Goal: Task Accomplishment & Management: Manage account settings

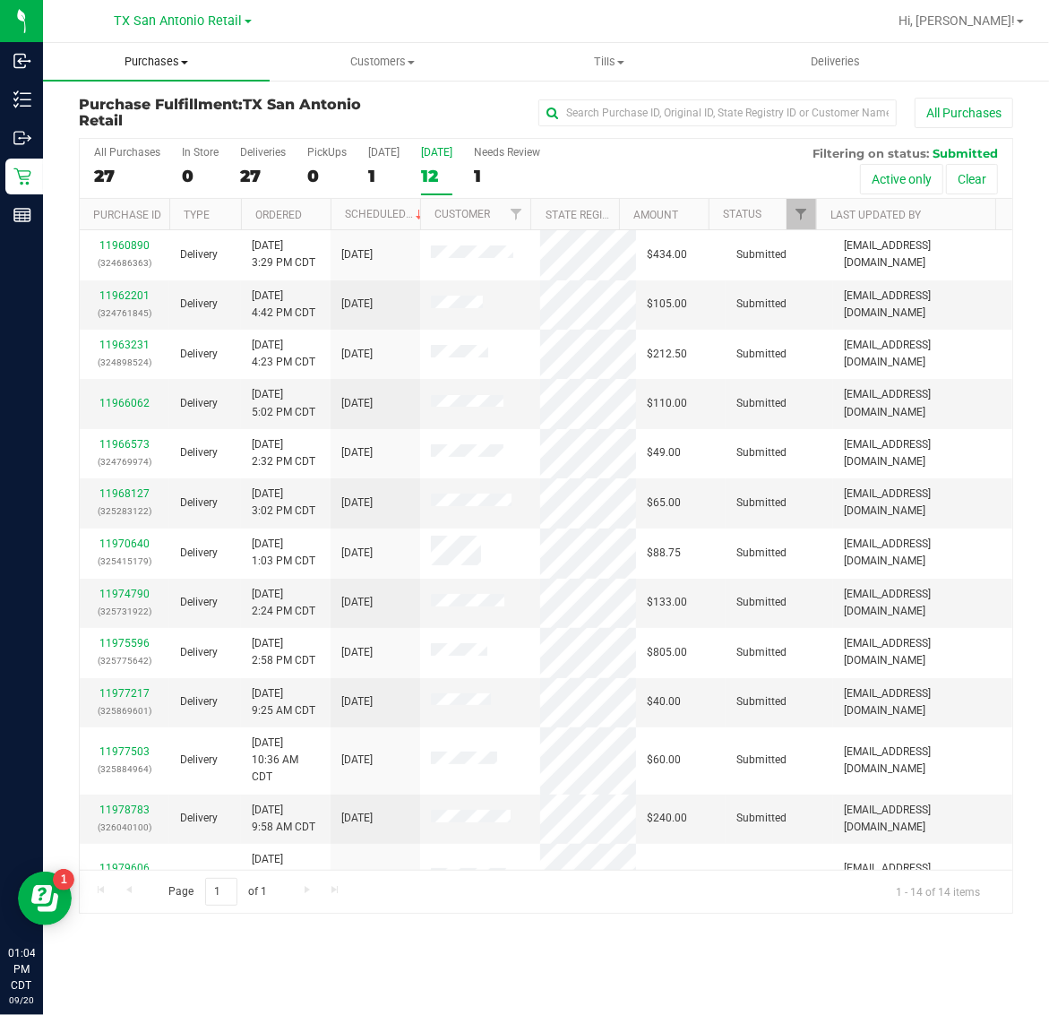
click at [162, 60] on span "Purchases" at bounding box center [156, 62] width 227 height 16
click at [154, 128] on li "Fulfillment" at bounding box center [156, 129] width 227 height 21
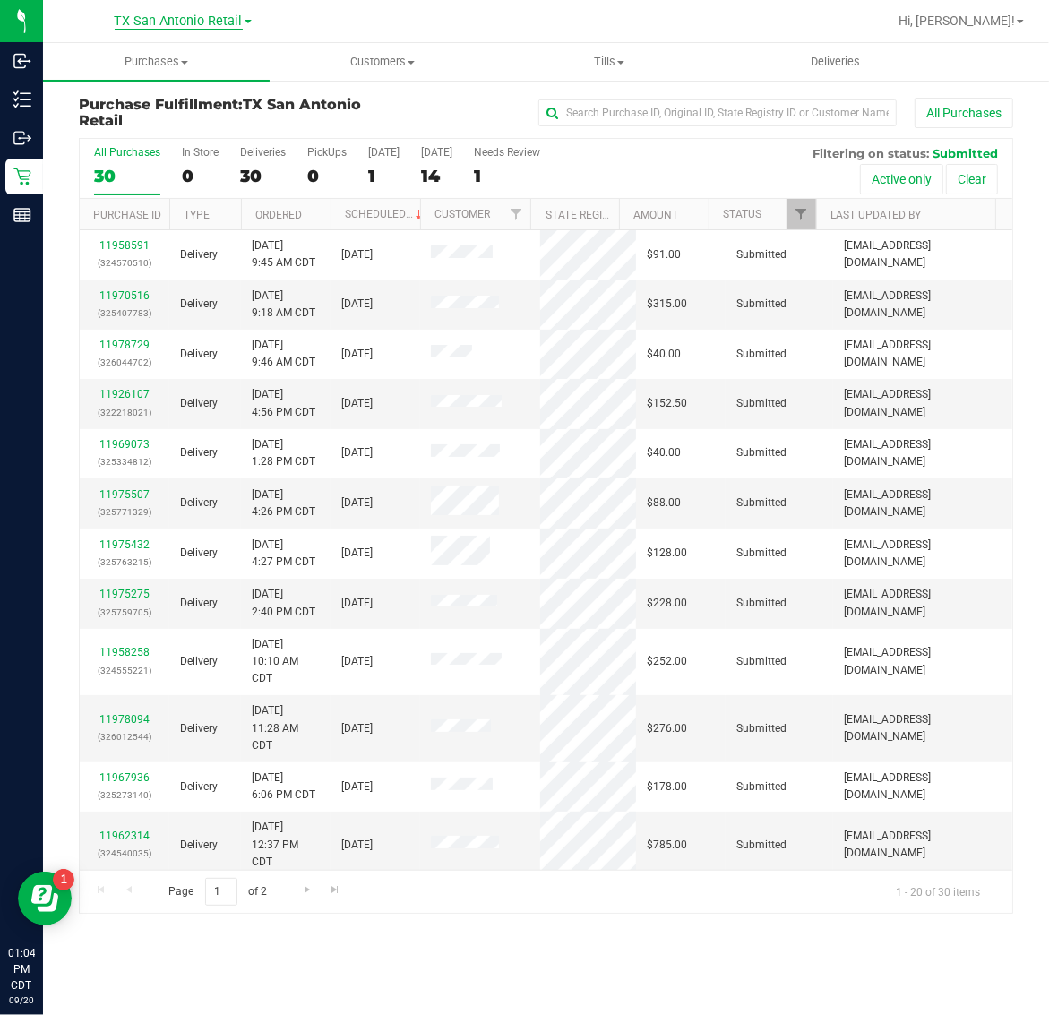
click at [167, 20] on span "TX San Antonio Retail" at bounding box center [179, 21] width 128 height 16
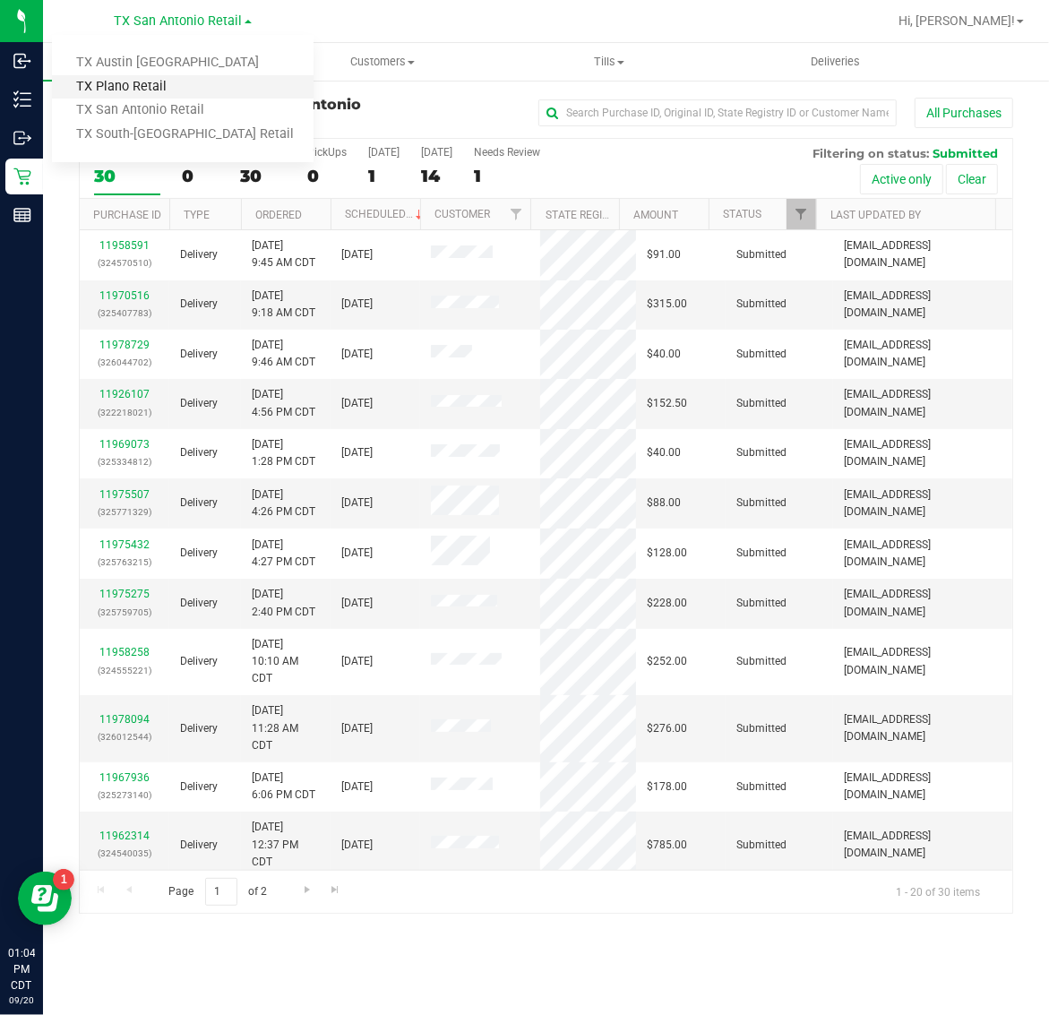
click at [163, 85] on link "TX Plano Retail" at bounding box center [183, 87] width 262 height 24
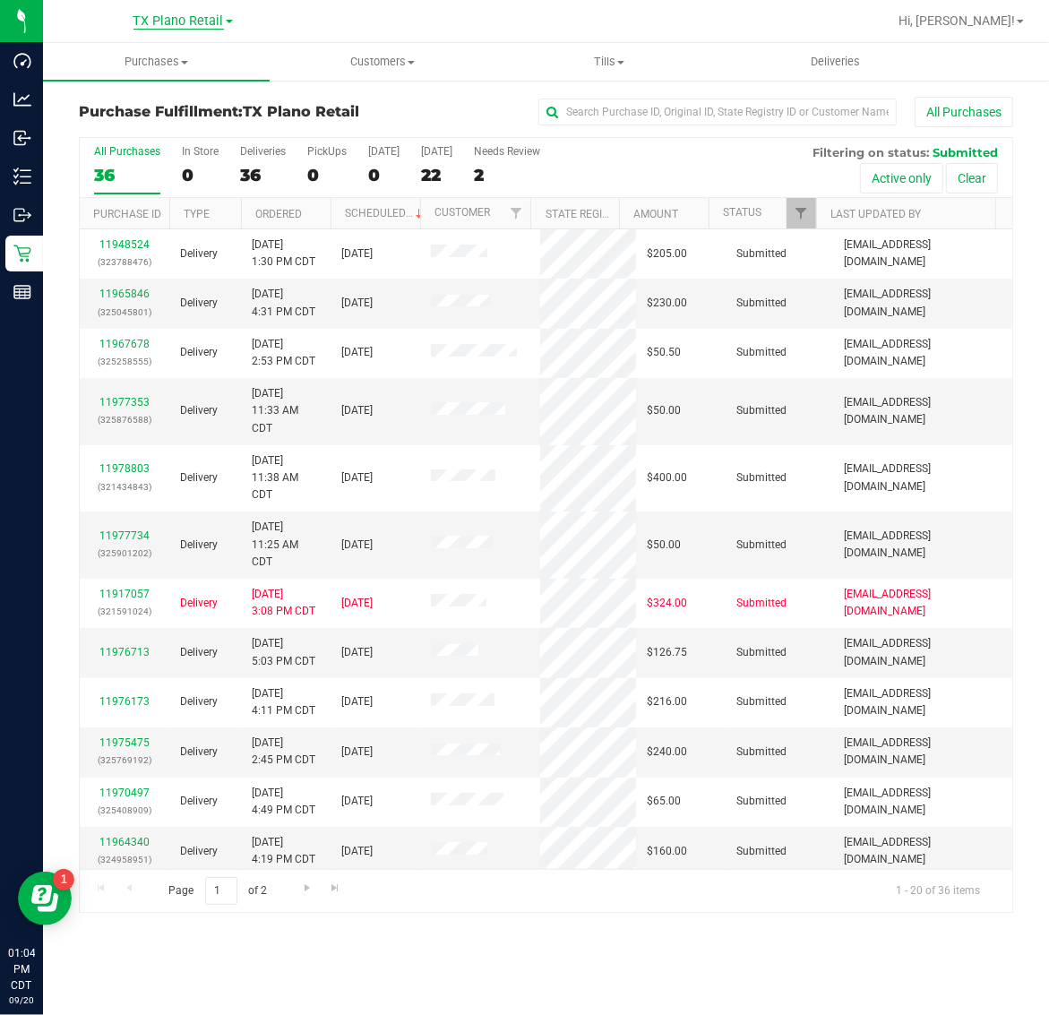
click at [162, 24] on span "TX Plano Retail" at bounding box center [178, 21] width 90 height 16
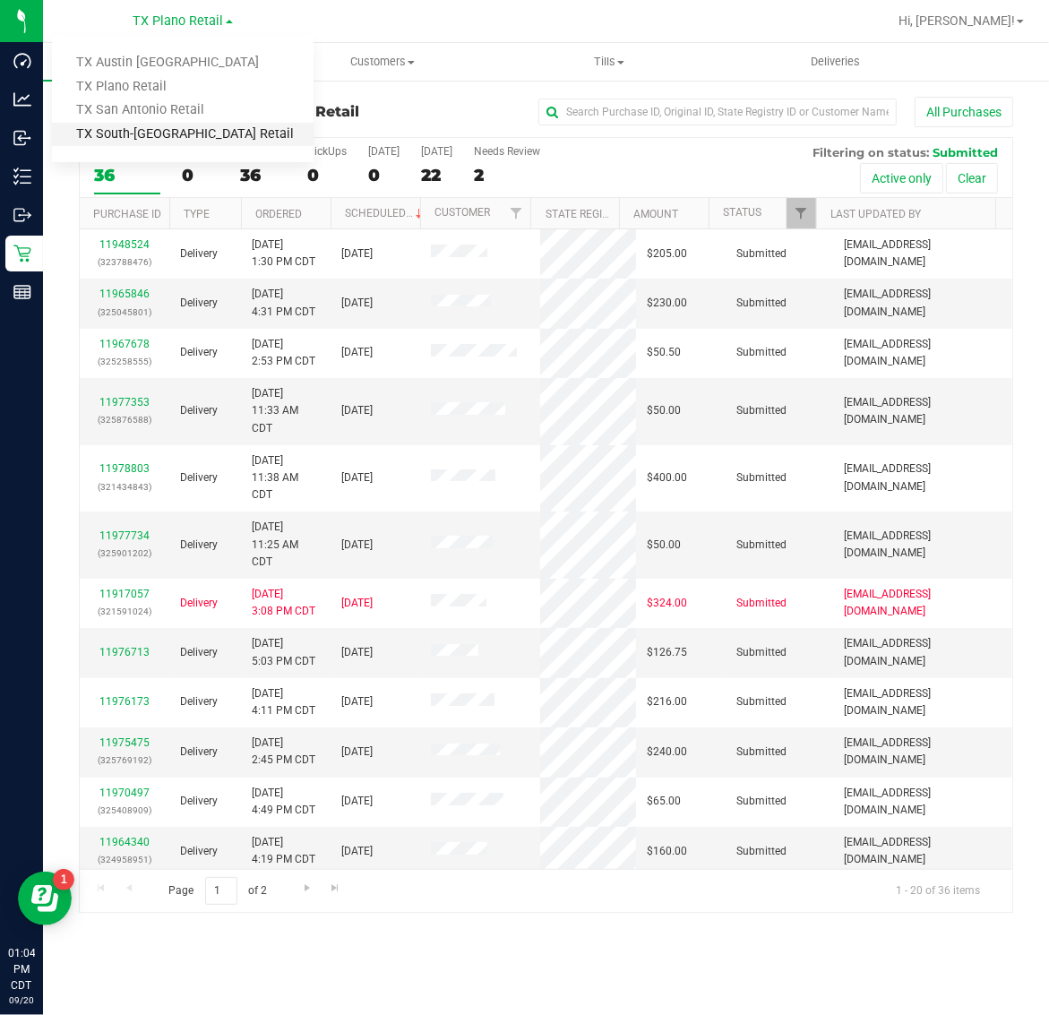
click at [162, 128] on link "TX South-[GEOGRAPHIC_DATA] Retail" at bounding box center [183, 135] width 262 height 24
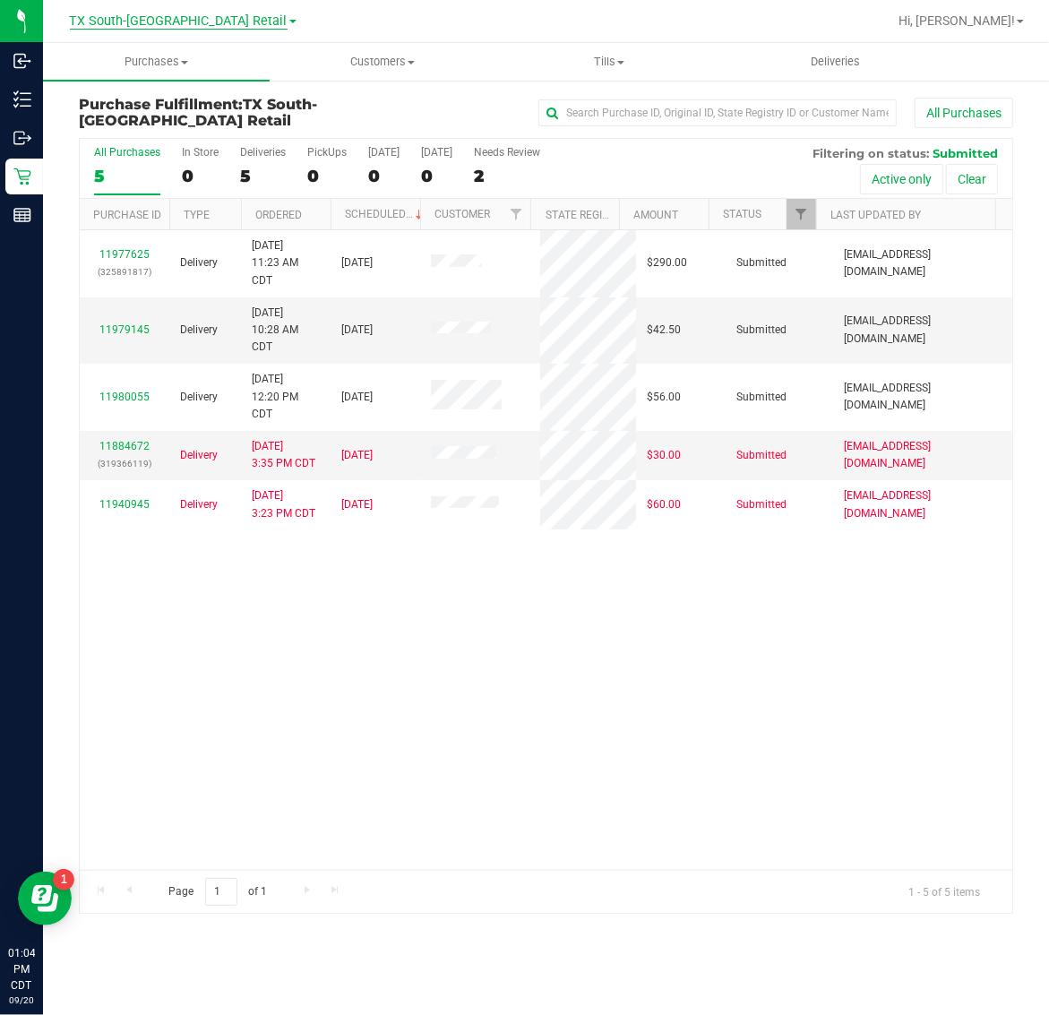
click at [159, 22] on span "TX South-[GEOGRAPHIC_DATA] Retail" at bounding box center [179, 21] width 218 height 16
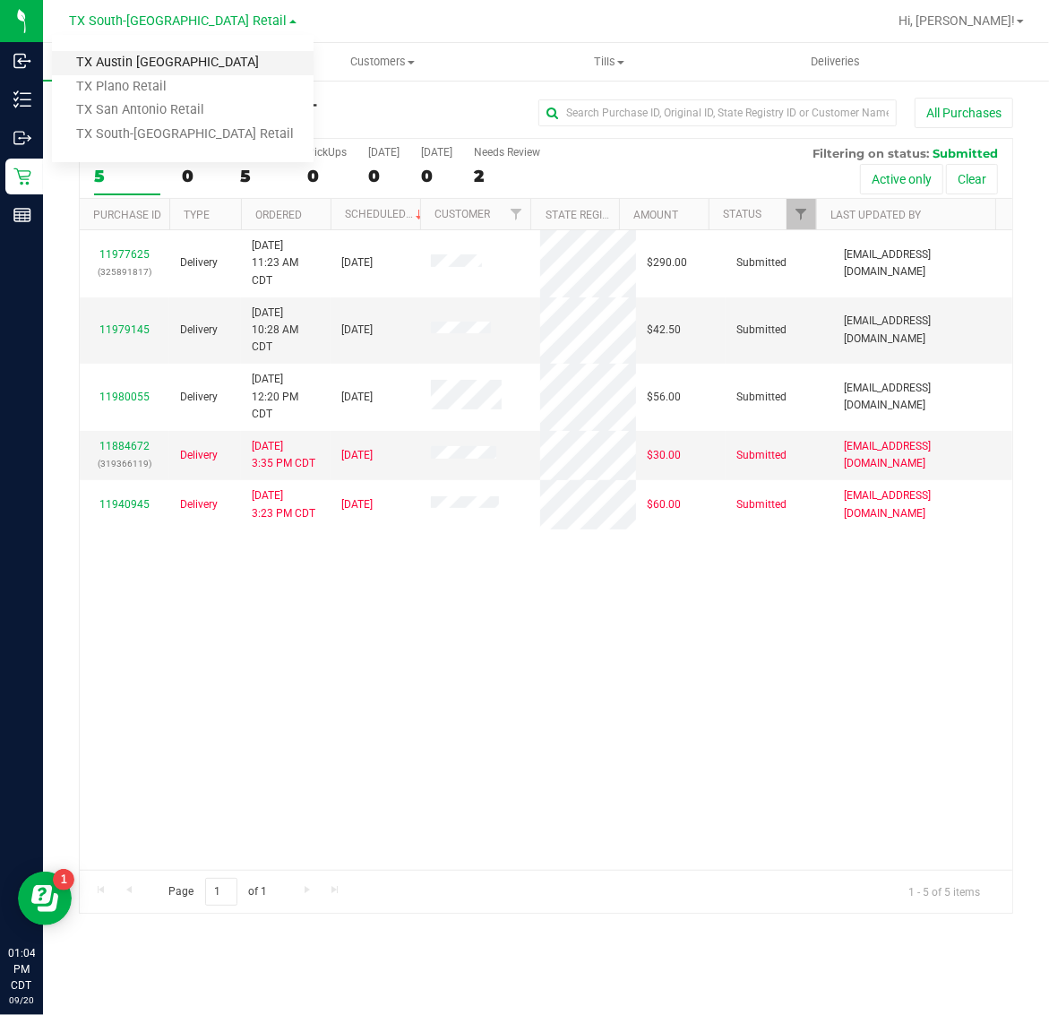
click at [158, 64] on link "TX Austin [GEOGRAPHIC_DATA]" at bounding box center [183, 63] width 262 height 24
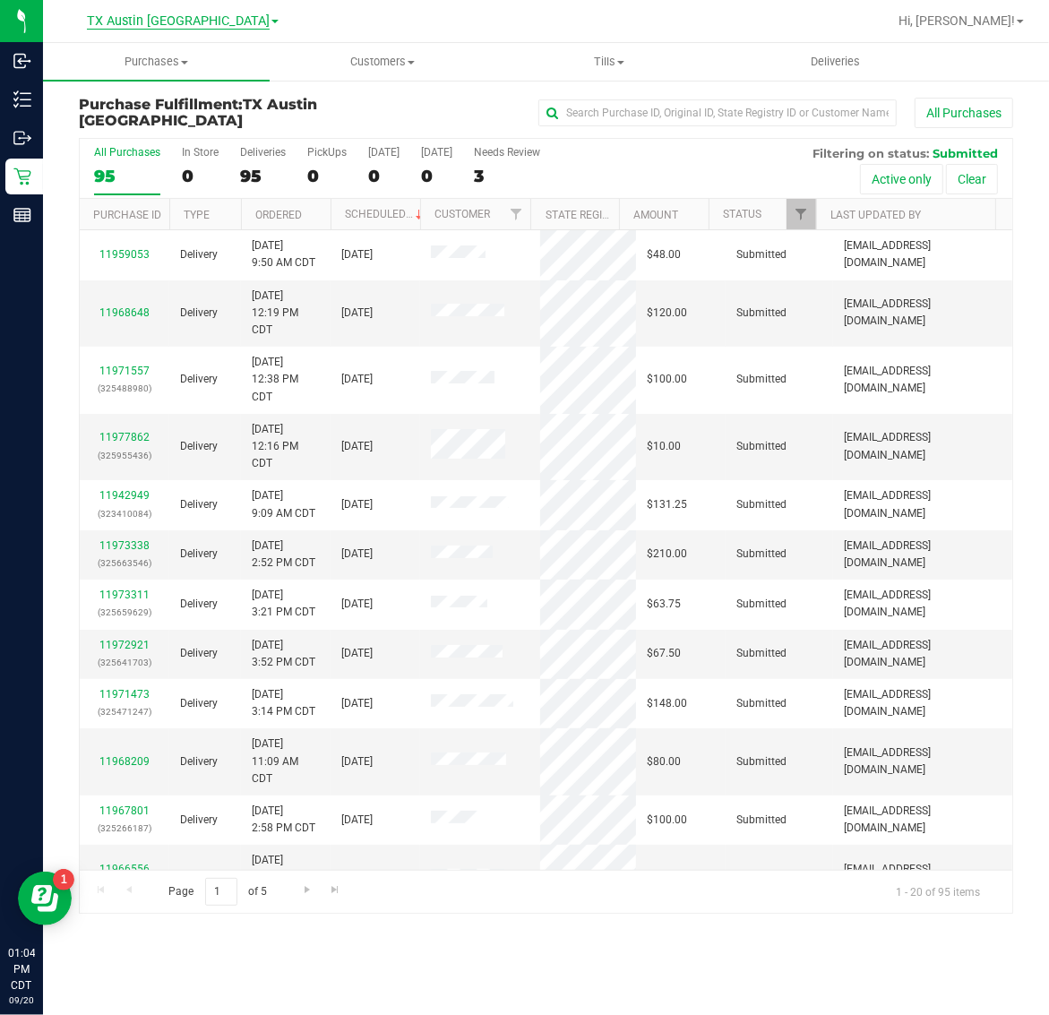
click at [155, 15] on span "TX Austin [GEOGRAPHIC_DATA]" at bounding box center [178, 21] width 183 height 16
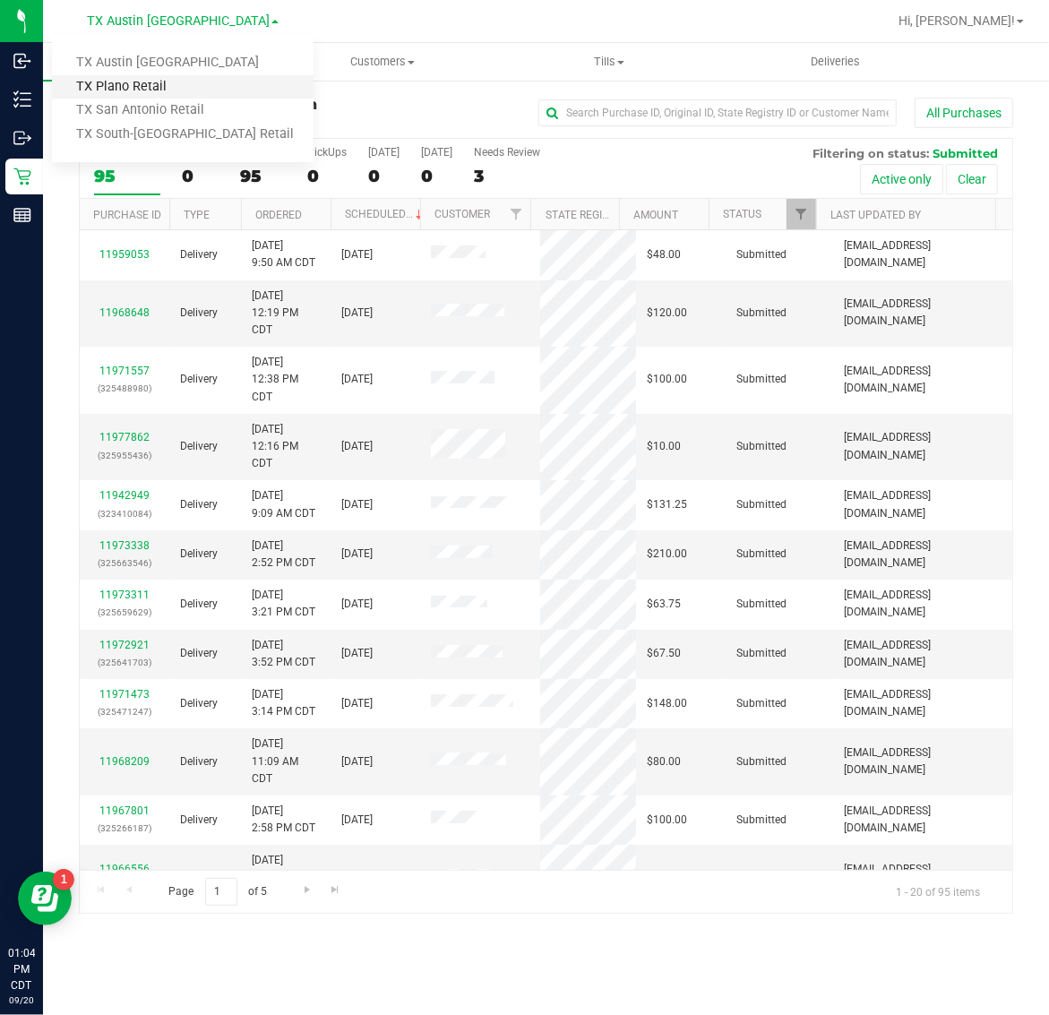
click at [153, 83] on link "TX Plano Retail" at bounding box center [183, 87] width 262 height 24
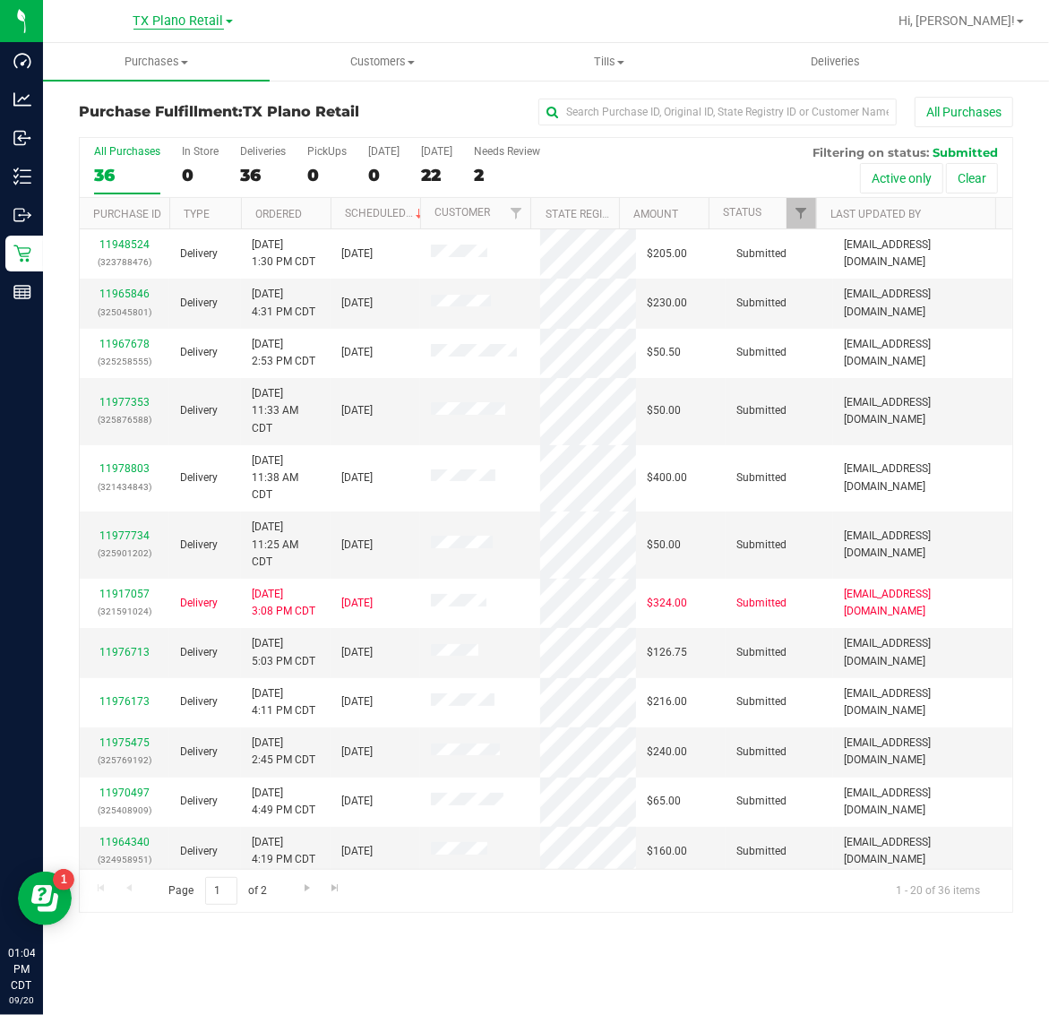
click at [167, 19] on span "TX Plano Retail" at bounding box center [178, 21] width 90 height 16
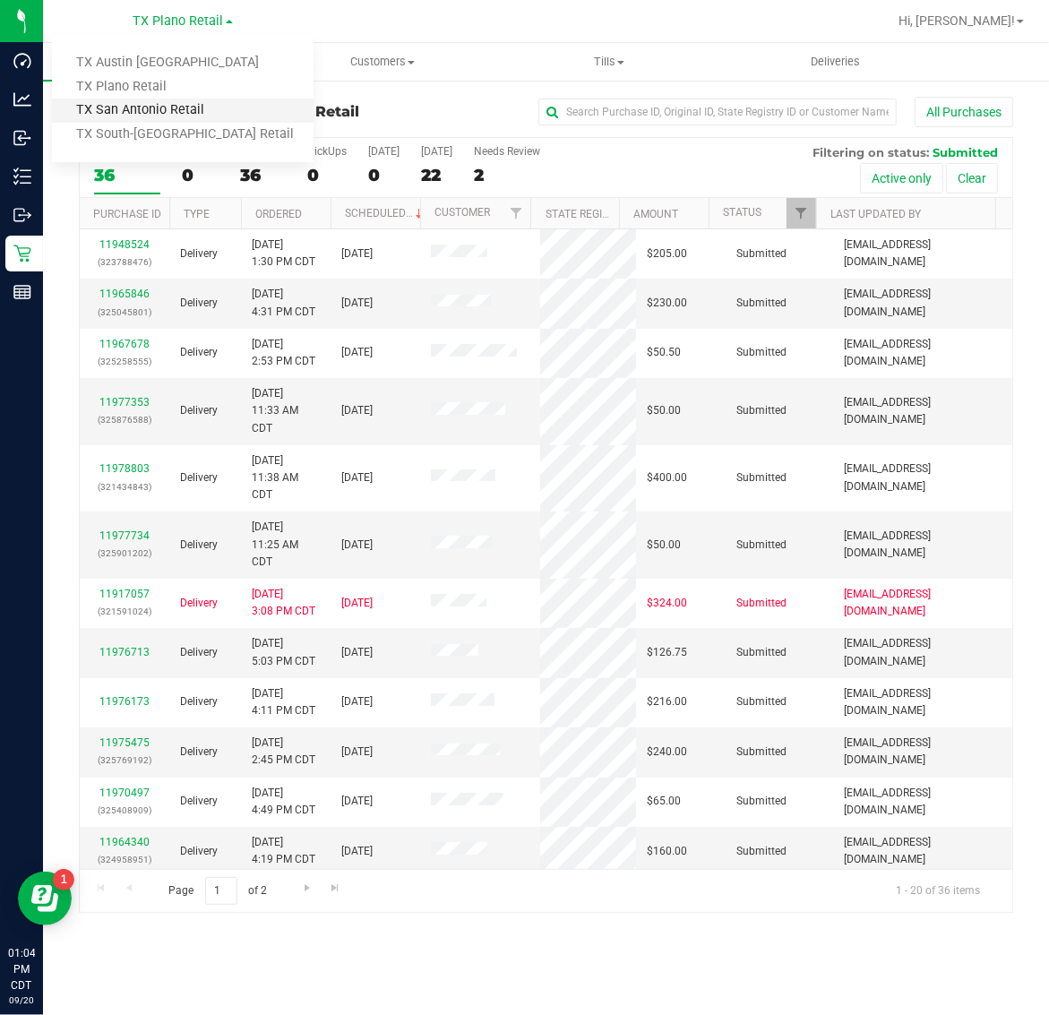
click at [177, 113] on link "TX San Antonio Retail" at bounding box center [183, 111] width 262 height 24
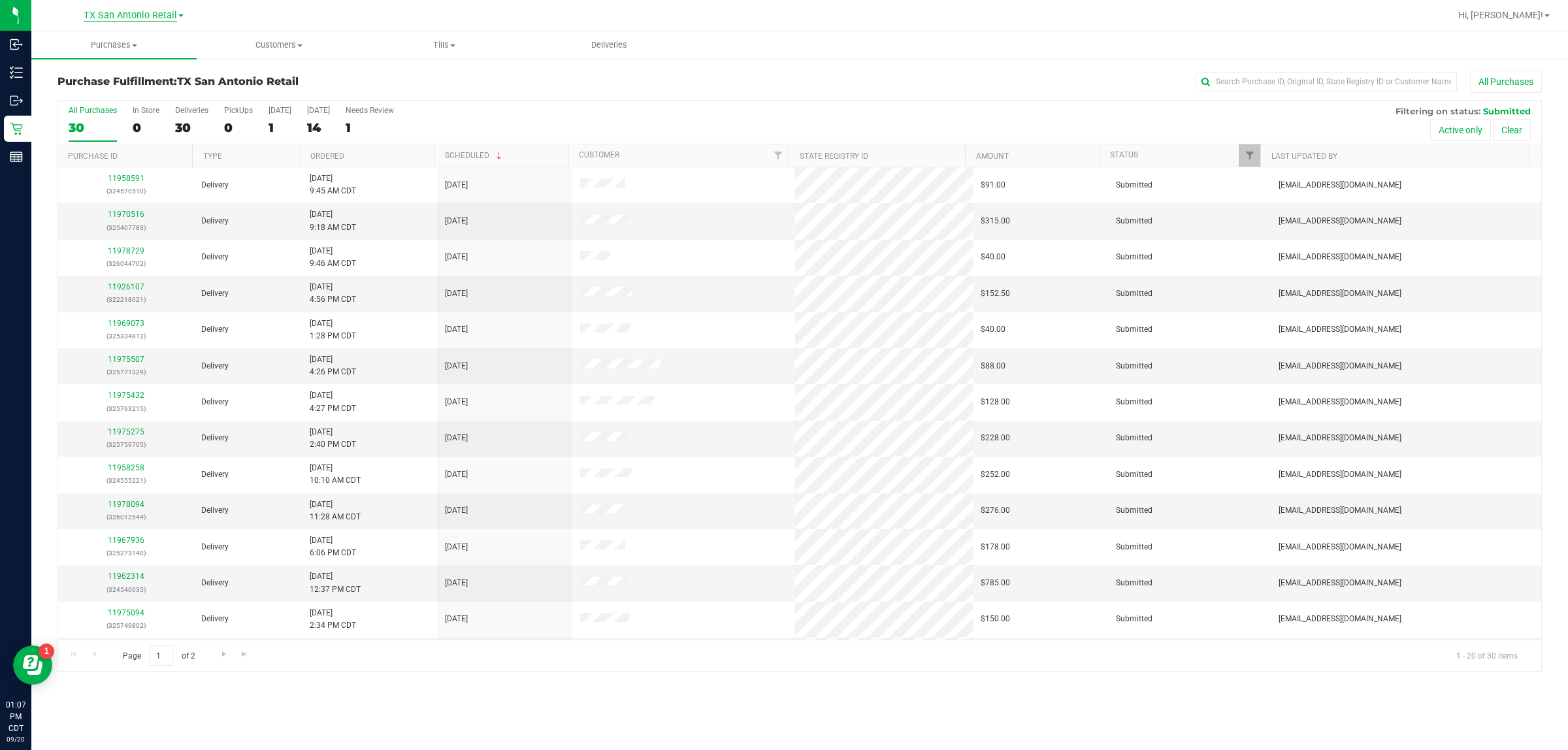
click at [111, 17] on span "TX San Antonio Retail" at bounding box center [131, 15] width 93 height 12
click at [129, 47] on link "TX Austin [GEOGRAPHIC_DATA]" at bounding box center [133, 46] width 191 height 18
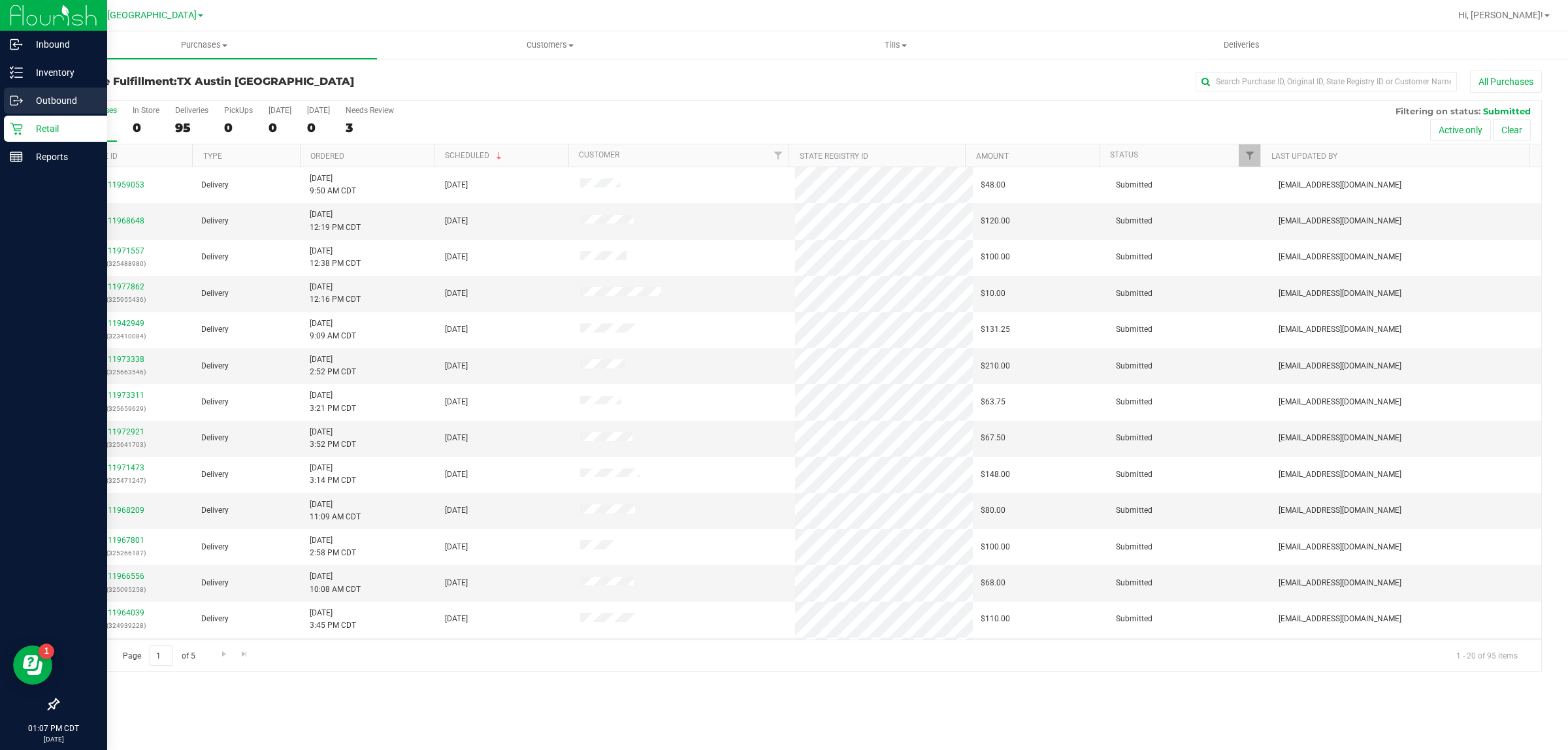
click at [44, 97] on p "Outbound" at bounding box center [61, 100] width 78 height 15
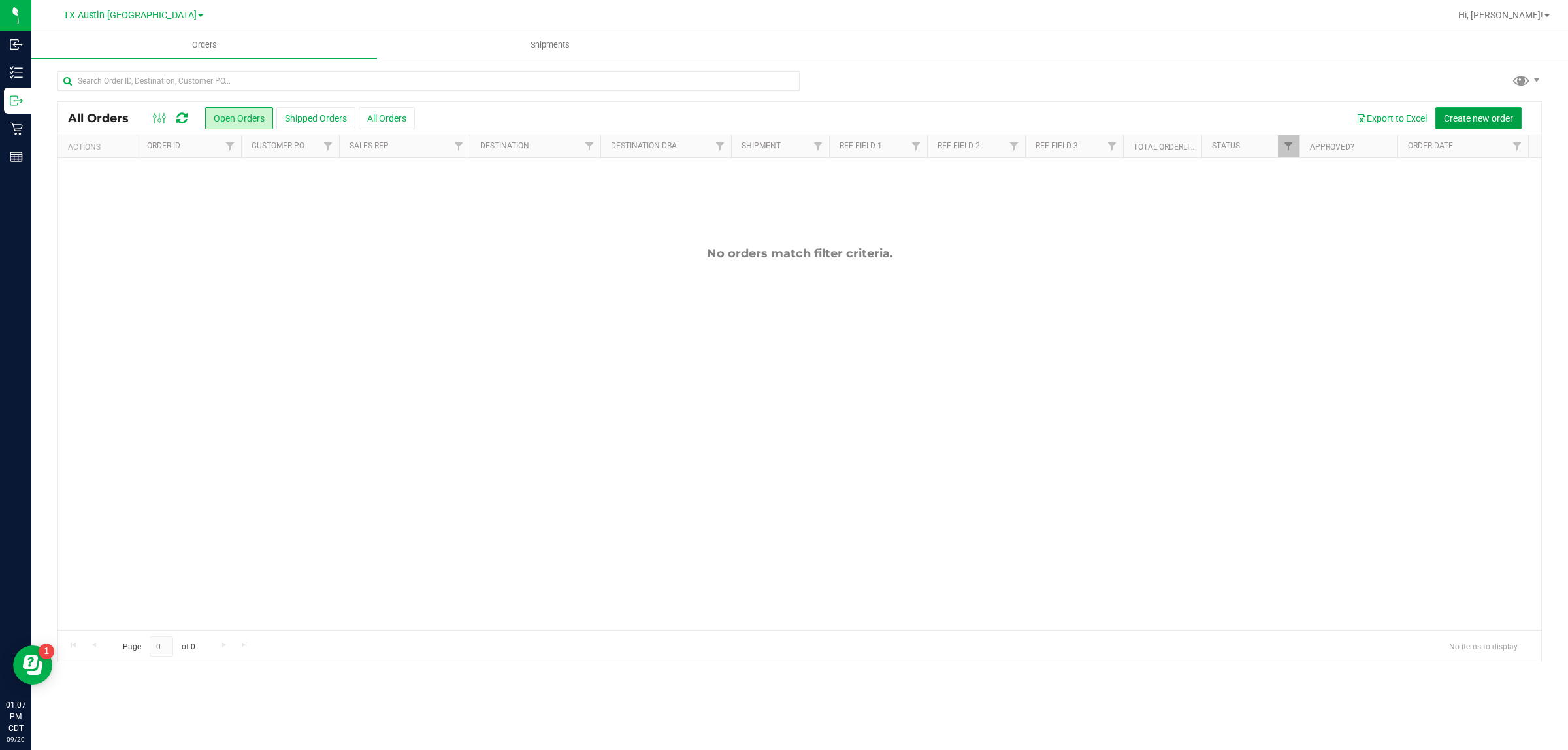
click at [764, 115] on span "Create new order" at bounding box center [1478, 118] width 69 height 10
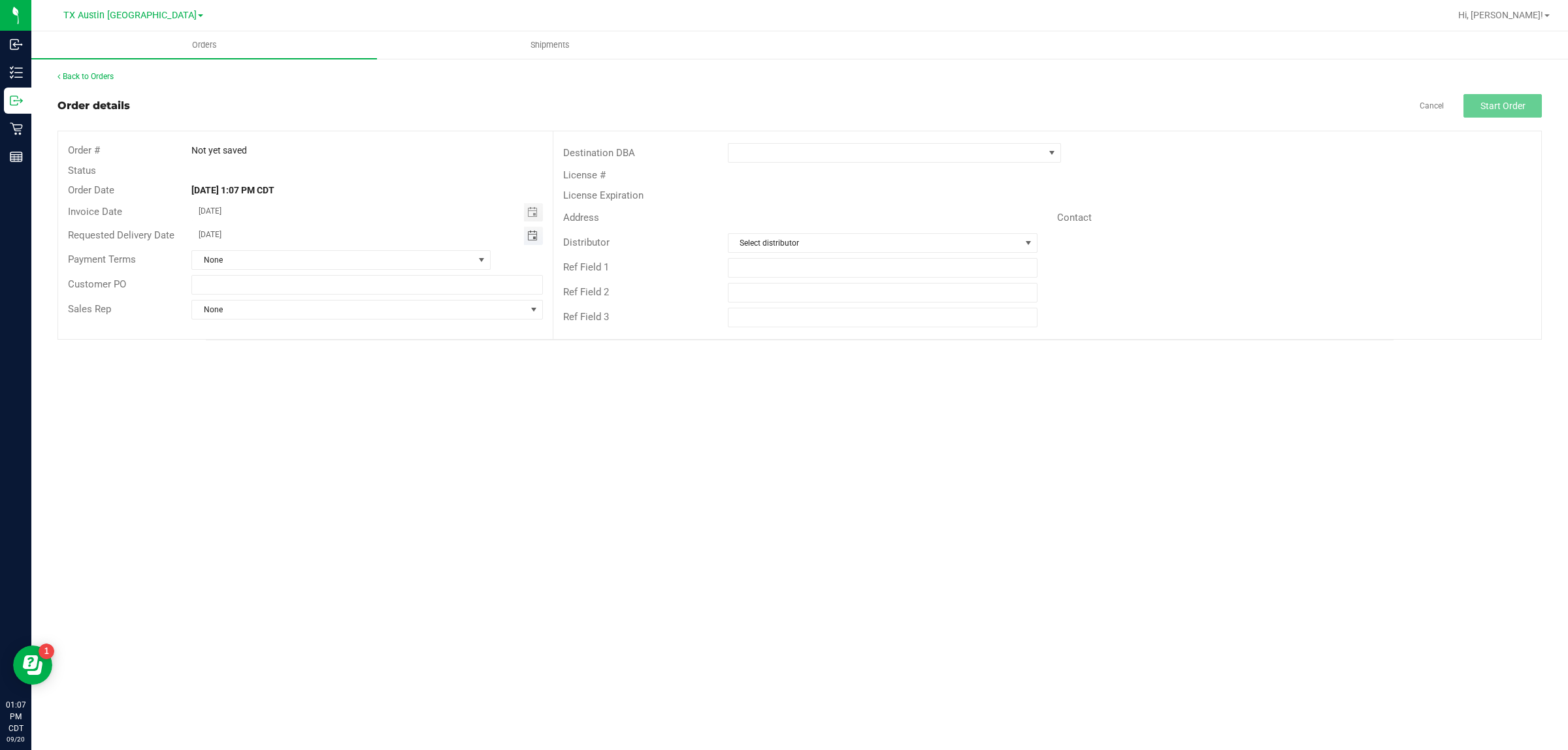
click at [529, 239] on span "Toggle calendar" at bounding box center [532, 236] width 10 height 10
click at [350, 256] on span "[DATE]" at bounding box center [360, 260] width 29 height 17
type input "[DATE]"
click at [764, 151] on span at bounding box center [886, 152] width 316 height 18
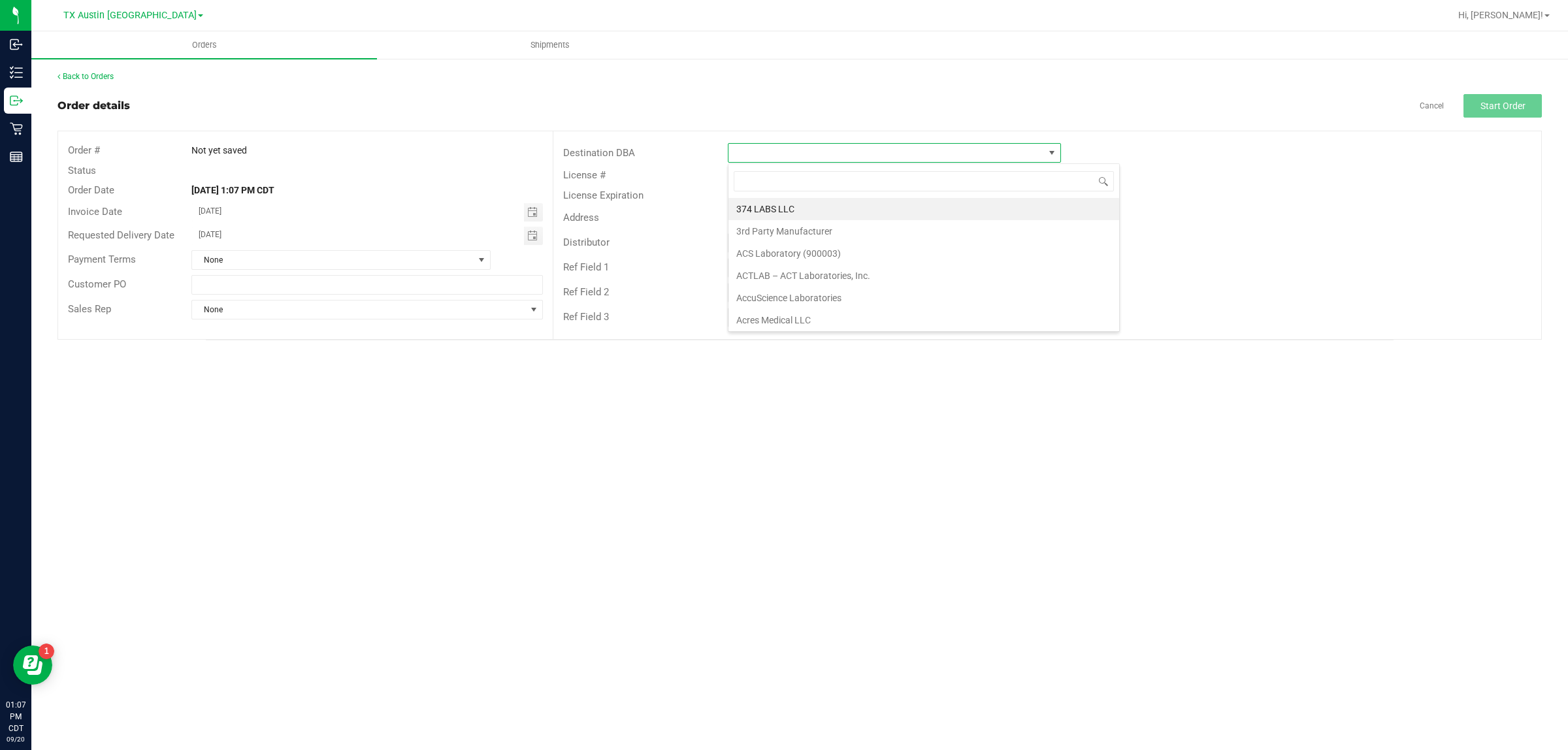
scroll to position [20, 333]
type input "tx"
click at [764, 224] on li "TX San Antonio Retail" at bounding box center [894, 231] width 332 height 22
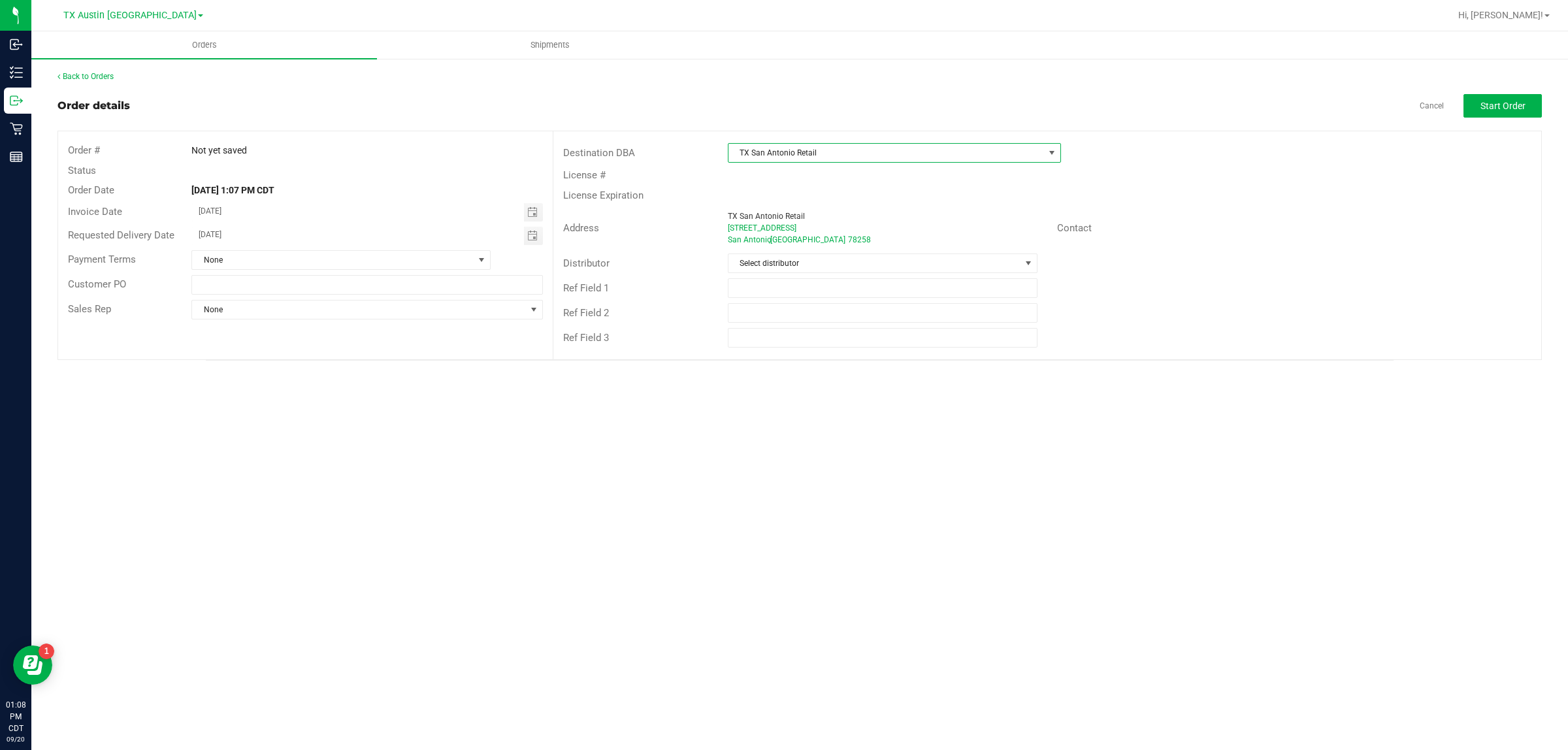
click at [764, 277] on div "Ref Field 1" at bounding box center [1047, 288] width 987 height 25
click at [764, 268] on span "Select distributor" at bounding box center [874, 263] width 292 height 18
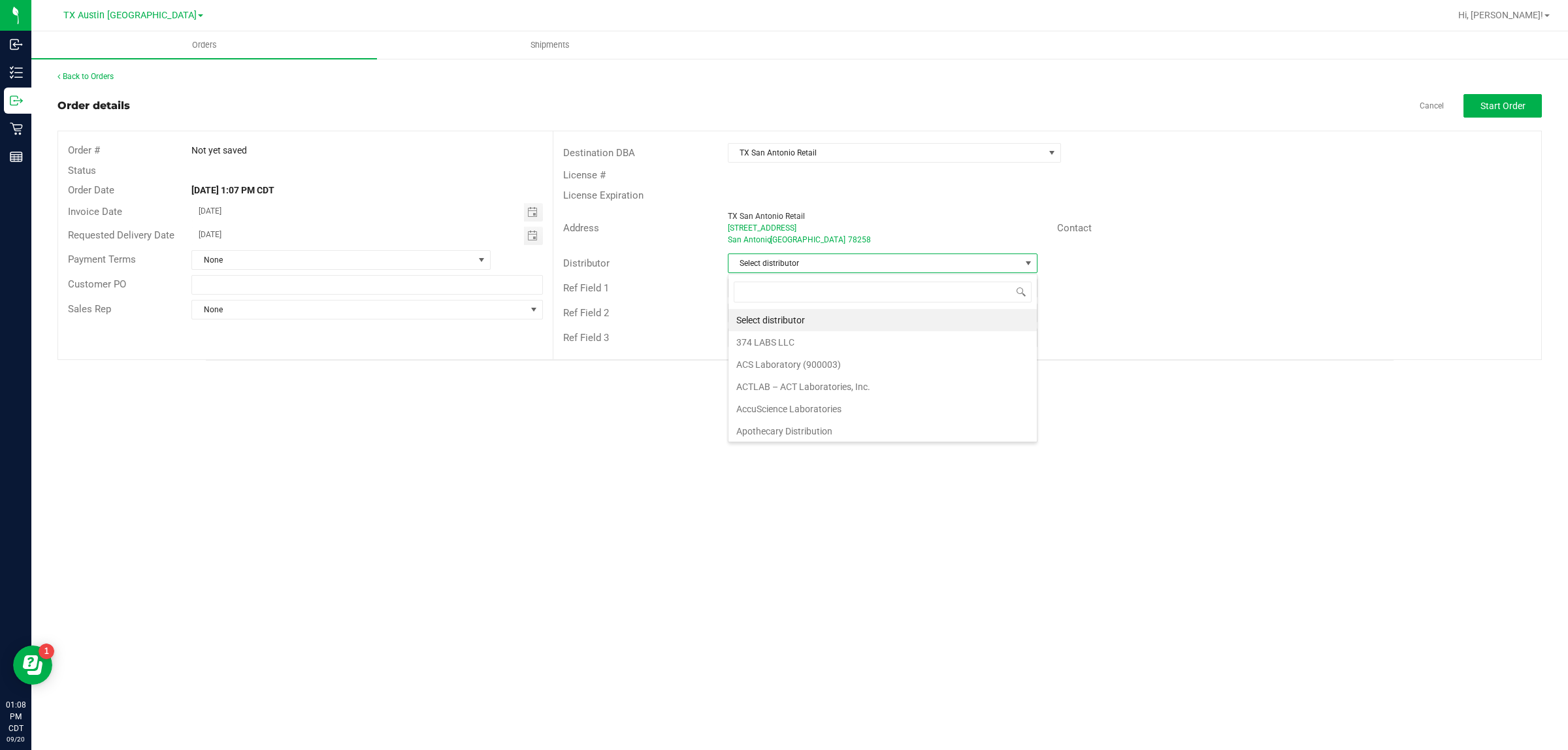
scroll to position [20, 309]
type input "t"
type input "aus"
click at [764, 312] on li "Austin DC" at bounding box center [882, 320] width 308 height 22
click at [764, 94] on button "Start Order" at bounding box center [1502, 106] width 78 height 23
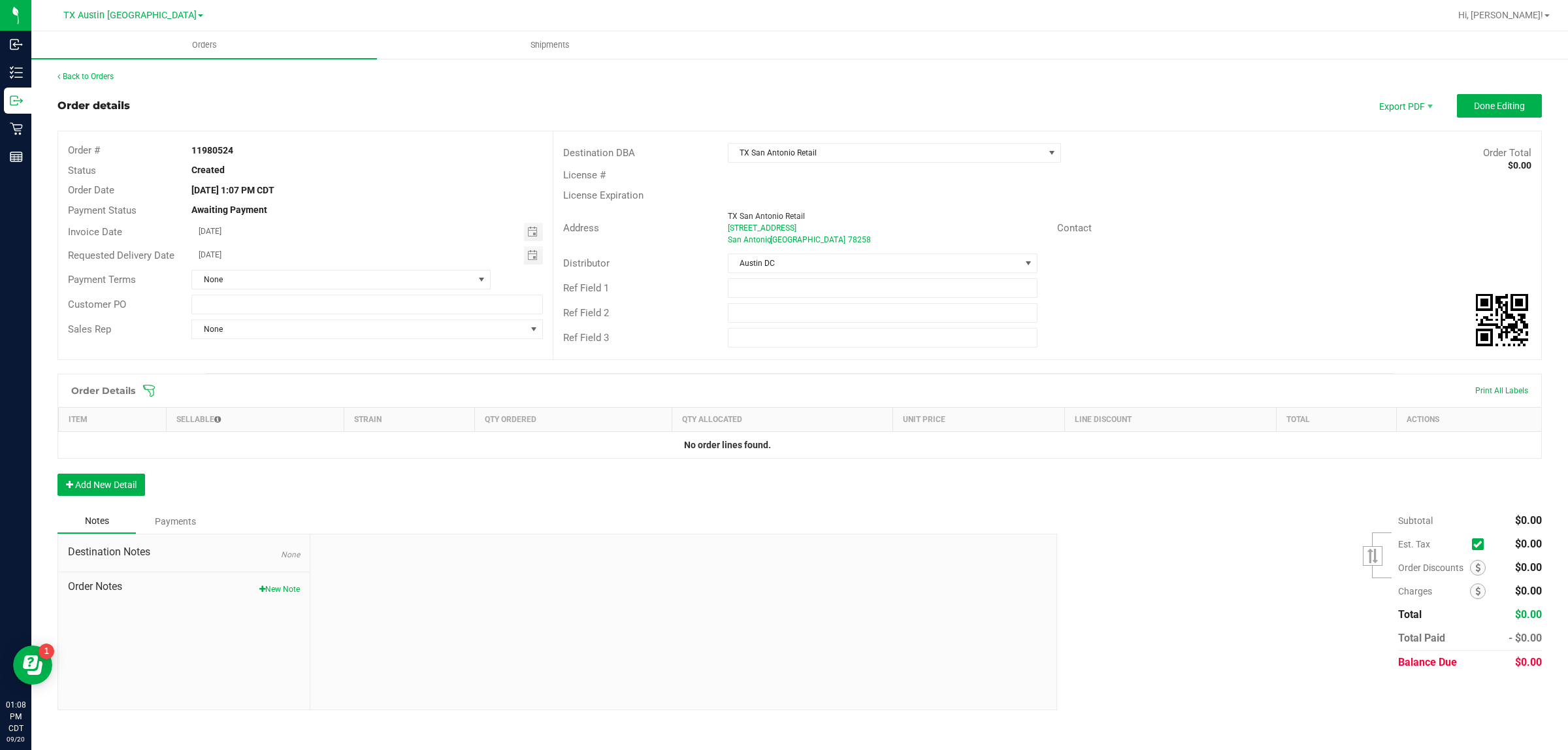
click at [147, 390] on icon at bounding box center [149, 391] width 13 height 13
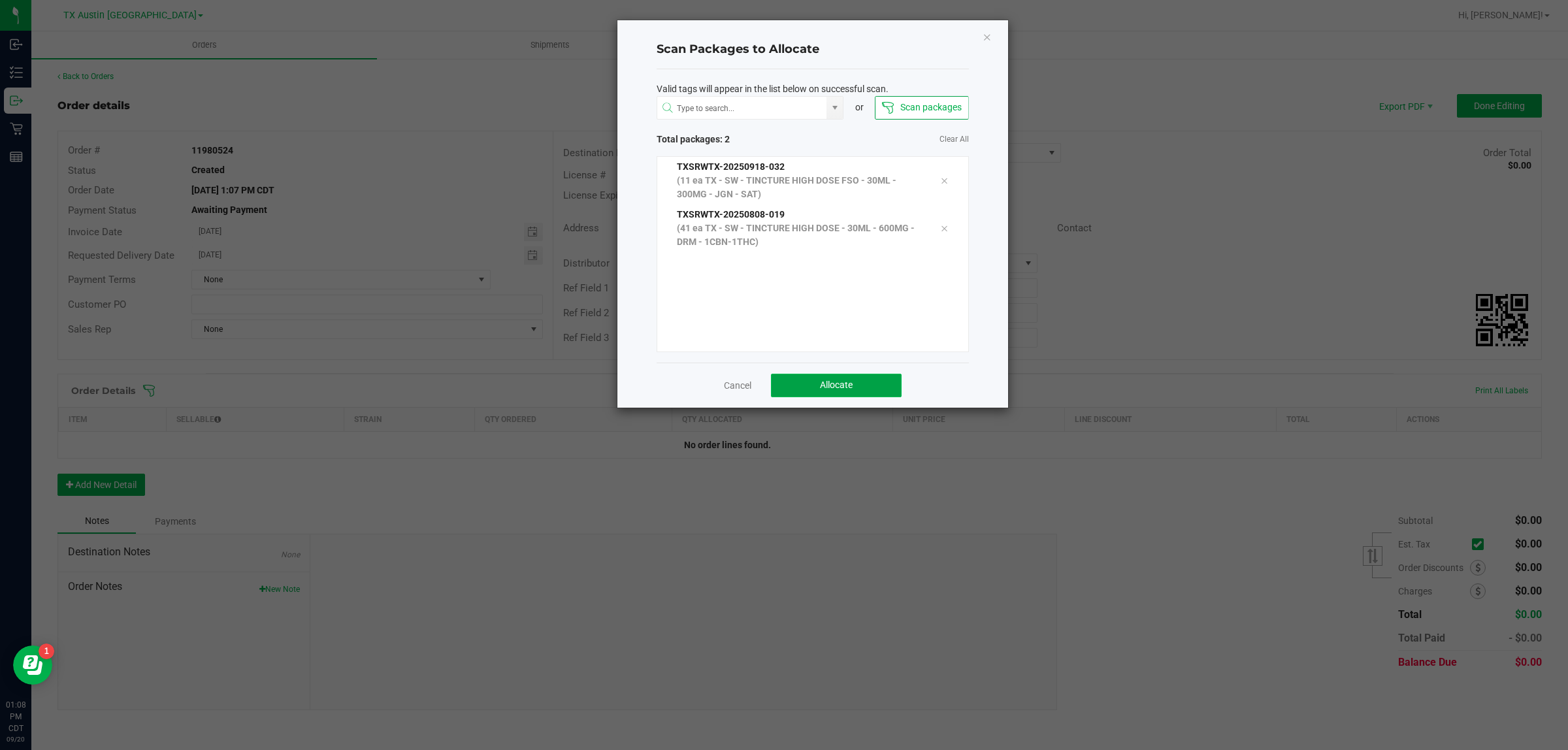
click at [764, 376] on button "Allocate" at bounding box center [836, 385] width 131 height 23
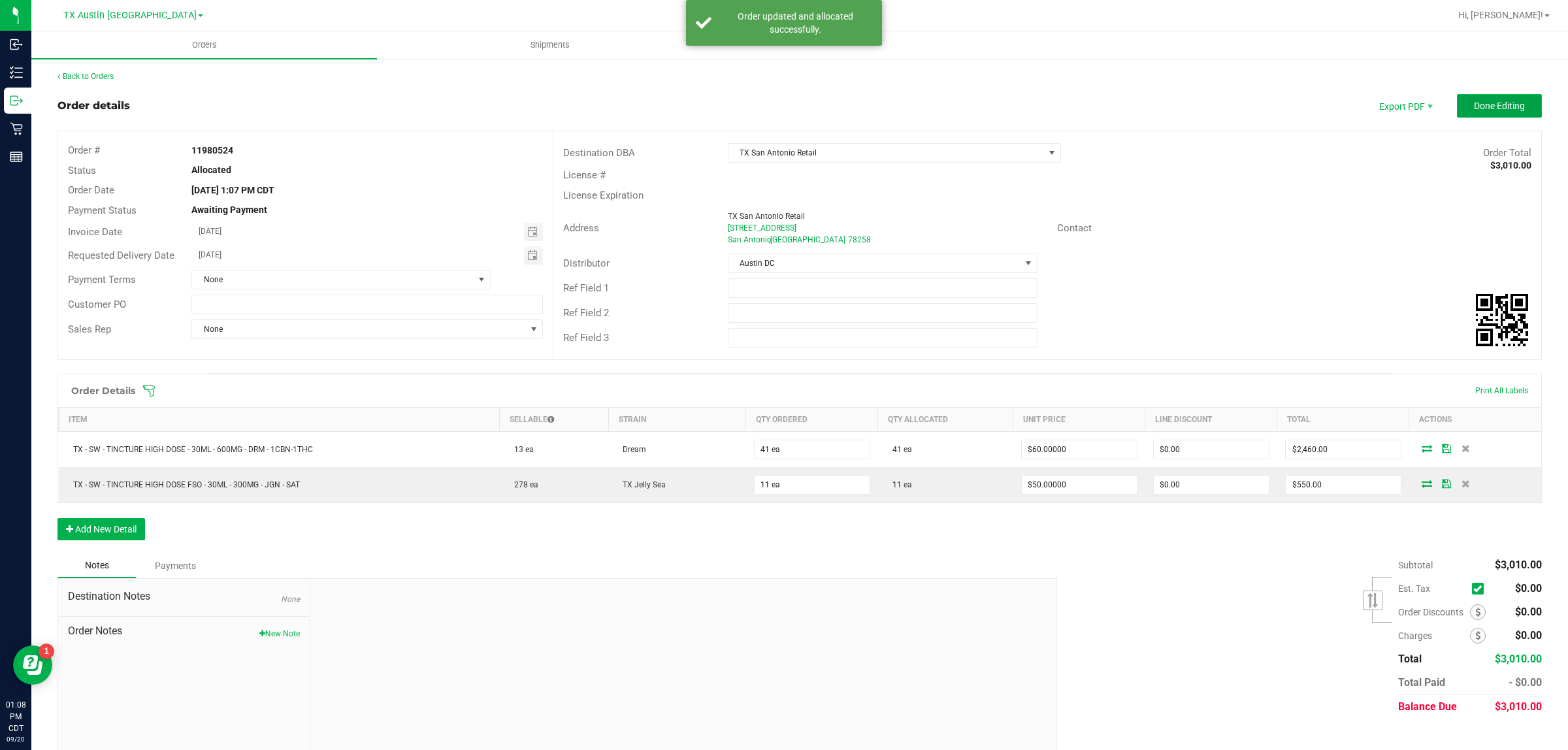
click at [764, 104] on span "Done Editing" at bounding box center [1499, 106] width 51 height 10
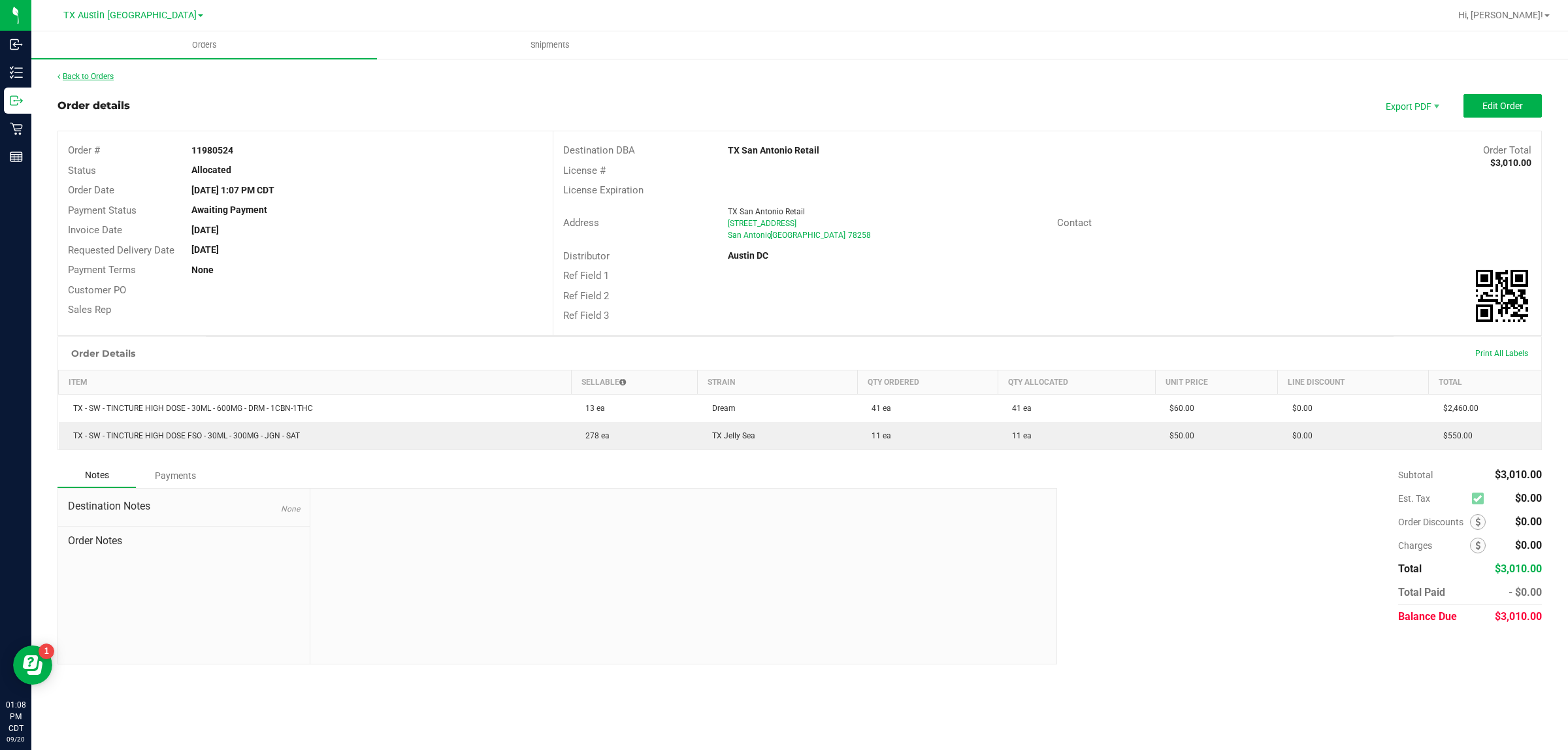
click at [95, 78] on link "Back to Orders" at bounding box center [85, 77] width 56 height 9
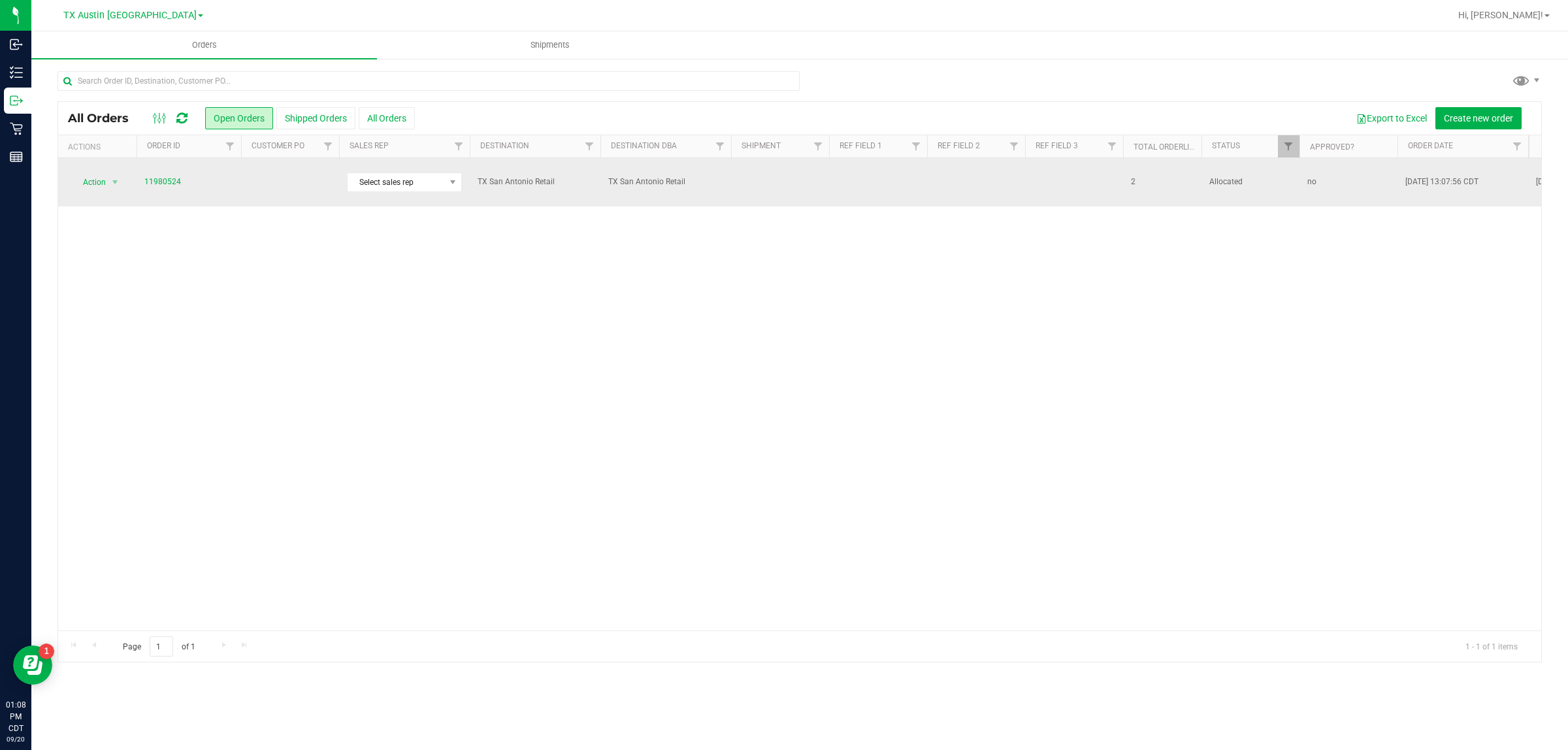
click at [241, 179] on td at bounding box center [290, 182] width 98 height 48
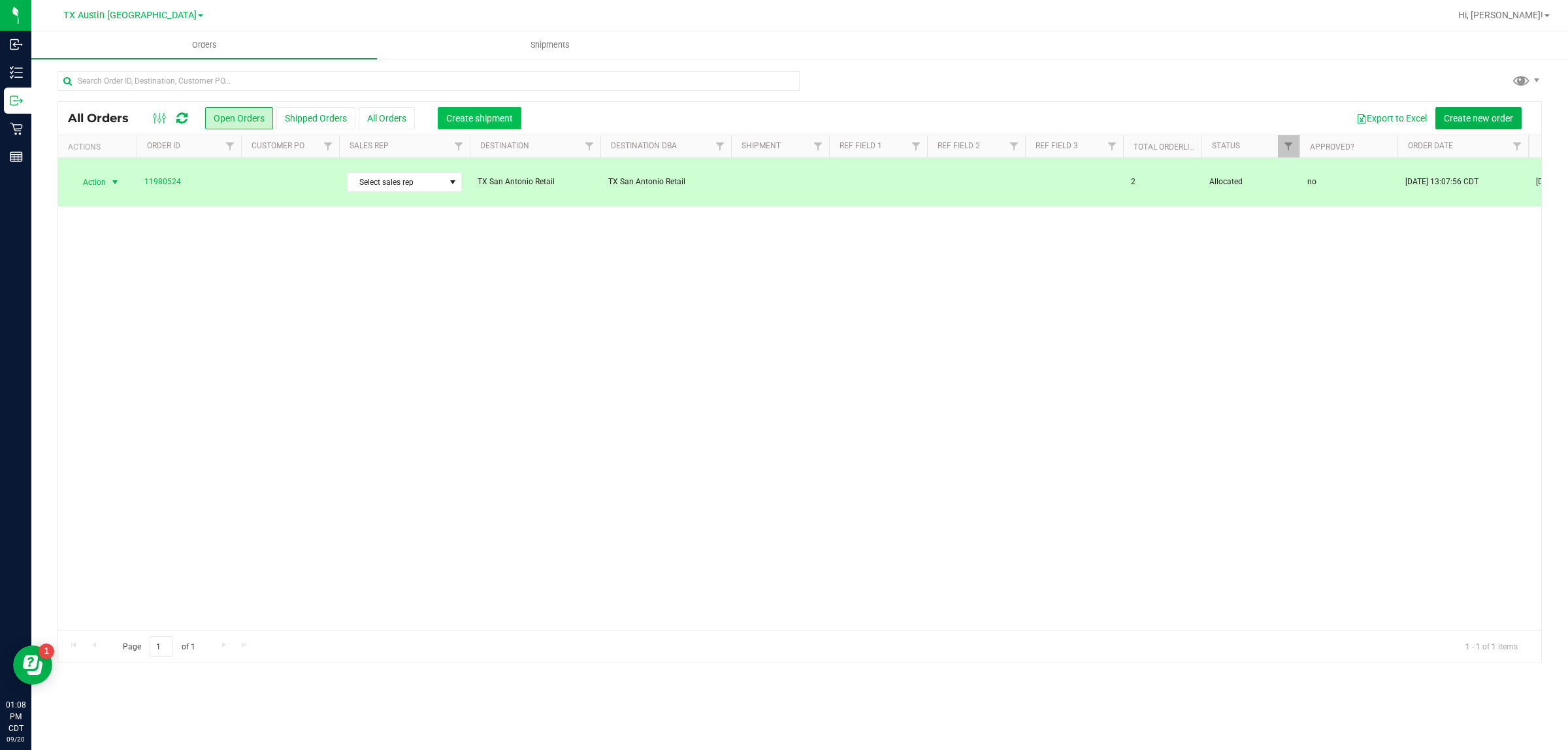
click at [452, 118] on span "Create shipment" at bounding box center [479, 118] width 66 height 10
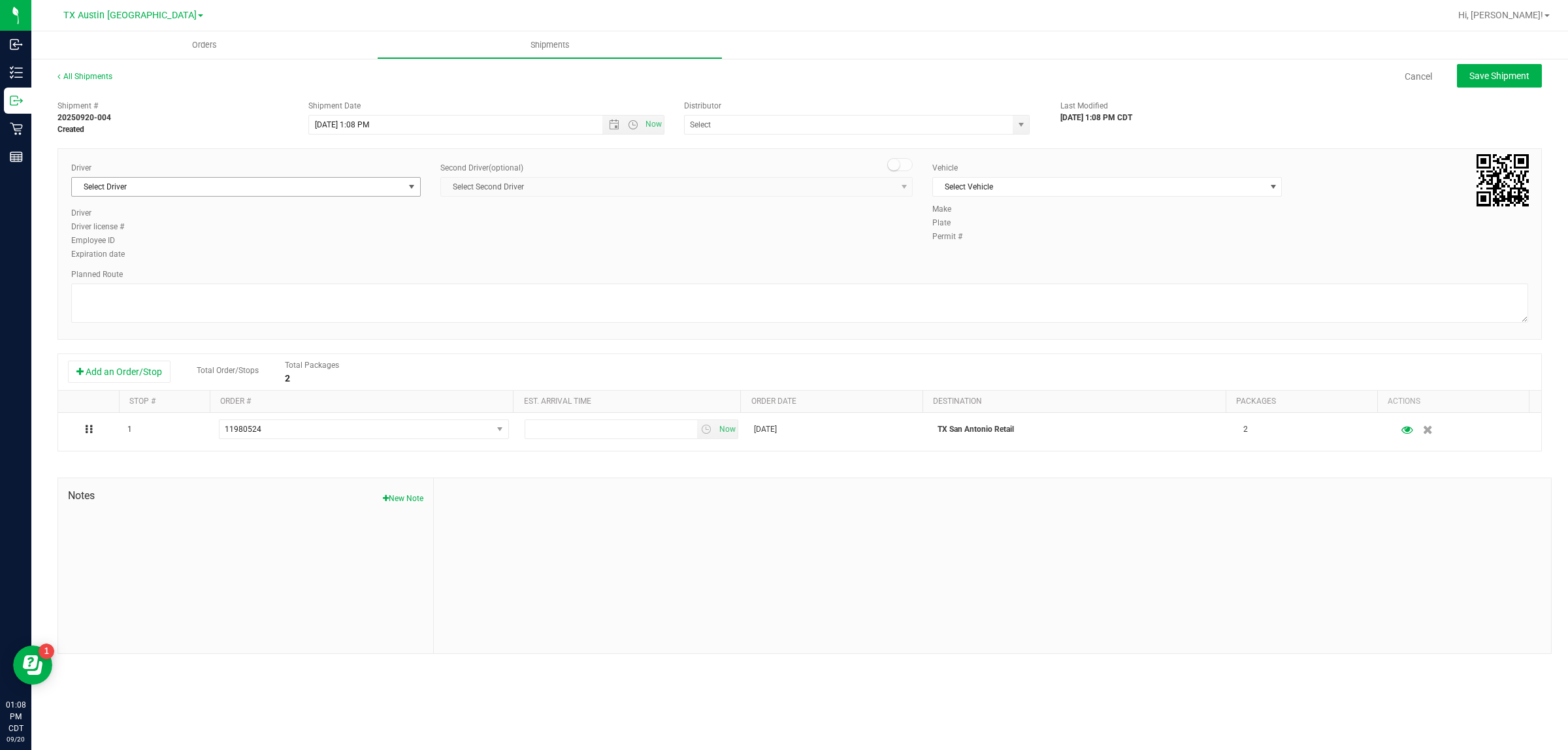
click at [314, 187] on span "Select Driver" at bounding box center [238, 187] width 332 height 18
click at [327, 243] on li "[PERSON_NAME]" at bounding box center [246, 241] width 348 height 20
type input "bat"
click at [764, 190] on span "Select Vehicle" at bounding box center [1098, 187] width 332 height 18
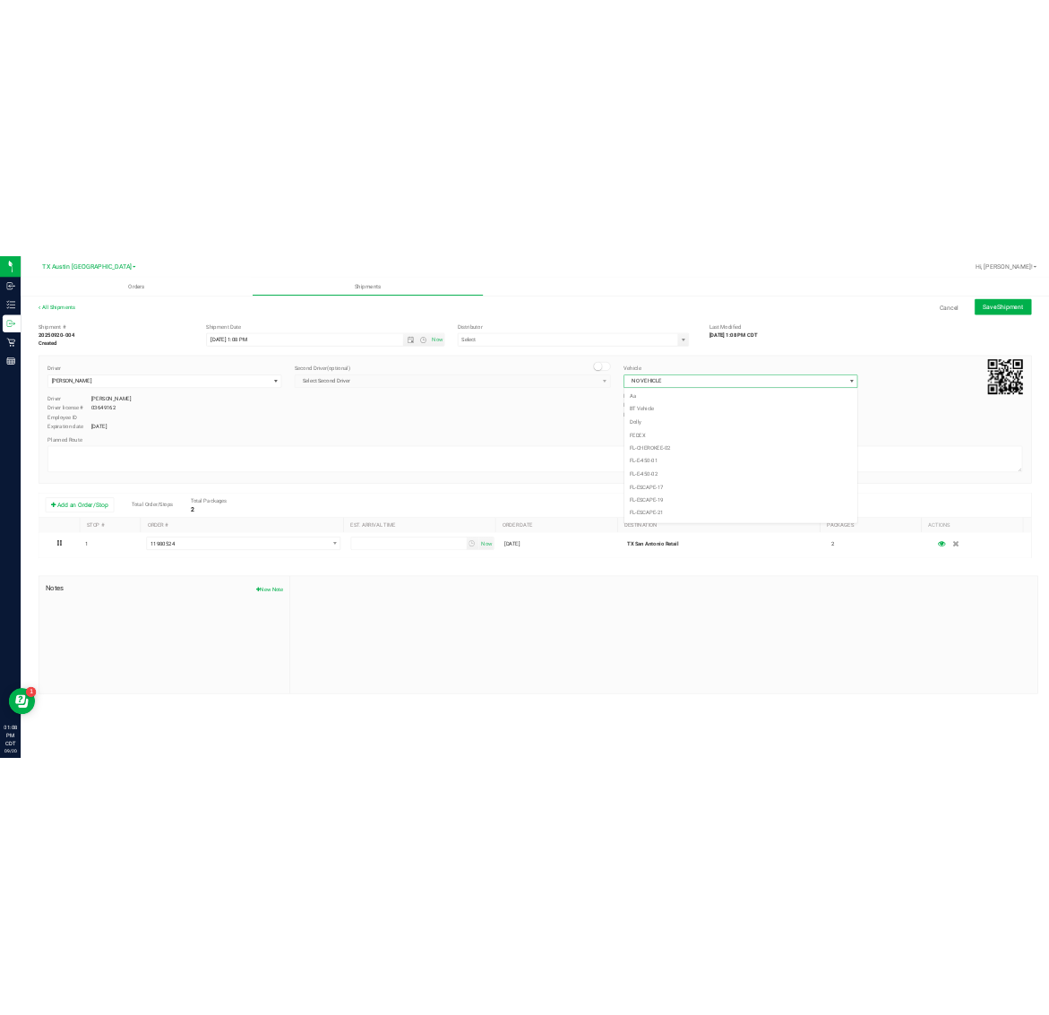
scroll to position [1192, 0]
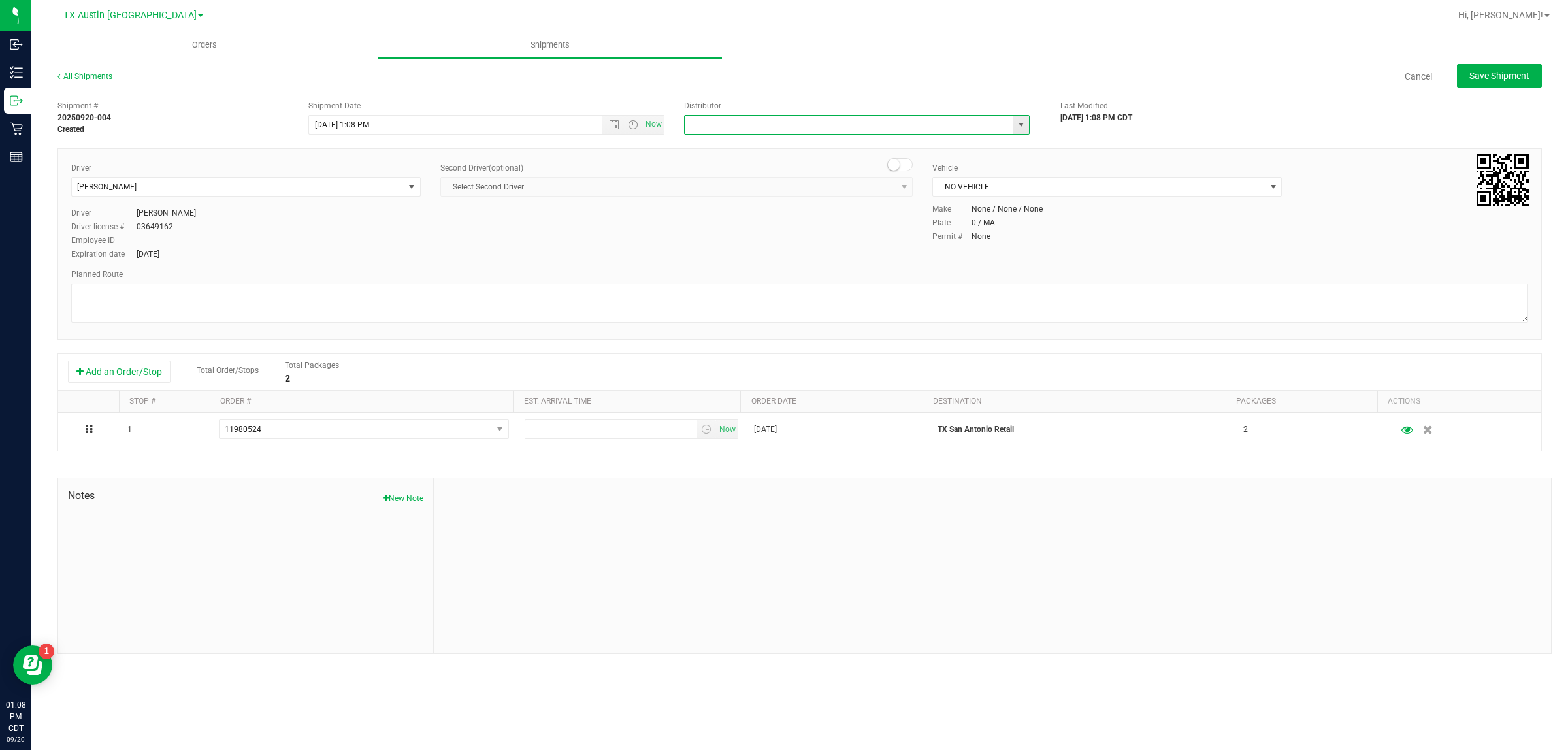
click at [764, 123] on input "text" at bounding box center [844, 125] width 318 height 18
click at [764, 144] on li "Austin DC" at bounding box center [857, 147] width 344 height 20
type input "Austin DC"
click at [648, 124] on span "Now" at bounding box center [653, 125] width 22 height 19
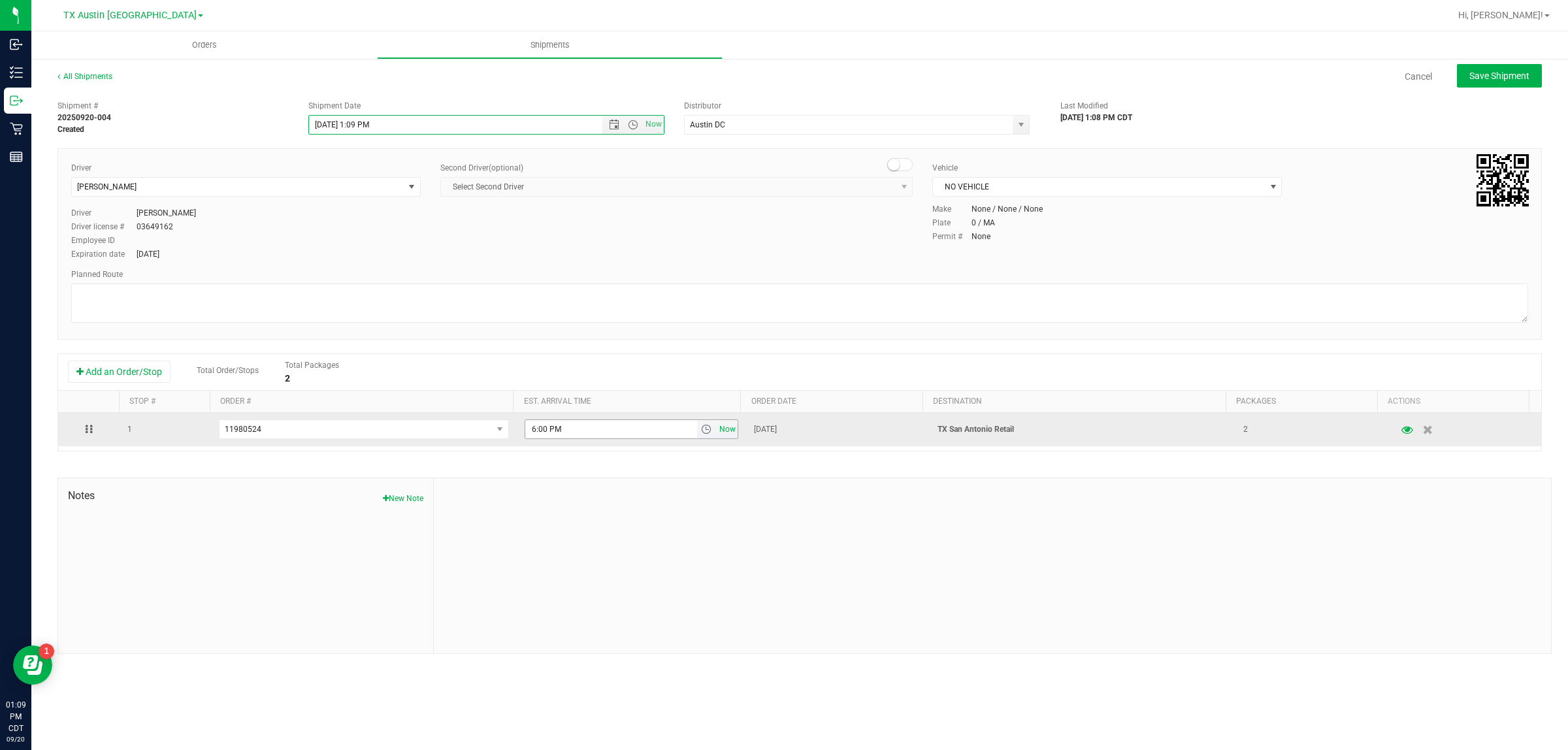
click at [722, 433] on span "Now" at bounding box center [728, 430] width 22 height 19
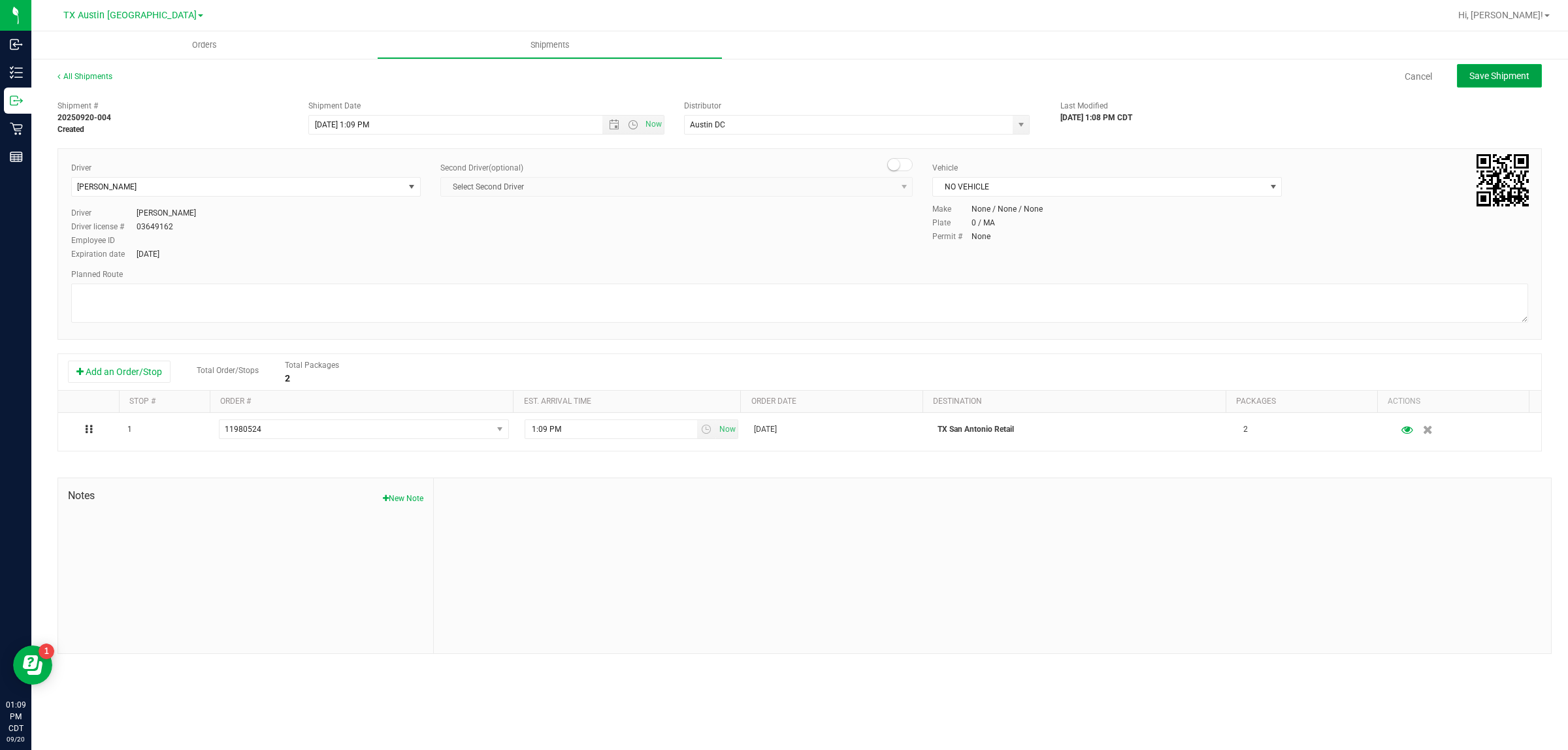
click at [764, 82] on button "Save Shipment" at bounding box center [1499, 76] width 85 height 23
type input "9/20/2025 6:09 PM"
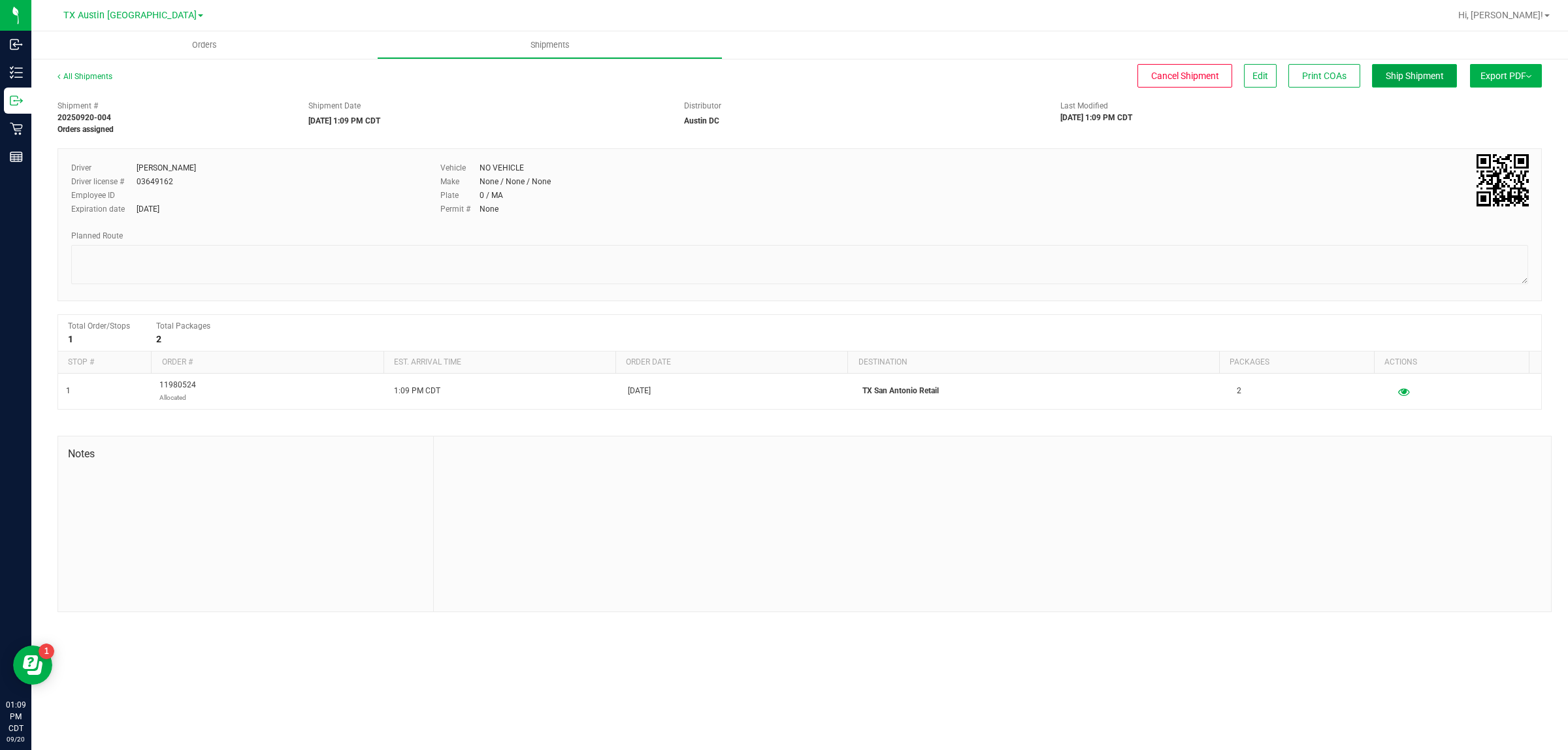
click at [764, 76] on span "Ship Shipment" at bounding box center [1415, 76] width 58 height 10
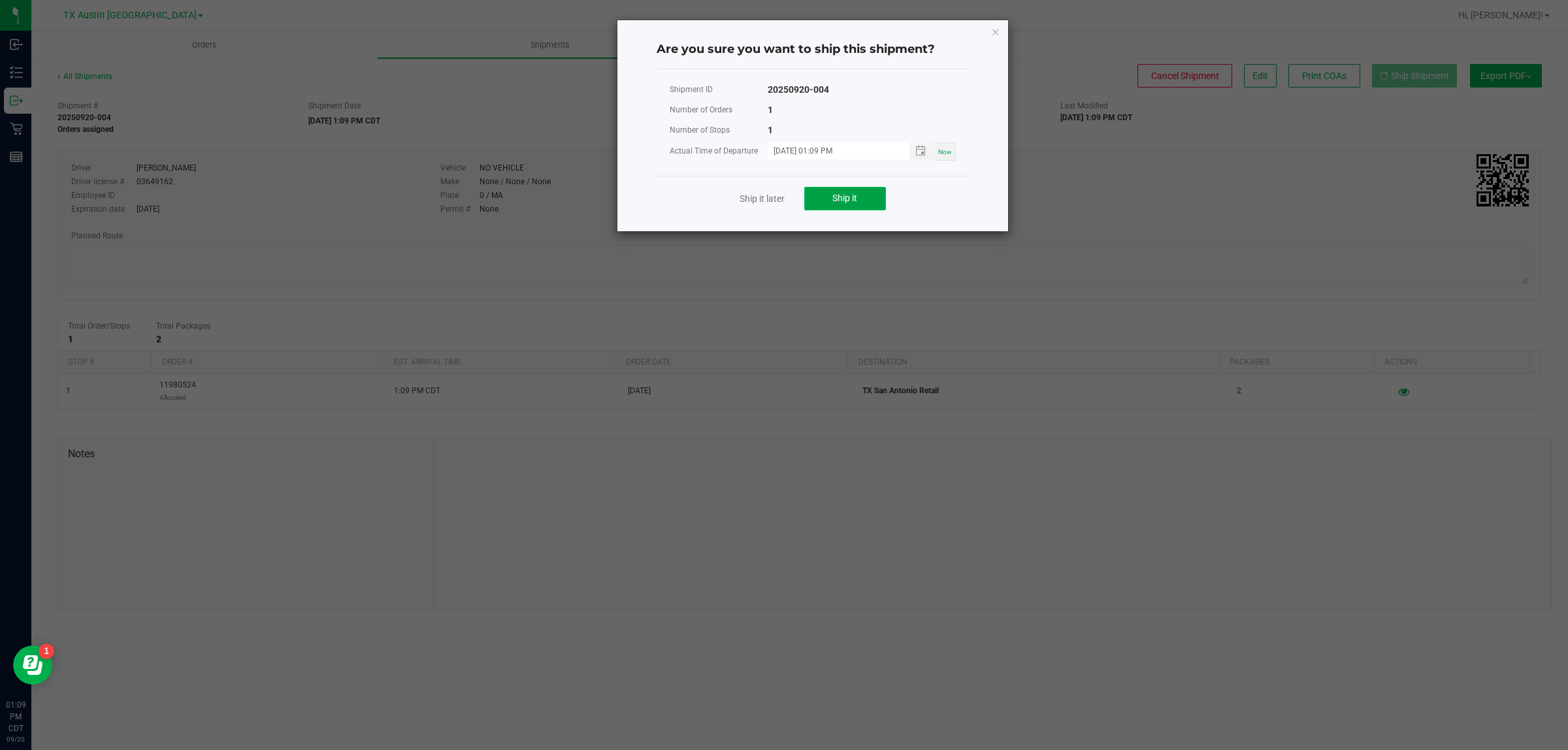
click at [764, 203] on span "Ship it" at bounding box center [845, 198] width 25 height 10
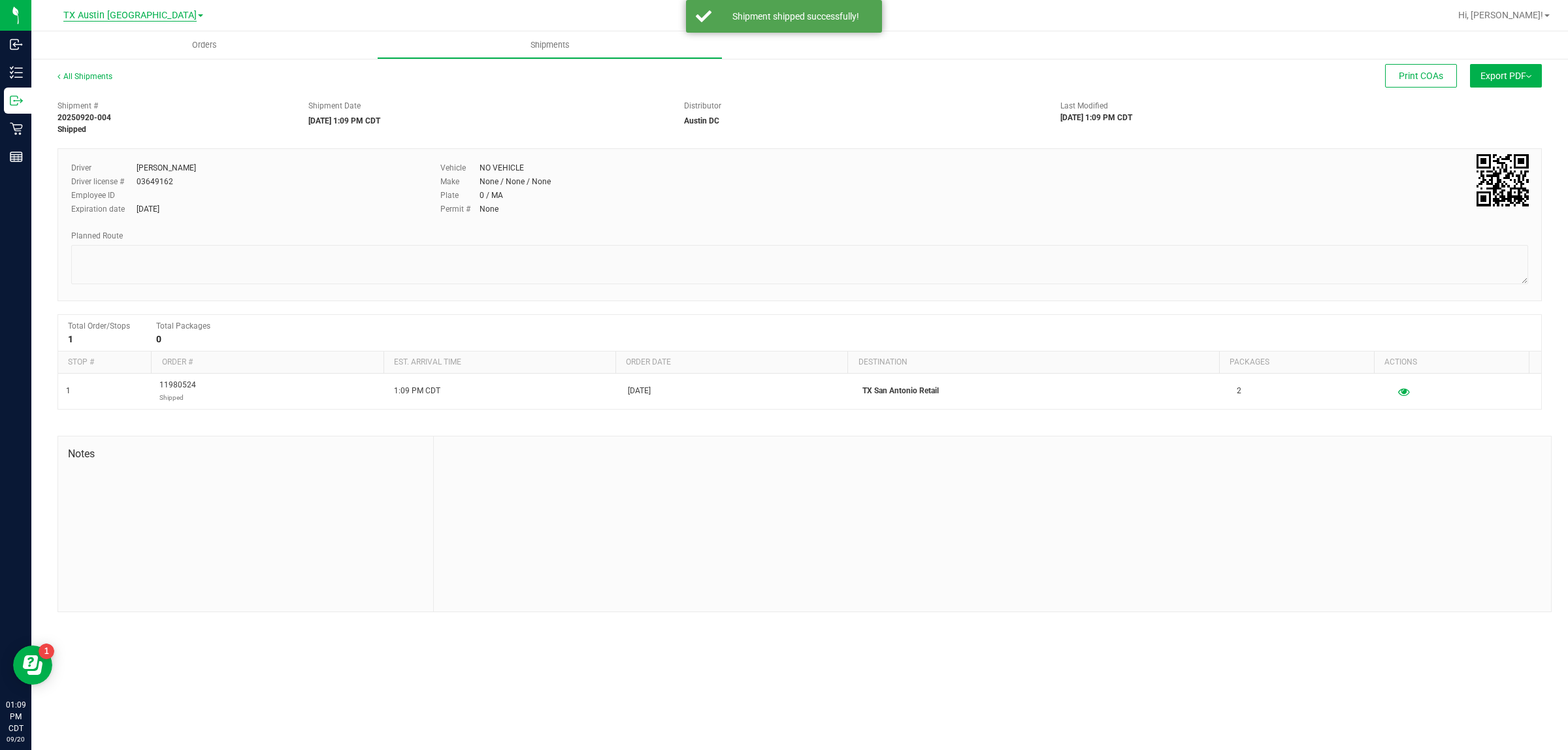
click at [128, 18] on span "TX Austin [GEOGRAPHIC_DATA]" at bounding box center [130, 15] width 133 height 12
click at [147, 78] on link "TX San Antonio Retail" at bounding box center [133, 81] width 191 height 18
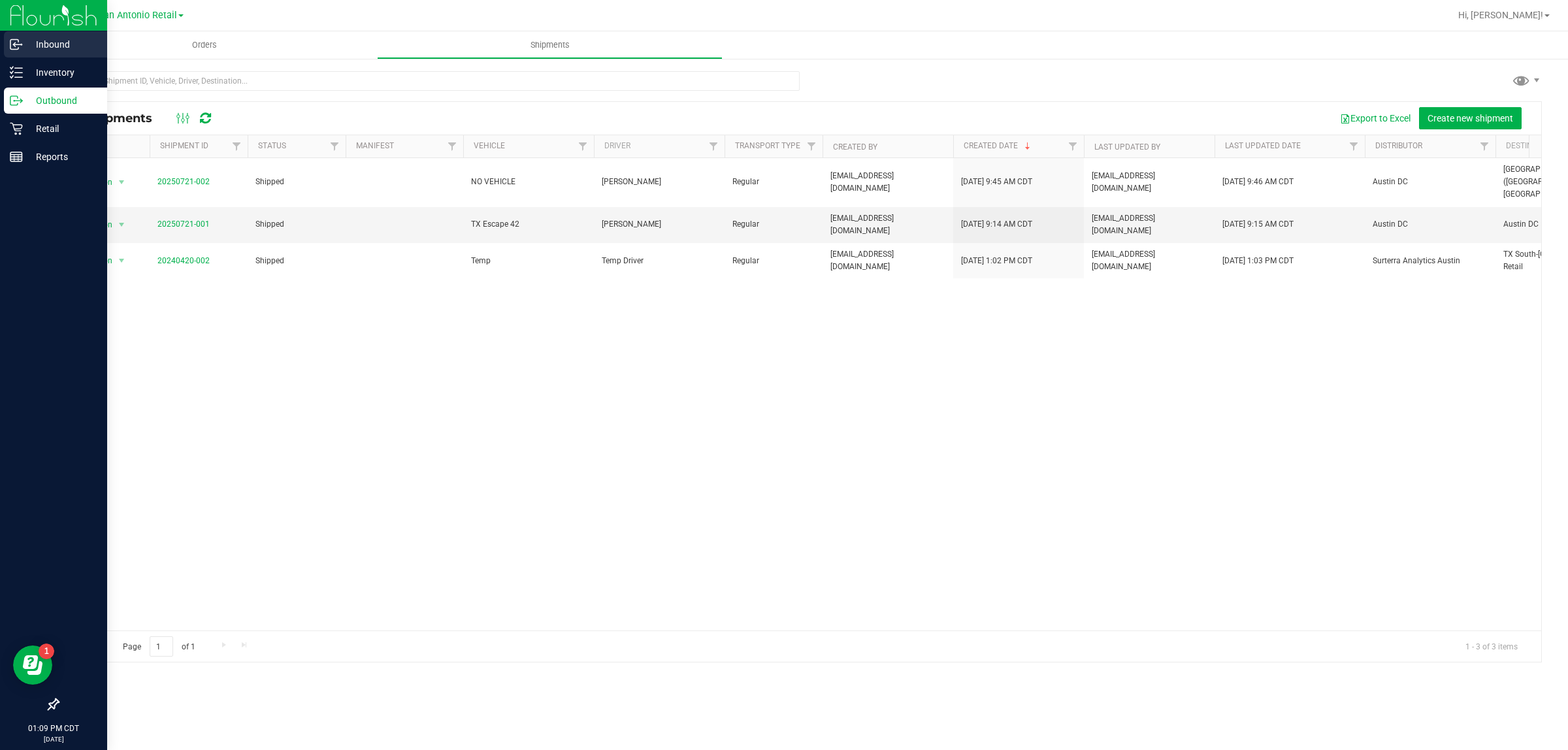
click at [56, 36] on p "Inbound" at bounding box center [61, 44] width 78 height 15
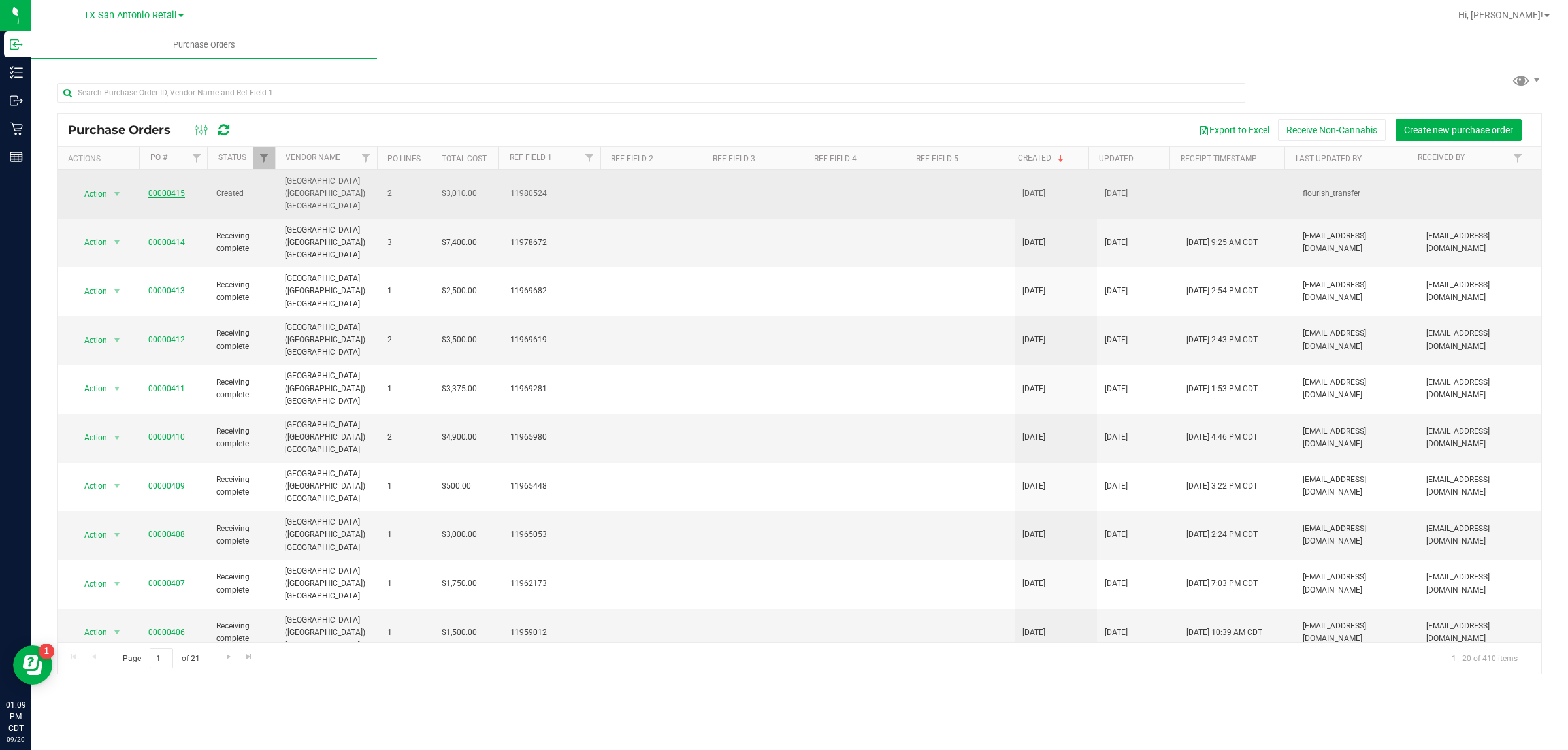
click at [167, 189] on link "00000415" at bounding box center [166, 193] width 36 height 9
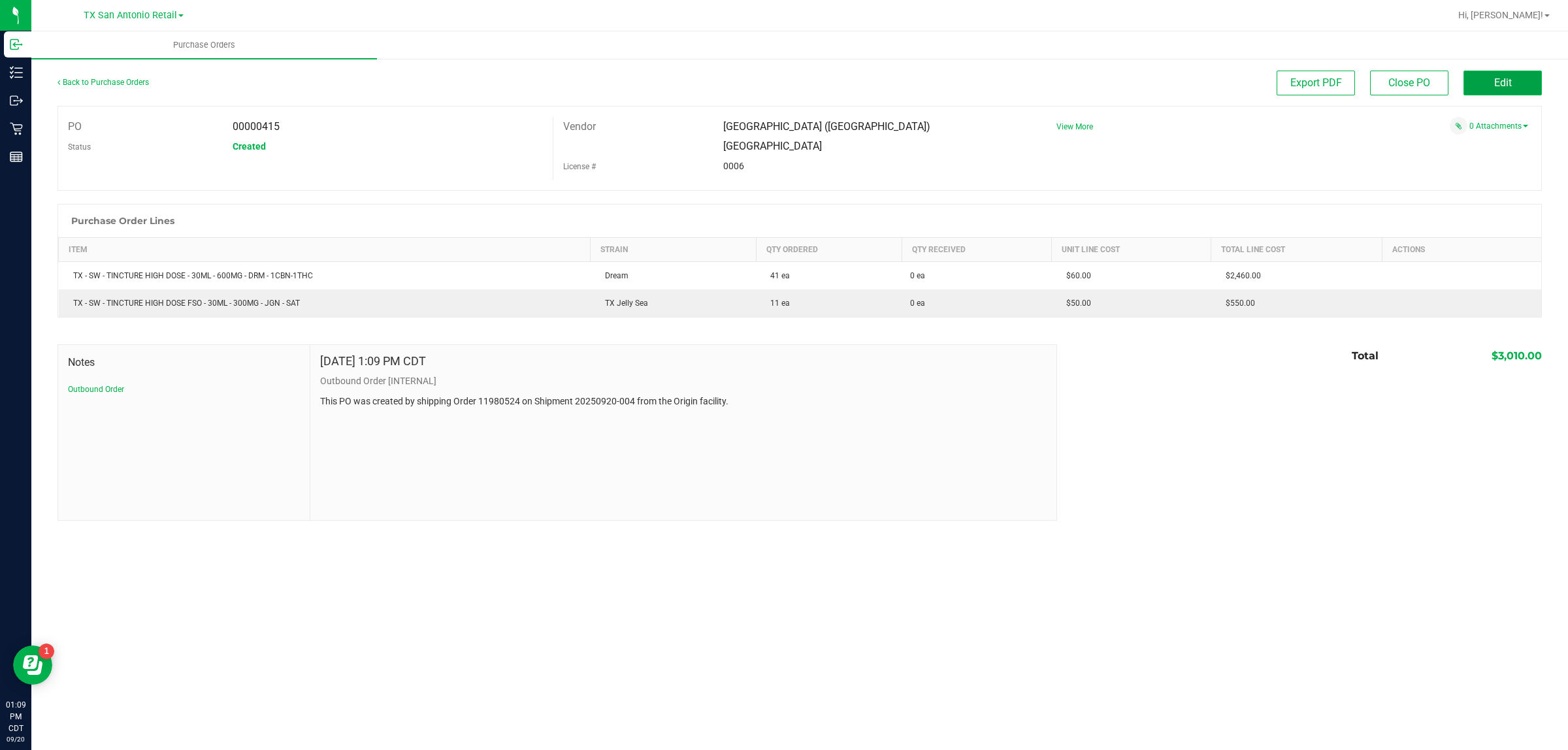
click at [764, 77] on span "Edit" at bounding box center [1502, 82] width 18 height 12
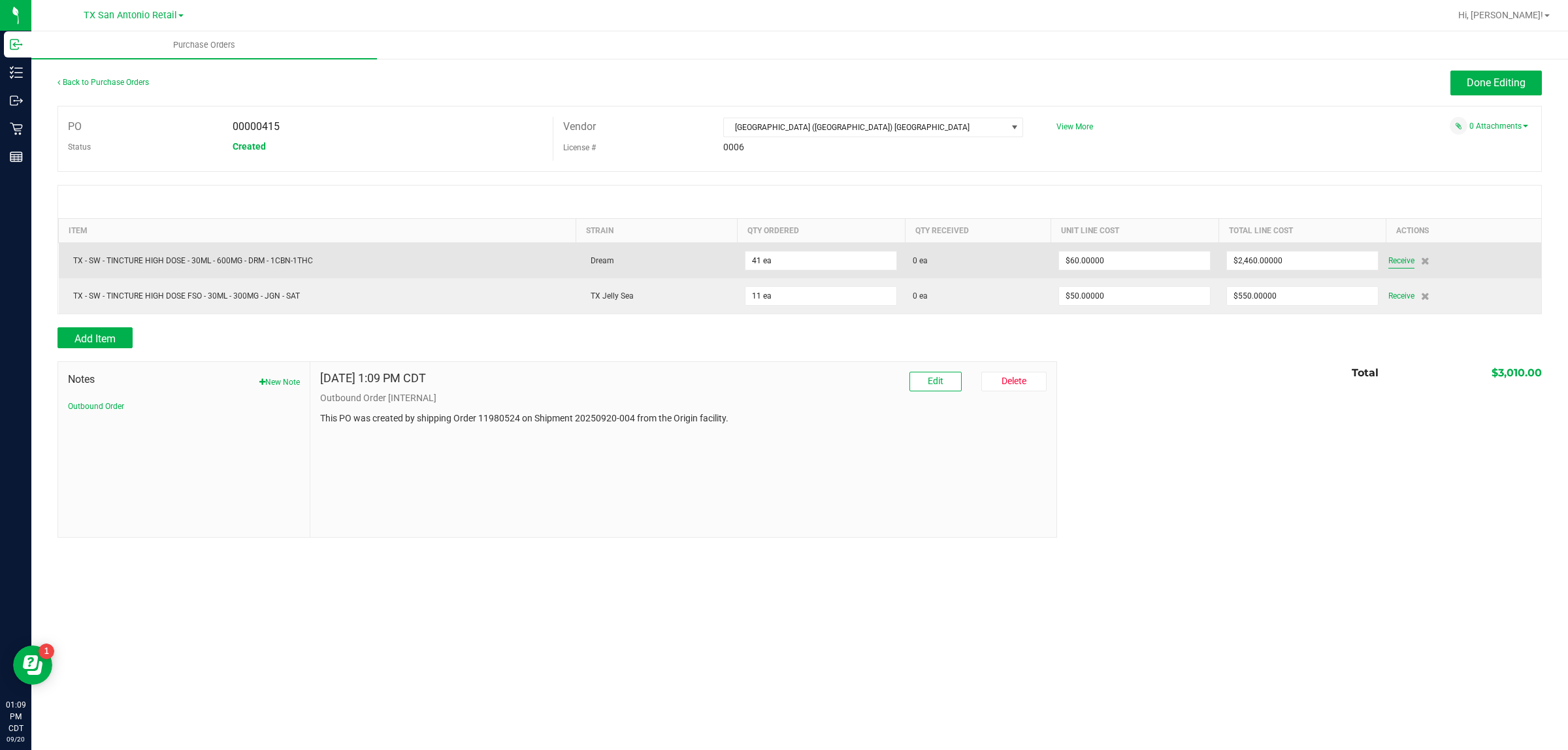
click at [764, 261] on span "Receive" at bounding box center [1401, 260] width 26 height 15
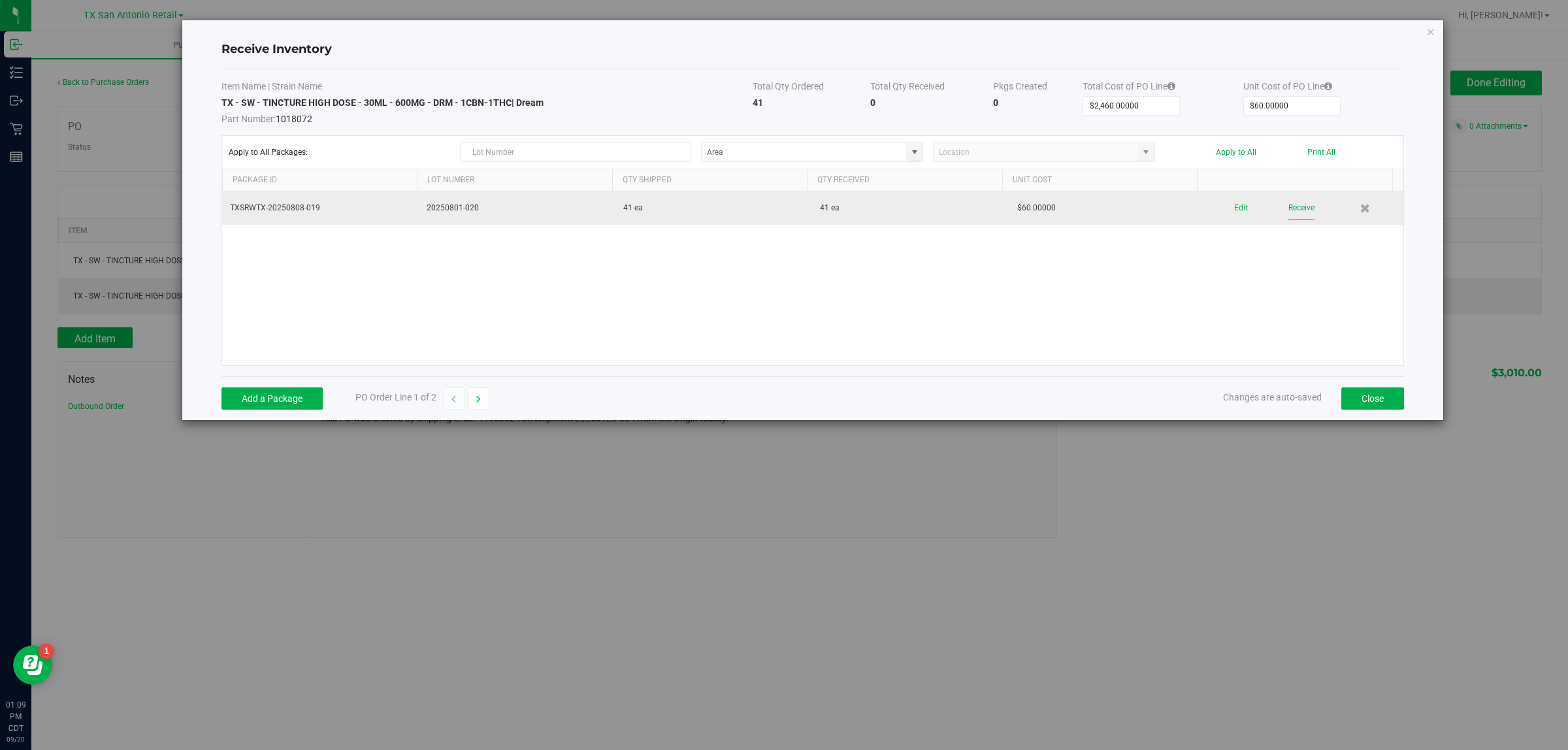
click at [764, 206] on button "Receive" at bounding box center [1301, 208] width 26 height 23
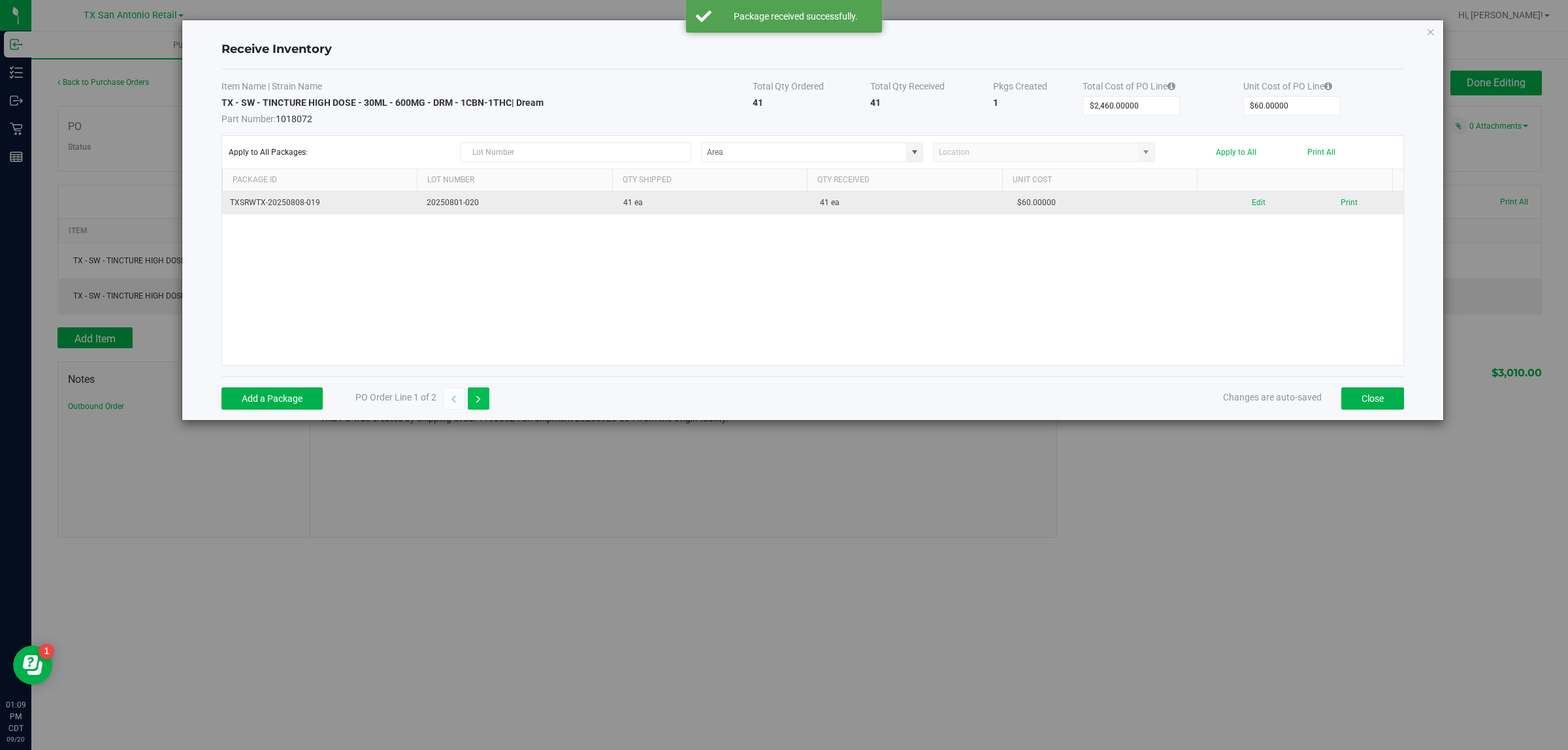
click at [478, 402] on icon "button" at bounding box center [478, 399] width 4 height 9
type input "$550.00000"
type input "$50.00000"
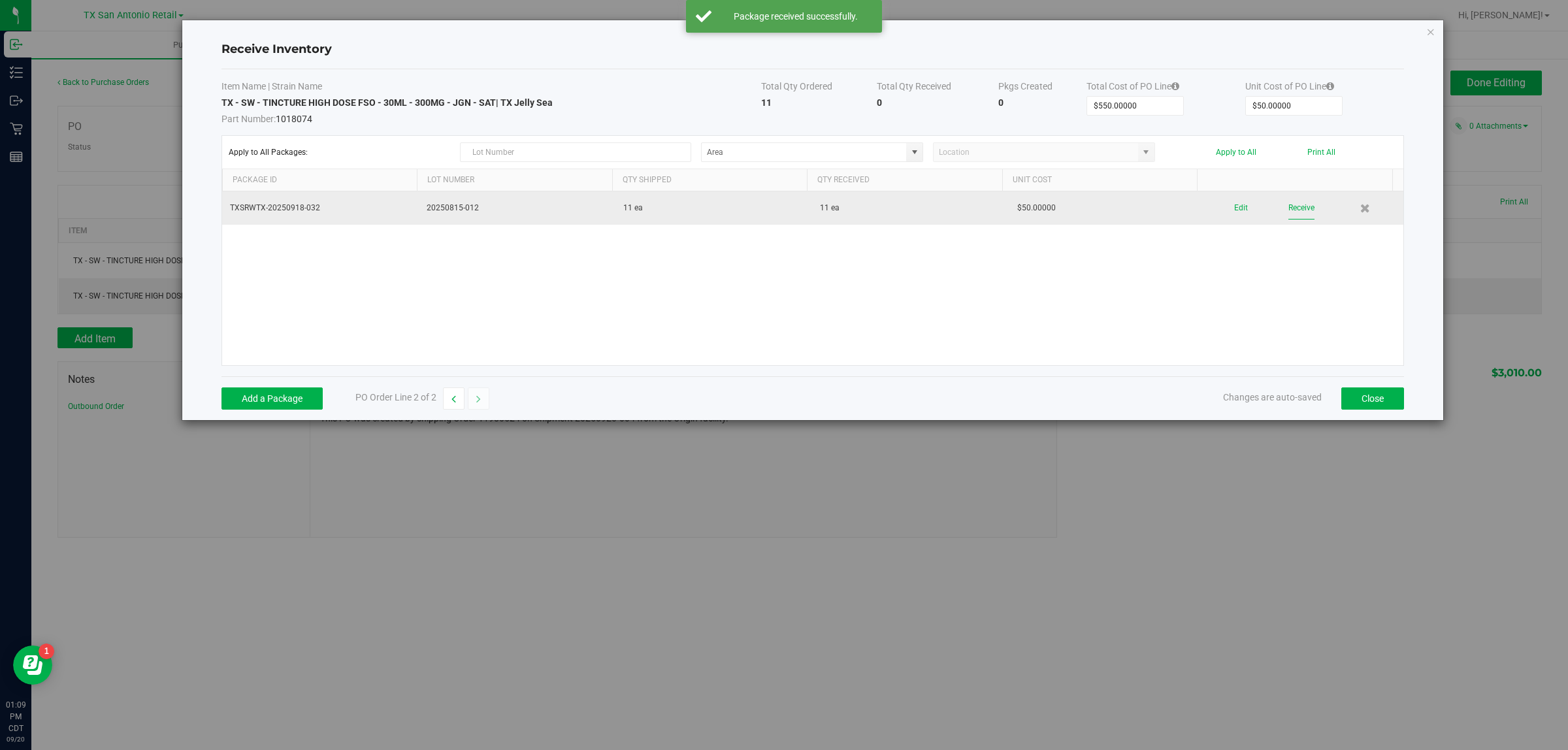
click at [764, 208] on button "Receive" at bounding box center [1301, 208] width 26 height 23
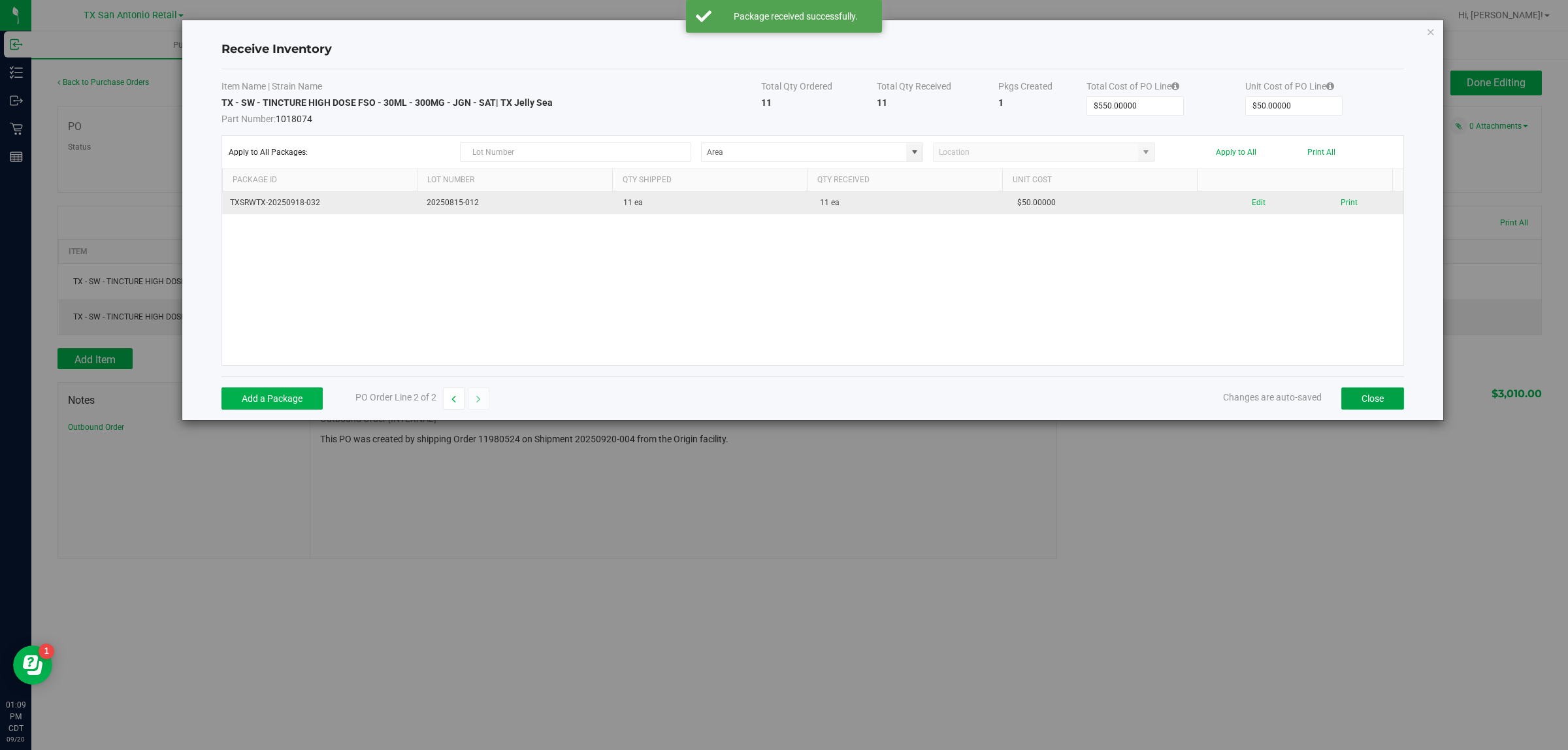
click at [764, 402] on button "Close" at bounding box center [1373, 398] width 63 height 22
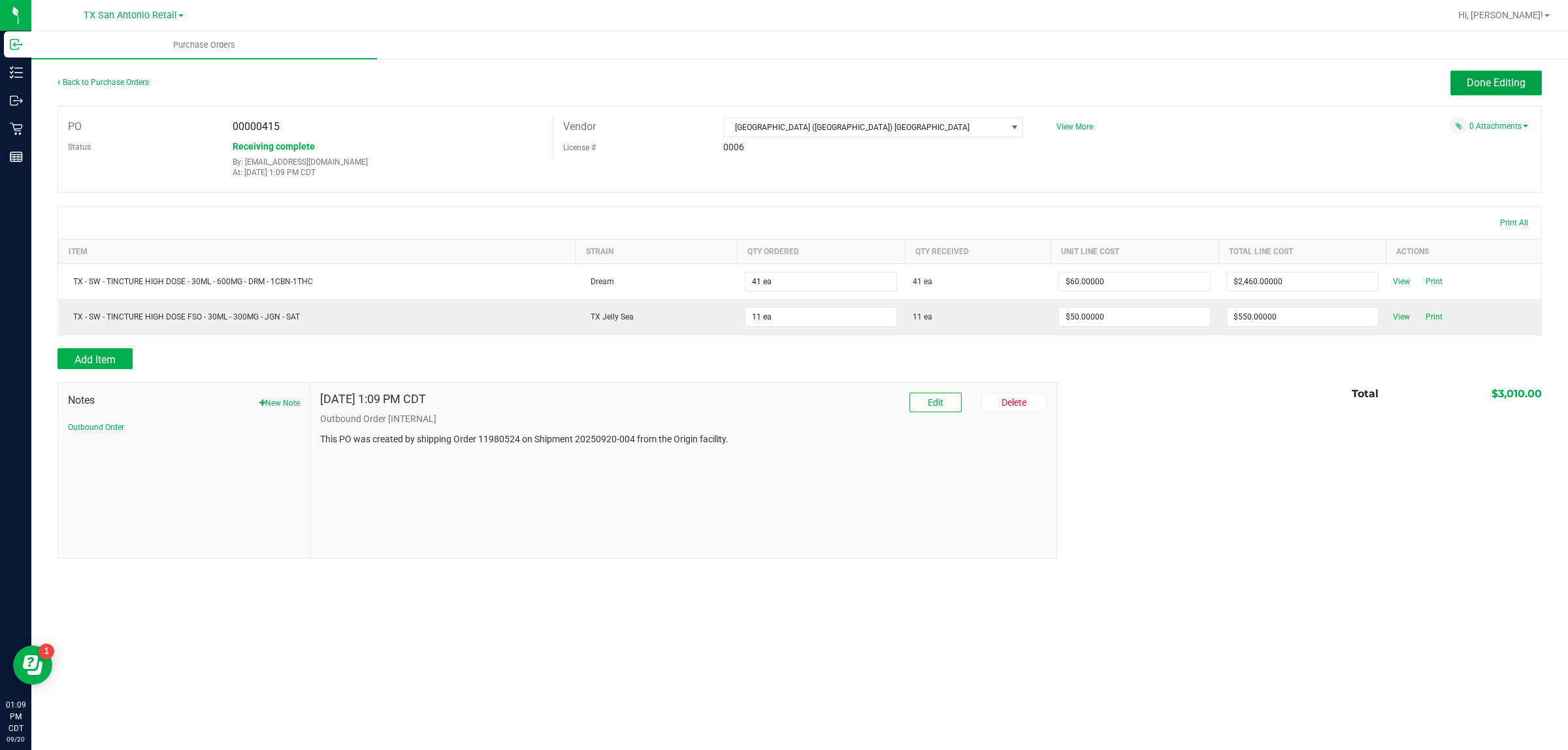
click at [764, 79] on span "Done Editing" at bounding box center [1496, 82] width 59 height 12
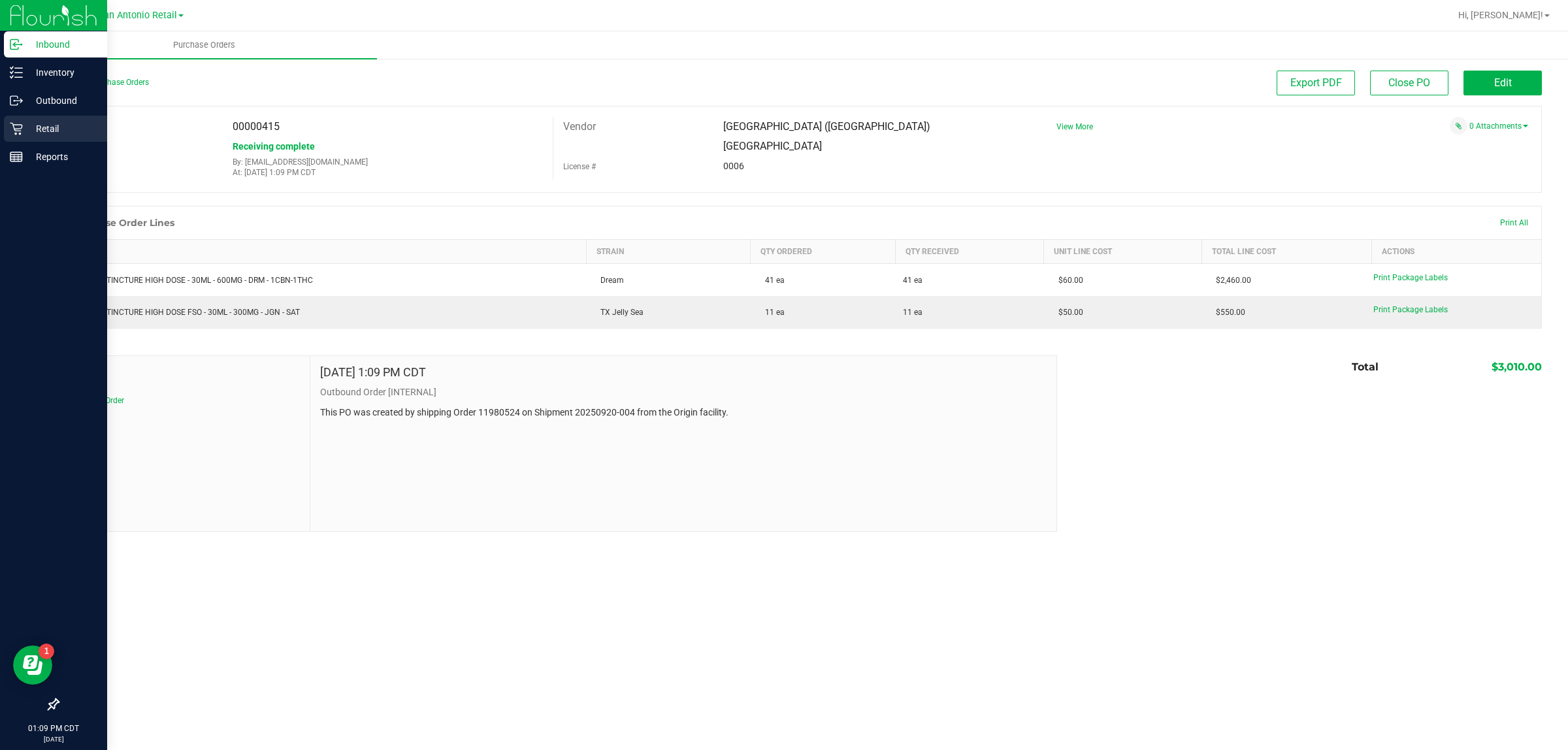
click at [55, 124] on p "Retail" at bounding box center [61, 128] width 78 height 15
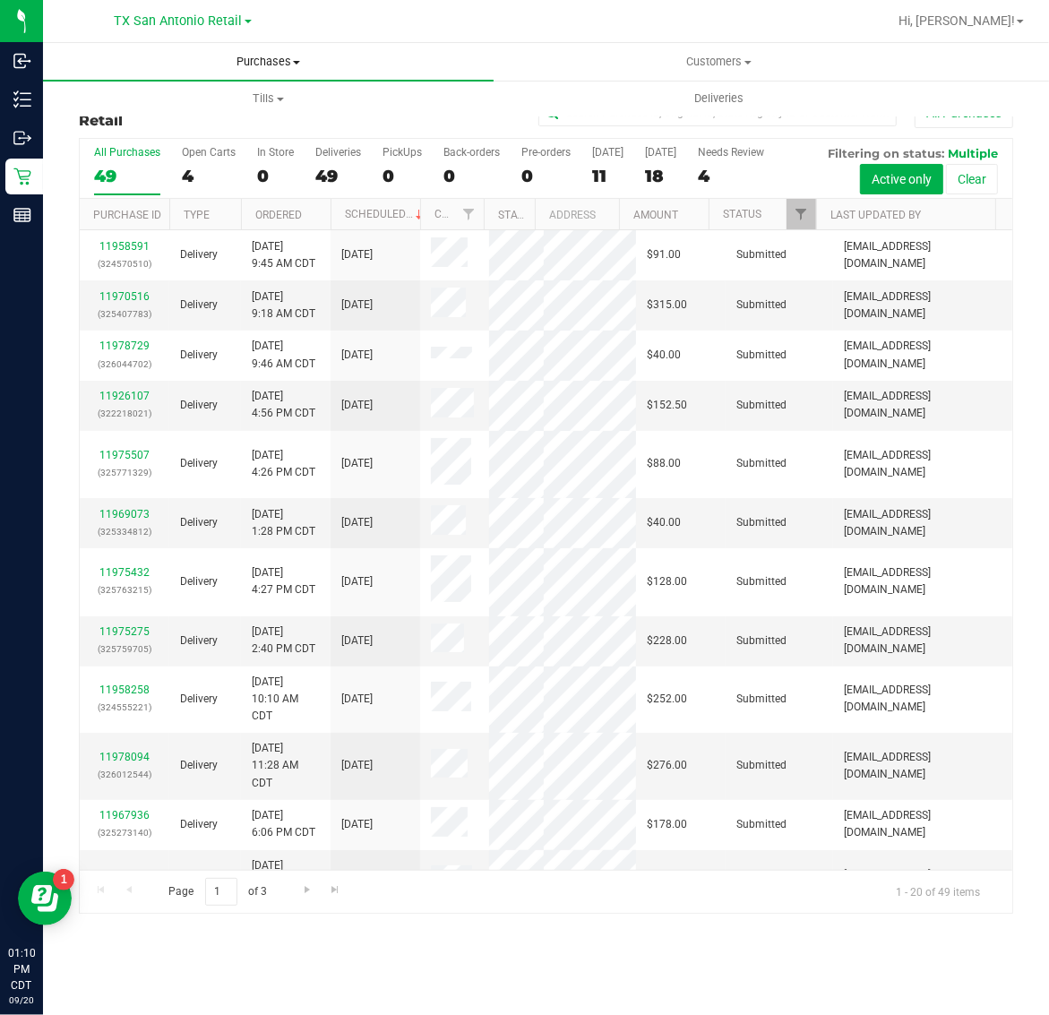
click at [271, 67] on span "Purchases" at bounding box center [268, 62] width 451 height 16
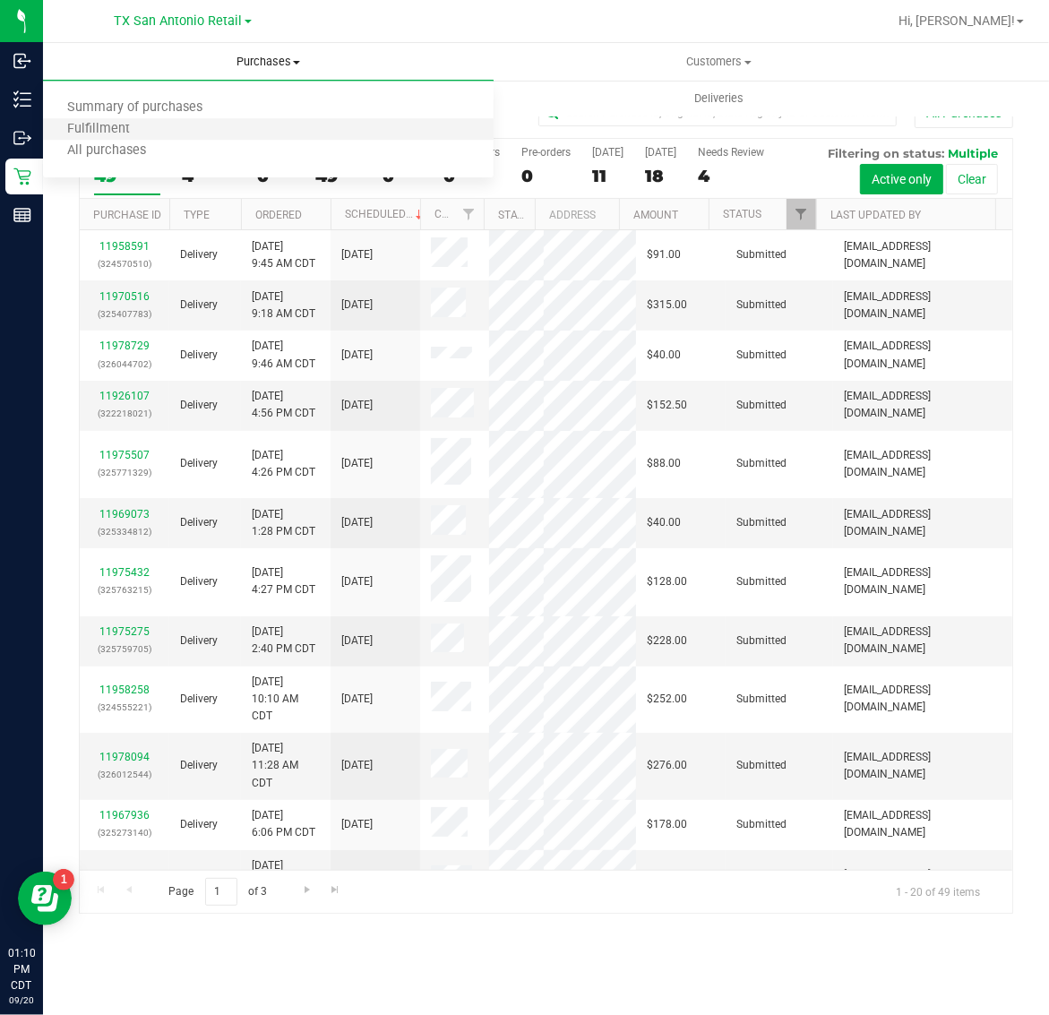
click at [269, 124] on li "Fulfillment" at bounding box center [268, 129] width 451 height 21
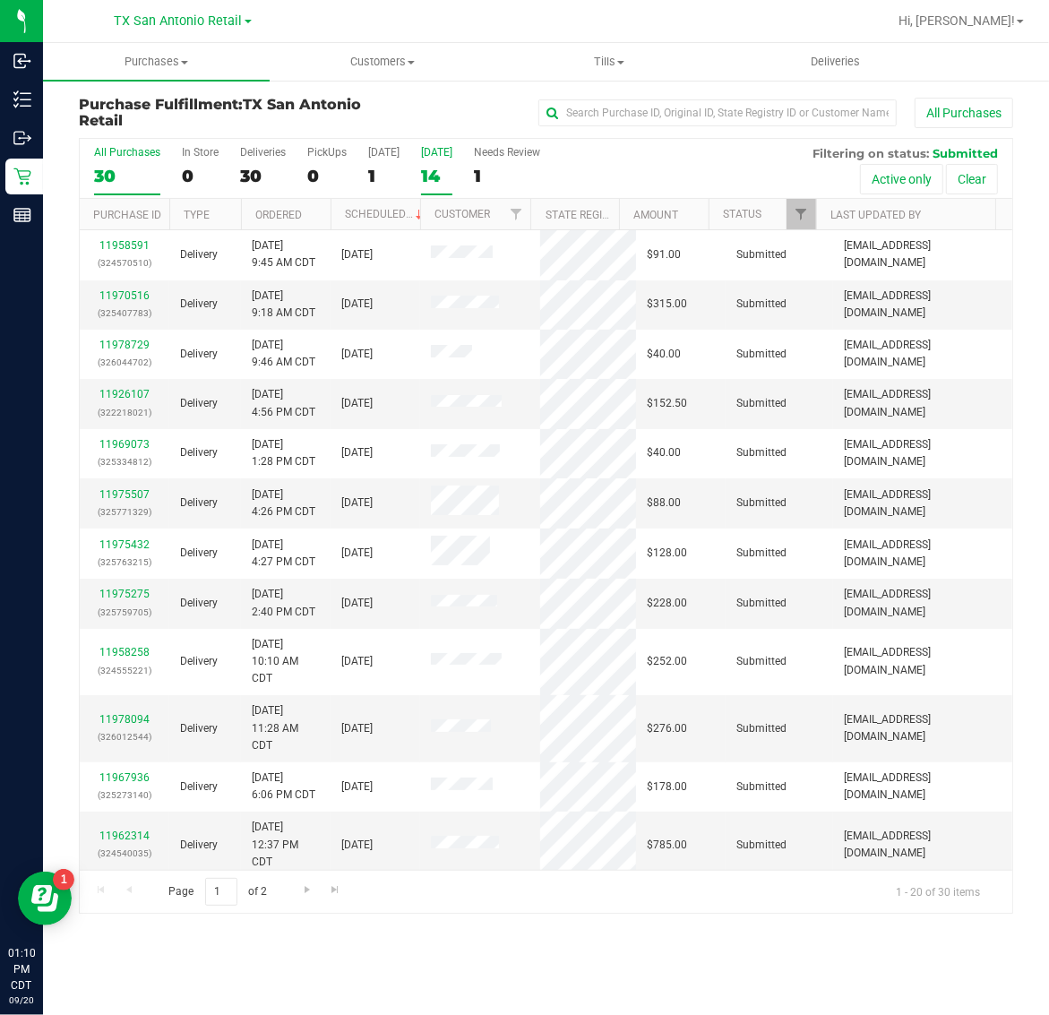
click at [446, 177] on div "14" at bounding box center [436, 176] width 31 height 21
click at [0, 0] on input "[DATE] 14" at bounding box center [0, 0] width 0 height 0
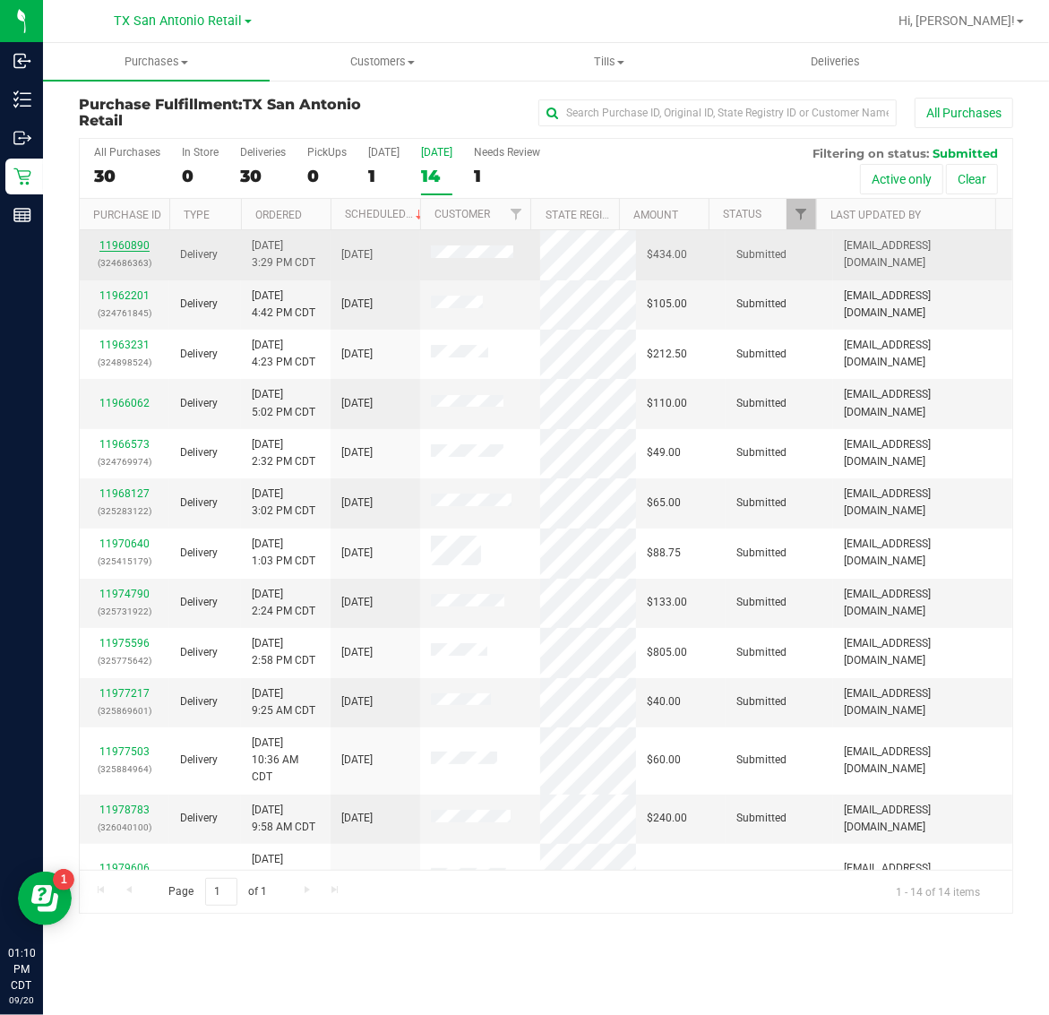
click at [109, 245] on link "11960890" at bounding box center [124, 245] width 50 height 13
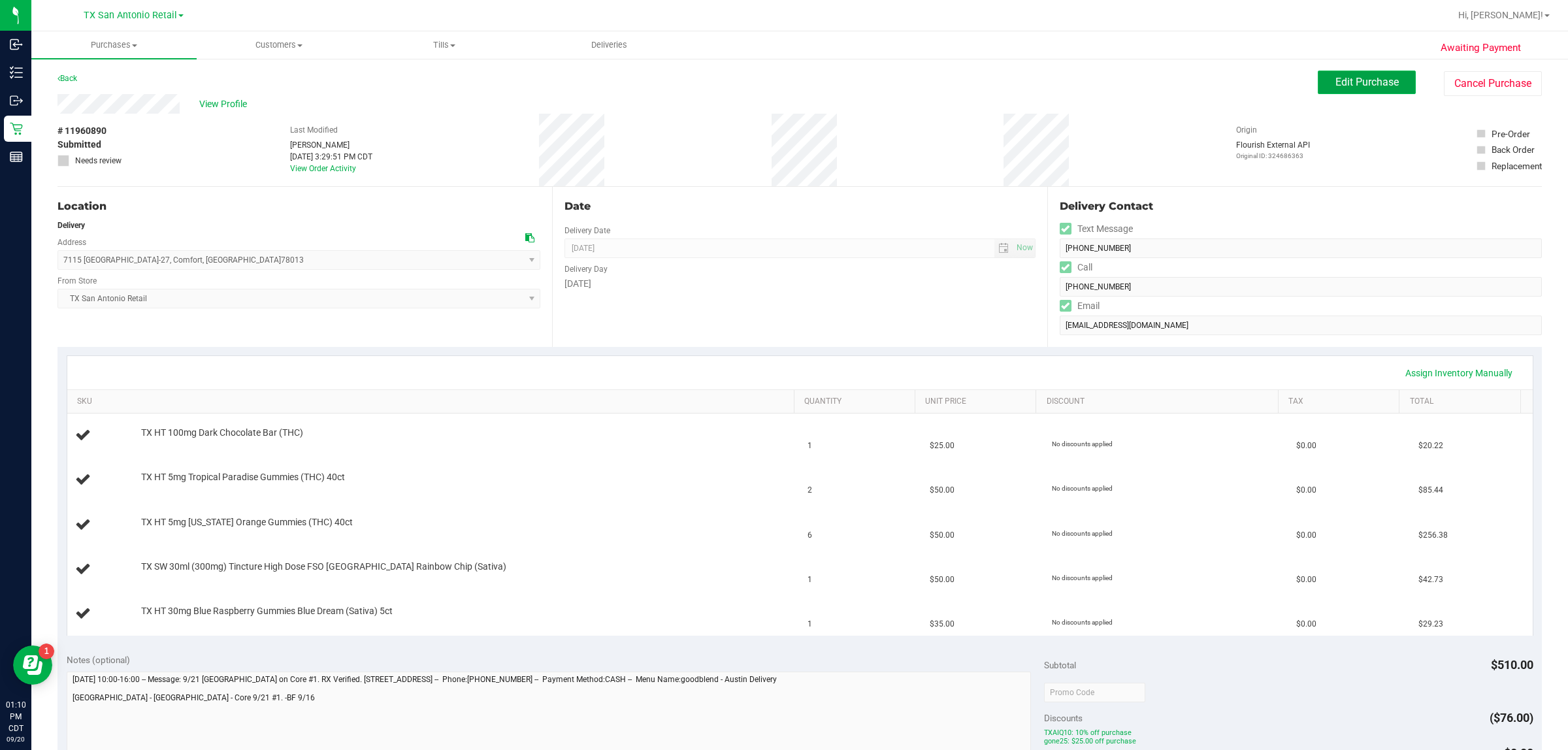
click at [764, 78] on span "Edit Purchase" at bounding box center [1367, 82] width 63 height 12
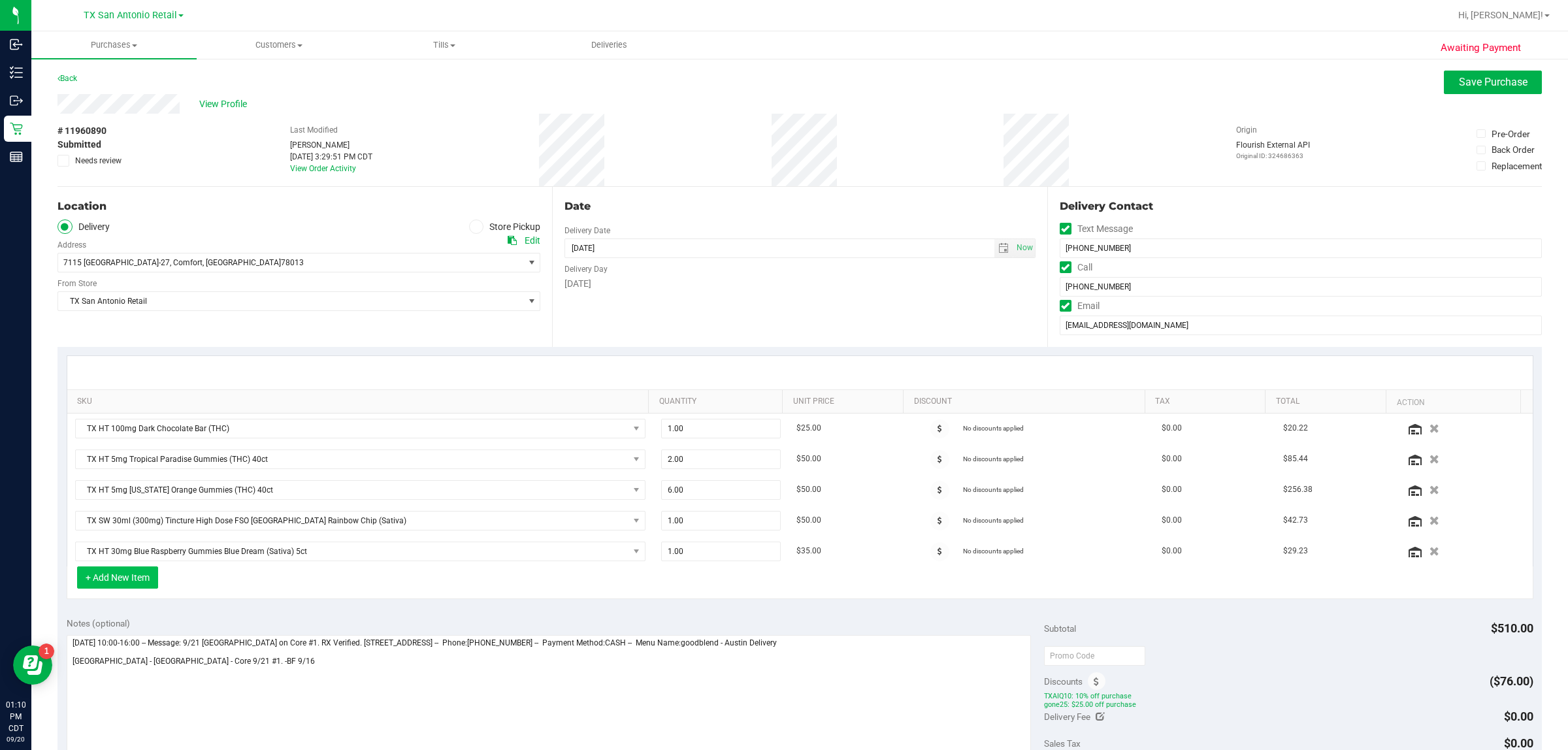
click at [123, 583] on button "+ Add New Item" at bounding box center [117, 578] width 81 height 22
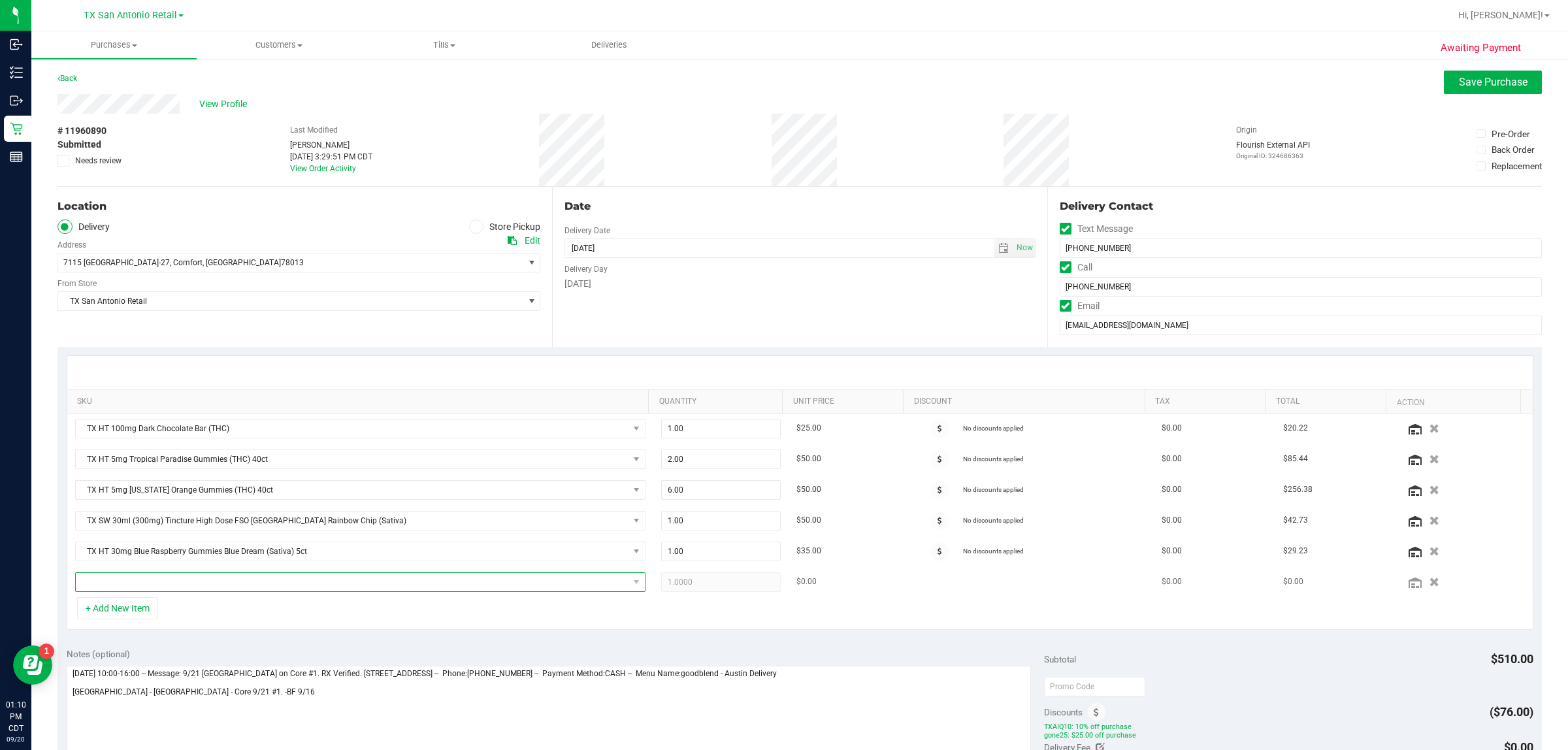
click at [226, 587] on span "NO DATA FOUND" at bounding box center [352, 582] width 553 height 18
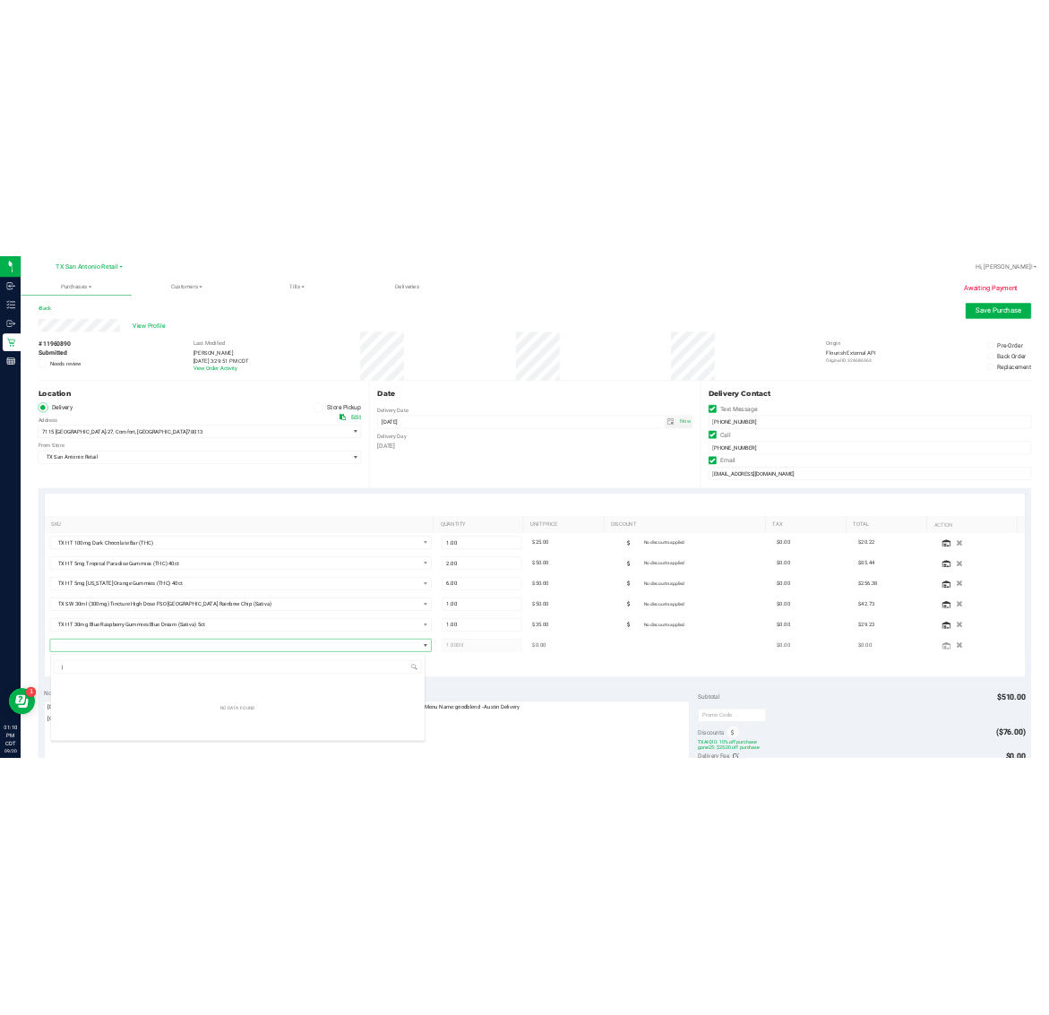
scroll to position [28, 762]
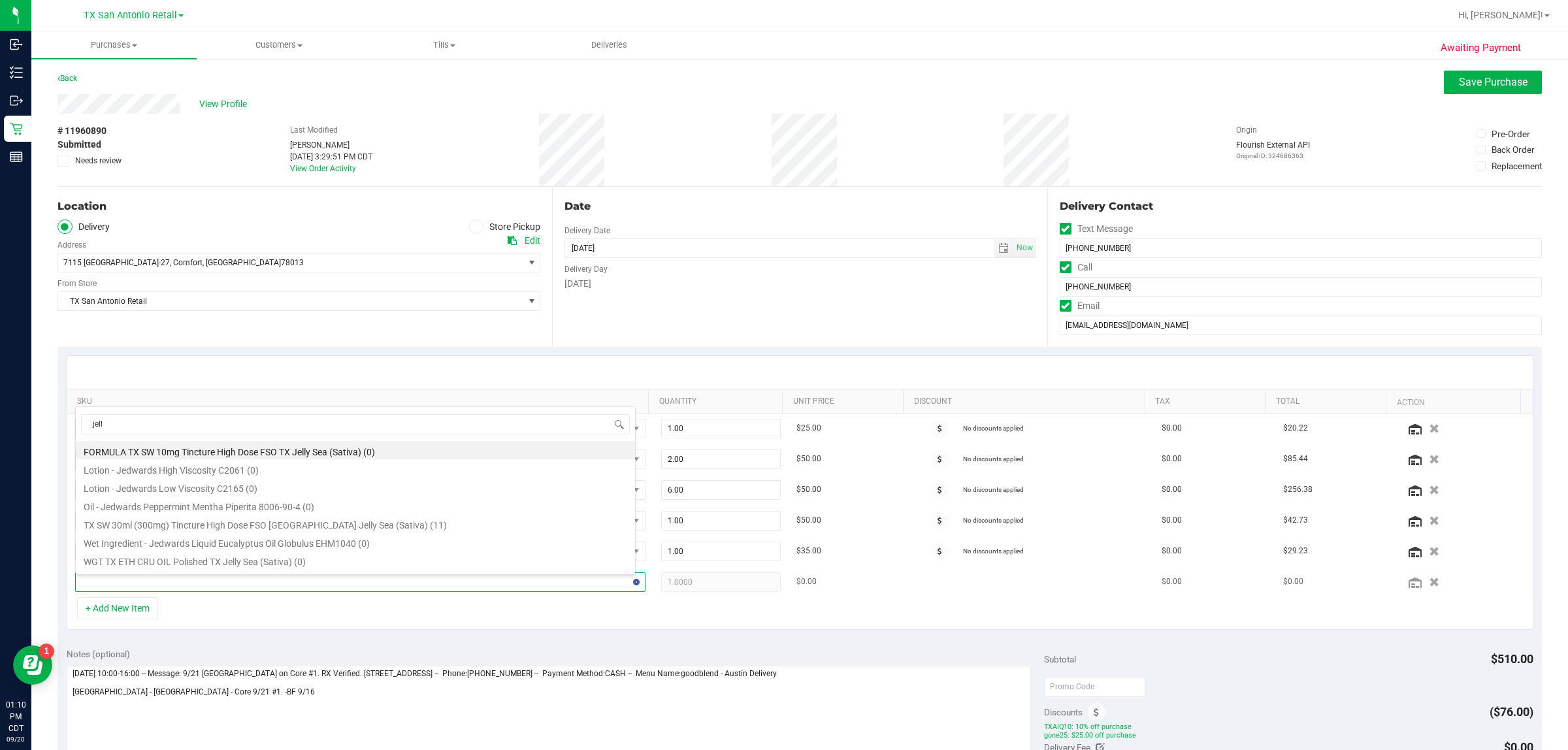
type input "jelly"
click at [405, 471] on li "TX SW 30ml (300mg) Tincture High Dose FSO TX Jelly Sea (Sativa) (11)" at bounding box center [355, 468] width 559 height 18
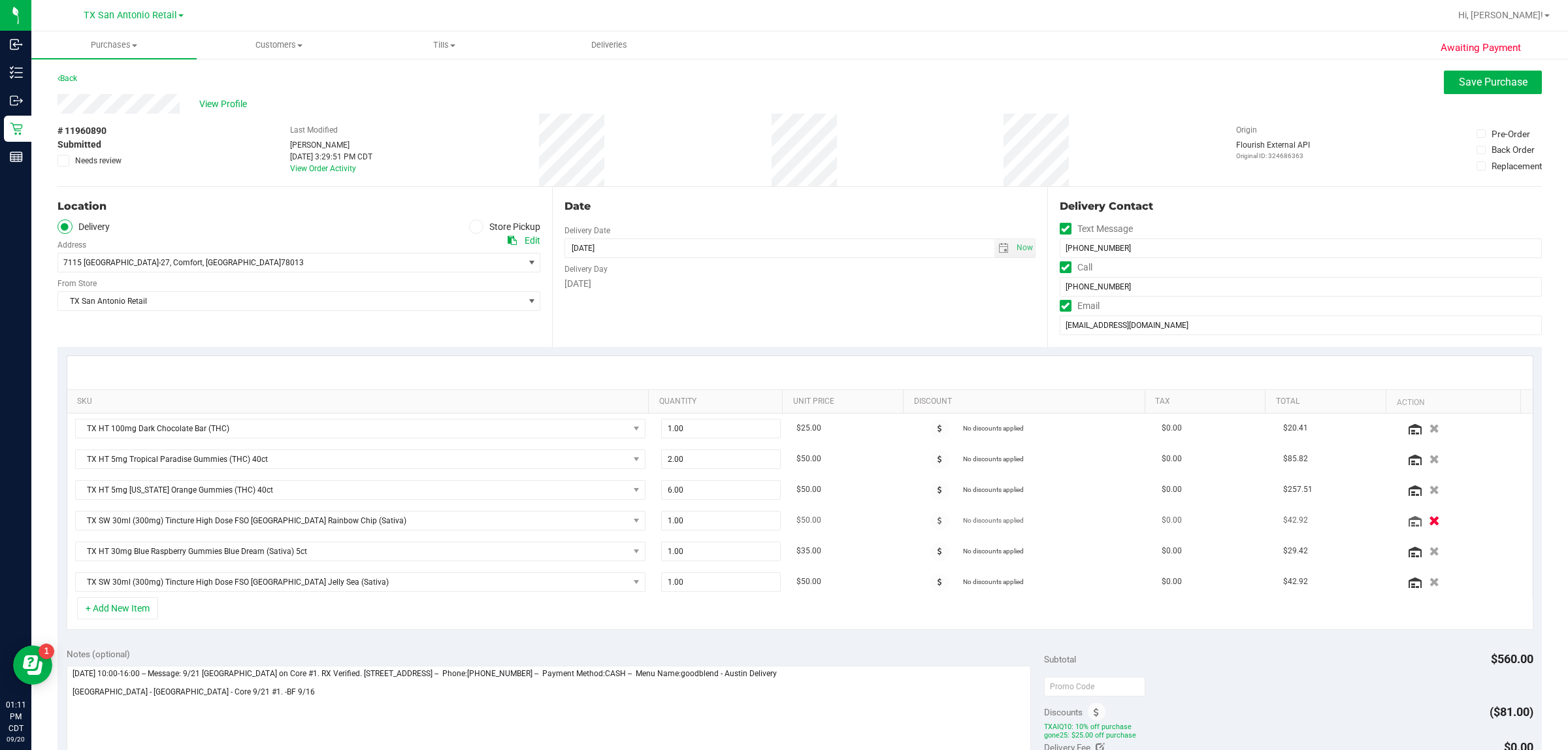
click at [764, 525] on icon "button" at bounding box center [1435, 520] width 11 height 9
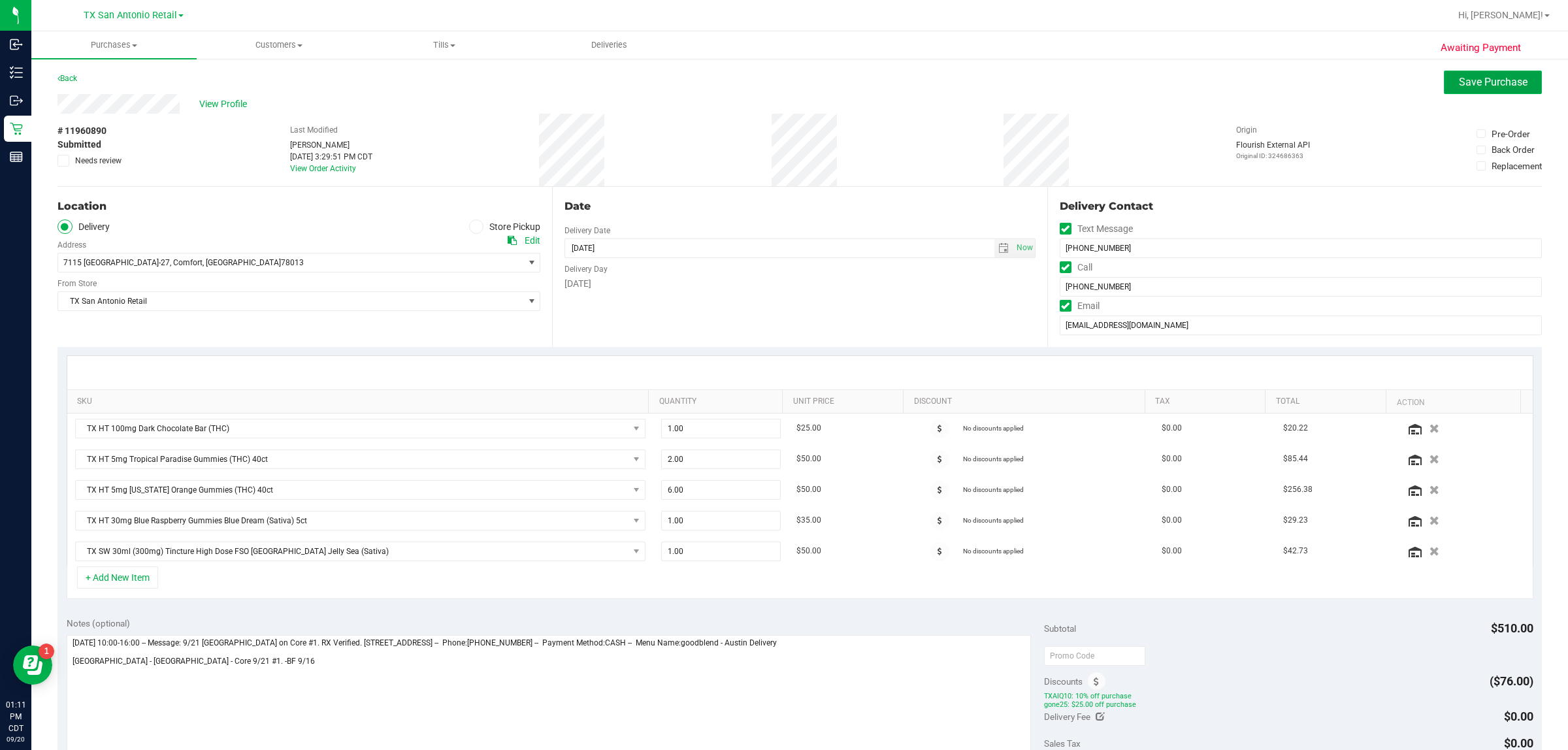
click at [764, 80] on span "Save Purchase" at bounding box center [1493, 82] width 69 height 12
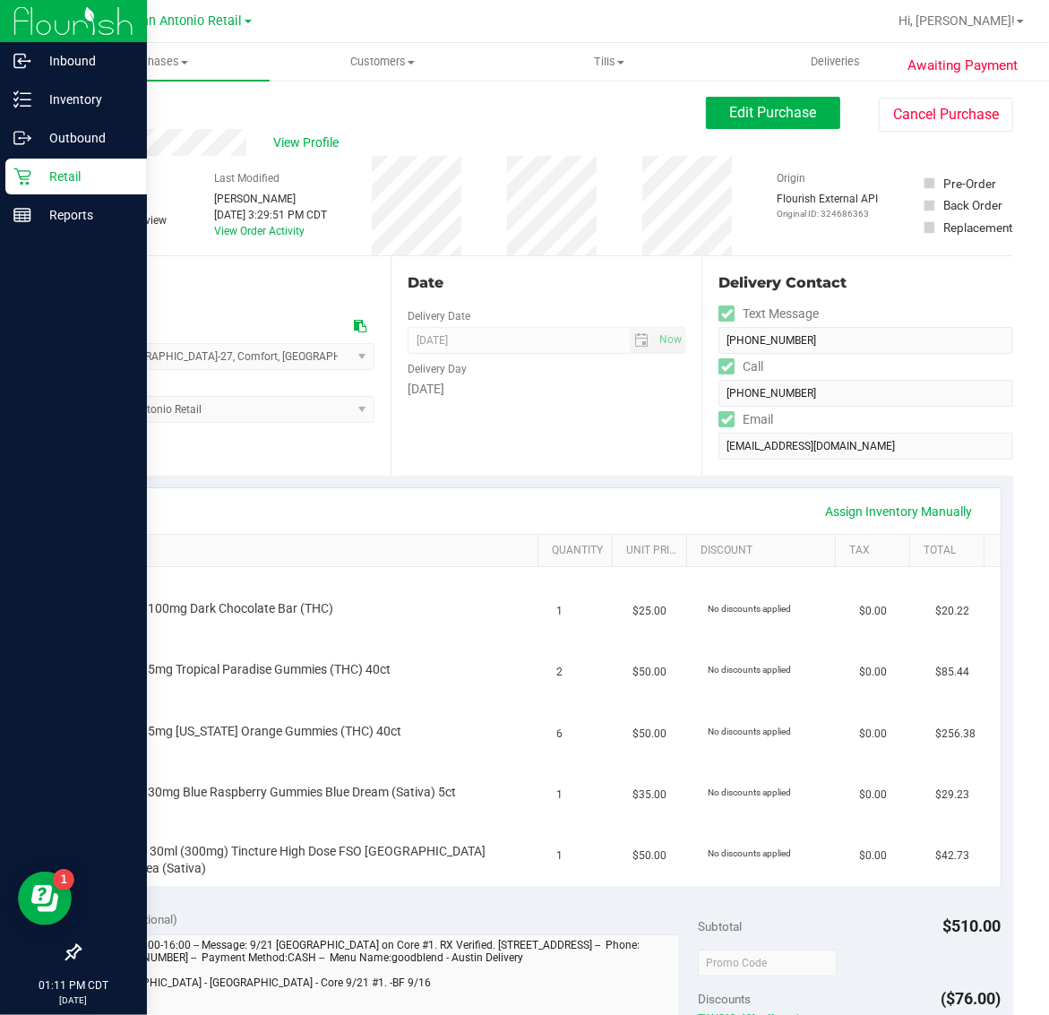
click at [56, 176] on p "Retail" at bounding box center [84, 176] width 107 height 21
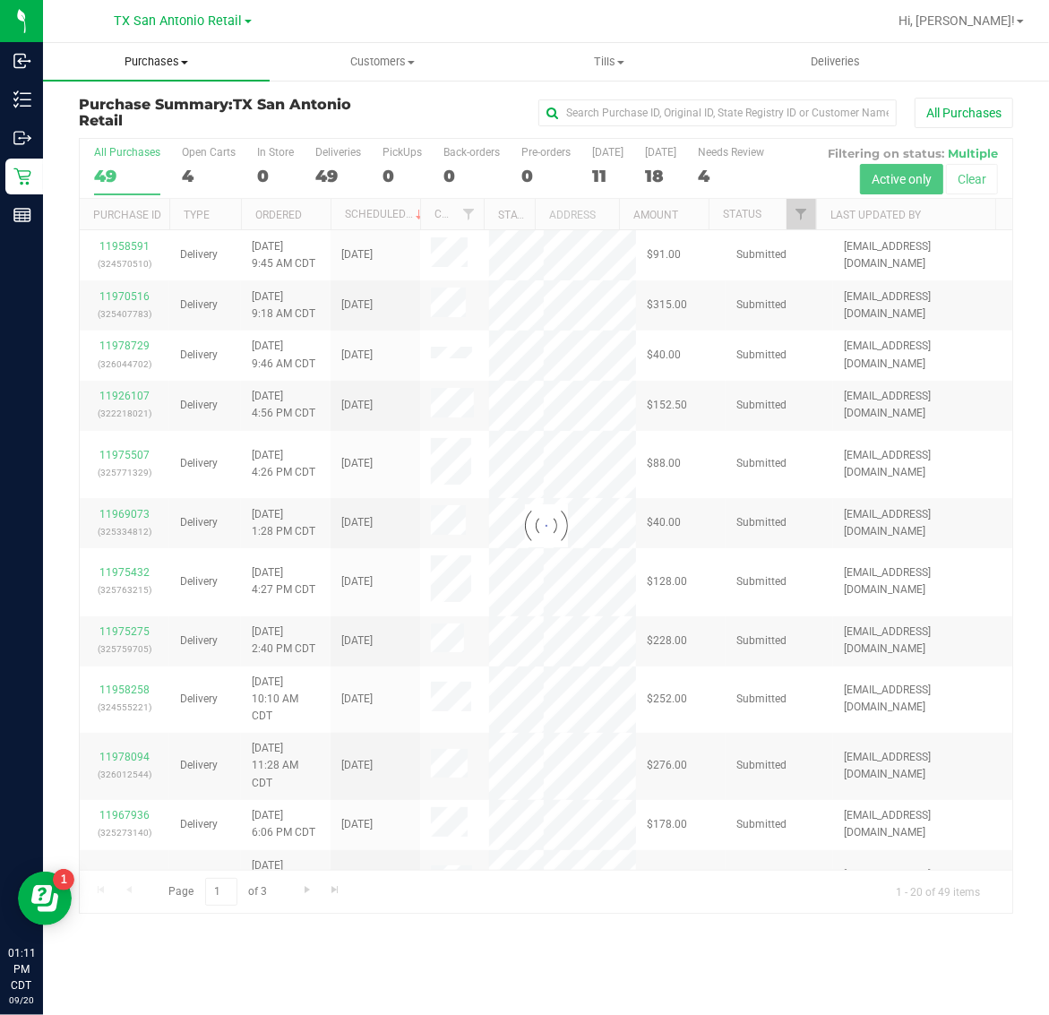
click at [153, 61] on span "Purchases" at bounding box center [156, 62] width 227 height 16
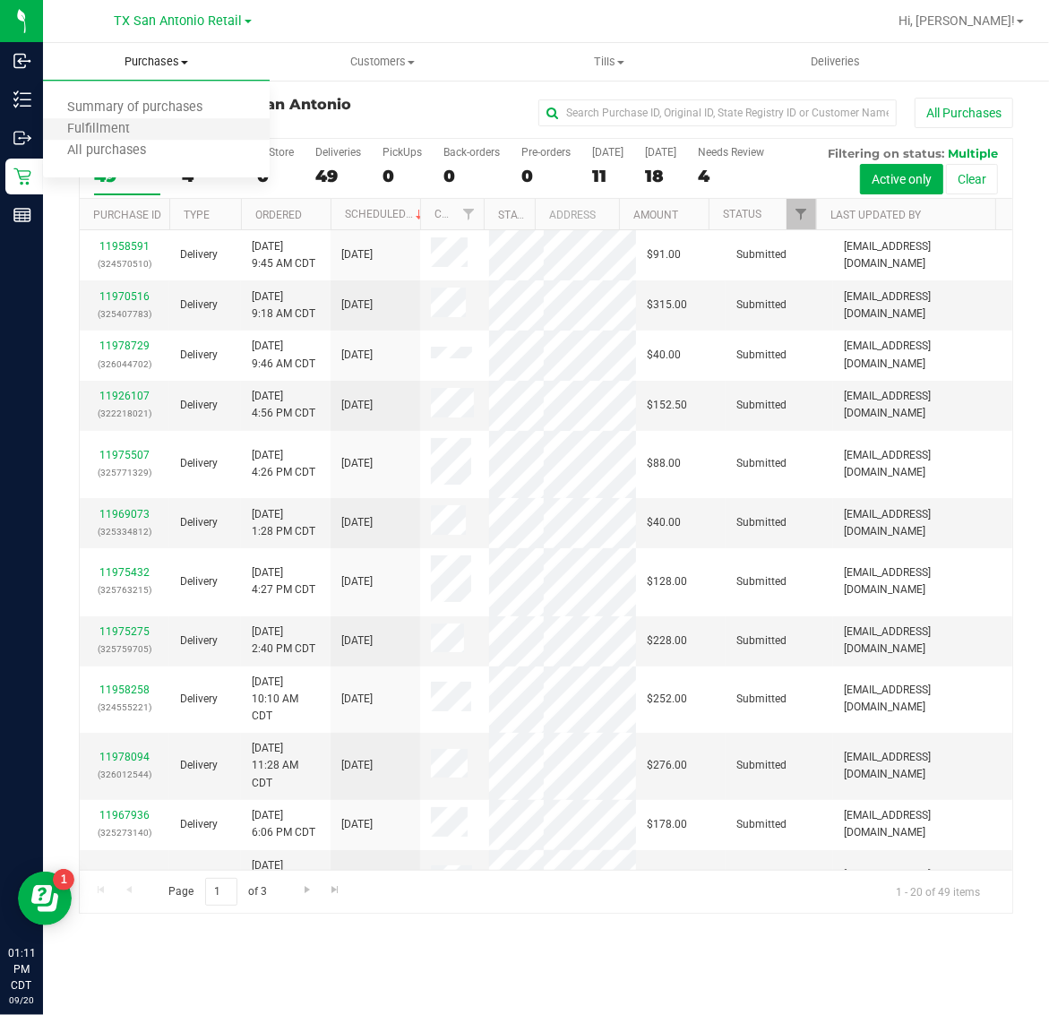
click at [154, 133] on li "Fulfillment" at bounding box center [156, 129] width 227 height 21
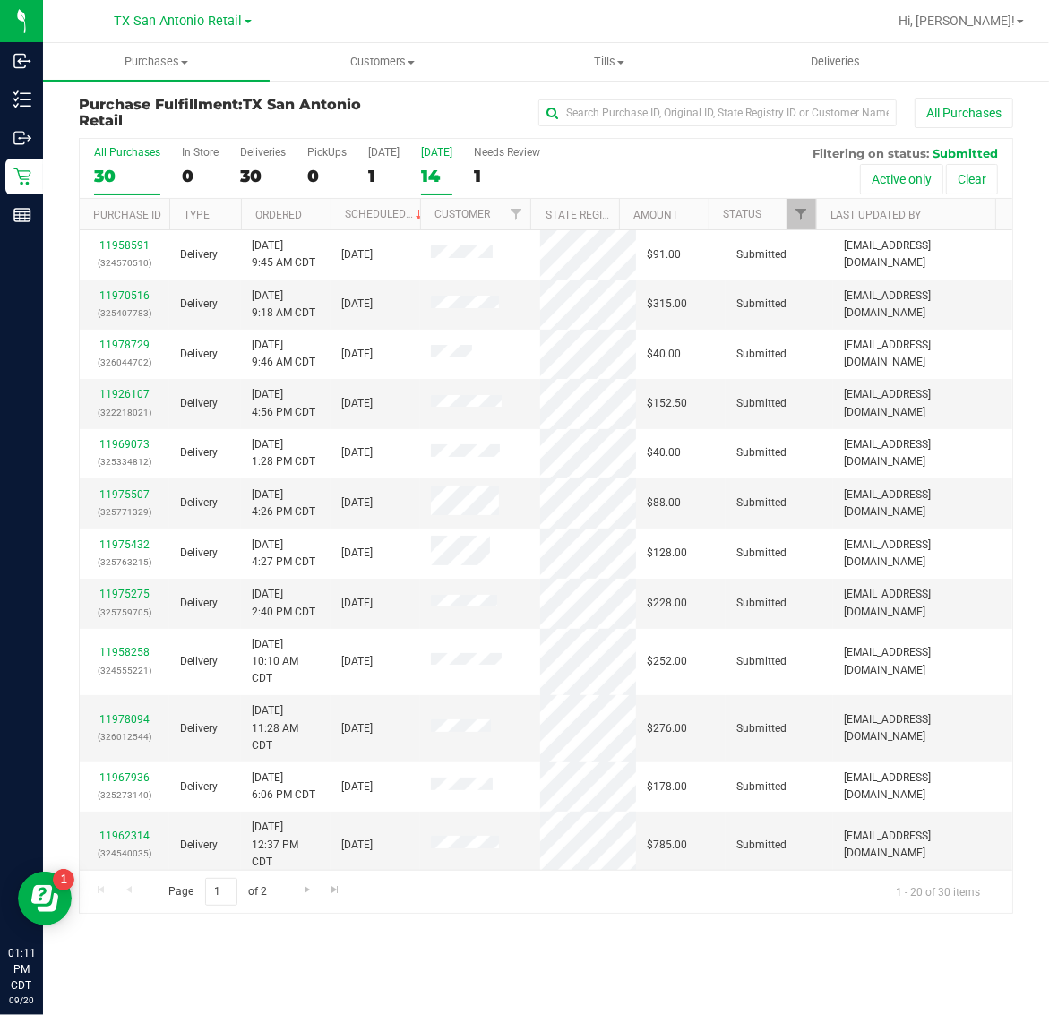
click at [444, 167] on div "14" at bounding box center [436, 176] width 31 height 21
click at [0, 0] on input "[DATE] 14" at bounding box center [0, 0] width 0 height 0
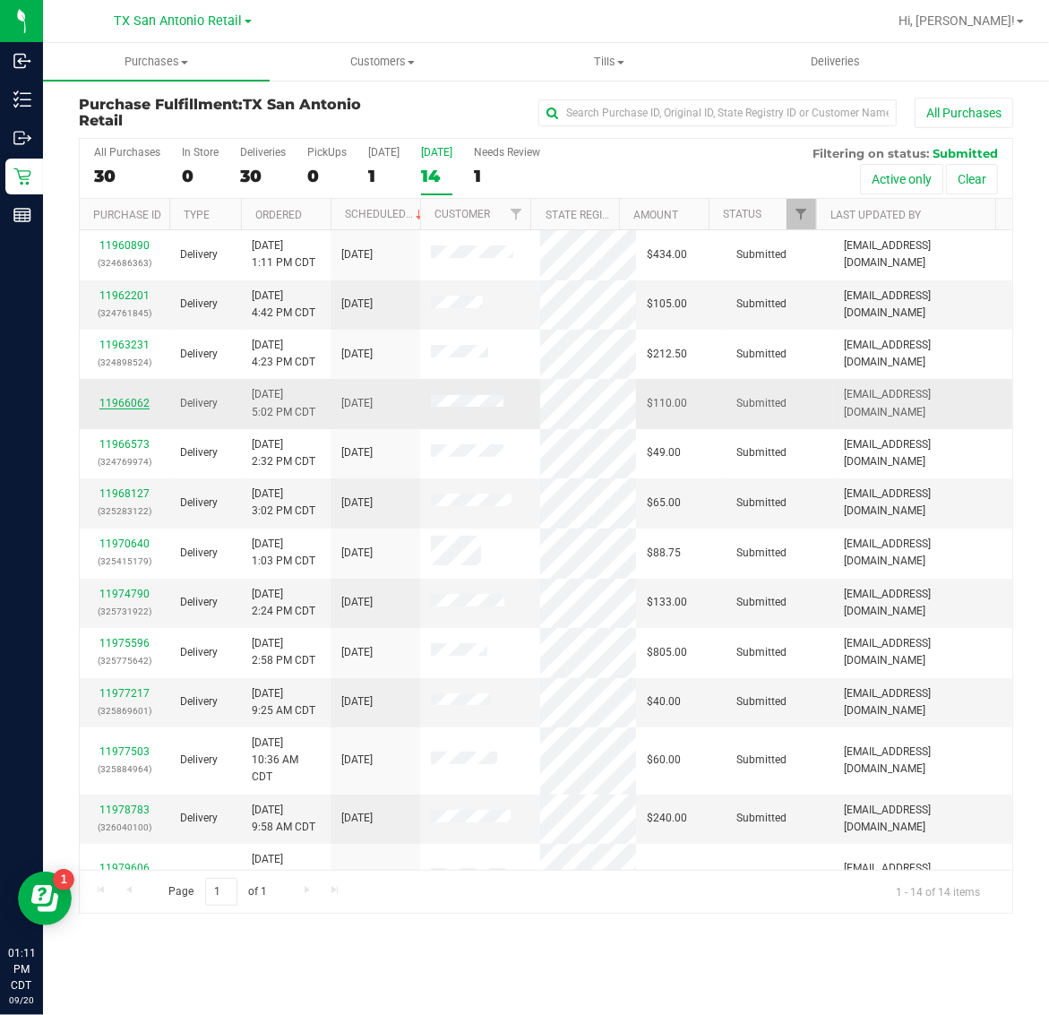
click at [125, 403] on link "11966062" at bounding box center [124, 403] width 50 height 13
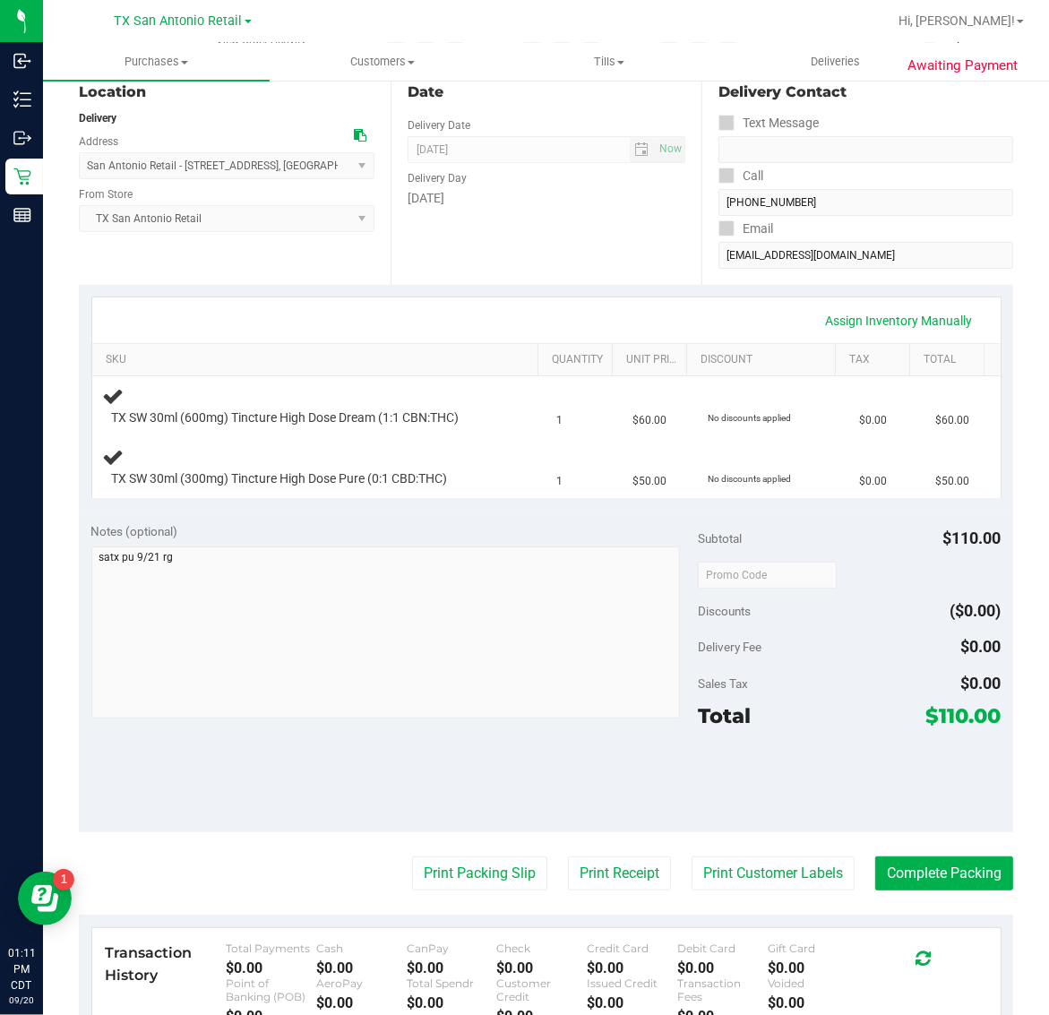
scroll to position [224, 0]
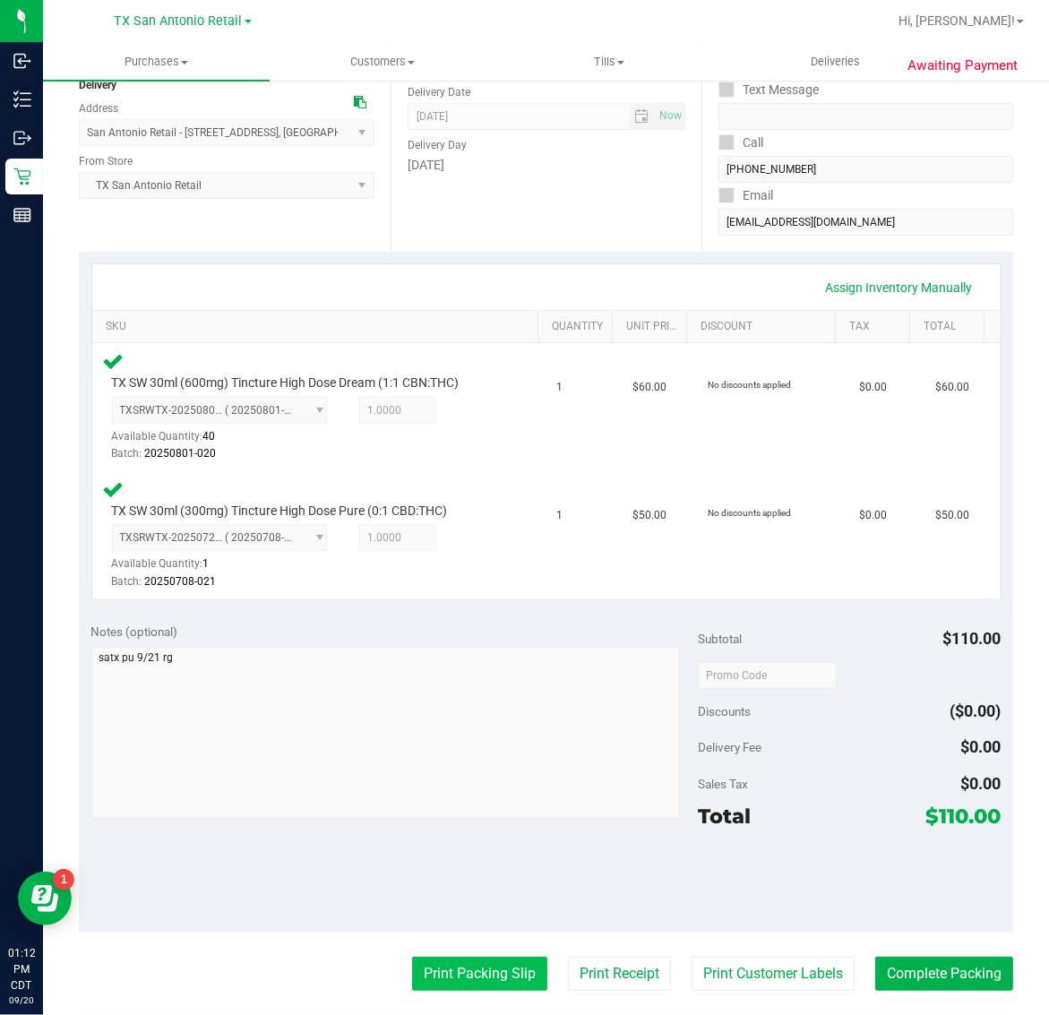
click at [468, 981] on button "Print Packing Slip" at bounding box center [479, 974] width 135 height 34
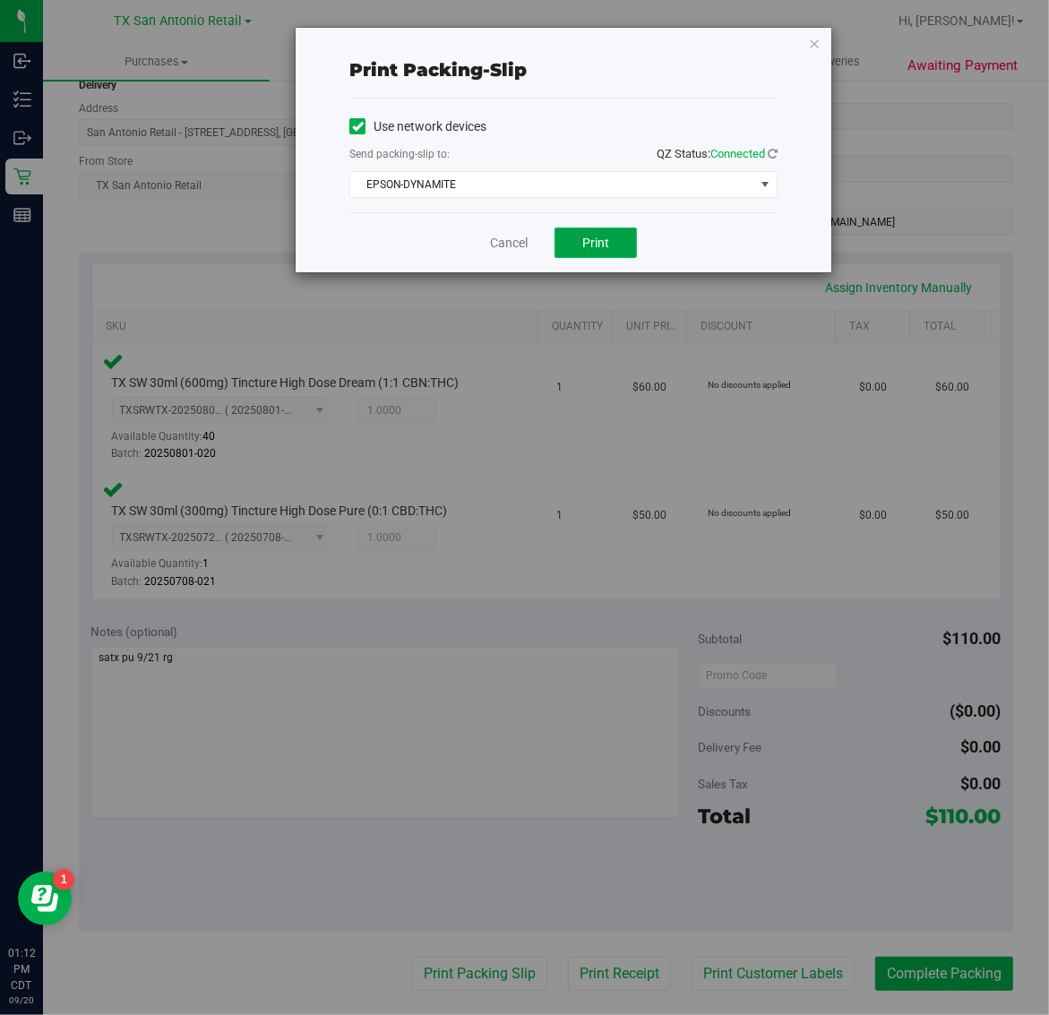
click at [591, 236] on span "Print" at bounding box center [595, 243] width 27 height 14
click at [812, 43] on icon "button" at bounding box center [814, 42] width 13 height 21
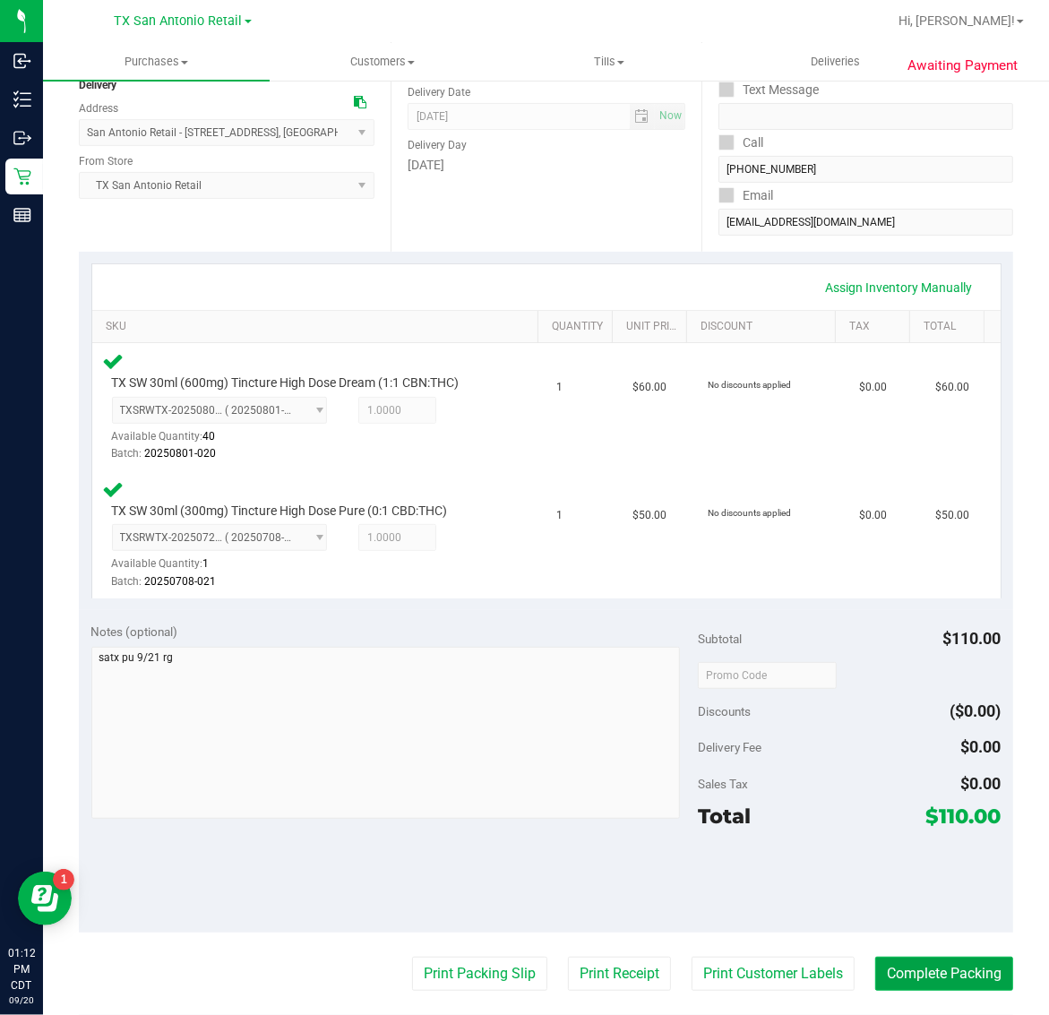
click at [956, 969] on button "Complete Packing" at bounding box center [944, 974] width 138 height 34
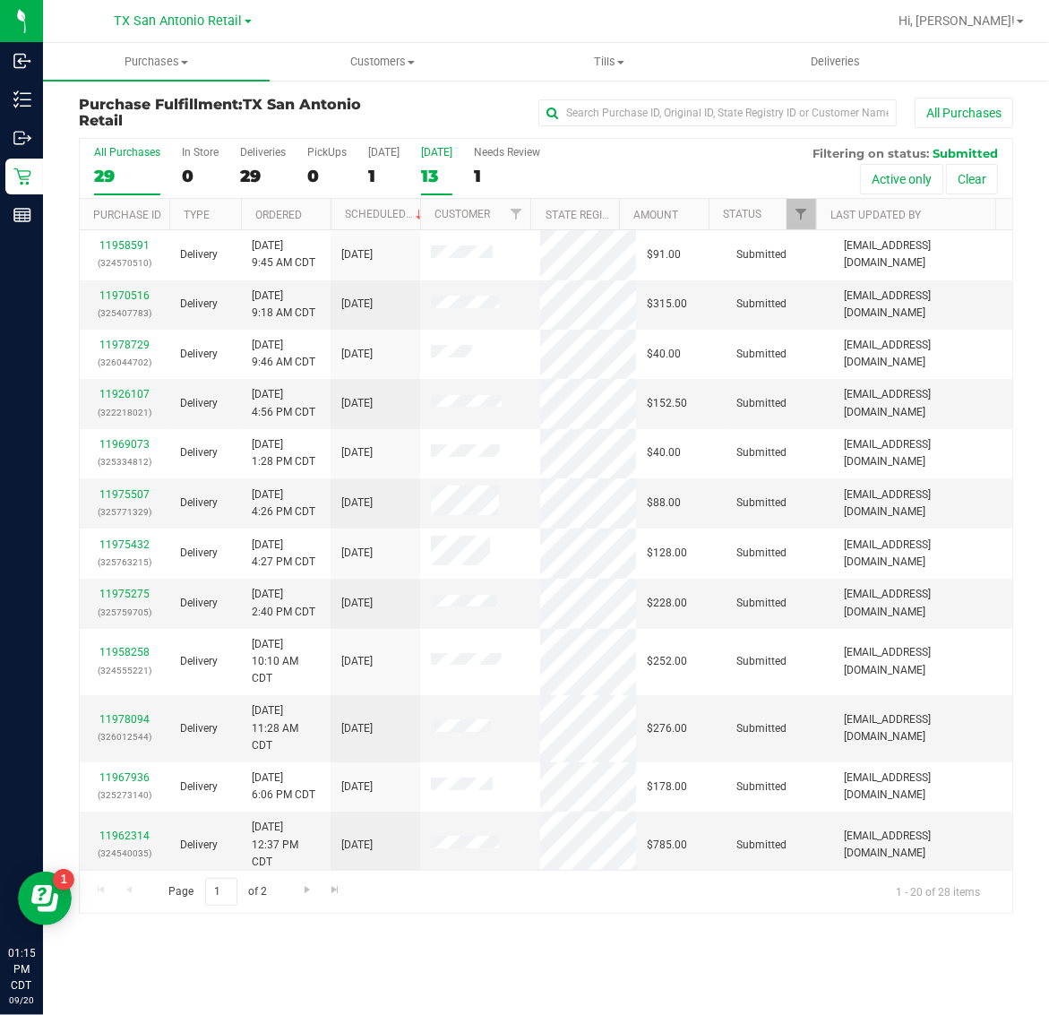
click at [450, 153] on div "[DATE]" at bounding box center [436, 152] width 31 height 13
click at [0, 0] on input "Tomorrow 13" at bounding box center [0, 0] width 0 height 0
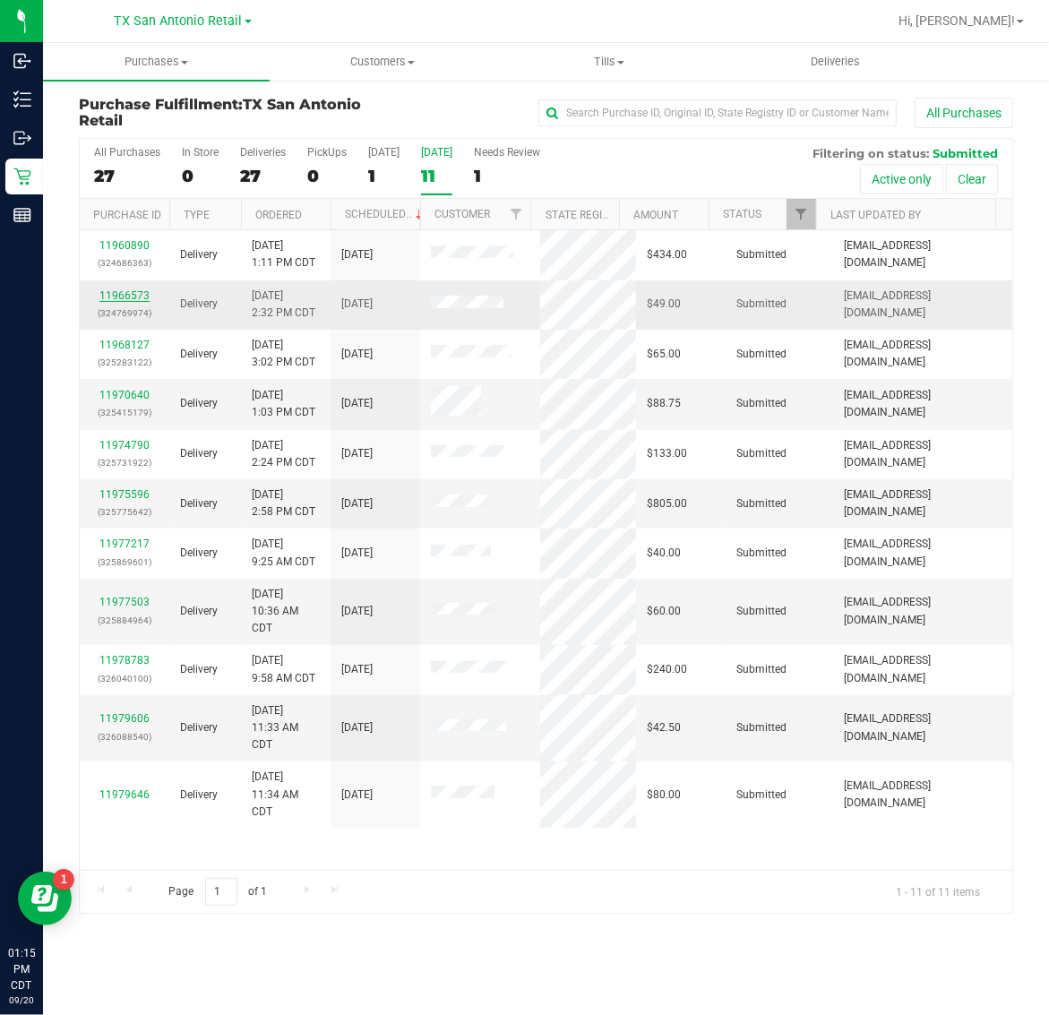
click at [134, 300] on link "11966573" at bounding box center [124, 295] width 50 height 13
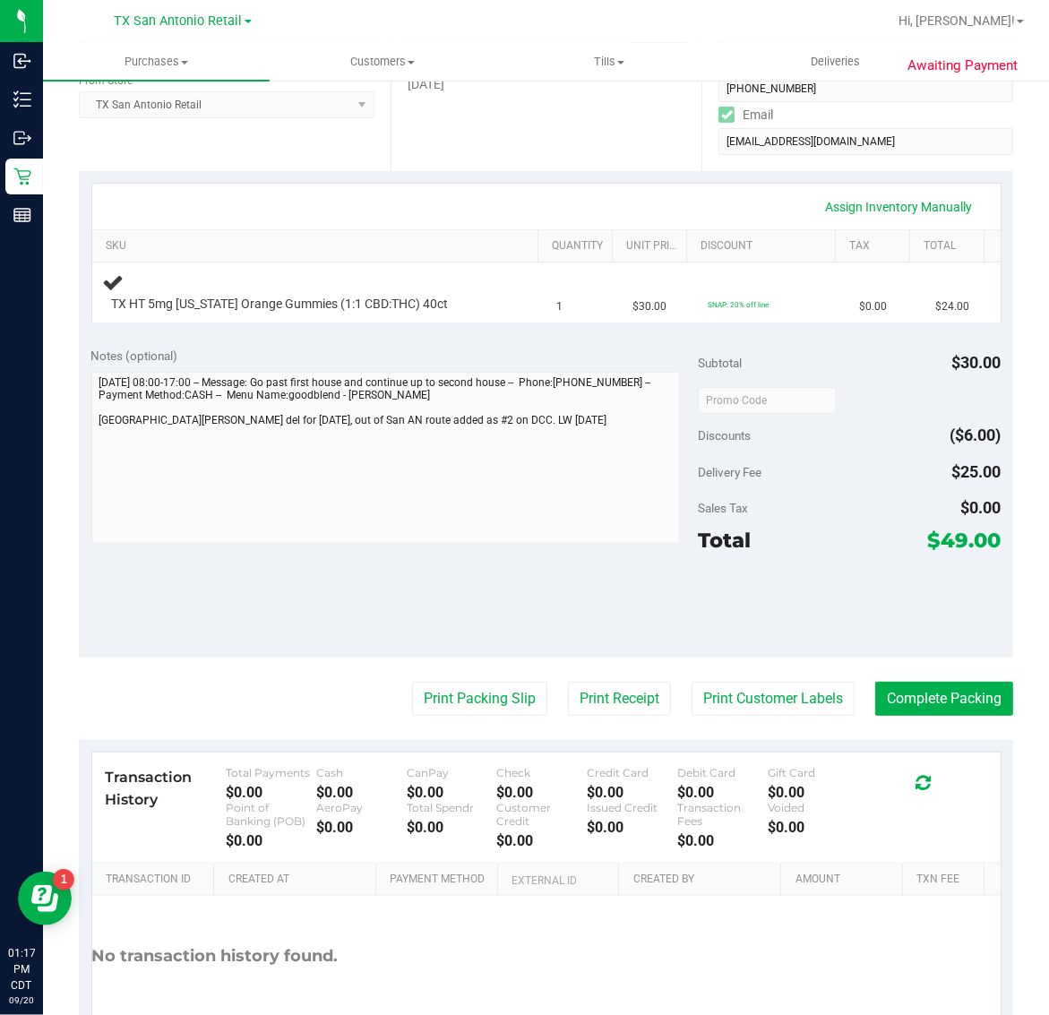
scroll to position [336, 0]
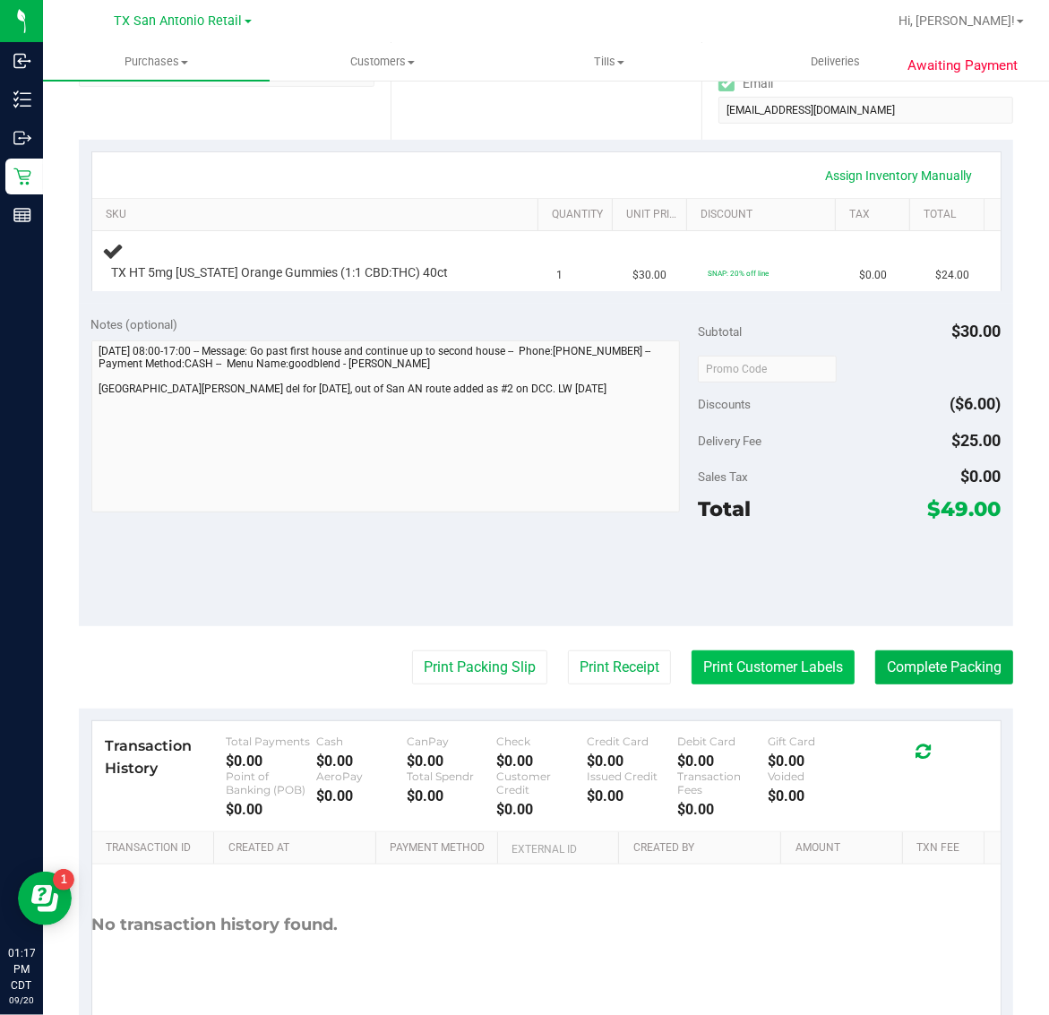
click at [741, 660] on button "Print Customer Labels" at bounding box center [772, 667] width 163 height 34
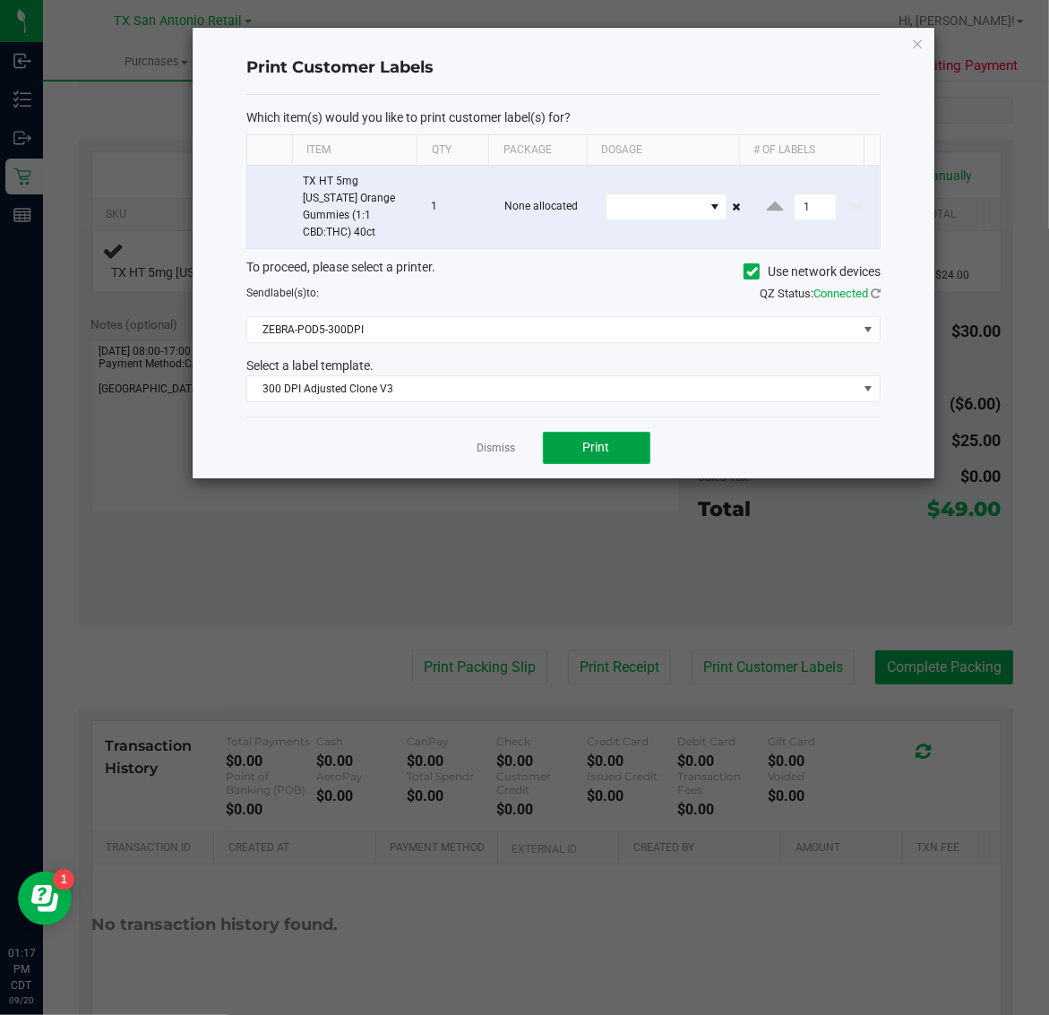
click at [591, 432] on button "Print" at bounding box center [596, 448] width 107 height 32
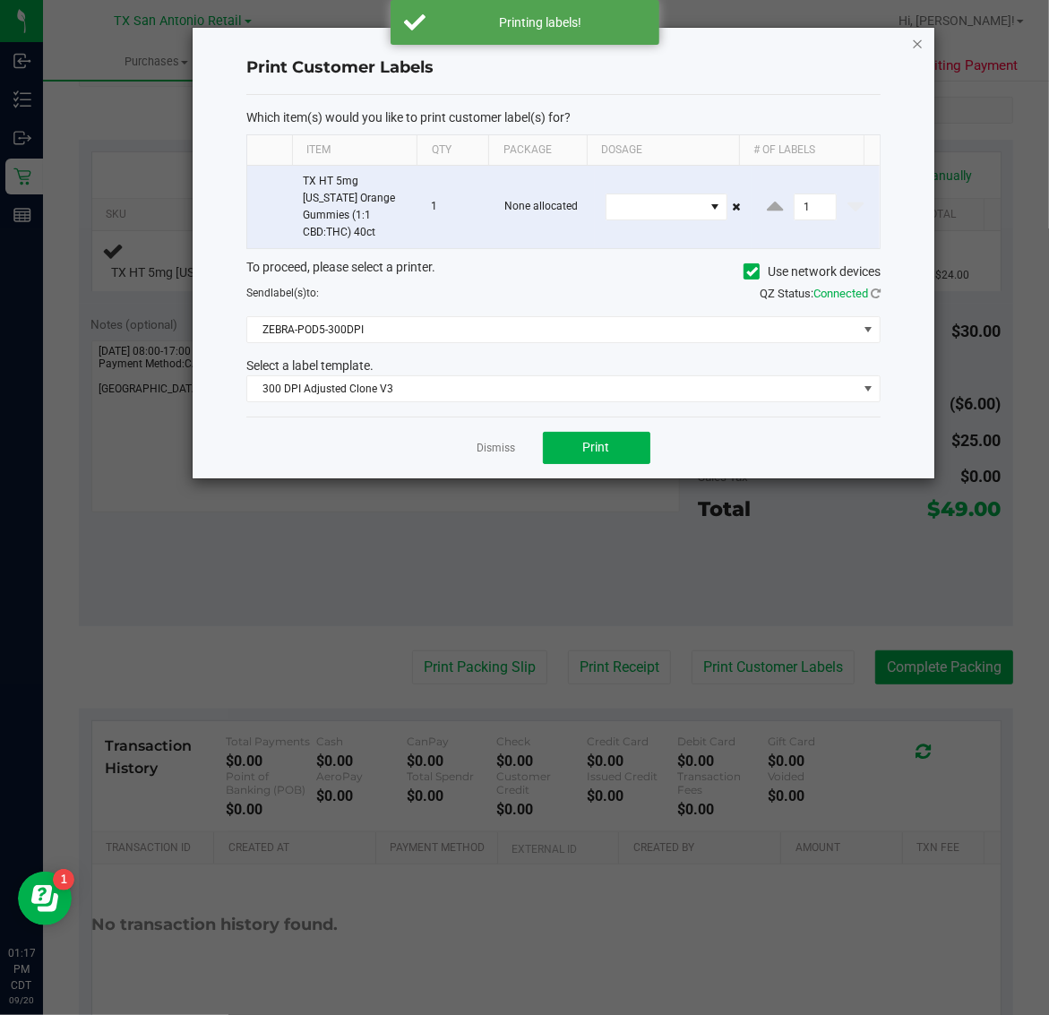
click at [918, 40] on icon "button" at bounding box center [918, 42] width 13 height 21
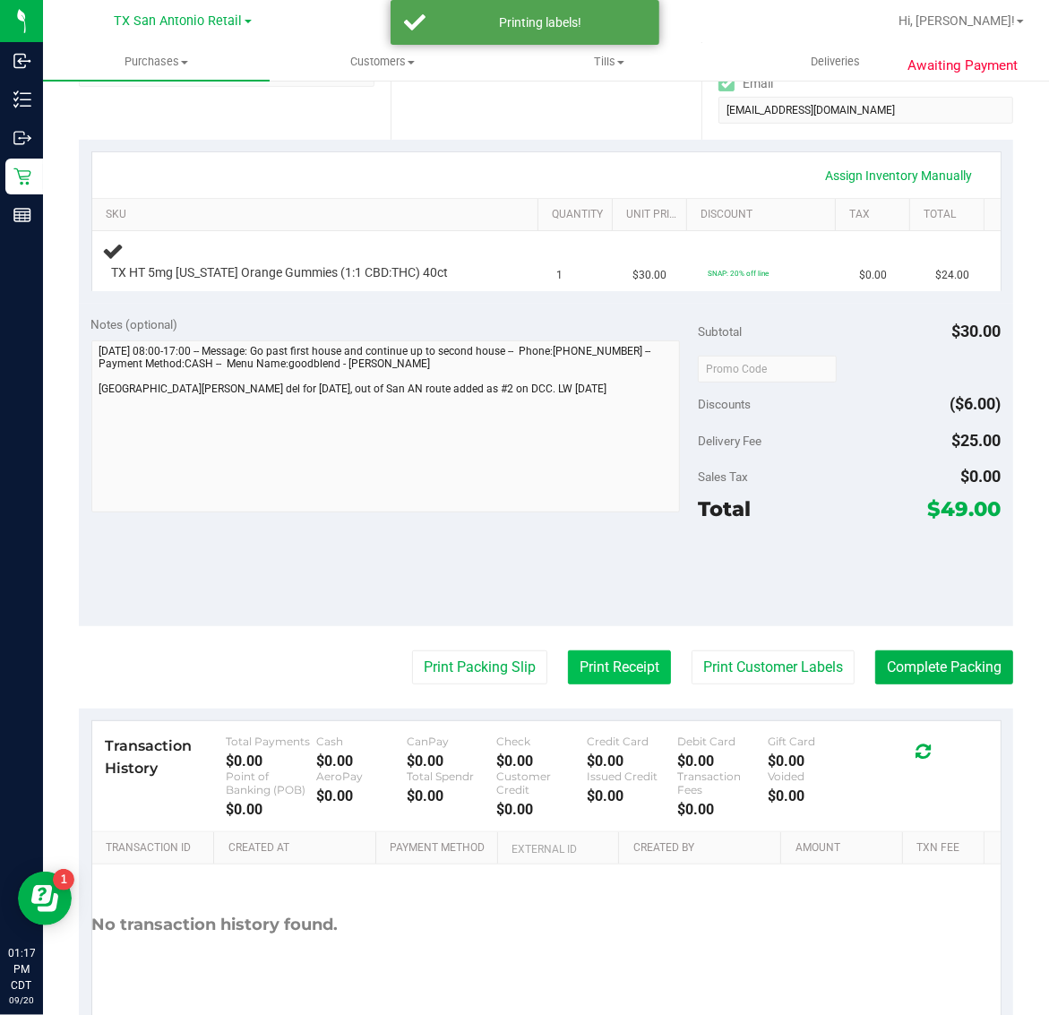
click at [601, 652] on button "Print Receipt" at bounding box center [619, 667] width 103 height 34
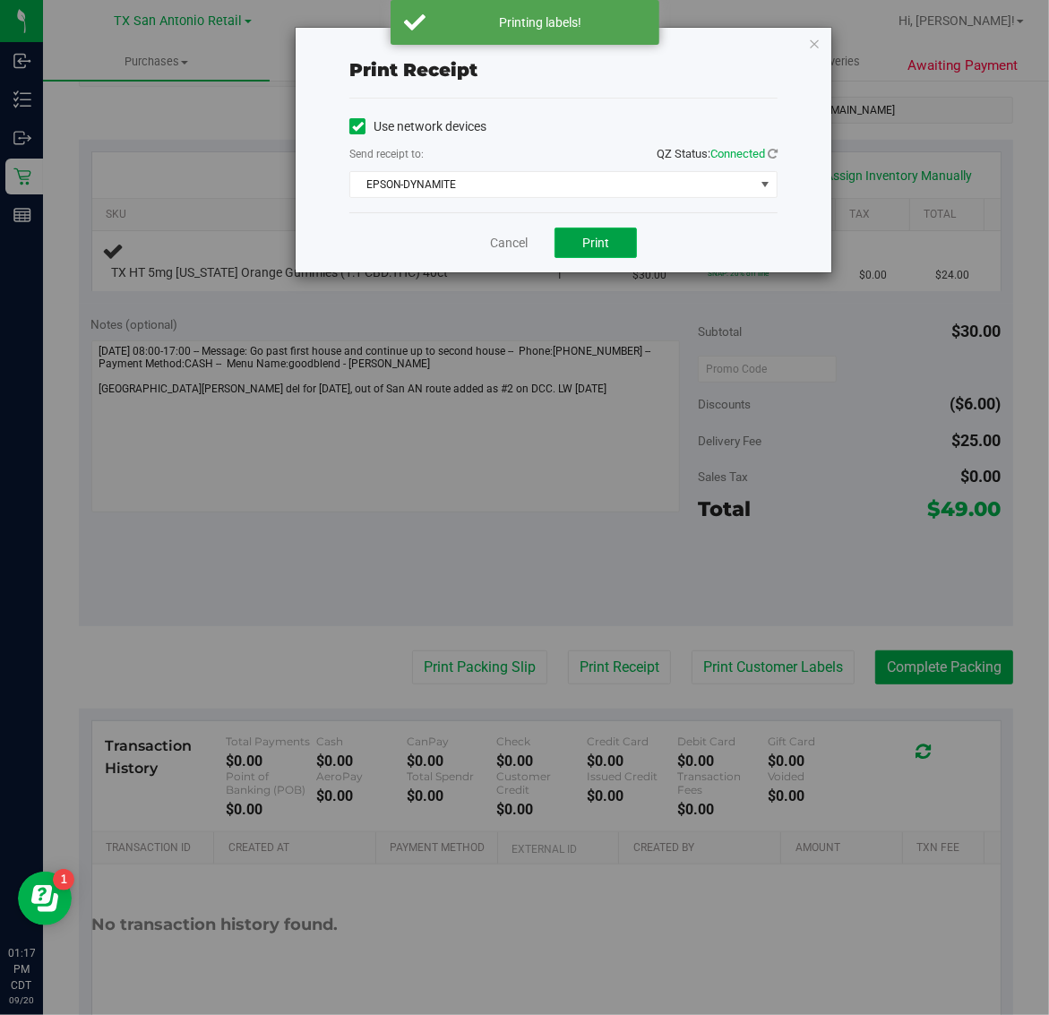
click at [610, 246] on button "Print" at bounding box center [595, 243] width 82 height 30
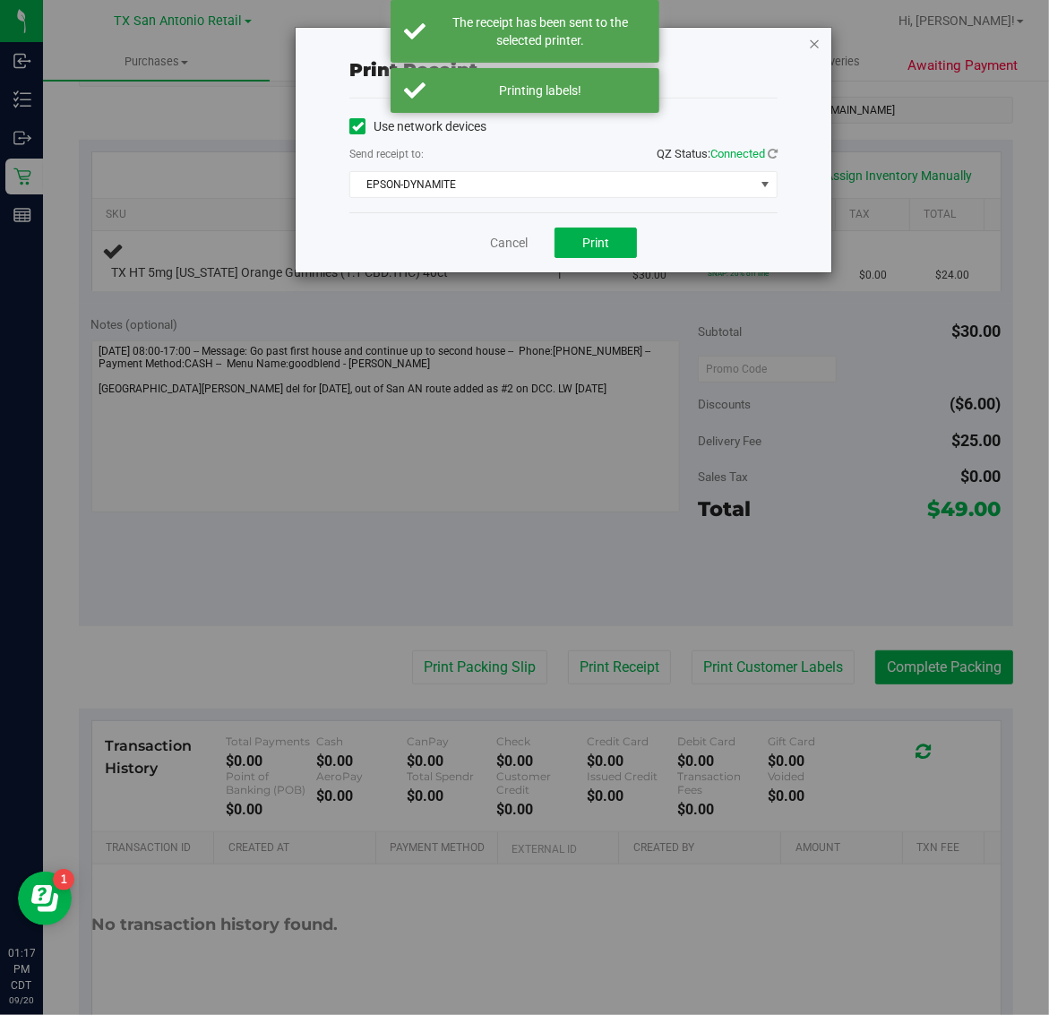
click at [816, 40] on icon "button" at bounding box center [814, 42] width 13 height 21
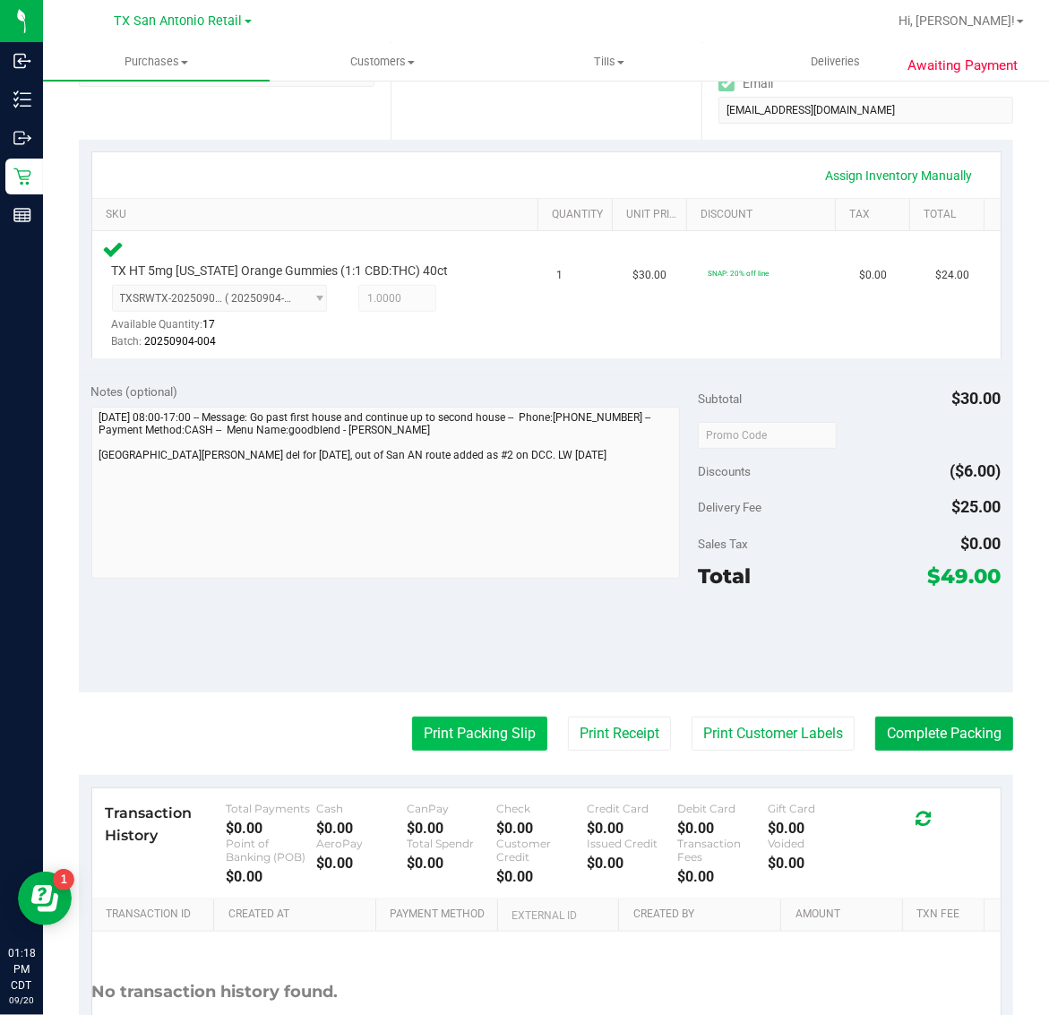
click at [467, 731] on button "Print Packing Slip" at bounding box center [479, 734] width 135 height 34
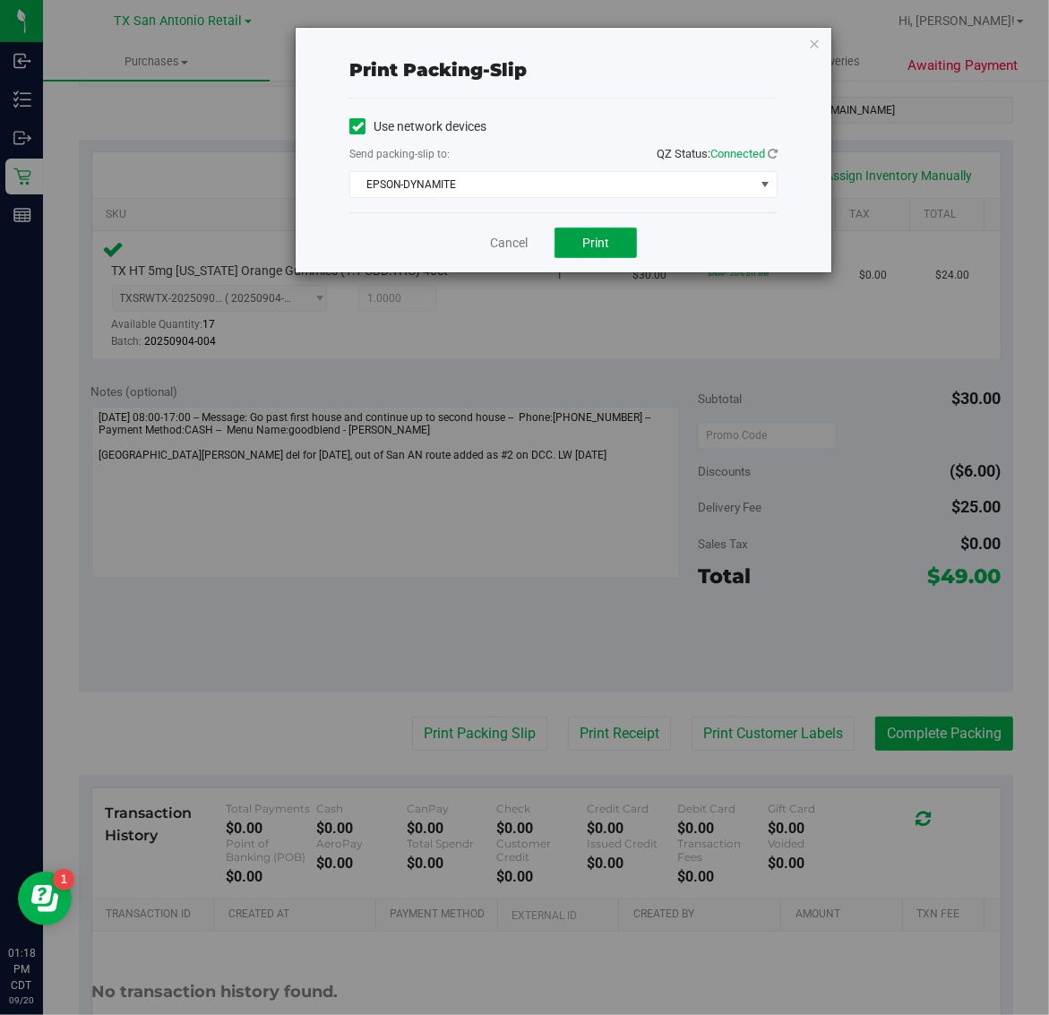
click at [596, 245] on span "Print" at bounding box center [595, 243] width 27 height 14
click at [812, 42] on icon "button" at bounding box center [814, 42] width 13 height 21
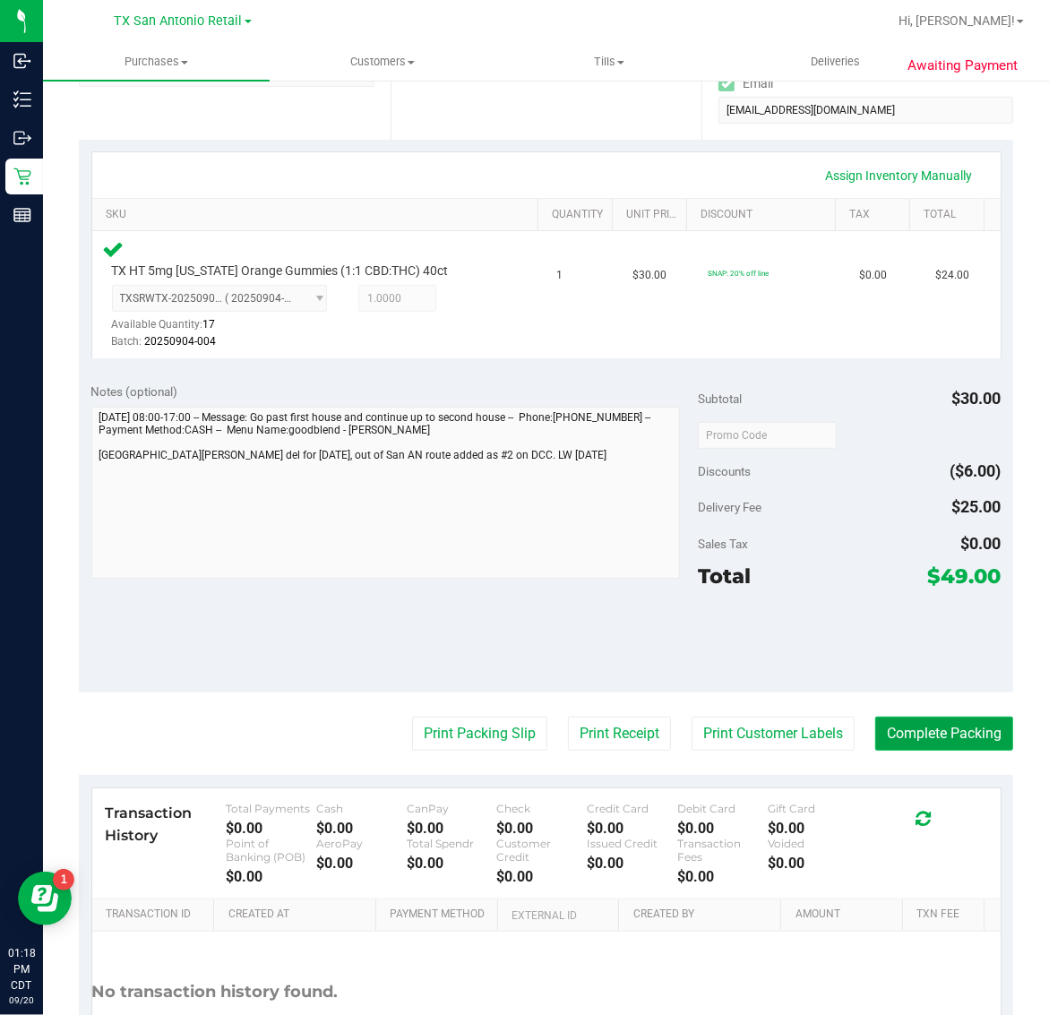
click at [946, 737] on button "Complete Packing" at bounding box center [944, 734] width 138 height 34
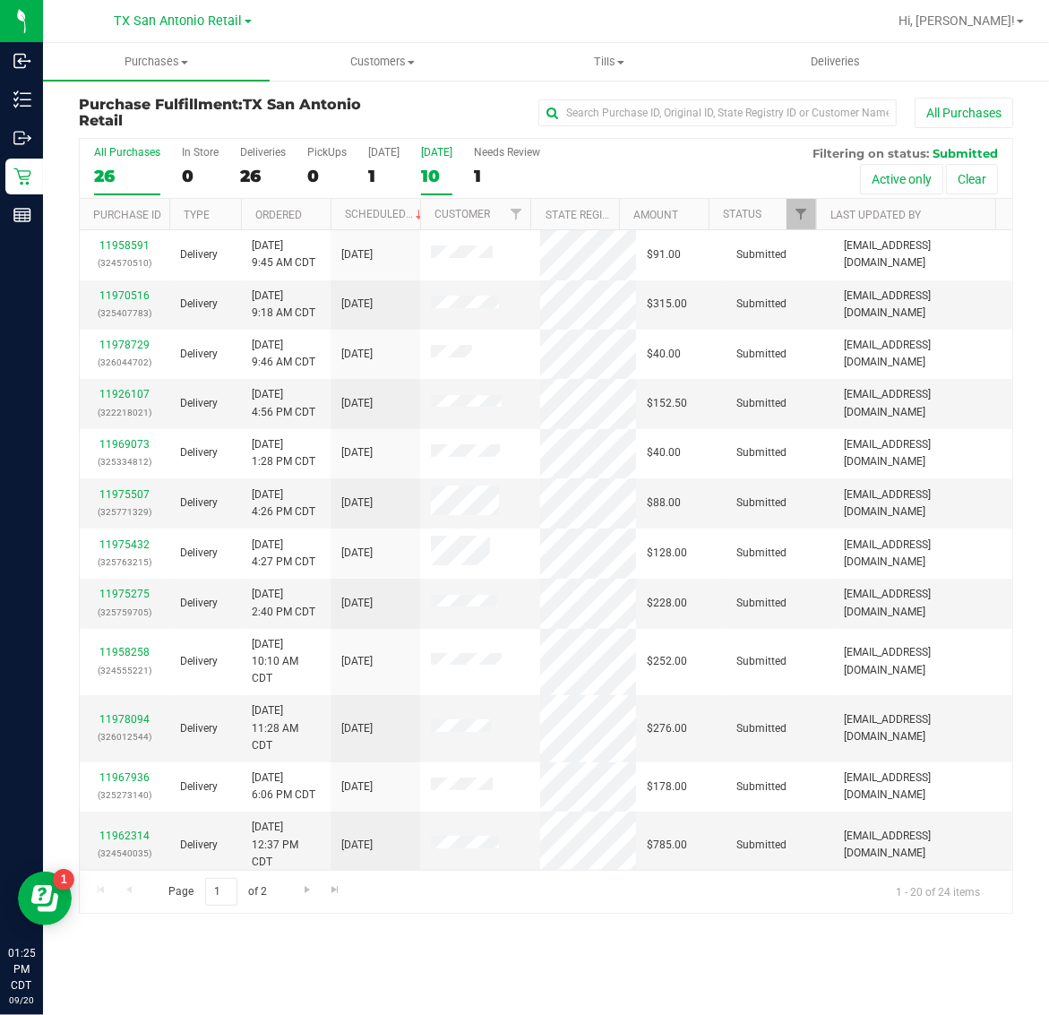
click at [433, 163] on label "Tomorrow 10" at bounding box center [436, 170] width 31 height 49
click at [0, 0] on input "Tomorrow 10" at bounding box center [0, 0] width 0 height 0
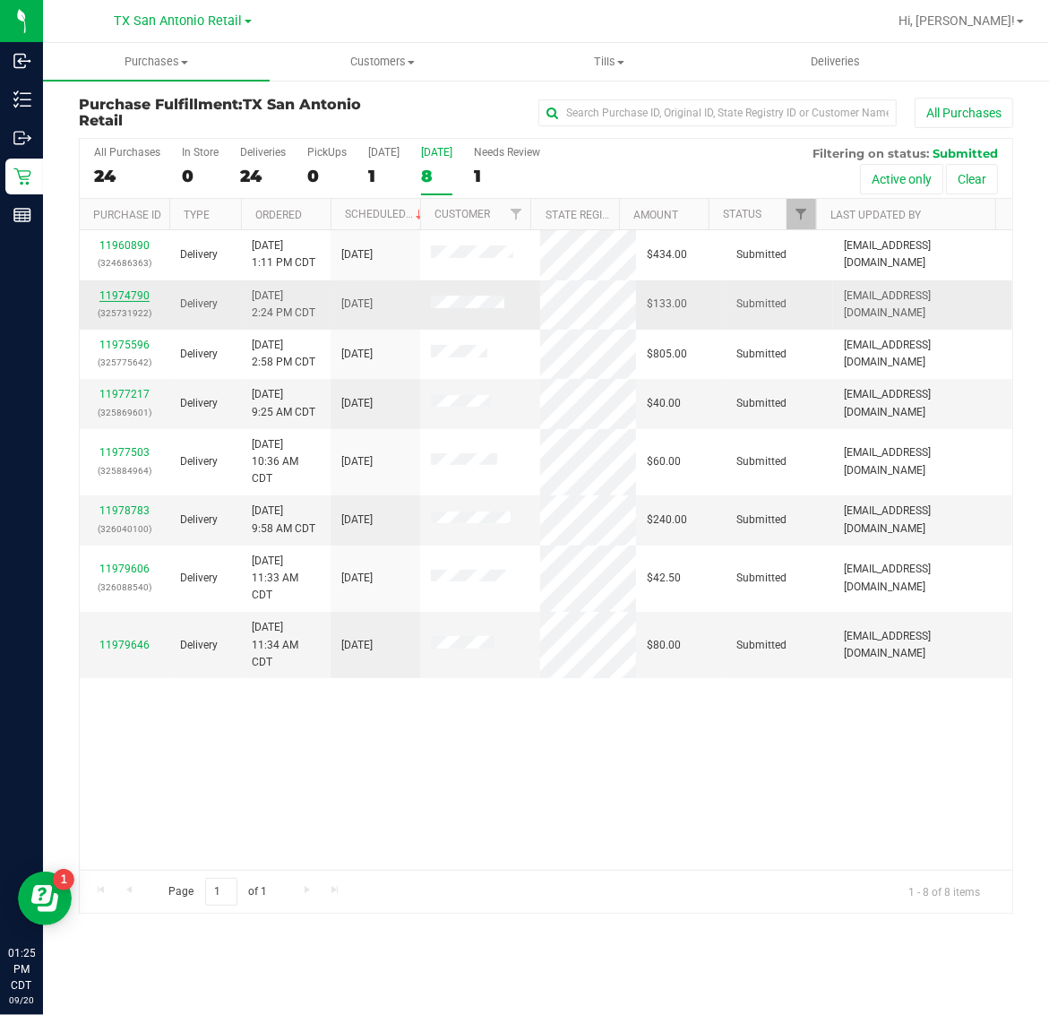
click at [131, 301] on link "11974790" at bounding box center [124, 295] width 50 height 13
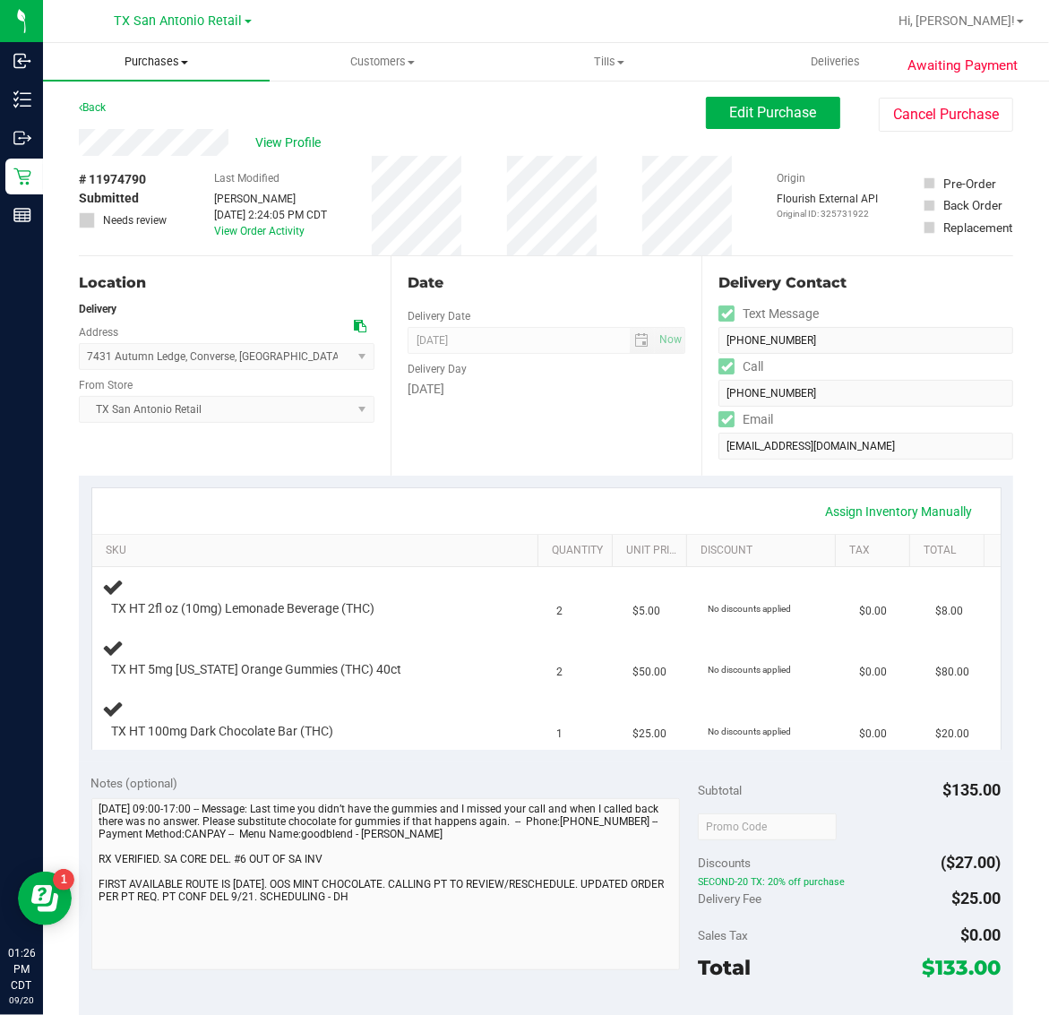
click at [167, 68] on span "Purchases" at bounding box center [156, 62] width 227 height 16
click at [163, 135] on li "Fulfillment" at bounding box center [156, 129] width 227 height 21
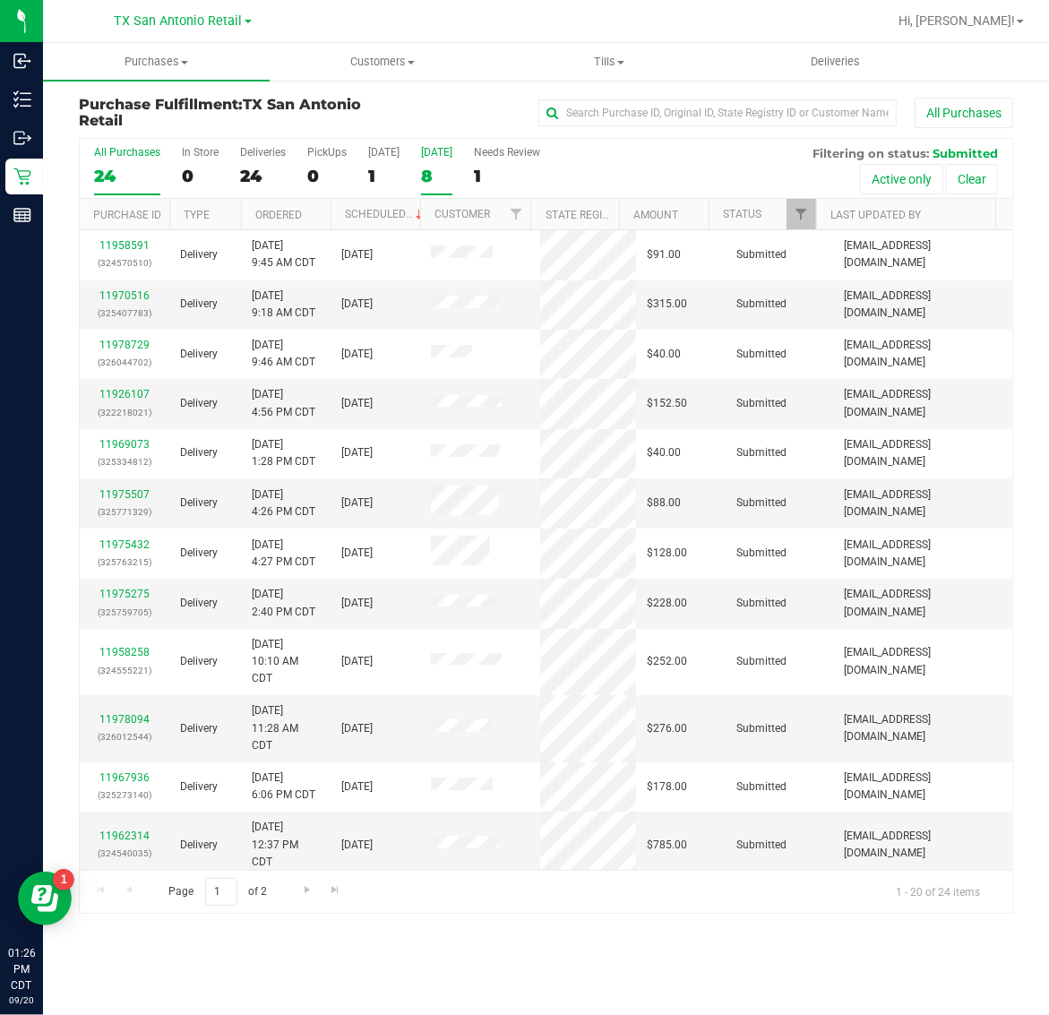
click at [427, 163] on label "[DATE] 8" at bounding box center [436, 170] width 31 height 49
click at [0, 0] on input "[DATE] 8" at bounding box center [0, 0] width 0 height 0
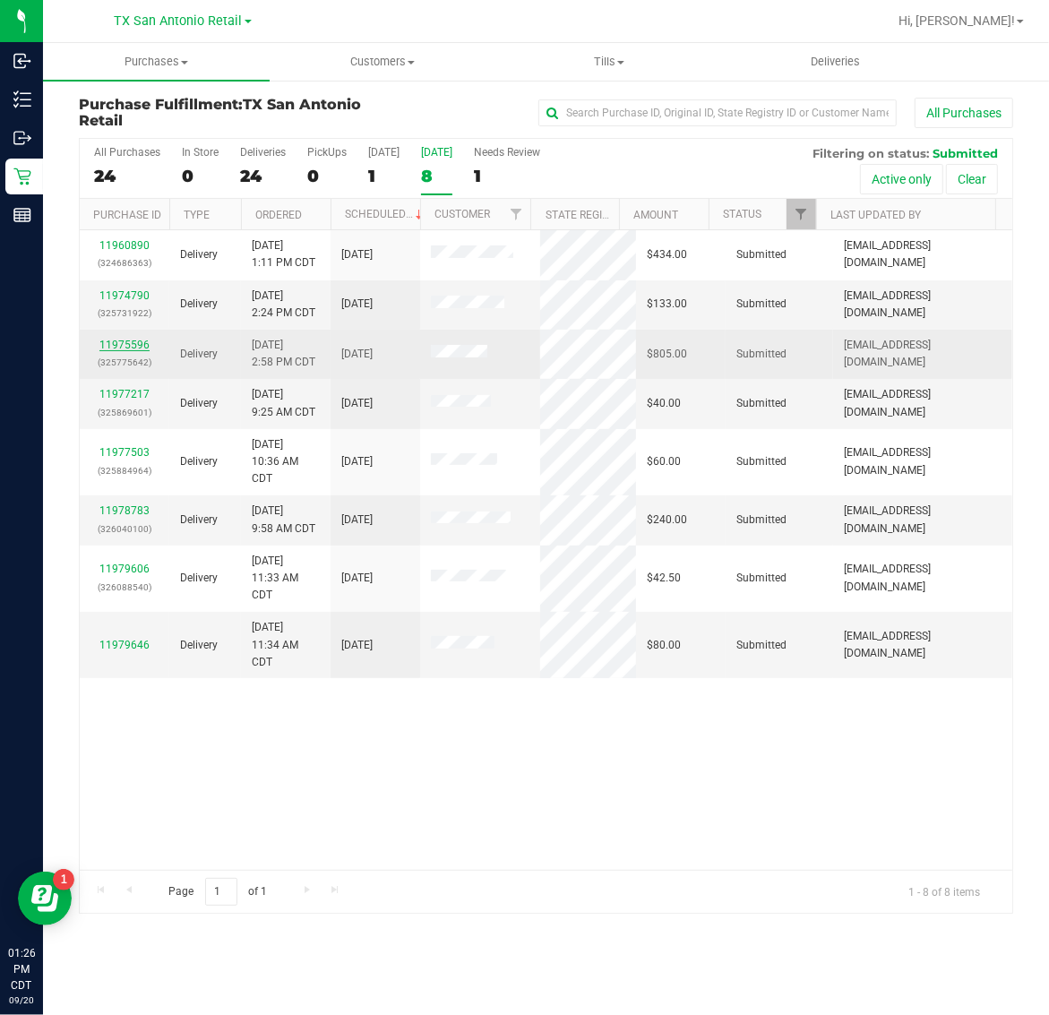
click at [132, 348] on link "11975596" at bounding box center [124, 345] width 50 height 13
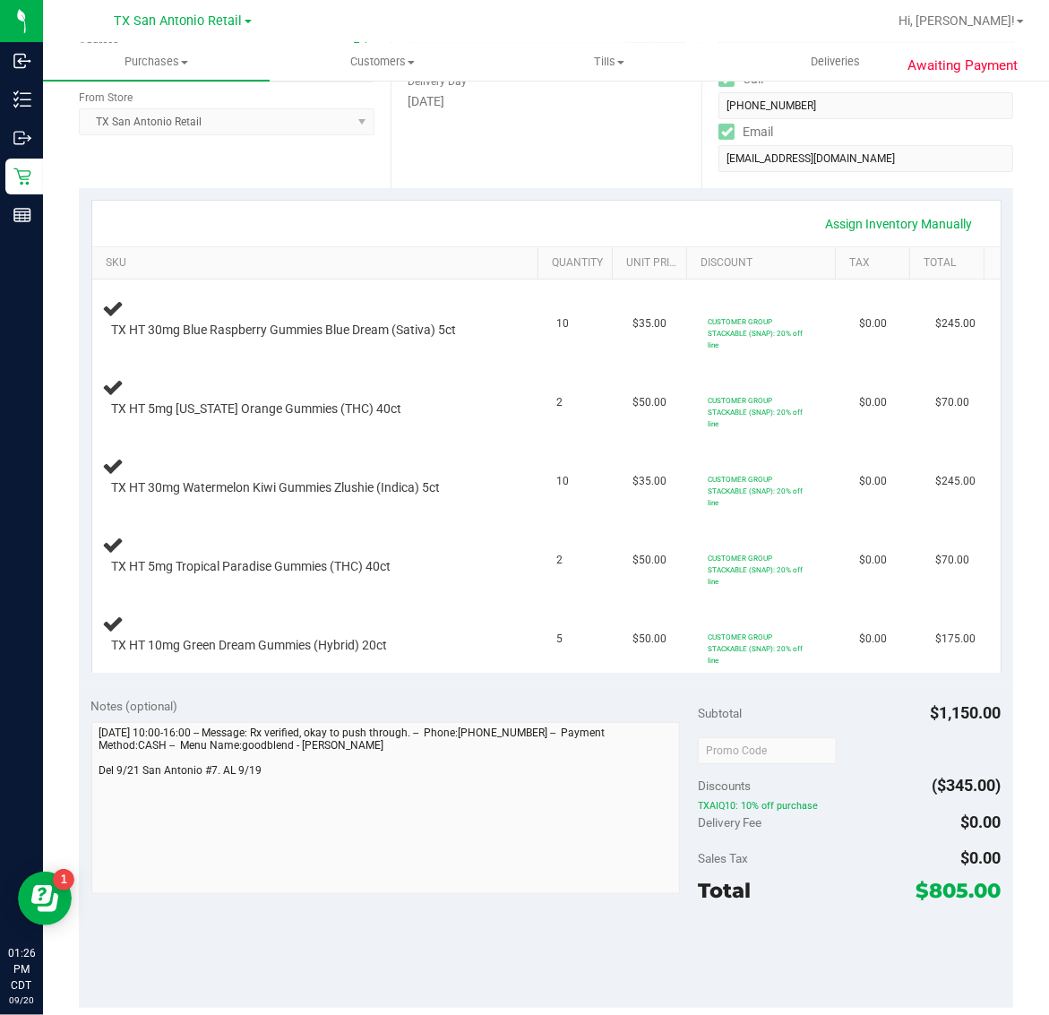
scroll to position [336, 0]
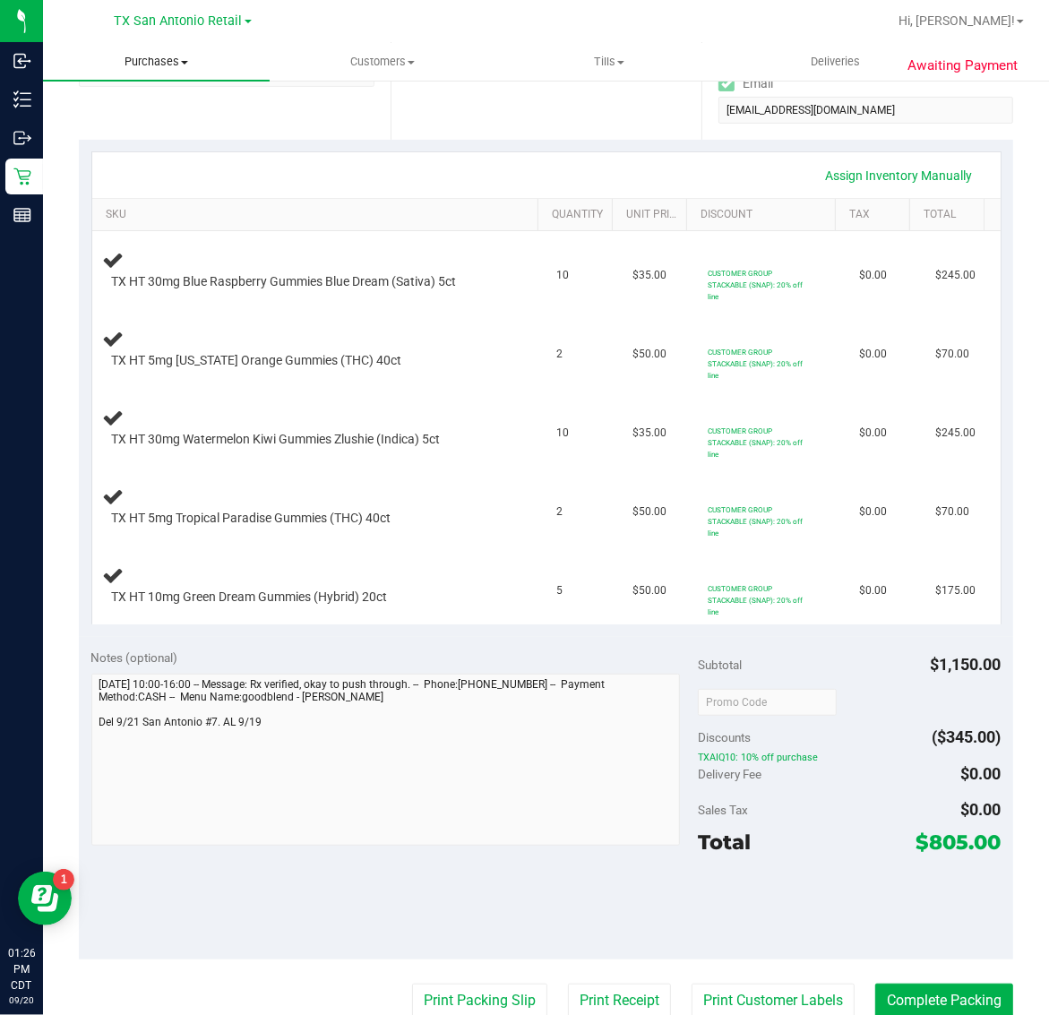
click at [170, 58] on span "Purchases" at bounding box center [156, 62] width 227 height 16
click at [168, 130] on li "Fulfillment" at bounding box center [156, 129] width 227 height 21
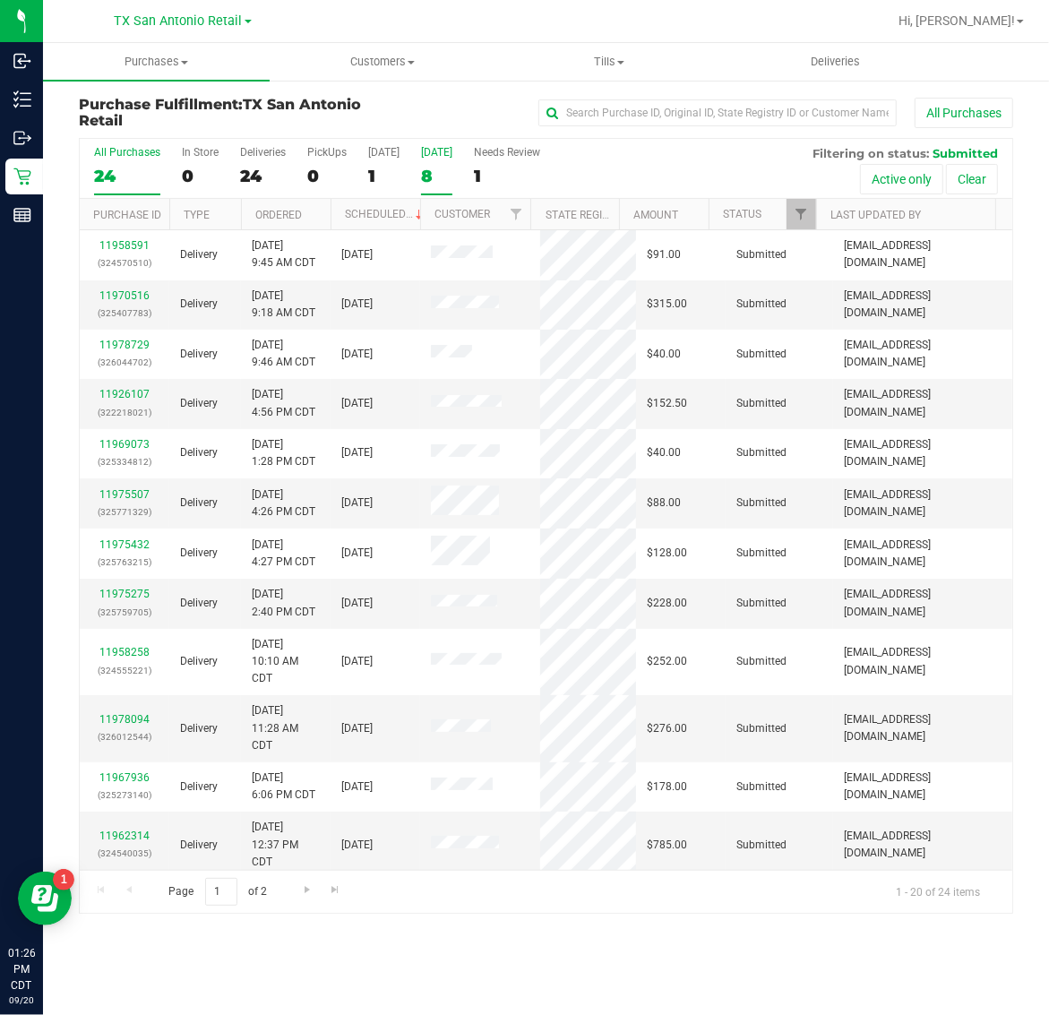
click at [423, 186] on label "[DATE] 8" at bounding box center [436, 170] width 31 height 49
click at [0, 0] on input "[DATE] 8" at bounding box center [0, 0] width 0 height 0
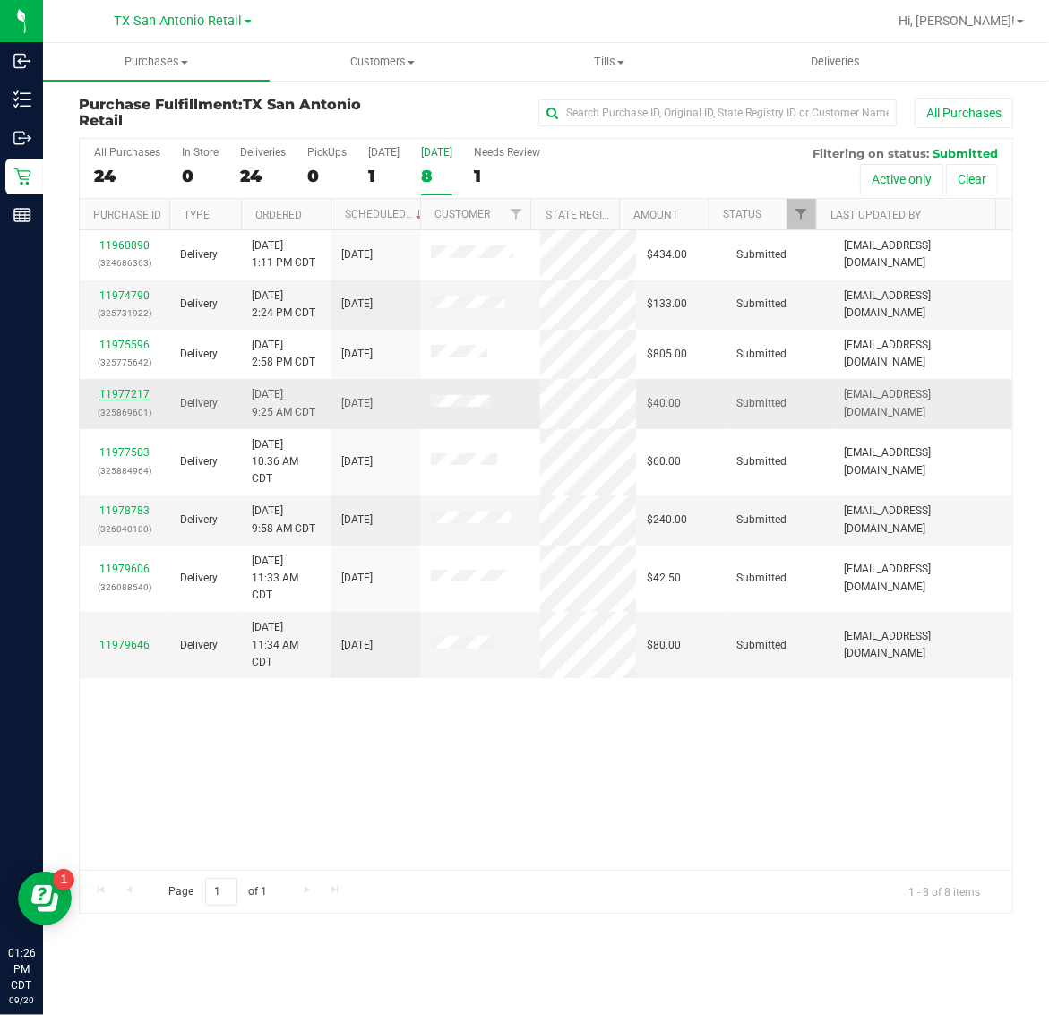
click at [128, 395] on link "11977217" at bounding box center [124, 394] width 50 height 13
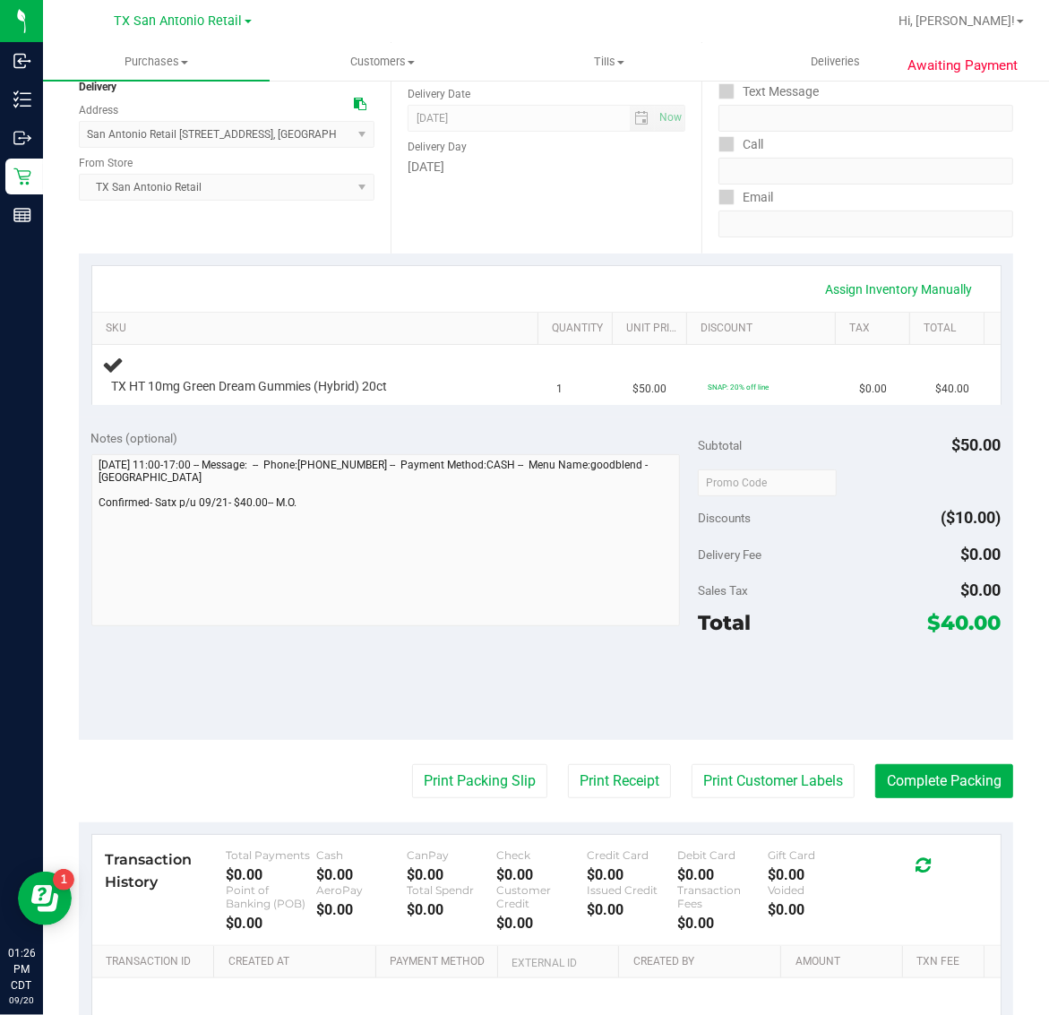
scroll to position [224, 0]
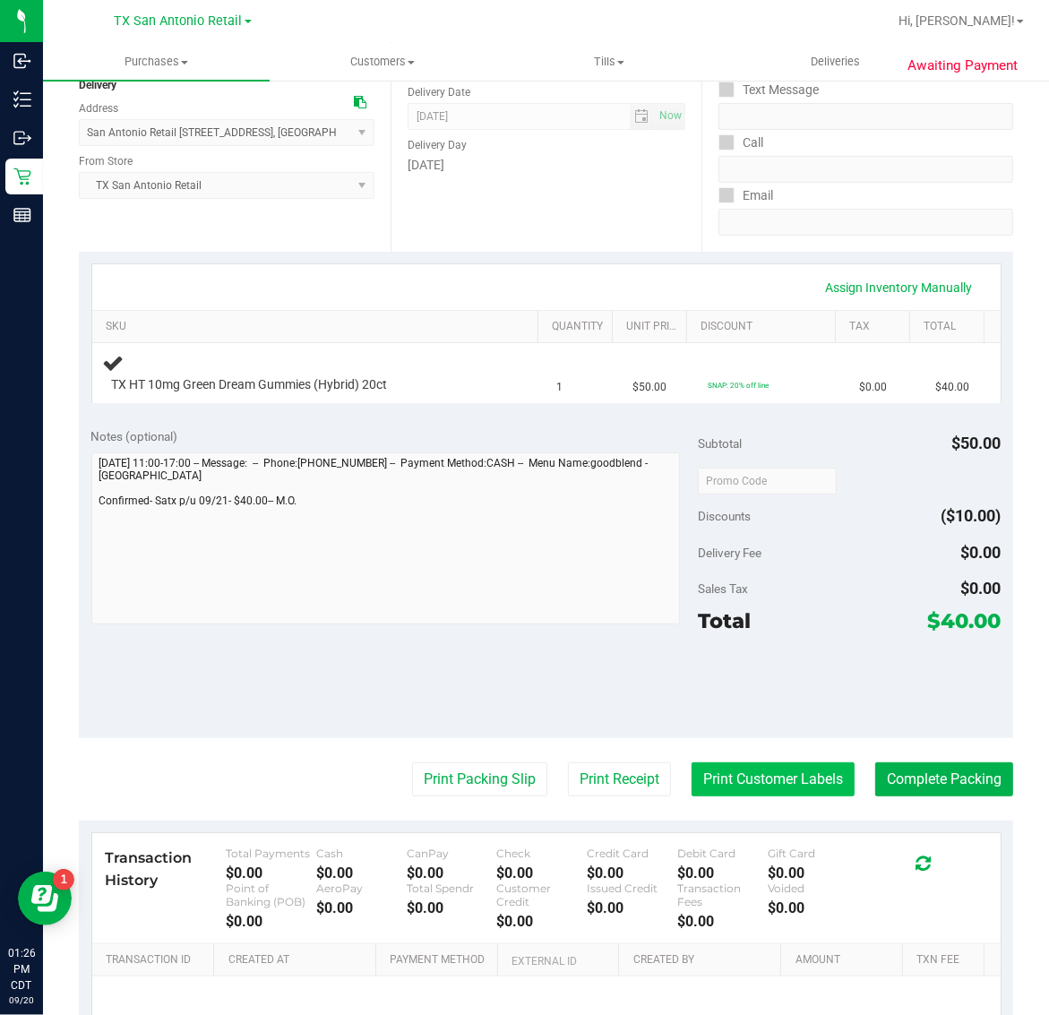
click at [779, 769] on button "Print Customer Labels" at bounding box center [772, 779] width 163 height 34
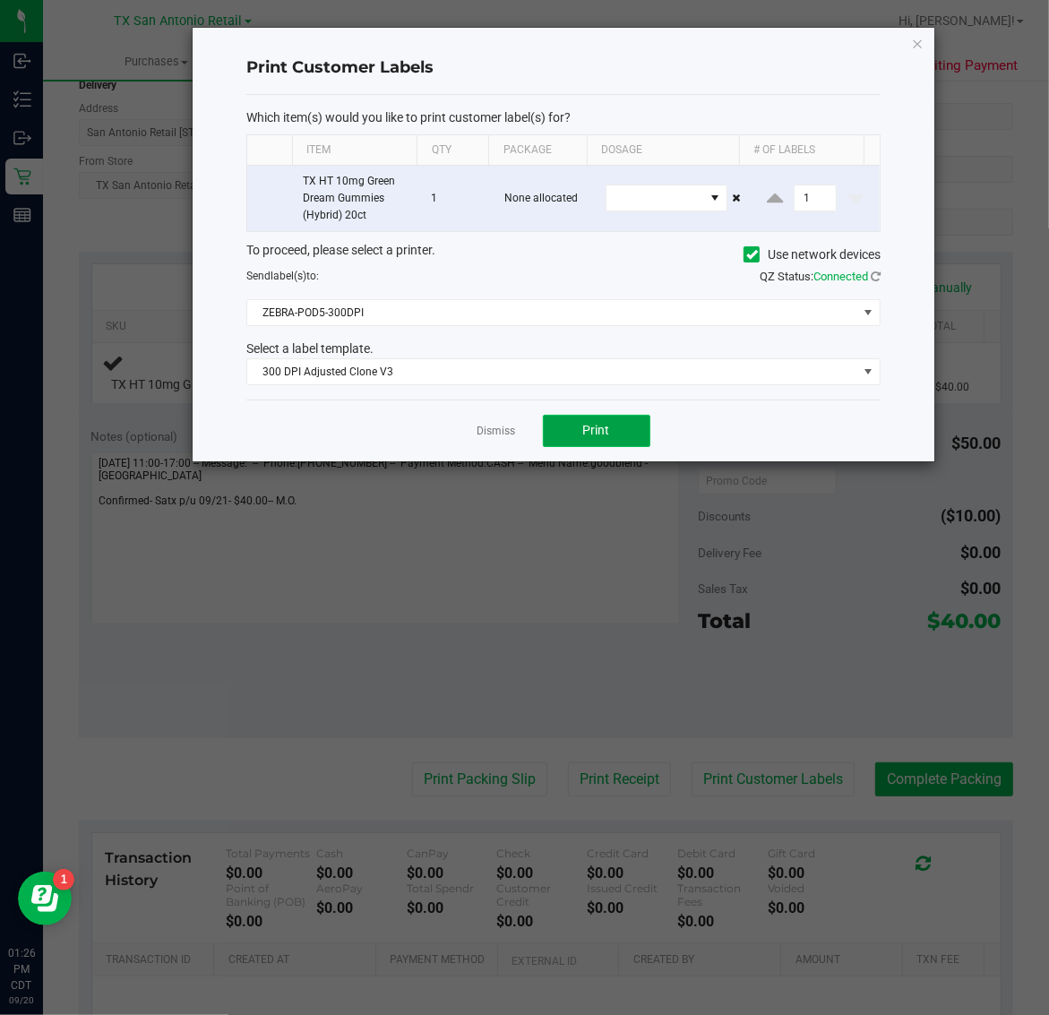
drag, startPoint x: 620, startPoint y: 437, endPoint x: 633, endPoint y: 426, distance: 17.2
click at [633, 426] on button "Print" at bounding box center [596, 431] width 107 height 32
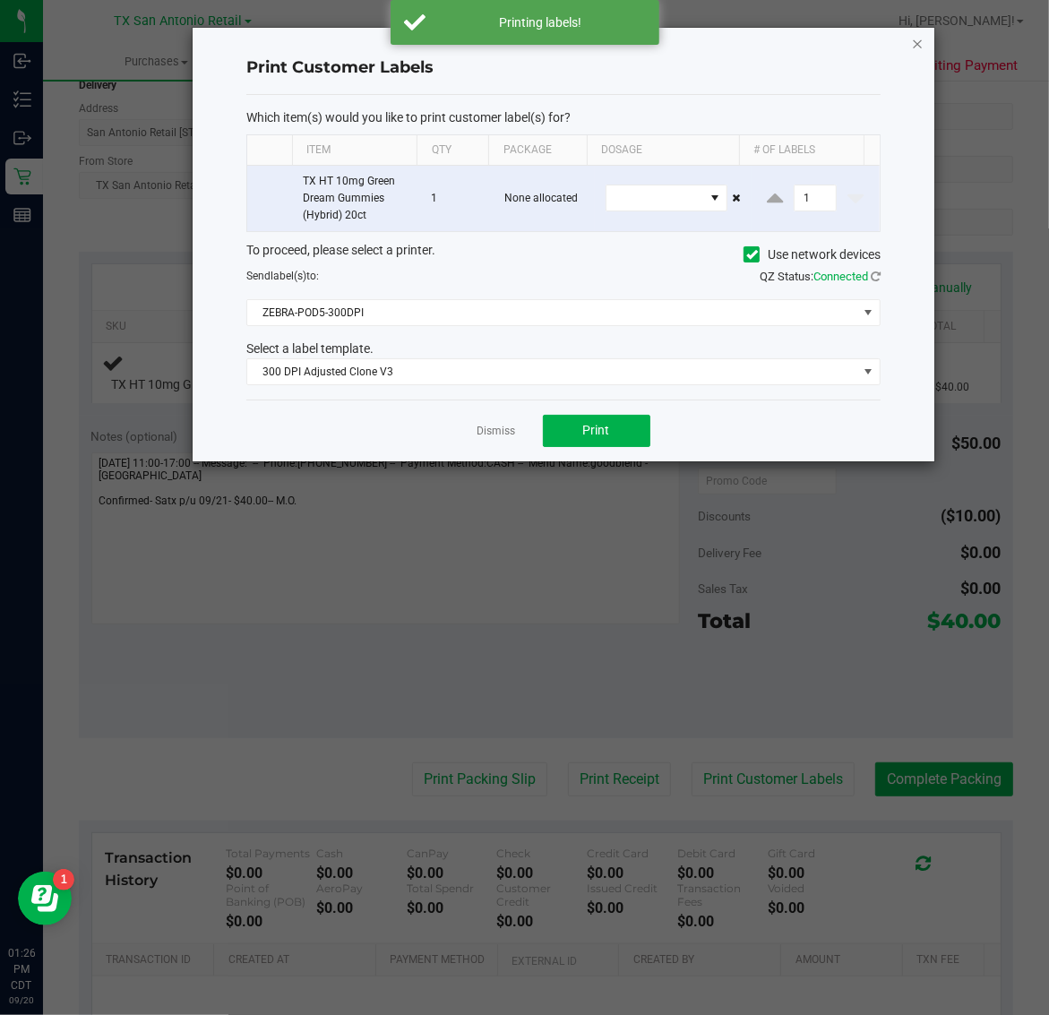
click at [918, 36] on icon "button" at bounding box center [918, 42] width 13 height 21
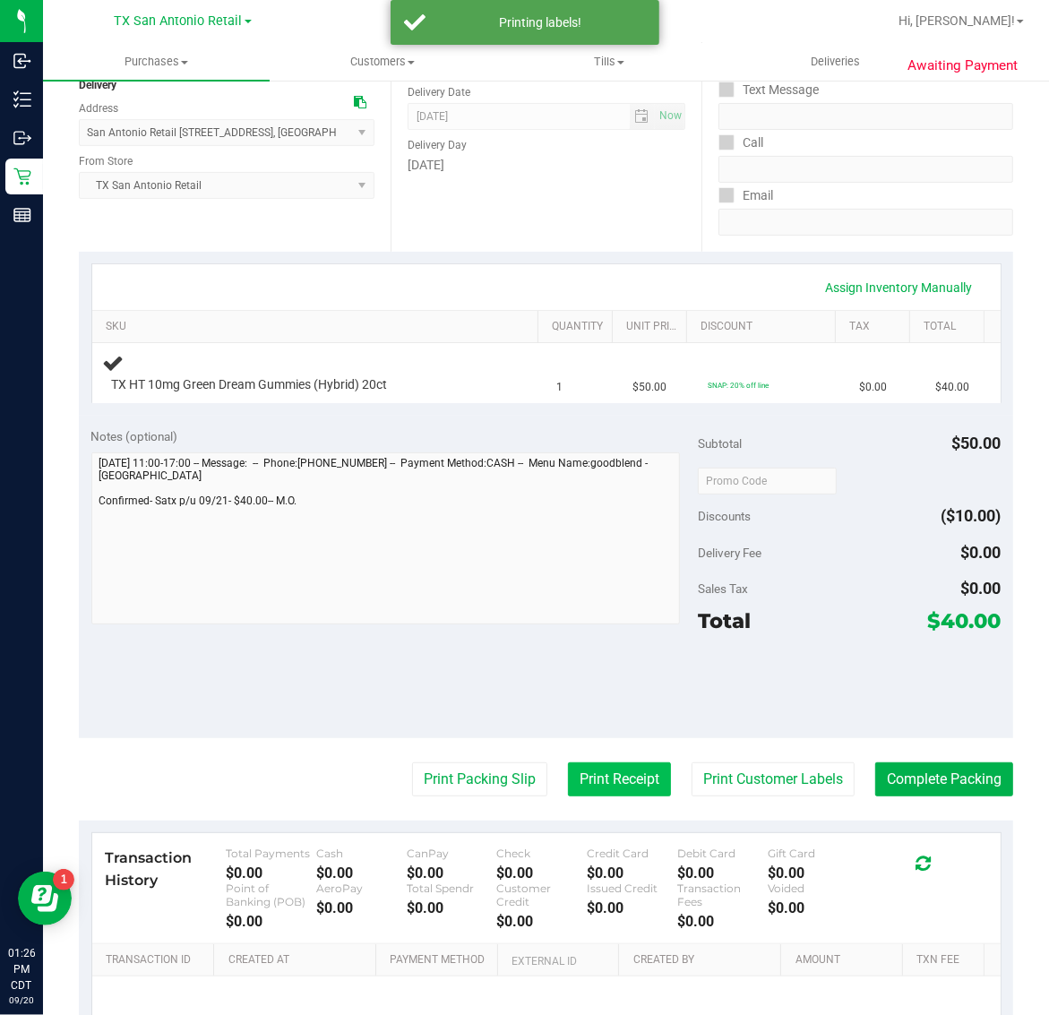
click at [587, 786] on button "Print Receipt" at bounding box center [619, 779] width 103 height 34
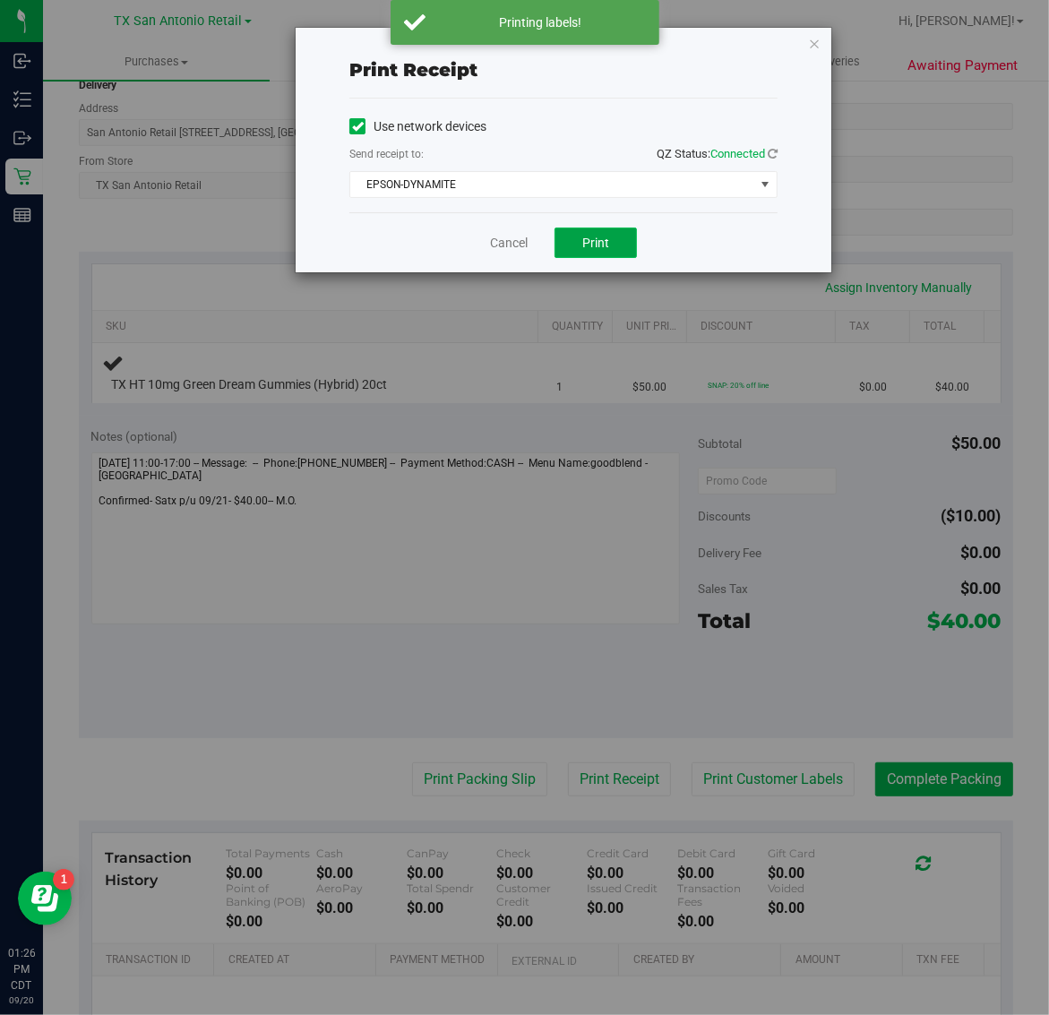
click at [588, 235] on button "Print" at bounding box center [595, 243] width 82 height 30
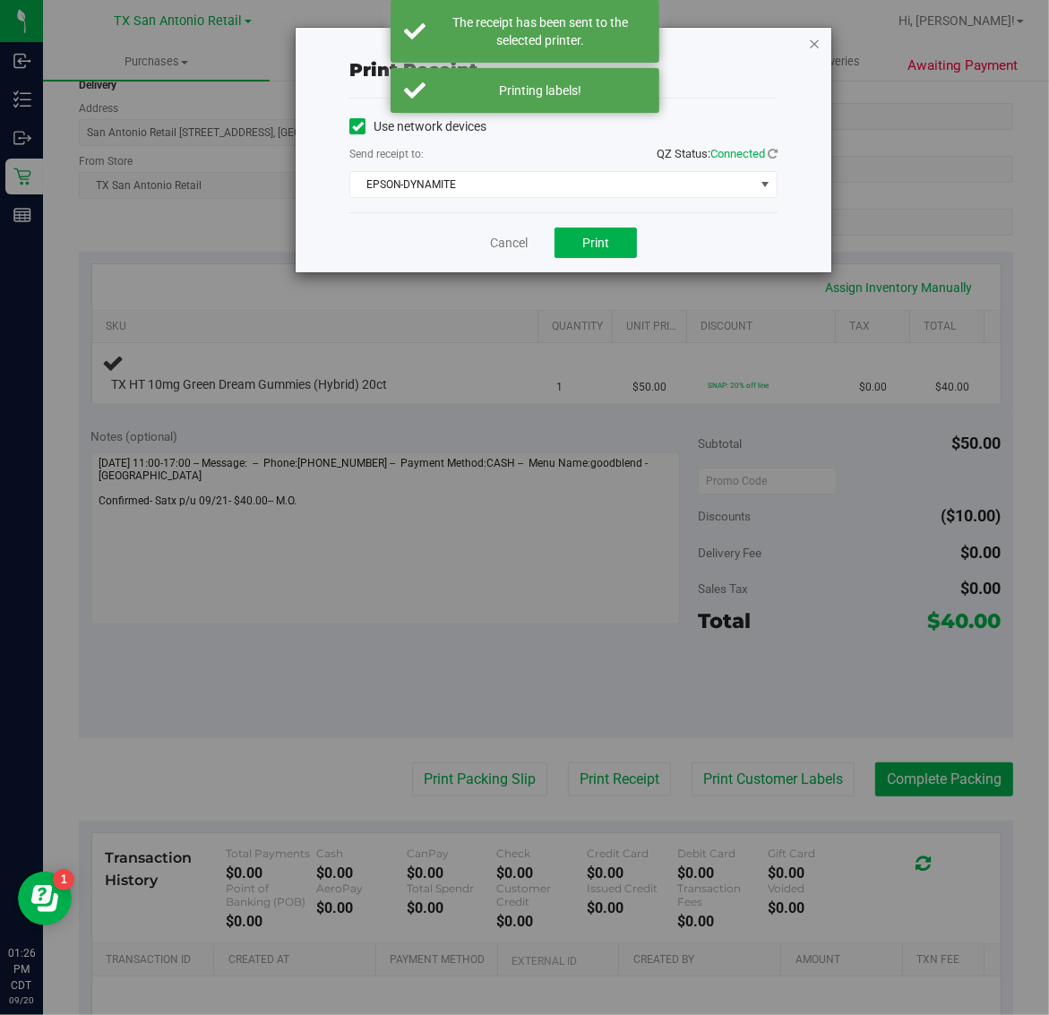
click at [816, 41] on icon "button" at bounding box center [814, 42] width 13 height 21
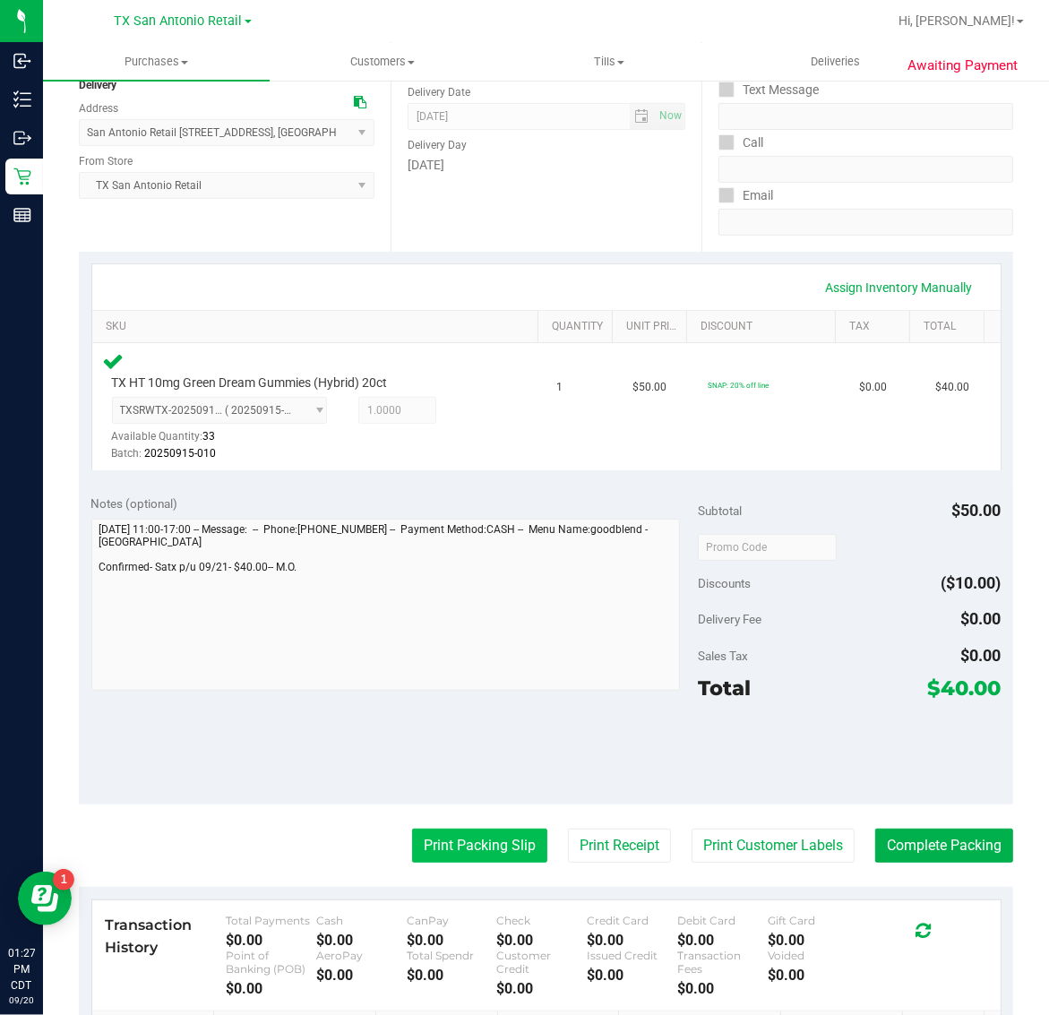
click at [475, 846] on button "Print Packing Slip" at bounding box center [479, 846] width 135 height 34
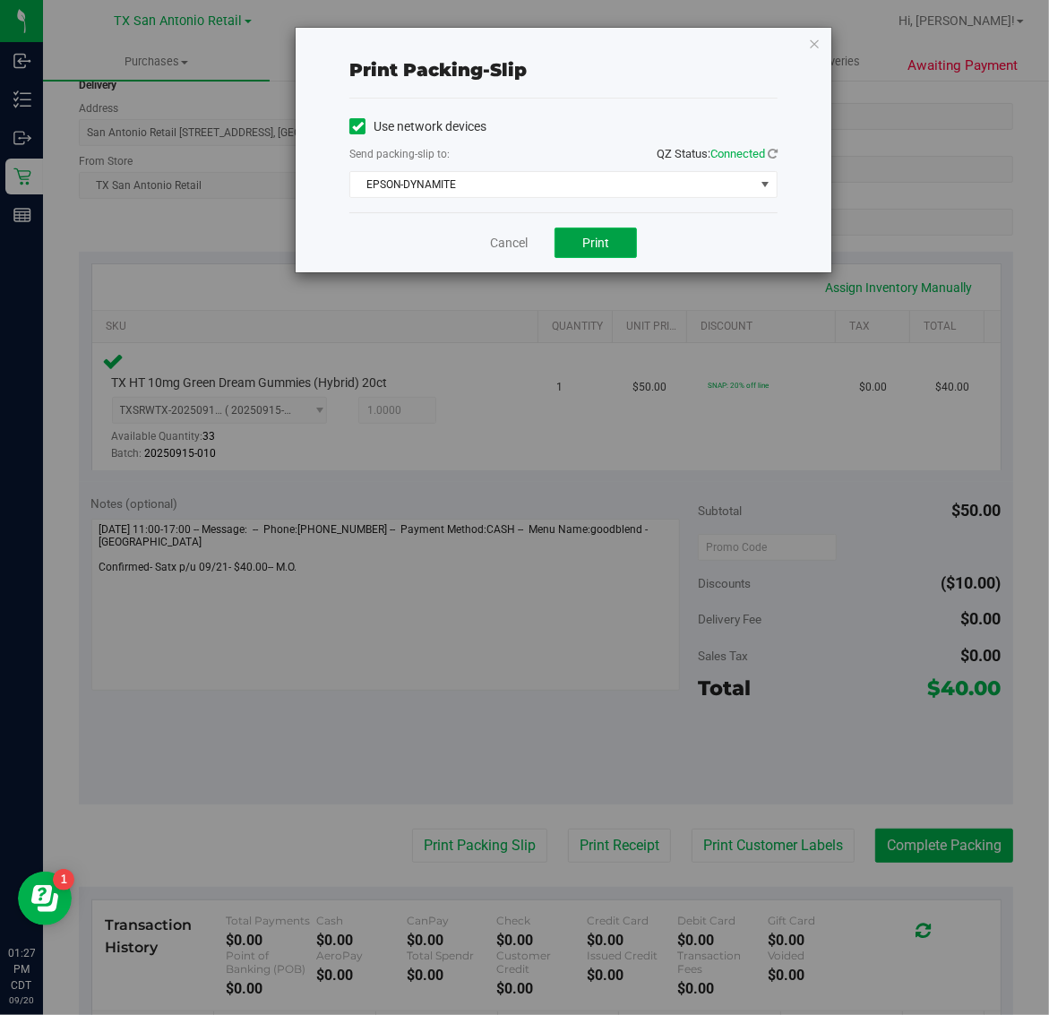
click at [597, 248] on span "Print" at bounding box center [595, 243] width 27 height 14
click at [808, 32] on icon "button" at bounding box center [814, 42] width 13 height 21
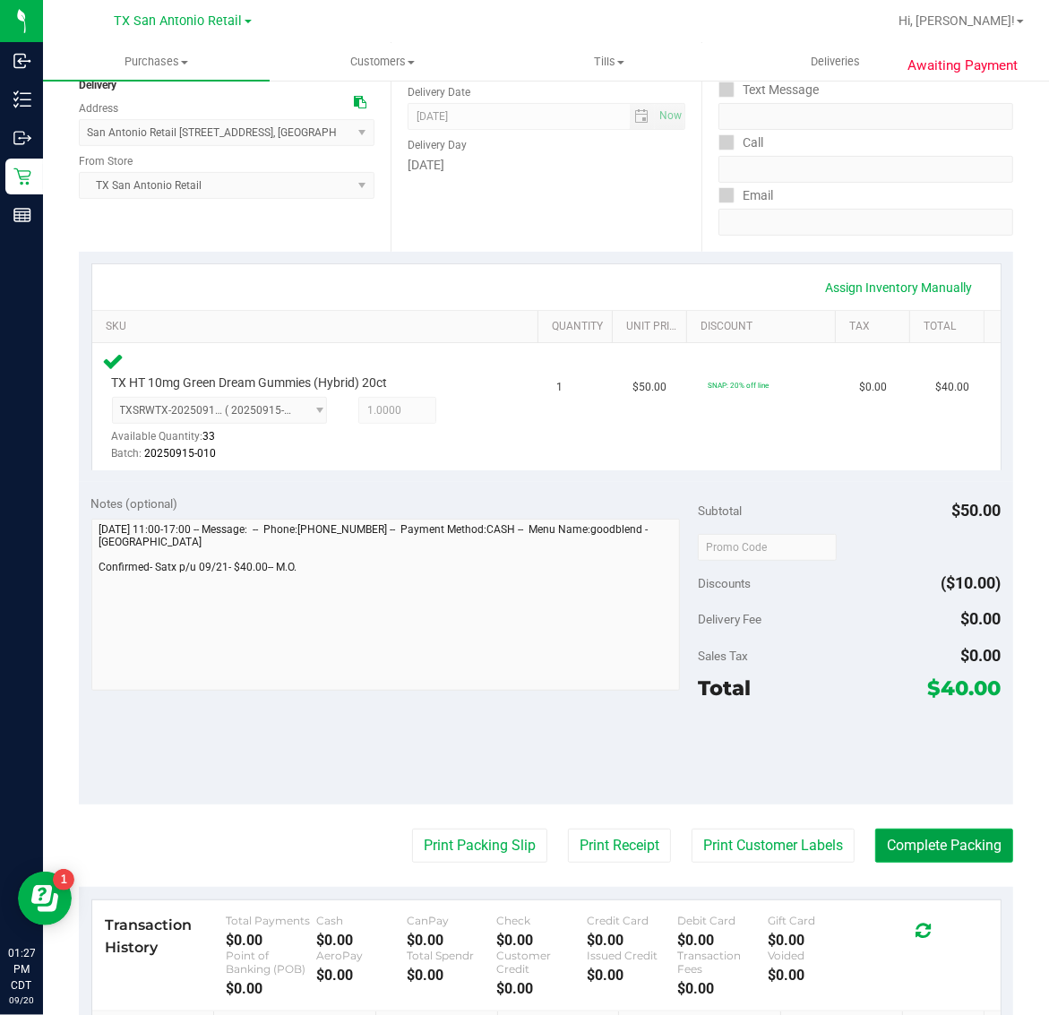
click at [928, 843] on button "Complete Packing" at bounding box center [944, 846] width 138 height 34
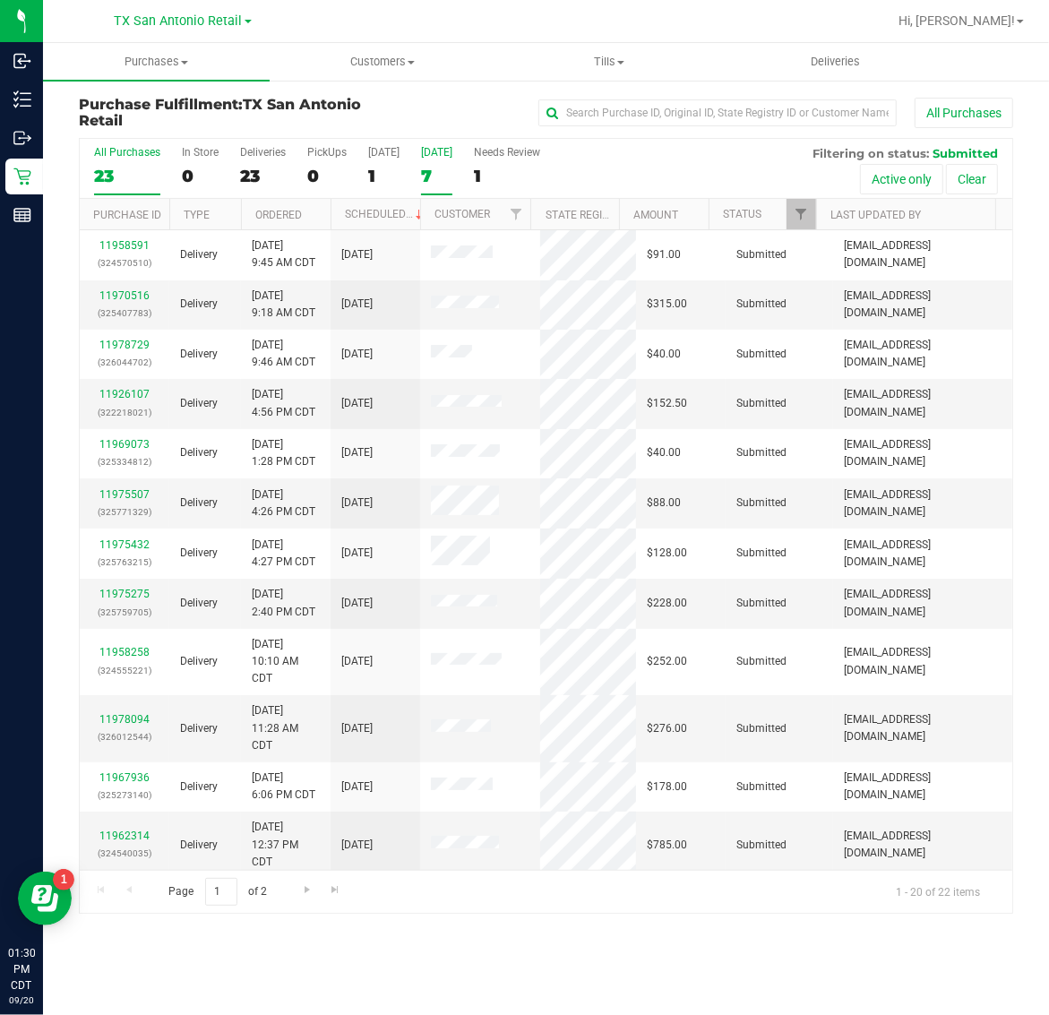
click at [440, 175] on div "7" at bounding box center [436, 176] width 31 height 21
click at [0, 0] on input "Tomorrow 7" at bounding box center [0, 0] width 0 height 0
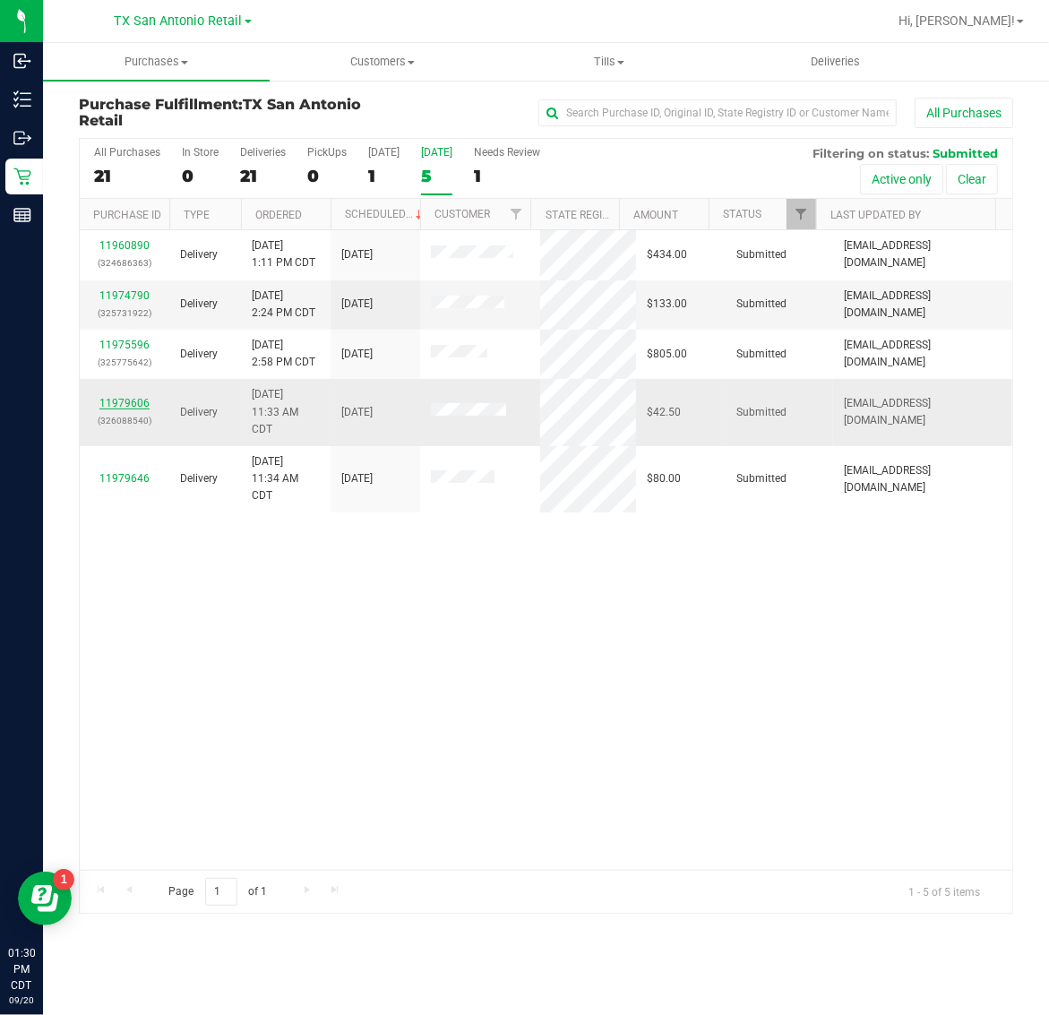
click at [116, 400] on link "11979606" at bounding box center [124, 403] width 50 height 13
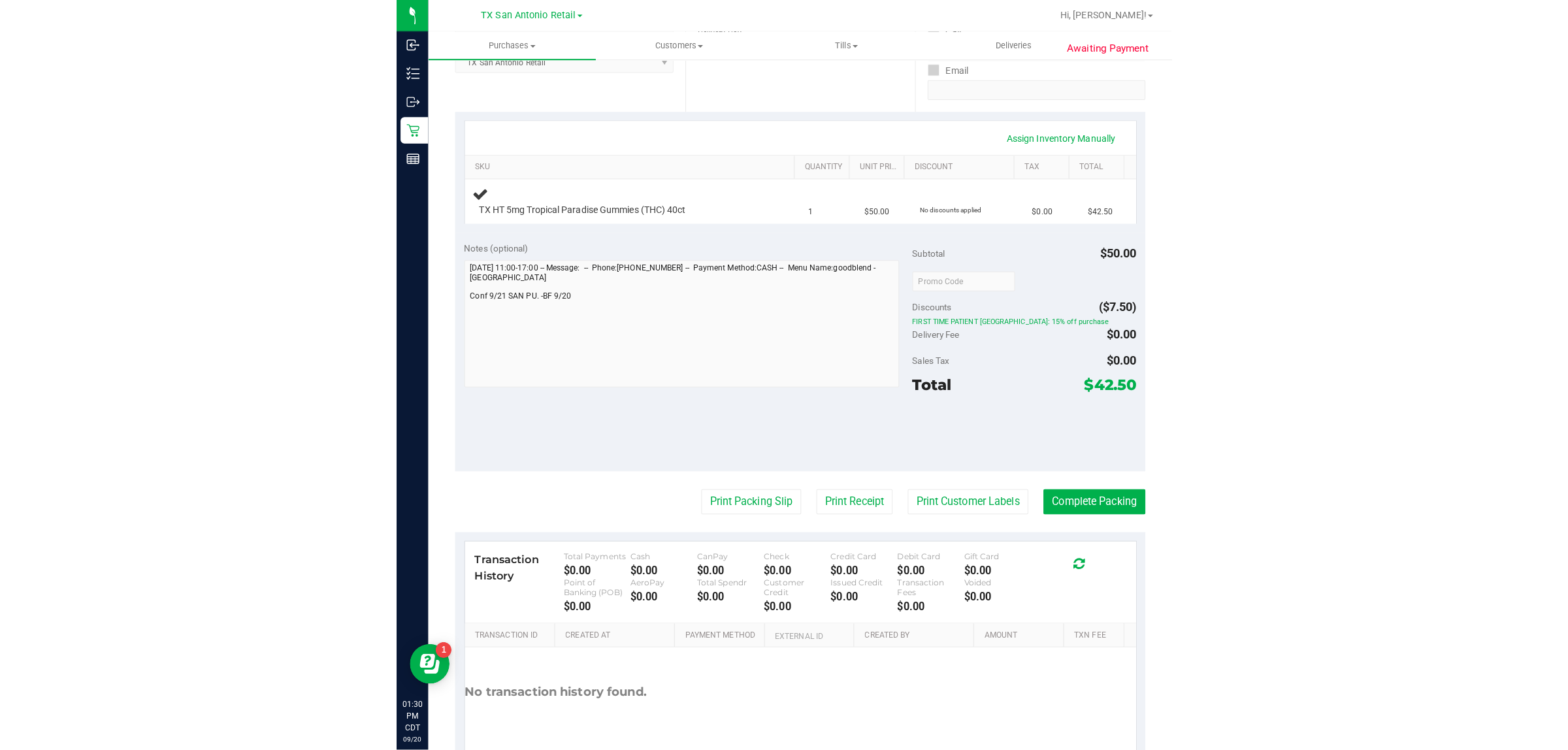
scroll to position [245, 0]
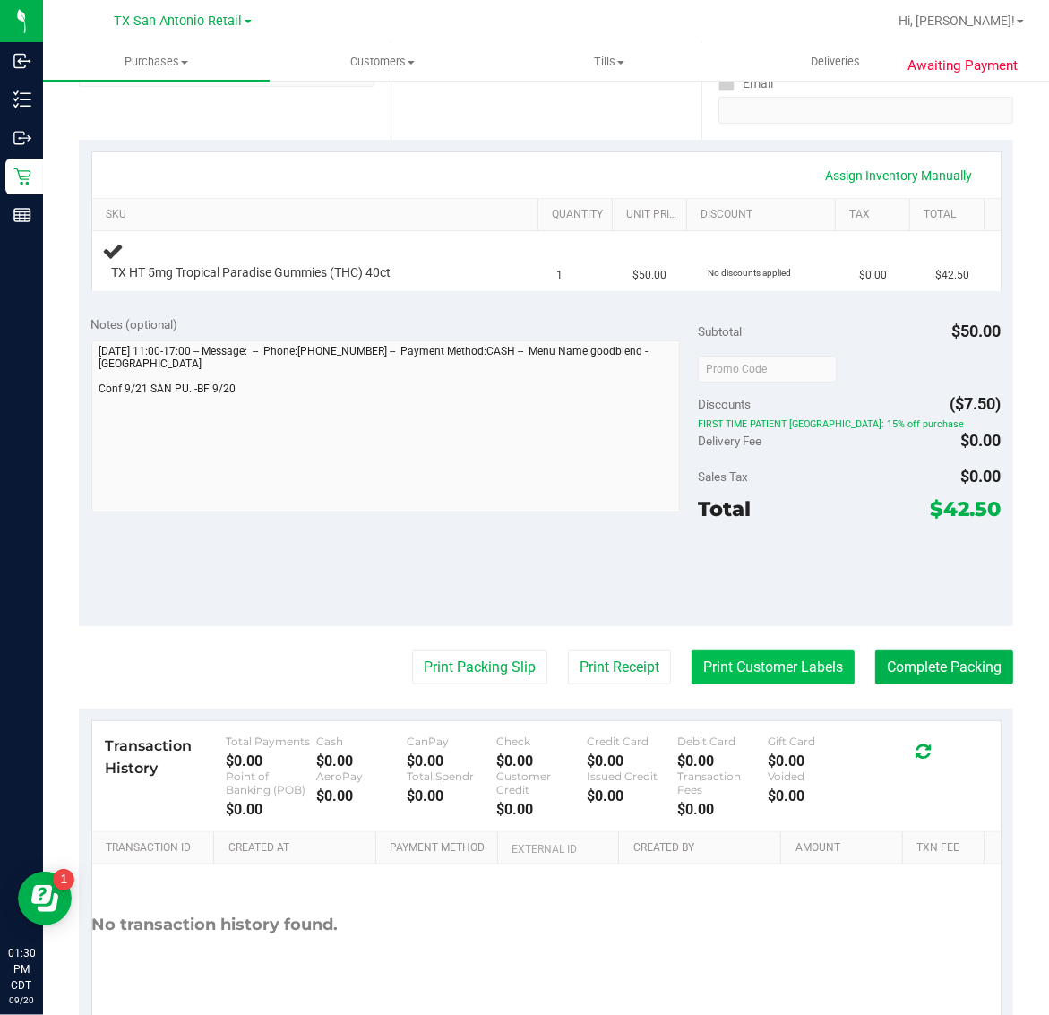
click at [743, 666] on button "Print Customer Labels" at bounding box center [772, 667] width 163 height 34
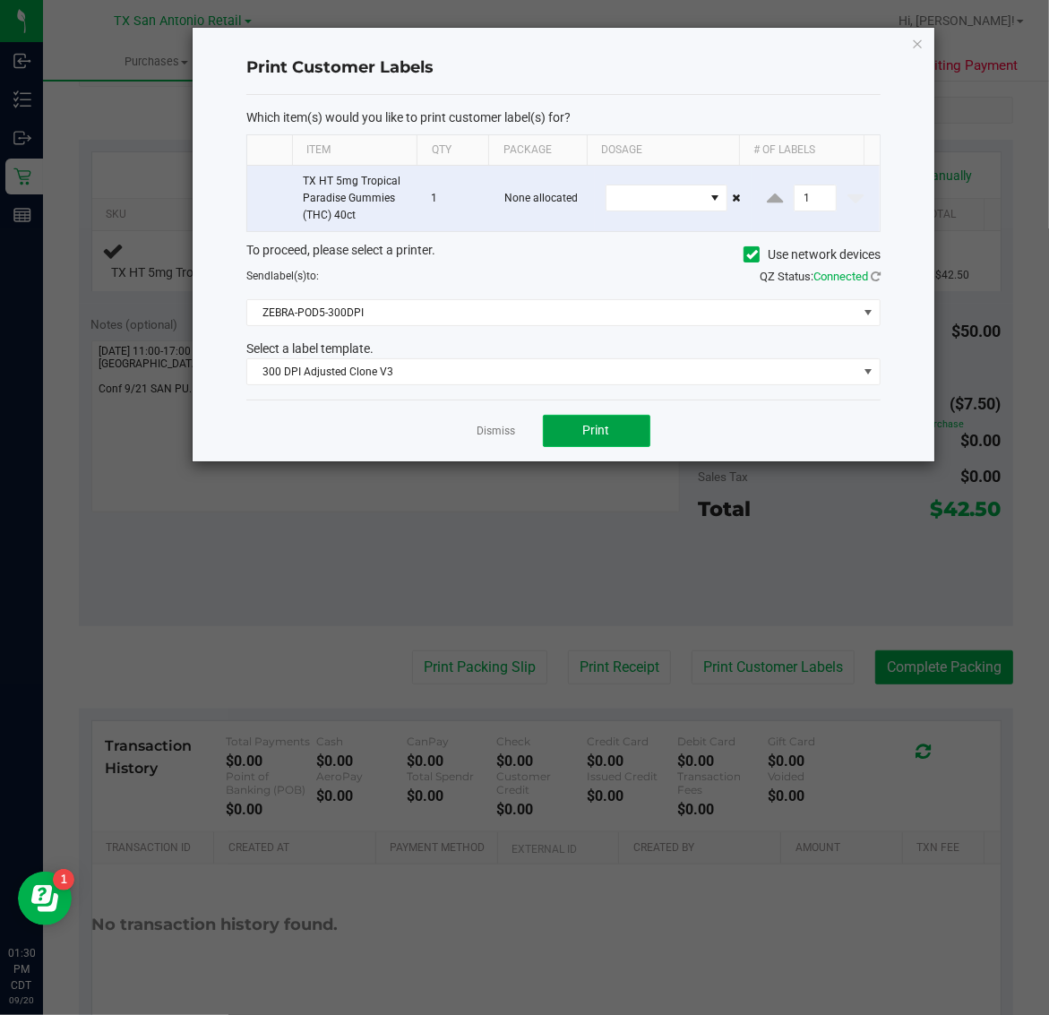
click at [603, 427] on span "Print" at bounding box center [596, 430] width 27 height 14
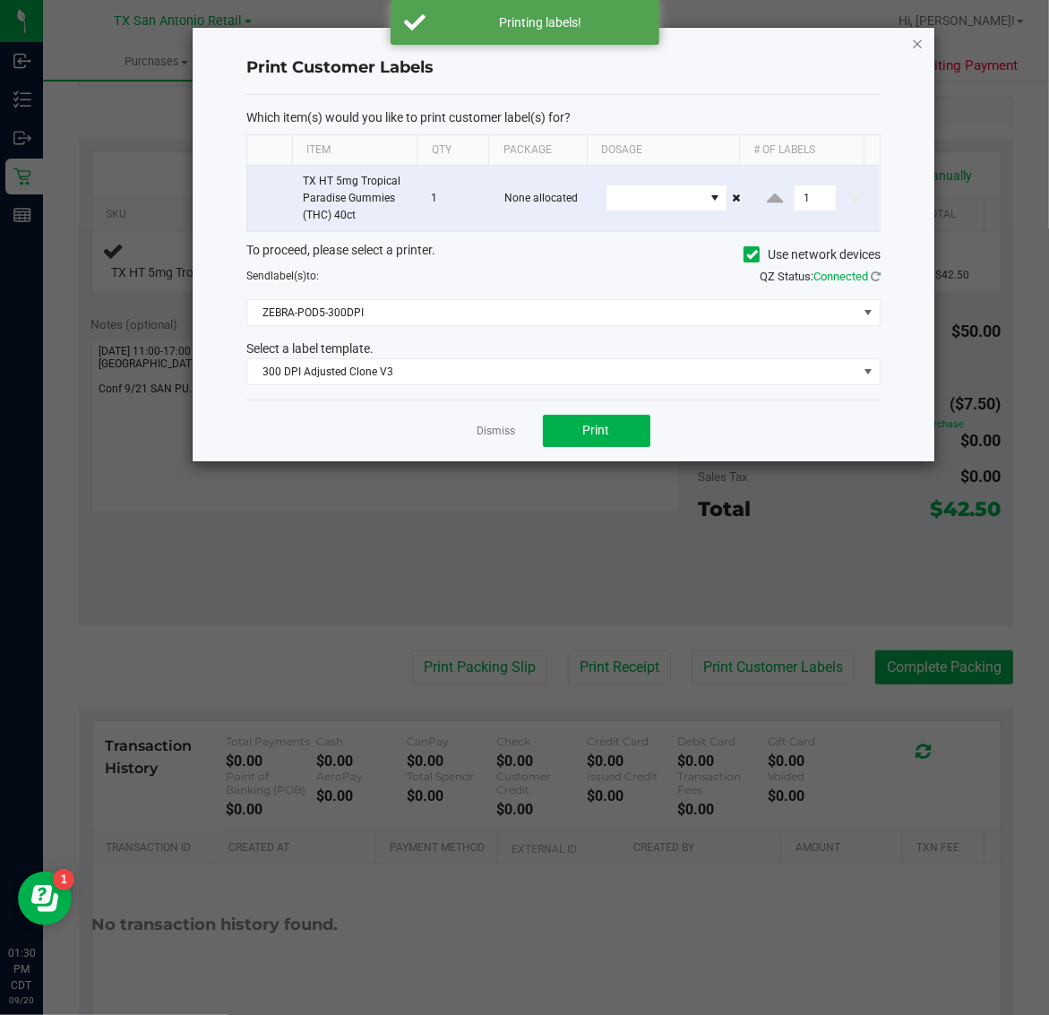
click at [915, 39] on icon "button" at bounding box center [918, 42] width 13 height 21
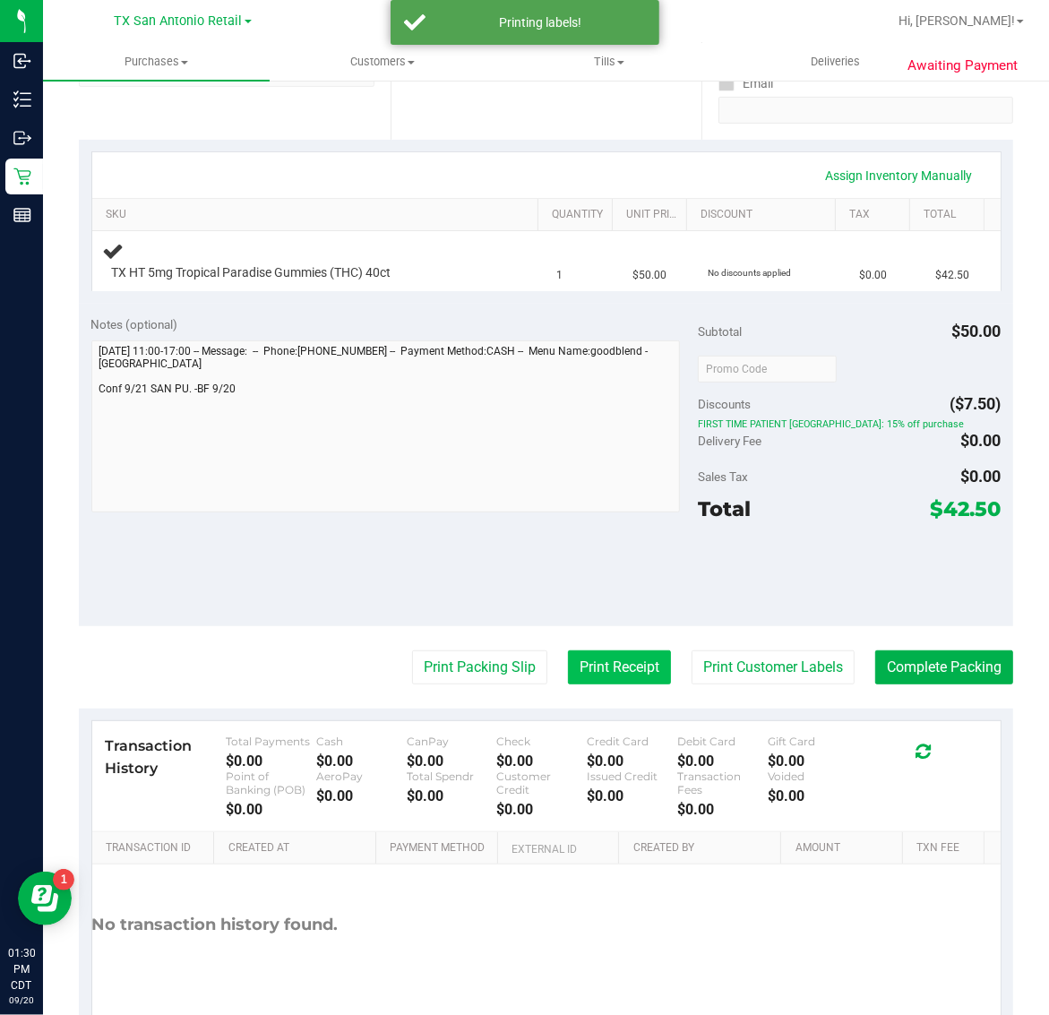
click at [588, 674] on button "Print Receipt" at bounding box center [619, 667] width 103 height 34
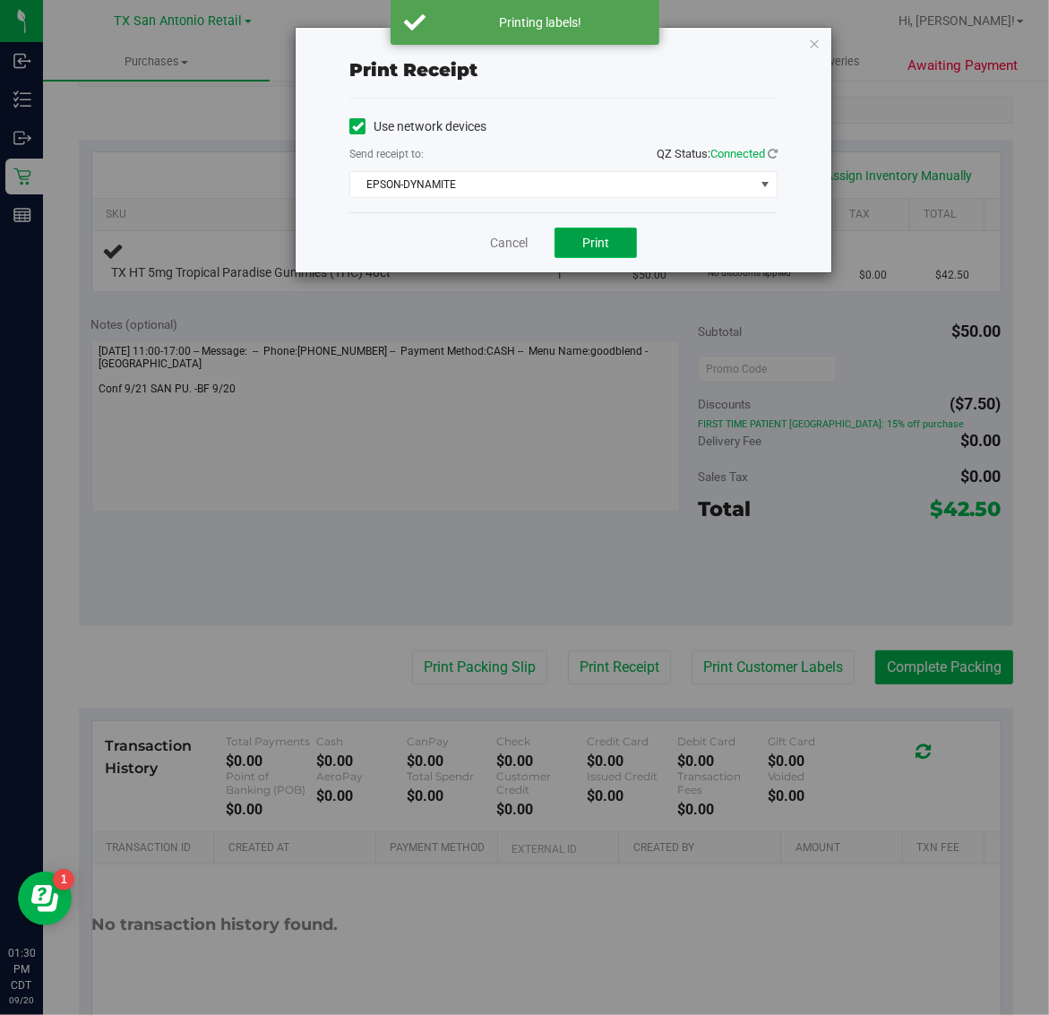
click at [571, 251] on button "Print" at bounding box center [595, 243] width 82 height 30
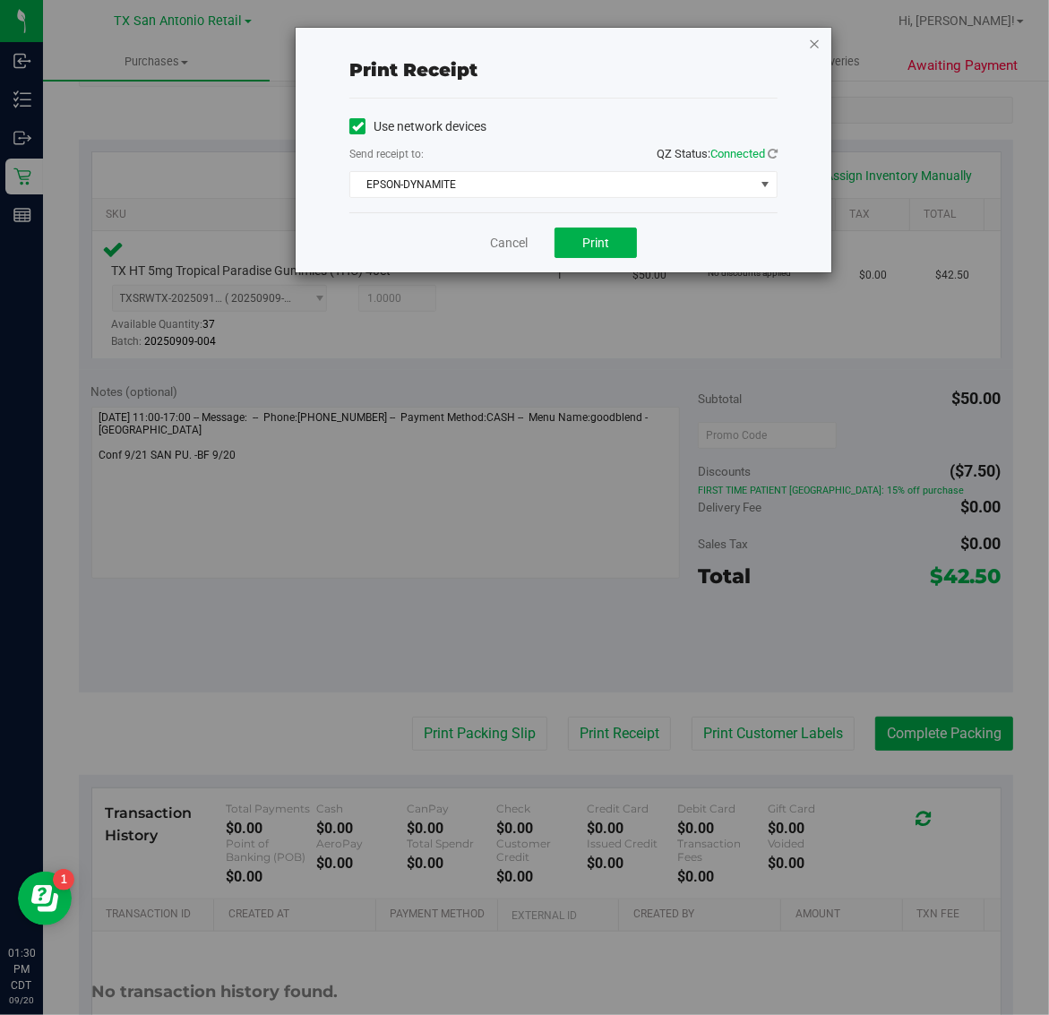
click at [815, 42] on icon "button" at bounding box center [814, 42] width 13 height 21
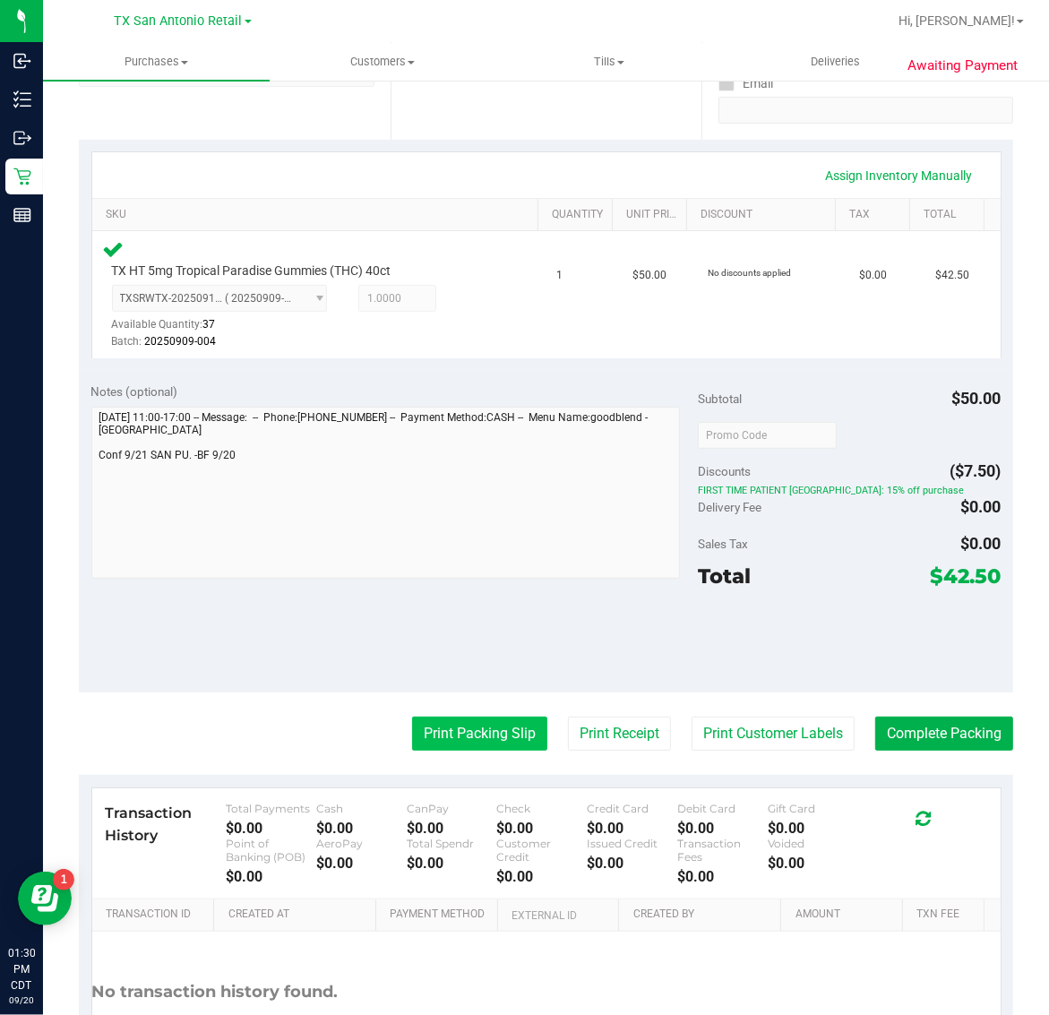
click at [498, 733] on button "Print Packing Slip" at bounding box center [479, 734] width 135 height 34
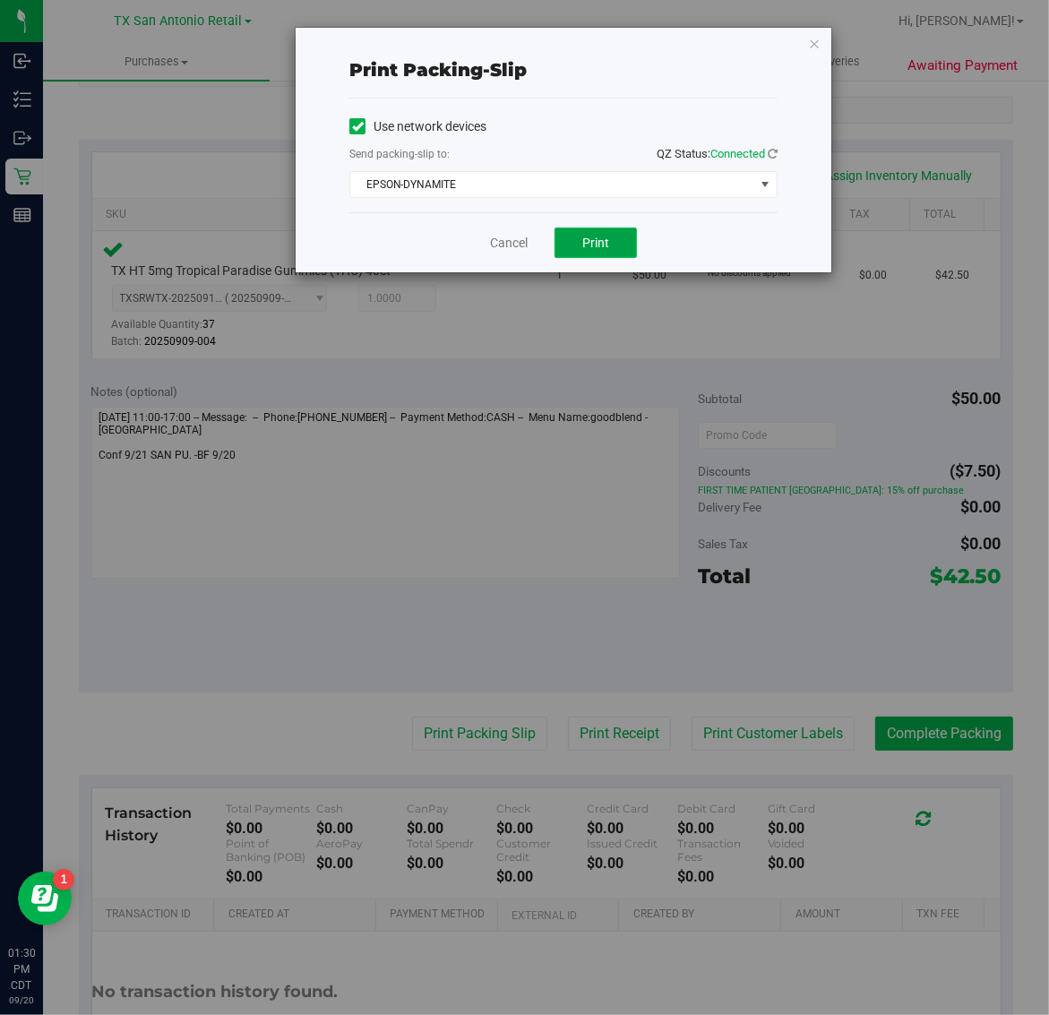
click at [601, 242] on span "Print" at bounding box center [595, 243] width 27 height 14
click at [816, 45] on icon "button" at bounding box center [814, 42] width 13 height 21
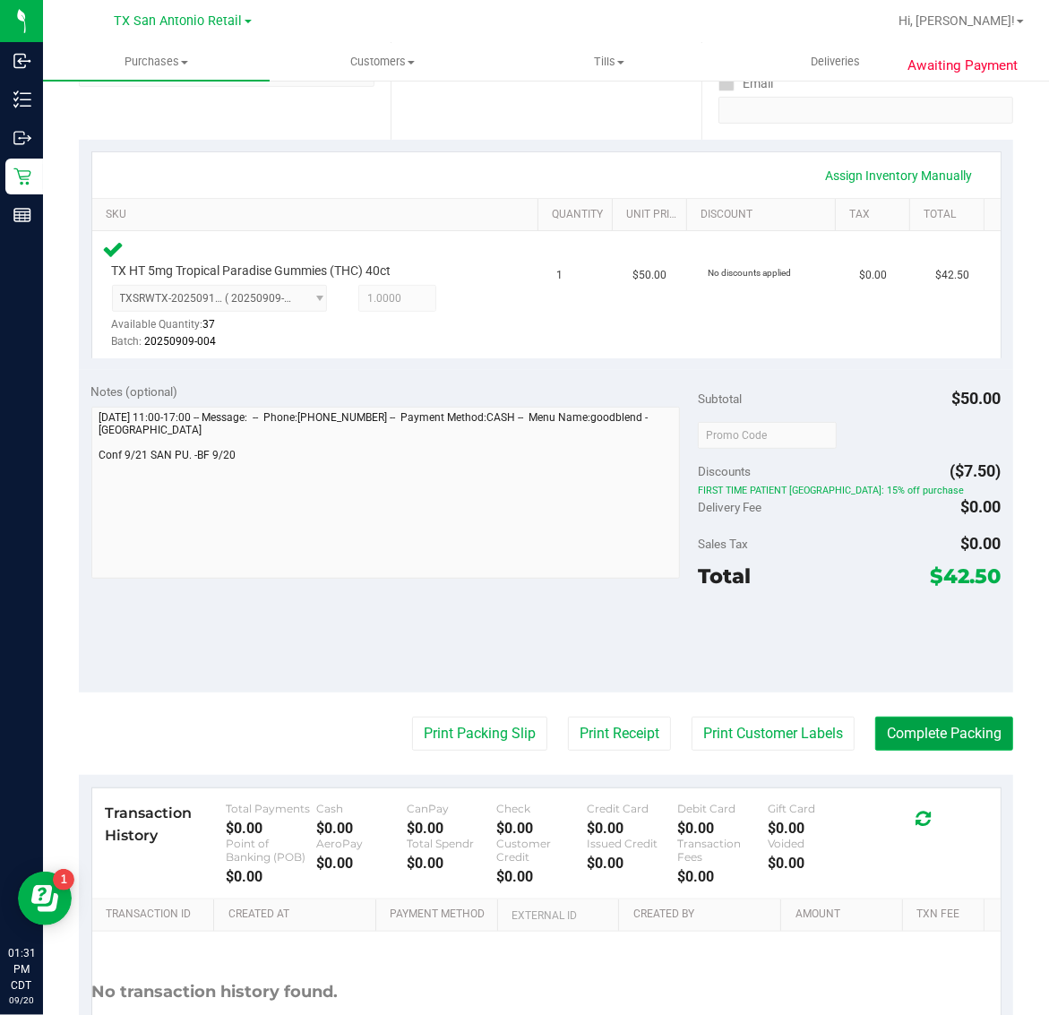
click at [945, 741] on button "Complete Packing" at bounding box center [944, 734] width 138 height 34
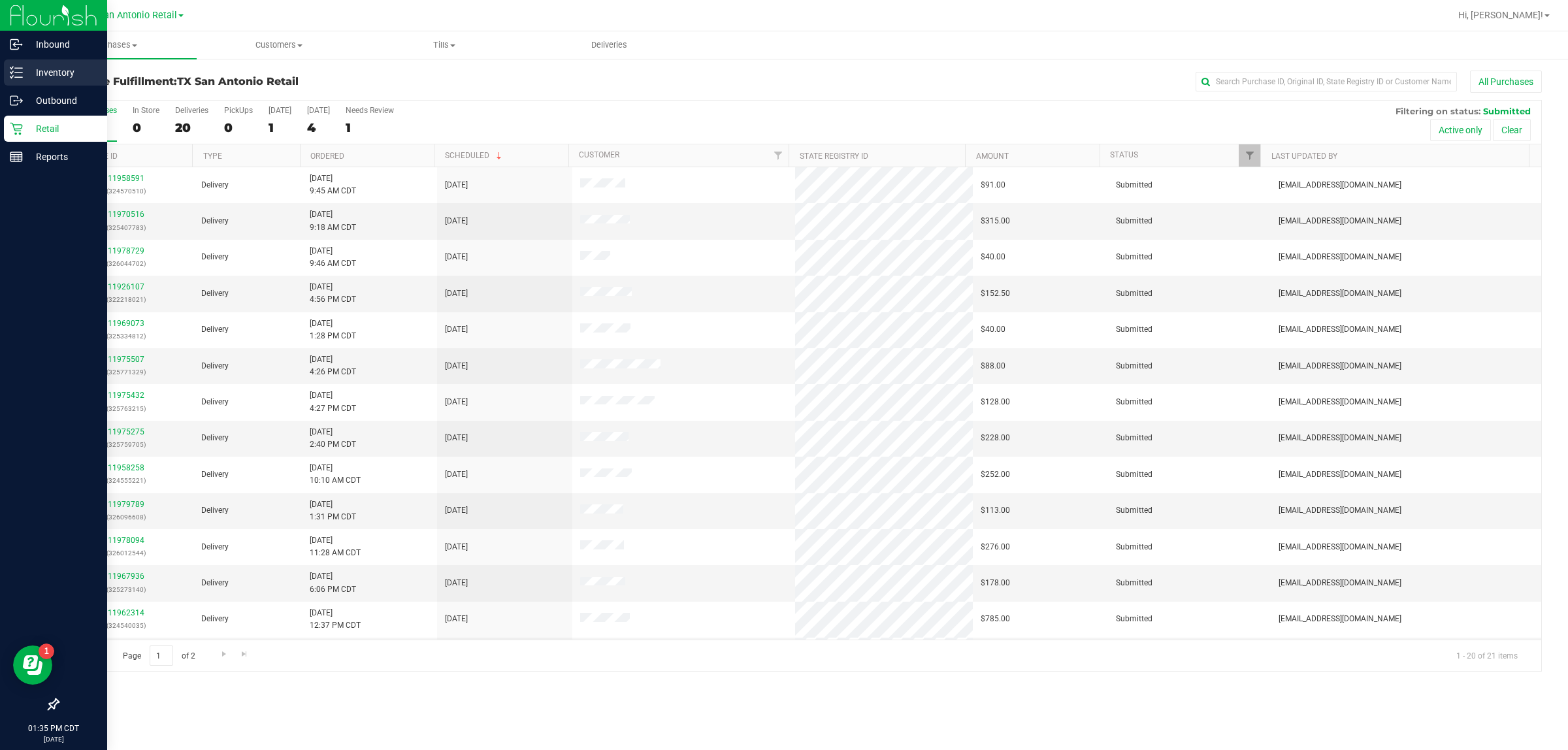
click at [38, 73] on p "Inventory" at bounding box center [61, 72] width 78 height 15
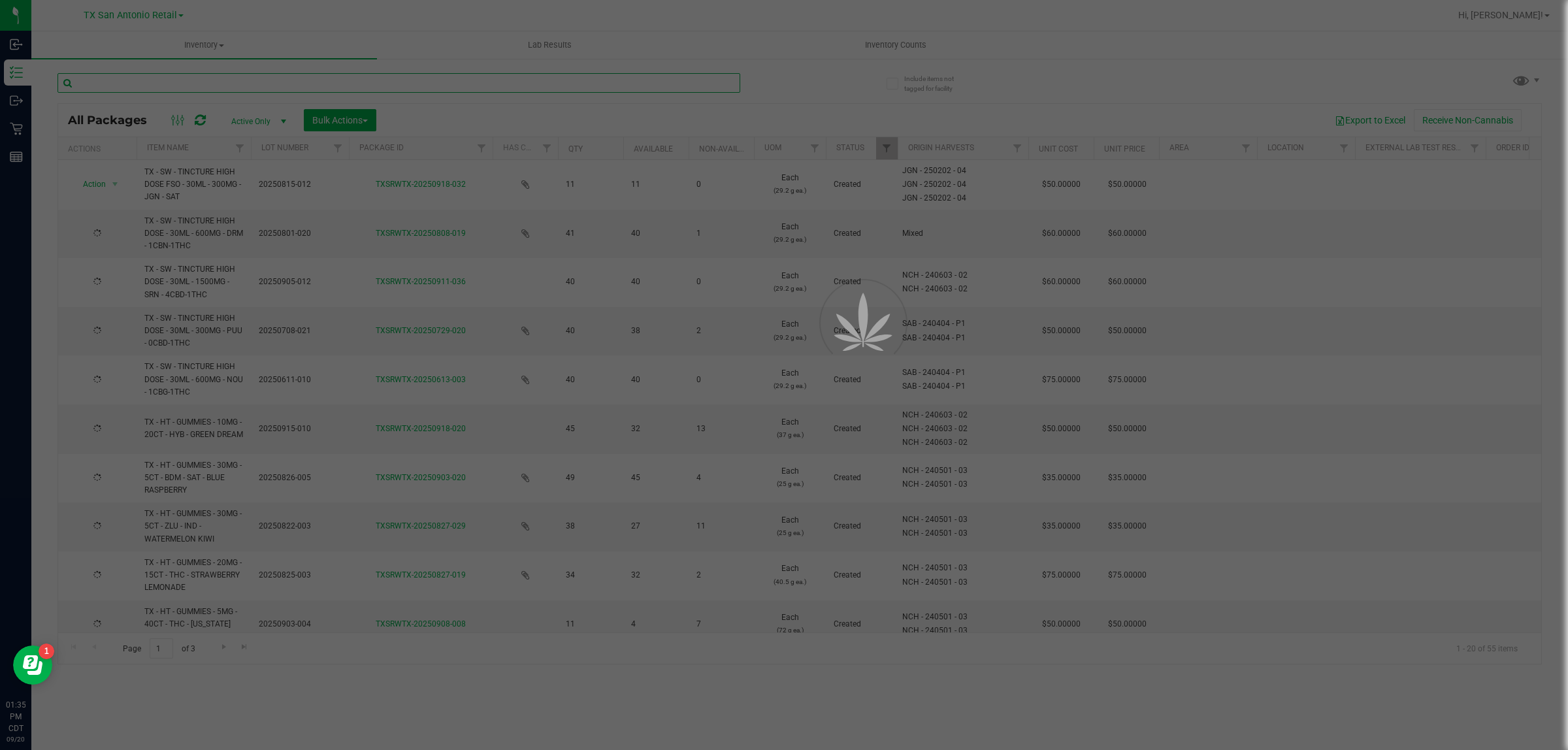
click at [364, 82] on input "text" at bounding box center [399, 82] width 683 height 20
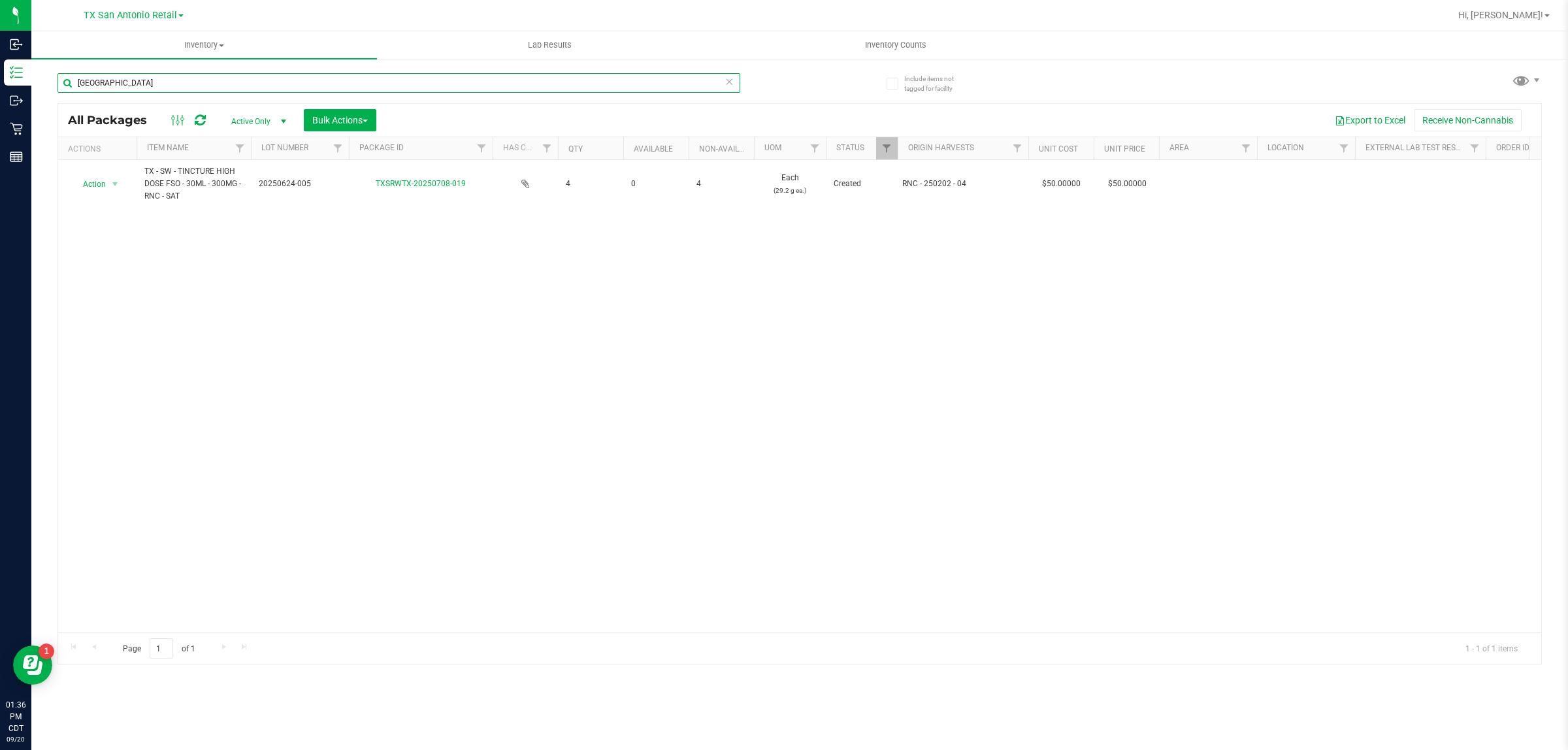
type input "T"
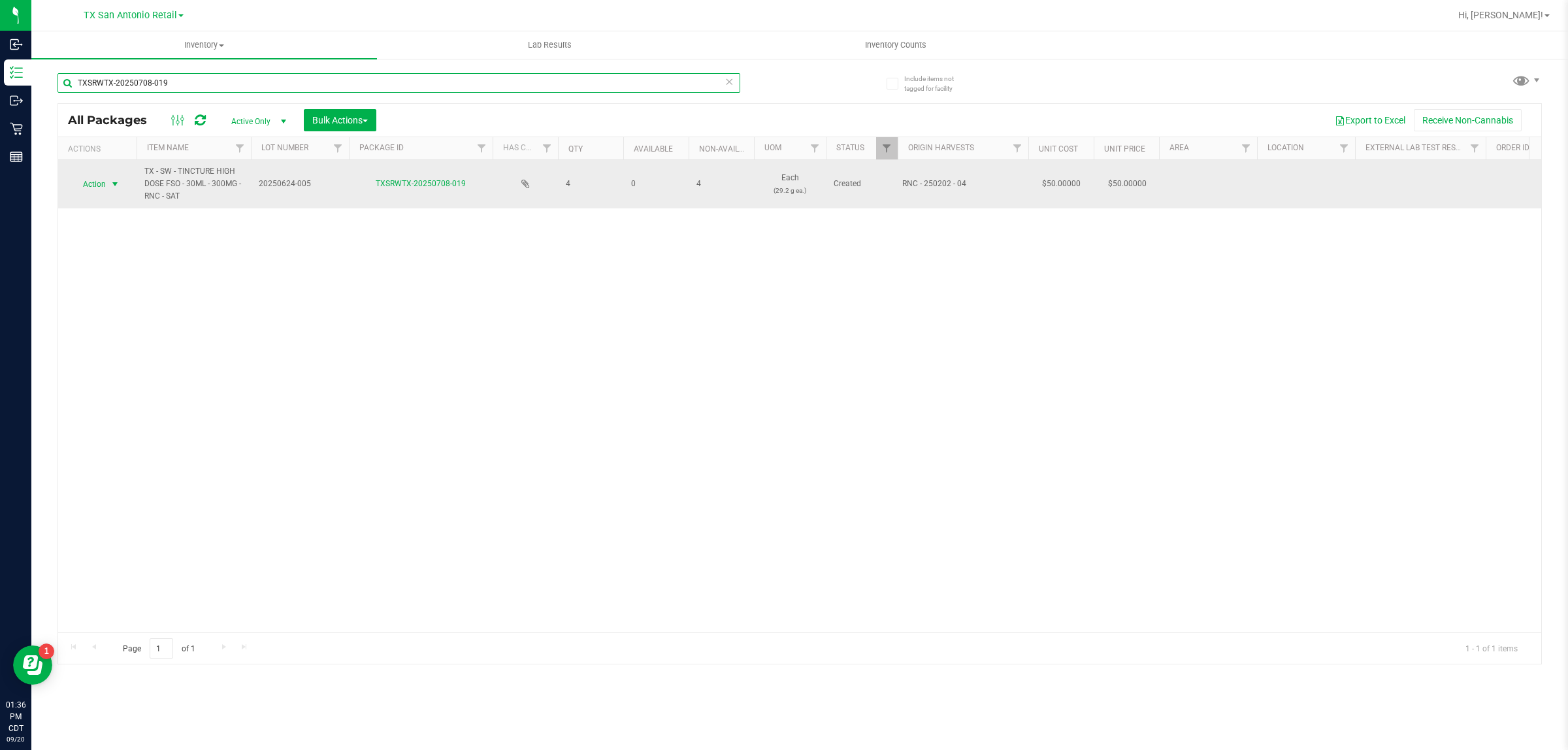
type input "TXSRWTX-20250708-019"
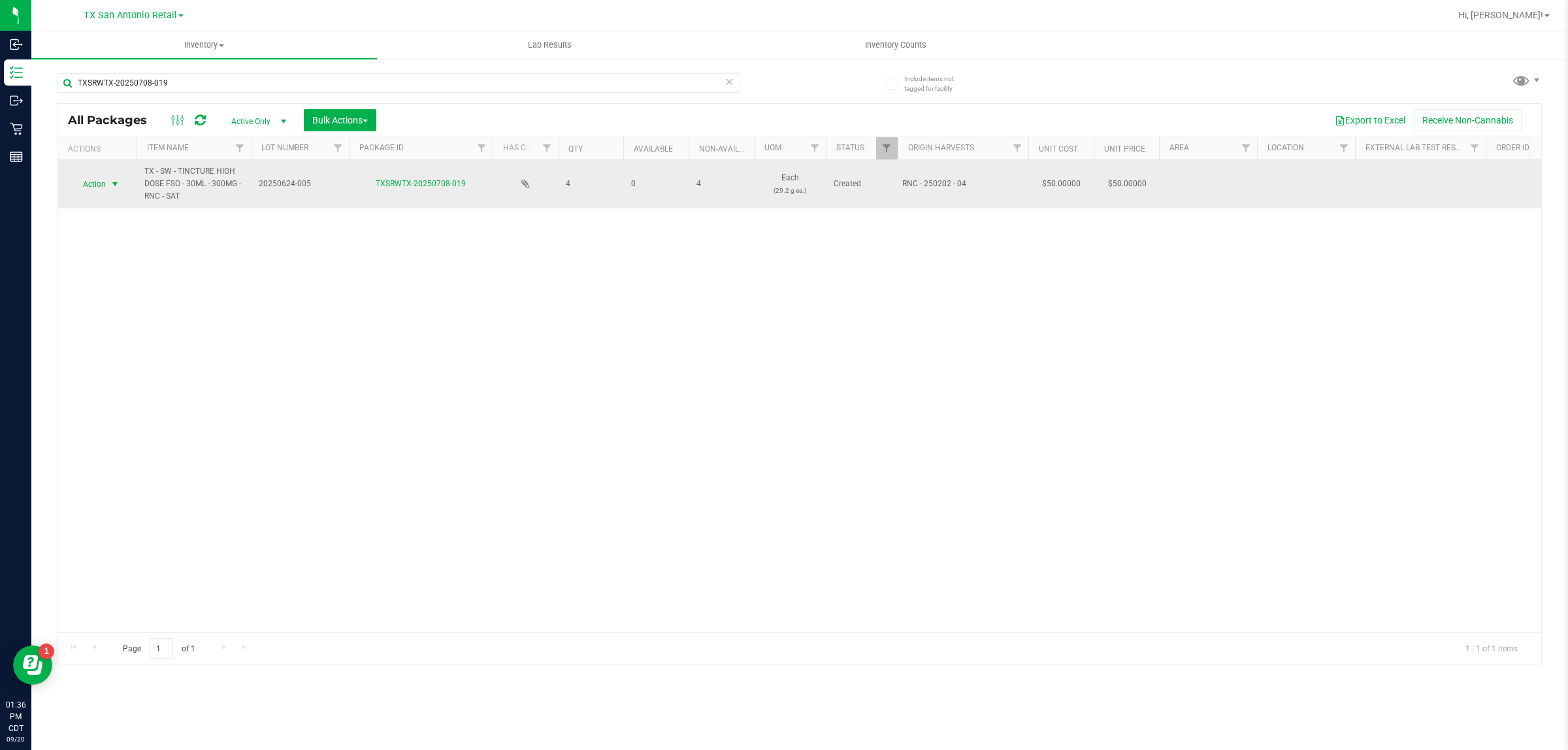
click at [96, 187] on span "Action" at bounding box center [89, 184] width 35 height 18
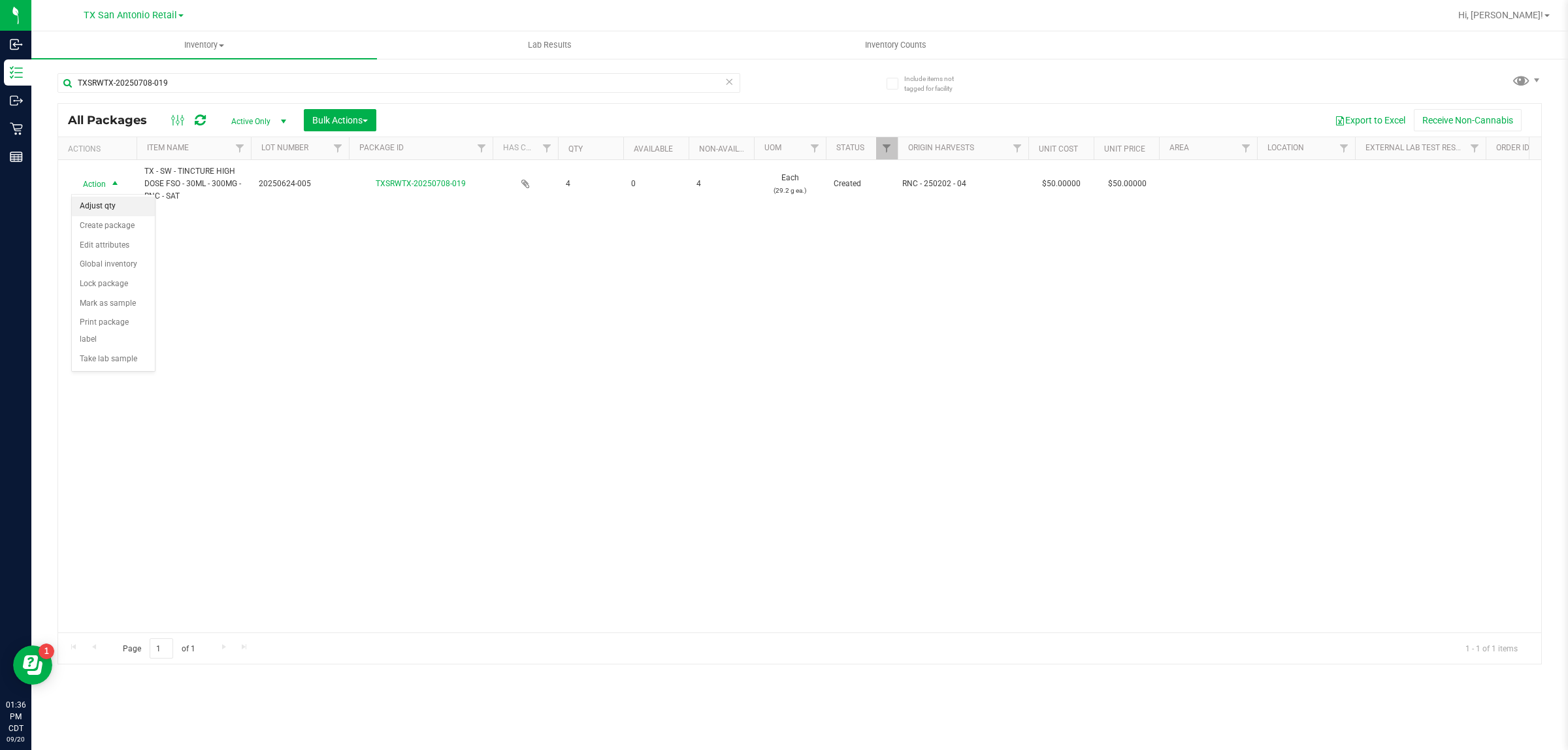
click at [104, 204] on li "Adjust qty" at bounding box center [114, 206] width 83 height 20
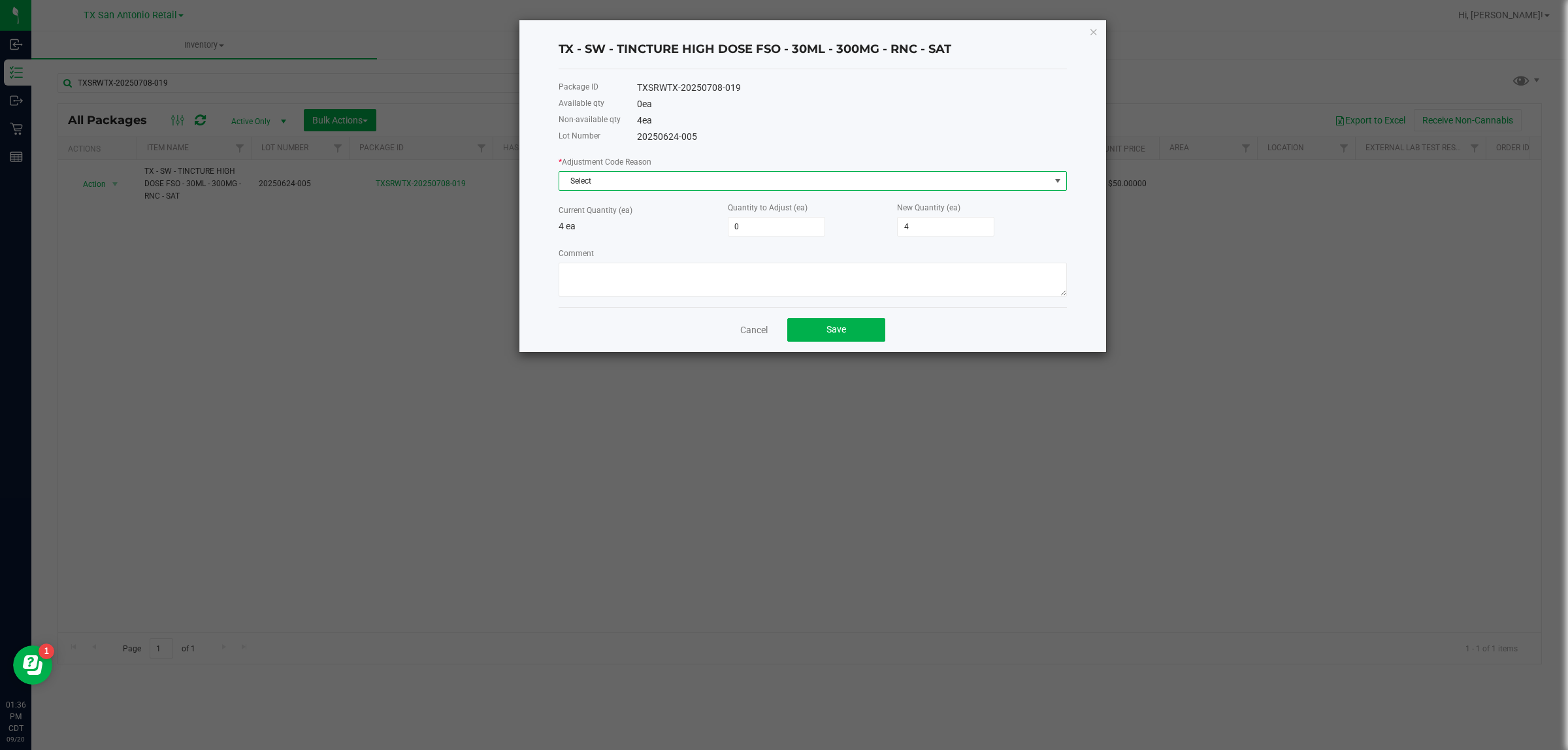
click at [683, 181] on span "Select" at bounding box center [804, 181] width 491 height 18
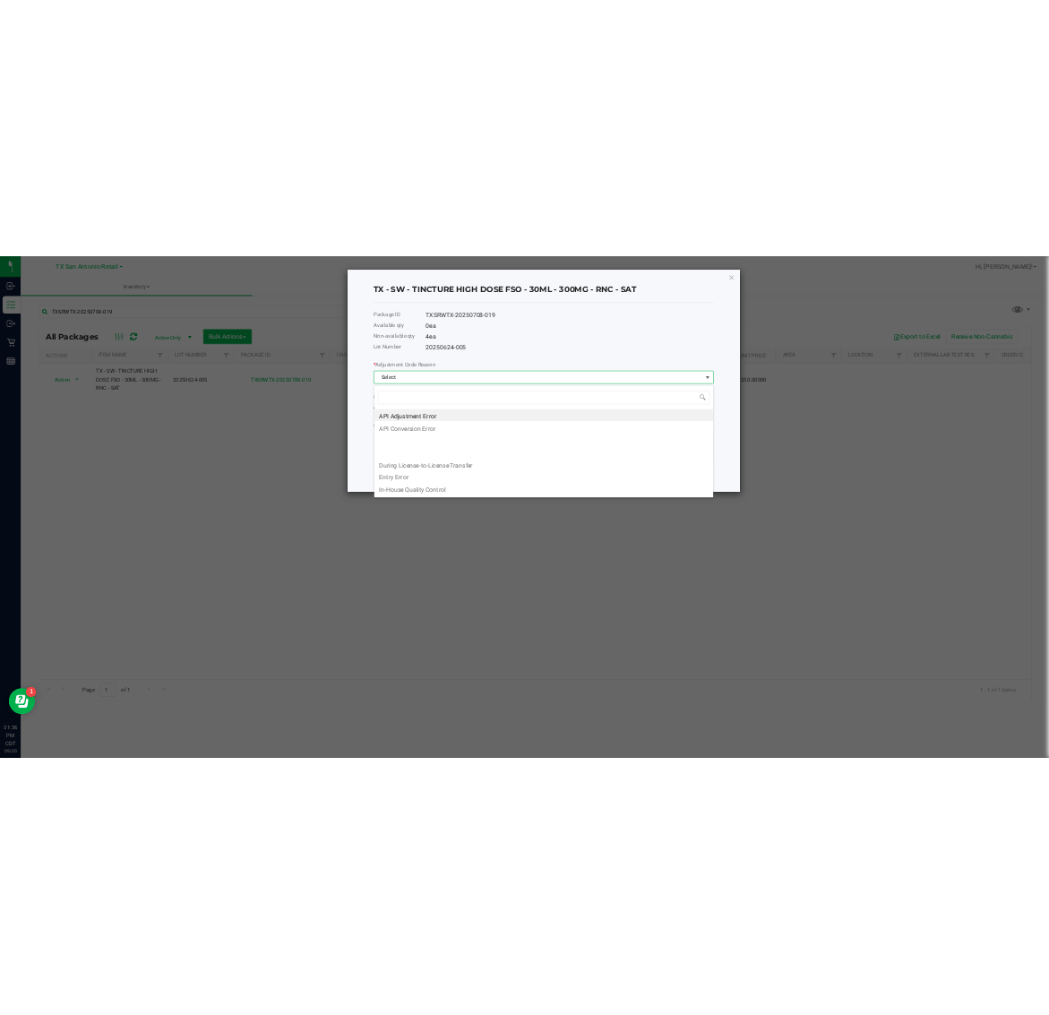
scroll to position [28, 696]
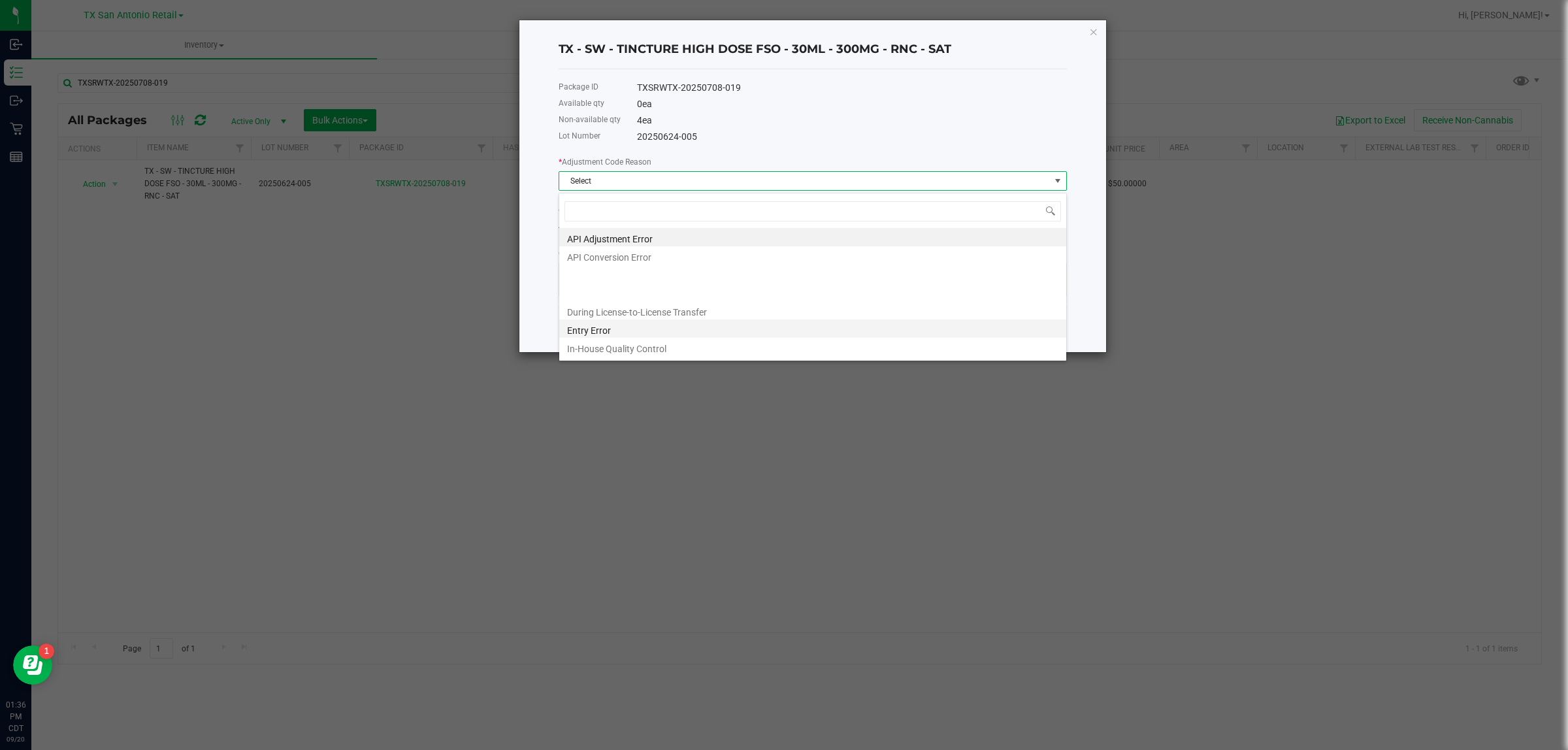
click at [683, 325] on li "Entry Error" at bounding box center [812, 328] width 507 height 18
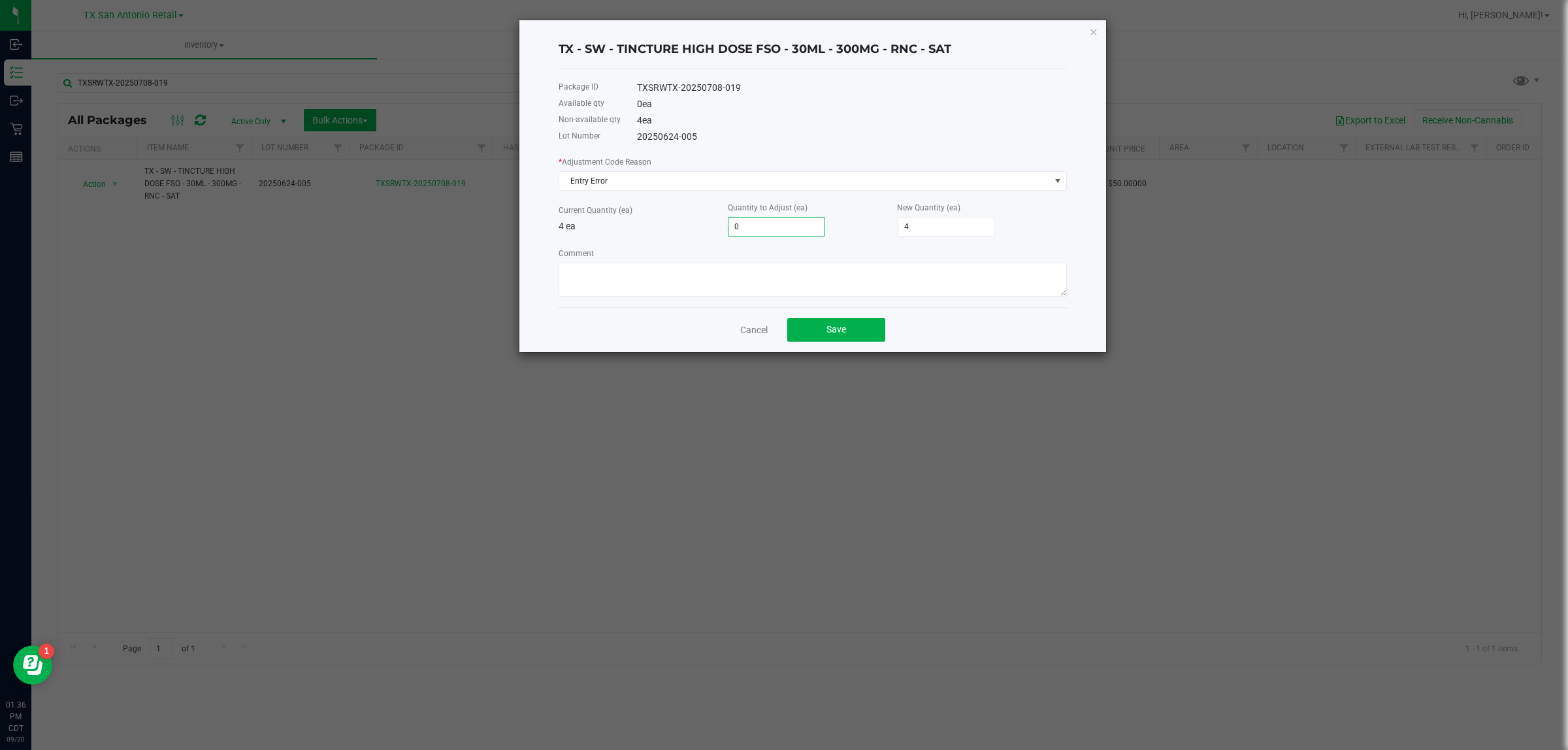
click at [764, 227] on input "0" at bounding box center [777, 226] width 96 height 18
type input "1"
type input "5"
type input "1"
click at [764, 282] on textarea "Comment" at bounding box center [812, 279] width 508 height 34
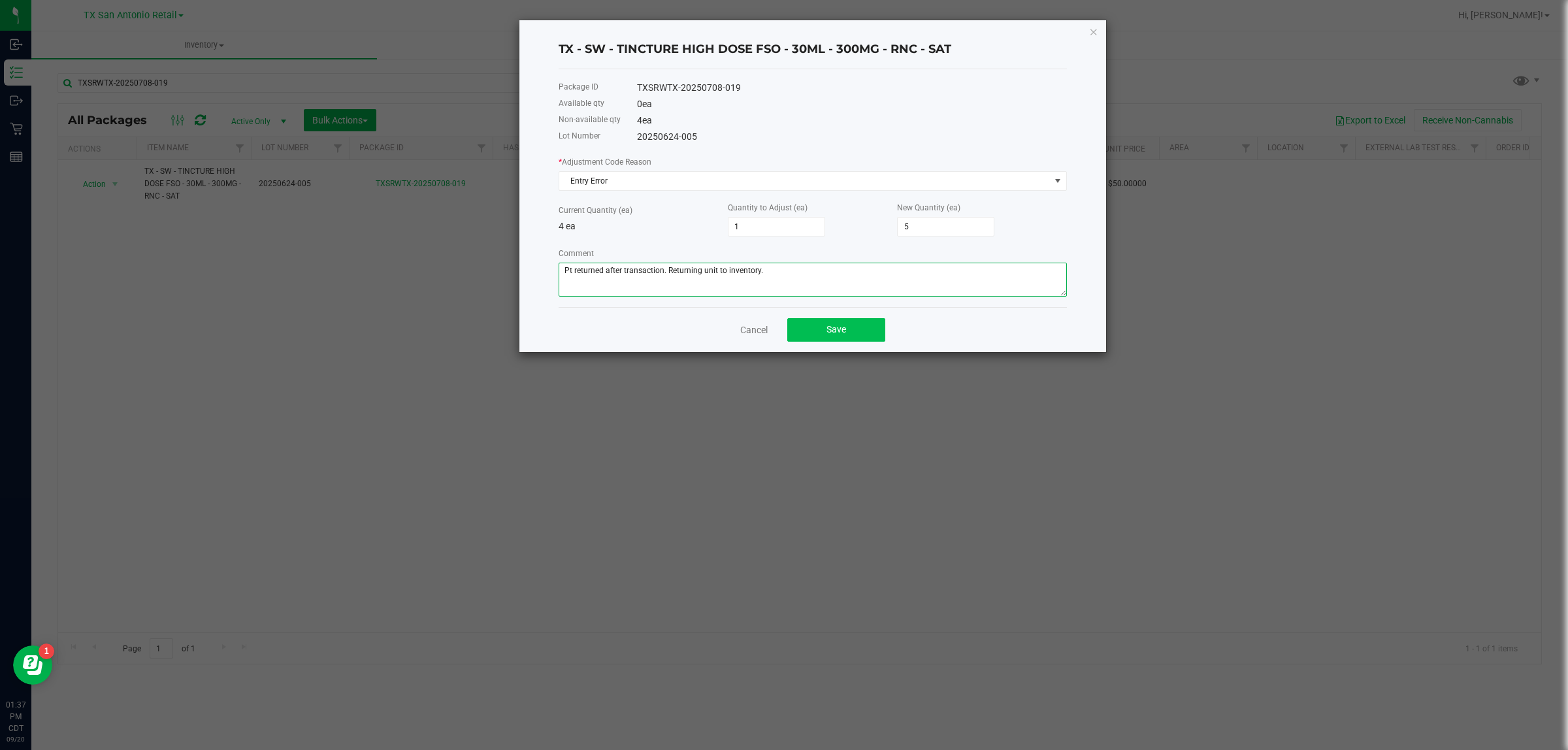
type textarea "Pt returned after transaction. Returning unit to inventory."
click at [764, 335] on span "Save" at bounding box center [836, 329] width 20 height 10
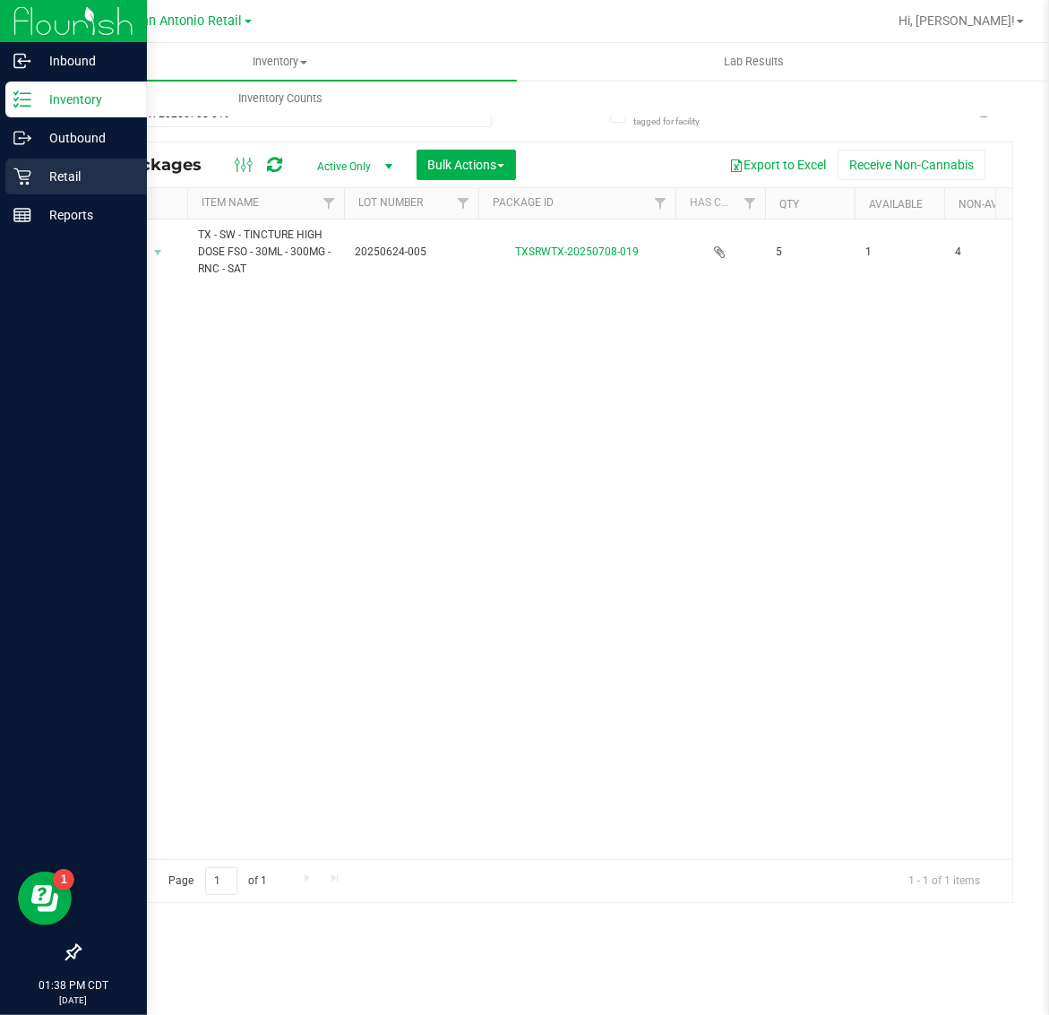
click at [28, 167] on icon at bounding box center [22, 176] width 18 height 18
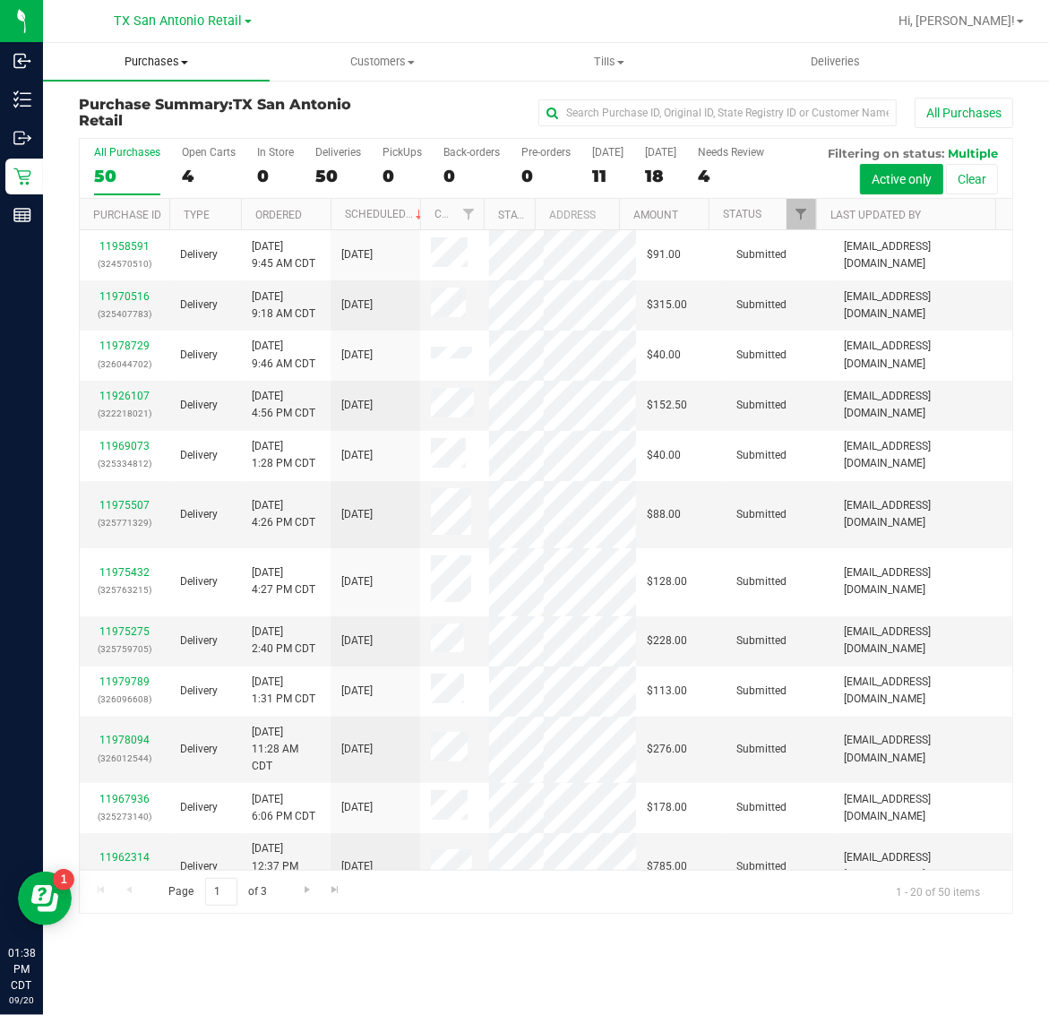
click at [159, 58] on span "Purchases" at bounding box center [156, 62] width 227 height 16
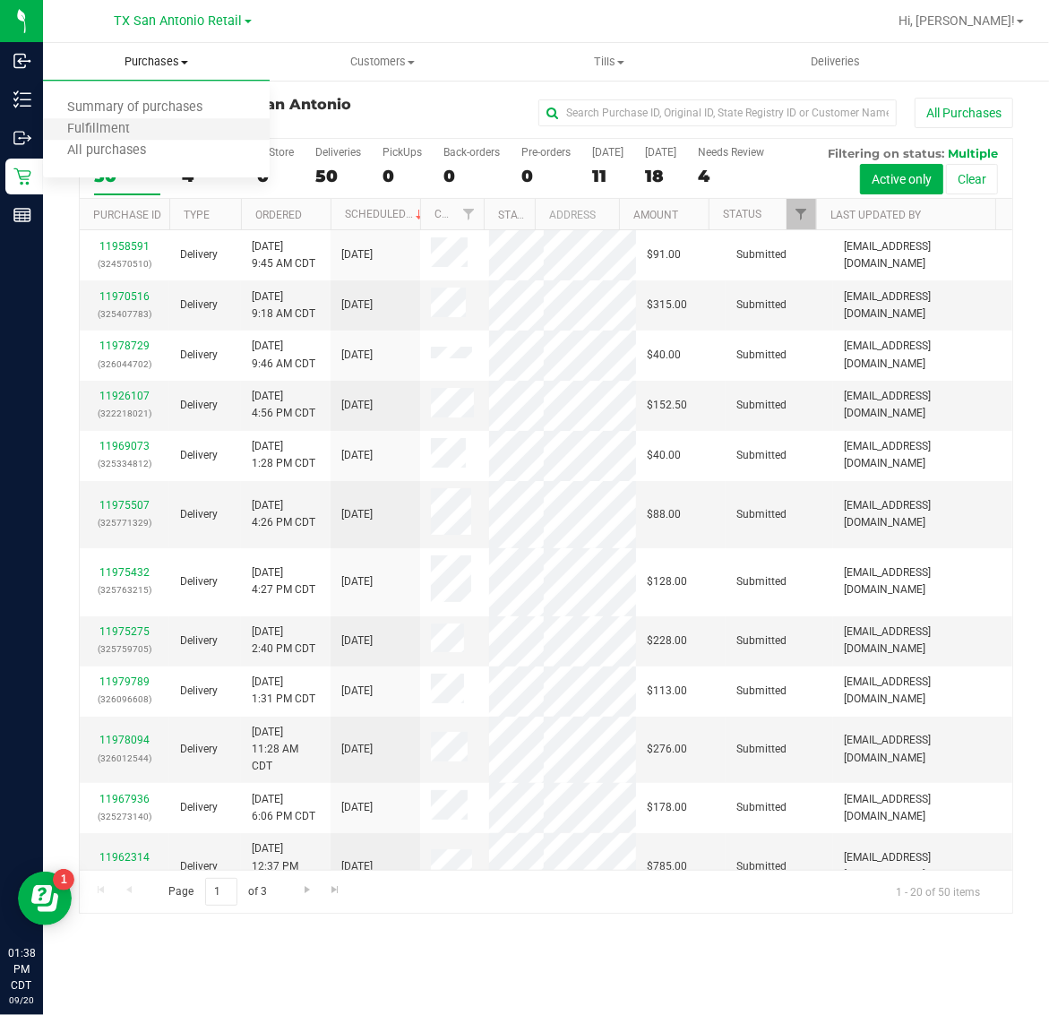
click at [182, 124] on li "Fulfillment" at bounding box center [156, 129] width 227 height 21
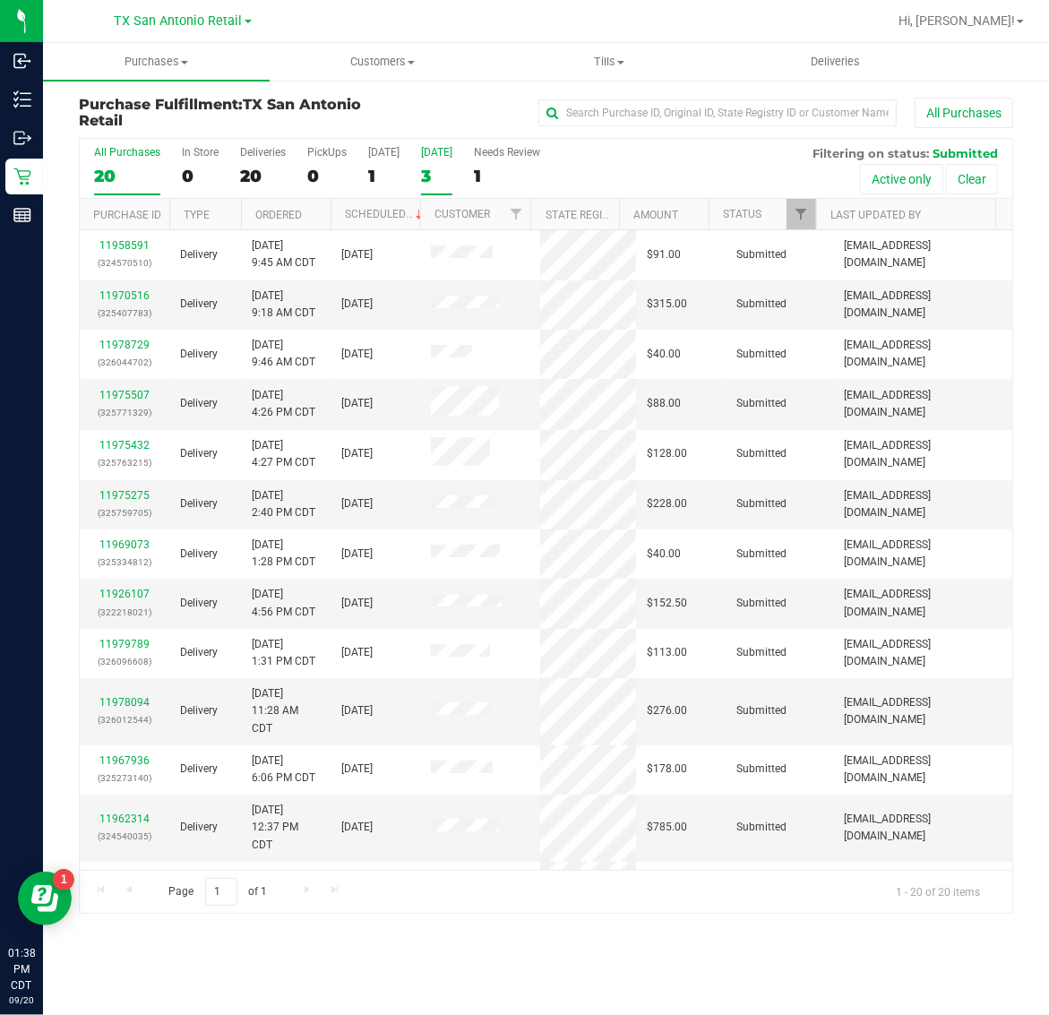
click at [452, 170] on div "3" at bounding box center [436, 176] width 31 height 21
click at [0, 0] on input "Tomorrow 3" at bounding box center [0, 0] width 0 height 0
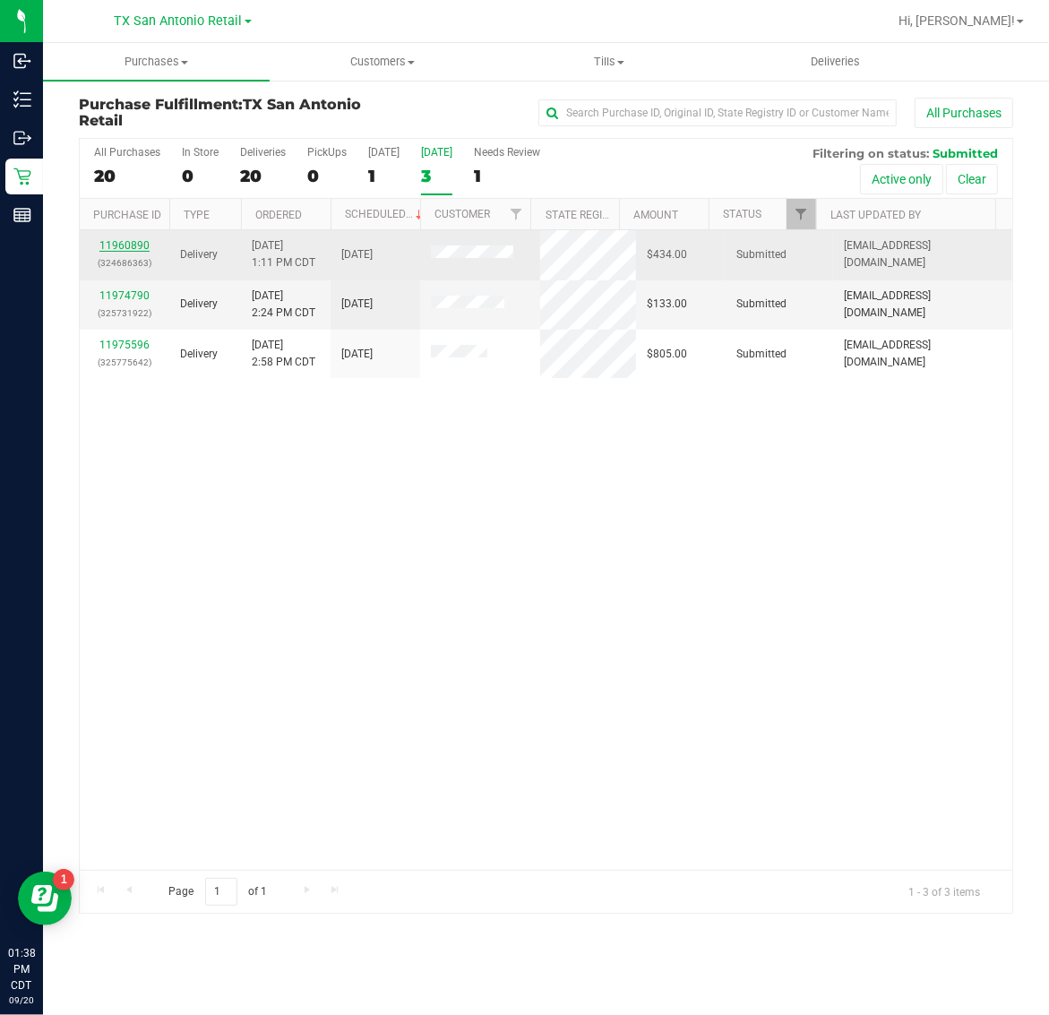
click at [133, 244] on link "11960890" at bounding box center [124, 245] width 50 height 13
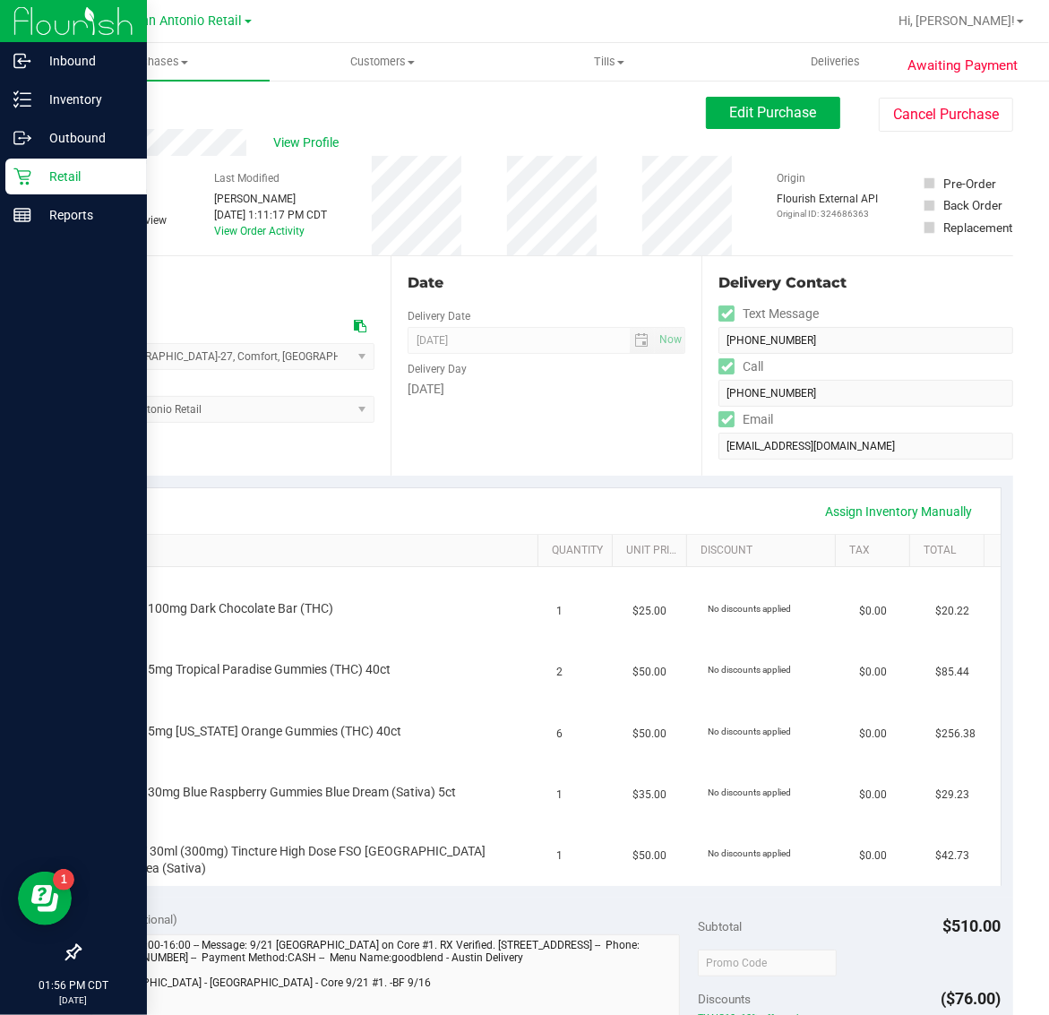
click at [37, 176] on p "Retail" at bounding box center [84, 176] width 107 height 21
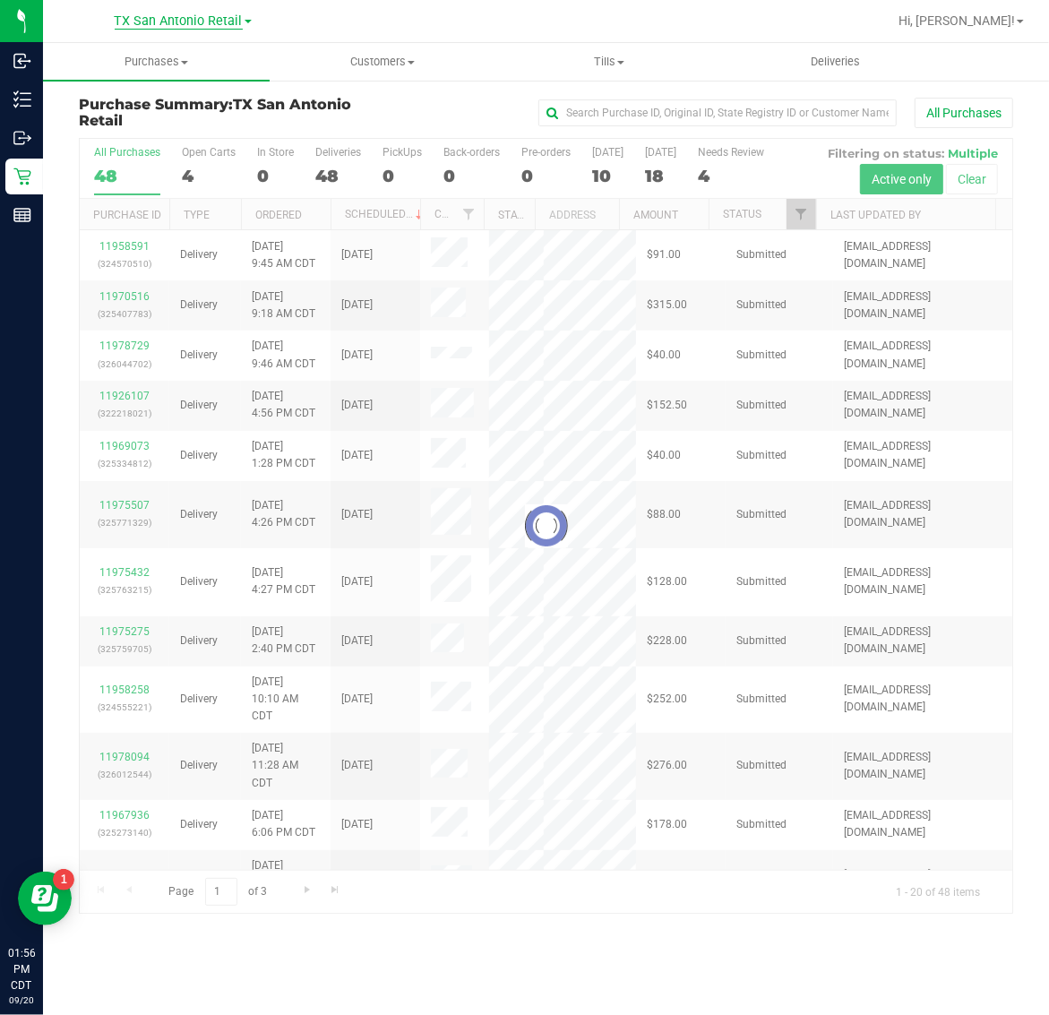
click at [154, 23] on span "TX San Antonio Retail" at bounding box center [179, 21] width 128 height 16
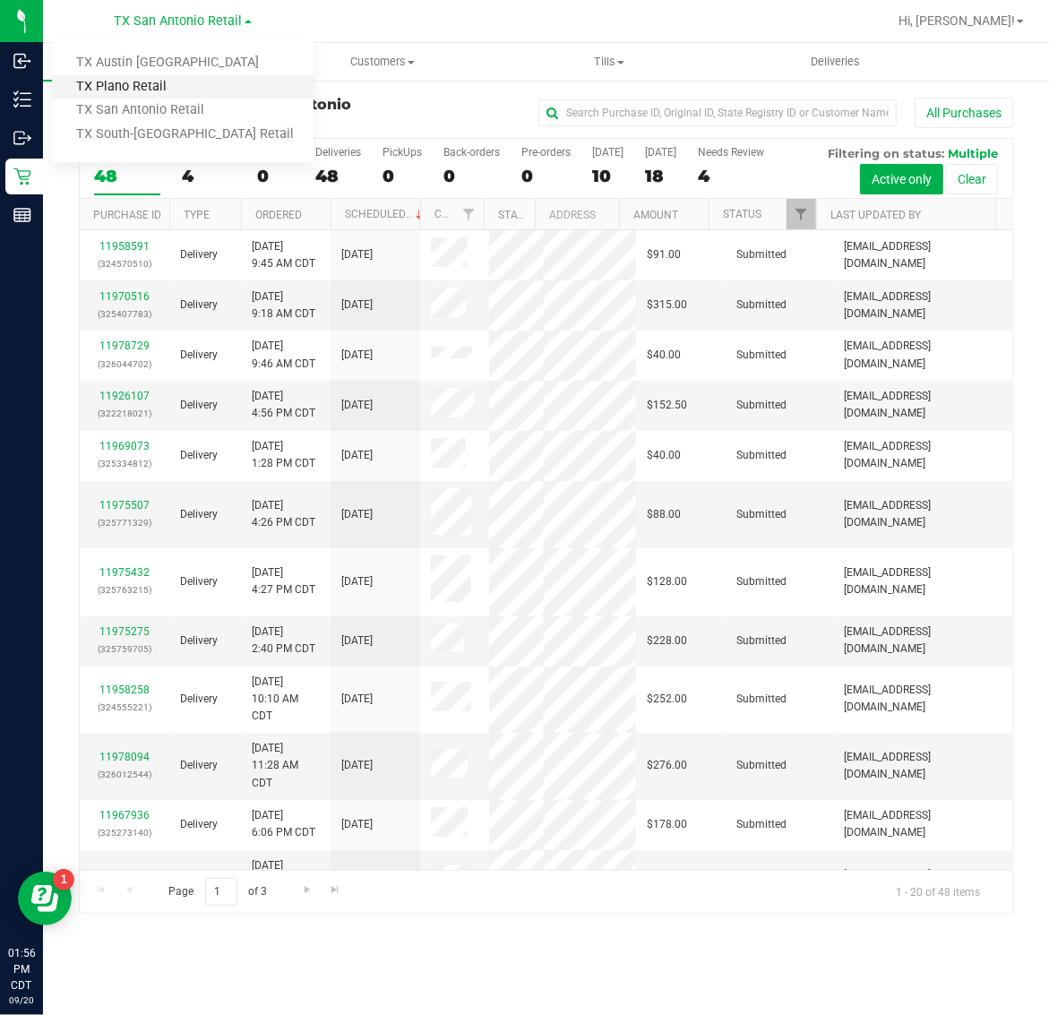
click at [153, 90] on link "TX Plano Retail" at bounding box center [183, 87] width 262 height 24
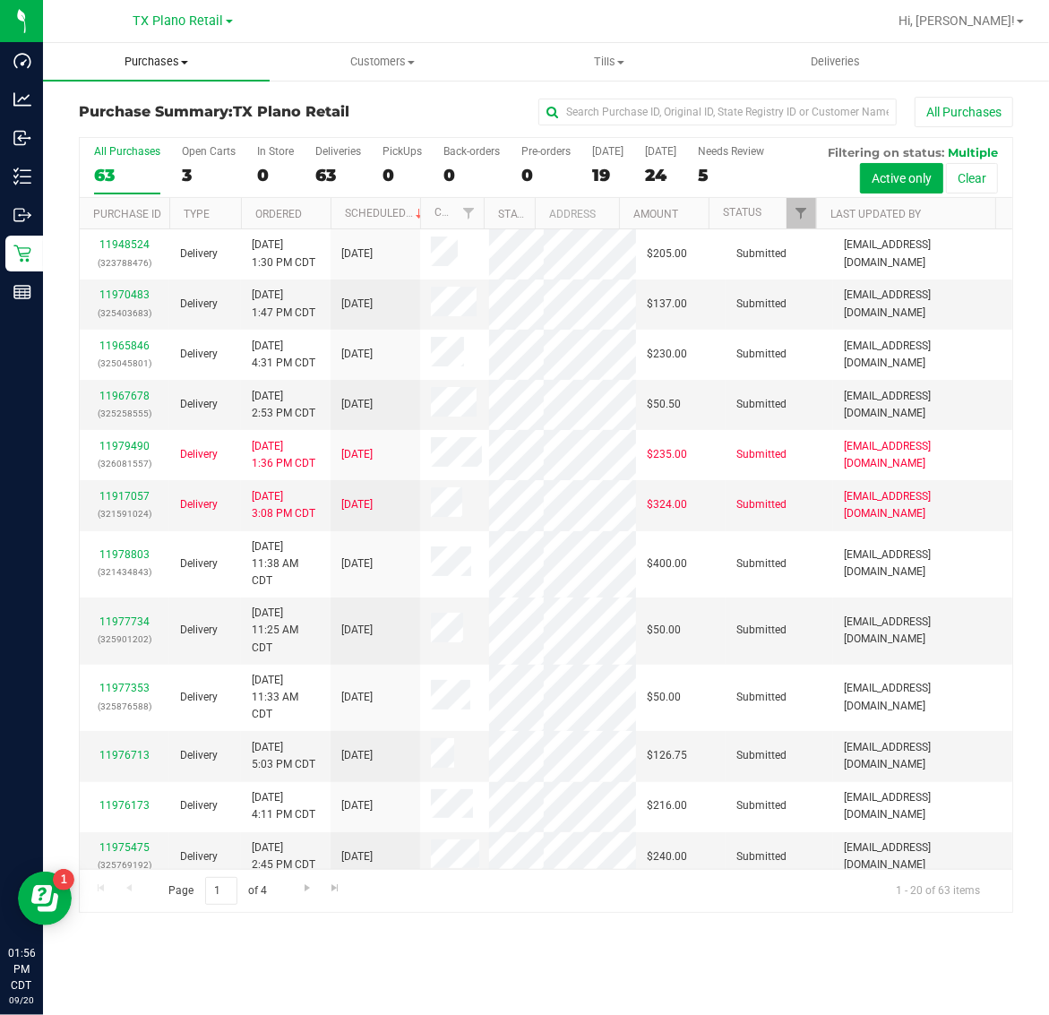
click at [154, 55] on span "Purchases" at bounding box center [156, 62] width 227 height 16
click at [150, 127] on span "Fulfillment" at bounding box center [98, 129] width 111 height 15
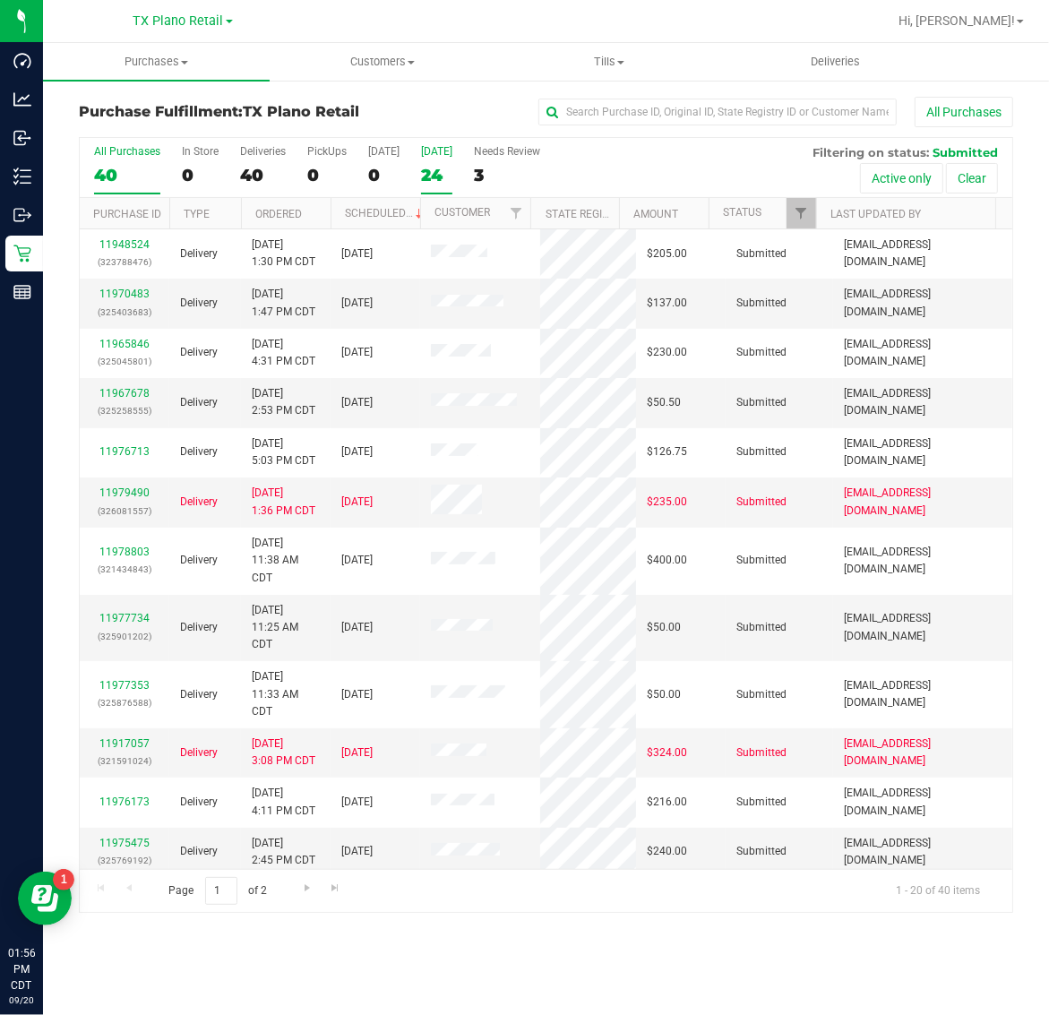
click at [436, 171] on div "24" at bounding box center [436, 175] width 31 height 21
click at [0, 0] on input "[DATE] 24" at bounding box center [0, 0] width 0 height 0
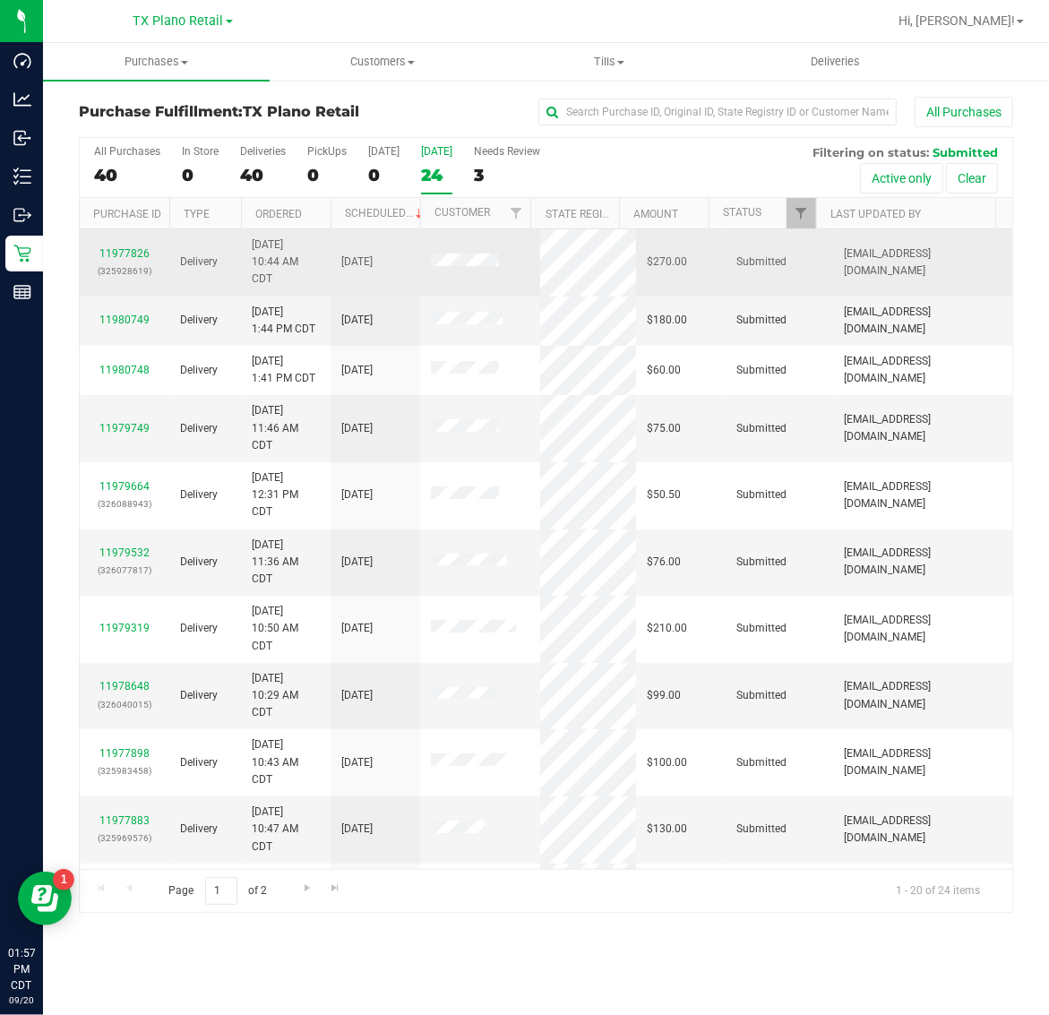
click at [127, 246] on div "11977826 (325928619)" at bounding box center [124, 262] width 68 height 34
click at [127, 262] on div "11977826 (325928619)" at bounding box center [124, 262] width 68 height 34
click at [131, 251] on link "11977826" at bounding box center [124, 253] width 50 height 13
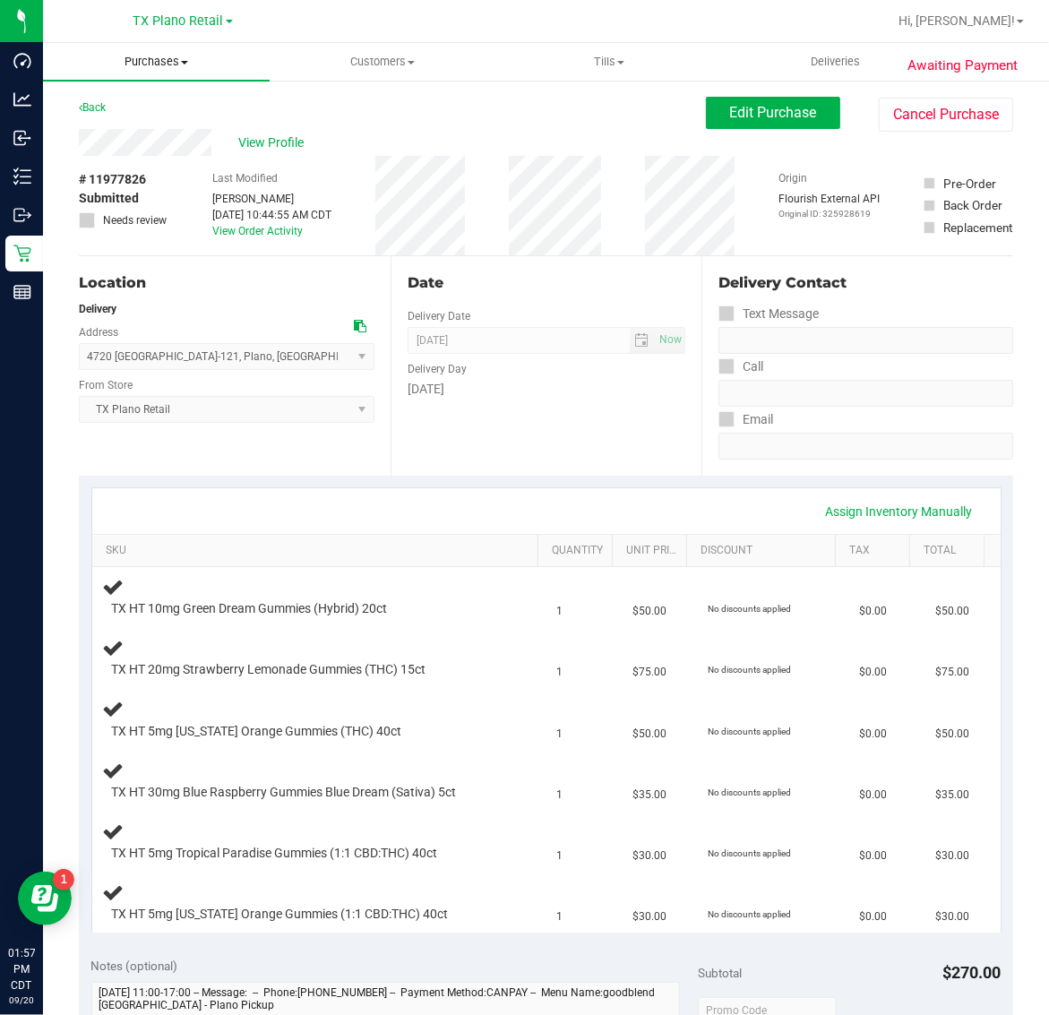
click at [155, 72] on uib-tab-heading "Purchases Summary of purchases Fulfillment All purchases" at bounding box center [156, 62] width 227 height 38
click at [154, 125] on li "Fulfillment" at bounding box center [156, 129] width 227 height 21
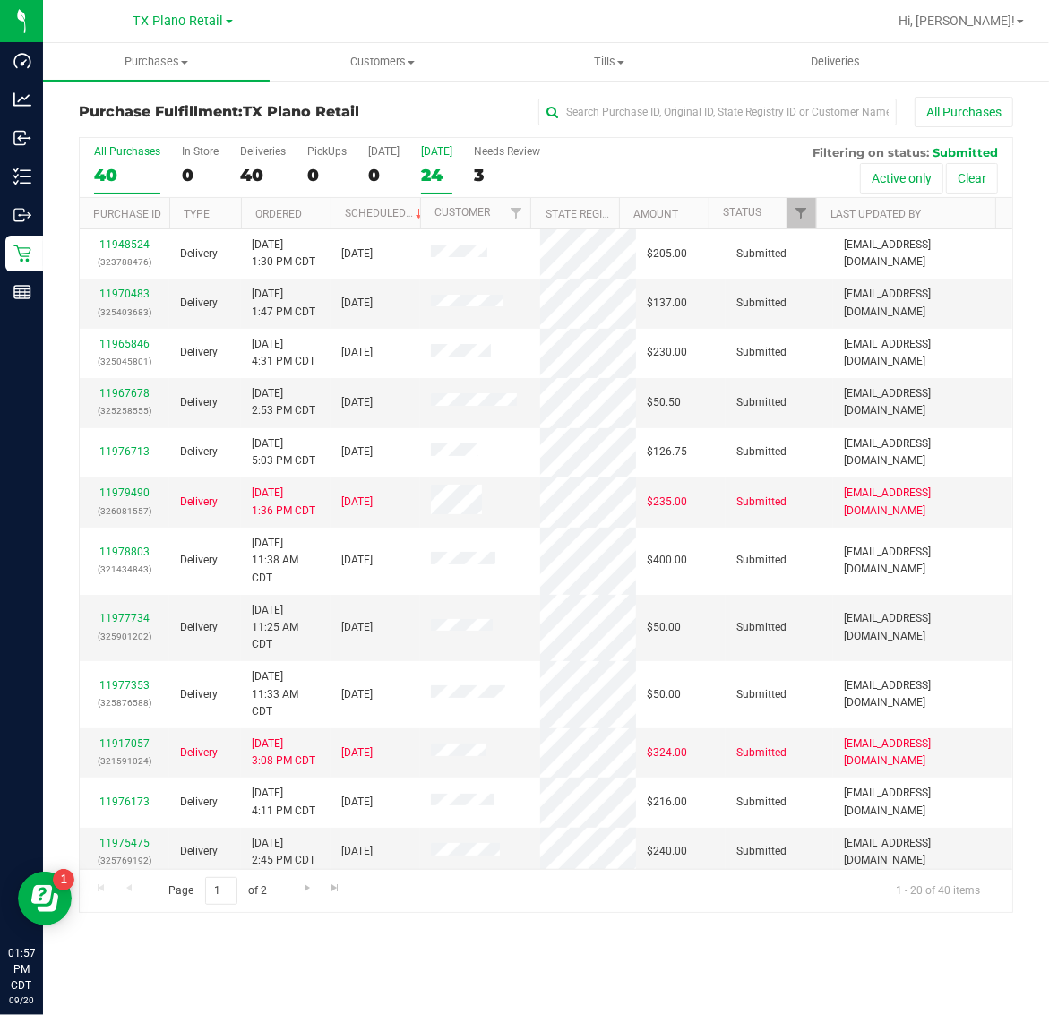
click at [430, 159] on label "[DATE] 24" at bounding box center [436, 169] width 31 height 49
click at [0, 0] on input "[DATE] 24" at bounding box center [0, 0] width 0 height 0
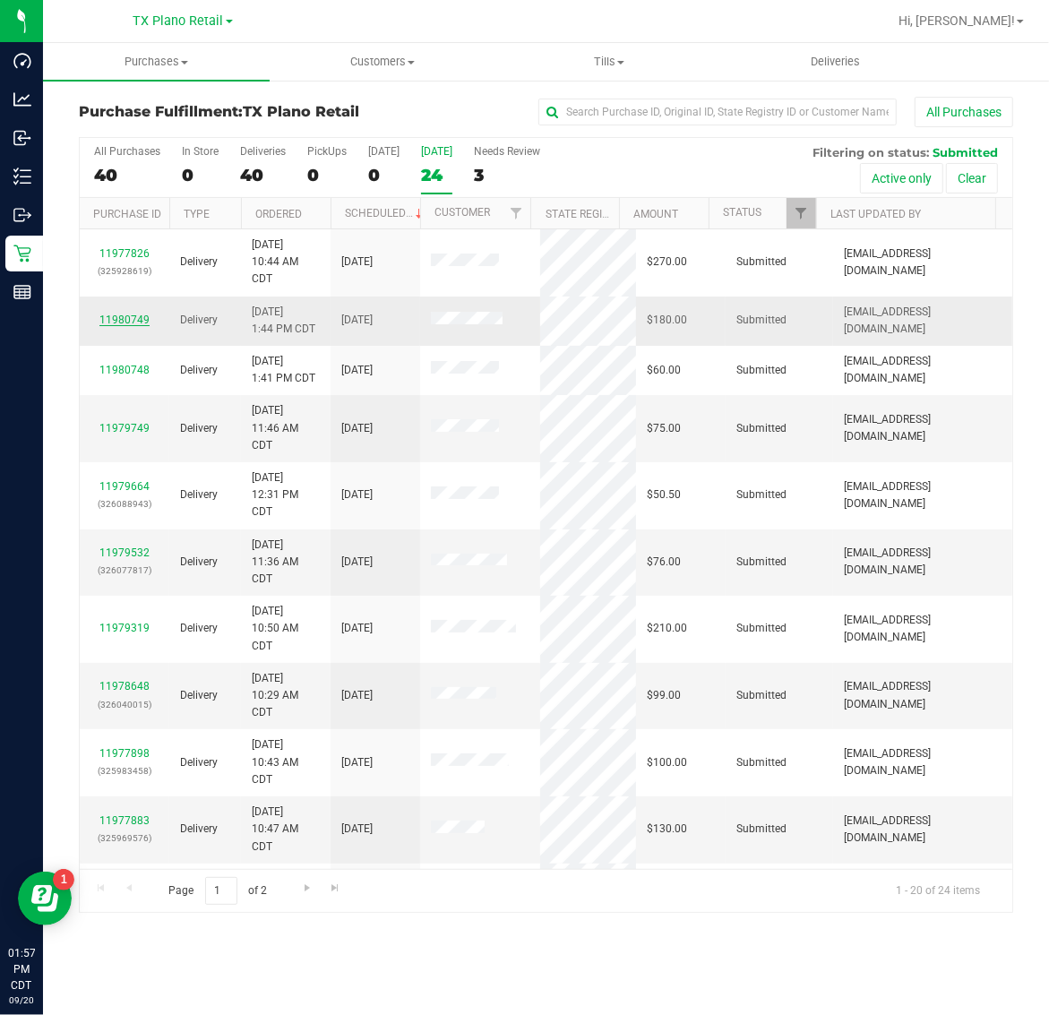
click at [118, 319] on link "11980749" at bounding box center [124, 319] width 50 height 13
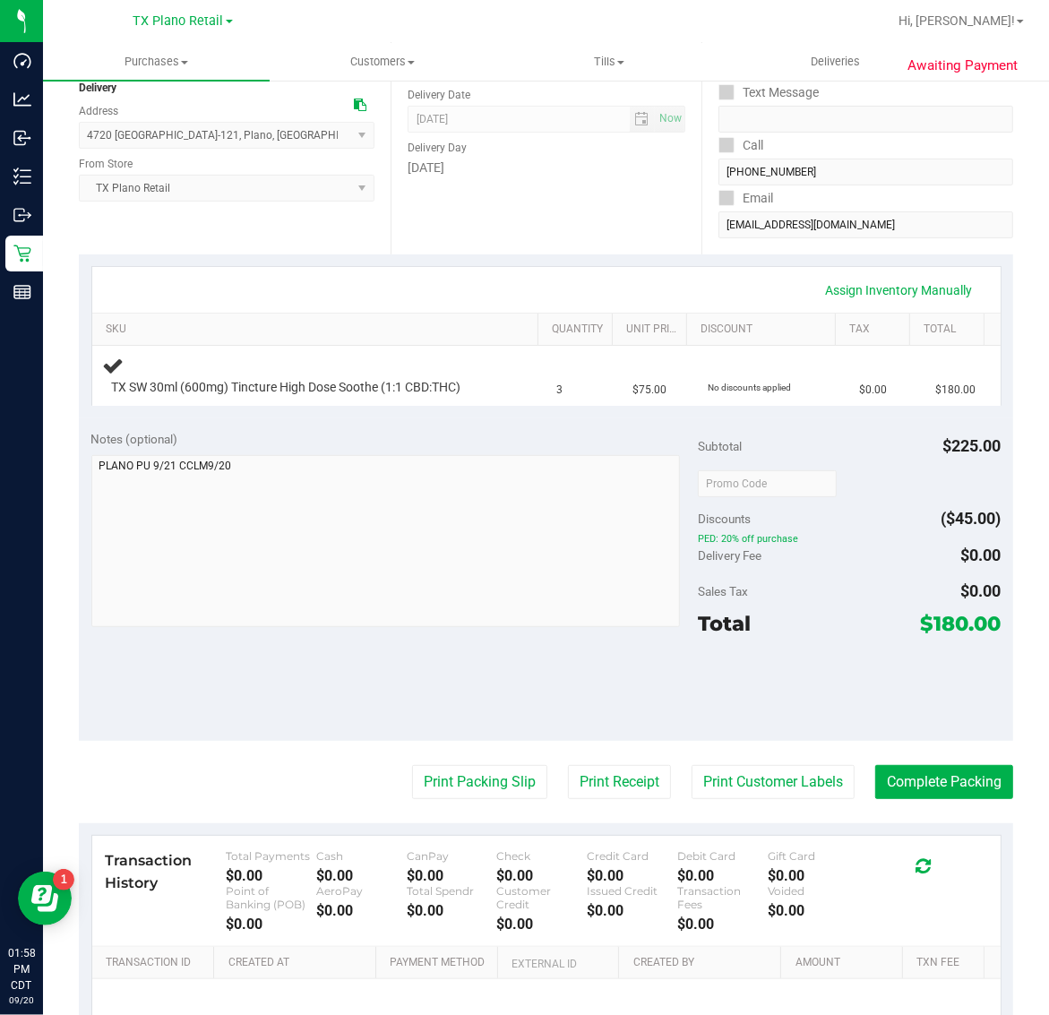
scroll to position [224, 0]
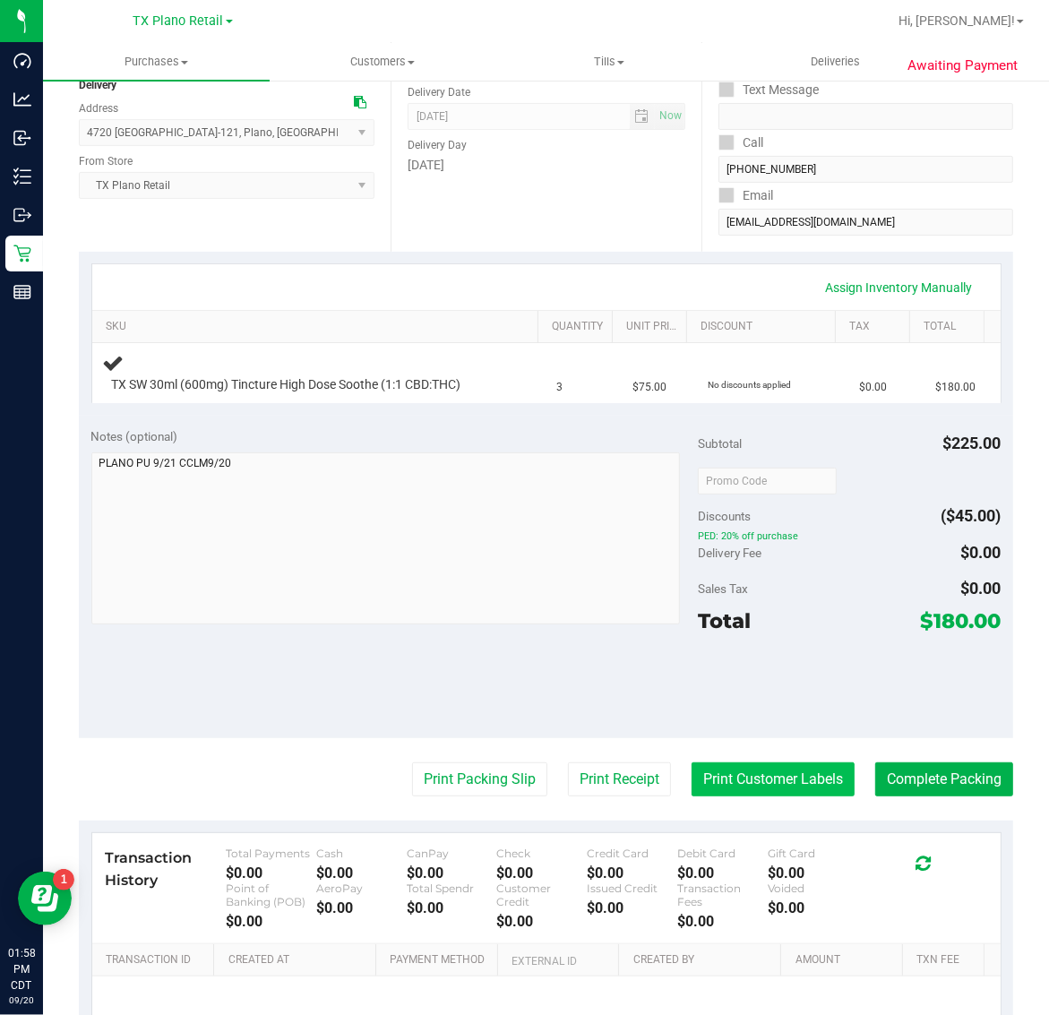
click at [776, 779] on button "Print Customer Labels" at bounding box center [772, 779] width 163 height 34
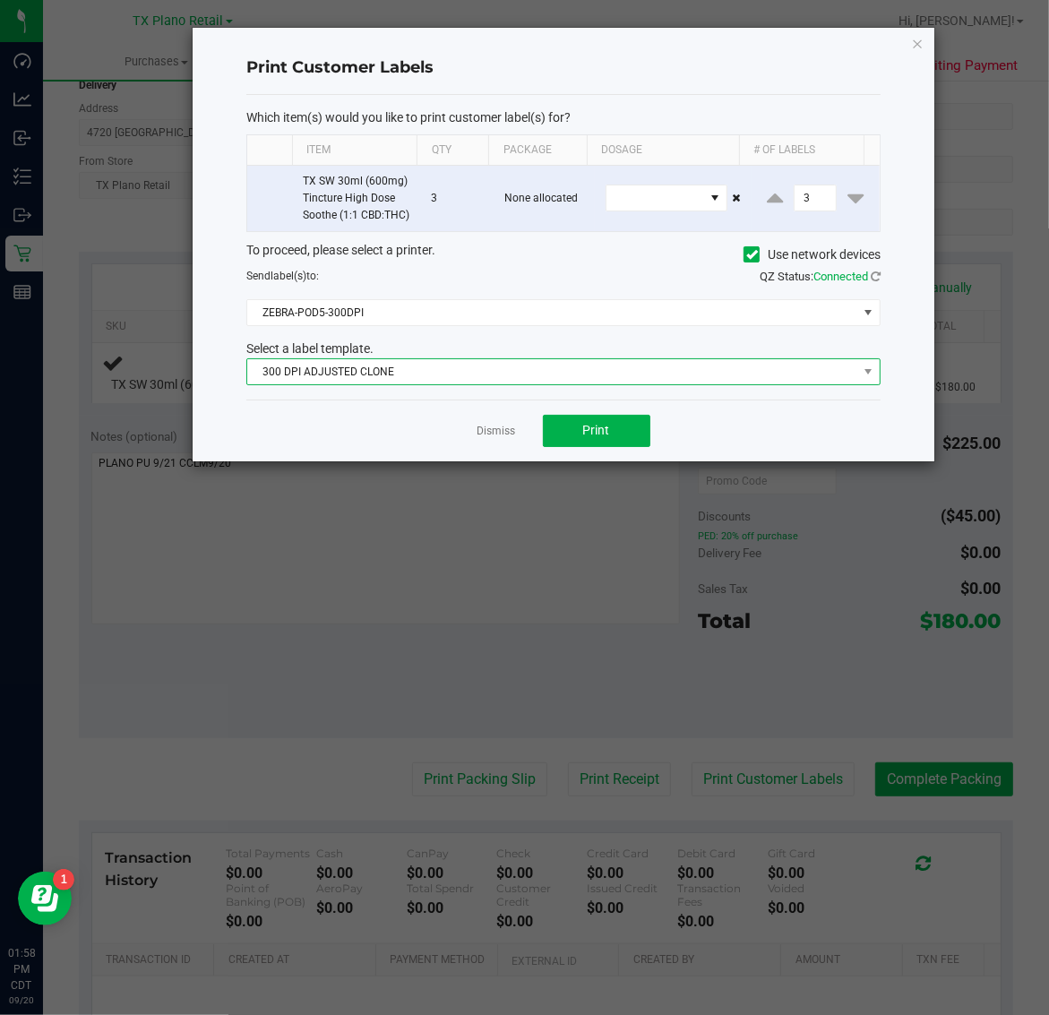
click at [530, 384] on span "300 DPI ADJUSTED CLONE" at bounding box center [552, 371] width 610 height 25
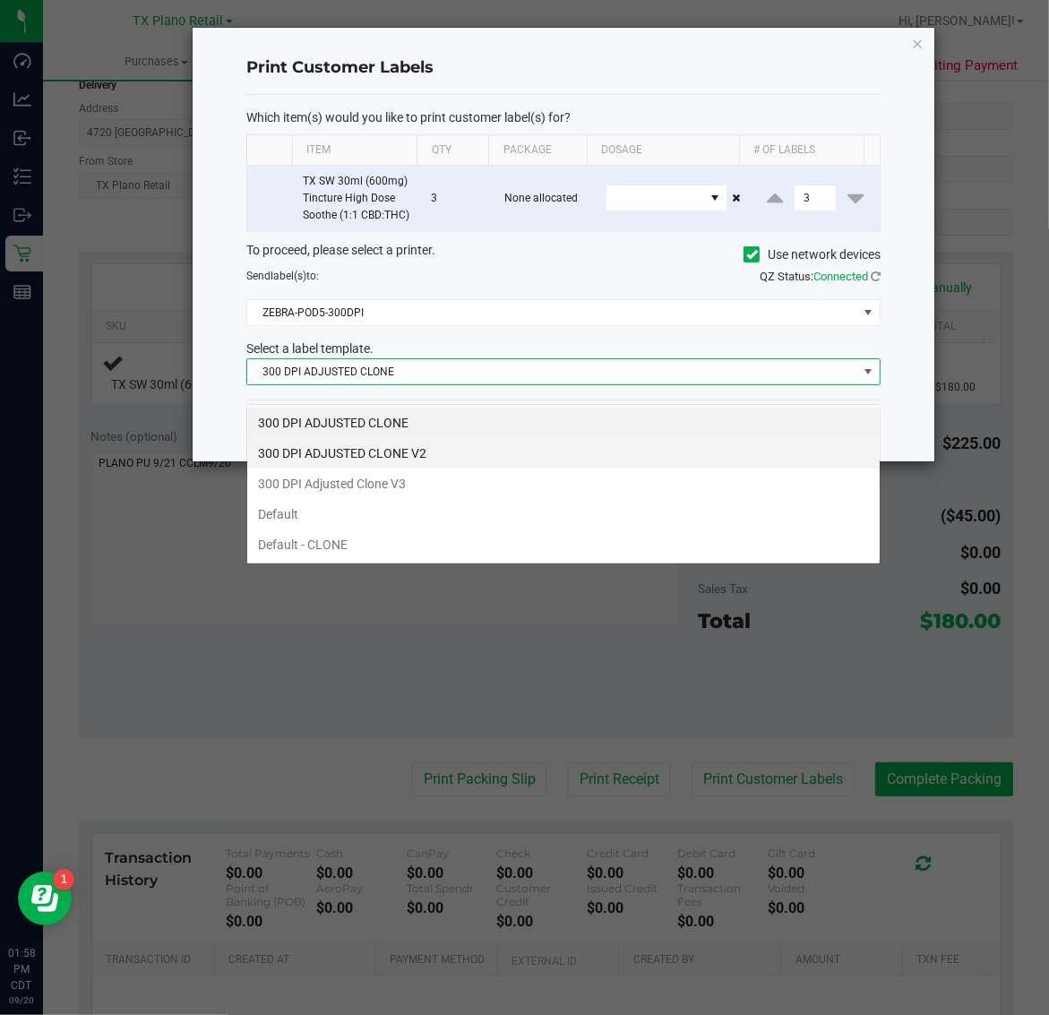
scroll to position [28, 634]
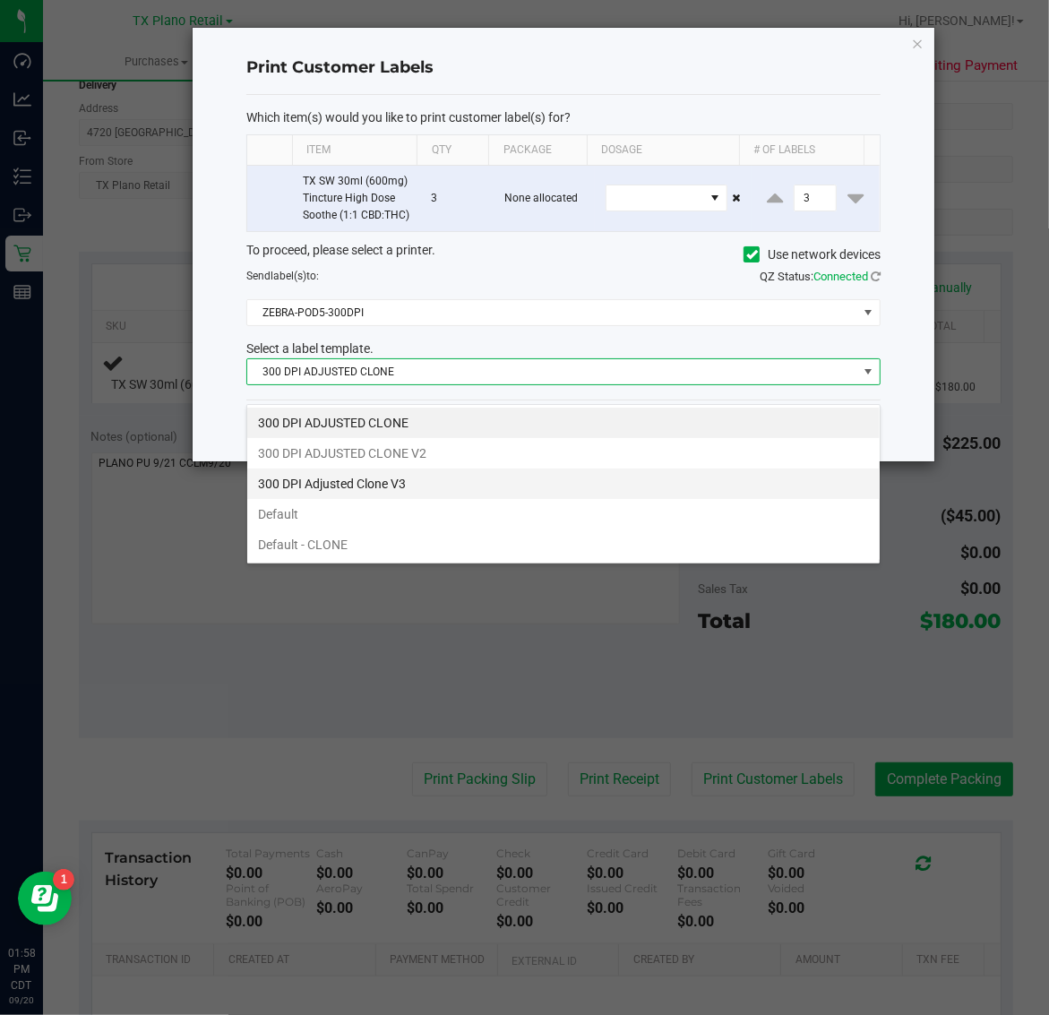
click at [453, 482] on li "300 DPI Adjusted Clone V3" at bounding box center [563, 483] width 632 height 30
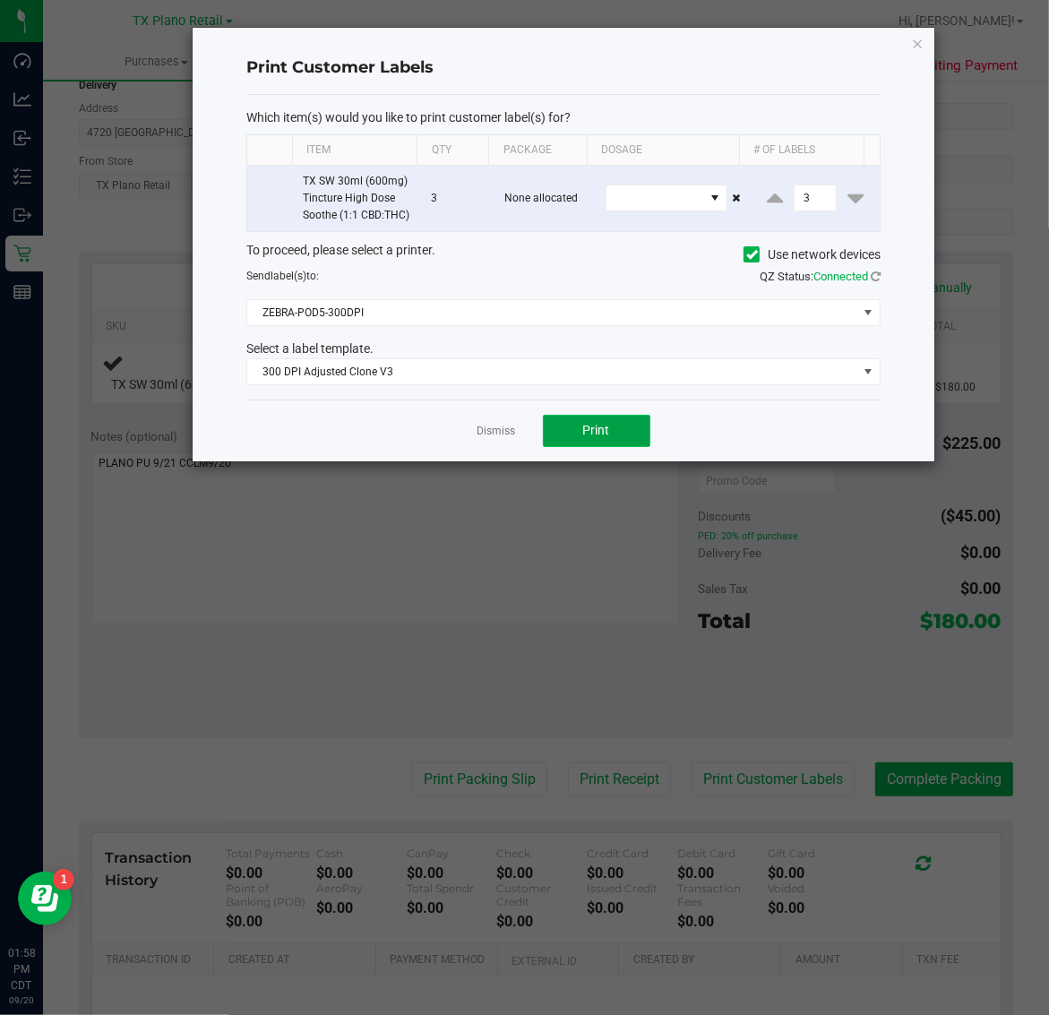
click at [553, 434] on button "Print" at bounding box center [596, 431] width 107 height 32
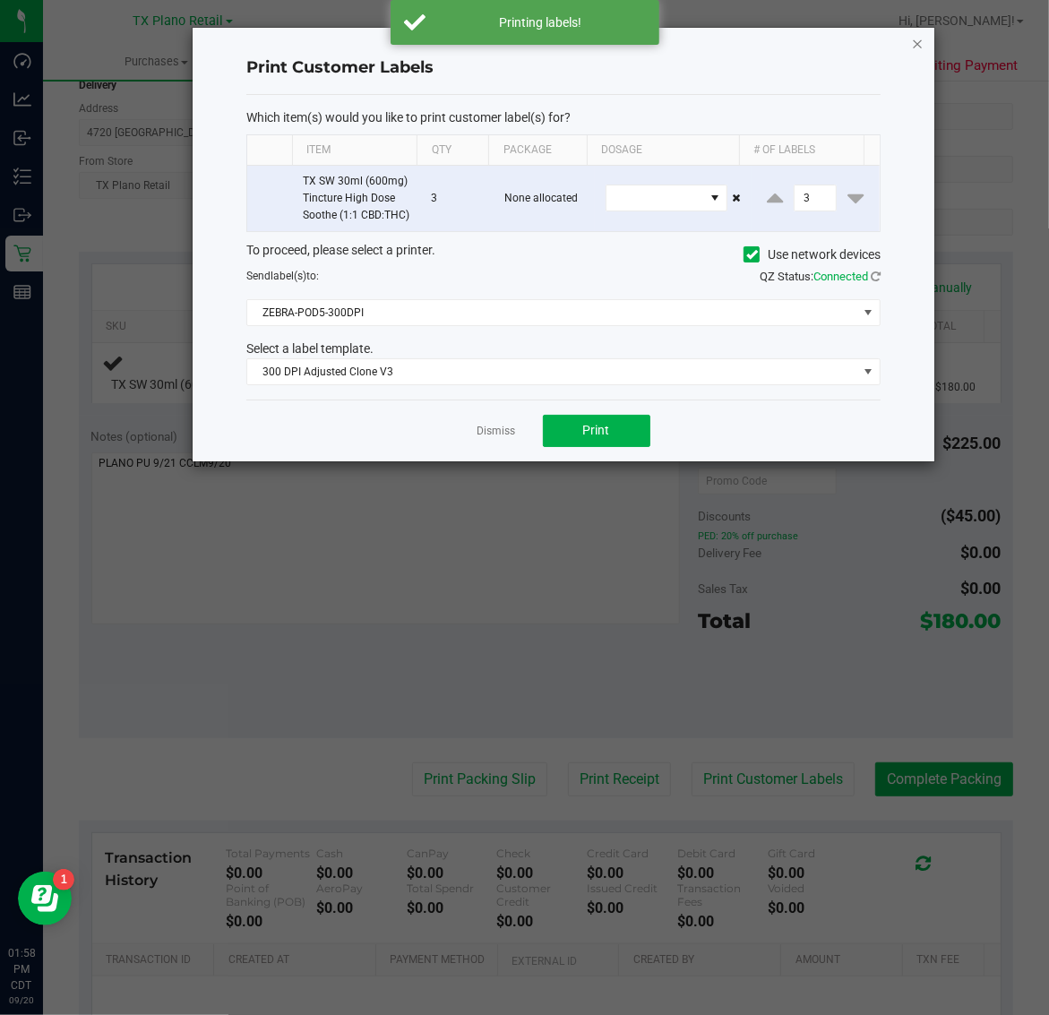
click at [915, 34] on icon "button" at bounding box center [918, 42] width 13 height 21
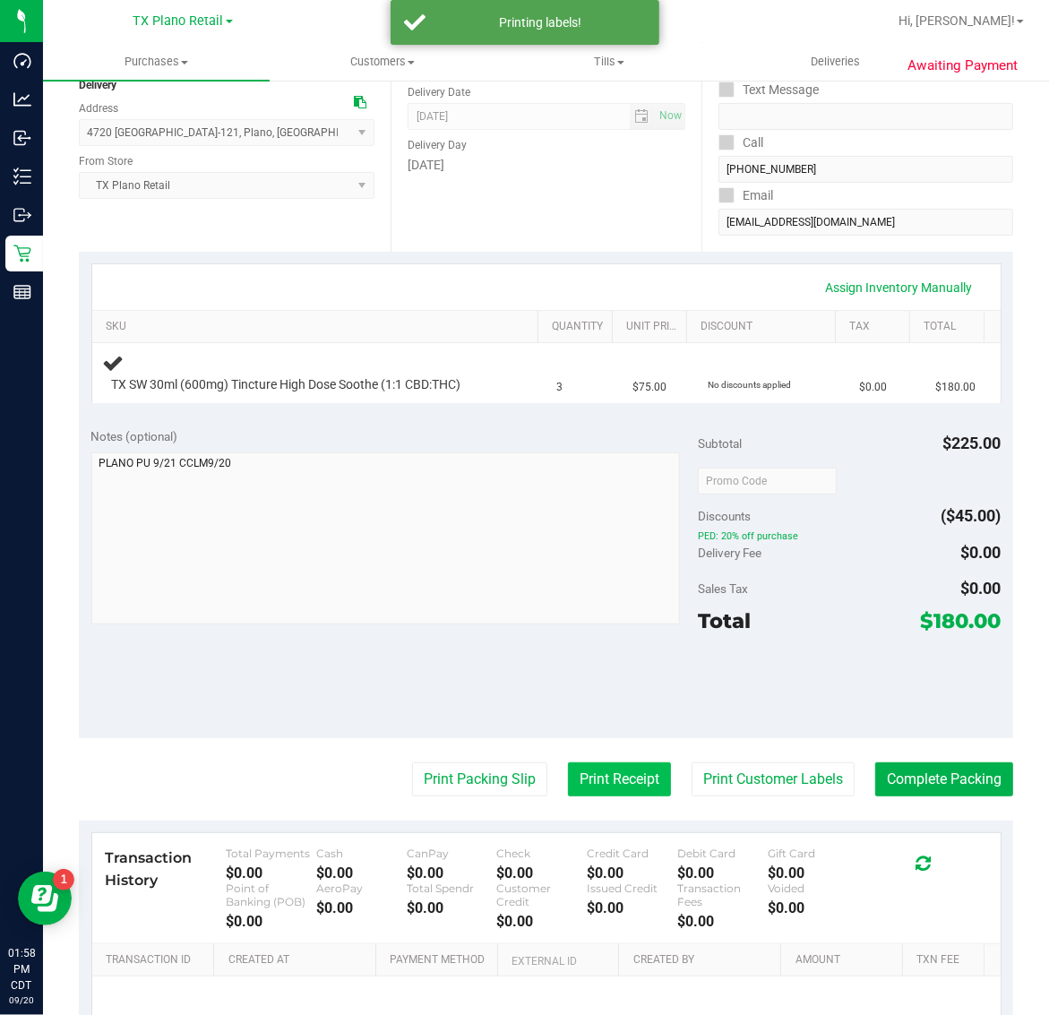
click at [602, 764] on button "Print Receipt" at bounding box center [619, 779] width 103 height 34
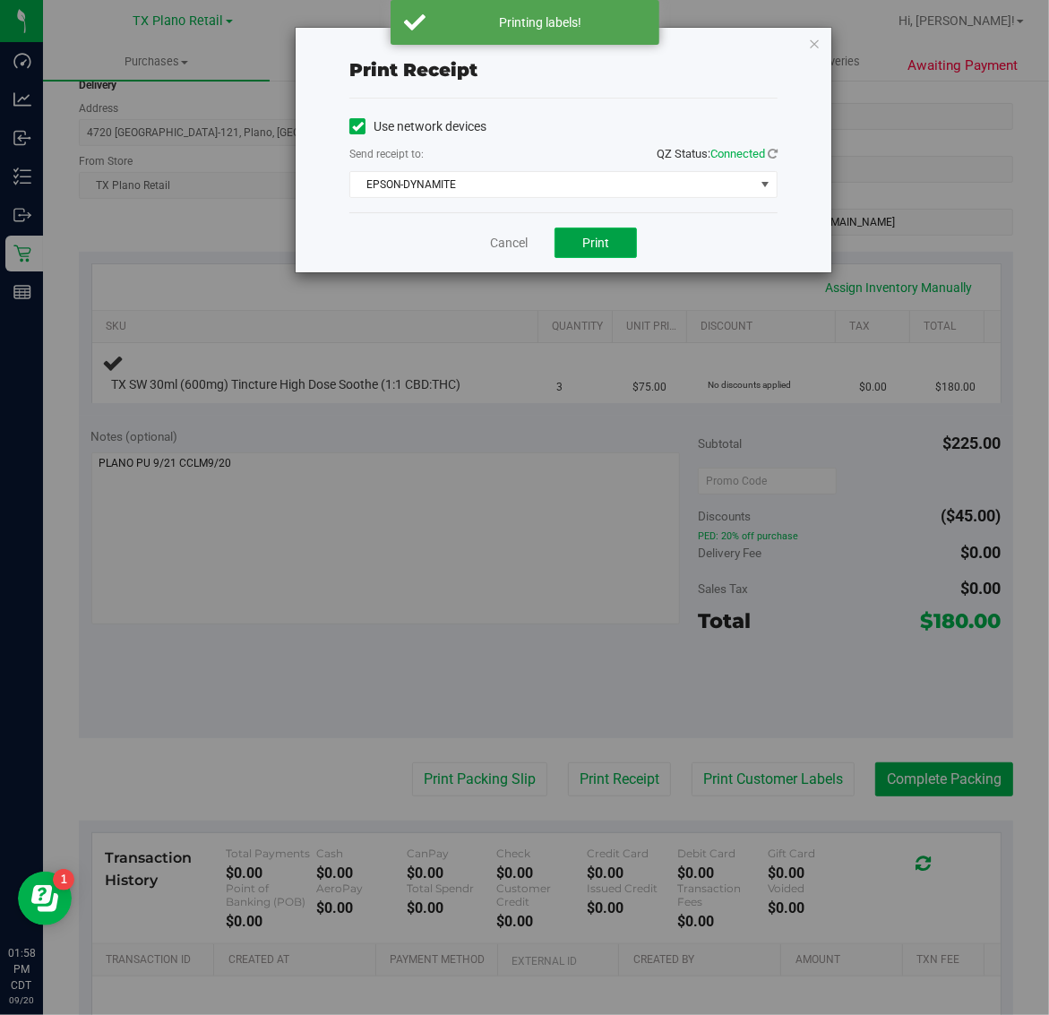
click at [603, 248] on span "Print" at bounding box center [595, 243] width 27 height 14
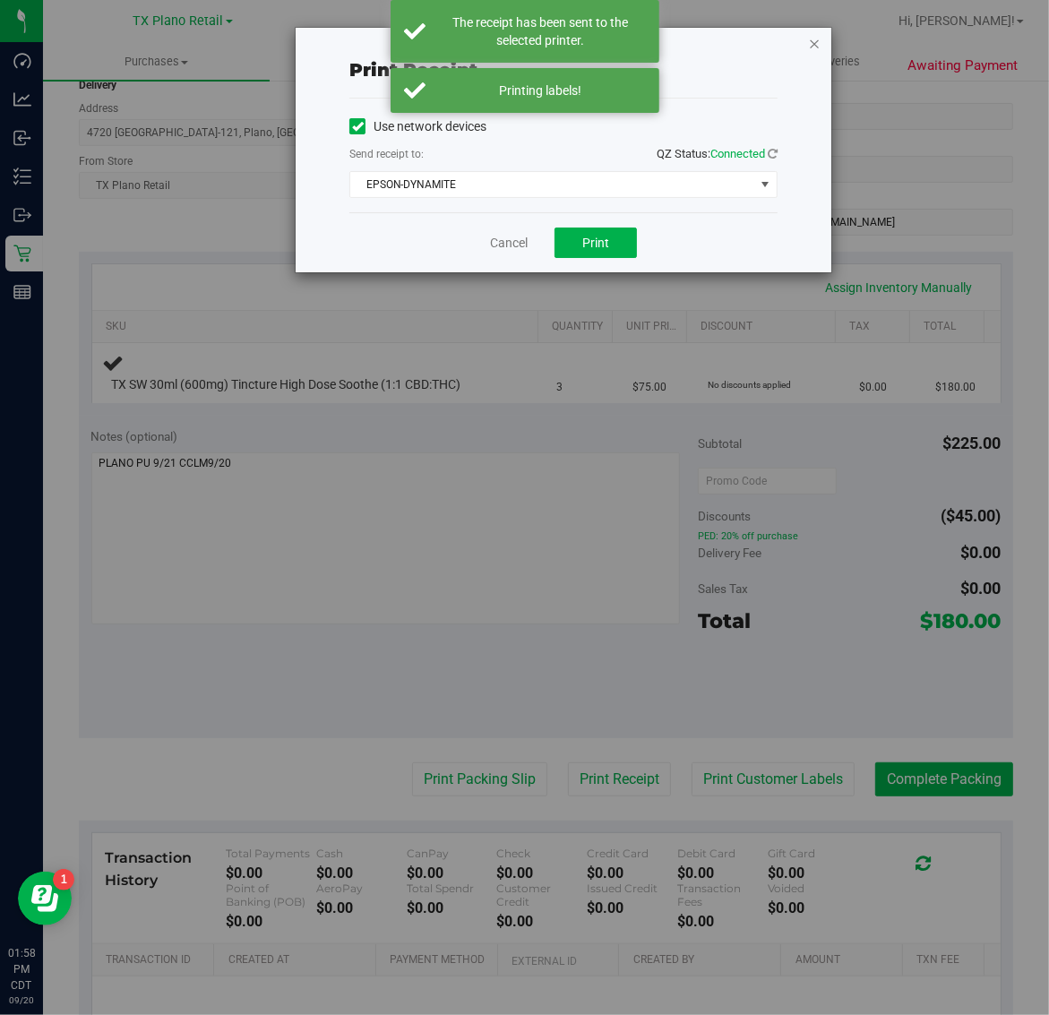
click at [812, 40] on icon "button" at bounding box center [814, 42] width 13 height 21
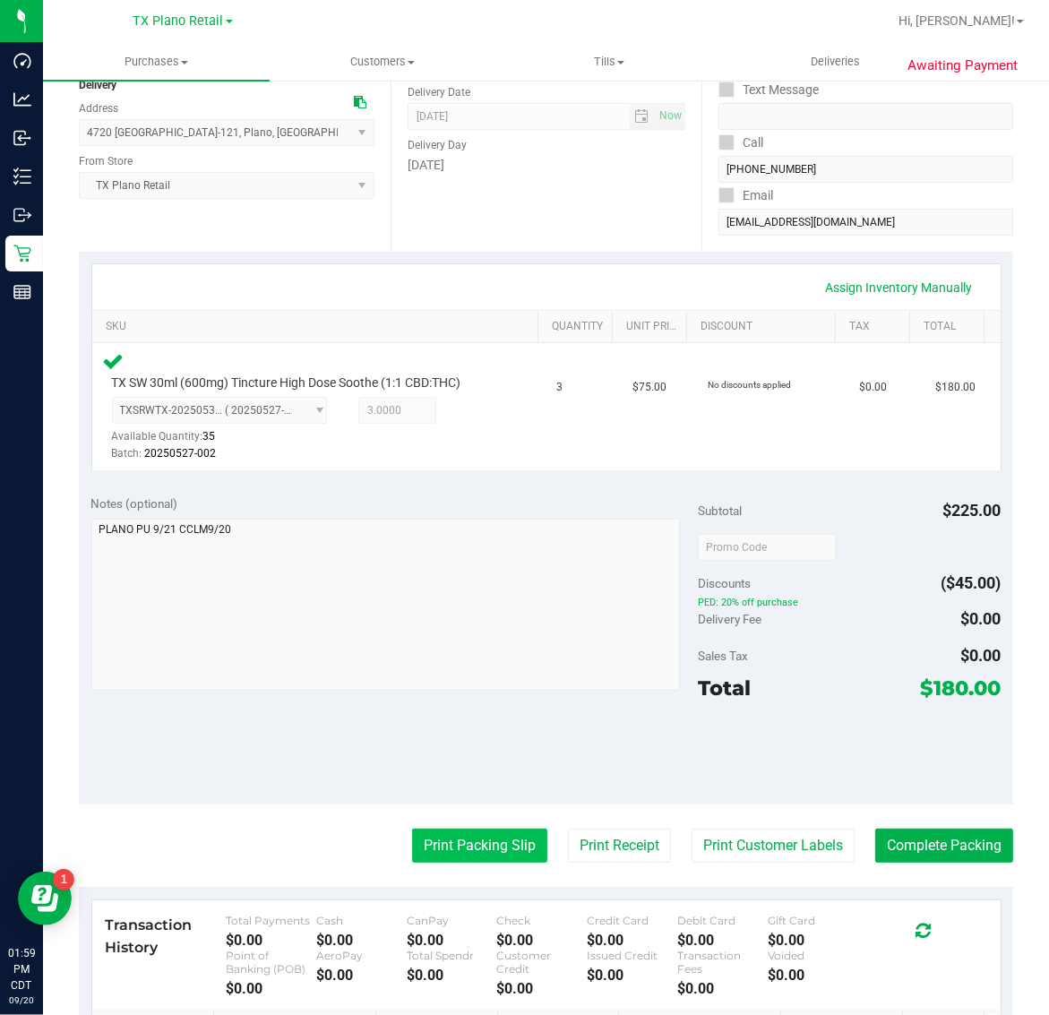
click at [485, 842] on button "Print Packing Slip" at bounding box center [479, 846] width 135 height 34
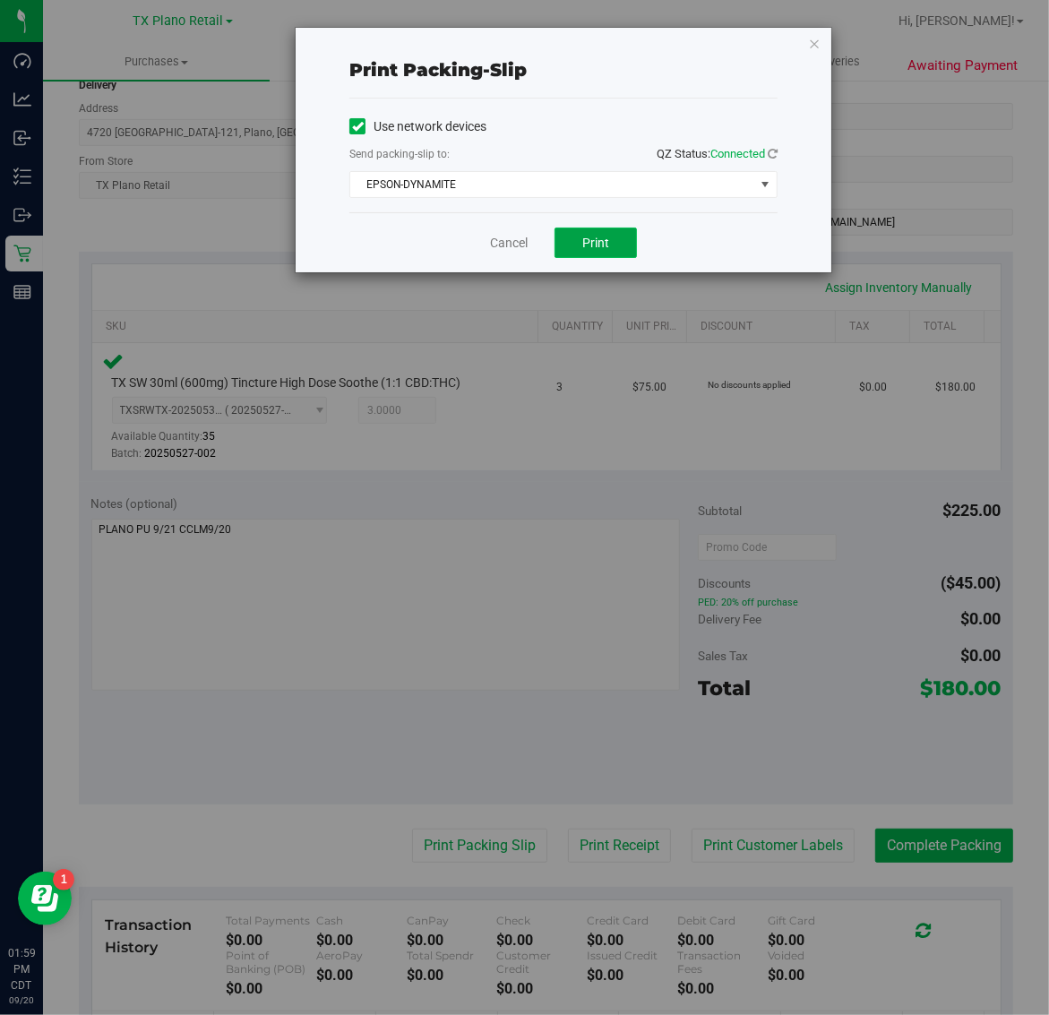
click at [587, 258] on button "Print" at bounding box center [595, 243] width 82 height 30
click at [815, 43] on icon "button" at bounding box center [814, 42] width 13 height 21
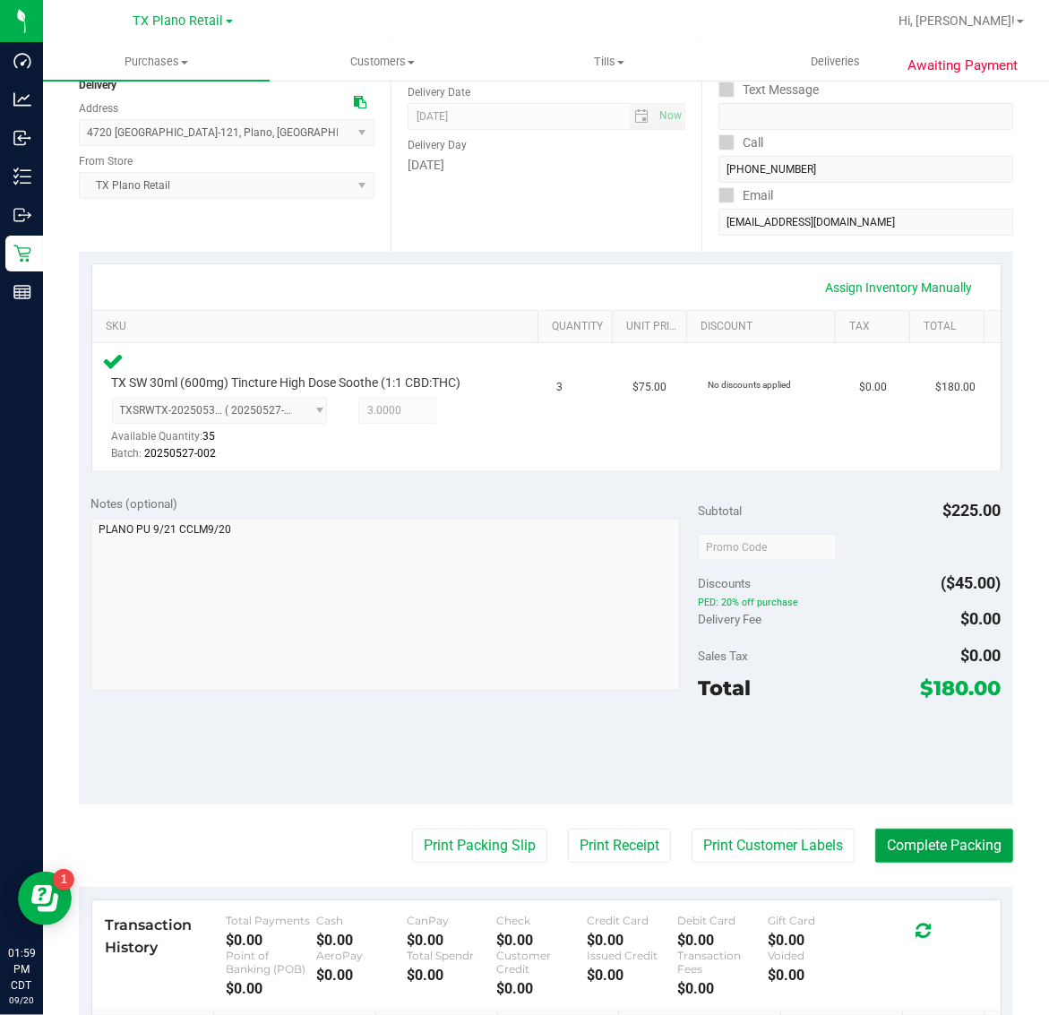
click at [910, 854] on button "Complete Packing" at bounding box center [944, 846] width 138 height 34
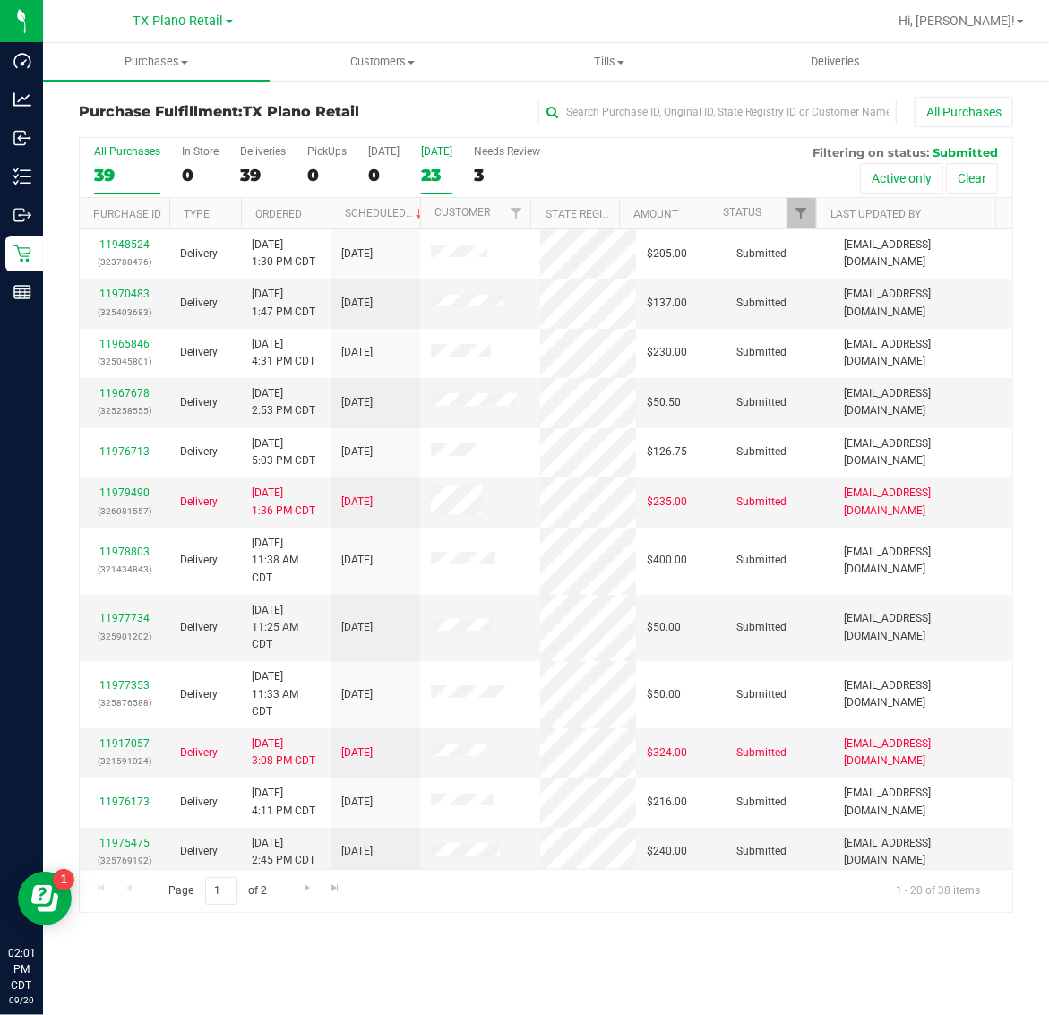
click at [437, 162] on label "Tomorrow 23" at bounding box center [436, 169] width 31 height 49
click at [0, 0] on input "Tomorrow 23" at bounding box center [0, 0] width 0 height 0
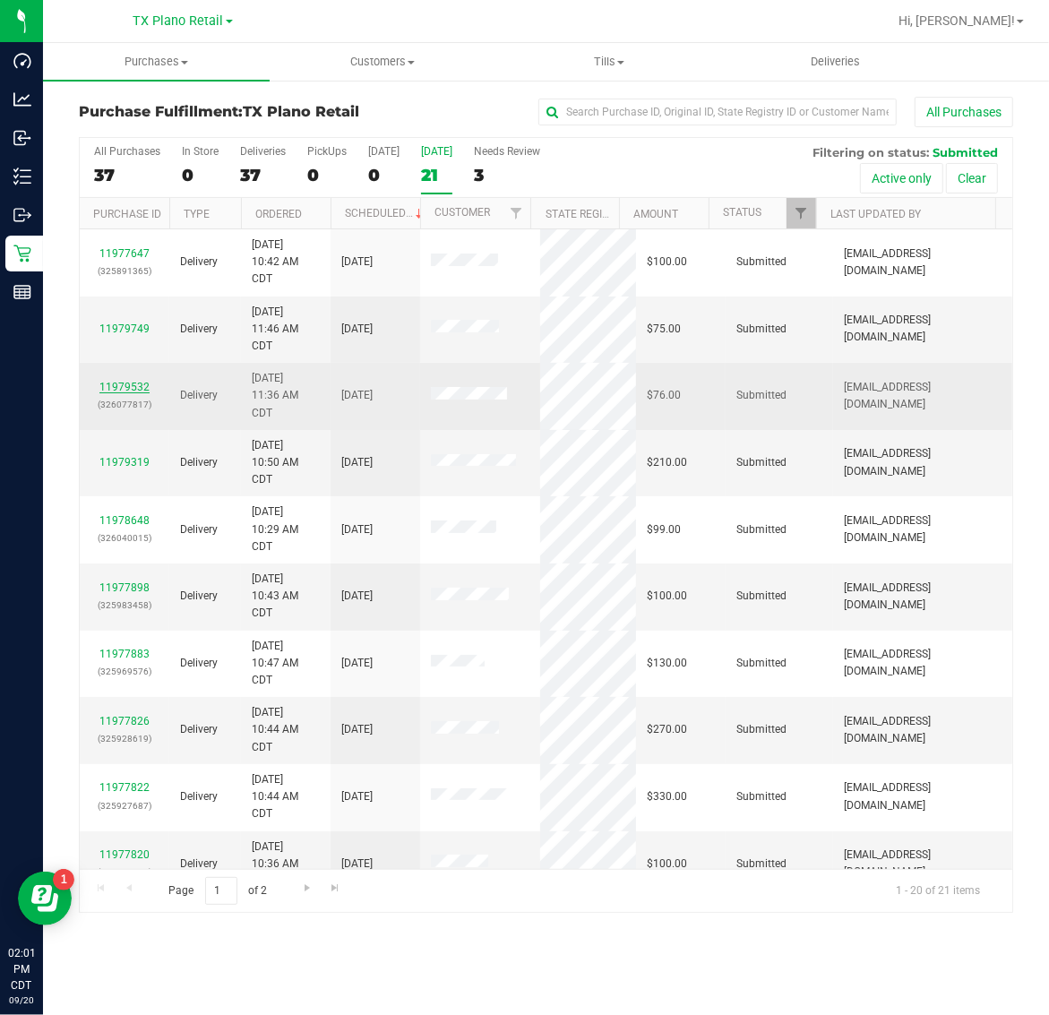
click at [114, 382] on link "11979532" at bounding box center [124, 387] width 50 height 13
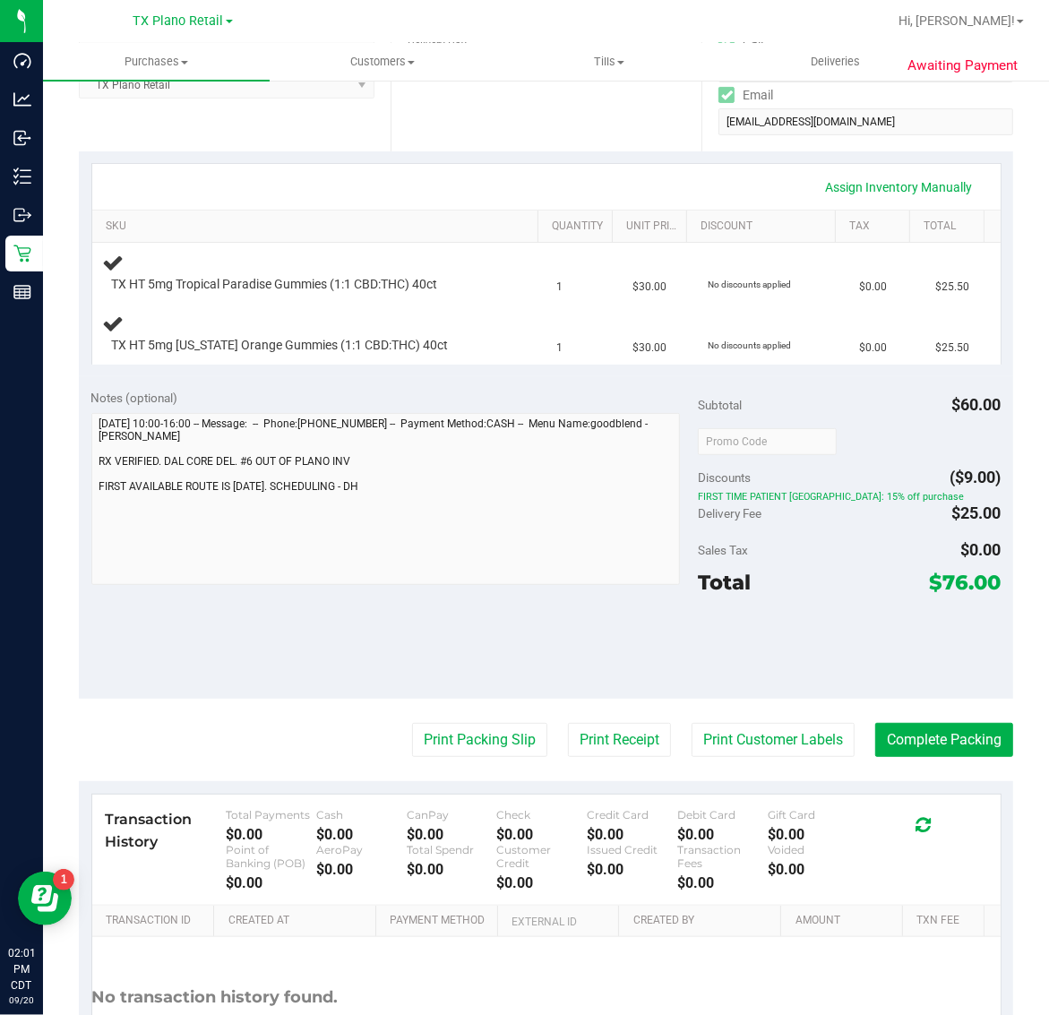
scroll to position [336, 0]
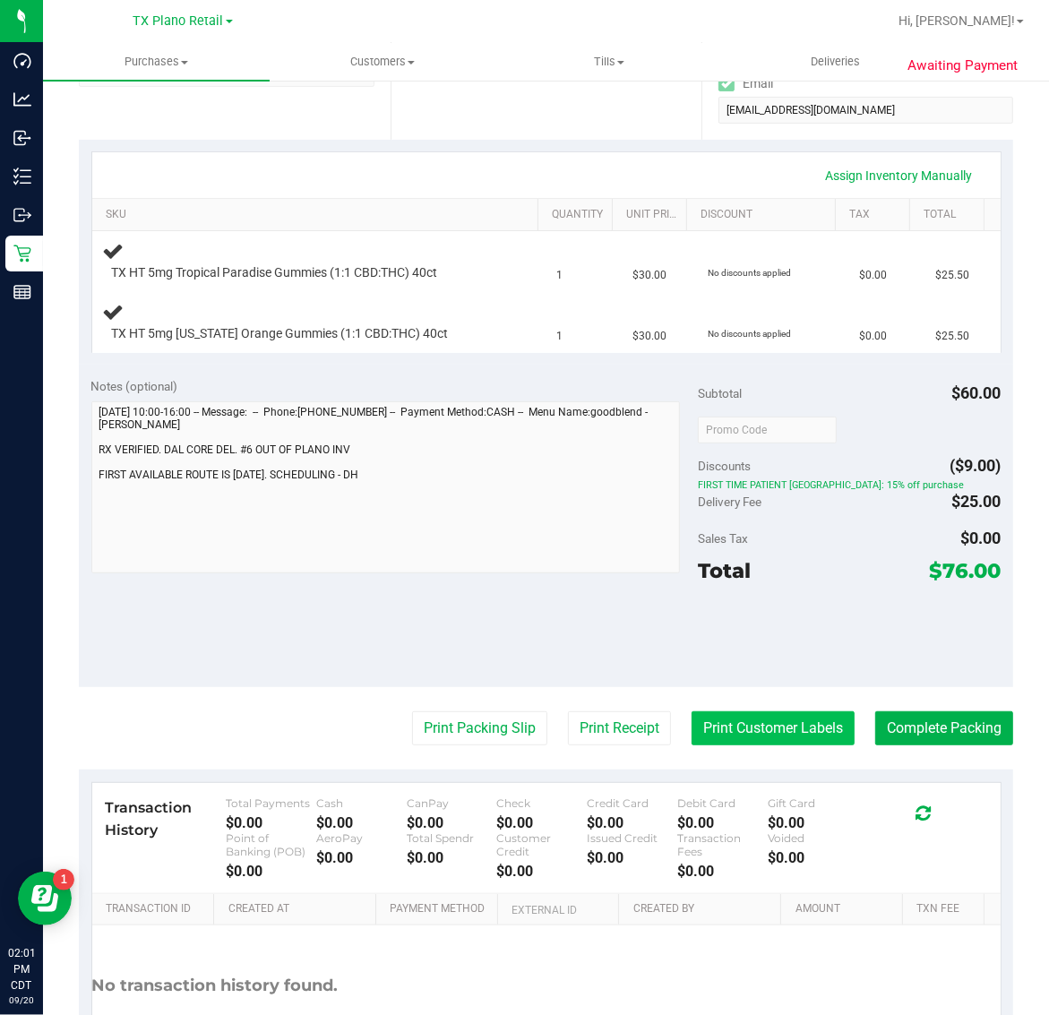
click at [719, 736] on button "Print Customer Labels" at bounding box center [772, 728] width 163 height 34
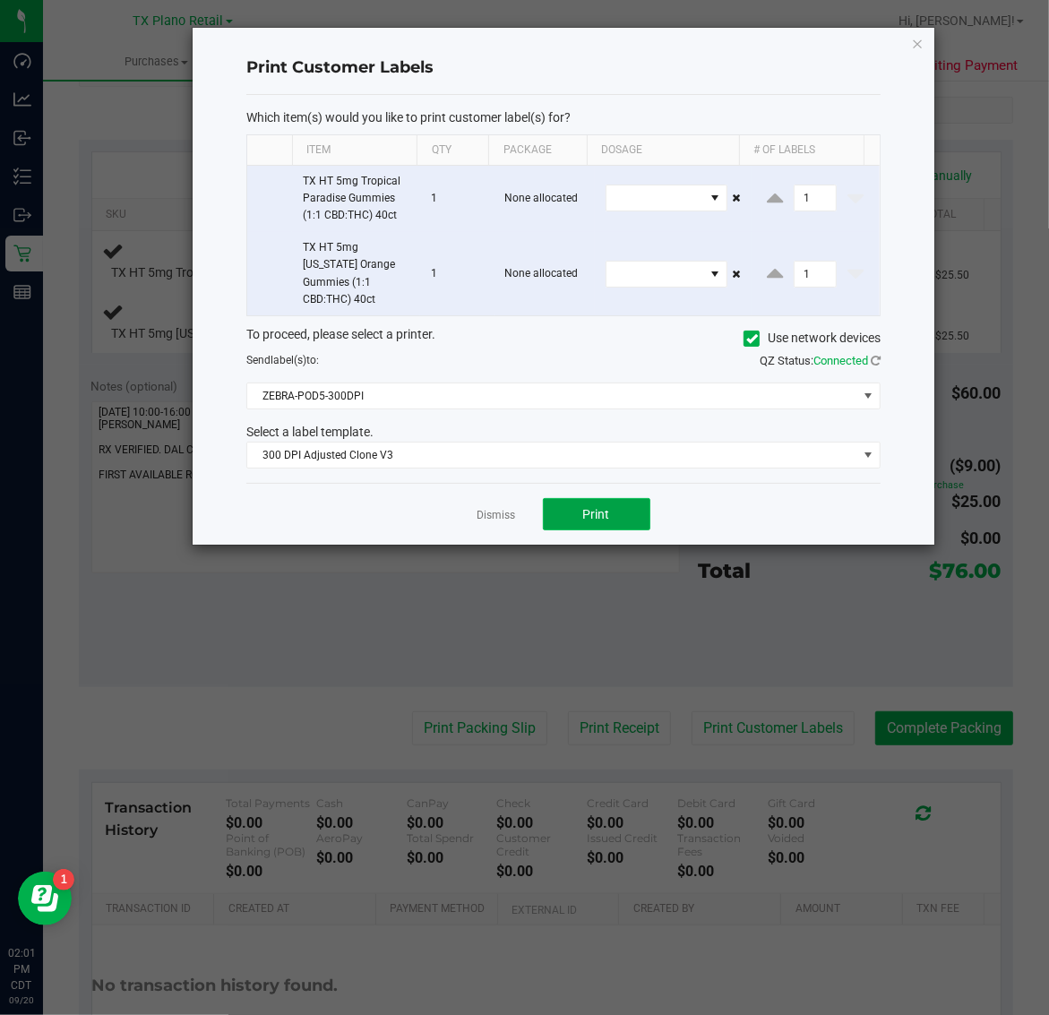
click at [606, 511] on button "Print" at bounding box center [596, 514] width 107 height 32
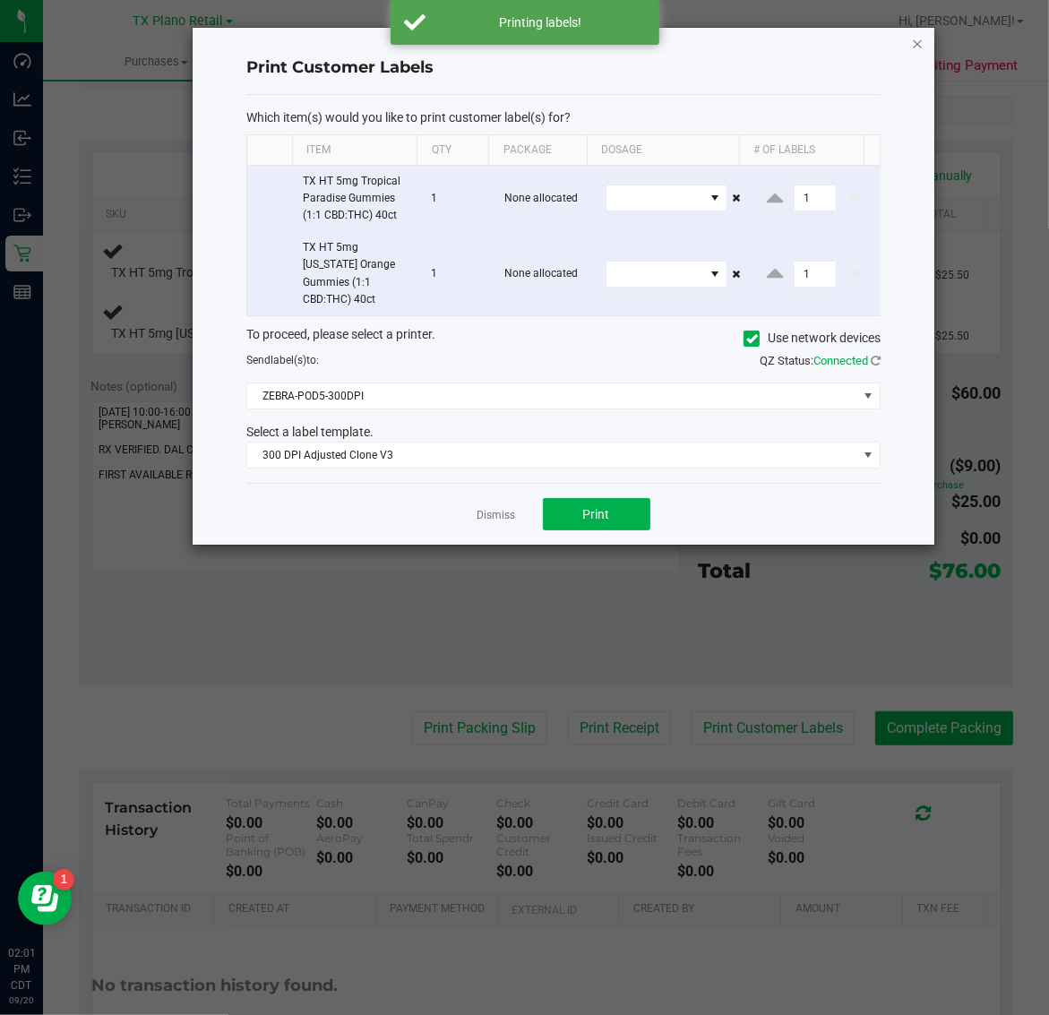
click at [915, 39] on icon "button" at bounding box center [918, 42] width 13 height 21
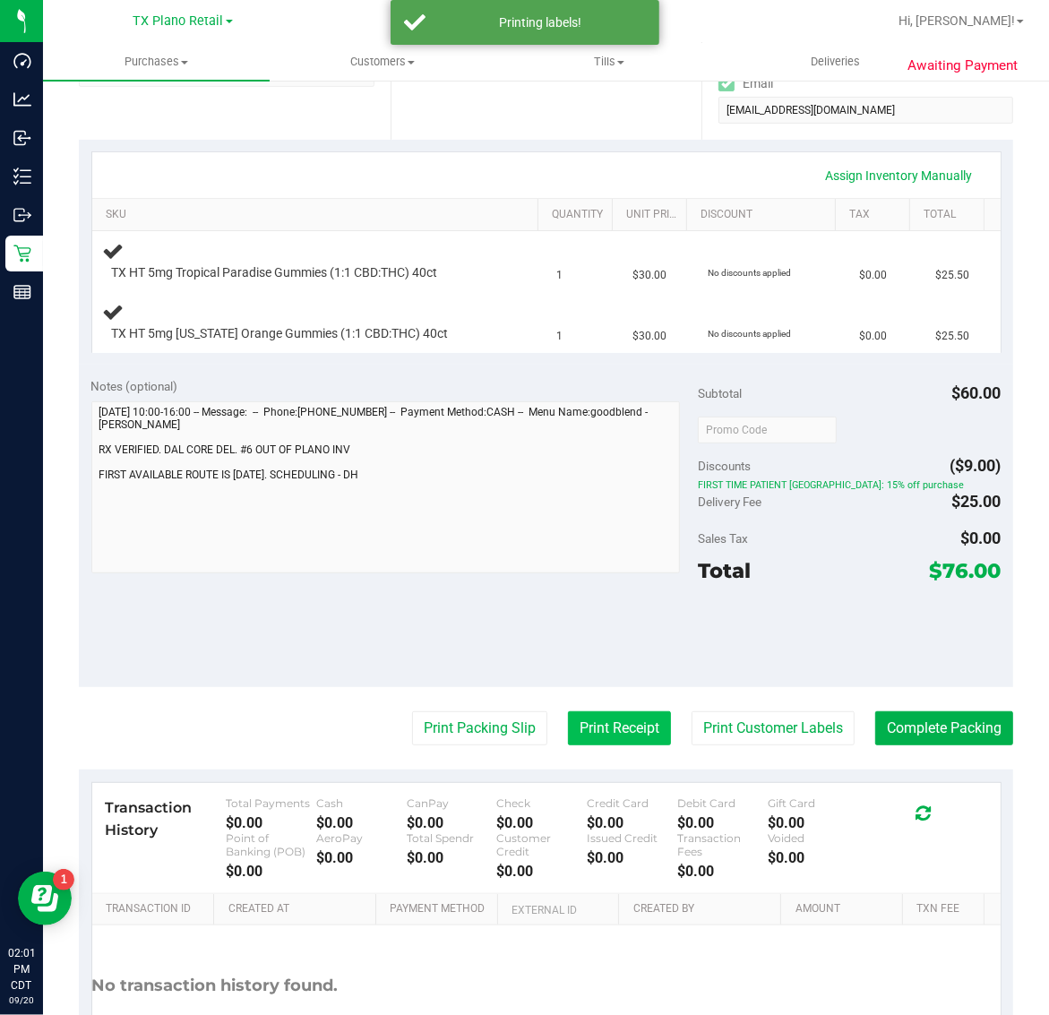
click at [587, 733] on button "Print Receipt" at bounding box center [619, 728] width 103 height 34
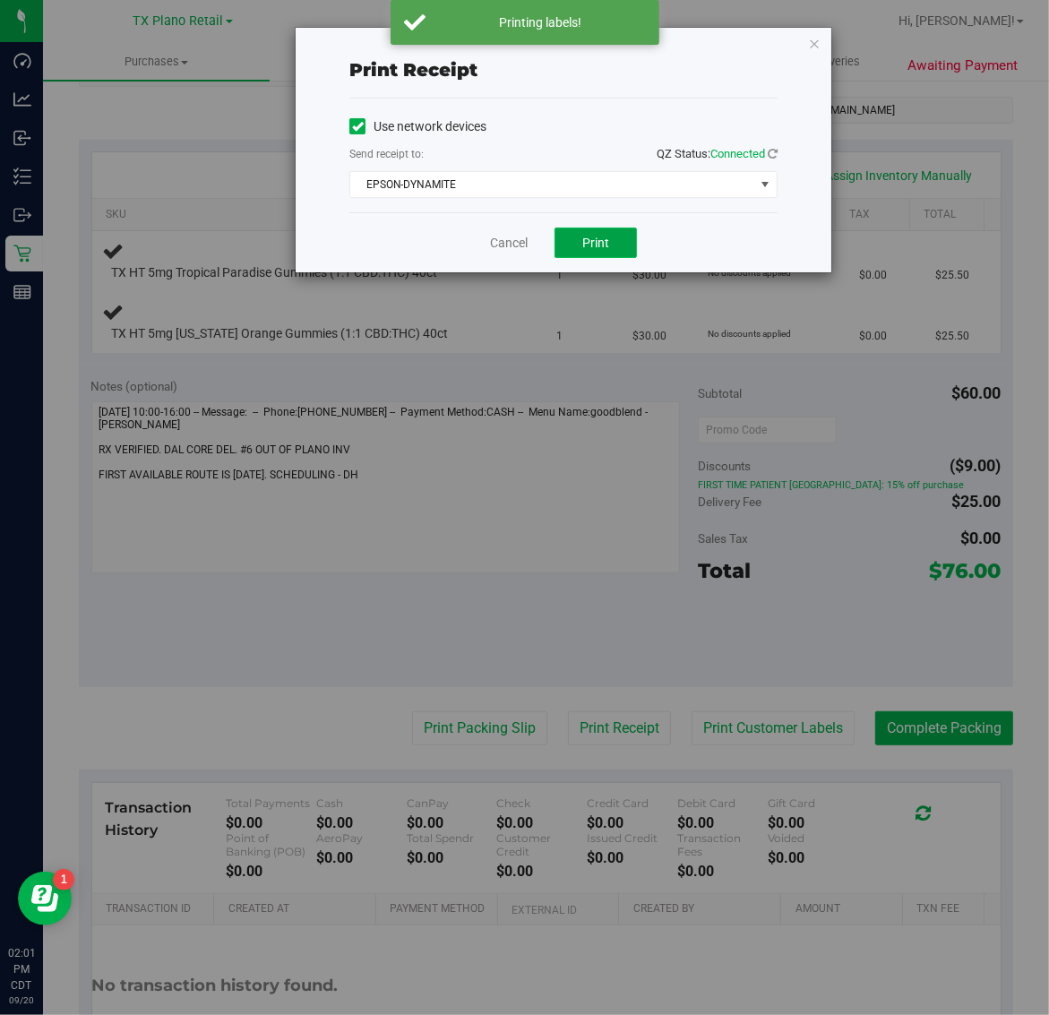
click at [588, 246] on span "Print" at bounding box center [595, 243] width 27 height 14
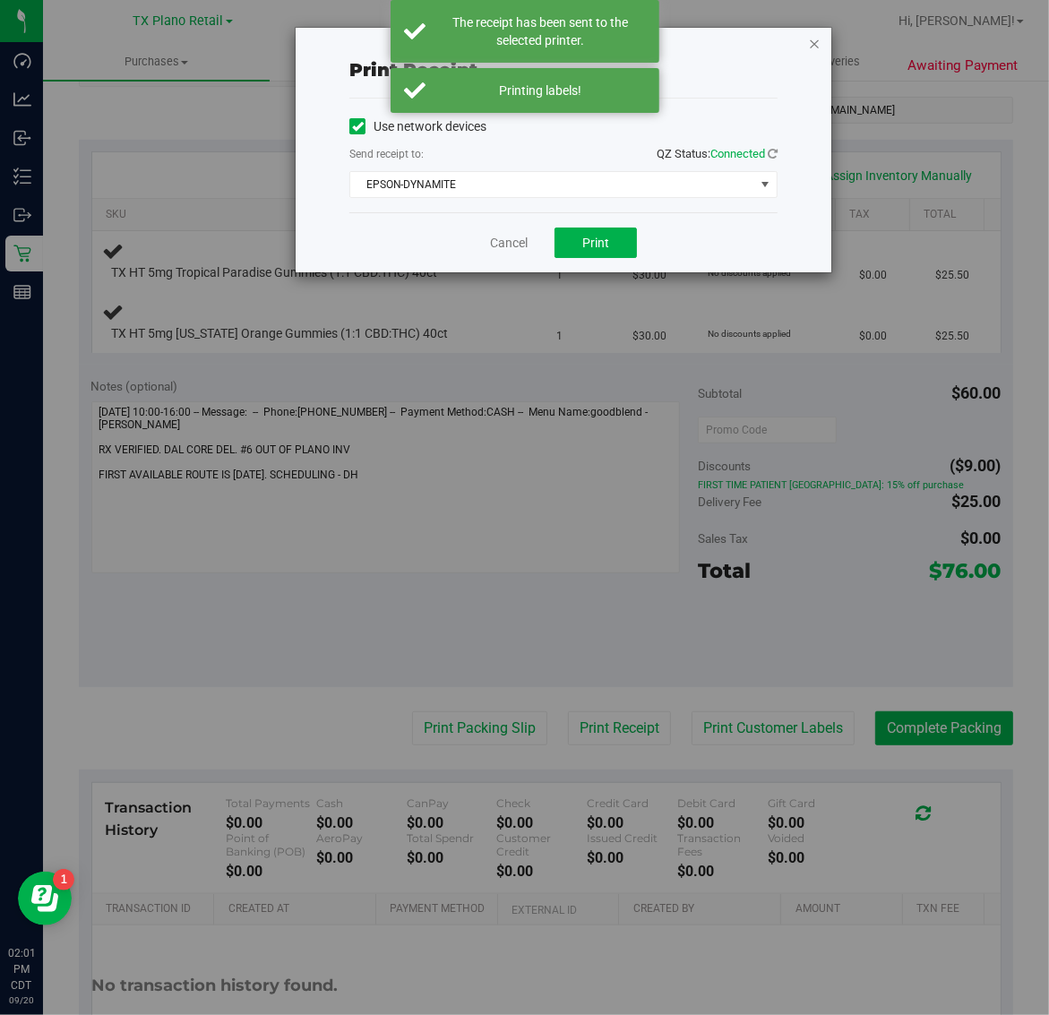
click at [818, 32] on icon "button" at bounding box center [814, 42] width 13 height 21
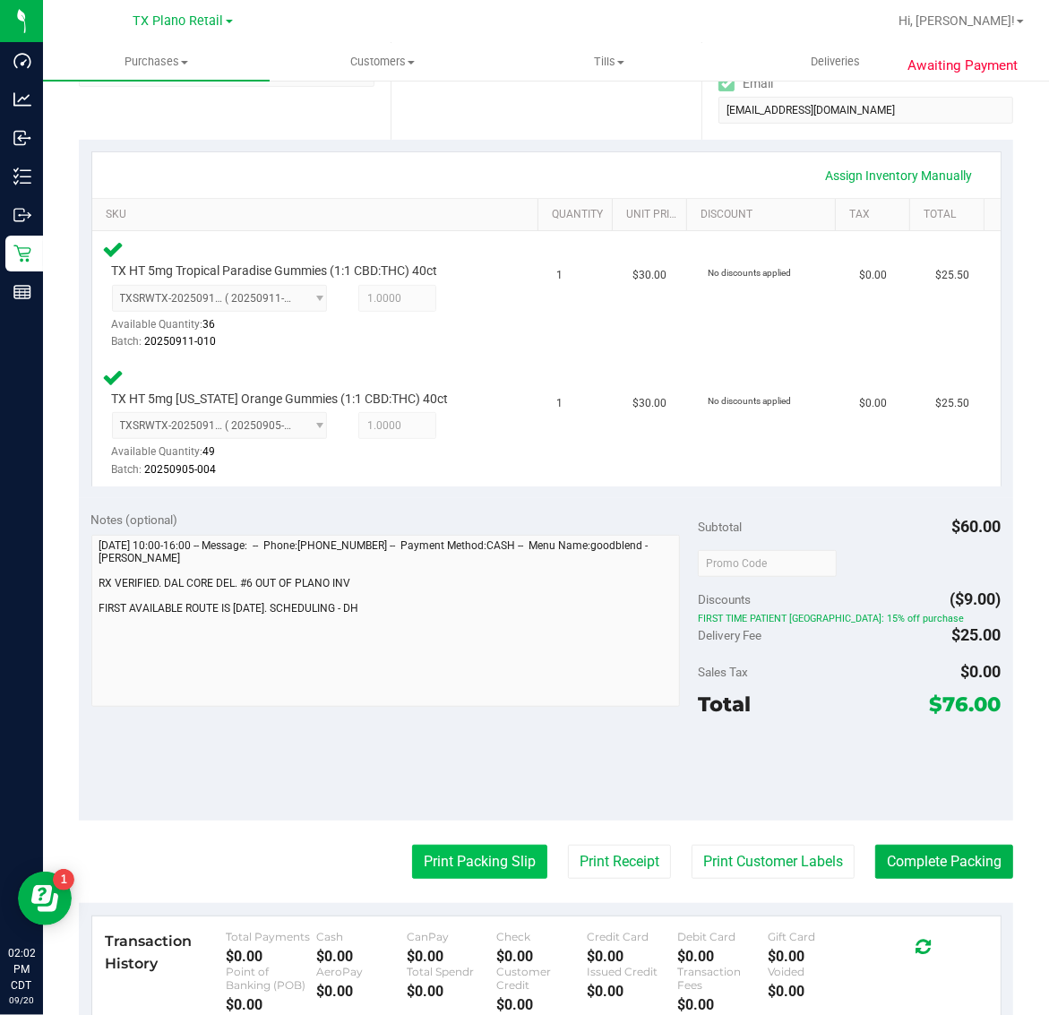
click at [495, 860] on button "Print Packing Slip" at bounding box center [479, 862] width 135 height 34
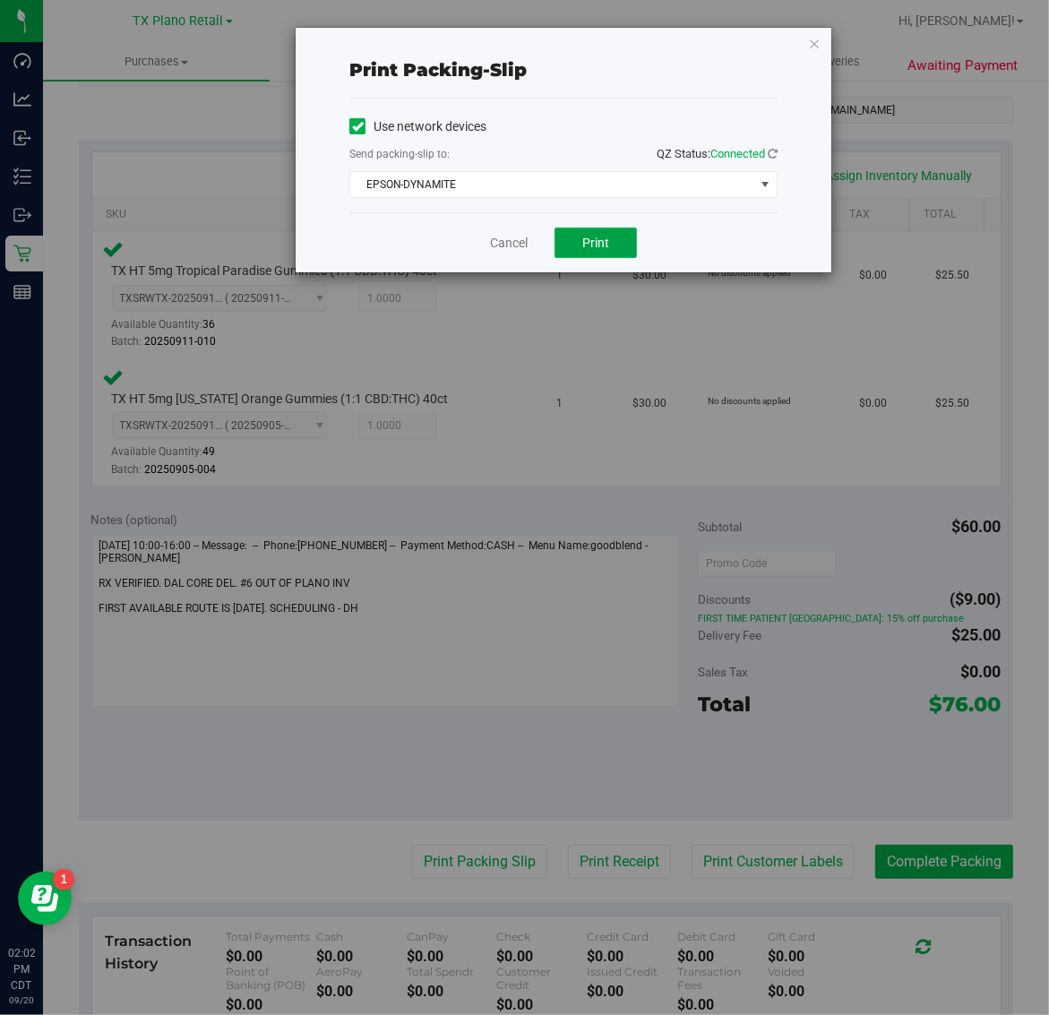
click at [594, 247] on span "Print" at bounding box center [595, 243] width 27 height 14
click at [812, 39] on icon "button" at bounding box center [814, 42] width 13 height 21
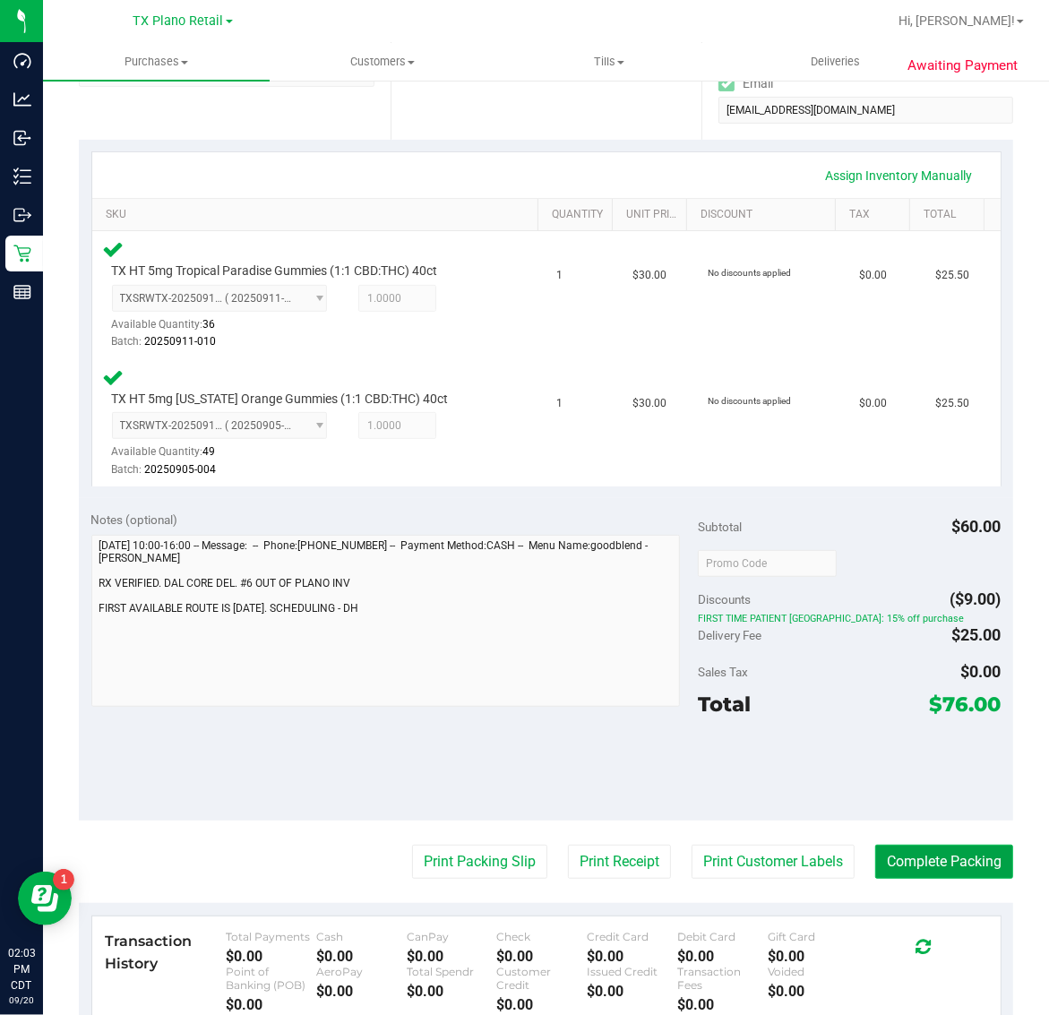
click at [936, 870] on button "Complete Packing" at bounding box center [944, 862] width 138 height 34
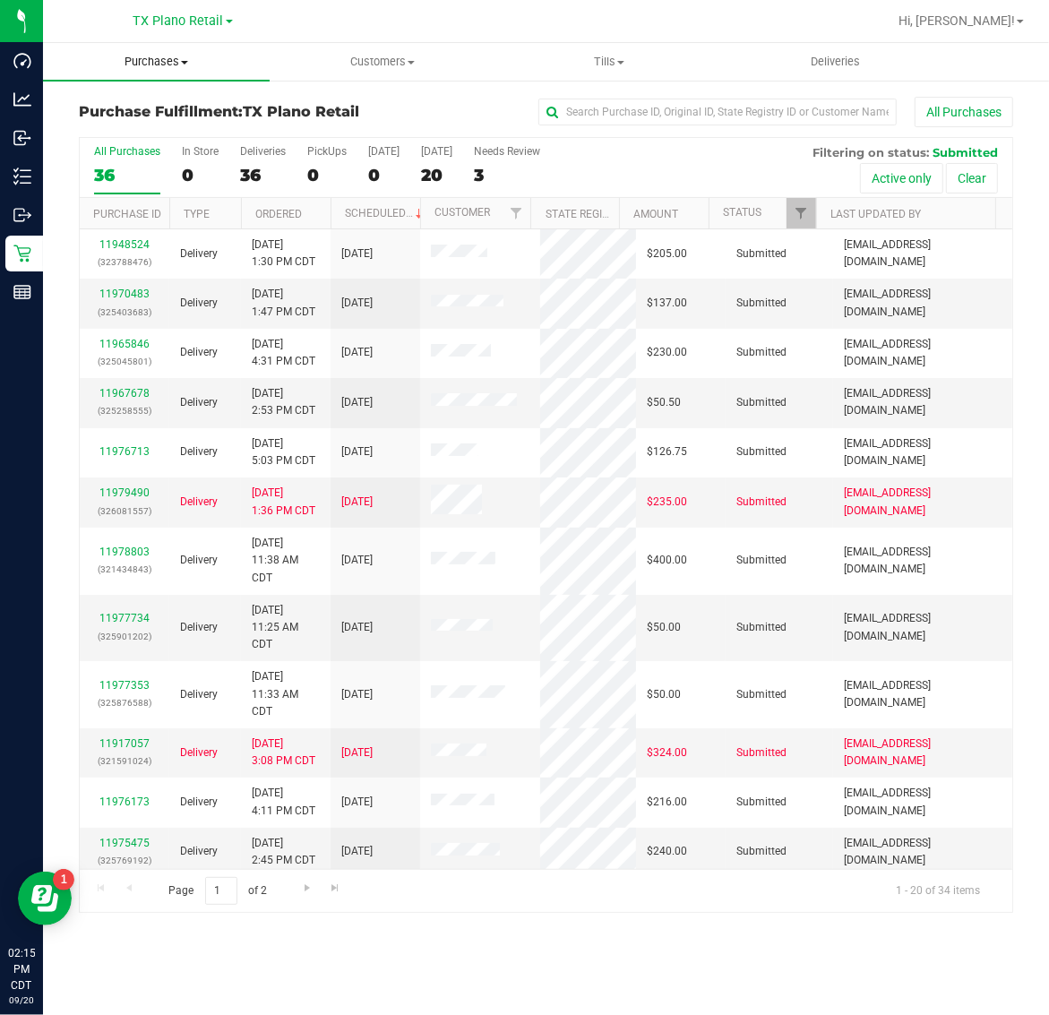
click at [154, 61] on span "Purchases" at bounding box center [156, 62] width 227 height 16
click at [158, 137] on li "Fulfillment" at bounding box center [156, 129] width 227 height 21
click at [440, 181] on div "18" at bounding box center [436, 175] width 31 height 21
click at [0, 0] on input "Tomorrow 18" at bounding box center [0, 0] width 0 height 0
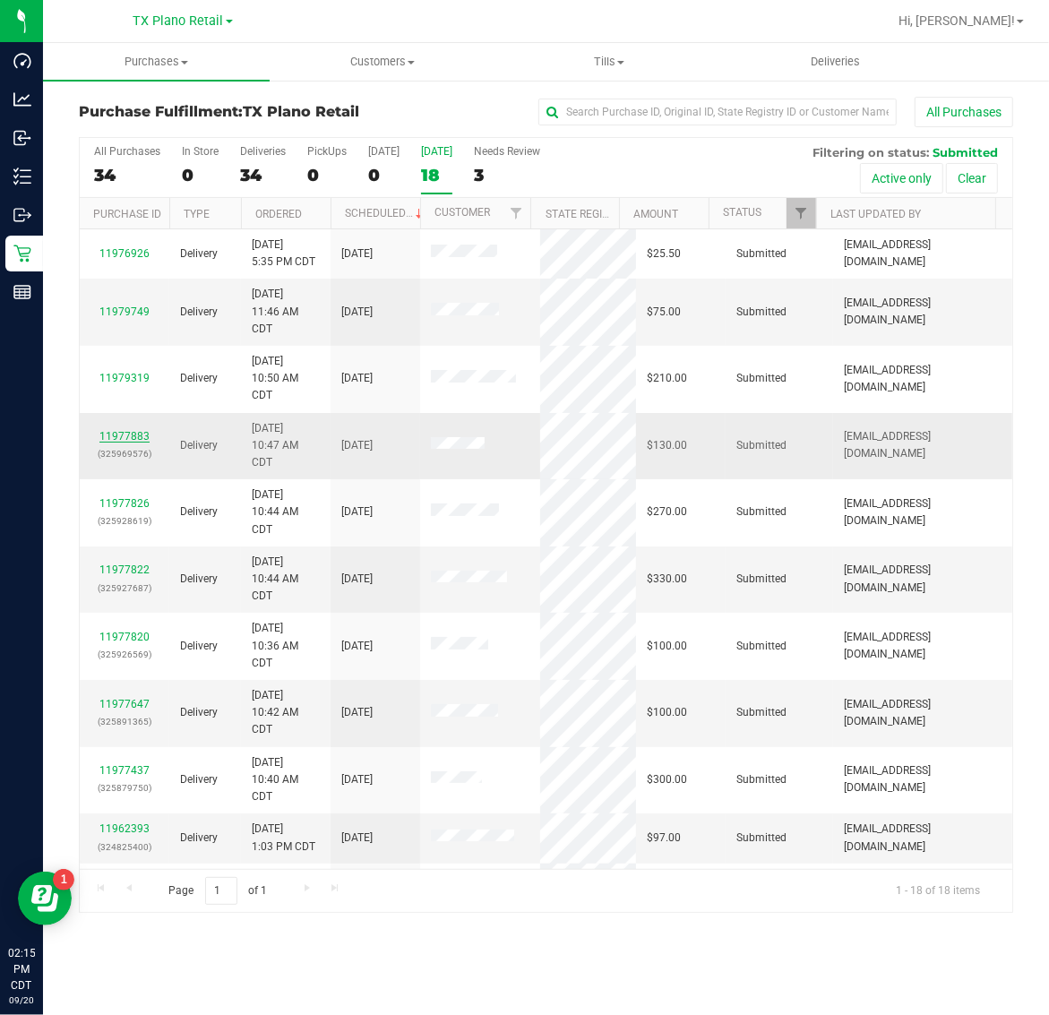
click at [130, 437] on link "11977883" at bounding box center [124, 436] width 50 height 13
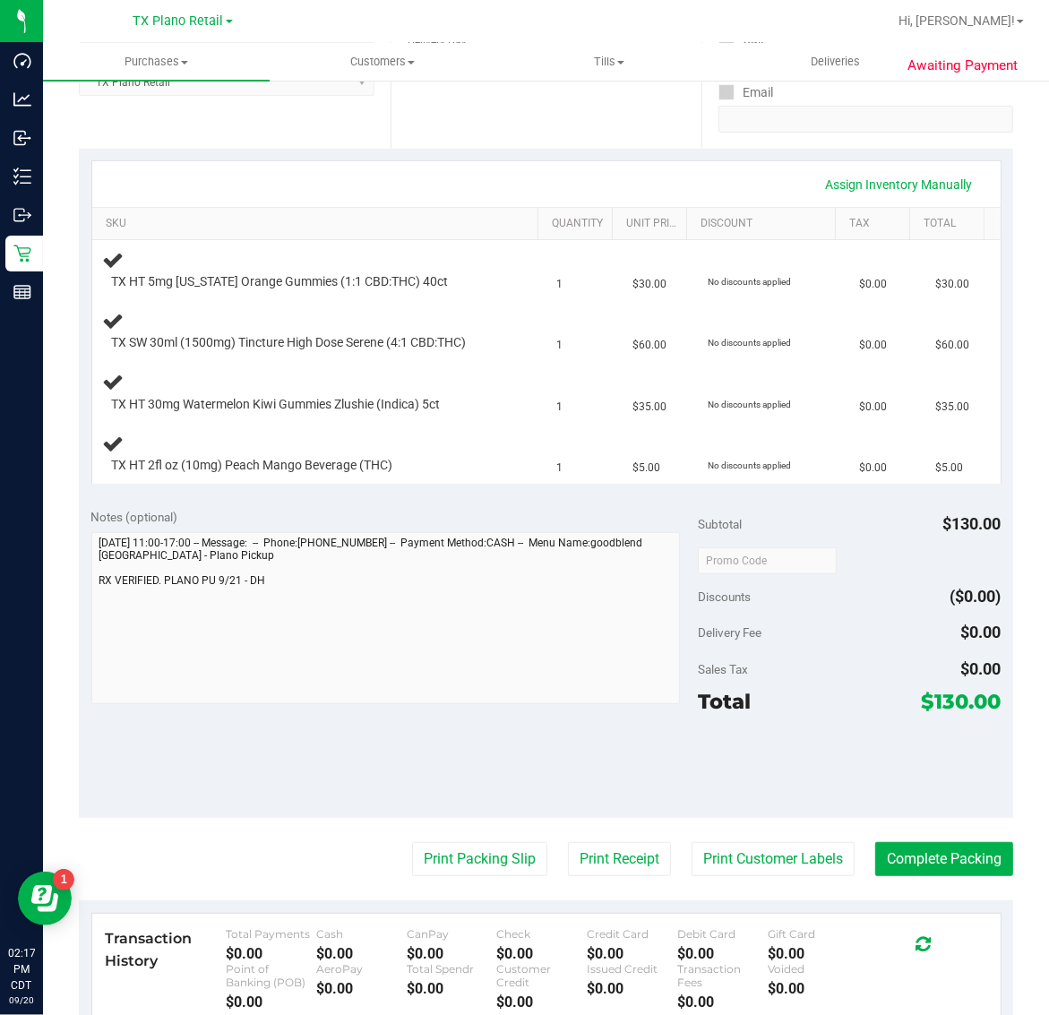
scroll to position [336, 0]
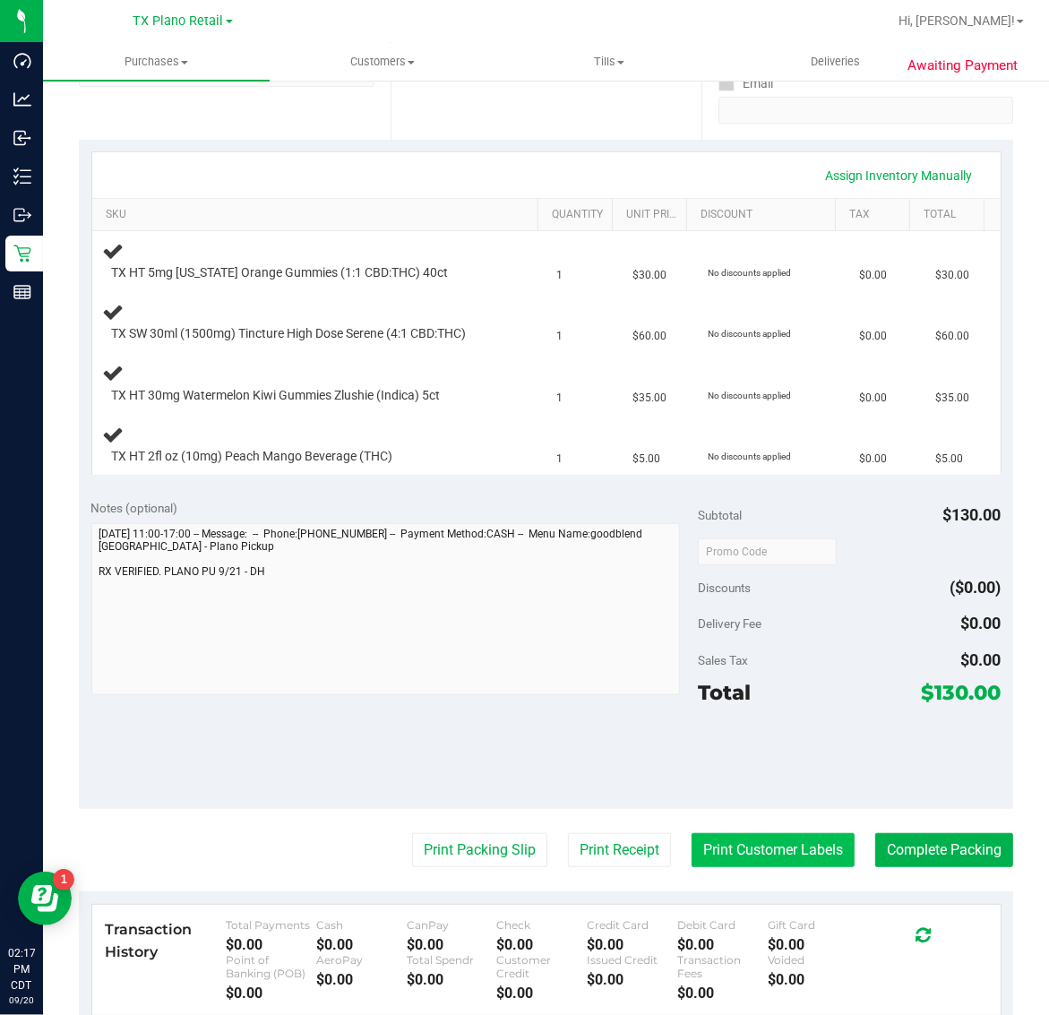
click at [776, 846] on button "Print Customer Labels" at bounding box center [772, 850] width 163 height 34
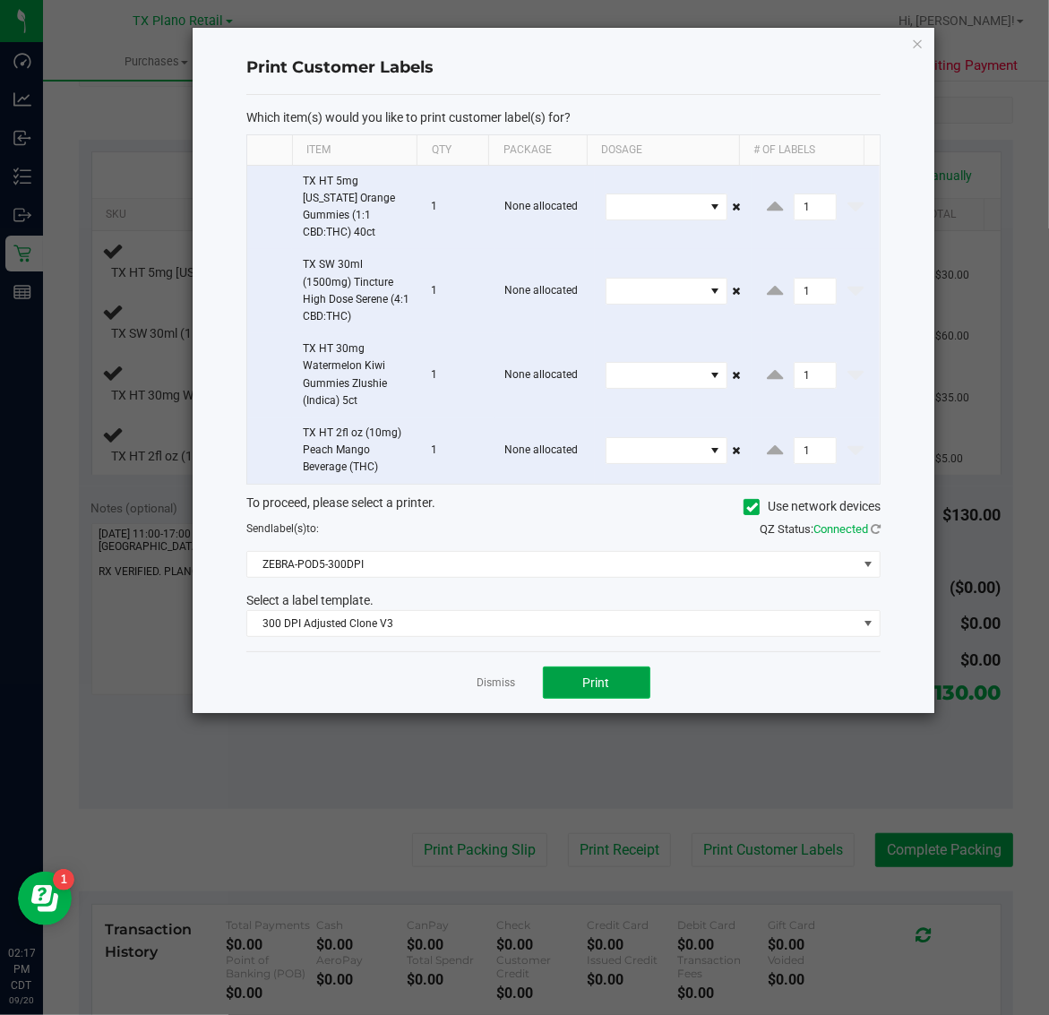
click at [627, 676] on button "Print" at bounding box center [596, 682] width 107 height 32
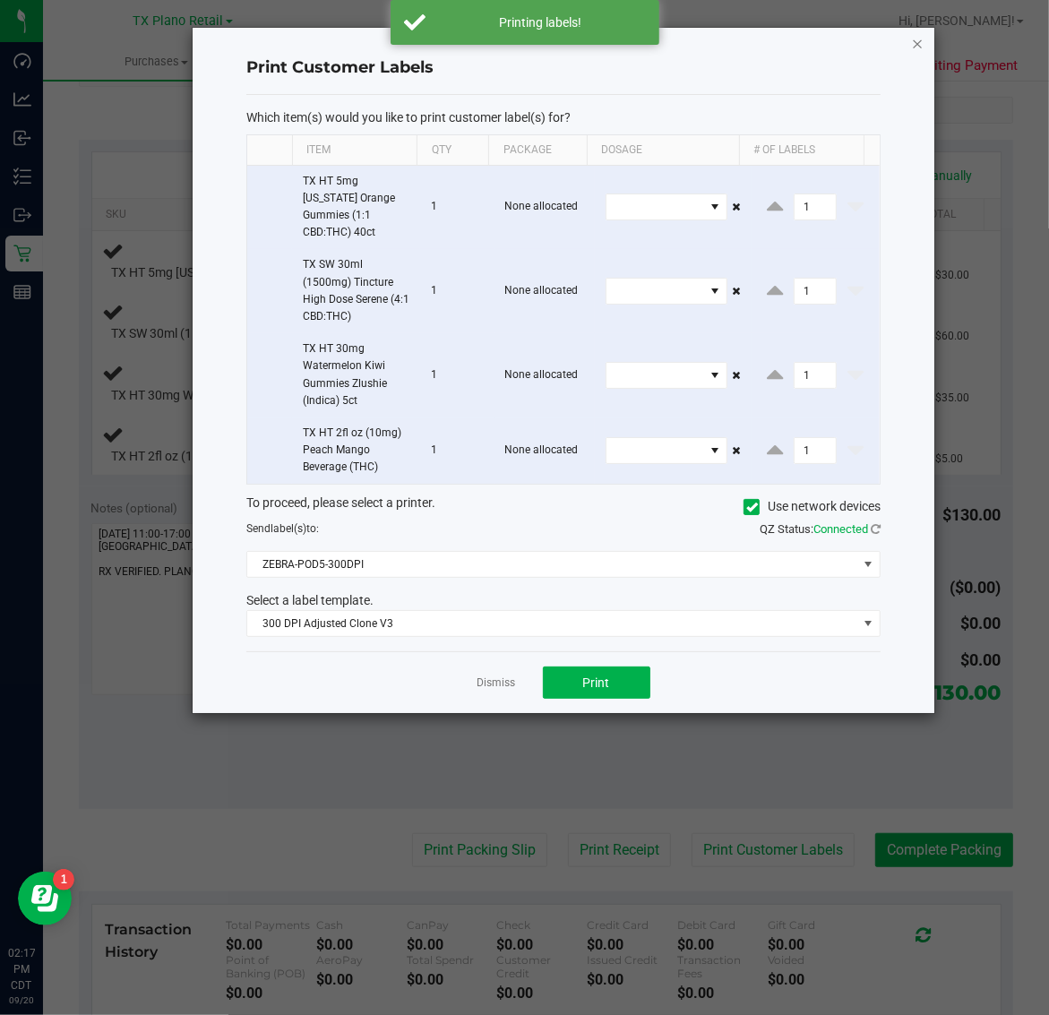
click at [915, 34] on icon "button" at bounding box center [918, 42] width 13 height 21
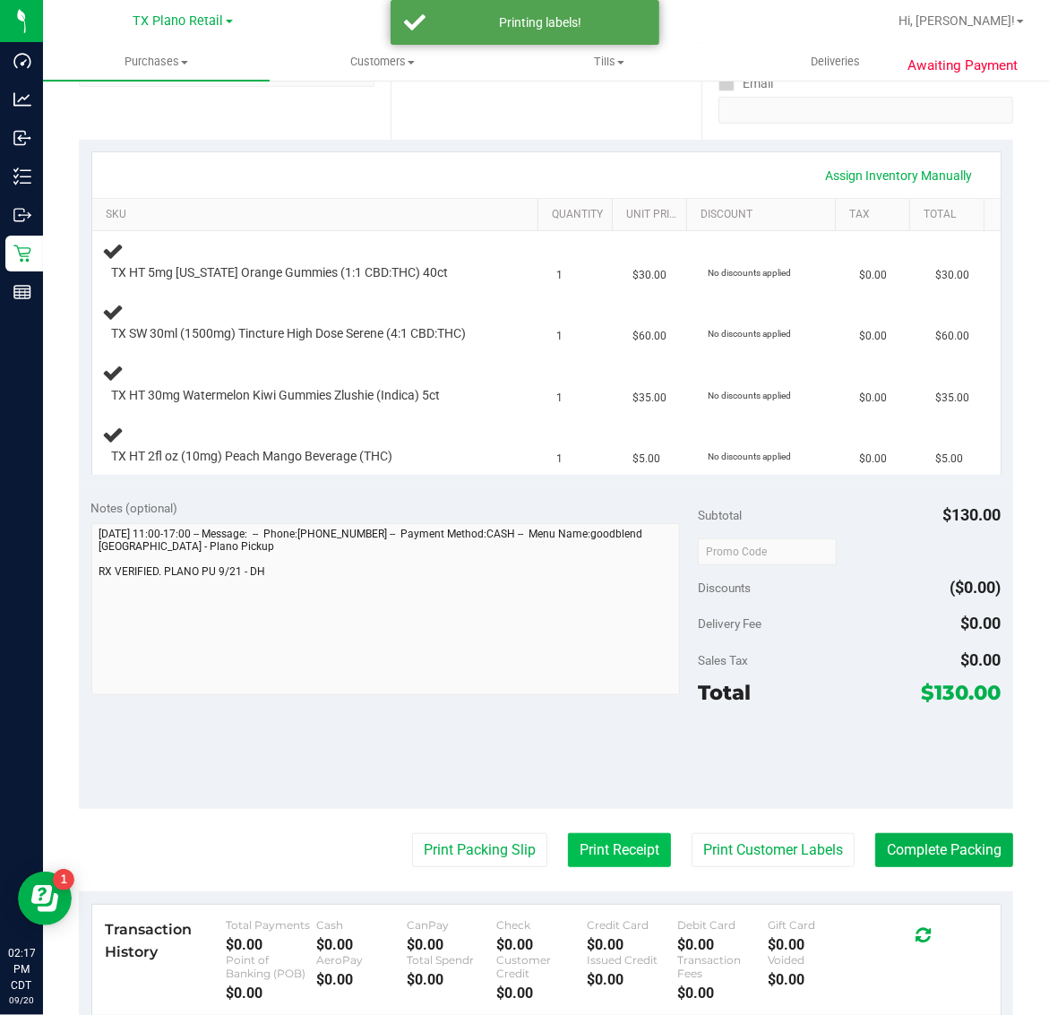
click at [568, 846] on button "Print Receipt" at bounding box center [619, 850] width 103 height 34
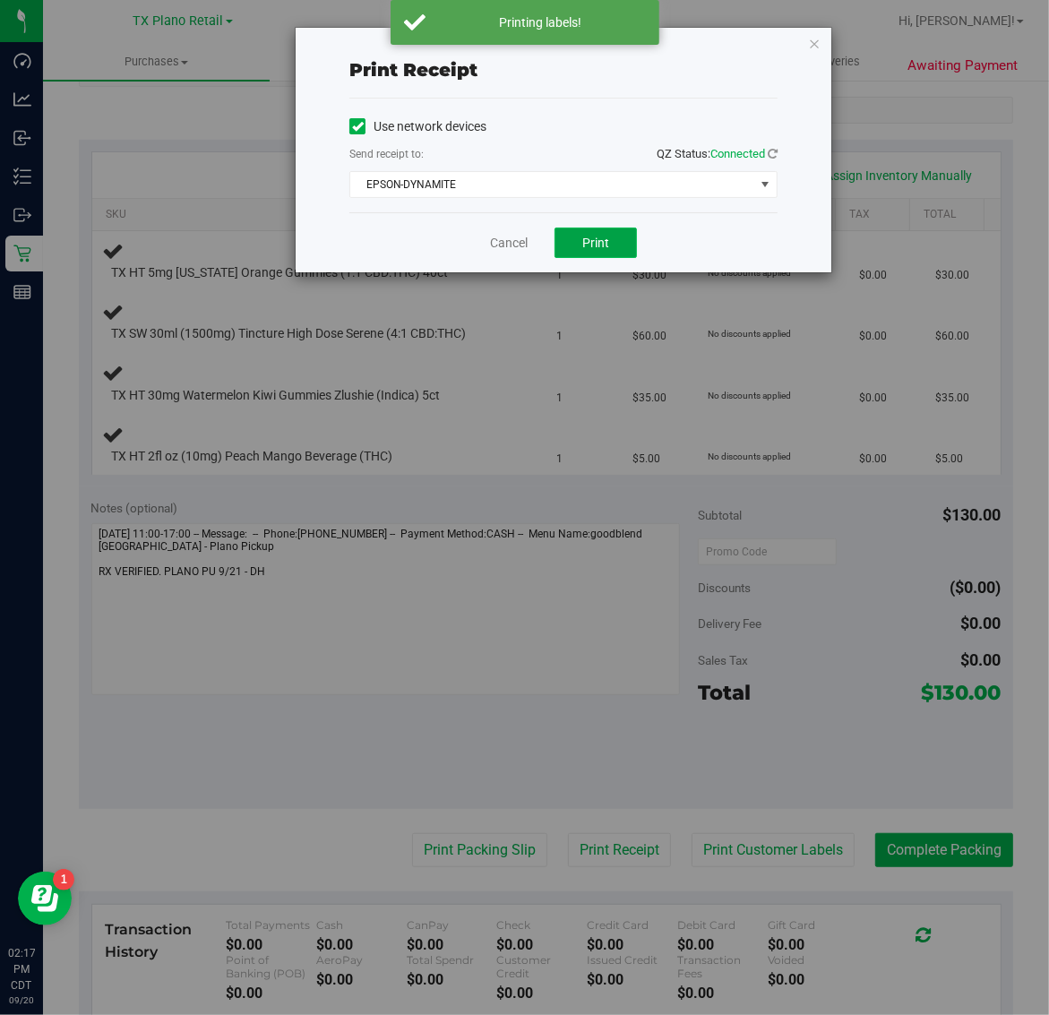
click at [606, 246] on span "Print" at bounding box center [595, 243] width 27 height 14
click at [818, 43] on icon "button" at bounding box center [814, 42] width 13 height 21
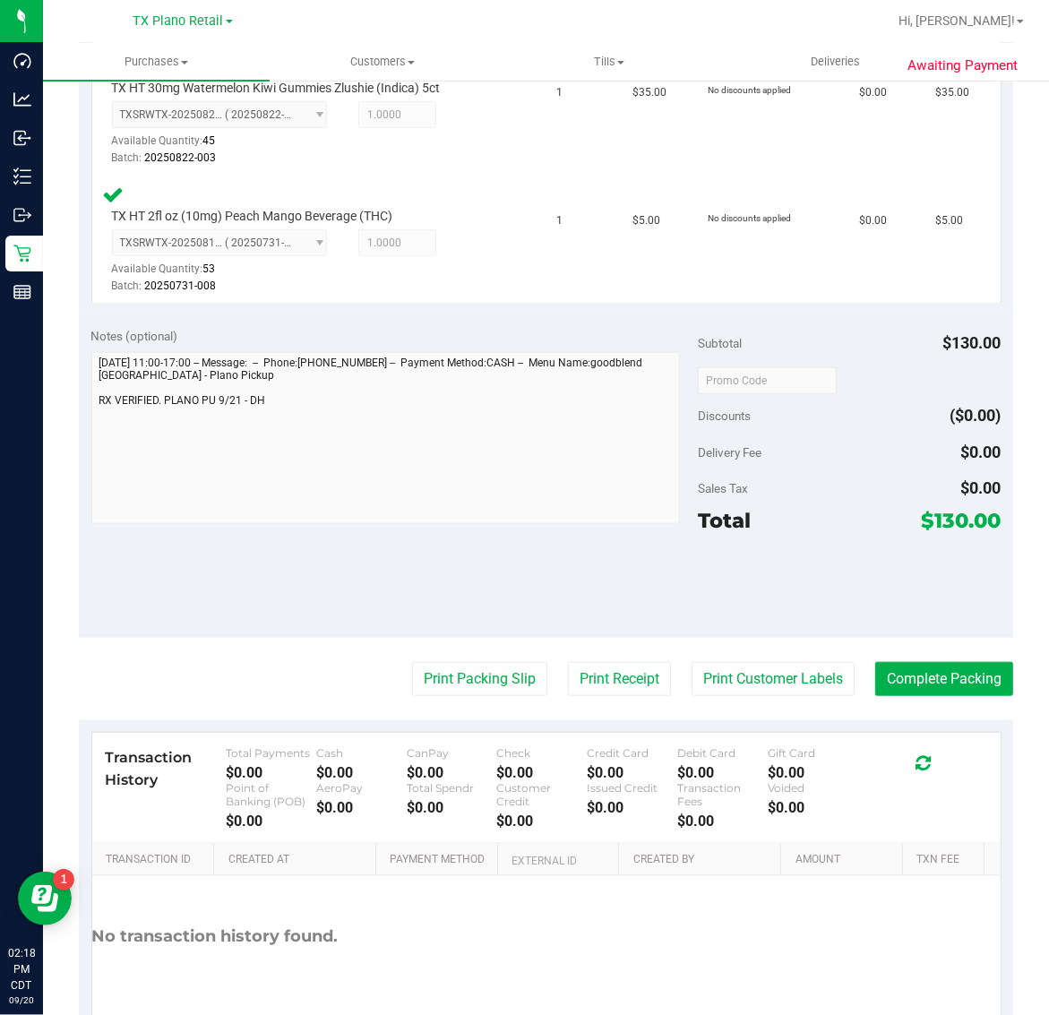
scroll to position [857, 0]
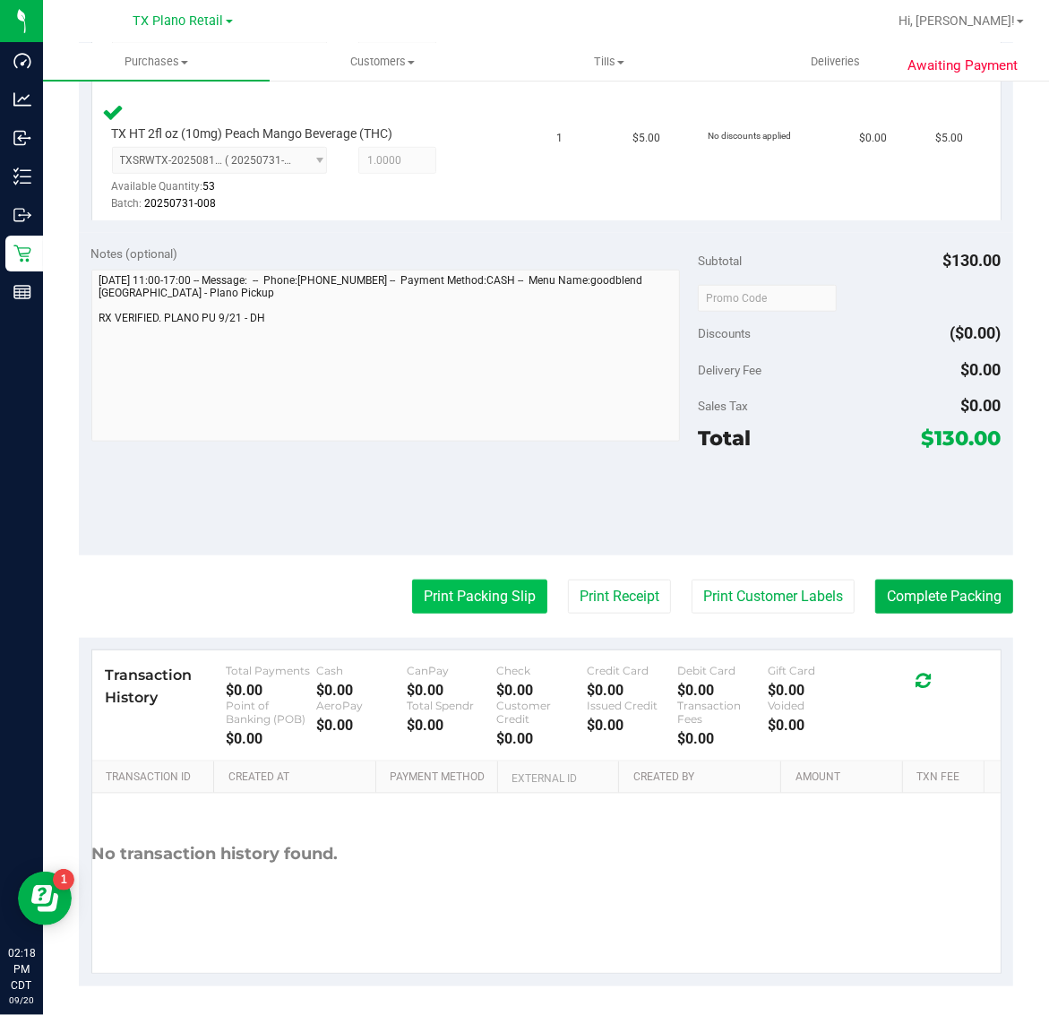
click at [467, 589] on button "Print Packing Slip" at bounding box center [479, 597] width 135 height 34
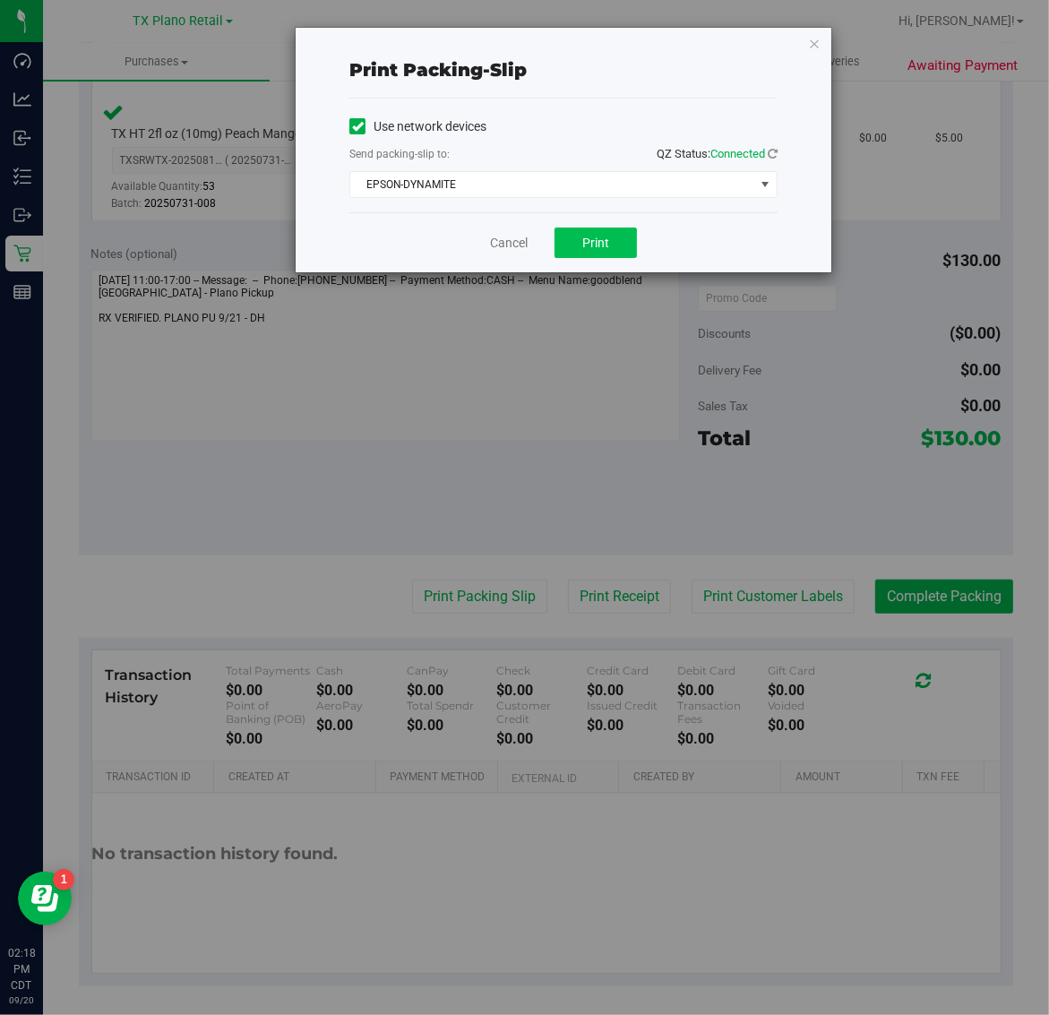
click at [631, 237] on button "Print" at bounding box center [595, 243] width 82 height 30
click at [809, 36] on icon "button" at bounding box center [814, 42] width 13 height 21
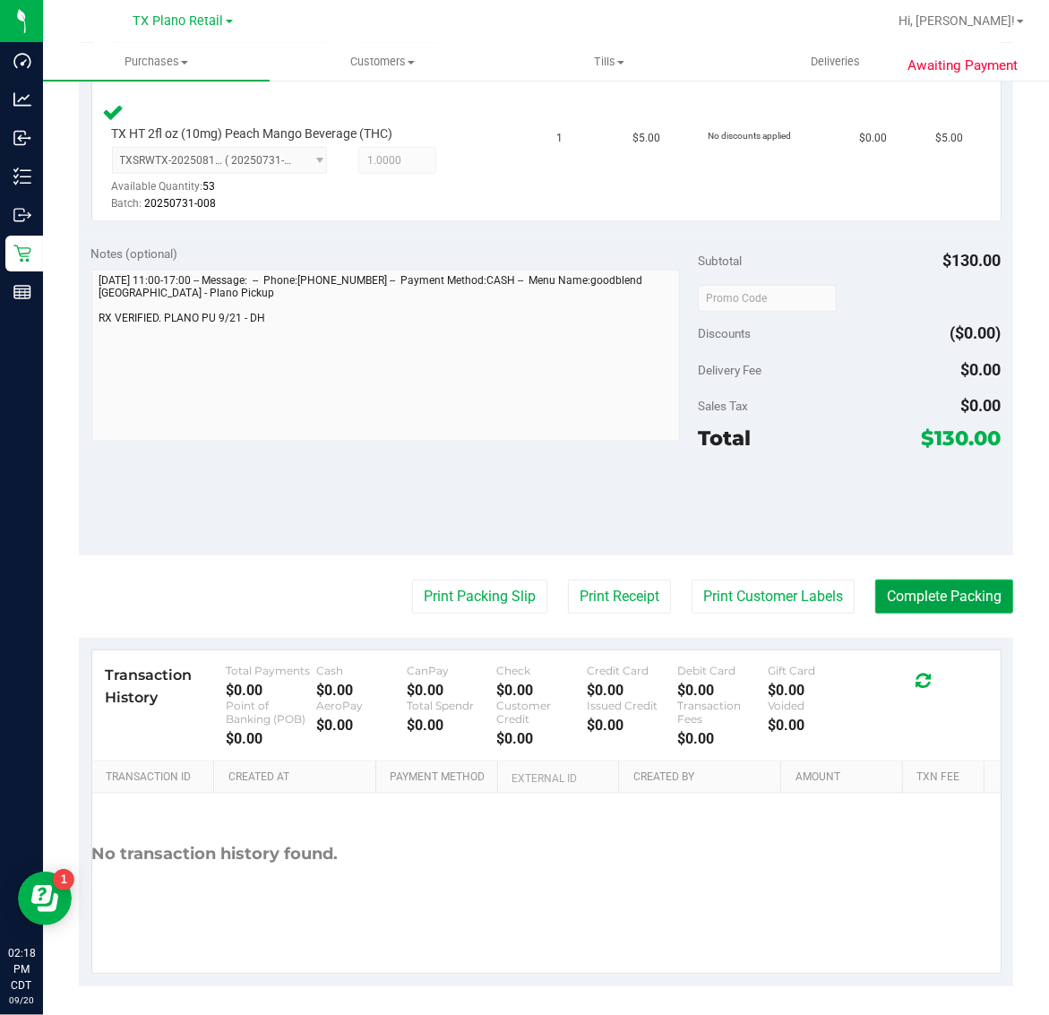
drag, startPoint x: 924, startPoint y: 584, endPoint x: 909, endPoint y: 580, distance: 15.9
click at [923, 583] on button "Complete Packing" at bounding box center [944, 597] width 138 height 34
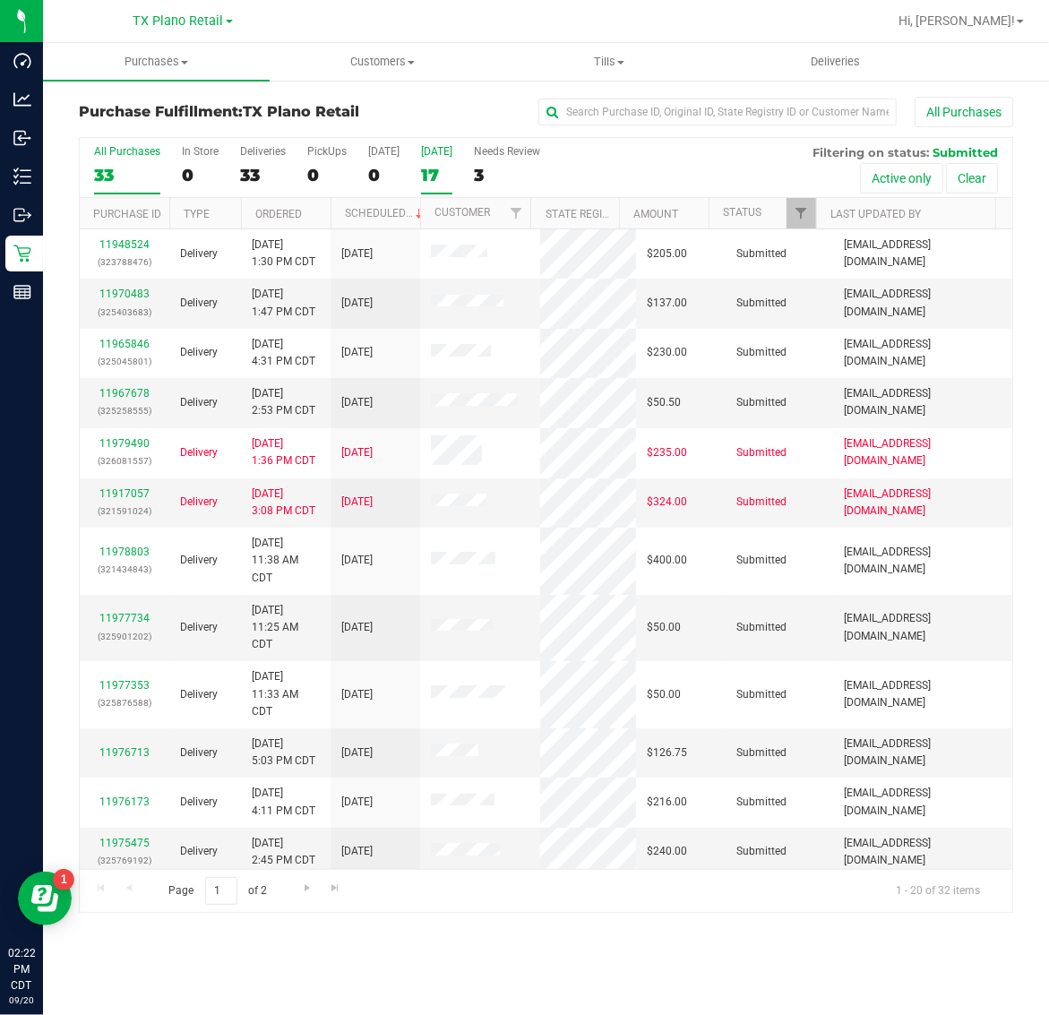
click at [431, 171] on div "17" at bounding box center [436, 175] width 31 height 21
click at [0, 0] on input "Tomorrow 17" at bounding box center [0, 0] width 0 height 0
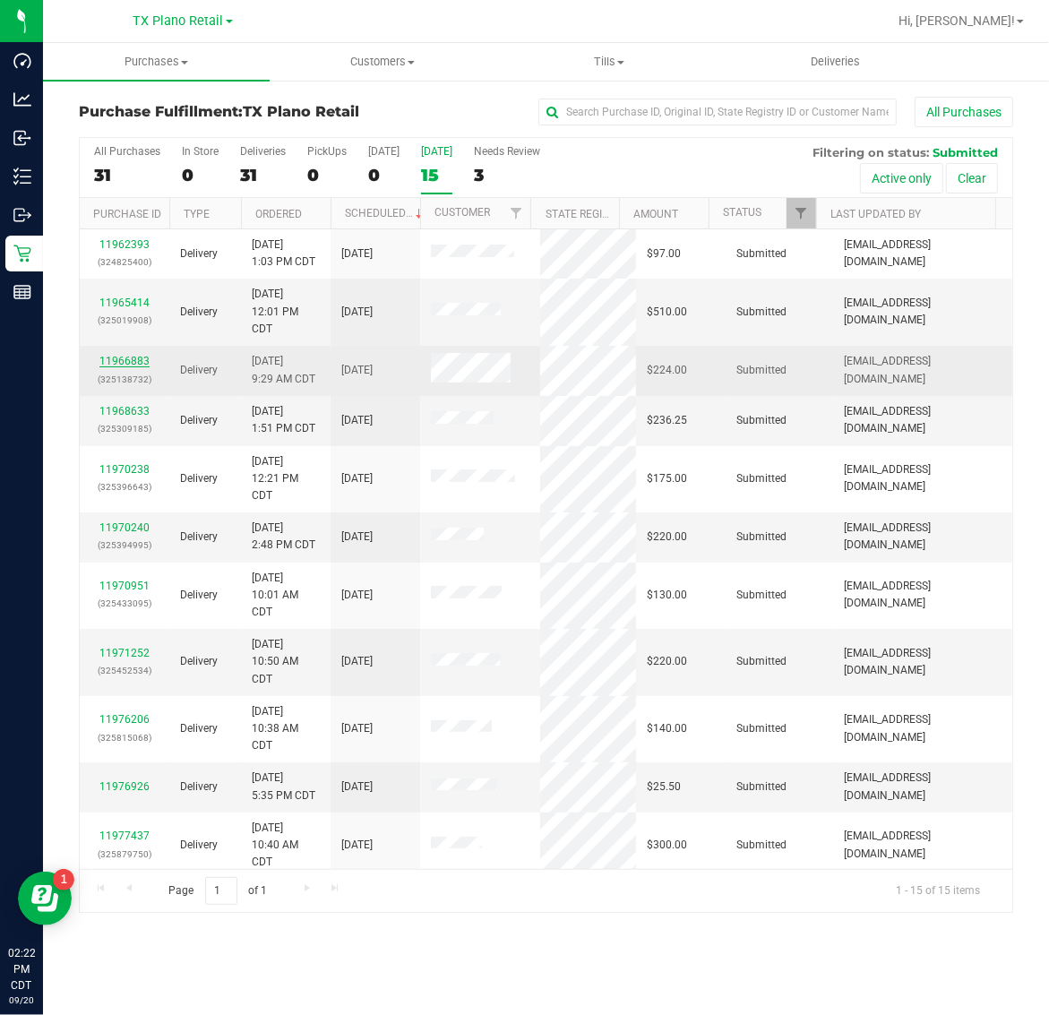
click at [130, 358] on link "11966883" at bounding box center [124, 361] width 50 height 13
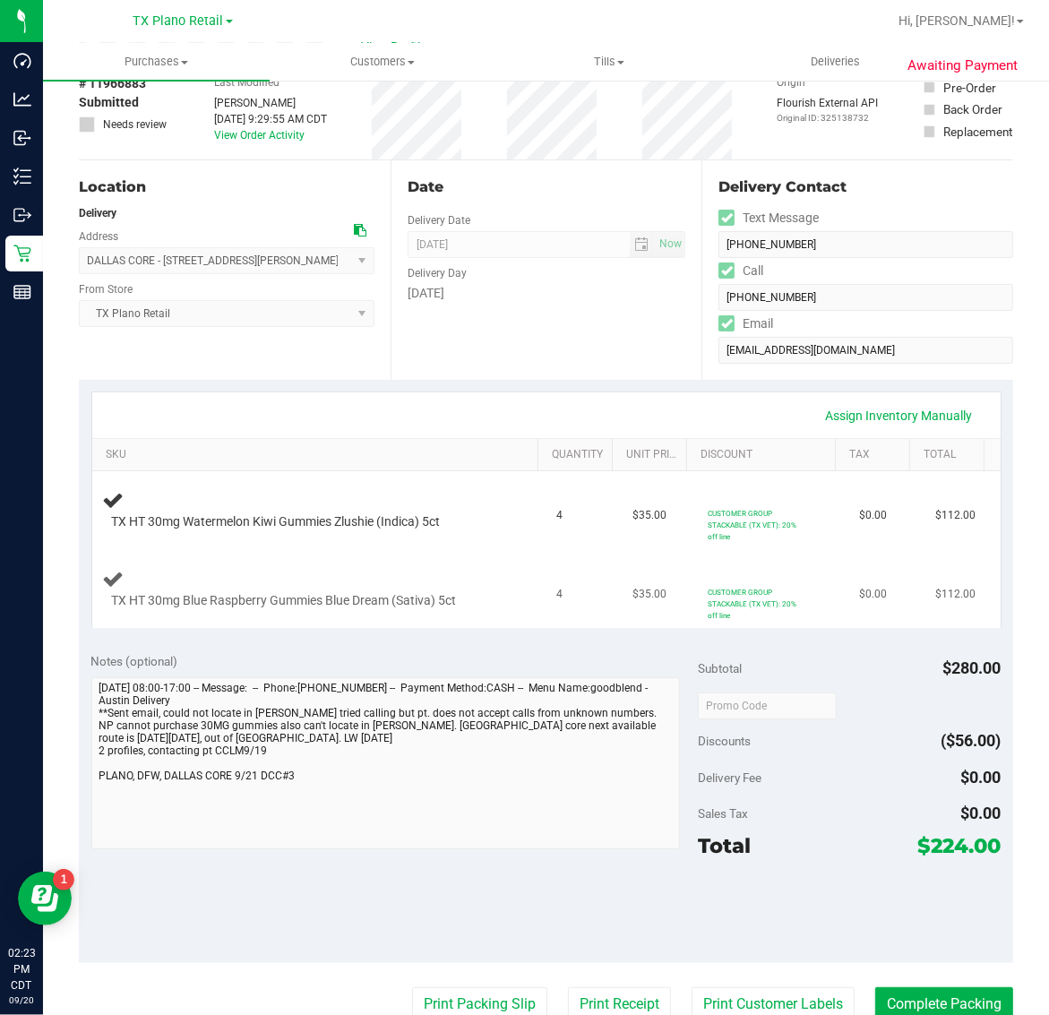
scroll to position [448, 0]
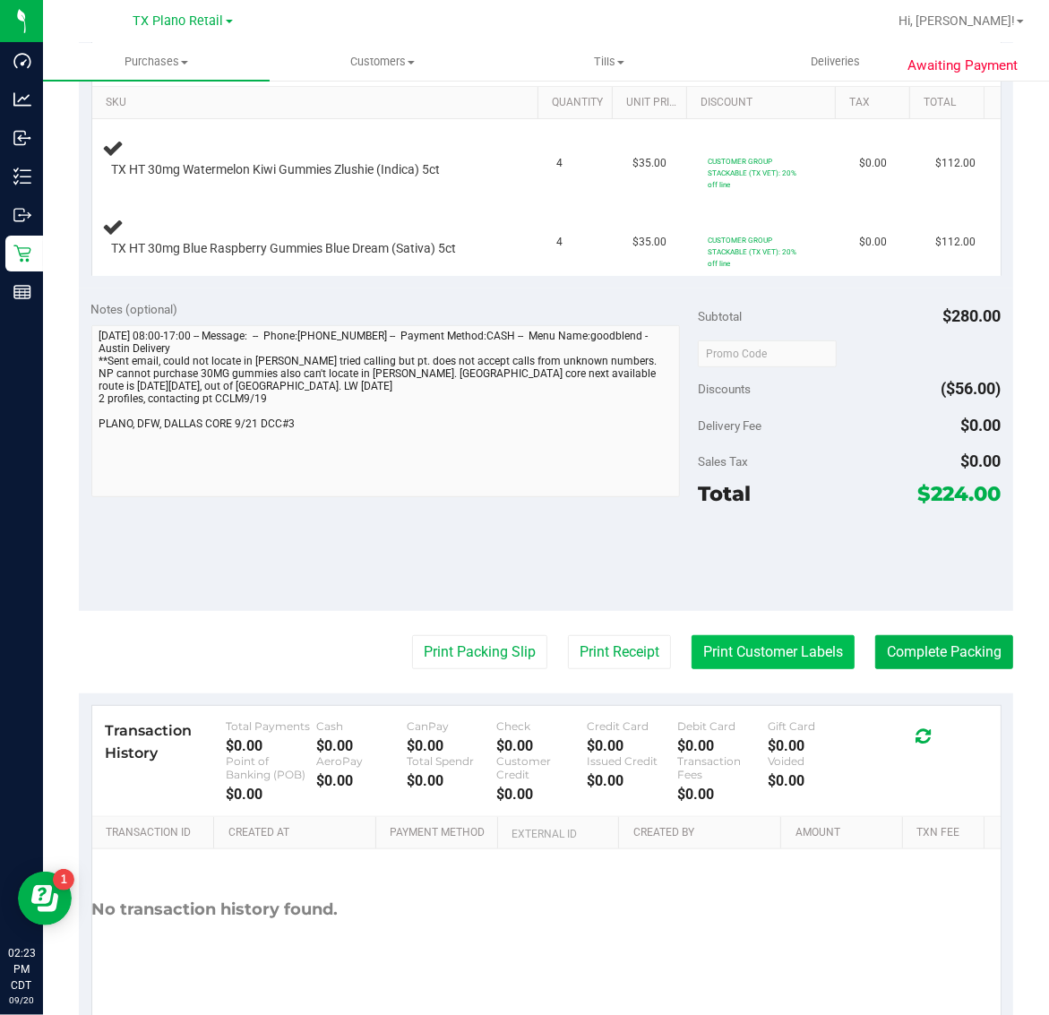
click at [793, 661] on button "Print Customer Labels" at bounding box center [772, 652] width 163 height 34
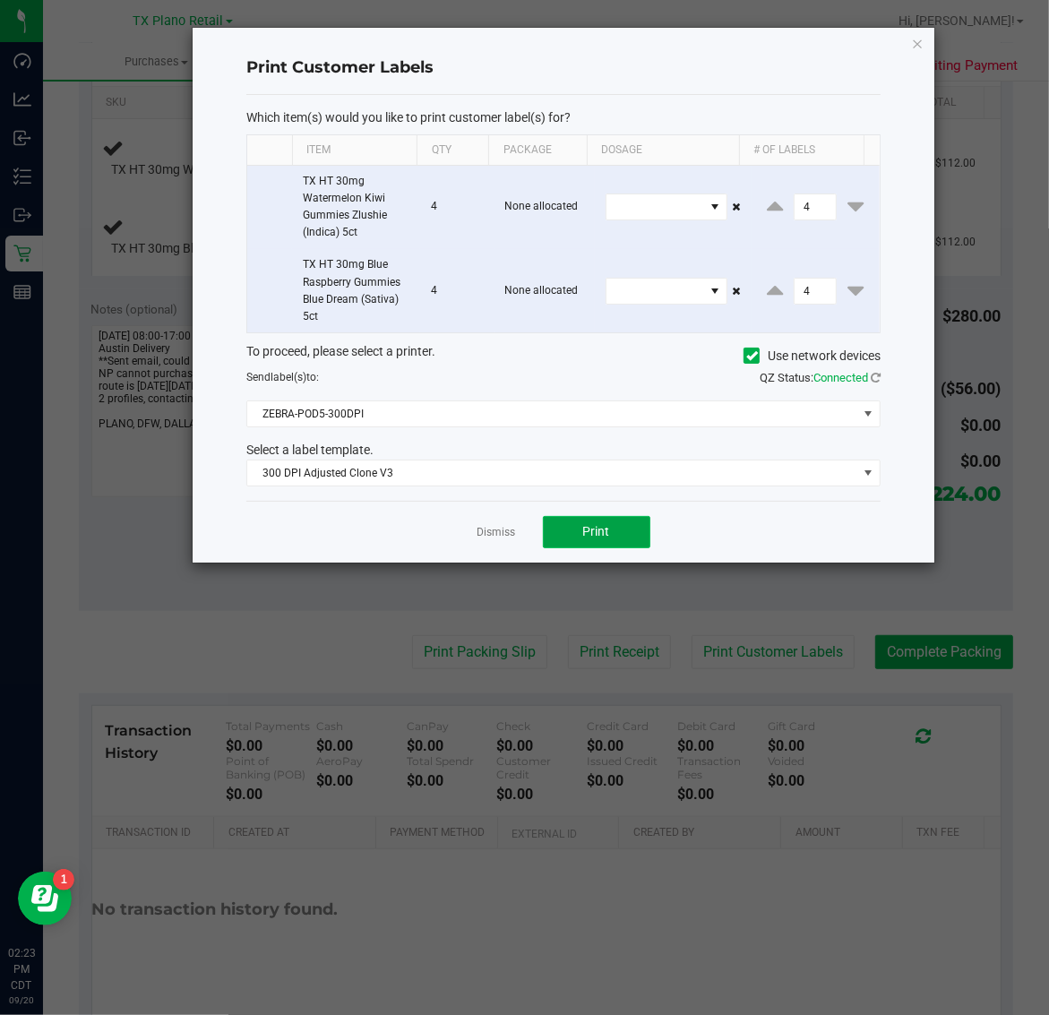
click at [571, 547] on button "Print" at bounding box center [596, 532] width 107 height 32
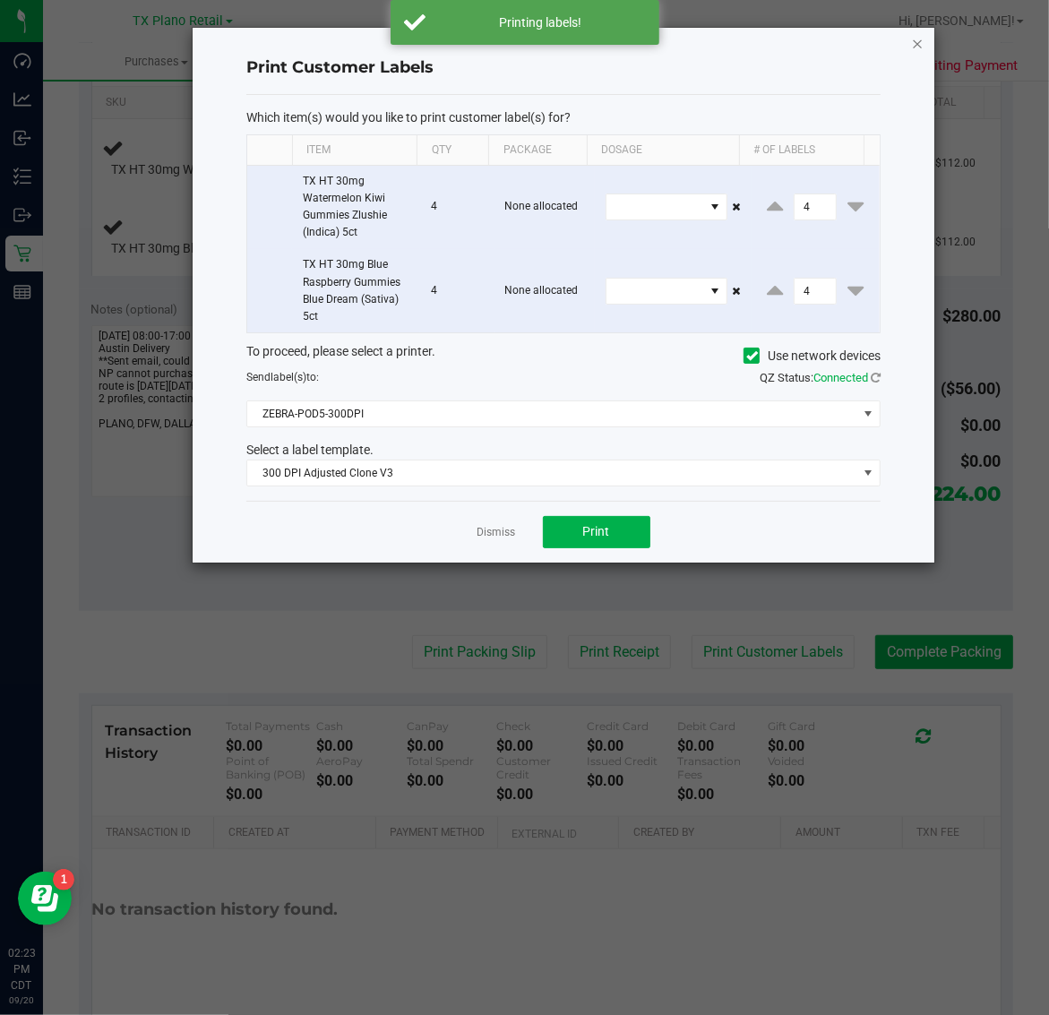
click at [916, 40] on icon "button" at bounding box center [918, 42] width 13 height 21
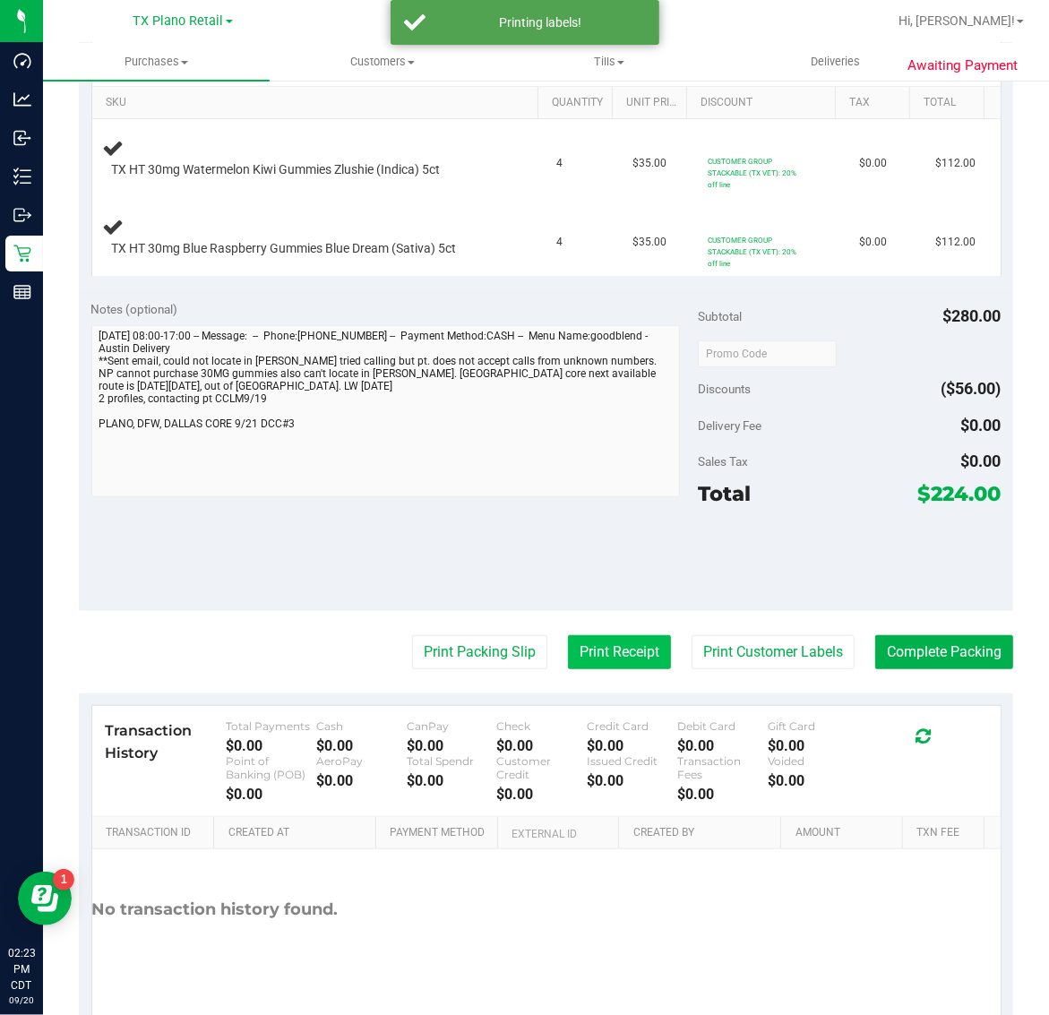
click at [615, 669] on button "Print Receipt" at bounding box center [619, 652] width 103 height 34
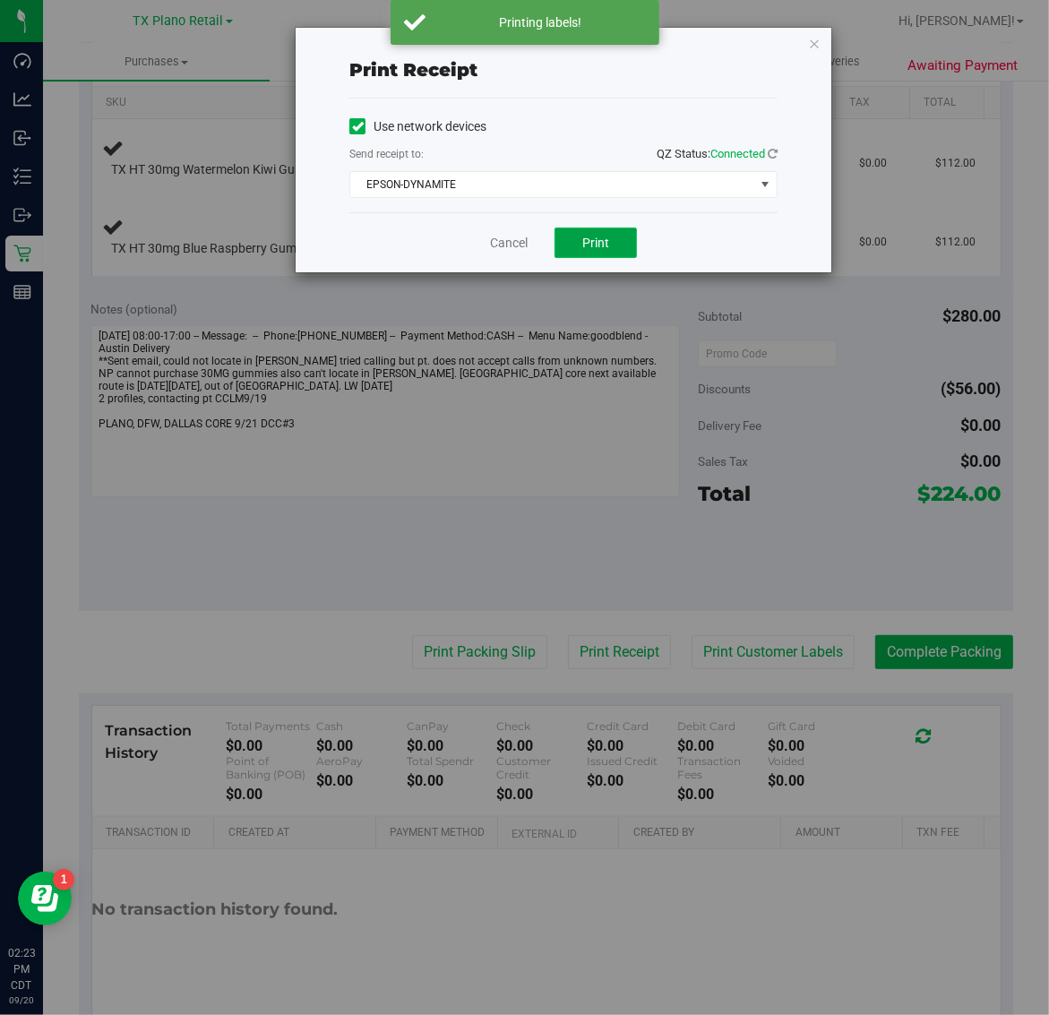
click at [606, 229] on button "Print" at bounding box center [595, 243] width 82 height 30
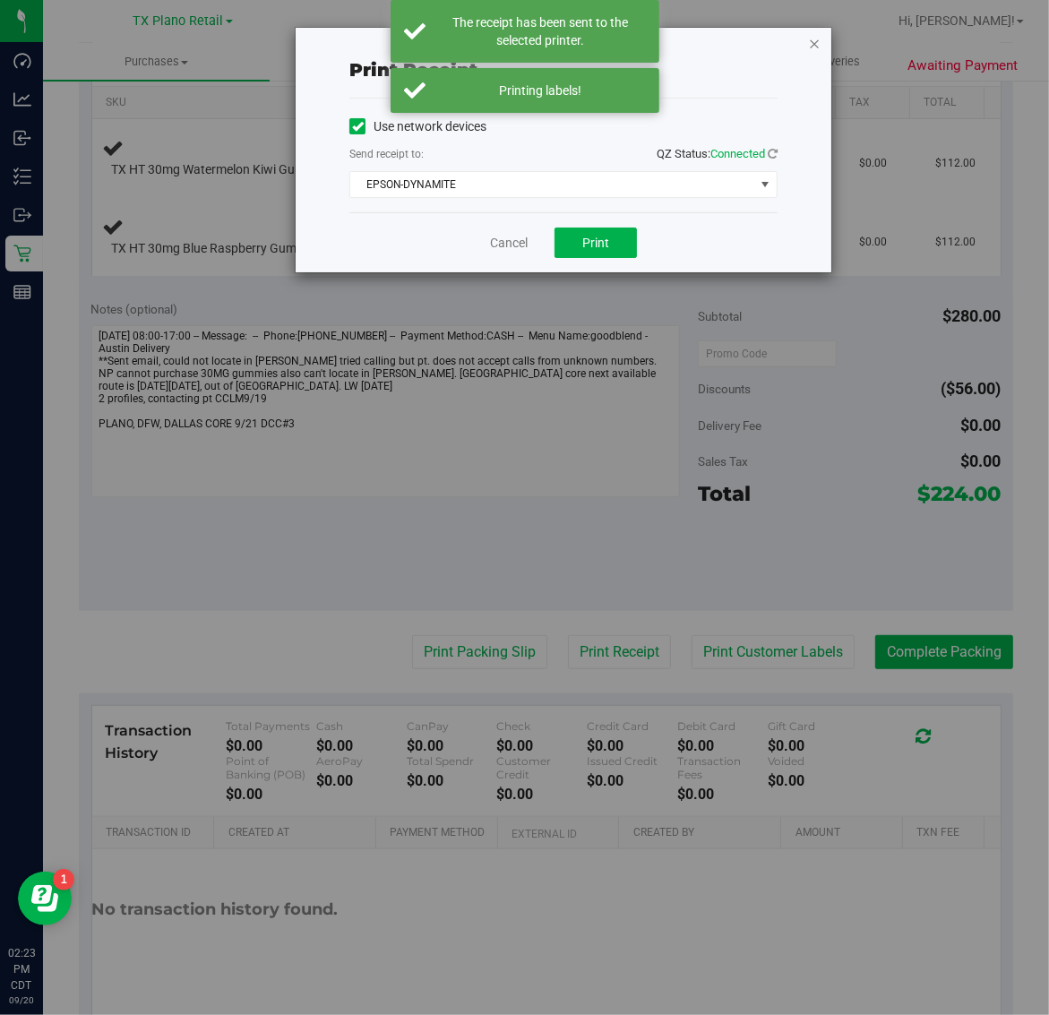
click at [813, 42] on icon "button" at bounding box center [814, 42] width 13 height 21
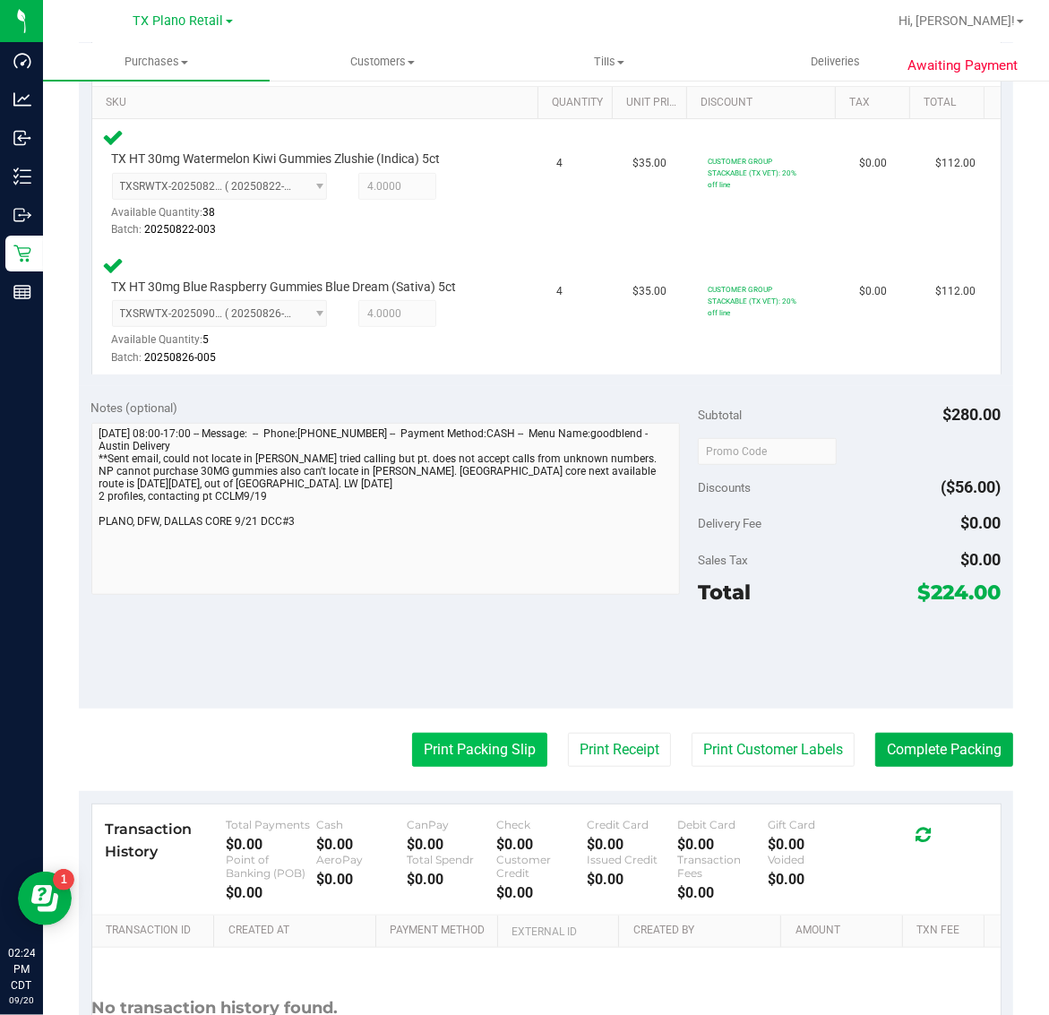
click at [491, 750] on button "Print Packing Slip" at bounding box center [479, 750] width 135 height 34
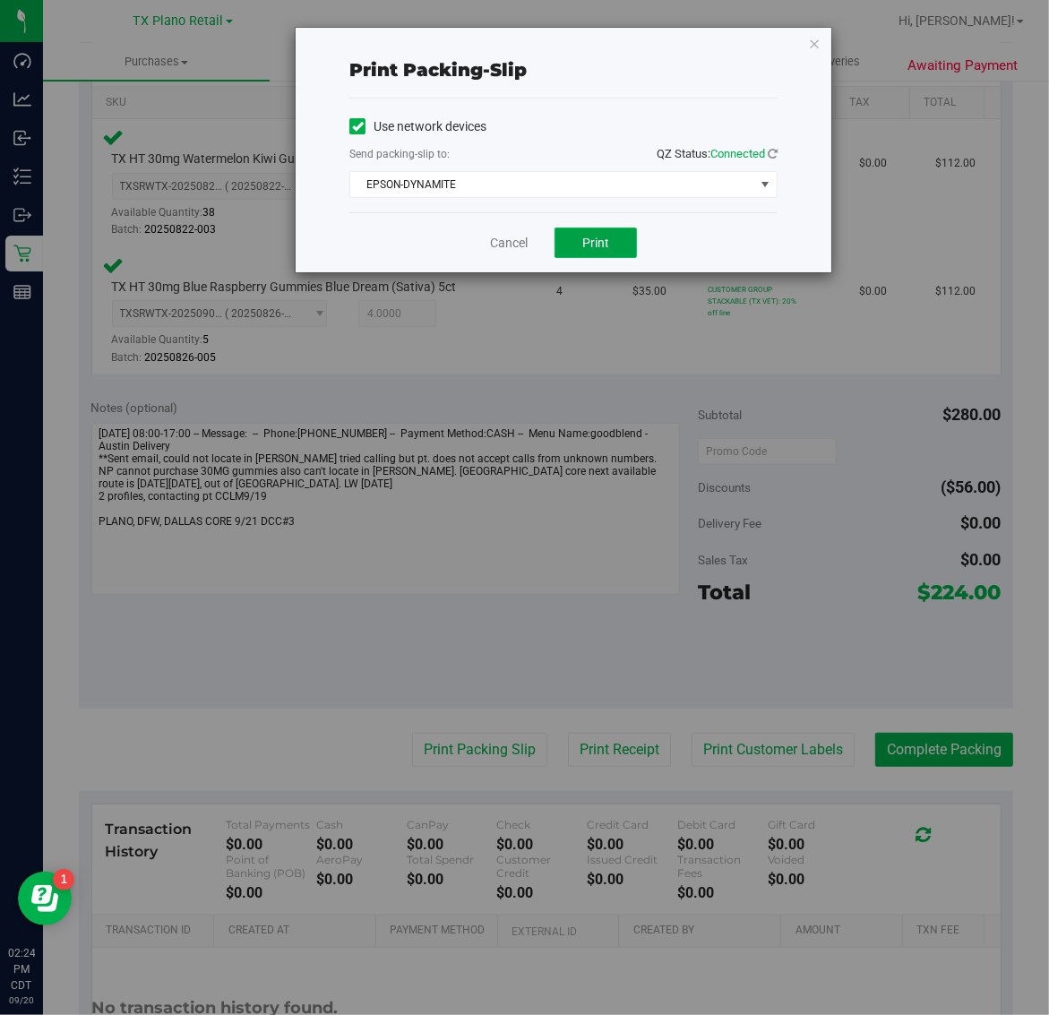
click at [593, 236] on span "Print" at bounding box center [595, 243] width 27 height 14
click at [812, 38] on icon "button" at bounding box center [814, 42] width 13 height 21
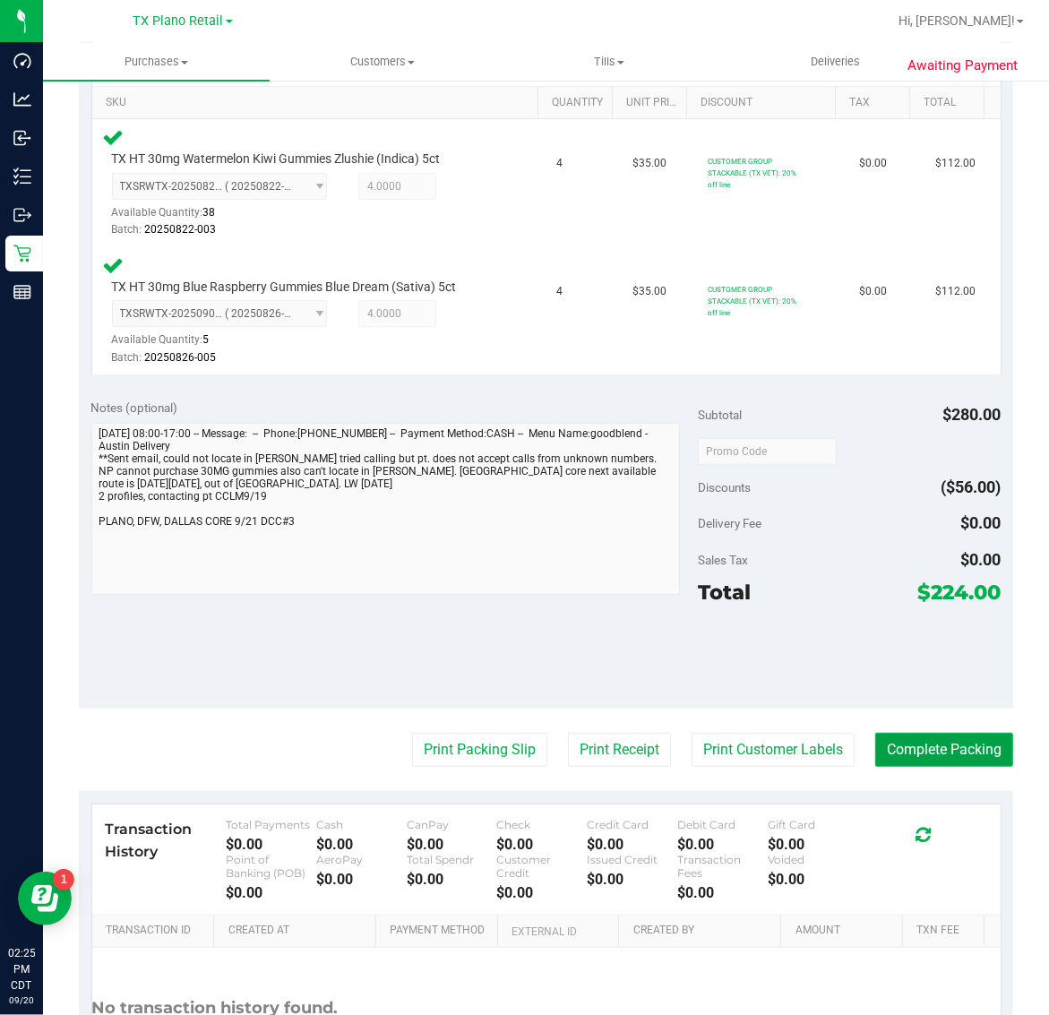
click at [929, 749] on button "Complete Packing" at bounding box center [944, 750] width 138 height 34
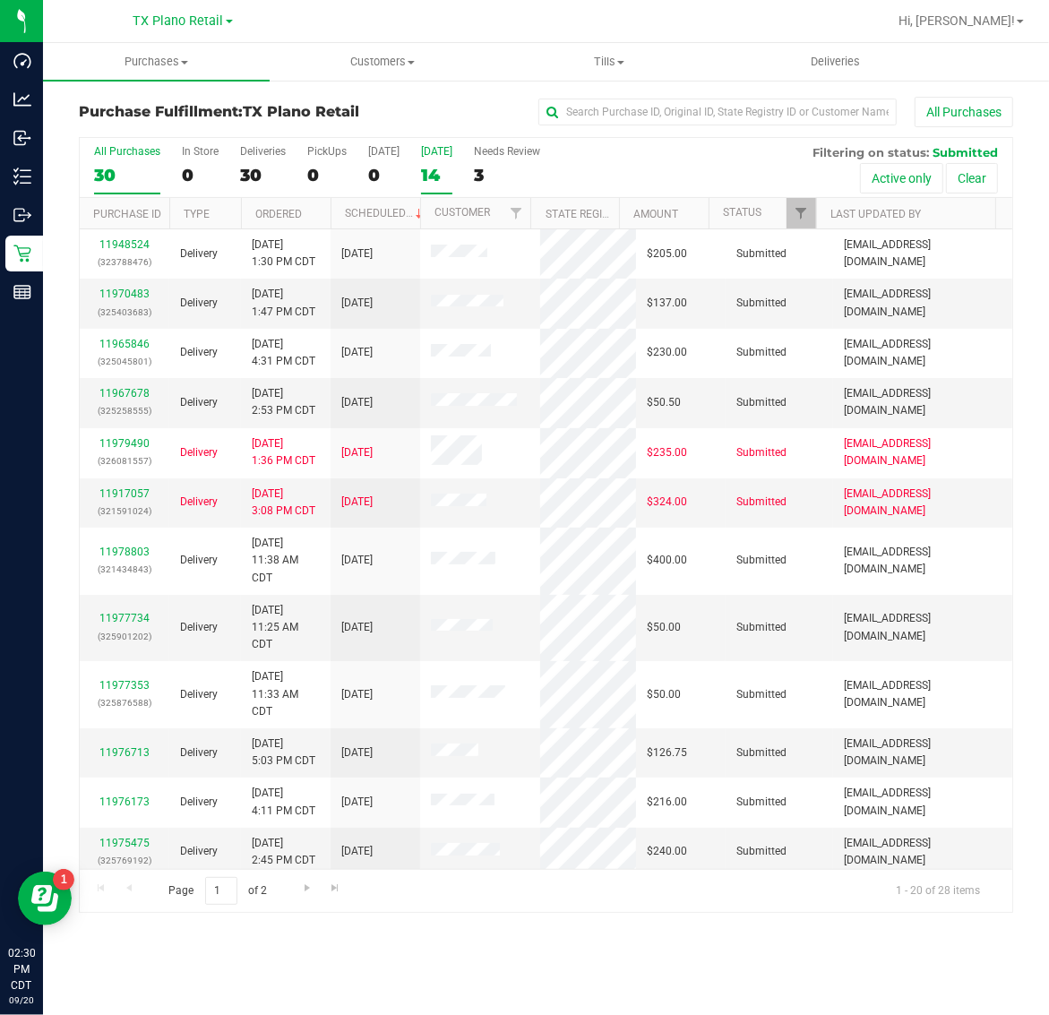
click at [449, 166] on div "14" at bounding box center [436, 175] width 31 height 21
click at [0, 0] on input "Tomorrow 14" at bounding box center [0, 0] width 0 height 0
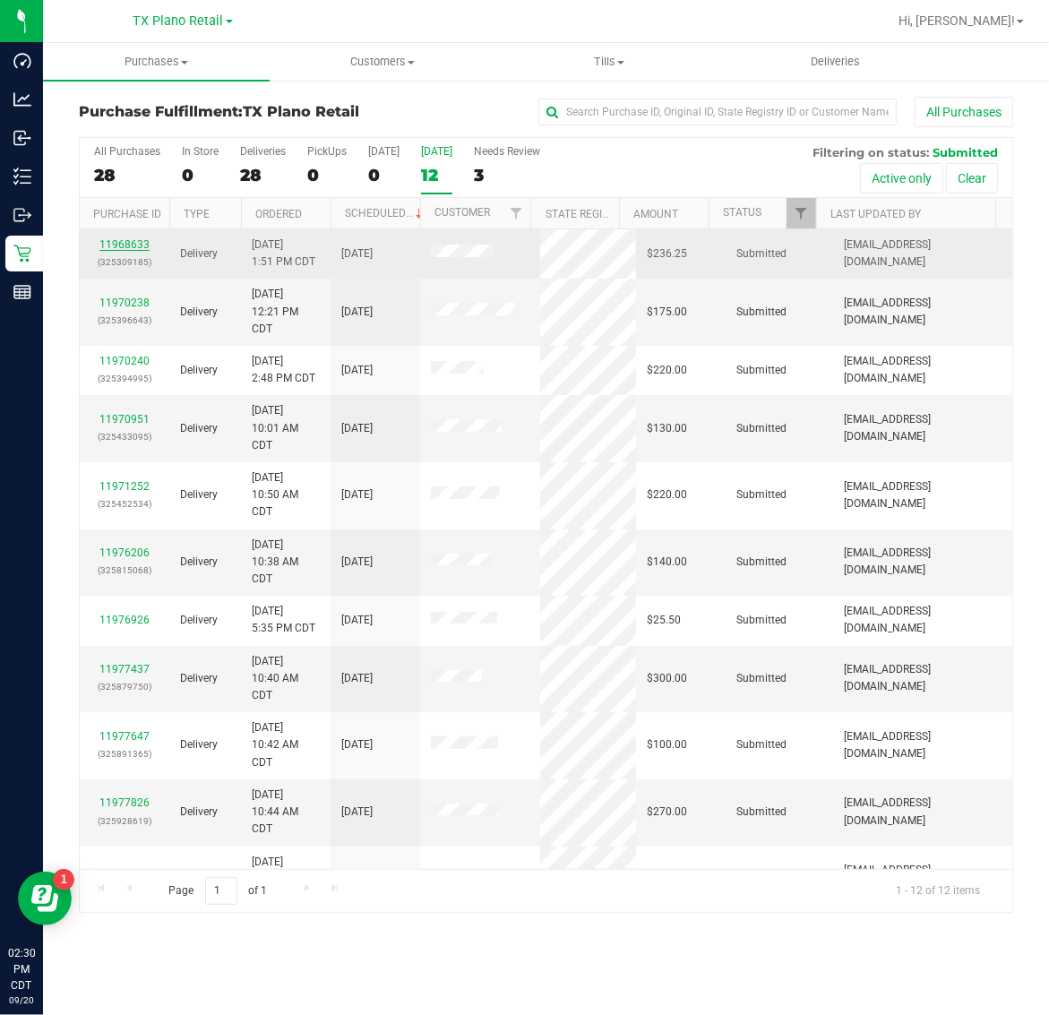
click at [125, 249] on link "11968633" at bounding box center [124, 244] width 50 height 13
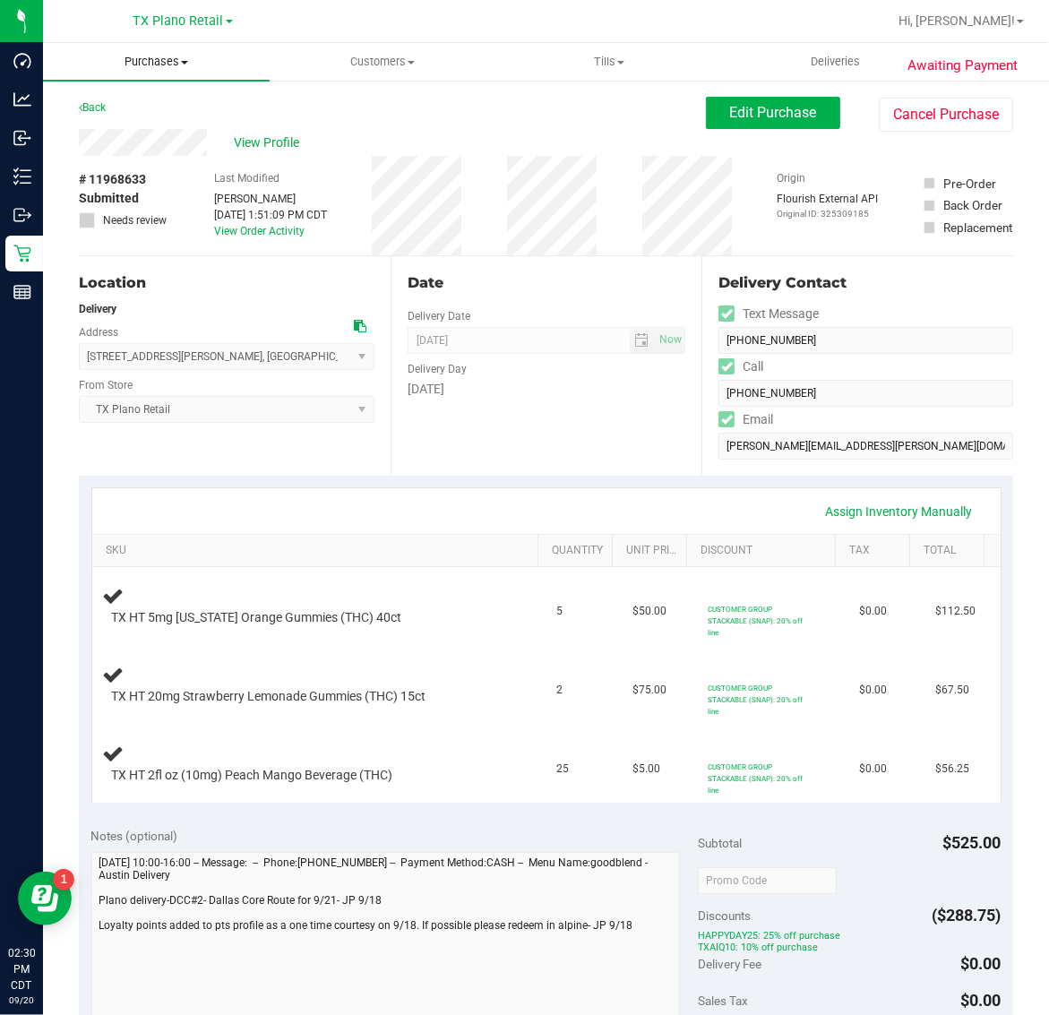
click at [150, 60] on span "Purchases" at bounding box center [156, 62] width 227 height 16
click at [158, 127] on li "Fulfillment" at bounding box center [156, 129] width 227 height 21
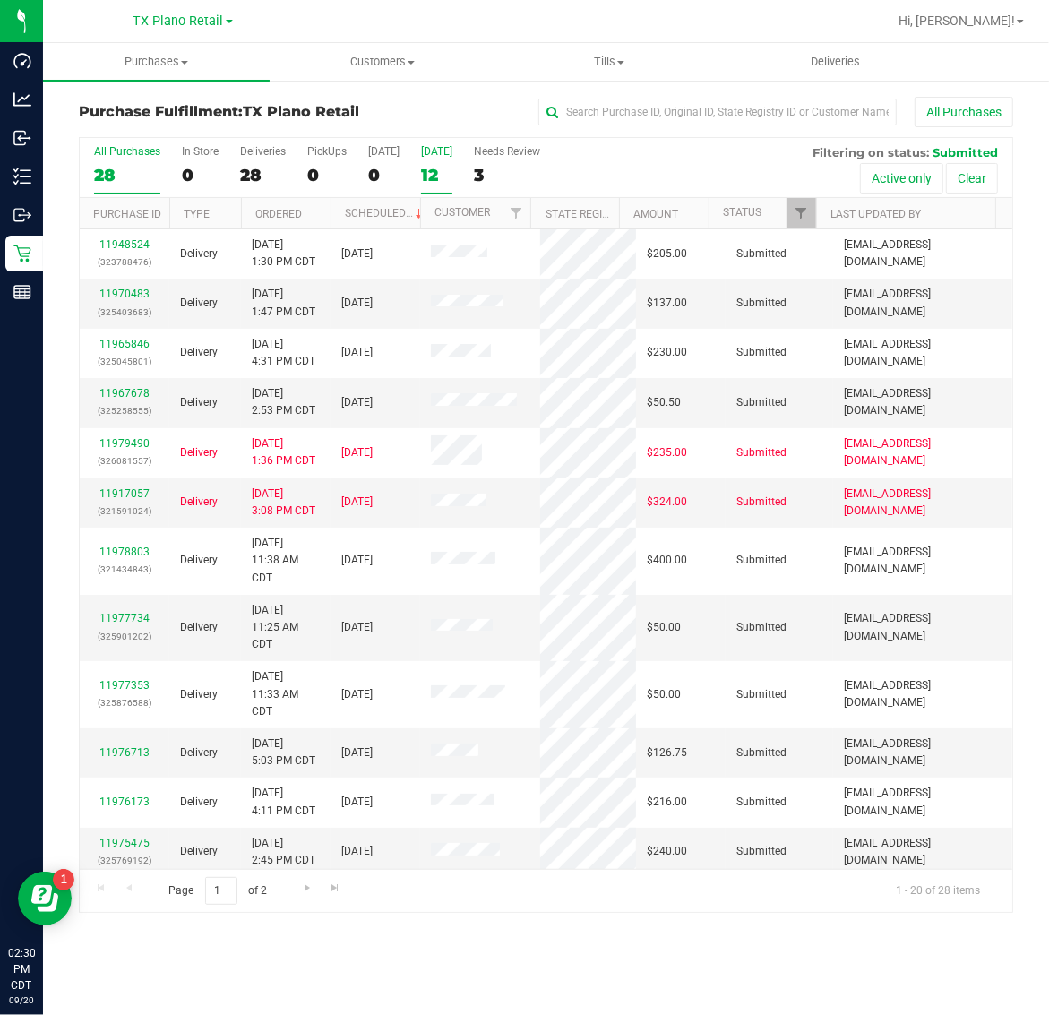
click at [437, 176] on div "12" at bounding box center [436, 175] width 31 height 21
click at [0, 0] on input "Tomorrow 12" at bounding box center [0, 0] width 0 height 0
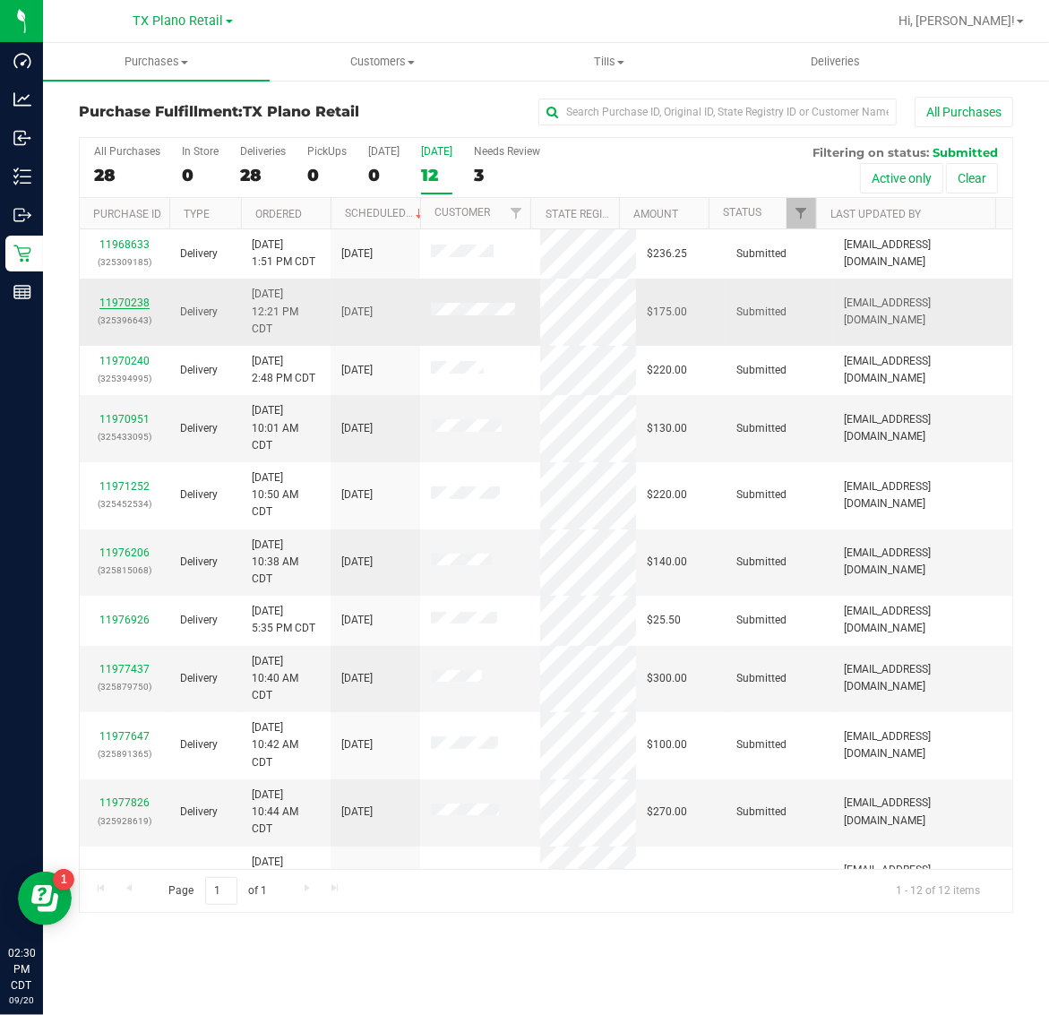
click at [133, 303] on link "11970238" at bounding box center [124, 302] width 50 height 13
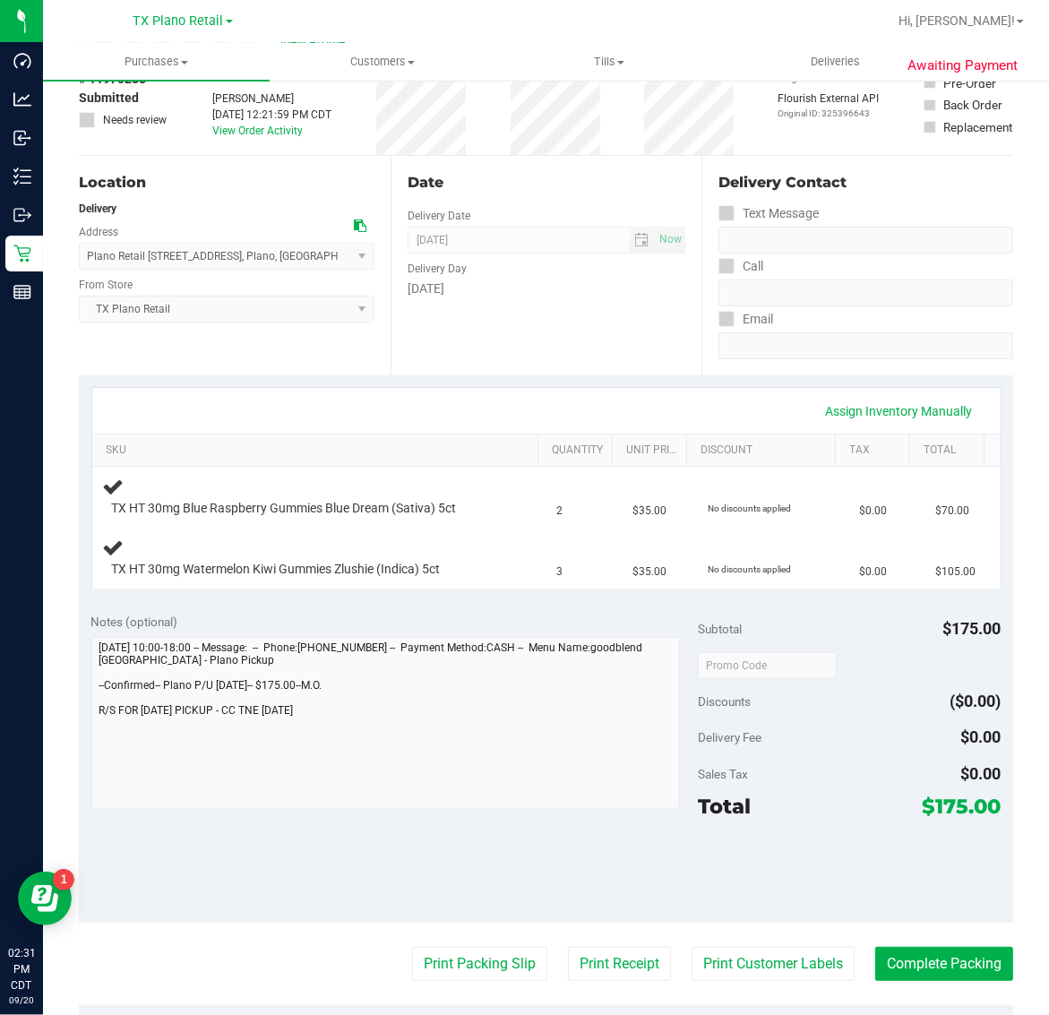
scroll to position [336, 0]
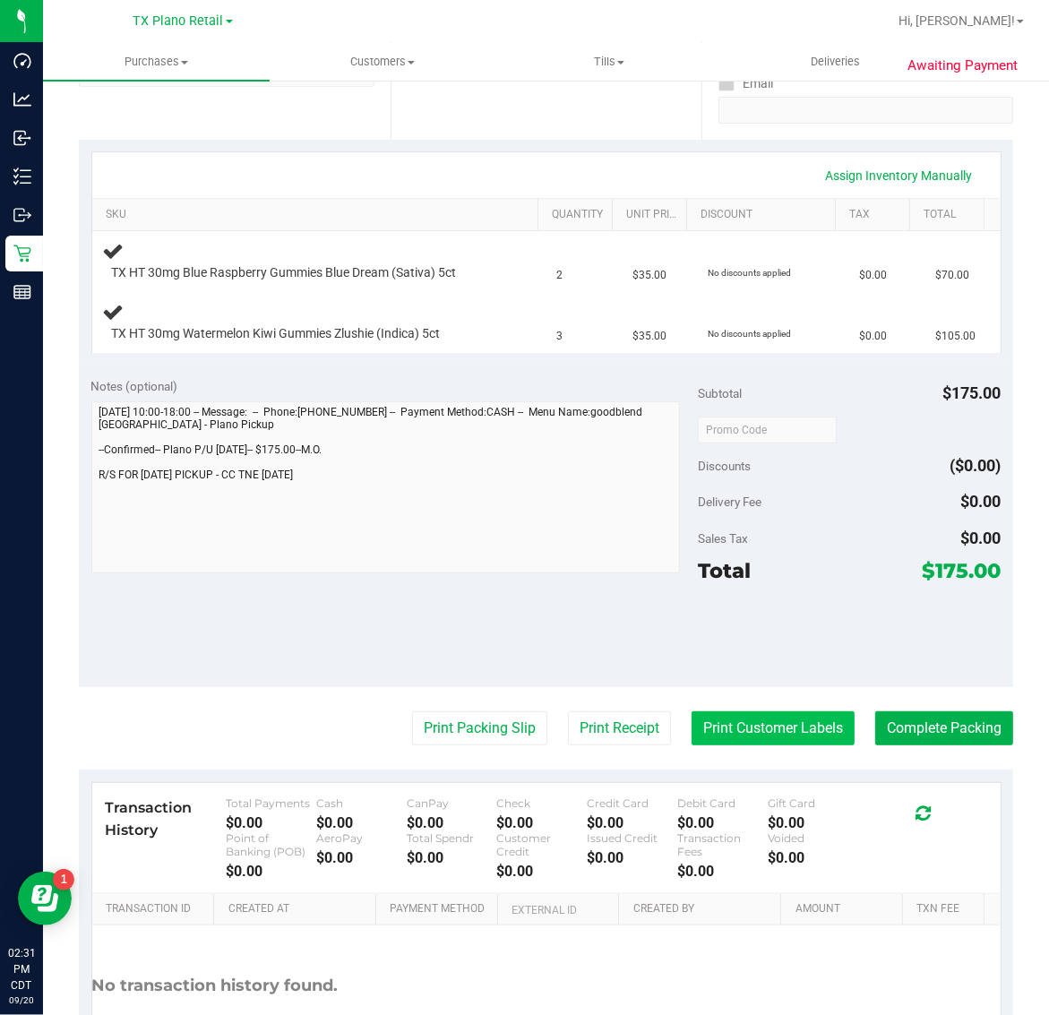
click at [786, 736] on button "Print Customer Labels" at bounding box center [772, 728] width 163 height 34
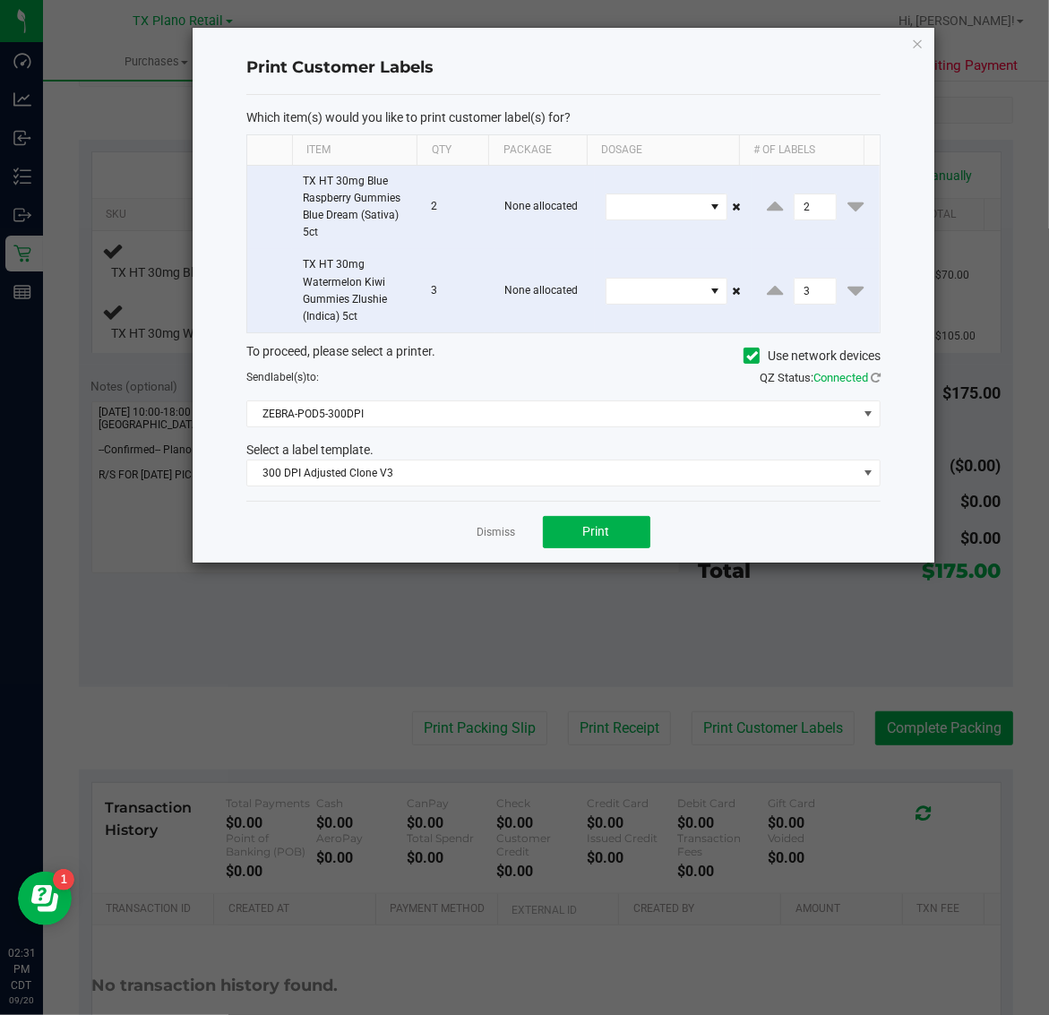
click at [621, 556] on div "Dismiss Print" at bounding box center [563, 532] width 634 height 62
click at [612, 528] on button "Print" at bounding box center [596, 532] width 107 height 32
click at [919, 41] on icon "button" at bounding box center [918, 42] width 13 height 21
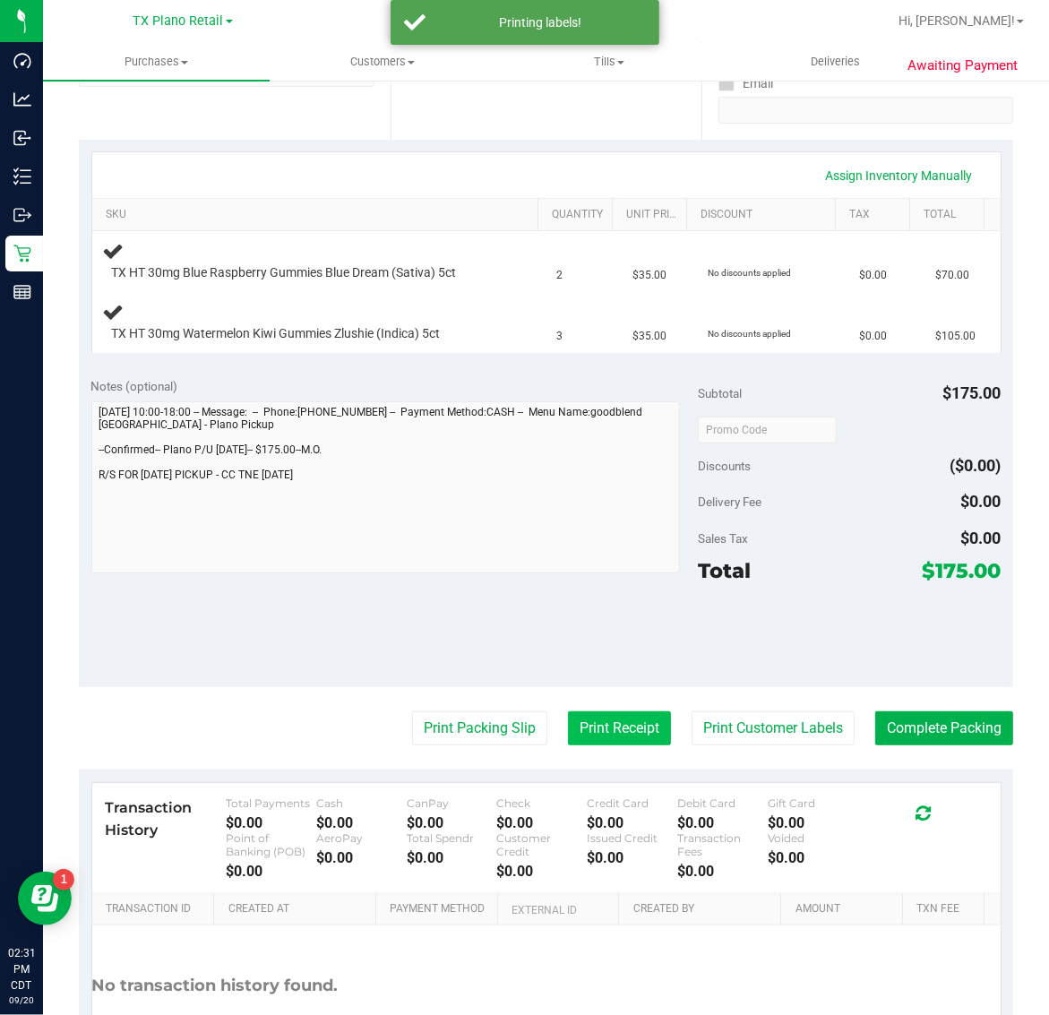
click at [602, 730] on button "Print Receipt" at bounding box center [619, 728] width 103 height 34
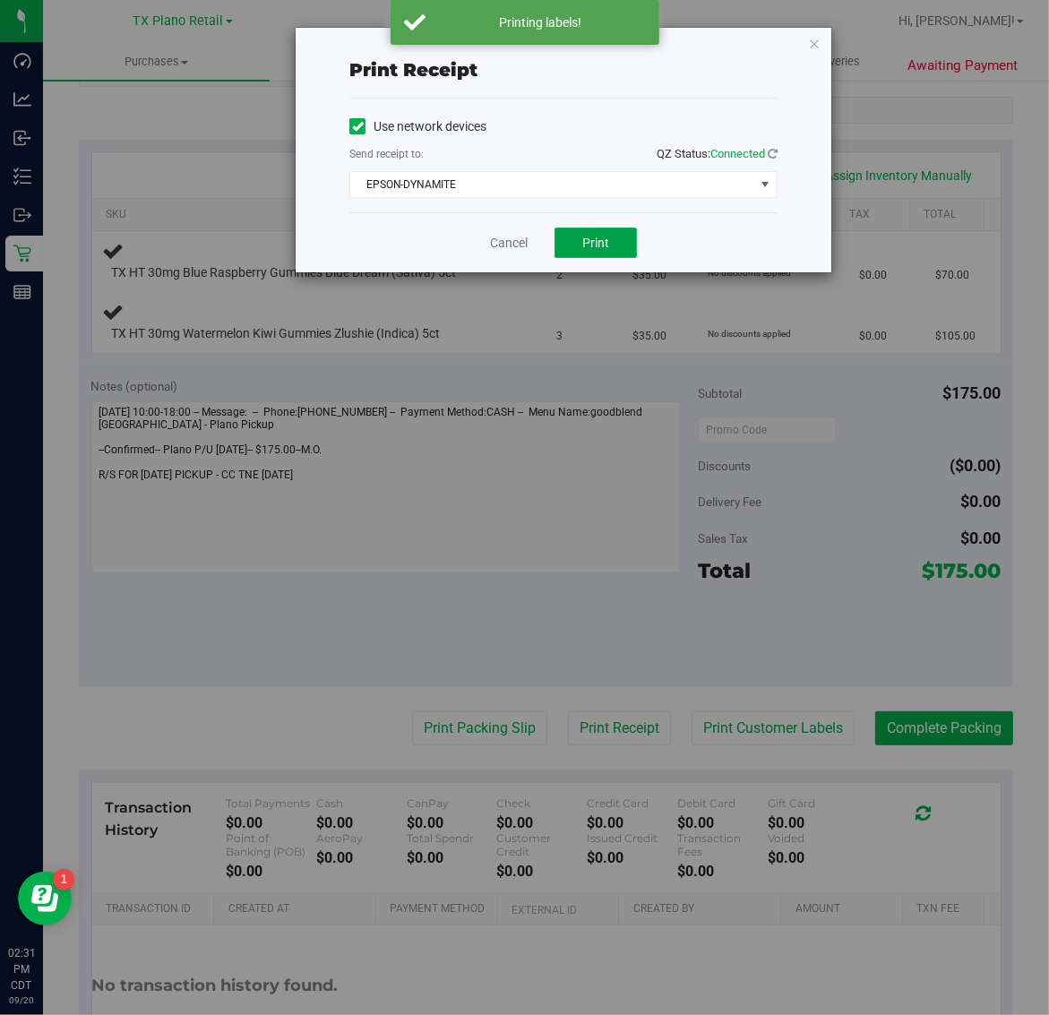
click at [591, 242] on span "Print" at bounding box center [595, 243] width 27 height 14
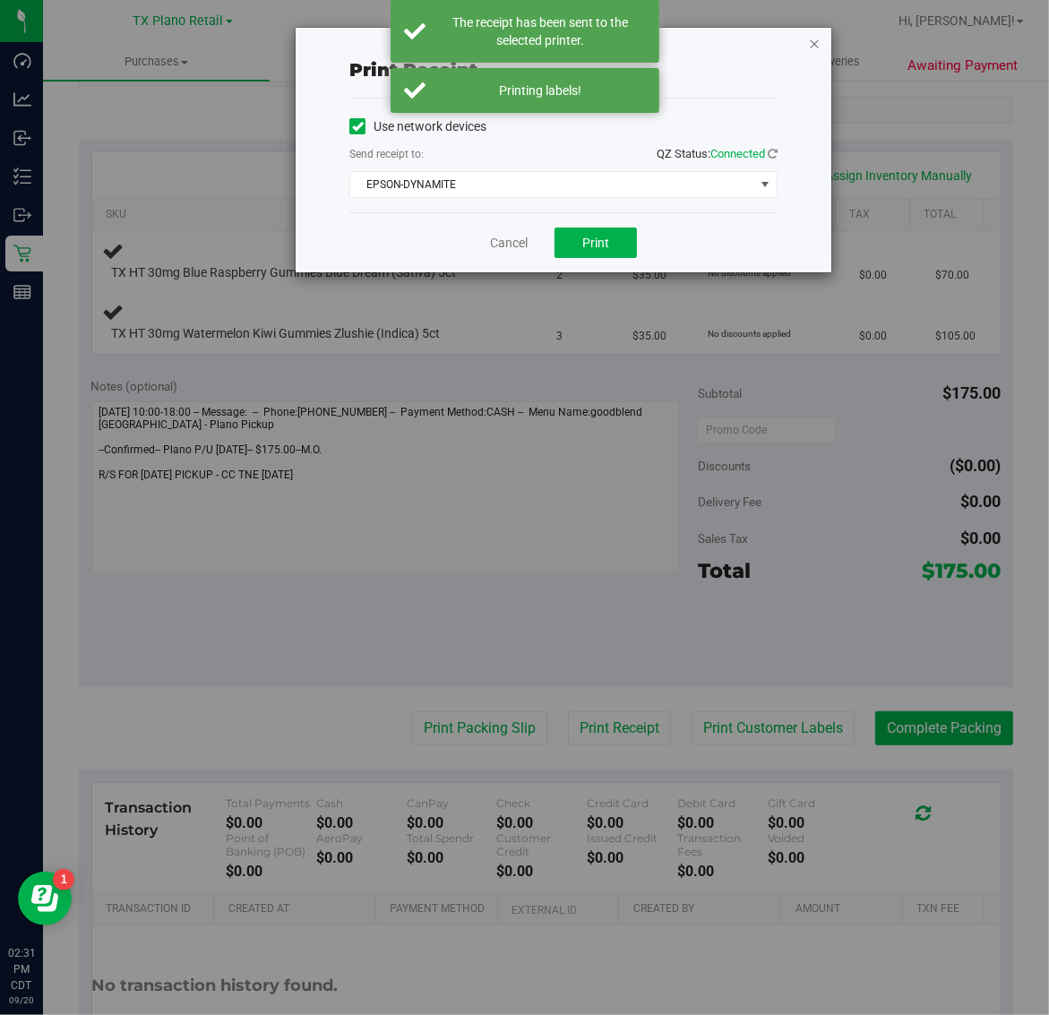
click at [813, 43] on icon "button" at bounding box center [814, 42] width 13 height 21
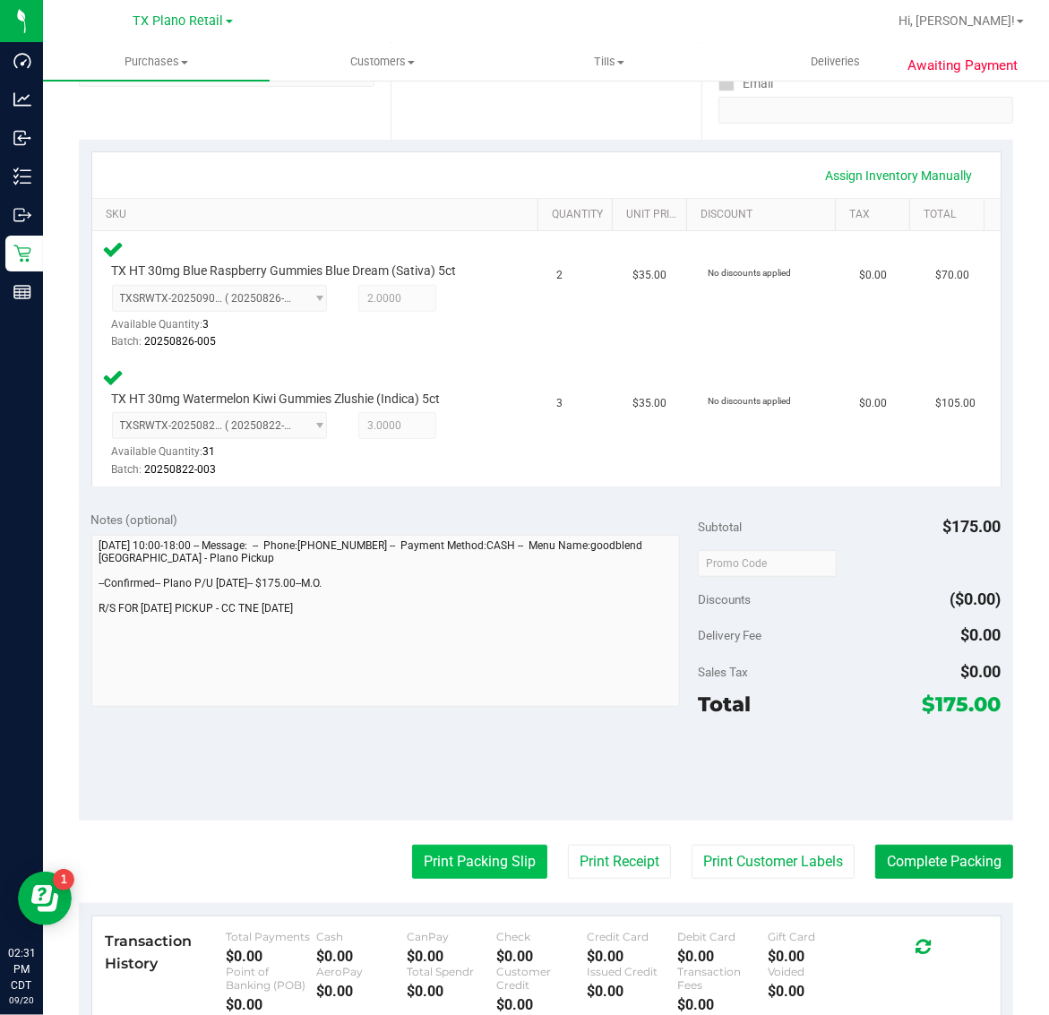
click at [468, 858] on button "Print Packing Slip" at bounding box center [479, 862] width 135 height 34
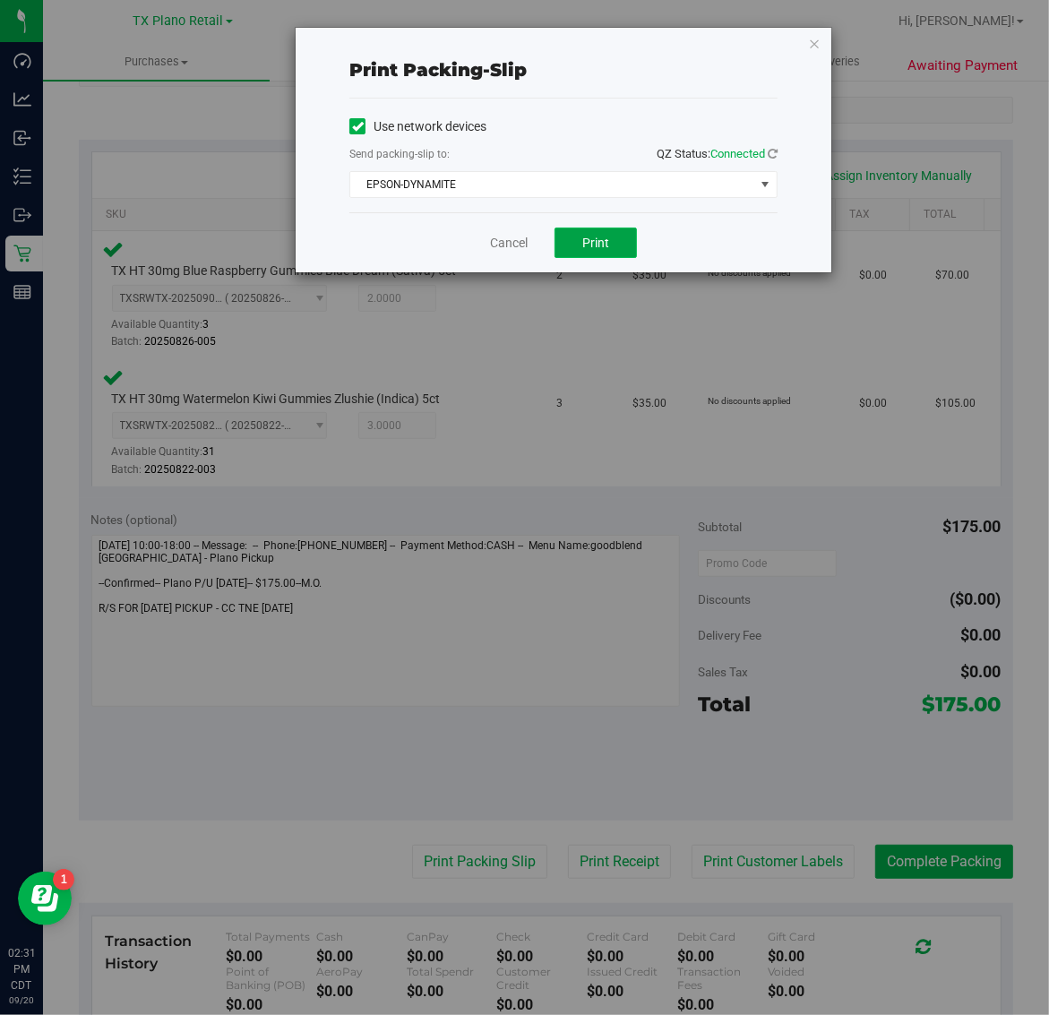
click at [594, 250] on span "Print" at bounding box center [595, 243] width 27 height 14
click at [813, 36] on icon "button" at bounding box center [814, 42] width 13 height 21
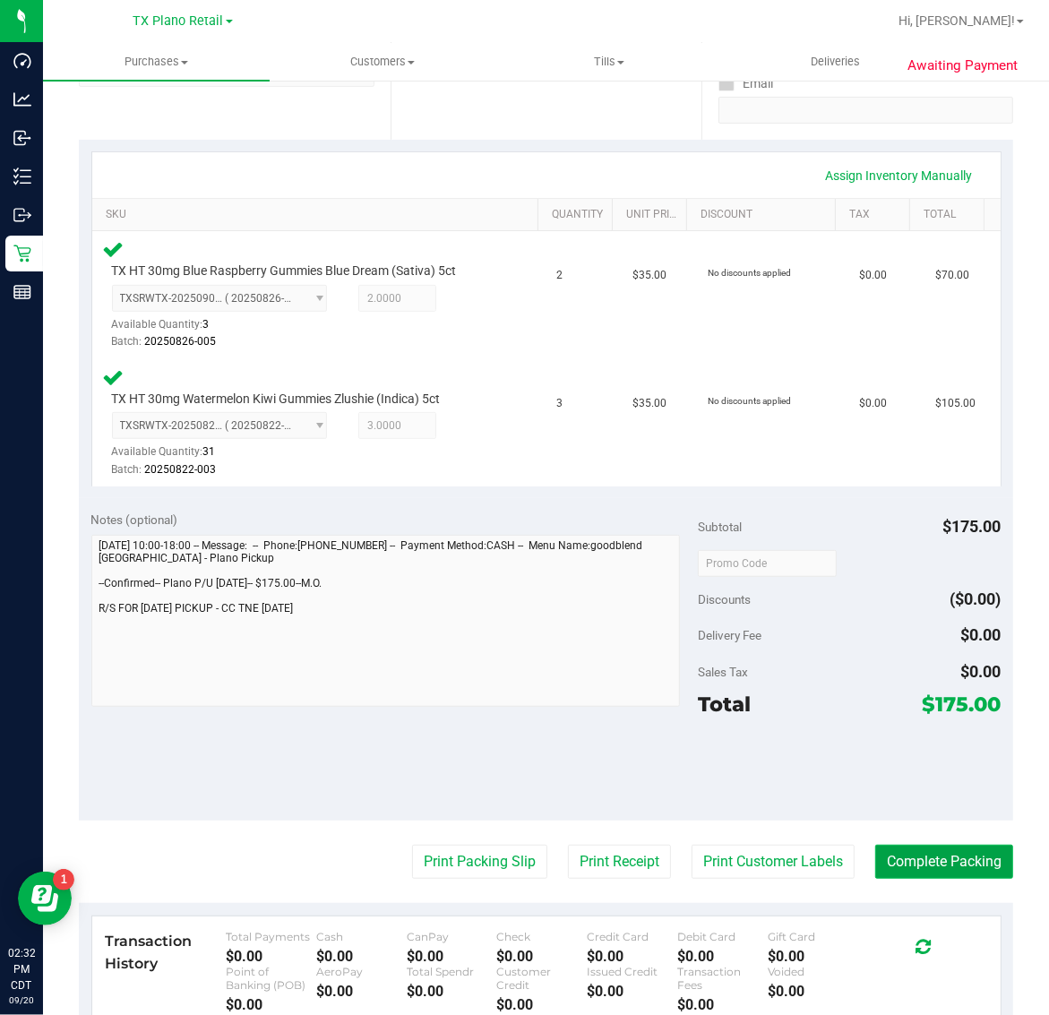
click at [910, 860] on button "Complete Packing" at bounding box center [944, 862] width 138 height 34
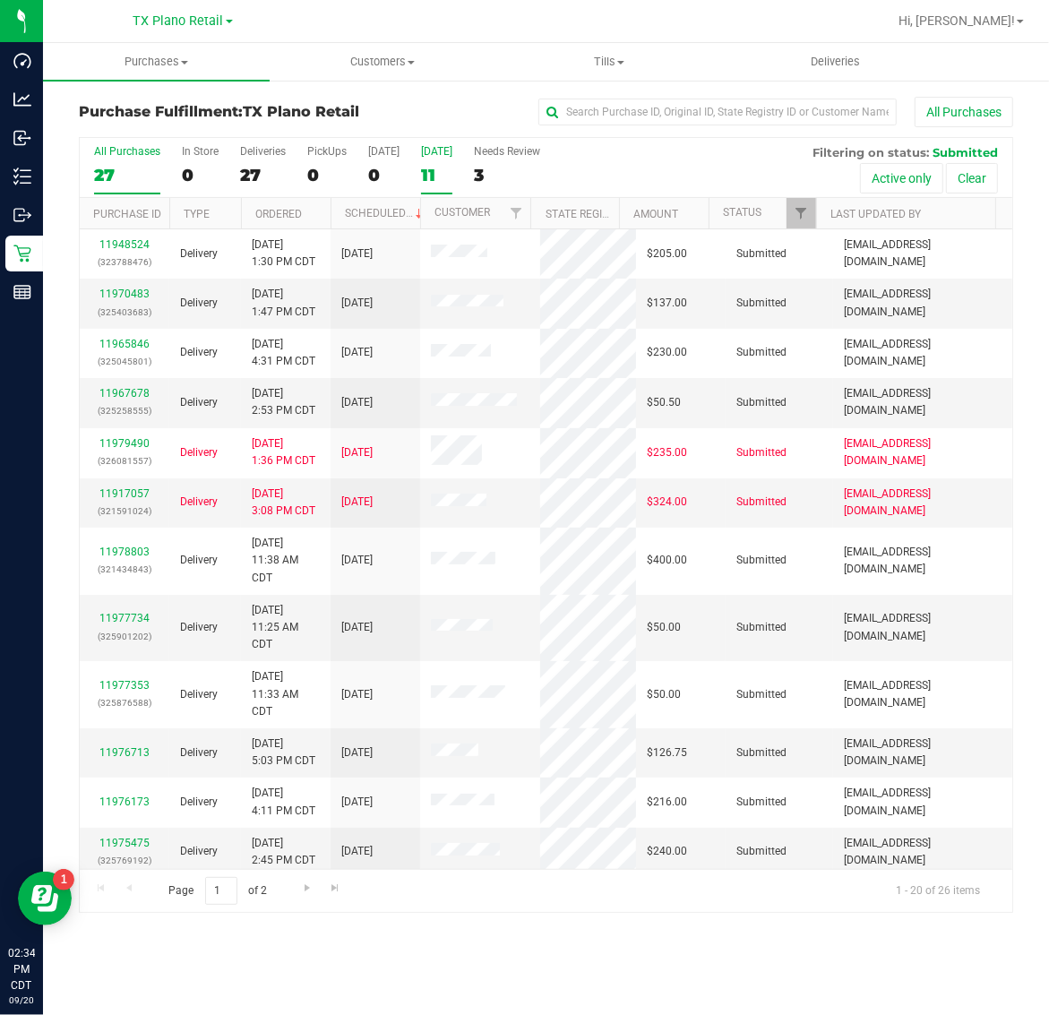
click at [435, 176] on div "11" at bounding box center [436, 175] width 31 height 21
click at [0, 0] on input "Tomorrow 11" at bounding box center [0, 0] width 0 height 0
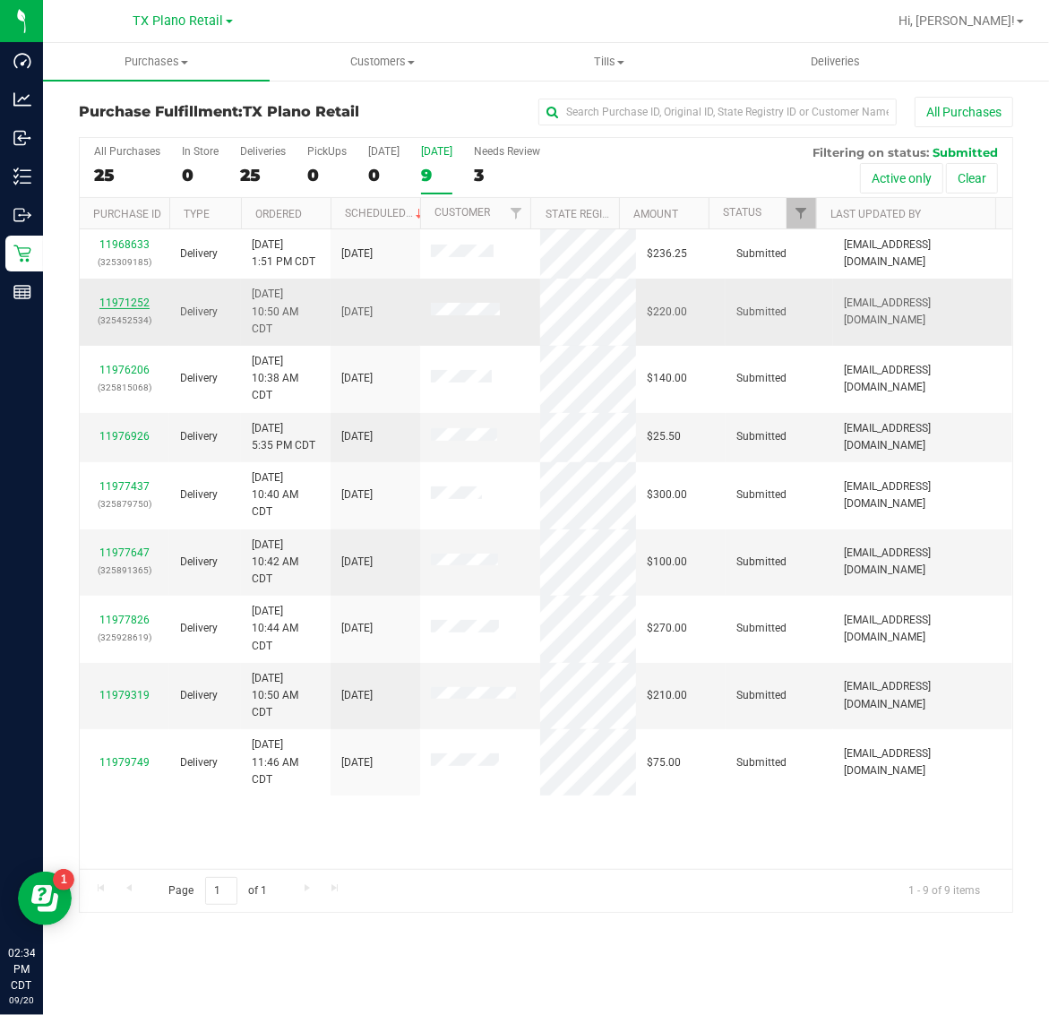
click at [126, 300] on link "11971252" at bounding box center [124, 302] width 50 height 13
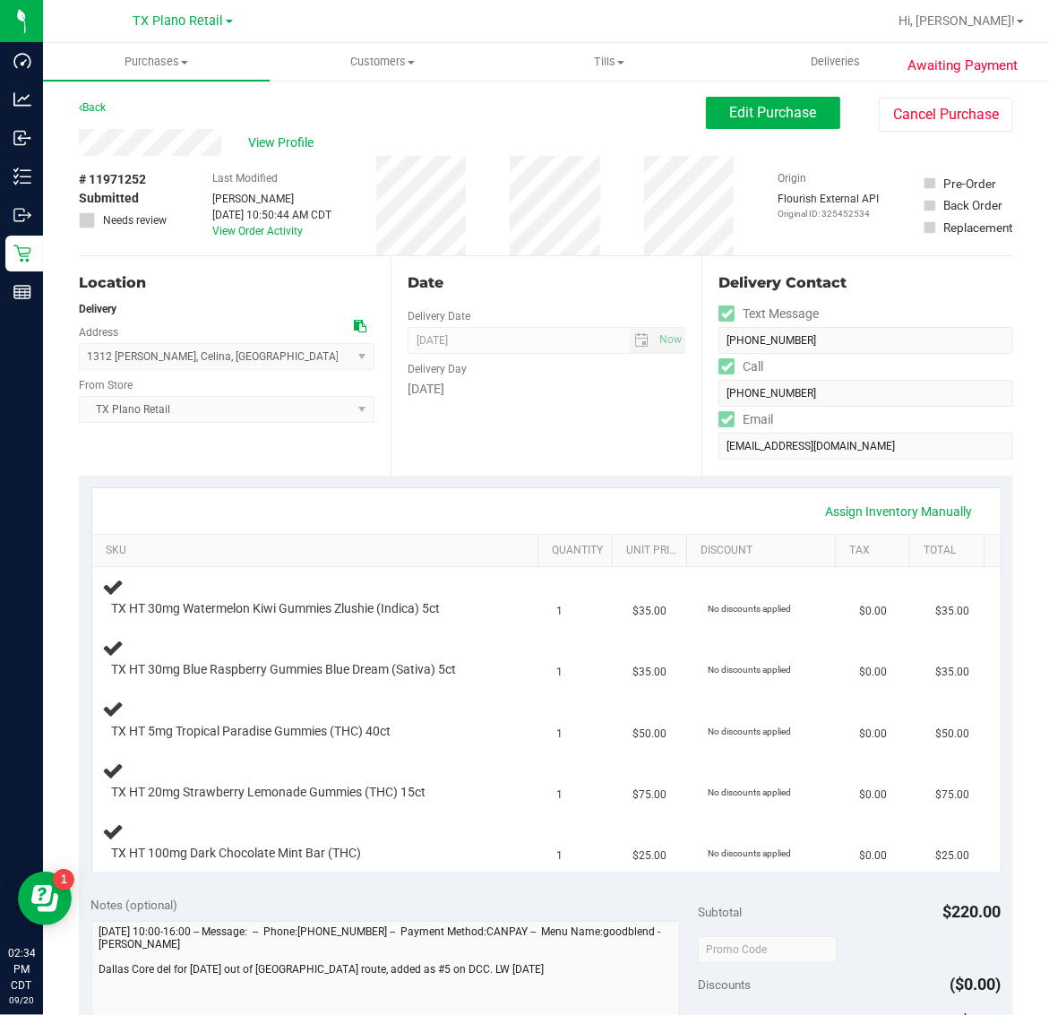
scroll to position [656, 0]
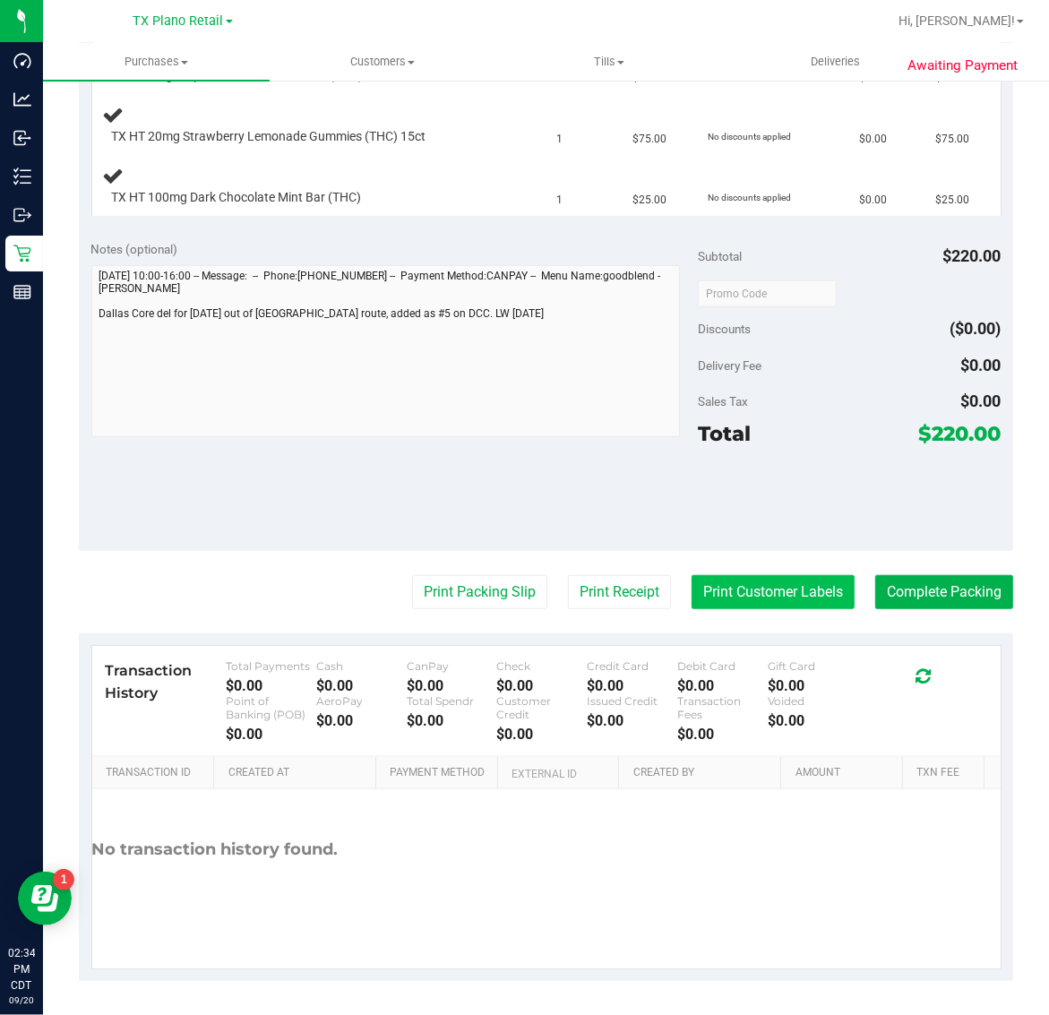
click at [728, 597] on button "Print Customer Labels" at bounding box center [772, 592] width 163 height 34
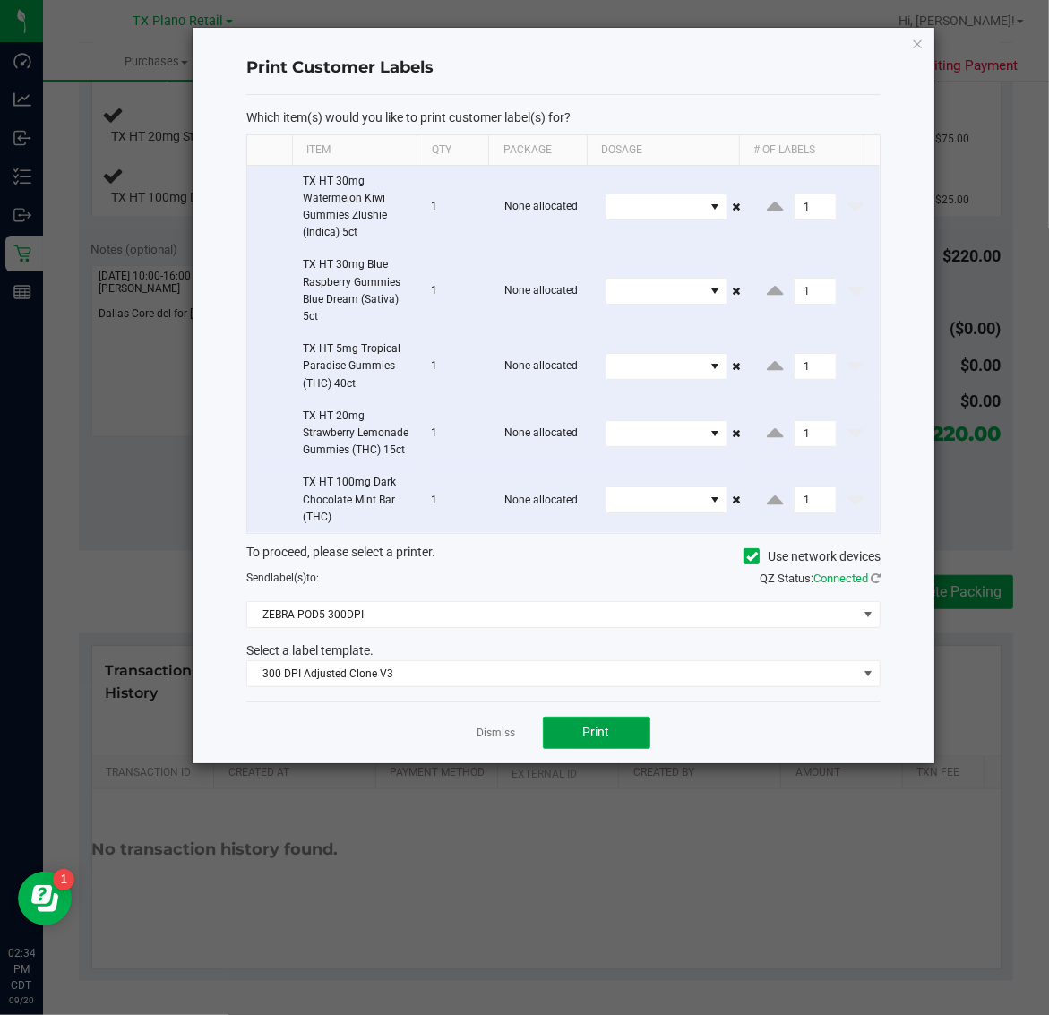
click at [571, 749] on button "Print" at bounding box center [596, 733] width 107 height 32
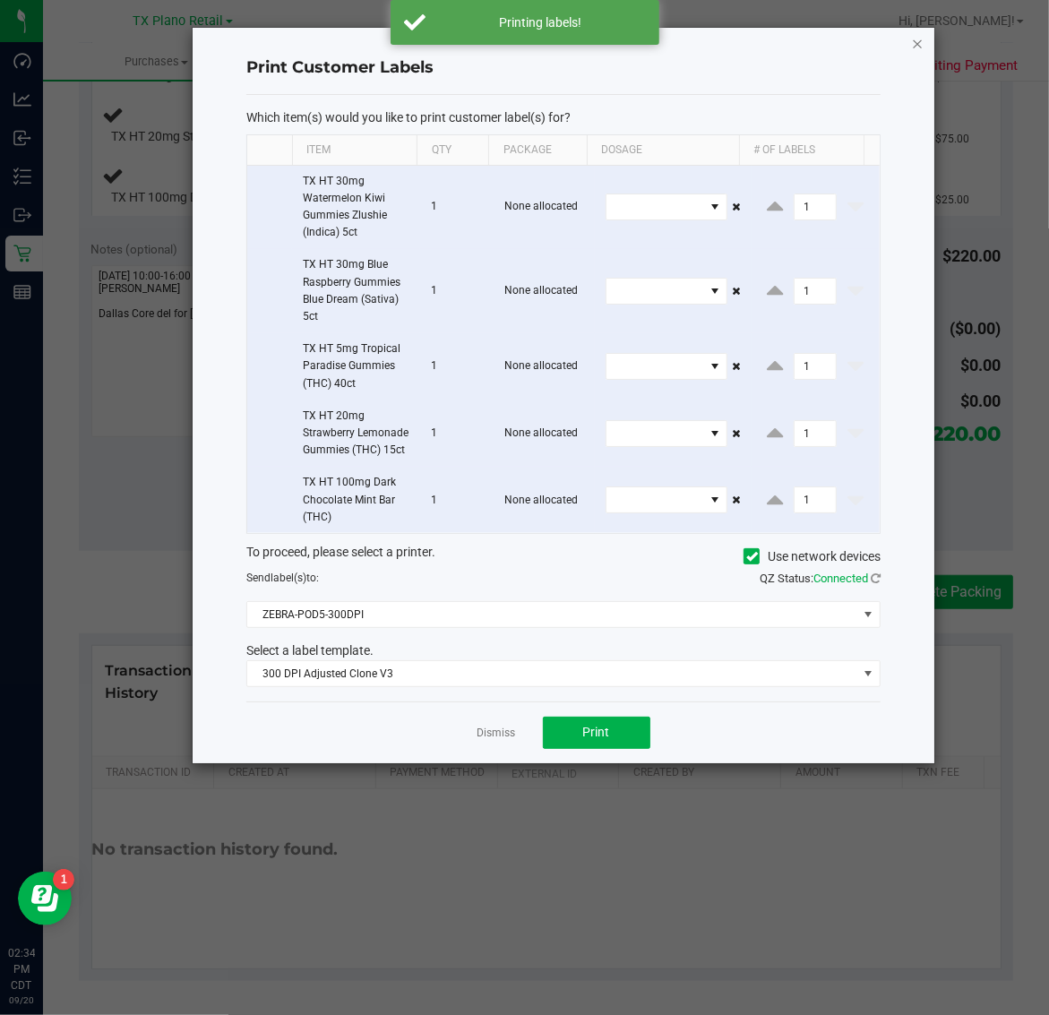
click at [915, 39] on icon "button" at bounding box center [918, 42] width 13 height 21
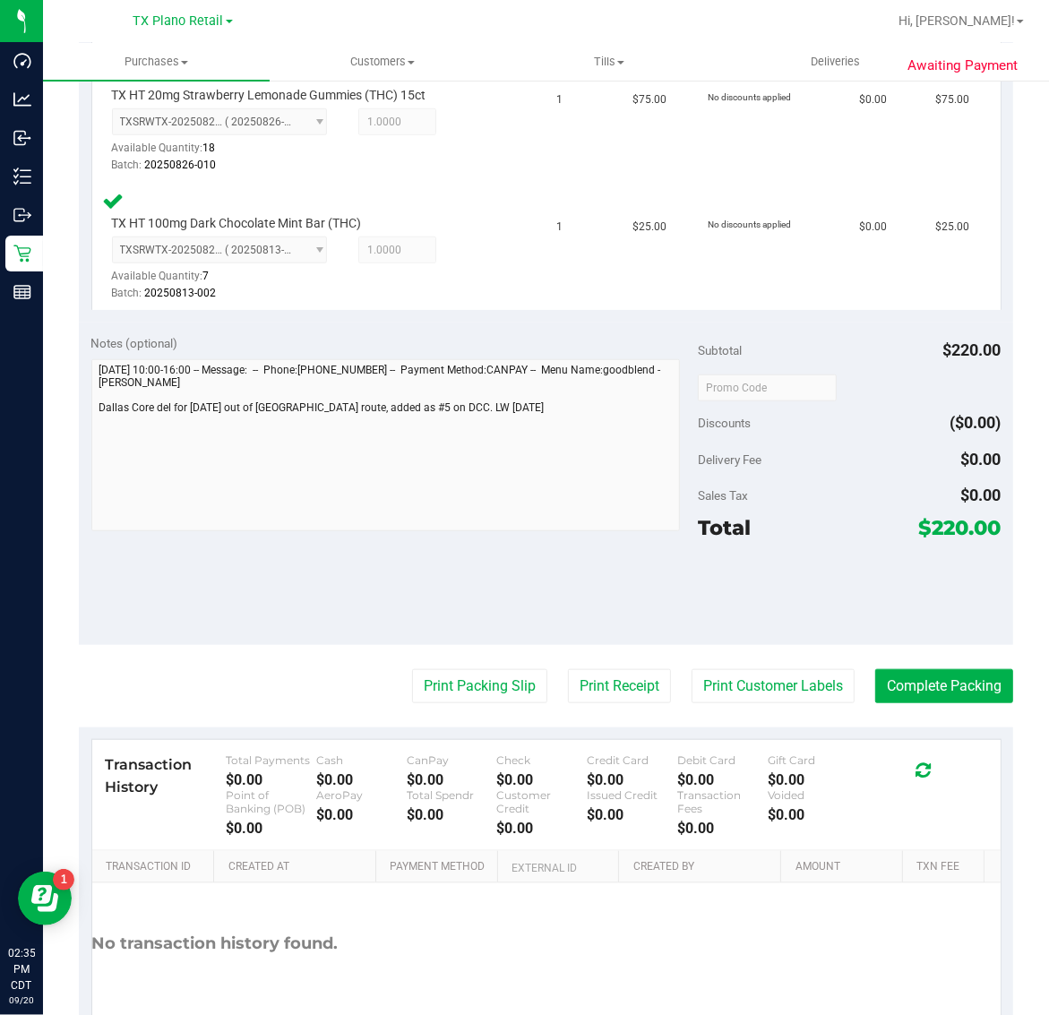
scroll to position [897, 0]
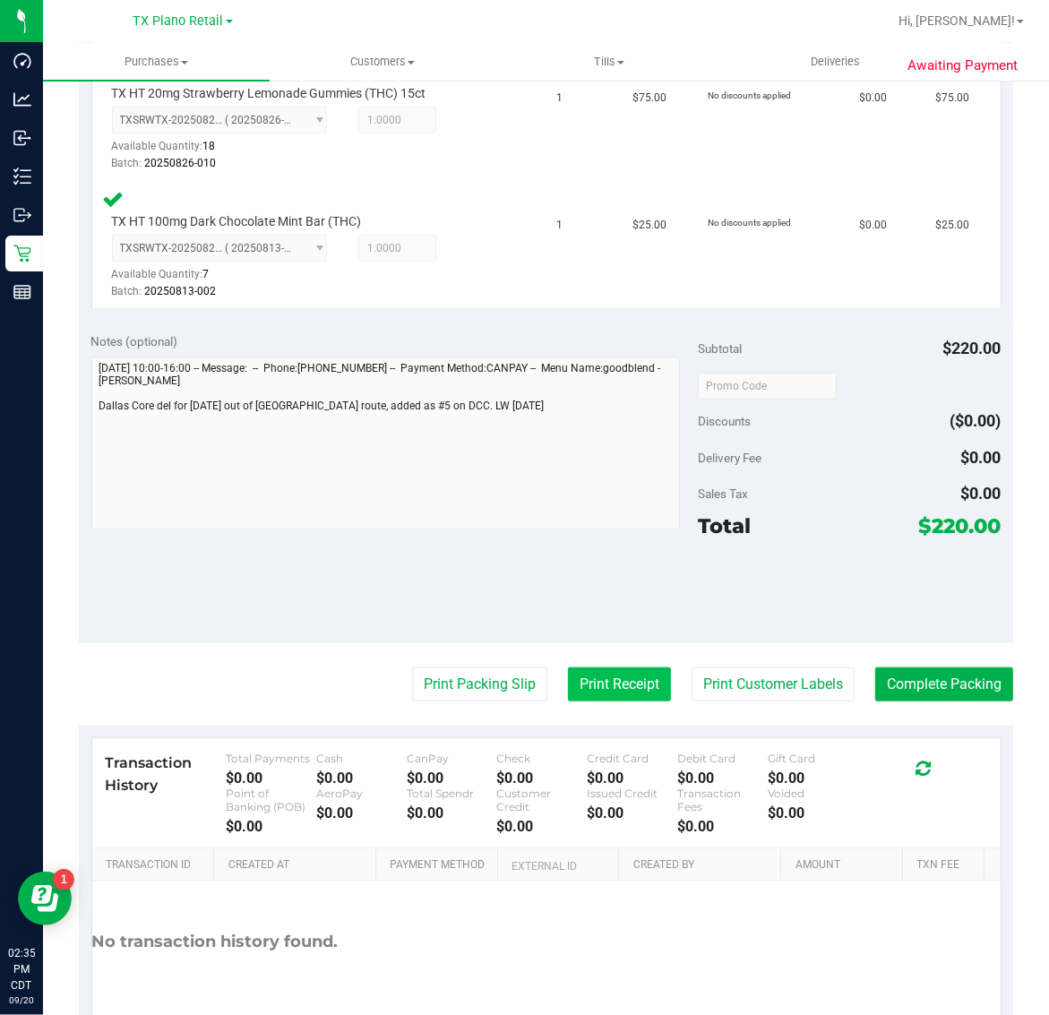
click at [589, 672] on button "Print Receipt" at bounding box center [619, 684] width 103 height 34
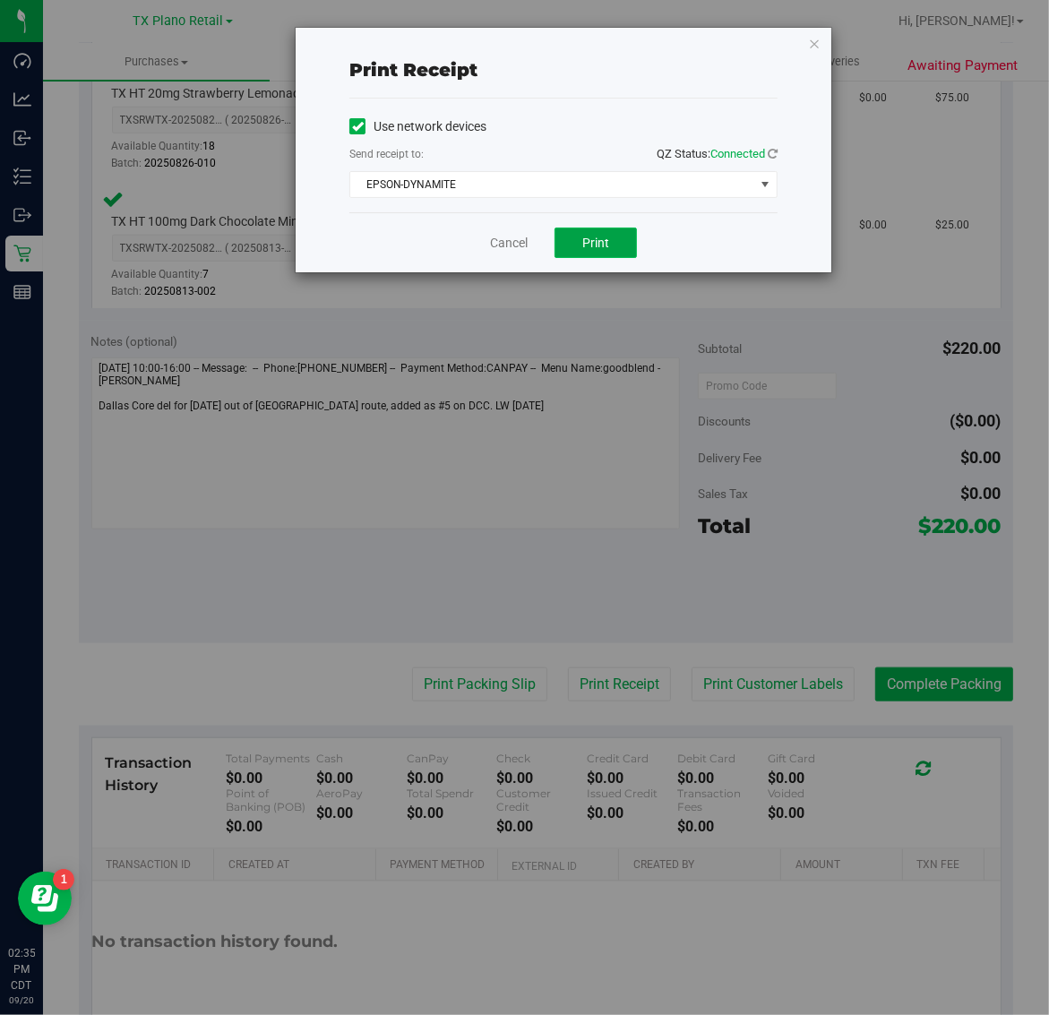
click at [606, 239] on span "Print" at bounding box center [595, 243] width 27 height 14
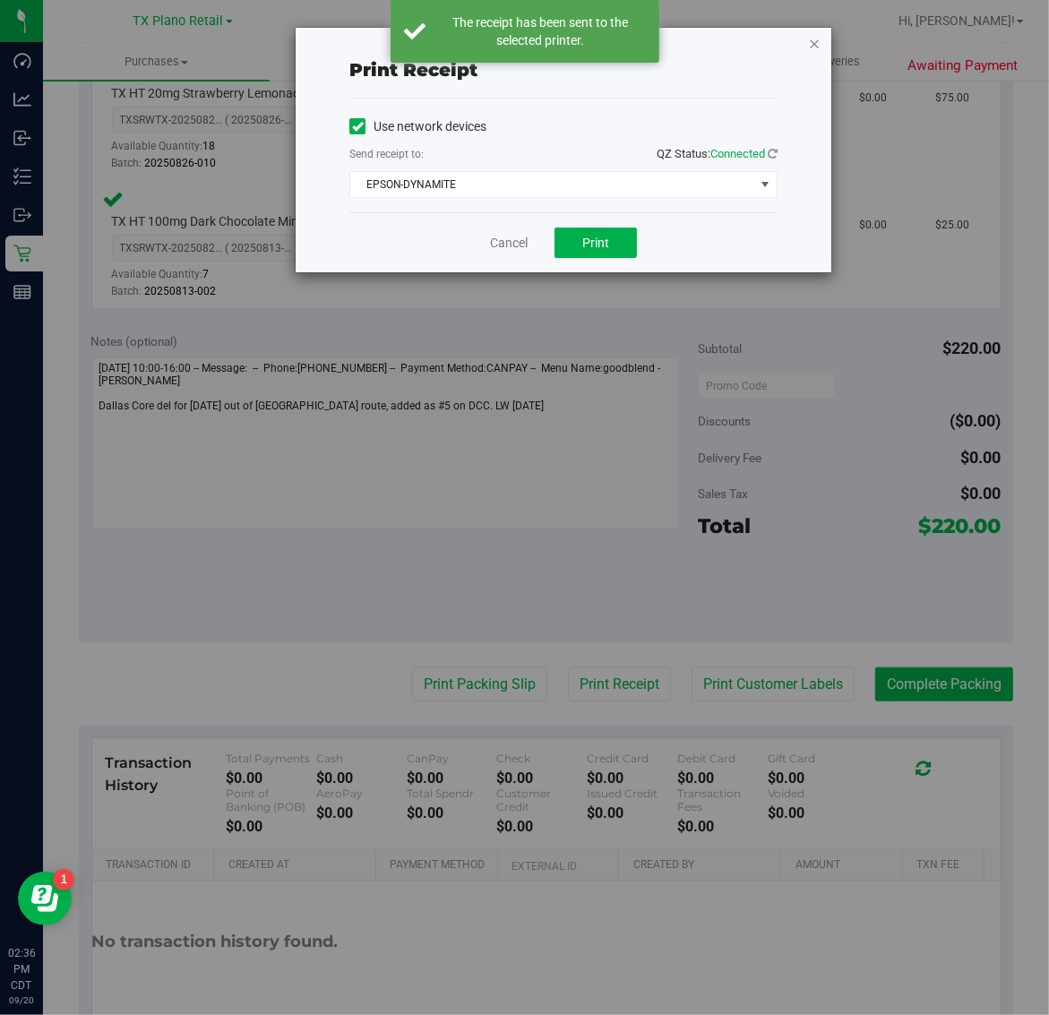
click at [813, 42] on icon "button" at bounding box center [814, 42] width 13 height 21
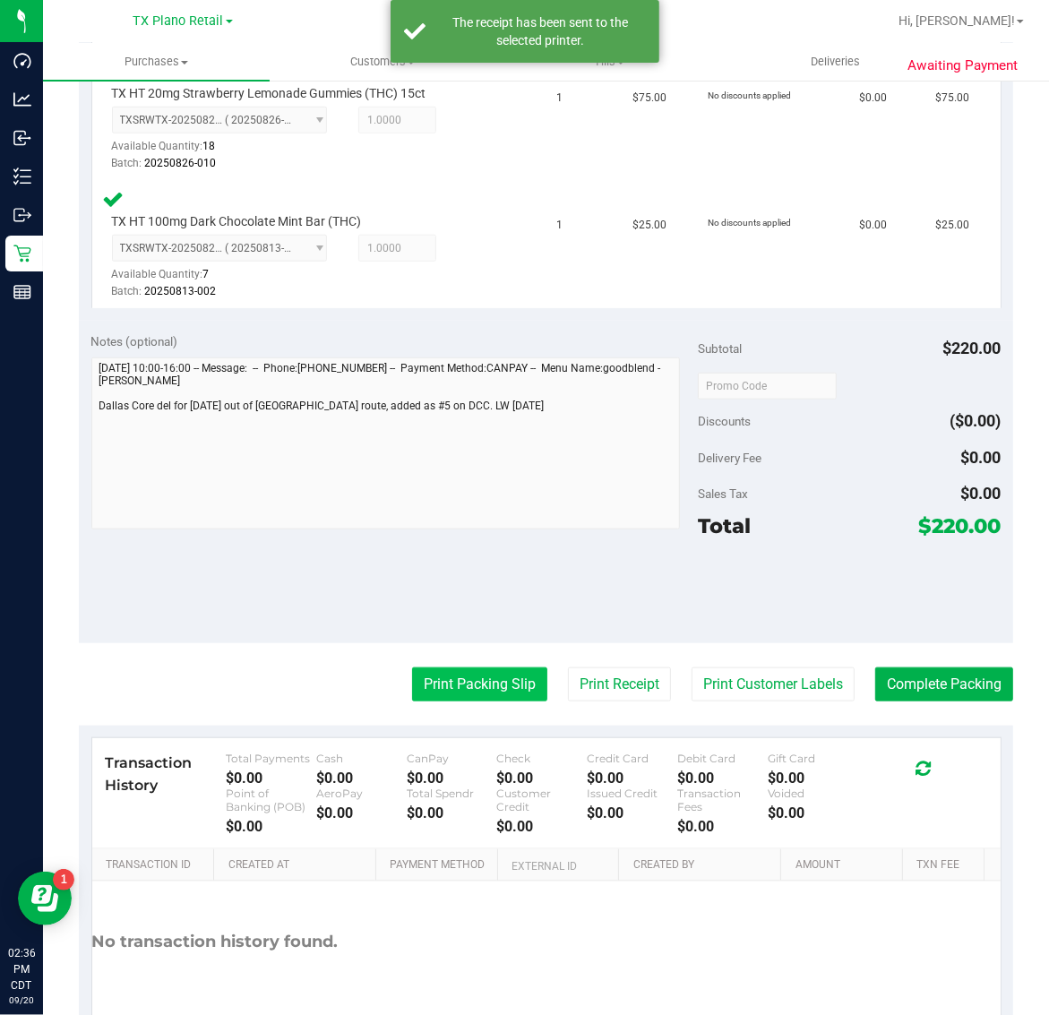
click at [499, 681] on button "Print Packing Slip" at bounding box center [479, 684] width 135 height 34
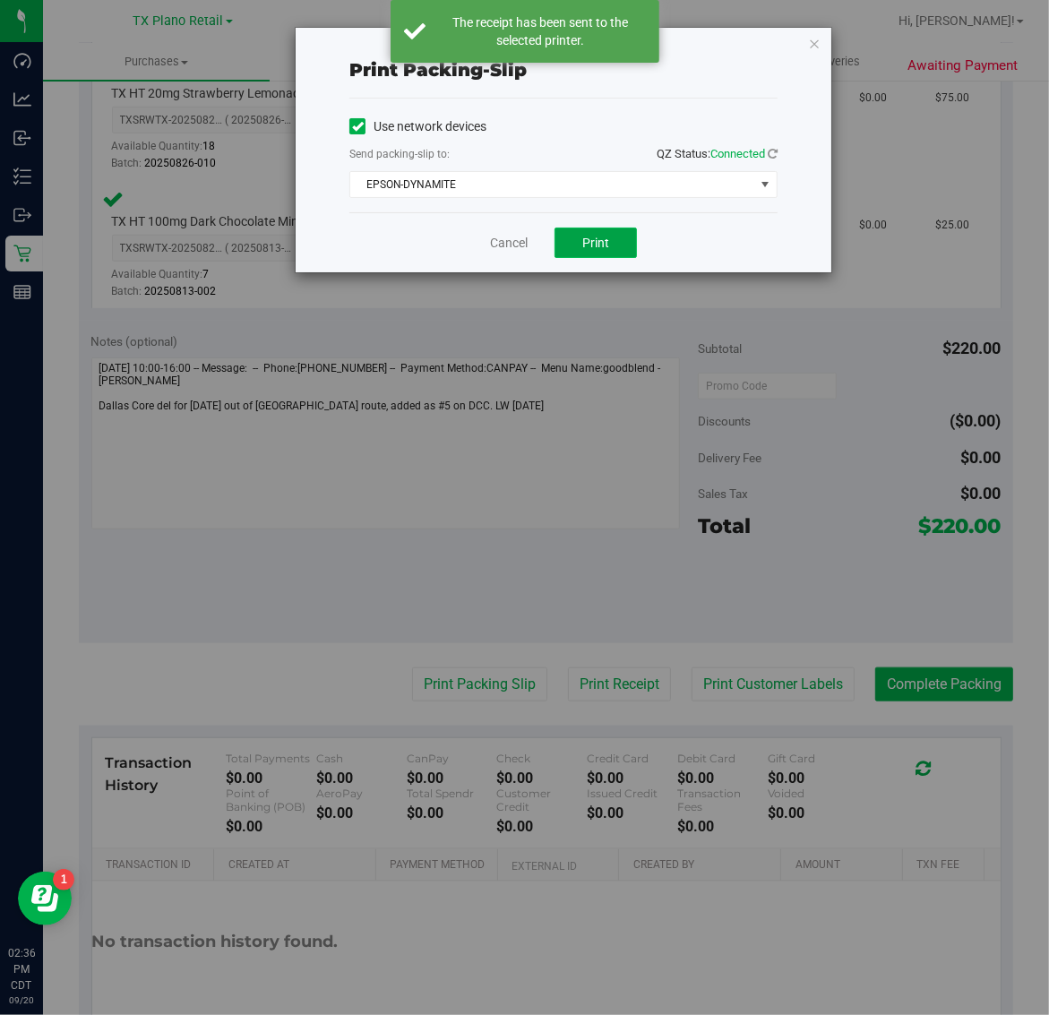
click at [597, 244] on span "Print" at bounding box center [595, 243] width 27 height 14
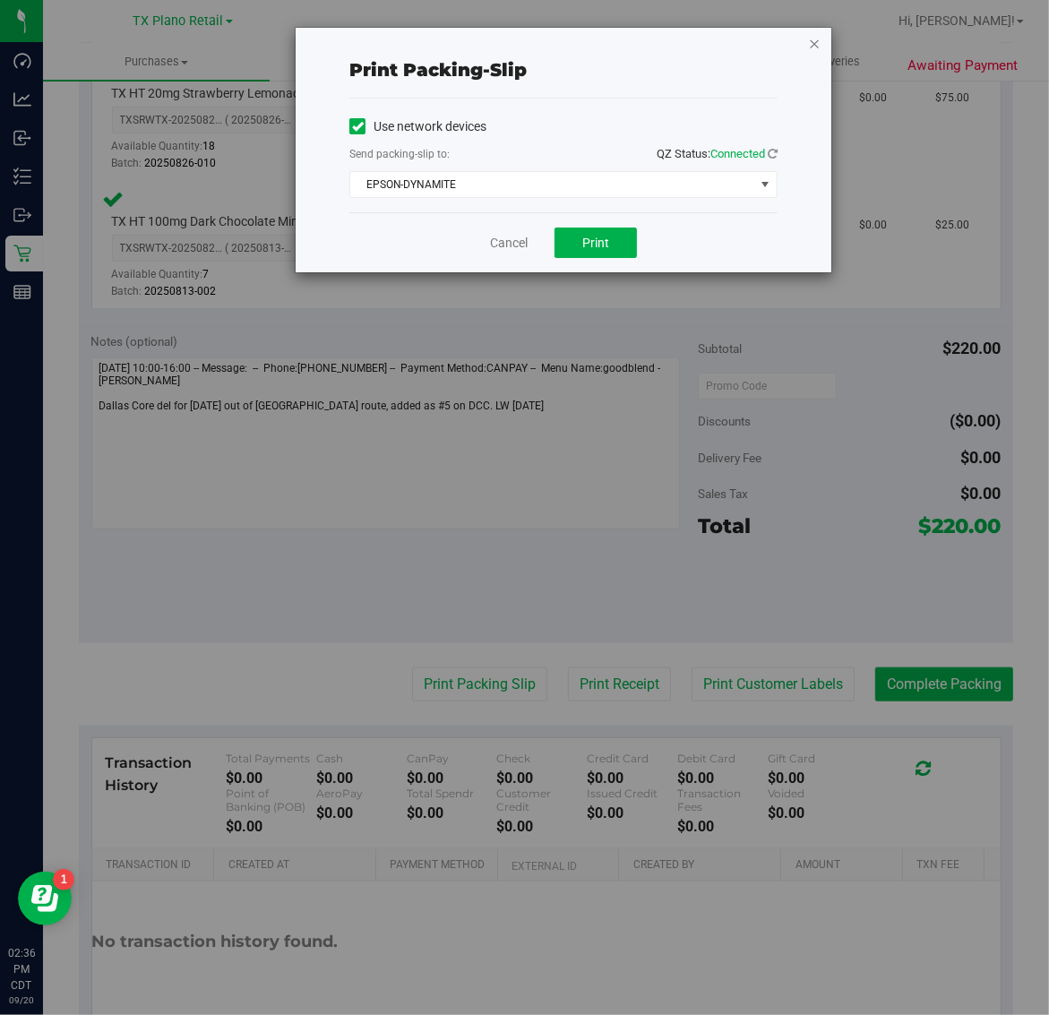
click at [813, 42] on icon "button" at bounding box center [814, 42] width 13 height 21
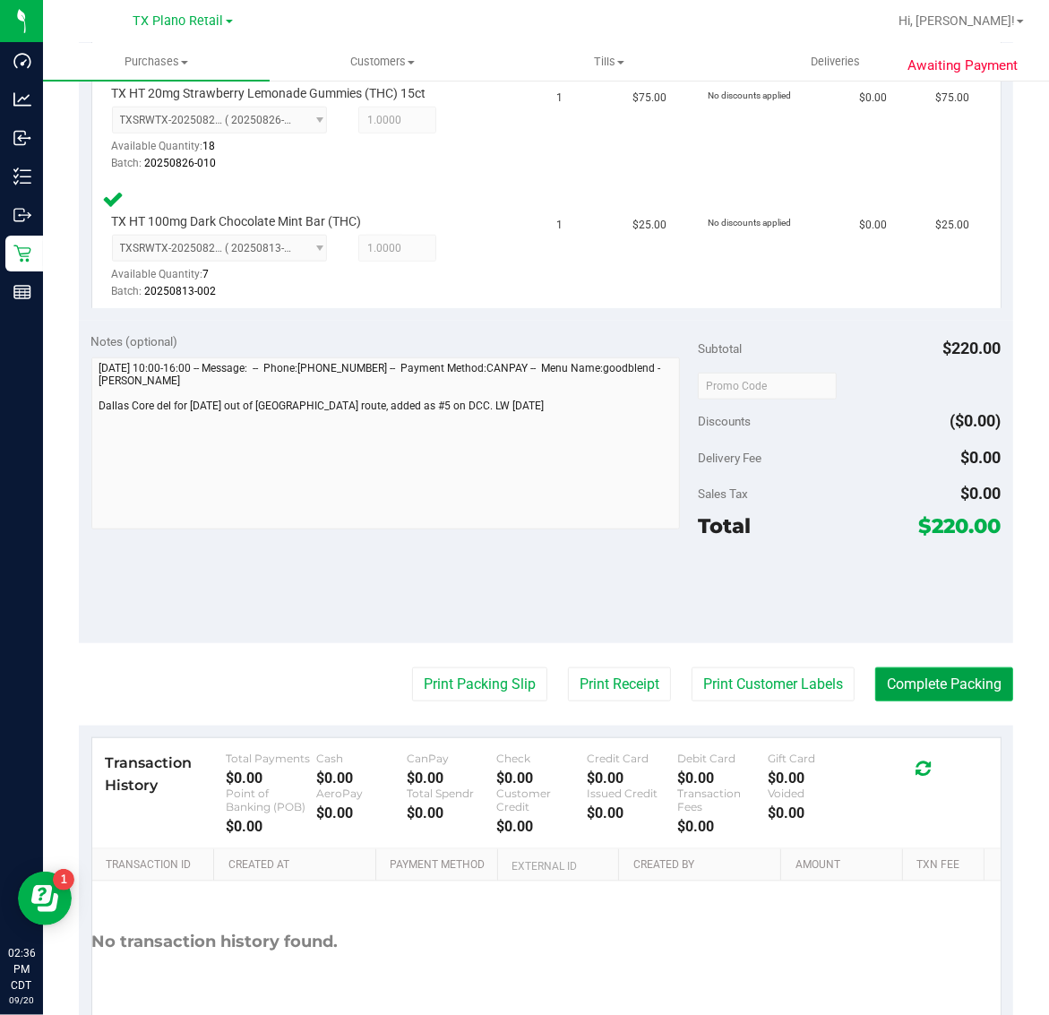
click at [945, 679] on button "Complete Packing" at bounding box center [944, 684] width 138 height 34
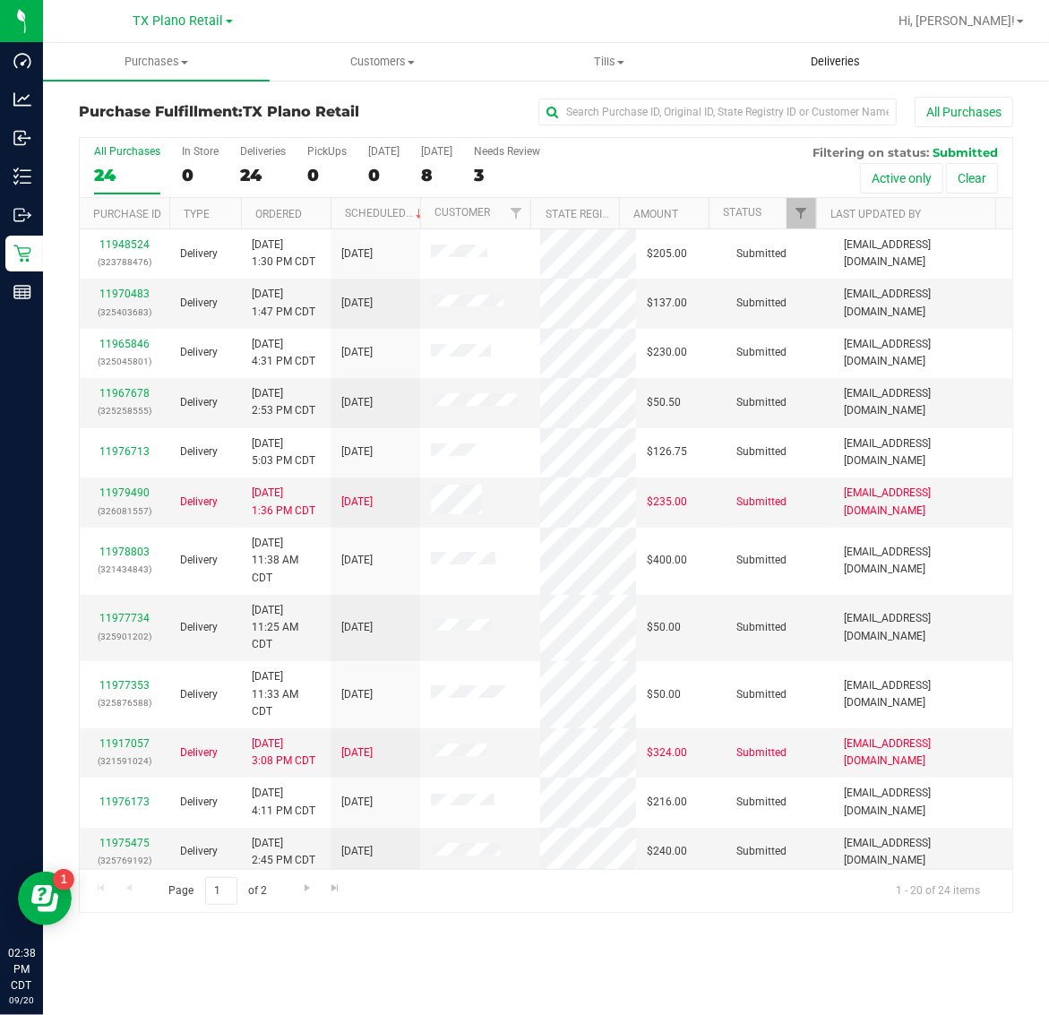
click at [831, 64] on span "Deliveries" at bounding box center [835, 62] width 98 height 16
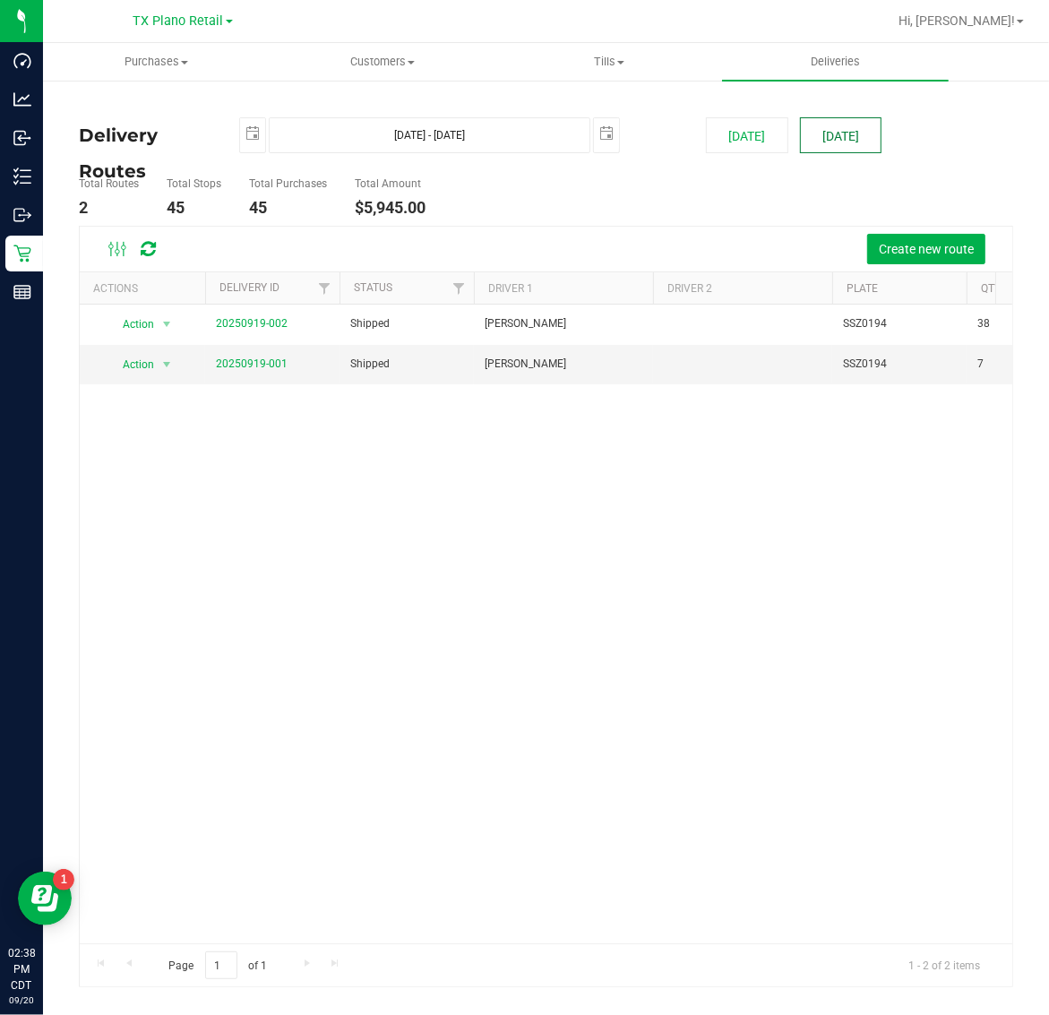
click at [849, 142] on button "[DATE]" at bounding box center [841, 135] width 82 height 36
type input "Sep 21, 2025 - Sep 21, 2025"
type input "2025-09-21"
click at [257, 361] on link "20250920-001" at bounding box center [252, 363] width 72 height 13
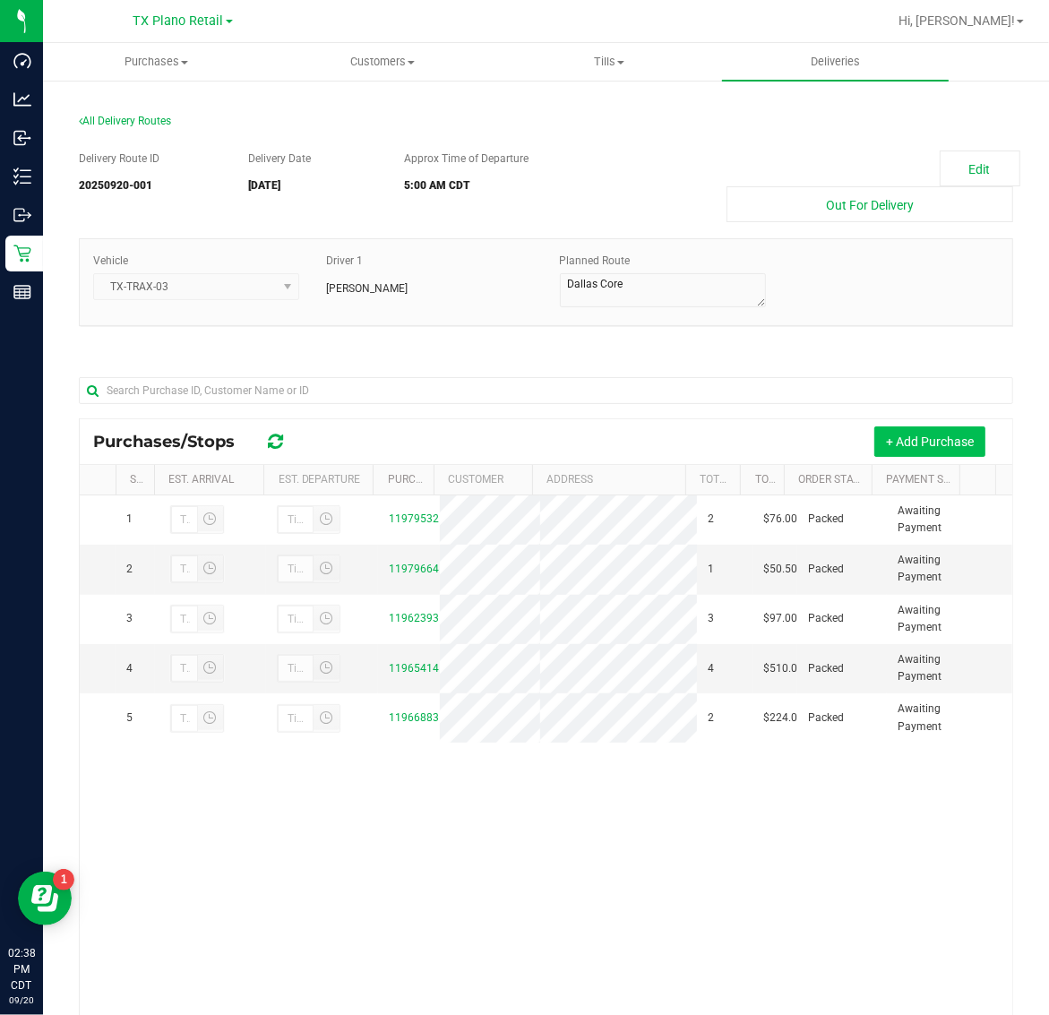
click at [901, 437] on button "+ Add Purchase" at bounding box center [929, 441] width 111 height 30
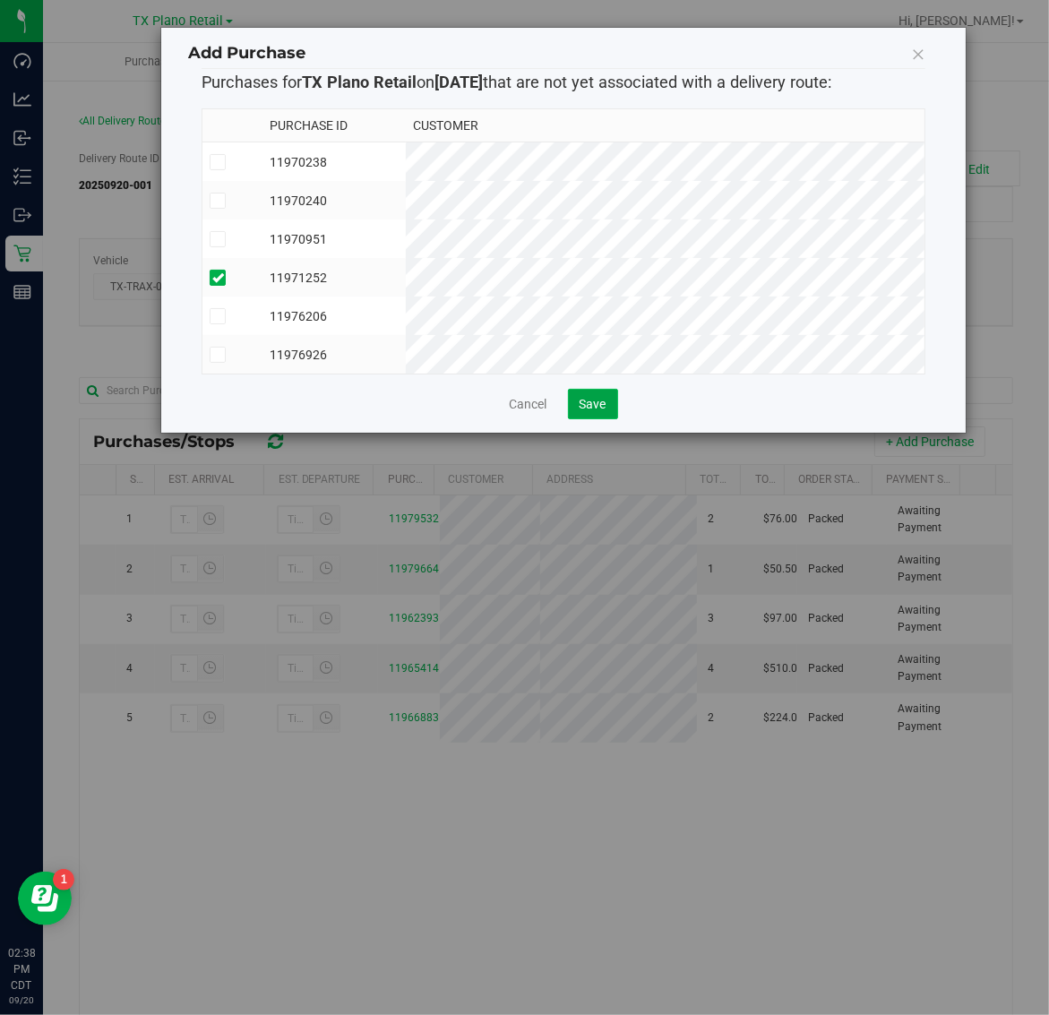
click at [589, 411] on span "Save" at bounding box center [593, 404] width 27 height 14
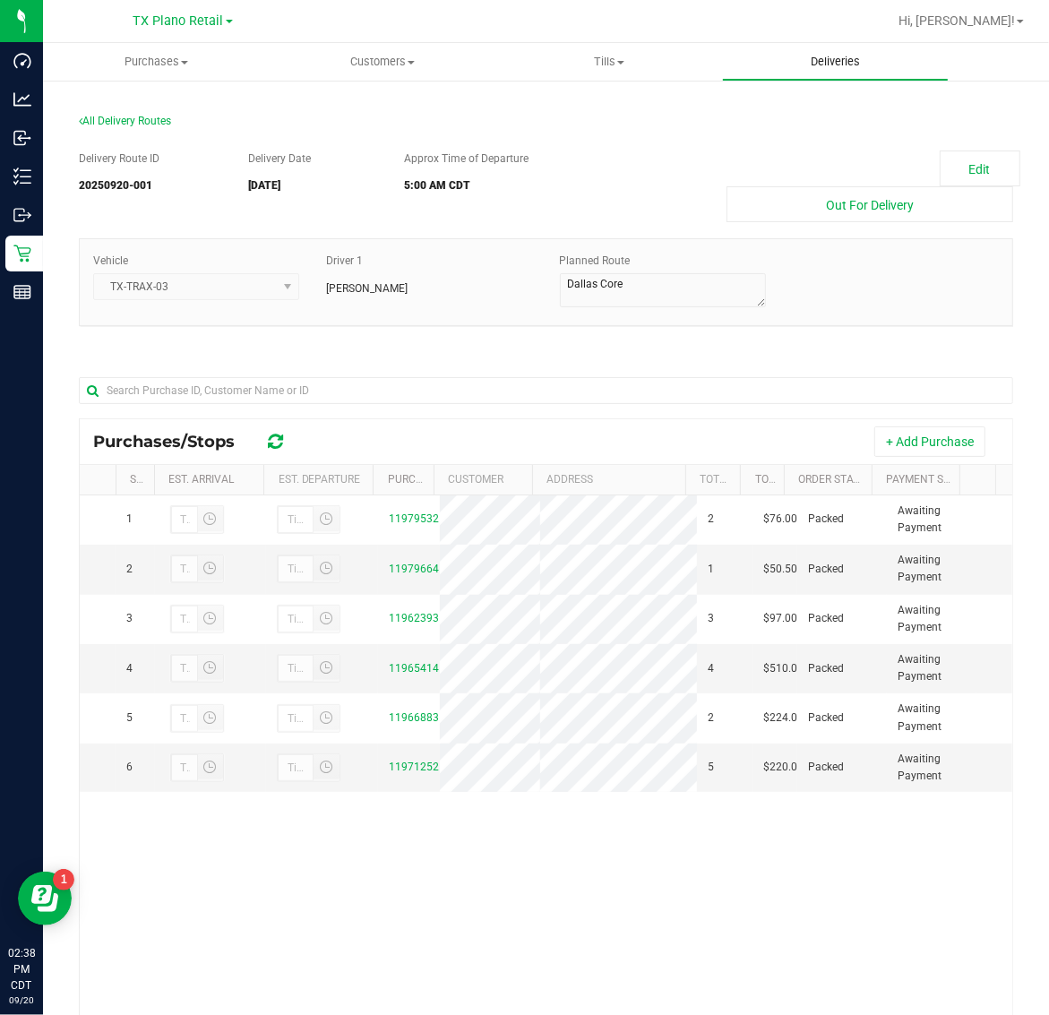
click at [834, 51] on uib-tab-heading "Deliveries" at bounding box center [835, 62] width 225 height 36
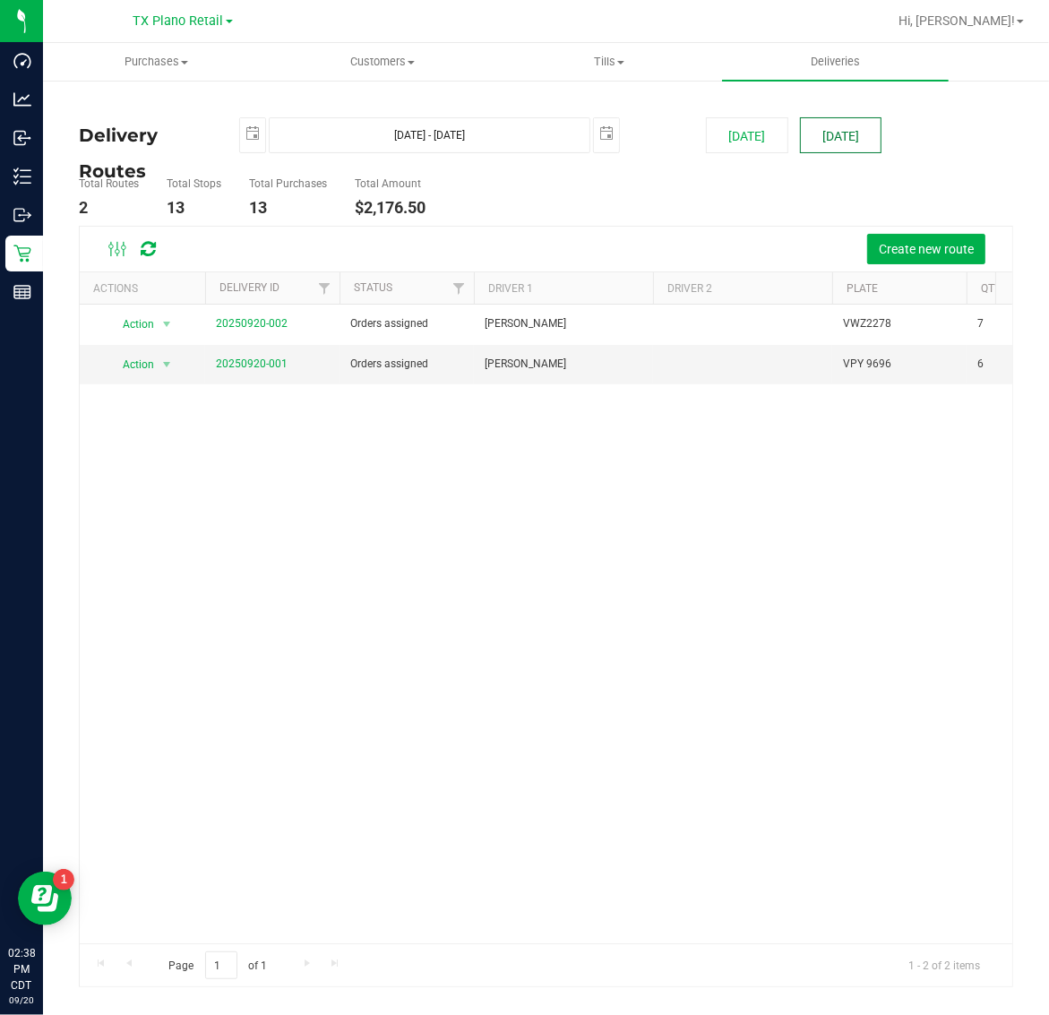
click at [843, 134] on button "[DATE]" at bounding box center [841, 135] width 82 height 36
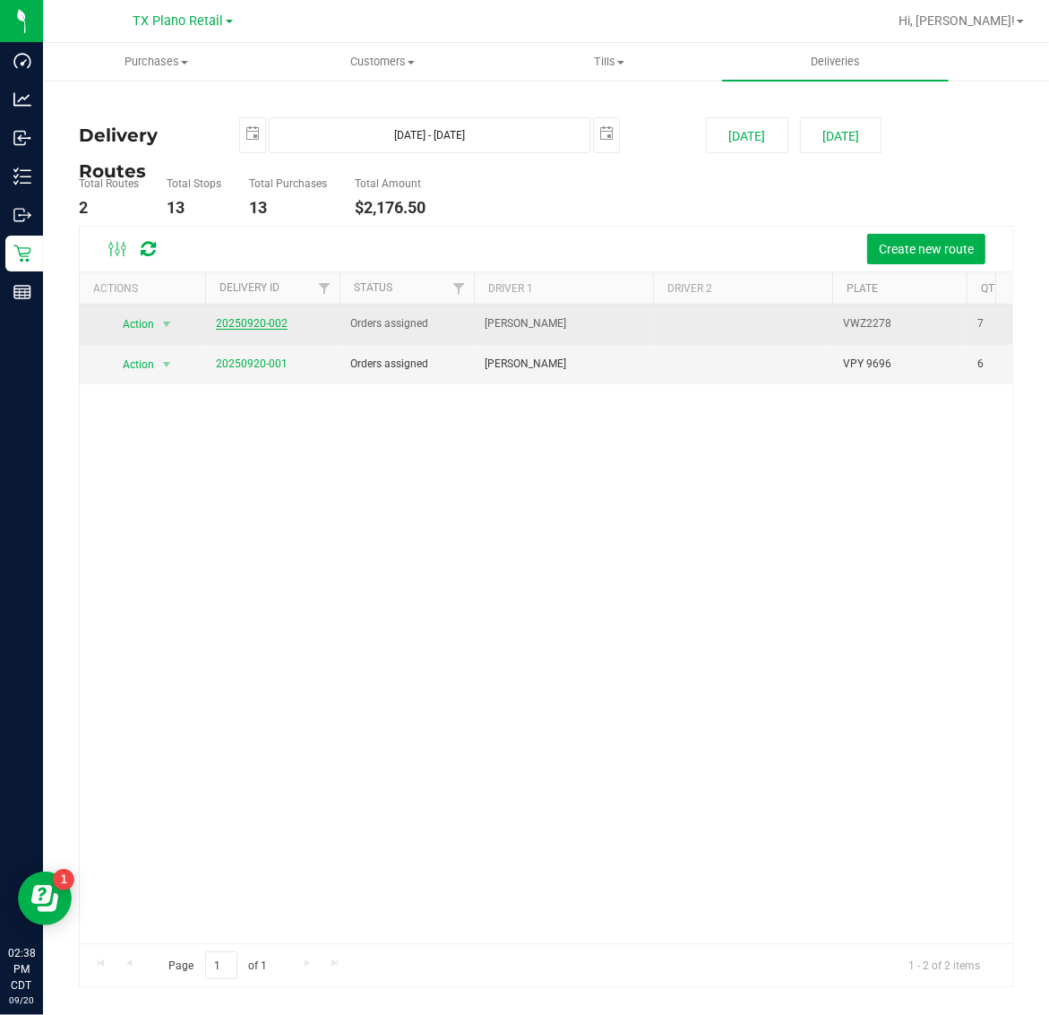
click at [275, 324] on link "20250920-002" at bounding box center [252, 323] width 72 height 13
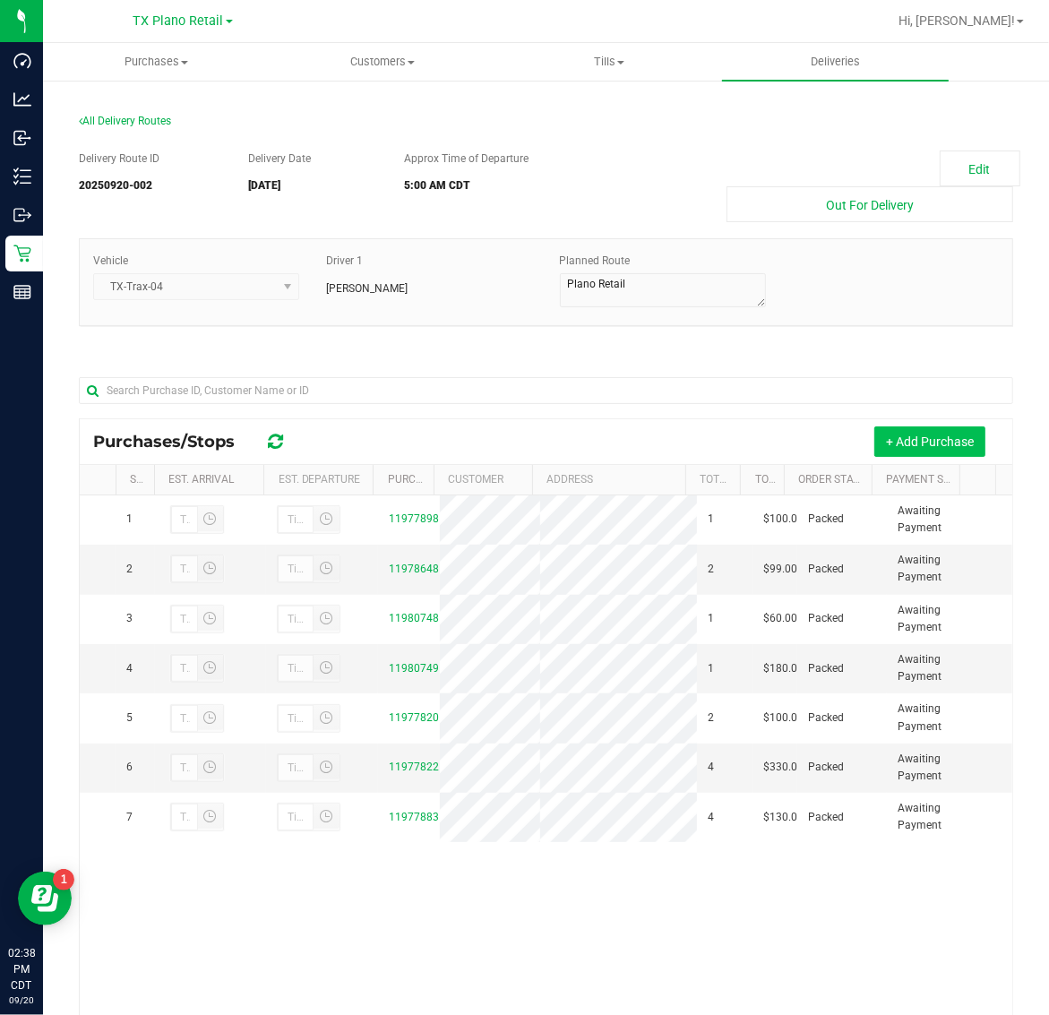
click at [897, 443] on button "+ Add Purchase" at bounding box center [929, 441] width 111 height 30
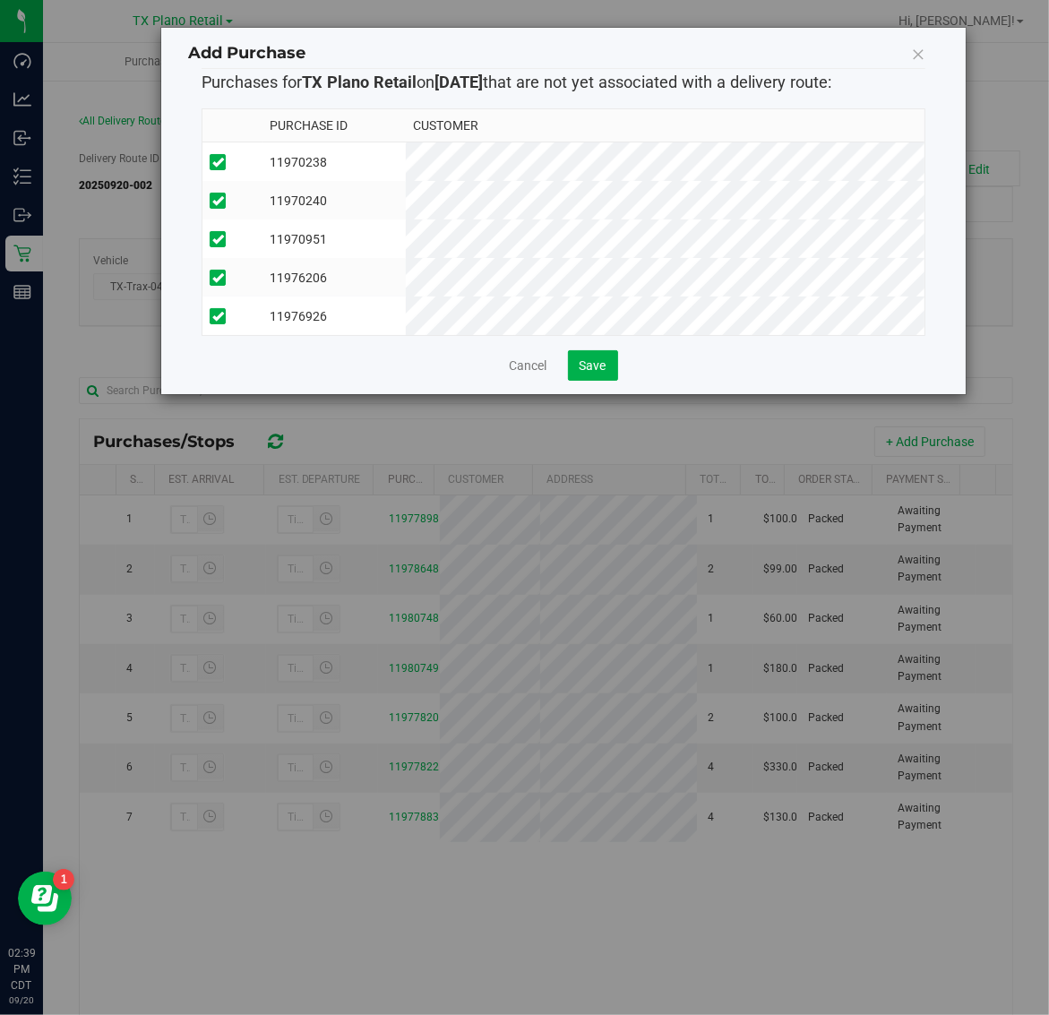
click at [603, 394] on div "Add Purchase Purchases for TX Plano Retail on 9/21/2025 that are not yet associ…" at bounding box center [563, 211] width 804 height 366
click at [602, 373] on span "Save" at bounding box center [593, 365] width 27 height 14
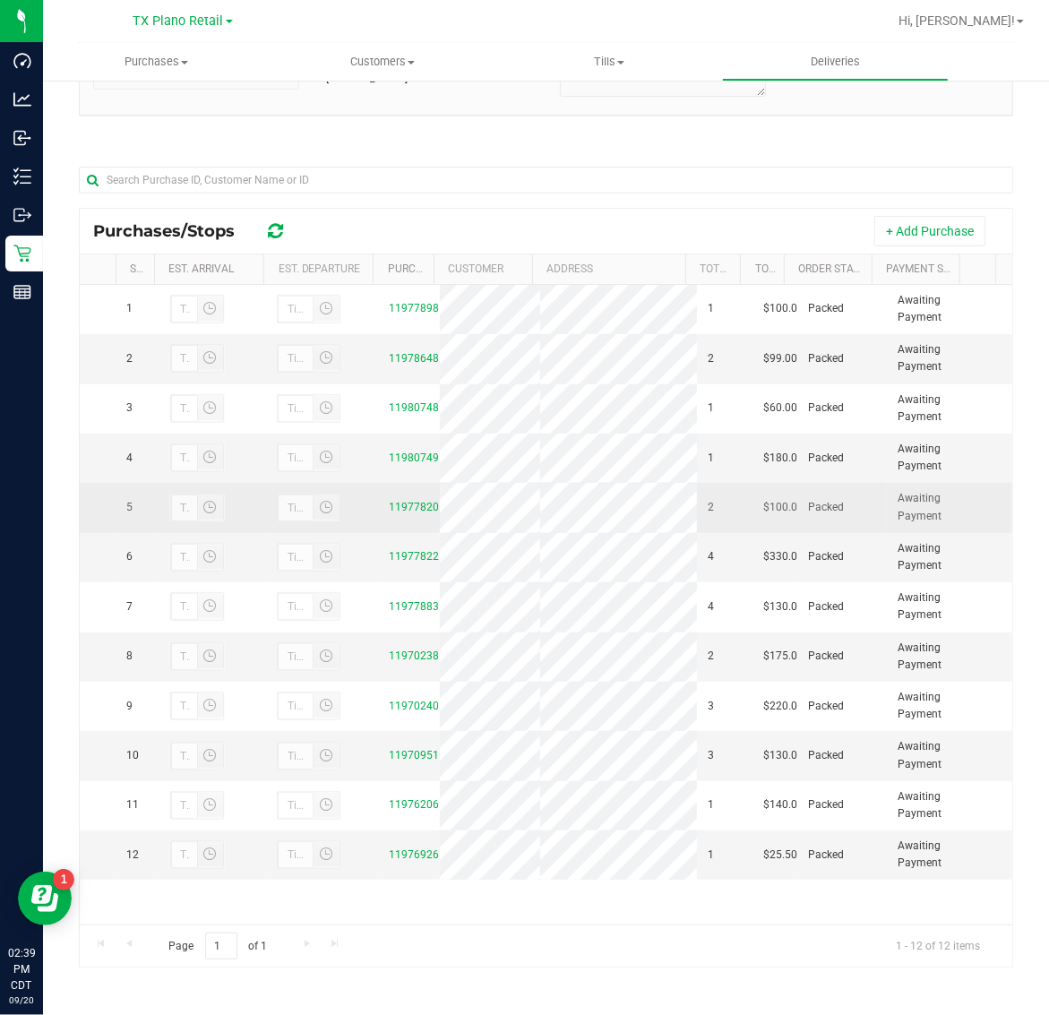
scroll to position [42, 0]
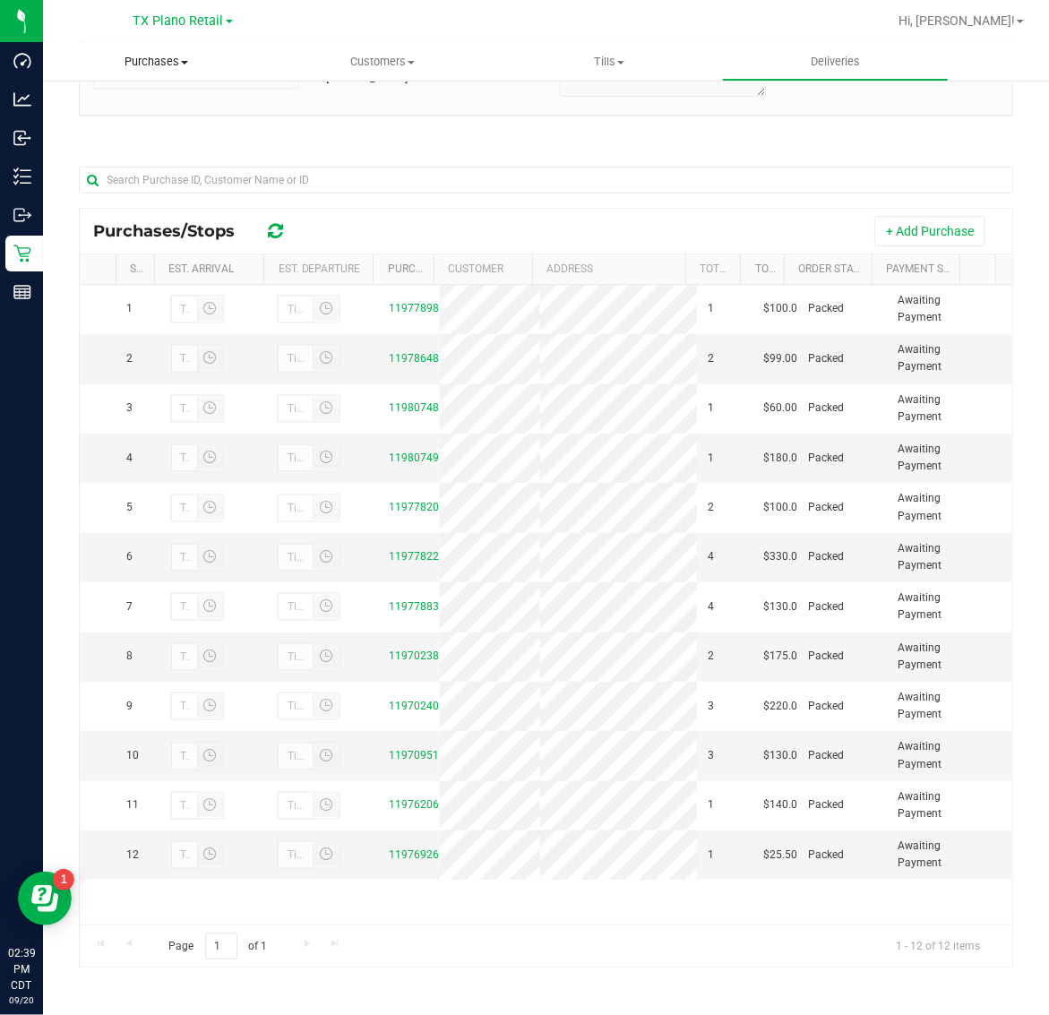
click at [145, 59] on span "Purchases" at bounding box center [156, 62] width 227 height 16
click at [157, 122] on li "Fulfillment" at bounding box center [156, 129] width 227 height 21
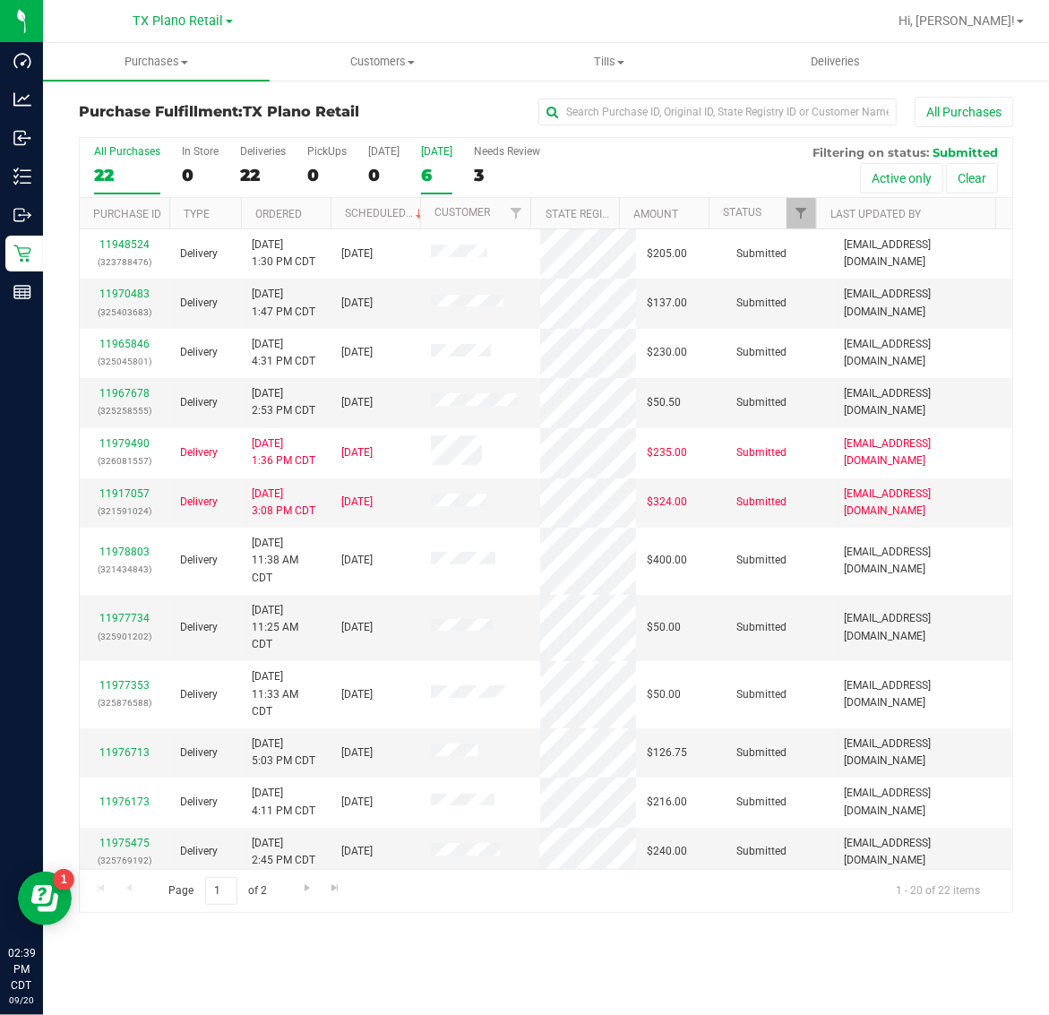
click at [442, 166] on div "6" at bounding box center [436, 175] width 31 height 21
click at [0, 0] on input "Tomorrow 6" at bounding box center [0, 0] width 0 height 0
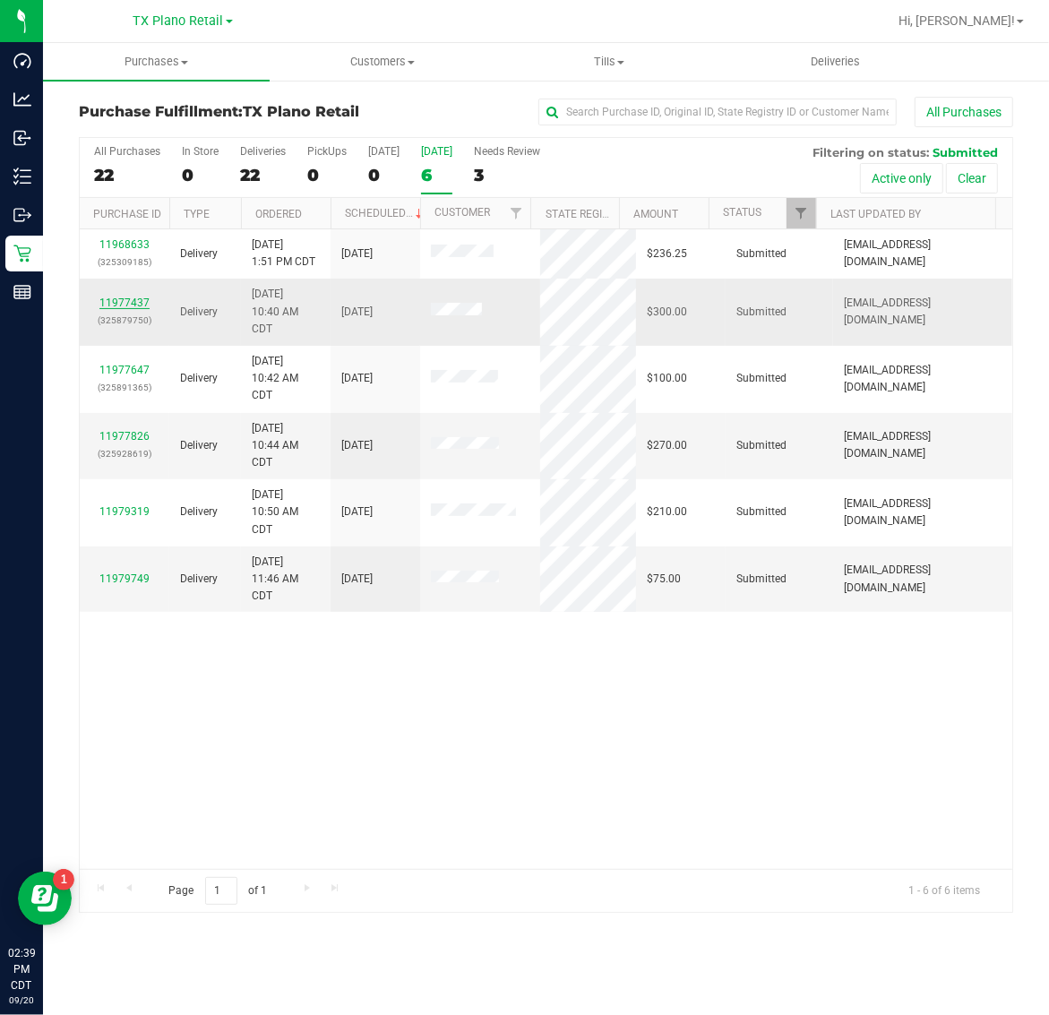
click at [115, 307] on link "11977437" at bounding box center [124, 302] width 50 height 13
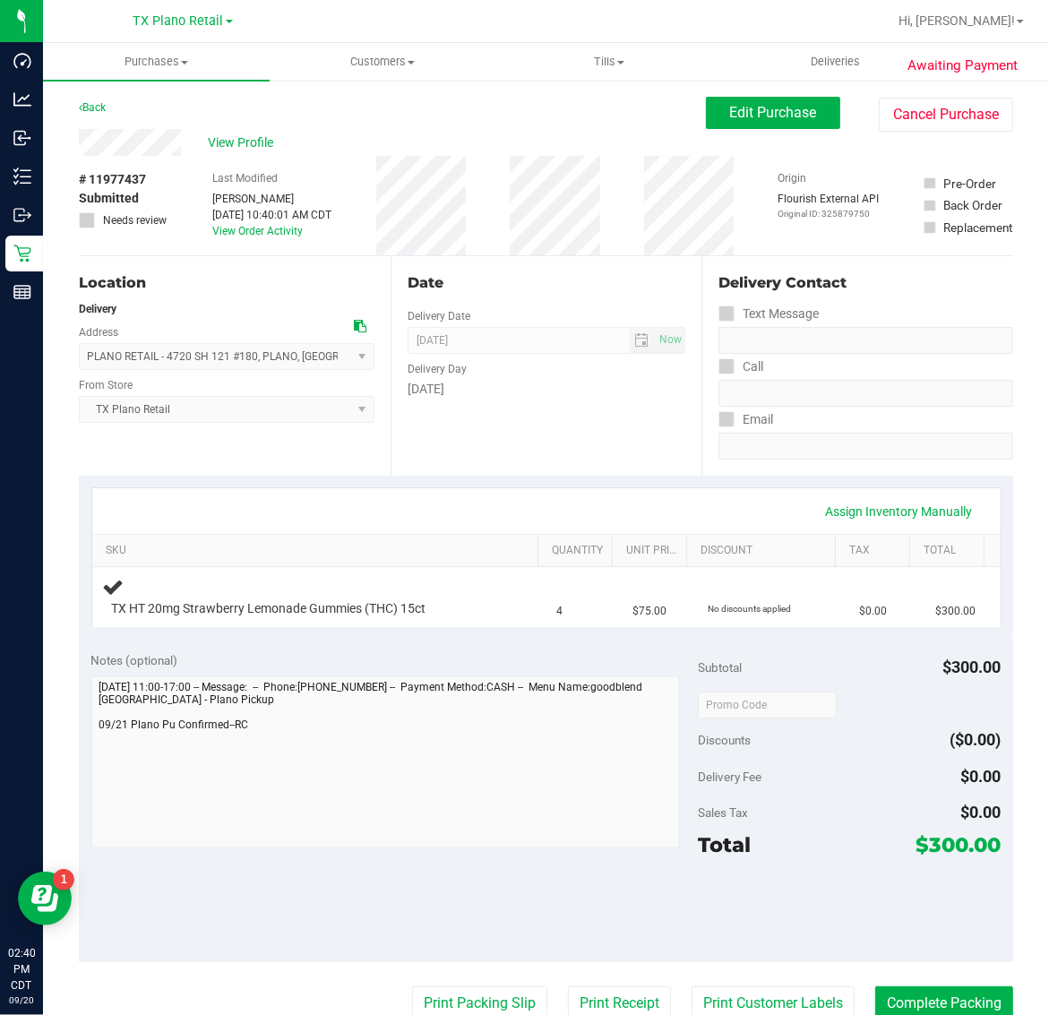
scroll to position [410, 0]
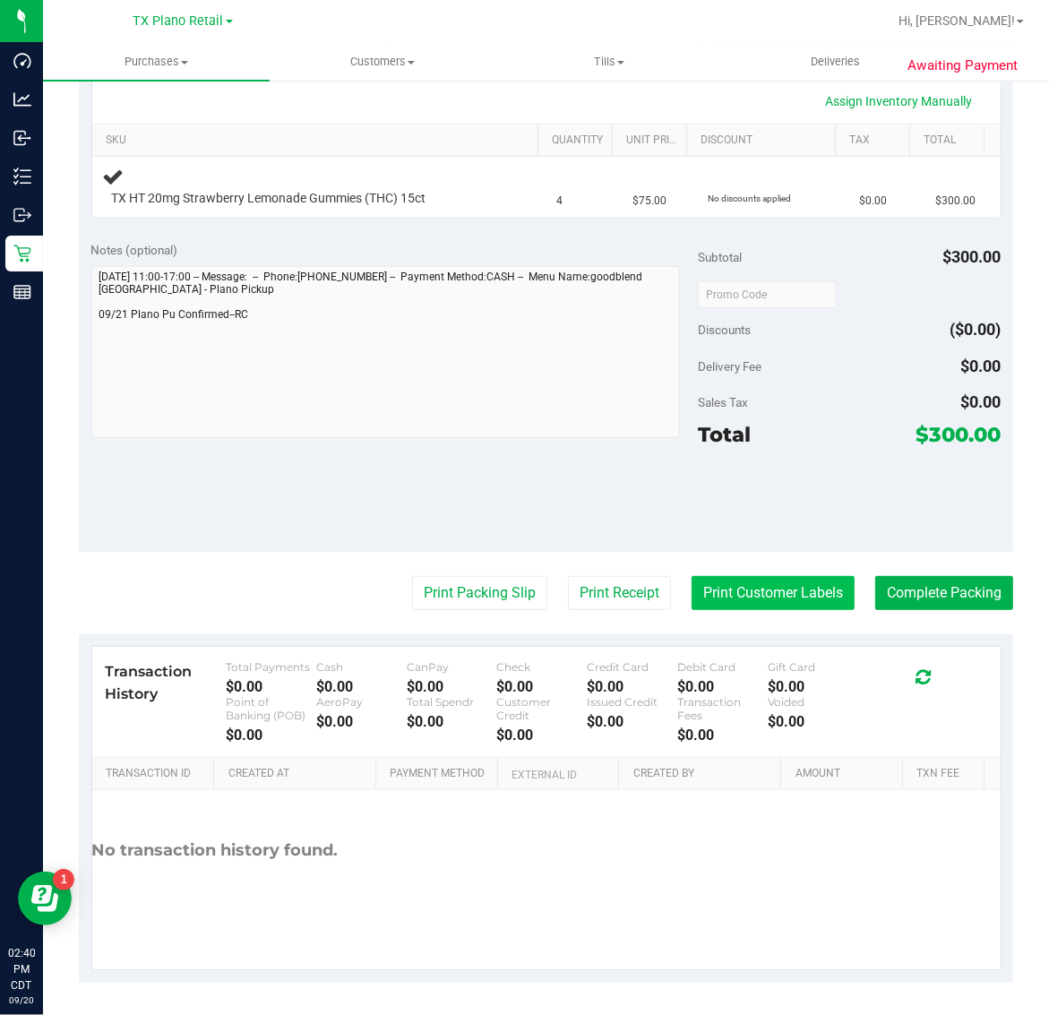
click at [772, 593] on button "Print Customer Labels" at bounding box center [772, 593] width 163 height 34
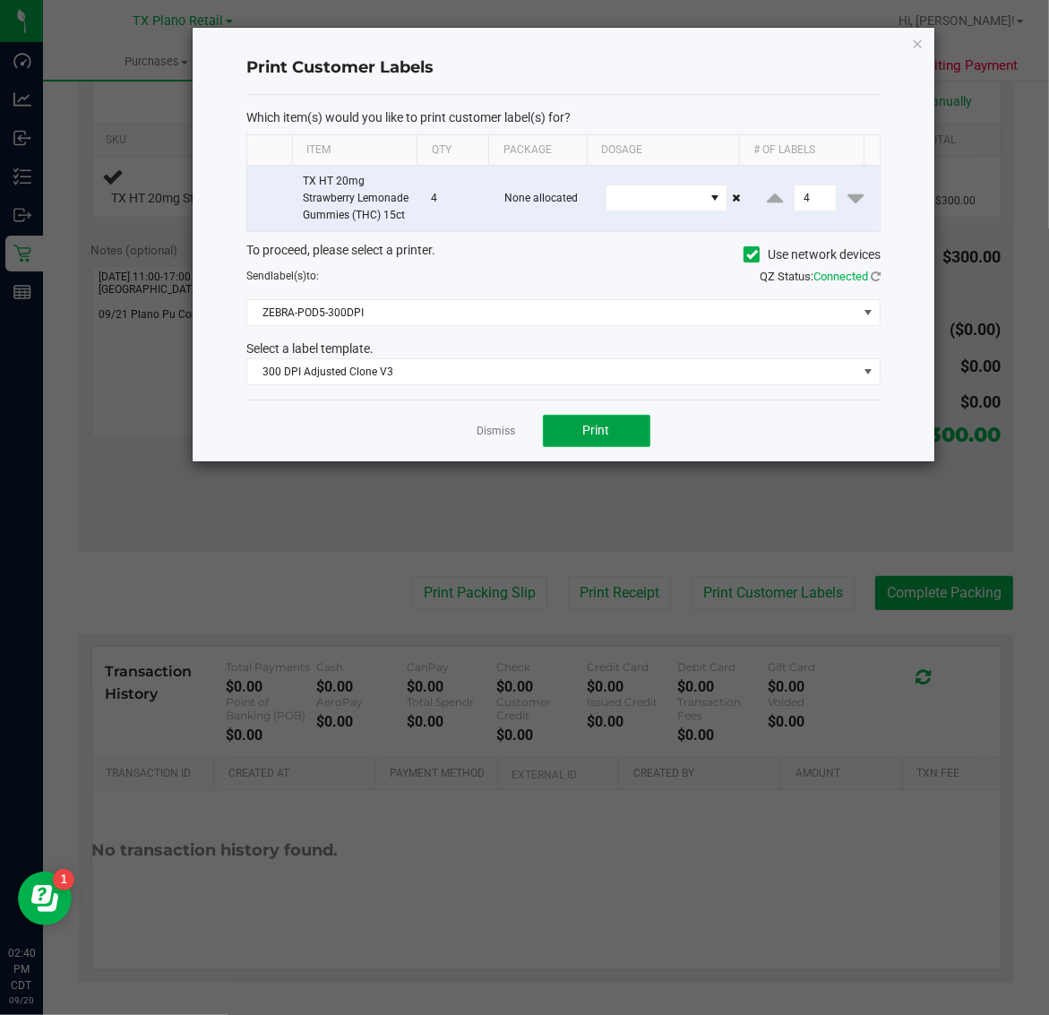
click at [588, 437] on span "Print" at bounding box center [596, 430] width 27 height 14
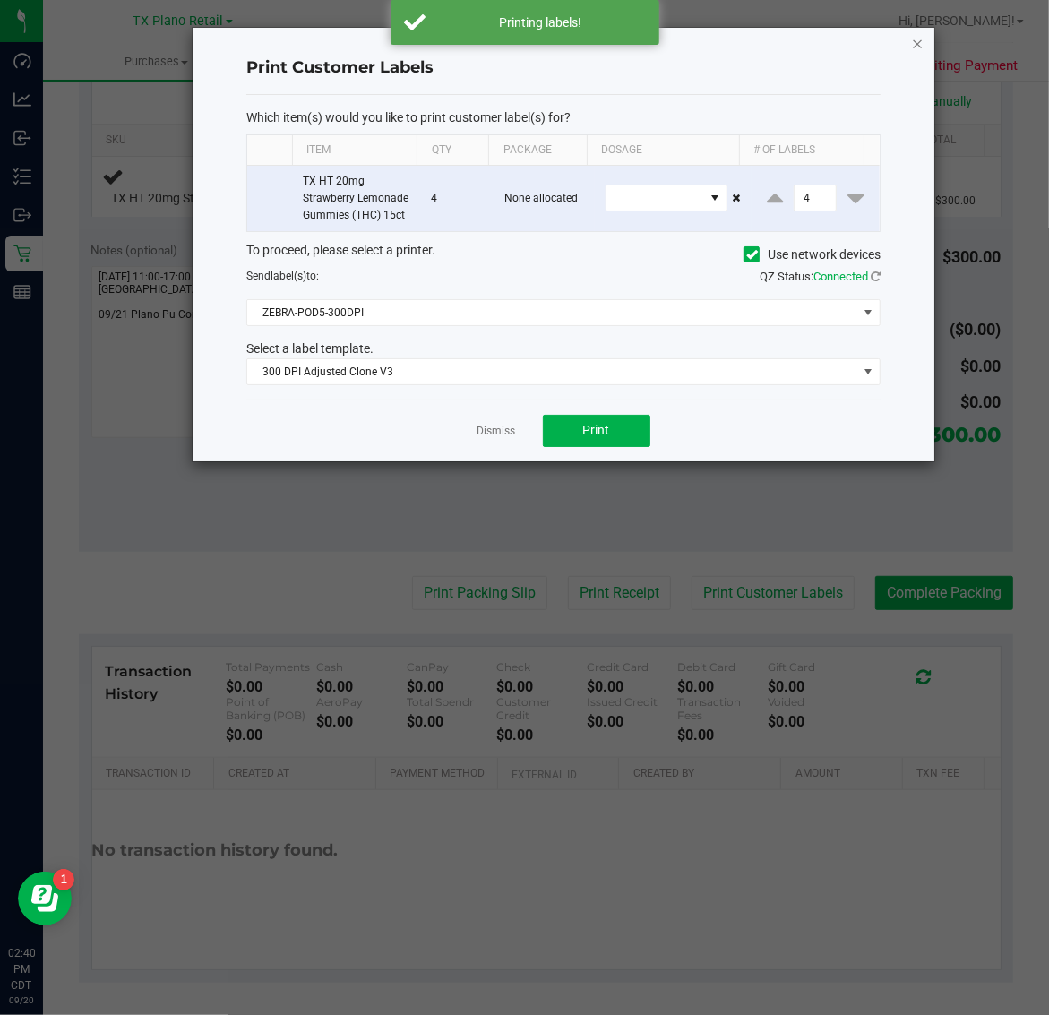
click at [915, 37] on icon "button" at bounding box center [918, 42] width 13 height 21
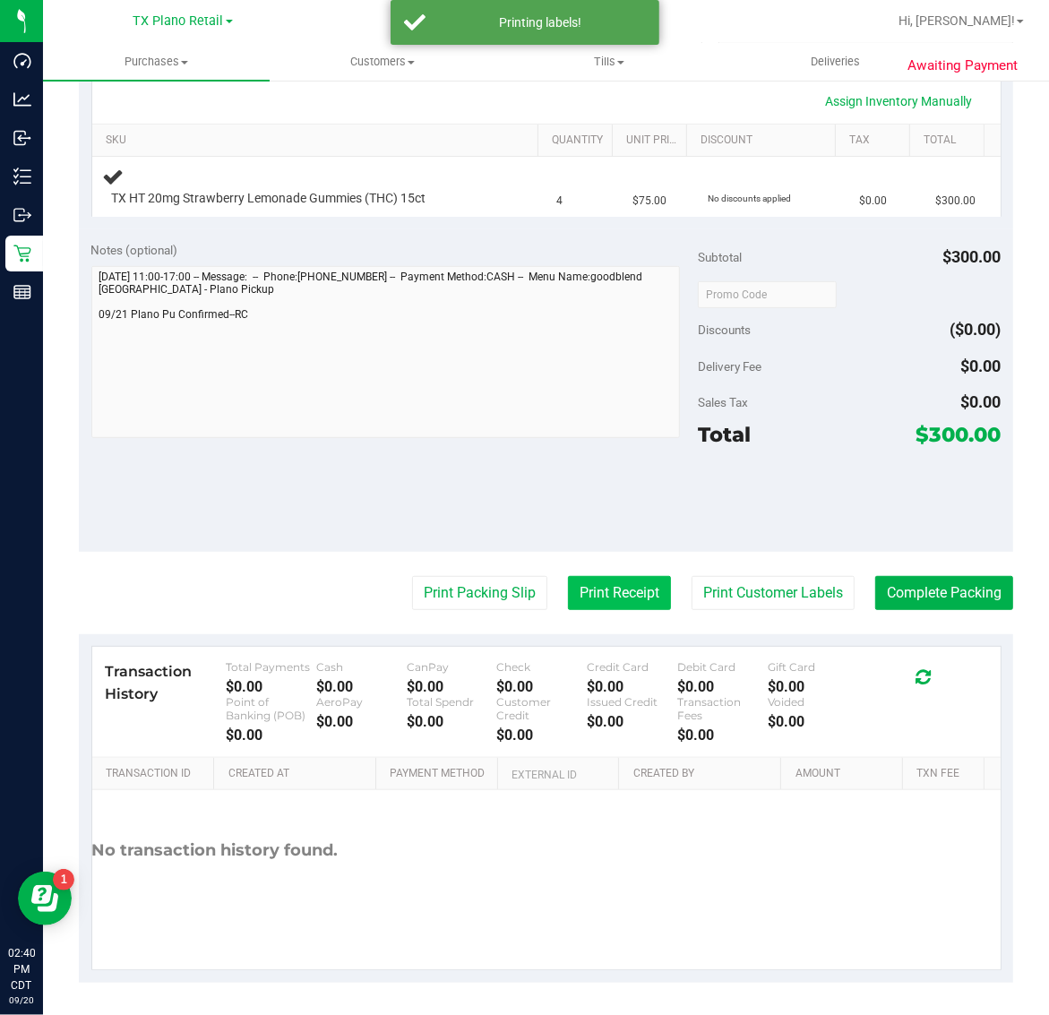
click at [592, 600] on button "Print Receipt" at bounding box center [619, 593] width 103 height 34
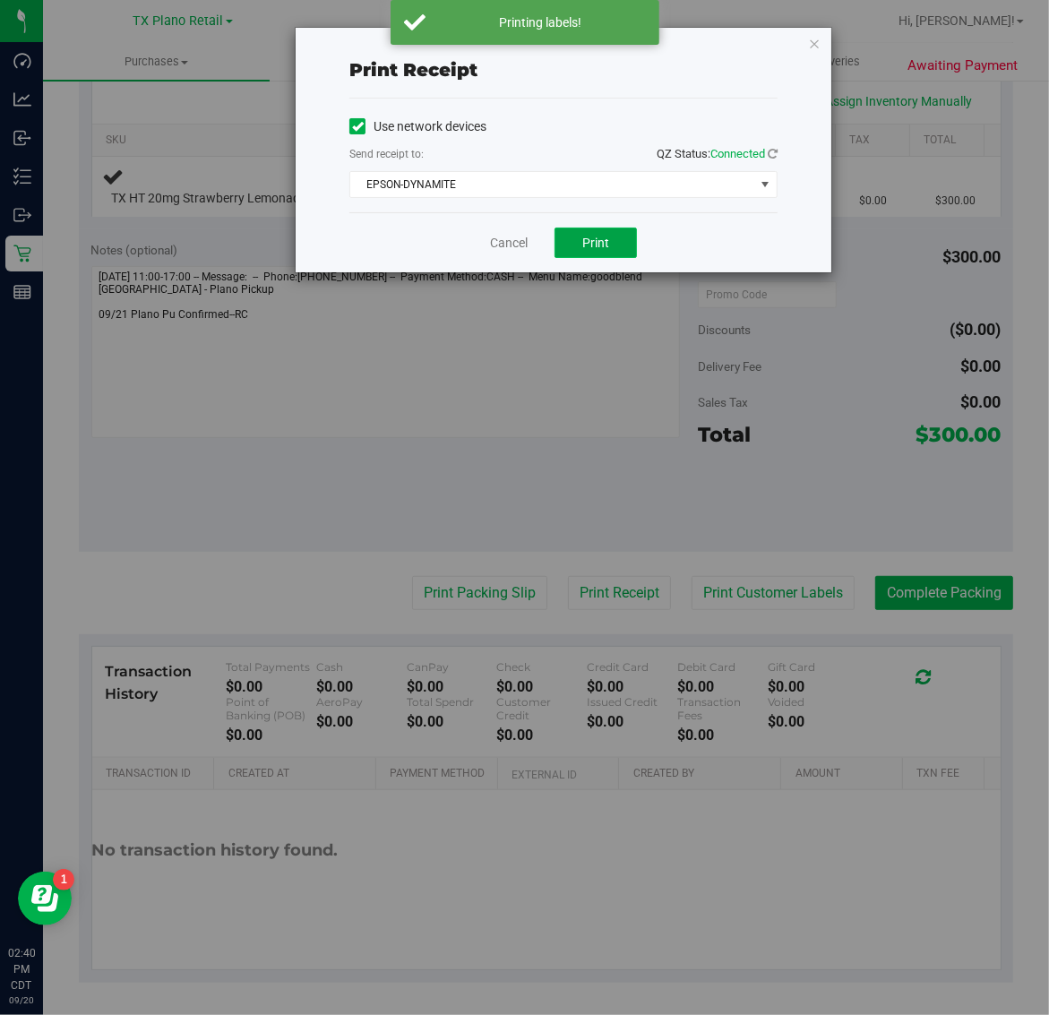
click at [615, 230] on button "Print" at bounding box center [595, 243] width 82 height 30
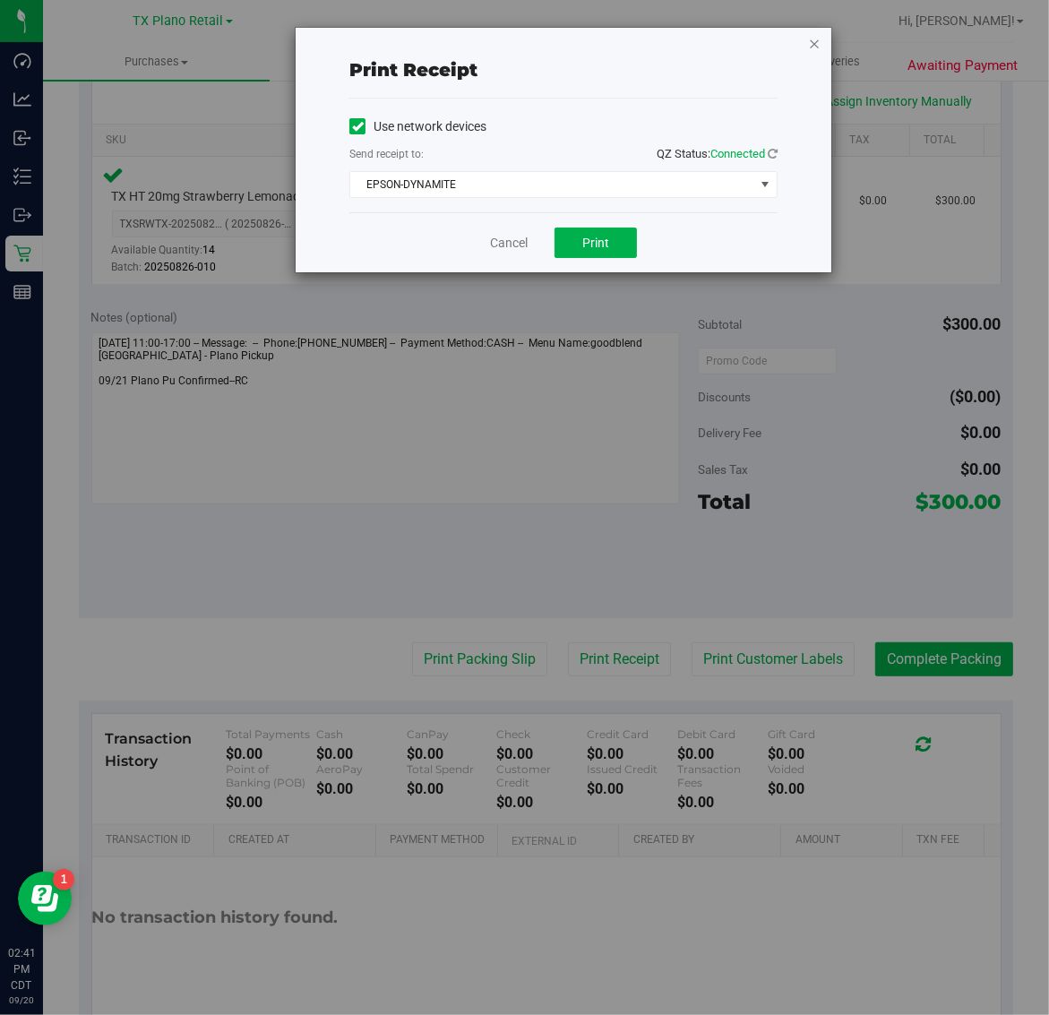
click at [815, 41] on icon "button" at bounding box center [814, 42] width 13 height 21
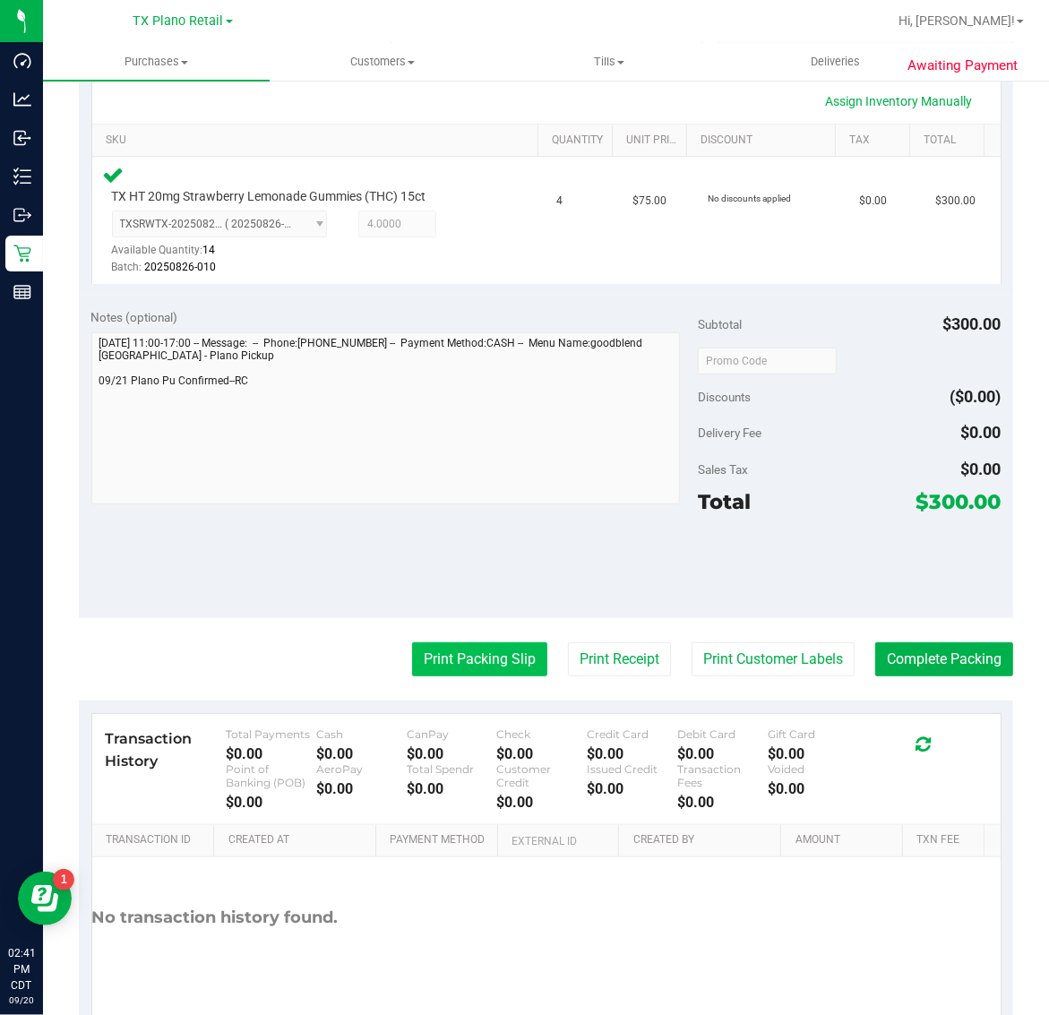
click at [479, 658] on button "Print Packing Slip" at bounding box center [479, 659] width 135 height 34
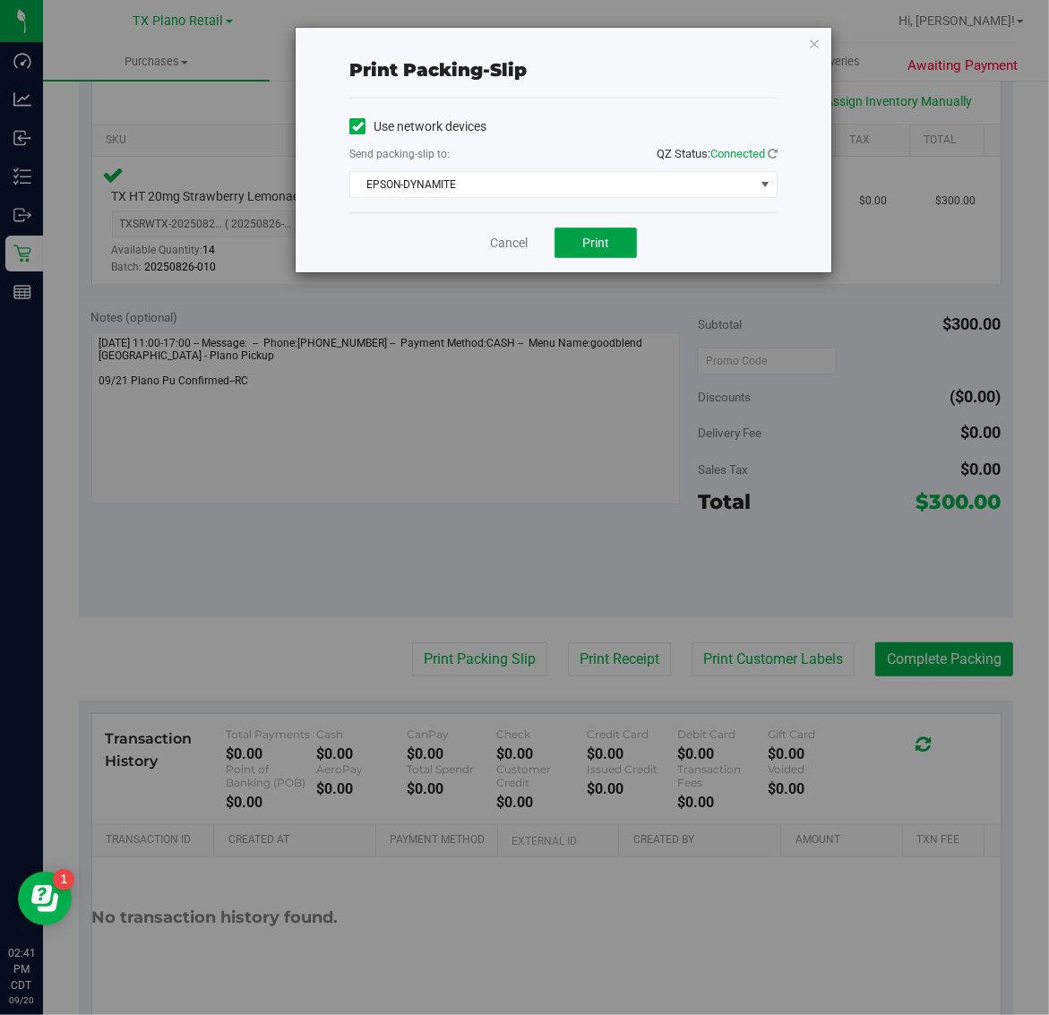
click at [605, 229] on button "Print" at bounding box center [595, 243] width 82 height 30
click at [818, 42] on icon "button" at bounding box center [814, 42] width 13 height 21
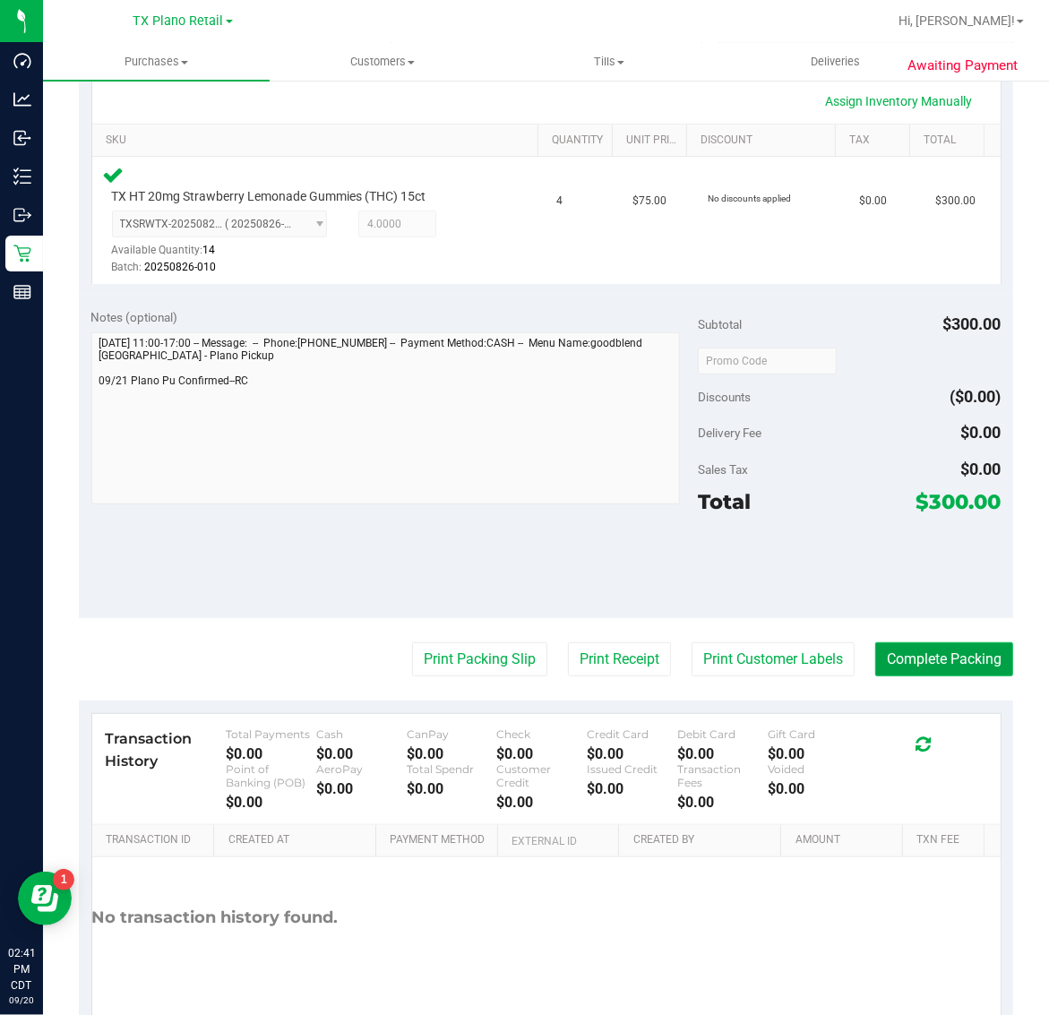
click at [940, 656] on button "Complete Packing" at bounding box center [944, 659] width 138 height 34
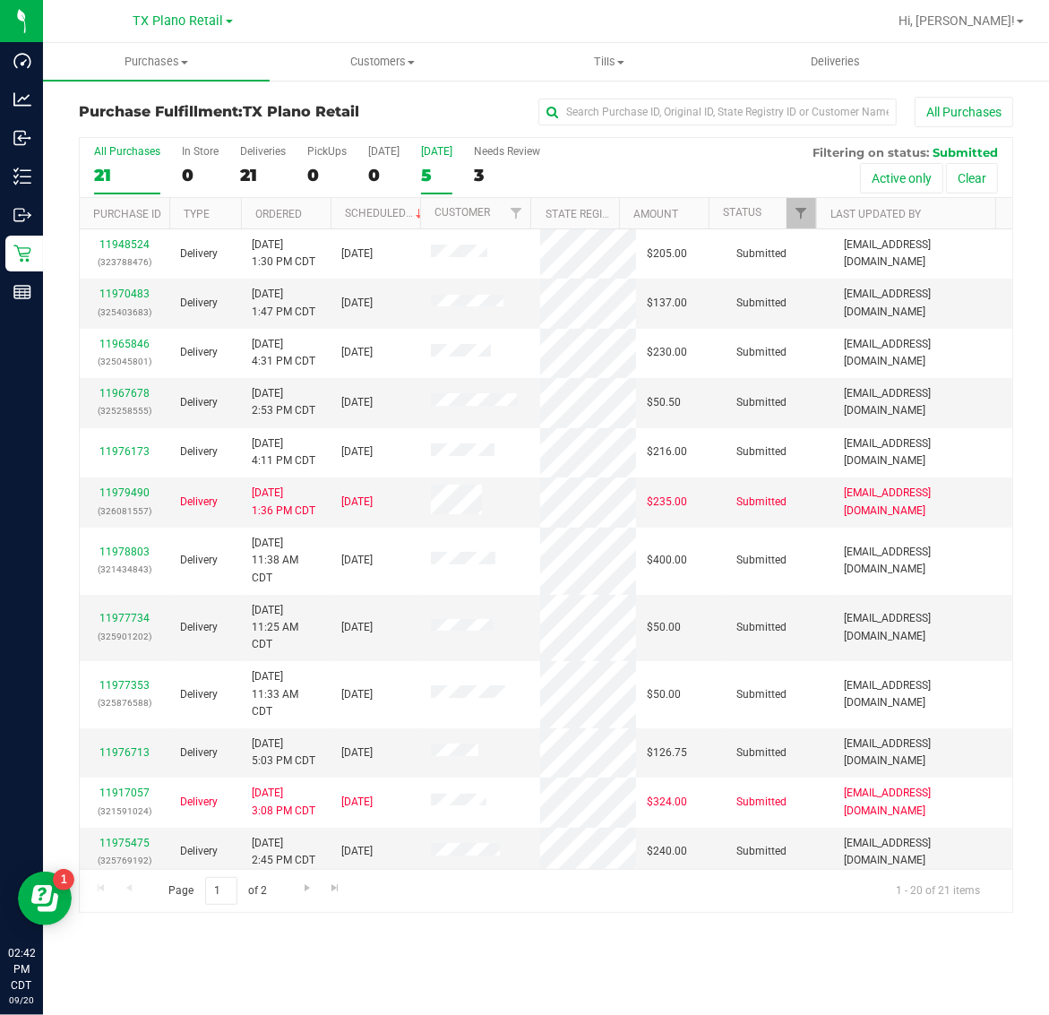
click at [430, 146] on div "[DATE]" at bounding box center [436, 151] width 31 height 13
click at [0, 0] on input "Tomorrow 5" at bounding box center [0, 0] width 0 height 0
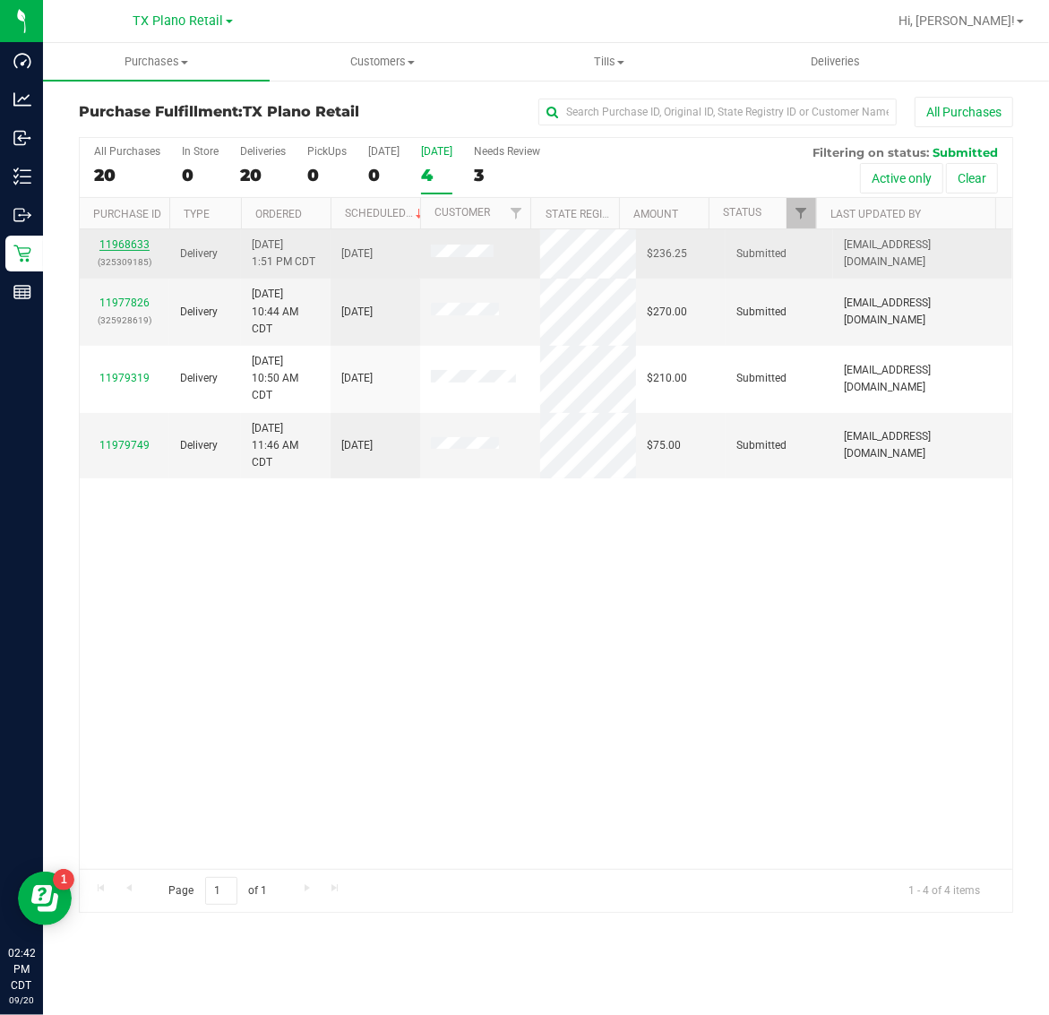
click at [128, 244] on link "11968633" at bounding box center [124, 244] width 50 height 13
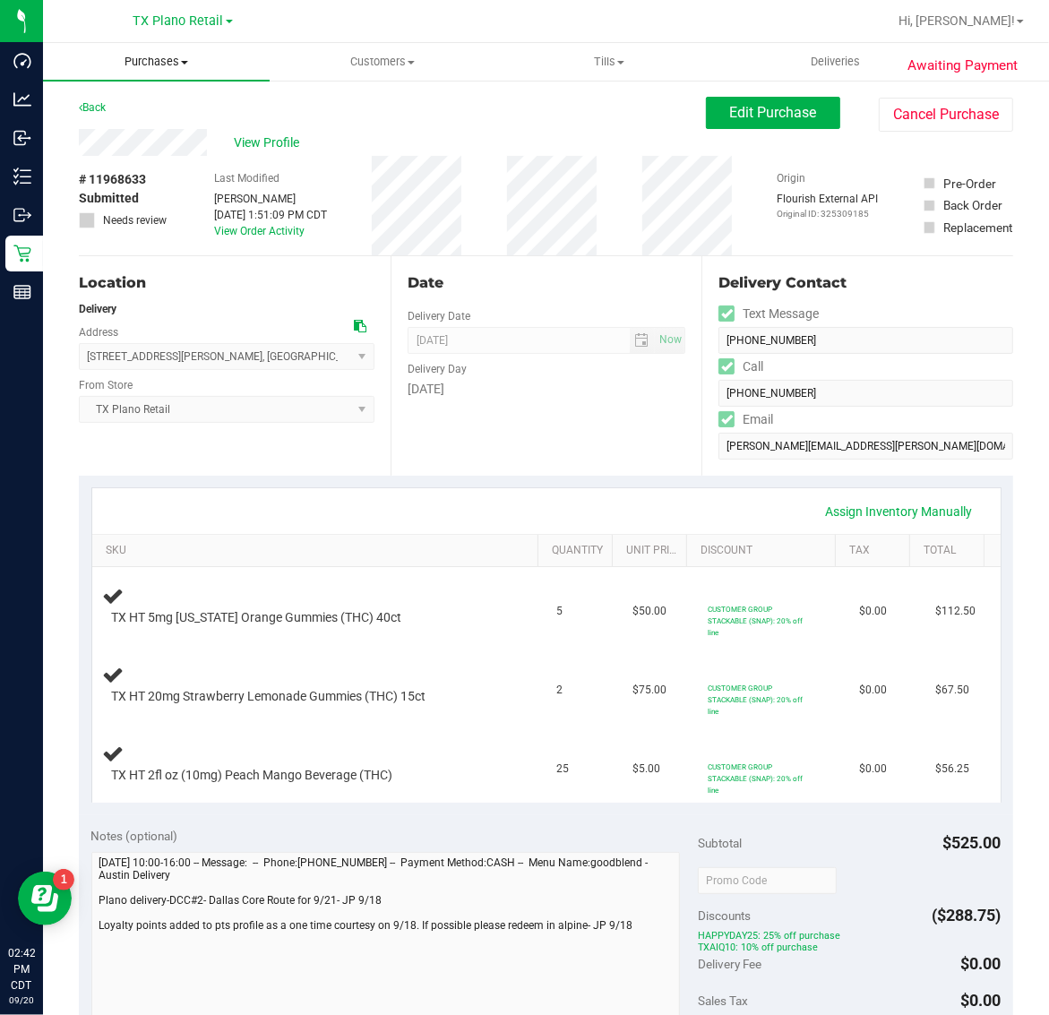
click at [142, 63] on span "Purchases" at bounding box center [156, 62] width 227 height 16
click at [155, 128] on li "Fulfillment" at bounding box center [156, 129] width 227 height 21
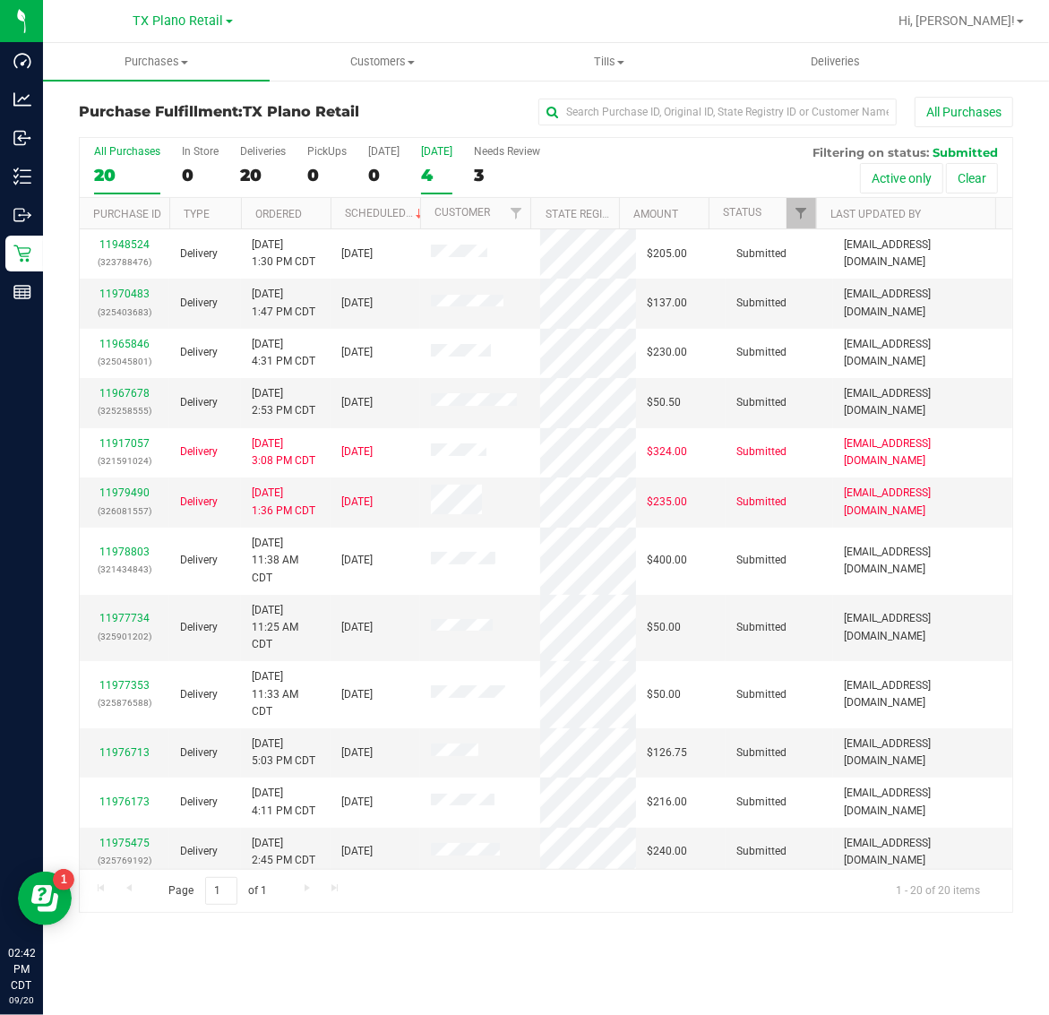
click at [436, 167] on div "4" at bounding box center [436, 175] width 31 height 21
click at [0, 0] on input "Tomorrow 4" at bounding box center [0, 0] width 0 height 0
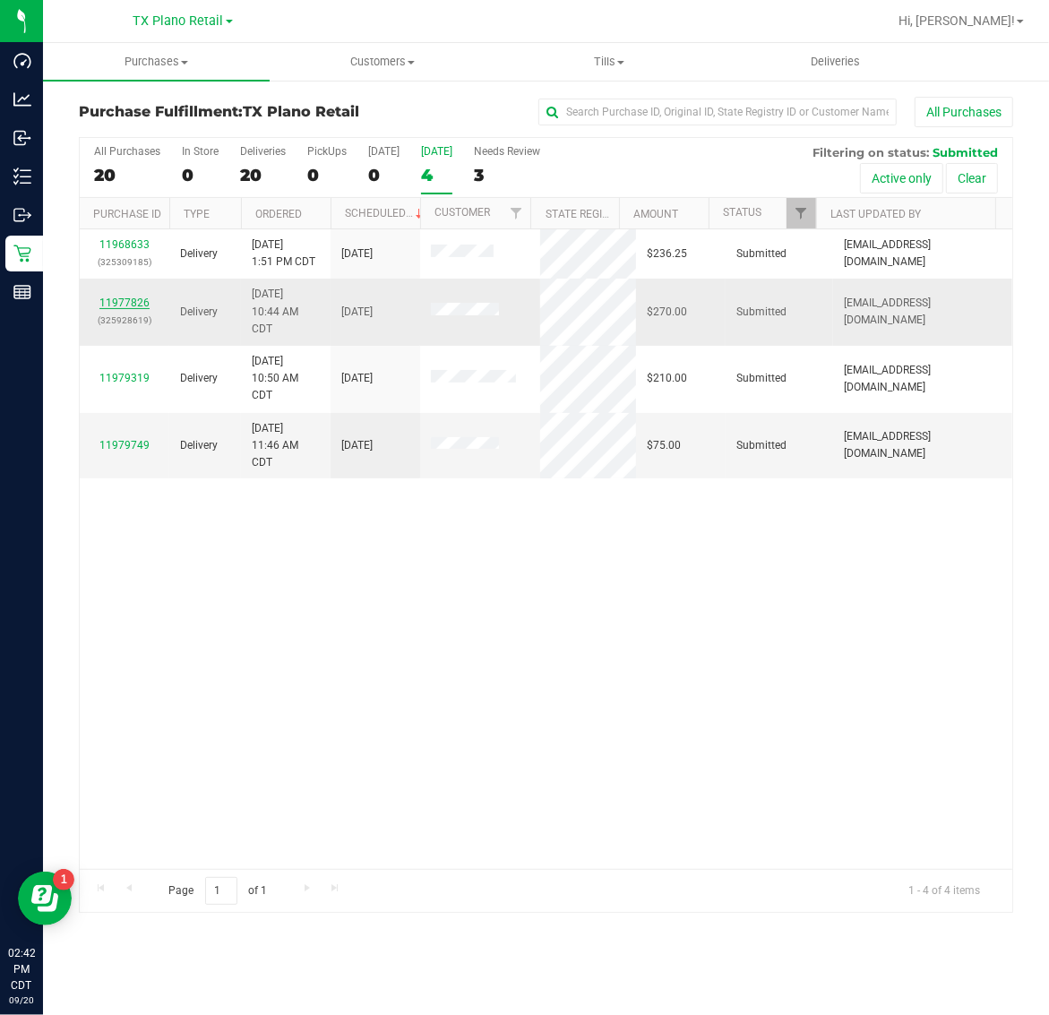
click at [117, 300] on link "11977826" at bounding box center [124, 302] width 50 height 13
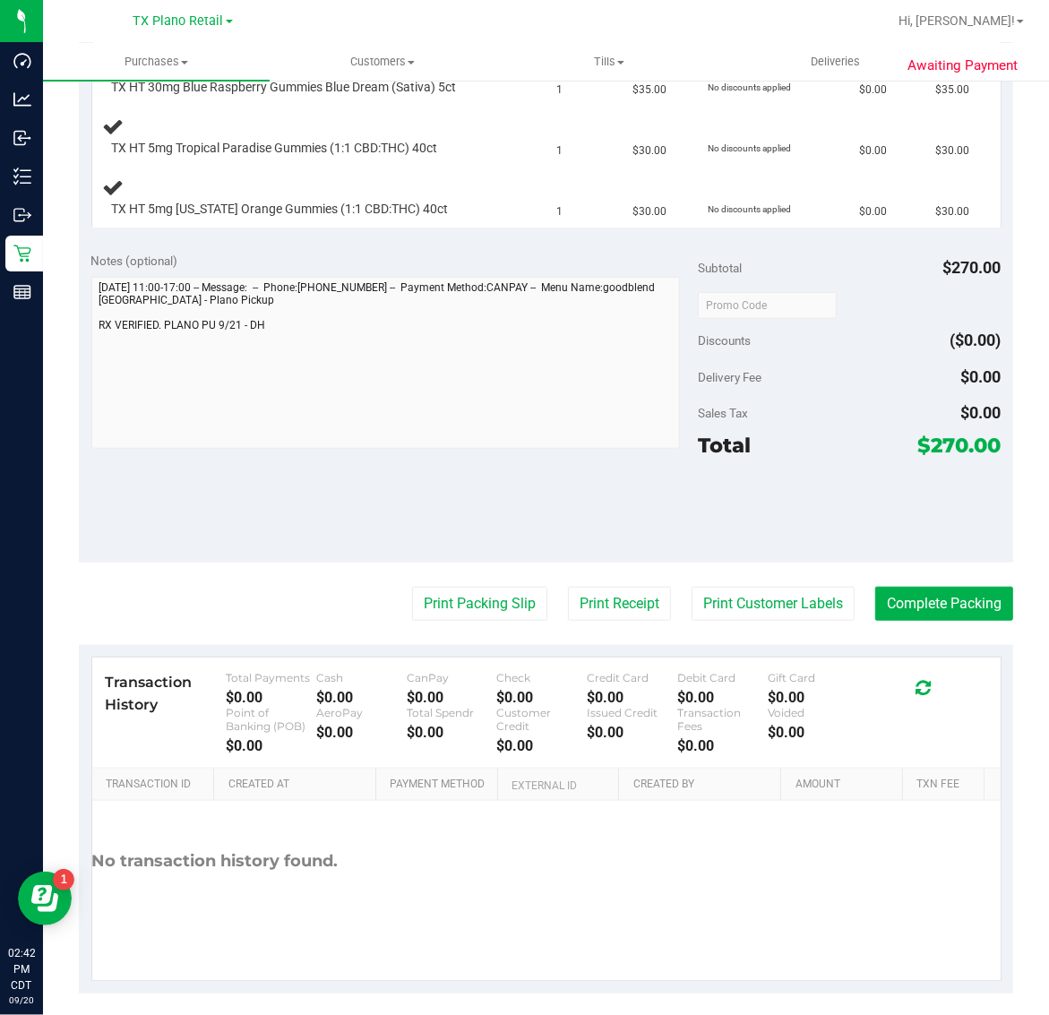
scroll to position [717, 0]
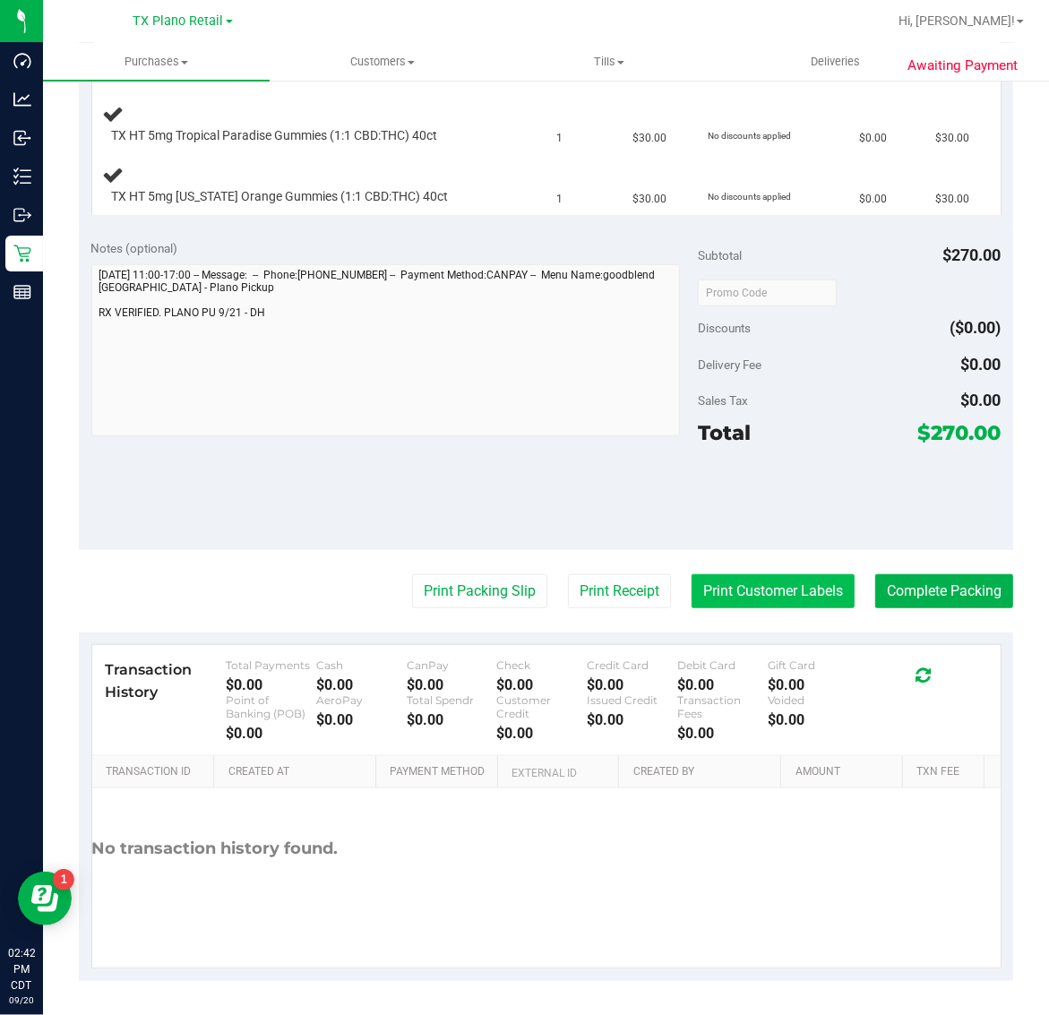
click at [736, 591] on button "Print Customer Labels" at bounding box center [772, 591] width 163 height 34
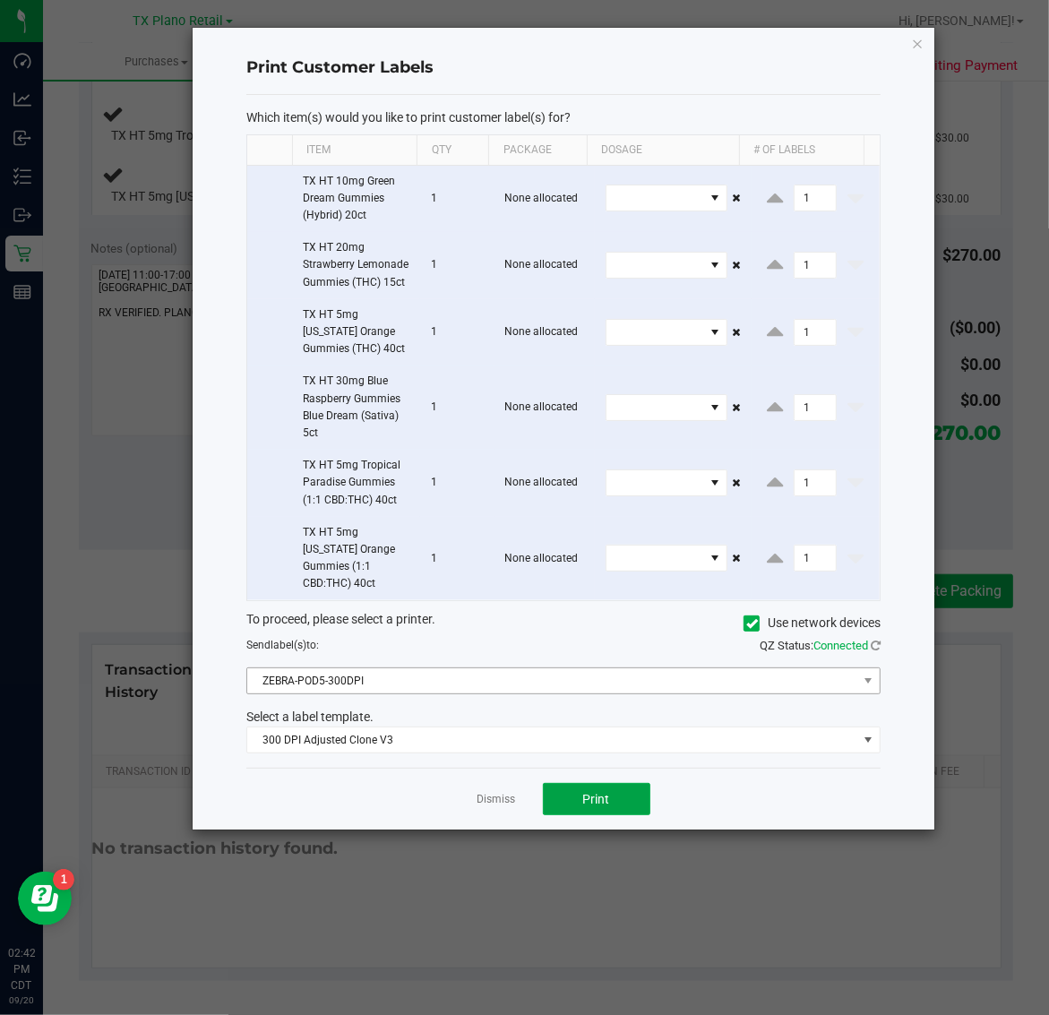
drag, startPoint x: 598, startPoint y: 807, endPoint x: 704, endPoint y: 690, distance: 157.9
click at [632, 782] on div "Dismiss Print" at bounding box center [563, 799] width 634 height 62
click at [499, 797] on link "Dismiss" at bounding box center [496, 799] width 39 height 15
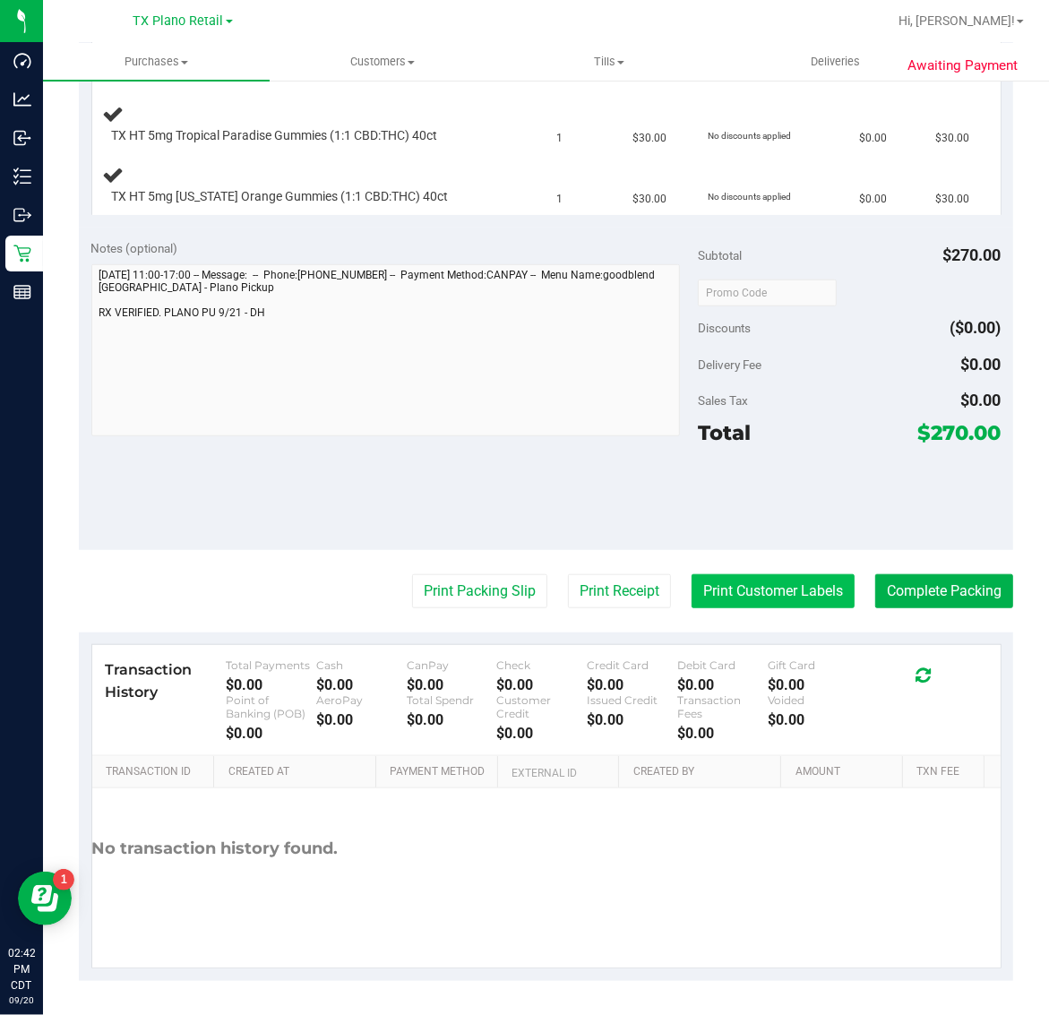
click at [733, 605] on button "Print Customer Labels" at bounding box center [772, 591] width 163 height 34
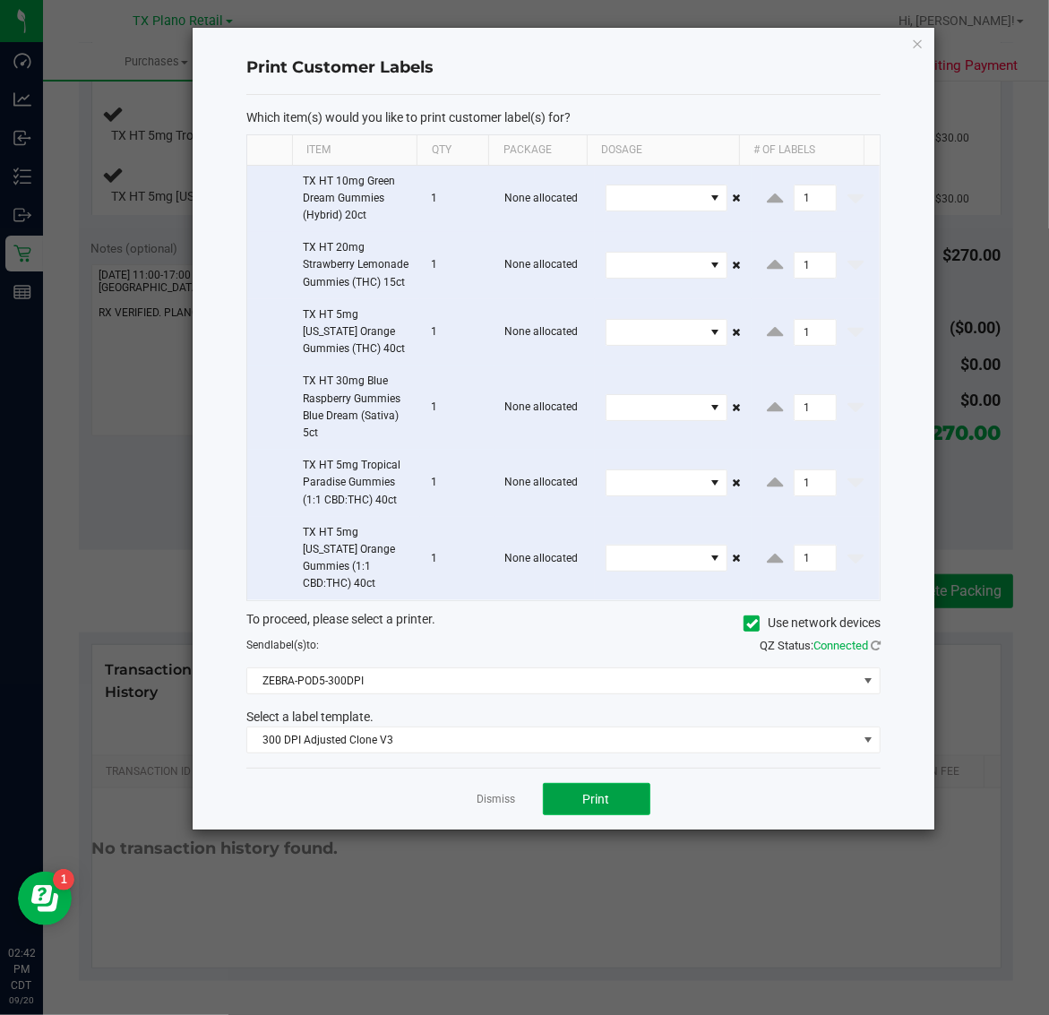
click at [584, 813] on button "Print" at bounding box center [596, 799] width 107 height 32
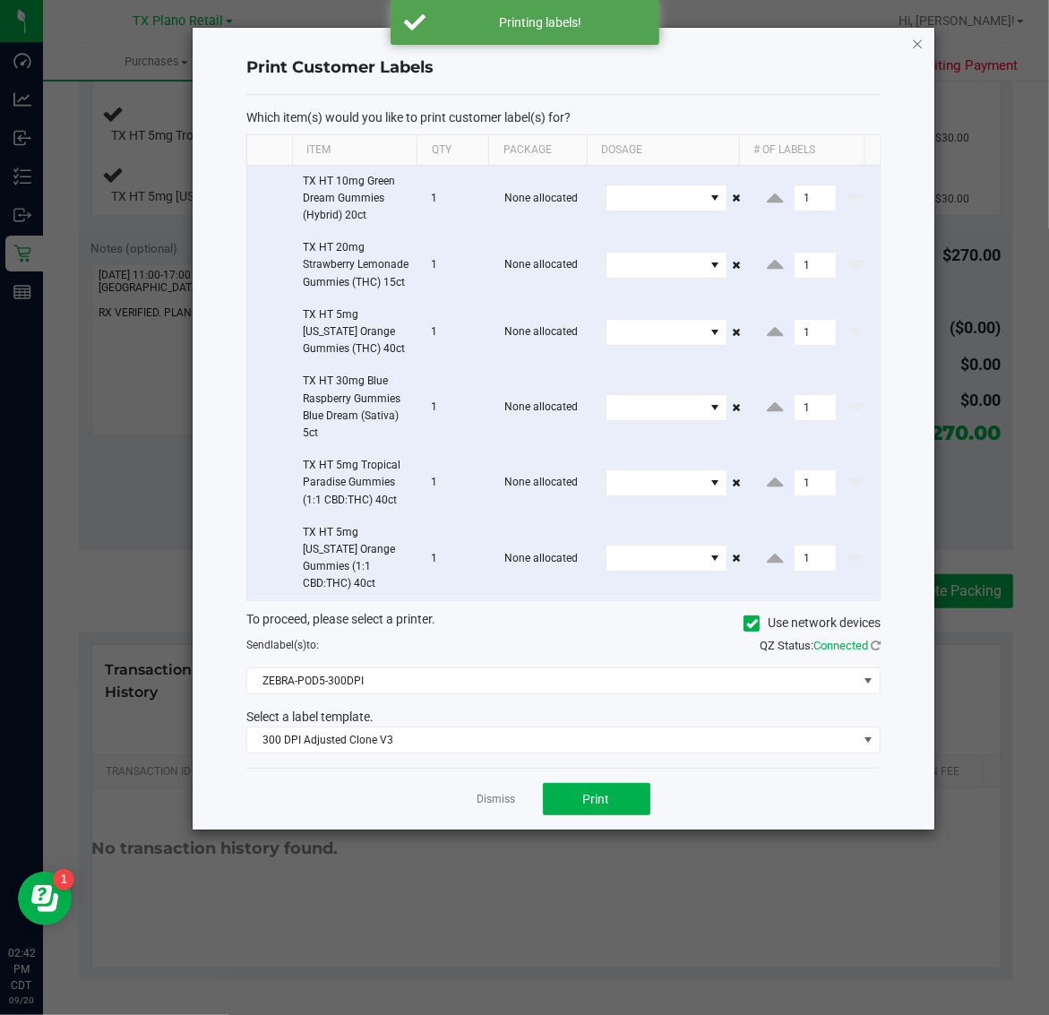
click at [916, 47] on icon "button" at bounding box center [918, 42] width 13 height 21
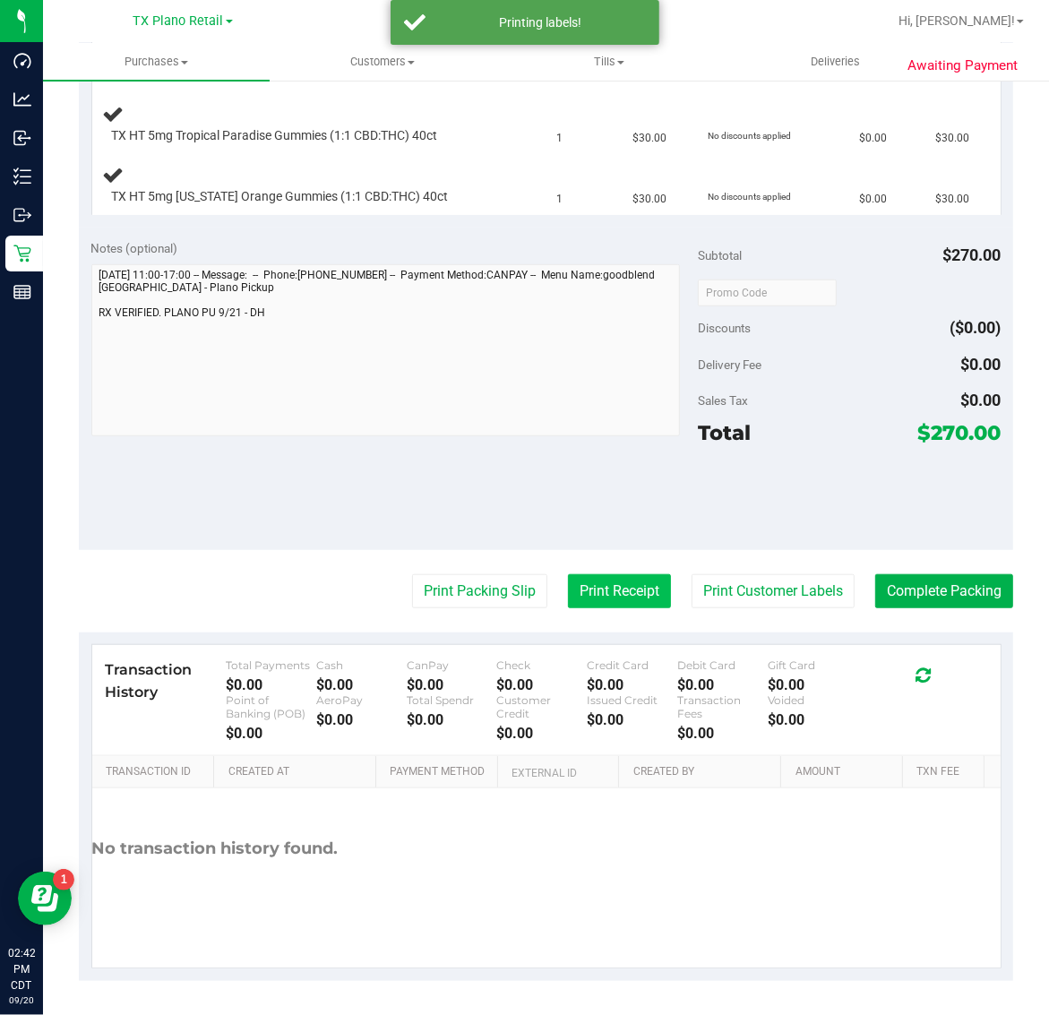
click at [580, 588] on button "Print Receipt" at bounding box center [619, 591] width 103 height 34
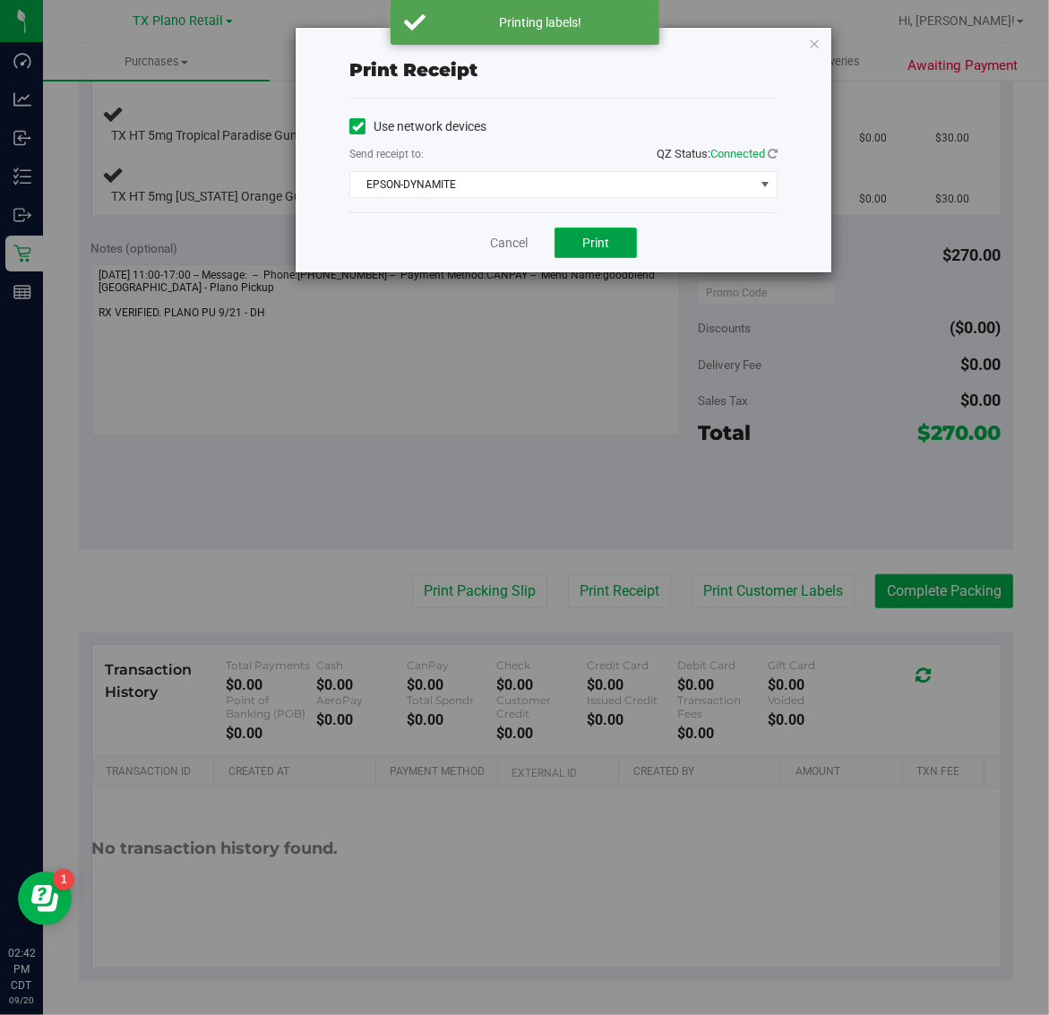
click at [580, 252] on button "Print" at bounding box center [595, 243] width 82 height 30
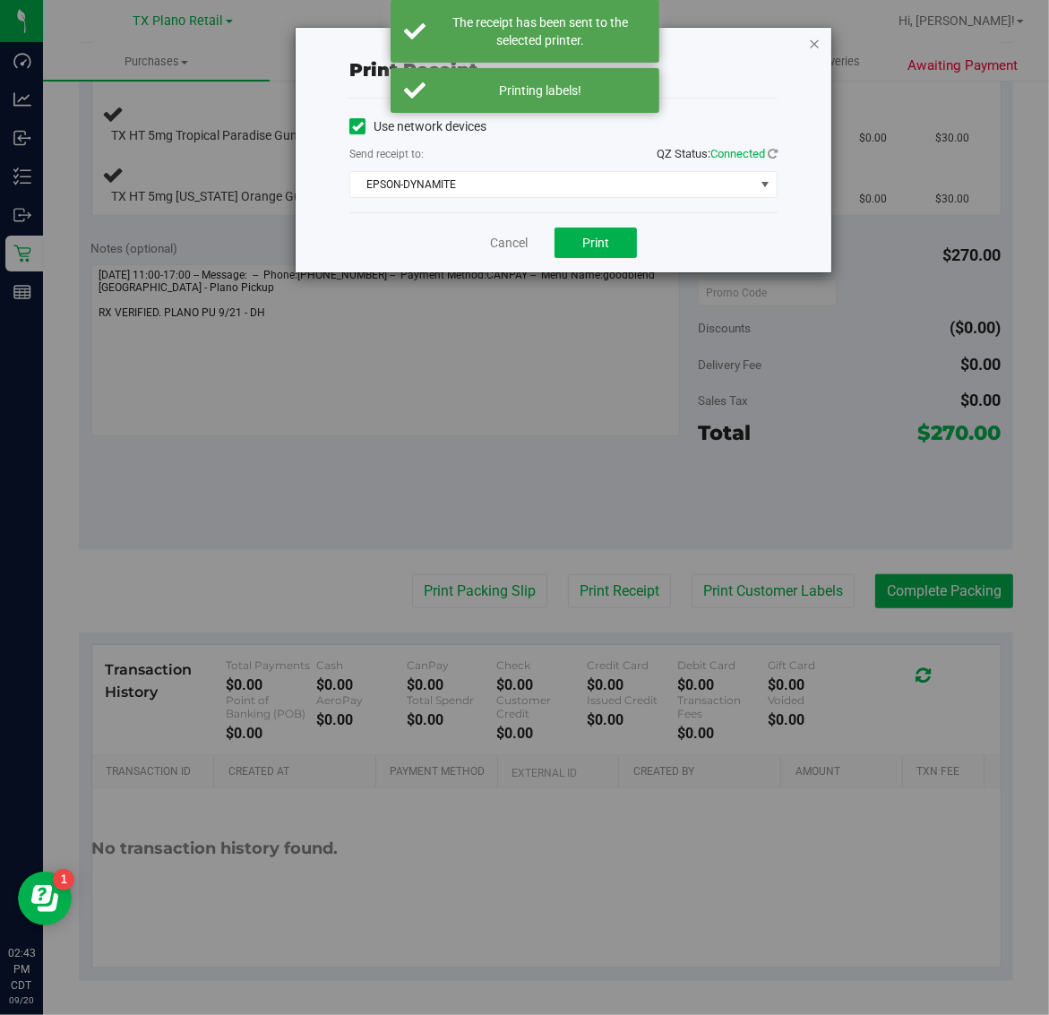
click at [815, 46] on icon "button" at bounding box center [814, 42] width 13 height 21
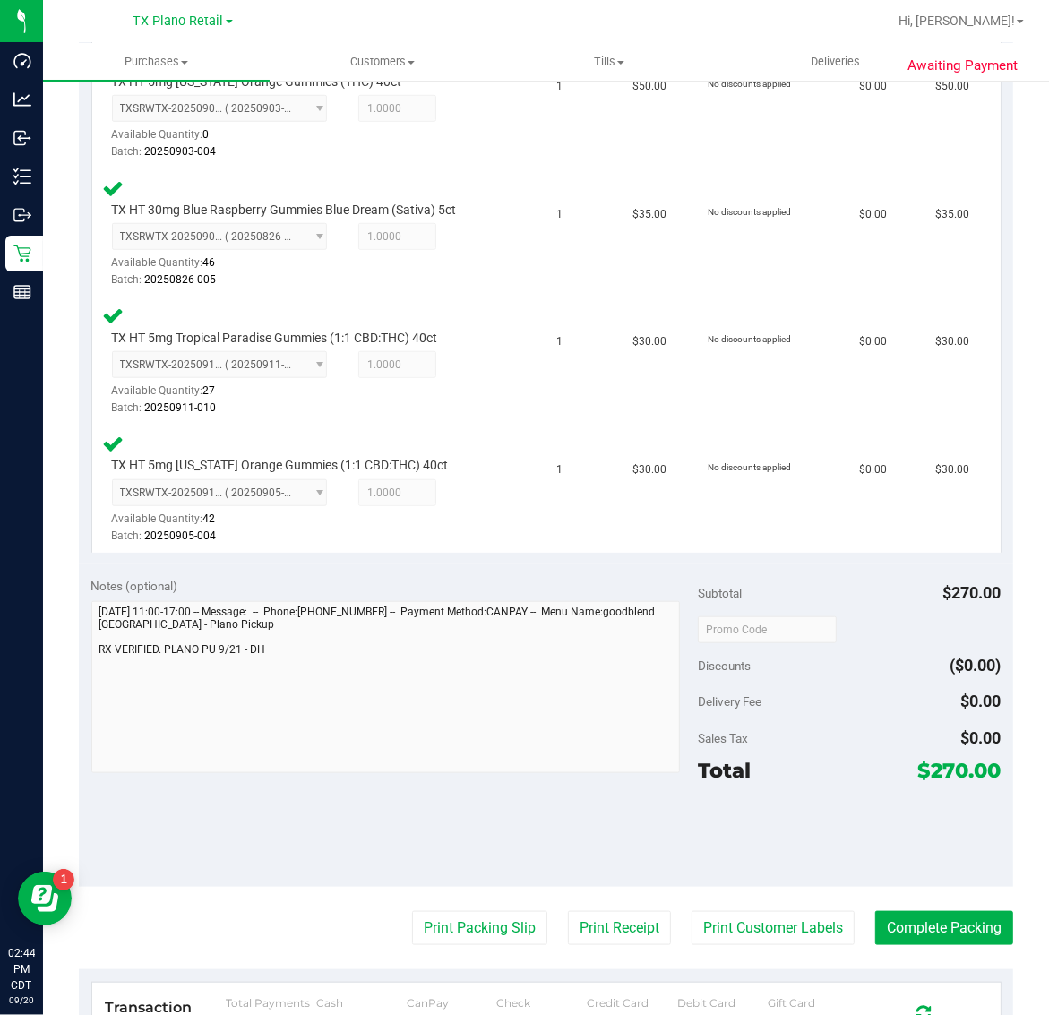
scroll to position [785, 0]
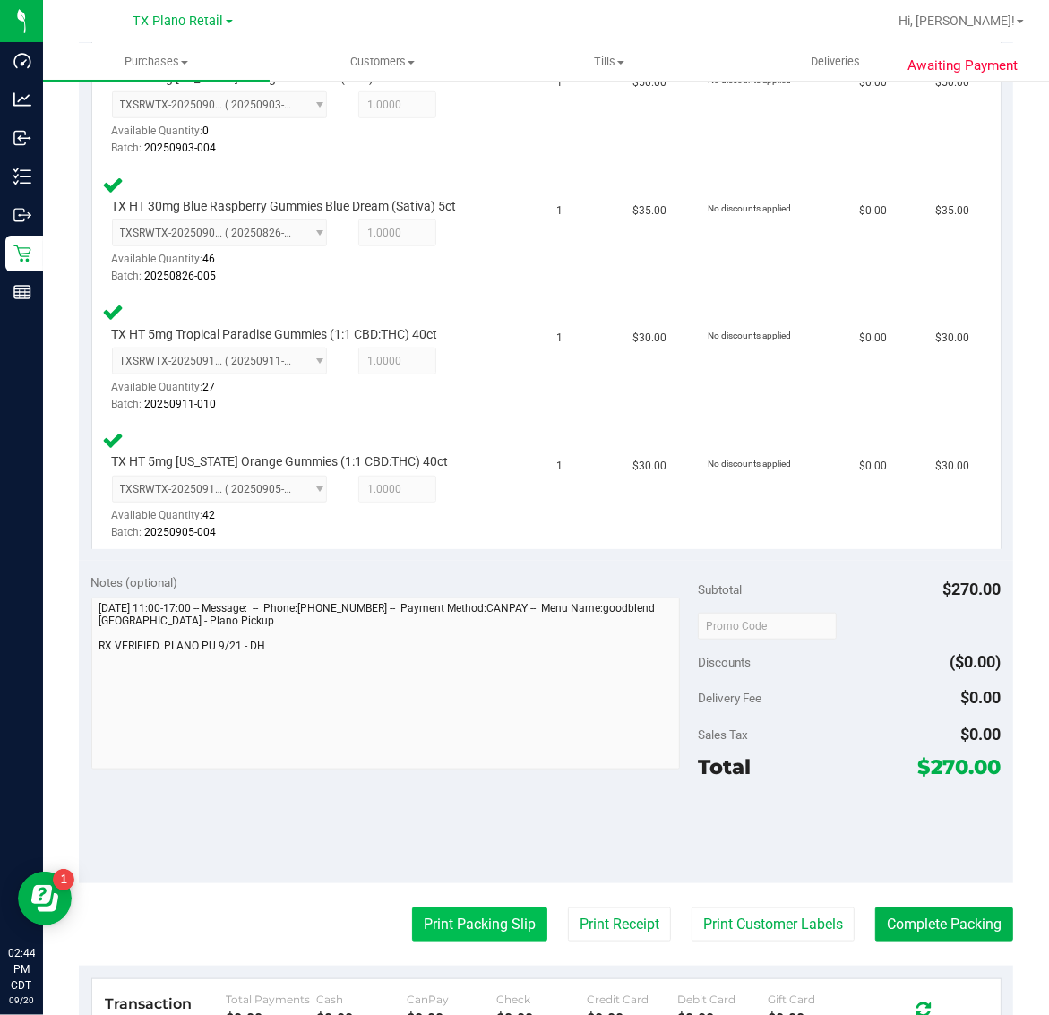
click at [506, 920] on button "Print Packing Slip" at bounding box center [479, 924] width 135 height 34
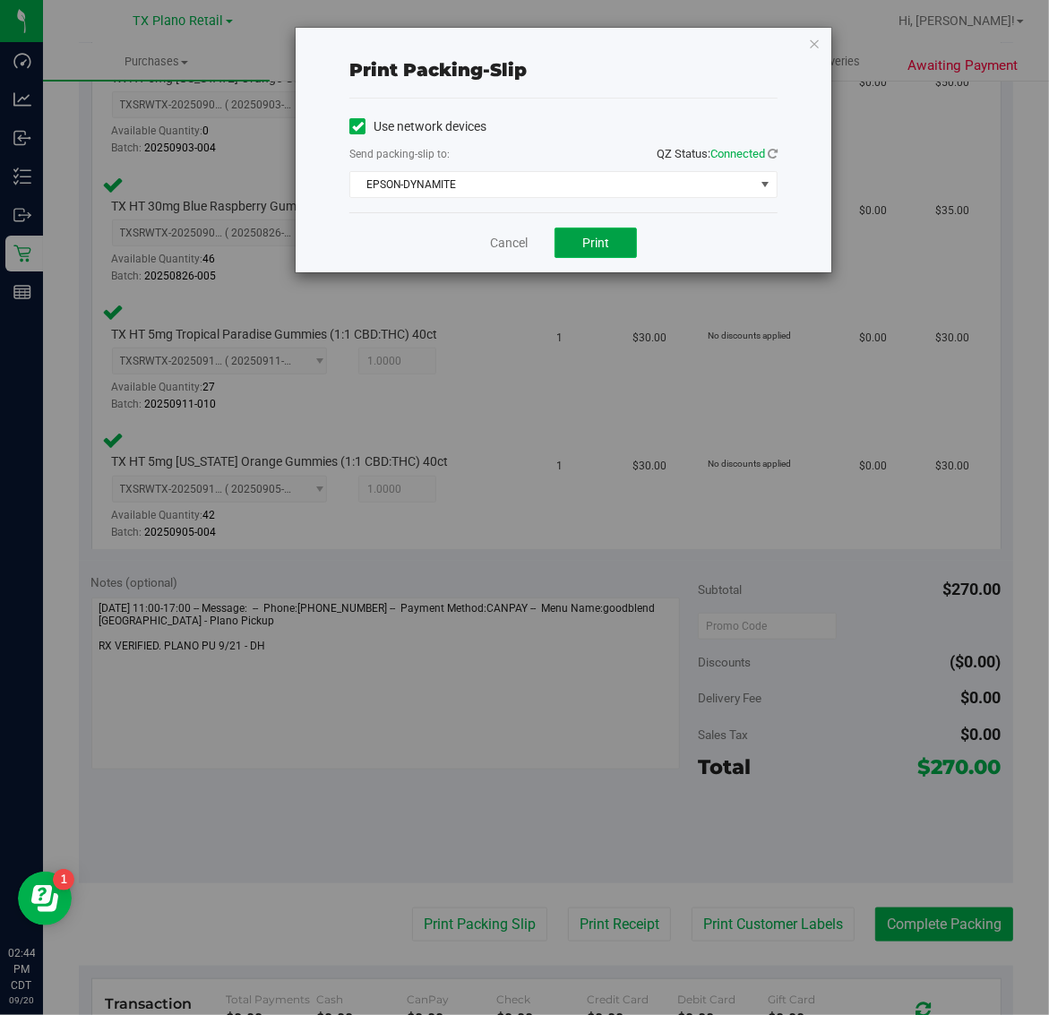
click at [609, 230] on button "Print" at bounding box center [595, 243] width 82 height 30
click at [813, 36] on icon "button" at bounding box center [814, 42] width 13 height 21
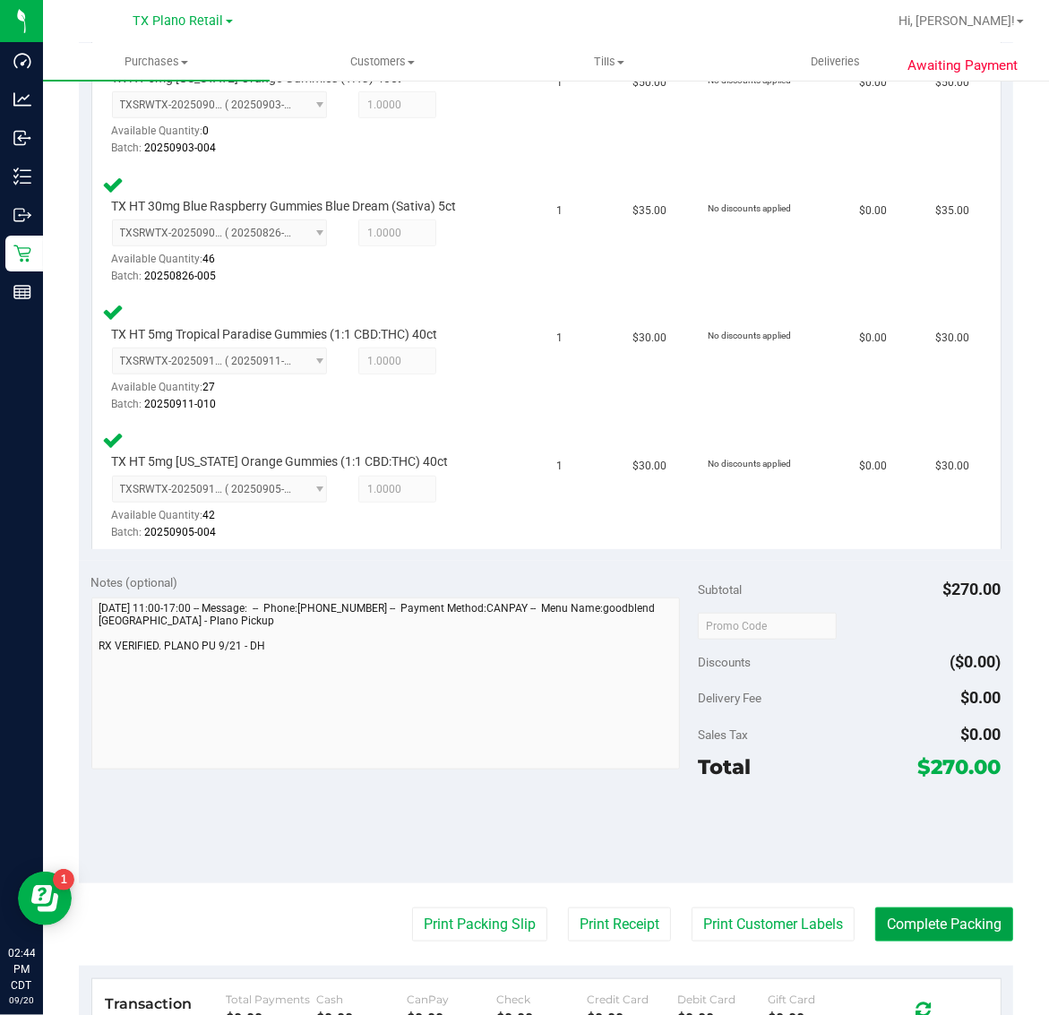
click at [924, 919] on button "Complete Packing" at bounding box center [944, 924] width 138 height 34
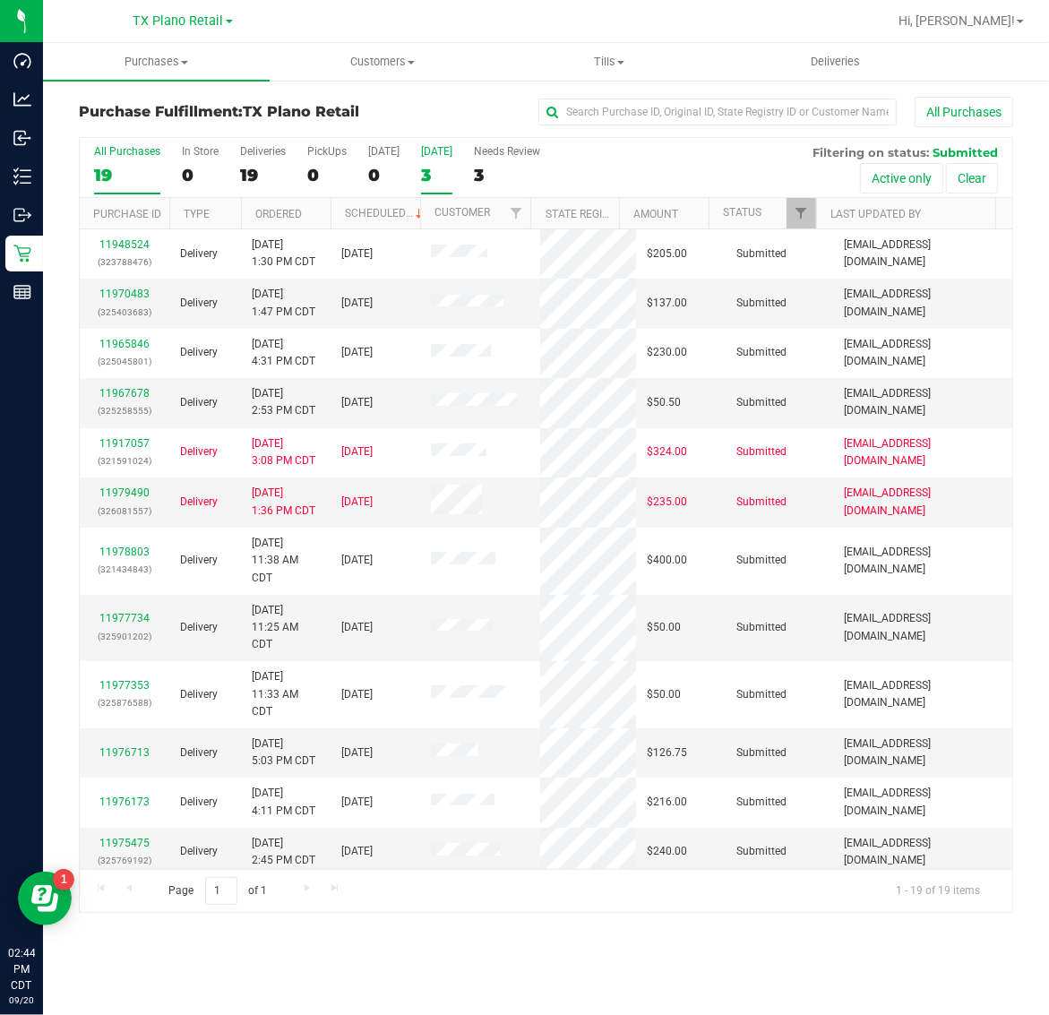
click at [444, 176] on div "3" at bounding box center [436, 175] width 31 height 21
click at [0, 0] on input "Tomorrow 3" at bounding box center [0, 0] width 0 height 0
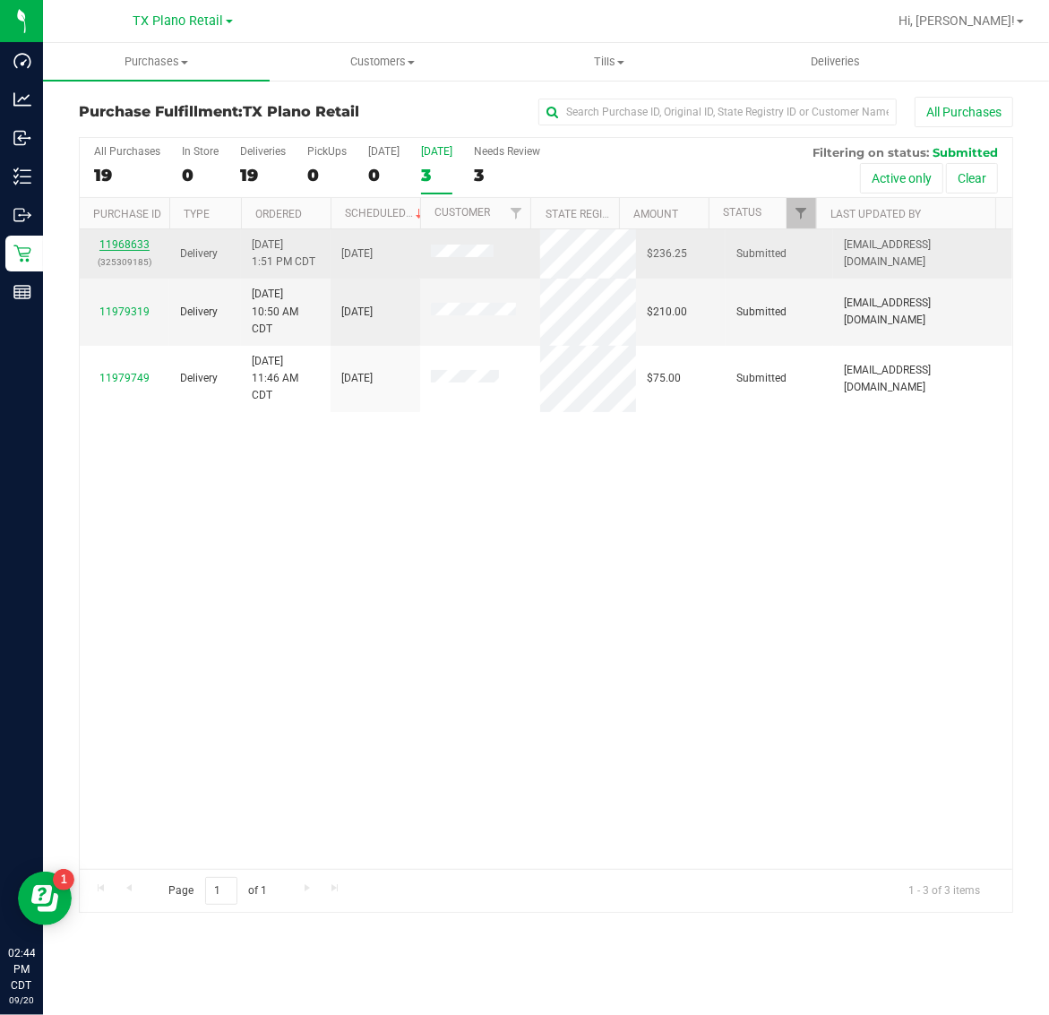
click at [124, 248] on link "11968633" at bounding box center [124, 244] width 50 height 13
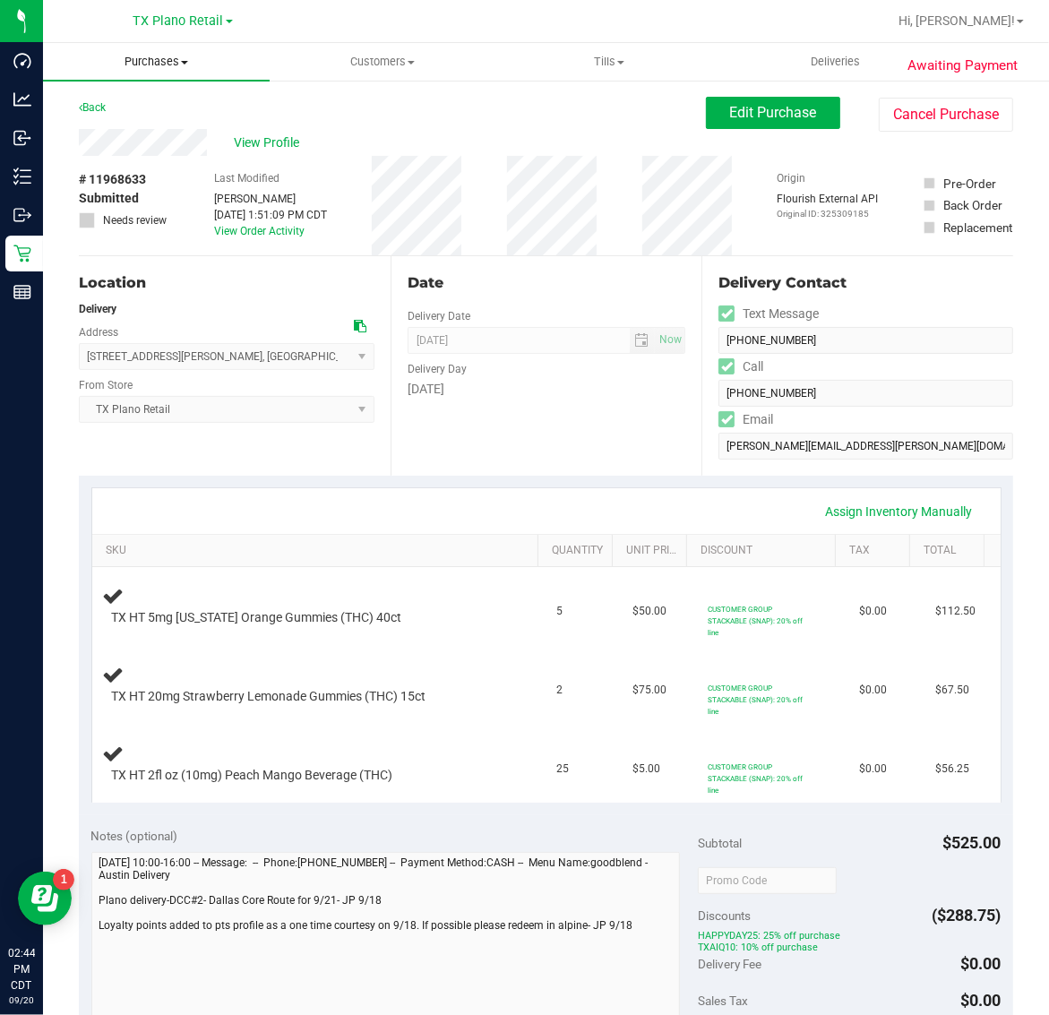
click at [166, 58] on span "Purchases" at bounding box center [156, 62] width 227 height 16
click at [171, 149] on li "All purchases" at bounding box center [156, 151] width 227 height 21
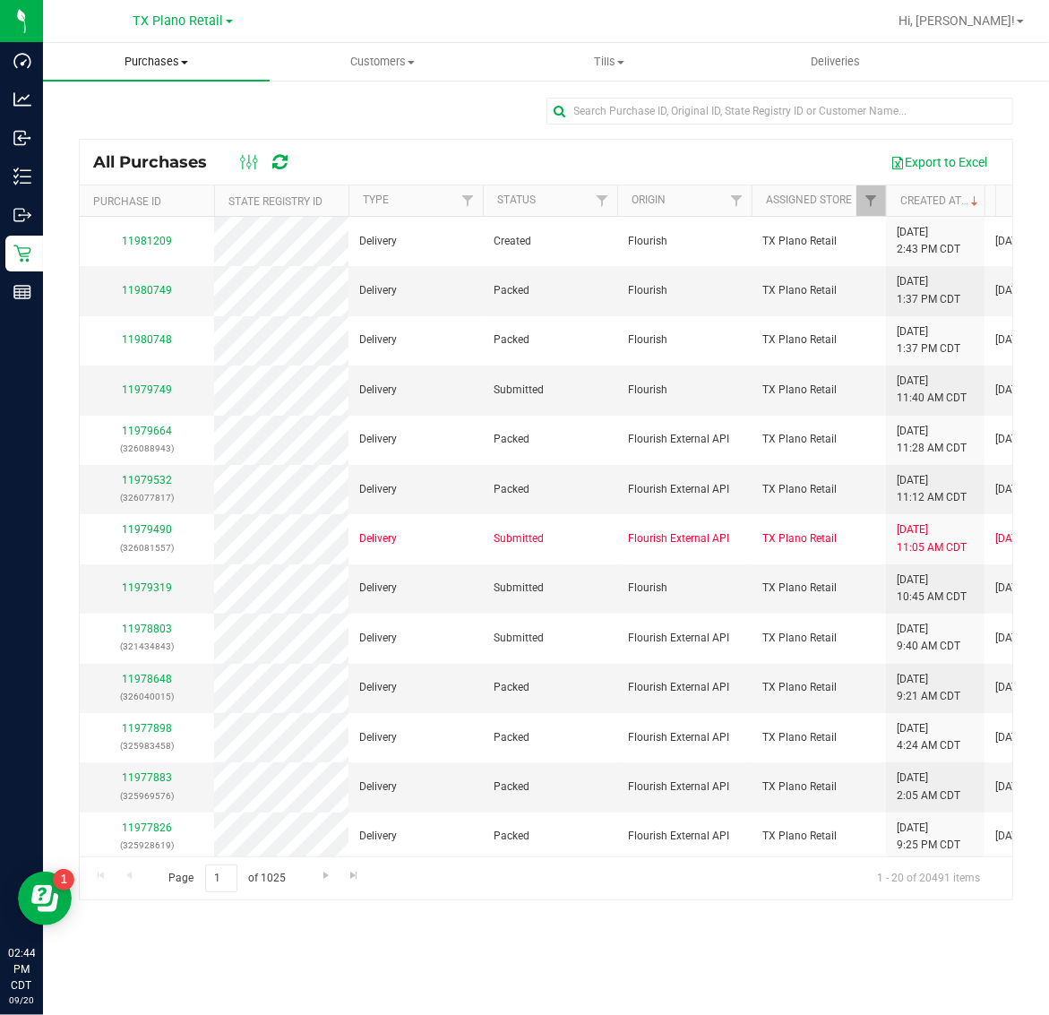
click at [172, 58] on span "Purchases" at bounding box center [156, 62] width 227 height 16
click at [172, 127] on li "Fulfillment" at bounding box center [156, 129] width 227 height 21
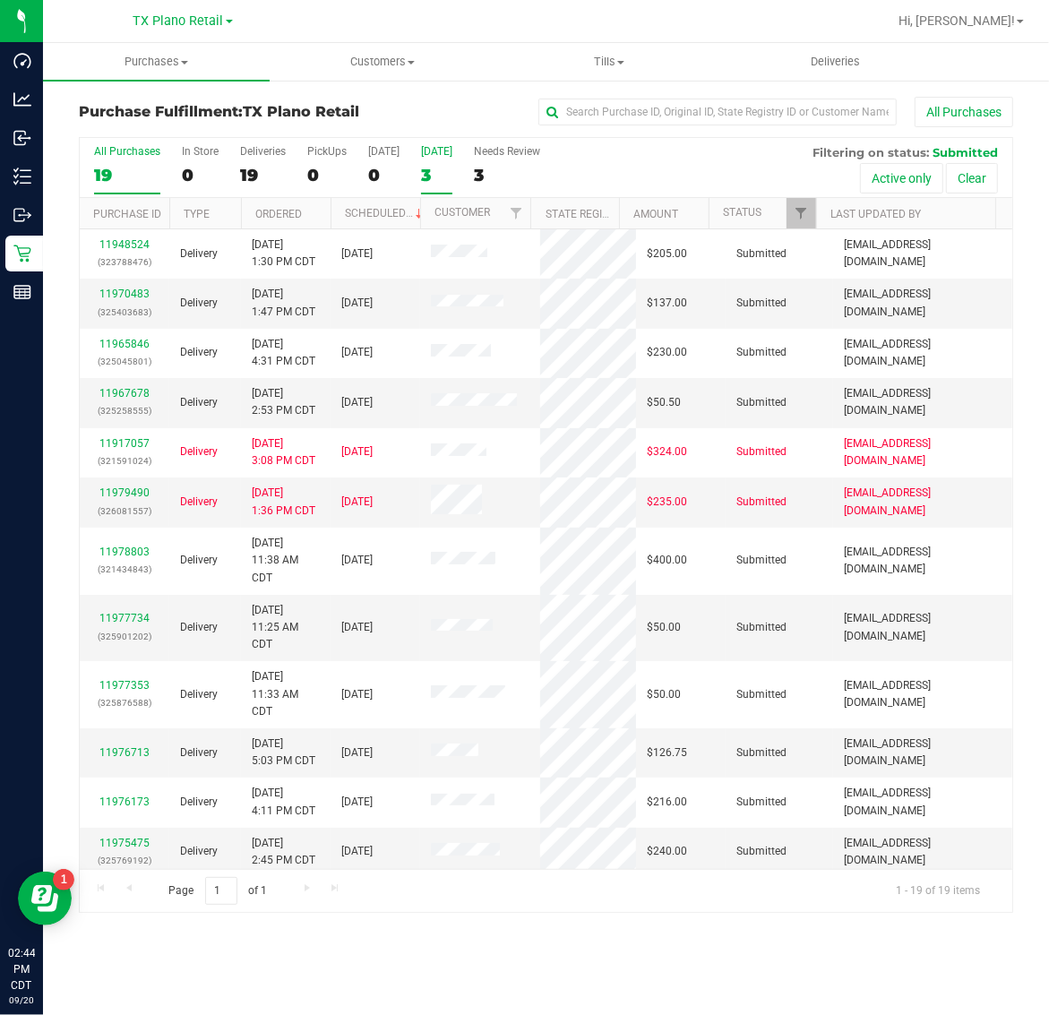
click at [433, 153] on div "[DATE]" at bounding box center [436, 151] width 31 height 13
click at [0, 0] on input "Tomorrow 3" at bounding box center [0, 0] width 0 height 0
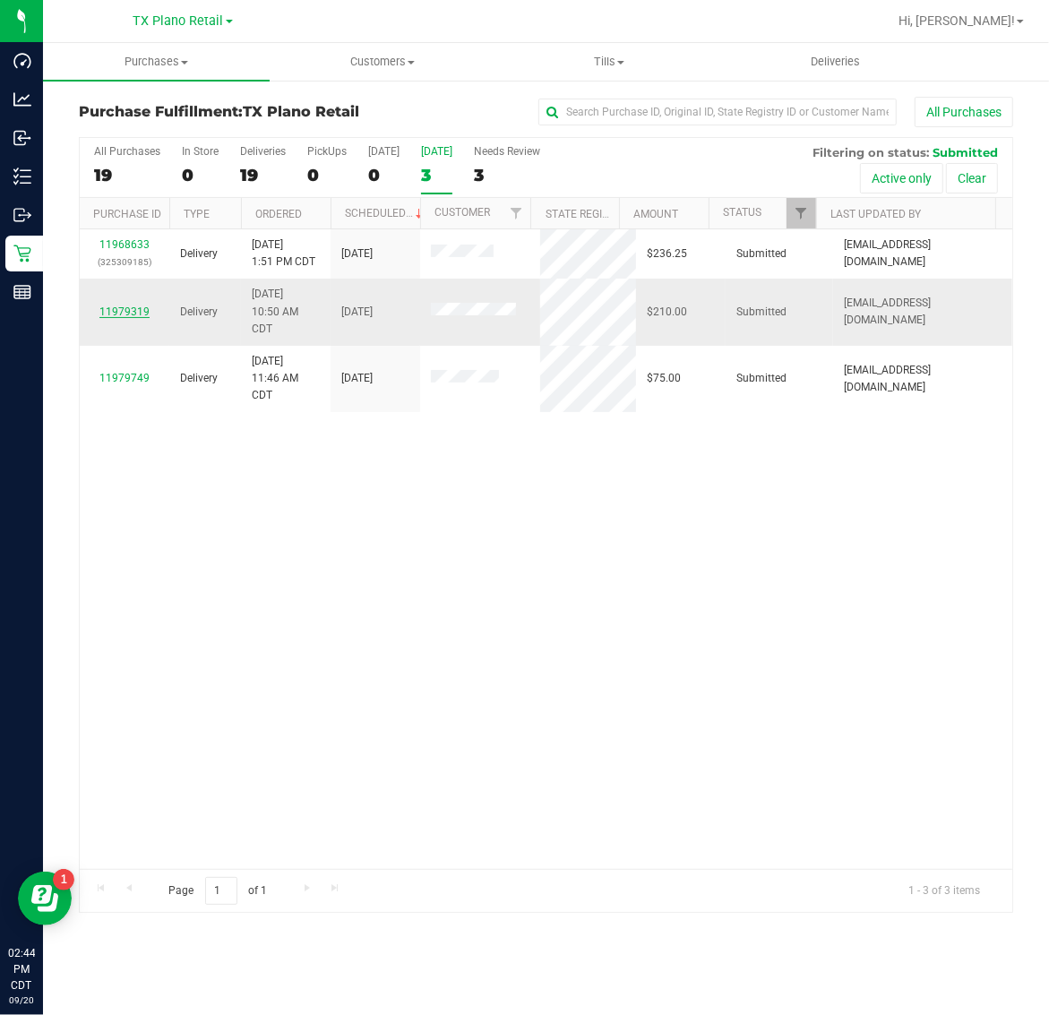
click at [131, 307] on link "11979319" at bounding box center [124, 311] width 50 height 13
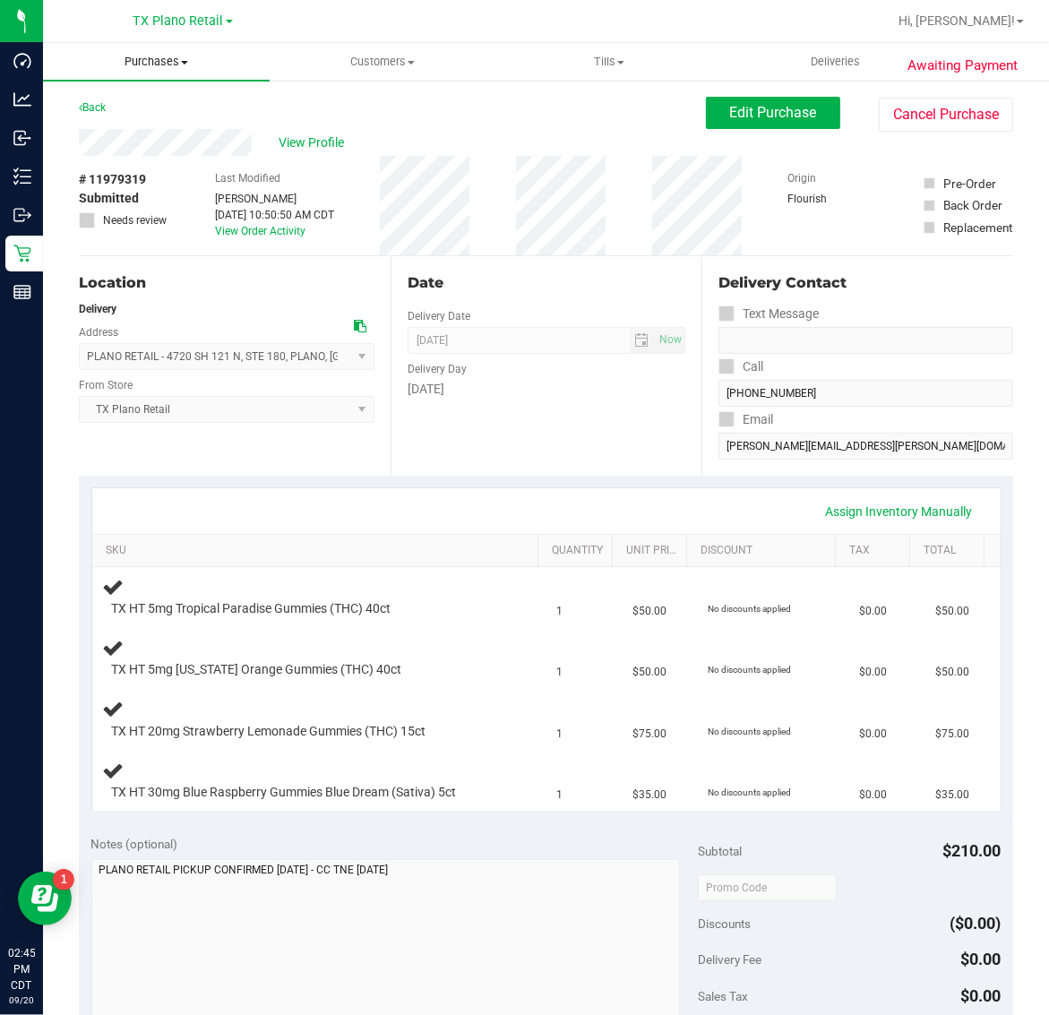
click at [166, 64] on span "Purchases" at bounding box center [156, 62] width 227 height 16
click at [167, 122] on li "Fulfillment" at bounding box center [156, 129] width 227 height 21
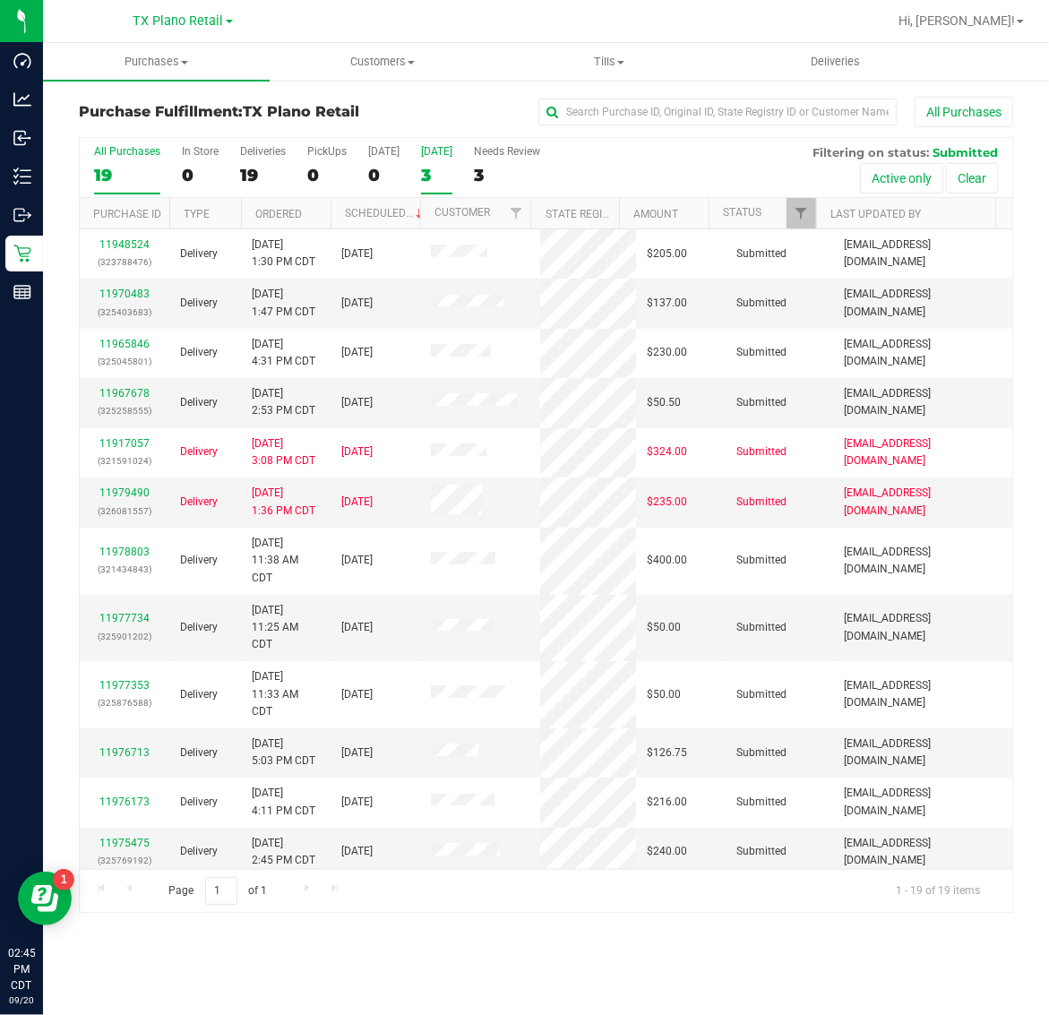
click at [452, 166] on div "3" at bounding box center [436, 175] width 31 height 21
click at [0, 0] on input "Tomorrow 3" at bounding box center [0, 0] width 0 height 0
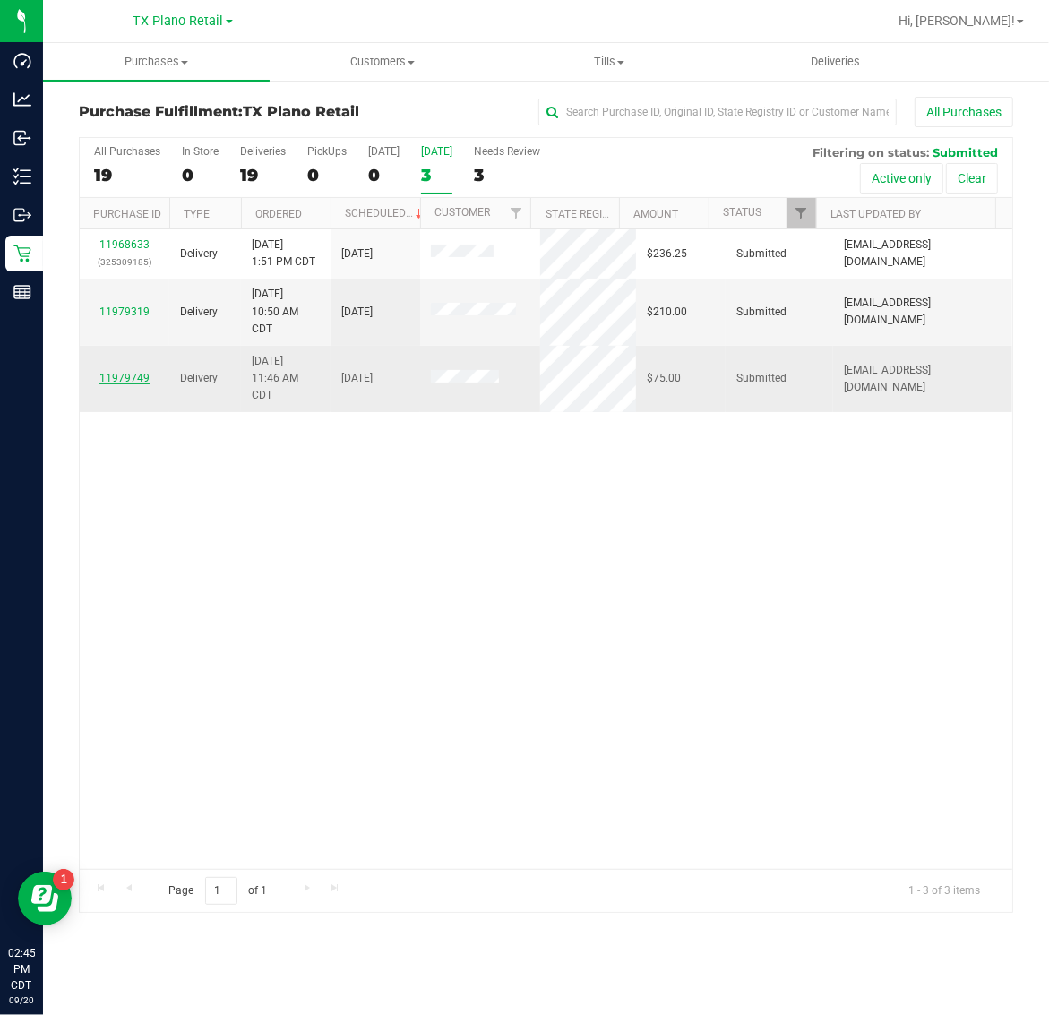
click at [124, 376] on link "11979749" at bounding box center [124, 378] width 50 height 13
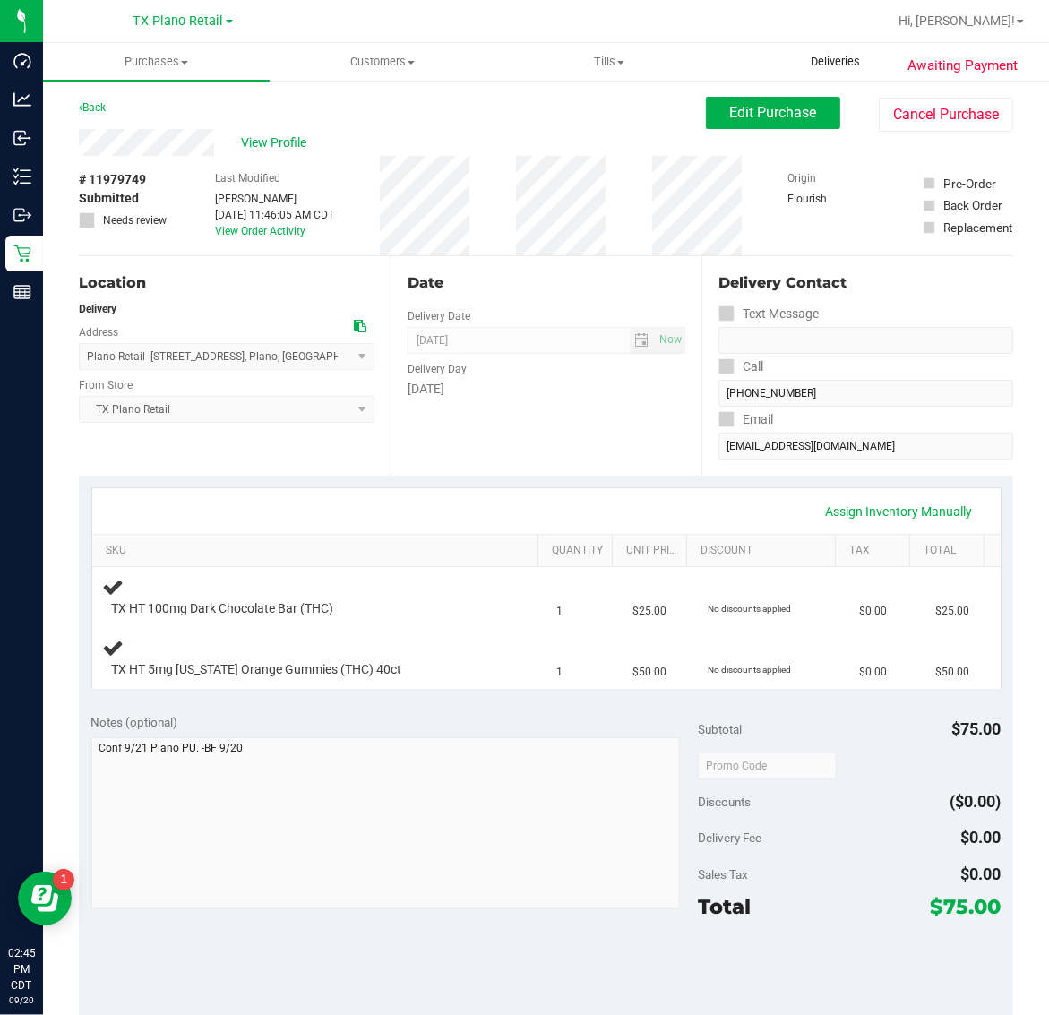
click at [815, 49] on uib-tab-heading "Deliveries" at bounding box center [835, 62] width 225 height 36
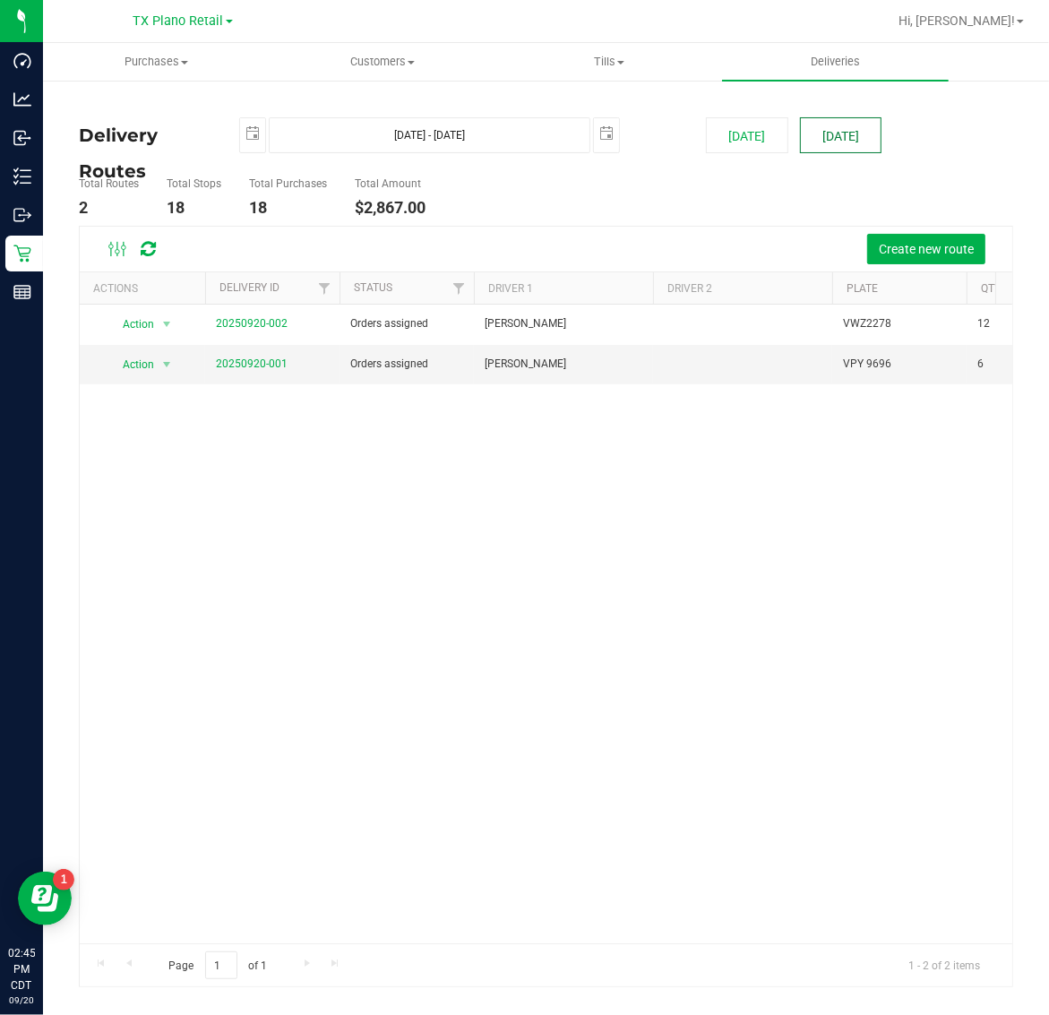
click at [834, 139] on button "[DATE]" at bounding box center [841, 135] width 82 height 36
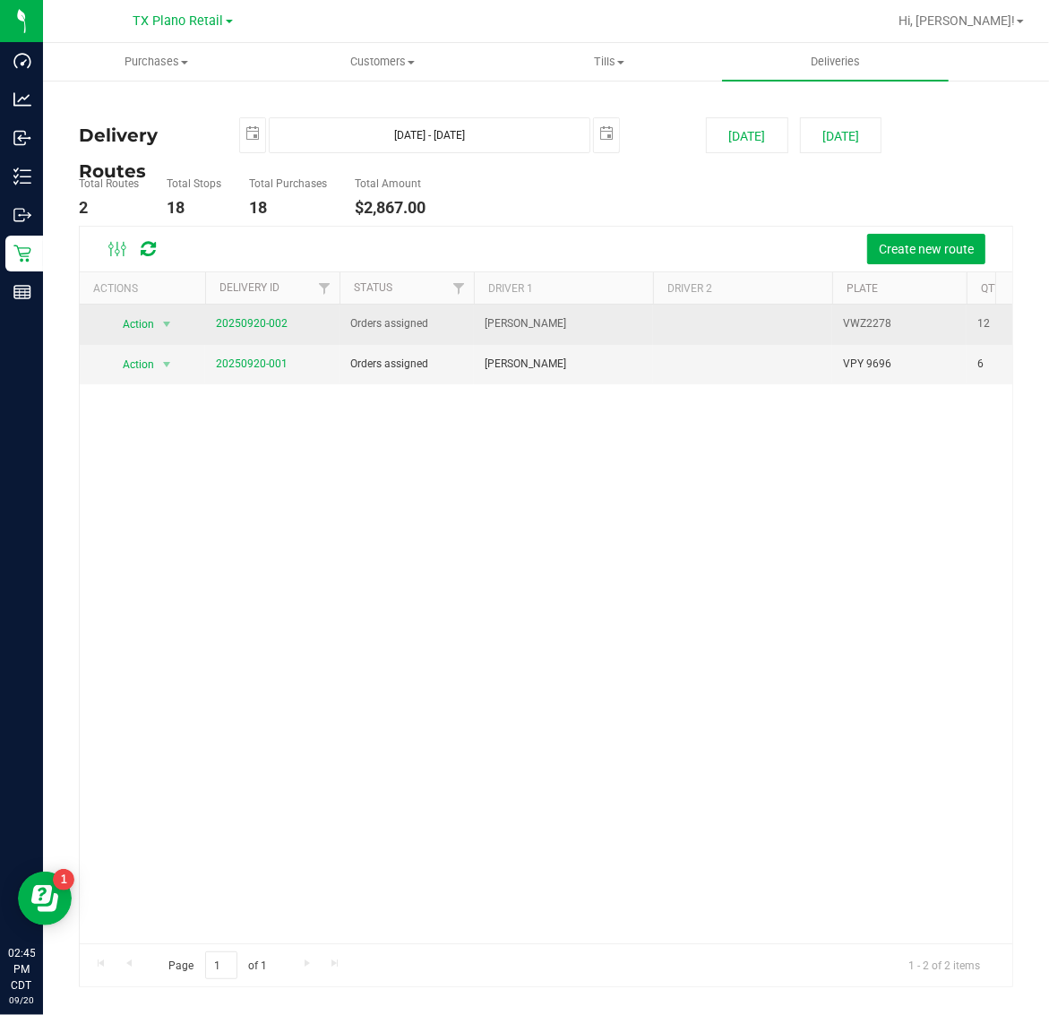
click at [248, 312] on td "20250920-002" at bounding box center [272, 325] width 134 height 40
click at [258, 332] on span "20250920-002" at bounding box center [252, 323] width 72 height 17
click at [262, 327] on link "20250920-002" at bounding box center [252, 323] width 72 height 13
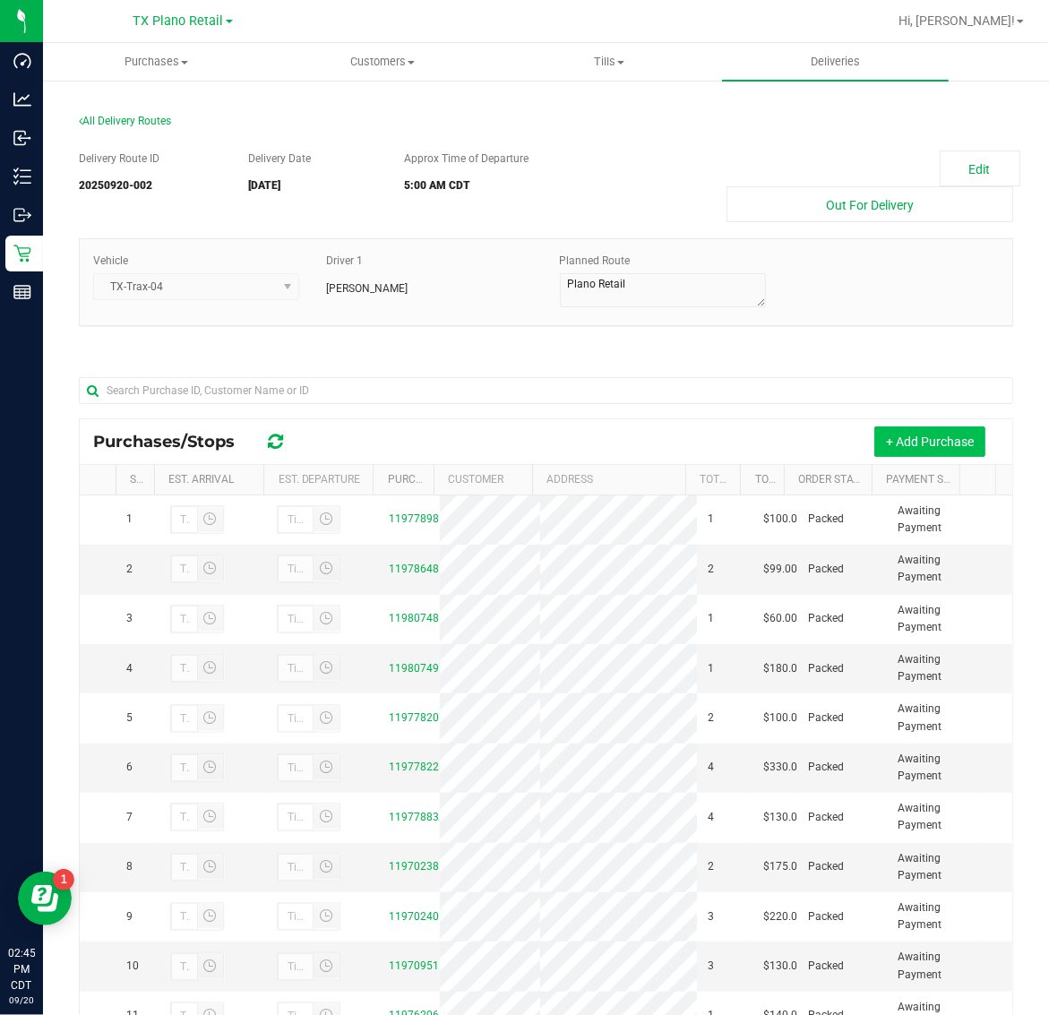
click at [874, 439] on button "+ Add Purchase" at bounding box center [929, 441] width 111 height 30
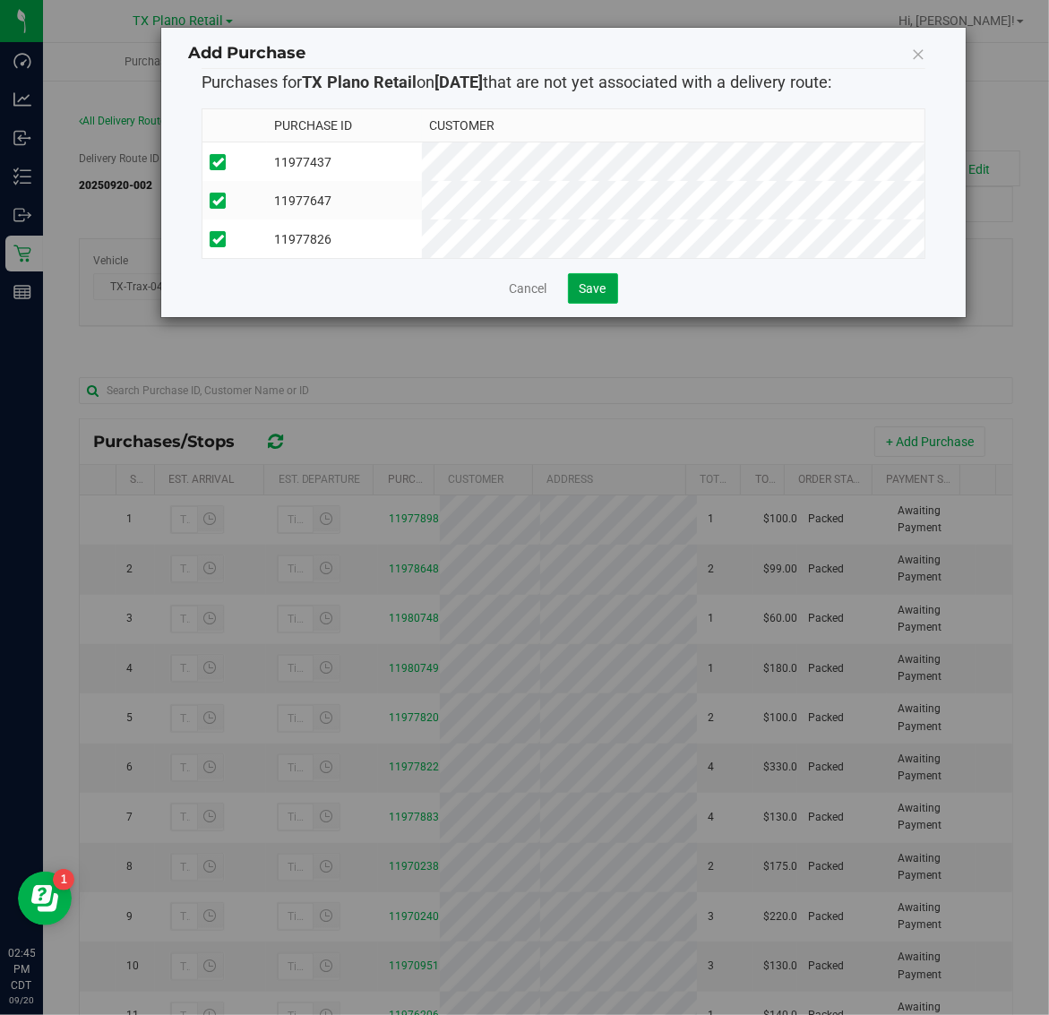
click at [580, 296] on span "Save" at bounding box center [593, 288] width 27 height 14
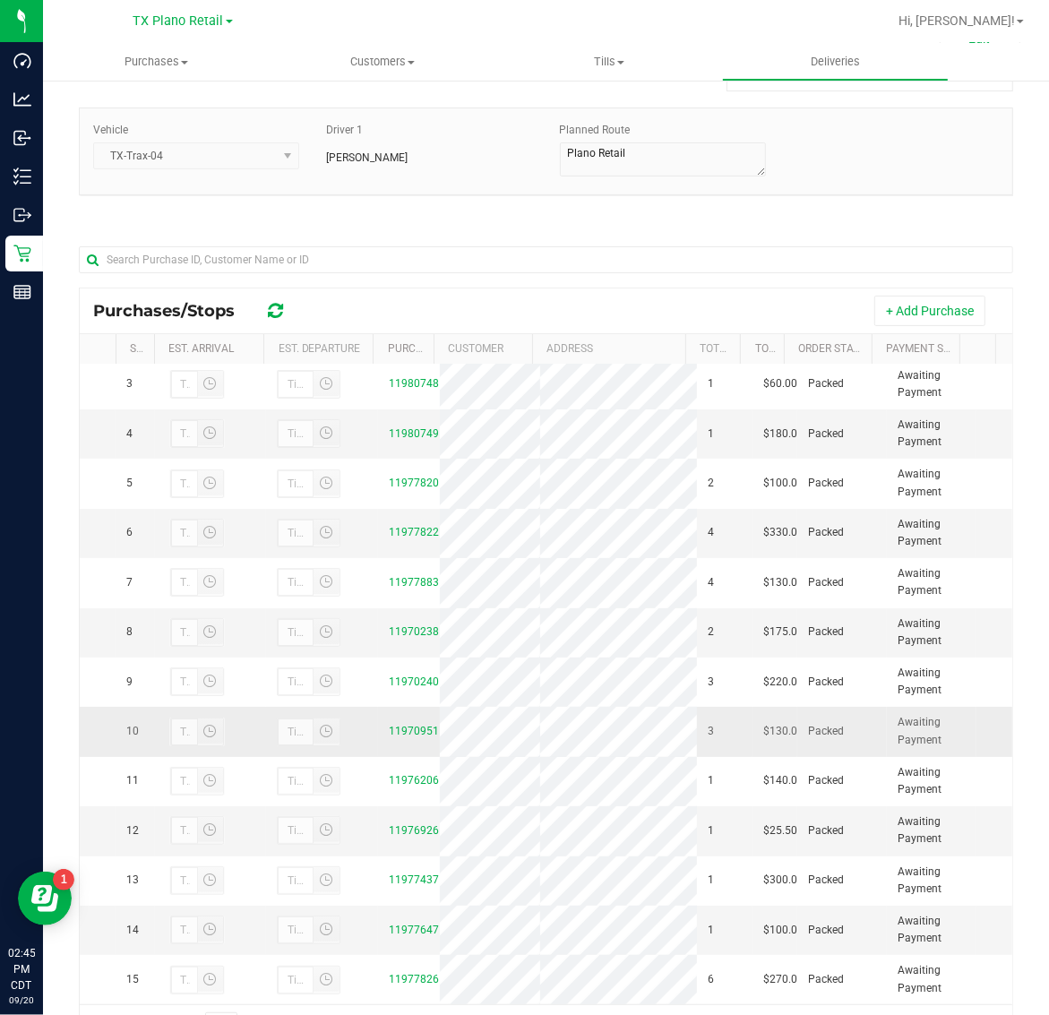
scroll to position [211, 0]
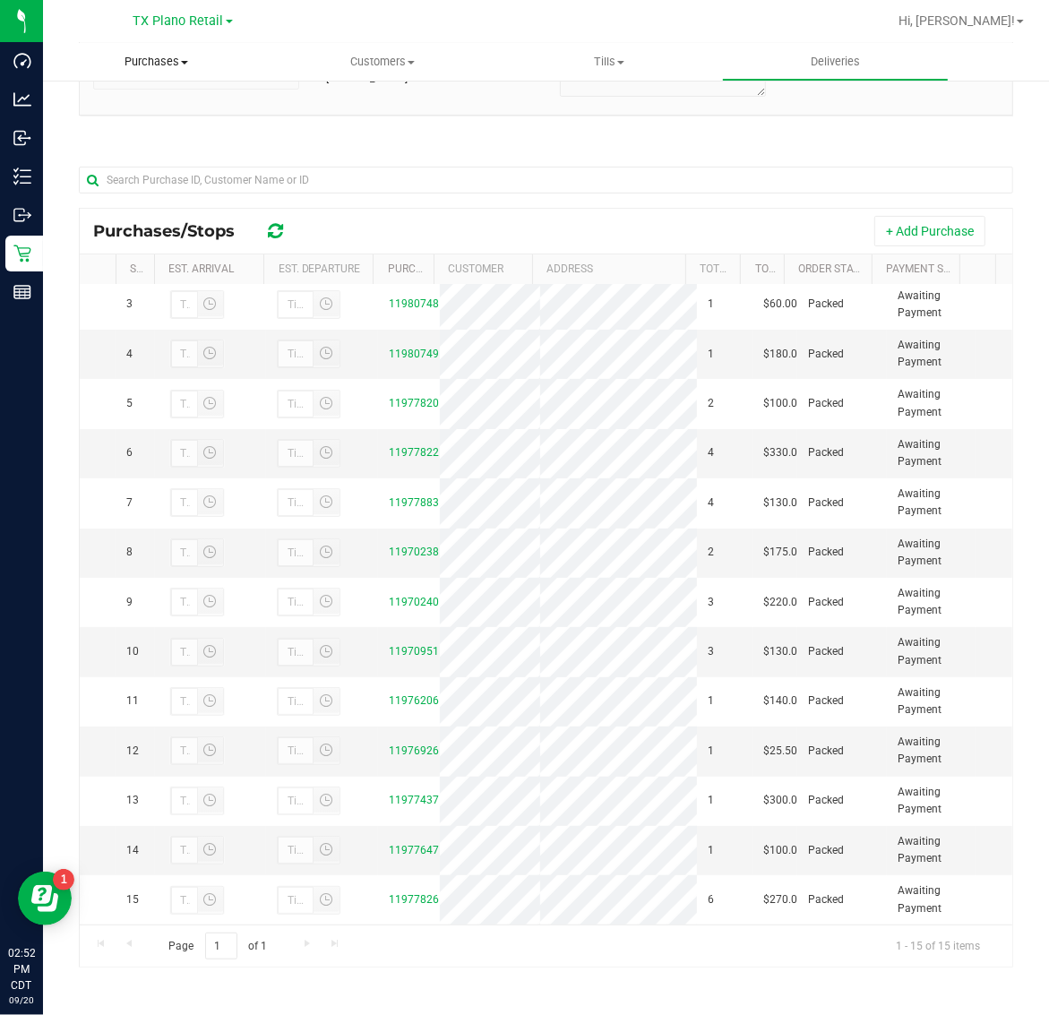
click at [162, 67] on span "Purchases" at bounding box center [156, 62] width 227 height 16
click at [163, 130] on li "Fulfillment" at bounding box center [156, 129] width 227 height 21
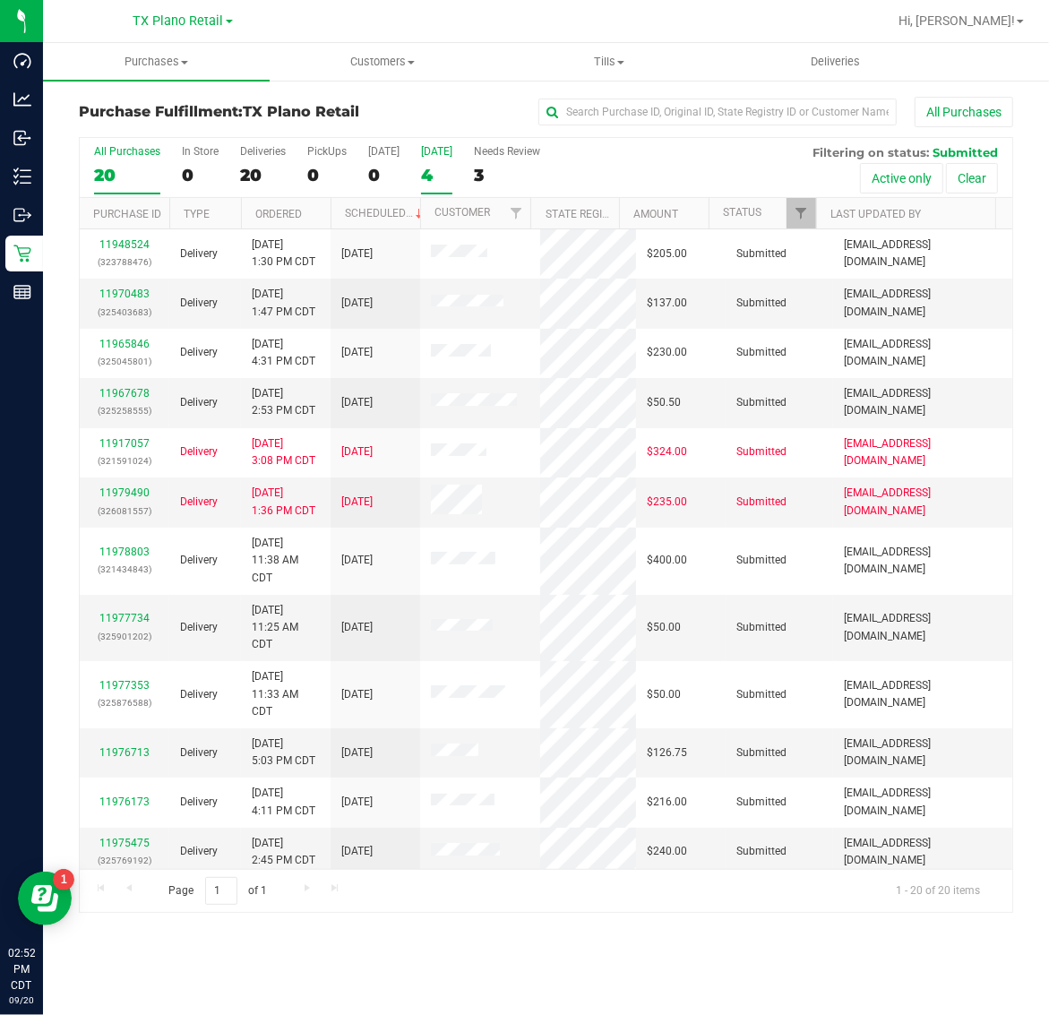
click at [443, 166] on div "4" at bounding box center [436, 175] width 31 height 21
click at [0, 0] on input "Tomorrow 4" at bounding box center [0, 0] width 0 height 0
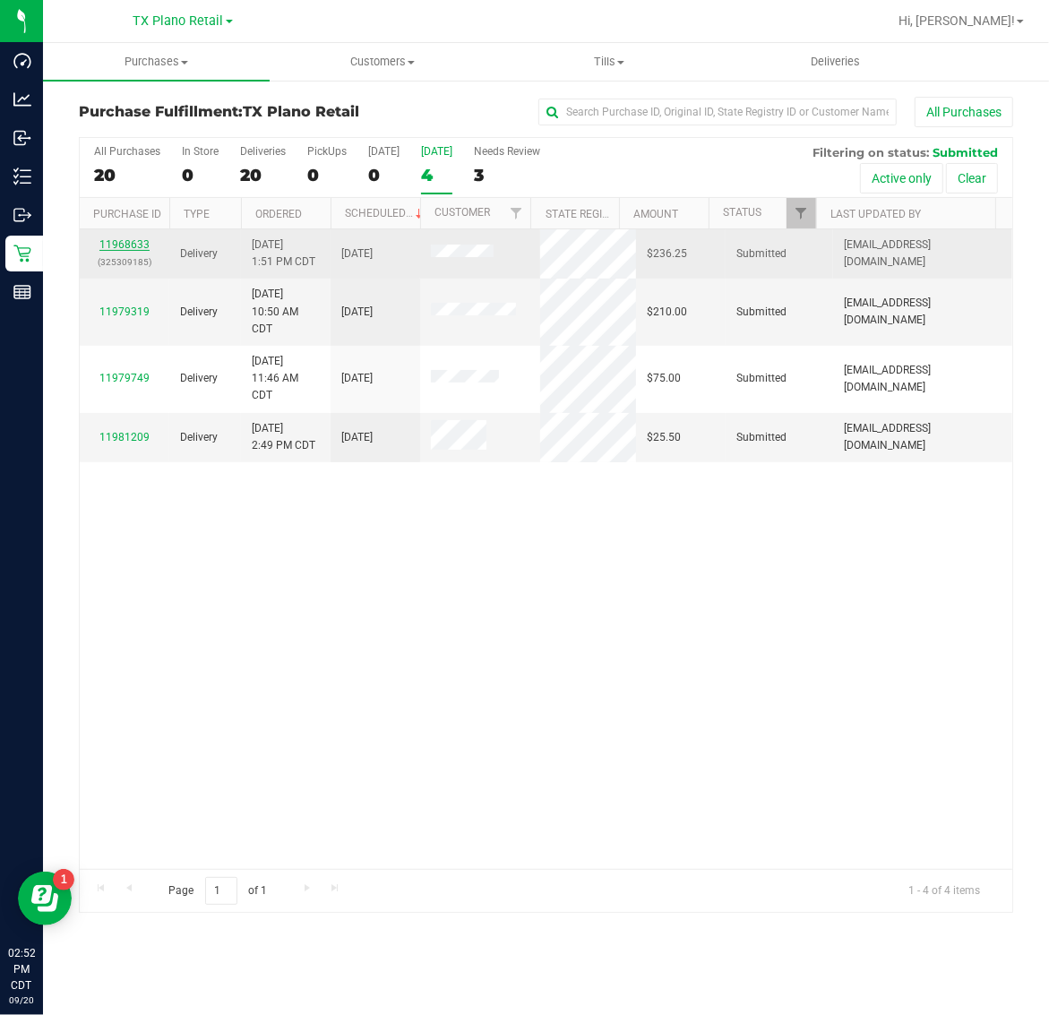
click at [118, 248] on link "11968633" at bounding box center [124, 244] width 50 height 13
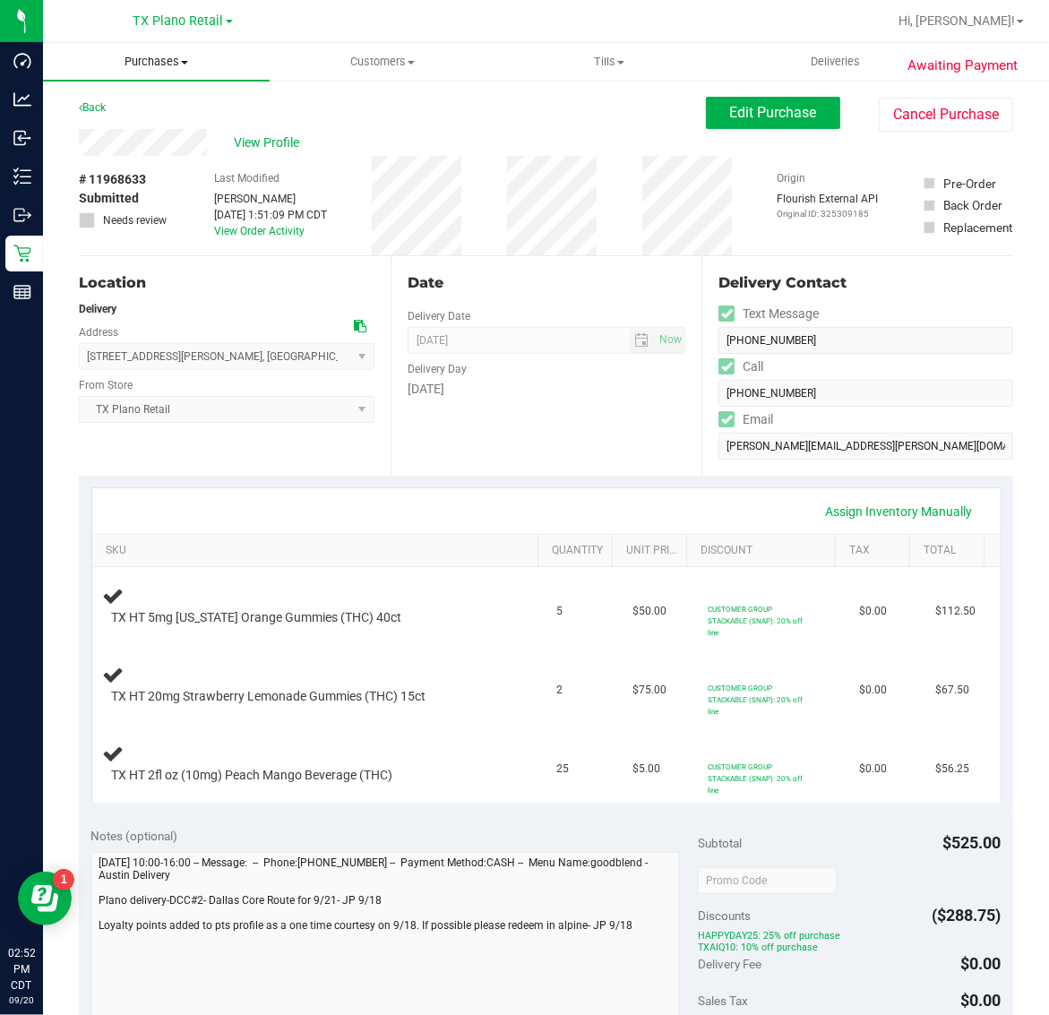
click at [157, 68] on span "Purchases" at bounding box center [156, 62] width 227 height 16
click at [164, 125] on li "Fulfillment" at bounding box center [156, 129] width 227 height 21
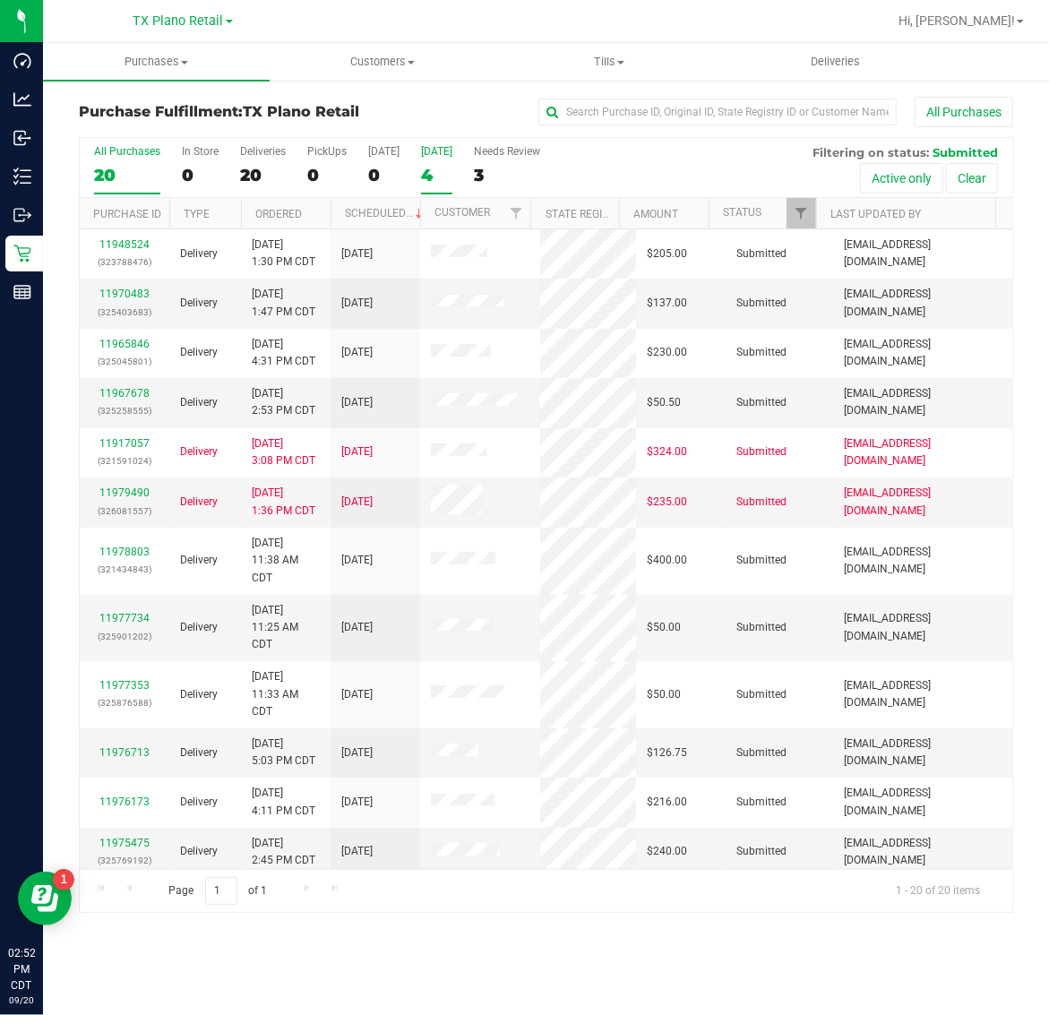
click at [432, 176] on div "4" at bounding box center [436, 175] width 31 height 21
click at [0, 0] on input "Tomorrow 4" at bounding box center [0, 0] width 0 height 0
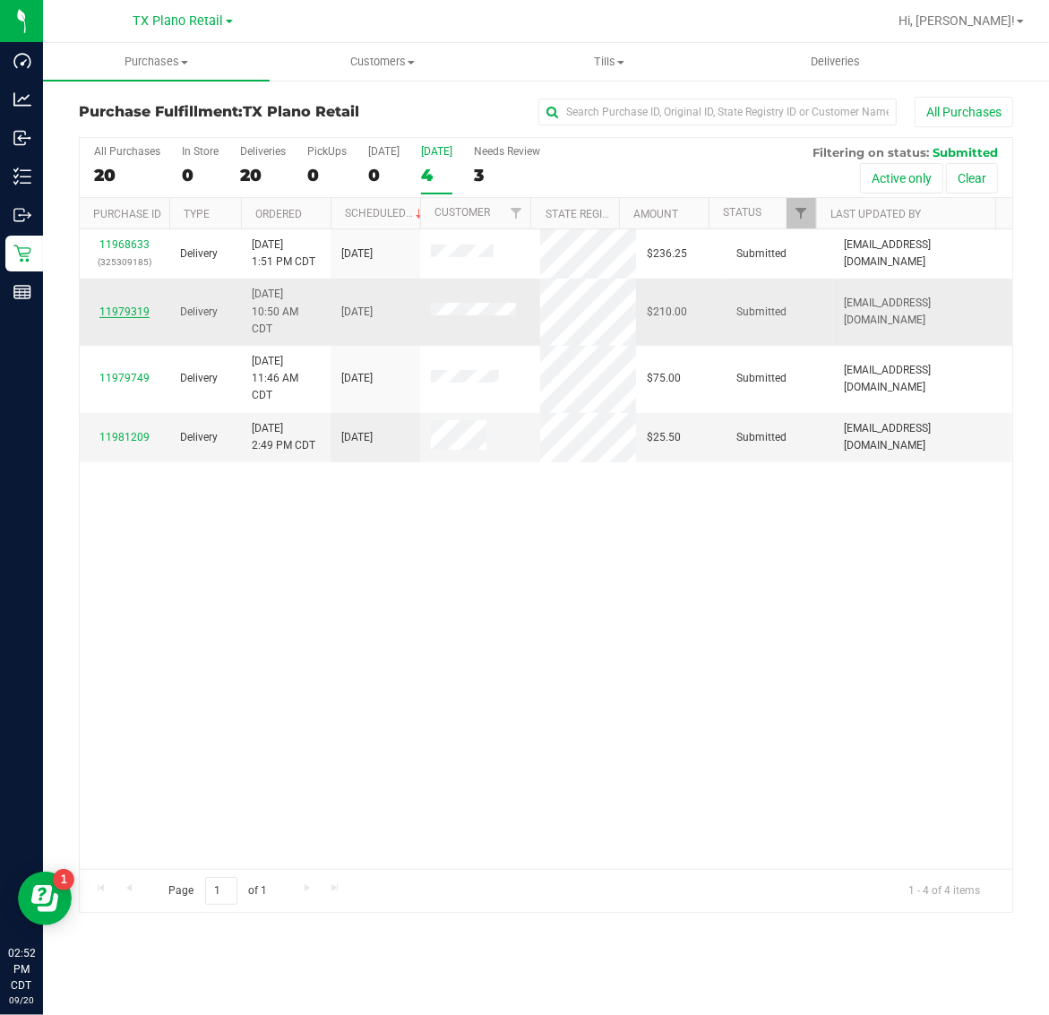
click at [145, 309] on link "11979319" at bounding box center [124, 311] width 50 height 13
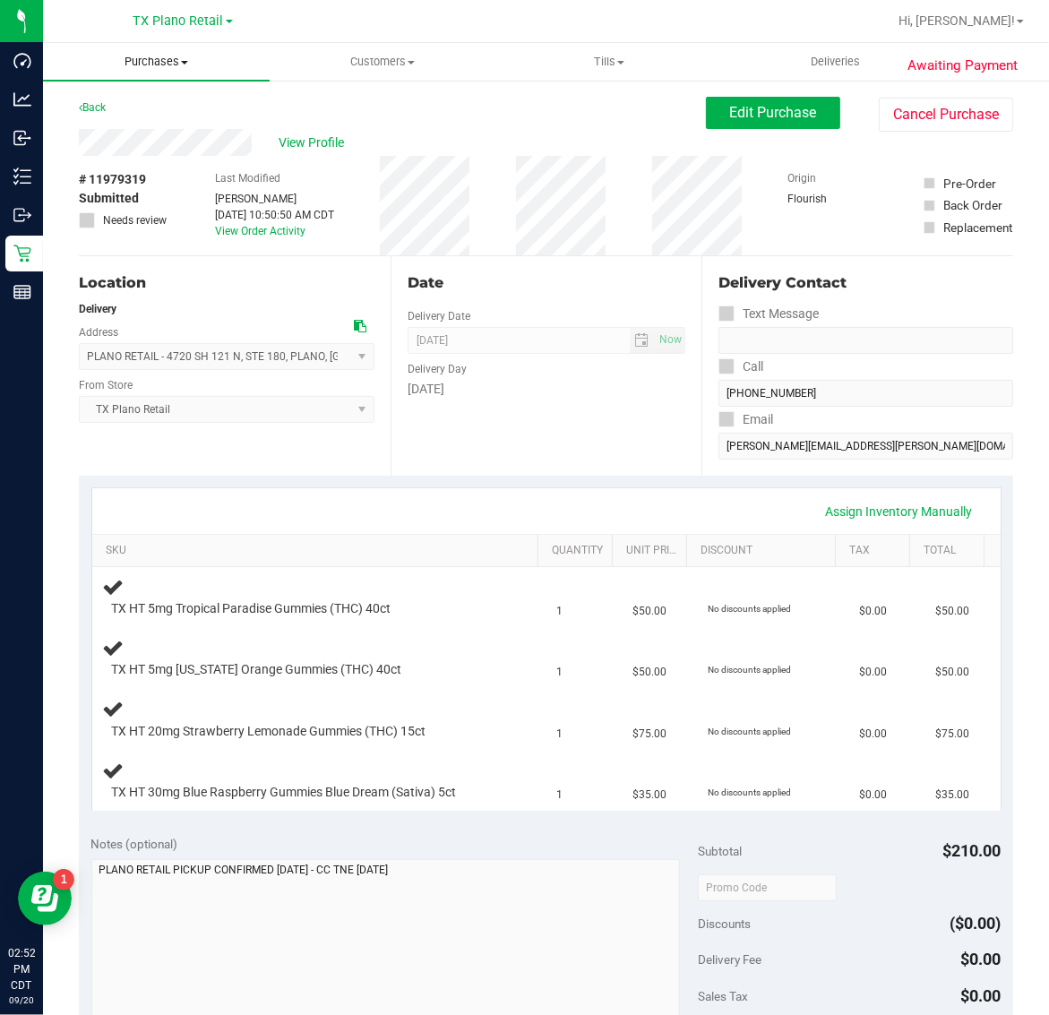
click at [164, 67] on span "Purchases" at bounding box center [156, 62] width 227 height 16
click at [159, 125] on li "Fulfillment" at bounding box center [156, 129] width 227 height 21
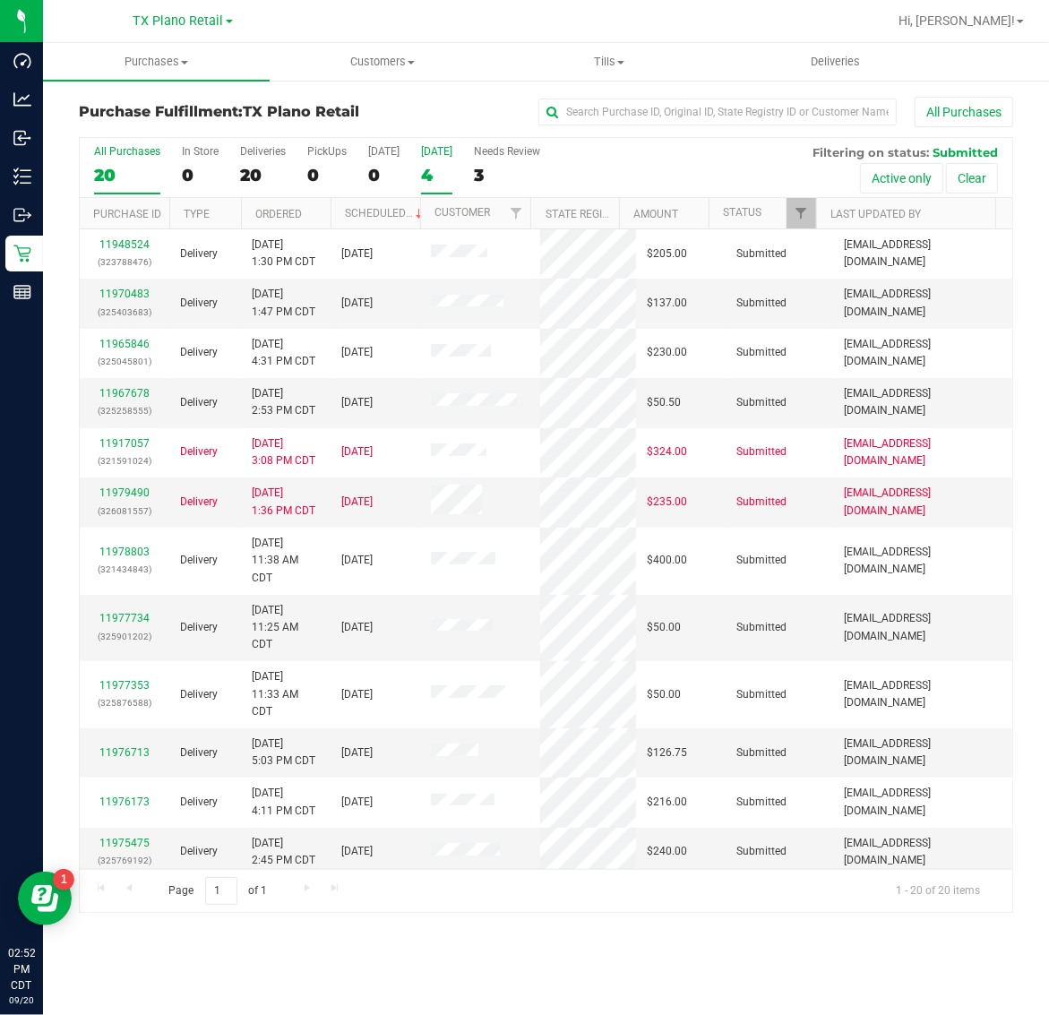
click at [432, 165] on div "4" at bounding box center [436, 175] width 31 height 21
click at [0, 0] on input "Tomorrow 4" at bounding box center [0, 0] width 0 height 0
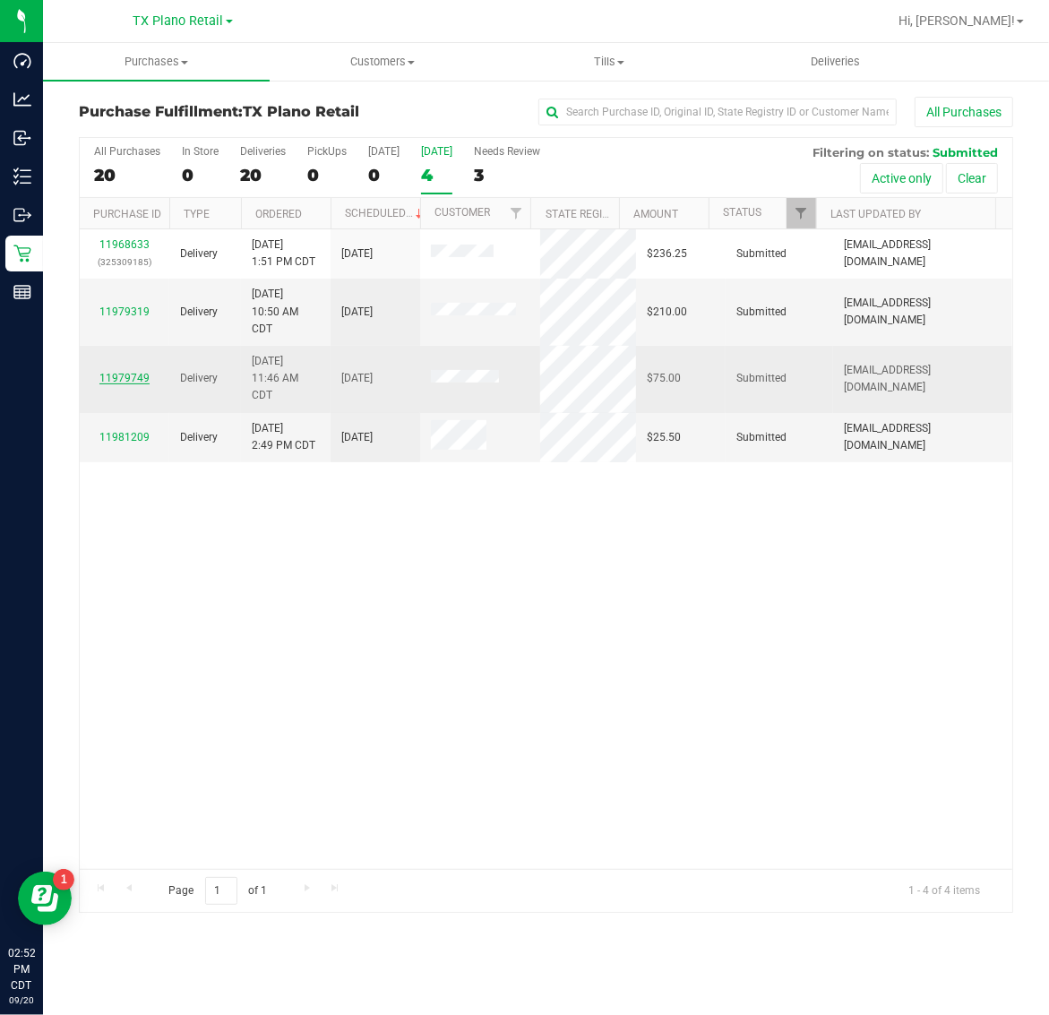
click at [144, 378] on link "11979749" at bounding box center [124, 378] width 50 height 13
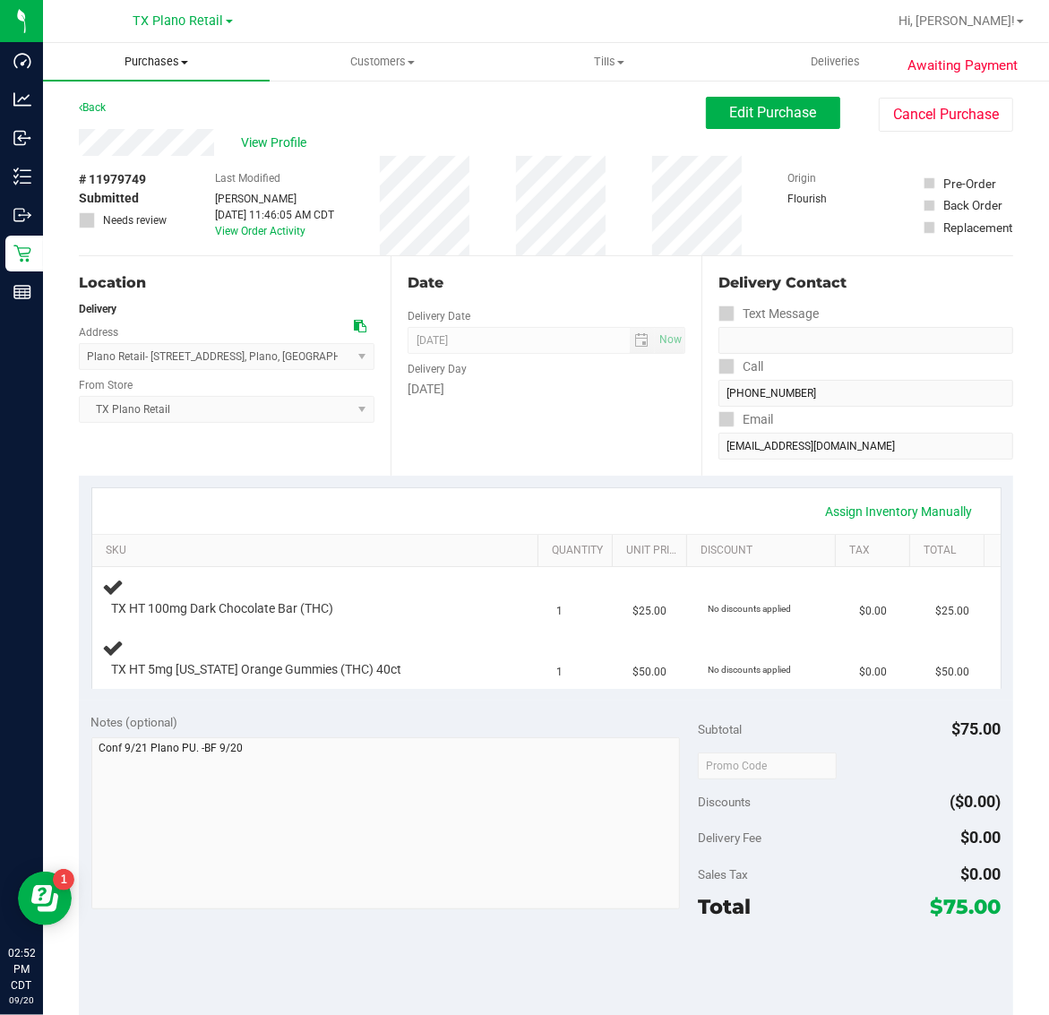
click at [144, 61] on span "Purchases" at bounding box center [156, 62] width 227 height 16
click at [150, 132] on span "Fulfillment" at bounding box center [98, 129] width 111 height 15
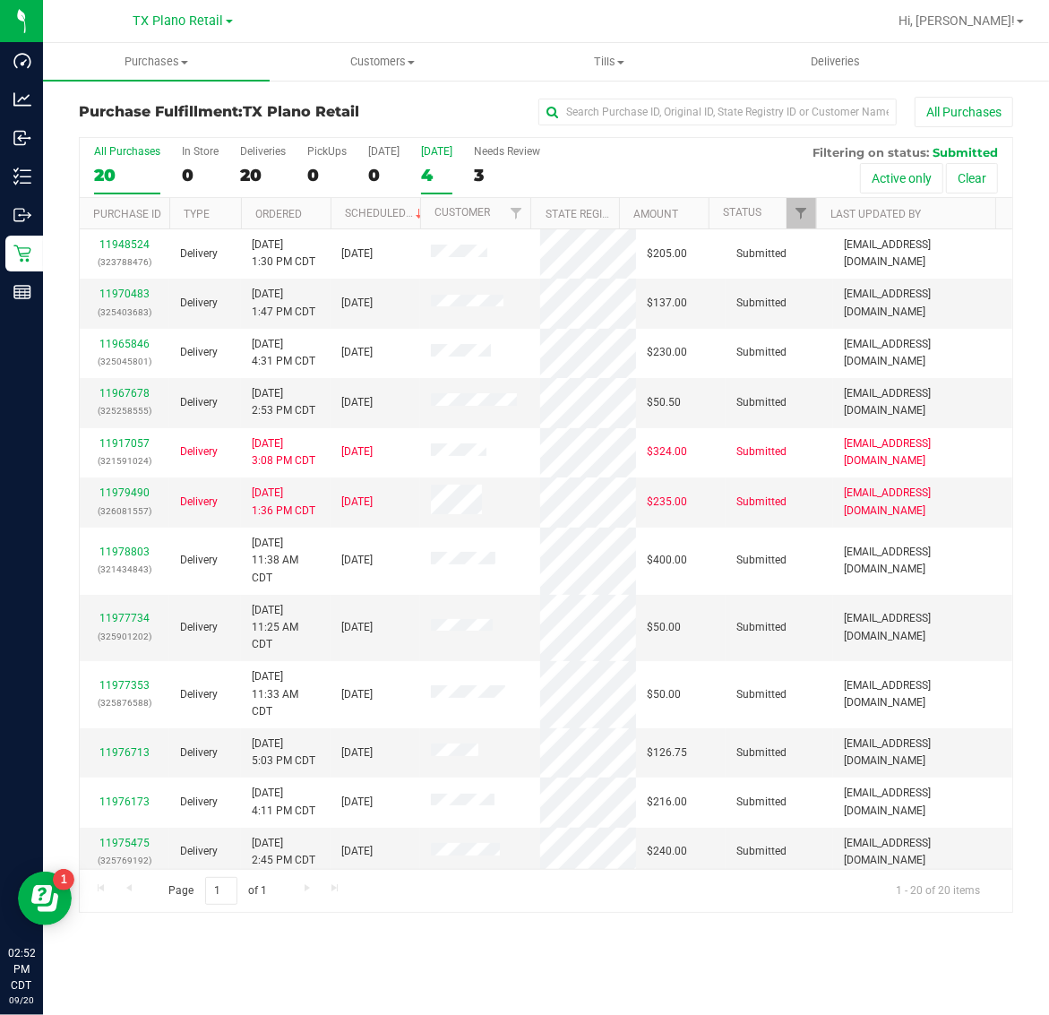
click at [431, 170] on div "4" at bounding box center [436, 175] width 31 height 21
click at [0, 0] on input "Tomorrow 4" at bounding box center [0, 0] width 0 height 0
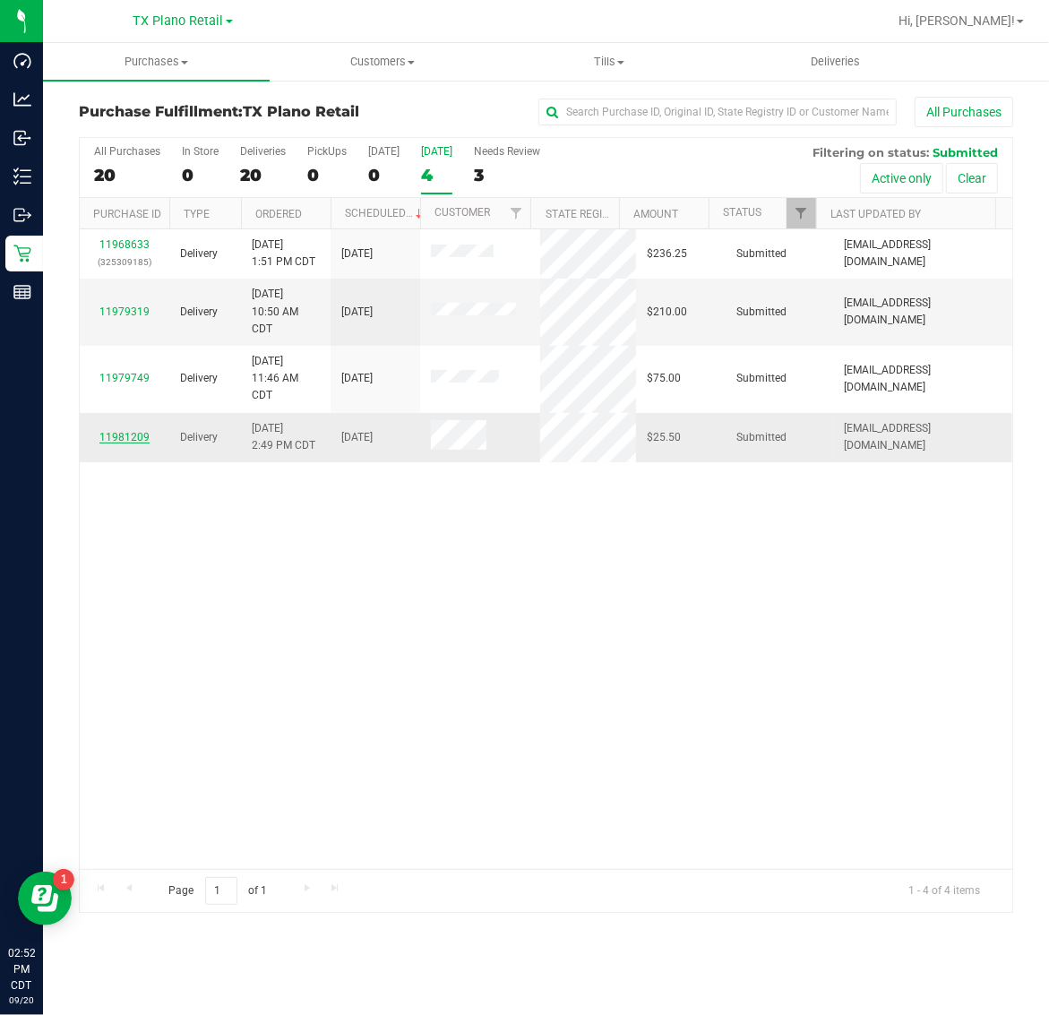
click at [142, 435] on link "11981209" at bounding box center [124, 437] width 50 height 13
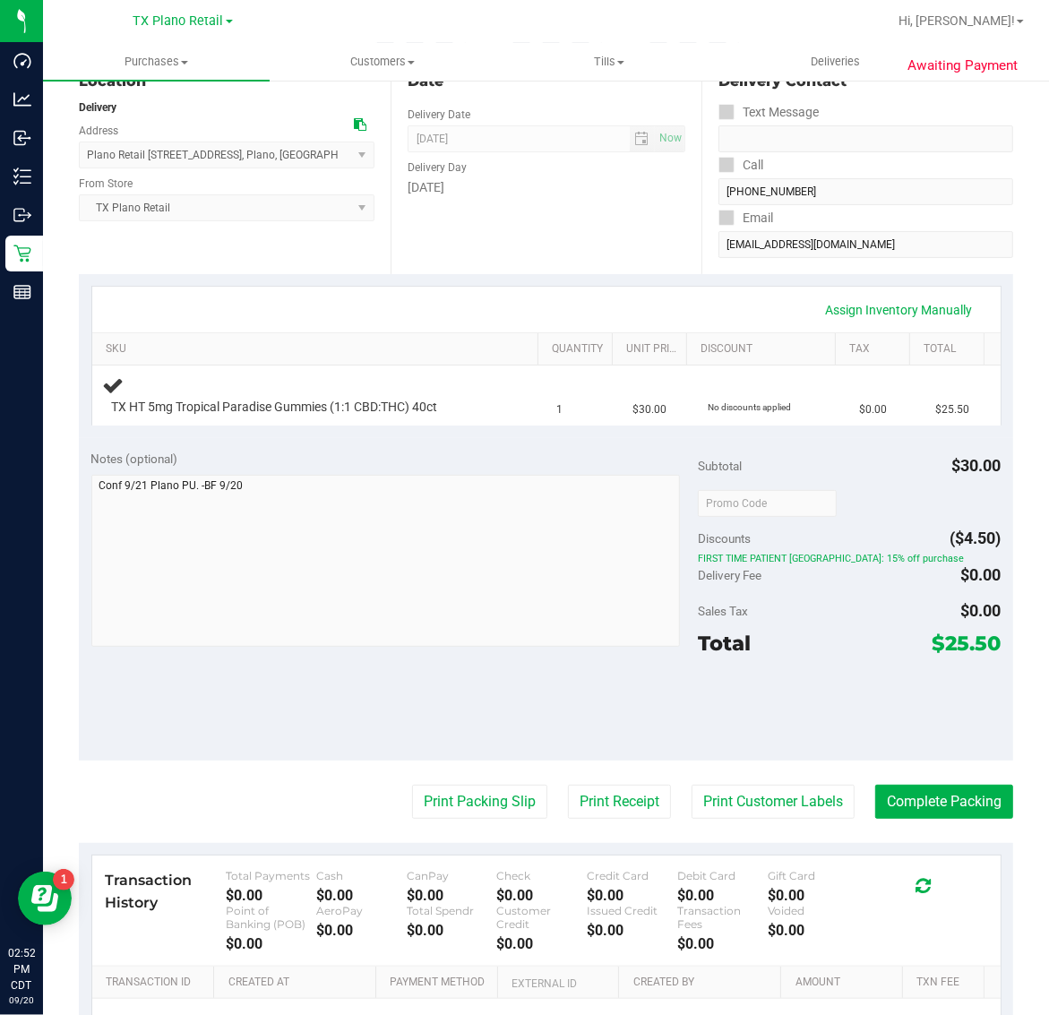
scroll to position [224, 0]
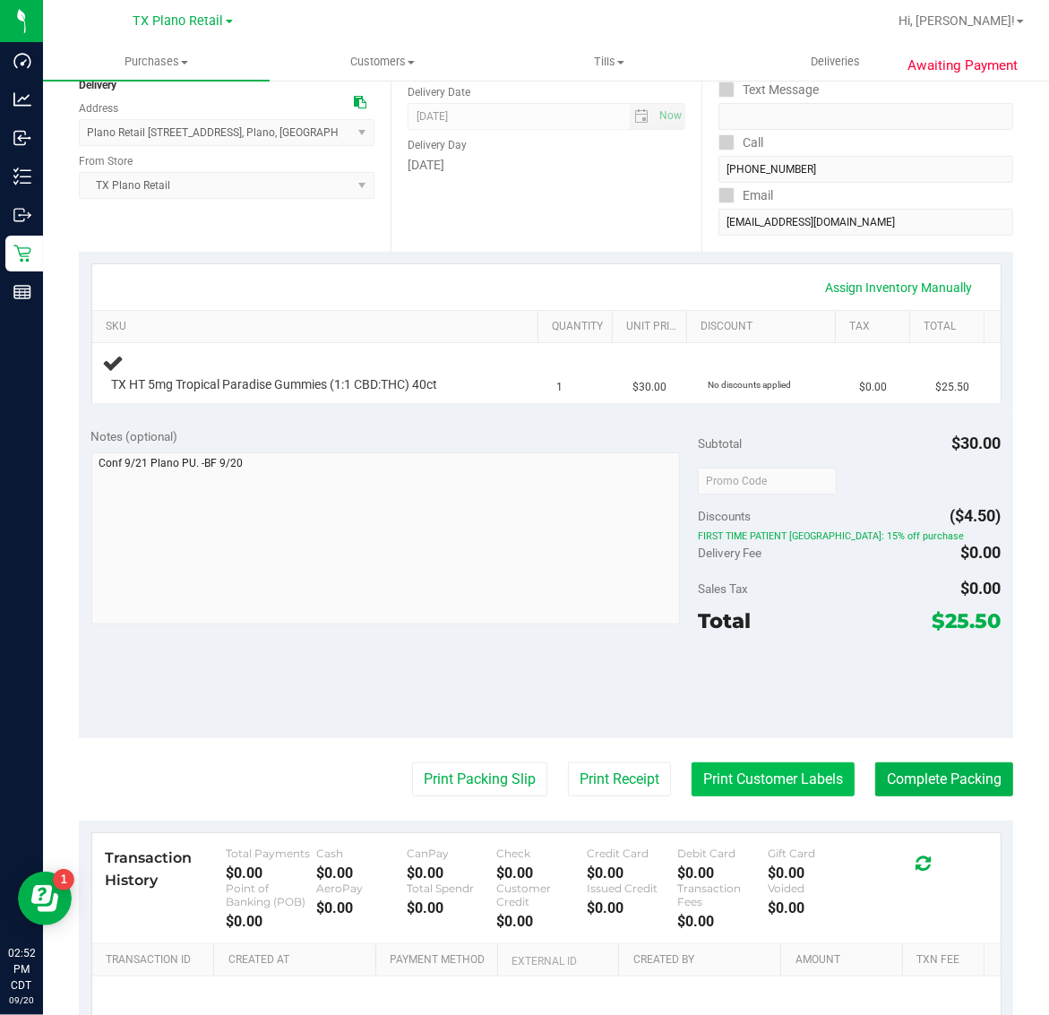
click at [736, 793] on button "Print Customer Labels" at bounding box center [772, 779] width 163 height 34
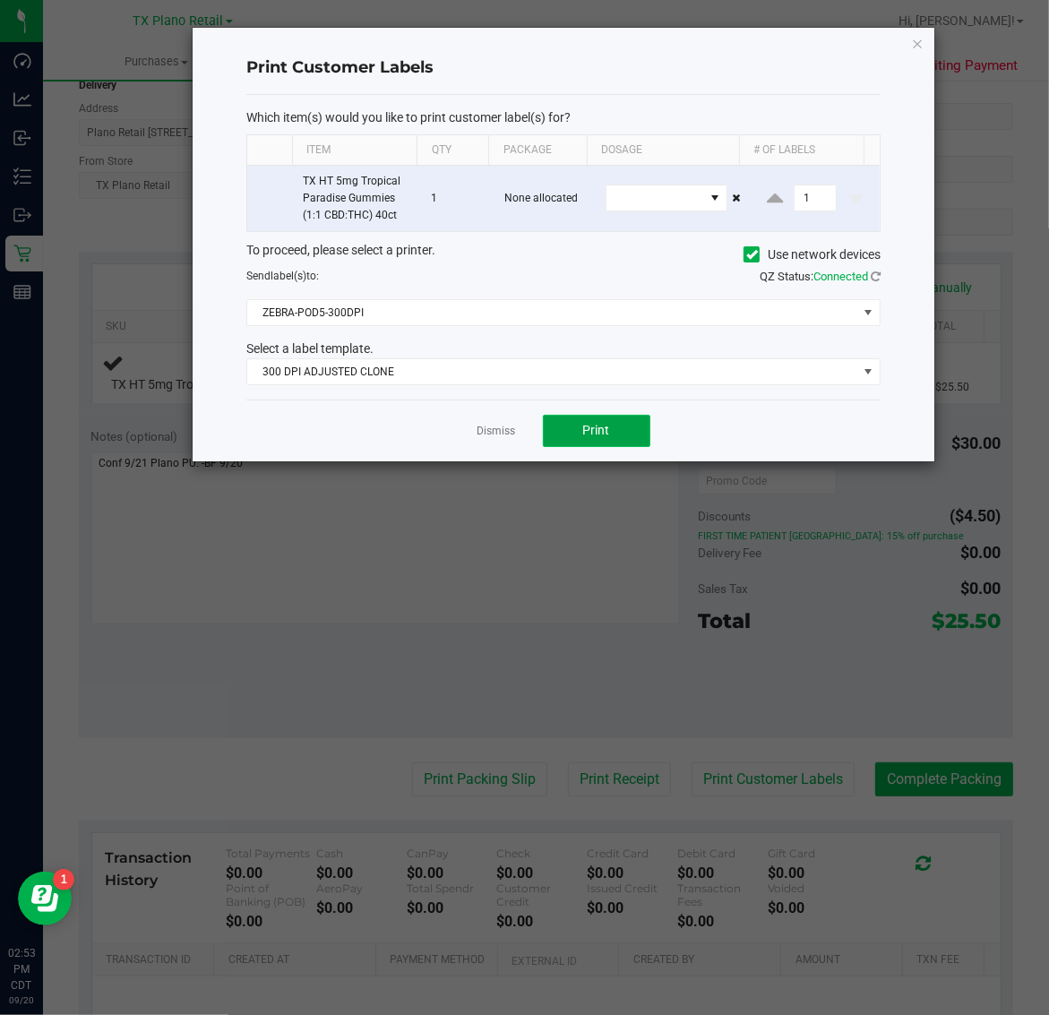
click at [605, 435] on span "Print" at bounding box center [596, 430] width 27 height 14
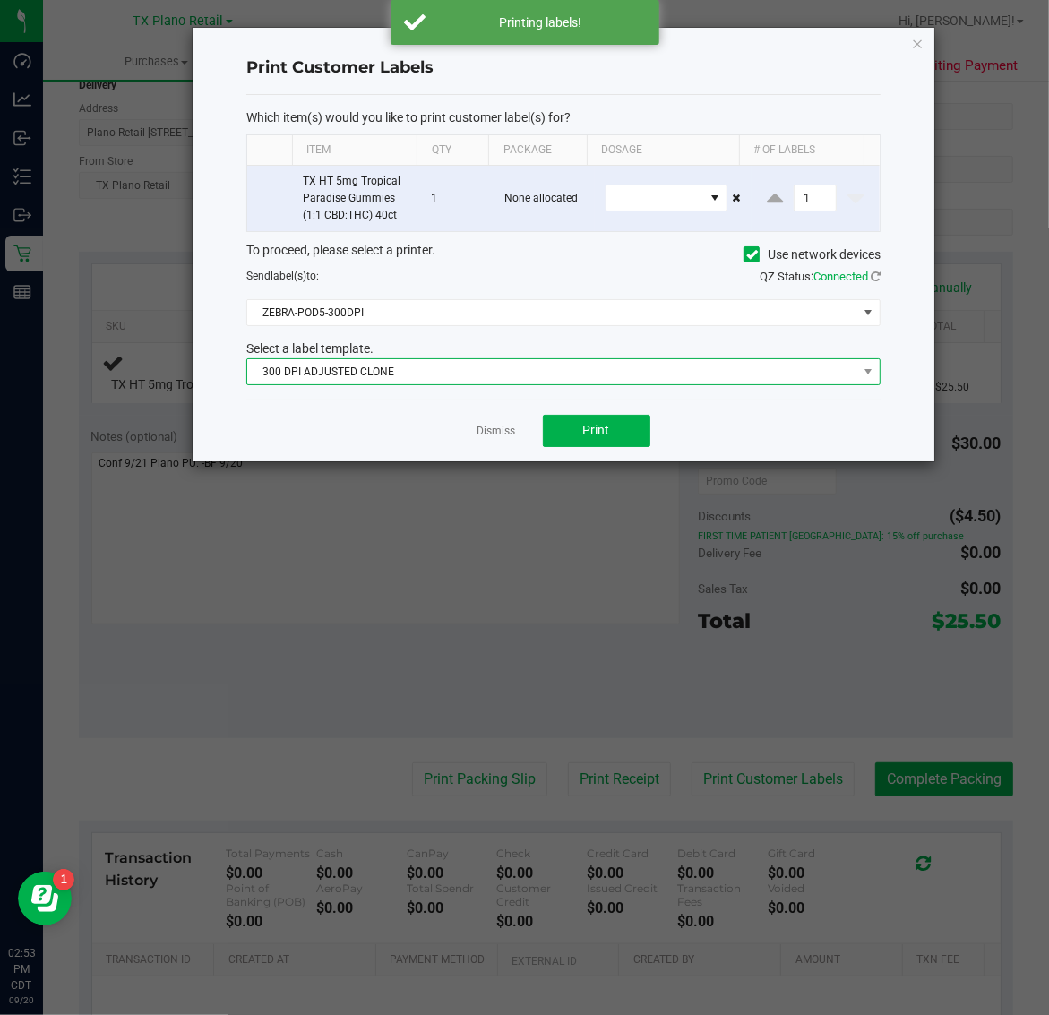
click at [443, 368] on span "300 DPI ADJUSTED CLONE" at bounding box center [552, 371] width 610 height 25
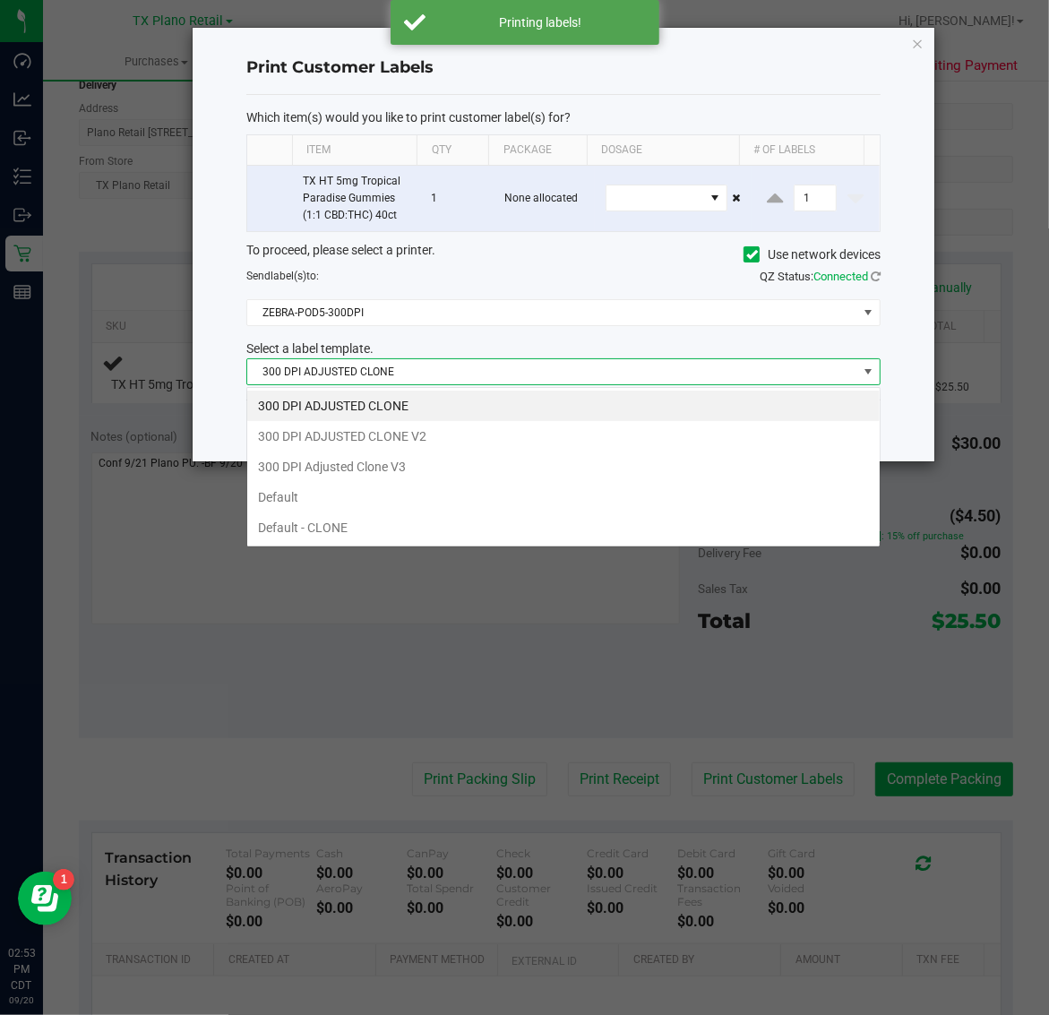
scroll to position [28, 634]
click at [466, 470] on li "300 DPI Adjusted Clone V3" at bounding box center [563, 466] width 632 height 30
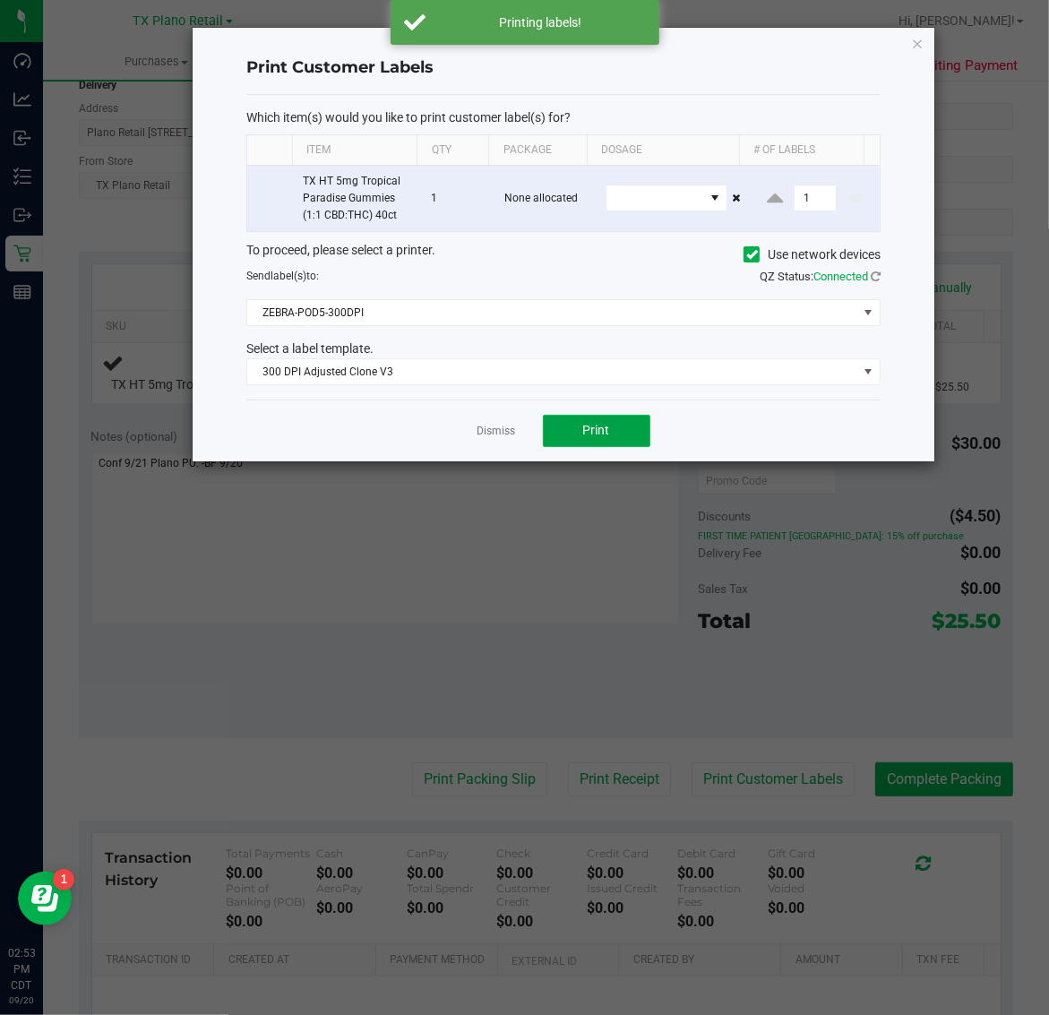
click at [591, 433] on span "Print" at bounding box center [596, 430] width 27 height 14
click at [919, 37] on icon "button" at bounding box center [918, 42] width 13 height 21
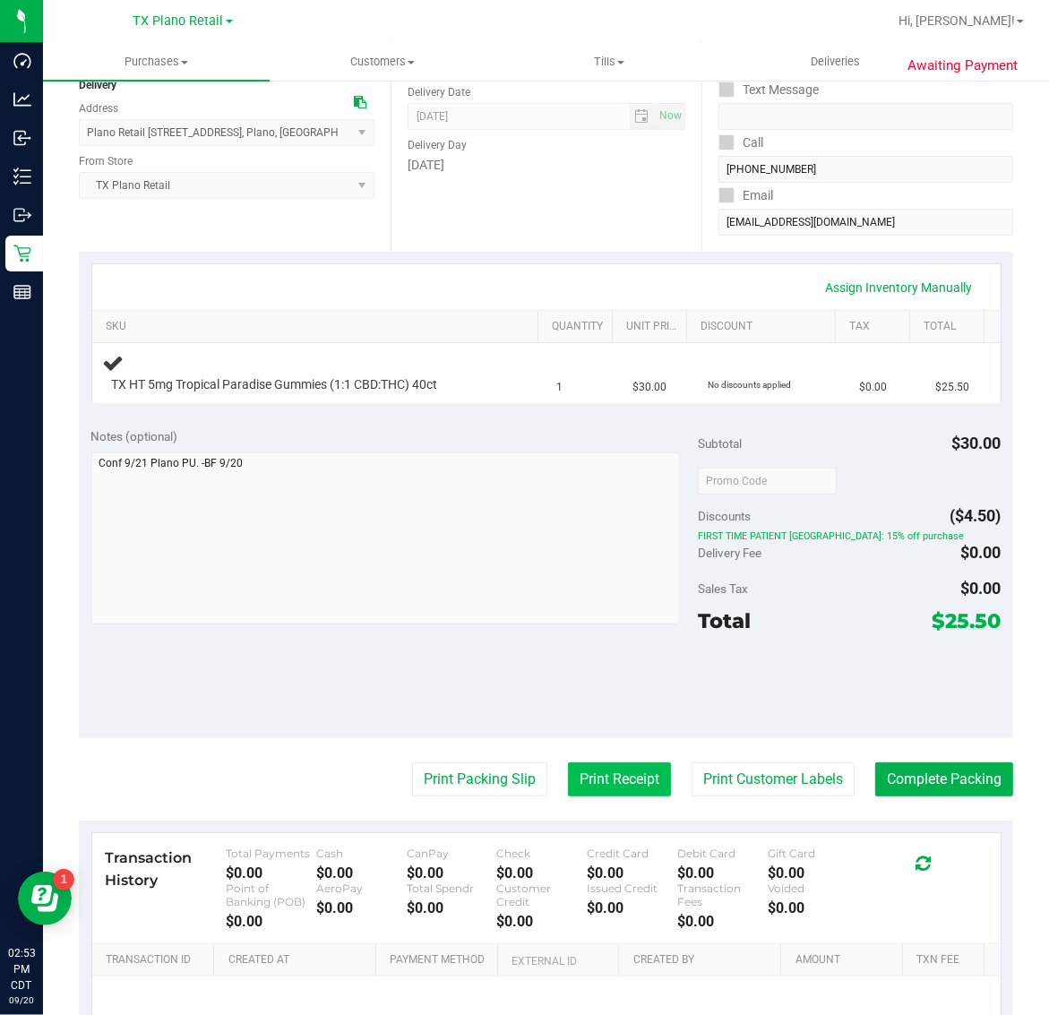
click at [603, 776] on button "Print Receipt" at bounding box center [619, 779] width 103 height 34
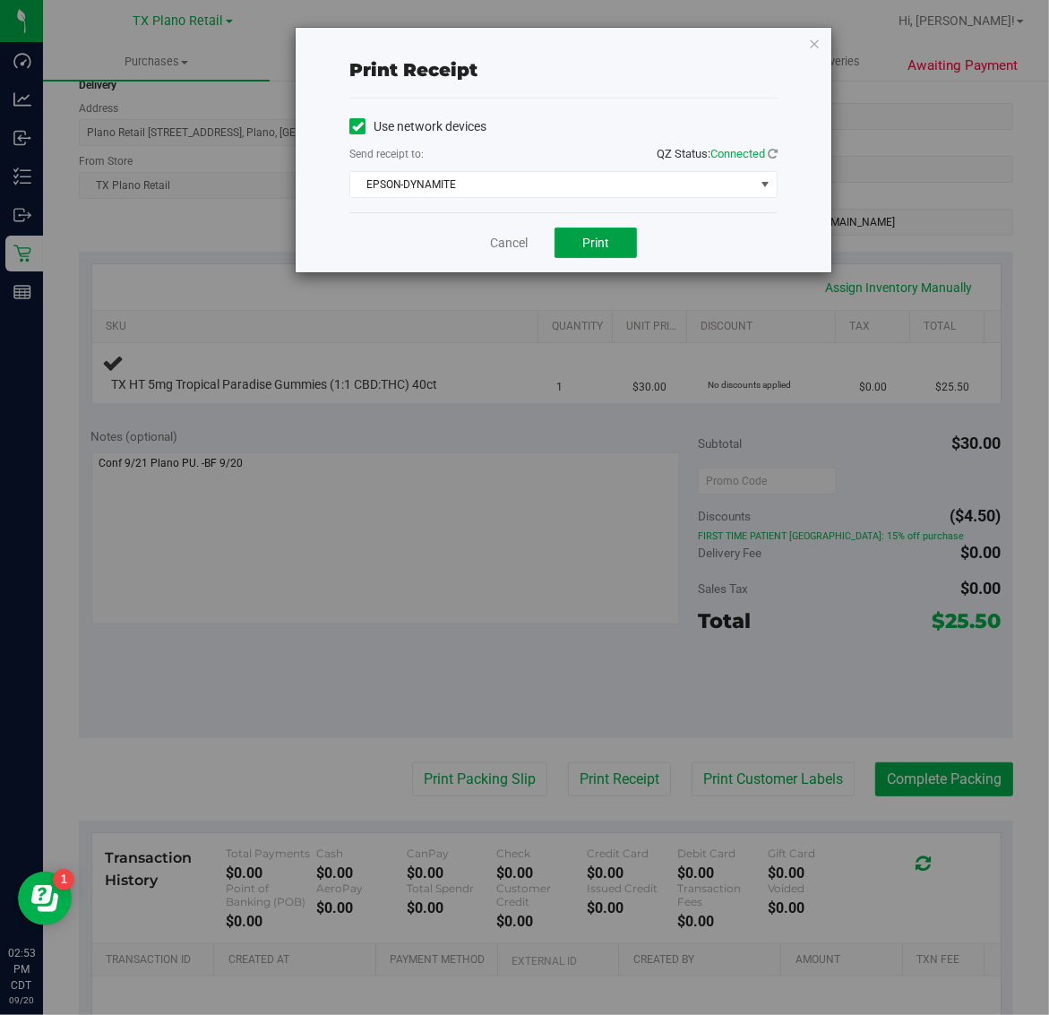
drag, startPoint x: 587, startPoint y: 248, endPoint x: 658, endPoint y: 206, distance: 83.1
click at [587, 247] on span "Print" at bounding box center [595, 243] width 27 height 14
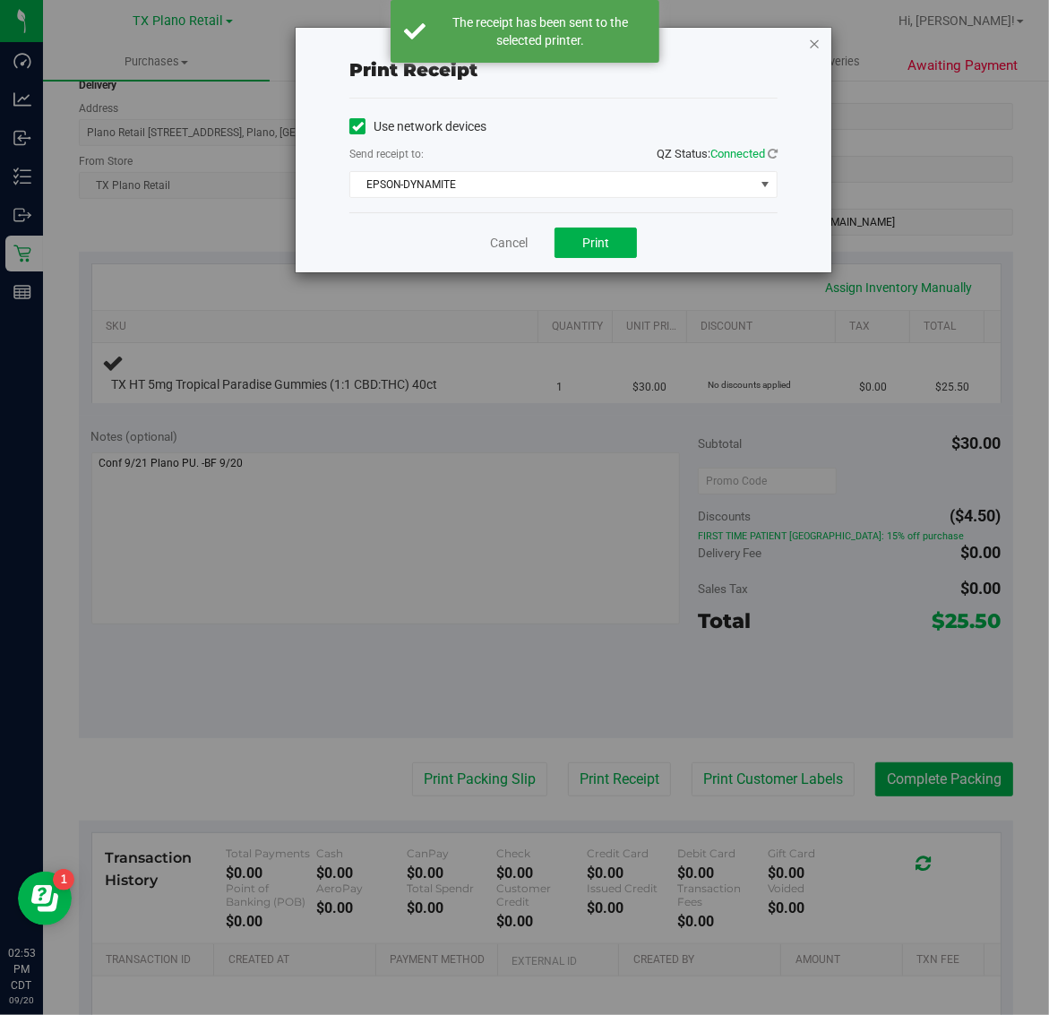
click at [816, 38] on icon "button" at bounding box center [814, 42] width 13 height 21
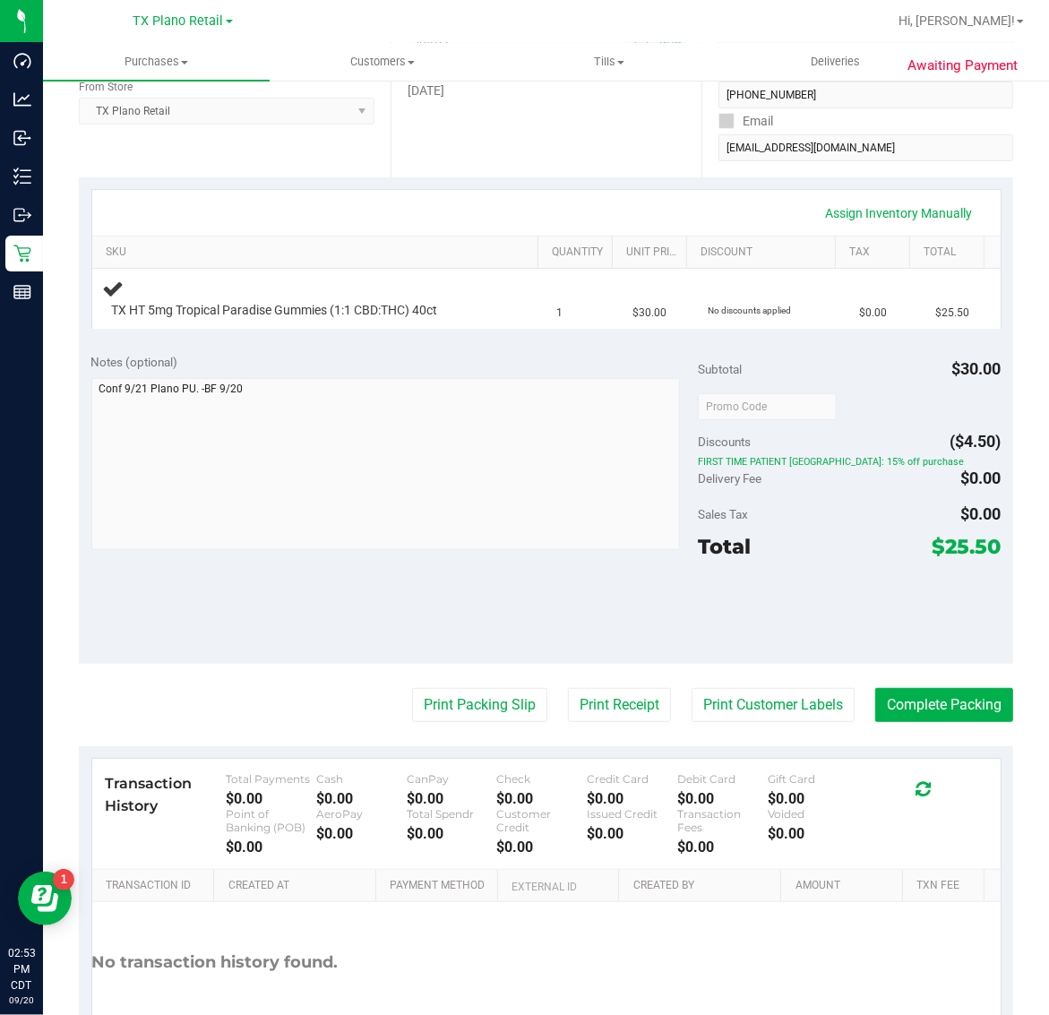
scroll to position [336, 0]
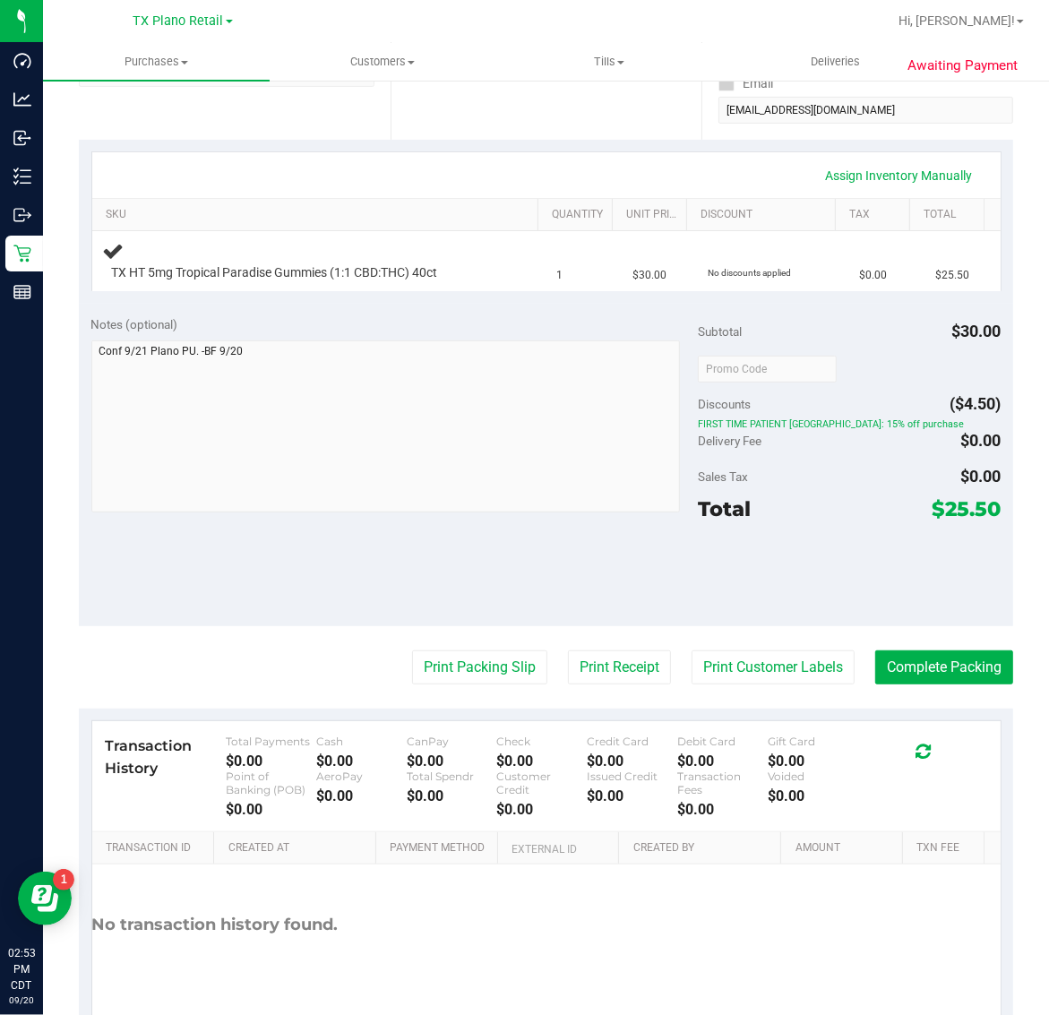
click at [300, 618] on div "Notes (optional) Subtotal $30.00 Discounts ($4.50) FIRST TIME PATIENT TX: 15% o…" at bounding box center [546, 465] width 934 height 322
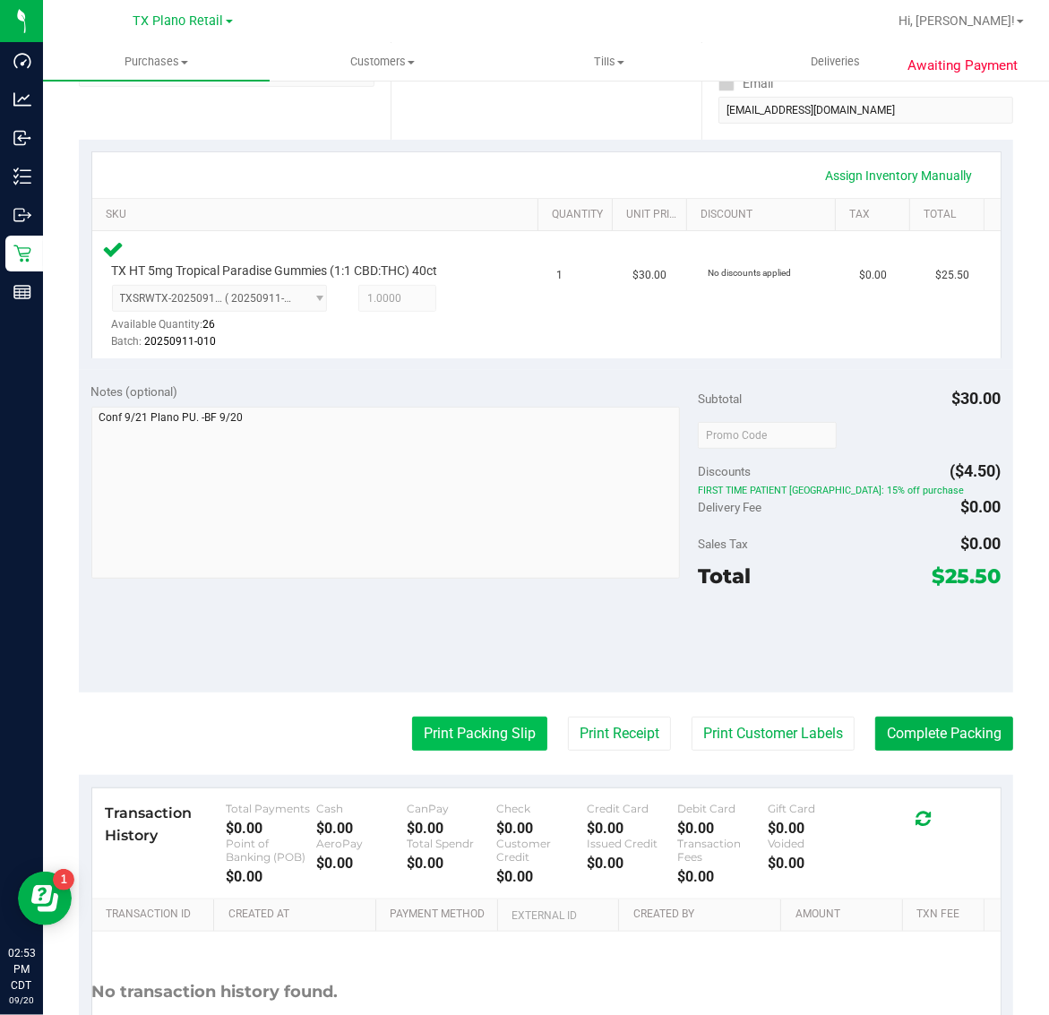
click at [506, 717] on button "Print Packing Slip" at bounding box center [479, 734] width 135 height 34
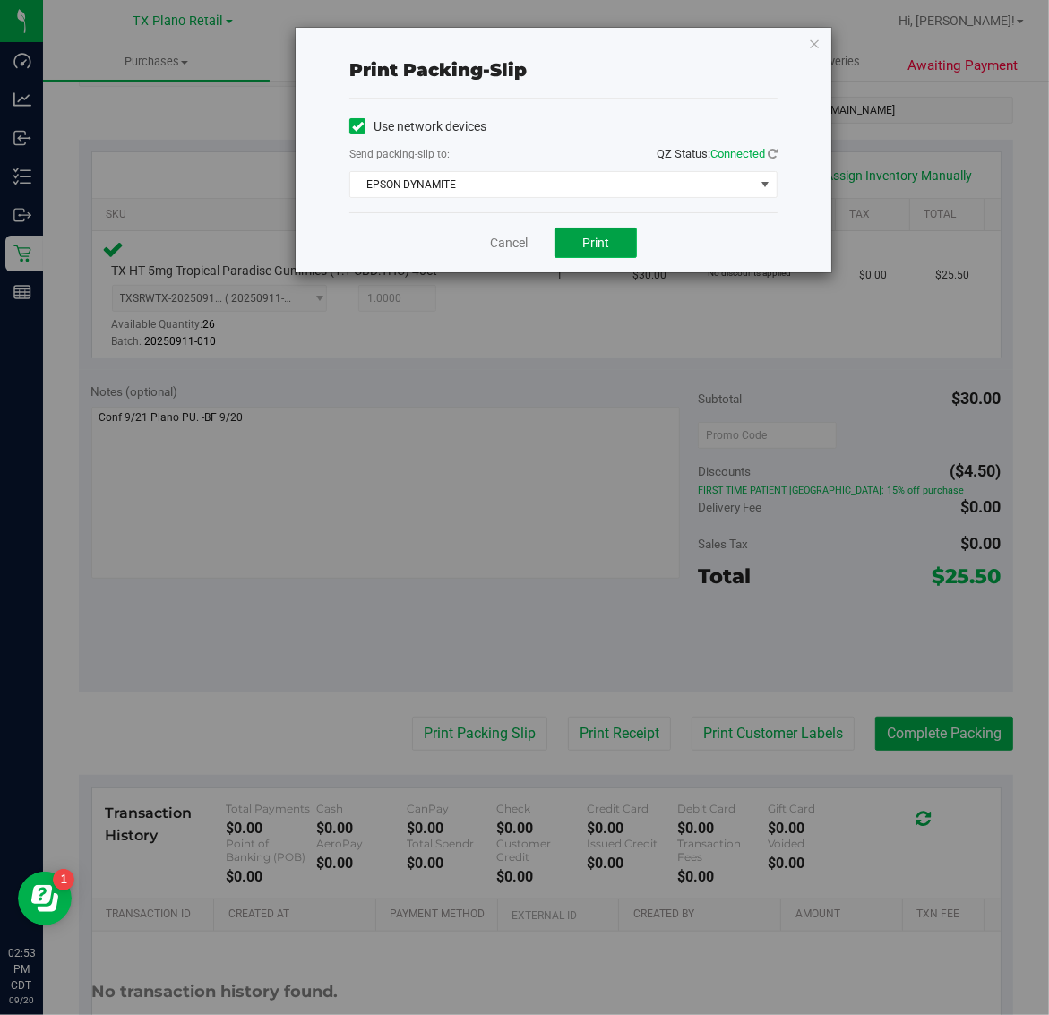
click at [596, 244] on span "Print" at bounding box center [595, 243] width 27 height 14
click at [813, 46] on icon "button" at bounding box center [814, 42] width 13 height 21
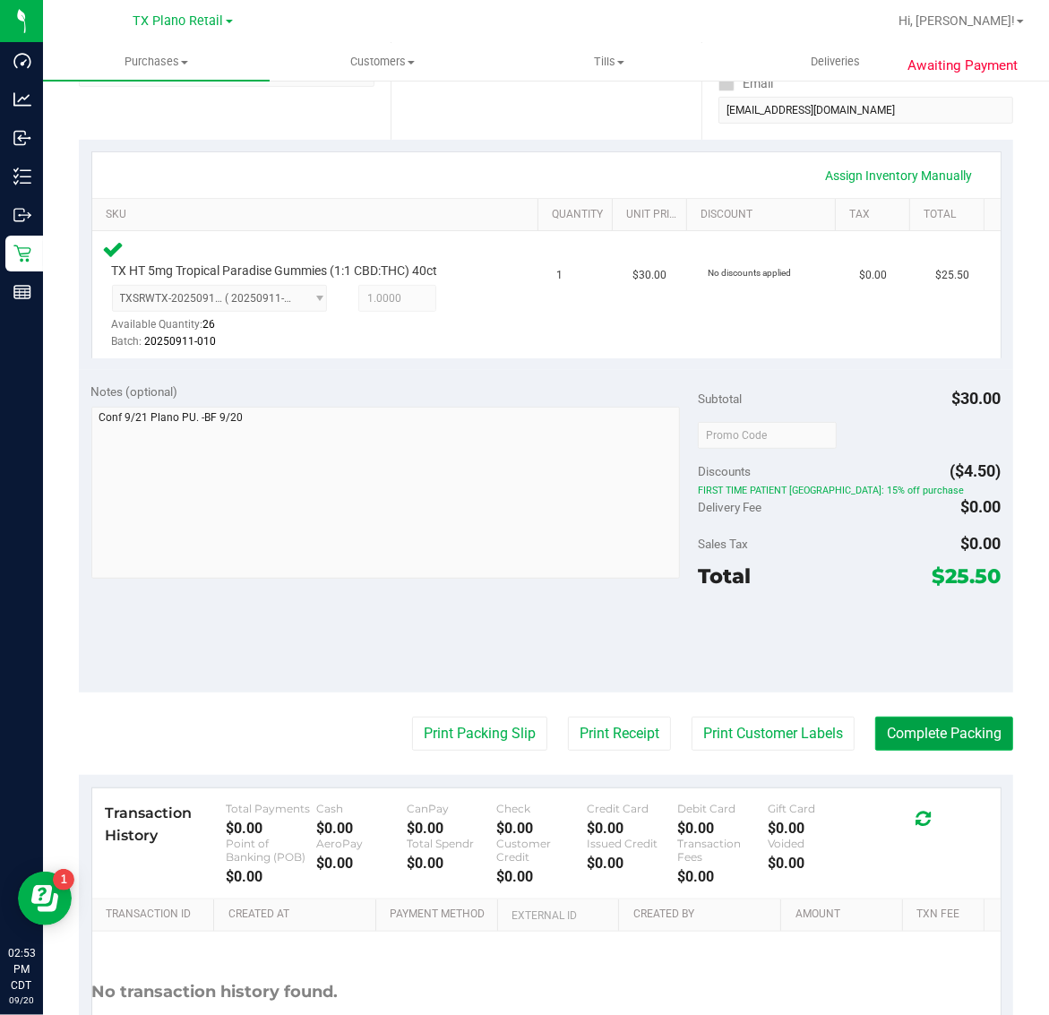
click at [930, 733] on button "Complete Packing" at bounding box center [944, 734] width 138 height 34
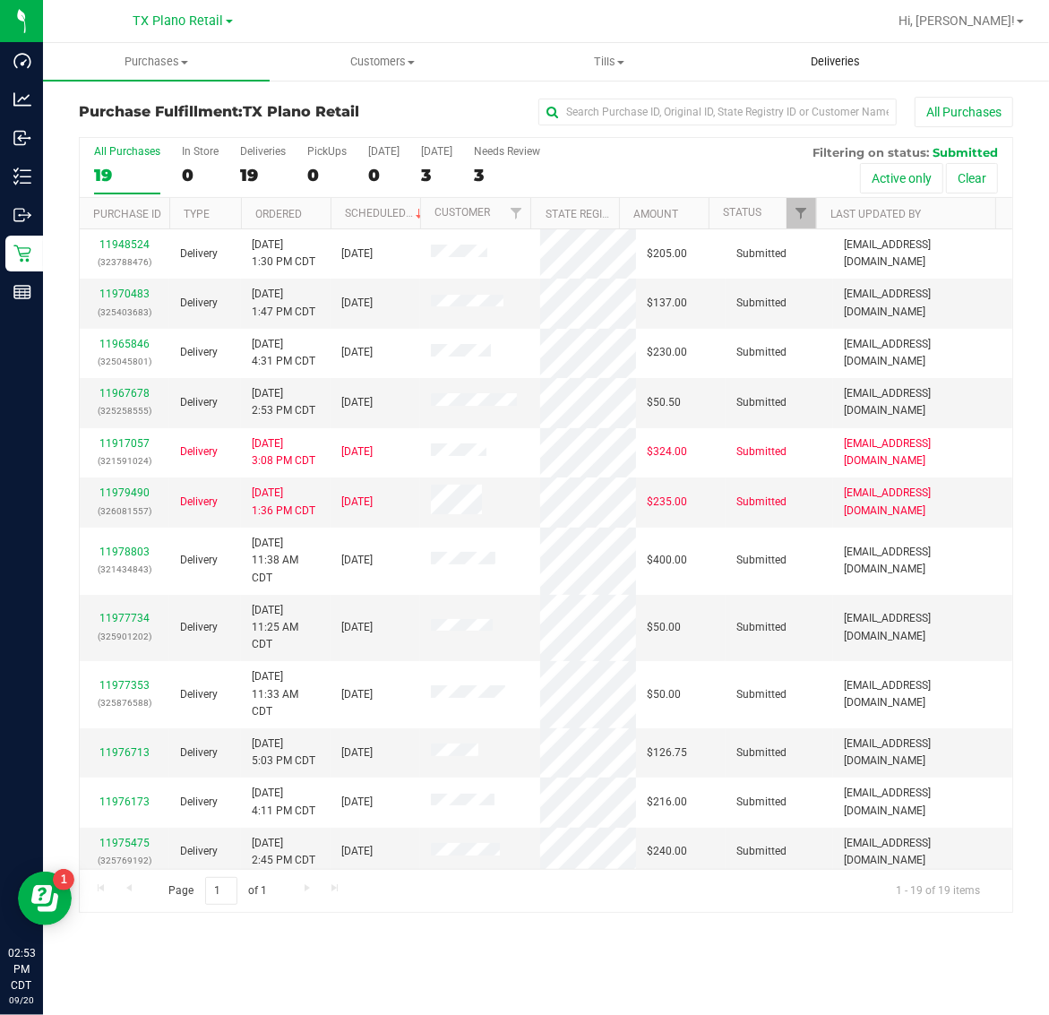
click at [830, 61] on span "Deliveries" at bounding box center [835, 62] width 98 height 16
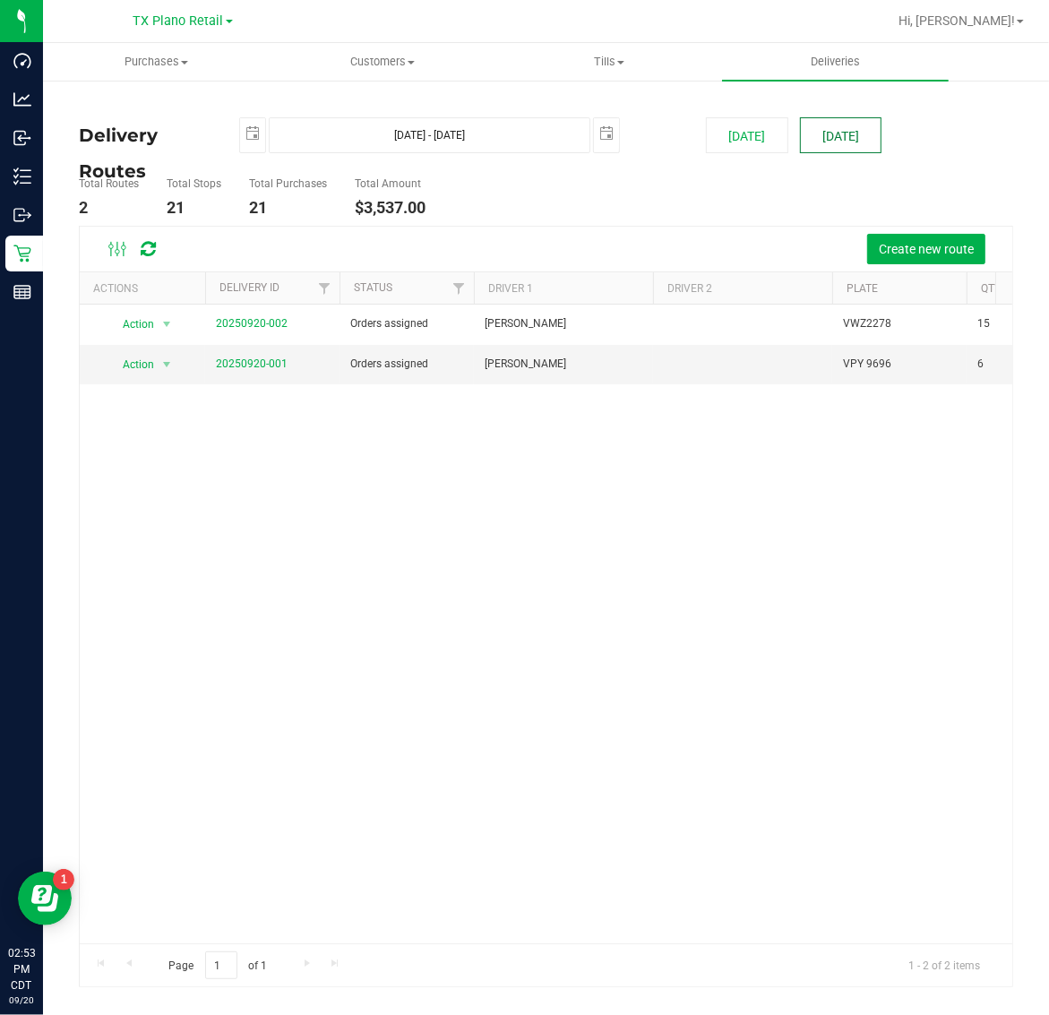
click at [840, 117] on button "[DATE]" at bounding box center [841, 135] width 82 height 36
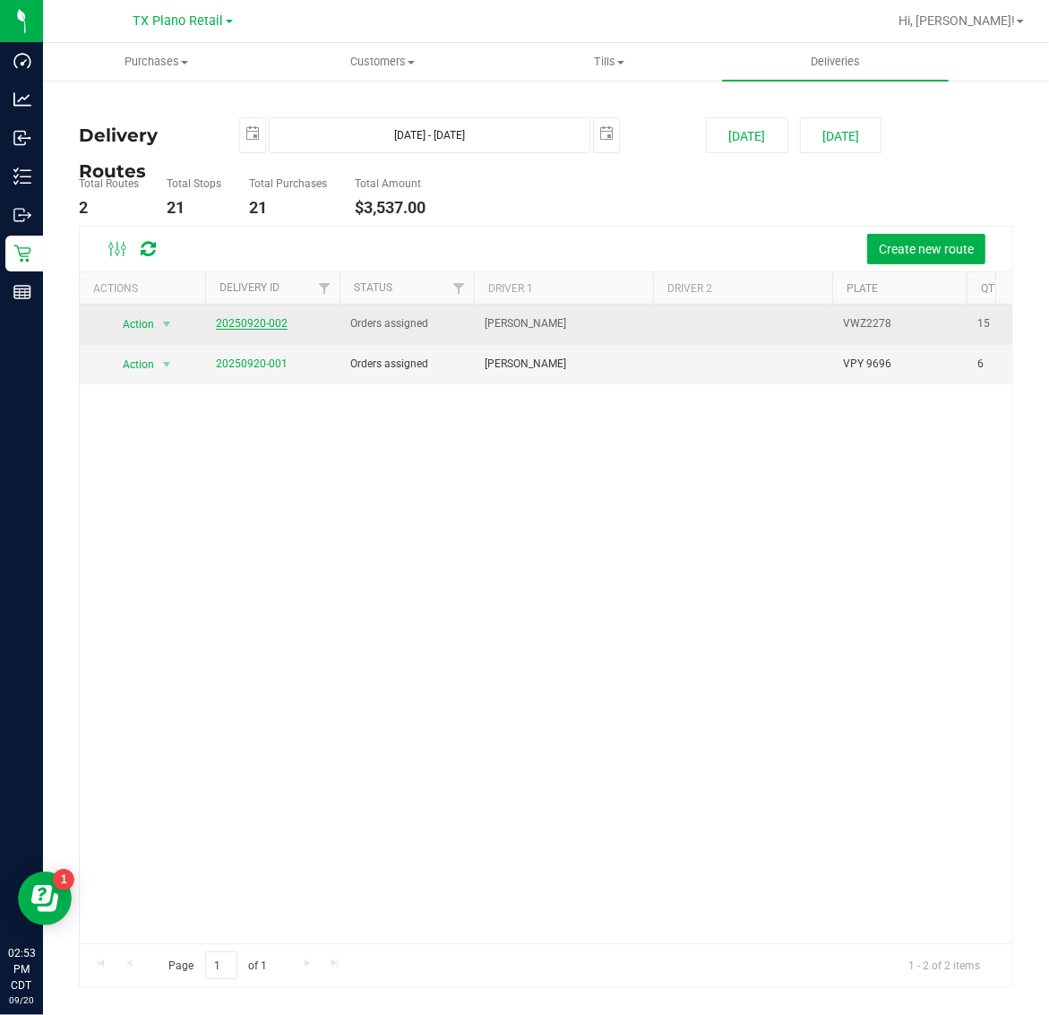
click at [238, 325] on link "20250920-002" at bounding box center [252, 323] width 72 height 13
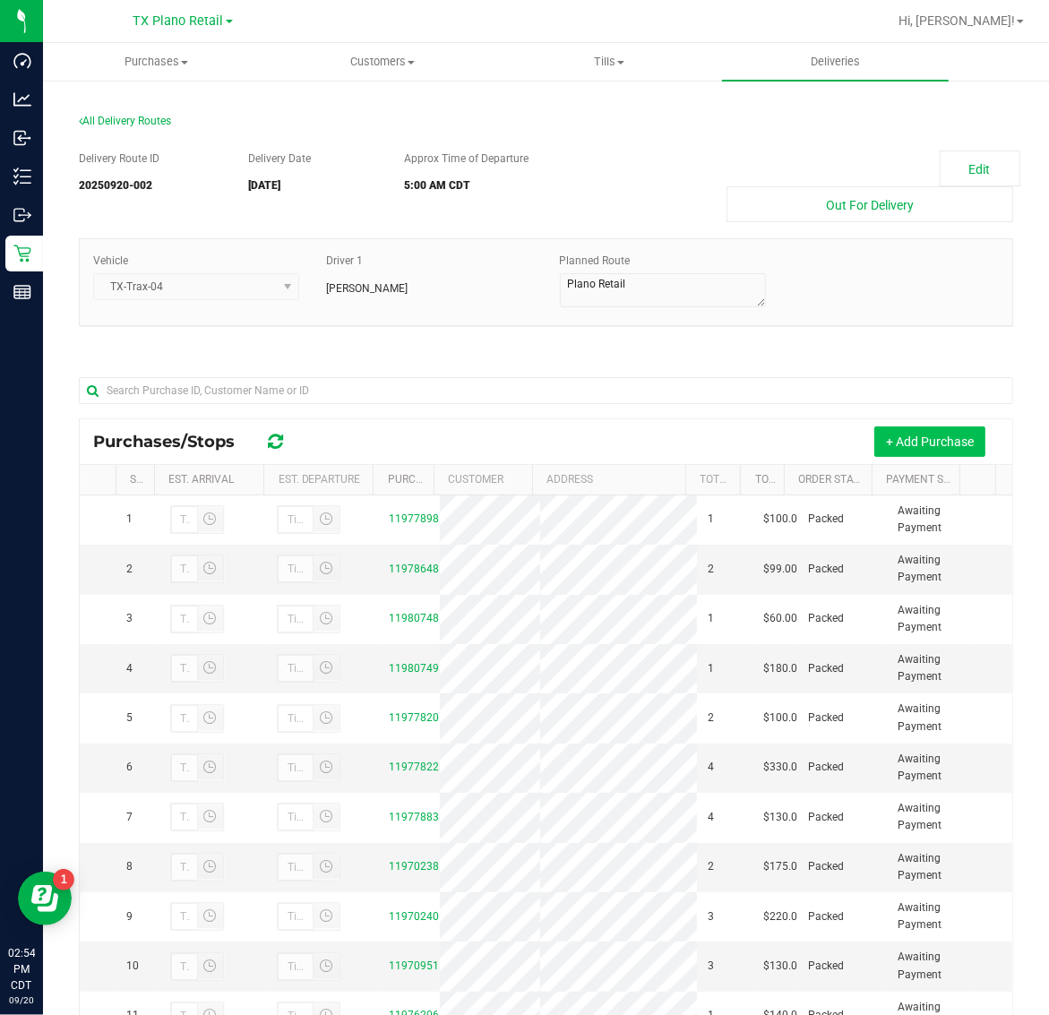
click at [906, 435] on button "+ Add Purchase" at bounding box center [929, 441] width 111 height 30
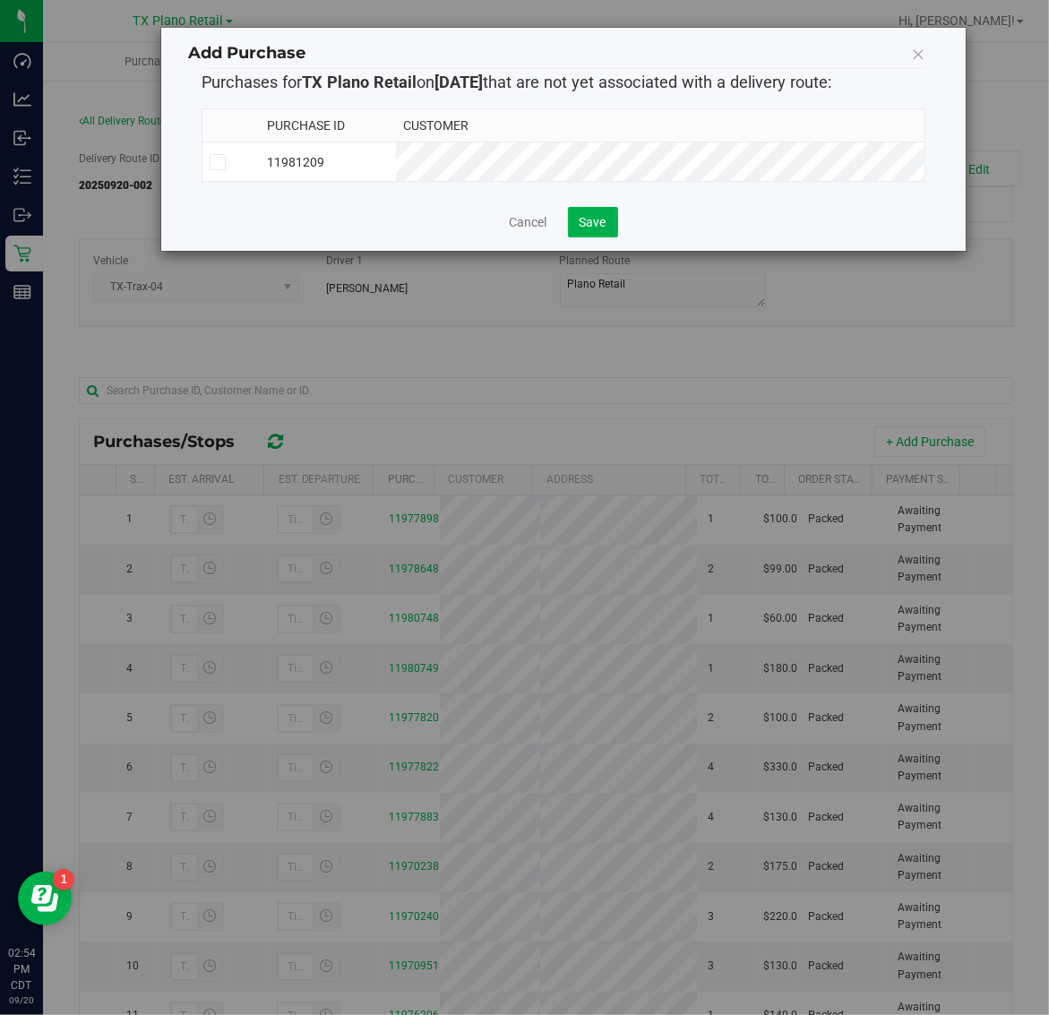
drag, startPoint x: 565, startPoint y: 155, endPoint x: 585, endPoint y: 191, distance: 40.9
click at [396, 157] on td "11981209" at bounding box center [328, 161] width 136 height 39
click at [594, 237] on button "Save" at bounding box center [593, 222] width 50 height 30
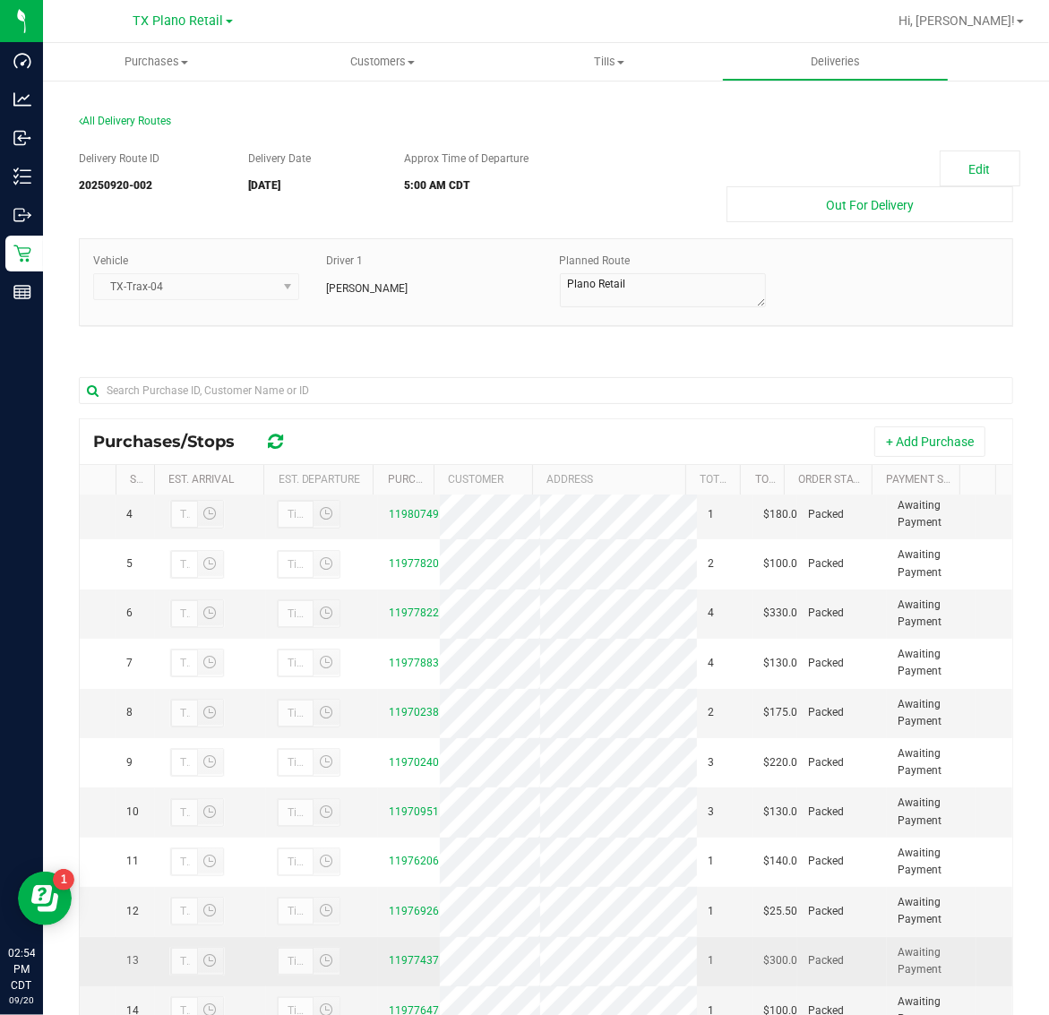
scroll to position [211, 0]
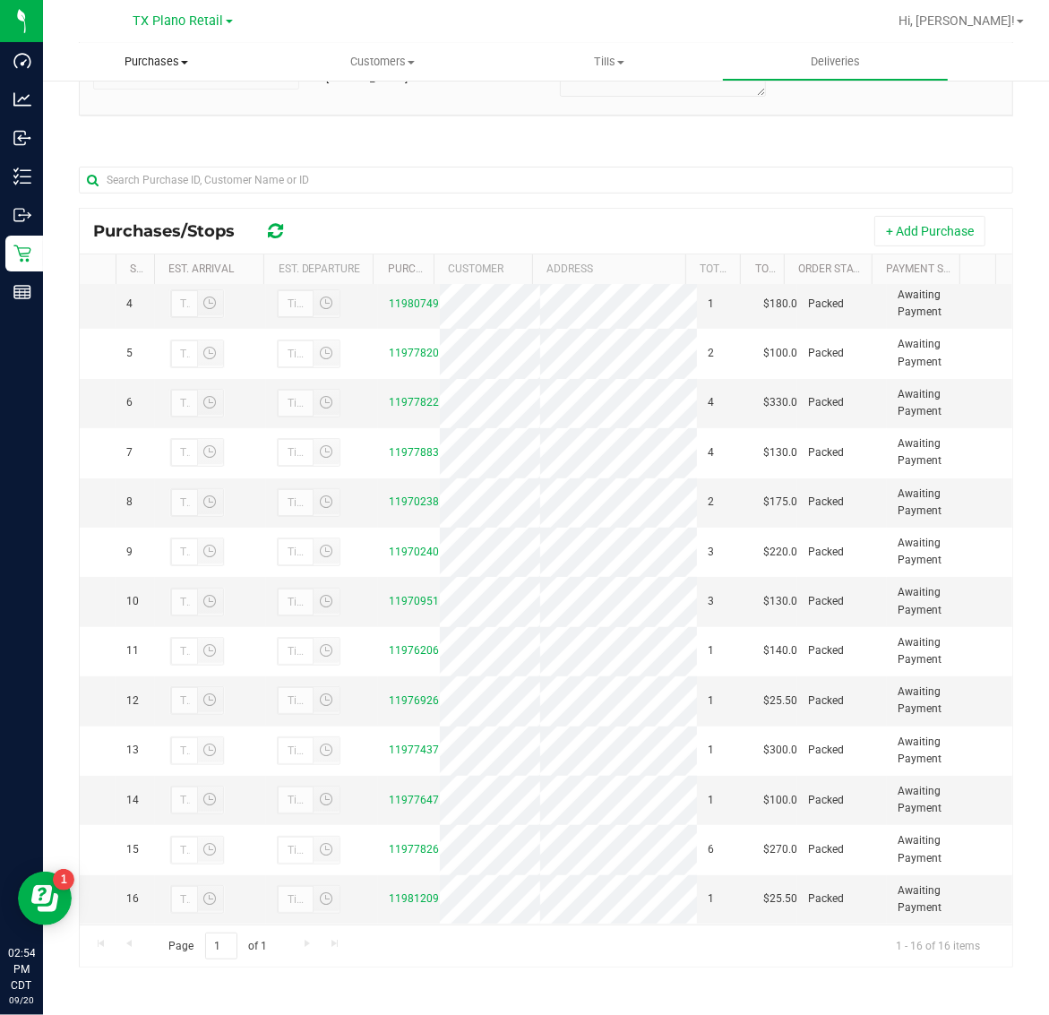
click at [161, 63] on span "Purchases" at bounding box center [156, 62] width 227 height 16
click at [155, 130] on li "Fulfillment" at bounding box center [156, 129] width 227 height 21
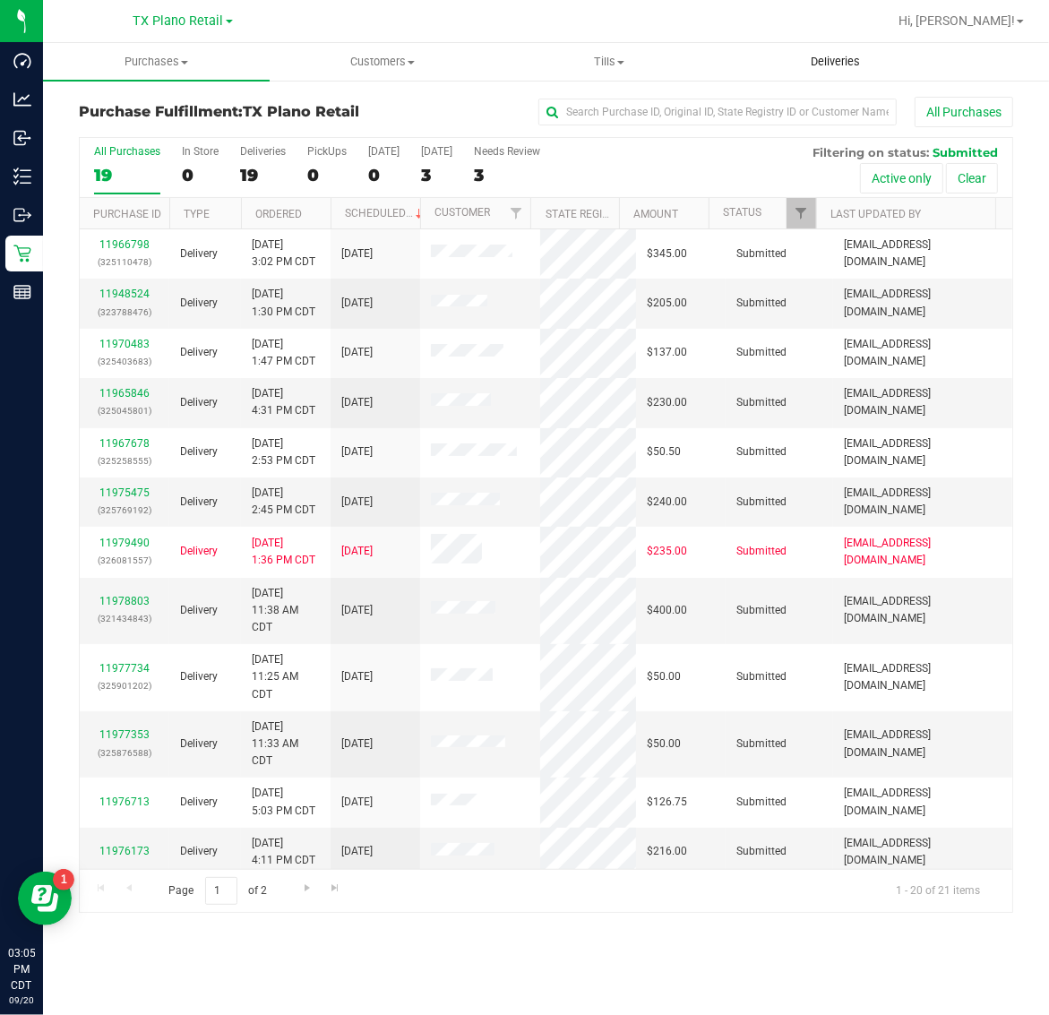
click at [824, 69] on span "Deliveries" at bounding box center [835, 62] width 98 height 16
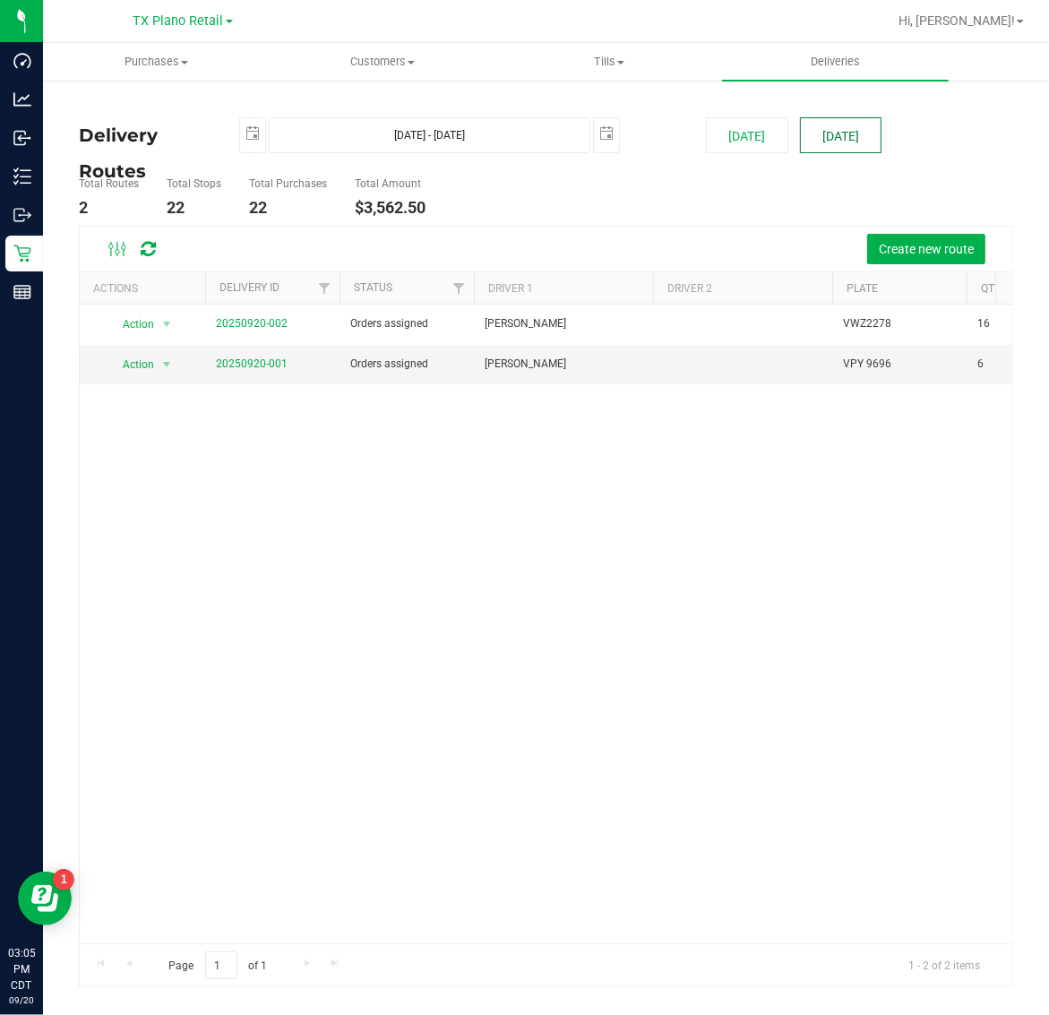
click at [827, 128] on button "[DATE]" at bounding box center [841, 135] width 82 height 36
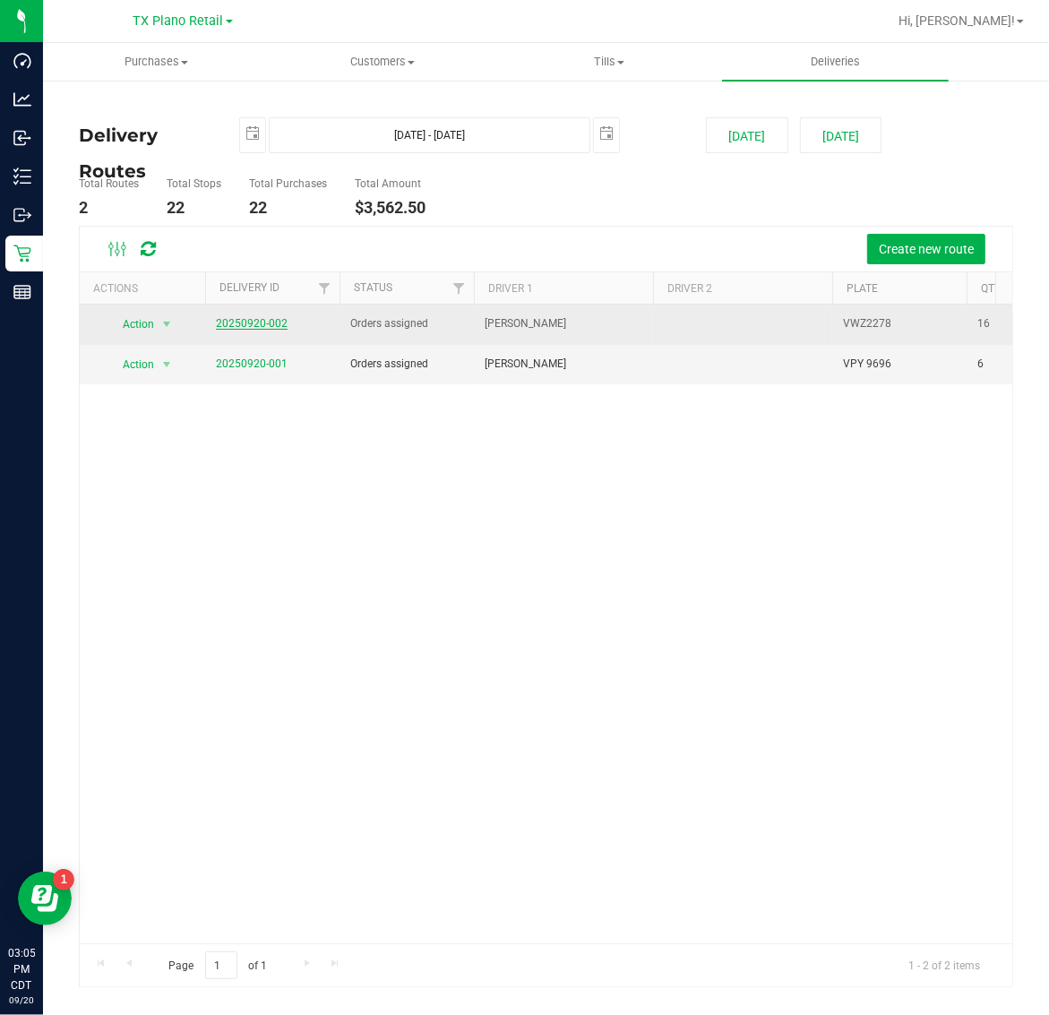
click at [233, 324] on link "20250920-002" at bounding box center [252, 323] width 72 height 13
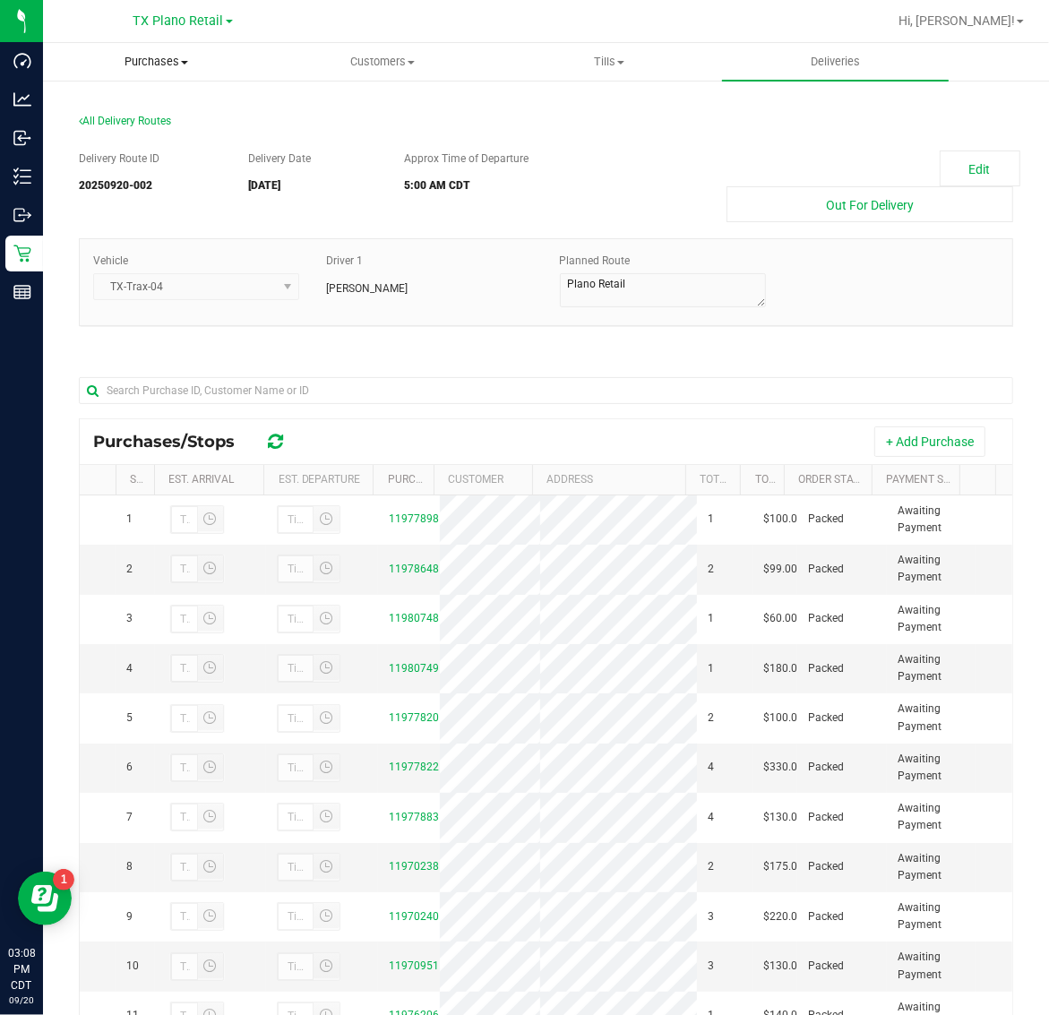
click at [149, 64] on span "Purchases" at bounding box center [156, 62] width 225 height 16
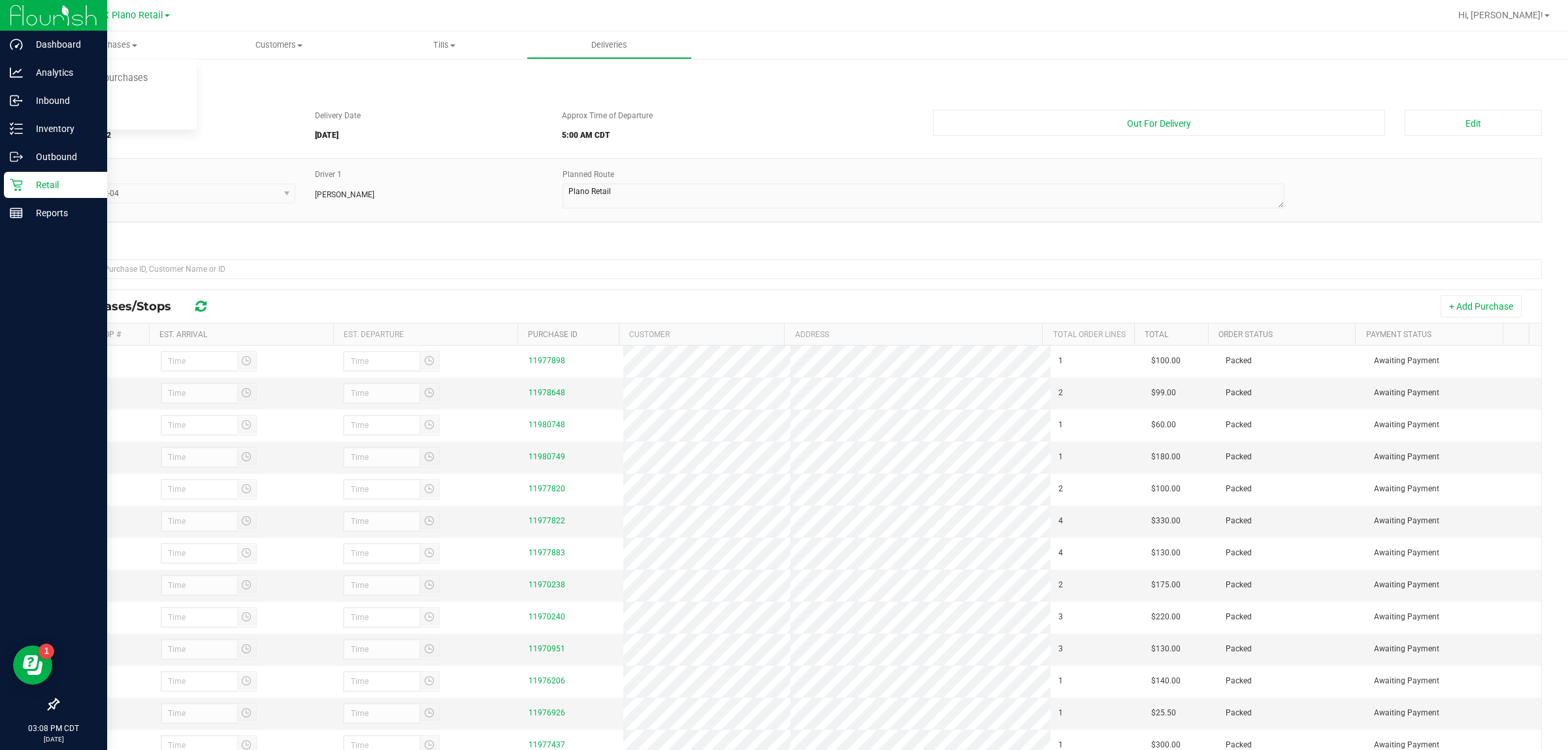
click at [36, 185] on p "Retail" at bounding box center [61, 185] width 78 height 15
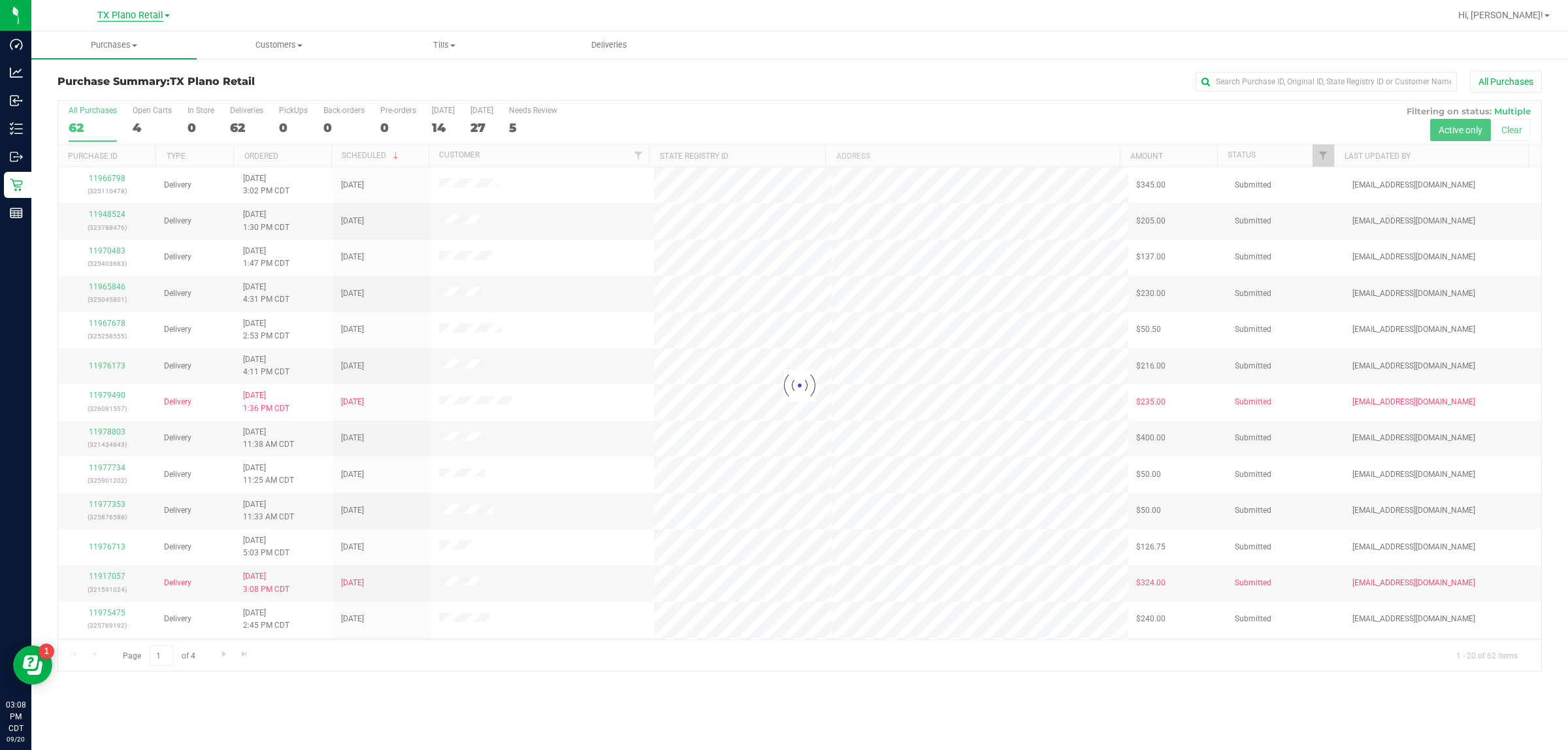
click at [139, 17] on span "TX Plano Retail" at bounding box center [130, 15] width 66 height 12
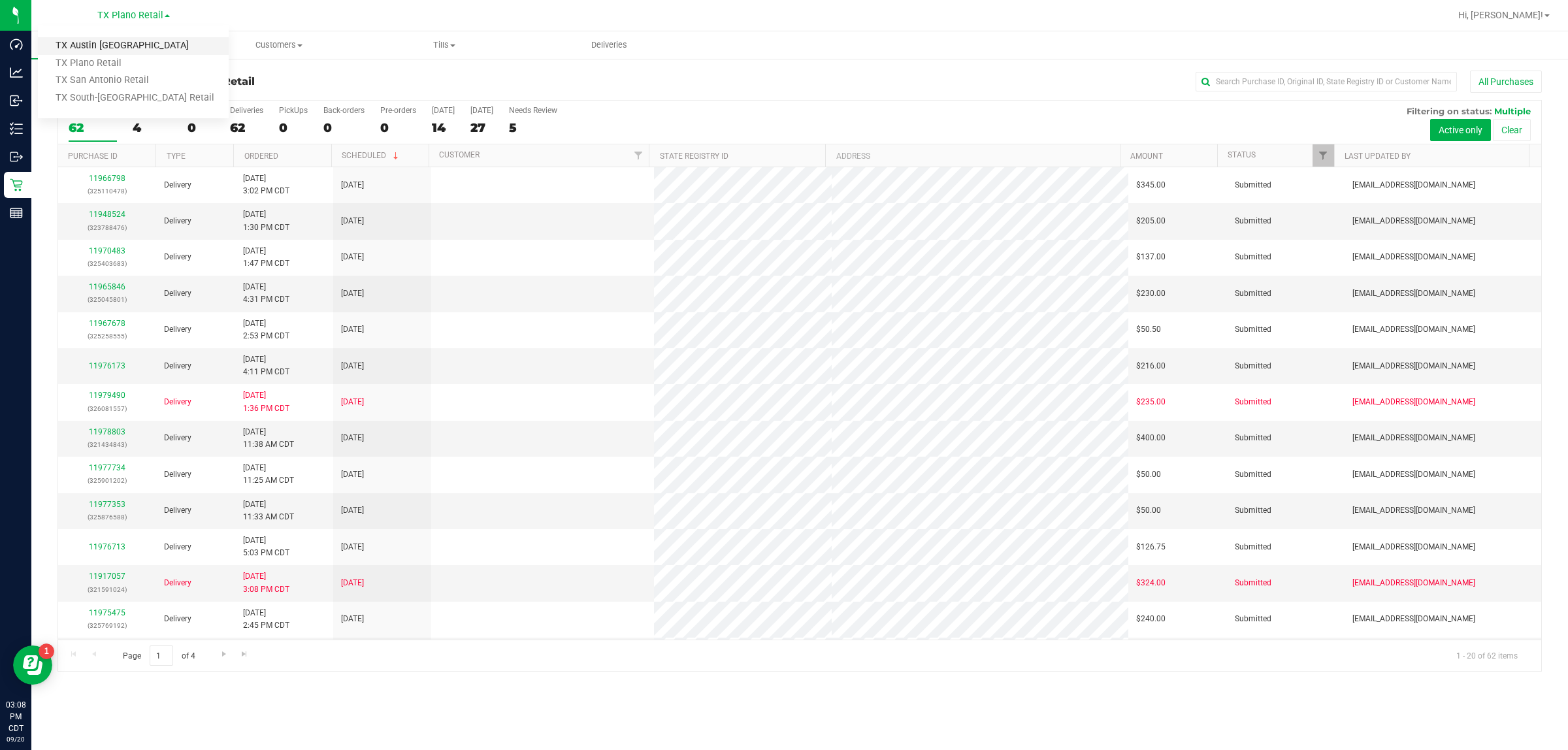
click at [139, 40] on link "TX Austin [GEOGRAPHIC_DATA]" at bounding box center [133, 46] width 191 height 18
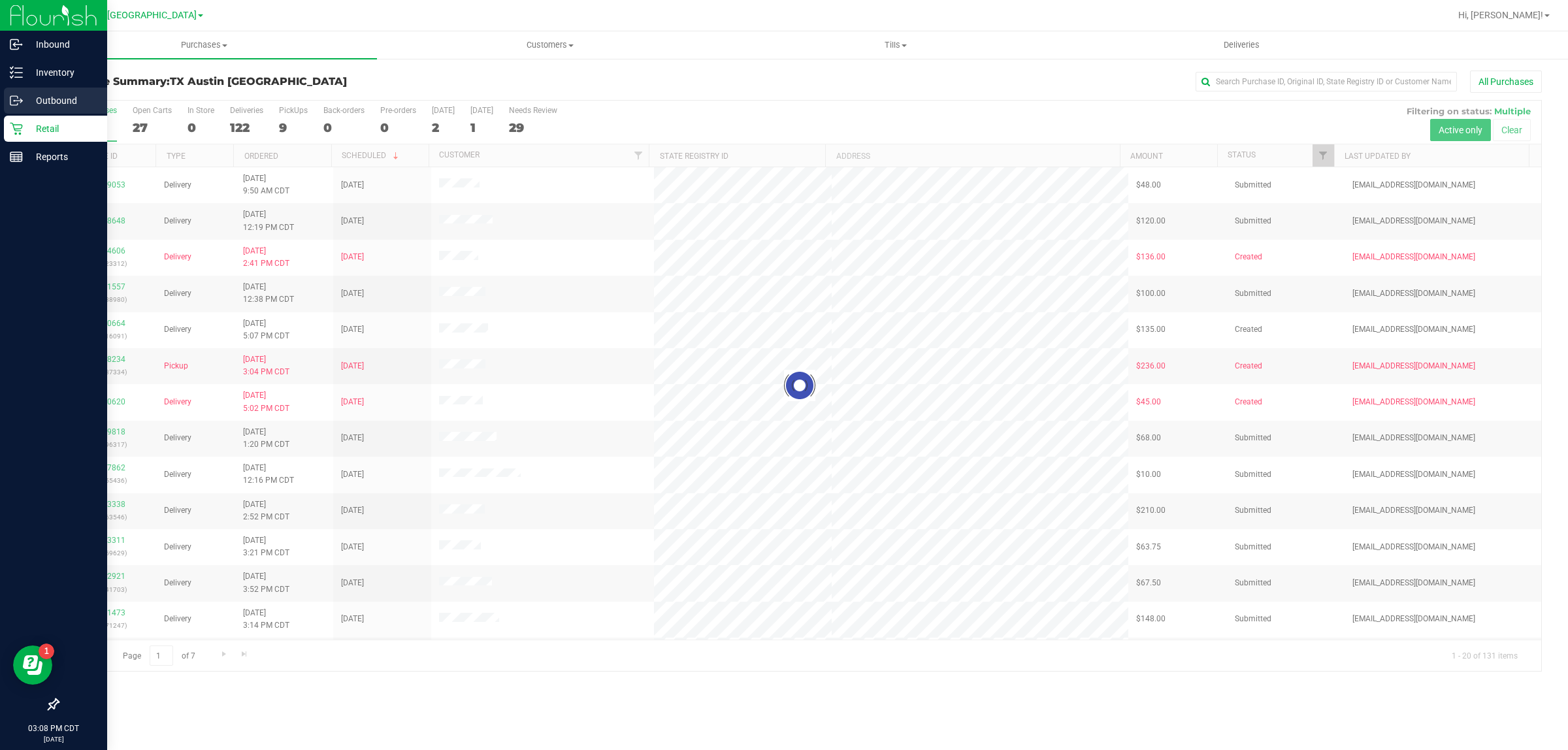
click at [56, 99] on p "Outbound" at bounding box center [61, 100] width 78 height 15
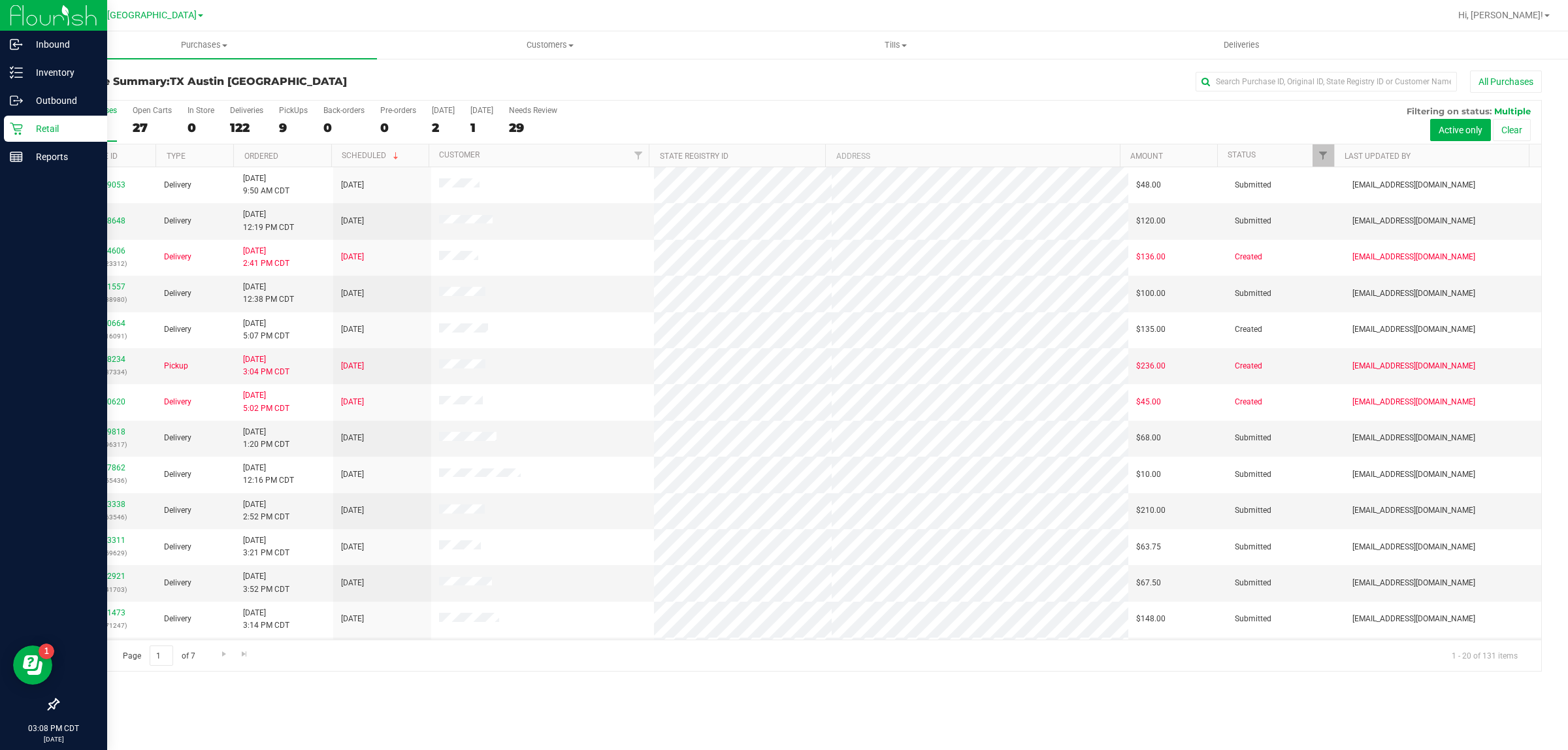
click at [57, 123] on p "Retail" at bounding box center [61, 128] width 78 height 15
click at [66, 93] on p "Outbound" at bounding box center [61, 100] width 78 height 15
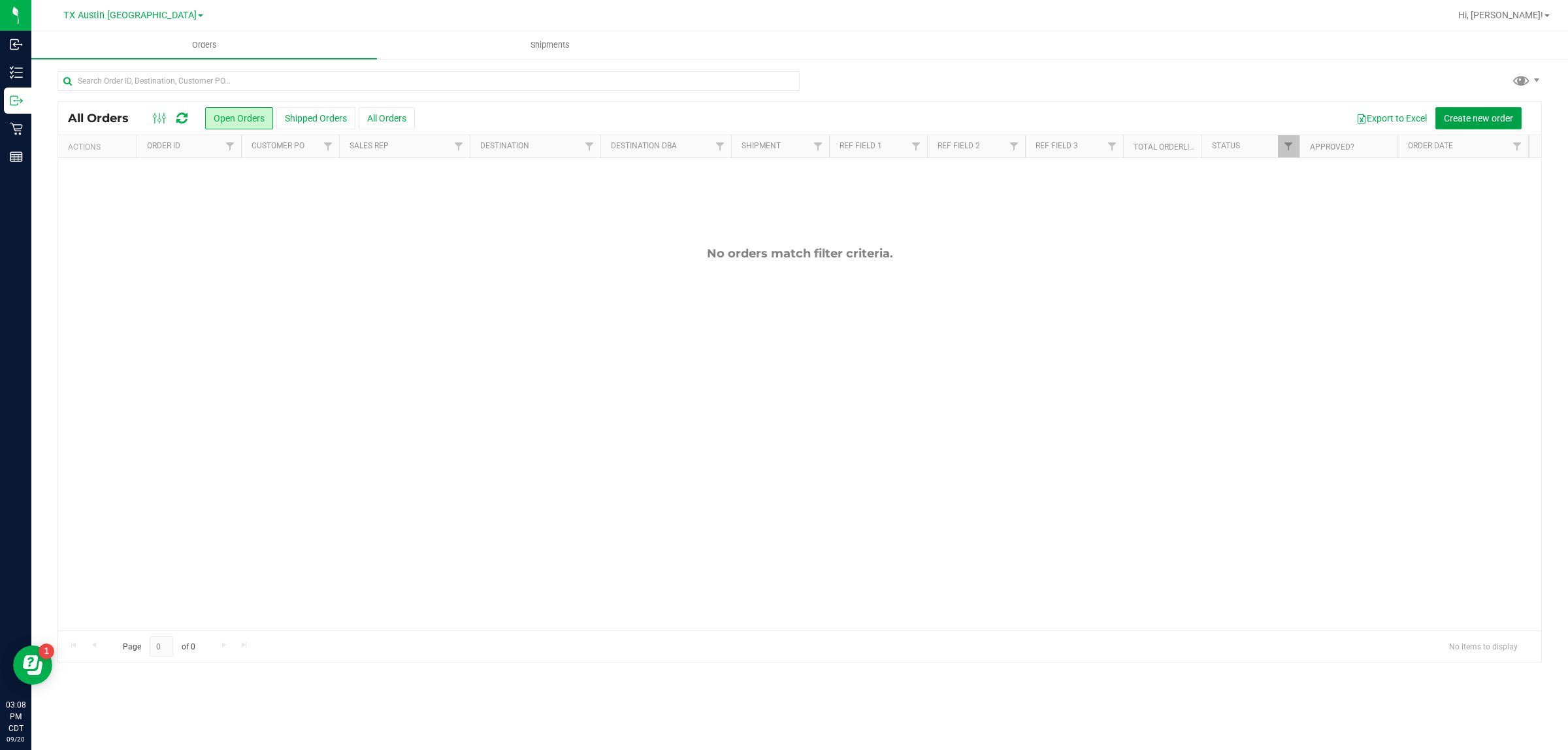
click at [764, 115] on span "Create new order" at bounding box center [1478, 118] width 69 height 10
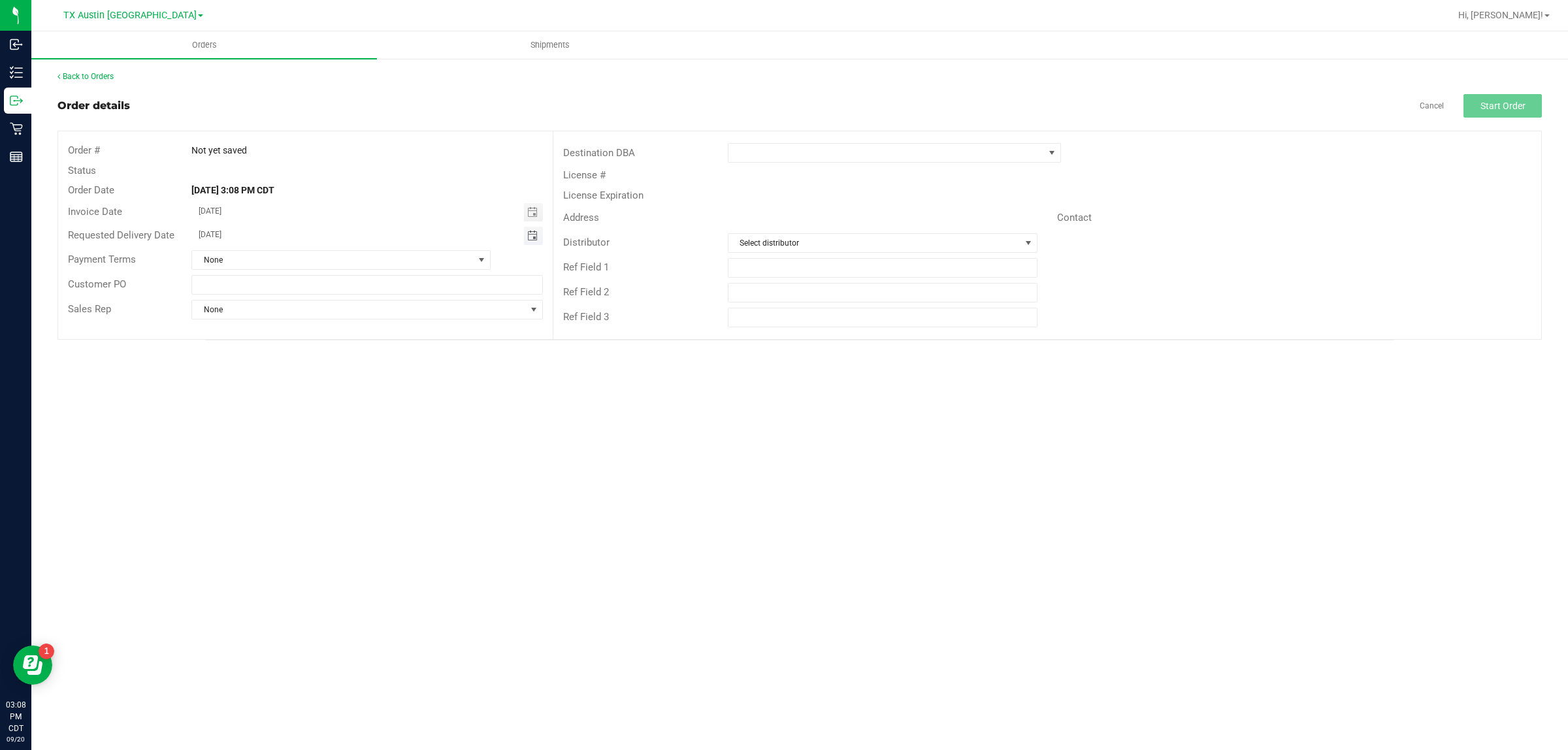
click at [531, 236] on span "Toggle calendar" at bounding box center [532, 236] width 10 height 10
click at [365, 260] on span "TODAY" at bounding box center [360, 260] width 29 height 17
type input "[DATE]"
click at [764, 152] on span at bounding box center [886, 152] width 316 height 18
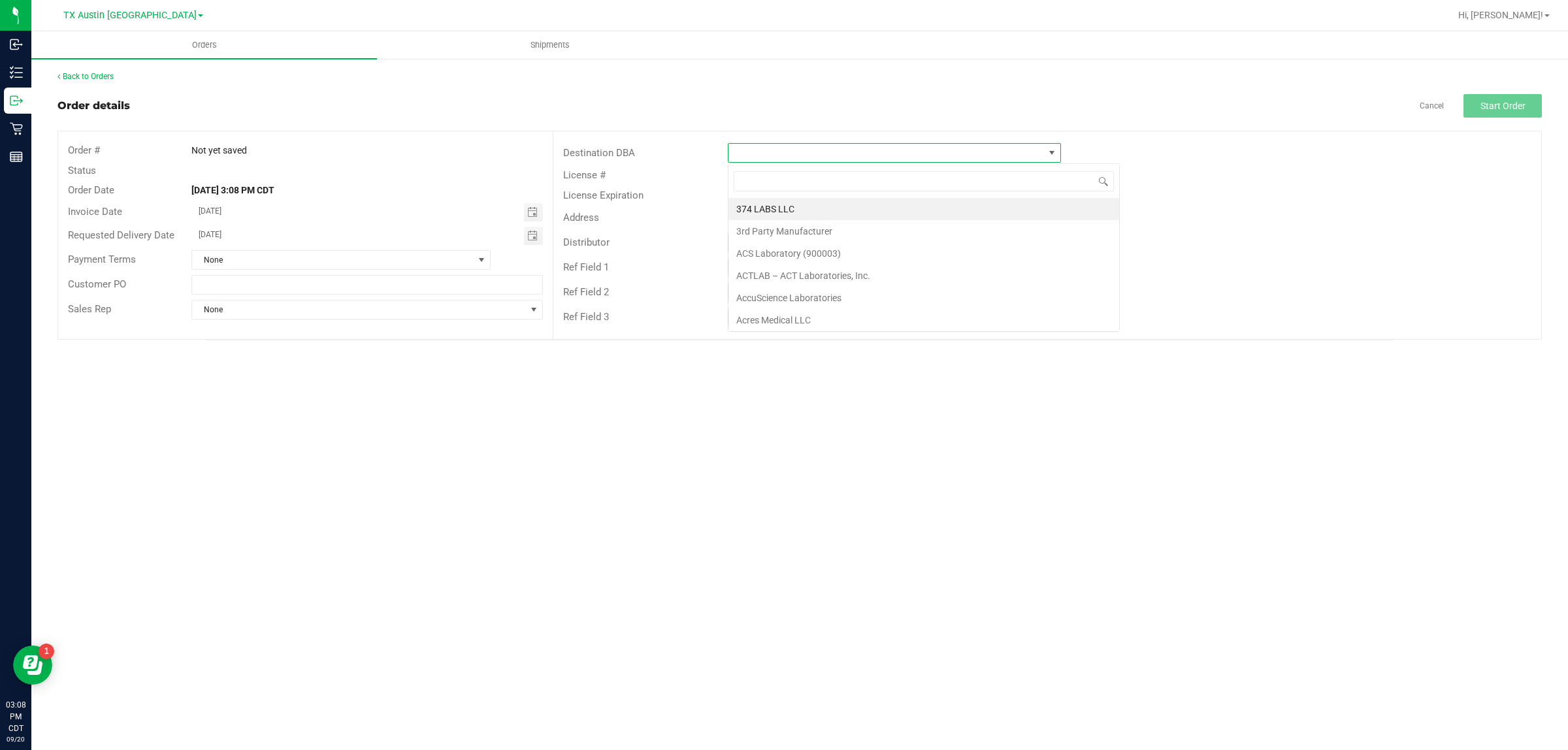
scroll to position [20, 333]
type input "tx"
click at [764, 206] on li "TX Plano Retail" at bounding box center [894, 209] width 332 height 22
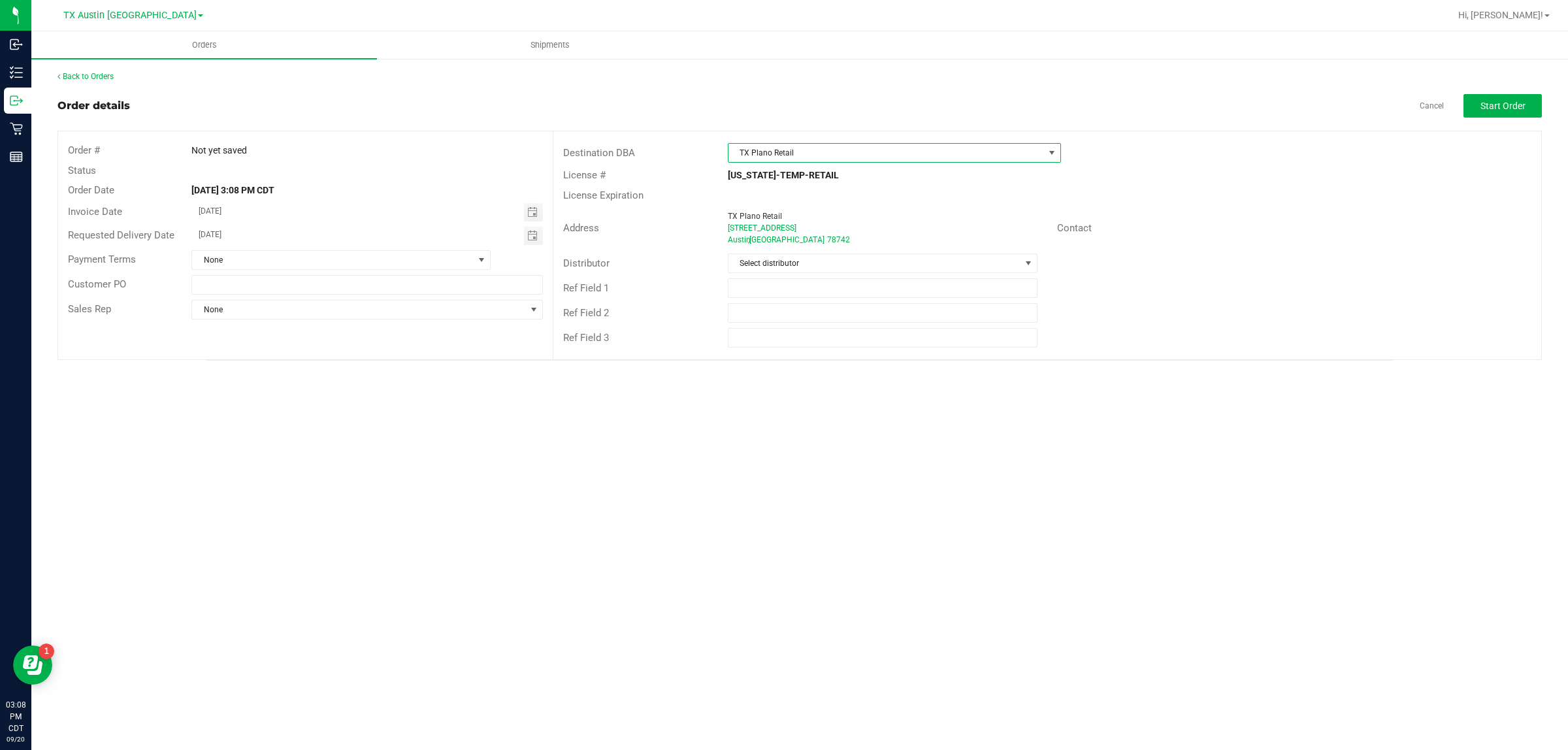
click at [764, 274] on div "Distributor Select distributor" at bounding box center [1047, 263] width 987 height 25
click at [764, 262] on span "Select distributor" at bounding box center [874, 263] width 292 height 18
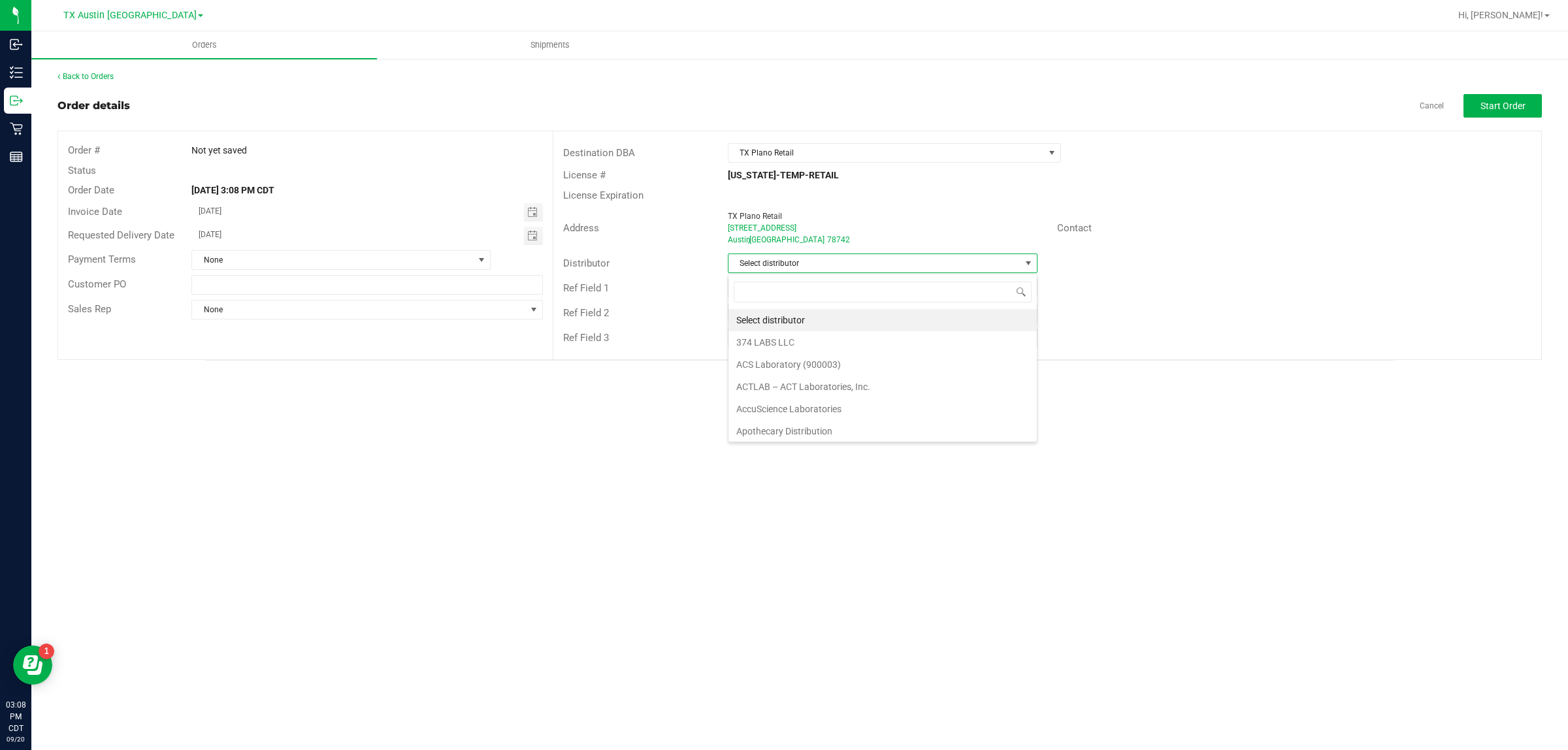
scroll to position [20, 309]
type input "aus"
click at [764, 314] on li "Austin DC" at bounding box center [882, 320] width 308 height 22
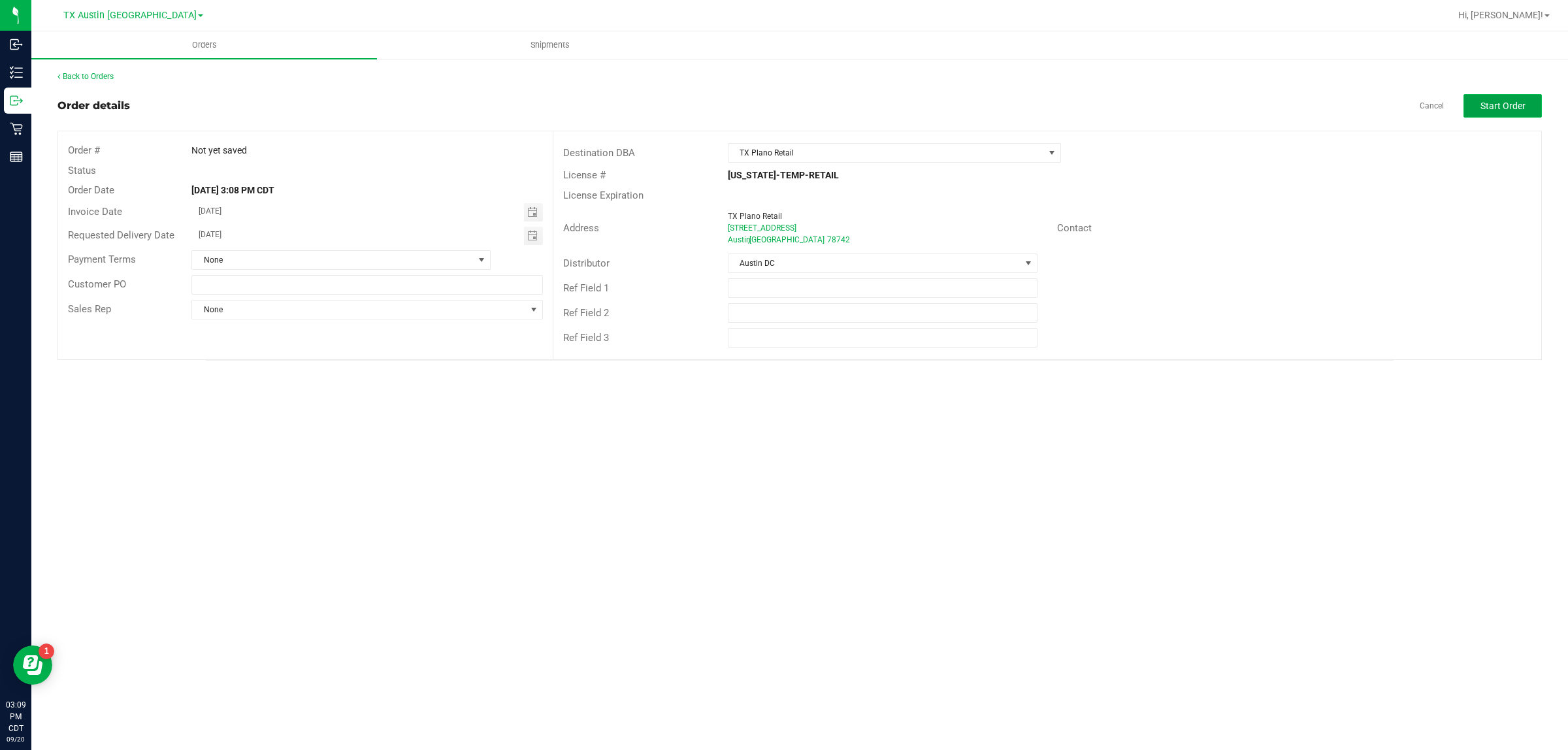
click at [764, 102] on span "Start Order" at bounding box center [1503, 106] width 45 height 10
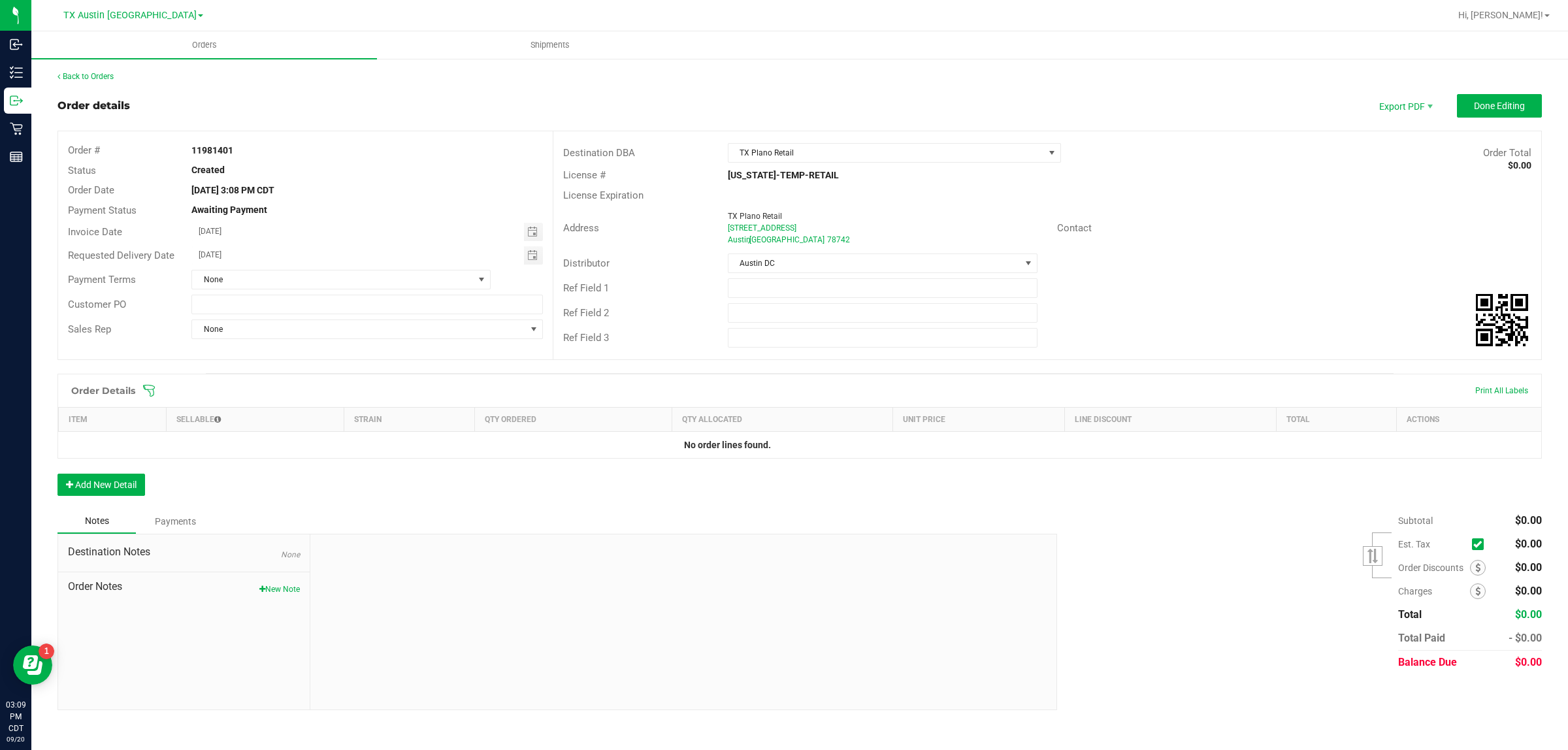
click at [149, 390] on icon at bounding box center [149, 391] width 13 height 13
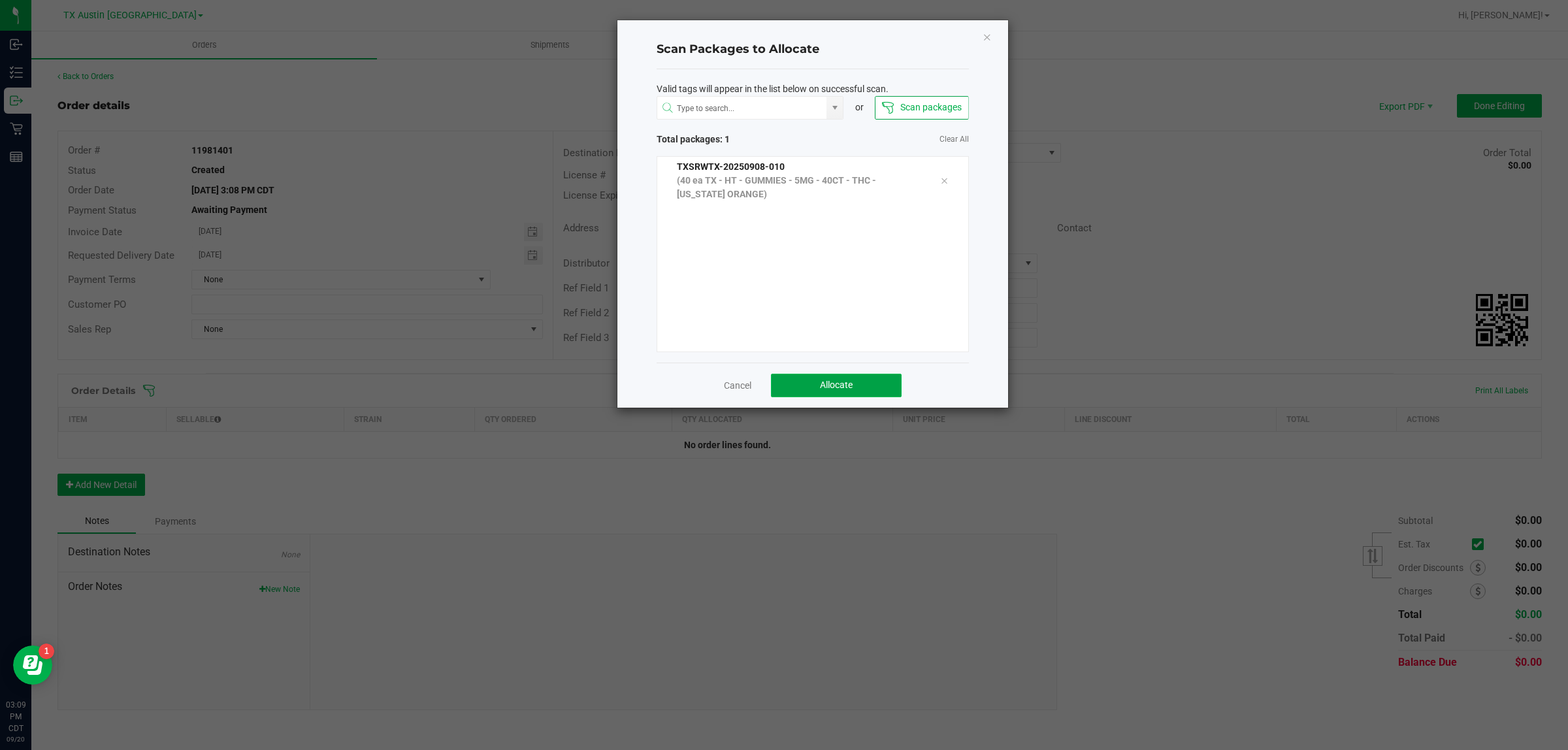
click at [764, 379] on span "Allocate" at bounding box center [836, 384] width 33 height 10
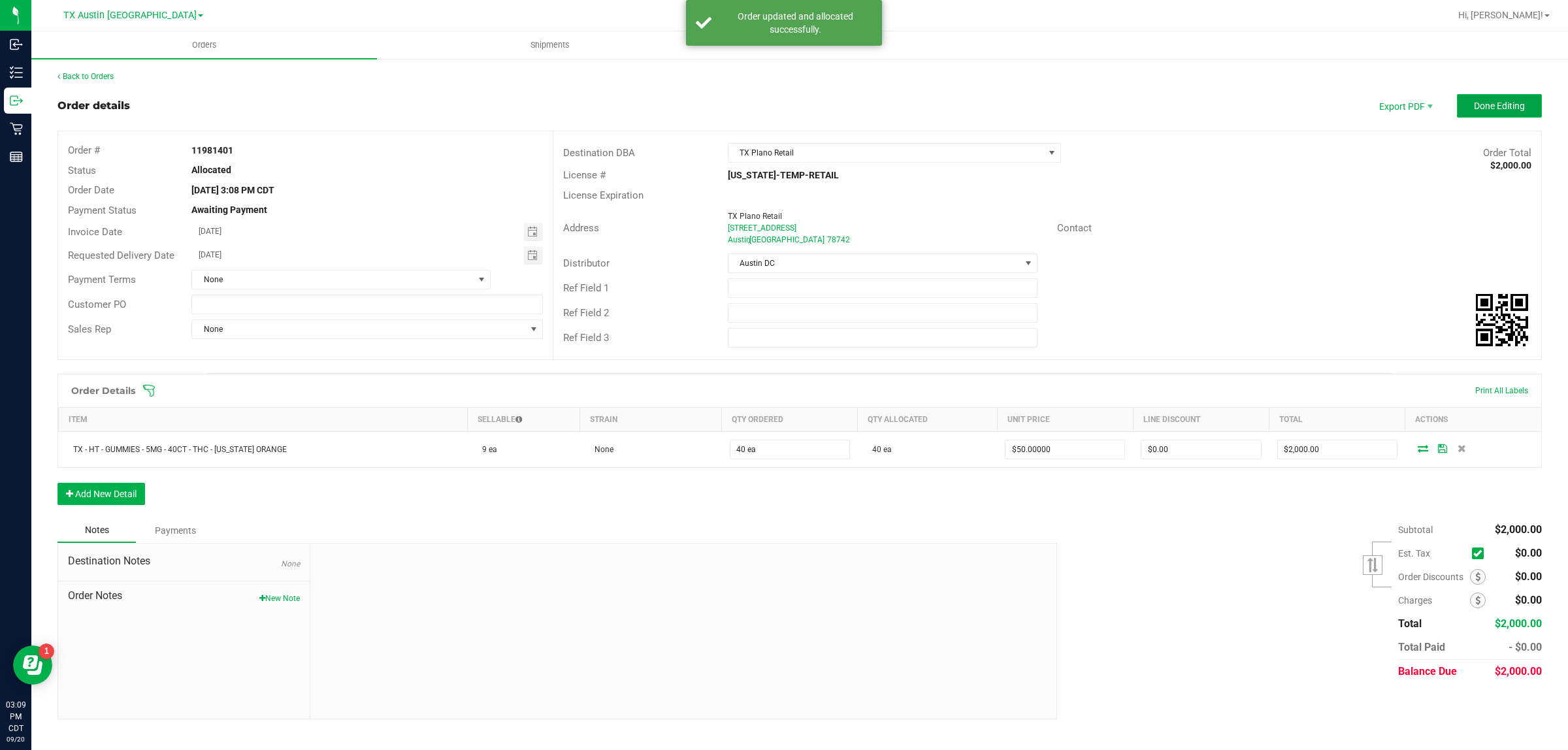
click at [764, 109] on span "Done Editing" at bounding box center [1499, 106] width 51 height 10
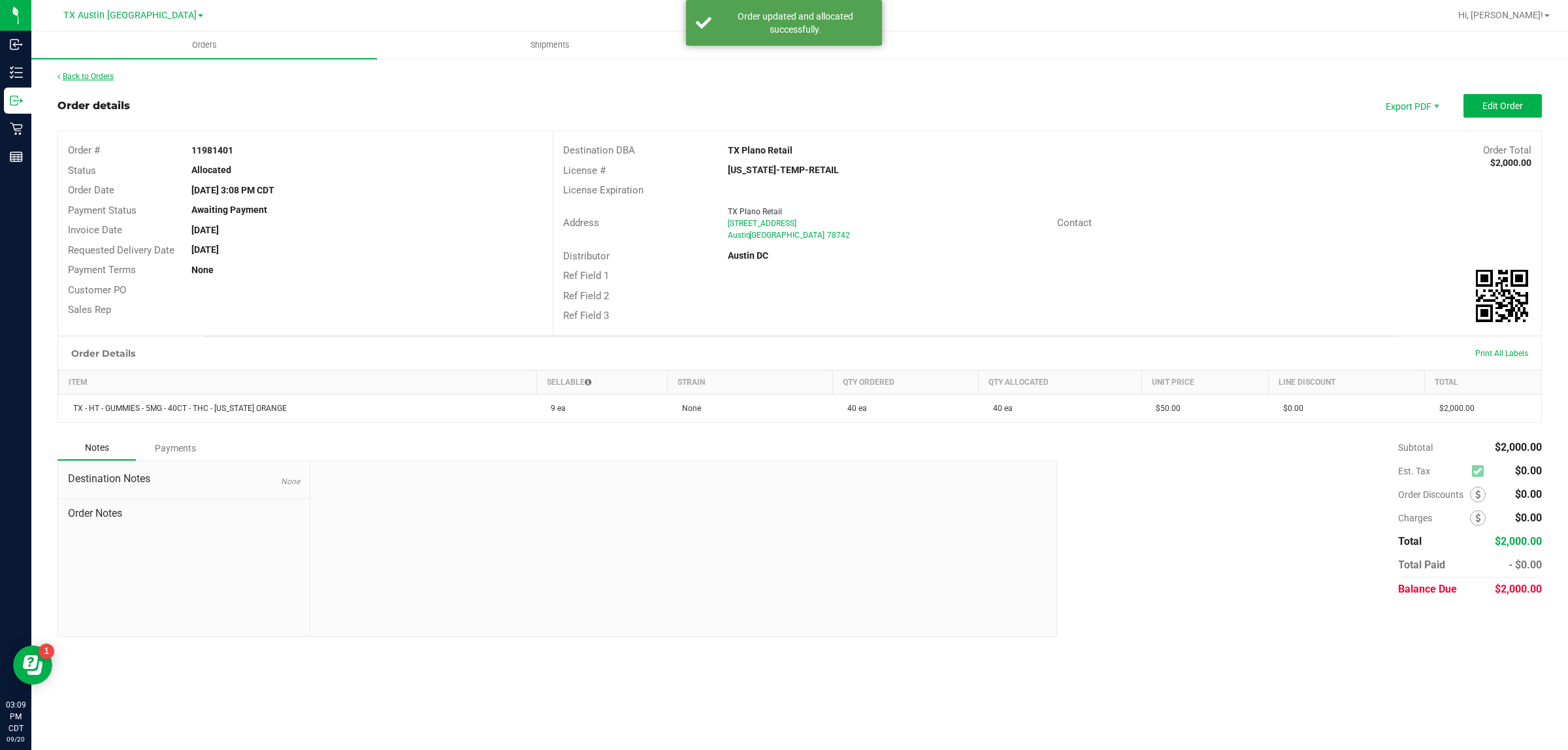
click at [100, 78] on link "Back to Orders" at bounding box center [85, 77] width 56 height 9
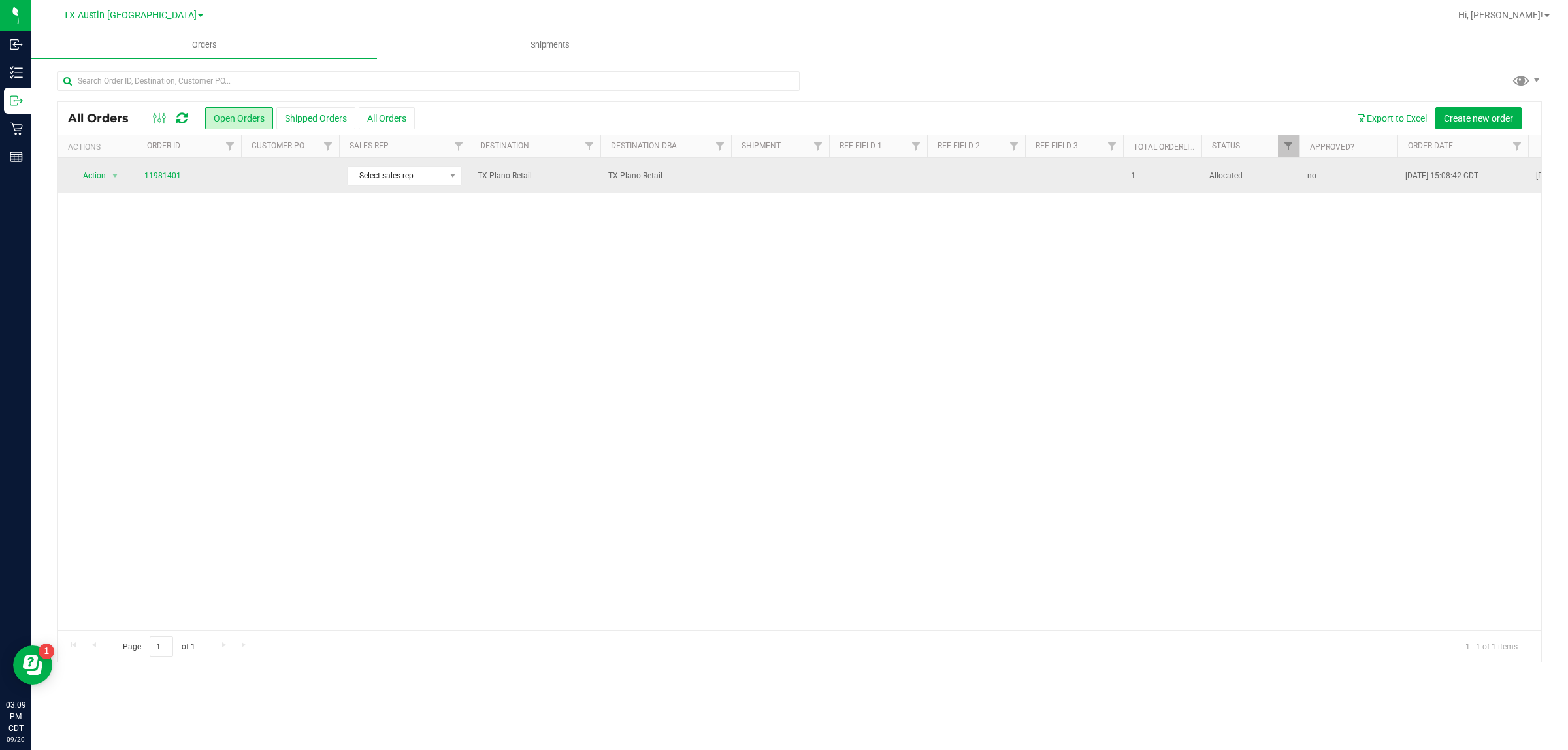
click at [230, 188] on td "11981401" at bounding box center [188, 176] width 104 height 35
click at [279, 171] on td at bounding box center [290, 176] width 98 height 35
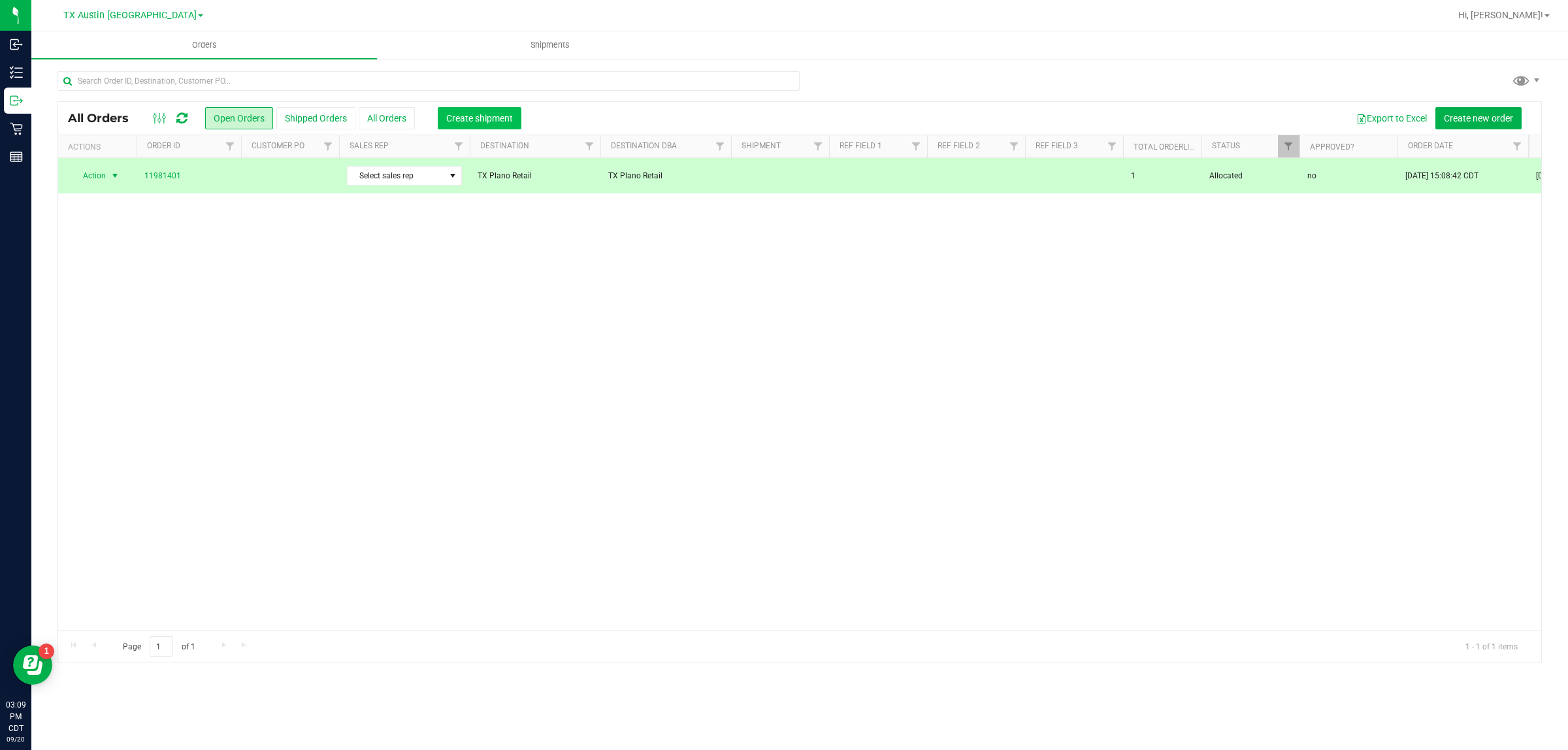
click at [459, 124] on button "Create shipment" at bounding box center [479, 118] width 84 height 22
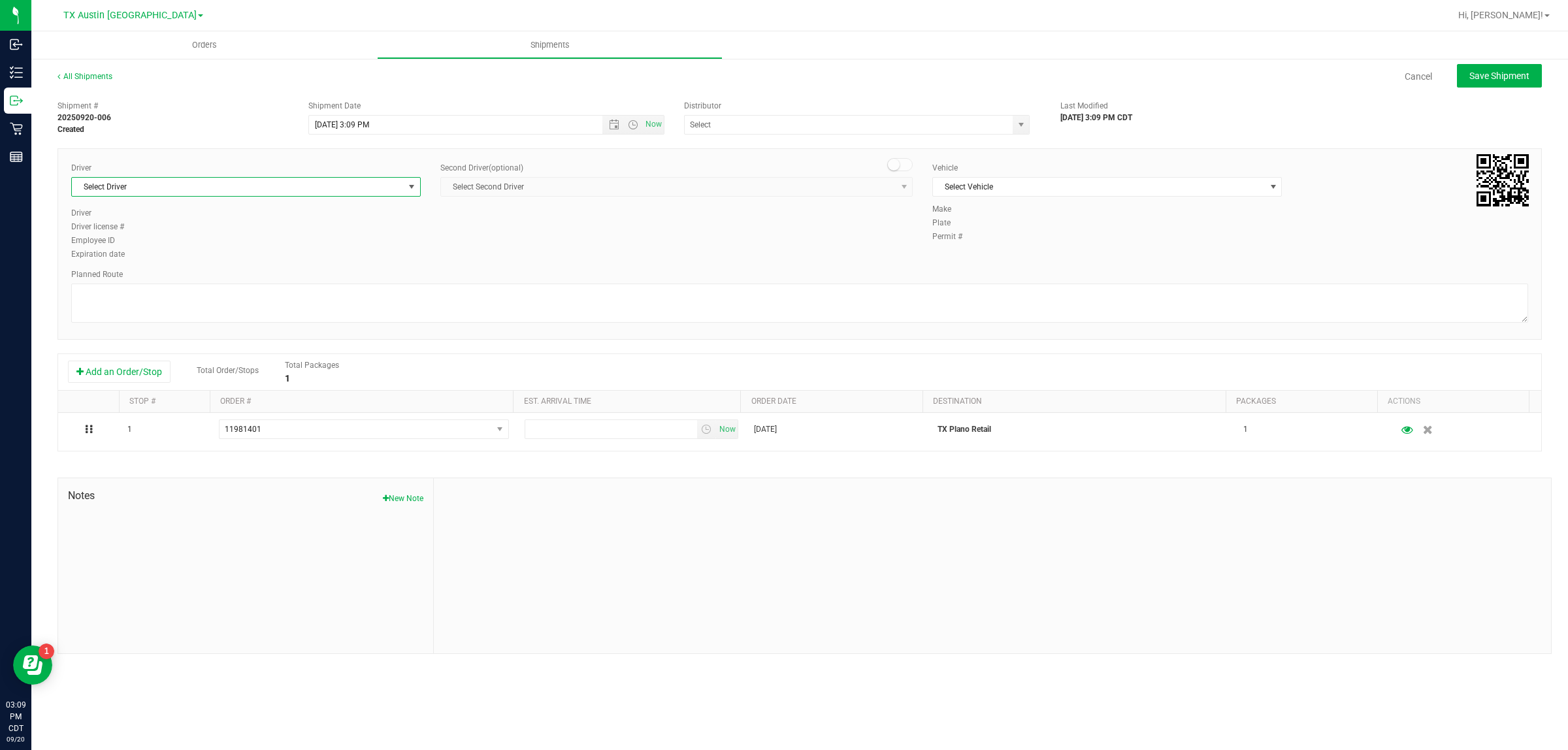
click at [330, 187] on span "Select Driver" at bounding box center [238, 187] width 332 height 18
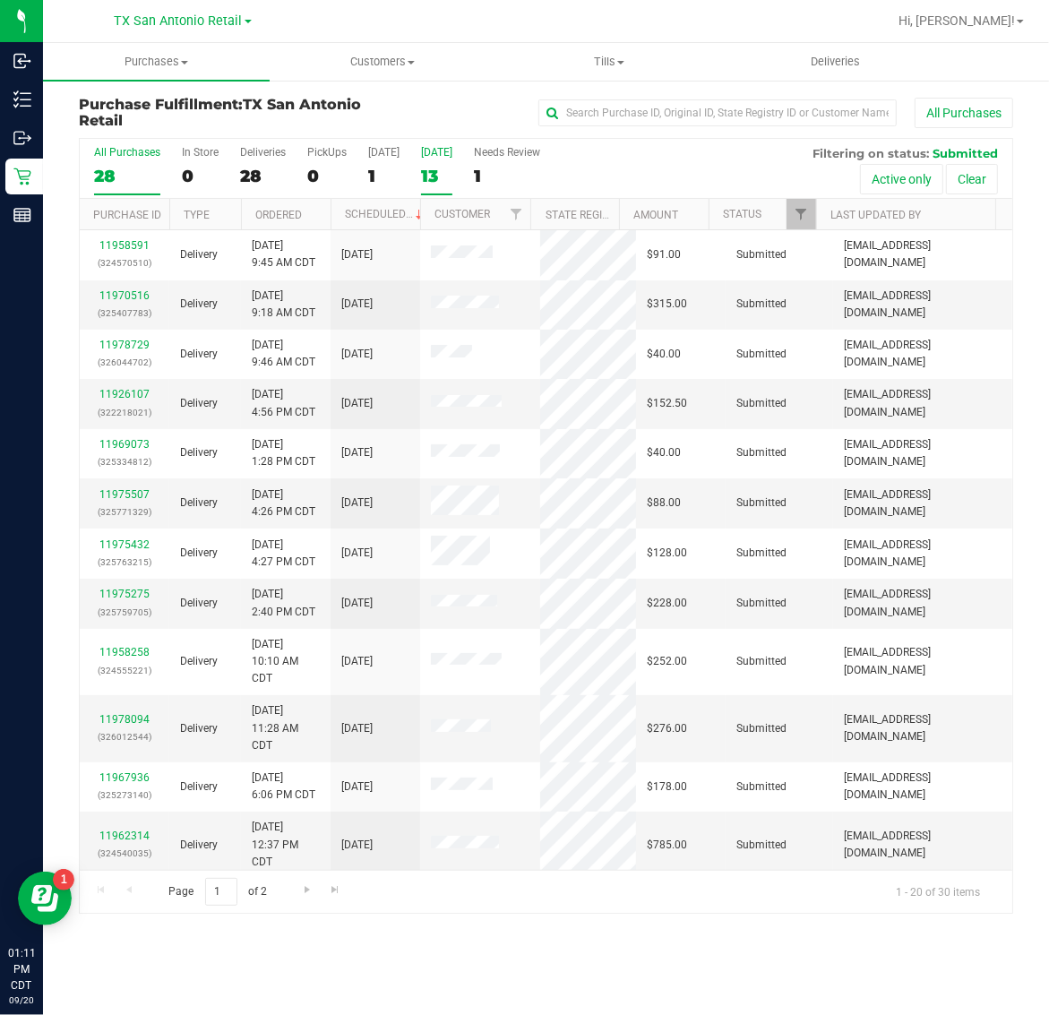
click at [432, 172] on div "13" at bounding box center [436, 176] width 31 height 21
click at [0, 0] on input "Tomorrow 13" at bounding box center [0, 0] width 0 height 0
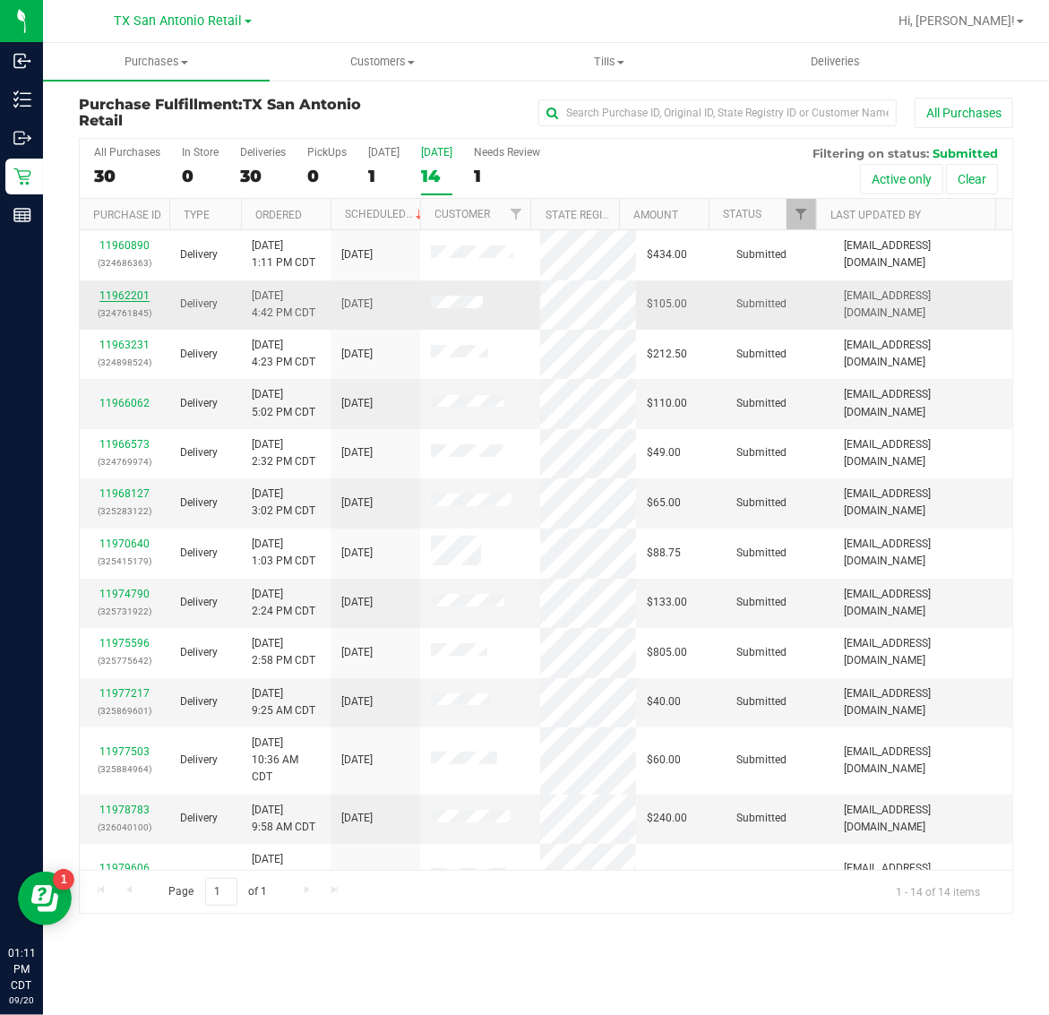
click at [137, 291] on link "11962201" at bounding box center [124, 295] width 50 height 13
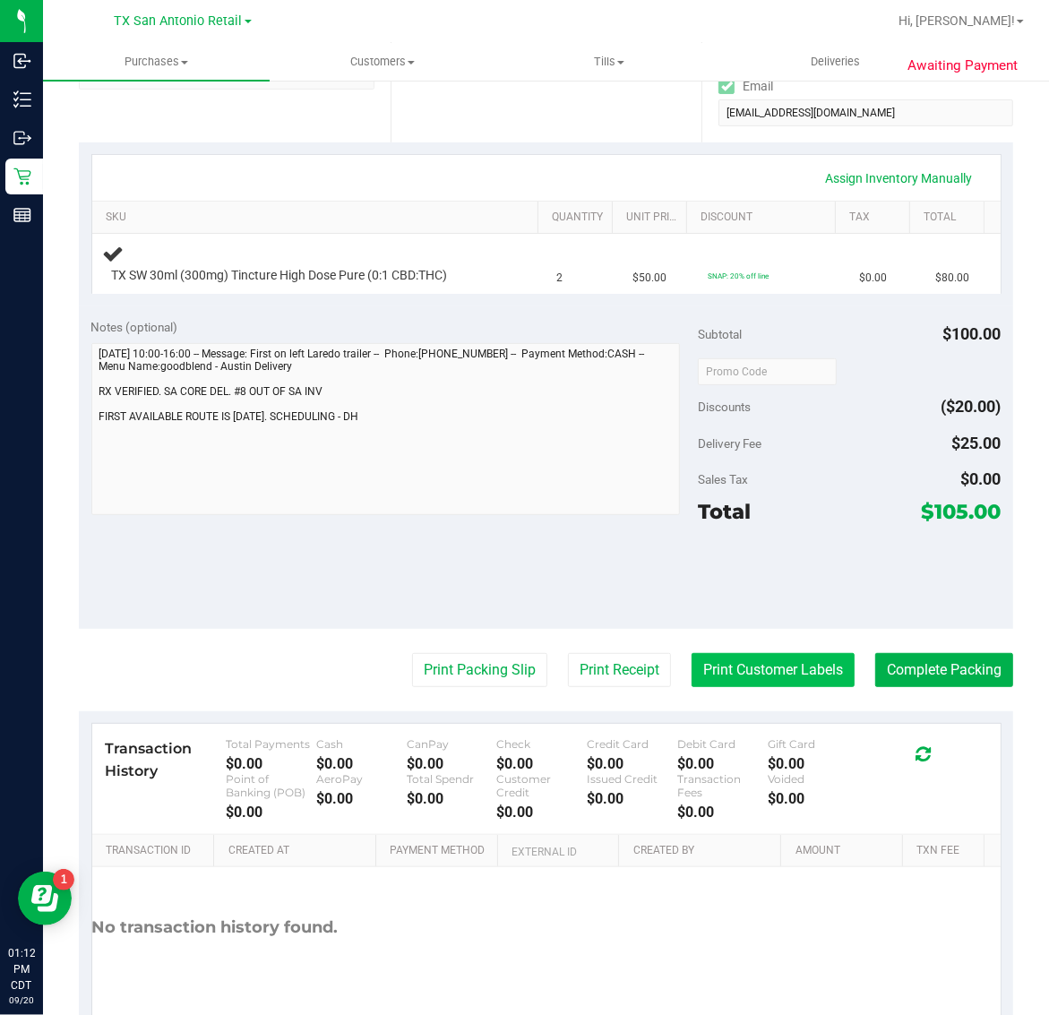
scroll to position [336, 0]
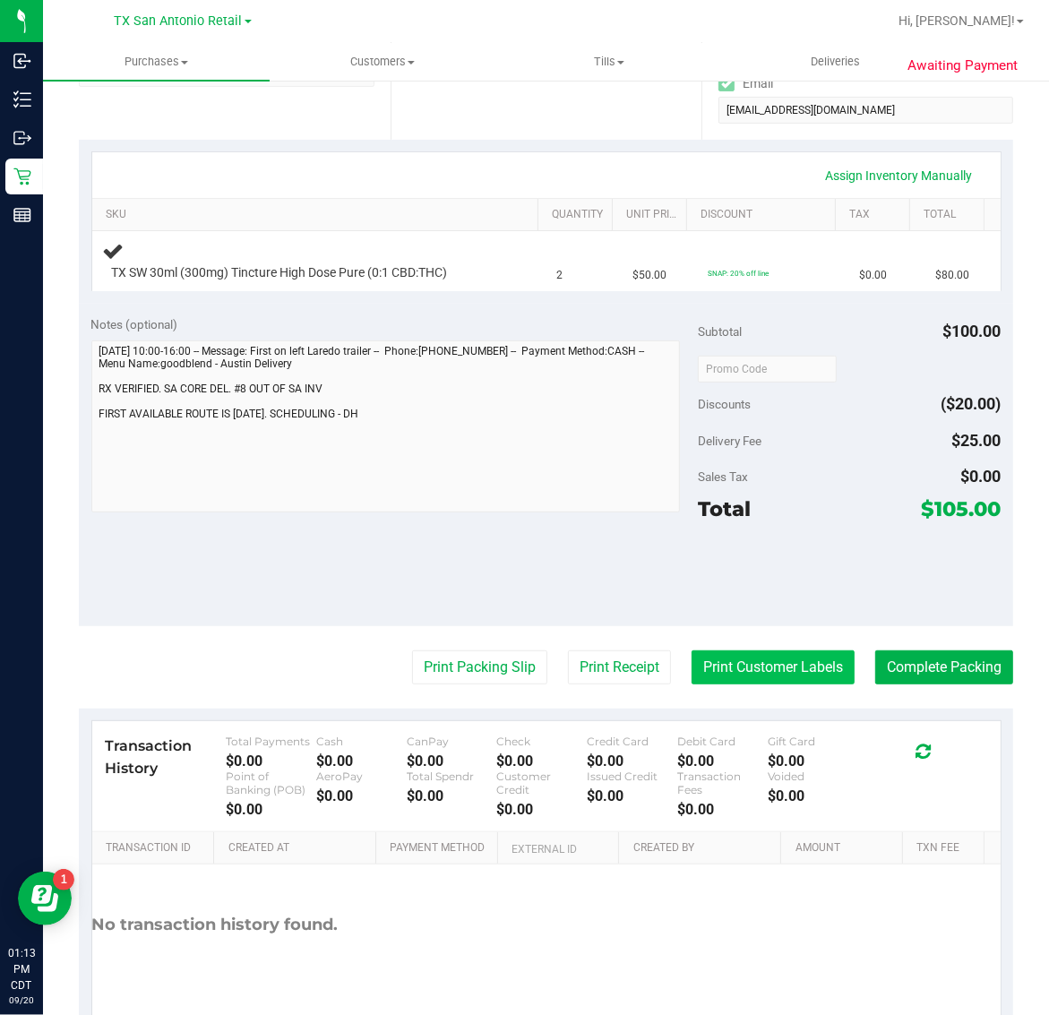
click at [723, 657] on button "Print Customer Labels" at bounding box center [772, 667] width 163 height 34
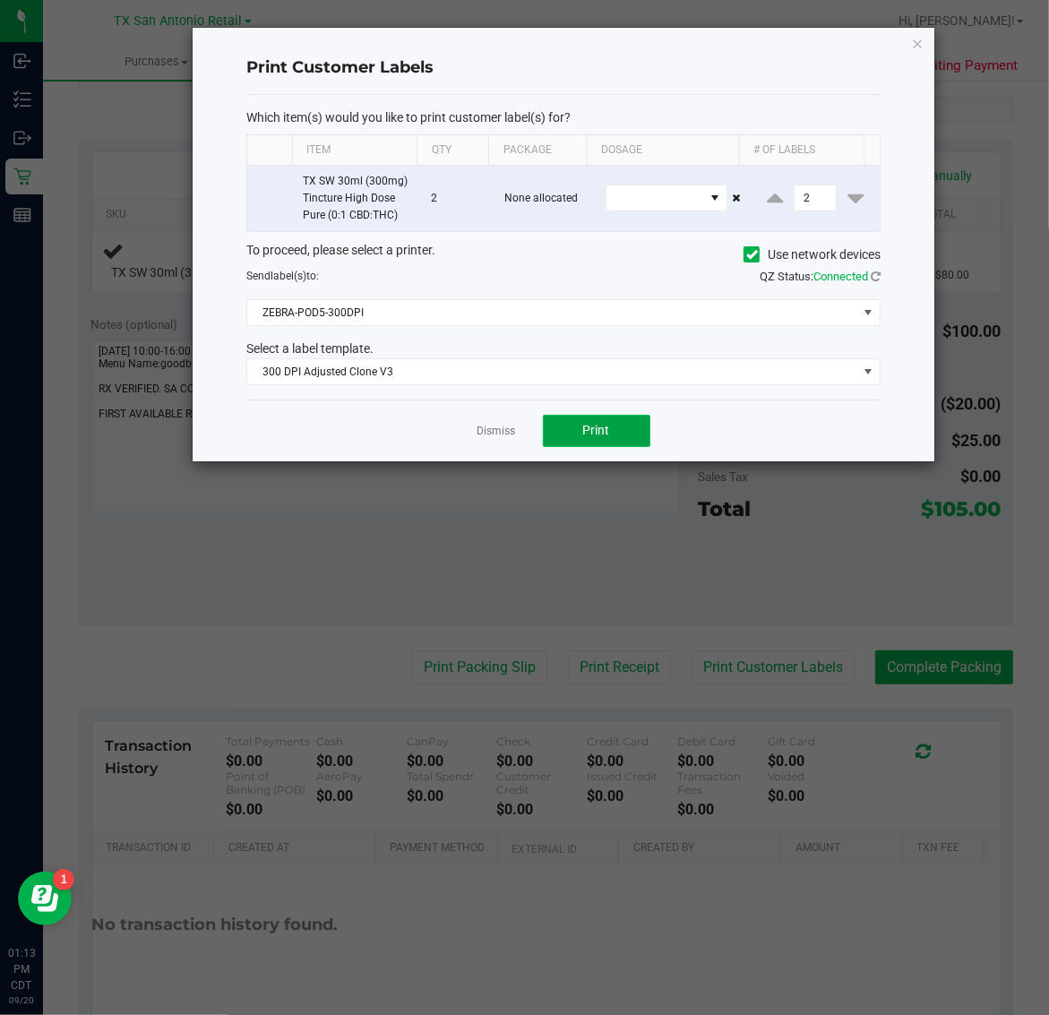
click at [596, 436] on span "Print" at bounding box center [596, 430] width 27 height 14
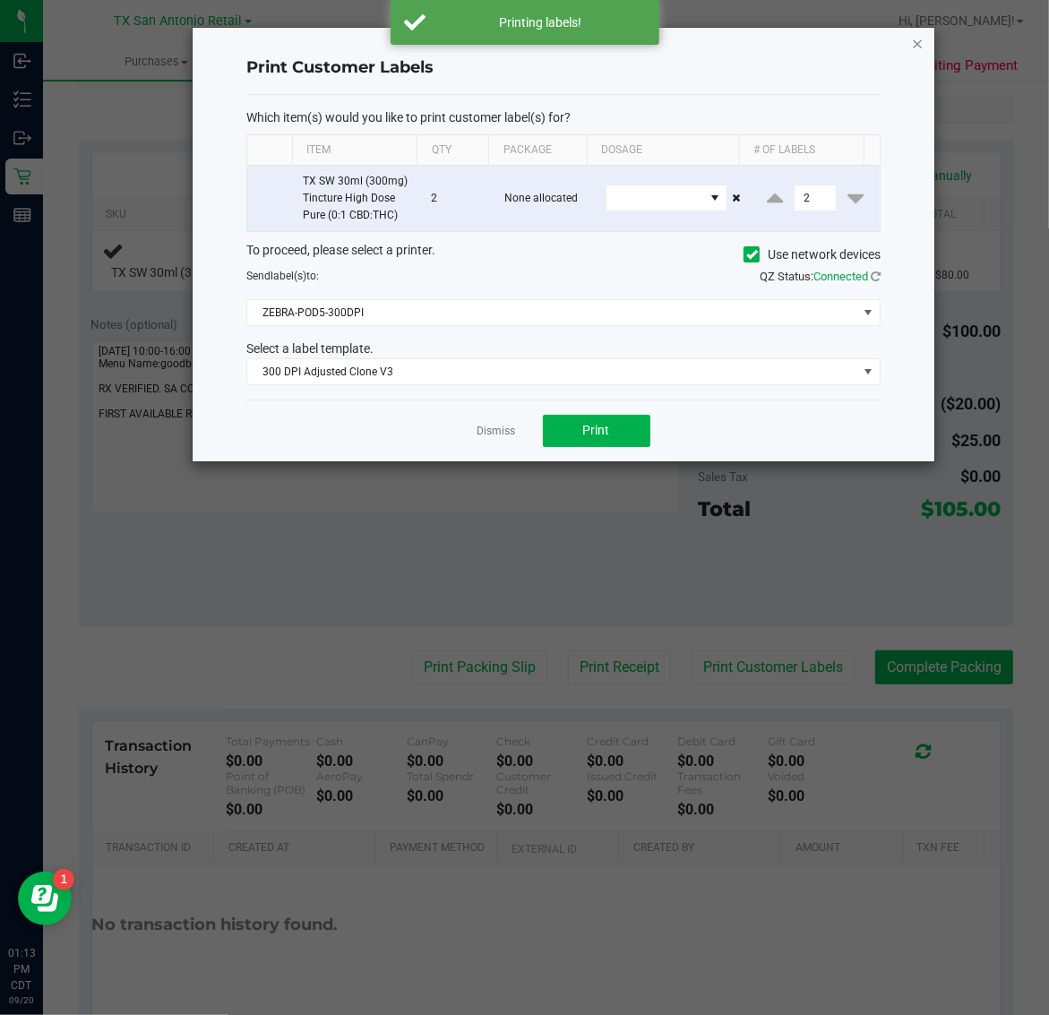
click at [915, 33] on icon "button" at bounding box center [918, 42] width 13 height 21
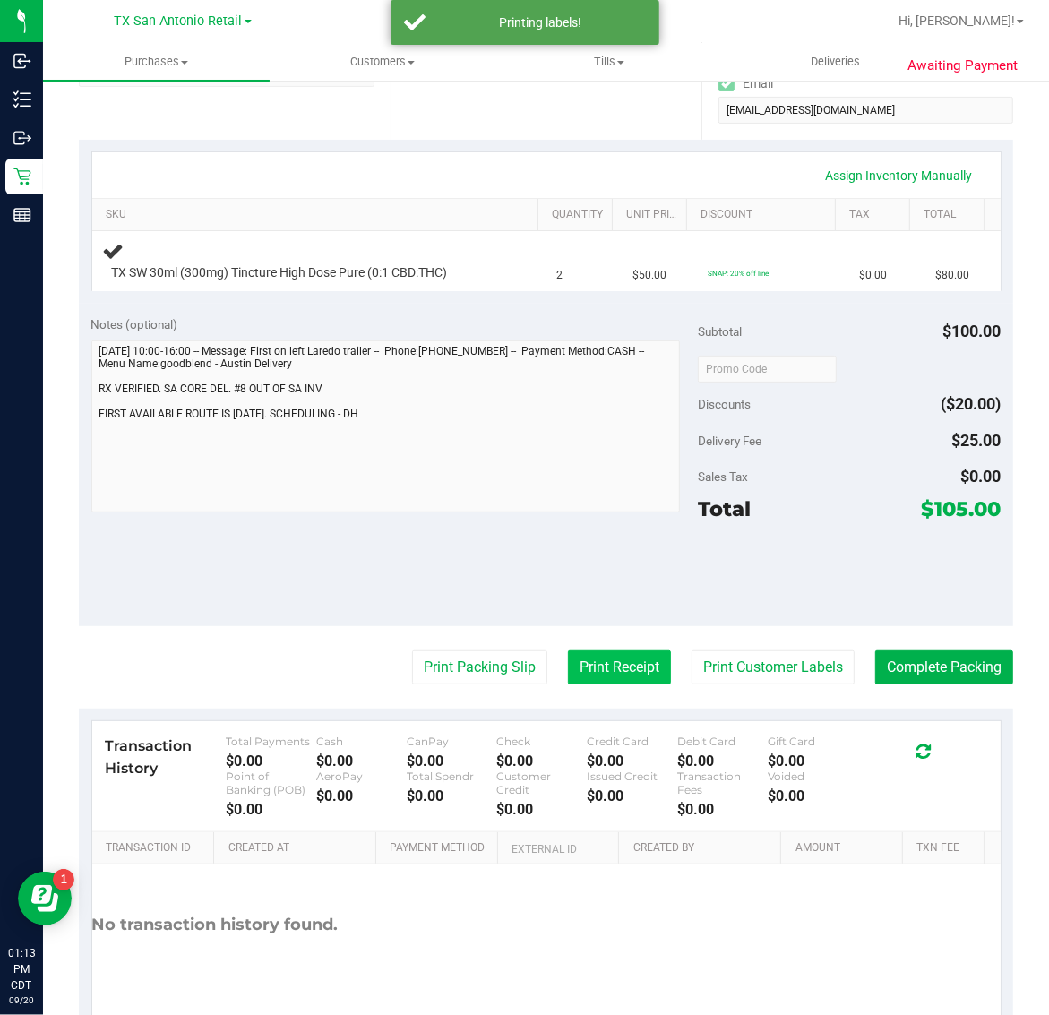
click at [592, 667] on button "Print Receipt" at bounding box center [619, 667] width 103 height 34
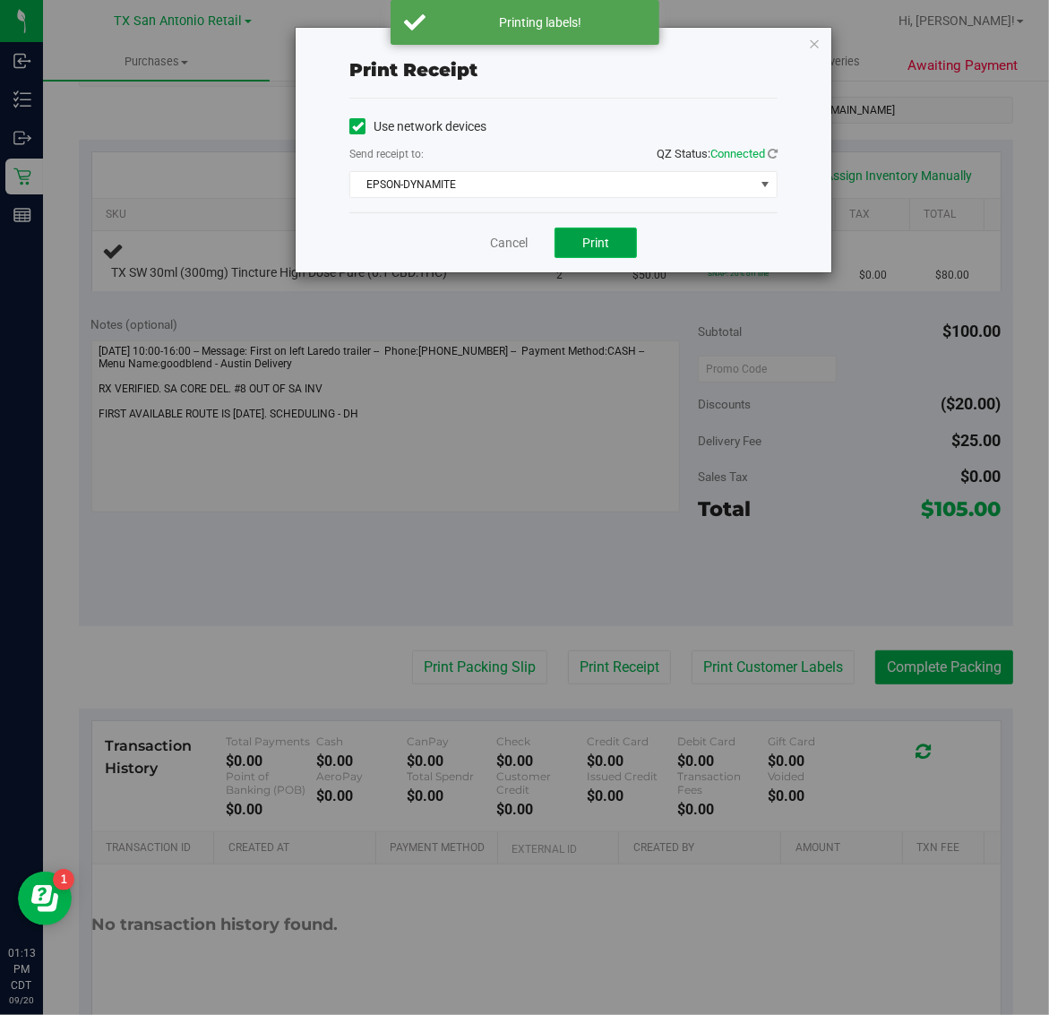
click at [605, 244] on span "Print" at bounding box center [595, 243] width 27 height 14
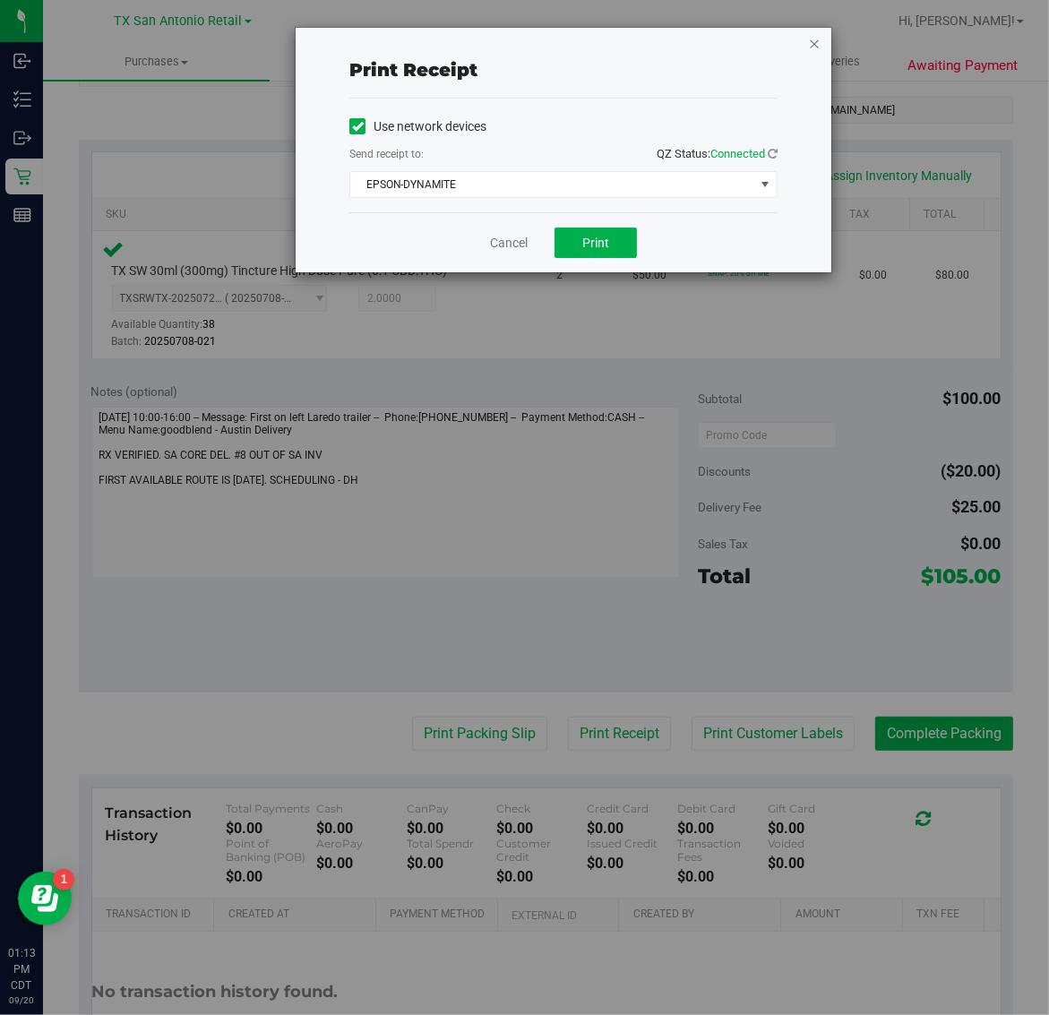
click at [812, 42] on icon "button" at bounding box center [814, 42] width 13 height 21
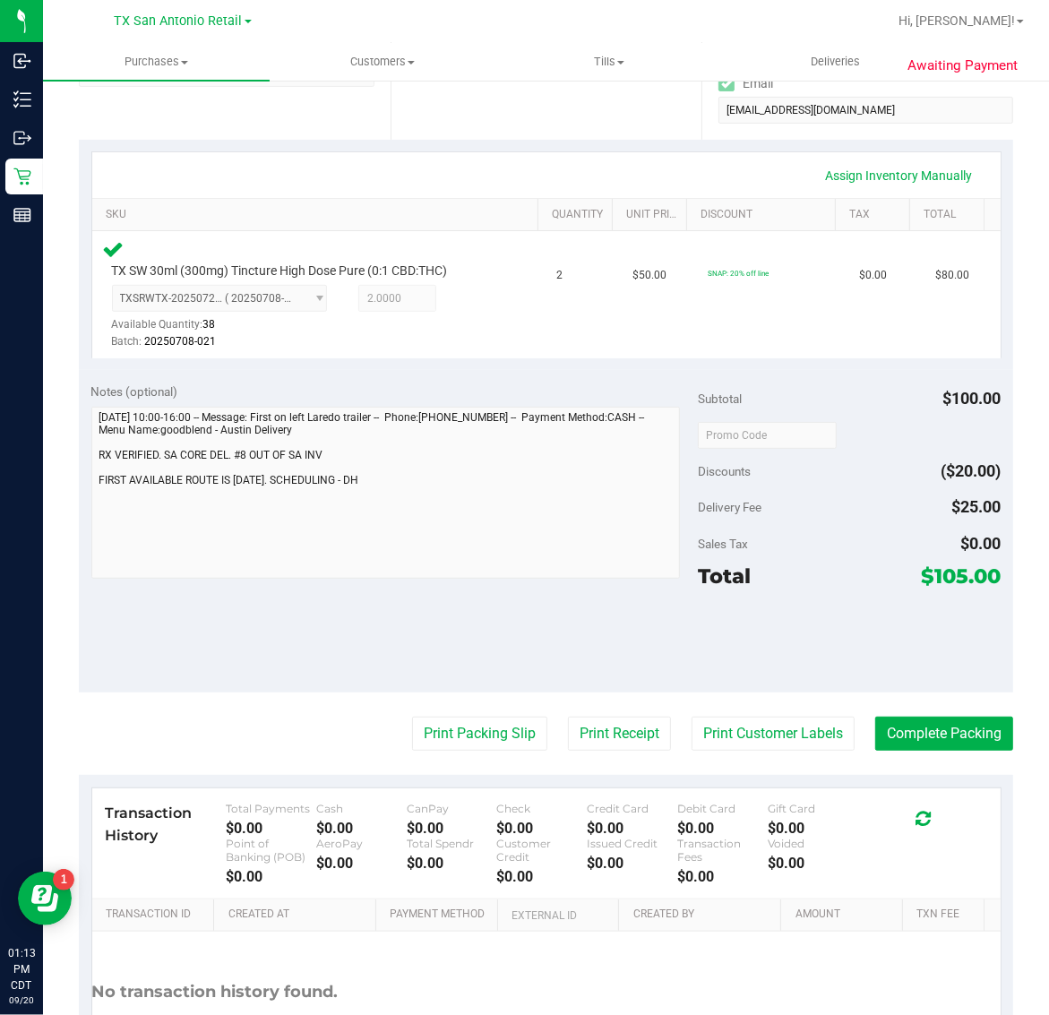
click at [490, 770] on purchase-details "Back Edit Purchase Cancel Purchase View Profile # 11962201 Submitted Needs revi…" at bounding box center [546, 442] width 934 height 1362
click at [459, 721] on button "Print Packing Slip" at bounding box center [479, 734] width 135 height 34
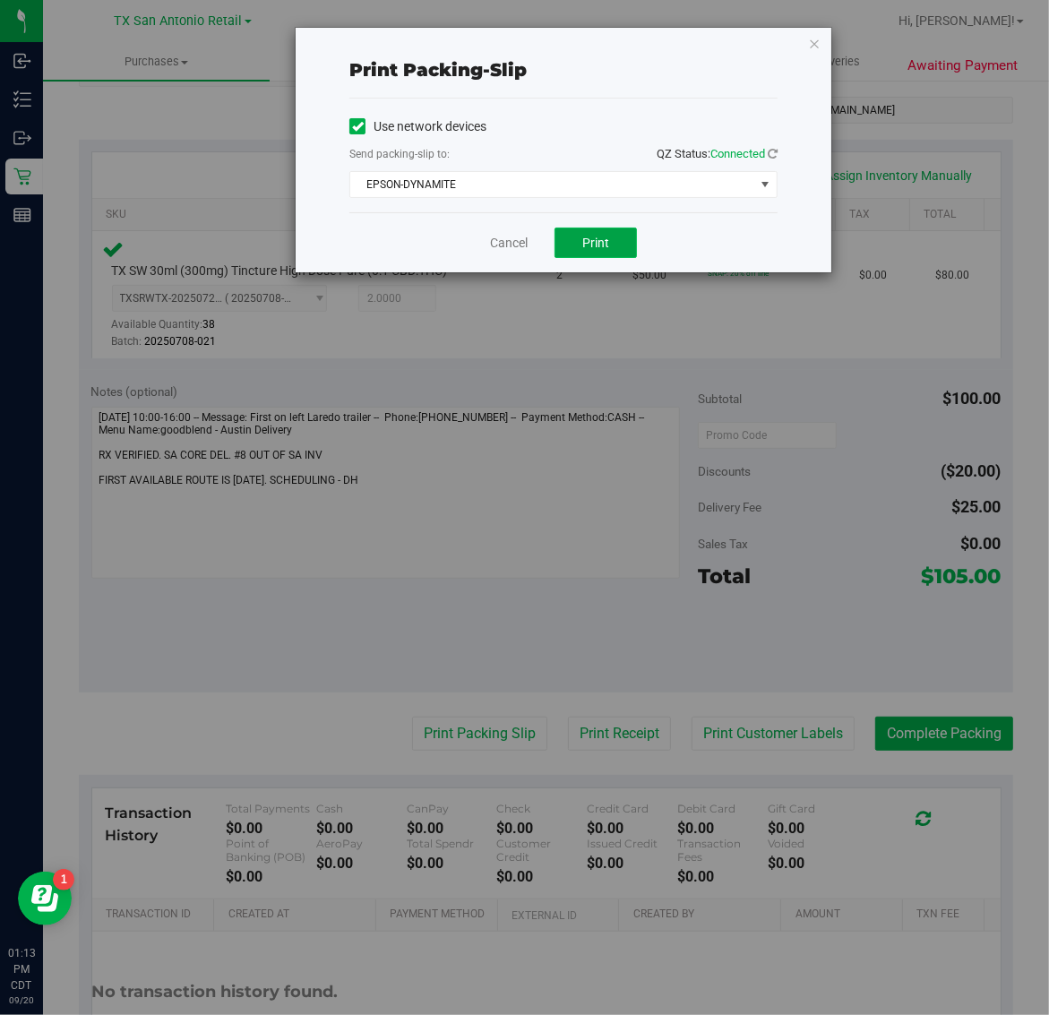
click at [593, 244] on span "Print" at bounding box center [595, 243] width 27 height 14
click at [820, 40] on icon "button" at bounding box center [814, 42] width 13 height 21
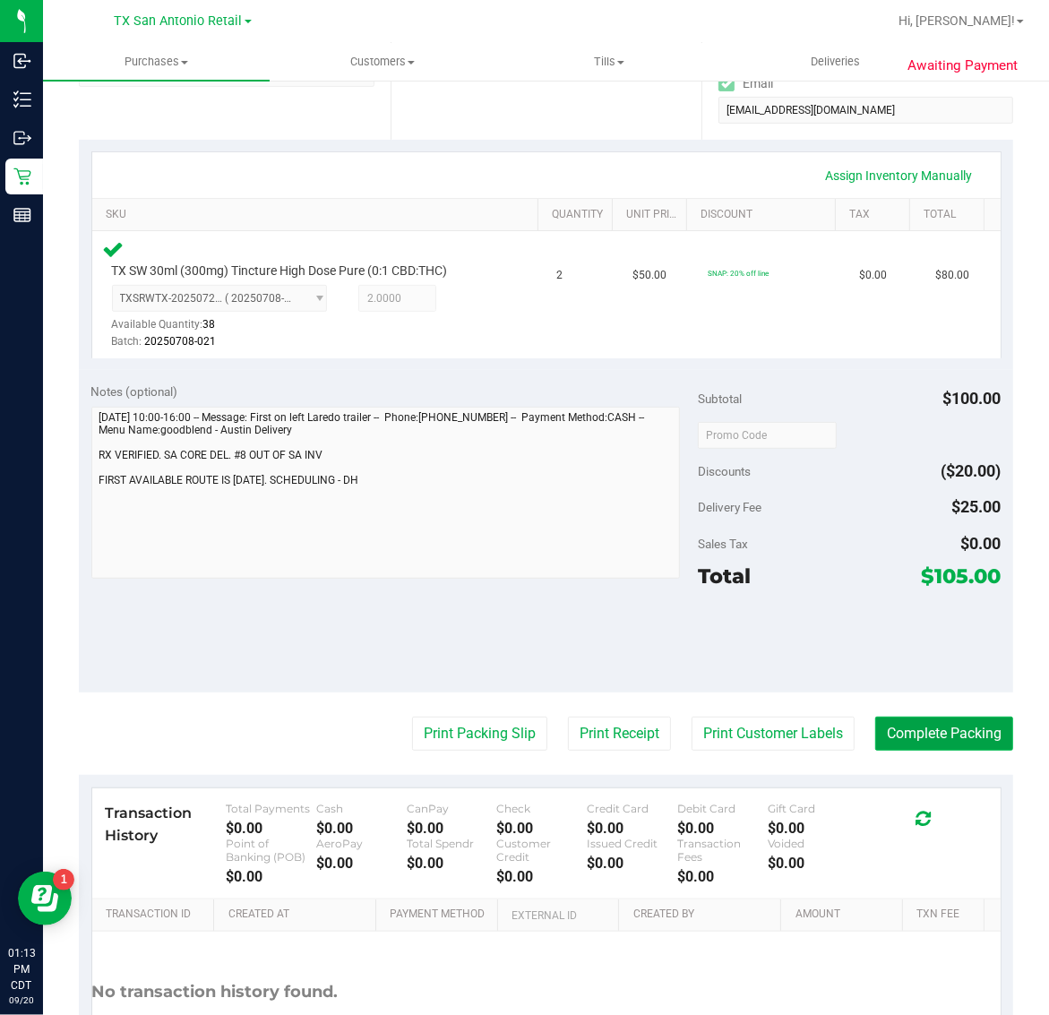
click at [941, 734] on button "Complete Packing" at bounding box center [944, 734] width 138 height 34
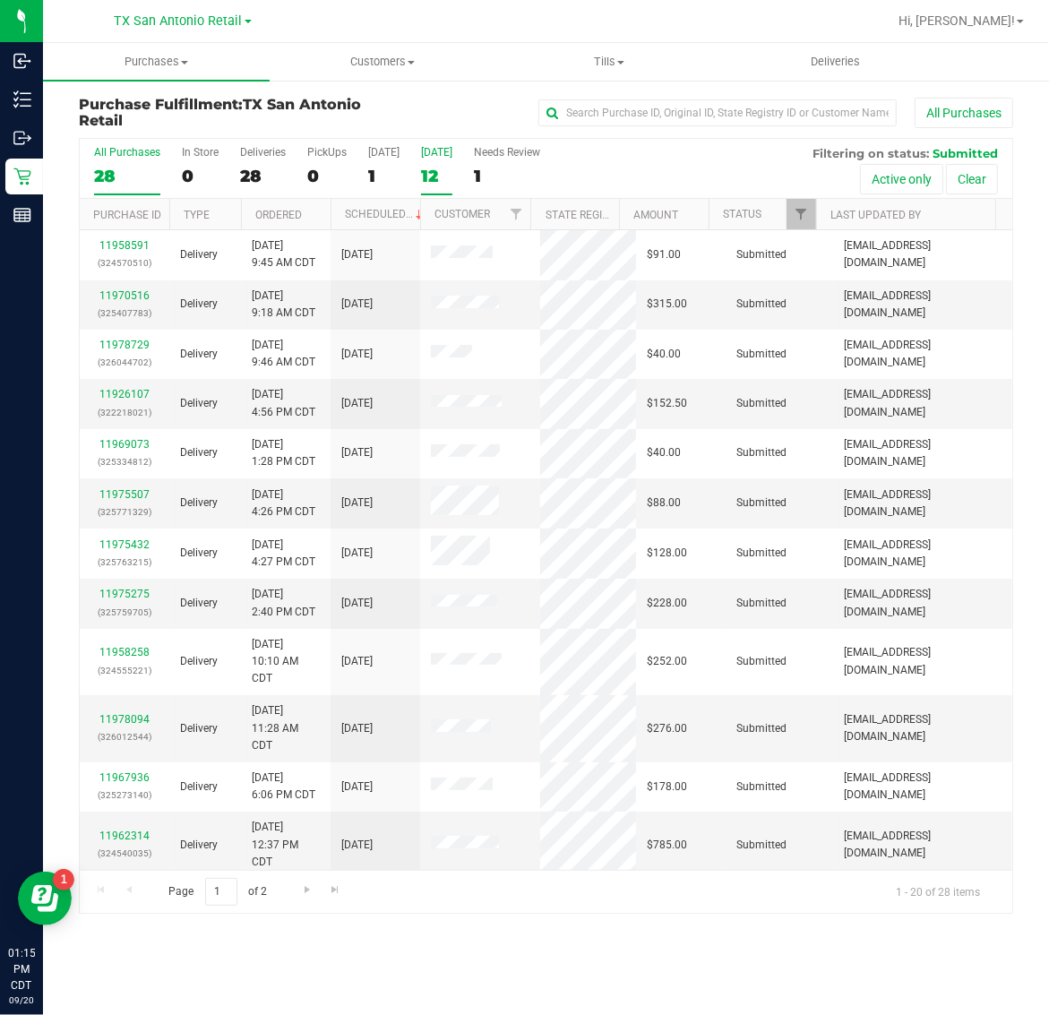
click at [442, 167] on div "12" at bounding box center [436, 176] width 31 height 21
click at [0, 0] on input "[DATE] 12" at bounding box center [0, 0] width 0 height 0
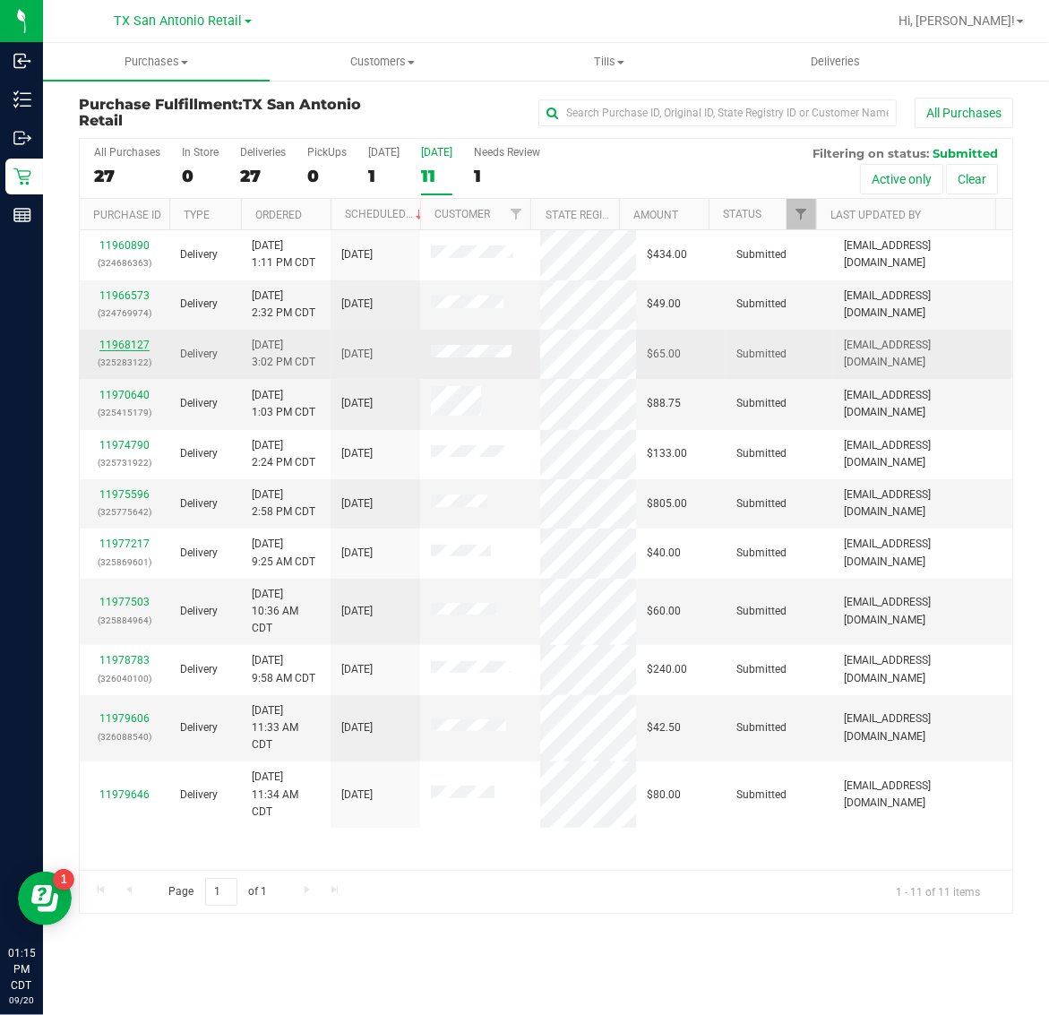
click at [131, 347] on link "11968127" at bounding box center [124, 345] width 50 height 13
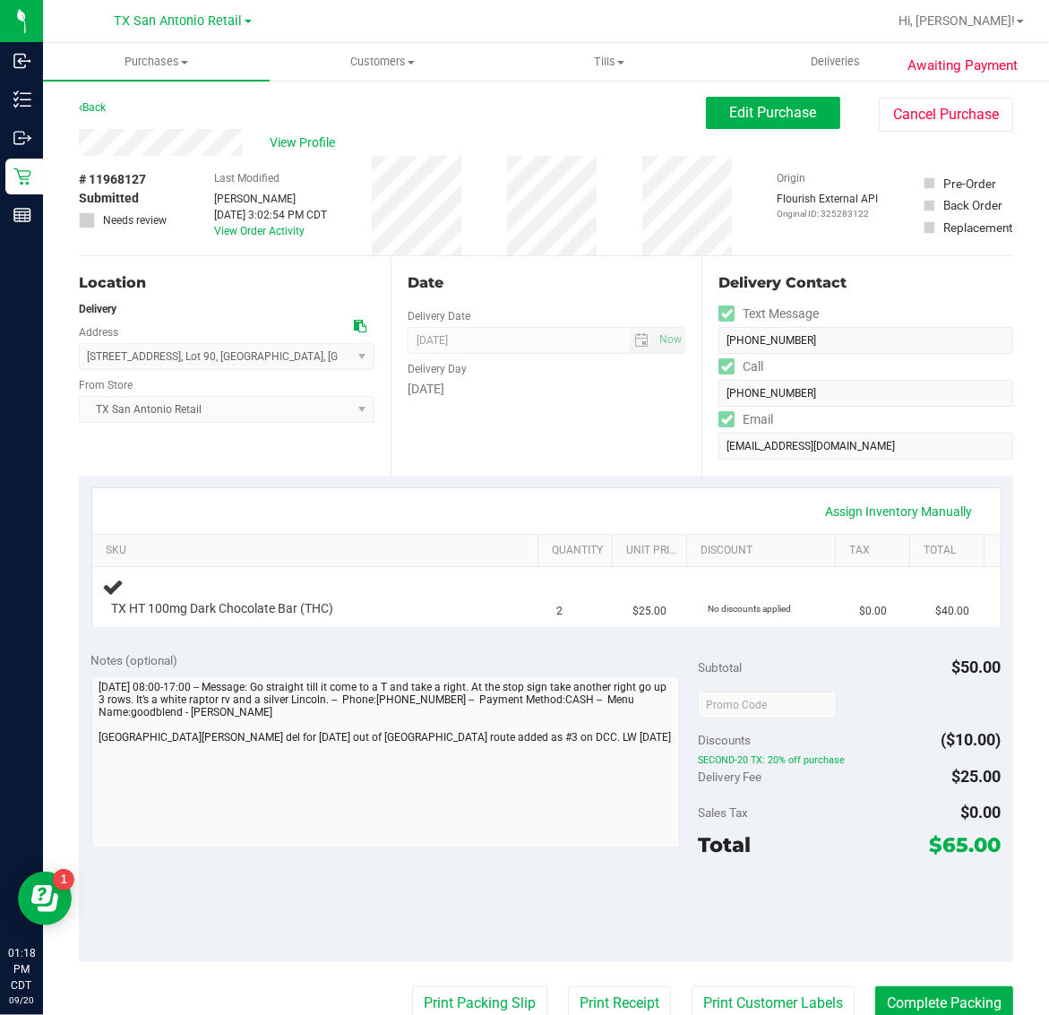
scroll to position [224, 0]
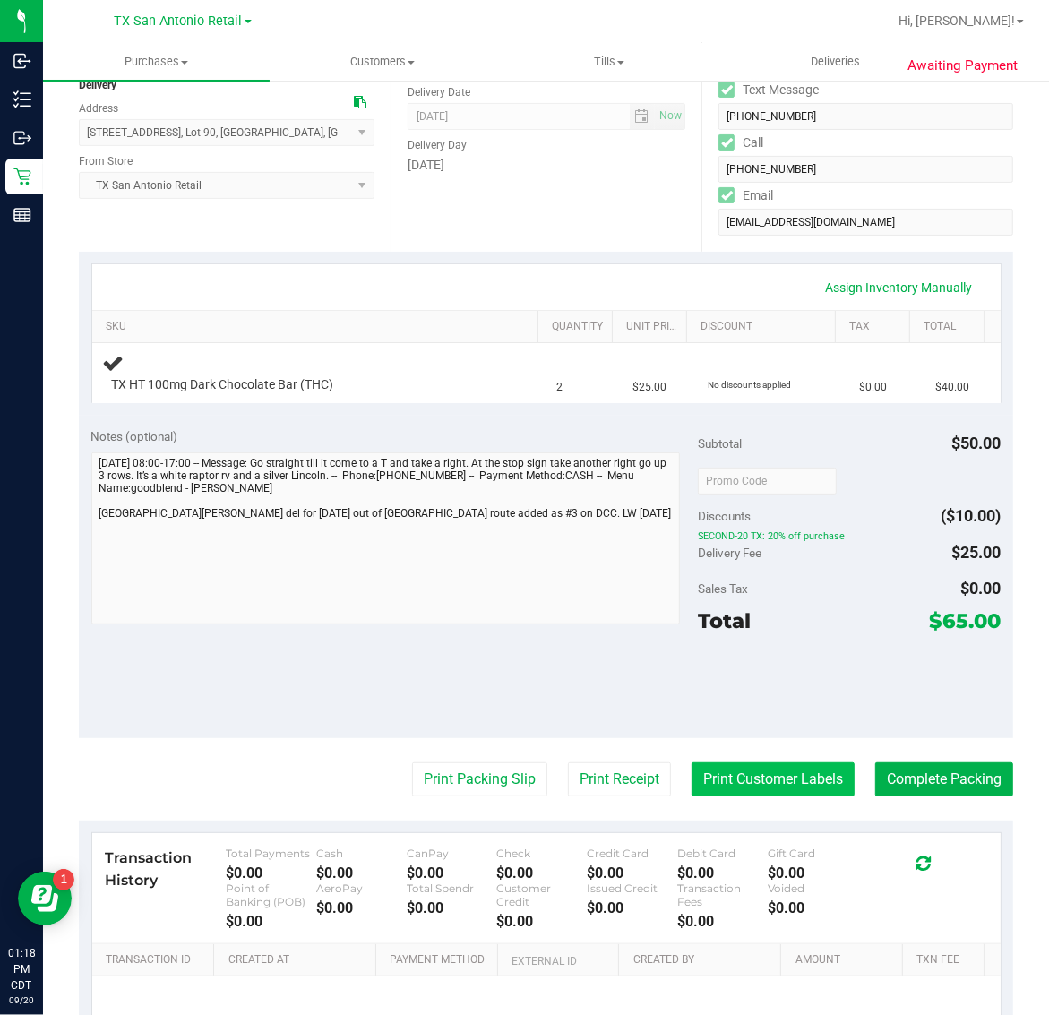
click at [760, 772] on button "Print Customer Labels" at bounding box center [772, 779] width 163 height 34
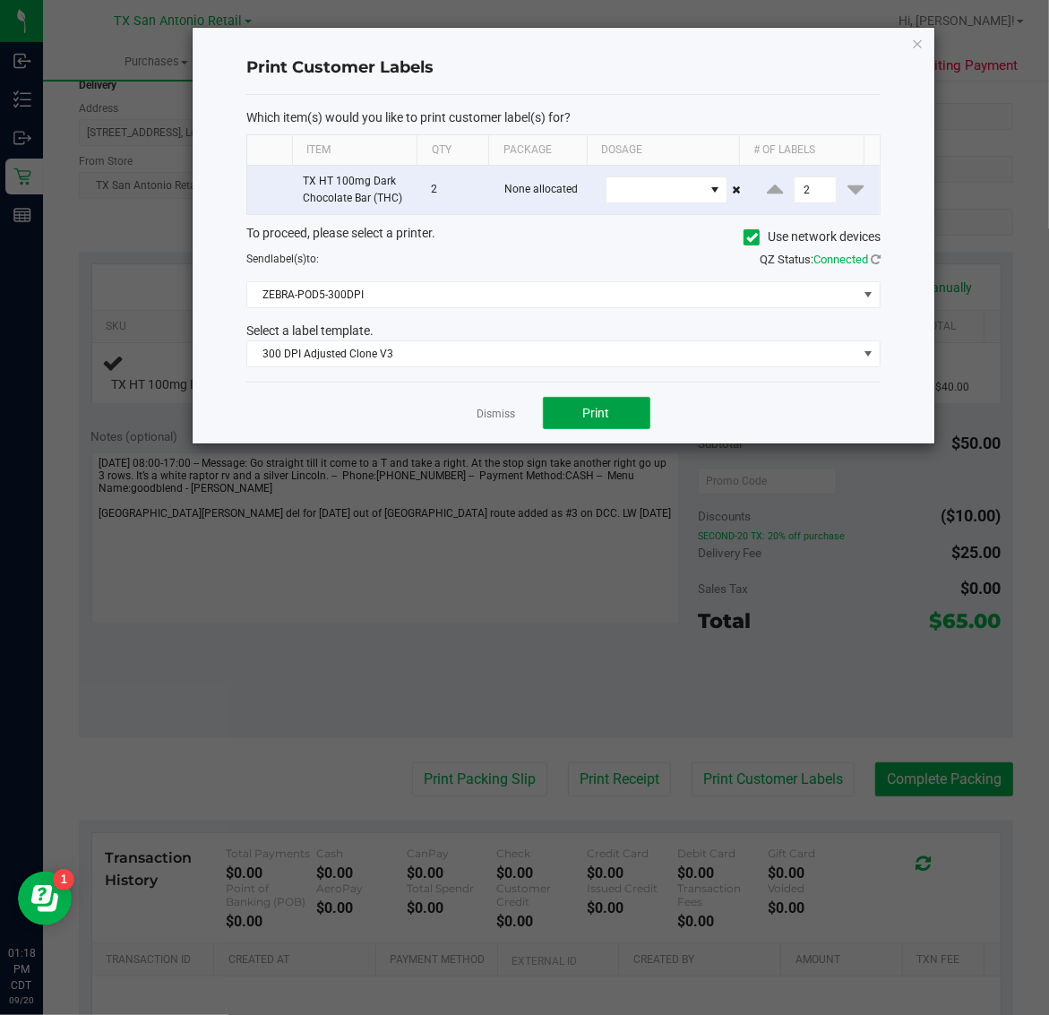
click at [596, 412] on span "Print" at bounding box center [596, 413] width 27 height 14
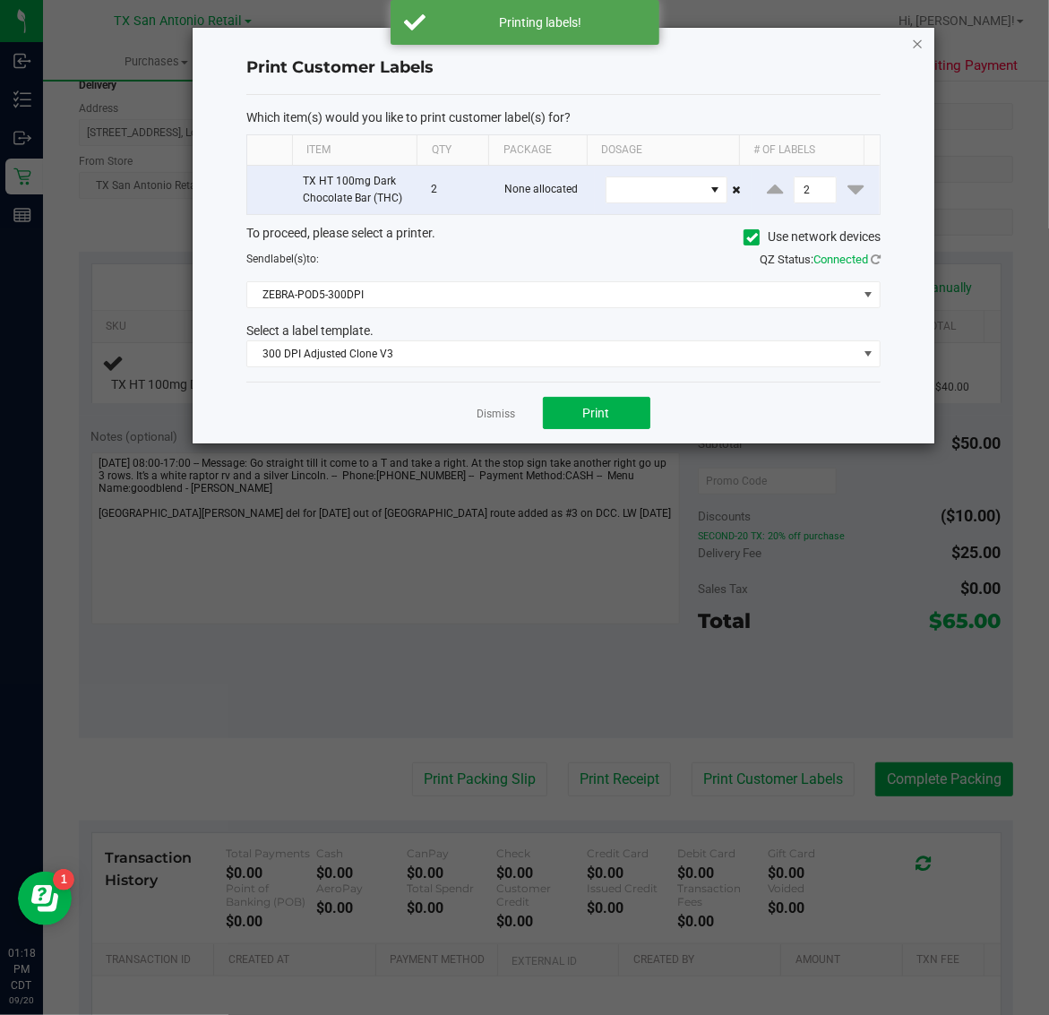
click at [912, 41] on icon "button" at bounding box center [918, 42] width 13 height 21
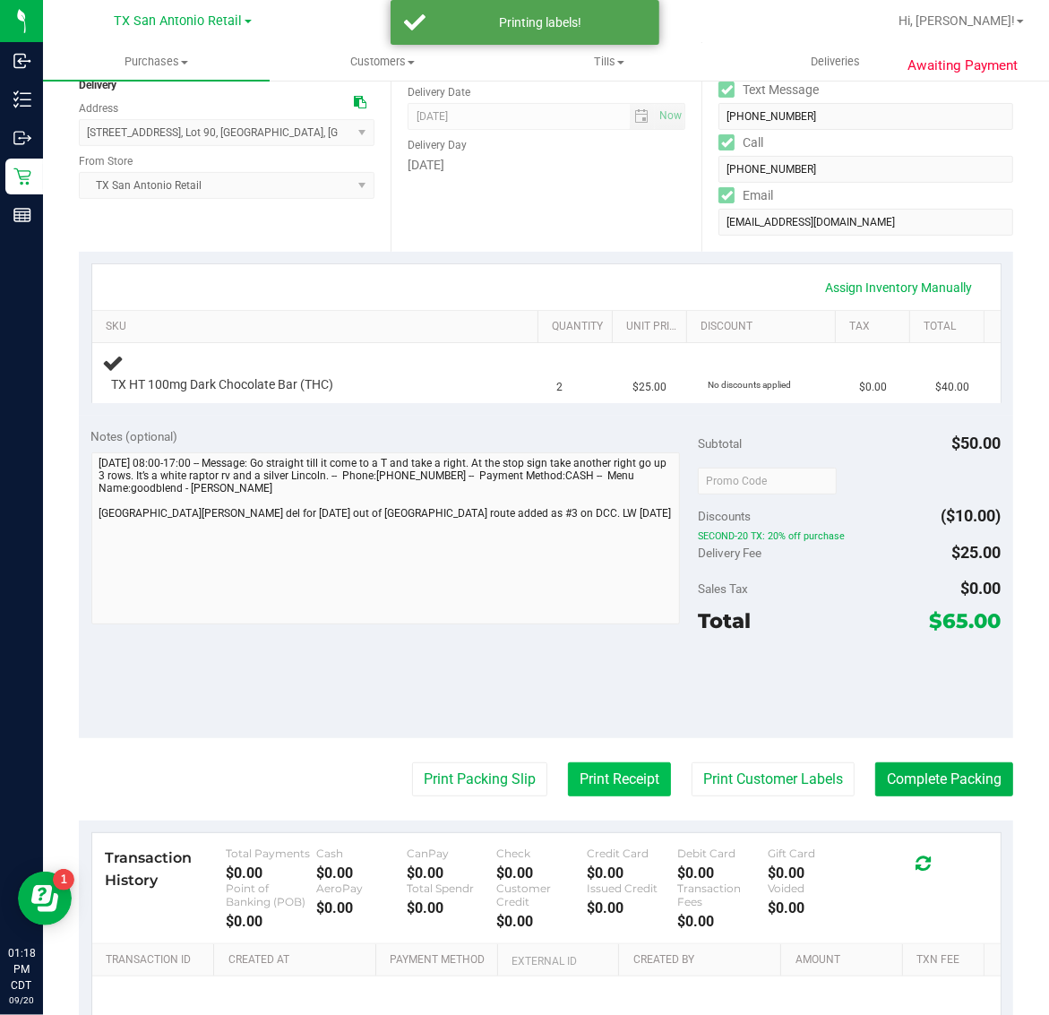
click at [573, 782] on button "Print Receipt" at bounding box center [619, 779] width 103 height 34
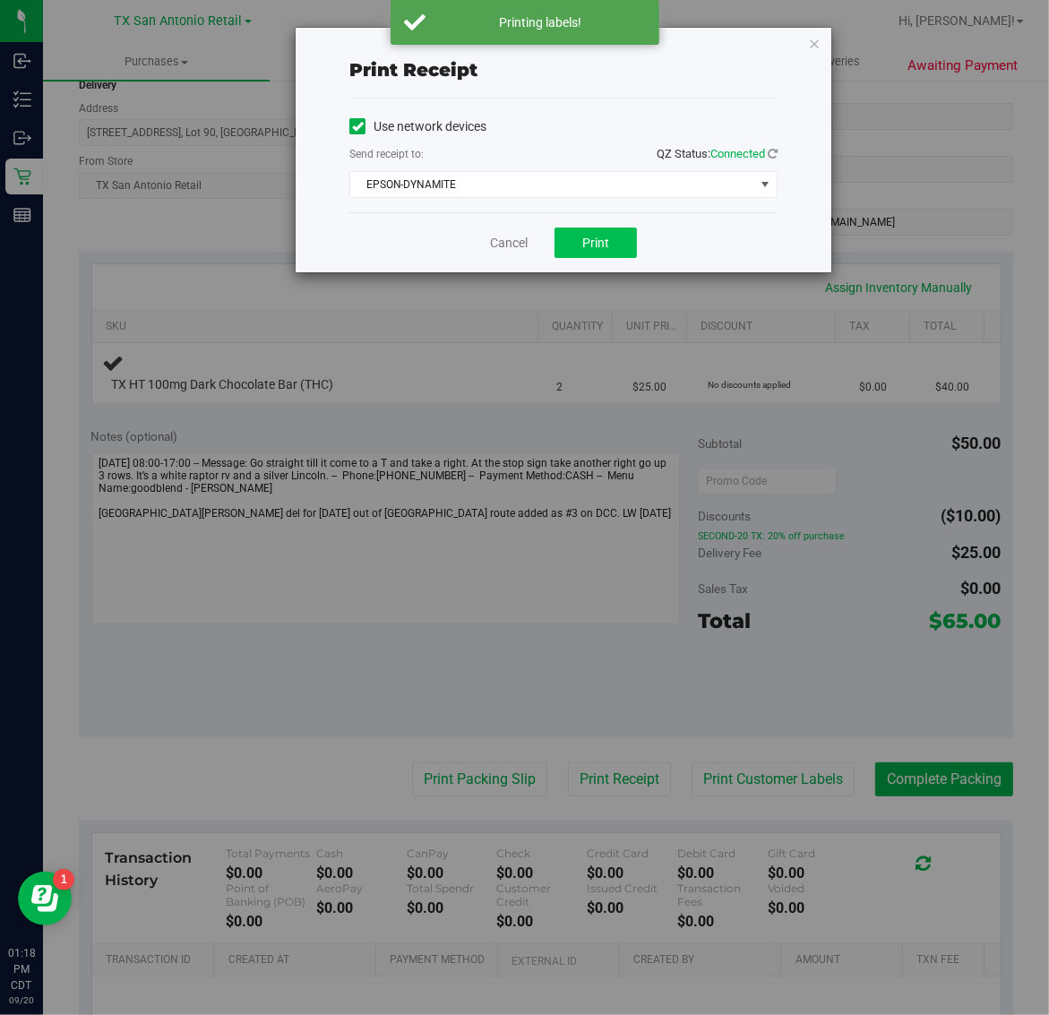
click at [597, 248] on span "Print" at bounding box center [595, 243] width 27 height 14
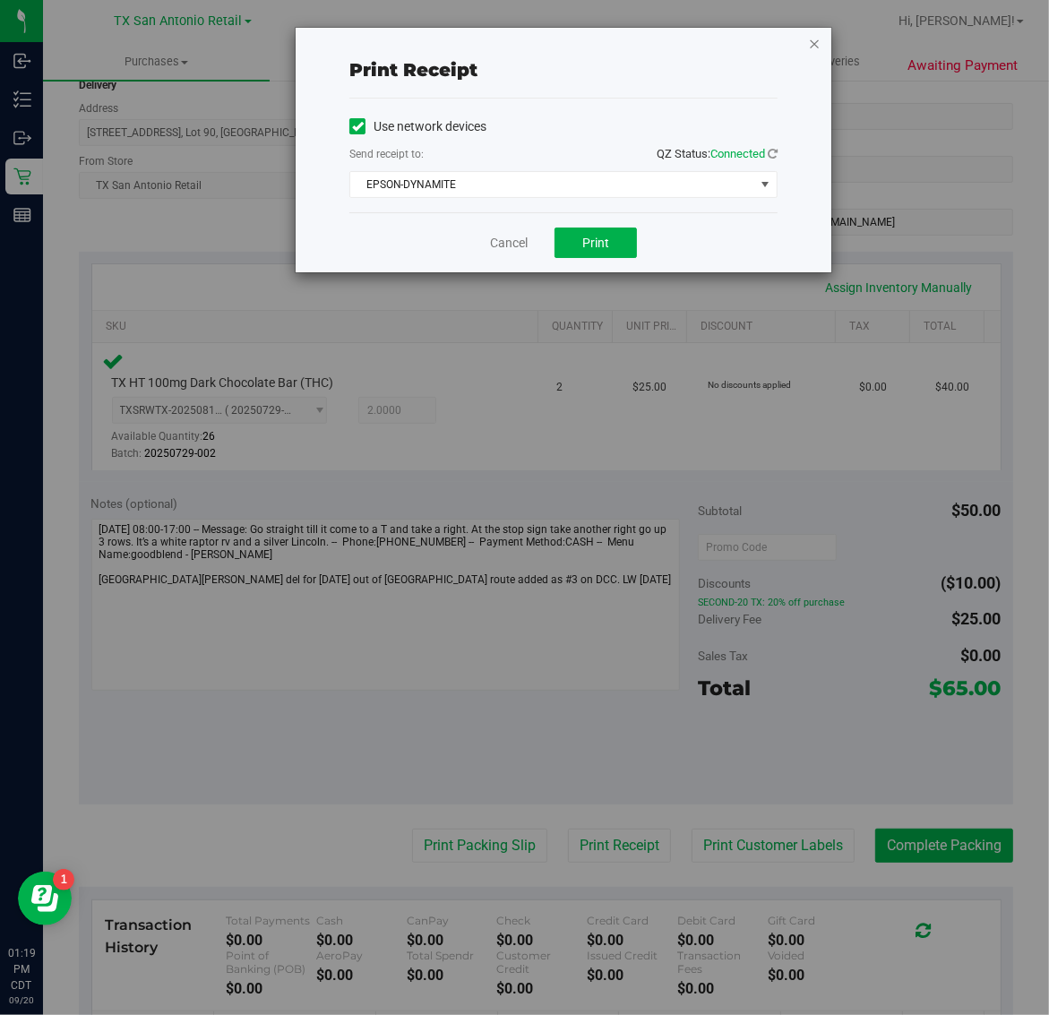
click at [813, 51] on icon "button" at bounding box center [814, 42] width 13 height 21
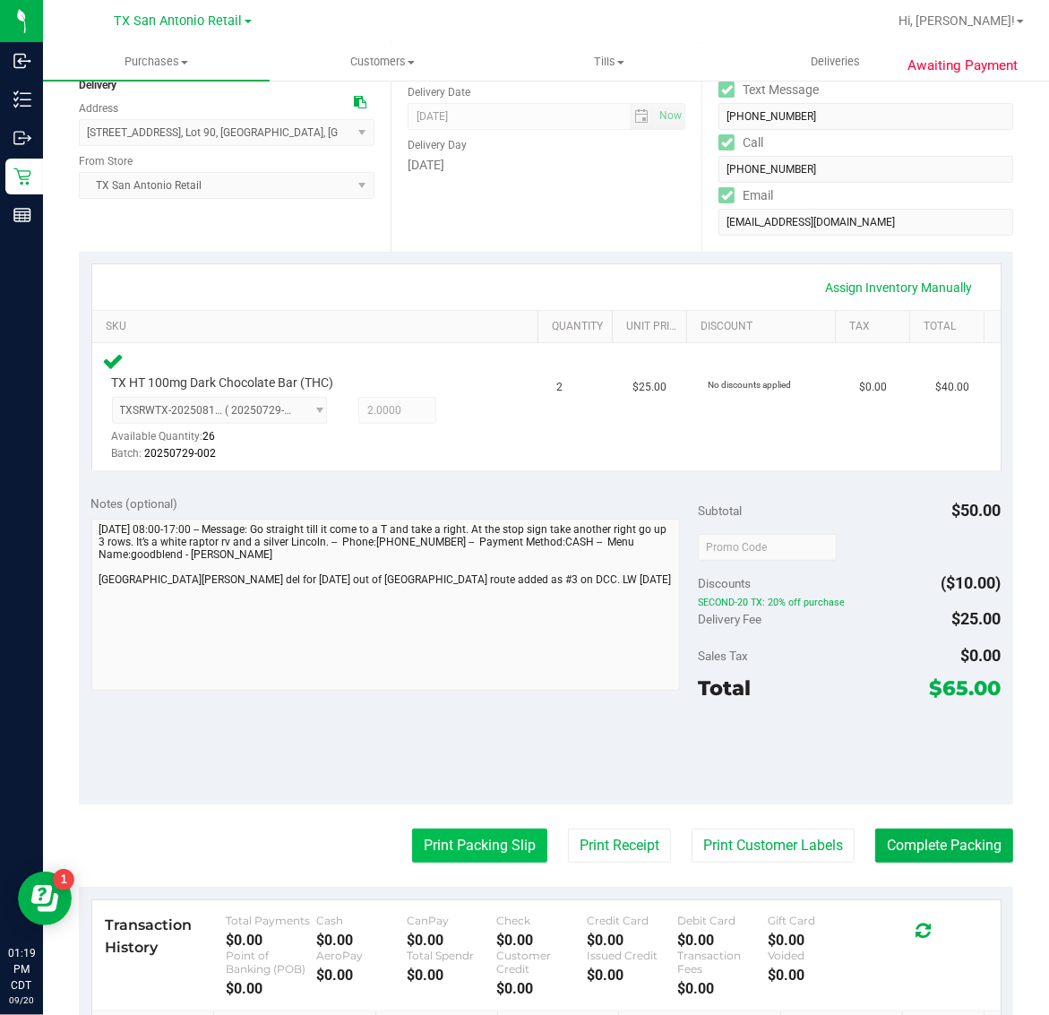
click at [479, 852] on button "Print Packing Slip" at bounding box center [479, 846] width 135 height 34
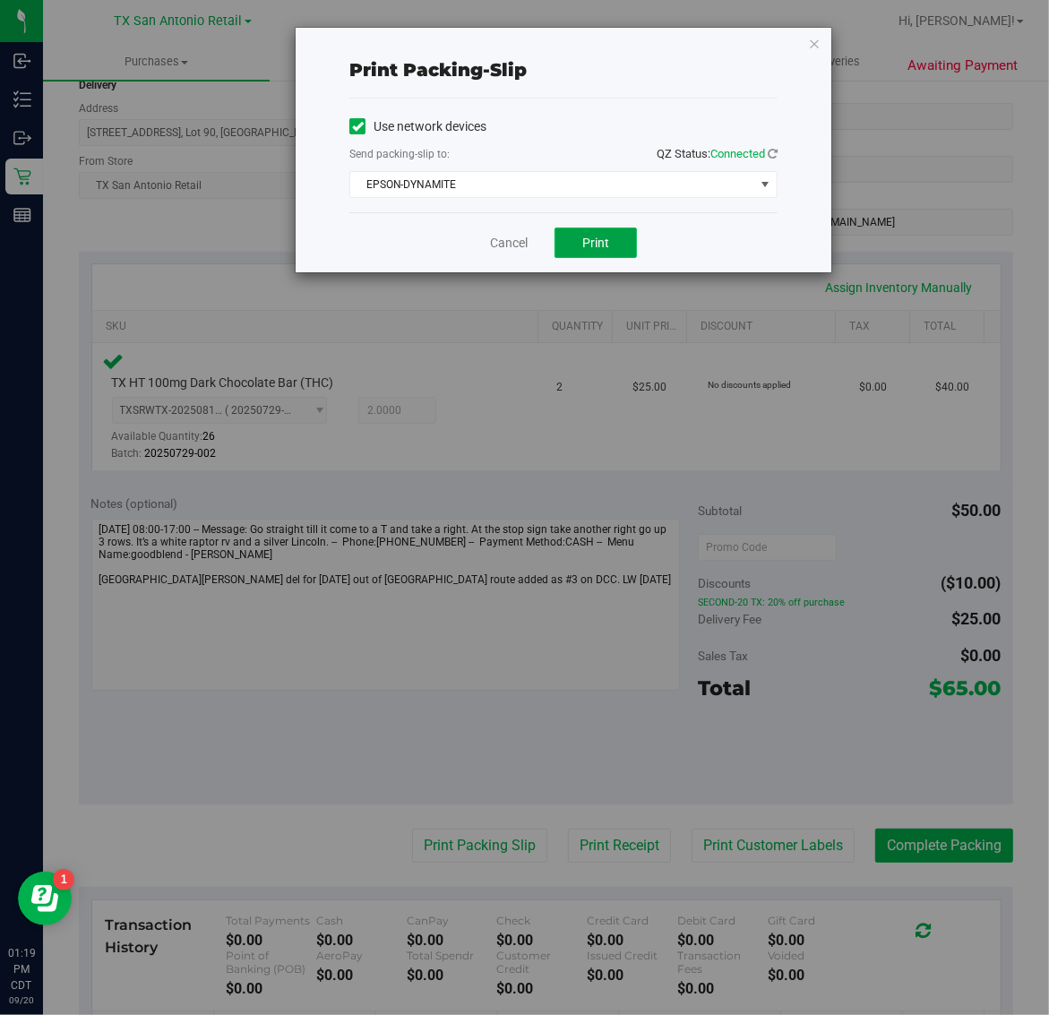
click at [582, 228] on button "Print" at bounding box center [595, 243] width 82 height 30
click at [820, 37] on icon "button" at bounding box center [814, 42] width 13 height 21
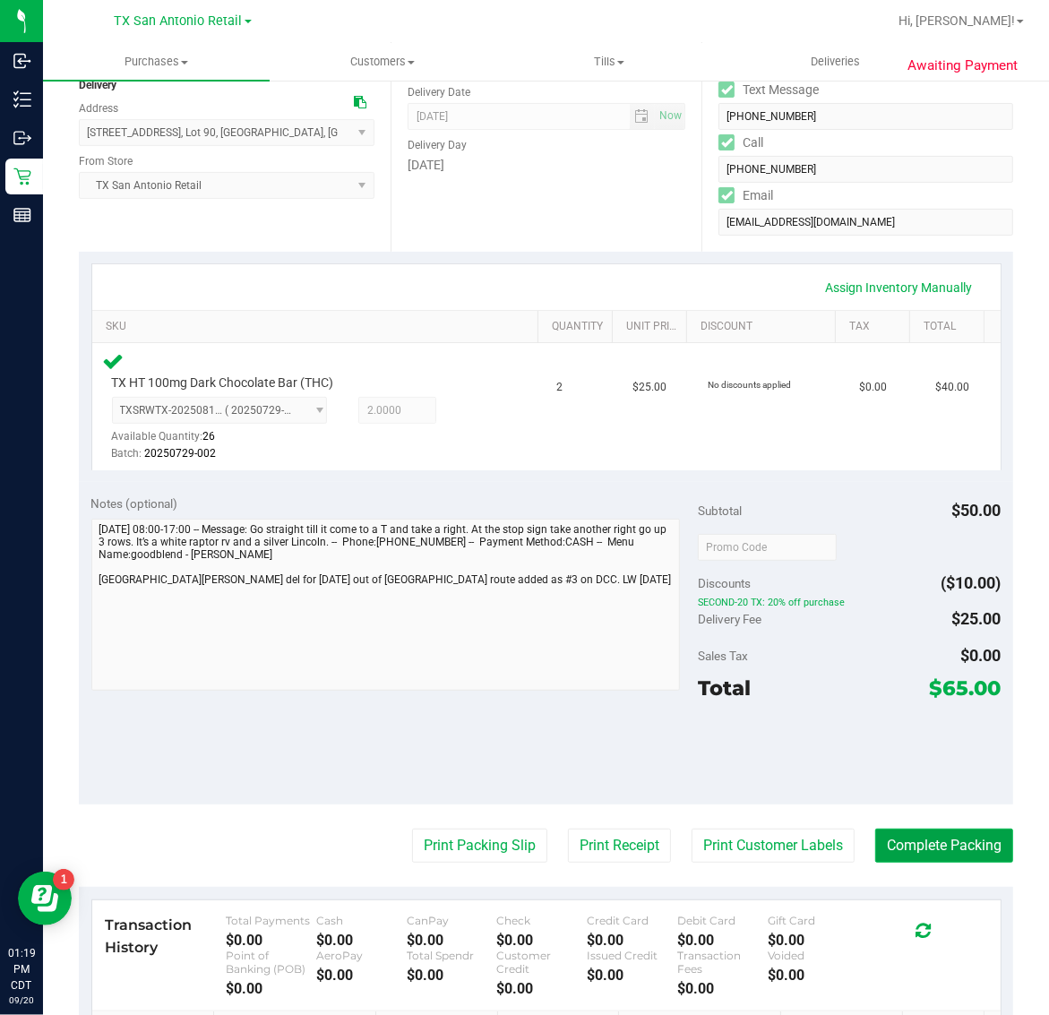
click at [942, 849] on button "Complete Packing" at bounding box center [944, 846] width 138 height 34
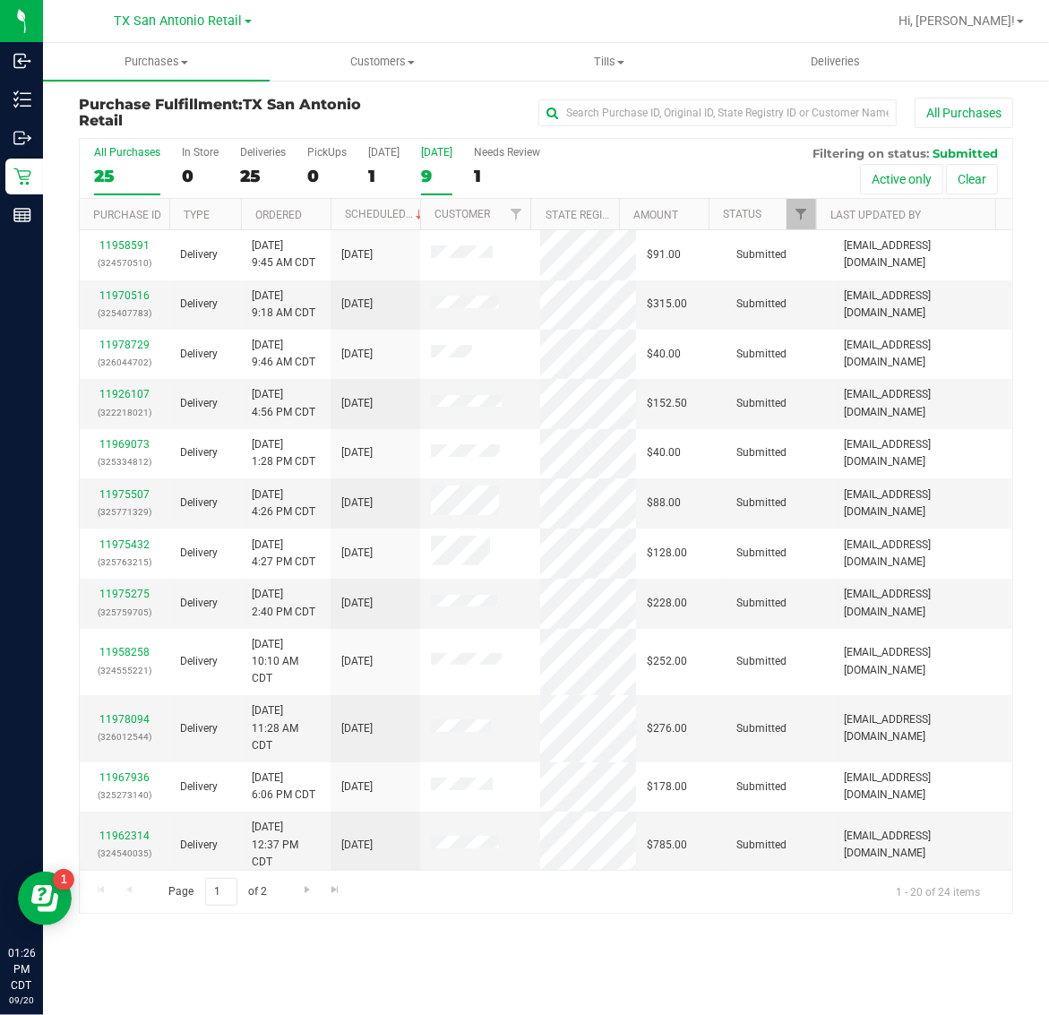
click at [421, 176] on div "9" at bounding box center [436, 176] width 31 height 21
click at [0, 0] on input "[DATE] 9" at bounding box center [0, 0] width 0 height 0
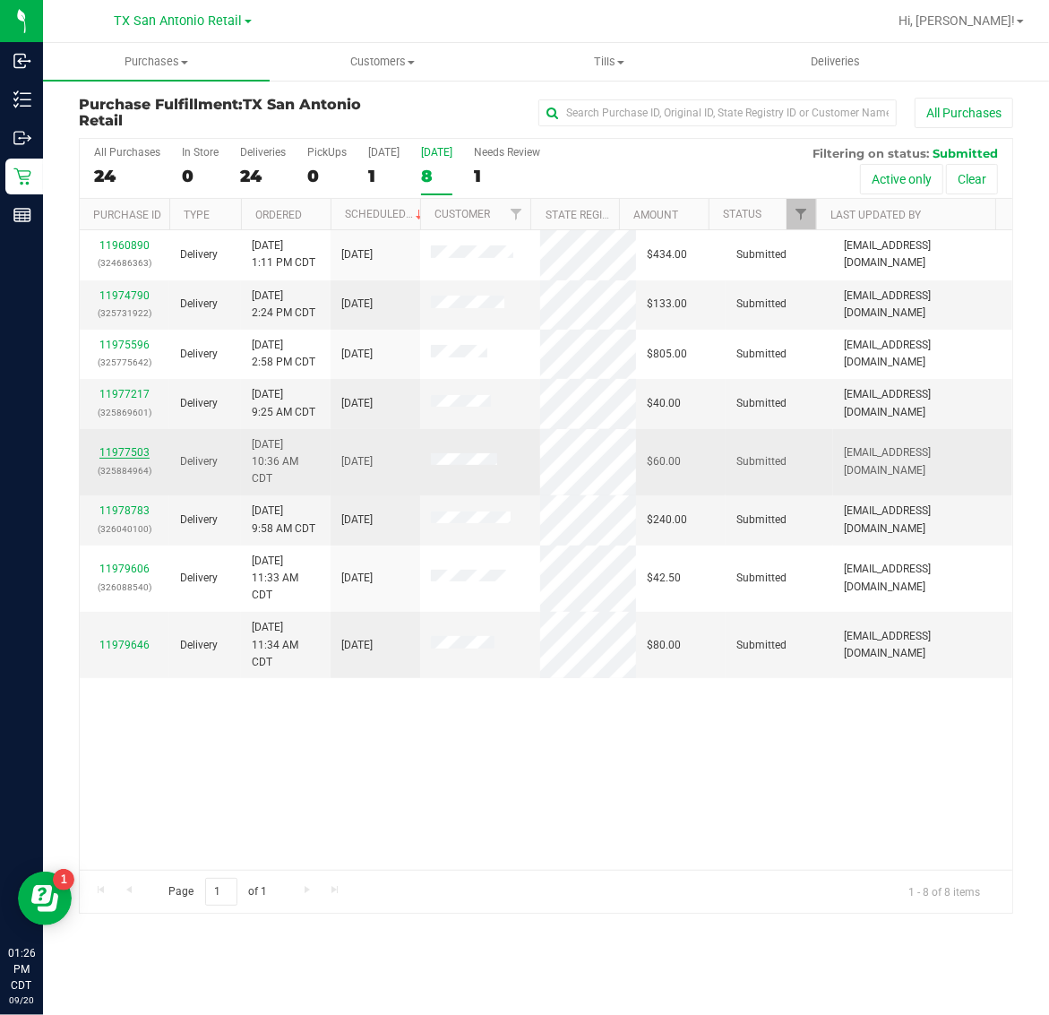
click at [139, 452] on link "11977503" at bounding box center [124, 452] width 50 height 13
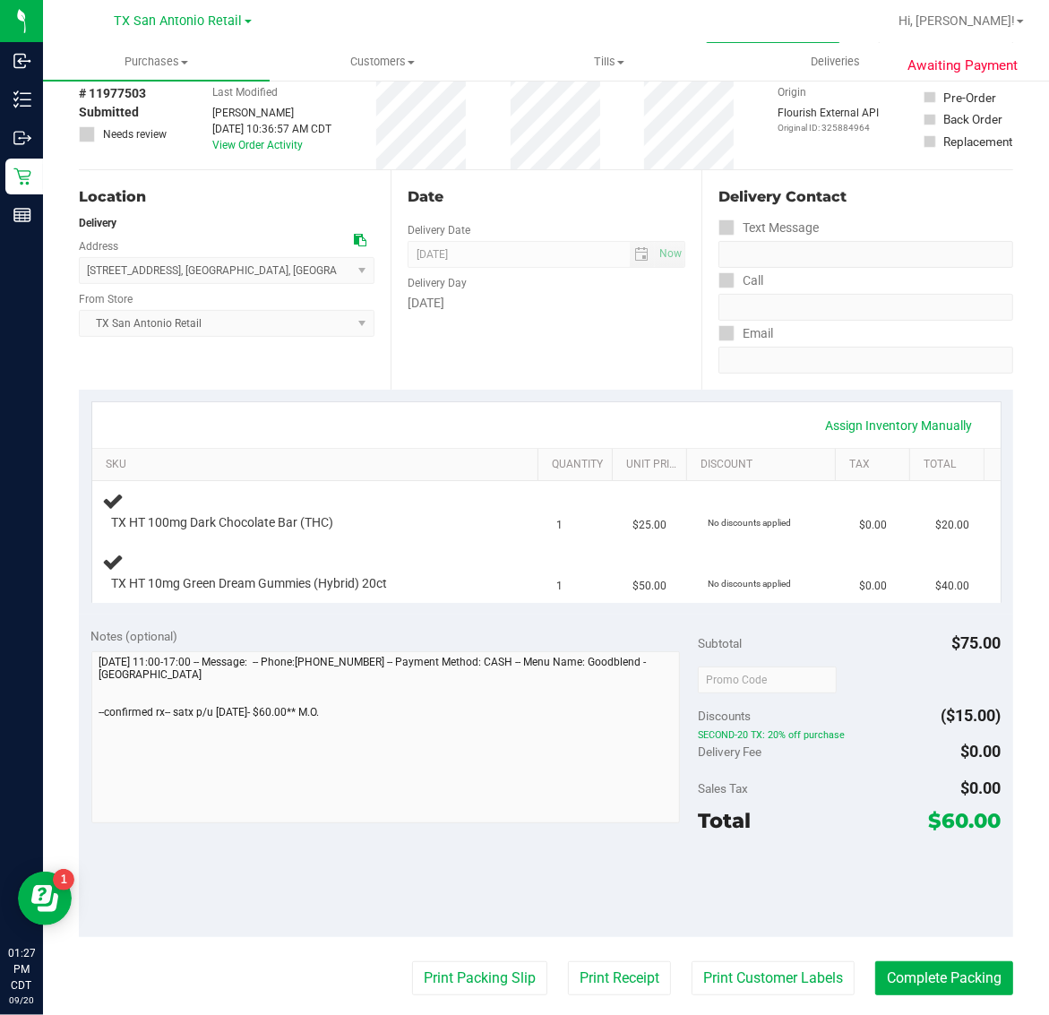
scroll to position [224, 0]
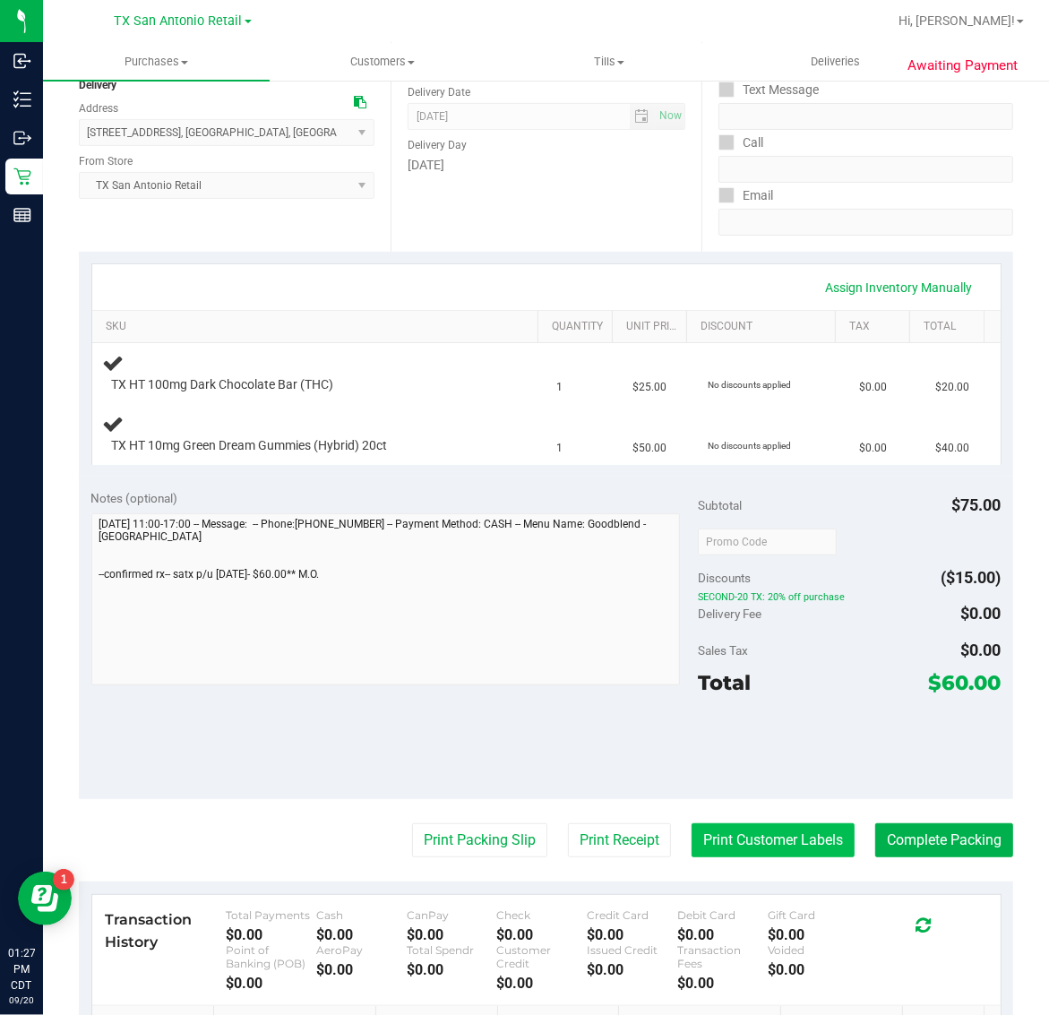
click at [763, 844] on button "Print Customer Labels" at bounding box center [772, 840] width 163 height 34
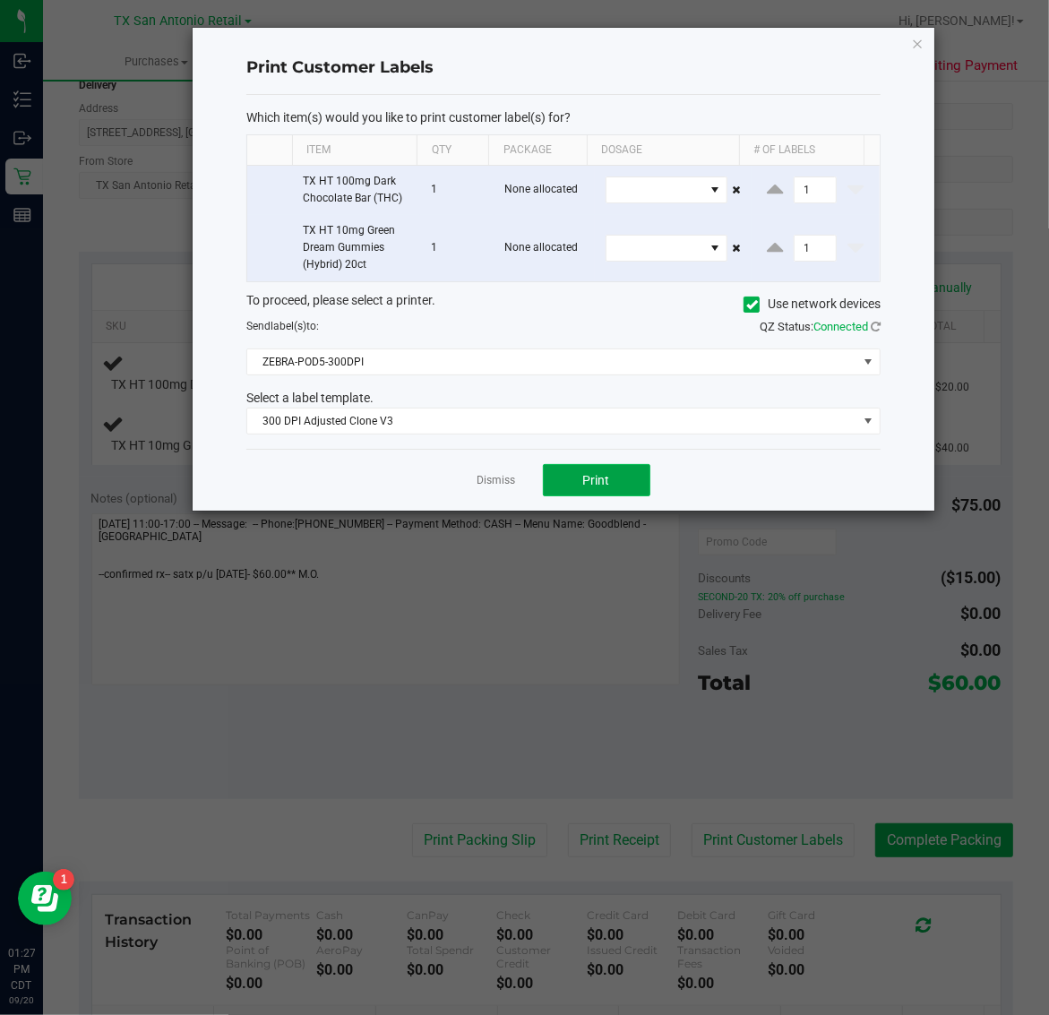
click at [592, 472] on button "Print" at bounding box center [596, 480] width 107 height 32
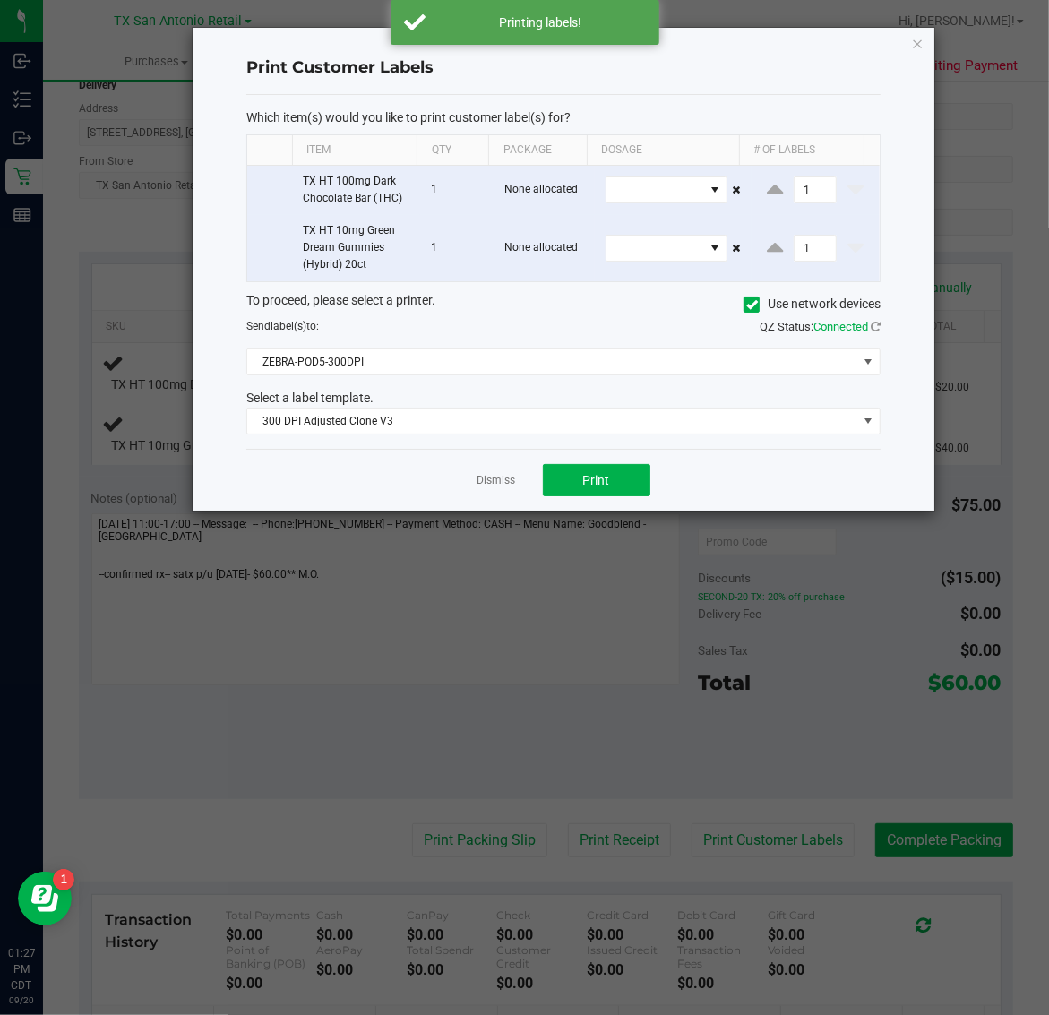
click at [938, 15] on ngb-modal-window "Print Customer Labels Which item(s) would you like to print customer label(s) f…" at bounding box center [531, 507] width 1062 height 1015
click at [912, 40] on icon "button" at bounding box center [918, 42] width 13 height 21
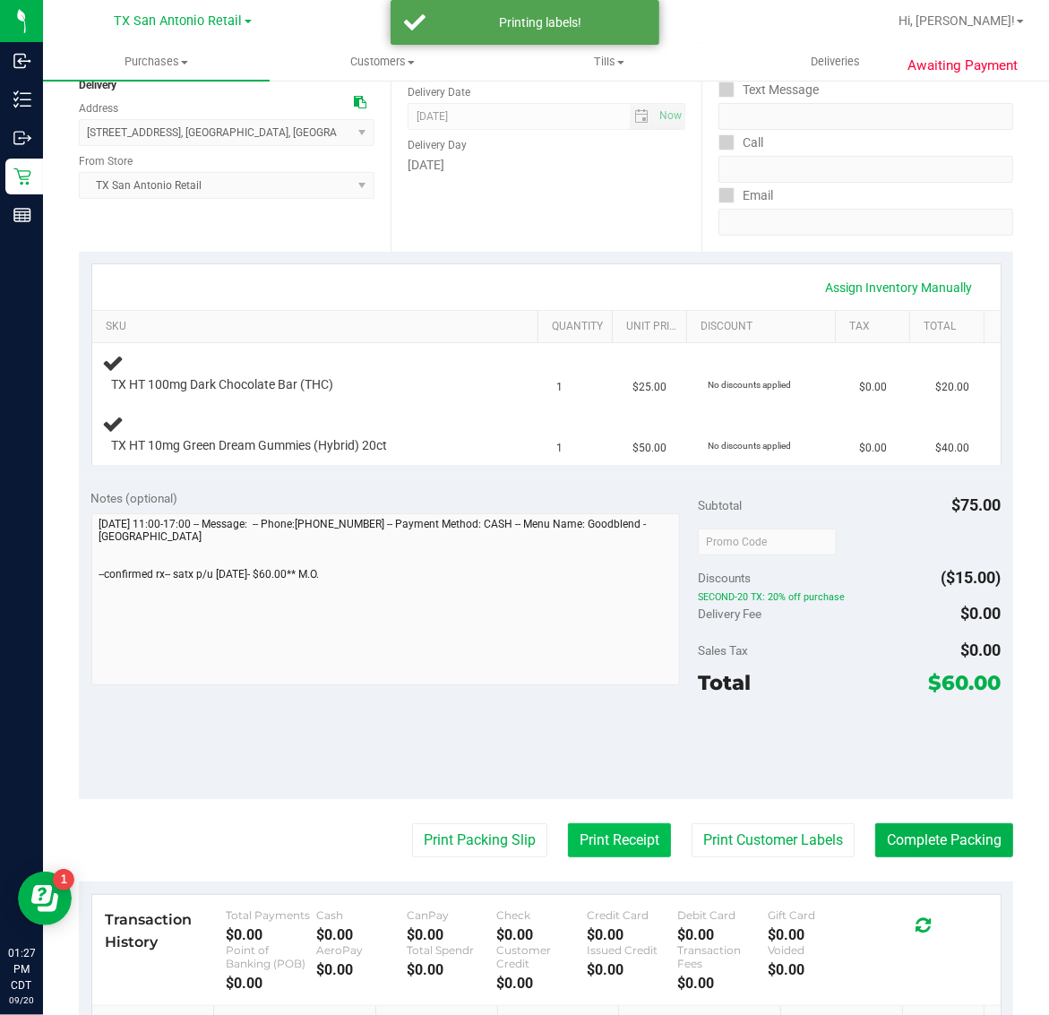
click at [597, 837] on button "Print Receipt" at bounding box center [619, 840] width 103 height 34
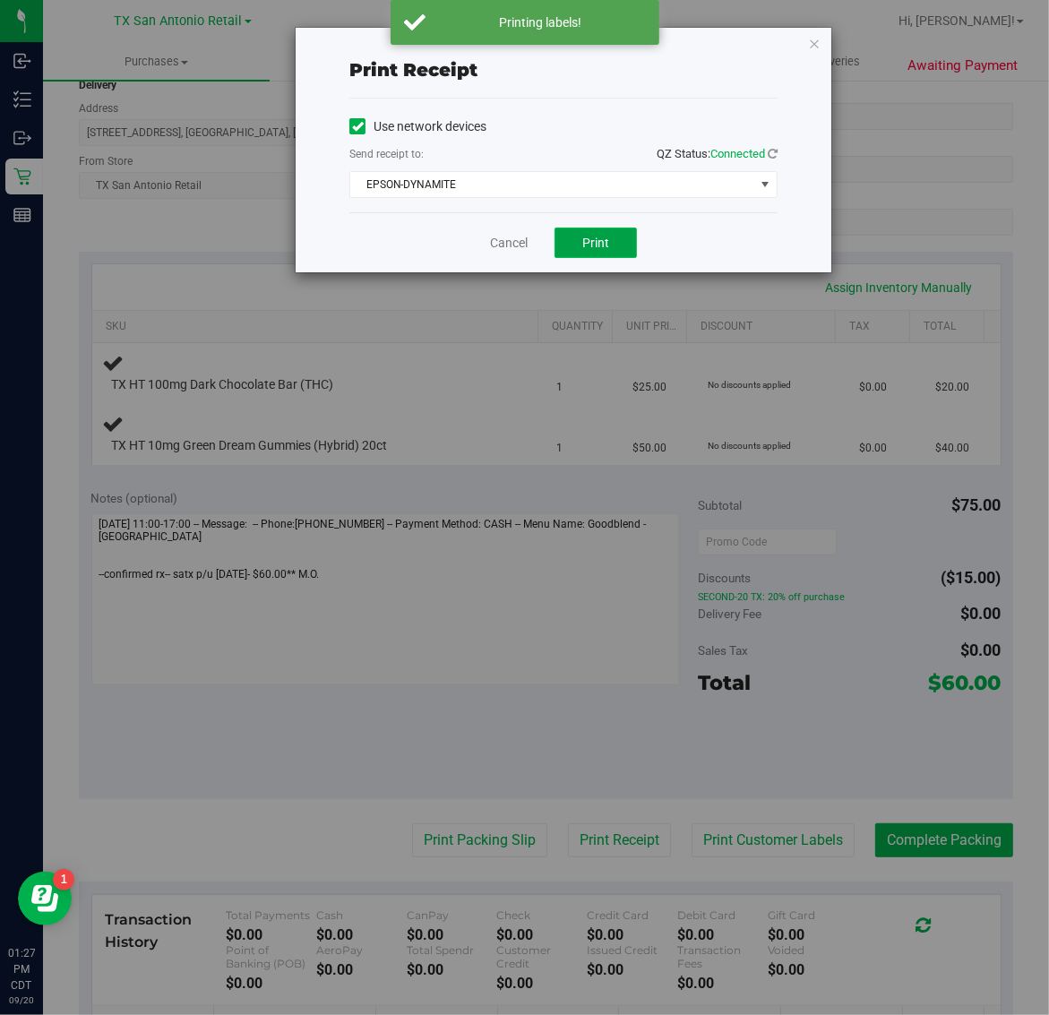
click at [593, 244] on span "Print" at bounding box center [595, 243] width 27 height 14
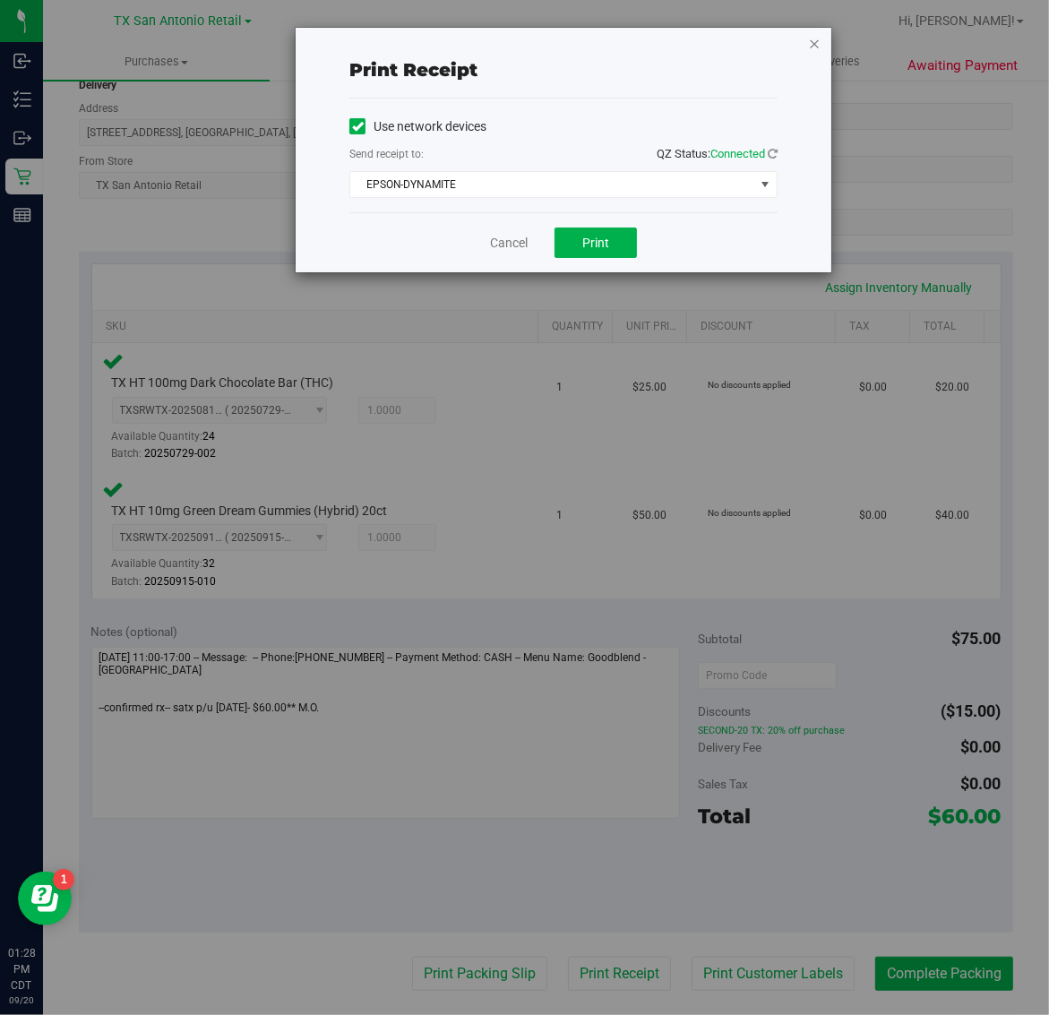
click at [811, 42] on icon "button" at bounding box center [814, 42] width 13 height 21
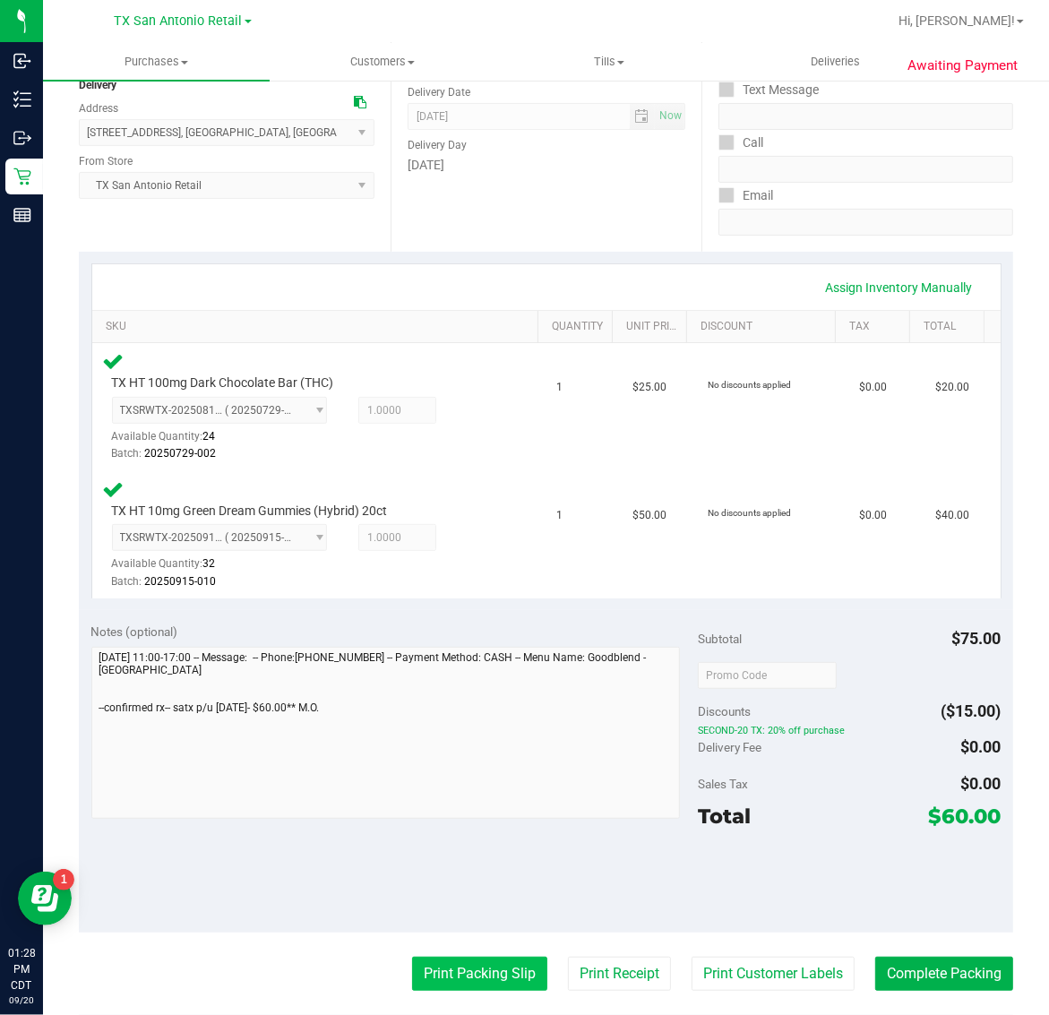
click at [477, 981] on button "Print Packing Slip" at bounding box center [479, 974] width 135 height 34
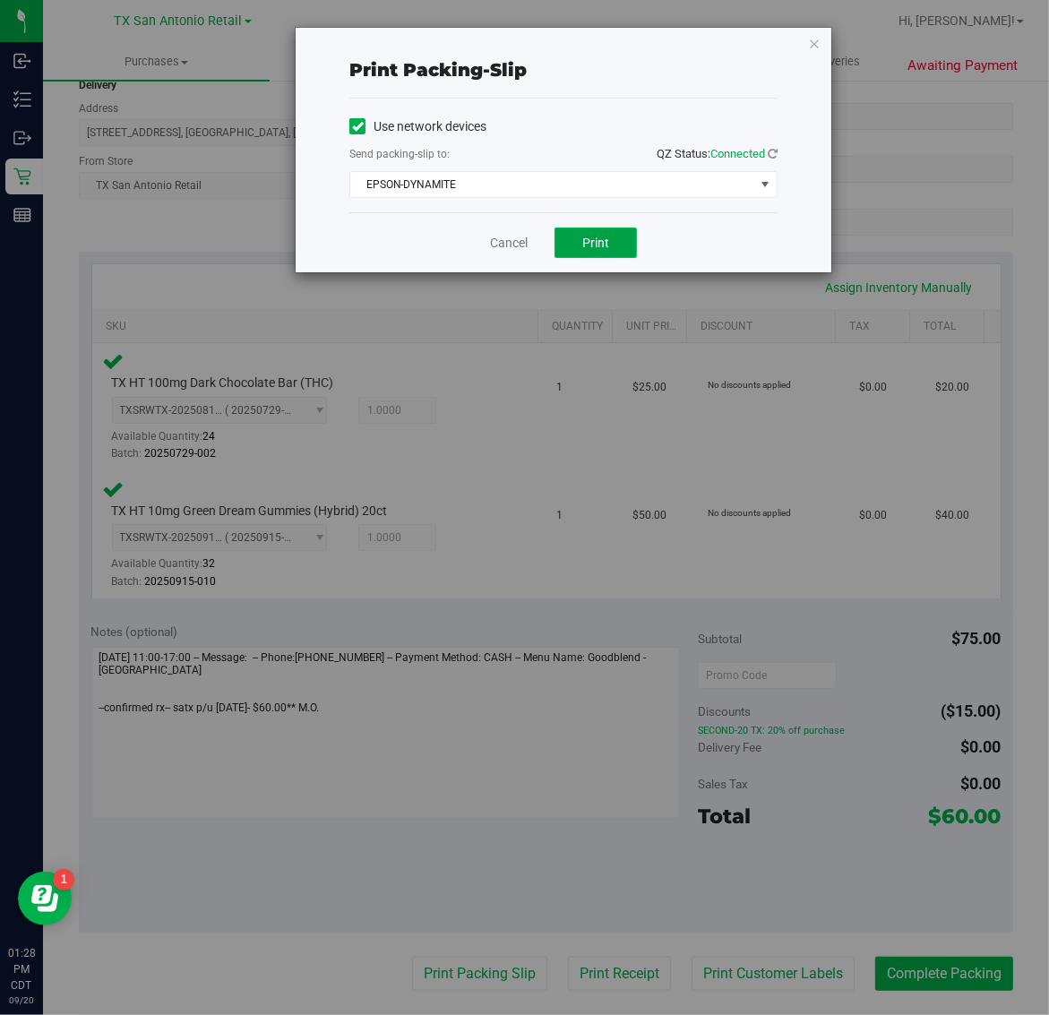
click at [607, 247] on span "Print" at bounding box center [595, 243] width 27 height 14
click at [813, 40] on icon "button" at bounding box center [814, 42] width 13 height 21
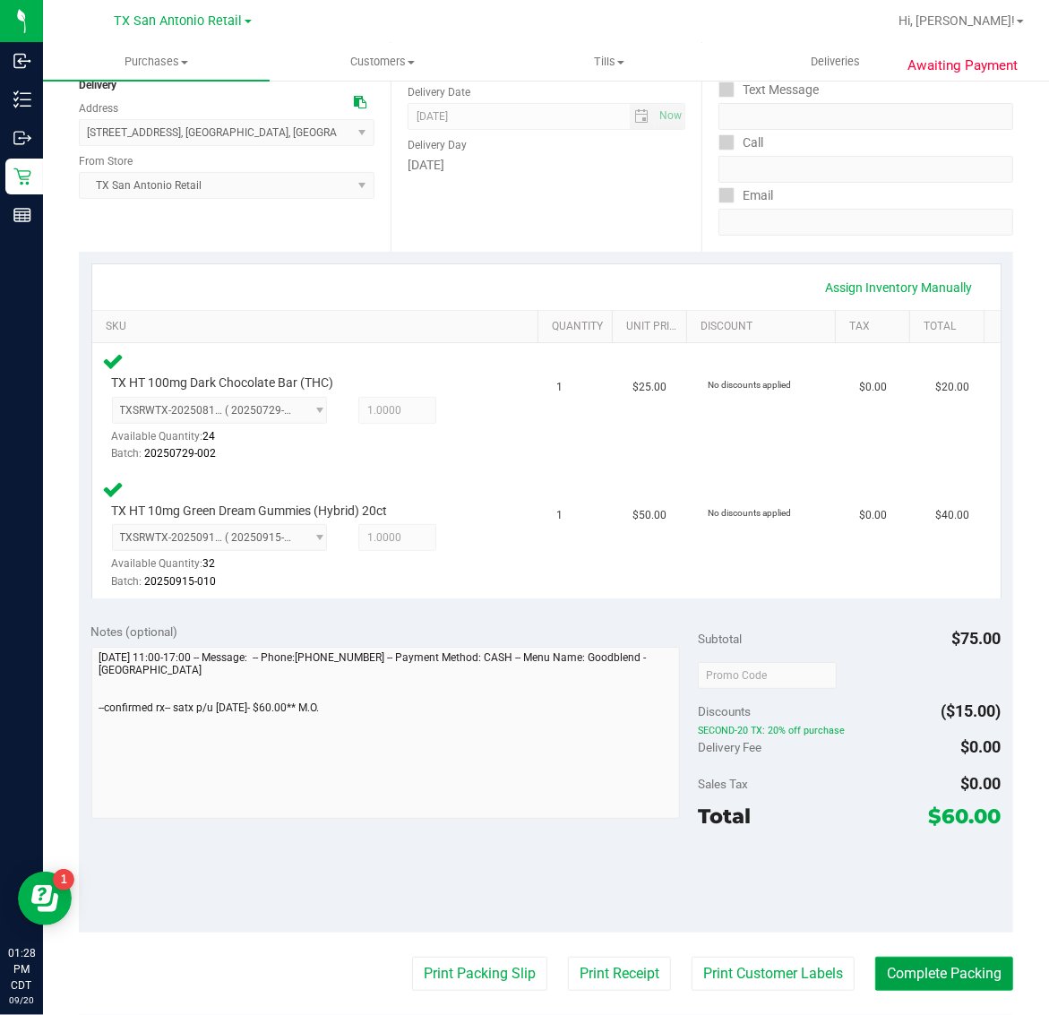
click at [932, 976] on button "Complete Packing" at bounding box center [944, 974] width 138 height 34
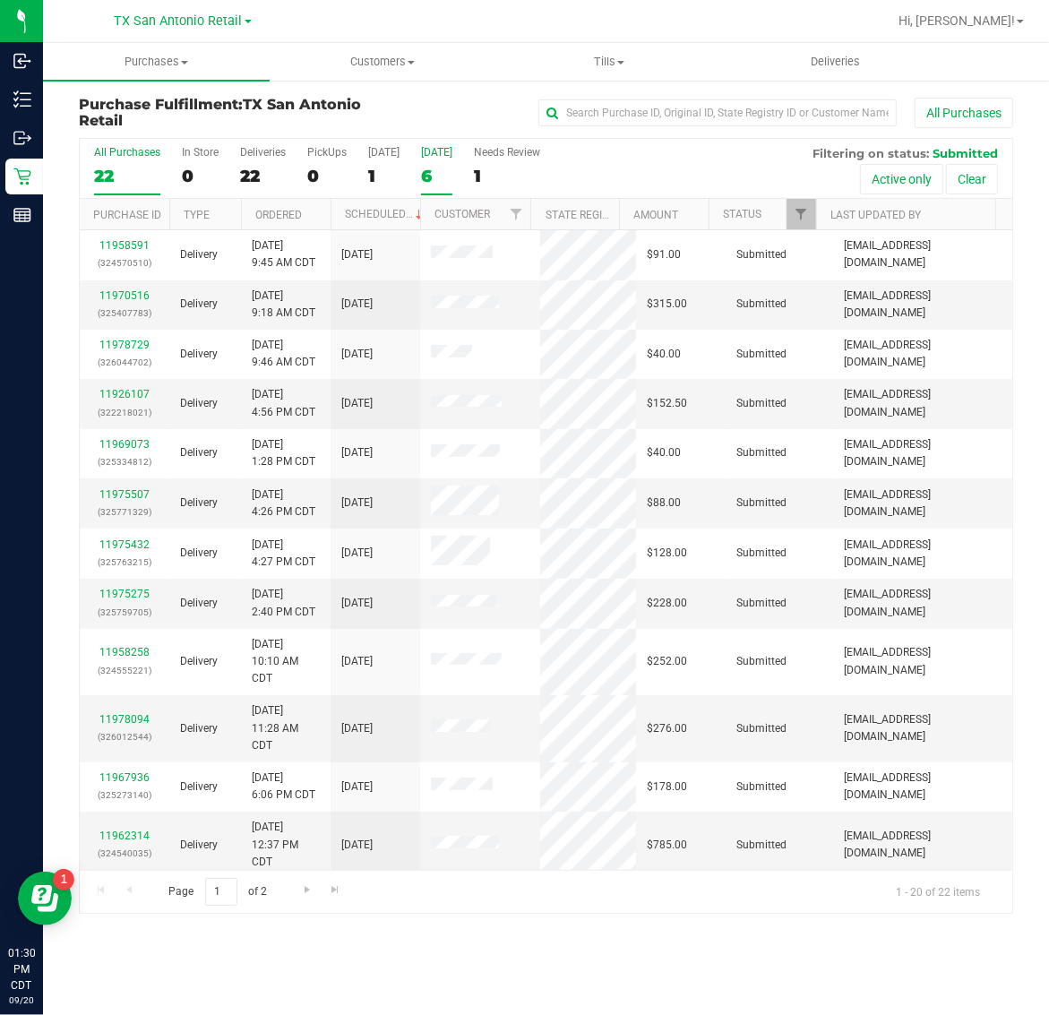
click at [445, 181] on div "6" at bounding box center [436, 176] width 31 height 21
click at [0, 0] on input "[DATE] 6" at bounding box center [0, 0] width 0 height 0
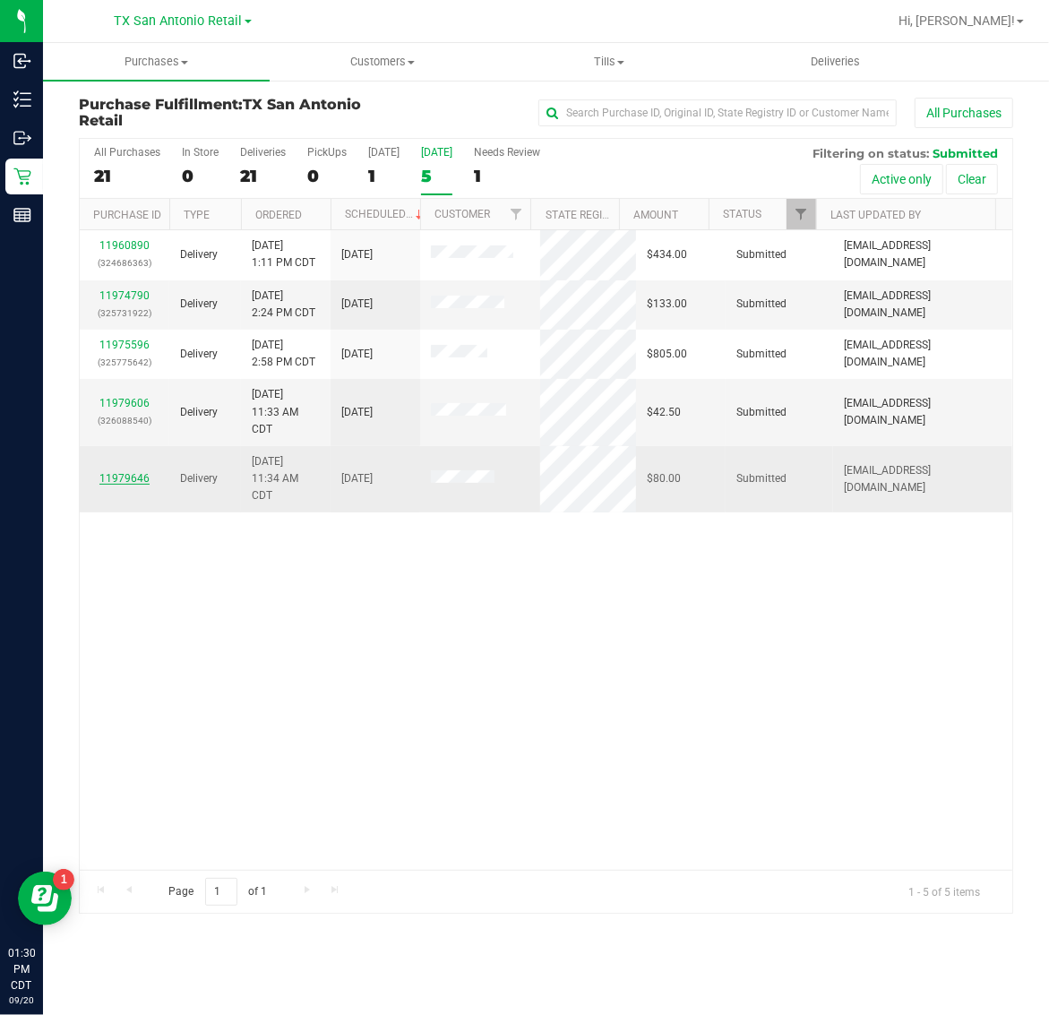
click at [132, 479] on link "11979646" at bounding box center [124, 478] width 50 height 13
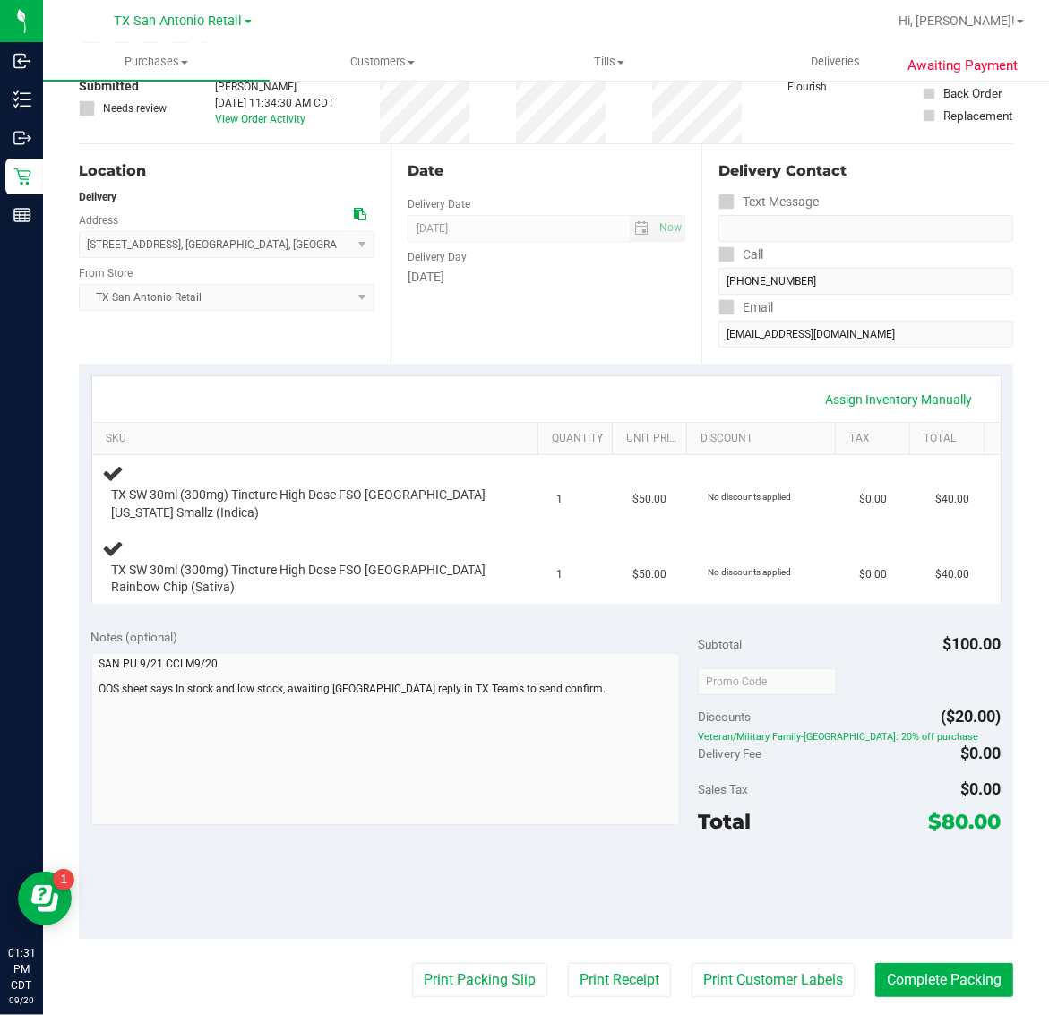
scroll to position [336, 0]
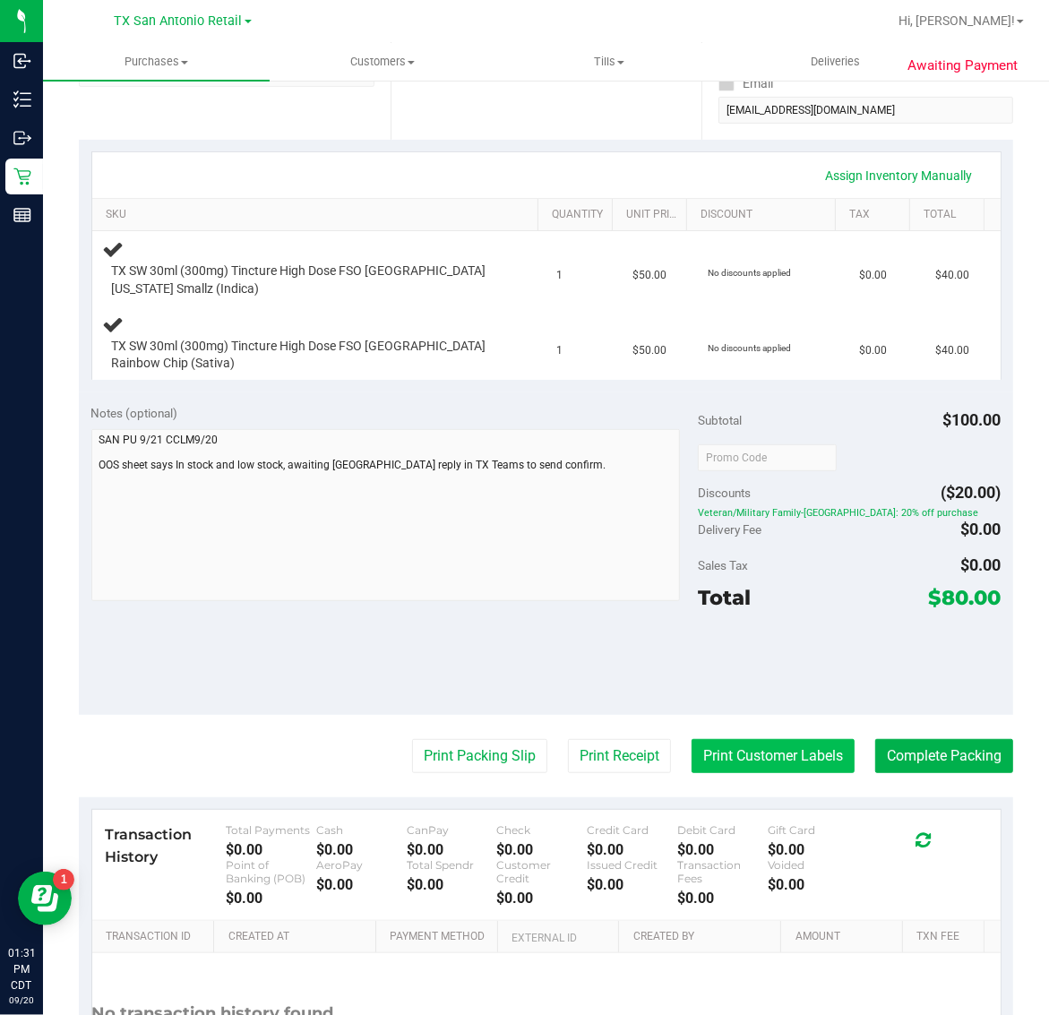
click at [749, 740] on button "Print Customer Labels" at bounding box center [772, 756] width 163 height 34
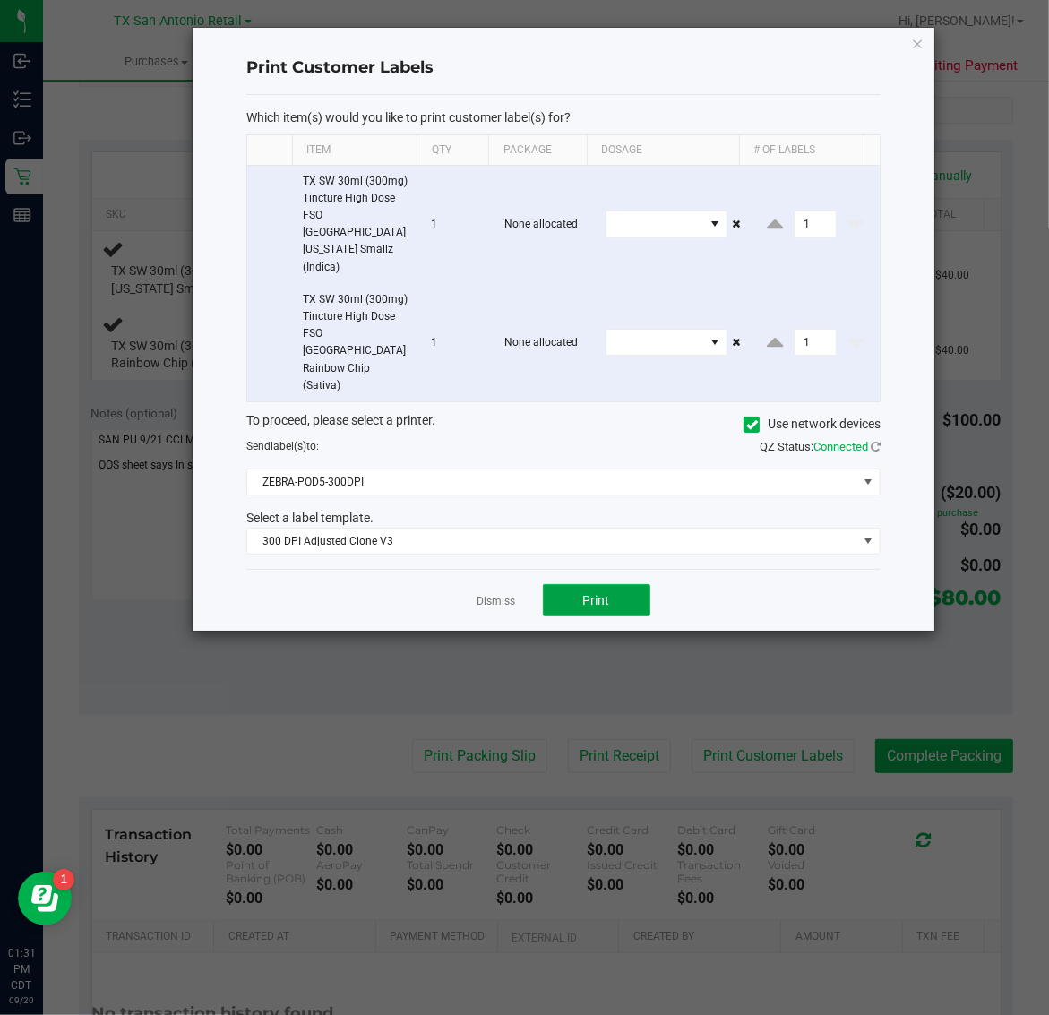
click at [614, 584] on button "Print" at bounding box center [596, 600] width 107 height 32
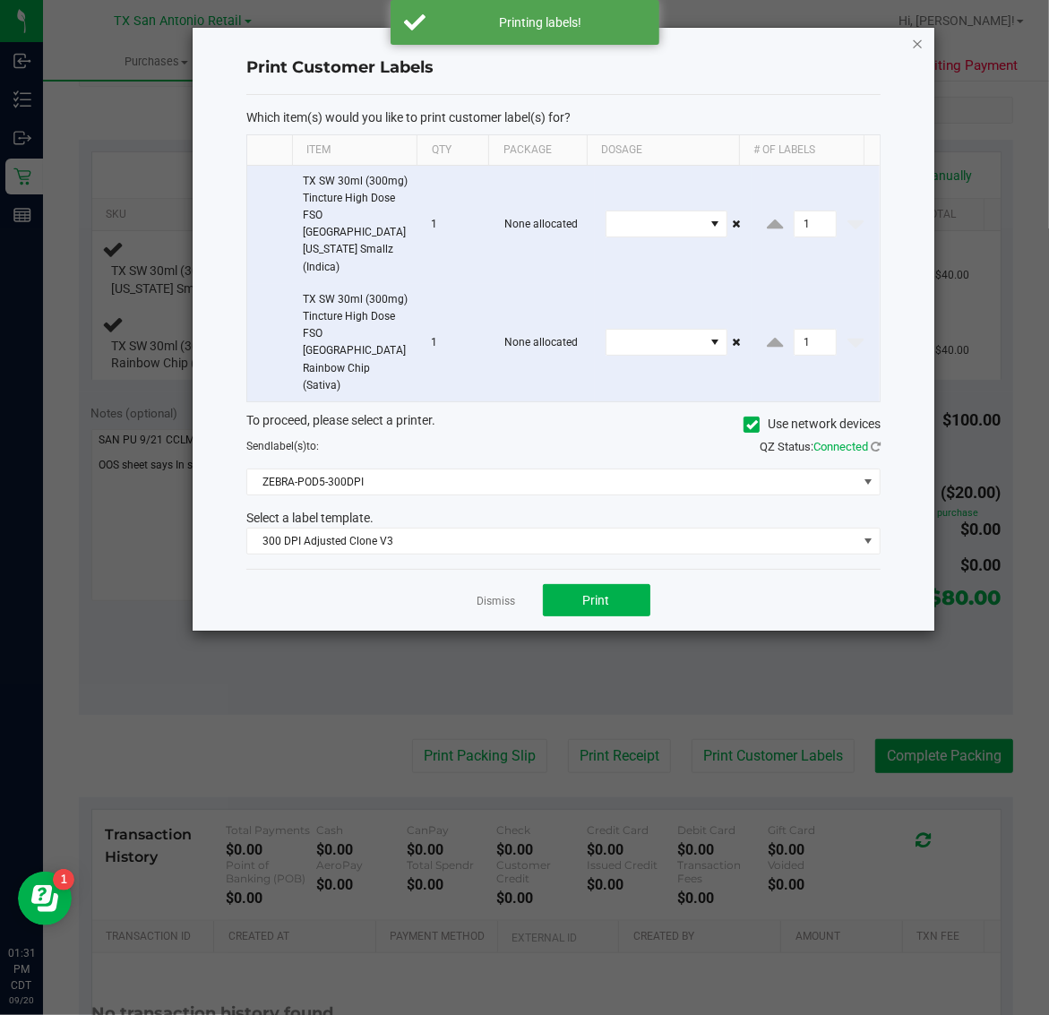
click at [920, 42] on icon "button" at bounding box center [918, 42] width 13 height 21
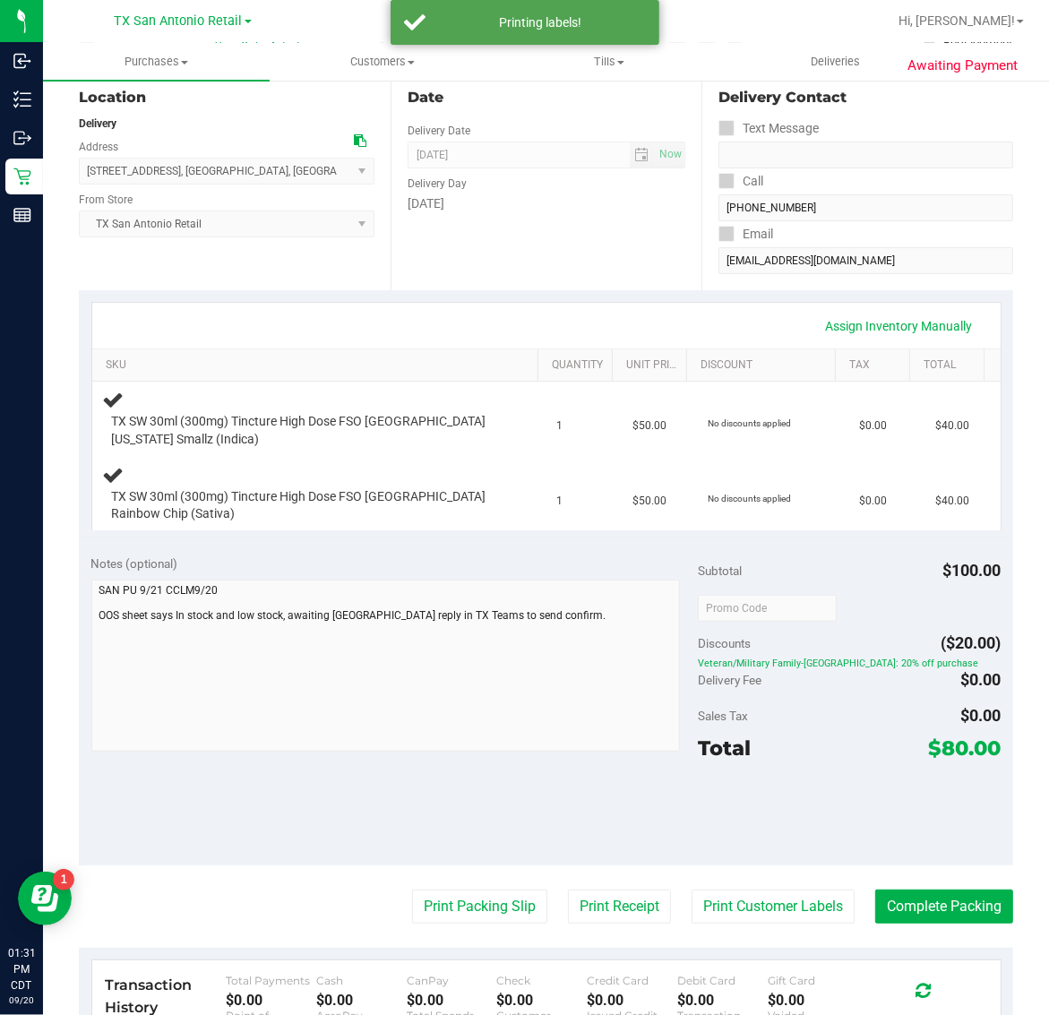
scroll to position [0, 0]
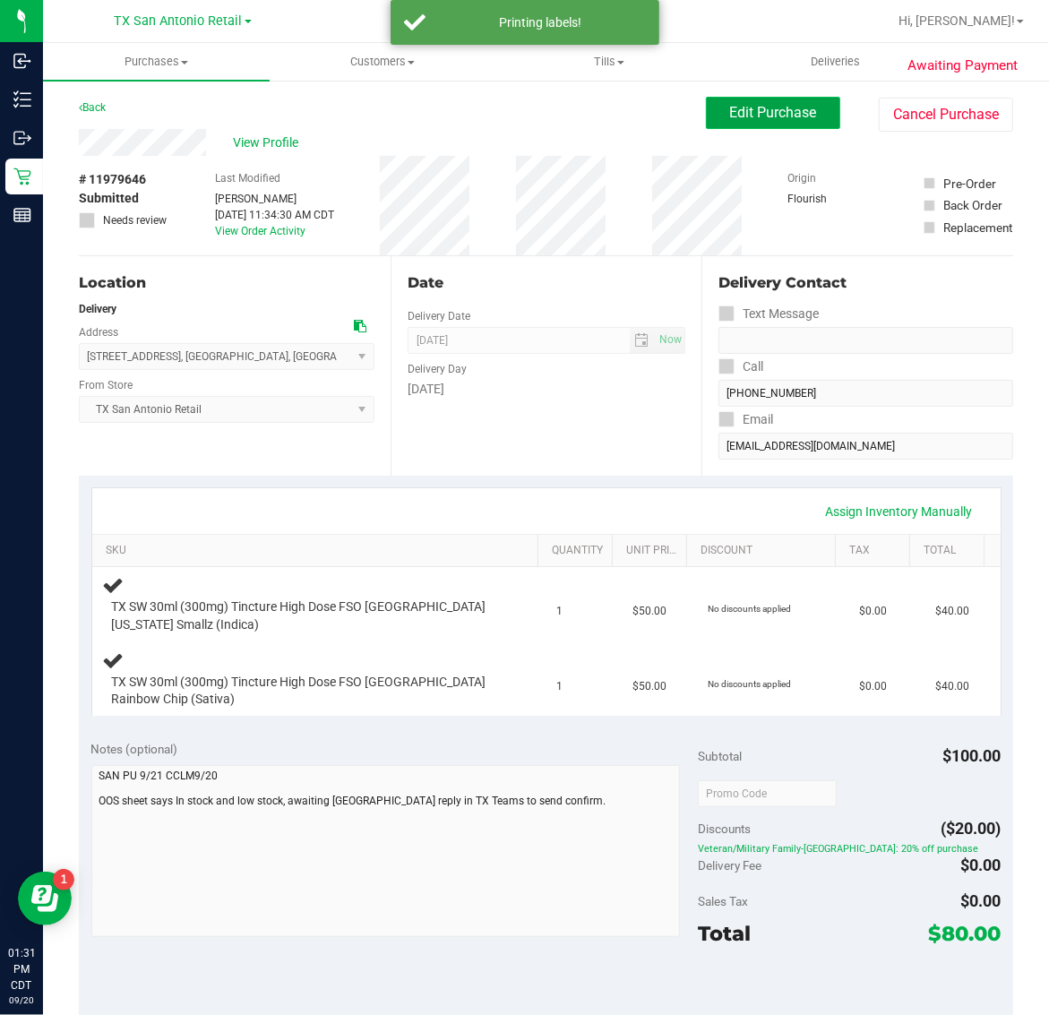
click at [750, 110] on span "Edit Purchase" at bounding box center [773, 112] width 87 height 17
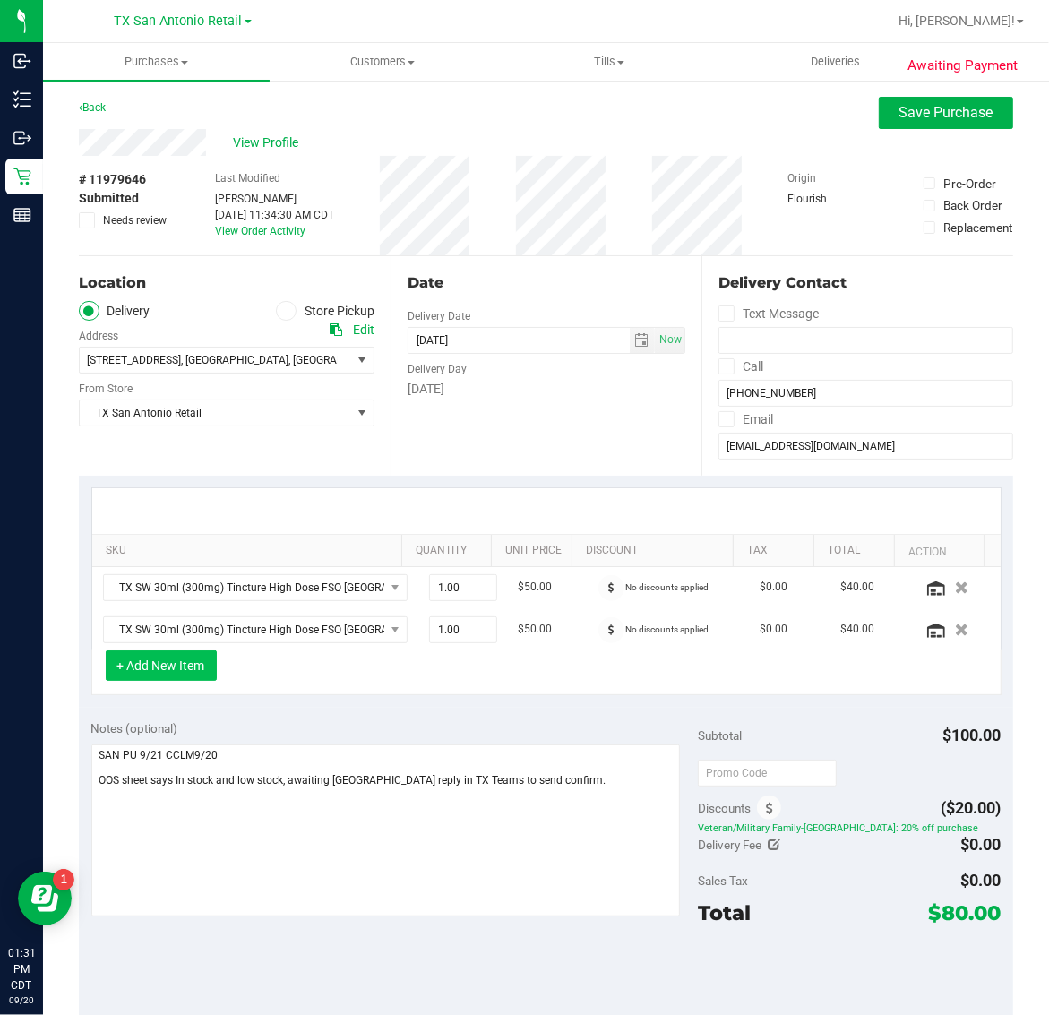
click at [145, 673] on button "+ Add New Item" at bounding box center [161, 665] width 111 height 30
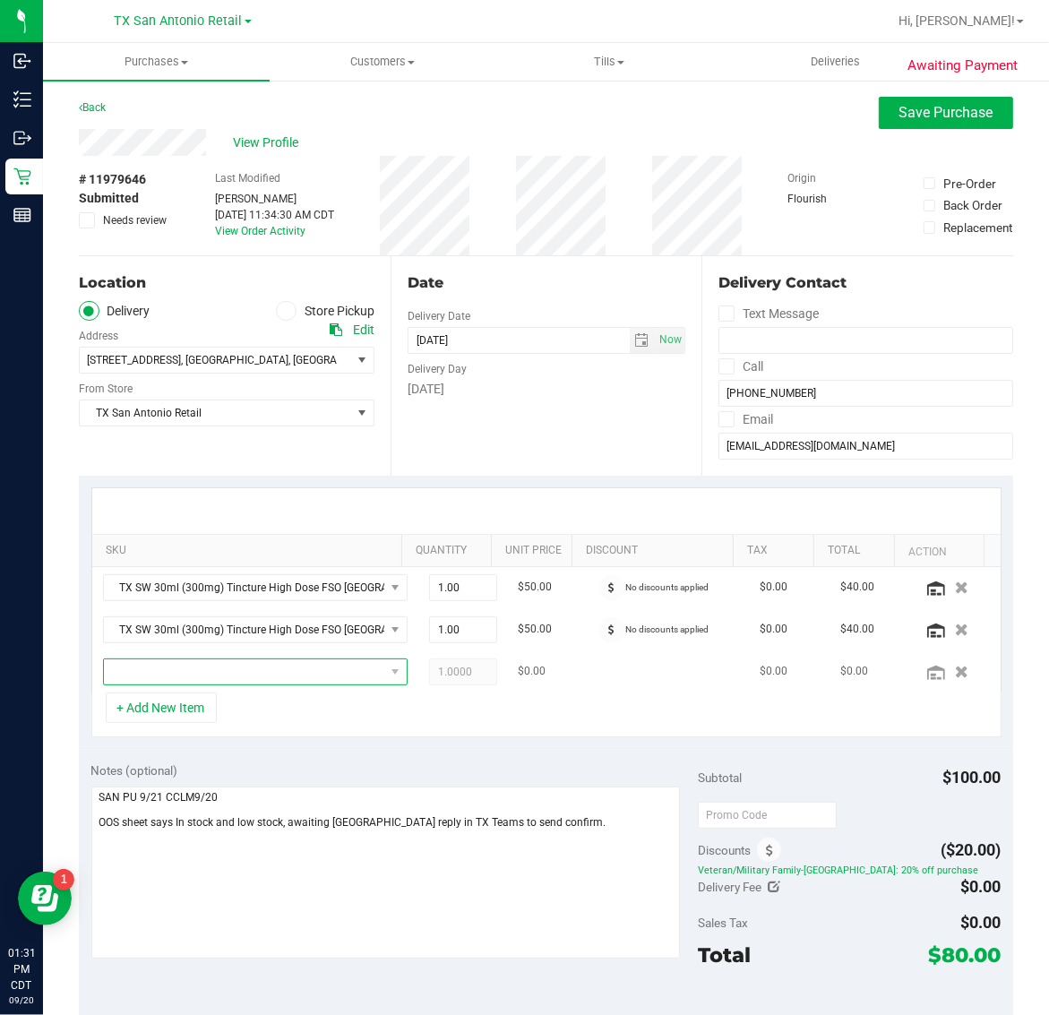
click at [240, 673] on span "NO DATA FOUND" at bounding box center [244, 671] width 280 height 25
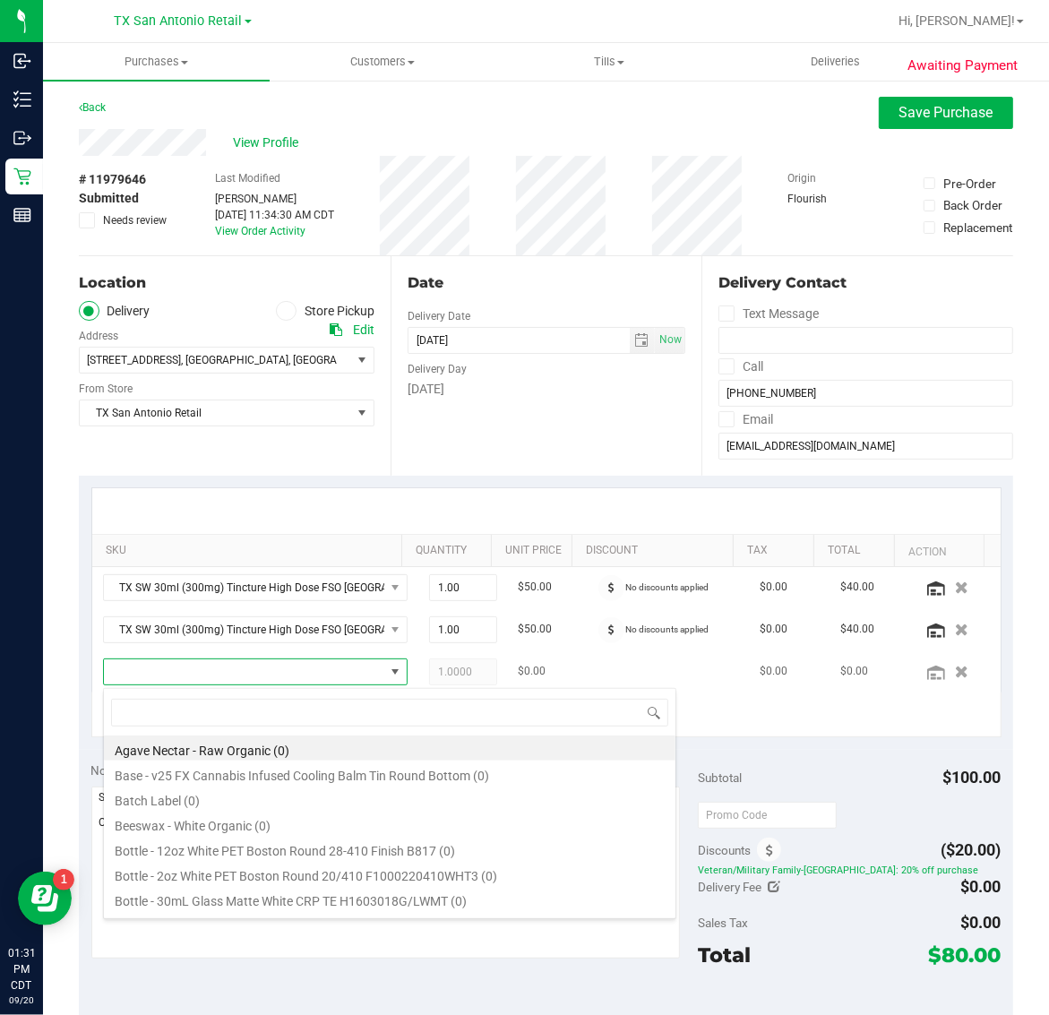
scroll to position [28, 253]
type input "jelly"
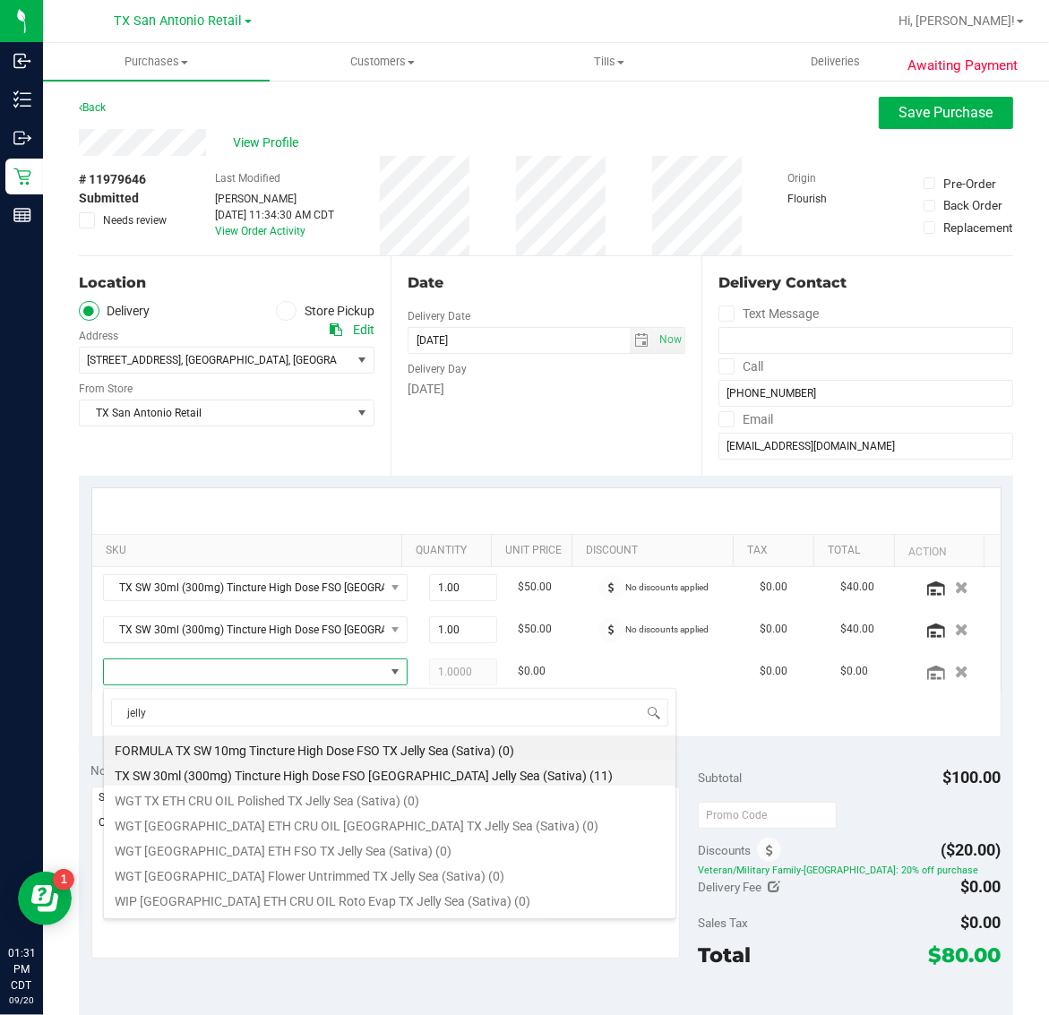
click at [464, 777] on li "TX SW 30ml (300mg) Tincture High Dose FSO TX Jelly Sea (Sativa) (11)" at bounding box center [389, 772] width 571 height 25
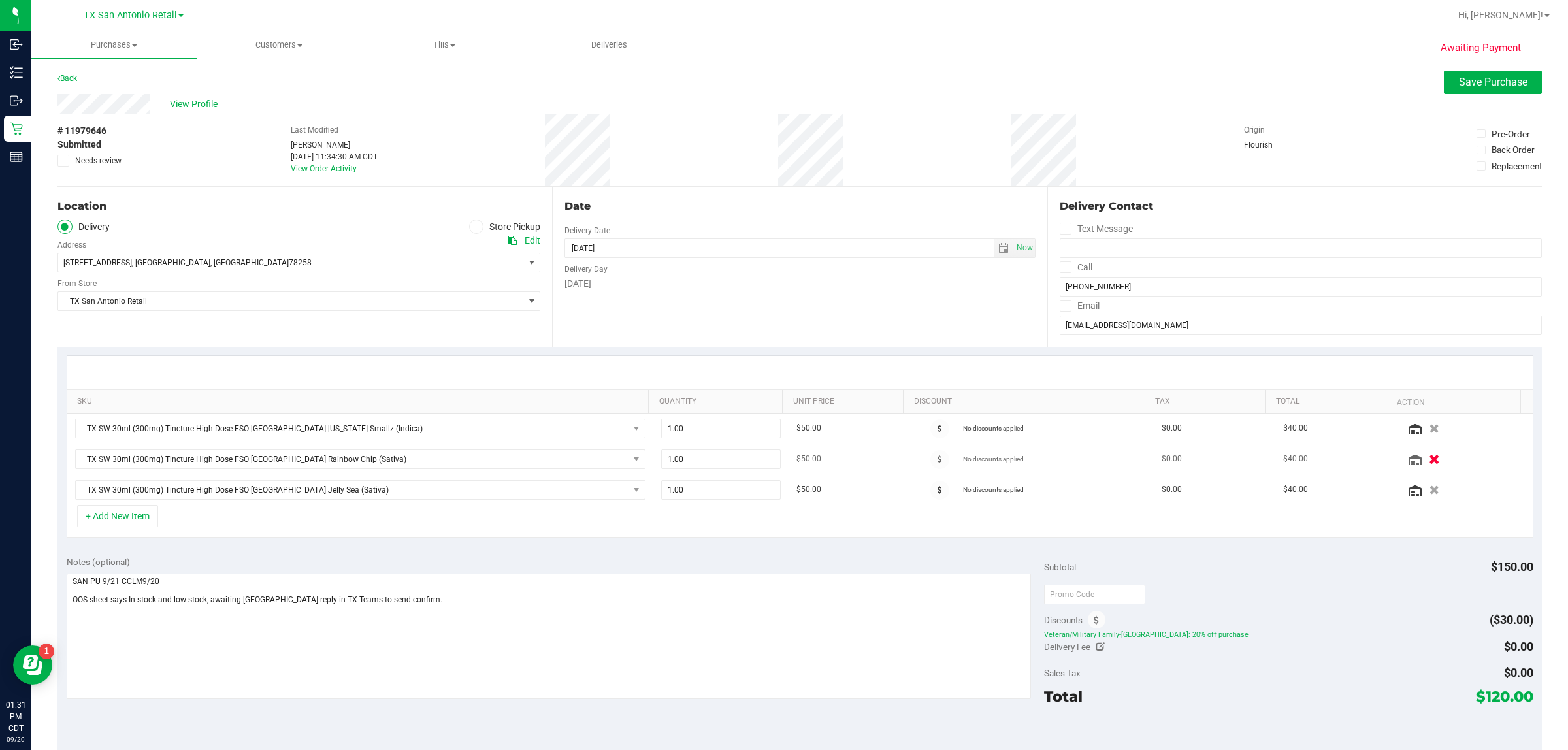
click at [764, 461] on icon "button" at bounding box center [1435, 459] width 11 height 9
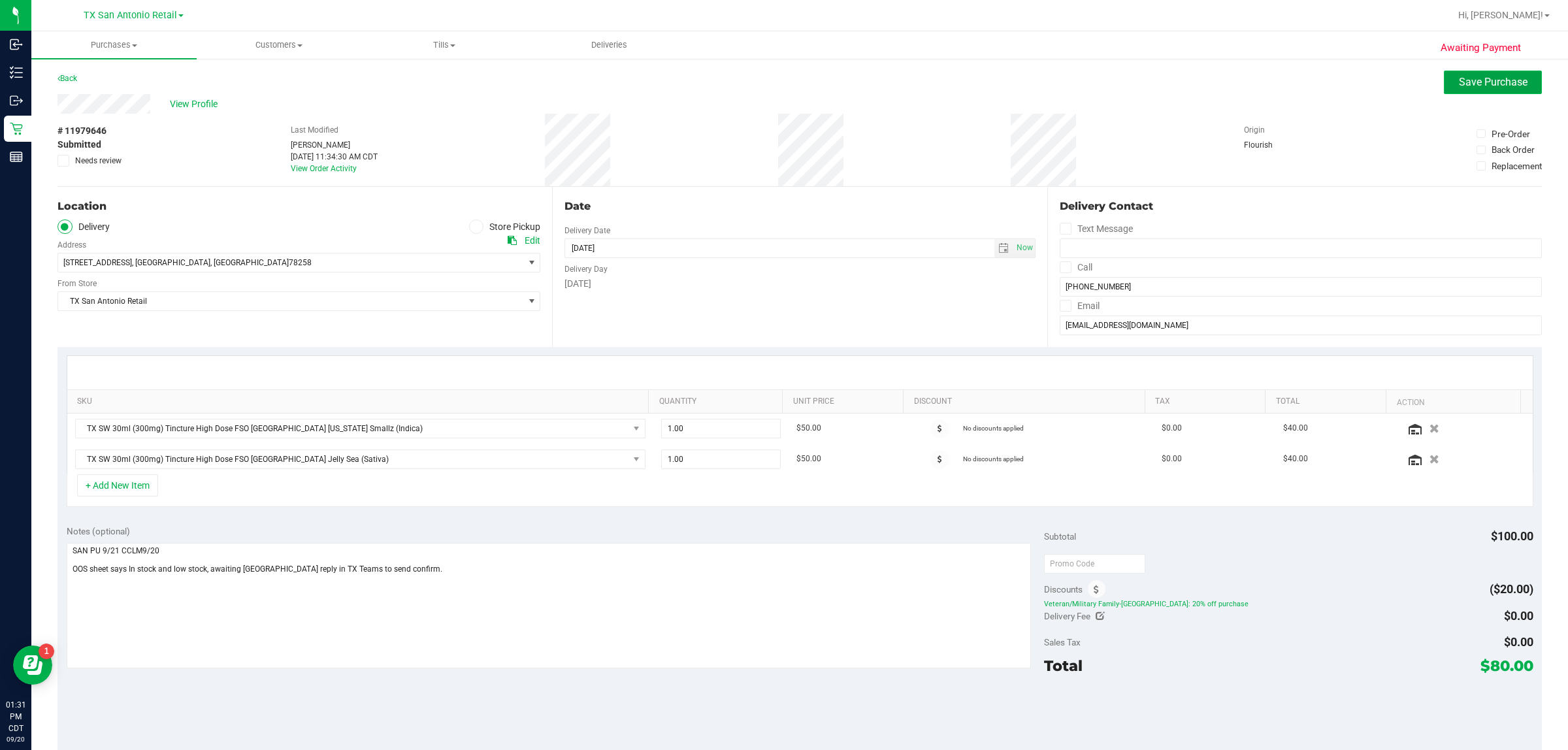
click at [764, 80] on span "Save Purchase" at bounding box center [1493, 82] width 69 height 12
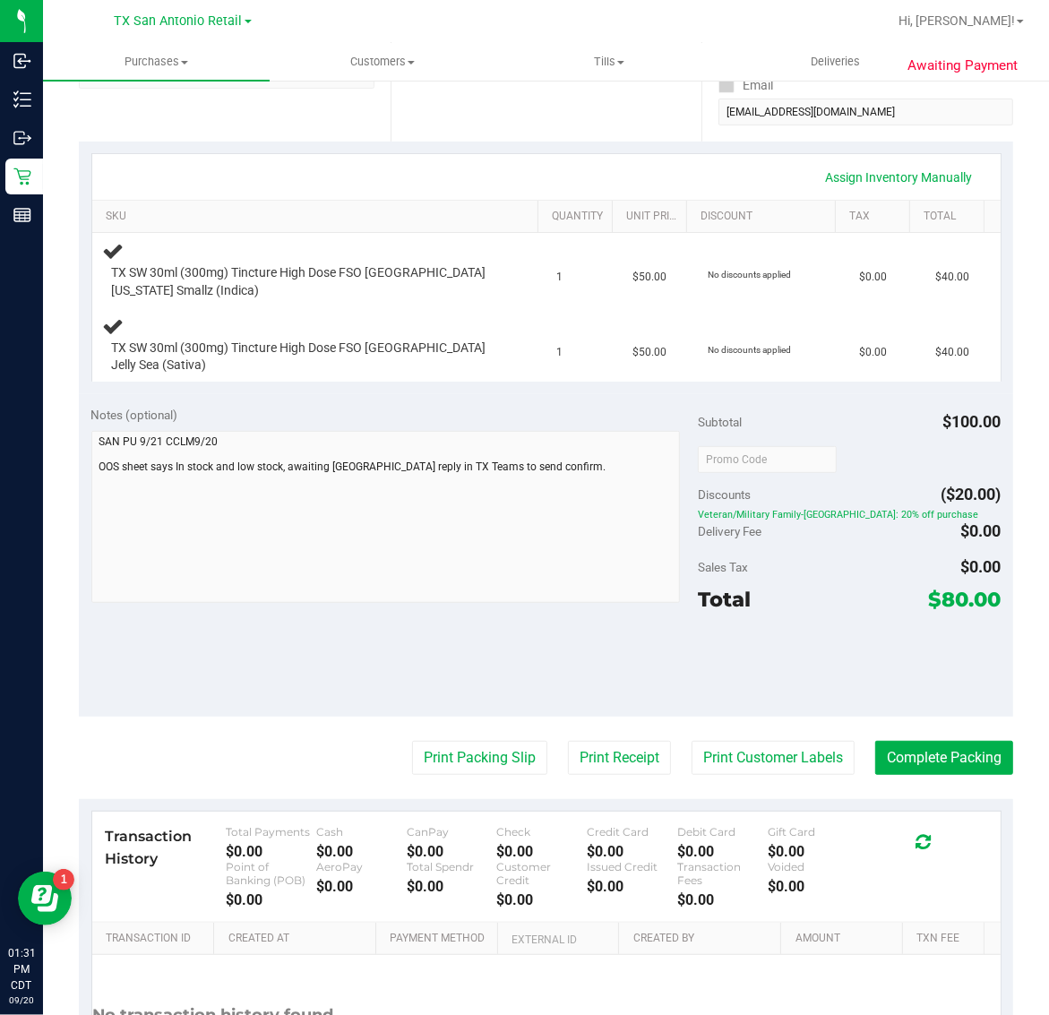
scroll to position [336, 0]
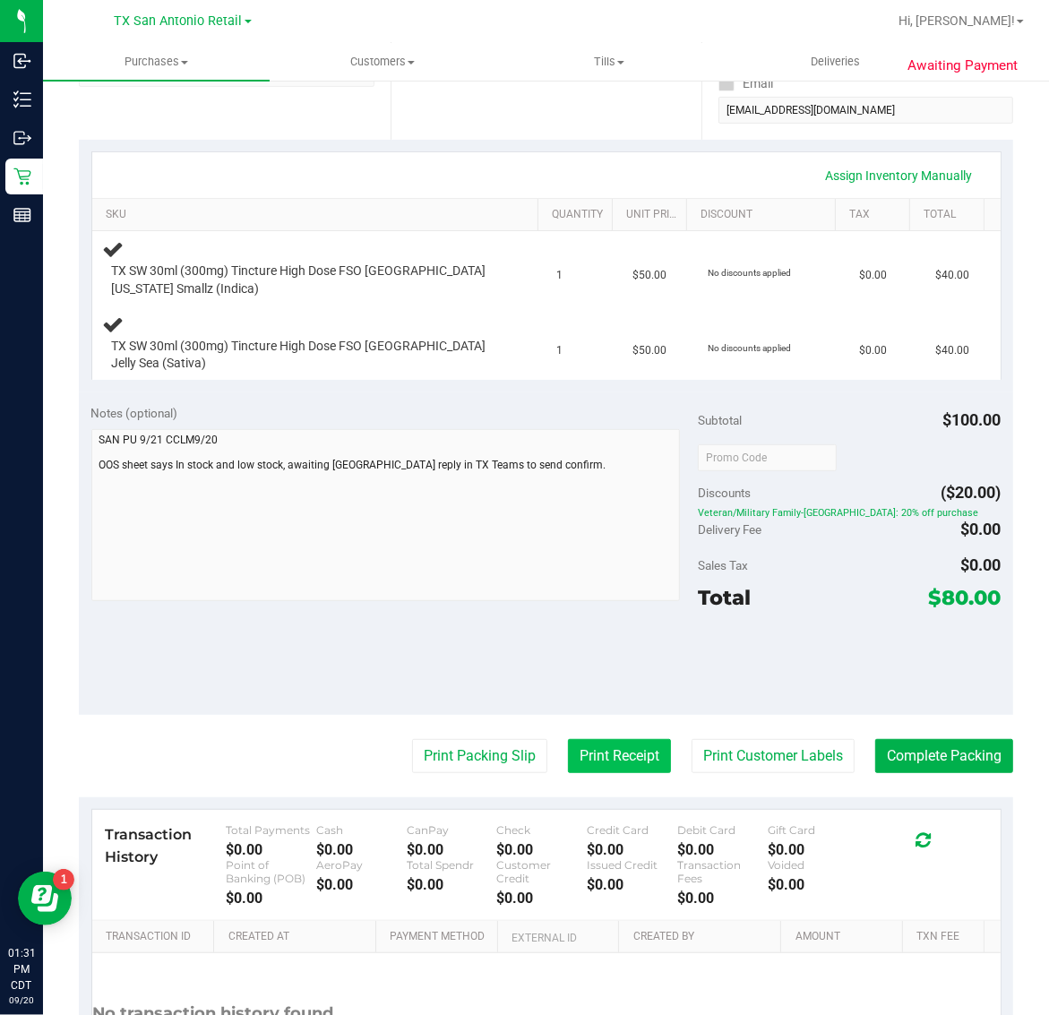
click at [627, 739] on button "Print Receipt" at bounding box center [619, 756] width 103 height 34
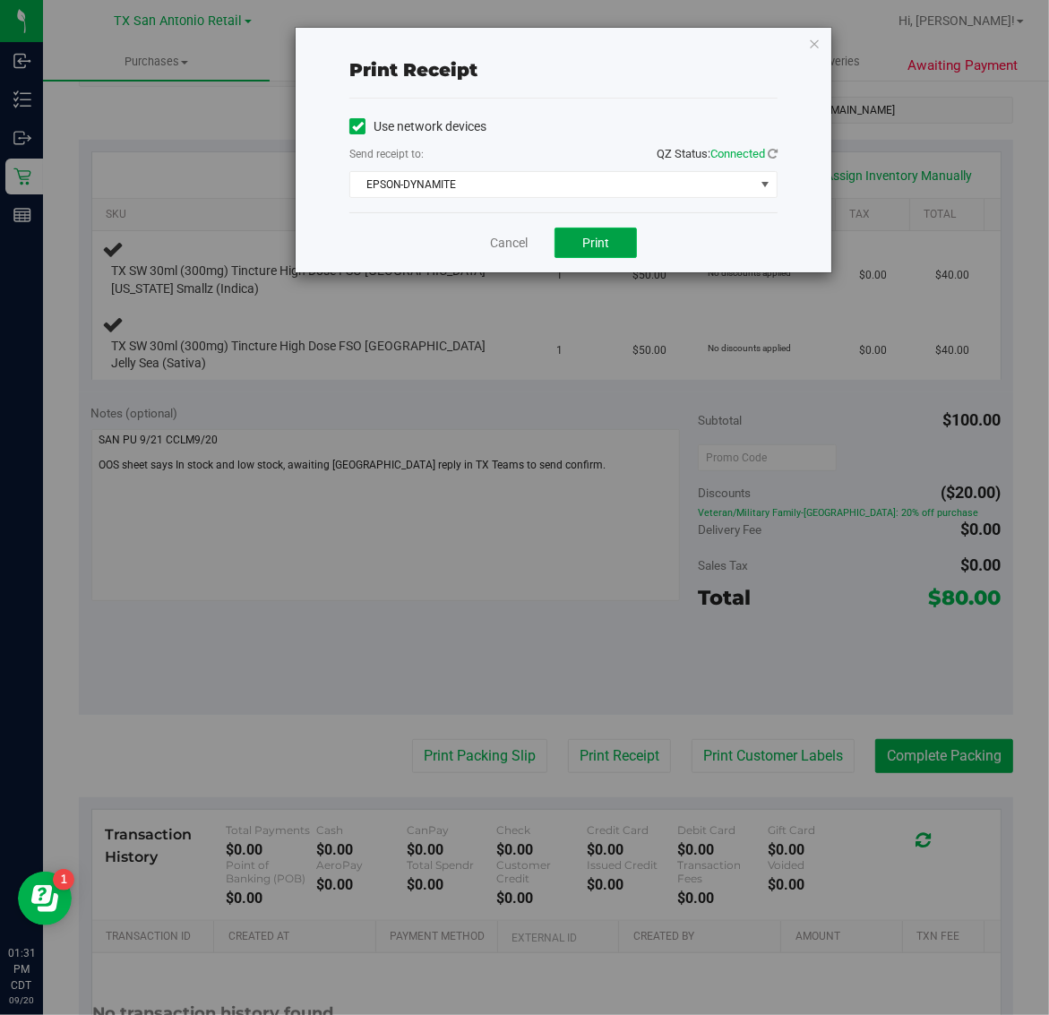
click at [625, 242] on button "Print" at bounding box center [595, 243] width 82 height 30
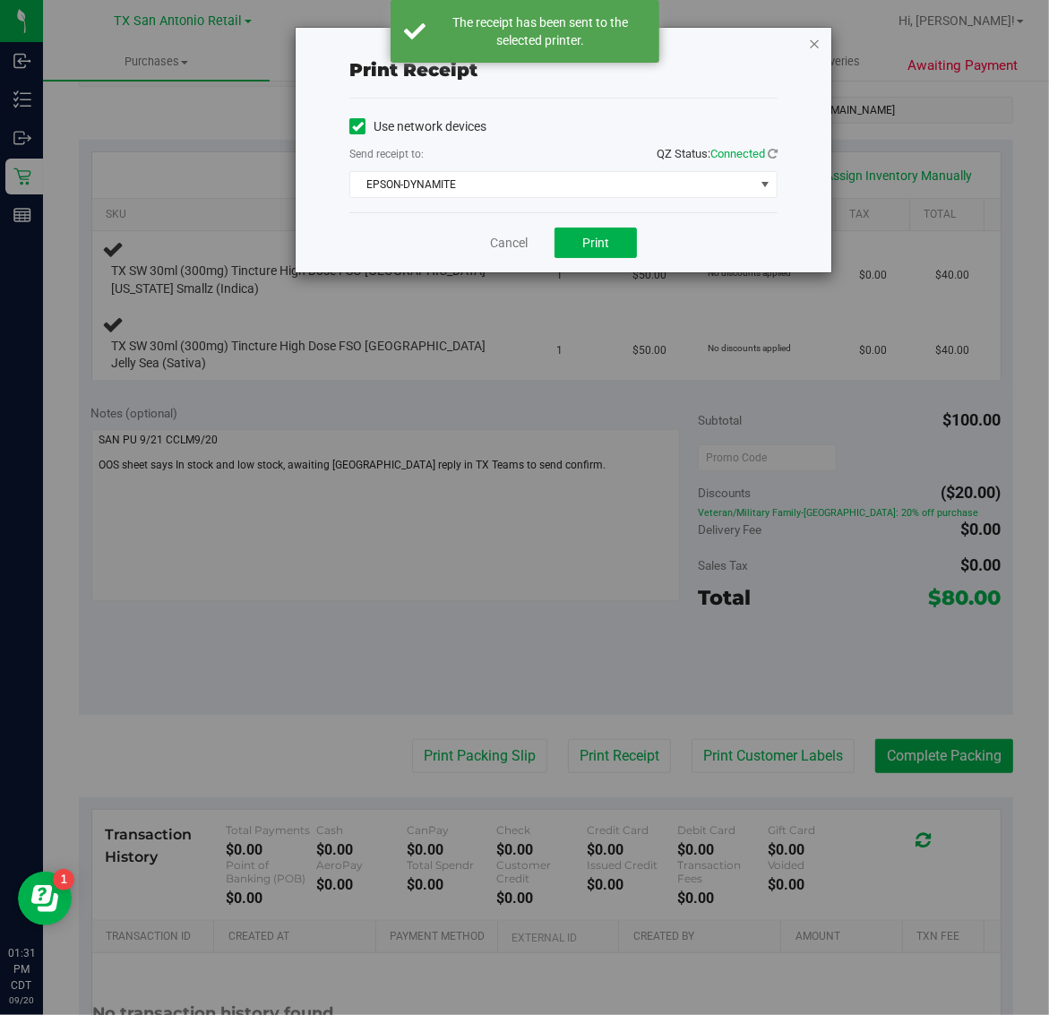
click at [811, 40] on icon "button" at bounding box center [814, 42] width 13 height 21
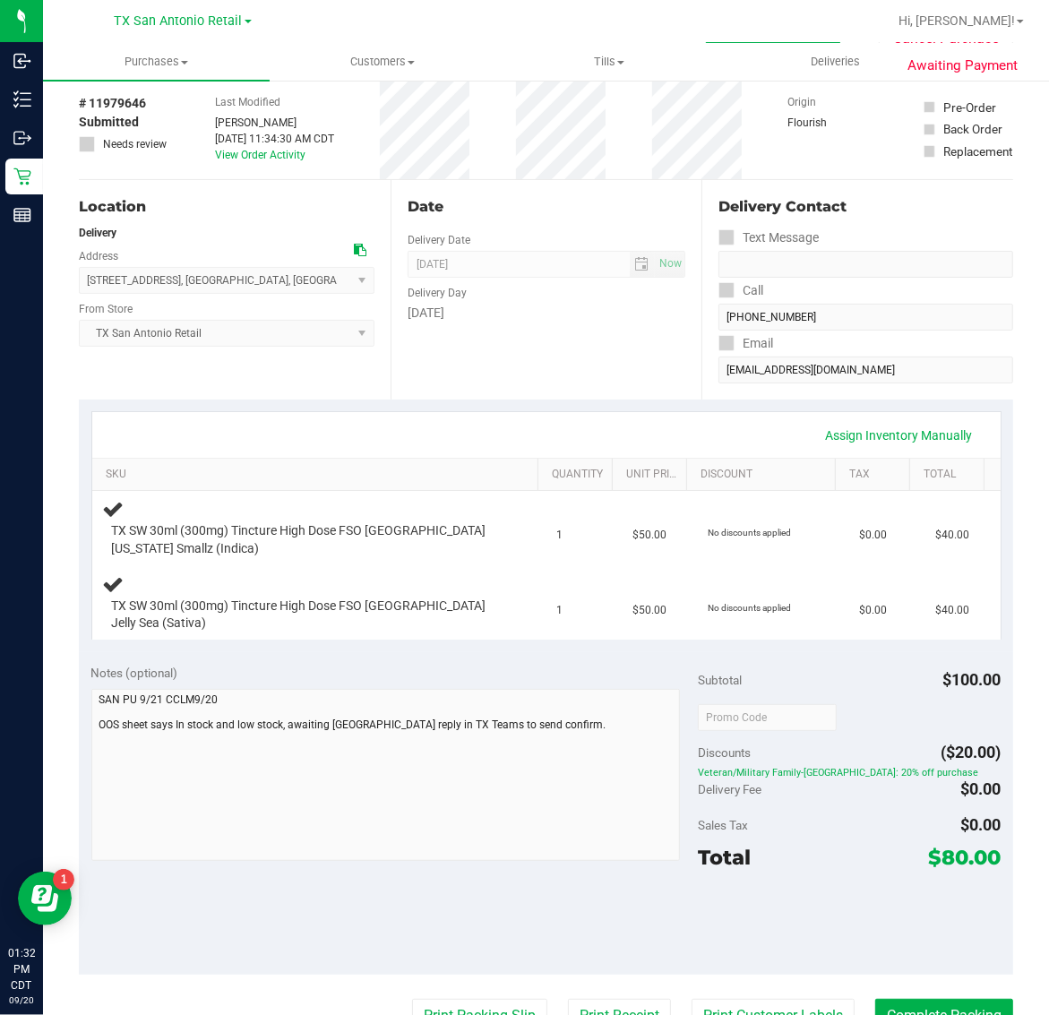
scroll to position [0, 0]
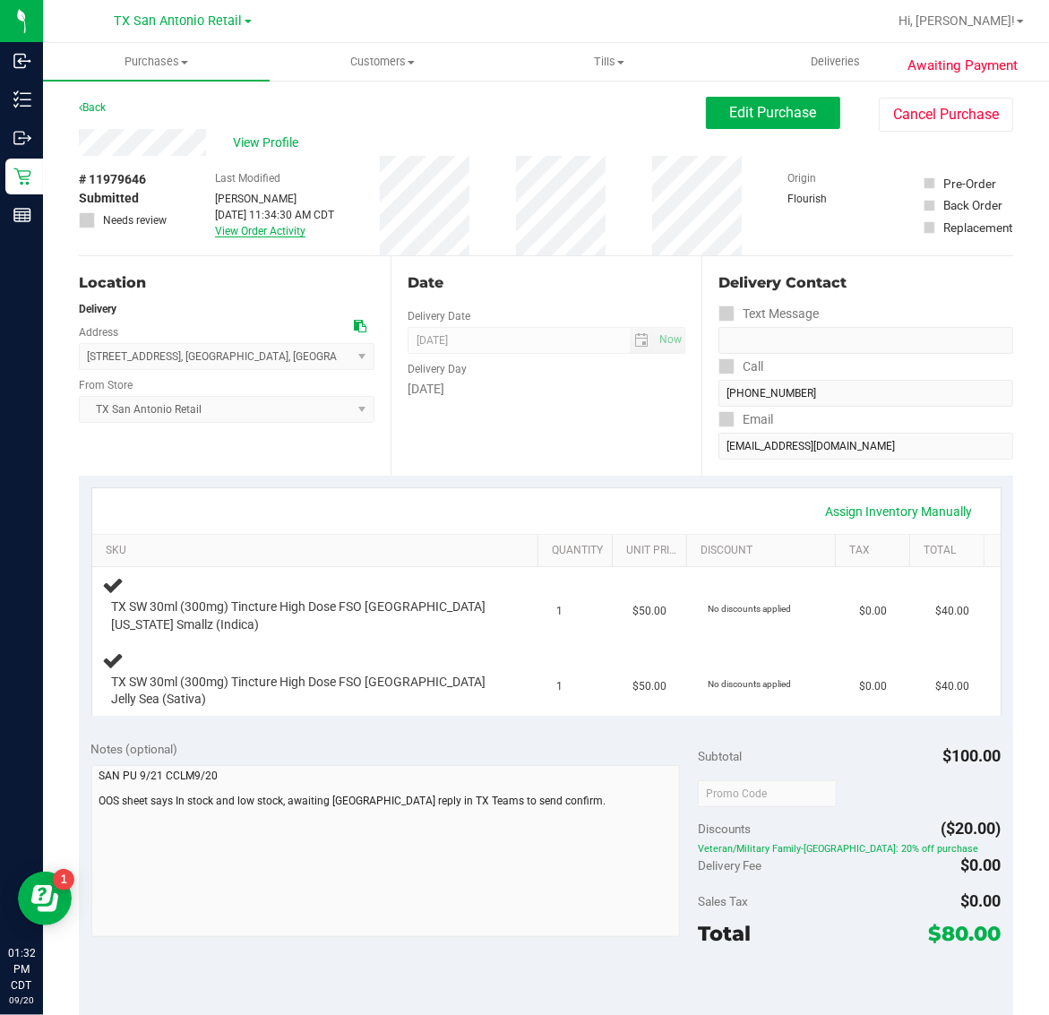
click at [267, 233] on link "View Order Activity" at bounding box center [260, 231] width 90 height 13
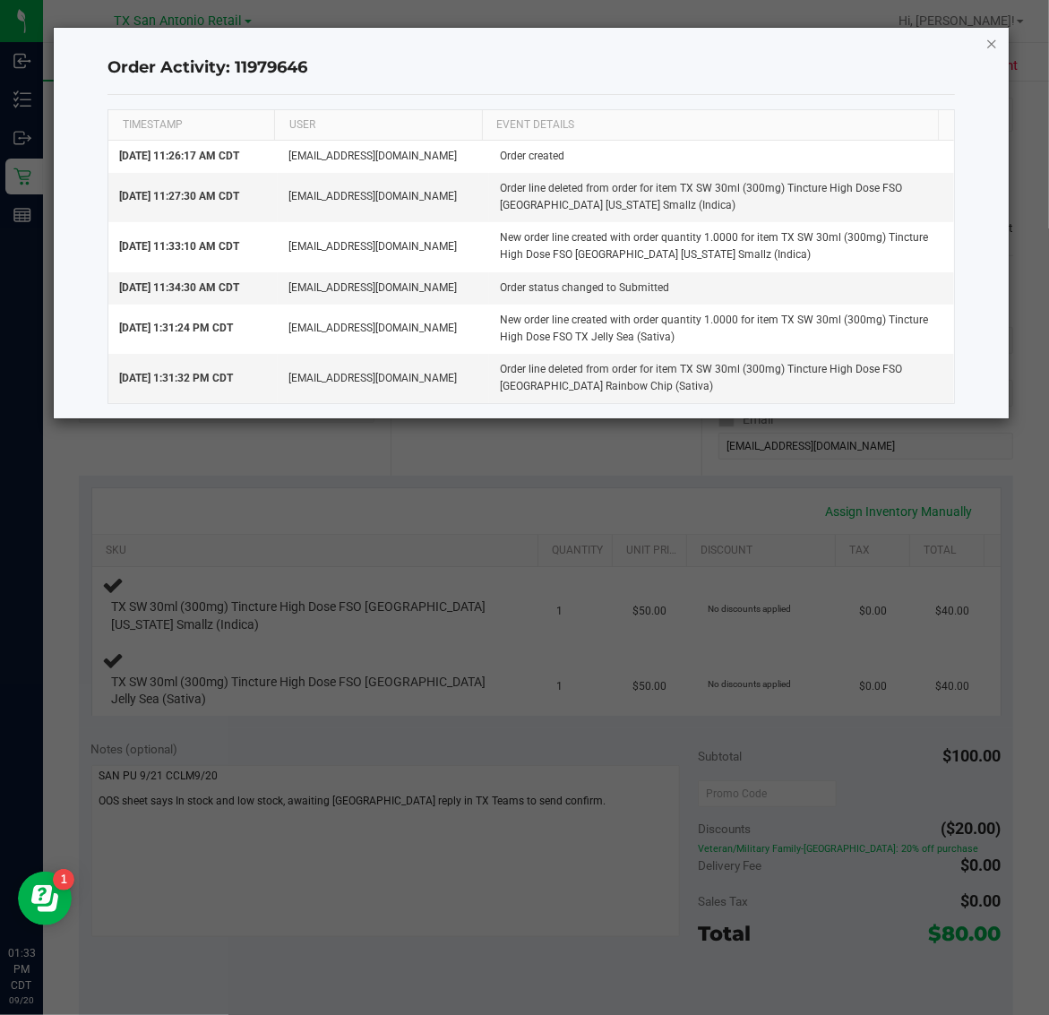
click at [992, 36] on icon "button" at bounding box center [991, 42] width 13 height 21
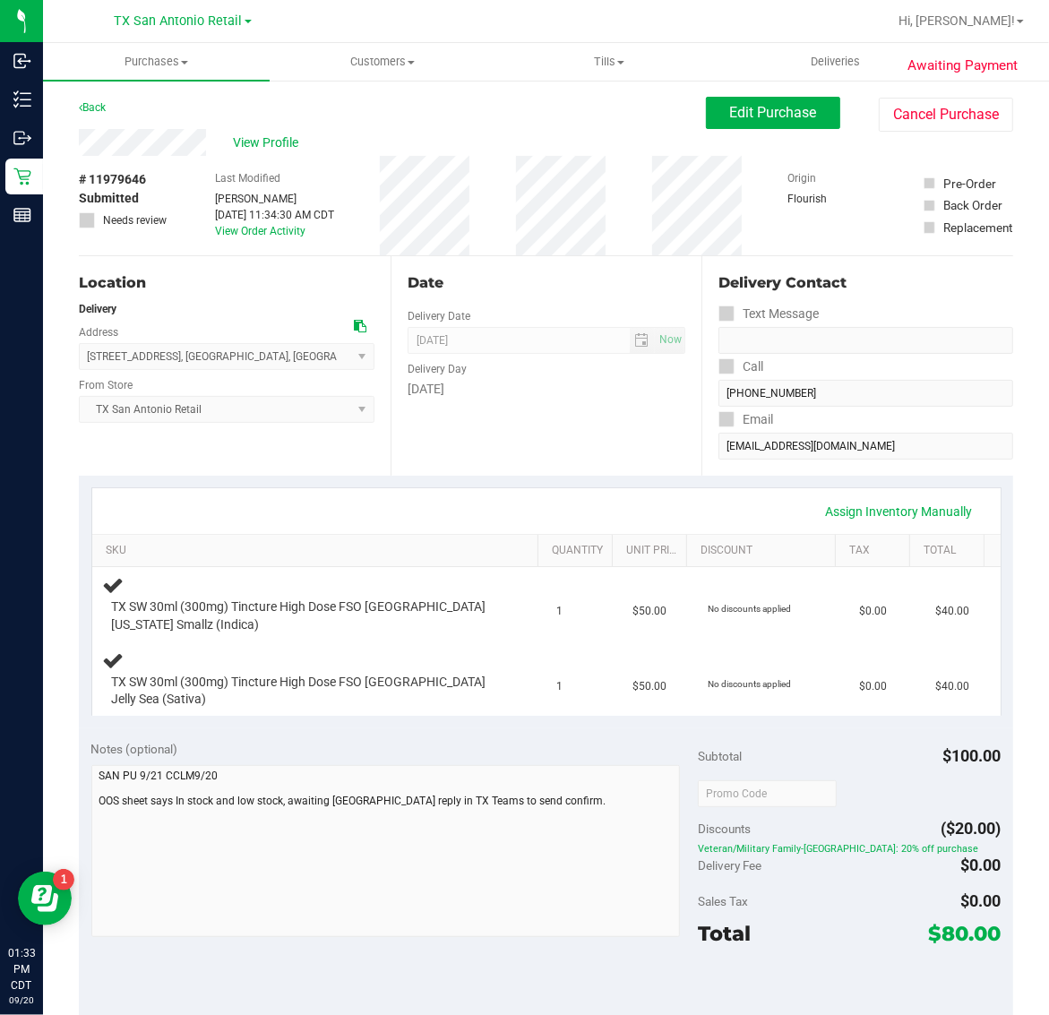
click at [293, 958] on div "Notes (optional) Subtotal $100.00 Discounts ($20.00) Veteran/Military Family-TX…" at bounding box center [546, 889] width 934 height 322
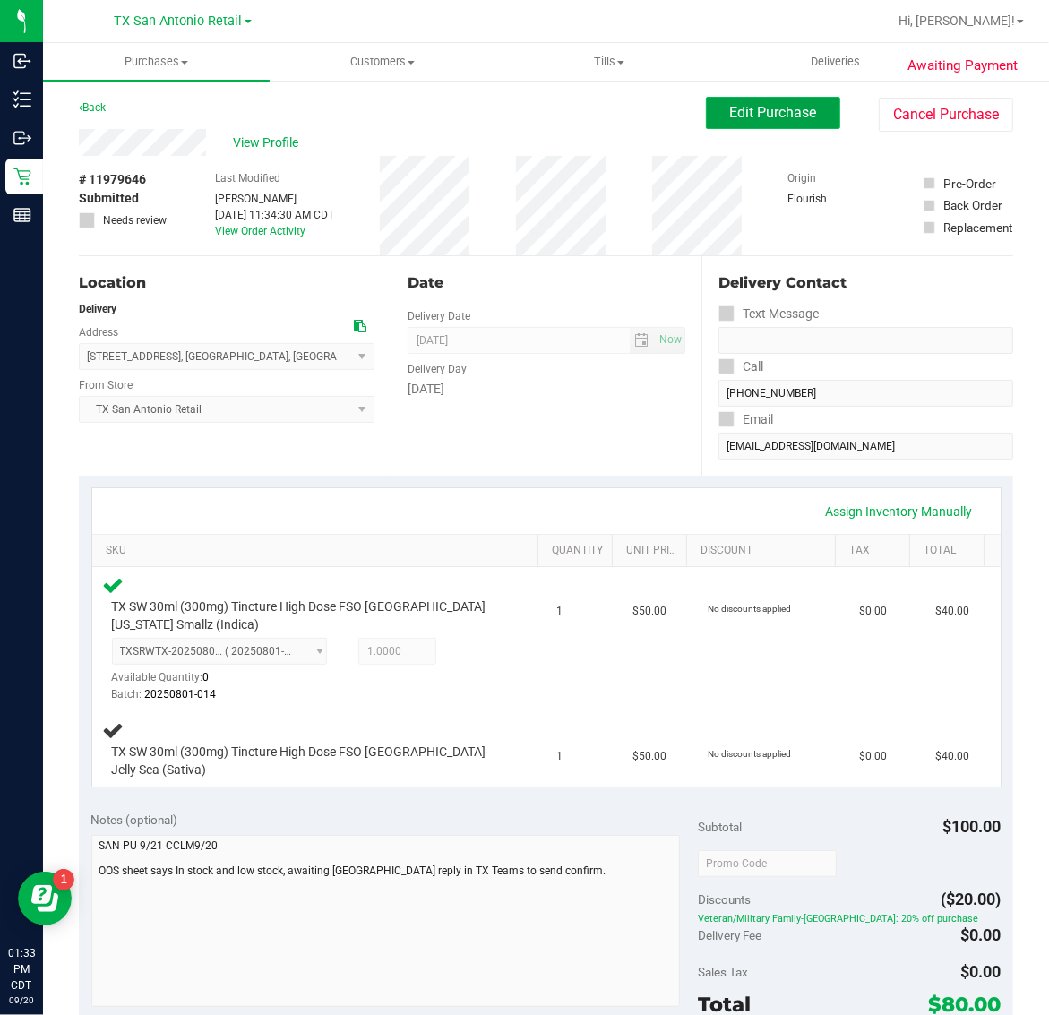
click at [794, 125] on button "Edit Purchase" at bounding box center [773, 113] width 134 height 32
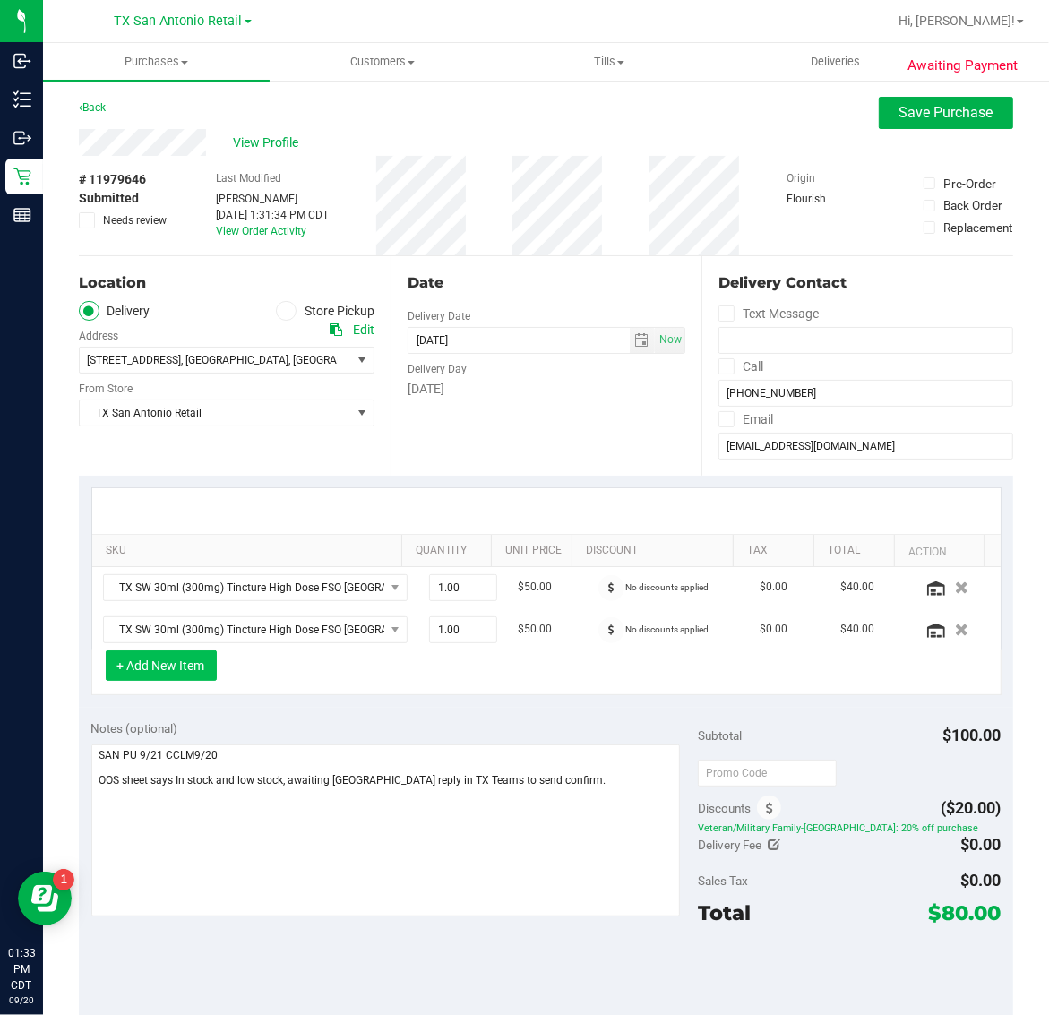
click at [159, 664] on button "+ Add New Item" at bounding box center [161, 665] width 111 height 30
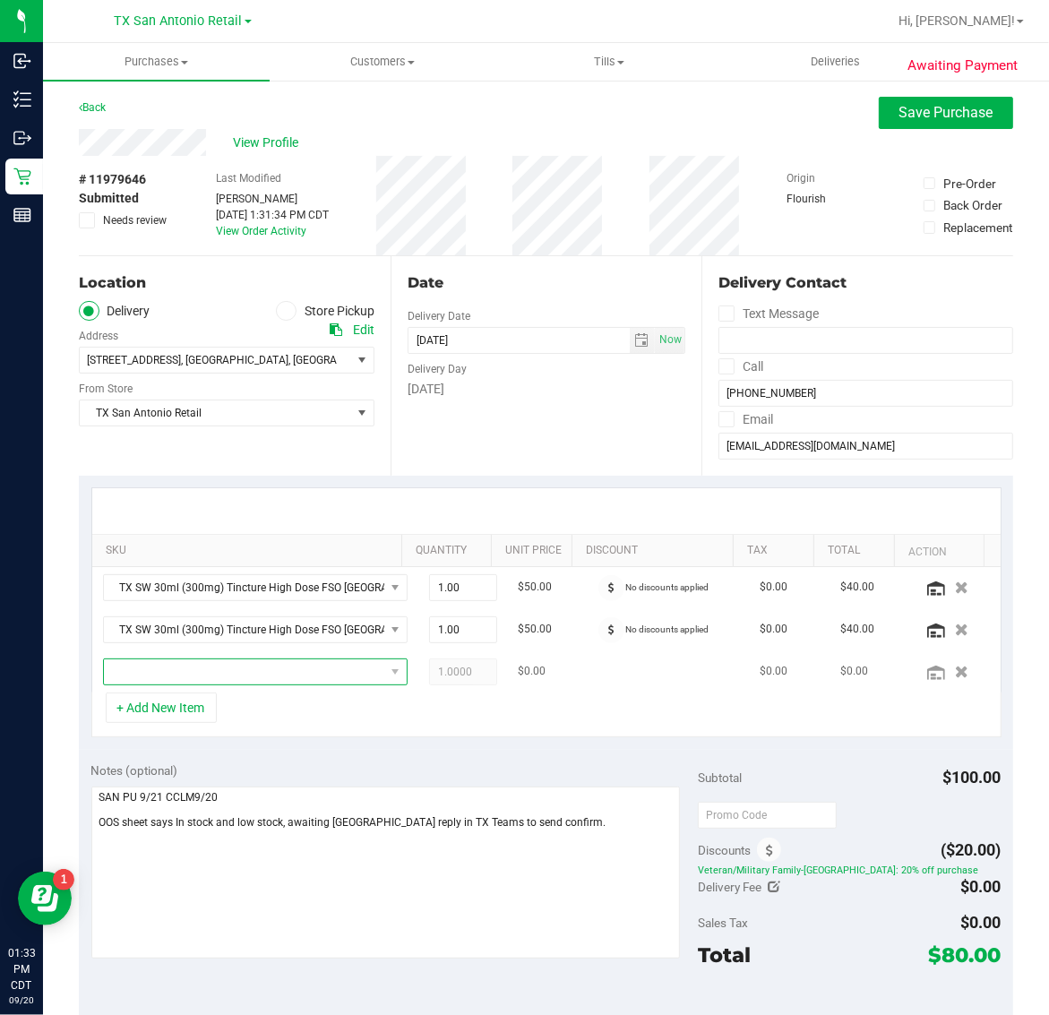
click at [233, 674] on span "NO DATA FOUND" at bounding box center [244, 671] width 280 height 25
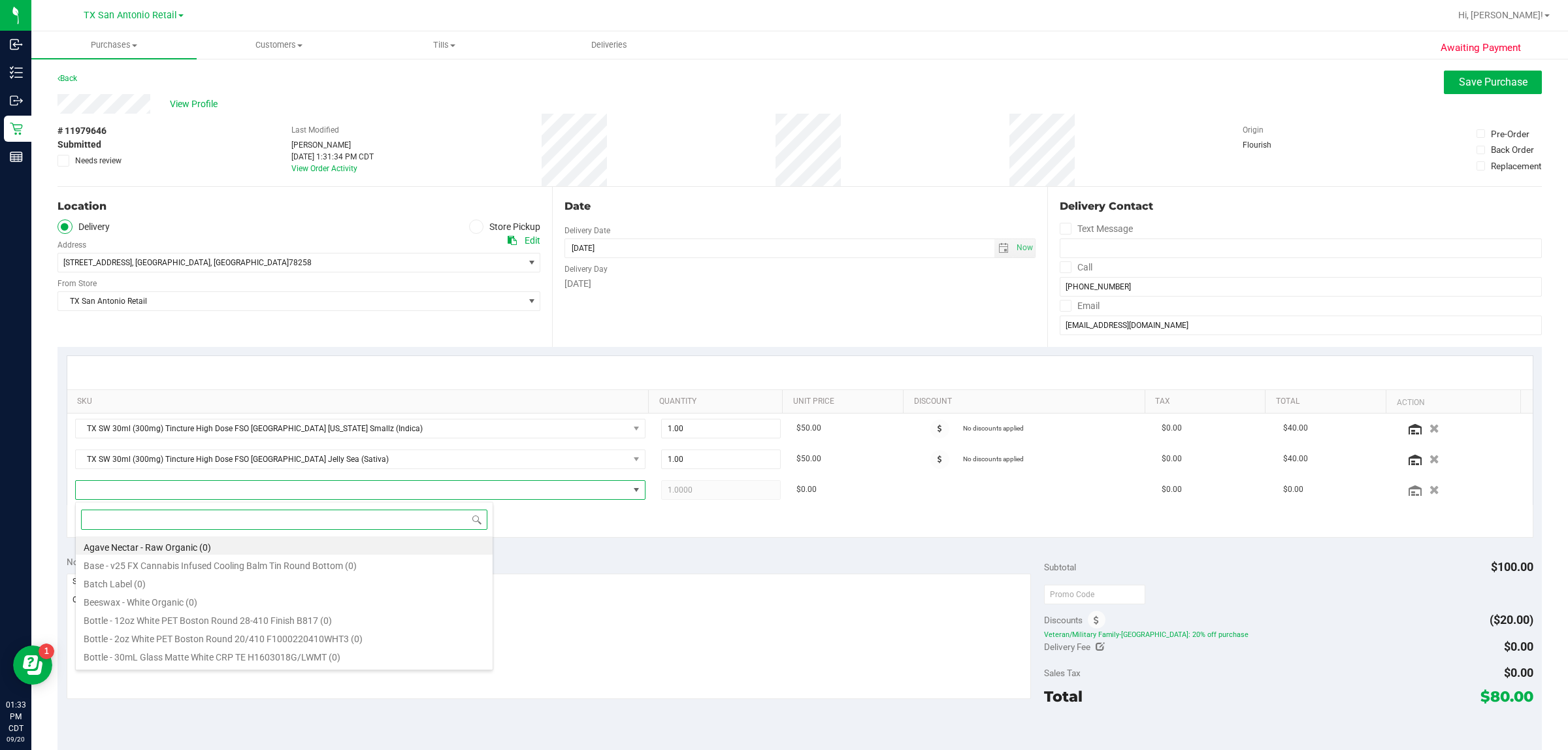
scroll to position [20, 561]
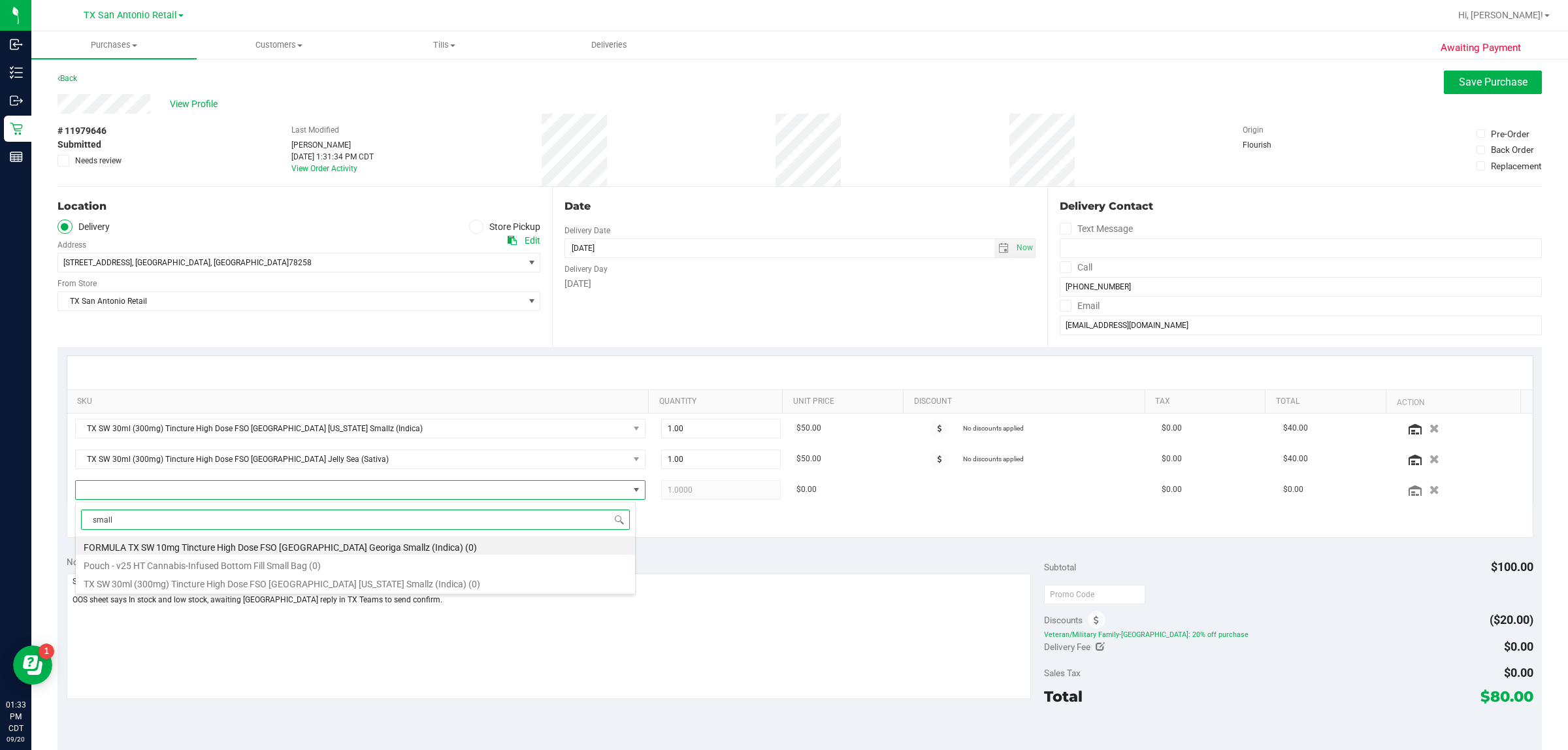
type input "smallz"
click at [466, 560] on li "TX SW 30ml (300mg) Tincture High Dose FSO TX Georgia Smallz (Indica) (0)" at bounding box center [355, 563] width 559 height 18
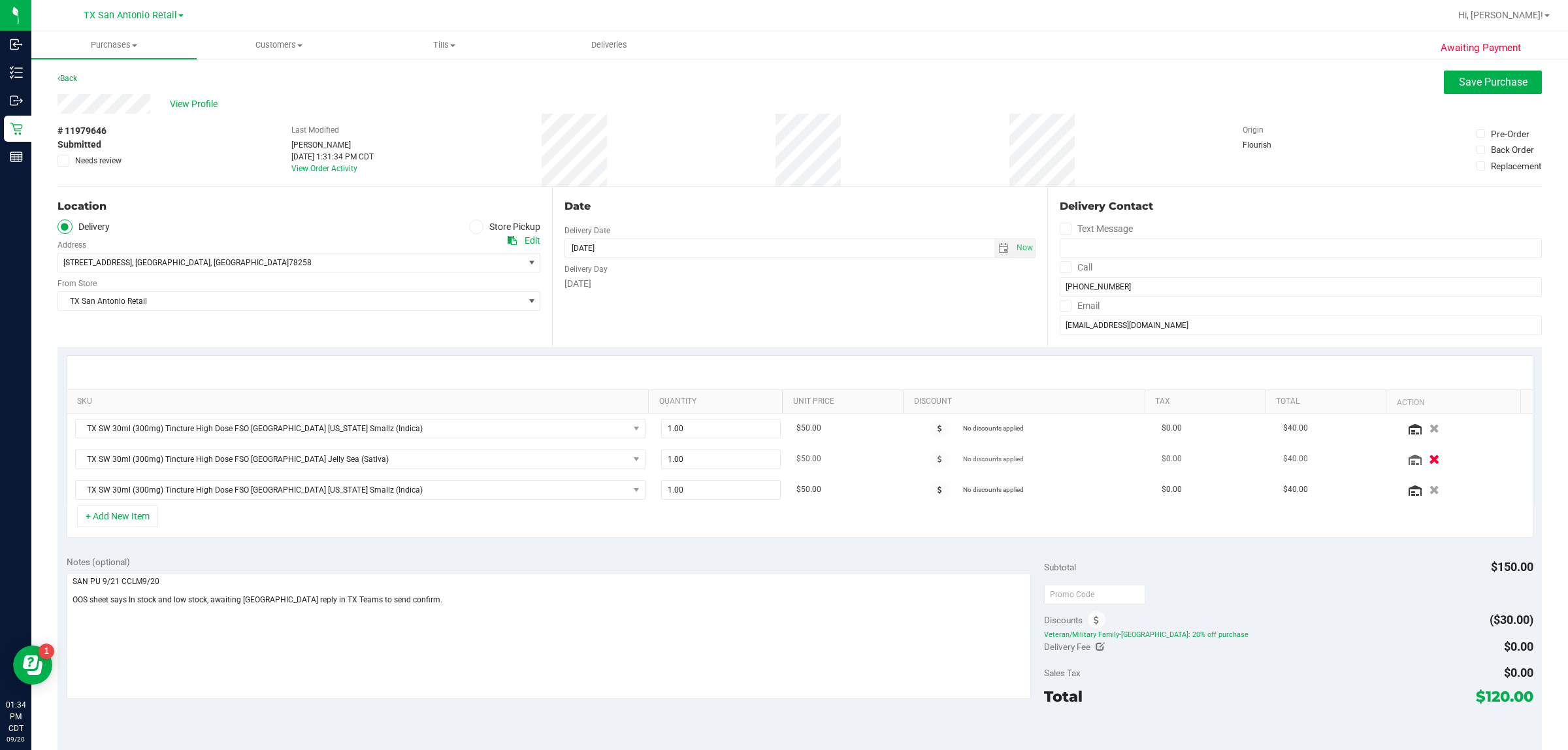
click at [764, 460] on icon "button" at bounding box center [1435, 459] width 11 height 9
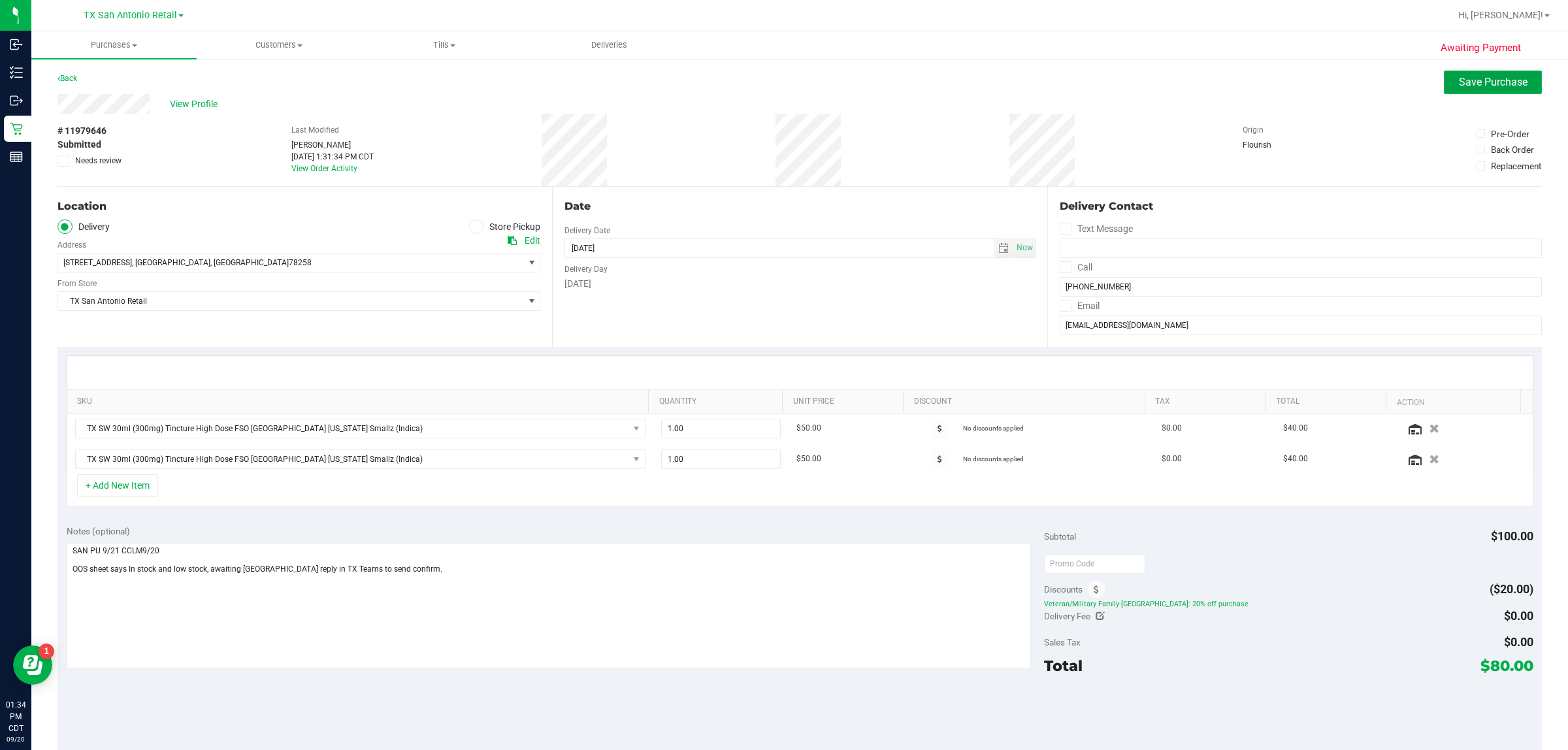
click at [764, 79] on span "Save Purchase" at bounding box center [1493, 82] width 69 height 12
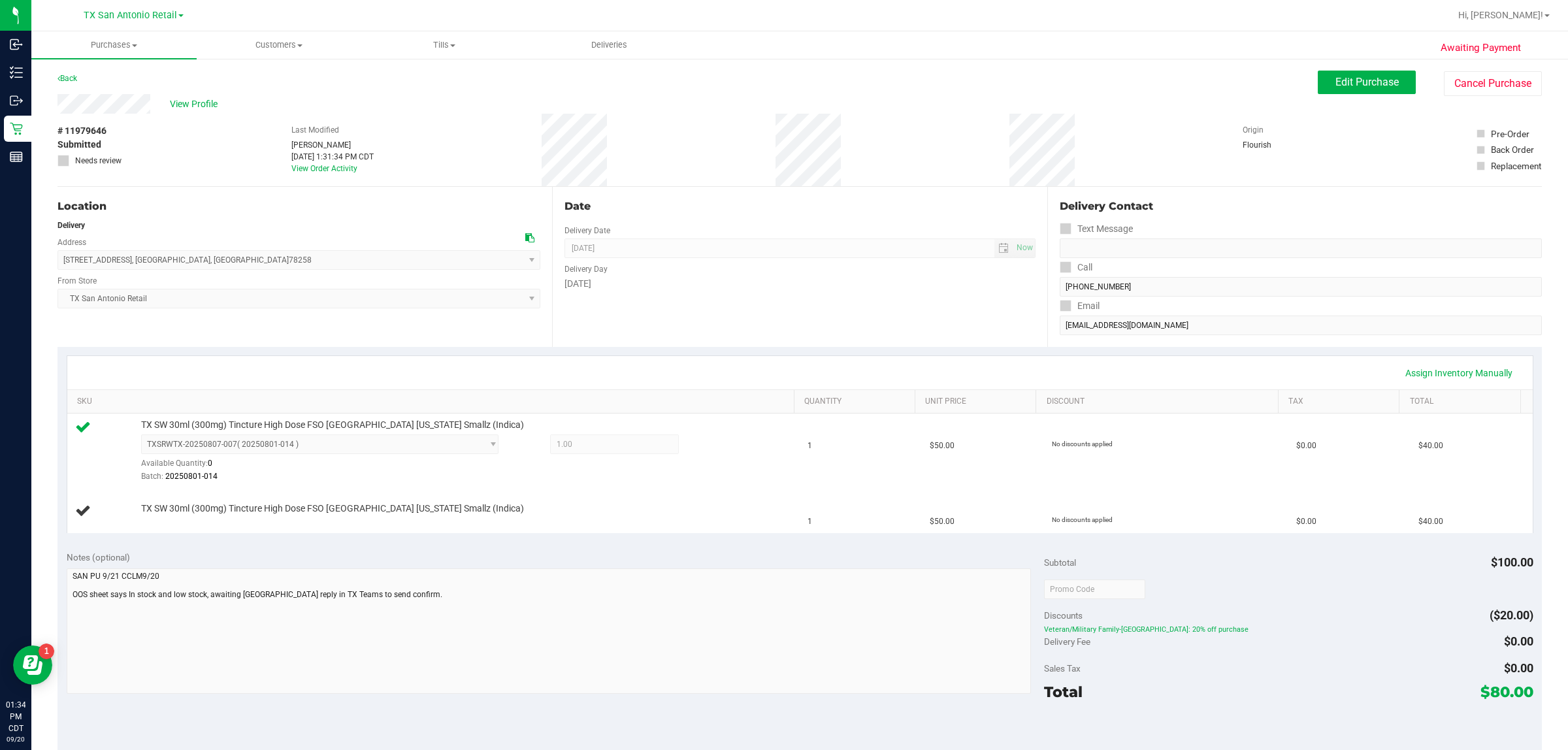
click at [725, 316] on div "Date Delivery Date 09/21/2025 Now 09/21/2025 07:00 AM Now Delivery Day Sunday" at bounding box center [799, 266] width 494 height 160
click at [764, 80] on span "Edit Purchase" at bounding box center [1367, 82] width 63 height 12
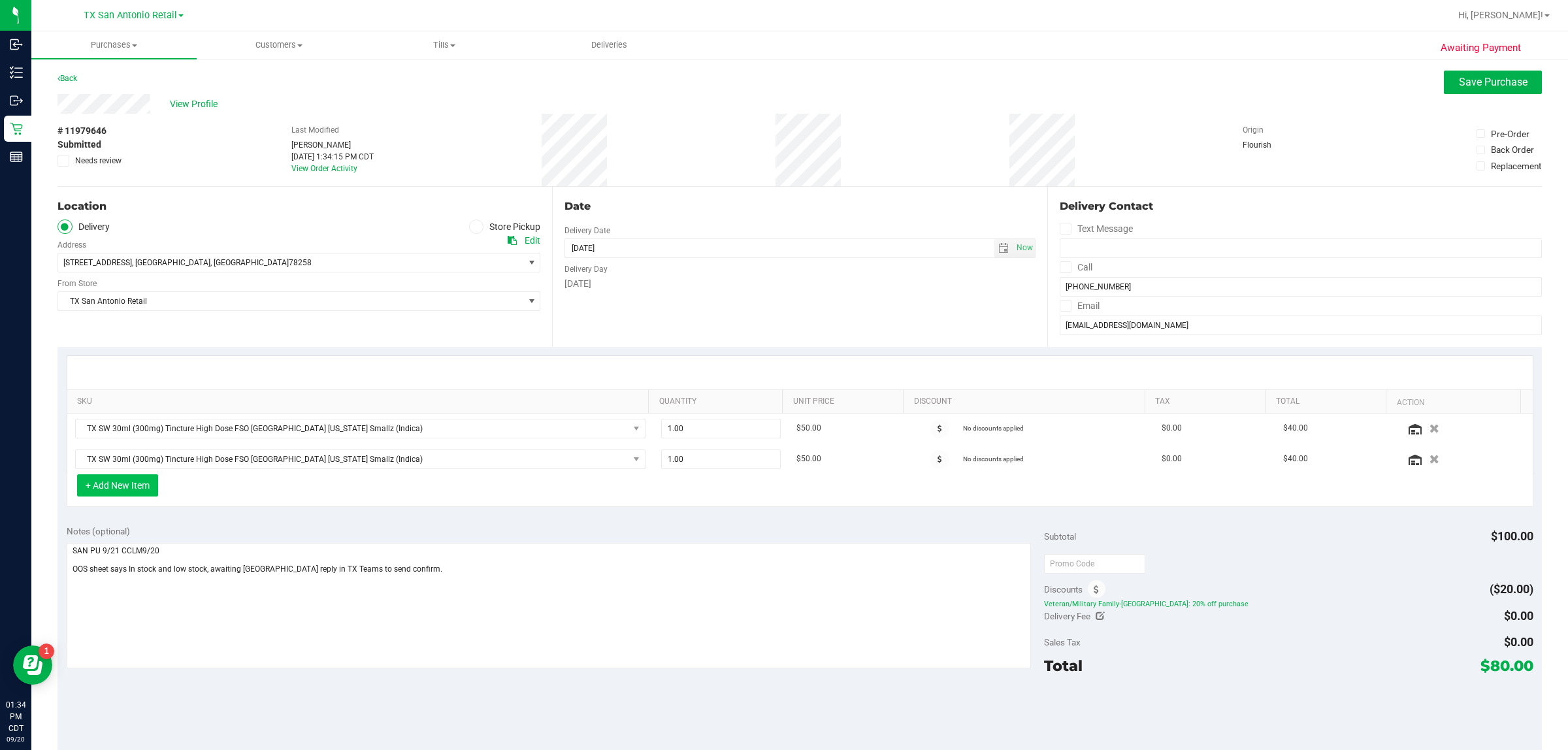
click at [144, 492] on button "+ Add New Item" at bounding box center [117, 485] width 81 height 22
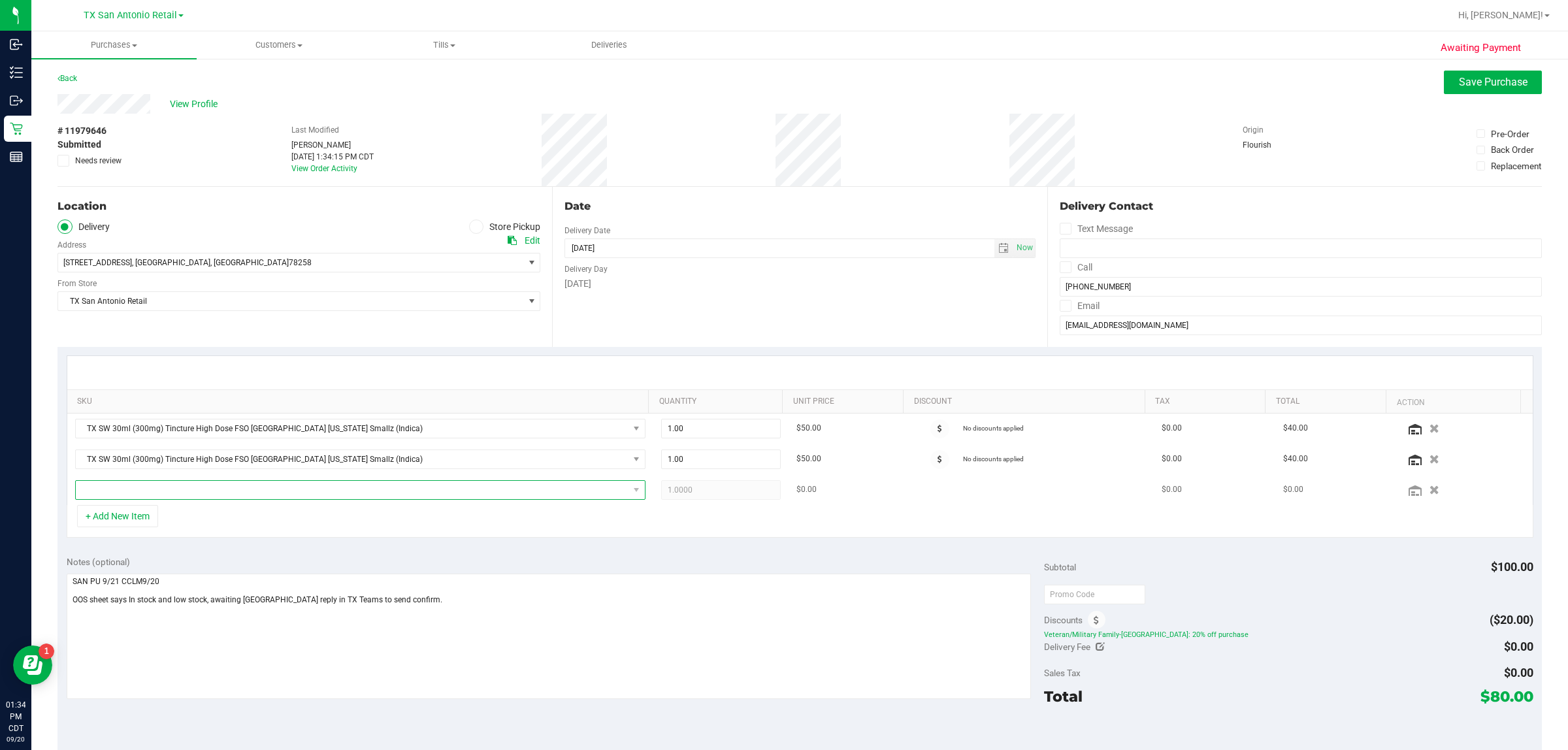
click at [201, 493] on span "NO DATA FOUND" at bounding box center [352, 490] width 553 height 18
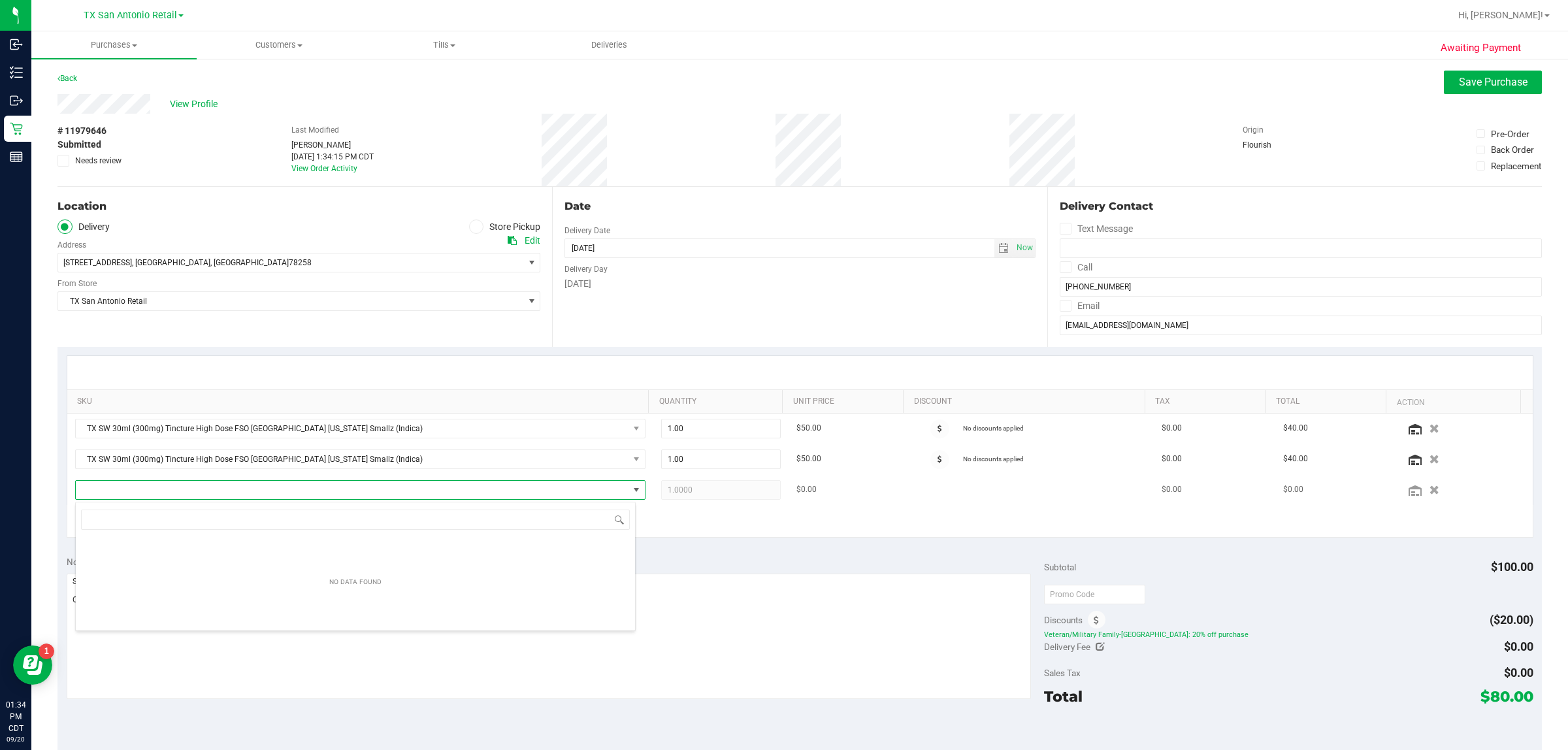
scroll to position [20, 556]
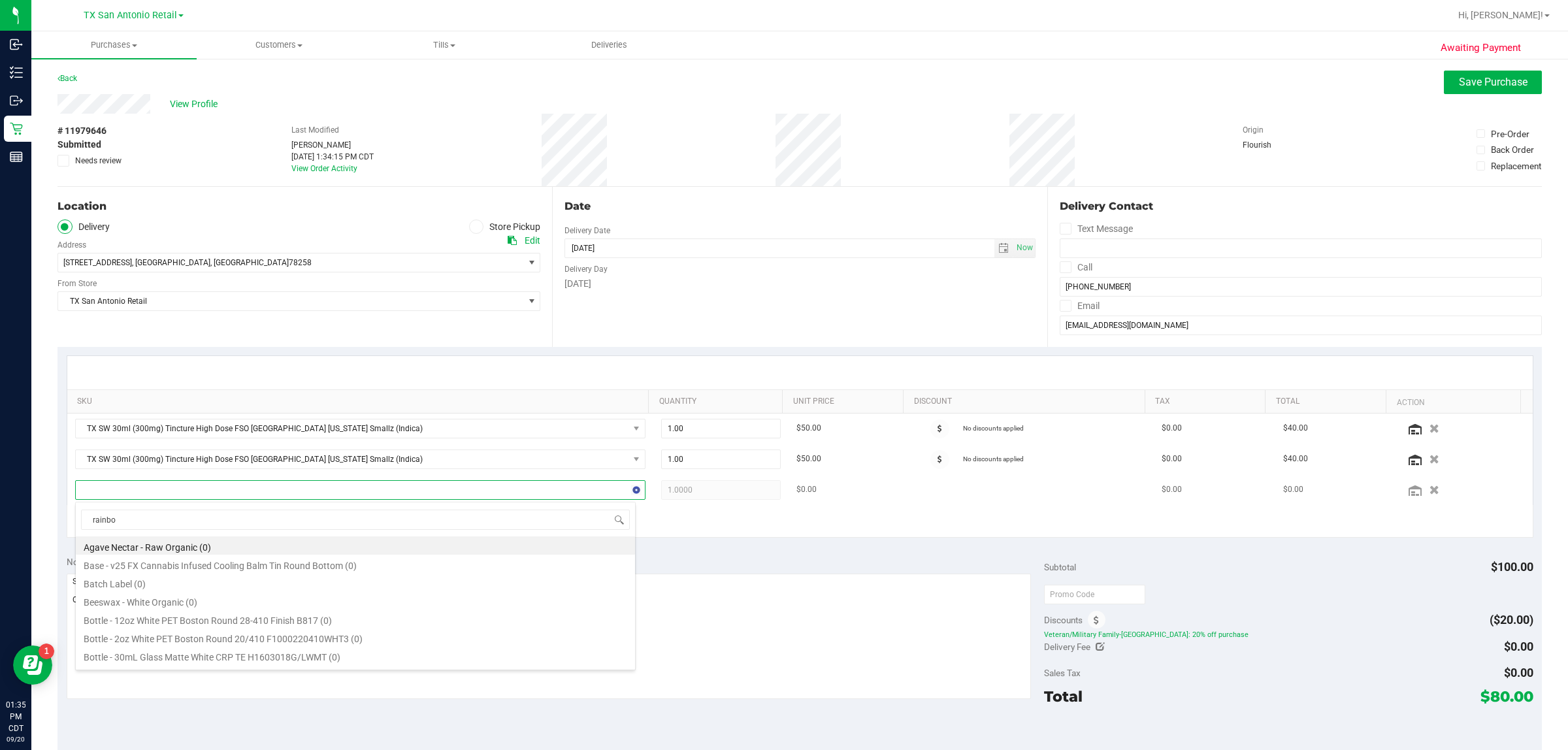
type input "rainbow"
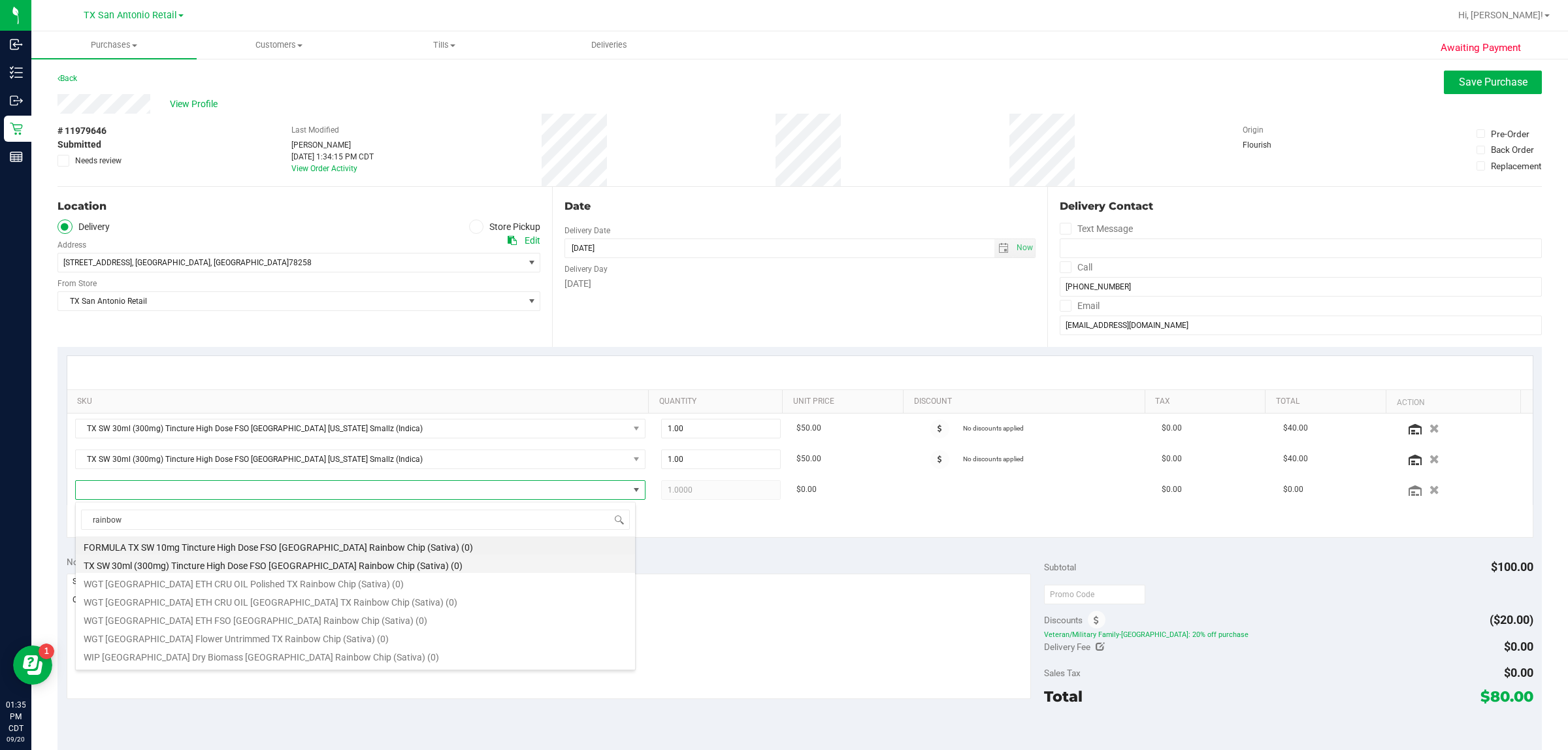
click at [465, 566] on li "TX SW 30ml (300mg) Tincture High Dose FSO TX Rainbow Chip (Sativa) (0)" at bounding box center [355, 563] width 559 height 18
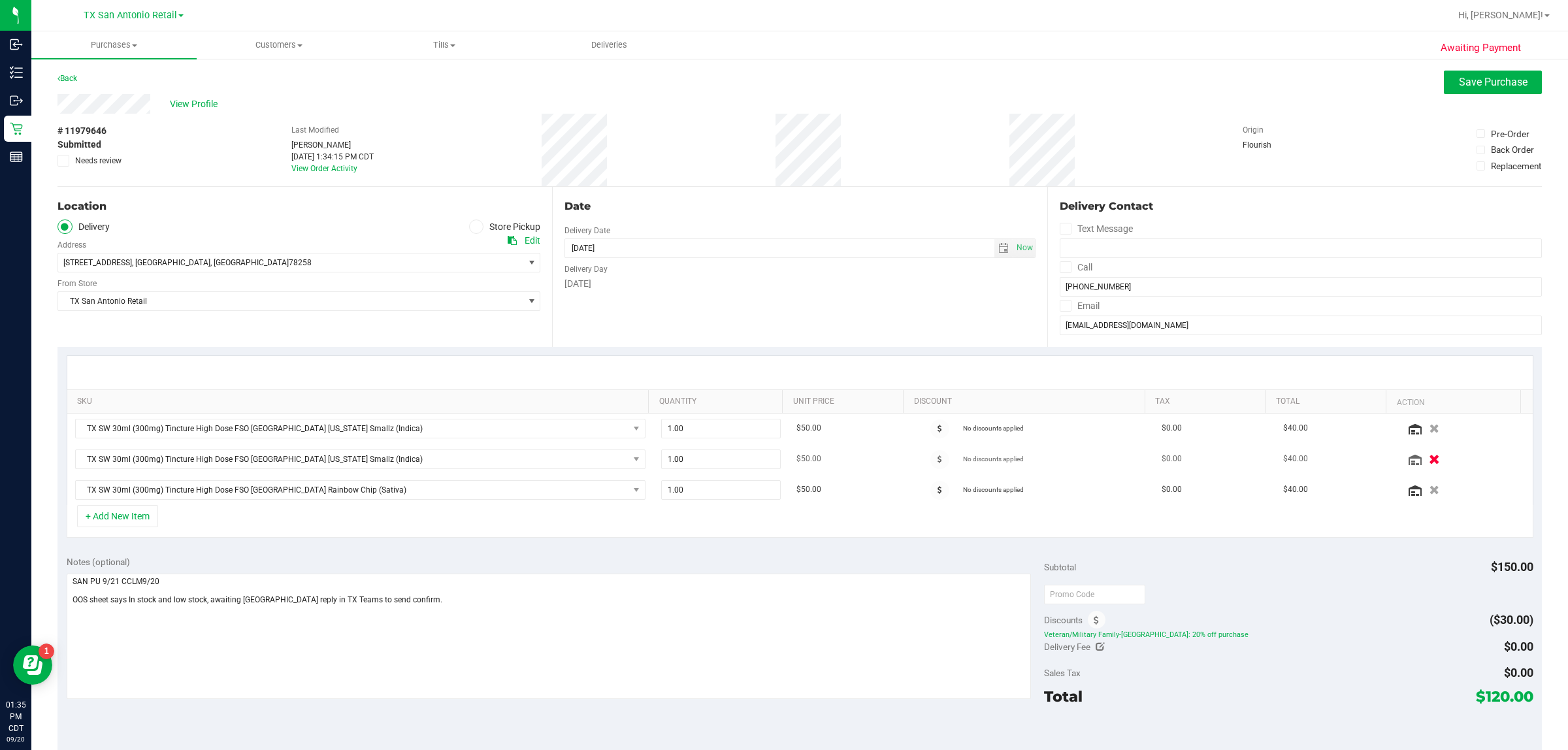
click at [764, 459] on icon "button" at bounding box center [1435, 459] width 11 height 9
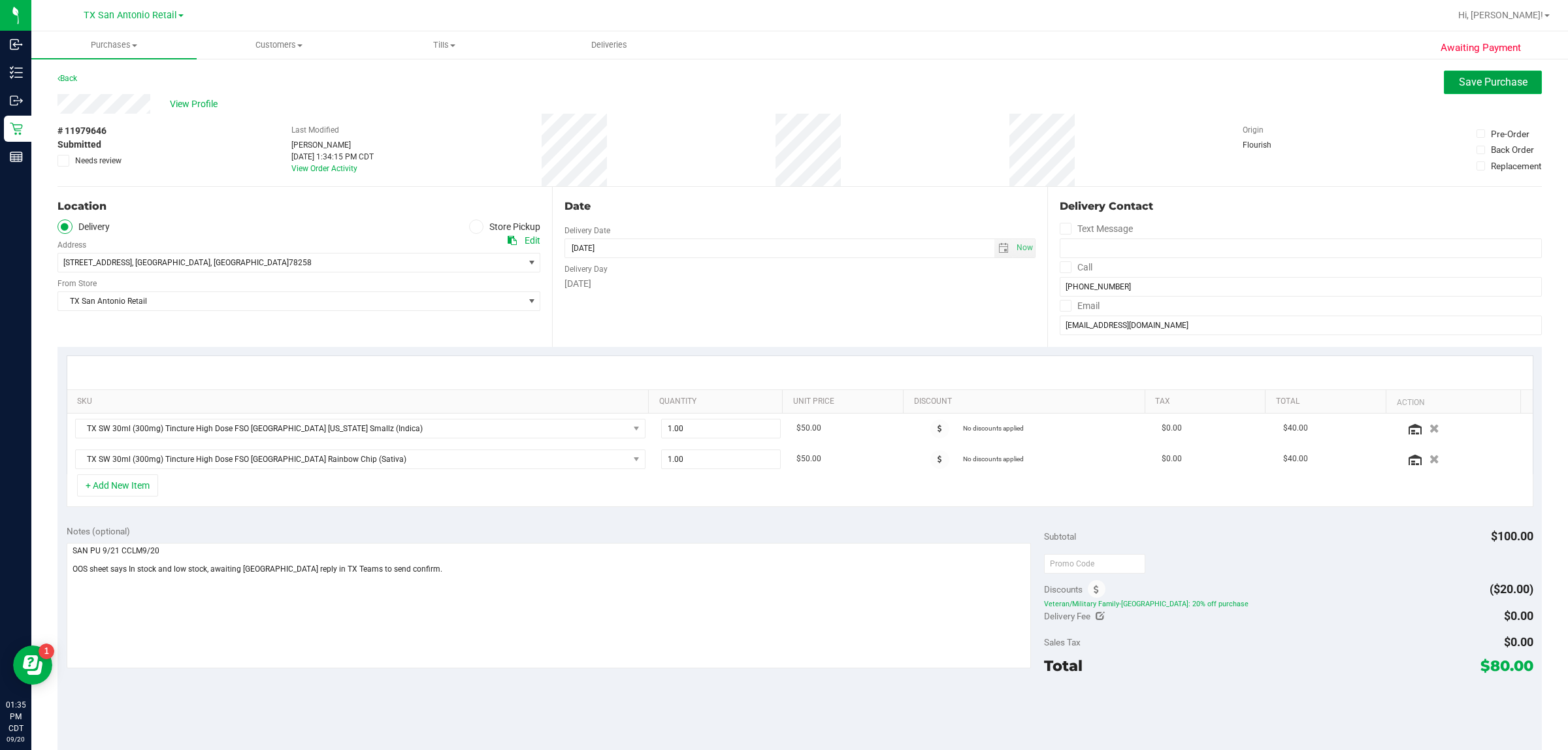
click at [764, 78] on span "Save Purchase" at bounding box center [1493, 82] width 69 height 12
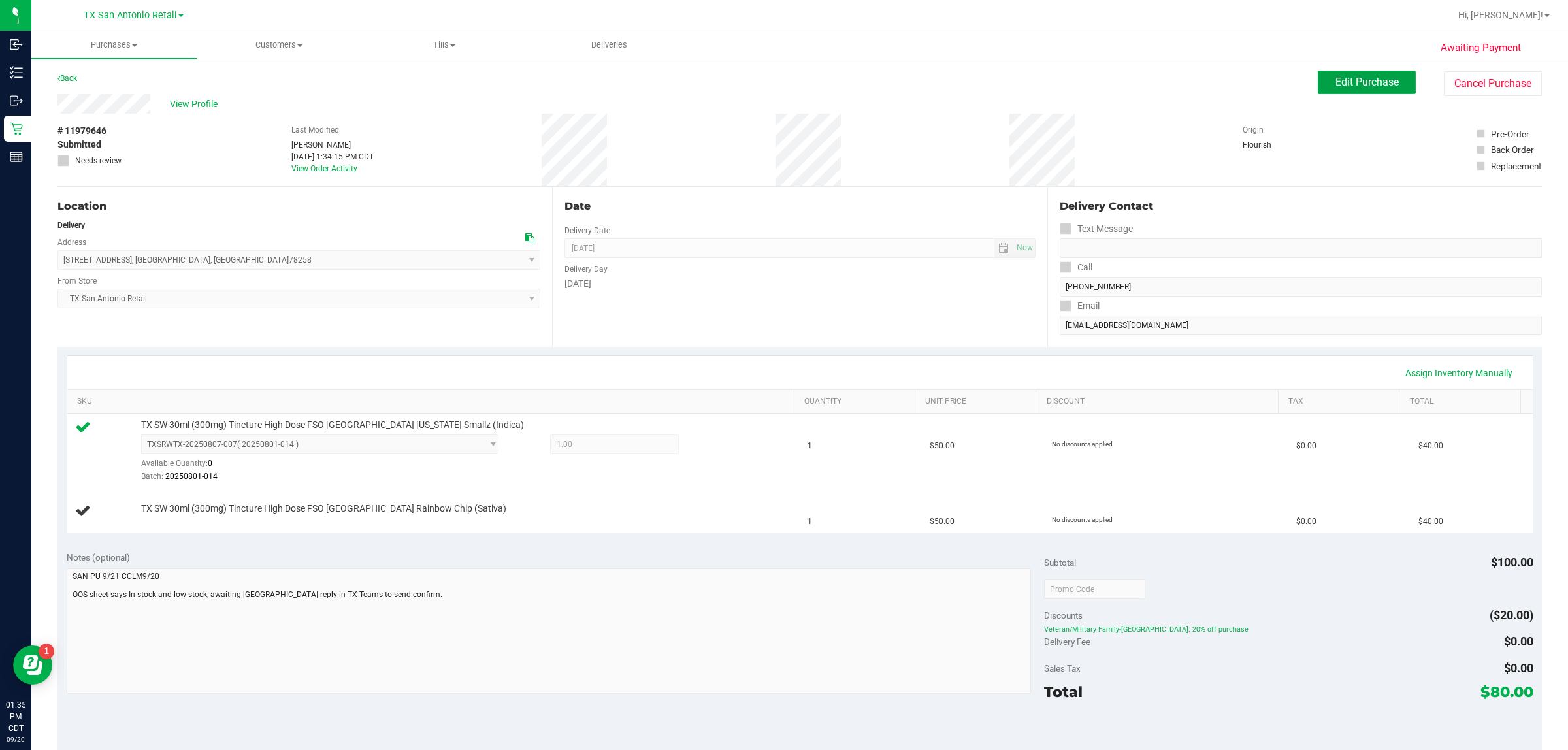
click at [764, 76] on span "Edit Purchase" at bounding box center [1367, 82] width 63 height 12
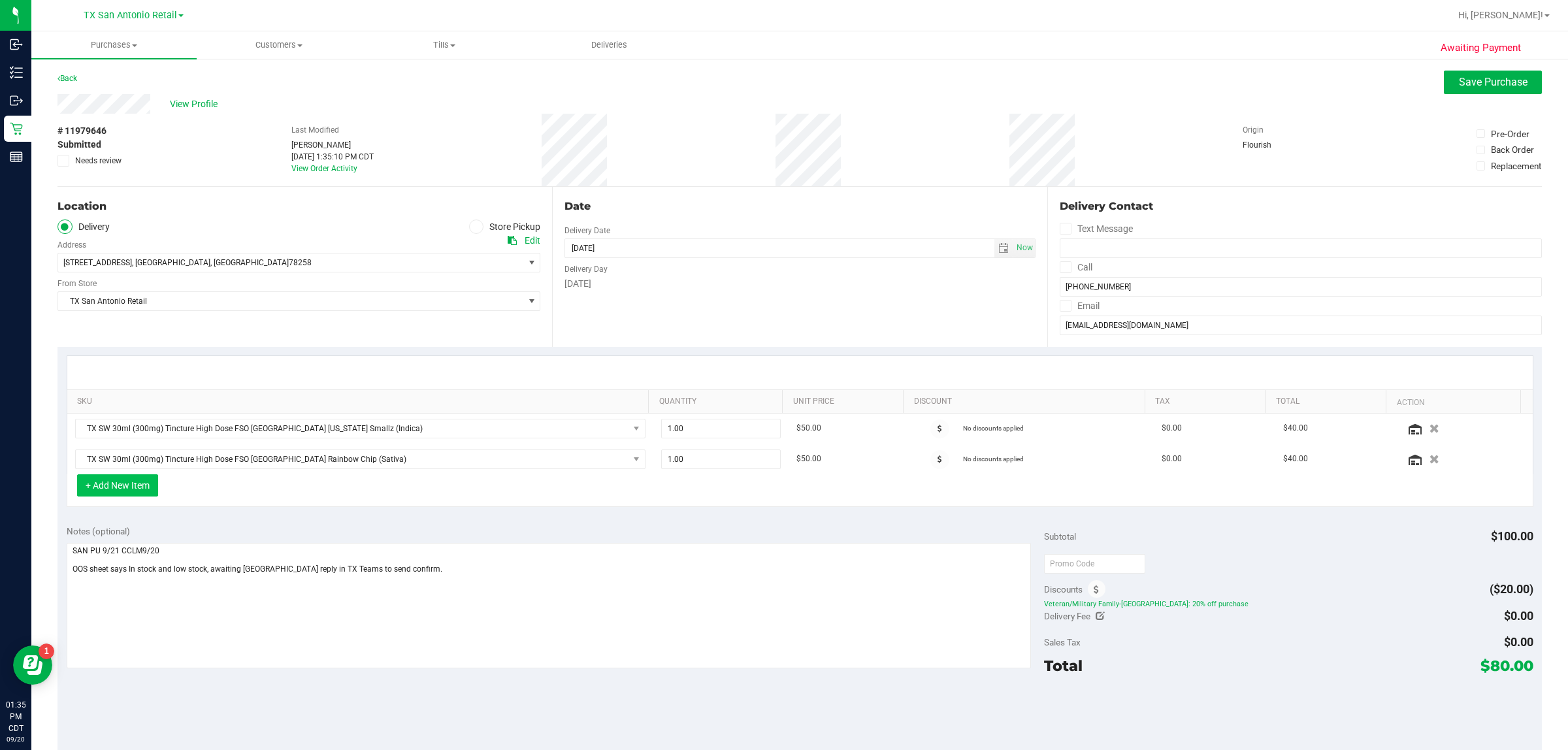
click at [134, 487] on button "+ Add New Item" at bounding box center [117, 485] width 81 height 22
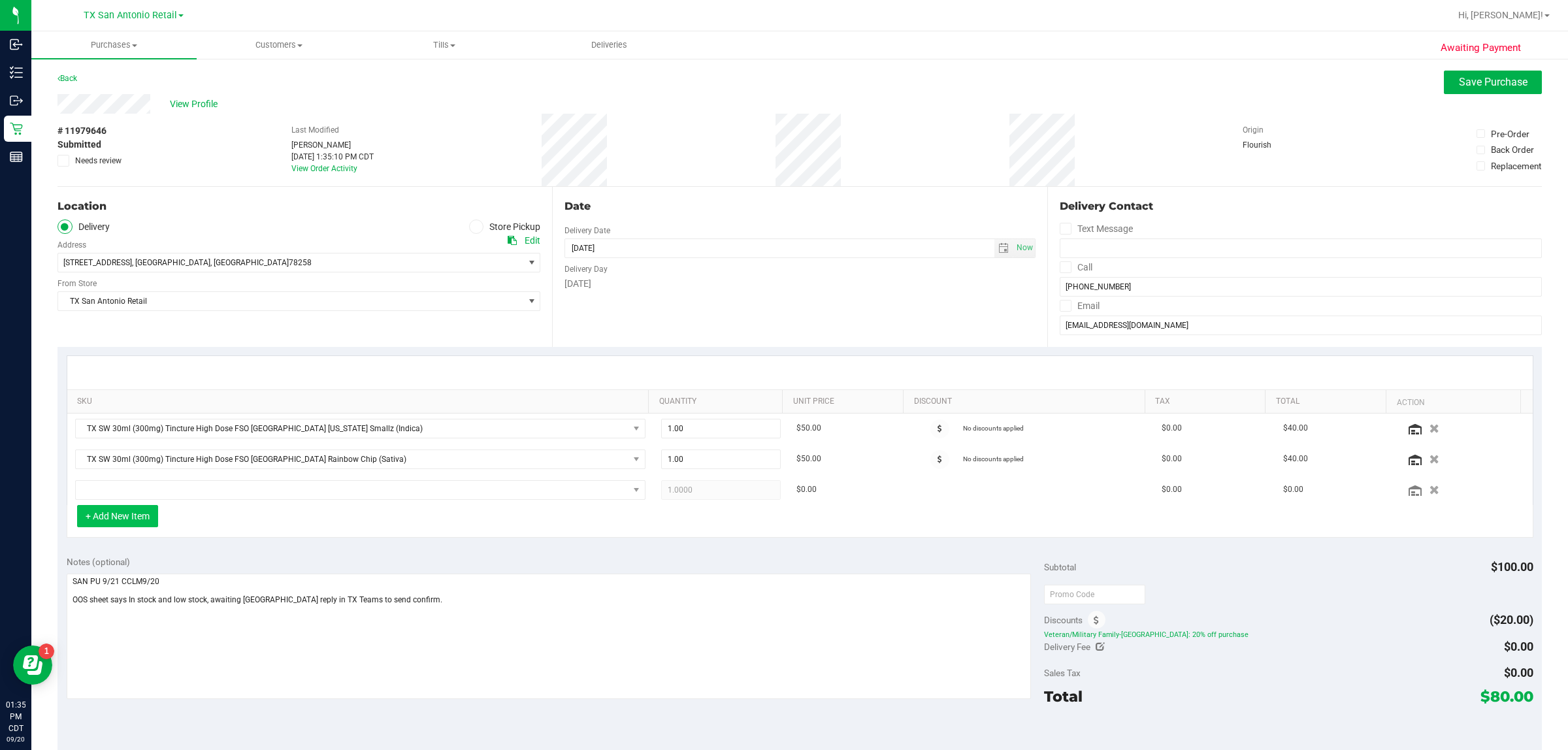
click at [152, 517] on button "+ Add New Item" at bounding box center [117, 516] width 81 height 22
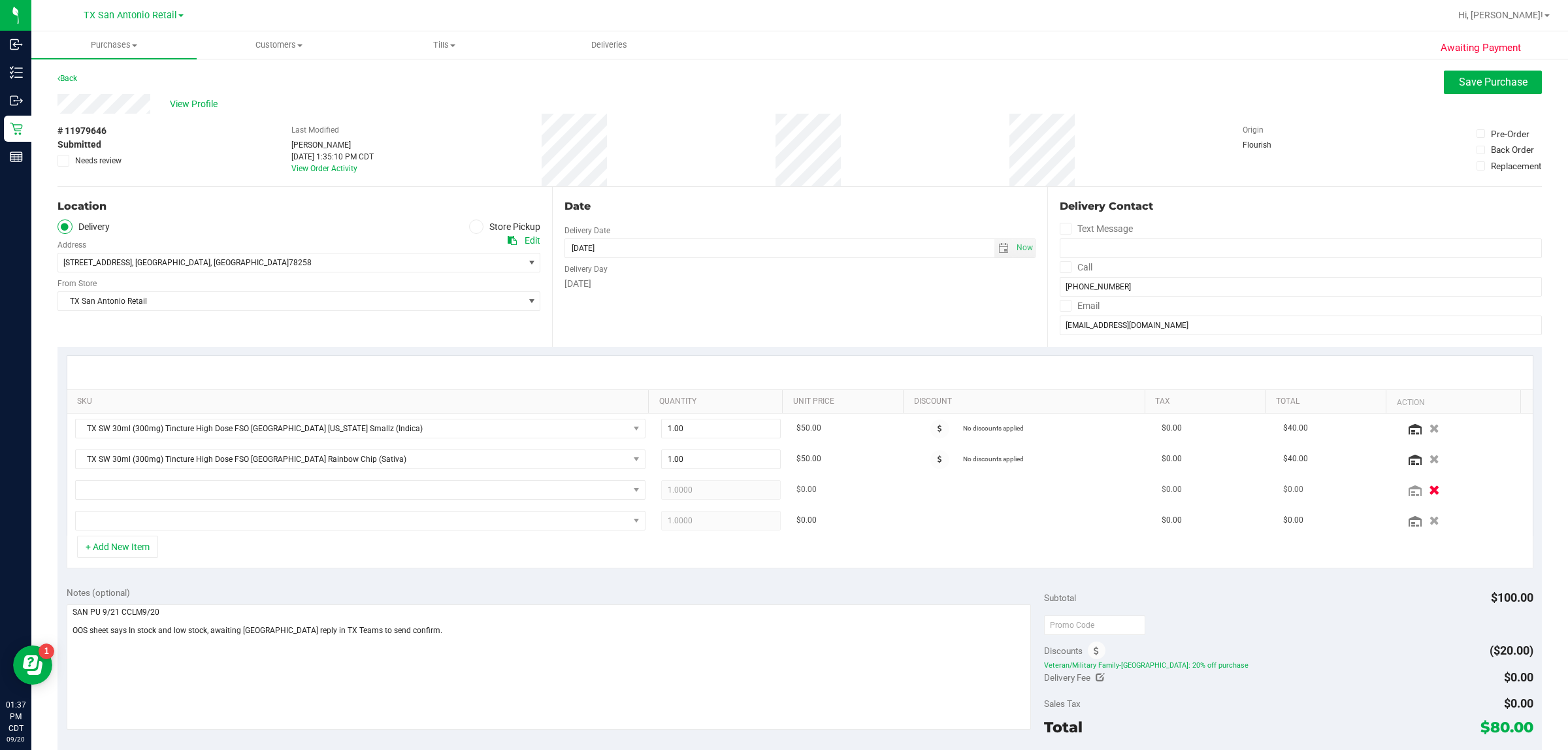
click at [764, 489] on icon "button" at bounding box center [1435, 490] width 11 height 9
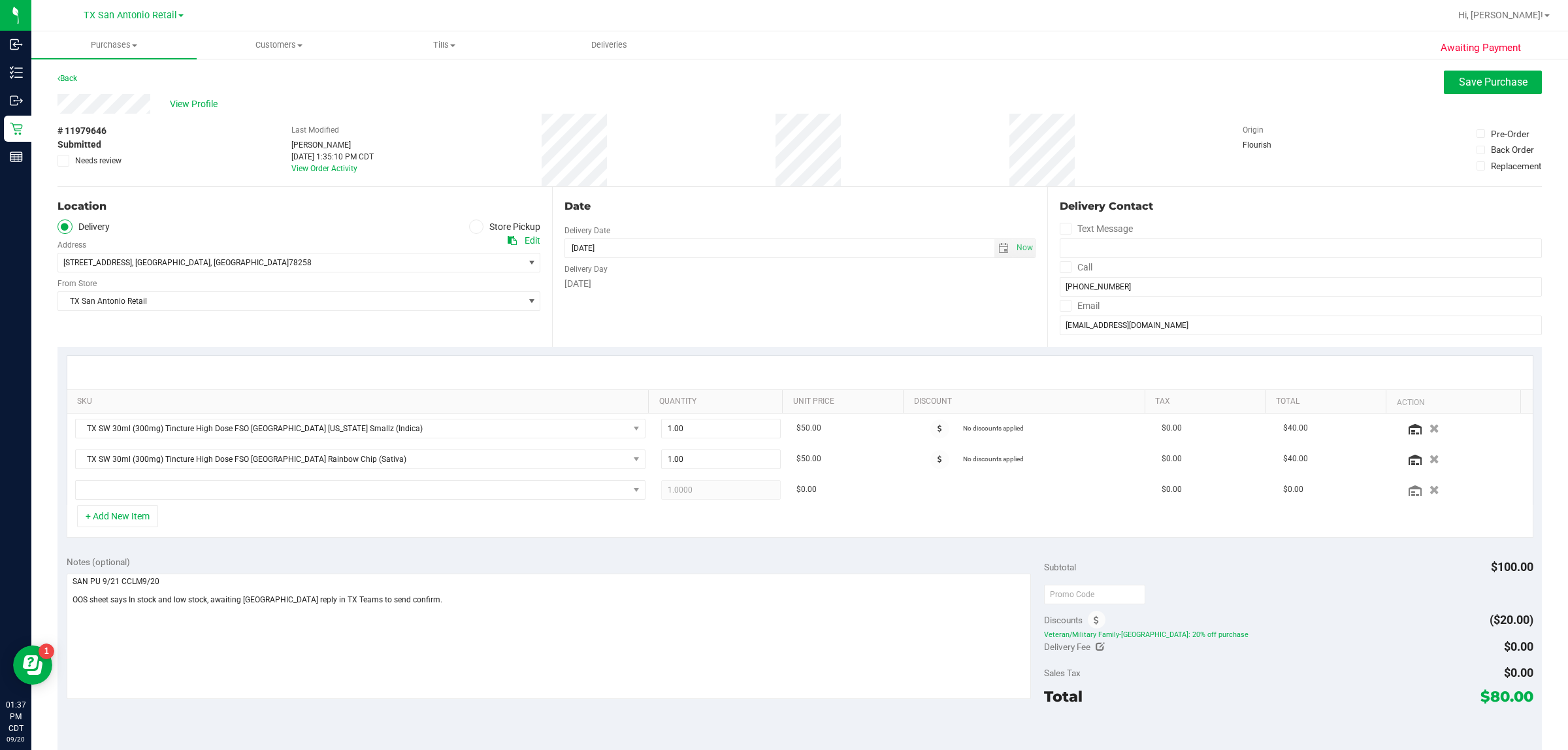
click at [764, 489] on icon "button" at bounding box center [1434, 490] width 9 height 9
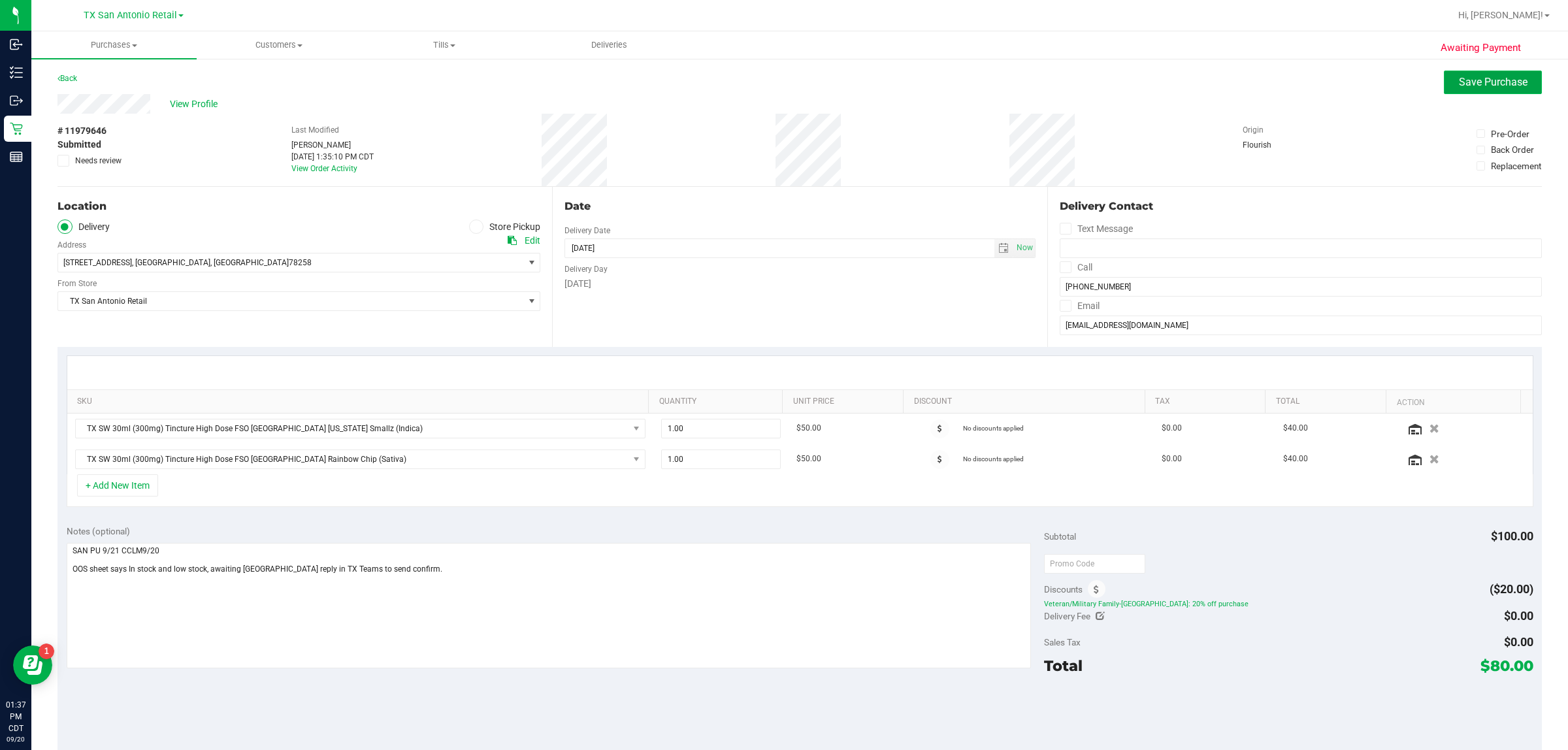
click at [764, 90] on button "Save Purchase" at bounding box center [1493, 82] width 98 height 23
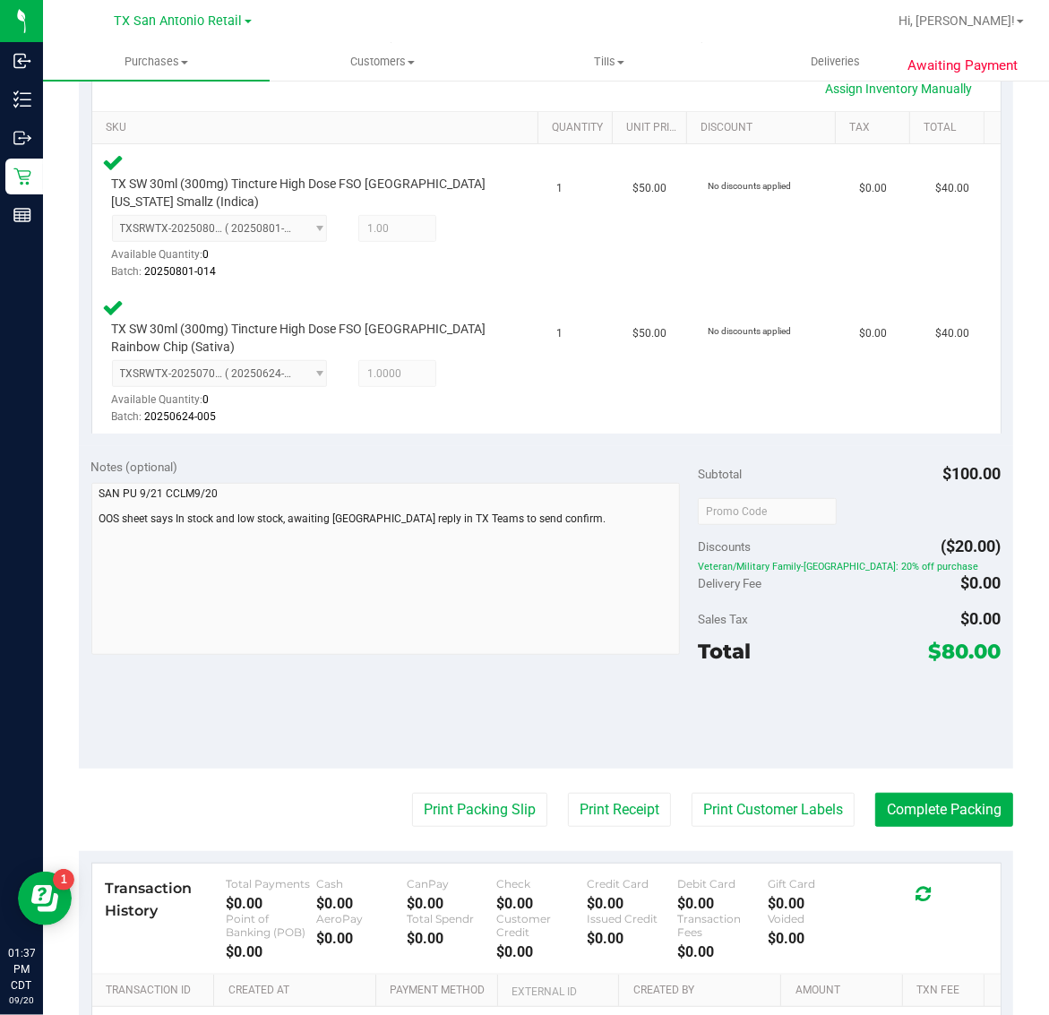
scroll to position [437, 0]
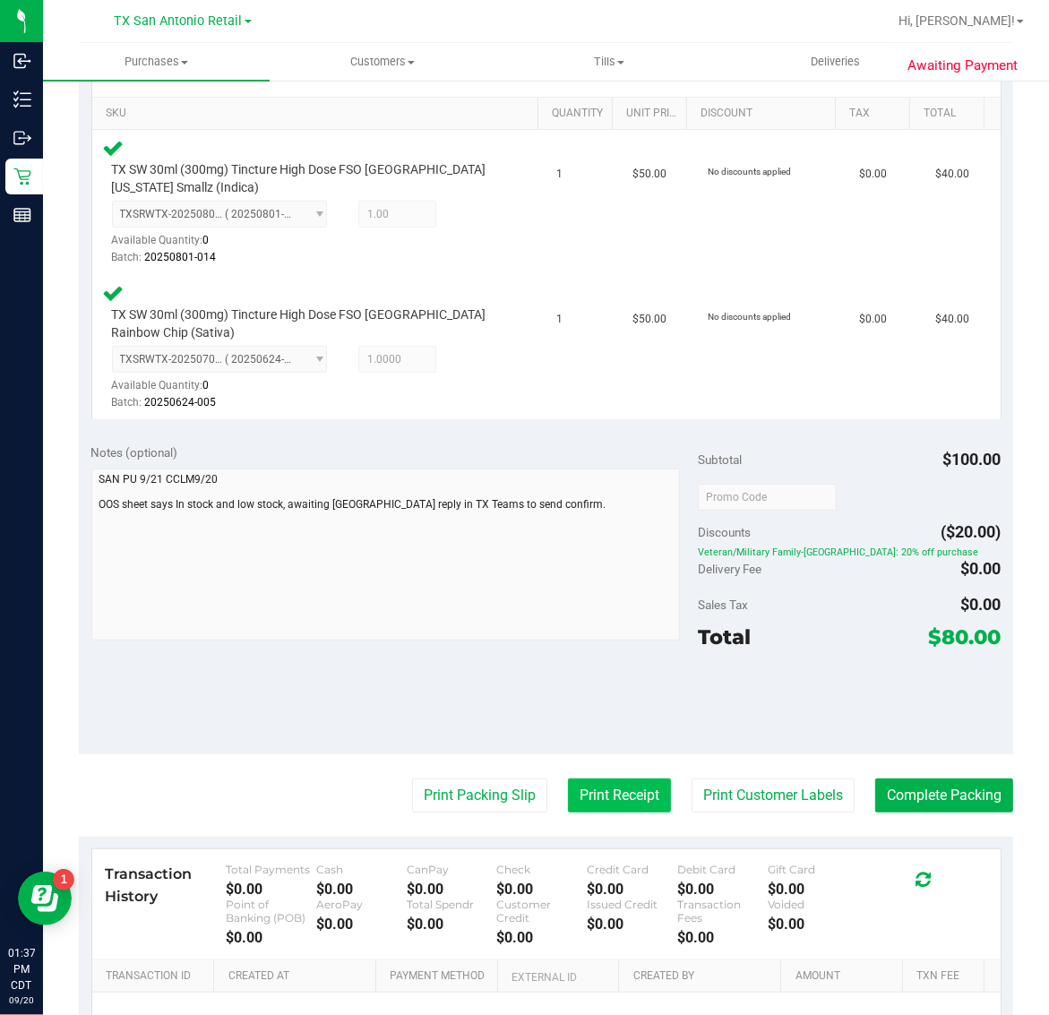
click at [614, 790] on button "Print Receipt" at bounding box center [619, 795] width 103 height 34
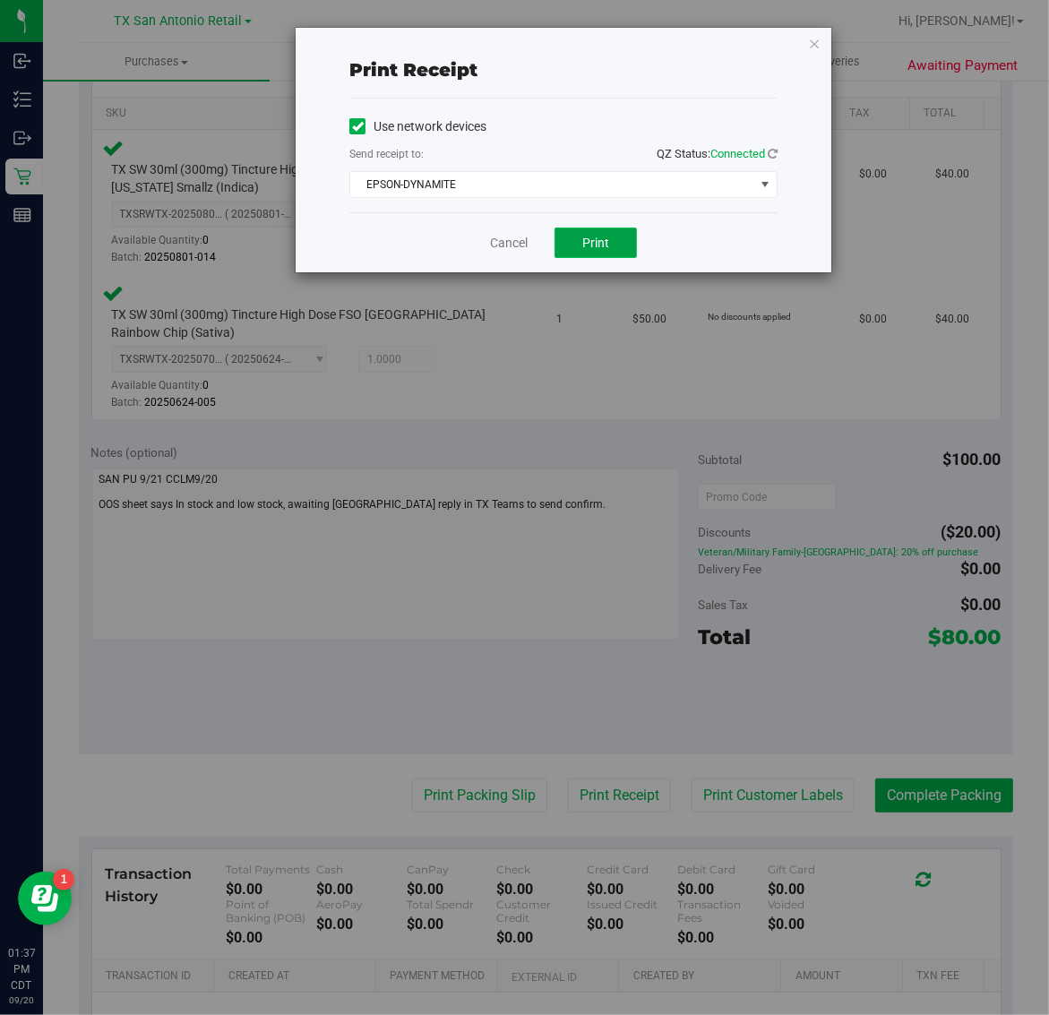
click at [592, 250] on span "Print" at bounding box center [595, 243] width 27 height 14
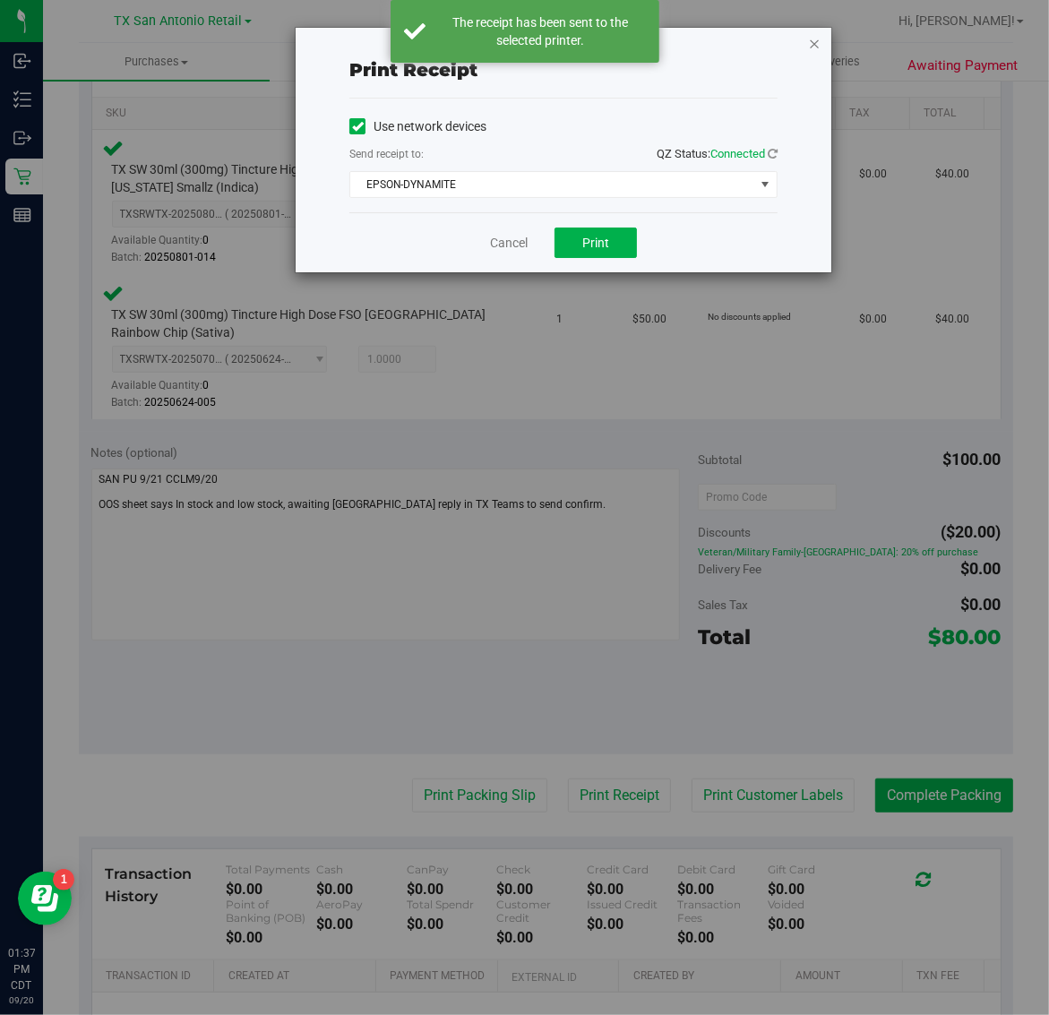
click at [808, 39] on icon "button" at bounding box center [814, 42] width 13 height 21
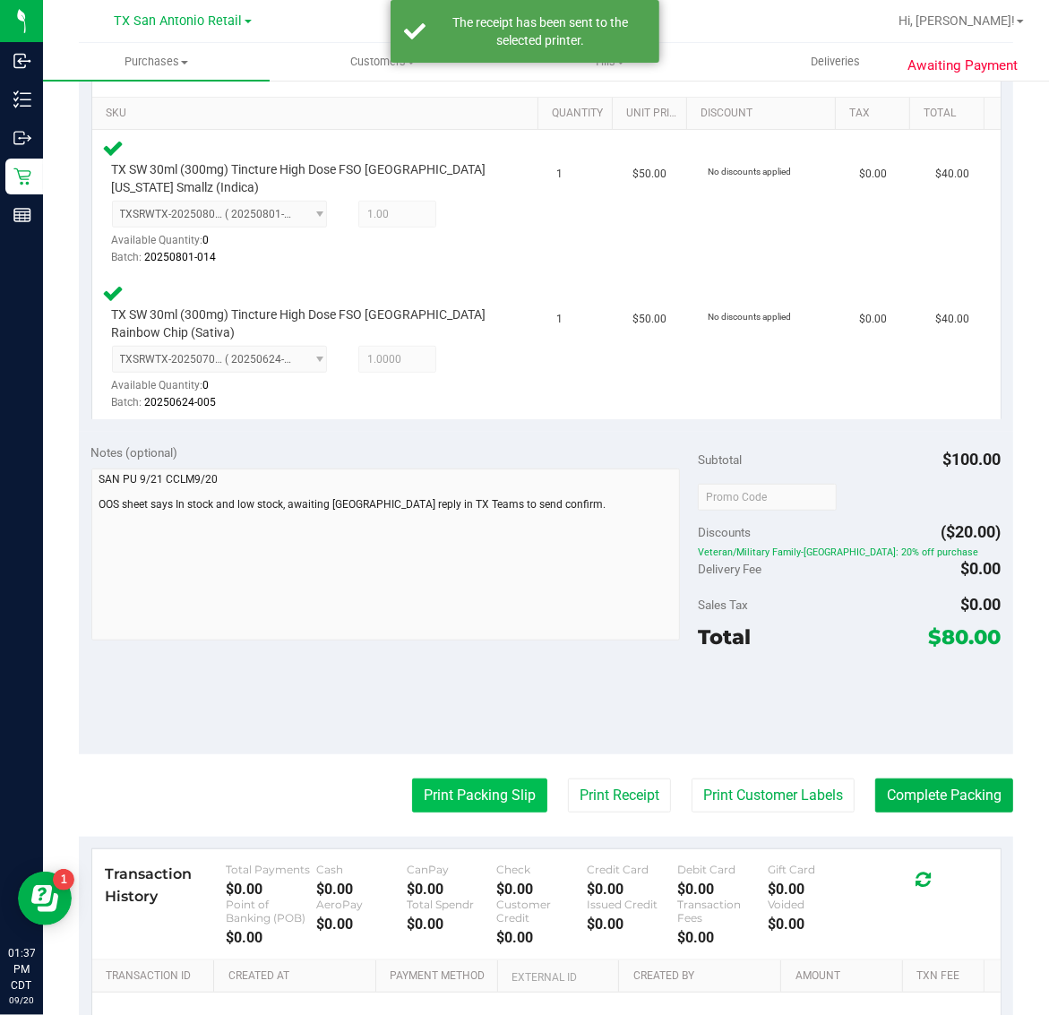
click at [455, 790] on button "Print Packing Slip" at bounding box center [479, 795] width 135 height 34
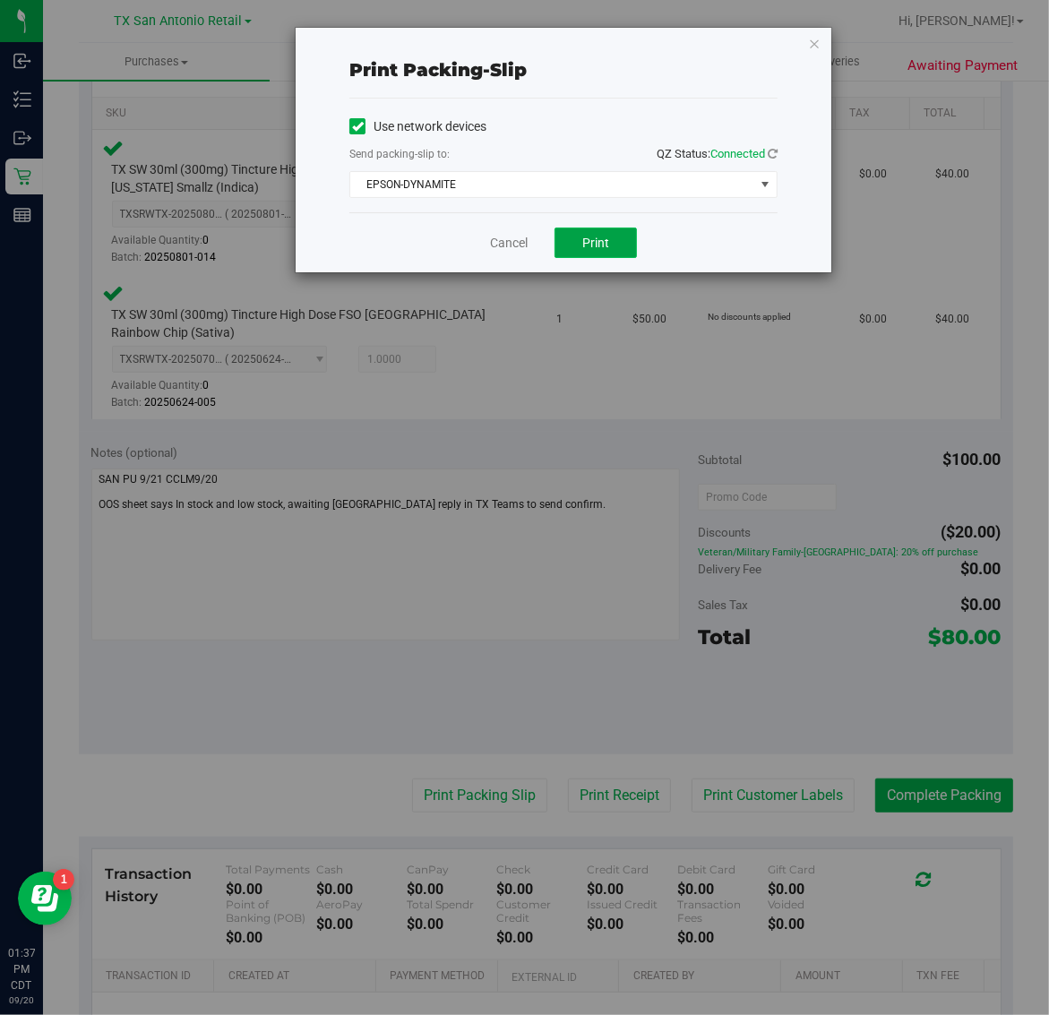
click at [607, 255] on button "Print" at bounding box center [595, 243] width 82 height 30
click at [812, 42] on icon "button" at bounding box center [814, 42] width 13 height 21
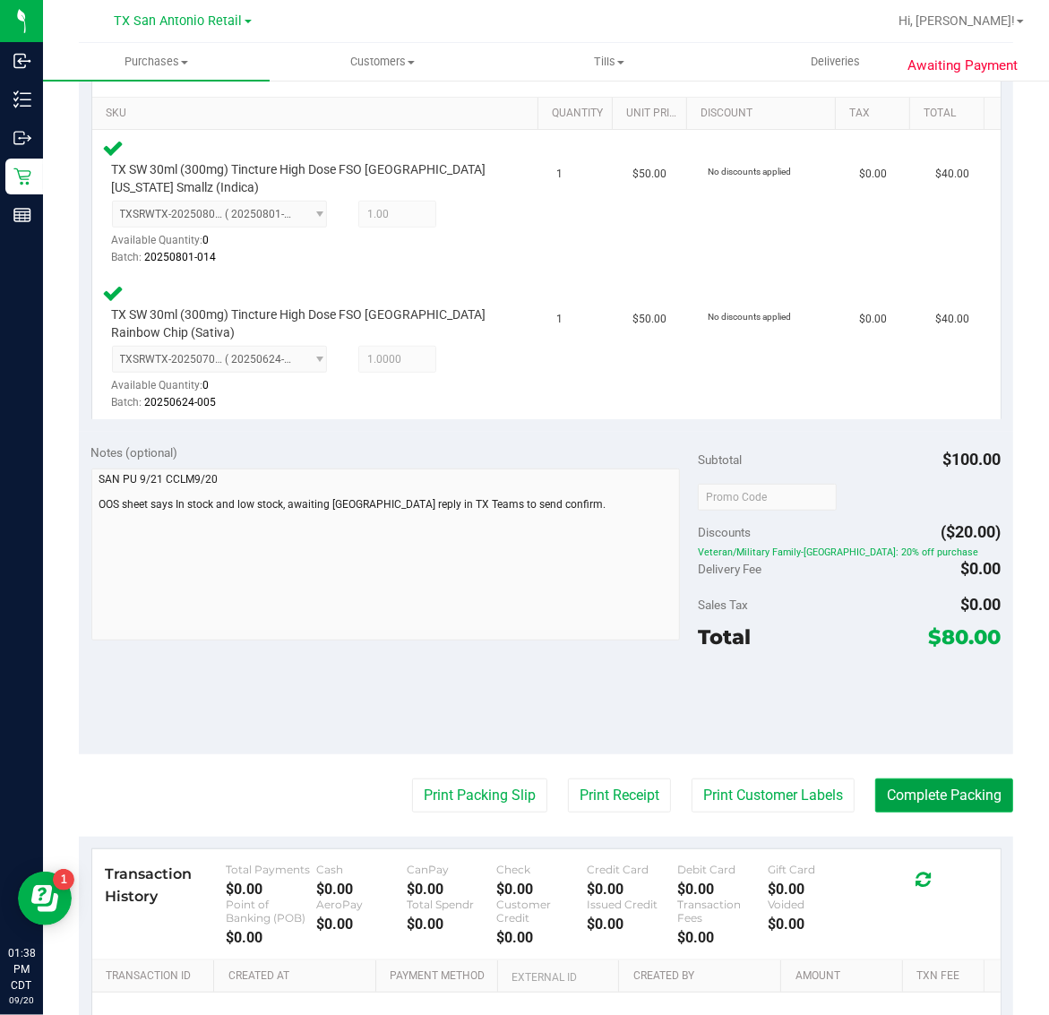
click at [919, 786] on button "Complete Packing" at bounding box center [944, 795] width 138 height 34
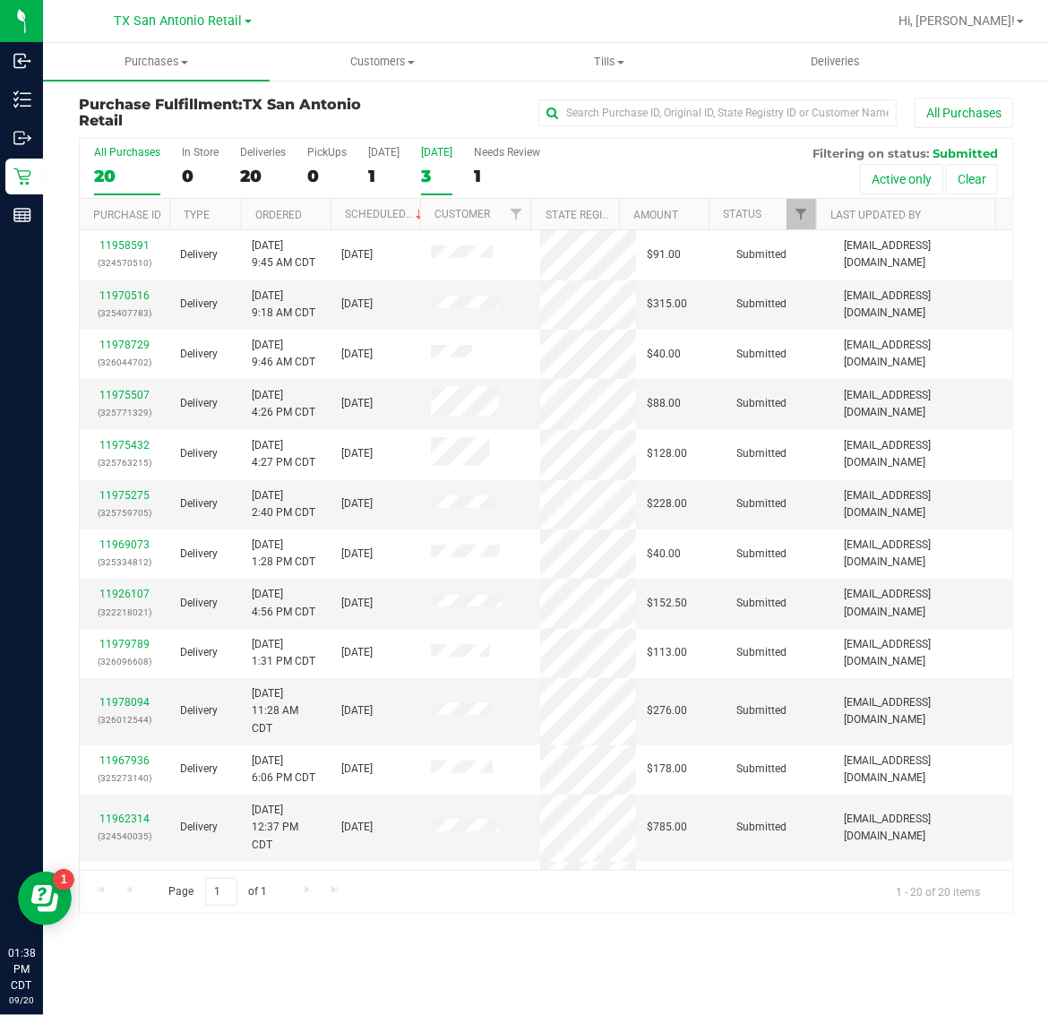
click at [433, 170] on div "3" at bounding box center [436, 176] width 31 height 21
click at [0, 0] on input "Tomorrow 3" at bounding box center [0, 0] width 0 height 0
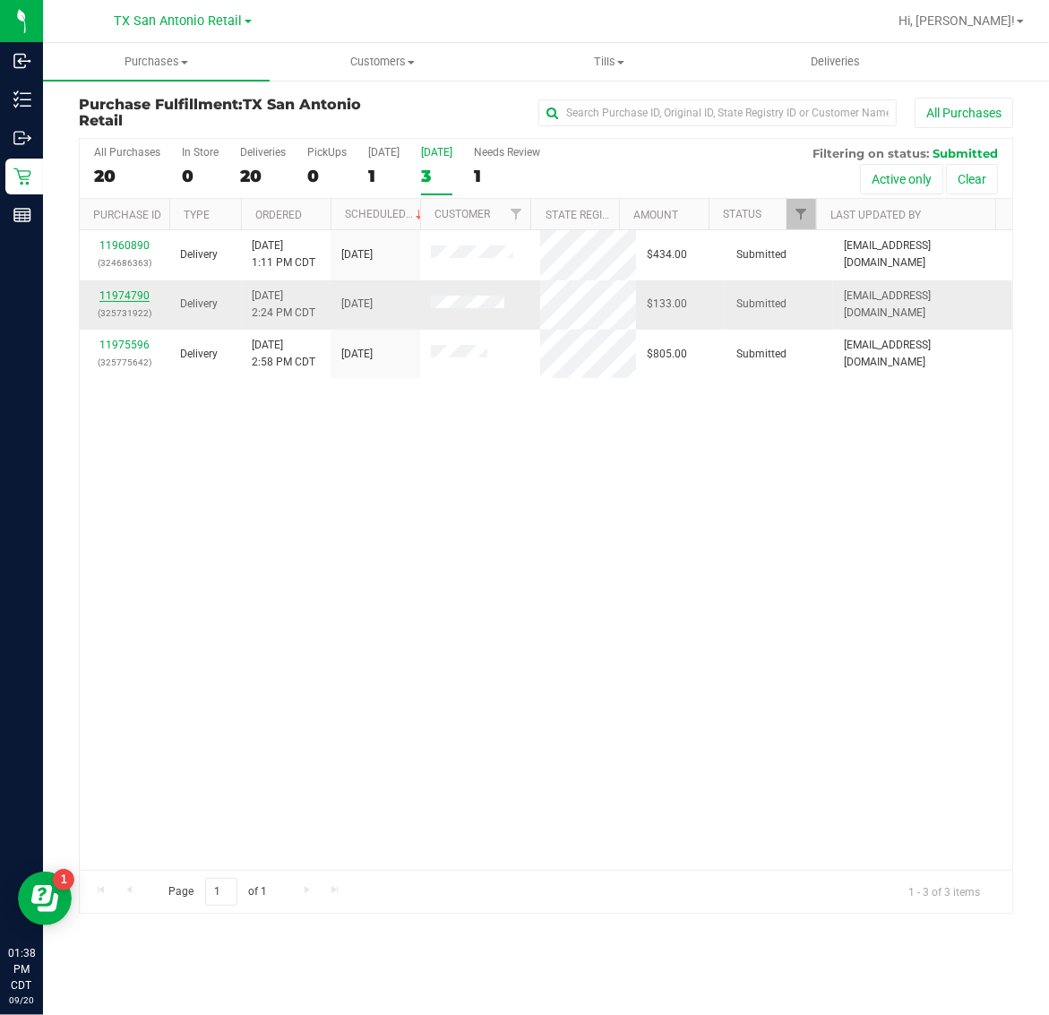
click at [132, 296] on link "11974790" at bounding box center [124, 295] width 50 height 13
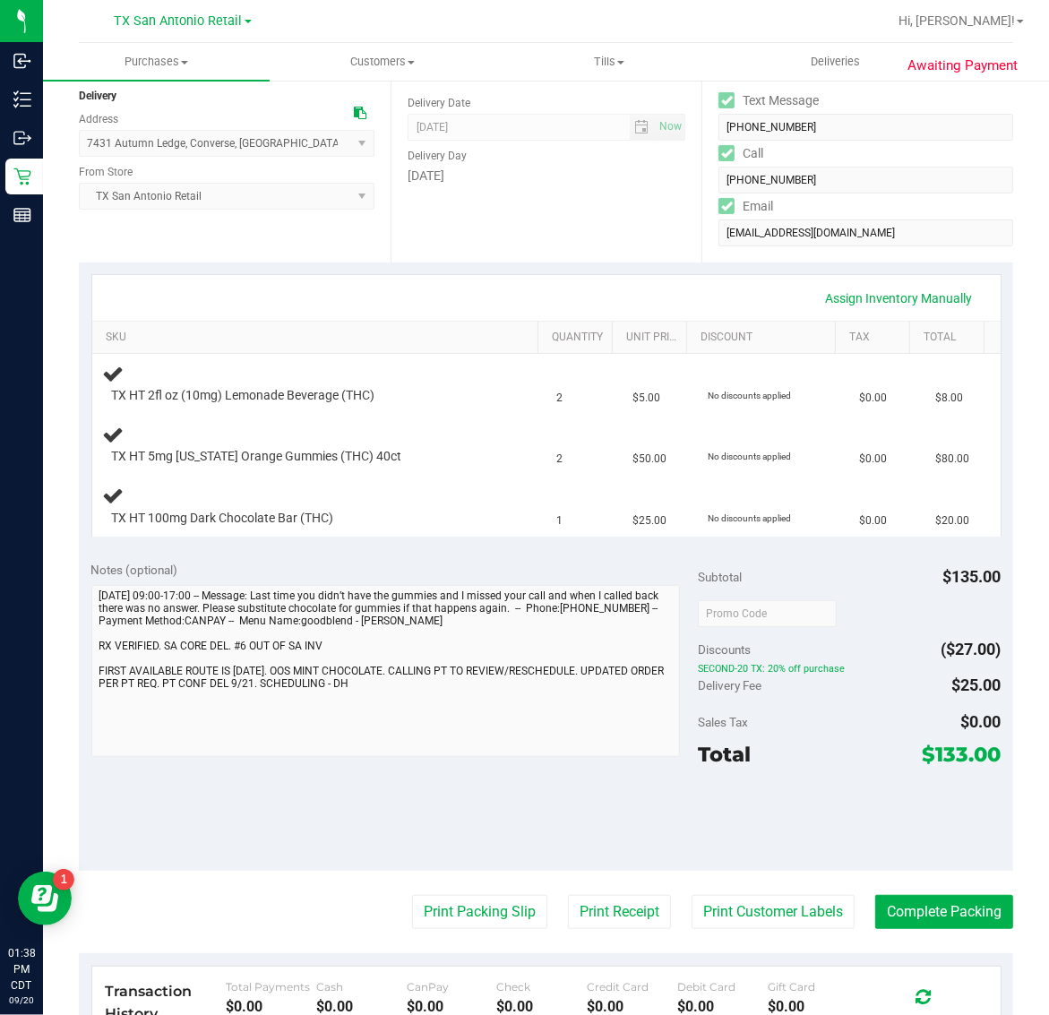
scroll to position [448, 0]
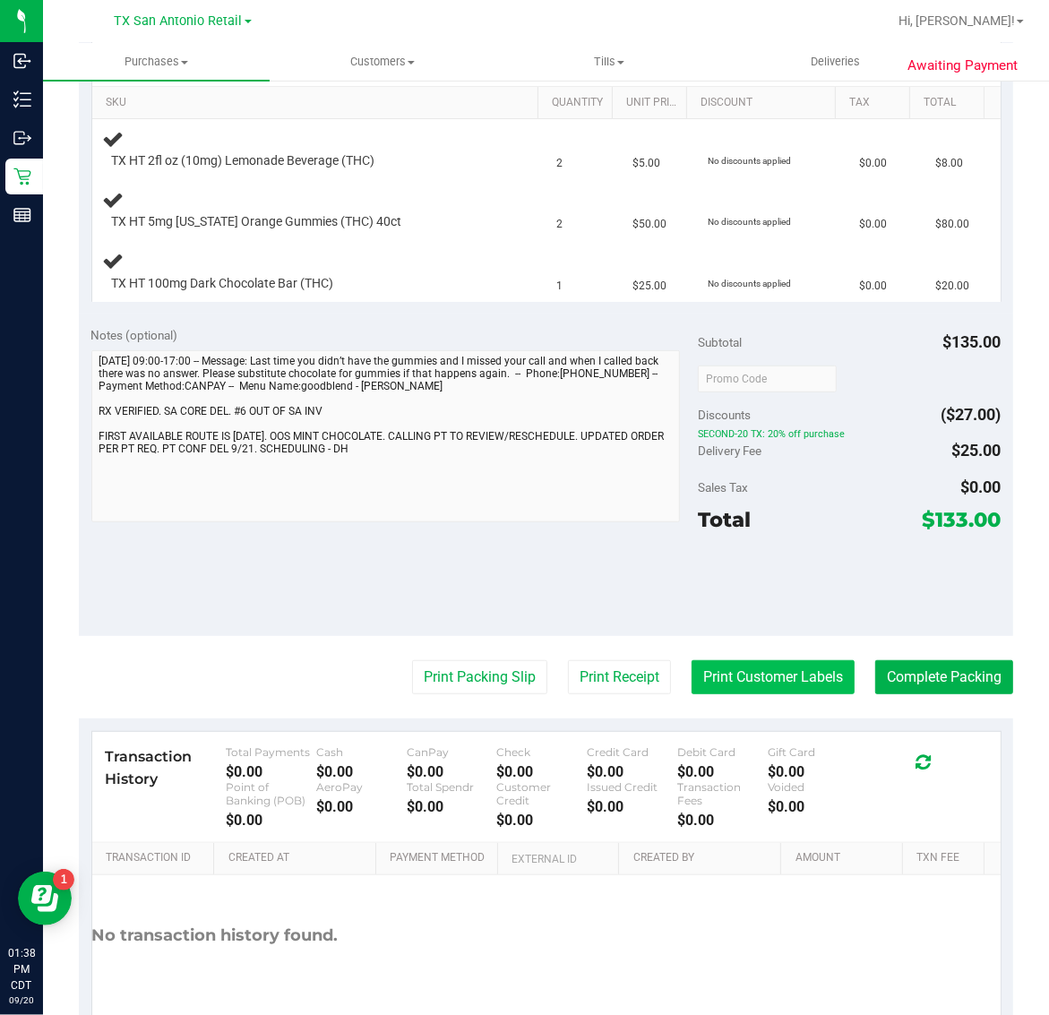
click at [775, 674] on button "Print Customer Labels" at bounding box center [772, 677] width 163 height 34
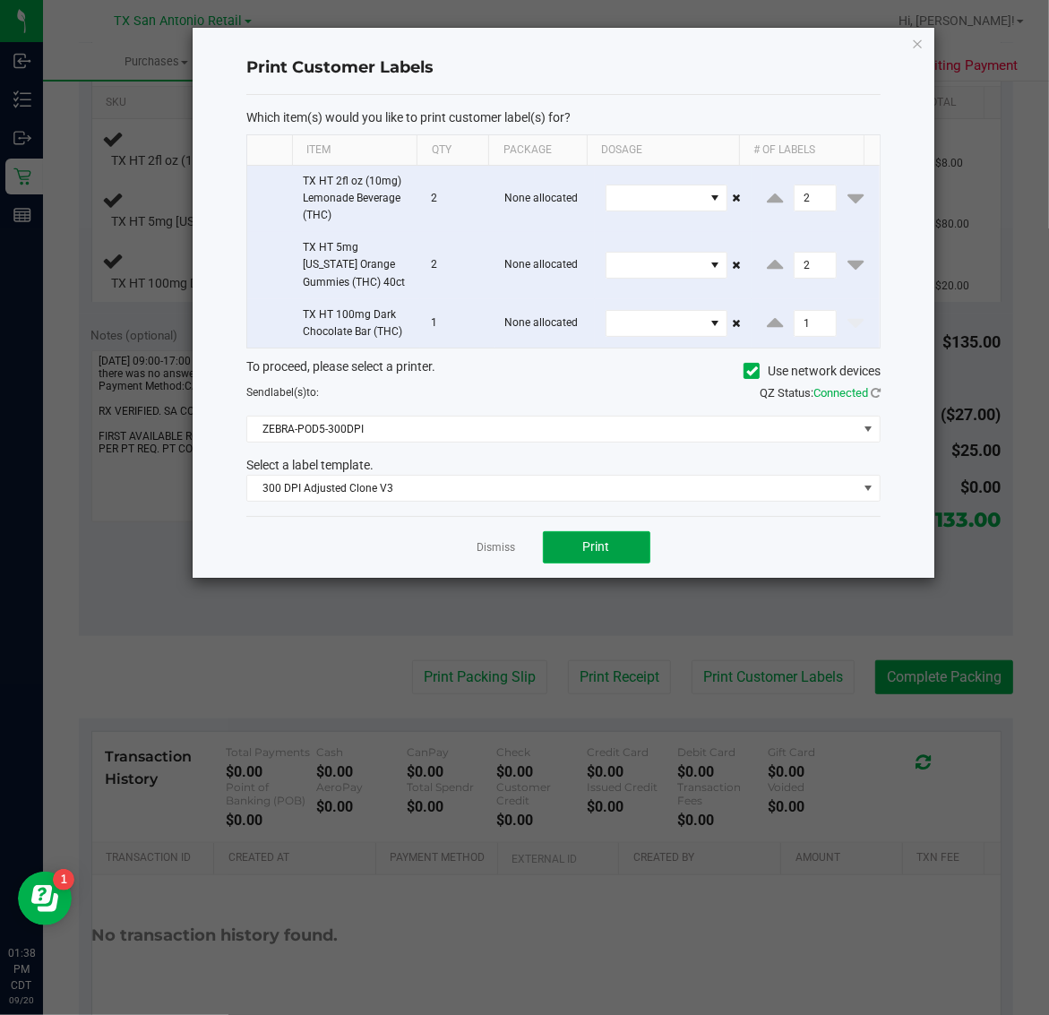
click at [620, 543] on button "Print" at bounding box center [596, 547] width 107 height 32
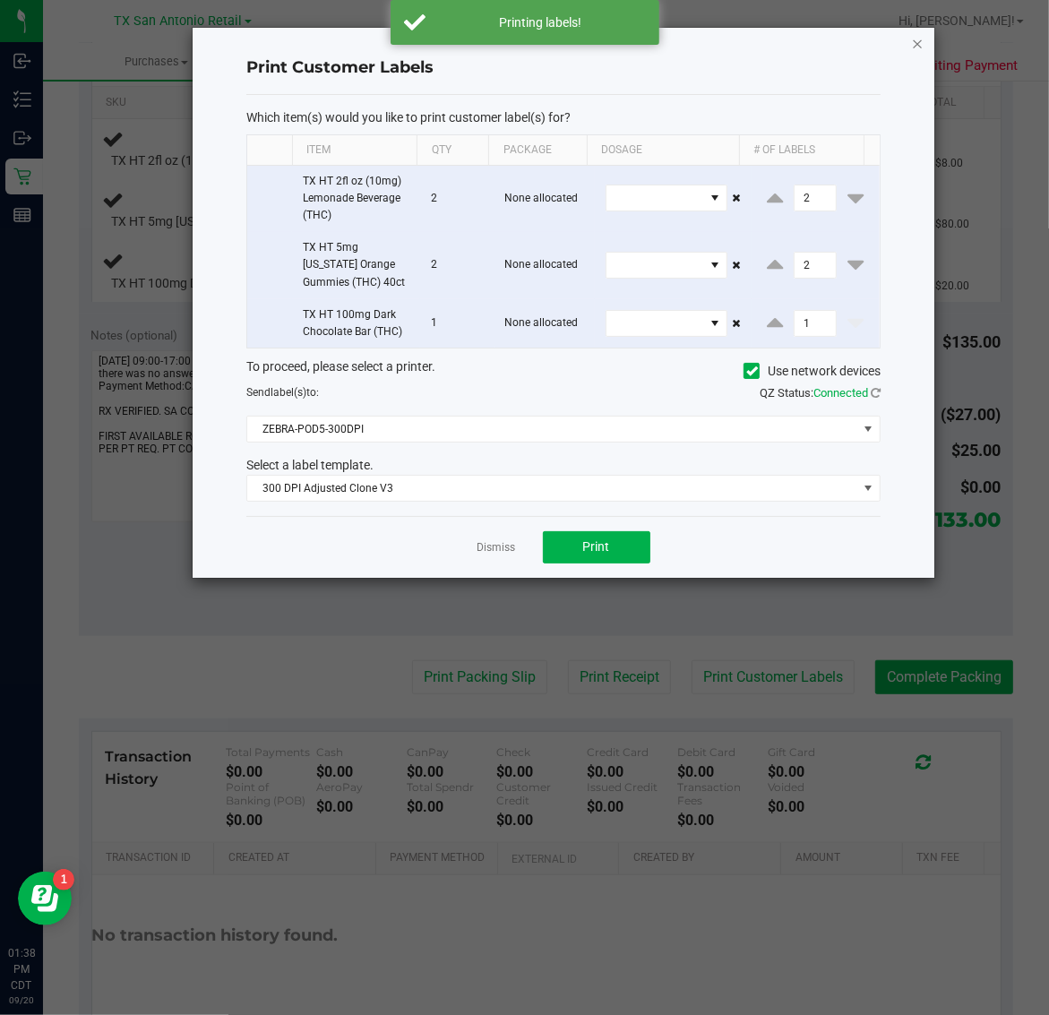
click at [918, 36] on icon "button" at bounding box center [918, 42] width 13 height 21
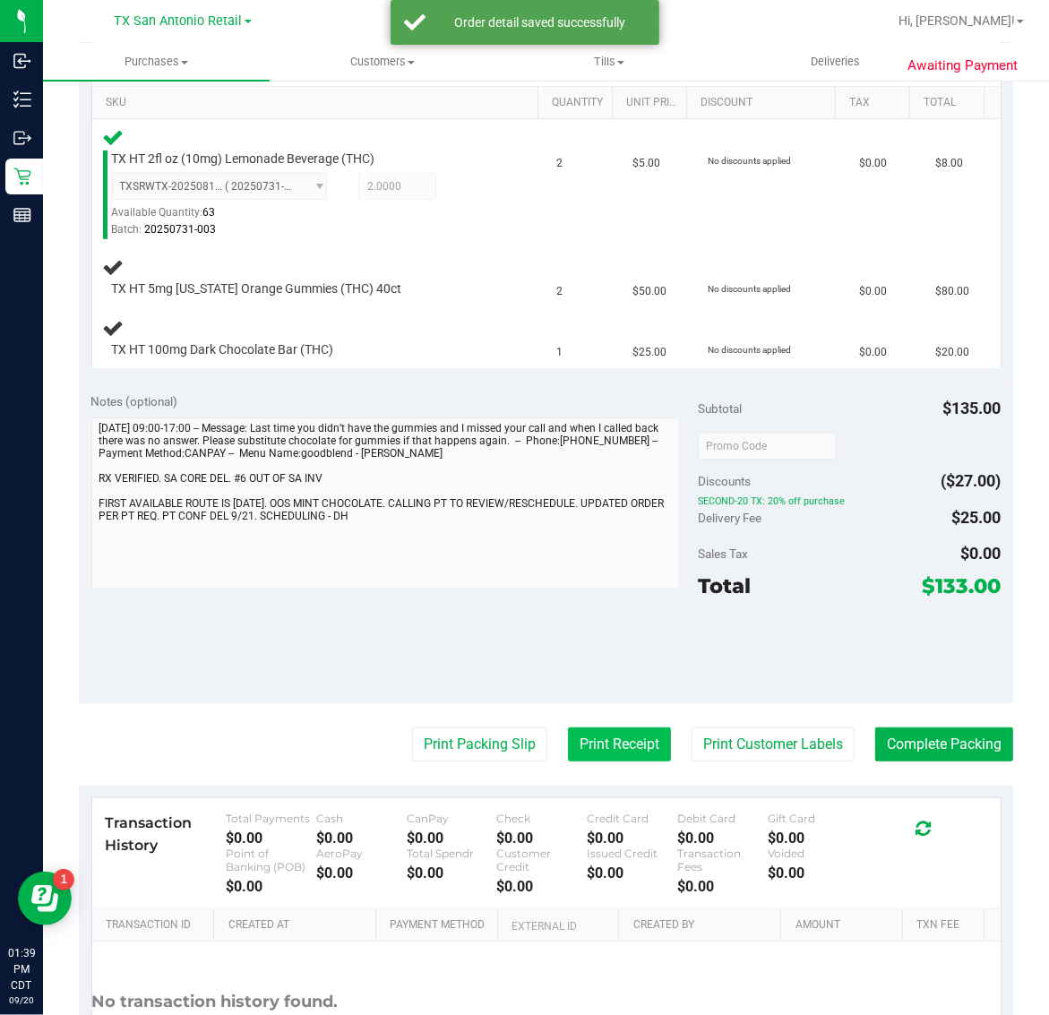
click at [612, 744] on button "Print Receipt" at bounding box center [619, 744] width 103 height 34
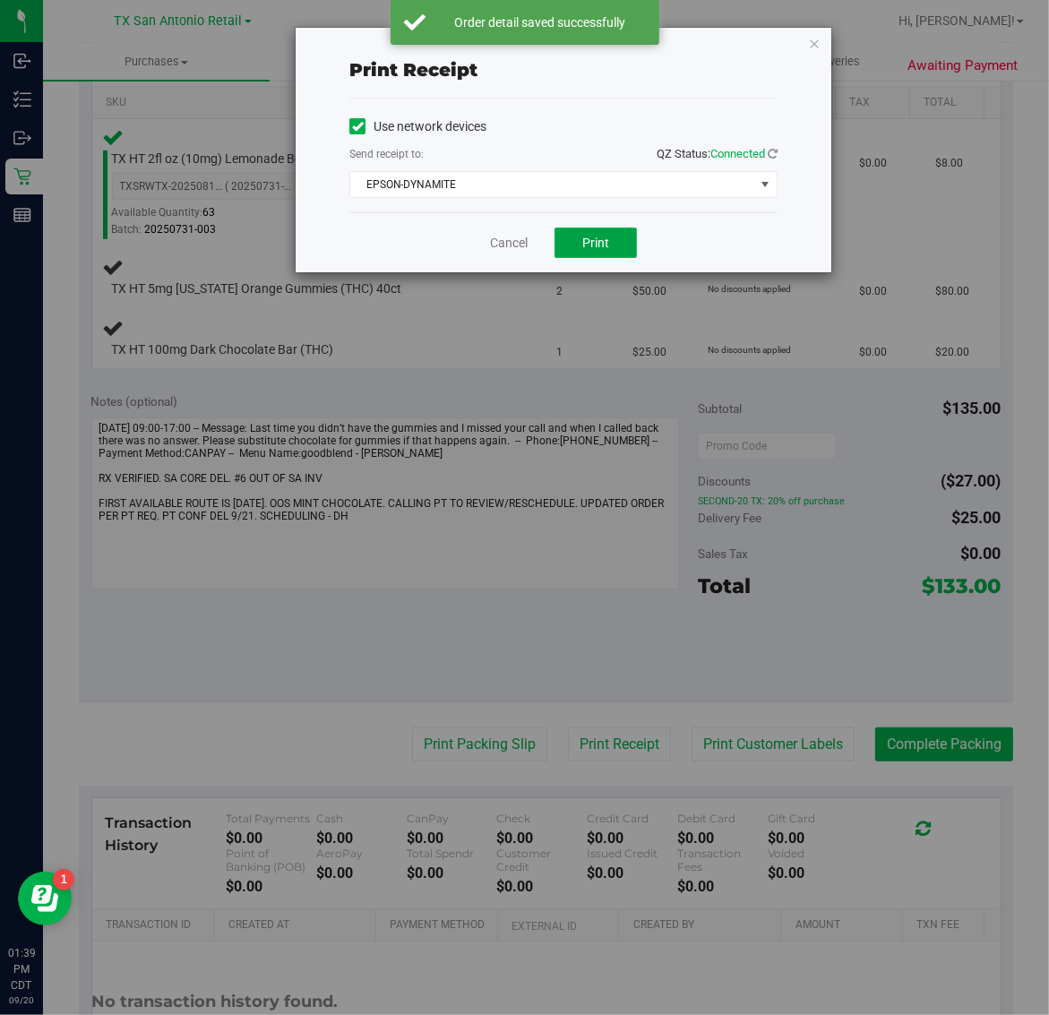
click at [606, 242] on span "Print" at bounding box center [595, 243] width 27 height 14
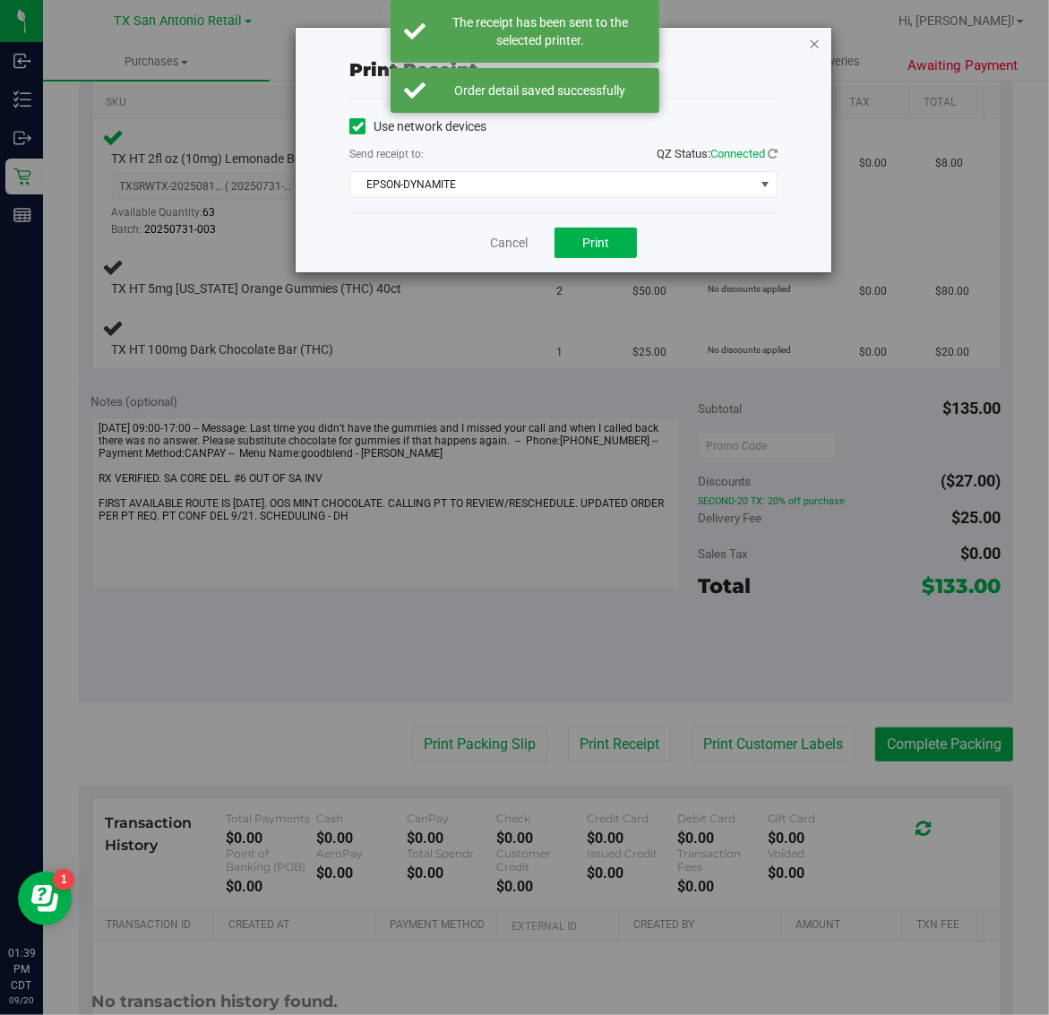
click at [818, 41] on icon "button" at bounding box center [814, 42] width 13 height 21
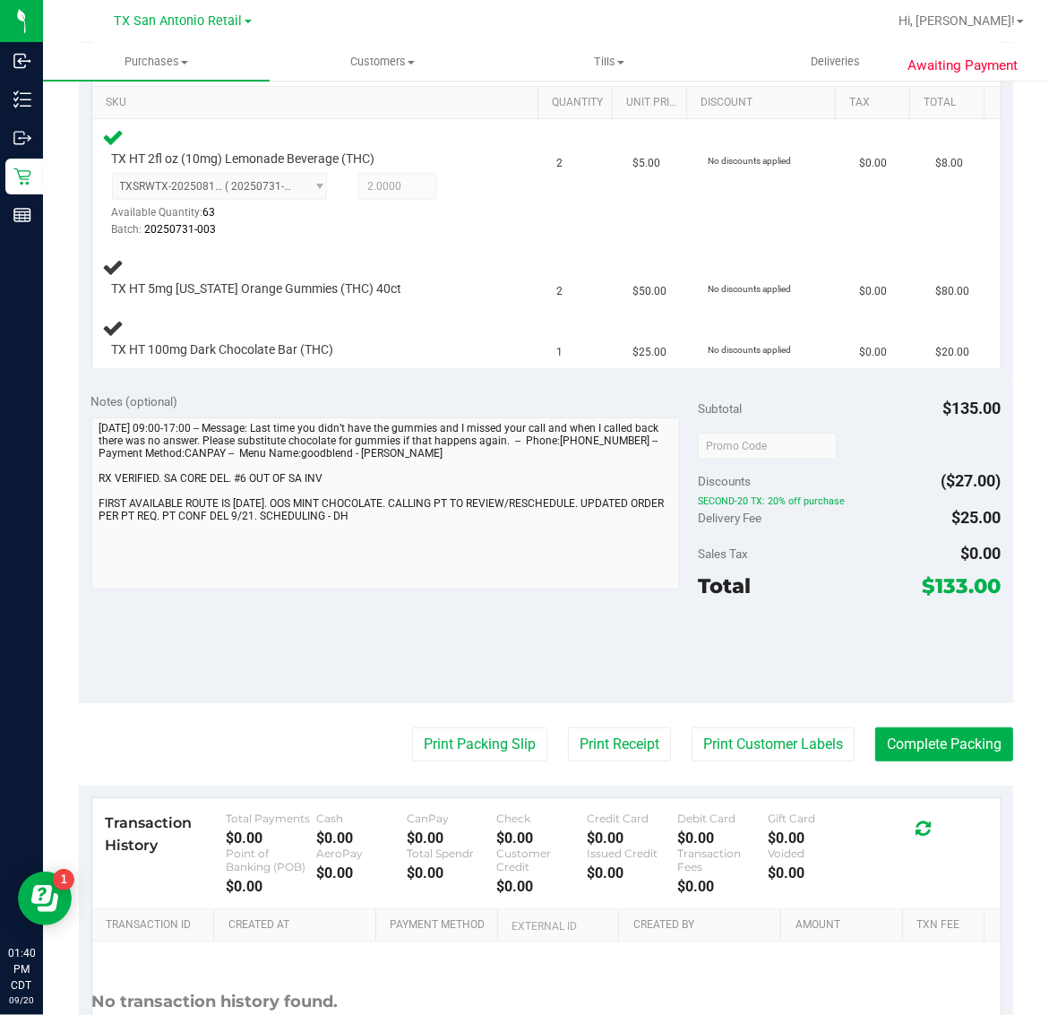
click at [364, 677] on div "Notes (optional) Subtotal $135.00 Discounts ($27.00) SECOND-20 TX: 20% off purc…" at bounding box center [546, 542] width 934 height 322
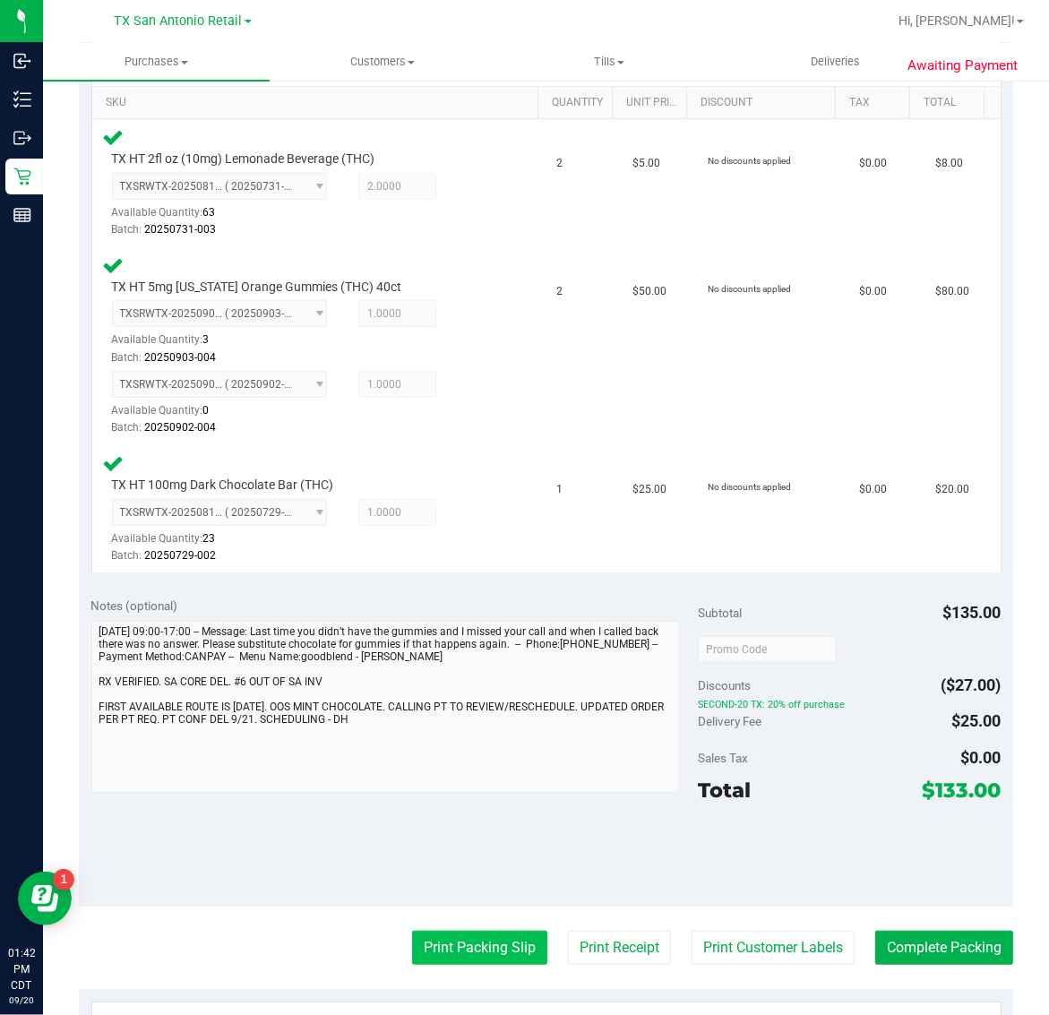
click at [476, 958] on button "Print Packing Slip" at bounding box center [479, 948] width 135 height 34
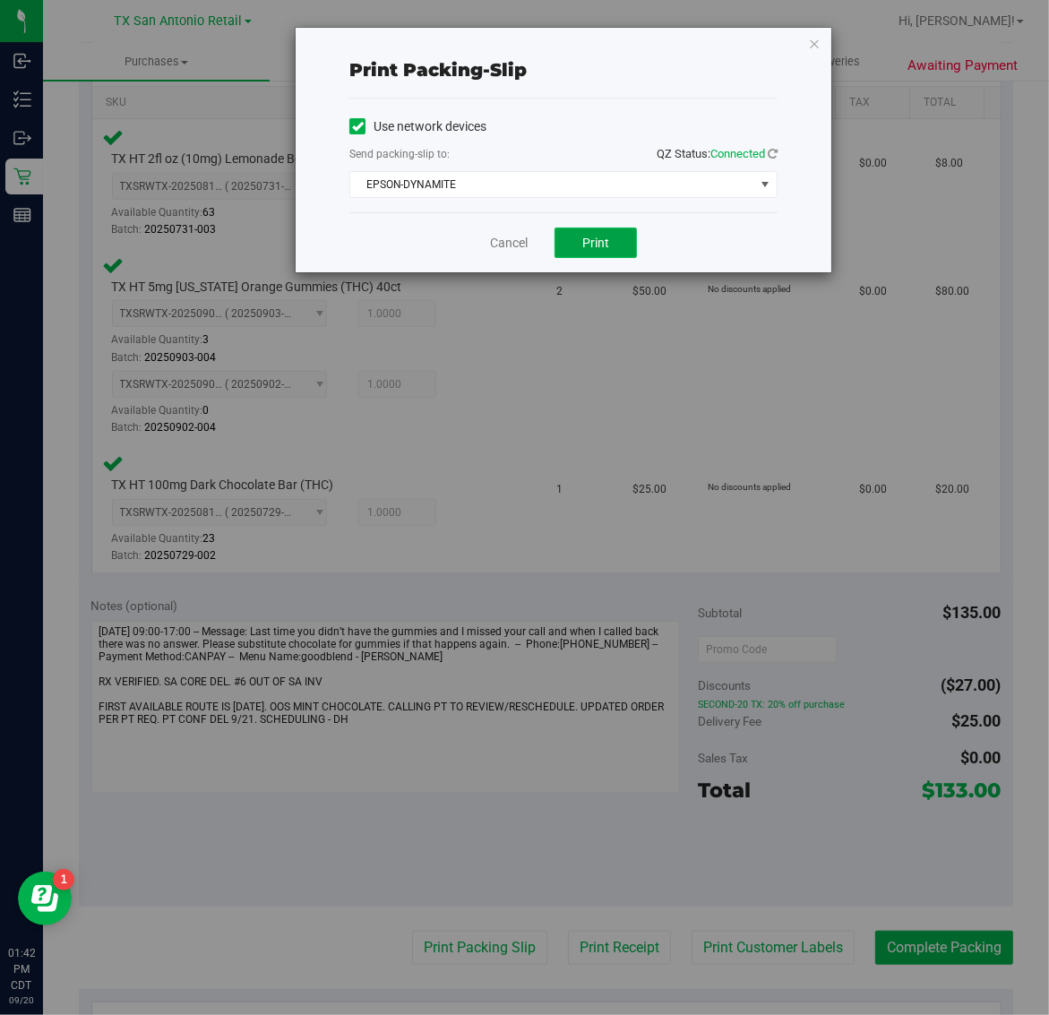
click at [591, 240] on span "Print" at bounding box center [595, 243] width 27 height 14
click at [818, 38] on icon "button" at bounding box center [814, 42] width 13 height 21
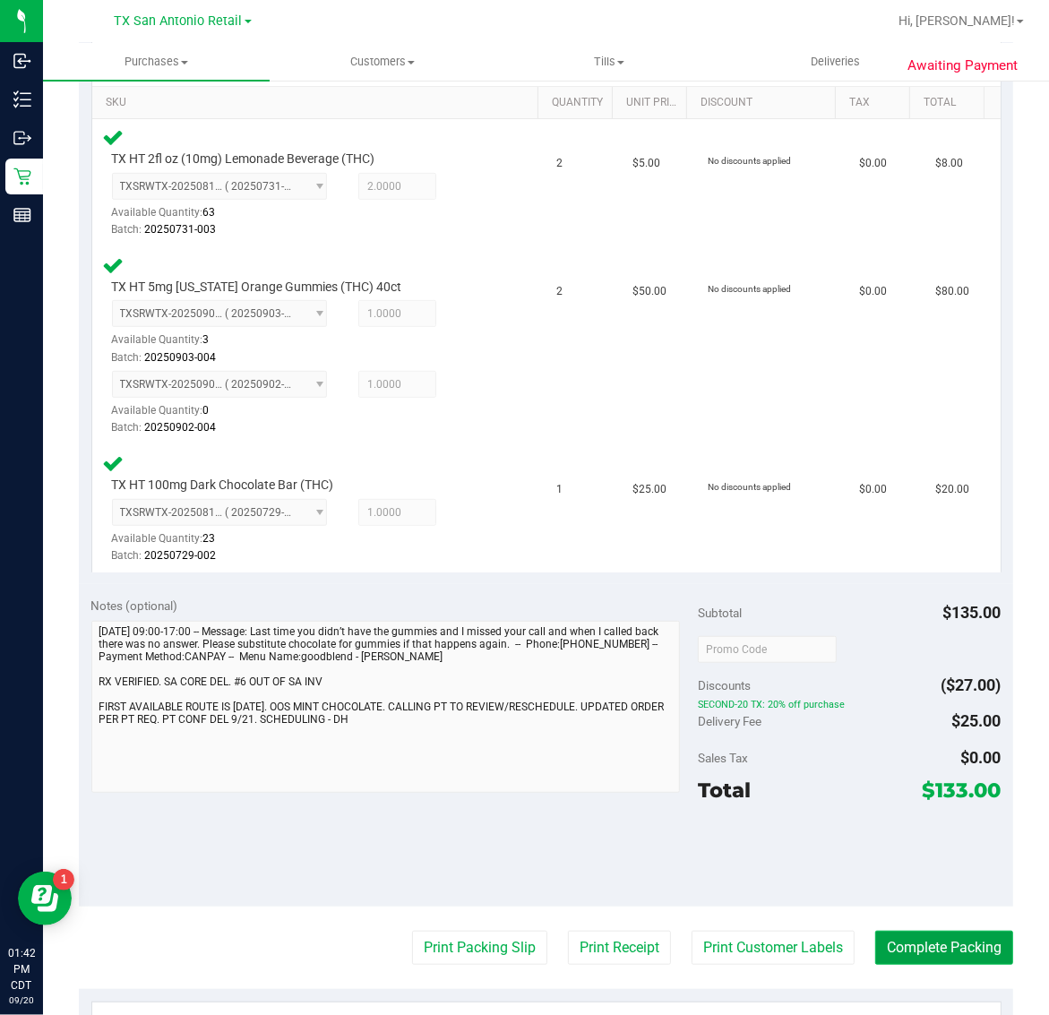
click at [912, 949] on button "Complete Packing" at bounding box center [944, 948] width 138 height 34
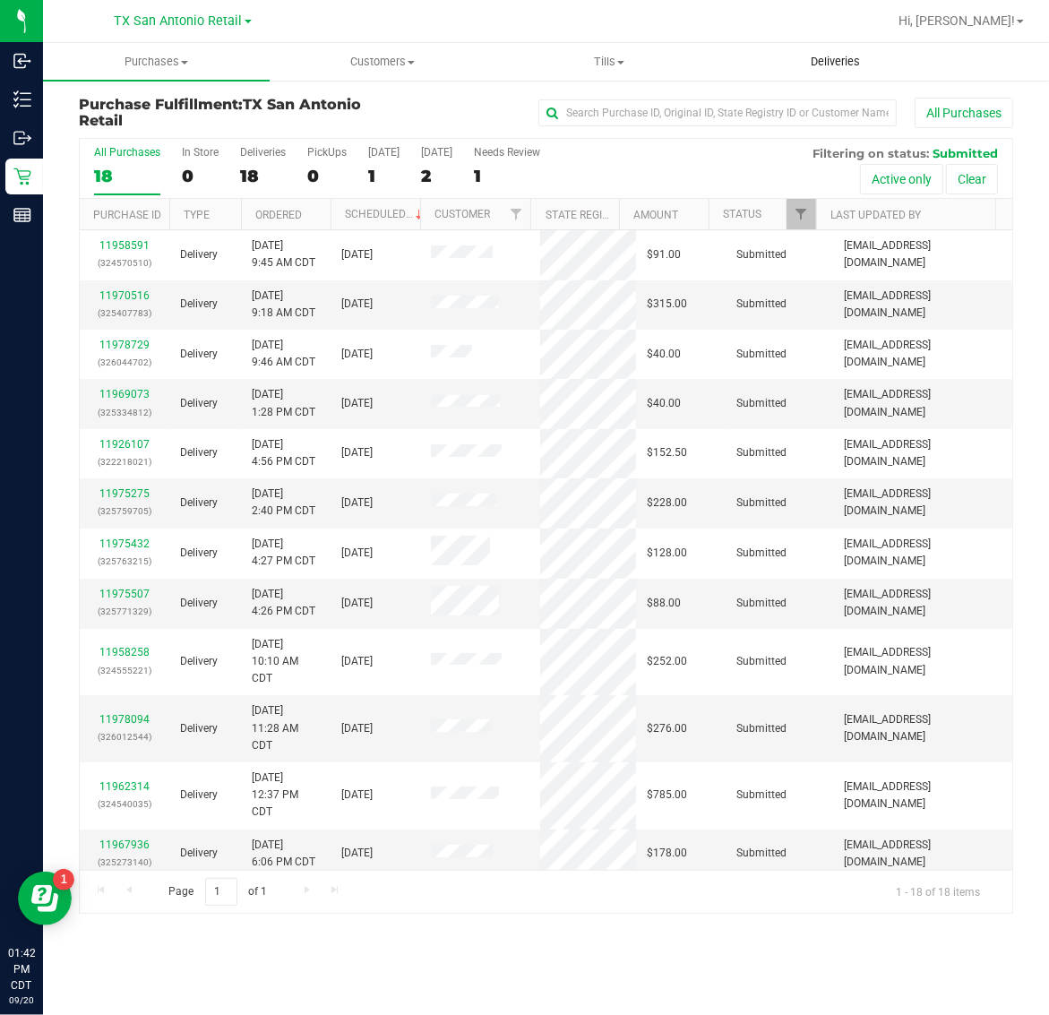
click at [839, 70] on uib-tab-heading "Deliveries" at bounding box center [835, 62] width 225 height 36
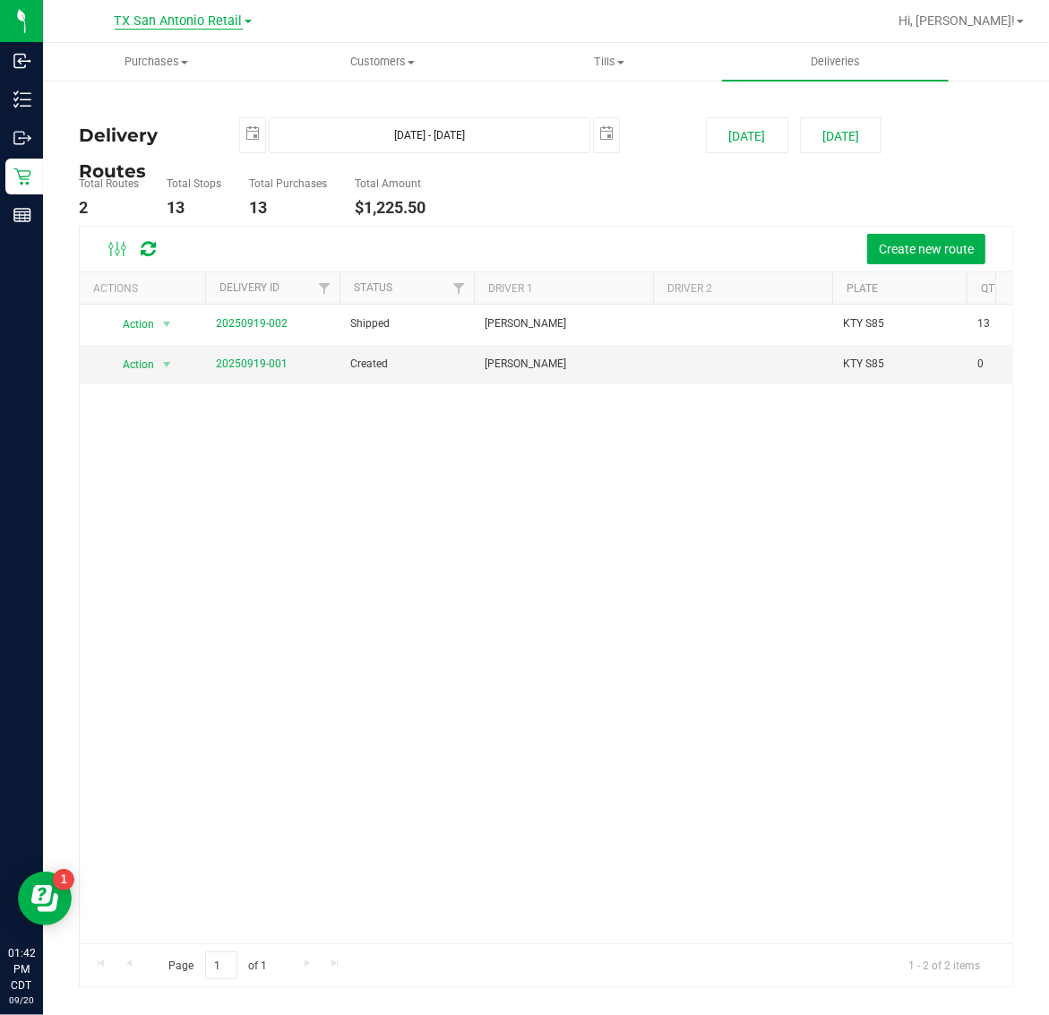
click at [194, 20] on span "TX San Antonio Retail" at bounding box center [179, 21] width 128 height 16
click at [157, 134] on link "TX South-[GEOGRAPHIC_DATA] Retail" at bounding box center [183, 135] width 262 height 24
click at [745, 141] on button "[DATE]" at bounding box center [747, 135] width 82 height 36
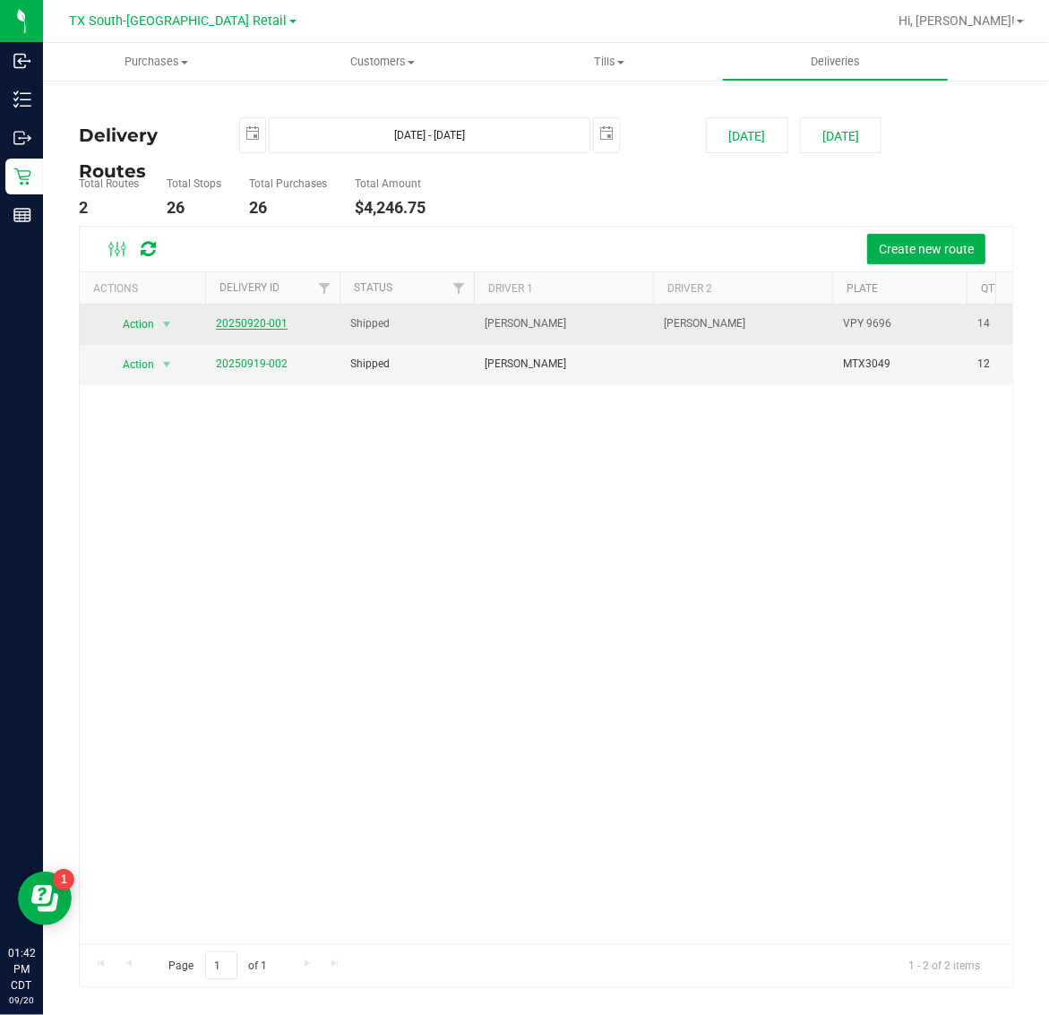
click at [270, 319] on link "20250920-001" at bounding box center [252, 323] width 72 height 13
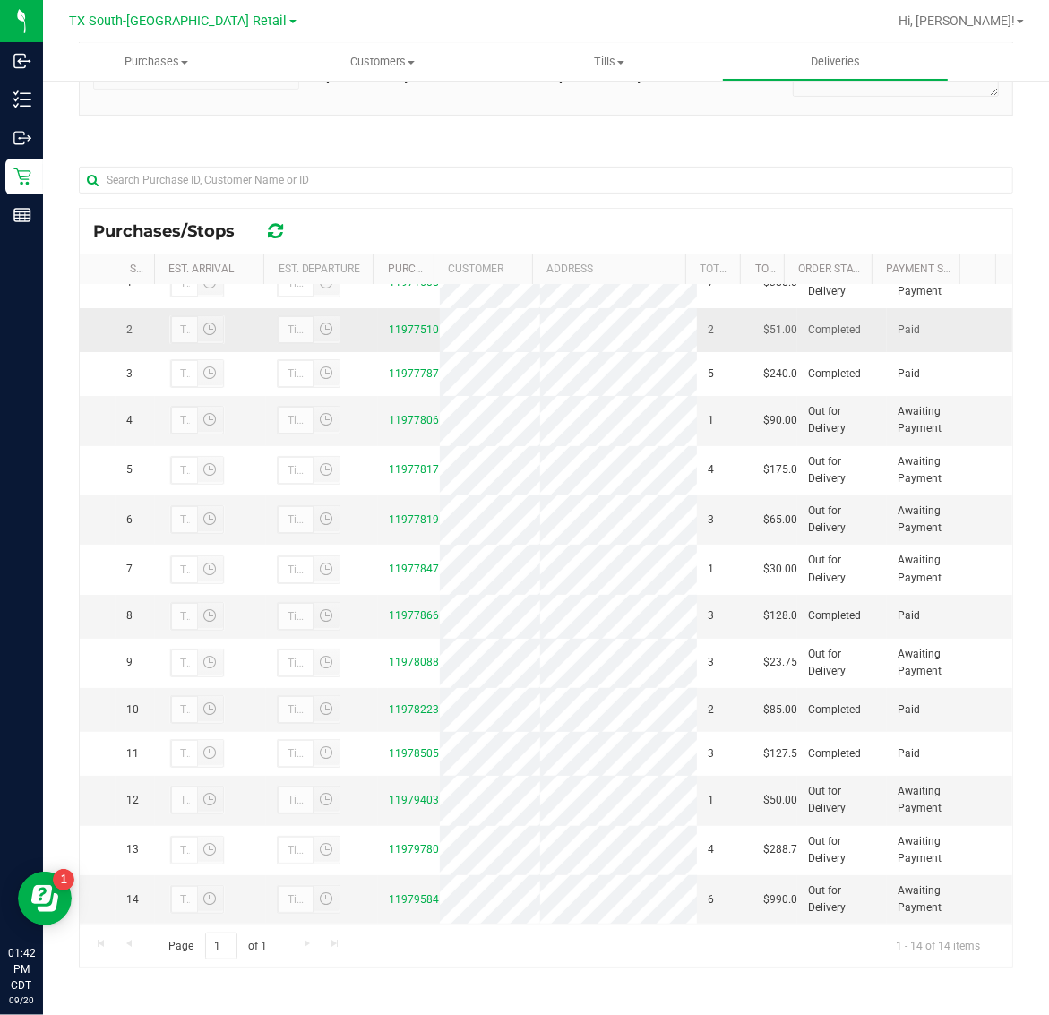
scroll to position [193, 0]
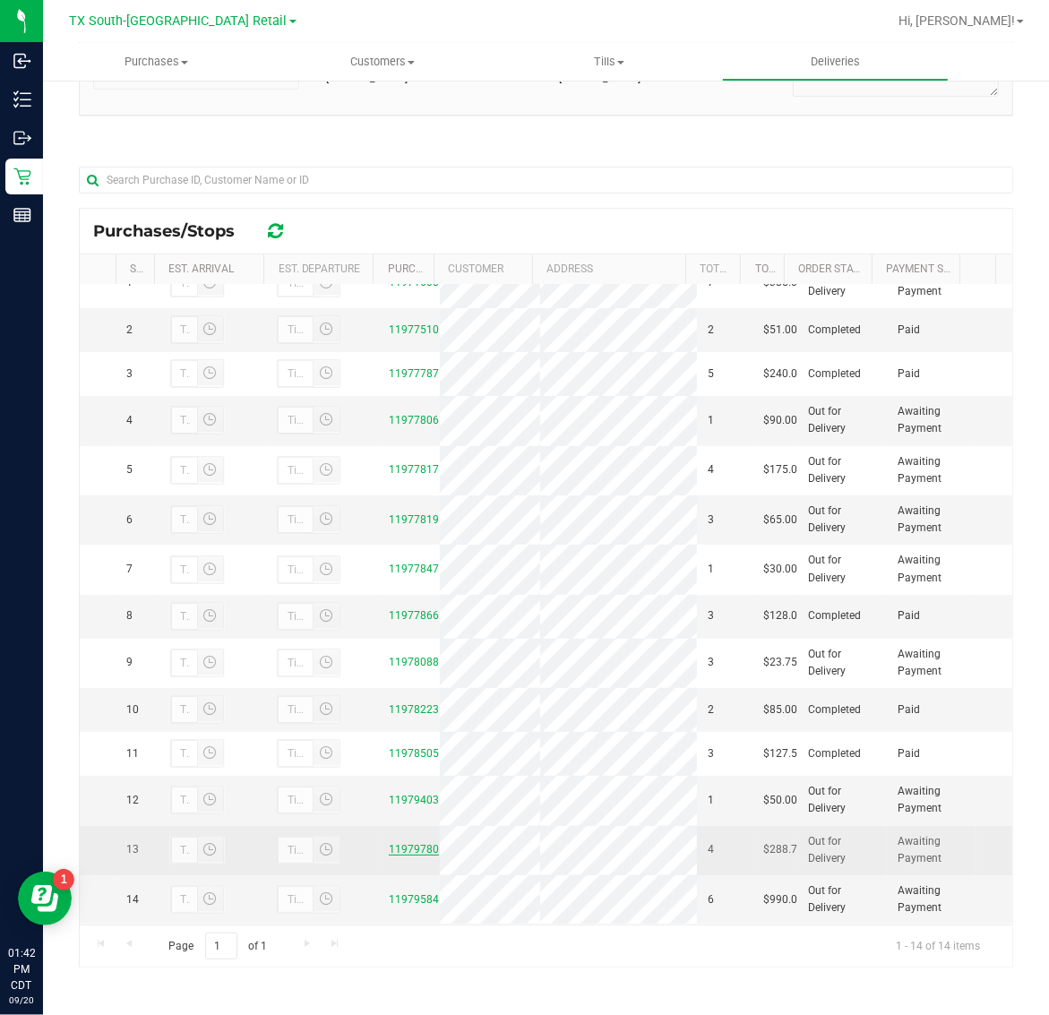
click at [389, 843] on link "11979780" at bounding box center [414, 849] width 50 height 13
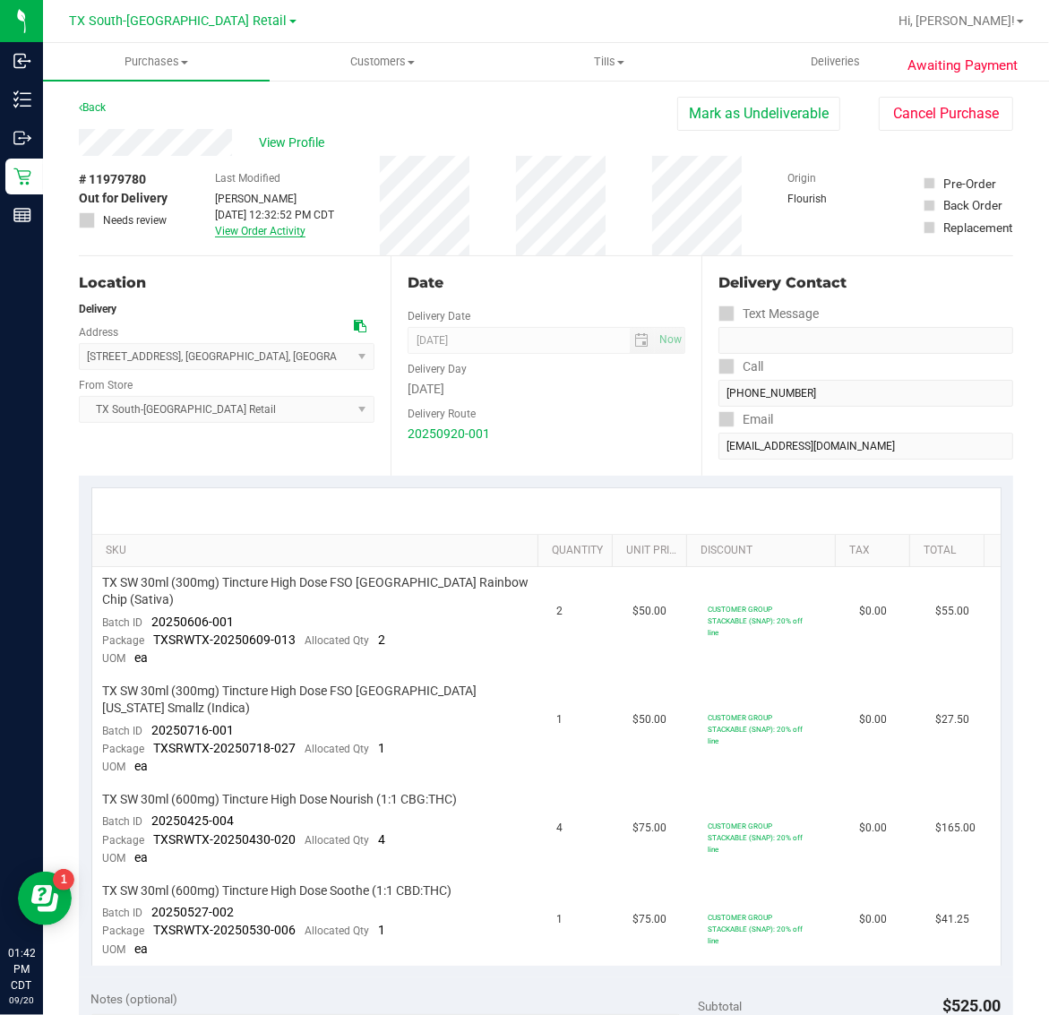
click at [260, 229] on link "View Order Activity" at bounding box center [260, 231] width 90 height 13
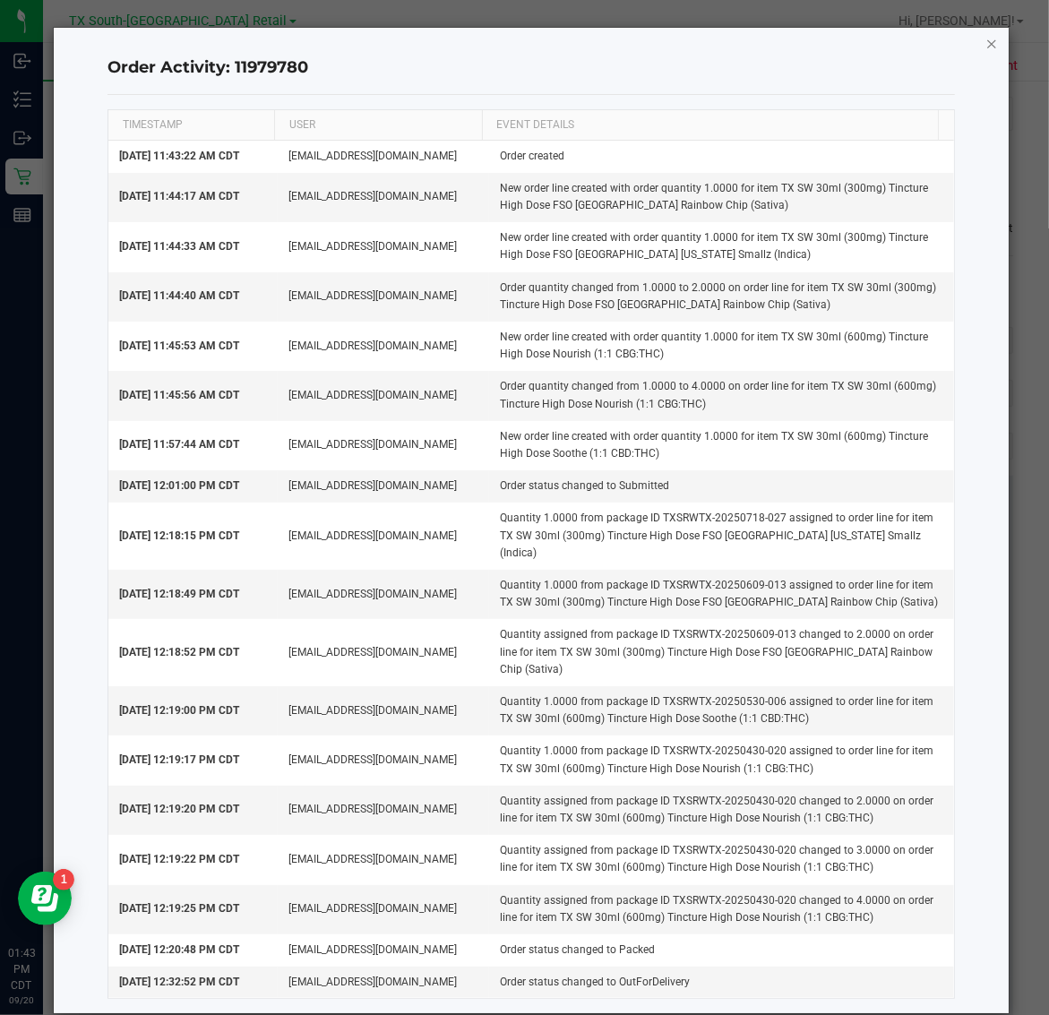
click at [985, 42] on icon "button" at bounding box center [991, 42] width 13 height 21
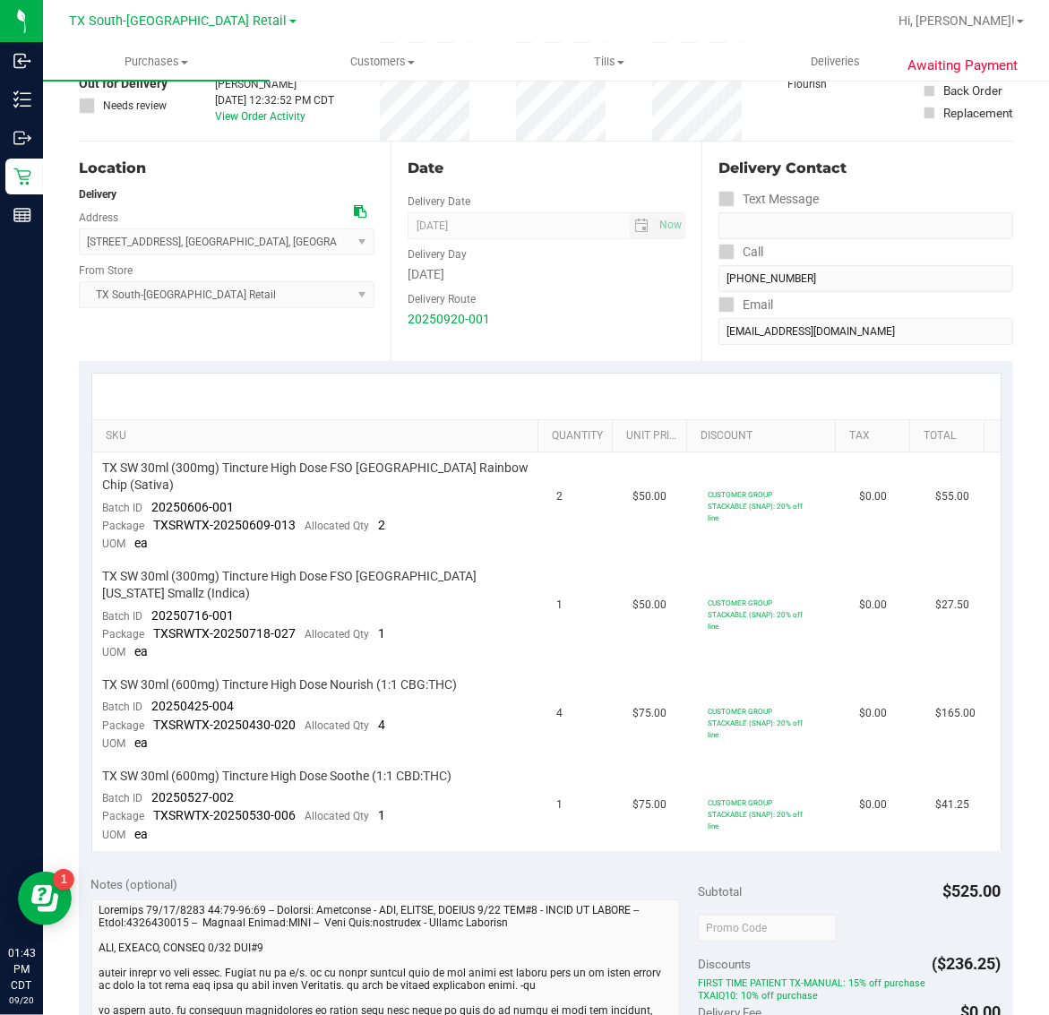
scroll to position [112, 0]
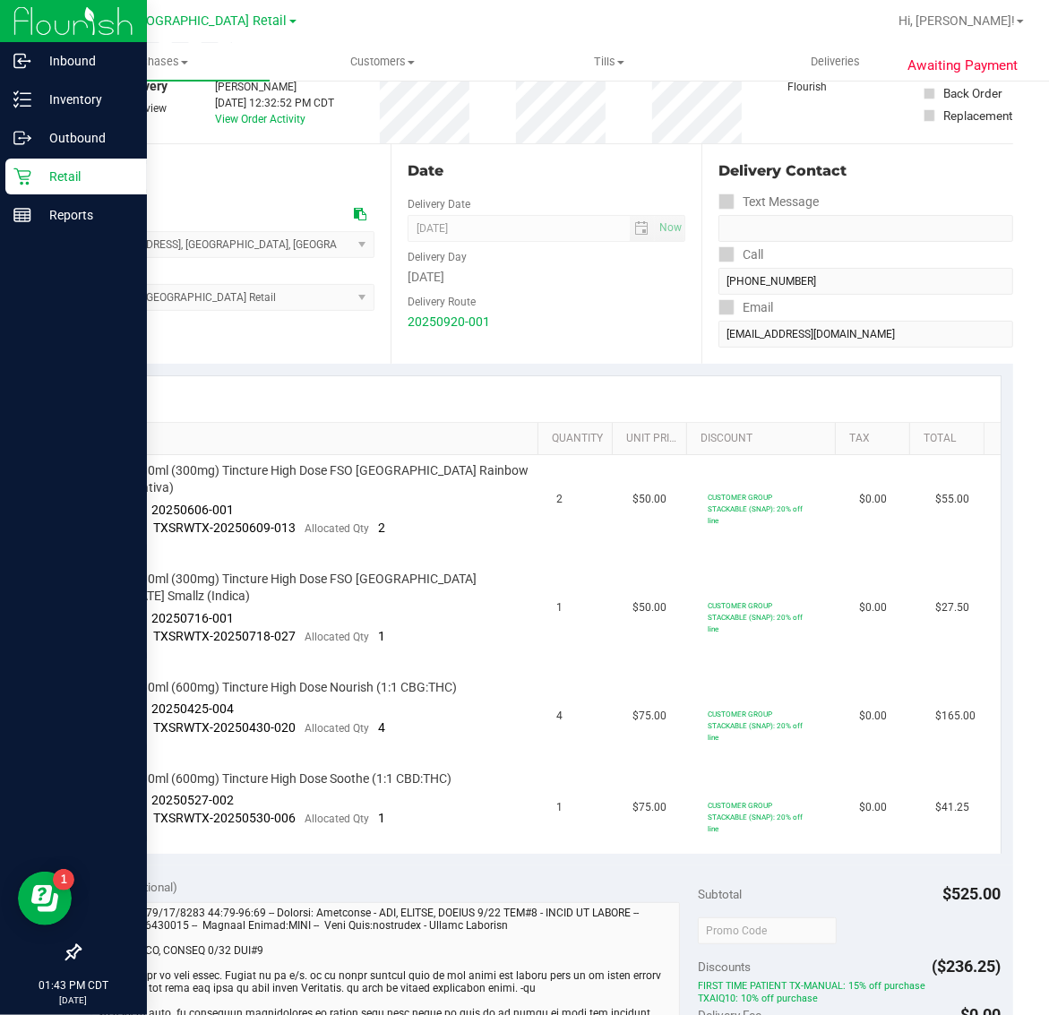
click at [36, 168] on p "Retail" at bounding box center [84, 176] width 107 height 21
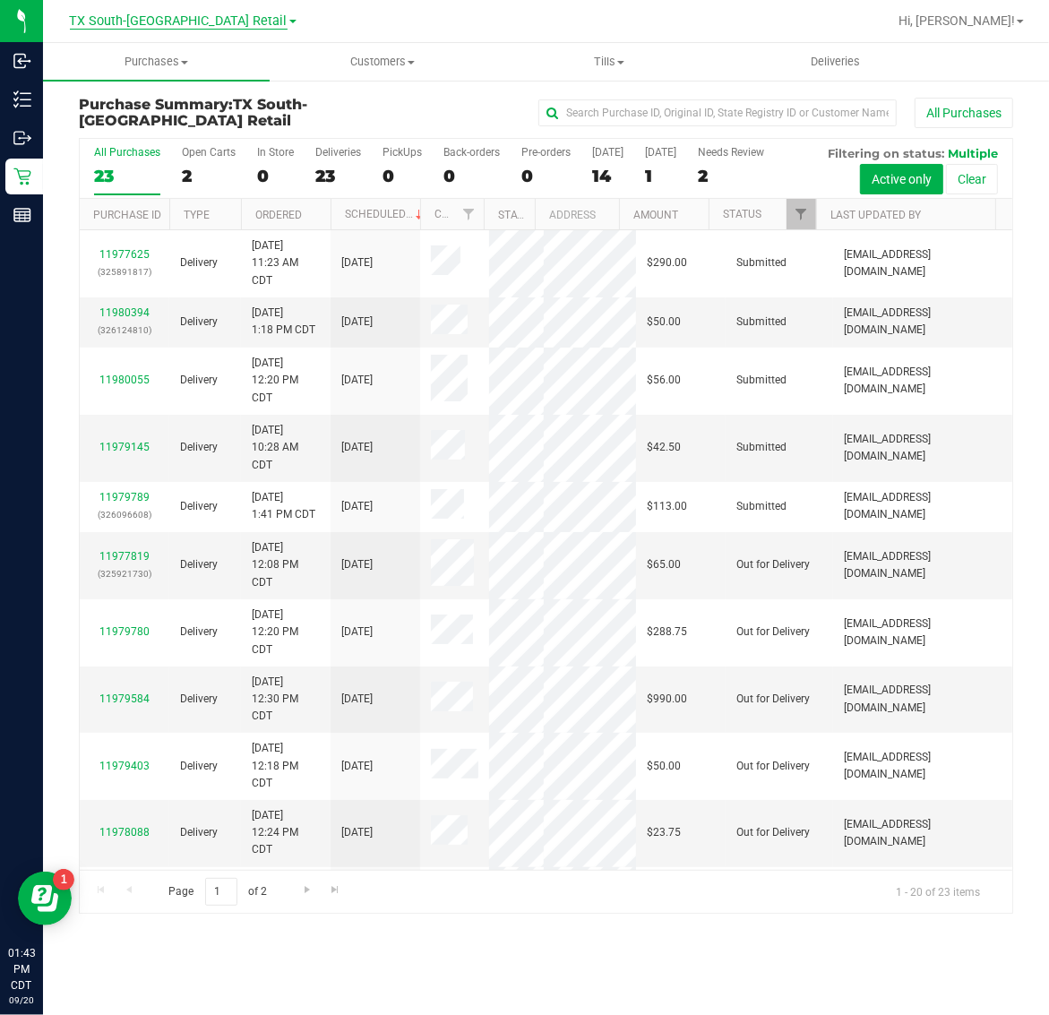
click at [172, 14] on span "TX South-[GEOGRAPHIC_DATA] Retail" at bounding box center [179, 21] width 218 height 16
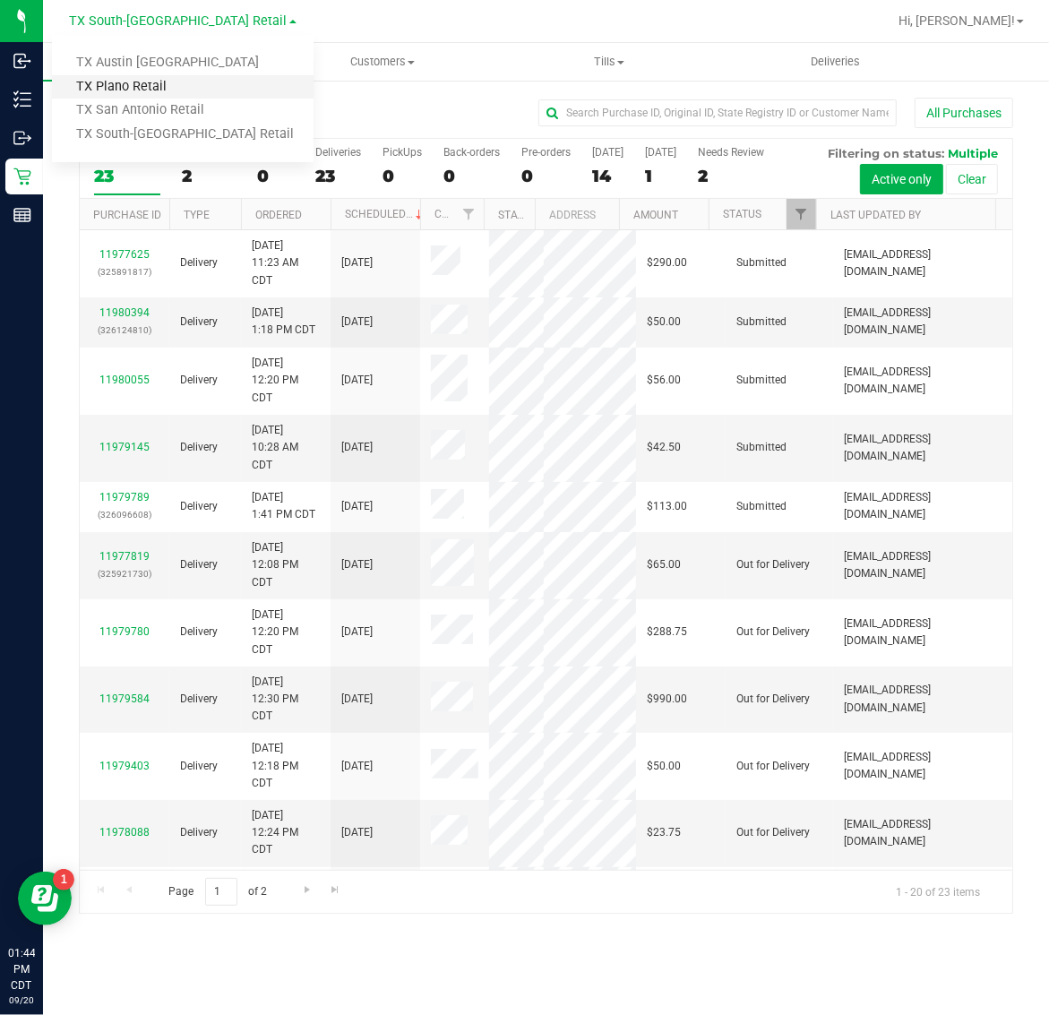
click at [168, 77] on link "TX Plano Retail" at bounding box center [183, 87] width 262 height 24
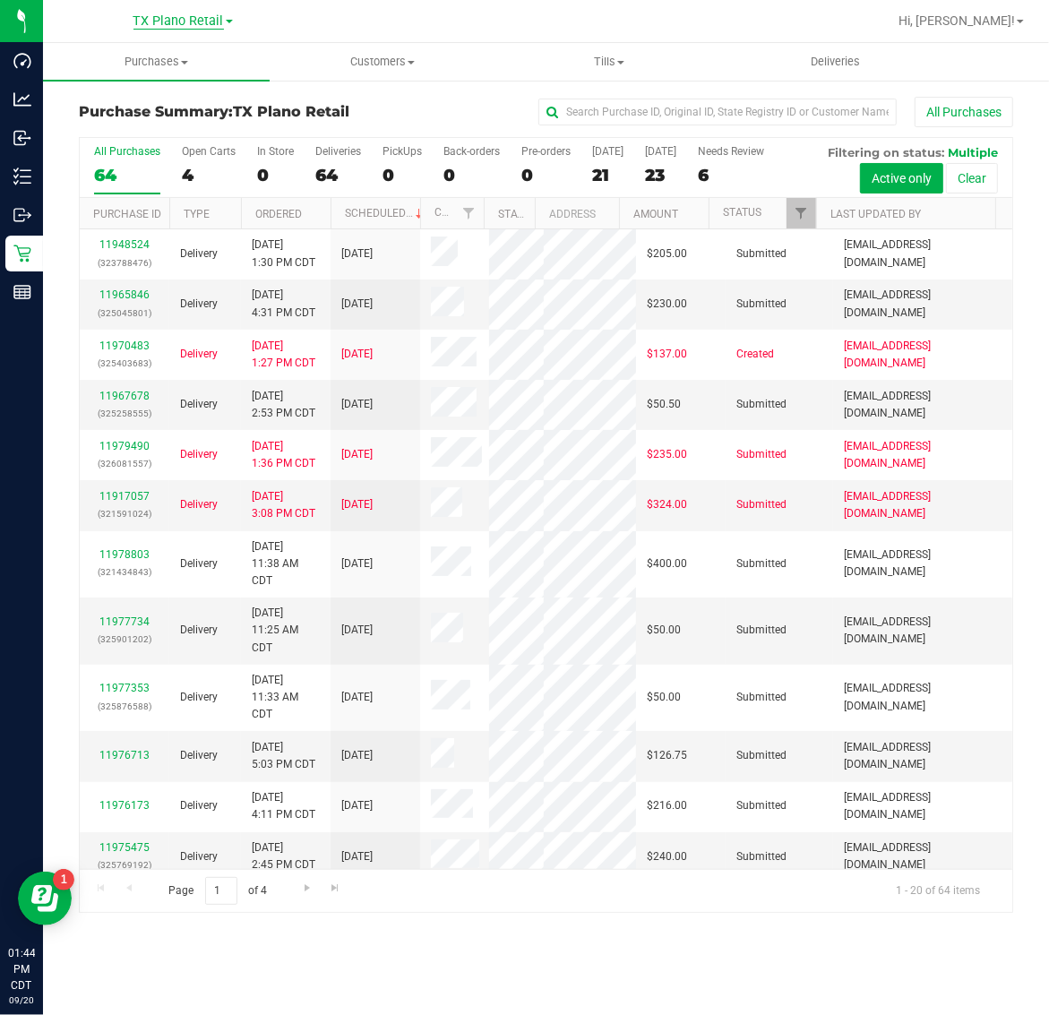
click at [181, 20] on span "TX Plano Retail" at bounding box center [178, 21] width 90 height 16
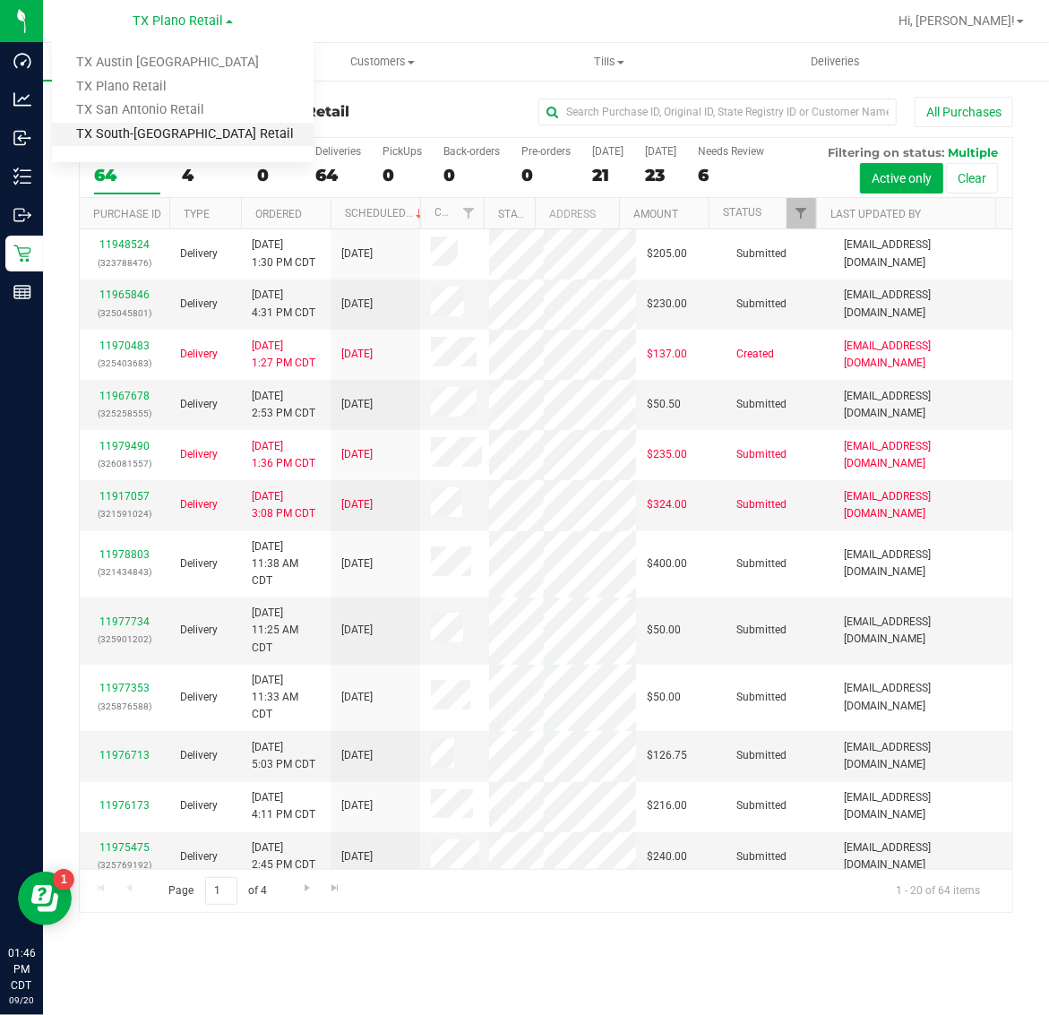
click at [167, 128] on link "TX South-[GEOGRAPHIC_DATA] Retail" at bounding box center [183, 135] width 262 height 24
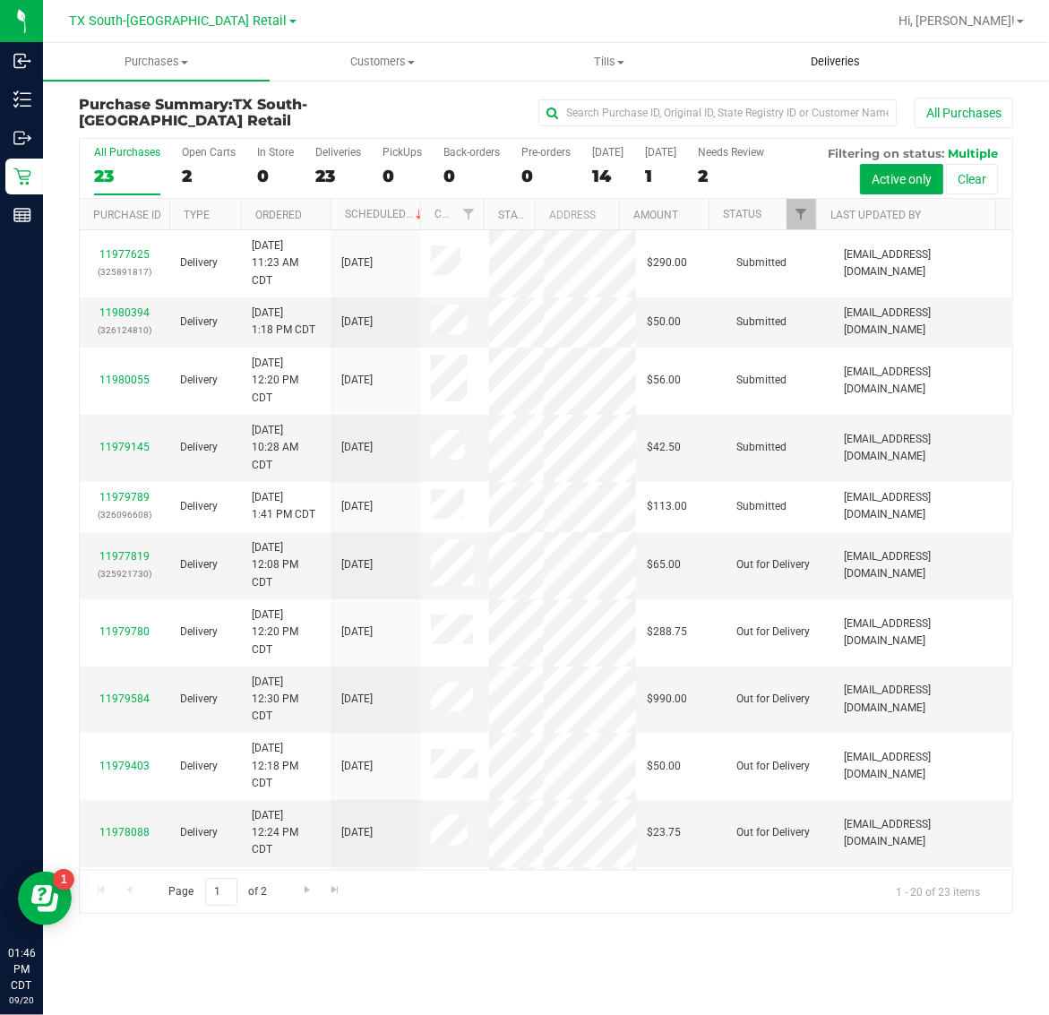
click at [855, 67] on span "Deliveries" at bounding box center [835, 62] width 98 height 16
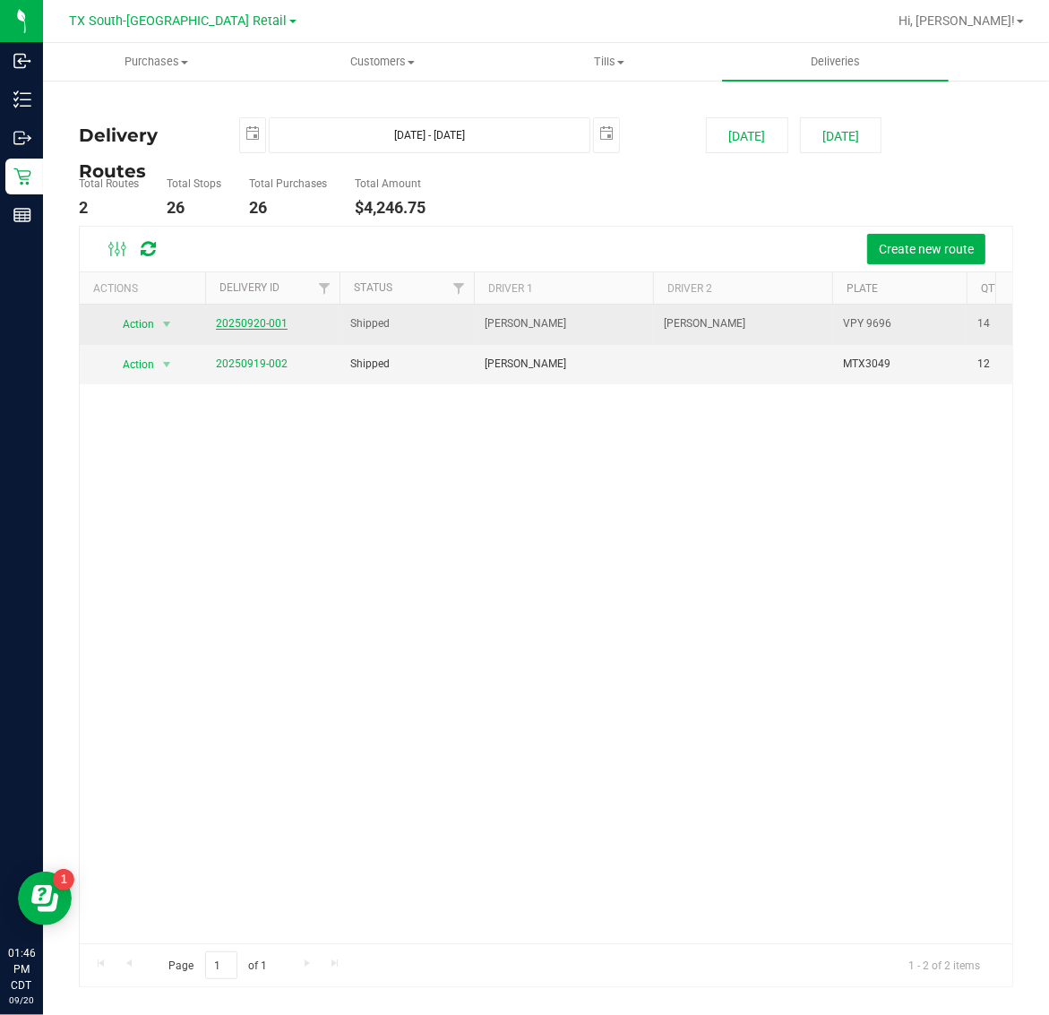
click at [257, 323] on link "20250920-001" at bounding box center [252, 323] width 72 height 13
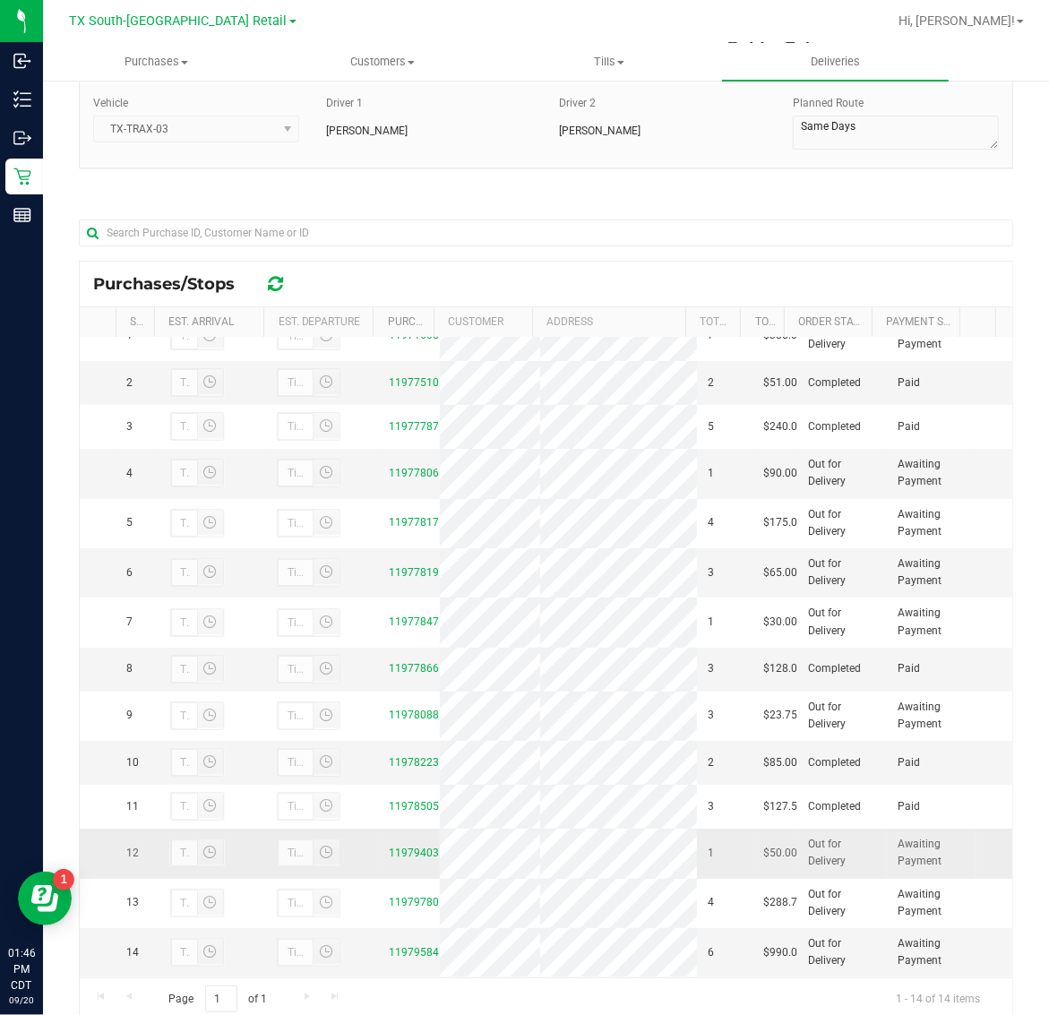
scroll to position [211, 0]
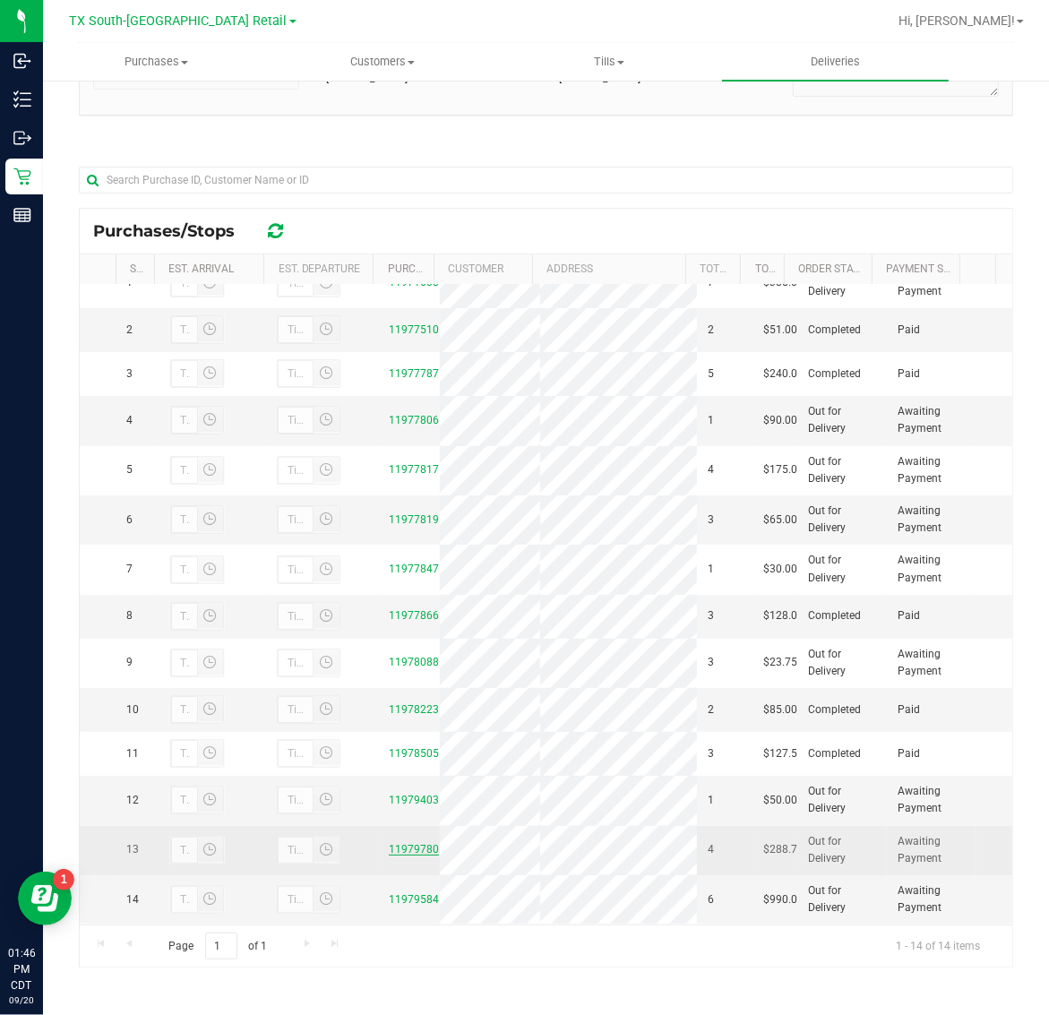
click at [421, 843] on link "11979780" at bounding box center [414, 849] width 50 height 13
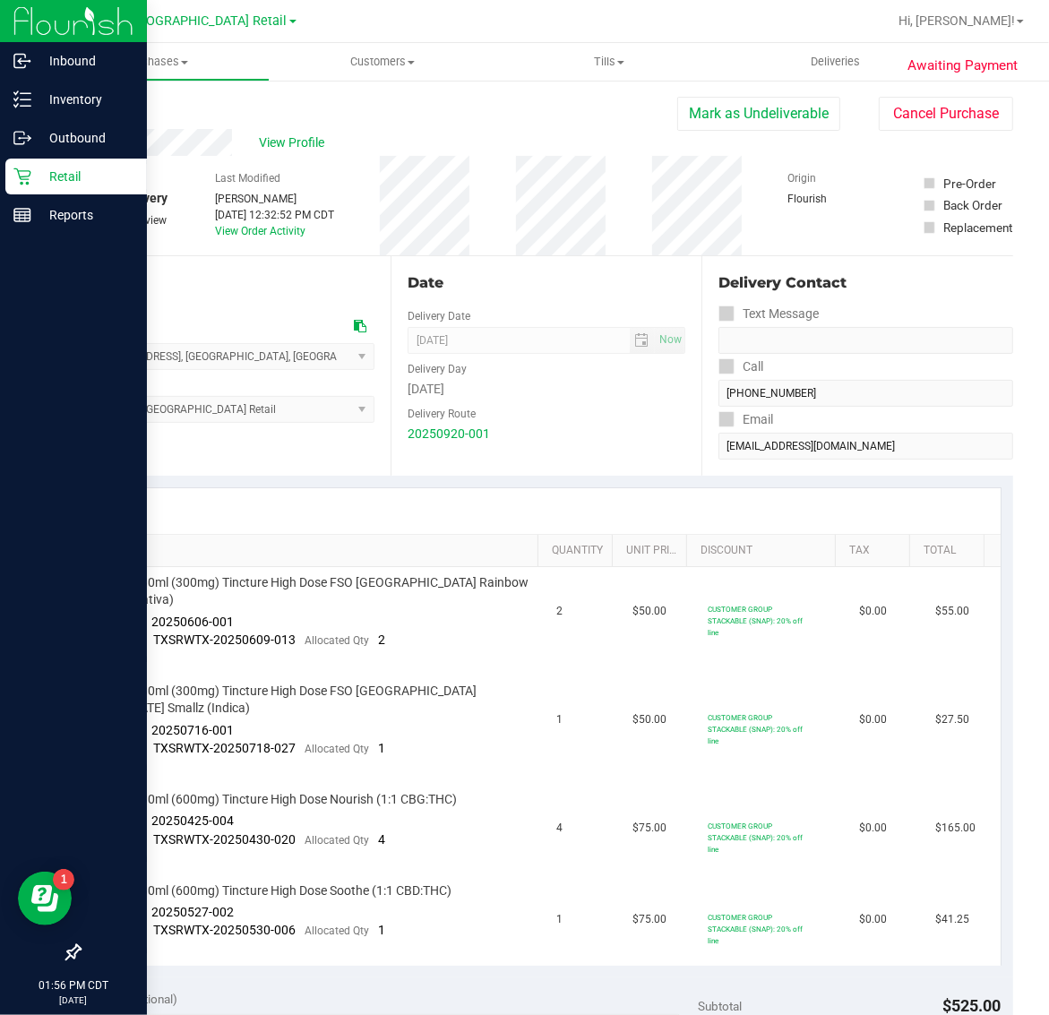
click at [51, 170] on p "Retail" at bounding box center [84, 176] width 107 height 21
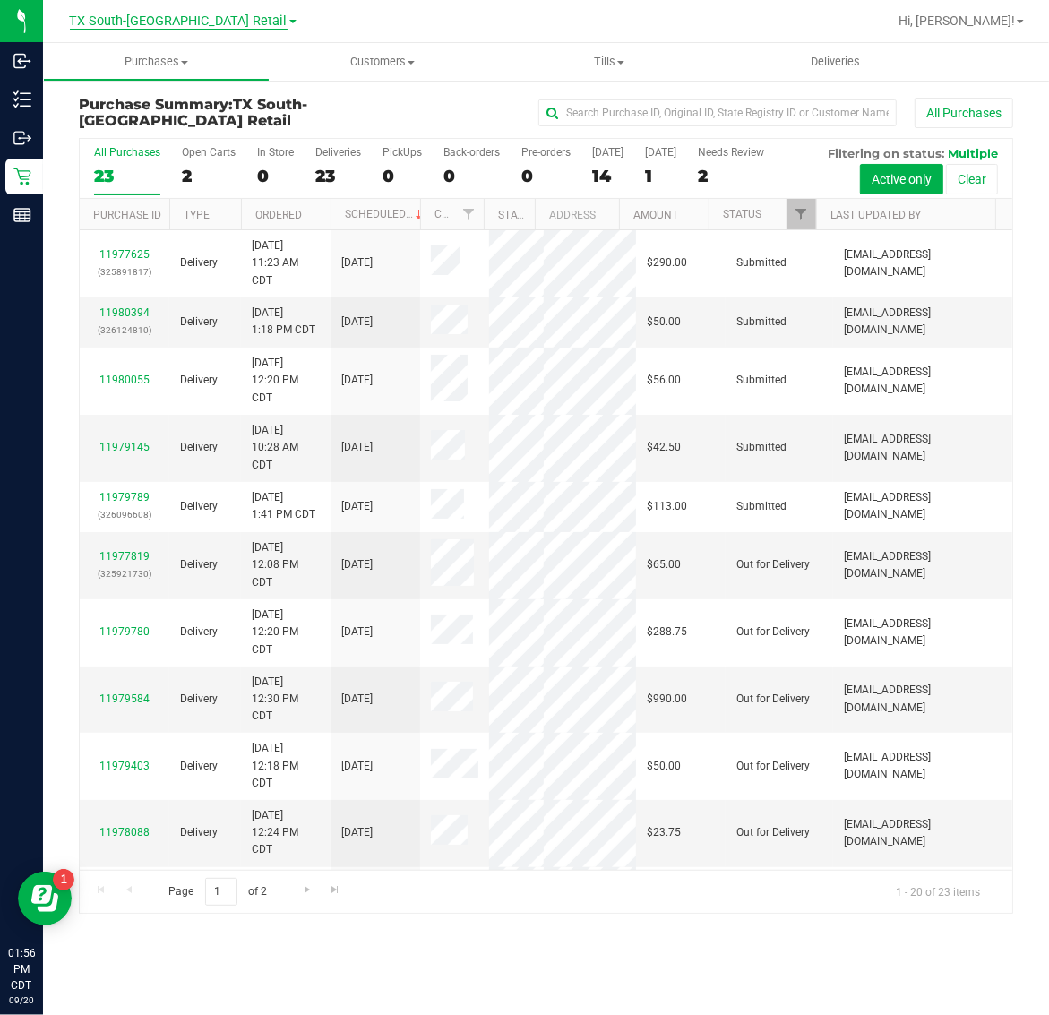
click at [168, 29] on span "TX South-[GEOGRAPHIC_DATA] Retail" at bounding box center [179, 21] width 218 height 16
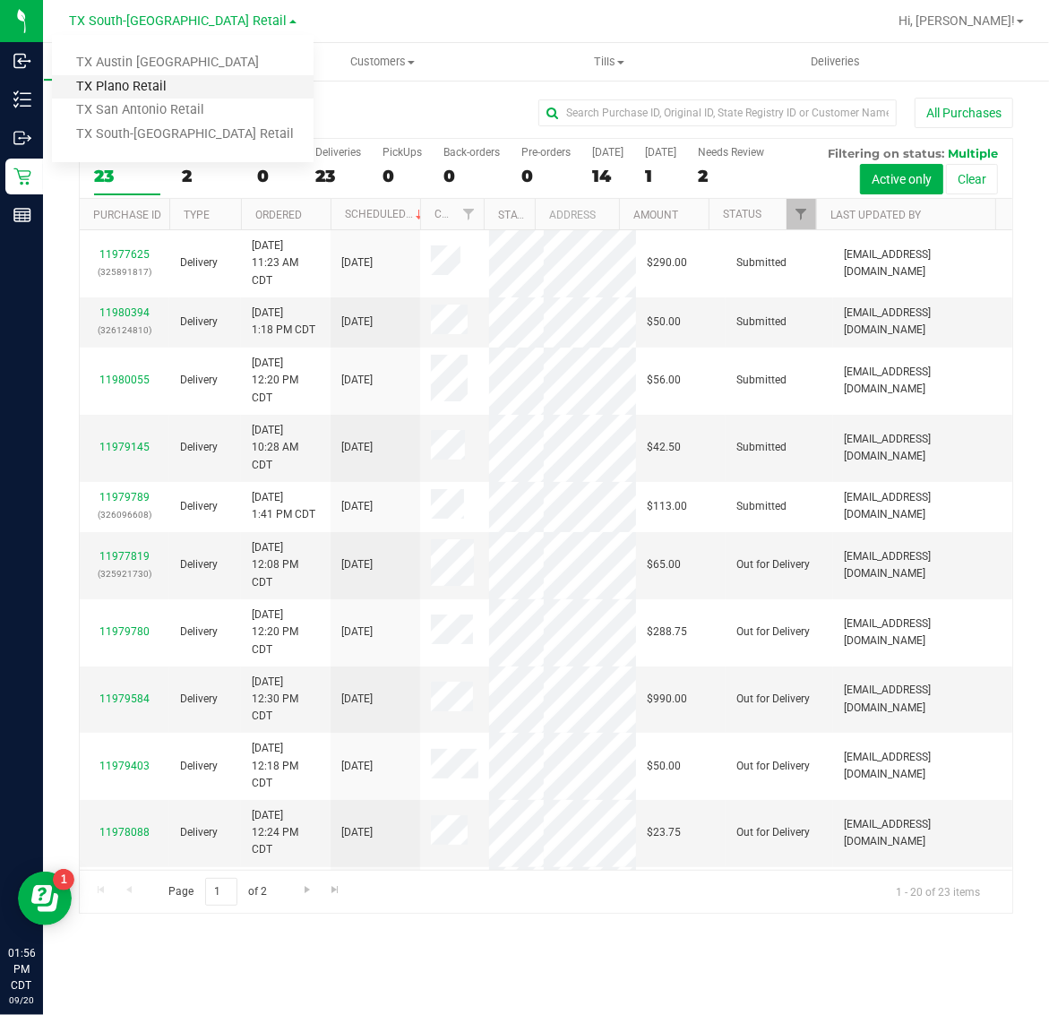
click at [161, 82] on link "TX Plano Retail" at bounding box center [183, 87] width 262 height 24
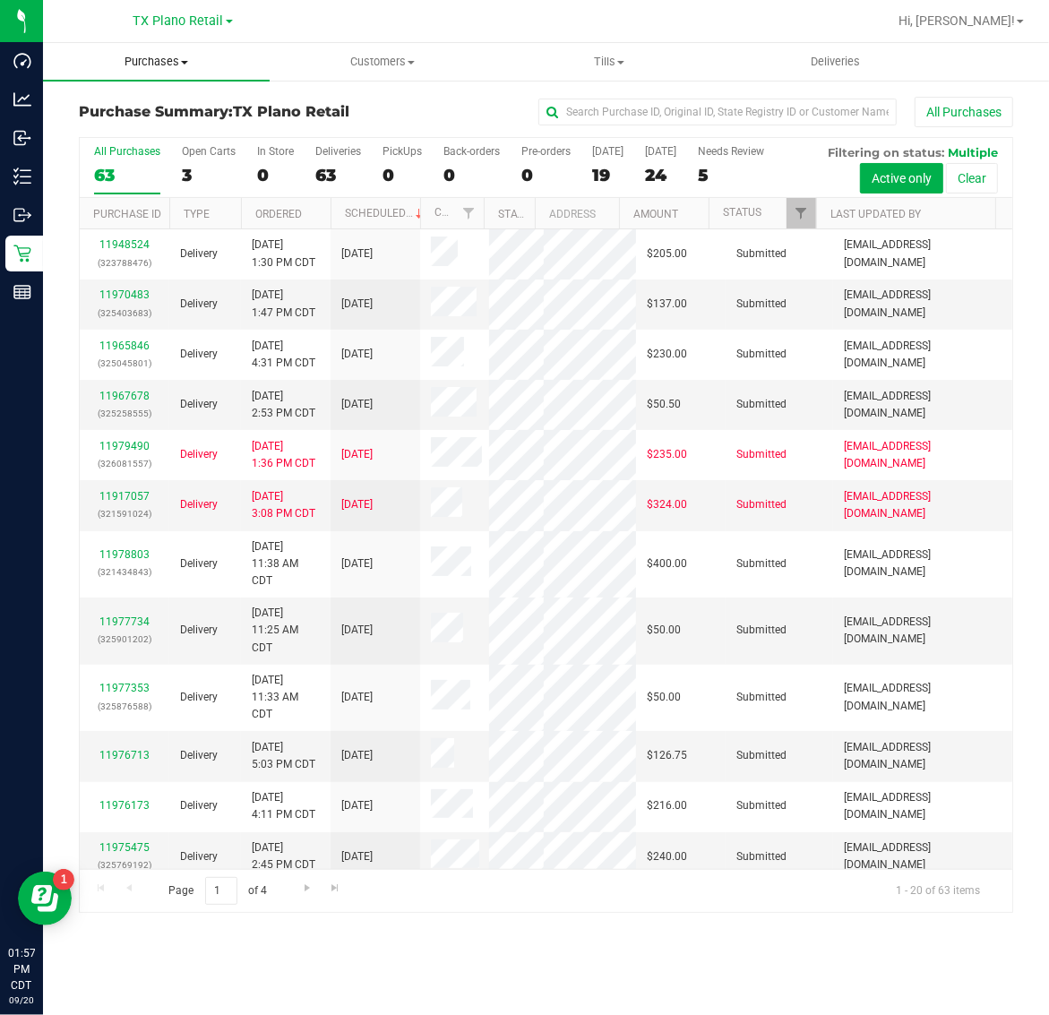
click at [153, 68] on span "Purchases" at bounding box center [156, 62] width 227 height 16
click at [164, 132] on li "Fulfillment" at bounding box center [156, 129] width 227 height 21
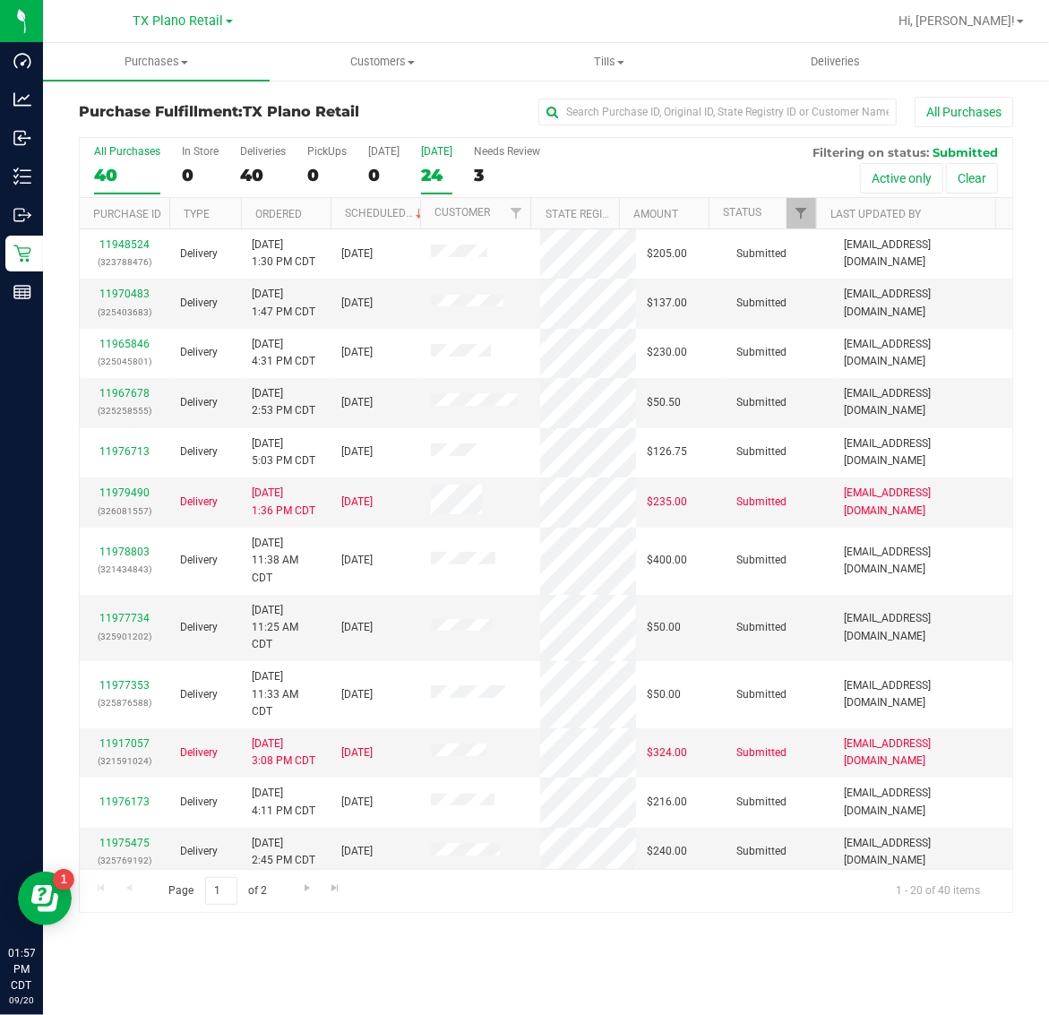
click at [446, 161] on label "[DATE] 24" at bounding box center [436, 169] width 31 height 49
click at [0, 0] on input "[DATE] 24" at bounding box center [0, 0] width 0 height 0
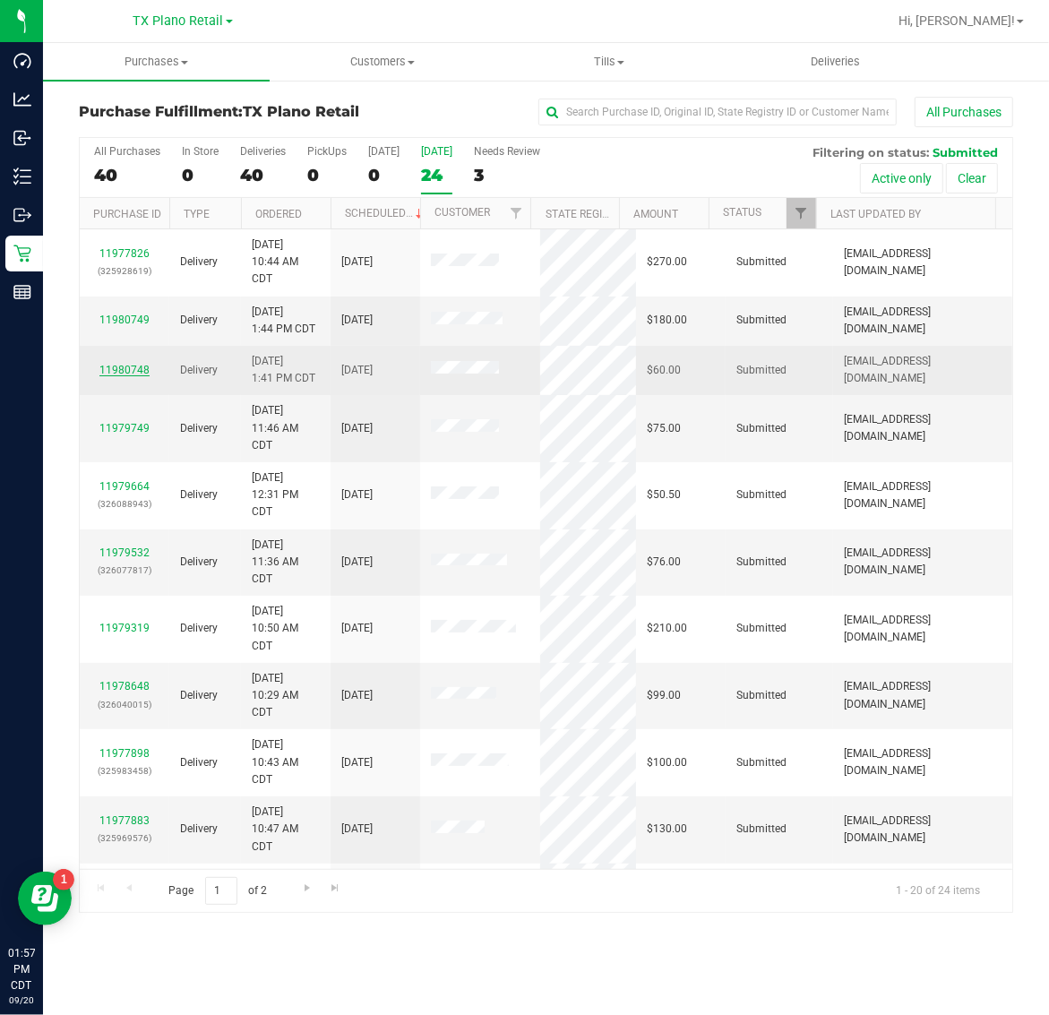
click at [116, 376] on link "11980748" at bounding box center [124, 370] width 50 height 13
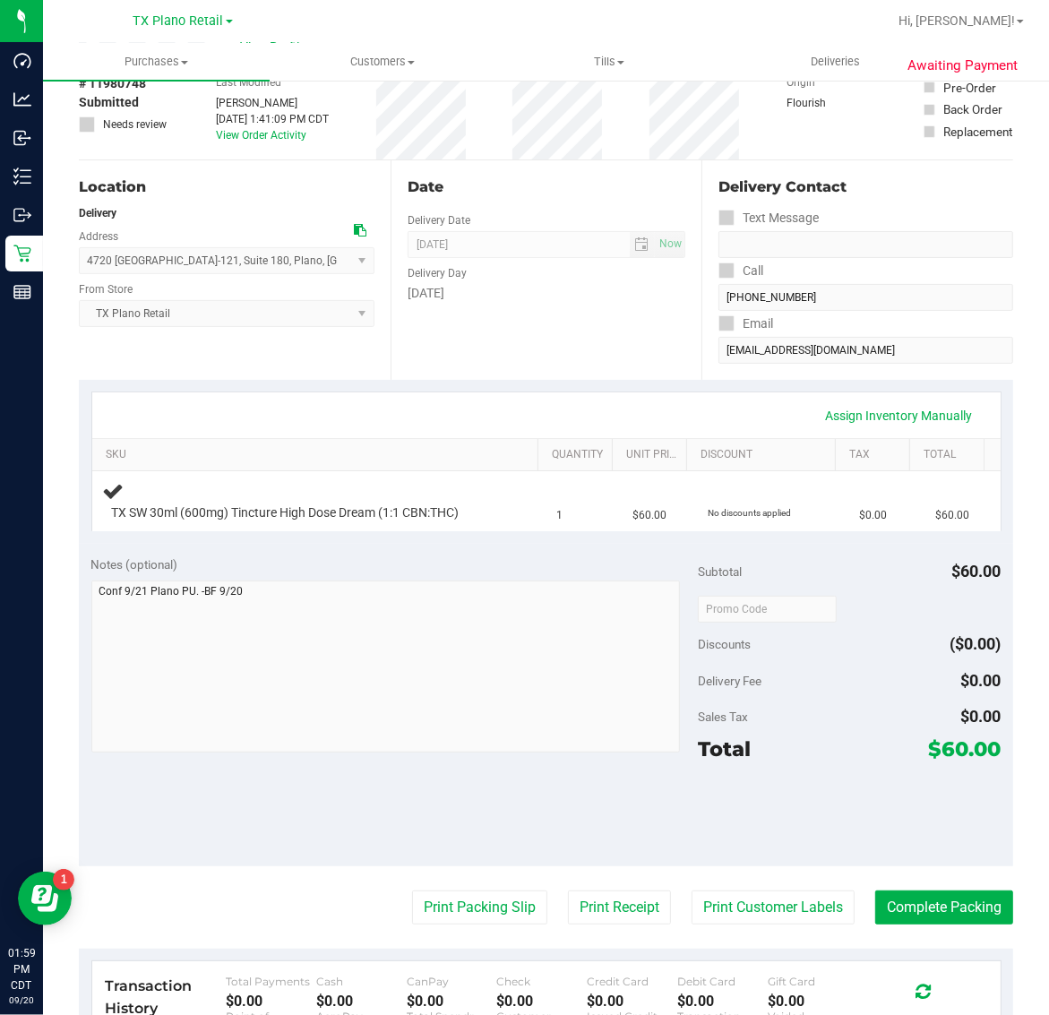
scroll to position [224, 0]
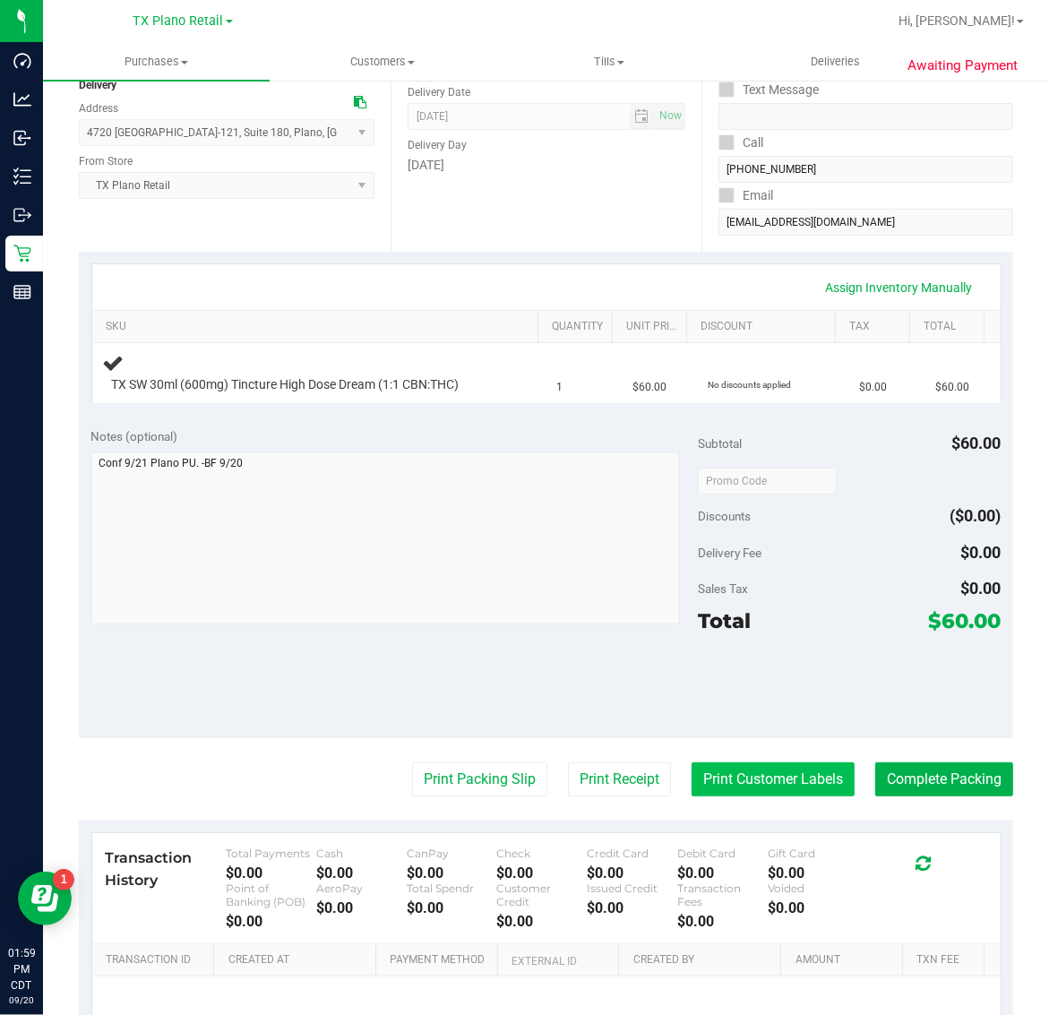
click at [741, 772] on button "Print Customer Labels" at bounding box center [772, 779] width 163 height 34
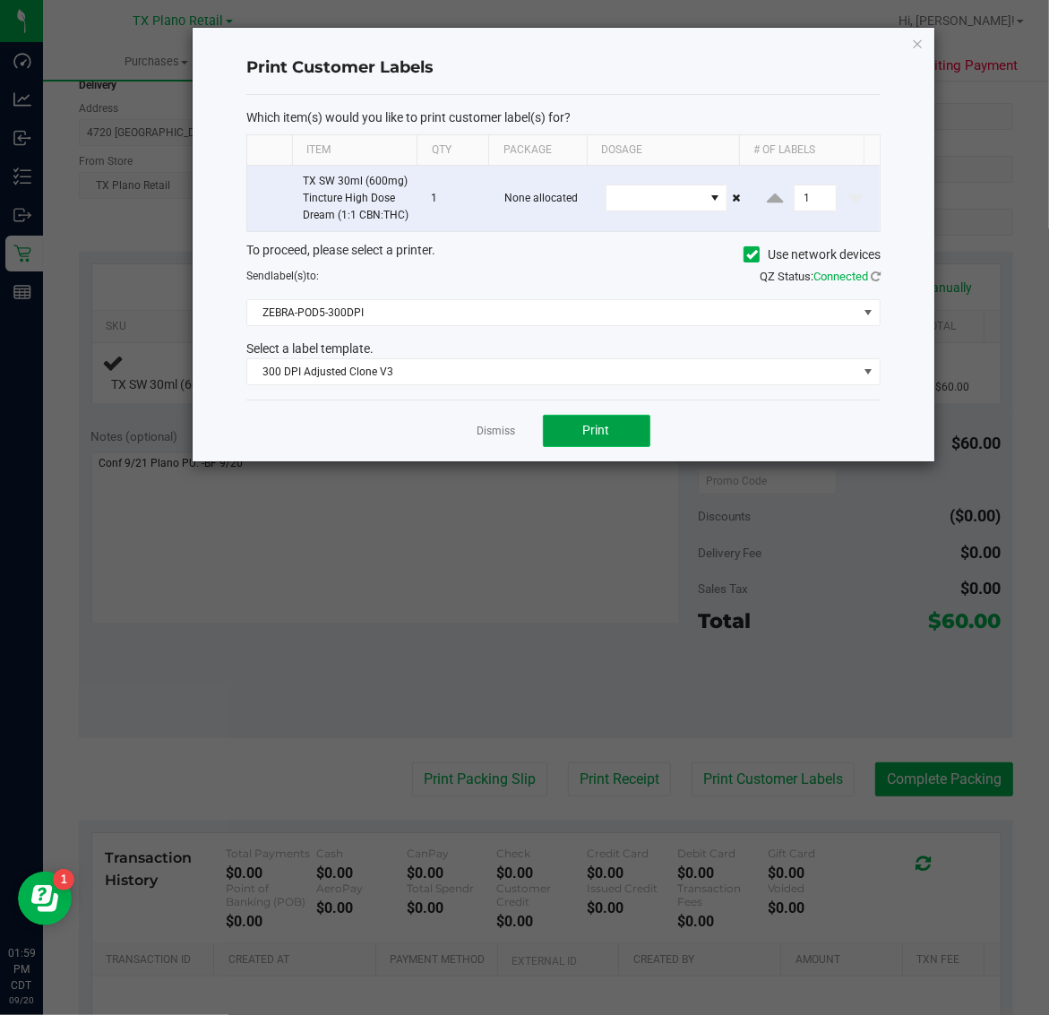
click at [609, 447] on button "Print" at bounding box center [596, 431] width 107 height 32
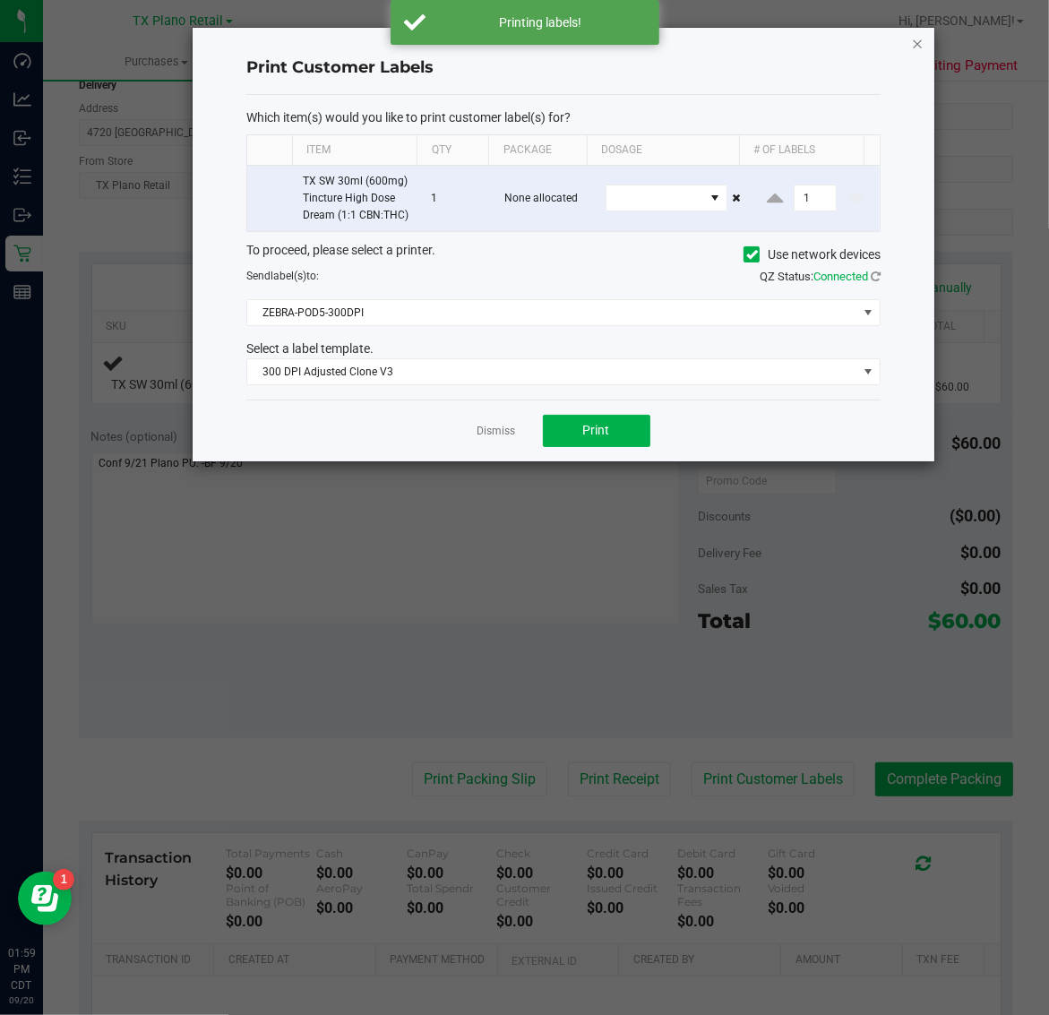
click at [912, 40] on icon "button" at bounding box center [918, 42] width 13 height 21
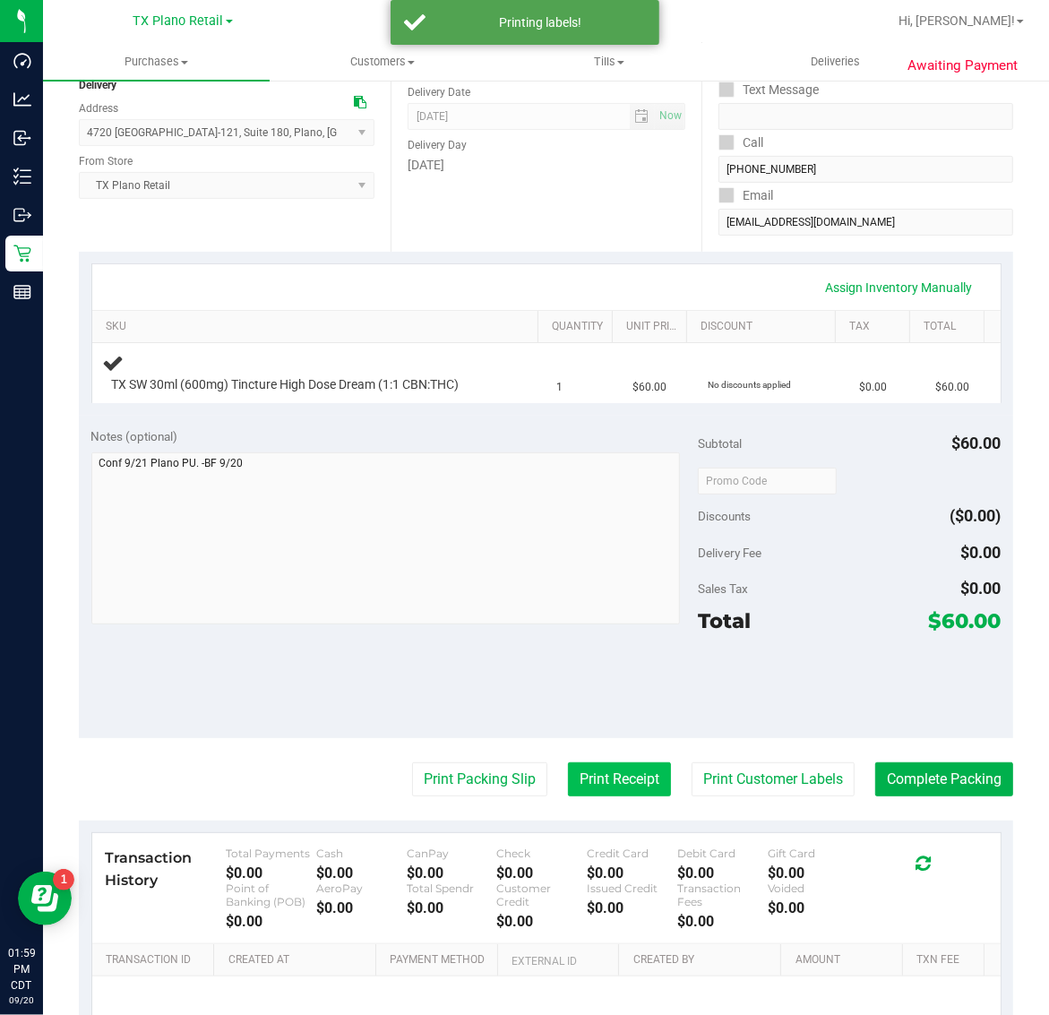
click at [585, 791] on button "Print Receipt" at bounding box center [619, 779] width 103 height 34
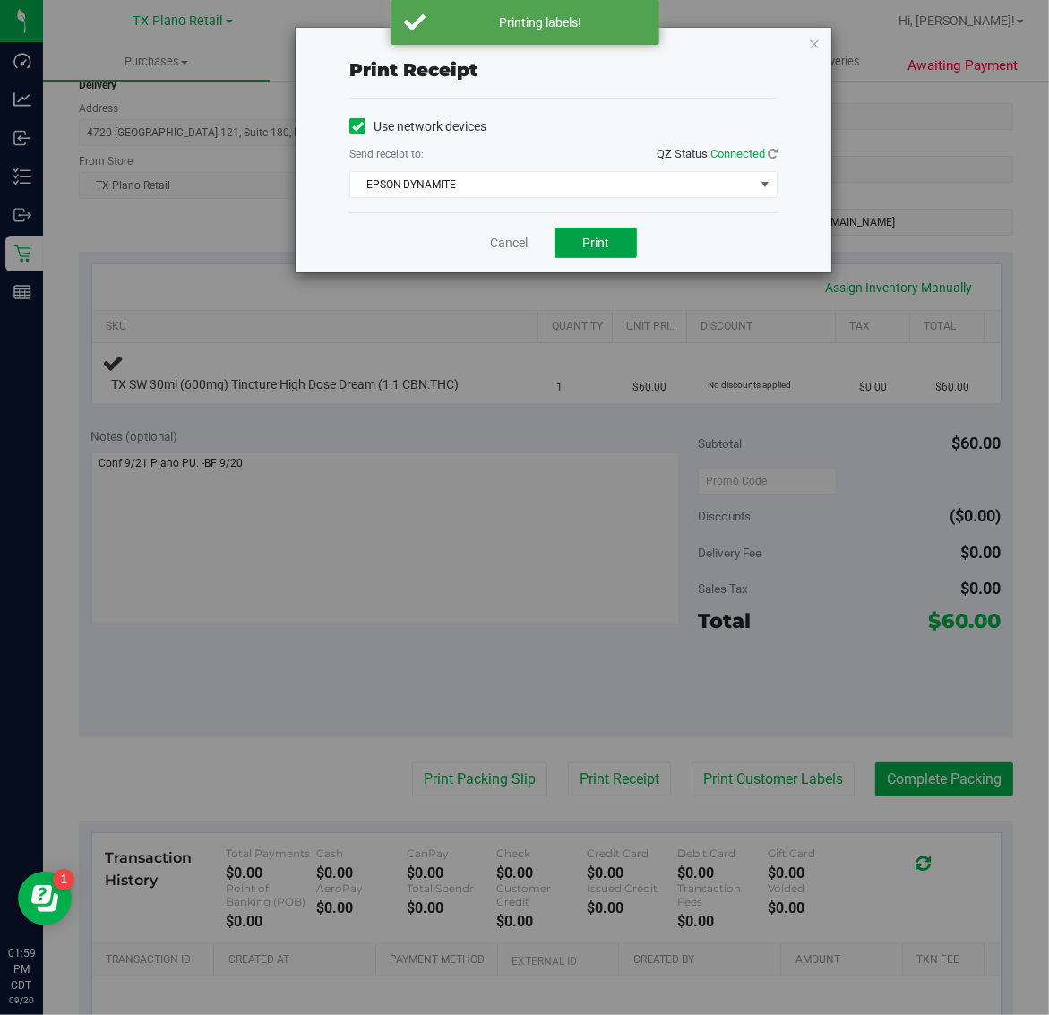
click at [605, 238] on span "Print" at bounding box center [595, 243] width 27 height 14
click at [817, 38] on icon "button" at bounding box center [814, 42] width 13 height 21
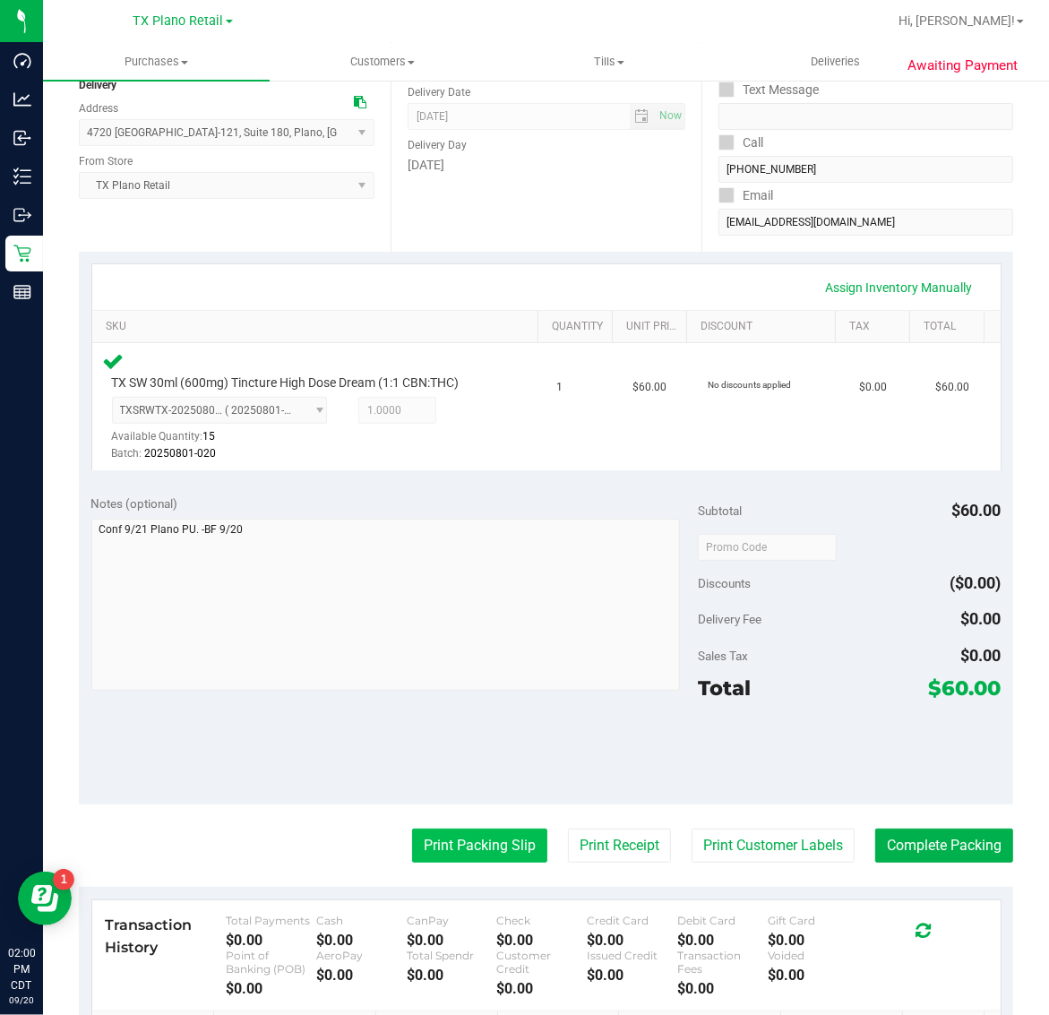
click at [468, 843] on button "Print Packing Slip" at bounding box center [479, 846] width 135 height 34
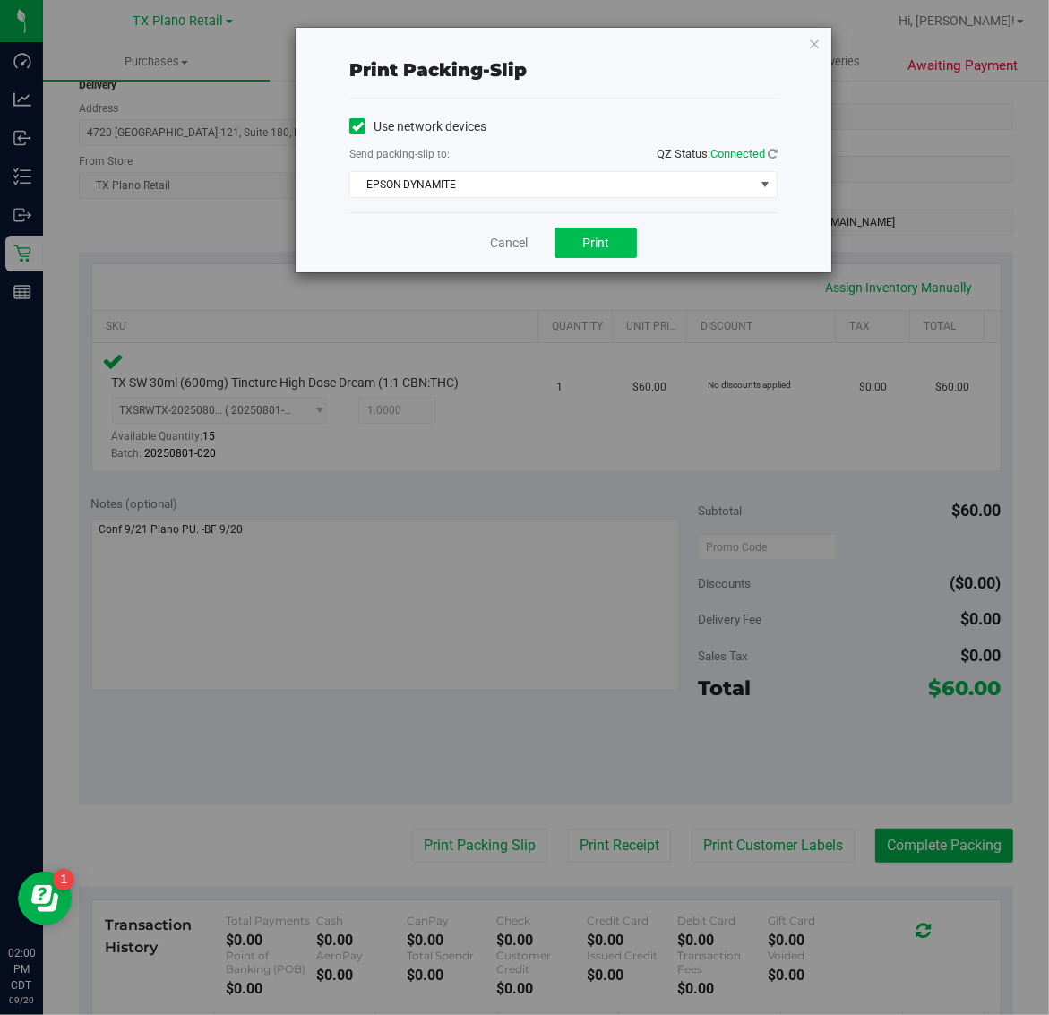
click at [602, 231] on button "Print" at bounding box center [595, 243] width 82 height 30
drag, startPoint x: 812, startPoint y: 30, endPoint x: 816, endPoint y: 59, distance: 29.8
click at [812, 42] on div "Print packing-slip Use network devices Send packing-slip to: QZ Status: Connect…" at bounding box center [564, 150] width 536 height 245
click at [812, 42] on icon "button" at bounding box center [814, 42] width 13 height 21
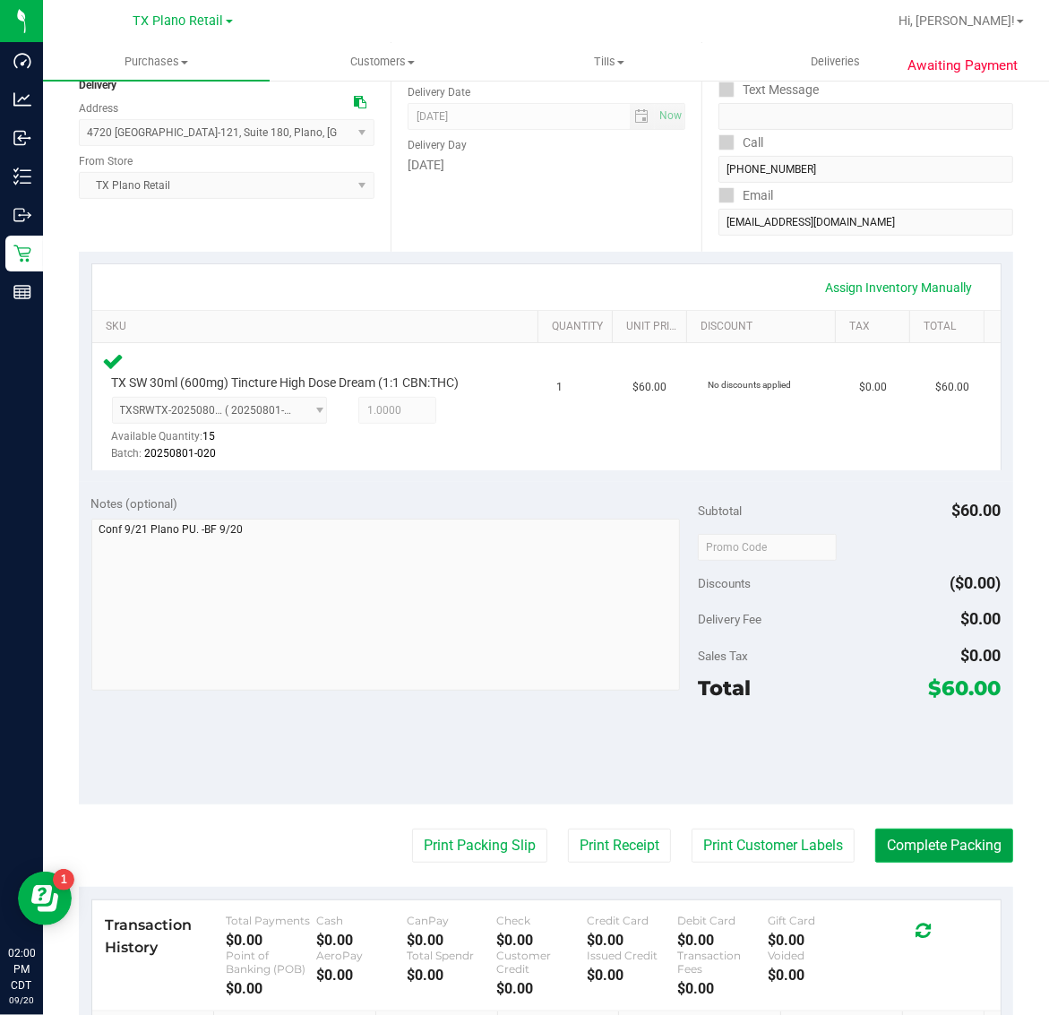
click at [912, 837] on button "Complete Packing" at bounding box center [944, 846] width 138 height 34
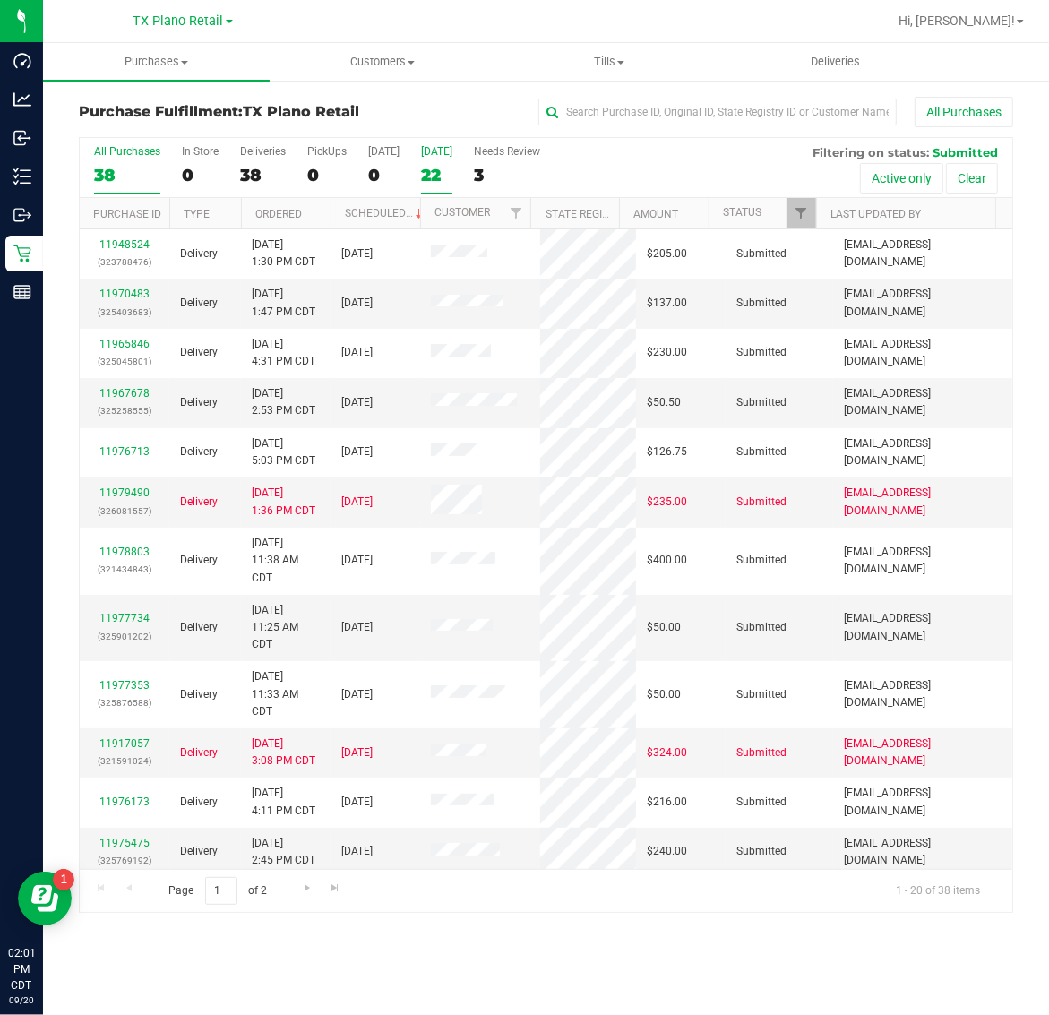
click at [434, 172] on div "22" at bounding box center [436, 175] width 31 height 21
click at [0, 0] on input "Tomorrow 22" at bounding box center [0, 0] width 0 height 0
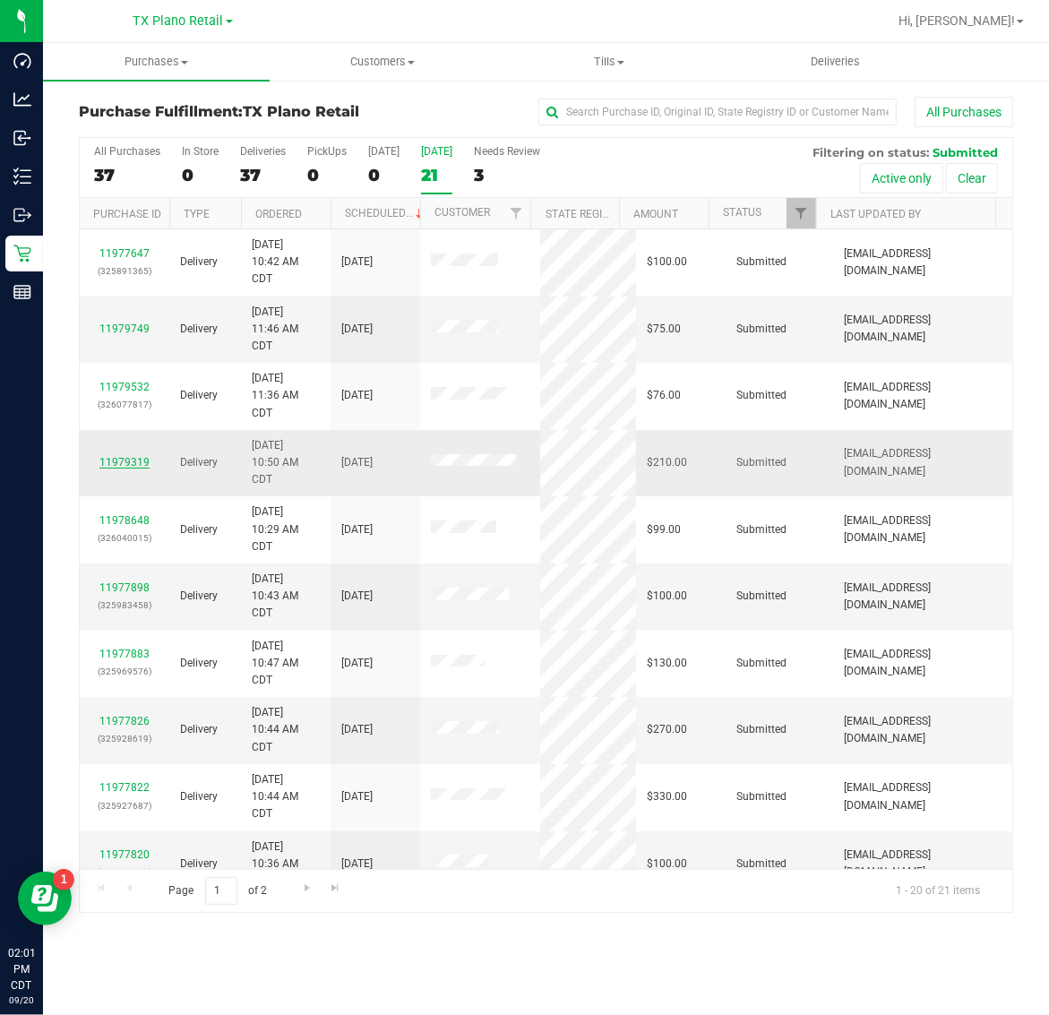
click at [130, 463] on link "11979319" at bounding box center [124, 462] width 50 height 13
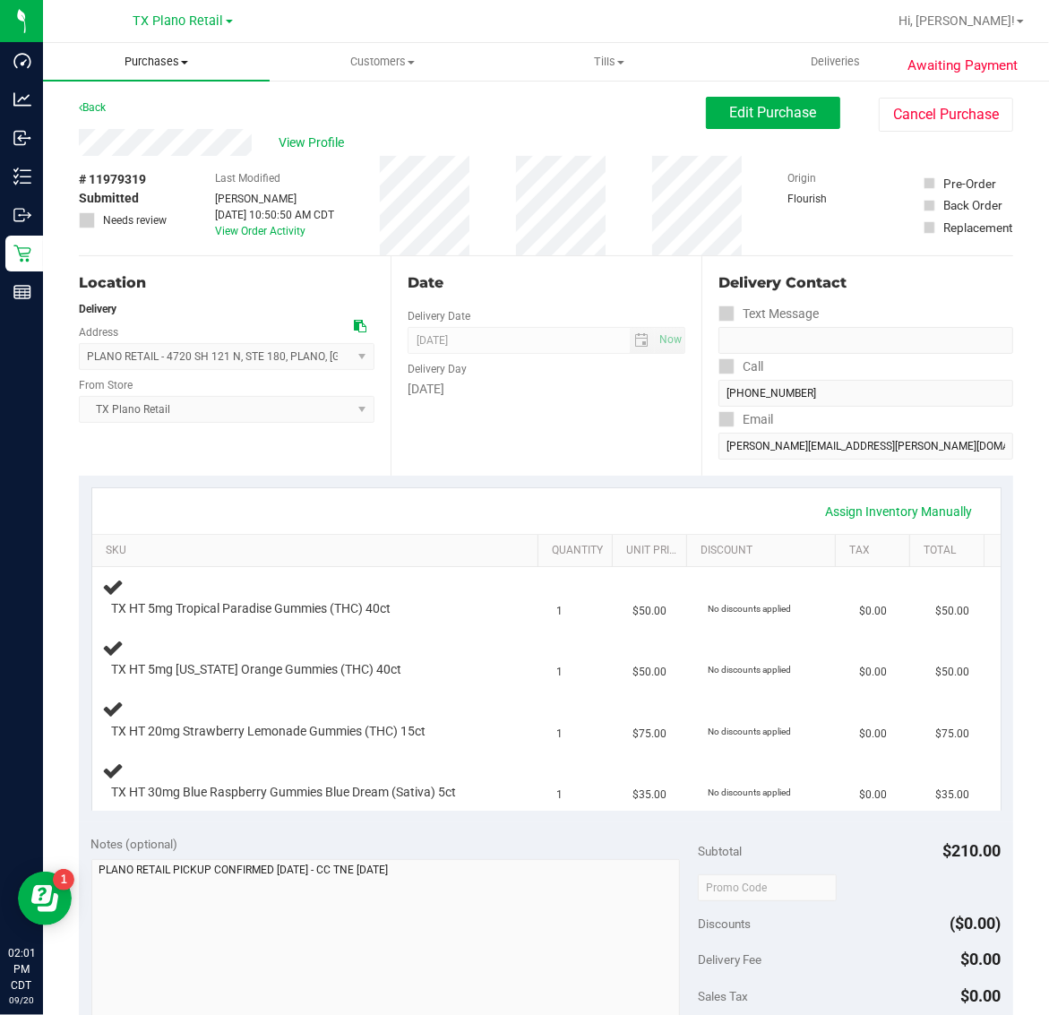
click at [155, 49] on uib-tab-heading "Purchases Summary of purchases Fulfillment All purchases" at bounding box center [156, 62] width 227 height 38
click at [155, 126] on li "Fulfillment" at bounding box center [156, 129] width 227 height 21
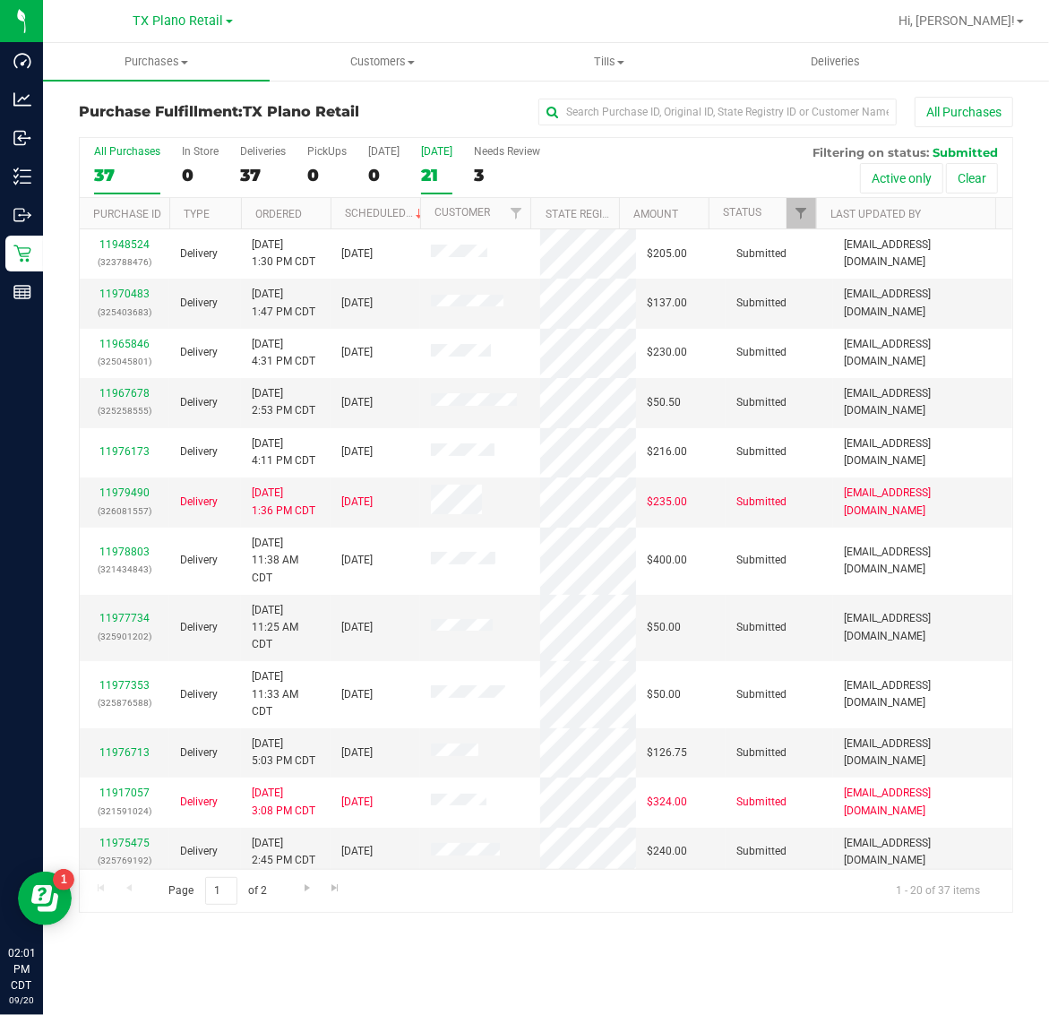
click at [440, 162] on label "[DATE] 21" at bounding box center [436, 169] width 31 height 49
click at [0, 0] on input "[DATE] 21" at bounding box center [0, 0] width 0 height 0
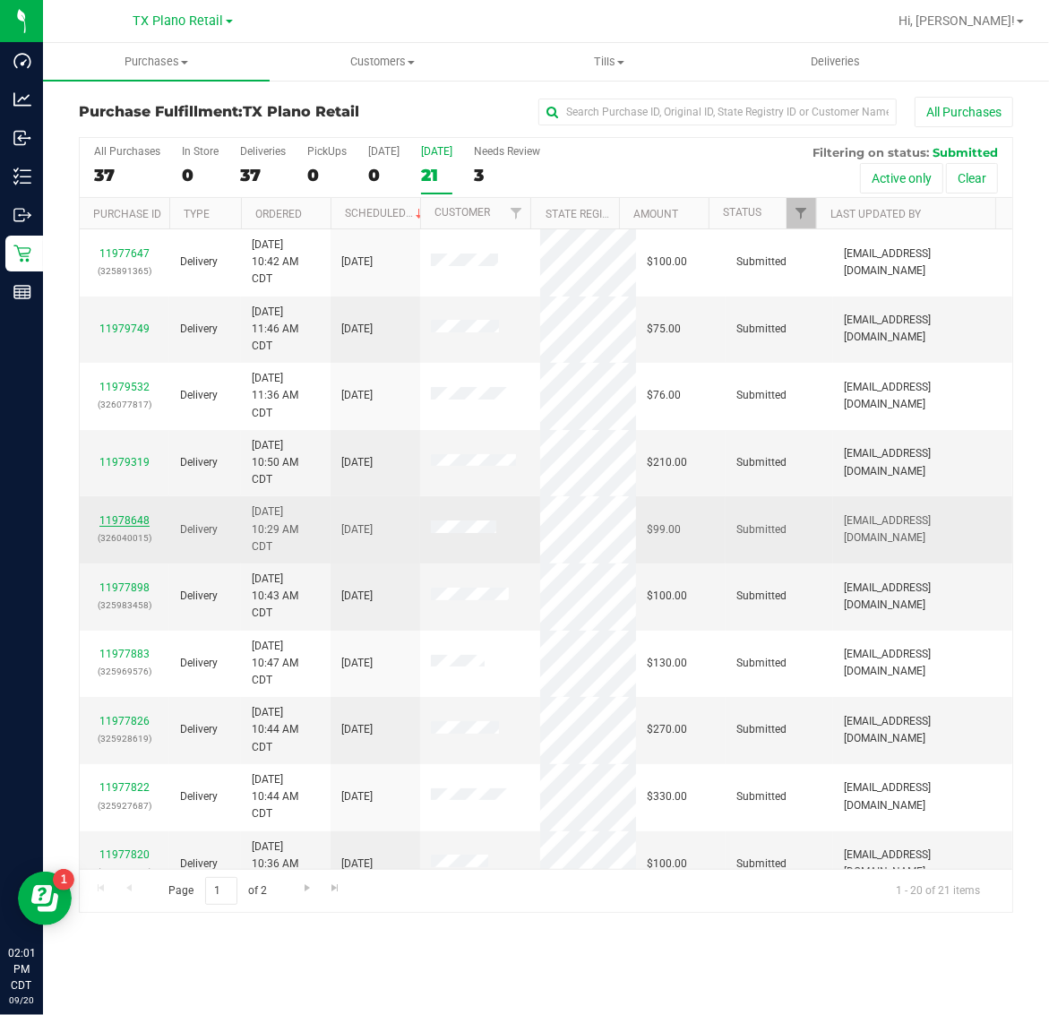
click at [128, 525] on link "11978648" at bounding box center [124, 520] width 50 height 13
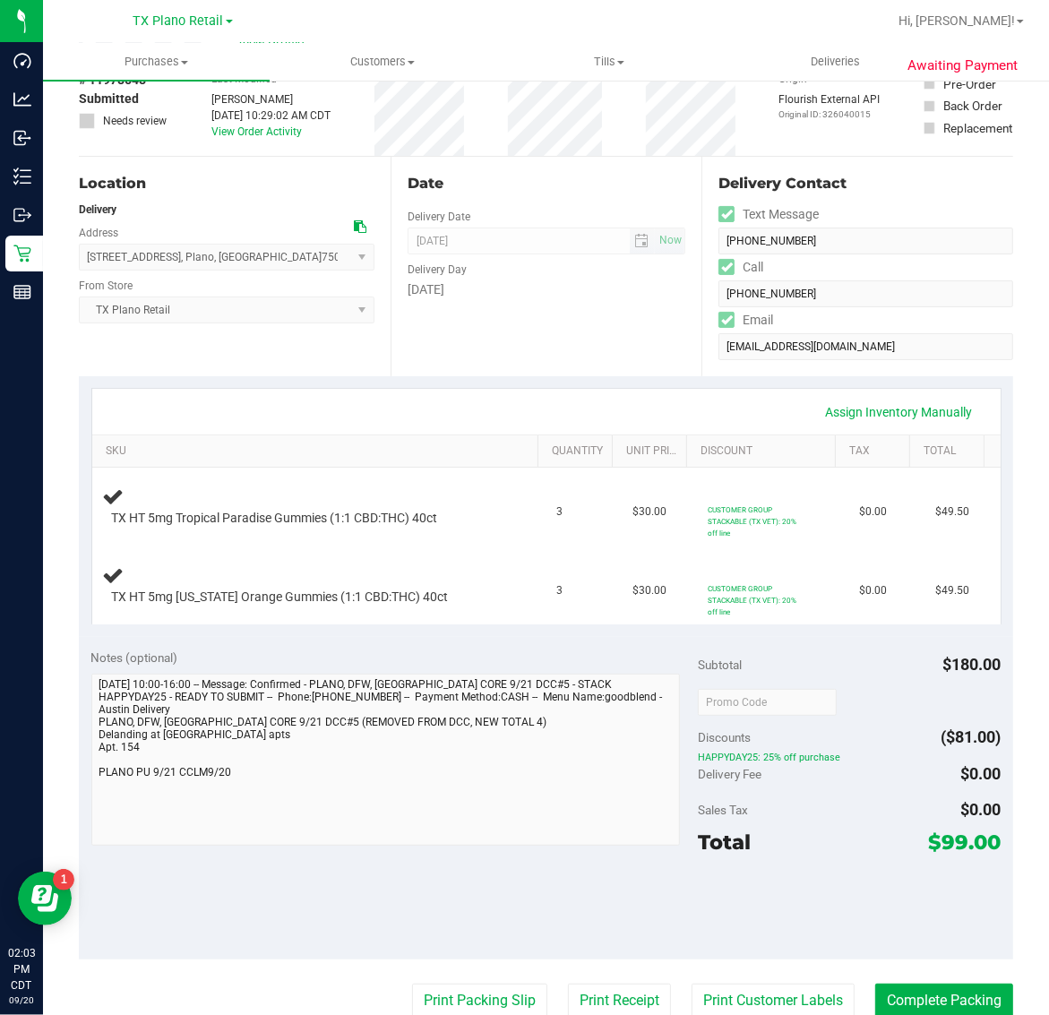
scroll to position [224, 0]
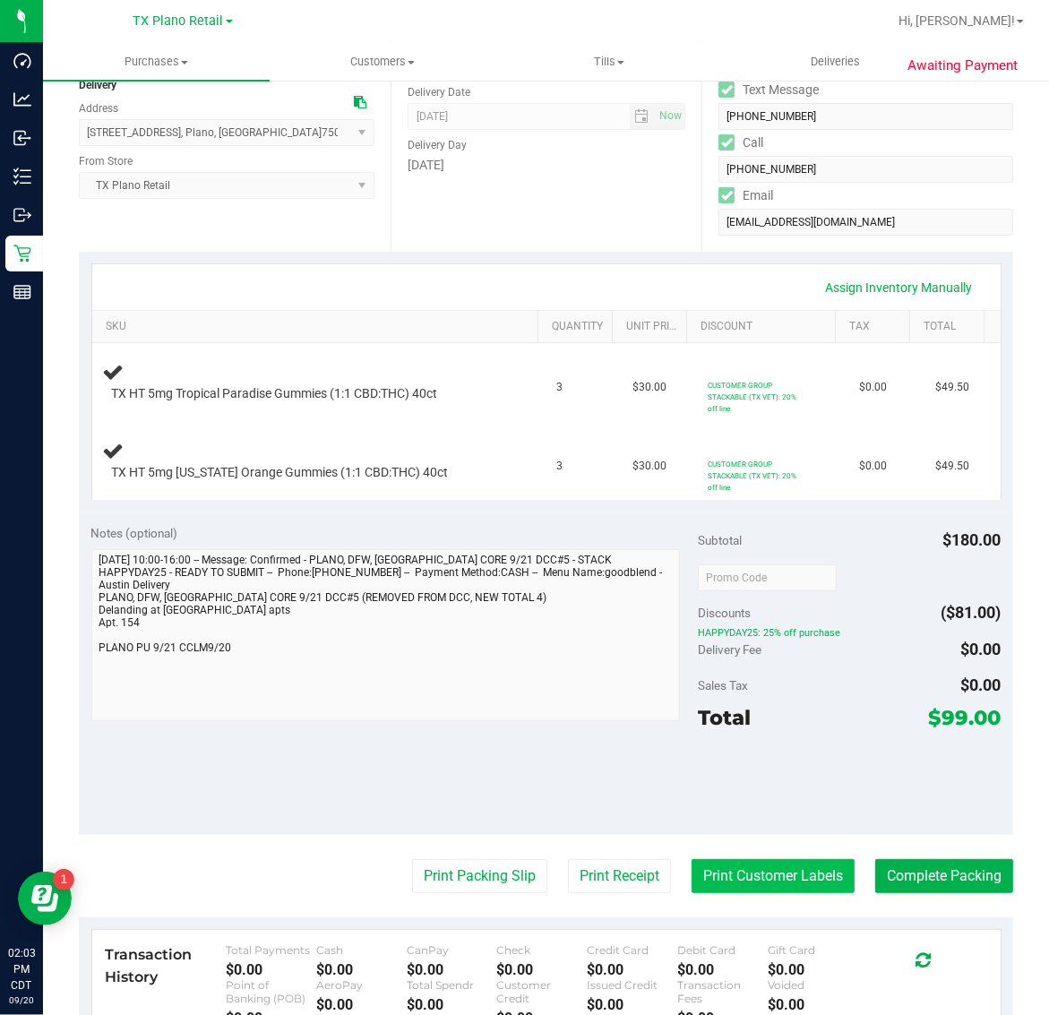
click at [760, 875] on button "Print Customer Labels" at bounding box center [772, 876] width 163 height 34
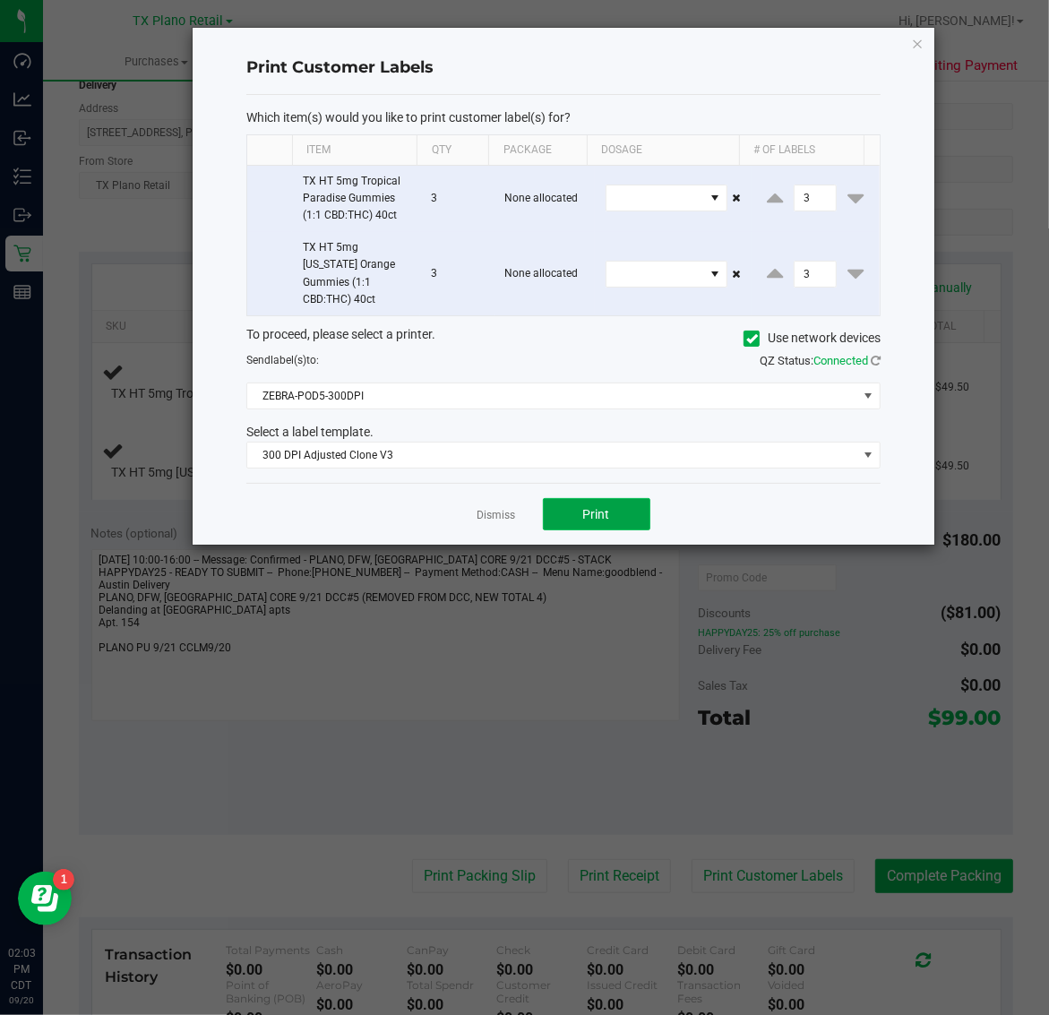
click at [614, 502] on button "Print" at bounding box center [596, 514] width 107 height 32
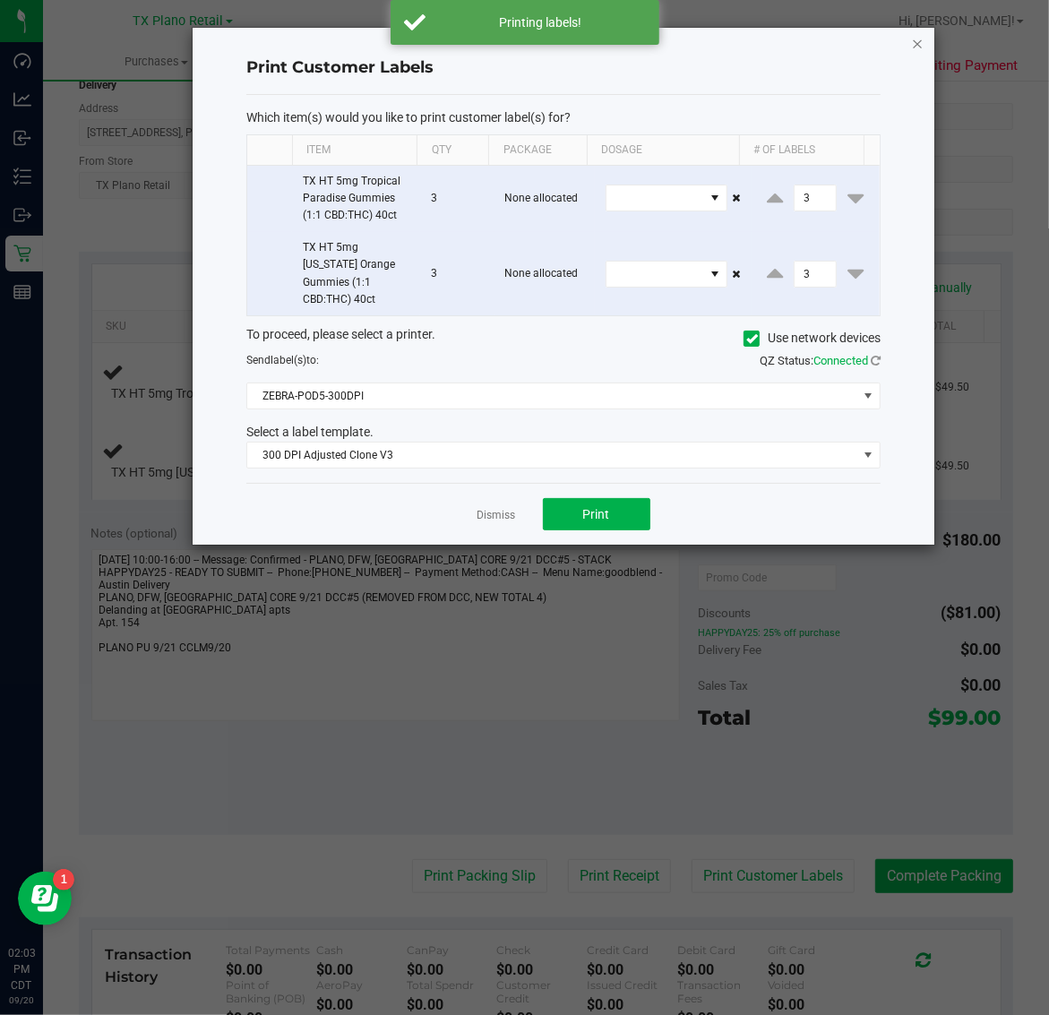
click at [916, 41] on icon "button" at bounding box center [918, 42] width 13 height 21
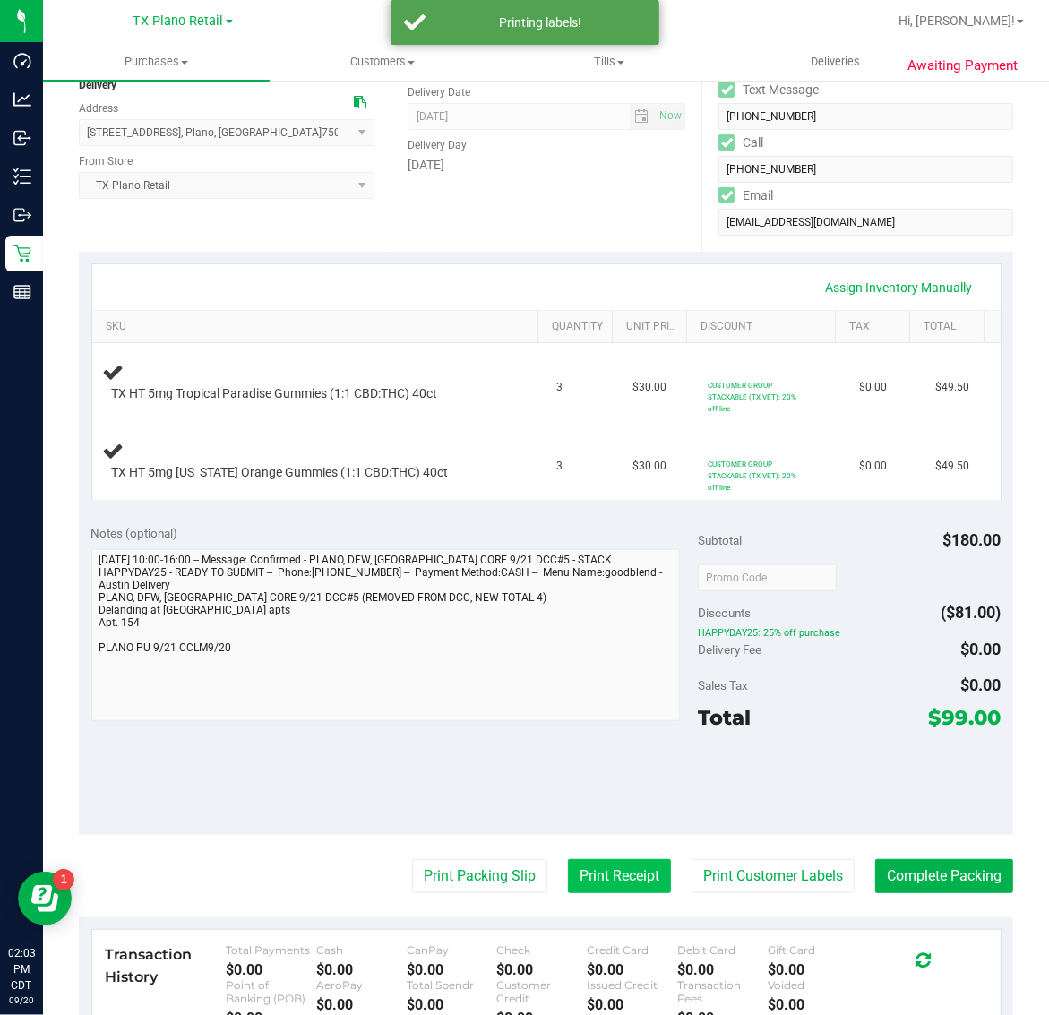
click at [616, 882] on button "Print Receipt" at bounding box center [619, 876] width 103 height 34
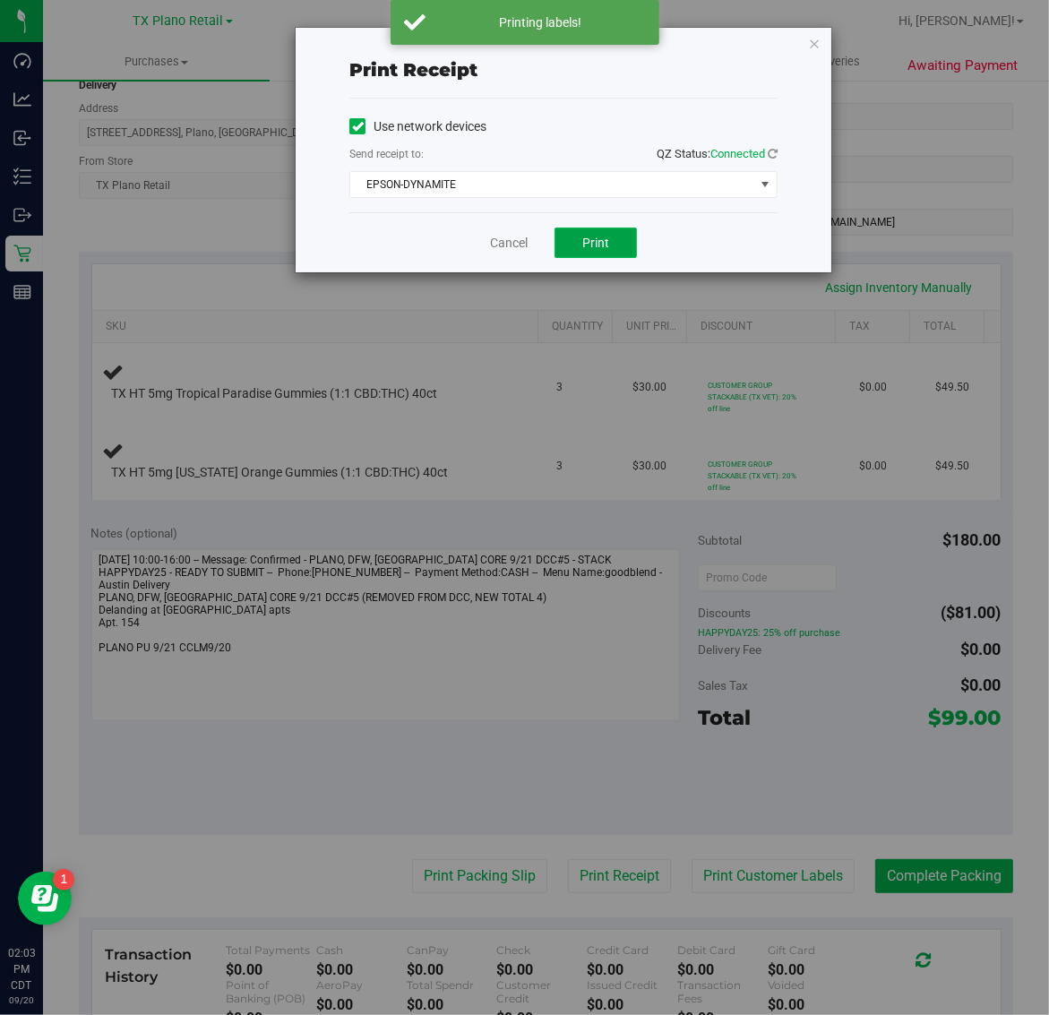
click at [605, 238] on span "Print" at bounding box center [595, 243] width 27 height 14
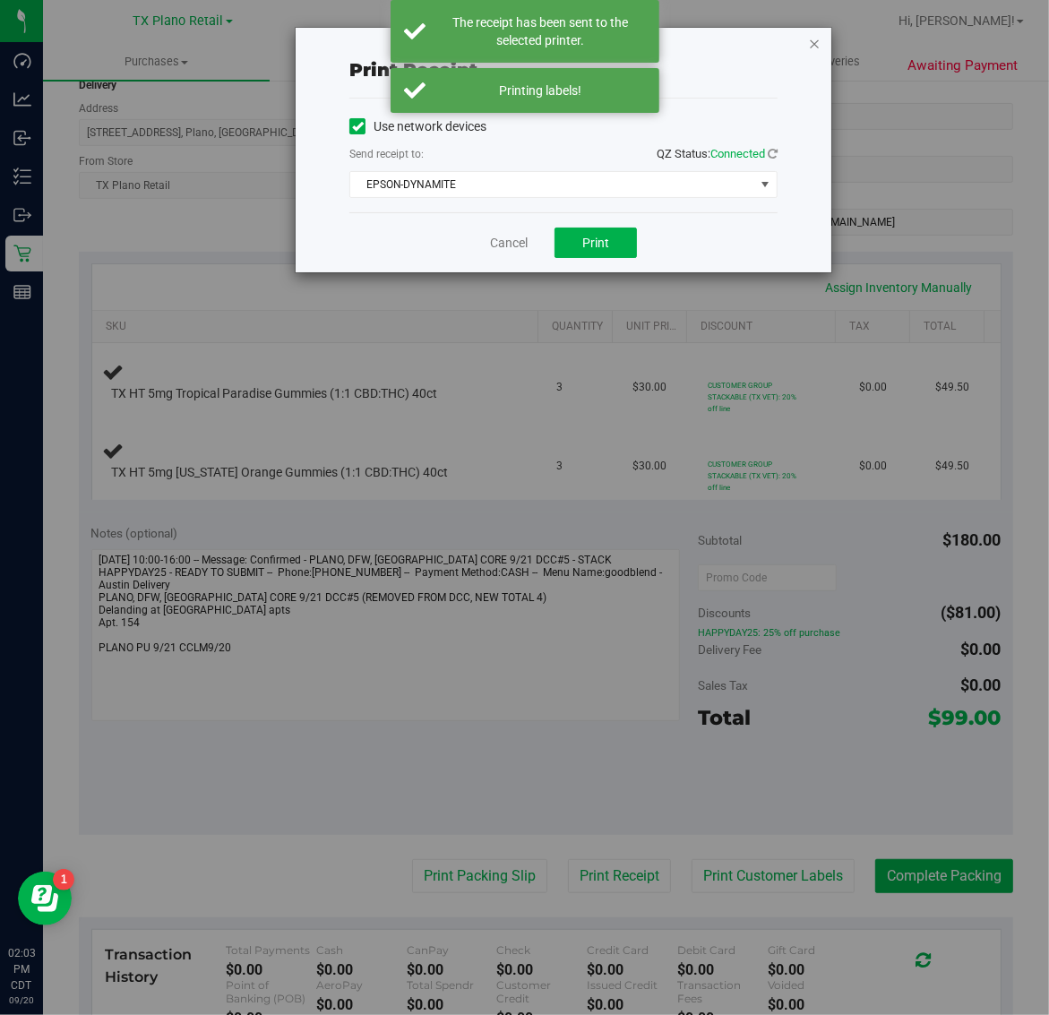
click at [813, 42] on icon "button" at bounding box center [814, 42] width 13 height 21
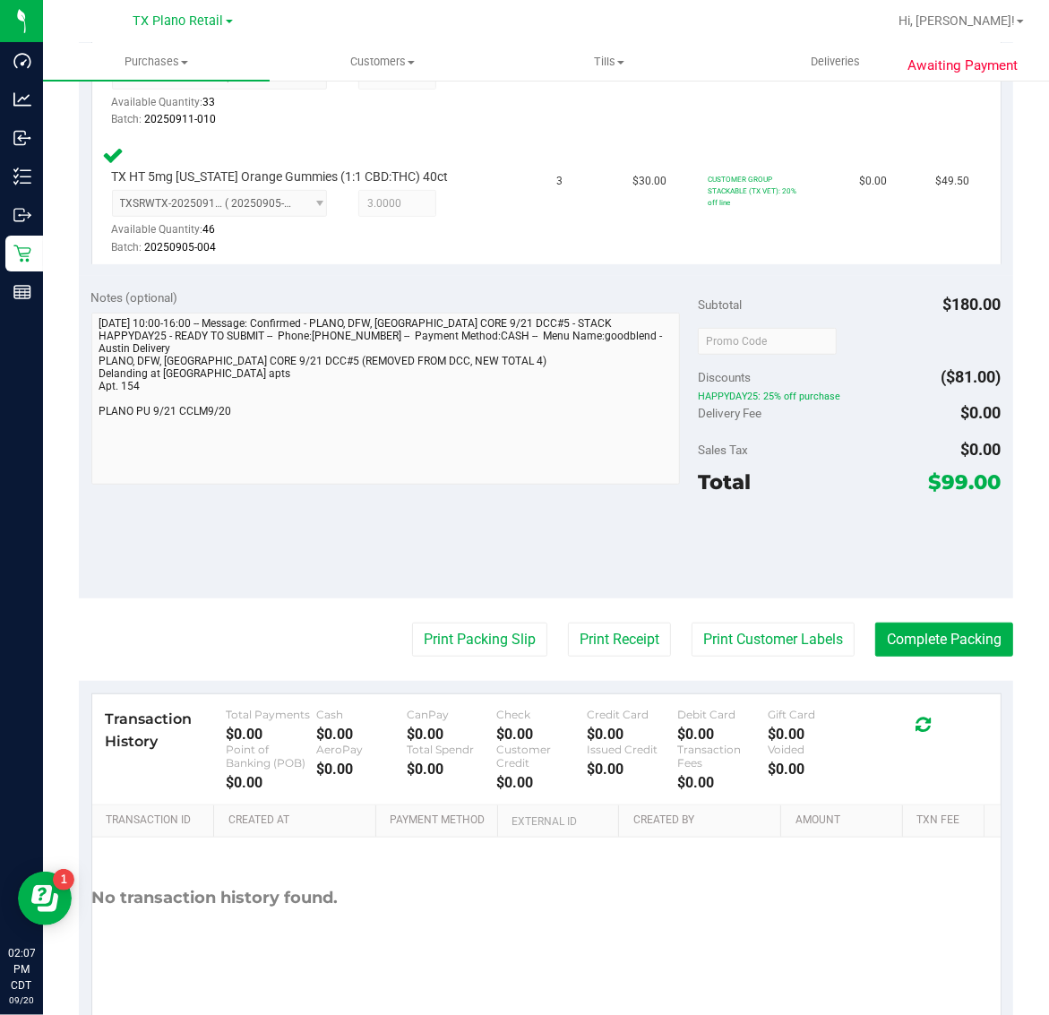
scroll to position [560, 0]
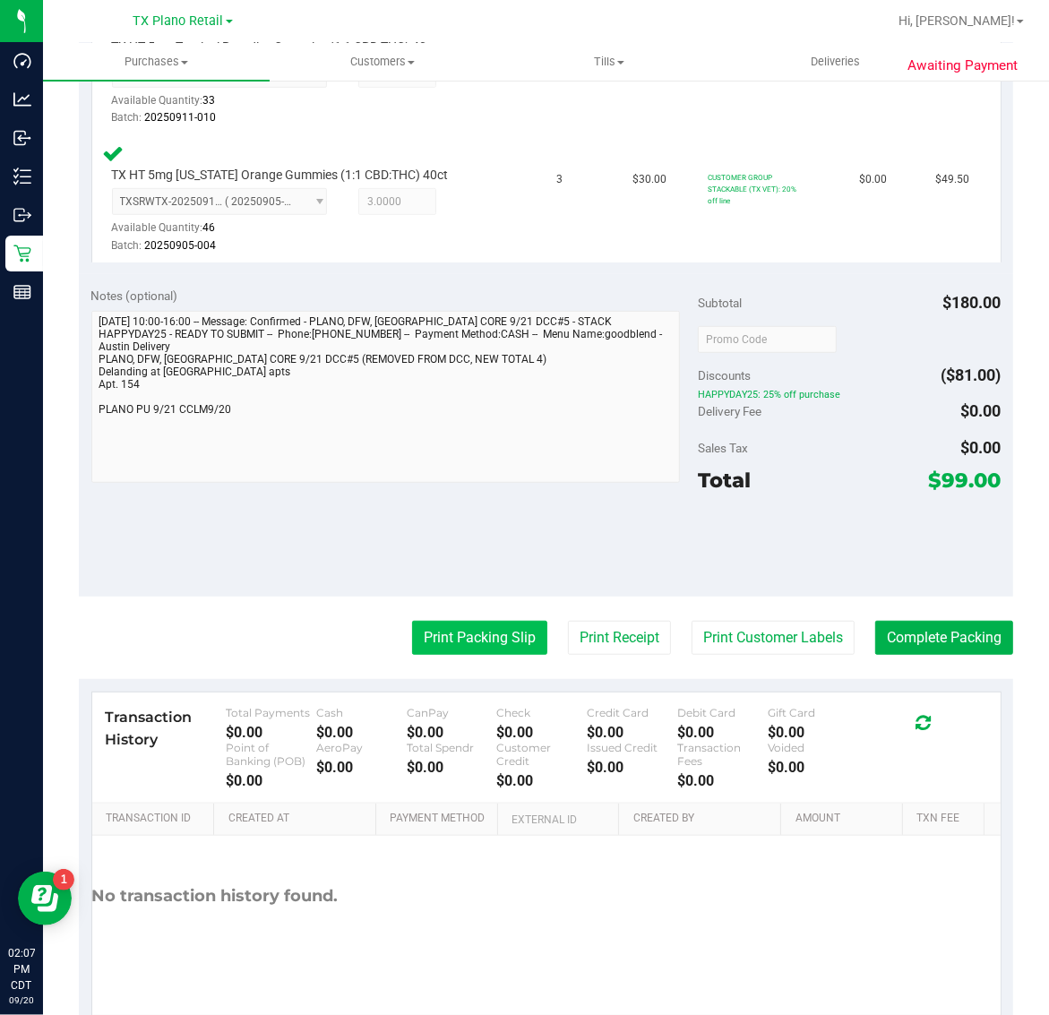
click at [451, 649] on button "Print Packing Slip" at bounding box center [479, 638] width 135 height 34
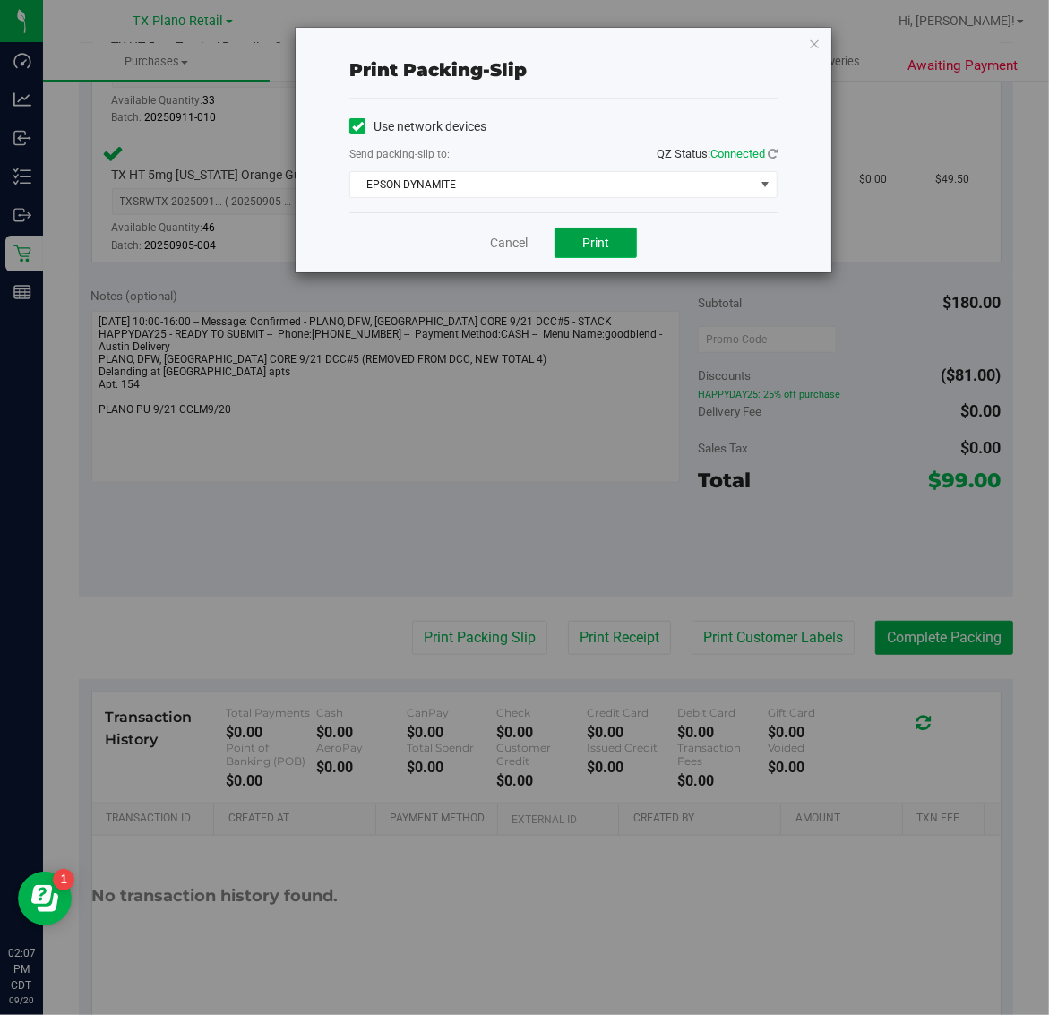
click at [605, 248] on span "Print" at bounding box center [595, 243] width 27 height 14
click at [811, 38] on icon "button" at bounding box center [814, 42] width 13 height 21
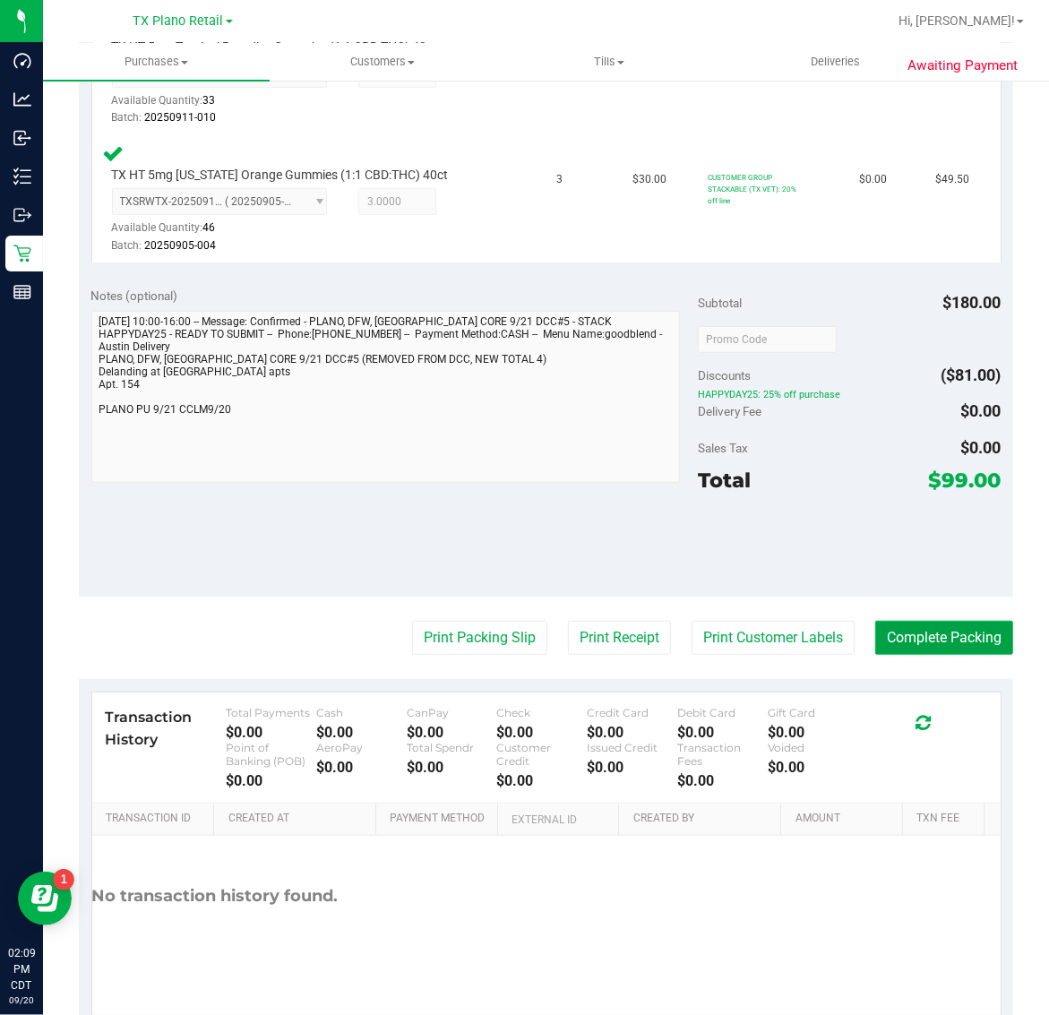
click at [912, 623] on button "Complete Packing" at bounding box center [944, 638] width 138 height 34
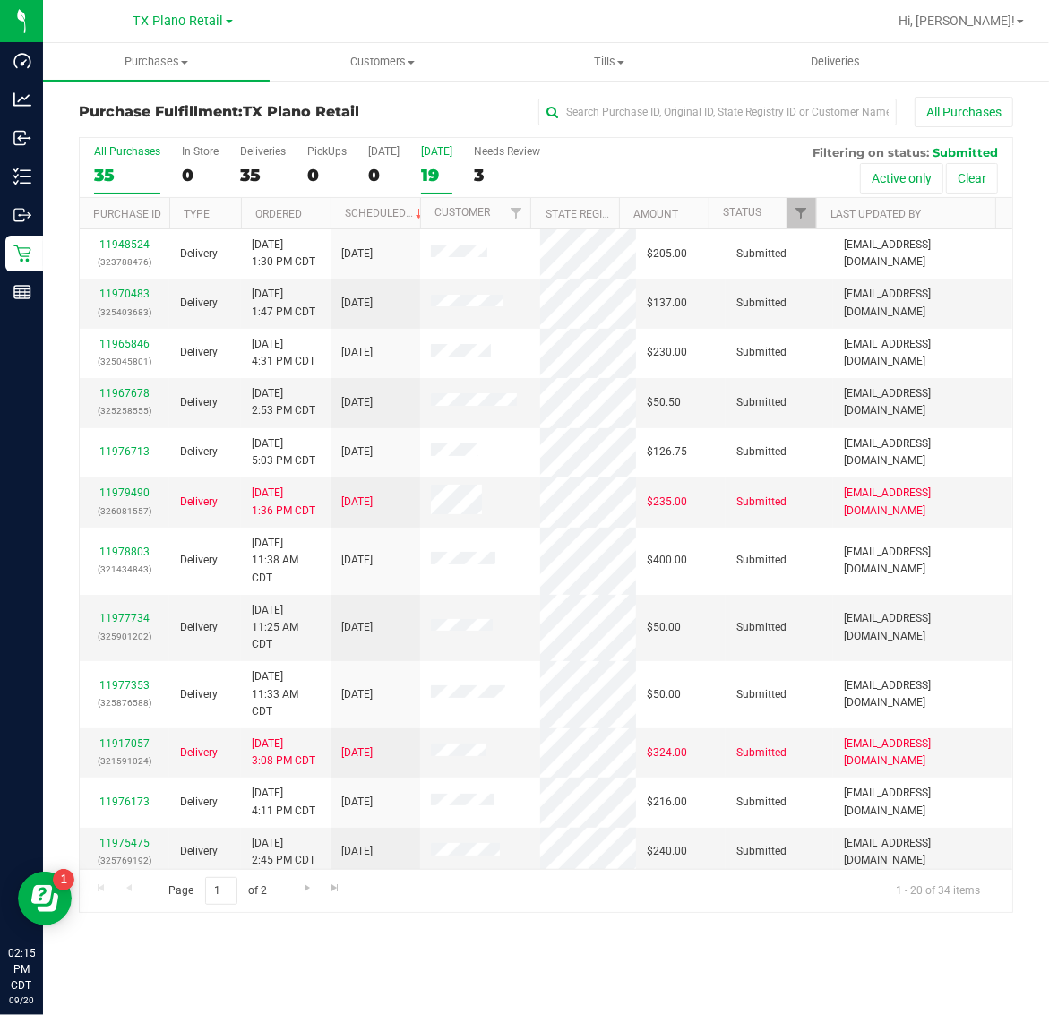
click at [443, 159] on label "Tomorrow 19" at bounding box center [436, 169] width 31 height 49
click at [0, 0] on input "Tomorrow 19" at bounding box center [0, 0] width 0 height 0
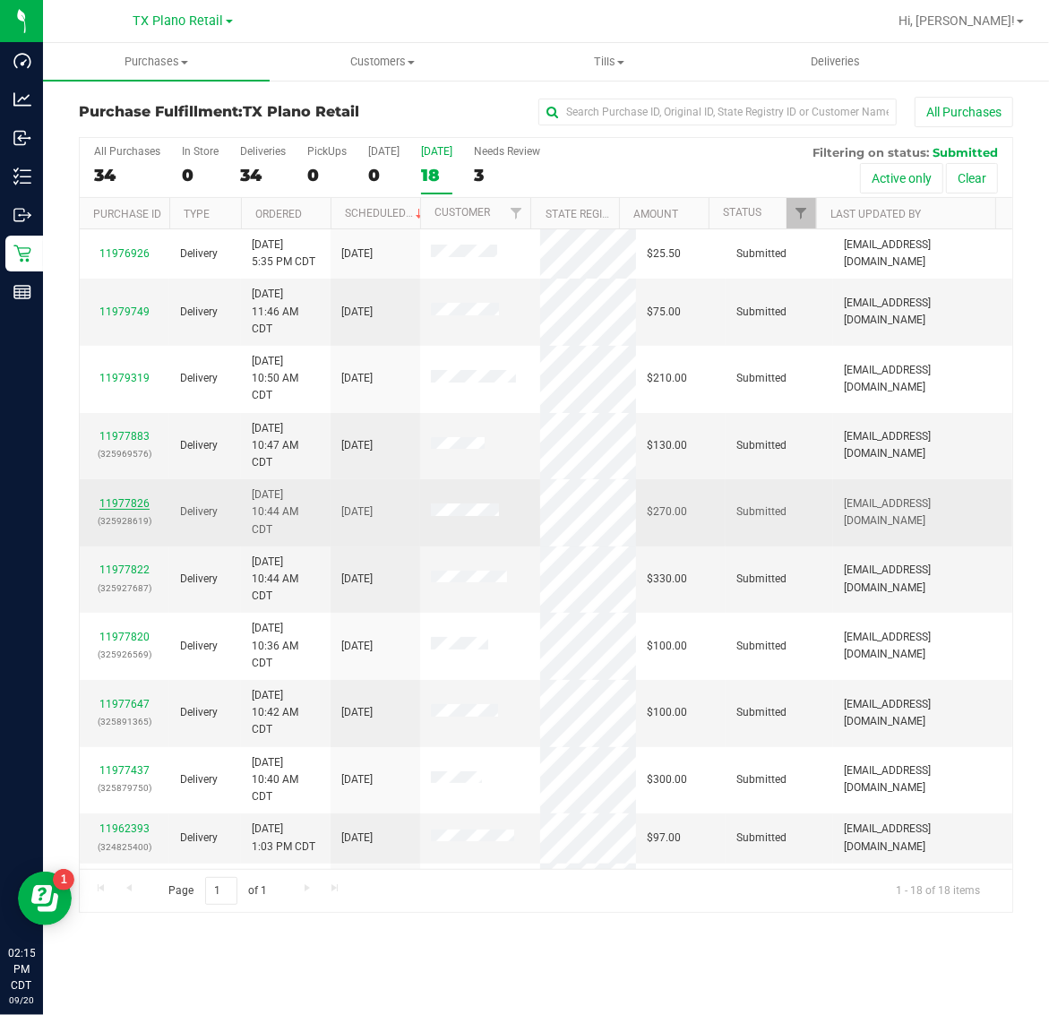
click at [133, 503] on link "11977826" at bounding box center [124, 503] width 50 height 13
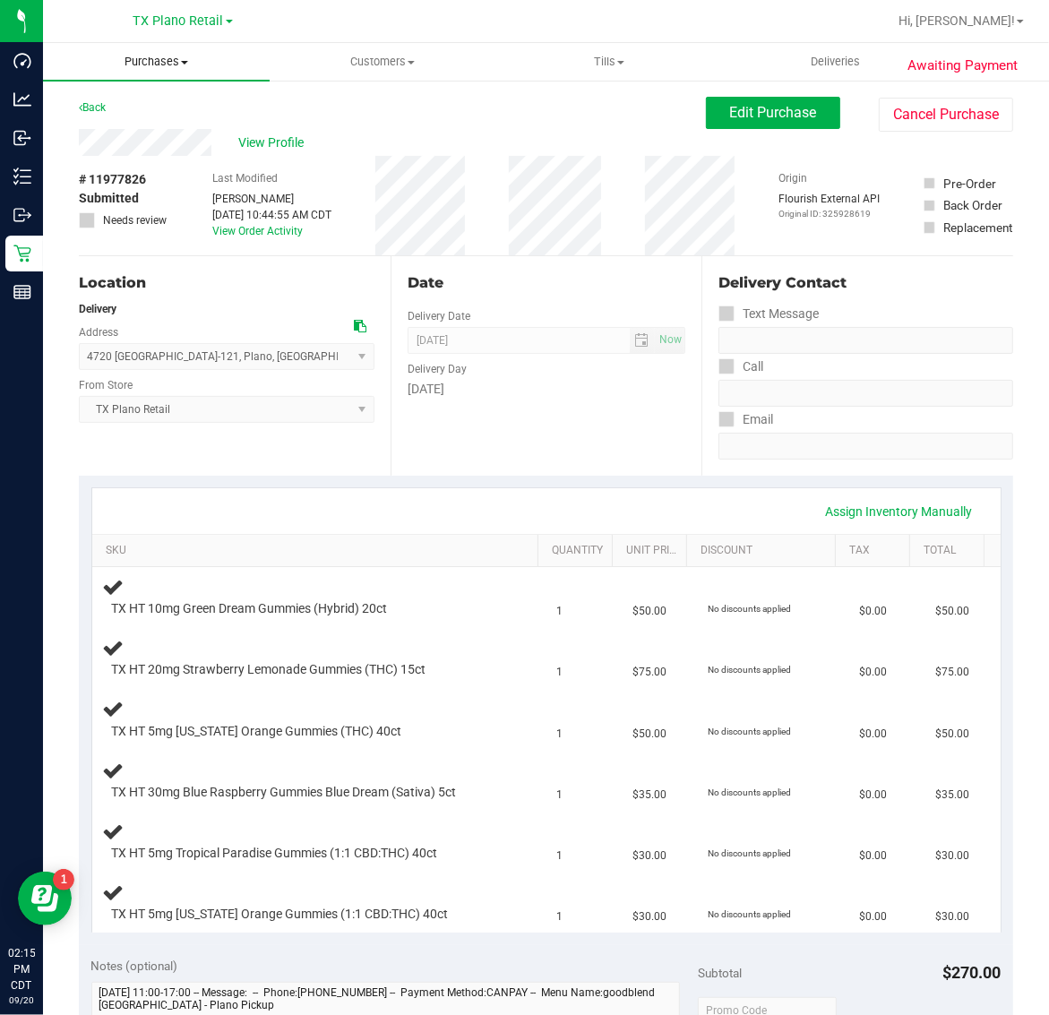
click at [157, 59] on span "Purchases" at bounding box center [156, 62] width 227 height 16
click at [159, 132] on li "Fulfillment" at bounding box center [156, 129] width 227 height 21
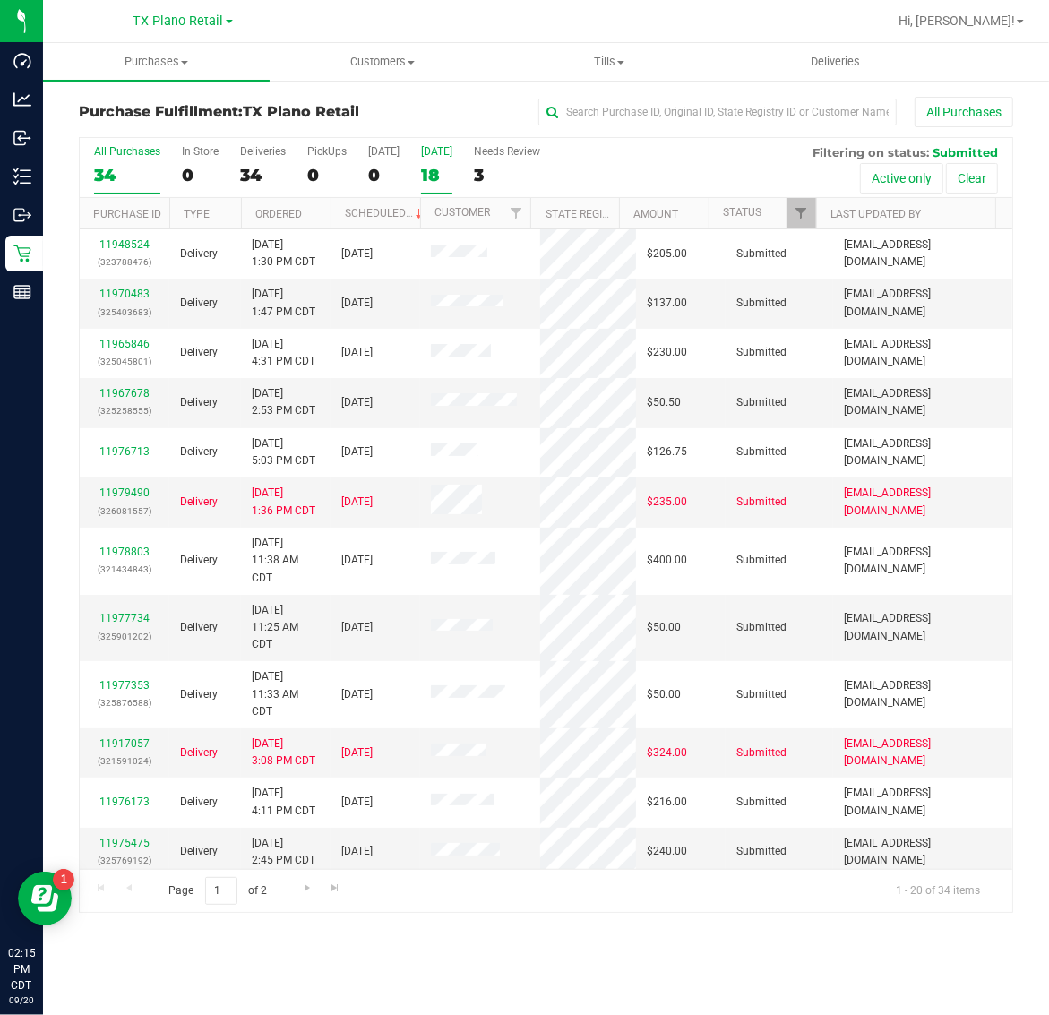
click at [440, 186] on label "[DATE] 18" at bounding box center [436, 169] width 31 height 49
click at [0, 0] on input "[DATE] 18" at bounding box center [0, 0] width 0 height 0
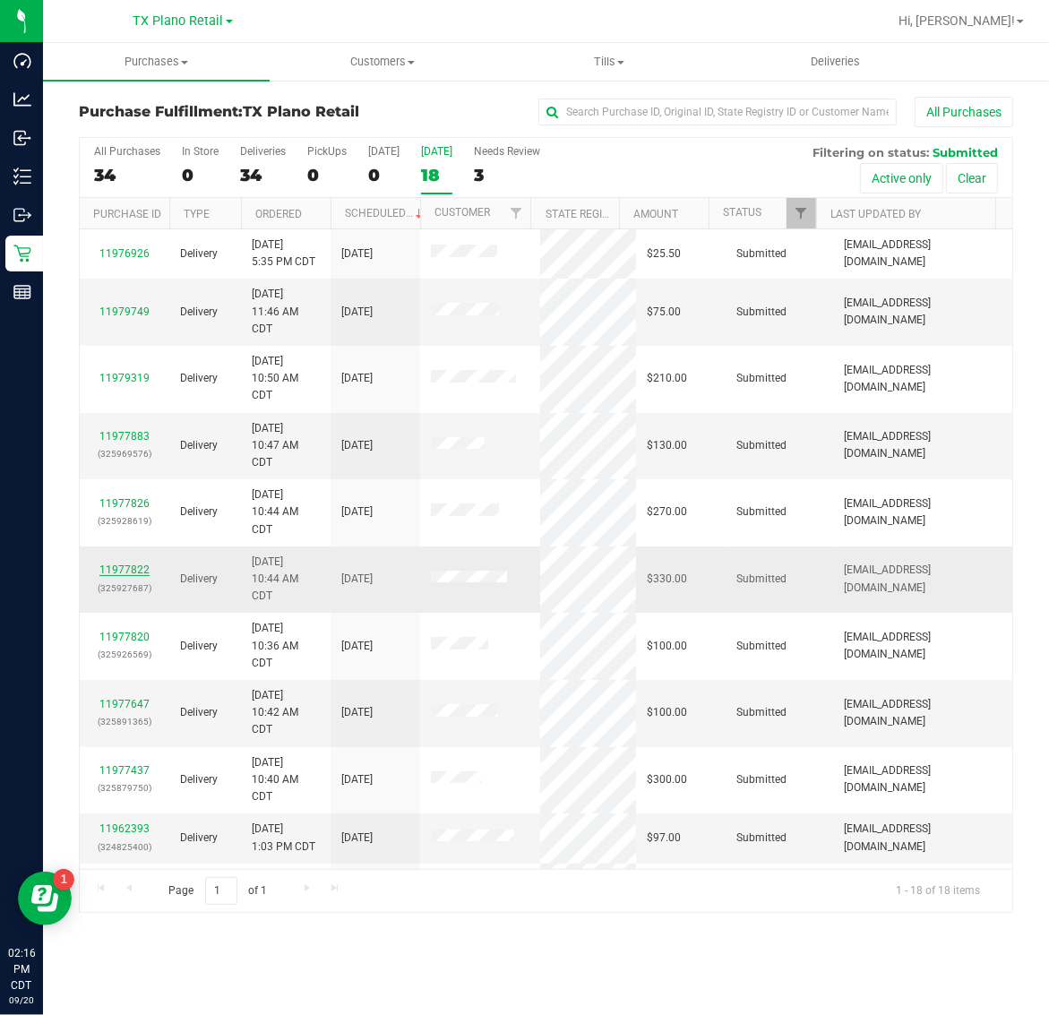
click at [143, 575] on link "11977822" at bounding box center [124, 569] width 50 height 13
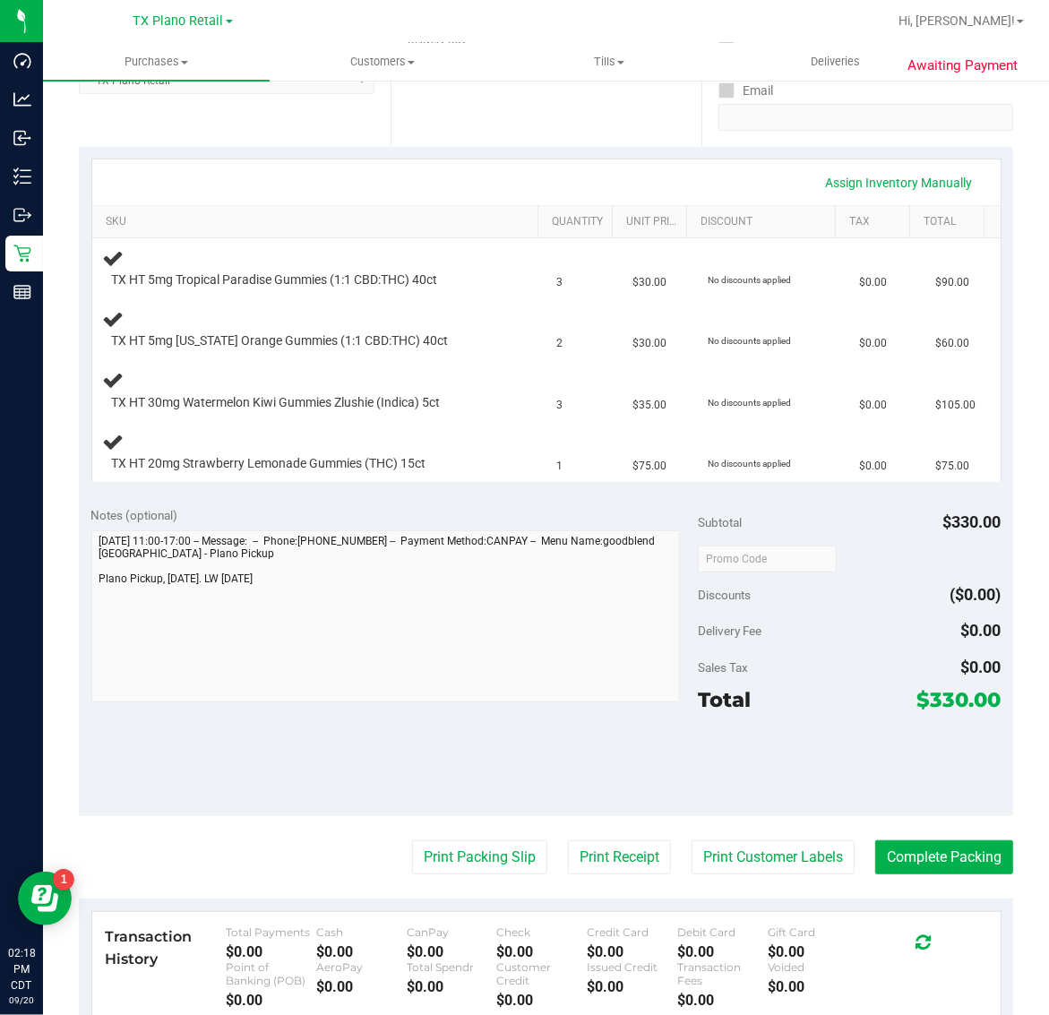
scroll to position [336, 0]
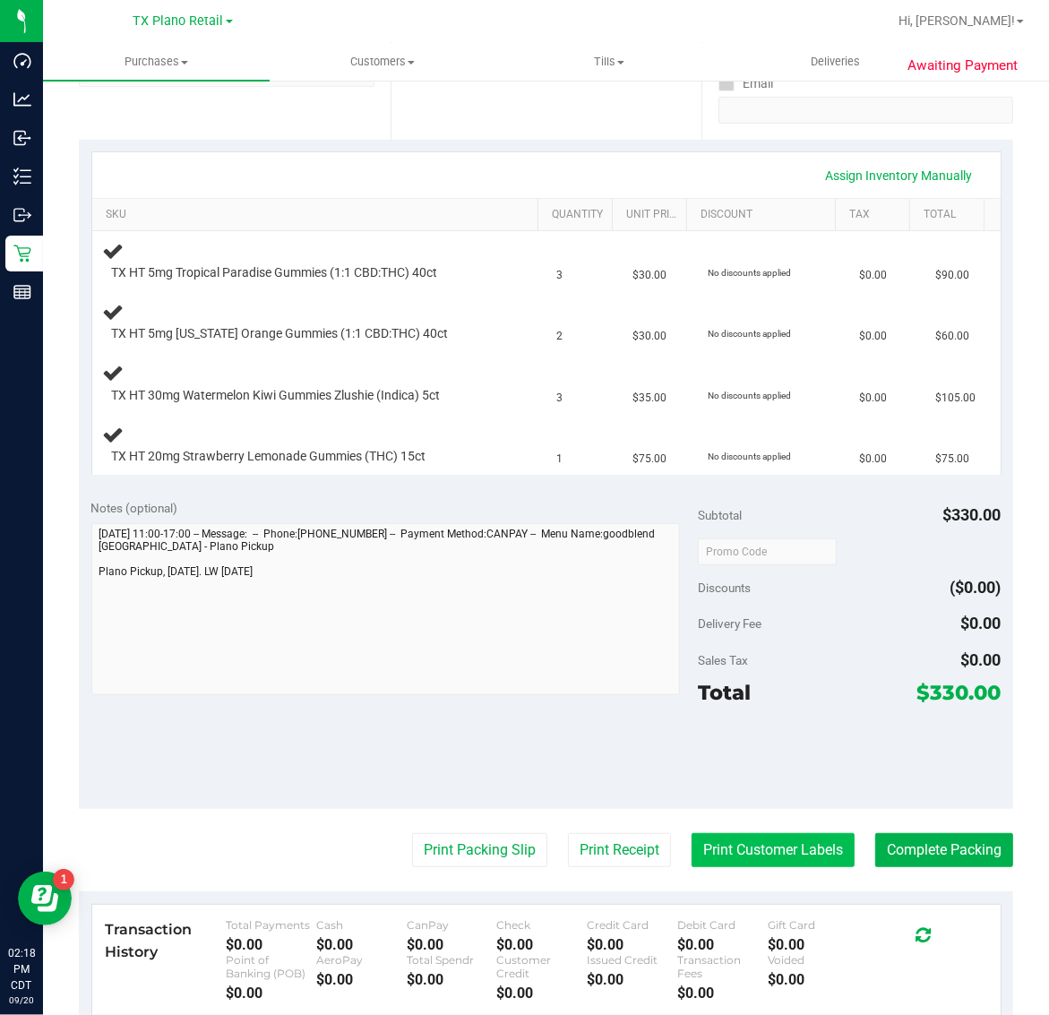
click at [742, 856] on button "Print Customer Labels" at bounding box center [772, 850] width 163 height 34
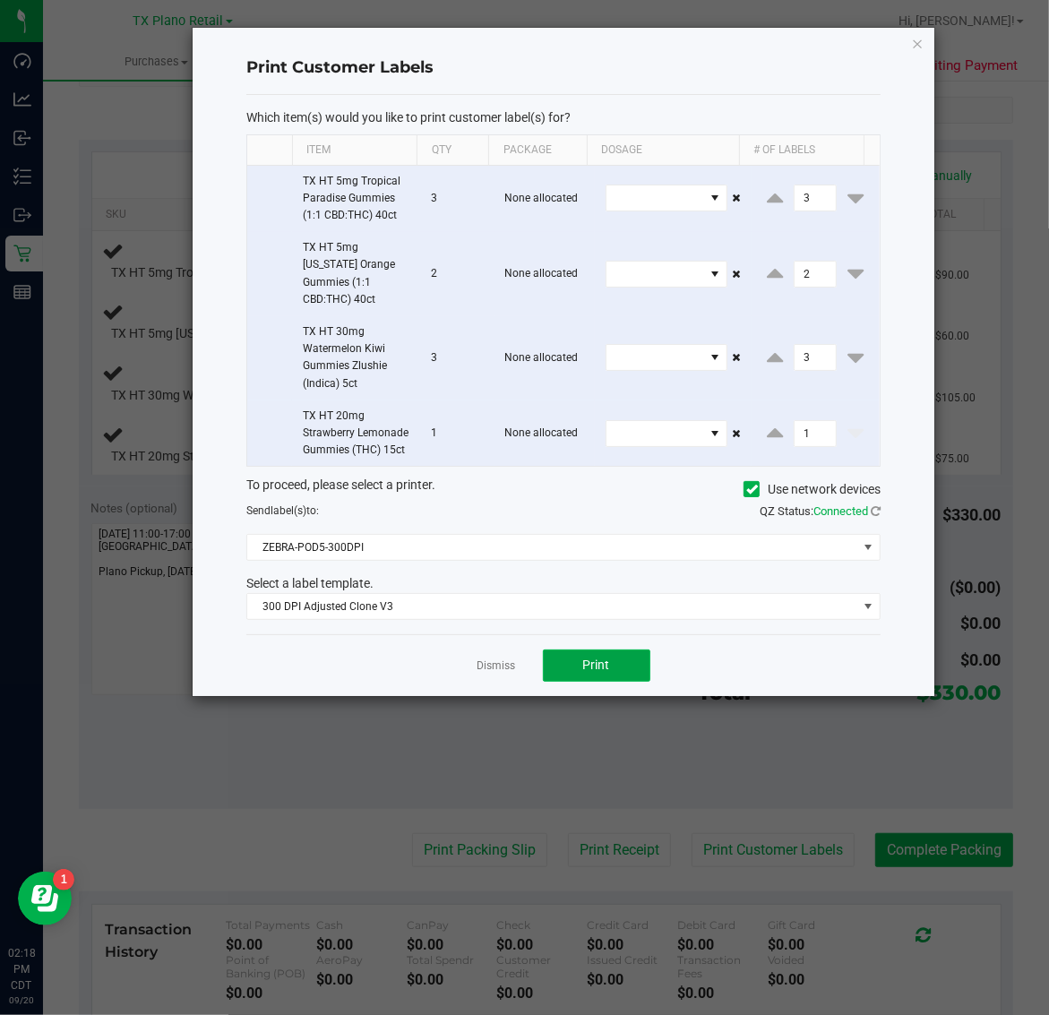
click at [596, 669] on span "Print" at bounding box center [596, 664] width 27 height 14
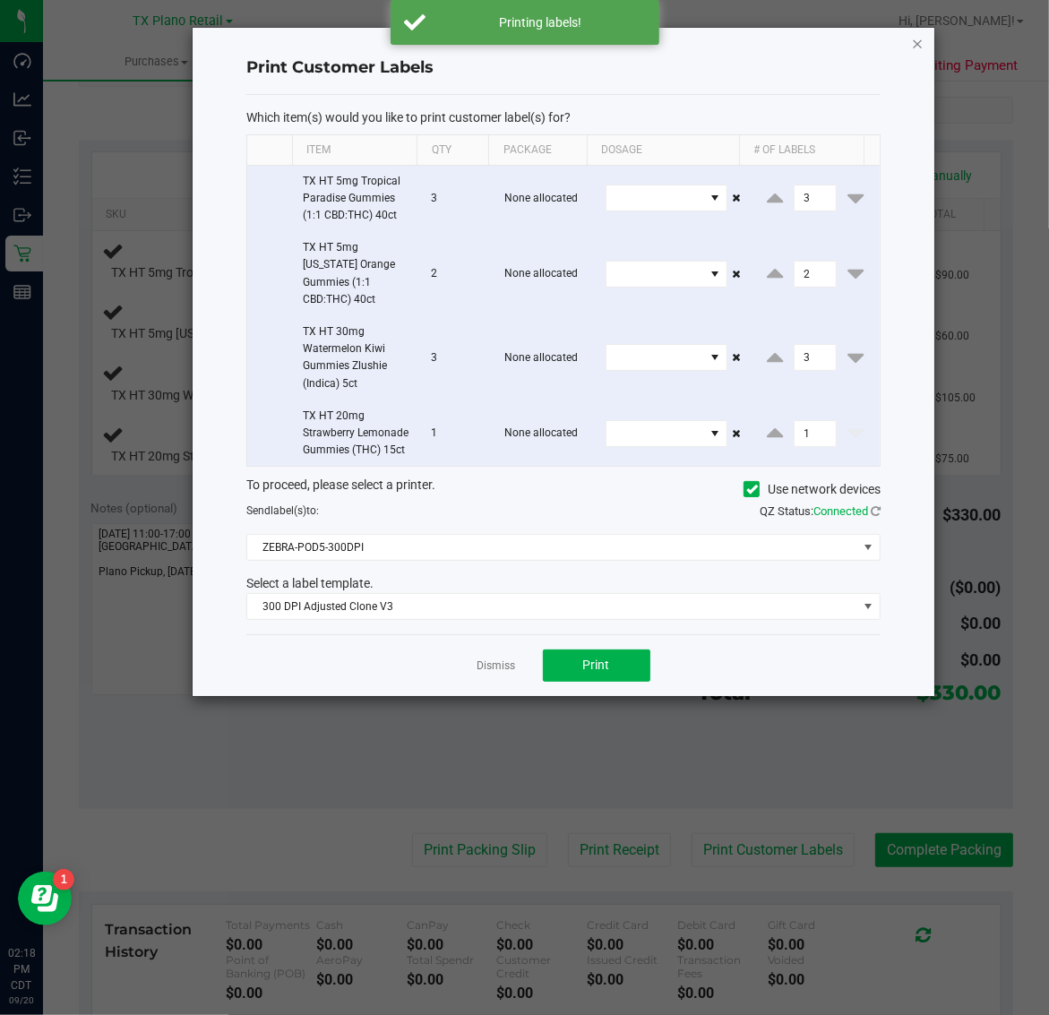
click at [915, 38] on icon "button" at bounding box center [918, 42] width 13 height 21
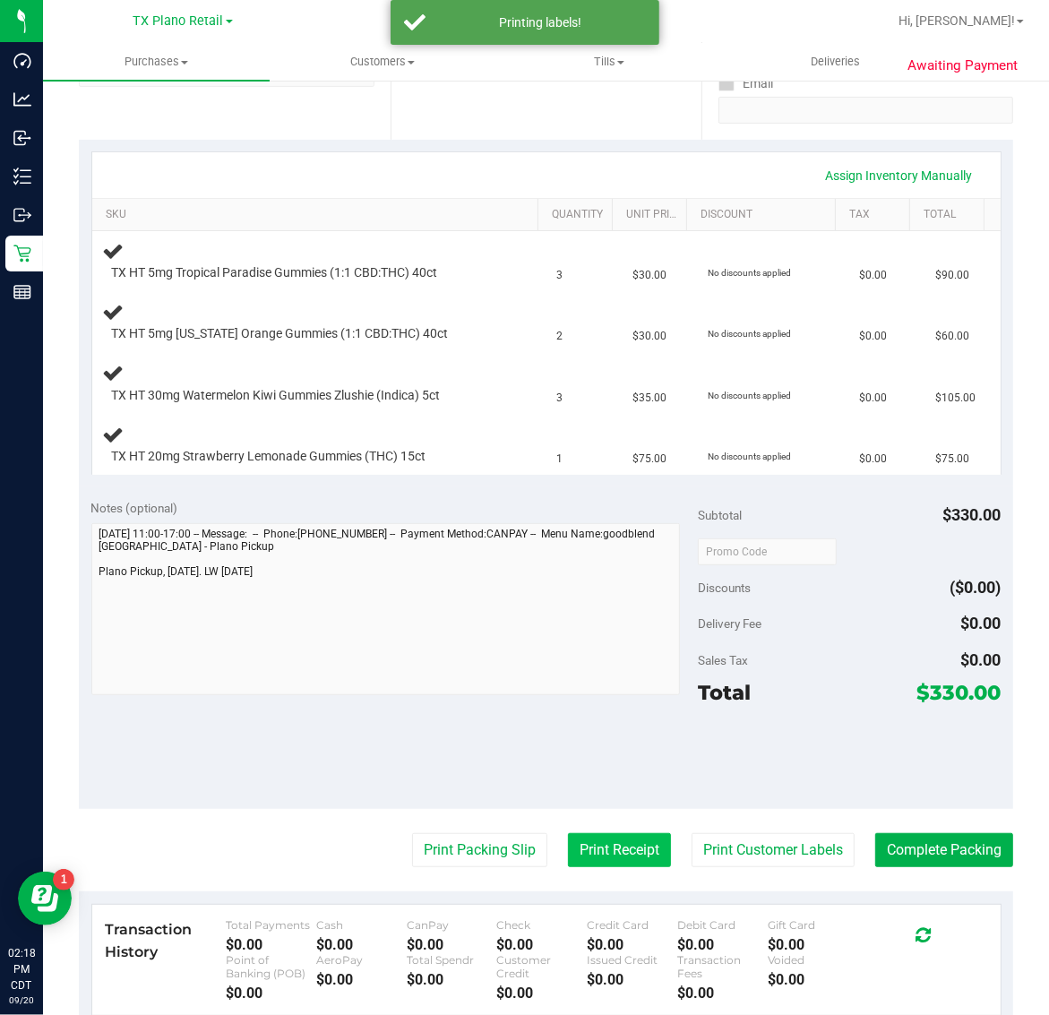
click at [592, 845] on button "Print Receipt" at bounding box center [619, 850] width 103 height 34
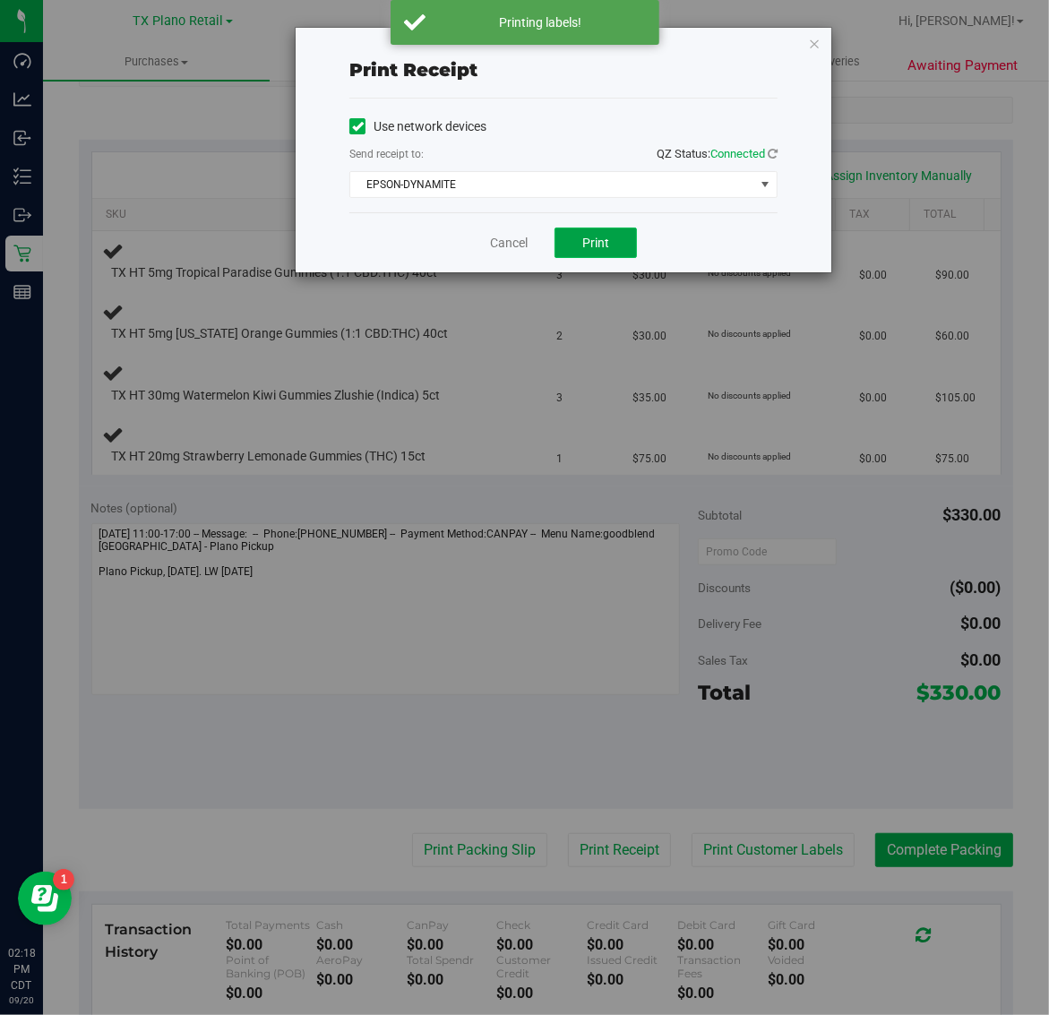
click at [598, 243] on span "Print" at bounding box center [595, 243] width 27 height 14
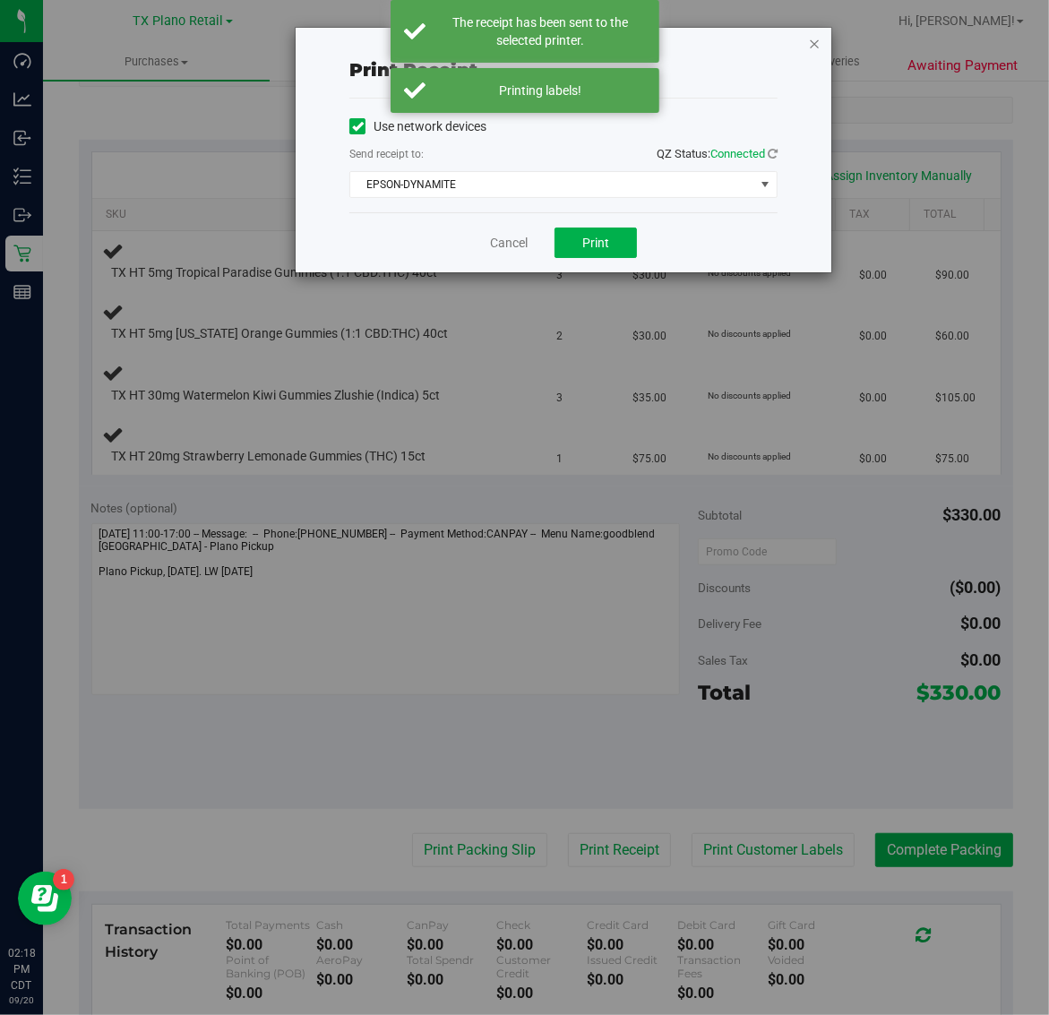
click at [811, 36] on icon "button" at bounding box center [814, 42] width 13 height 21
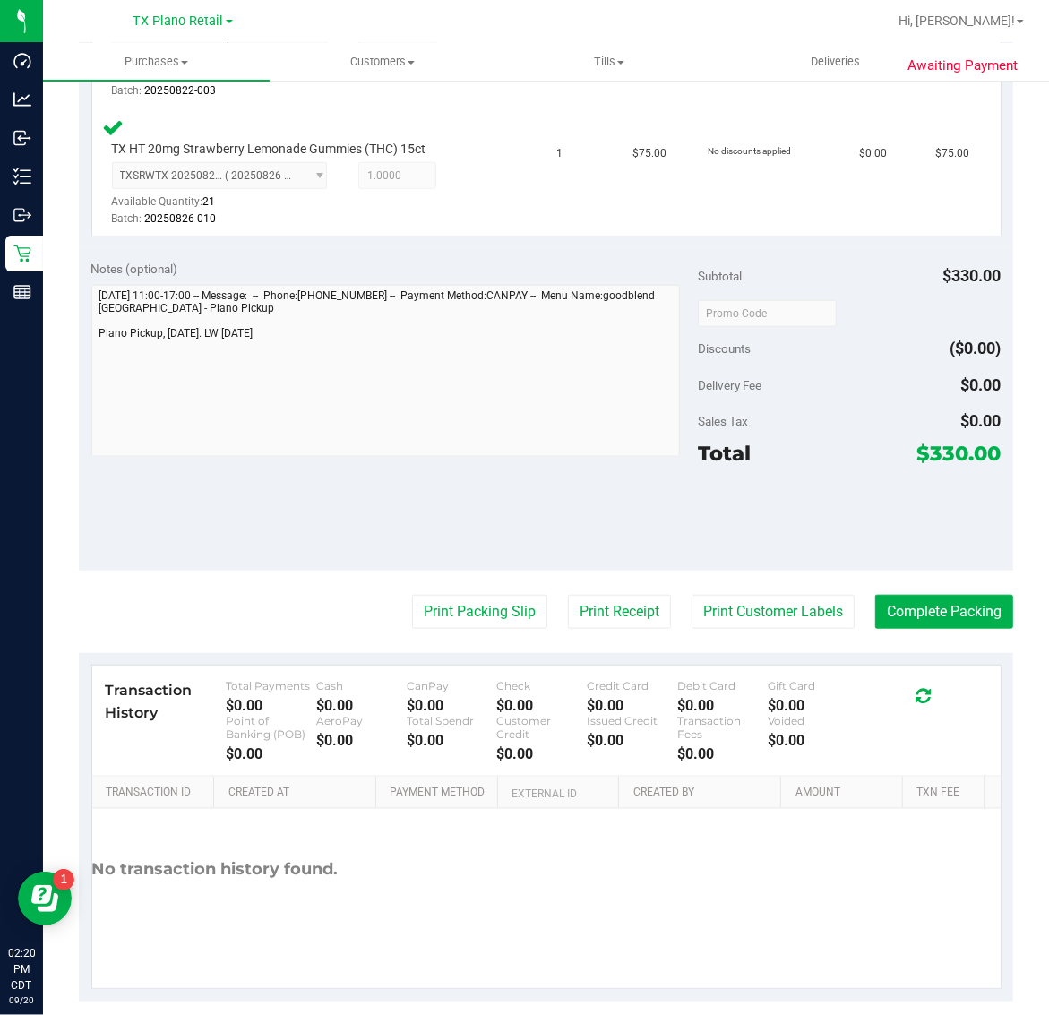
scroll to position [840, 0]
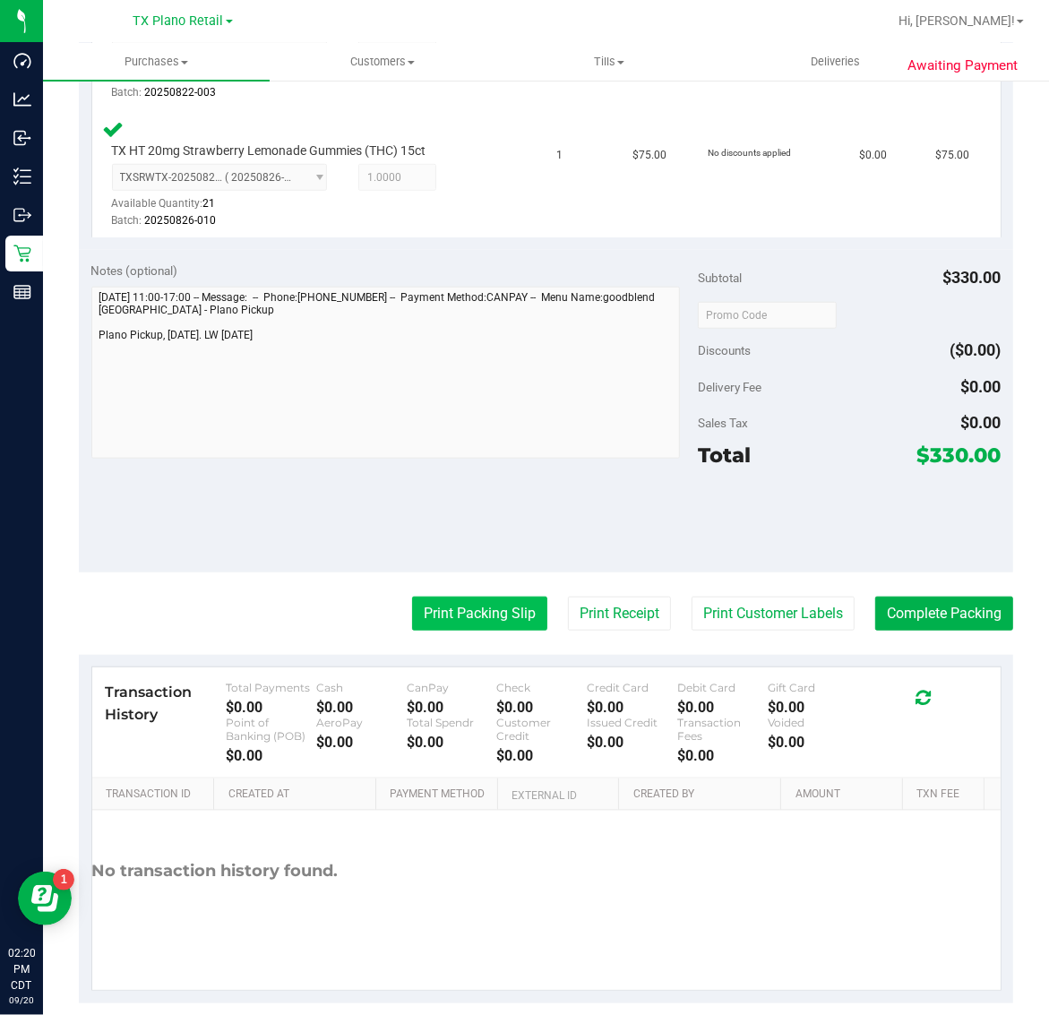
click at [467, 606] on button "Print Packing Slip" at bounding box center [479, 614] width 135 height 34
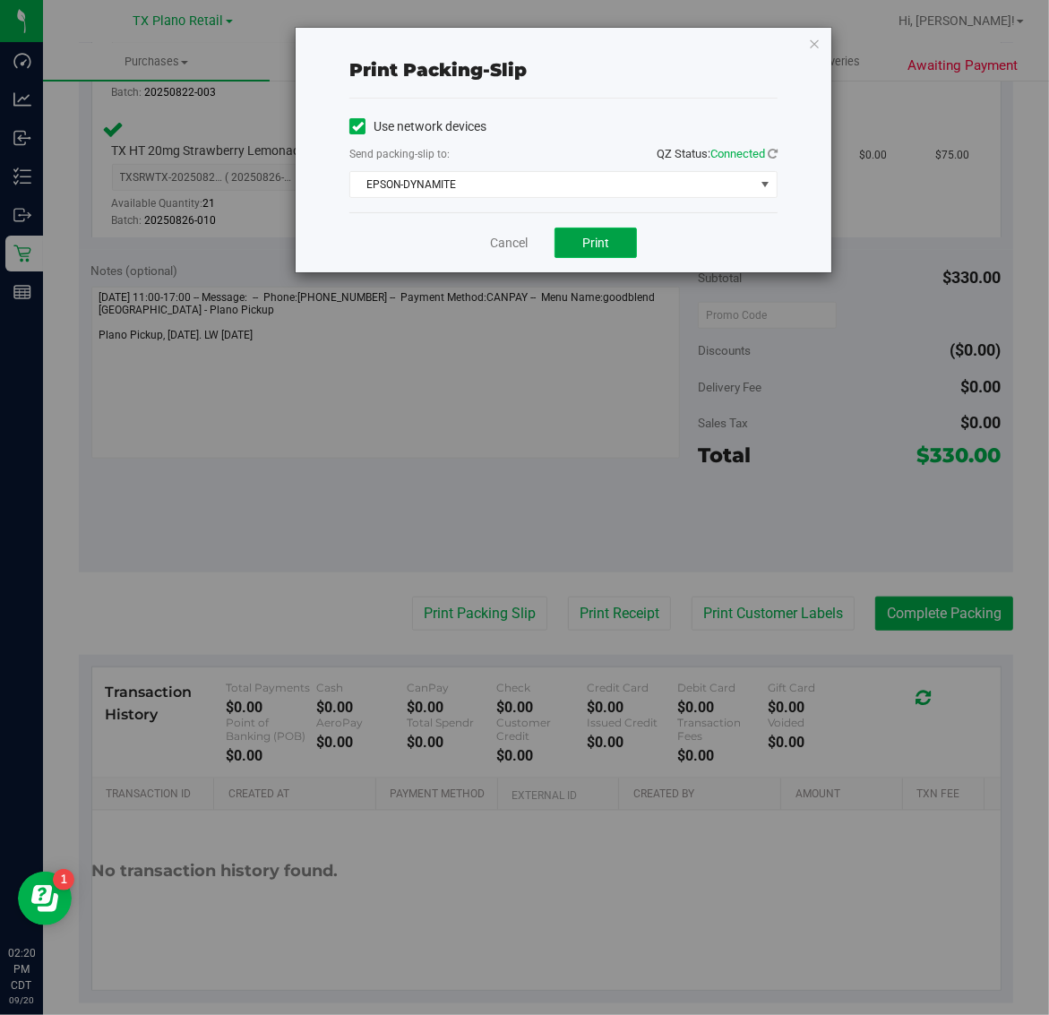
click at [593, 244] on span "Print" at bounding box center [595, 243] width 27 height 14
click at [809, 43] on icon "button" at bounding box center [814, 42] width 13 height 21
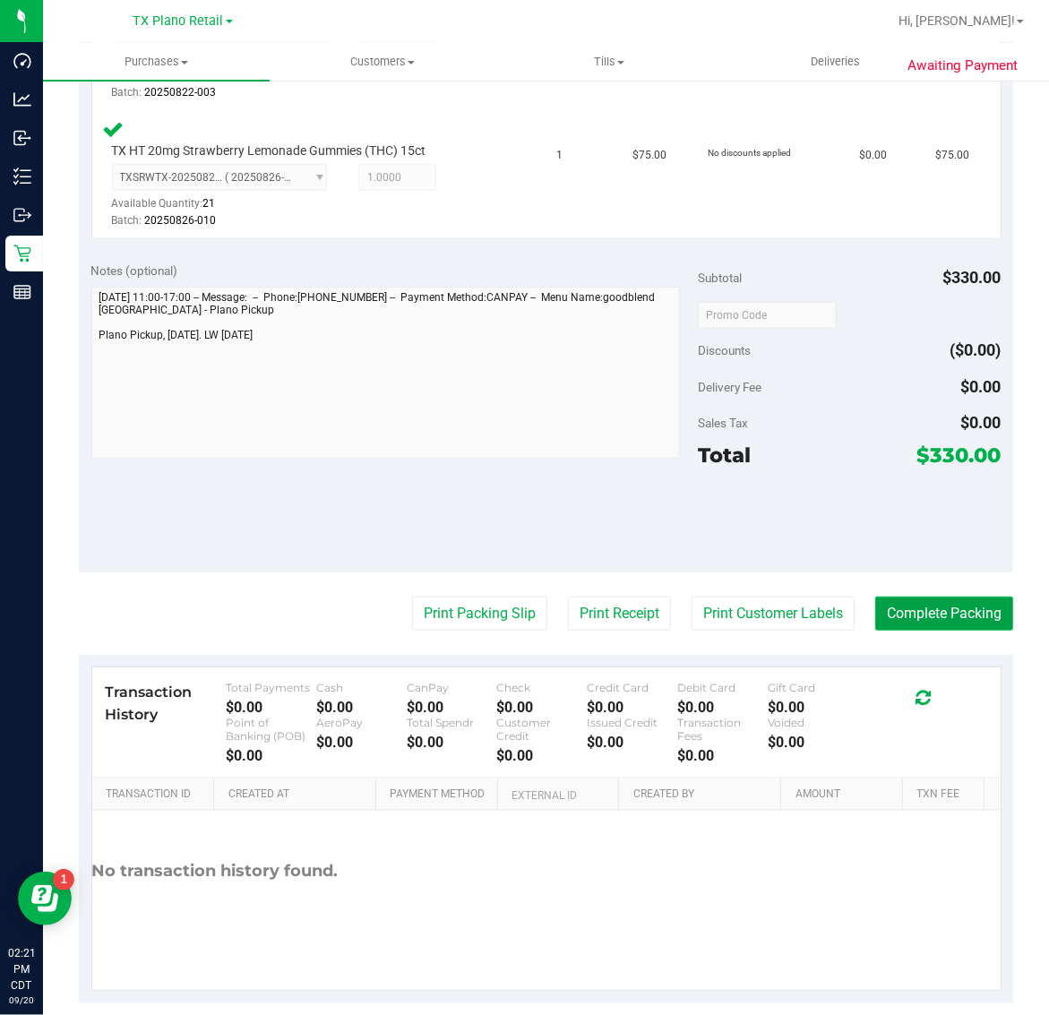
click at [910, 612] on button "Complete Packing" at bounding box center [944, 614] width 138 height 34
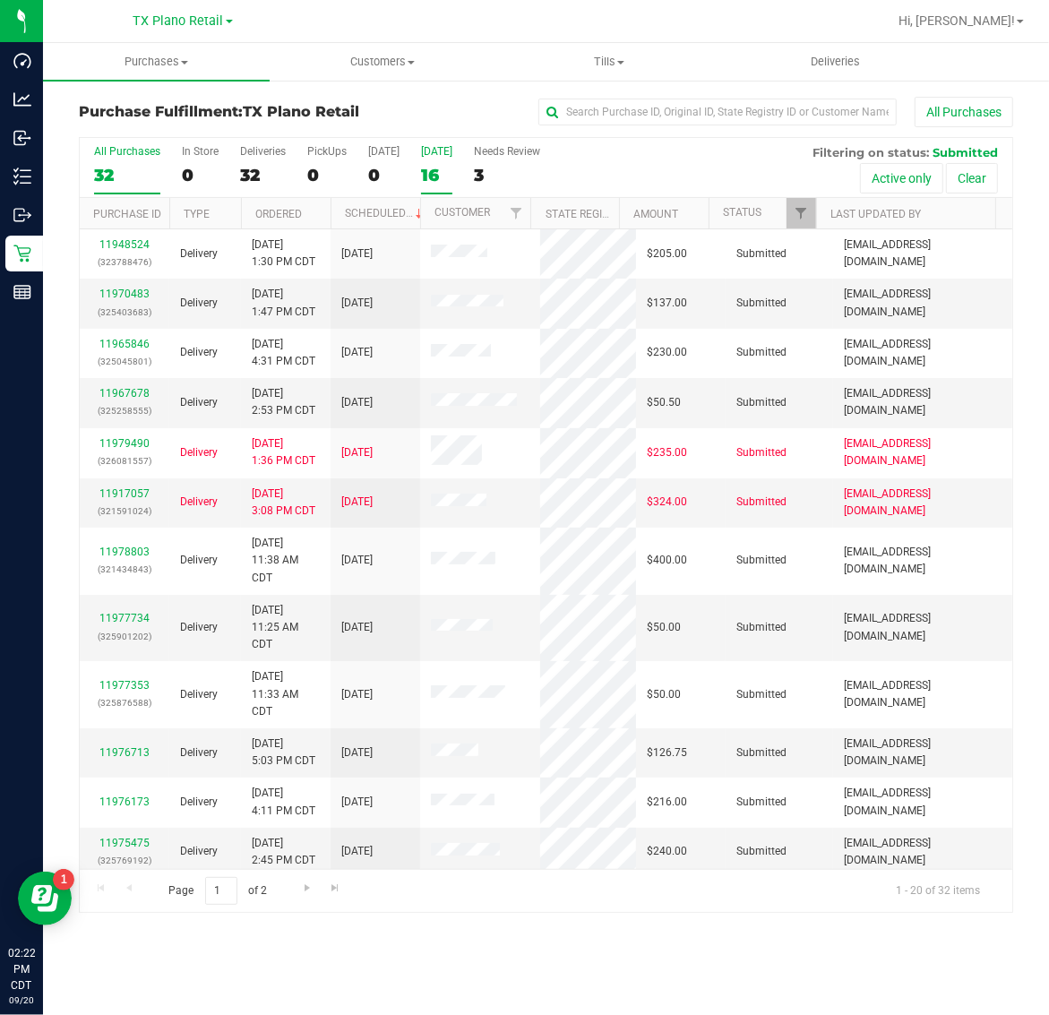
click at [441, 170] on div "16" at bounding box center [436, 175] width 31 height 21
click at [0, 0] on input "Tomorrow 16" at bounding box center [0, 0] width 0 height 0
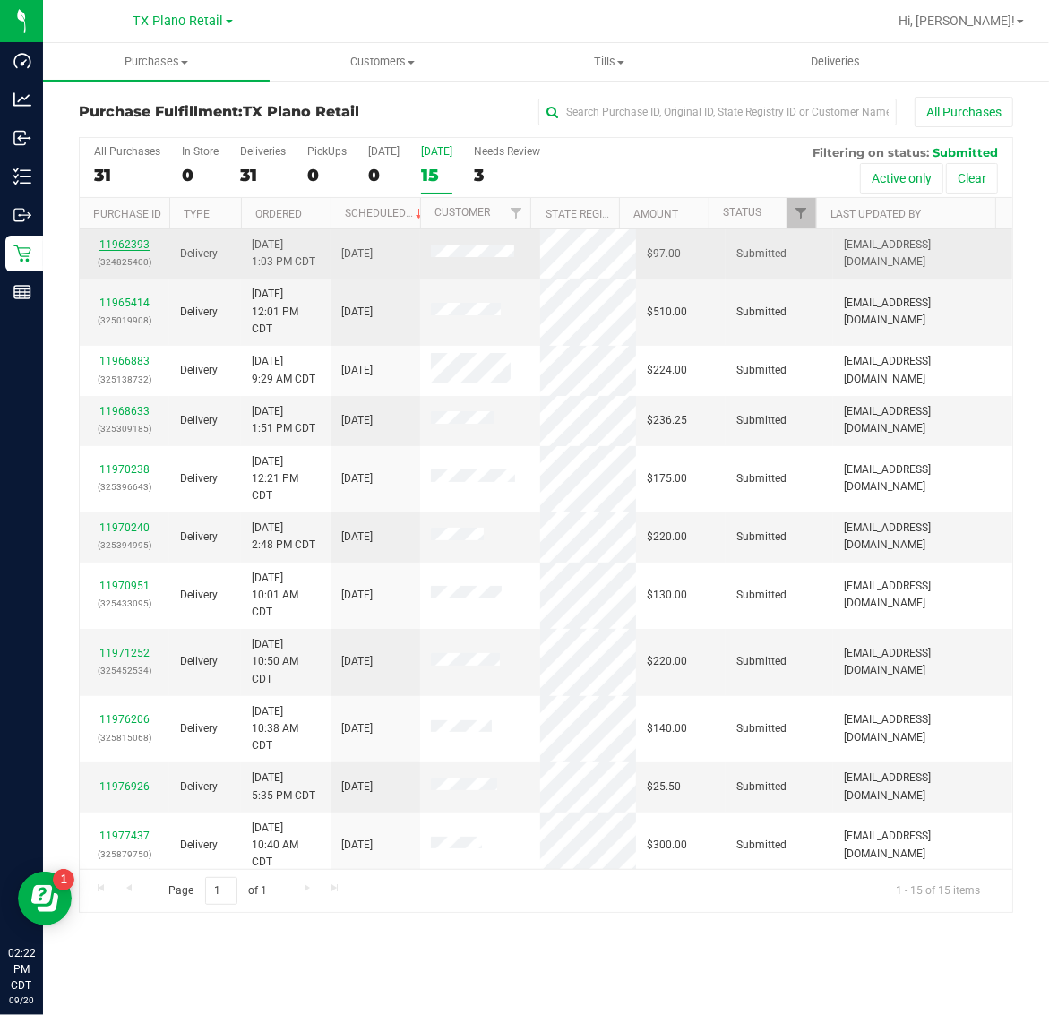
click at [131, 247] on link "11962393" at bounding box center [124, 244] width 50 height 13
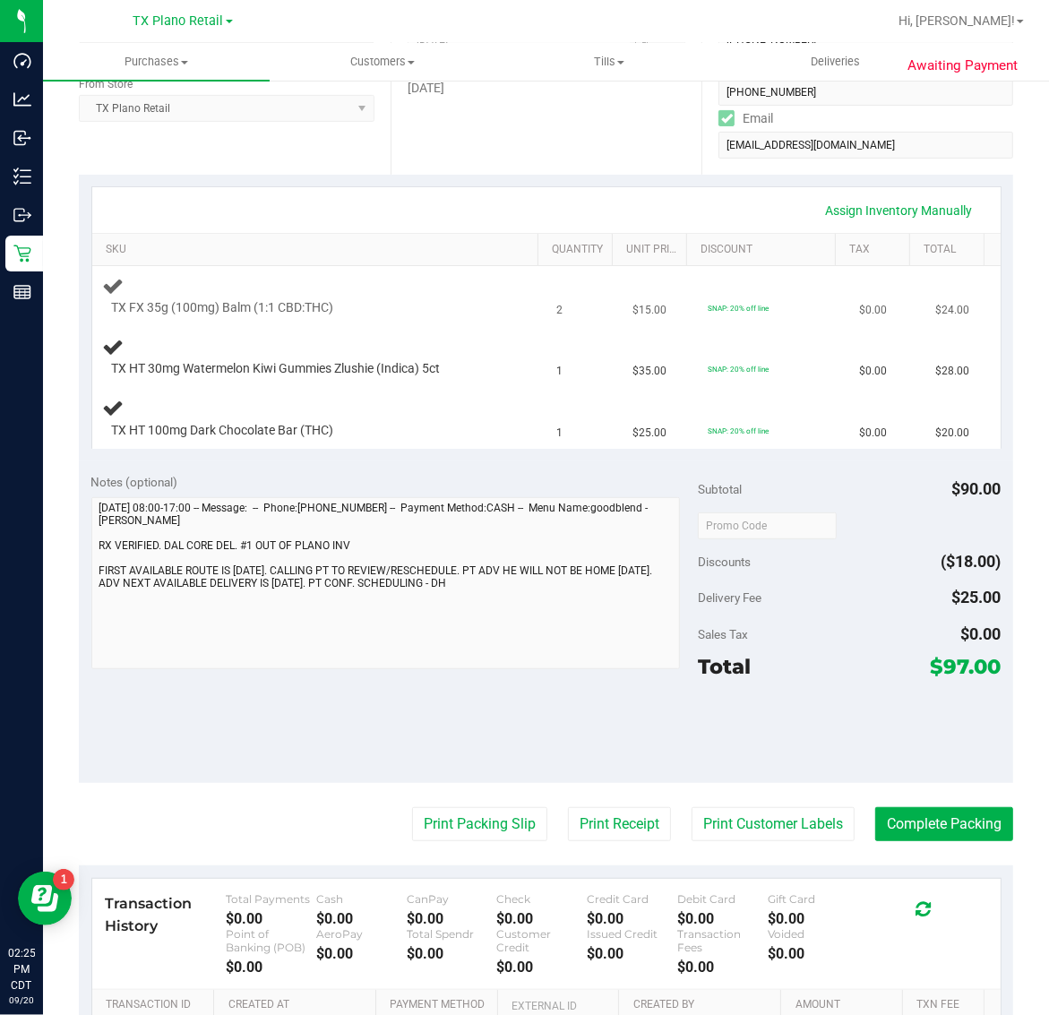
scroll to position [336, 0]
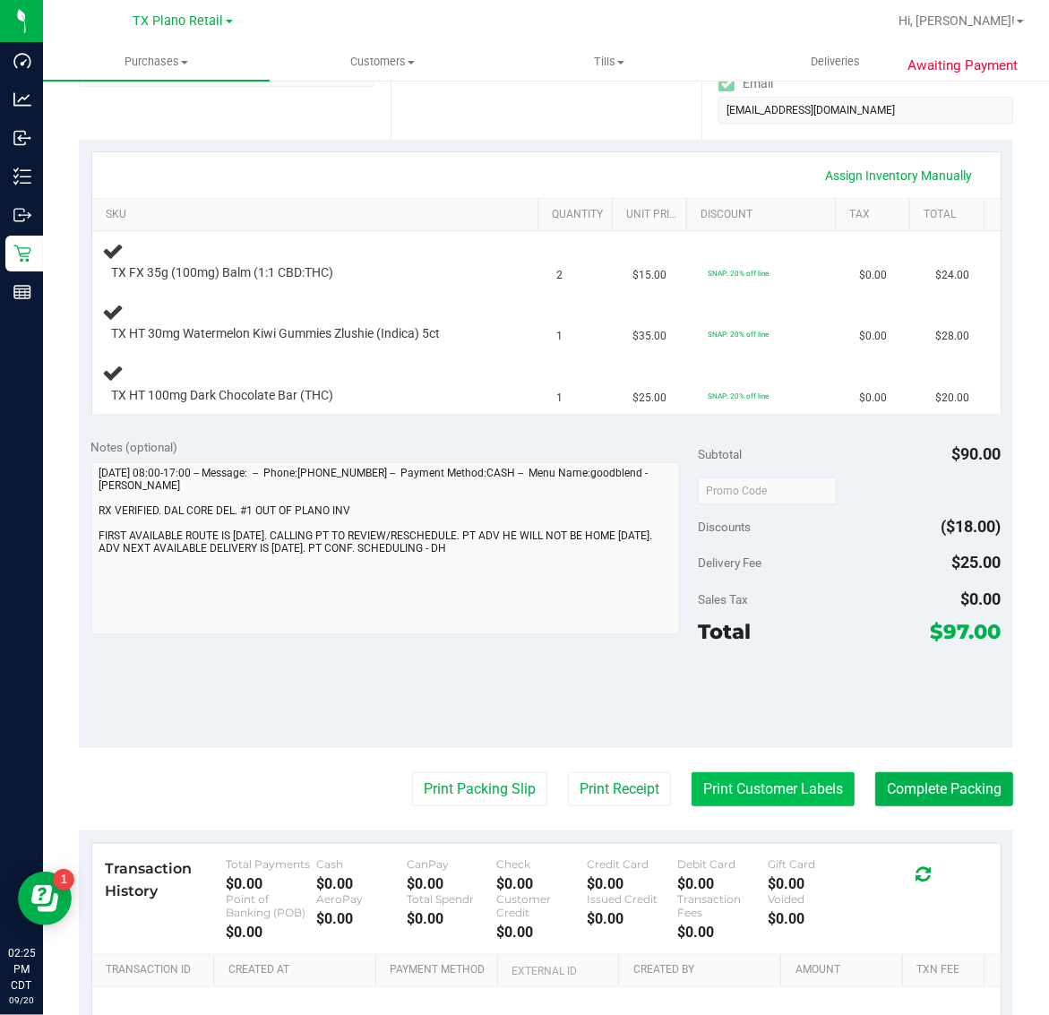
click at [768, 794] on button "Print Customer Labels" at bounding box center [772, 789] width 163 height 34
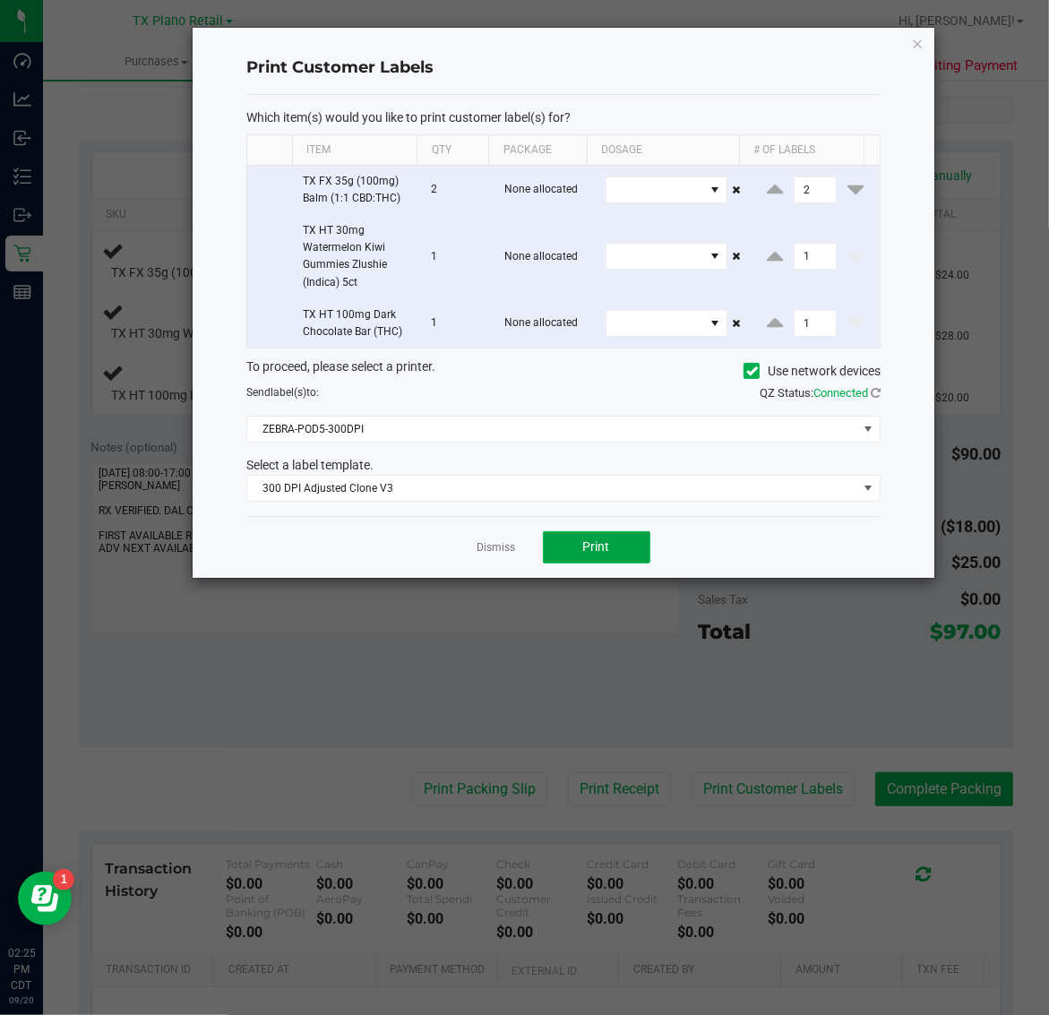
click at [625, 555] on button "Print" at bounding box center [596, 547] width 107 height 32
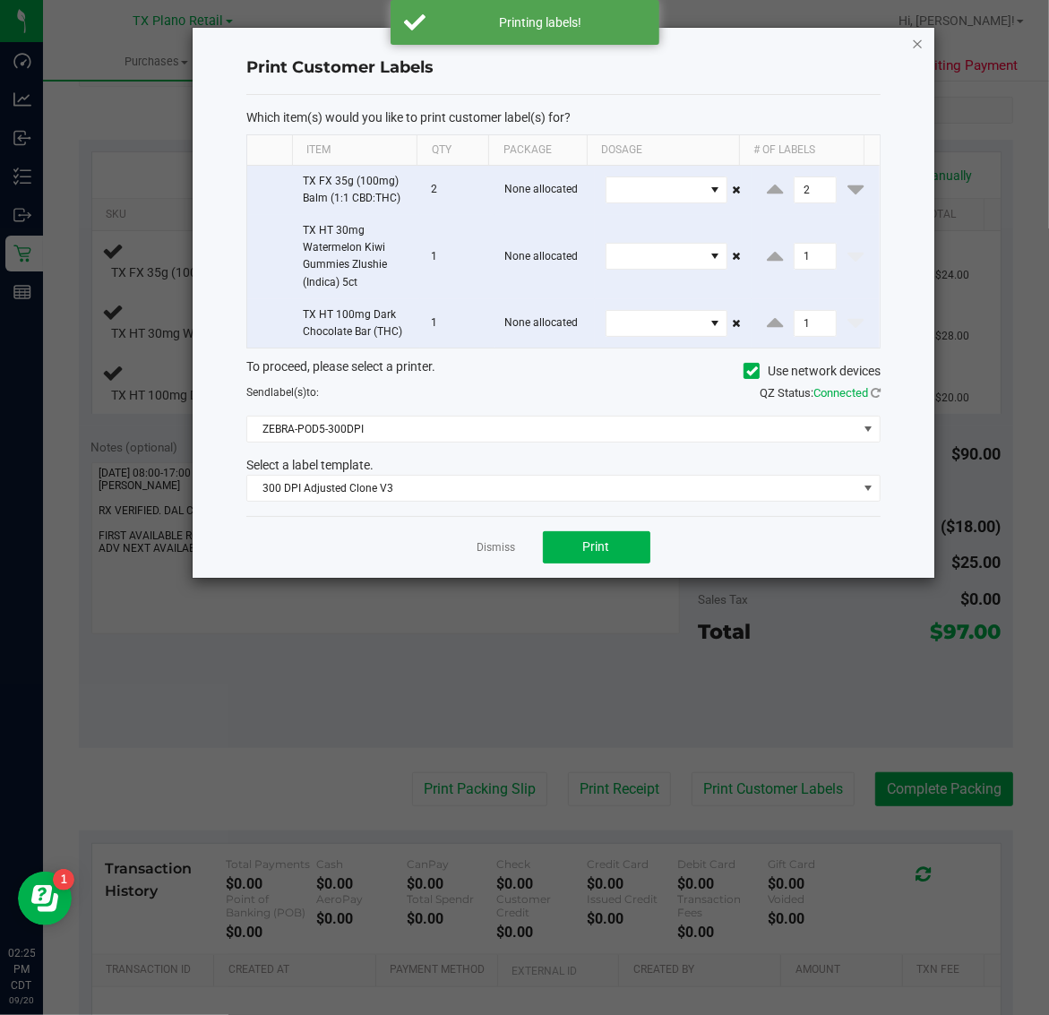
click at [914, 41] on icon "button" at bounding box center [918, 42] width 13 height 21
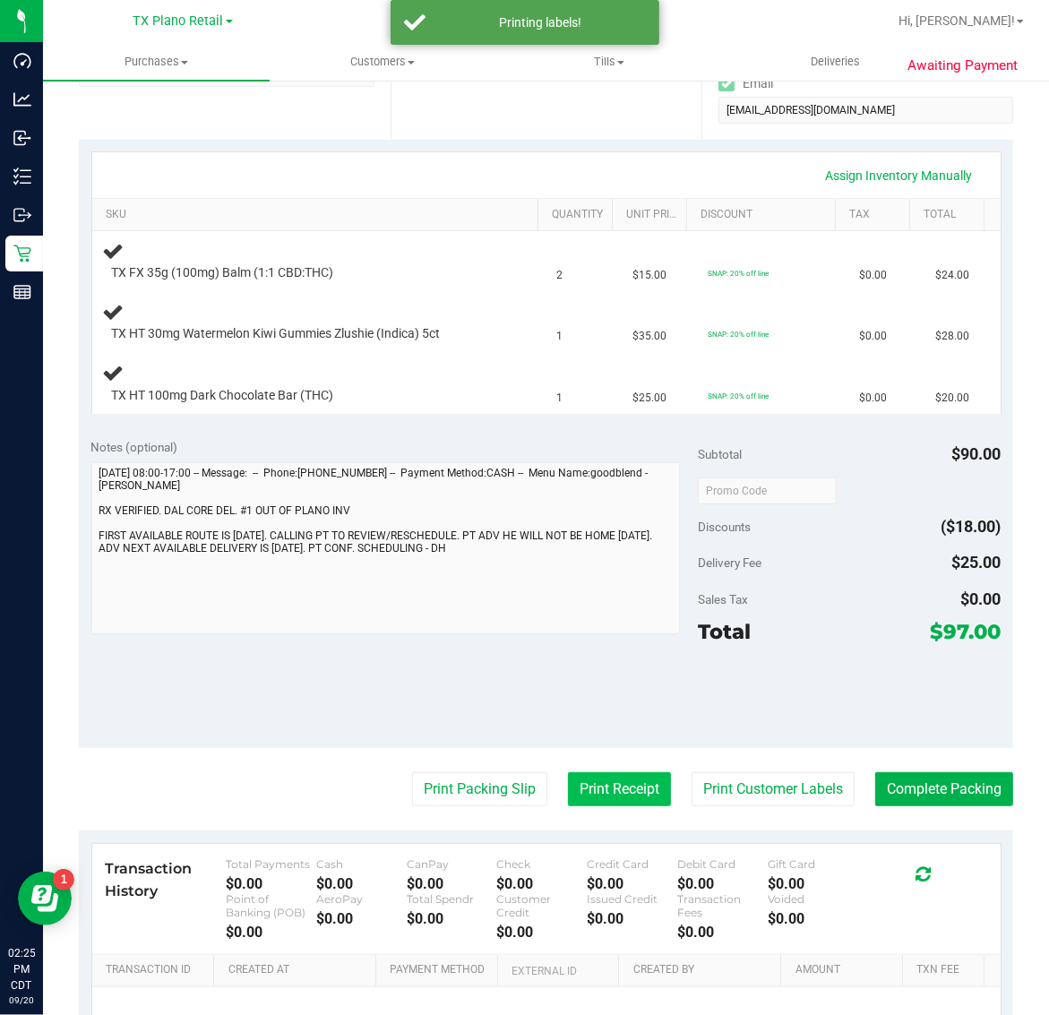
click at [605, 794] on button "Print Receipt" at bounding box center [619, 789] width 103 height 34
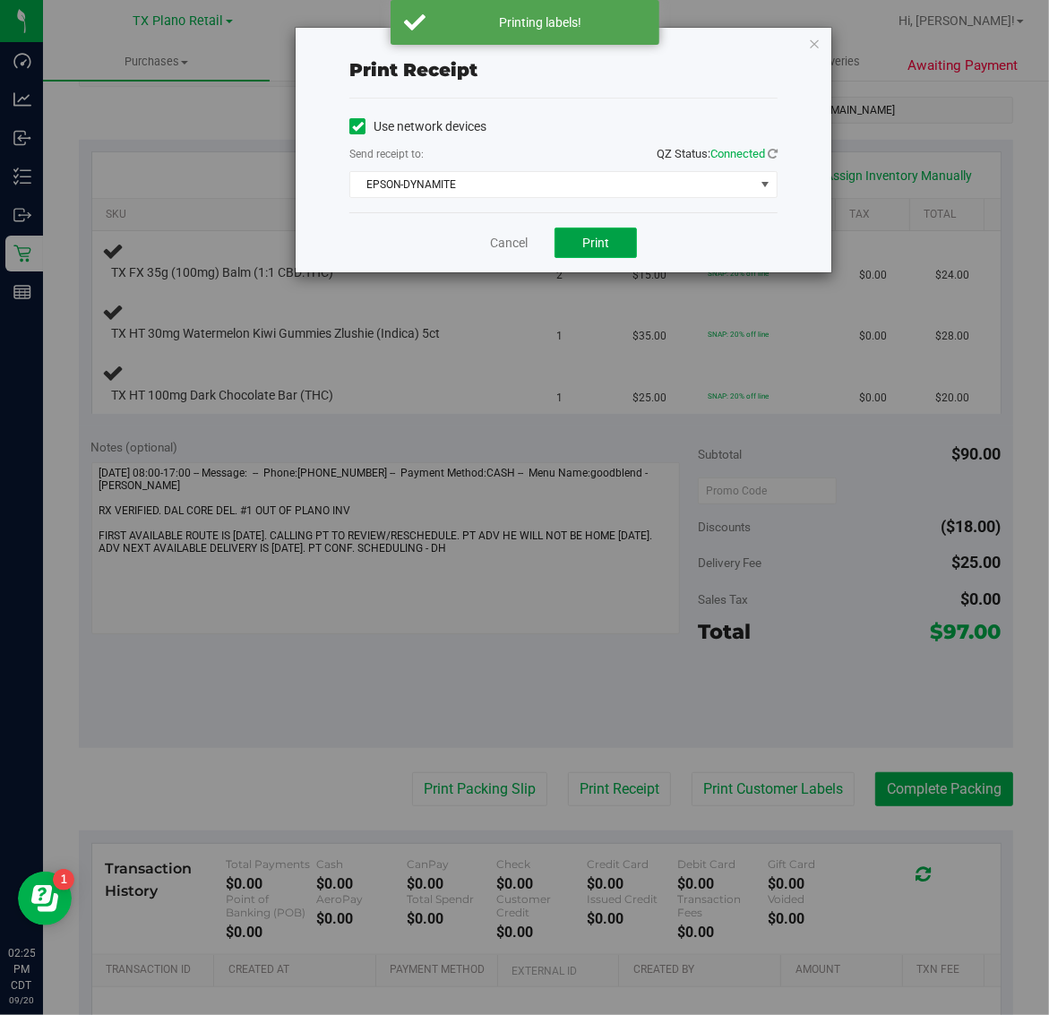
click at [582, 242] on span "Print" at bounding box center [595, 243] width 27 height 14
click at [816, 37] on icon "button" at bounding box center [814, 42] width 13 height 21
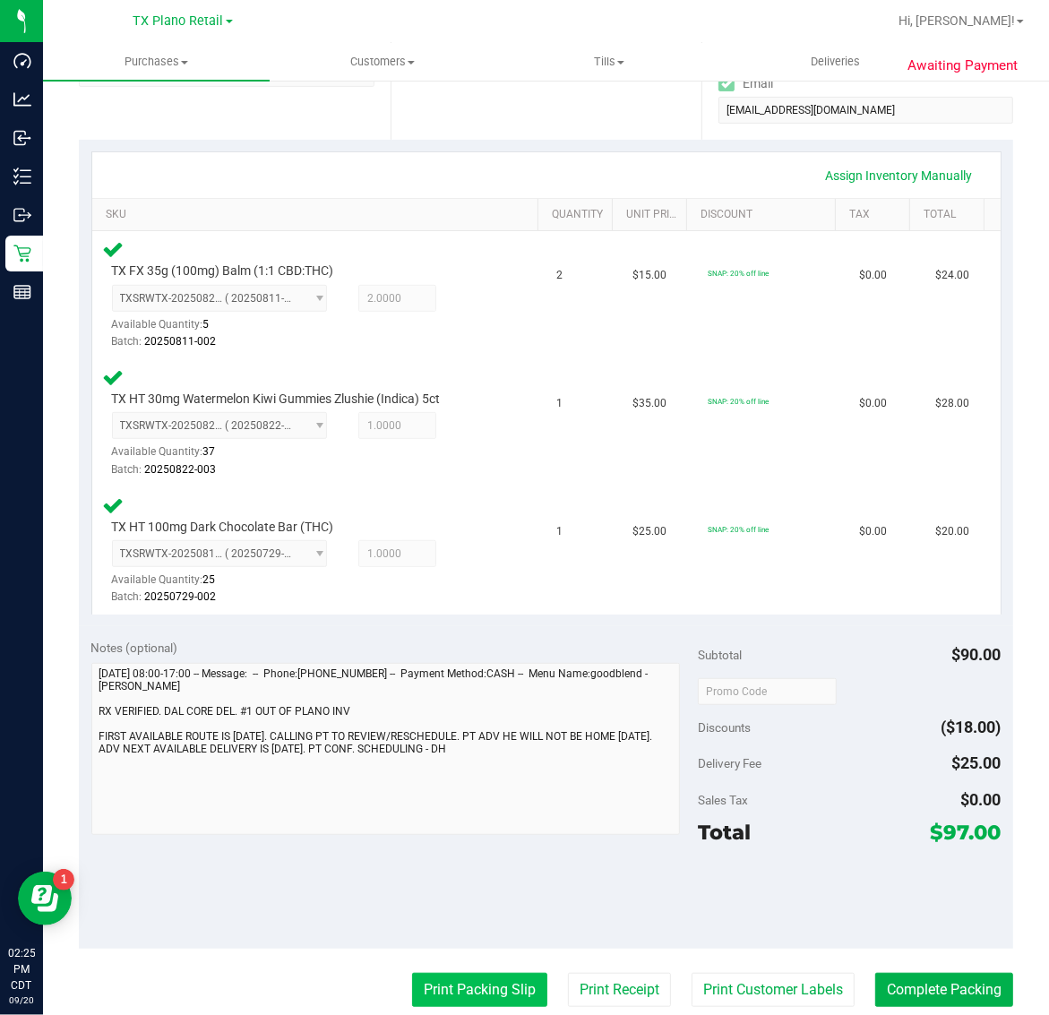
click at [480, 985] on button "Print Packing Slip" at bounding box center [479, 990] width 135 height 34
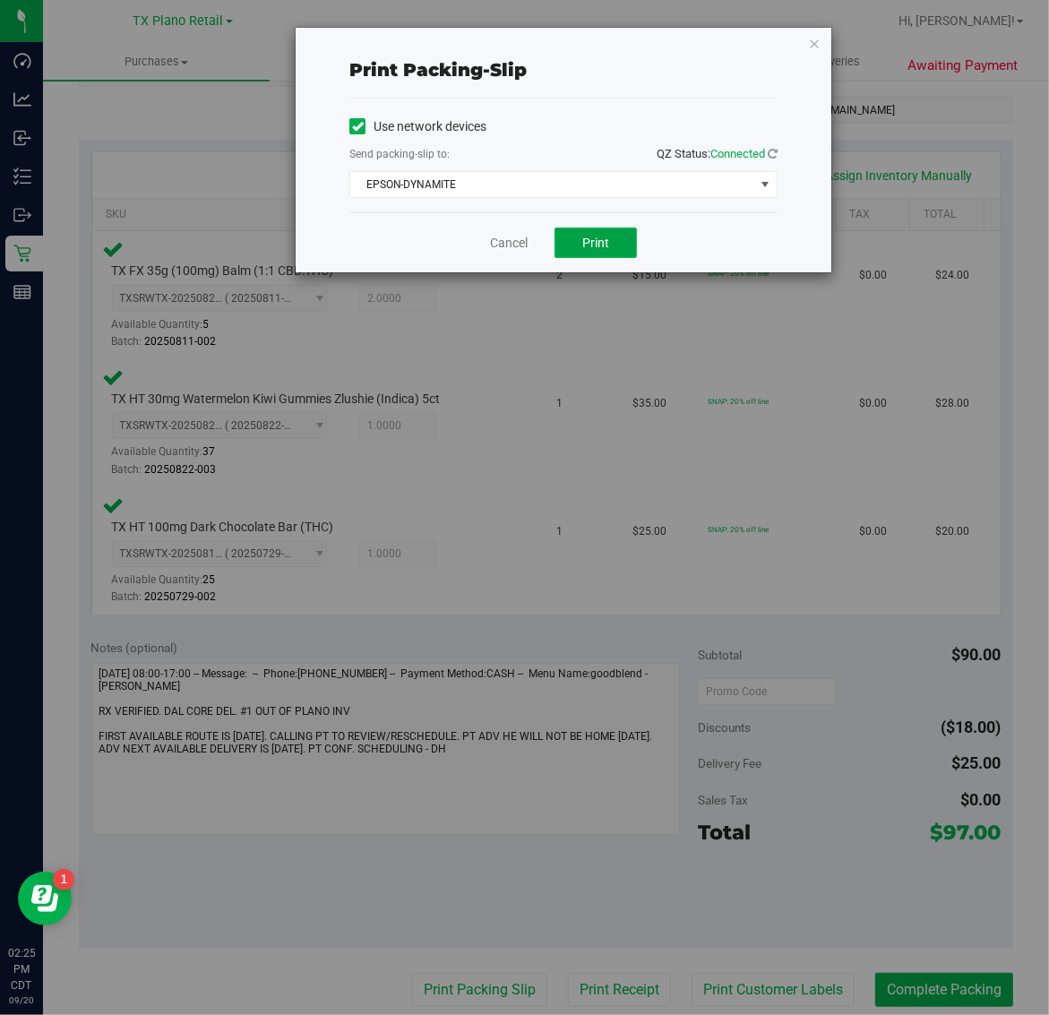
click at [603, 250] on span "Print" at bounding box center [595, 243] width 27 height 14
click at [820, 34] on icon "button" at bounding box center [814, 42] width 13 height 21
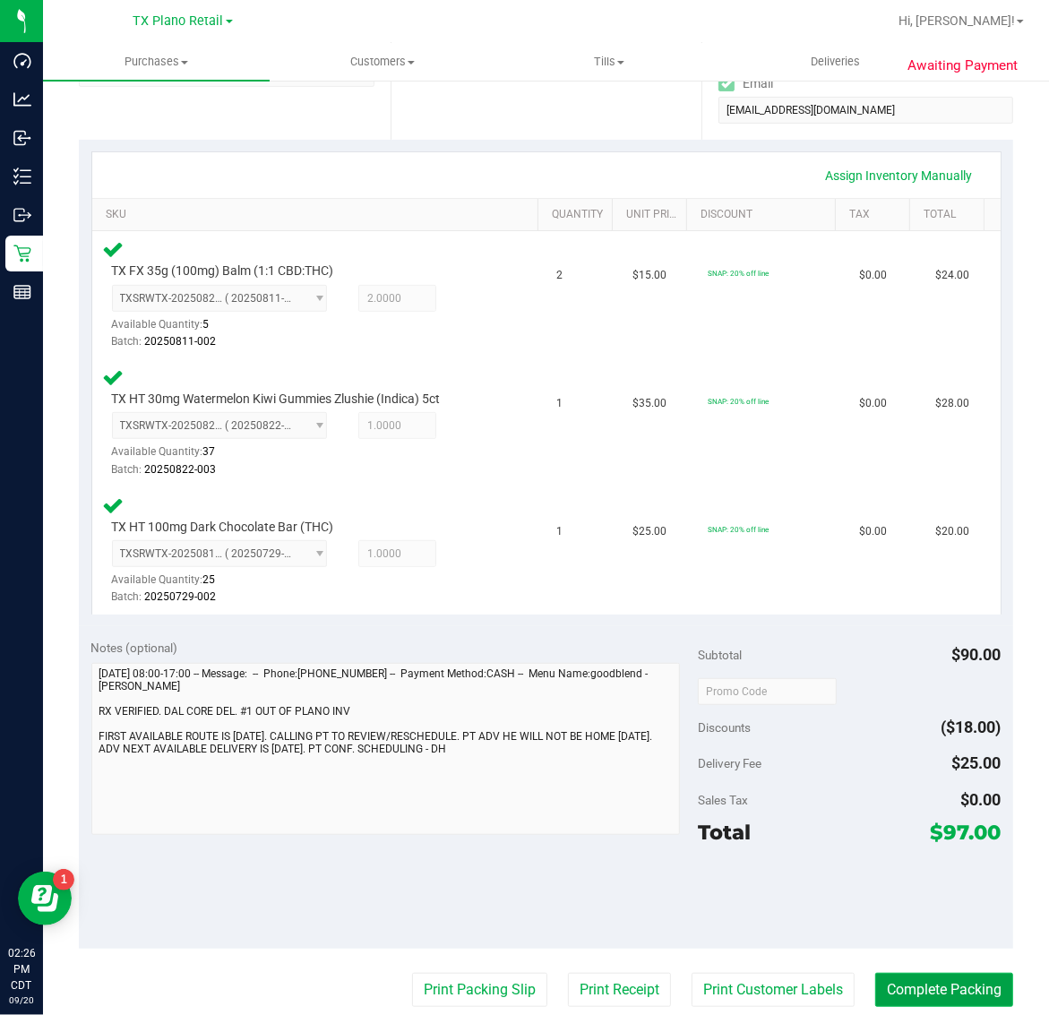
click at [967, 976] on button "Complete Packing" at bounding box center [944, 990] width 138 height 34
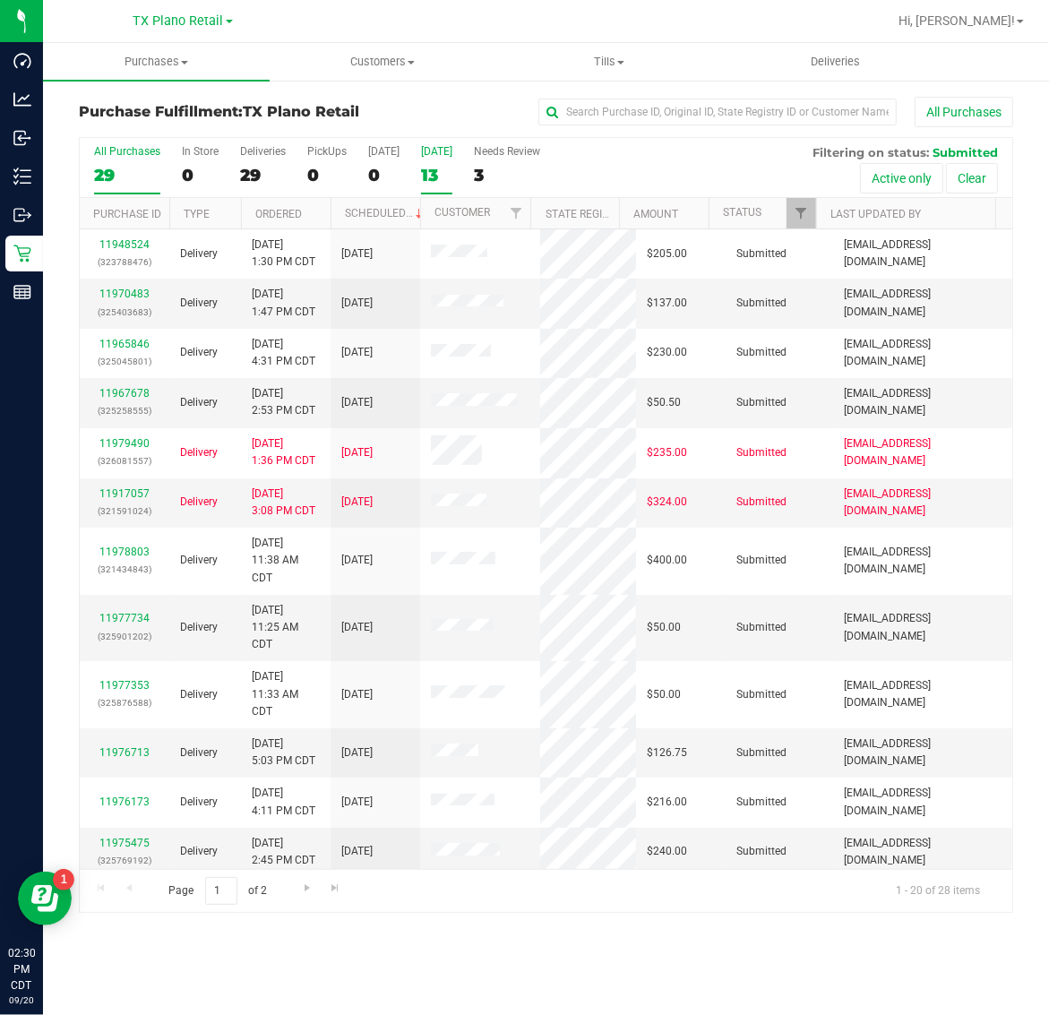
click at [448, 165] on div "13" at bounding box center [436, 175] width 31 height 21
click at [0, 0] on input "Tomorrow 13" at bounding box center [0, 0] width 0 height 0
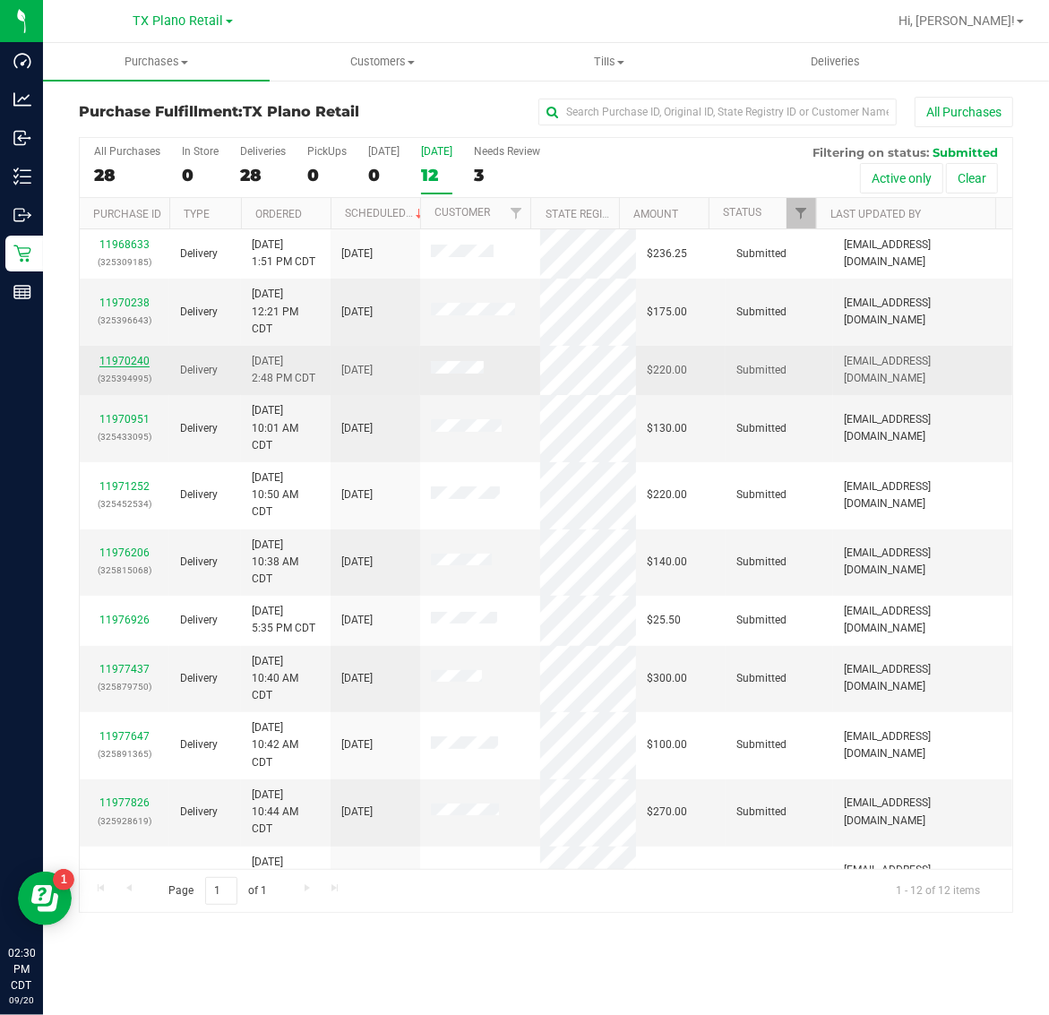
click at [121, 360] on link "11970240" at bounding box center [124, 361] width 50 height 13
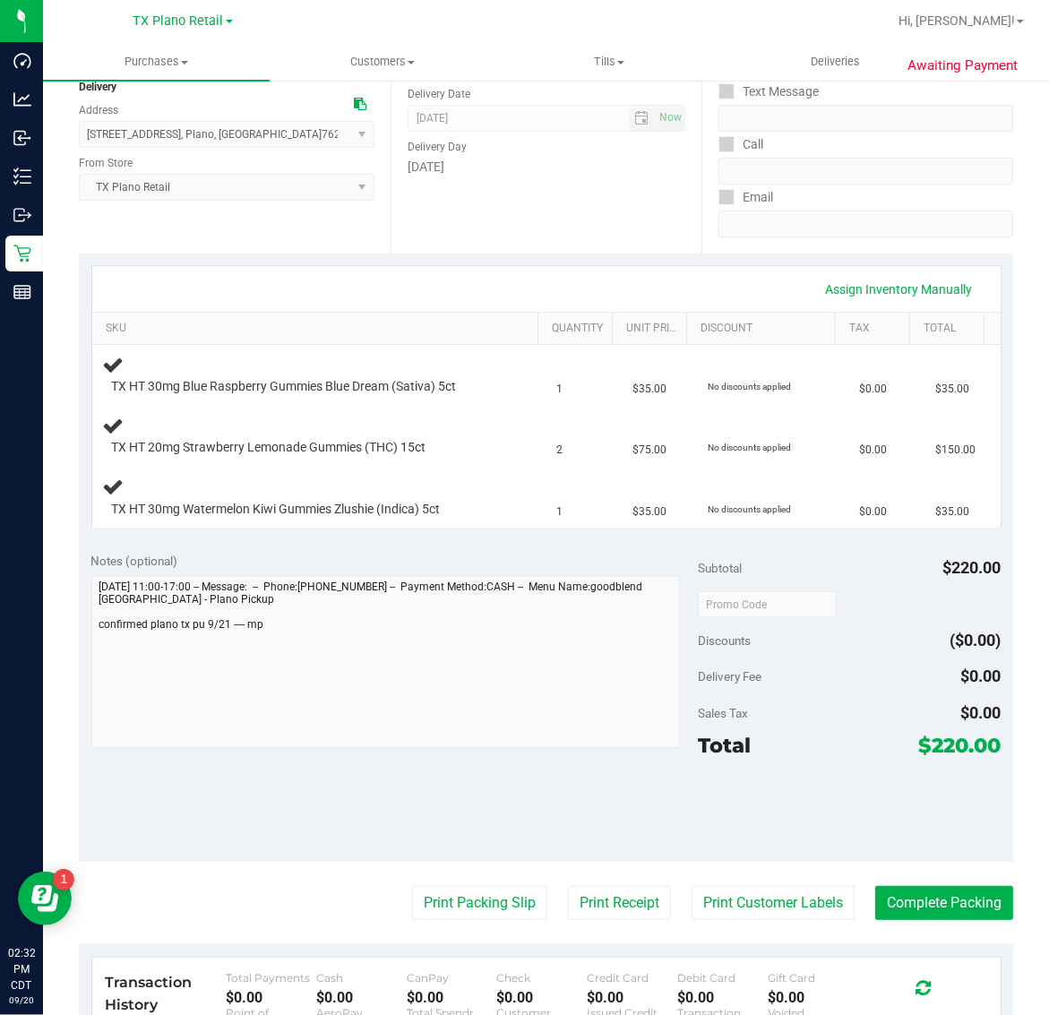
scroll to position [224, 0]
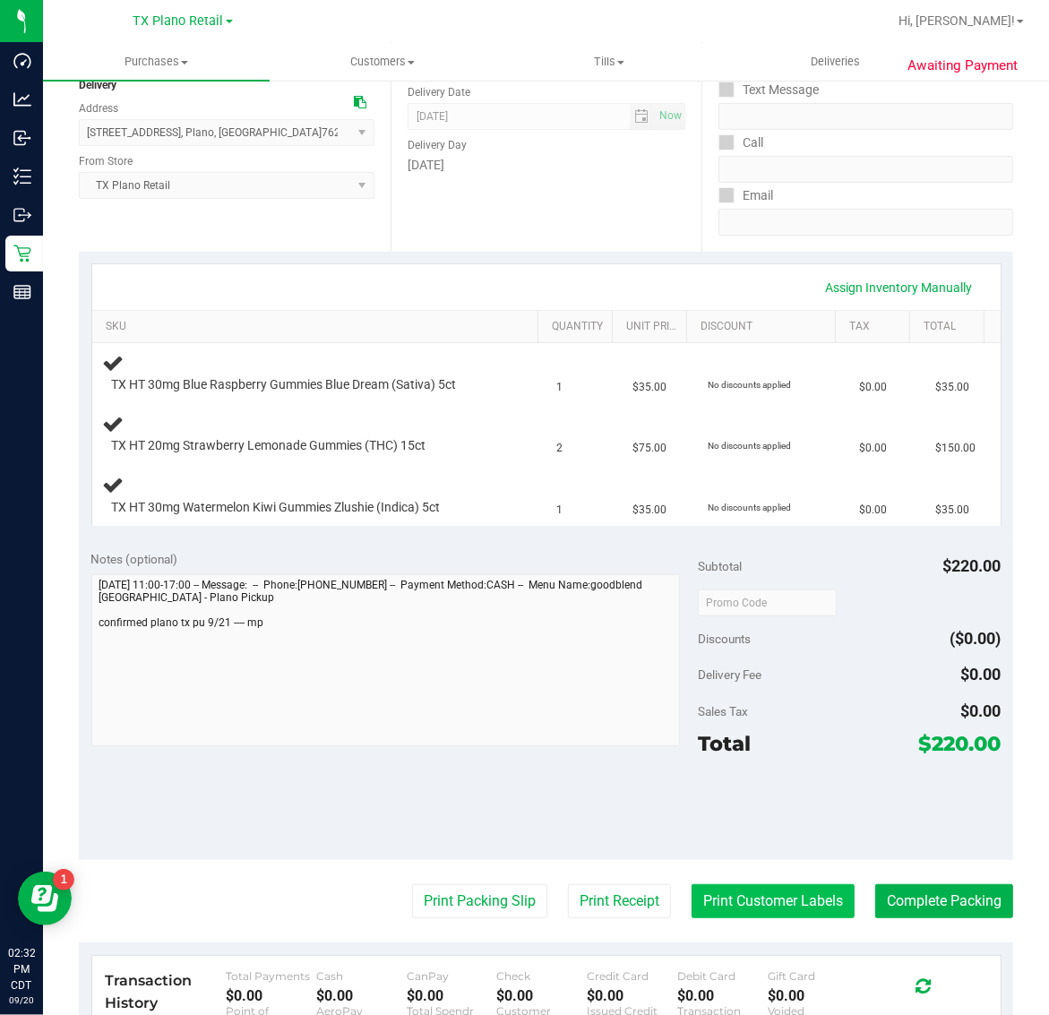
click at [768, 907] on button "Print Customer Labels" at bounding box center [772, 901] width 163 height 34
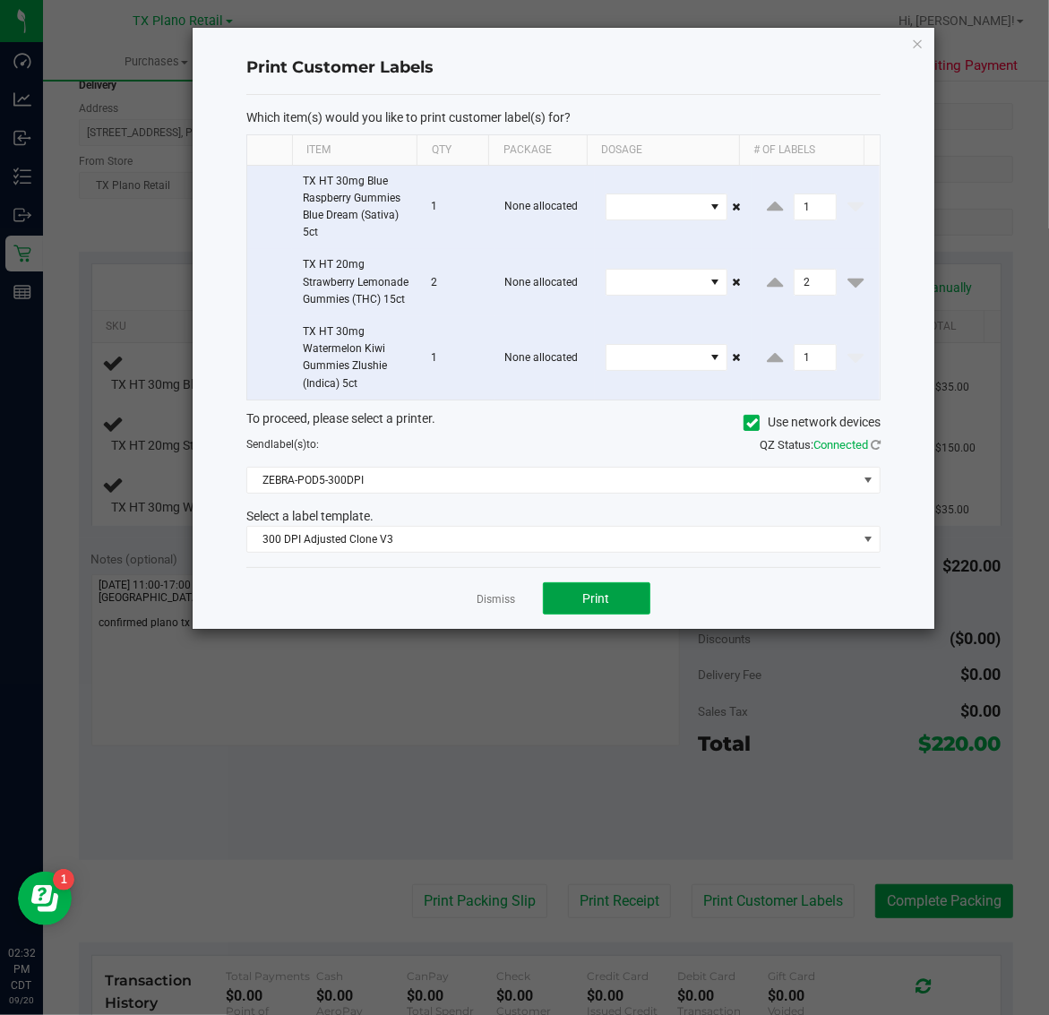
click at [594, 605] on span "Print" at bounding box center [596, 598] width 27 height 14
click at [916, 42] on icon "button" at bounding box center [918, 42] width 13 height 21
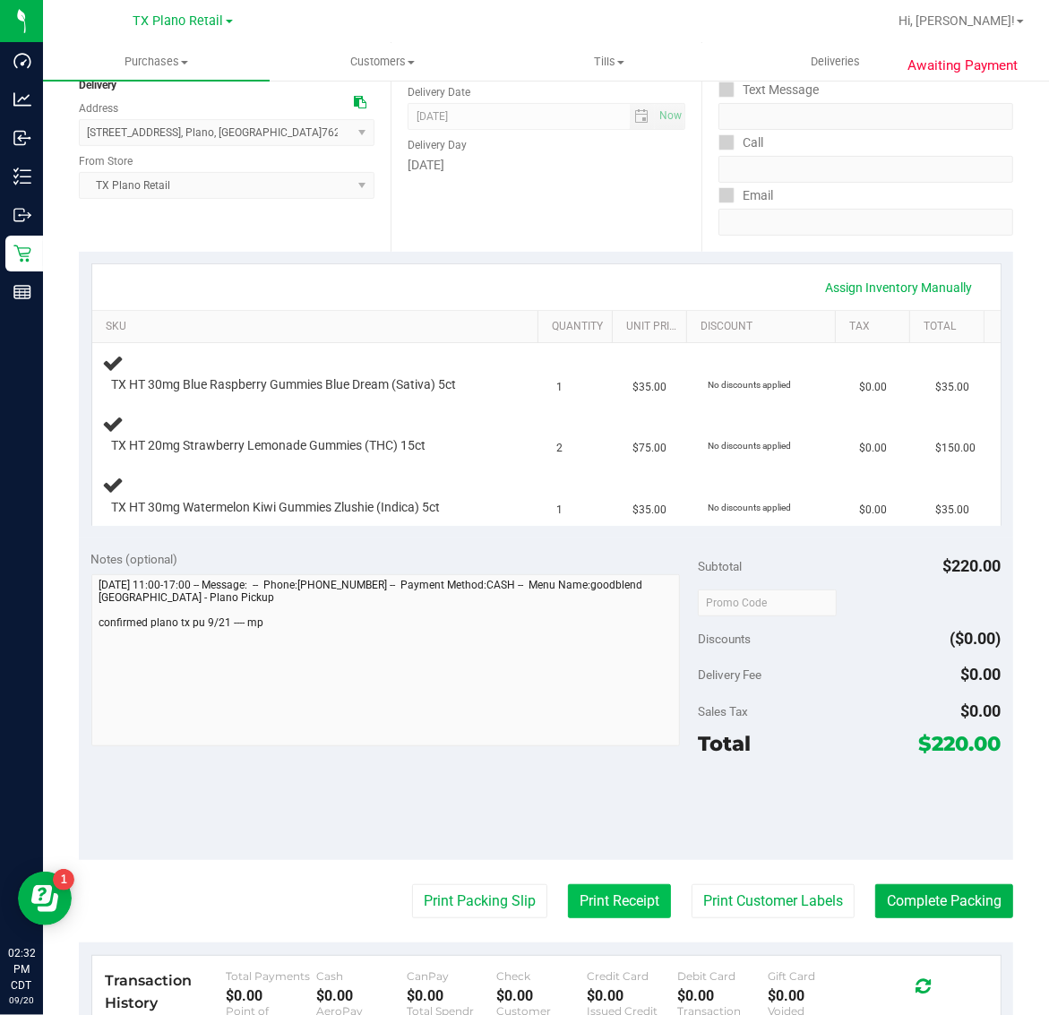
click at [602, 898] on button "Print Receipt" at bounding box center [619, 901] width 103 height 34
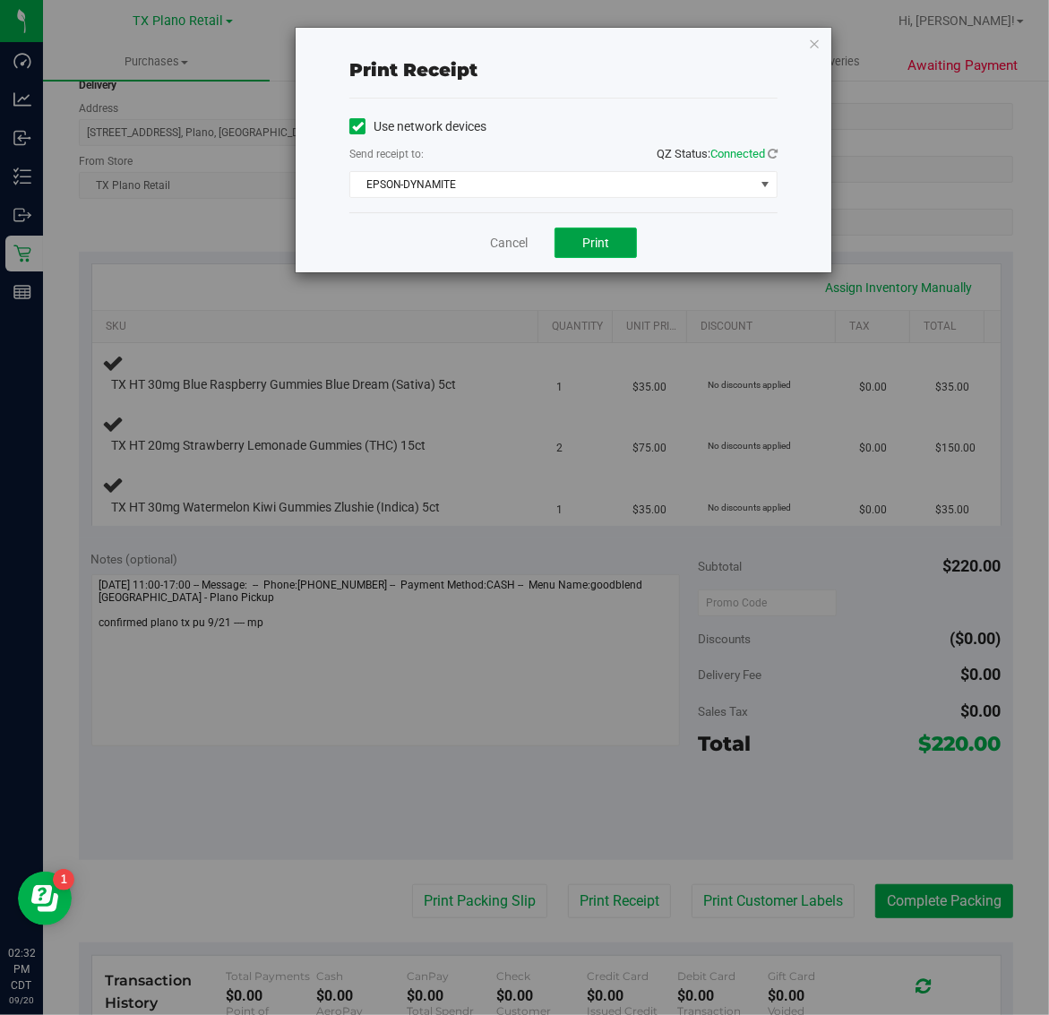
click at [602, 250] on span "Print" at bounding box center [595, 243] width 27 height 14
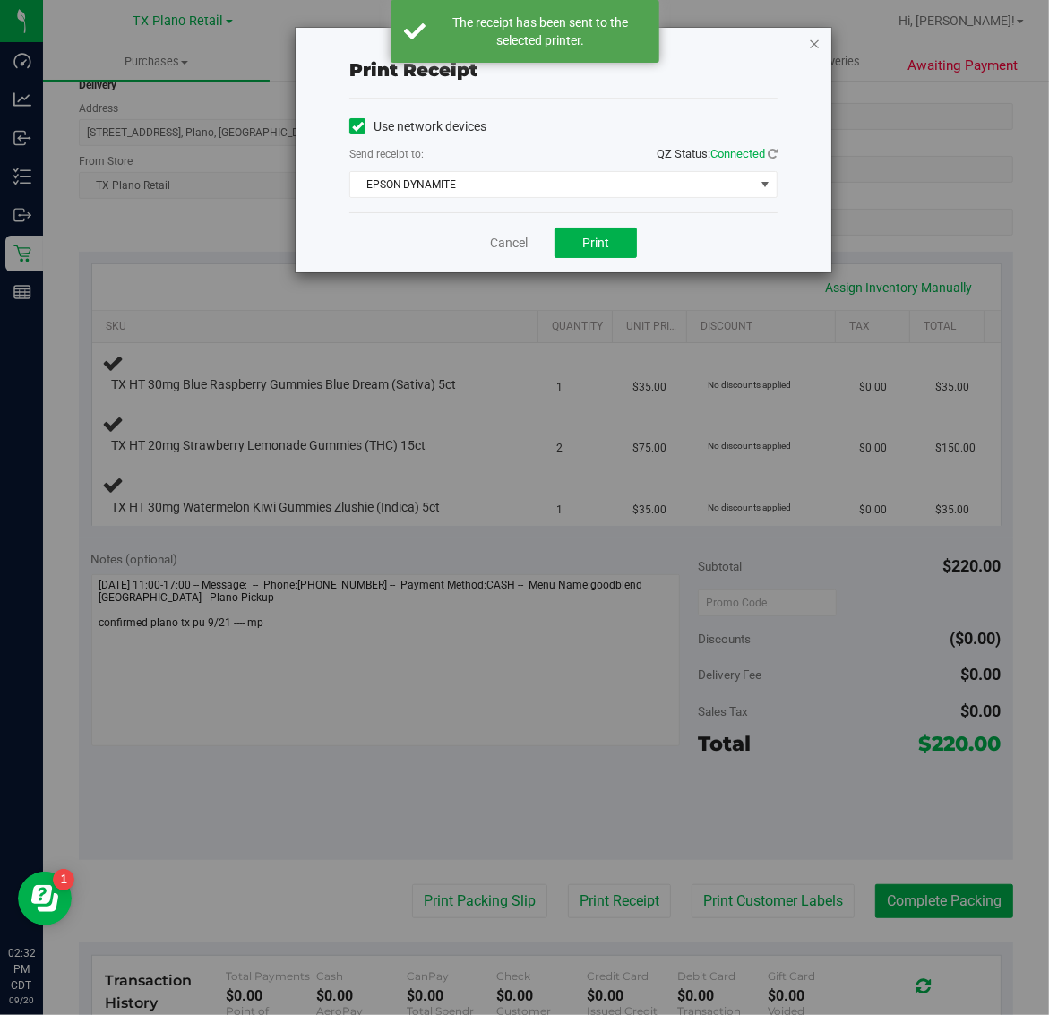
click at [815, 47] on icon "button" at bounding box center [814, 42] width 13 height 21
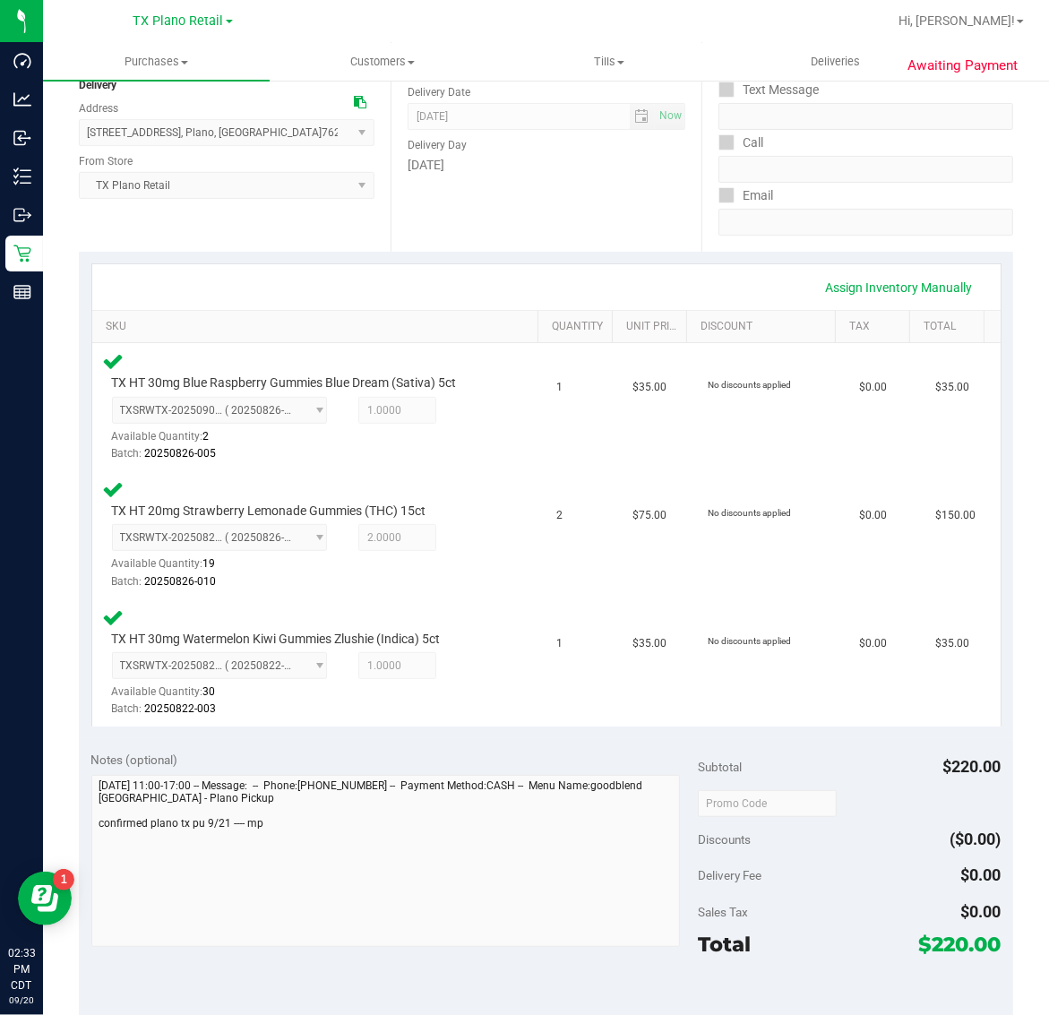
scroll to position [730, 0]
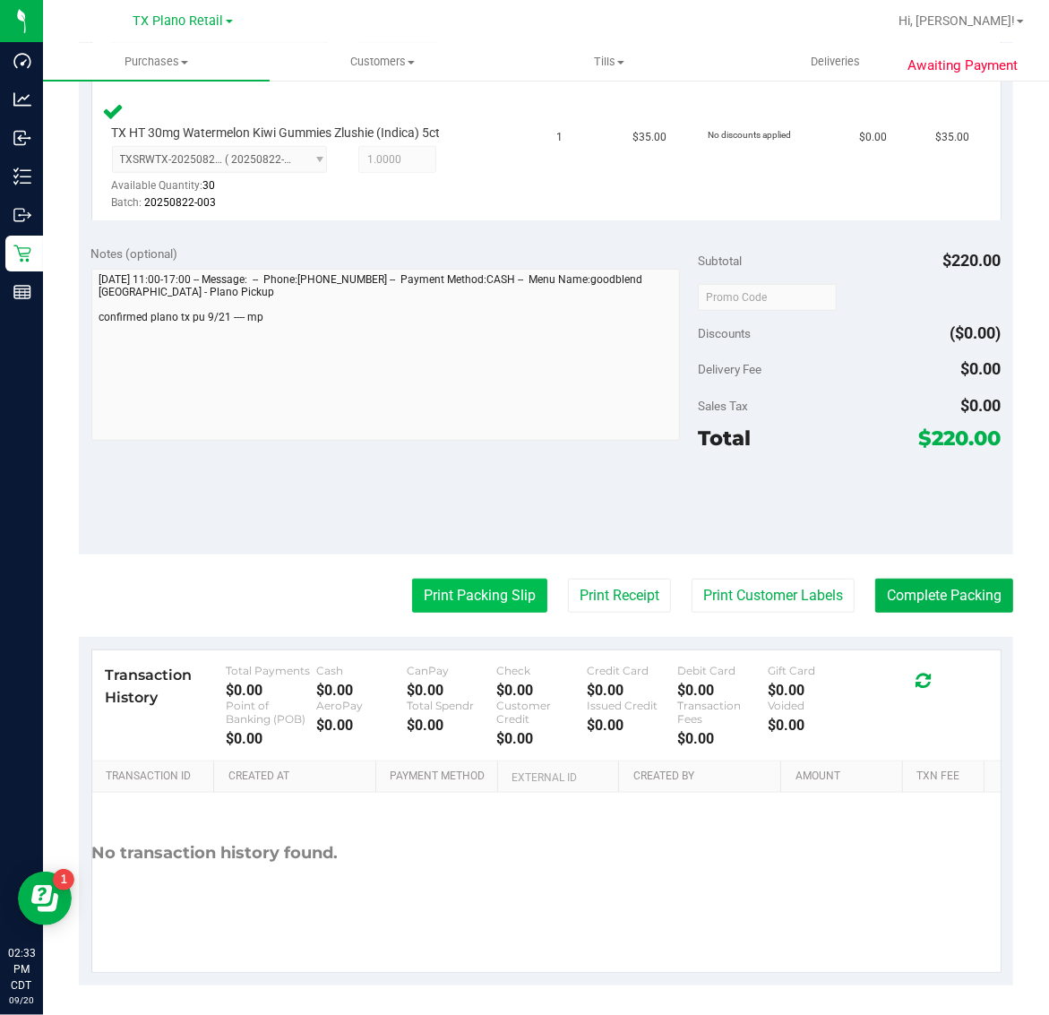
click at [472, 602] on button "Print Packing Slip" at bounding box center [479, 596] width 135 height 34
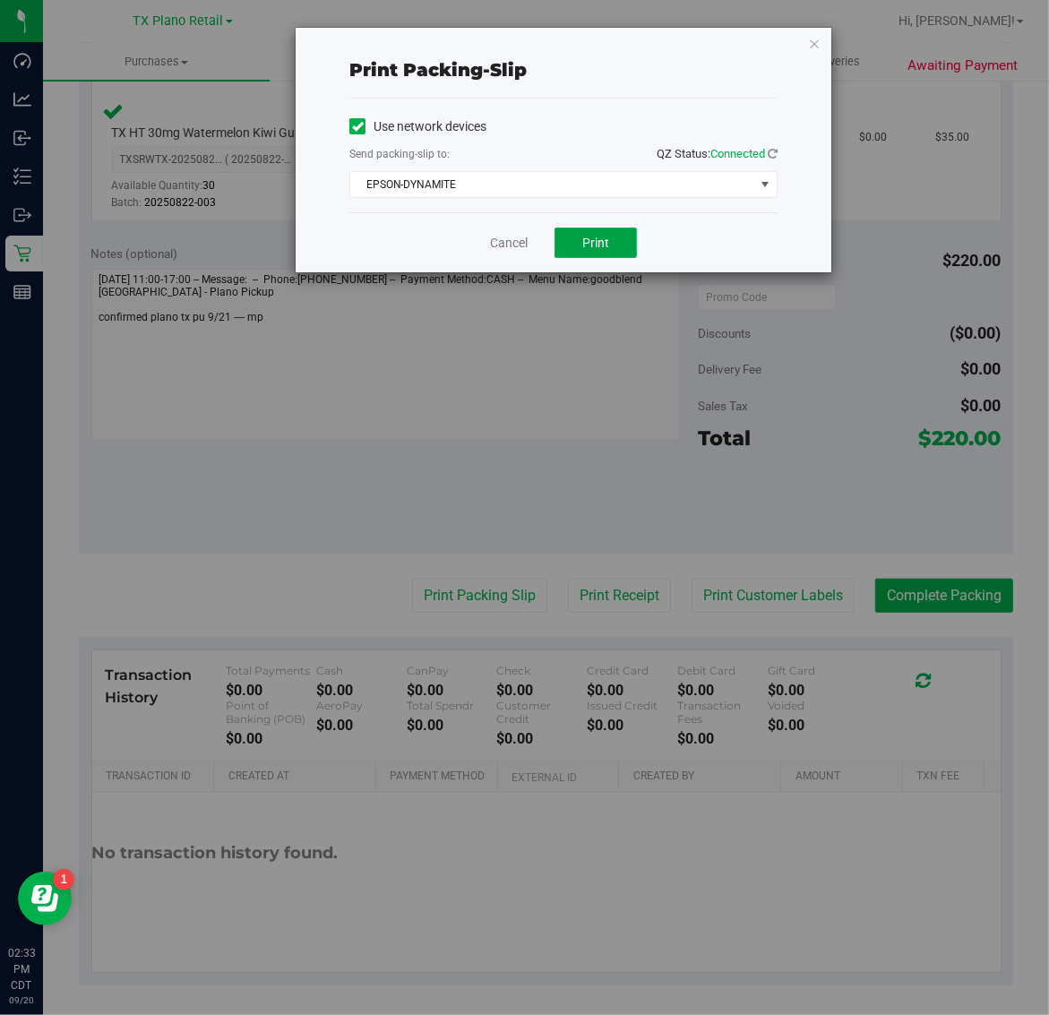
click at [601, 238] on span "Print" at bounding box center [595, 243] width 27 height 14
click at [813, 38] on icon "button" at bounding box center [814, 42] width 13 height 21
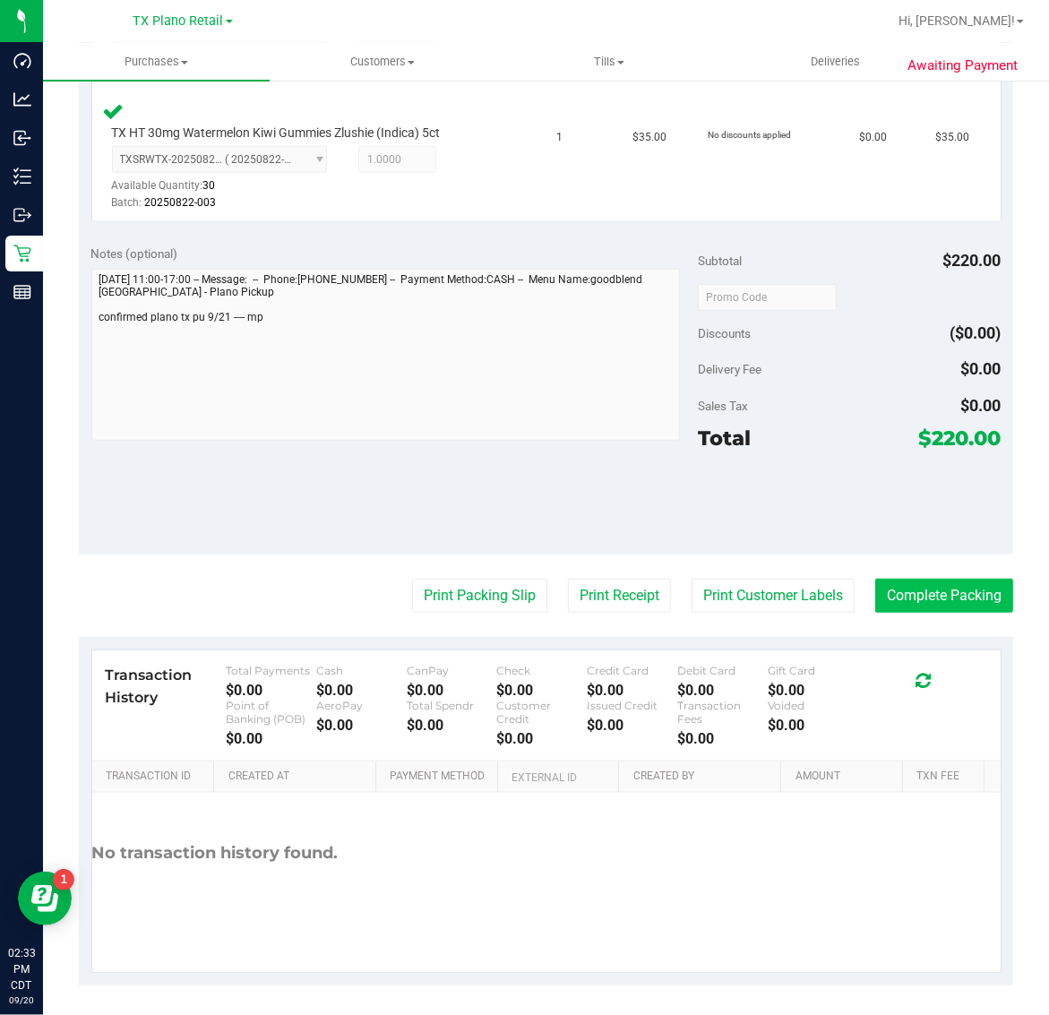
click at [942, 589] on button "Complete Packing" at bounding box center [944, 596] width 138 height 34
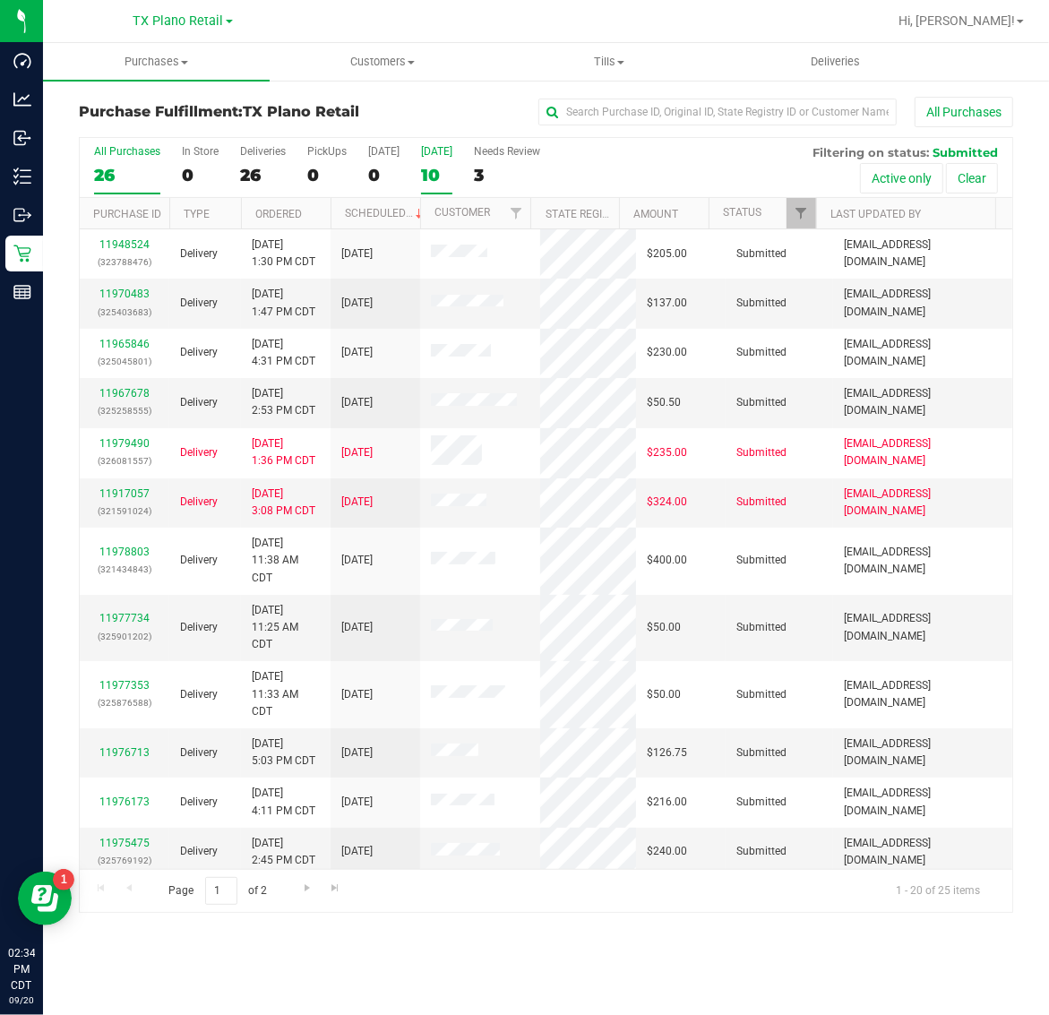
click at [452, 177] on div "10" at bounding box center [436, 175] width 31 height 21
click at [0, 0] on input "Tomorrow 10" at bounding box center [0, 0] width 0 height 0
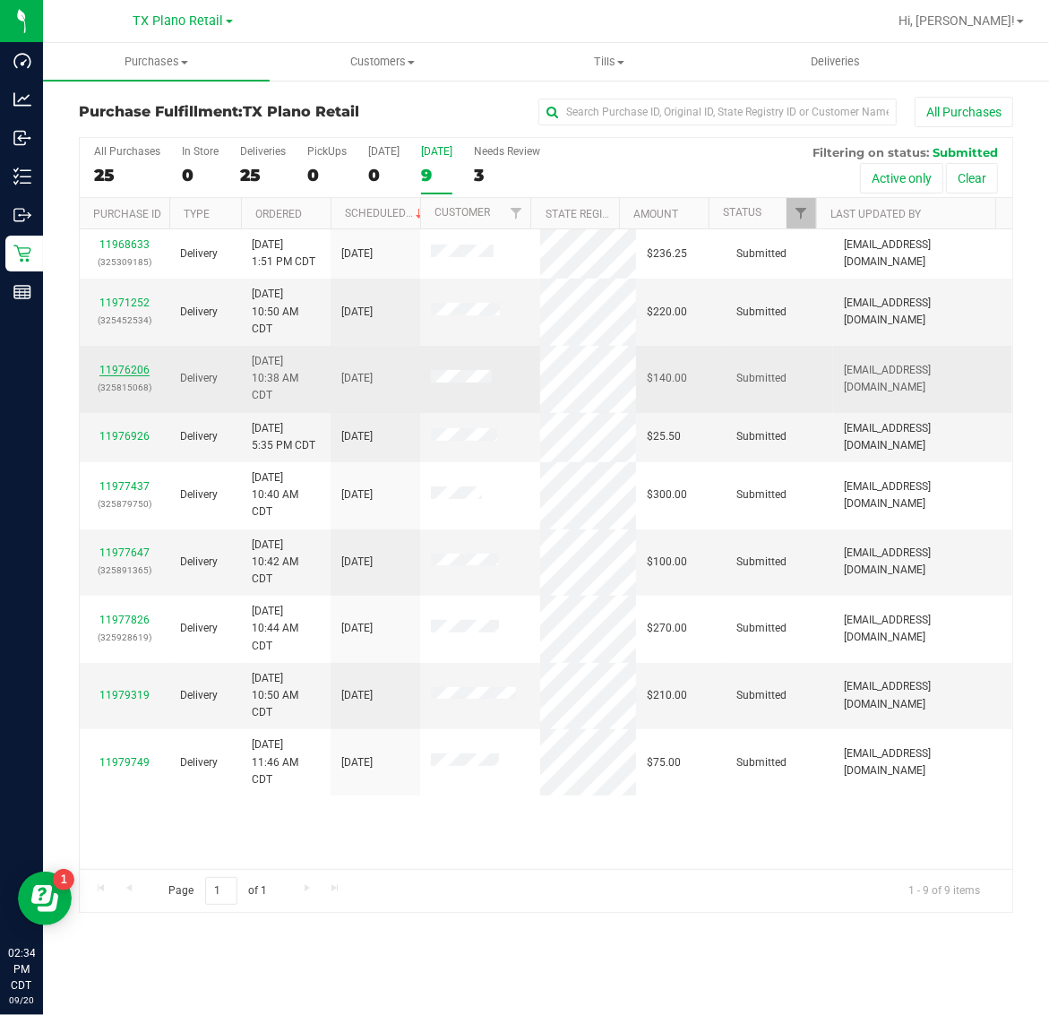
click at [139, 374] on link "11976206" at bounding box center [124, 370] width 50 height 13
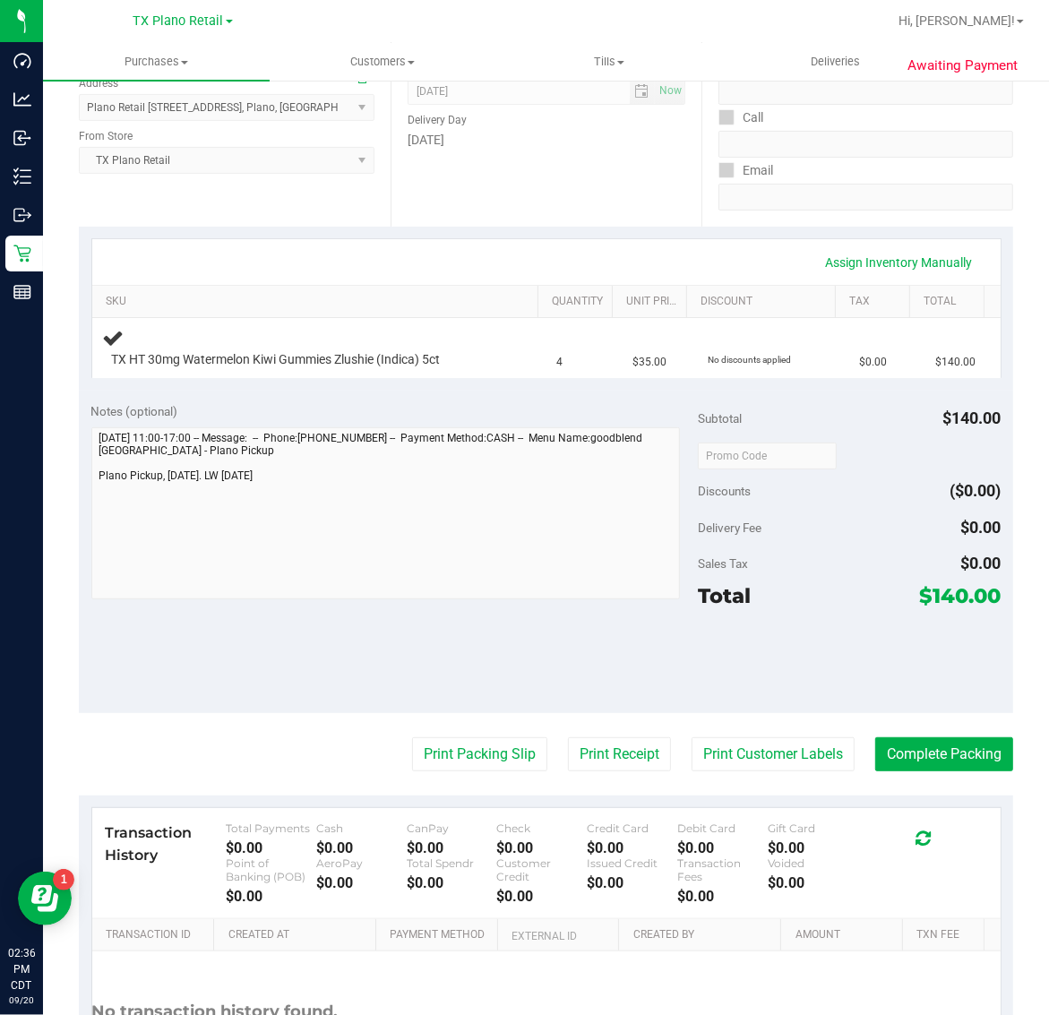
scroll to position [376, 0]
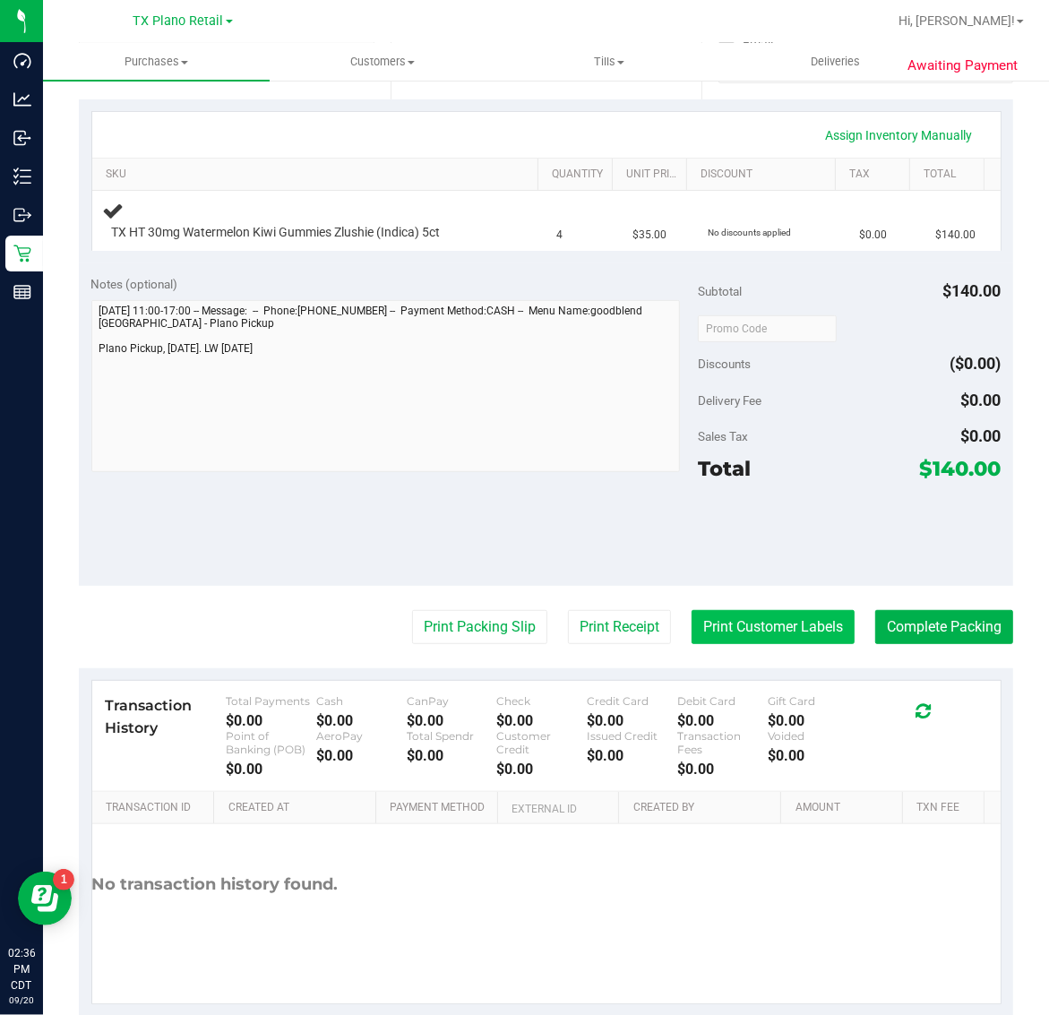
click at [763, 623] on button "Print Customer Labels" at bounding box center [772, 627] width 163 height 34
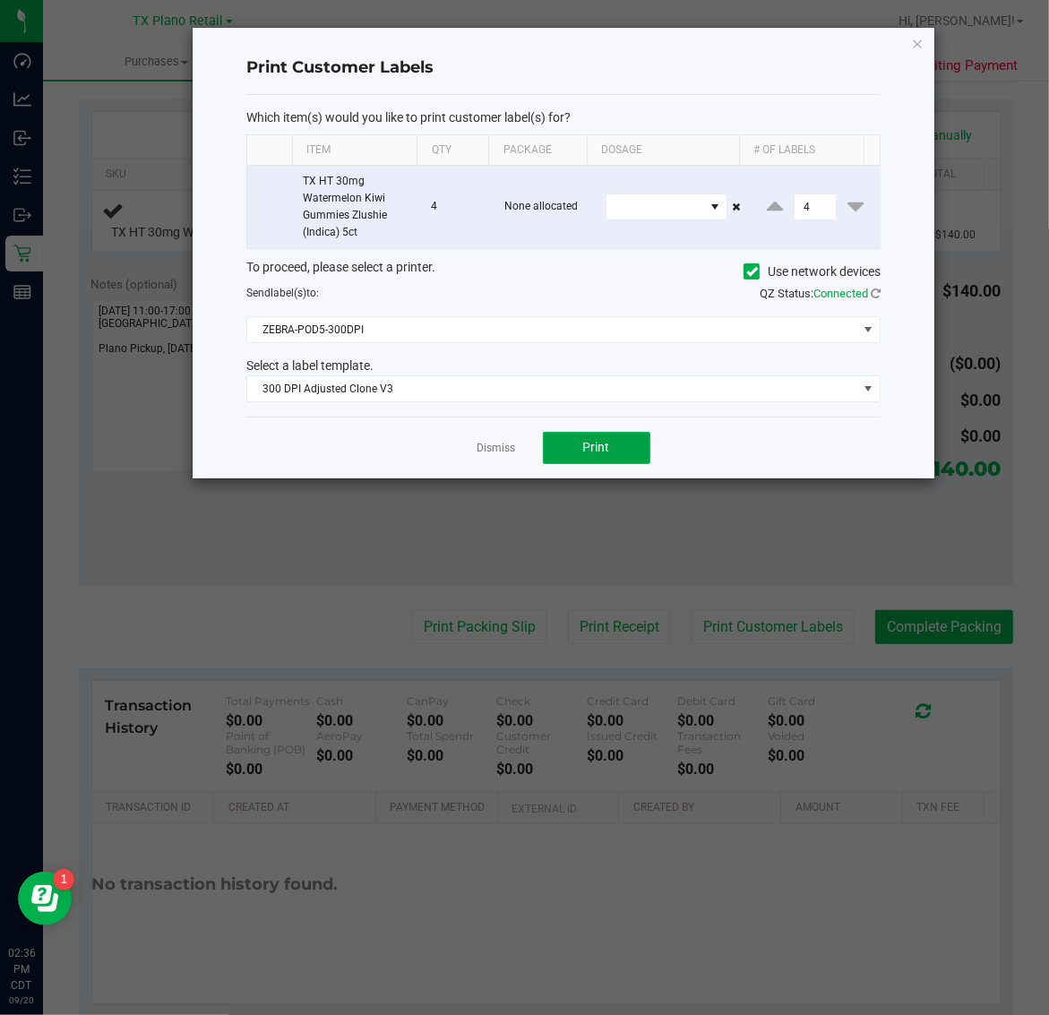
click at [618, 459] on button "Print" at bounding box center [596, 448] width 107 height 32
click at [916, 37] on icon "button" at bounding box center [918, 42] width 13 height 21
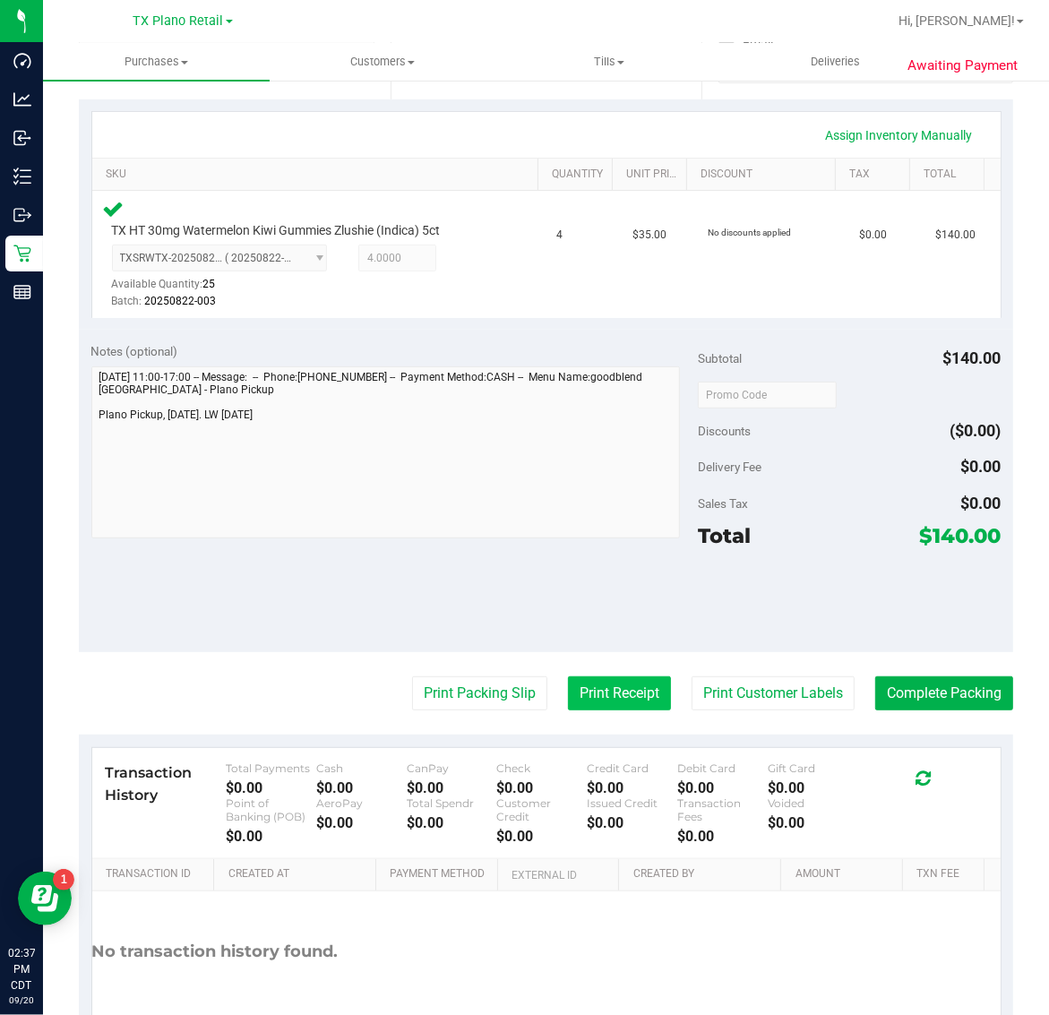
click at [606, 683] on button "Print Receipt" at bounding box center [619, 693] width 103 height 34
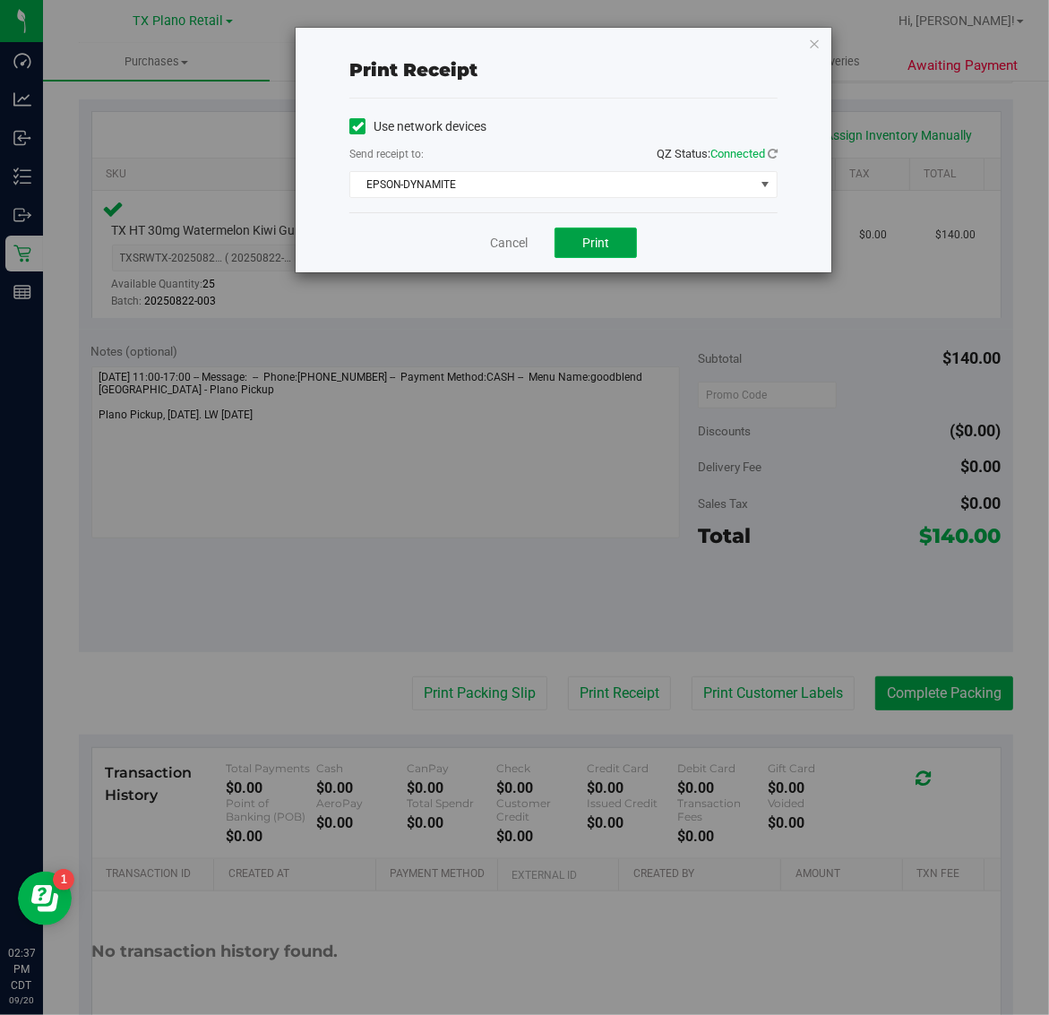
click at [602, 245] on span "Print" at bounding box center [595, 243] width 27 height 14
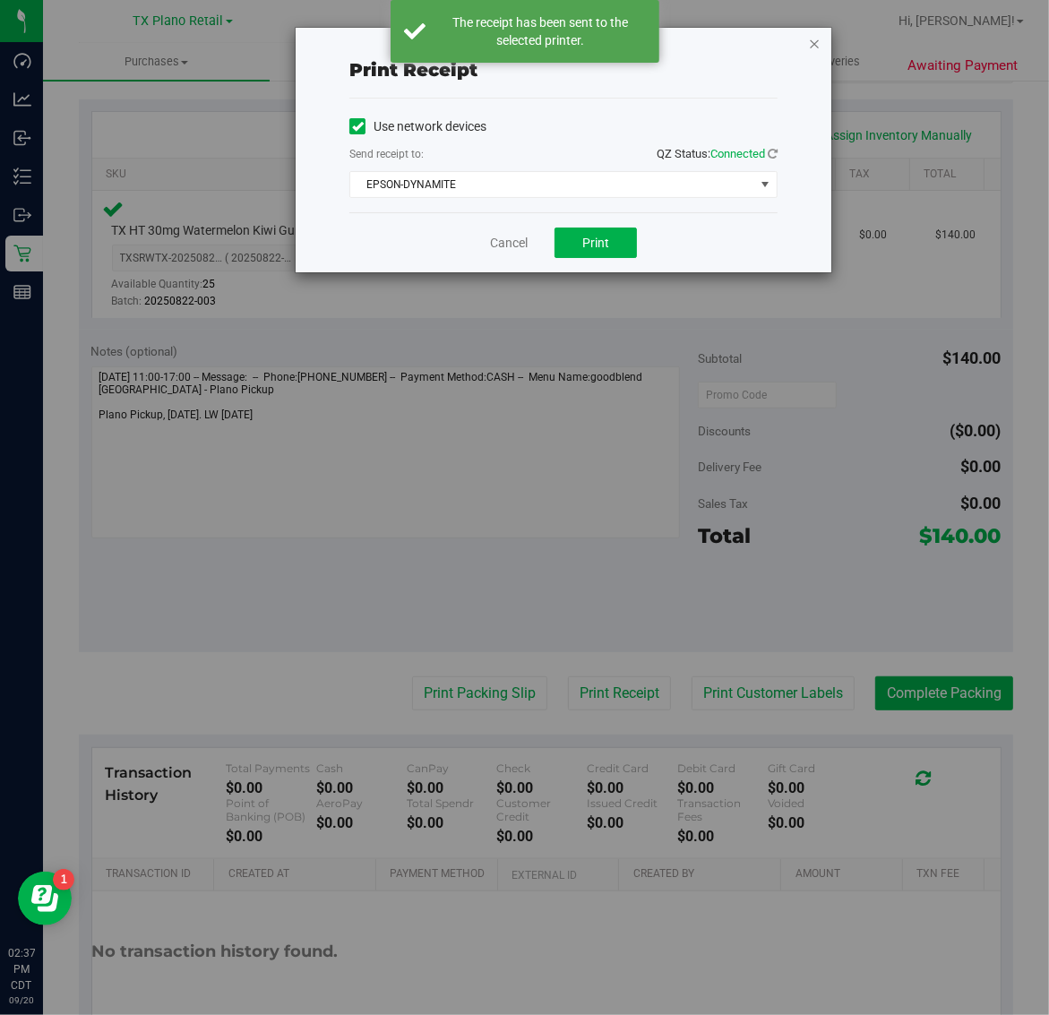
click at [813, 42] on icon "button" at bounding box center [814, 42] width 13 height 21
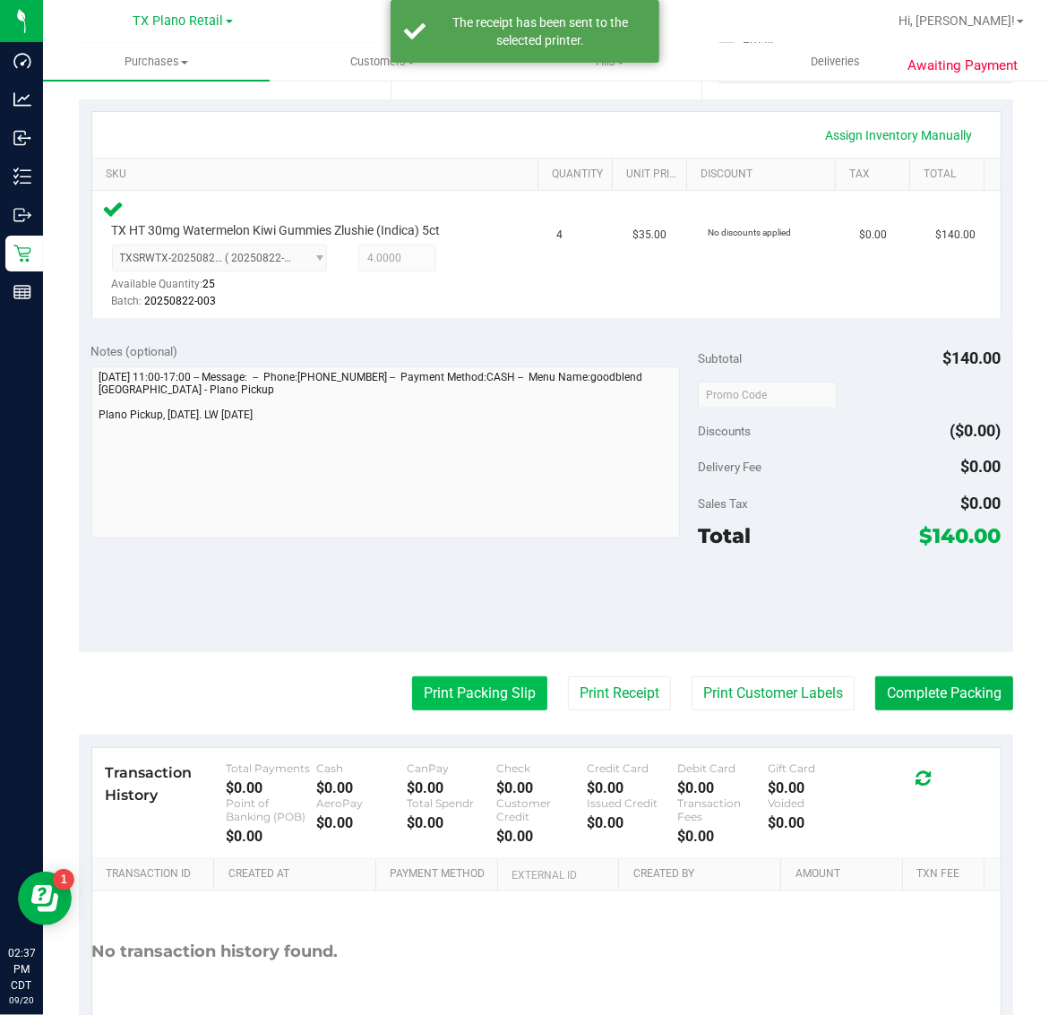
click at [475, 686] on button "Print Packing Slip" at bounding box center [479, 693] width 135 height 34
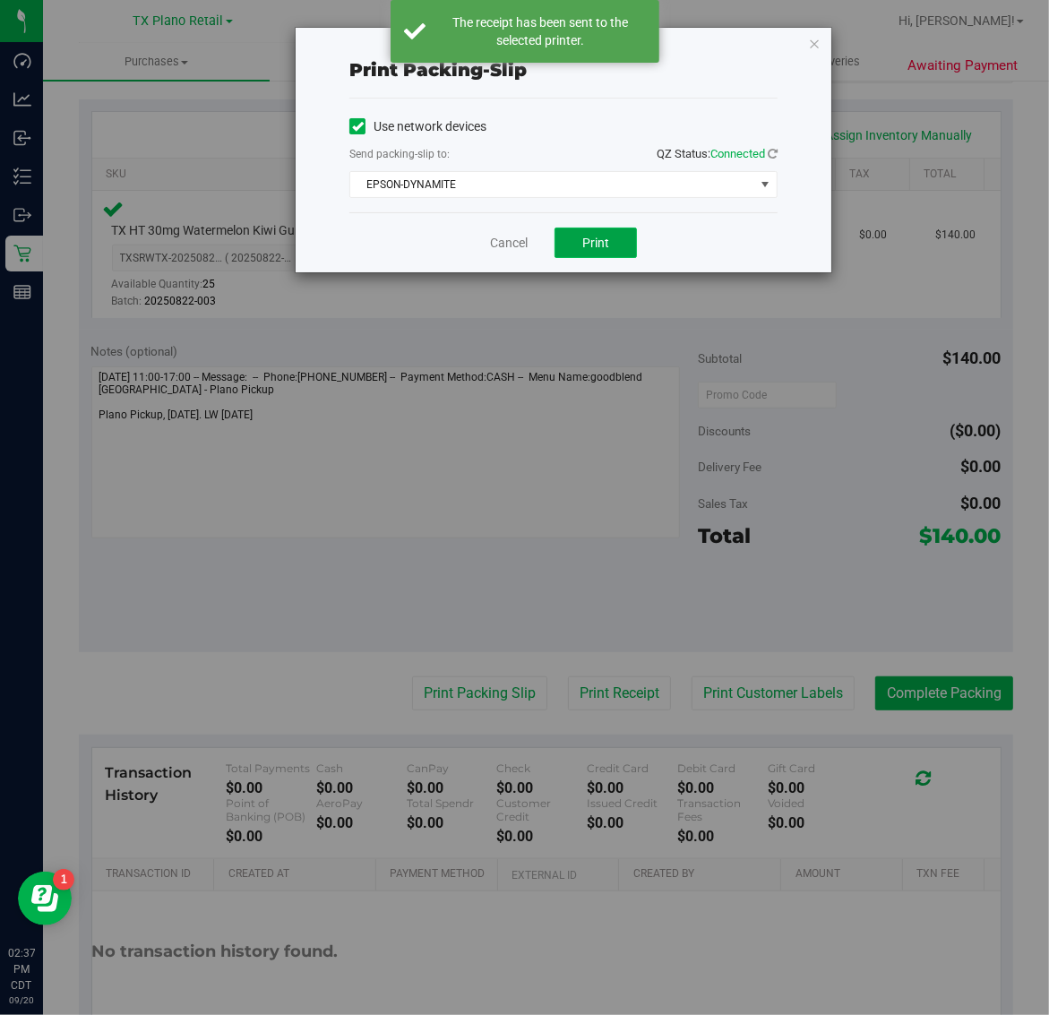
click at [596, 244] on span "Print" at bounding box center [595, 243] width 27 height 14
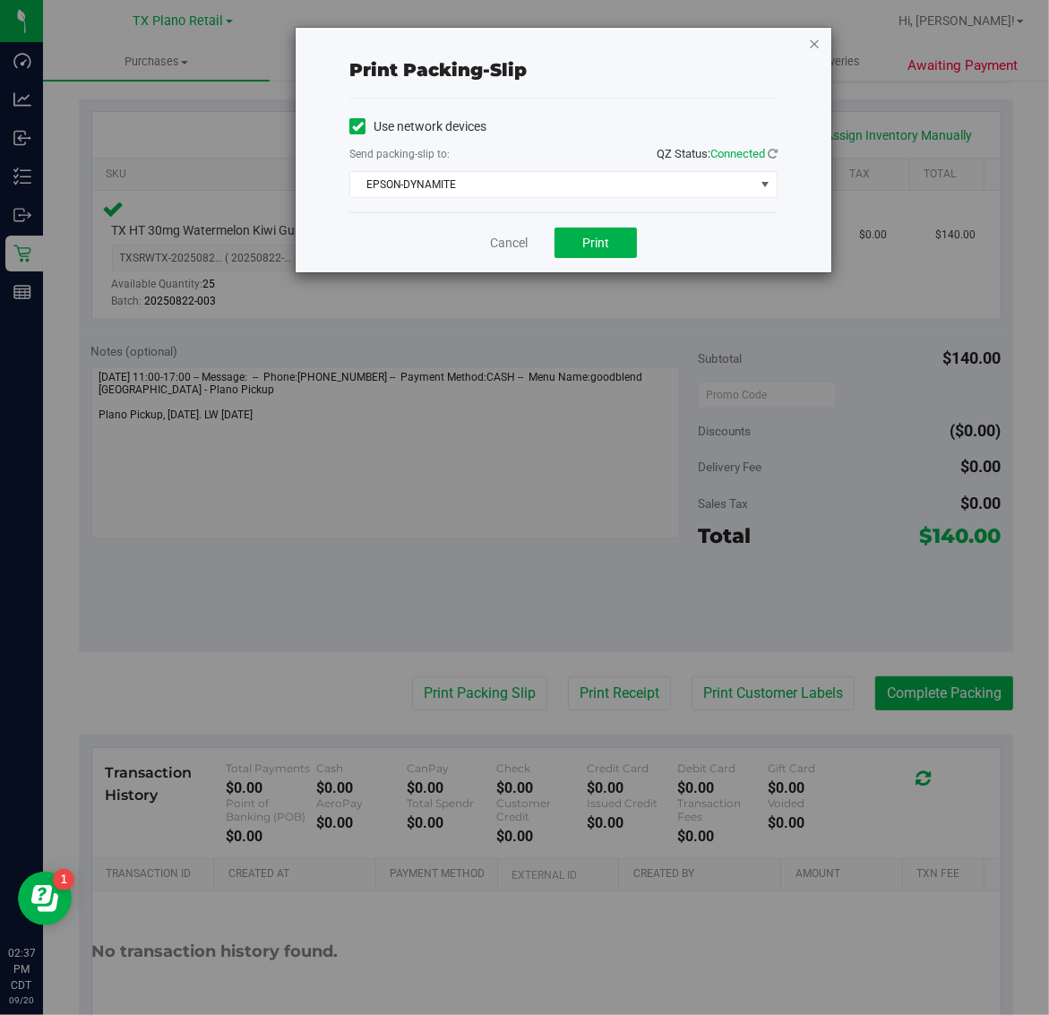
click at [813, 47] on icon "button" at bounding box center [814, 42] width 13 height 21
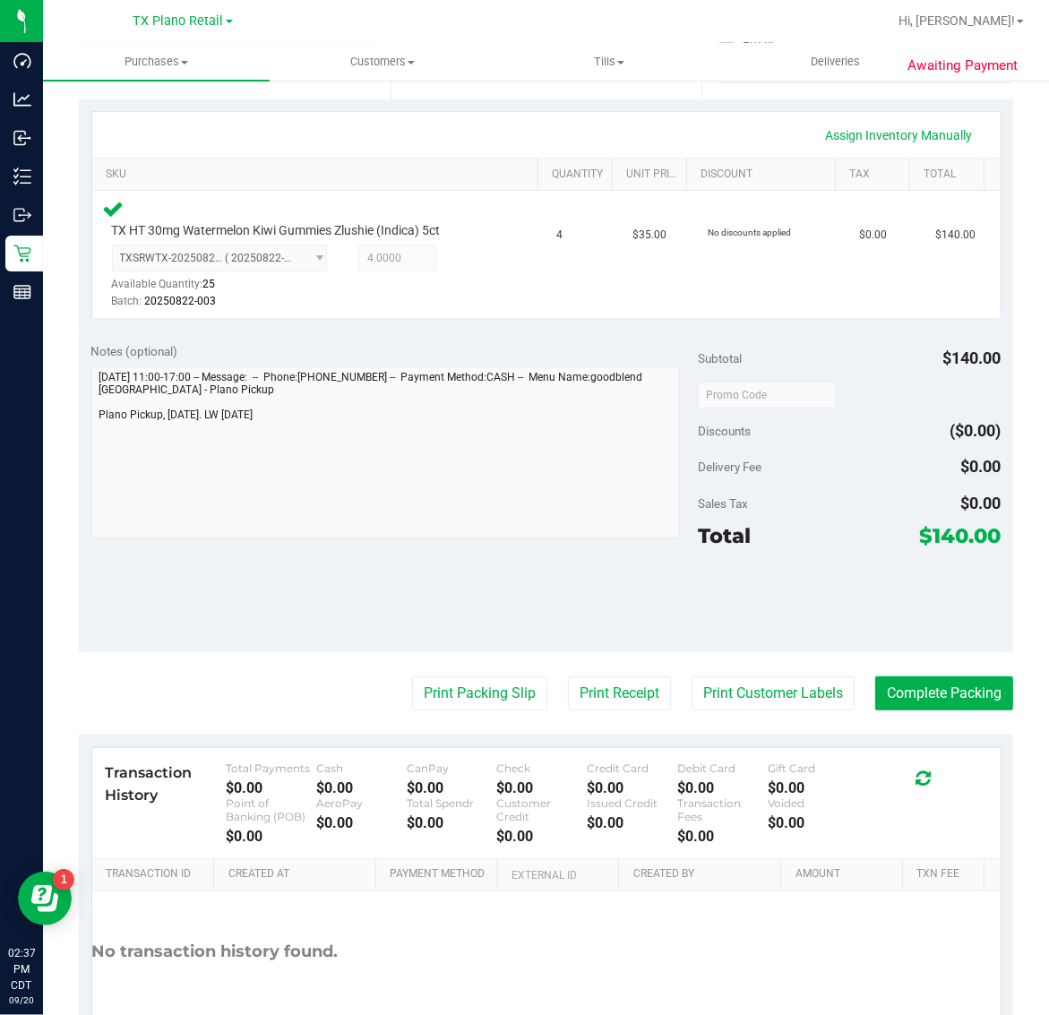
click at [924, 649] on div "Notes (optional) Subtotal $140.00 Discounts ($0.00) Delivery Fee $0.00 Sales Ta…" at bounding box center [546, 491] width 934 height 322
click at [894, 679] on button "Complete Packing" at bounding box center [944, 693] width 138 height 34
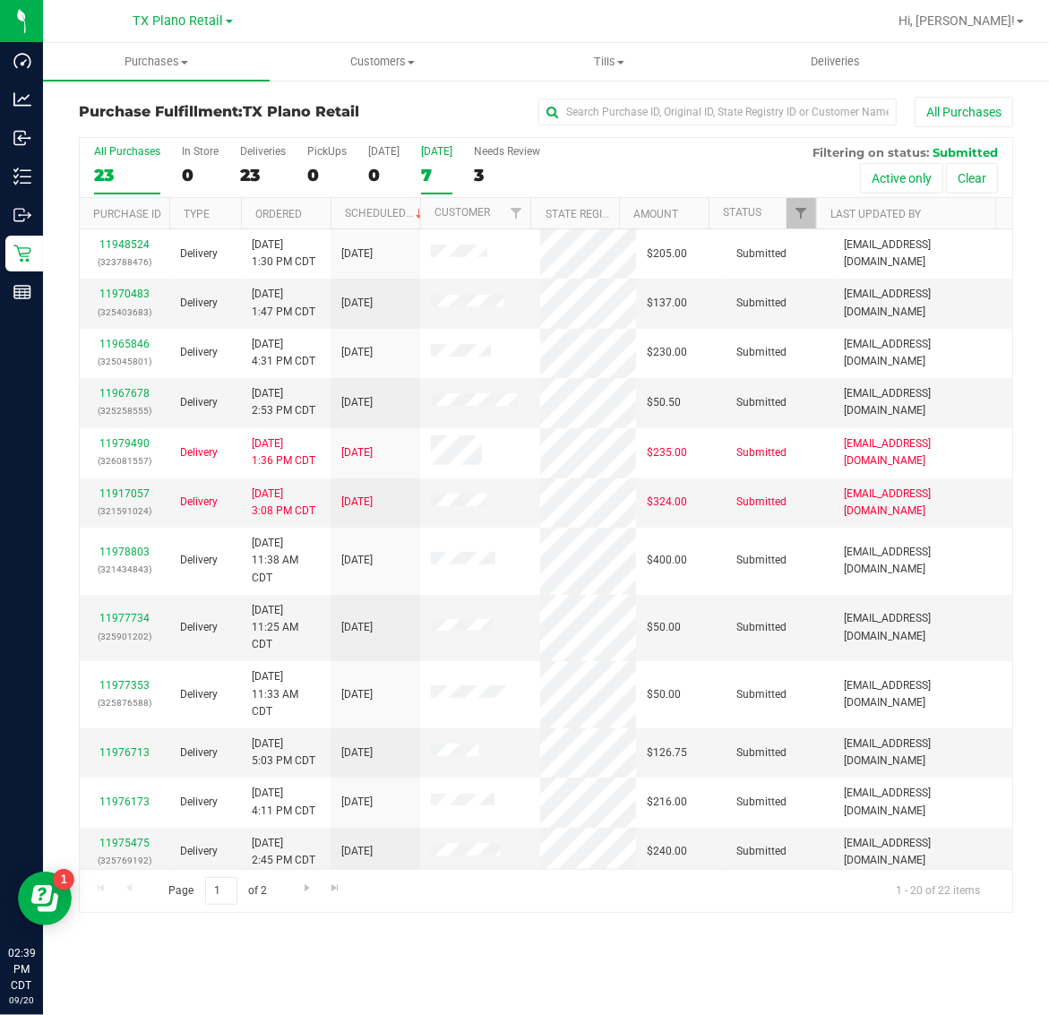
click at [440, 165] on div "7" at bounding box center [436, 175] width 31 height 21
click at [0, 0] on input "Tomorrow 7" at bounding box center [0, 0] width 0 height 0
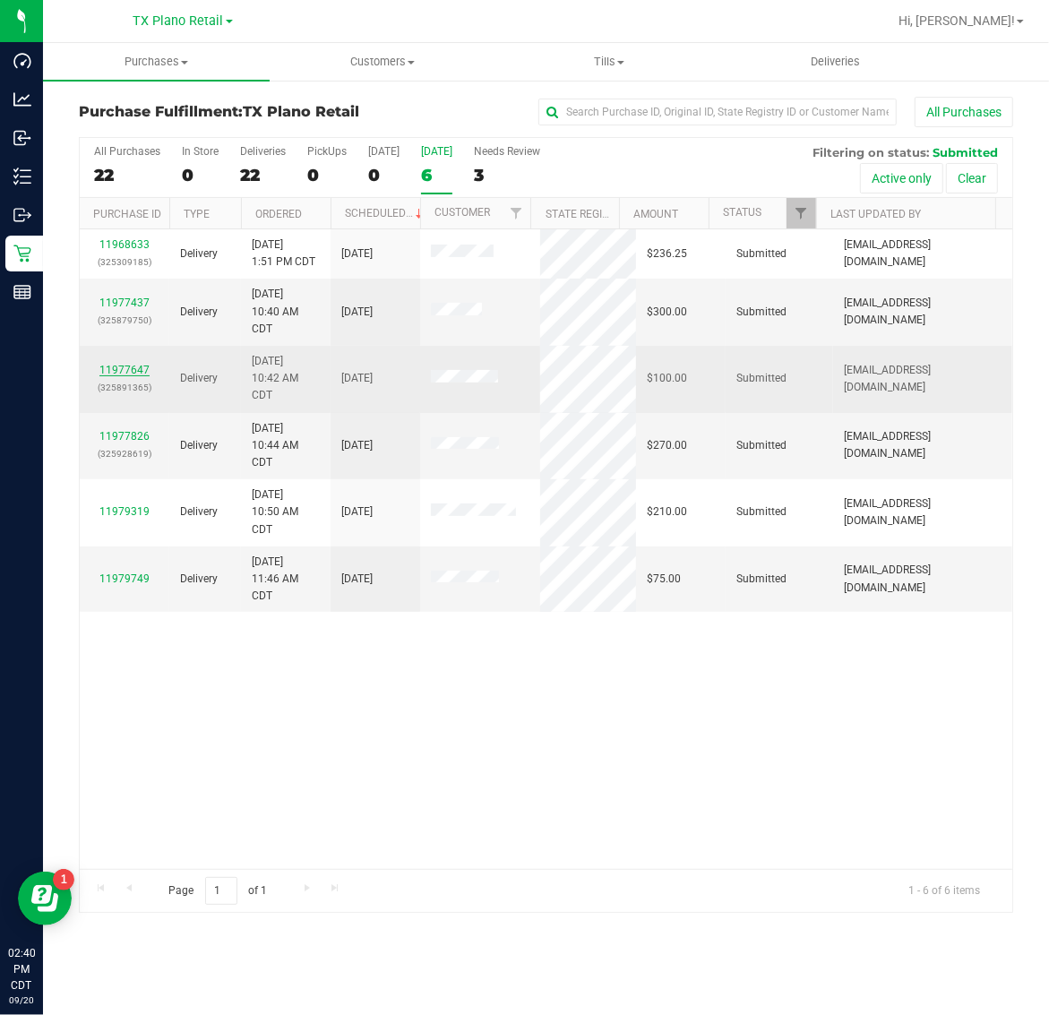
click at [139, 367] on link "11977647" at bounding box center [124, 370] width 50 height 13
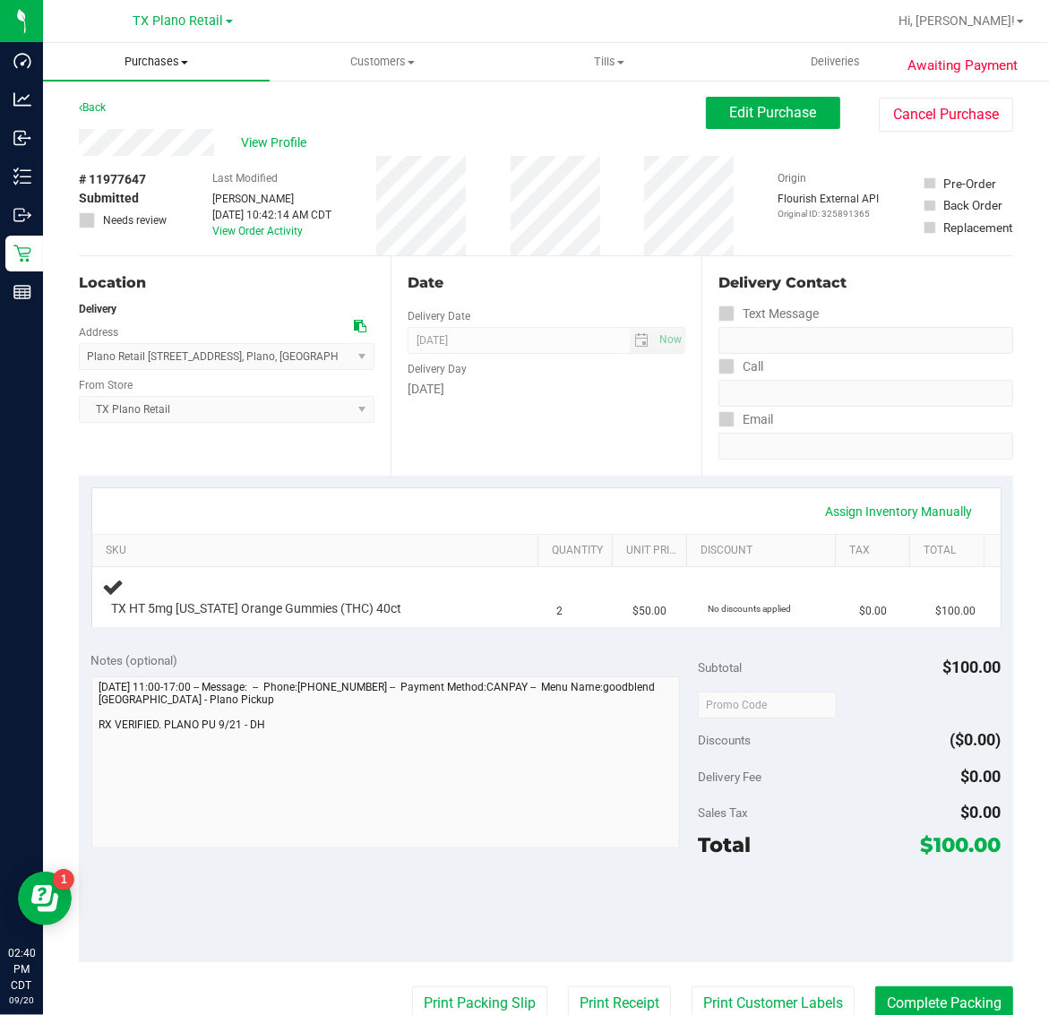
click at [181, 63] on span at bounding box center [184, 63] width 7 height 4
click at [194, 119] on li "Fulfillment" at bounding box center [156, 129] width 227 height 21
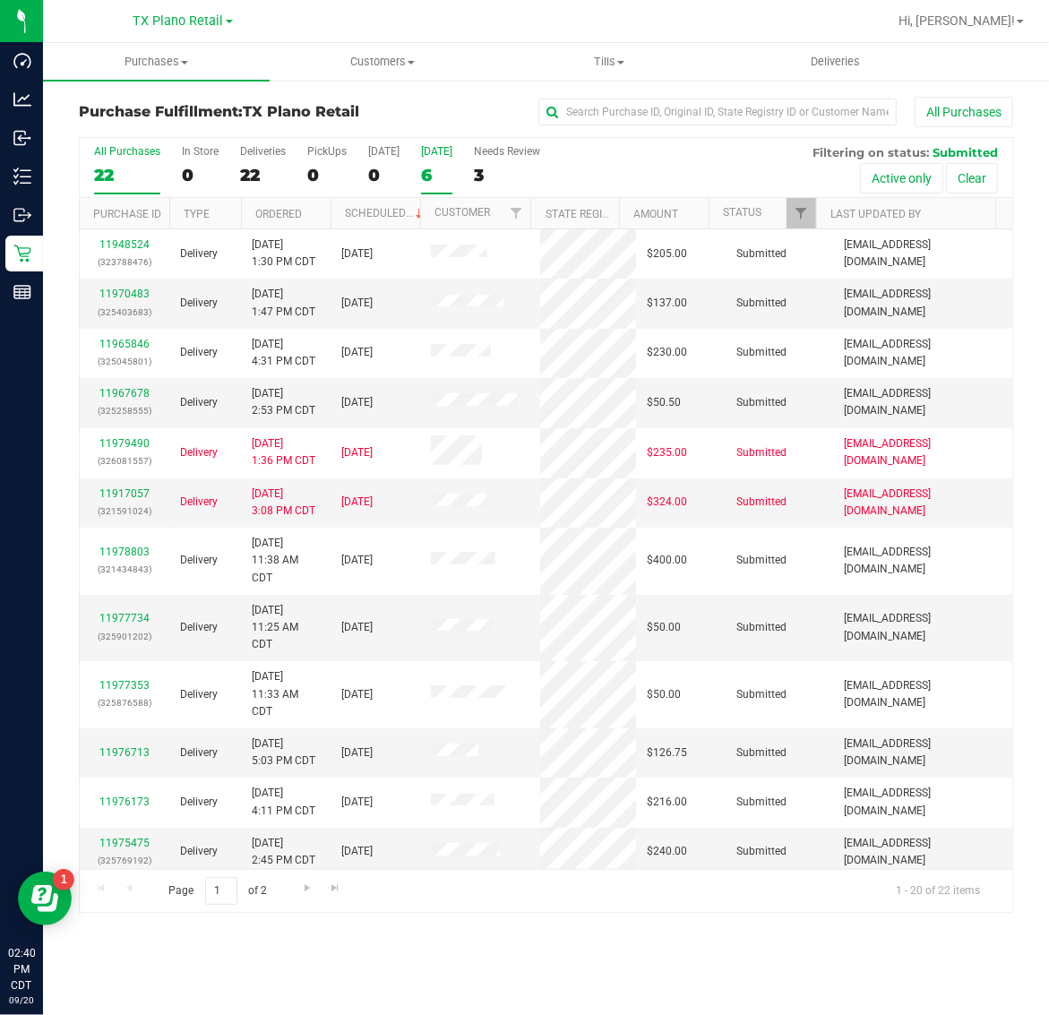
click at [449, 167] on div "6" at bounding box center [436, 175] width 31 height 21
click at [0, 0] on input "Tomorrow 6" at bounding box center [0, 0] width 0 height 0
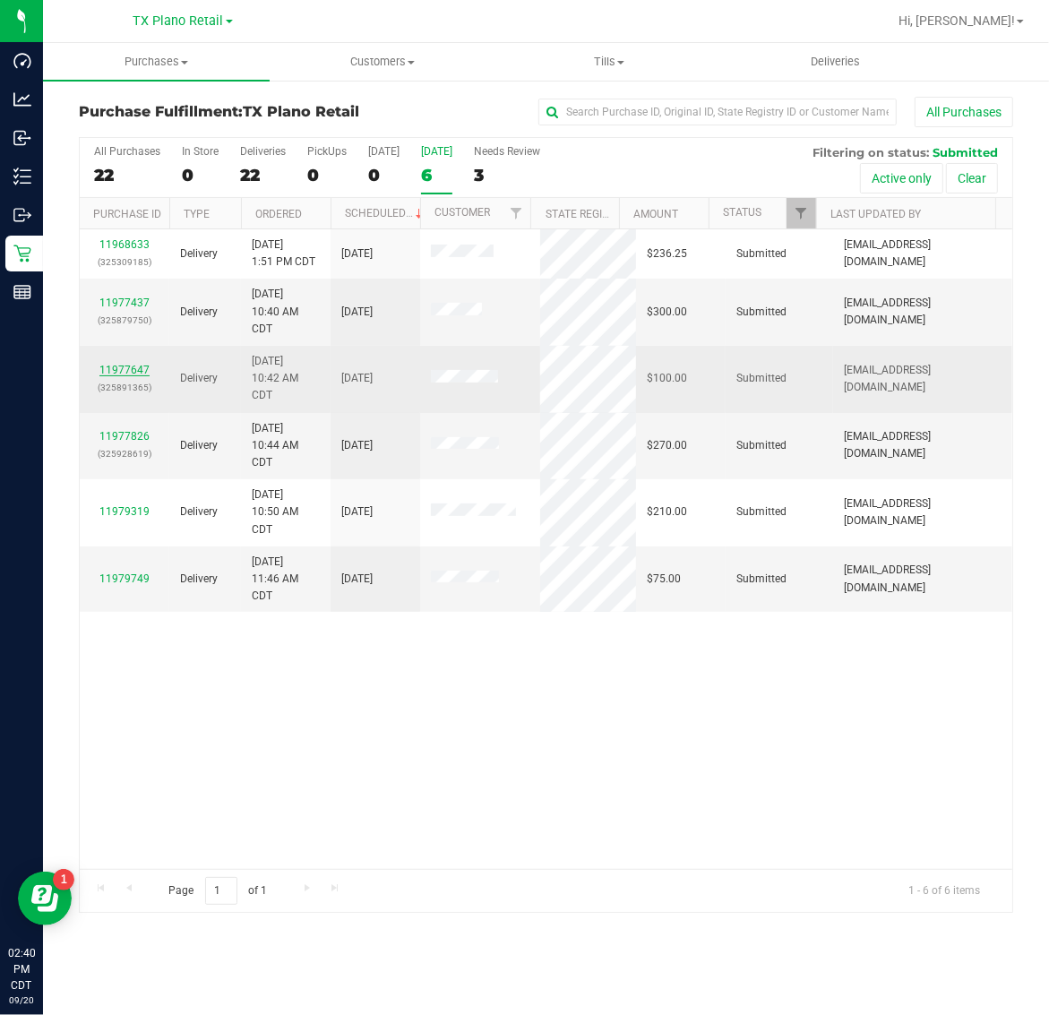
click at [134, 370] on link "11977647" at bounding box center [124, 370] width 50 height 13
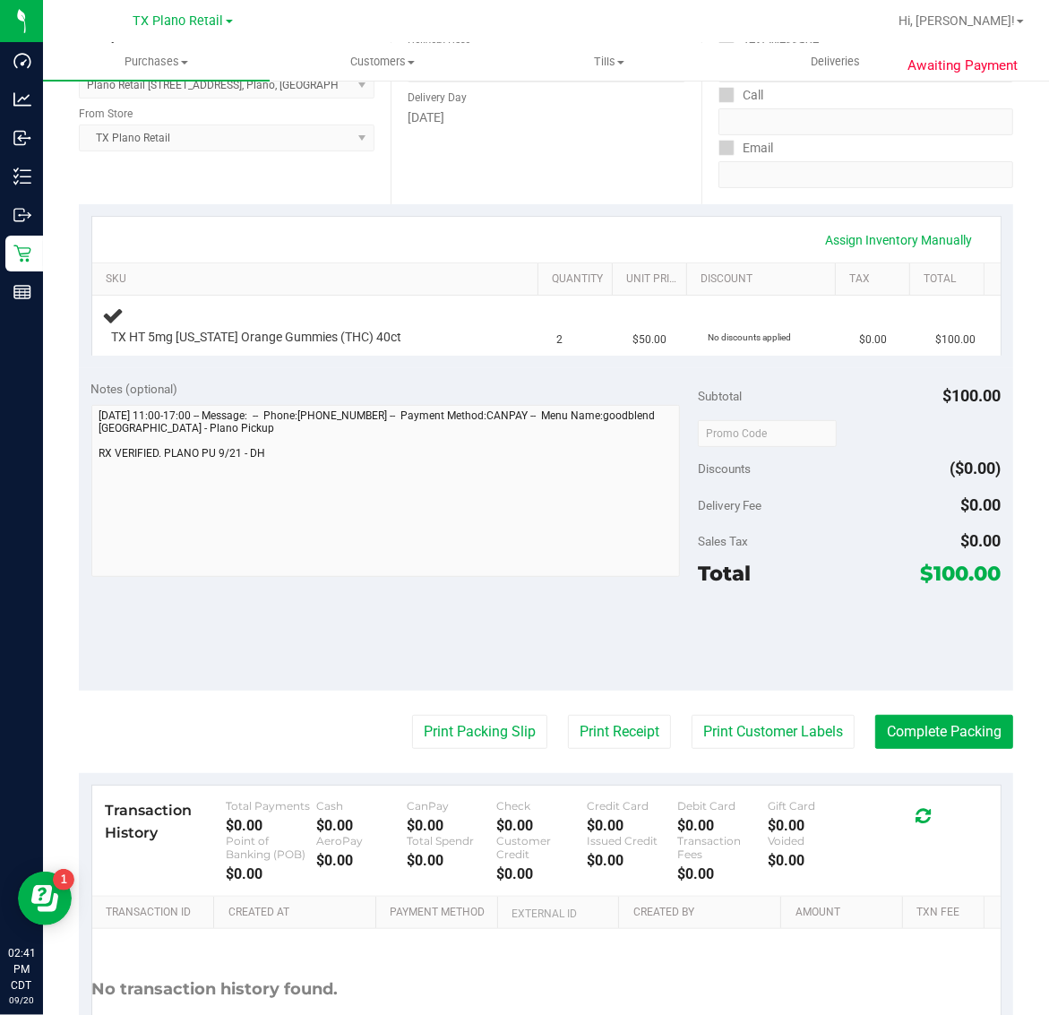
scroll to position [336, 0]
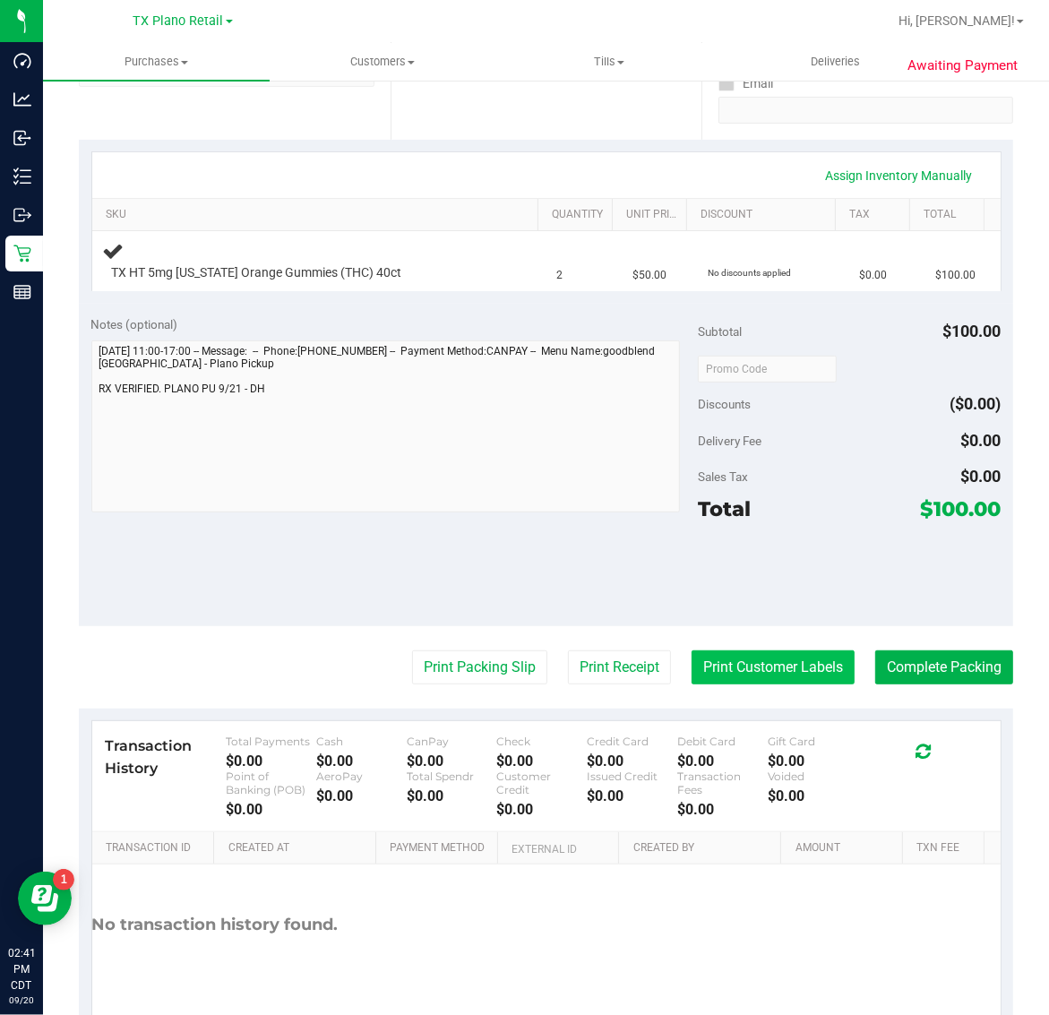
click at [751, 668] on button "Print Customer Labels" at bounding box center [772, 667] width 163 height 34
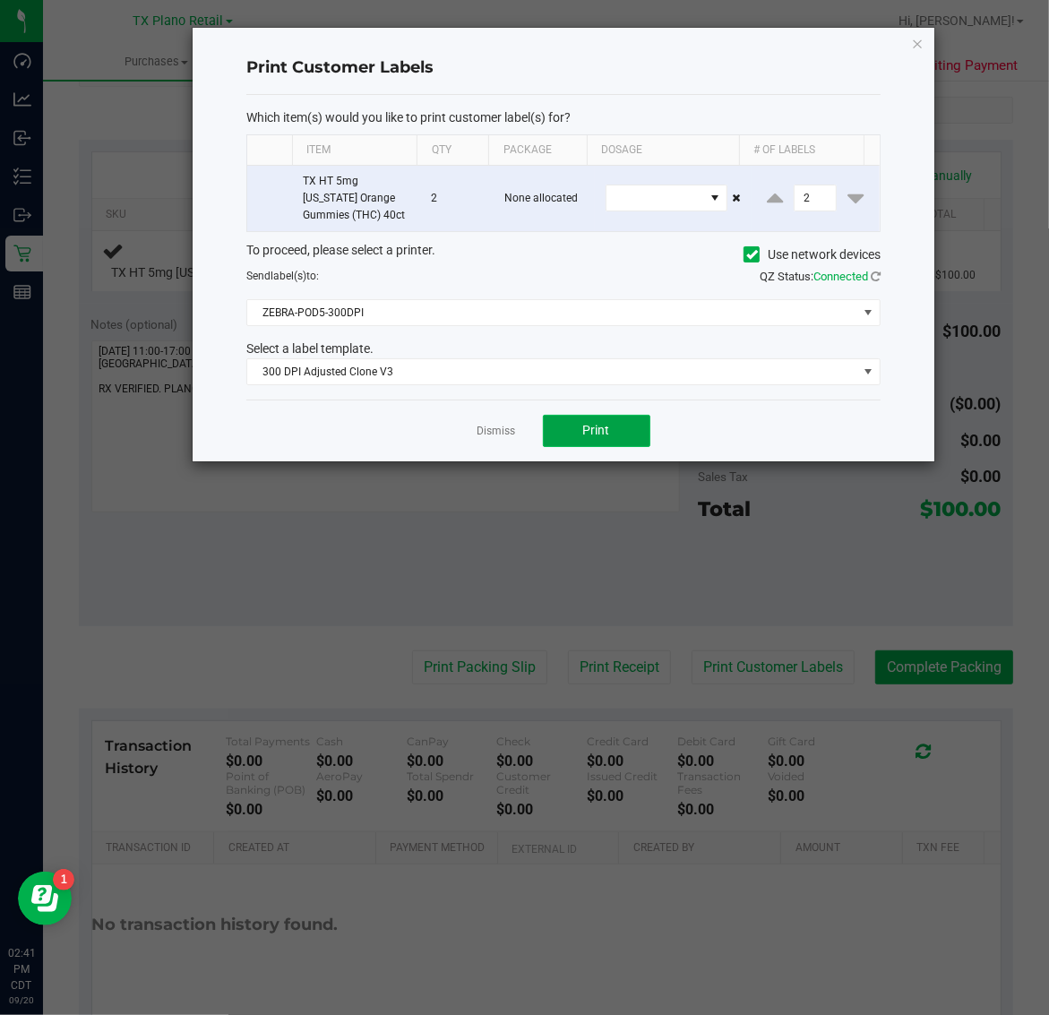
click at [571, 428] on button "Print" at bounding box center [596, 431] width 107 height 32
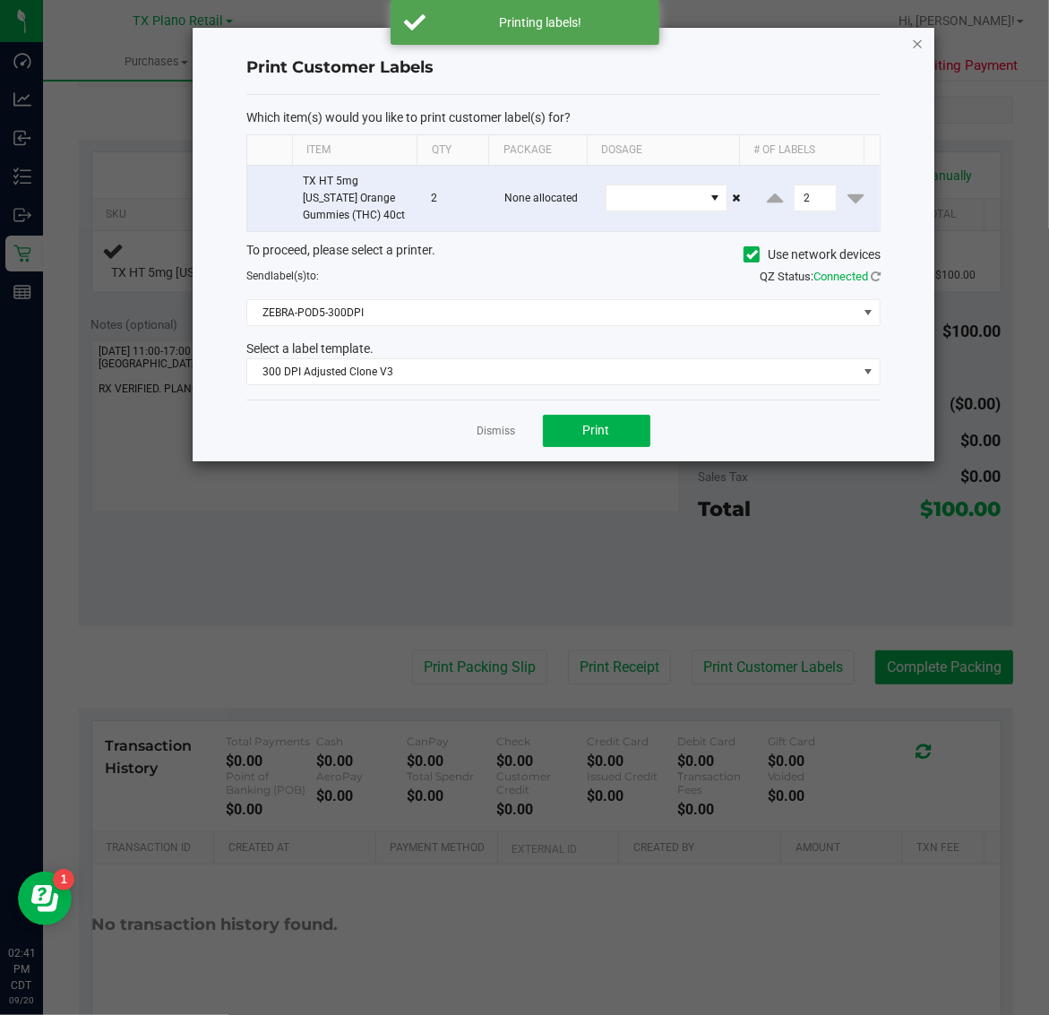
click at [918, 40] on icon "button" at bounding box center [918, 42] width 13 height 21
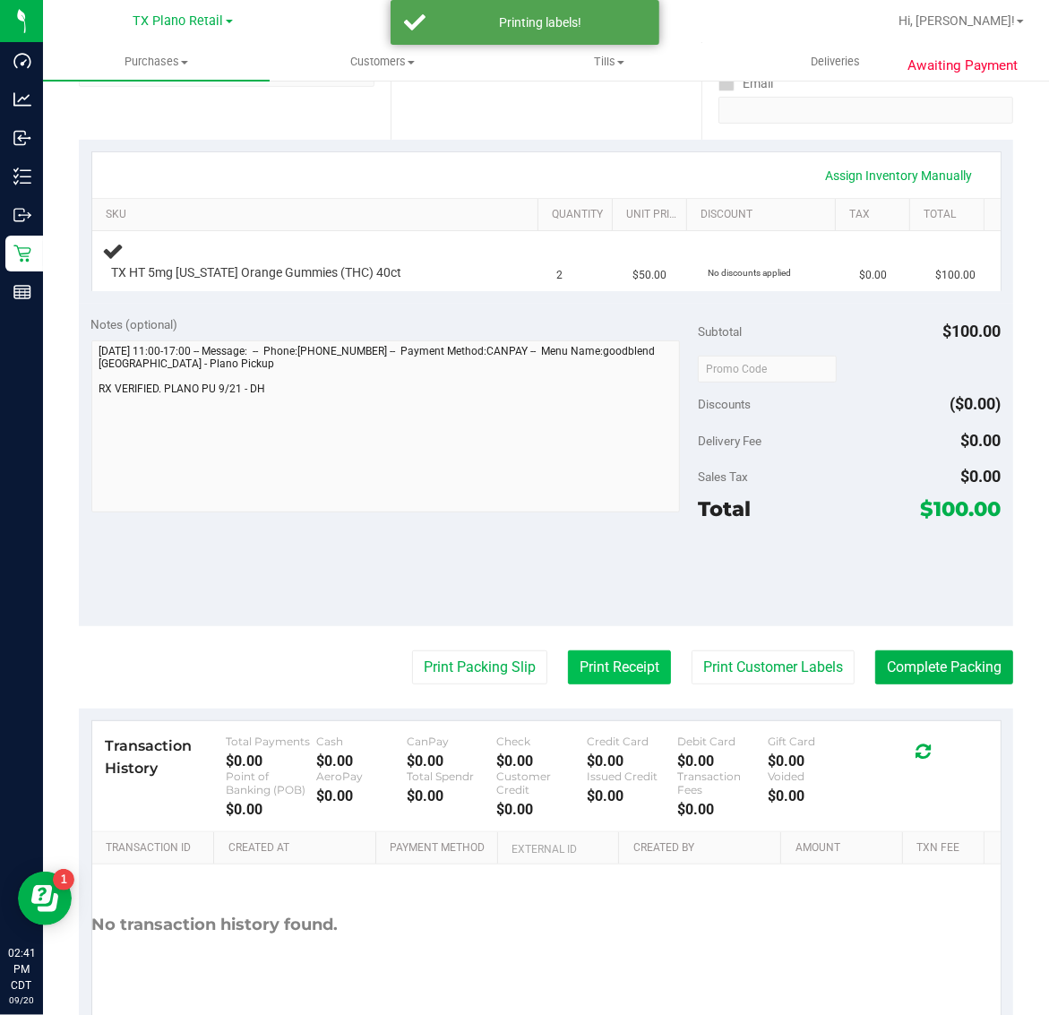
click at [587, 666] on button "Print Receipt" at bounding box center [619, 667] width 103 height 34
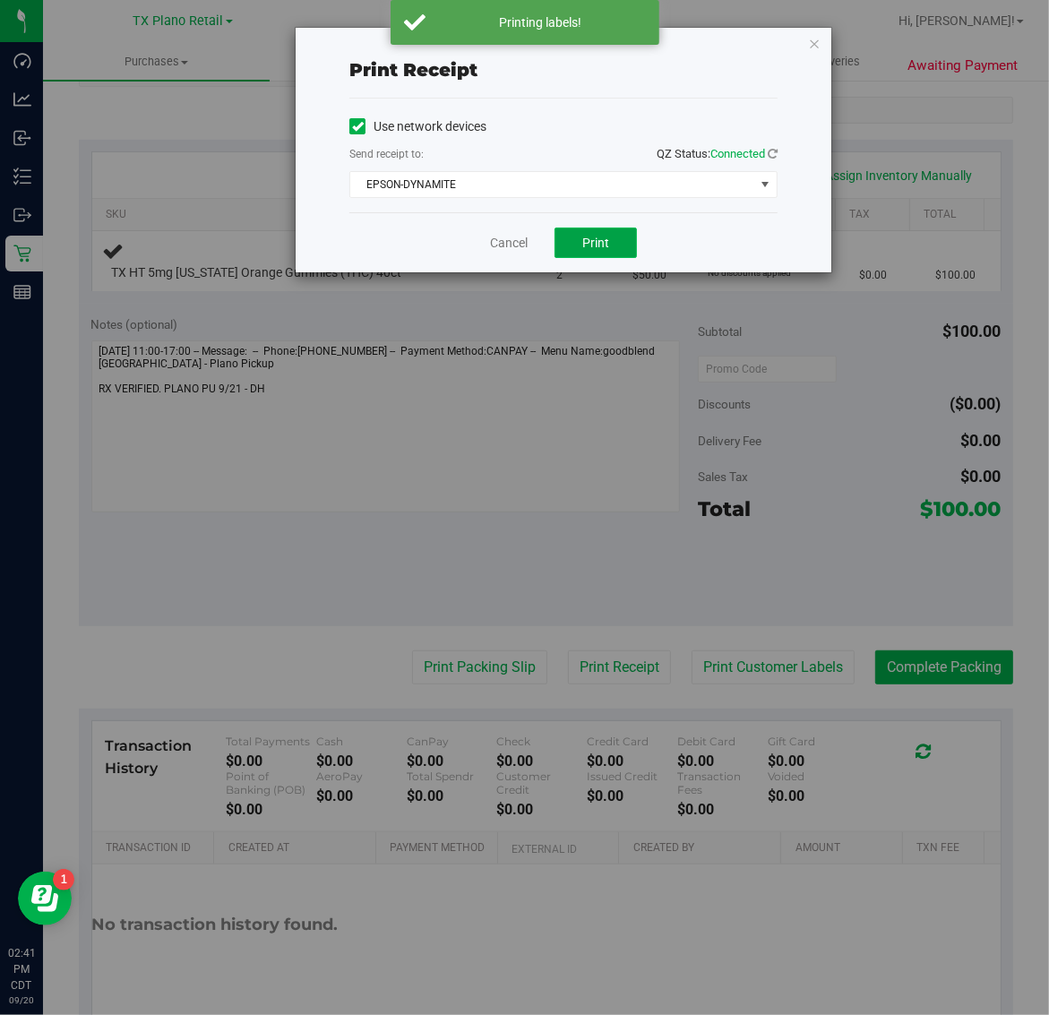
click at [580, 239] on button "Print" at bounding box center [595, 243] width 82 height 30
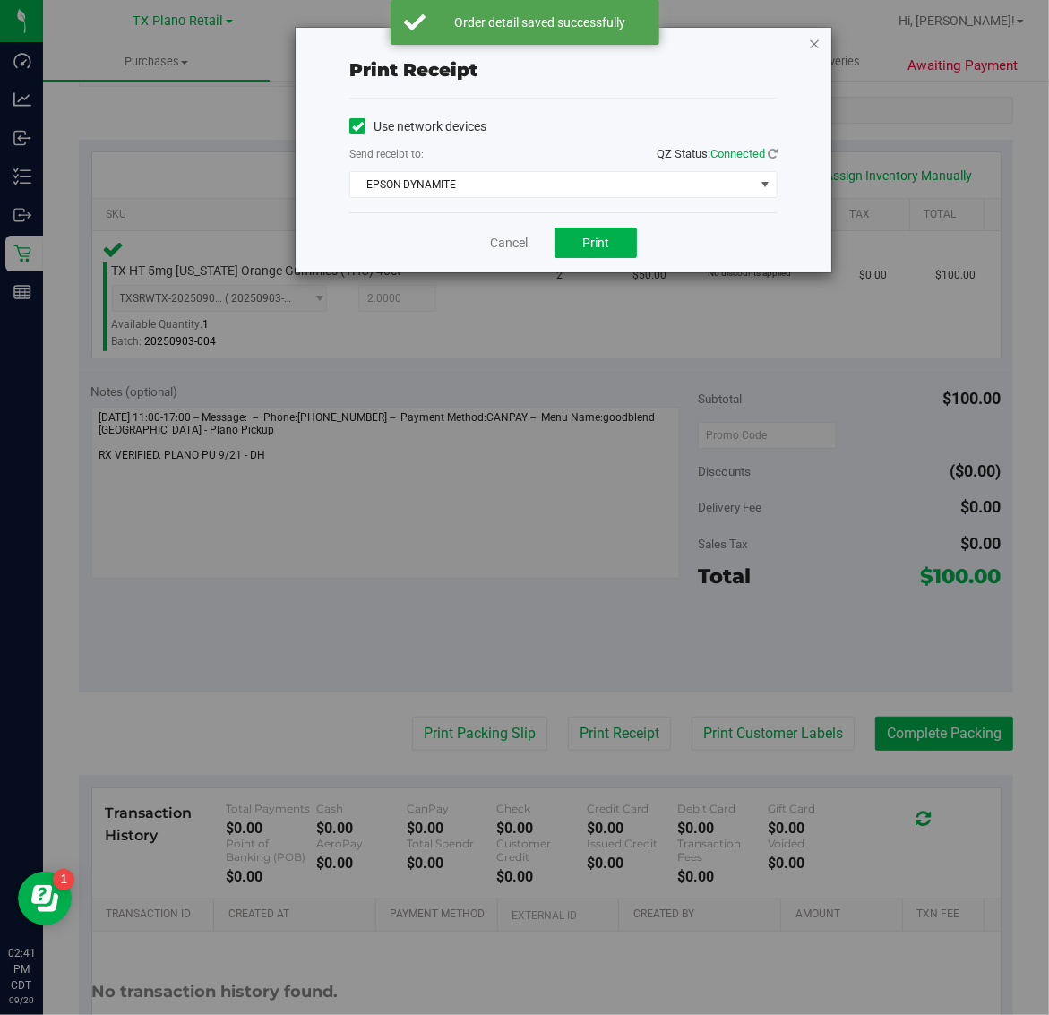
click at [818, 50] on icon "button" at bounding box center [814, 42] width 13 height 21
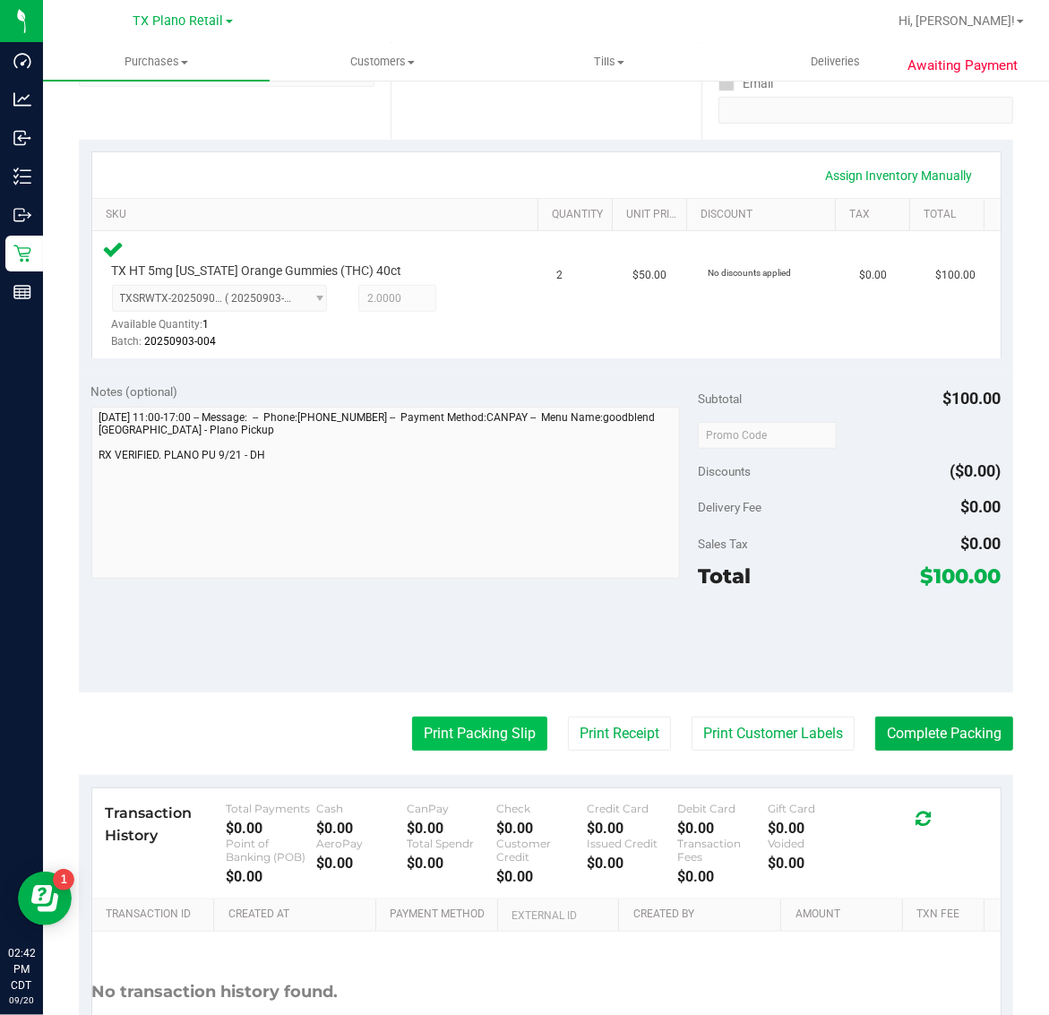
click at [477, 737] on button "Print Packing Slip" at bounding box center [479, 734] width 135 height 34
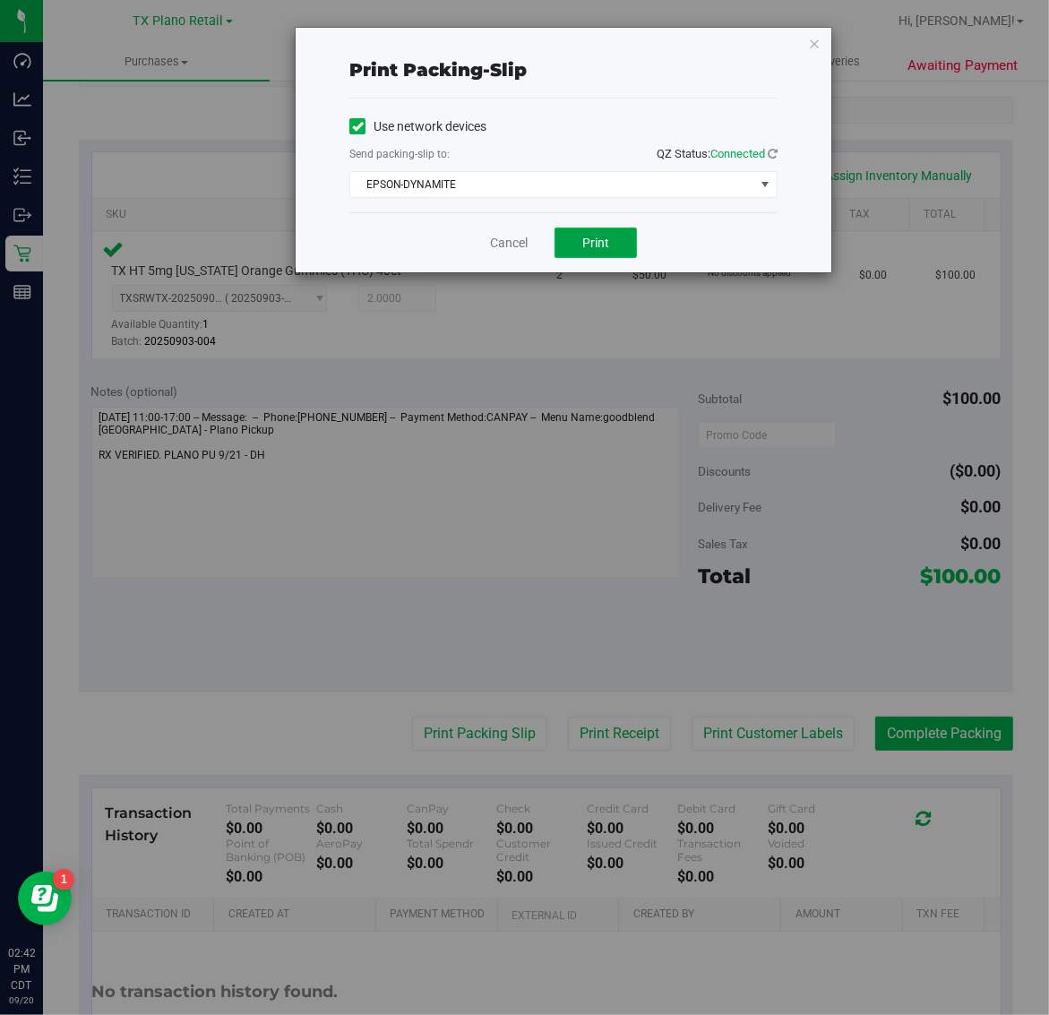
click at [592, 242] on span "Print" at bounding box center [595, 243] width 27 height 14
click at [813, 49] on icon "button" at bounding box center [814, 42] width 13 height 21
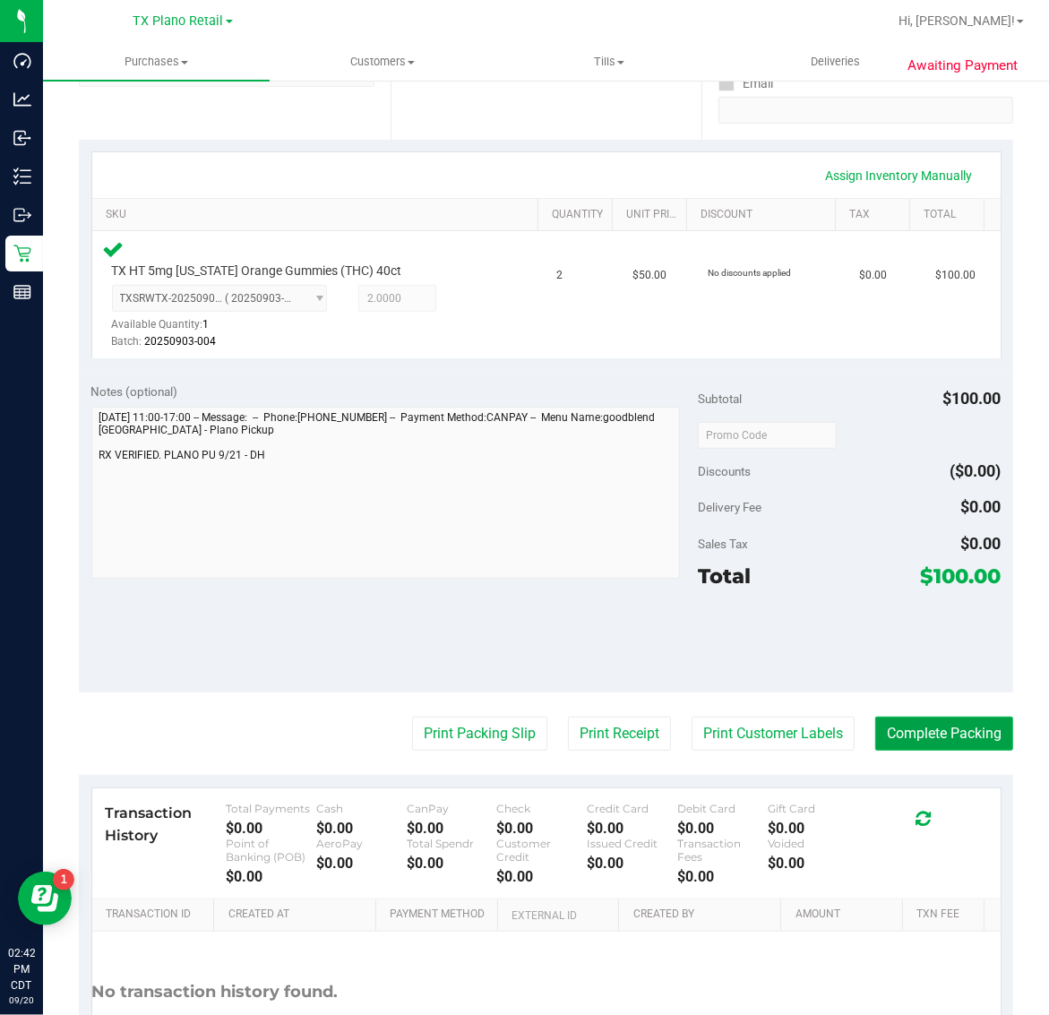
click at [928, 734] on button "Complete Packing" at bounding box center [944, 734] width 138 height 34
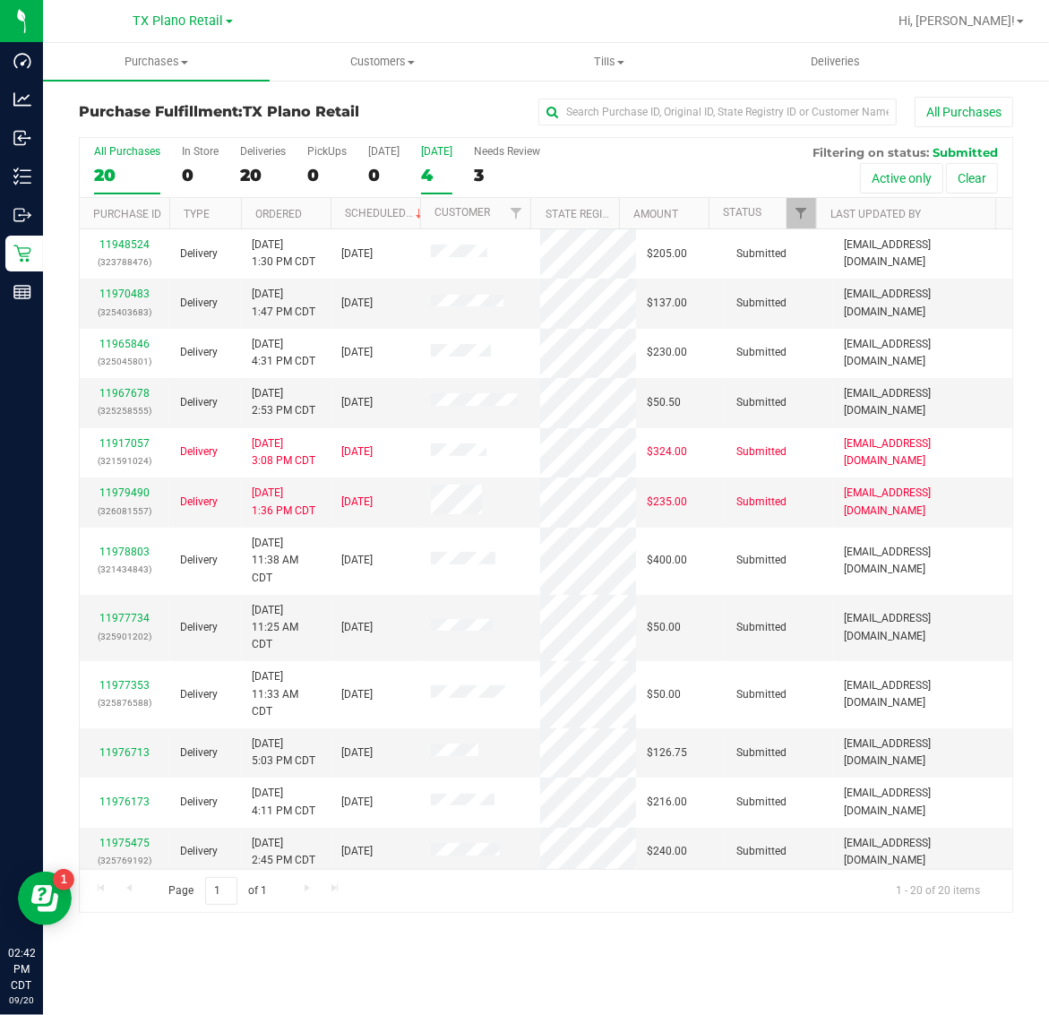
click at [445, 153] on div "[DATE]" at bounding box center [436, 151] width 31 height 13
click at [0, 0] on input "Tomorrow 4" at bounding box center [0, 0] width 0 height 0
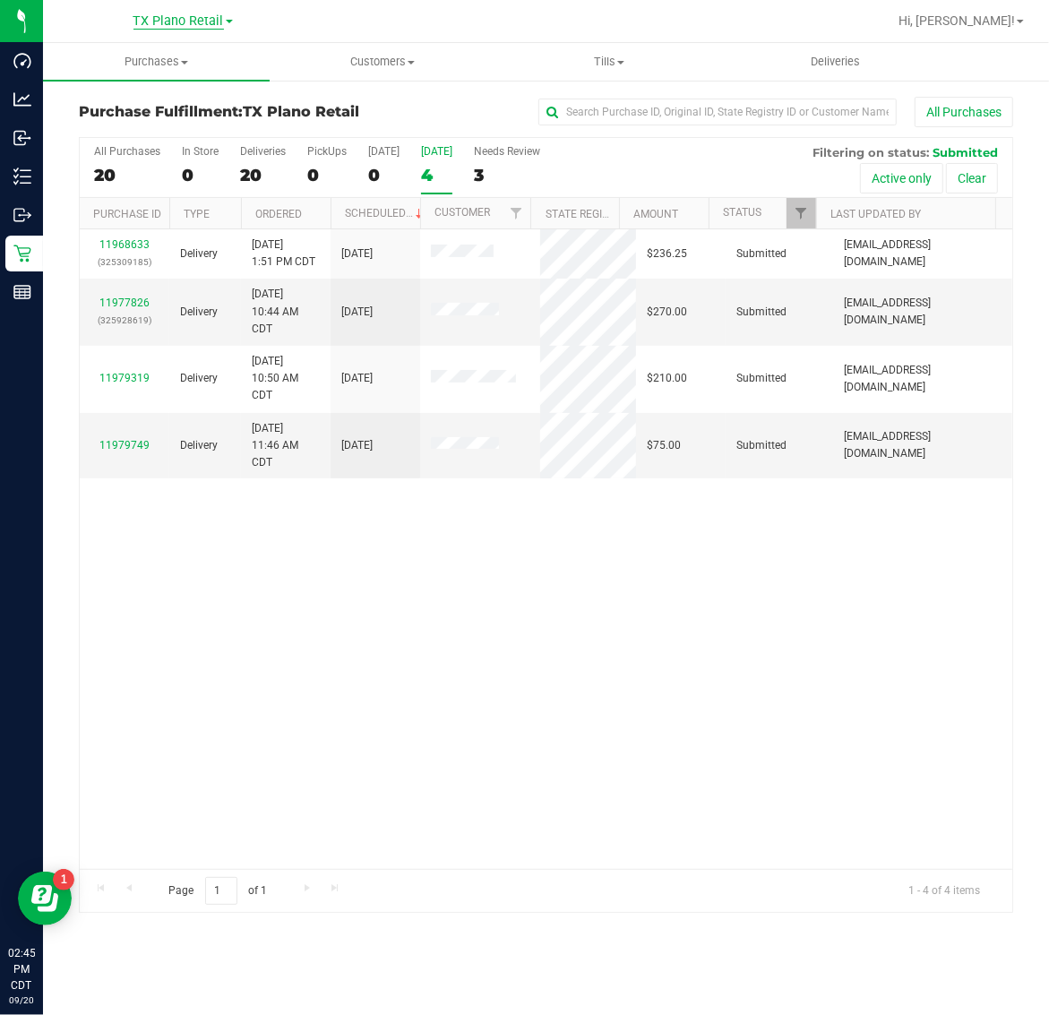
click at [200, 27] on span "TX Plano Retail" at bounding box center [178, 21] width 90 height 16
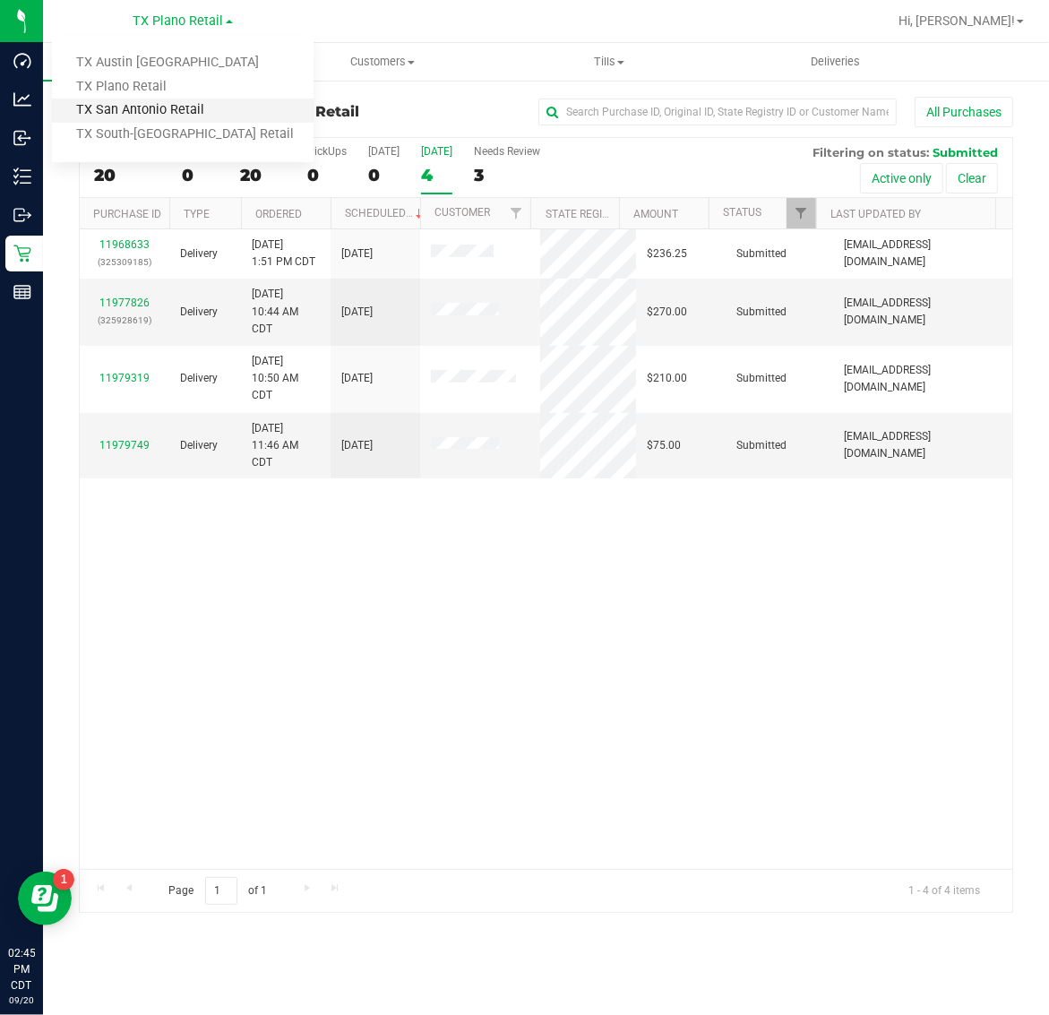
click at [175, 107] on link "TX San Antonio Retail" at bounding box center [183, 111] width 262 height 24
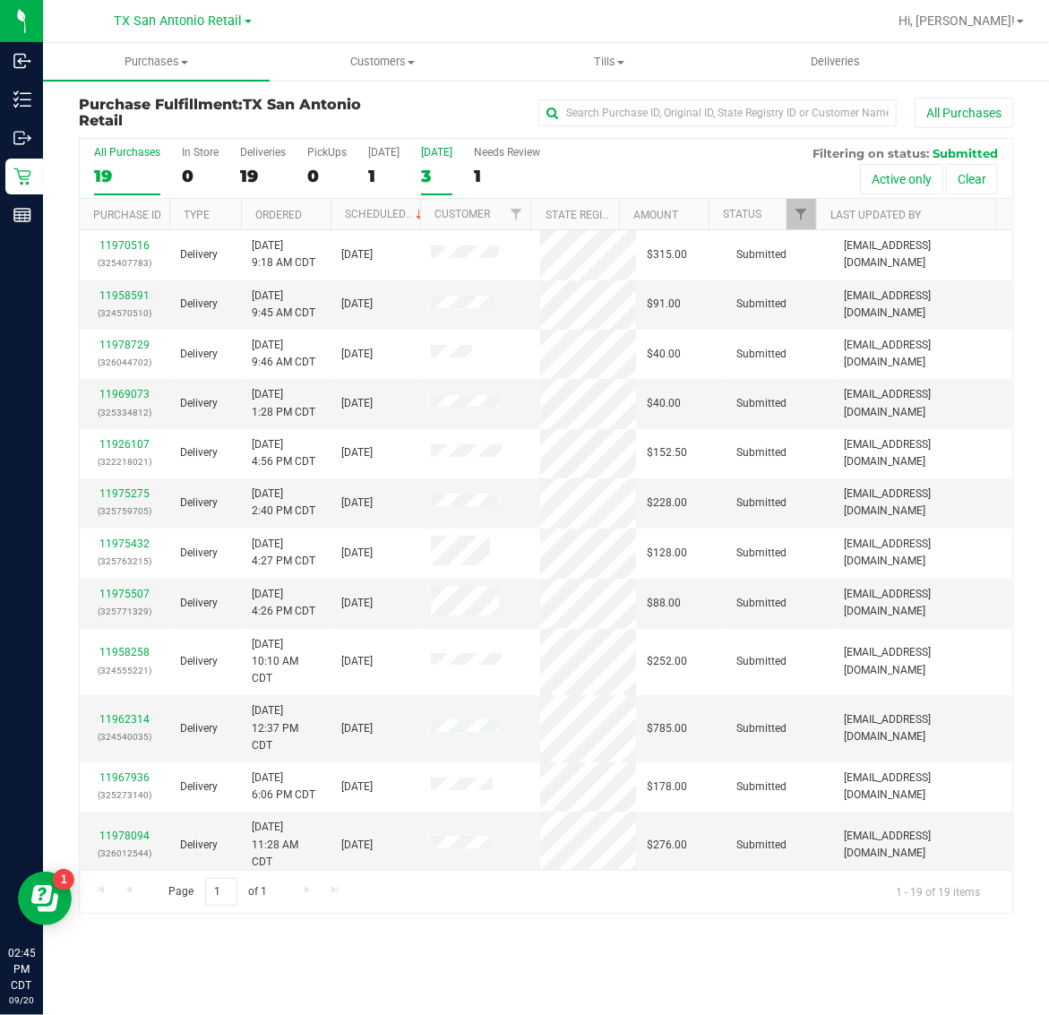
click at [440, 176] on div "3" at bounding box center [436, 176] width 31 height 21
click at [0, 0] on input "Tomorrow 3" at bounding box center [0, 0] width 0 height 0
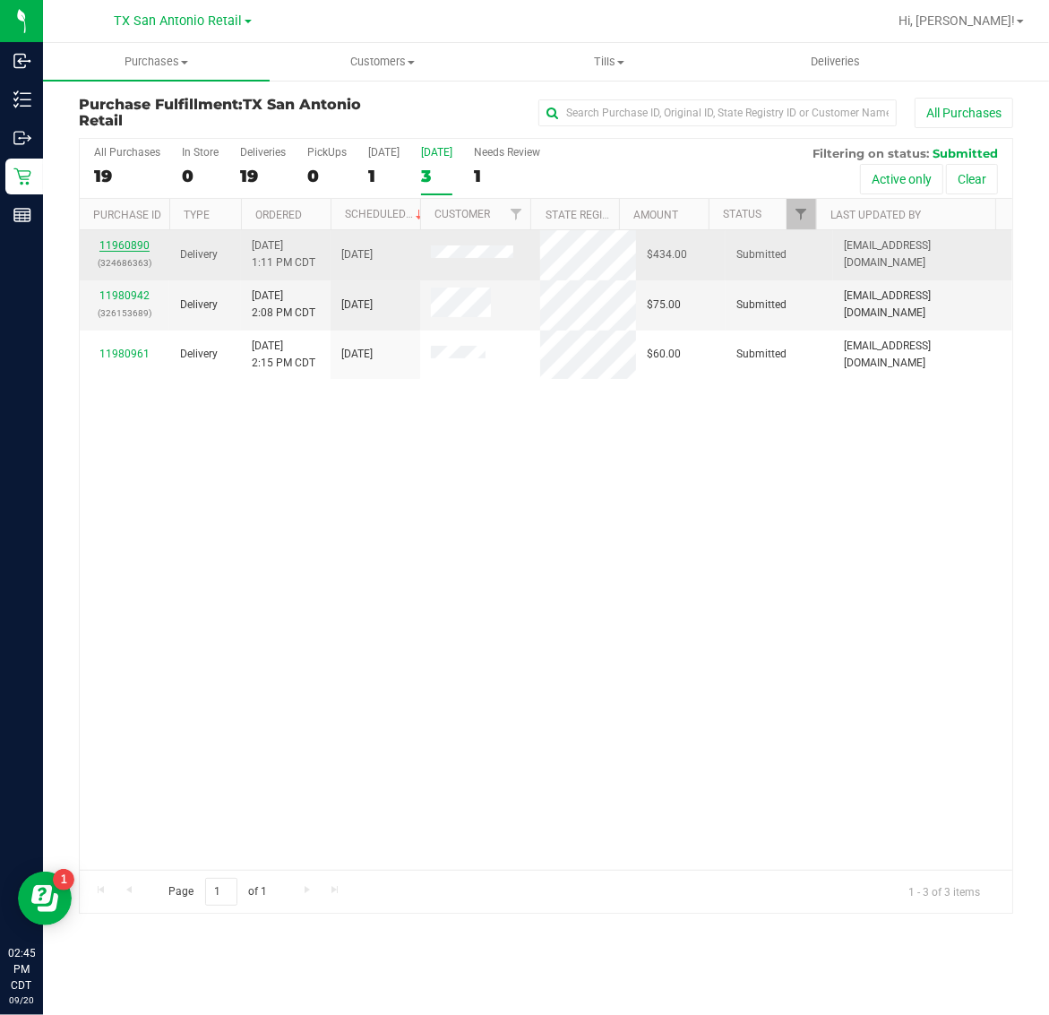
click at [124, 249] on link "11960890" at bounding box center [124, 245] width 50 height 13
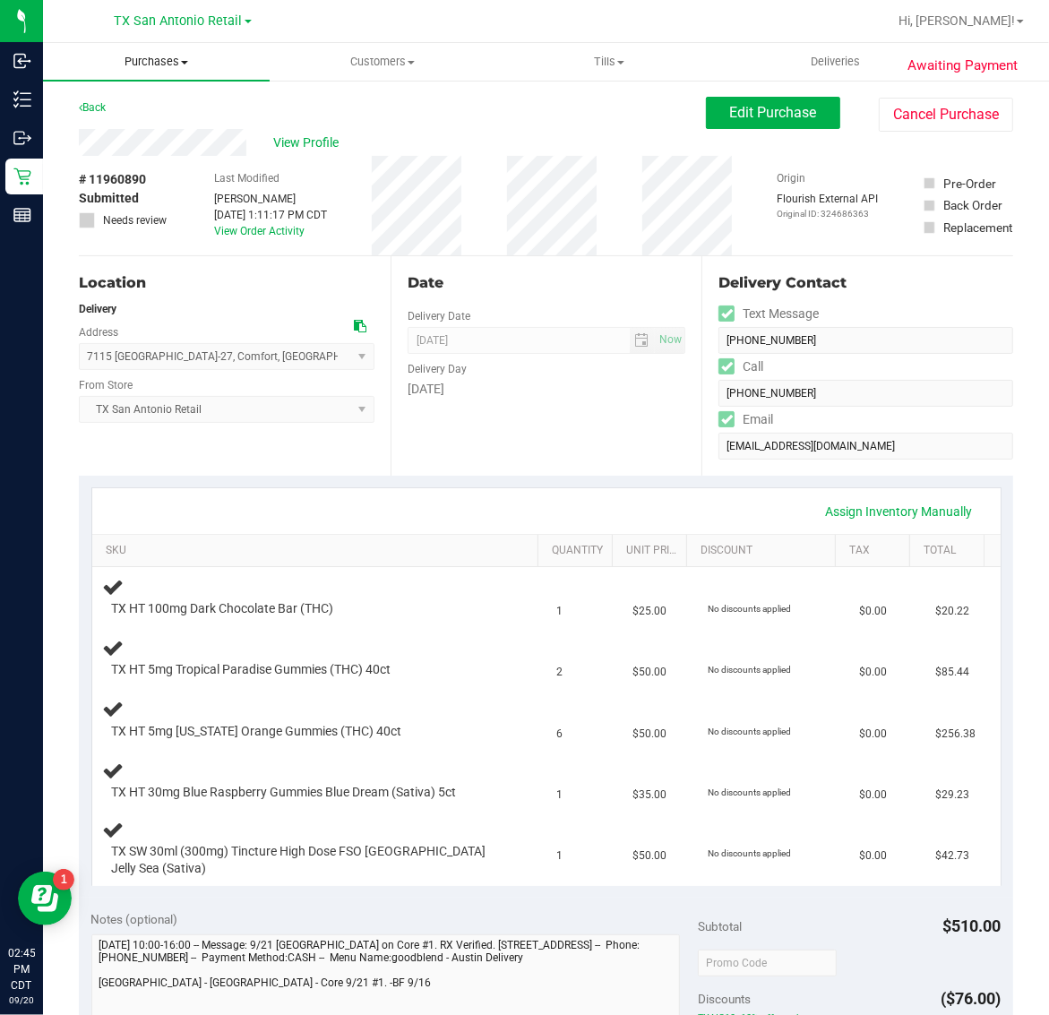
click at [159, 67] on span "Purchases" at bounding box center [156, 62] width 227 height 16
click at [164, 126] on li "Fulfillment" at bounding box center [156, 129] width 227 height 21
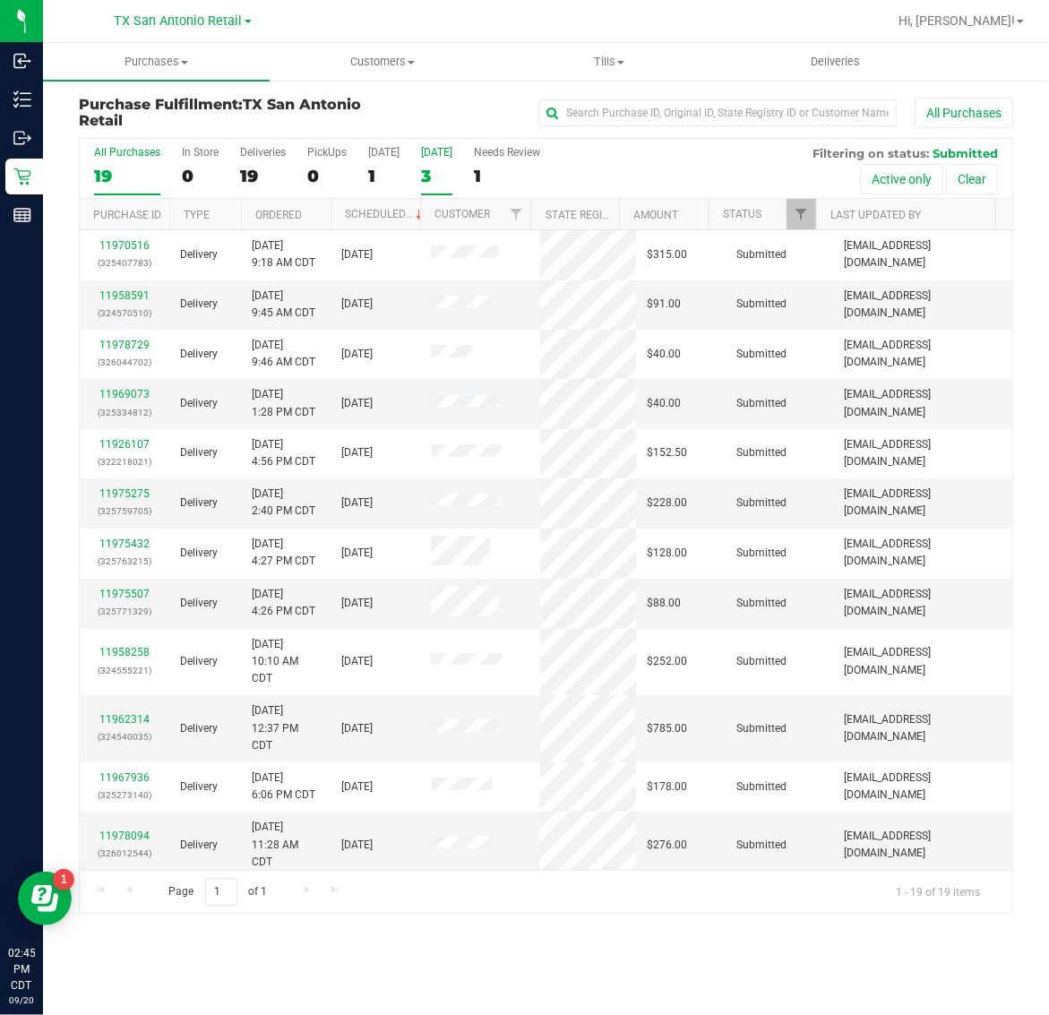
click at [431, 167] on div "3" at bounding box center [436, 176] width 31 height 21
click at [0, 0] on input "Tomorrow 3" at bounding box center [0, 0] width 0 height 0
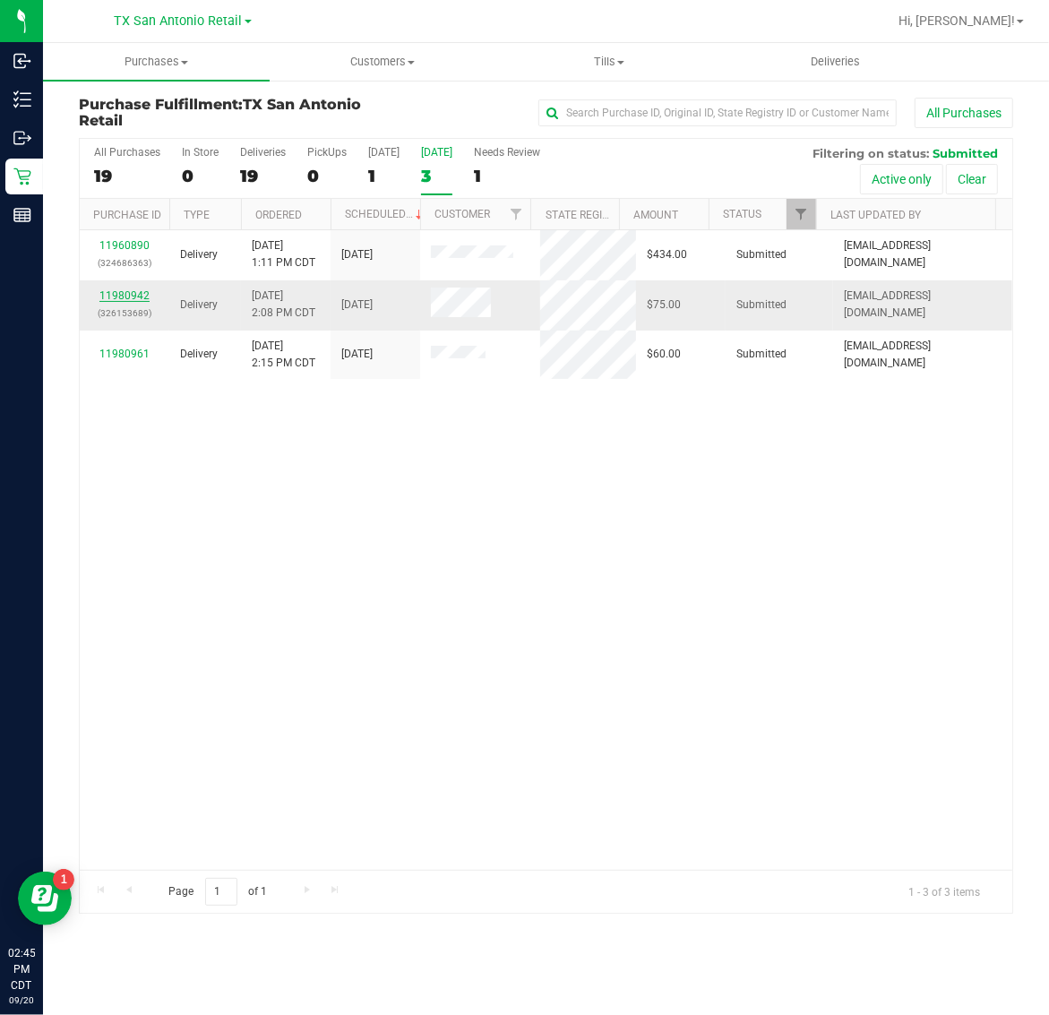
click at [123, 298] on link "11980942" at bounding box center [124, 295] width 50 height 13
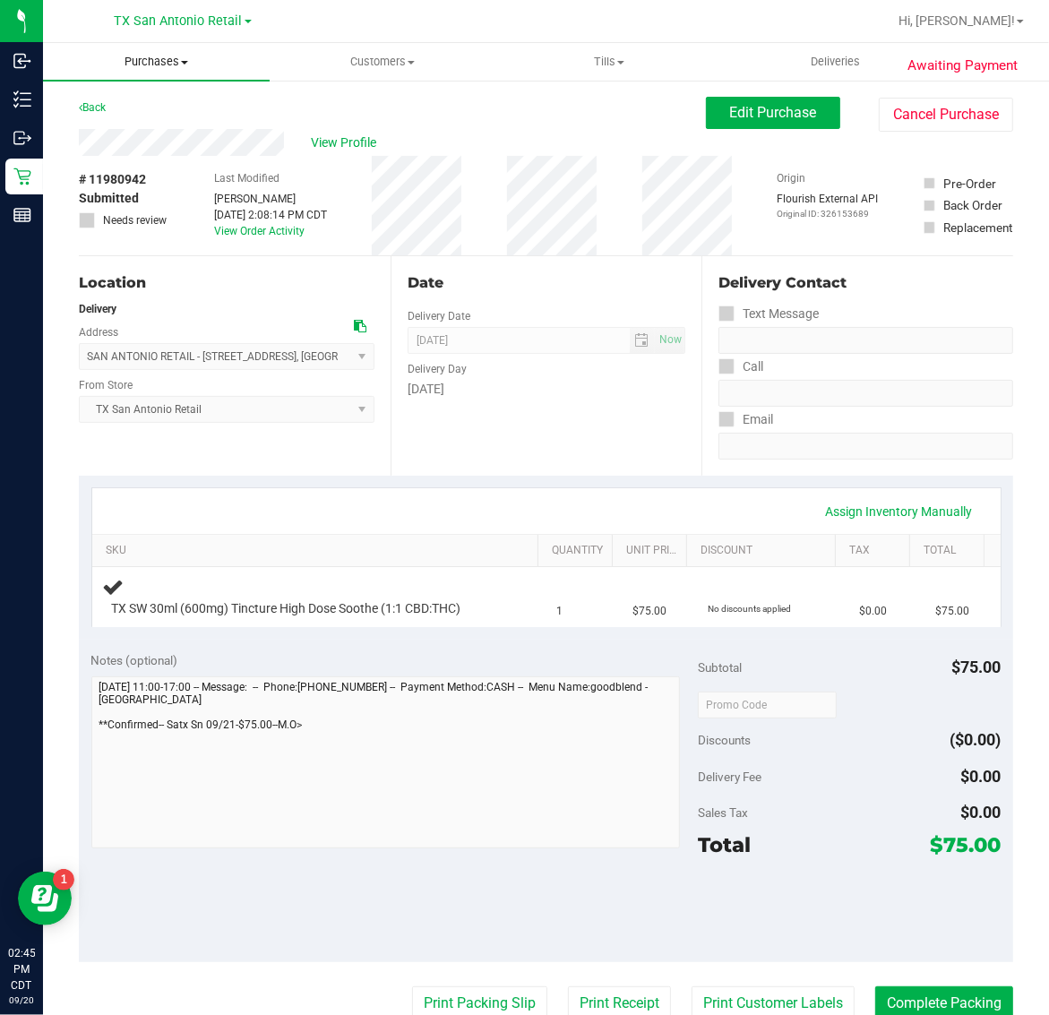
click at [132, 65] on span "Purchases" at bounding box center [156, 62] width 227 height 16
click at [500, 391] on div "[DATE]" at bounding box center [547, 389] width 279 height 19
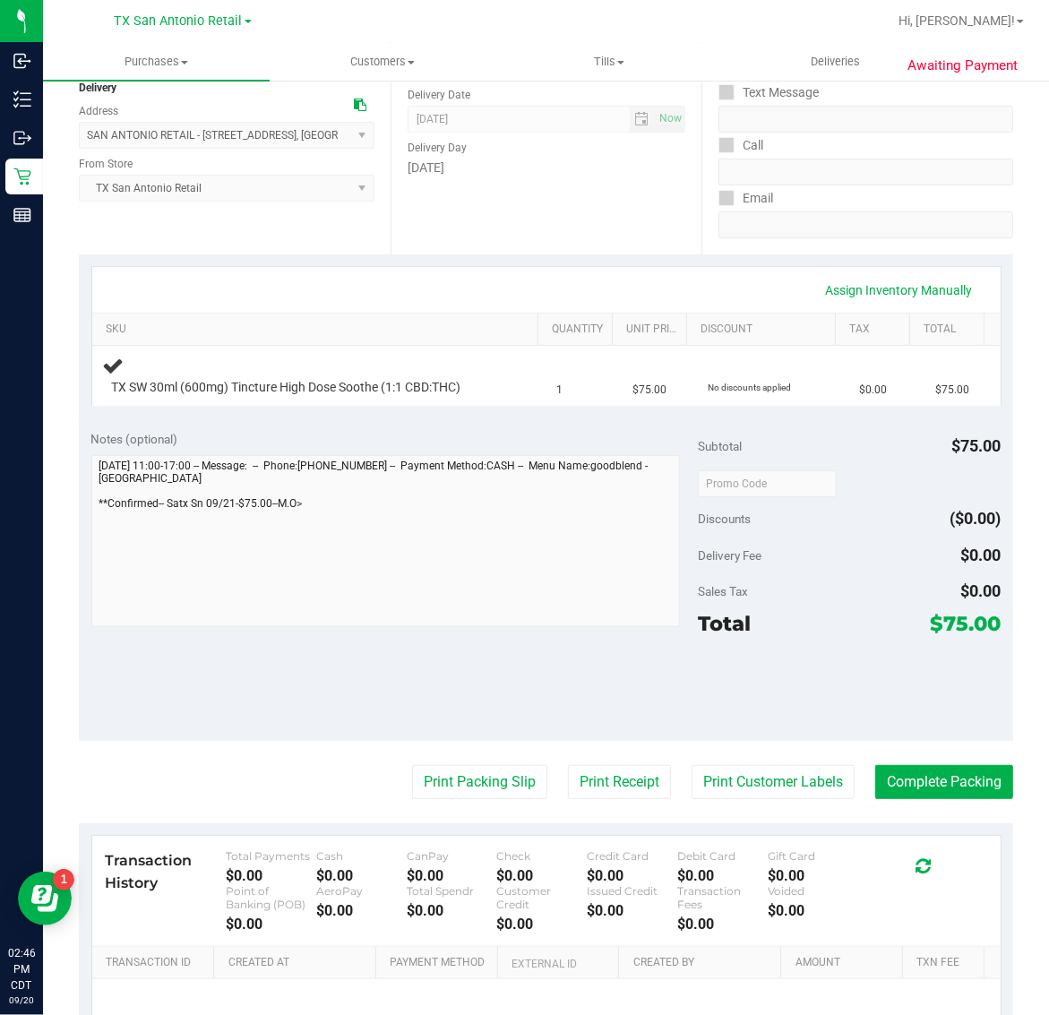
scroll to position [224, 0]
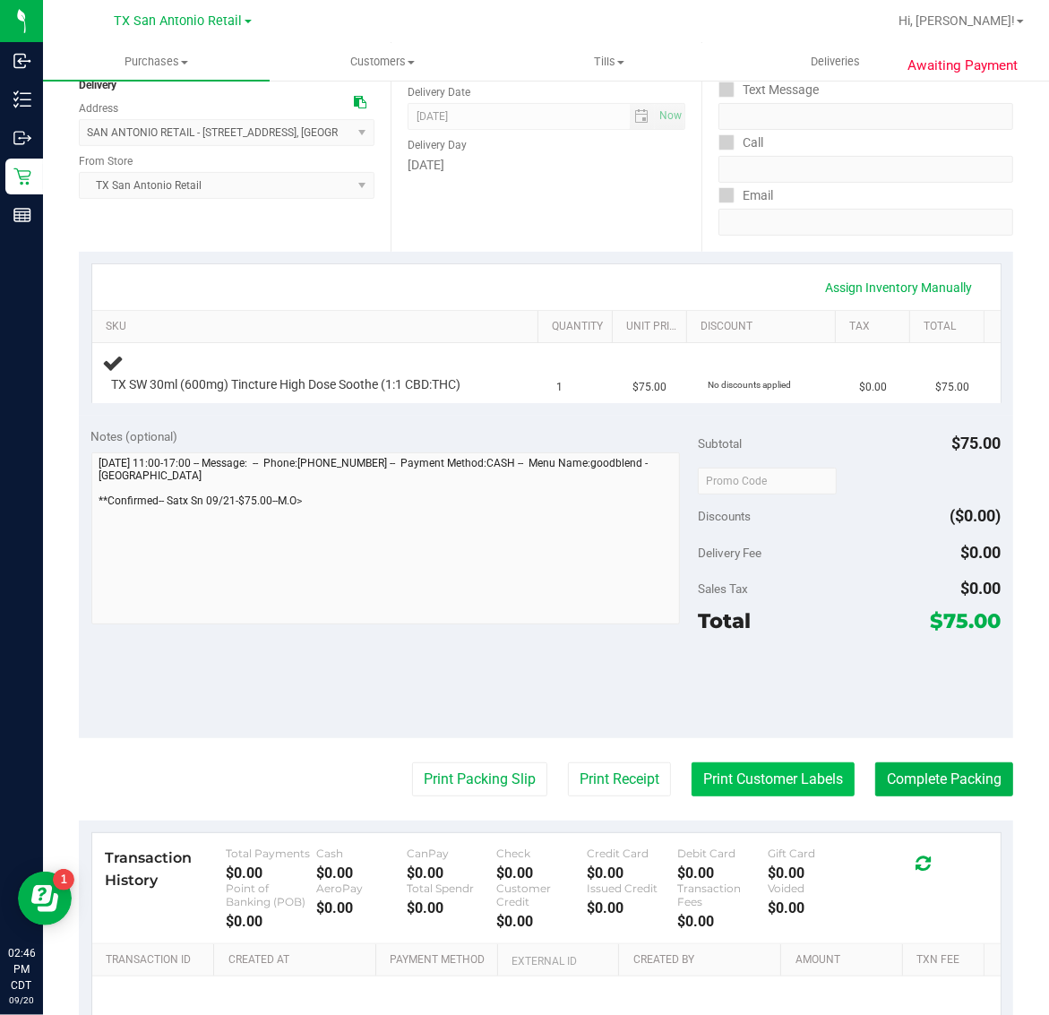
click at [744, 771] on button "Print Customer Labels" at bounding box center [772, 779] width 163 height 34
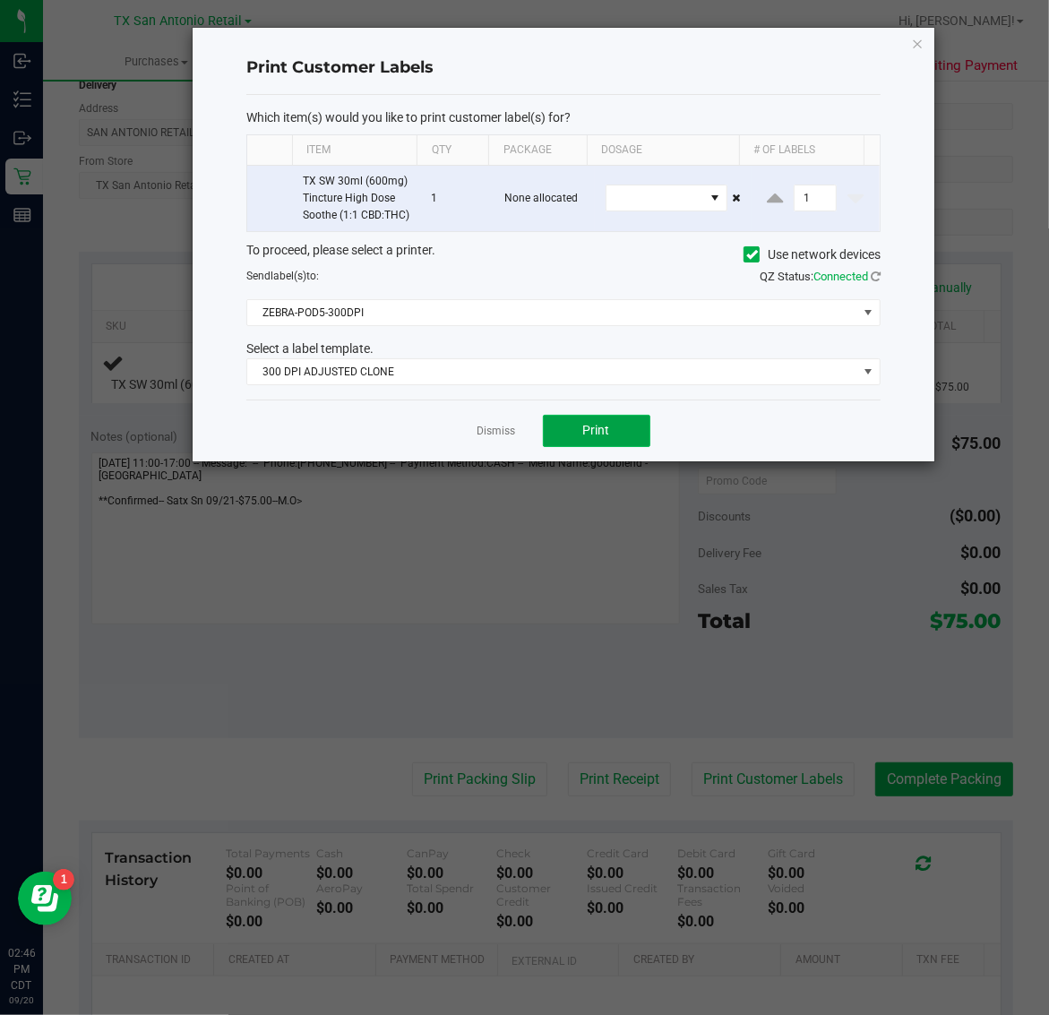
click at [605, 437] on span "Print" at bounding box center [596, 430] width 27 height 14
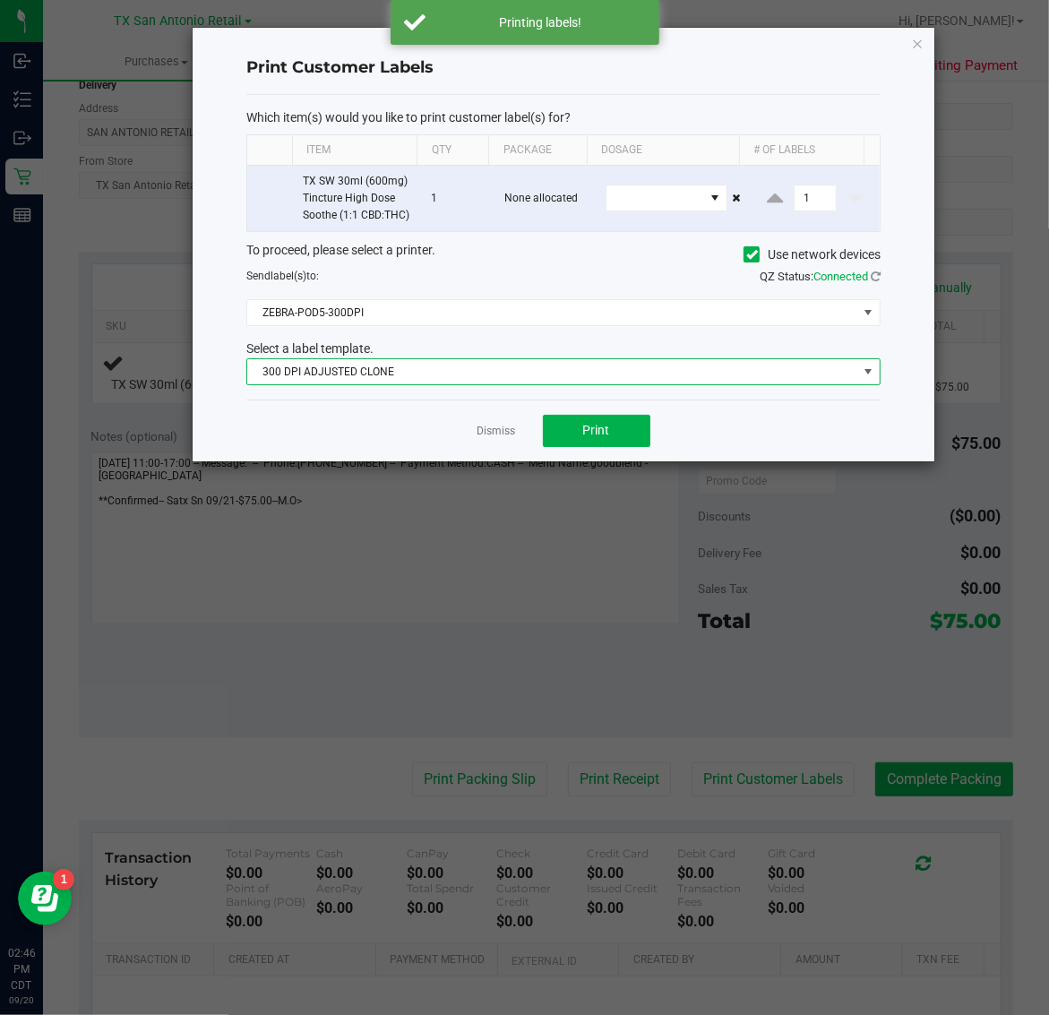
click at [339, 384] on span "300 DPI ADJUSTED CLONE" at bounding box center [552, 371] width 610 height 25
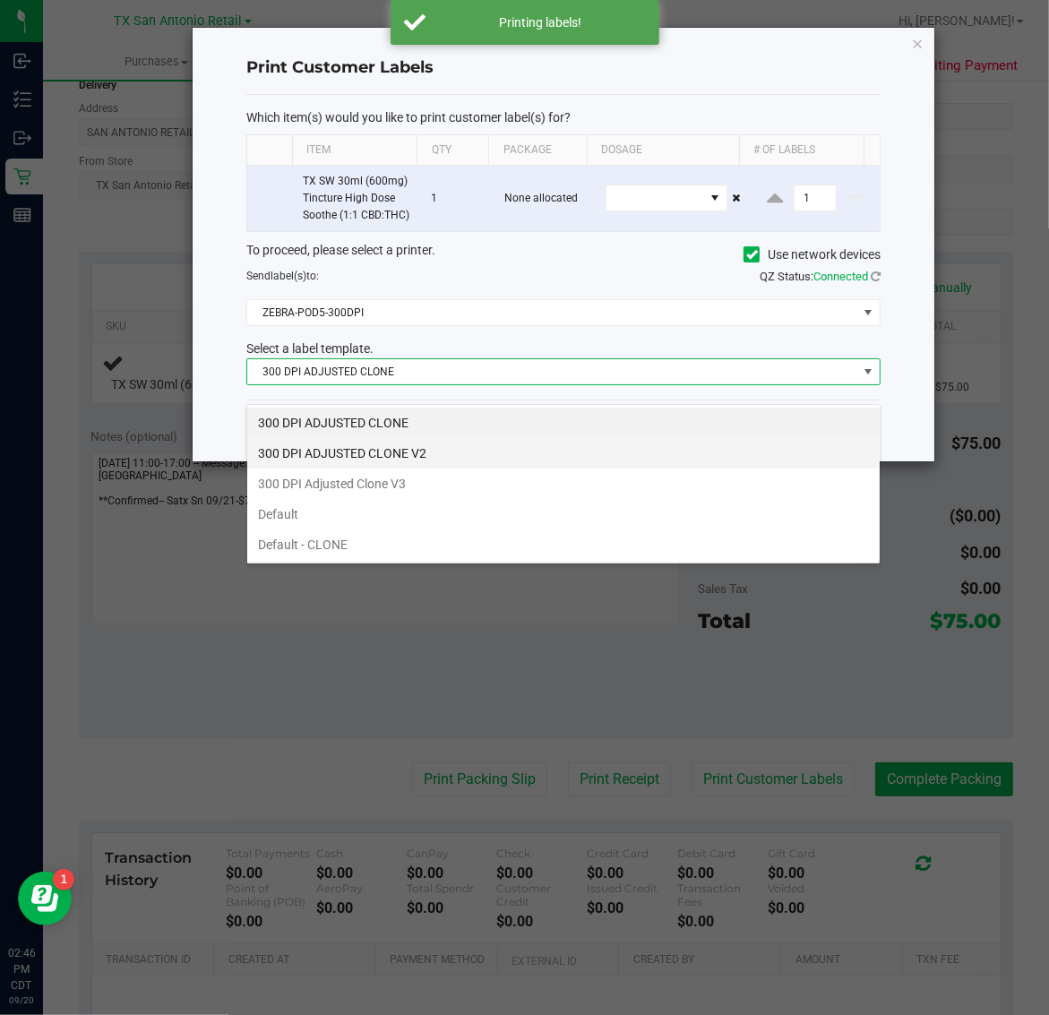
scroll to position [28, 634]
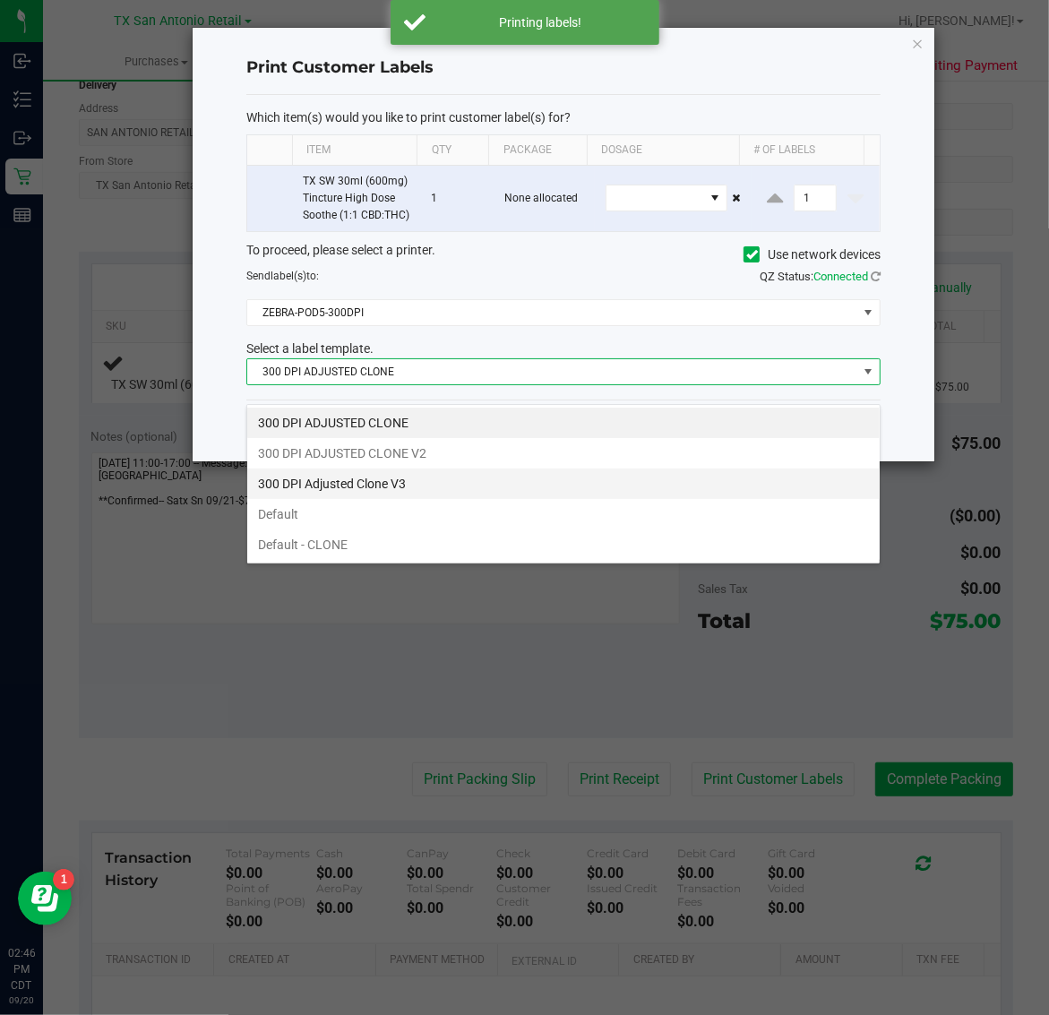
click at [396, 493] on li "300 DPI Adjusted Clone V3" at bounding box center [563, 483] width 632 height 30
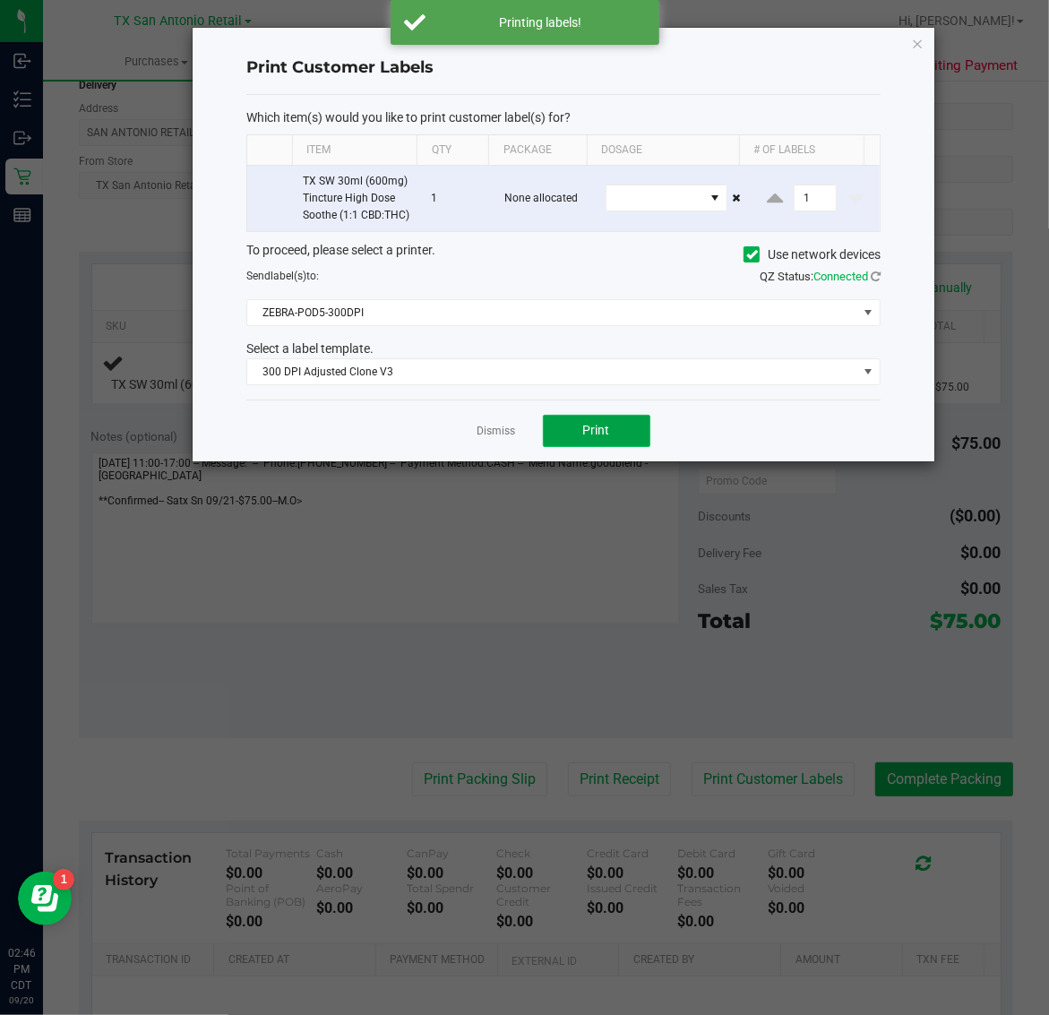
click at [579, 447] on button "Print" at bounding box center [596, 431] width 107 height 32
click at [914, 39] on icon "button" at bounding box center [918, 42] width 13 height 21
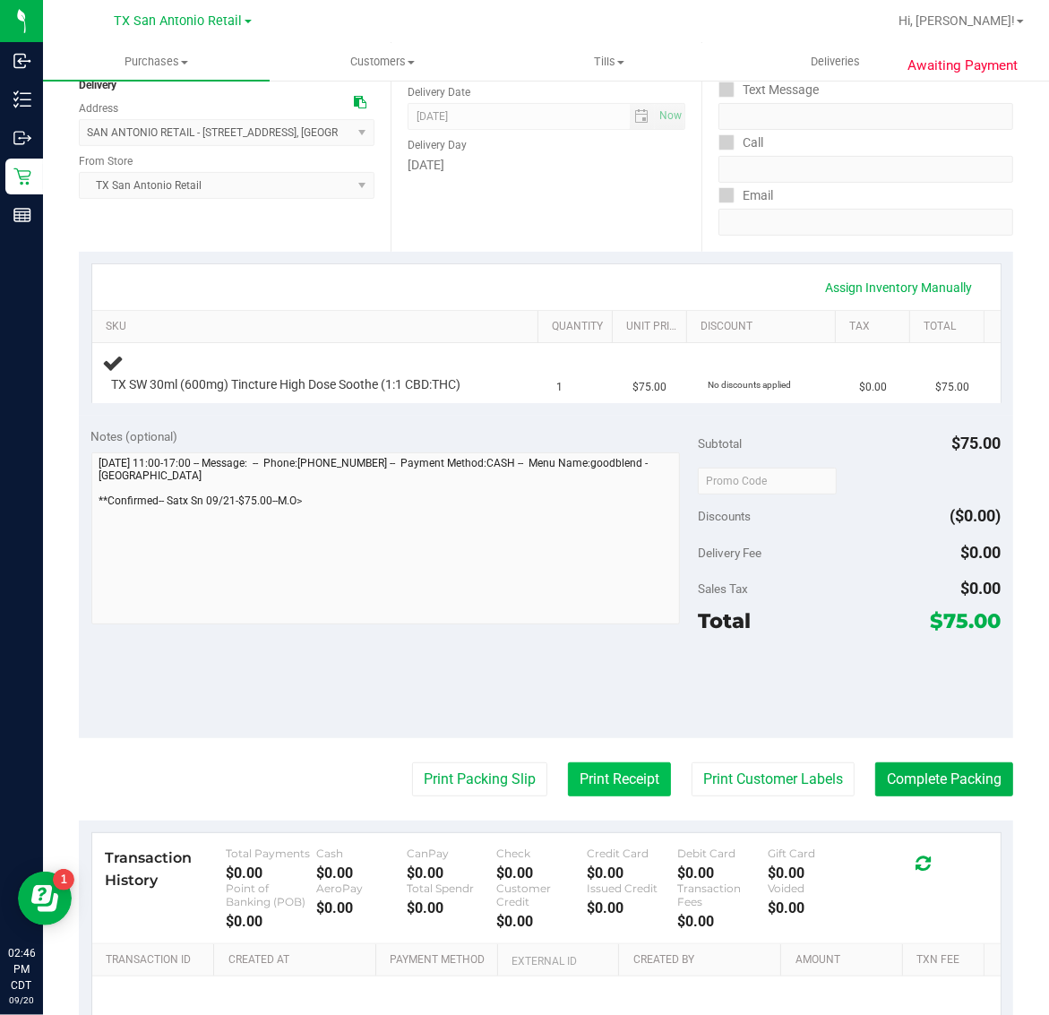
click at [601, 769] on button "Print Receipt" at bounding box center [619, 779] width 103 height 34
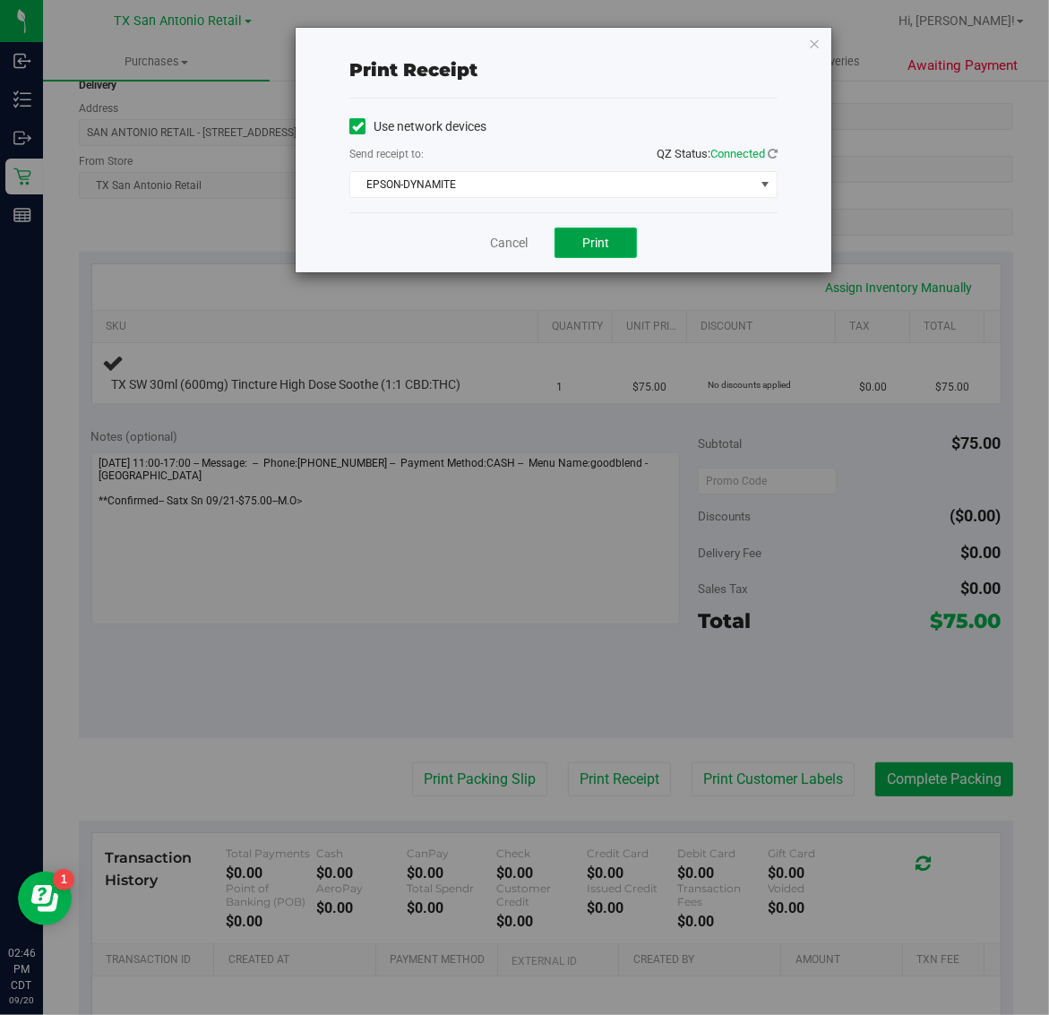
click at [605, 233] on button "Print" at bounding box center [595, 243] width 82 height 30
click at [813, 47] on icon "button" at bounding box center [814, 42] width 13 height 21
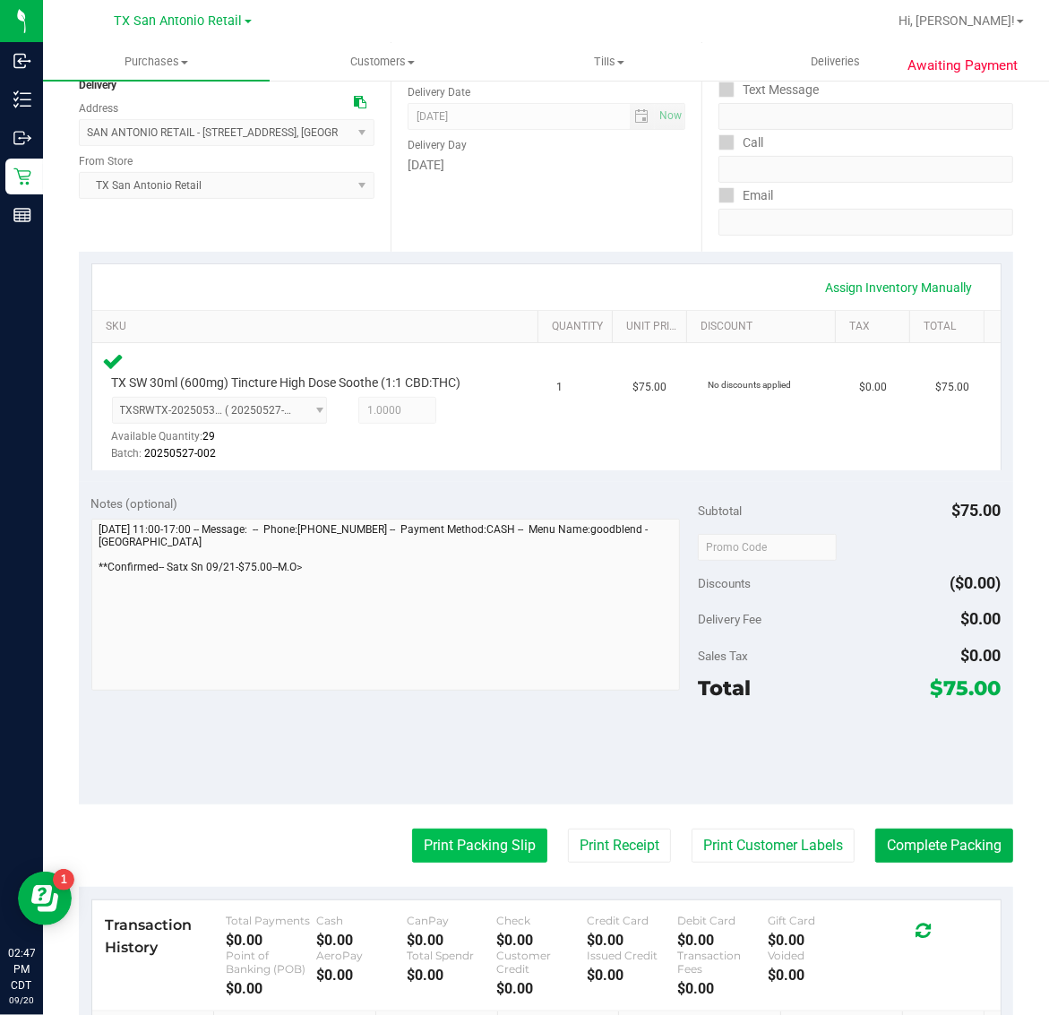
click at [439, 845] on button "Print Packing Slip" at bounding box center [479, 846] width 135 height 34
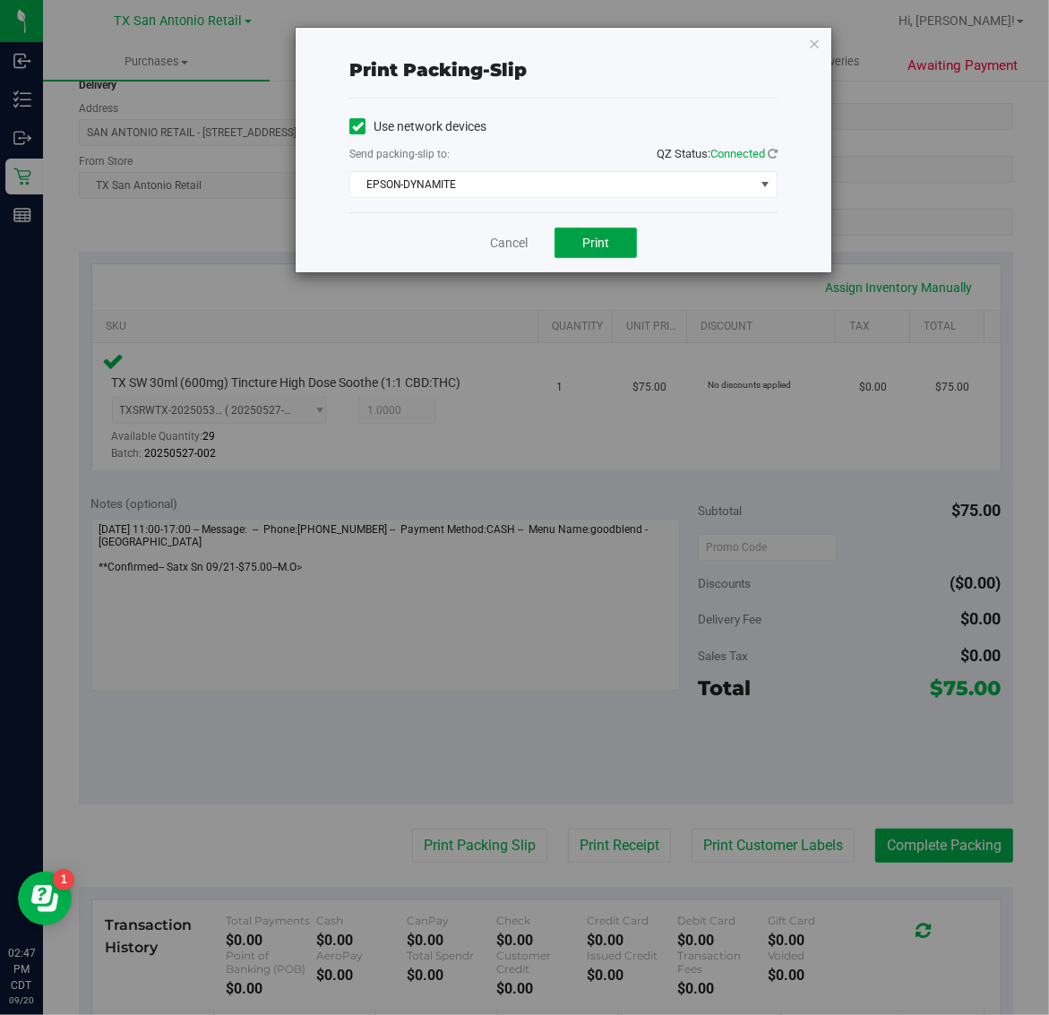
click at [614, 239] on button "Print" at bounding box center [595, 243] width 82 height 30
click at [813, 42] on icon "button" at bounding box center [814, 42] width 13 height 21
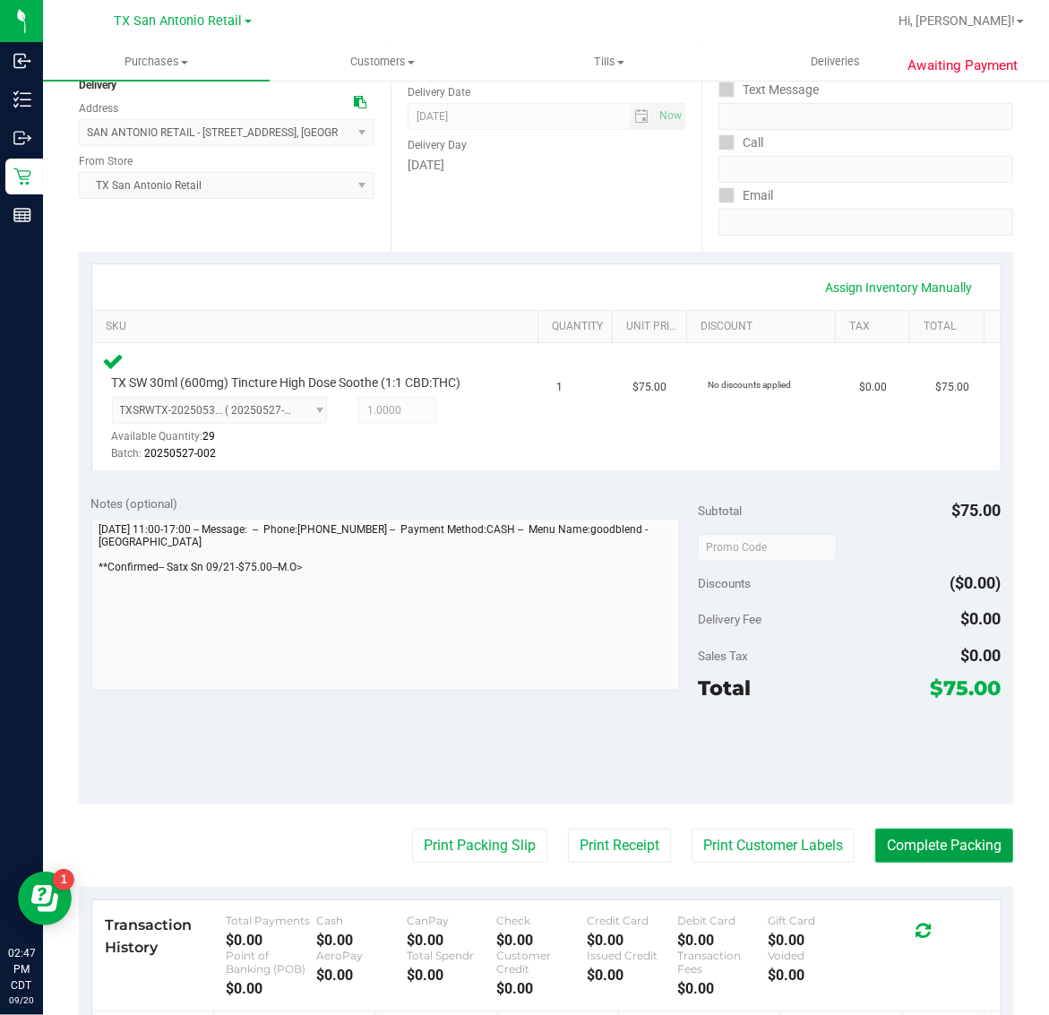
click at [934, 842] on button "Complete Packing" at bounding box center [944, 846] width 138 height 34
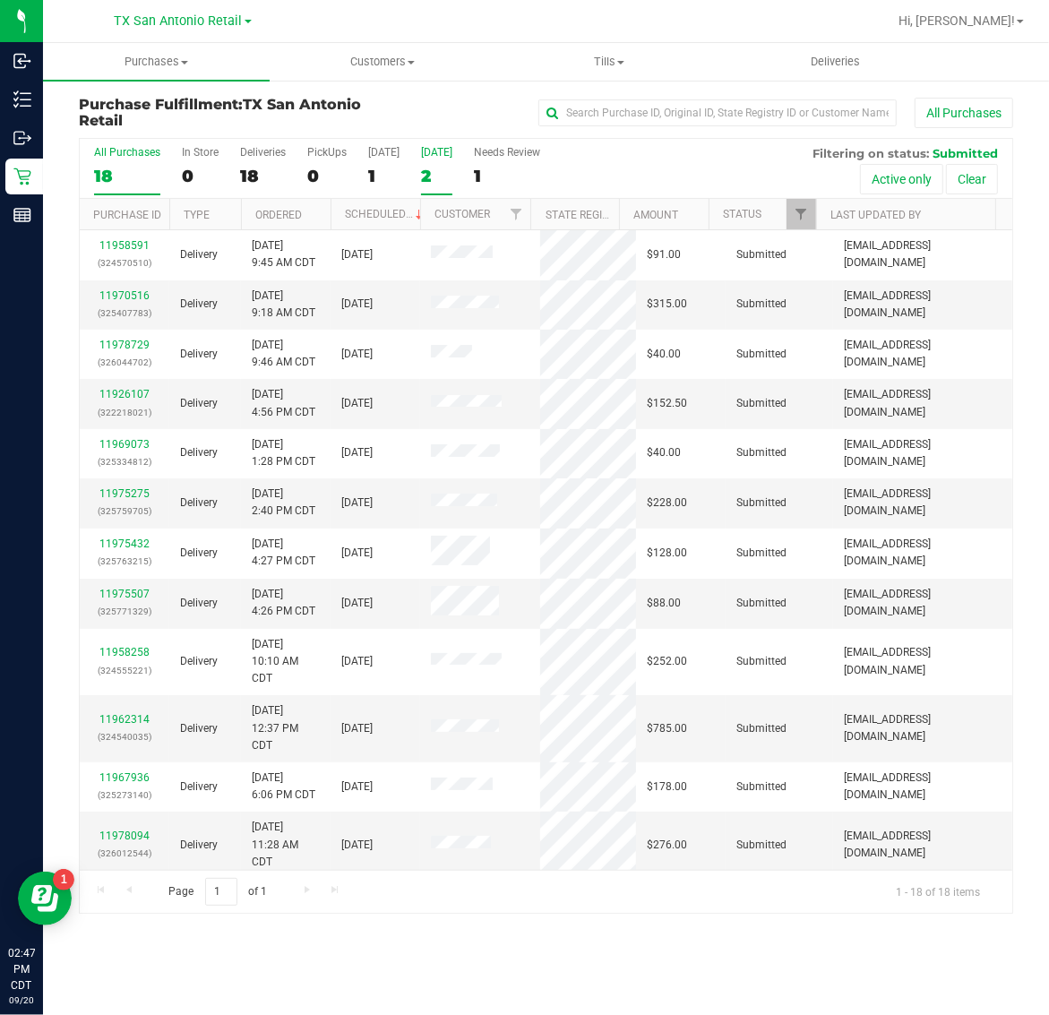
click at [452, 170] on div "2" at bounding box center [436, 176] width 31 height 21
click at [0, 0] on input "Tomorrow 2" at bounding box center [0, 0] width 0 height 0
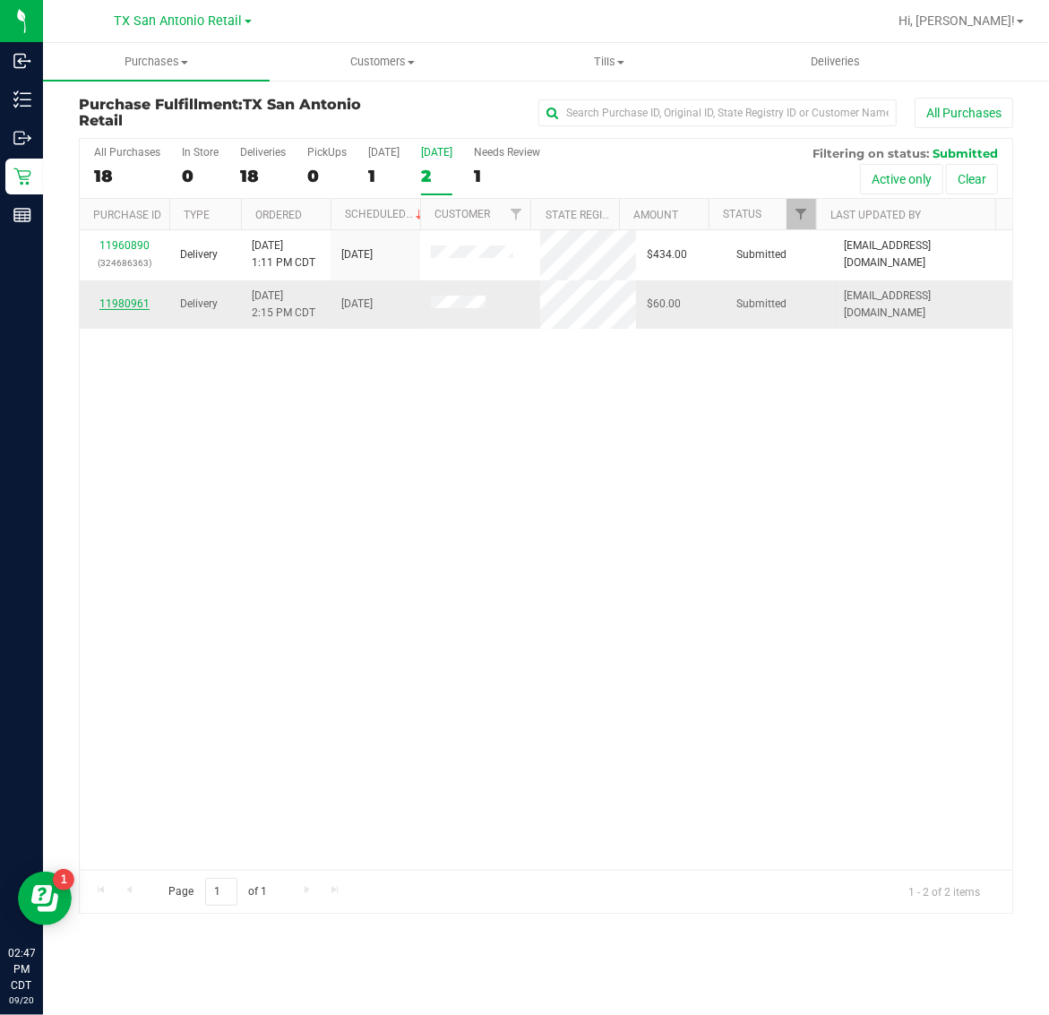
click at [135, 301] on link "11980961" at bounding box center [124, 303] width 50 height 13
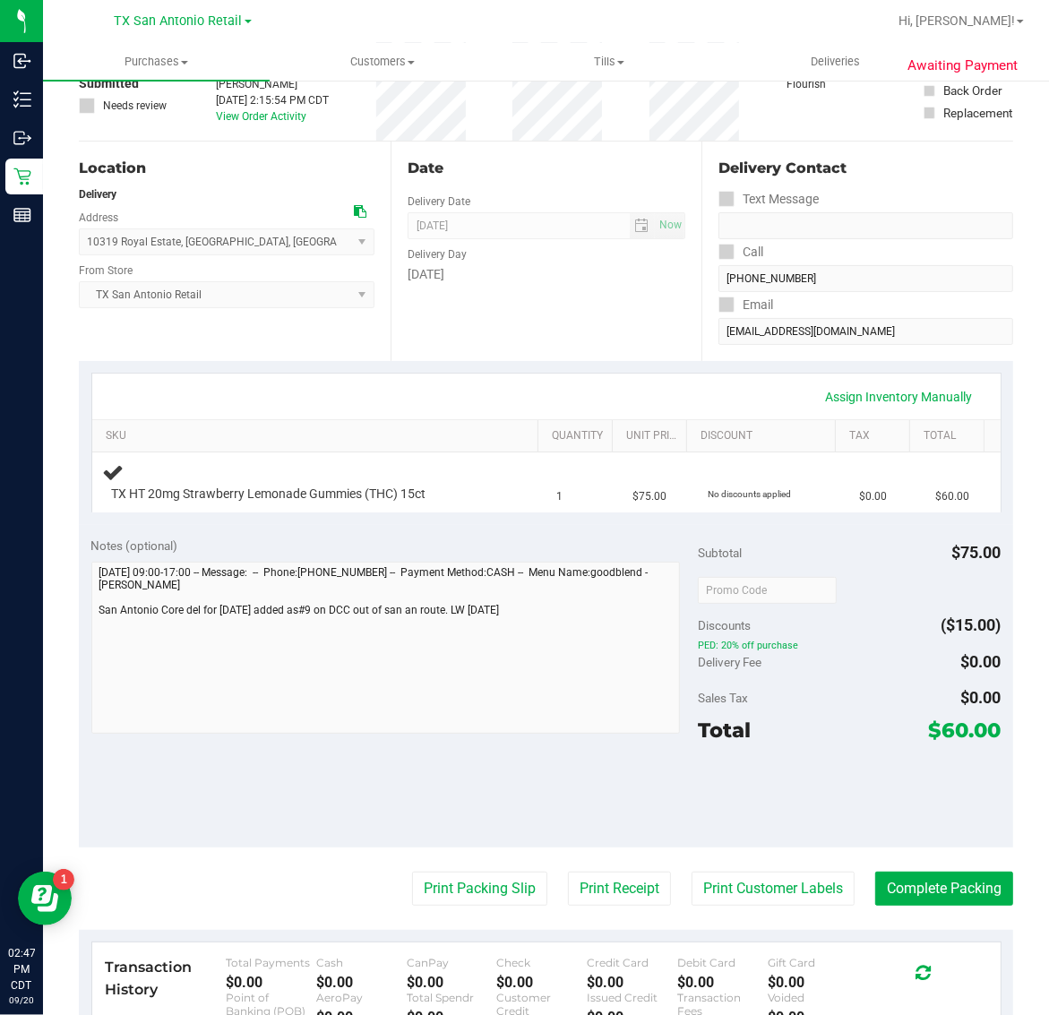
scroll to position [224, 0]
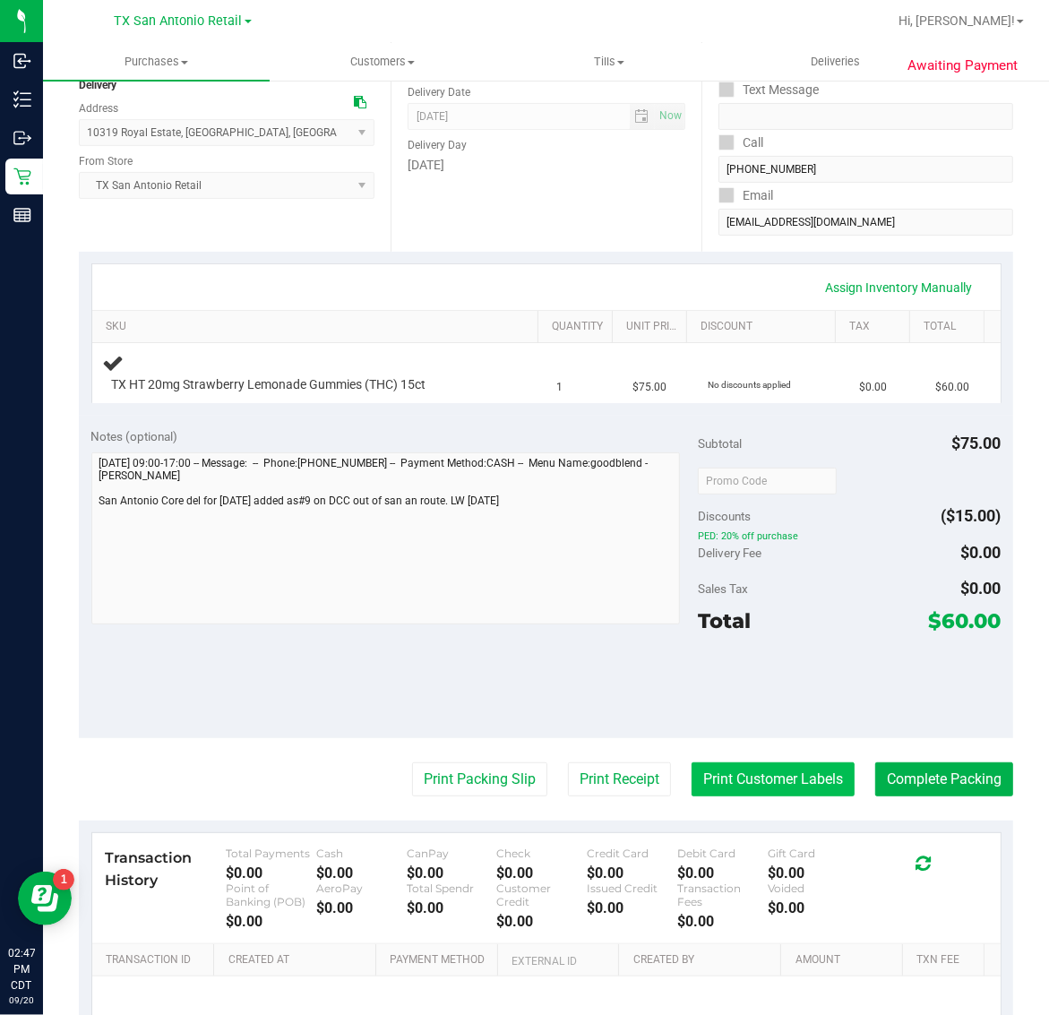
click at [739, 772] on button "Print Customer Labels" at bounding box center [772, 779] width 163 height 34
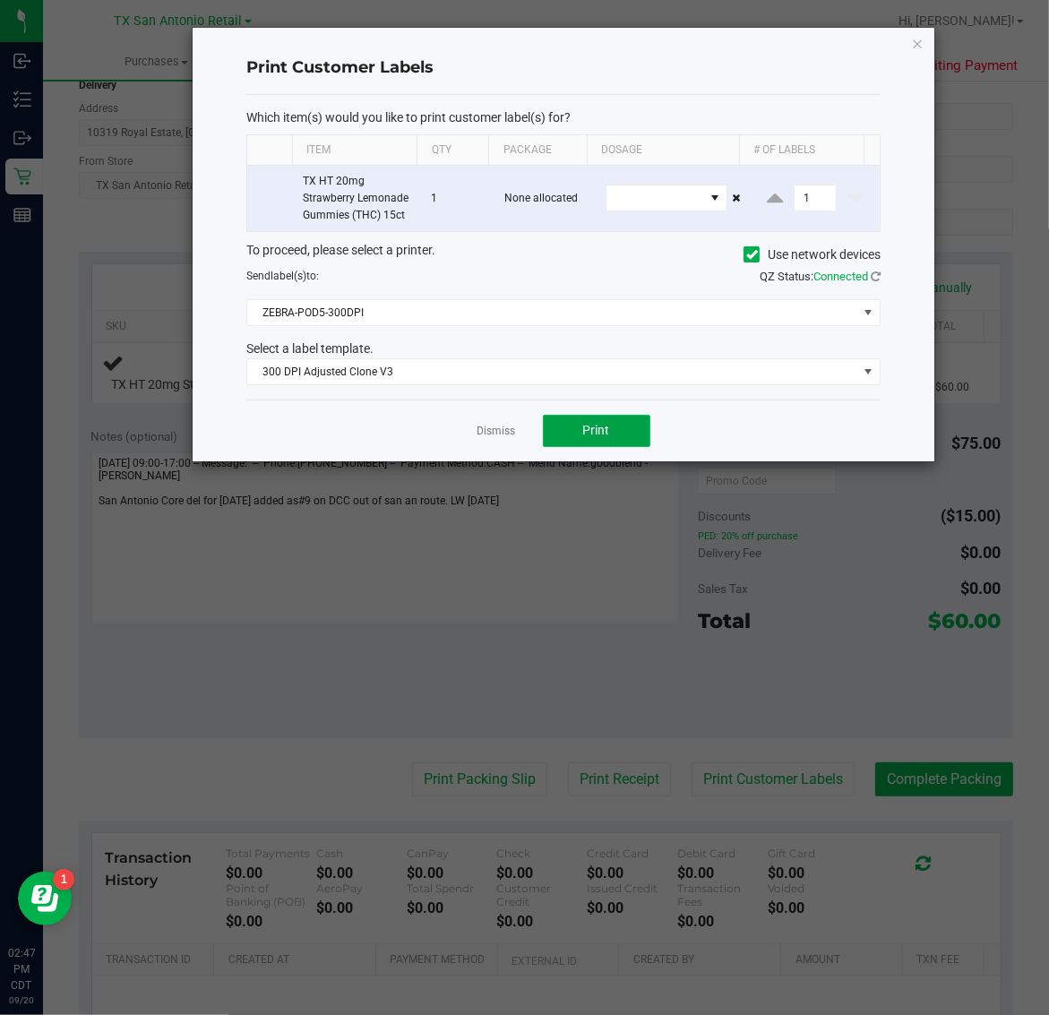
click at [594, 437] on span "Print" at bounding box center [596, 430] width 27 height 14
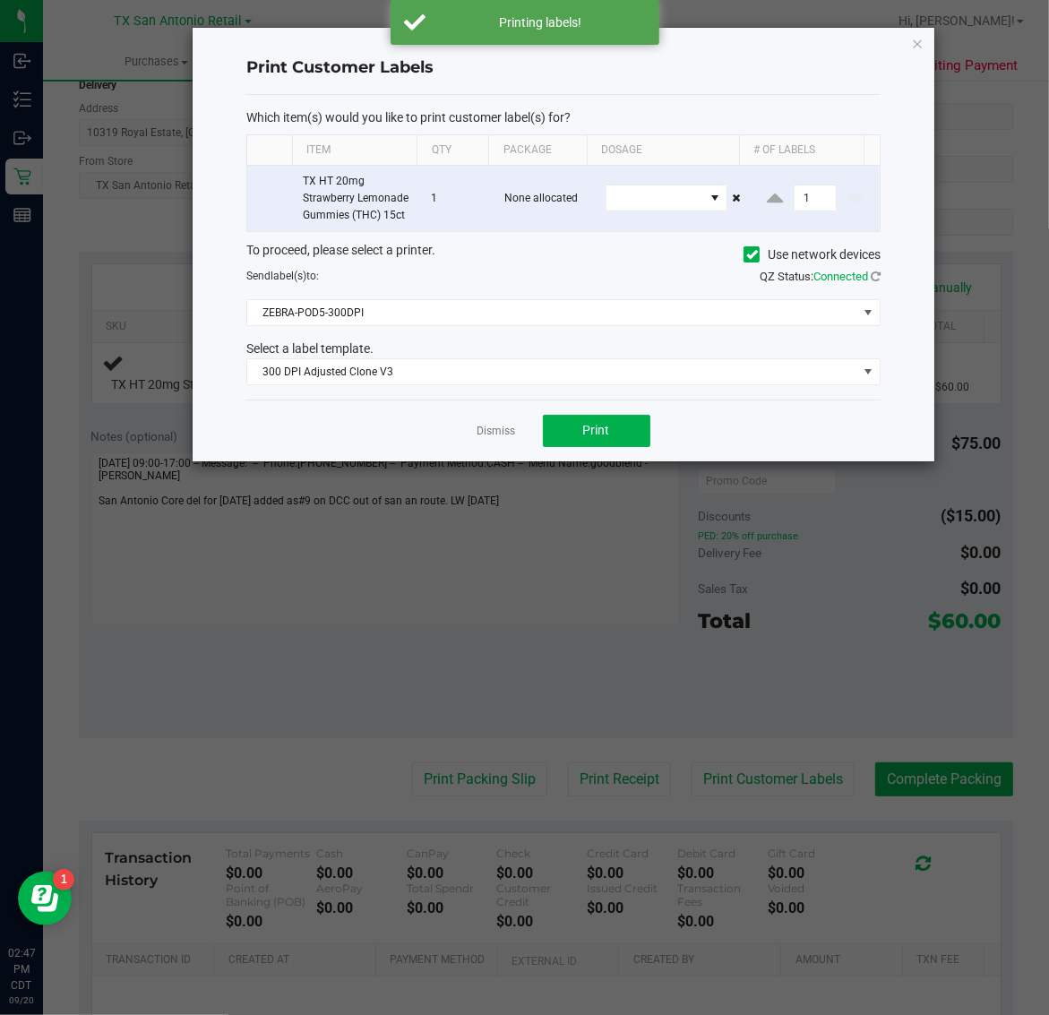
click at [910, 39] on div "Print Customer Labels Which item(s) would you like to print customer label(s) f…" at bounding box center [564, 245] width 742 height 434
click at [915, 38] on icon "button" at bounding box center [918, 42] width 13 height 21
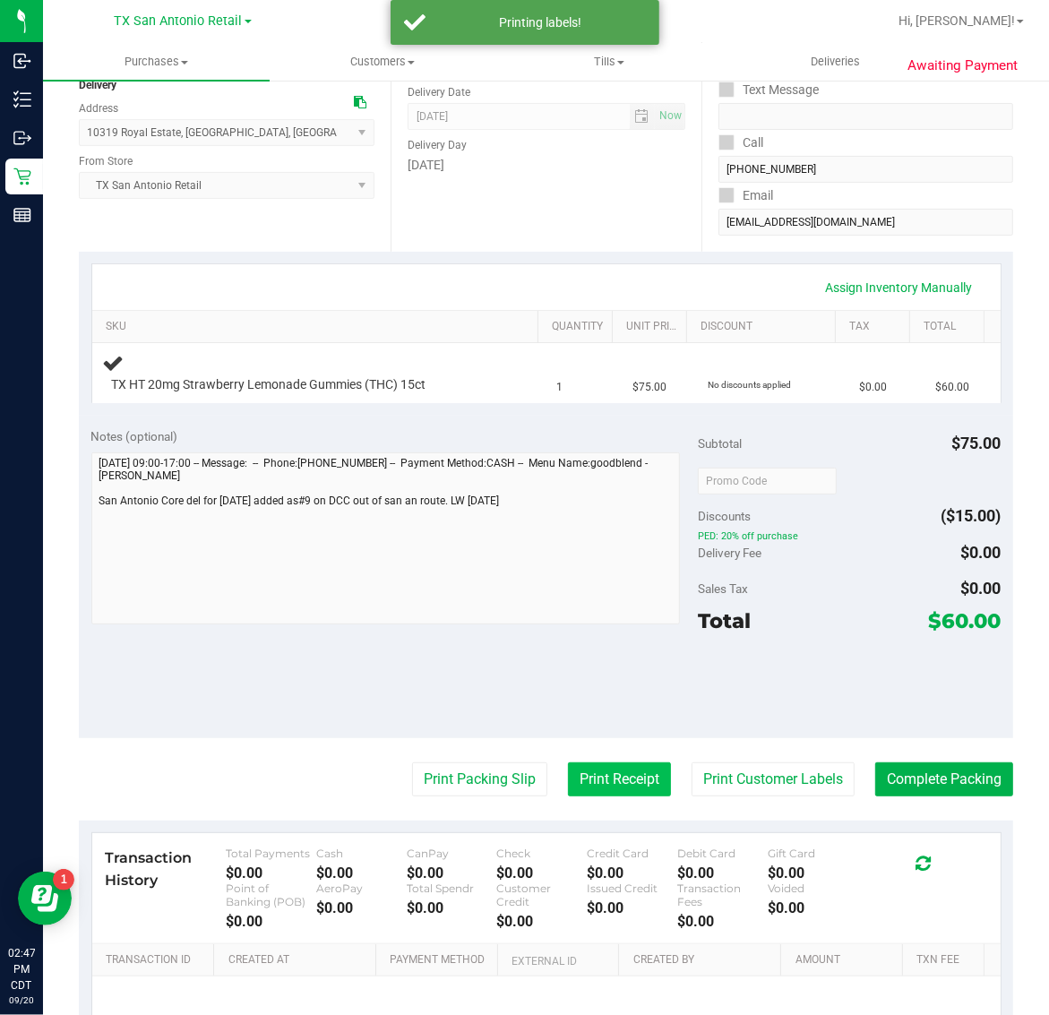
click at [596, 777] on button "Print Receipt" at bounding box center [619, 779] width 103 height 34
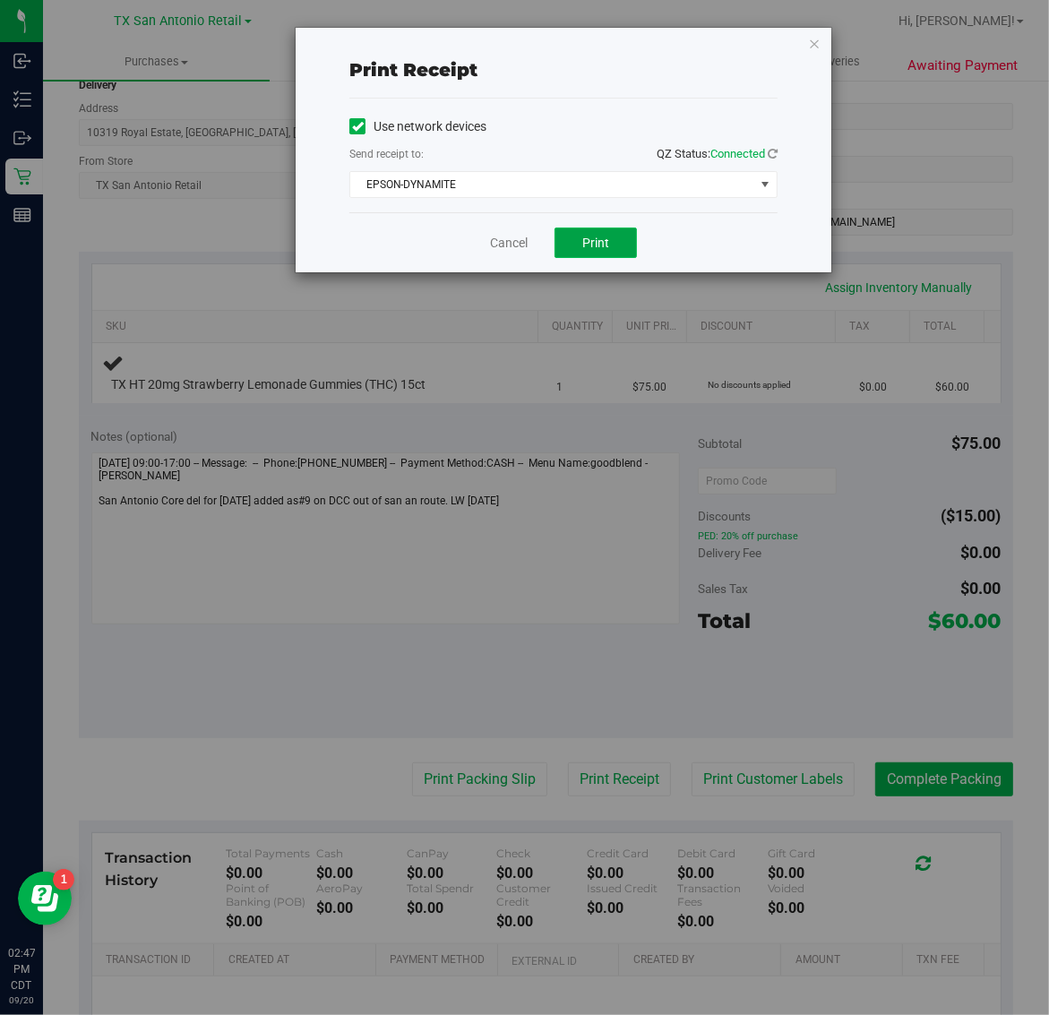
click at [588, 231] on button "Print" at bounding box center [595, 243] width 82 height 30
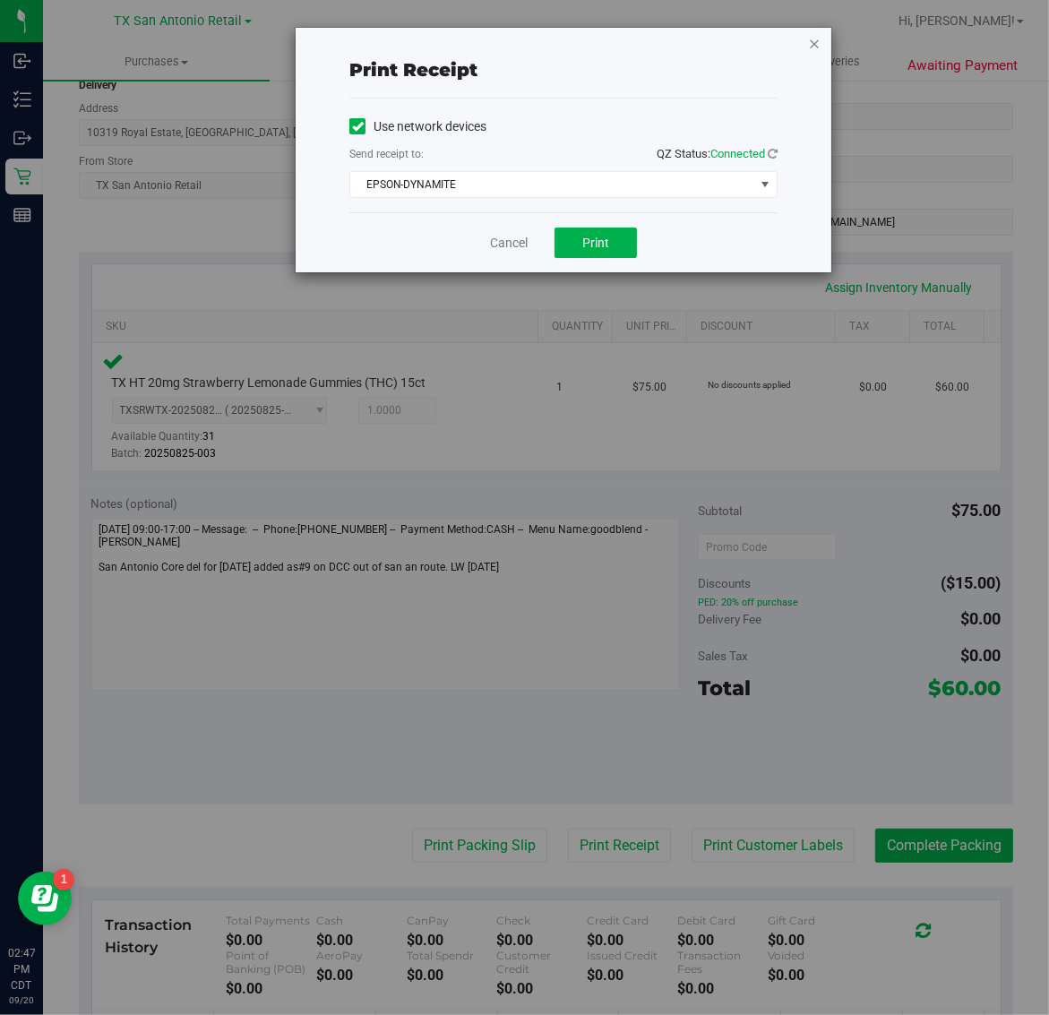
click at [818, 42] on icon "button" at bounding box center [814, 42] width 13 height 21
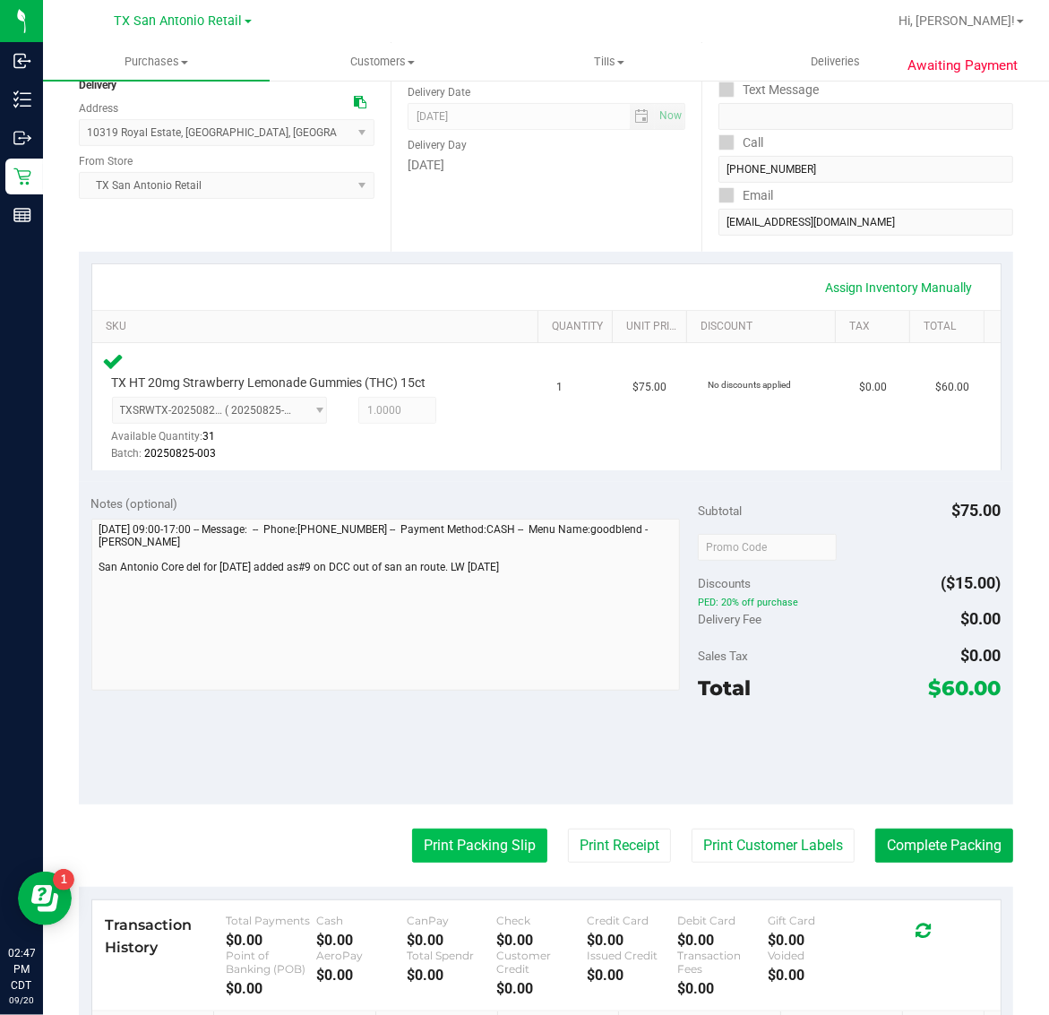
click at [461, 842] on button "Print Packing Slip" at bounding box center [479, 846] width 135 height 34
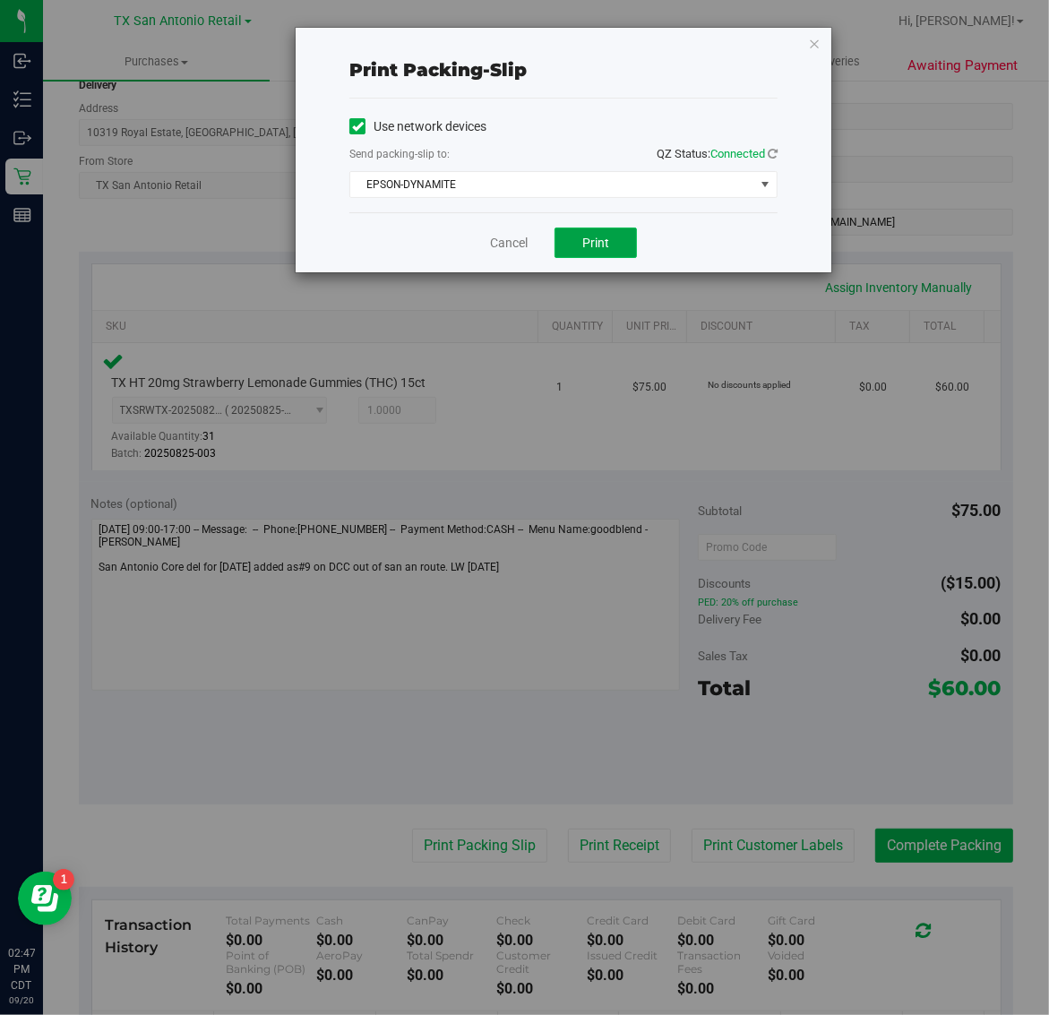
click at [594, 246] on span "Print" at bounding box center [595, 243] width 27 height 14
click at [813, 42] on icon "button" at bounding box center [814, 42] width 13 height 21
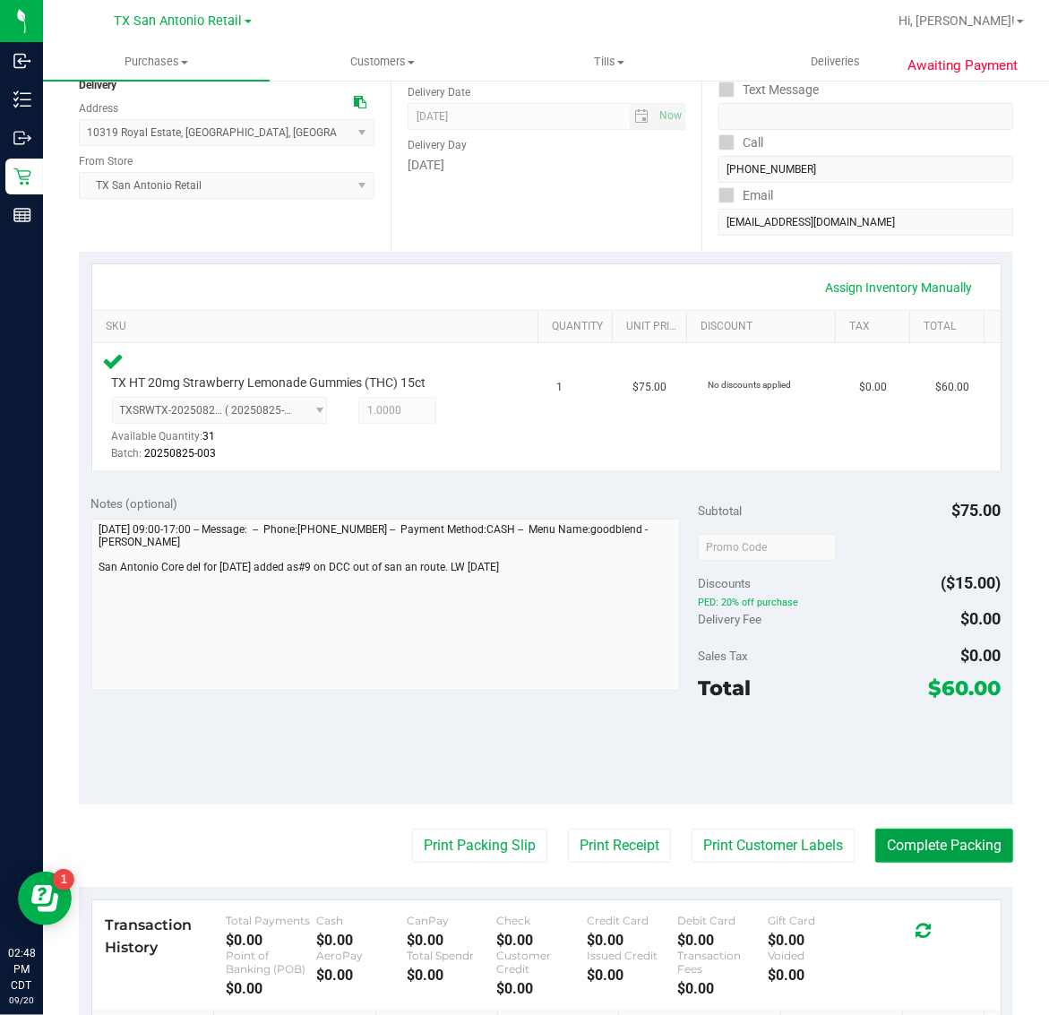
click at [928, 849] on button "Complete Packing" at bounding box center [944, 846] width 138 height 34
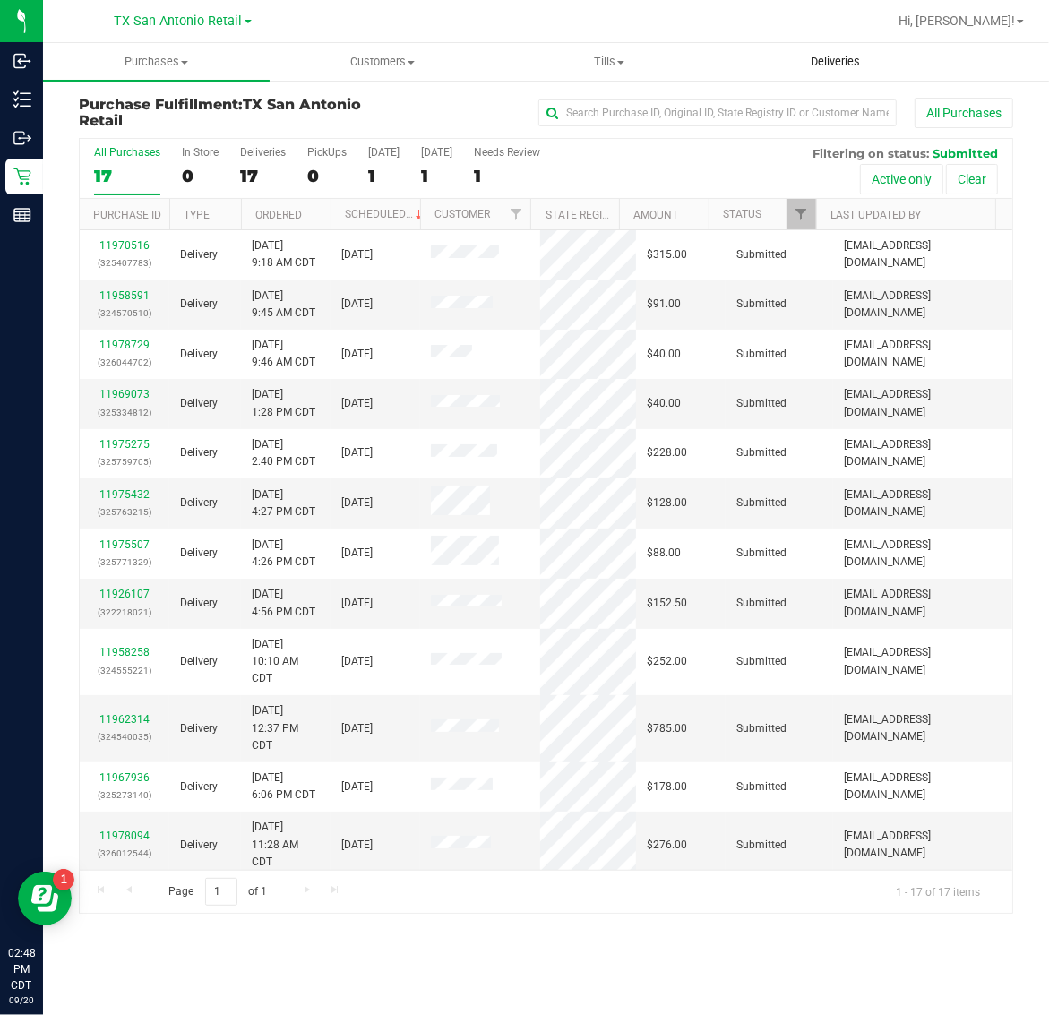
click at [836, 58] on span "Deliveries" at bounding box center [835, 62] width 98 height 16
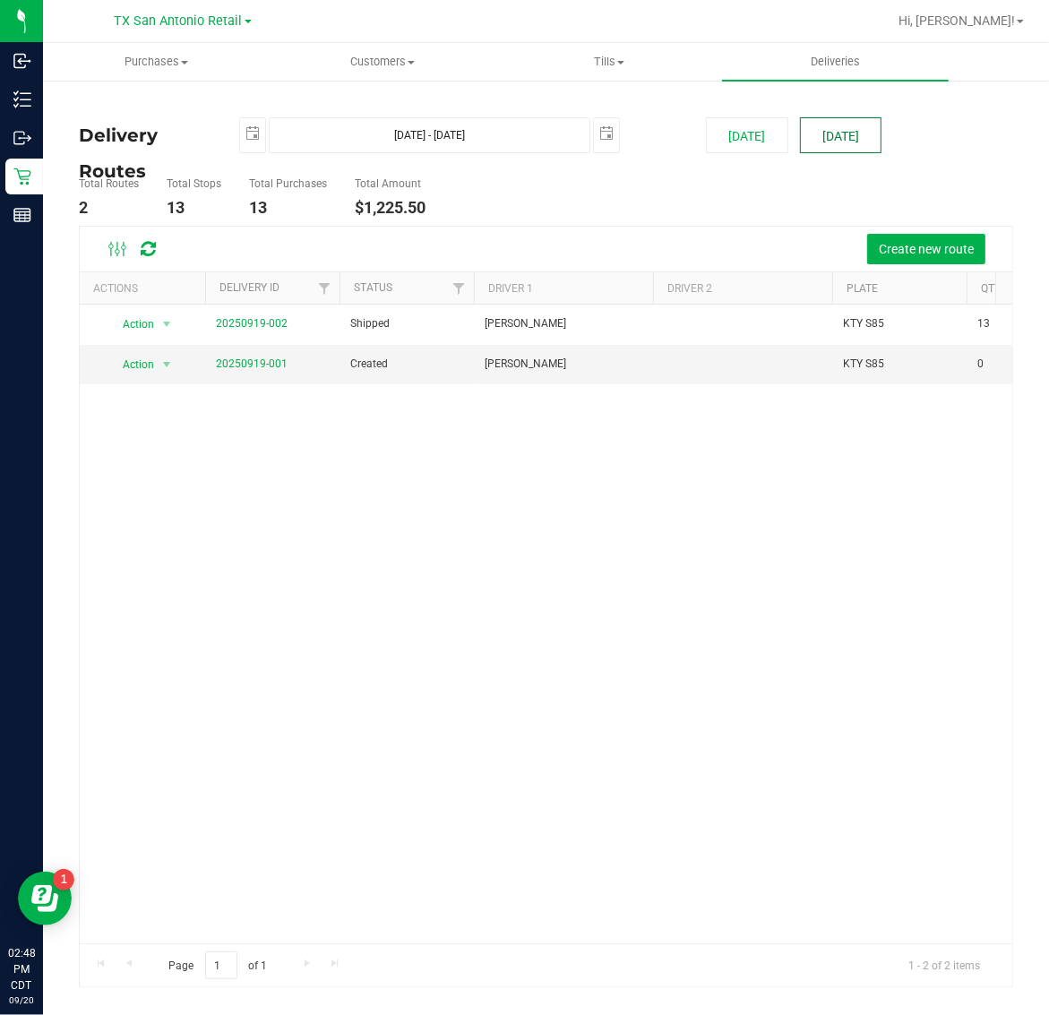
click at [834, 131] on button "[DATE]" at bounding box center [841, 135] width 82 height 36
type input "Sep 21, 2025 - Sep 21, 2025"
type input "2025-09-21"
click at [253, 365] on link "20250920-001" at bounding box center [252, 363] width 72 height 13
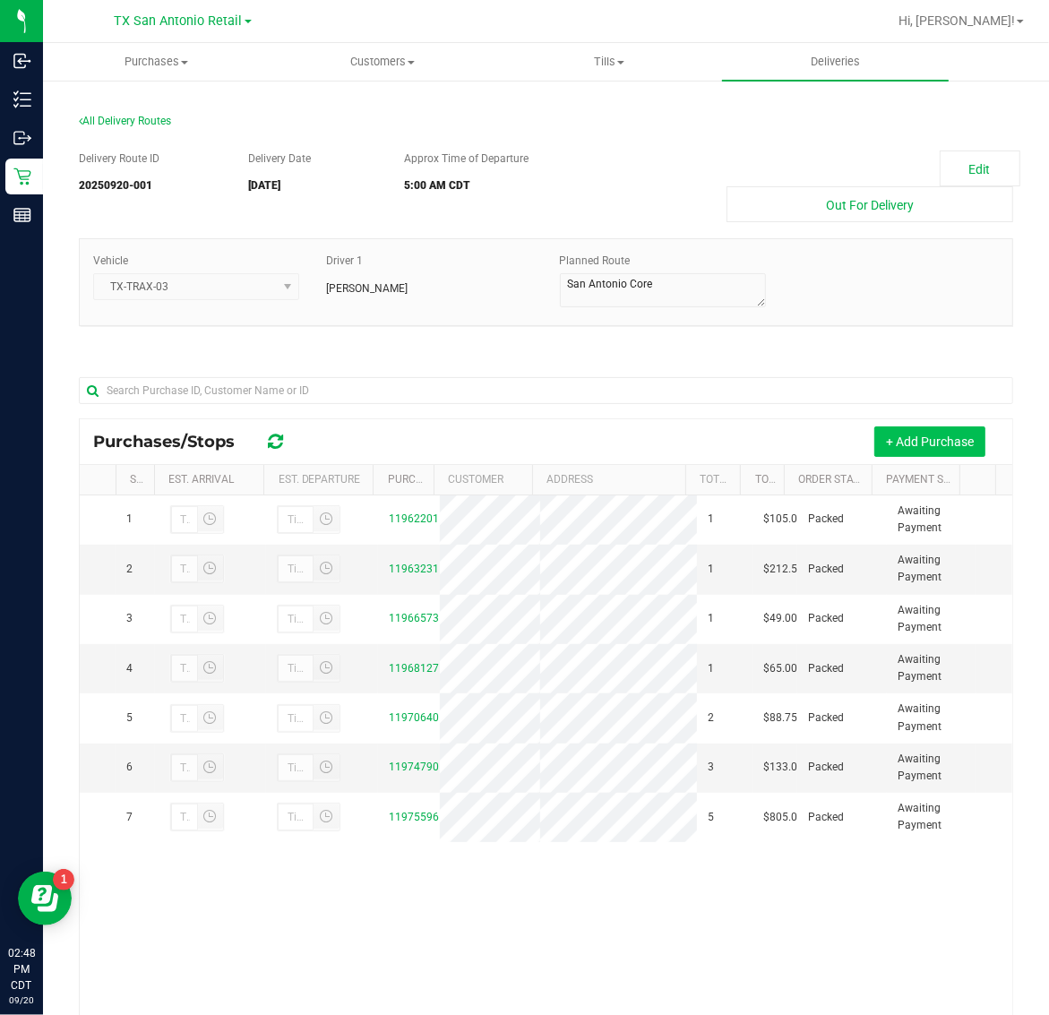
click at [937, 446] on button "+ Add Purchase" at bounding box center [929, 441] width 111 height 30
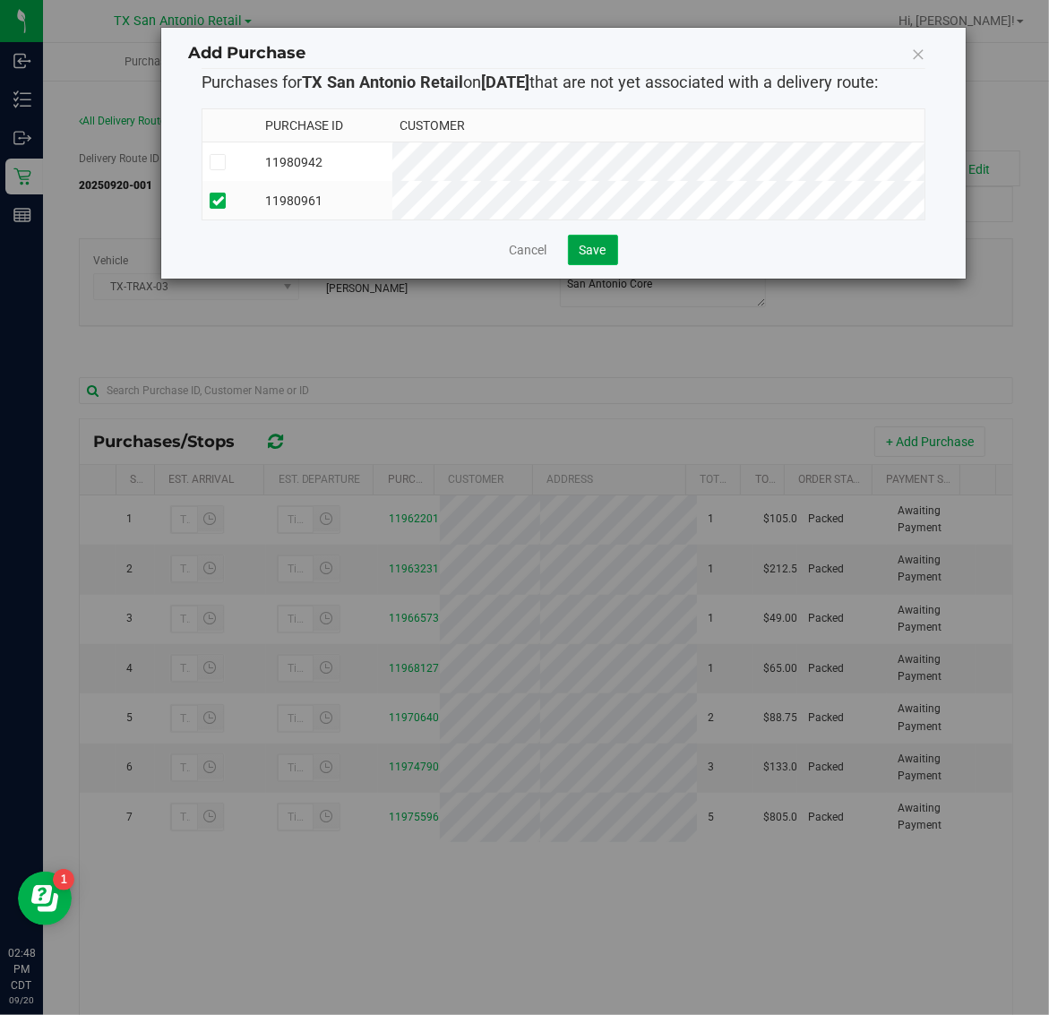
click at [598, 257] on span "Save" at bounding box center [593, 250] width 27 height 14
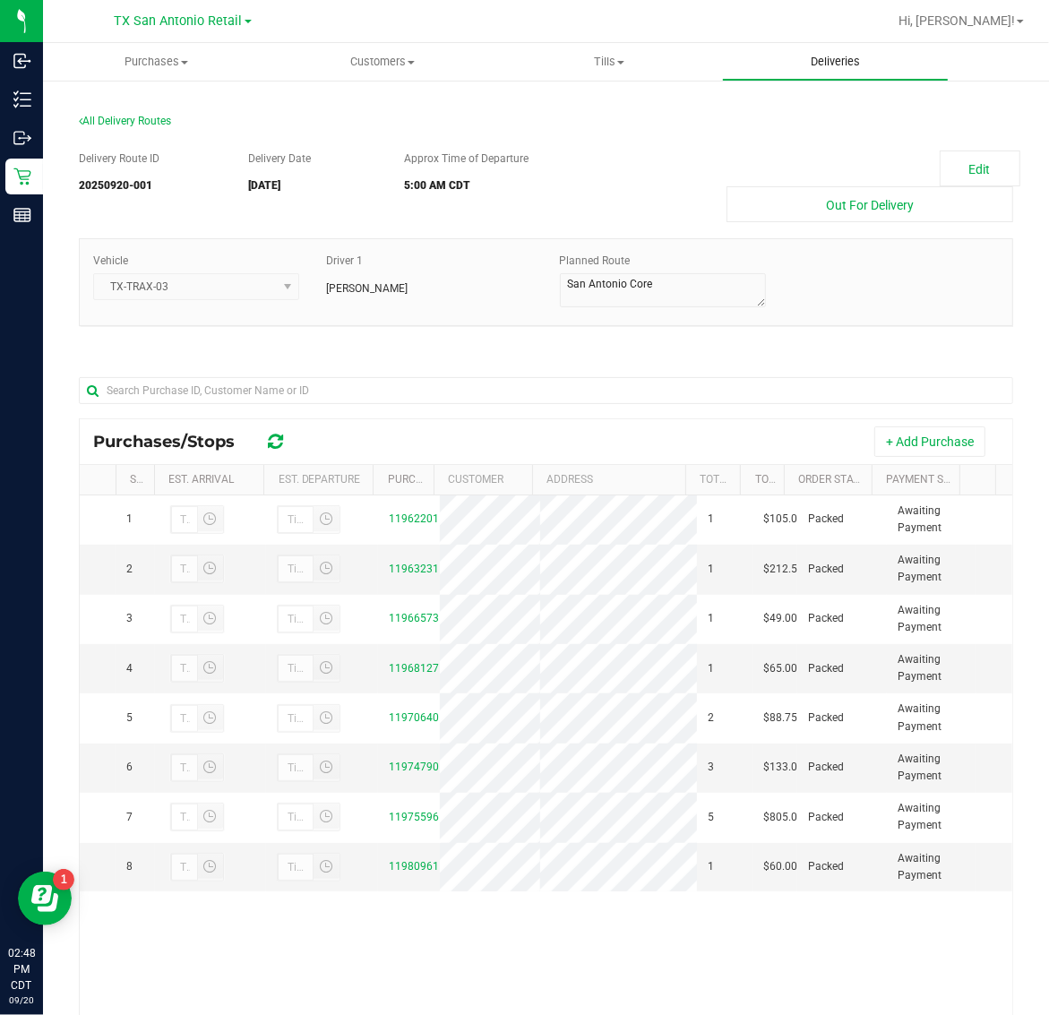
click at [844, 60] on span "Deliveries" at bounding box center [835, 62] width 98 height 16
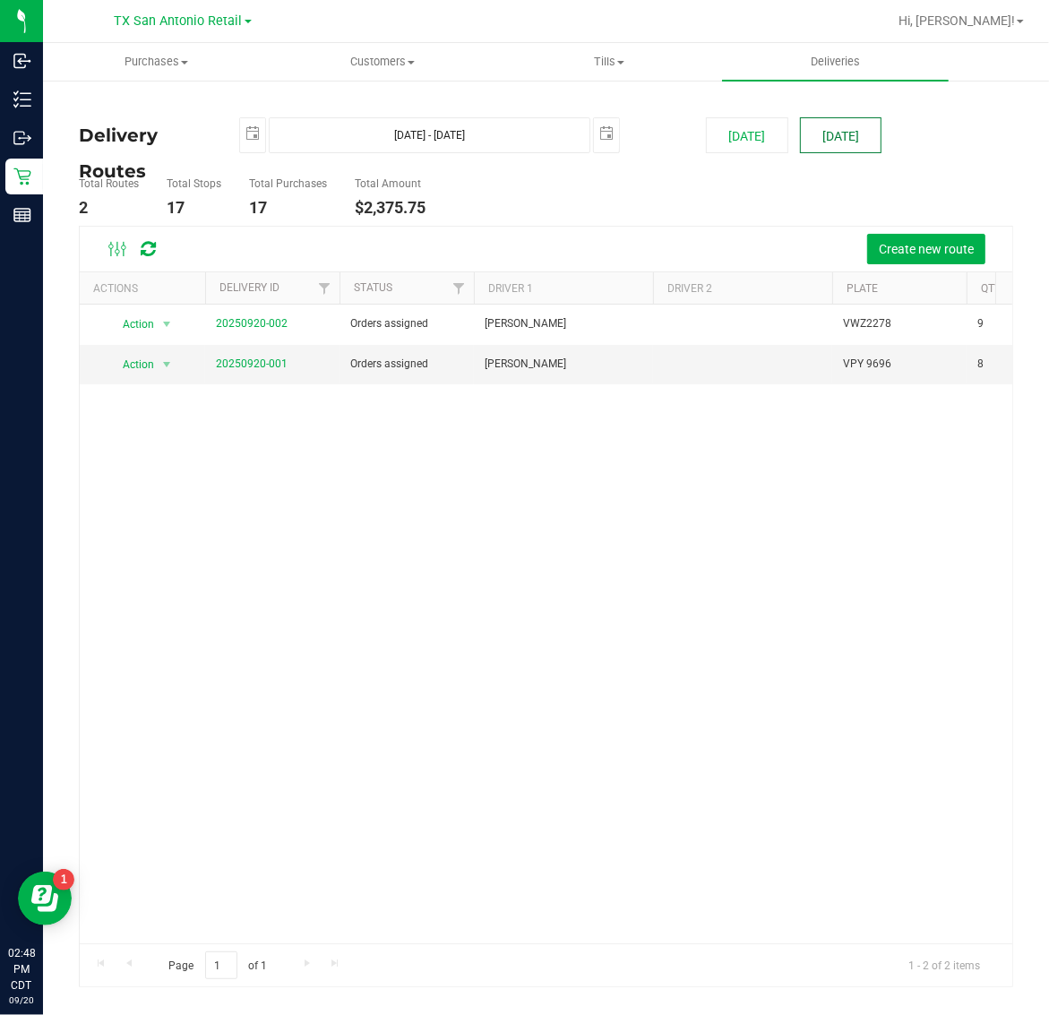
click at [852, 140] on button "[DATE]" at bounding box center [841, 135] width 82 height 36
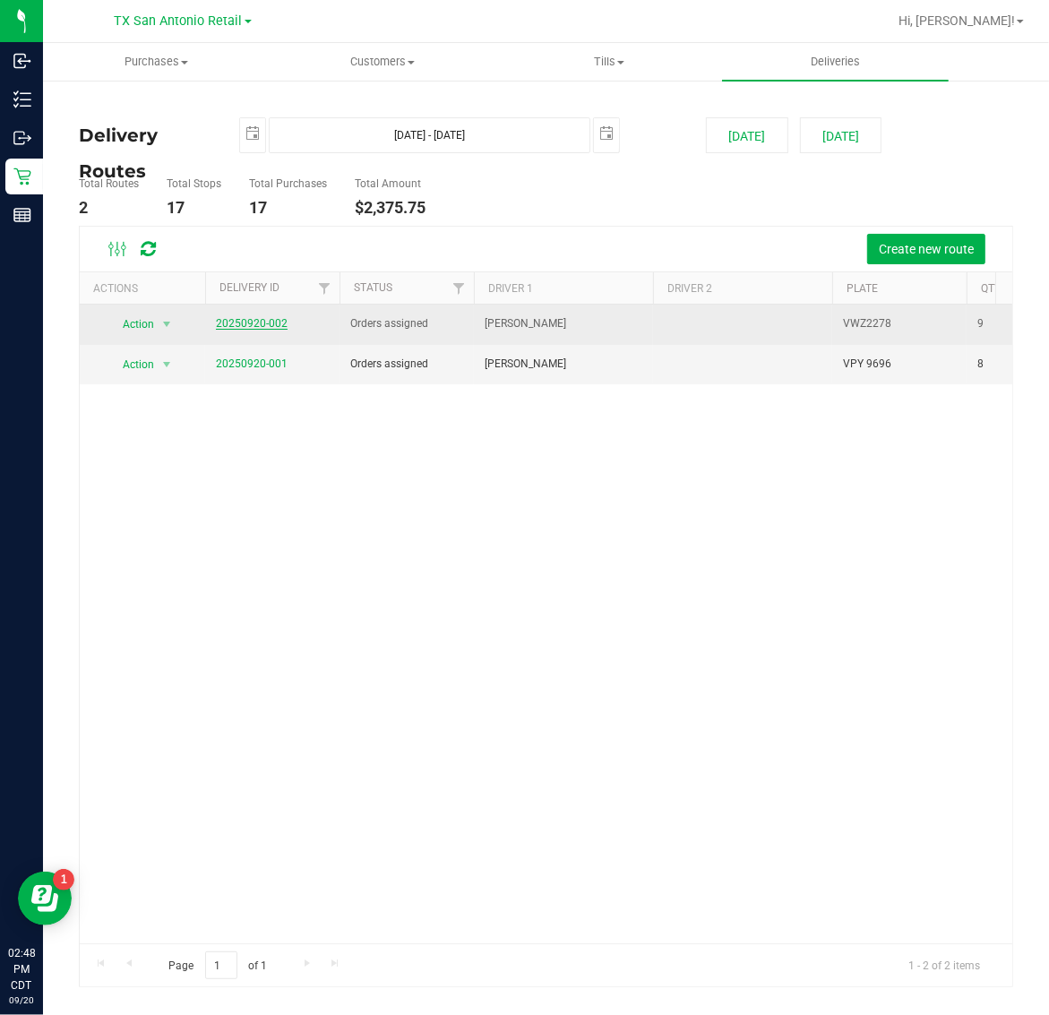
click at [256, 321] on link "20250920-002" at bounding box center [252, 323] width 72 height 13
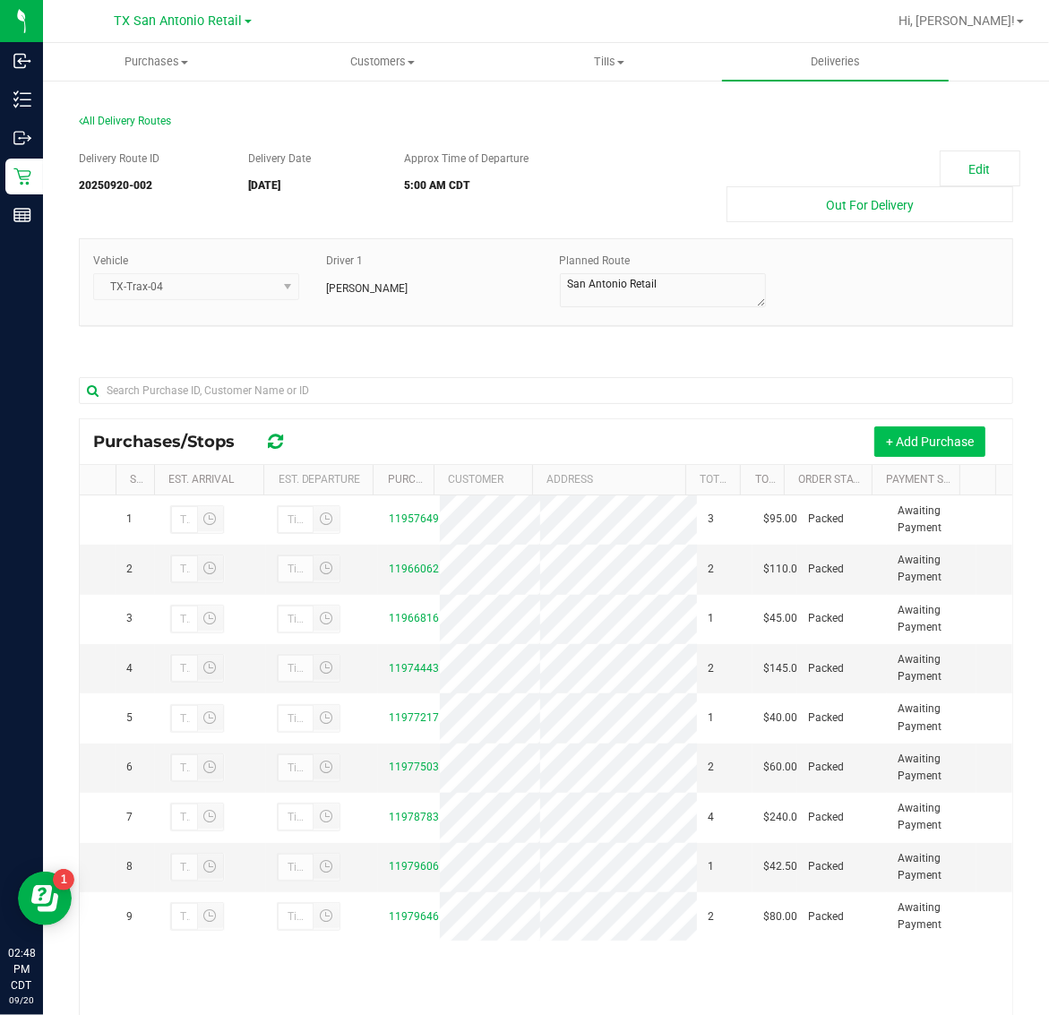
click at [942, 428] on button "+ Add Purchase" at bounding box center [929, 441] width 111 height 30
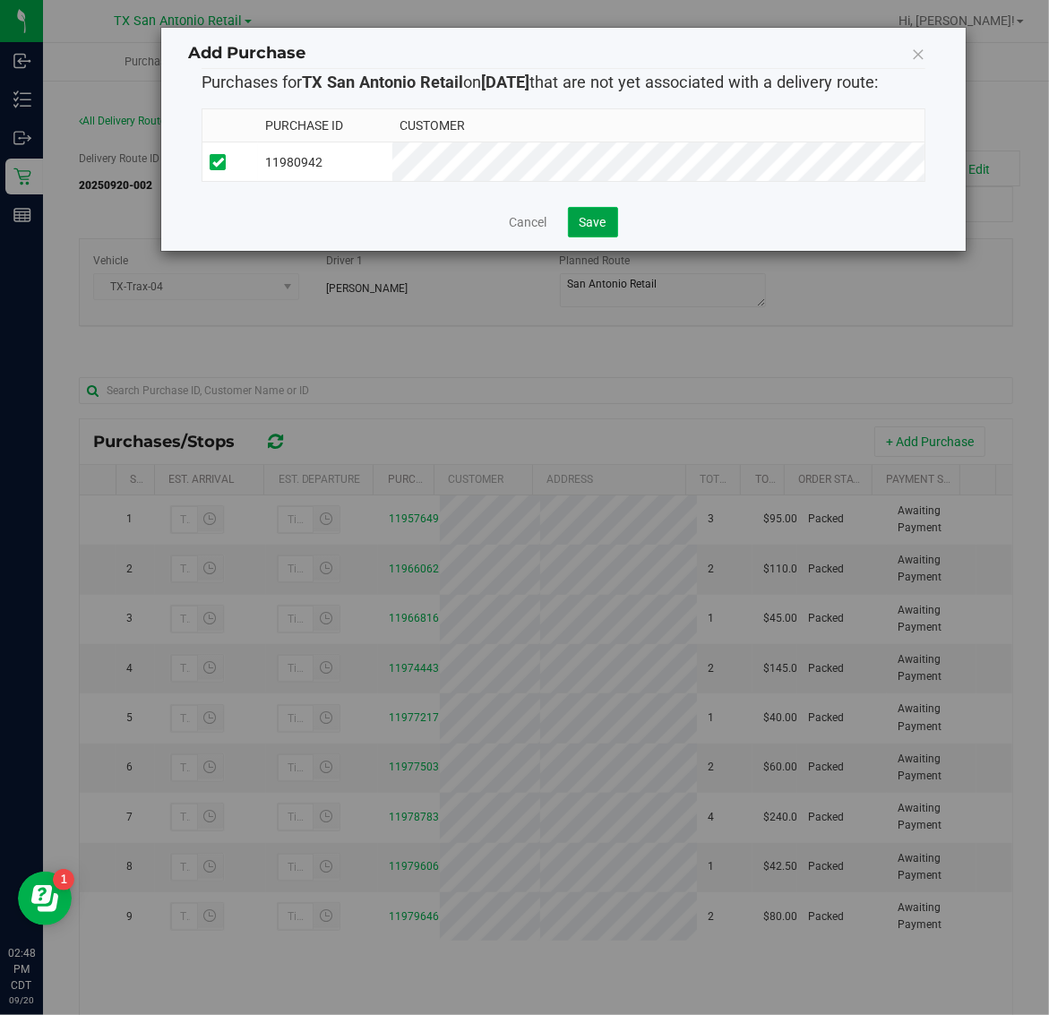
click at [592, 219] on button "Save" at bounding box center [593, 222] width 50 height 30
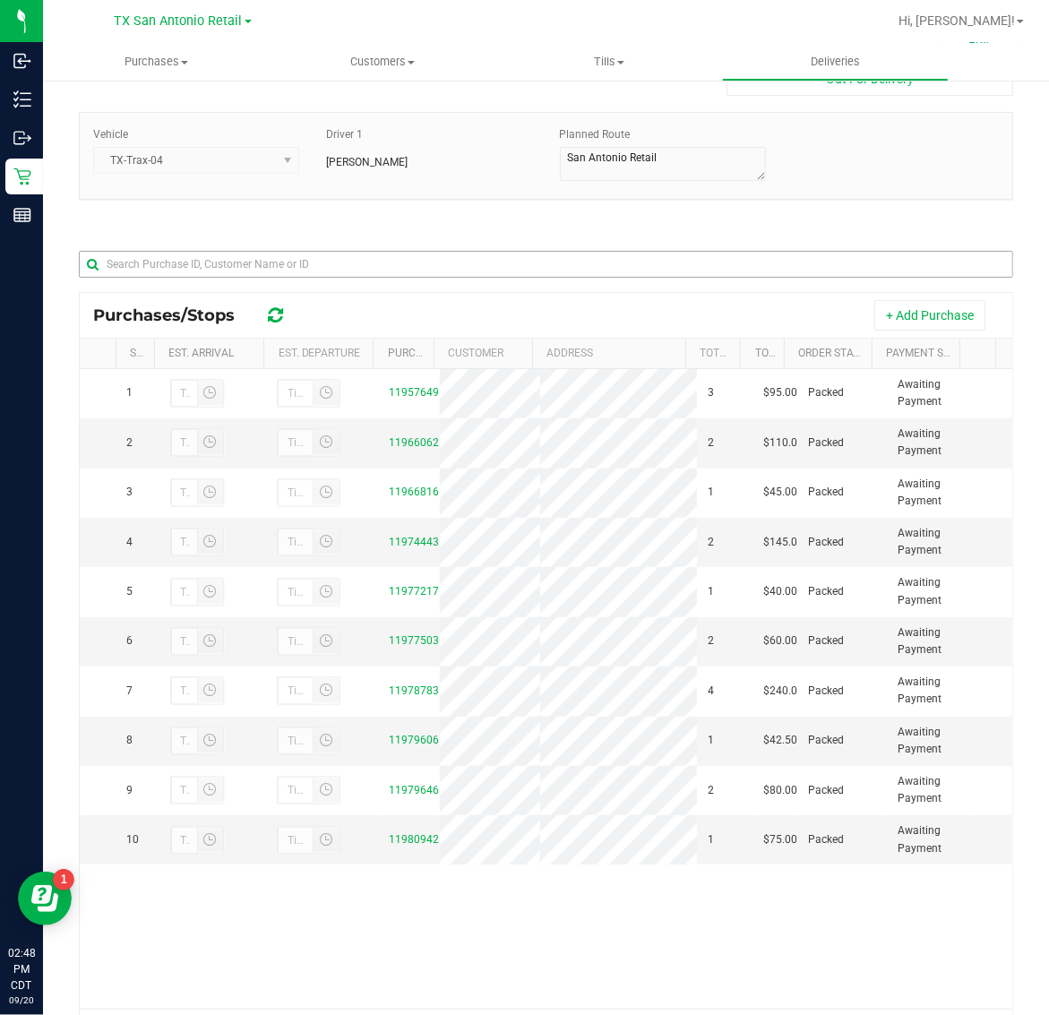
scroll to position [100, 0]
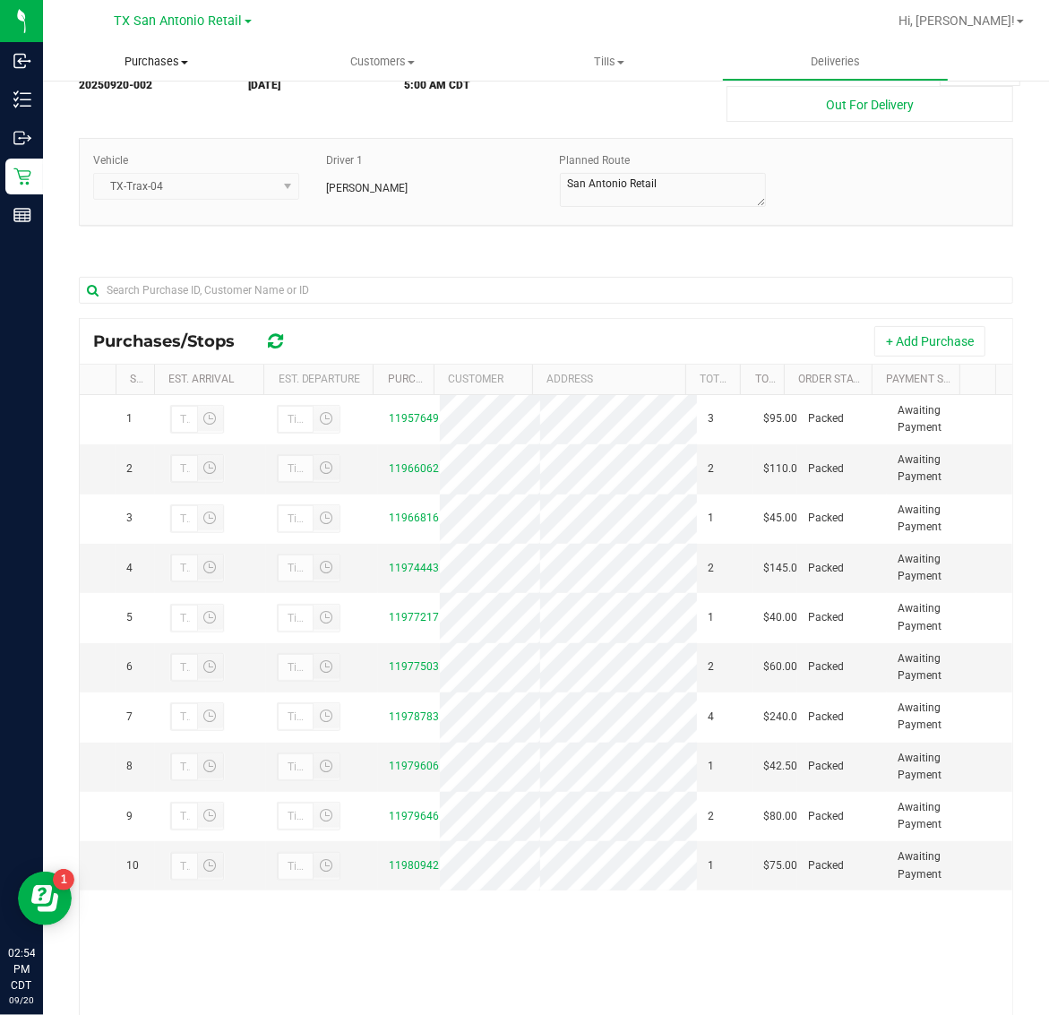
click at [150, 56] on span "Purchases" at bounding box center [156, 62] width 227 height 16
click at [154, 123] on li "Fulfillment" at bounding box center [156, 129] width 227 height 21
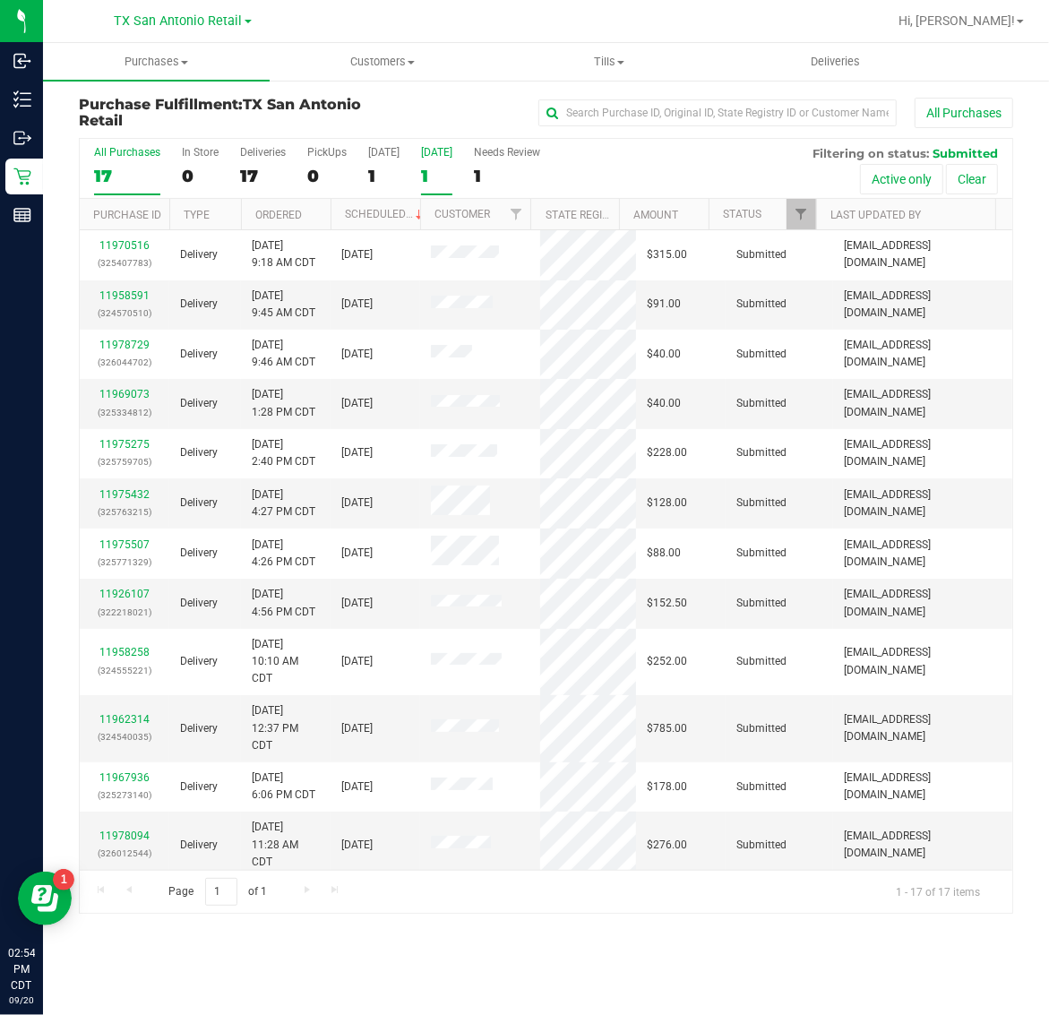
click at [424, 175] on div "1" at bounding box center [436, 176] width 31 height 21
click at [0, 0] on input "Tomorrow 1" at bounding box center [0, 0] width 0 height 0
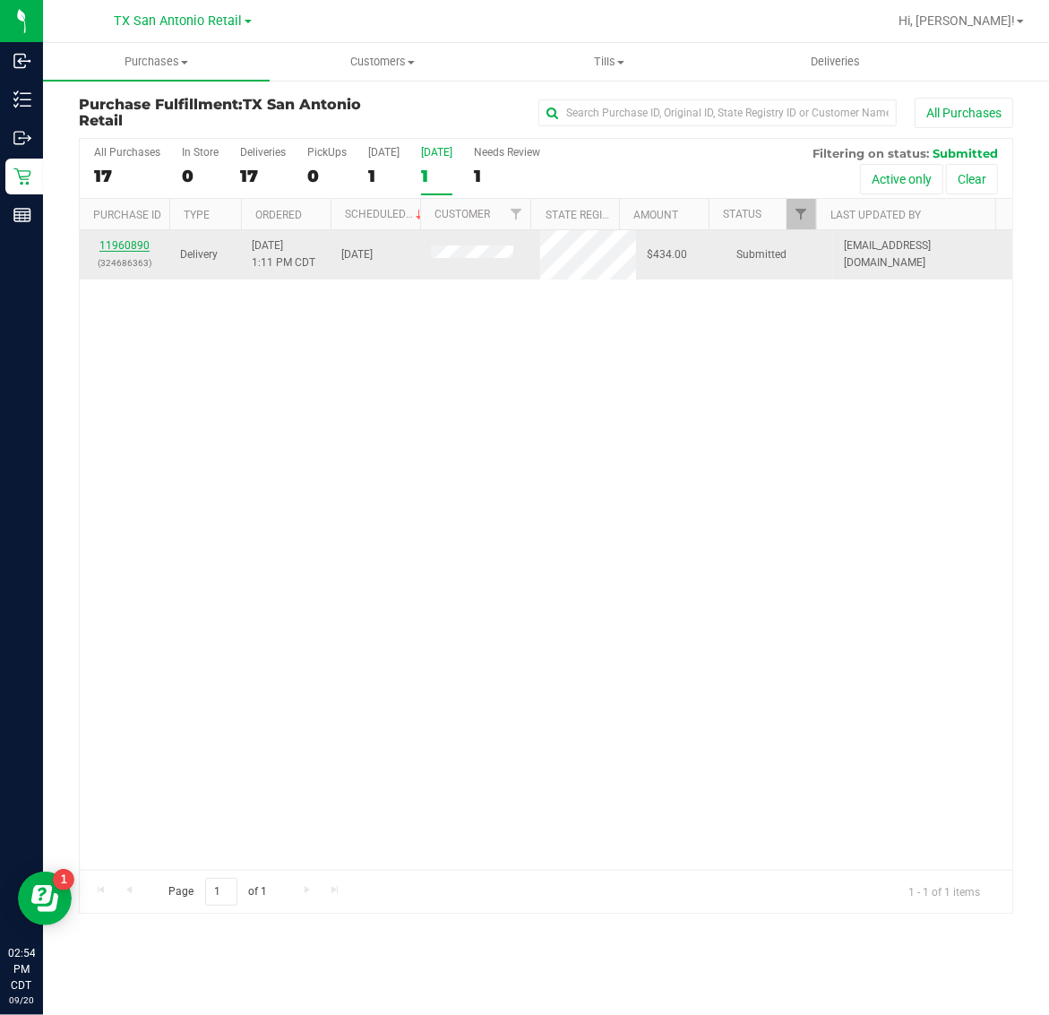
click at [144, 249] on link "11960890" at bounding box center [124, 245] width 50 height 13
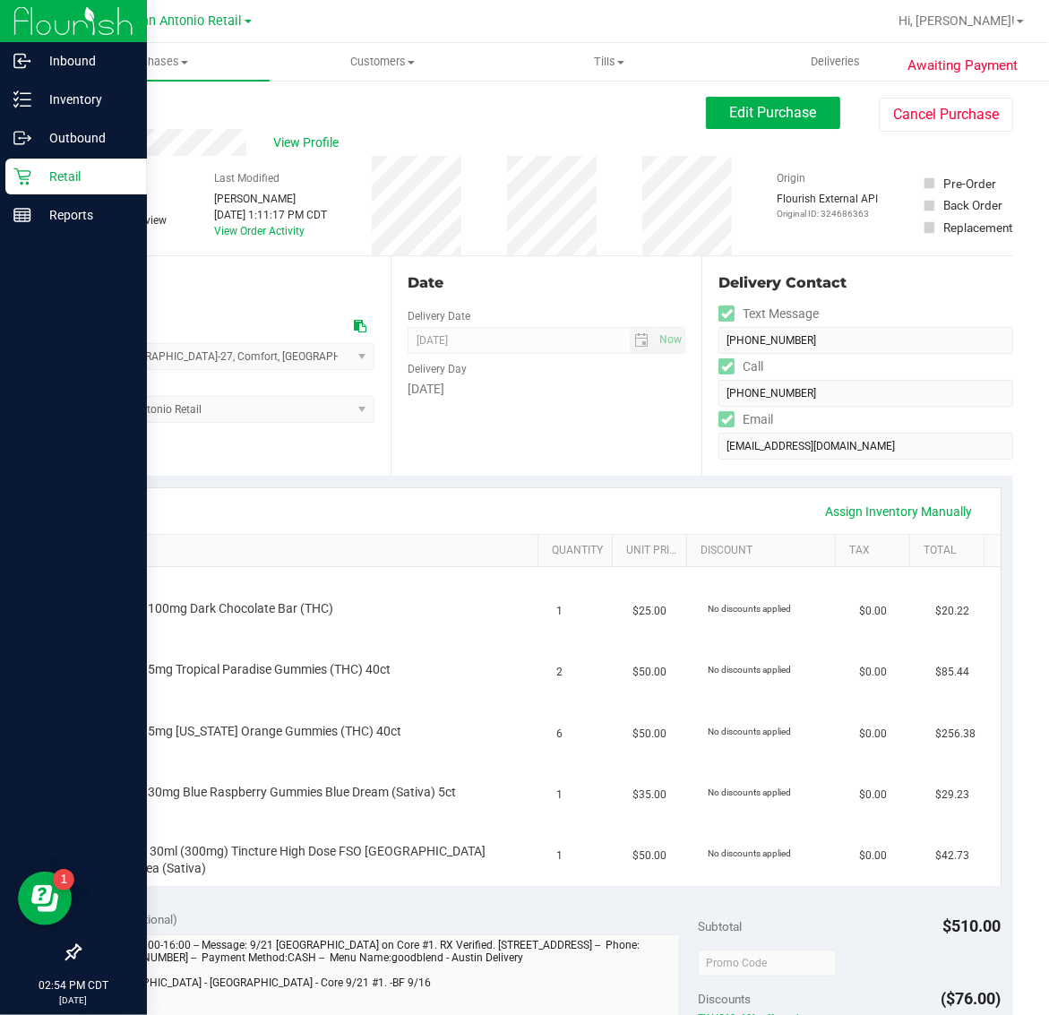
click at [32, 172] on p "Retail" at bounding box center [84, 176] width 107 height 21
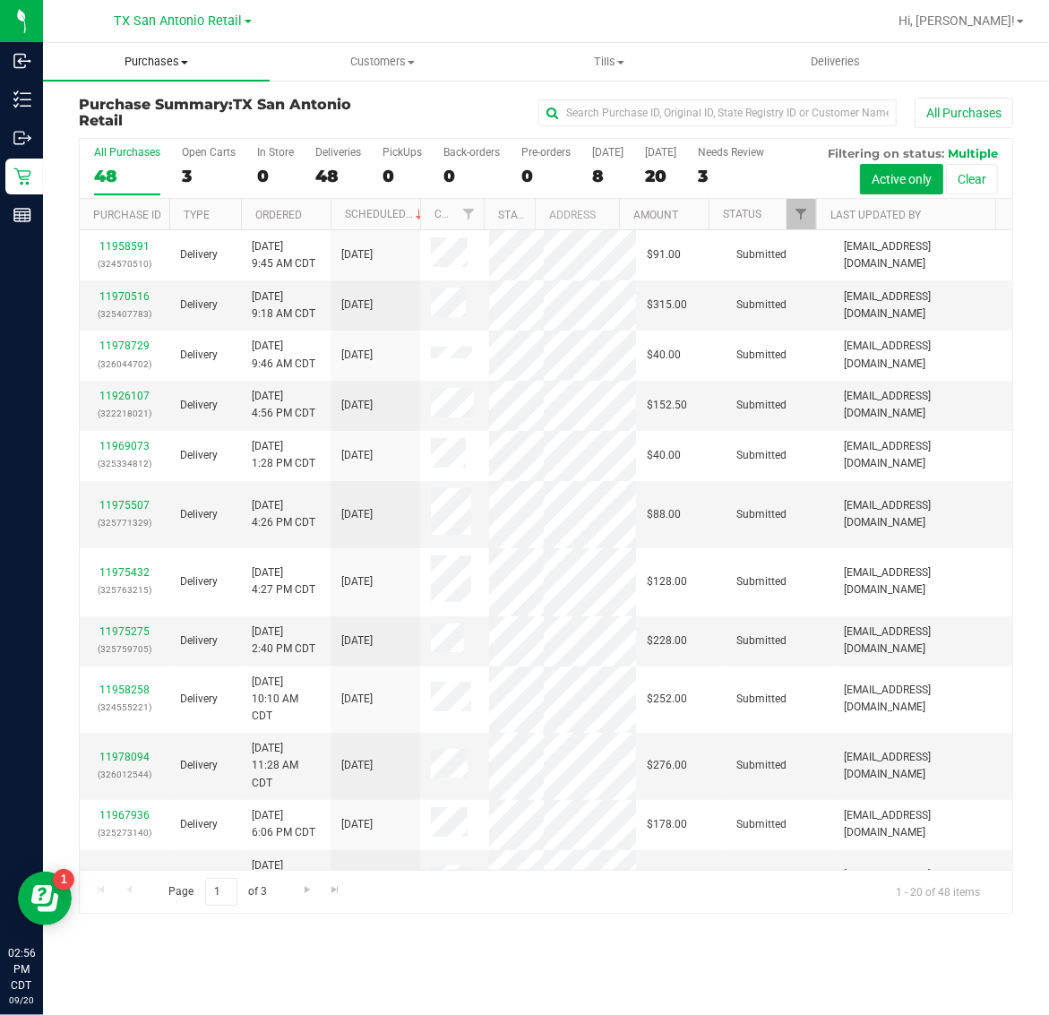
click at [167, 64] on span "Purchases" at bounding box center [156, 62] width 227 height 16
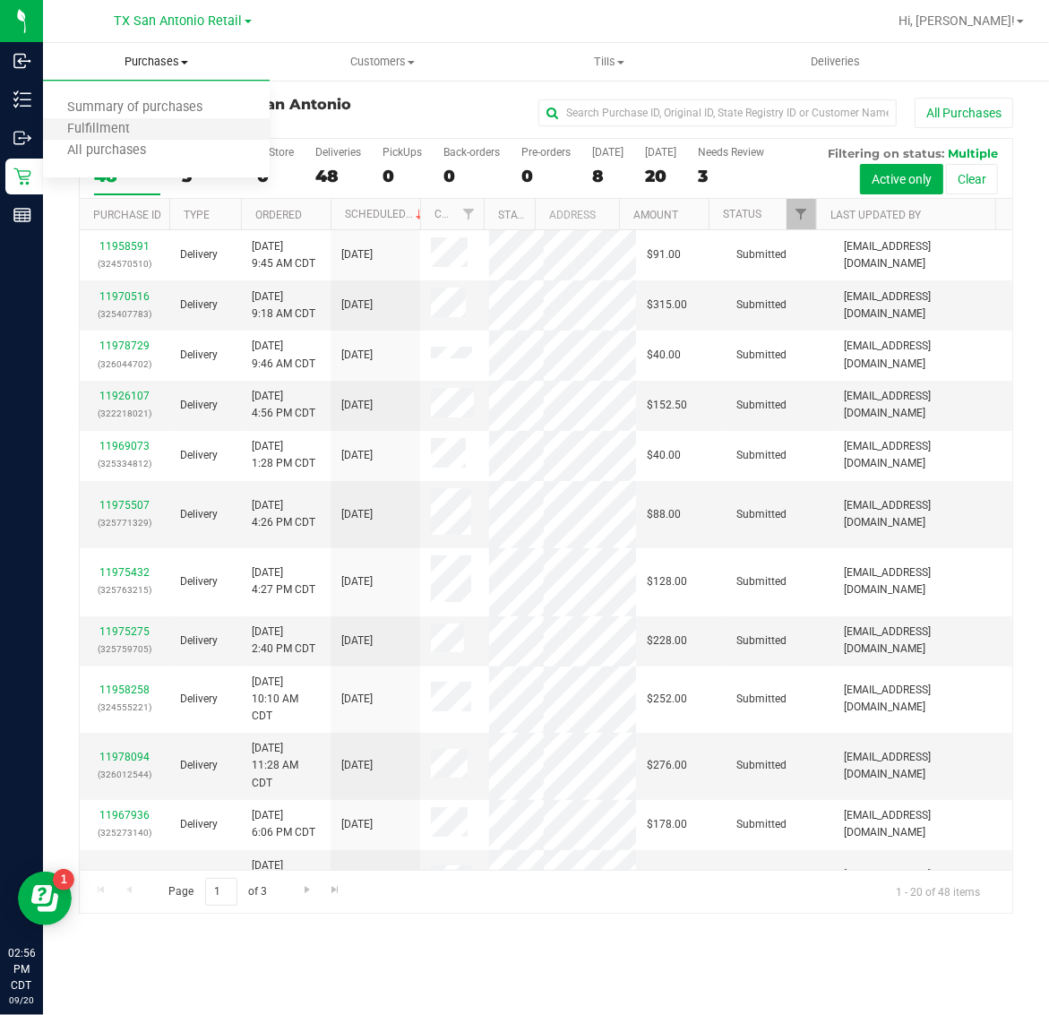
click at [161, 124] on li "Fulfillment" at bounding box center [156, 129] width 227 height 21
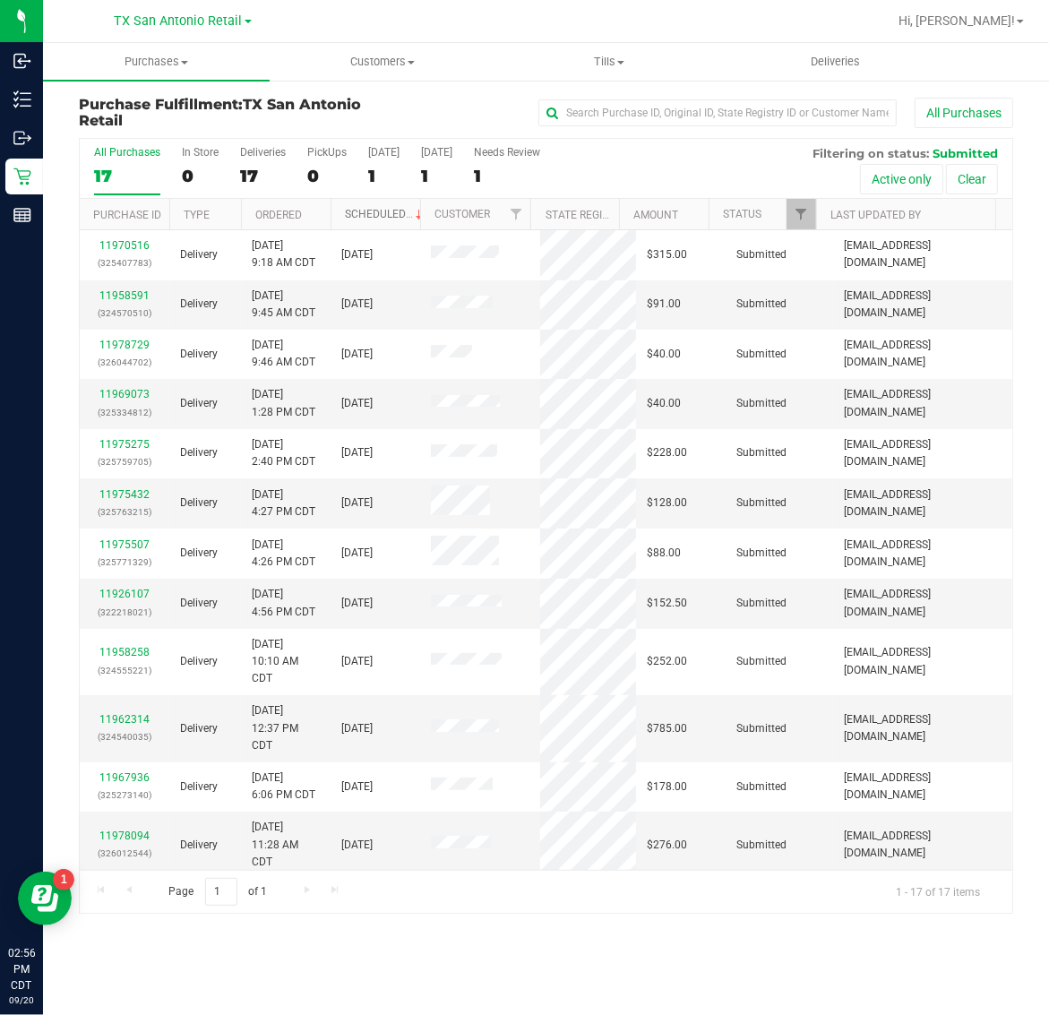
click at [368, 219] on link "Scheduled" at bounding box center [386, 214] width 82 height 13
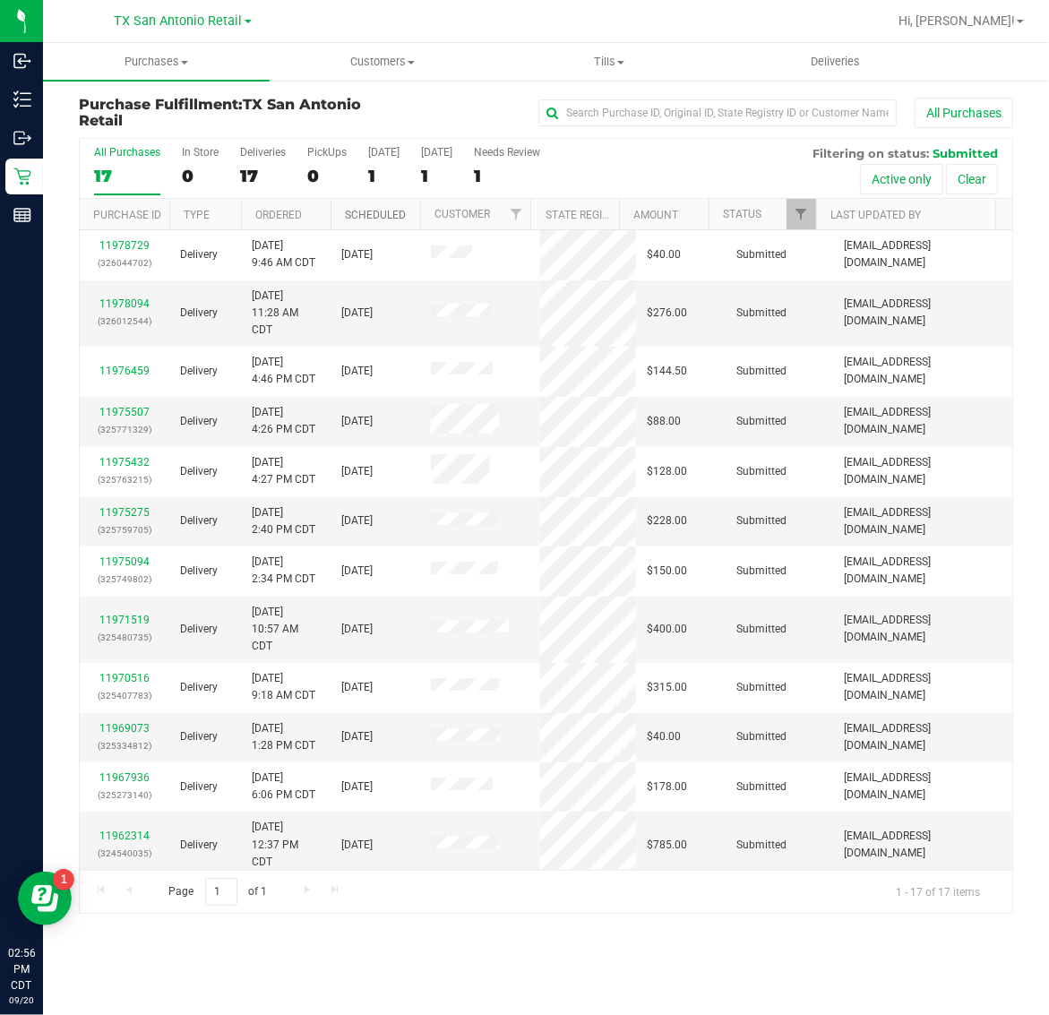
click at [368, 219] on link "Scheduled" at bounding box center [375, 215] width 61 height 13
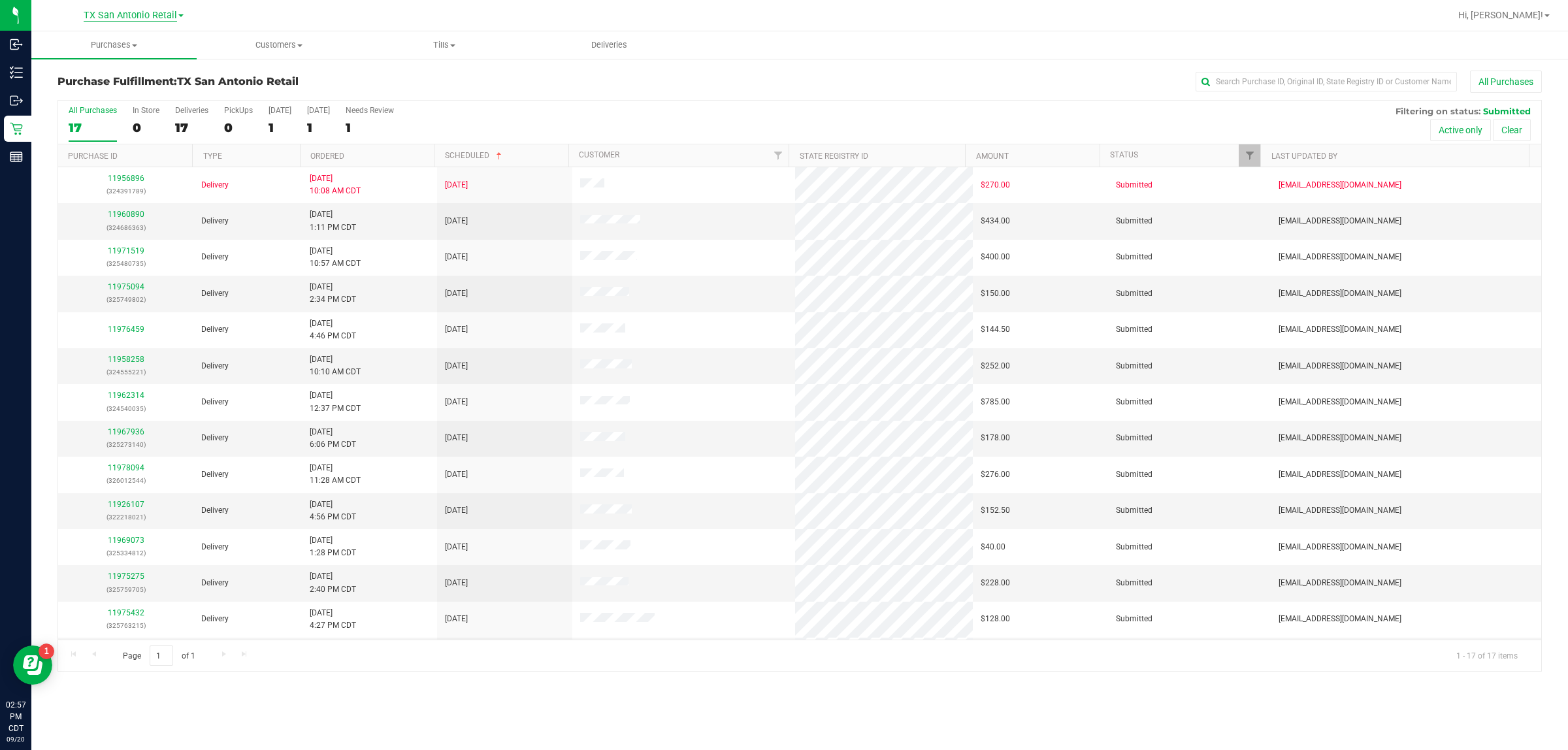
click at [144, 17] on span "TX San Antonio Retail" at bounding box center [131, 15] width 93 height 12
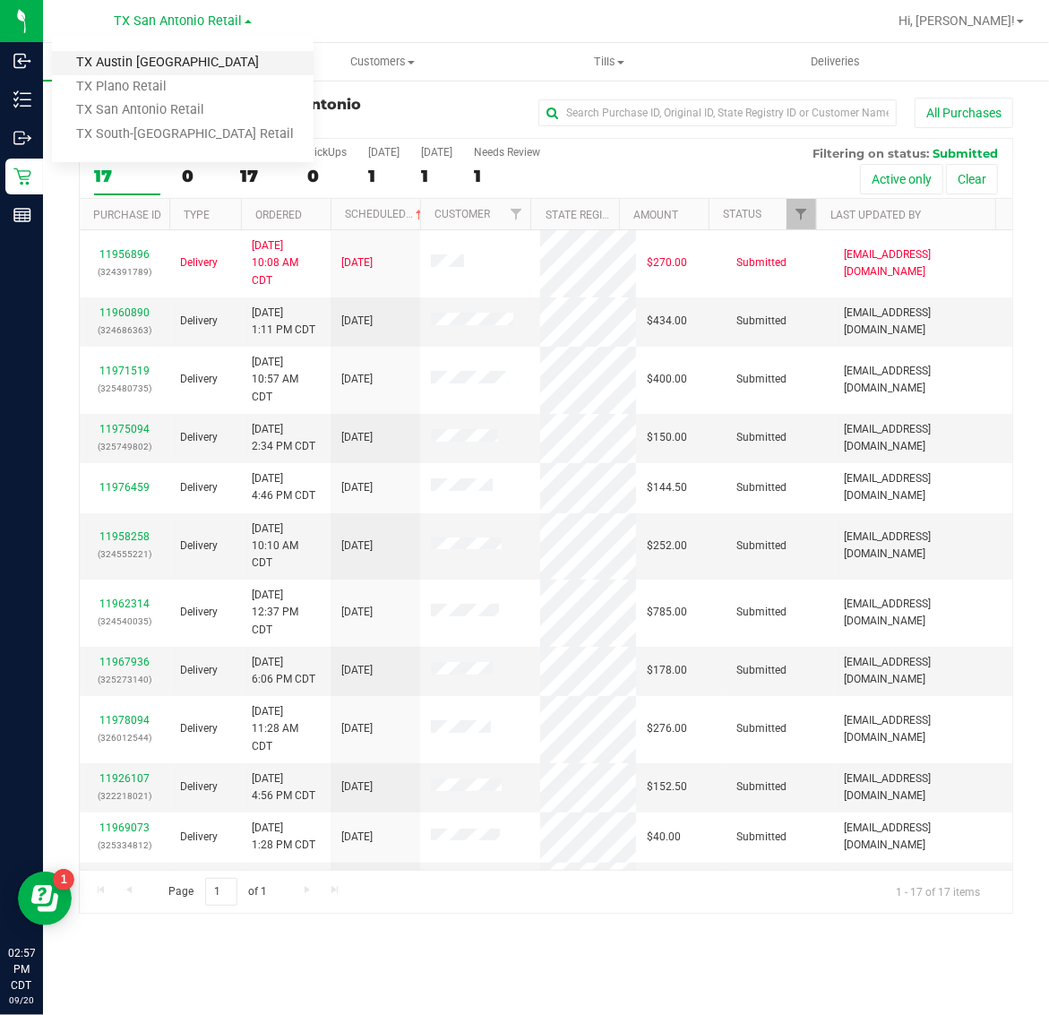
click at [185, 51] on link "TX Austin [GEOGRAPHIC_DATA]" at bounding box center [183, 63] width 262 height 24
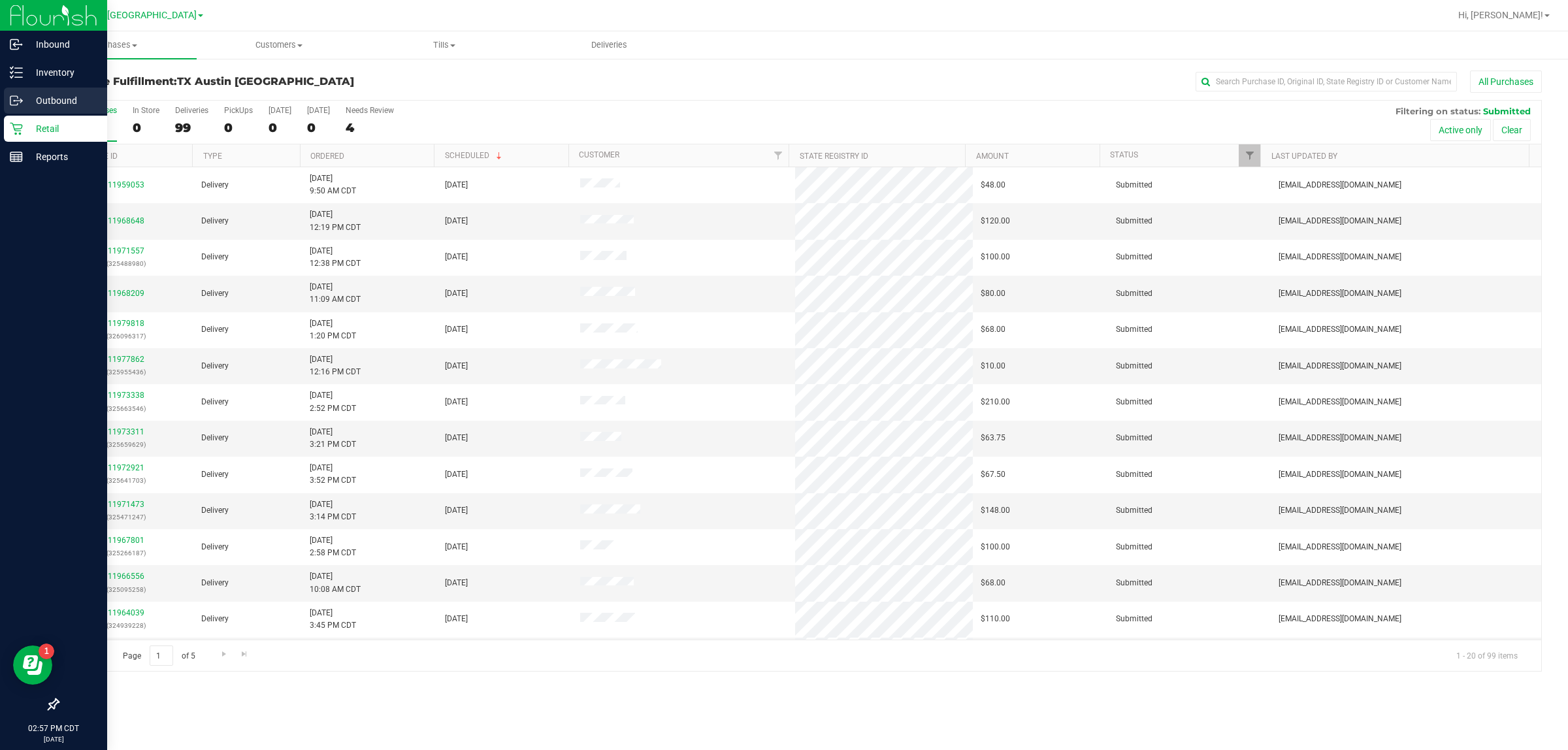
click at [60, 102] on p "Outbound" at bounding box center [61, 100] width 78 height 15
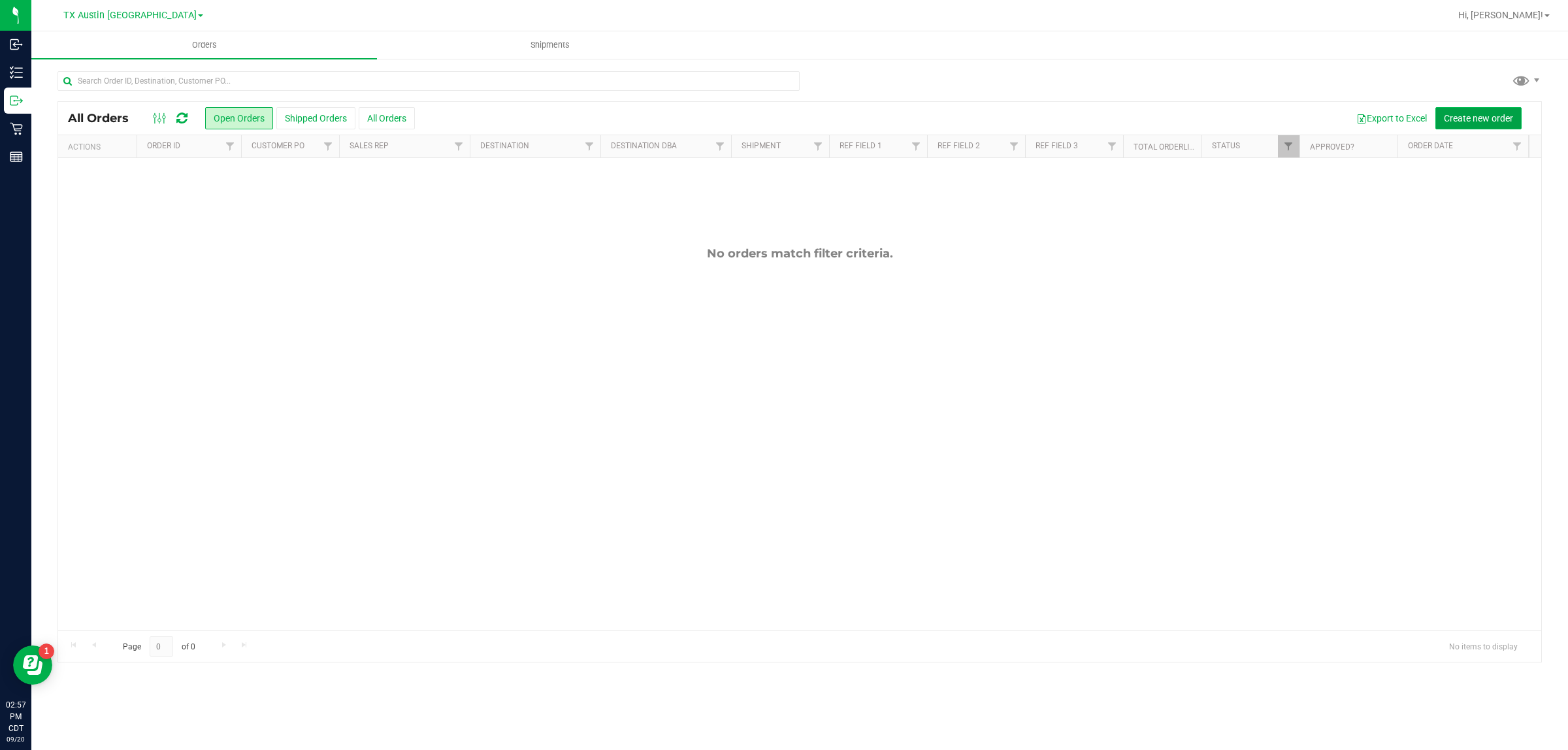
click at [764, 113] on span "Create new order" at bounding box center [1478, 118] width 69 height 10
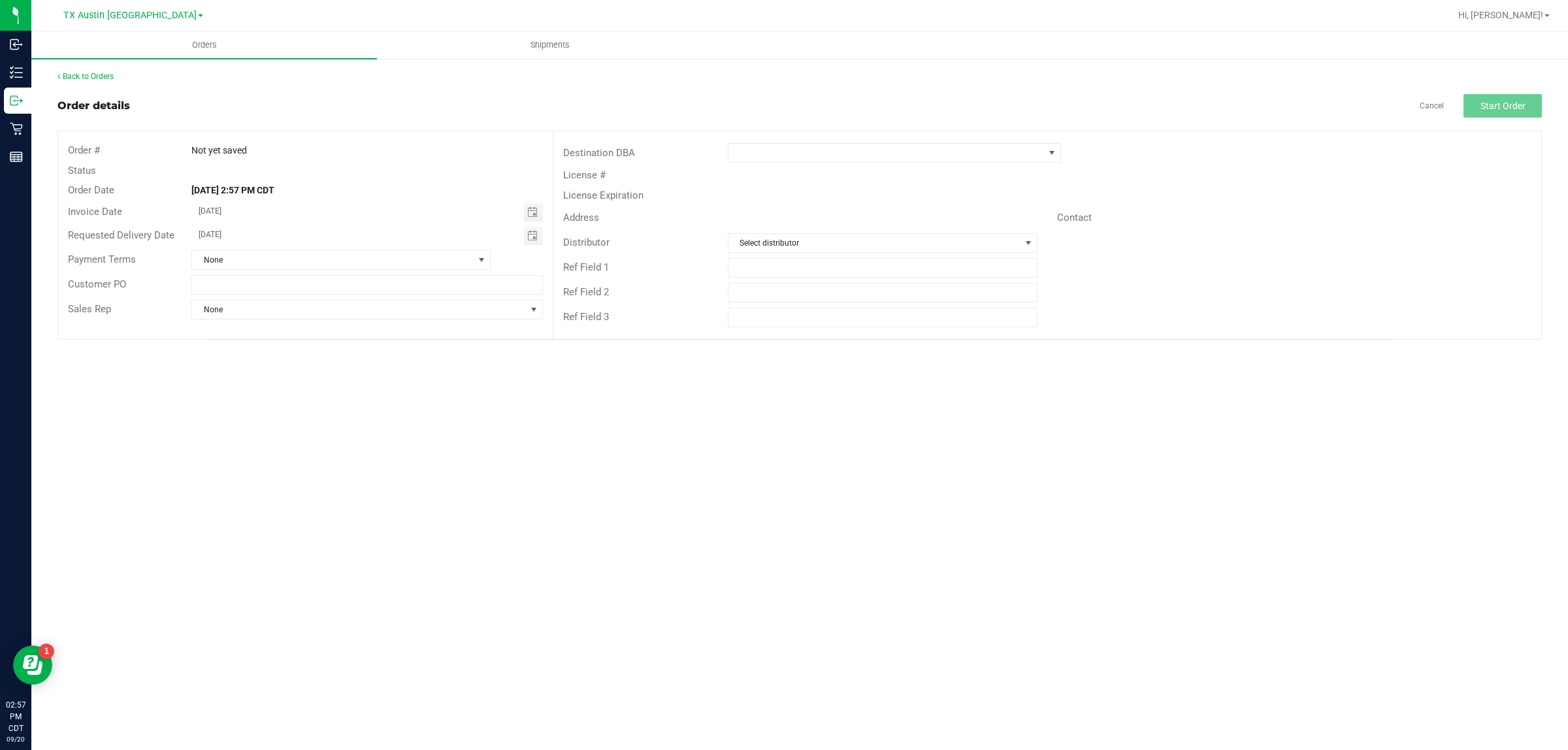
click at [536, 241] on span "Toggle calendar" at bounding box center [533, 236] width 19 height 18
click at [361, 256] on span "TODAY" at bounding box center [360, 260] width 29 height 17
type input "[DATE]"
click at [764, 149] on span at bounding box center [886, 152] width 316 height 18
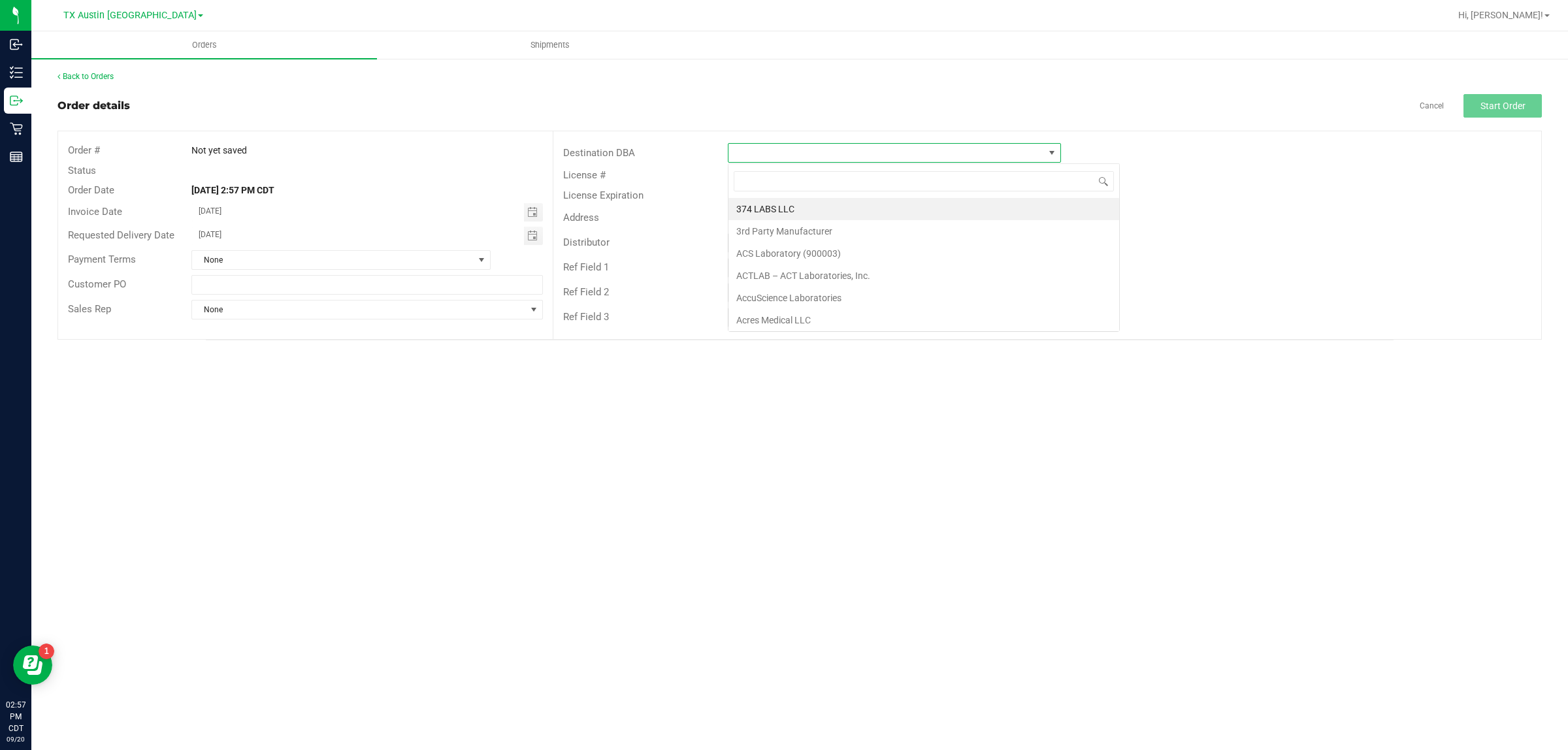
scroll to position [20, 333]
type input "tx"
click at [764, 252] on li "TX South-[GEOGRAPHIC_DATA] Retail" at bounding box center [894, 253] width 332 height 22
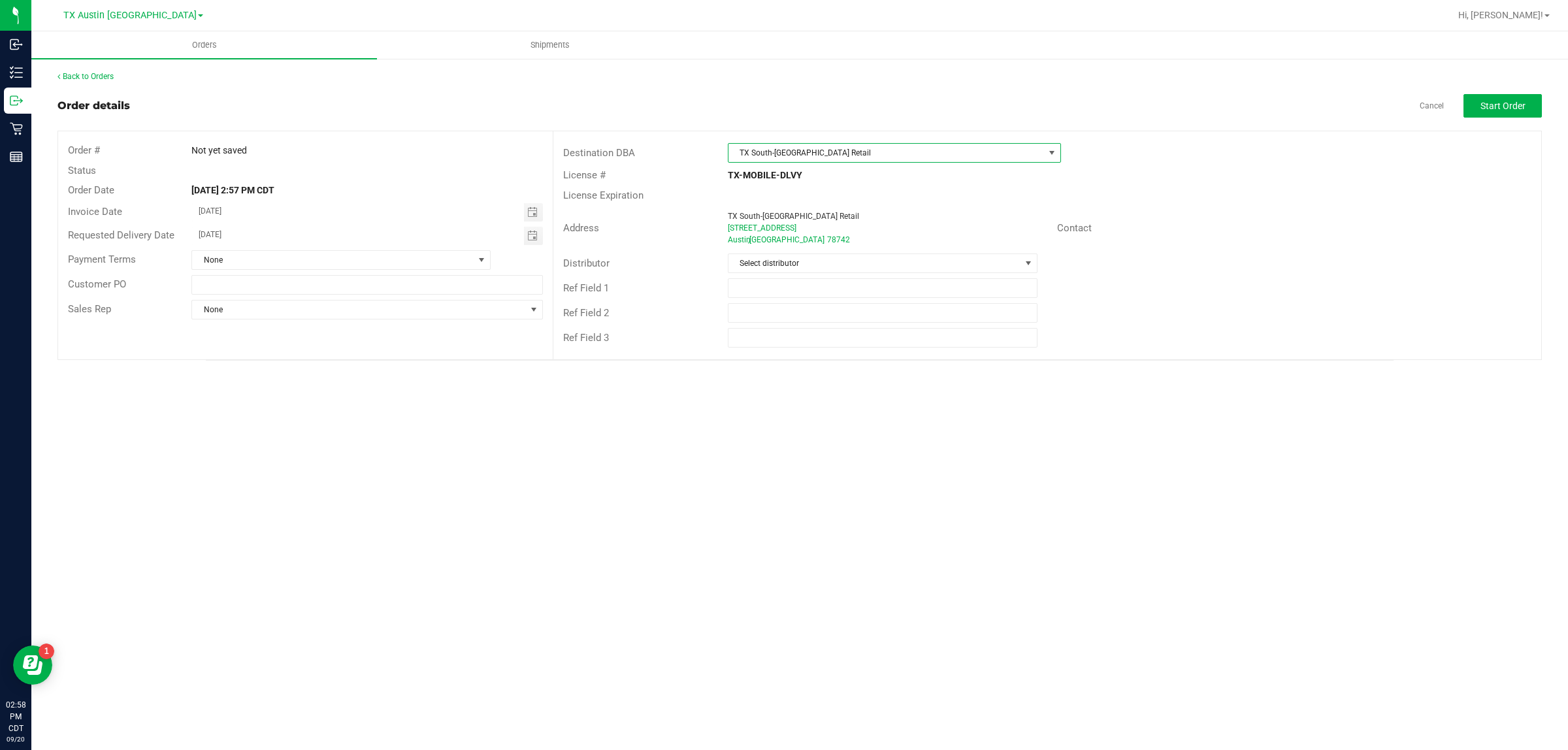
click at [764, 152] on span "TX South-[GEOGRAPHIC_DATA] Retail" at bounding box center [886, 152] width 316 height 18
type input "tx"
click at [764, 231] on li "TX San Antonio Retail" at bounding box center [894, 231] width 332 height 22
click at [764, 260] on span "Select distributor" at bounding box center [874, 263] width 292 height 18
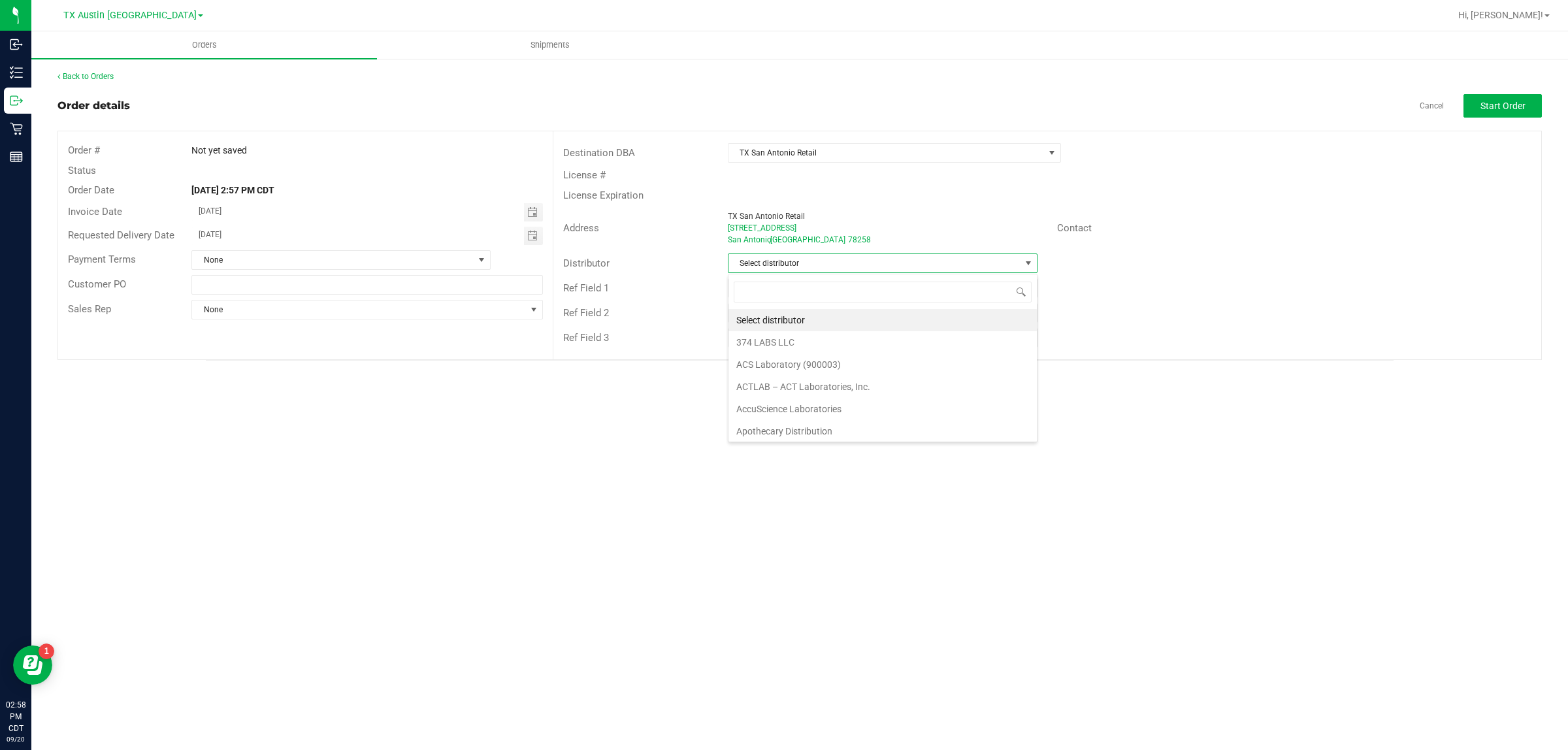
scroll to position [20, 309]
type input "aus"
click at [764, 322] on li "Austin DC" at bounding box center [882, 320] width 308 height 22
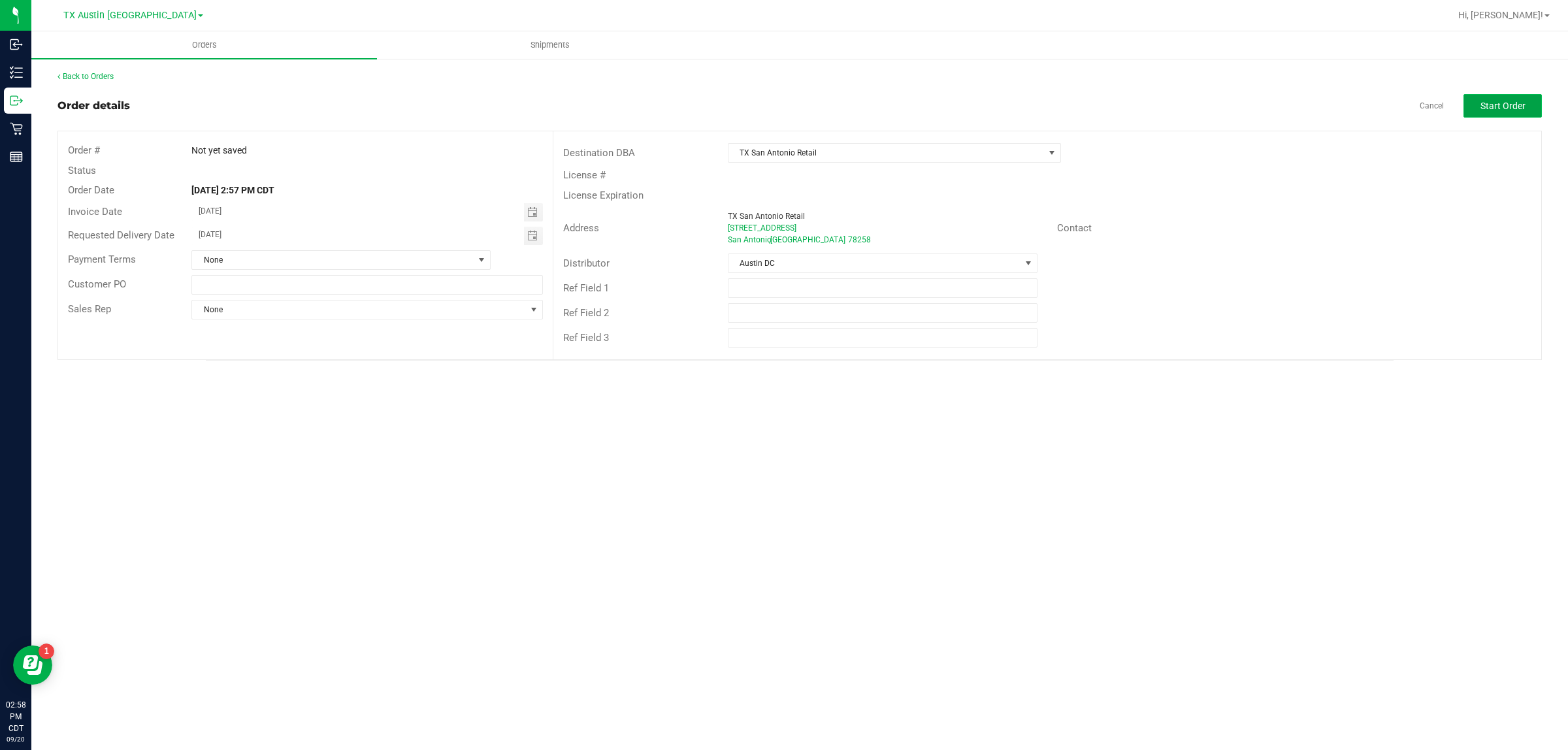
click at [764, 107] on span "Start Order" at bounding box center [1503, 106] width 45 height 10
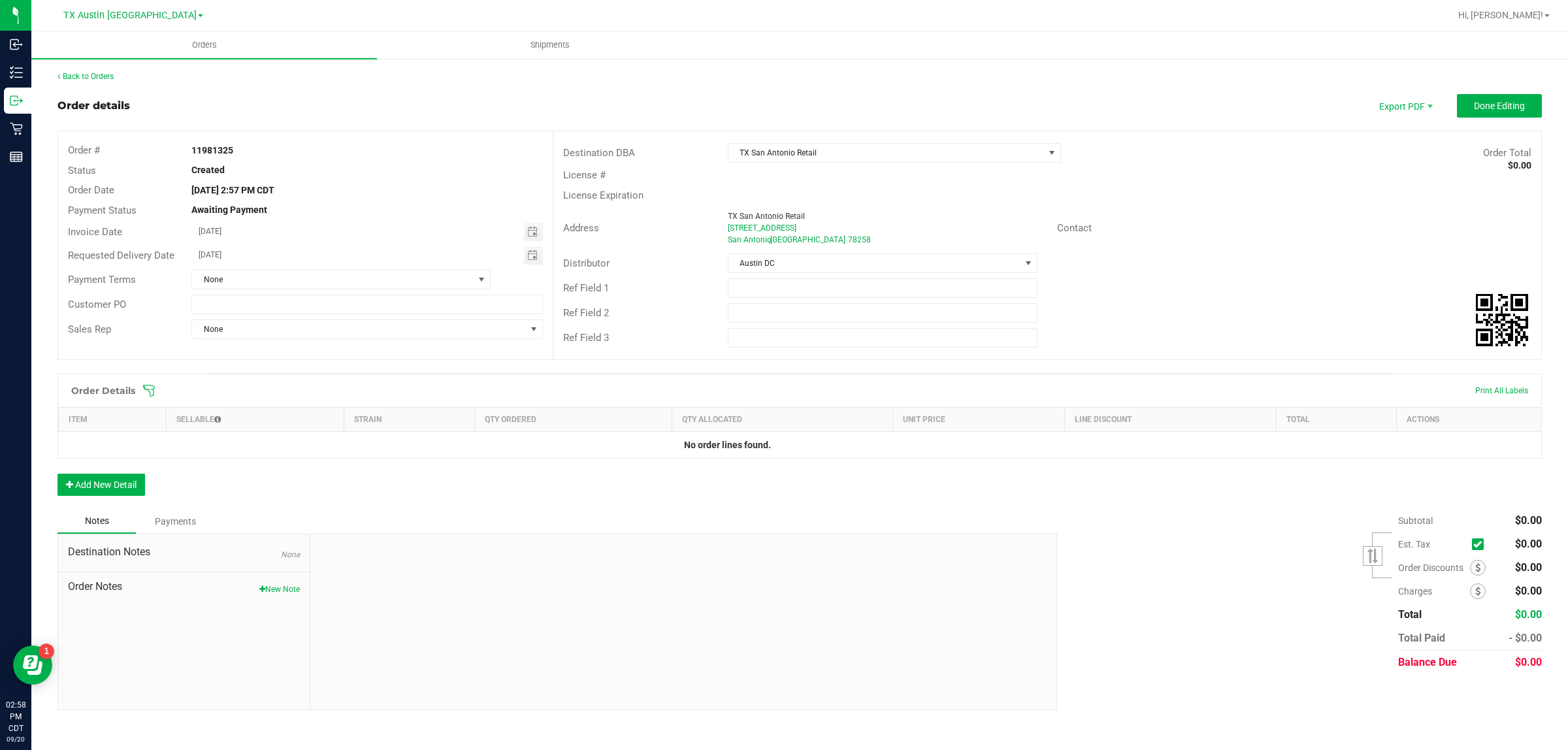
click at [150, 390] on icon at bounding box center [149, 391] width 12 height 12
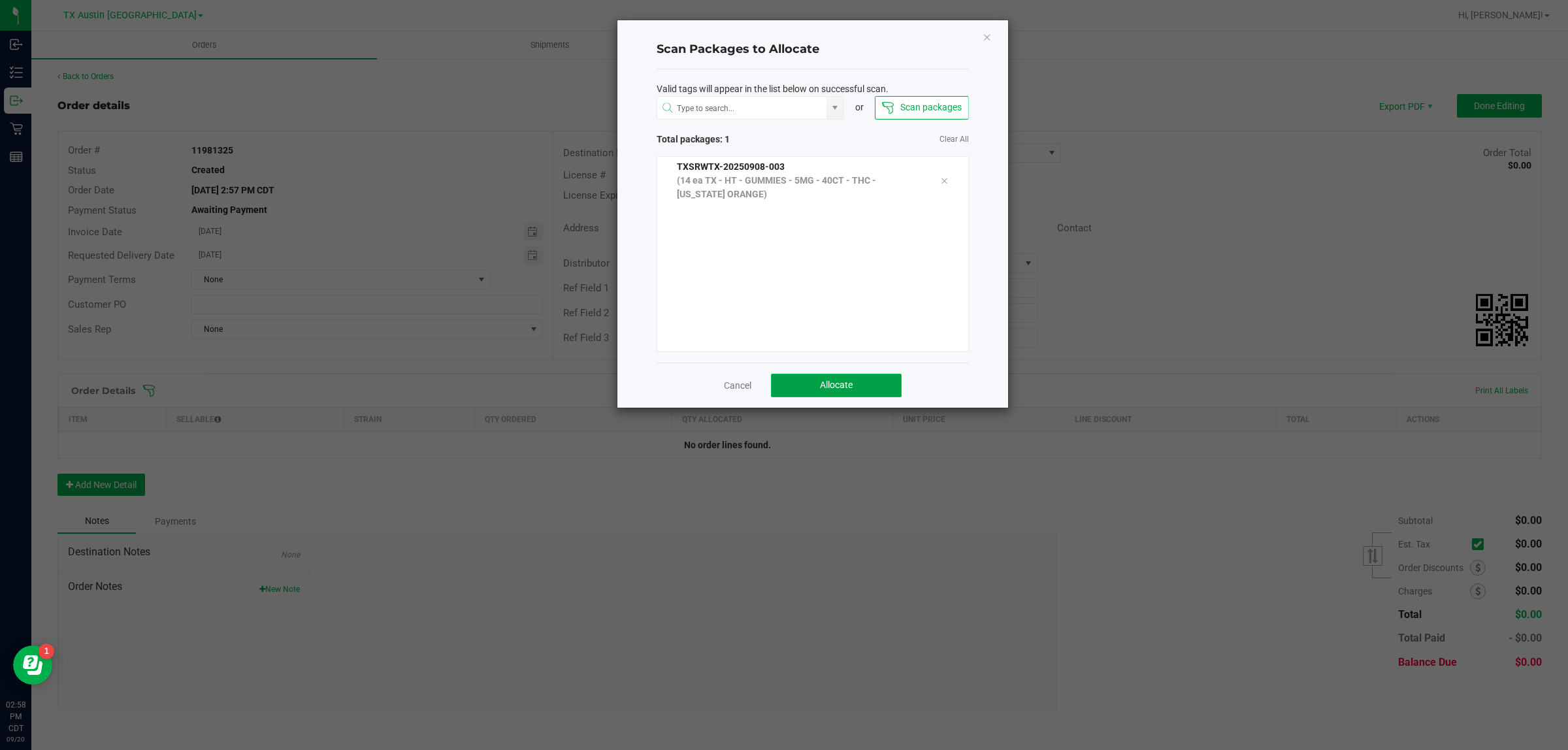
click at [764, 376] on button "Allocate" at bounding box center [836, 385] width 131 height 23
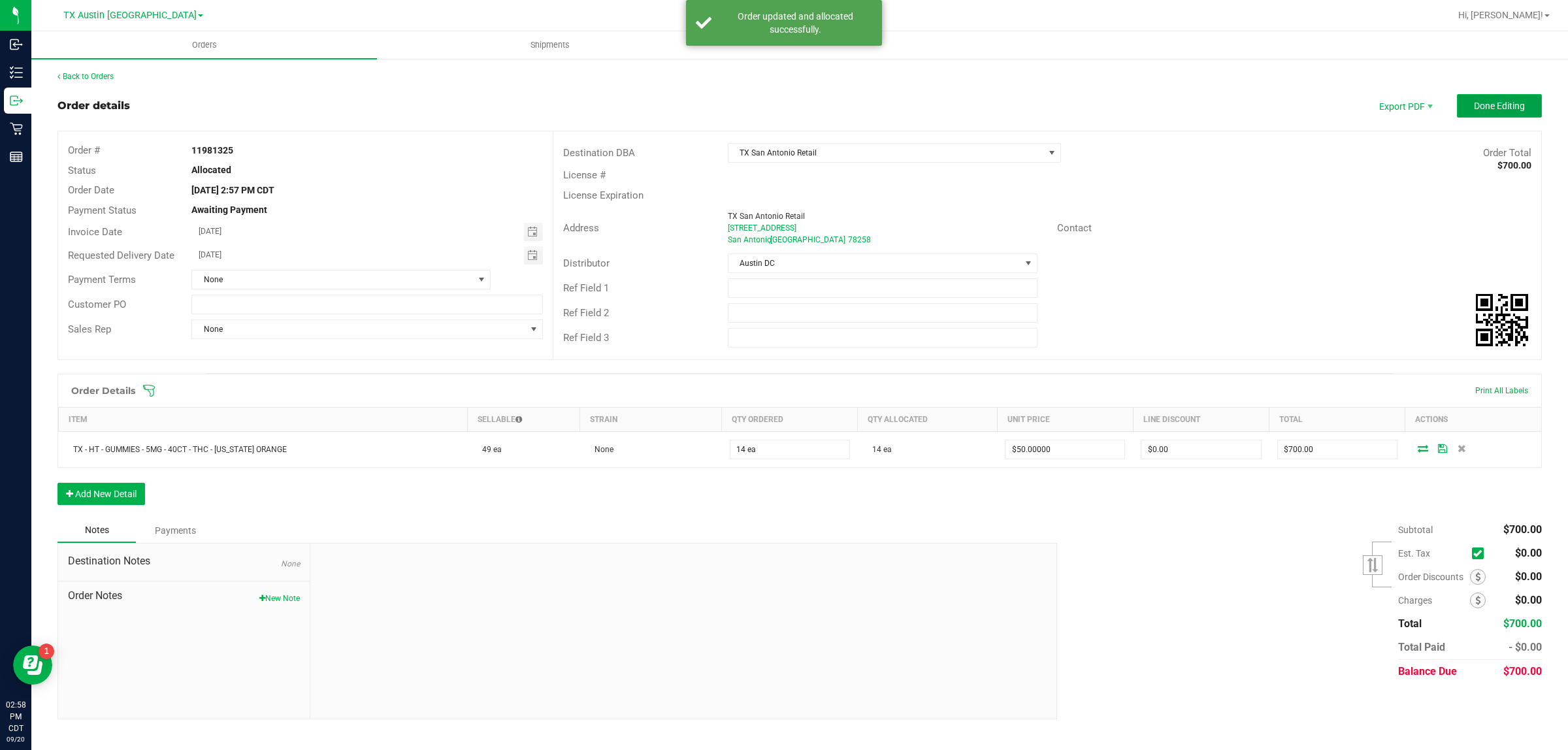
click at [764, 98] on button "Done Editing" at bounding box center [1499, 106] width 85 height 23
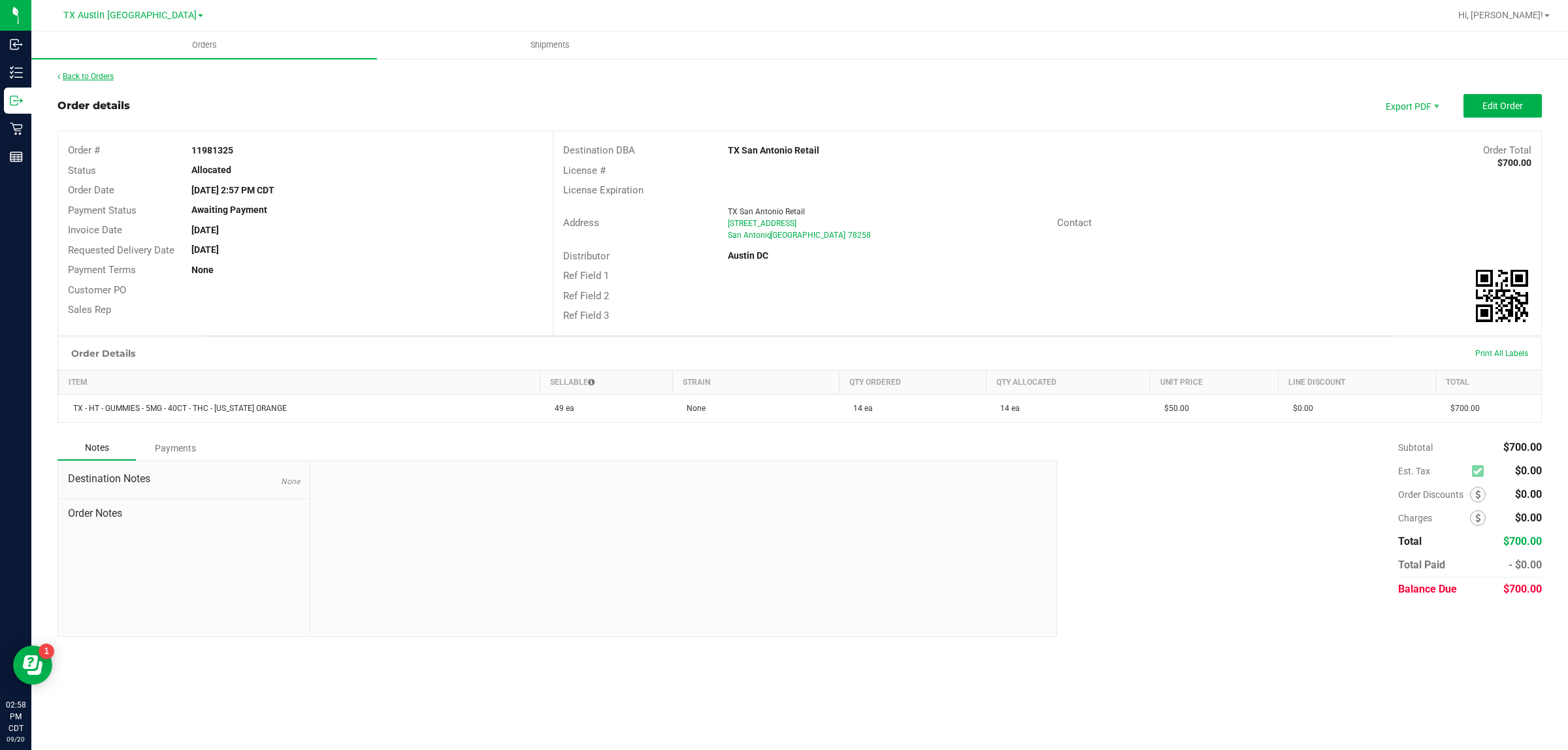
click at [104, 77] on link "Back to Orders" at bounding box center [85, 77] width 56 height 9
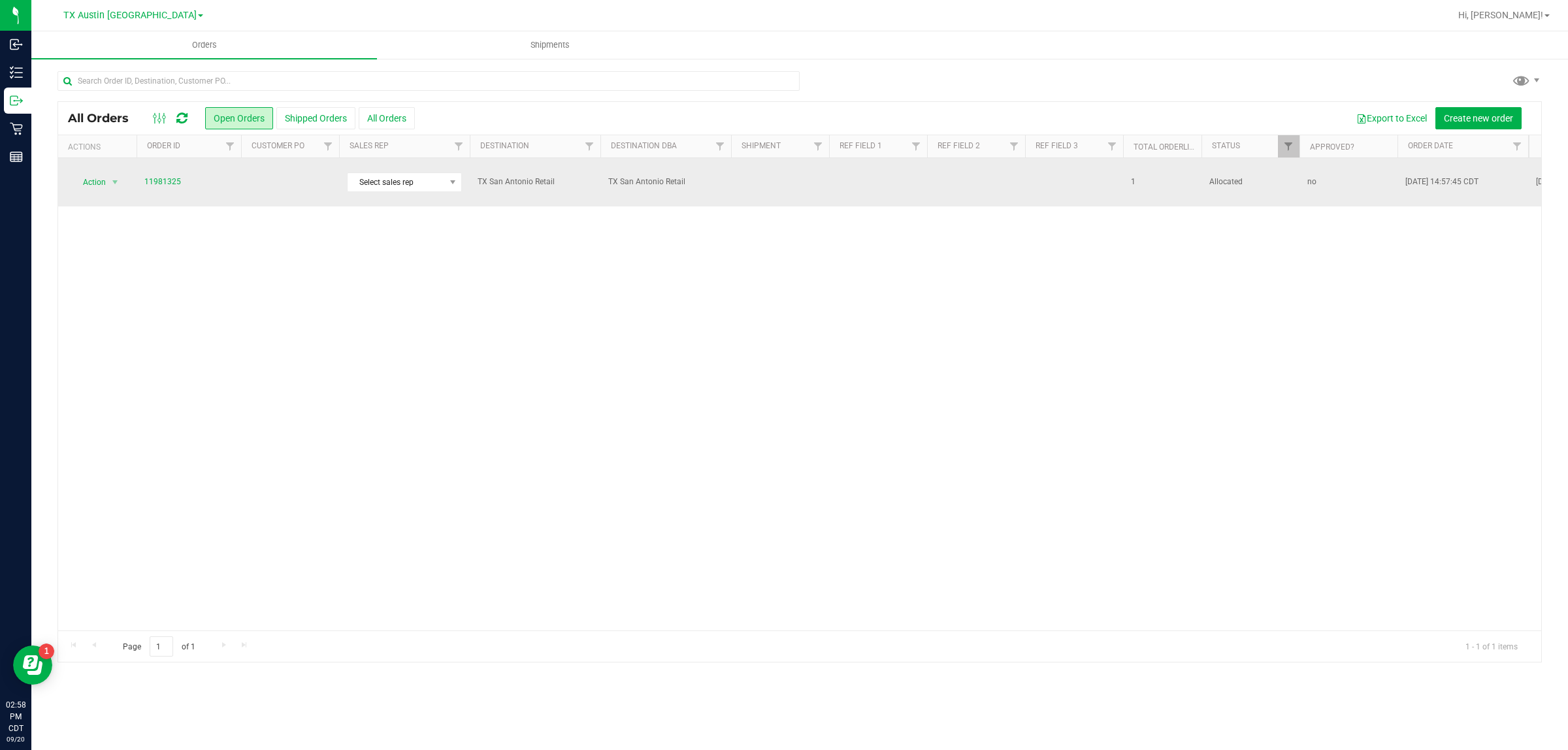
click at [236, 182] on td "11981325" at bounding box center [188, 182] width 104 height 48
click at [282, 183] on td at bounding box center [290, 182] width 98 height 48
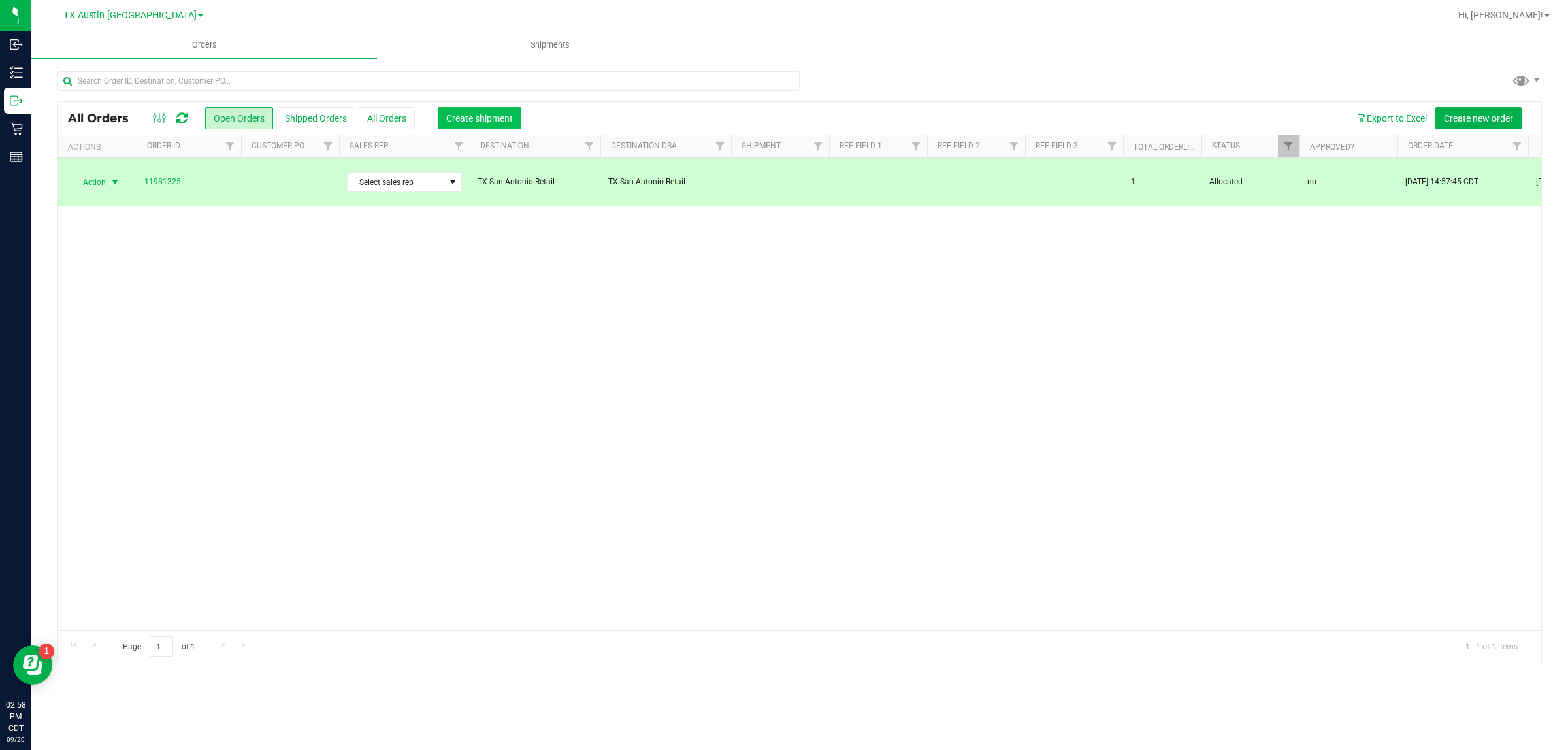
click at [506, 113] on span "Create shipment" at bounding box center [479, 118] width 66 height 10
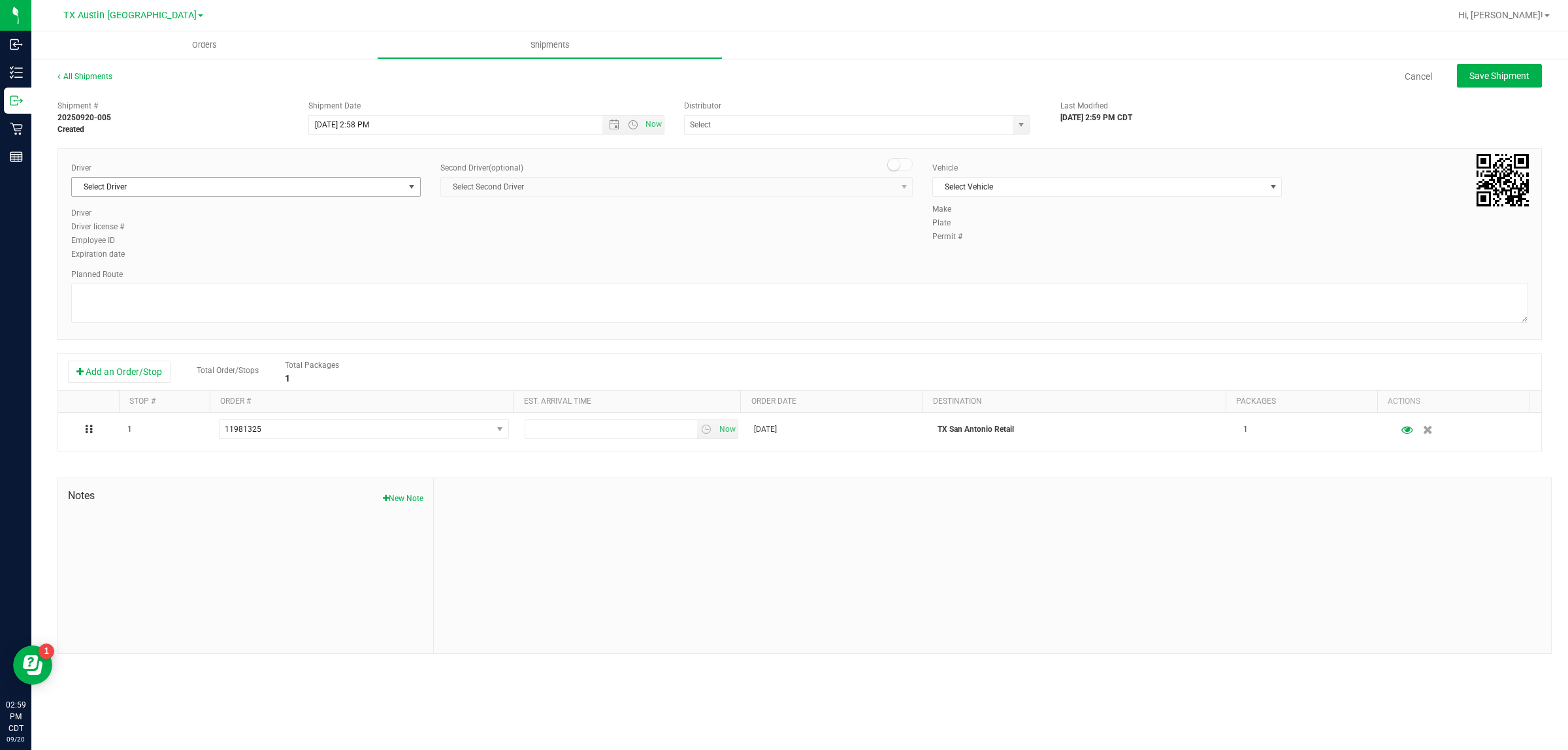
click at [344, 185] on span "Select Driver" at bounding box center [238, 187] width 332 height 18
click at [351, 237] on li "William Bates" at bounding box center [246, 241] width 348 height 20
type input "bat"
click at [764, 182] on span "Select Vehicle" at bounding box center [1098, 187] width 332 height 18
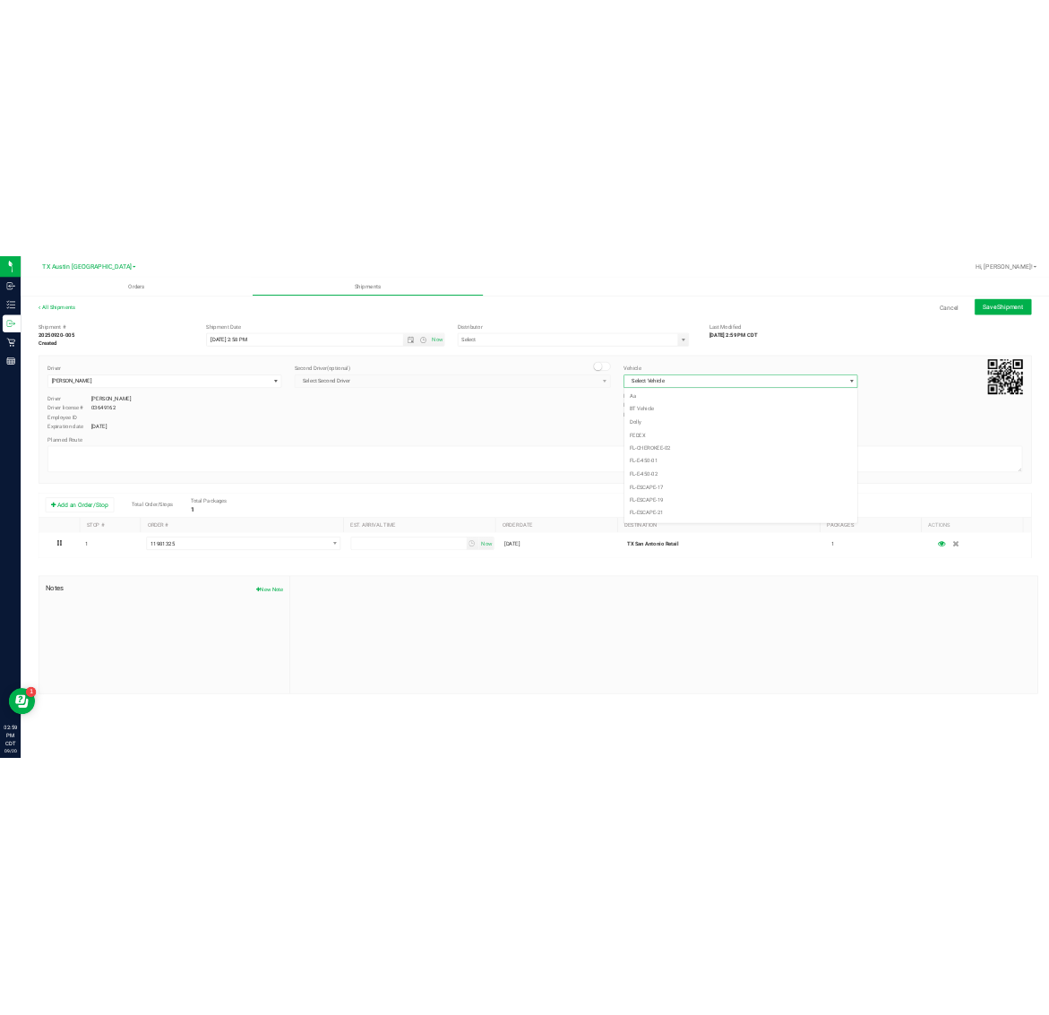
scroll to position [1192, 0]
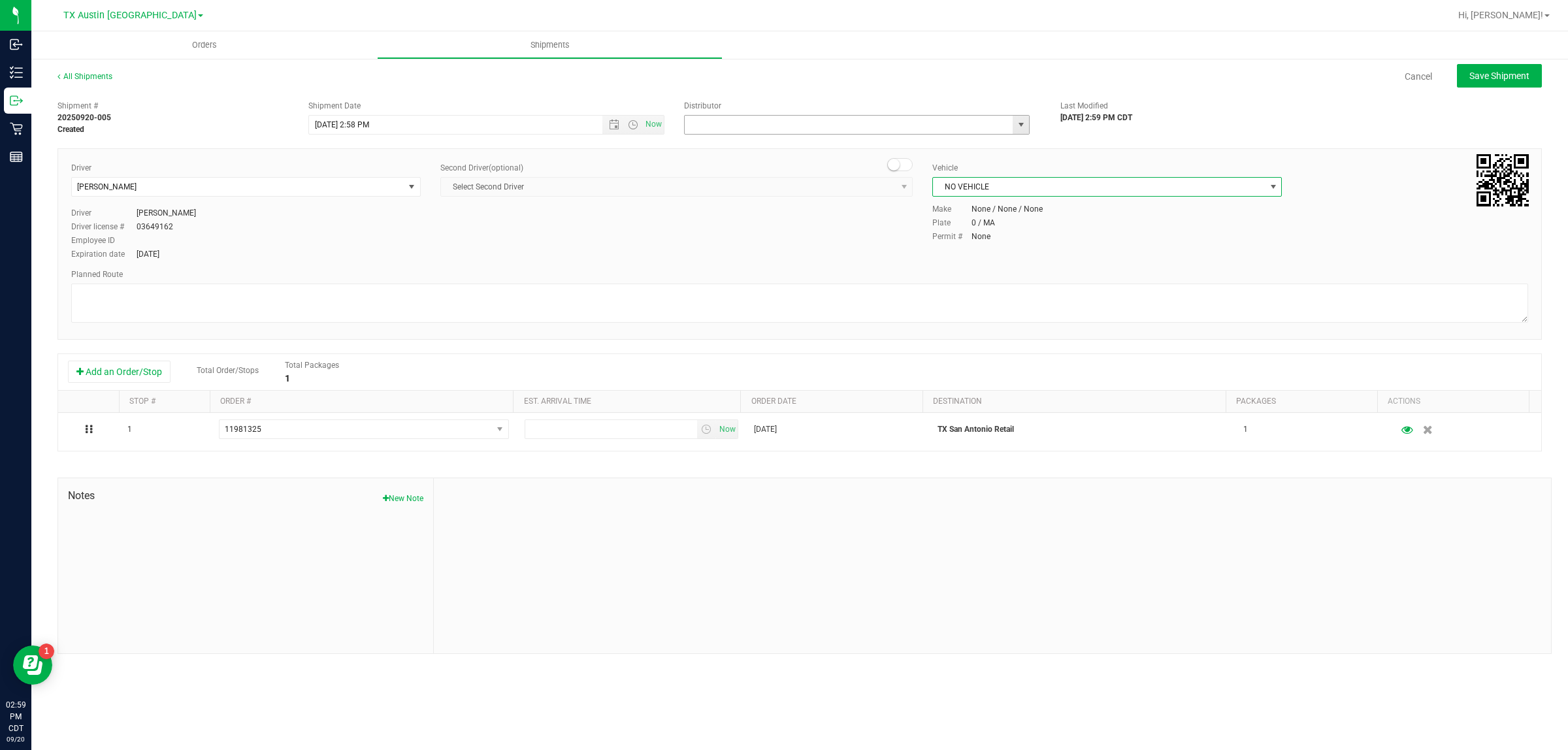
click at [764, 125] on input "text" at bounding box center [844, 125] width 318 height 18
click at [764, 149] on li "Austin DC" at bounding box center [857, 147] width 344 height 20
type input "Austin DC"
click at [654, 125] on span "Now" at bounding box center [653, 125] width 22 height 19
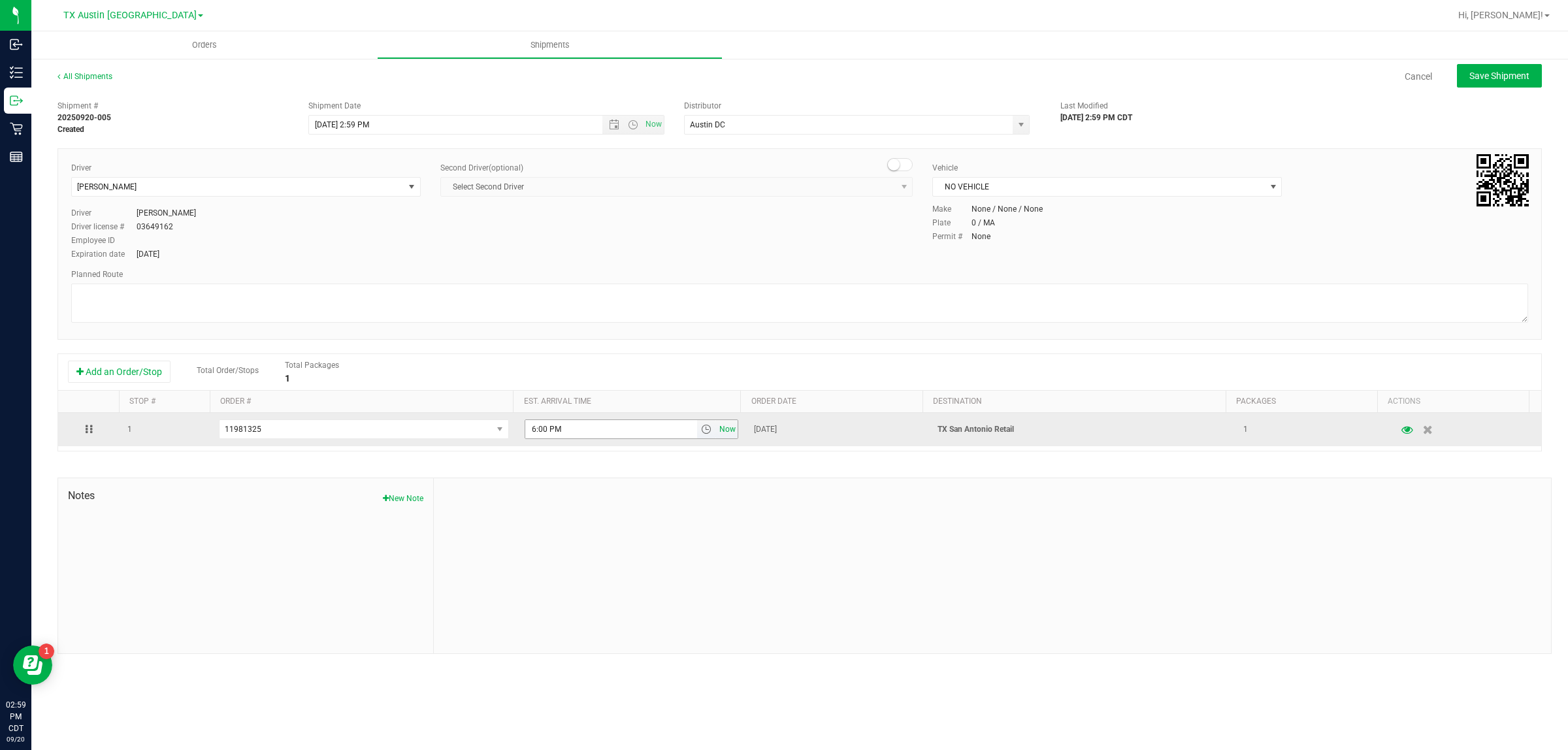
click at [721, 430] on span "Now" at bounding box center [728, 430] width 22 height 19
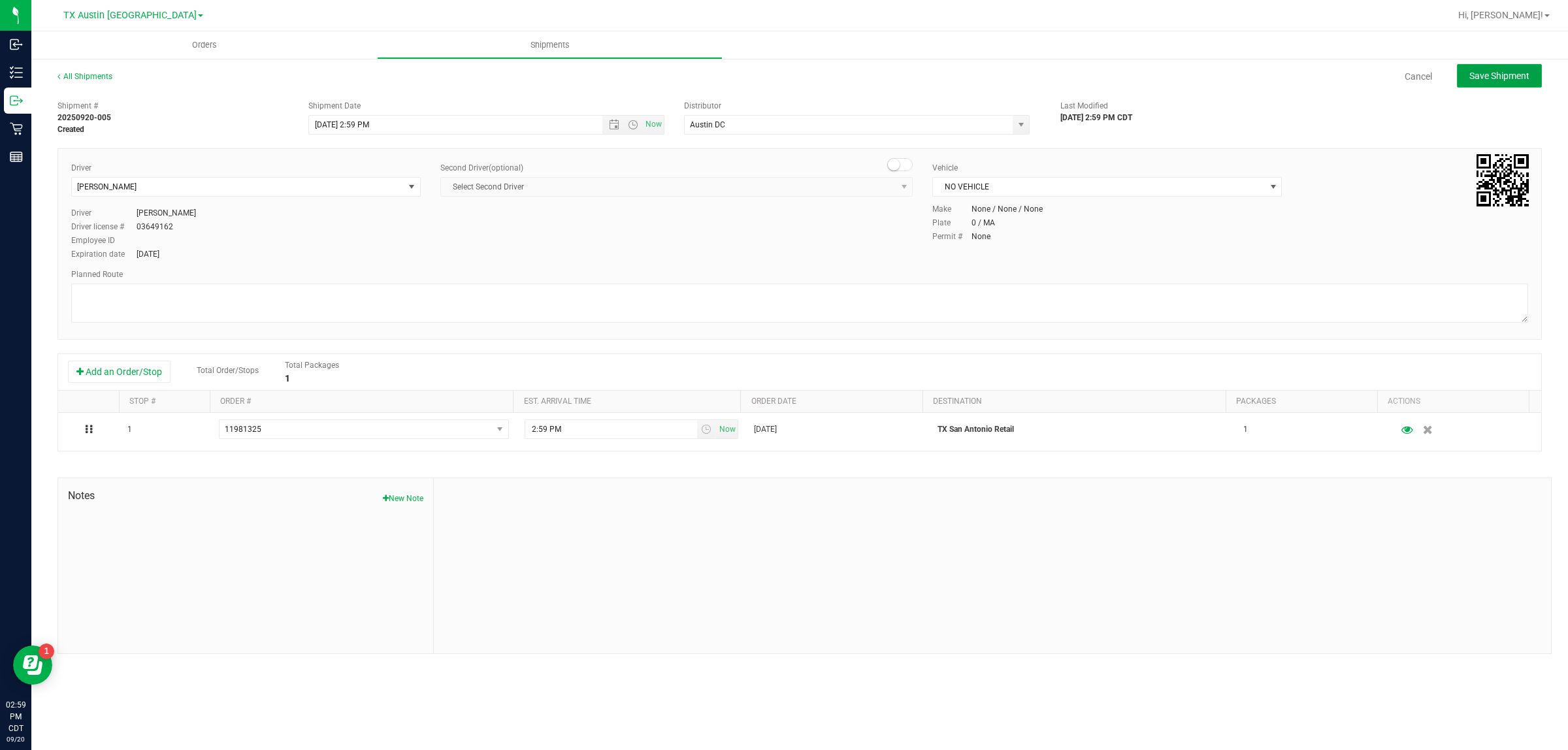
click at [764, 73] on span "Save Shipment" at bounding box center [1499, 76] width 60 height 10
type input "9/20/2025 7:59 PM"
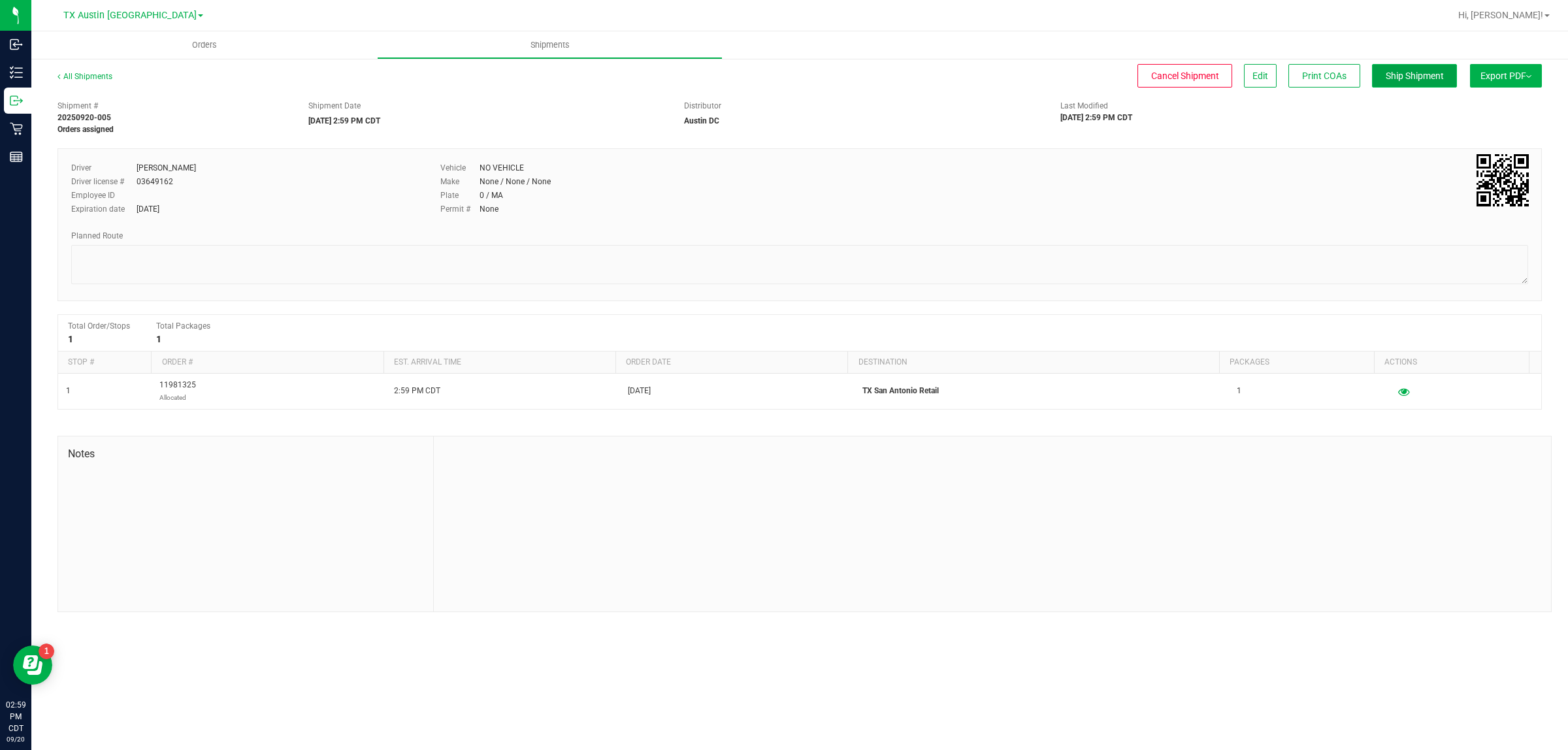
click at [764, 69] on button "Ship Shipment" at bounding box center [1414, 76] width 85 height 23
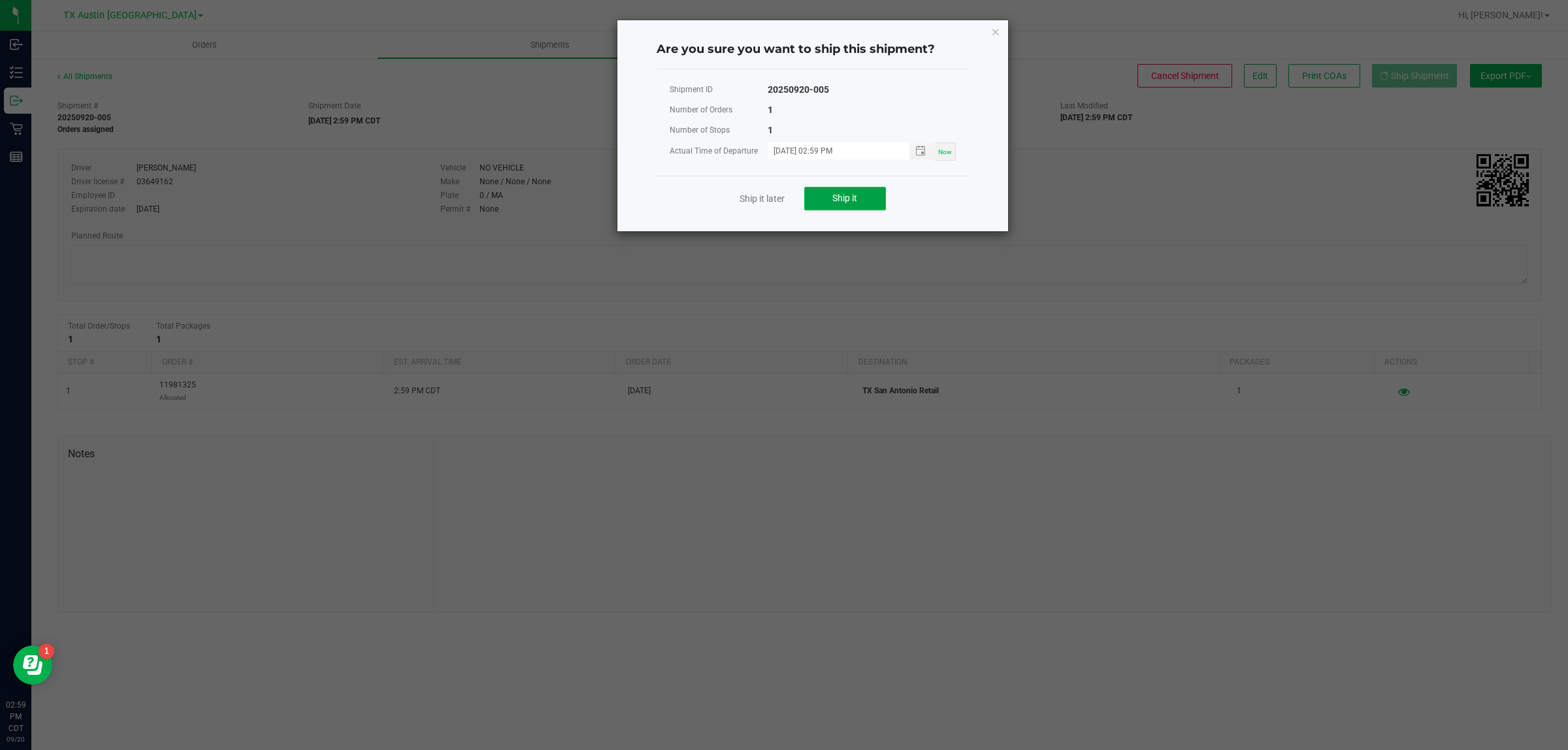
click at [764, 199] on button "Ship it" at bounding box center [845, 198] width 82 height 23
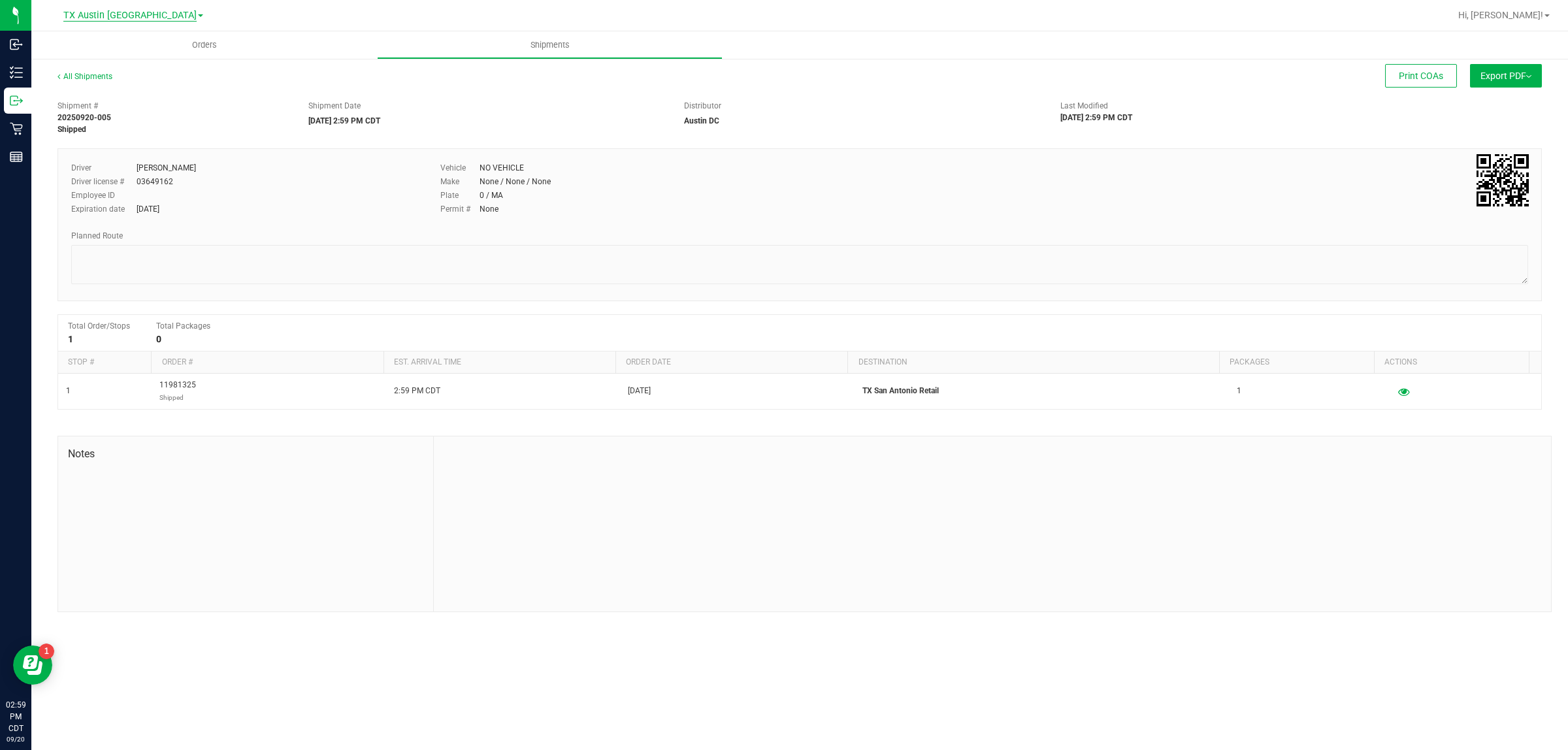
click at [142, 14] on span "TX Austin [GEOGRAPHIC_DATA]" at bounding box center [130, 15] width 133 height 12
click at [135, 76] on link "TX San Antonio Retail" at bounding box center [133, 81] width 191 height 18
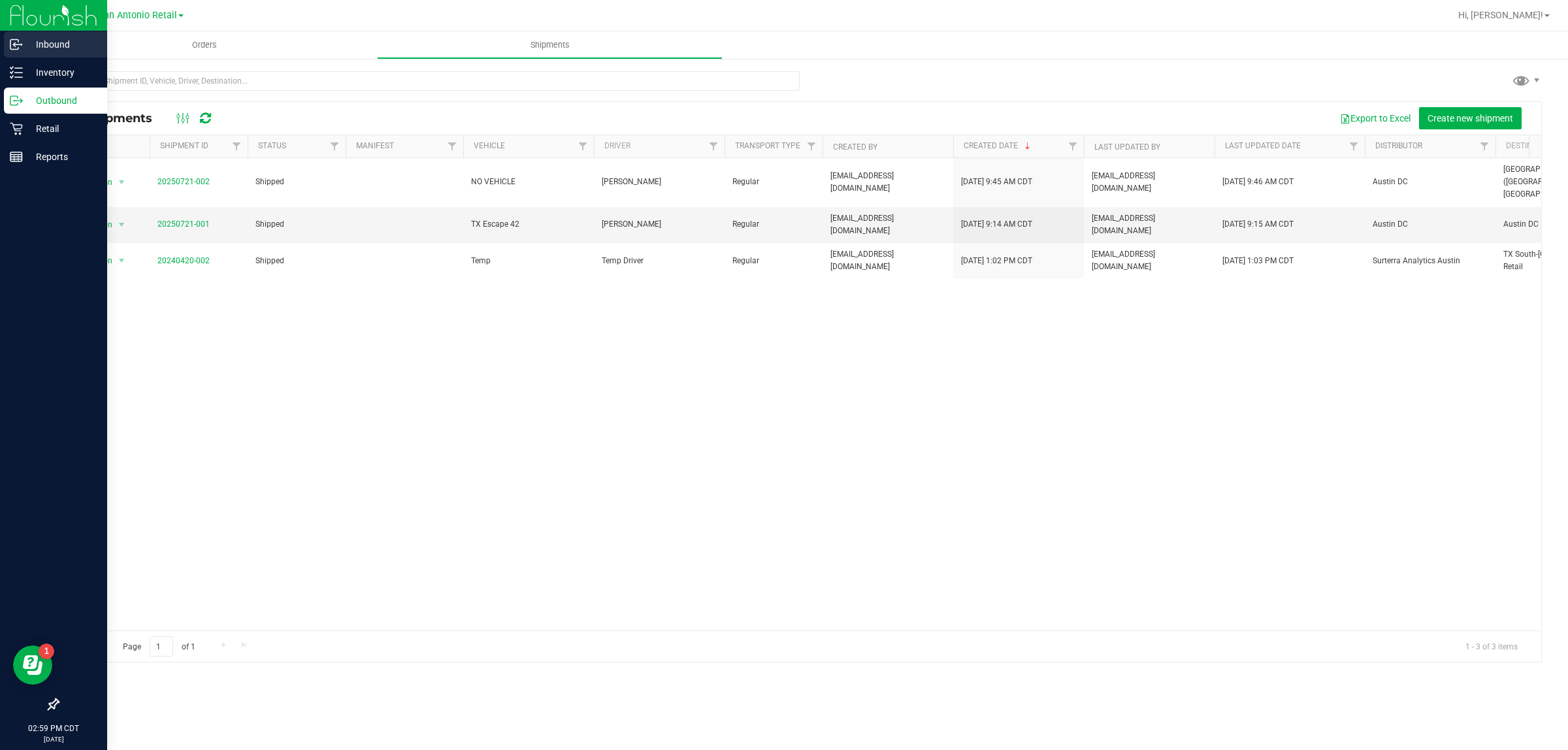
click at [21, 41] on icon at bounding box center [16, 45] width 13 height 13
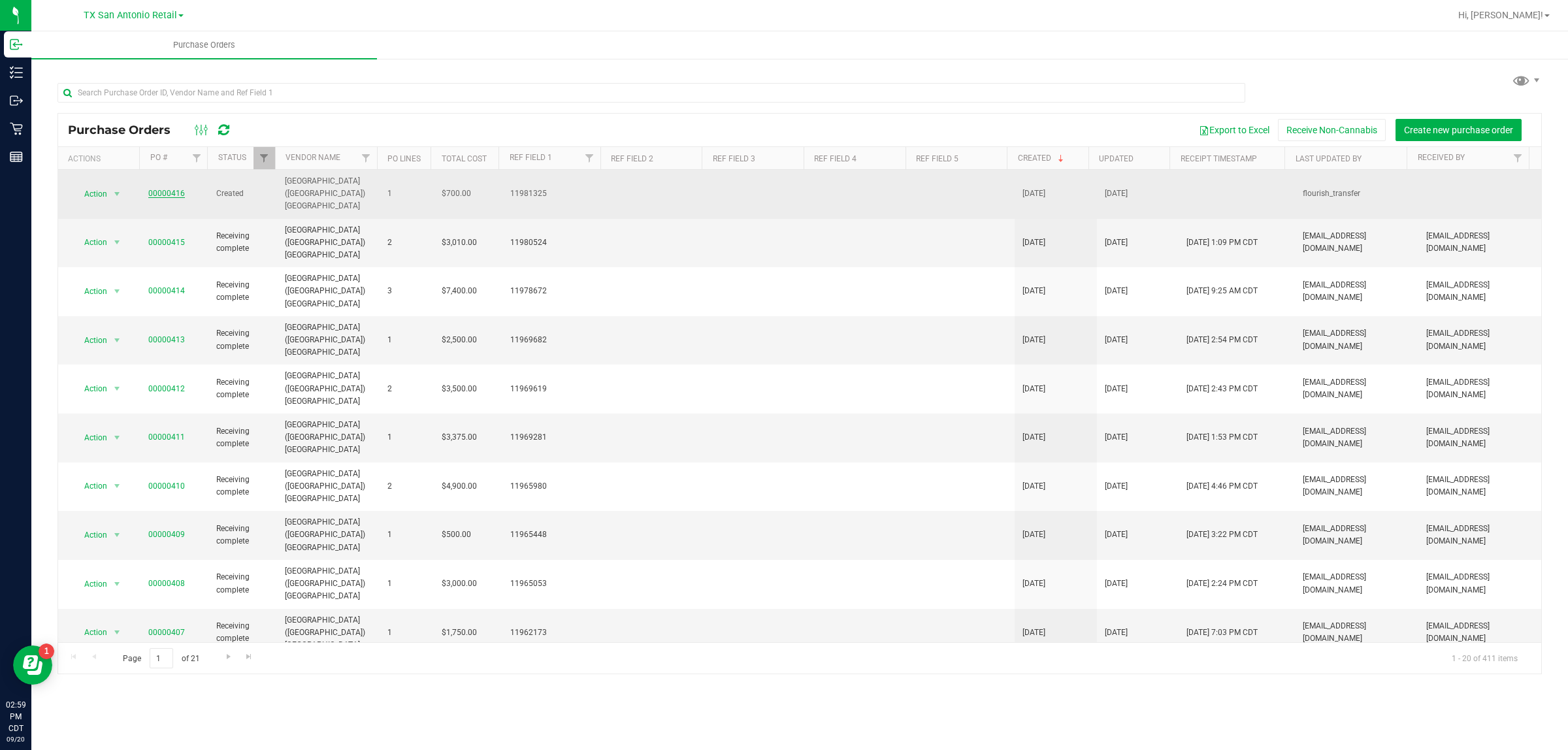
click at [161, 189] on link "00000416" at bounding box center [166, 193] width 36 height 9
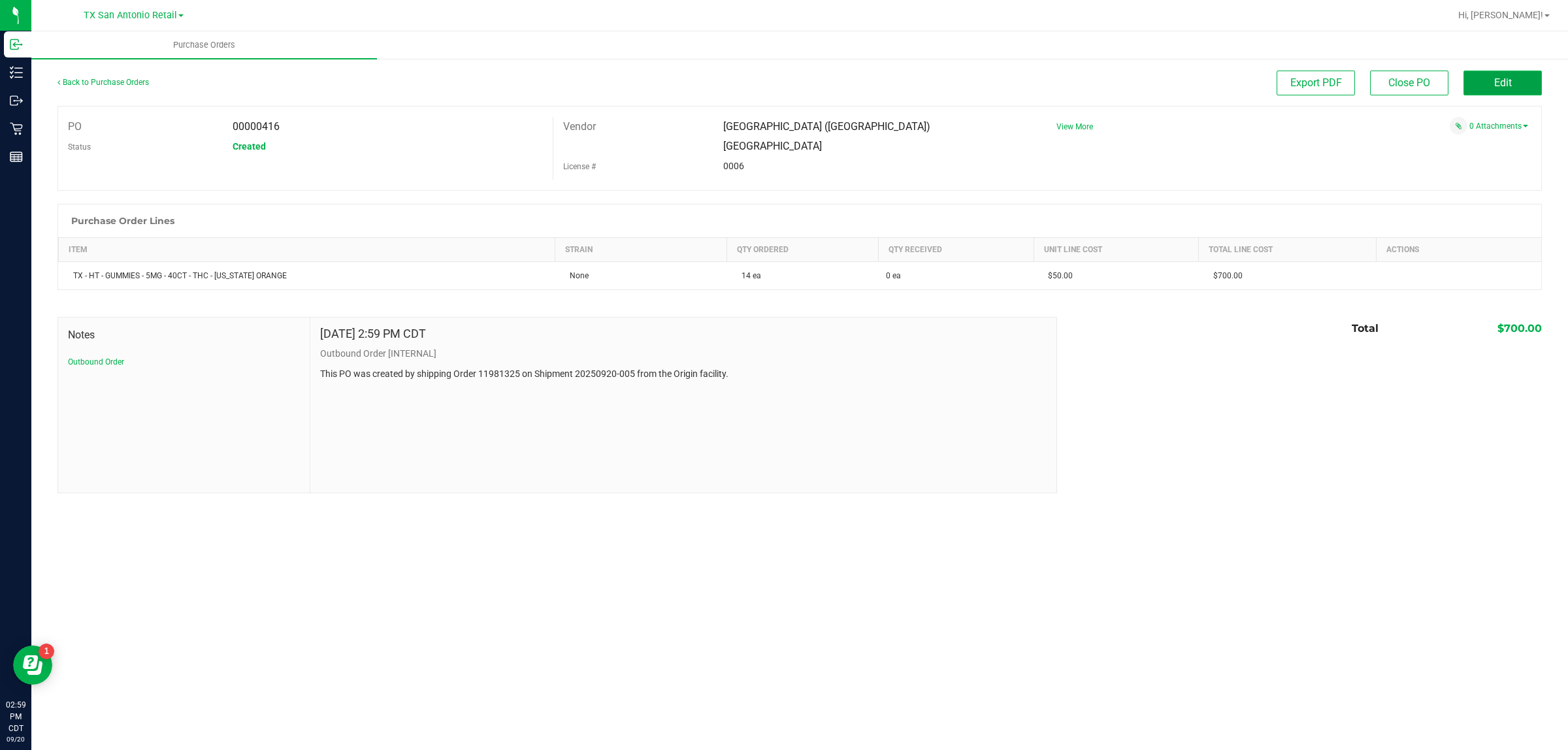
click at [764, 77] on span "Edit" at bounding box center [1502, 82] width 18 height 12
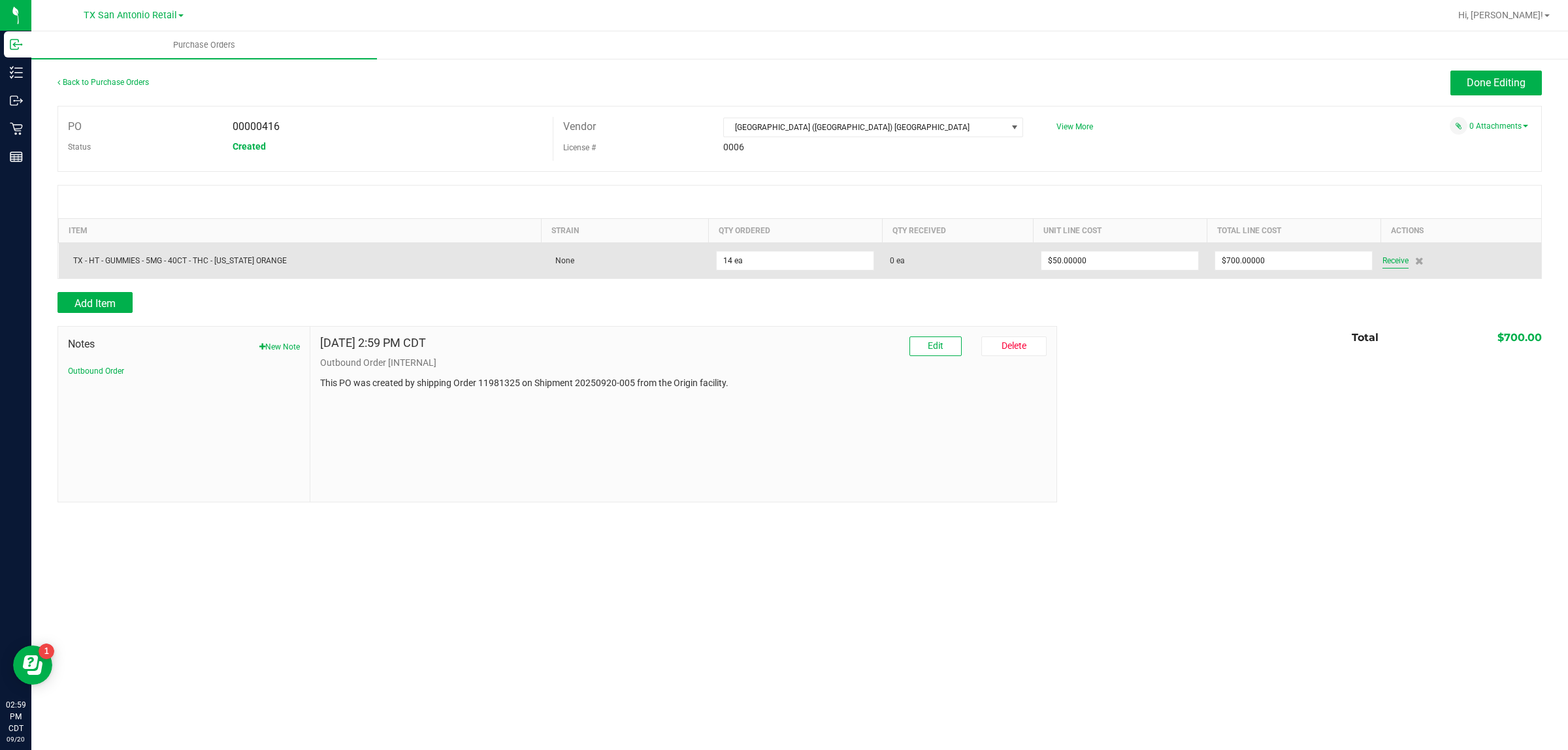
click at [764, 258] on span "Receive" at bounding box center [1395, 260] width 26 height 15
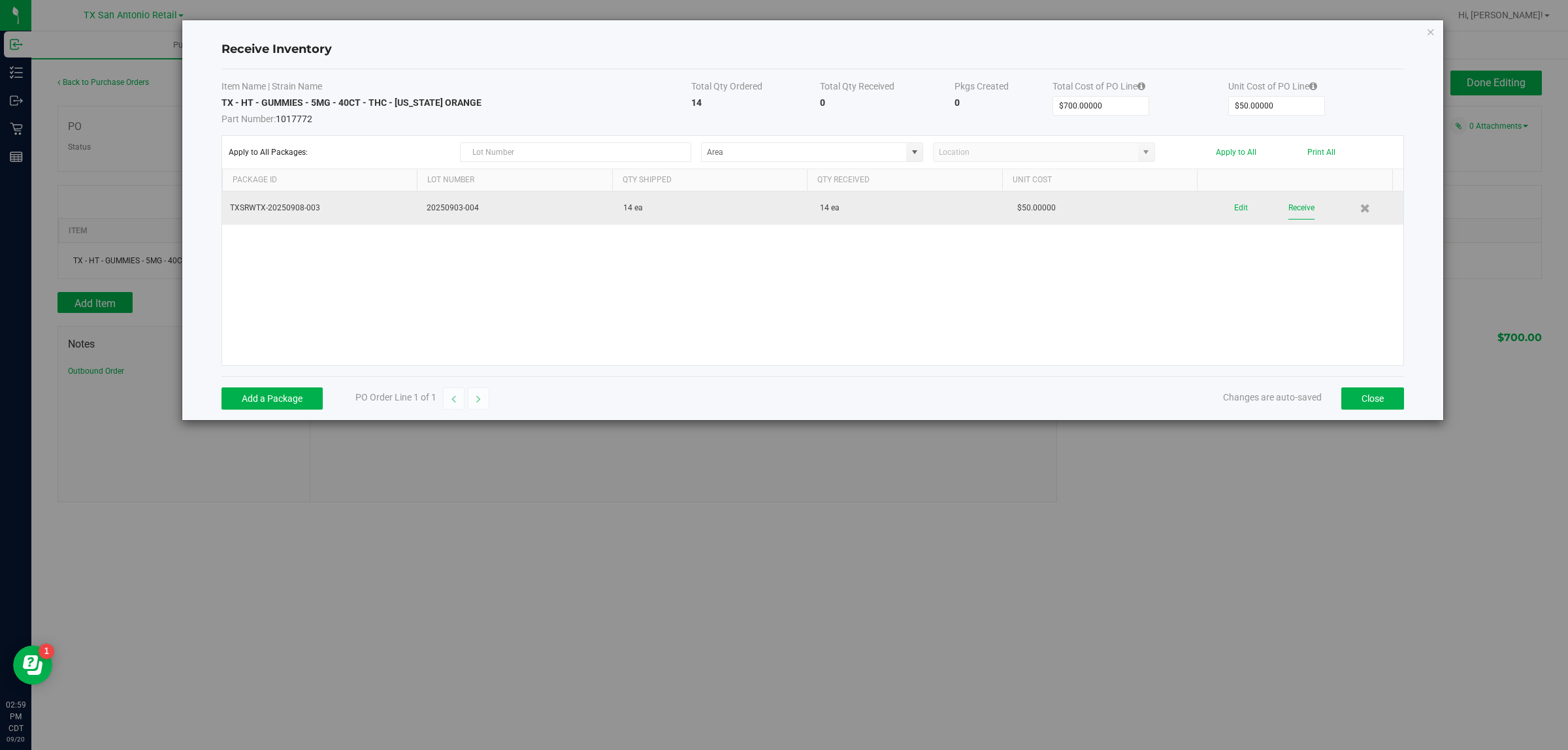
click at [764, 208] on button "Receive" at bounding box center [1301, 208] width 26 height 23
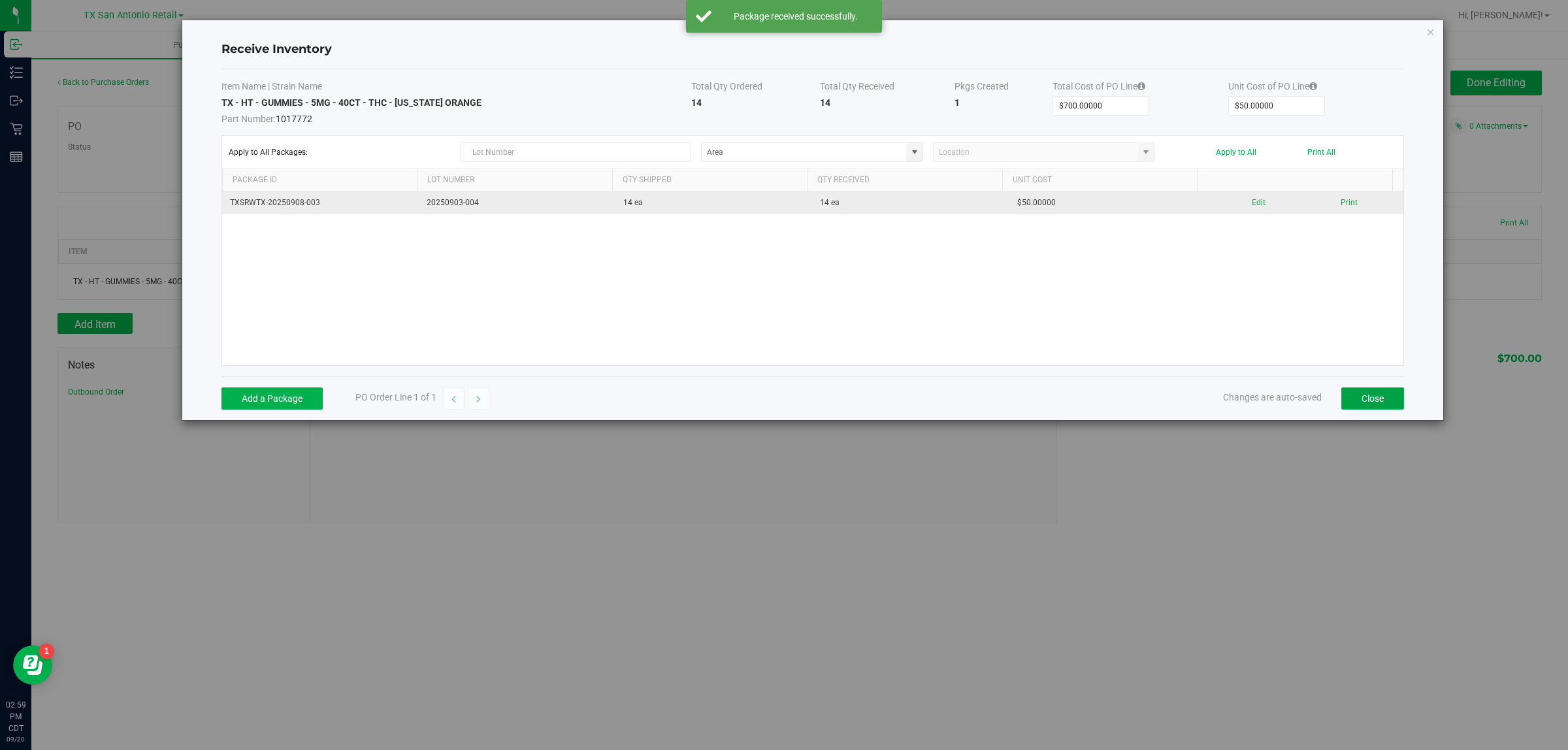
click at [764, 402] on button "Close" at bounding box center [1373, 398] width 63 height 22
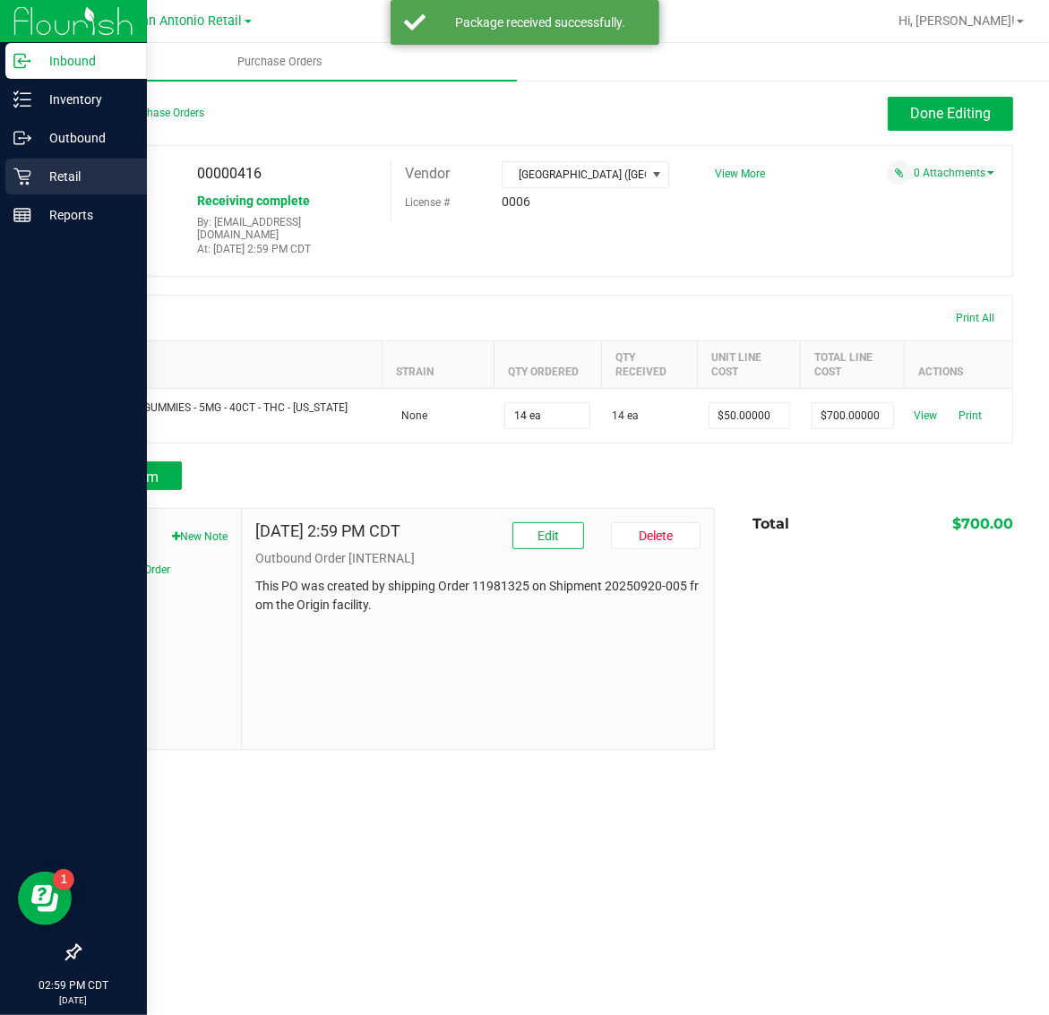
click at [28, 176] on icon at bounding box center [22, 176] width 18 height 18
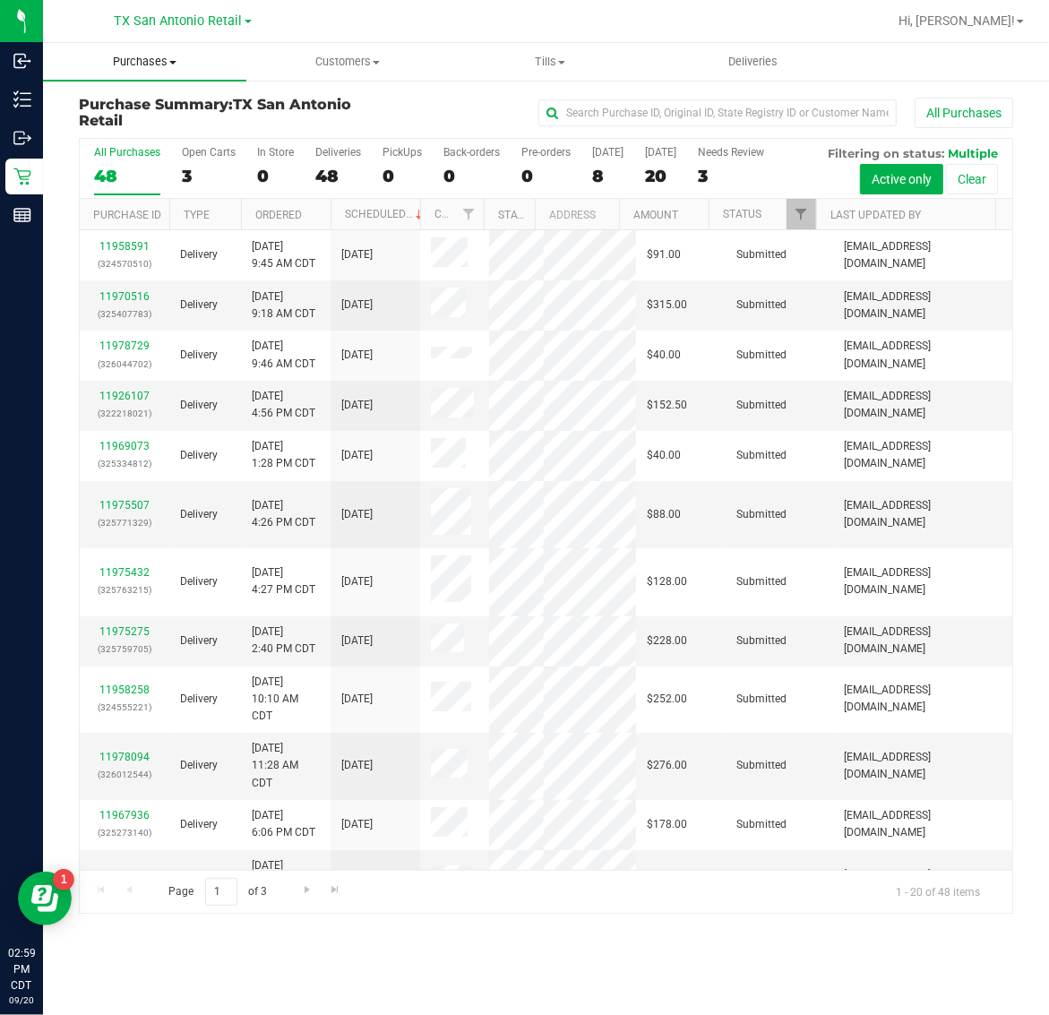
click at [135, 63] on span "Purchases" at bounding box center [144, 62] width 203 height 16
click at [131, 125] on span "Fulfillment" at bounding box center [98, 129] width 111 height 15
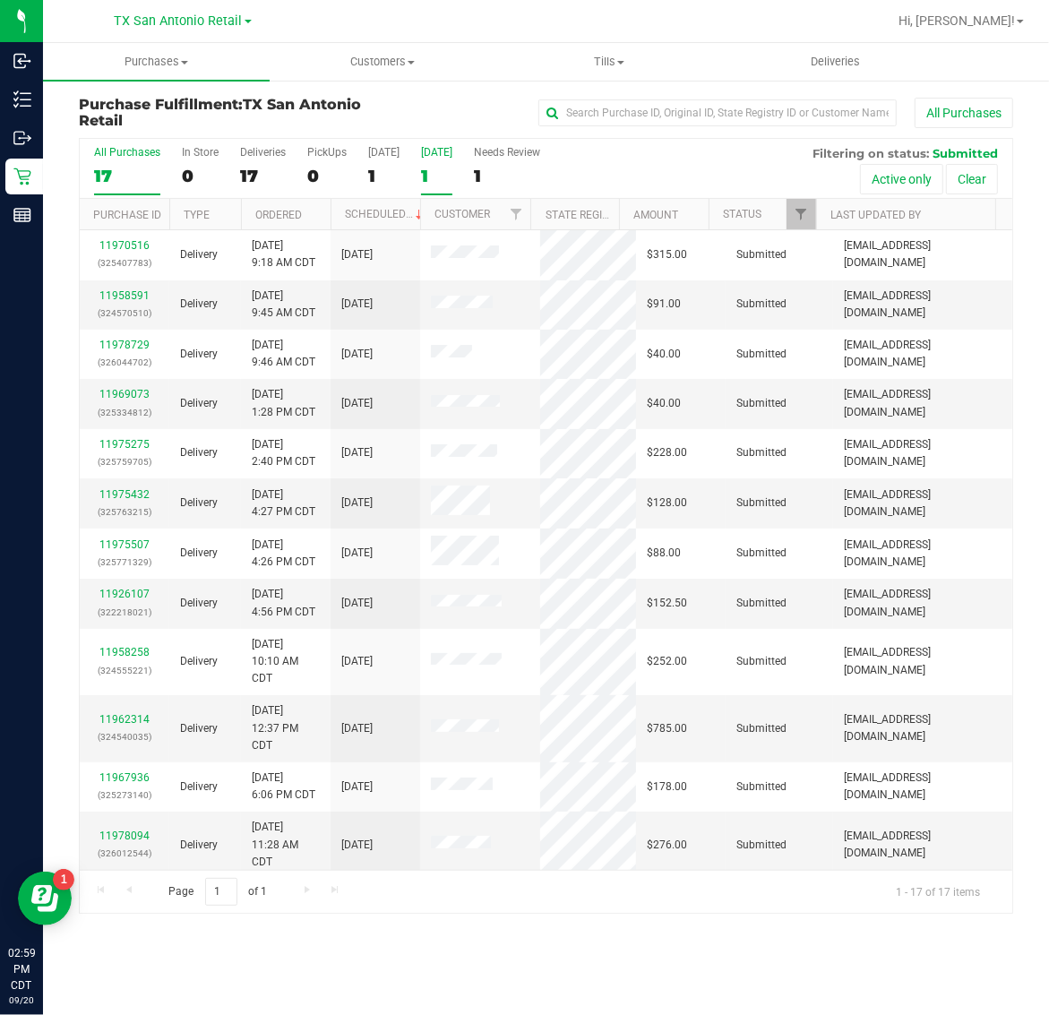
click at [442, 173] on div "1" at bounding box center [436, 176] width 31 height 21
click at [0, 0] on input "Tomorrow 1" at bounding box center [0, 0] width 0 height 0
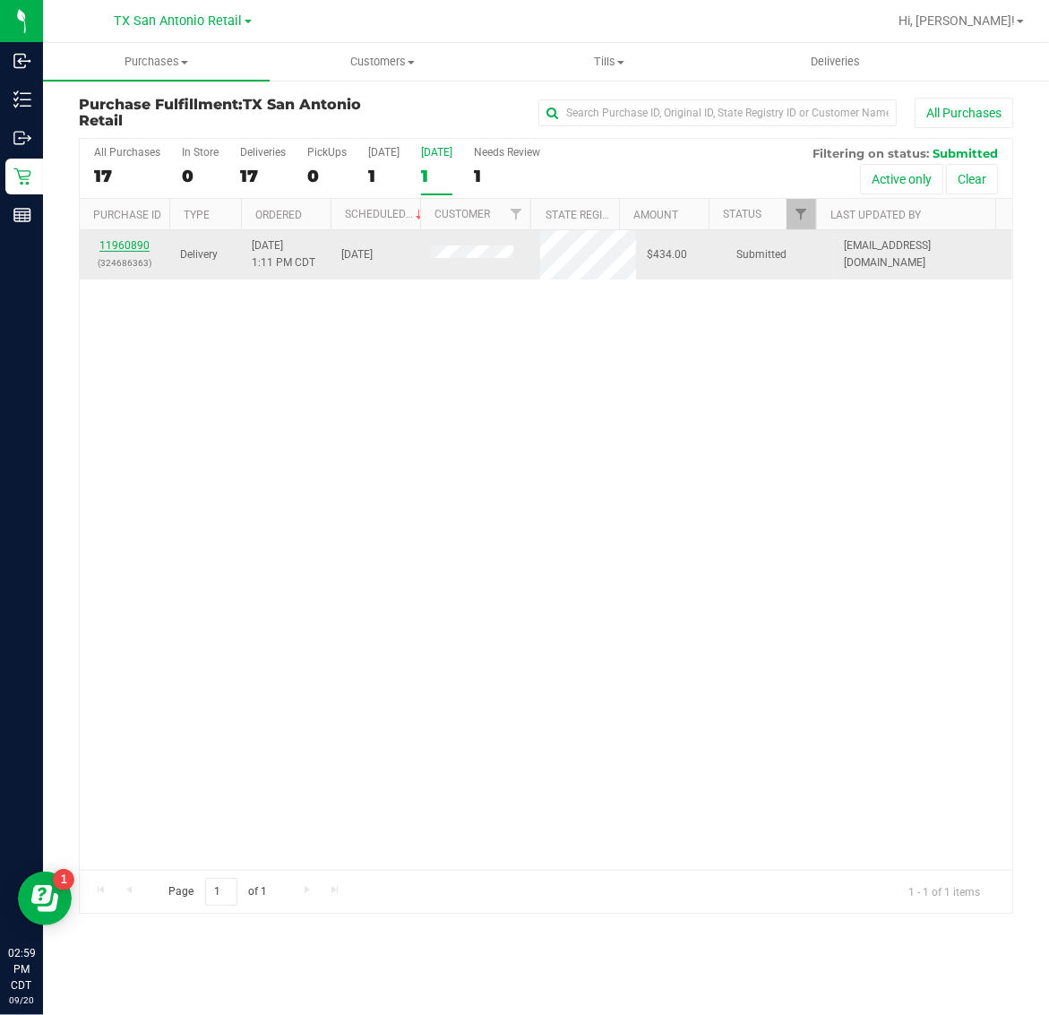
click at [122, 243] on link "11960890" at bounding box center [124, 245] width 50 height 13
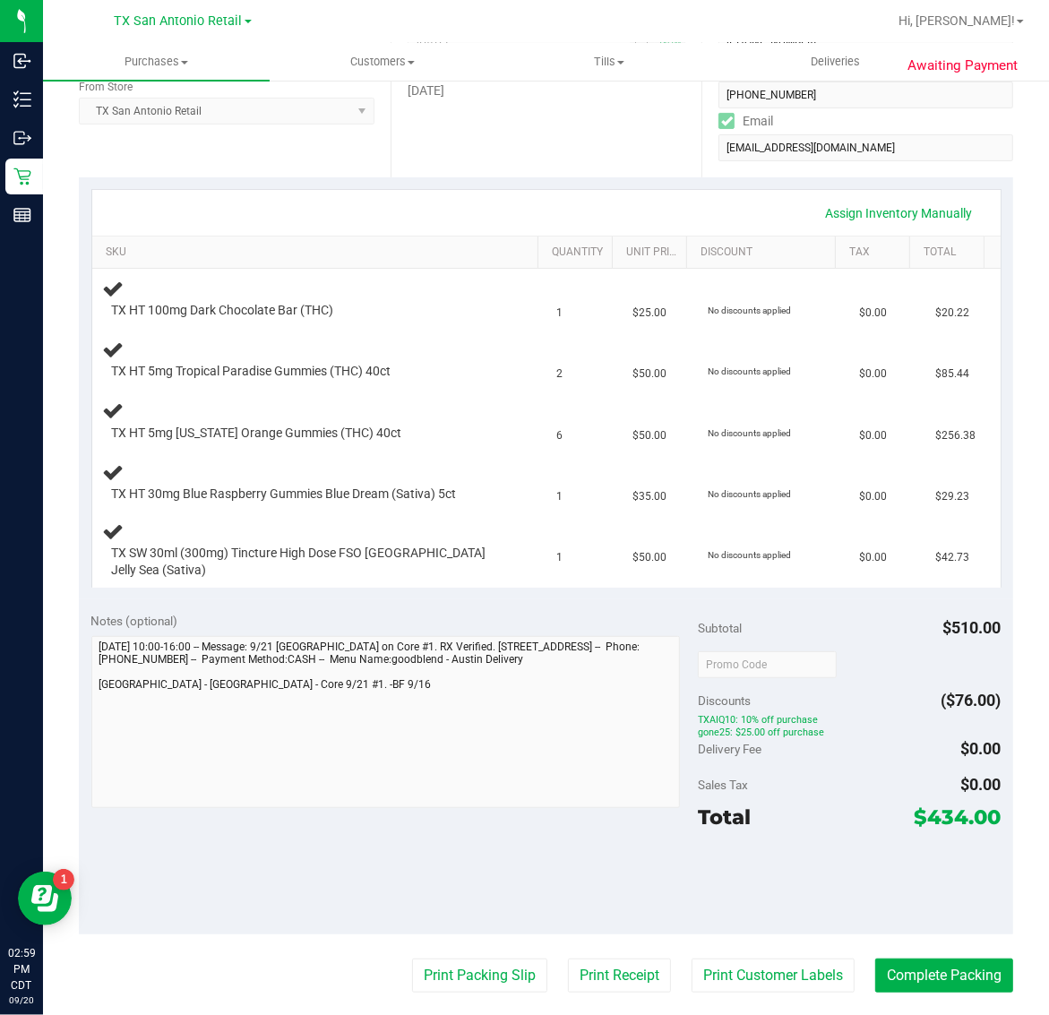
scroll to position [336, 0]
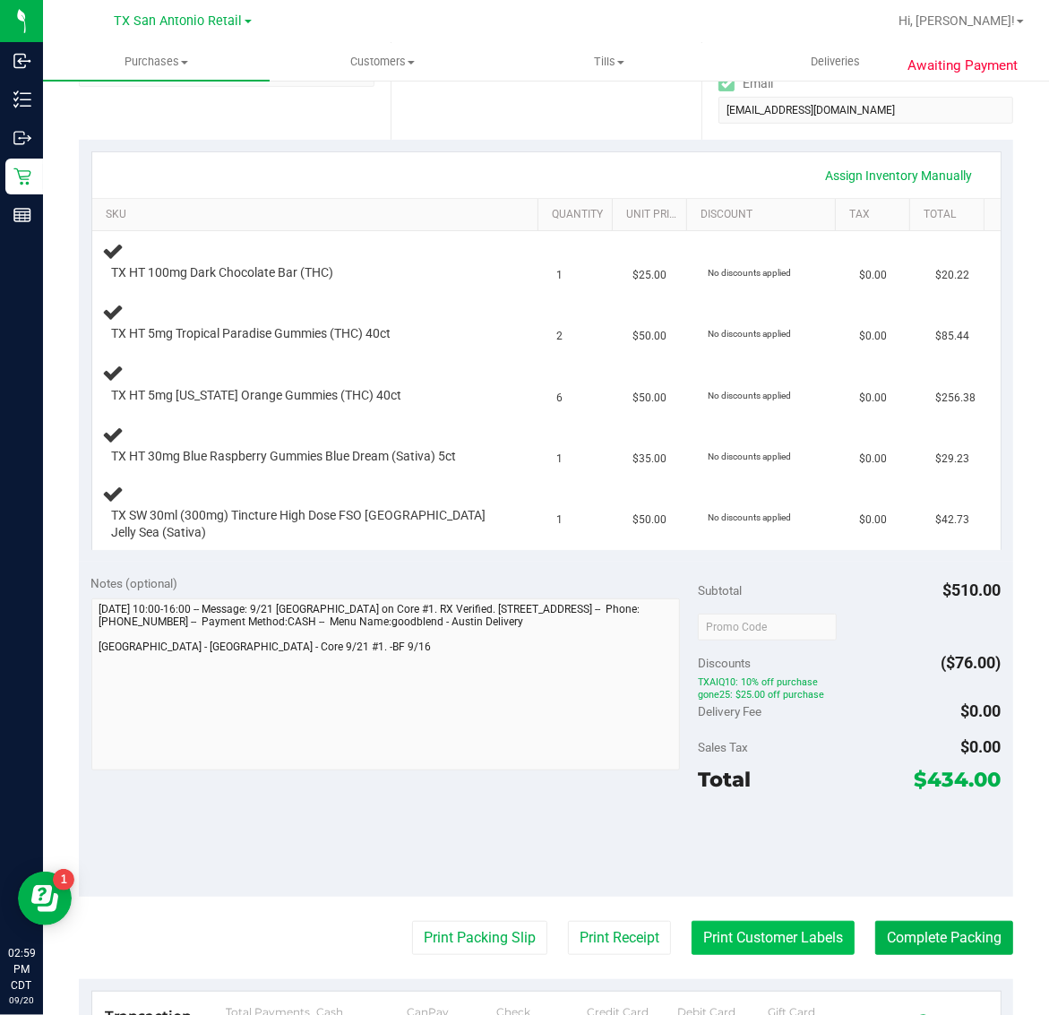
click at [779, 921] on button "Print Customer Labels" at bounding box center [772, 938] width 163 height 34
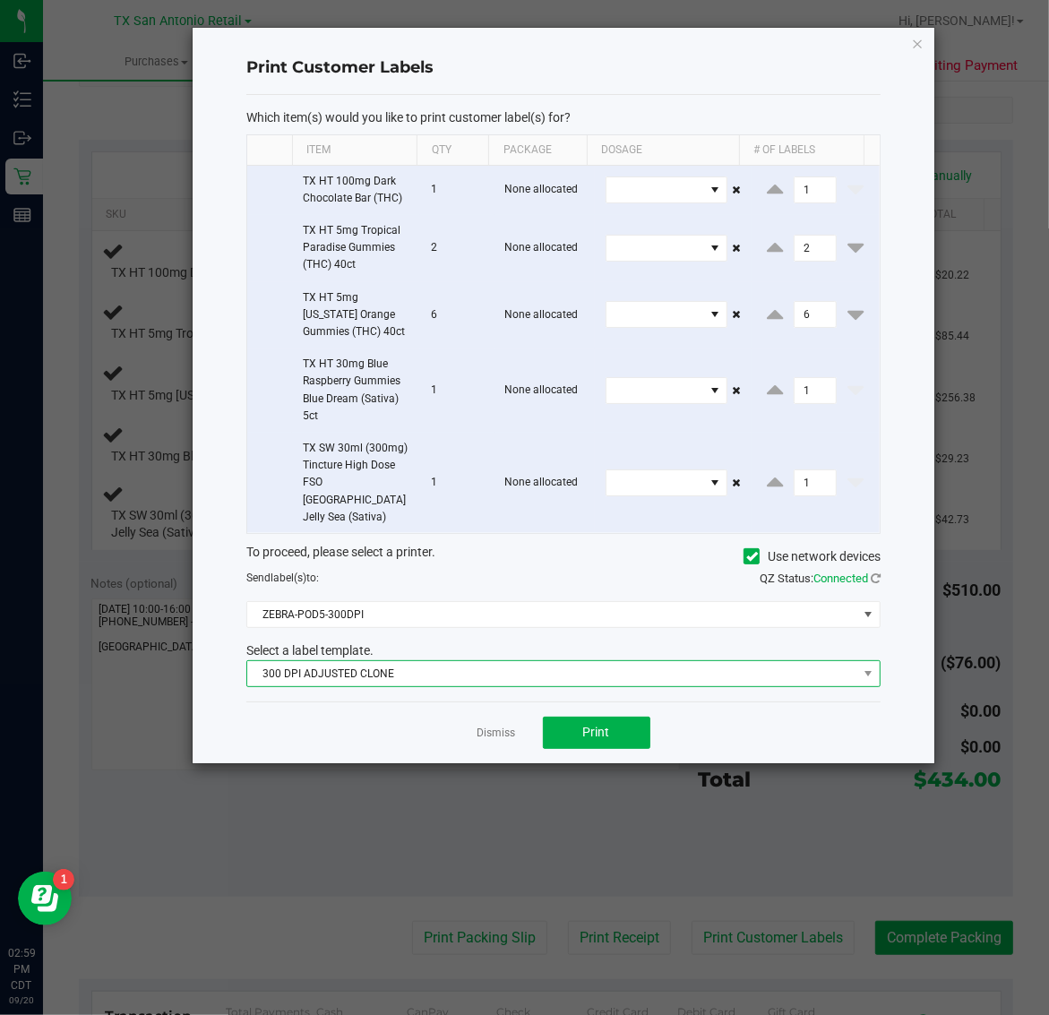
click at [517, 661] on span "300 DPI ADJUSTED CLONE" at bounding box center [552, 673] width 610 height 25
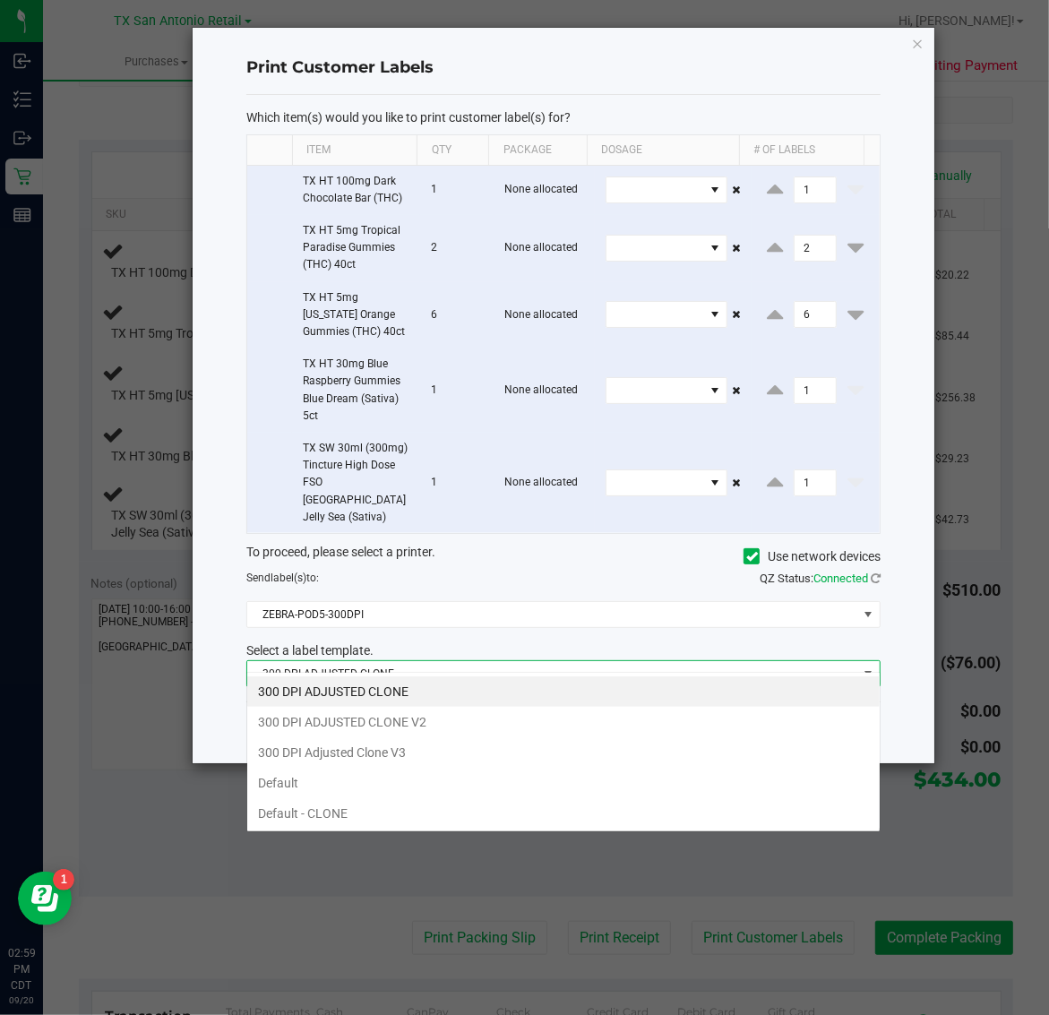
scroll to position [28, 634]
click at [439, 754] on li "300 DPI Adjusted Clone V3" at bounding box center [563, 752] width 632 height 30
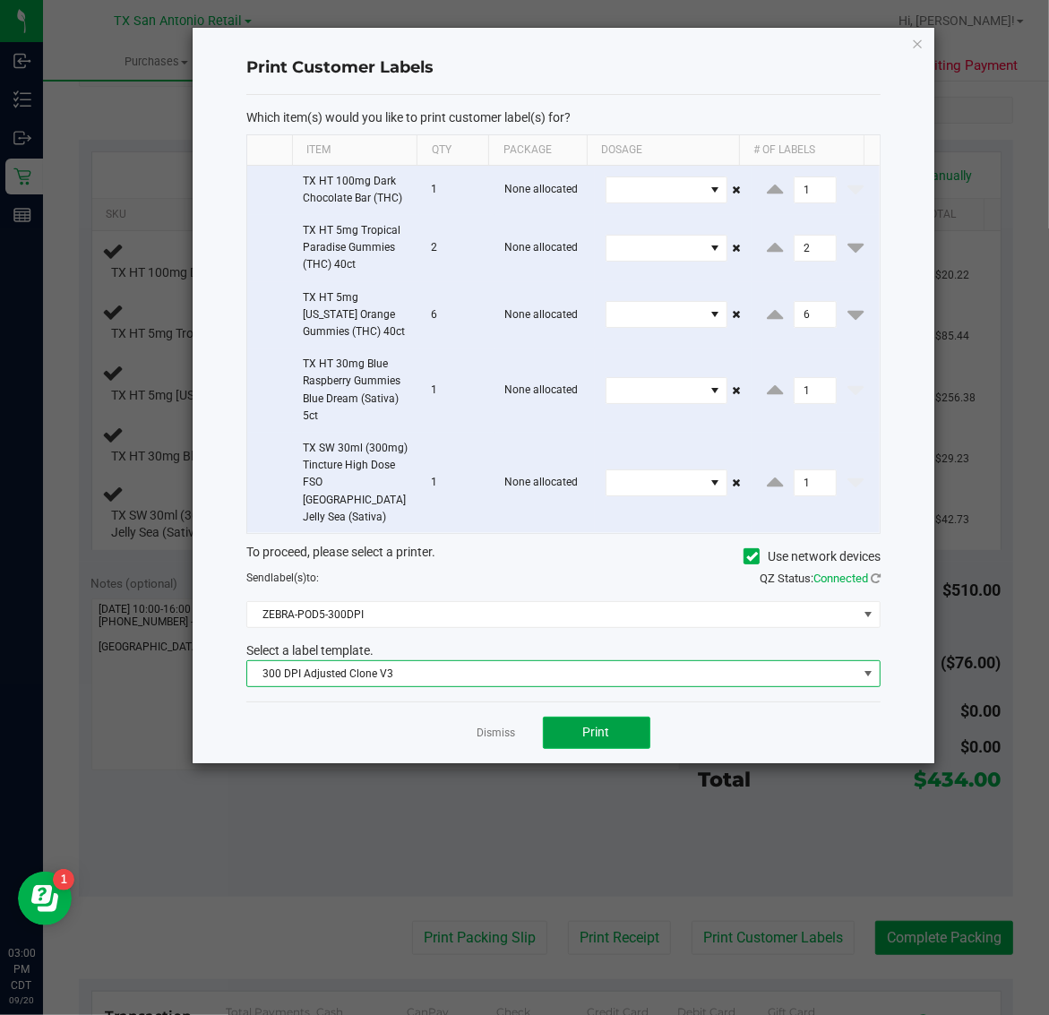
click at [598, 725] on span "Print" at bounding box center [596, 732] width 27 height 14
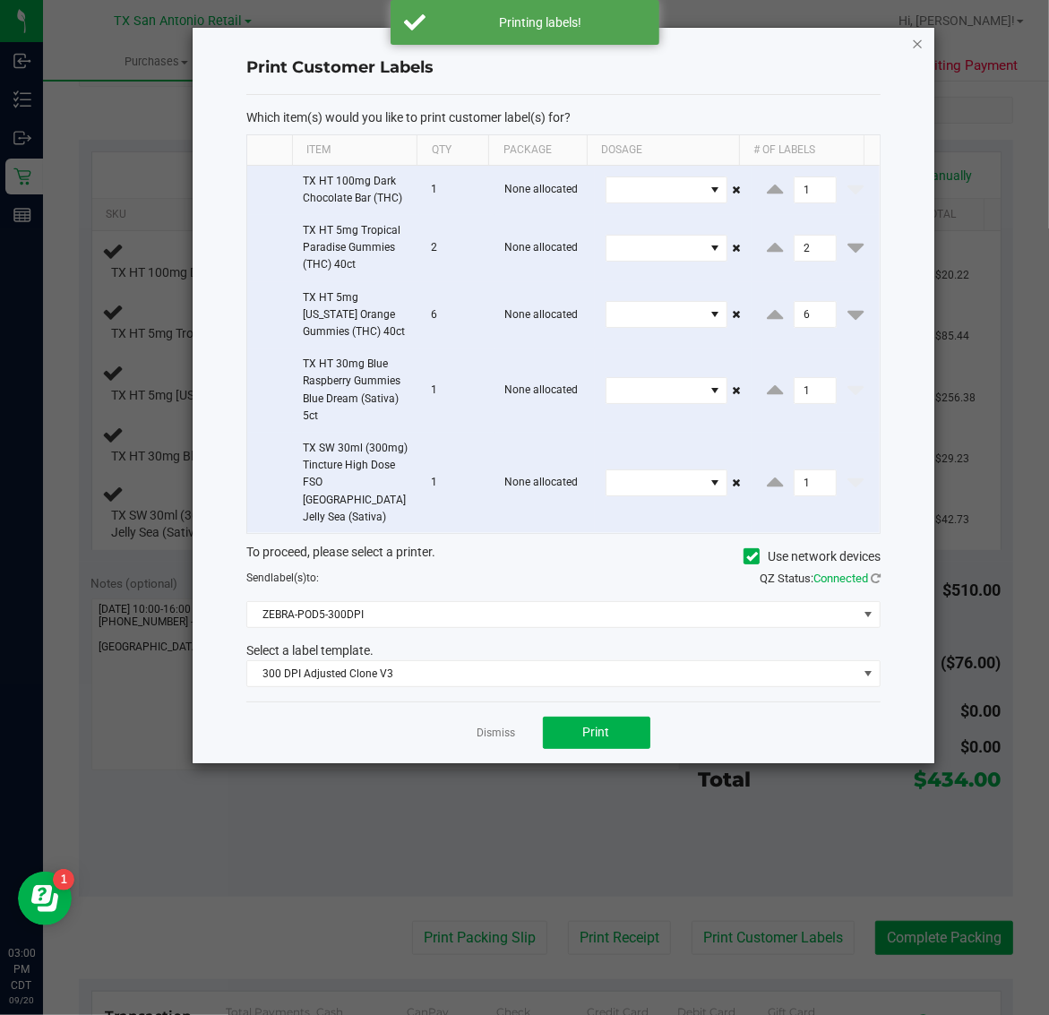
click at [915, 34] on icon "button" at bounding box center [918, 42] width 13 height 21
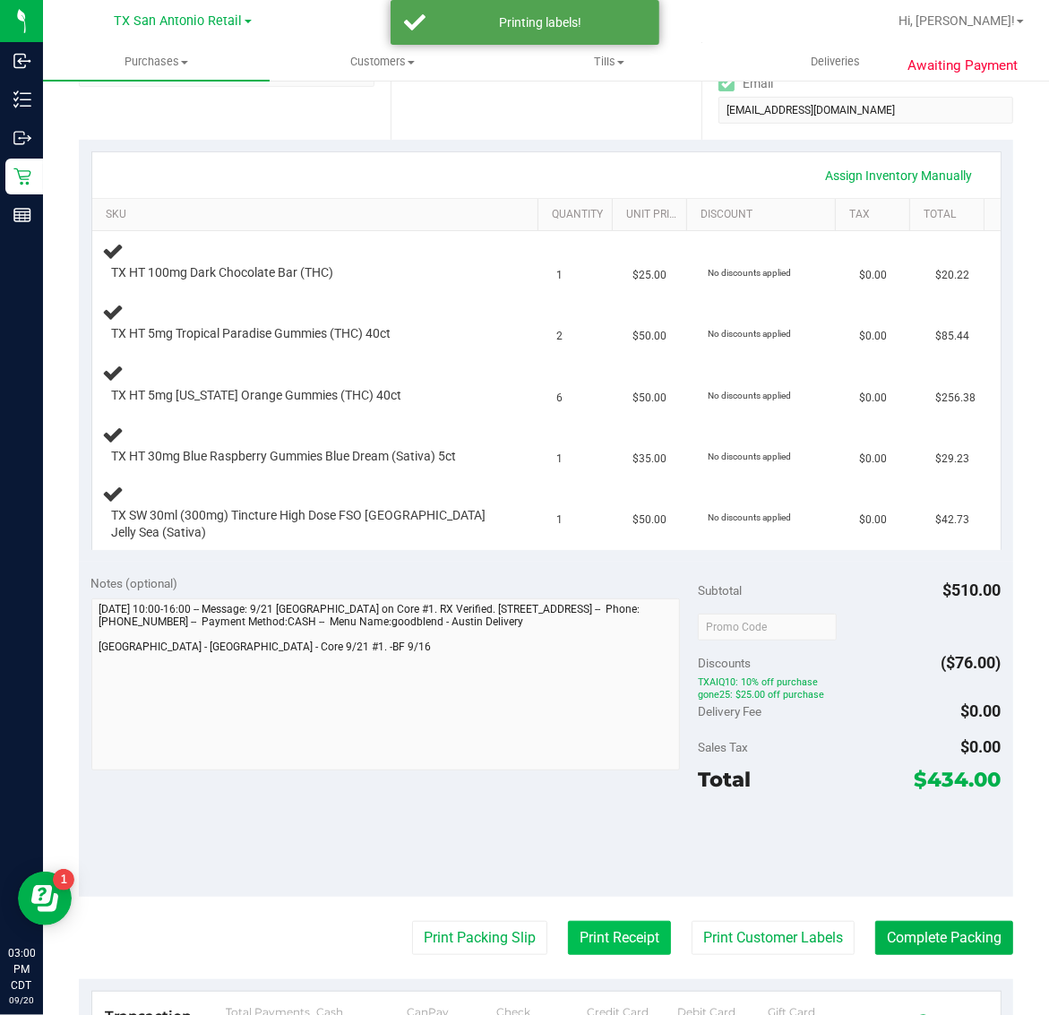
click at [597, 921] on button "Print Receipt" at bounding box center [619, 938] width 103 height 34
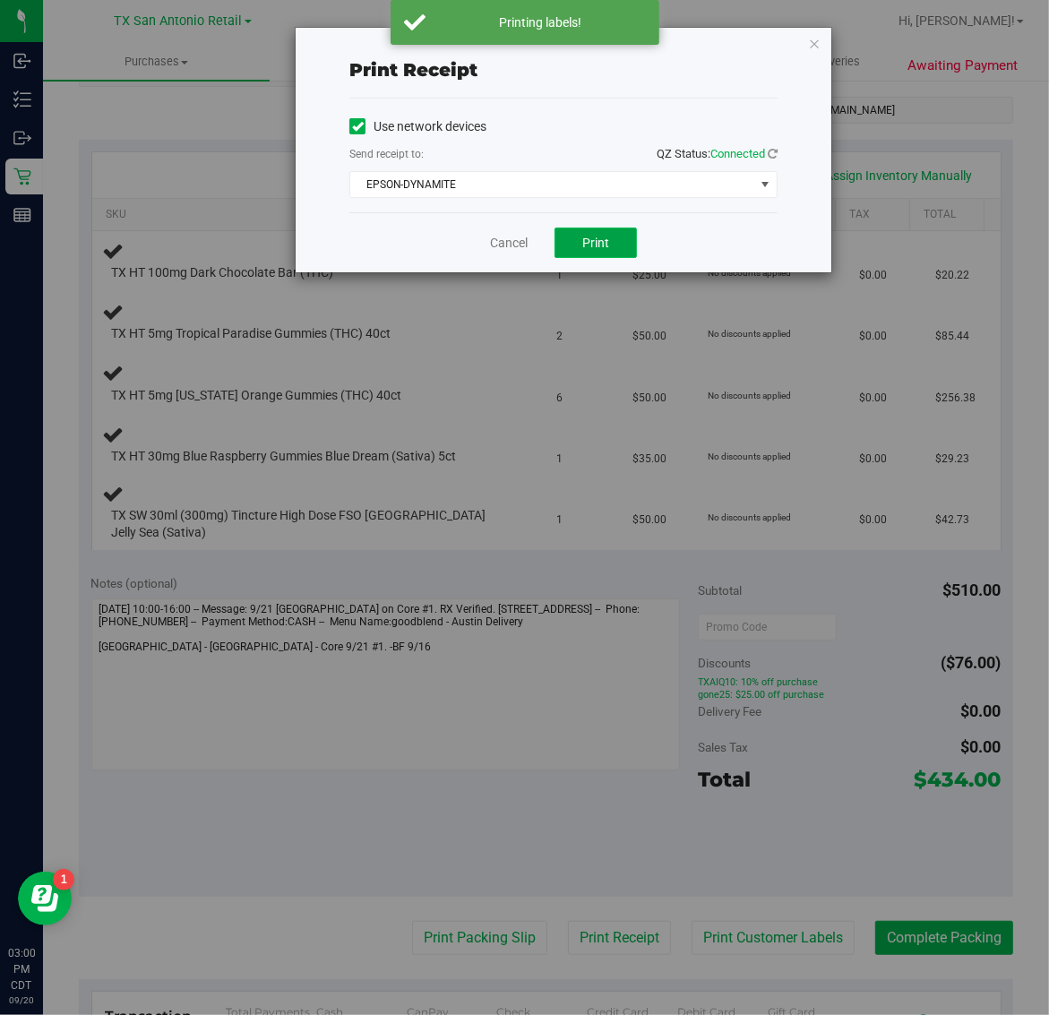
click at [616, 246] on button "Print" at bounding box center [595, 243] width 82 height 30
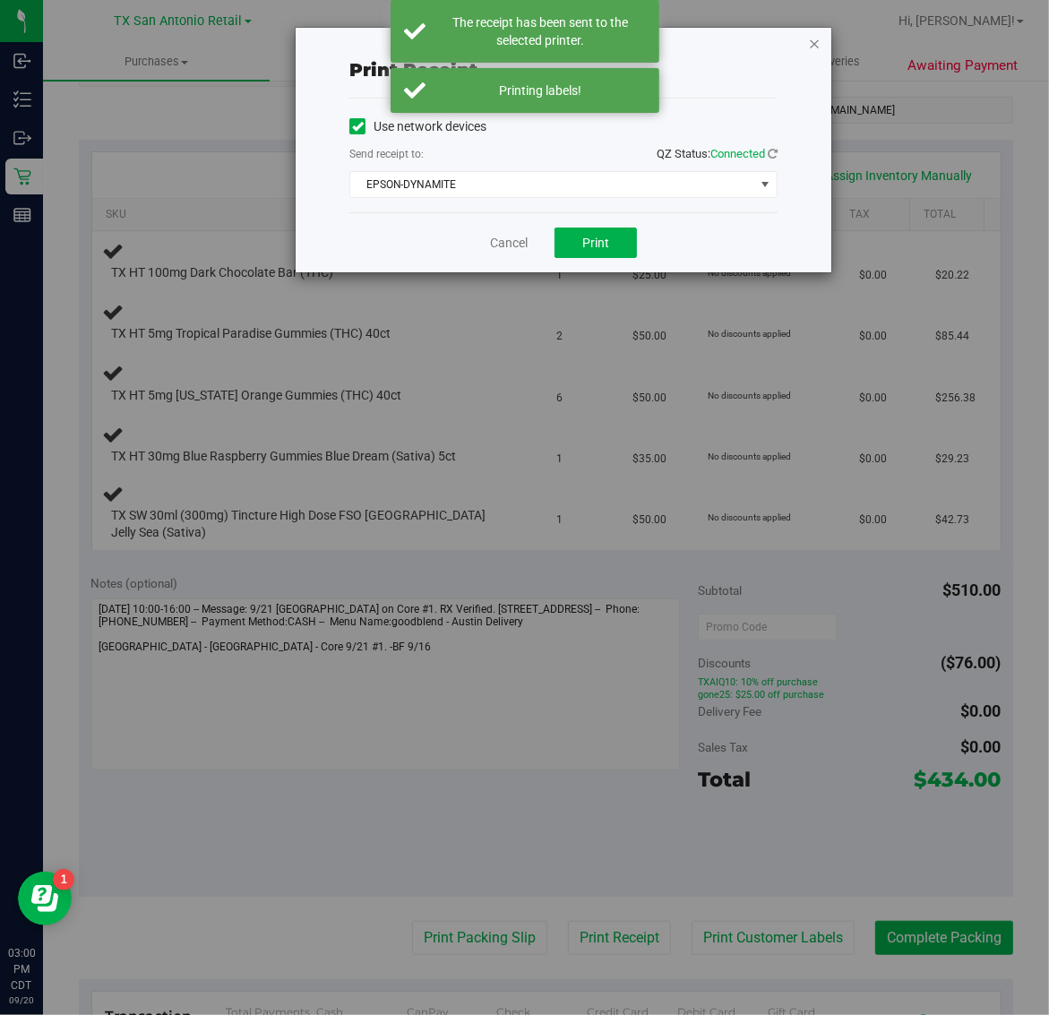
click at [812, 46] on icon "button" at bounding box center [814, 42] width 13 height 21
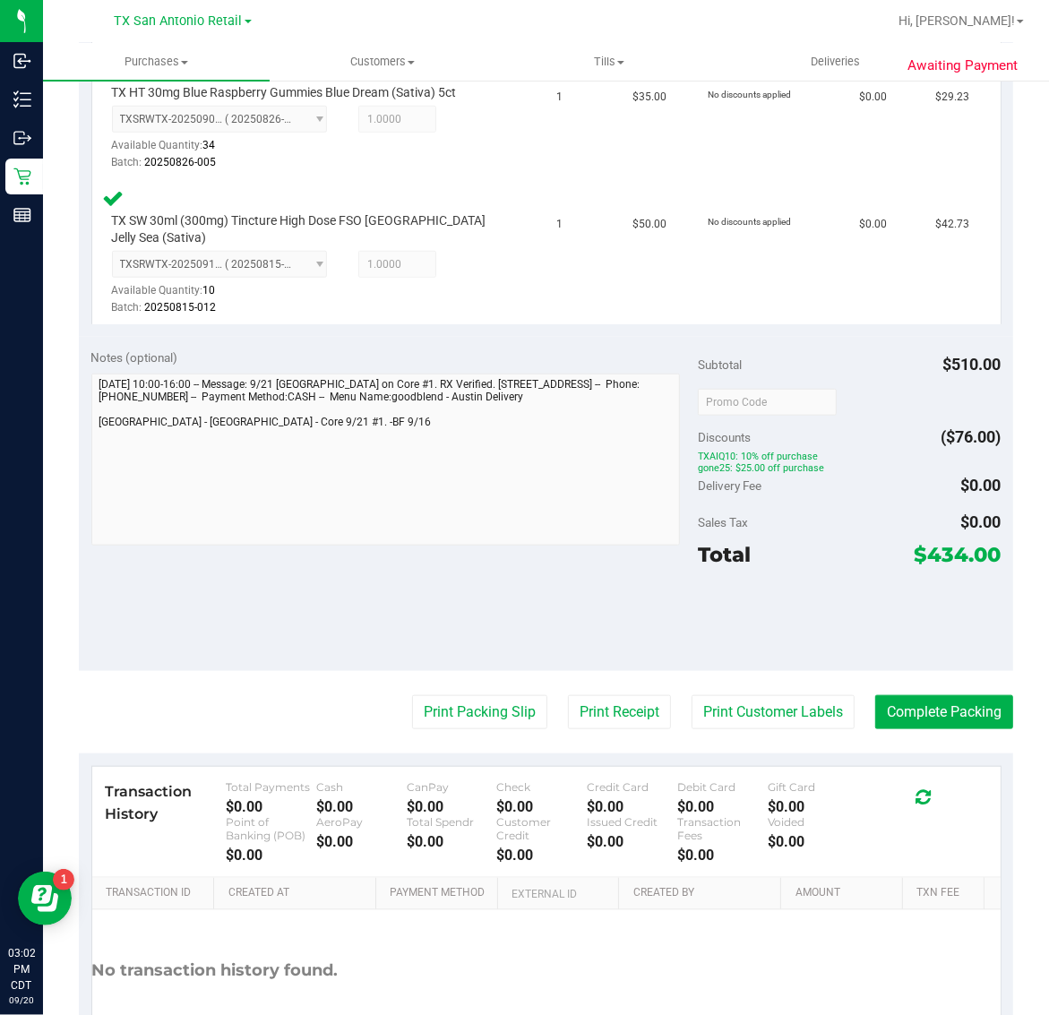
scroll to position [996, 0]
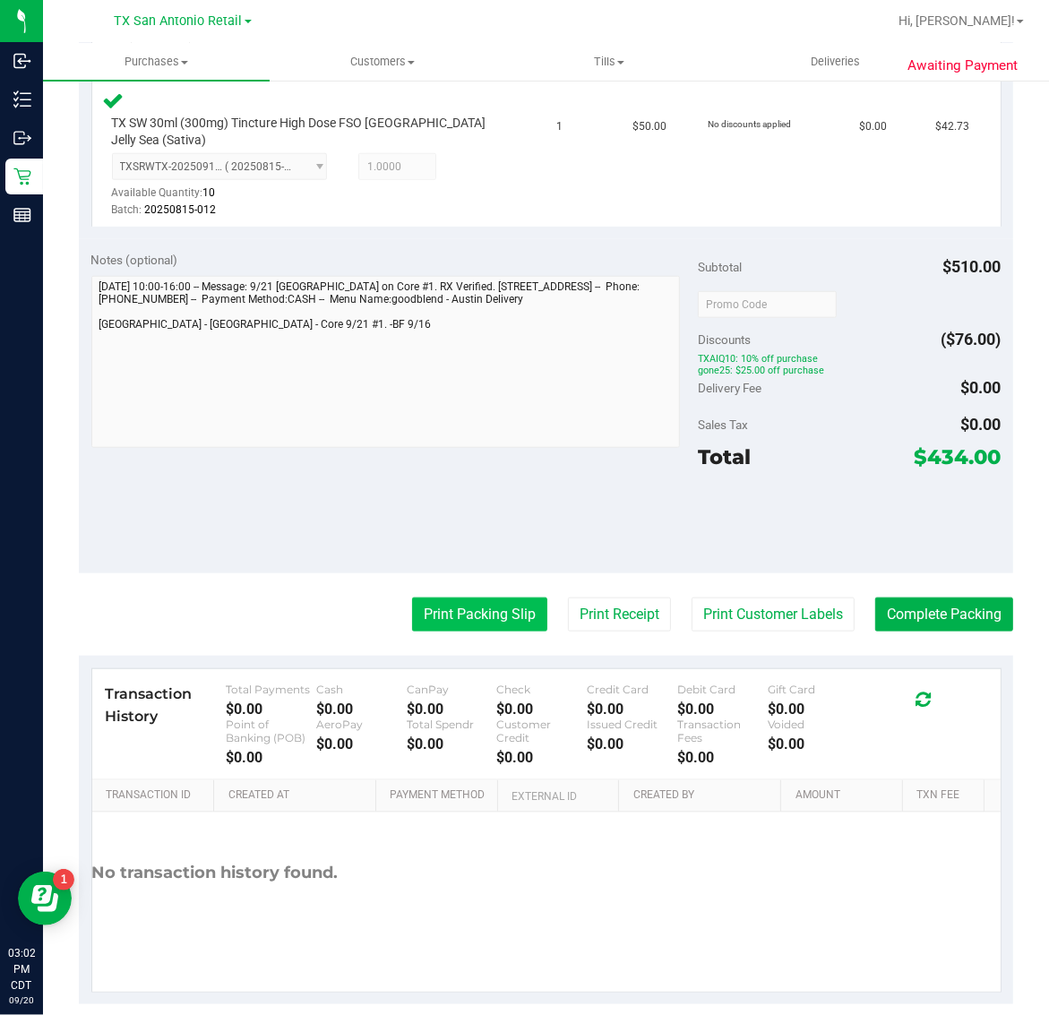
click at [458, 597] on button "Print Packing Slip" at bounding box center [479, 614] width 135 height 34
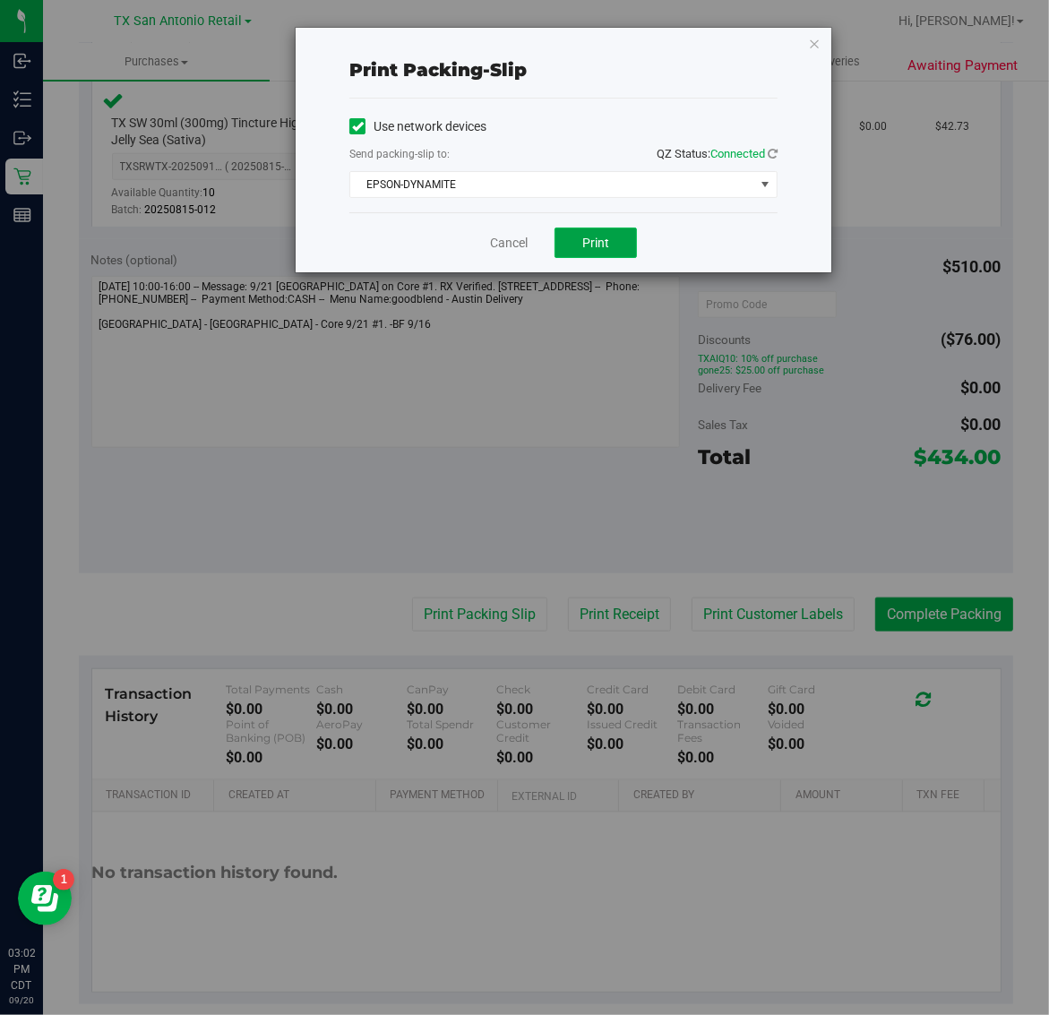
click at [591, 242] on span "Print" at bounding box center [595, 243] width 27 height 14
click at [811, 33] on icon "button" at bounding box center [814, 42] width 13 height 21
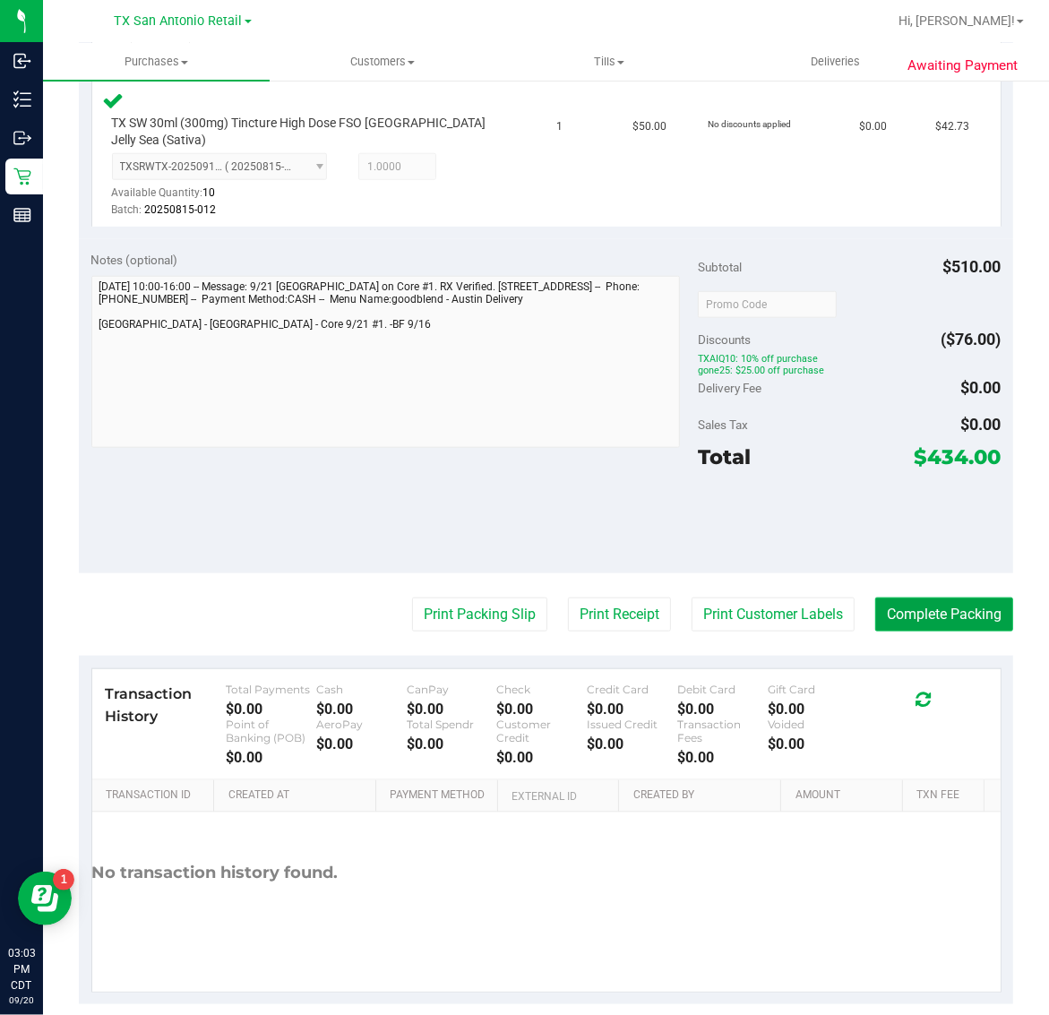
click at [920, 597] on button "Complete Packing" at bounding box center [944, 614] width 138 height 34
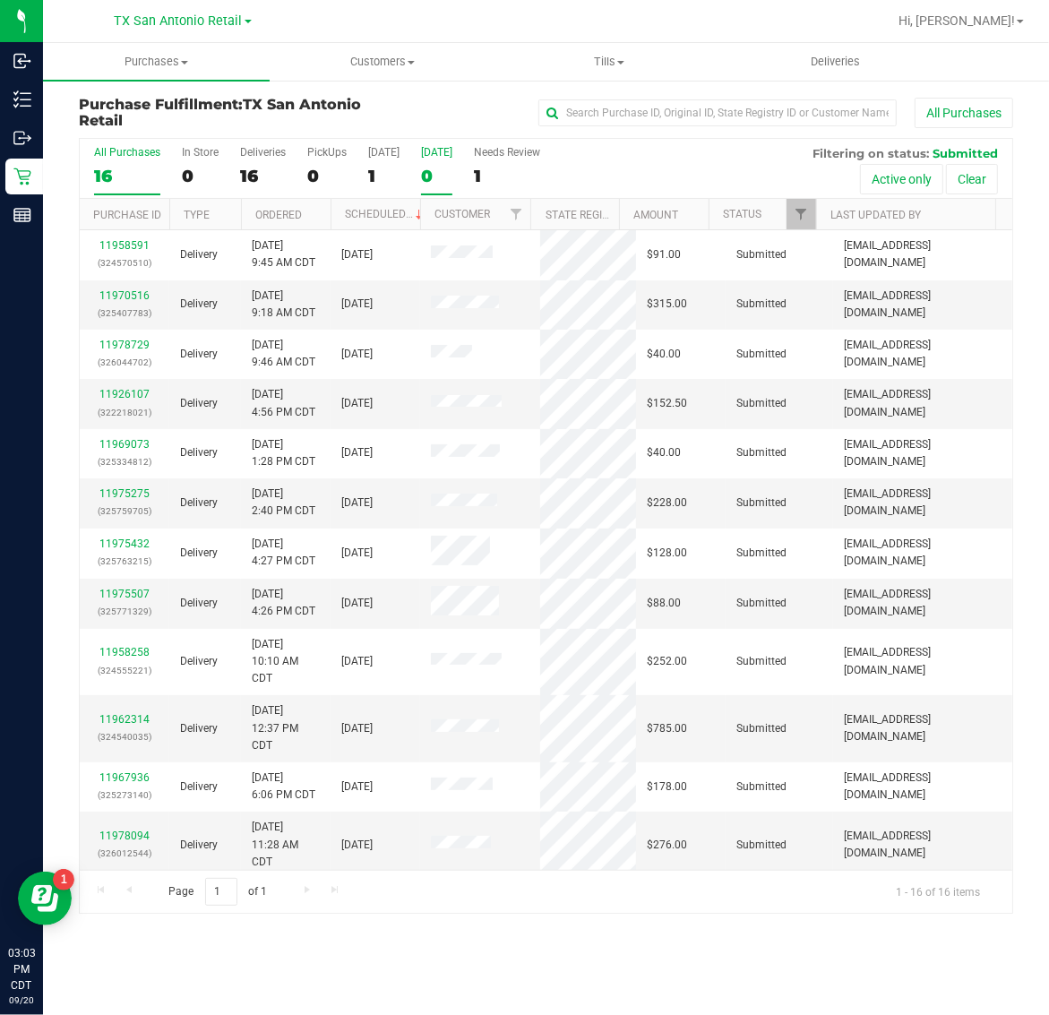
click at [439, 172] on div "0" at bounding box center [436, 176] width 31 height 21
click at [0, 0] on input "Tomorrow 0" at bounding box center [0, 0] width 0 height 0
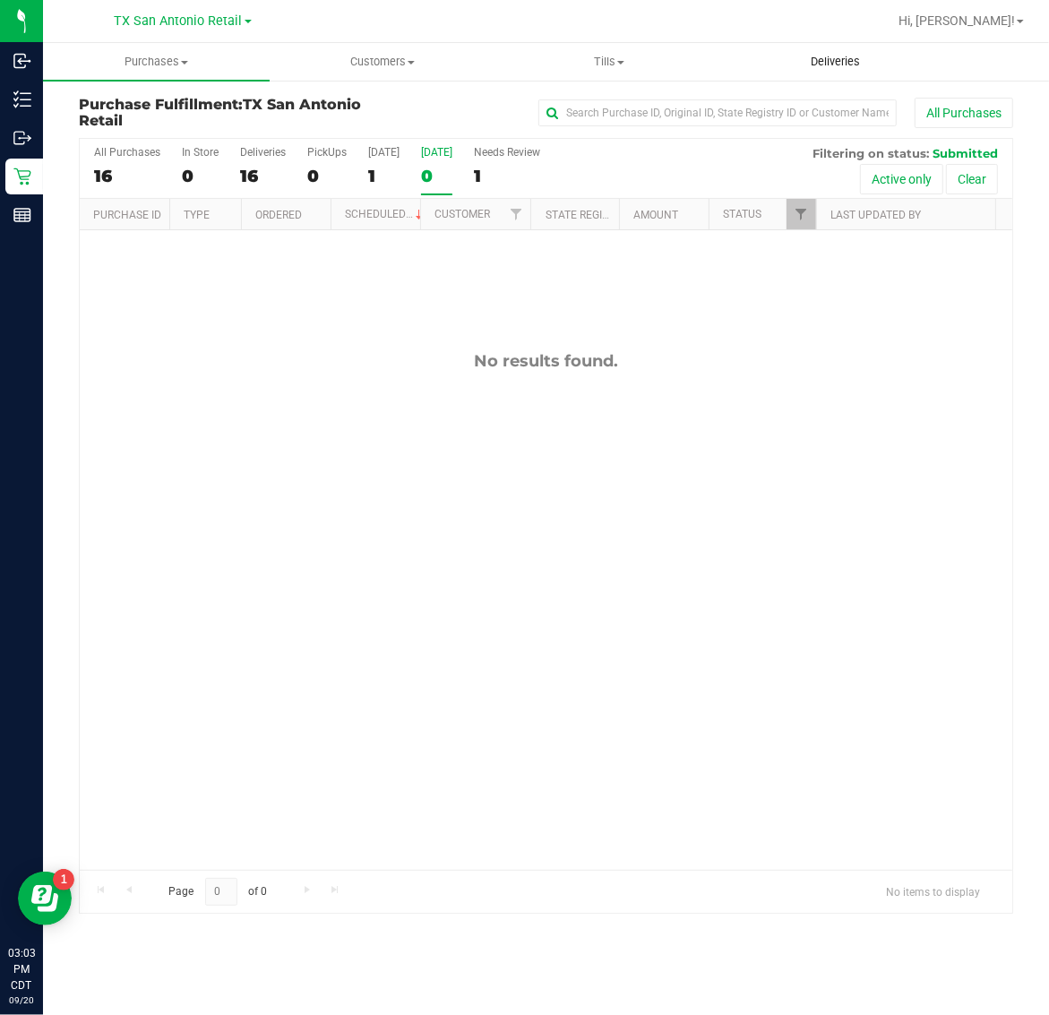
click at [840, 59] on span "Deliveries" at bounding box center [835, 62] width 98 height 16
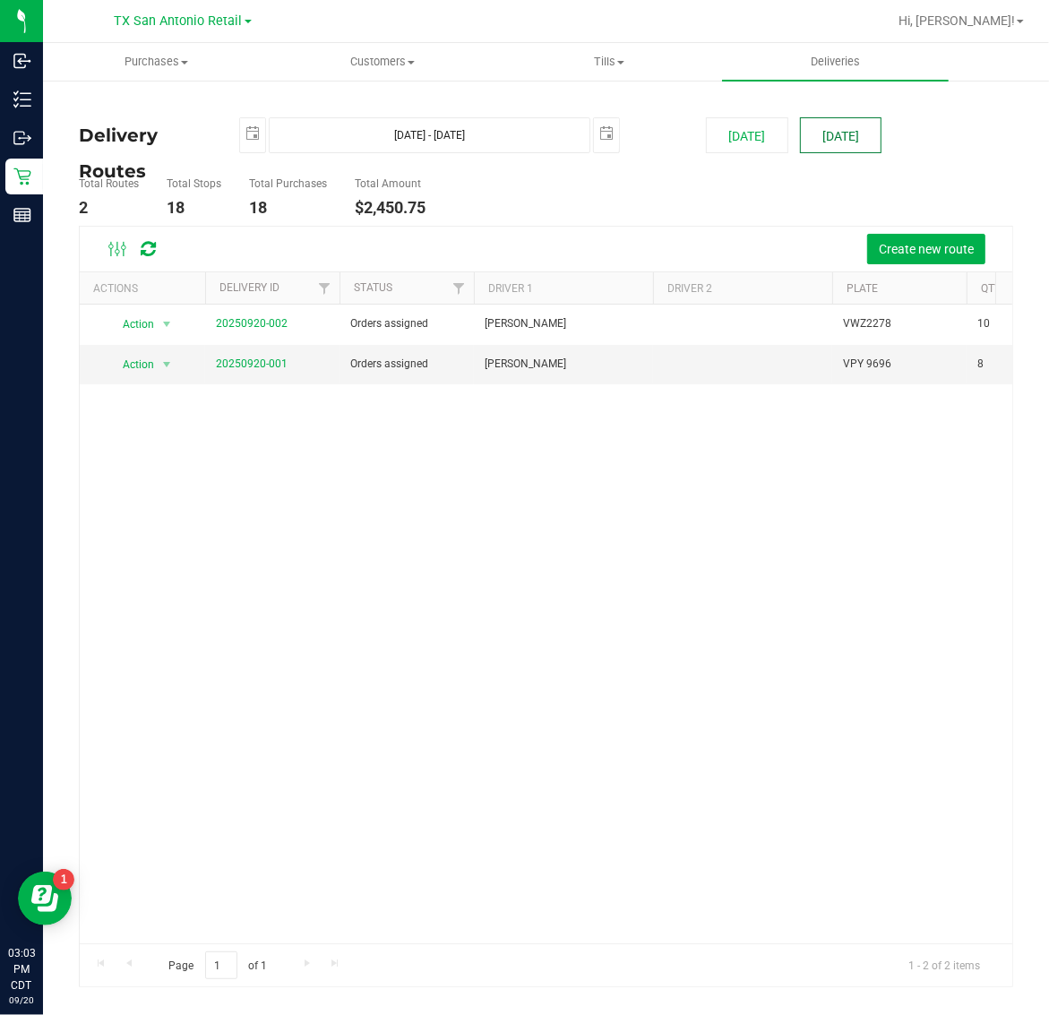
click at [862, 135] on button "[DATE]" at bounding box center [841, 135] width 82 height 36
click at [253, 369] on link "20250920-001" at bounding box center [252, 363] width 72 height 13
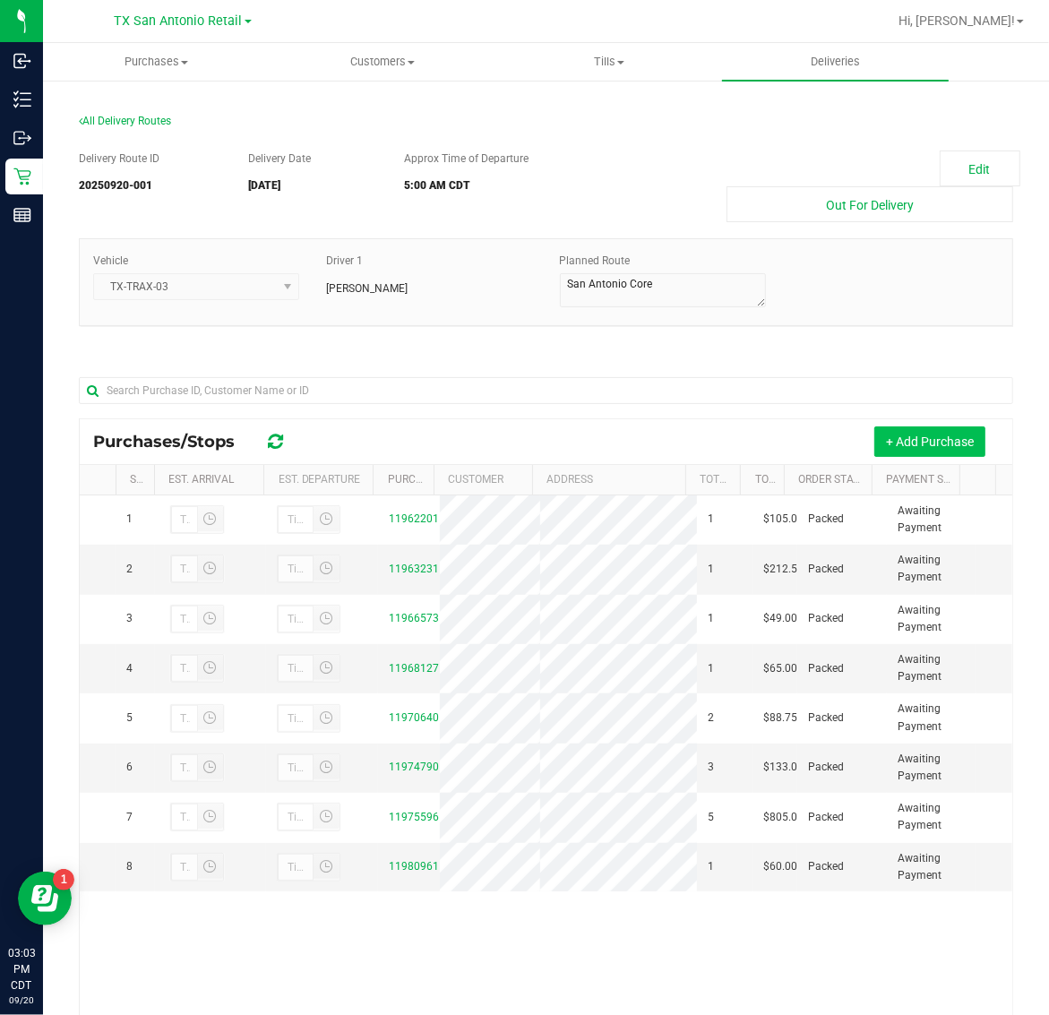
click at [897, 437] on button "+ Add Purchase" at bounding box center [929, 441] width 111 height 30
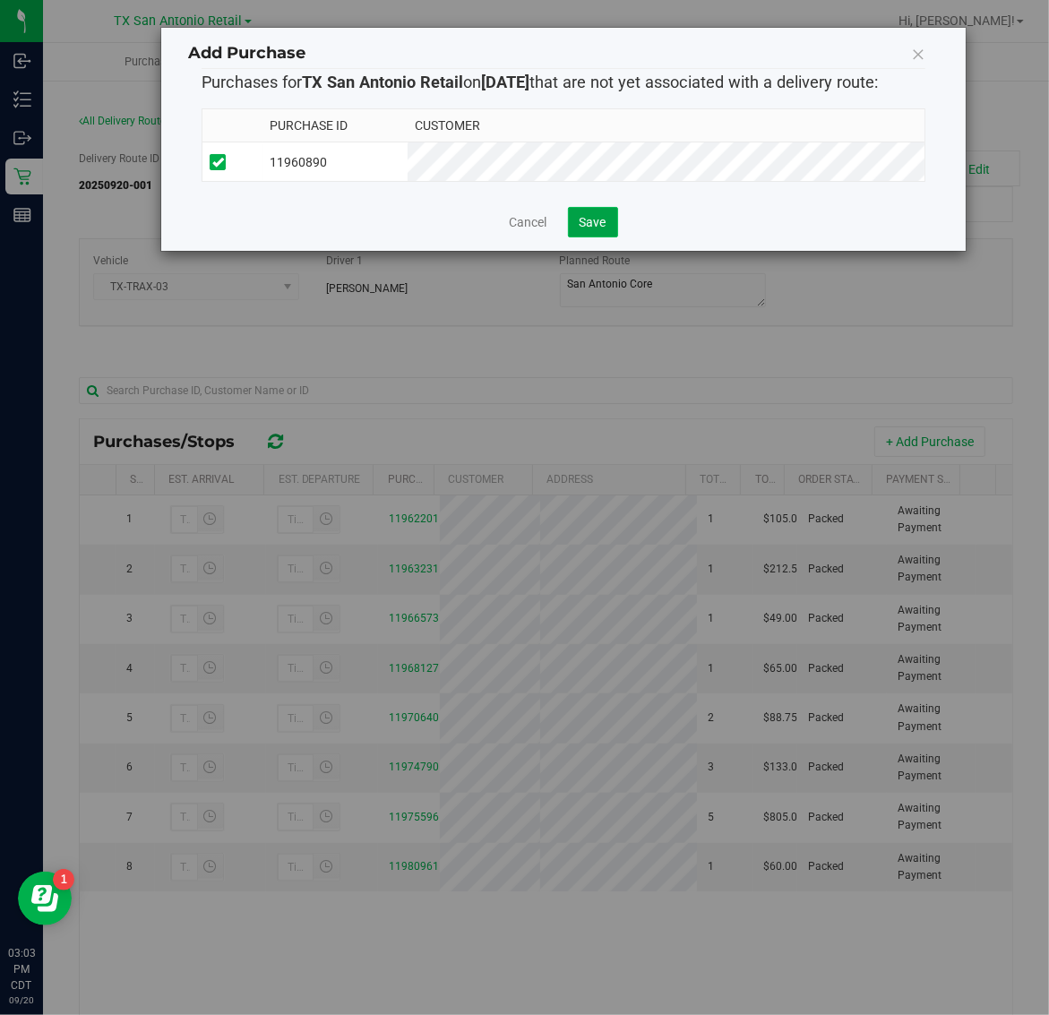
click at [593, 237] on button "Save" at bounding box center [593, 222] width 50 height 30
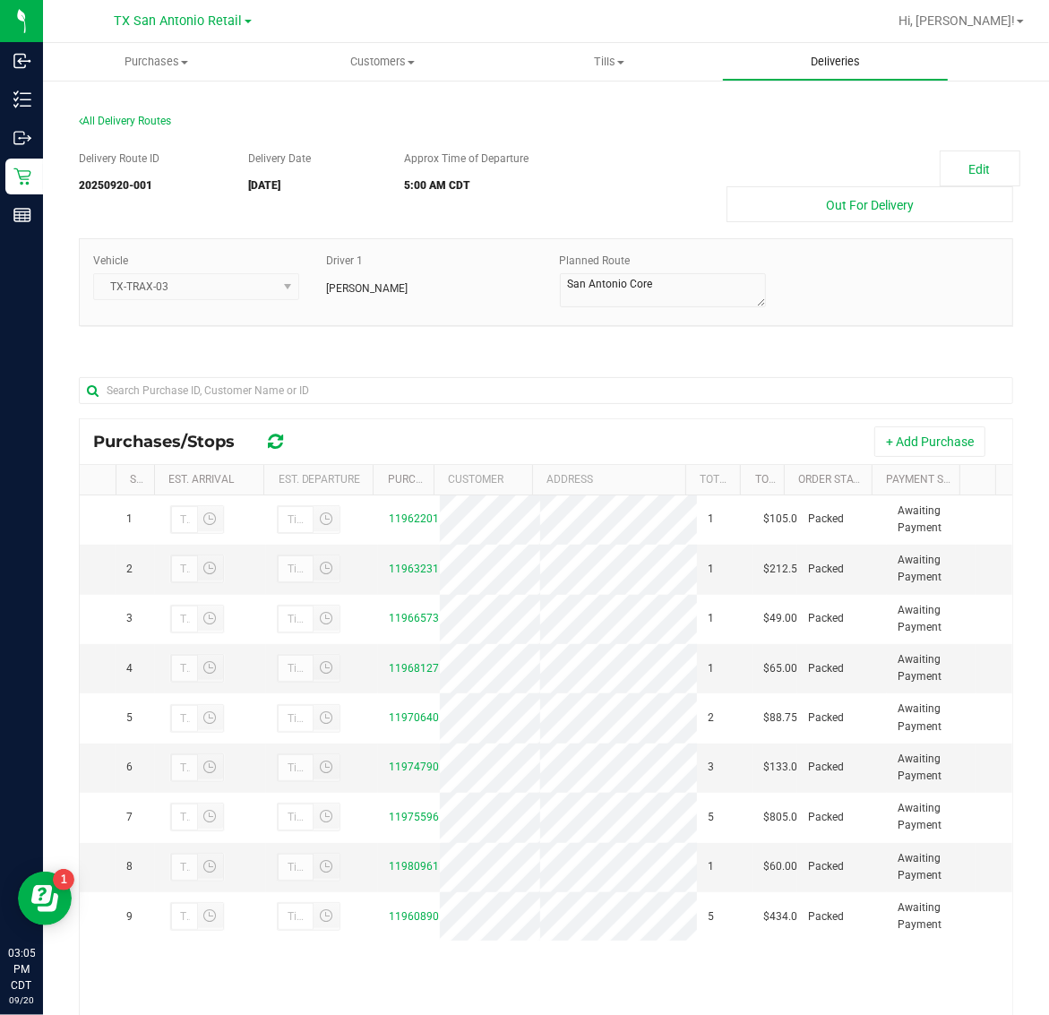
click at [839, 61] on span "Deliveries" at bounding box center [835, 62] width 98 height 16
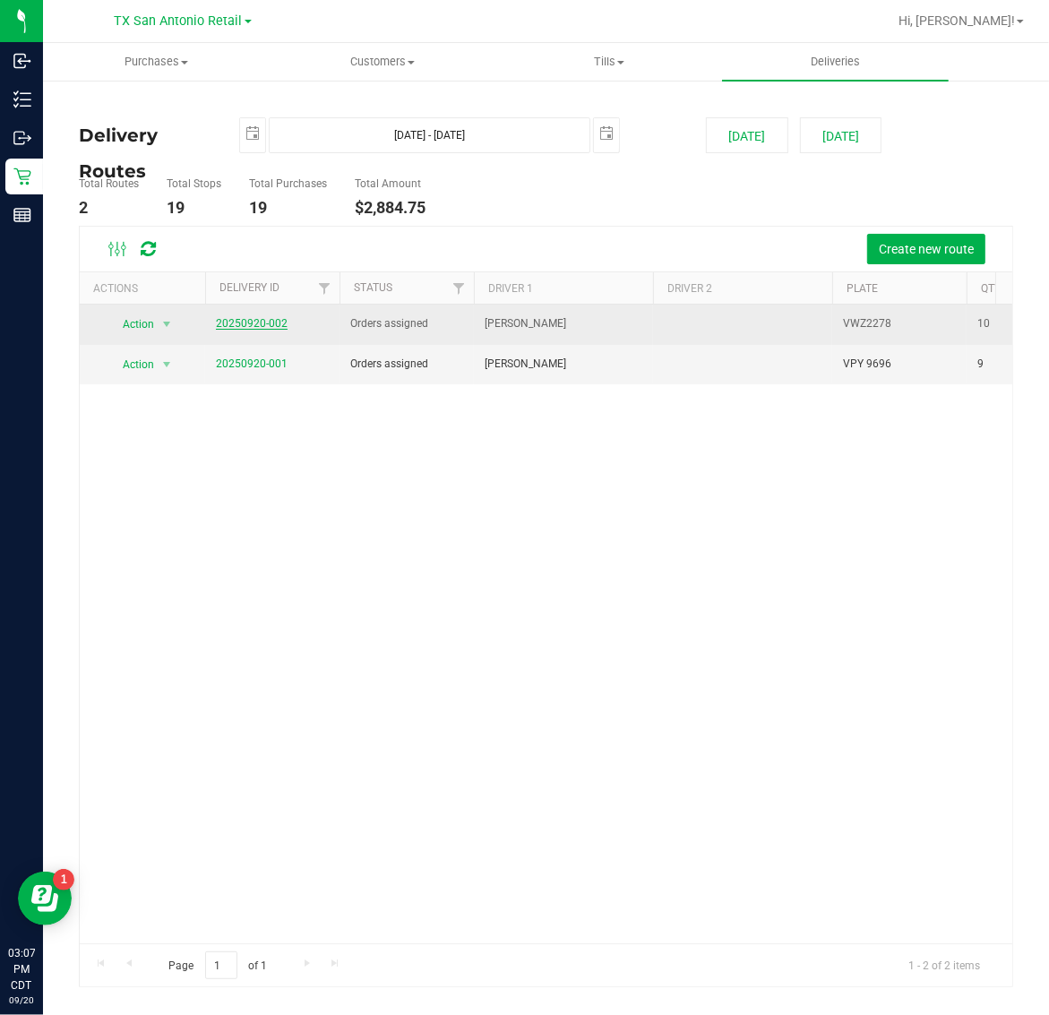
click at [256, 321] on link "20250920-002" at bounding box center [252, 323] width 72 height 13
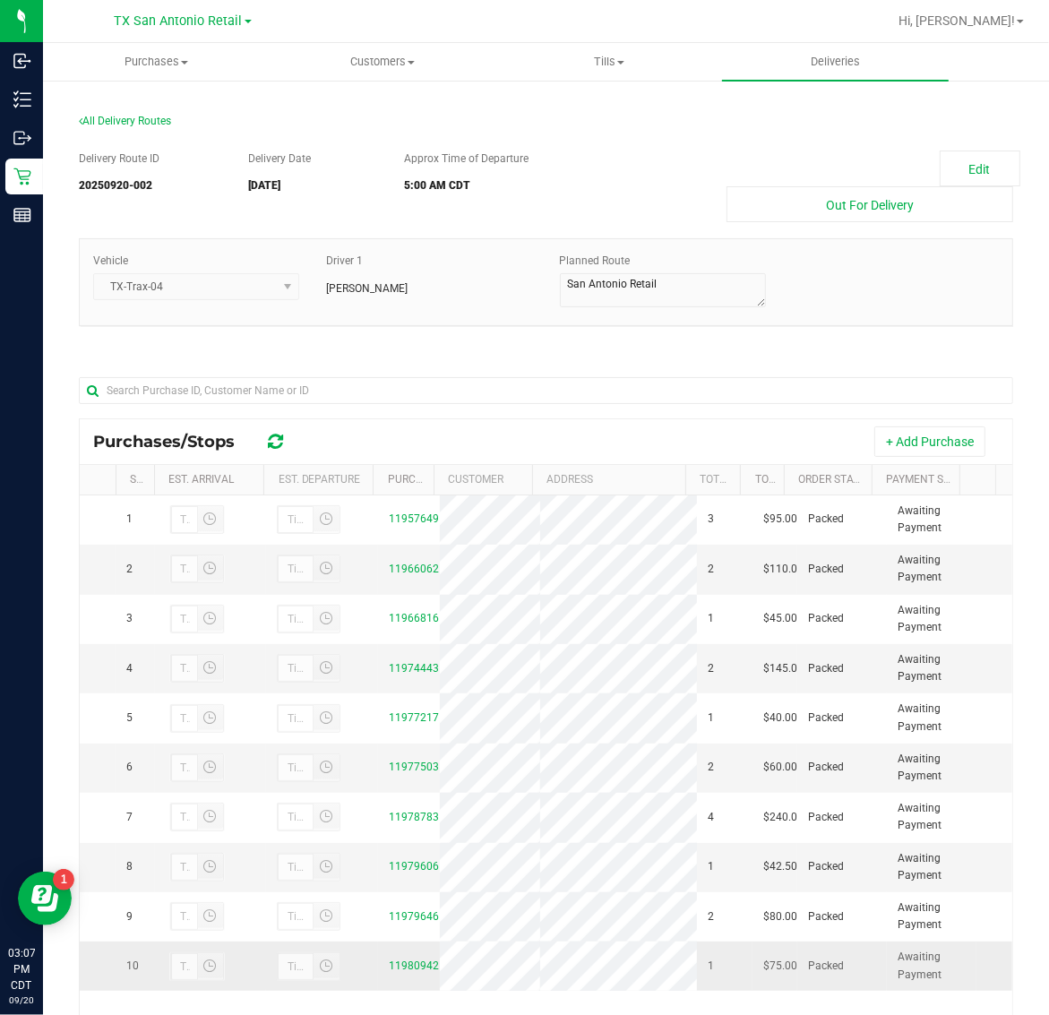
scroll to position [211, 0]
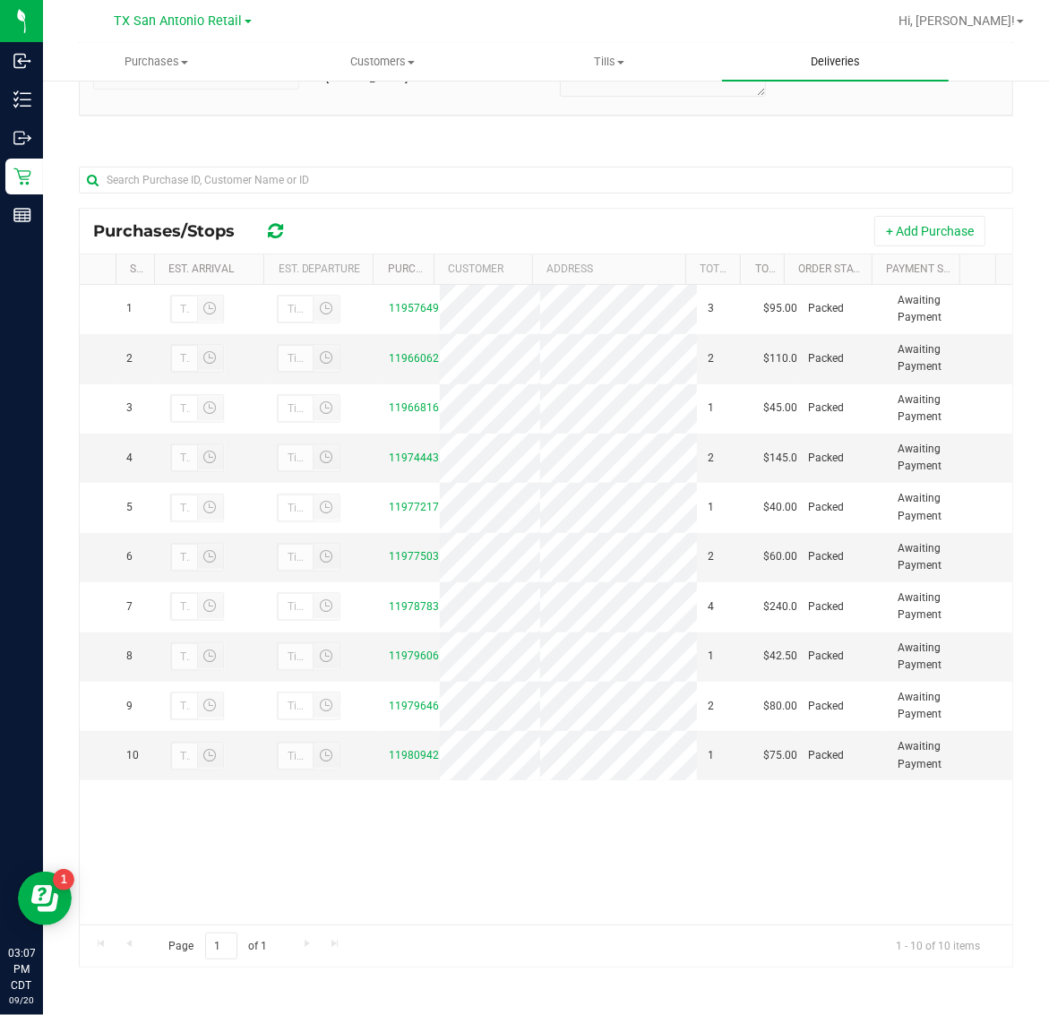
click at [848, 56] on span "Deliveries" at bounding box center [835, 62] width 98 height 16
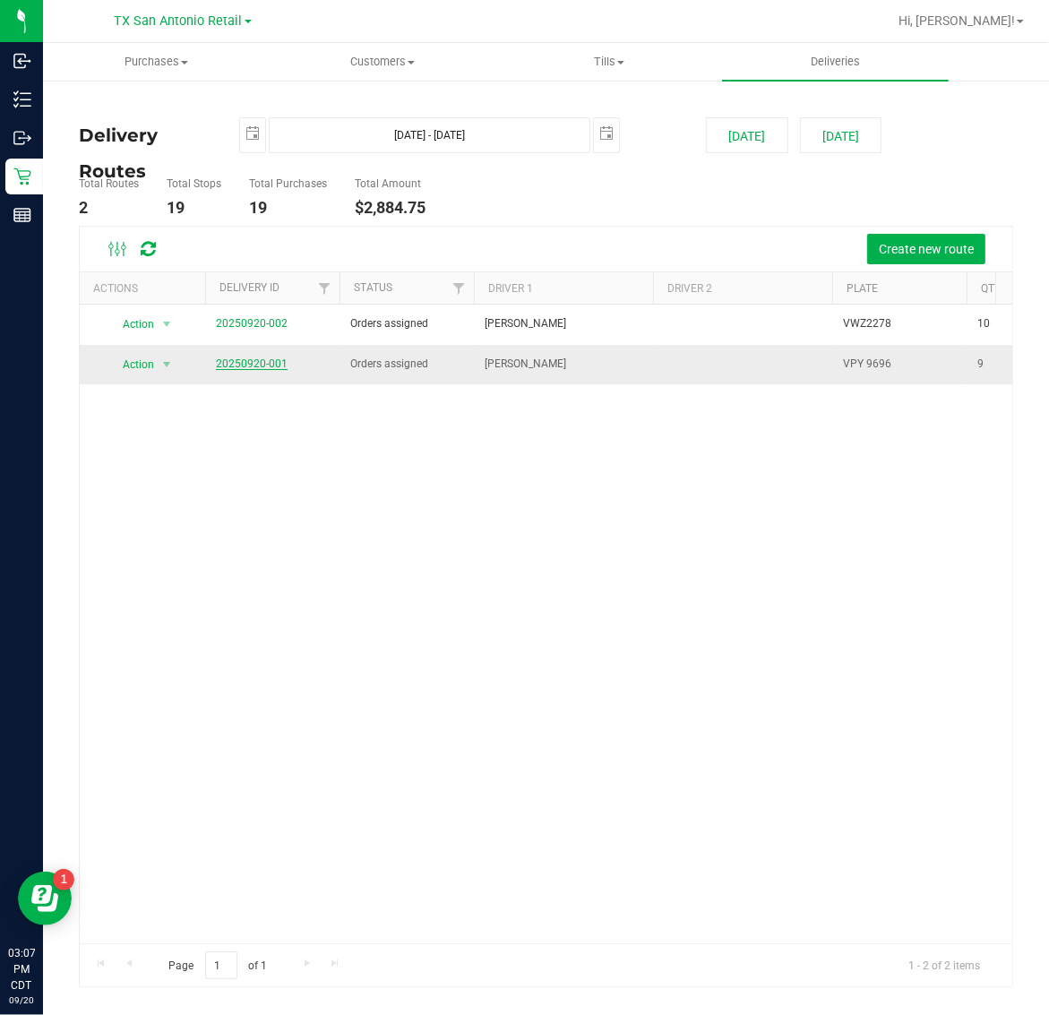
click at [271, 367] on link "20250920-001" at bounding box center [252, 363] width 72 height 13
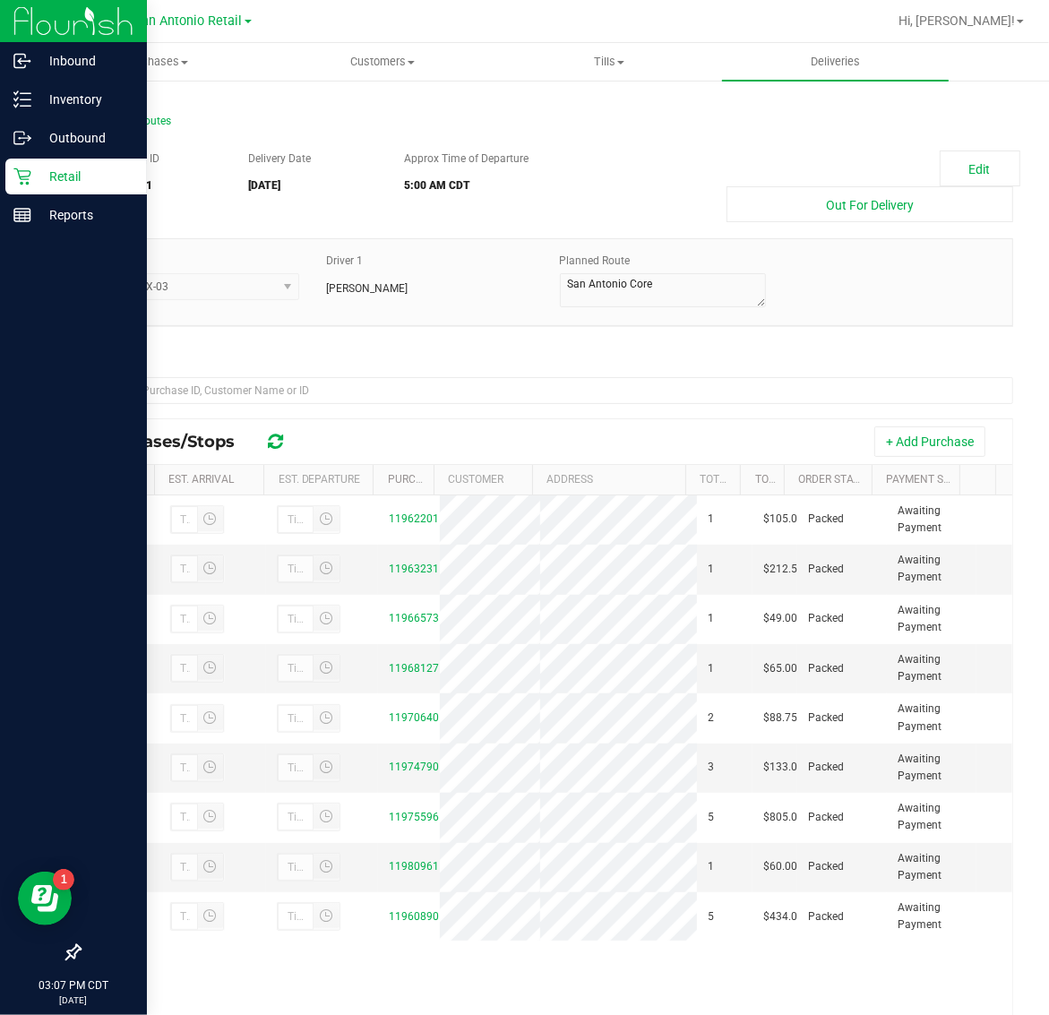
click at [34, 184] on p "Retail" at bounding box center [84, 176] width 107 height 21
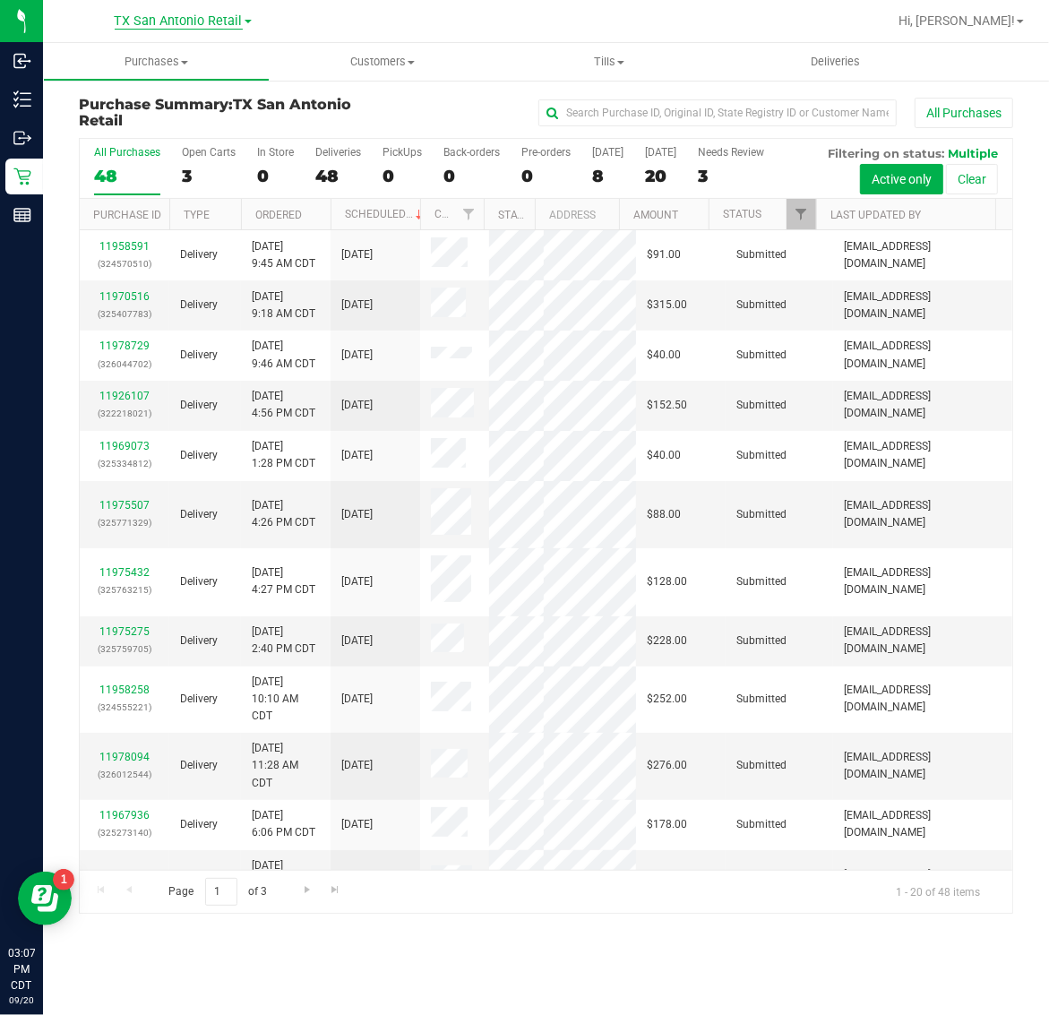
click at [162, 20] on span "TX San Antonio Retail" at bounding box center [179, 21] width 128 height 16
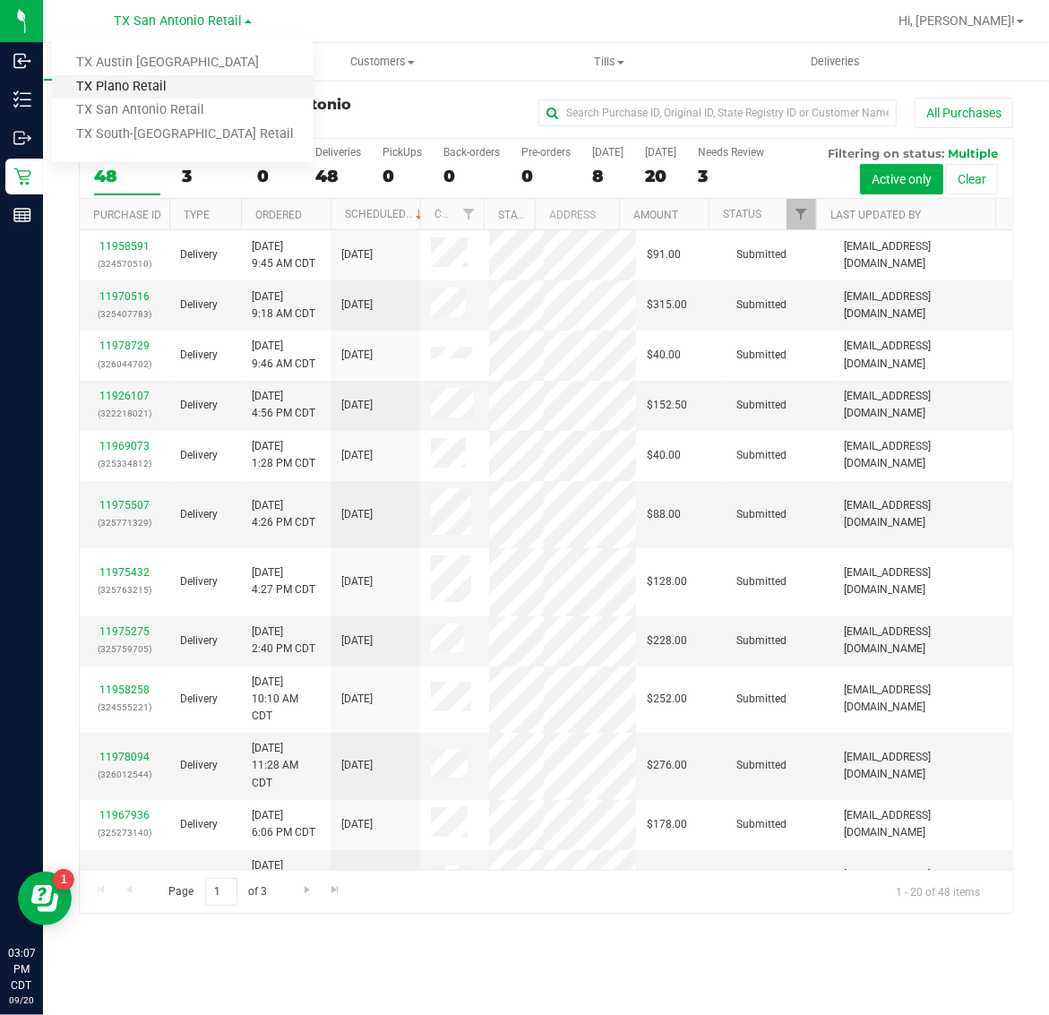
click at [163, 90] on link "TX Plano Retail" at bounding box center [183, 87] width 262 height 24
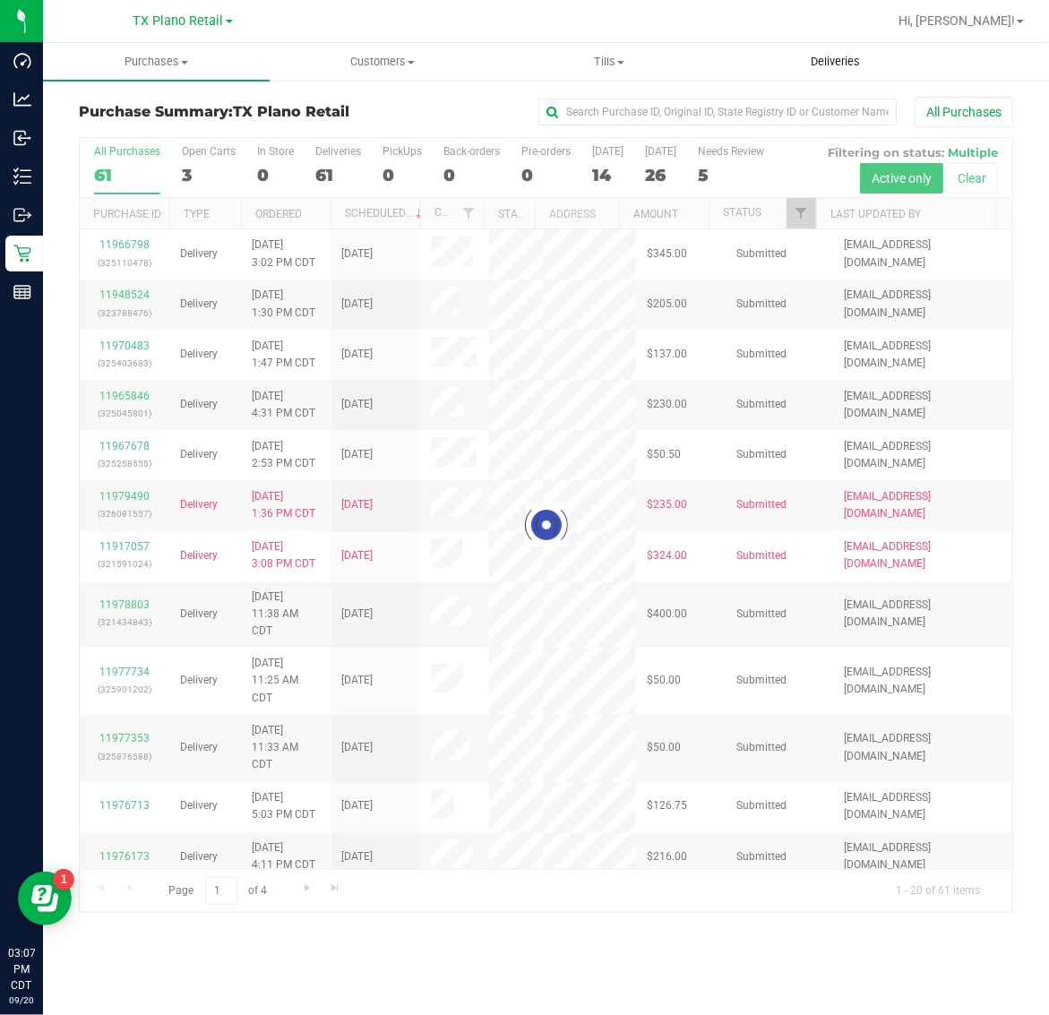
click at [833, 65] on span "Deliveries" at bounding box center [835, 62] width 98 height 16
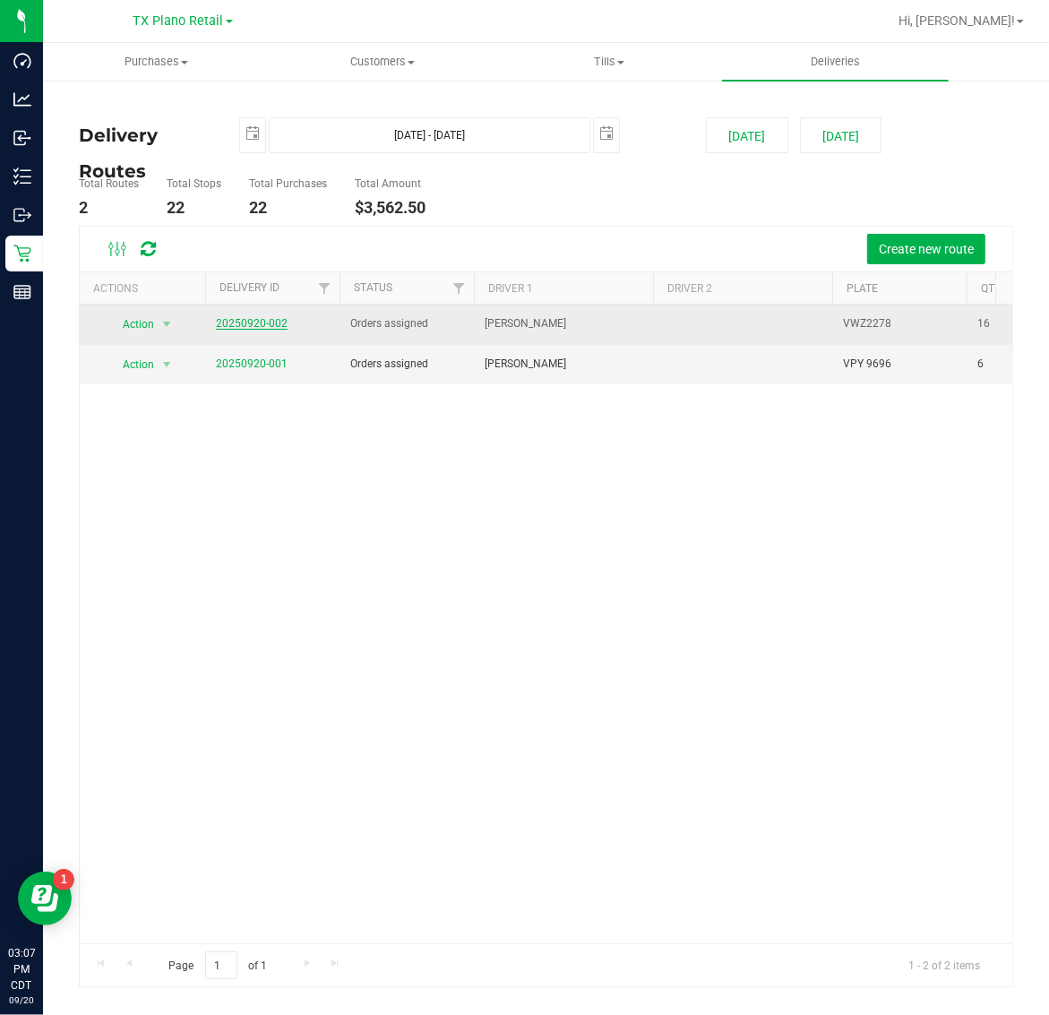
click at [261, 325] on link "20250920-002" at bounding box center [252, 323] width 72 height 13
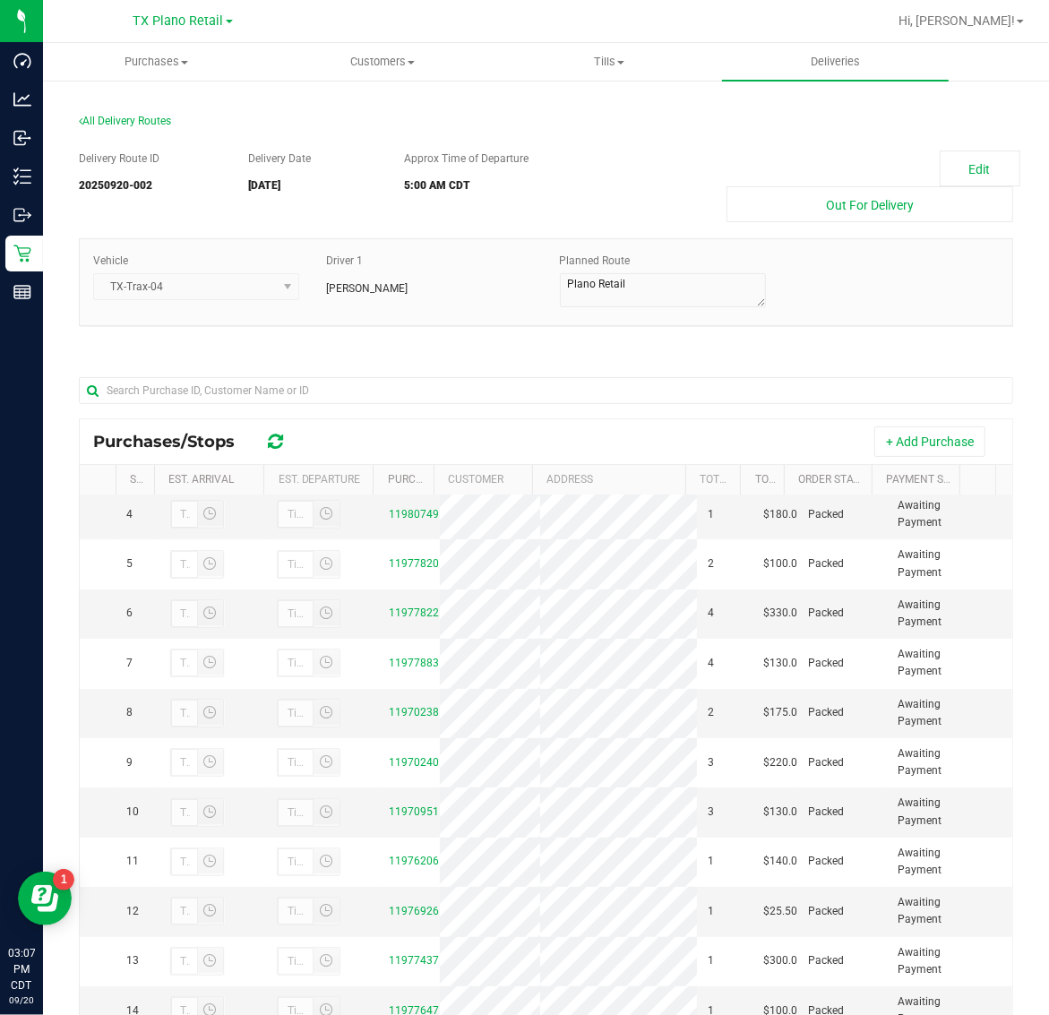
scroll to position [211, 0]
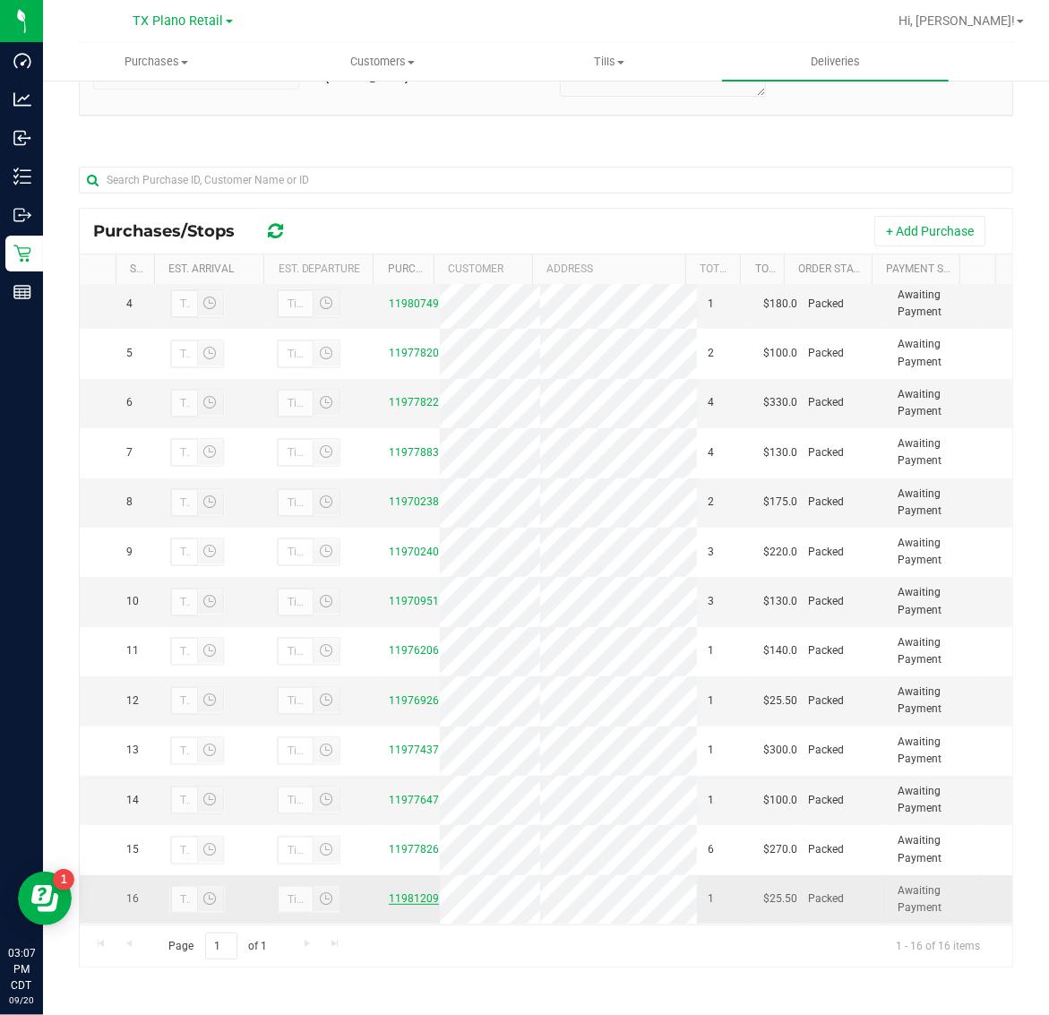
click at [404, 896] on link "11981209" at bounding box center [414, 898] width 50 height 13
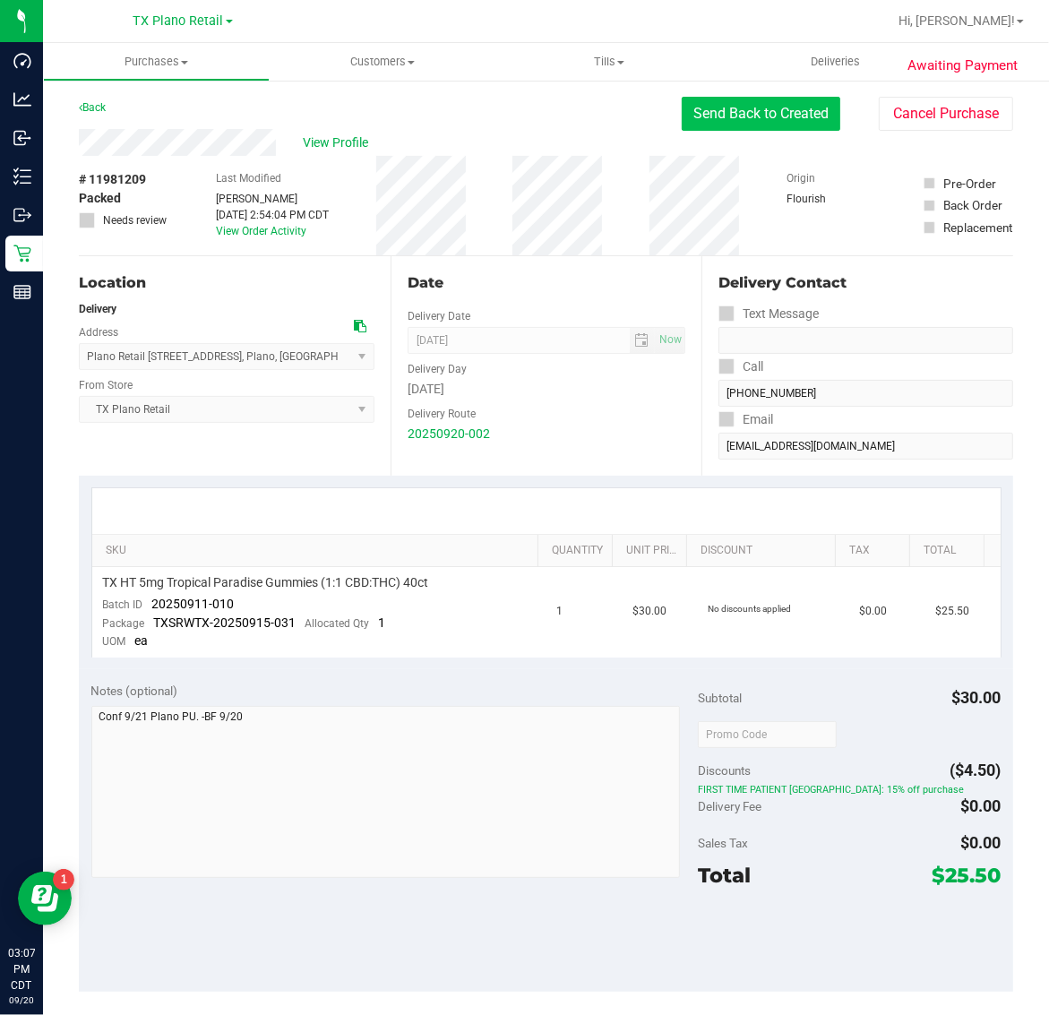
click at [770, 112] on button "Send Back to Created" at bounding box center [761, 114] width 159 height 34
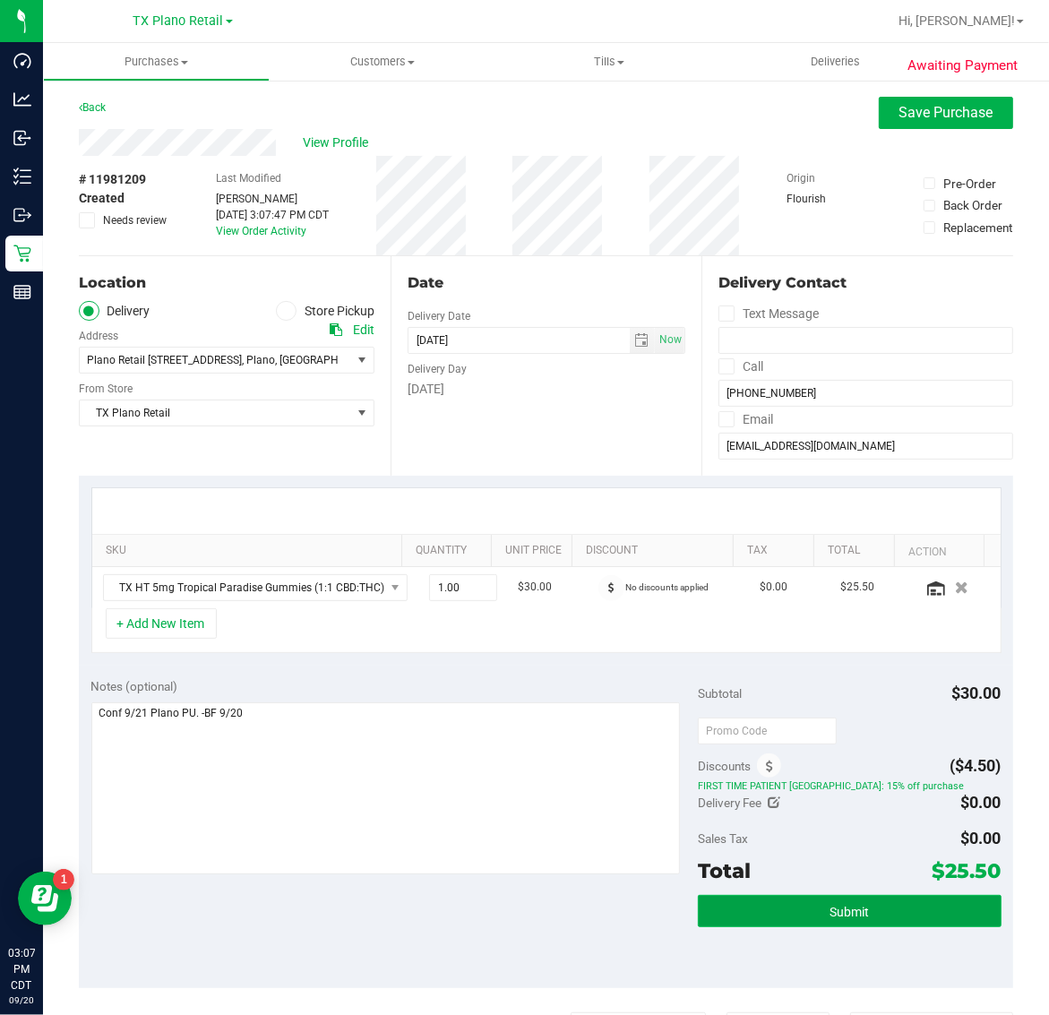
click at [856, 911] on button "Submit" at bounding box center [850, 911] width 304 height 32
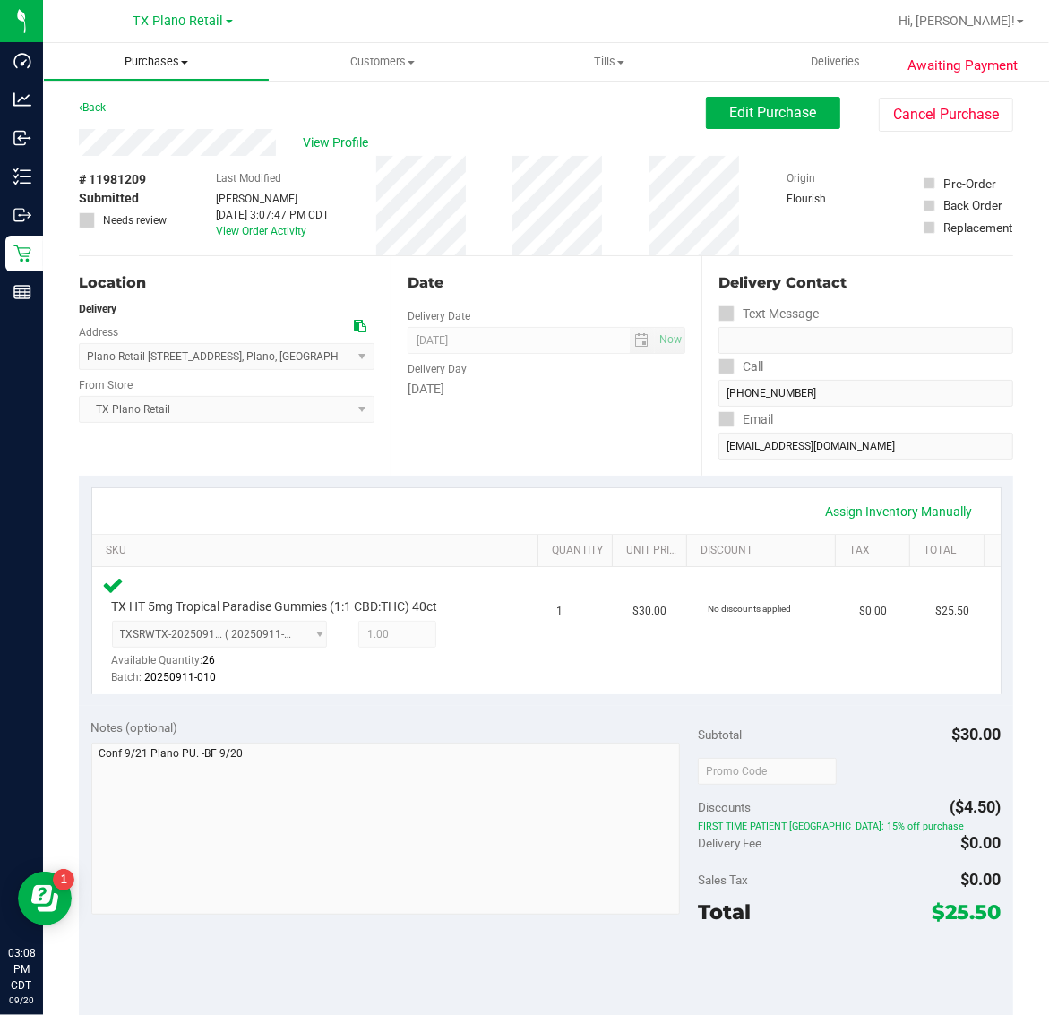
click at [143, 61] on span "Purchases" at bounding box center [156, 62] width 225 height 16
click at [159, 125] on li "Fulfillment" at bounding box center [156, 129] width 227 height 21
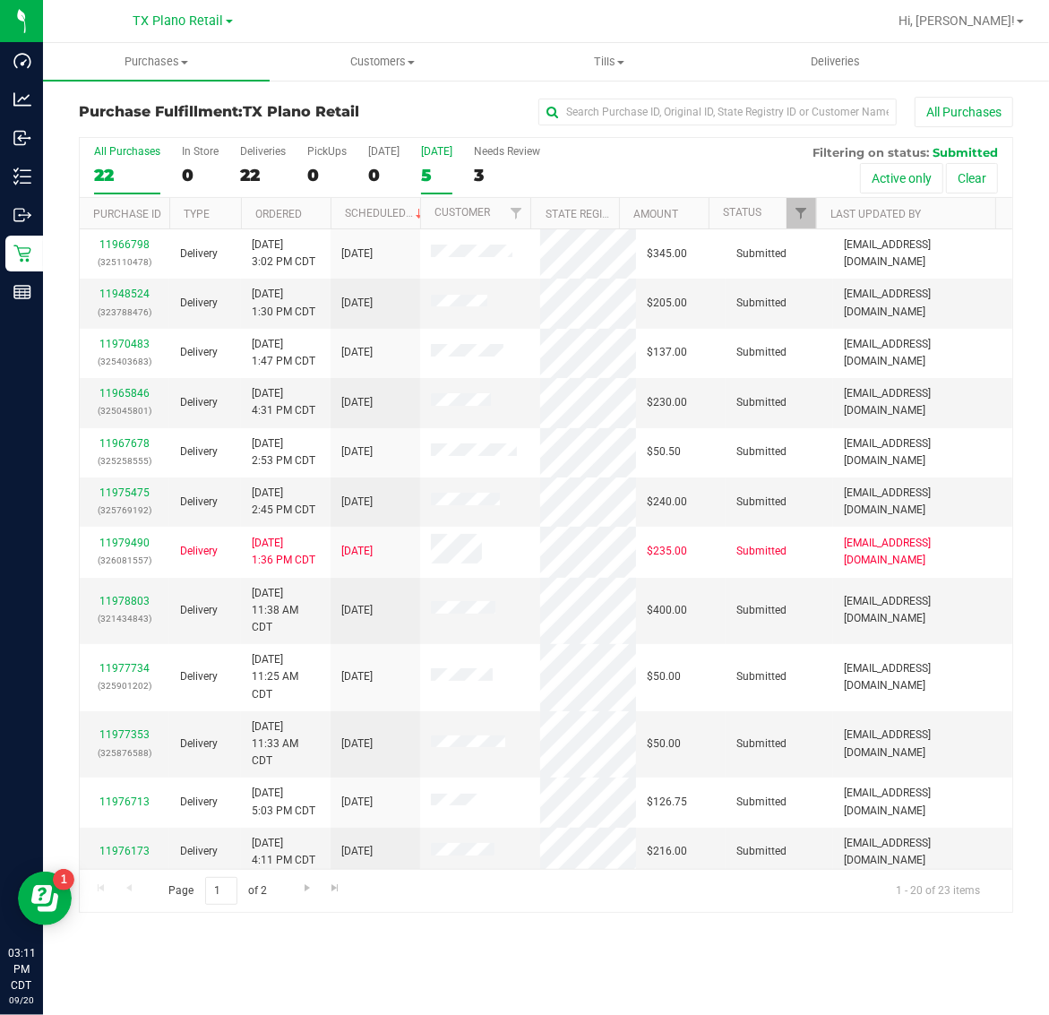
click at [439, 168] on div "5" at bounding box center [436, 175] width 31 height 21
click at [0, 0] on input "Tomorrow 5" at bounding box center [0, 0] width 0 height 0
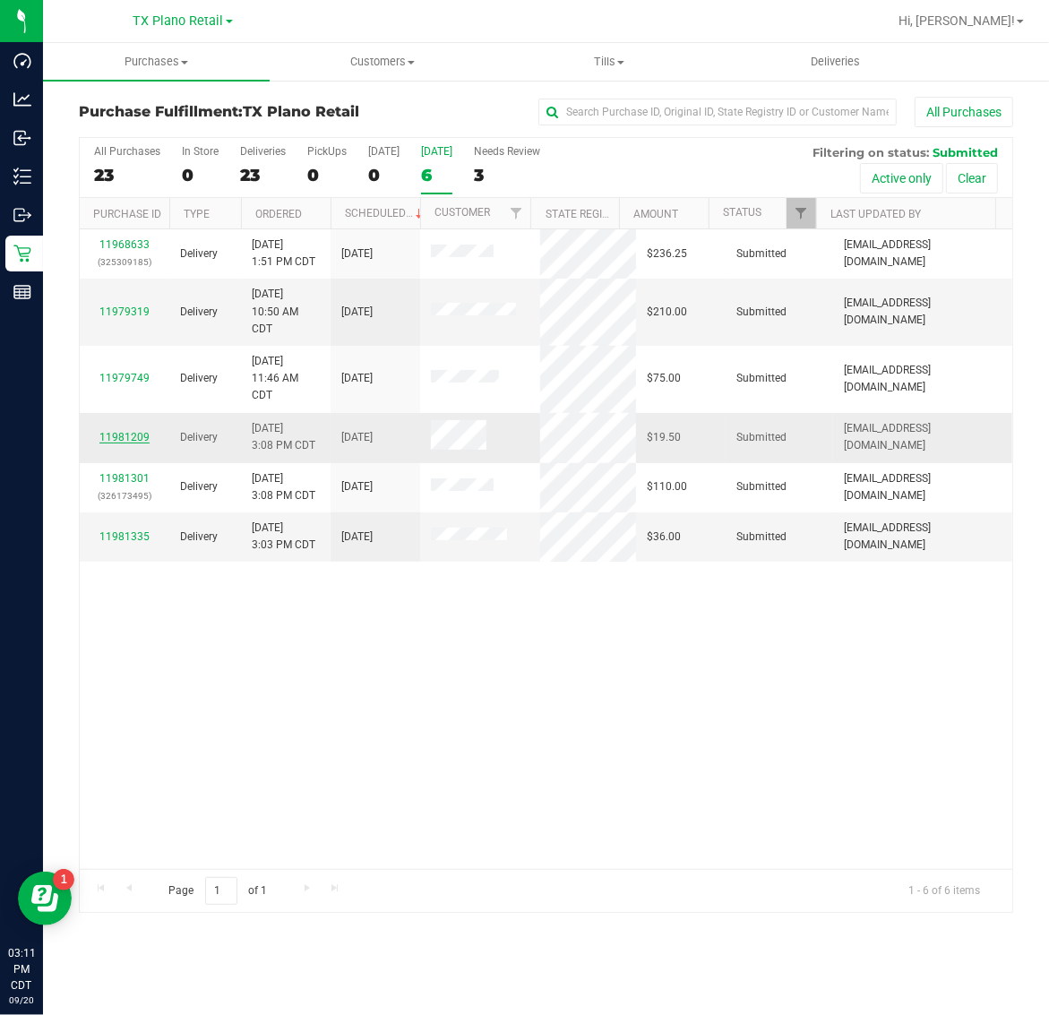
click at [143, 437] on link "11981209" at bounding box center [124, 437] width 50 height 13
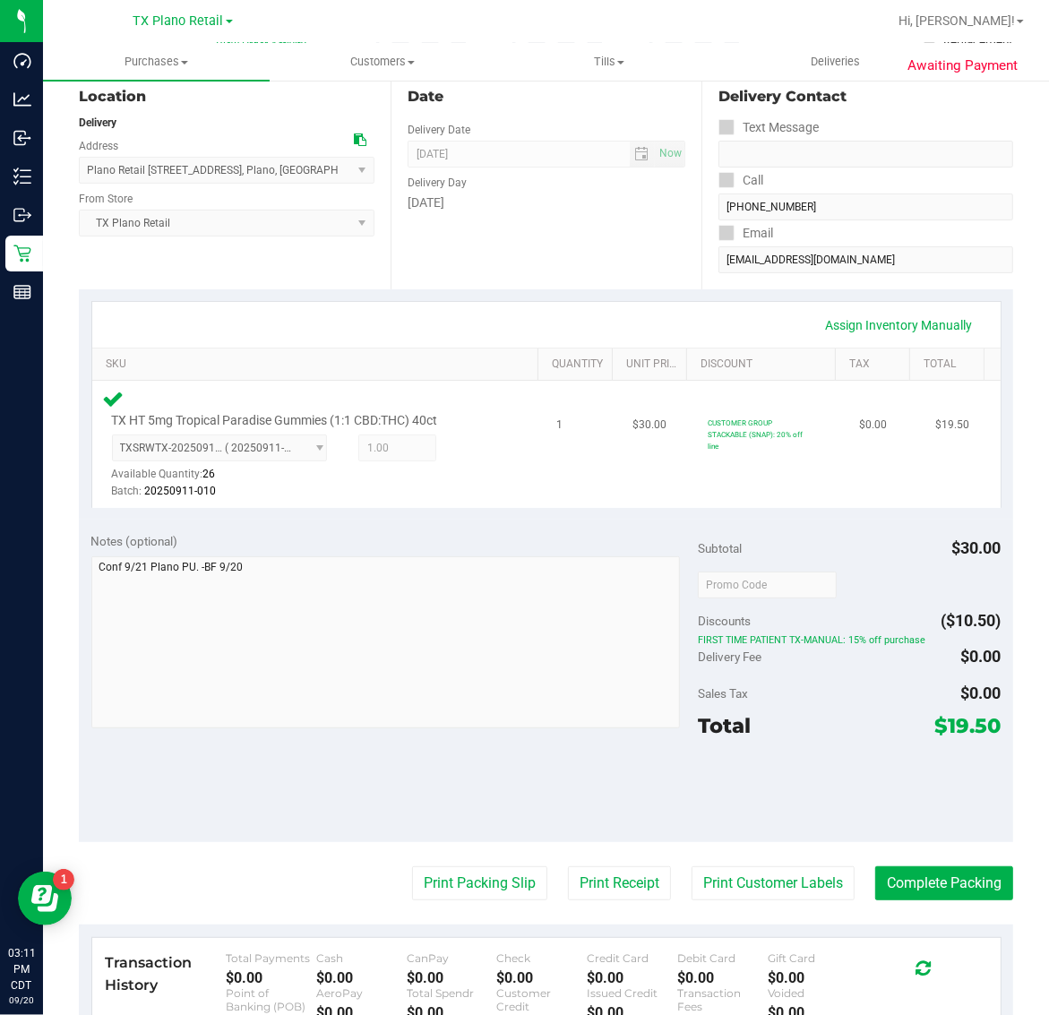
scroll to position [477, 0]
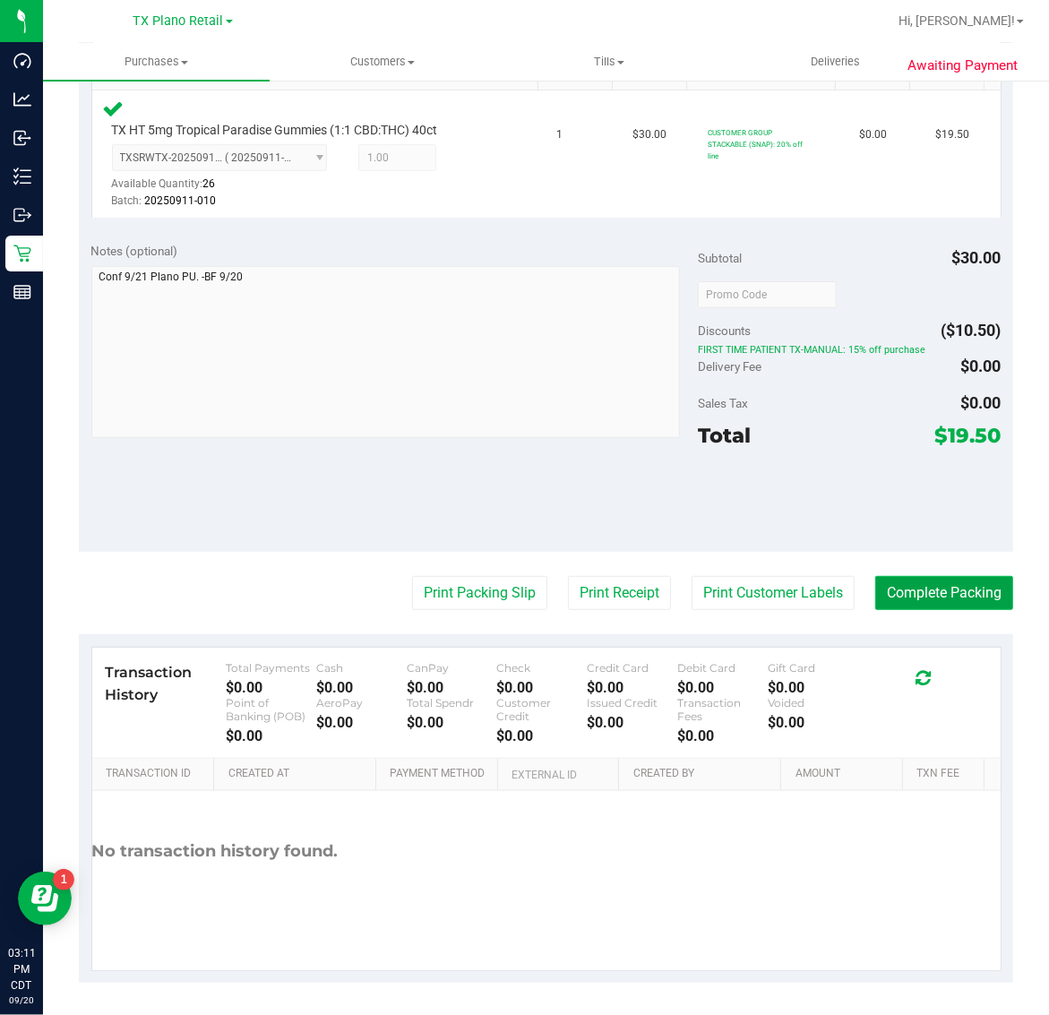
click at [916, 598] on button "Complete Packing" at bounding box center [944, 593] width 138 height 34
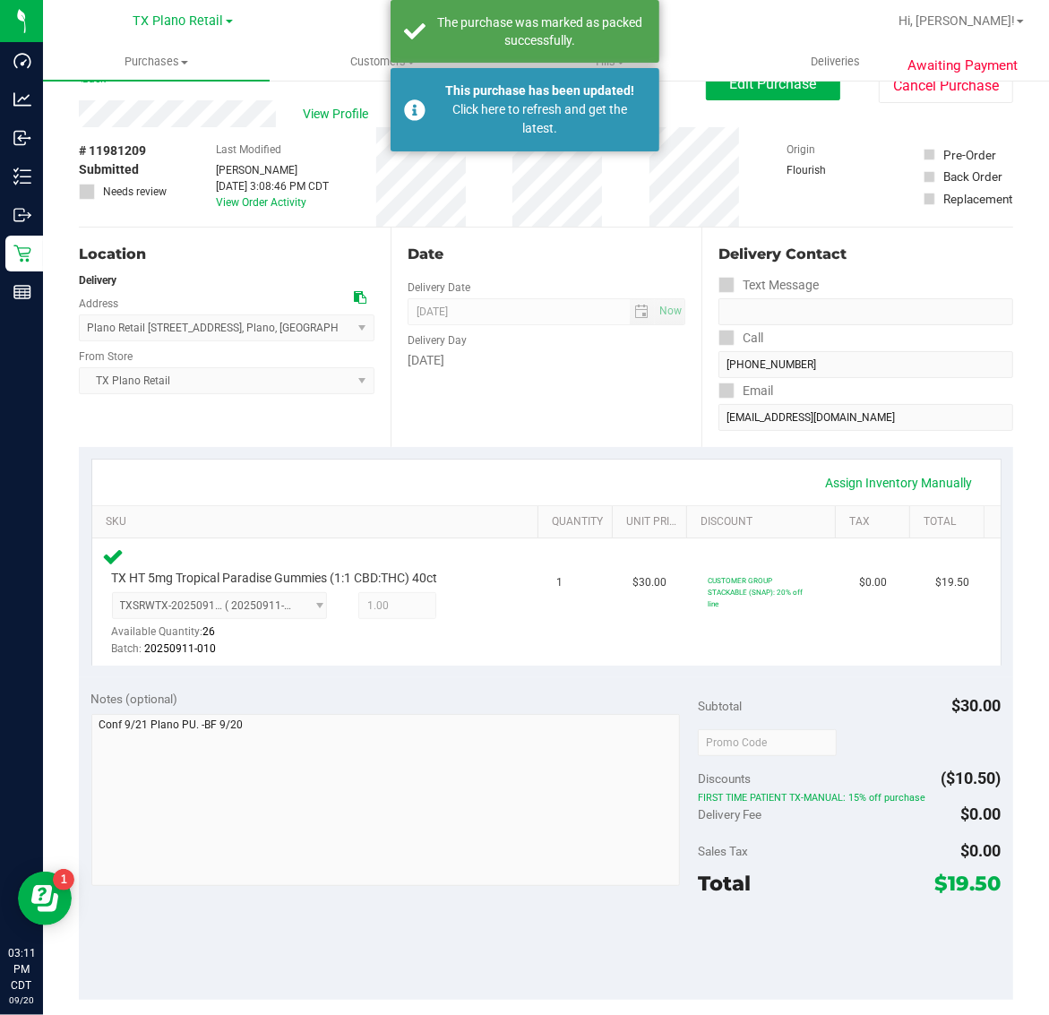
scroll to position [0, 0]
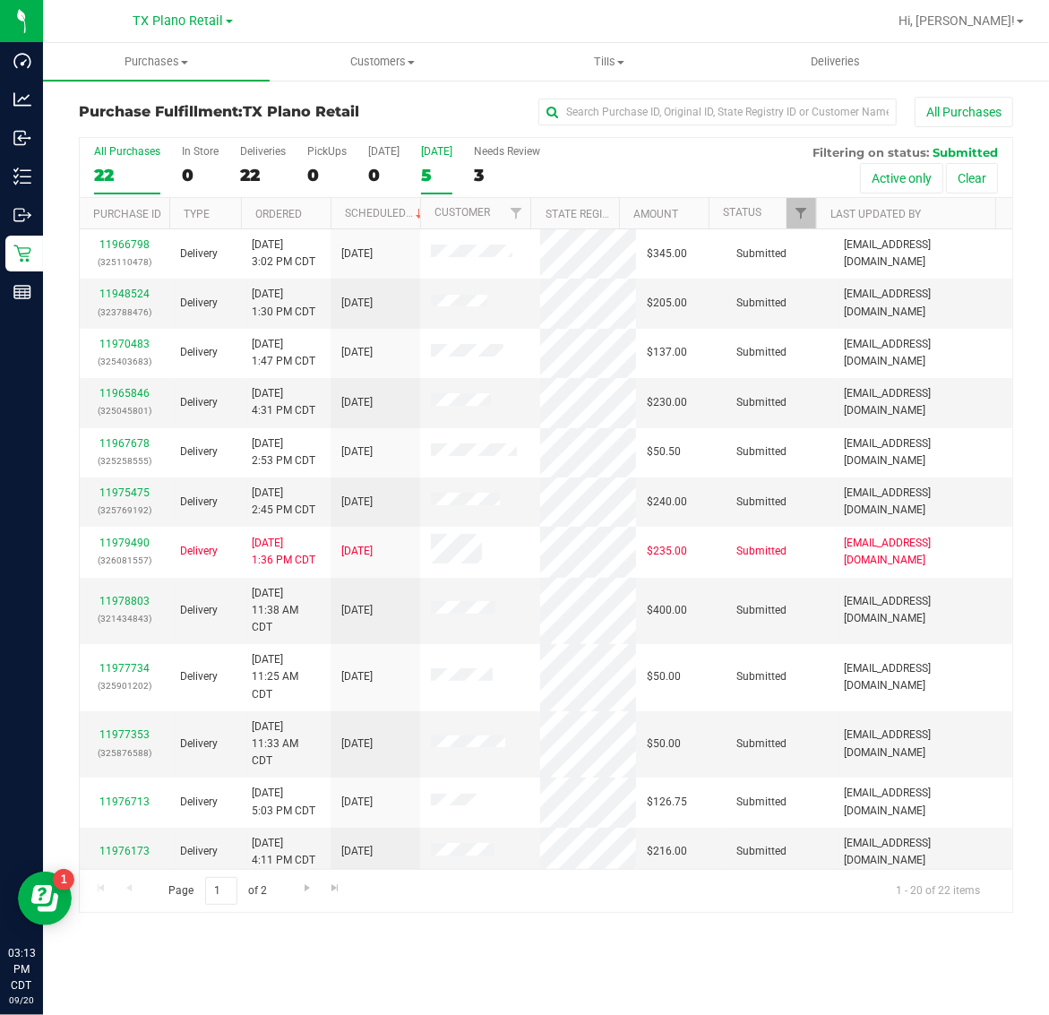
click at [437, 154] on div "[DATE]" at bounding box center [436, 151] width 31 height 13
click at [0, 0] on input "Tomorrow 5" at bounding box center [0, 0] width 0 height 0
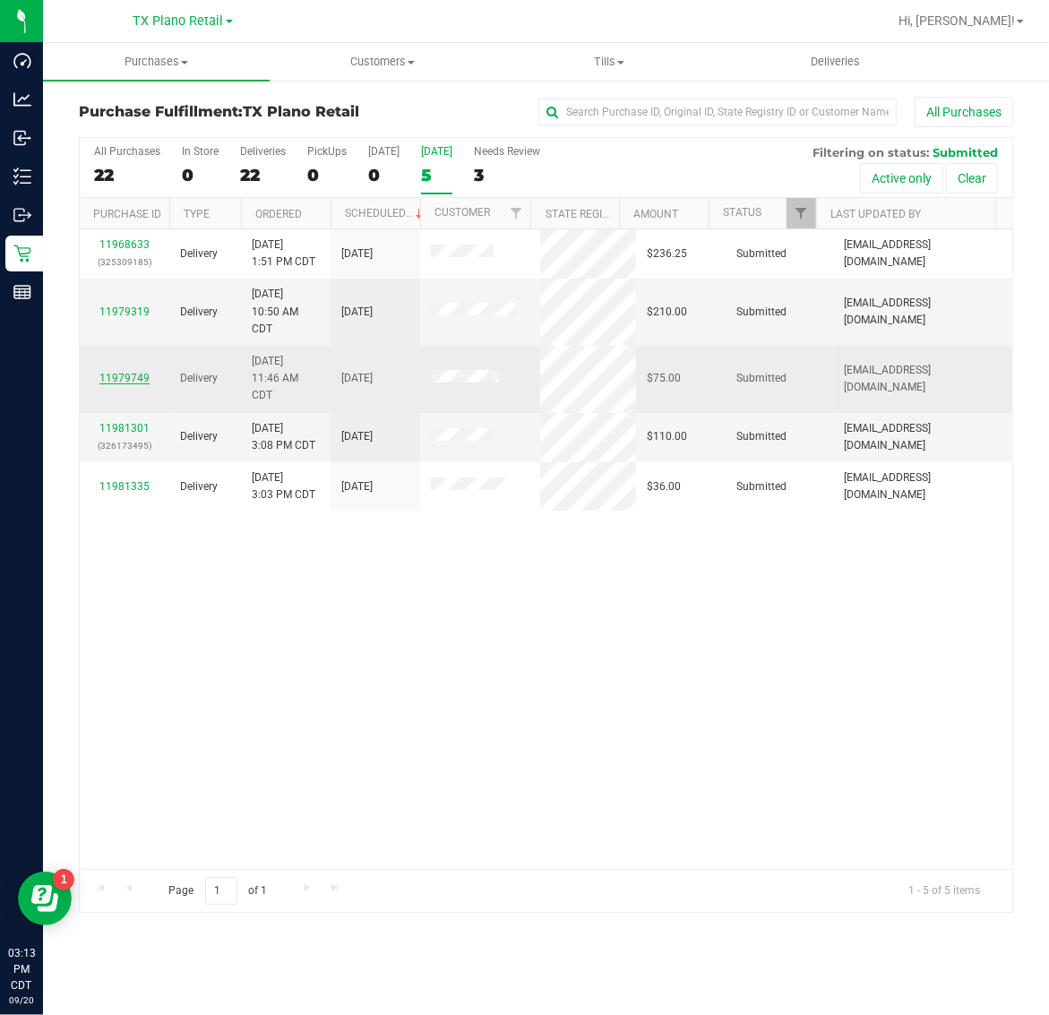
click at [114, 382] on link "11979749" at bounding box center [124, 378] width 50 height 13
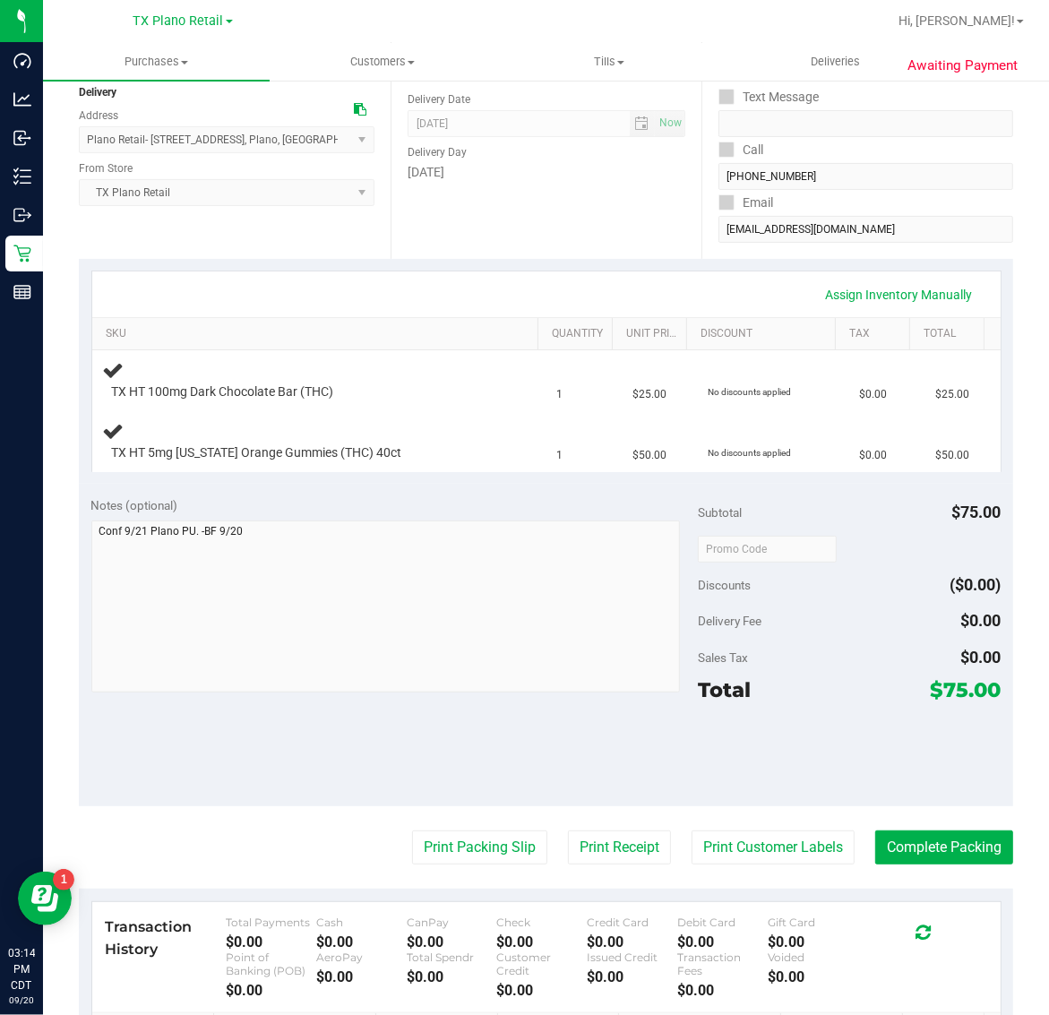
scroll to position [224, 0]
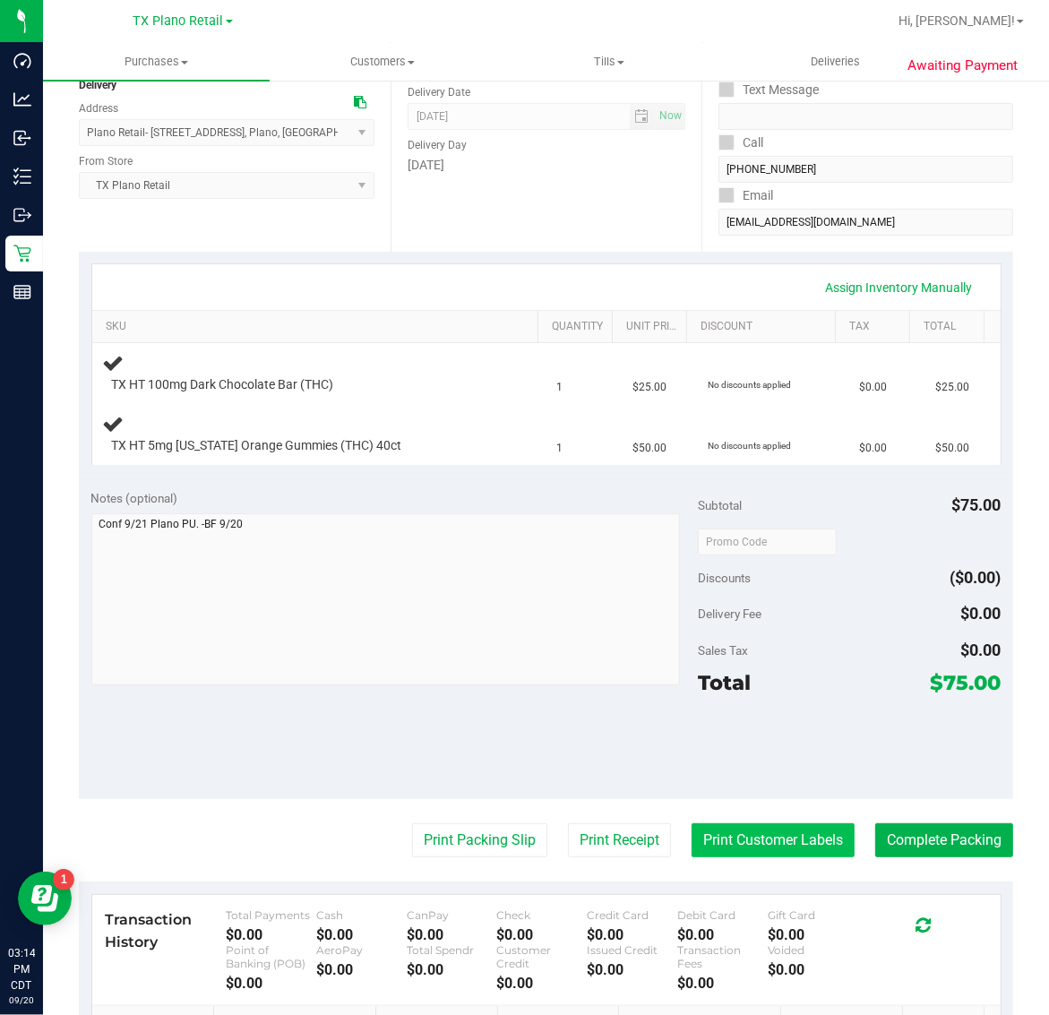
click at [761, 833] on button "Print Customer Labels" at bounding box center [772, 840] width 163 height 34
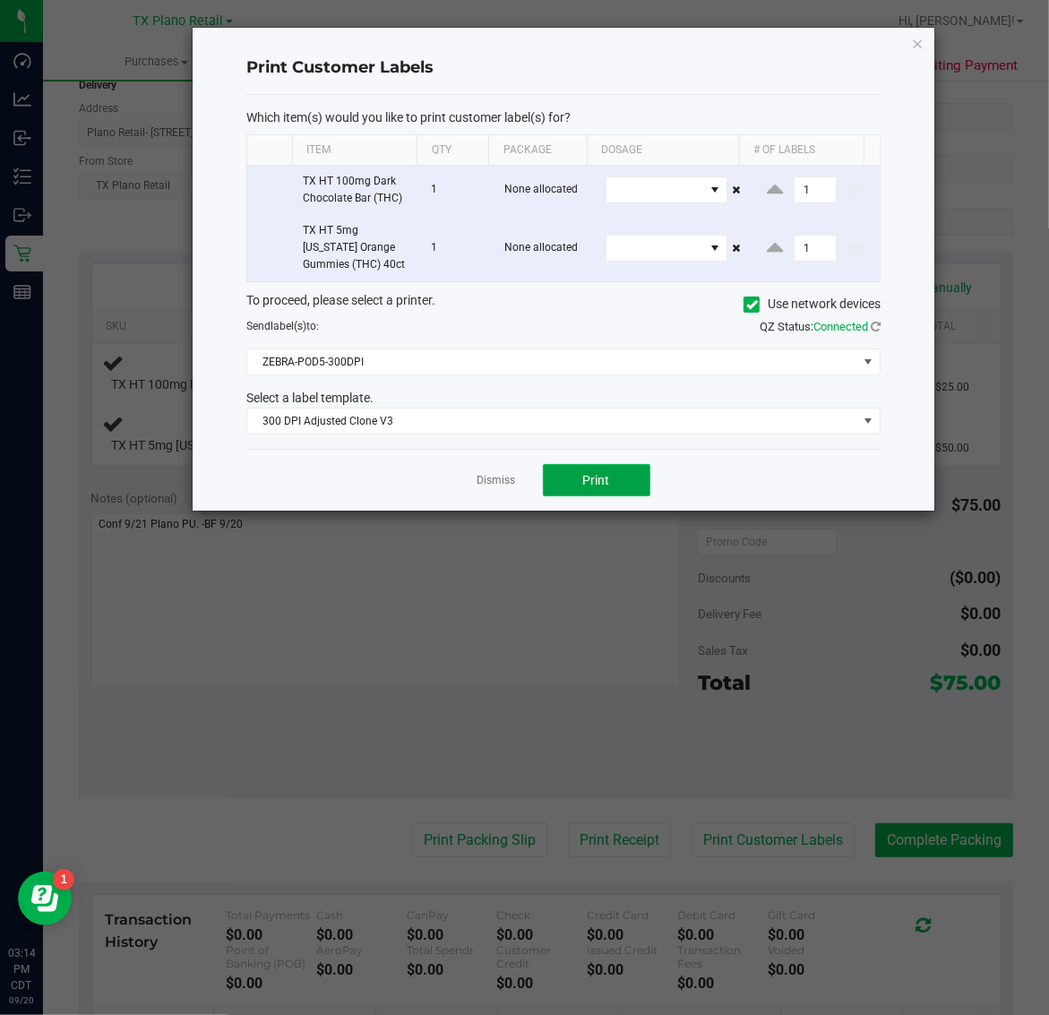
click at [603, 479] on span "Print" at bounding box center [596, 480] width 27 height 14
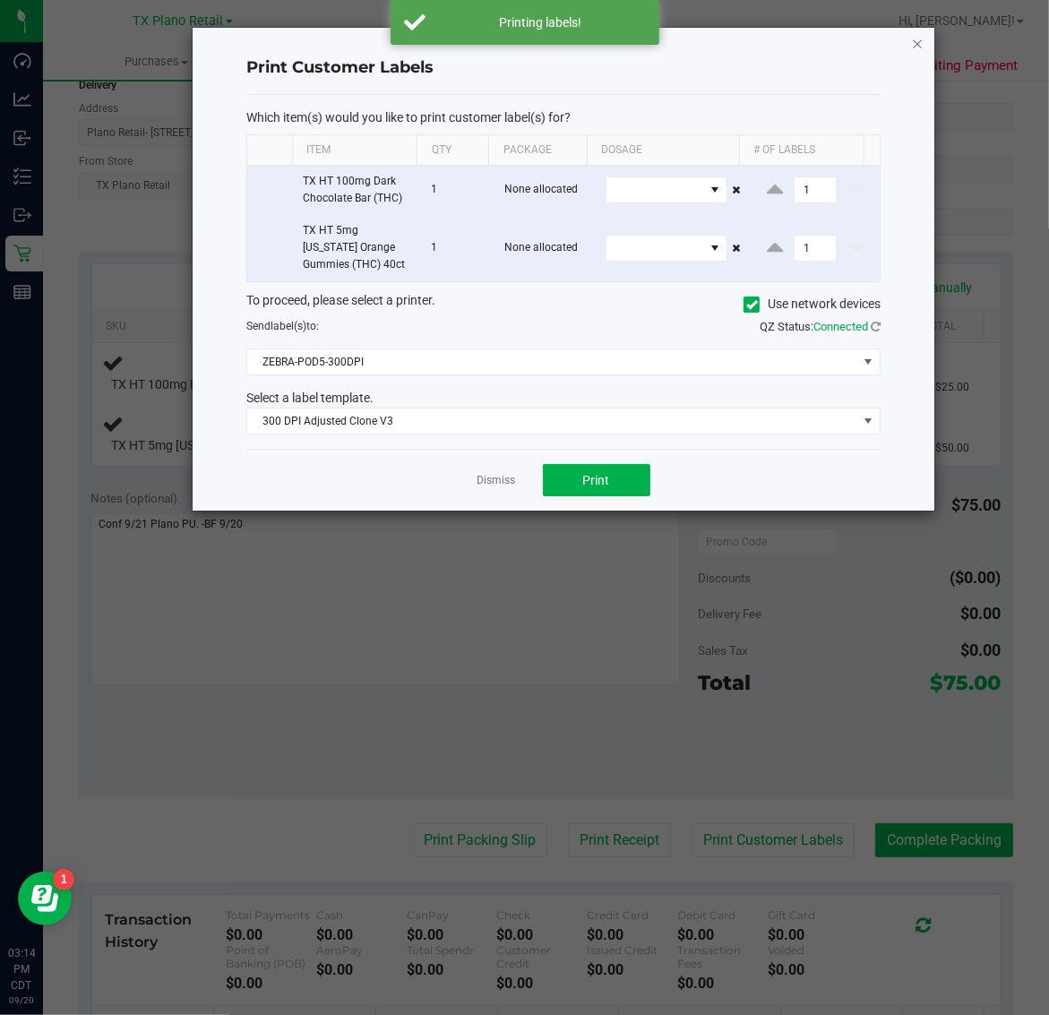
click at [923, 49] on icon "button" at bounding box center [918, 42] width 13 height 21
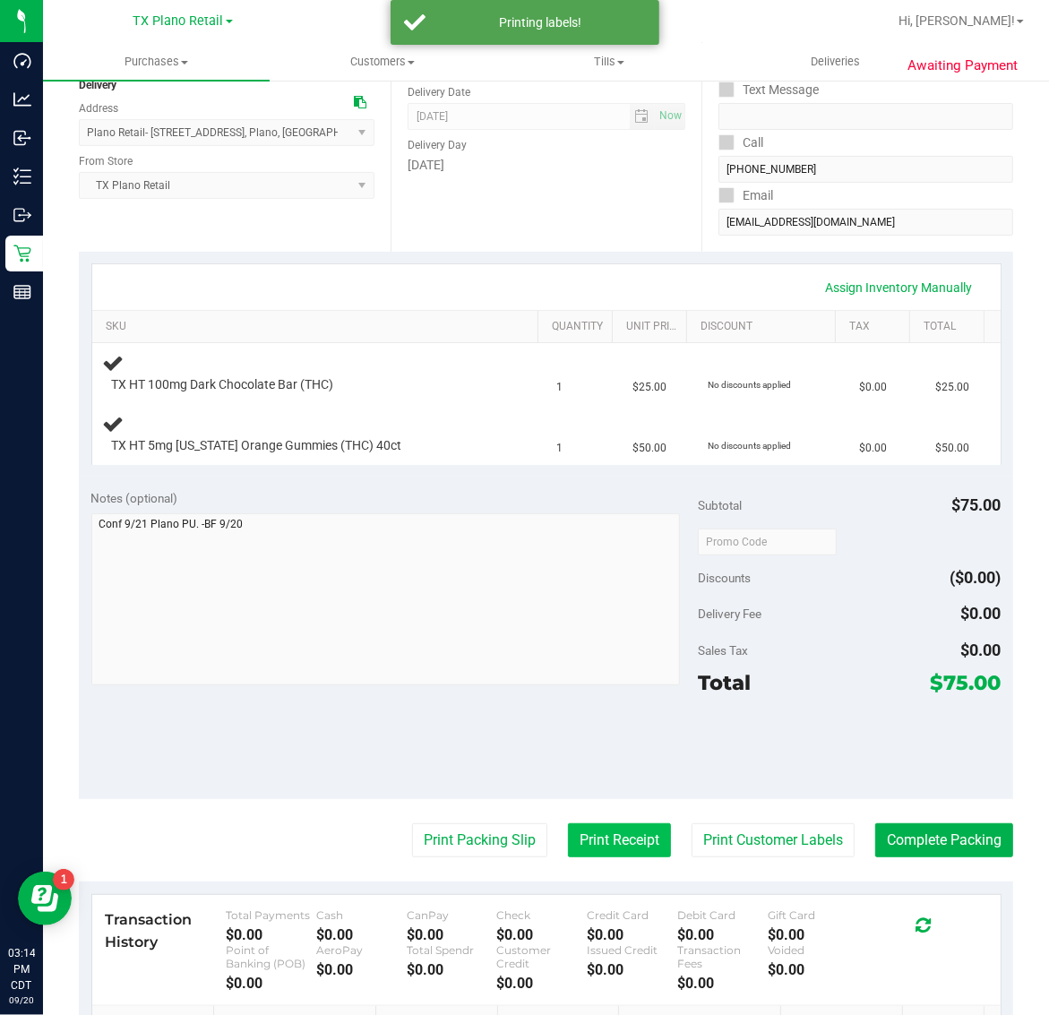
click at [597, 829] on button "Print Receipt" at bounding box center [619, 840] width 103 height 34
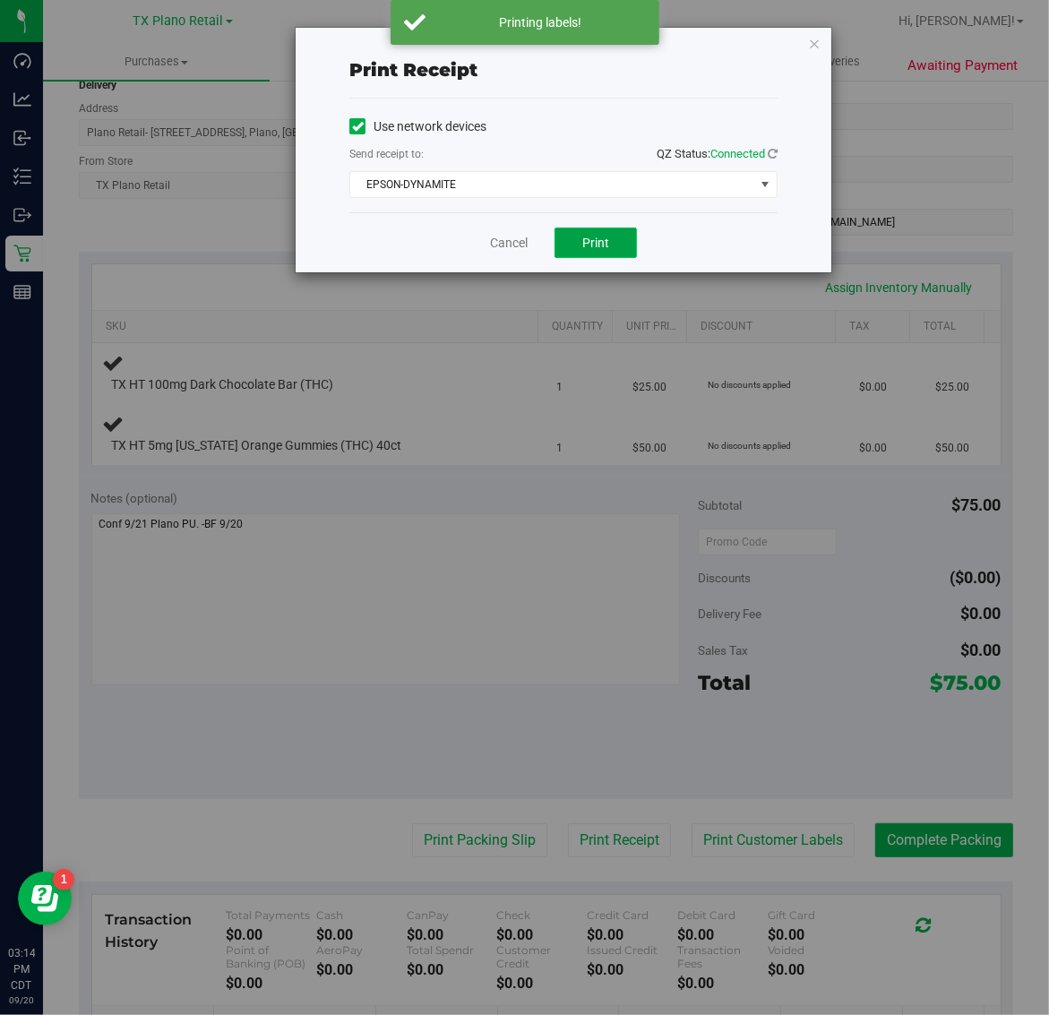
click at [600, 242] on span "Print" at bounding box center [595, 243] width 27 height 14
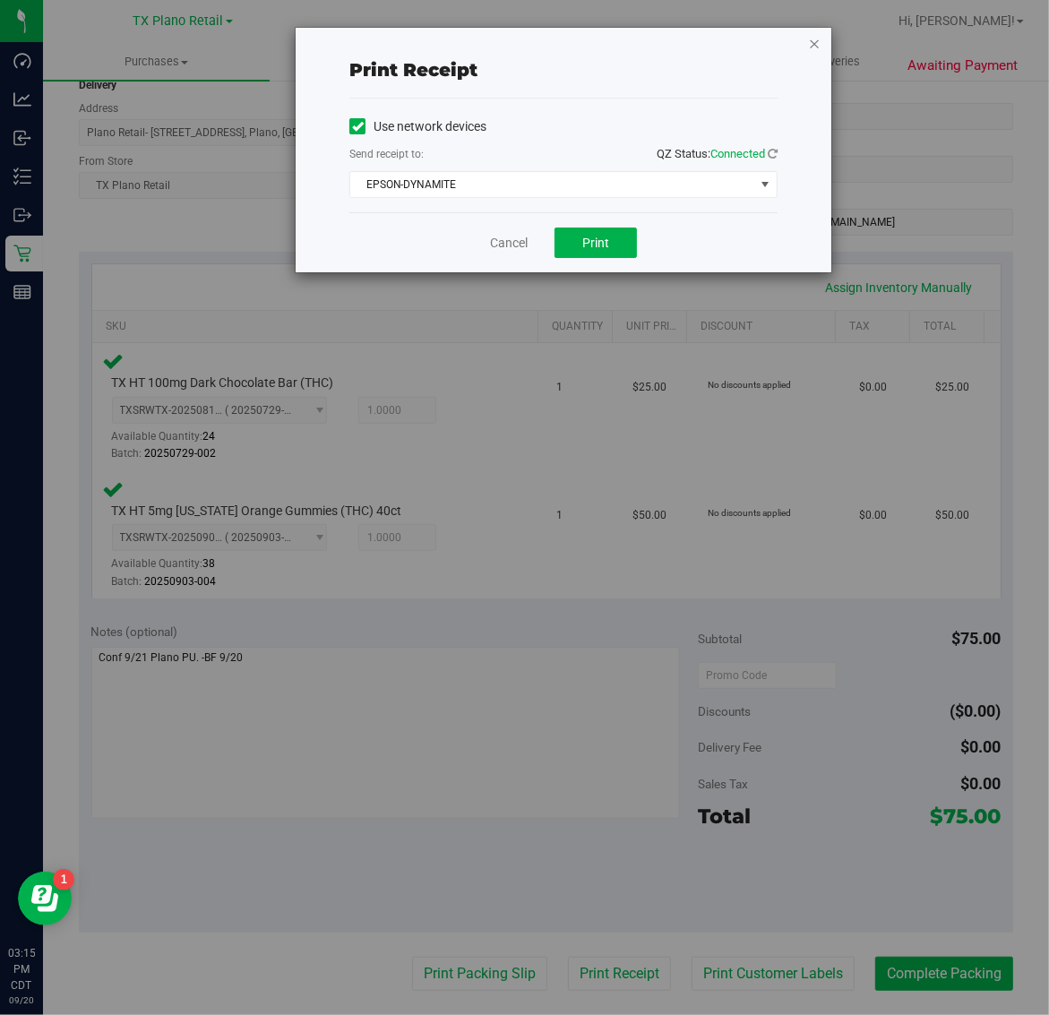
click at [811, 42] on icon "button" at bounding box center [814, 42] width 13 height 21
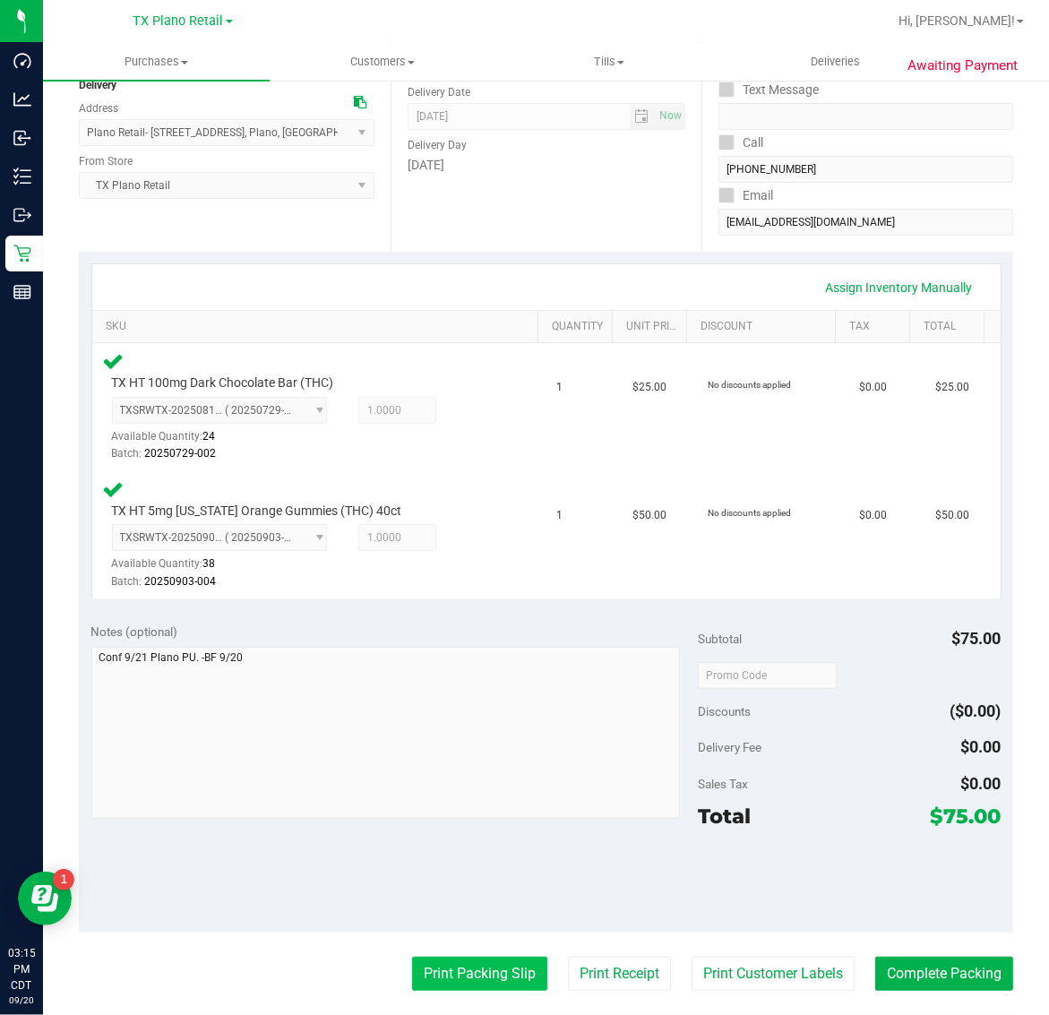
click at [491, 969] on button "Print Packing Slip" at bounding box center [479, 974] width 135 height 34
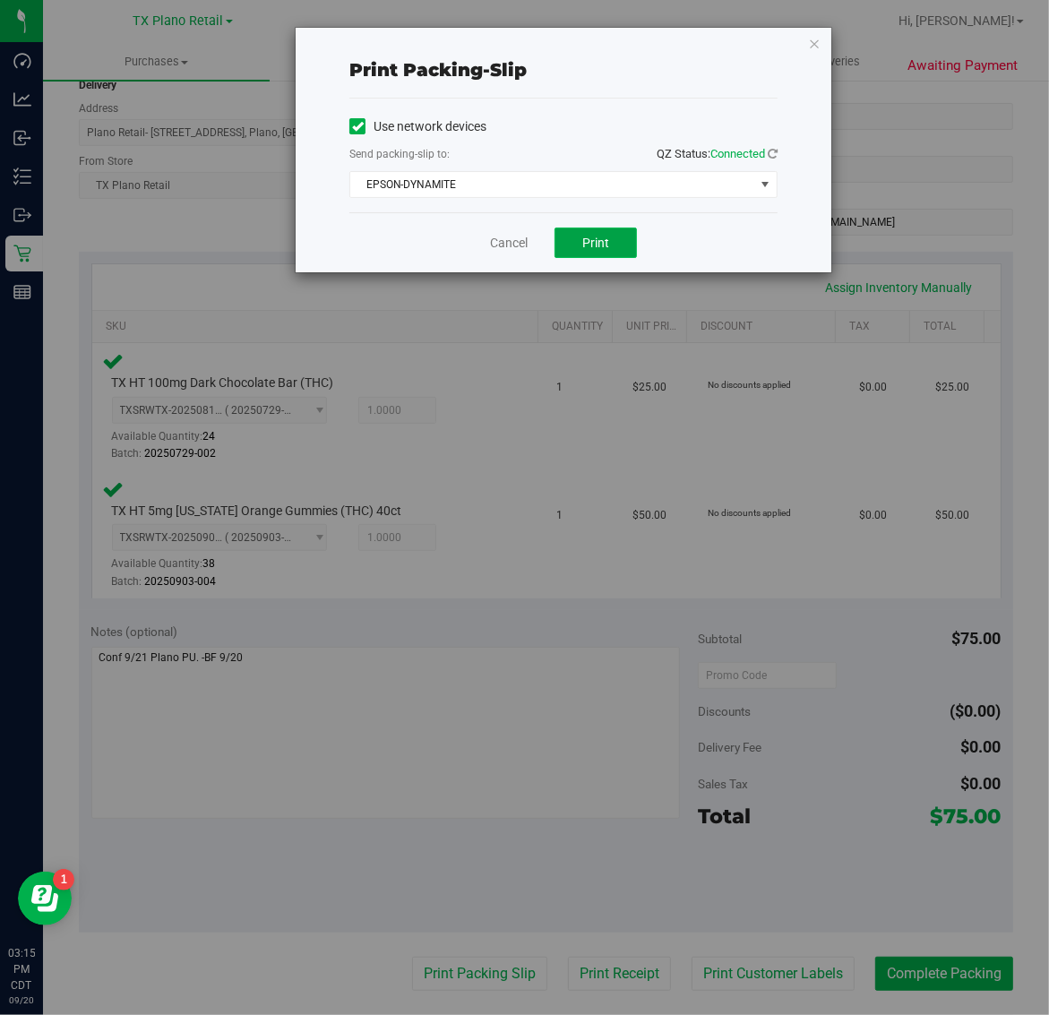
click at [597, 244] on span "Print" at bounding box center [595, 243] width 27 height 14
click at [813, 45] on icon "button" at bounding box center [814, 42] width 13 height 21
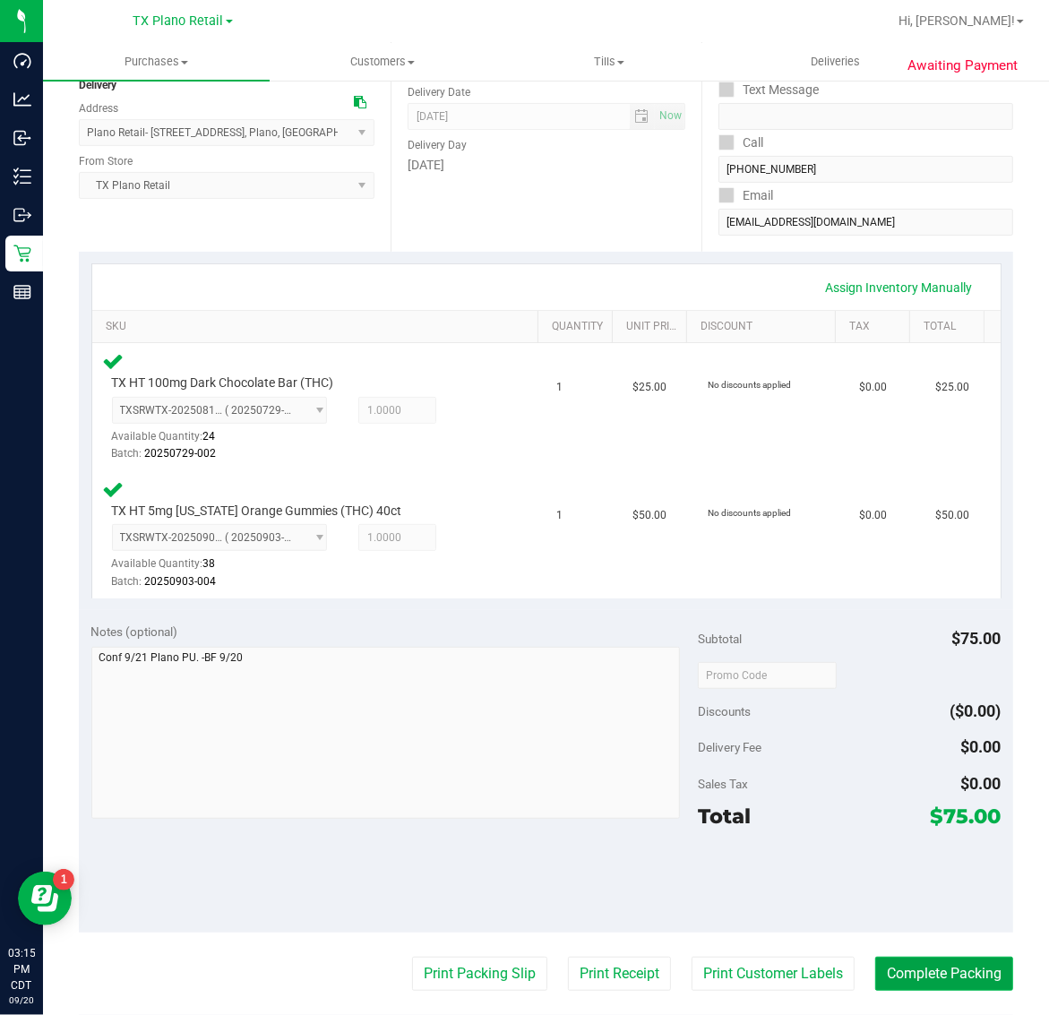
click at [945, 960] on button "Complete Packing" at bounding box center [944, 974] width 138 height 34
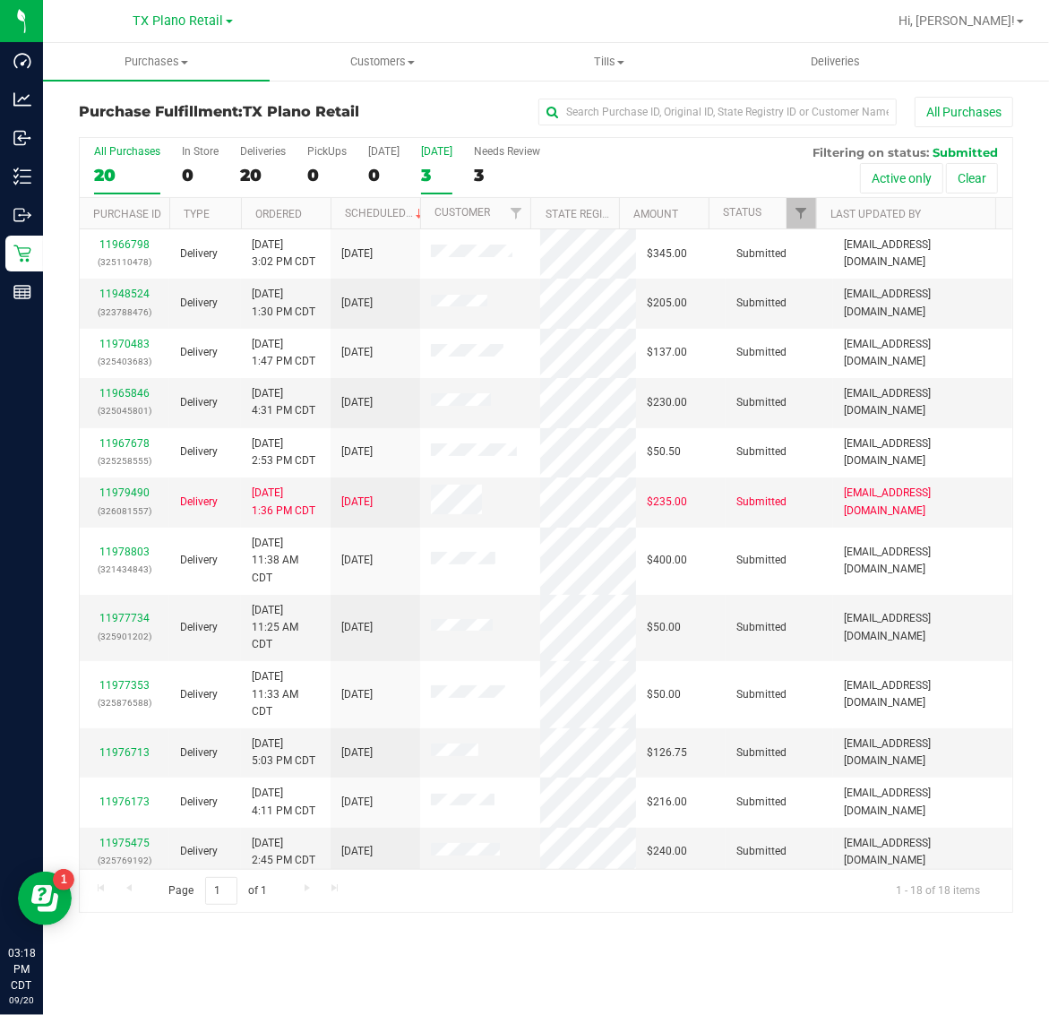
click at [435, 167] on div "3" at bounding box center [436, 175] width 31 height 21
click at [0, 0] on input "Tomorrow 3" at bounding box center [0, 0] width 0 height 0
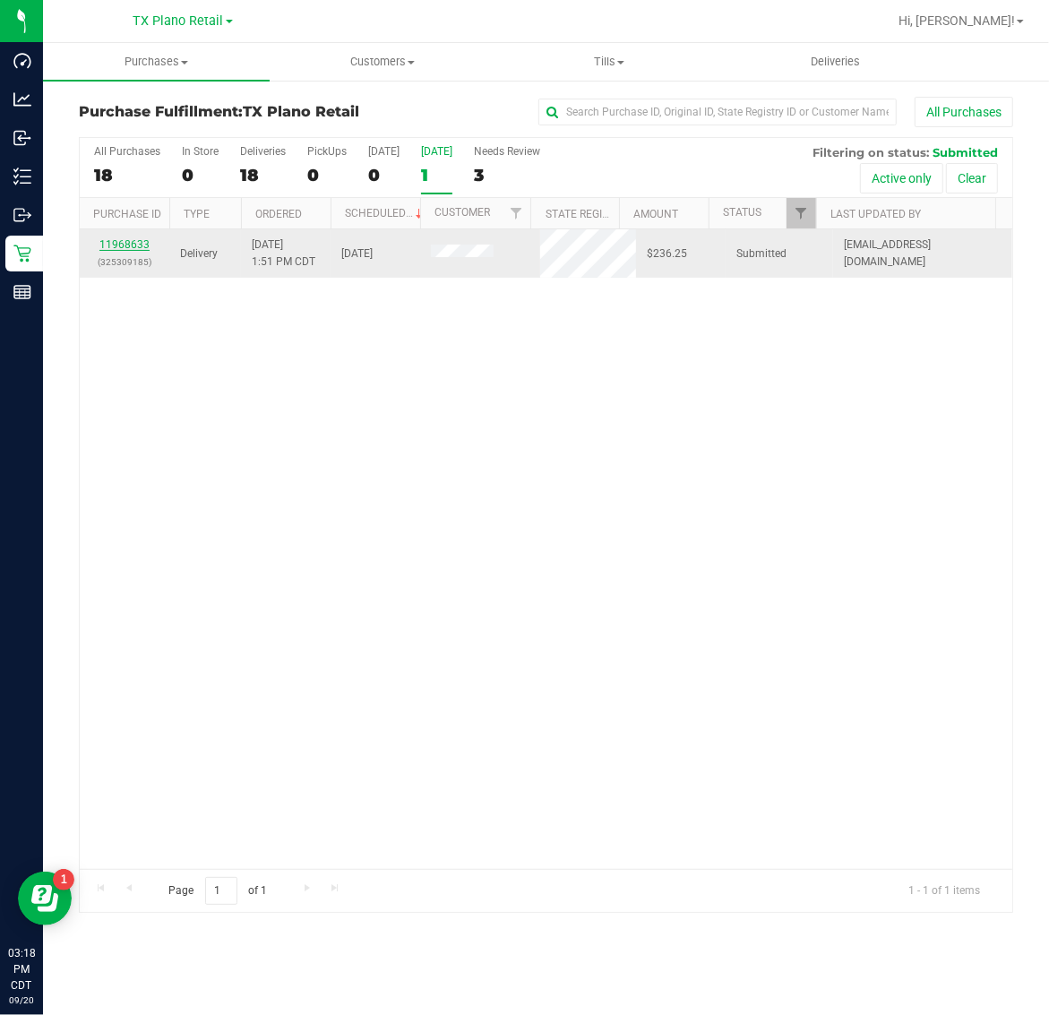
click at [128, 246] on link "11968633" at bounding box center [124, 244] width 50 height 13
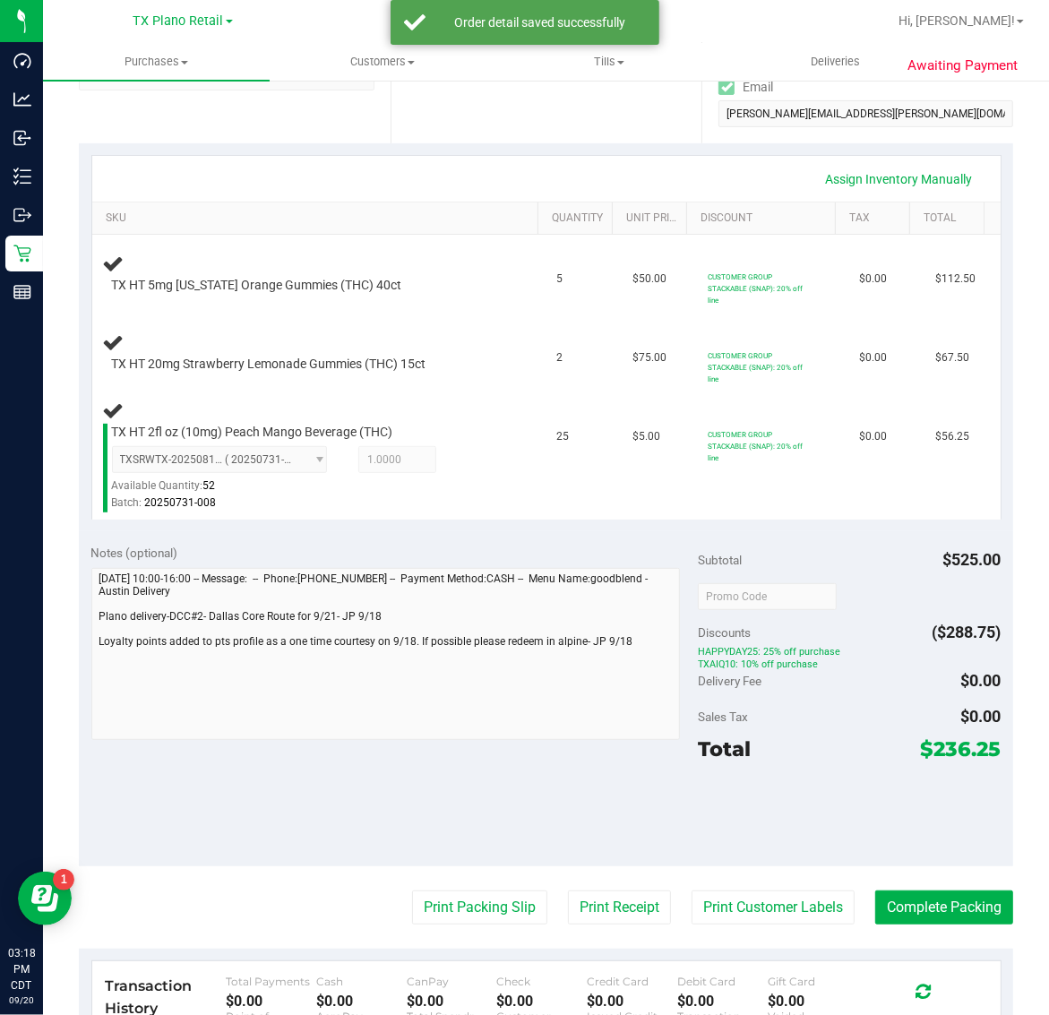
scroll to position [387, 0]
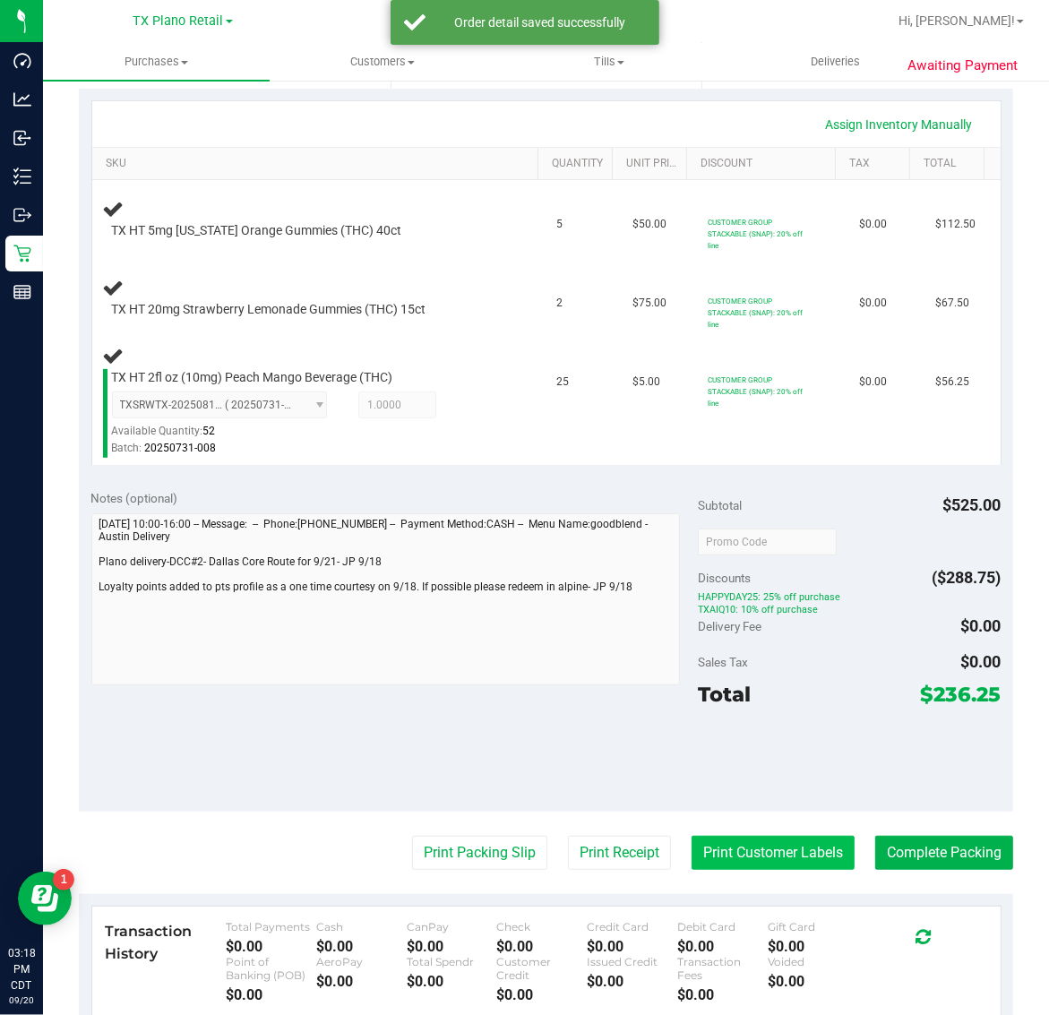
click at [746, 862] on button "Print Customer Labels" at bounding box center [772, 853] width 163 height 34
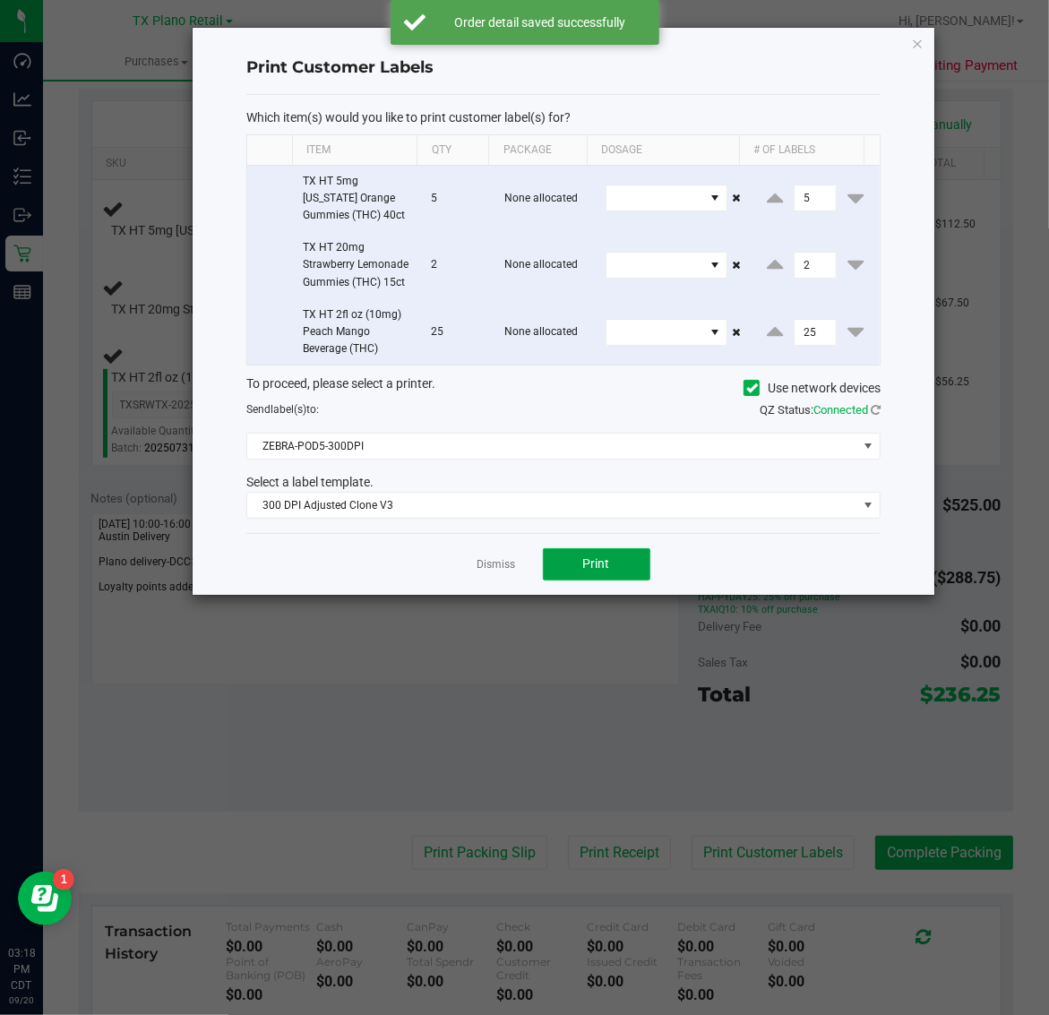
click at [618, 580] on button "Print" at bounding box center [596, 564] width 107 height 32
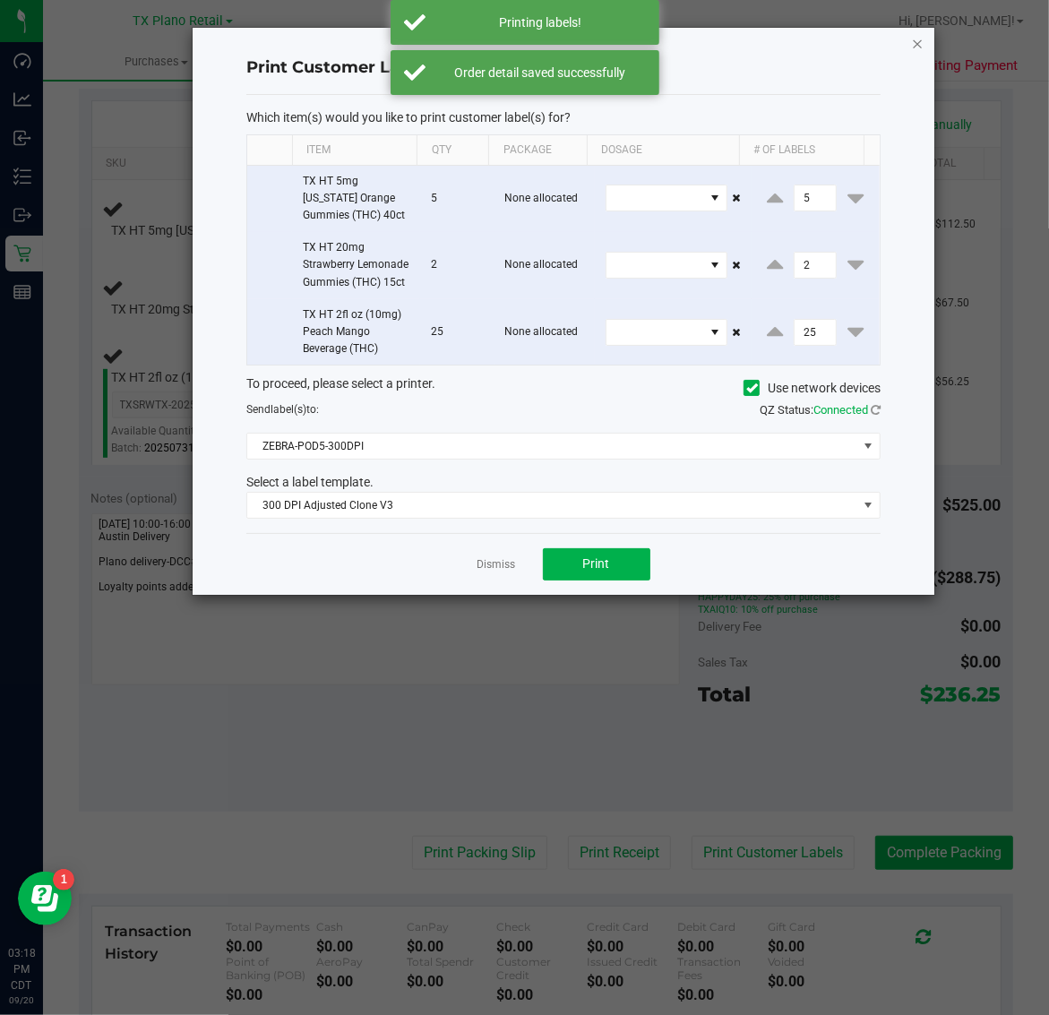
click at [916, 36] on icon "button" at bounding box center [918, 42] width 13 height 21
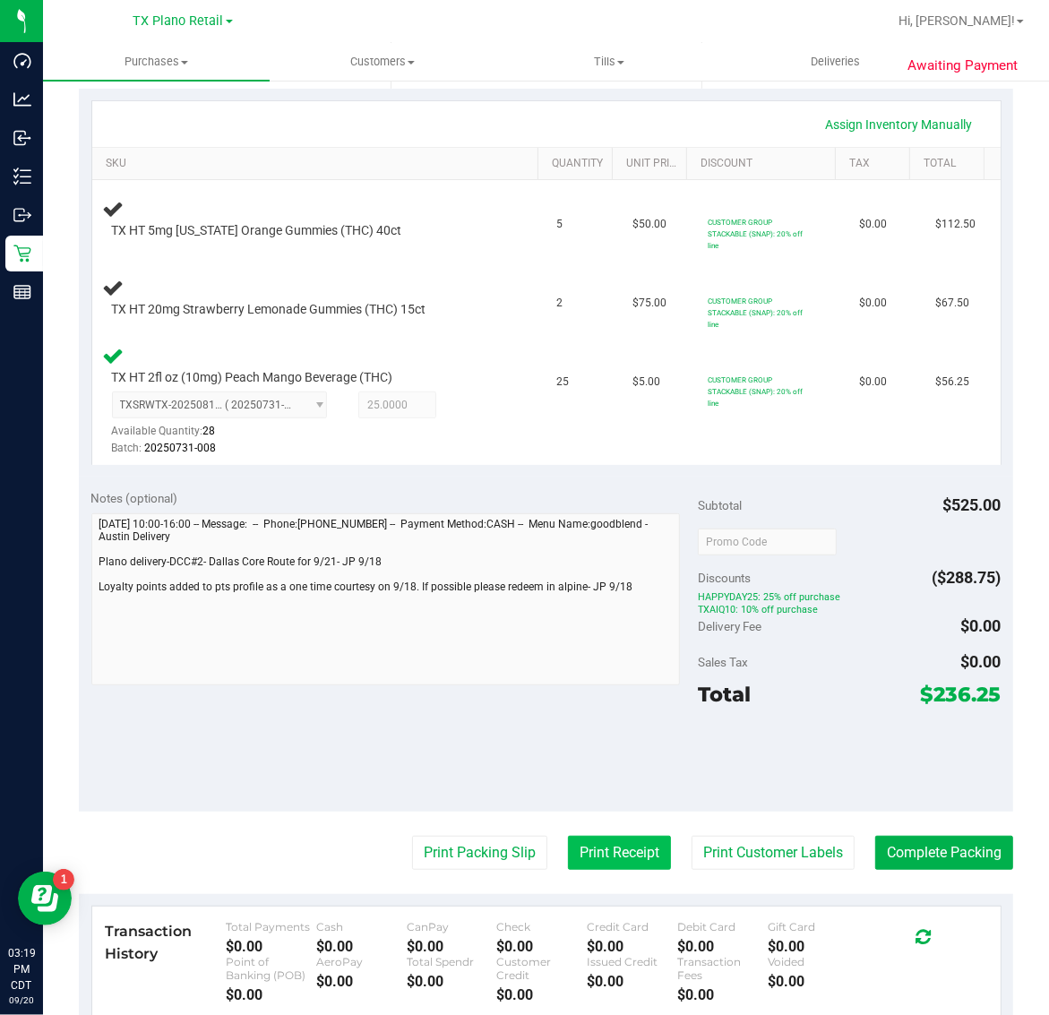
click at [612, 861] on button "Print Receipt" at bounding box center [619, 853] width 103 height 34
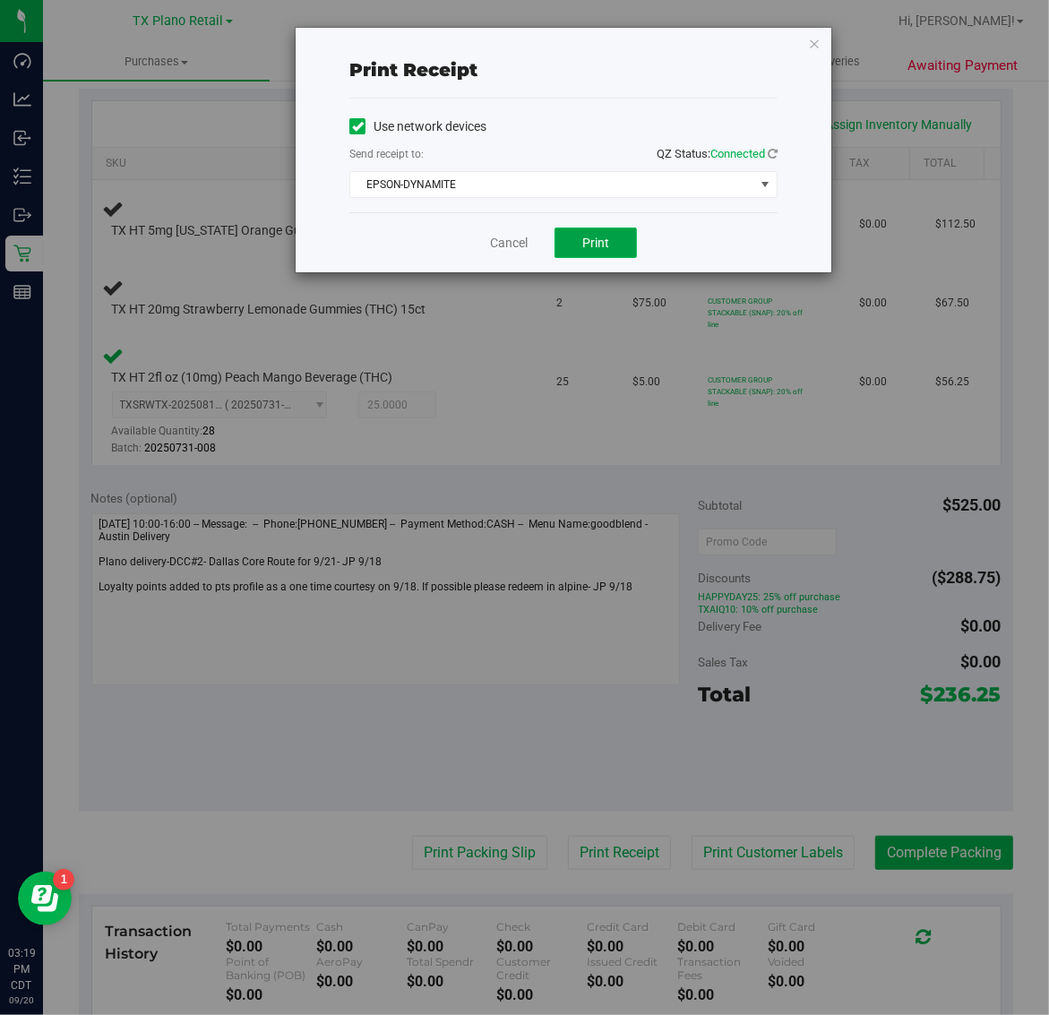
click at [611, 252] on button "Print" at bounding box center [595, 243] width 82 height 30
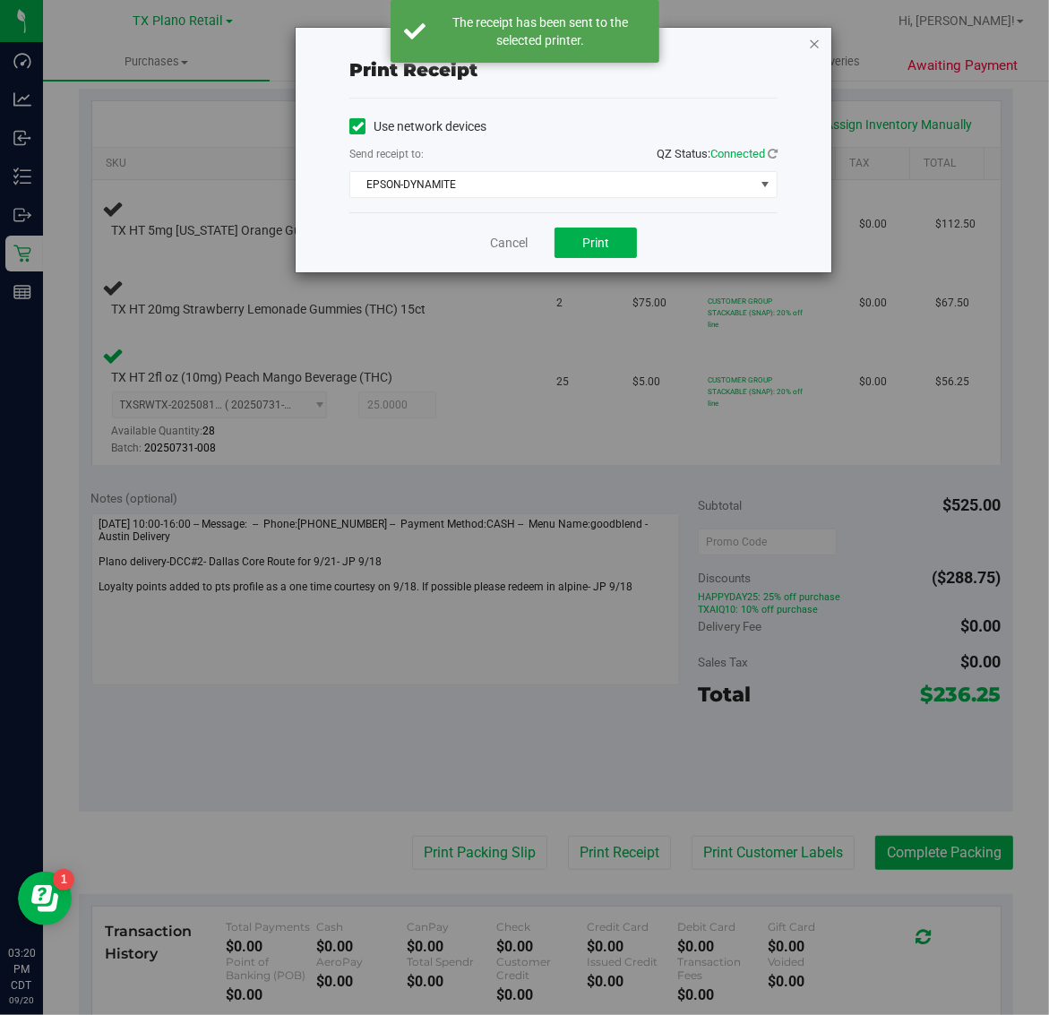
click at [813, 39] on icon "button" at bounding box center [814, 42] width 13 height 21
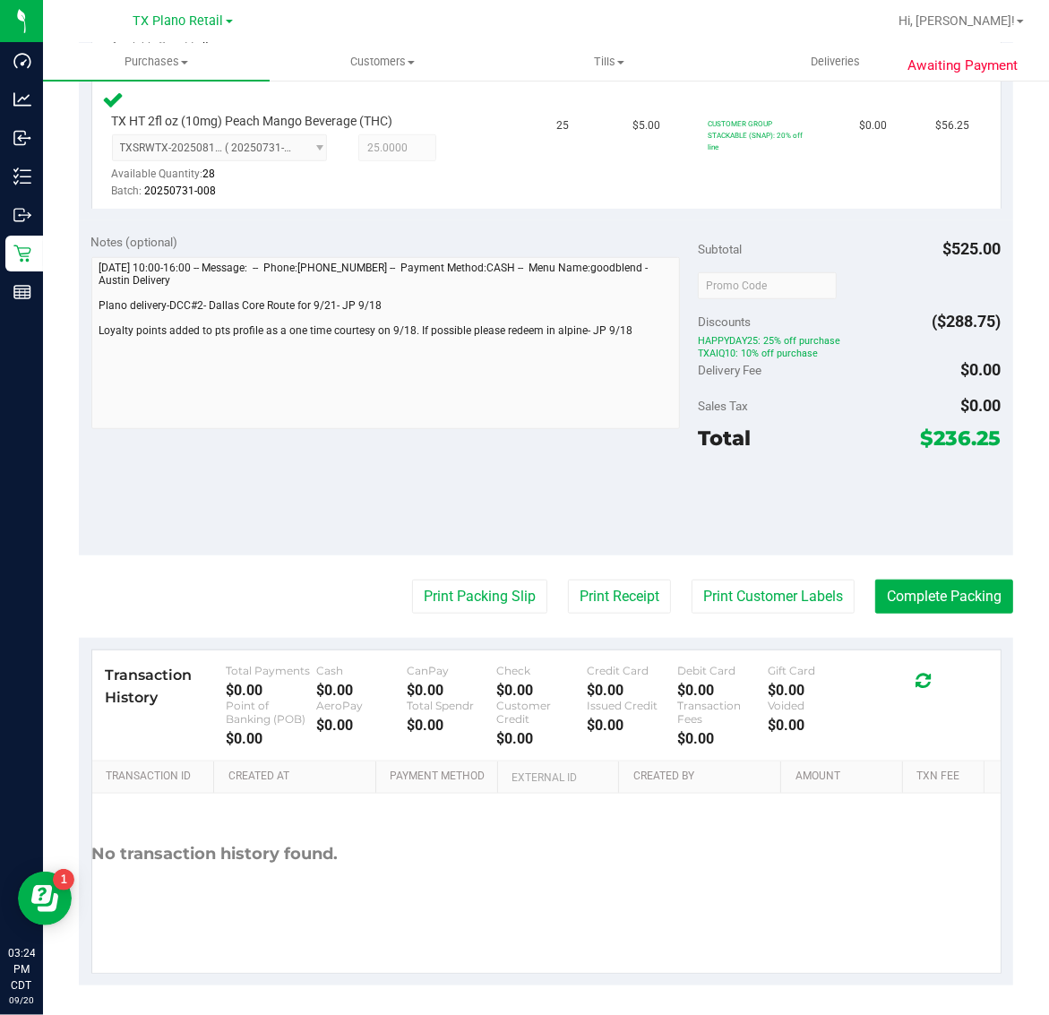
scroll to position [739, 0]
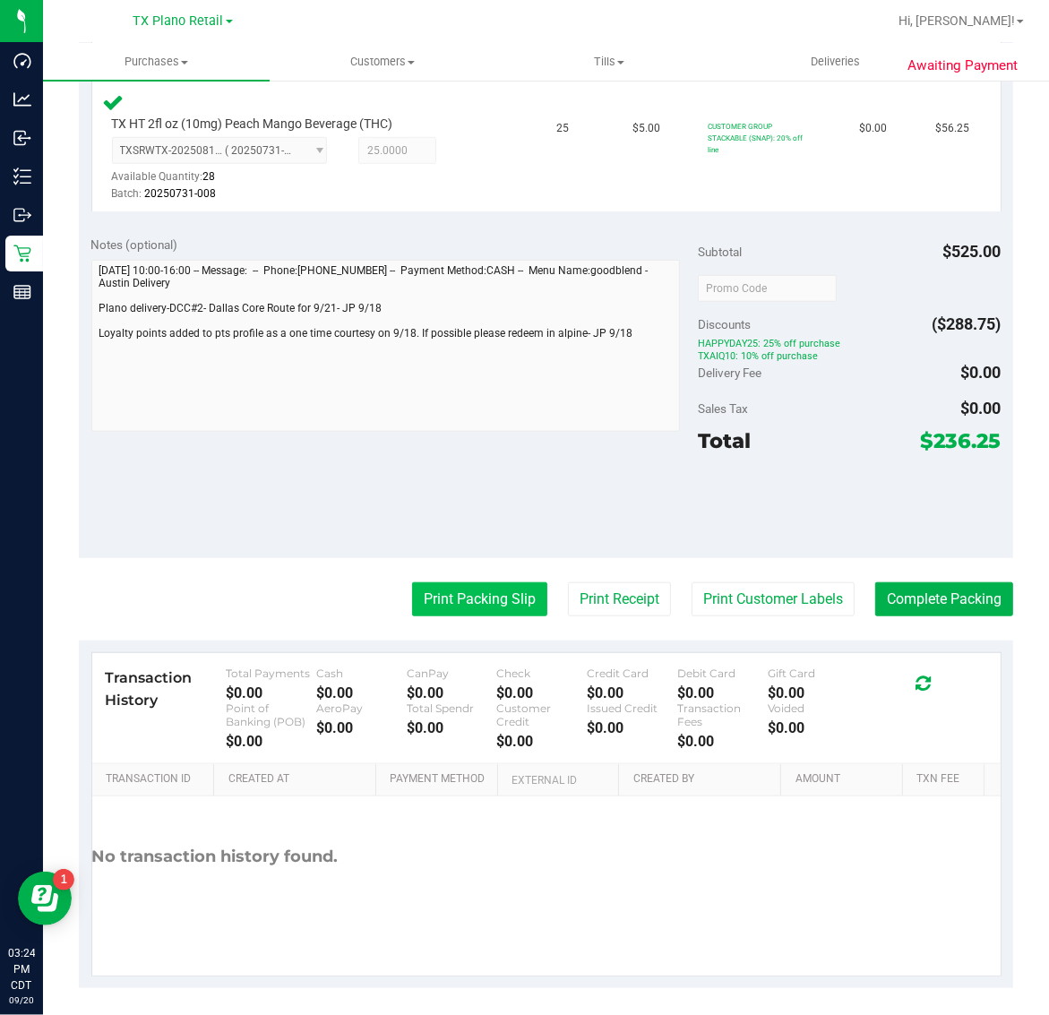
click at [443, 596] on button "Print Packing Slip" at bounding box center [479, 599] width 135 height 34
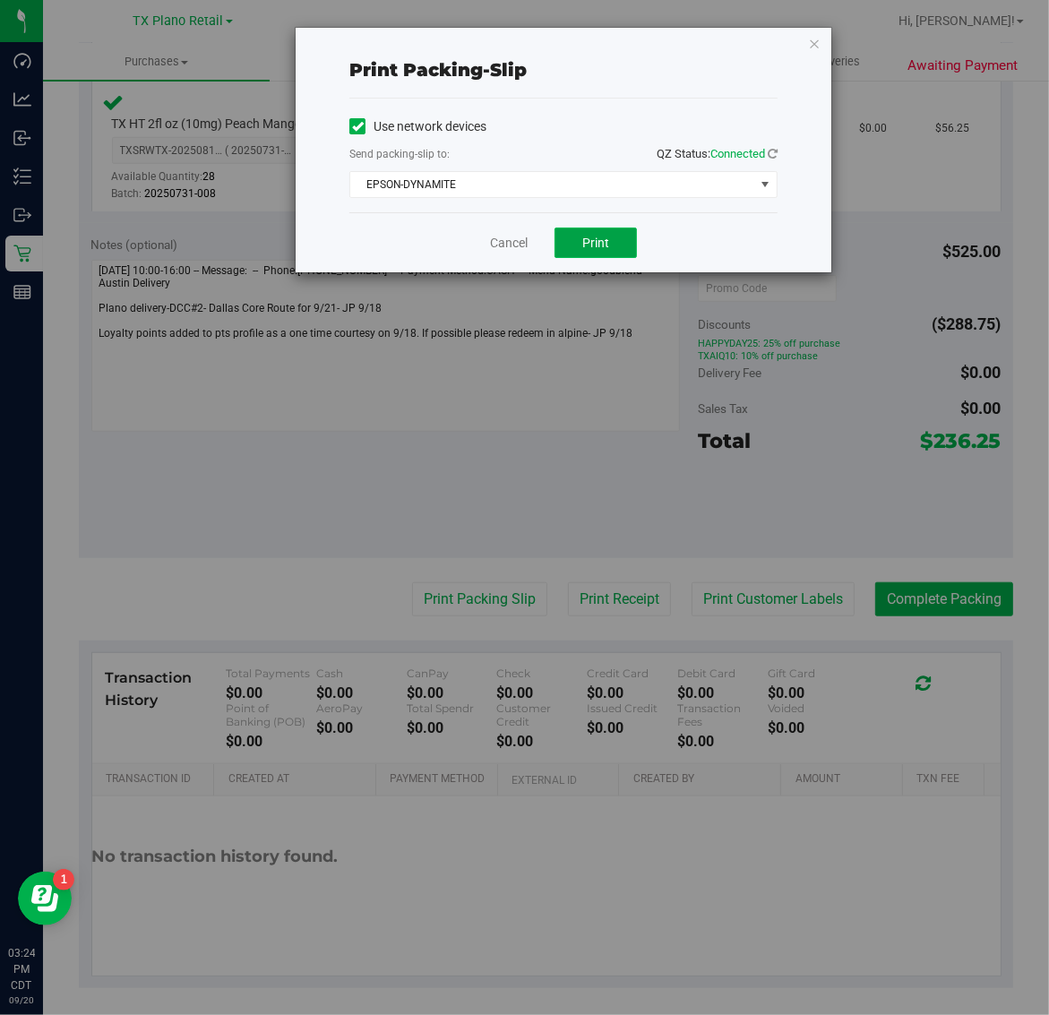
click at [596, 243] on span "Print" at bounding box center [595, 243] width 27 height 14
click at [812, 50] on icon "button" at bounding box center [814, 42] width 13 height 21
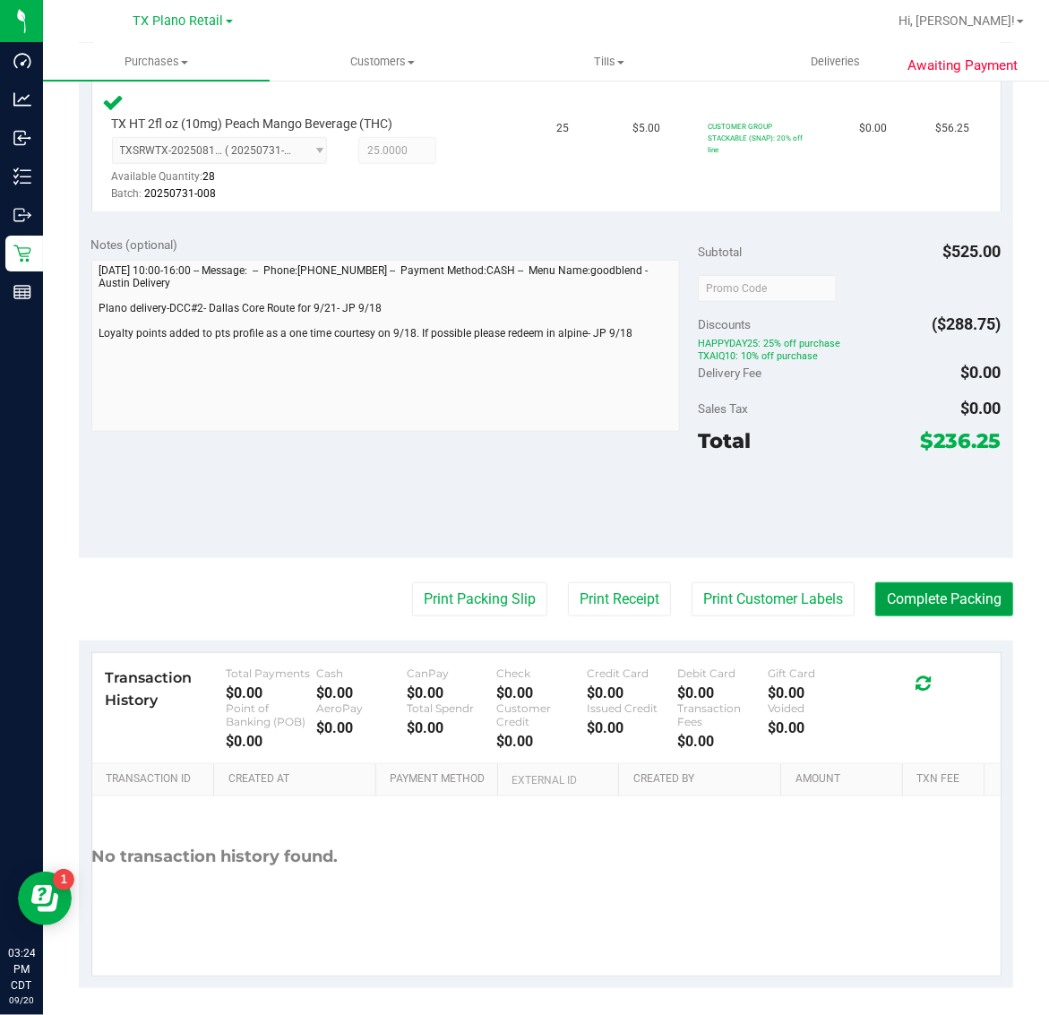
click at [936, 593] on button "Complete Packing" at bounding box center [944, 599] width 138 height 34
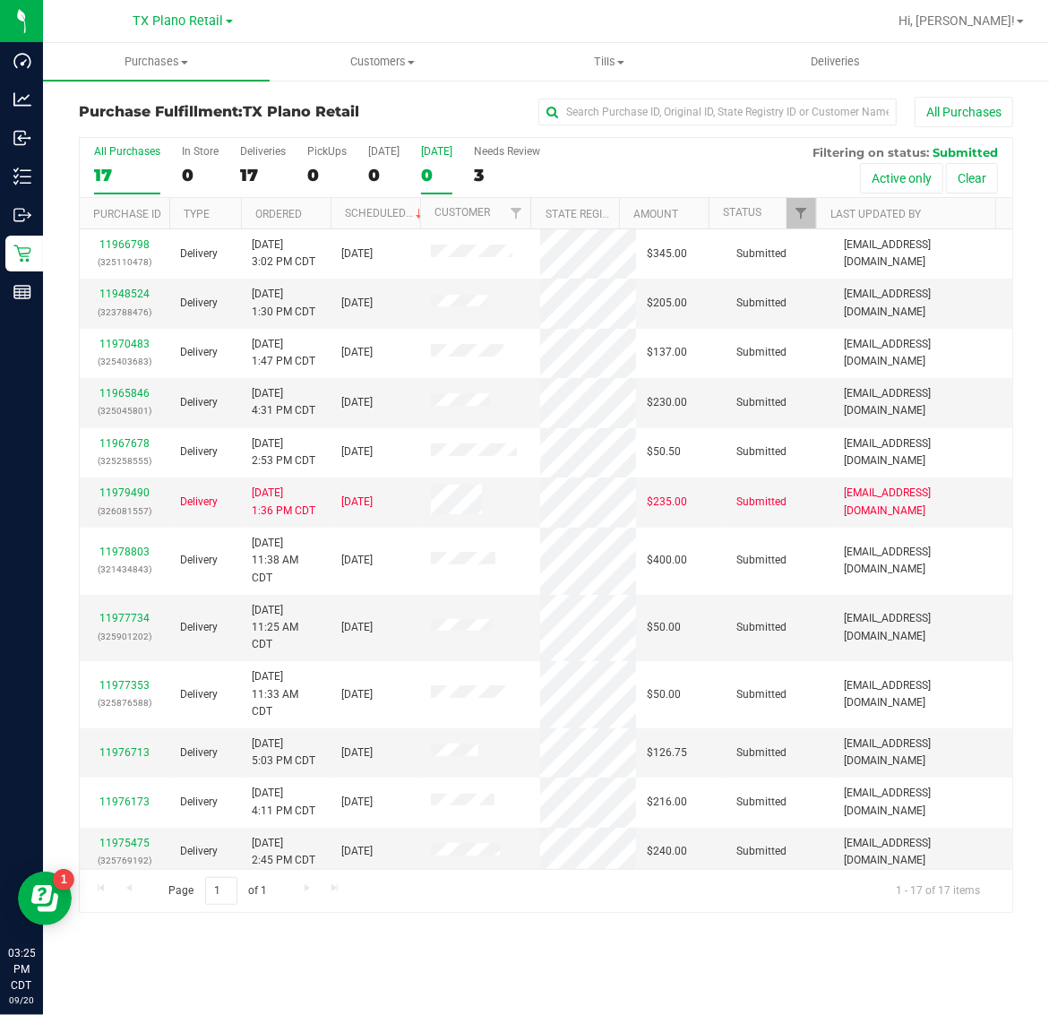
click at [452, 150] on div "[DATE]" at bounding box center [436, 151] width 31 height 13
click at [0, 0] on input "Tomorrow 0" at bounding box center [0, 0] width 0 height 0
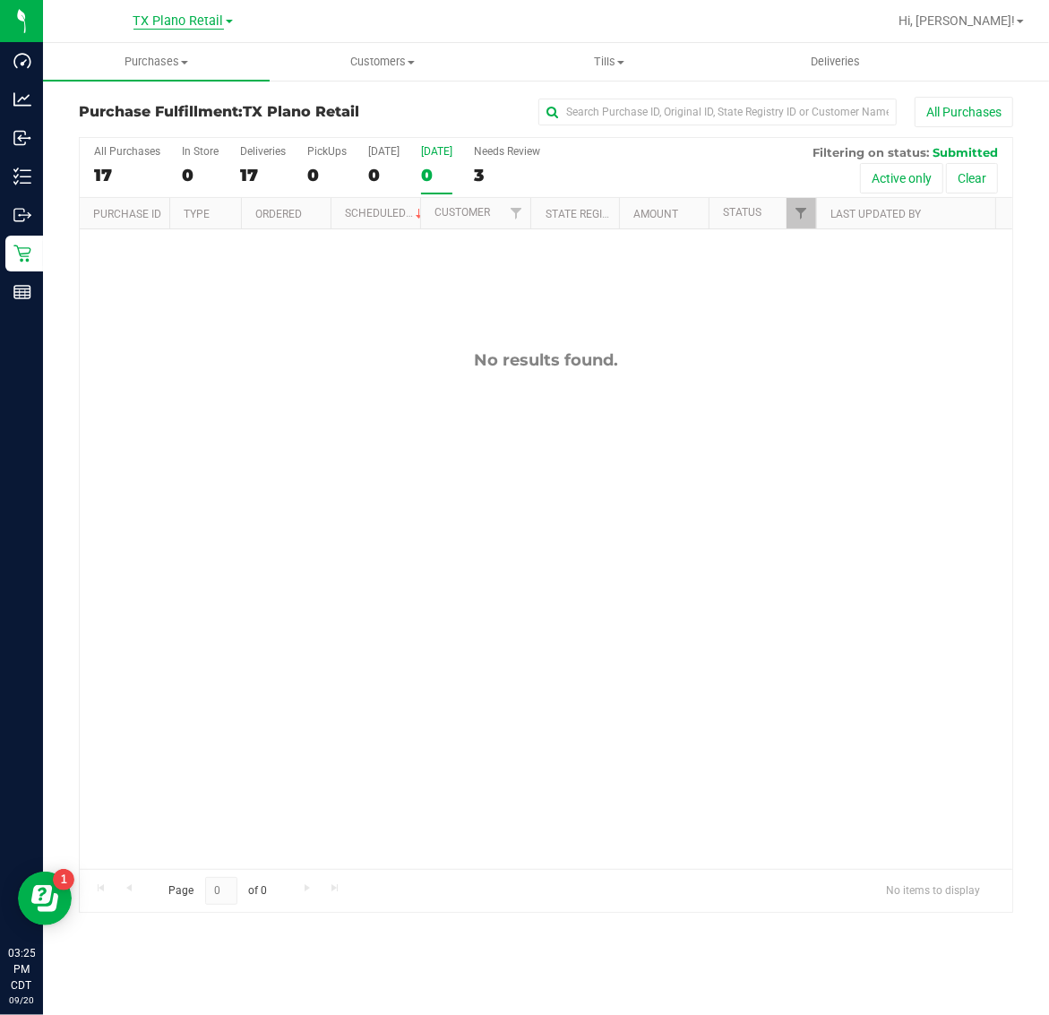
click at [155, 20] on span "TX Plano Retail" at bounding box center [178, 21] width 90 height 16
click at [846, 60] on span "Deliveries" at bounding box center [835, 62] width 98 height 16
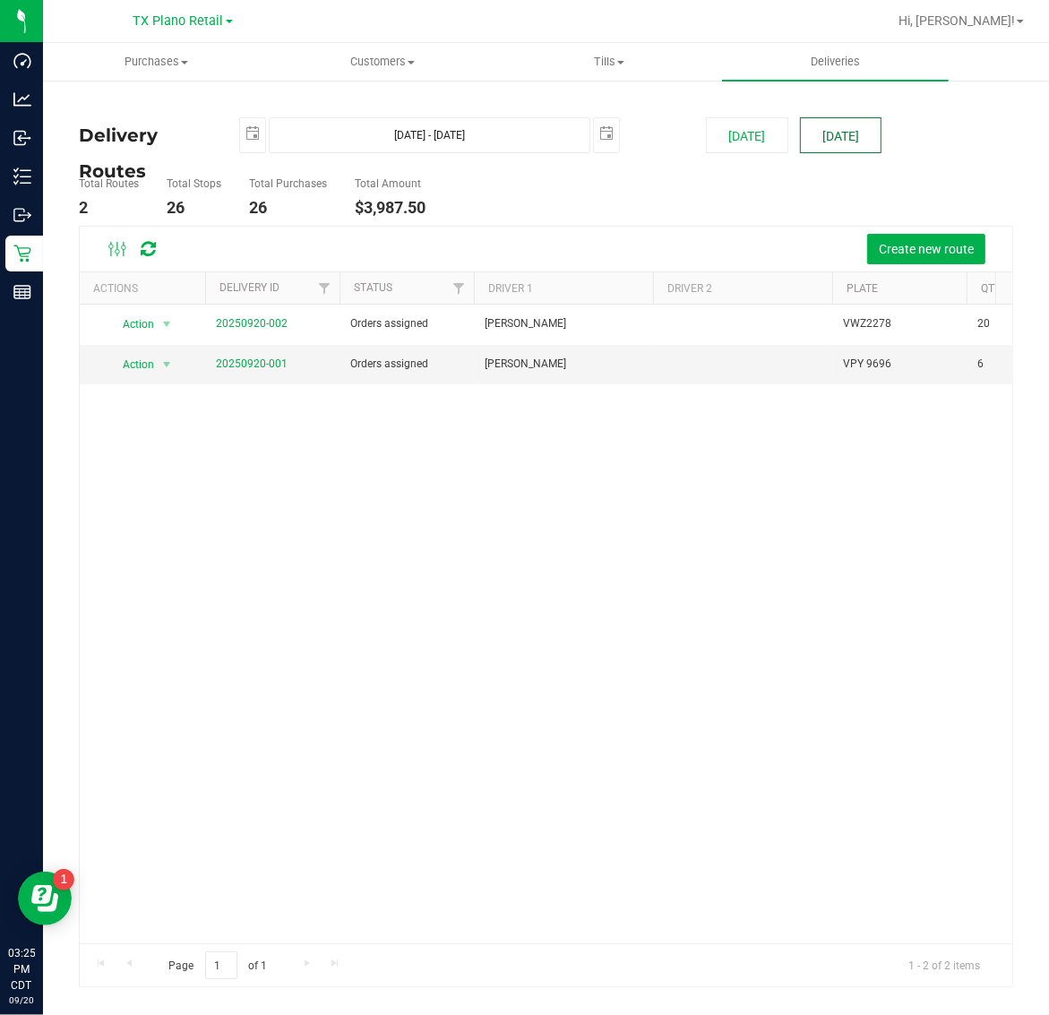
click at [858, 135] on button "[DATE]" at bounding box center [841, 135] width 82 height 36
click at [251, 363] on link "20250920-001" at bounding box center [252, 363] width 72 height 13
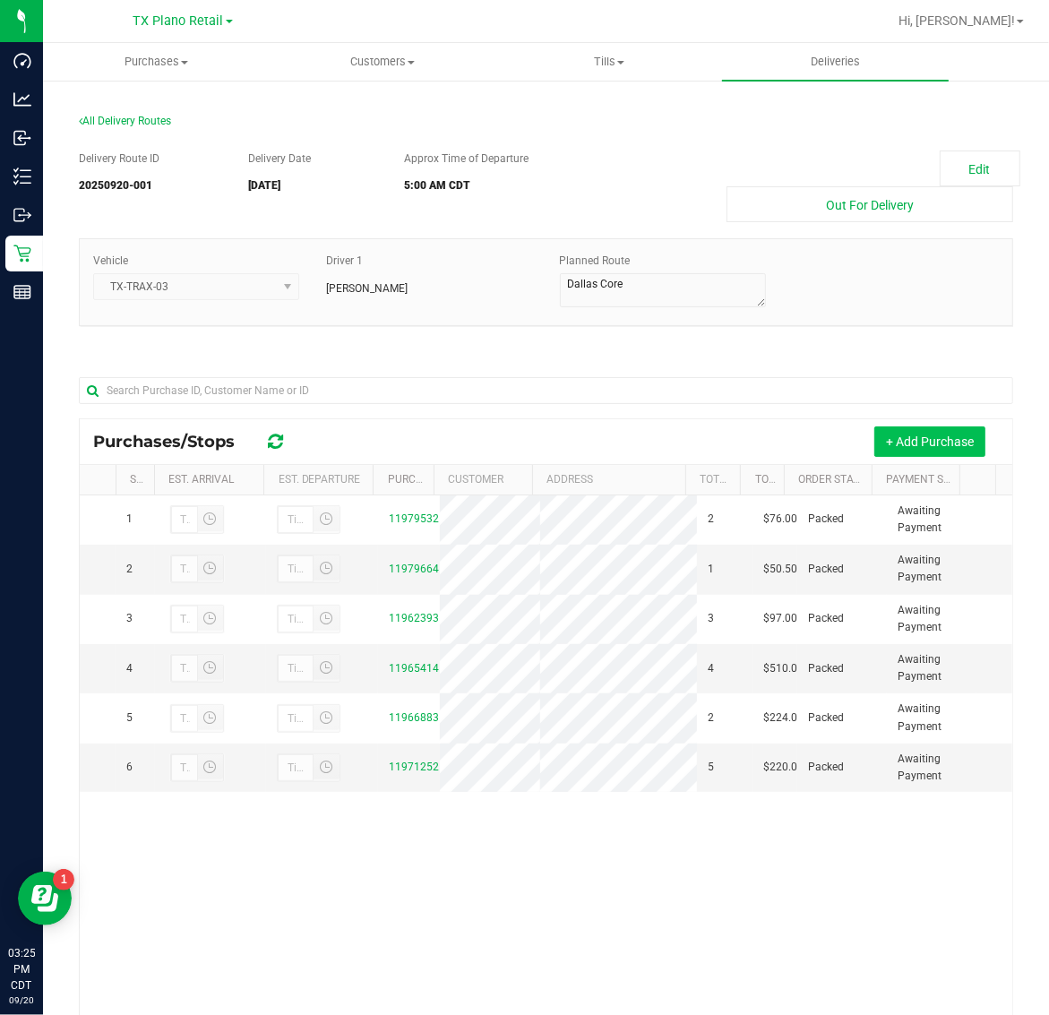
click at [919, 443] on button "+ Add Purchase" at bounding box center [929, 441] width 111 height 30
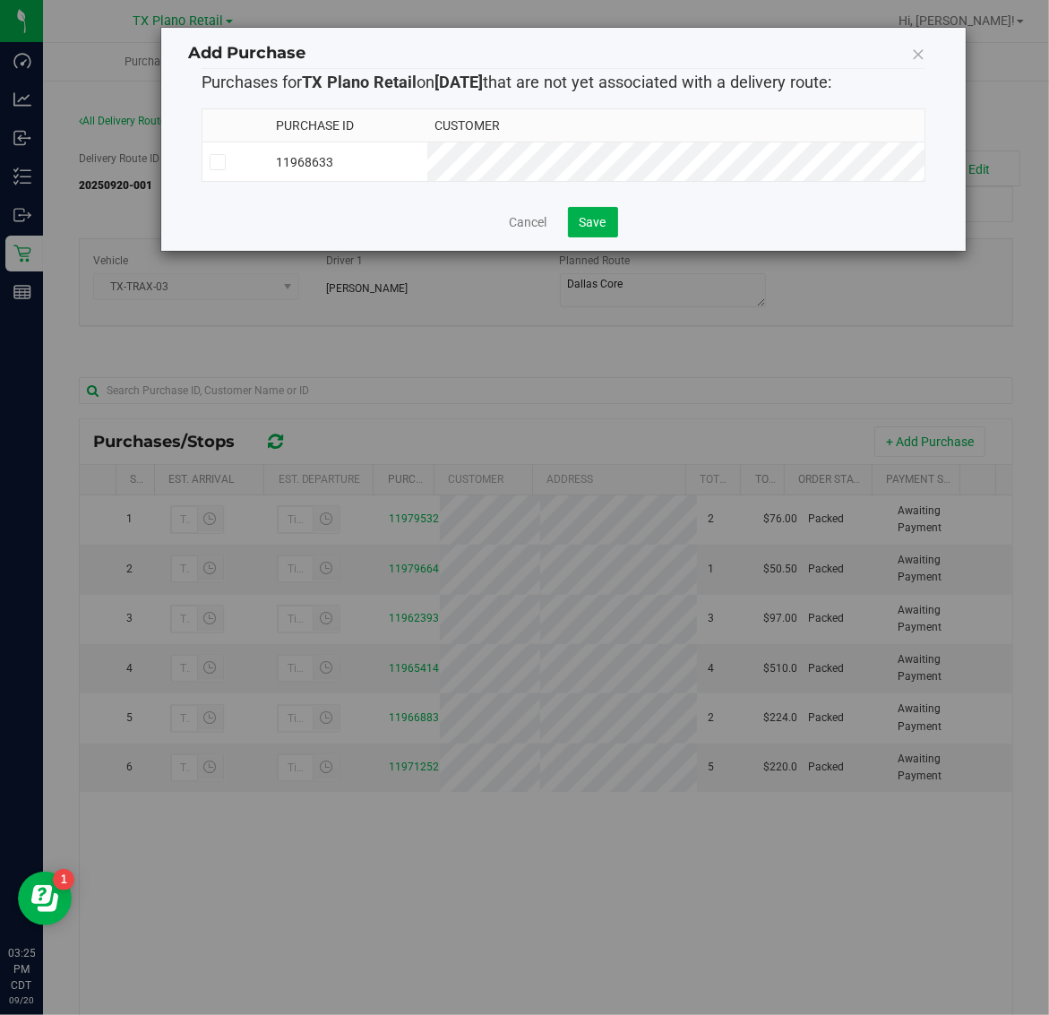
click at [427, 153] on td "11968633" at bounding box center [348, 161] width 159 height 39
click at [605, 229] on span "Save" at bounding box center [593, 222] width 27 height 14
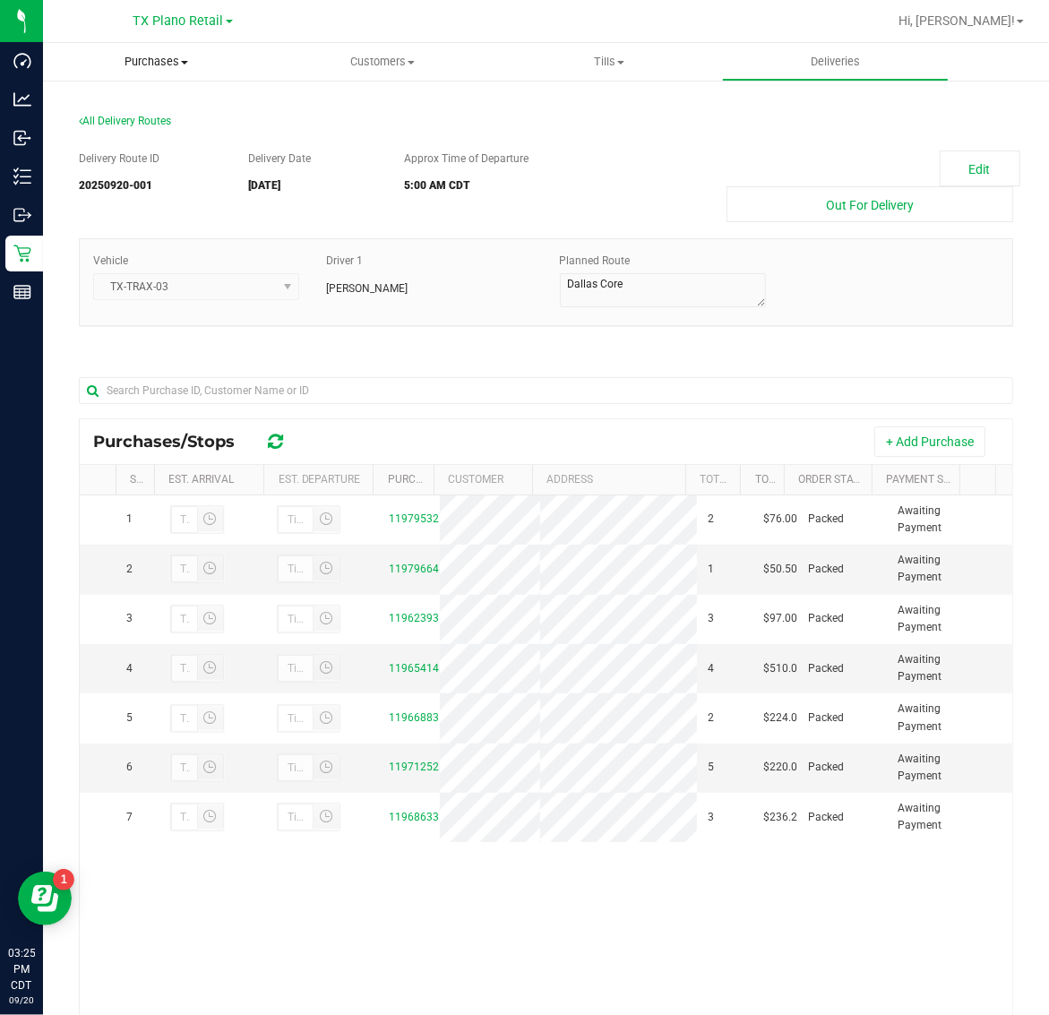
click at [170, 63] on span "Purchases" at bounding box center [156, 62] width 227 height 16
click at [180, 131] on li "Fulfillment" at bounding box center [156, 129] width 227 height 21
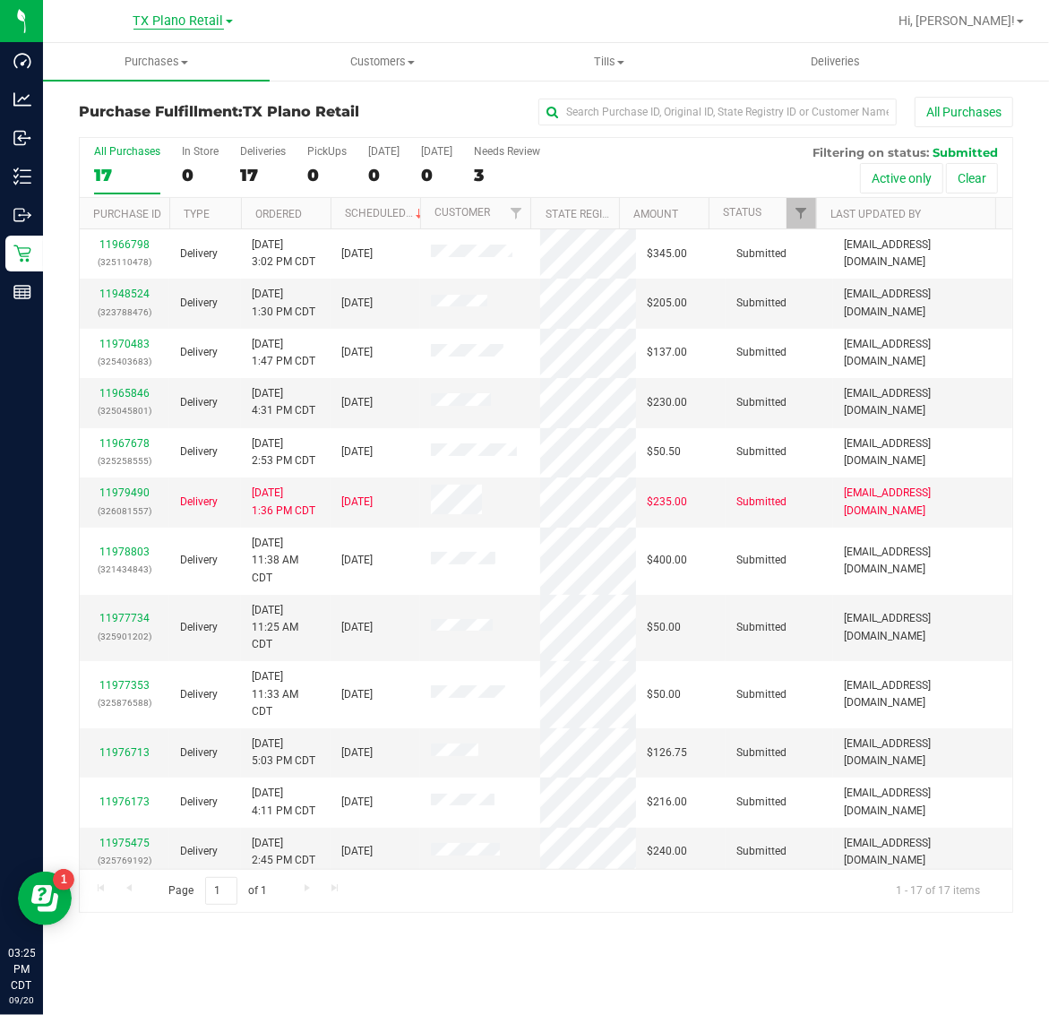
click at [179, 20] on span "TX Plano Retail" at bounding box center [178, 21] width 90 height 16
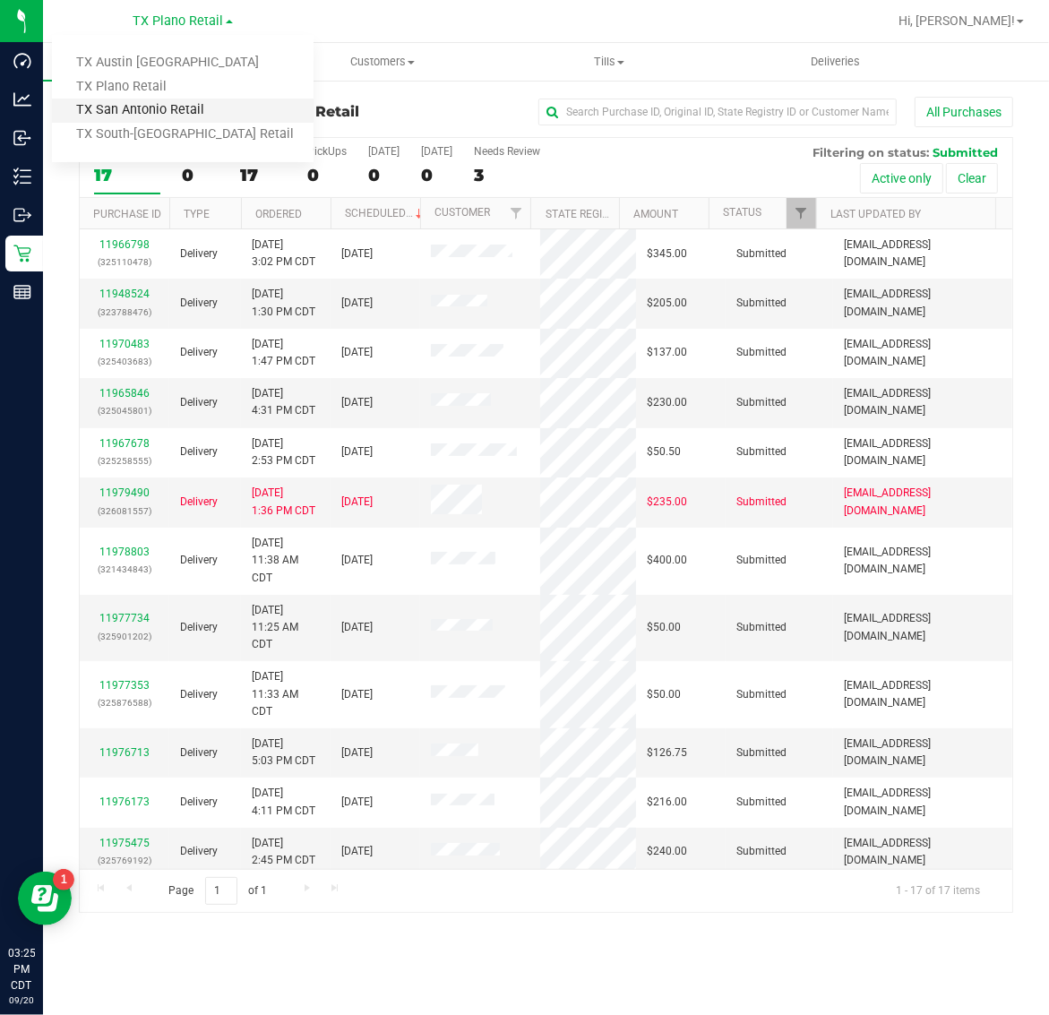
click at [173, 110] on link "TX San Antonio Retail" at bounding box center [183, 111] width 262 height 24
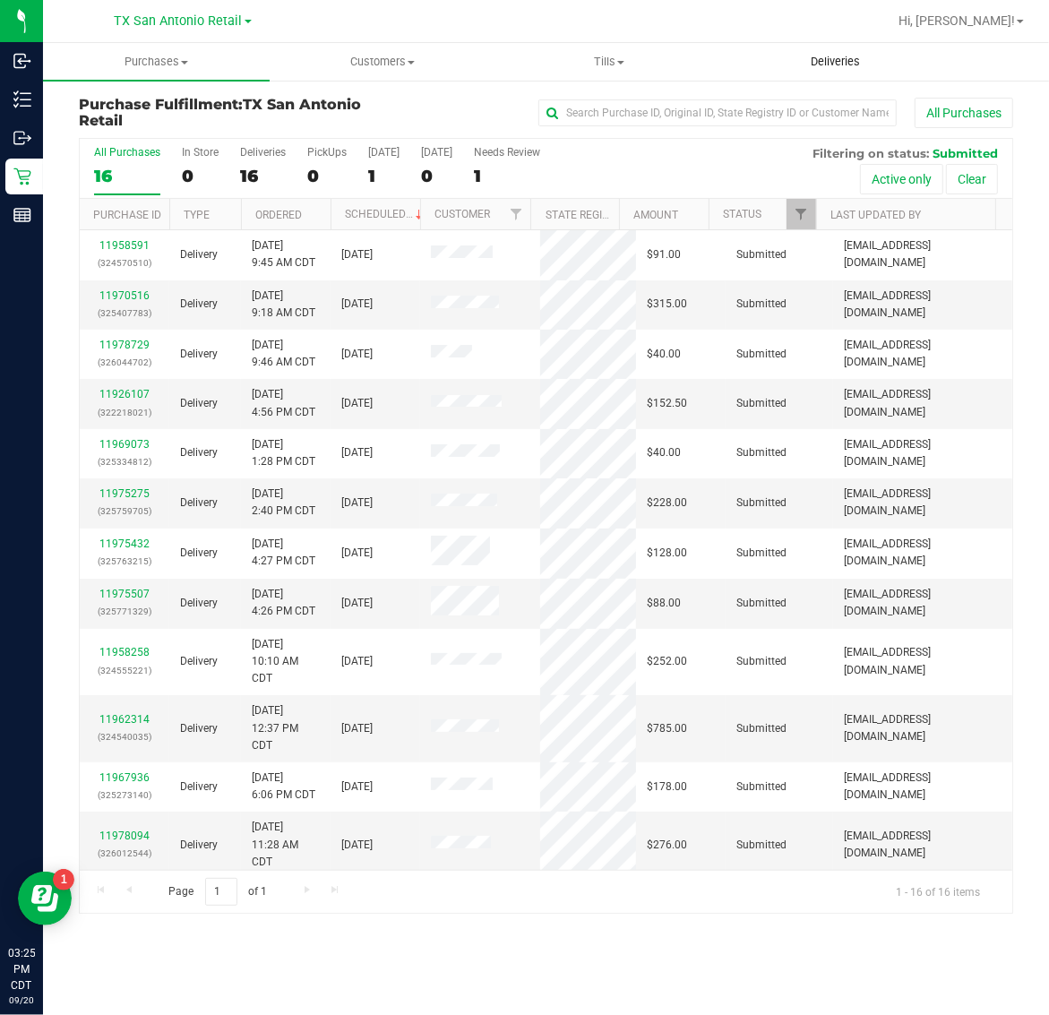
click at [825, 61] on span "Deliveries" at bounding box center [835, 62] width 98 height 16
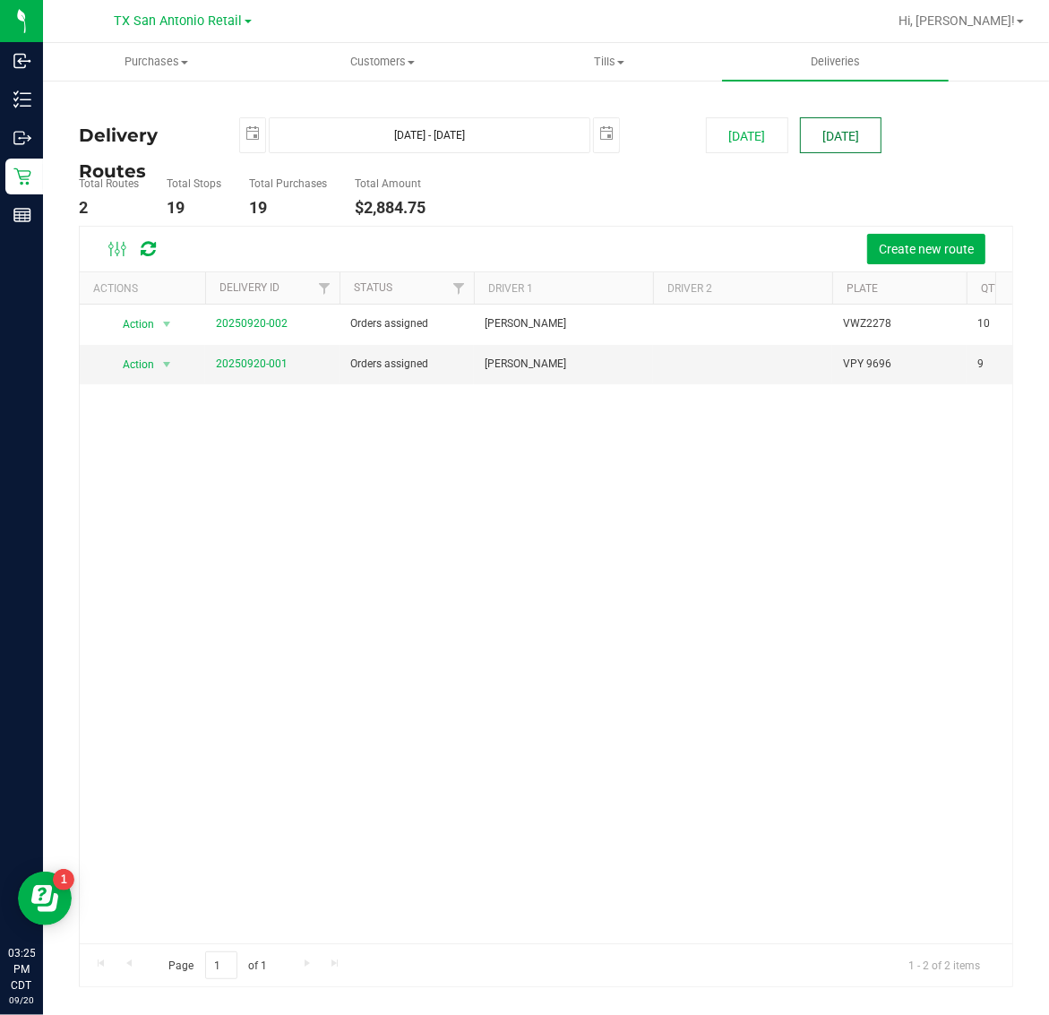
click at [843, 130] on button "[DATE]" at bounding box center [841, 135] width 82 height 36
click at [227, 369] on link "20250920-001" at bounding box center [252, 363] width 72 height 13
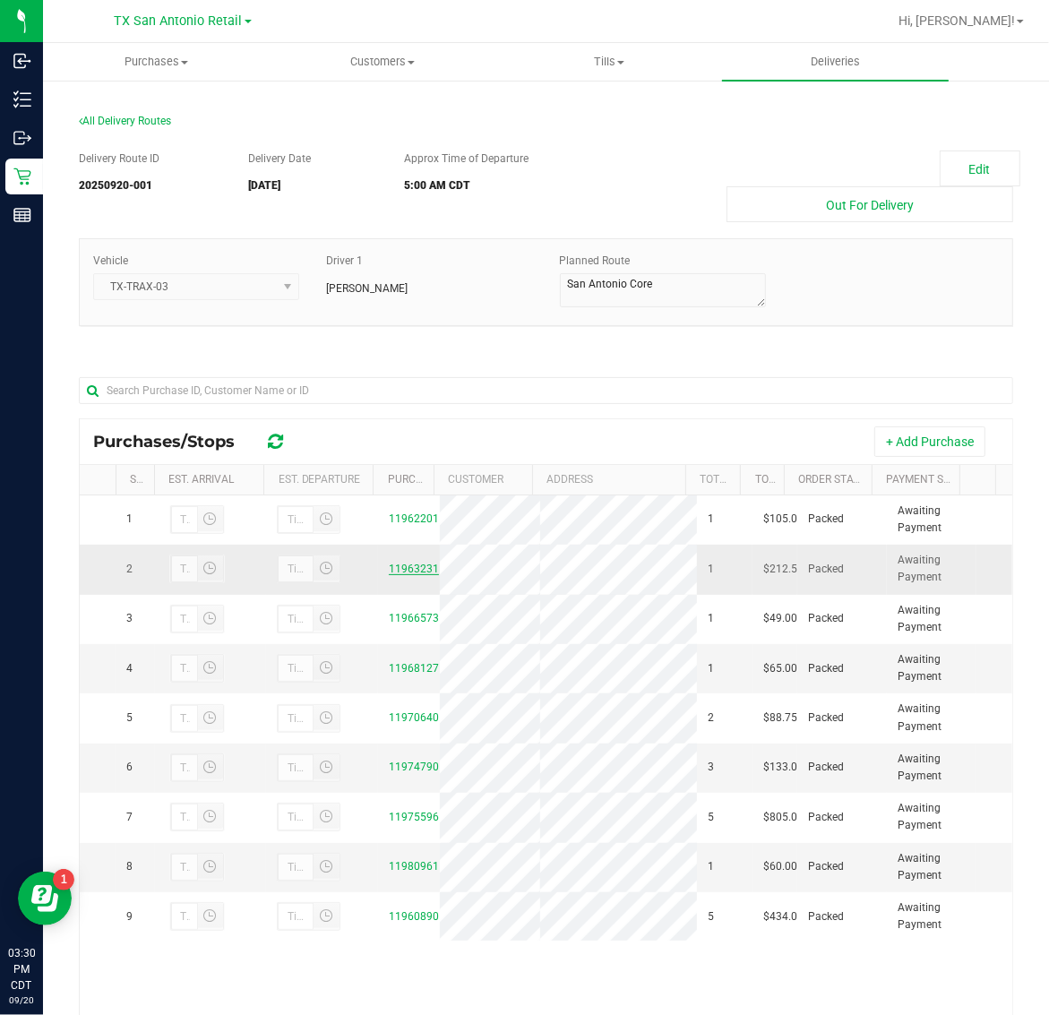
click at [399, 575] on link "11963231" at bounding box center [414, 569] width 50 height 13
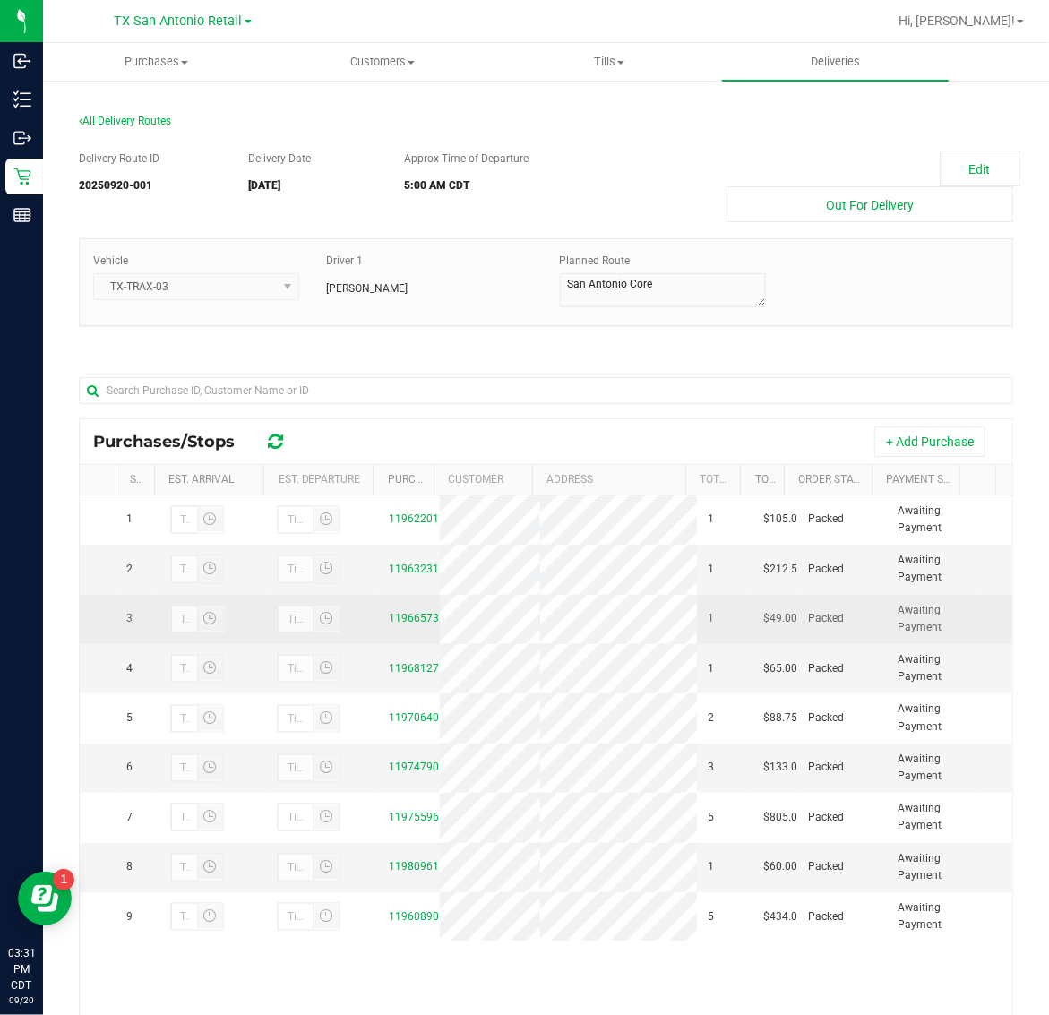
click at [394, 611] on div "11966573" at bounding box center [409, 618] width 40 height 17
click at [394, 616] on link "11966573" at bounding box center [414, 618] width 50 height 13
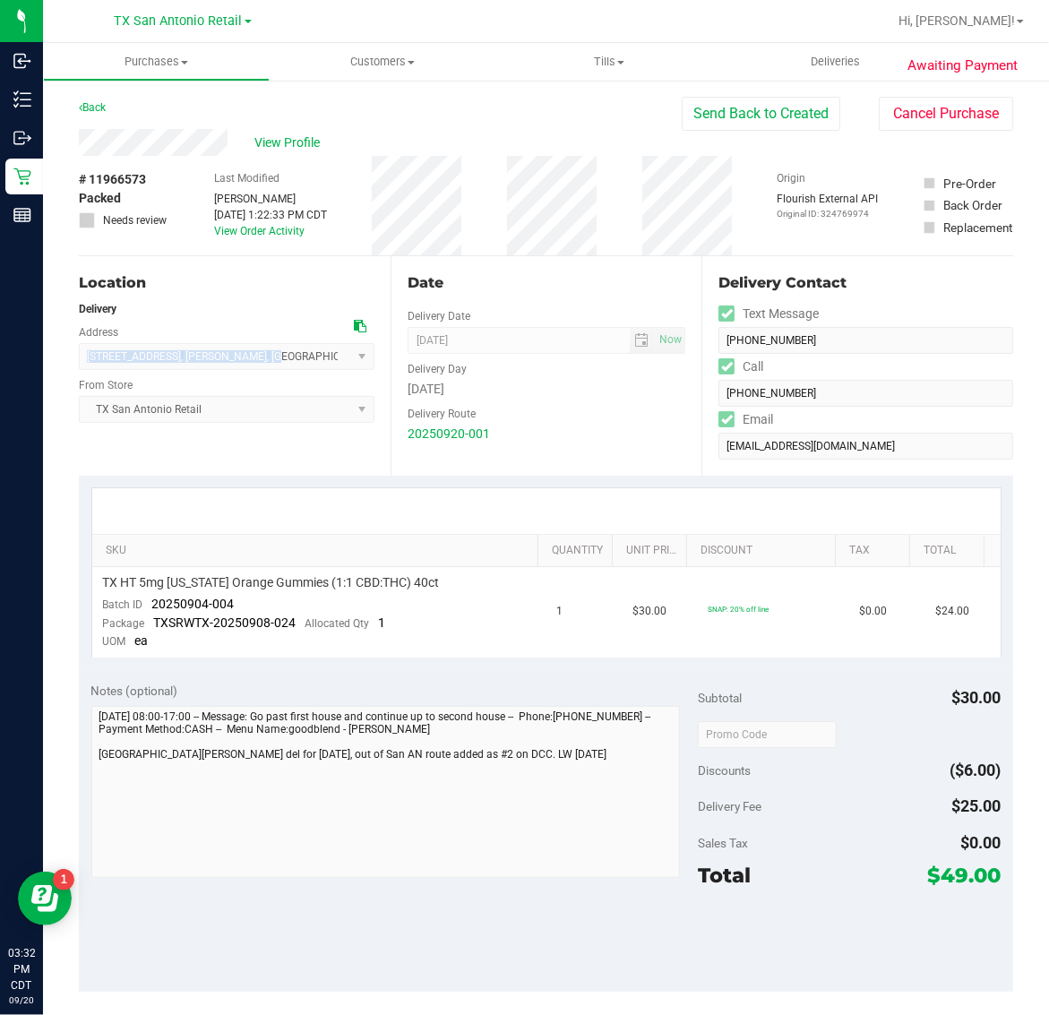
drag, startPoint x: 82, startPoint y: 356, endPoint x: 239, endPoint y: 358, distance: 157.7
click at [239, 358] on span "298 E Grand Oaks Dr , Harper , TX 78631 Select address 7105 E. Riverside Drive …" at bounding box center [227, 356] width 296 height 27
copy span "298 E Grand Oaks Dr , Harper , TX"
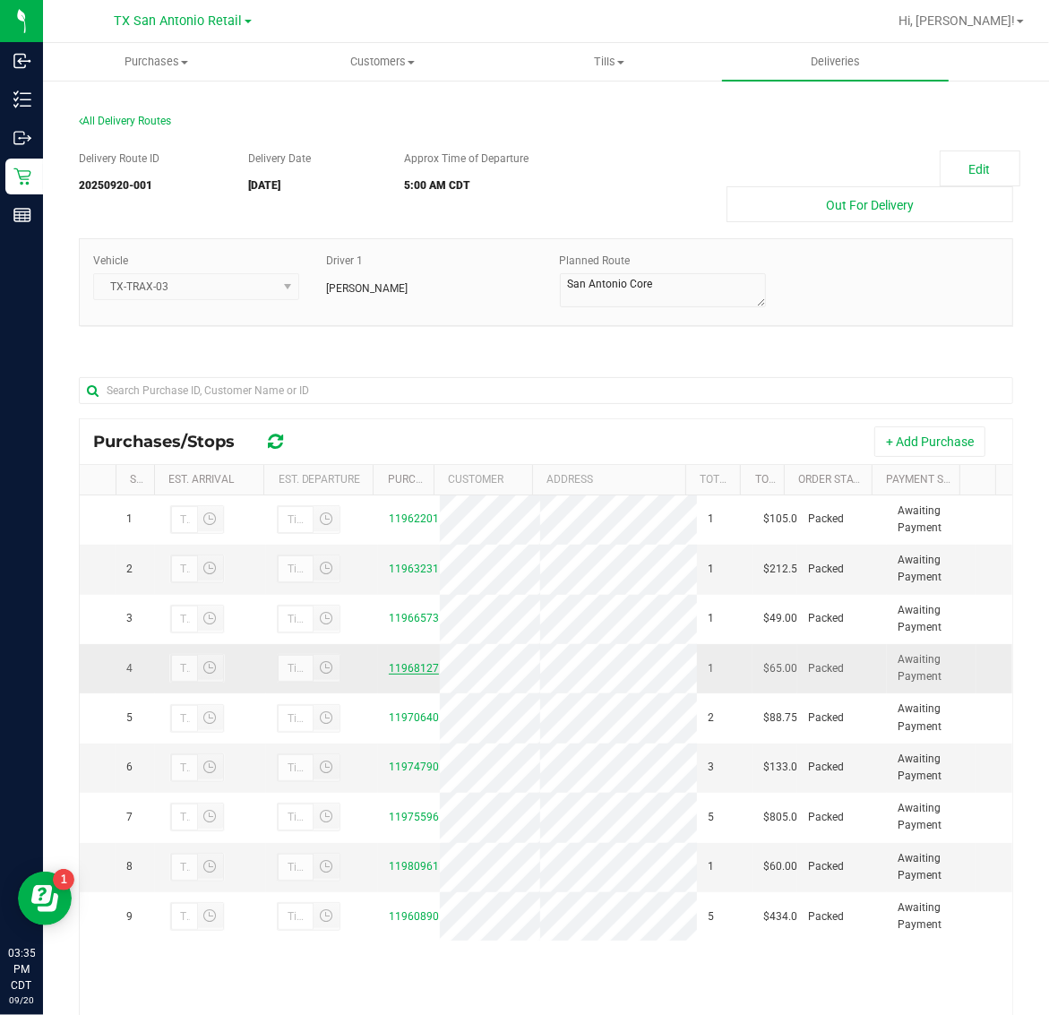
click at [409, 666] on link "11968127" at bounding box center [414, 668] width 50 height 13
click at [408, 871] on link "11980961" at bounding box center [414, 866] width 50 height 13
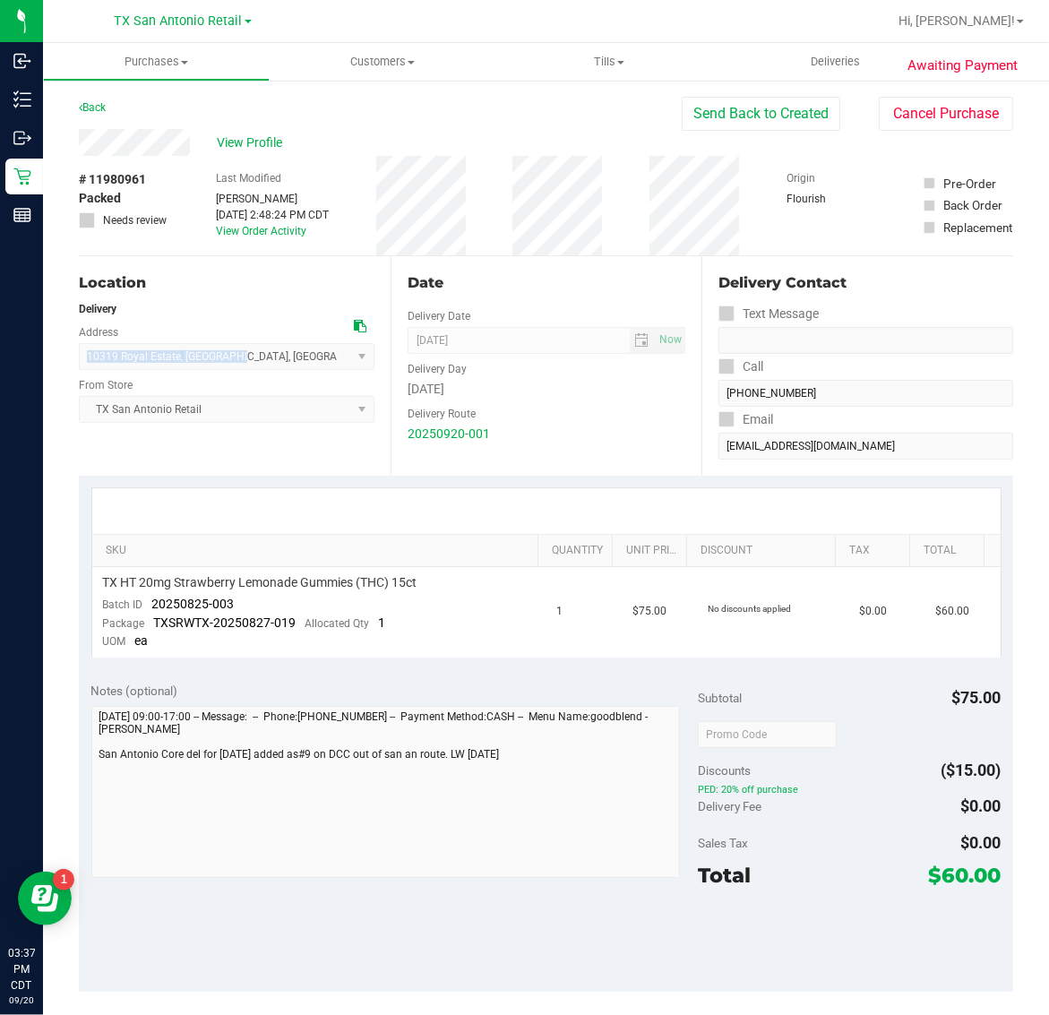
drag, startPoint x: 82, startPoint y: 354, endPoint x: 235, endPoint y: 360, distance: 153.3
click at [235, 360] on span "10319 Royal Estate , San Antonio , TX 78245 Select address 4720 State Hwy 121 S…" at bounding box center [227, 356] width 296 height 27
copy span "10319 Royal Estate , San Antoni"
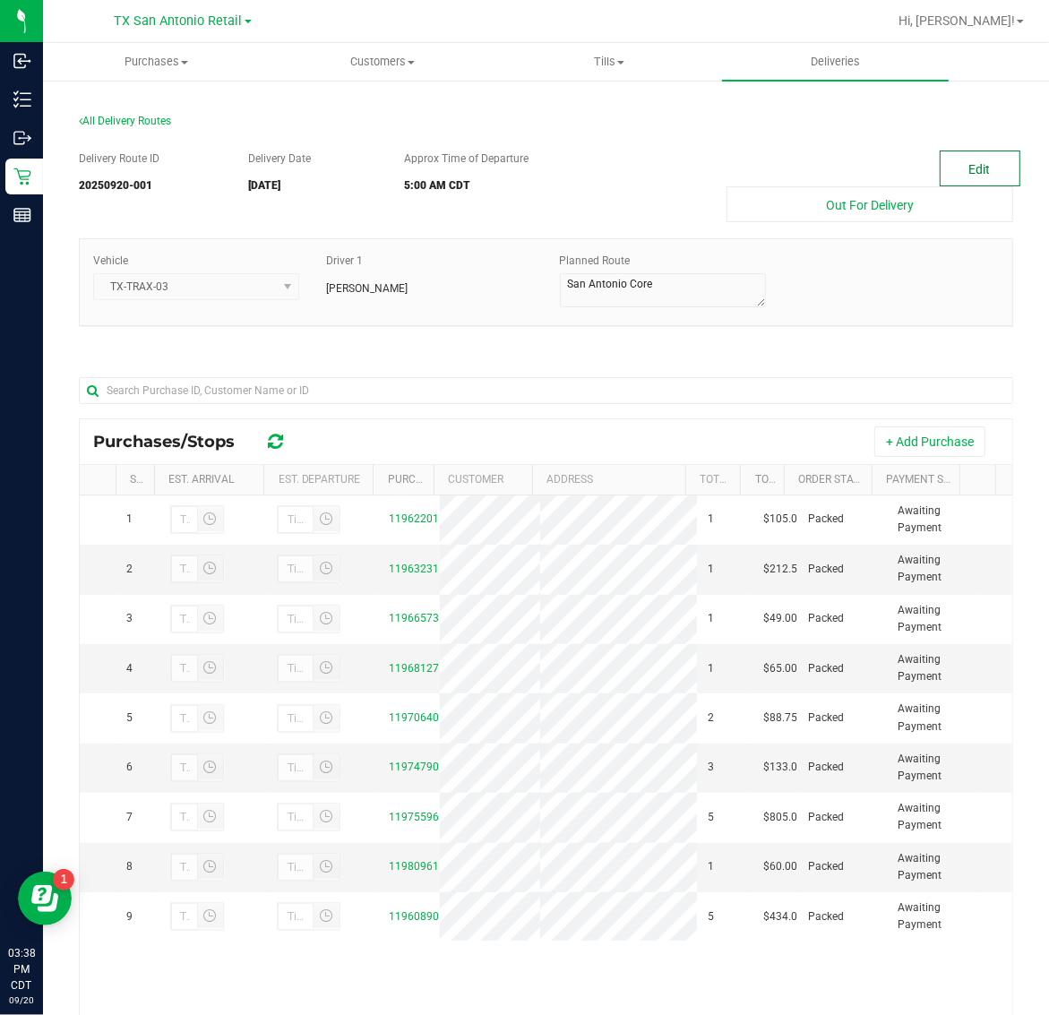
click at [949, 154] on button "Edit" at bounding box center [980, 168] width 81 height 36
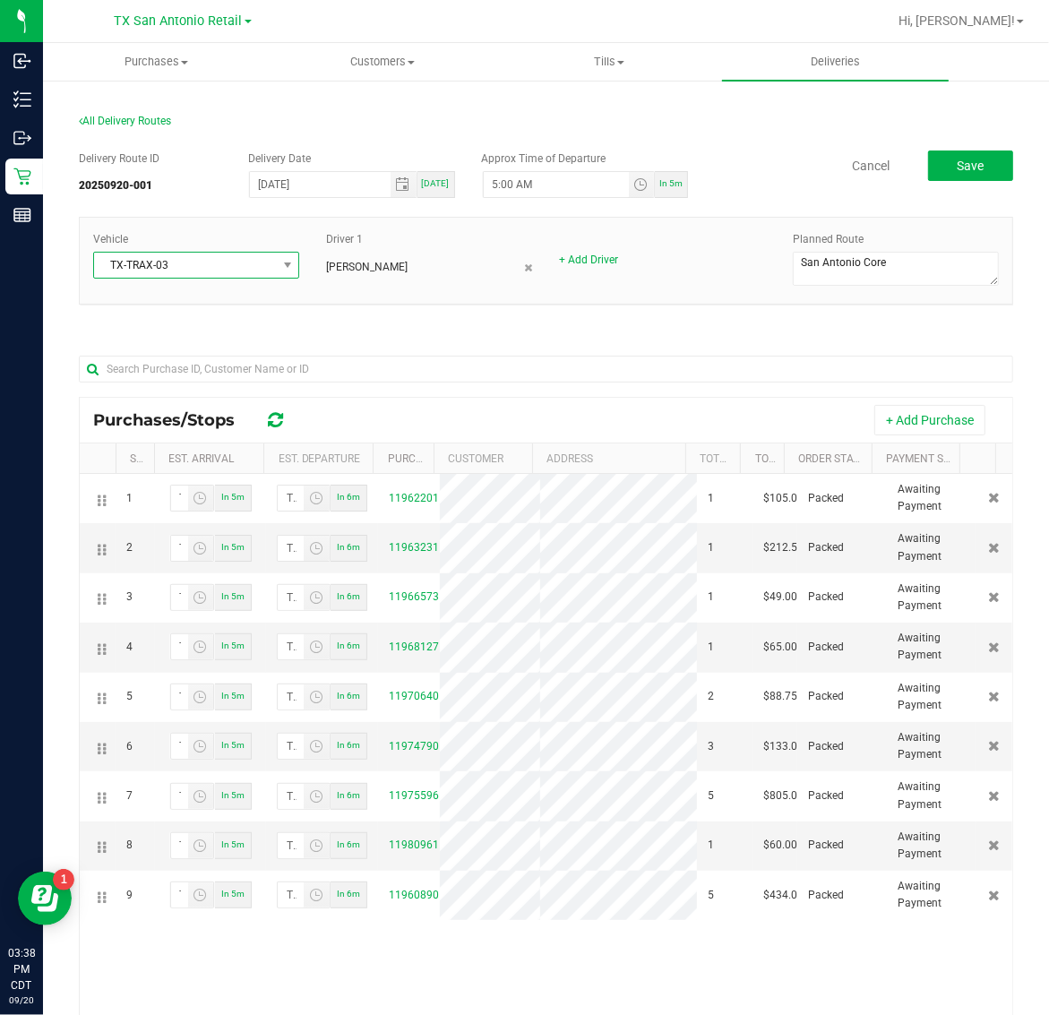
click at [203, 267] on span "TX-TRAX-03" at bounding box center [185, 265] width 182 height 25
type input "04"
click at [226, 406] on li "TX-Trax-04" at bounding box center [194, 403] width 200 height 30
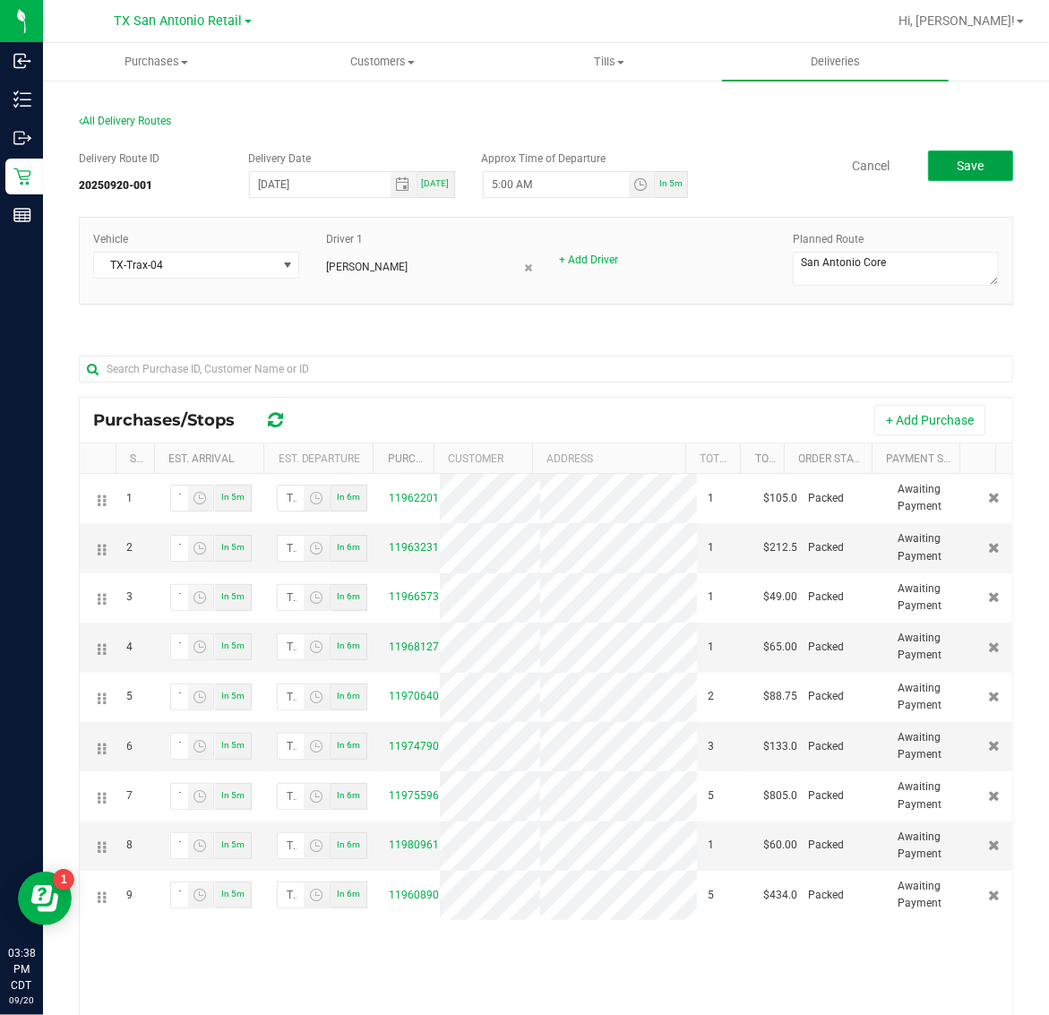
click at [957, 166] on span "Save" at bounding box center [970, 166] width 27 height 14
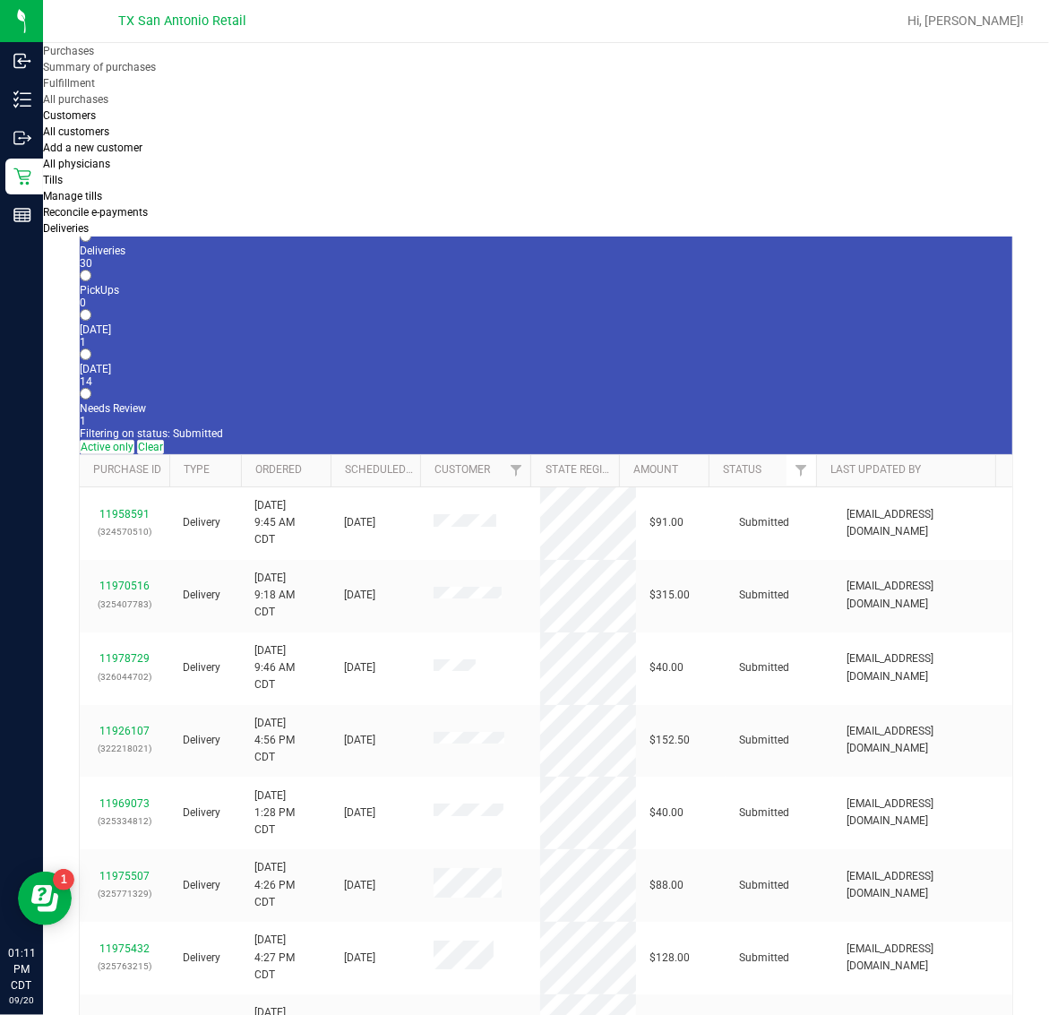
click at [461, 363] on label "[DATE] 14" at bounding box center [546, 375] width 932 height 25
click at [91, 348] on input "[DATE] 14" at bounding box center [86, 354] width 12 height 12
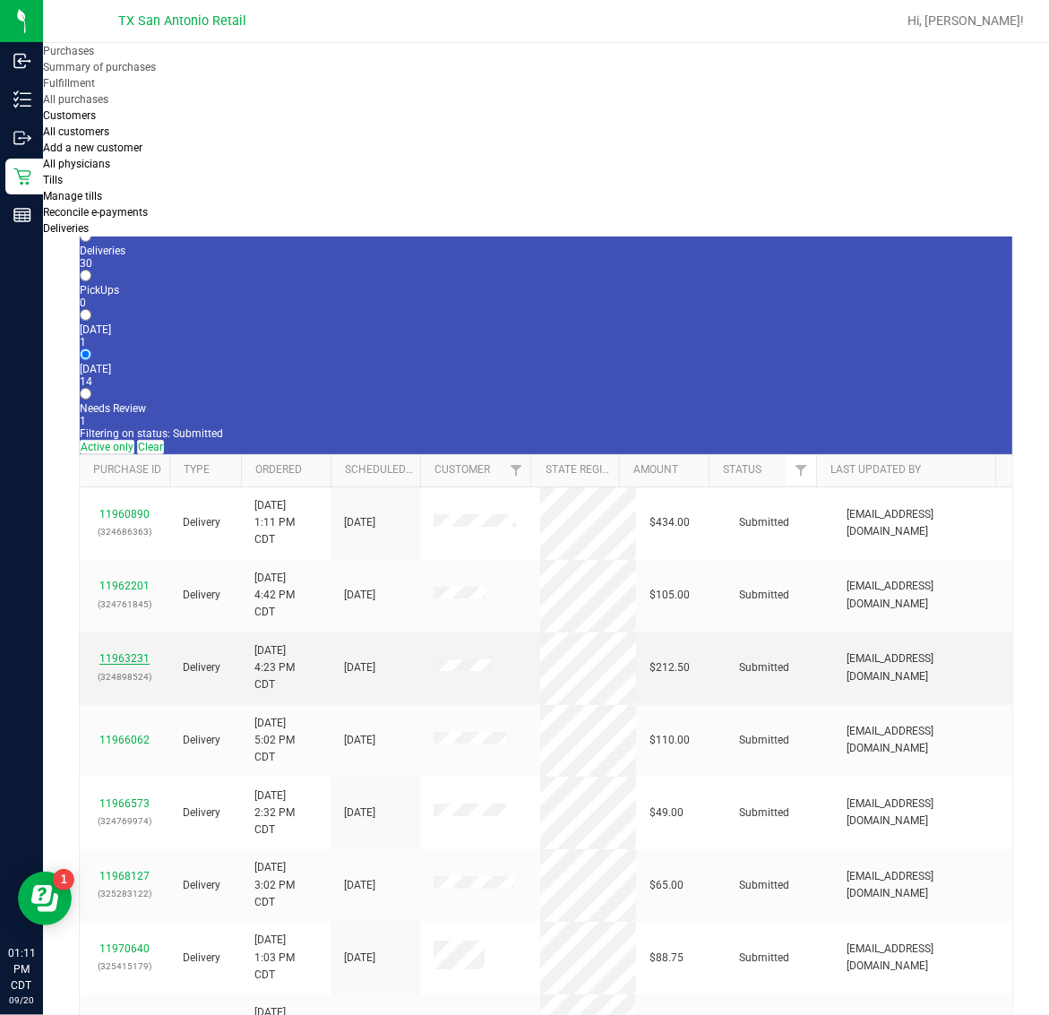
click at [121, 652] on link "11963231" at bounding box center [124, 658] width 50 height 13
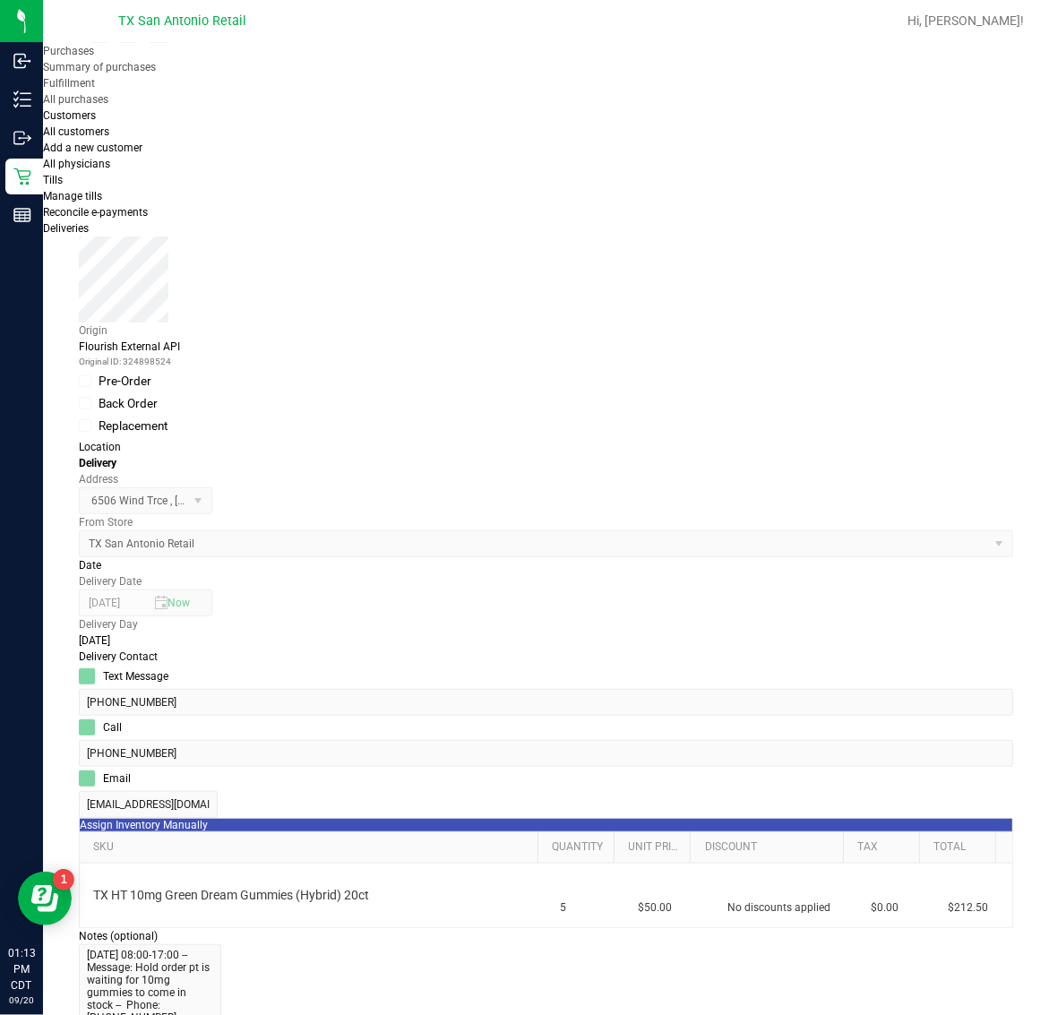
scroll to position [336, 0]
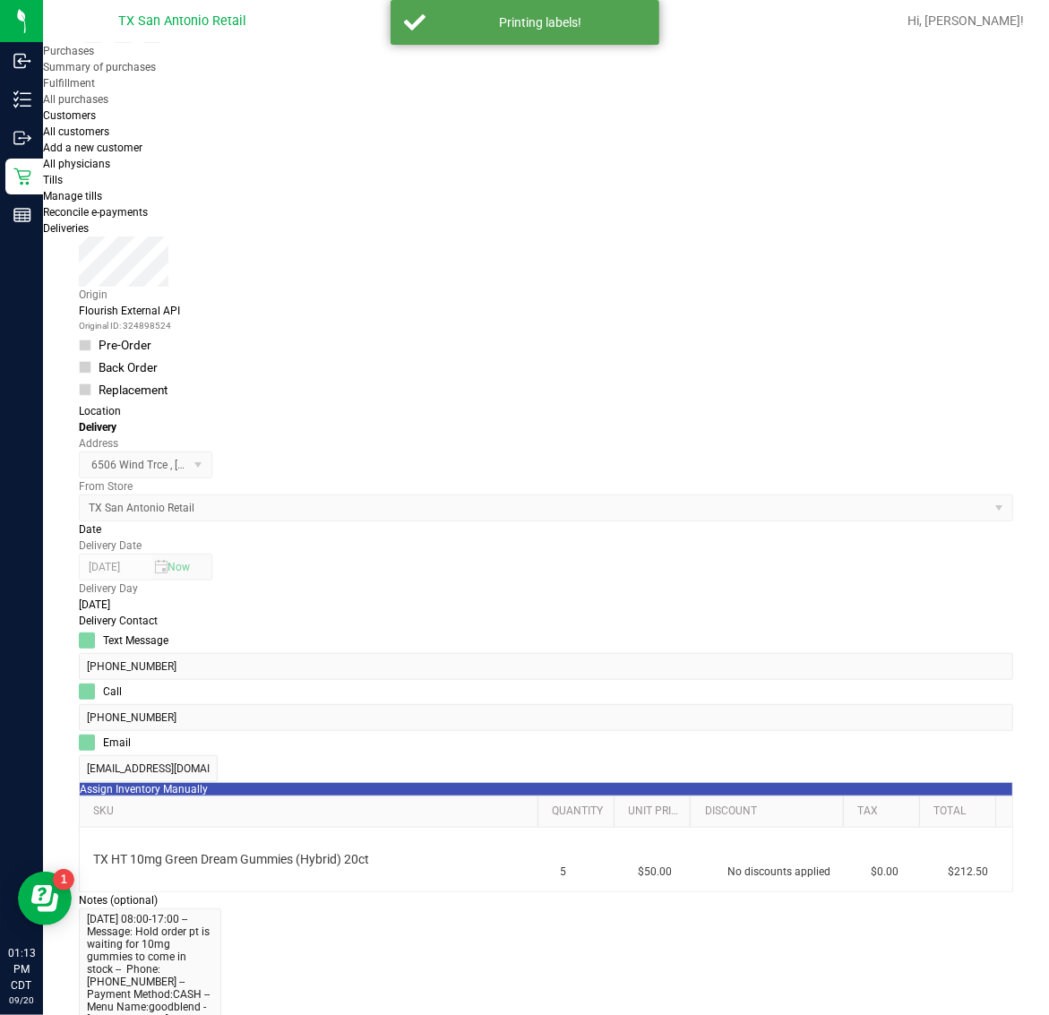
click at [8, 1014] on icon "button" at bounding box center [4, 1025] width 8 height 17
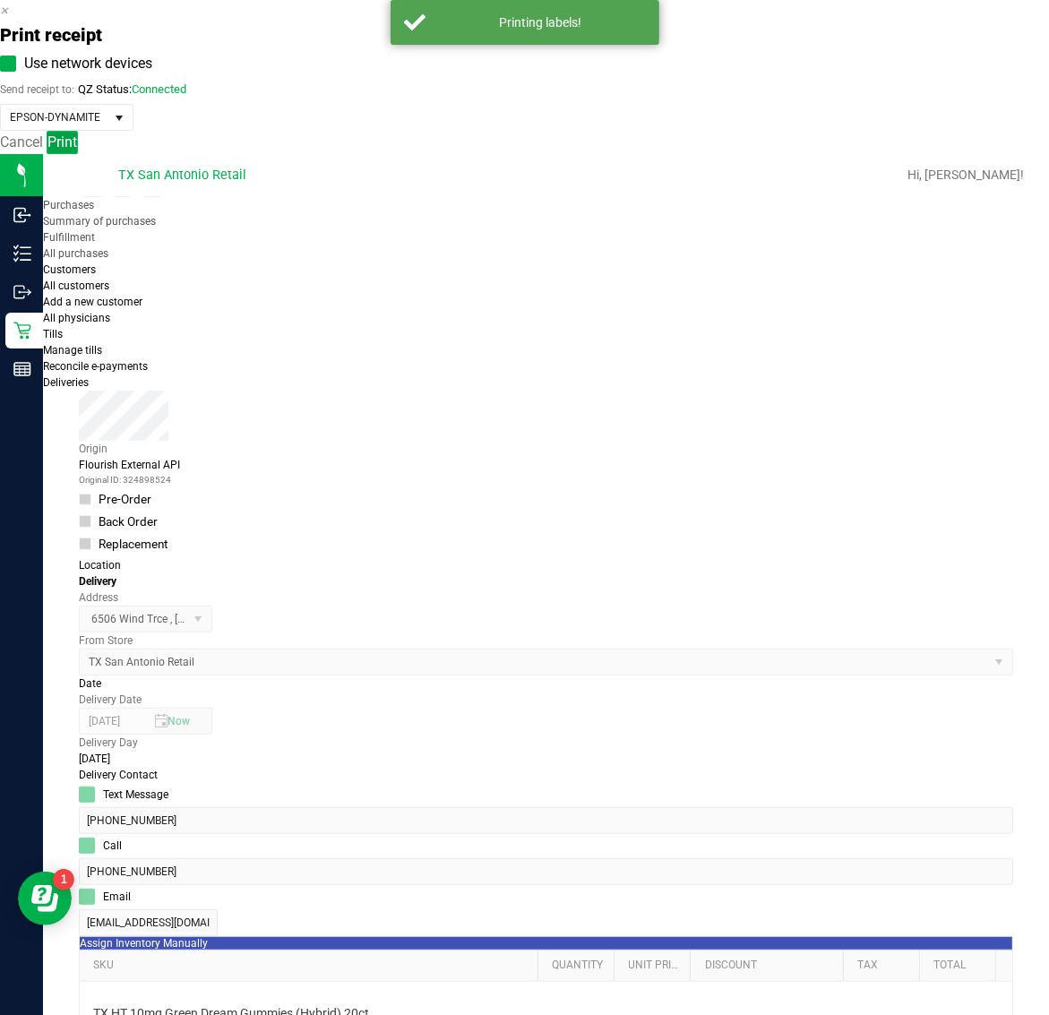
click at [78, 154] on button "Print" at bounding box center [62, 142] width 31 height 23
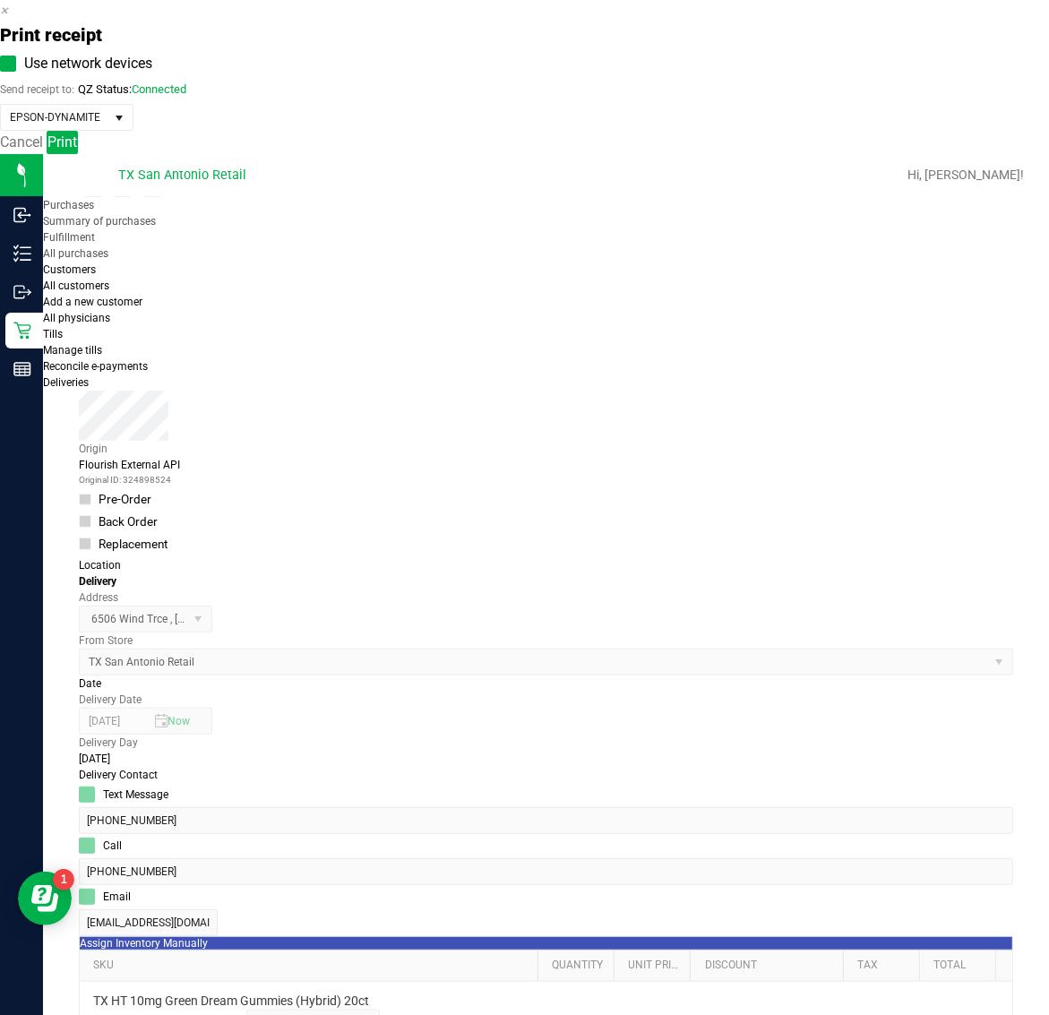
click at [8, 19] on icon "button" at bounding box center [4, 10] width 8 height 17
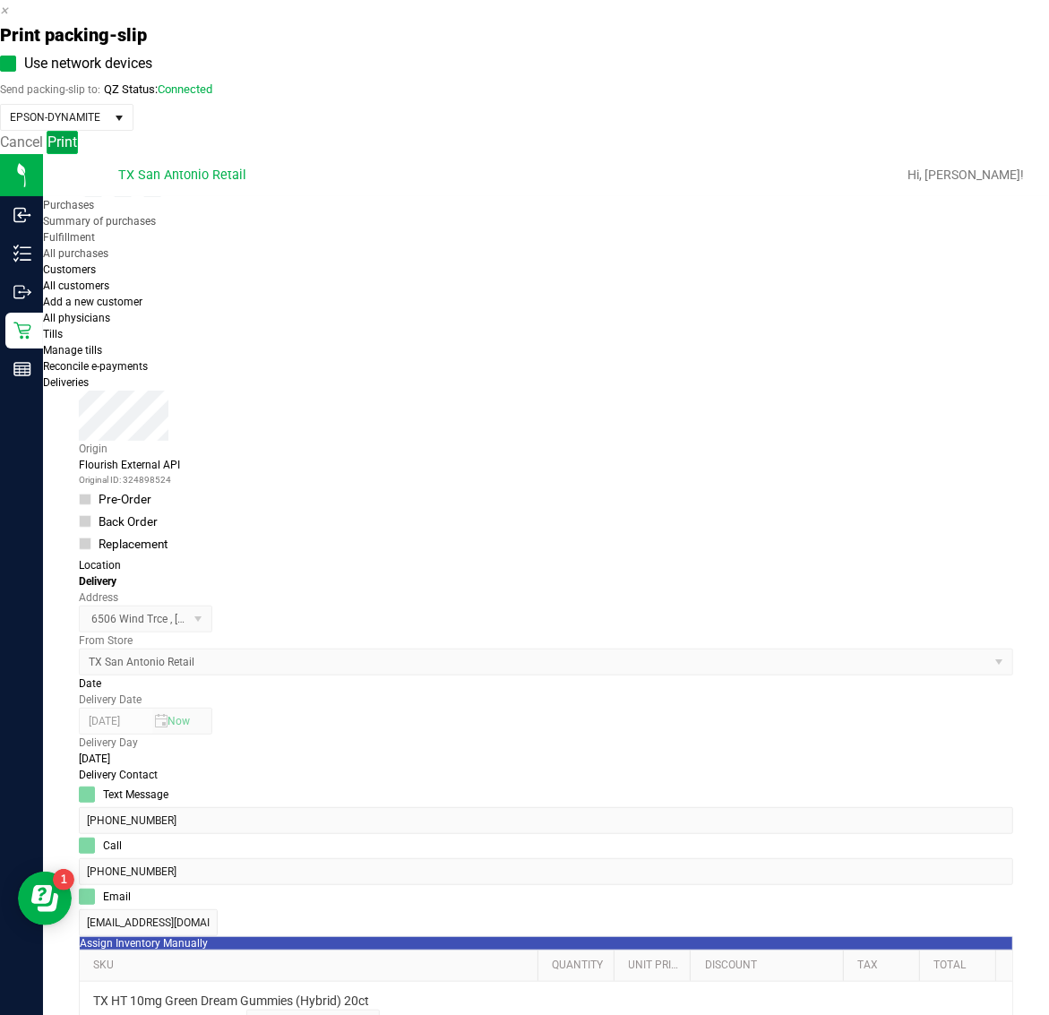
click at [77, 150] on span "Print" at bounding box center [62, 141] width 30 height 17
click at [8, 19] on icon "button" at bounding box center [4, 10] width 8 height 17
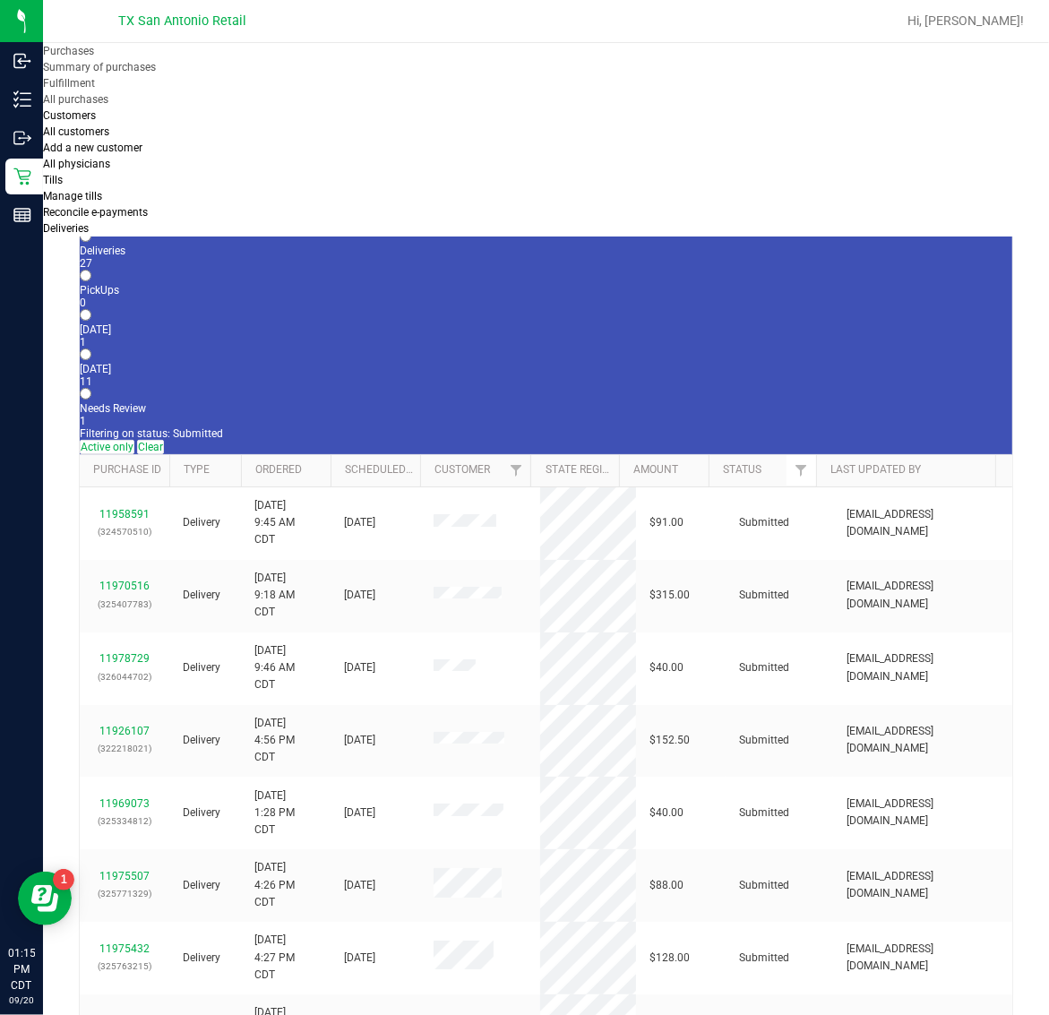
click at [427, 375] on div "11" at bounding box center [546, 381] width 932 height 13
click at [91, 348] on input "[DATE] 11" at bounding box center [86, 354] width 12 height 12
click at [134, 725] on link "11970640" at bounding box center [124, 731] width 50 height 13
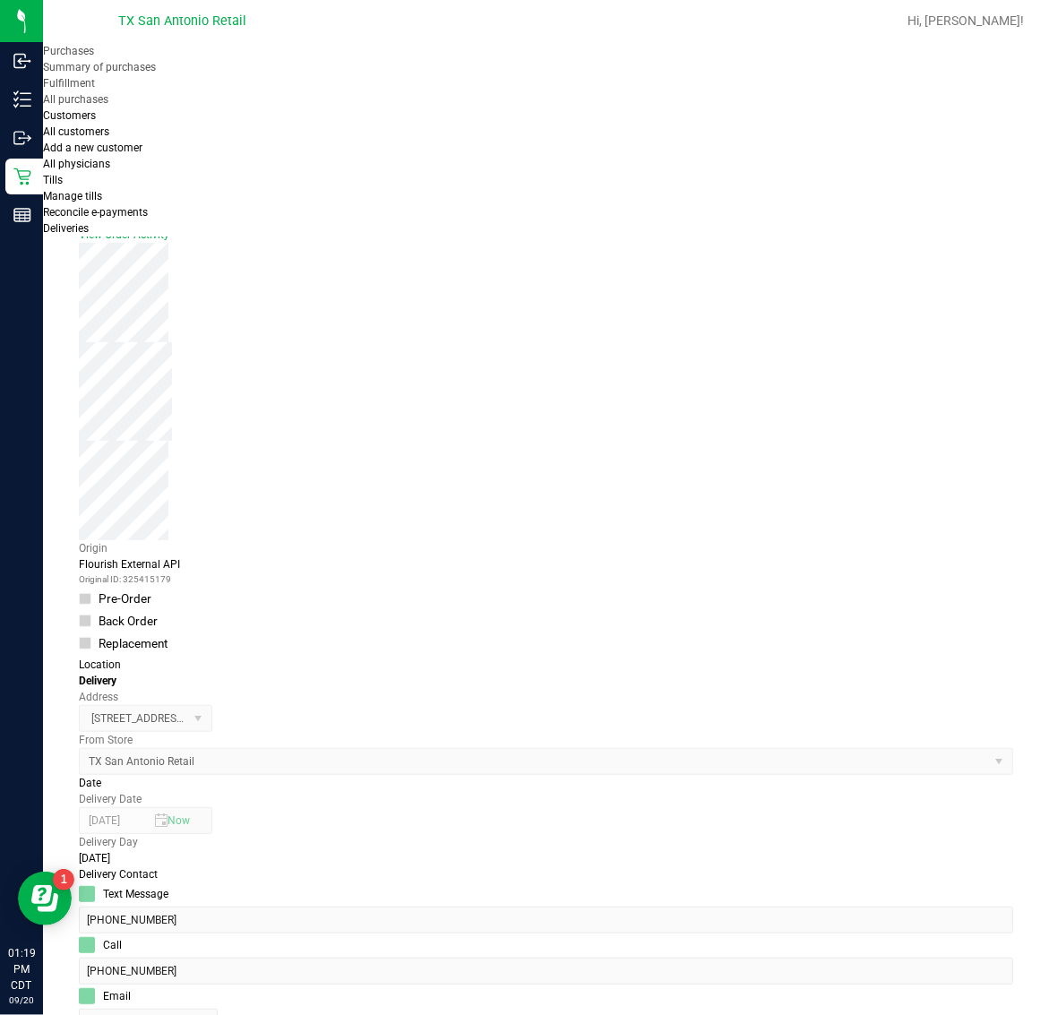
scroll to position [336, 0]
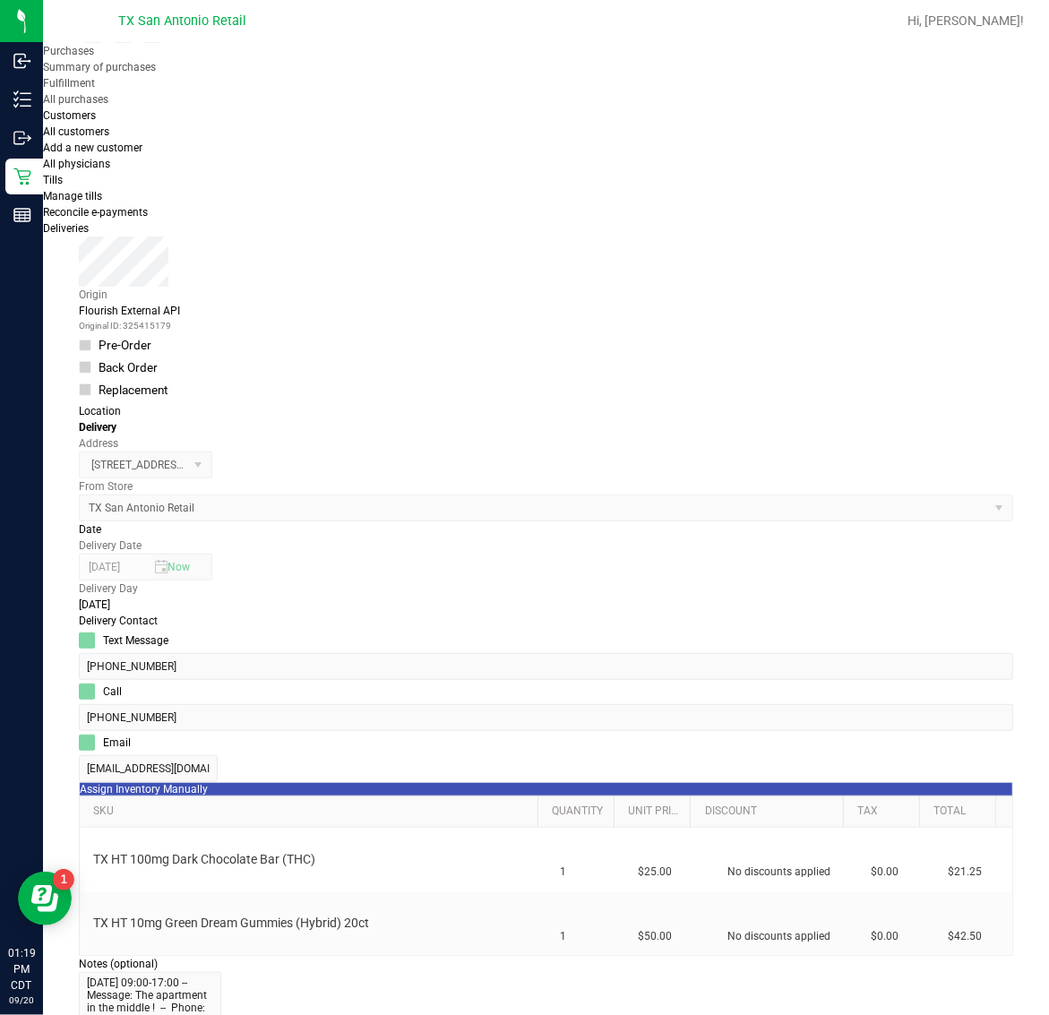
click at [8, 1014] on icon "button" at bounding box center [4, 1025] width 8 height 17
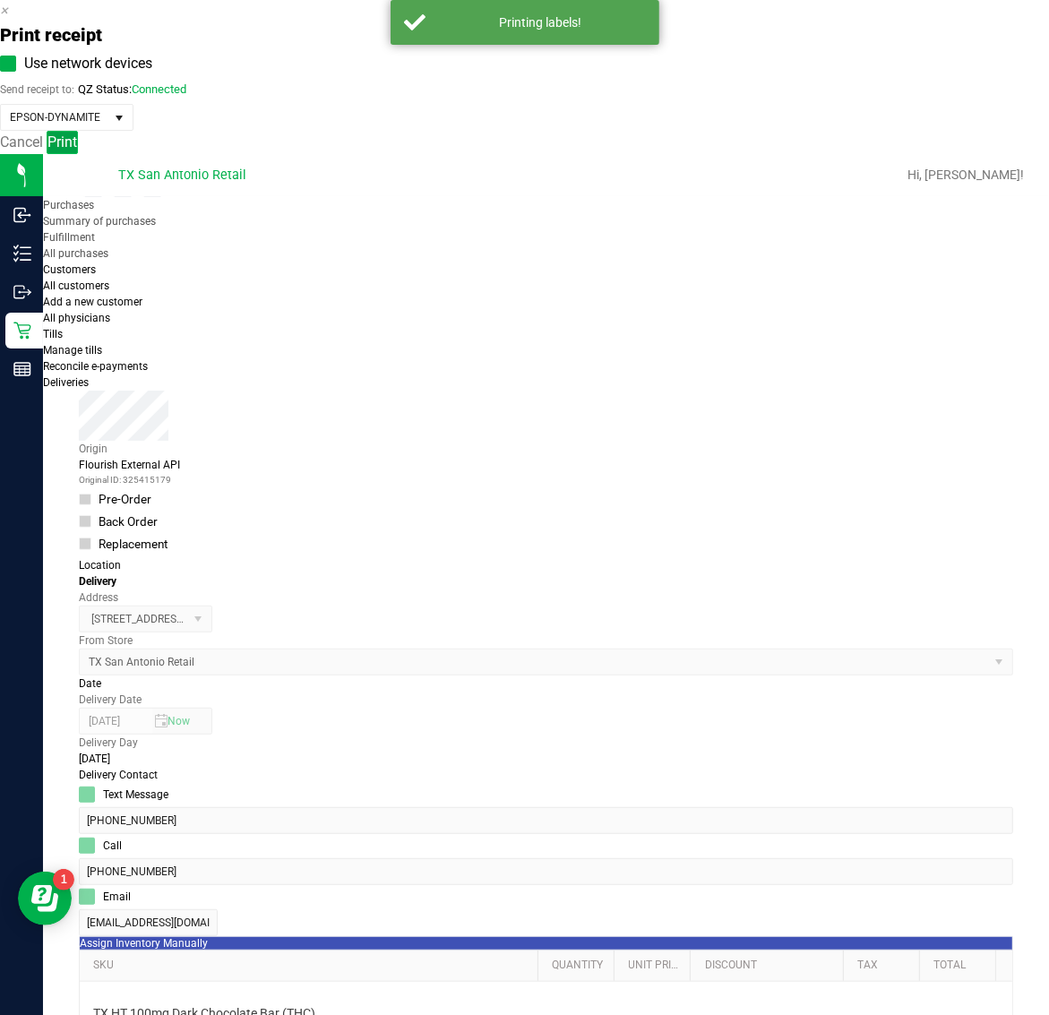
click at [77, 150] on span "Print" at bounding box center [62, 141] width 30 height 17
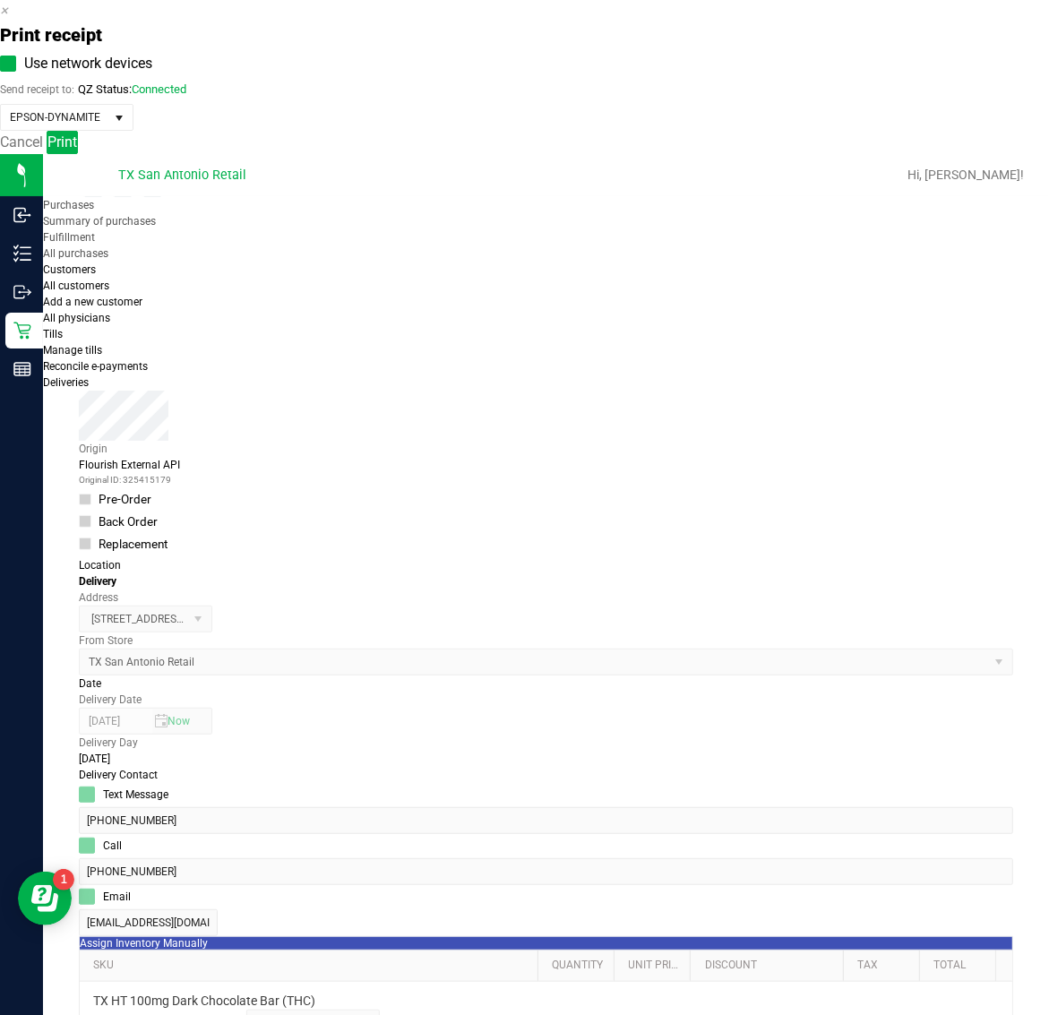
click at [8, 19] on icon "button" at bounding box center [4, 10] width 8 height 17
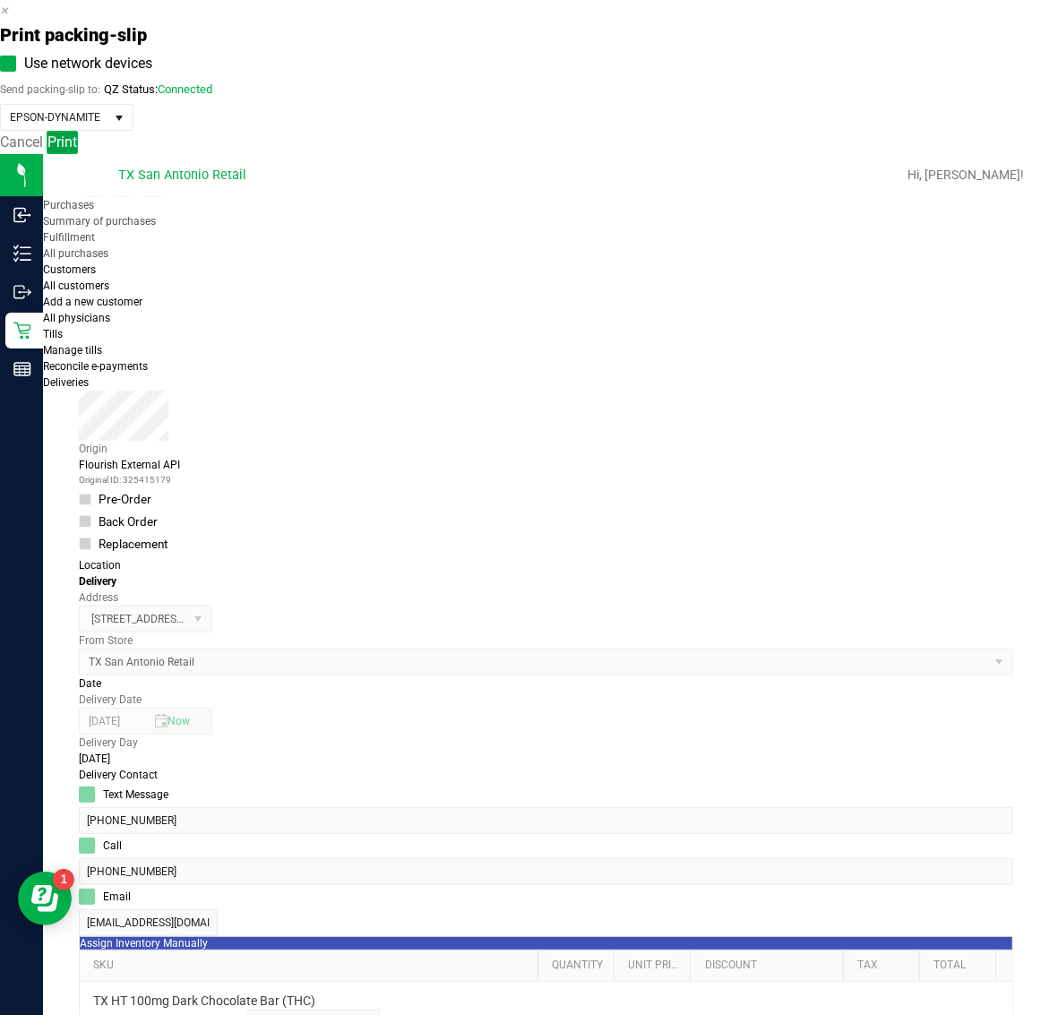
click at [77, 150] on span "Print" at bounding box center [62, 141] width 30 height 17
click at [8, 19] on icon "button" at bounding box center [4, 10] width 8 height 17
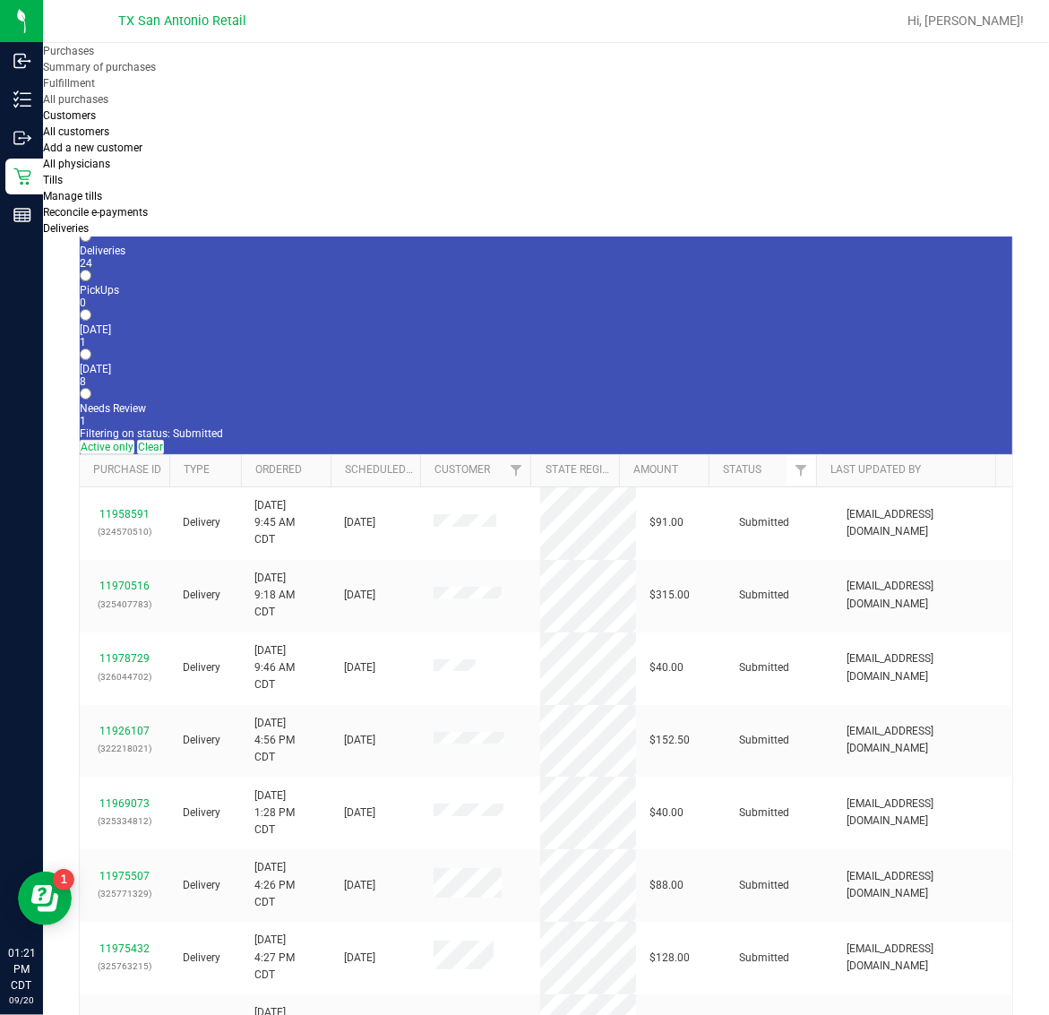
click at [89, 222] on span "Deliveries" at bounding box center [66, 228] width 46 height 13
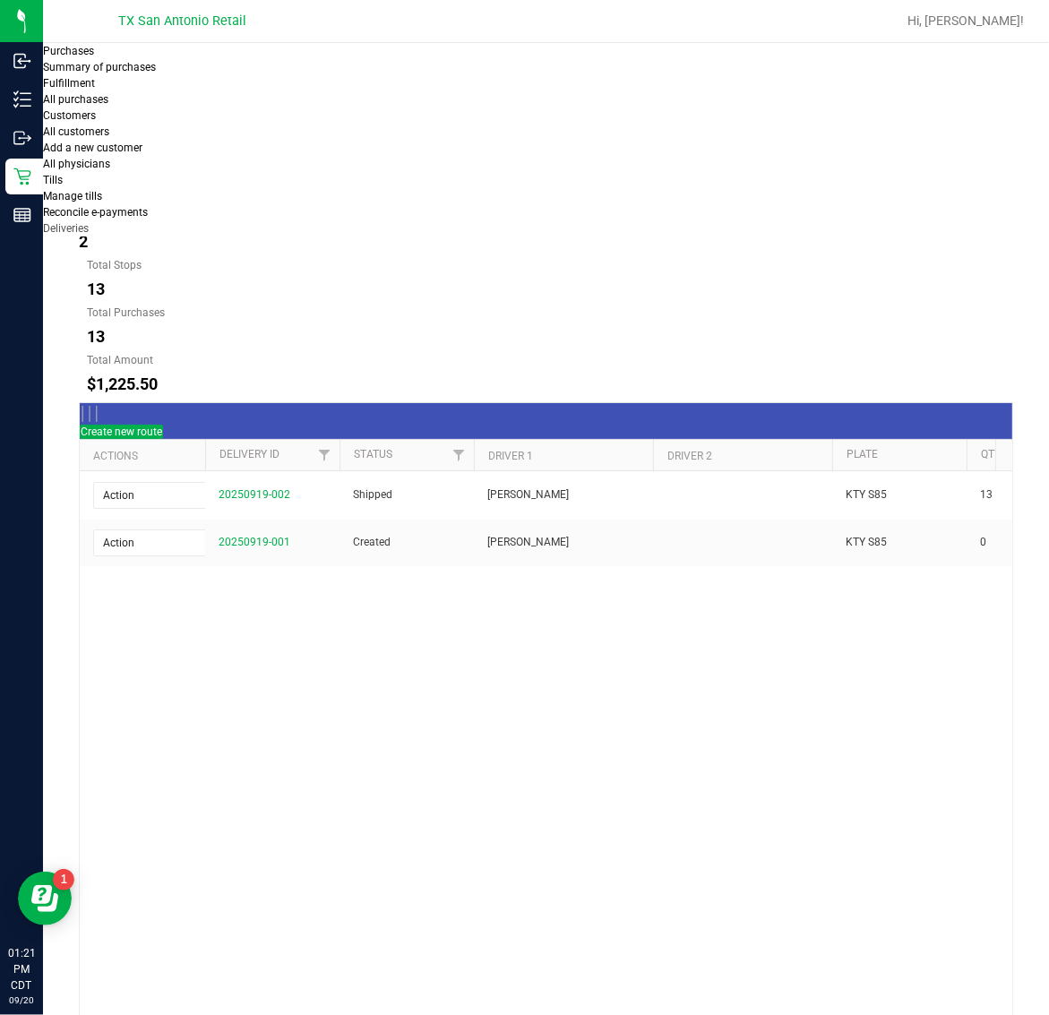
click at [243, 160] on button "[DATE]" at bounding box center [202, 178] width 81 height 36
type input "[DATE] - [DATE]"
type input "[DATE]"
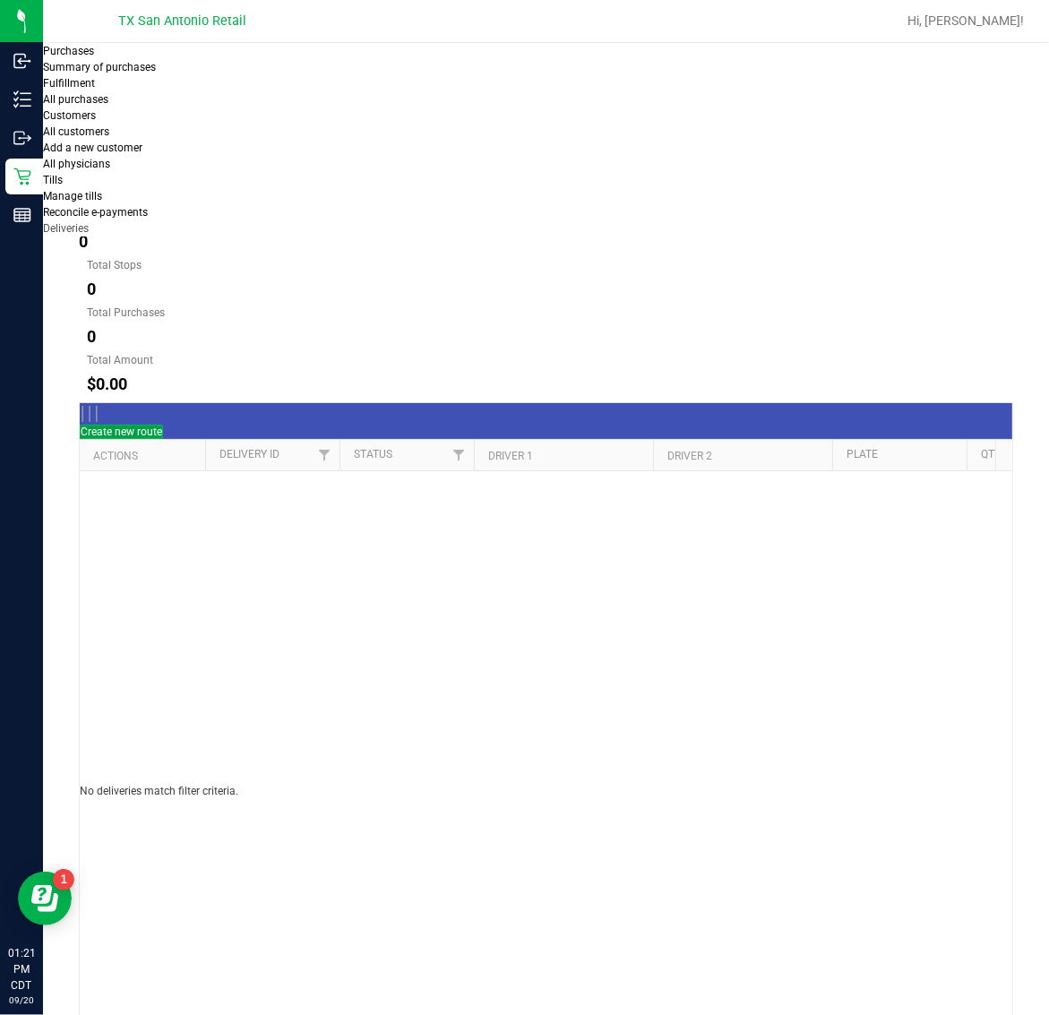
click at [162, 425] on span "Create new route" at bounding box center [122, 431] width 82 height 13
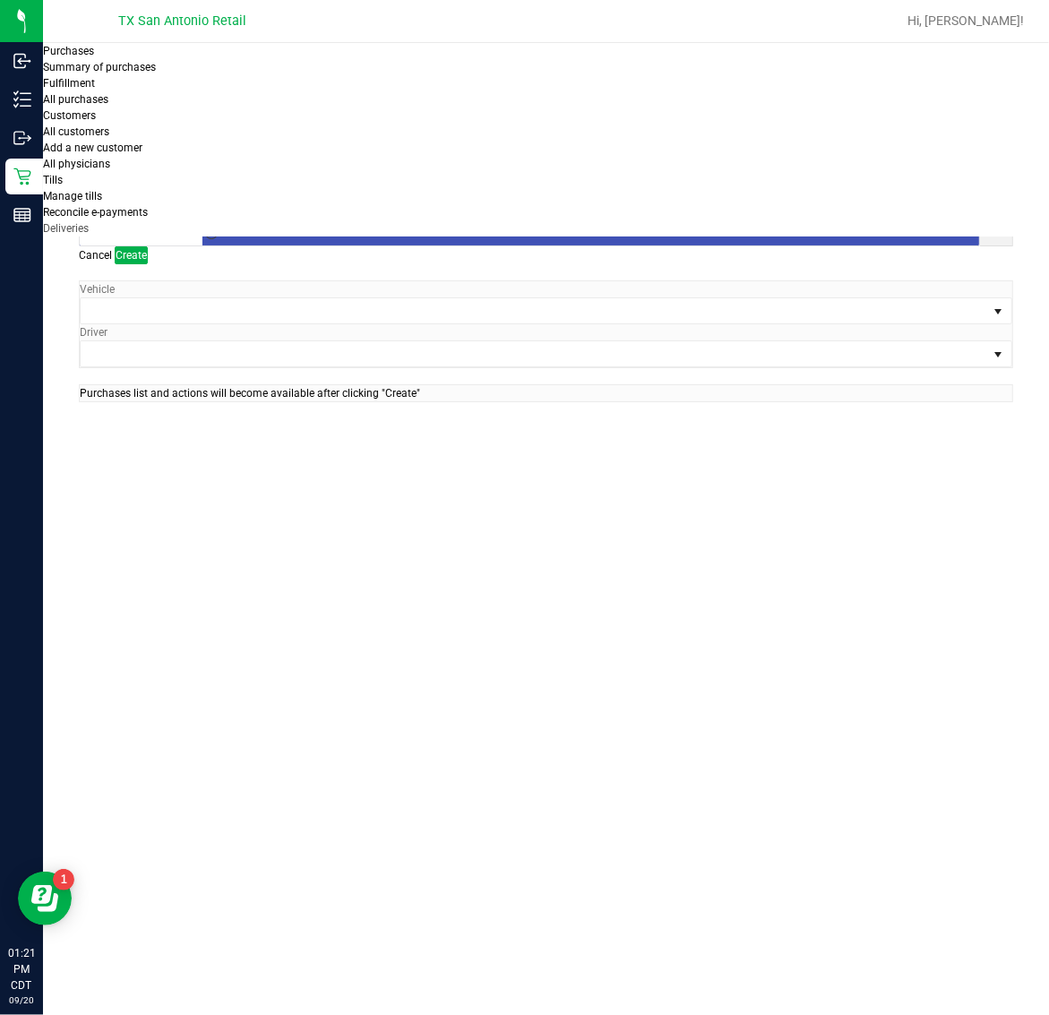
click at [219, 182] on span "Toggle calendar" at bounding box center [211, 189] width 14 height 14
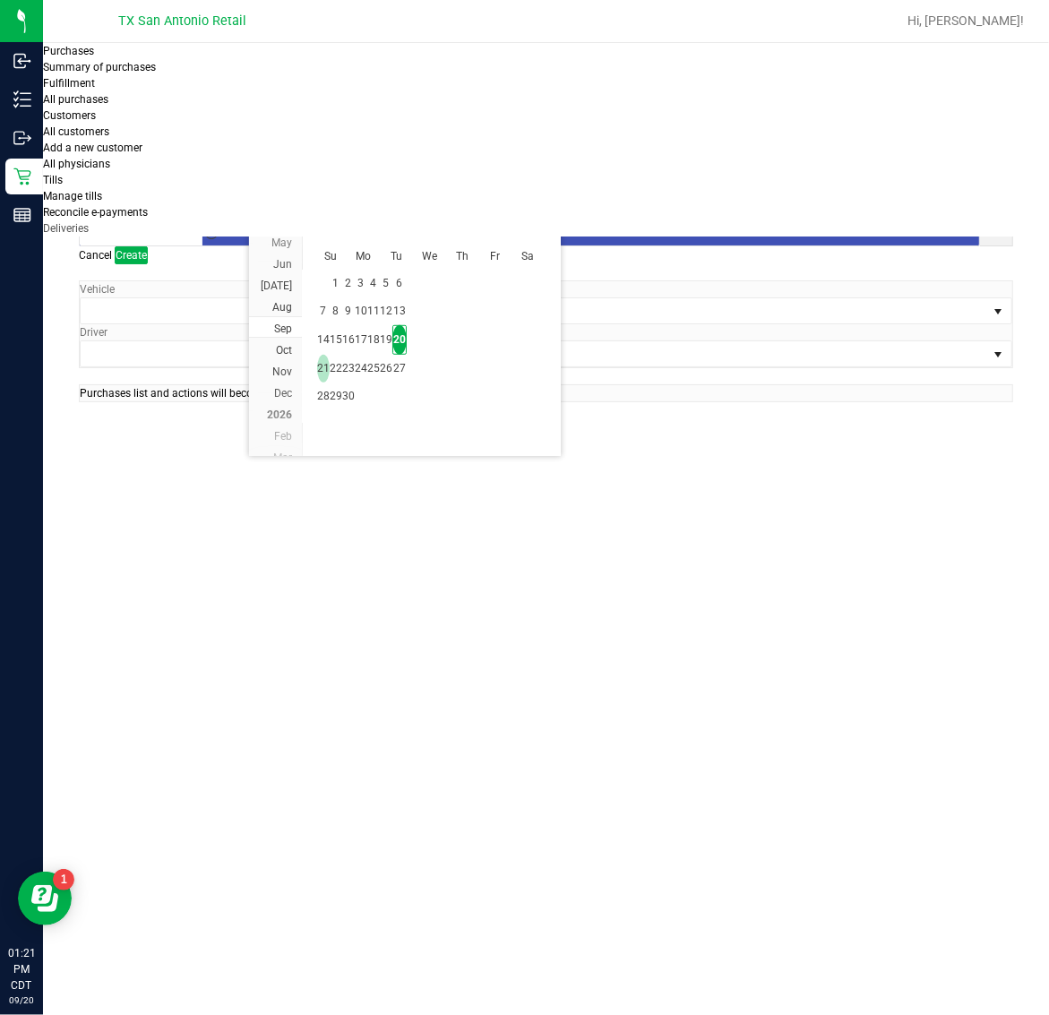
click at [324, 363] on span "21" at bounding box center [323, 369] width 13 height 28
type input "[DATE]"
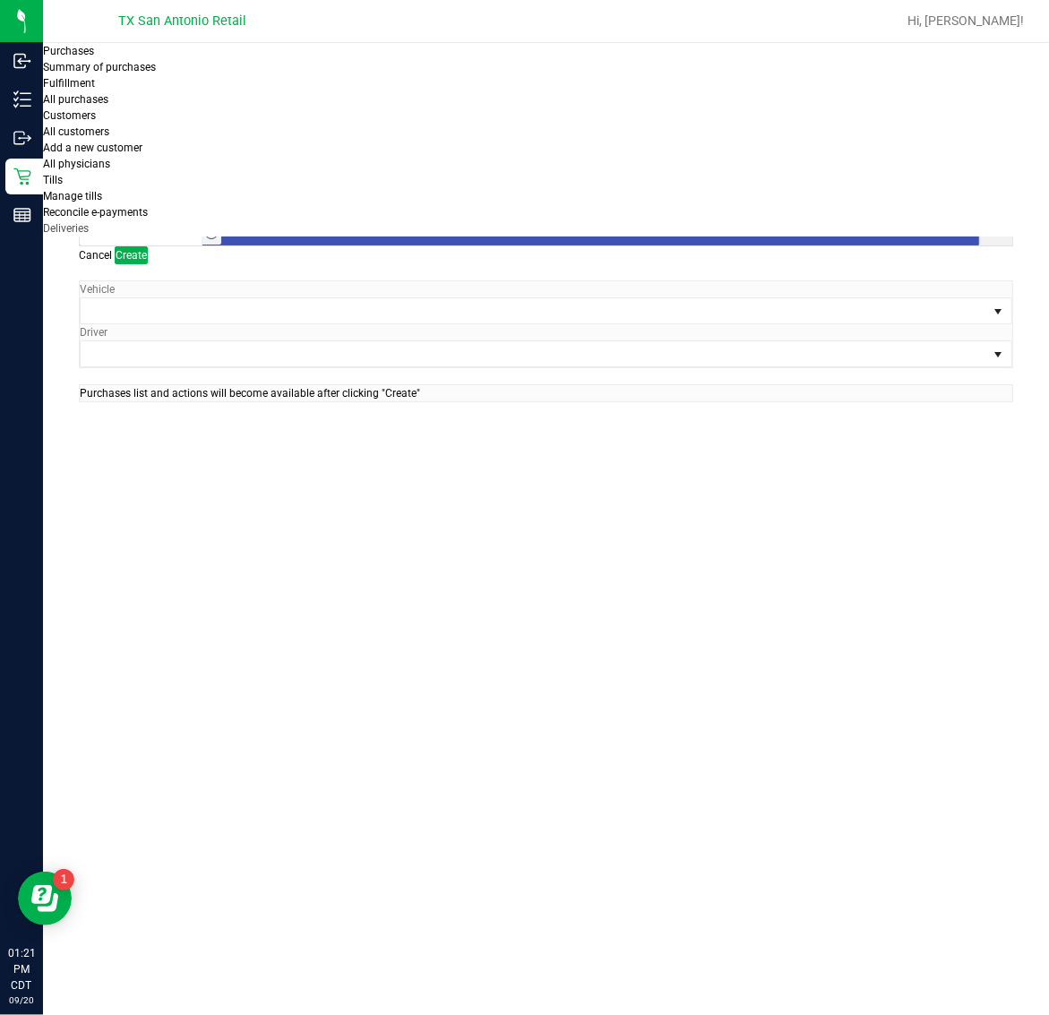
click at [219, 226] on span "Toggle time list" at bounding box center [211, 233] width 14 height 14
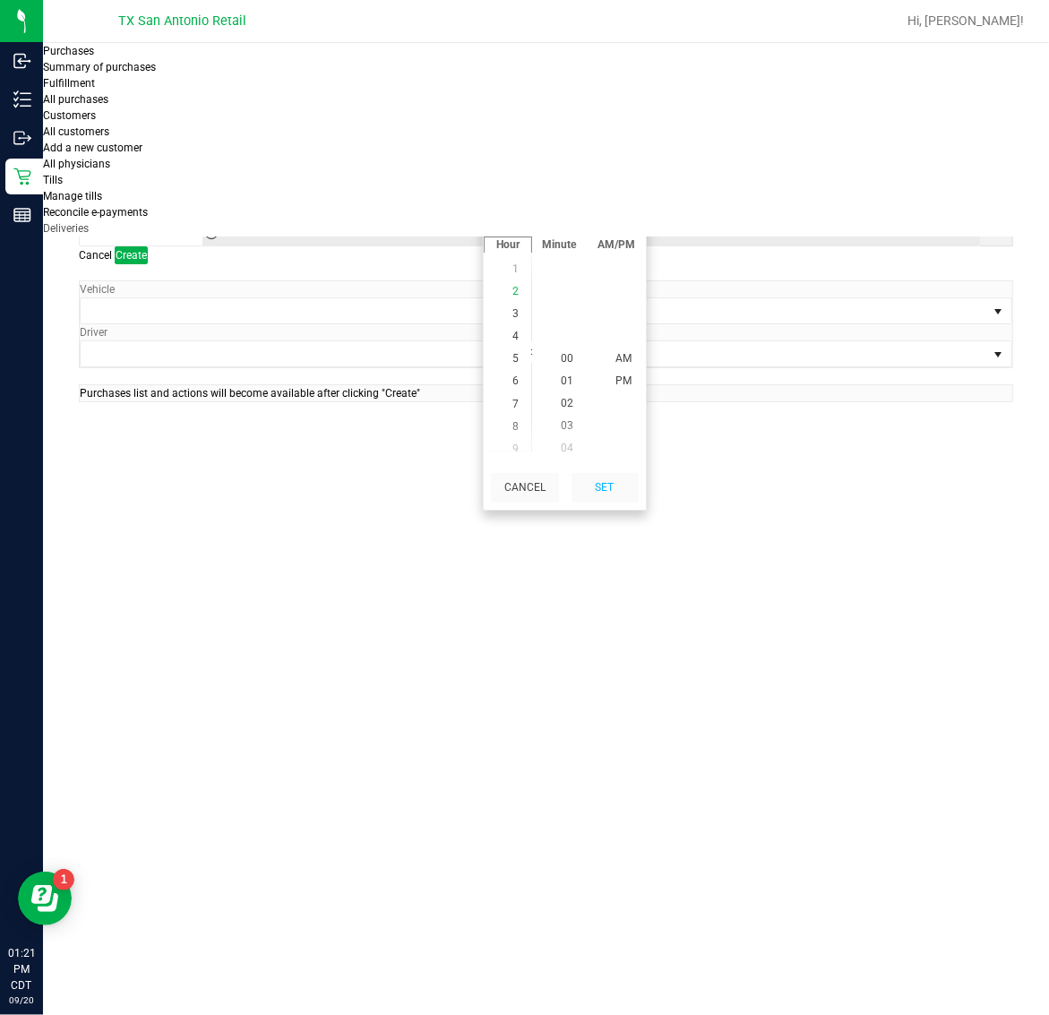
scroll to position [122, 0]
click at [512, 356] on span "5" at bounding box center [515, 349] width 6 height 13
click at [633, 370] on li "AM" at bounding box center [623, 359] width 43 height 22
click at [631, 502] on button "Set" at bounding box center [604, 488] width 67 height 30
type input "5:00 AM"
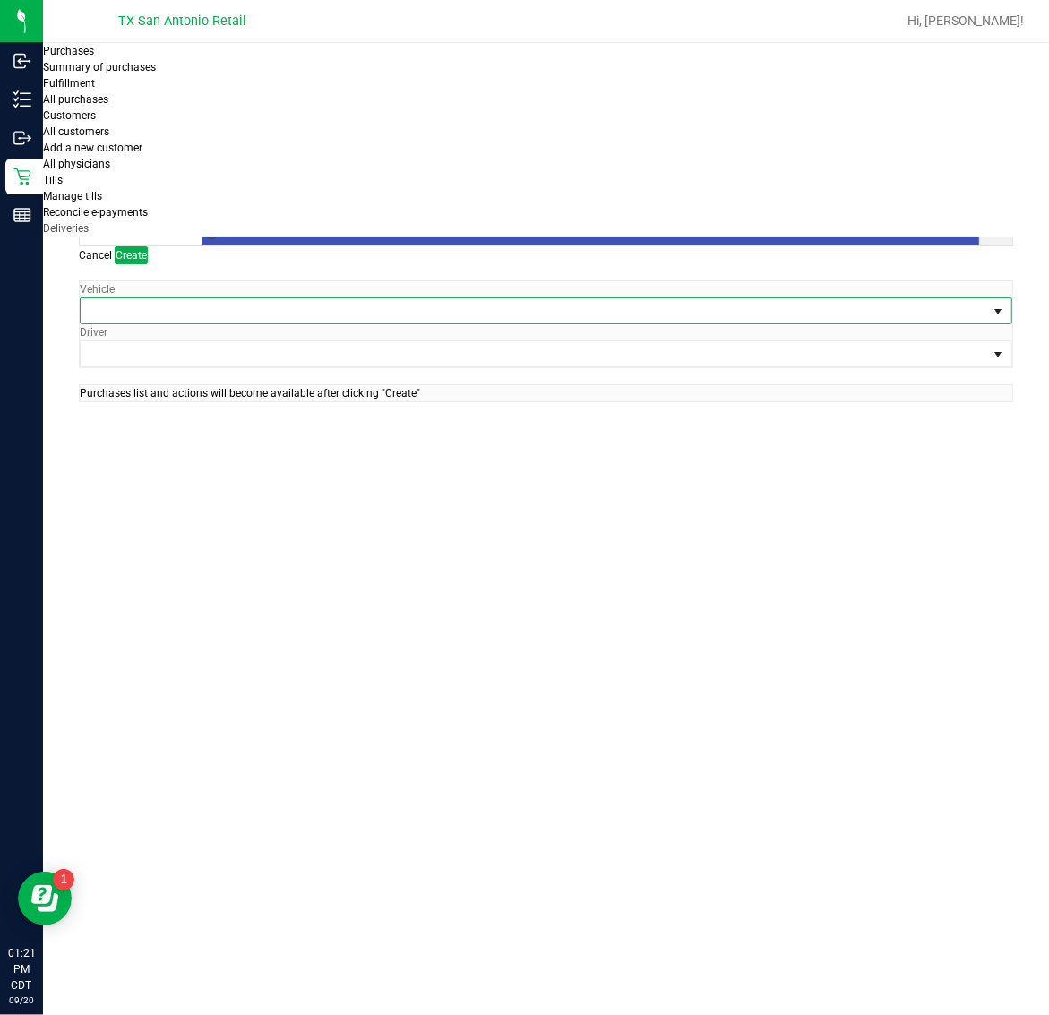
click at [237, 298] on span at bounding box center [535, 310] width 908 height 25
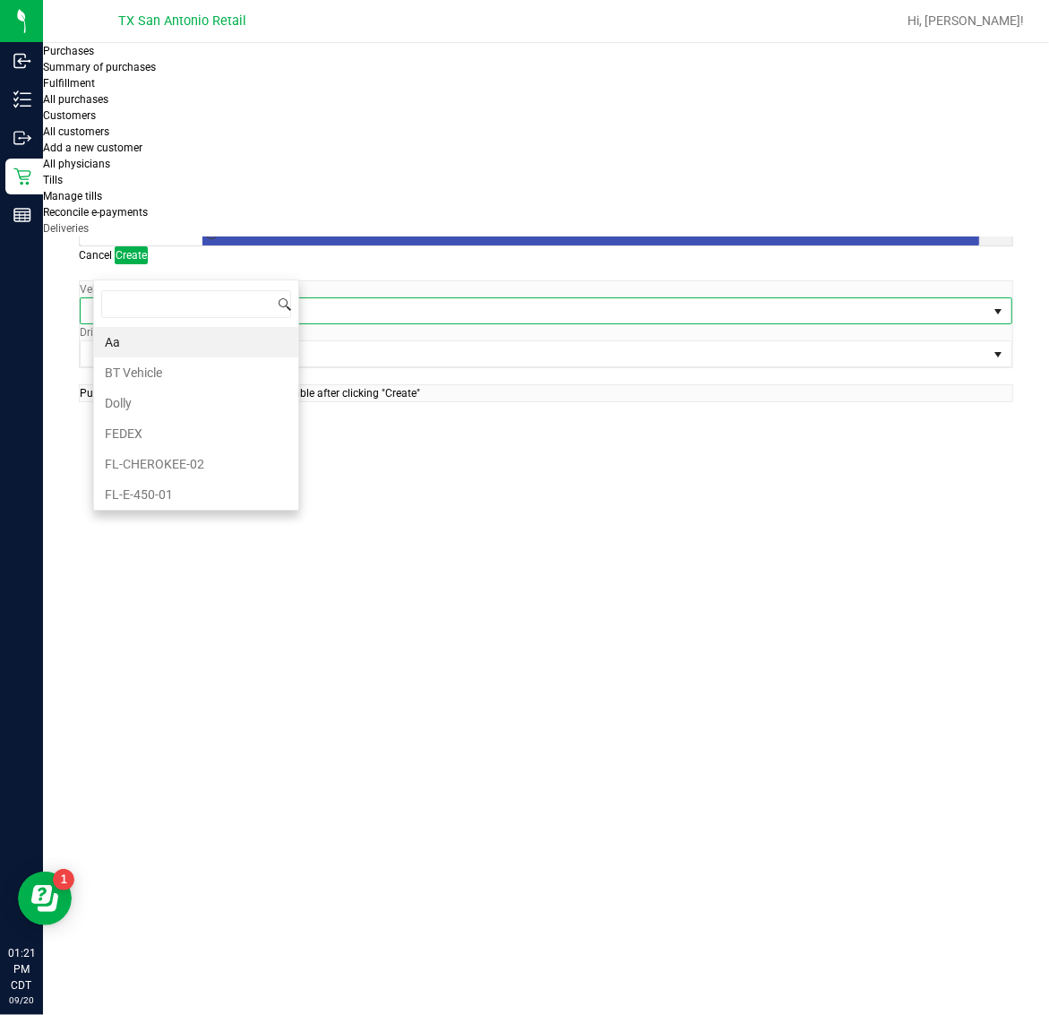
scroll to position [28, 206]
type input "03"
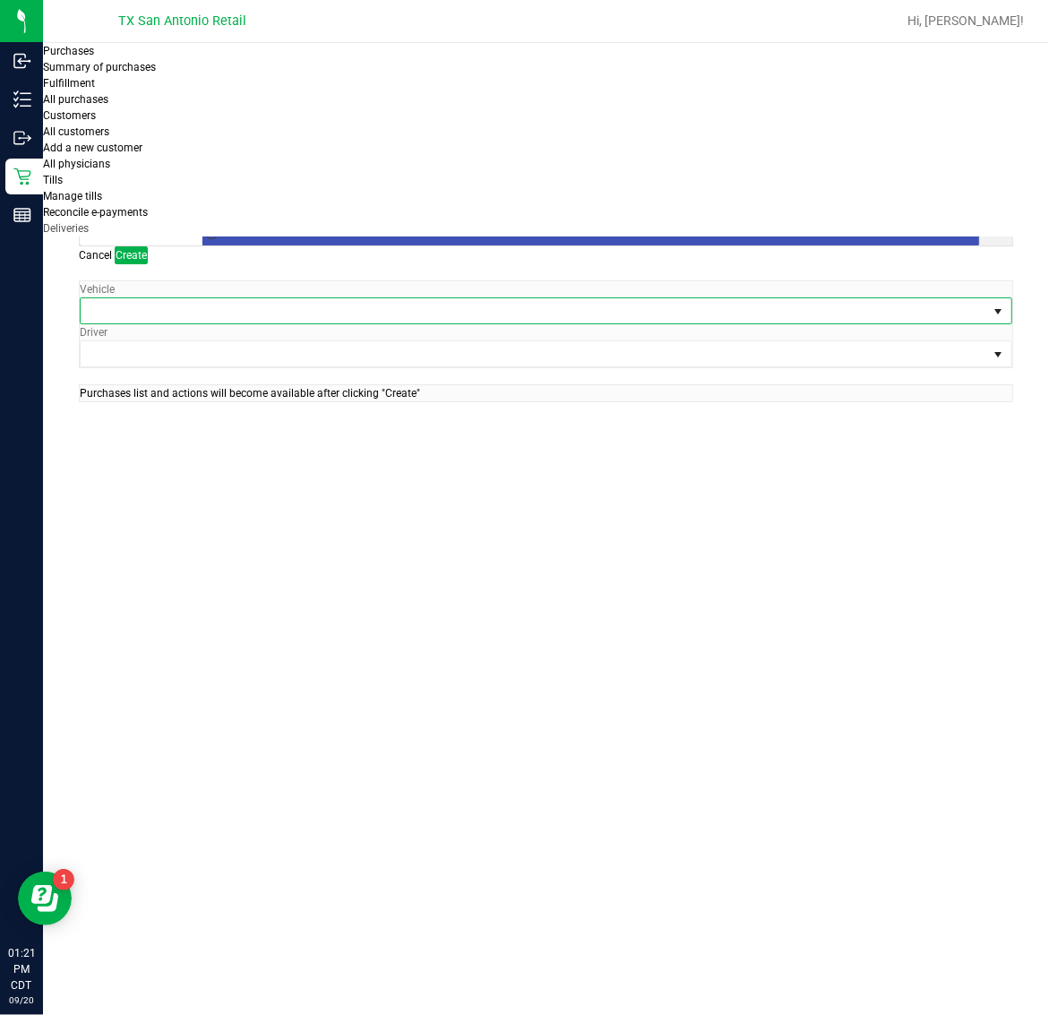
click at [243, 298] on span at bounding box center [535, 310] width 908 height 25
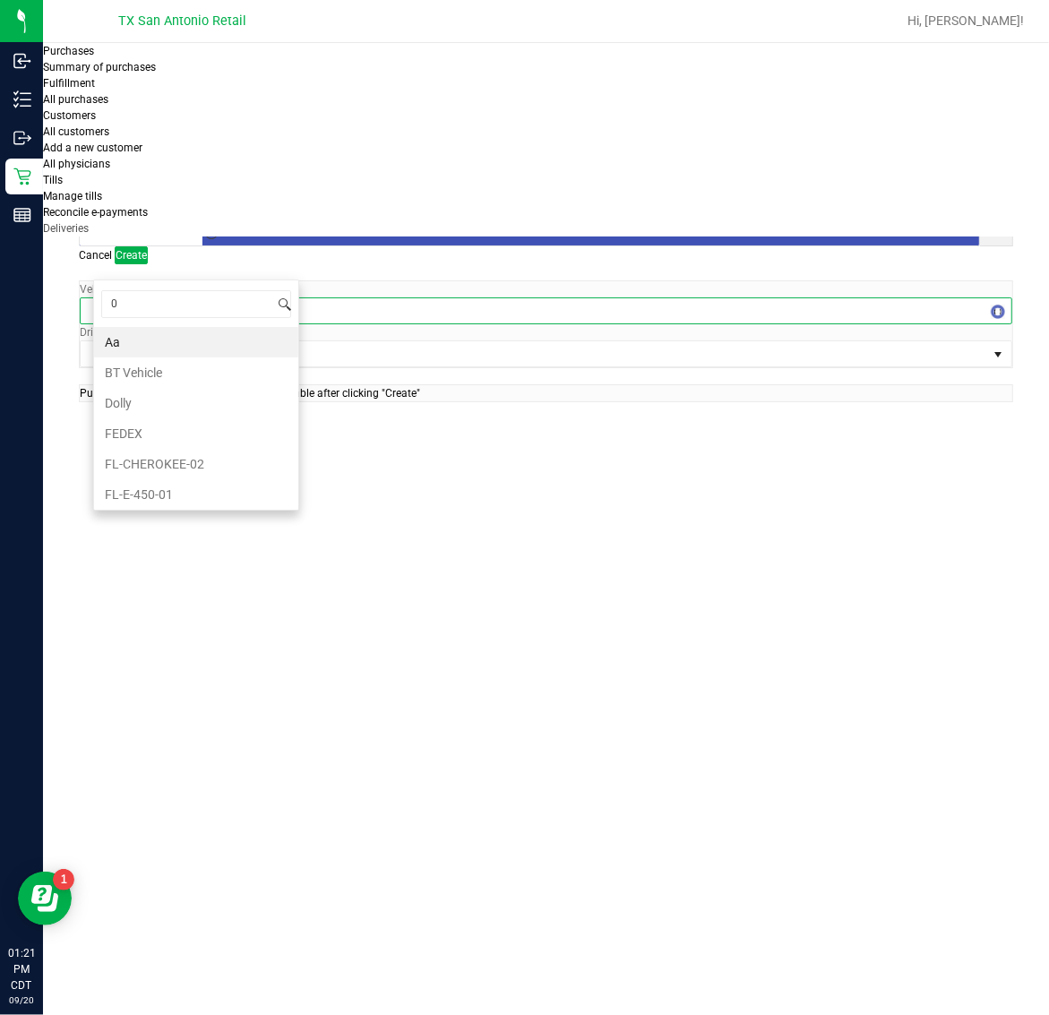
type input "03"
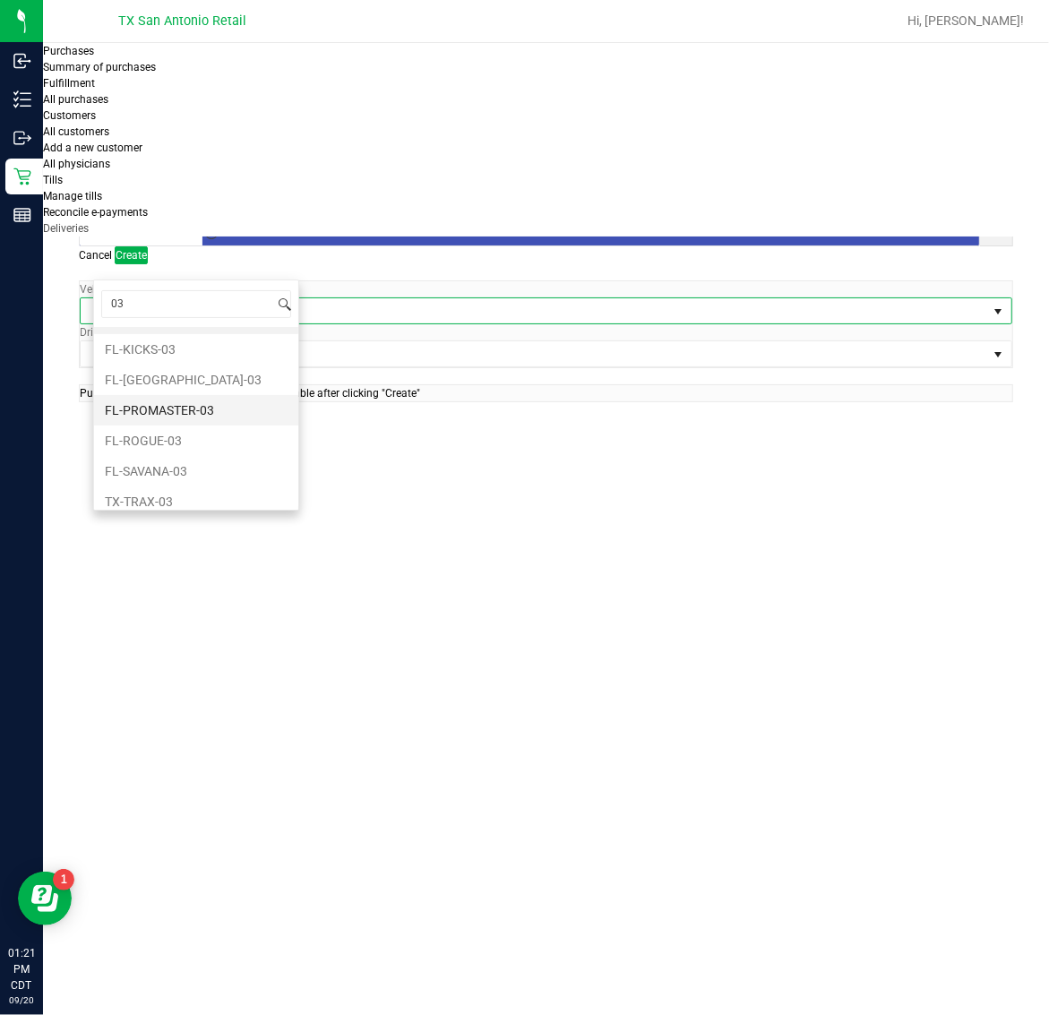
scroll to position [37, 0]
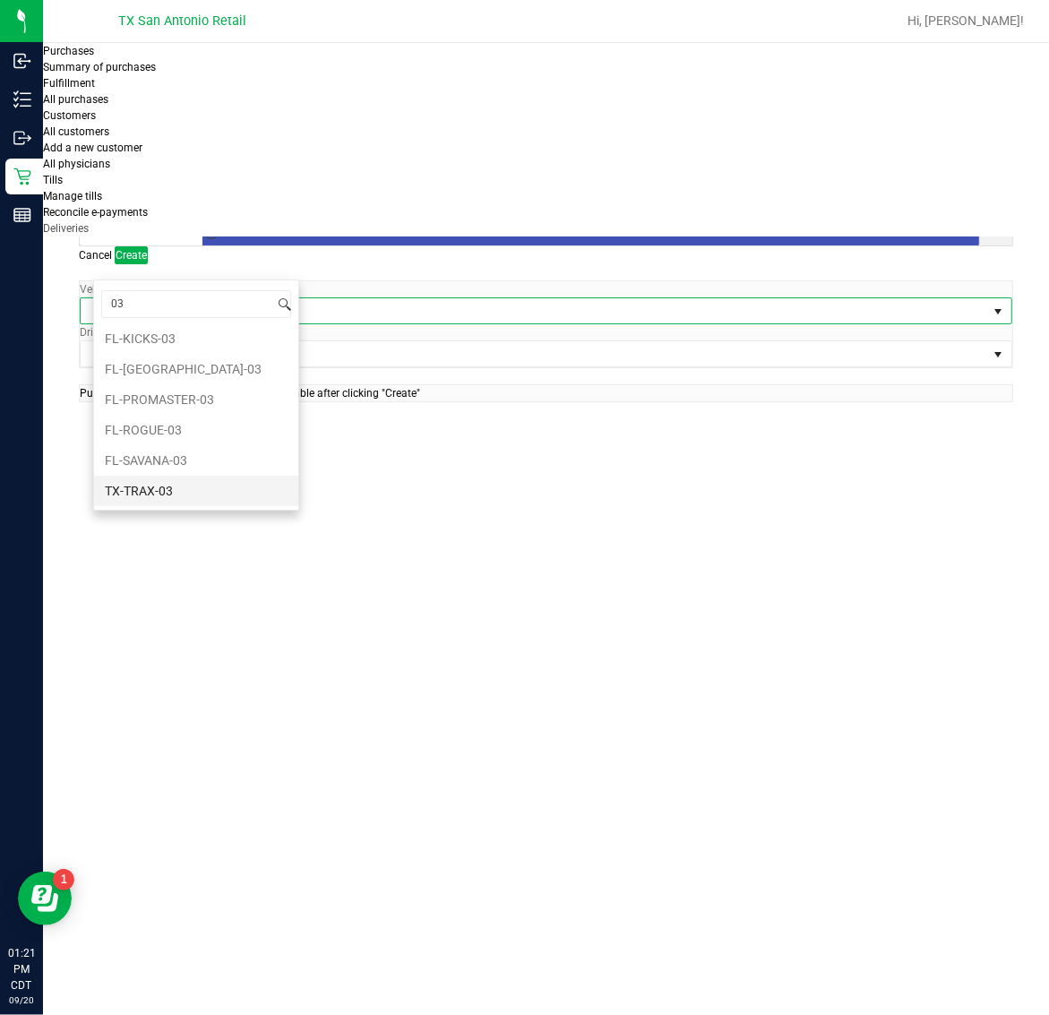
click at [210, 491] on li "TX-TRAX-03" at bounding box center [196, 491] width 204 height 30
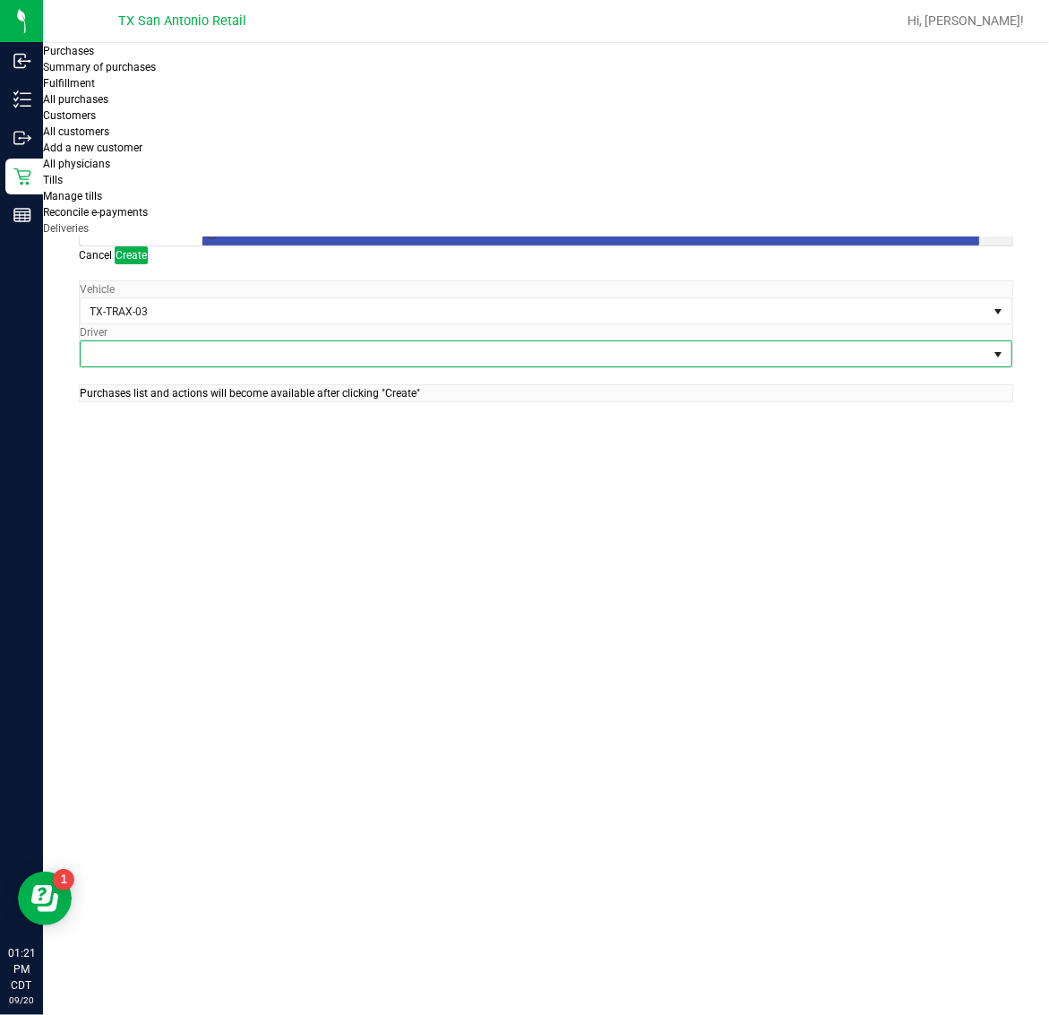
click at [408, 341] on span at bounding box center [535, 353] width 908 height 25
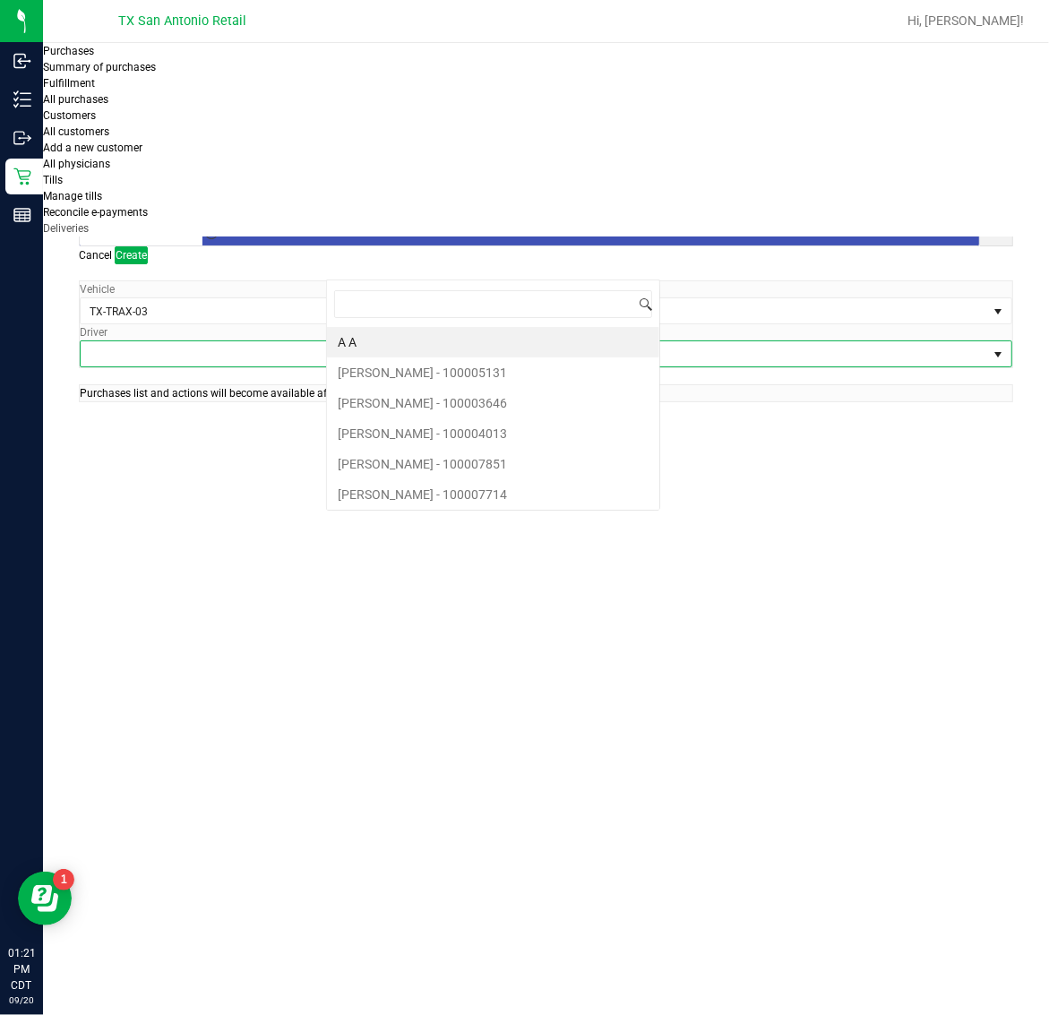
scroll to position [28, 206]
type input "jade"
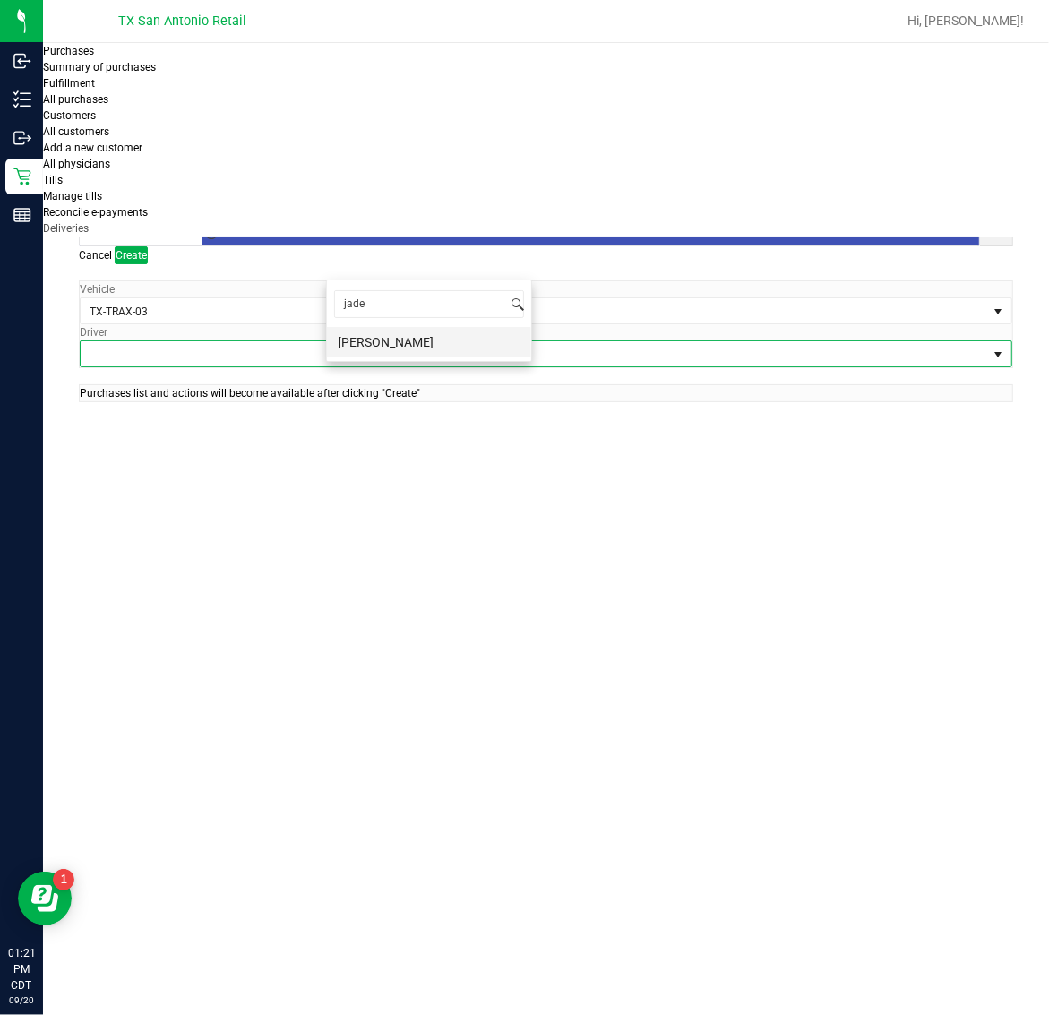
click at [432, 341] on li "[PERSON_NAME]" at bounding box center [429, 342] width 204 height 30
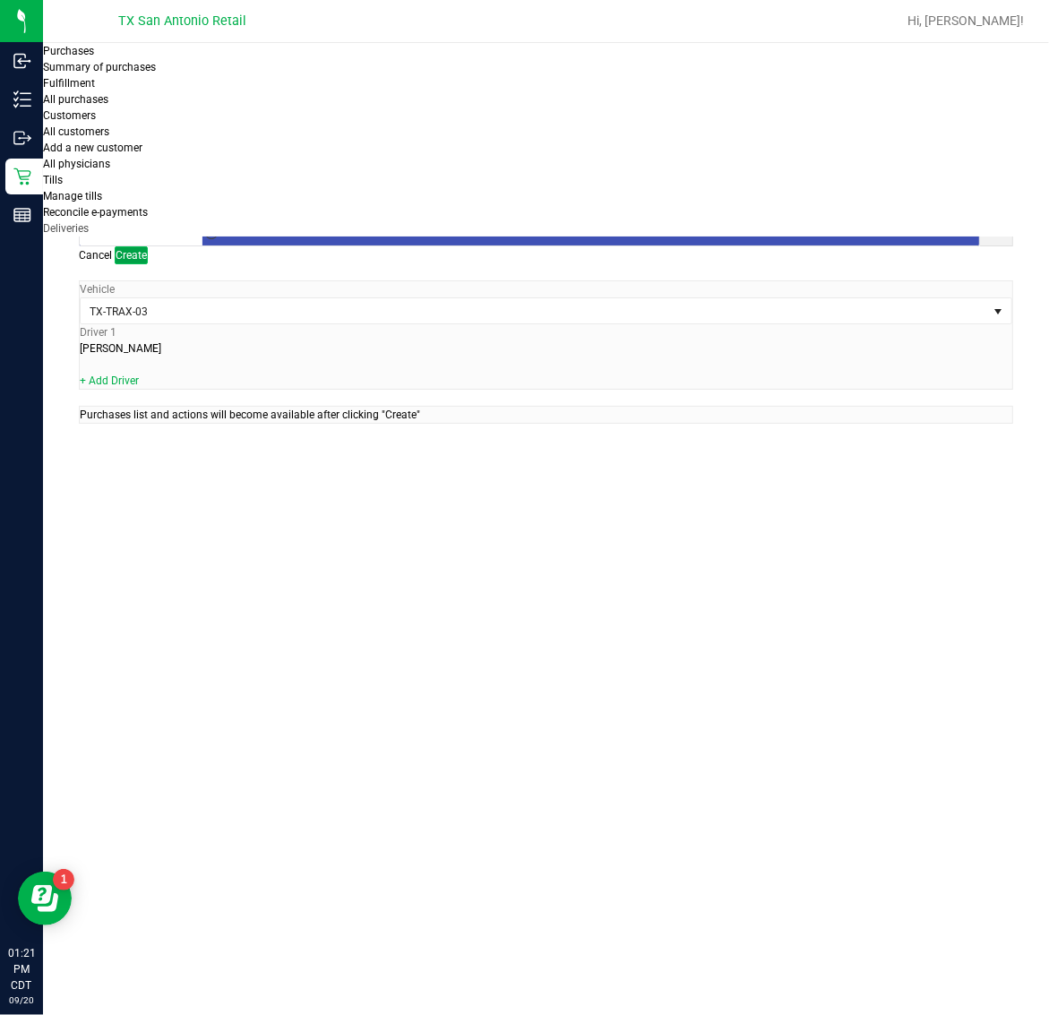
click at [147, 249] on span "Create" at bounding box center [131, 255] width 31 height 13
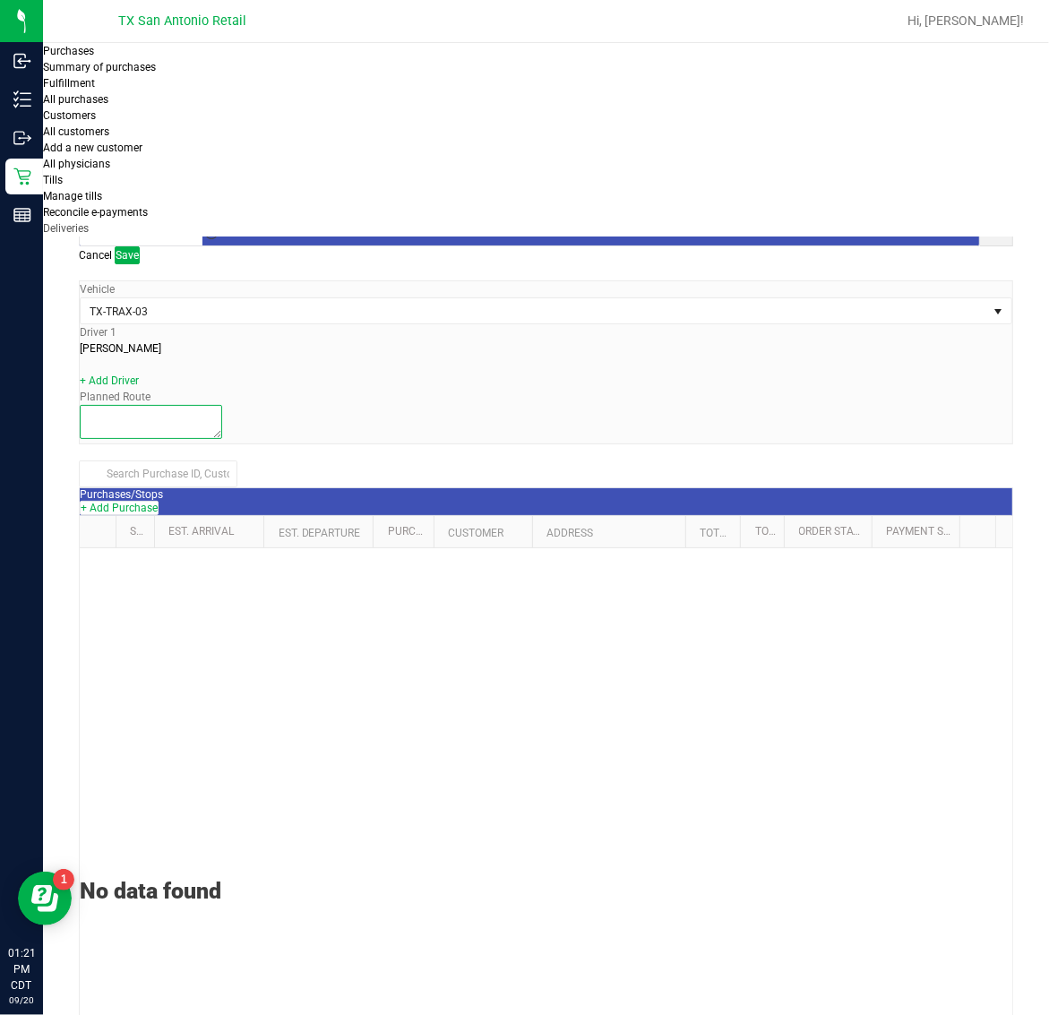
click at [222, 405] on textarea at bounding box center [151, 422] width 142 height 34
type textarea "San Antonio Core"
click at [159, 501] on button "+ Add Purchase" at bounding box center [119, 508] width 79 height 14
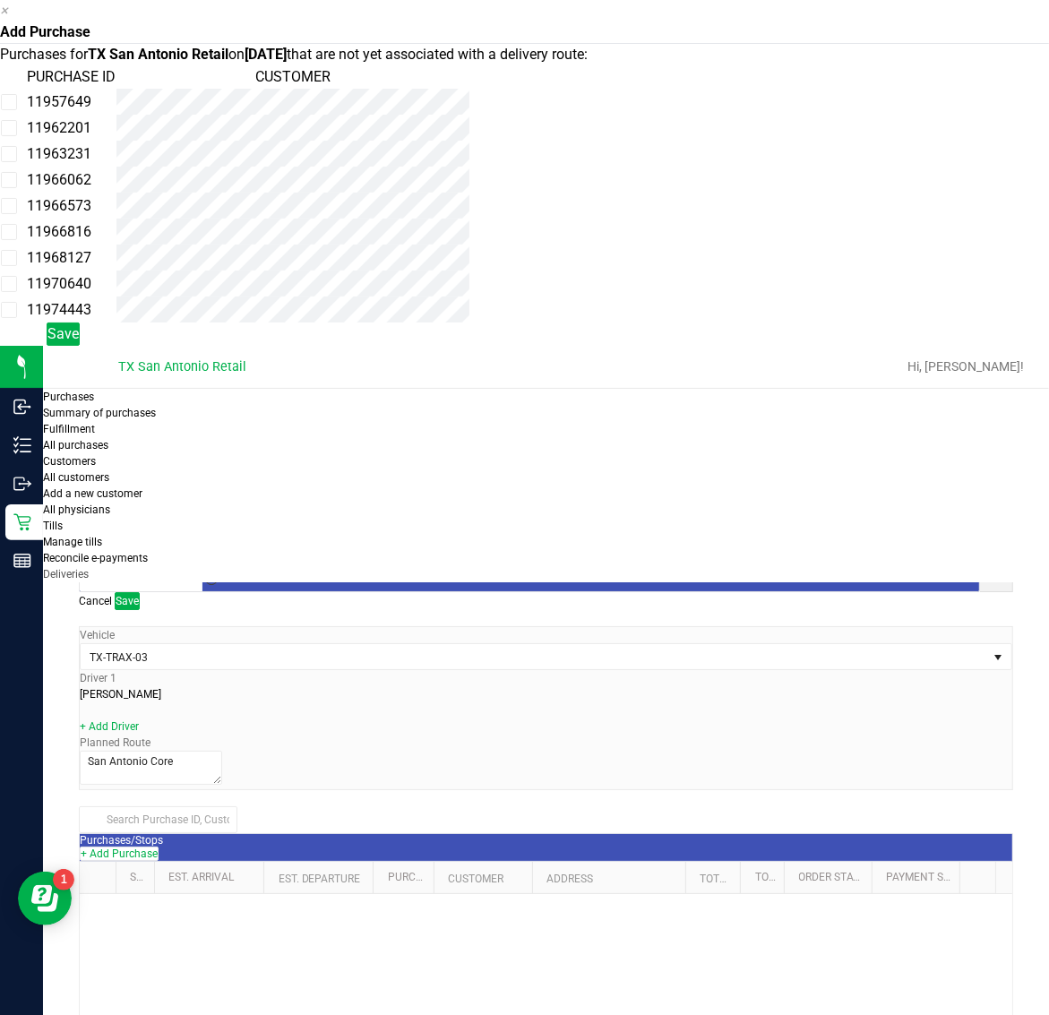
scroll to position [109, 0]
click at [116, 296] on td "11970640" at bounding box center [71, 284] width 90 height 26
click at [116, 271] on td "11968127" at bounding box center [71, 258] width 90 height 26
click at [116, 167] on td "11963231" at bounding box center [71, 154] width 90 height 26
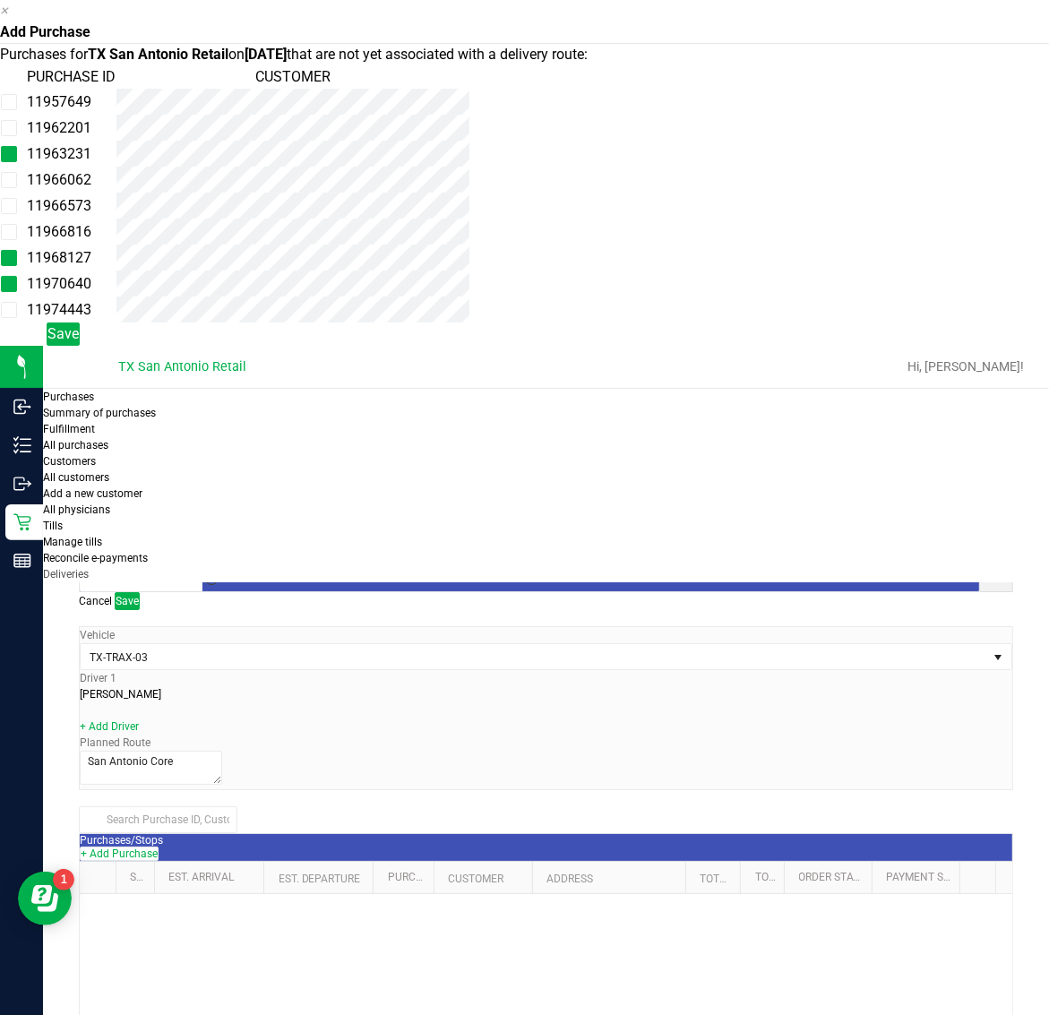
scroll to position [109, 0]
click at [116, 202] on td "11966573" at bounding box center [71, 206] width 90 height 26
click at [116, 141] on td "11962201" at bounding box center [71, 128] width 90 height 26
click at [79, 342] on span "Save" at bounding box center [62, 333] width 31 height 17
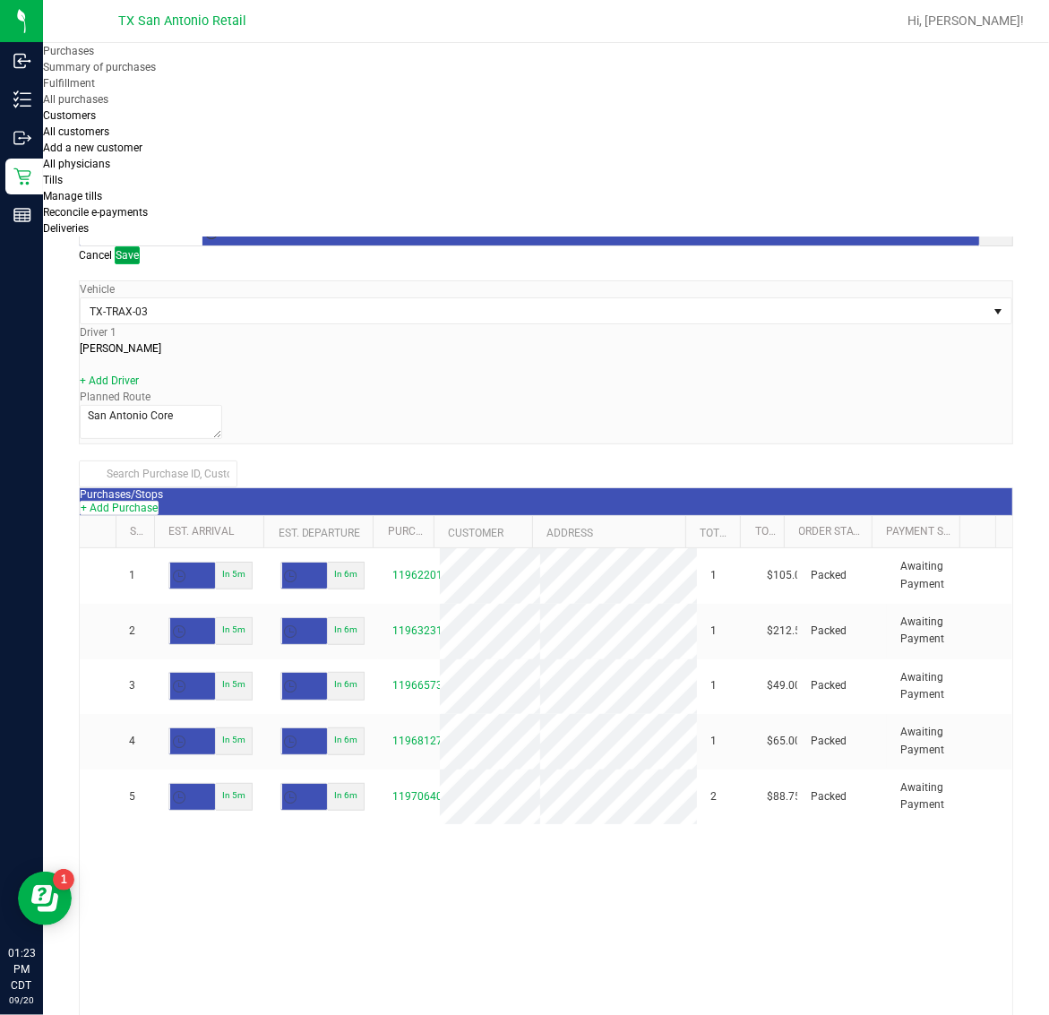
click at [140, 246] on button "Save" at bounding box center [127, 255] width 25 height 18
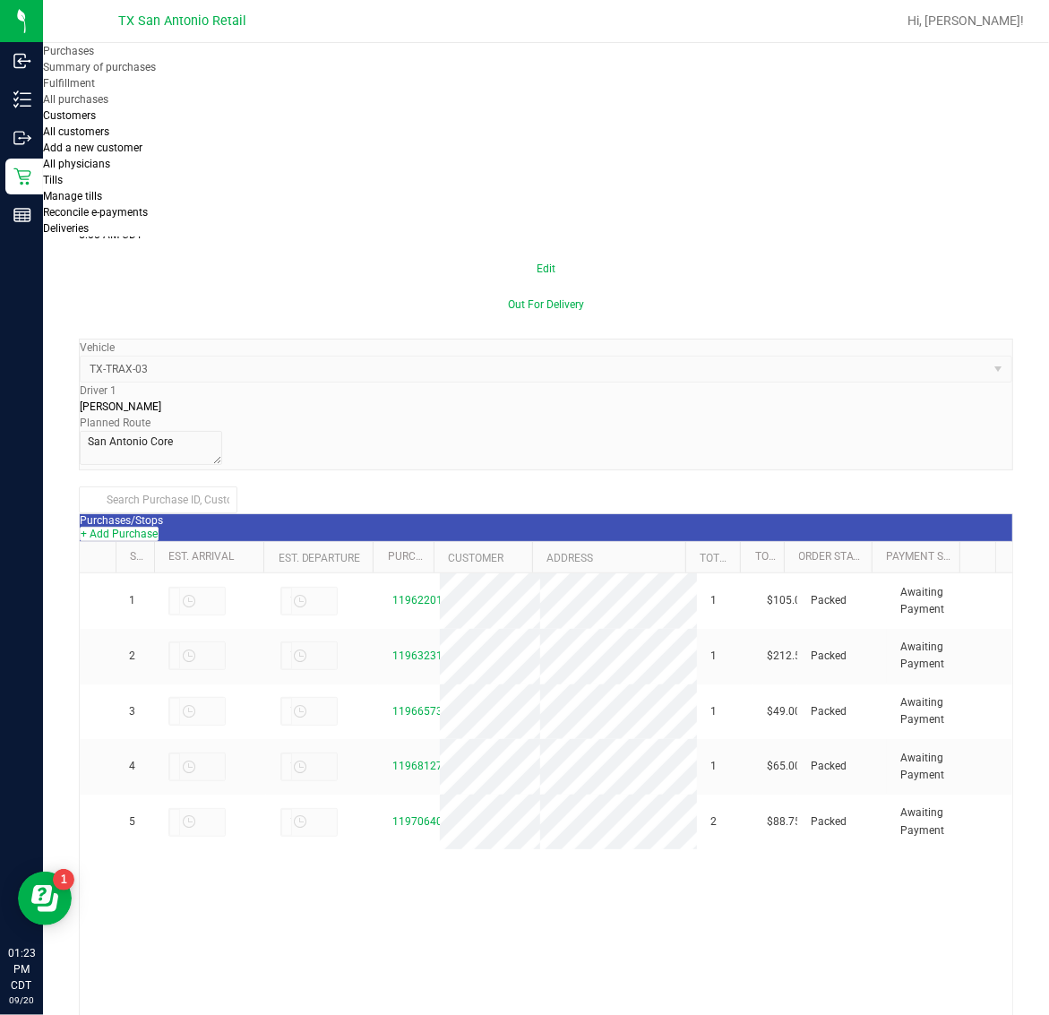
click at [89, 222] on span "Deliveries" at bounding box center [66, 228] width 46 height 13
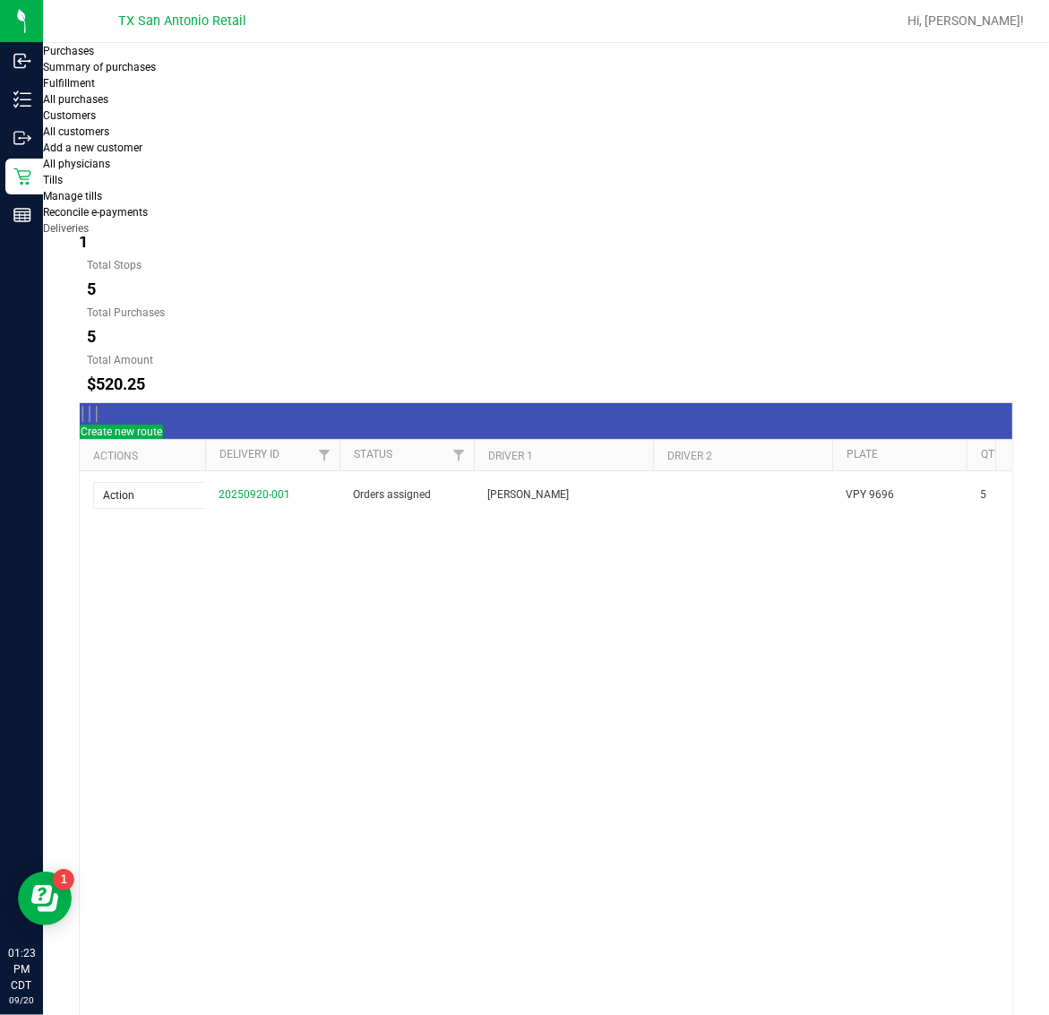
click at [243, 160] on button "[DATE]" at bounding box center [202, 178] width 81 height 36
click at [162, 425] on span "Create new route" at bounding box center [122, 431] width 82 height 13
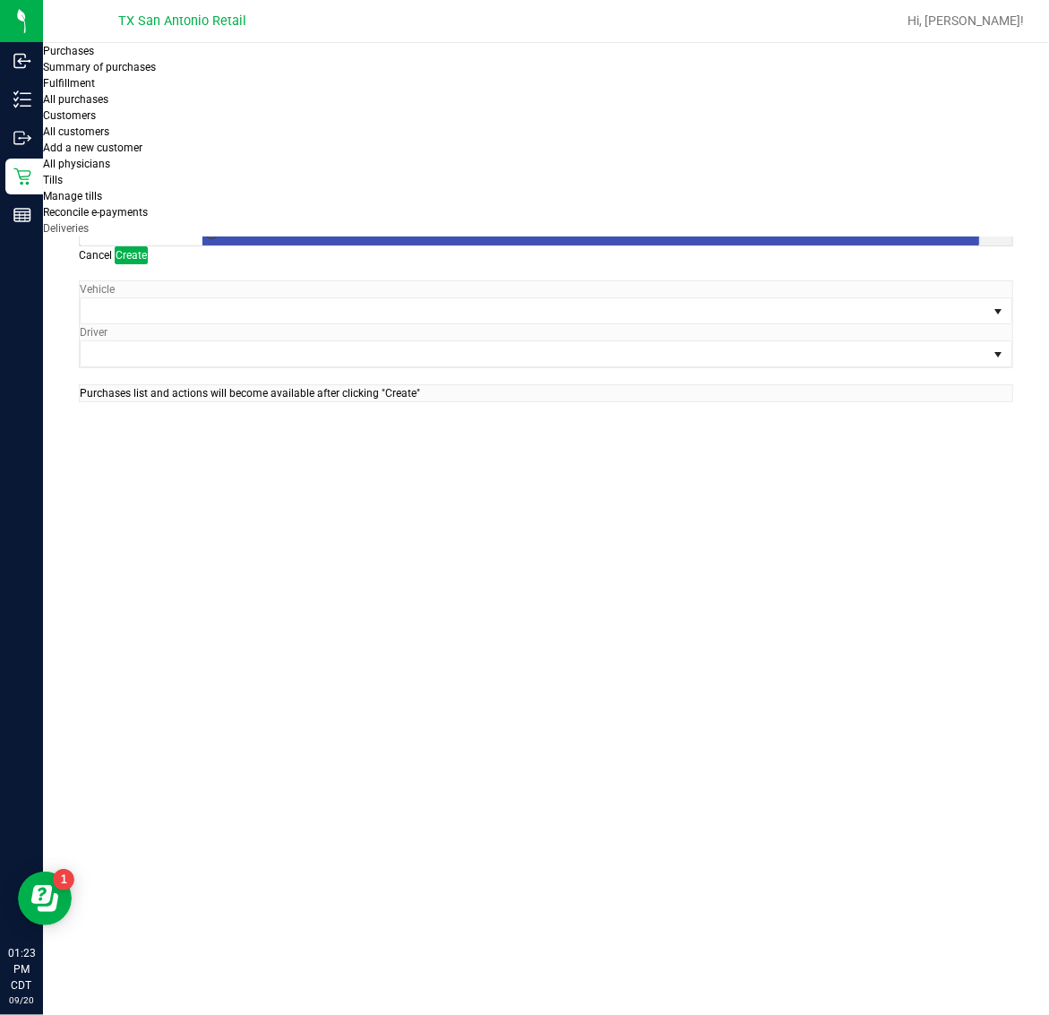
click at [219, 185] on span "Toggle calendar" at bounding box center [211, 189] width 14 height 14
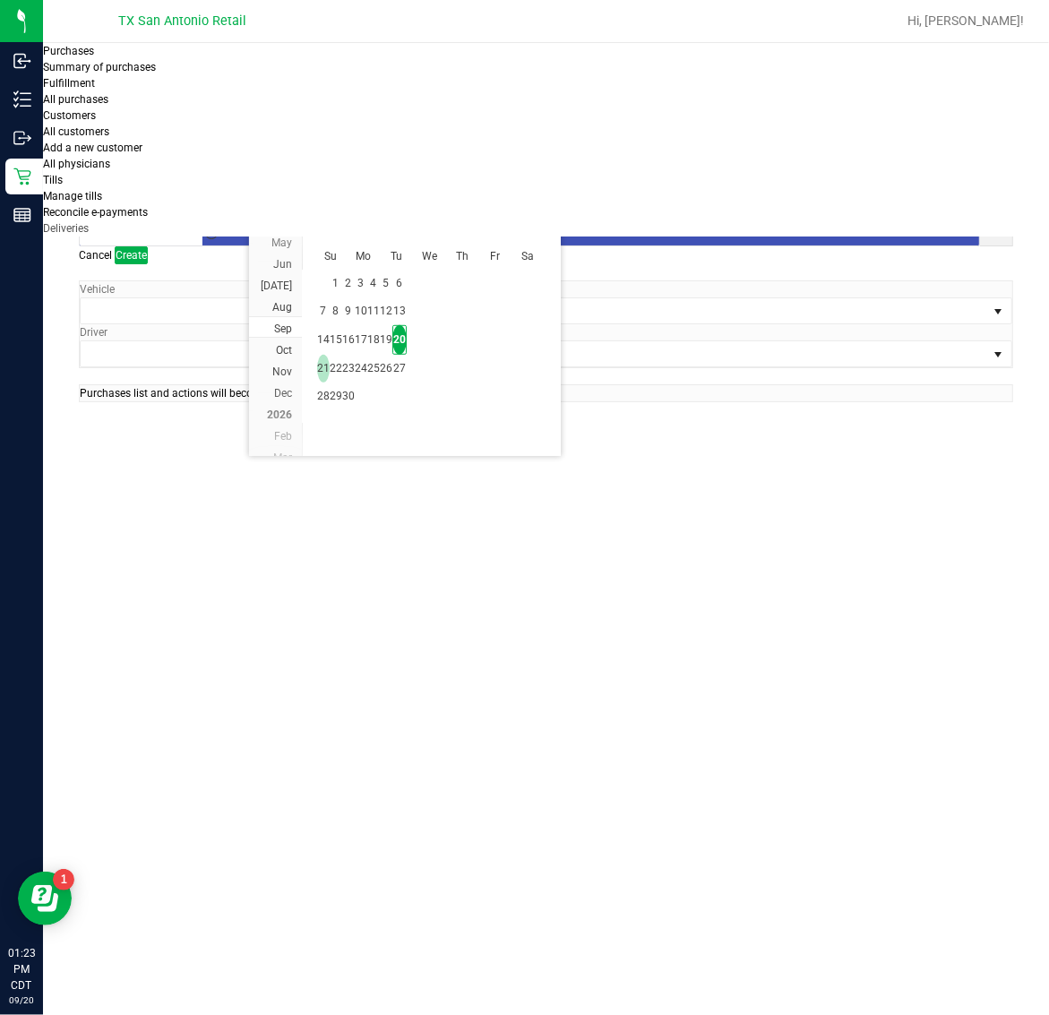
click at [319, 365] on span "21" at bounding box center [323, 369] width 13 height 28
type input "[DATE]"
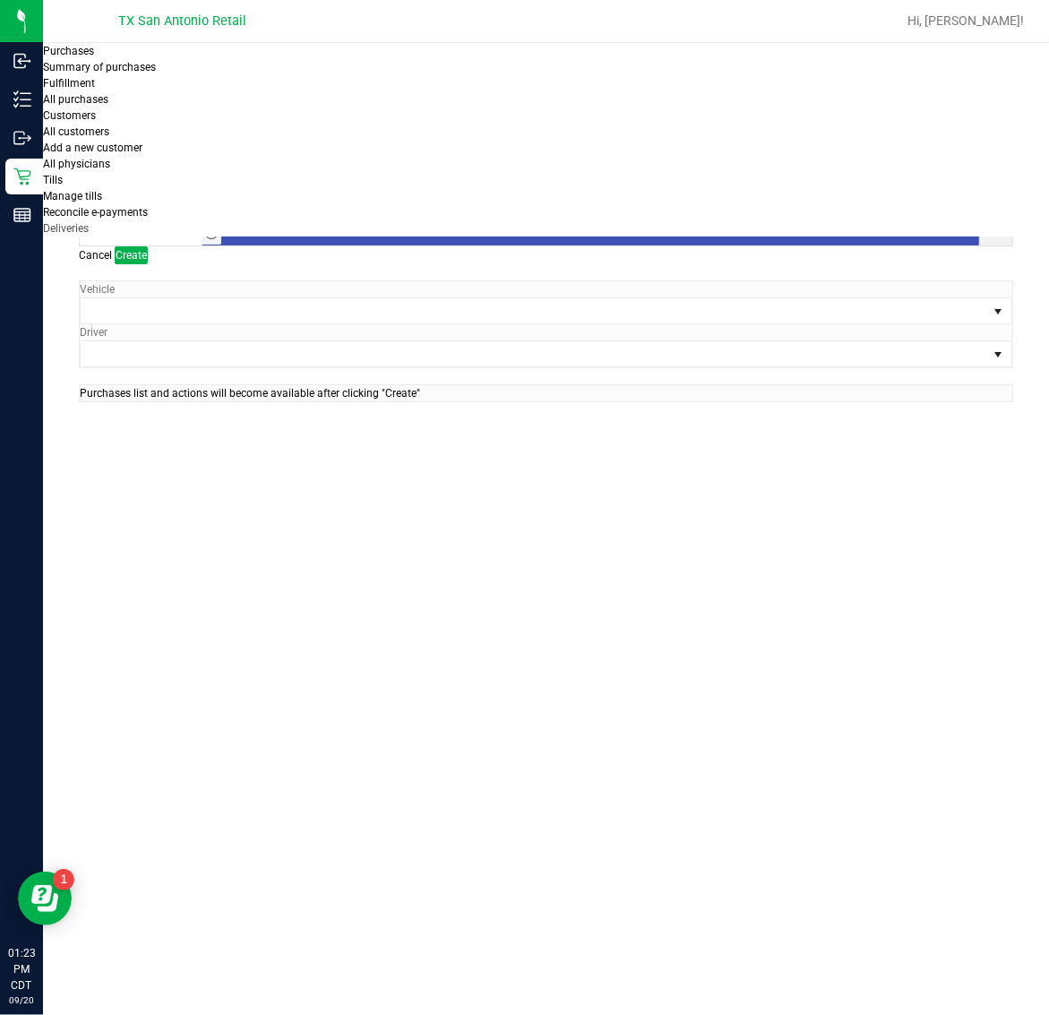
click at [219, 226] on span "Toggle time list" at bounding box center [211, 233] width 14 height 14
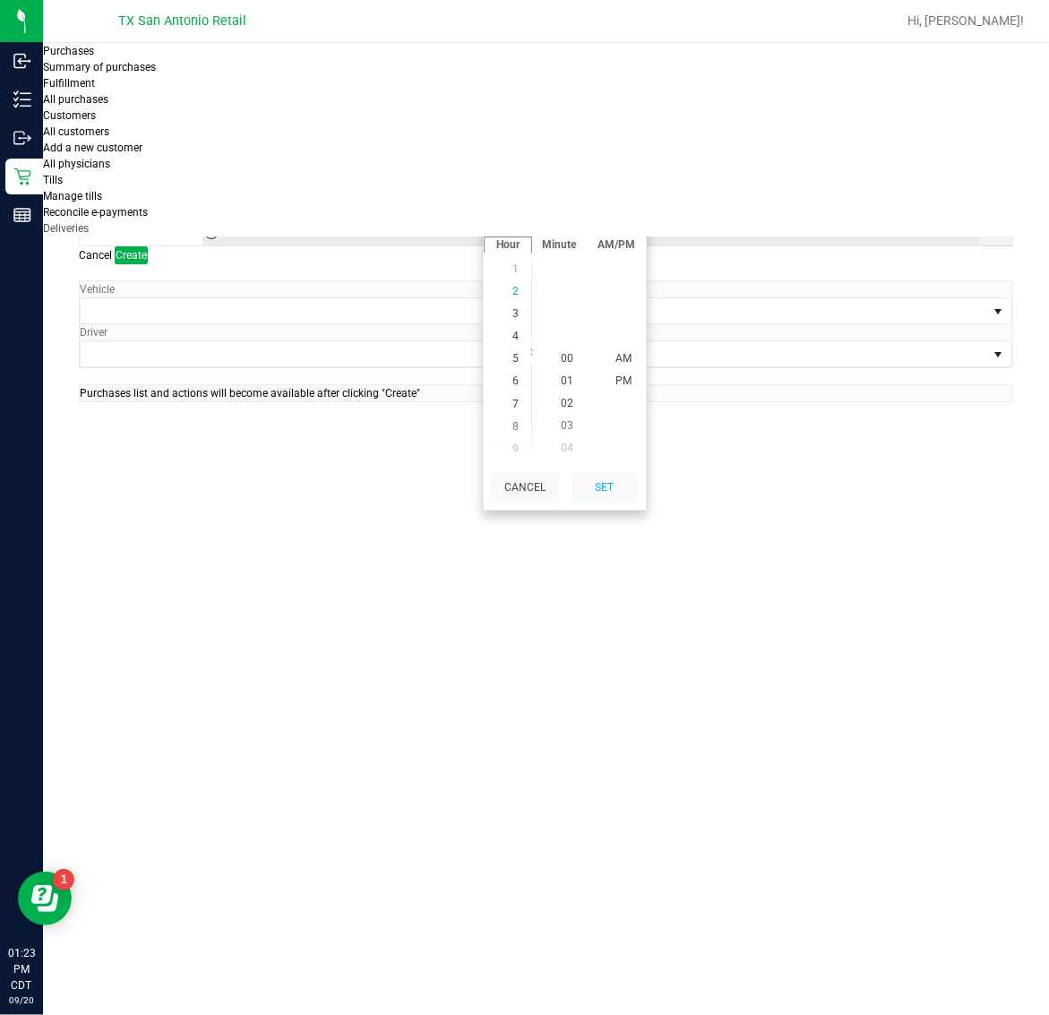
scroll to position [122, 0]
click at [512, 356] on span "5" at bounding box center [515, 349] width 6 height 13
click at [616, 365] on span "AM" at bounding box center [623, 358] width 16 height 13
click at [618, 502] on button "Set" at bounding box center [604, 488] width 67 height 30
type input "5:00 AM"
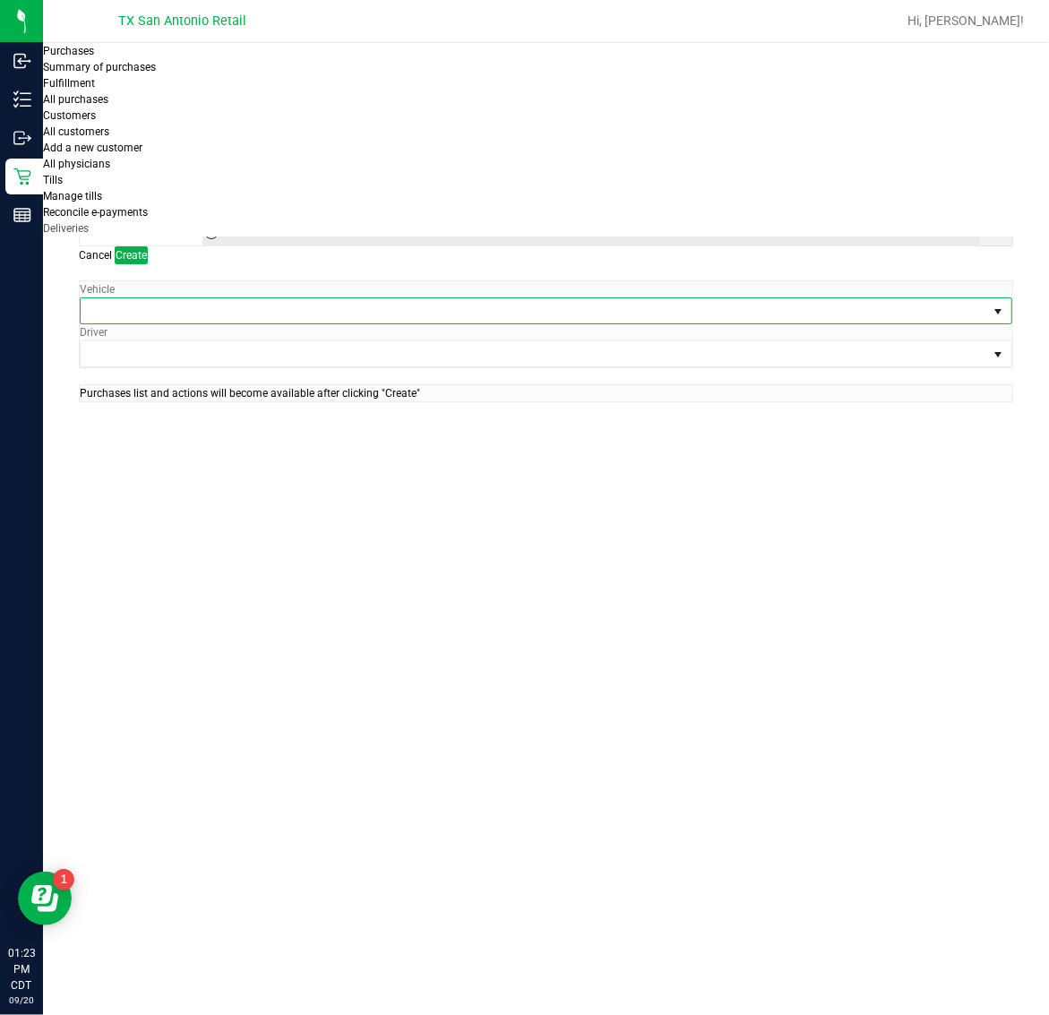
click at [226, 298] on span at bounding box center [535, 310] width 908 height 25
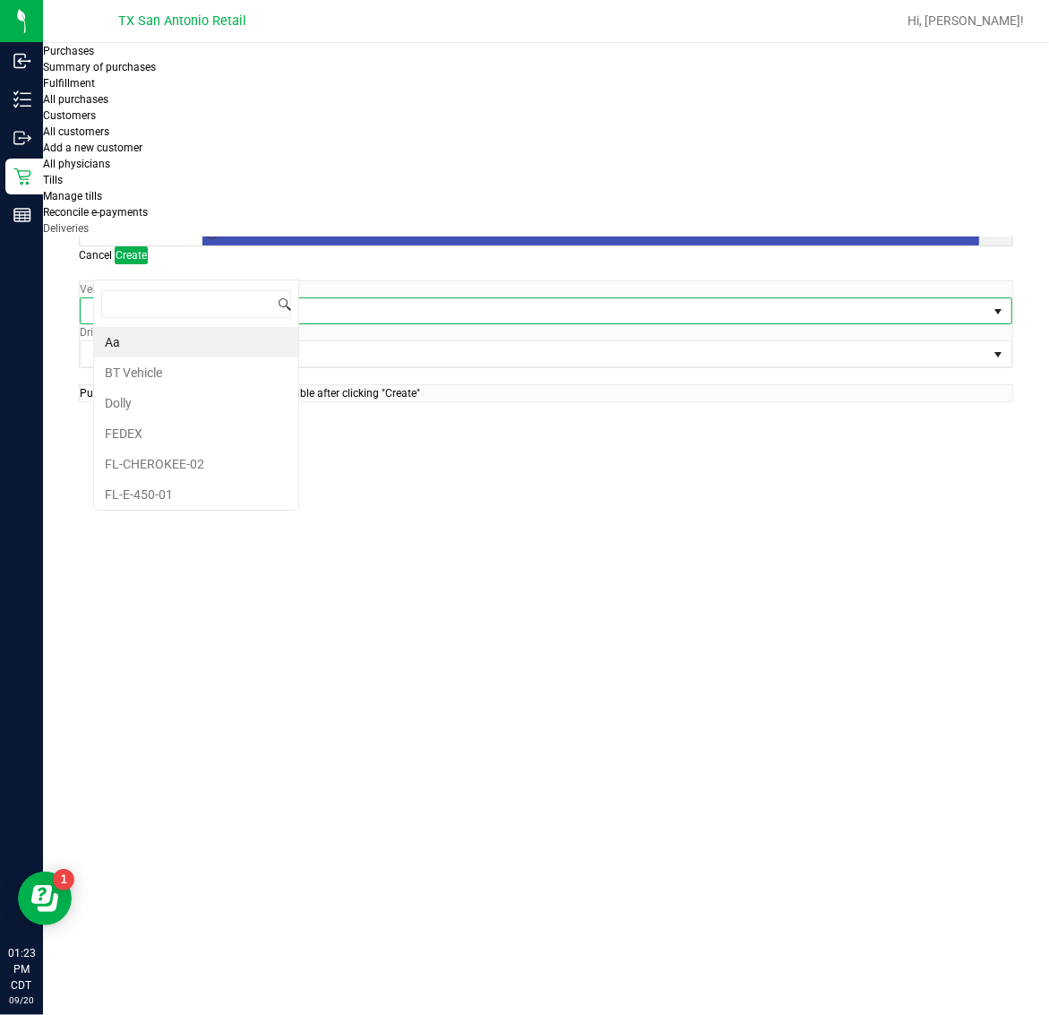
scroll to position [28, 206]
type input "03"
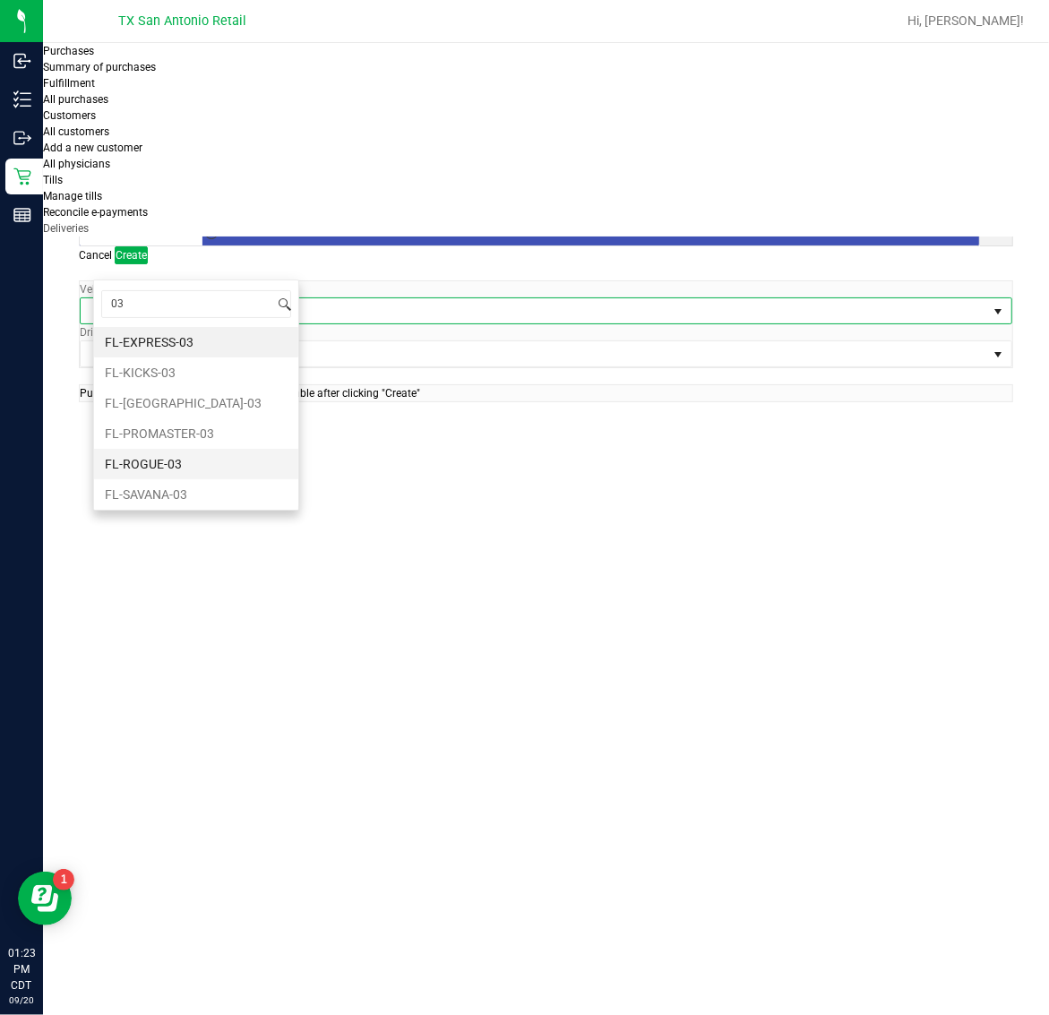
scroll to position [37, 0]
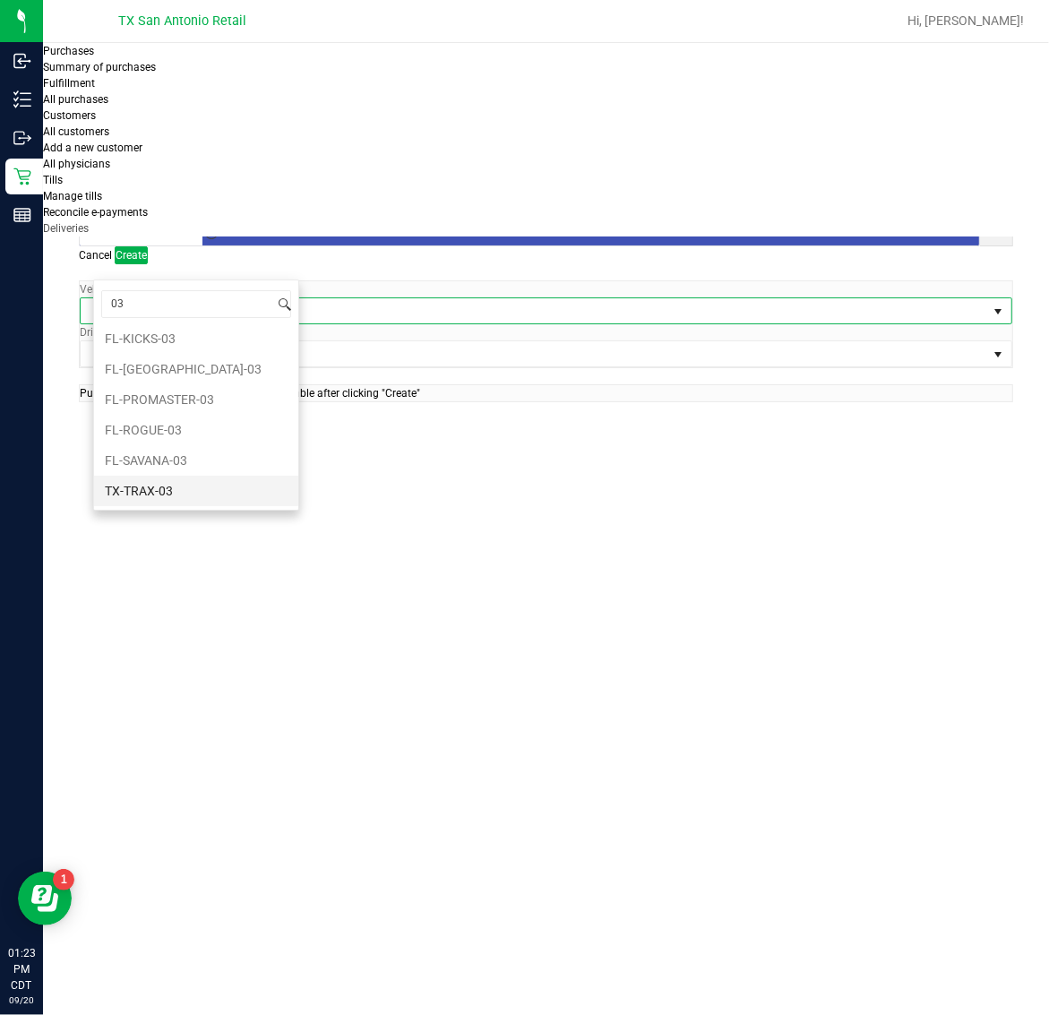
click at [234, 481] on li "TX-TRAX-03" at bounding box center [196, 491] width 204 height 30
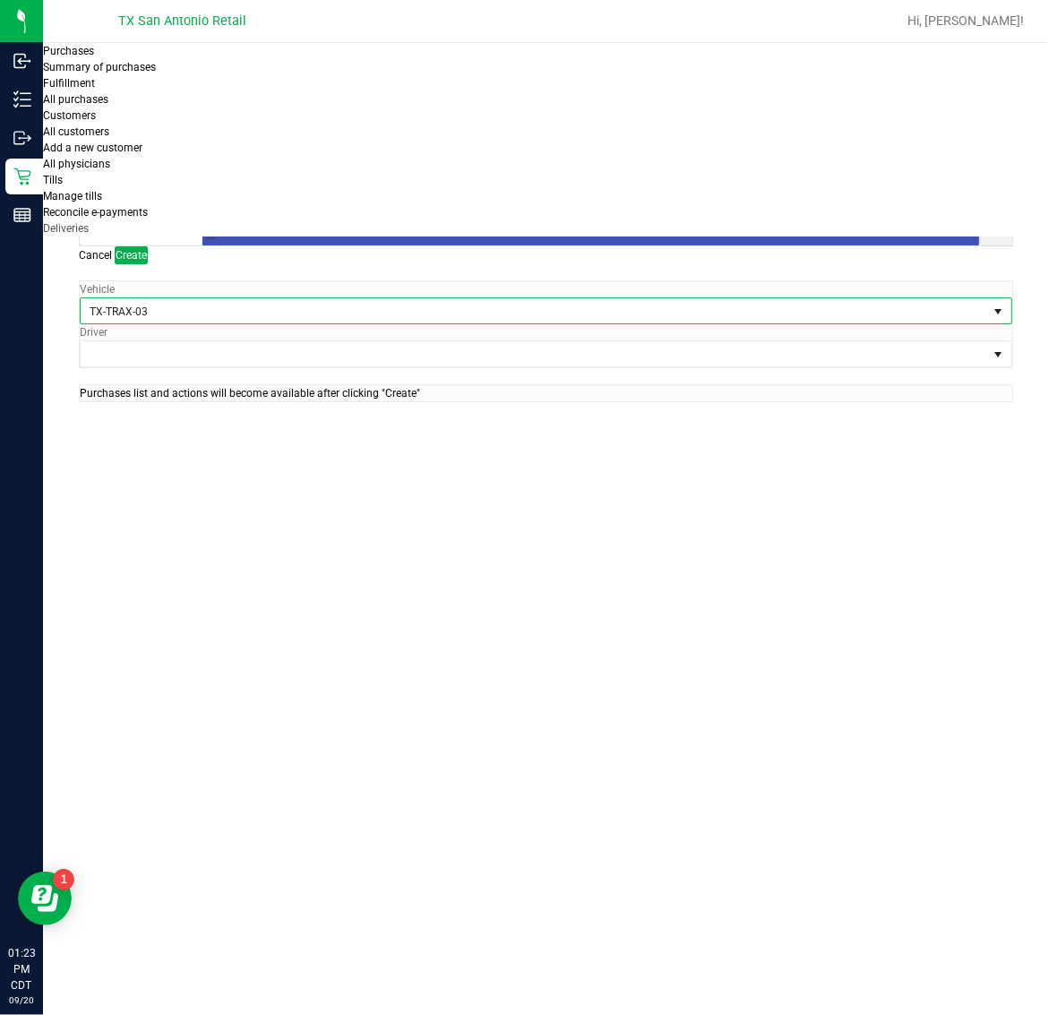
click at [423, 324] on div "Driver" at bounding box center [546, 345] width 932 height 43
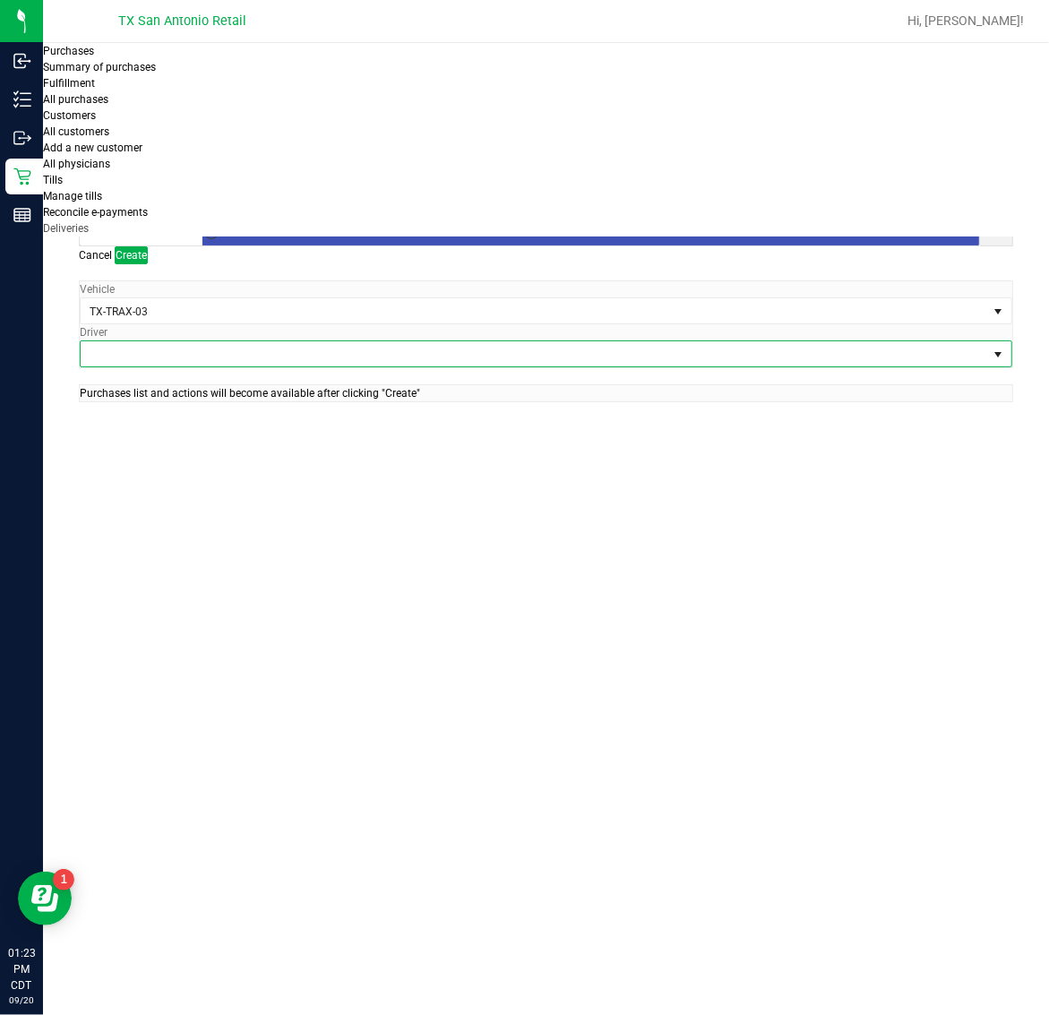
click at [423, 341] on span at bounding box center [535, 353] width 908 height 25
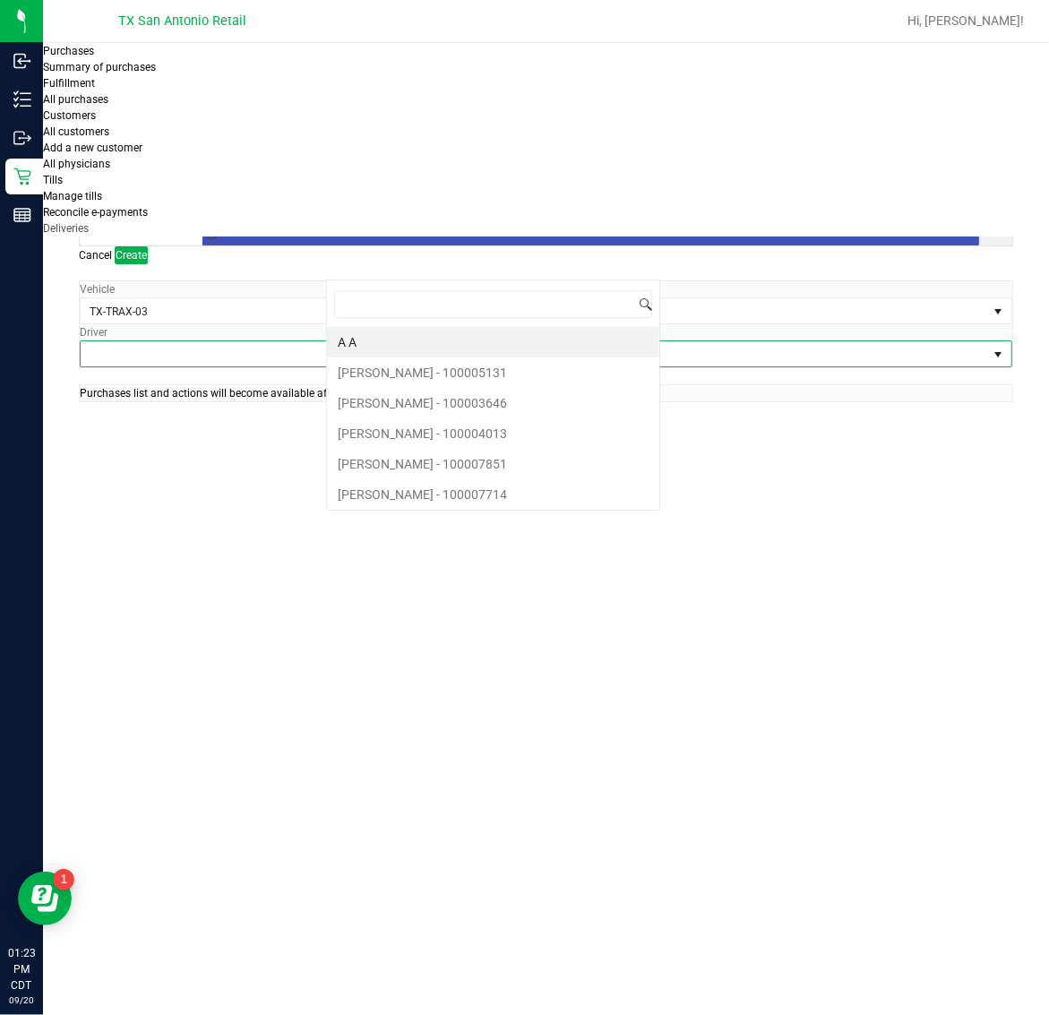
scroll to position [28, 206]
type input "jade"
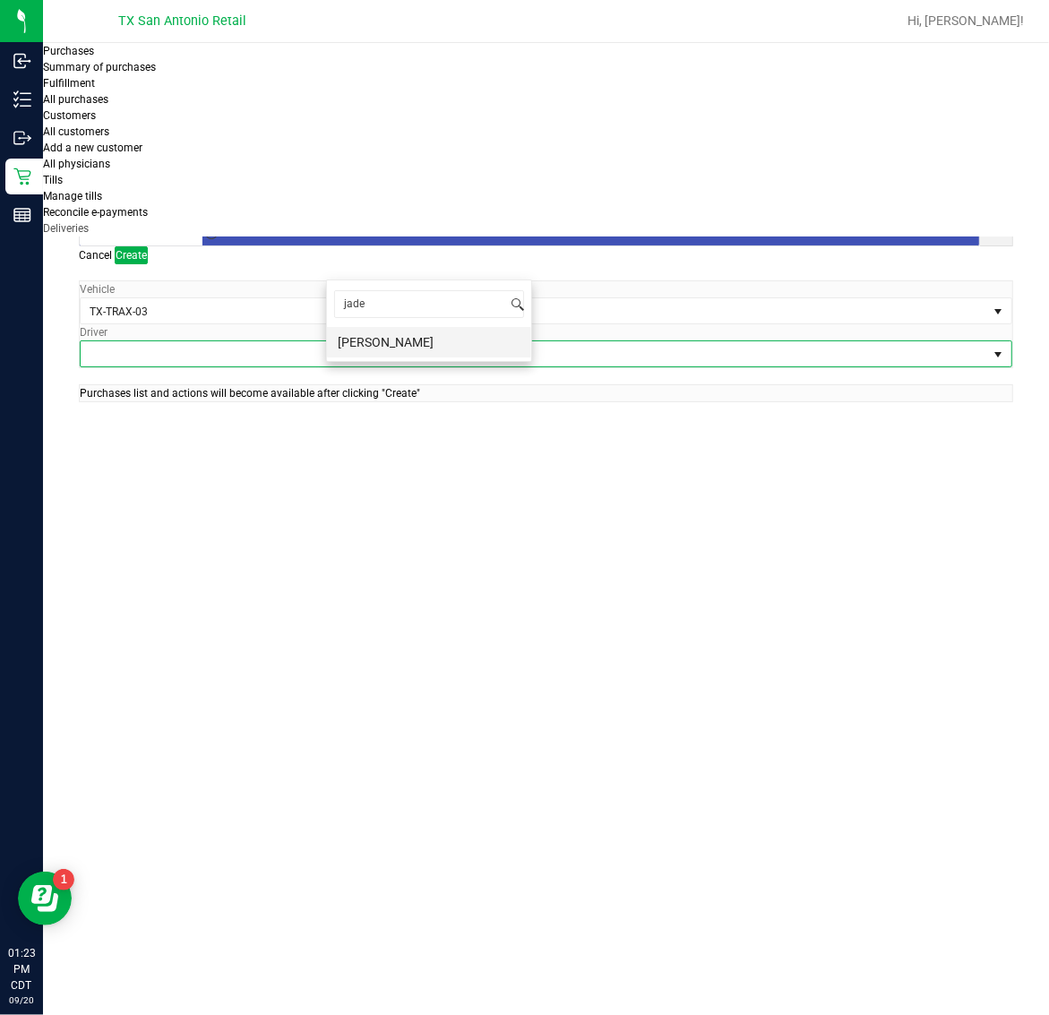
click at [417, 334] on li "[PERSON_NAME]" at bounding box center [429, 342] width 204 height 30
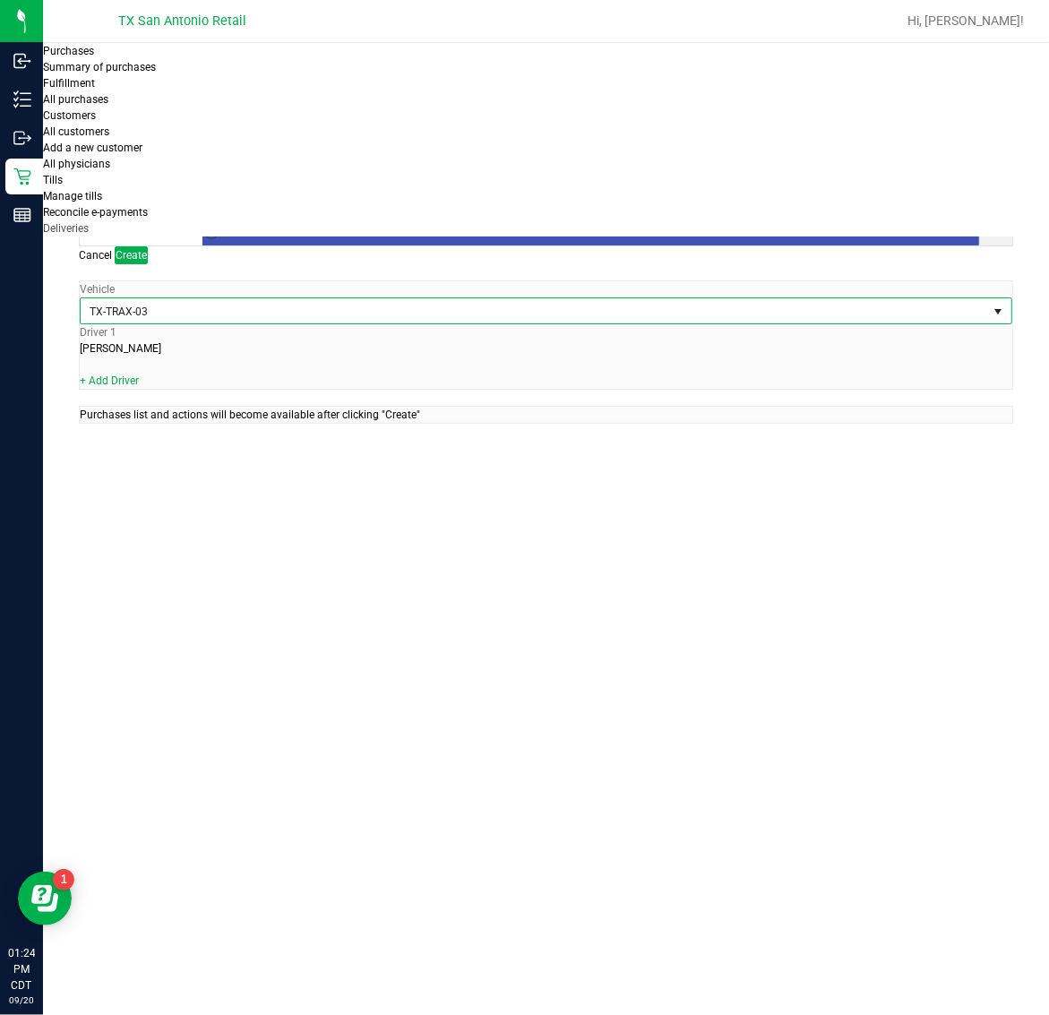
click at [181, 298] on span "TX-TRAX-03" at bounding box center [535, 310] width 908 height 25
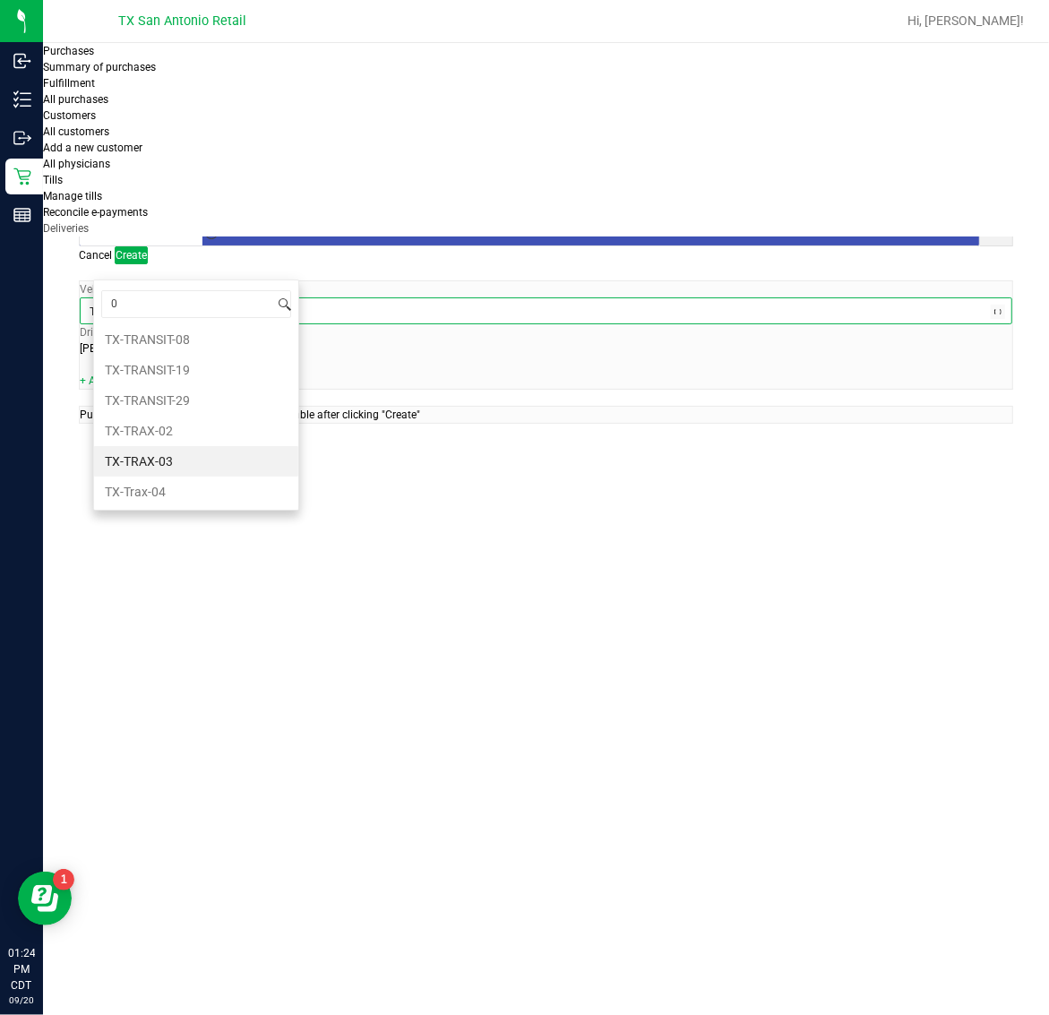
type input "04"
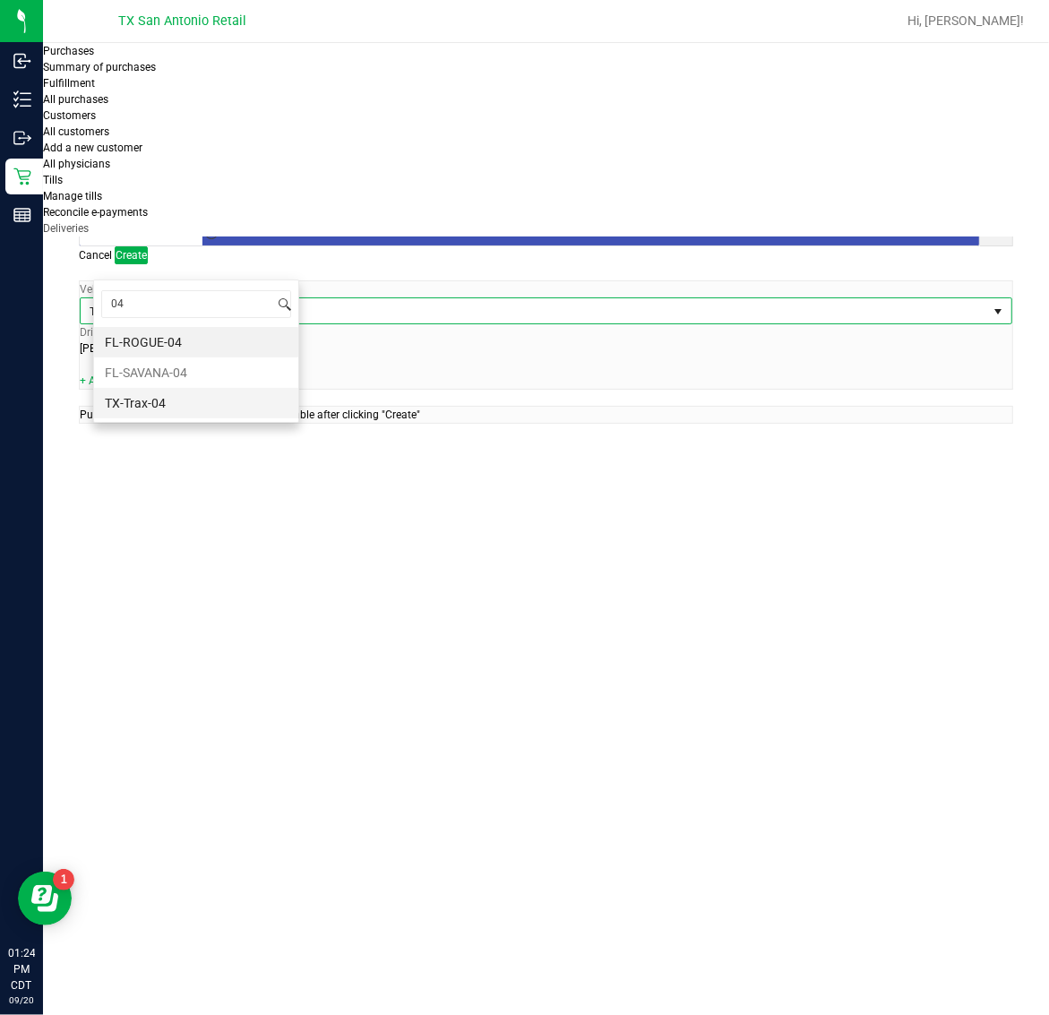
click at [198, 415] on li "TX-Trax-04" at bounding box center [196, 403] width 204 height 30
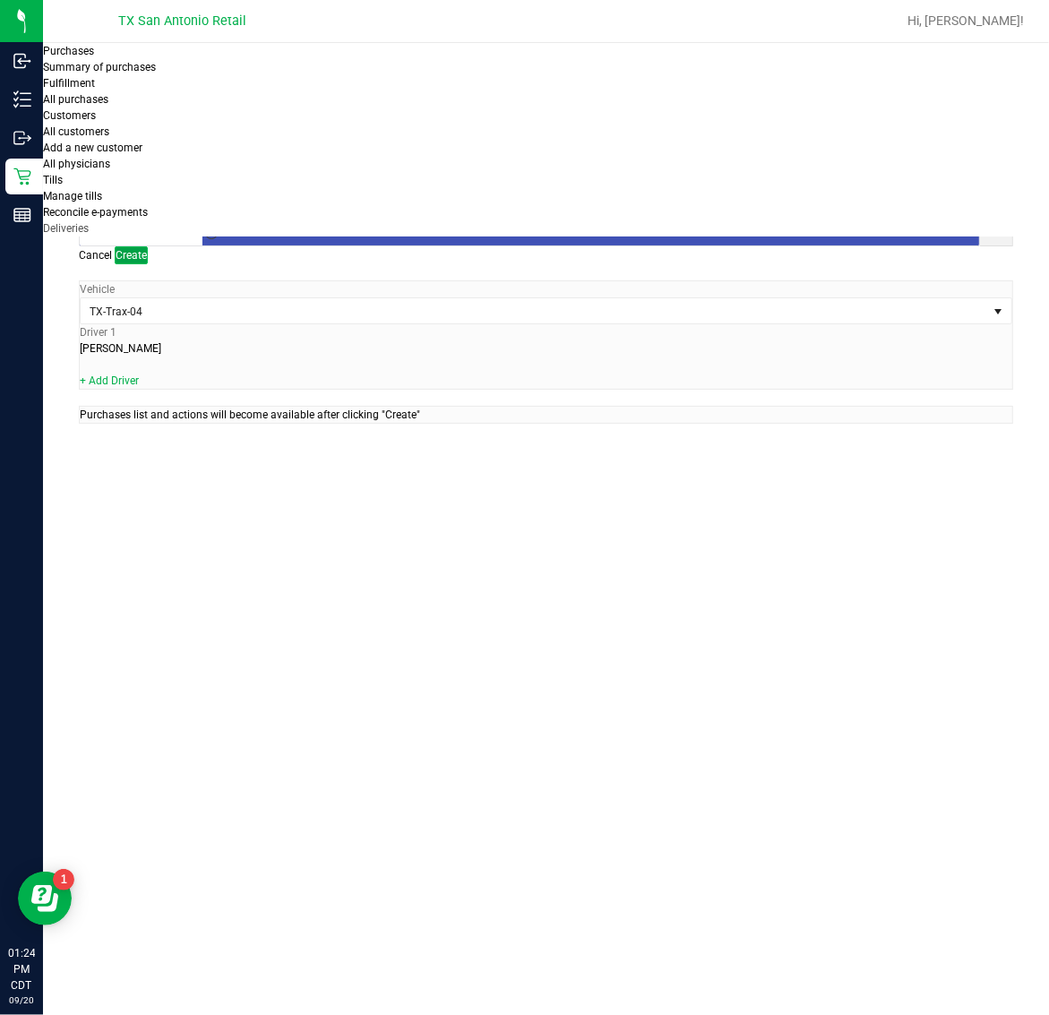
click at [147, 249] on span "Create" at bounding box center [131, 255] width 31 height 13
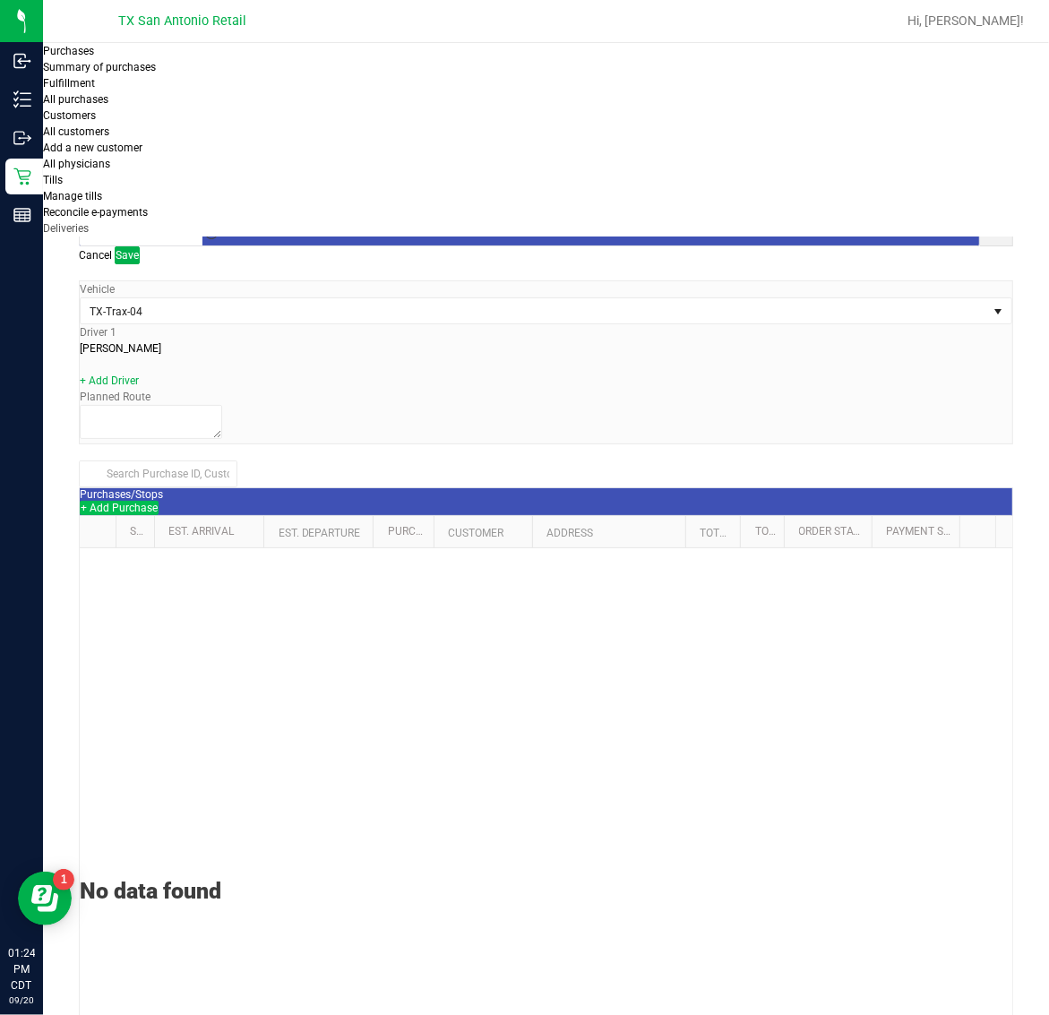
click at [159, 501] on button "+ Add Purchase" at bounding box center [119, 508] width 79 height 14
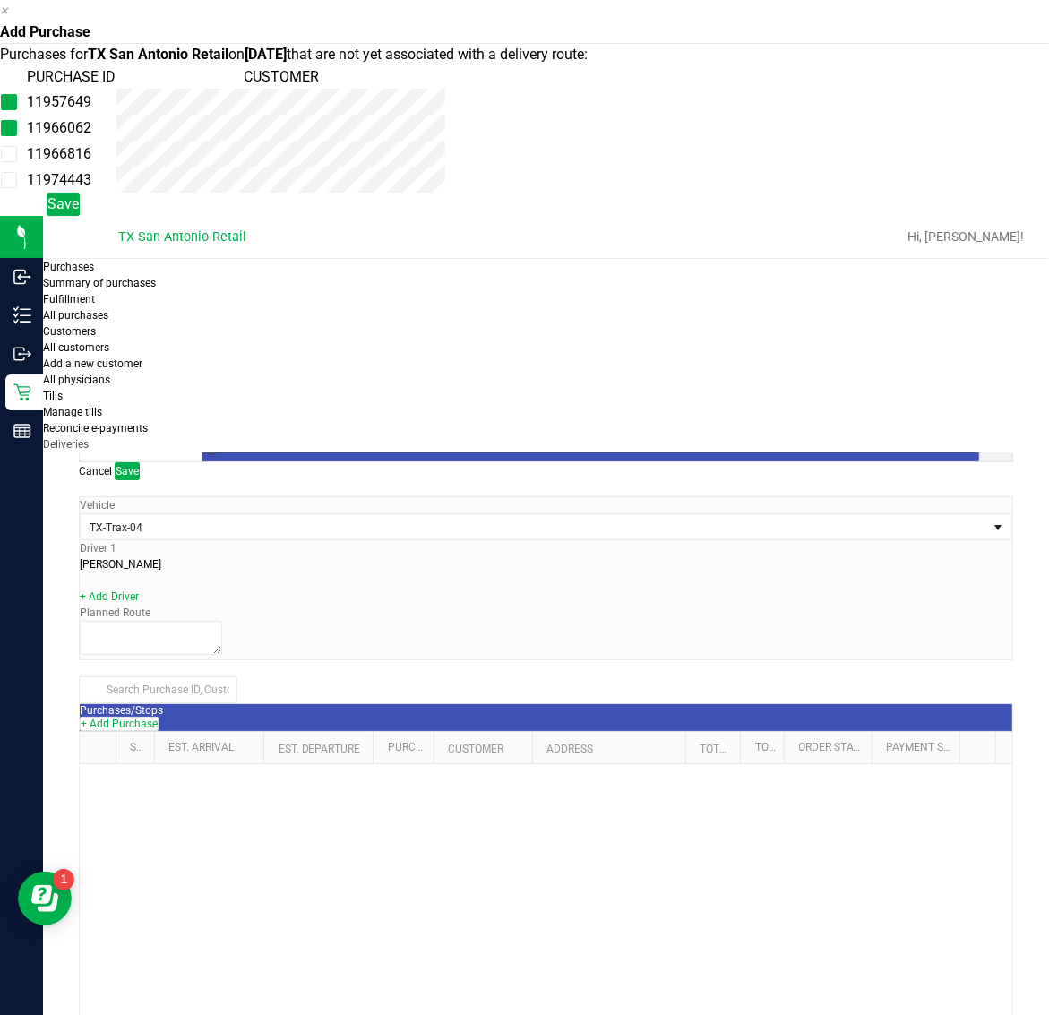
click at [116, 167] on td "11966816" at bounding box center [71, 154] width 90 height 26
drag, startPoint x: 571, startPoint y: 279, endPoint x: 571, endPoint y: 315, distance: 35.8
click at [116, 193] on td "11974443" at bounding box center [71, 180] width 90 height 26
click at [80, 216] on button "Save" at bounding box center [63, 204] width 33 height 23
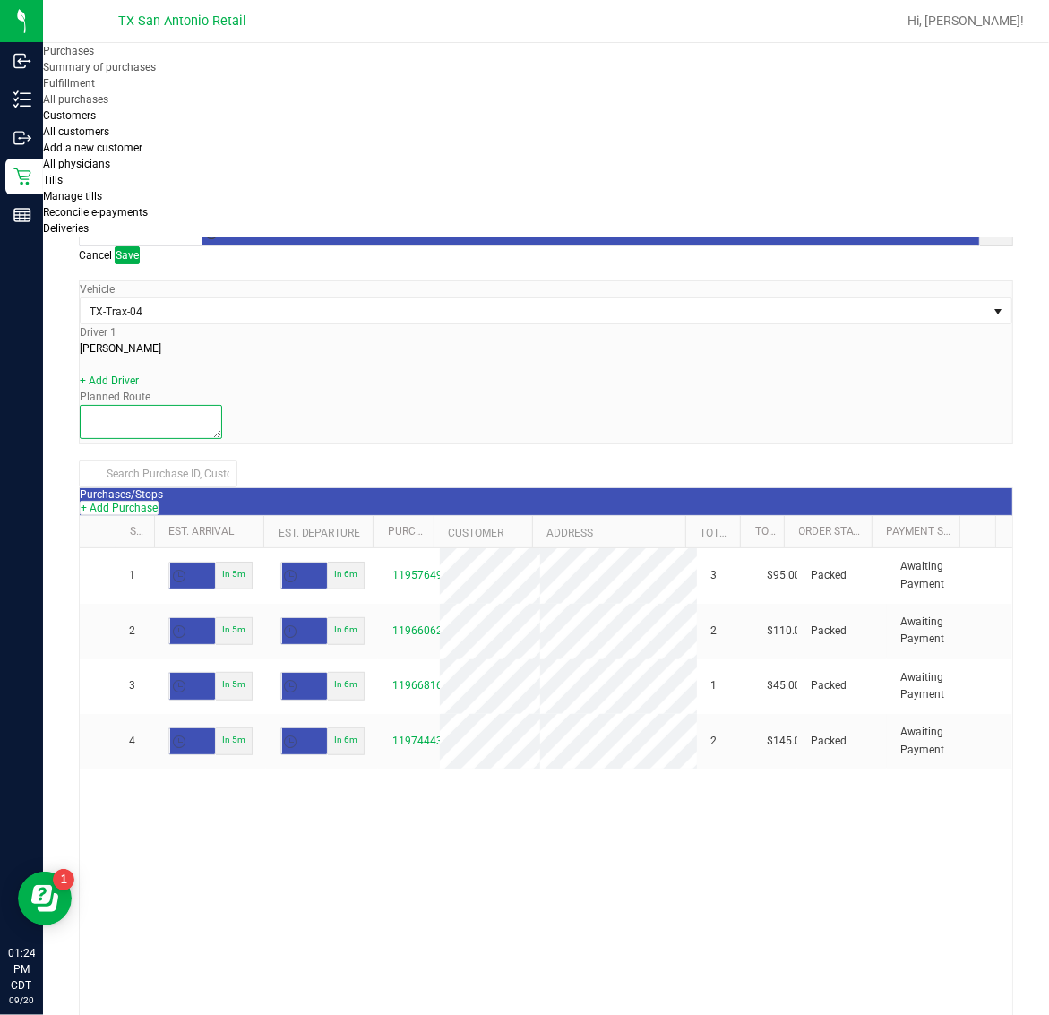
click at [222, 405] on textarea at bounding box center [151, 422] width 142 height 34
type textarea "San Antonio Retail"
click at [139, 249] on span "Save" at bounding box center [127, 255] width 23 height 13
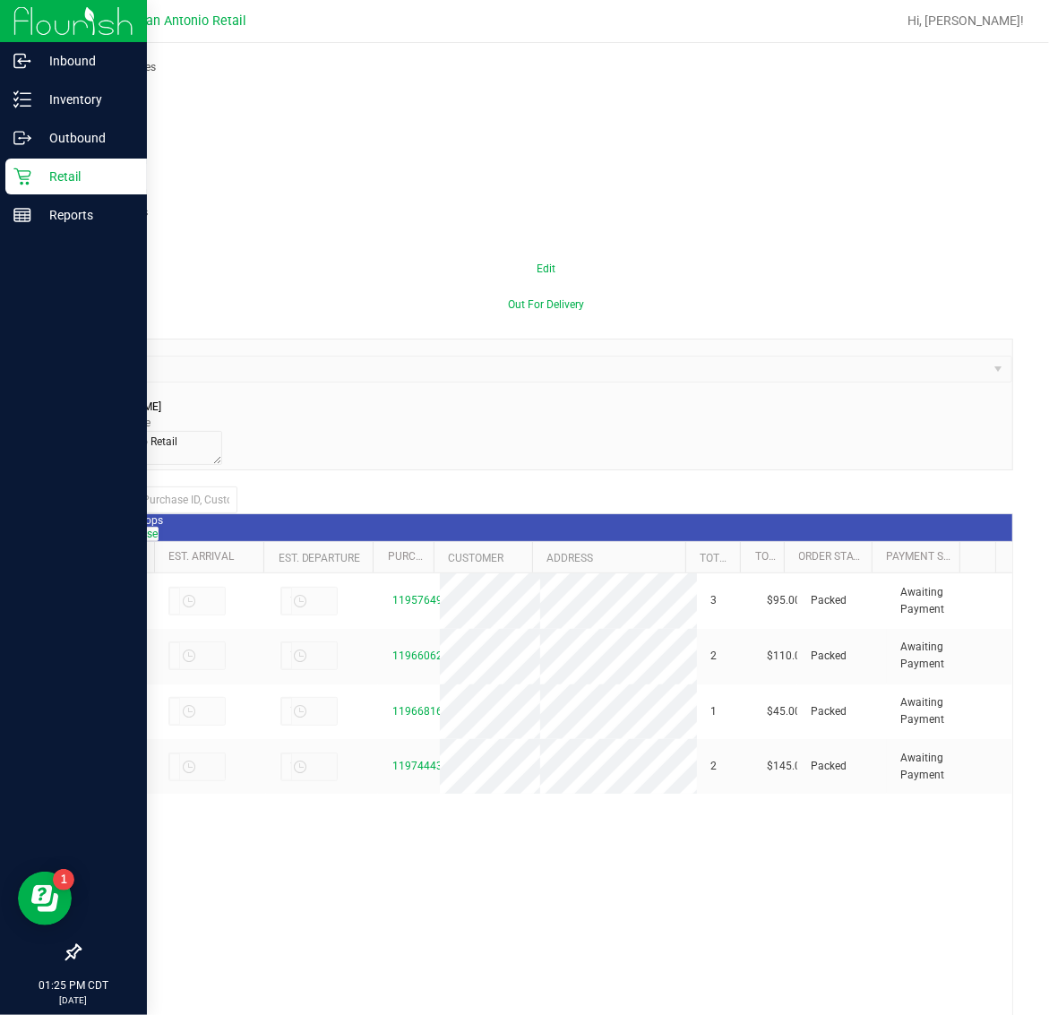
click at [33, 175] on p "Retail" at bounding box center [84, 176] width 107 height 21
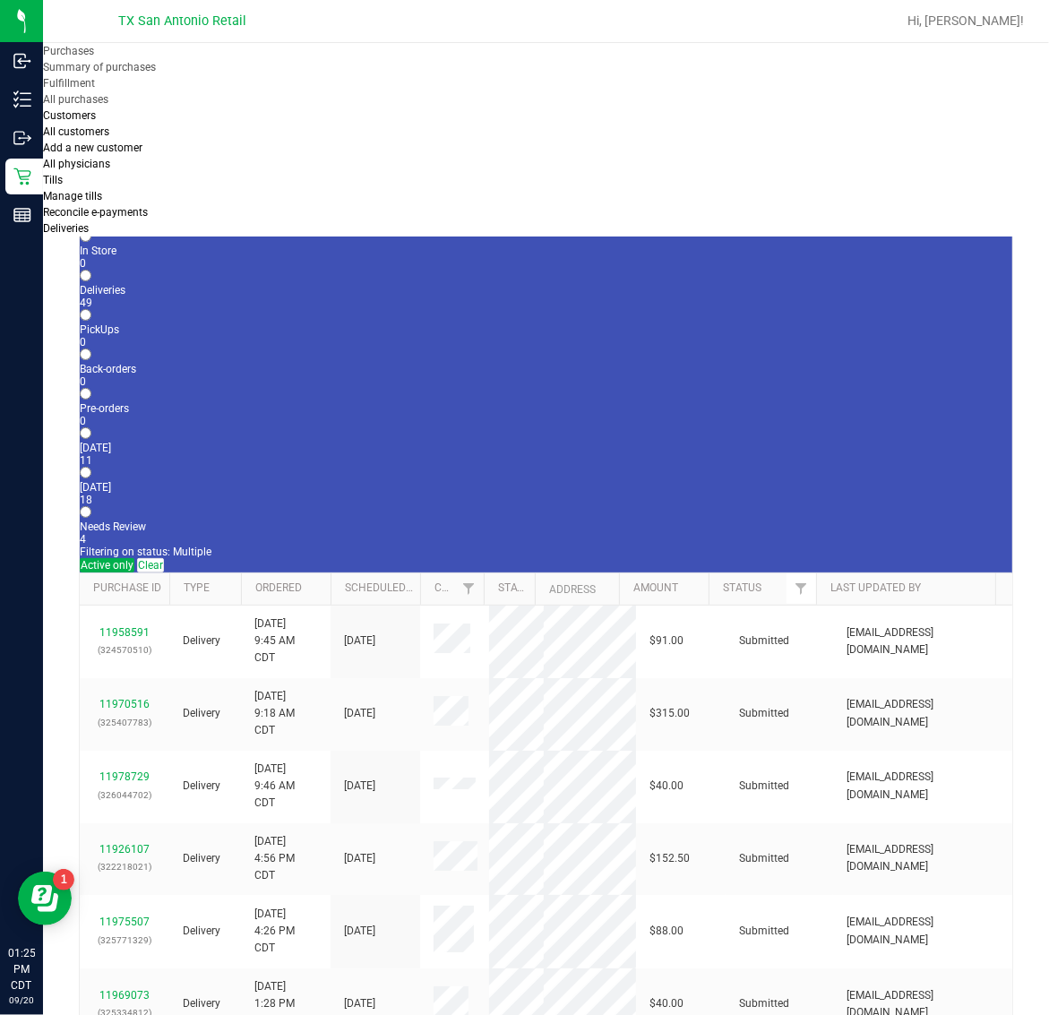
click at [94, 57] on span "Purchases" at bounding box center [68, 51] width 51 height 13
click at [163, 91] on li "Fulfillment" at bounding box center [156, 83] width 227 height 16
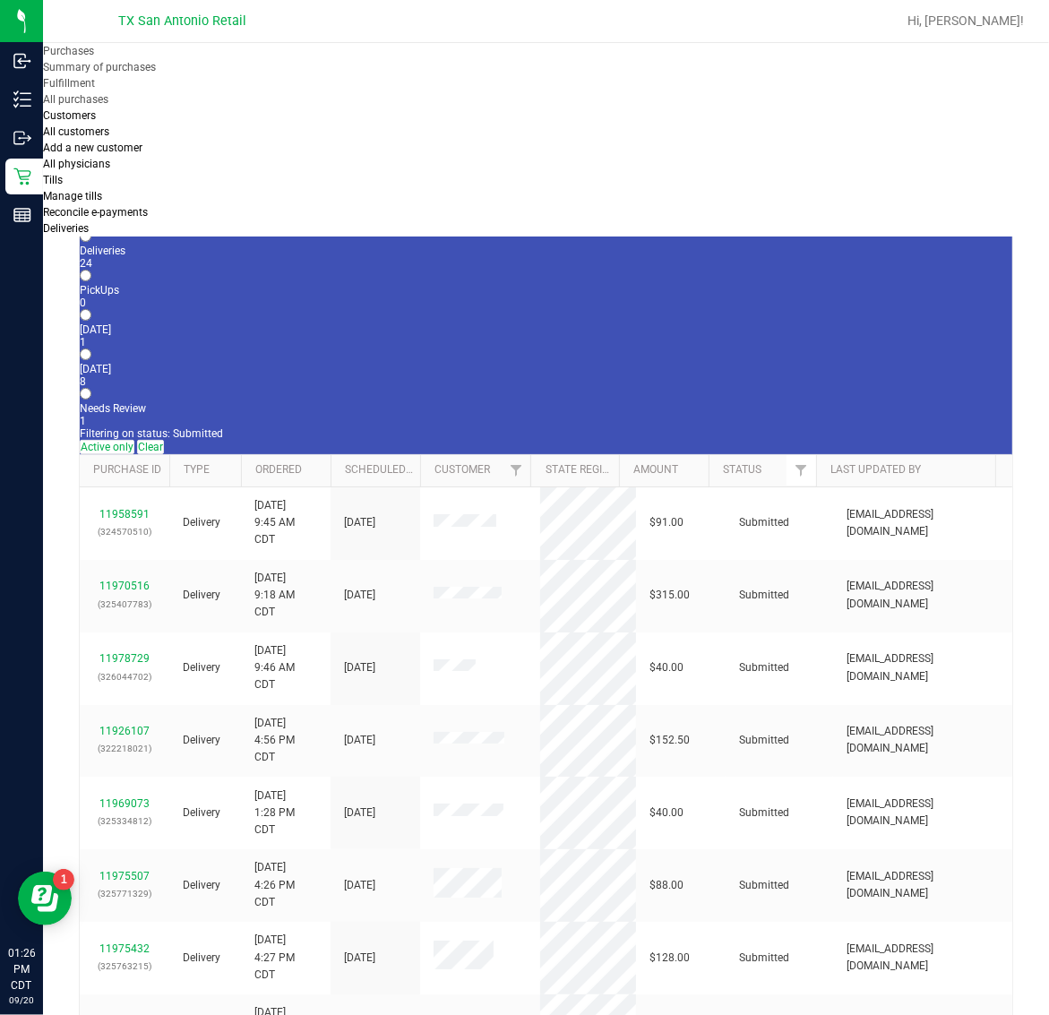
click at [440, 375] on div "8" at bounding box center [546, 381] width 932 height 13
click at [91, 348] on input "Tomorrow 8" at bounding box center [86, 354] width 12 height 12
click at [122, 870] on link "11978783" at bounding box center [124, 876] width 50 height 13
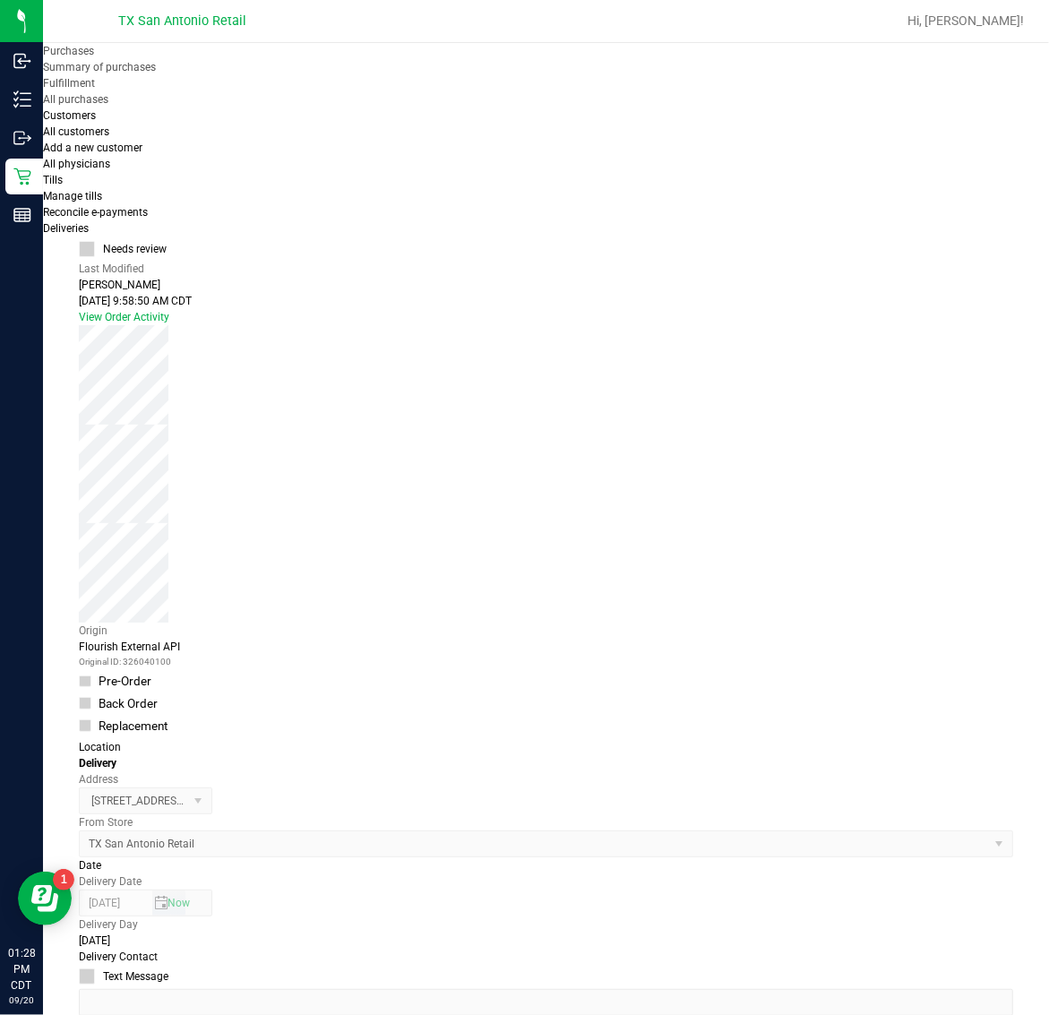
scroll to position [224, 0]
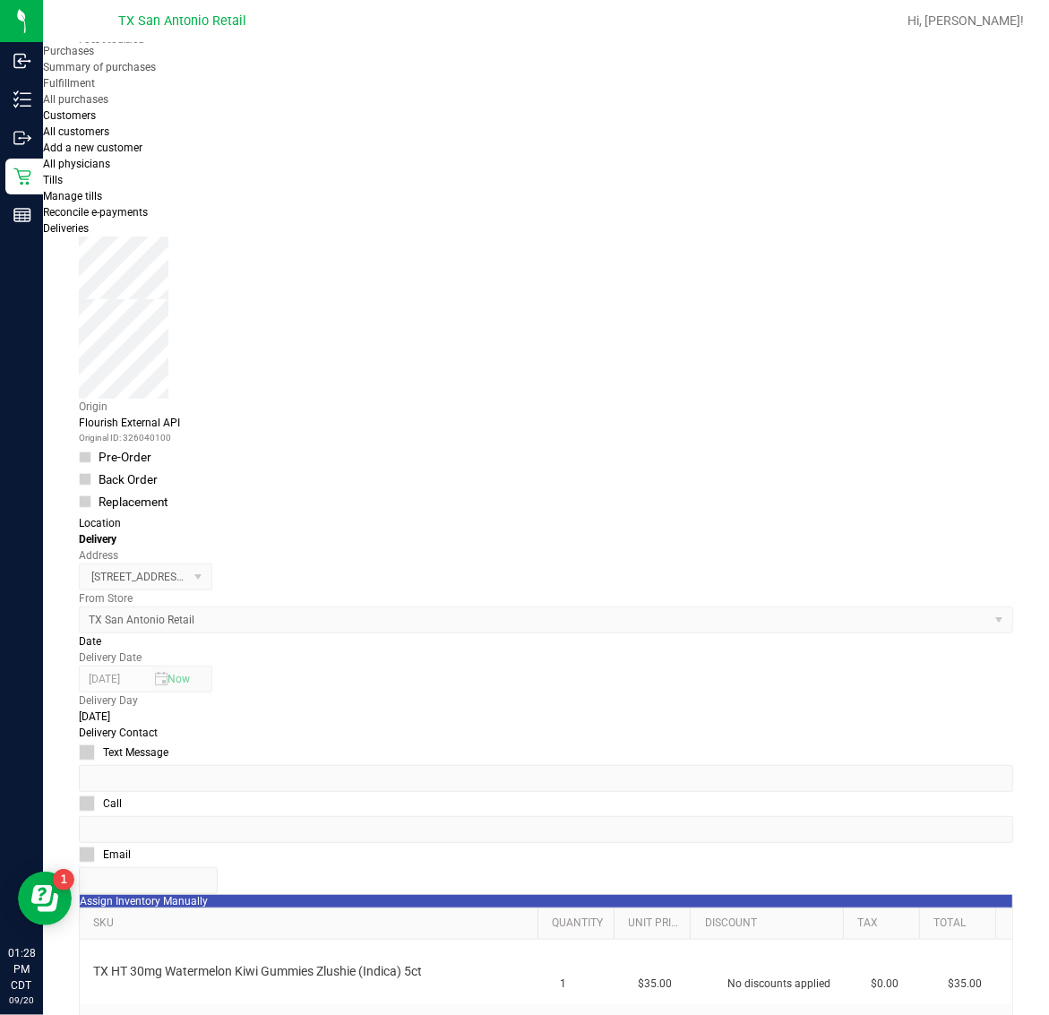
click at [8, 1014] on icon "button" at bounding box center [4, 1025] width 8 height 17
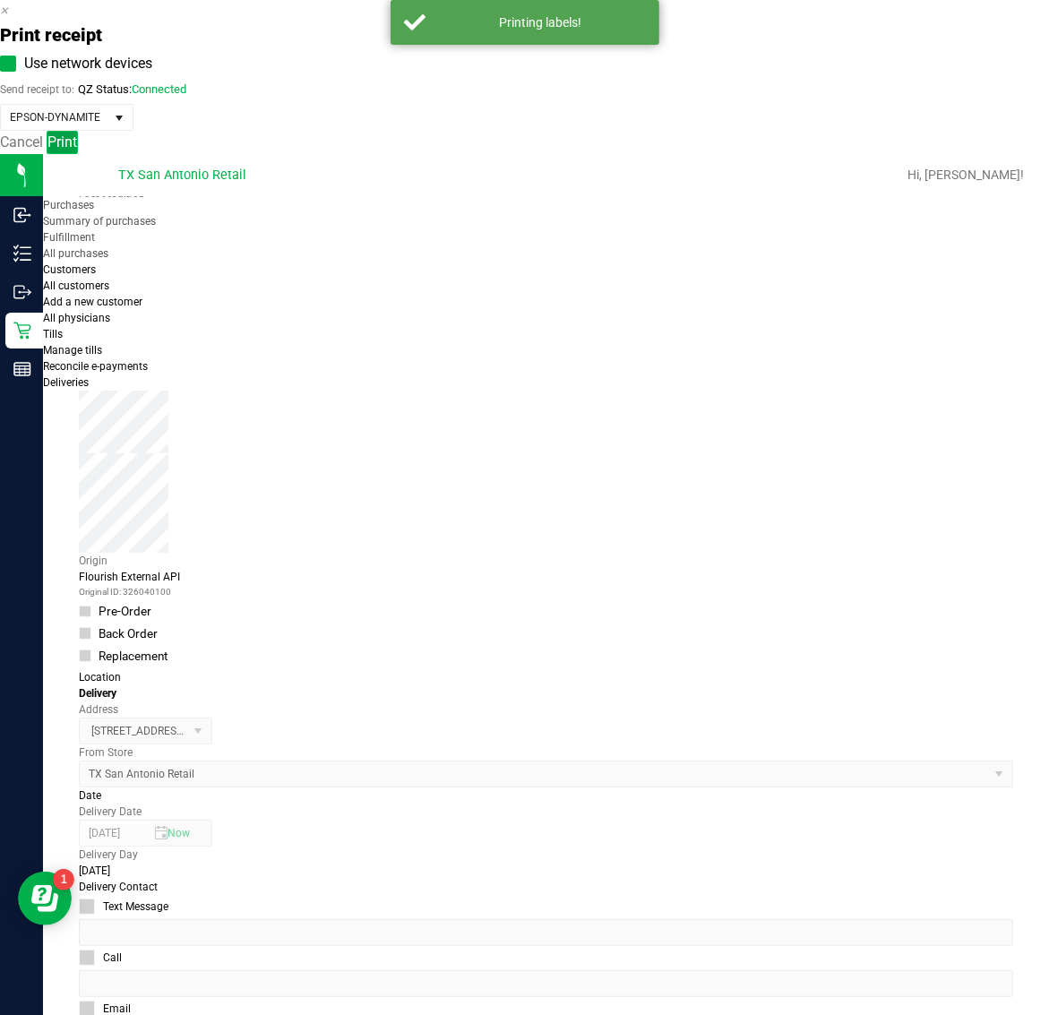
click at [77, 150] on span "Print" at bounding box center [62, 141] width 30 height 17
click at [8, 19] on icon "button" at bounding box center [4, 10] width 8 height 17
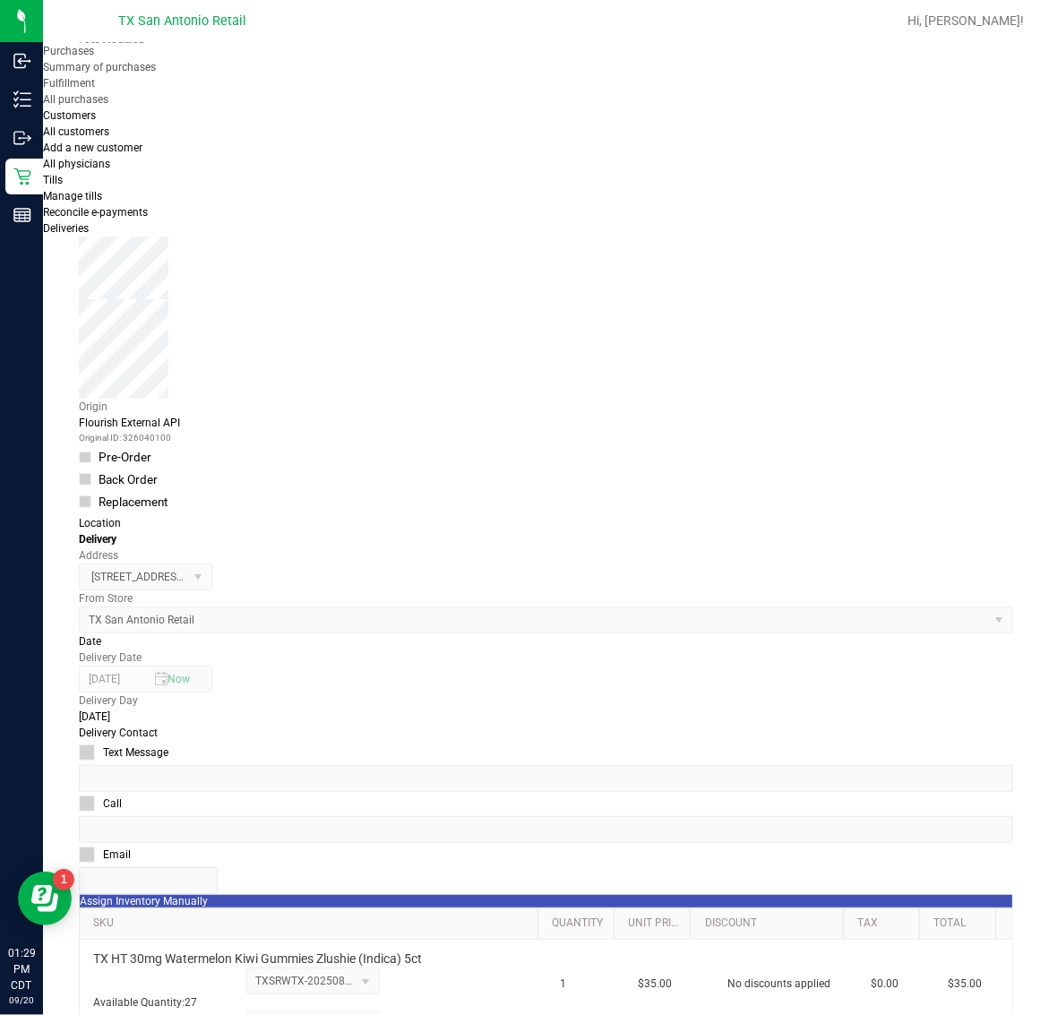
scroll to position [857, 0]
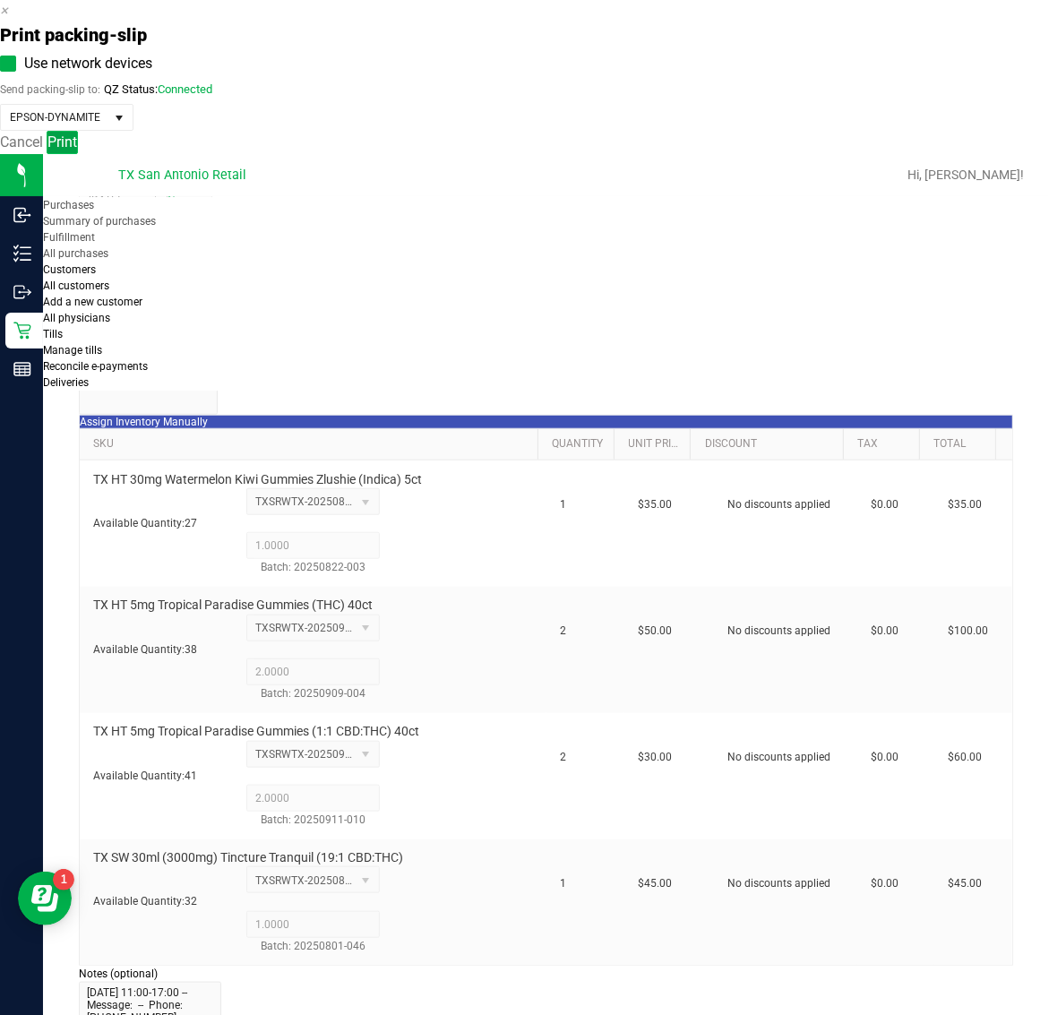
click at [77, 150] on span "Print" at bounding box center [62, 141] width 30 height 17
click at [8, 19] on icon "button" at bounding box center [4, 10] width 8 height 17
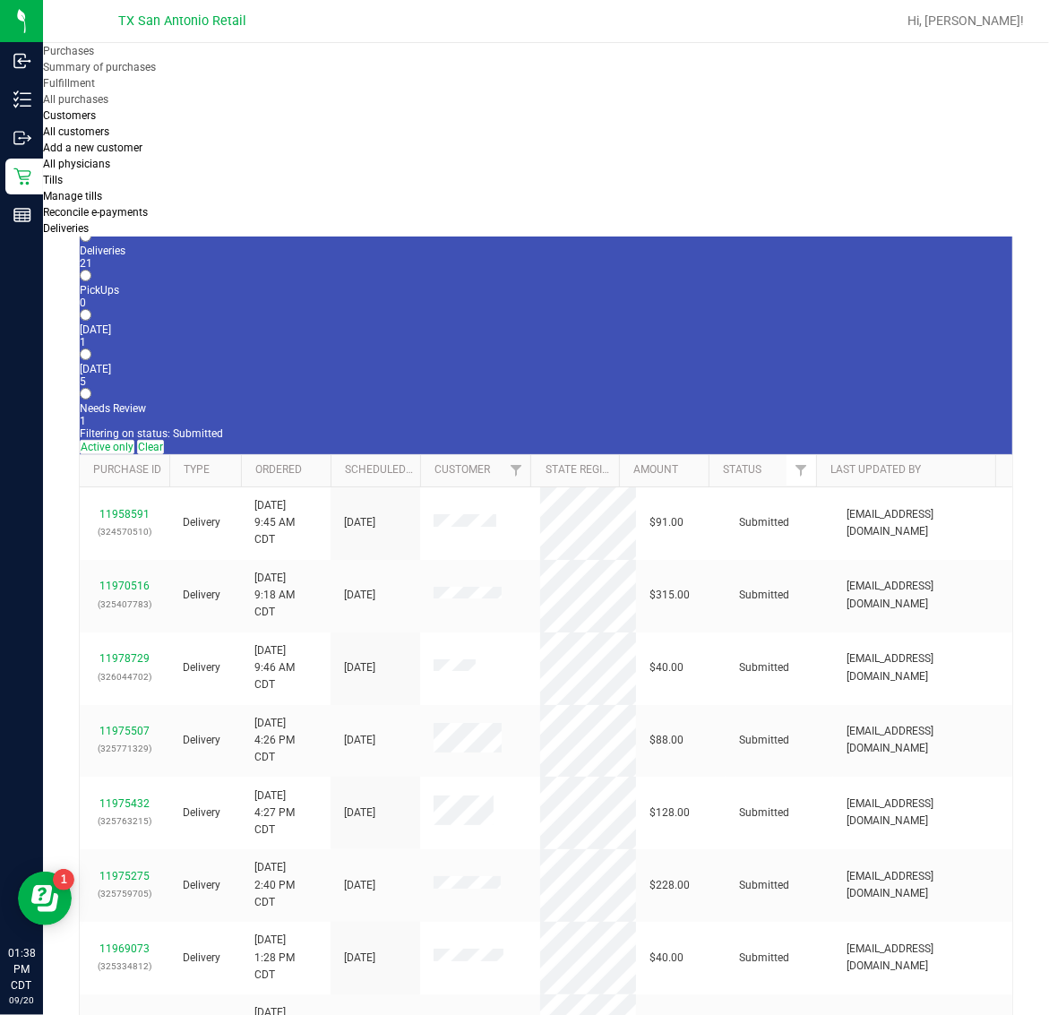
click at [437, 363] on div "[DATE]" at bounding box center [546, 369] width 932 height 13
click at [91, 348] on input "Tomorrow 5" at bounding box center [86, 354] width 12 height 12
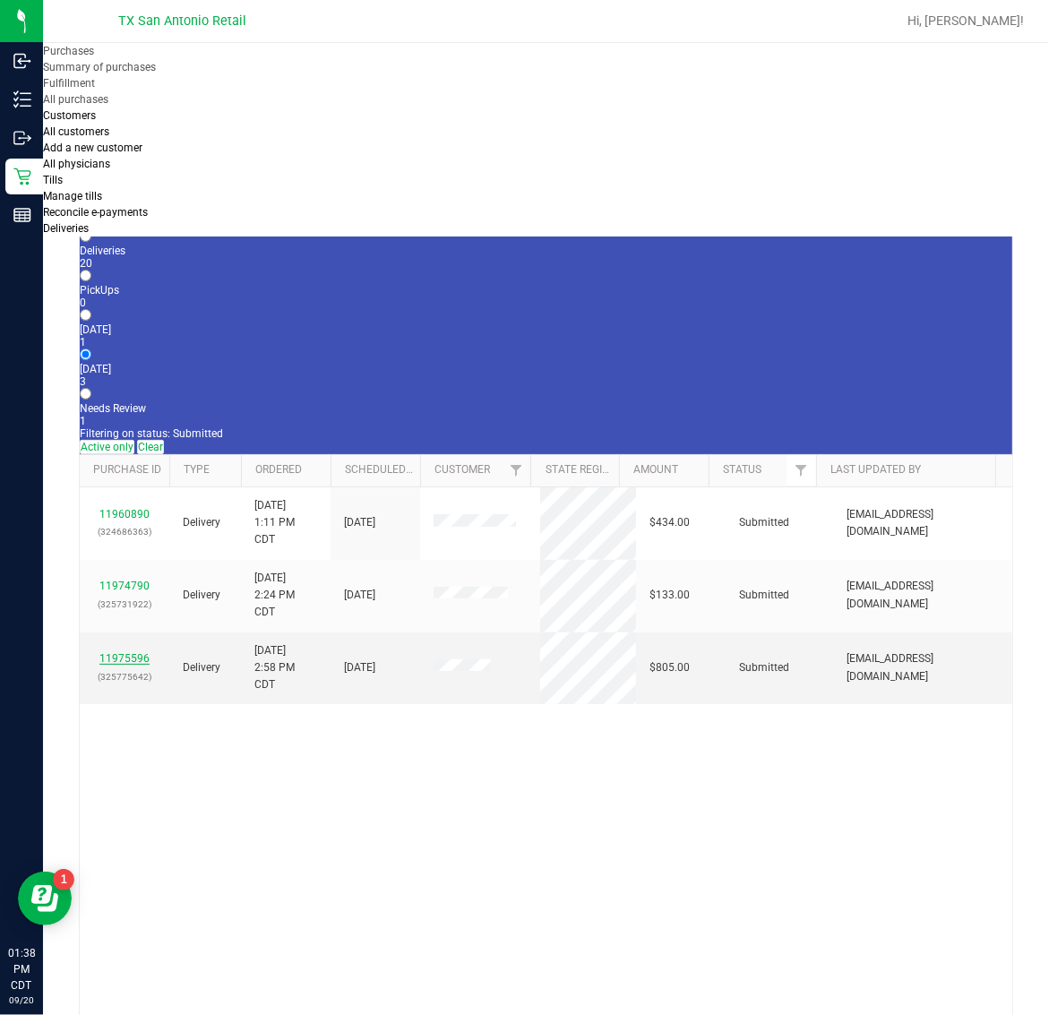
click at [115, 652] on link "11975596" at bounding box center [124, 658] width 50 height 13
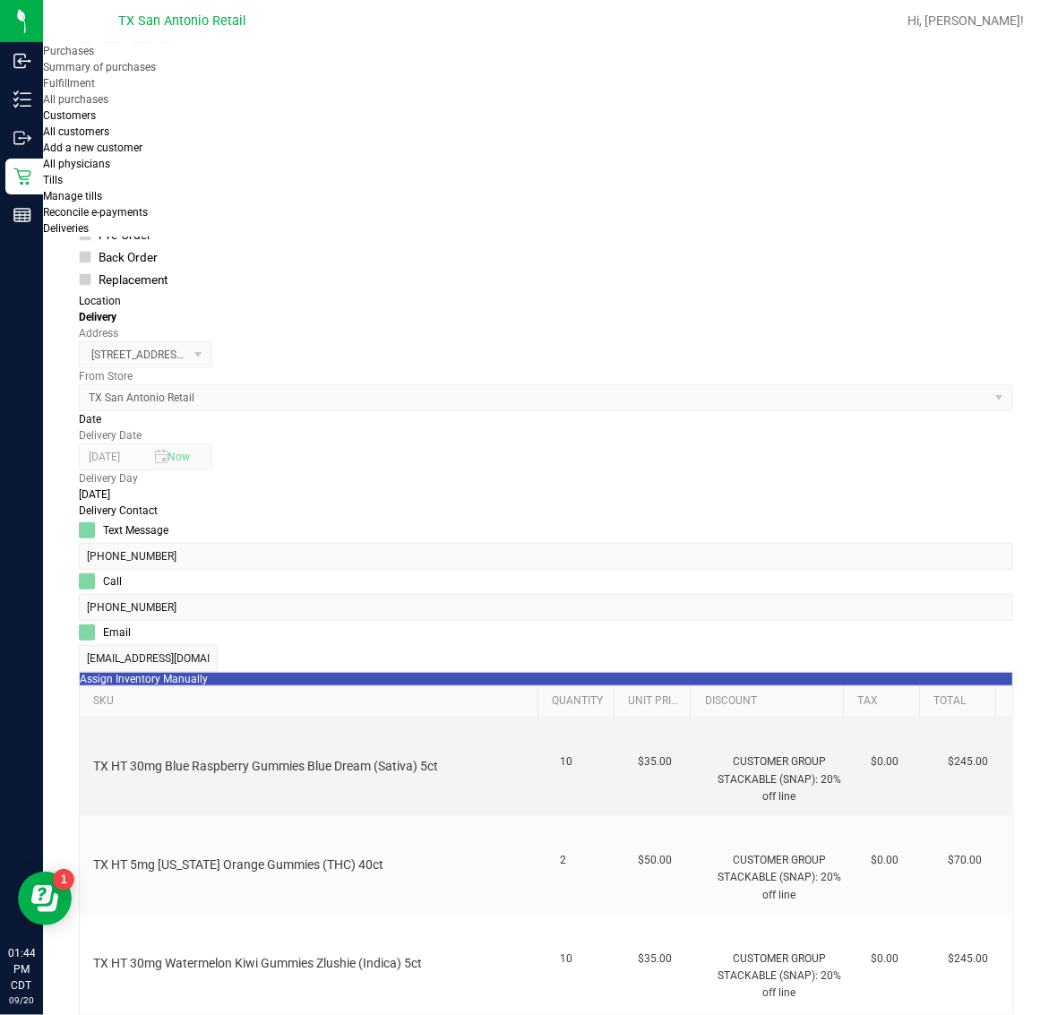
scroll to position [448, 0]
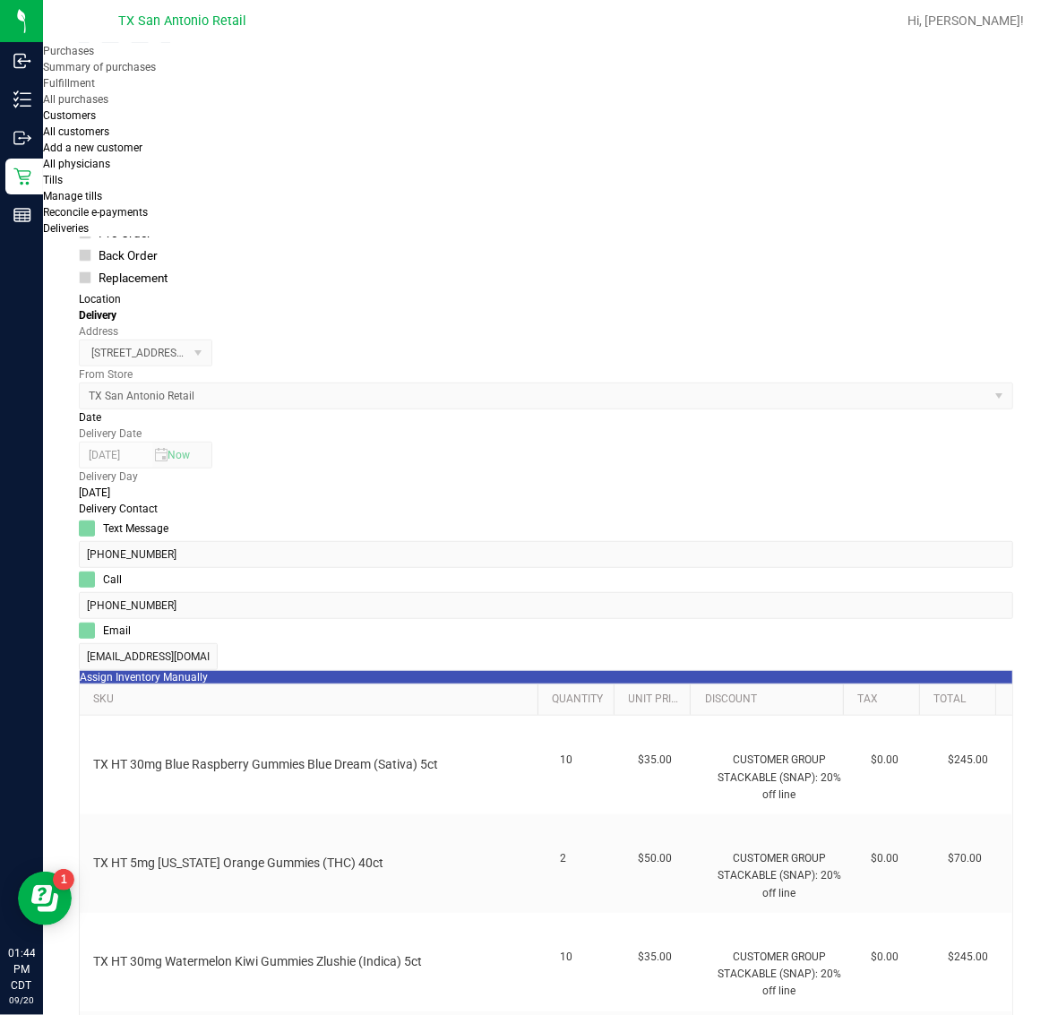
click at [8, 1014] on icon "button" at bounding box center [4, 1025] width 8 height 17
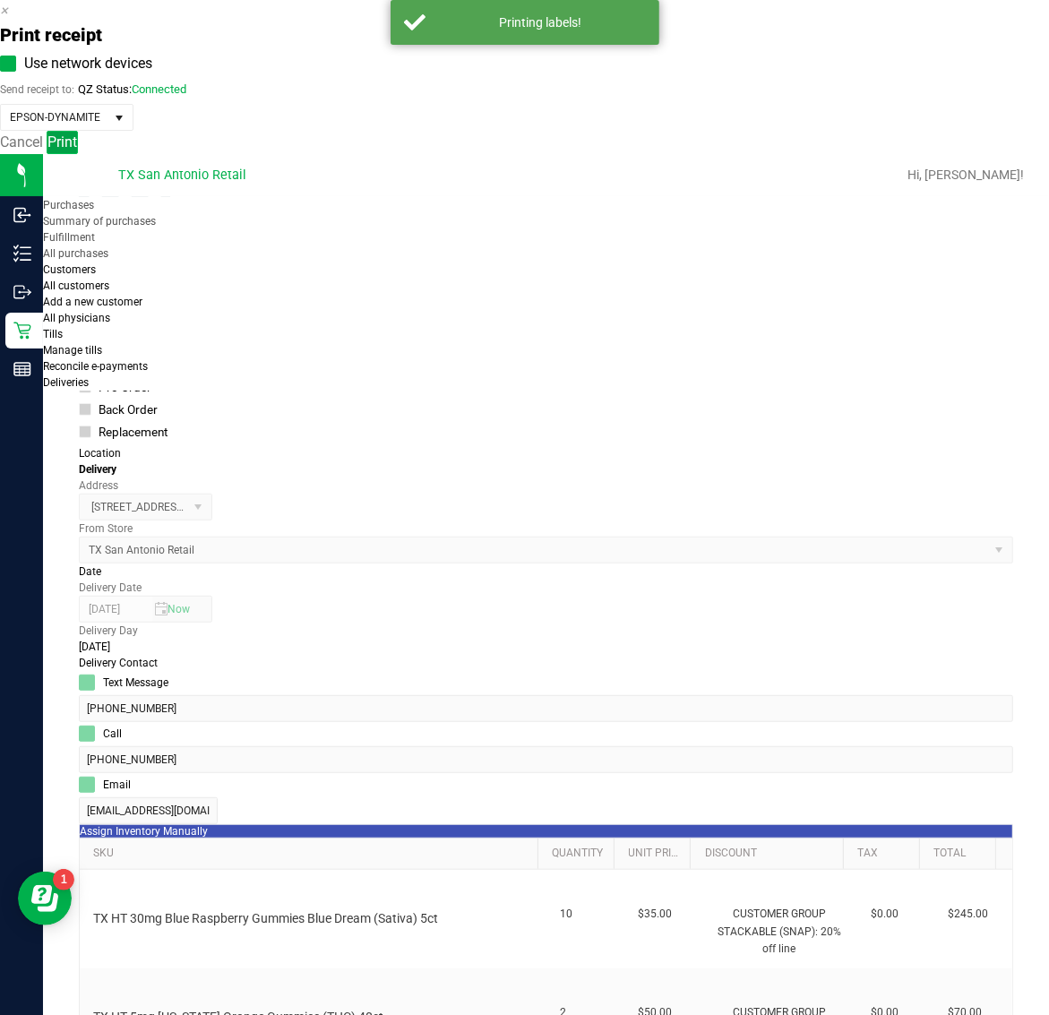
click at [78, 154] on button "Print" at bounding box center [62, 142] width 31 height 23
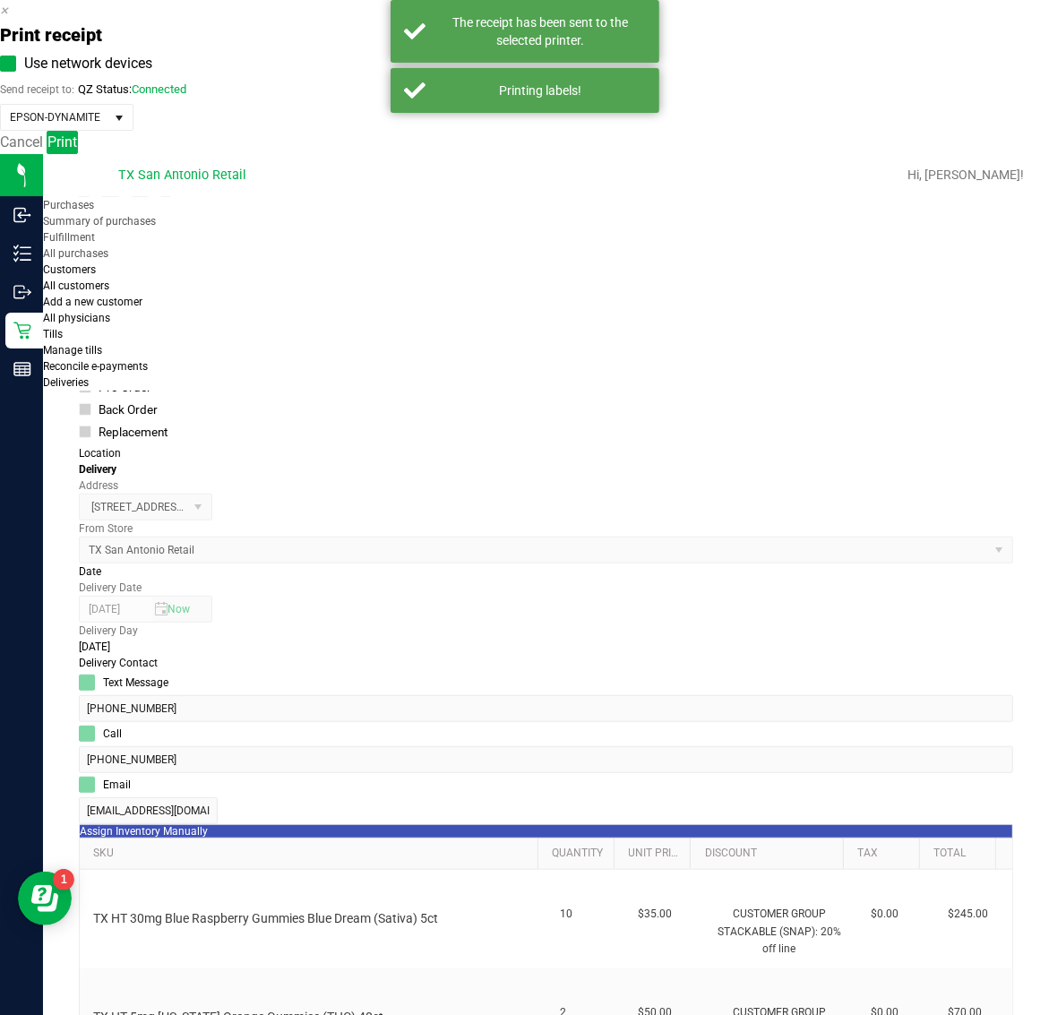
click at [8, 19] on icon "button" at bounding box center [4, 10] width 8 height 17
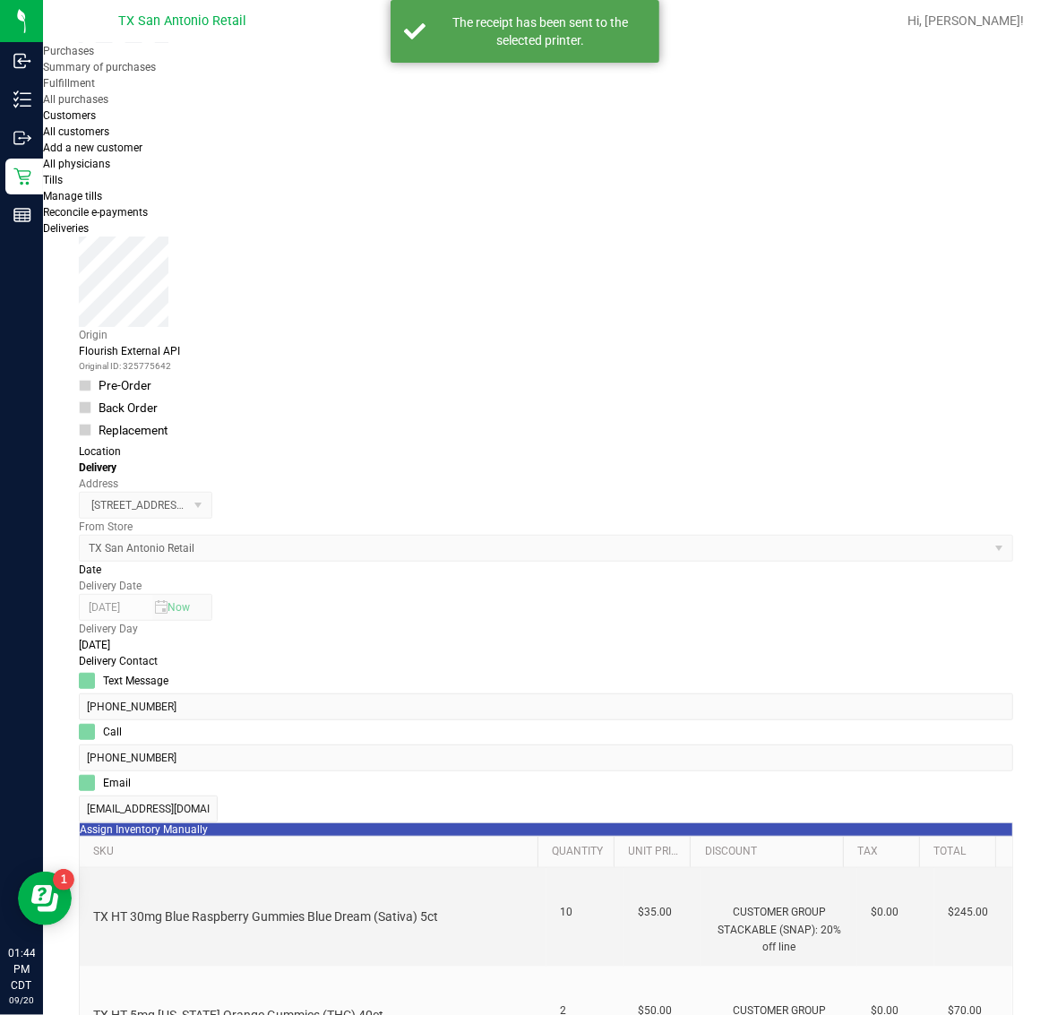
scroll to position [336, 0]
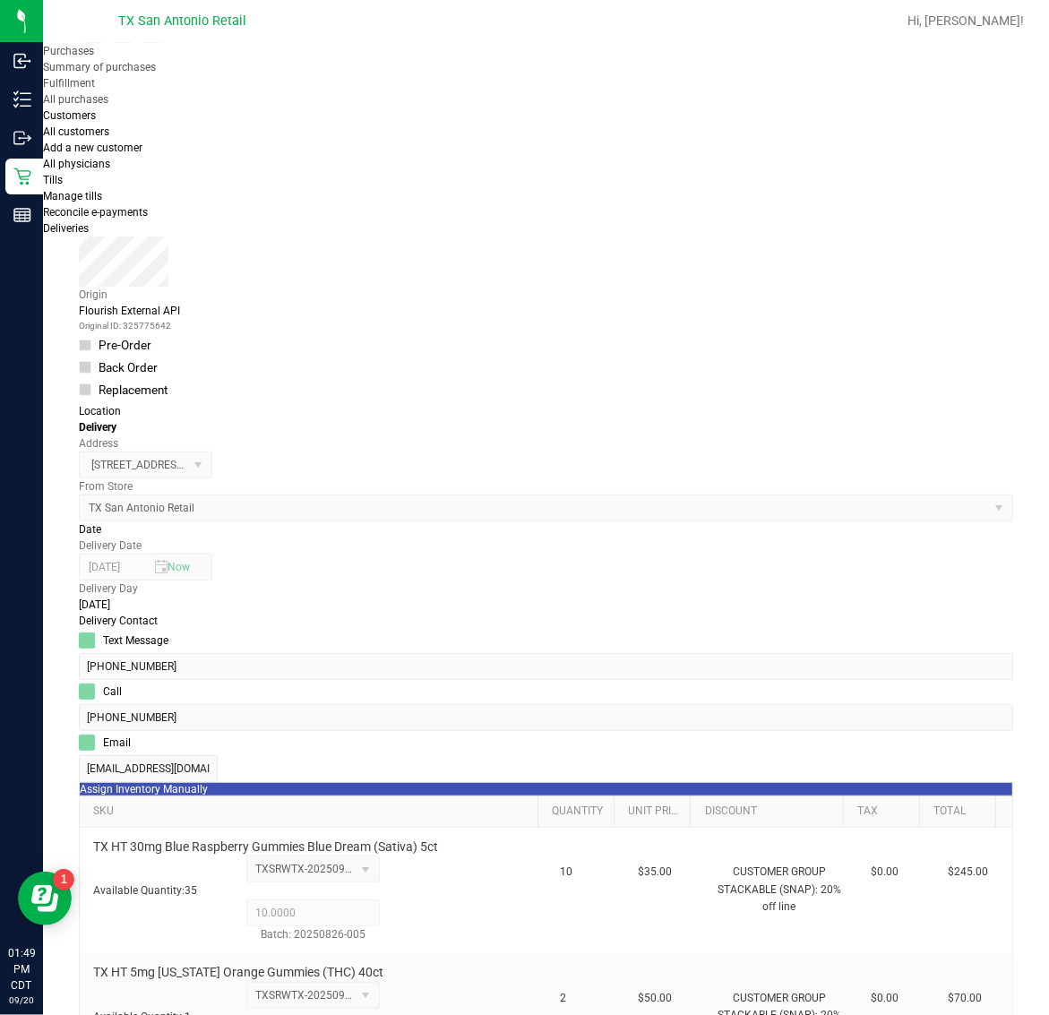
click at [167, 403] on div "Location Delivery Address 740 Ridgeway Drive , Bulverde , TX 78163 Select addre…" at bounding box center [546, 462] width 934 height 118
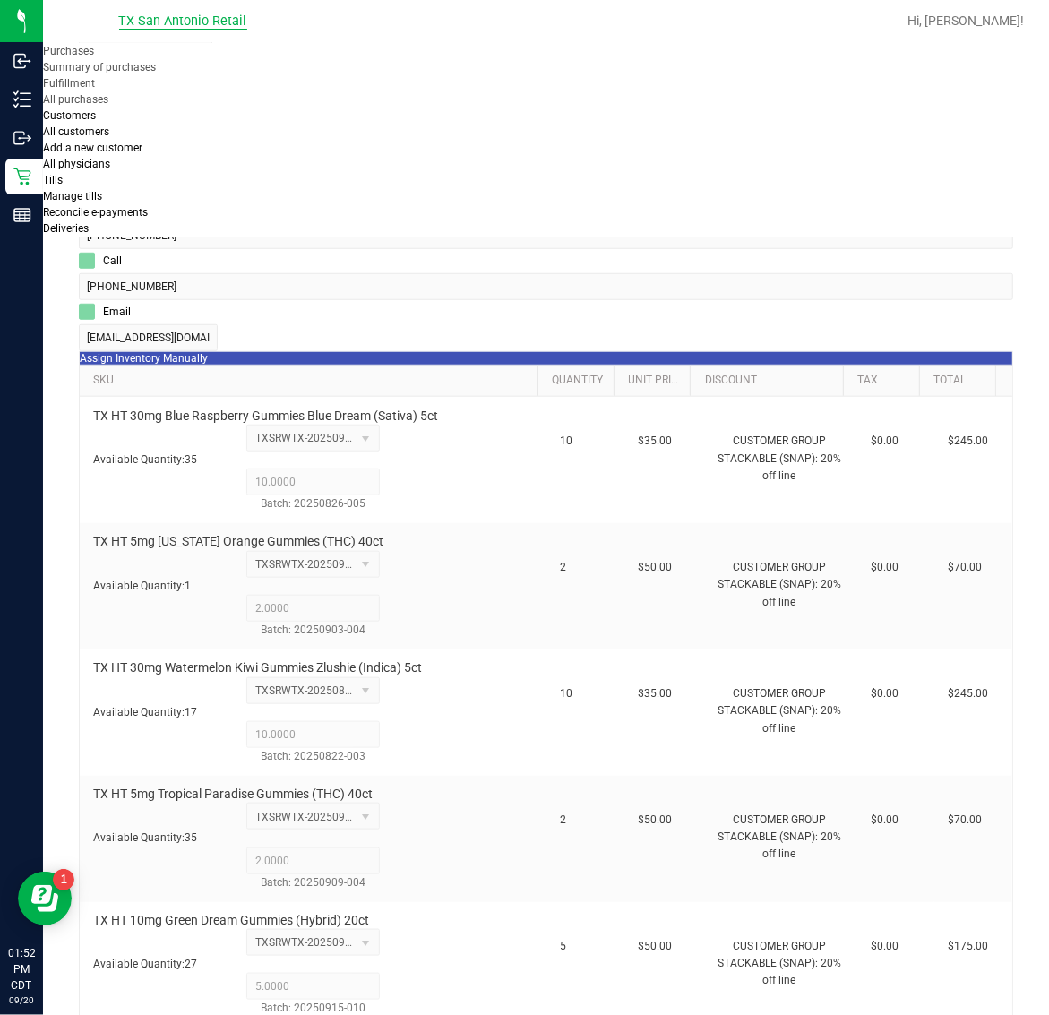
scroll to position [771, 0]
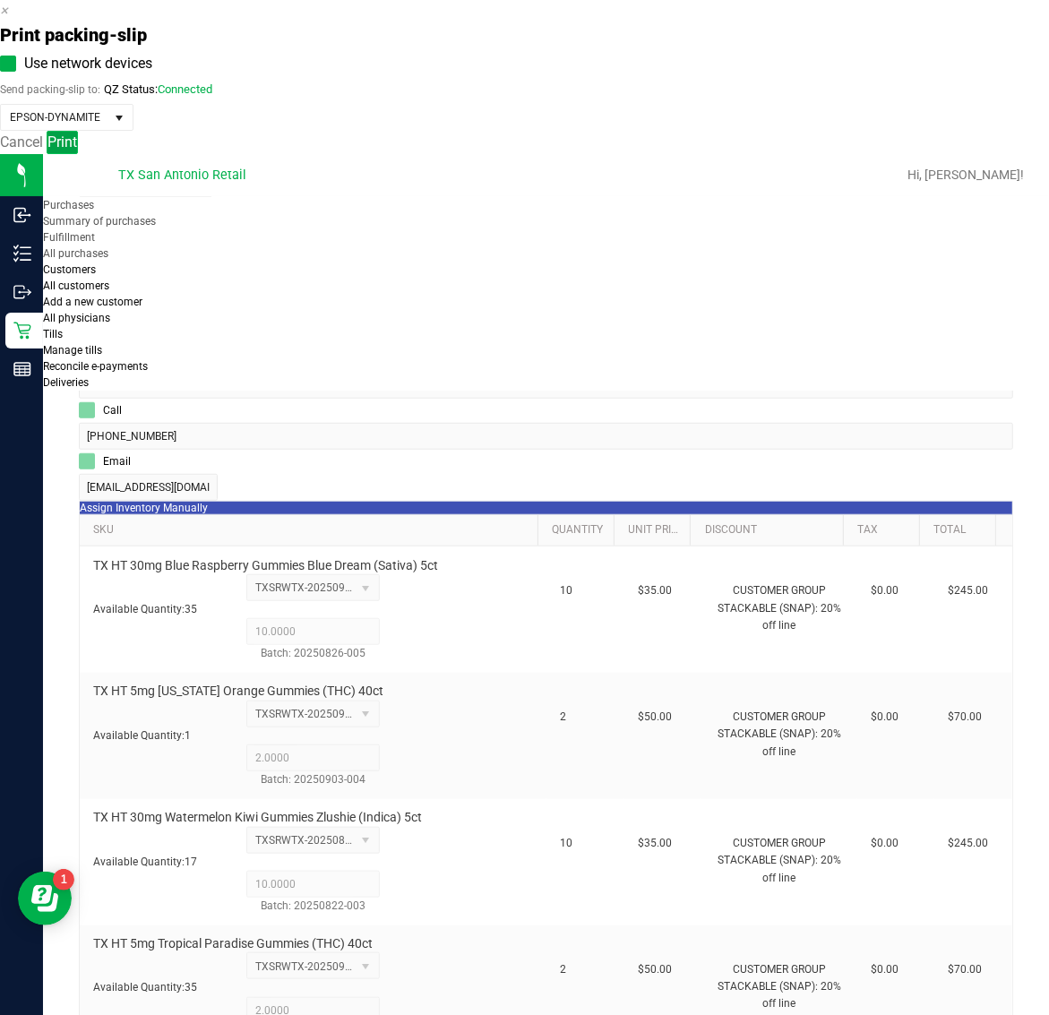
click at [77, 150] on span "Print" at bounding box center [62, 141] width 30 height 17
click at [8, 19] on icon "button" at bounding box center [4, 10] width 8 height 17
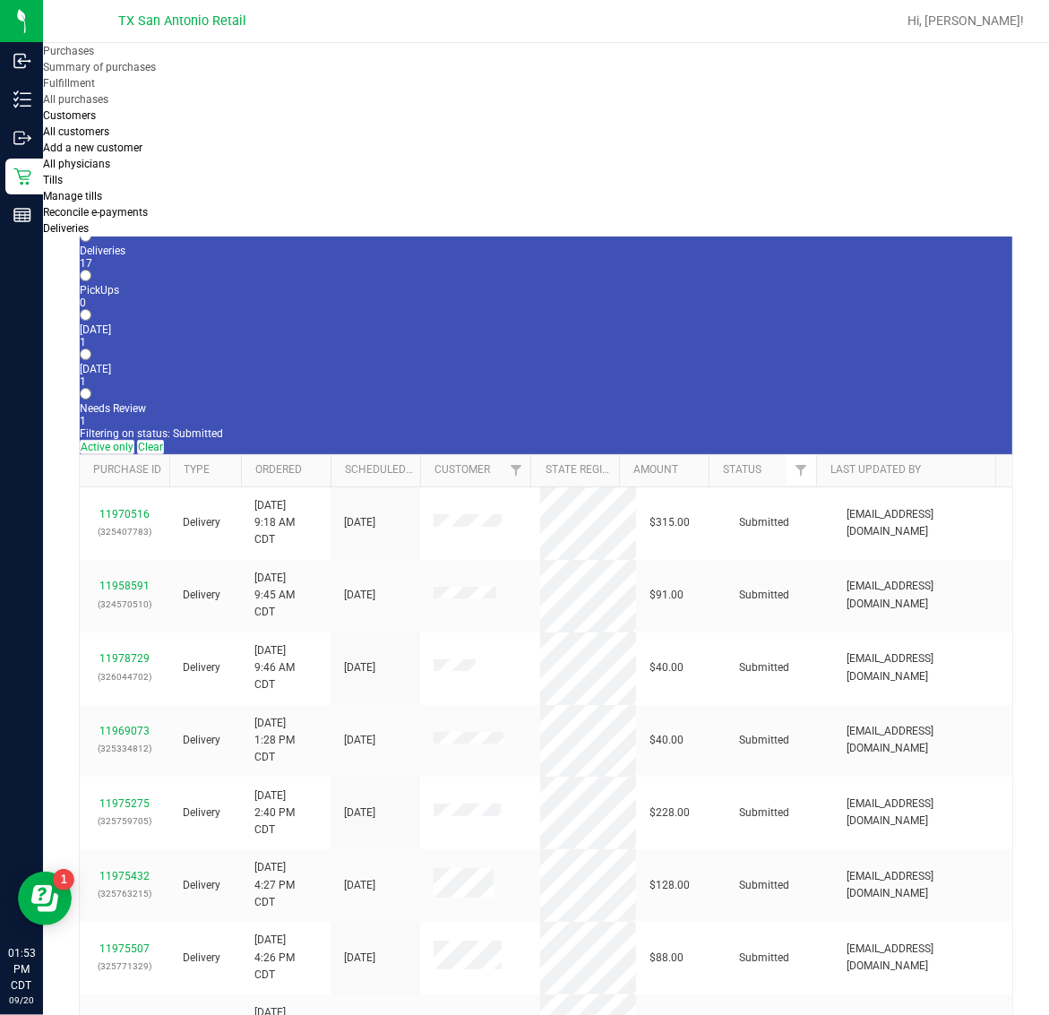
click at [428, 363] on label "Tomorrow 1" at bounding box center [546, 375] width 932 height 25
click at [91, 348] on input "Tomorrow 1" at bounding box center [86, 354] width 12 height 12
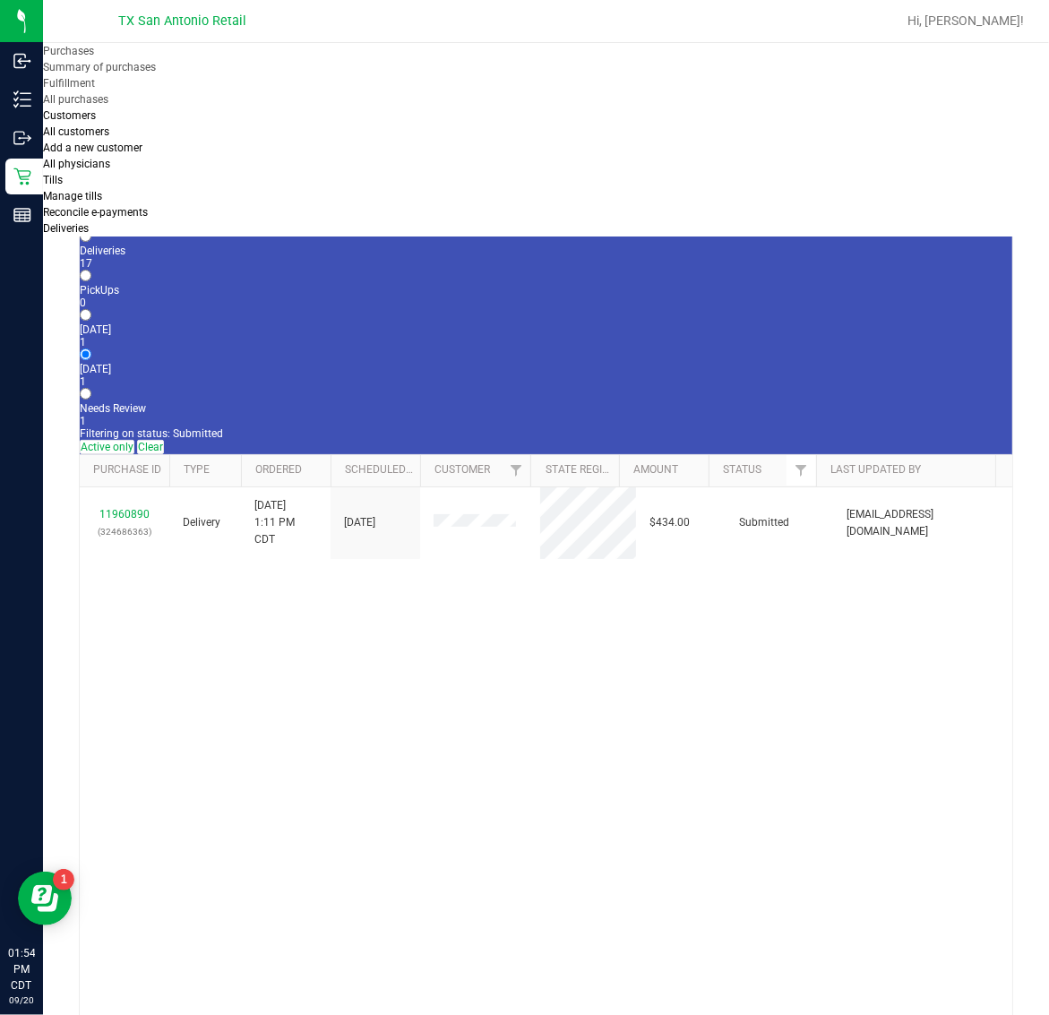
click at [89, 222] on span "Deliveries" at bounding box center [66, 228] width 46 height 13
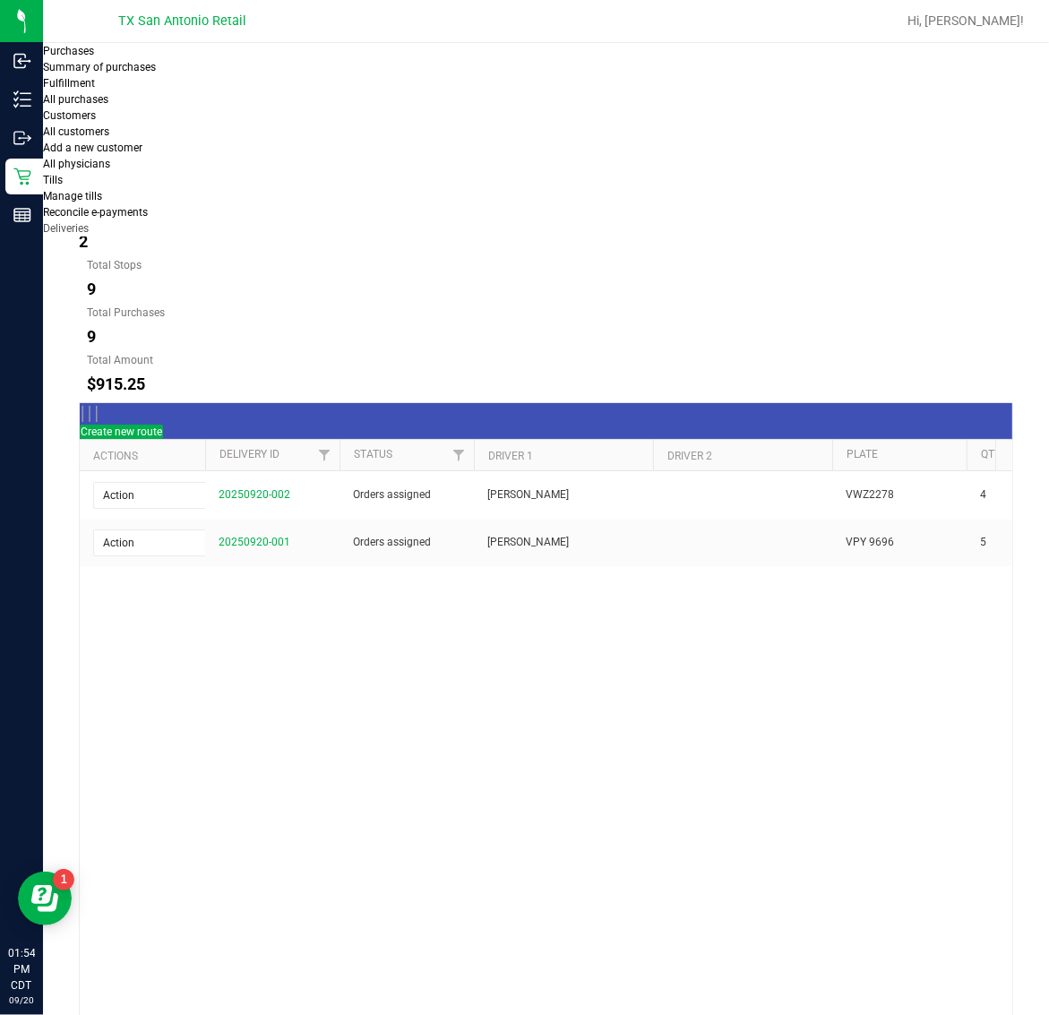
click at [243, 160] on button "[DATE]" at bounding box center [202, 178] width 81 height 36
click at [260, 536] on link "20250920-001" at bounding box center [255, 542] width 72 height 13
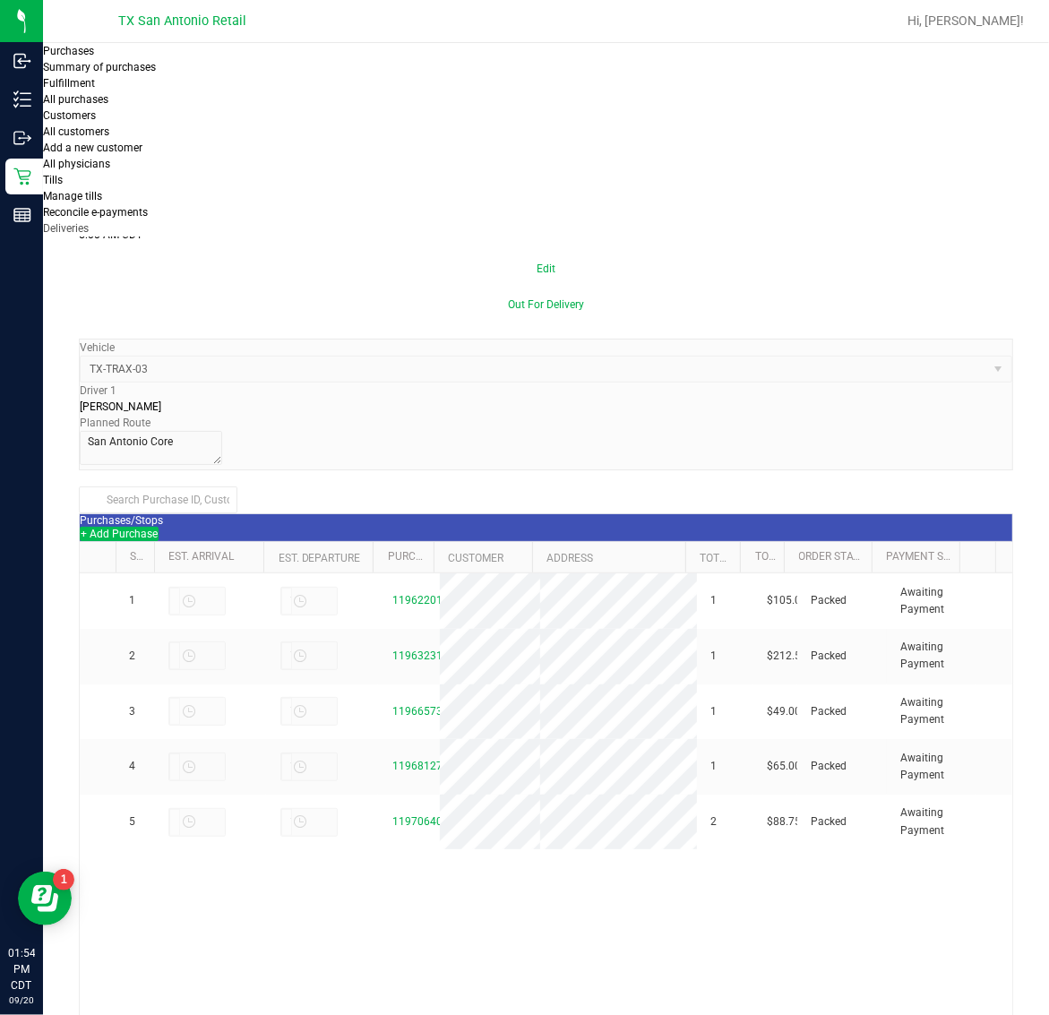
click at [159, 527] on button "+ Add Purchase" at bounding box center [119, 534] width 79 height 14
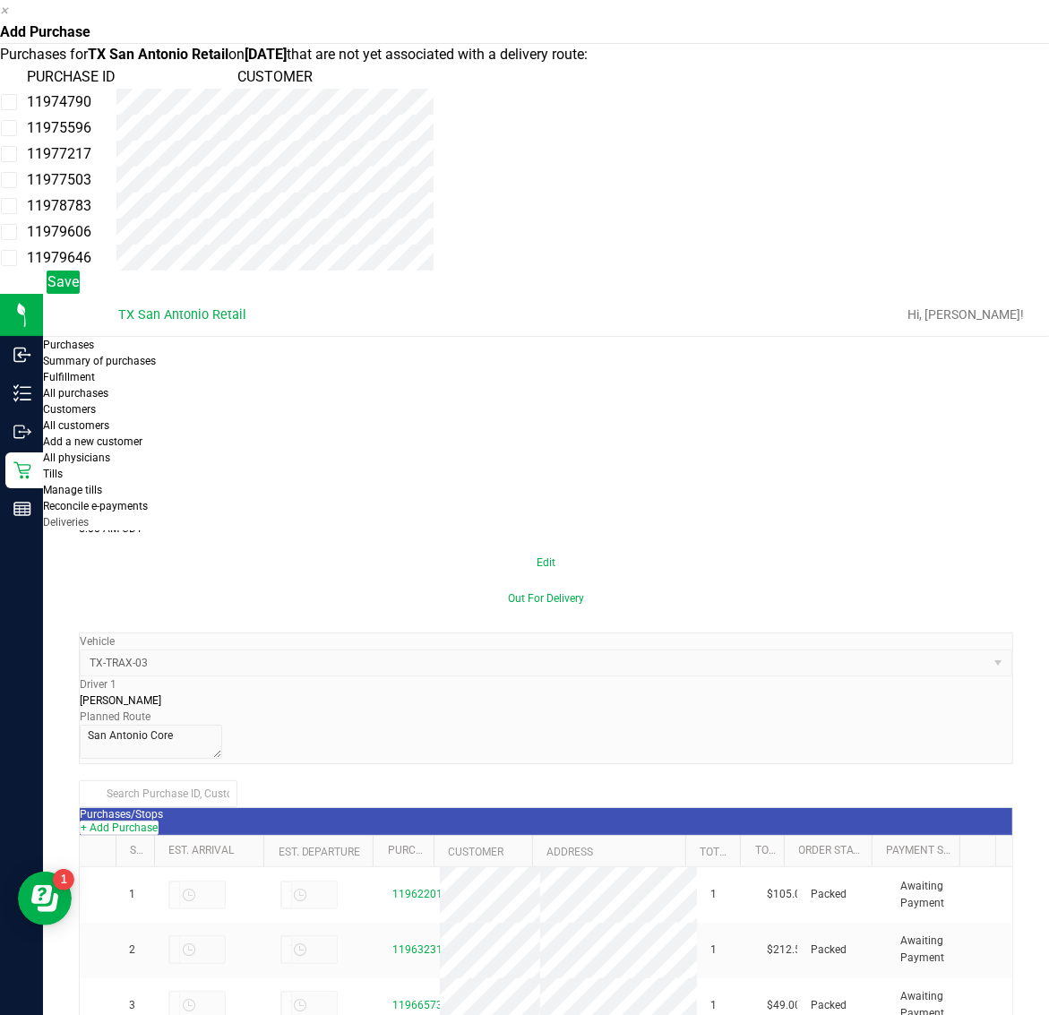
click at [116, 115] on td "11974790" at bounding box center [71, 102] width 90 height 26
click at [116, 141] on td "11975596" at bounding box center [71, 128] width 90 height 26
click at [79, 290] on span "Save" at bounding box center [62, 281] width 31 height 17
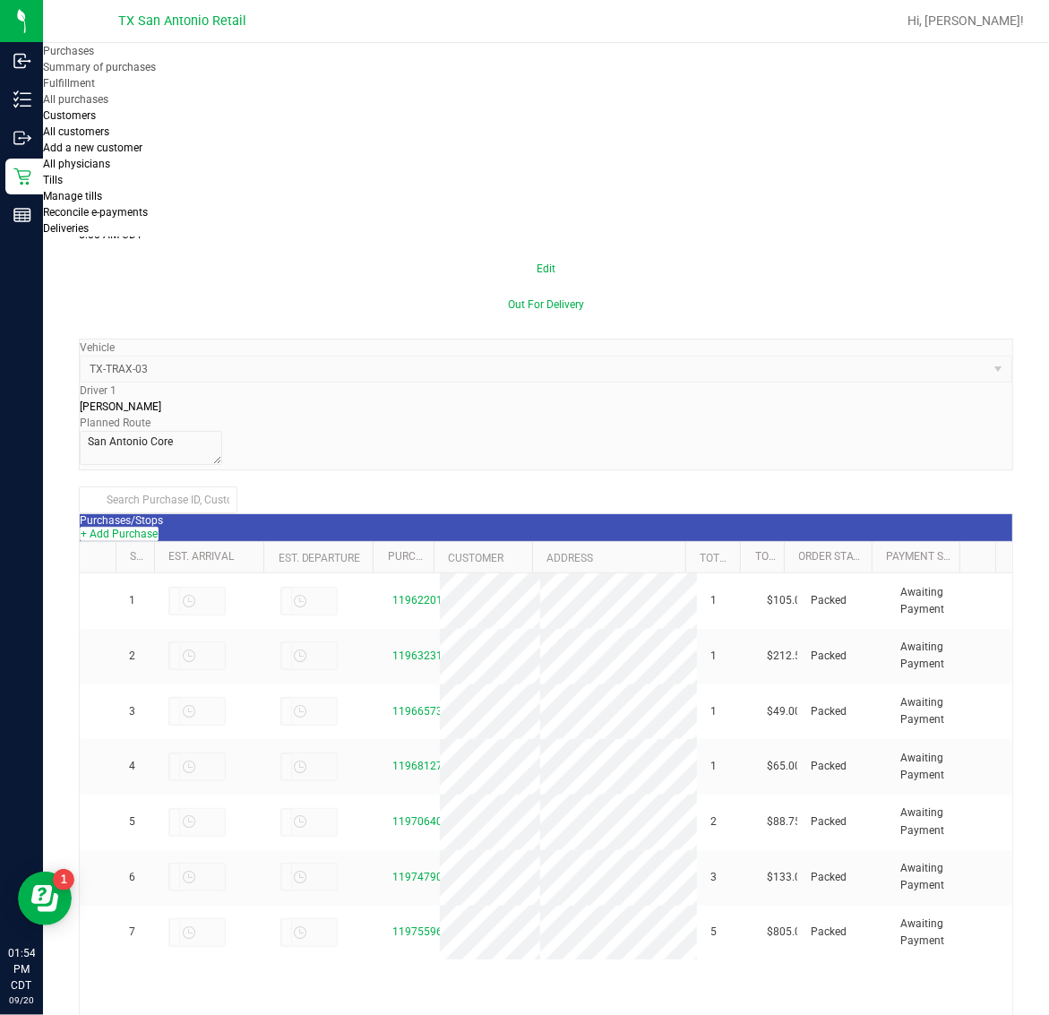
click at [89, 222] on uib-tab-heading "Deliveries" at bounding box center [66, 228] width 46 height 13
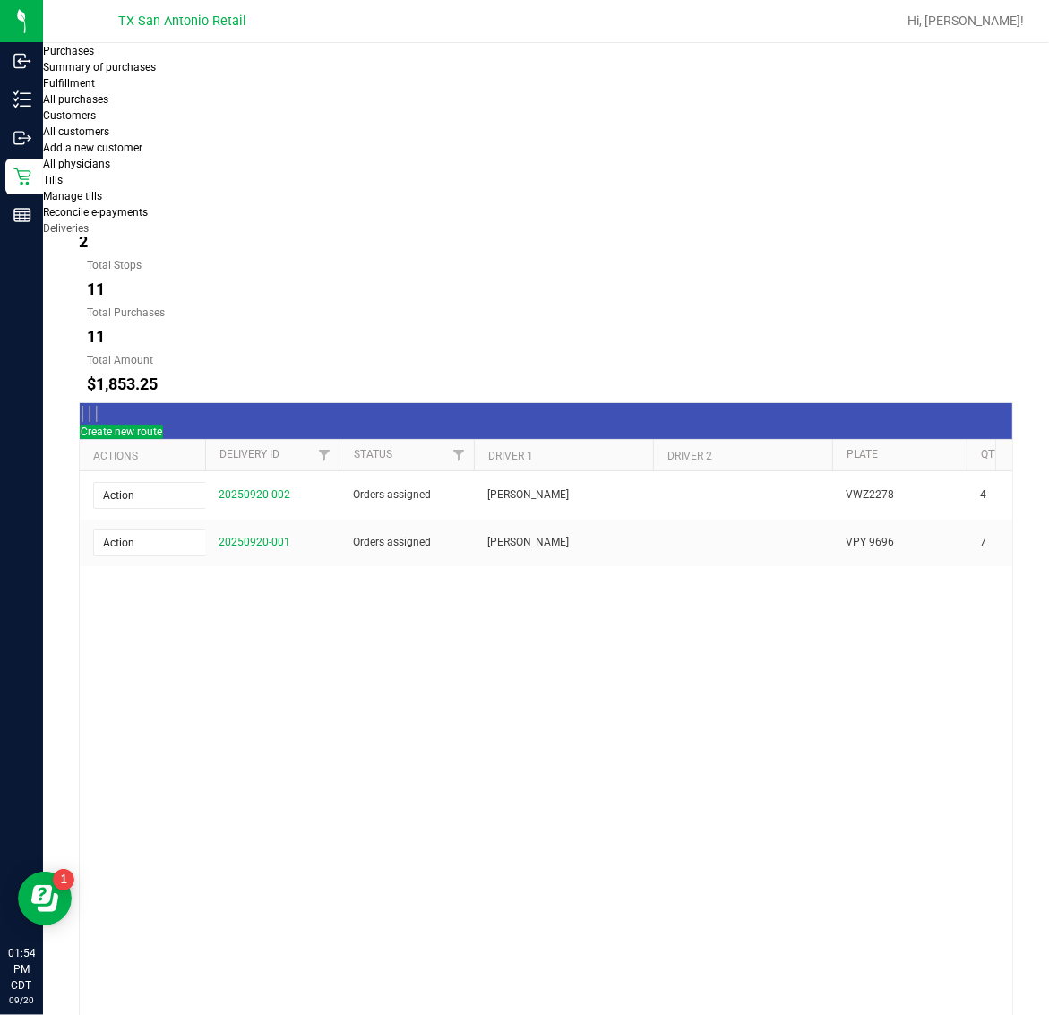
click at [243, 160] on button "[DATE]" at bounding box center [202, 178] width 81 height 36
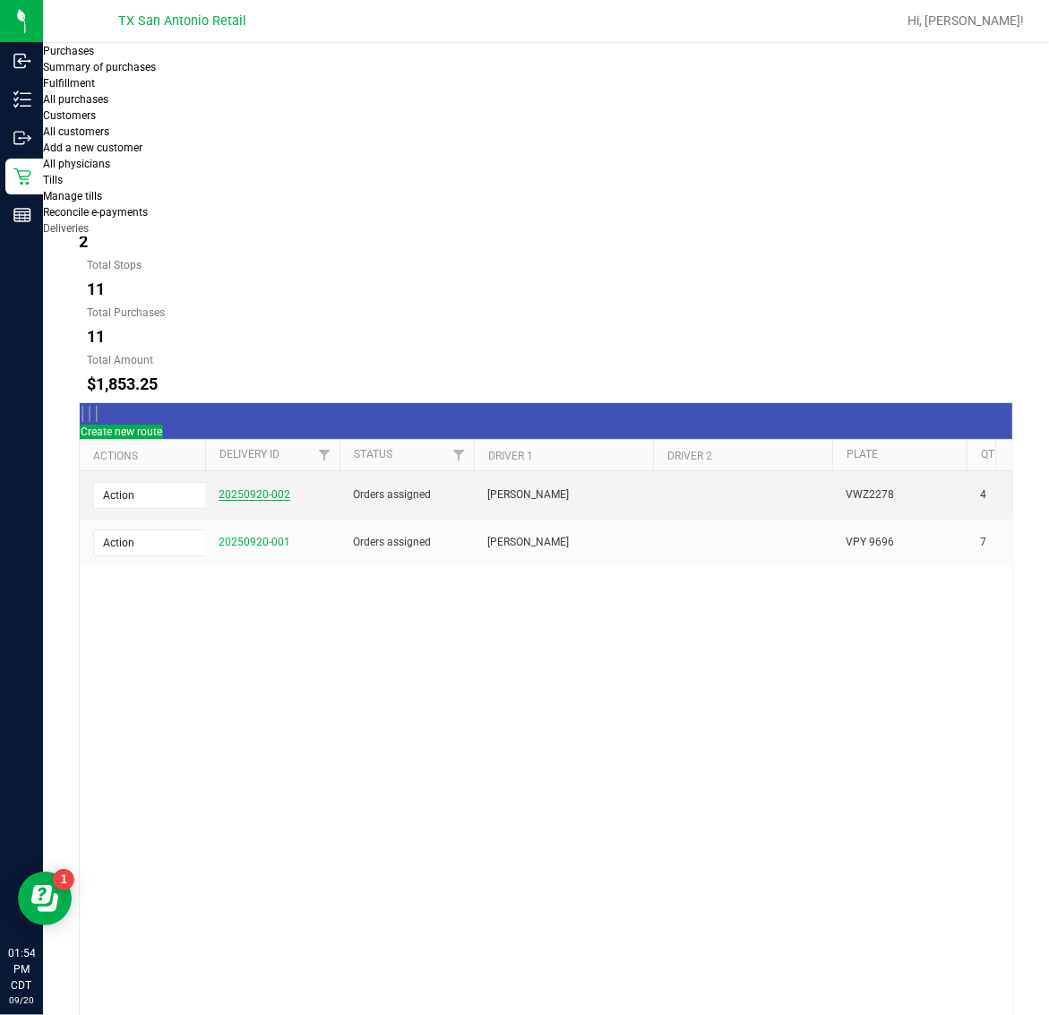
click at [243, 488] on link "20250920-002" at bounding box center [255, 494] width 72 height 13
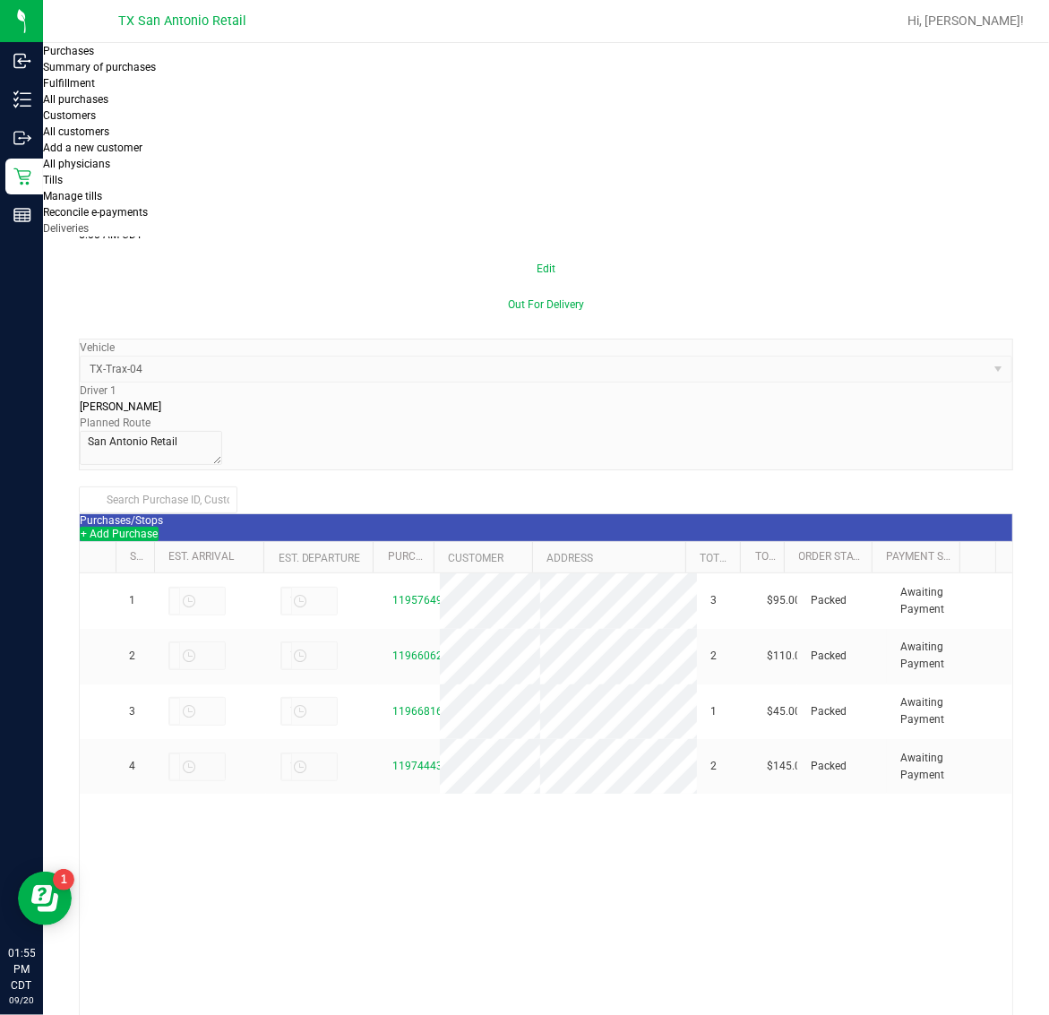
click at [159, 527] on button "+ Add Purchase" at bounding box center [119, 534] width 79 height 14
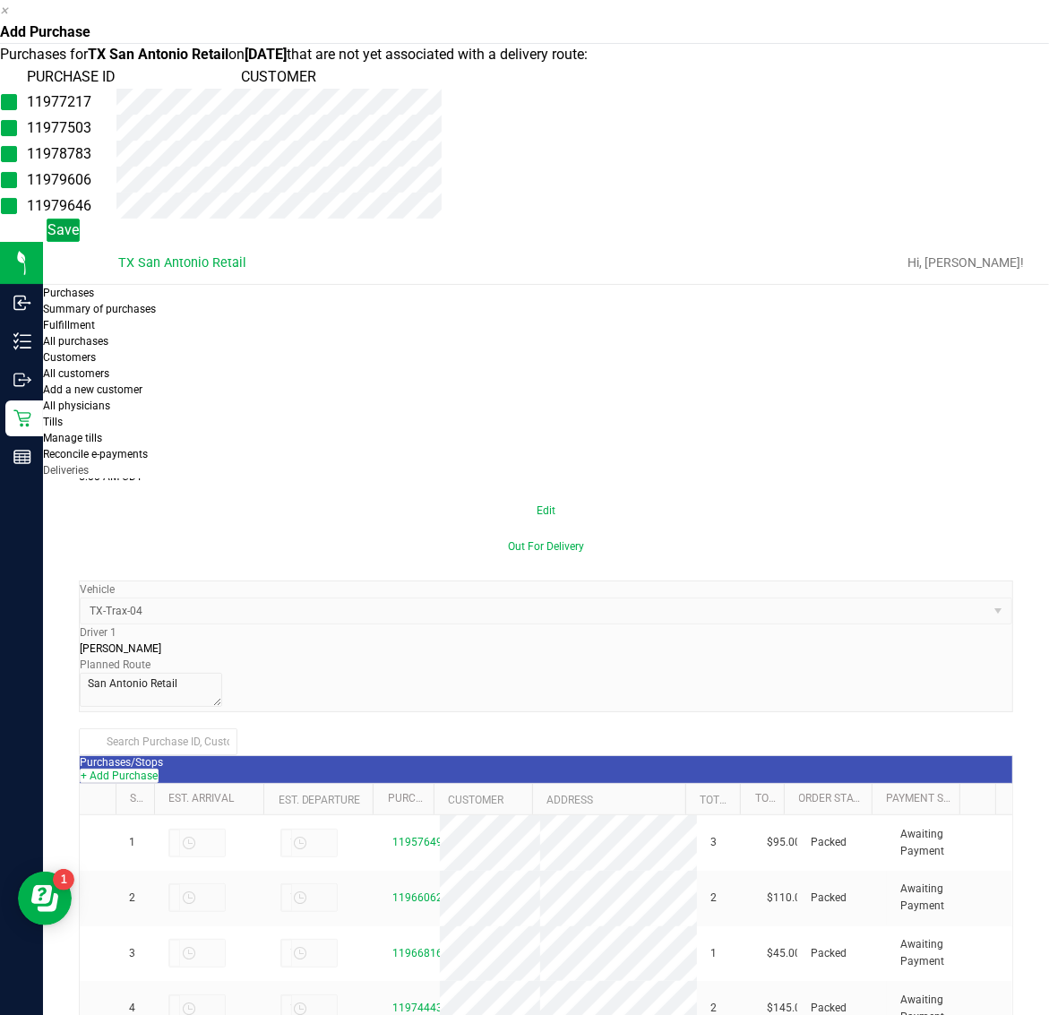
click at [79, 238] on span "Save" at bounding box center [62, 229] width 31 height 17
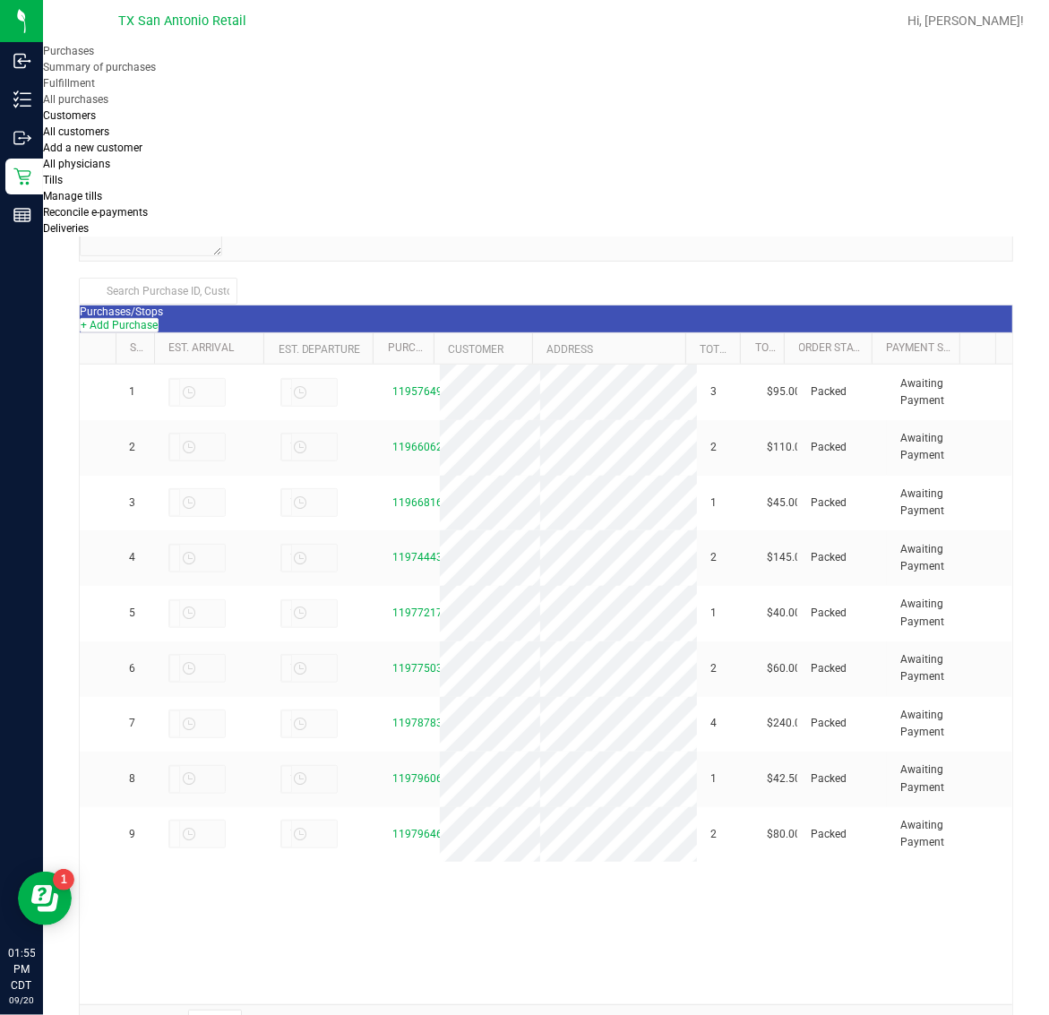
scroll to position [211, 0]
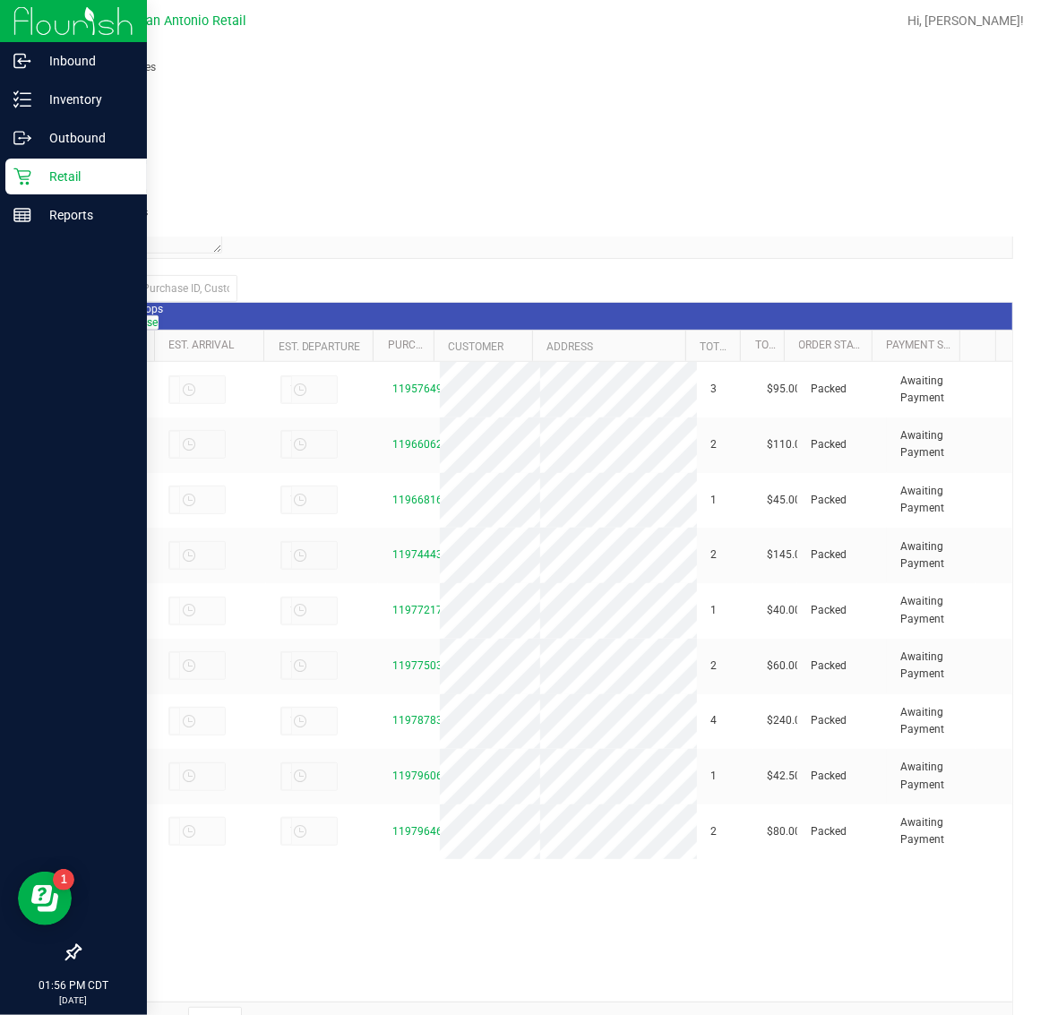
click at [56, 180] on p "Retail" at bounding box center [84, 176] width 107 height 21
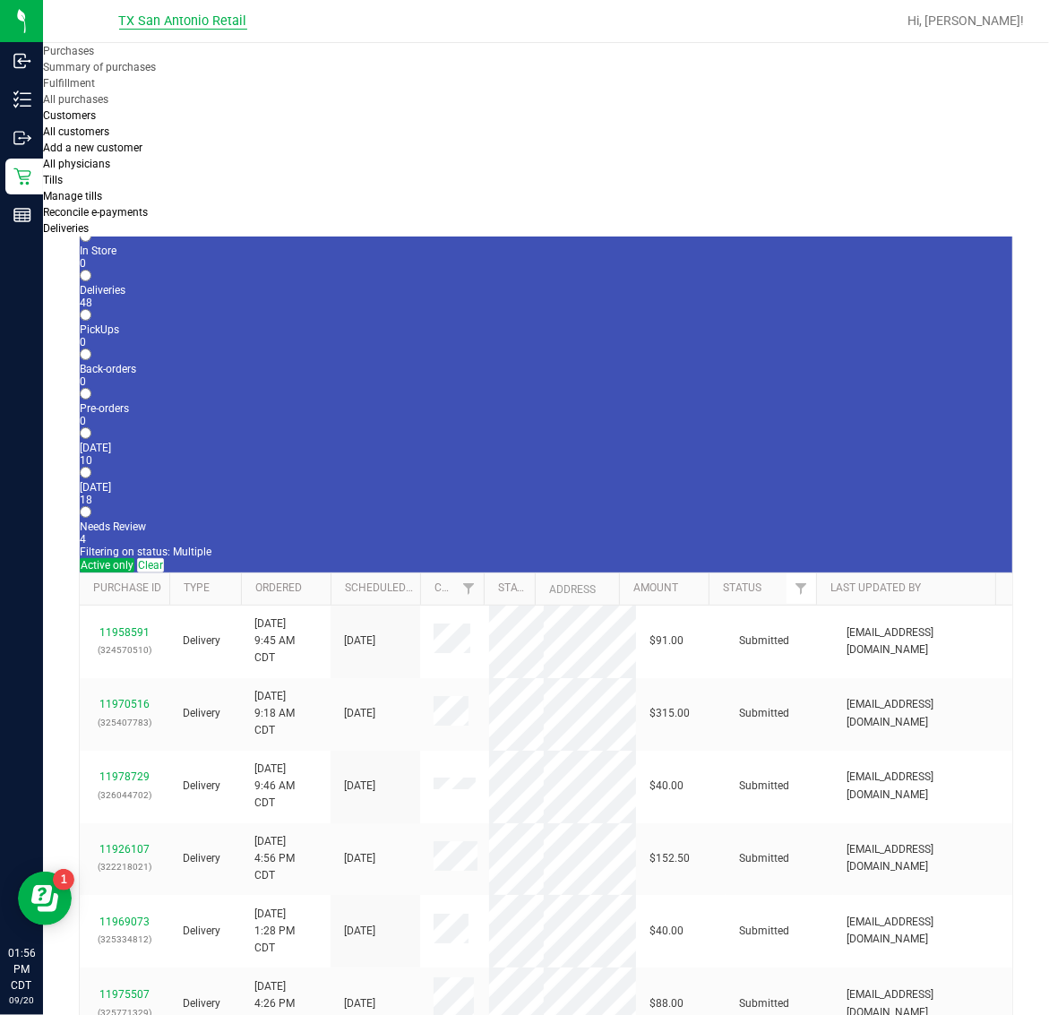
click at [176, 24] on span "TX San Antonio Retail" at bounding box center [183, 21] width 128 height 16
click at [158, 20] on link "TX Plano Retail" at bounding box center [183, 11] width 139 height 15
click at [145, 76] on uib-tab-heading "Purchases Summary of purchases Fulfillment All purchases" at bounding box center [156, 76] width 227 height 63
click at [163, 91] on li "Fulfillment" at bounding box center [156, 83] width 227 height 16
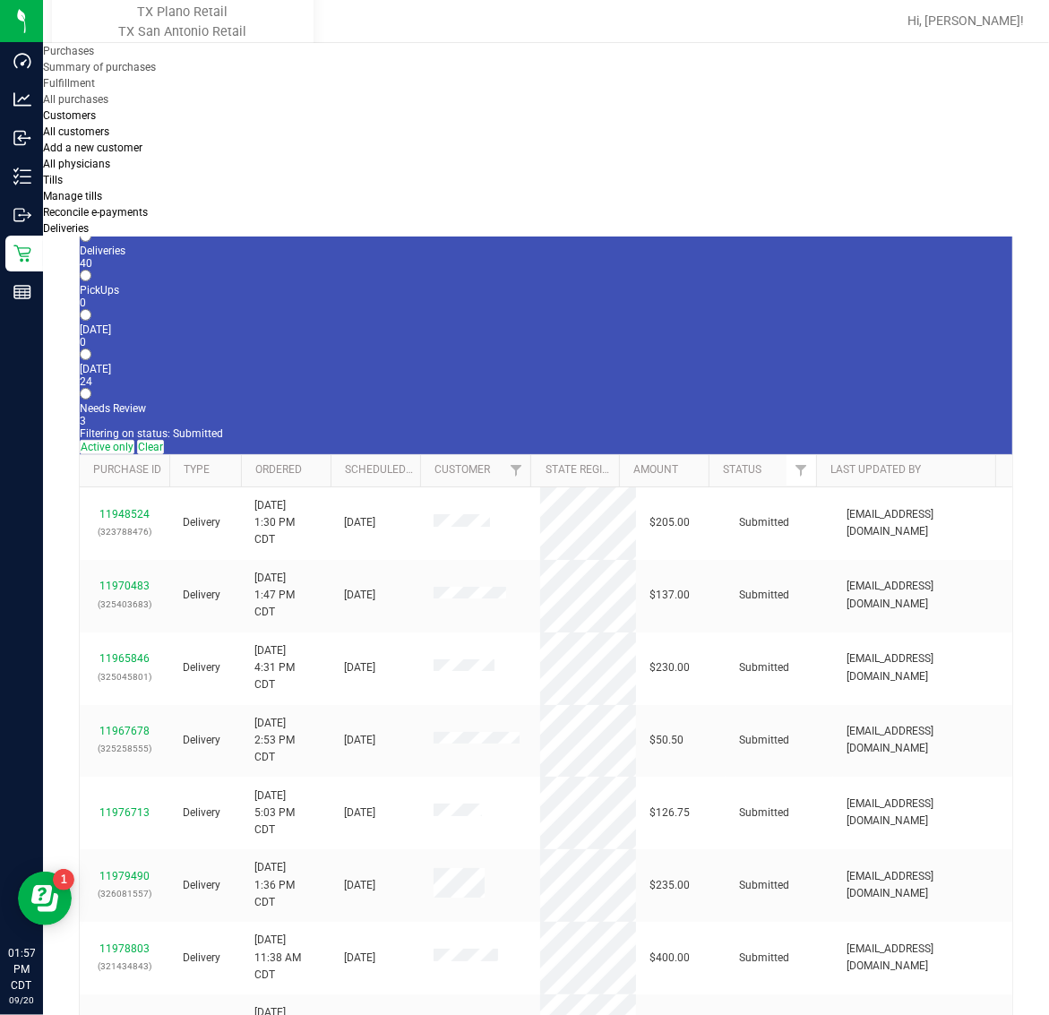
click at [450, 375] on div "24" at bounding box center [546, 381] width 932 height 13
click at [91, 348] on input "Tomorrow 24" at bounding box center [86, 354] width 12 height 12
click at [122, 734] on link "11979749" at bounding box center [124, 740] width 50 height 13
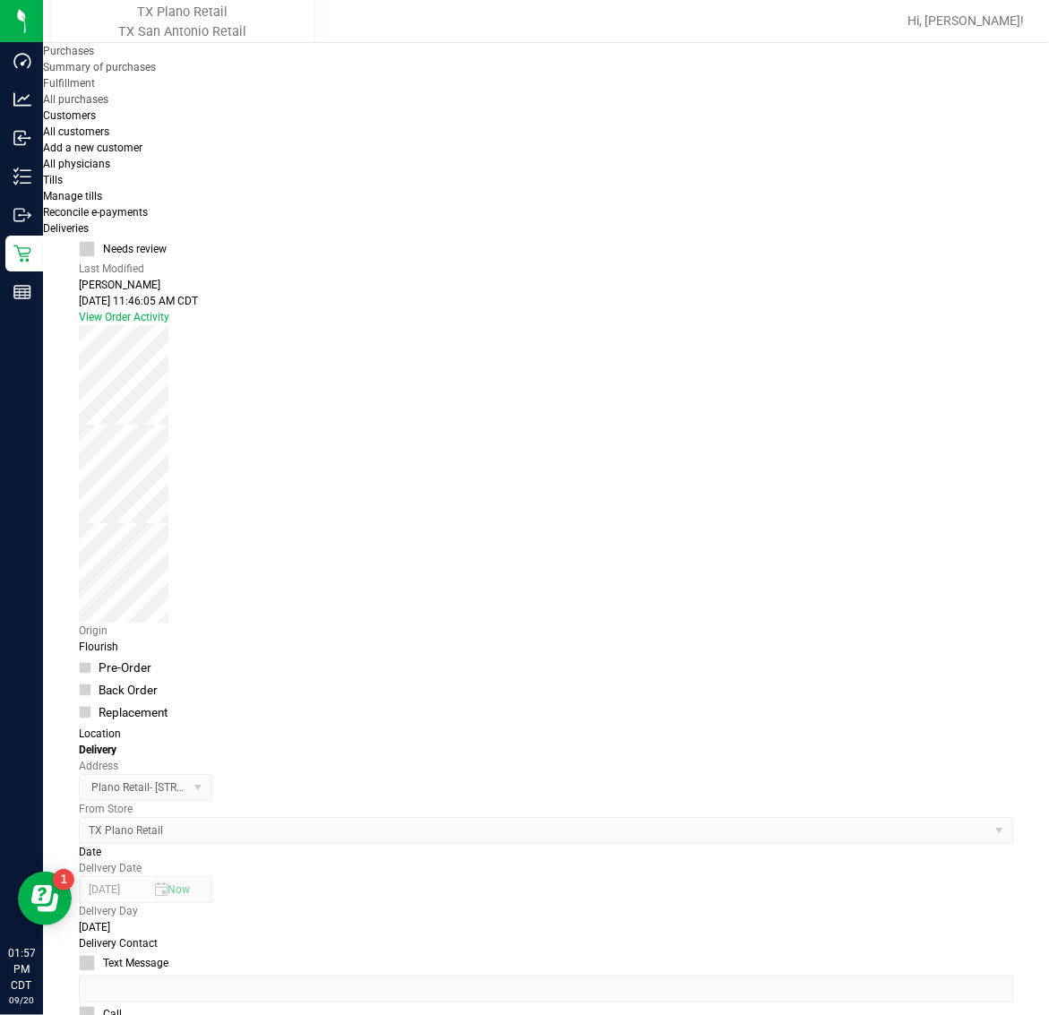
click at [94, 57] on span "Purchases" at bounding box center [68, 51] width 51 height 13
click at [156, 73] on span "Summary of purchases" at bounding box center [99, 67] width 113 height 13
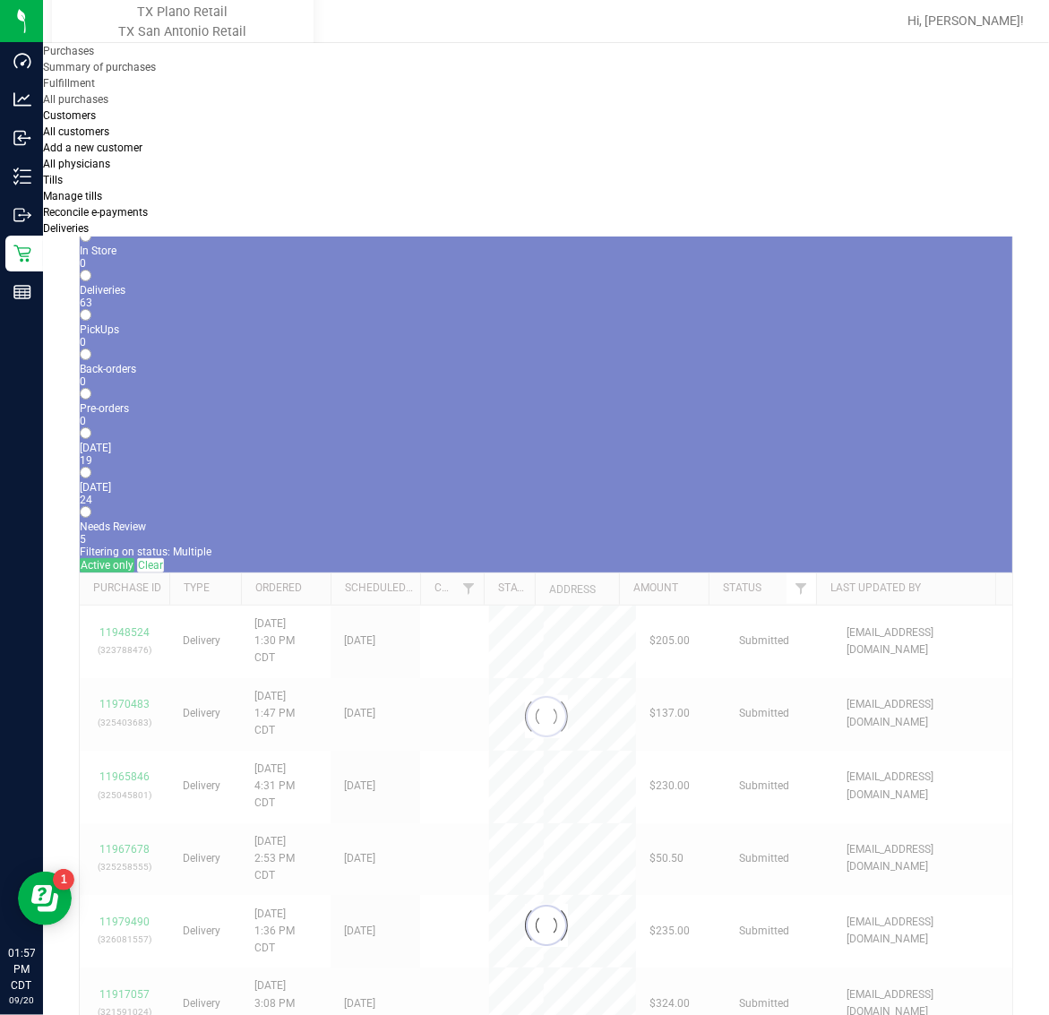
click at [171, 72] on uib-tab-heading "Purchases Summary of purchases Fulfillment All purchases" at bounding box center [156, 76] width 227 height 63
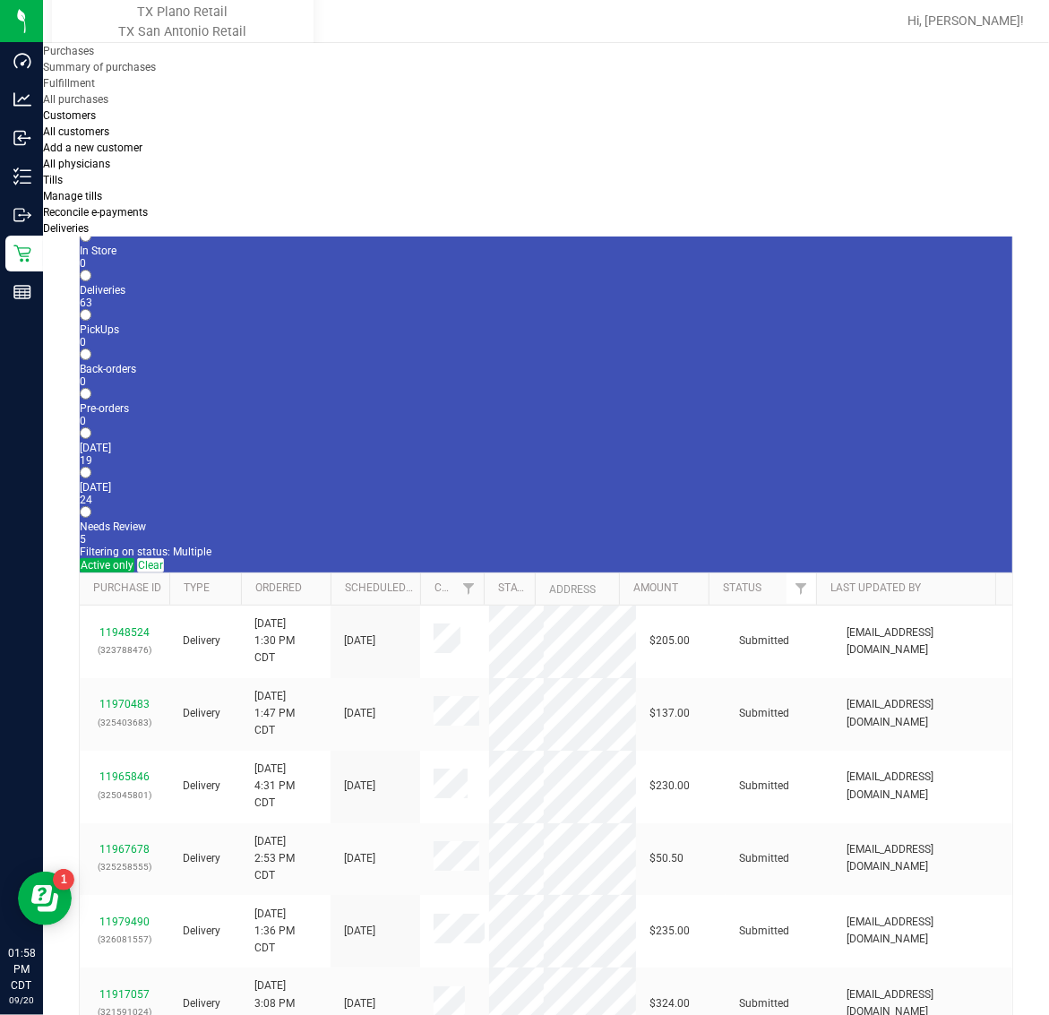
click at [167, 91] on li "Fulfillment" at bounding box center [156, 83] width 227 height 16
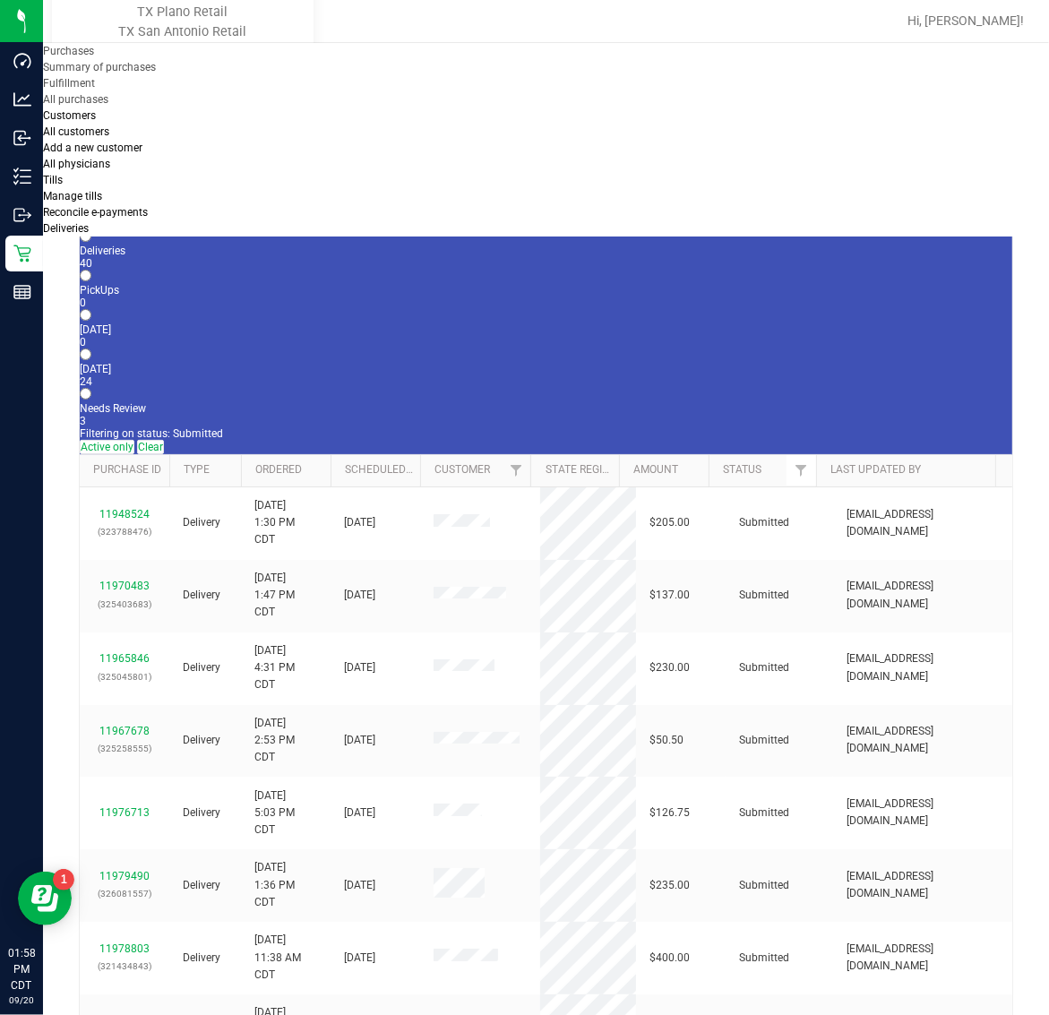
click at [440, 375] on div "24" at bounding box center [546, 381] width 932 height 13
click at [91, 348] on input "Tomorrow 24" at bounding box center [86, 354] width 12 height 12
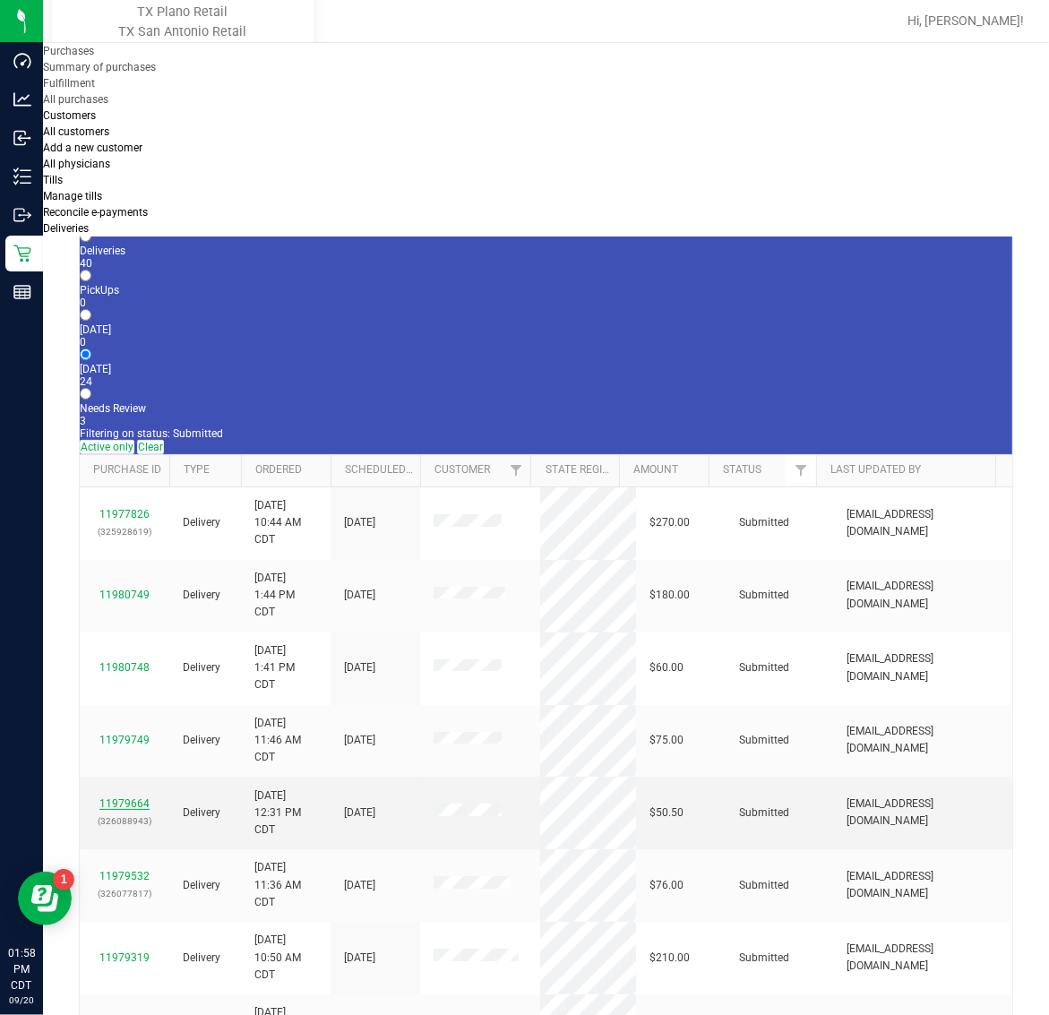
click at [128, 797] on link "11979664" at bounding box center [124, 803] width 50 height 13
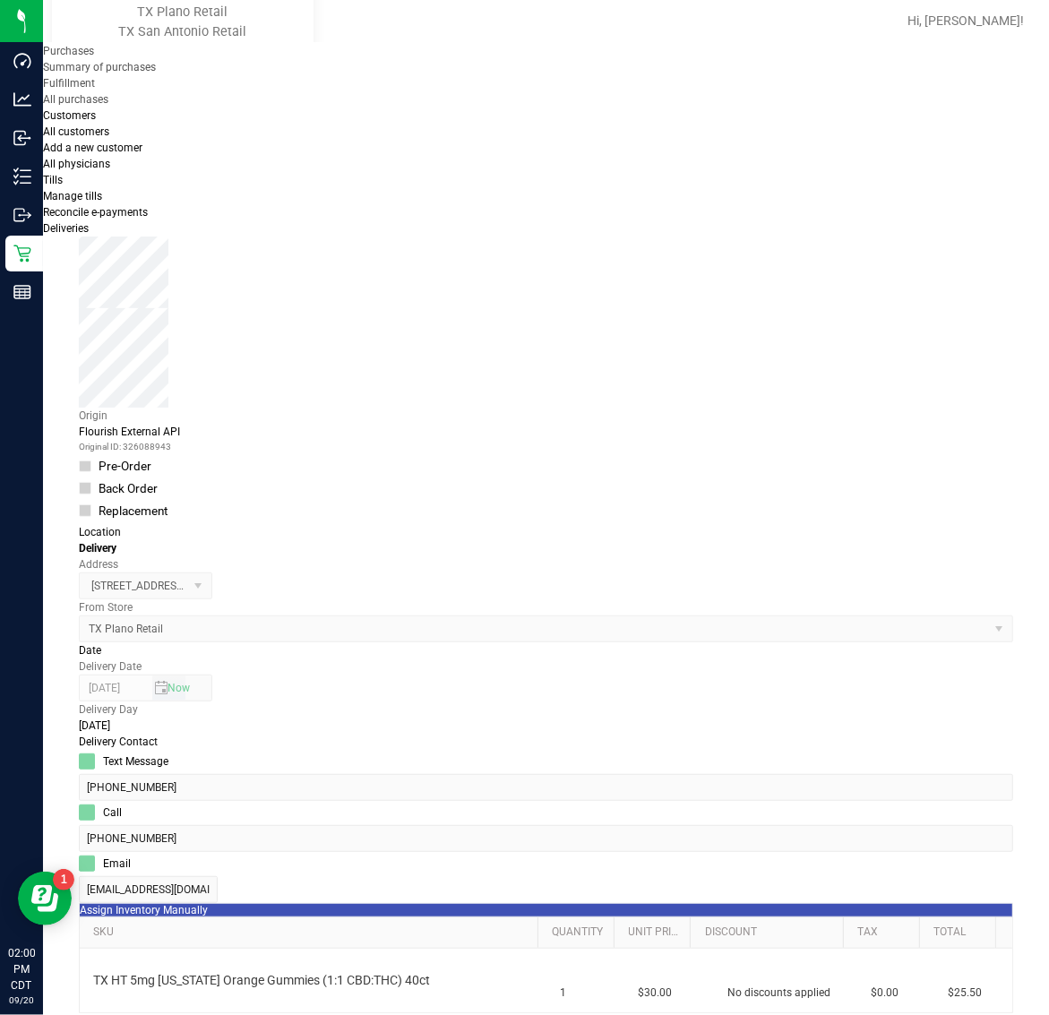
scroll to position [224, 0]
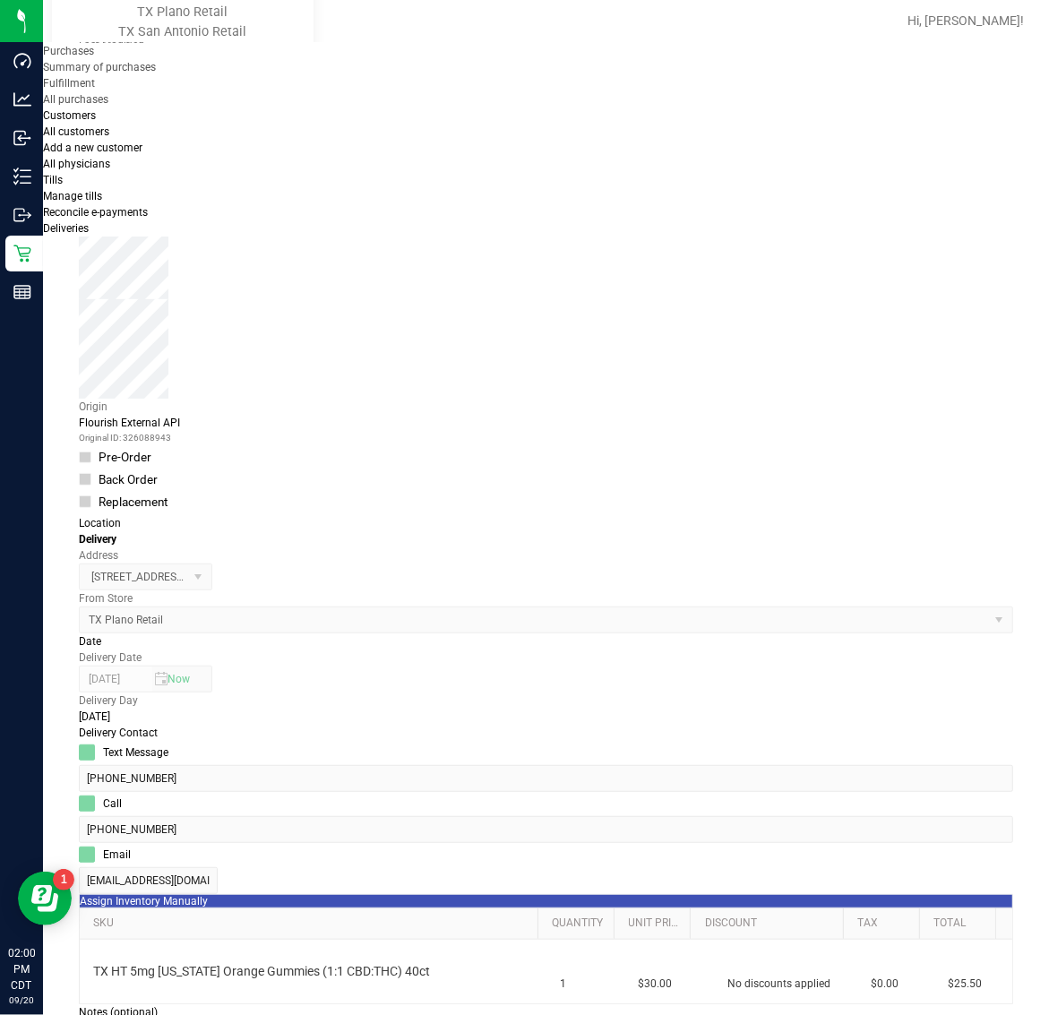
click at [754, 740] on purchase-details "Back Edit Purchase Cancel Purchase View Profile # 11979664 Submitted Needs revi…" at bounding box center [546, 859] width 934 height 1941
click at [8, 1014] on icon "button" at bounding box center [4, 1025] width 8 height 17
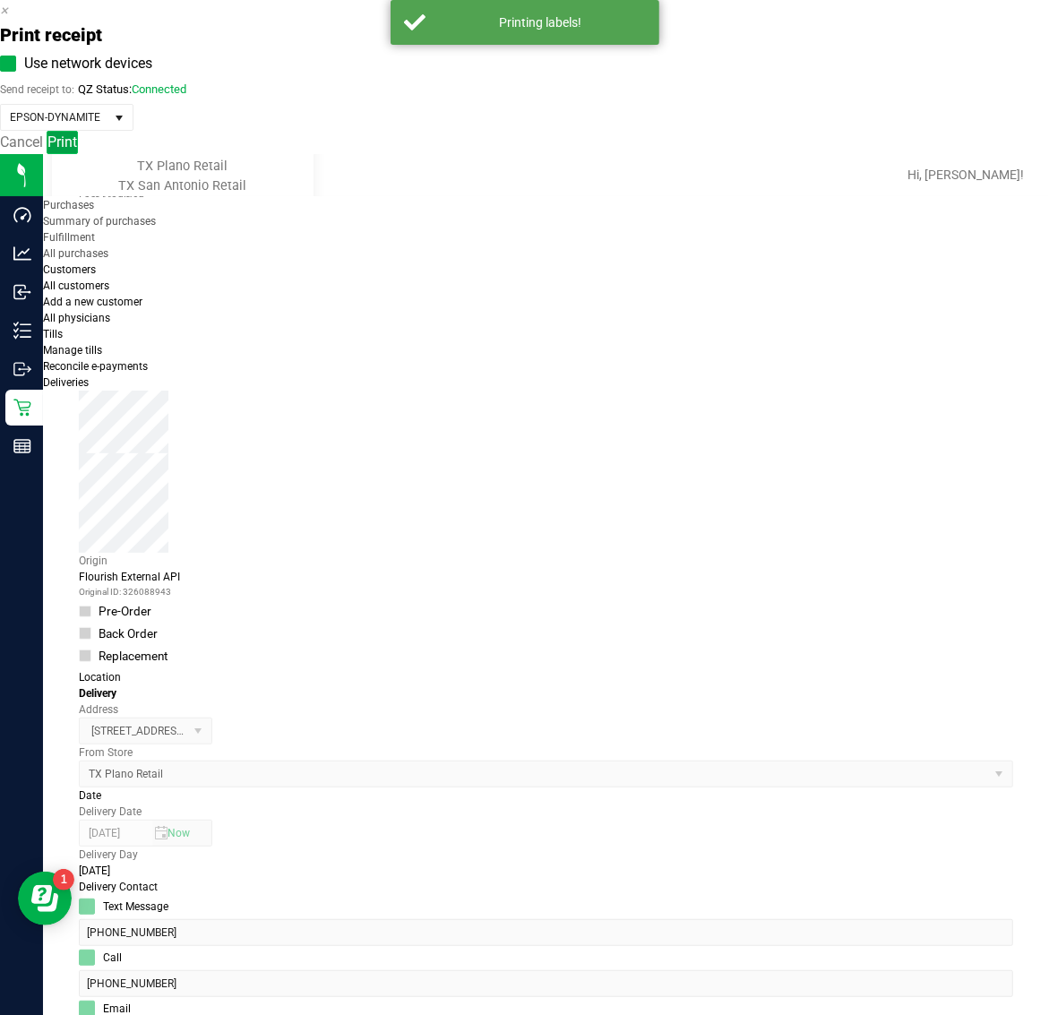
click at [78, 154] on button "Print" at bounding box center [62, 142] width 31 height 23
click at [8, 19] on icon "button" at bounding box center [4, 10] width 8 height 17
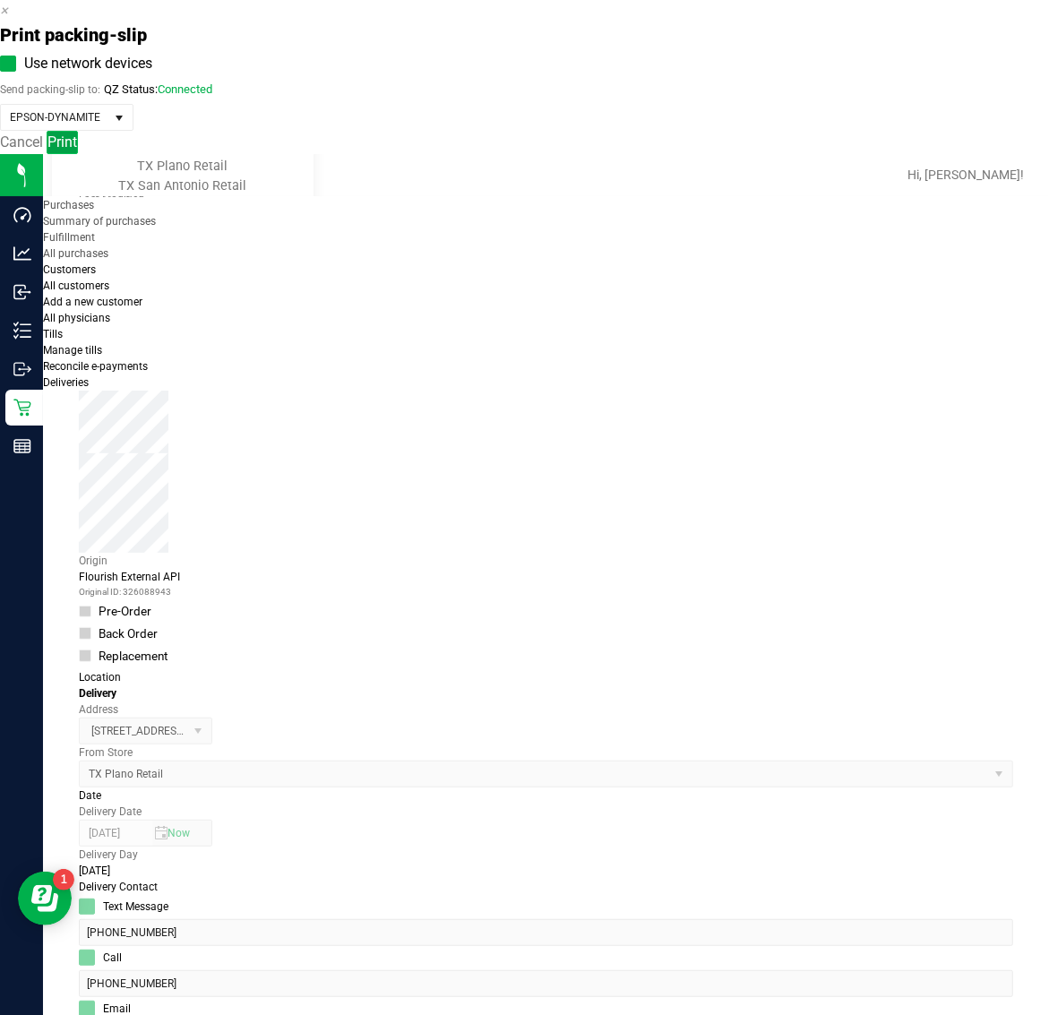
click at [77, 150] on span "Print" at bounding box center [62, 141] width 30 height 17
click at [8, 19] on icon "button" at bounding box center [4, 10] width 8 height 17
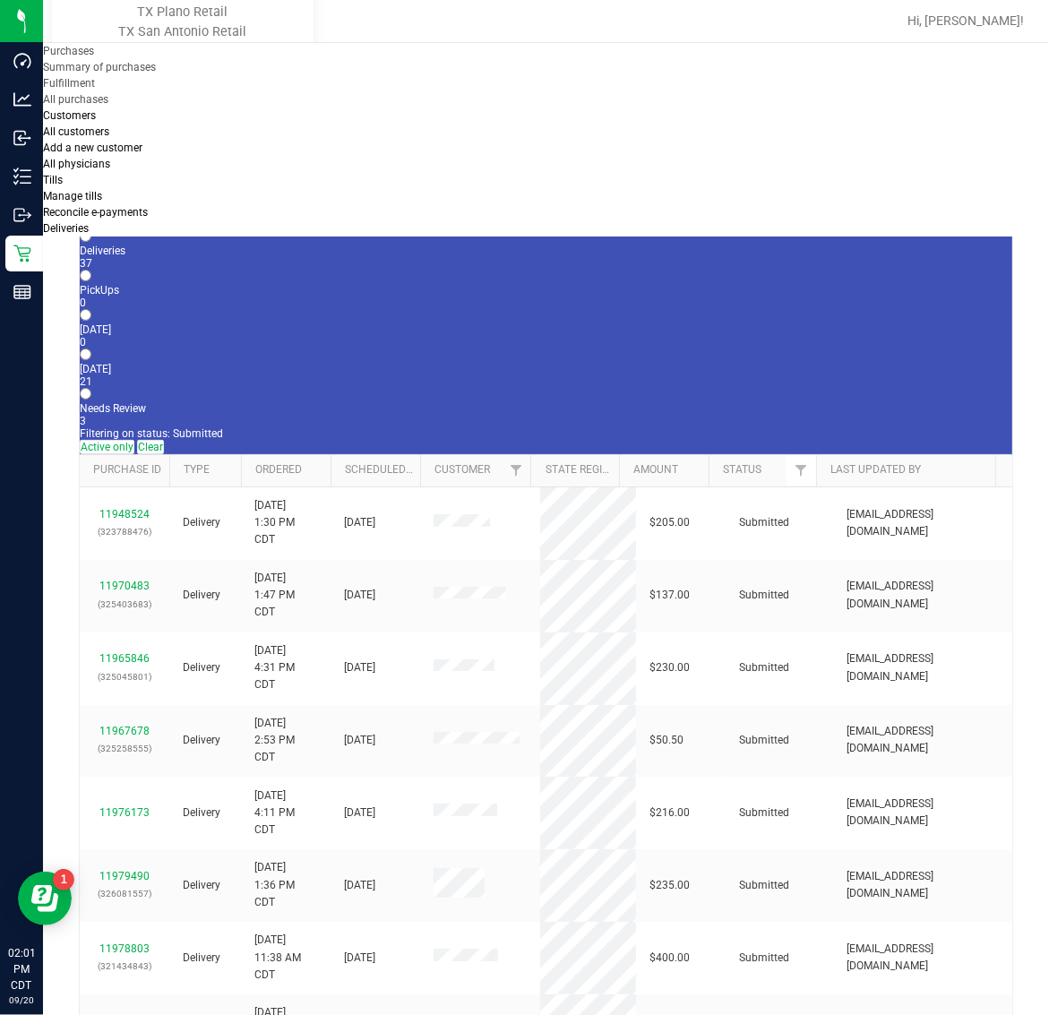
click at [440, 375] on div "21" at bounding box center [546, 381] width 932 height 13
click at [91, 348] on input "Tomorrow 21" at bounding box center [86, 354] width 12 height 12
click at [130, 870] on link "11977898" at bounding box center [124, 876] width 50 height 13
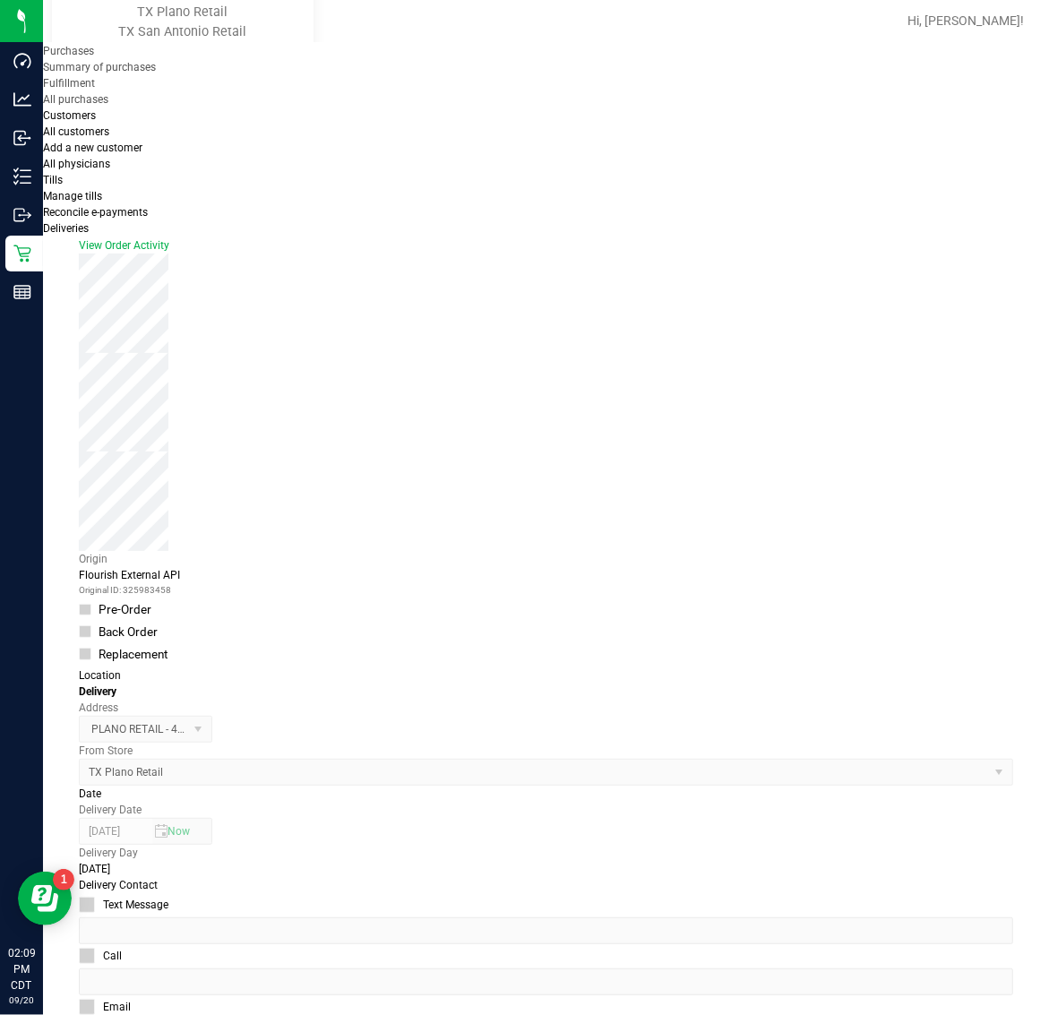
scroll to position [112, 0]
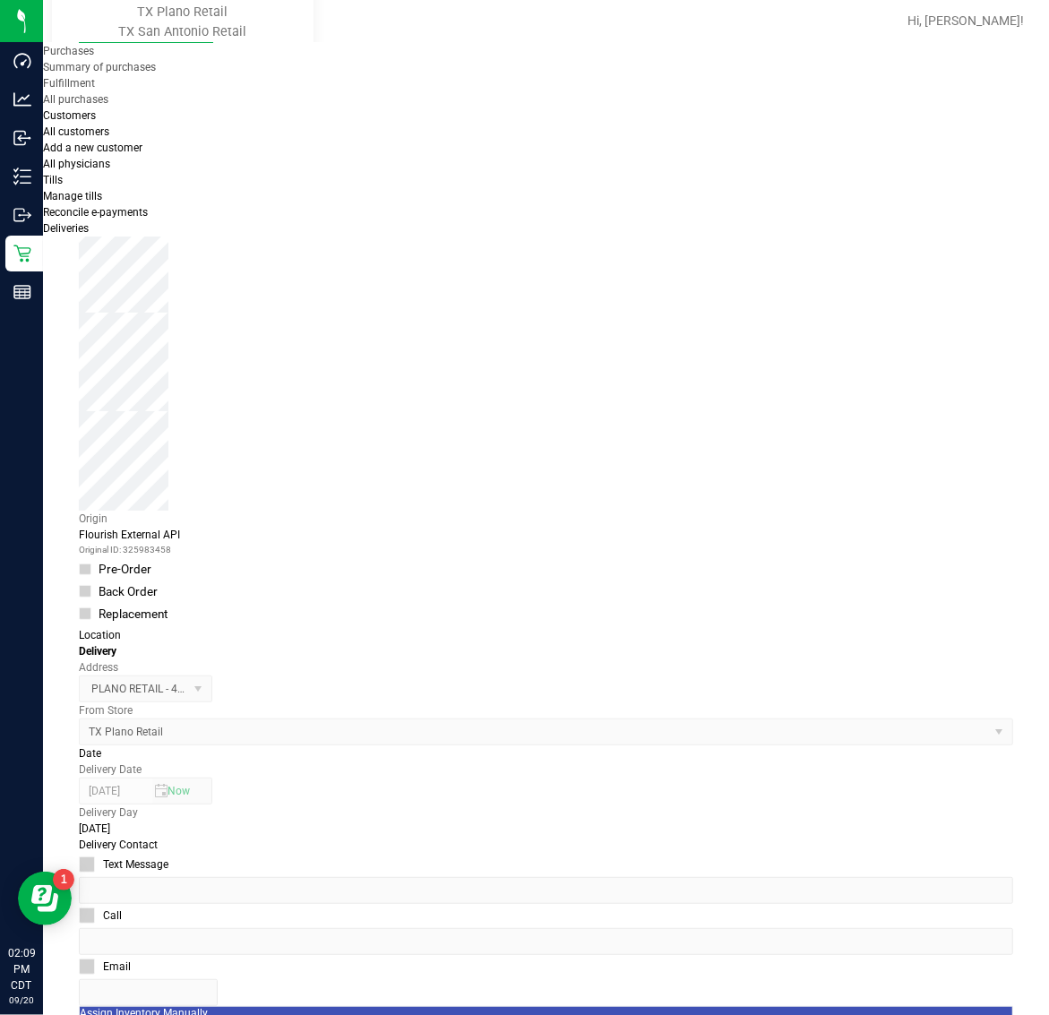
click at [8, 1014] on icon "button" at bounding box center [4, 1025] width 8 height 17
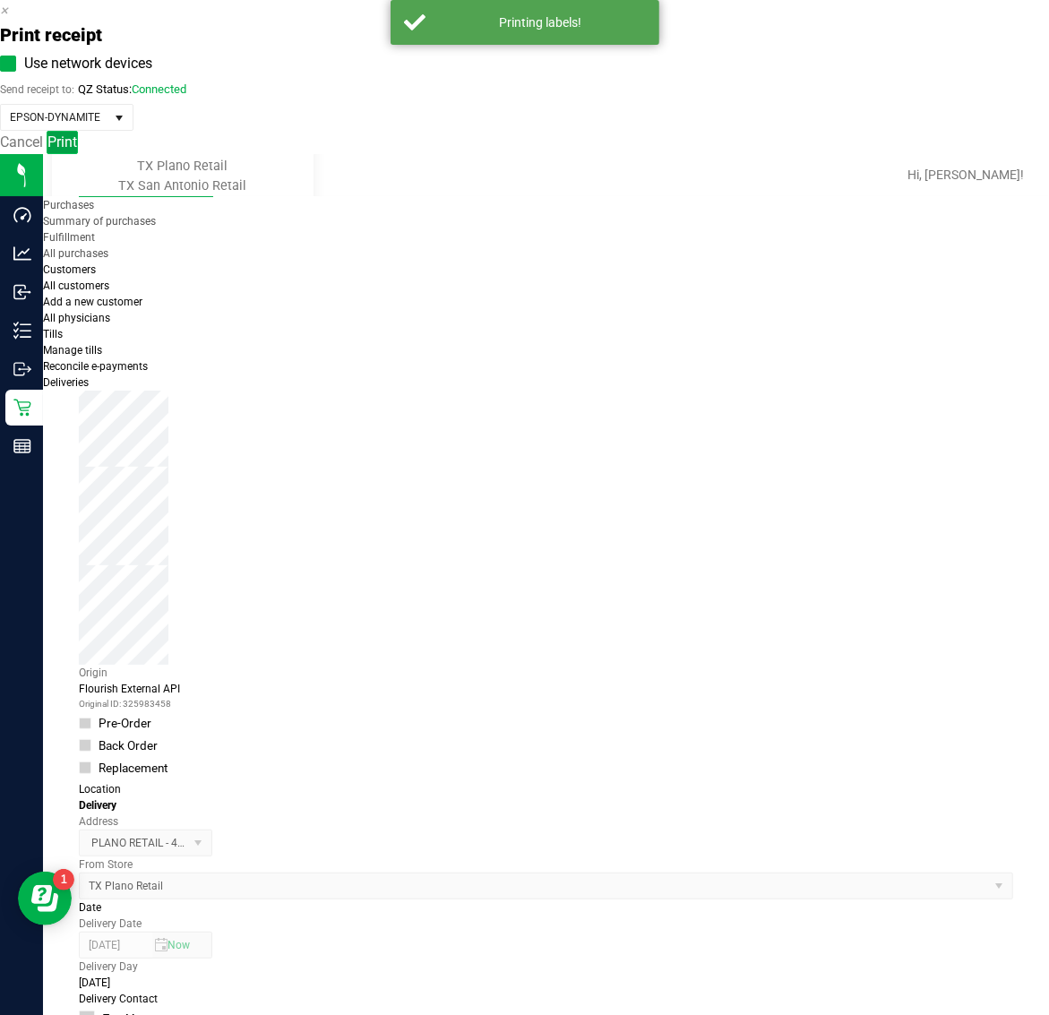
click at [77, 150] on span "Print" at bounding box center [62, 141] width 30 height 17
click at [8, 19] on icon "button" at bounding box center [4, 10] width 8 height 17
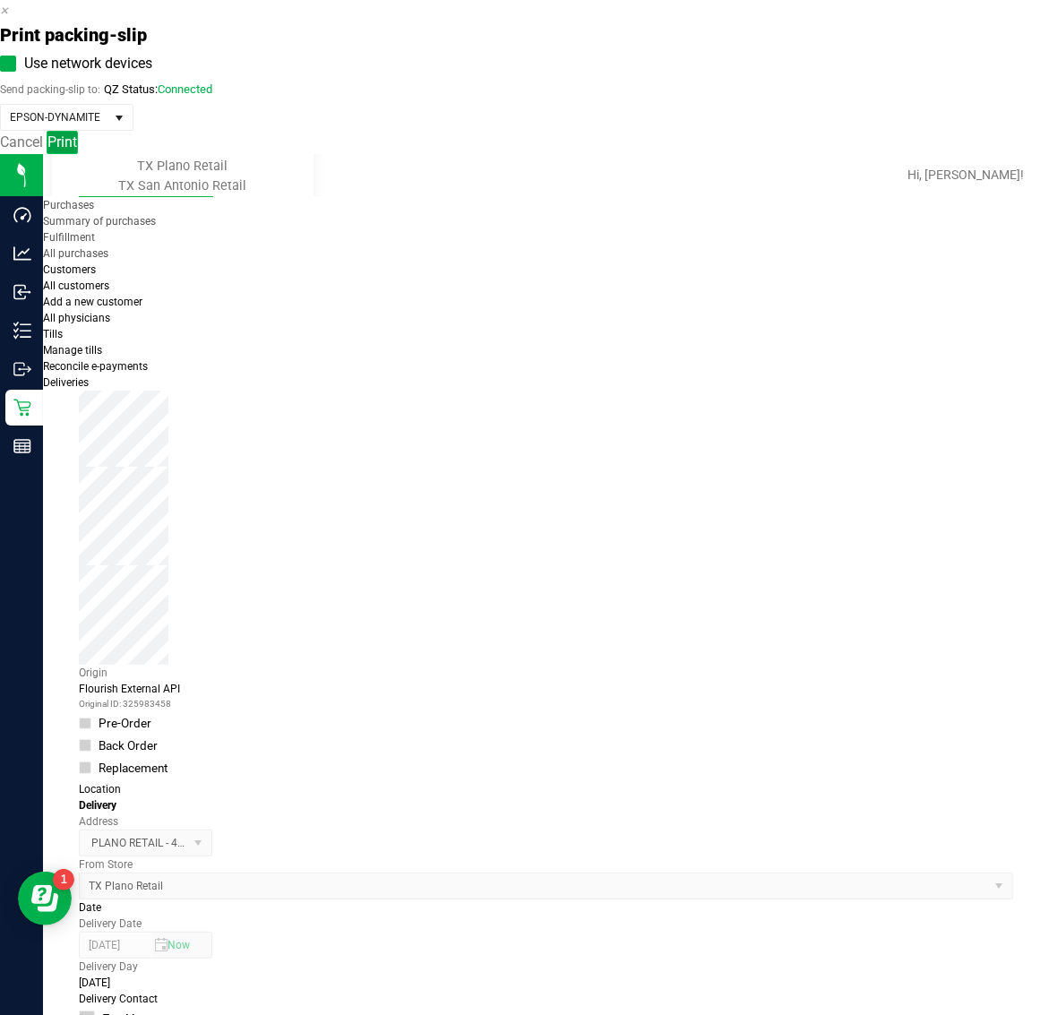
click at [77, 150] on span "Print" at bounding box center [62, 141] width 30 height 17
click at [8, 19] on icon "button" at bounding box center [4, 10] width 8 height 17
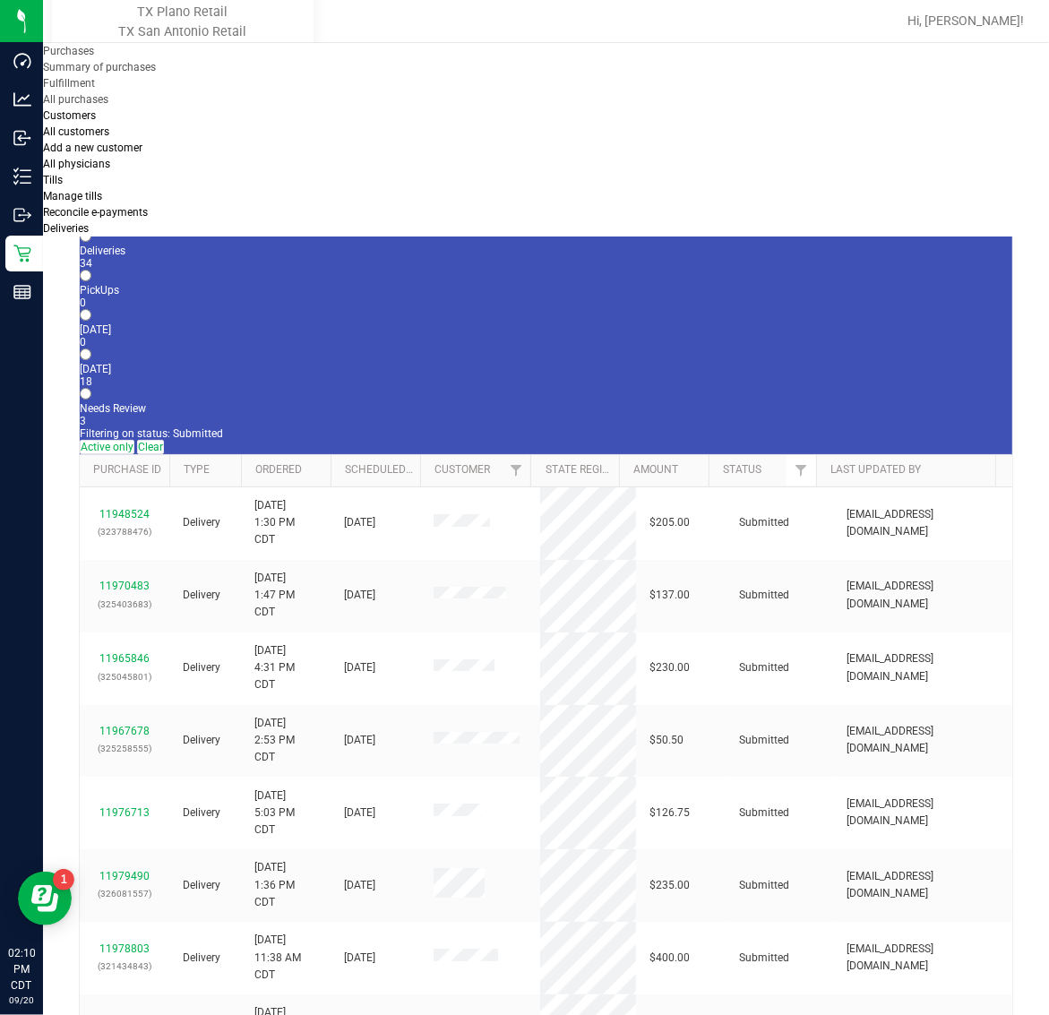
click at [89, 222] on uib-tab-heading "Deliveries" at bounding box center [66, 228] width 46 height 13
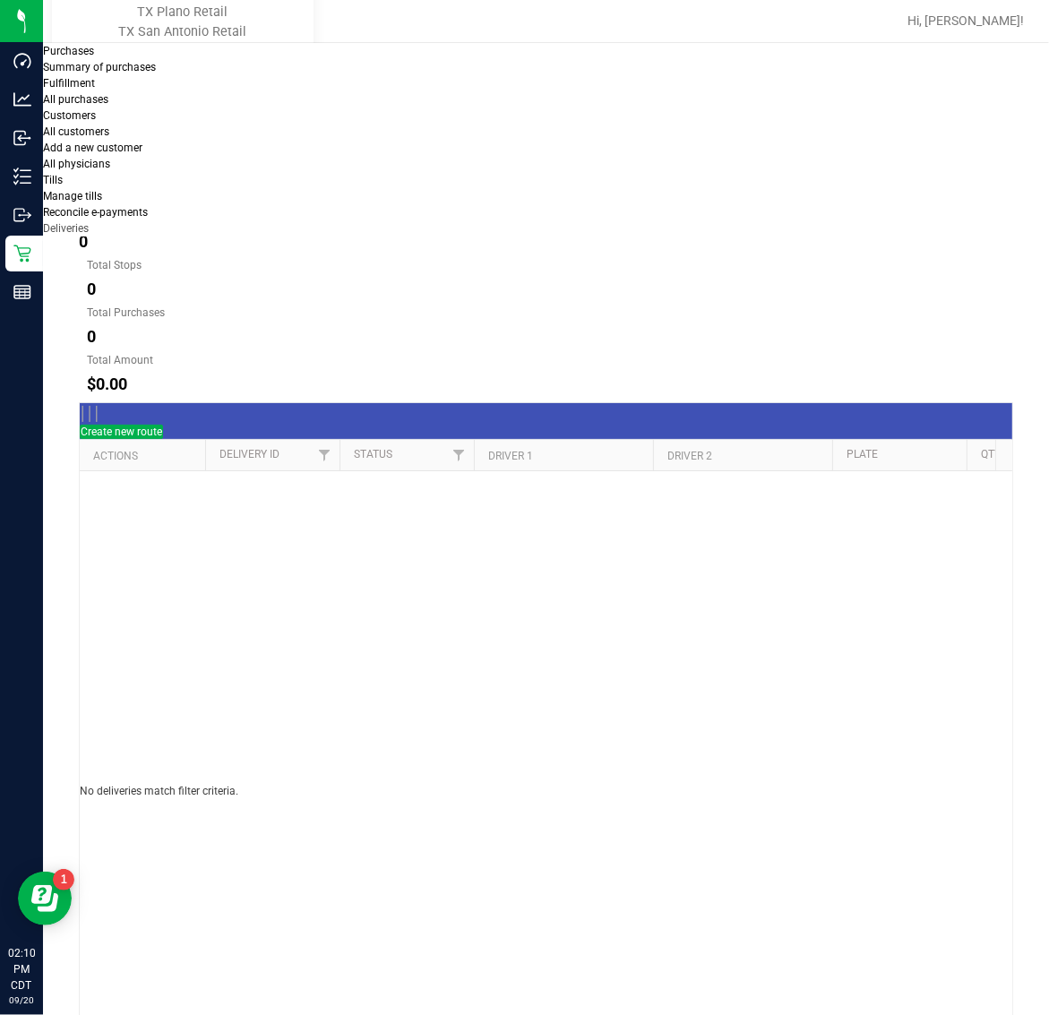
click at [243, 160] on button "[DATE]" at bounding box center [202, 178] width 81 height 36
click at [163, 425] on button "Create new route" at bounding box center [121, 432] width 83 height 14
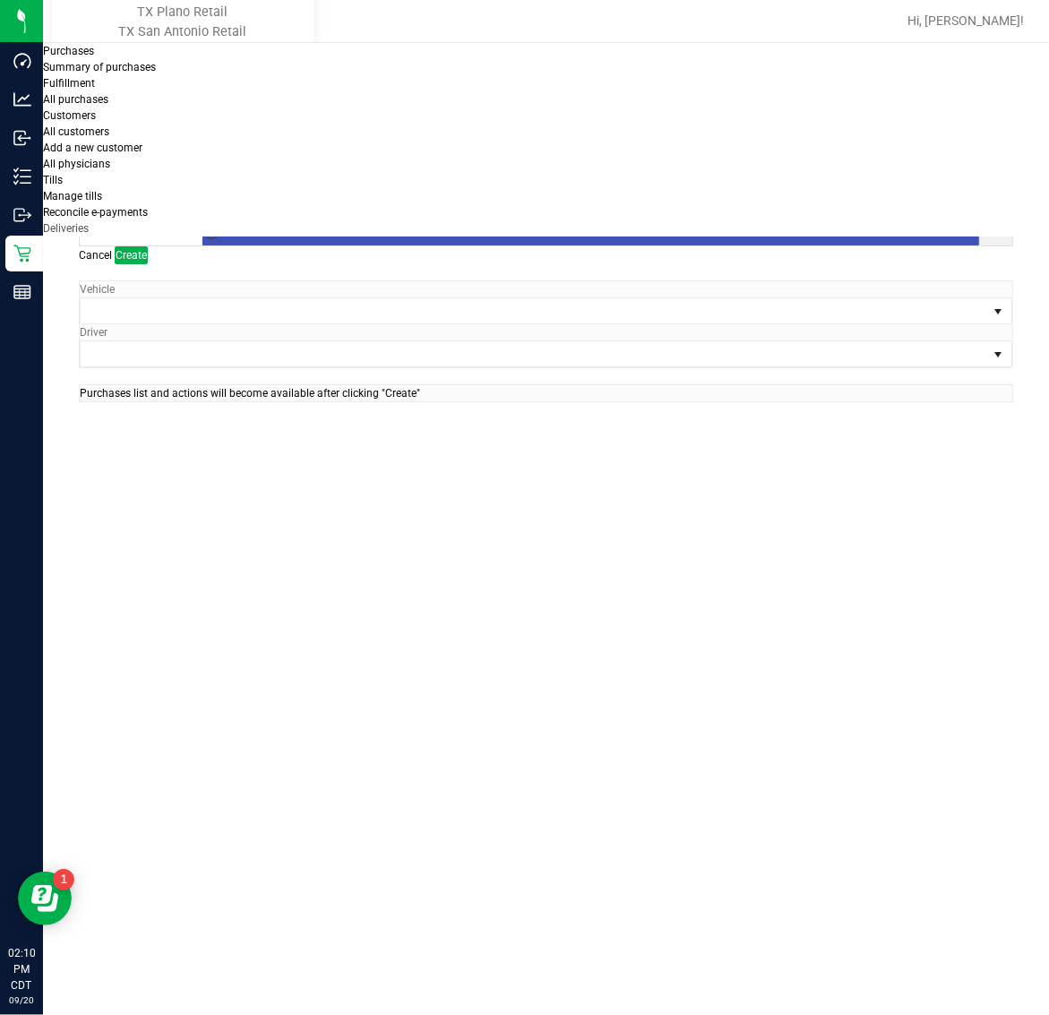
click at [219, 188] on span "Toggle calendar" at bounding box center [211, 189] width 14 height 14
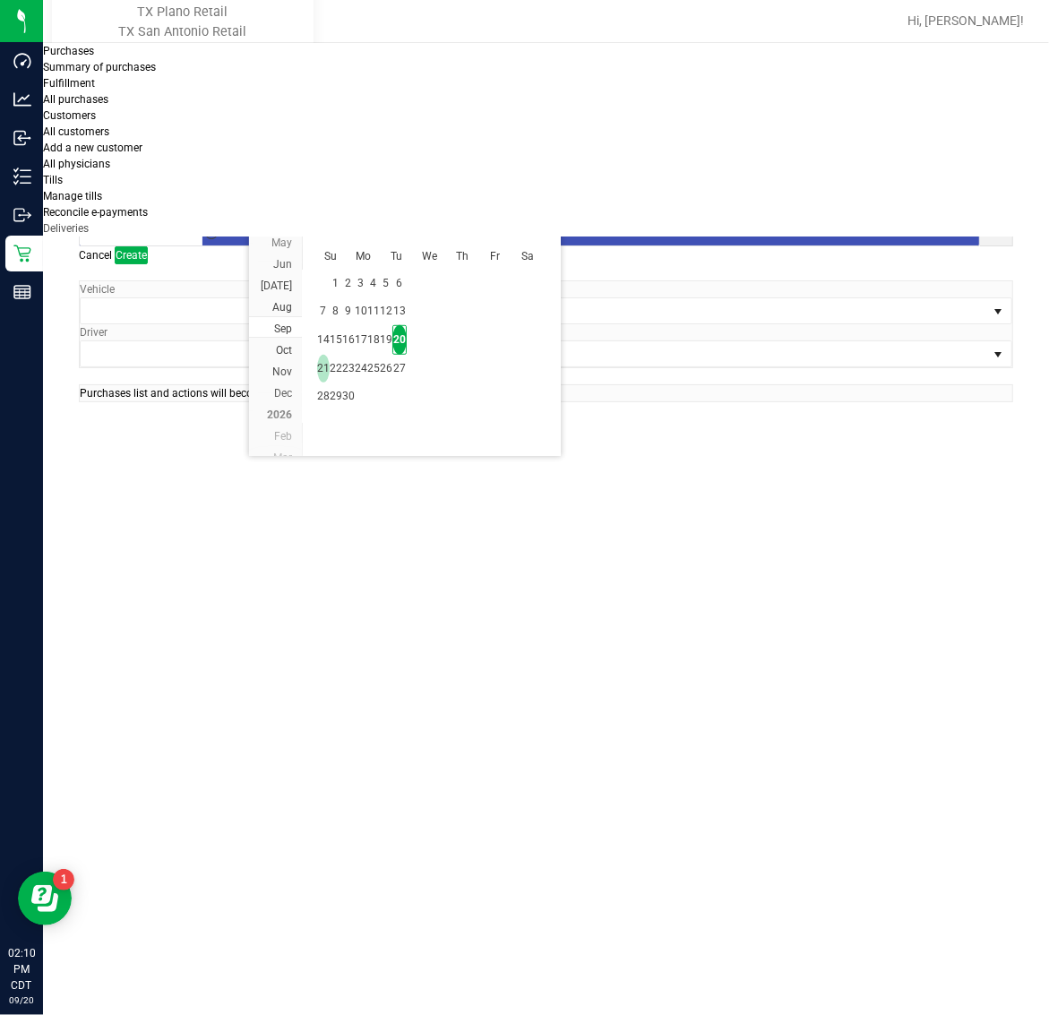
click at [330, 355] on span "21" at bounding box center [323, 369] width 13 height 28
type input "09/21/2025"
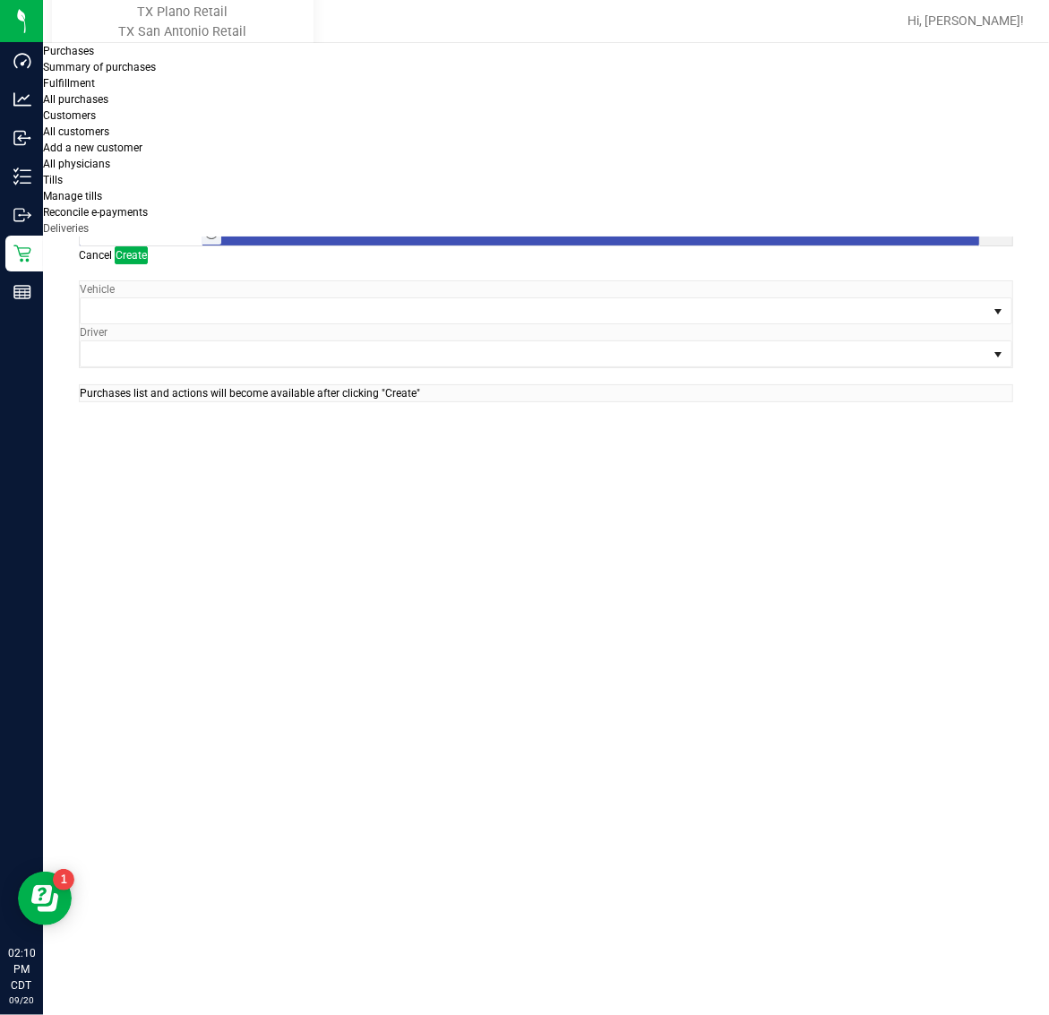
click at [219, 226] on span "Toggle time list" at bounding box center [211, 233] width 14 height 14
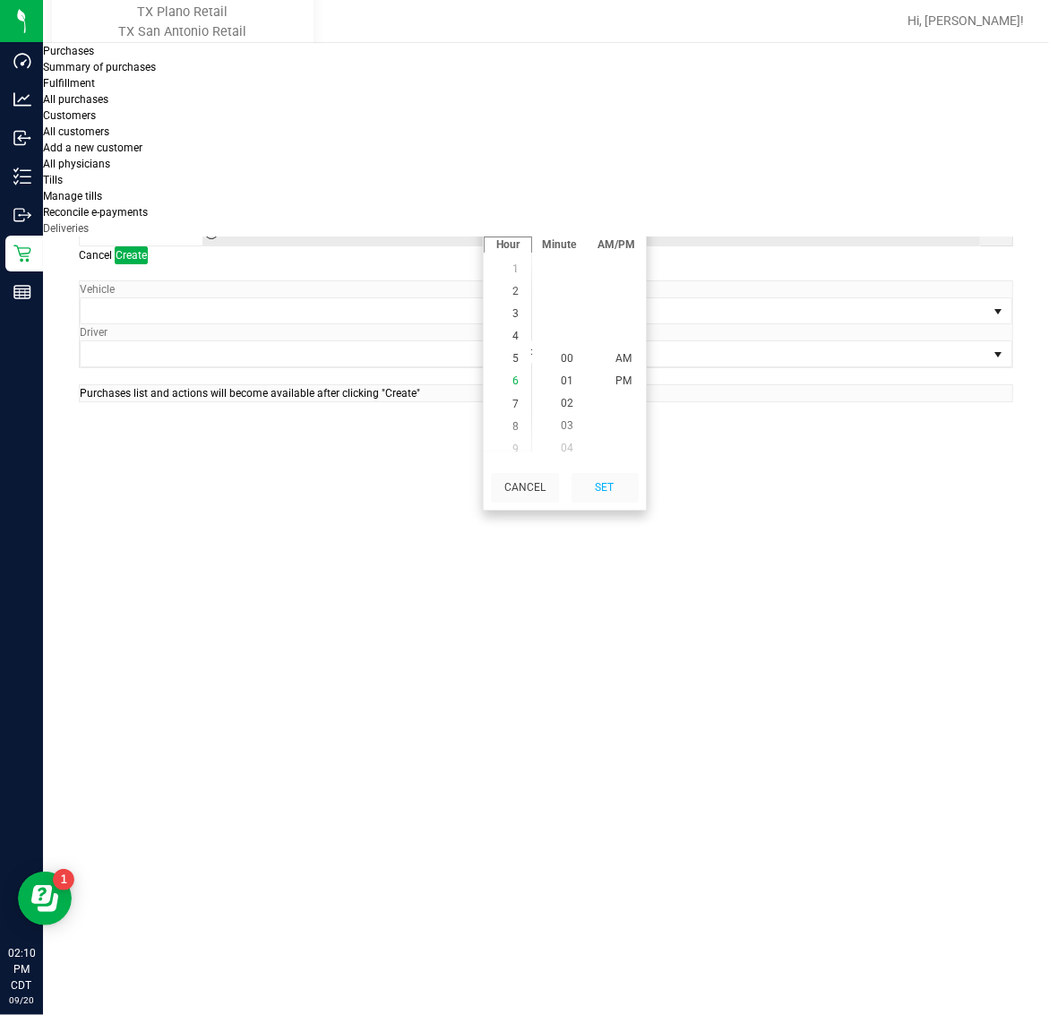
scroll to position [122, 0]
click at [512, 356] on span "5" at bounding box center [515, 349] width 6 height 13
click at [620, 365] on span "AM" at bounding box center [623, 358] width 16 height 13
click at [614, 502] on button "Set" at bounding box center [604, 488] width 67 height 30
type input "5:00 AM"
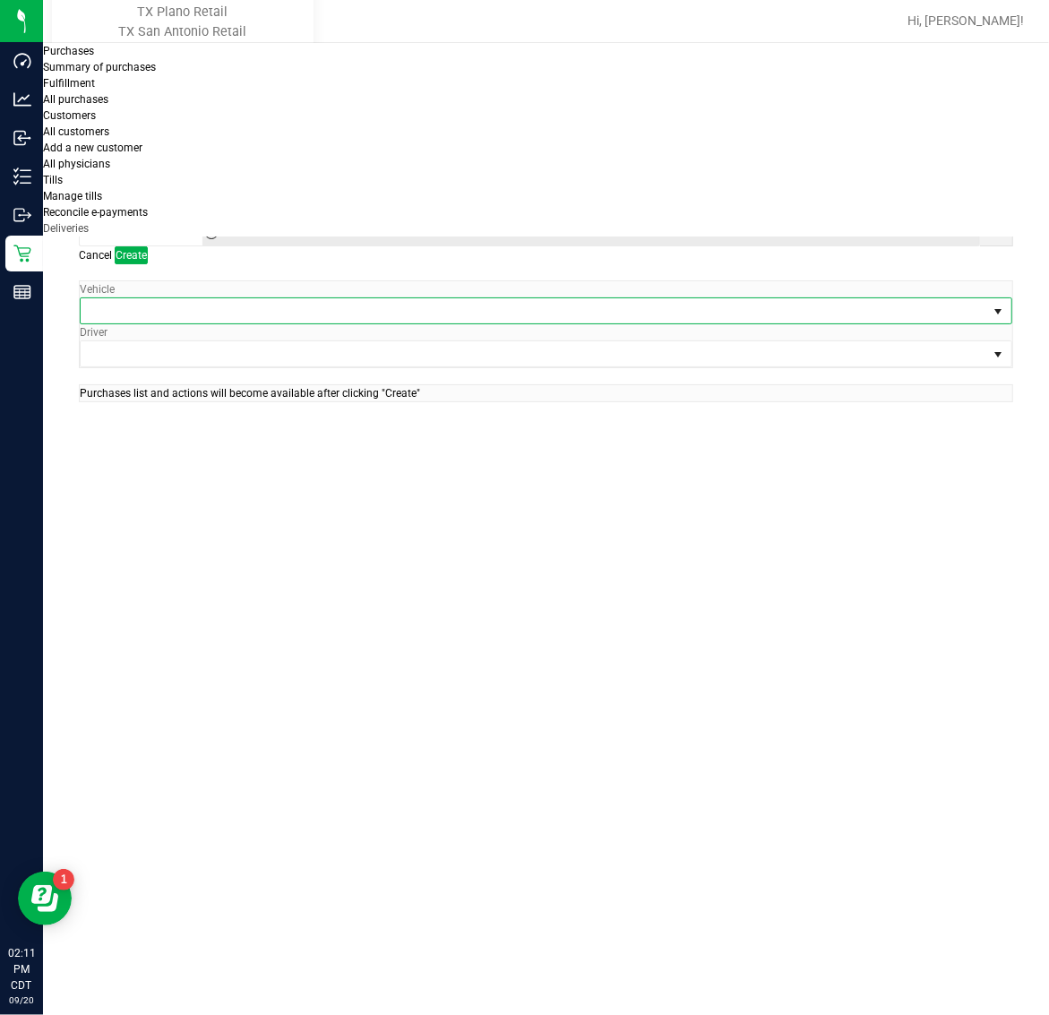
click at [220, 298] on span at bounding box center [535, 310] width 908 height 25
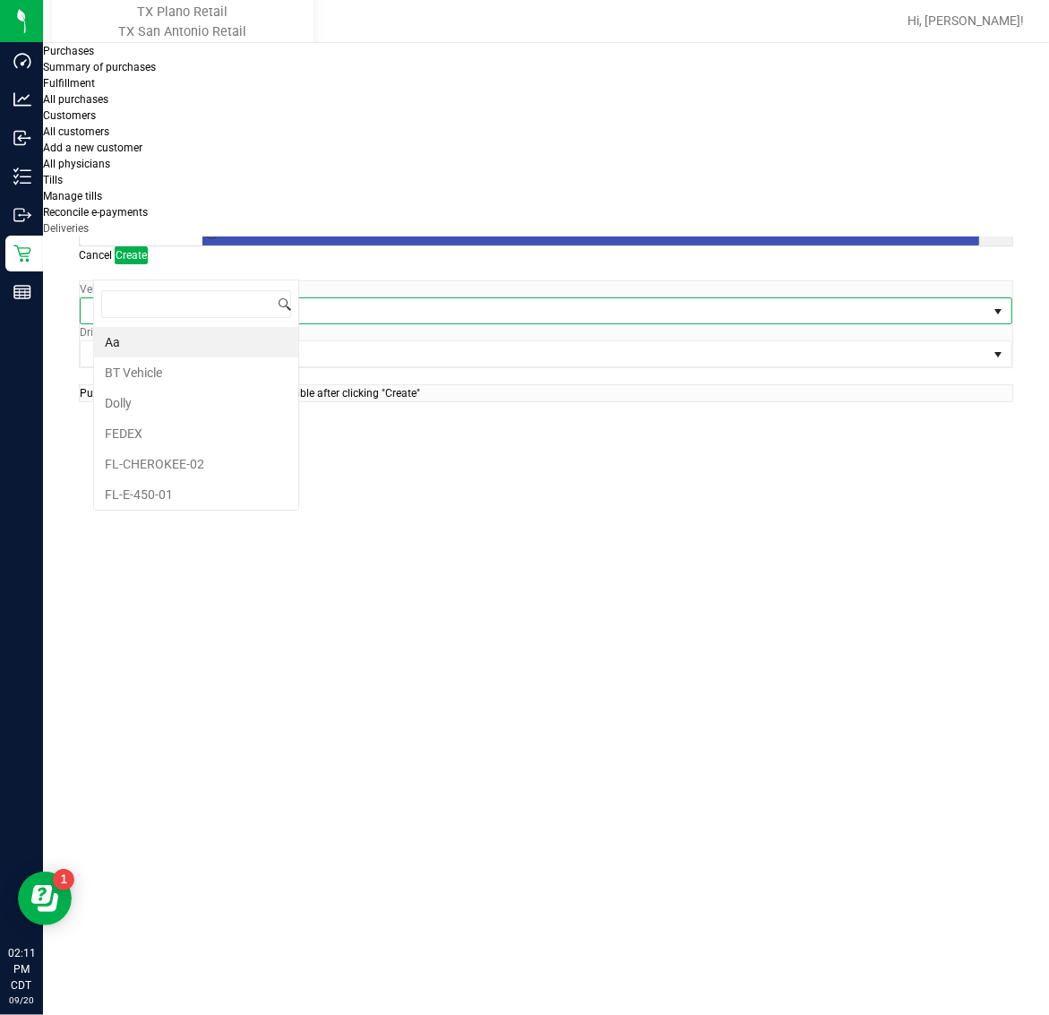
scroll to position [28, 206]
type input "03"
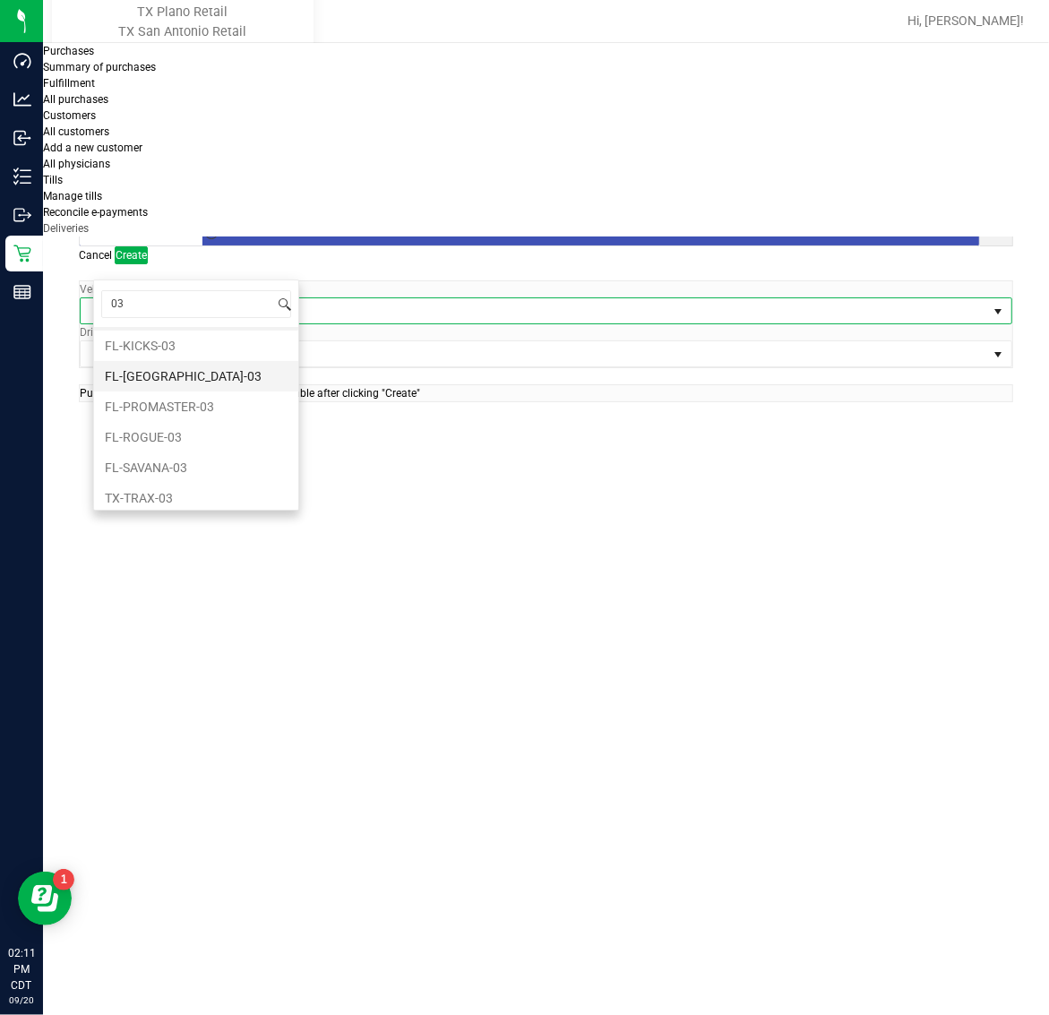
scroll to position [37, 0]
click at [200, 489] on li "TX-TRAX-03" at bounding box center [196, 491] width 204 height 30
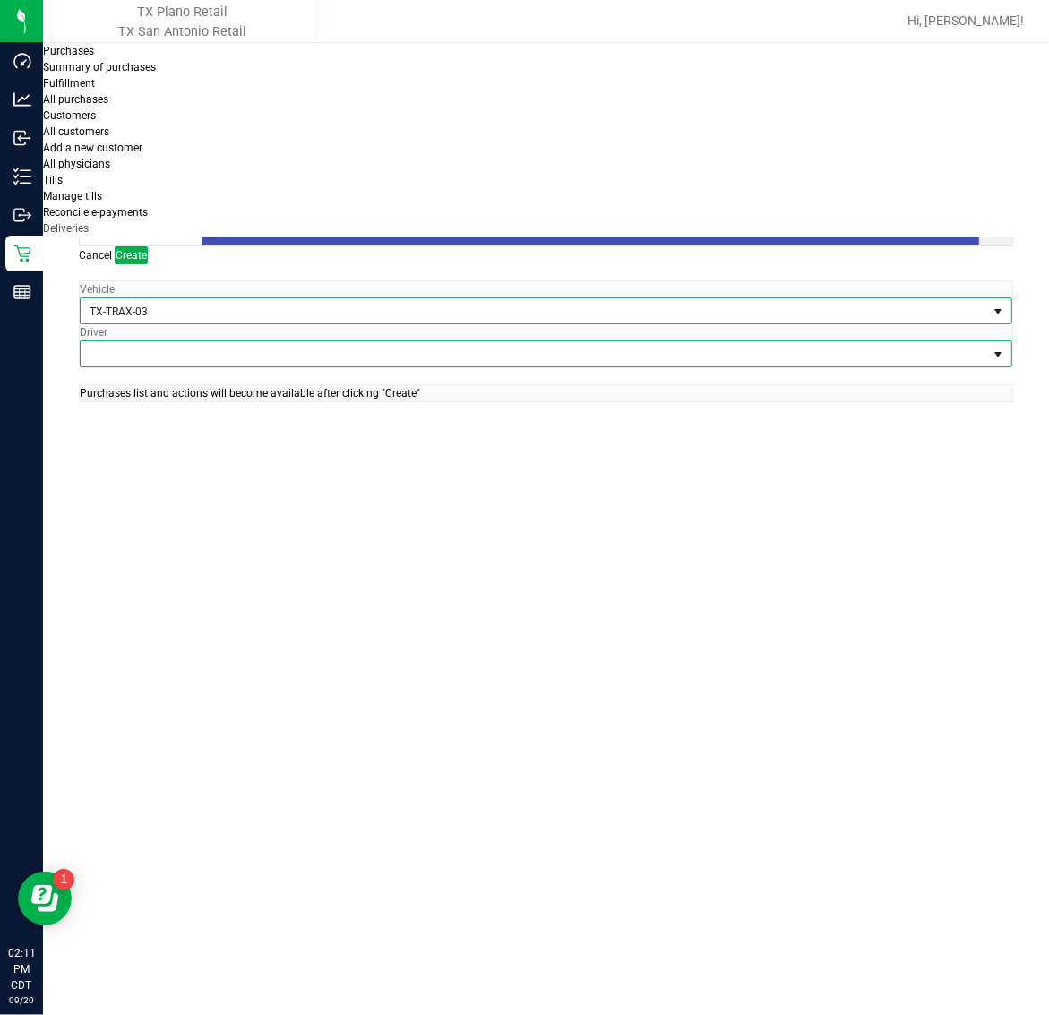
click at [403, 341] on span at bounding box center [535, 353] width 908 height 25
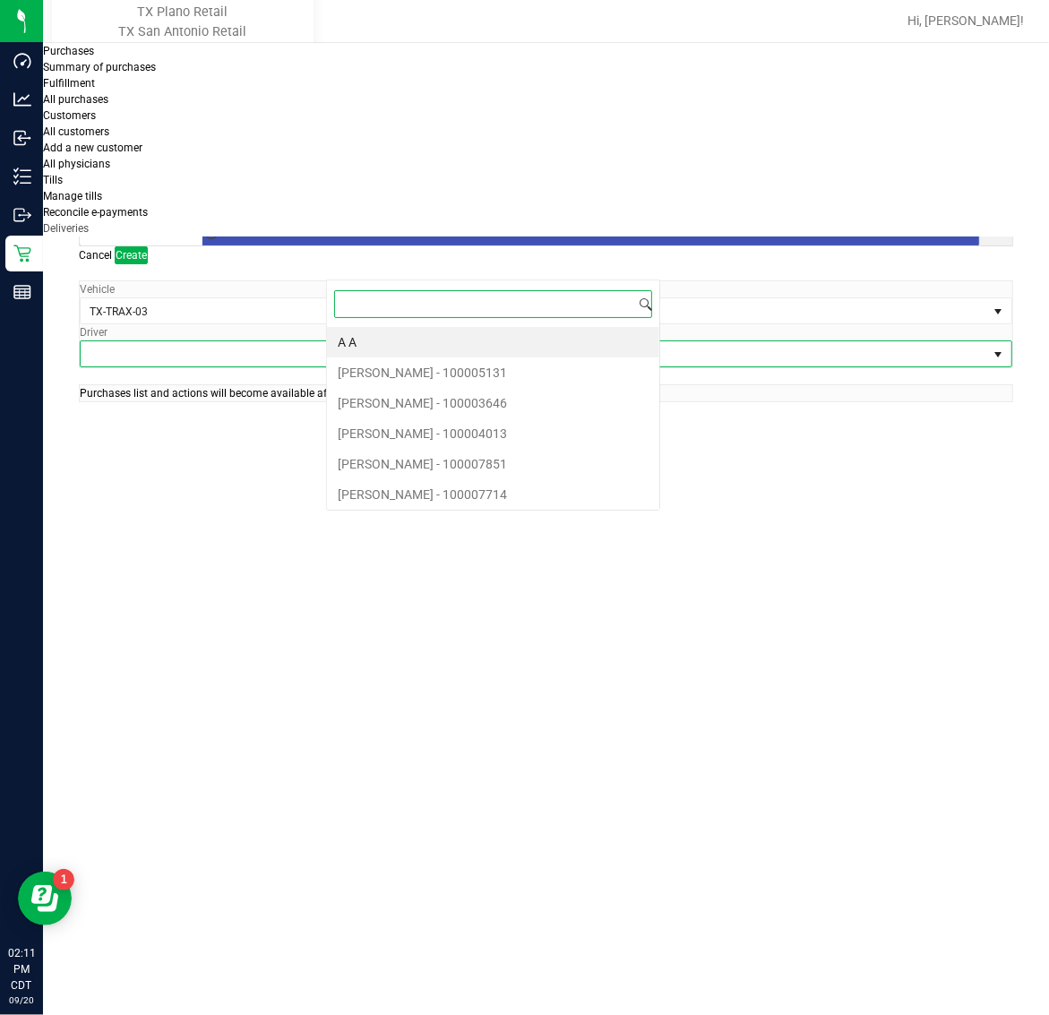
scroll to position [28, 206]
type input "cast"
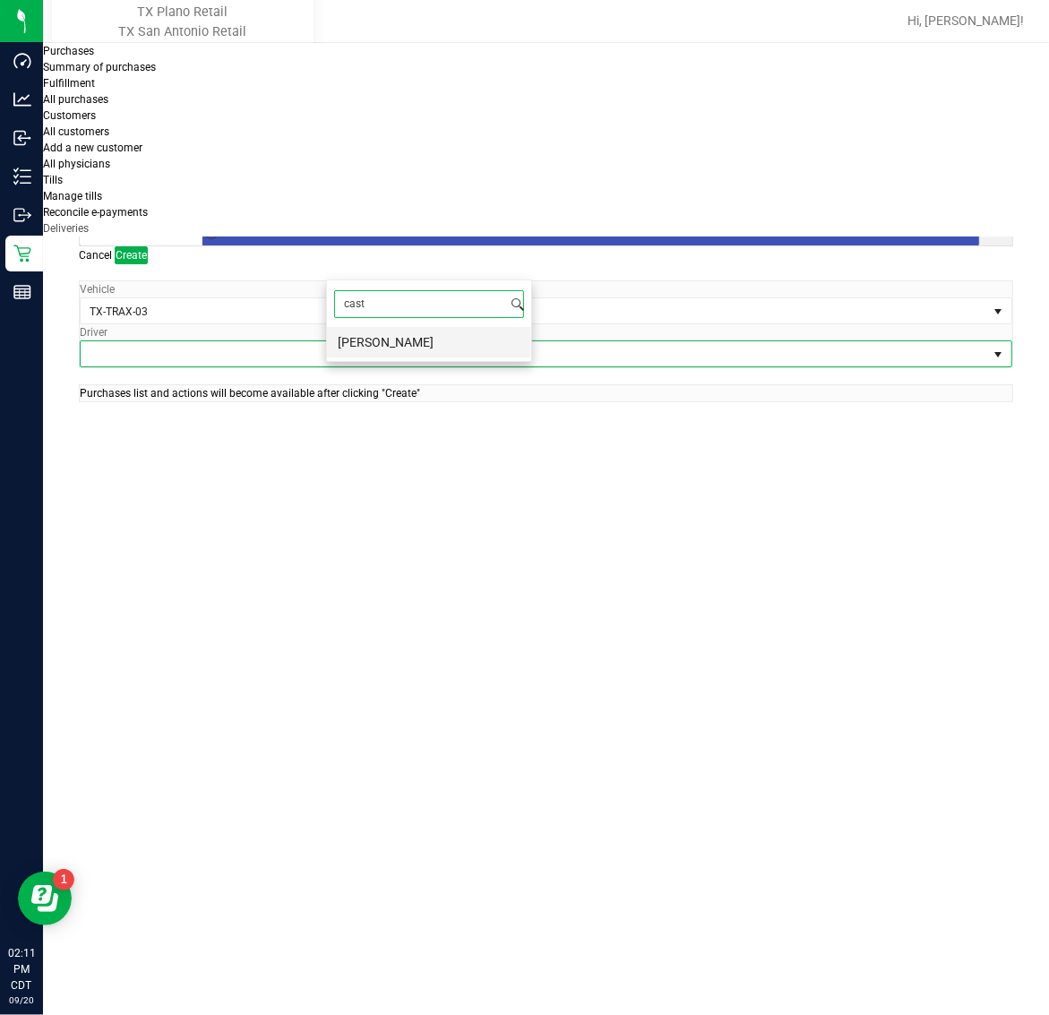
click at [403, 343] on li "Nathaniel Castillo" at bounding box center [429, 342] width 204 height 30
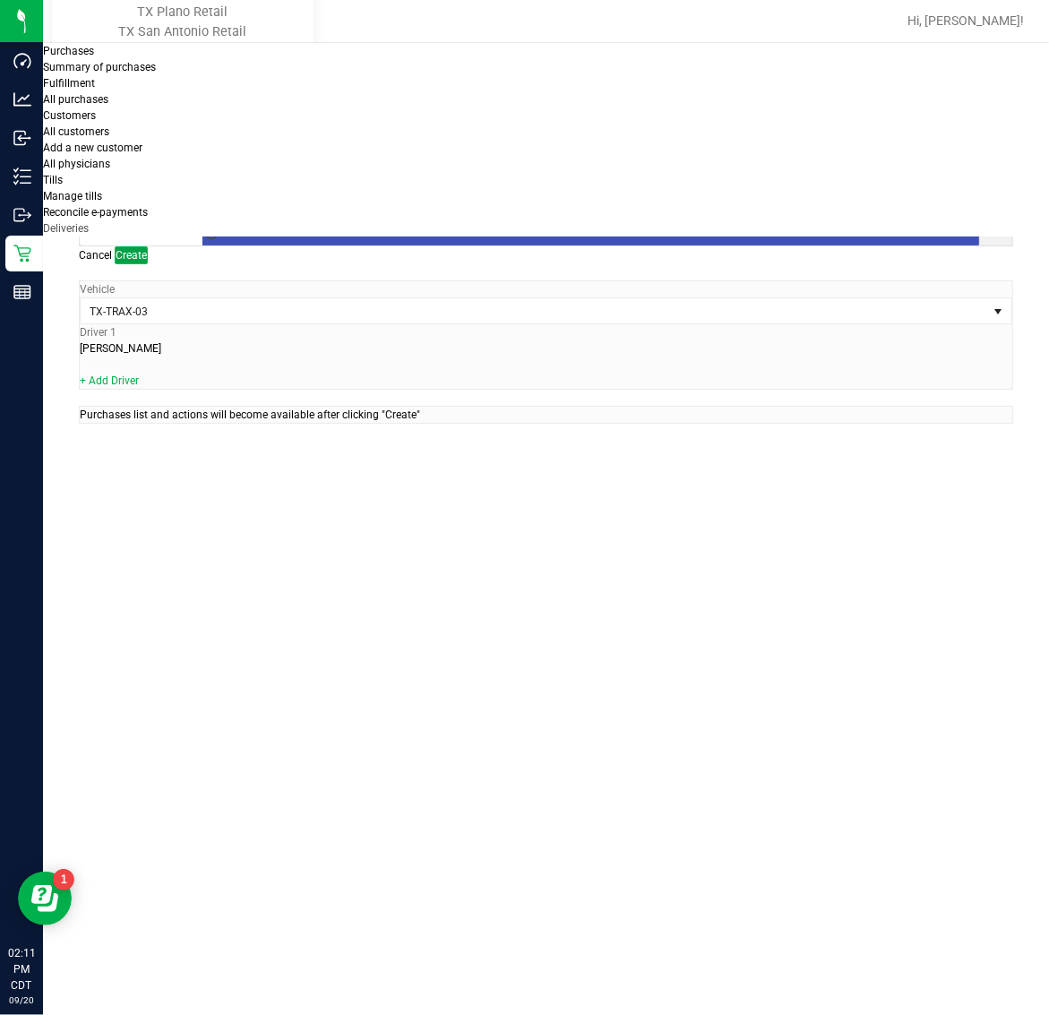
click at [147, 249] on span "Create" at bounding box center [131, 255] width 31 height 13
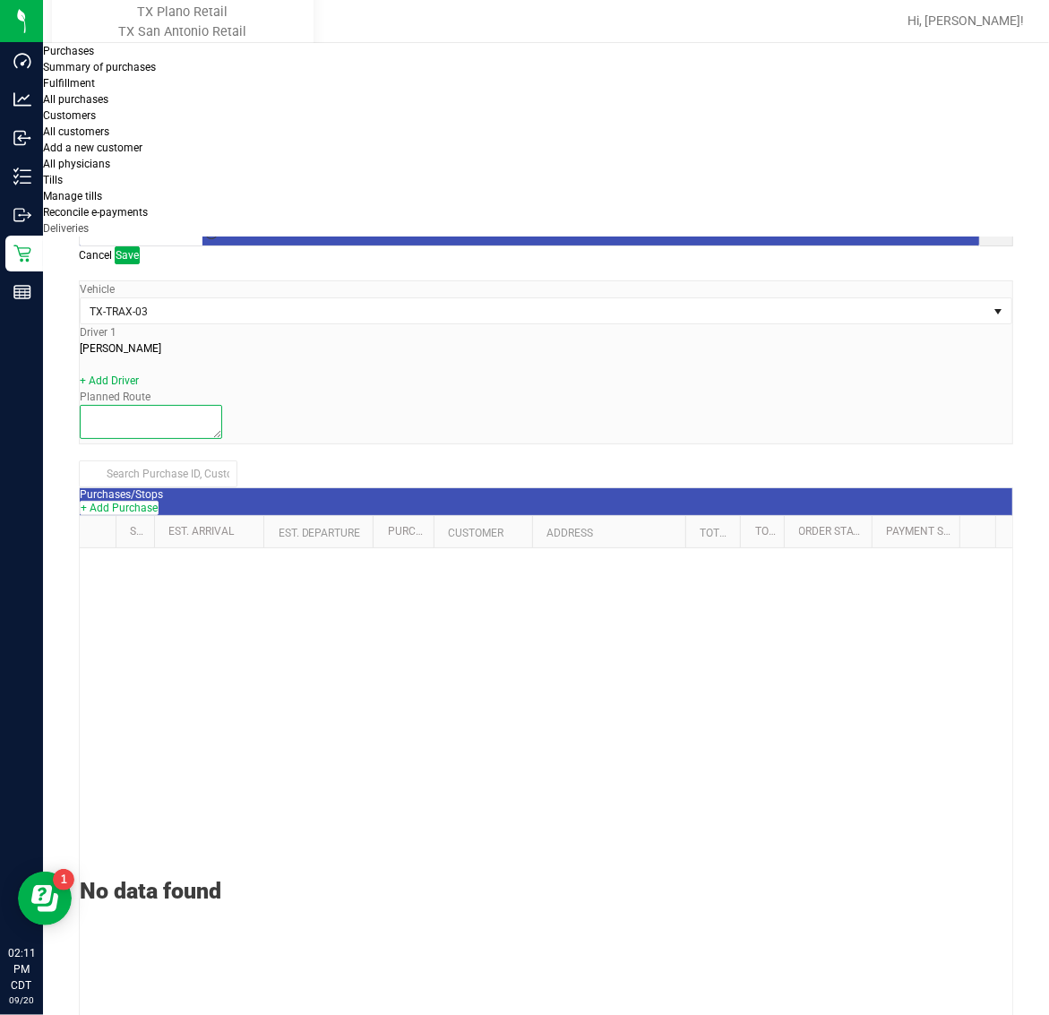
click at [222, 405] on textarea at bounding box center [151, 422] width 142 height 34
type textarea "Dallas Core"
click at [159, 501] on button "+ Add Purchase" at bounding box center [119, 508] width 79 height 14
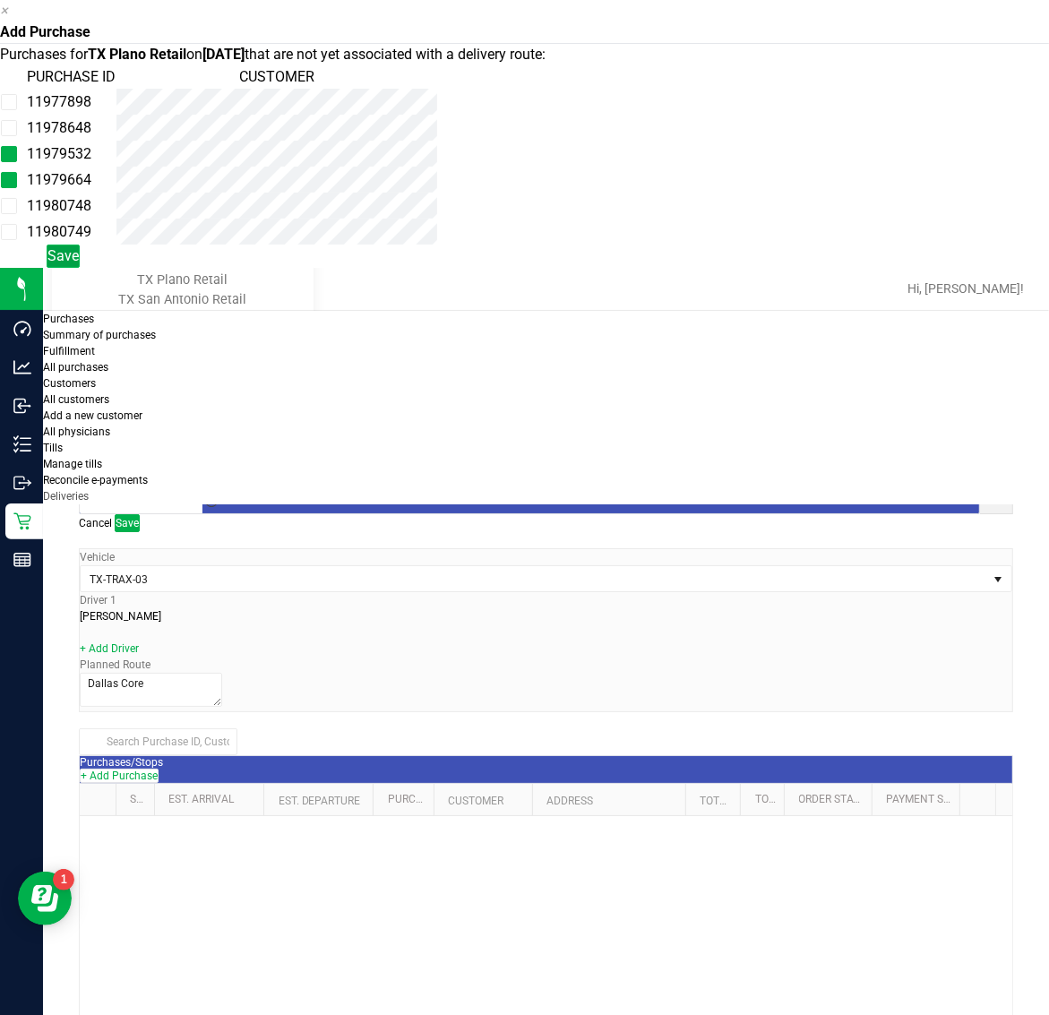
click at [79, 264] on span "Save" at bounding box center [62, 255] width 31 height 17
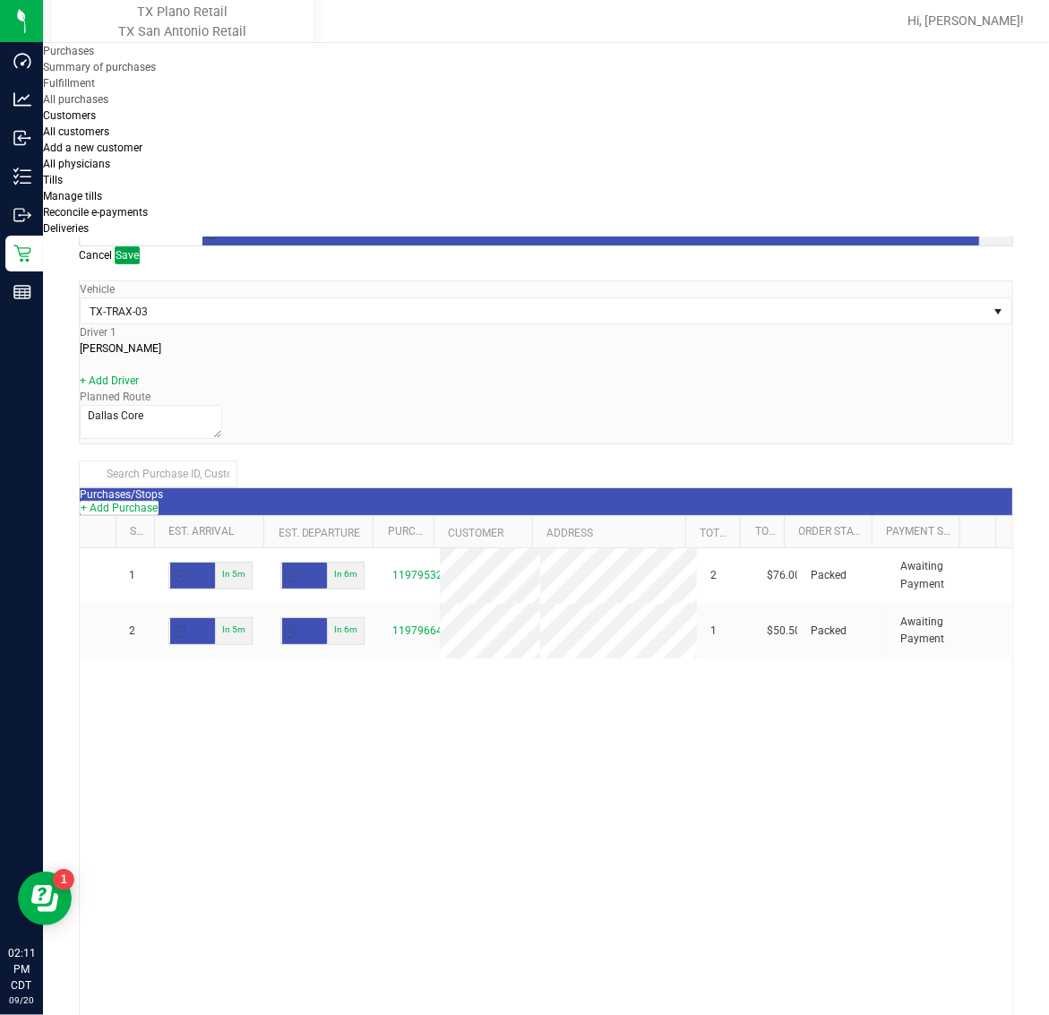
click at [139, 249] on span "Save" at bounding box center [127, 255] width 23 height 13
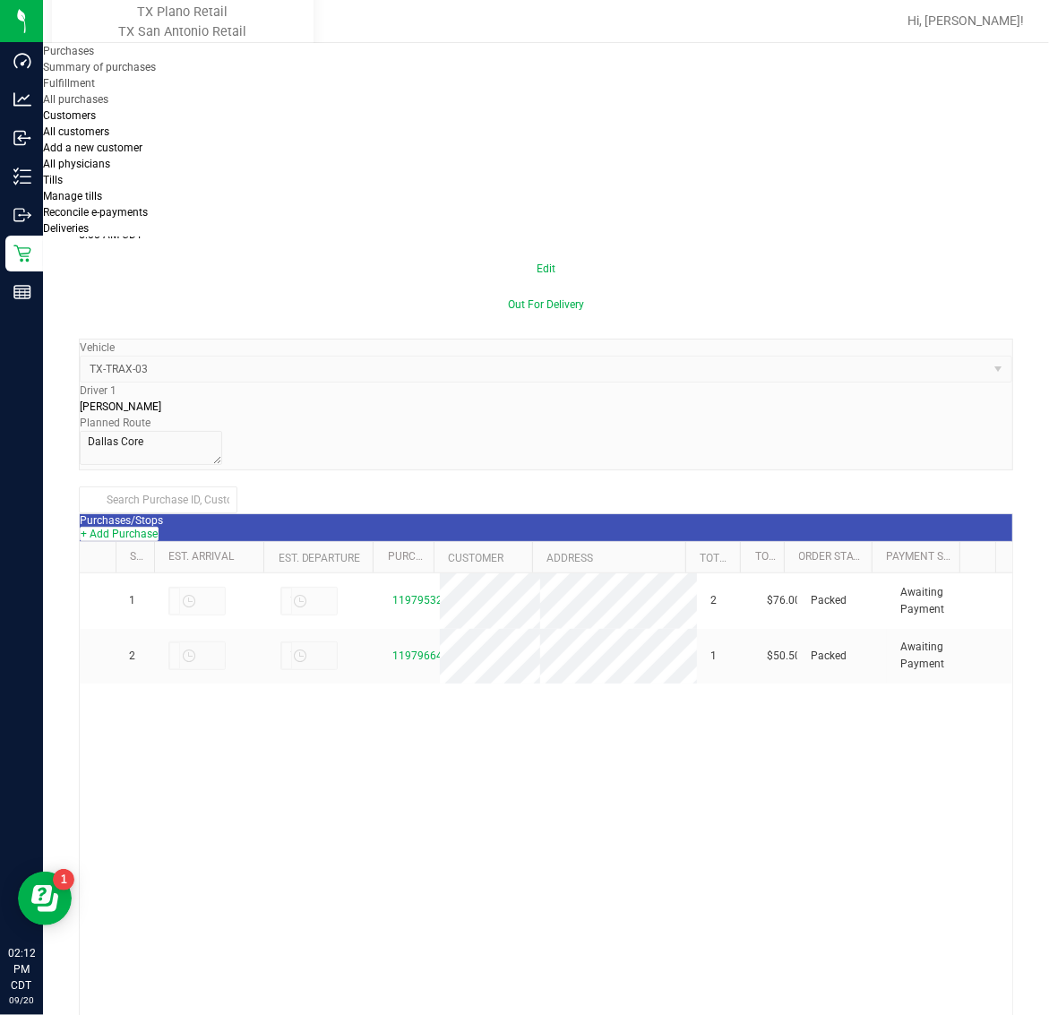
click at [89, 222] on uib-tab-heading "Deliveries" at bounding box center [66, 228] width 46 height 13
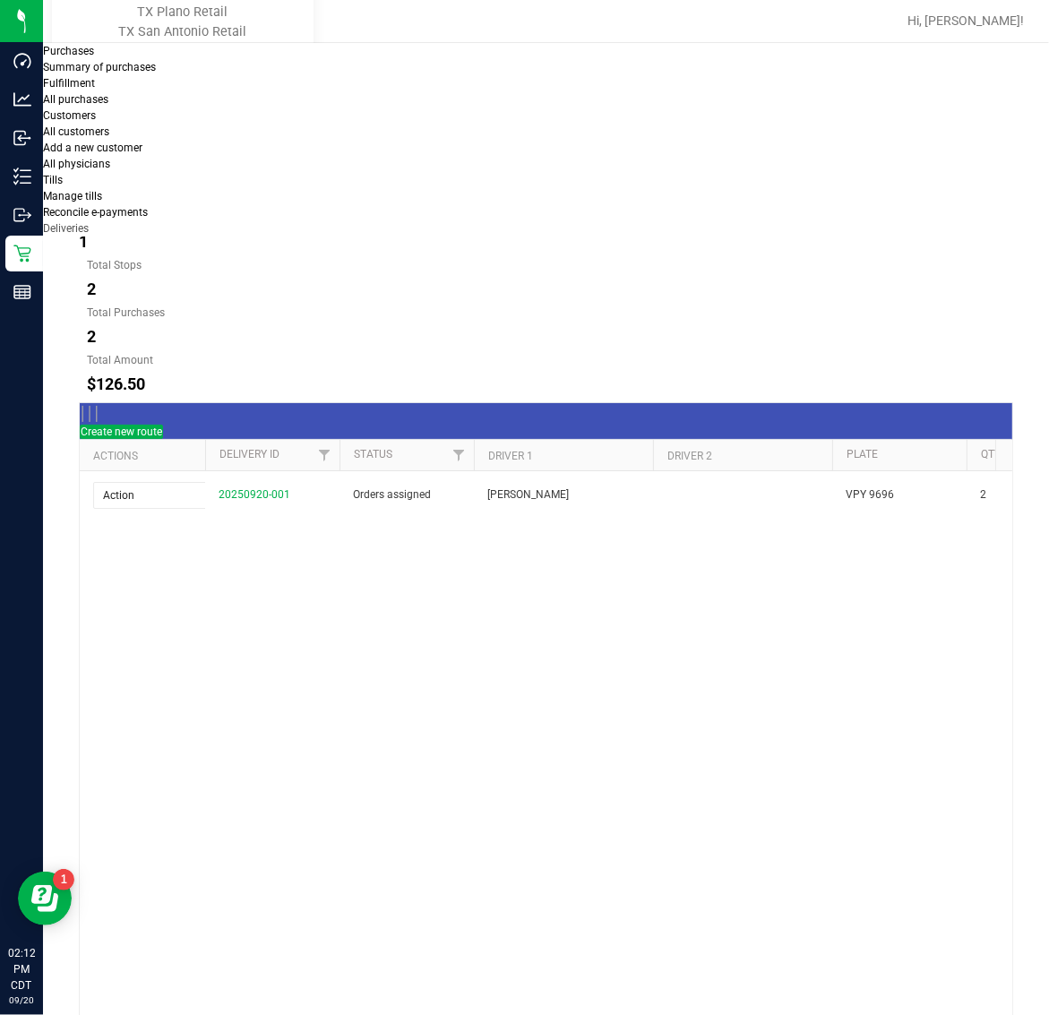
click at [243, 160] on button "[DATE]" at bounding box center [202, 178] width 81 height 36
click at [163, 425] on button "Create new route" at bounding box center [121, 432] width 83 height 14
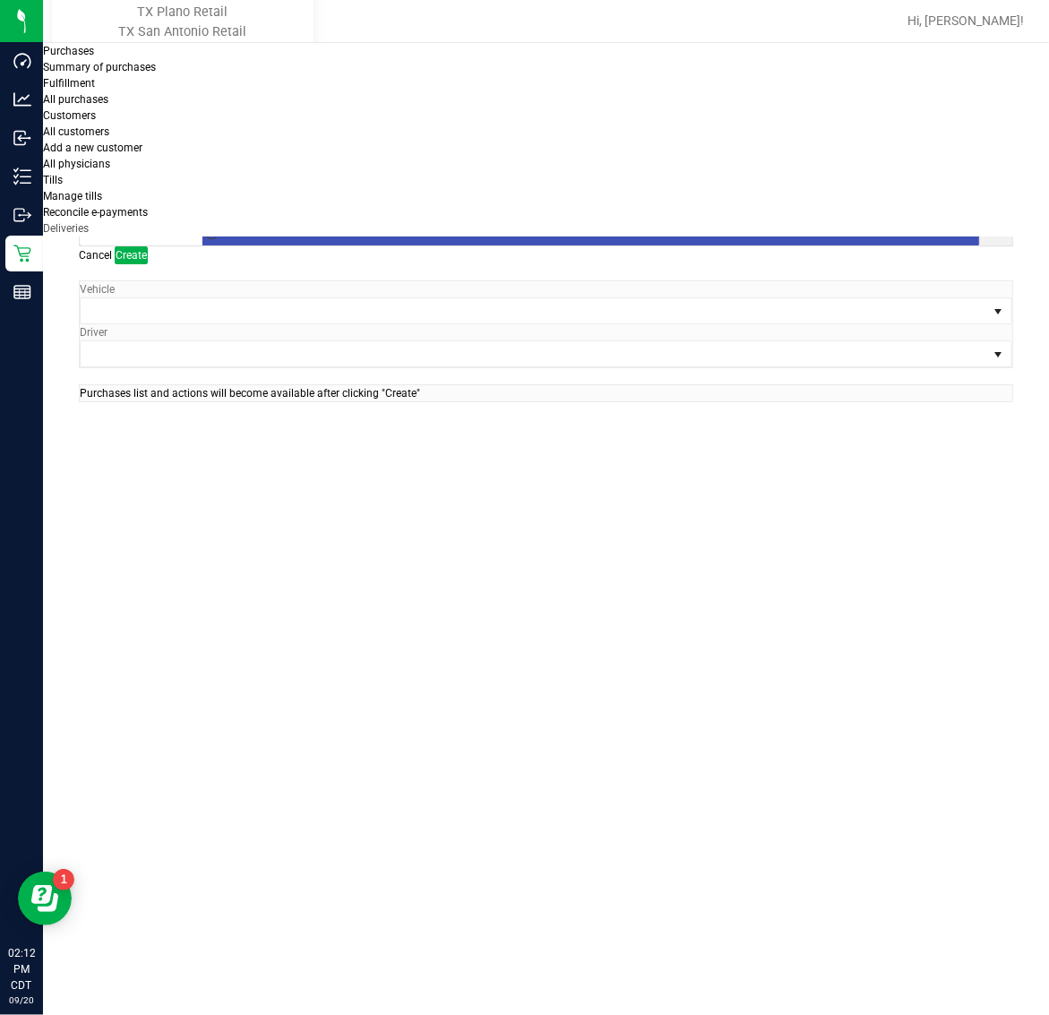
click at [219, 182] on span "Toggle calendar" at bounding box center [211, 189] width 14 height 14
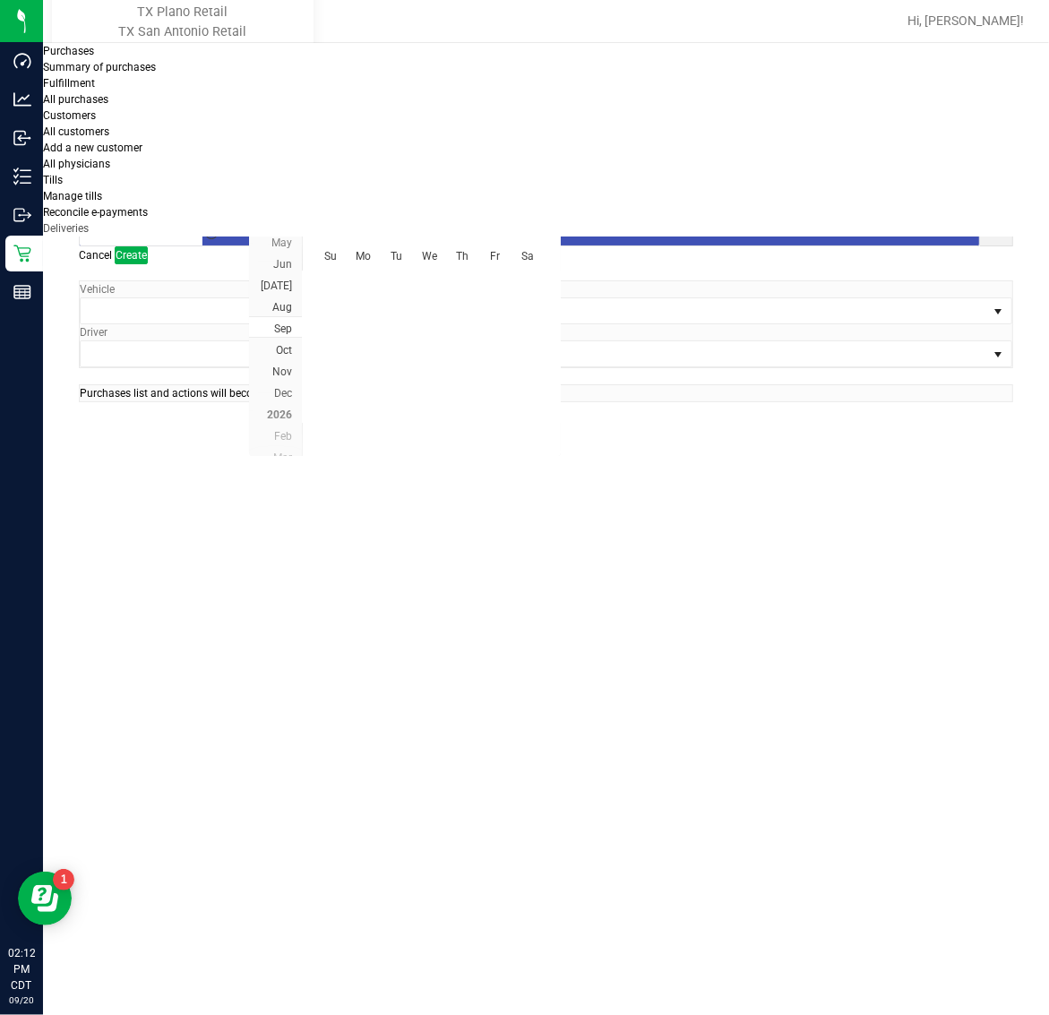
scroll to position [290407, 0]
click at [323, 372] on span "21" at bounding box center [323, 369] width 13 height 28
type input "09/21/2025"
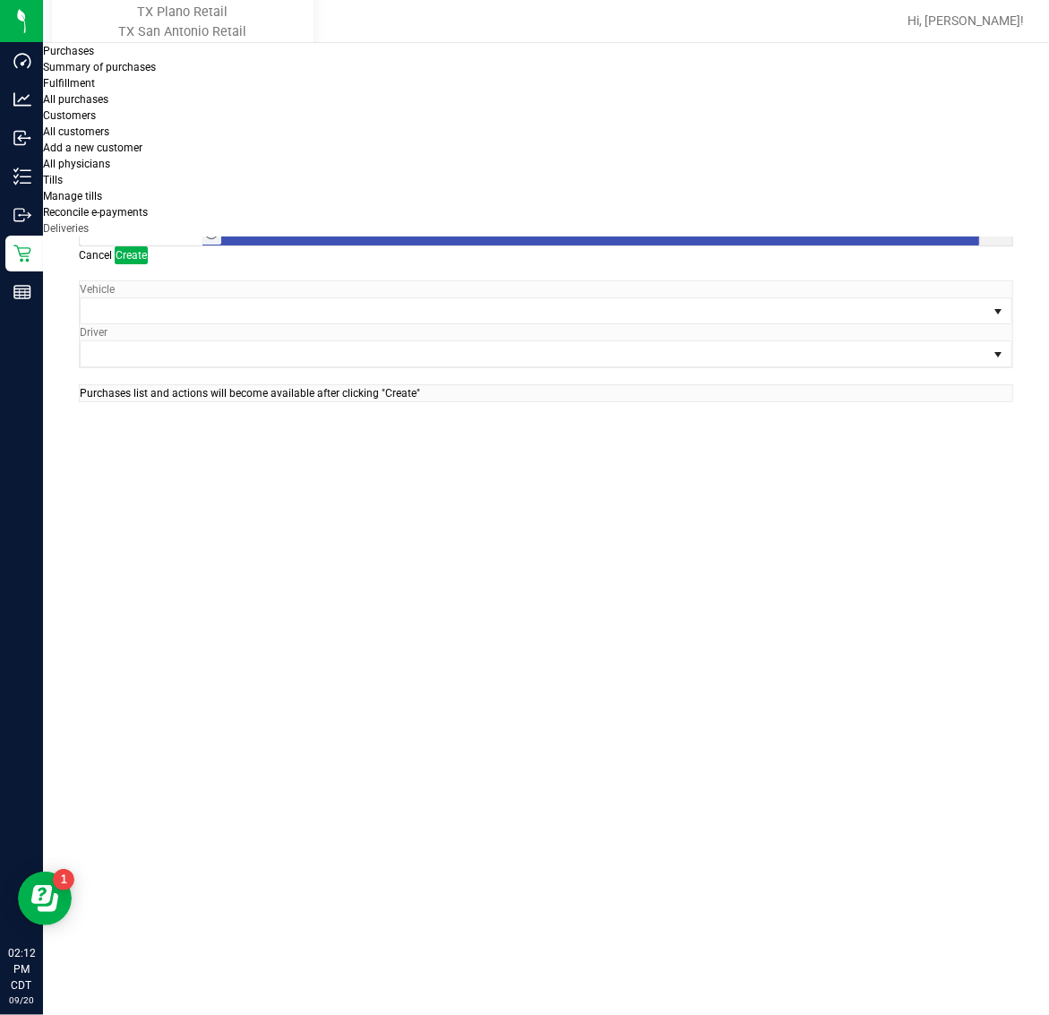
click at [219, 226] on span "Toggle time list" at bounding box center [211, 233] width 14 height 14
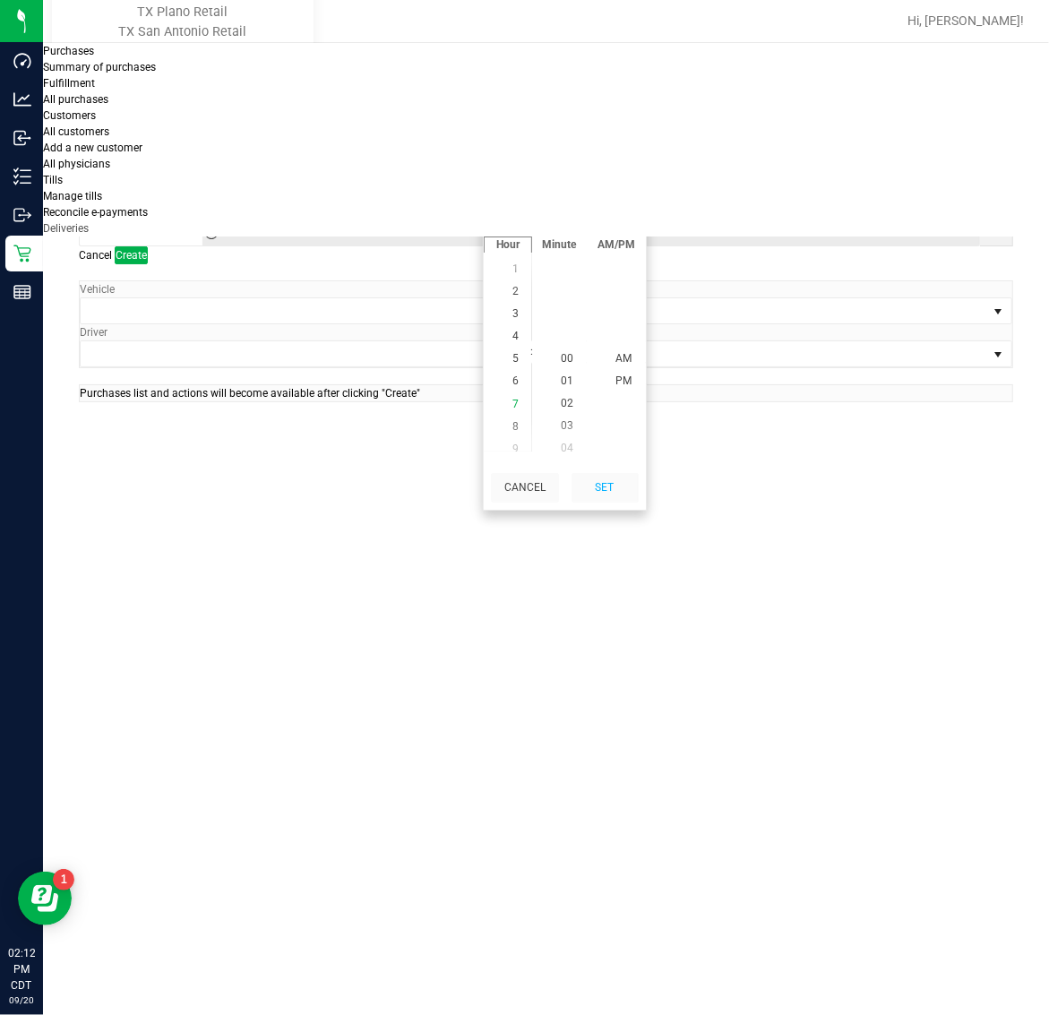
scroll to position [122, 0]
drag, startPoint x: 511, startPoint y: 388, endPoint x: 521, endPoint y: 385, distance: 11.1
click at [512, 356] on span "5" at bounding box center [515, 349] width 6 height 13
click at [629, 365] on span "AM" at bounding box center [623, 358] width 16 height 13
click at [619, 502] on button "Set" at bounding box center [604, 488] width 67 height 30
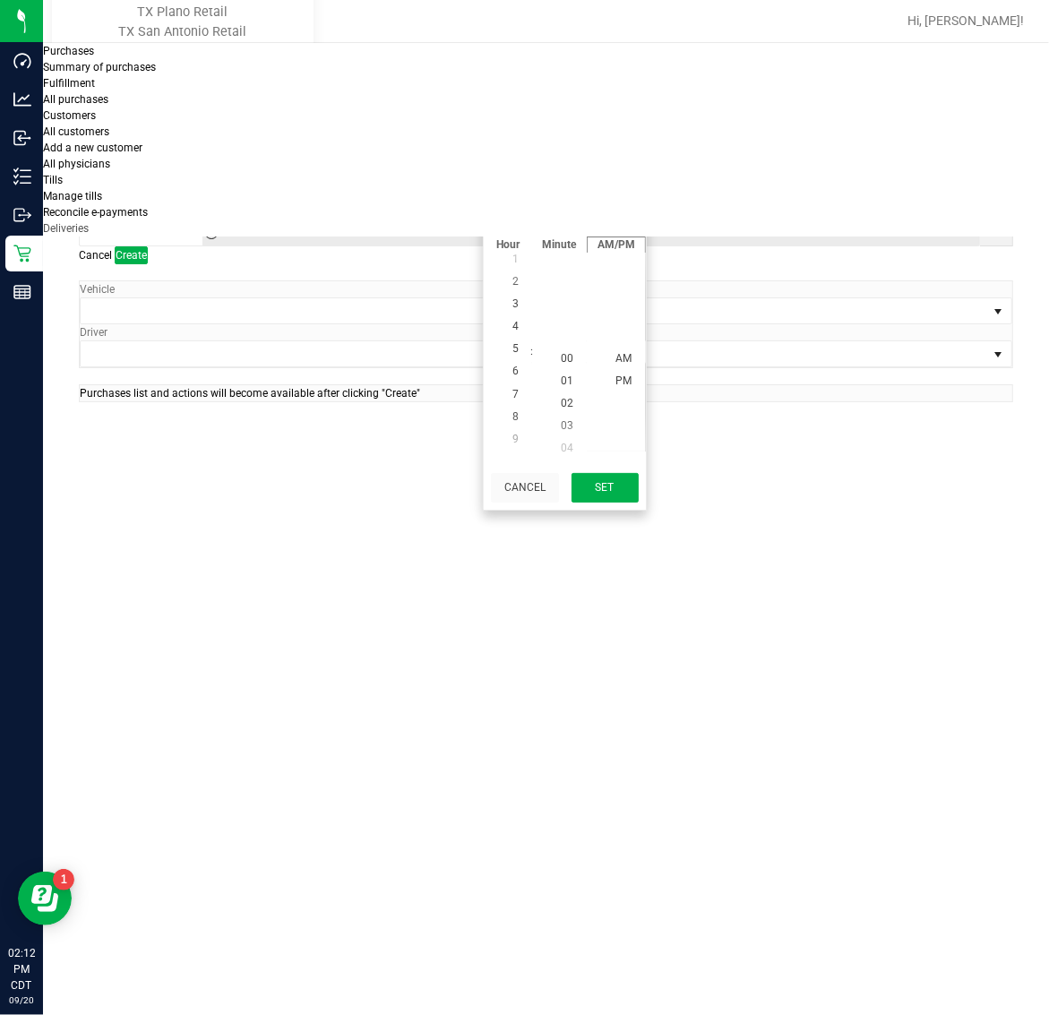
type input "5:00 AM"
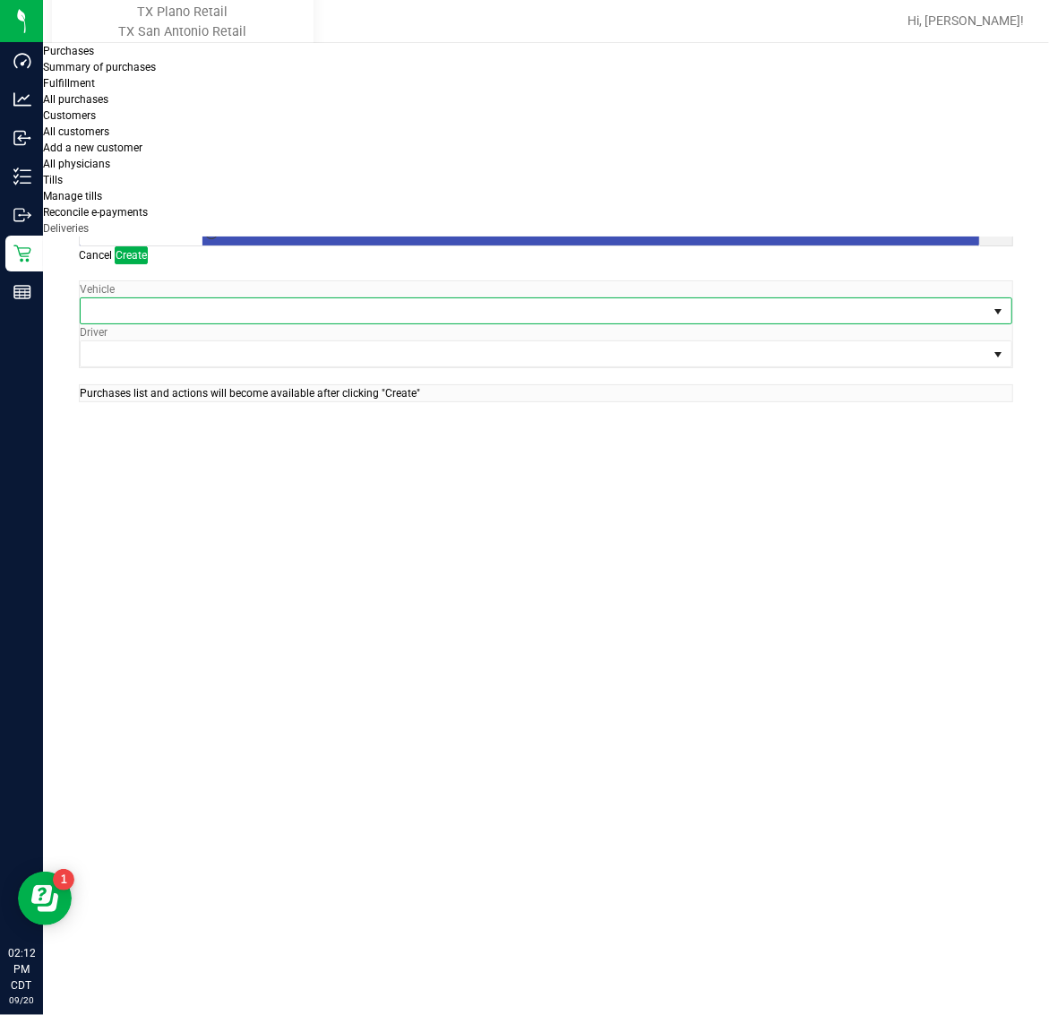
click at [227, 298] on span at bounding box center [535, 310] width 908 height 25
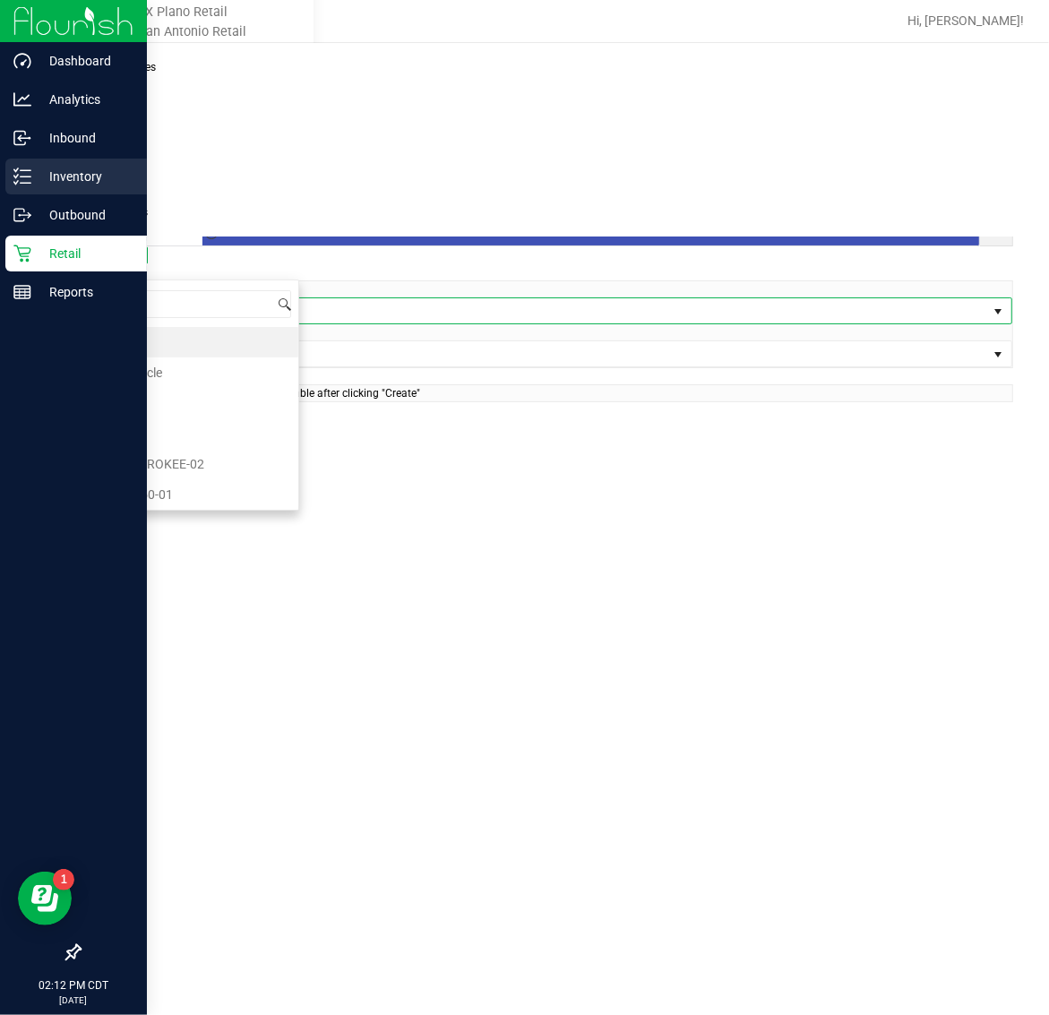
scroll to position [28, 206]
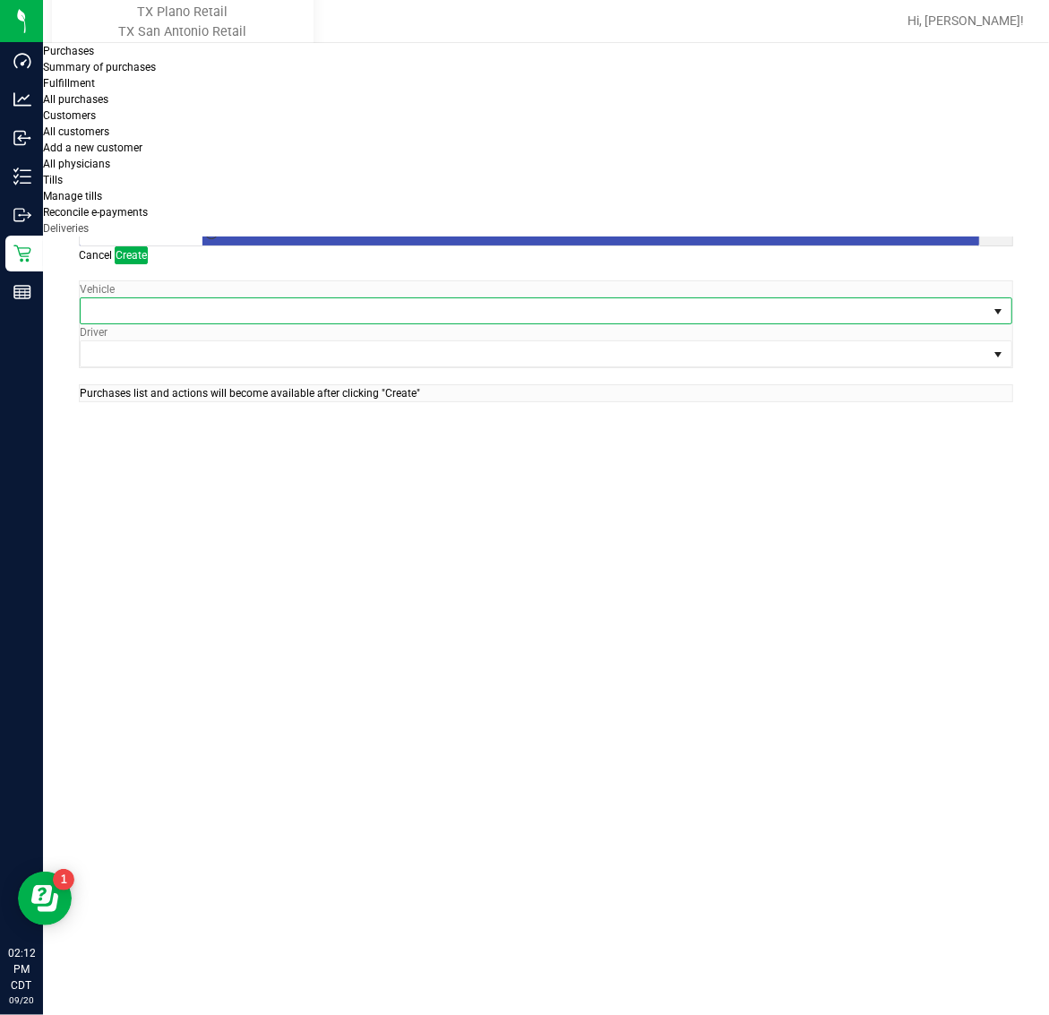
click at [221, 298] on span at bounding box center [535, 310] width 908 height 25
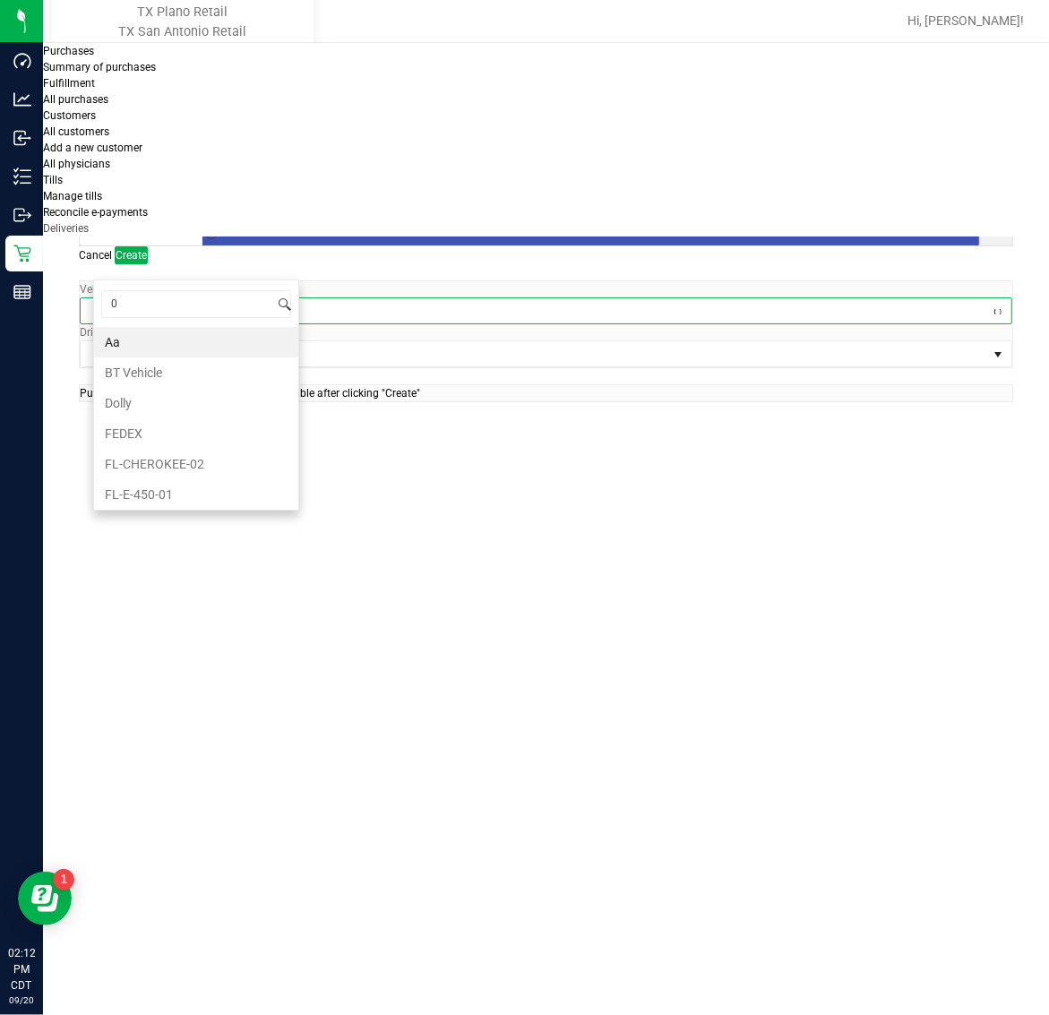
type input "04"
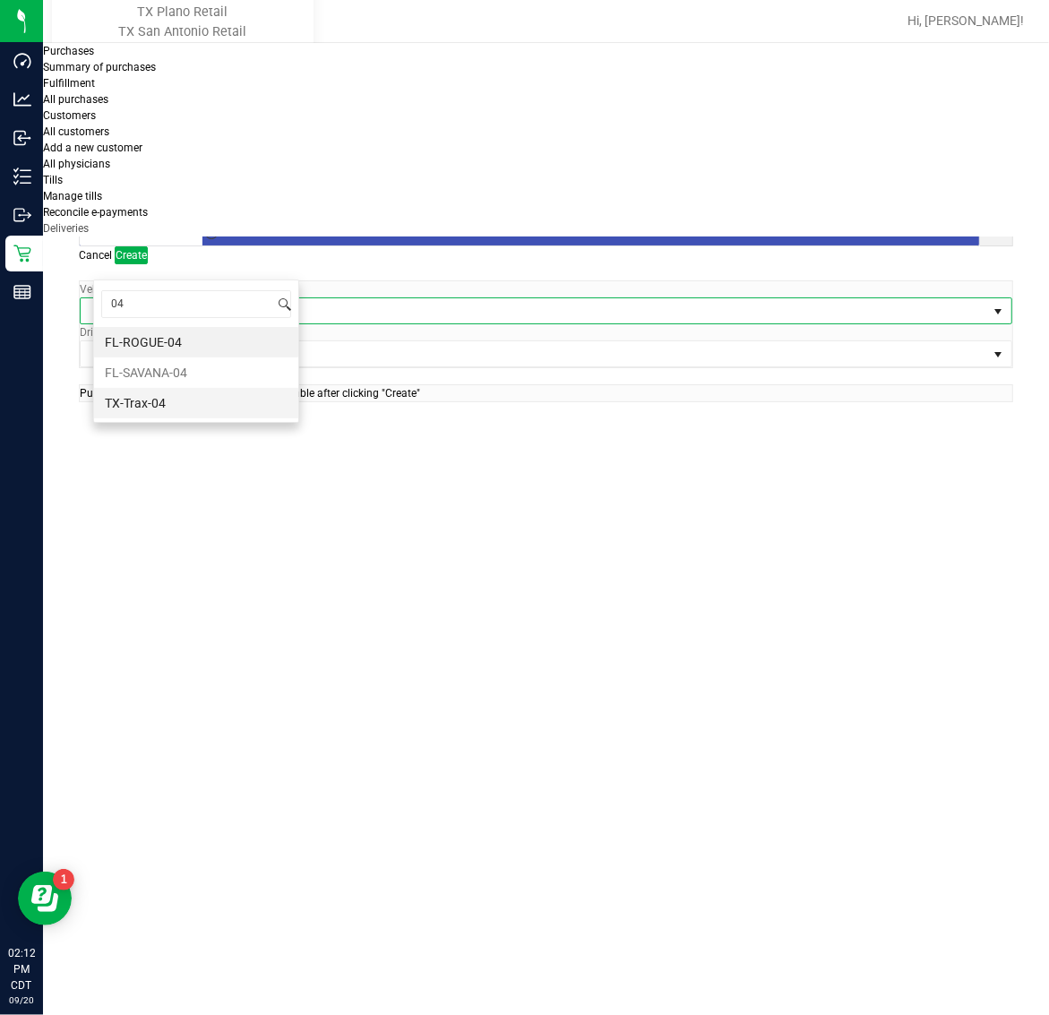
click at [197, 399] on li "TX-Trax-04" at bounding box center [196, 403] width 204 height 30
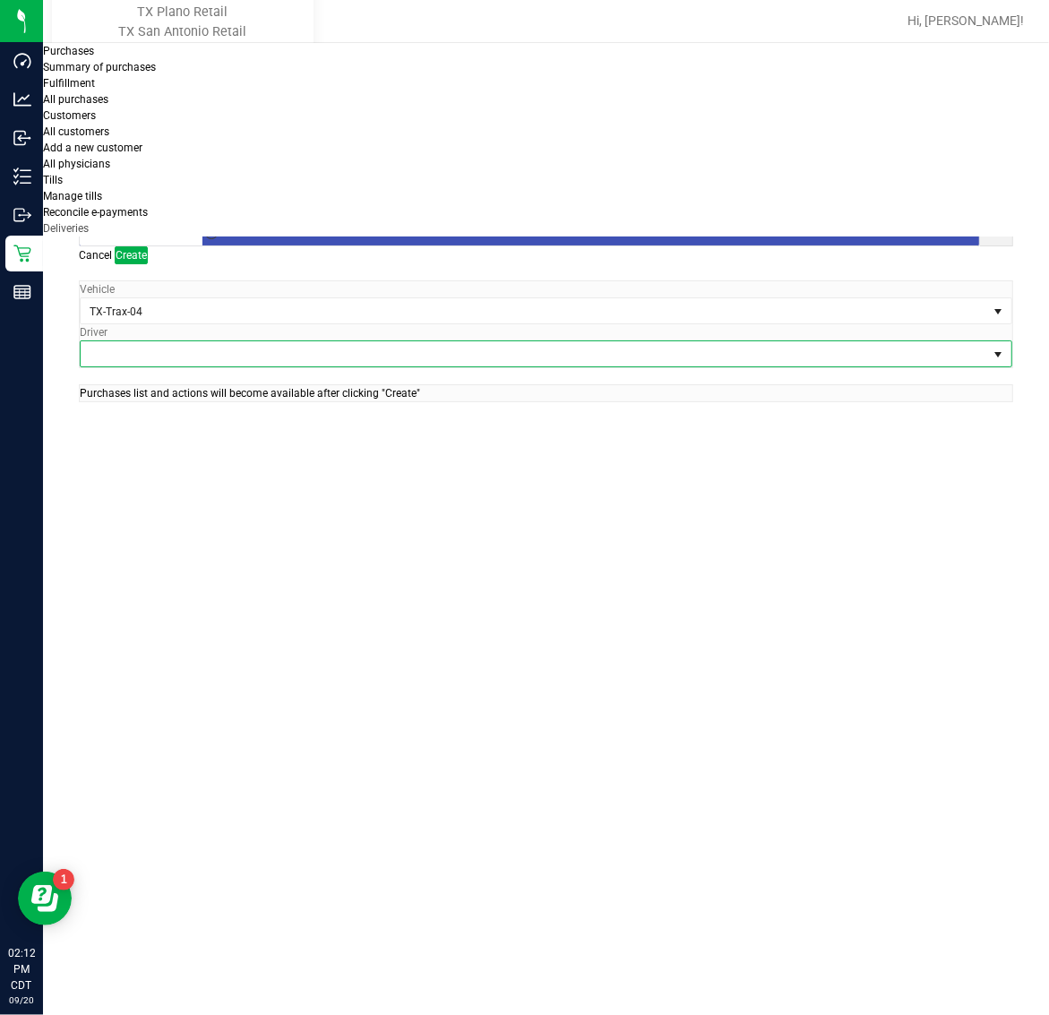
click at [408, 341] on span at bounding box center [535, 353] width 908 height 25
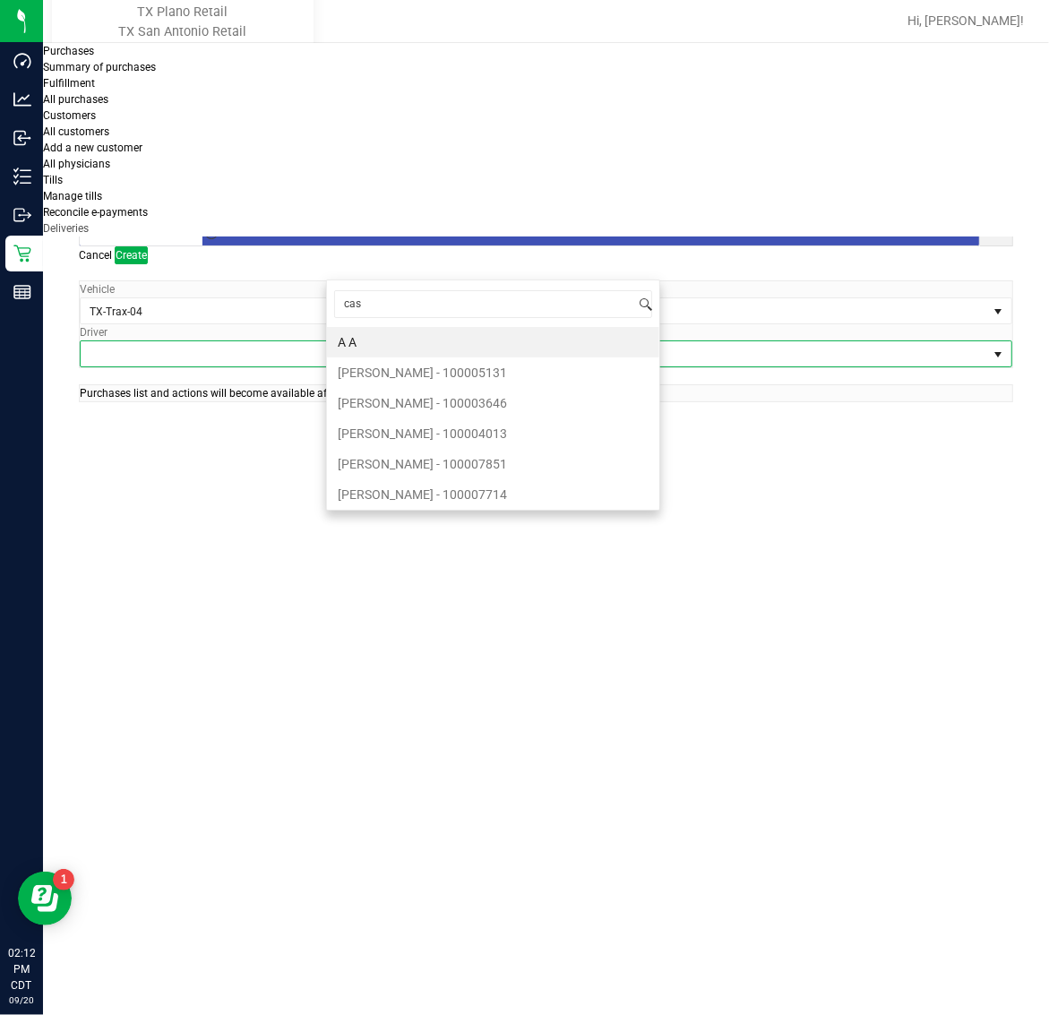
type input "cast"
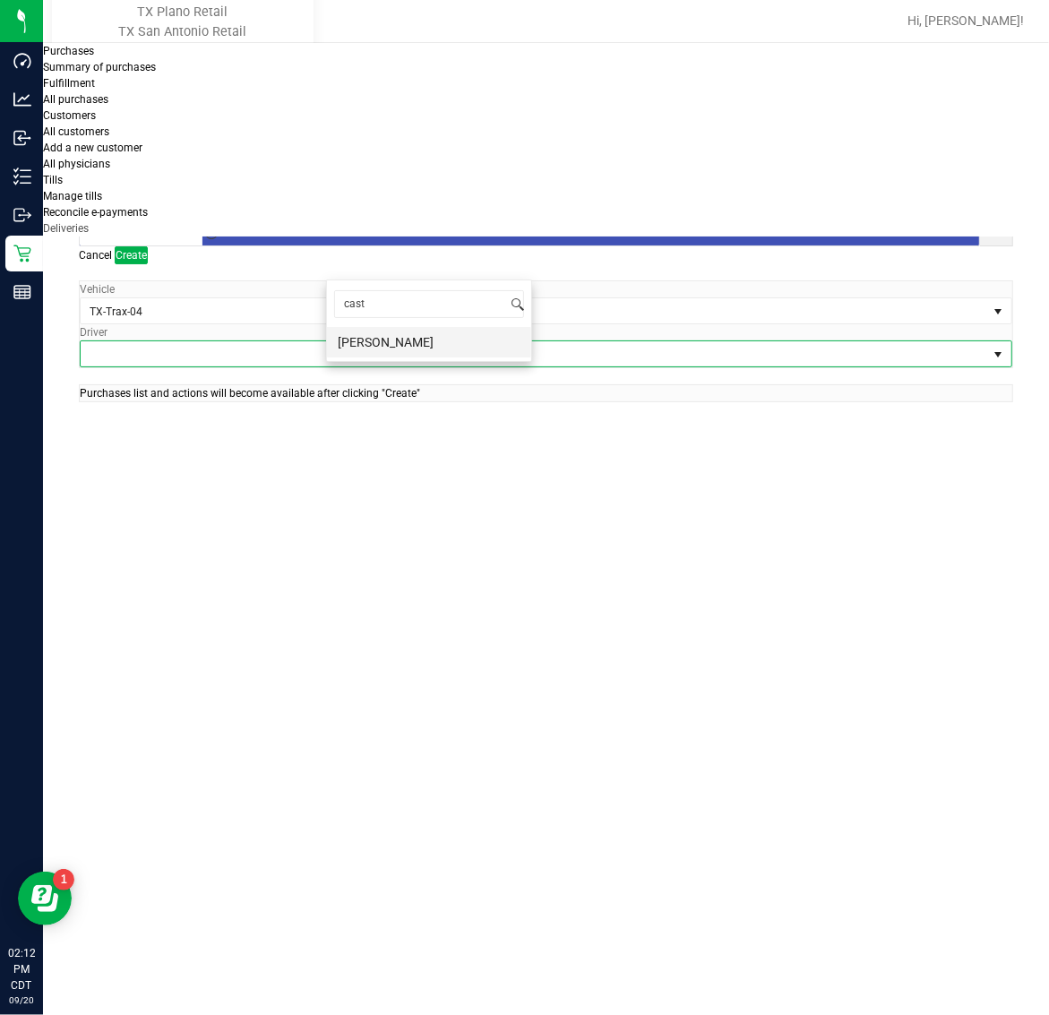
click at [433, 346] on li "Nathaniel Castillo" at bounding box center [429, 342] width 204 height 30
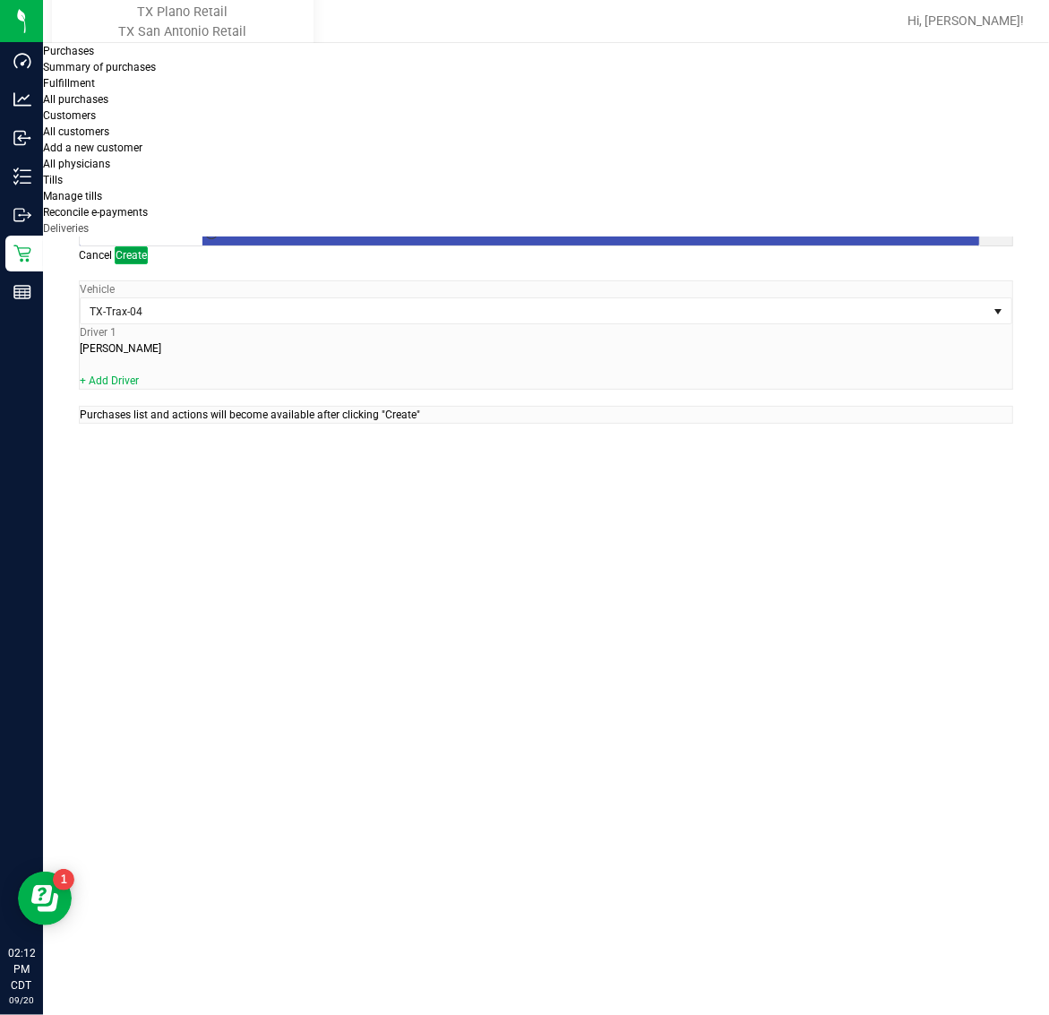
click at [147, 249] on span "Create" at bounding box center [131, 255] width 31 height 13
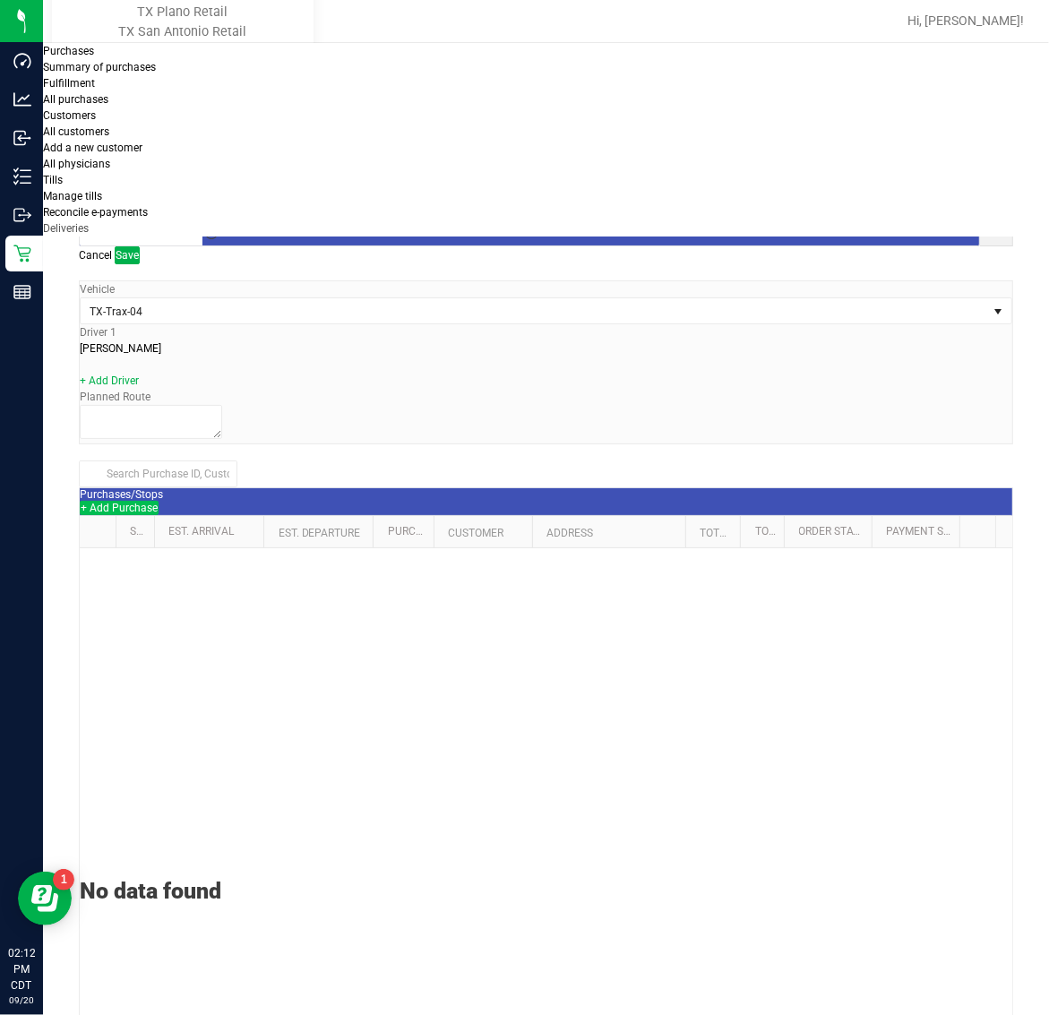
click at [159, 501] on button "+ Add Purchase" at bounding box center [119, 508] width 79 height 14
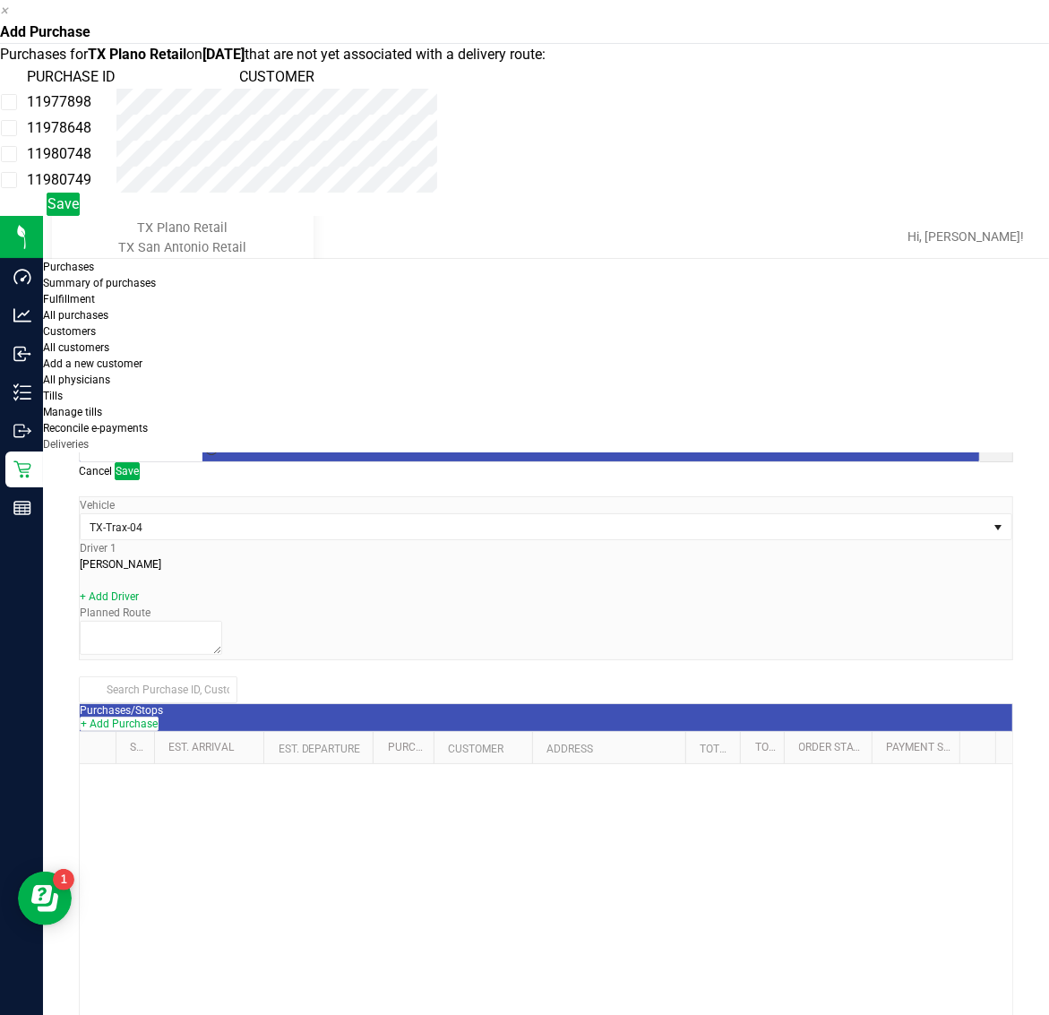
click at [116, 115] on td "11977898" at bounding box center [71, 102] width 90 height 26
click at [116, 141] on td "11978648" at bounding box center [71, 128] width 90 height 26
click at [116, 167] on td "11980748" at bounding box center [71, 154] width 90 height 26
click at [116, 193] on td "11980749" at bounding box center [71, 180] width 90 height 26
click at [80, 216] on button "Save" at bounding box center [63, 204] width 33 height 23
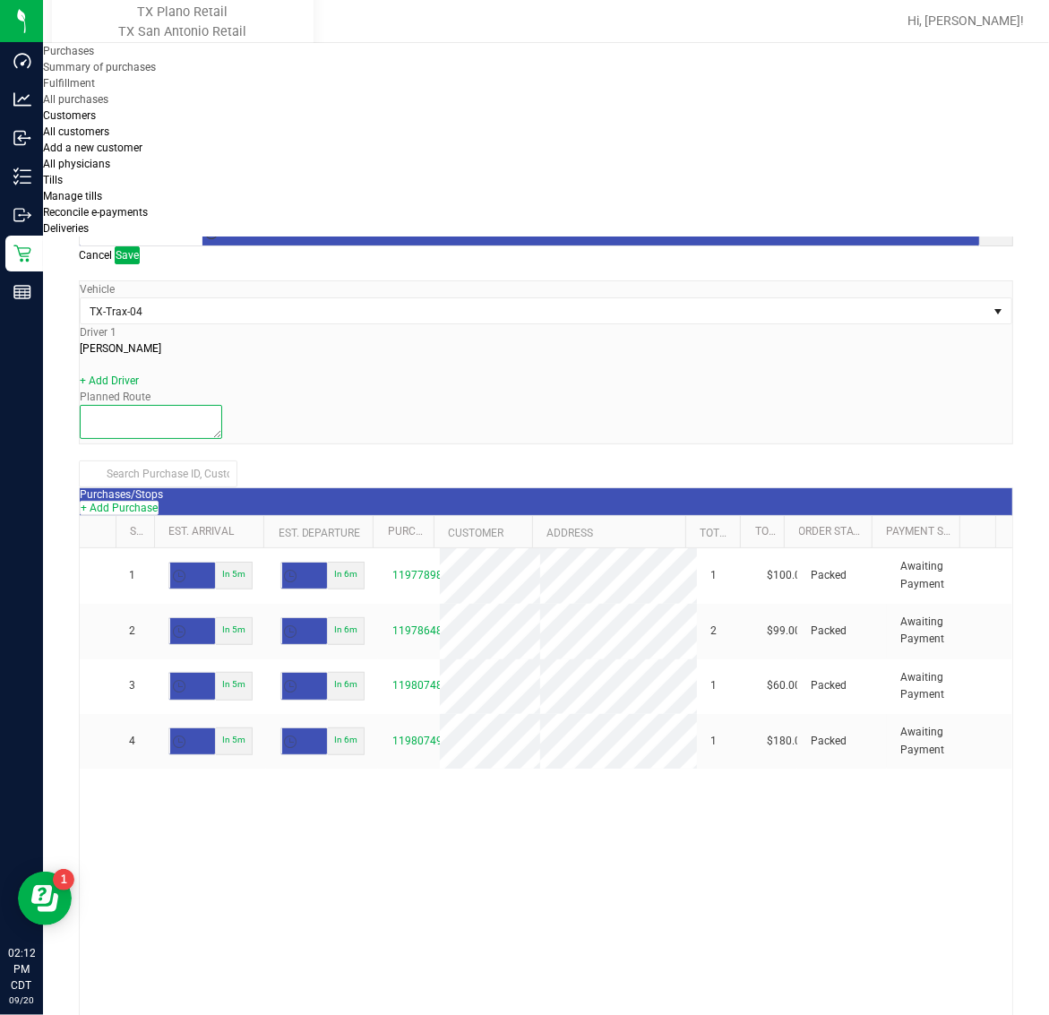
click at [222, 405] on textarea at bounding box center [151, 422] width 142 height 34
type textarea "Plano Retail"
click at [140, 246] on button "Save" at bounding box center [127, 255] width 25 height 18
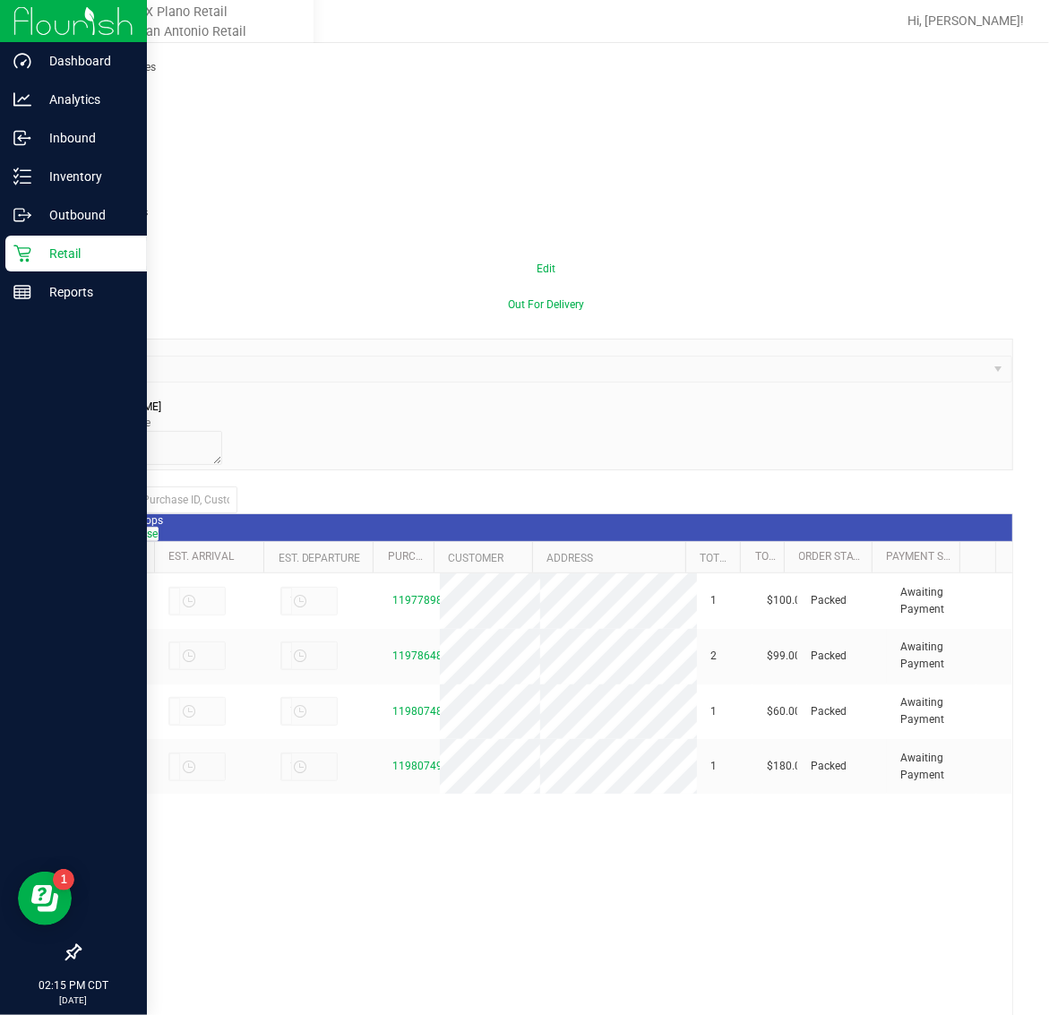
click at [43, 260] on p "Retail" at bounding box center [84, 253] width 107 height 21
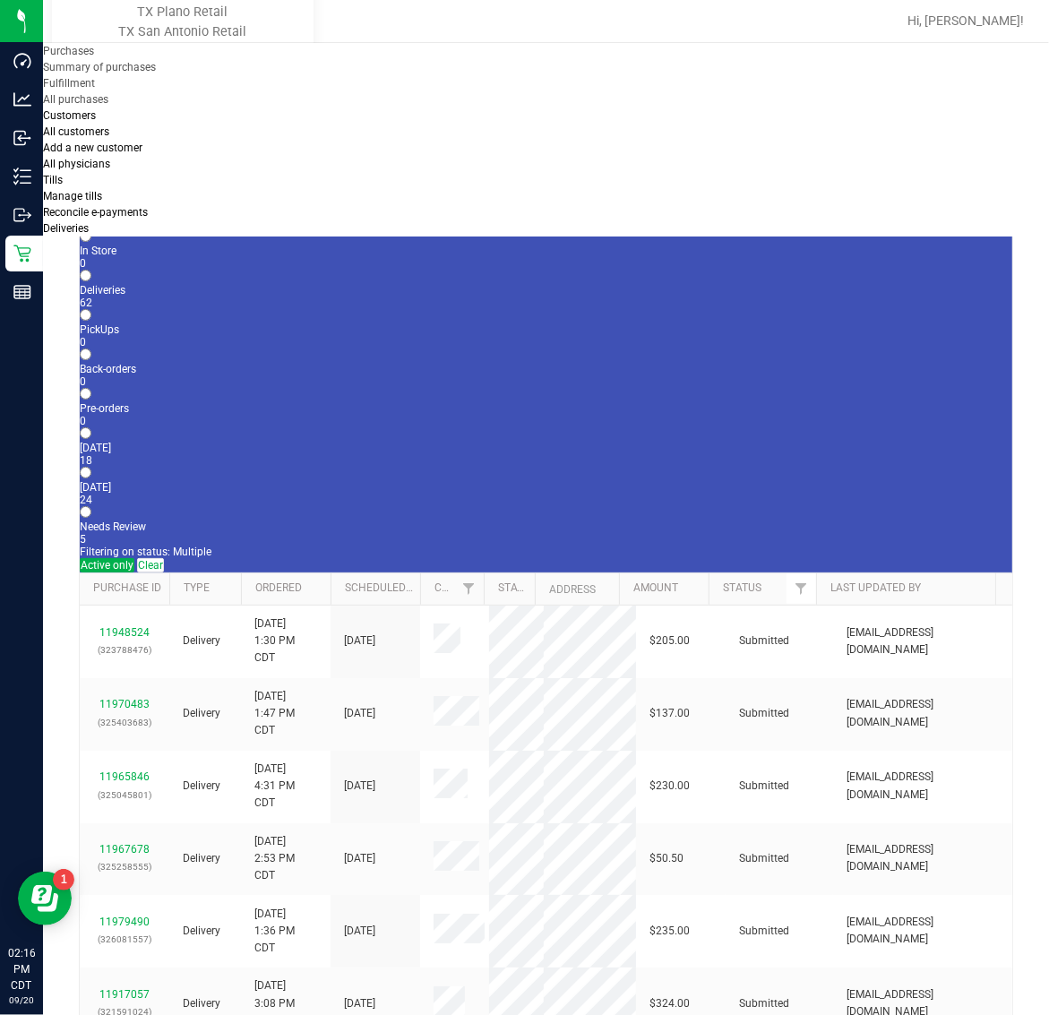
click at [94, 57] on span "Purchases" at bounding box center [68, 51] width 51 height 13
click at [168, 91] on li "Fulfillment" at bounding box center [156, 83] width 227 height 16
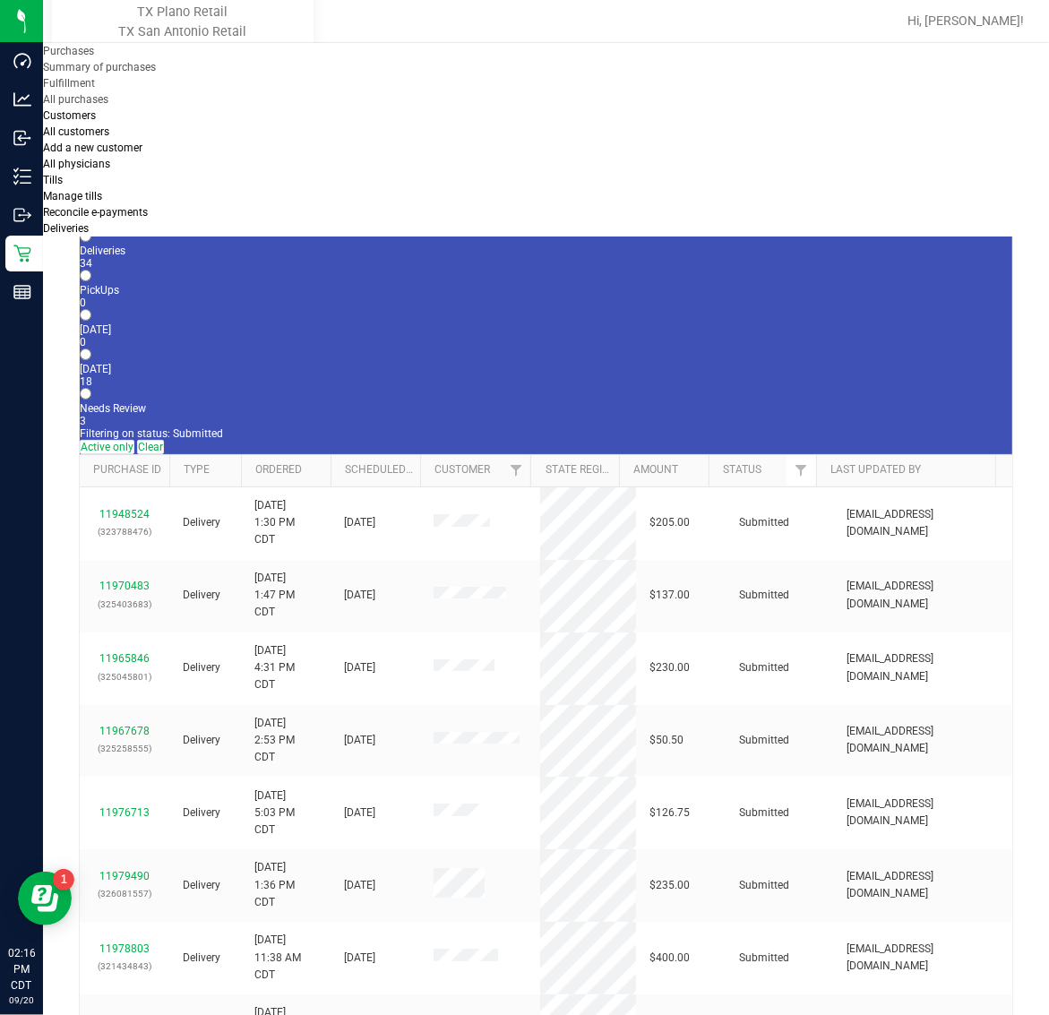
click at [458, 363] on label "Tomorrow 18" at bounding box center [546, 375] width 932 height 25
click at [91, 348] on input "Tomorrow 18" at bounding box center [86, 354] width 12 height 12
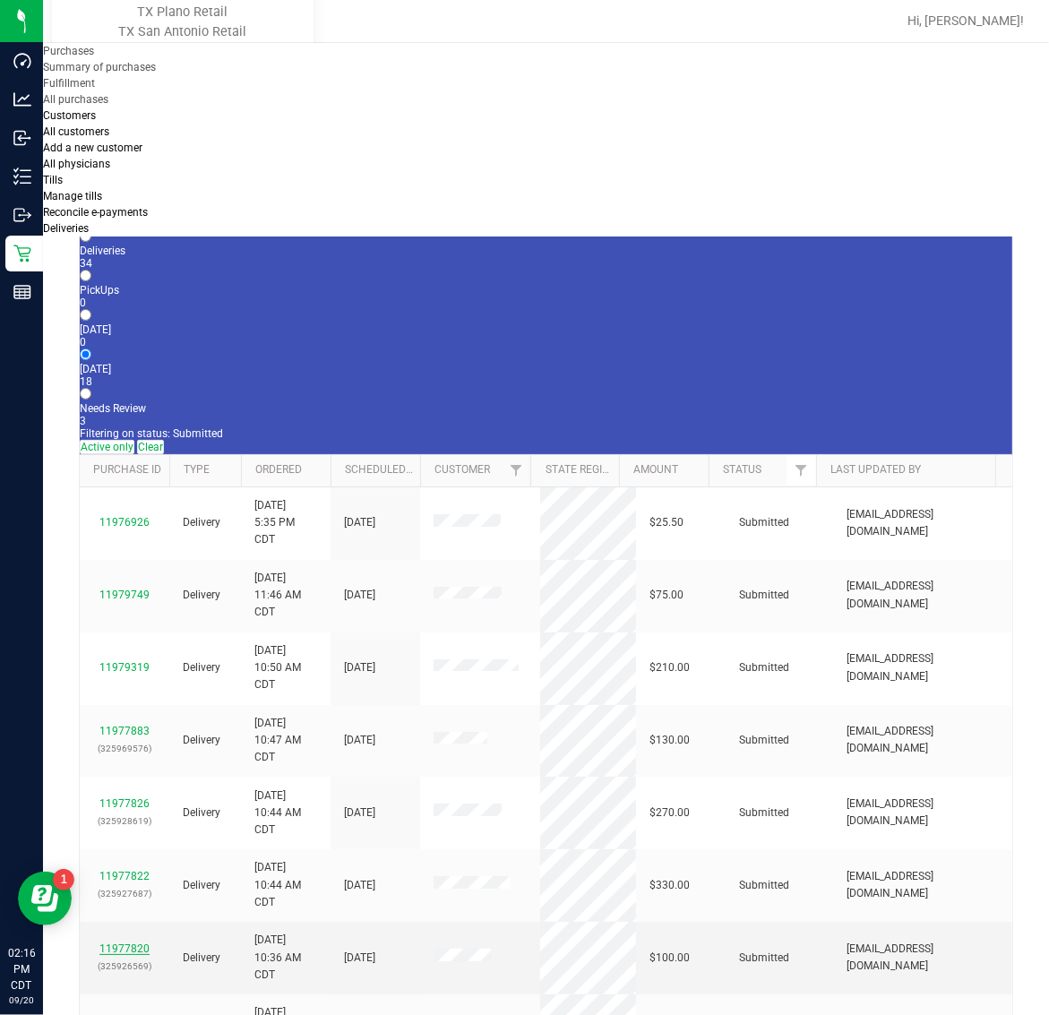
click at [136, 942] on link "11977820" at bounding box center [124, 948] width 50 height 13
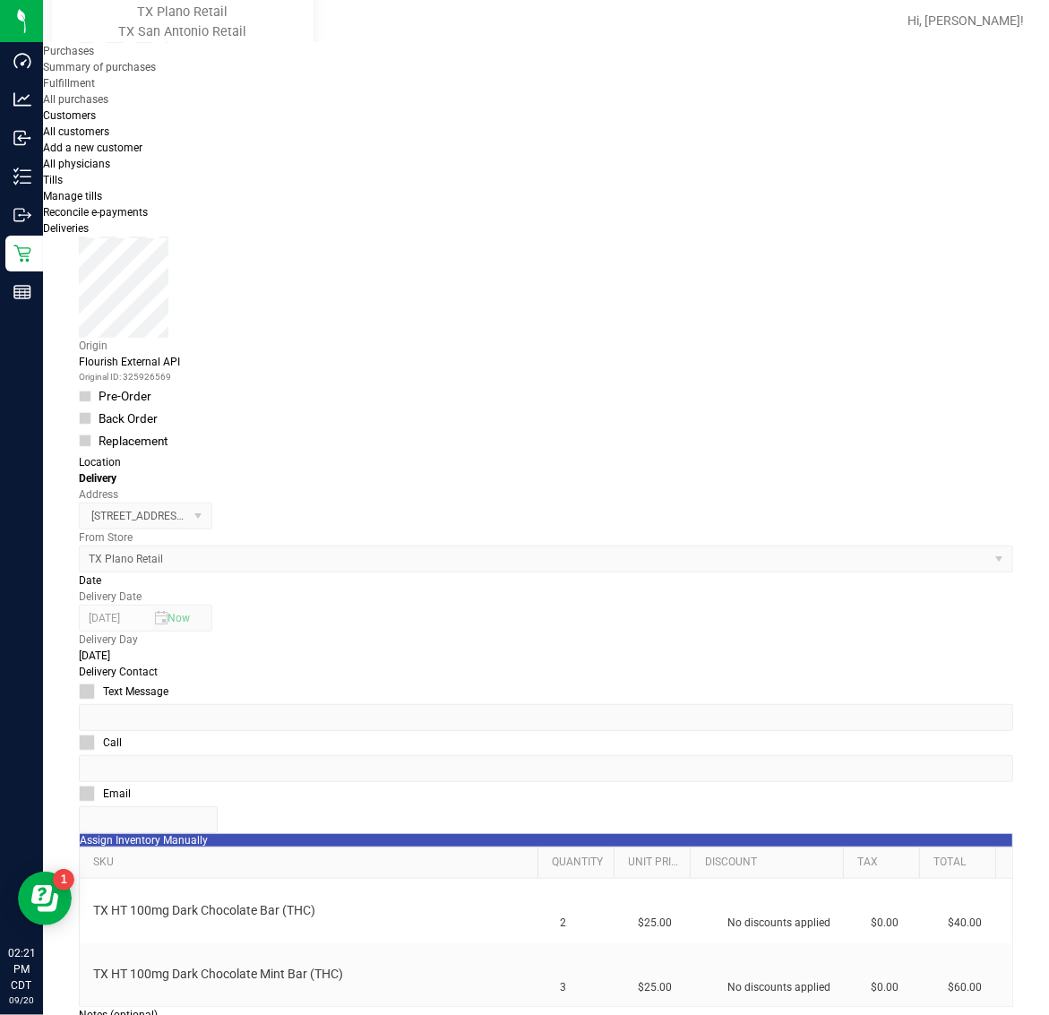
scroll to position [336, 0]
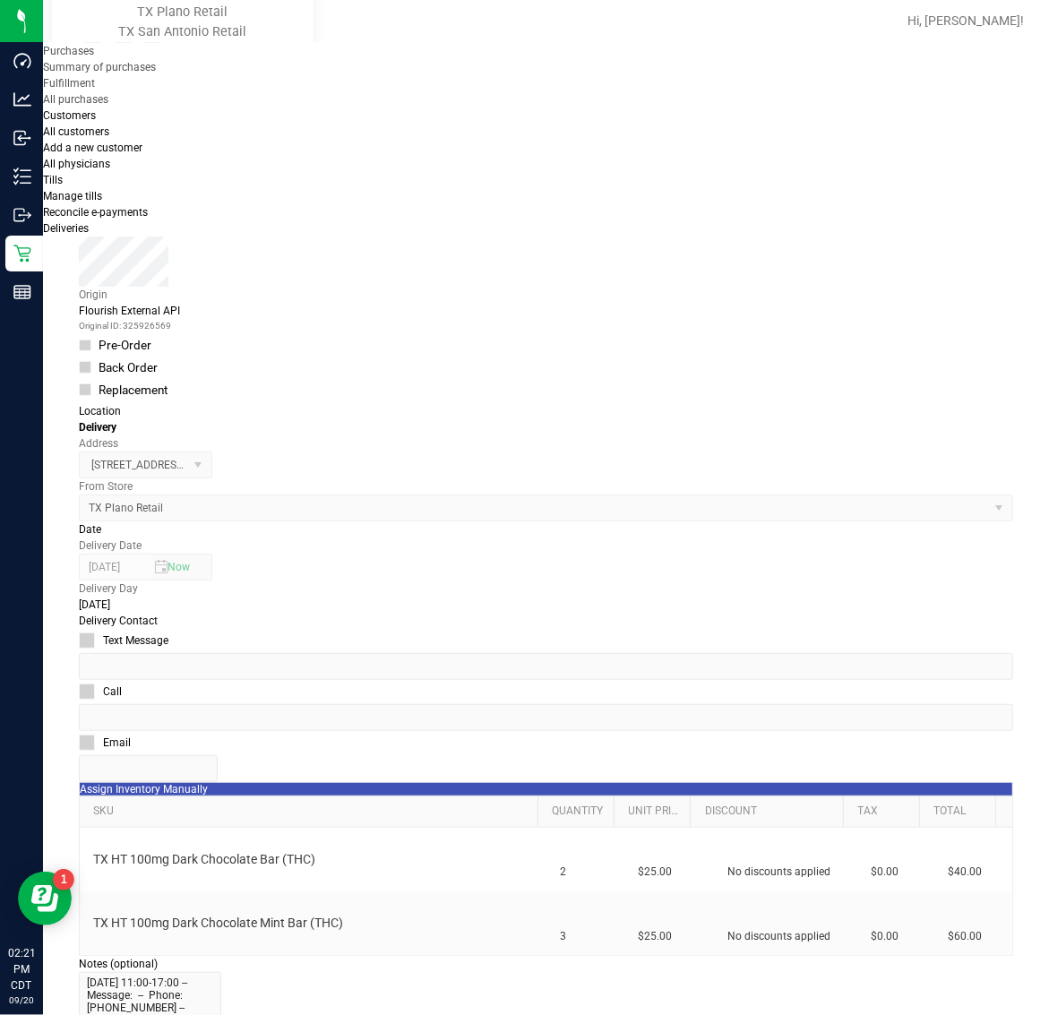
click at [8, 1014] on icon "button" at bounding box center [4, 1025] width 8 height 17
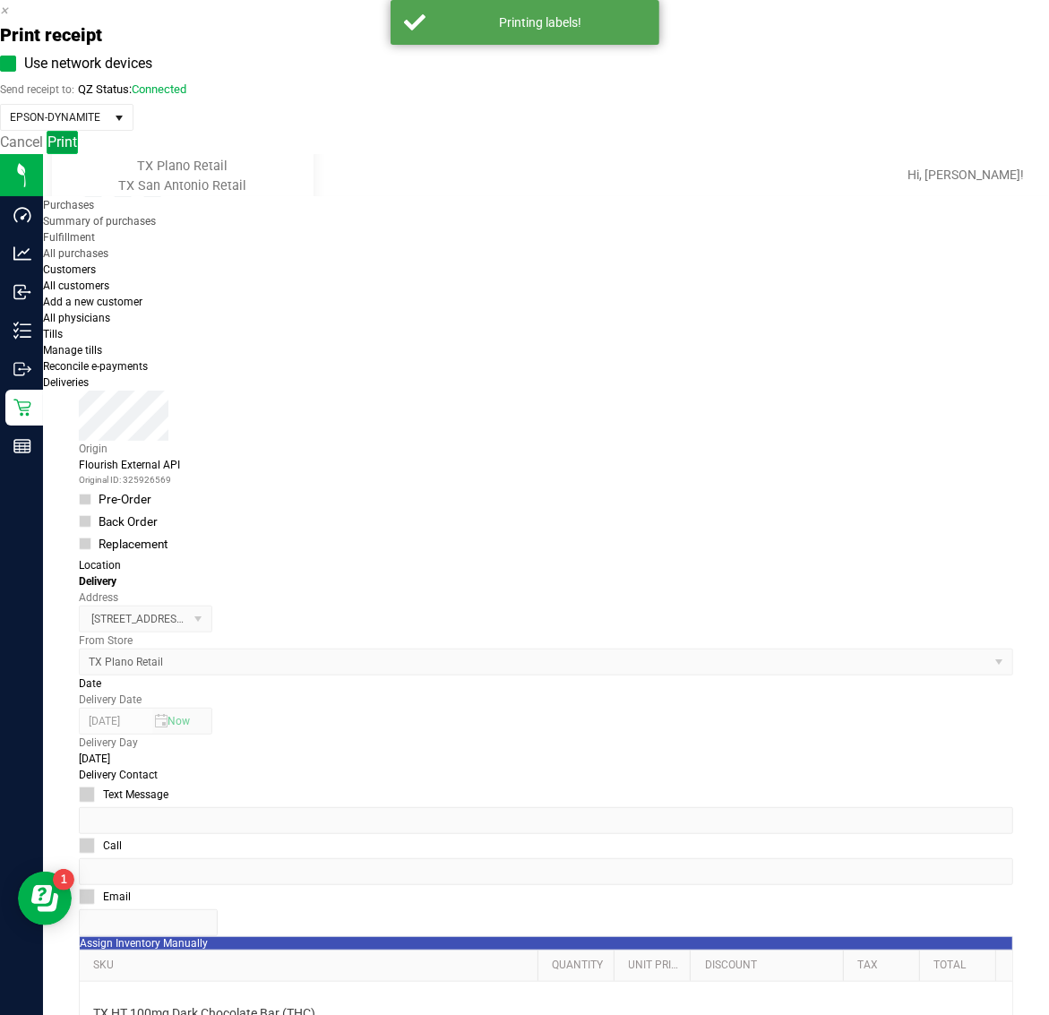
click at [77, 150] on span "Print" at bounding box center [62, 141] width 30 height 17
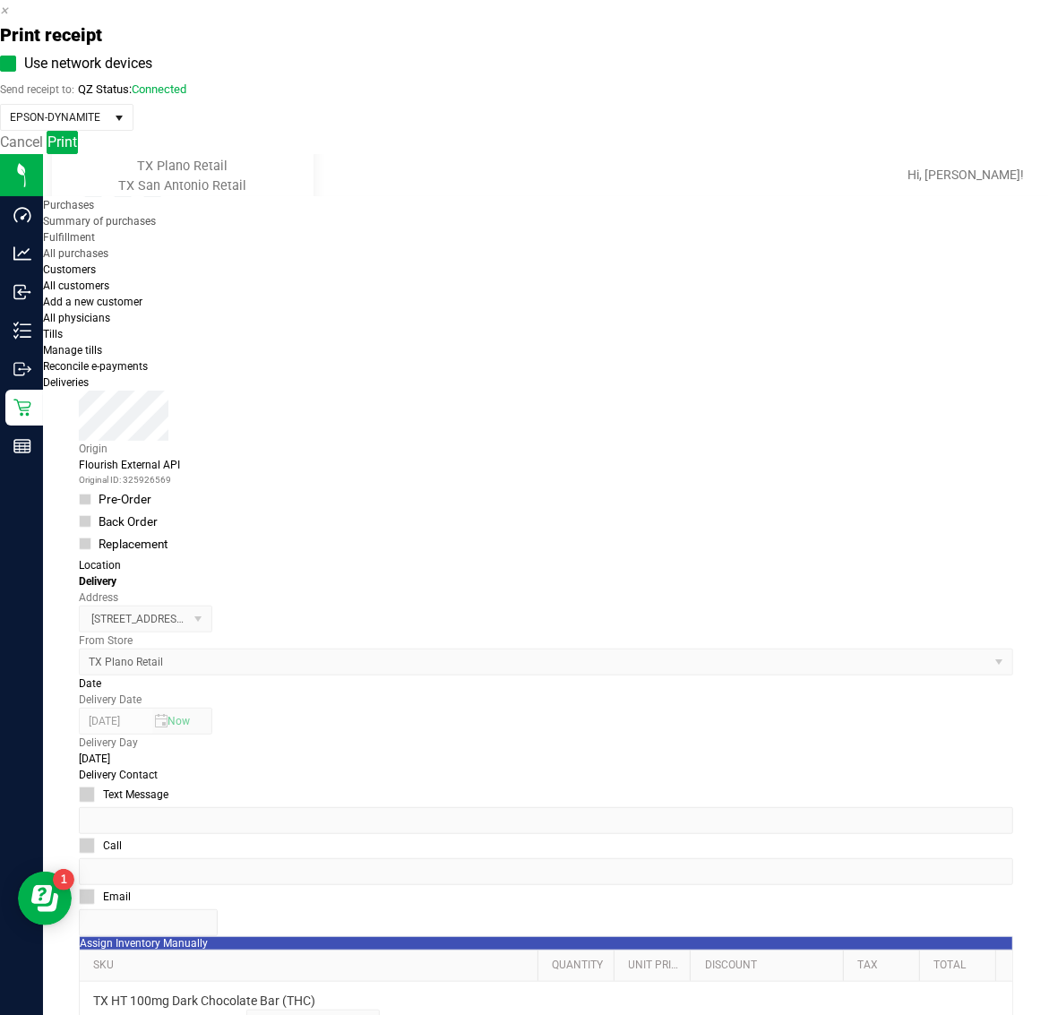
click at [8, 19] on icon "button" at bounding box center [4, 10] width 8 height 17
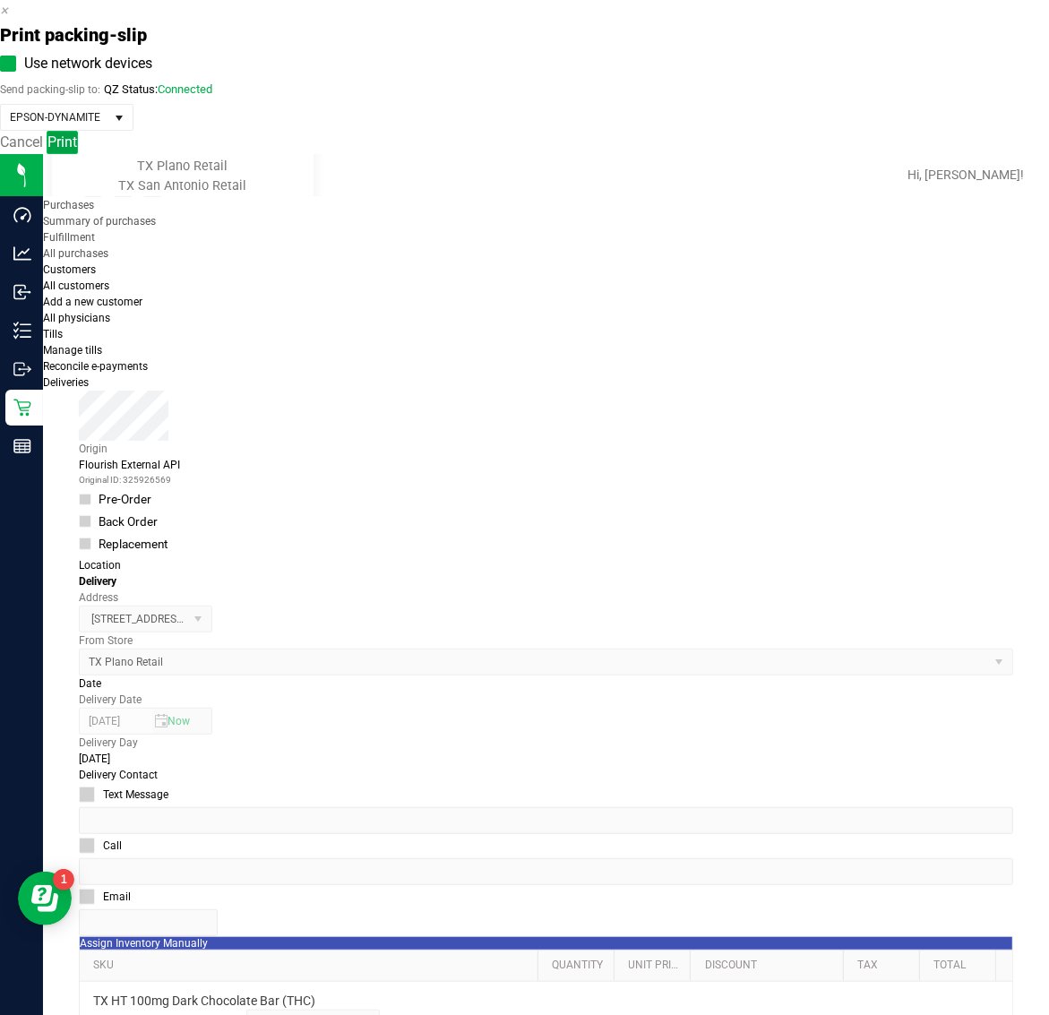
click at [77, 150] on span "Print" at bounding box center [62, 141] width 30 height 17
click at [8, 19] on icon "button" at bounding box center [4, 10] width 8 height 17
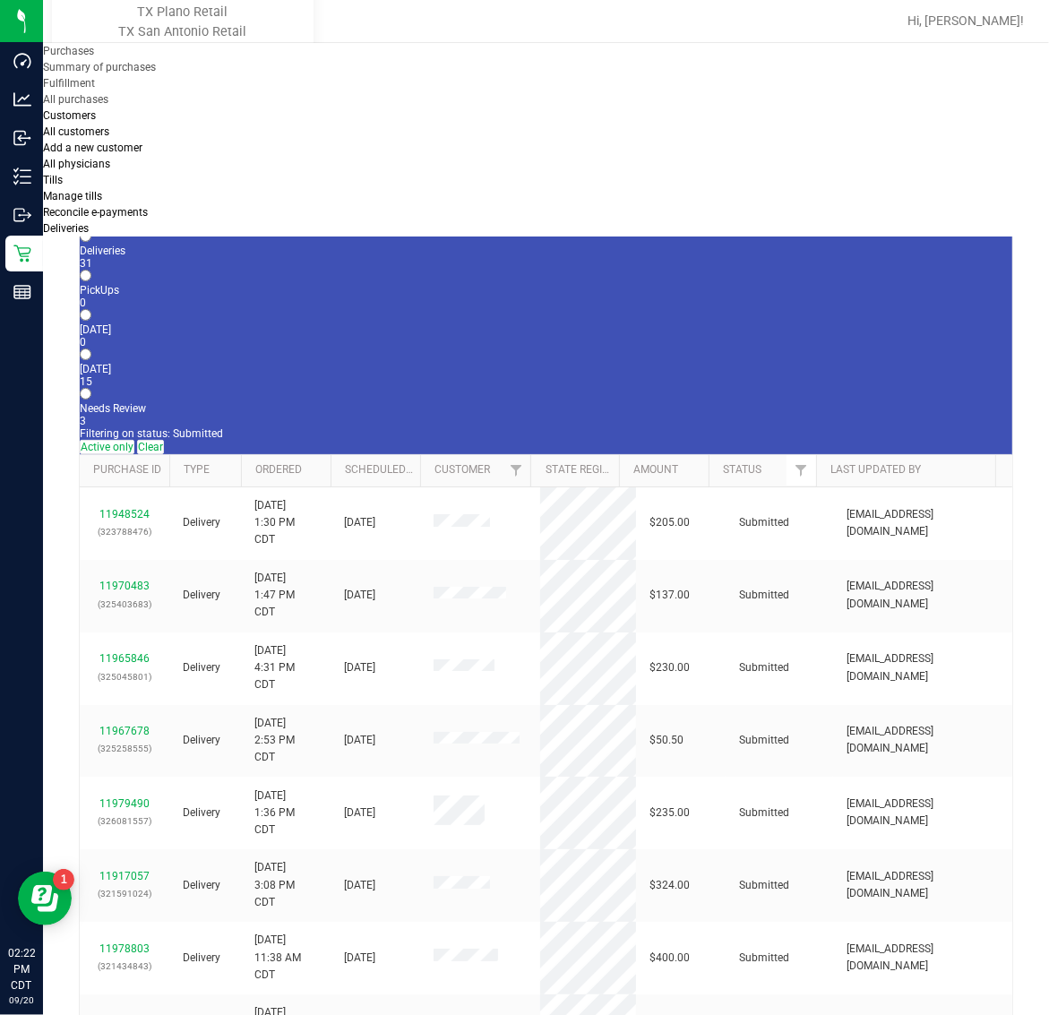
click at [433, 363] on label "Tomorrow 15" at bounding box center [546, 375] width 932 height 25
click at [91, 348] on input "Tomorrow 15" at bounding box center [86, 354] width 12 height 12
click at [134, 580] on link "11965414" at bounding box center [124, 586] width 50 height 13
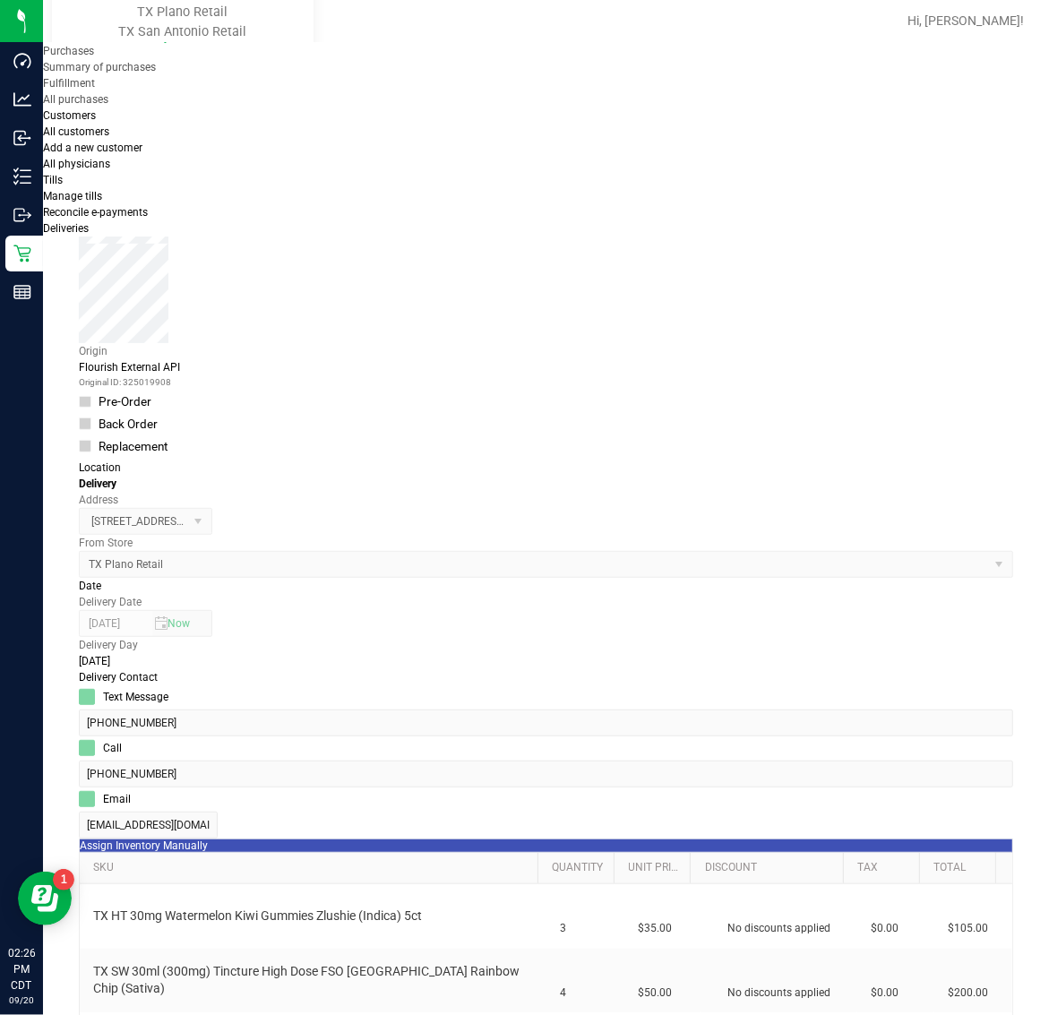
scroll to position [448, 0]
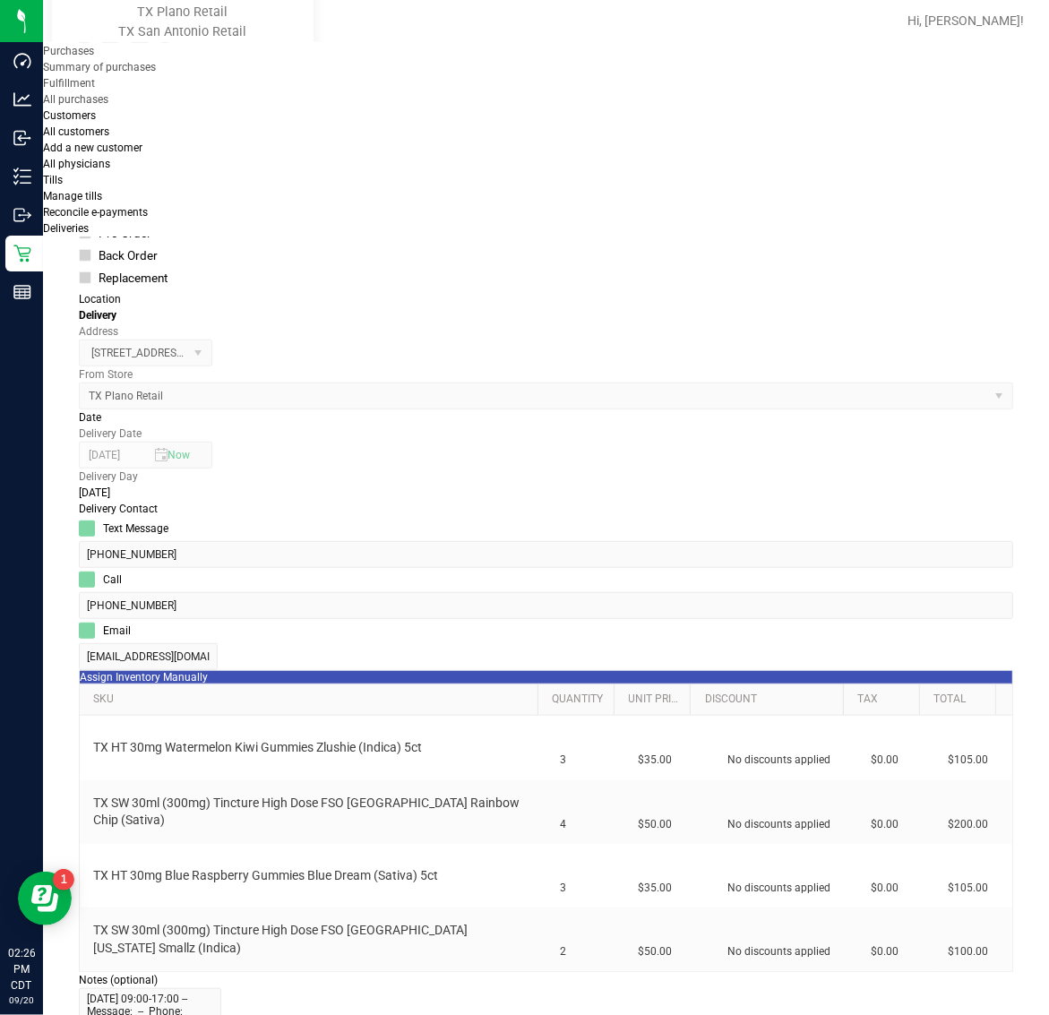
click at [8, 1014] on icon "button" at bounding box center [4, 1025] width 8 height 17
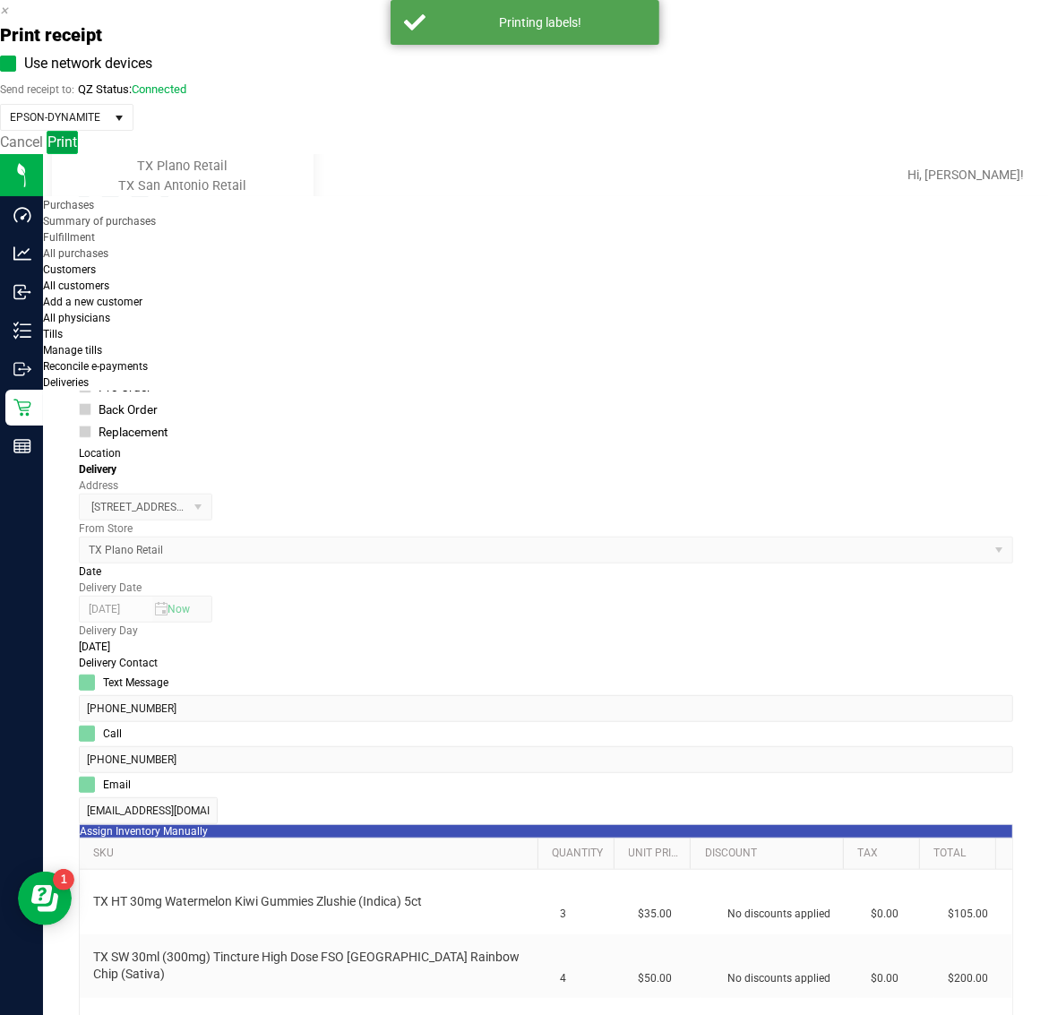
click at [78, 154] on button "Print" at bounding box center [62, 142] width 31 height 23
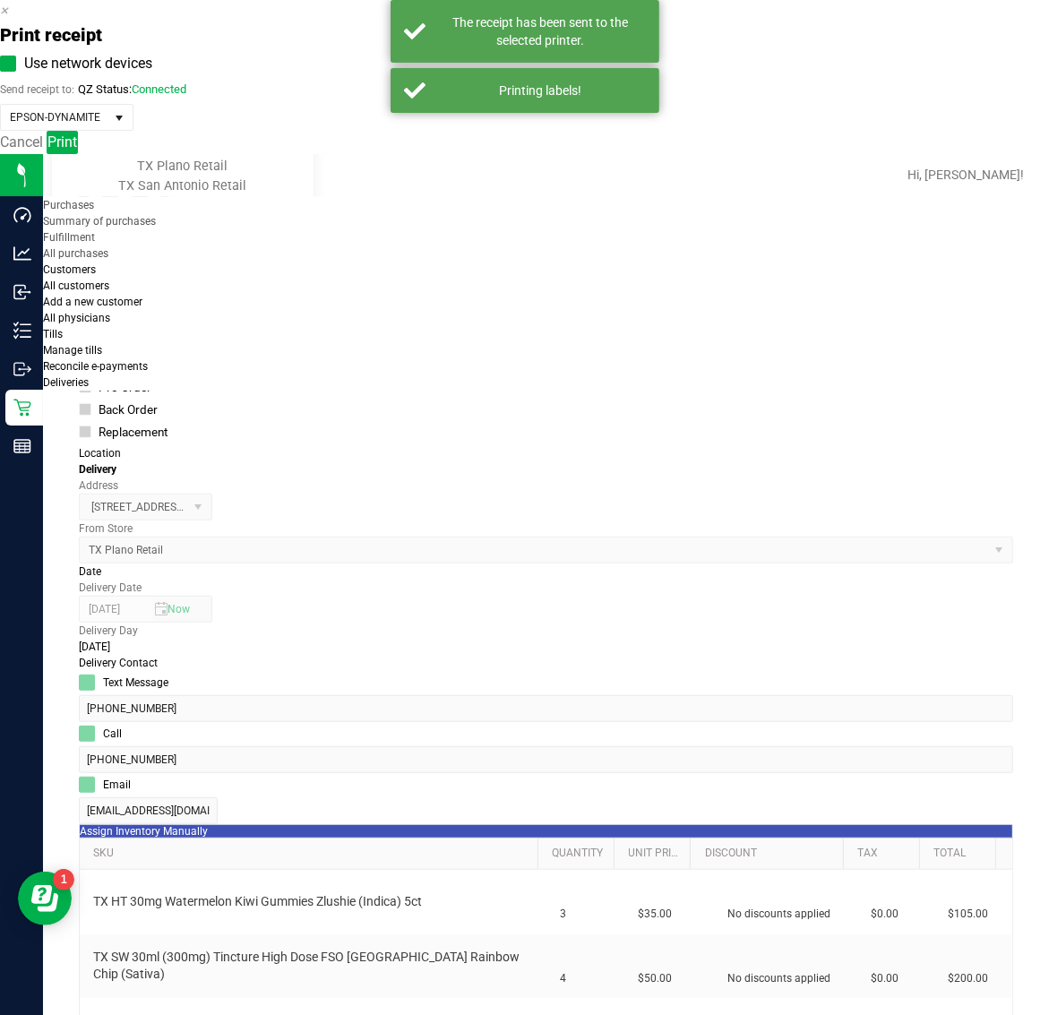
click at [8, 19] on icon "button" at bounding box center [4, 10] width 8 height 17
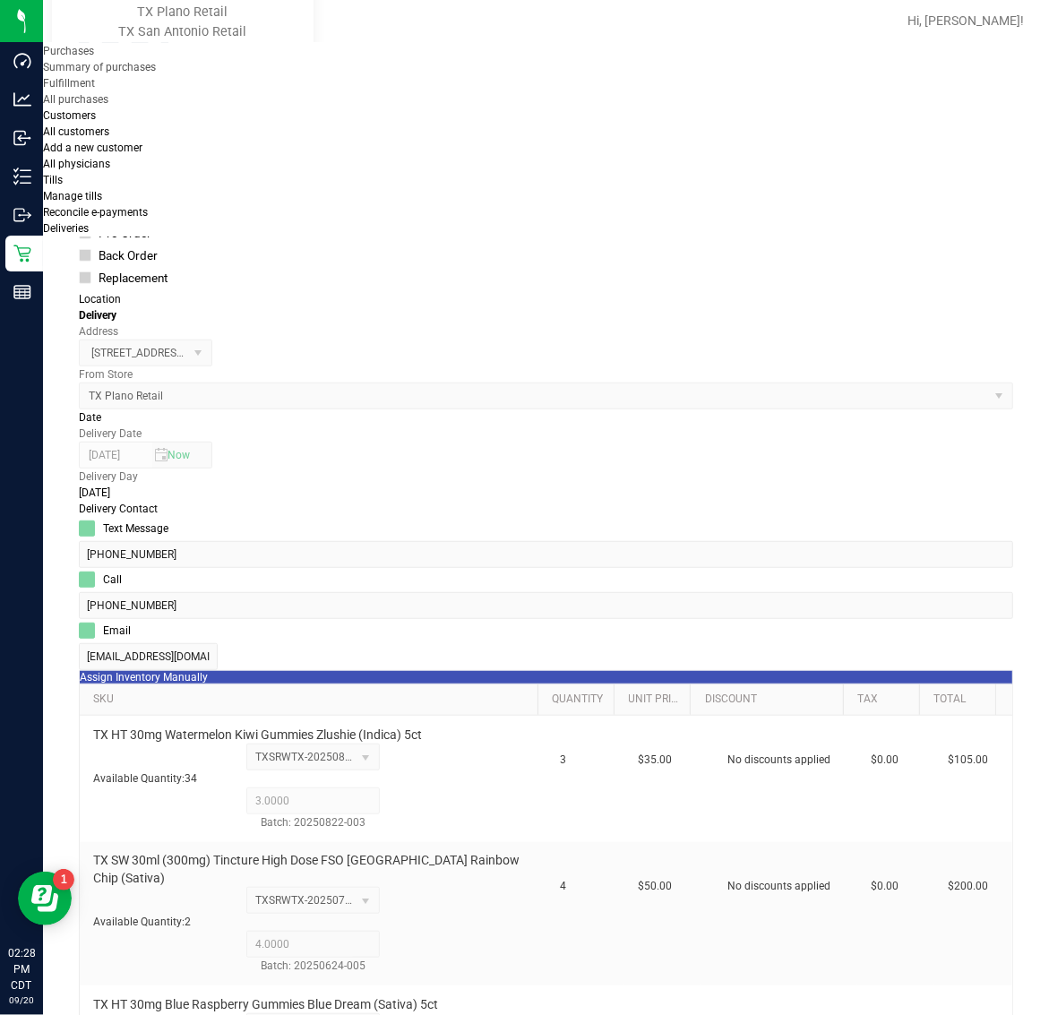
scroll to position [892, 0]
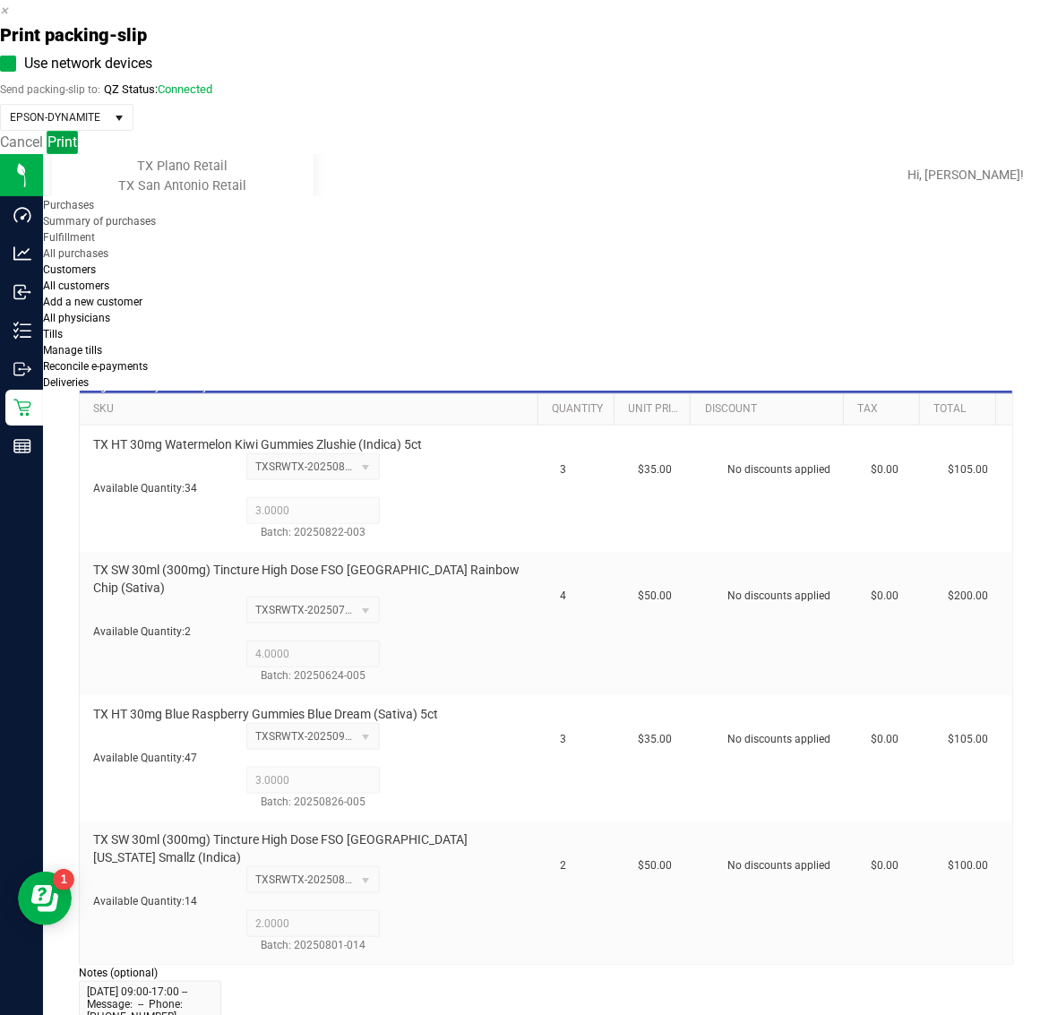
click at [78, 154] on button "Print" at bounding box center [62, 142] width 31 height 23
click at [8, 19] on icon "button" at bounding box center [4, 10] width 8 height 17
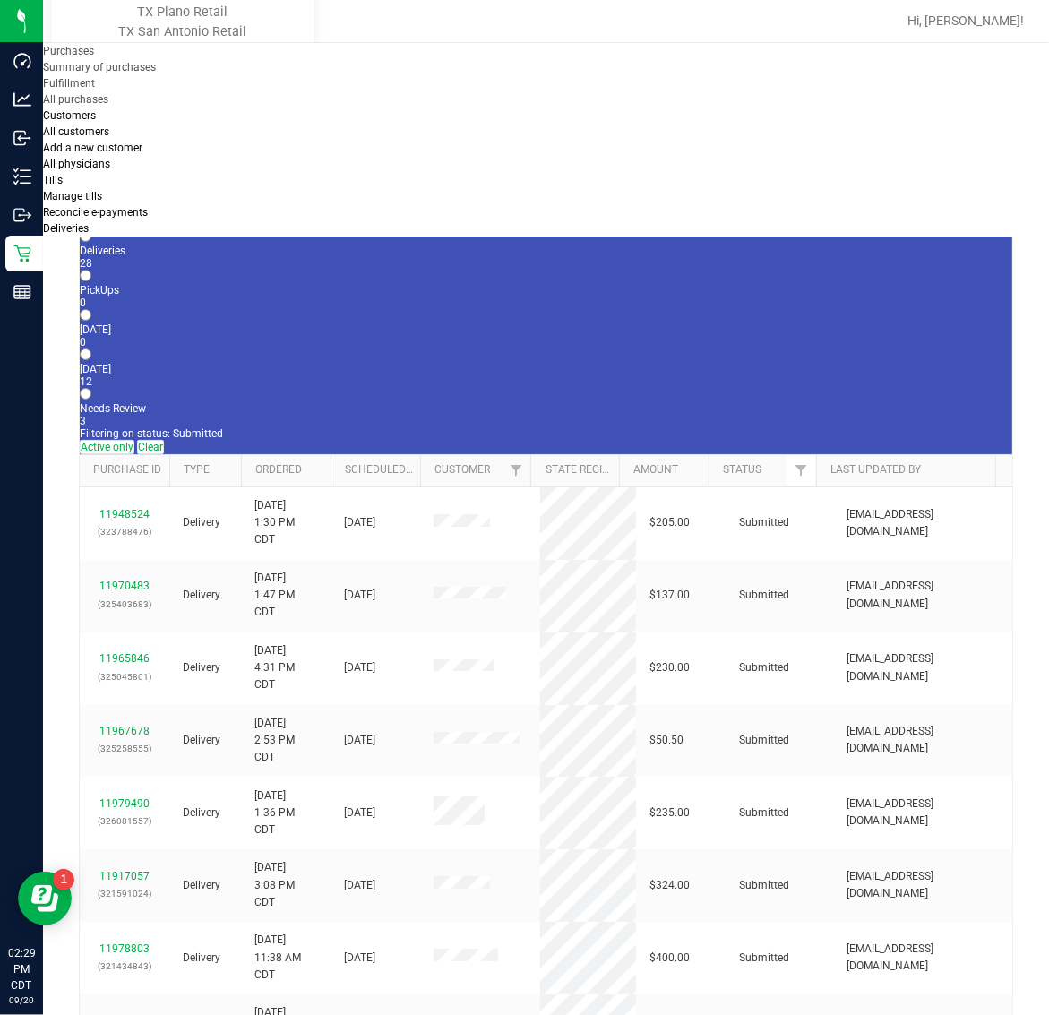
click at [89, 222] on span "Deliveries" at bounding box center [66, 228] width 46 height 13
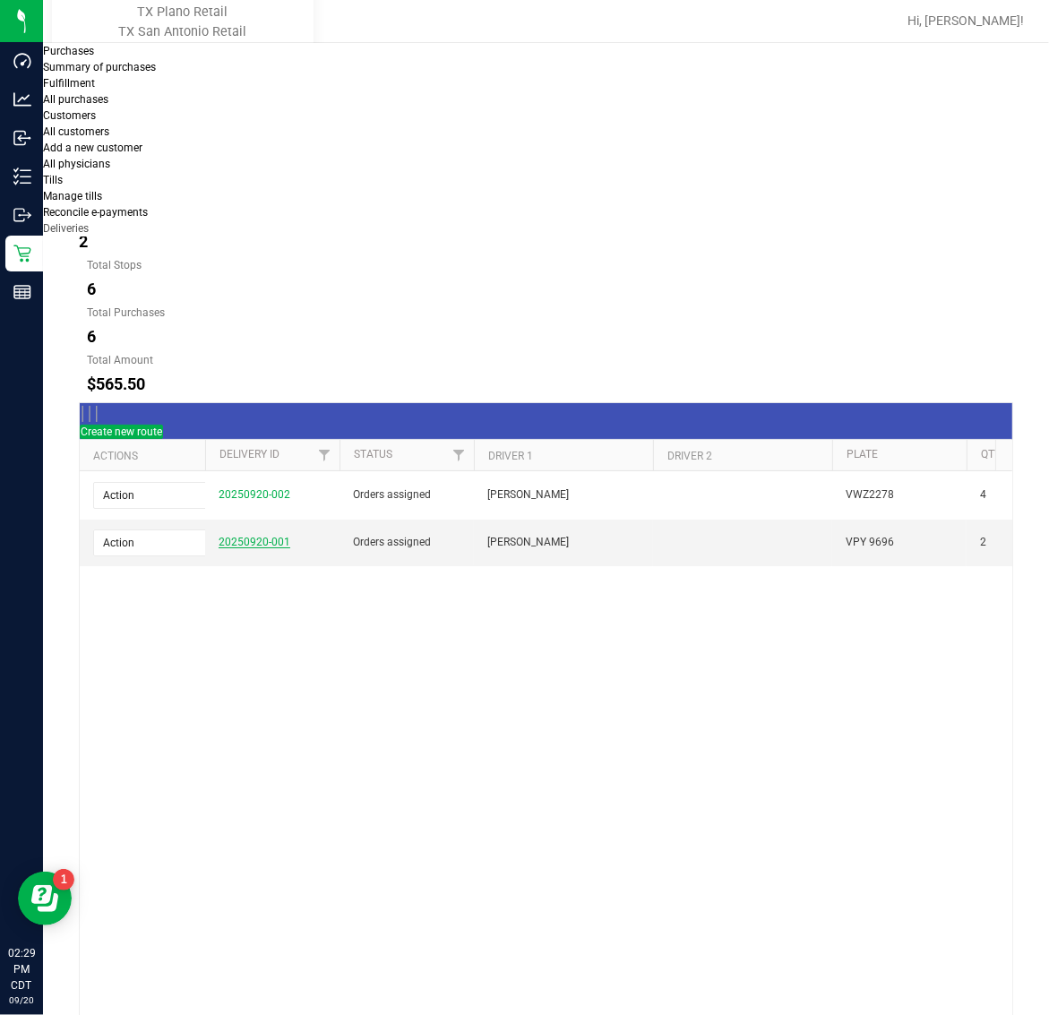
click at [237, 536] on link "20250920-001" at bounding box center [255, 542] width 72 height 13
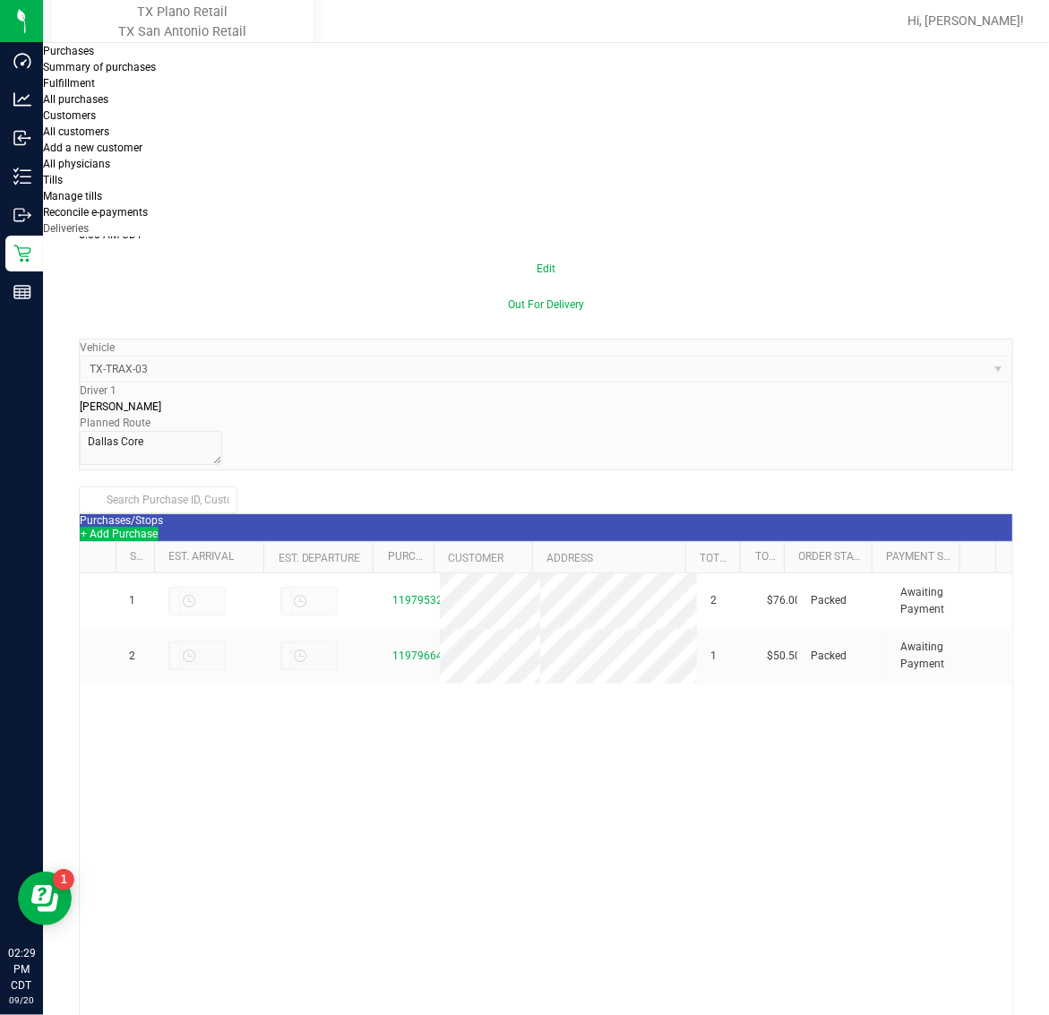
click at [159, 527] on button "+ Add Purchase" at bounding box center [119, 534] width 79 height 14
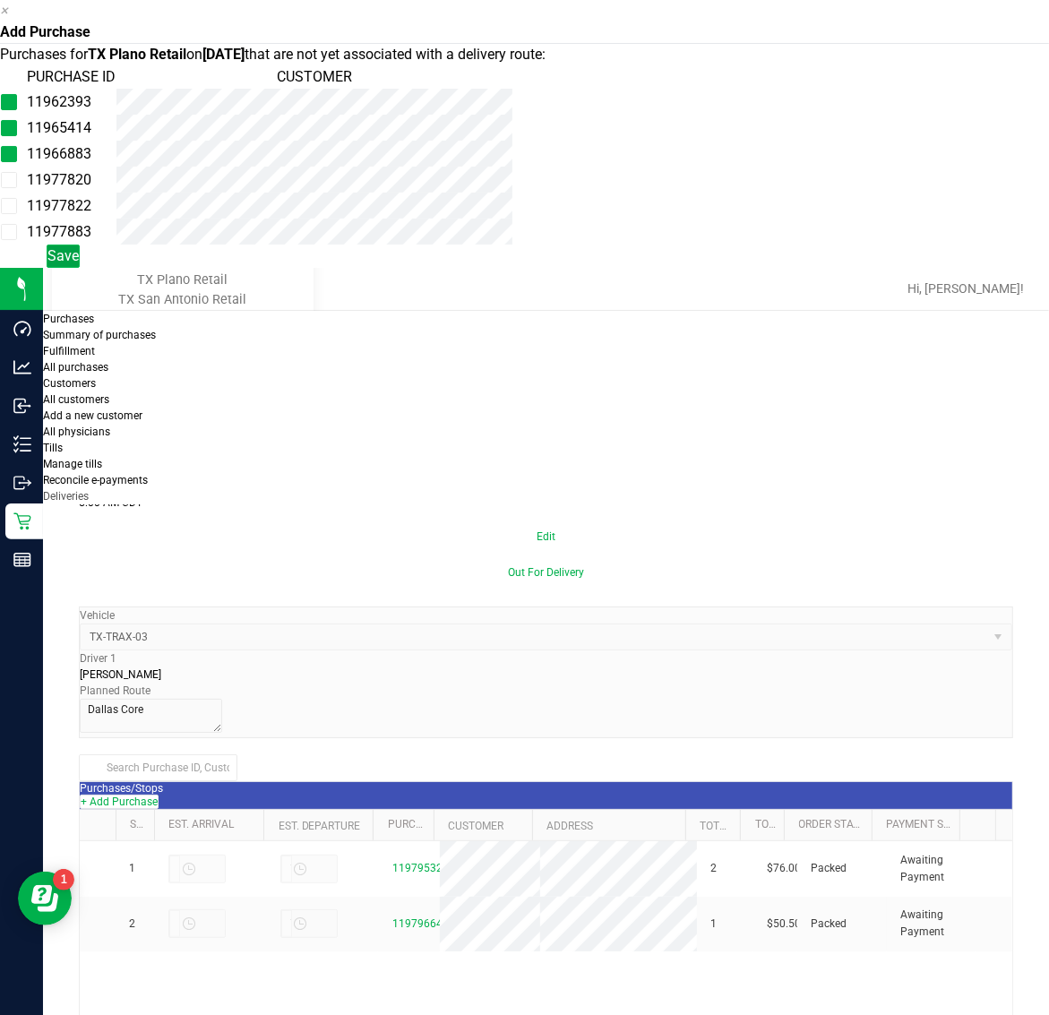
click at [79, 264] on span "Save" at bounding box center [62, 255] width 31 height 17
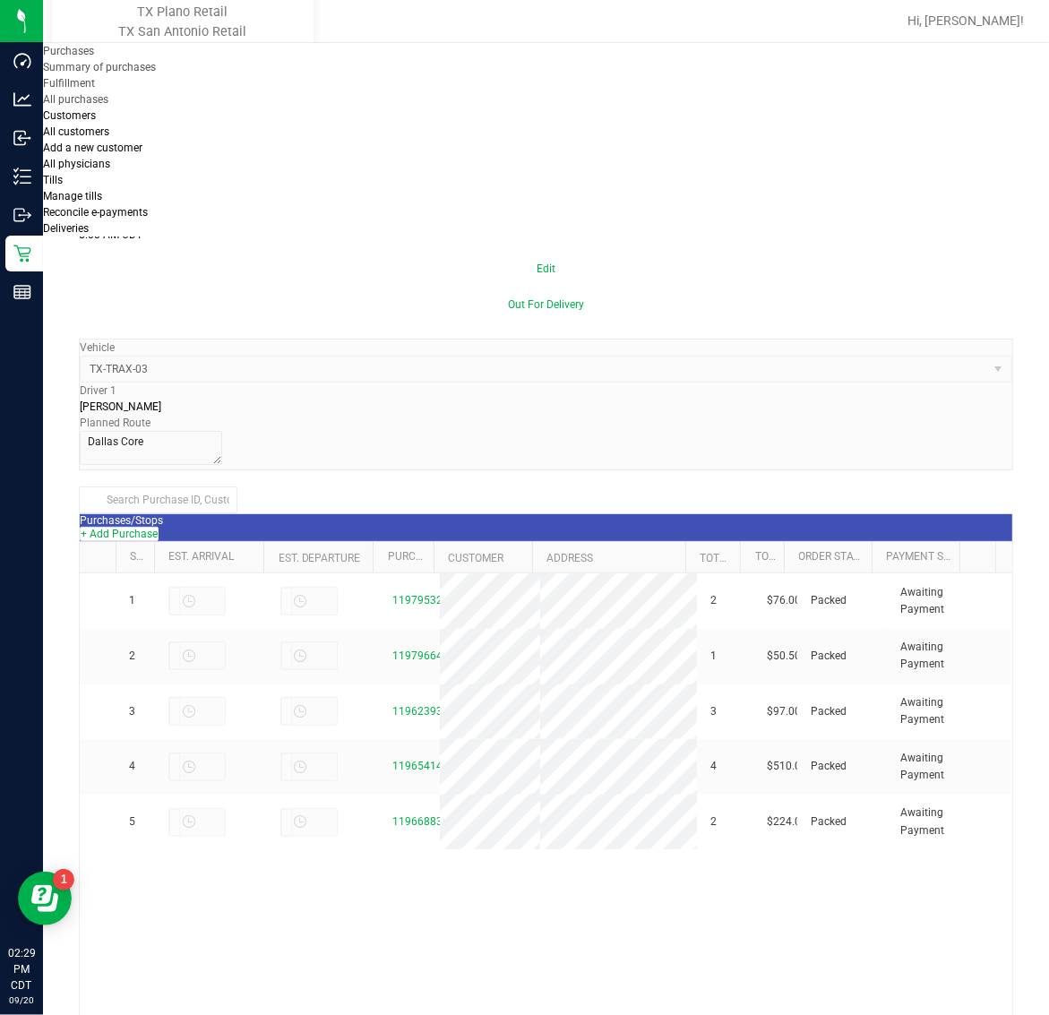
click at [89, 222] on span "Deliveries" at bounding box center [66, 228] width 46 height 13
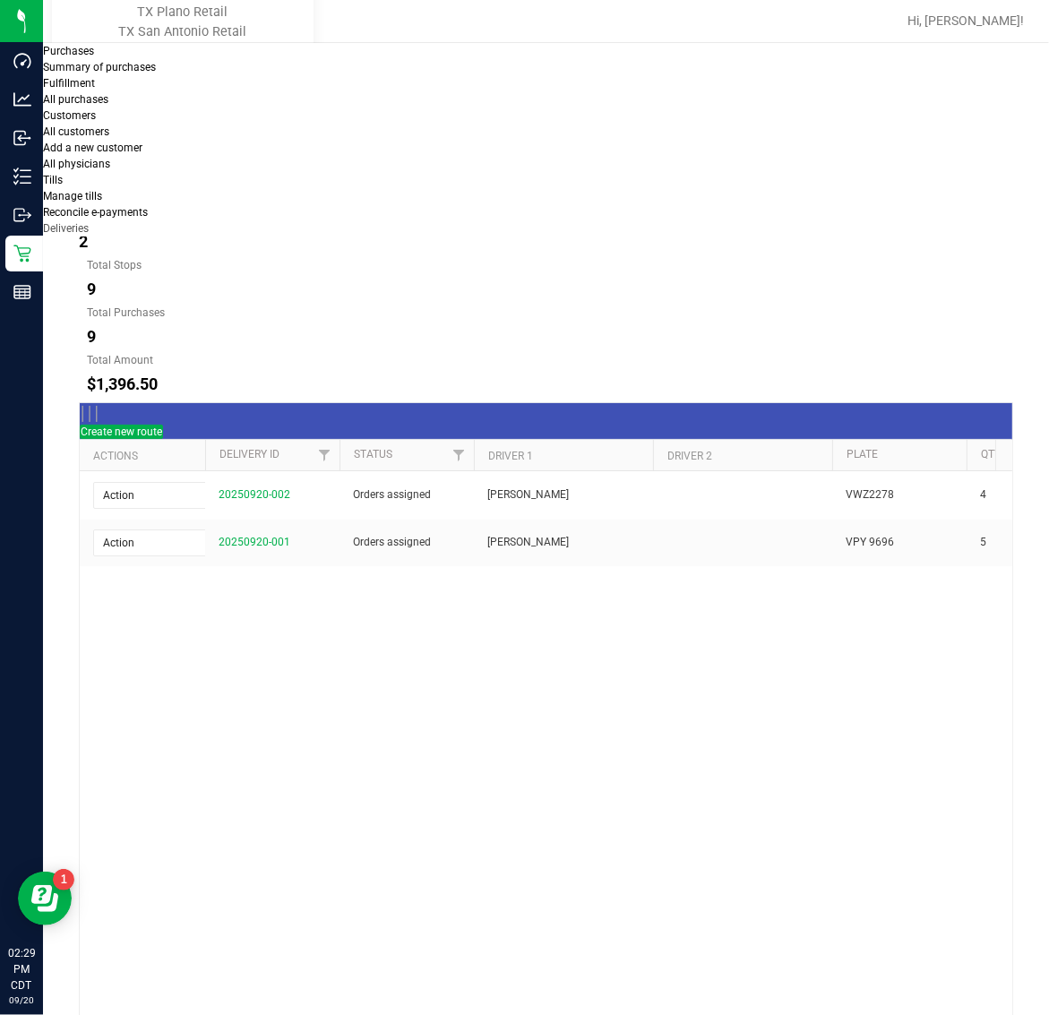
click at [243, 160] on button "[DATE]" at bounding box center [202, 178] width 81 height 36
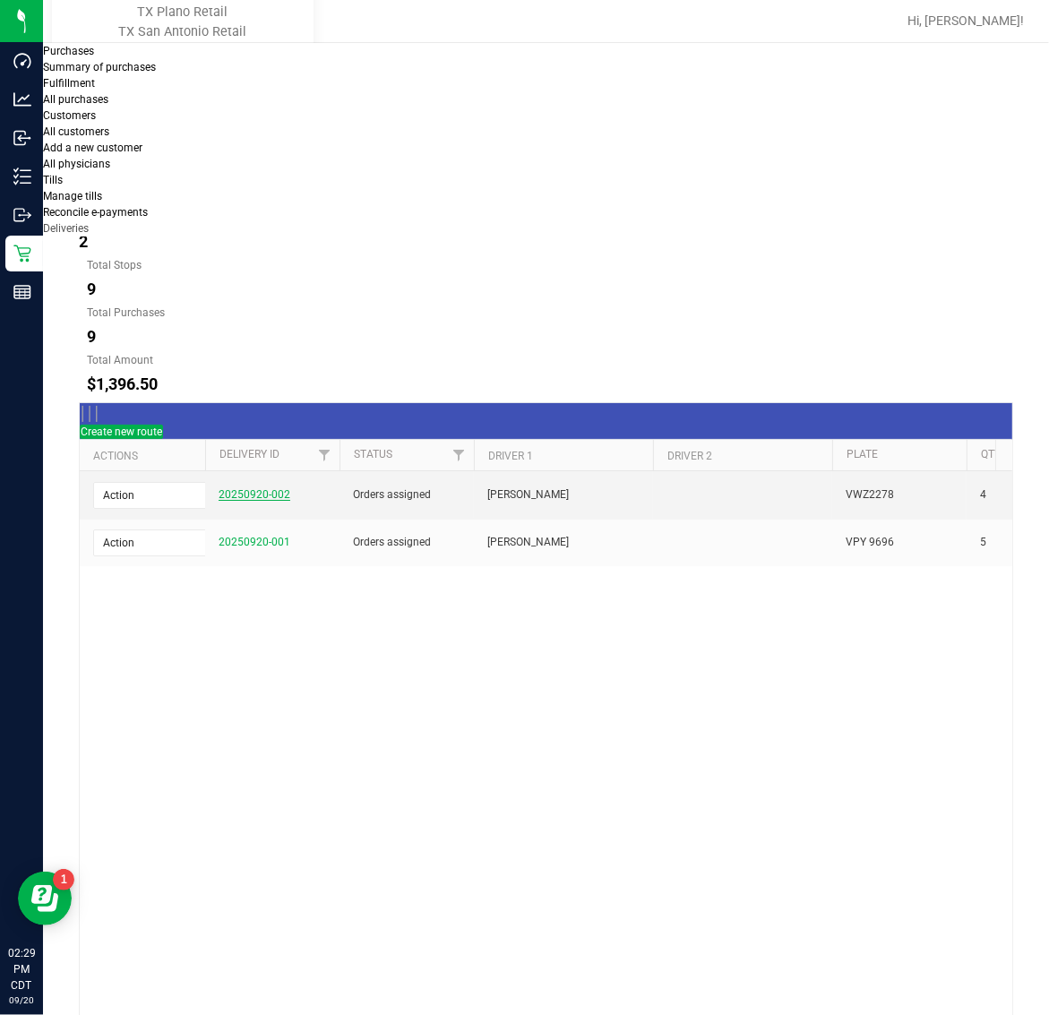
click at [258, 488] on link "20250920-002" at bounding box center [255, 494] width 72 height 13
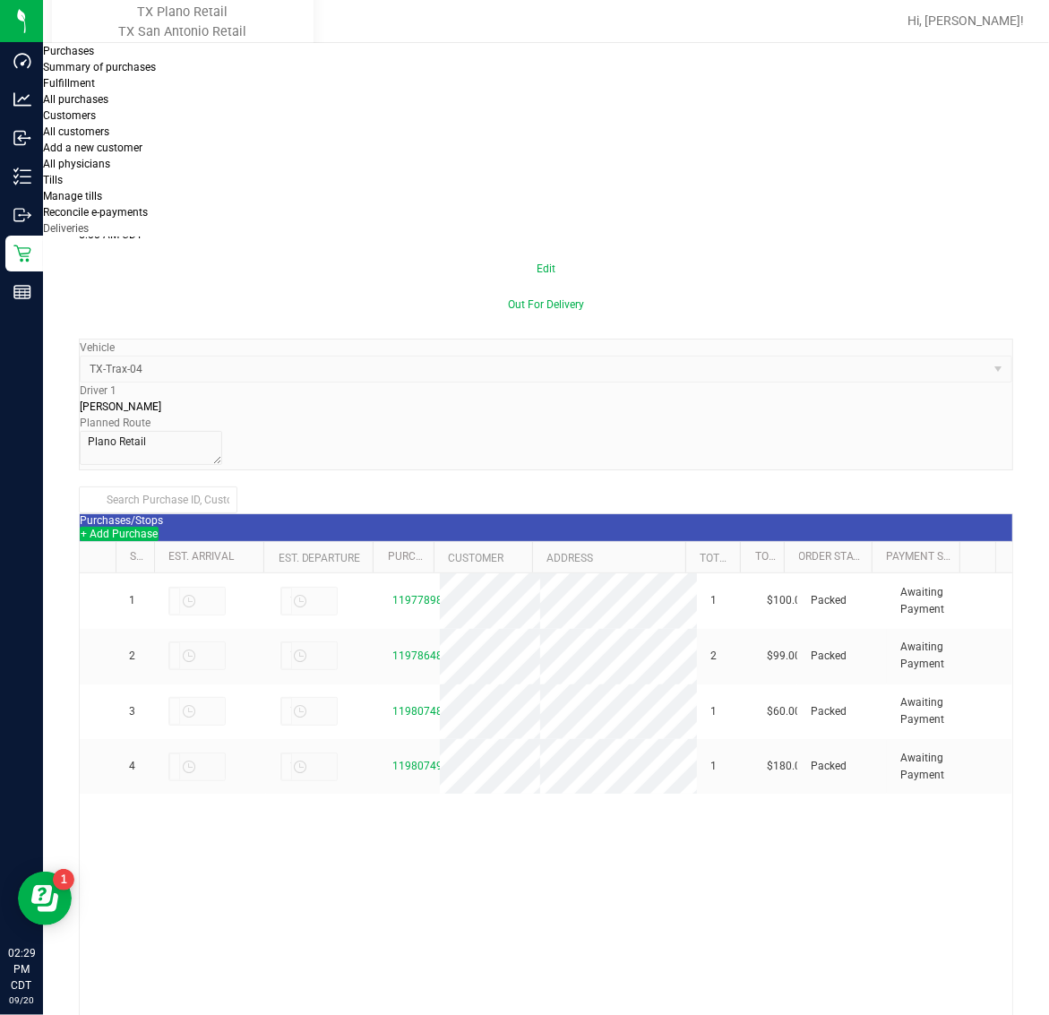
click at [159, 527] on button "+ Add Purchase" at bounding box center [119, 534] width 79 height 14
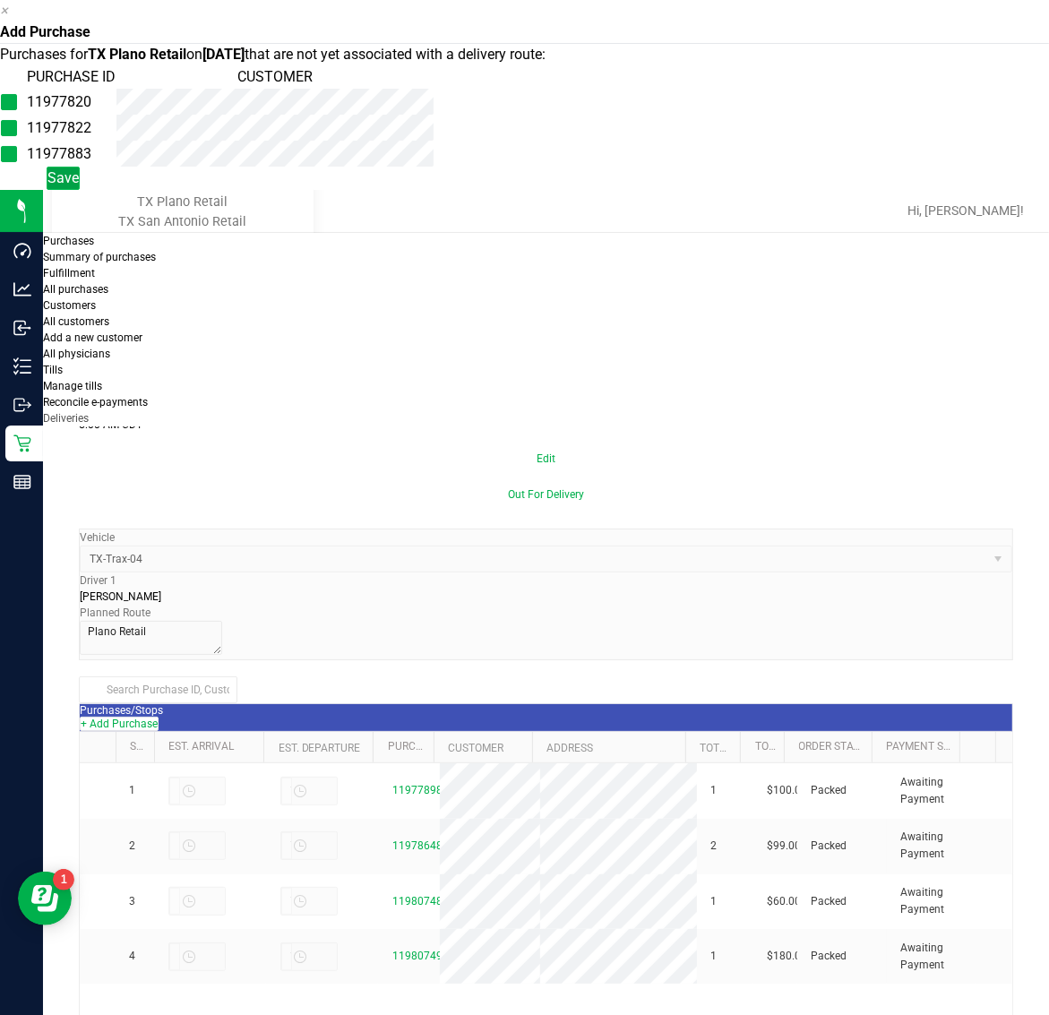
click at [79, 186] on span "Save" at bounding box center [62, 177] width 31 height 17
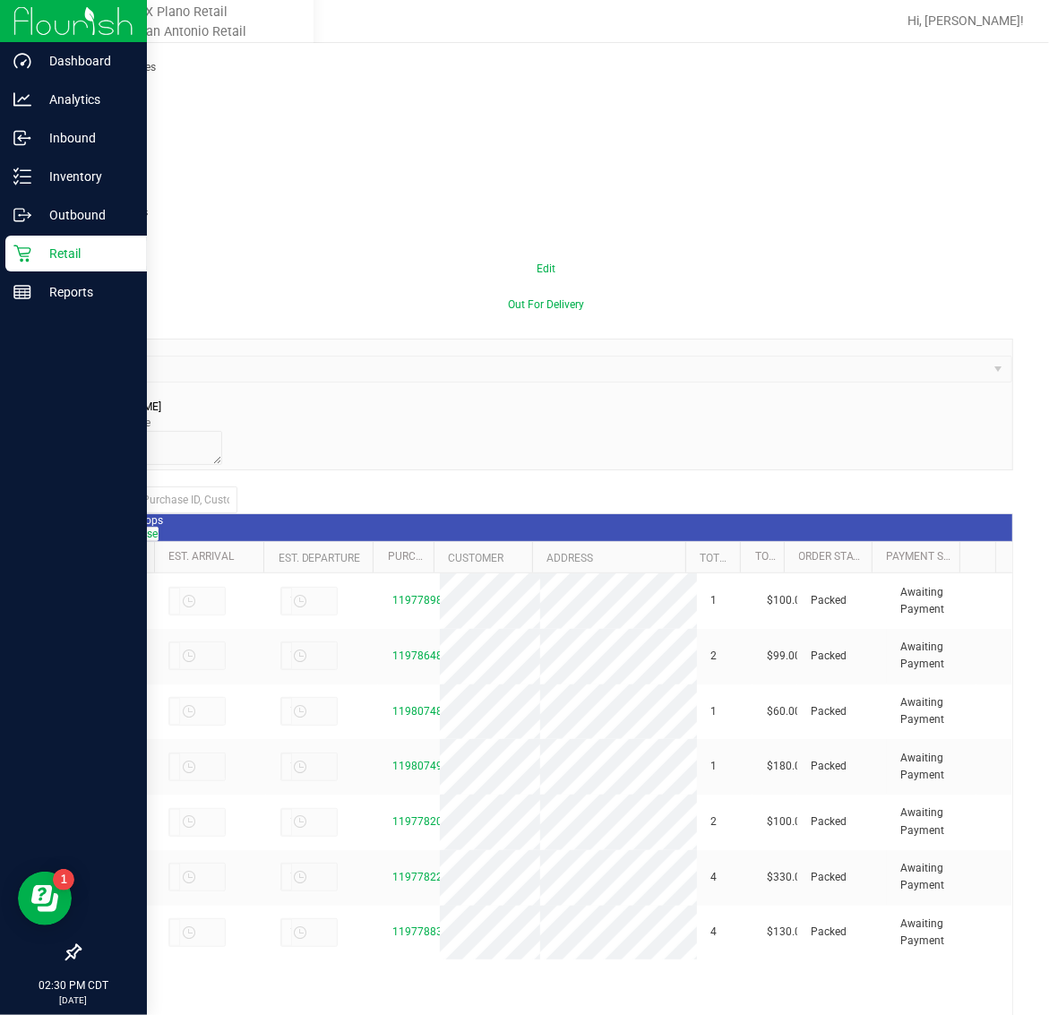
click at [31, 255] on p "Retail" at bounding box center [84, 253] width 107 height 21
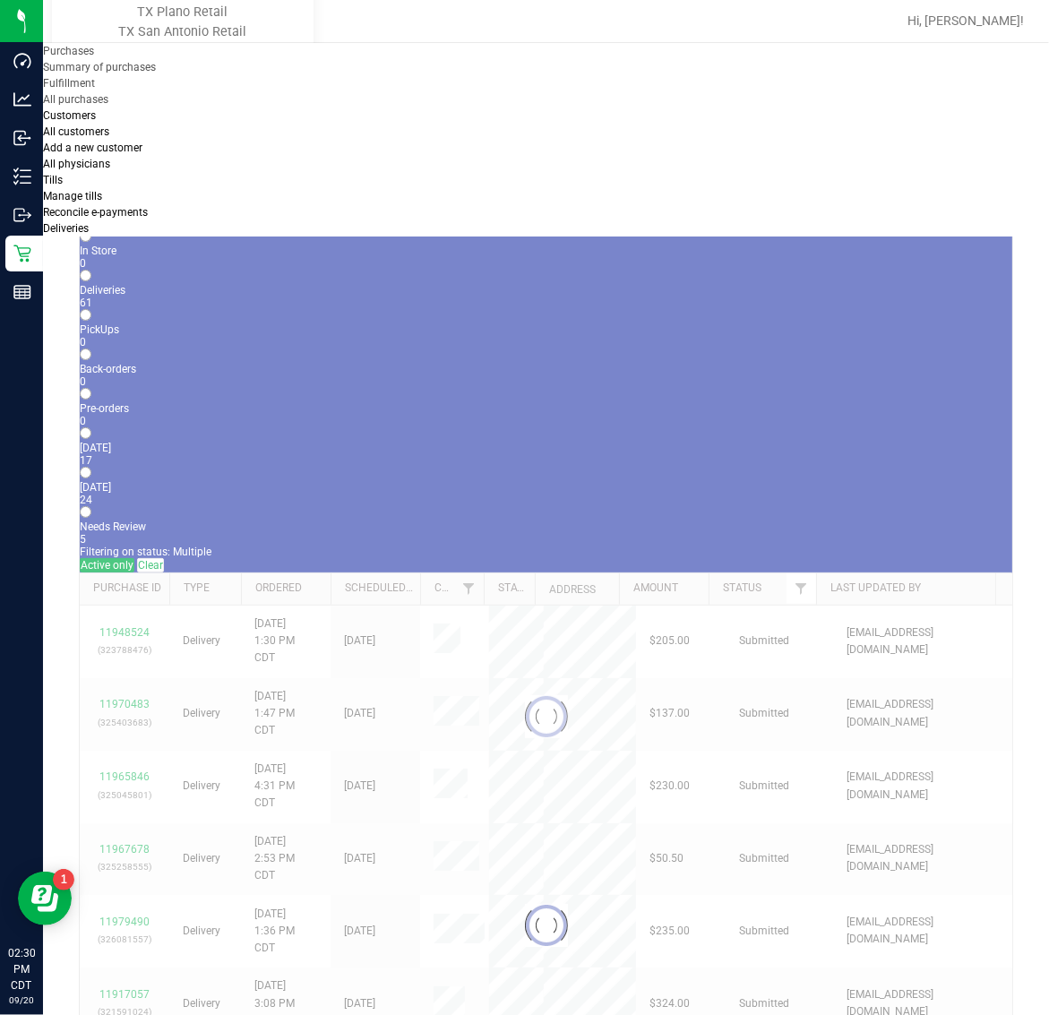
click at [94, 56] on span "Purchases" at bounding box center [68, 51] width 51 height 13
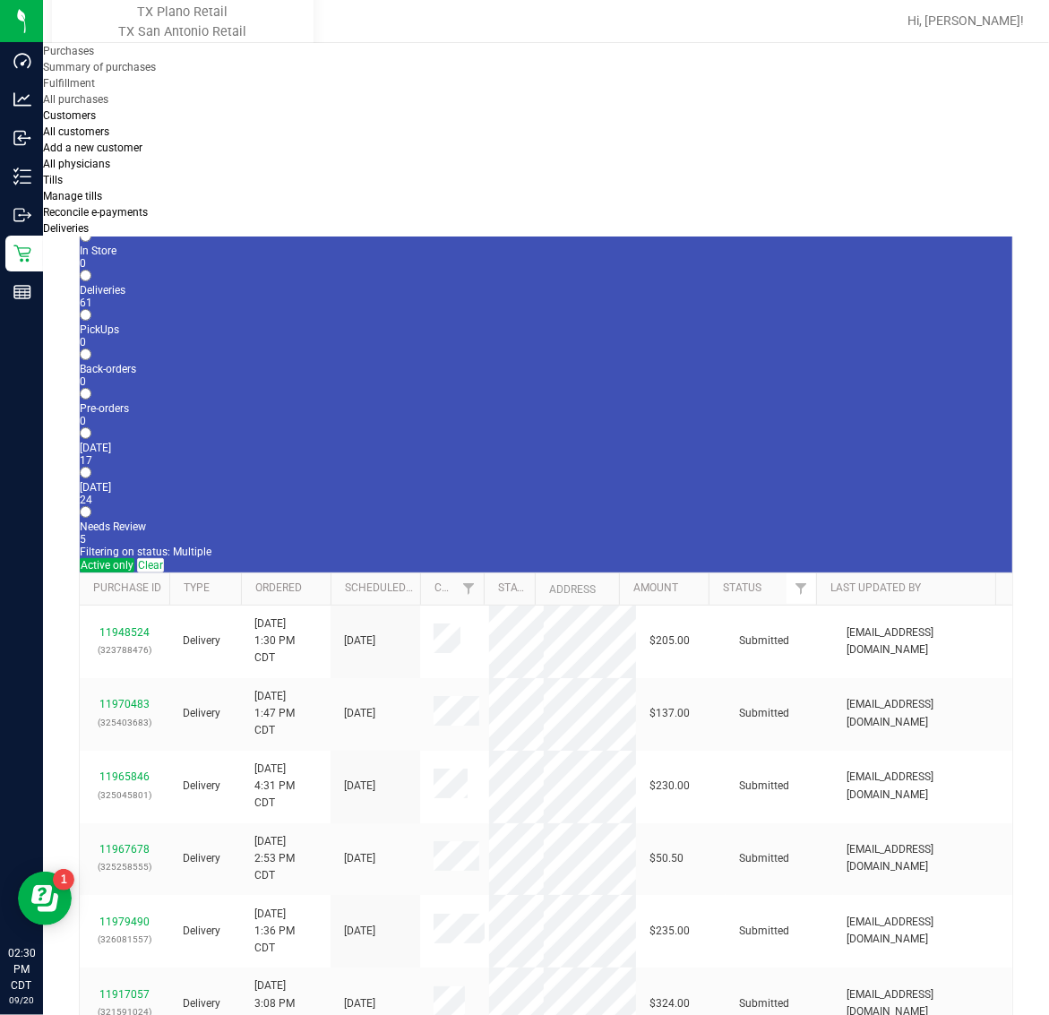
click at [167, 91] on li "Fulfillment" at bounding box center [156, 83] width 227 height 16
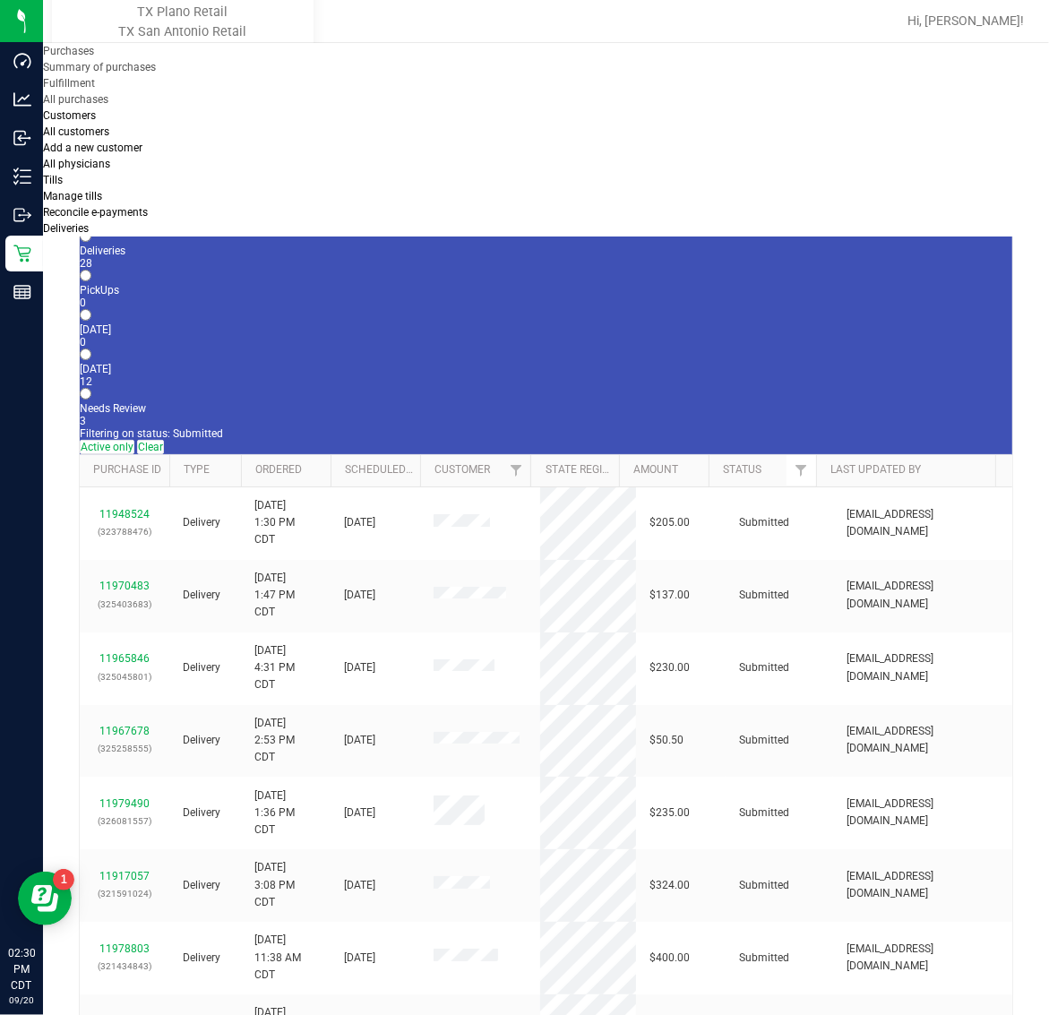
click at [442, 363] on div "[DATE]" at bounding box center [546, 369] width 932 height 13
click at [91, 348] on input "Tomorrow 12" at bounding box center [86, 354] width 12 height 12
click at [109, 725] on link "11970951" at bounding box center [124, 731] width 50 height 13
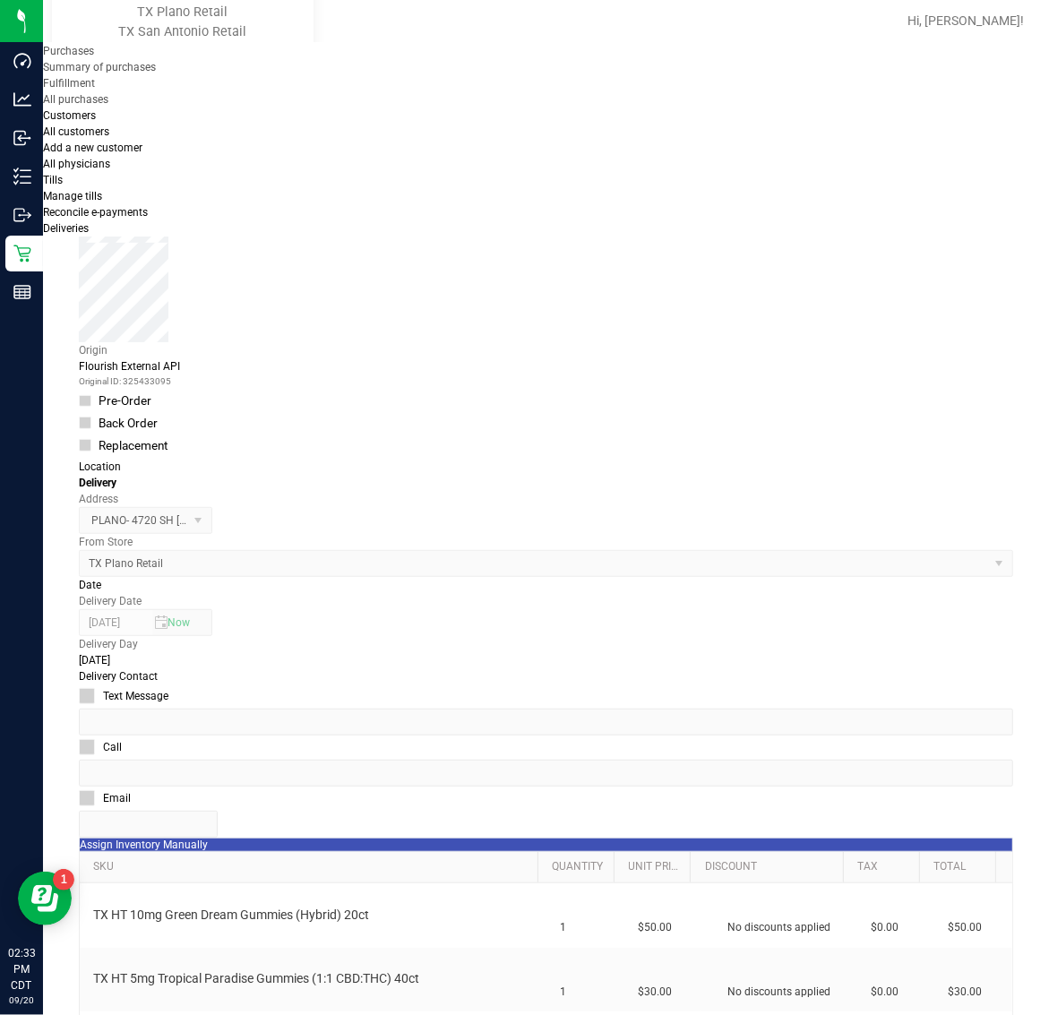
scroll to position [336, 0]
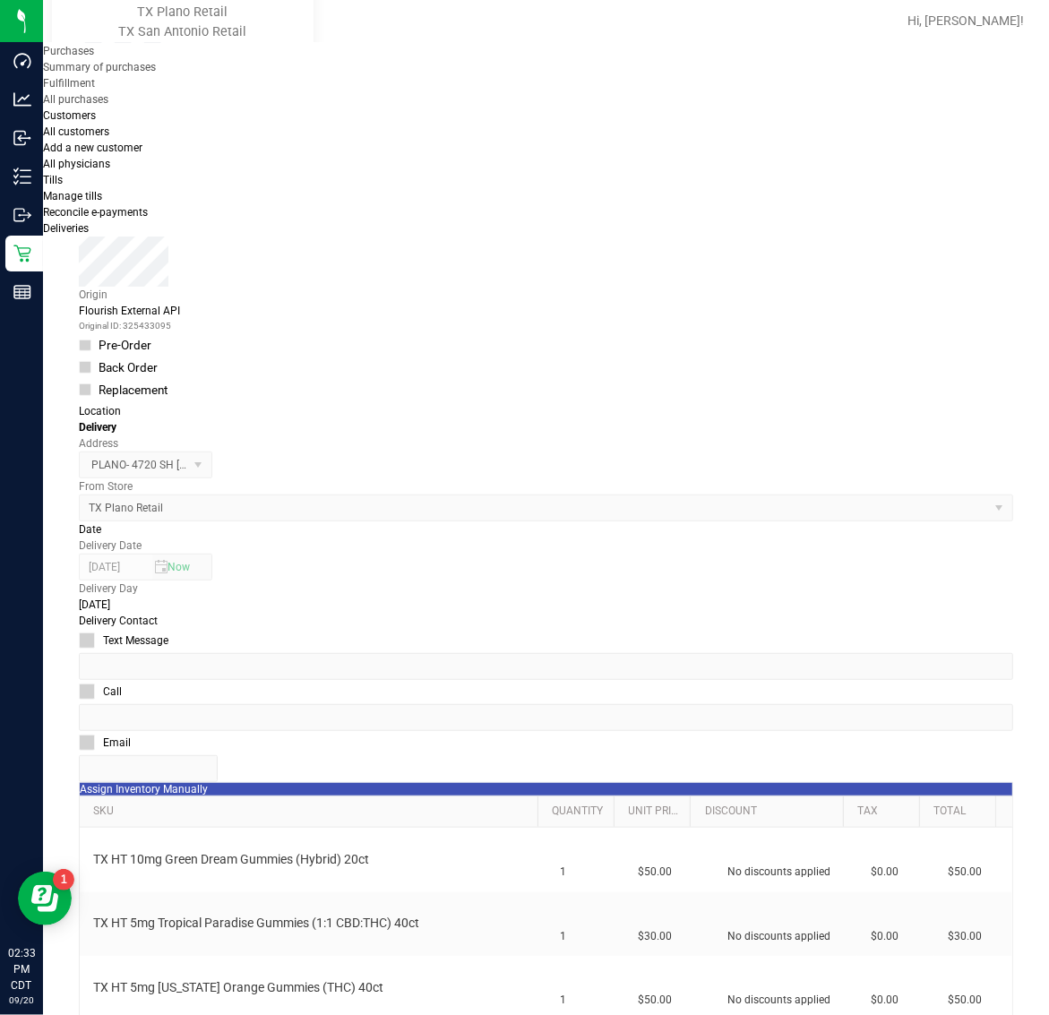
click at [8, 1014] on icon "button" at bounding box center [4, 1025] width 8 height 17
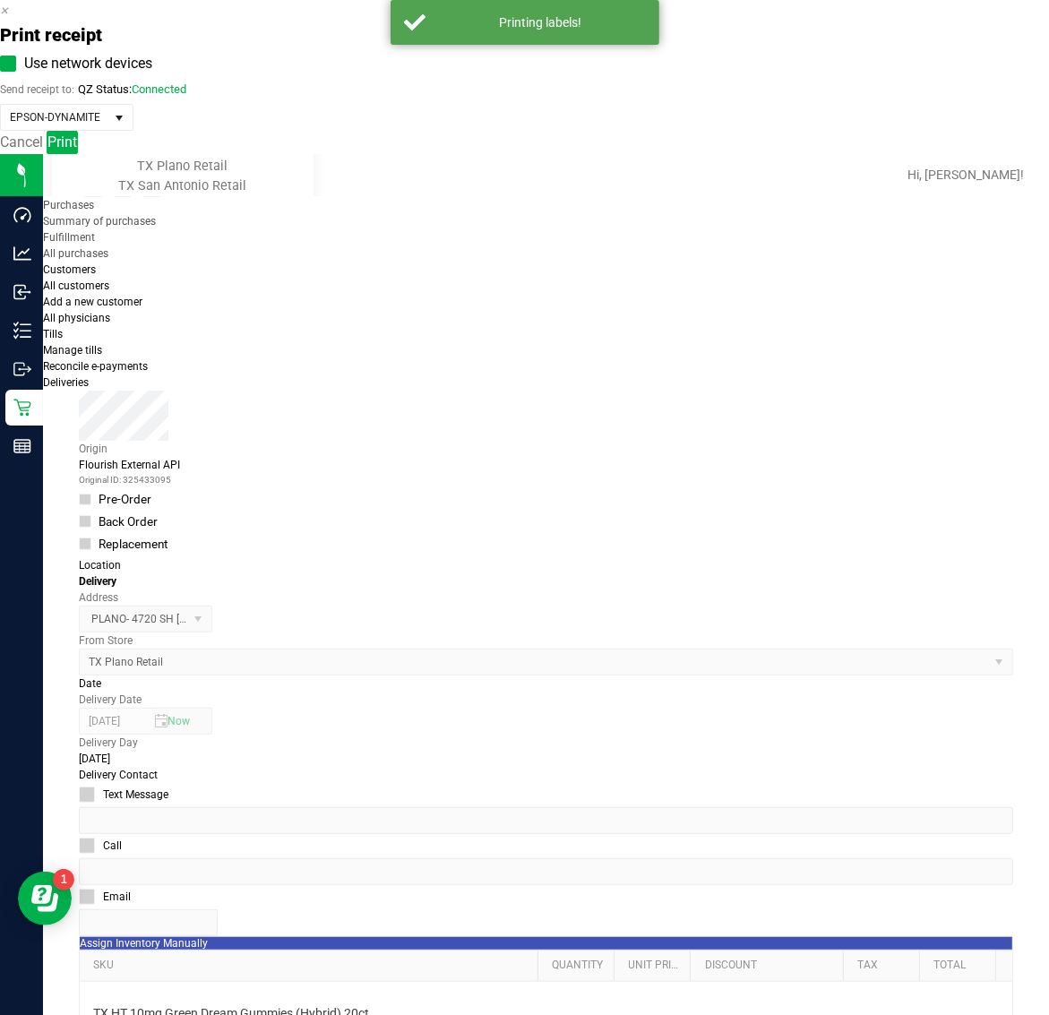
click at [584, 154] on div "Cancel Print" at bounding box center [524, 142] width 1049 height 23
click at [606, 154] on div "Cancel Print" at bounding box center [524, 142] width 1049 height 23
click at [78, 154] on button "Print" at bounding box center [62, 142] width 31 height 23
click at [8, 19] on icon "button" at bounding box center [4, 10] width 8 height 17
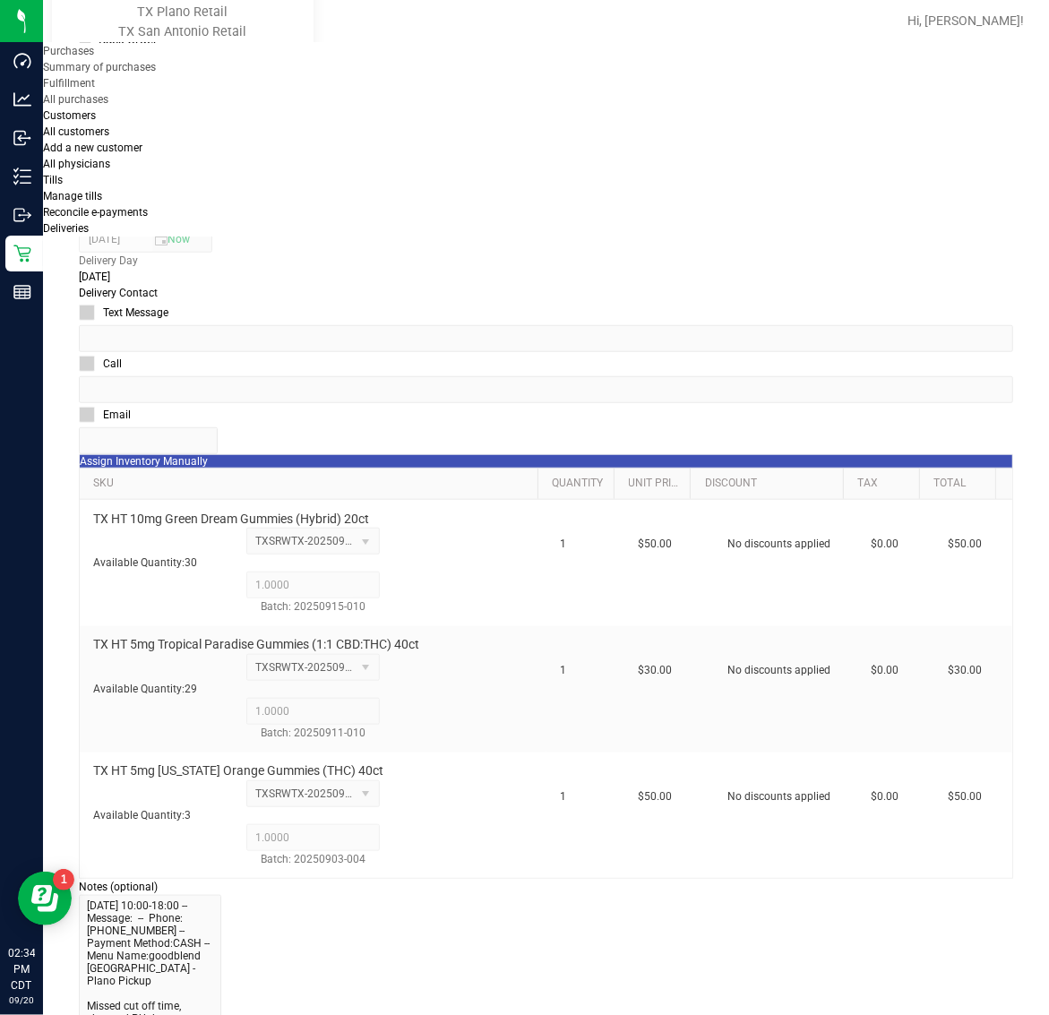
scroll to position [694, 0]
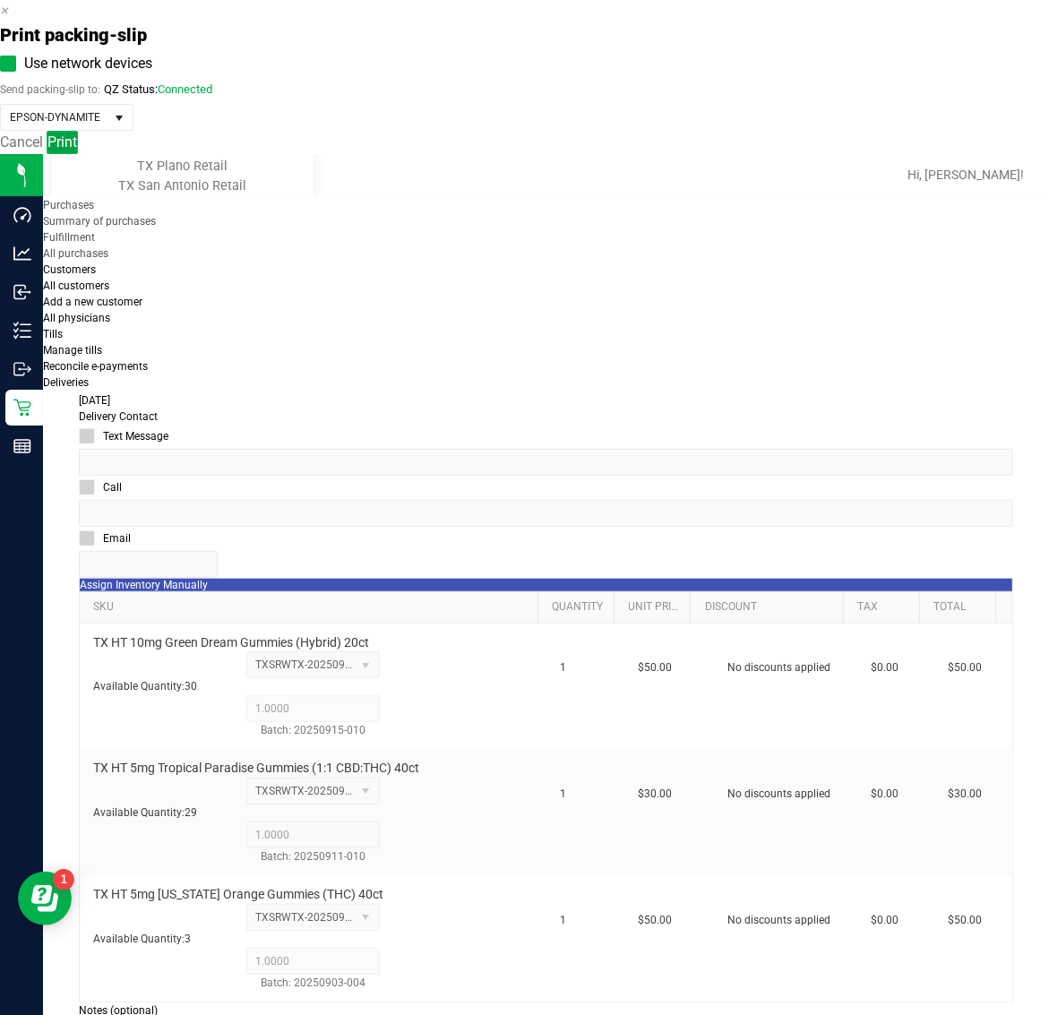
click at [77, 150] on span "Print" at bounding box center [62, 141] width 30 height 17
click at [8, 19] on icon "button" at bounding box center [4, 10] width 8 height 17
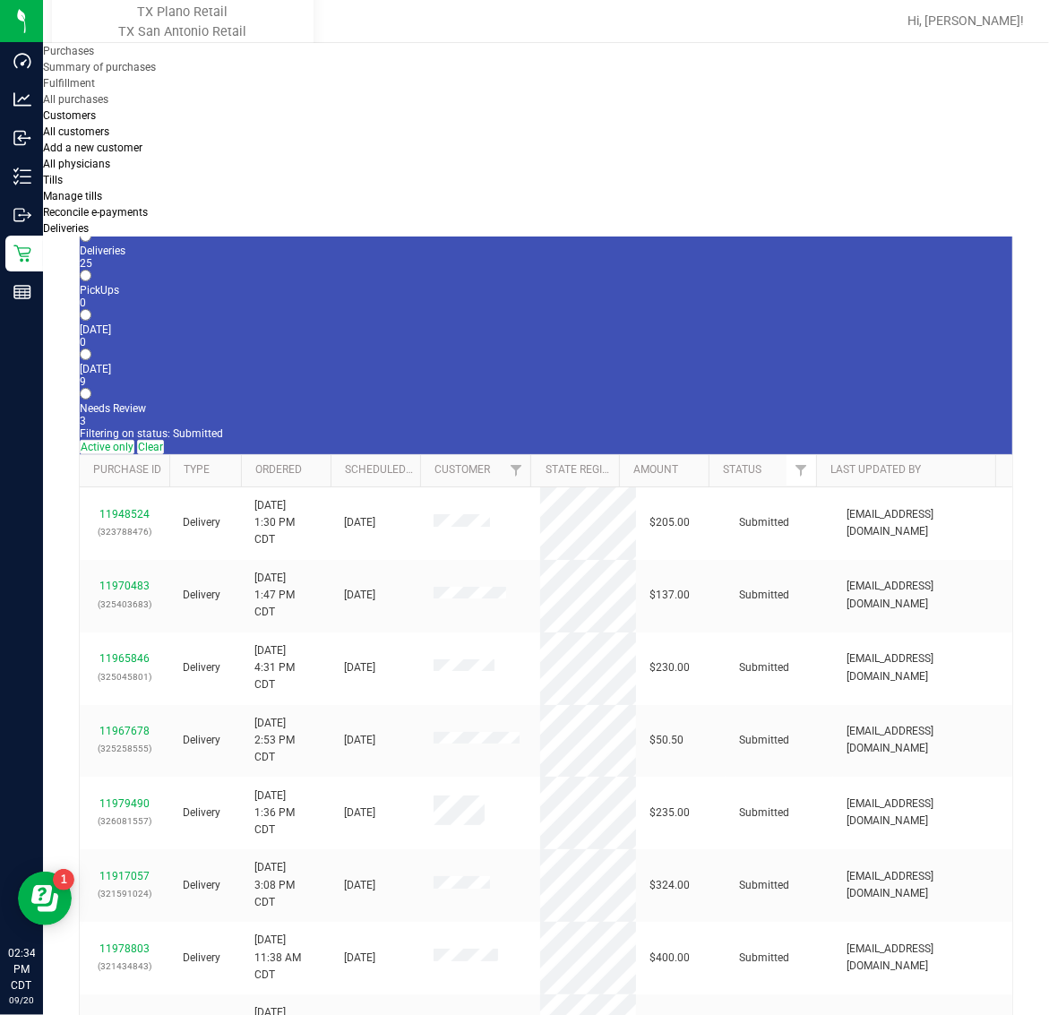
click at [440, 363] on label "Tomorrow 9" at bounding box center [546, 375] width 932 height 25
click at [91, 348] on input "Tomorrow 9" at bounding box center [86, 354] width 12 height 12
click at [136, 734] on link "11976926" at bounding box center [124, 740] width 50 height 13
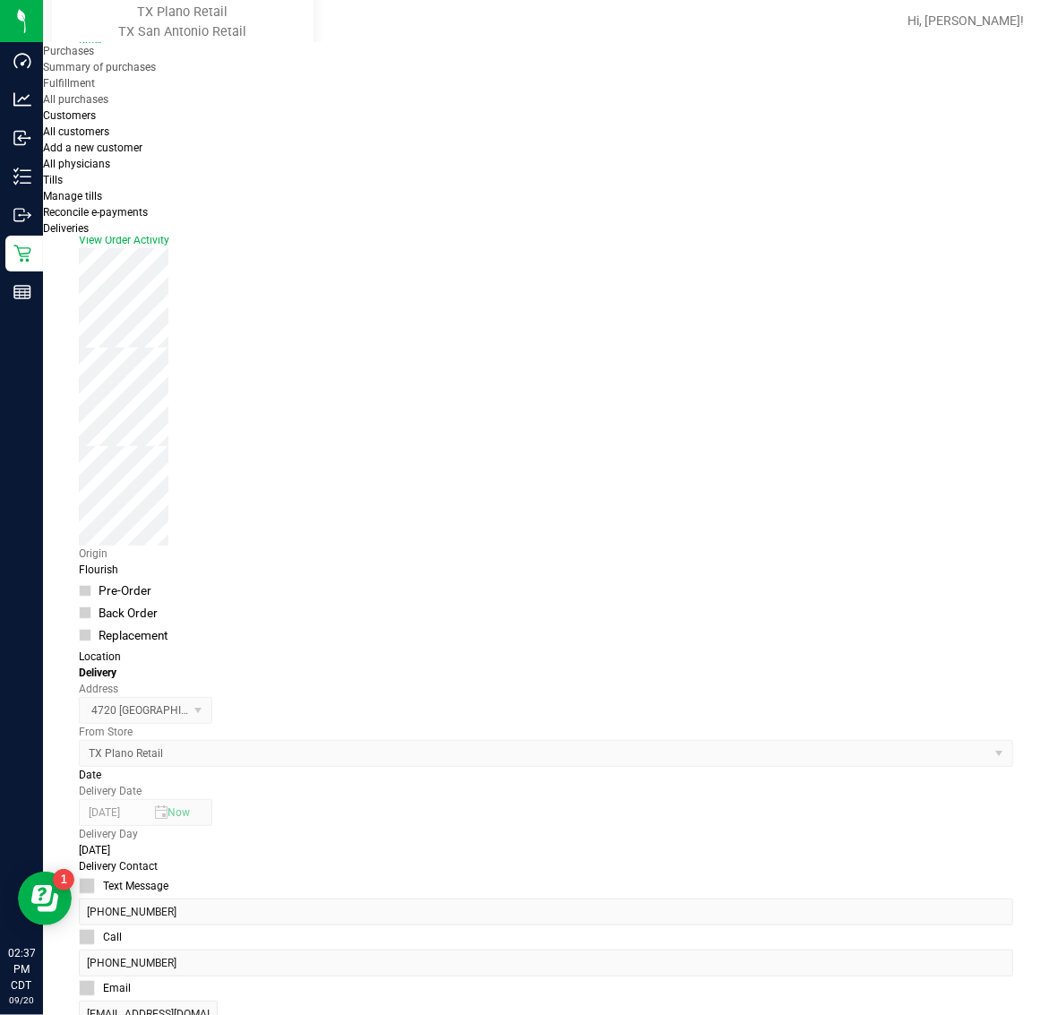
scroll to position [112, 0]
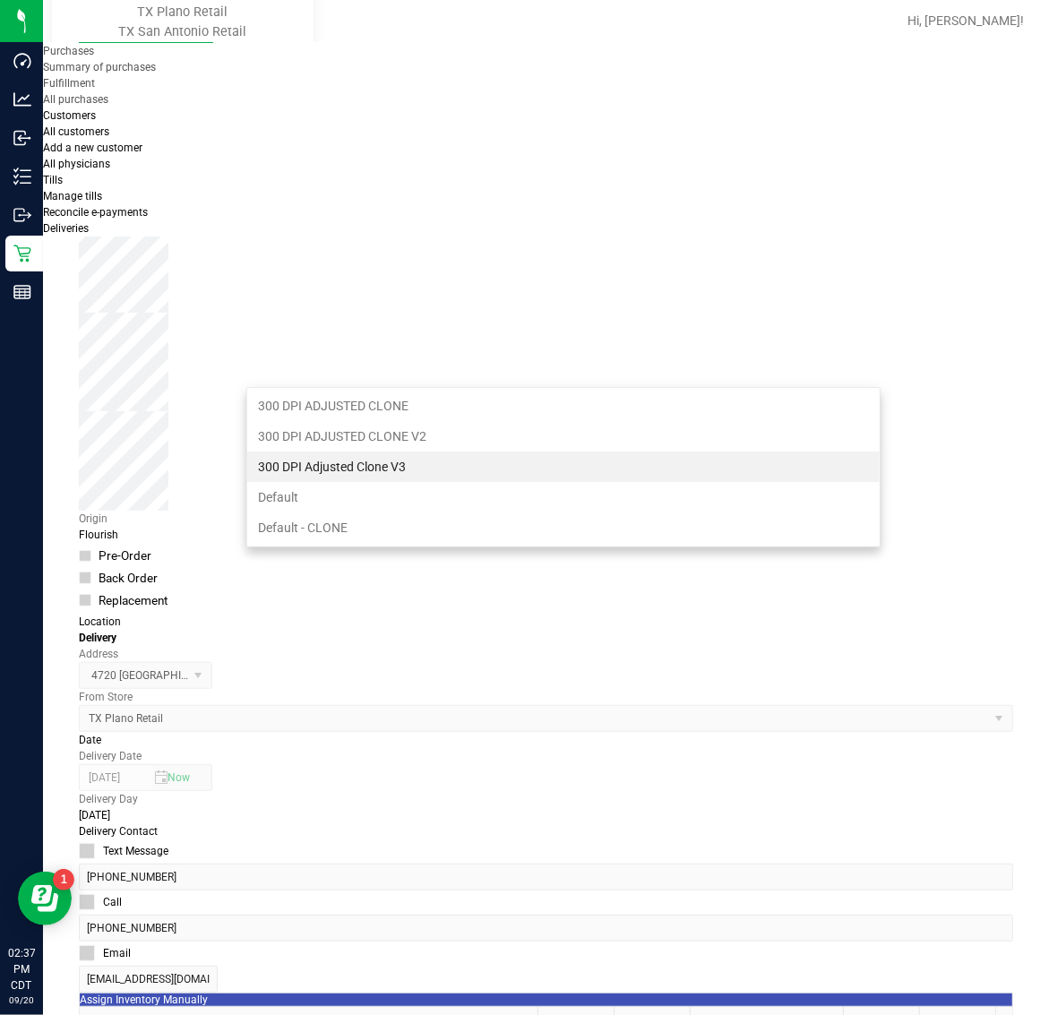
scroll to position [28, 634]
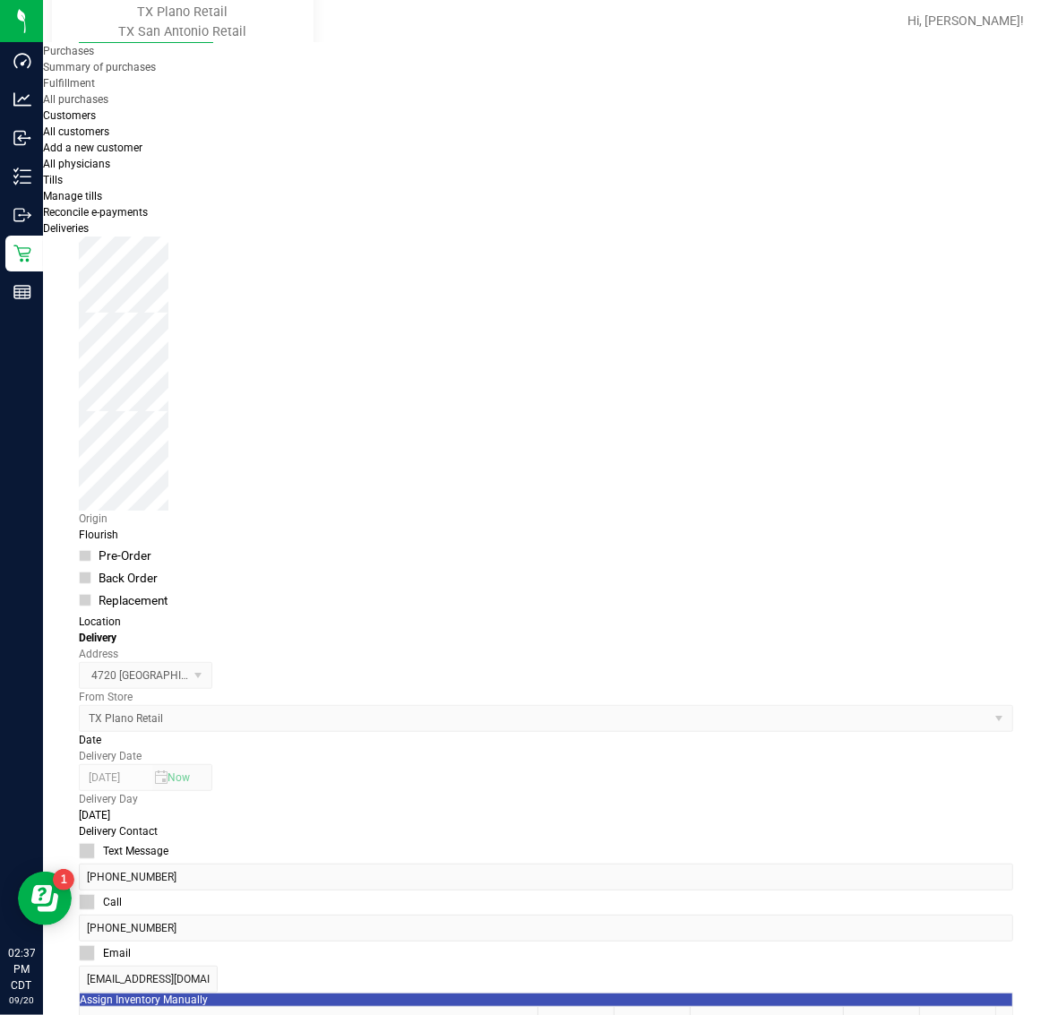
click at [8, 1014] on icon "button" at bounding box center [4, 1025] width 8 height 17
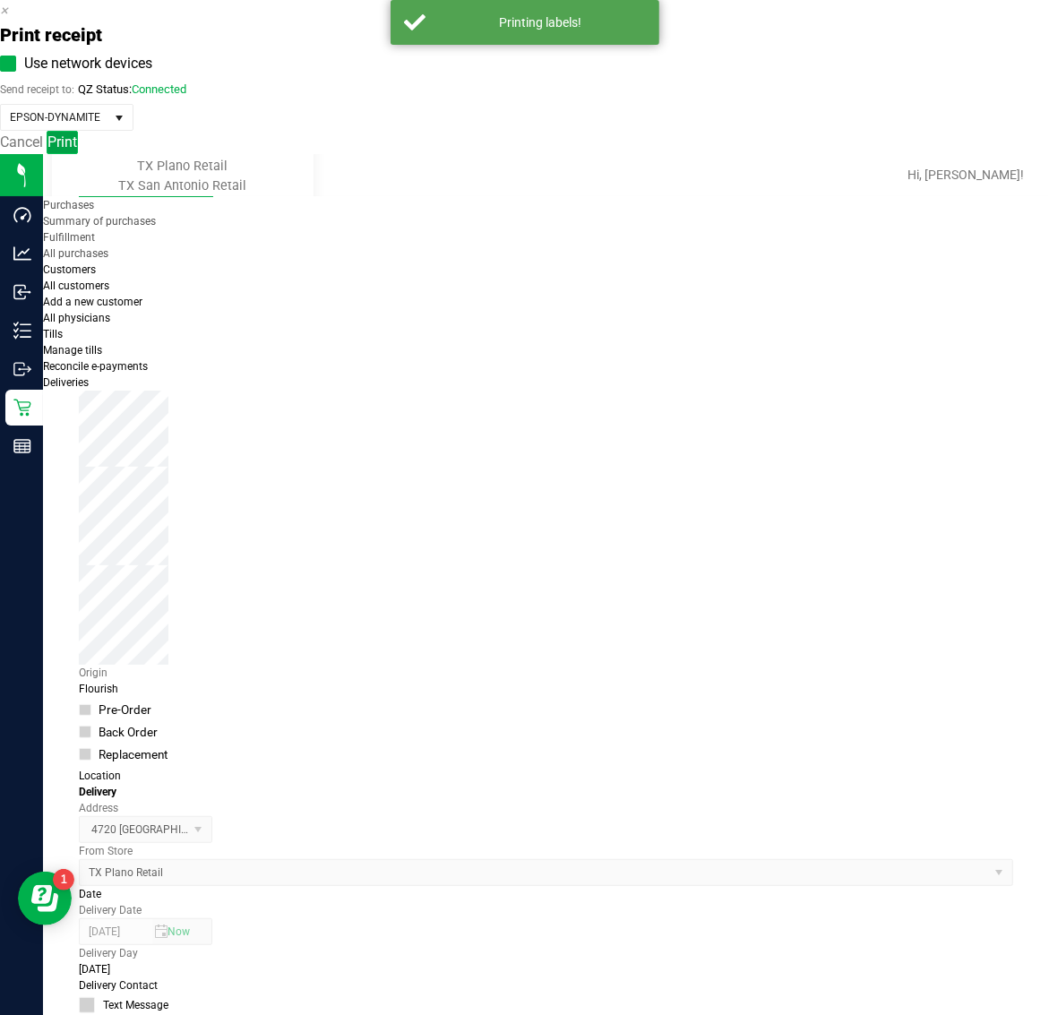
click at [77, 150] on span "Print" at bounding box center [62, 141] width 30 height 17
click at [8, 19] on icon "button" at bounding box center [4, 10] width 8 height 17
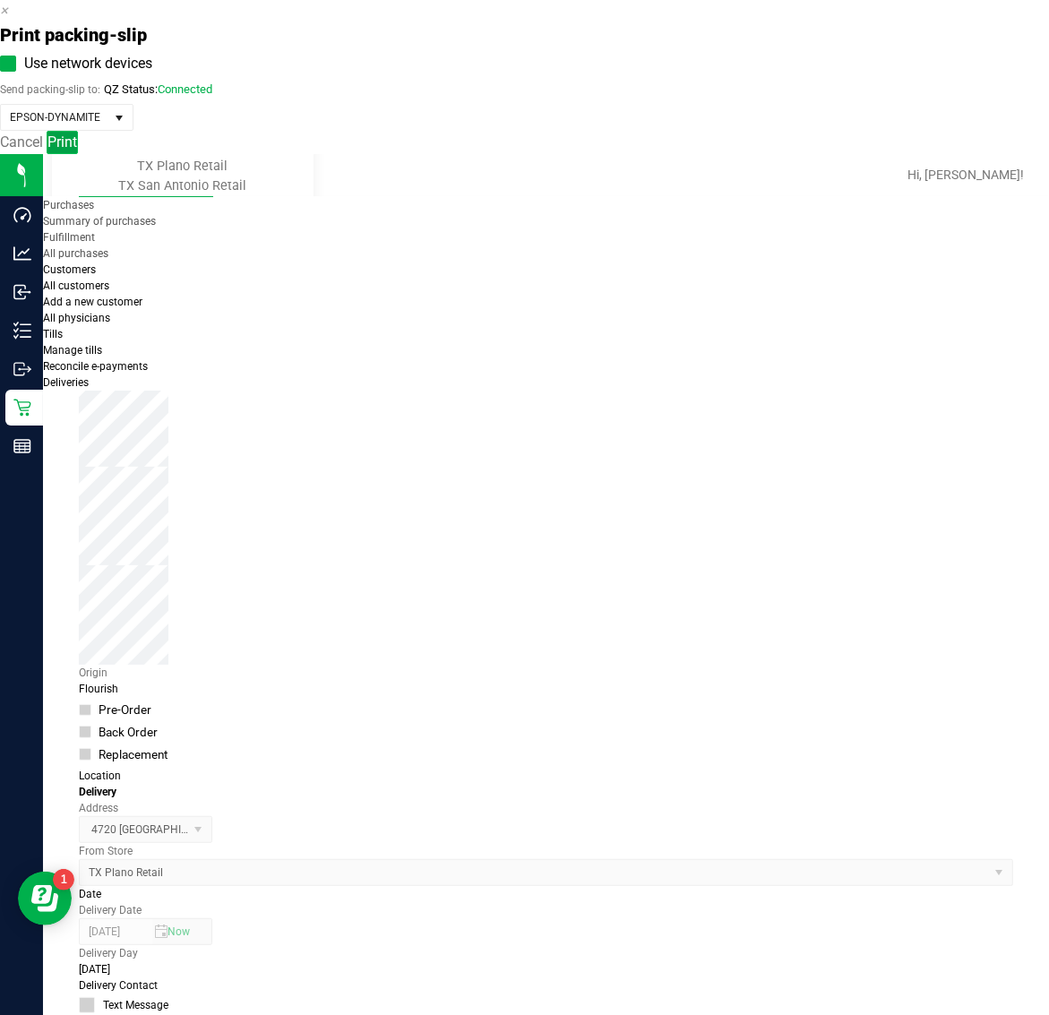
click at [78, 154] on button "Print" at bounding box center [62, 142] width 31 height 23
click at [8, 19] on icon "button" at bounding box center [4, 10] width 8 height 17
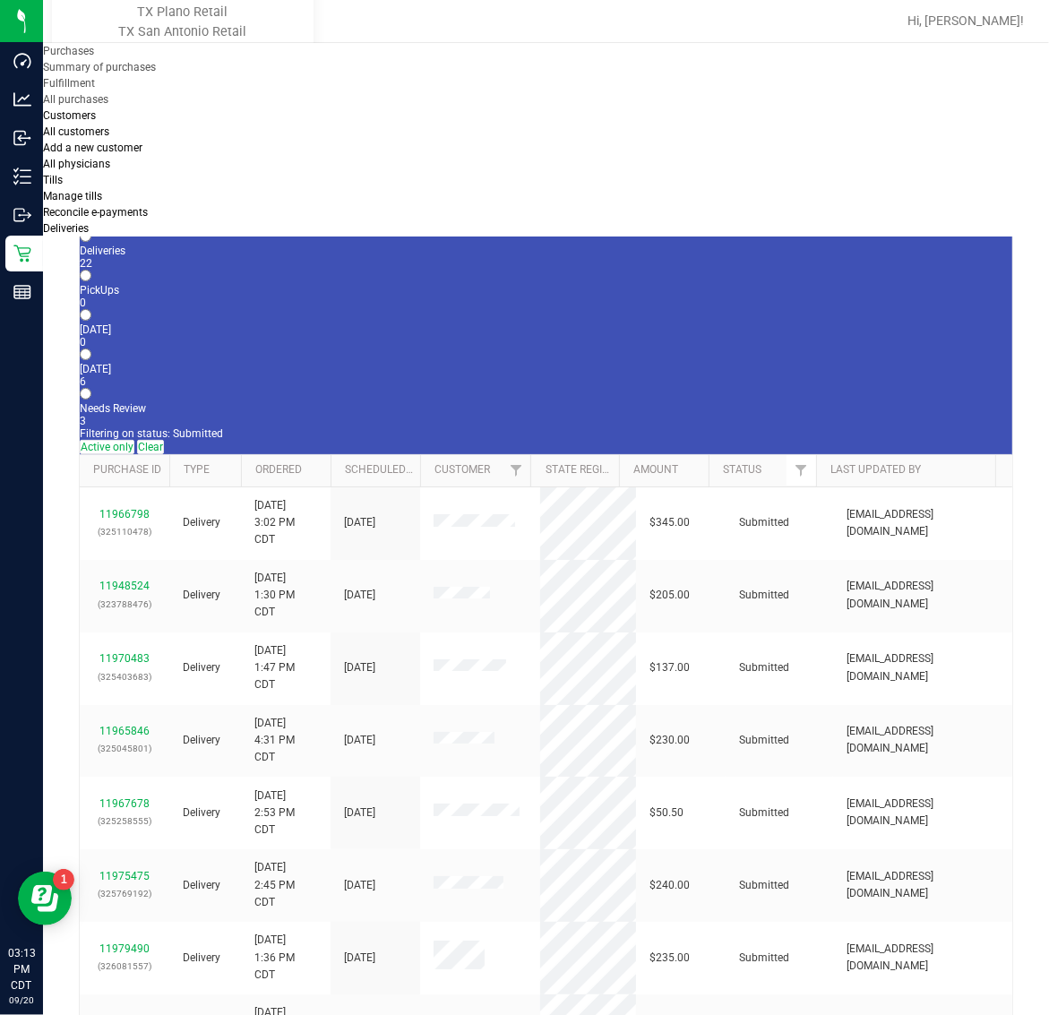
click at [440, 375] on div "6" at bounding box center [546, 381] width 932 height 13
click at [91, 348] on input "Tomorrow 6" at bounding box center [86, 354] width 12 height 12
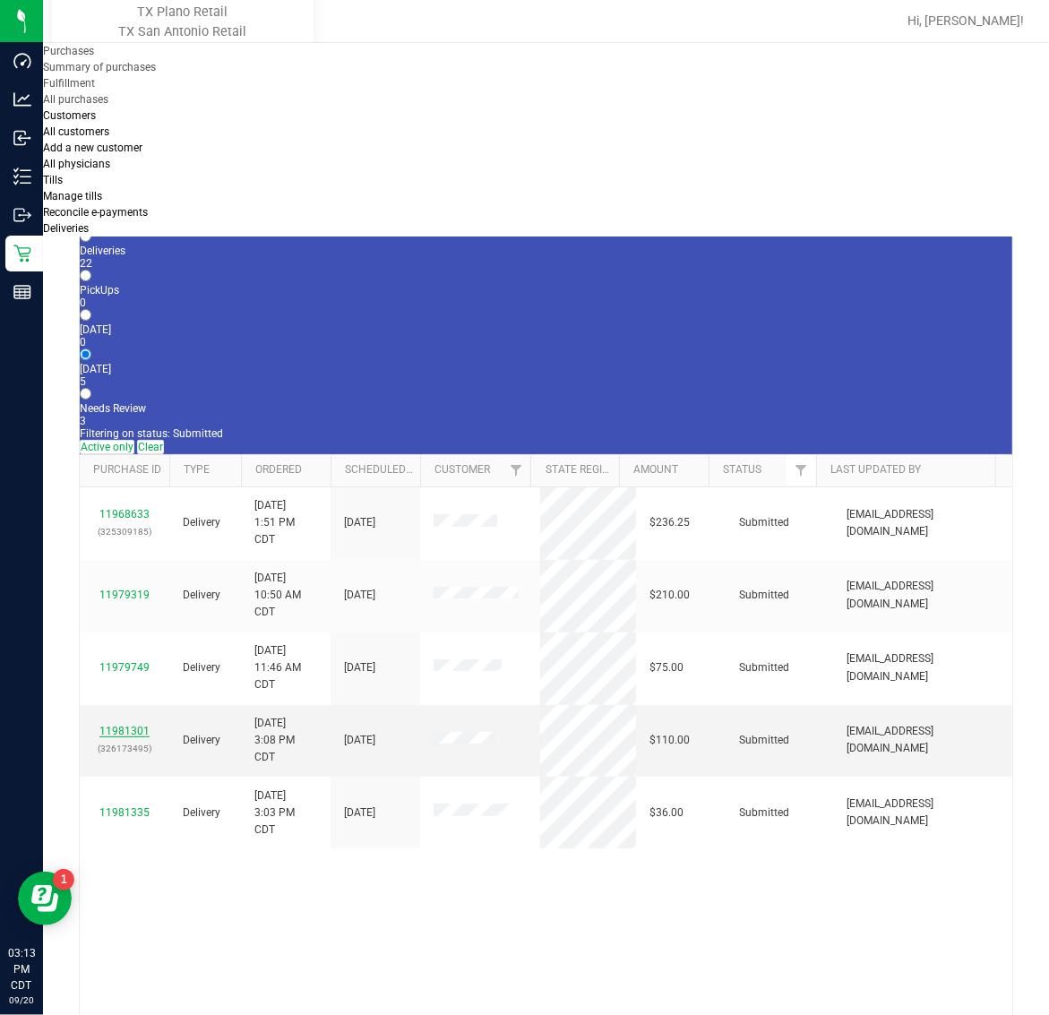
click at [127, 725] on link "11981301" at bounding box center [124, 731] width 50 height 13
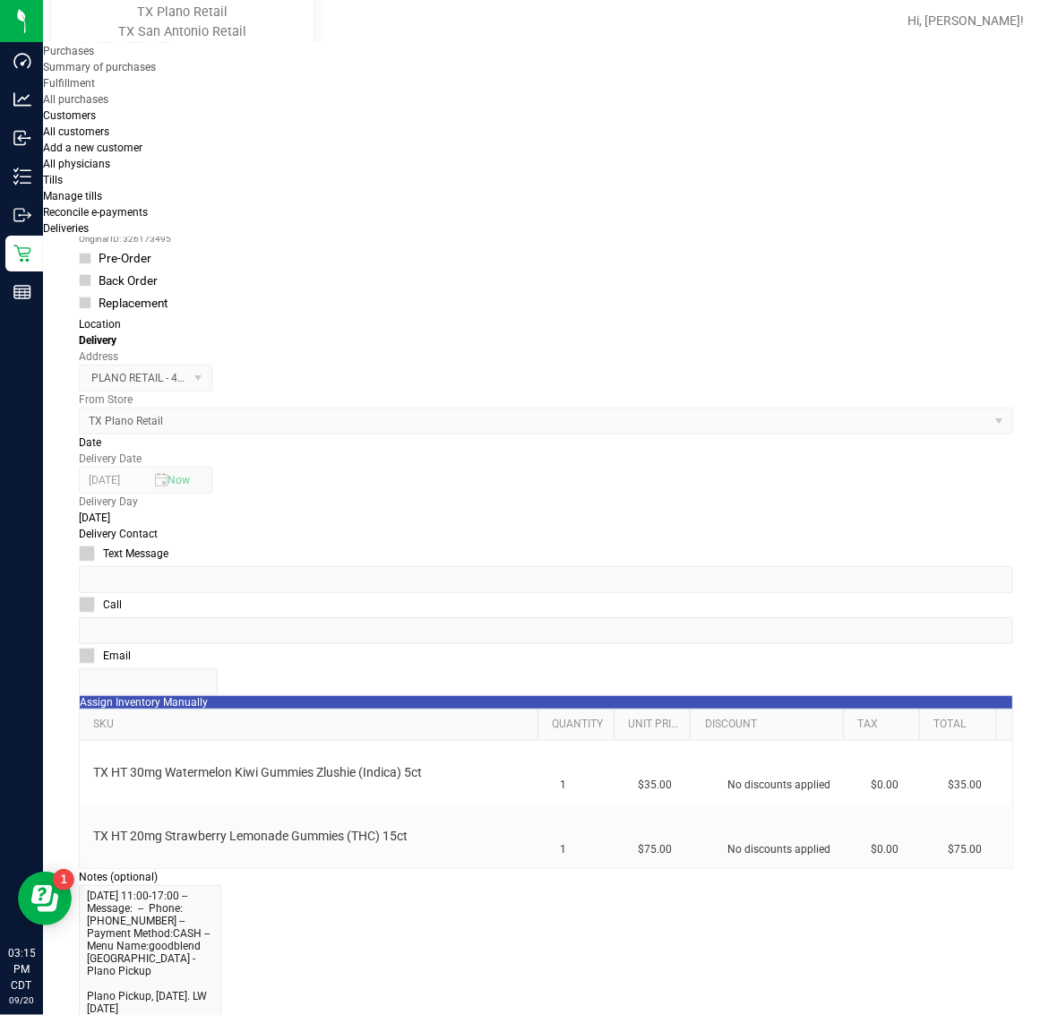
scroll to position [436, 0]
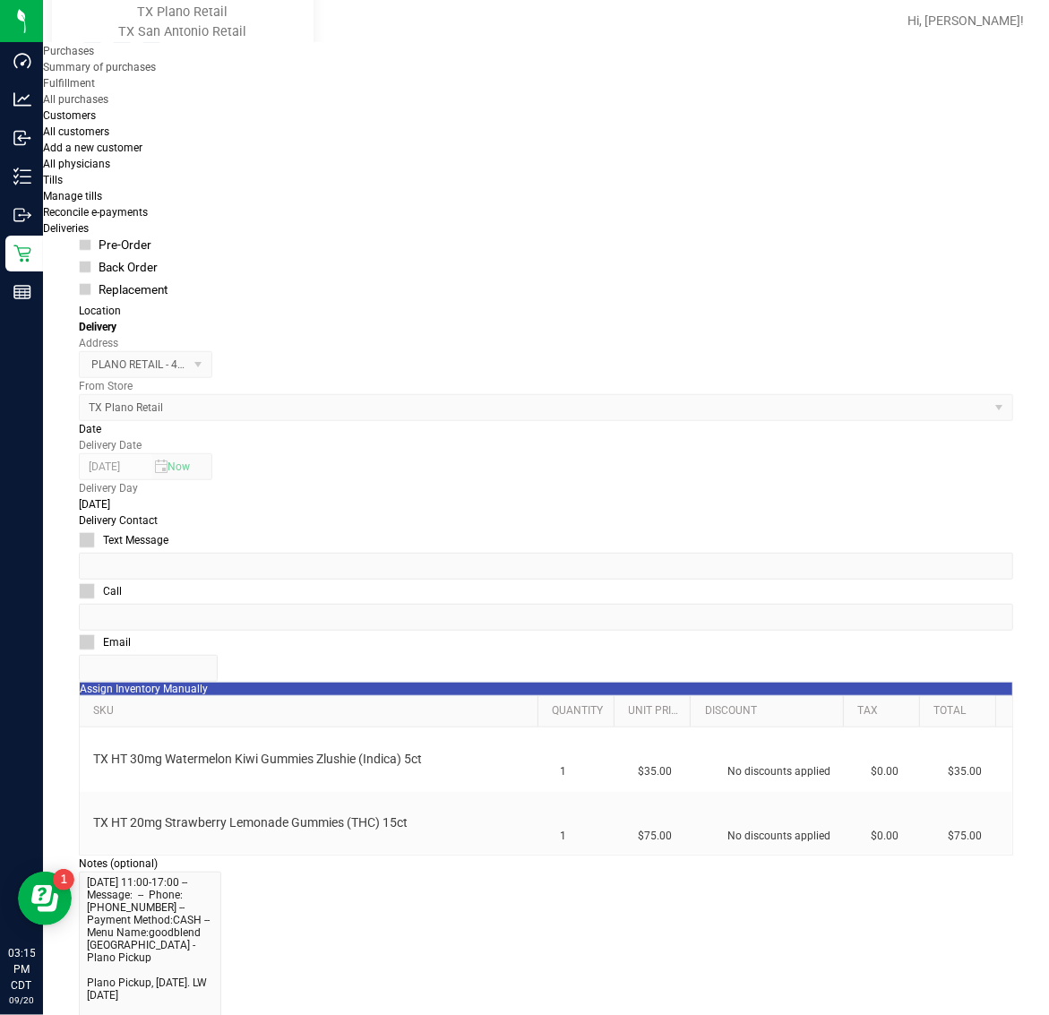
click at [8, 1014] on icon "button" at bounding box center [4, 1025] width 8 height 17
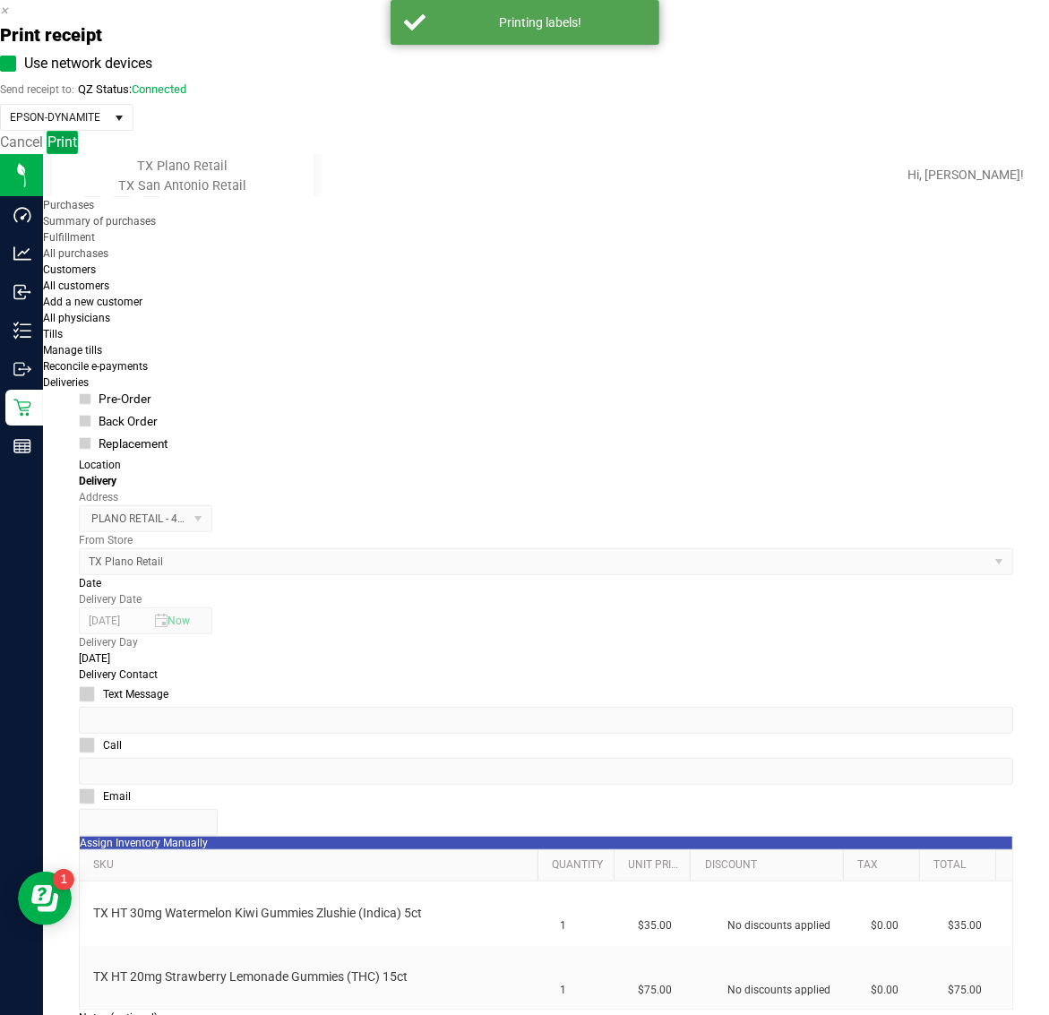
click at [78, 154] on button "Print" at bounding box center [62, 142] width 31 height 23
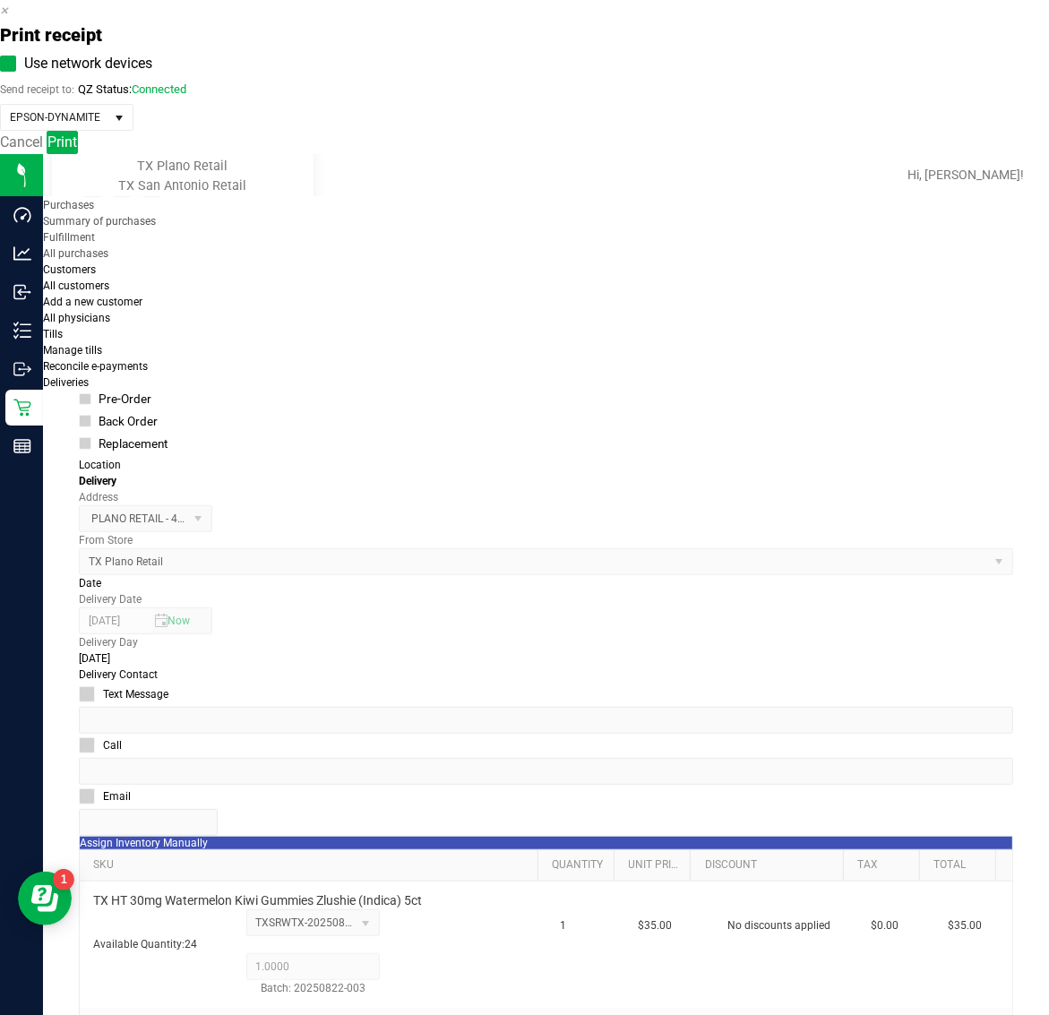
click at [8, 19] on icon "button" at bounding box center [4, 10] width 8 height 17
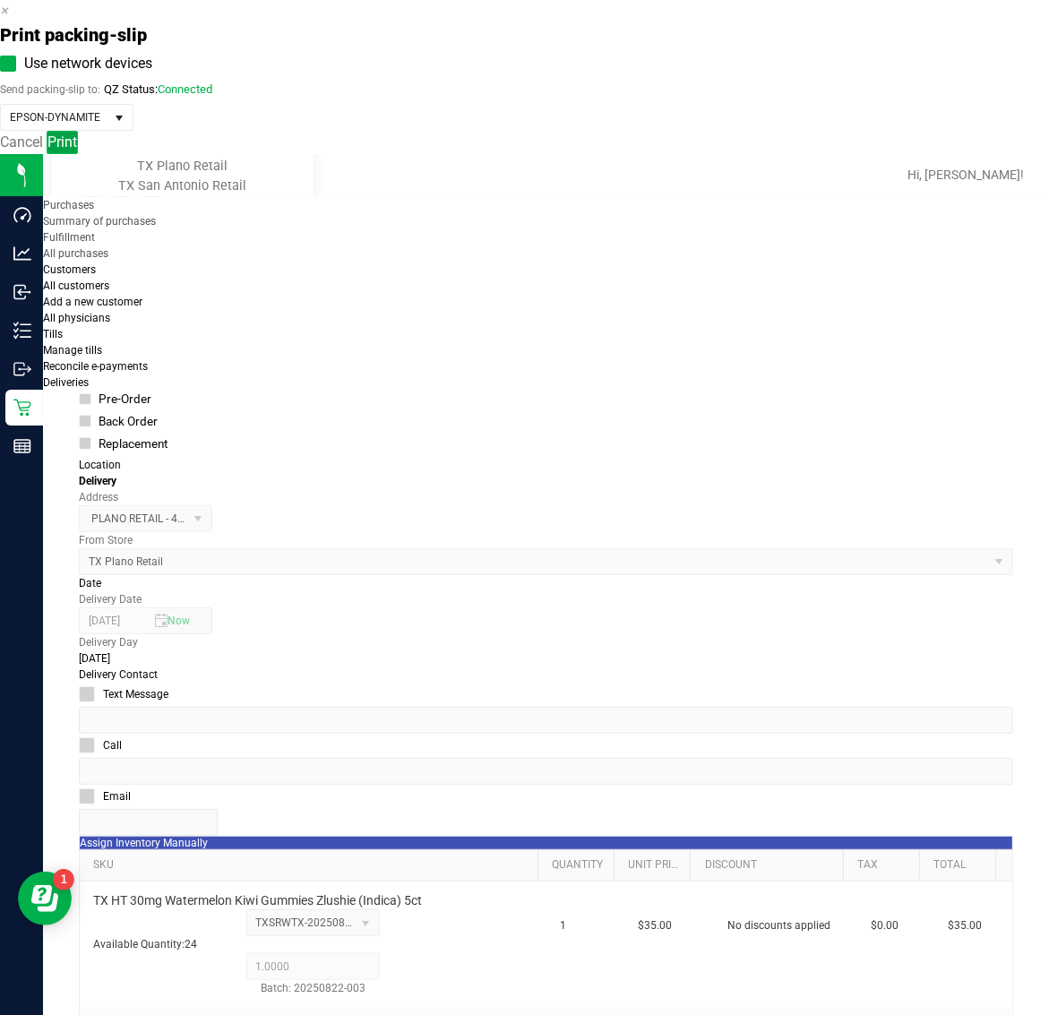
click at [78, 154] on button "Print" at bounding box center [62, 142] width 31 height 23
click at [8, 19] on icon "button" at bounding box center [4, 10] width 8 height 17
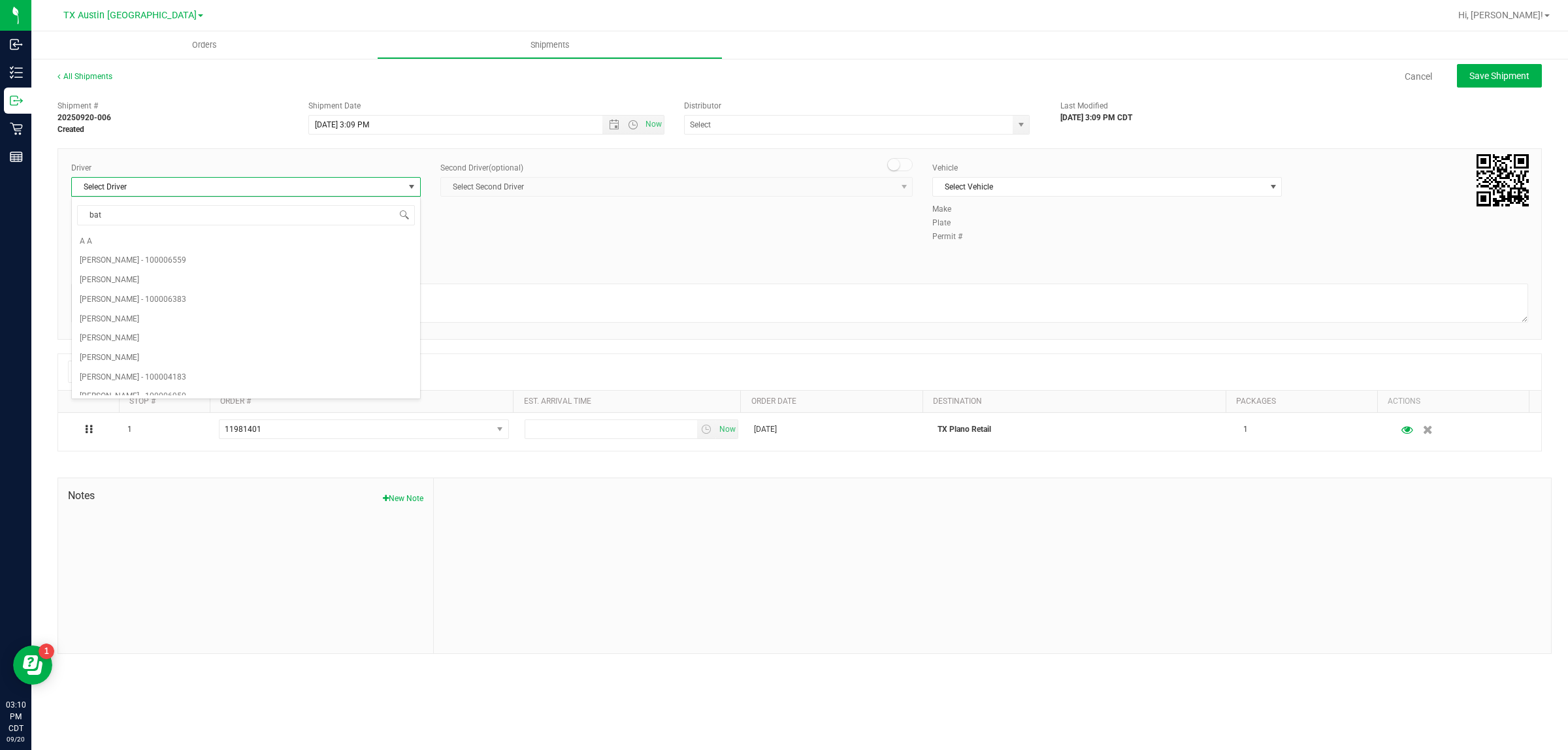
type input "bat"
click at [1010, 188] on span "Select Vehicle" at bounding box center [1098, 187] width 332 height 18
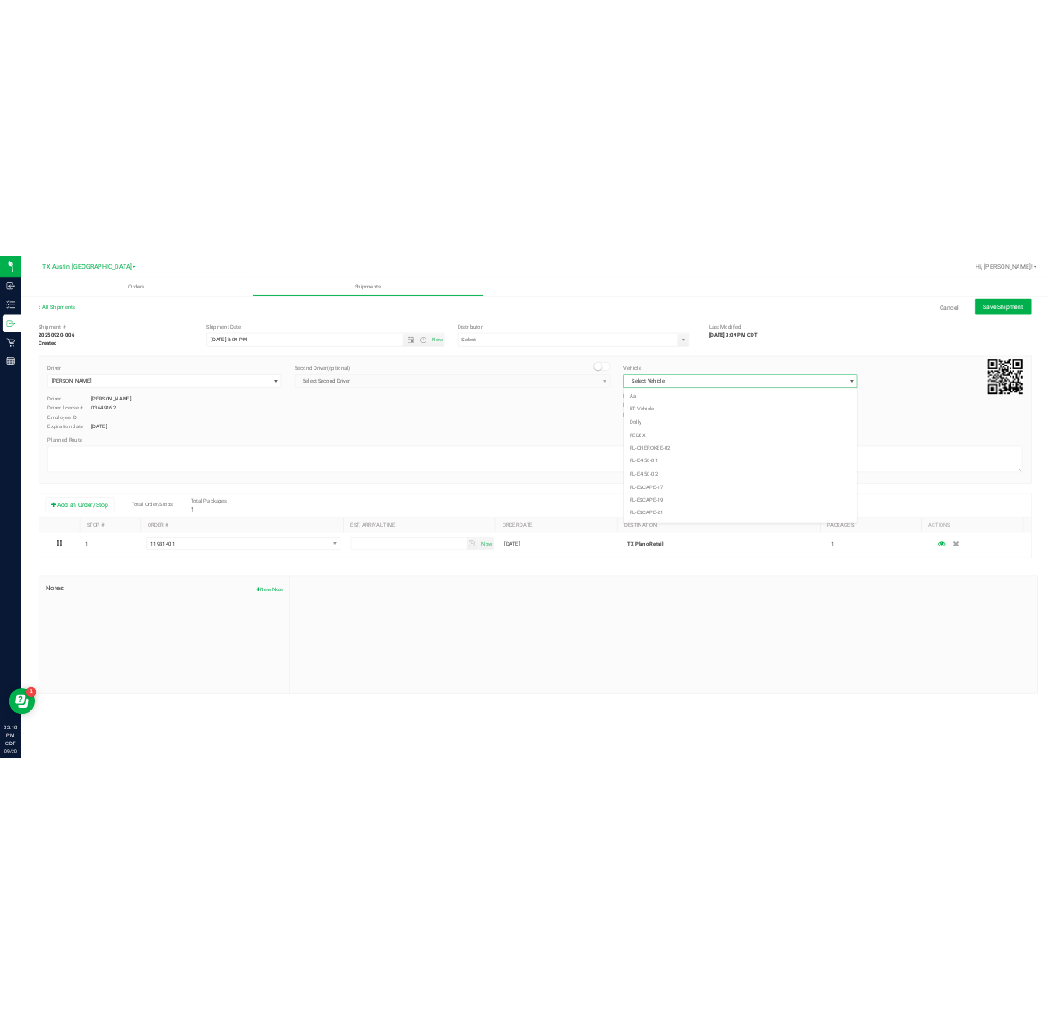
scroll to position [1192, 0]
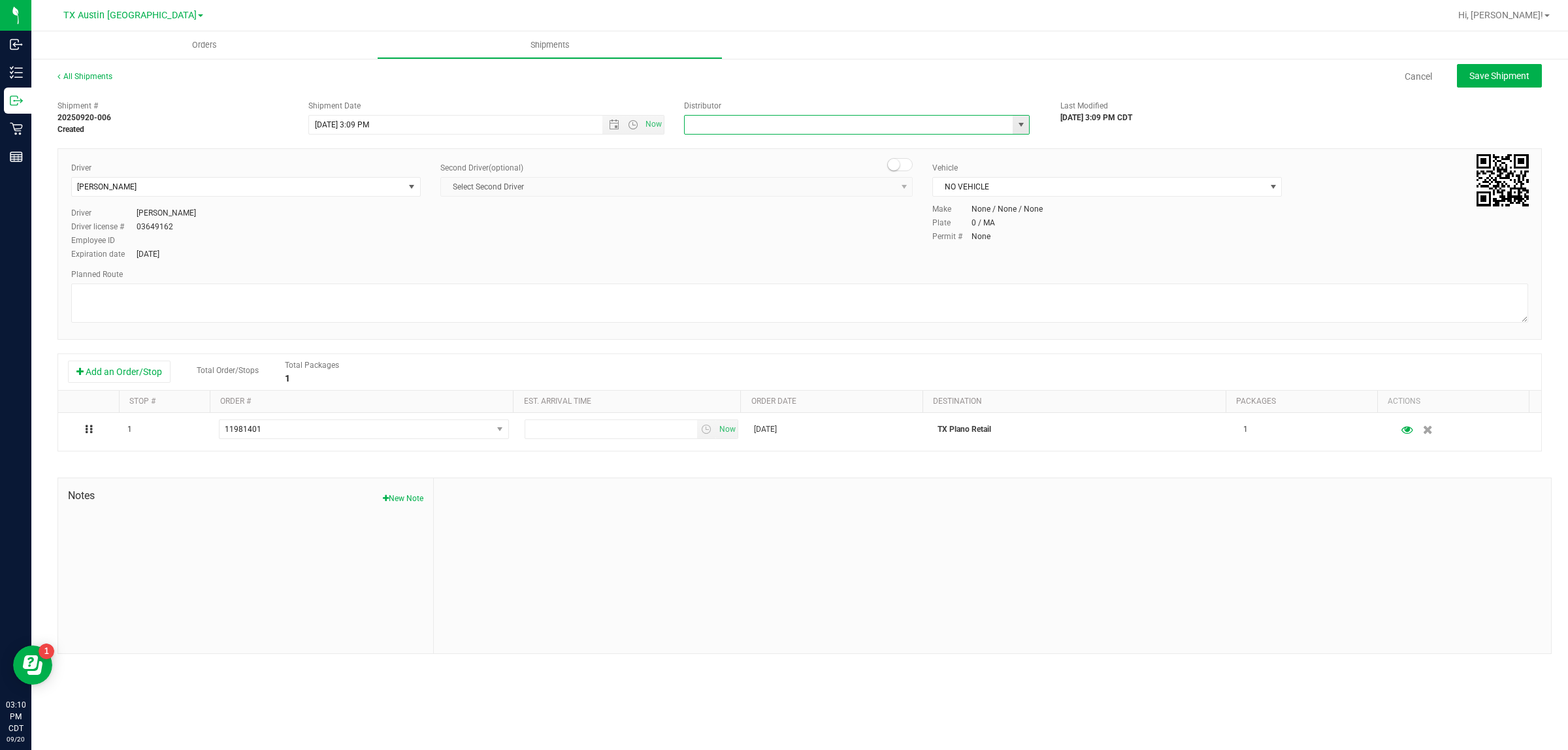
click at [882, 125] on input "text" at bounding box center [844, 125] width 318 height 18
click at [875, 147] on li "Austin DC" at bounding box center [857, 147] width 344 height 20
type input "Austin DC"
click at [659, 124] on span "Now" at bounding box center [653, 125] width 22 height 19
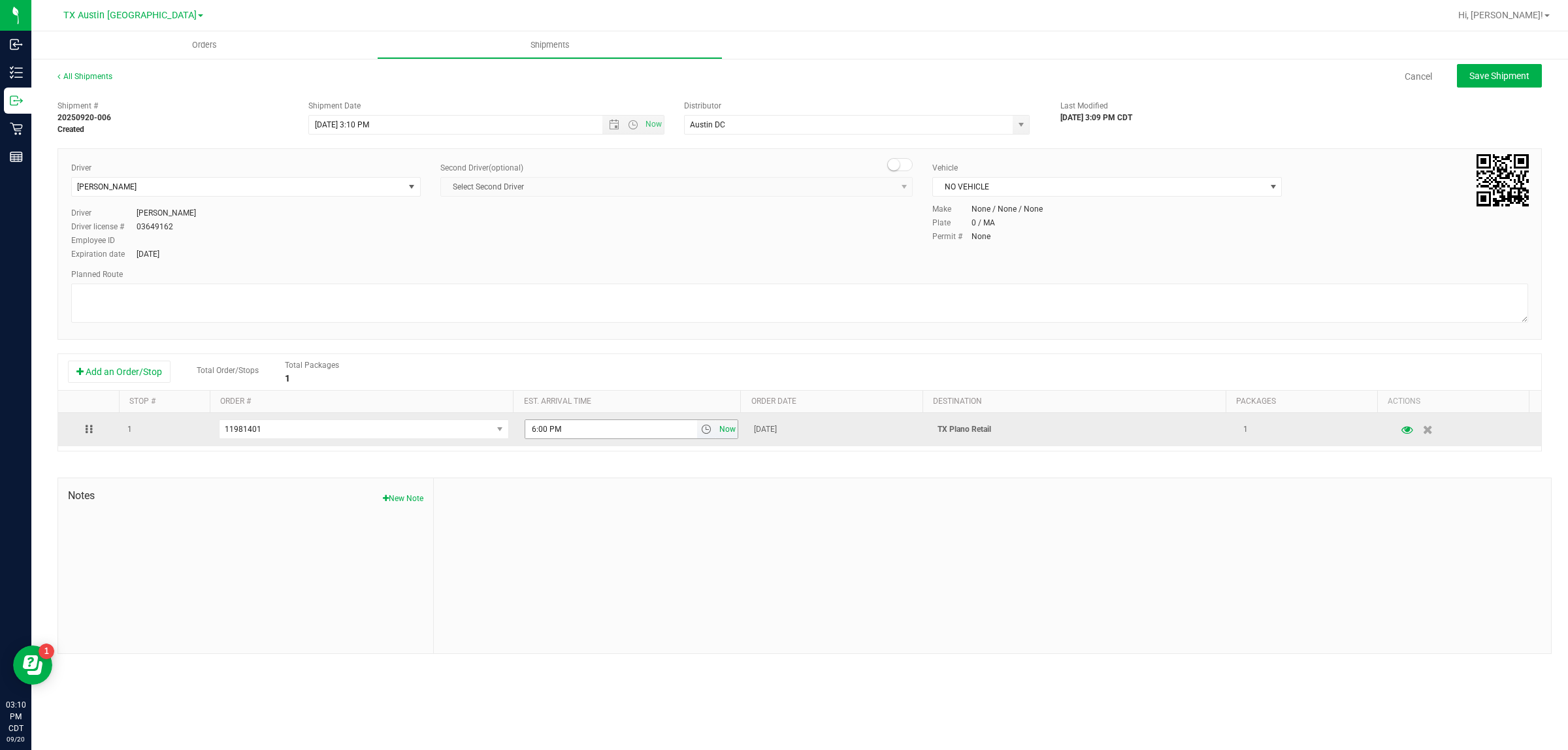
click at [717, 436] on span "Now" at bounding box center [728, 430] width 22 height 19
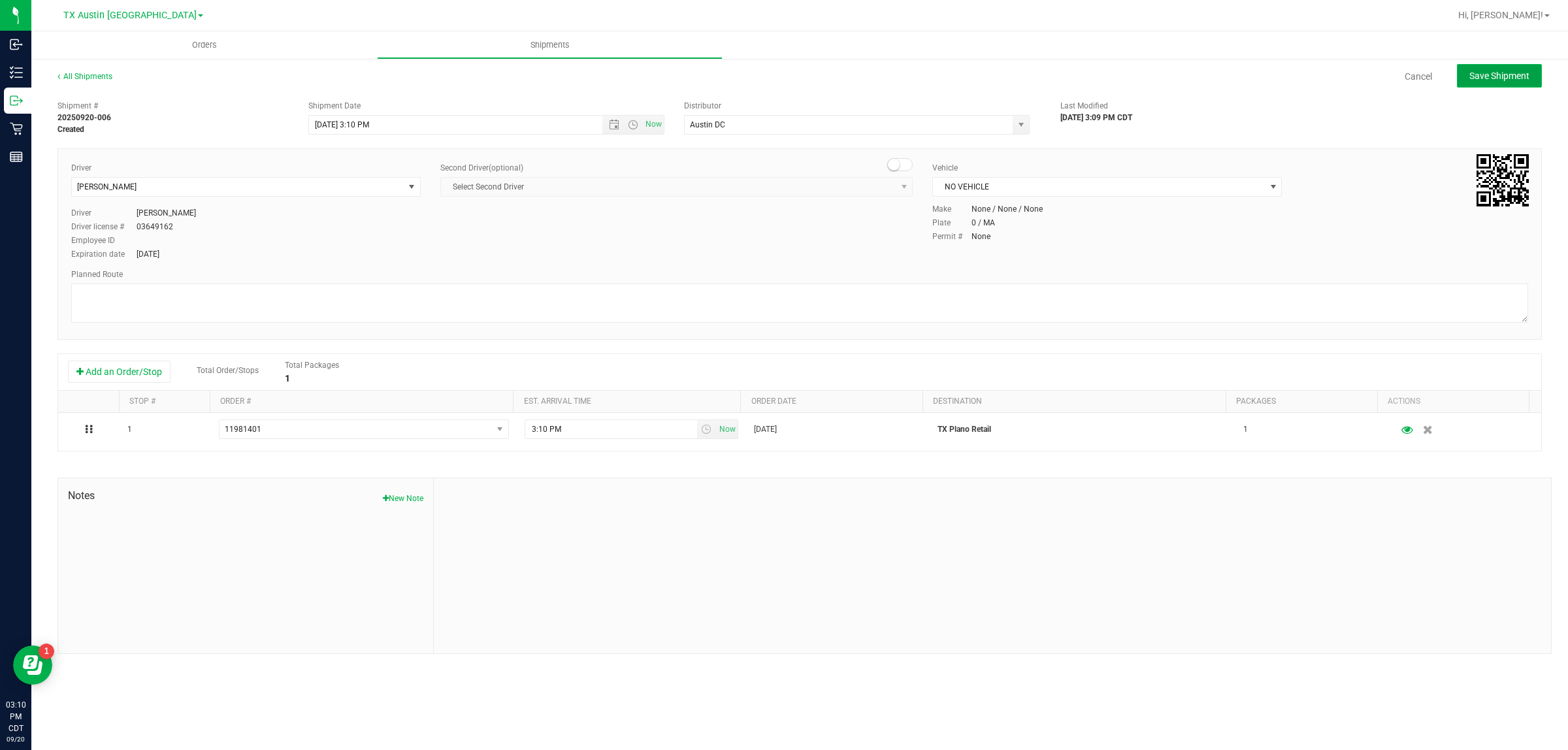
click at [1504, 75] on span "Save Shipment" at bounding box center [1499, 76] width 60 height 10
type input "9/20/2025 8:10 PM"
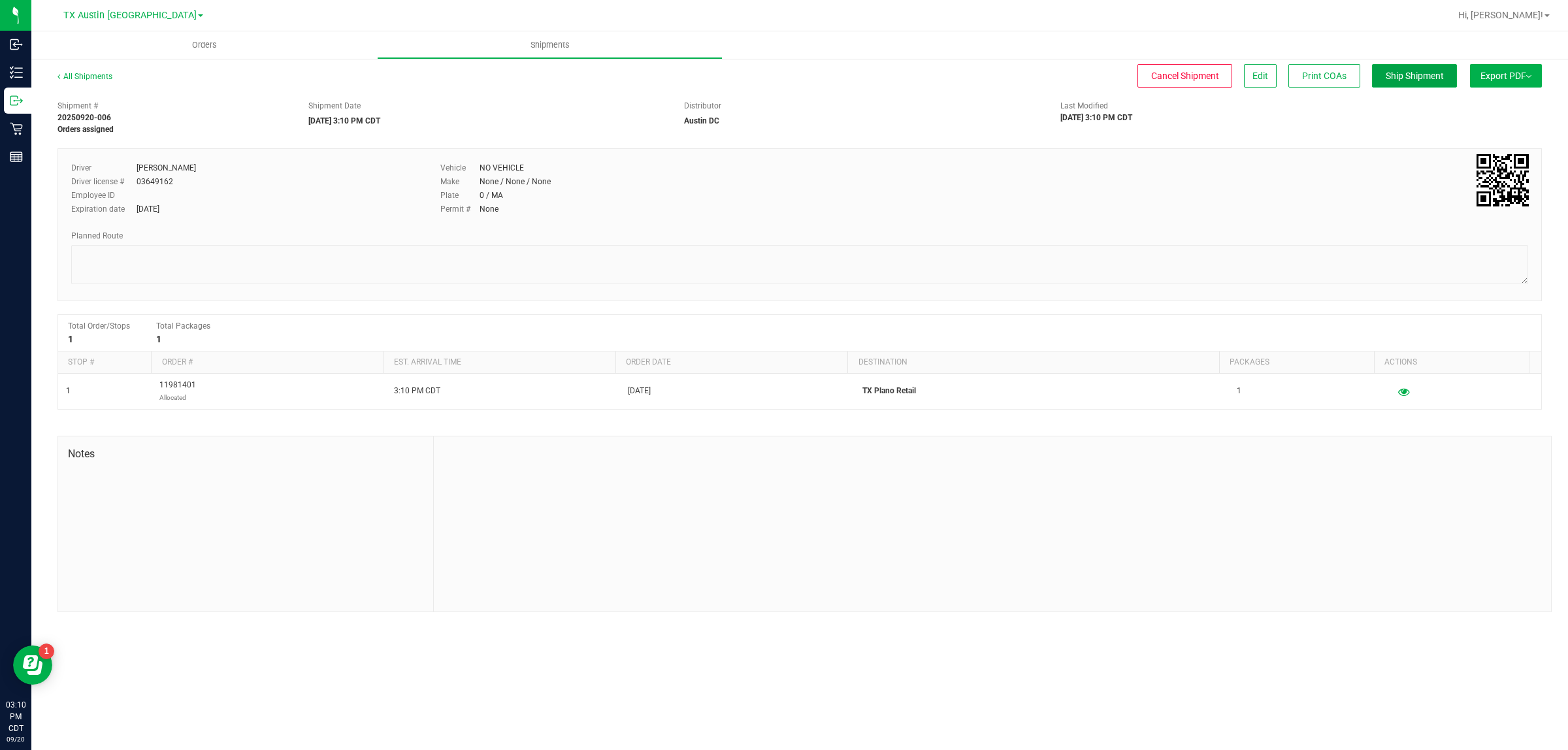
click at [1389, 79] on span "Ship Shipment" at bounding box center [1415, 76] width 58 height 10
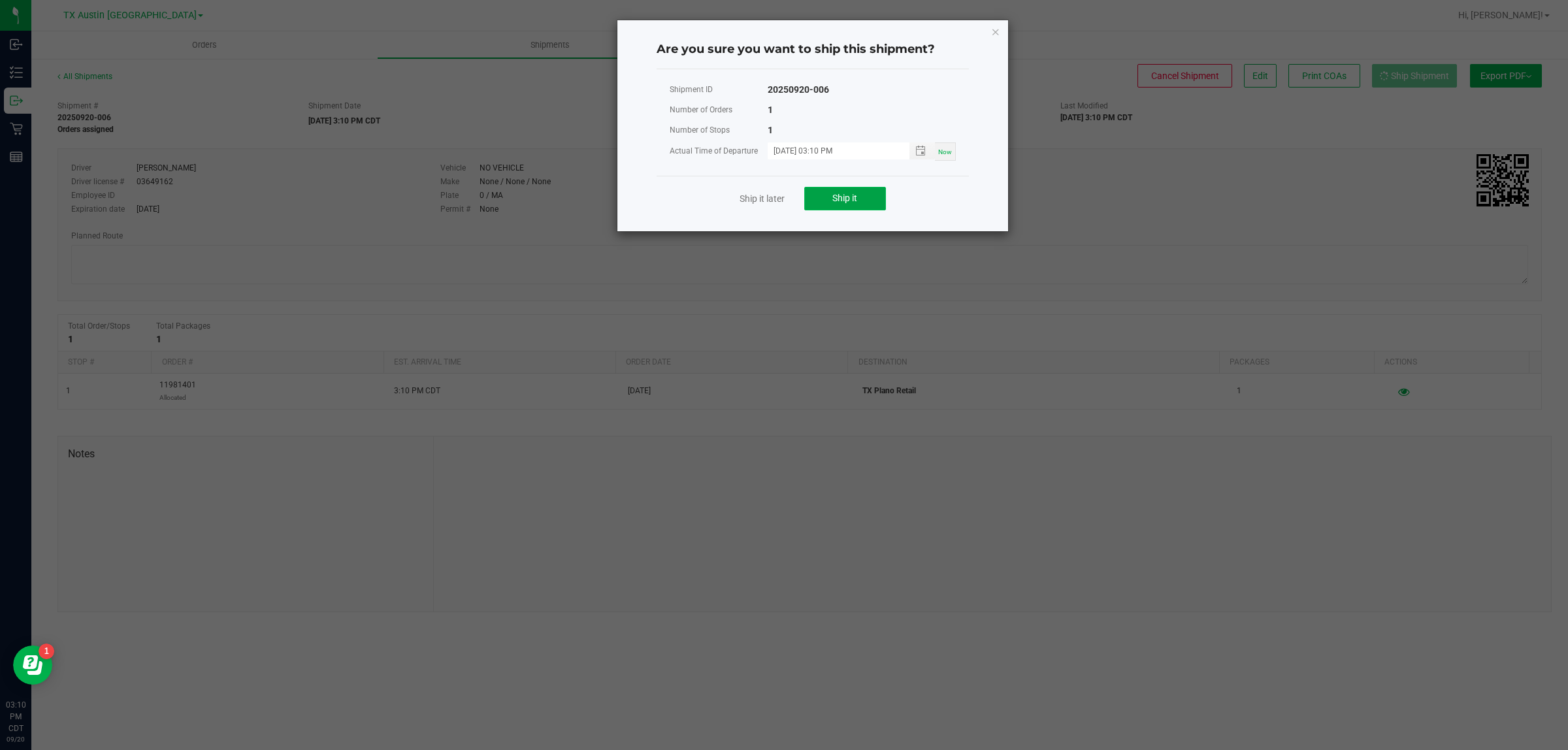
click at [854, 190] on button "Ship it" at bounding box center [845, 198] width 82 height 23
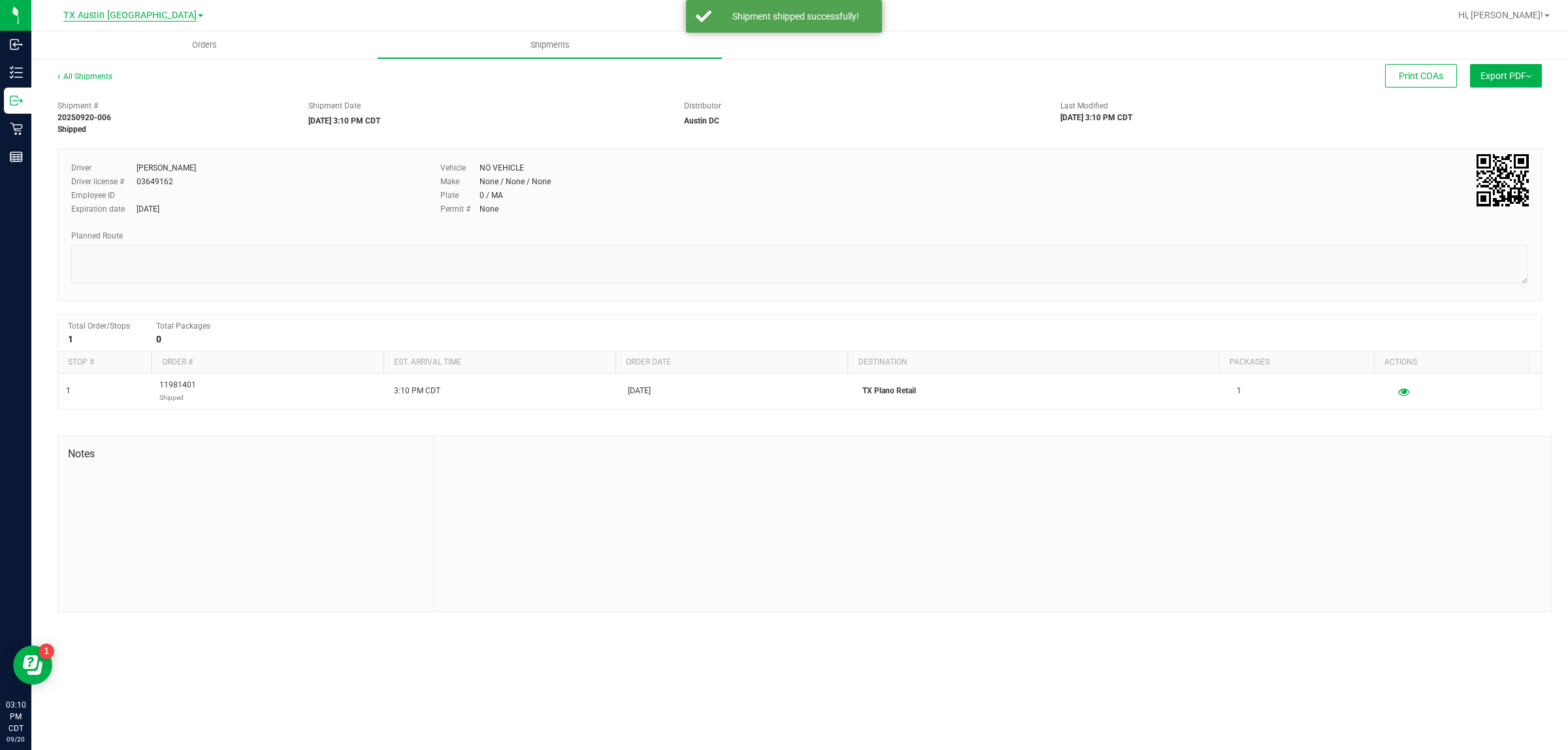
click at [115, 15] on span "TX Austin [GEOGRAPHIC_DATA]" at bounding box center [130, 15] width 133 height 12
click at [122, 62] on link "TX Plano Retail" at bounding box center [133, 63] width 191 height 18
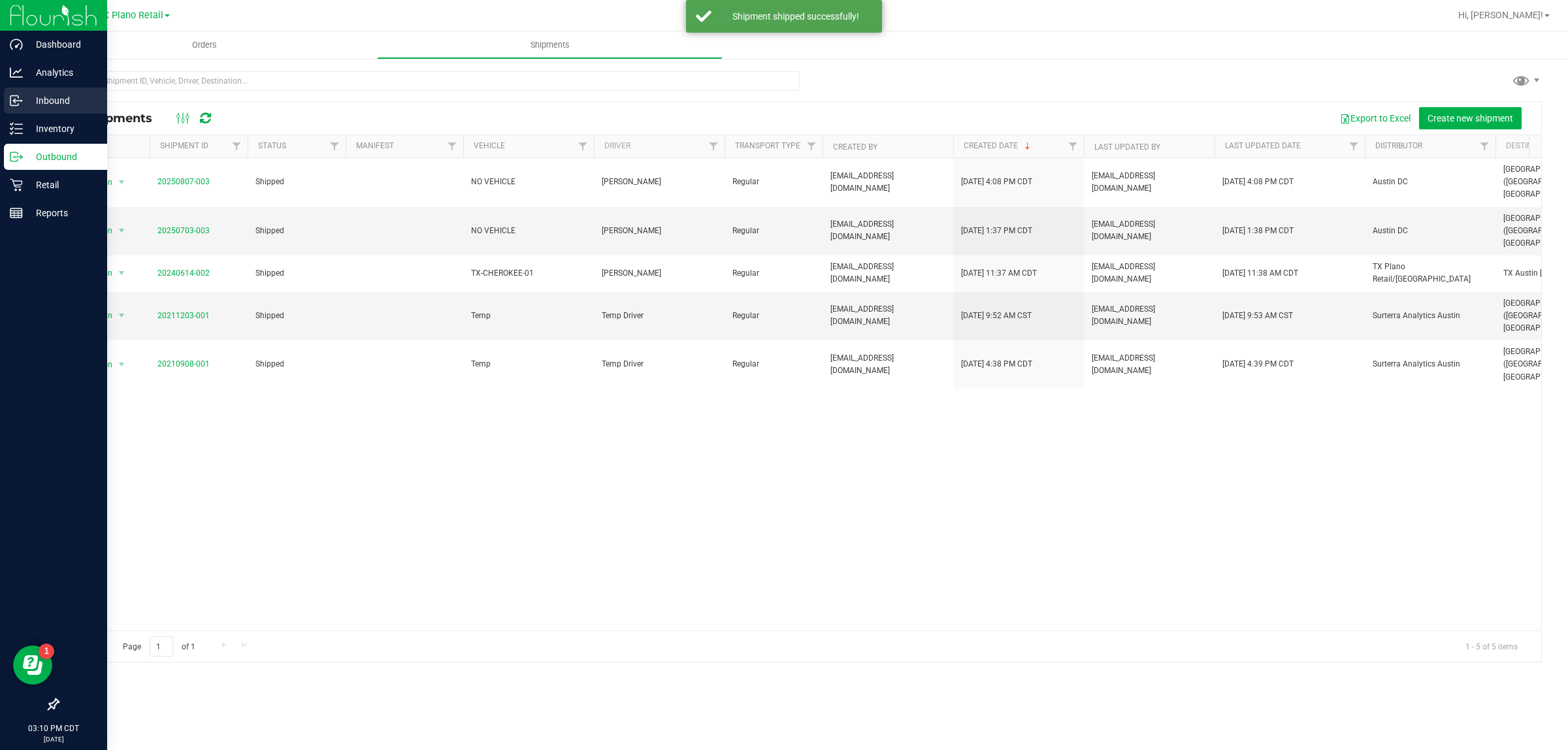
click at [63, 104] on p "Inbound" at bounding box center [61, 100] width 78 height 15
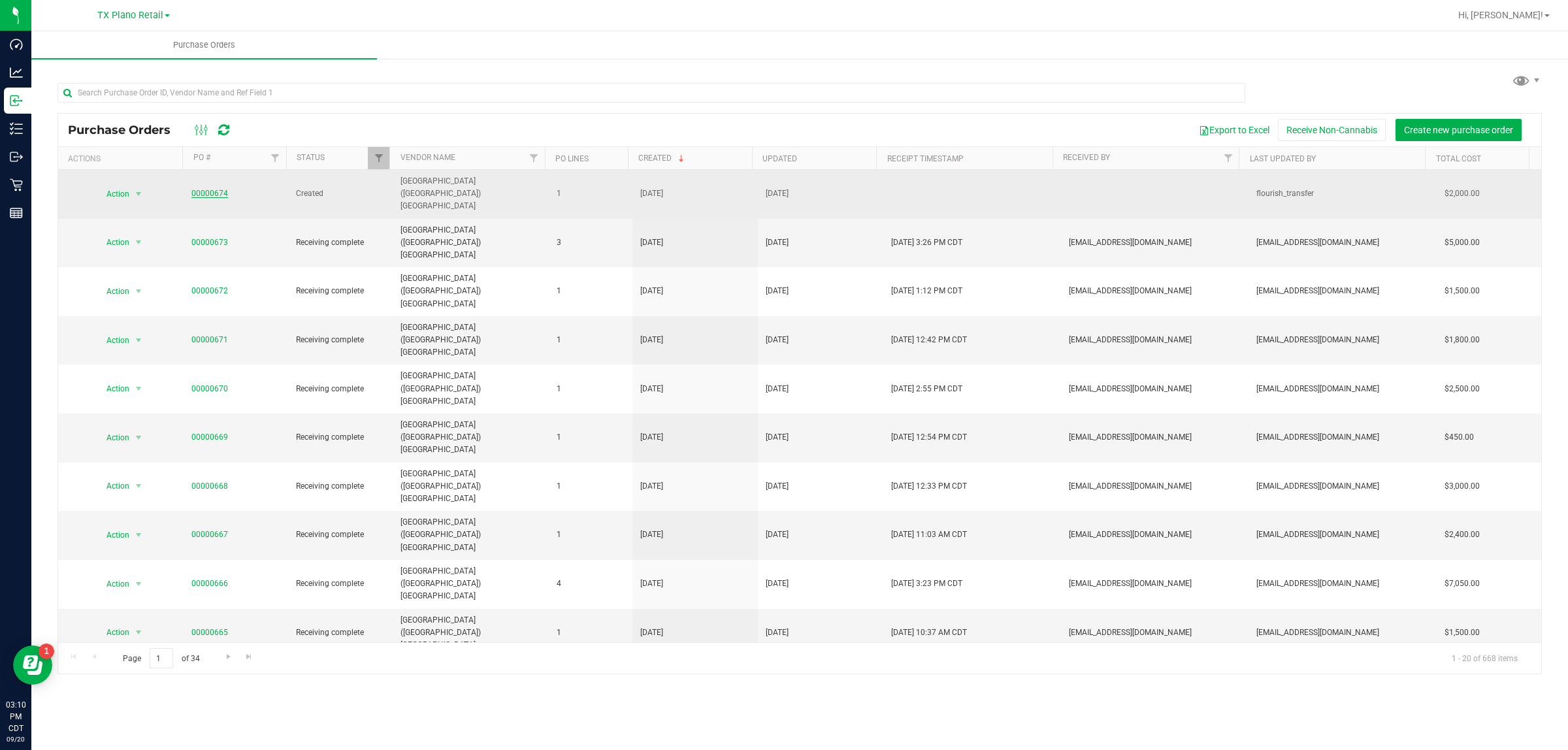
click at [214, 189] on link "00000674" at bounding box center [209, 193] width 36 height 9
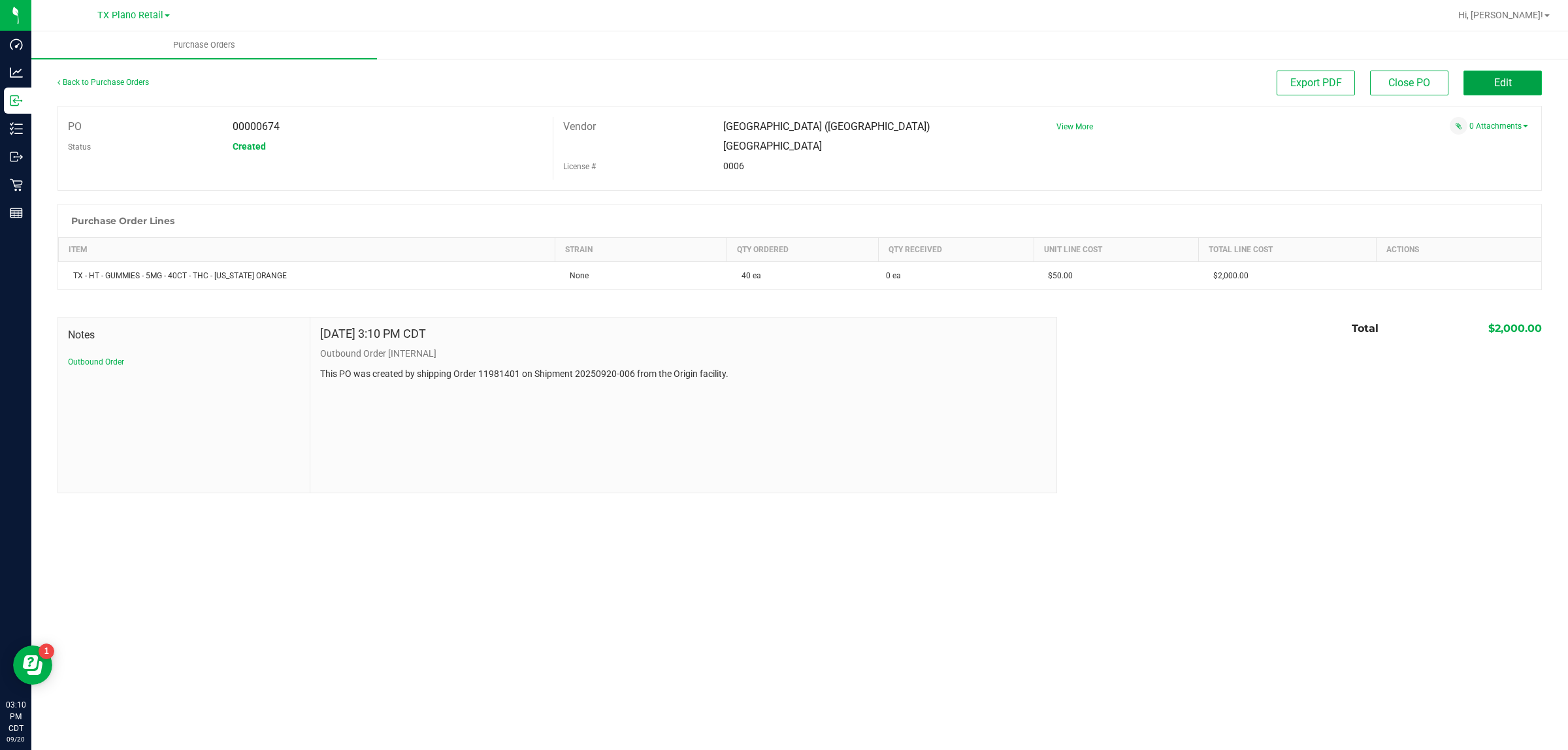
click at [1494, 80] on span "Edit" at bounding box center [1502, 82] width 18 height 12
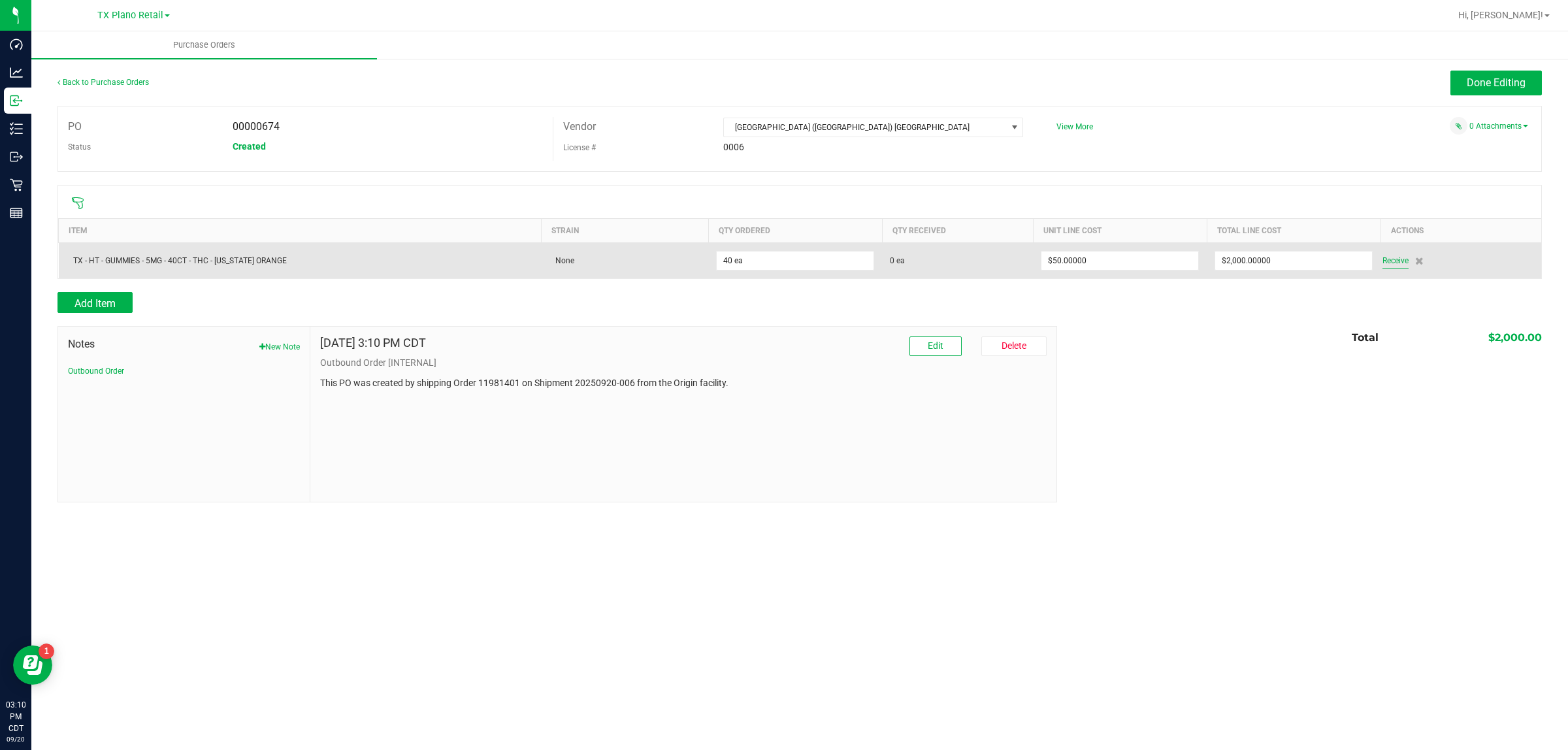
click at [1385, 266] on span "Receive" at bounding box center [1395, 260] width 26 height 15
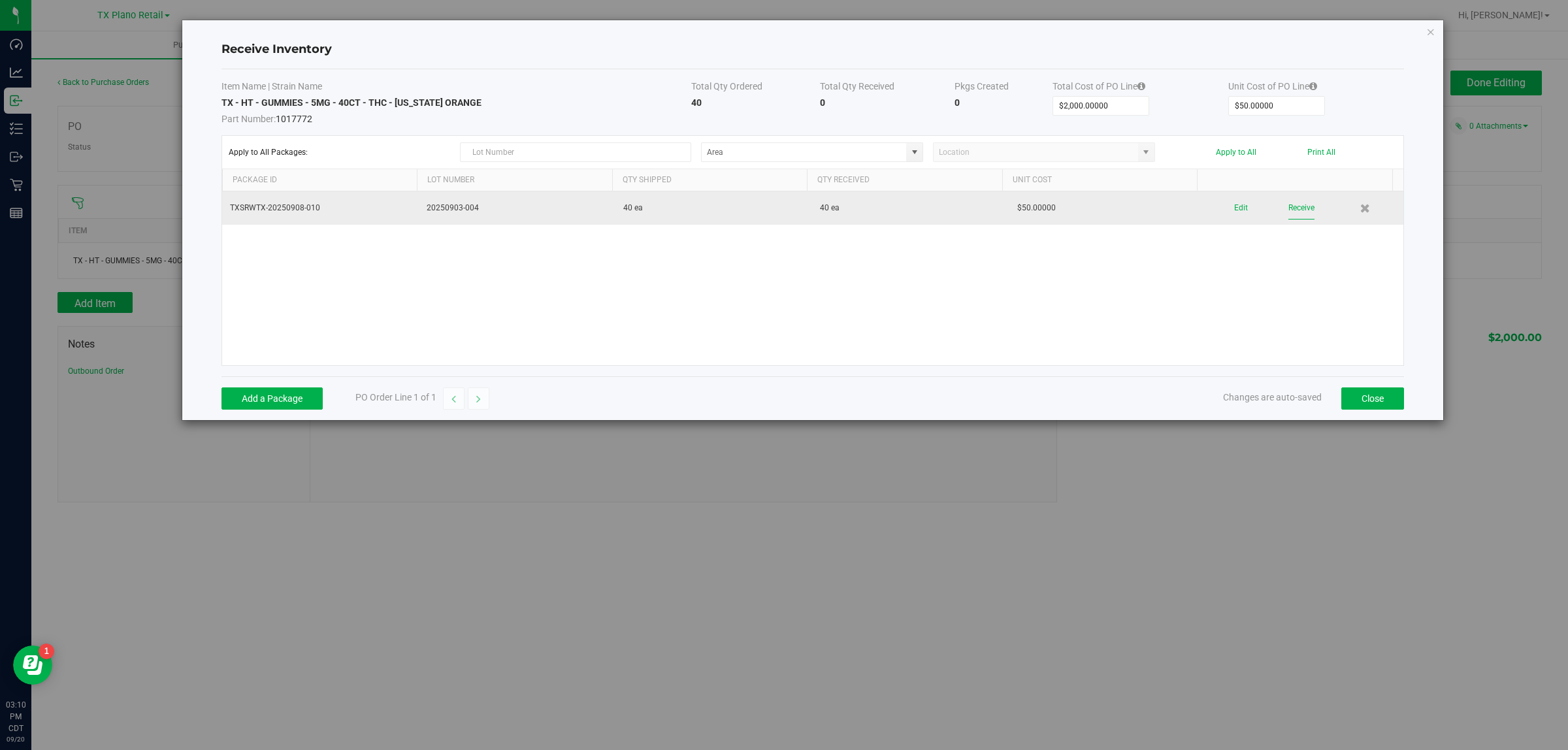
click at [1295, 207] on button "Receive" at bounding box center [1301, 208] width 26 height 23
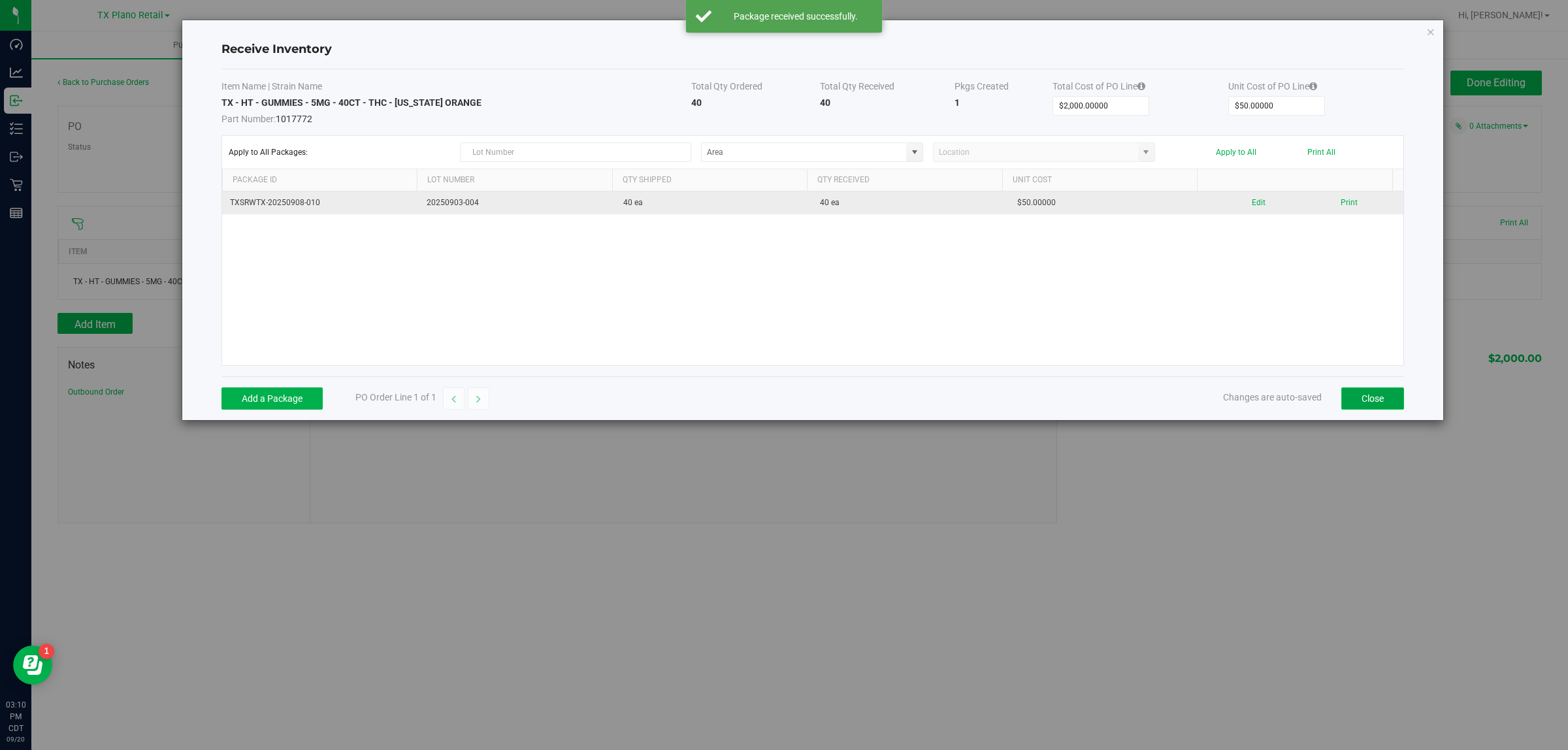
click at [1362, 398] on button "Close" at bounding box center [1373, 398] width 63 height 22
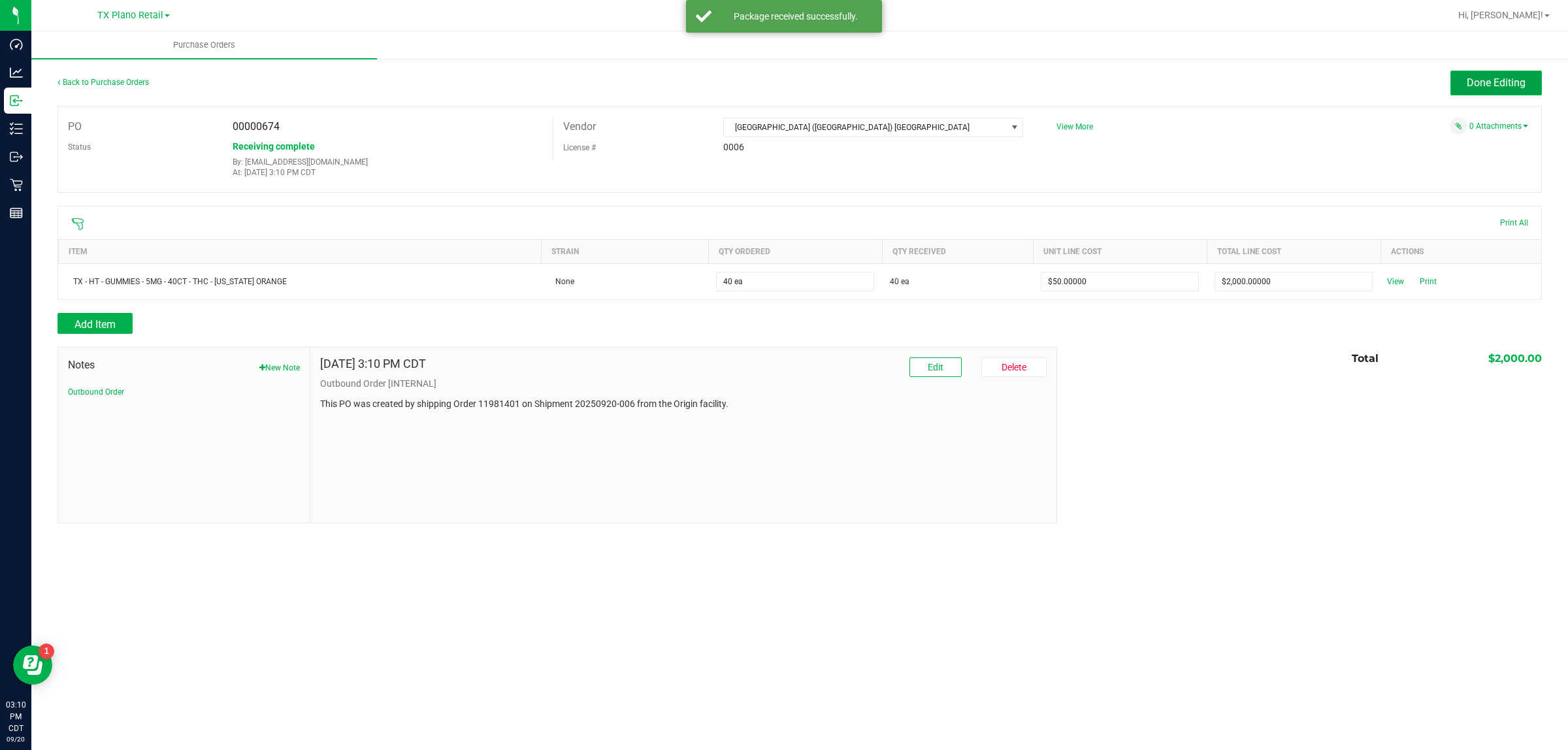
click at [1513, 74] on button "Done Editing" at bounding box center [1495, 83] width 91 height 25
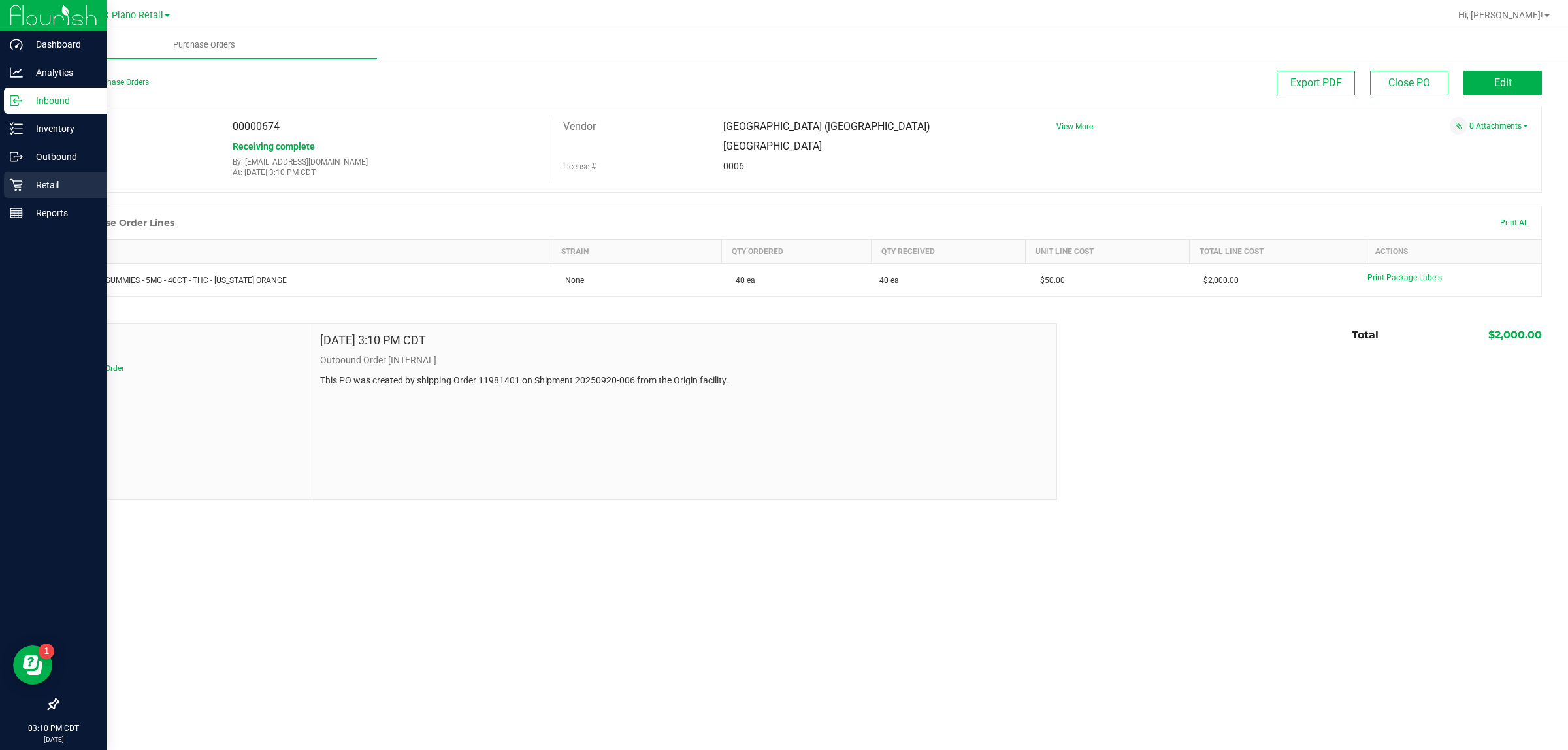
click at [54, 179] on p "Retail" at bounding box center [61, 185] width 78 height 15
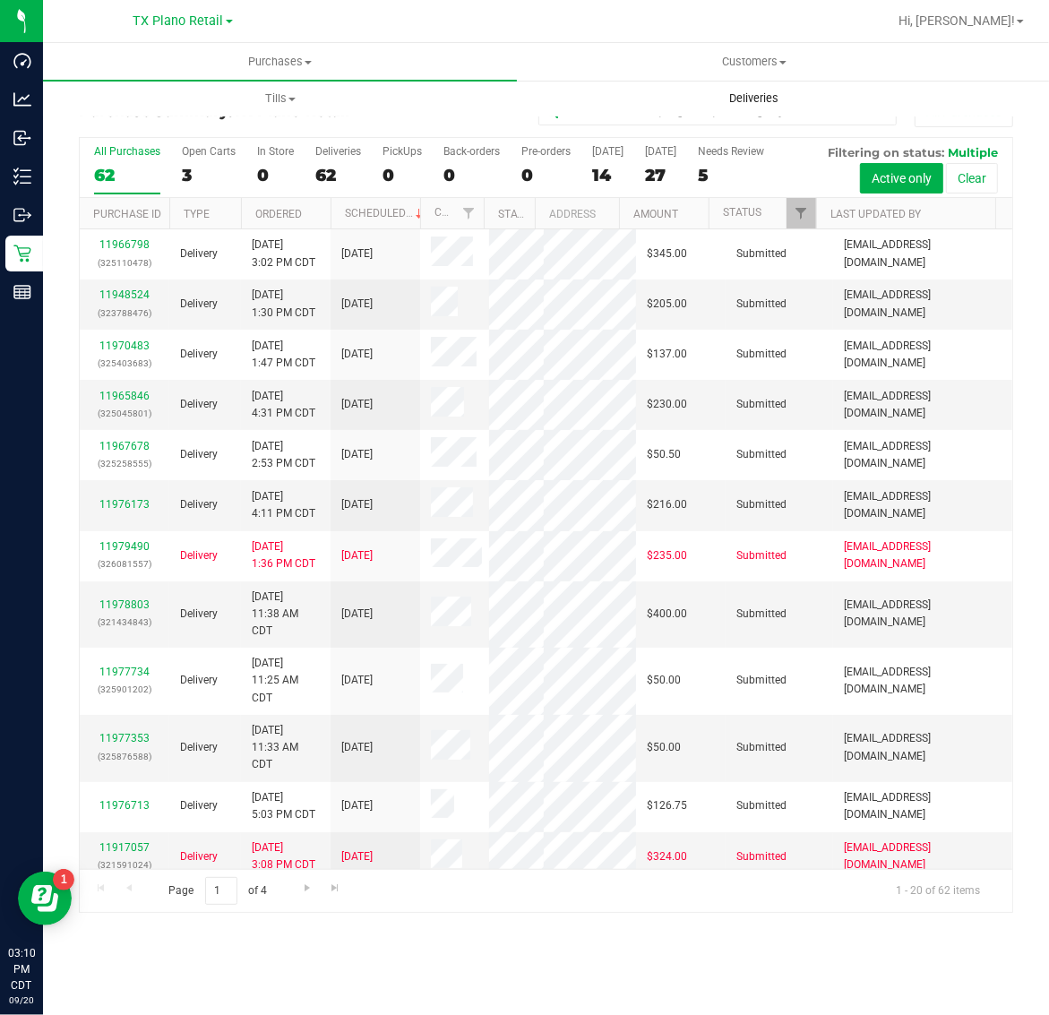
click at [750, 104] on span "Deliveries" at bounding box center [754, 98] width 98 height 16
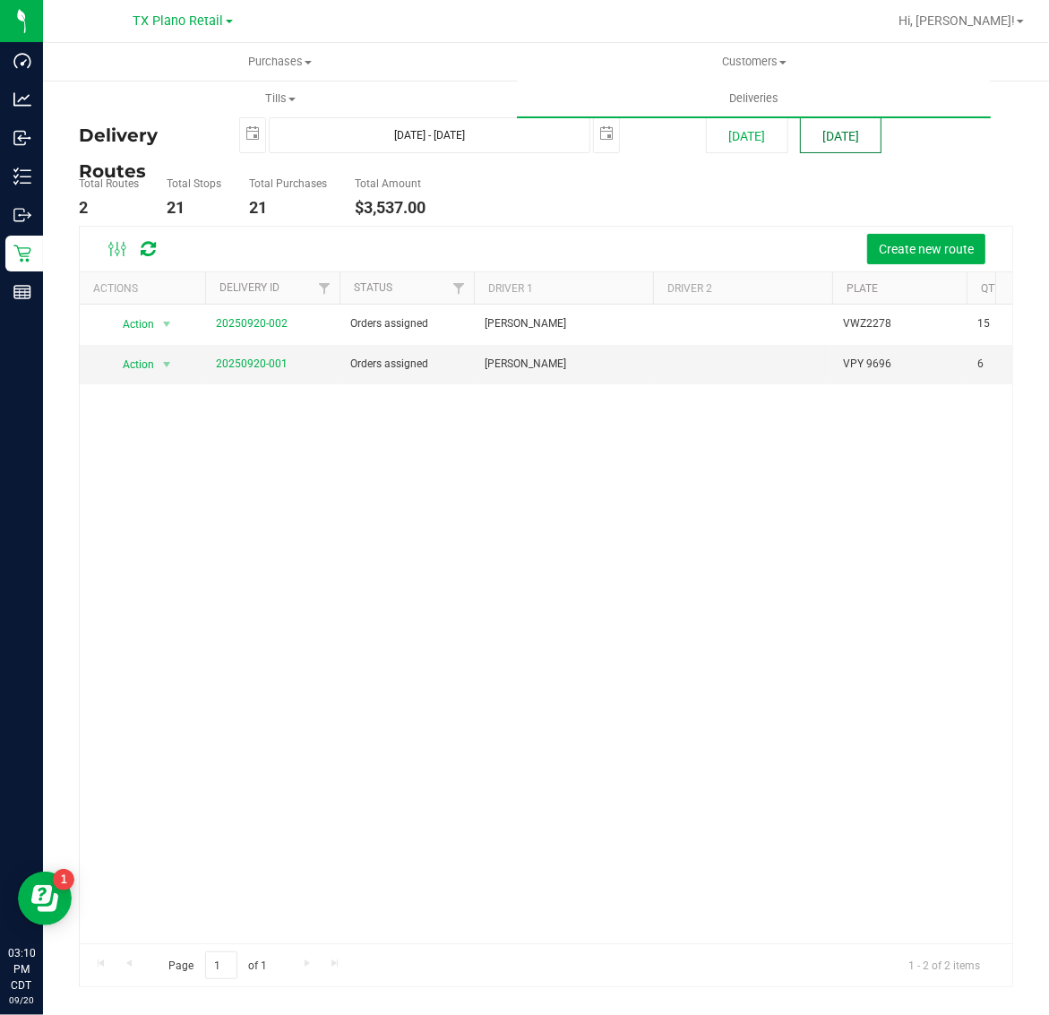
click at [827, 148] on button "[DATE]" at bounding box center [841, 135] width 82 height 36
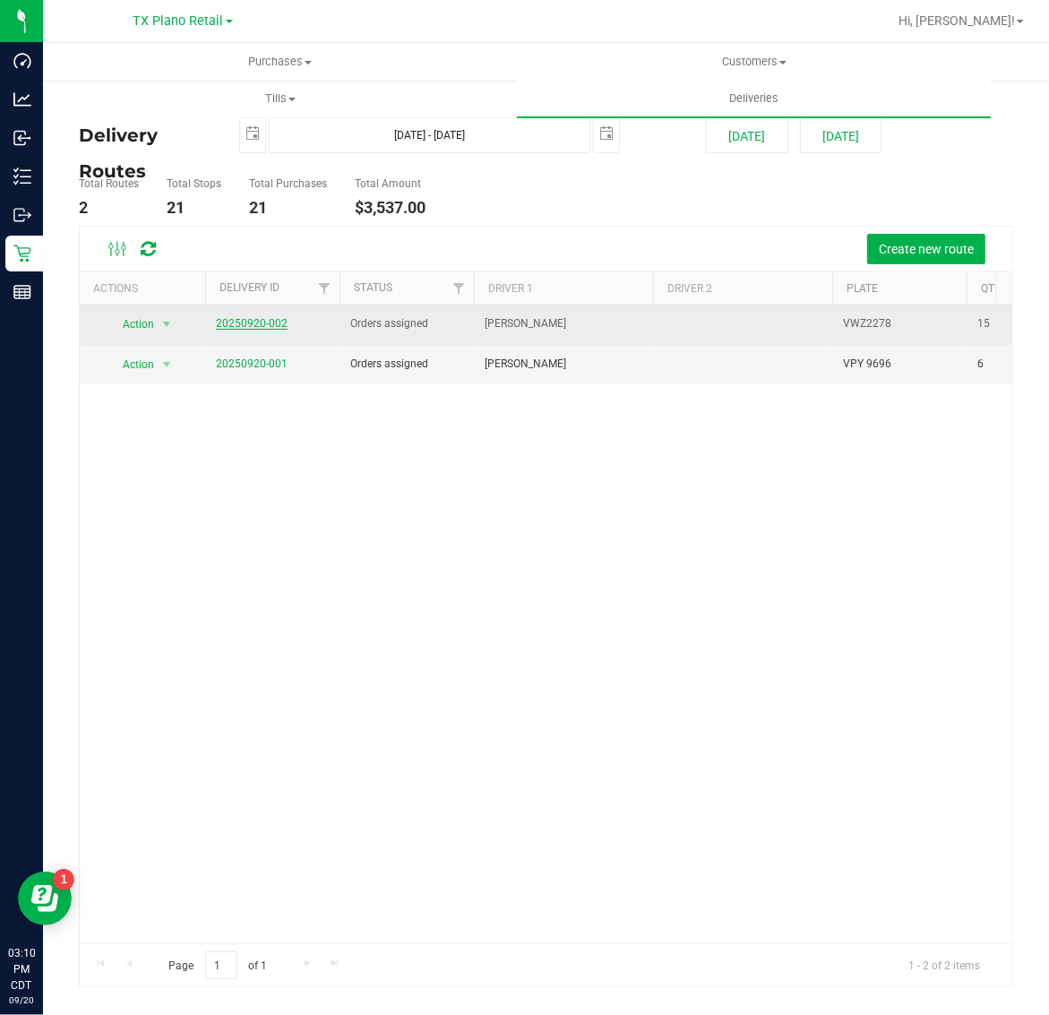
click at [239, 321] on link "20250920-002" at bounding box center [252, 323] width 72 height 13
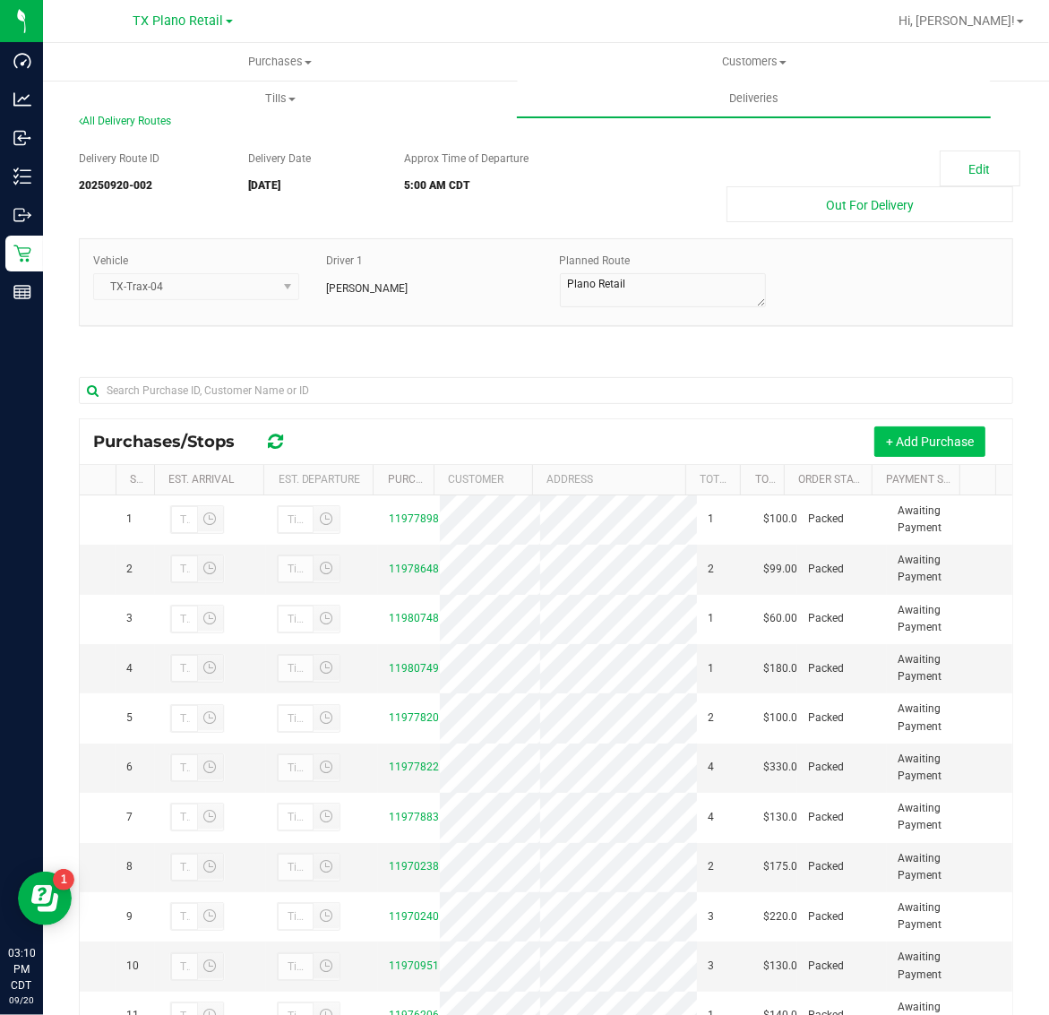
click at [930, 450] on button "+ Add Purchase" at bounding box center [929, 441] width 111 height 30
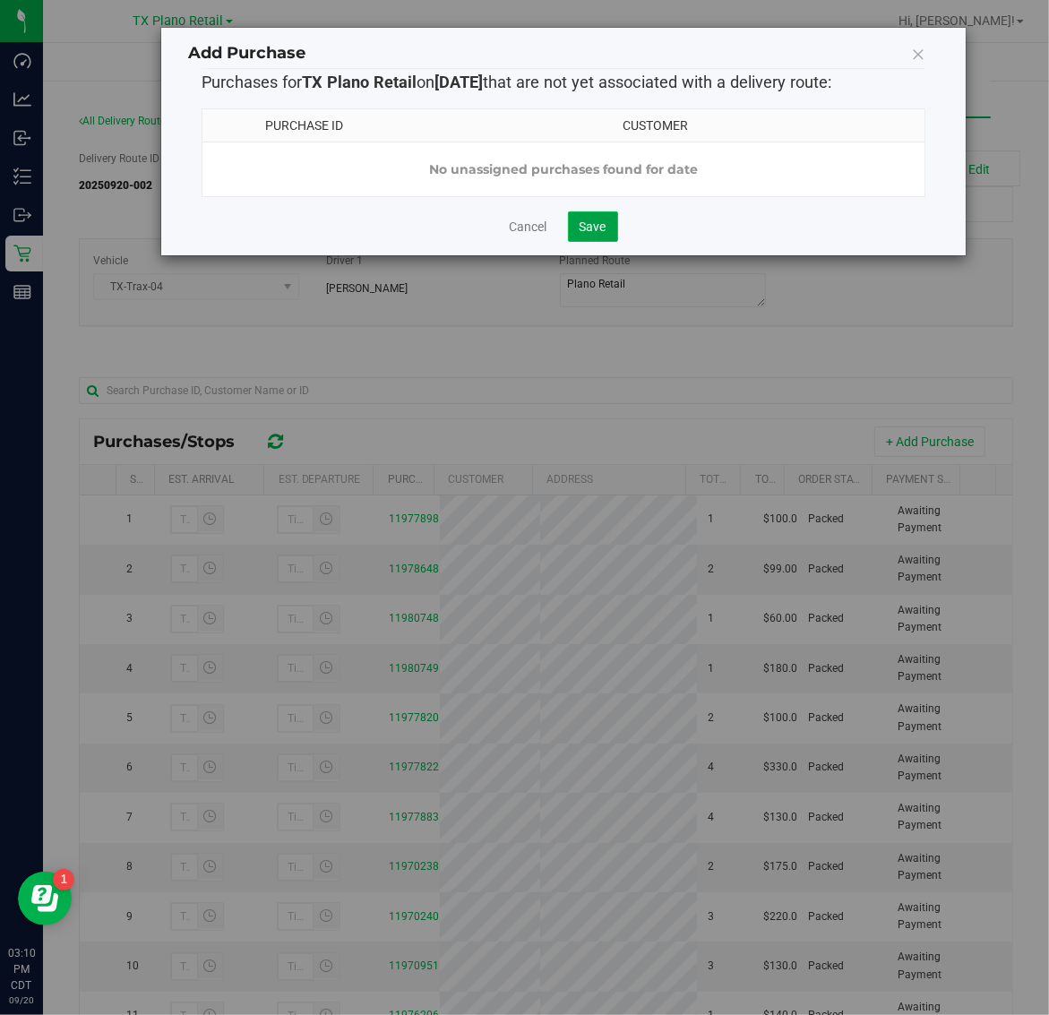
click at [603, 234] on span "Save" at bounding box center [593, 226] width 27 height 14
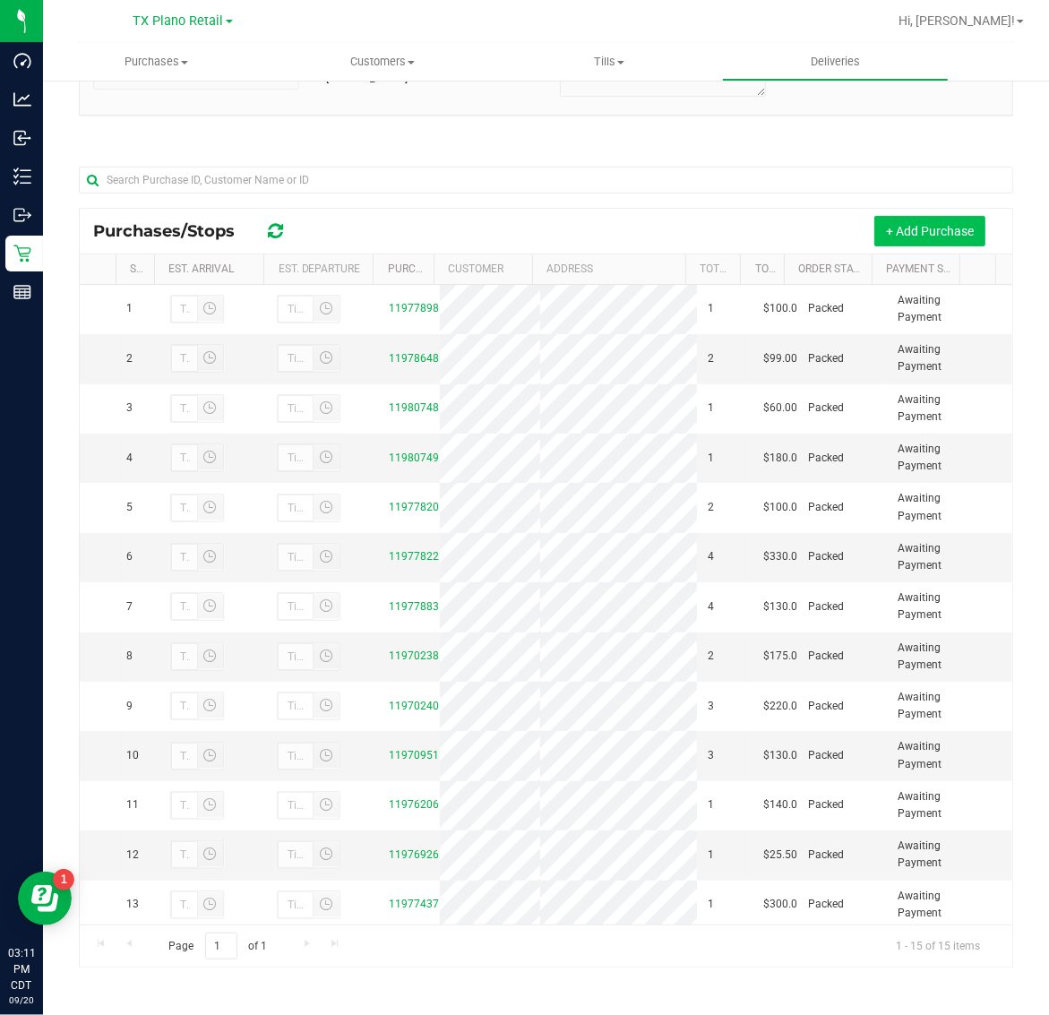
click at [949, 234] on button "+ Add Purchase" at bounding box center [929, 231] width 111 height 30
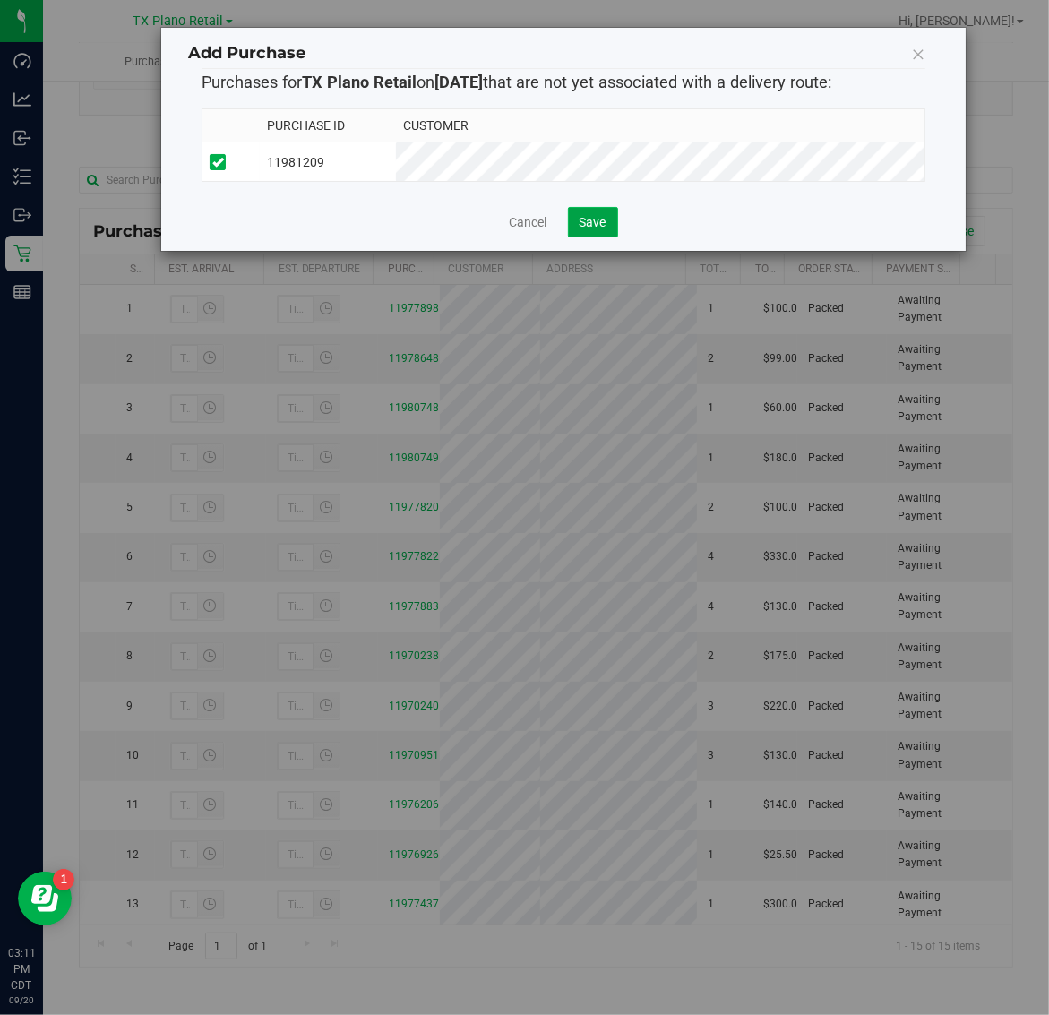
click at [592, 229] on span "Save" at bounding box center [593, 222] width 27 height 14
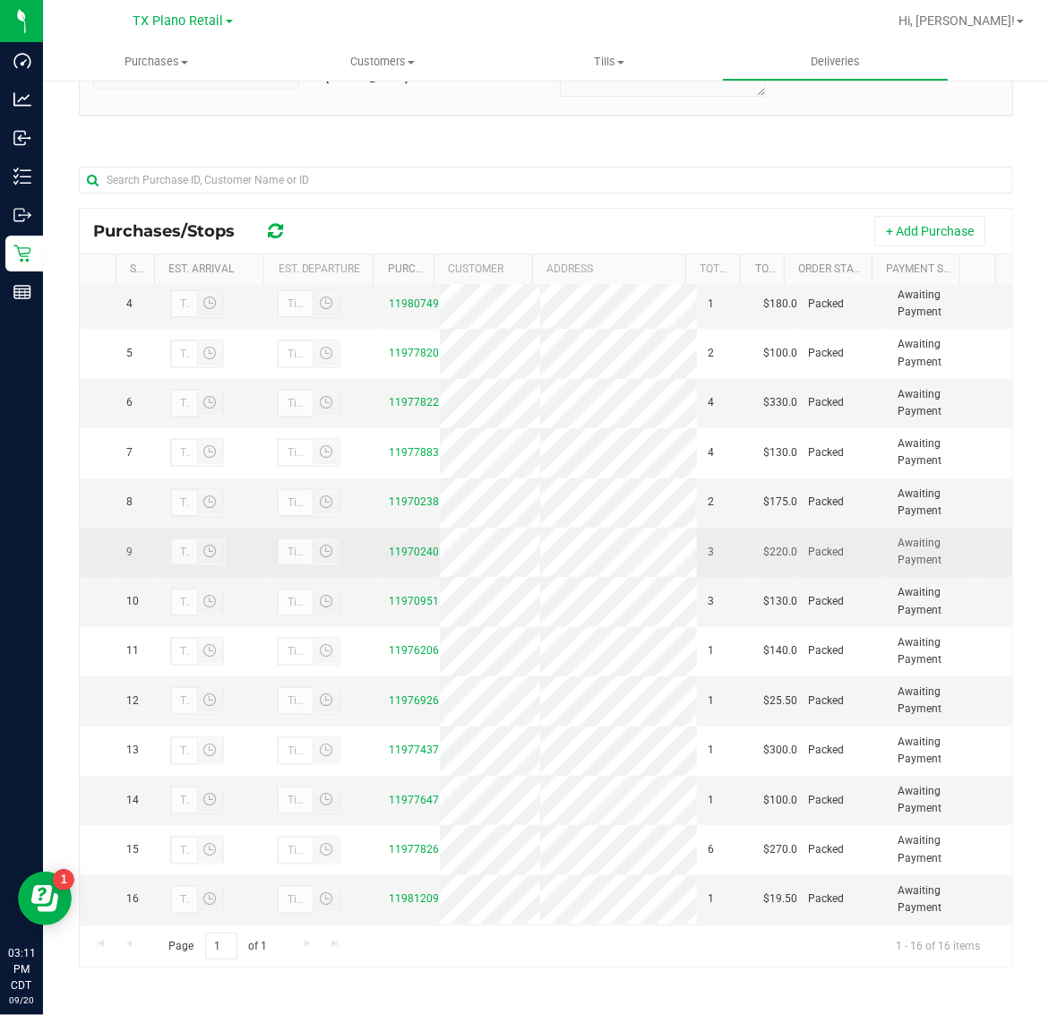
scroll to position [293, 0]
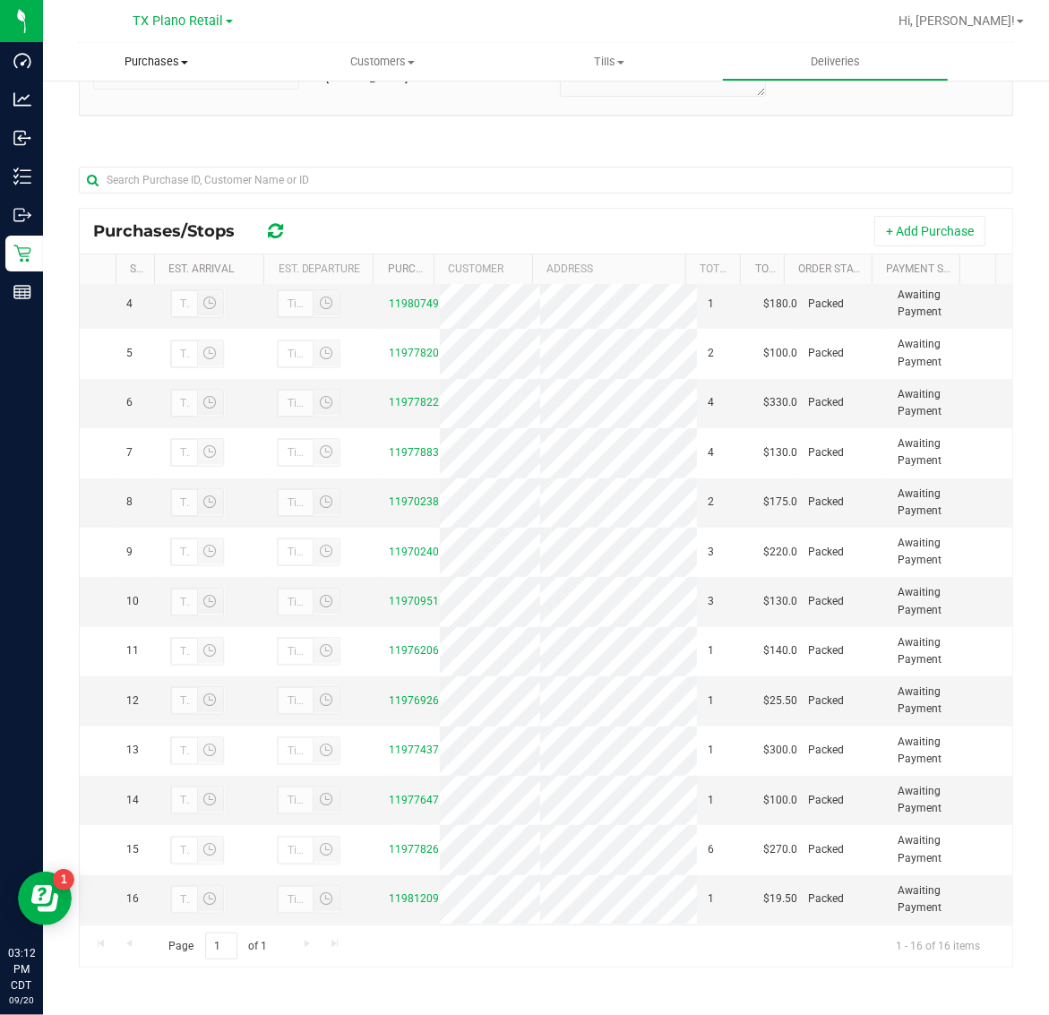
click at [152, 67] on span "Purchases" at bounding box center [156, 62] width 227 height 16
click at [164, 127] on li "Fulfillment" at bounding box center [156, 129] width 227 height 21
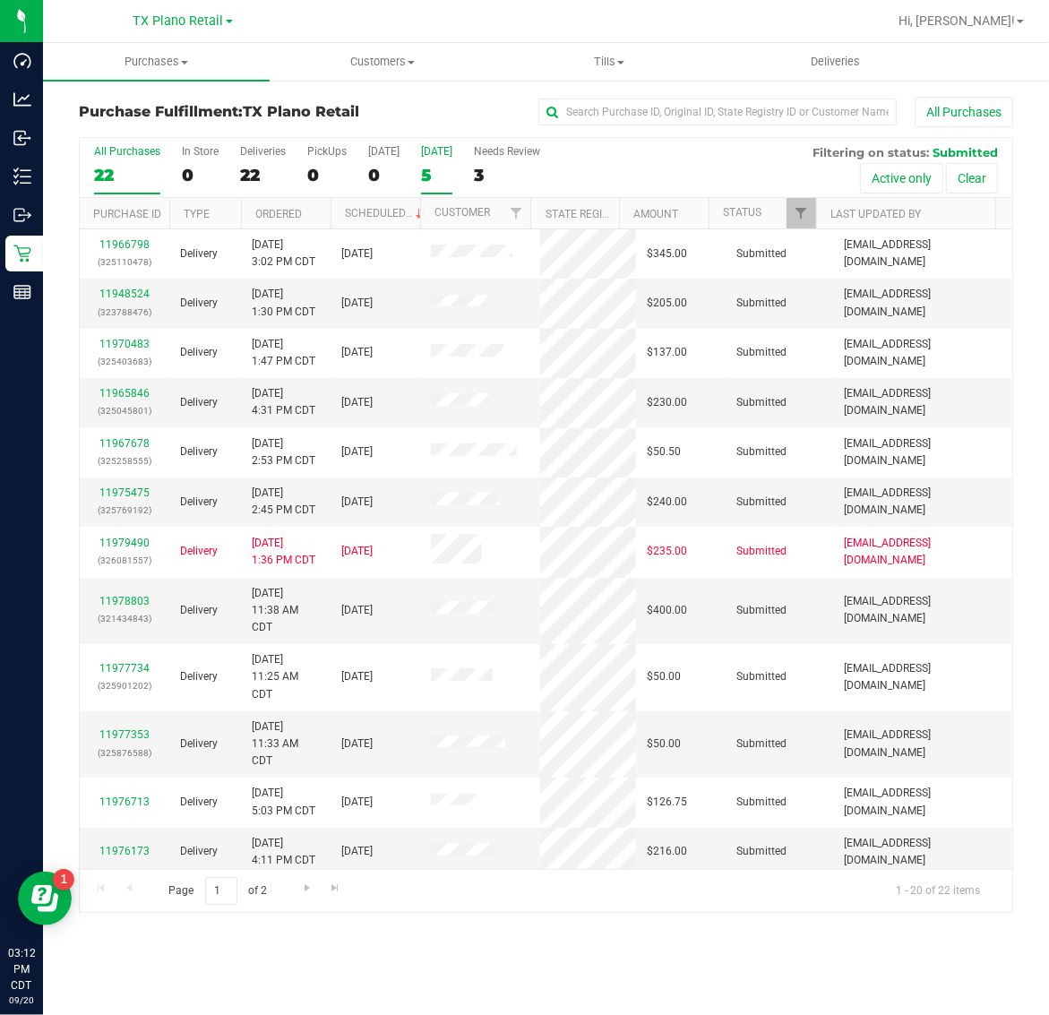
click at [445, 159] on label "[DATE] 5" at bounding box center [436, 169] width 31 height 49
click at [0, 0] on input "[DATE] 5" at bounding box center [0, 0] width 0 height 0
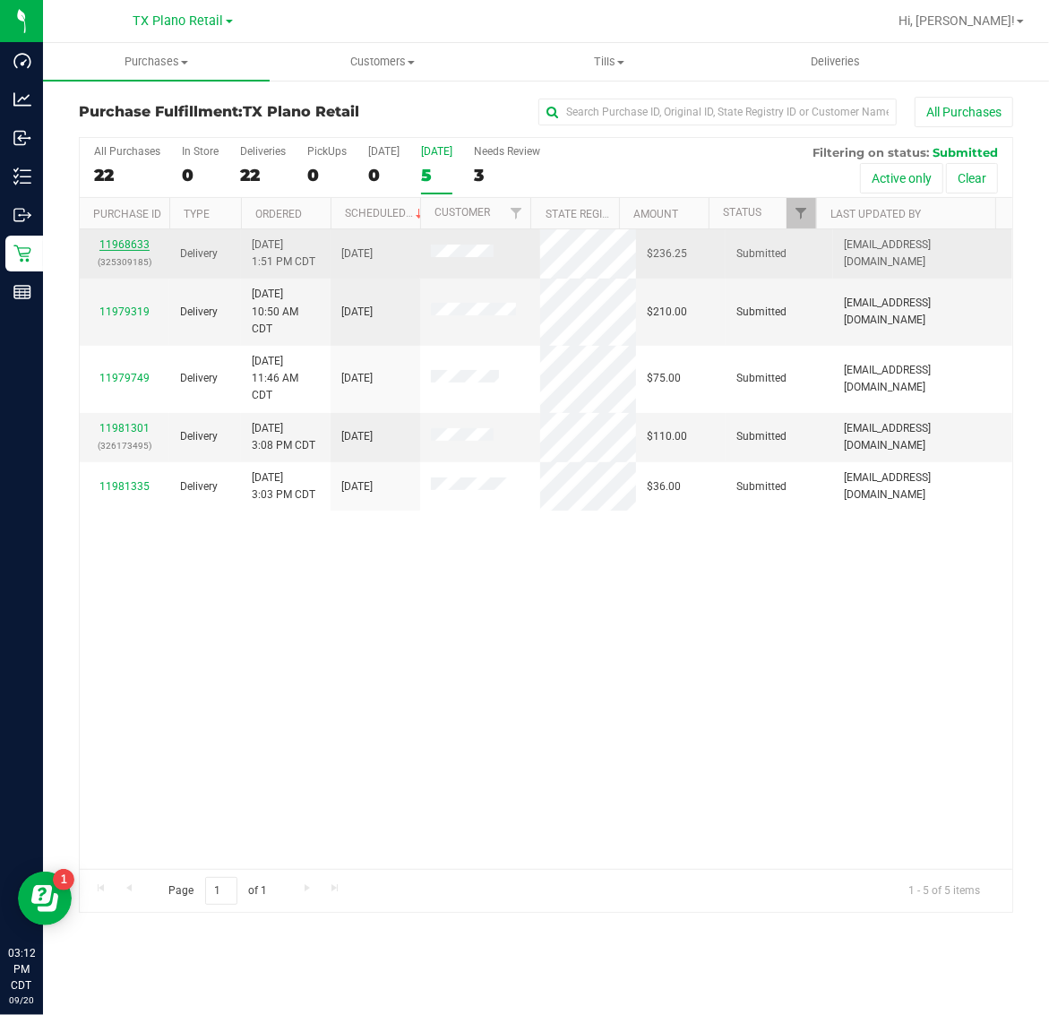
click at [140, 249] on link "11968633" at bounding box center [124, 244] width 50 height 13
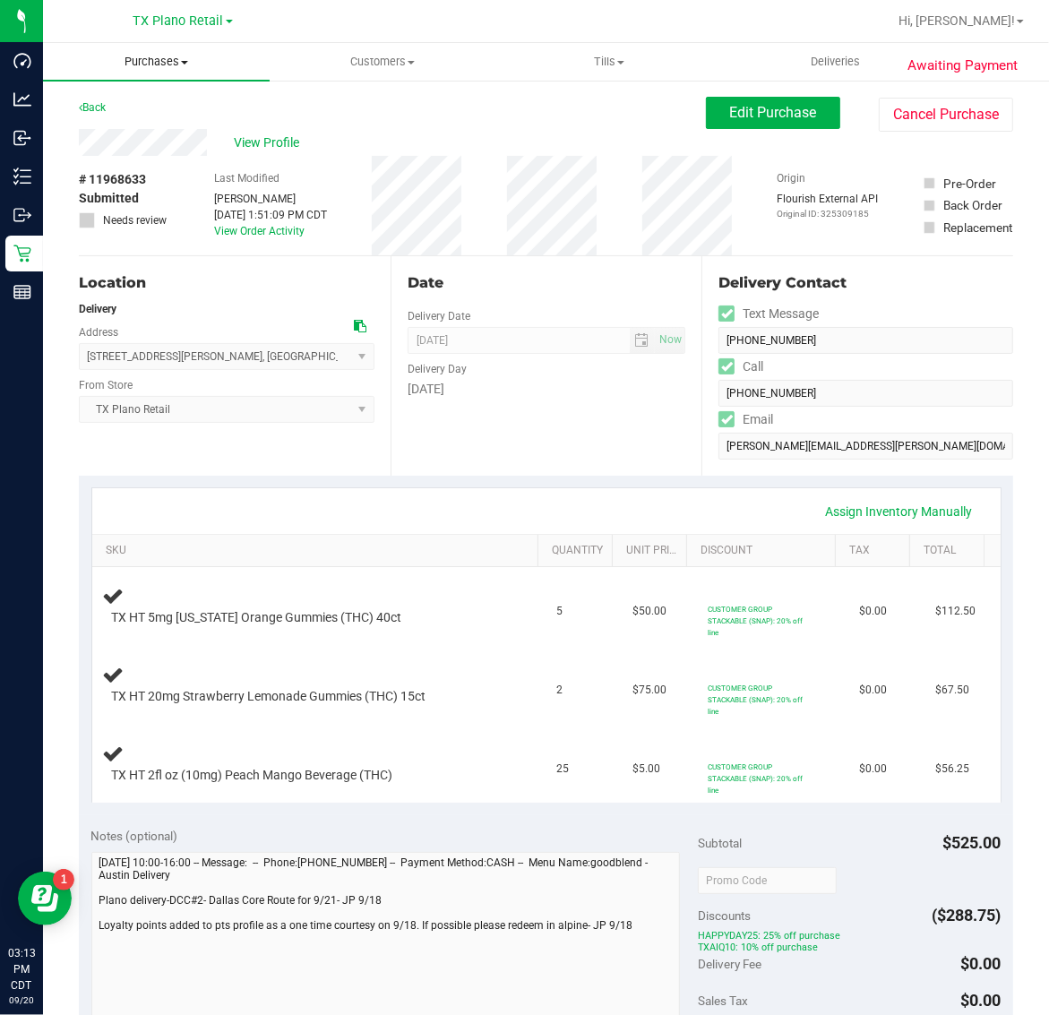
click at [159, 60] on span "Purchases" at bounding box center [156, 62] width 227 height 16
click at [168, 127] on li "Fulfillment" at bounding box center [156, 129] width 227 height 21
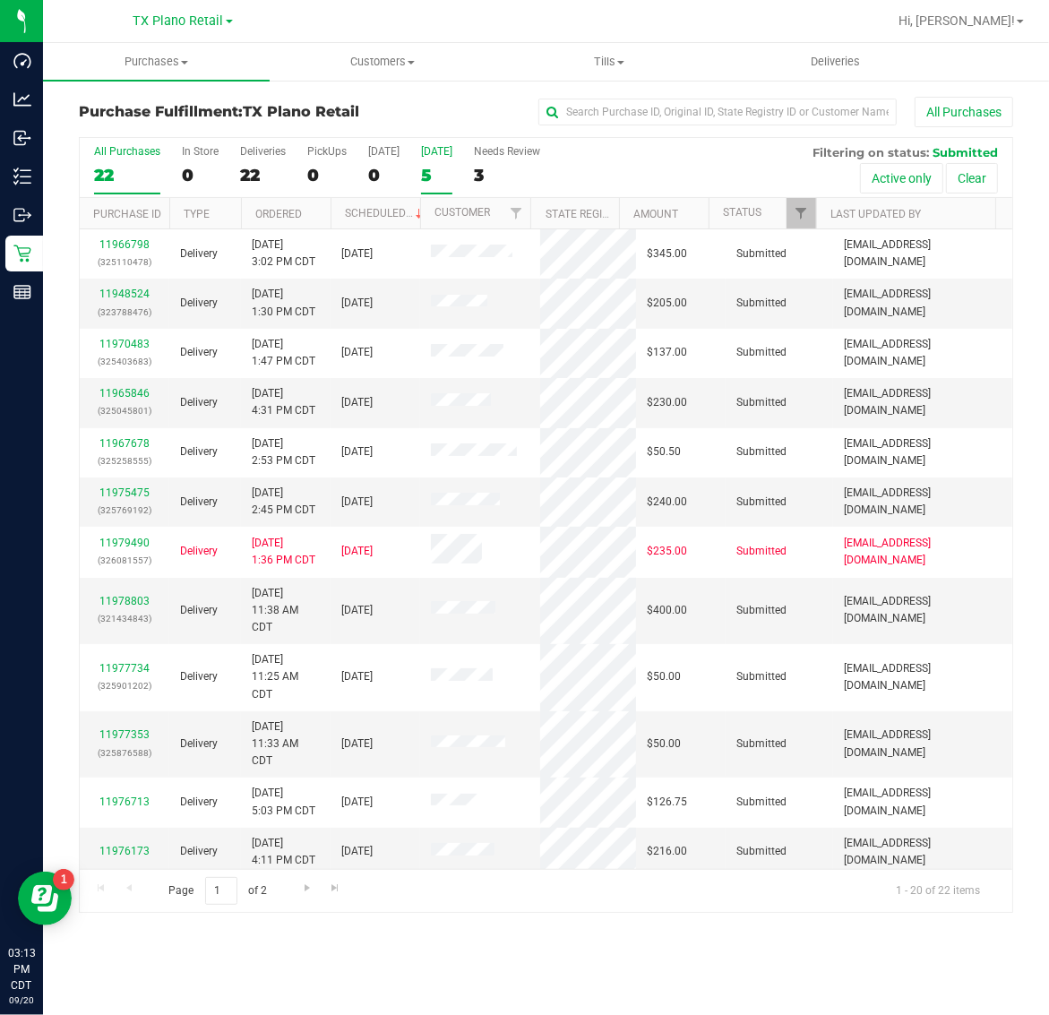
click at [452, 159] on label "[DATE] 5" at bounding box center [436, 169] width 31 height 49
click at [0, 0] on input "[DATE] 5" at bounding box center [0, 0] width 0 height 0
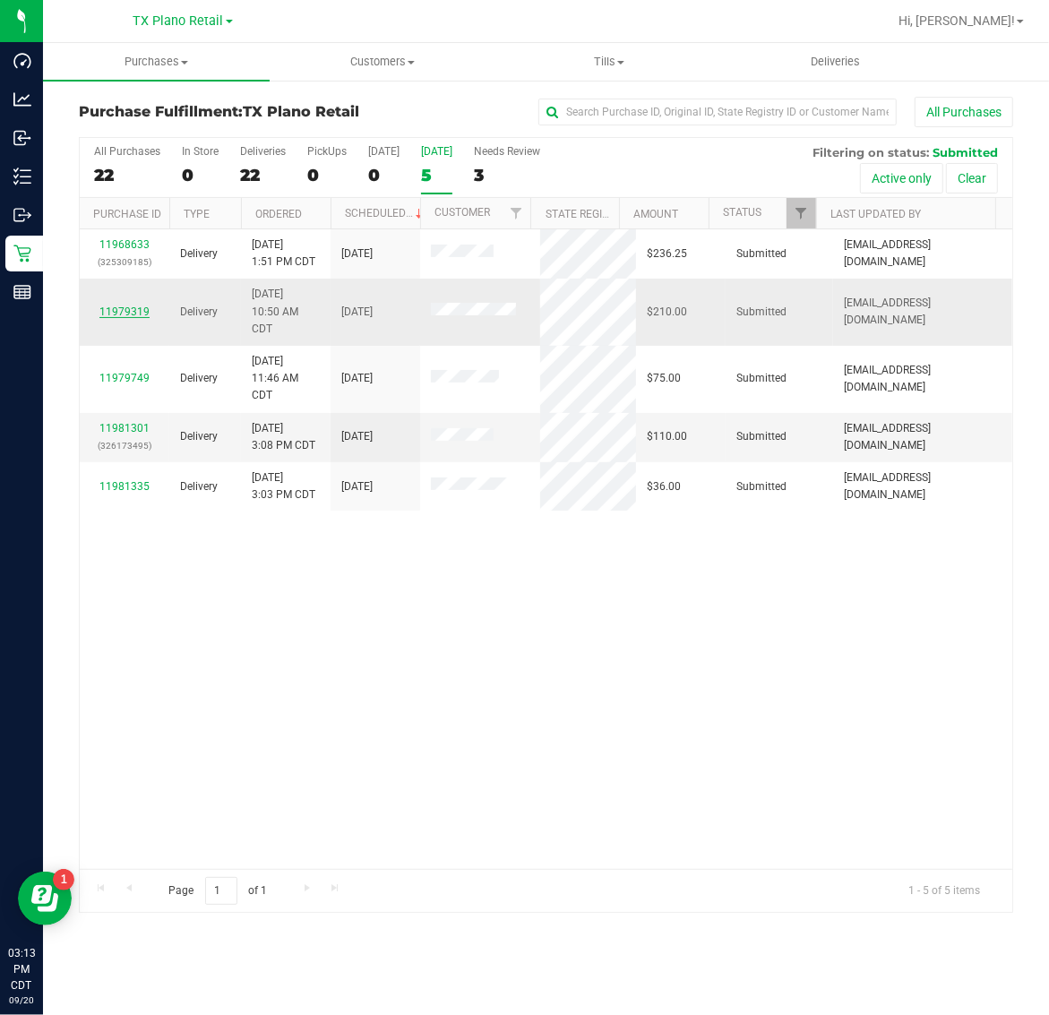
click at [117, 312] on link "11979319" at bounding box center [124, 311] width 50 height 13
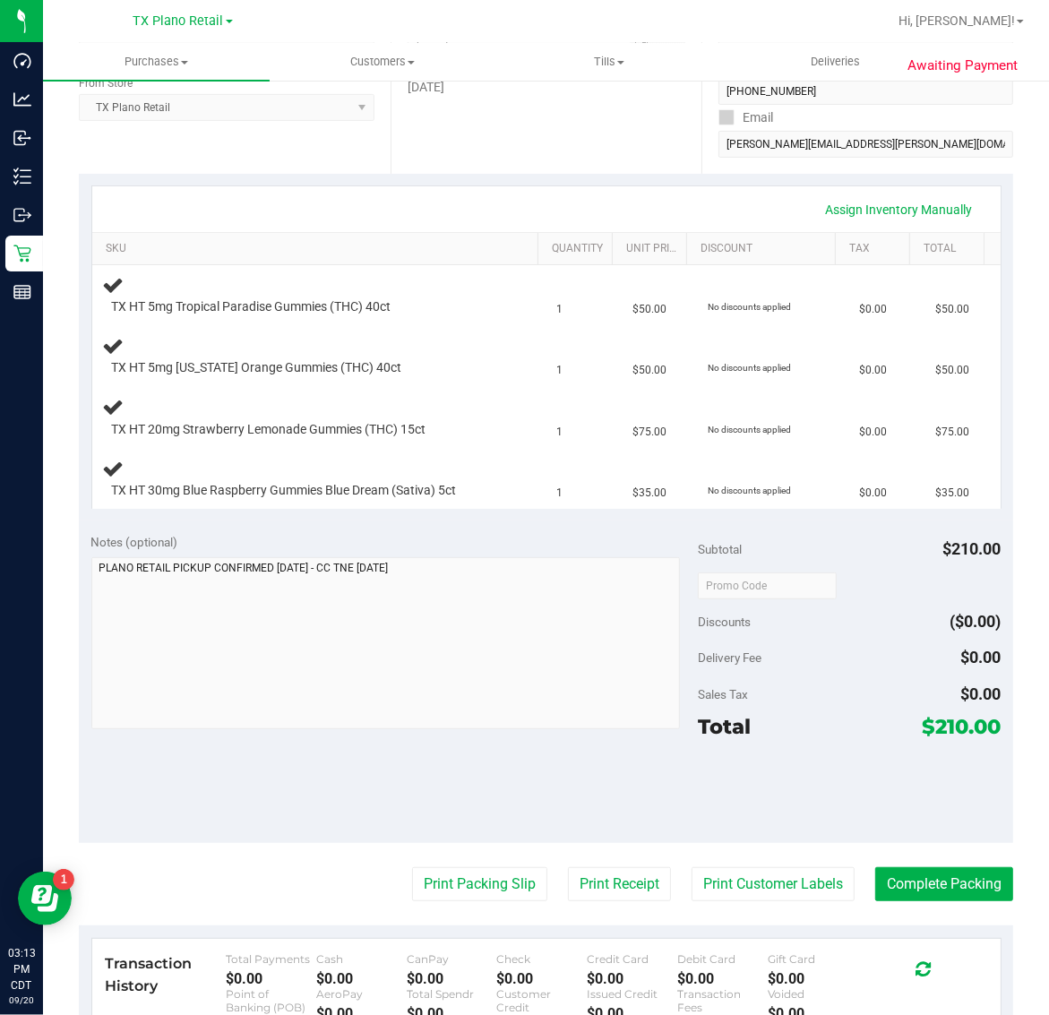
scroll to position [336, 0]
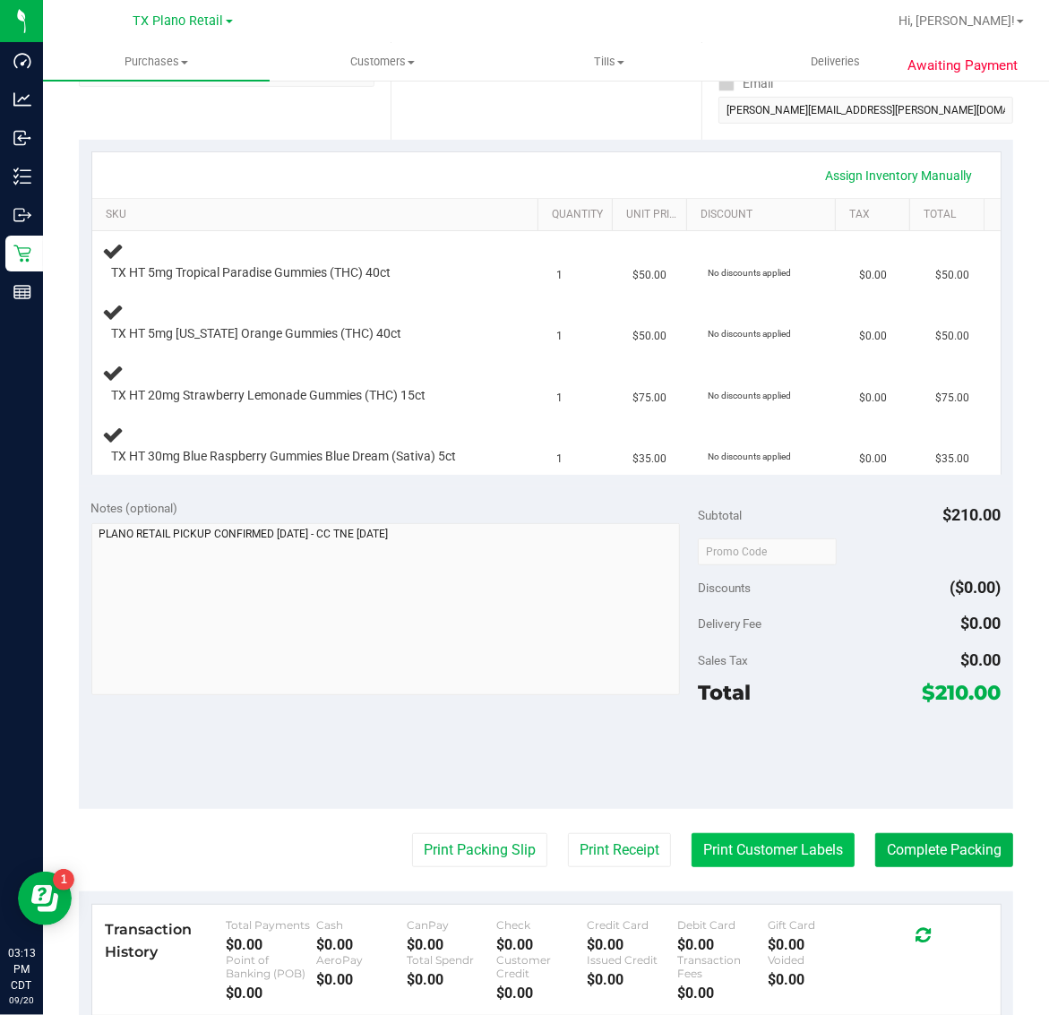
click at [751, 851] on button "Print Customer Labels" at bounding box center [772, 850] width 163 height 34
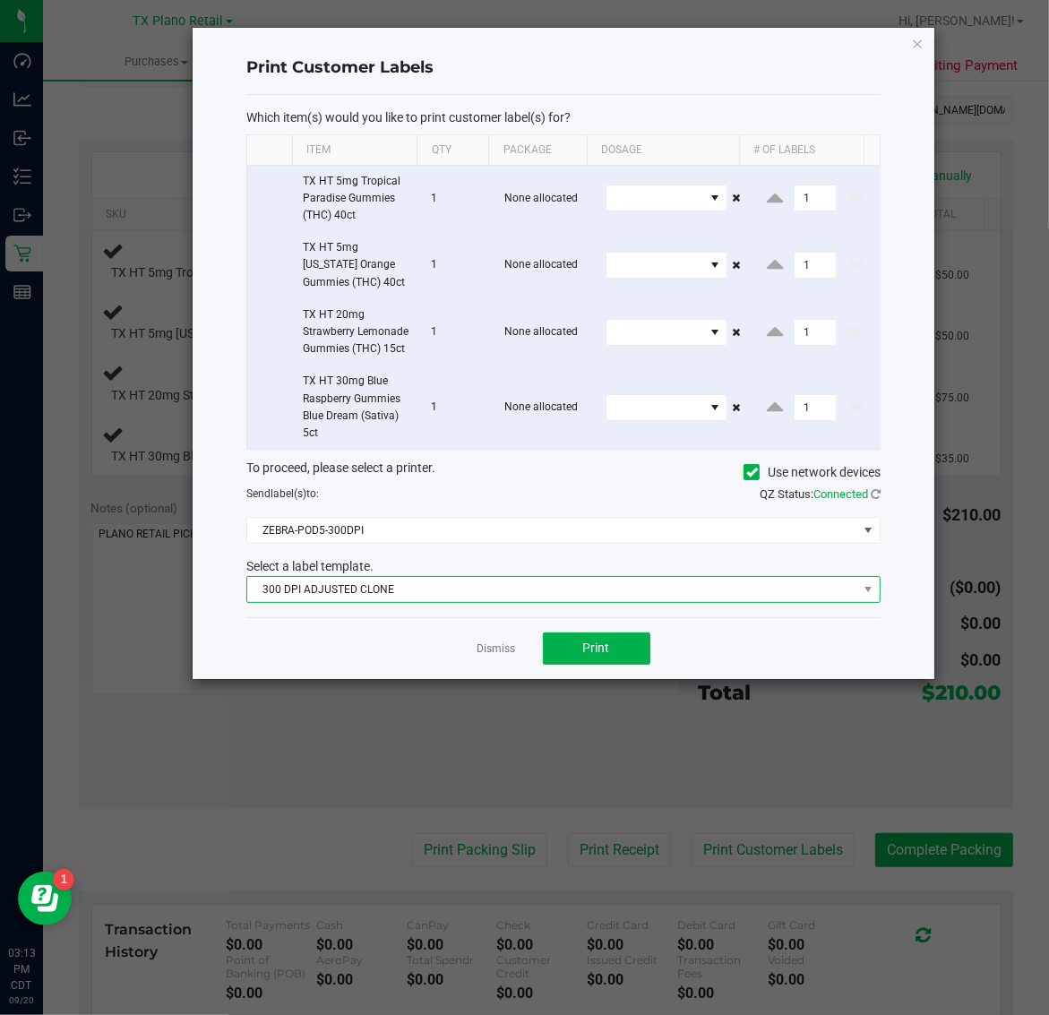
click at [485, 602] on span "300 DPI ADJUSTED CLONE" at bounding box center [552, 589] width 610 height 25
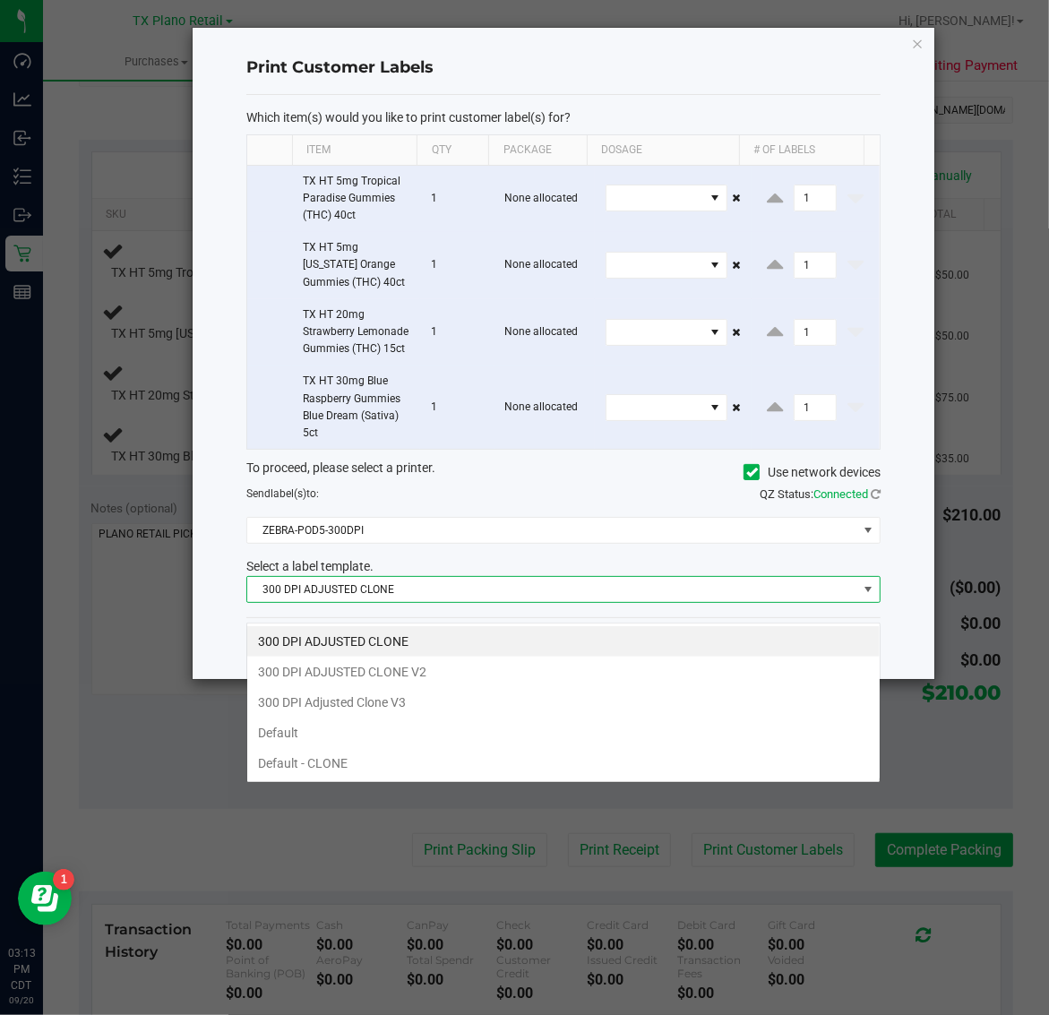
scroll to position [28, 634]
click at [476, 717] on li "300 DPI Adjusted Clone V3" at bounding box center [563, 702] width 632 height 30
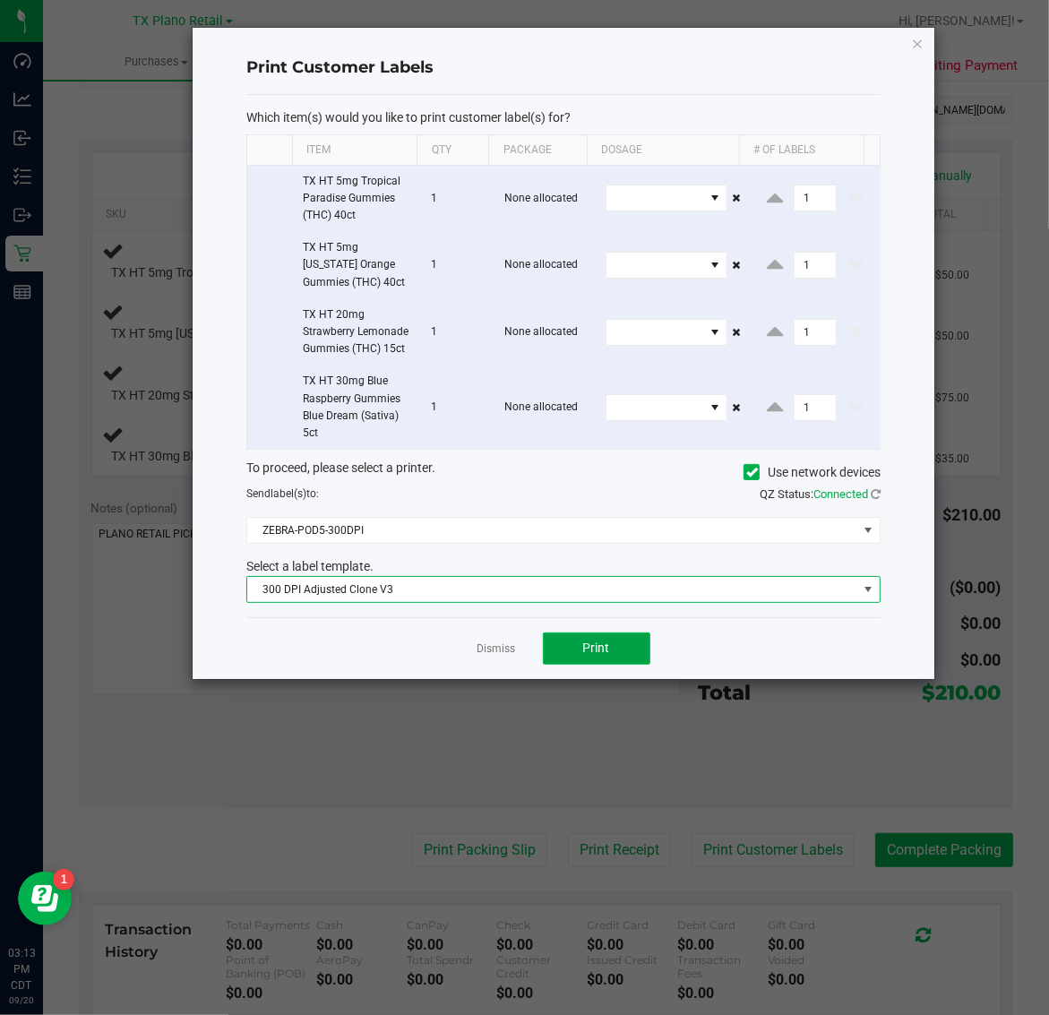
click at [614, 665] on button "Print" at bounding box center [596, 648] width 107 height 32
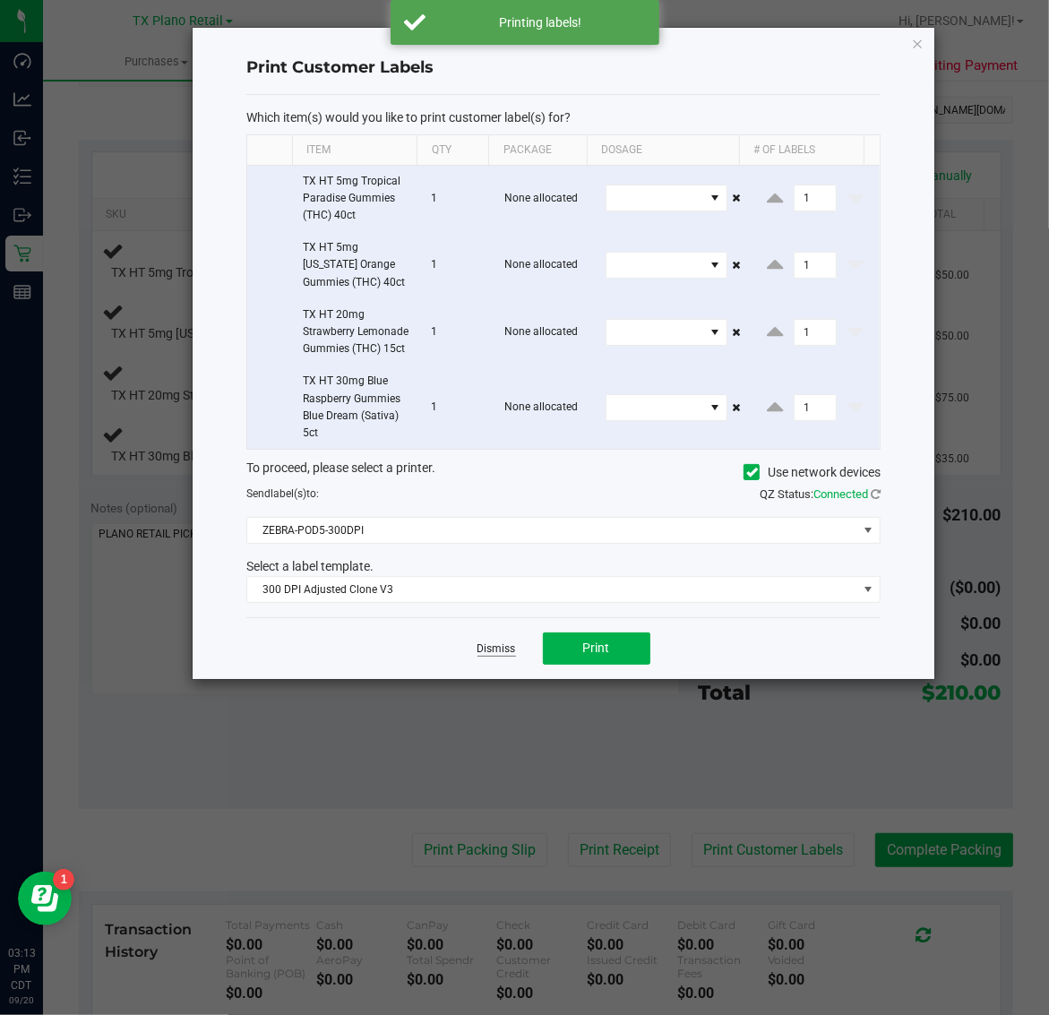
click at [494, 657] on link "Dismiss" at bounding box center [496, 648] width 39 height 15
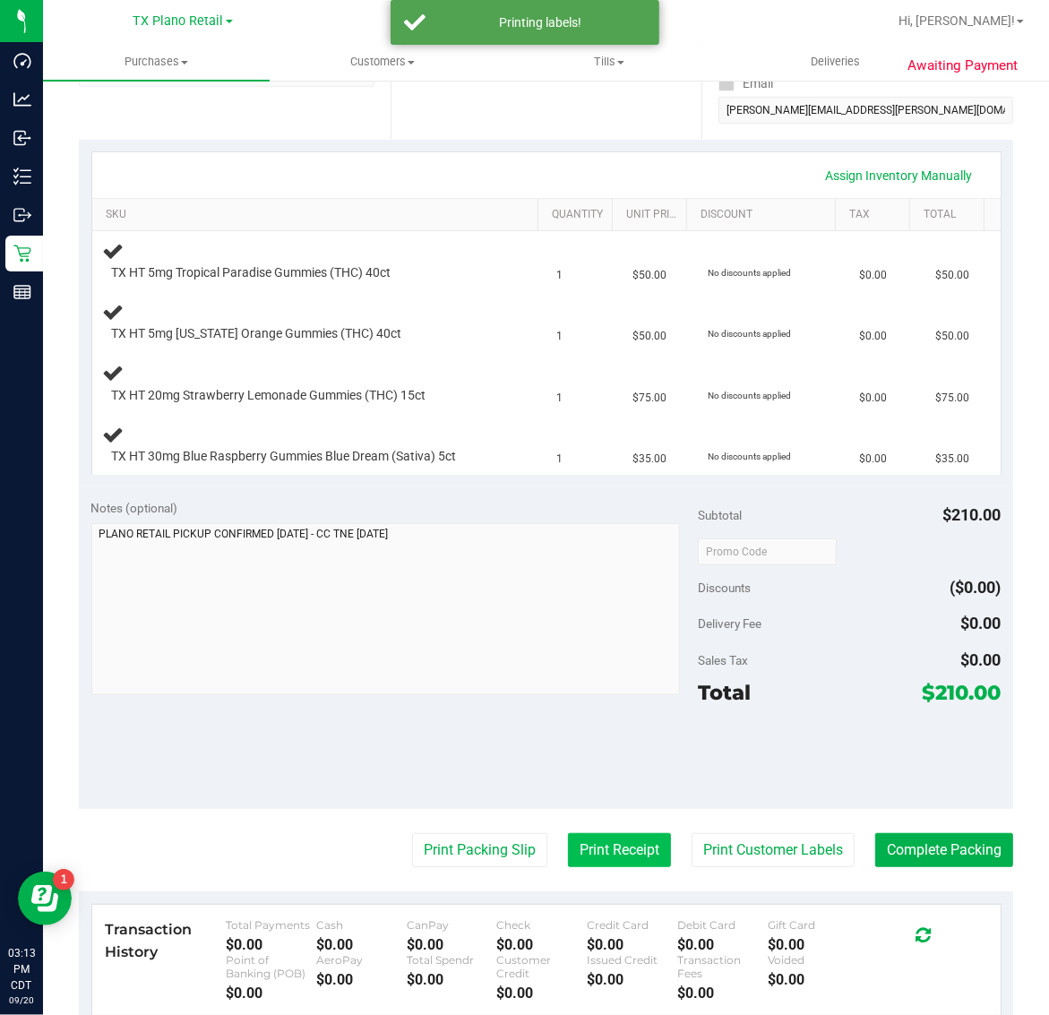
click at [605, 852] on button "Print Receipt" at bounding box center [619, 850] width 103 height 34
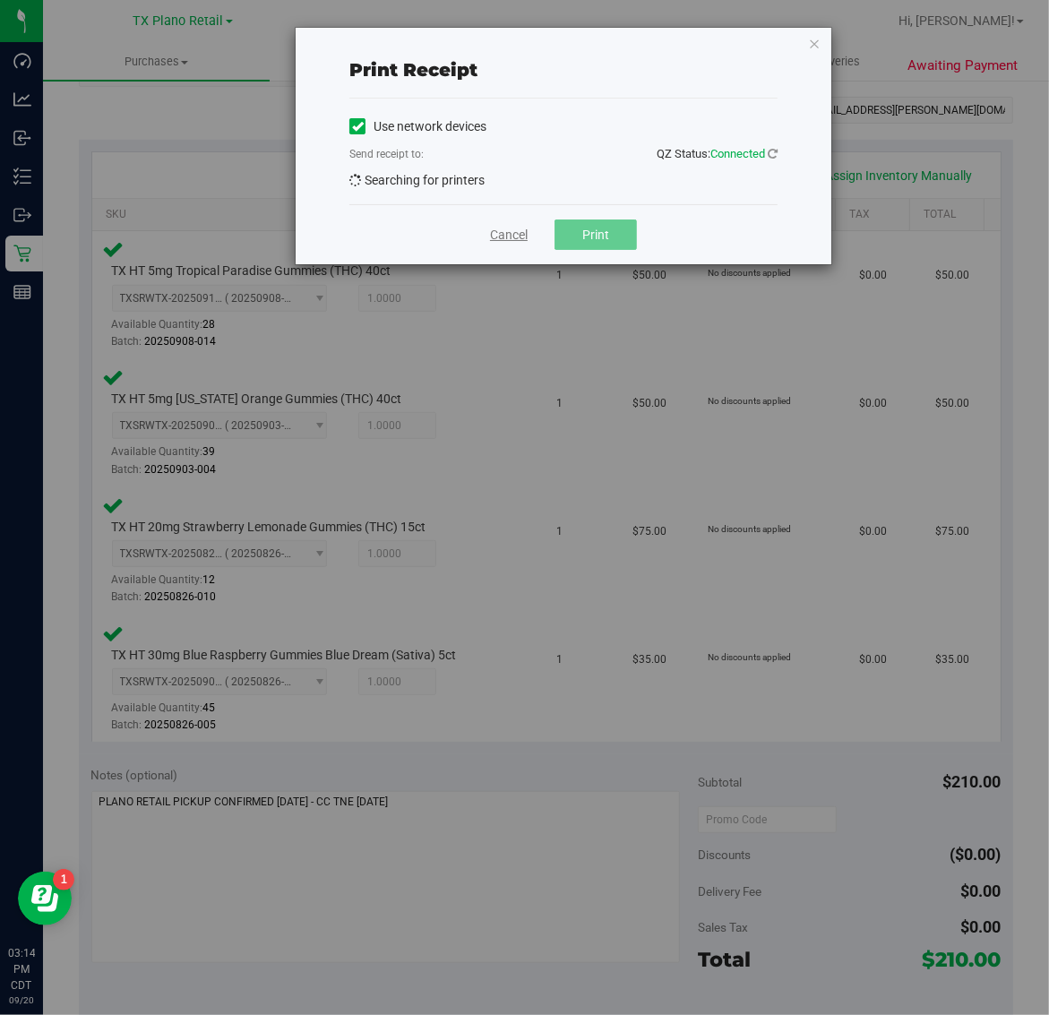
click at [512, 235] on link "Cancel" at bounding box center [509, 235] width 38 height 19
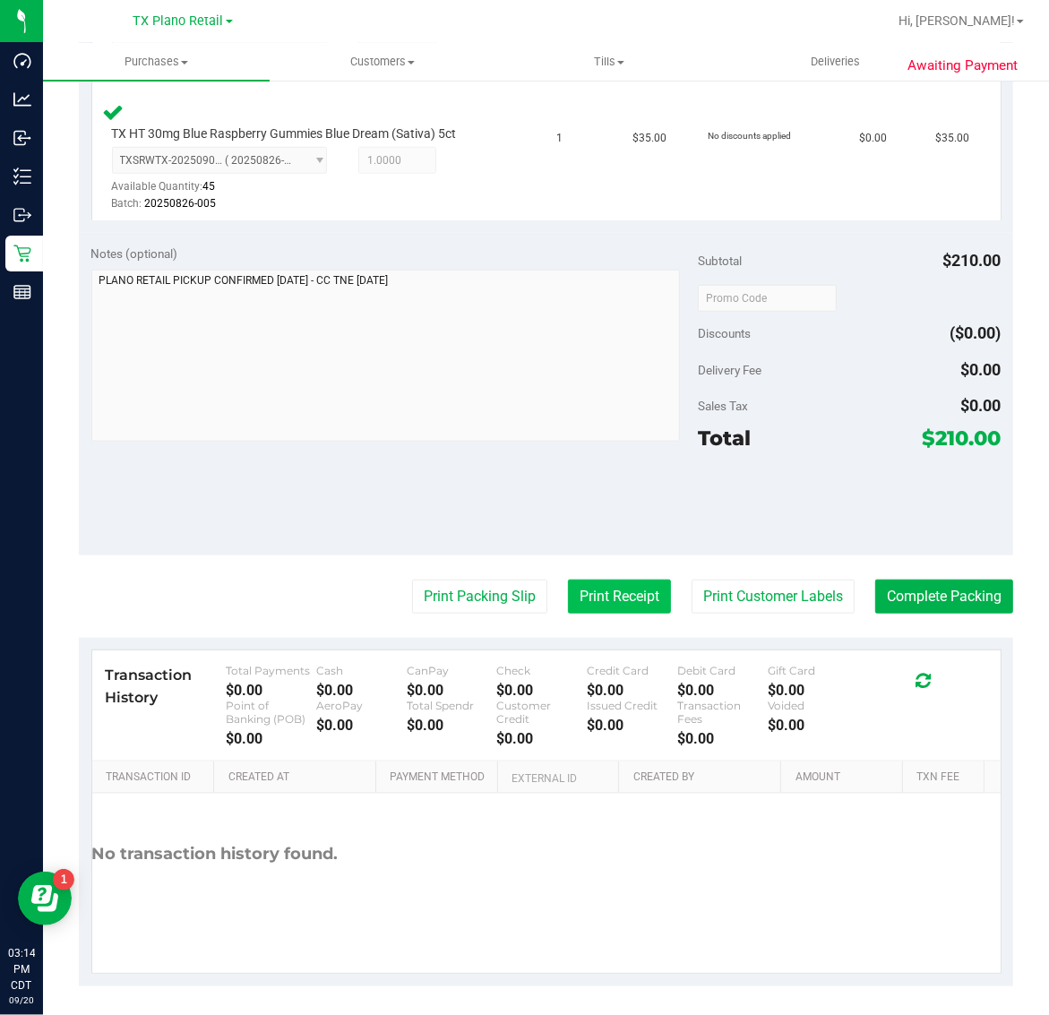
click at [568, 601] on button "Print Receipt" at bounding box center [619, 597] width 103 height 34
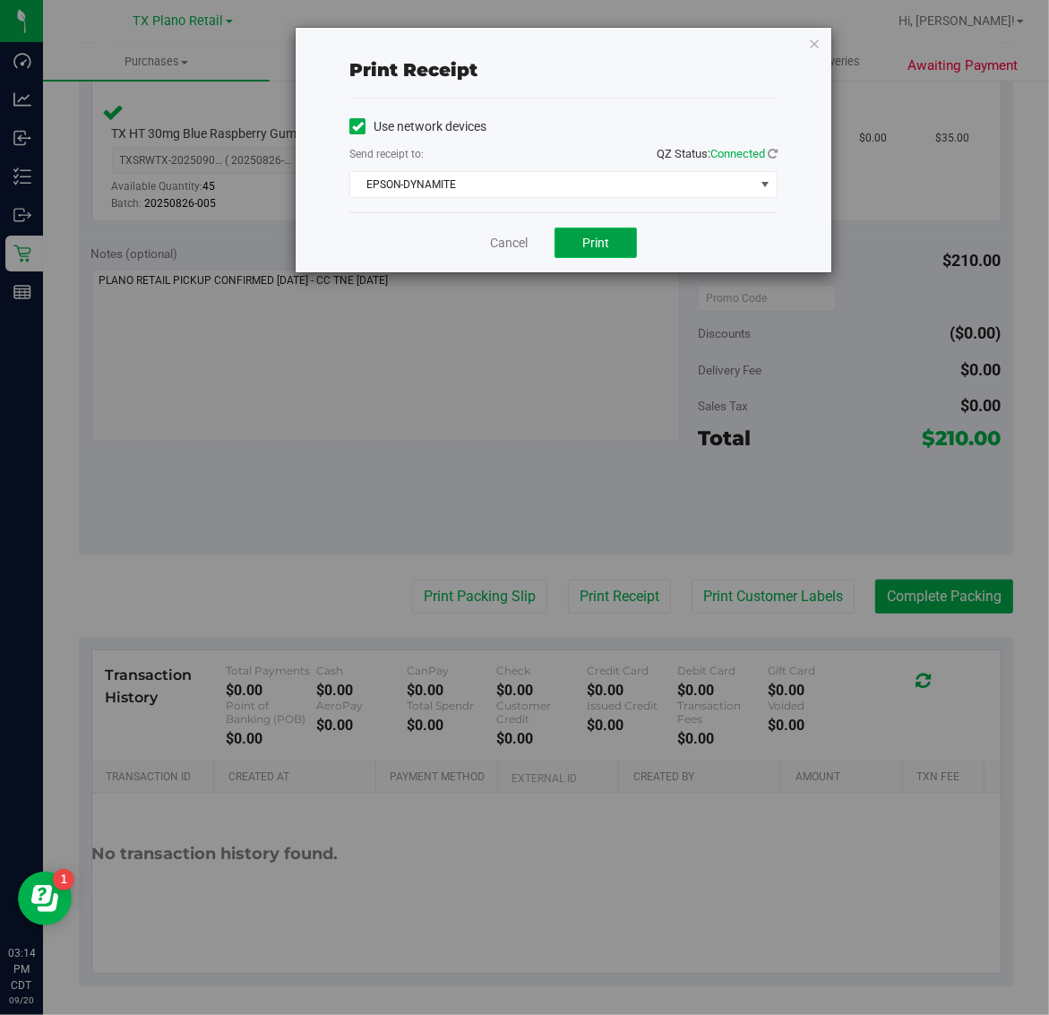
click at [602, 246] on span "Print" at bounding box center [595, 243] width 27 height 14
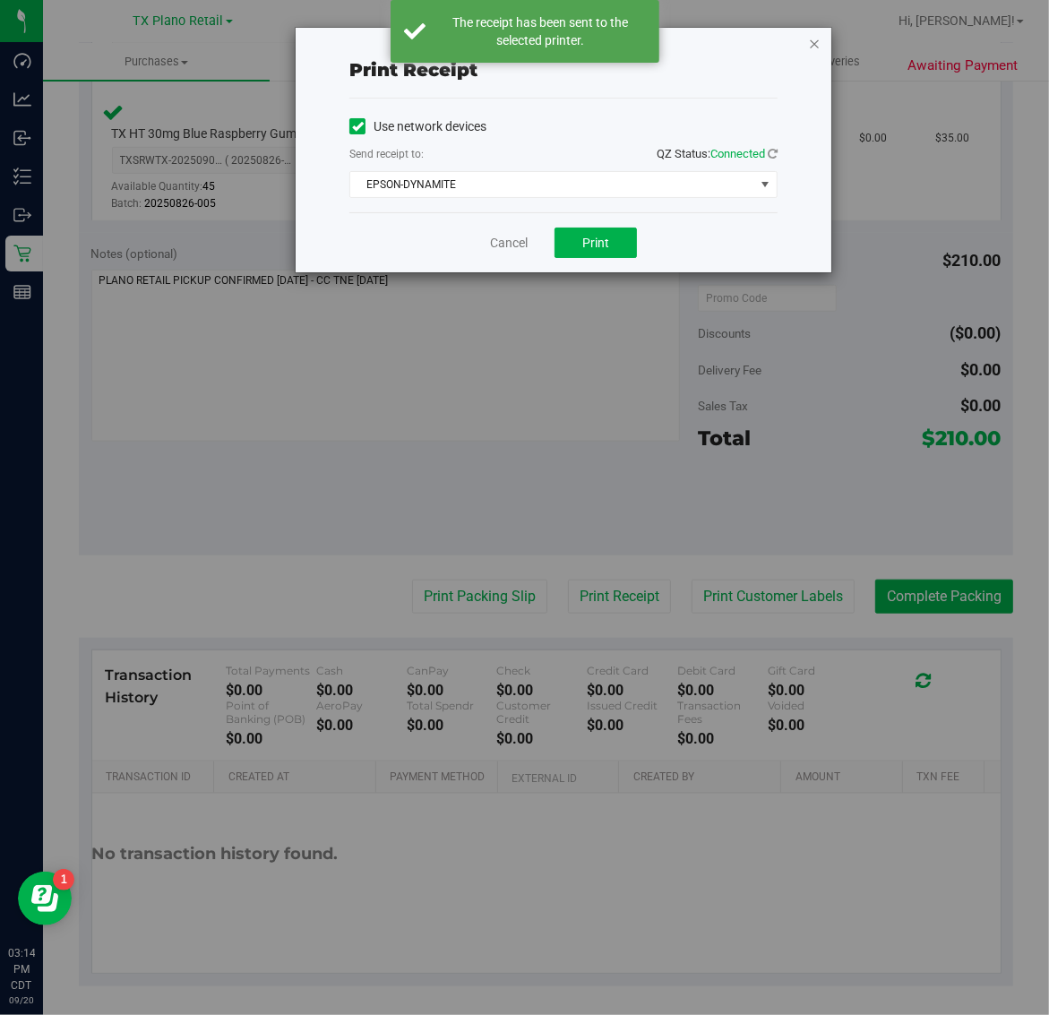
click at [820, 41] on icon "button" at bounding box center [814, 42] width 13 height 21
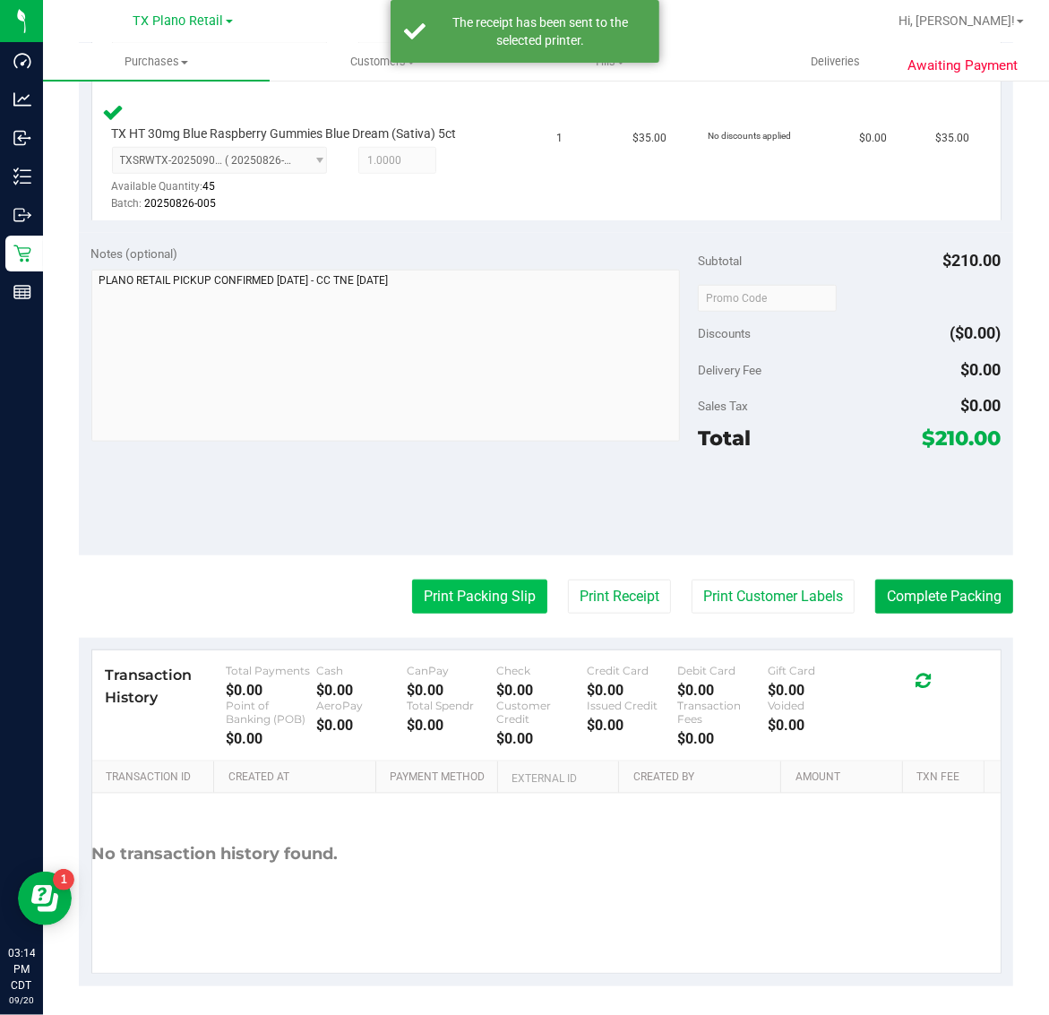
click at [499, 592] on button "Print Packing Slip" at bounding box center [479, 597] width 135 height 34
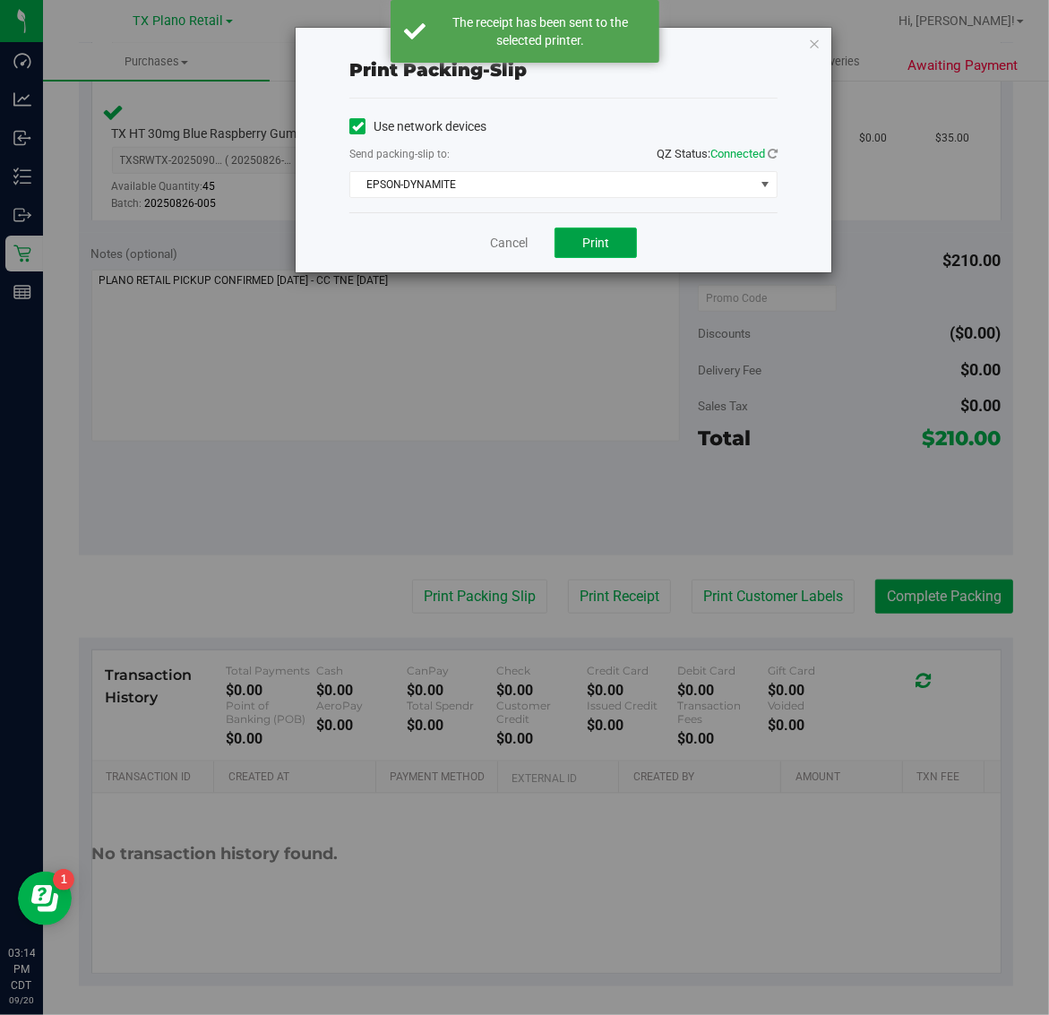
click at [596, 236] on span "Print" at bounding box center [595, 243] width 27 height 14
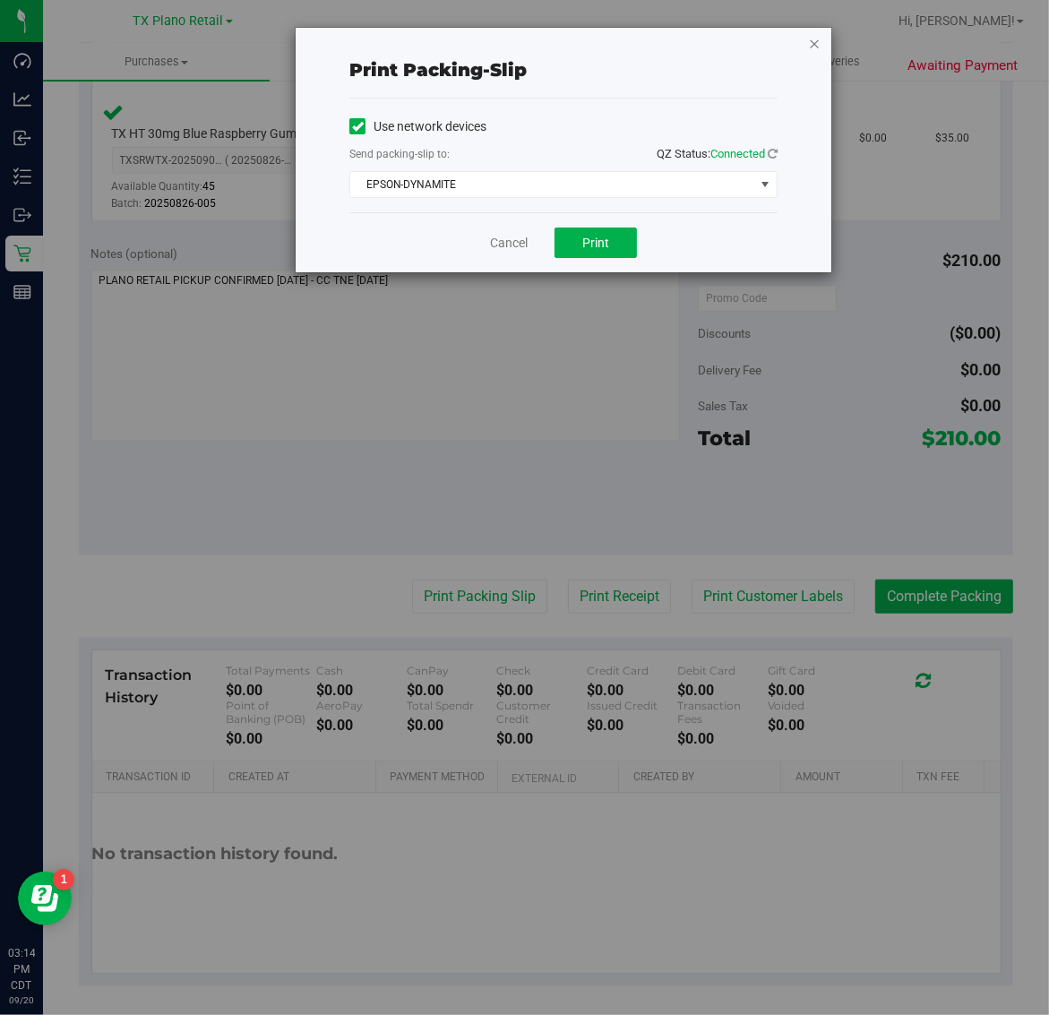
click at [815, 38] on icon "button" at bounding box center [814, 42] width 13 height 21
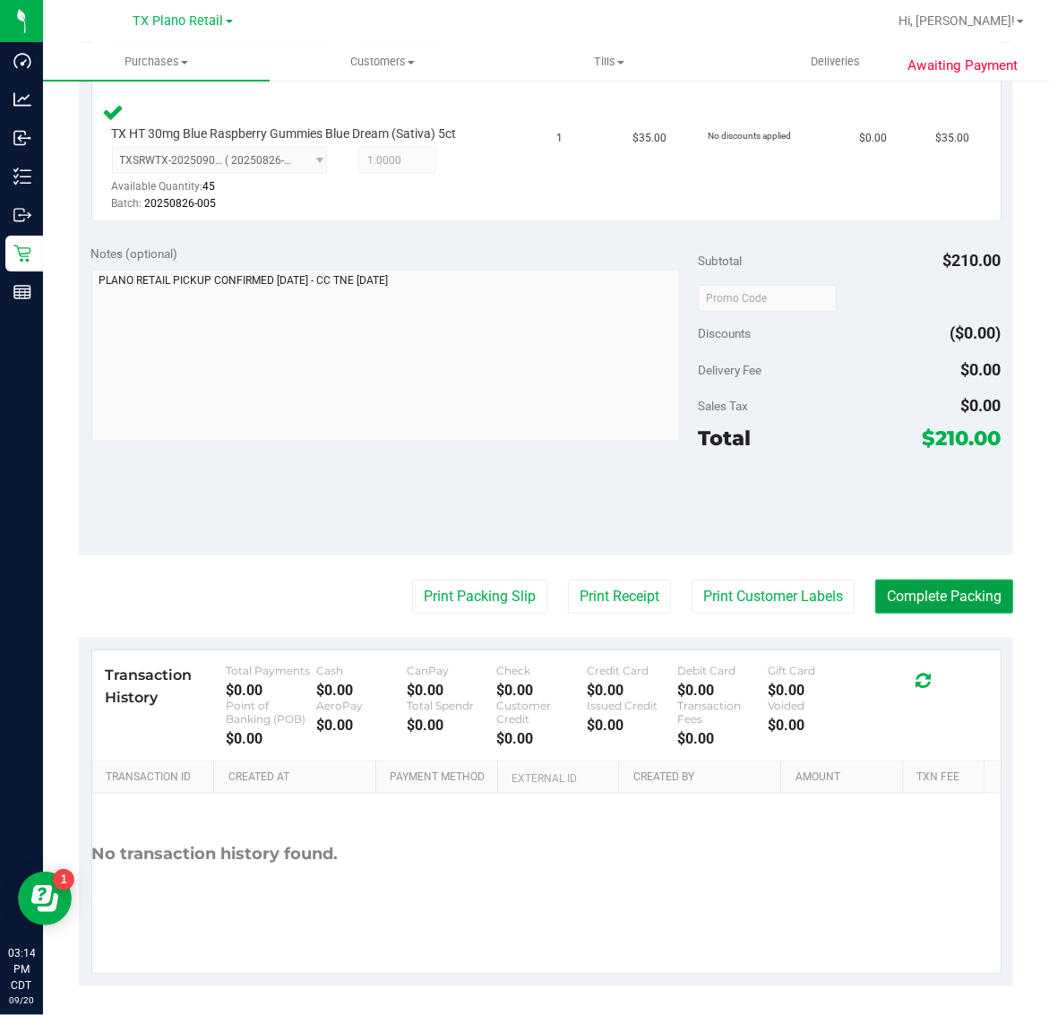
click at [925, 603] on button "Complete Packing" at bounding box center [944, 597] width 138 height 34
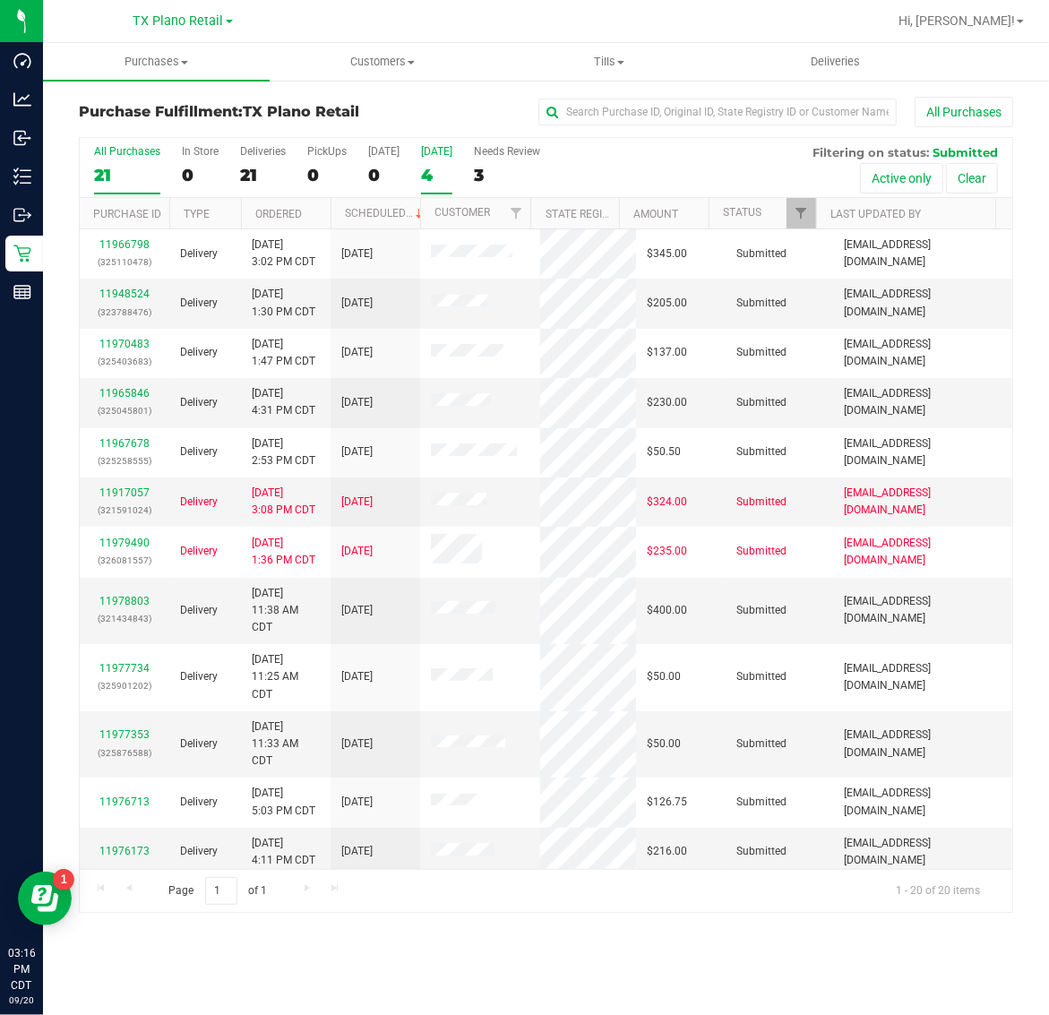
click at [433, 170] on div "4" at bounding box center [436, 175] width 31 height 21
click at [0, 0] on input "Tomorrow 4" at bounding box center [0, 0] width 0 height 0
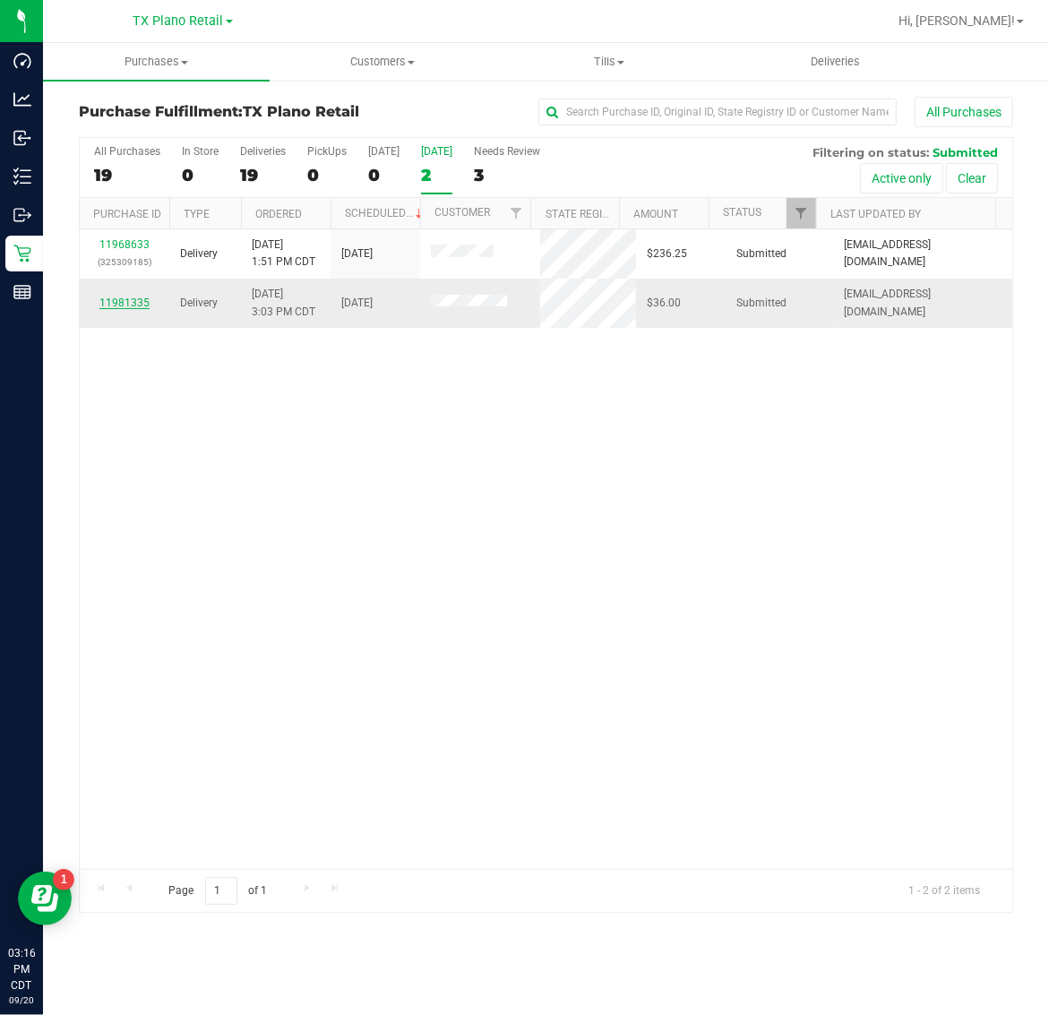
click at [123, 301] on link "11981335" at bounding box center [124, 302] width 50 height 13
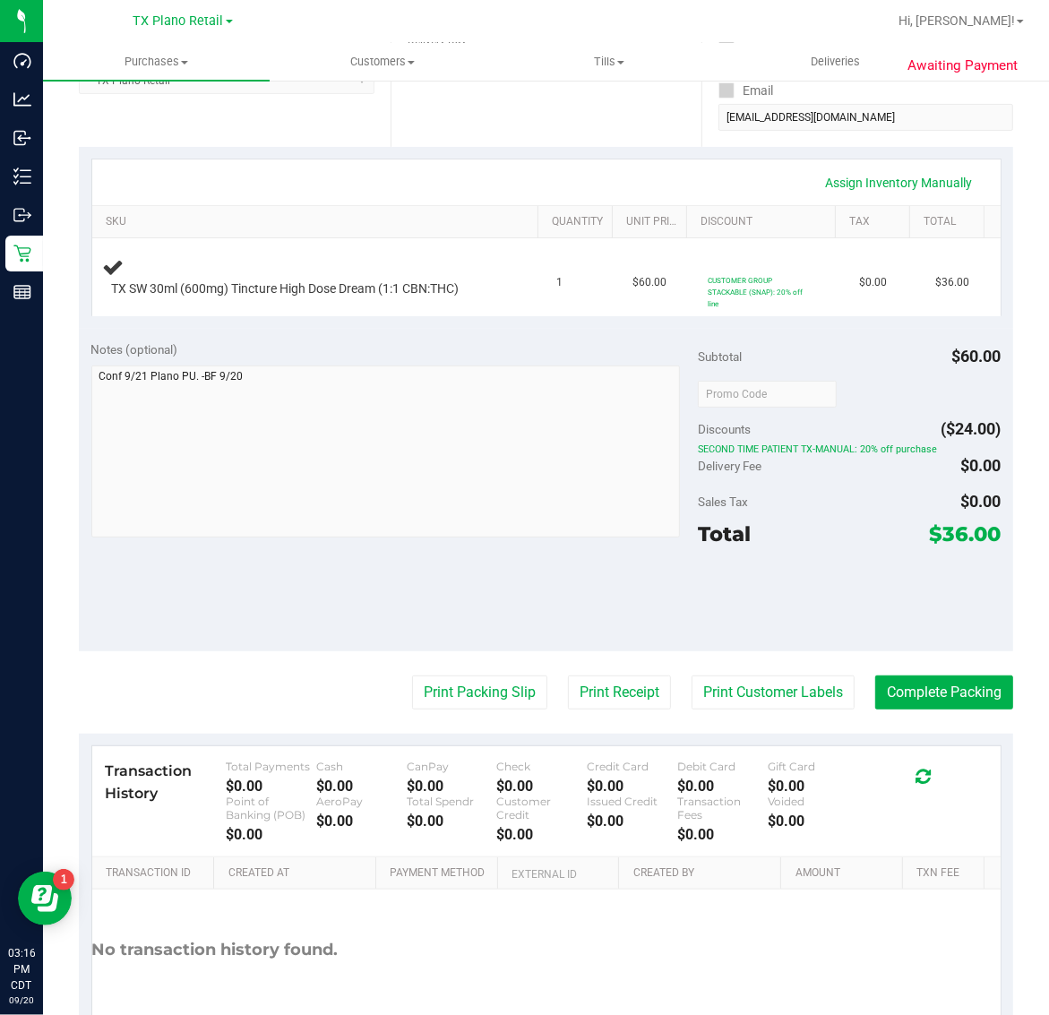
scroll to position [336, 0]
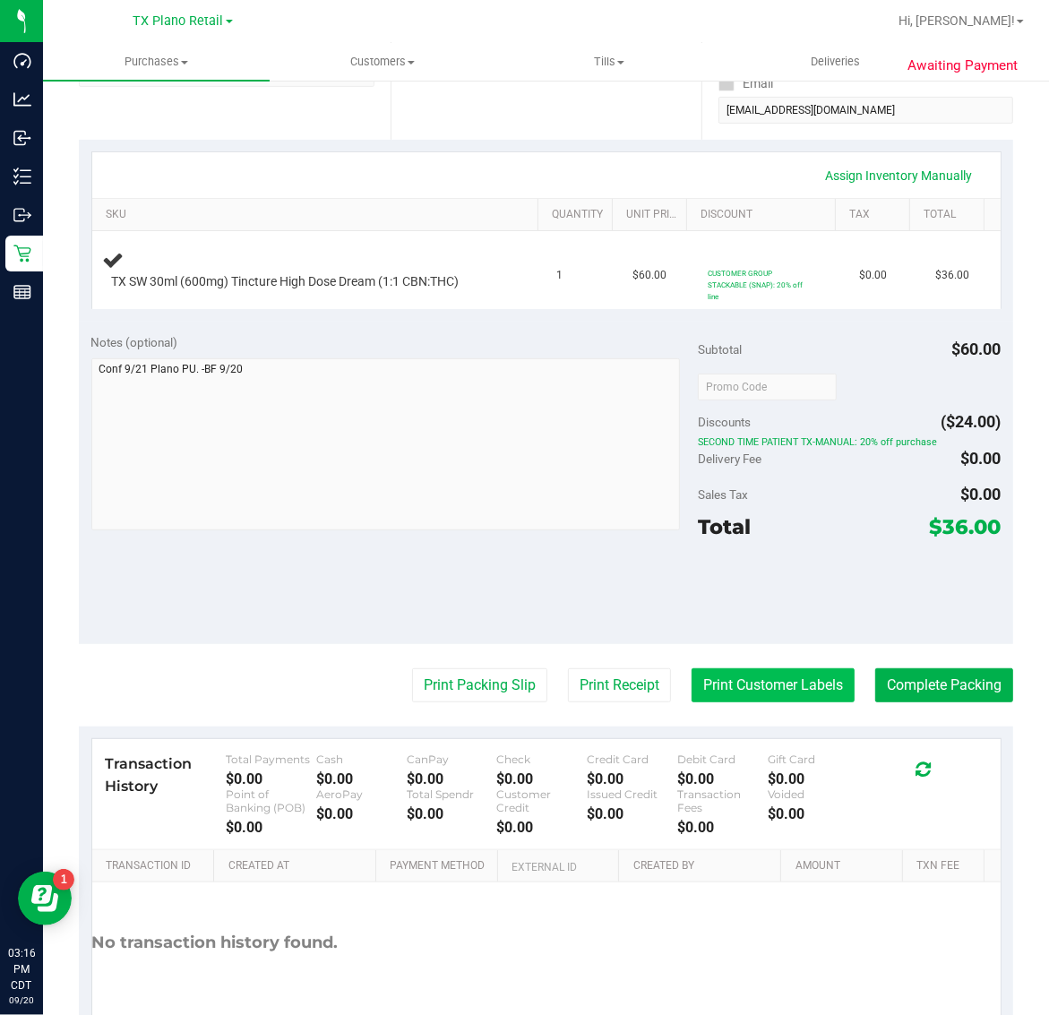
click at [745, 683] on button "Print Customer Labels" at bounding box center [772, 685] width 163 height 34
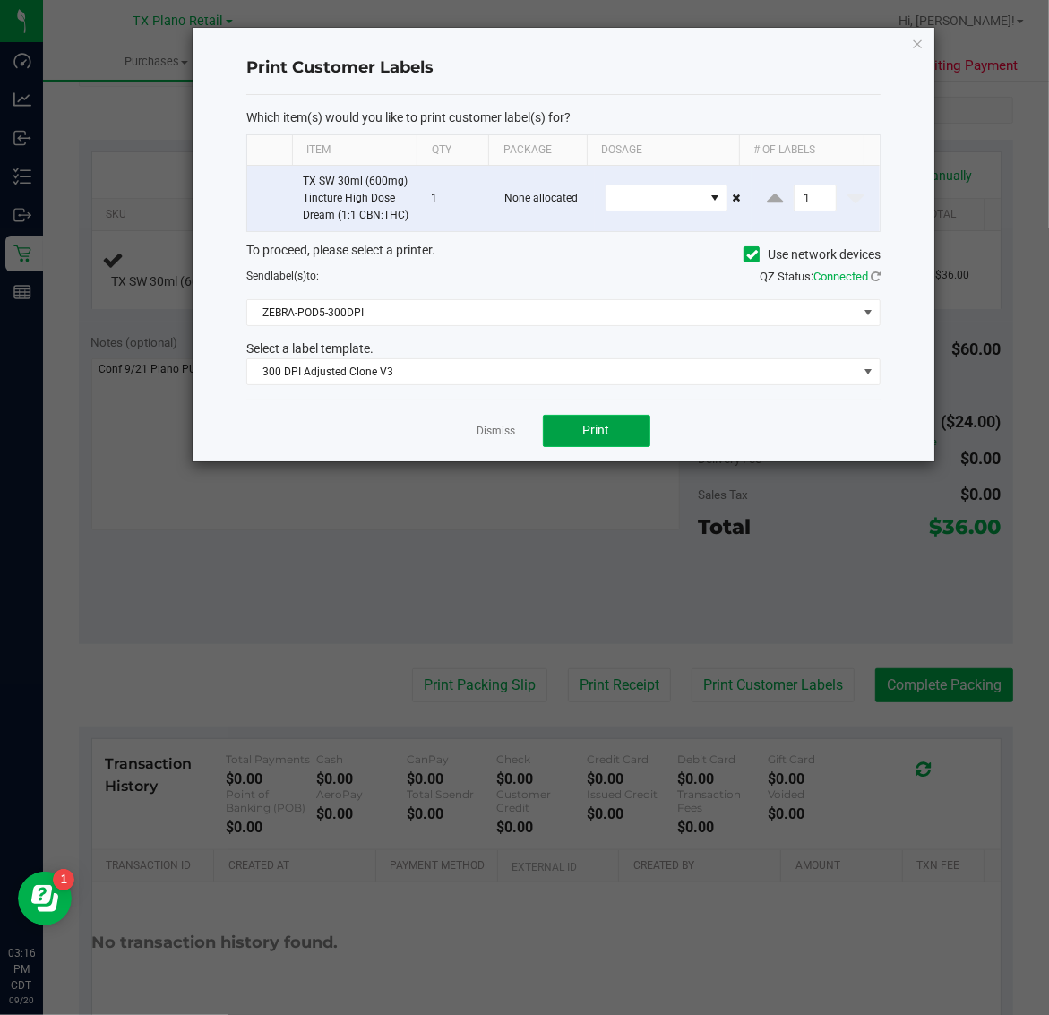
click at [576, 447] on button "Print" at bounding box center [596, 431] width 107 height 32
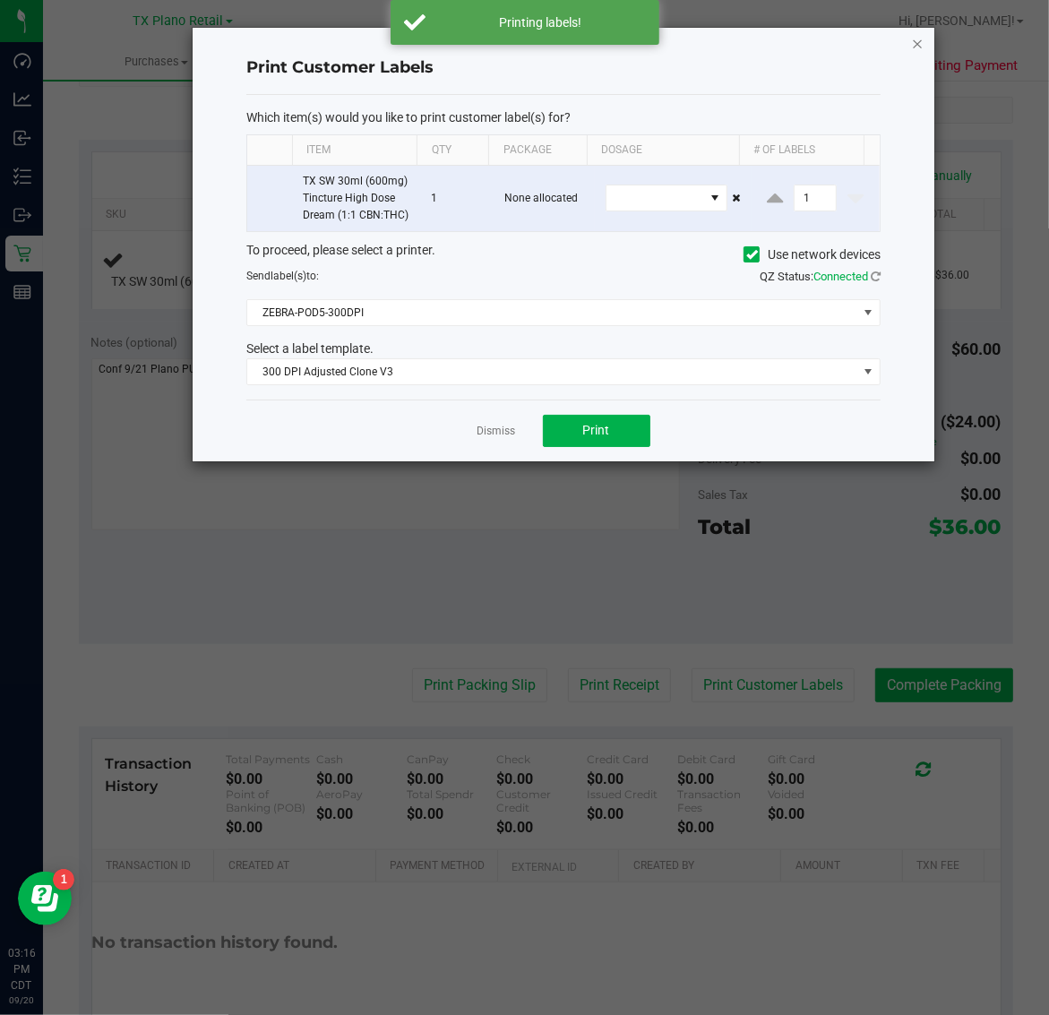
click at [916, 42] on icon "button" at bounding box center [918, 42] width 13 height 21
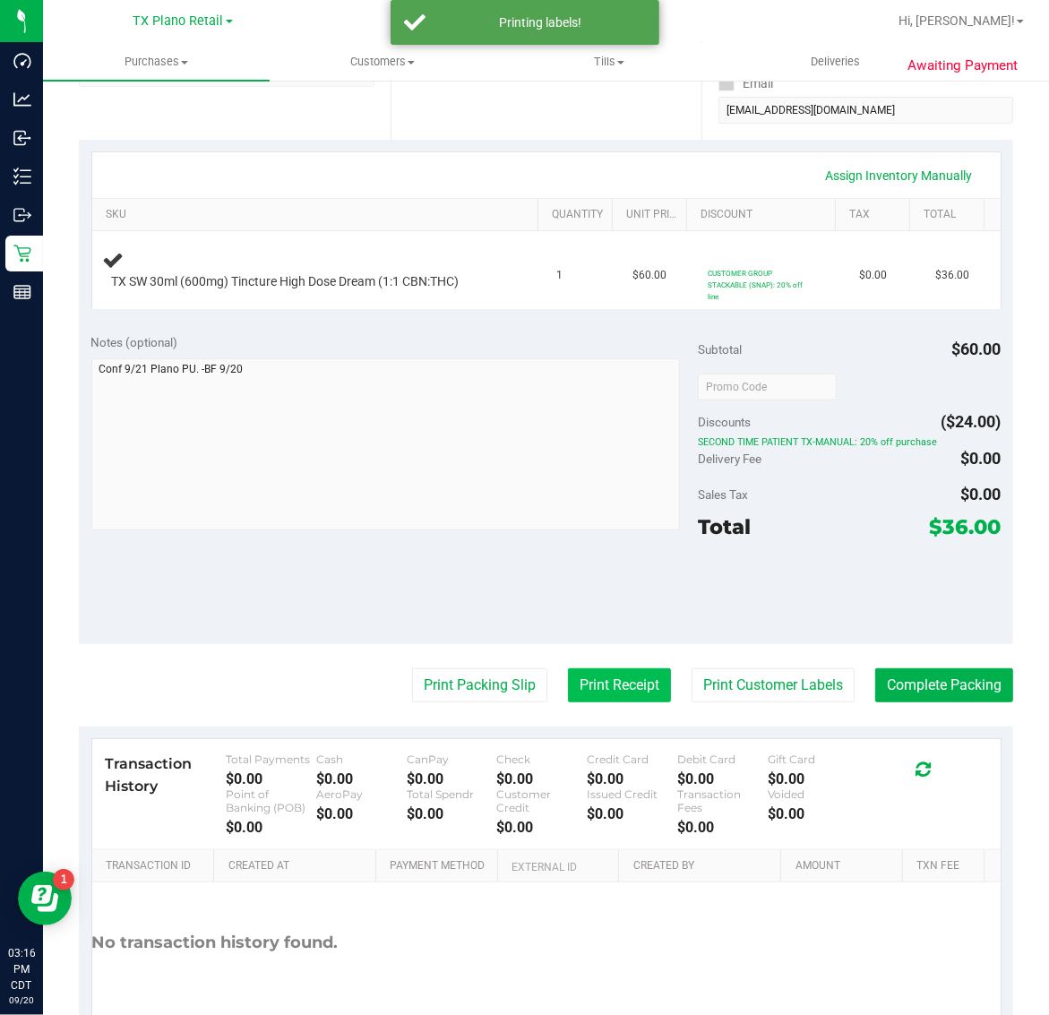
click at [616, 692] on button "Print Receipt" at bounding box center [619, 685] width 103 height 34
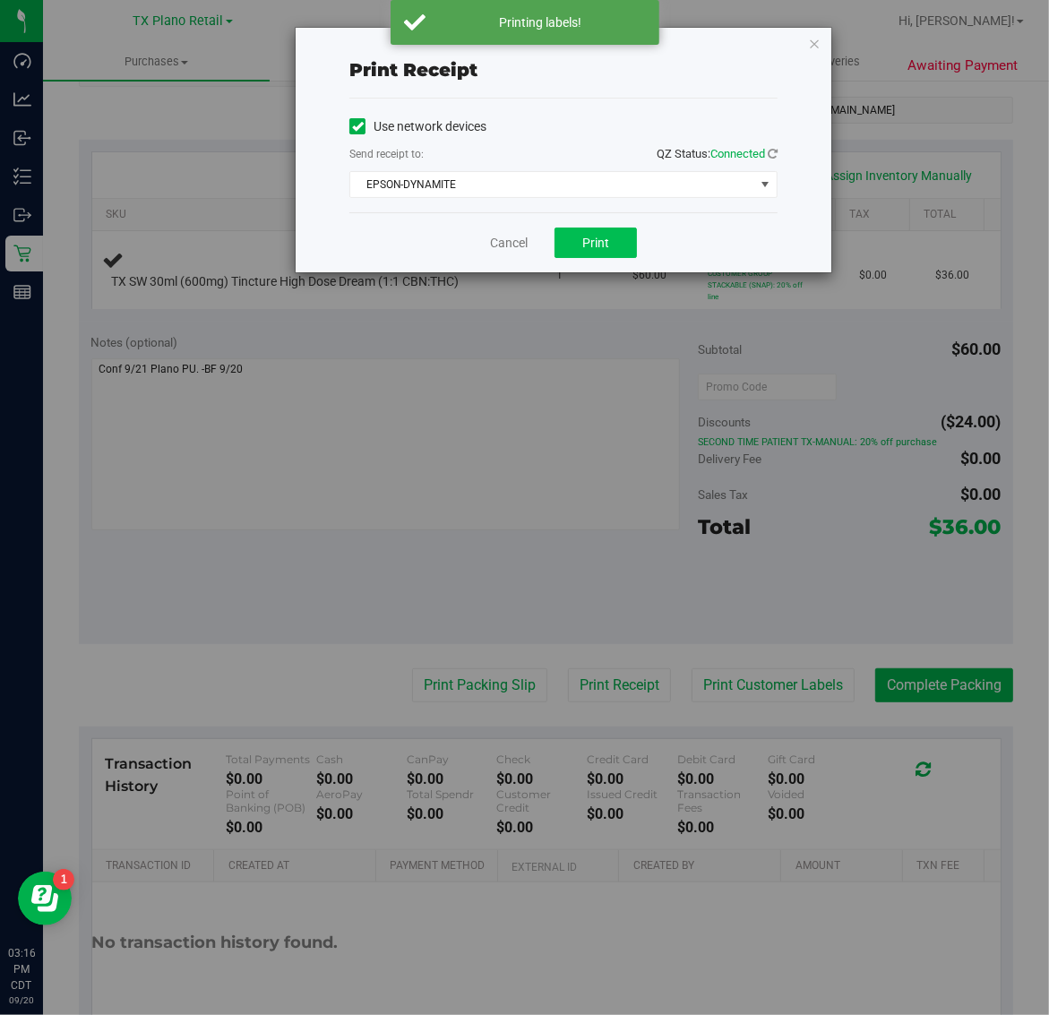
click at [605, 228] on button "Print" at bounding box center [595, 243] width 82 height 30
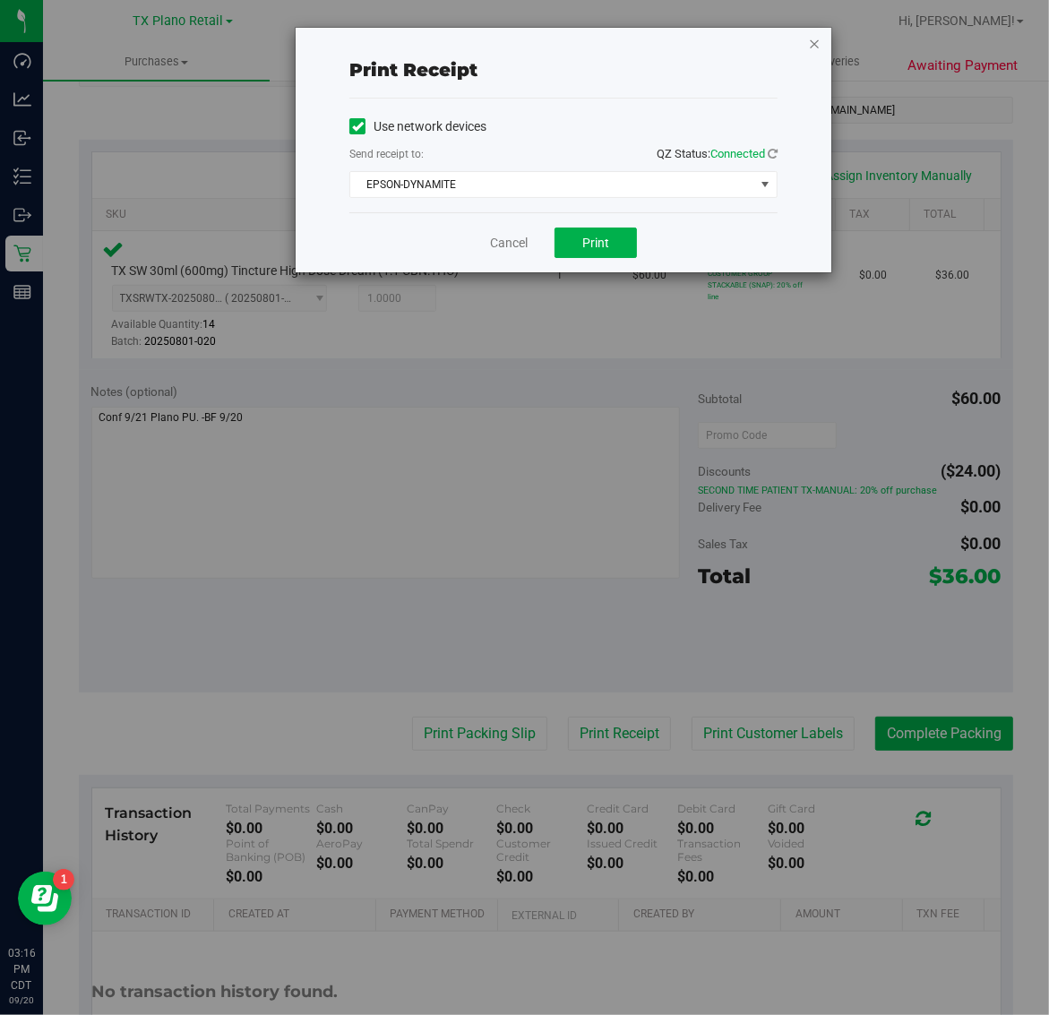
click at [817, 47] on icon "button" at bounding box center [814, 42] width 13 height 21
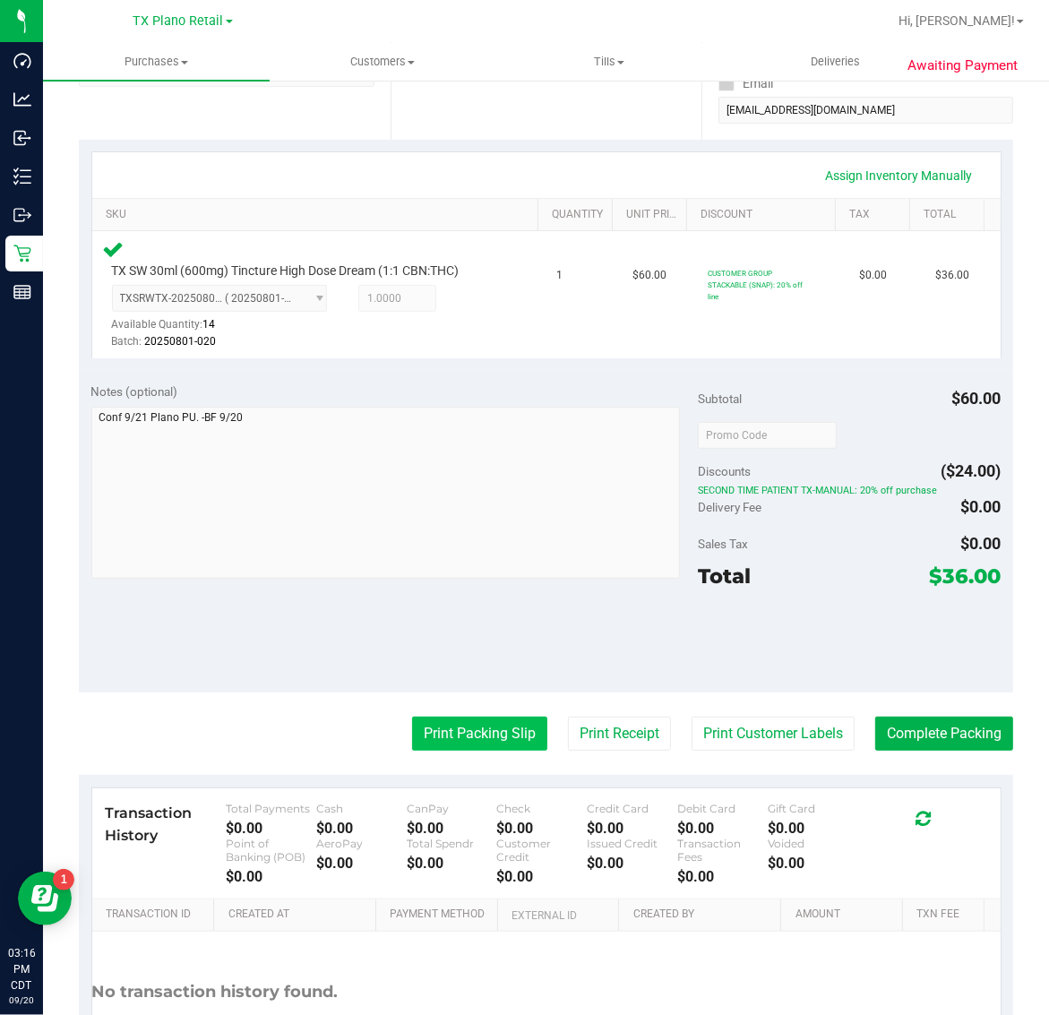
click at [489, 734] on button "Print Packing Slip" at bounding box center [479, 734] width 135 height 34
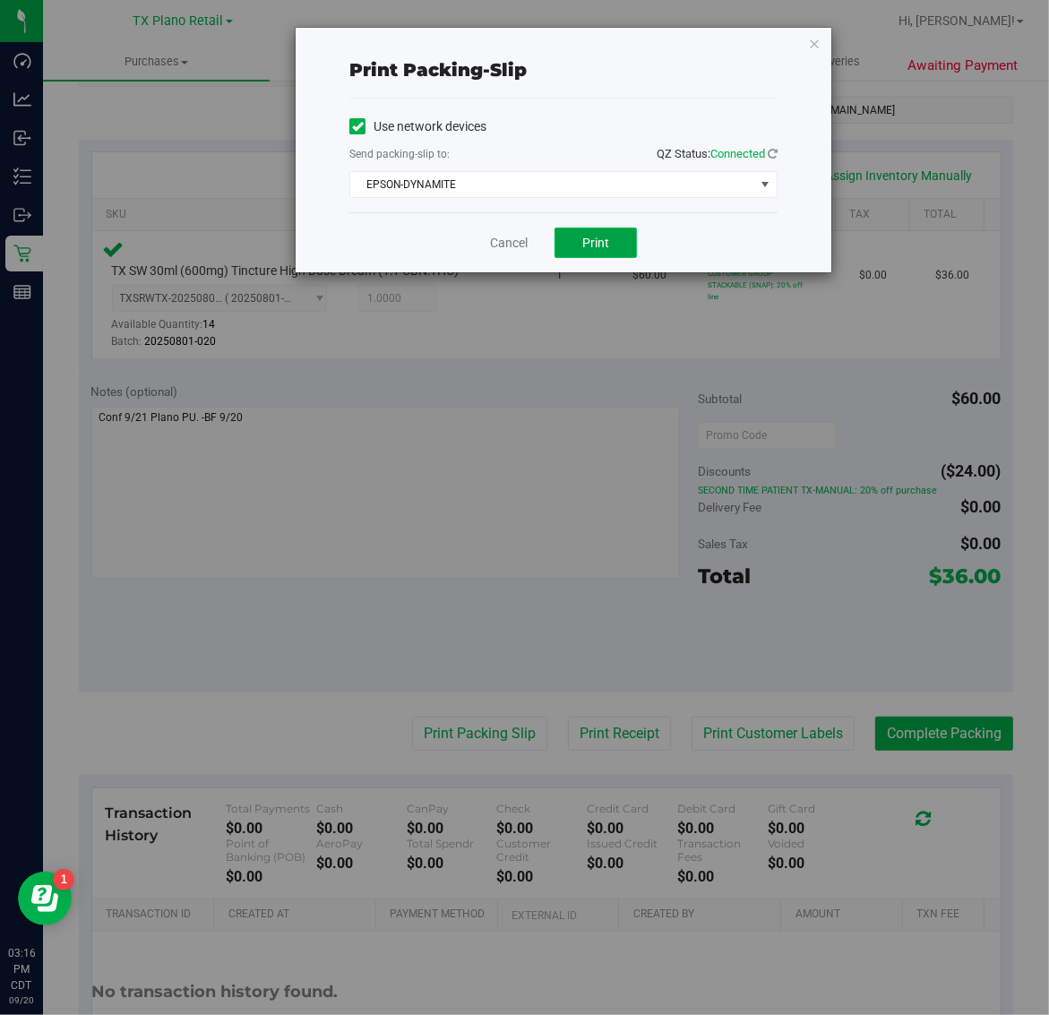
click at [601, 249] on span "Print" at bounding box center [595, 243] width 27 height 14
click at [811, 42] on icon "button" at bounding box center [814, 42] width 13 height 21
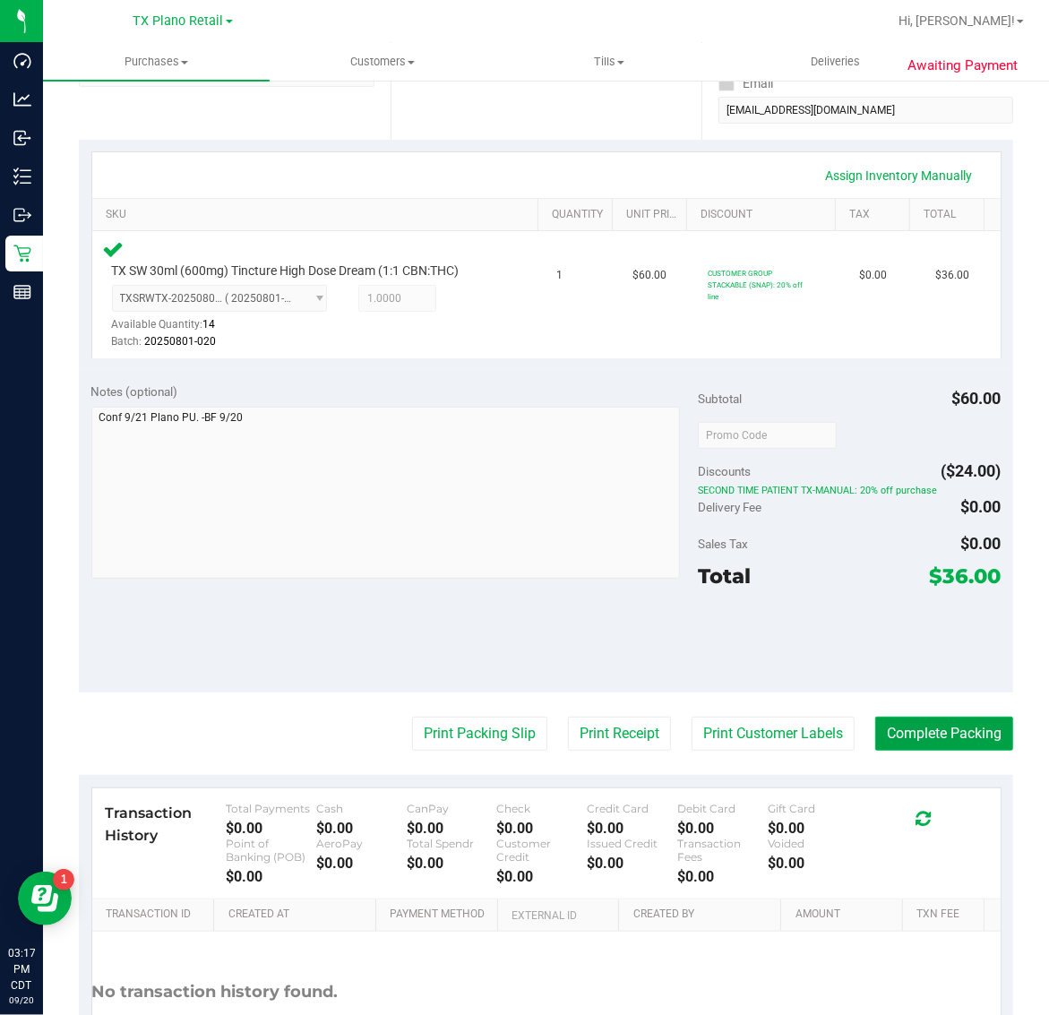
click at [912, 739] on button "Complete Packing" at bounding box center [944, 734] width 138 height 34
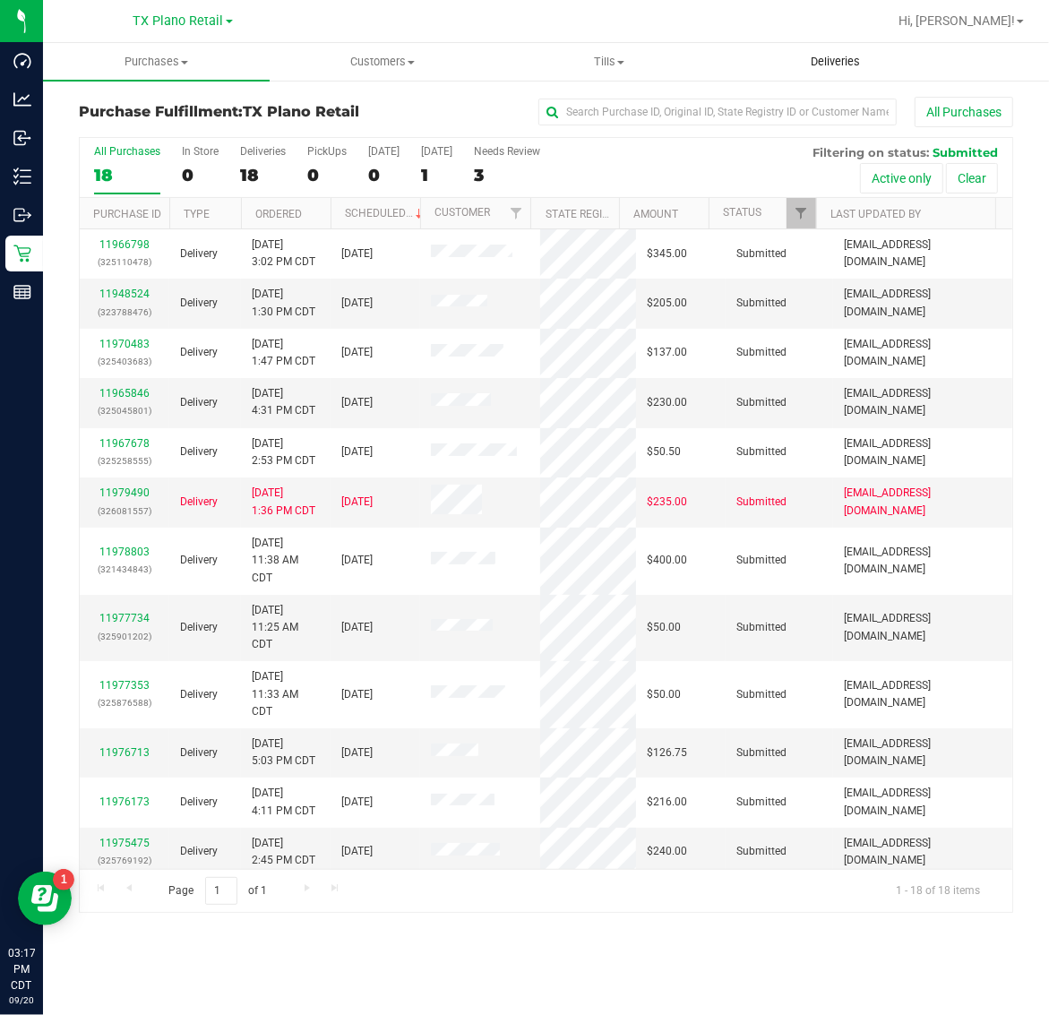
click at [853, 64] on span "Deliveries" at bounding box center [835, 62] width 98 height 16
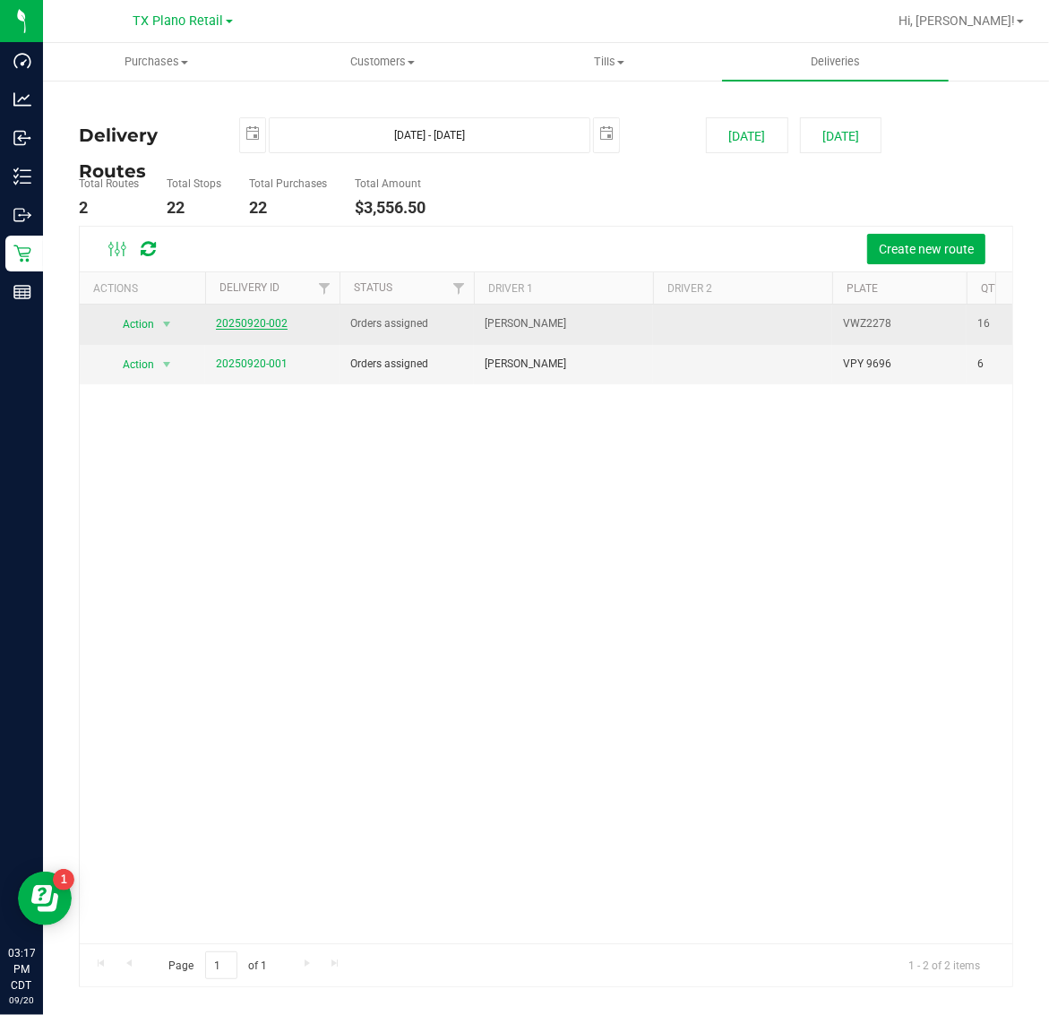
click at [243, 323] on link "20250920-002" at bounding box center [252, 323] width 72 height 13
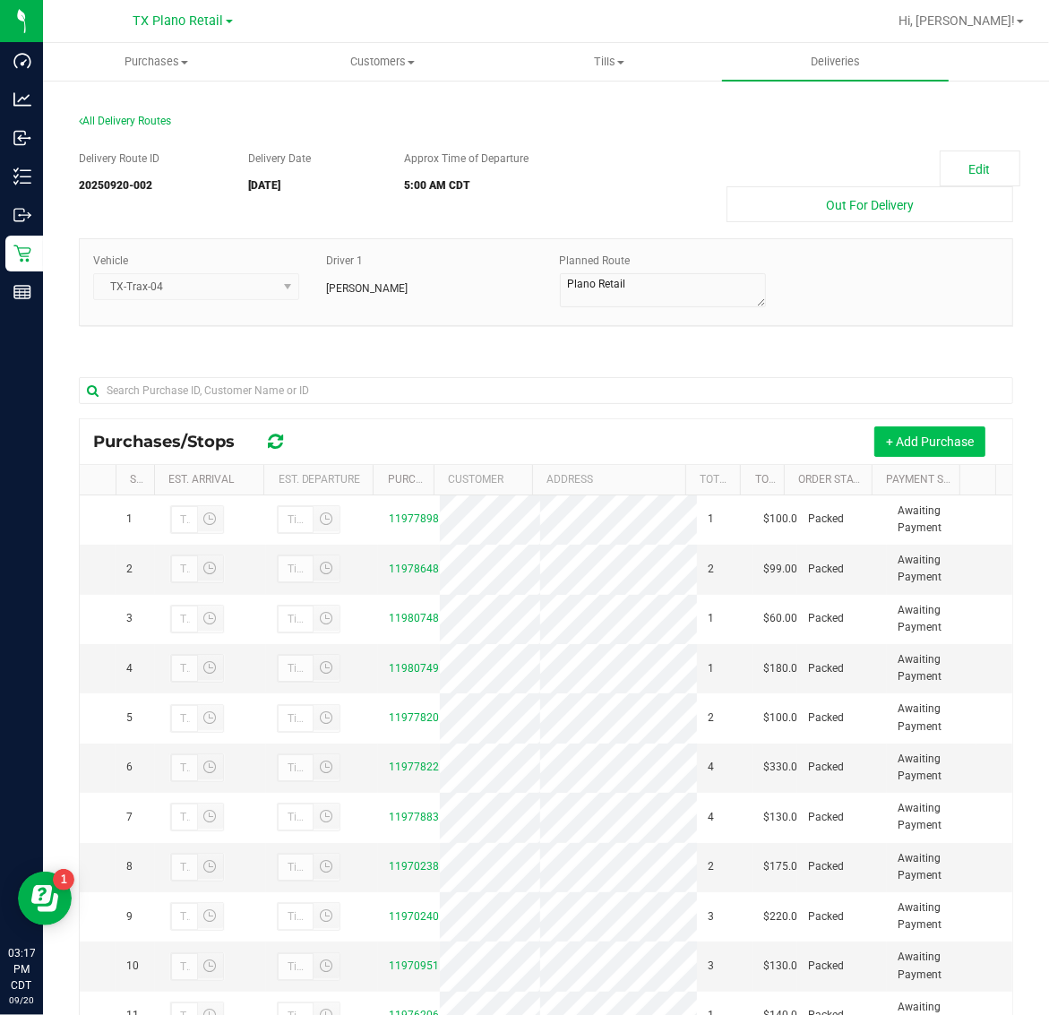
click at [915, 451] on button "+ Add Purchase" at bounding box center [929, 441] width 111 height 30
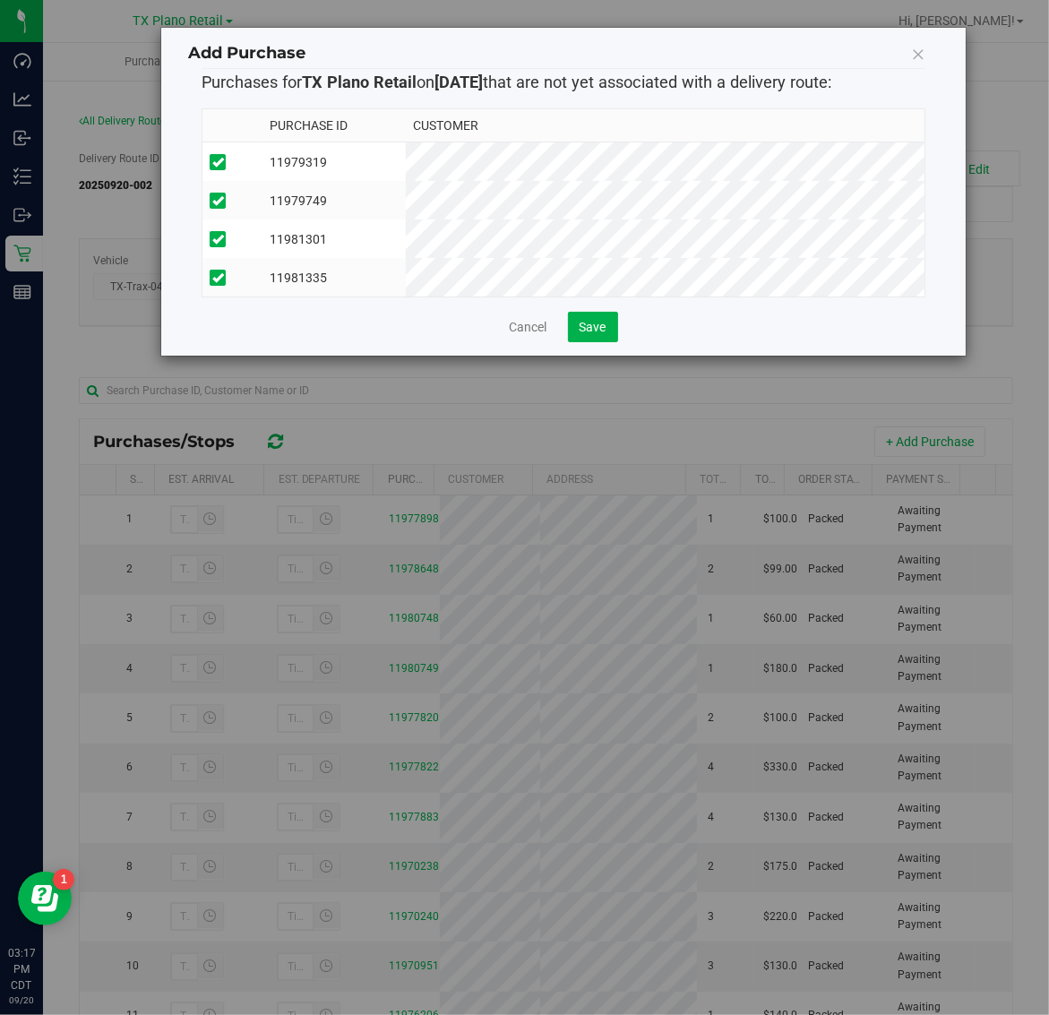
click at [578, 356] on div "Add Purchase Purchases for TX Plano Retail on 9/21/2025 that are not yet associ…" at bounding box center [563, 192] width 804 height 328
click at [602, 334] on span "Save" at bounding box center [593, 327] width 27 height 14
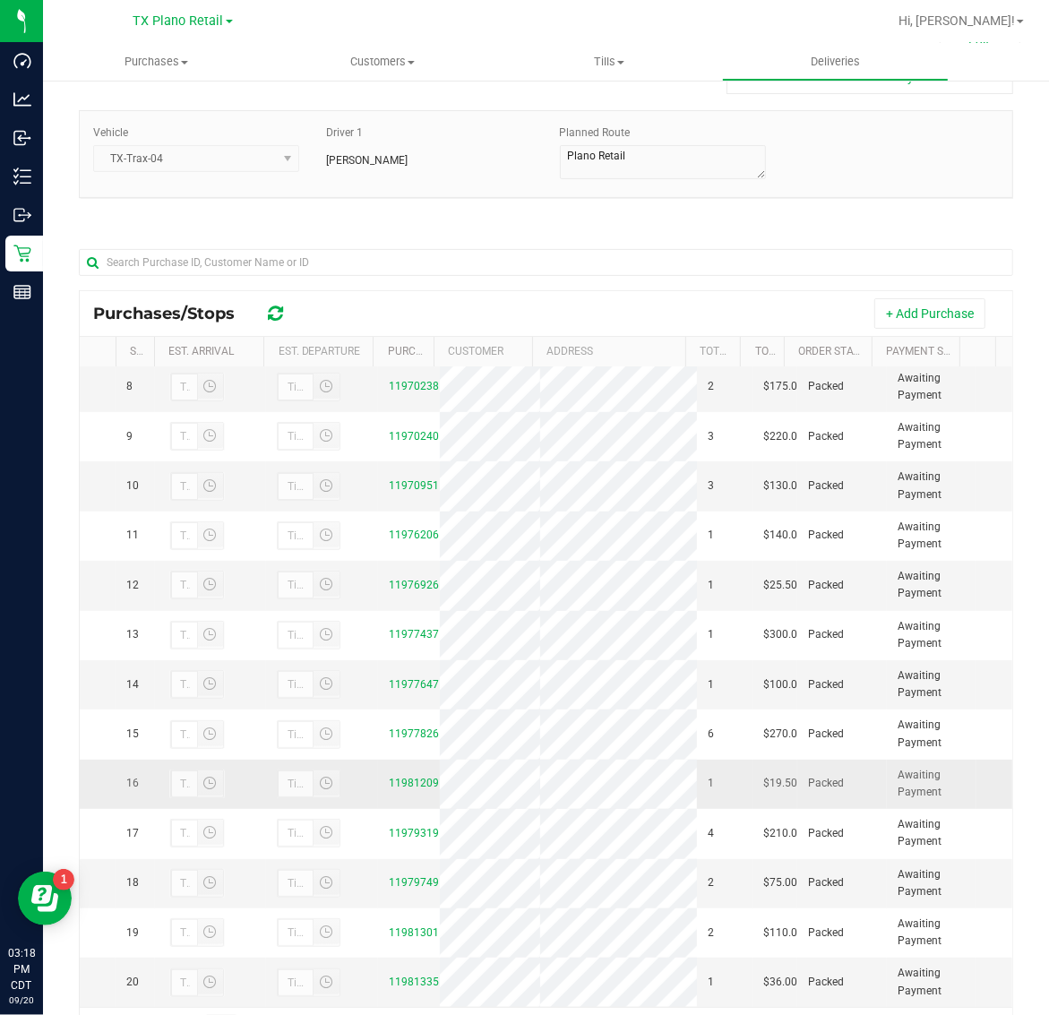
scroll to position [211, 0]
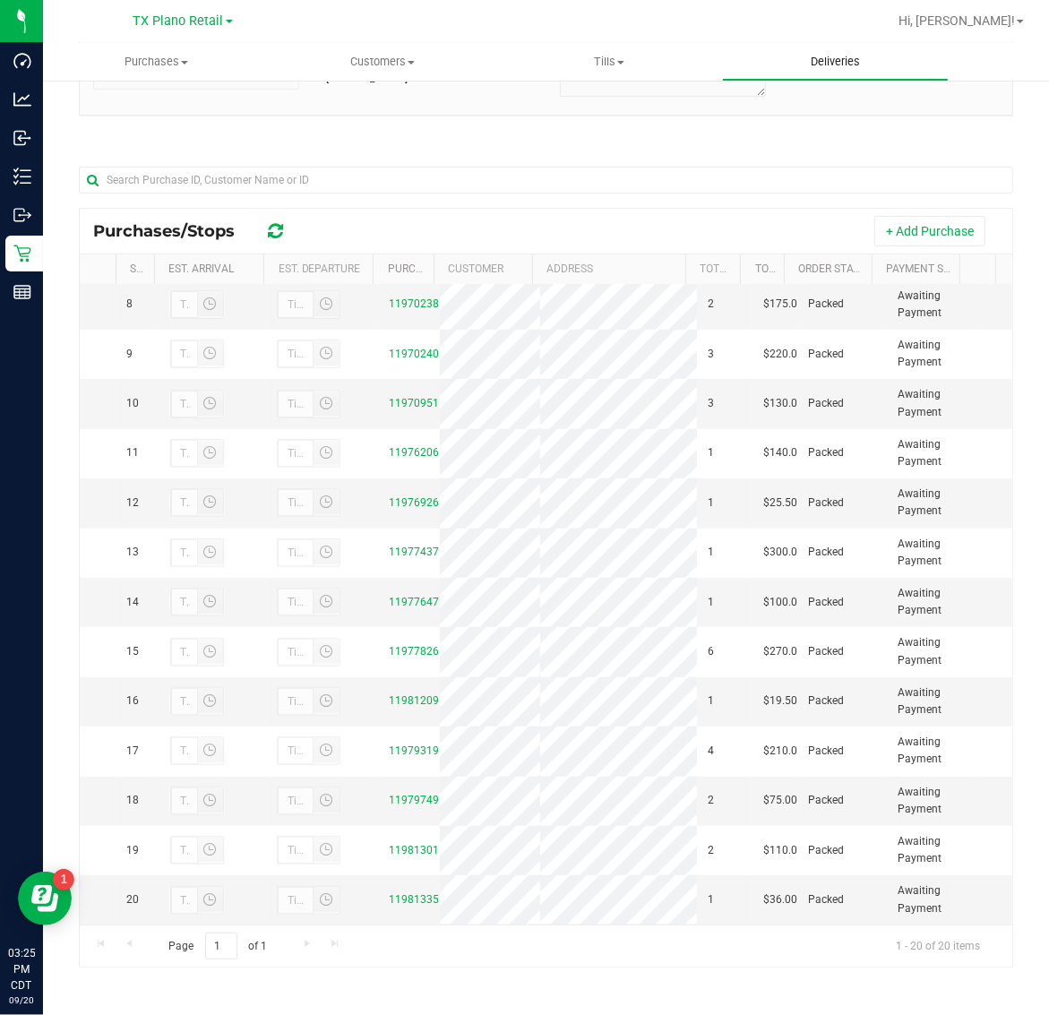
click at [811, 68] on span "Deliveries" at bounding box center [835, 62] width 98 height 16
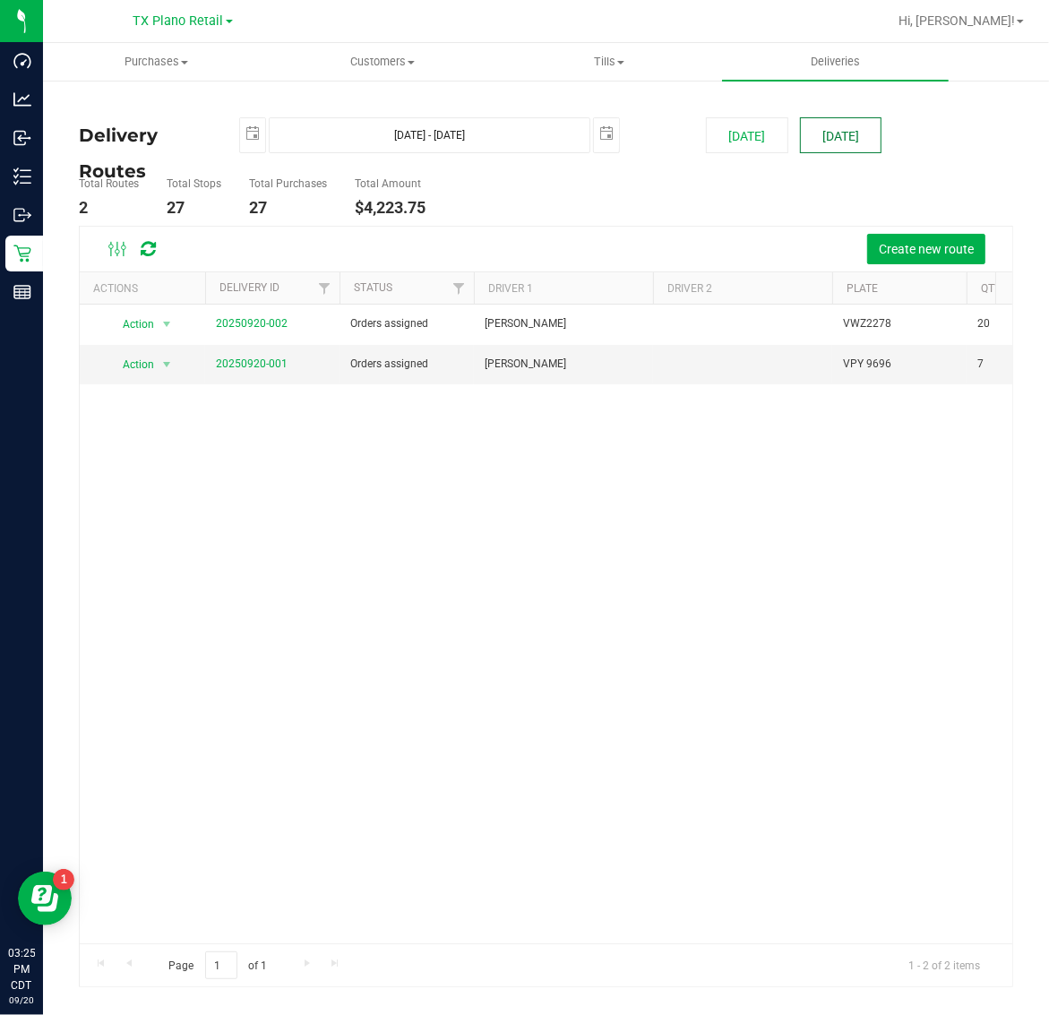
click at [820, 131] on button "[DATE]" at bounding box center [841, 135] width 82 height 36
click at [827, 67] on span "Deliveries" at bounding box center [835, 62] width 98 height 16
click at [744, 136] on button "[DATE]" at bounding box center [747, 135] width 82 height 36
type input "[DATE] - [DATE]"
click at [266, 359] on link "20250919-001" at bounding box center [252, 363] width 72 height 13
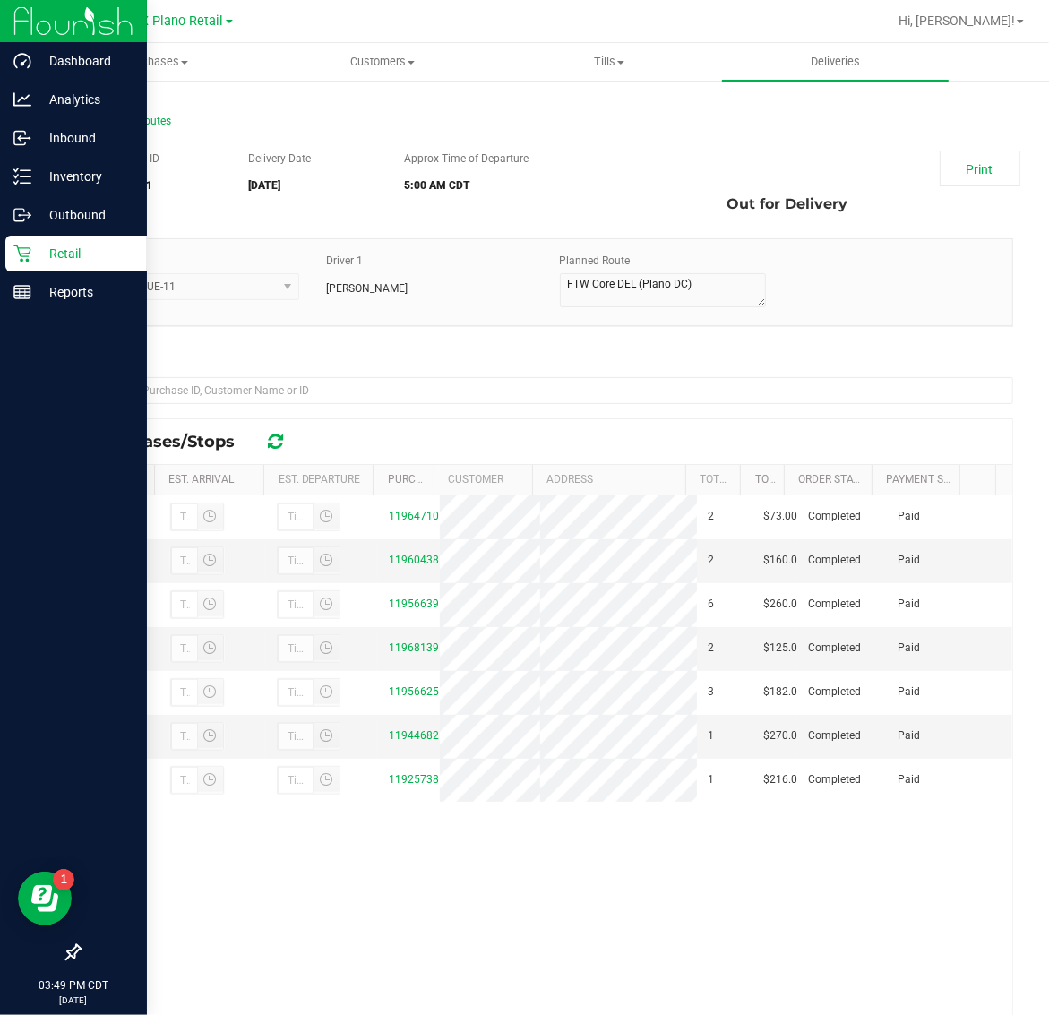
drag, startPoint x: 54, startPoint y: 255, endPoint x: 67, endPoint y: 239, distance: 21.0
click at [54, 255] on p "Retail" at bounding box center [84, 253] width 107 height 21
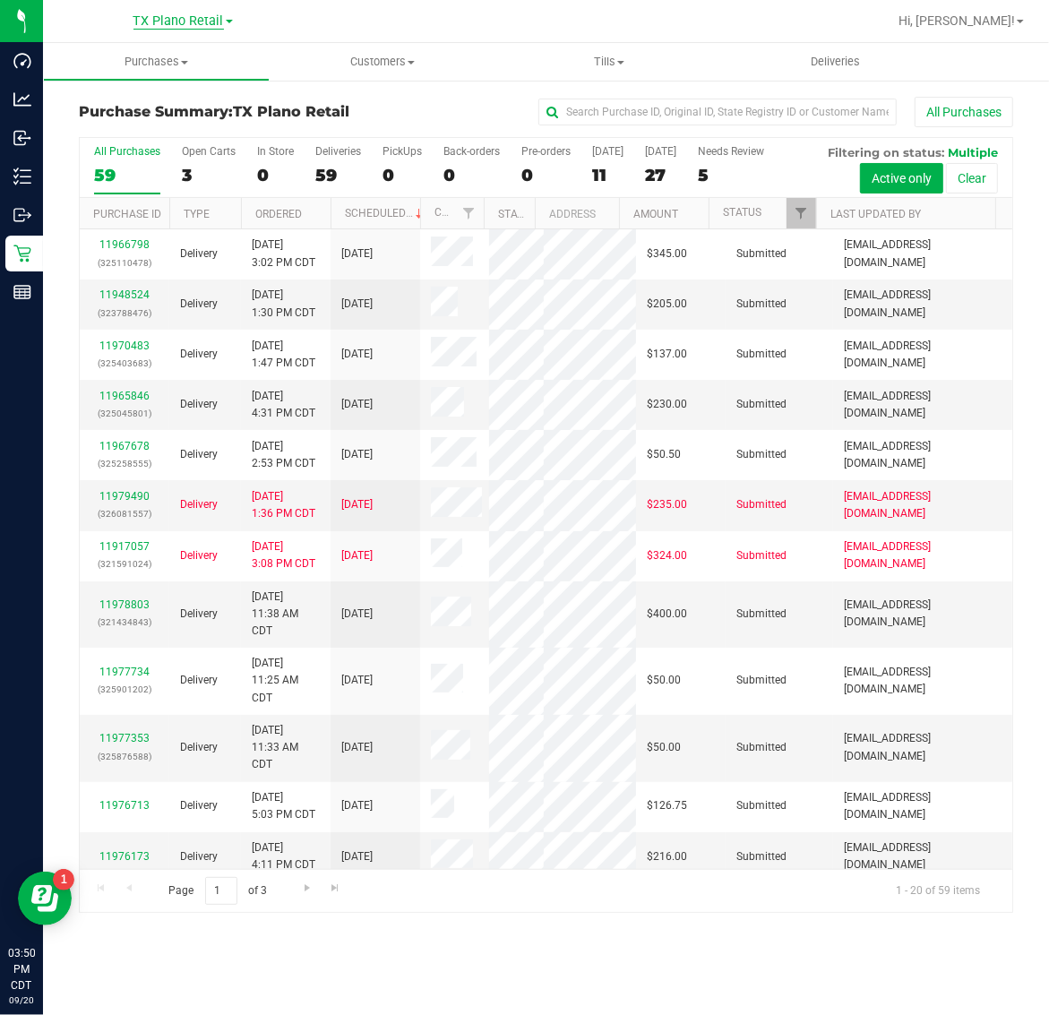
click at [159, 18] on span "TX Plano Retail" at bounding box center [178, 21] width 90 height 16
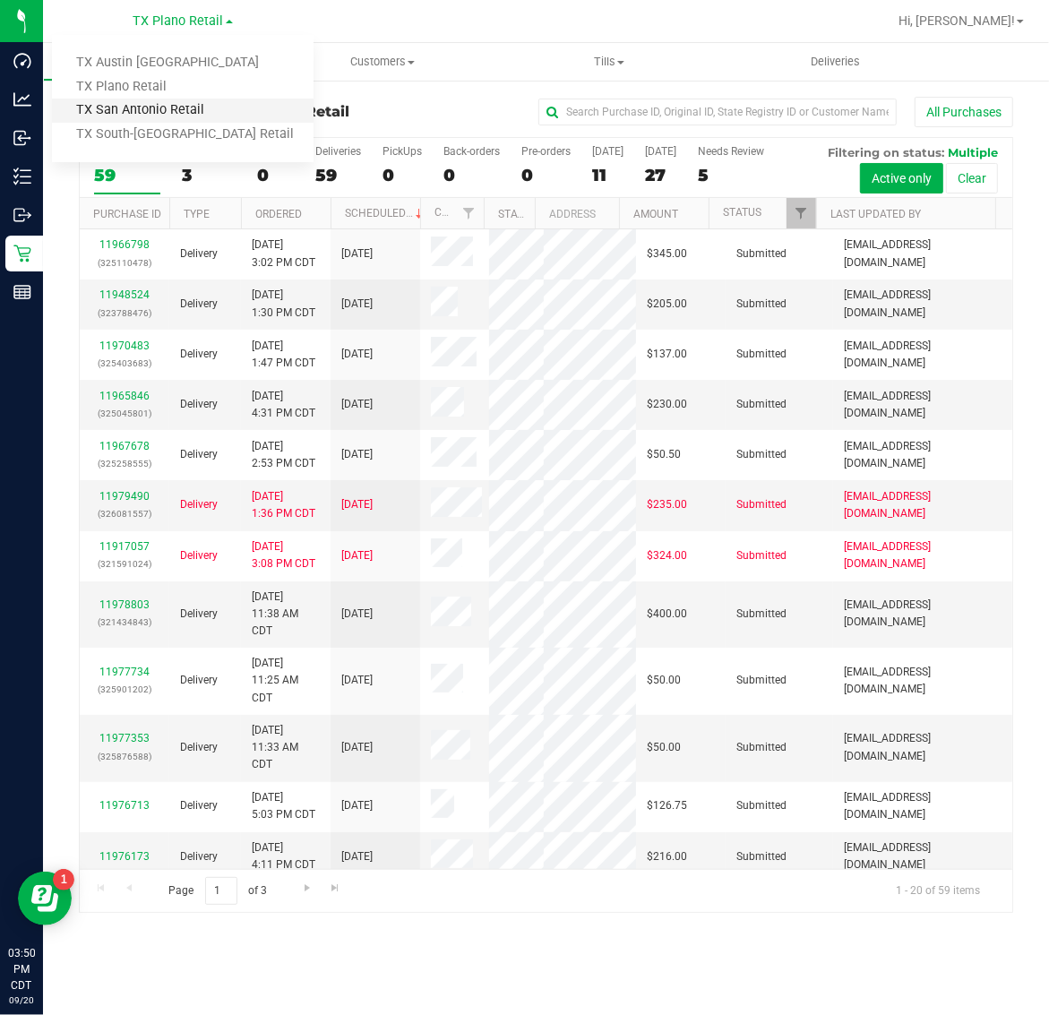
click at [159, 106] on link "TX San Antonio Retail" at bounding box center [183, 111] width 262 height 24
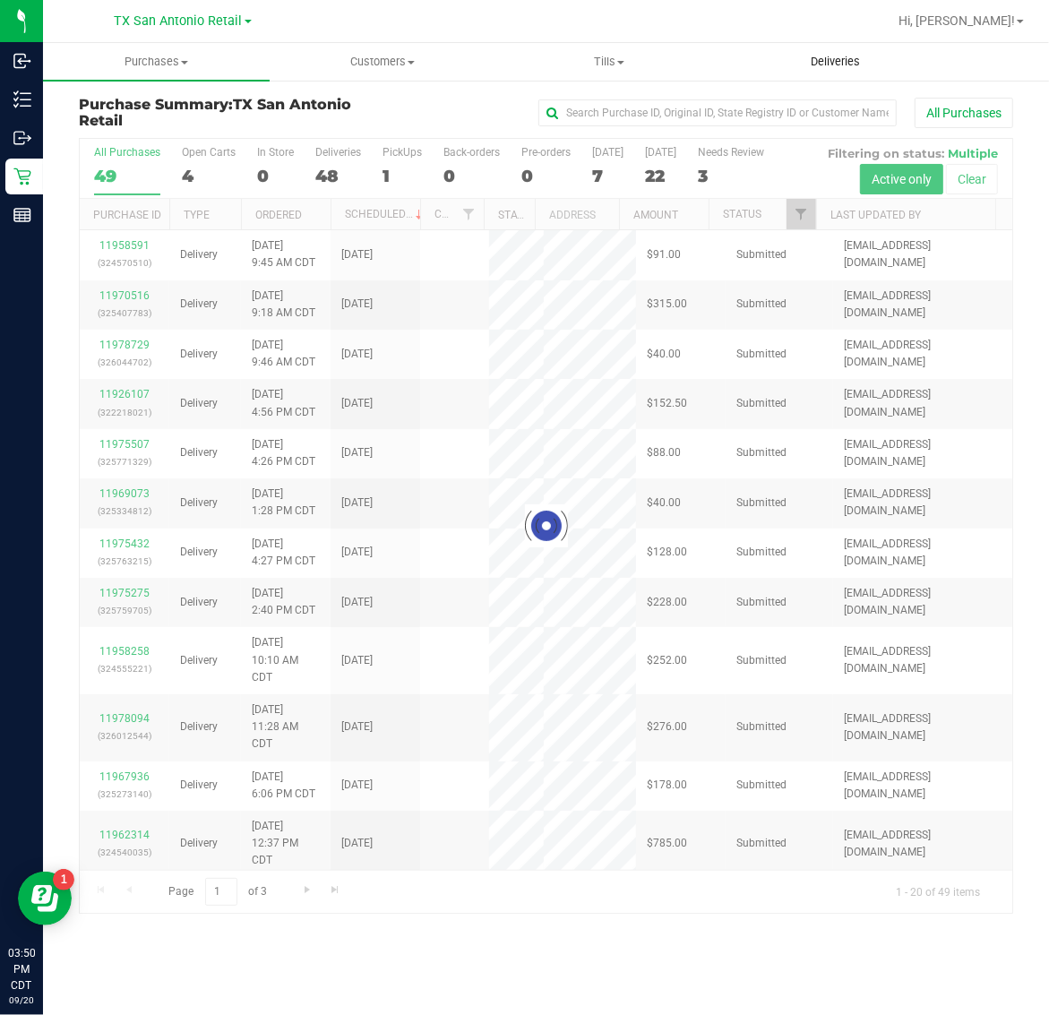
click at [817, 56] on span "Deliveries" at bounding box center [835, 62] width 98 height 16
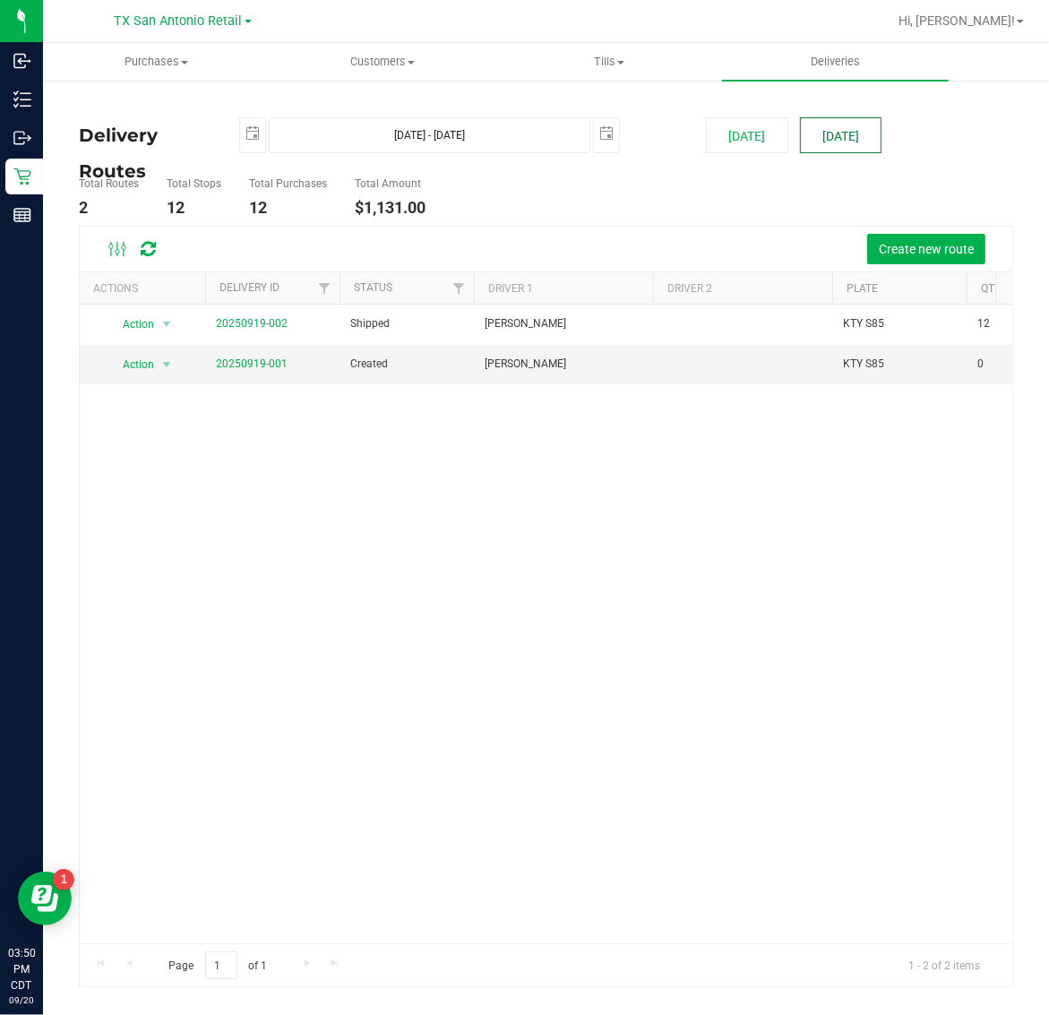
click at [848, 142] on button "[DATE]" at bounding box center [841, 135] width 82 height 36
type input "[DATE] - [DATE]"
type input "[DATE]"
click at [261, 367] on link "20250920-001" at bounding box center [252, 363] width 72 height 13
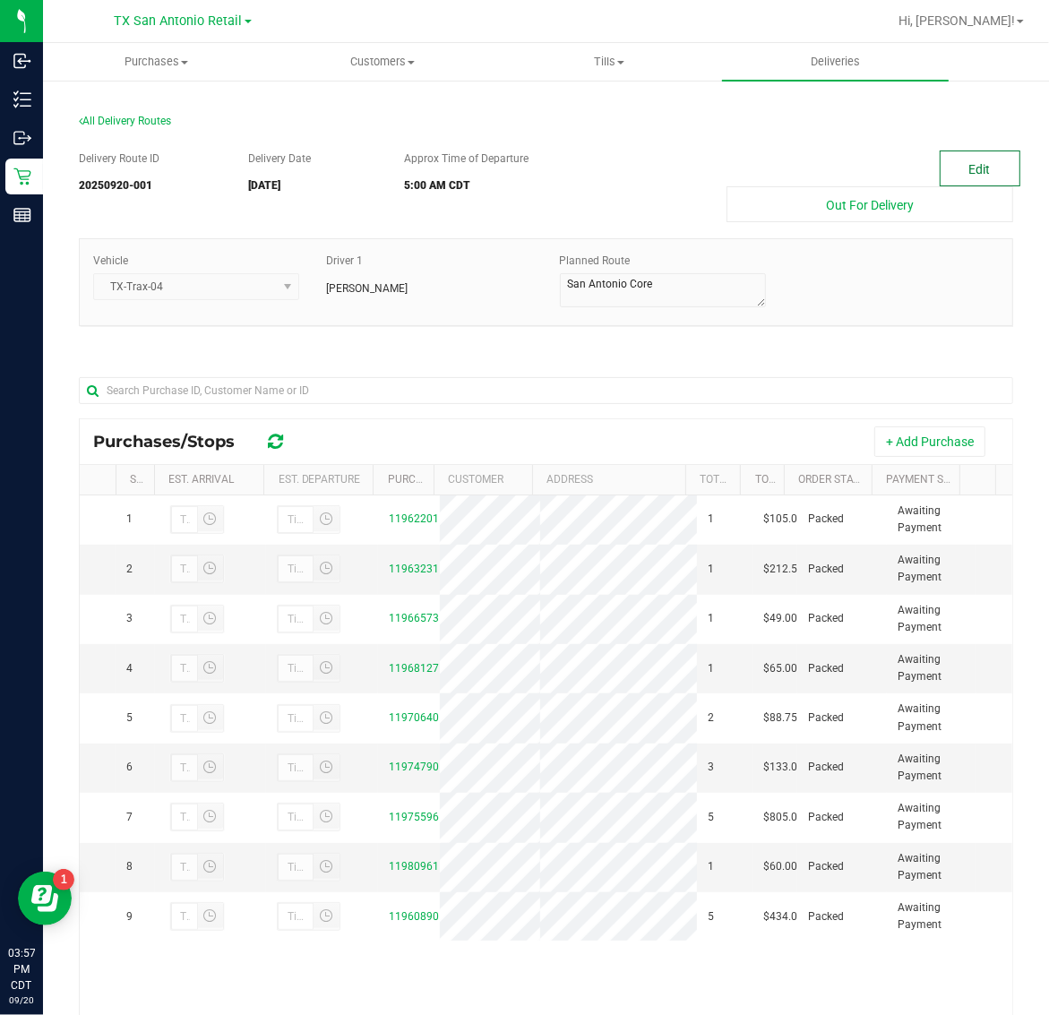
click at [992, 179] on button "Edit" at bounding box center [980, 168] width 81 height 36
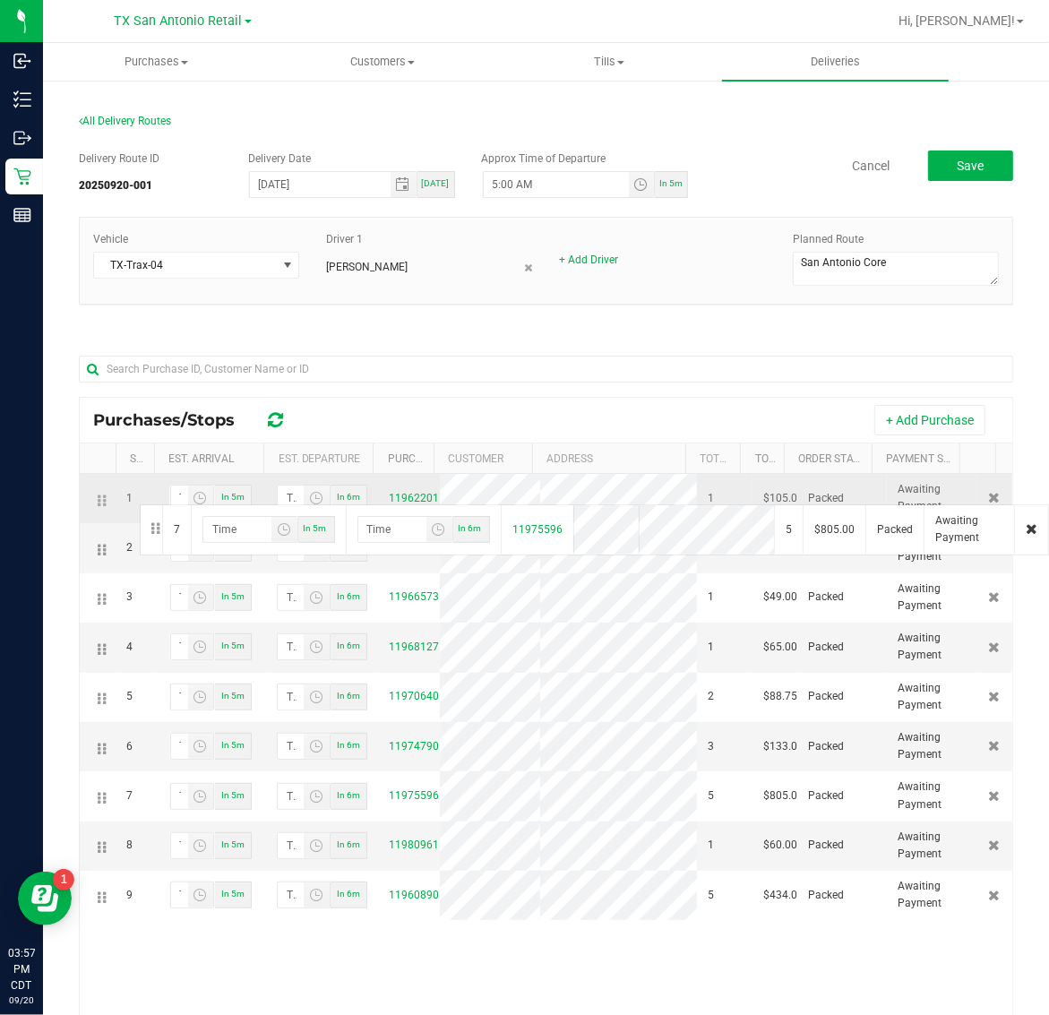
drag, startPoint x: 94, startPoint y: 799, endPoint x: 137, endPoint y: 502, distance: 299.6
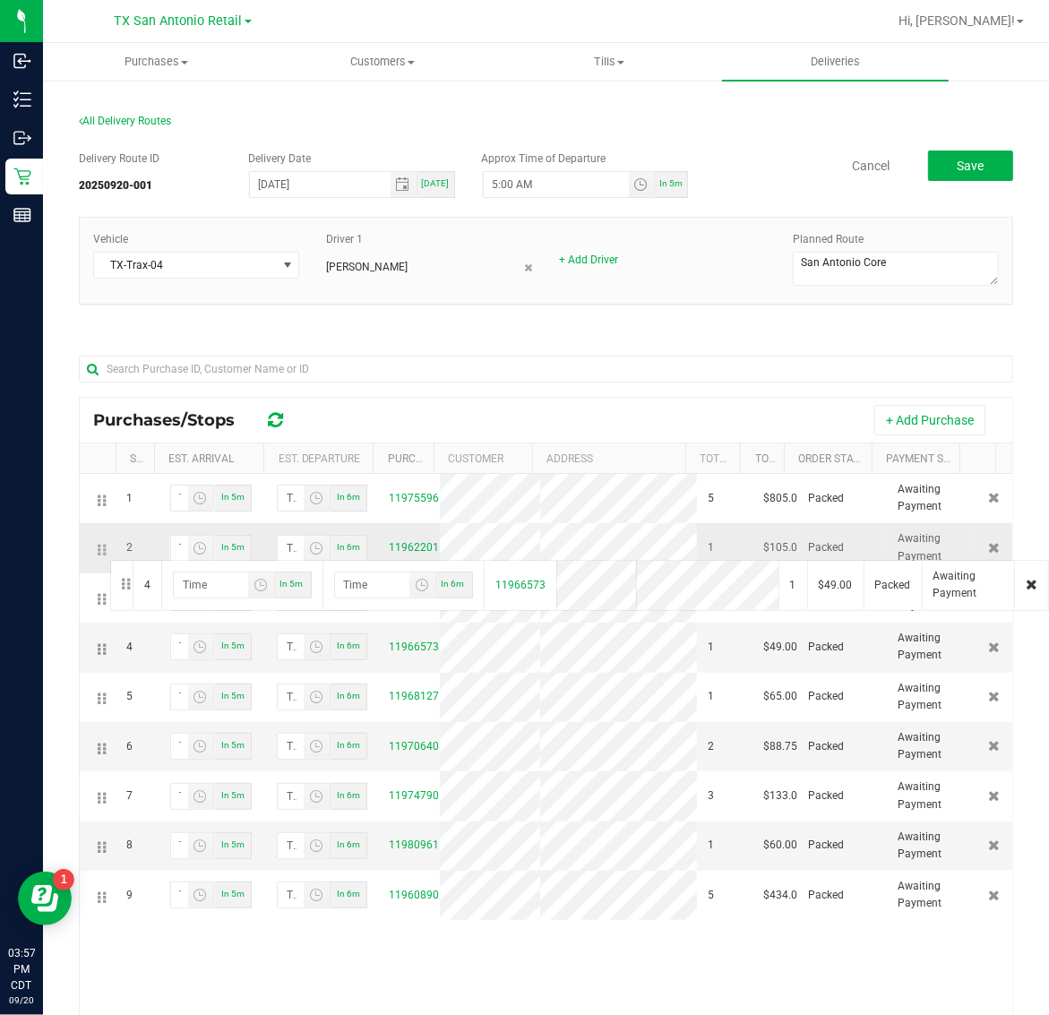
drag, startPoint x: 99, startPoint y: 647, endPoint x: 107, endPoint y: 558, distance: 89.1
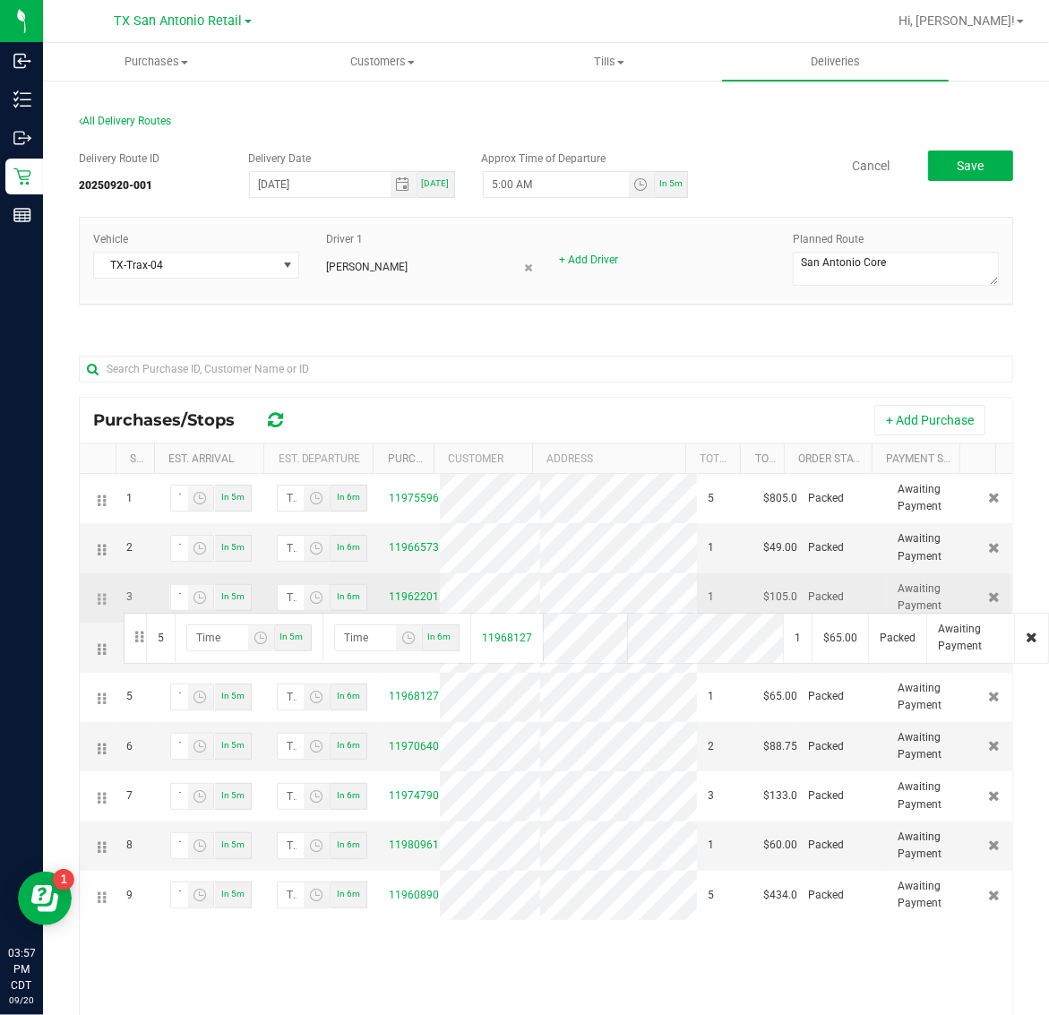
drag, startPoint x: 99, startPoint y: 699, endPoint x: 121, endPoint y: 611, distance: 90.6
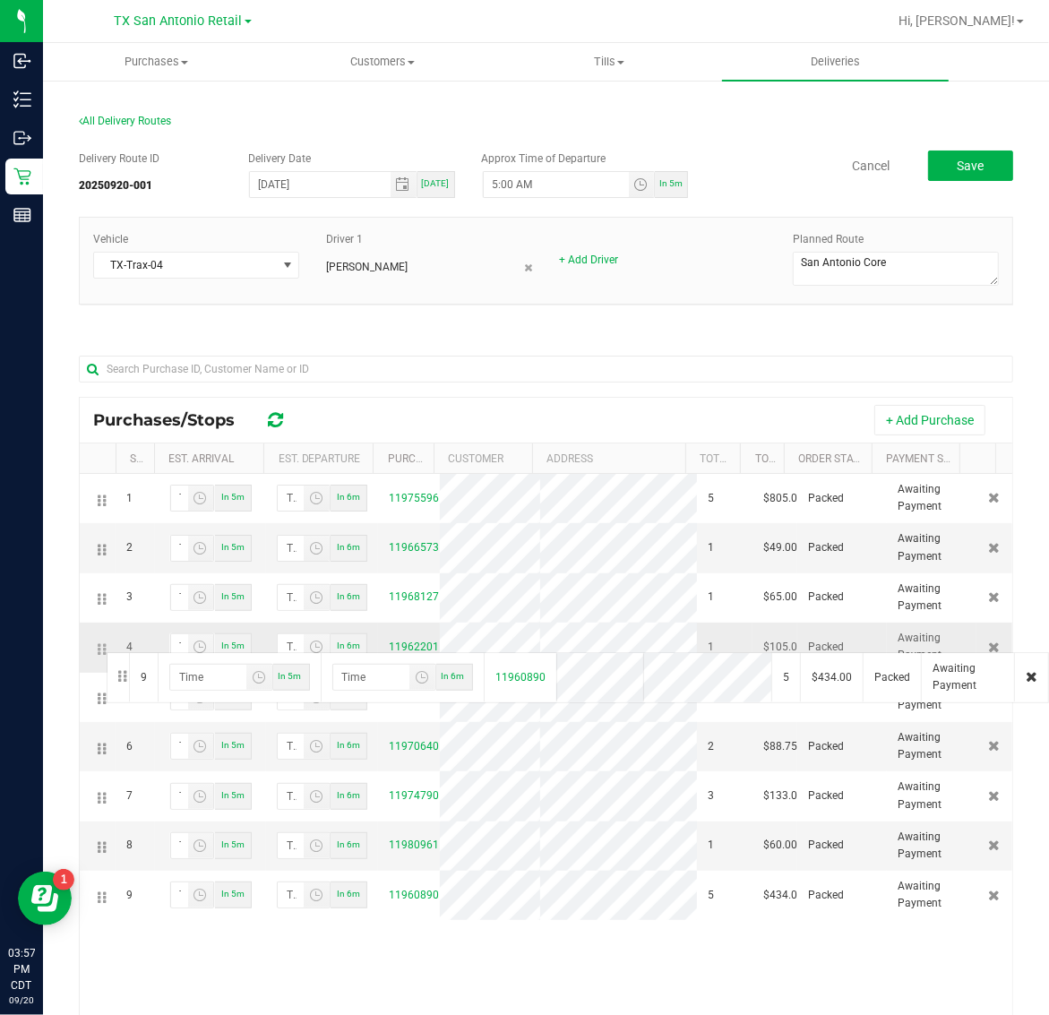
drag, startPoint x: 99, startPoint y: 897, endPoint x: 104, endPoint y: 650, distance: 246.4
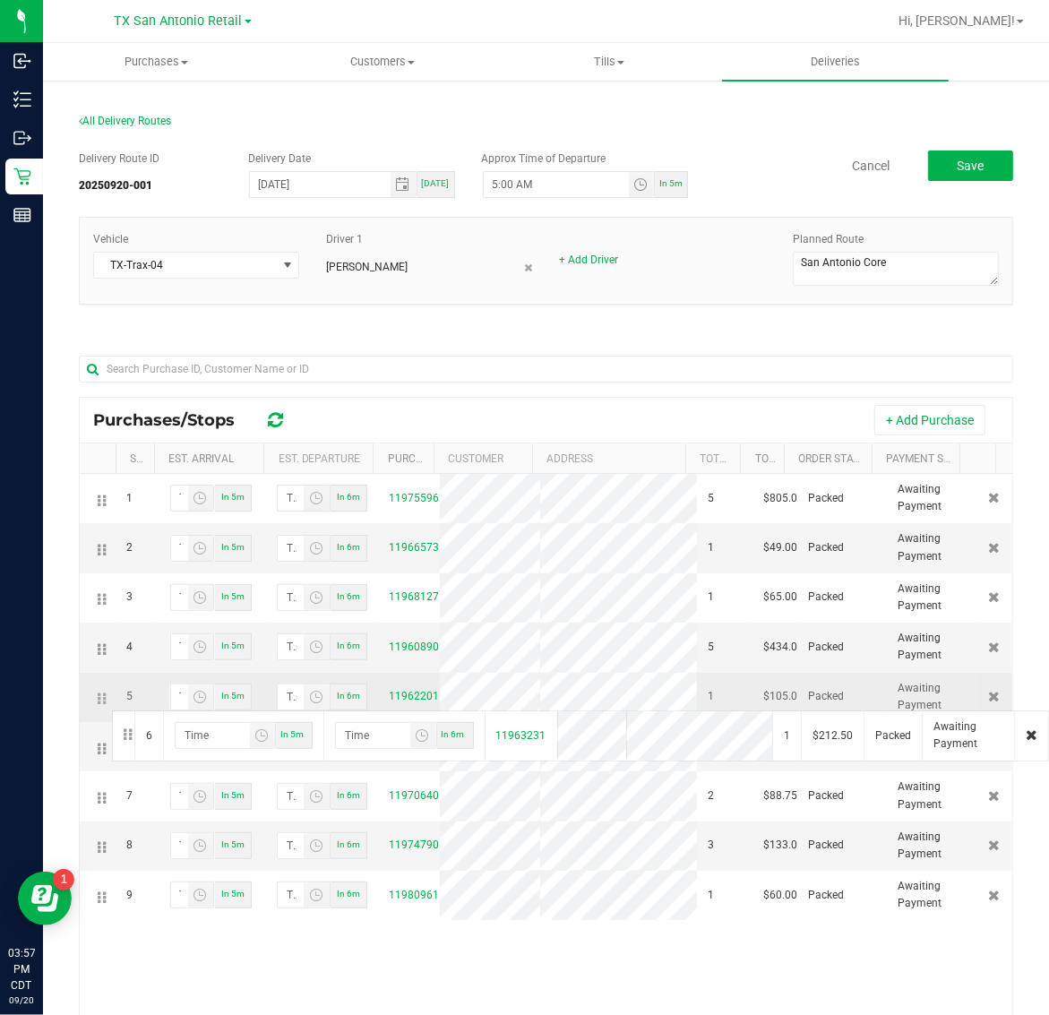
drag, startPoint x: 100, startPoint y: 749, endPoint x: 109, endPoint y: 709, distance: 41.3
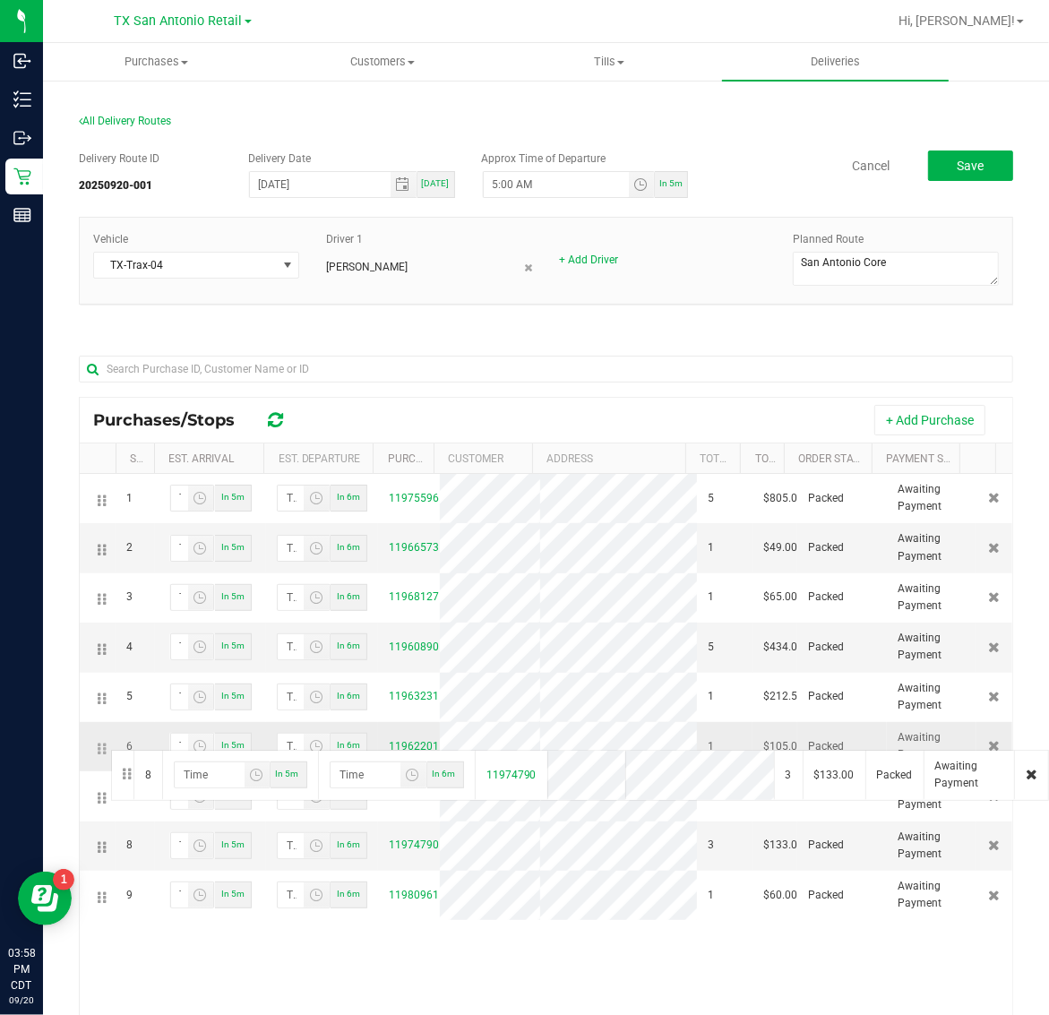
drag, startPoint x: 99, startPoint y: 847, endPoint x: 108, endPoint y: 748, distance: 99.8
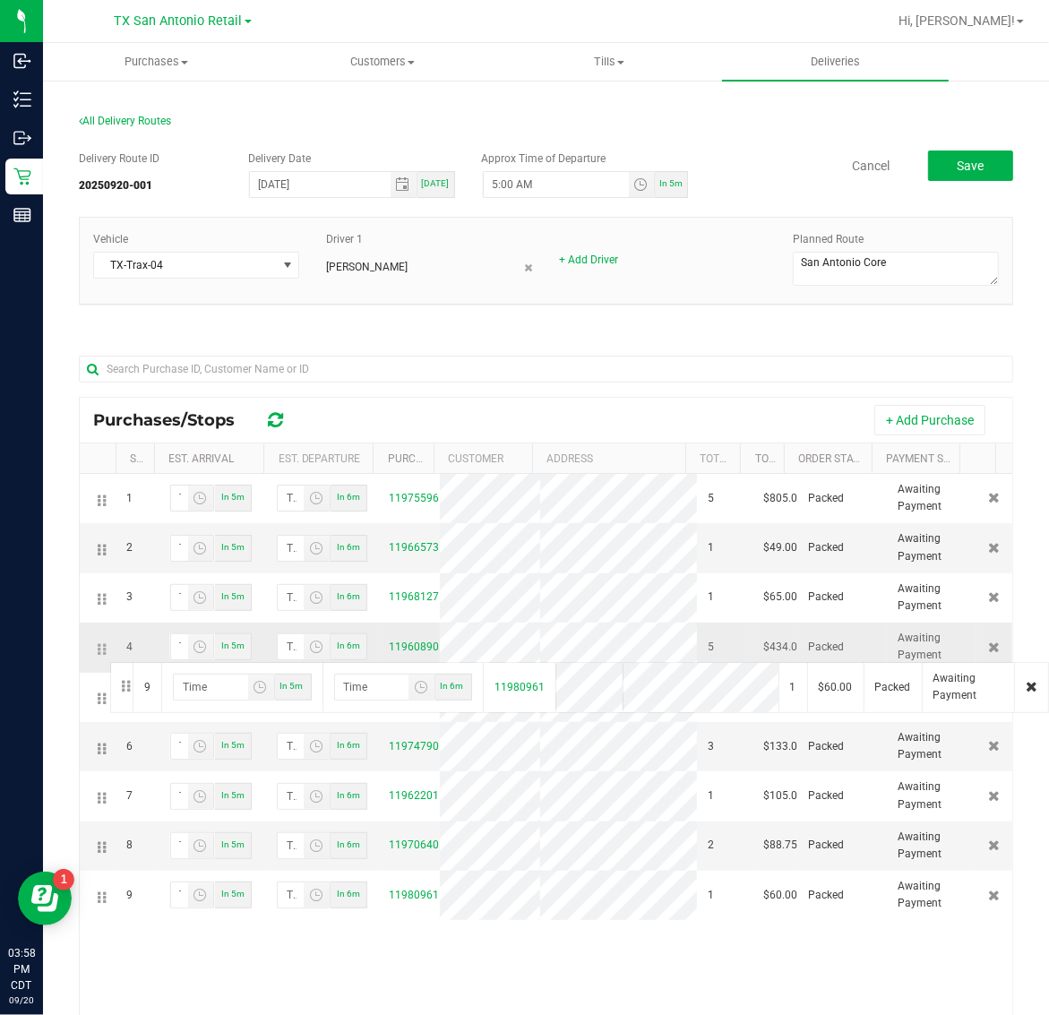
drag, startPoint x: 99, startPoint y: 894, endPoint x: 107, endPoint y: 660, distance: 233.9
drag, startPoint x: 97, startPoint y: 699, endPoint x: 100, endPoint y: 661, distance: 37.8
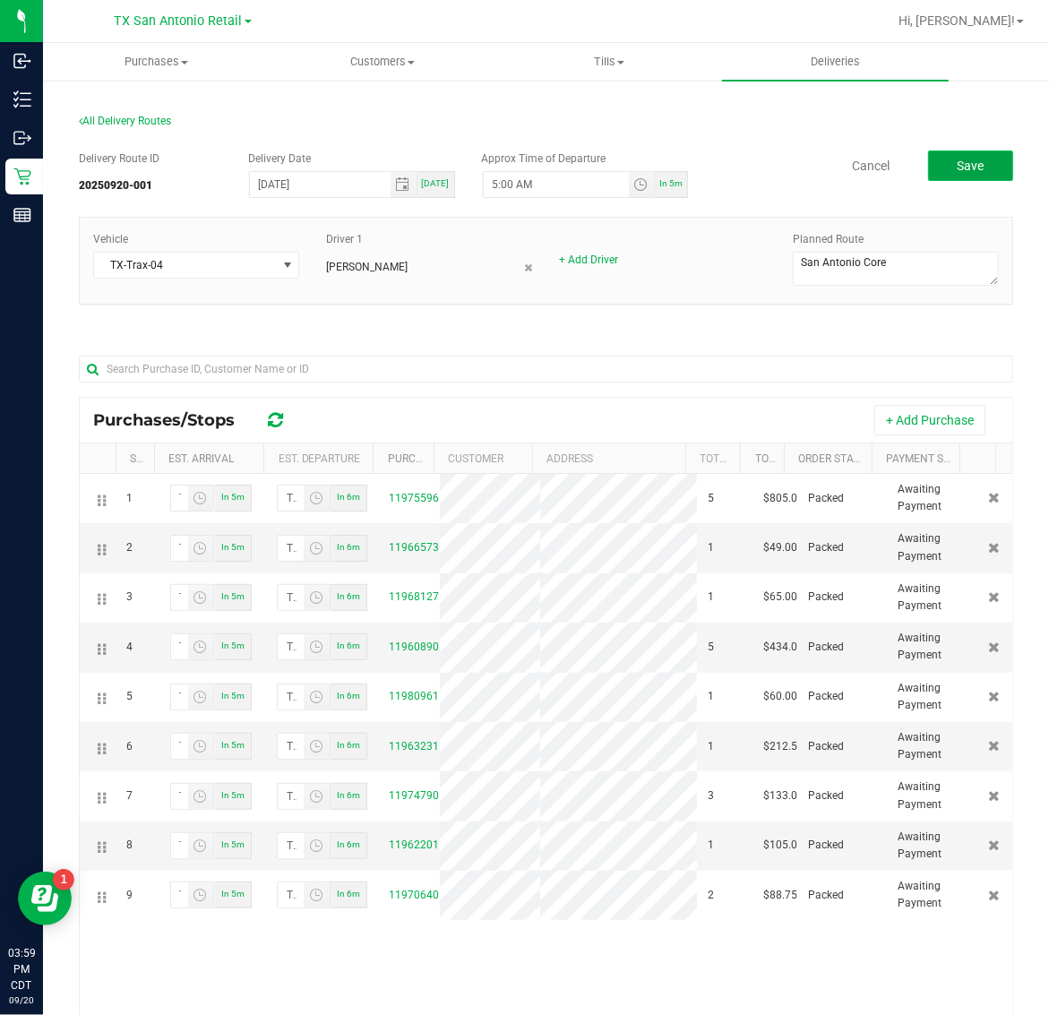
click at [957, 171] on span "Save" at bounding box center [970, 166] width 27 height 14
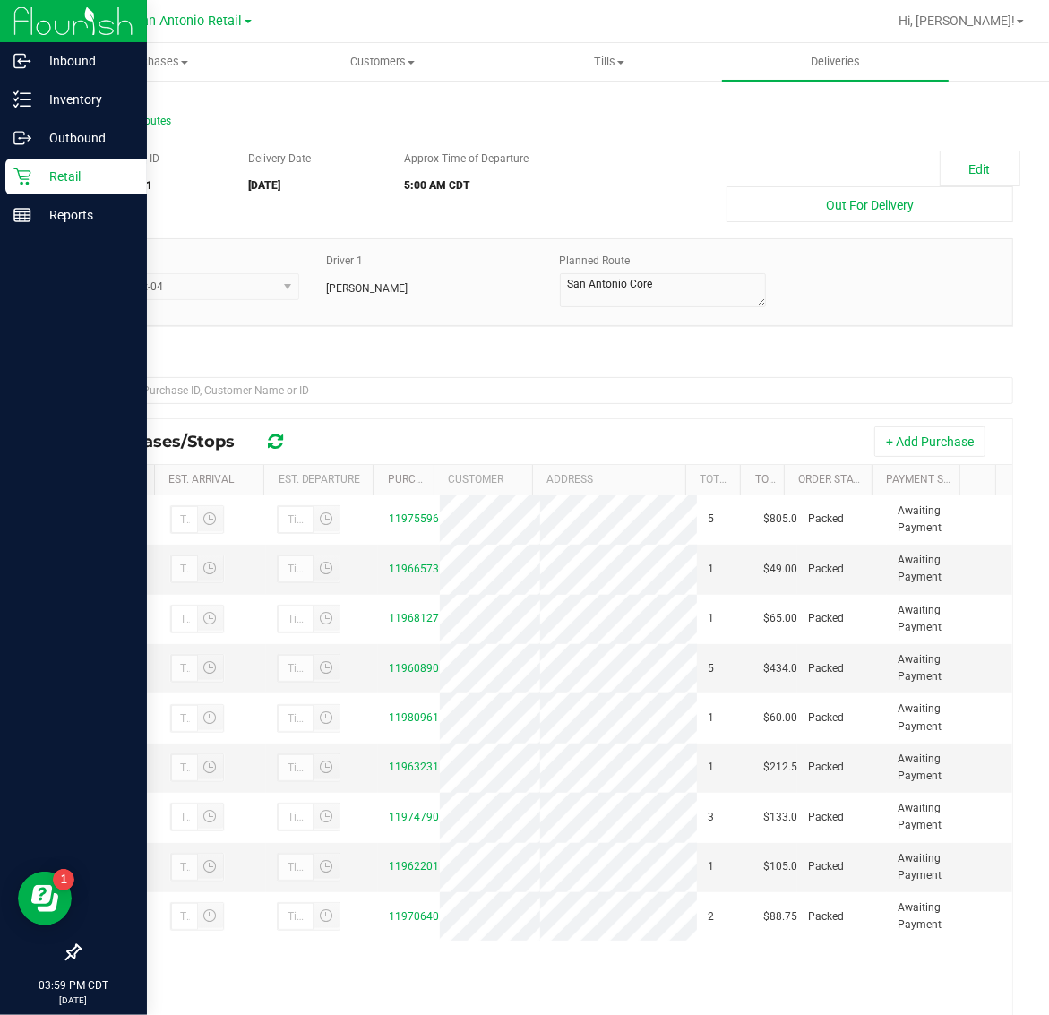
click at [47, 181] on p "Retail" at bounding box center [84, 176] width 107 height 21
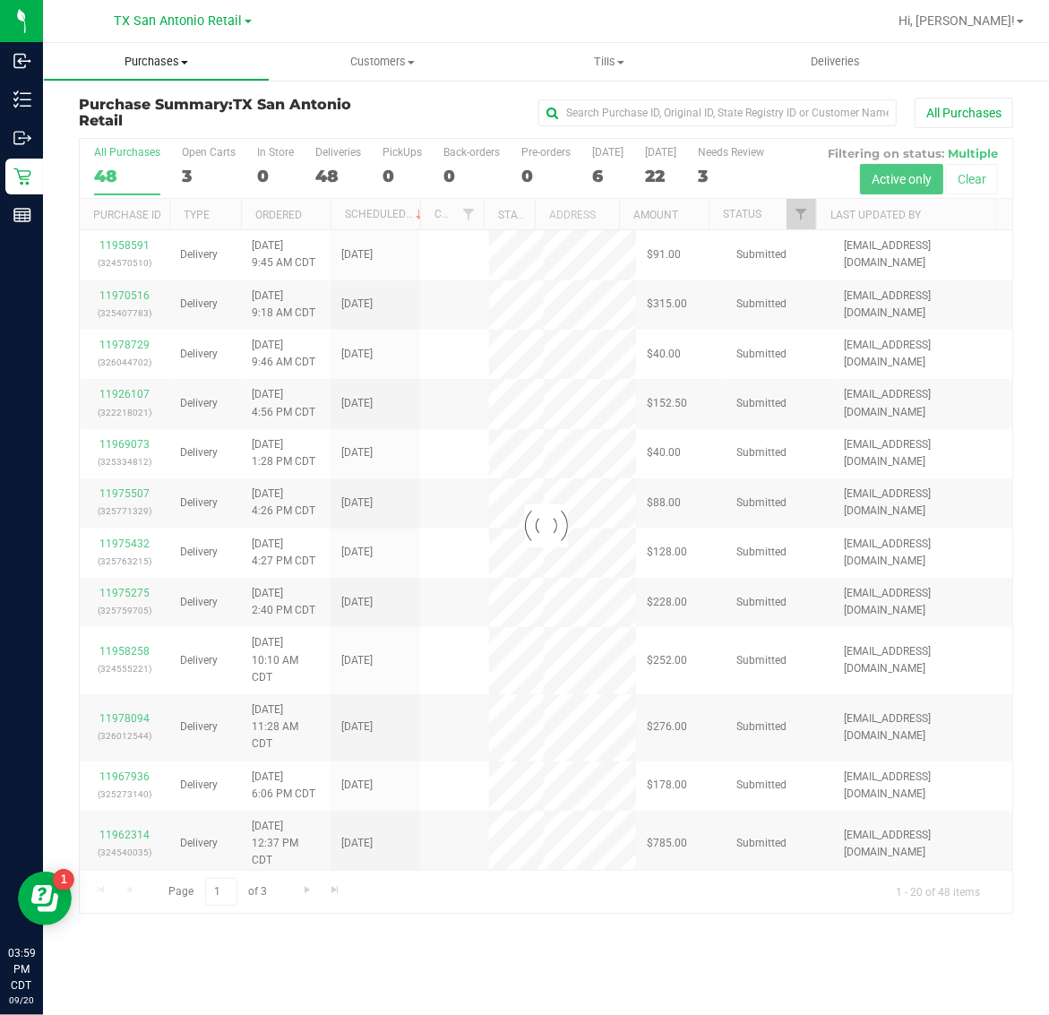
click at [150, 63] on span "Purchases" at bounding box center [156, 62] width 225 height 16
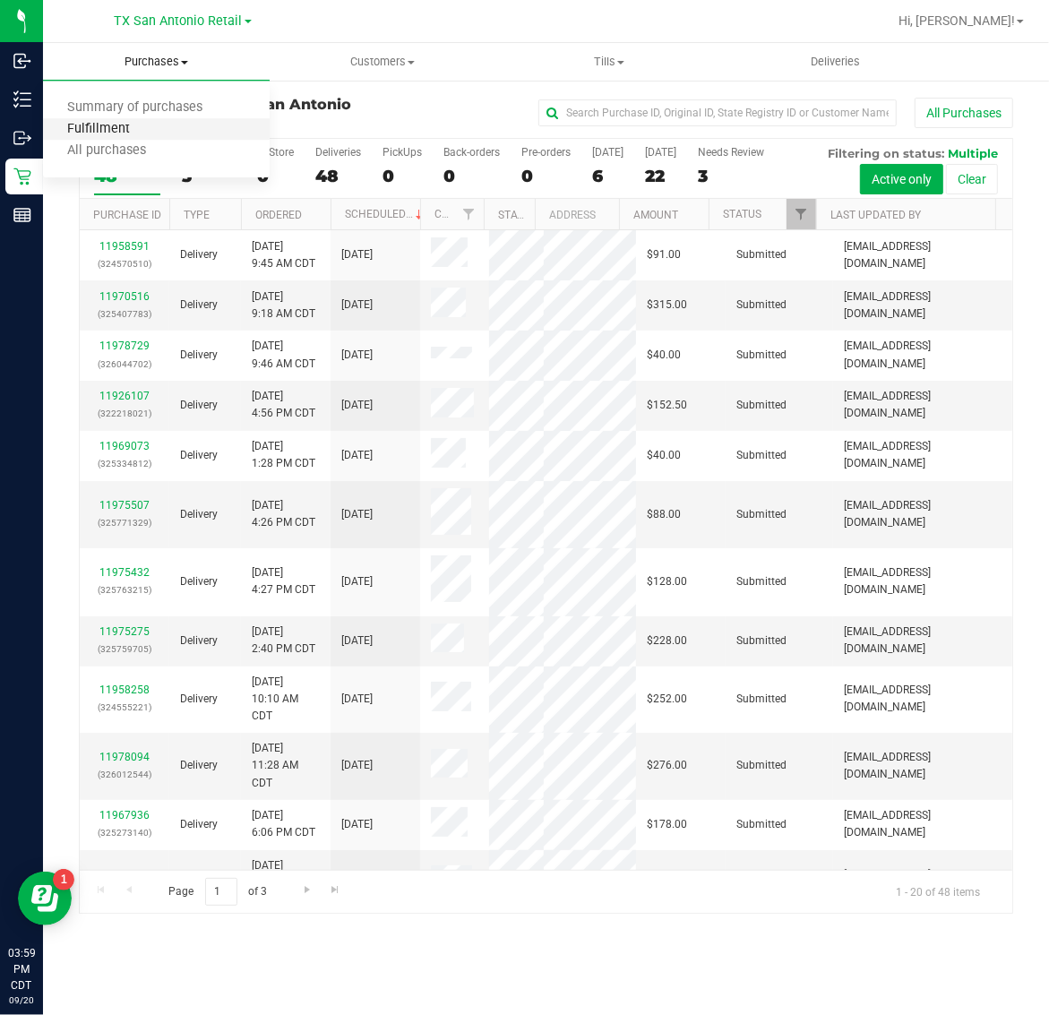
click at [149, 132] on span "Fulfillment" at bounding box center [98, 129] width 111 height 15
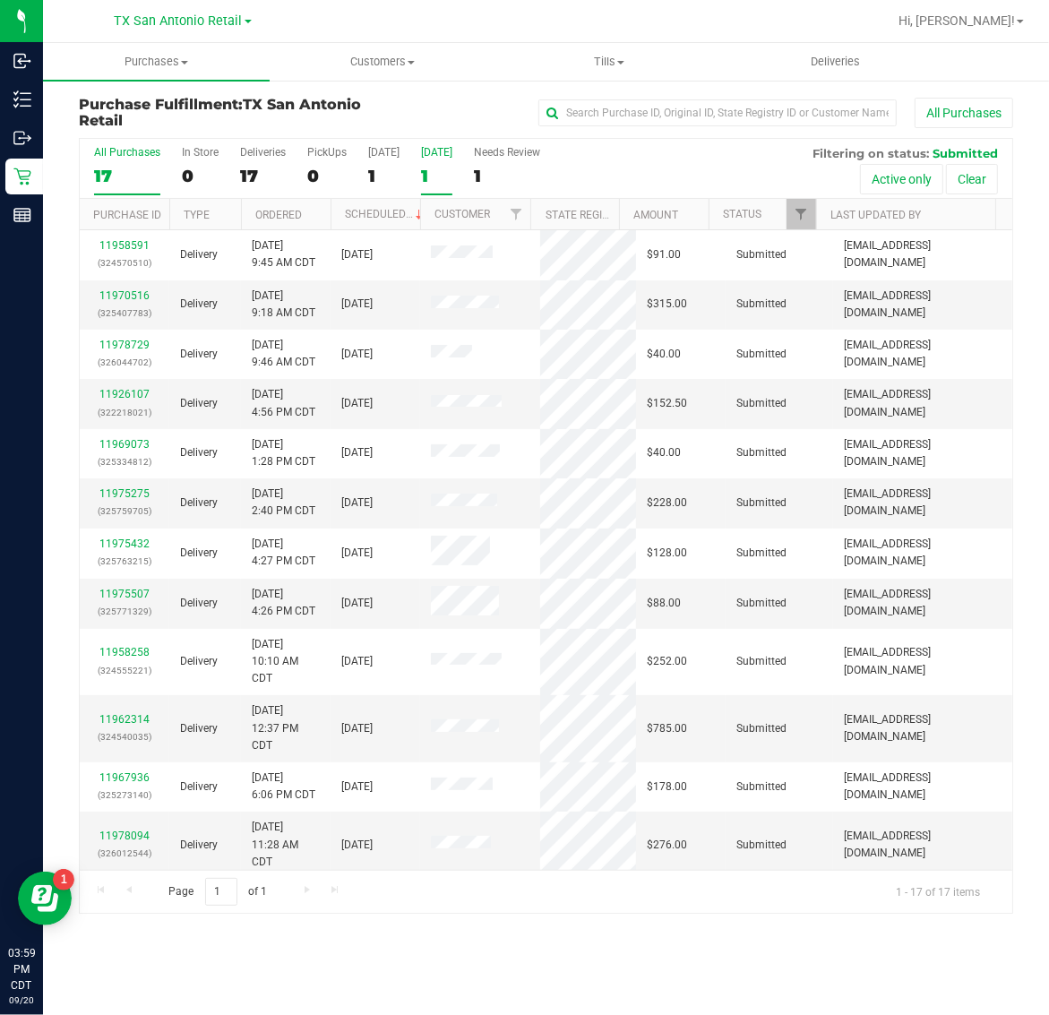
click at [440, 170] on div "1" at bounding box center [436, 176] width 31 height 21
click at [0, 0] on input "[DATE] 1" at bounding box center [0, 0] width 0 height 0
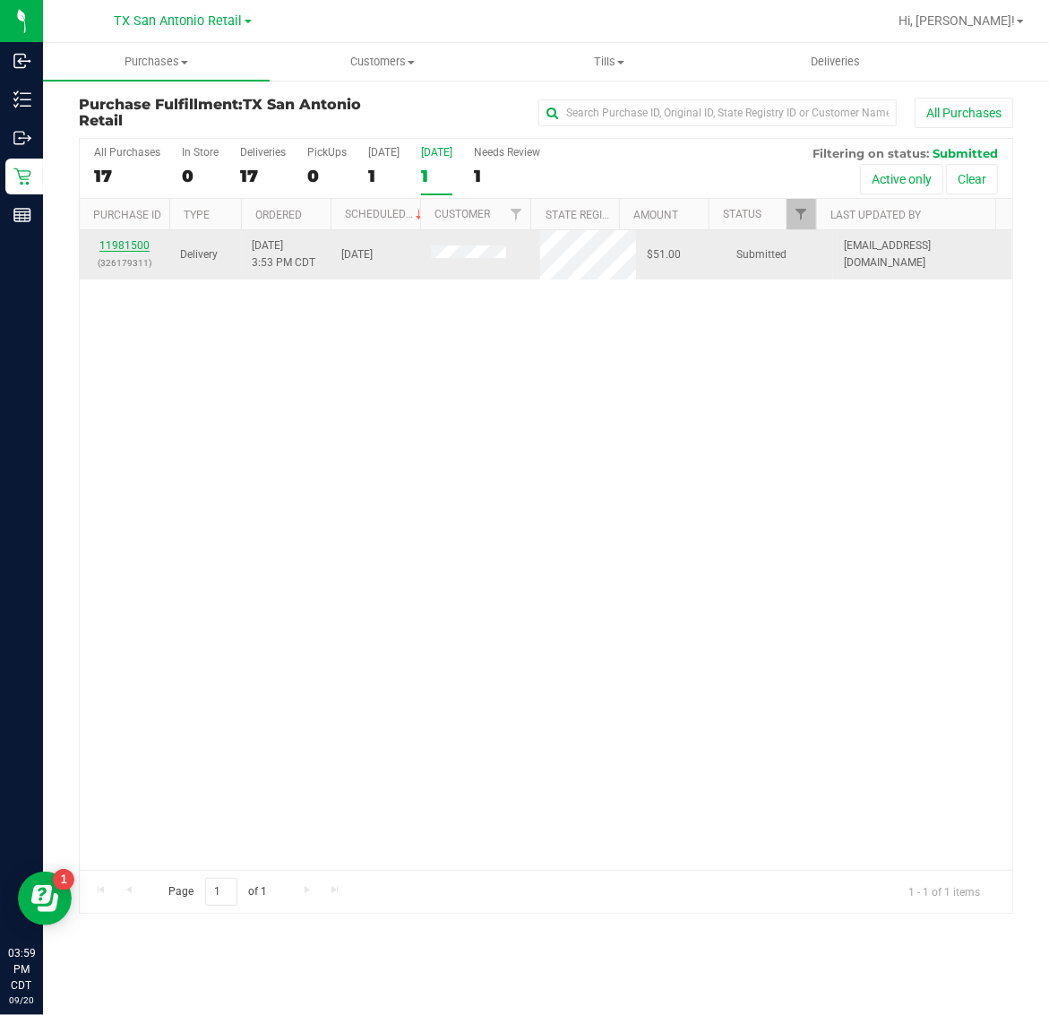
click at [133, 251] on link "11981500" at bounding box center [124, 245] width 50 height 13
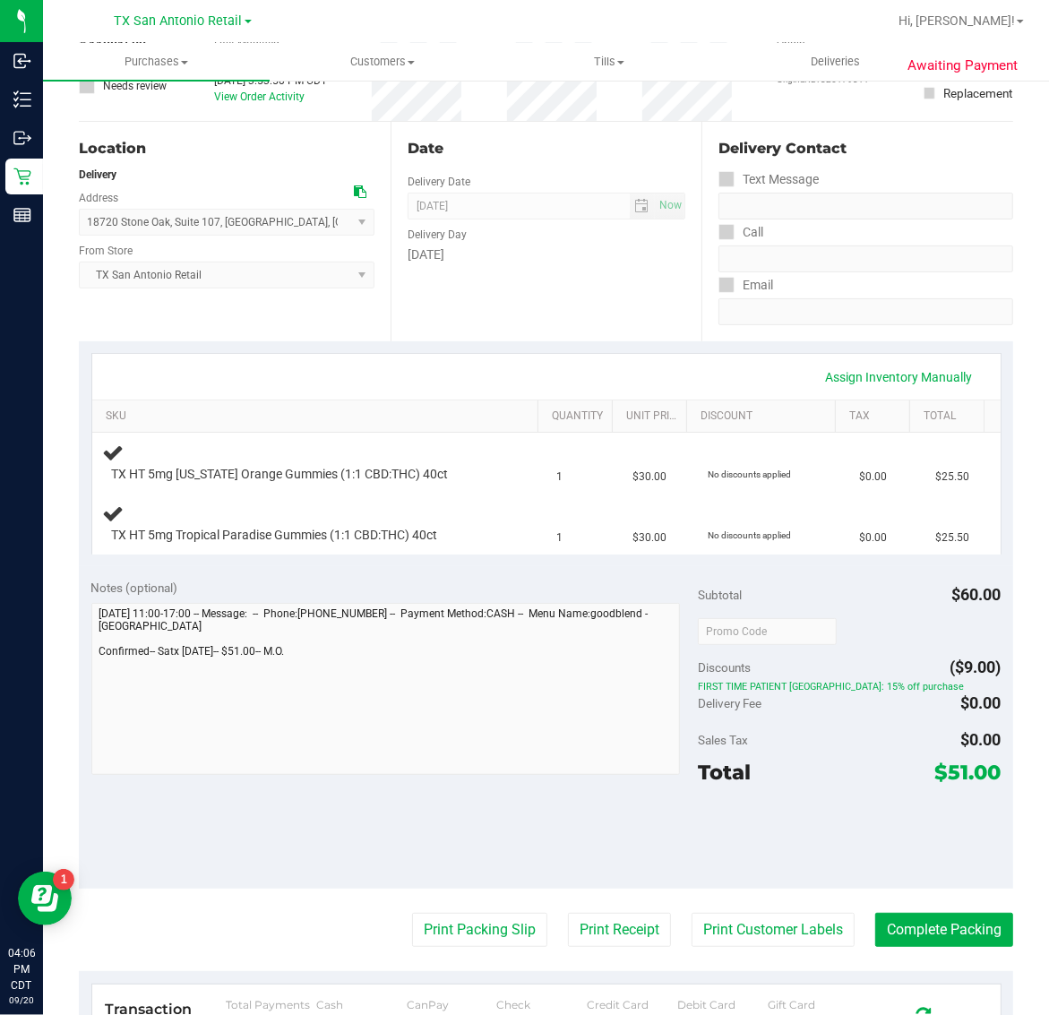
scroll to position [224, 0]
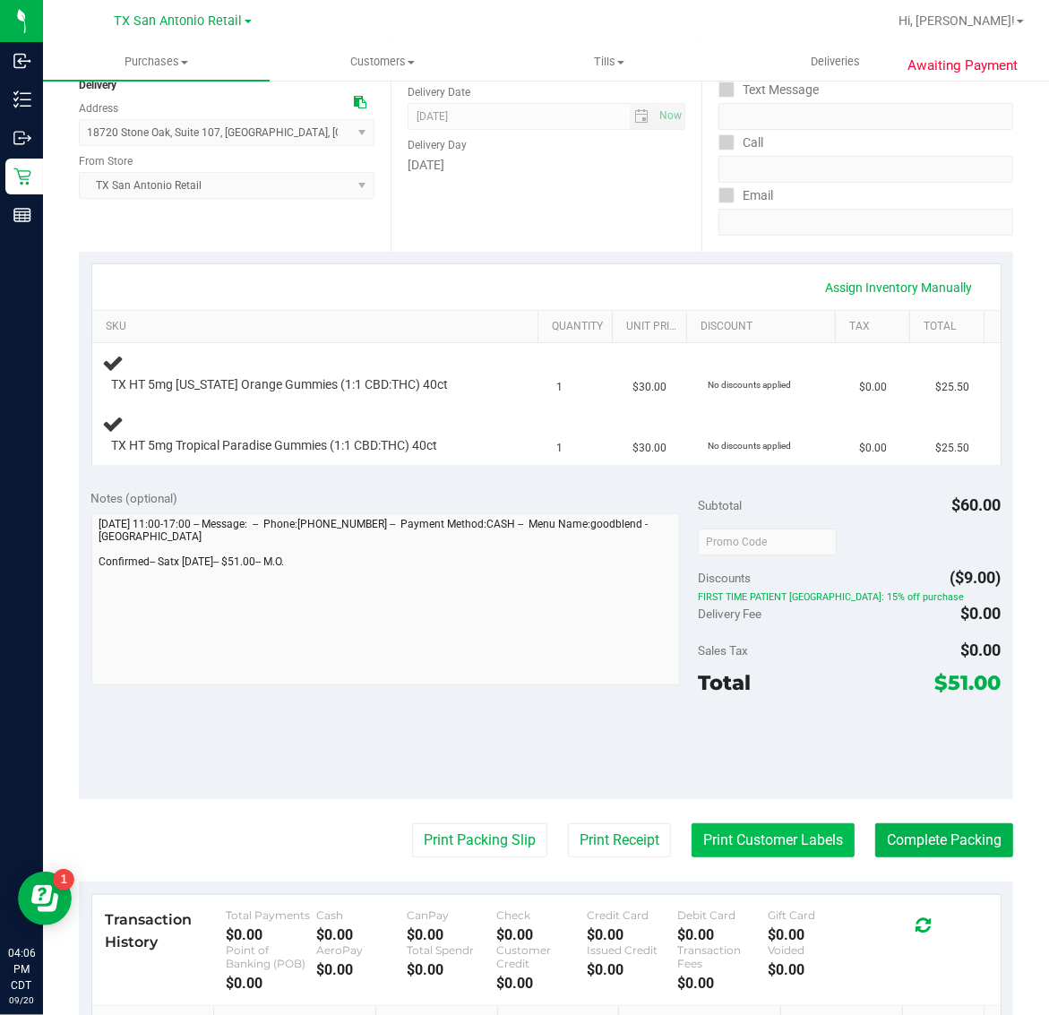
click at [777, 840] on button "Print Customer Labels" at bounding box center [772, 840] width 163 height 34
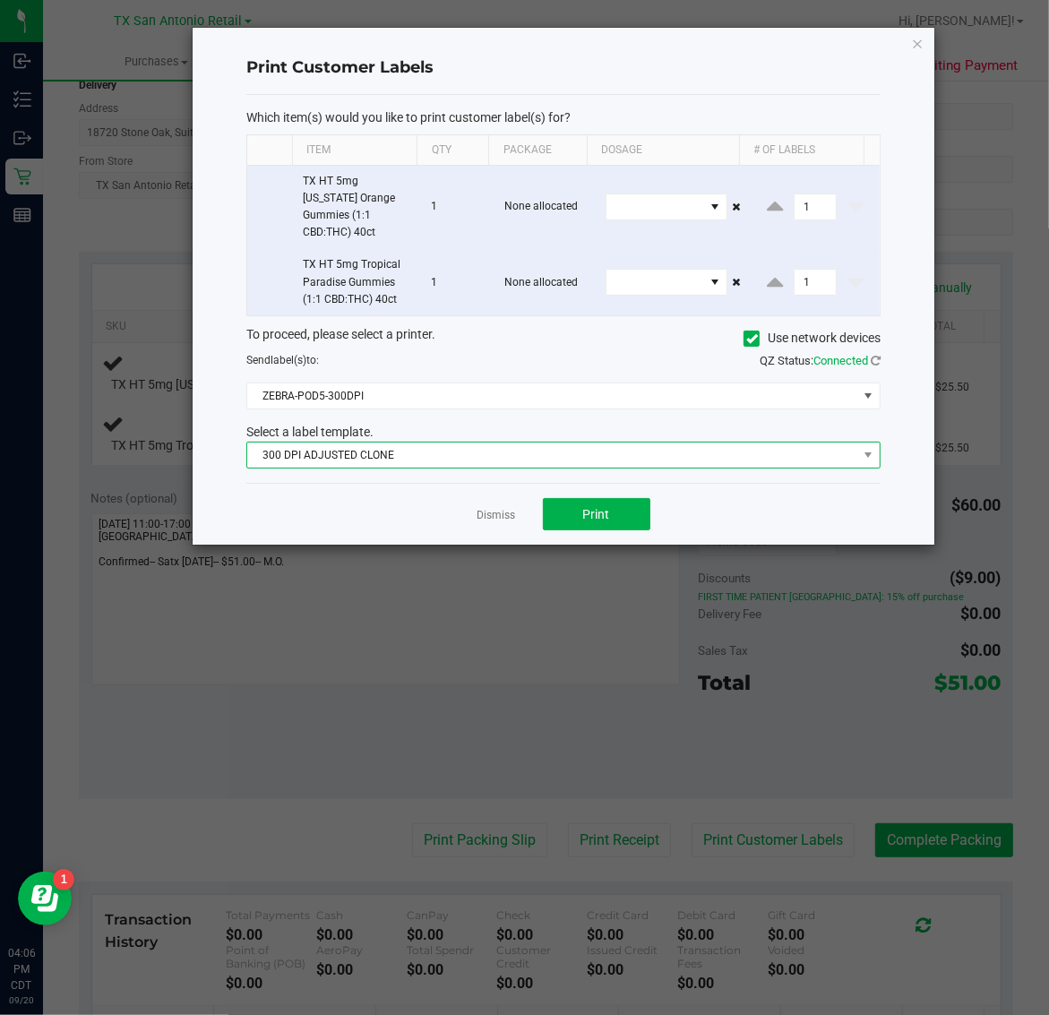
click at [477, 442] on span "300 DPI ADJUSTED CLONE" at bounding box center [552, 454] width 610 height 25
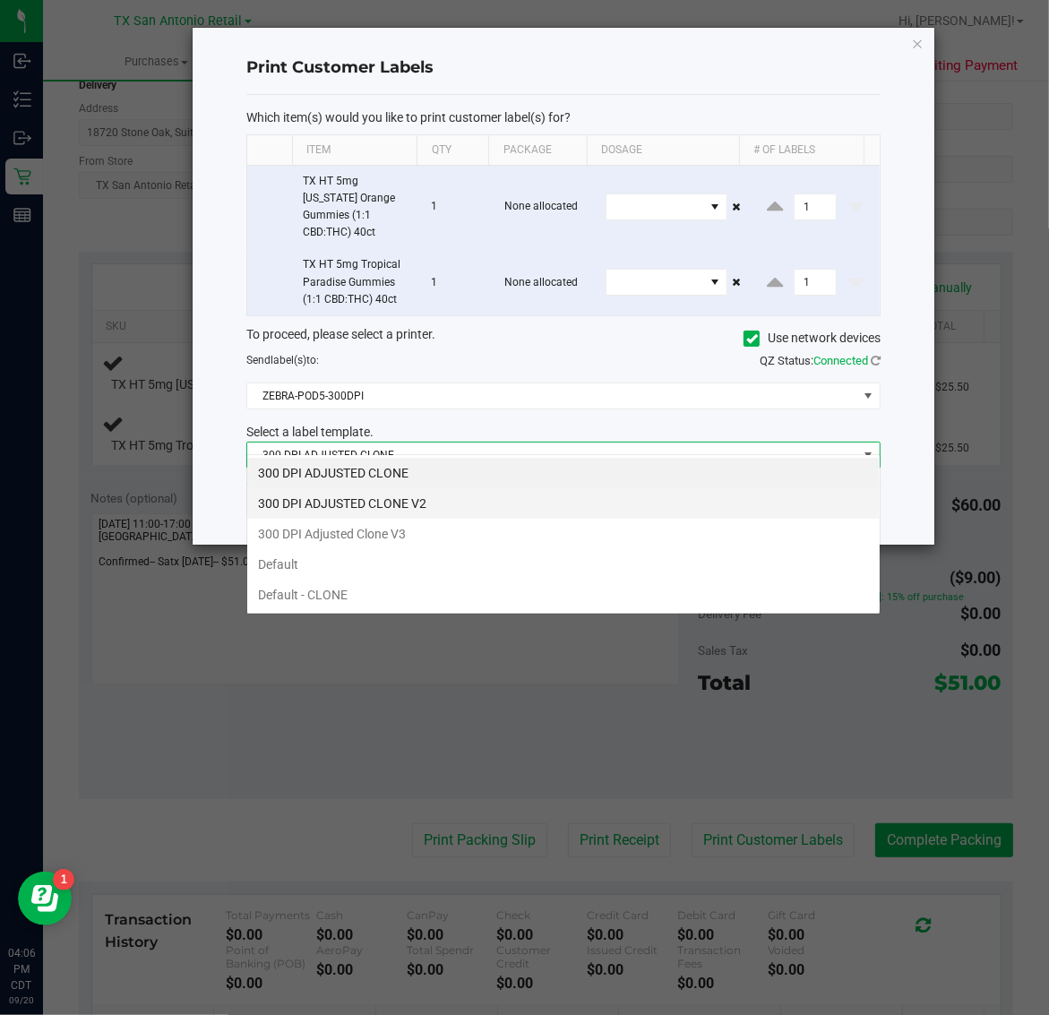
scroll to position [28, 634]
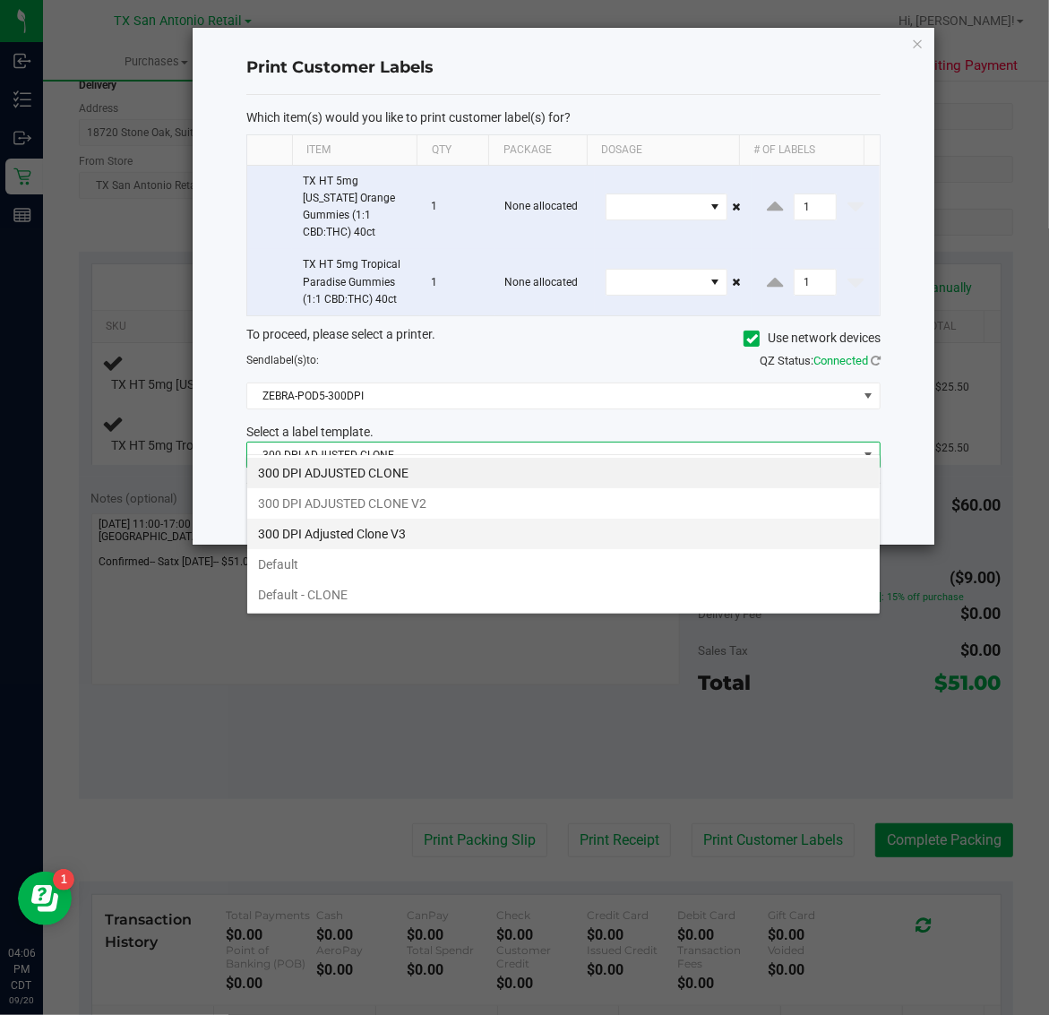
click at [450, 524] on li "300 DPI Adjusted Clone V3" at bounding box center [563, 534] width 632 height 30
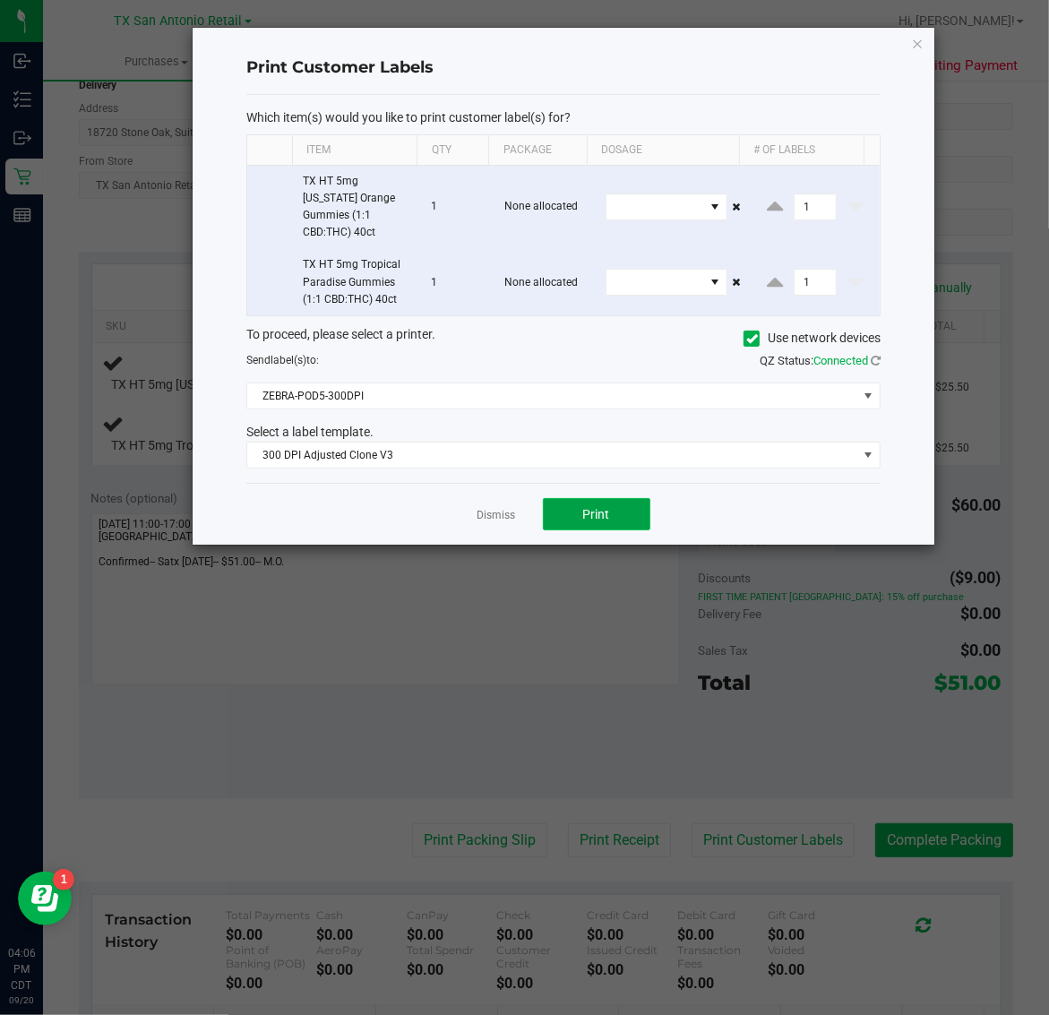
click at [570, 498] on button "Print" at bounding box center [596, 514] width 107 height 32
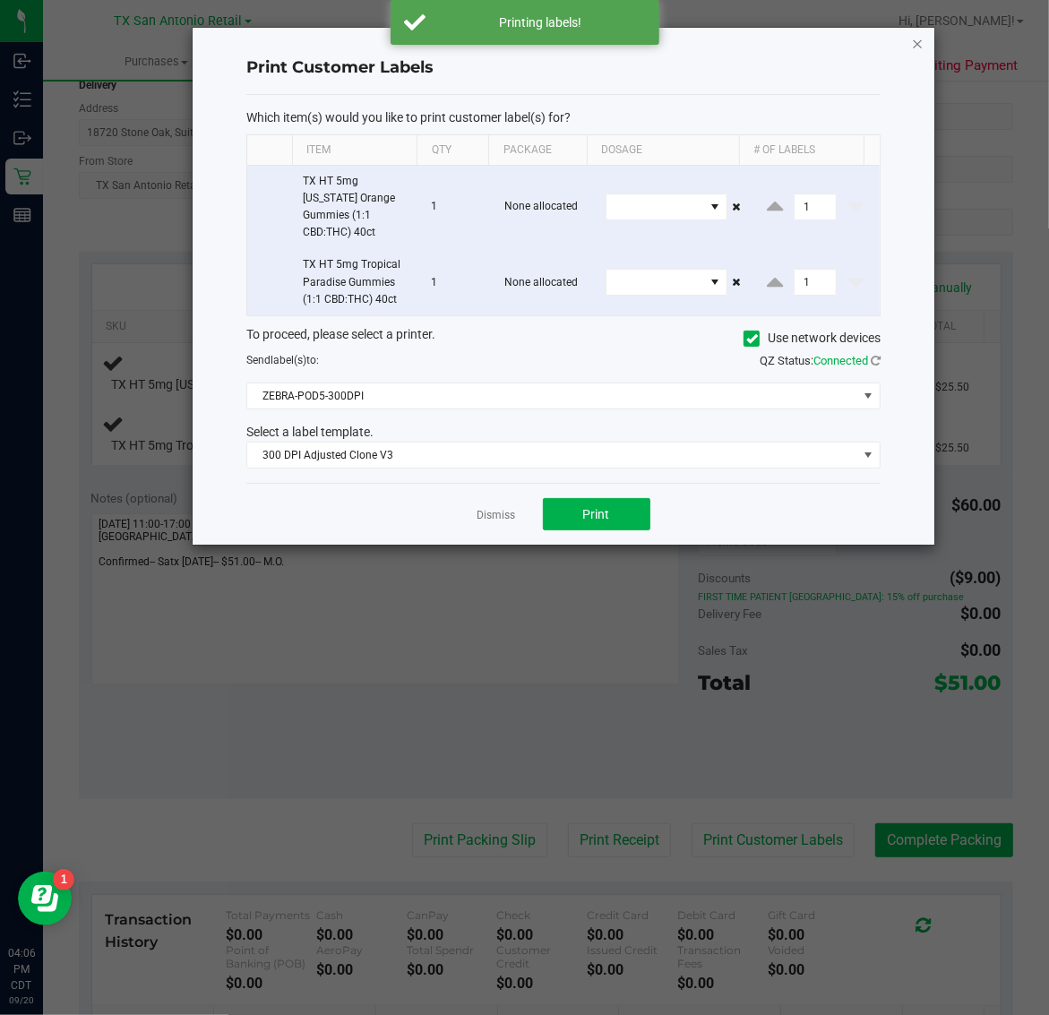
click at [915, 41] on icon "button" at bounding box center [918, 42] width 13 height 21
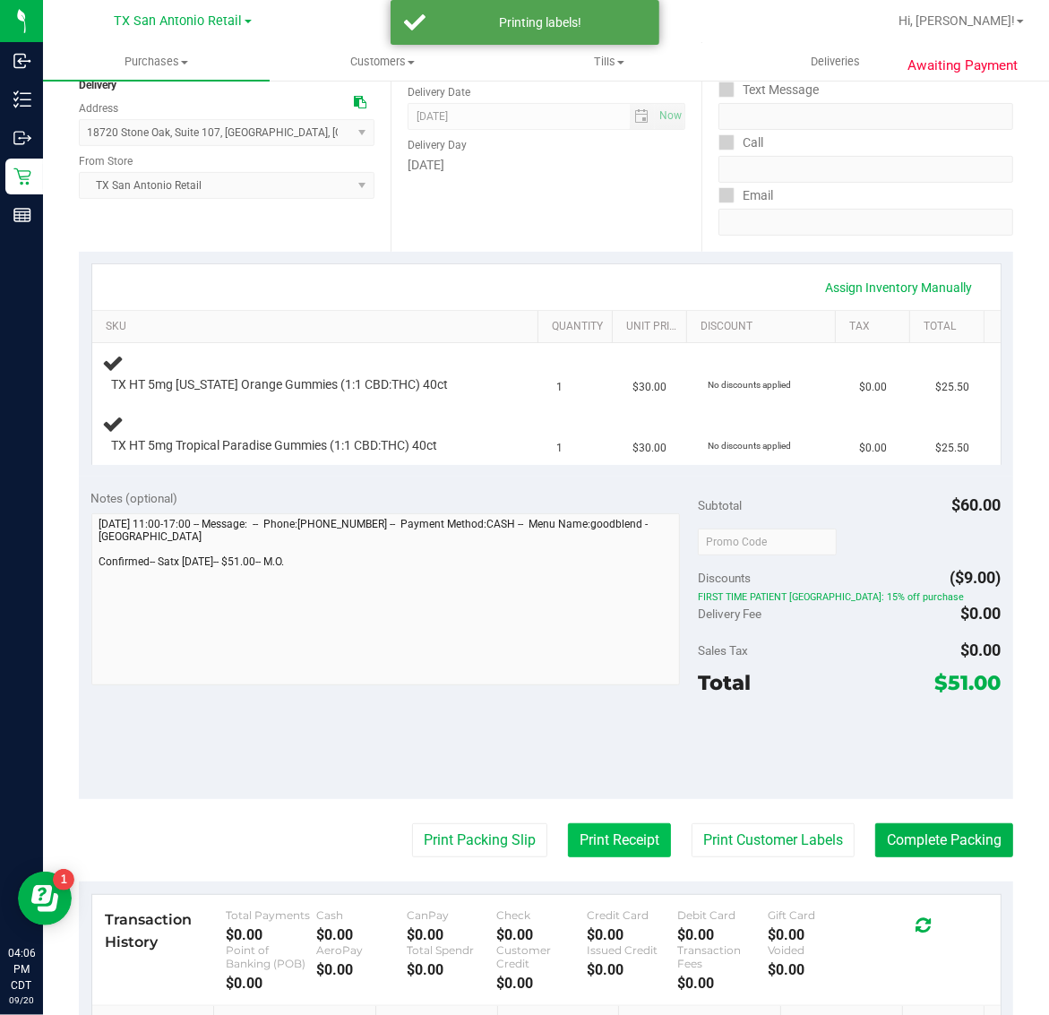
click at [568, 839] on button "Print Receipt" at bounding box center [619, 840] width 103 height 34
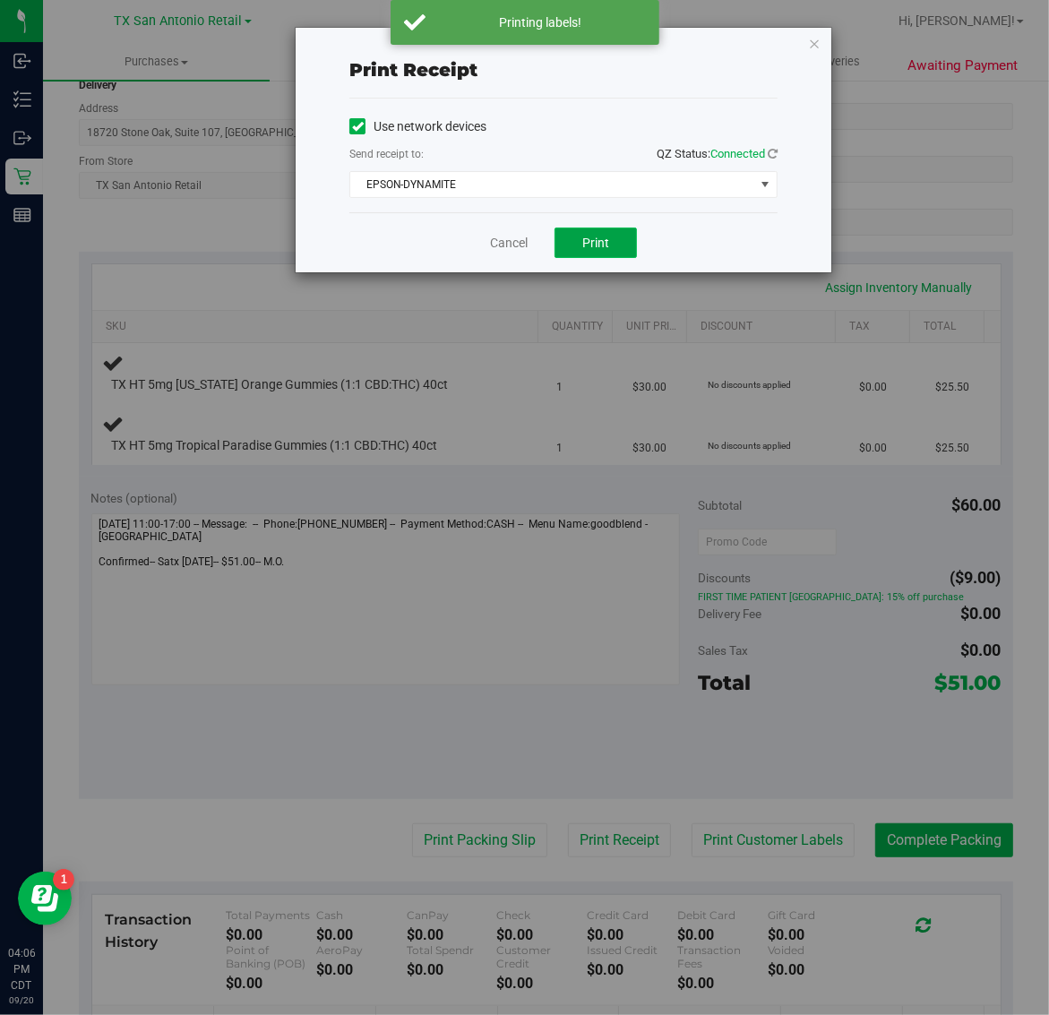
click at [571, 239] on button "Print" at bounding box center [595, 243] width 82 height 30
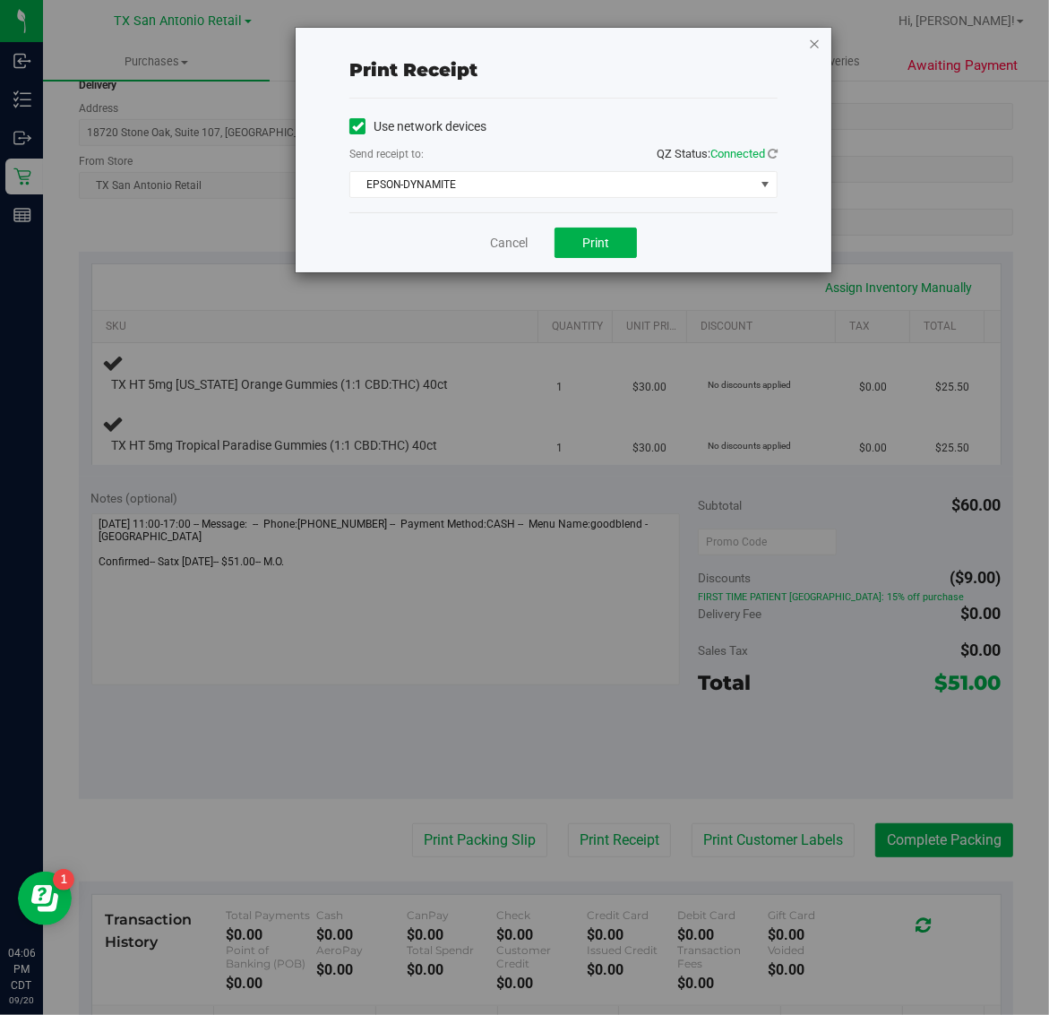
click at [813, 47] on icon "button" at bounding box center [814, 42] width 13 height 21
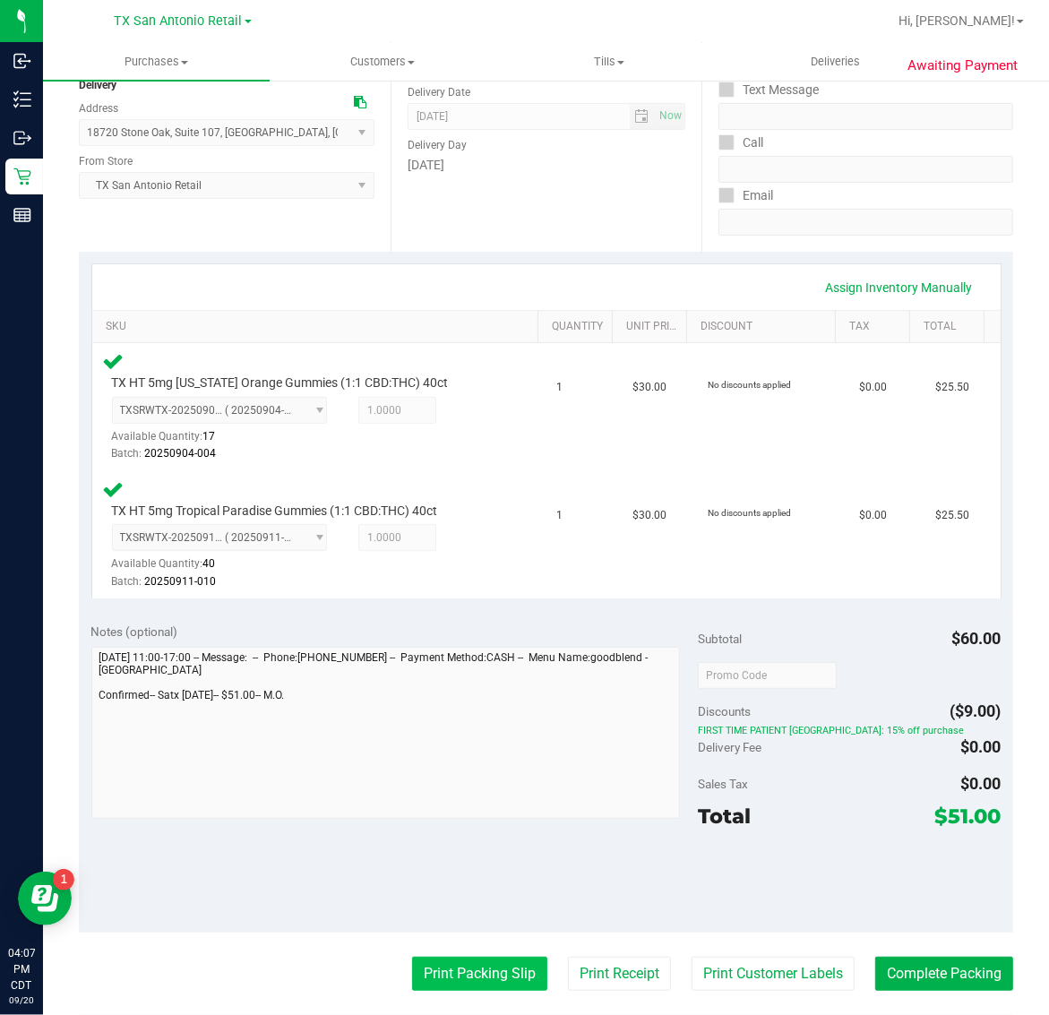
click at [484, 959] on button "Print Packing Slip" at bounding box center [479, 974] width 135 height 34
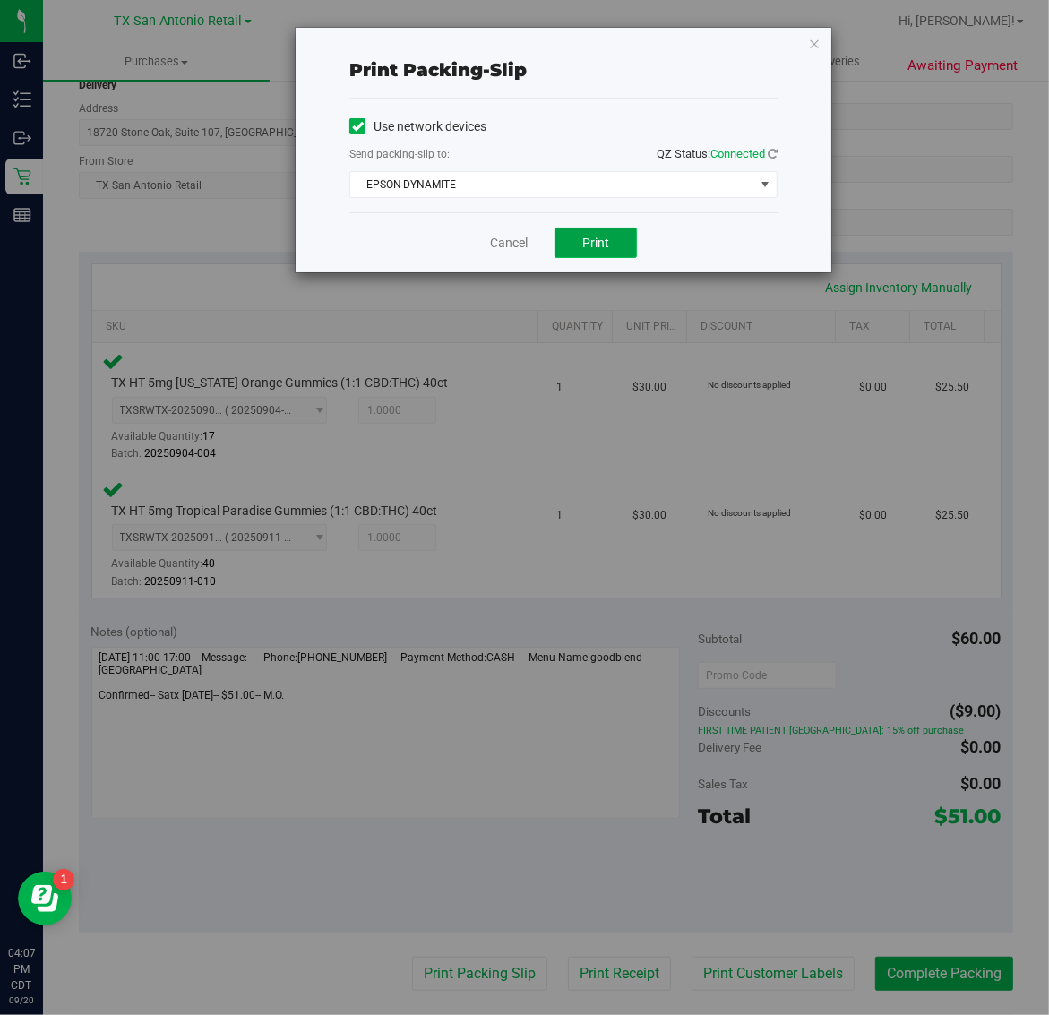
click at [606, 240] on span "Print" at bounding box center [595, 243] width 27 height 14
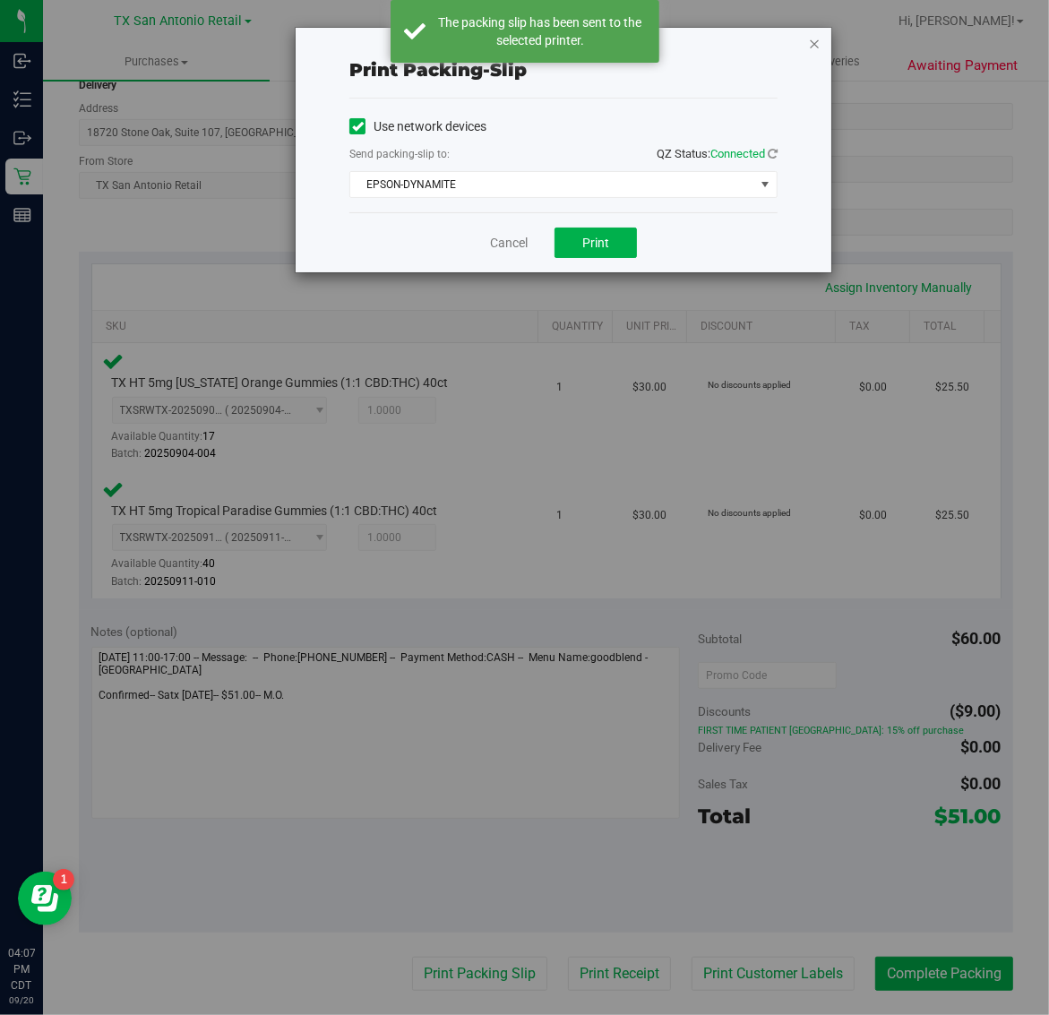
click at [813, 45] on icon "button" at bounding box center [814, 42] width 13 height 21
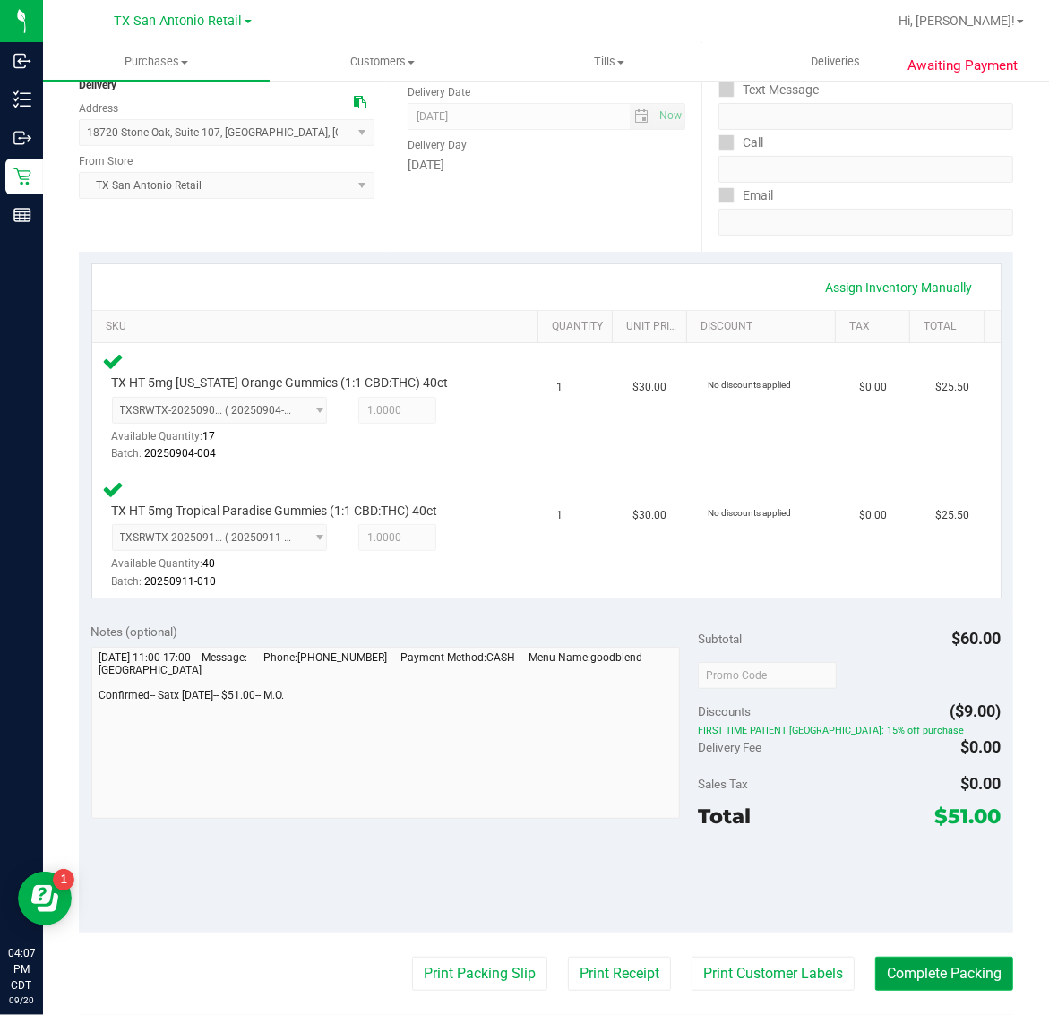
click at [923, 961] on button "Complete Packing" at bounding box center [944, 974] width 138 height 34
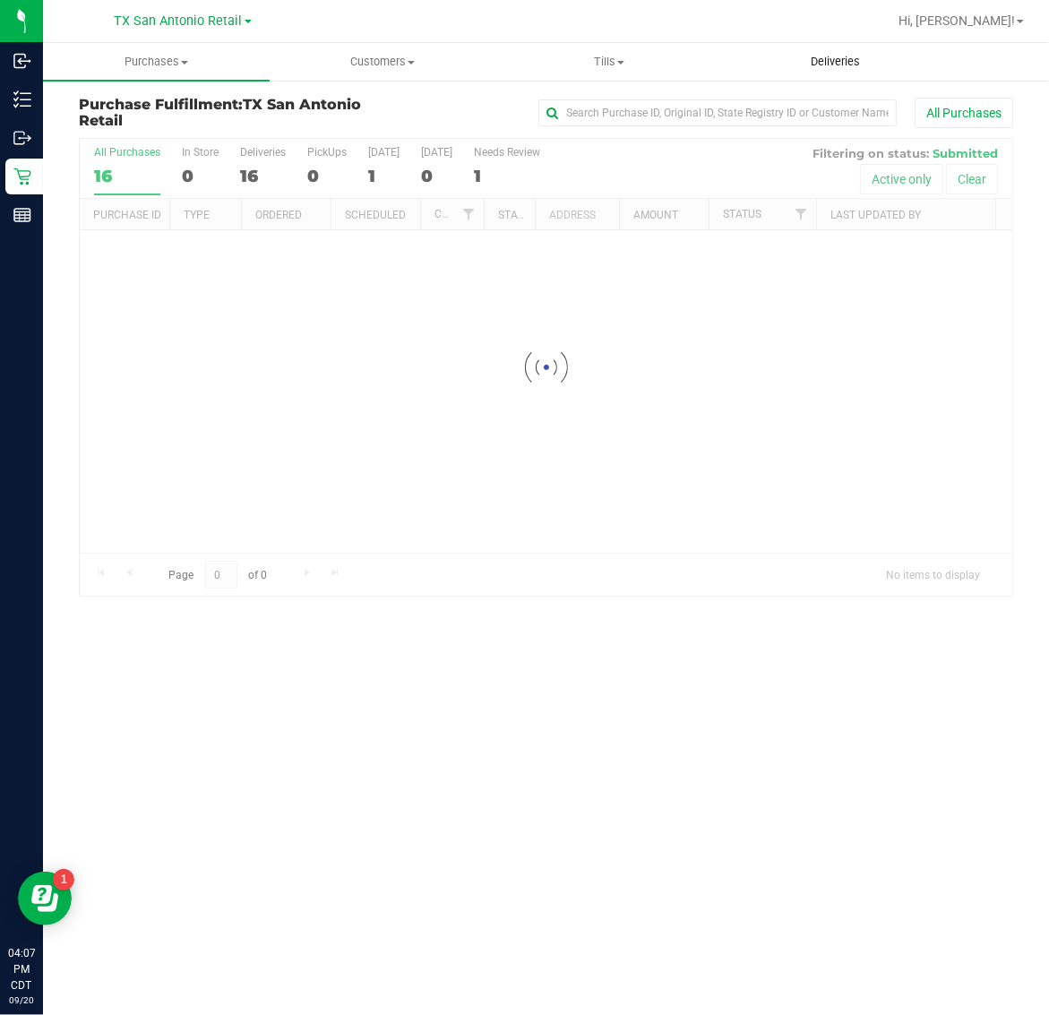
click at [827, 59] on span "Deliveries" at bounding box center [835, 62] width 98 height 16
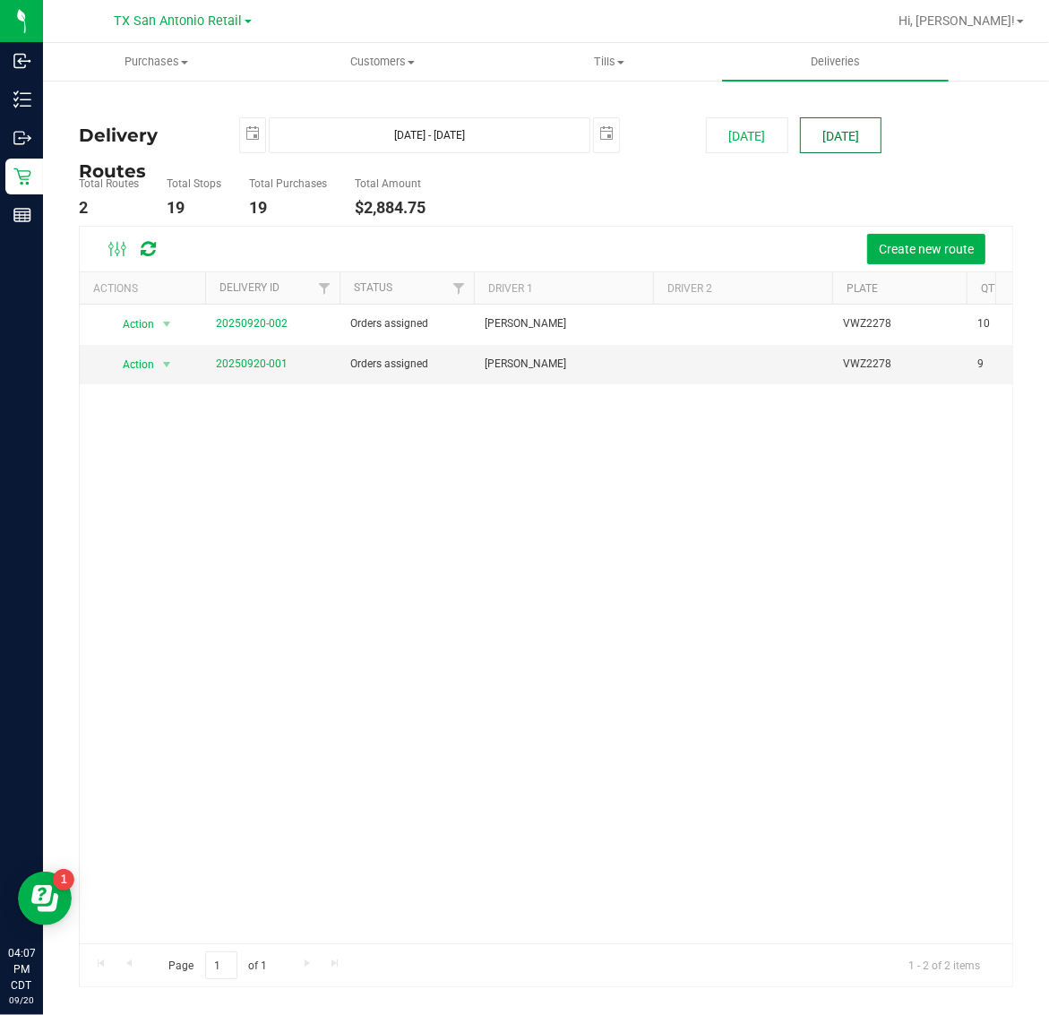
click at [821, 131] on button "[DATE]" at bounding box center [841, 135] width 82 height 36
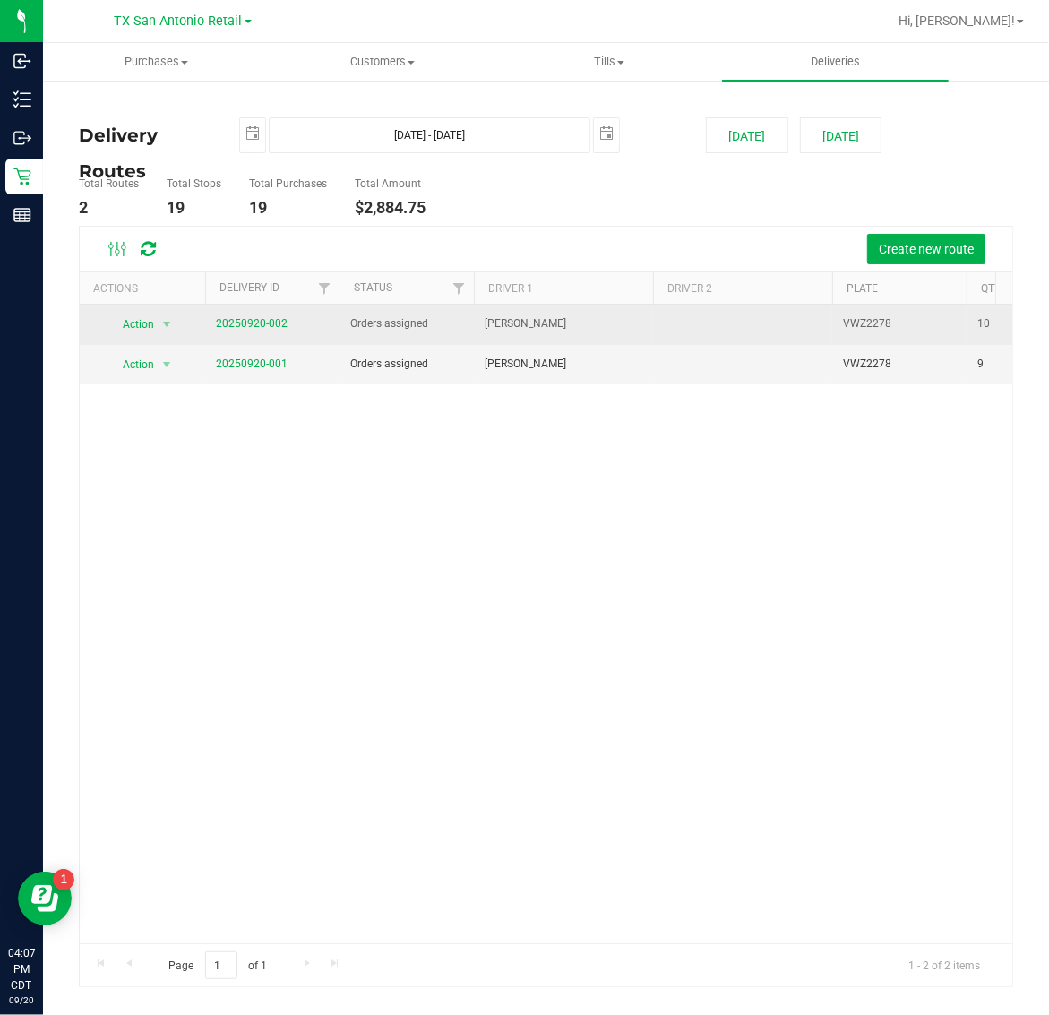
click at [251, 316] on span "20250920-002" at bounding box center [252, 323] width 72 height 17
click at [271, 327] on link "20250920-002" at bounding box center [252, 323] width 72 height 13
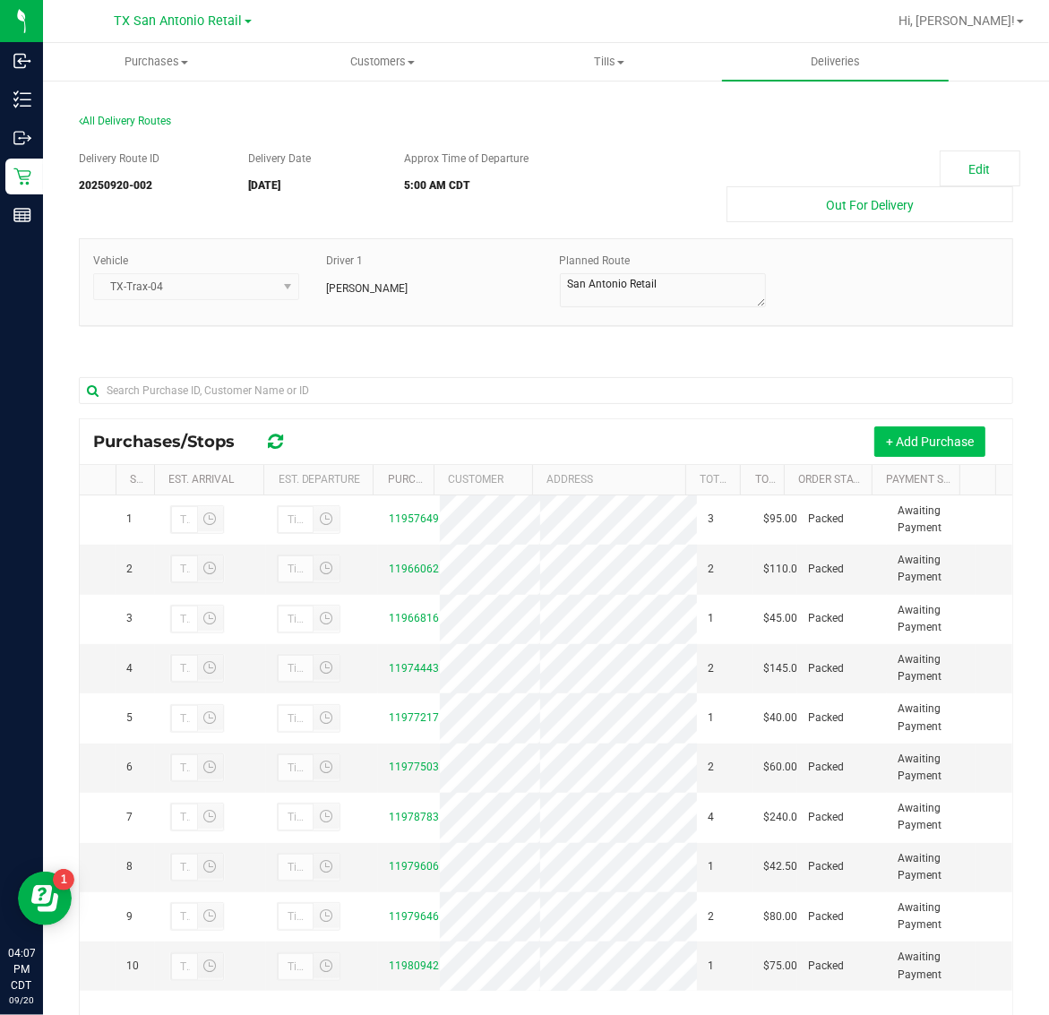
click at [932, 446] on button "+ Add Purchase" at bounding box center [929, 441] width 111 height 30
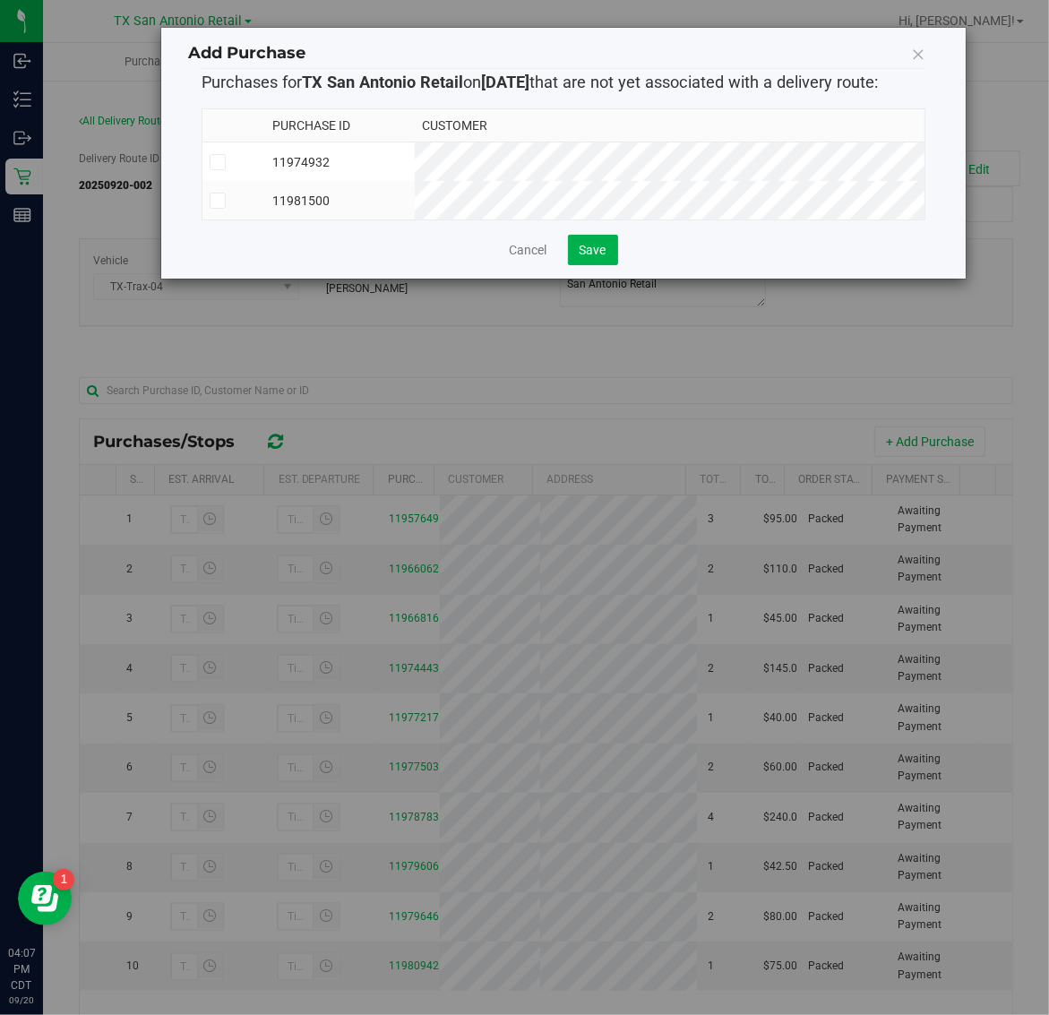
click at [415, 203] on td "11981500" at bounding box center [340, 200] width 150 height 39
click at [592, 257] on span "Save" at bounding box center [593, 250] width 27 height 14
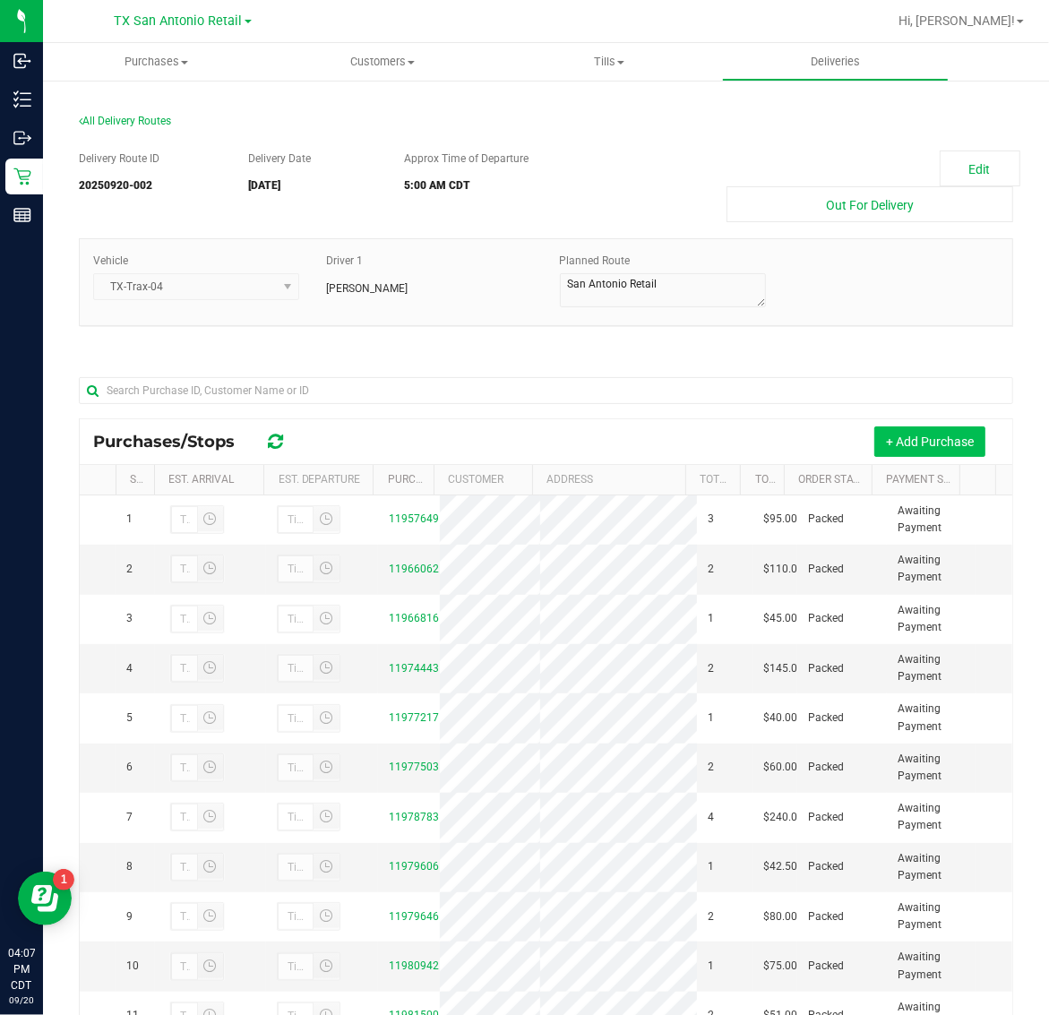
click at [950, 439] on button "+ Add Purchase" at bounding box center [929, 441] width 111 height 30
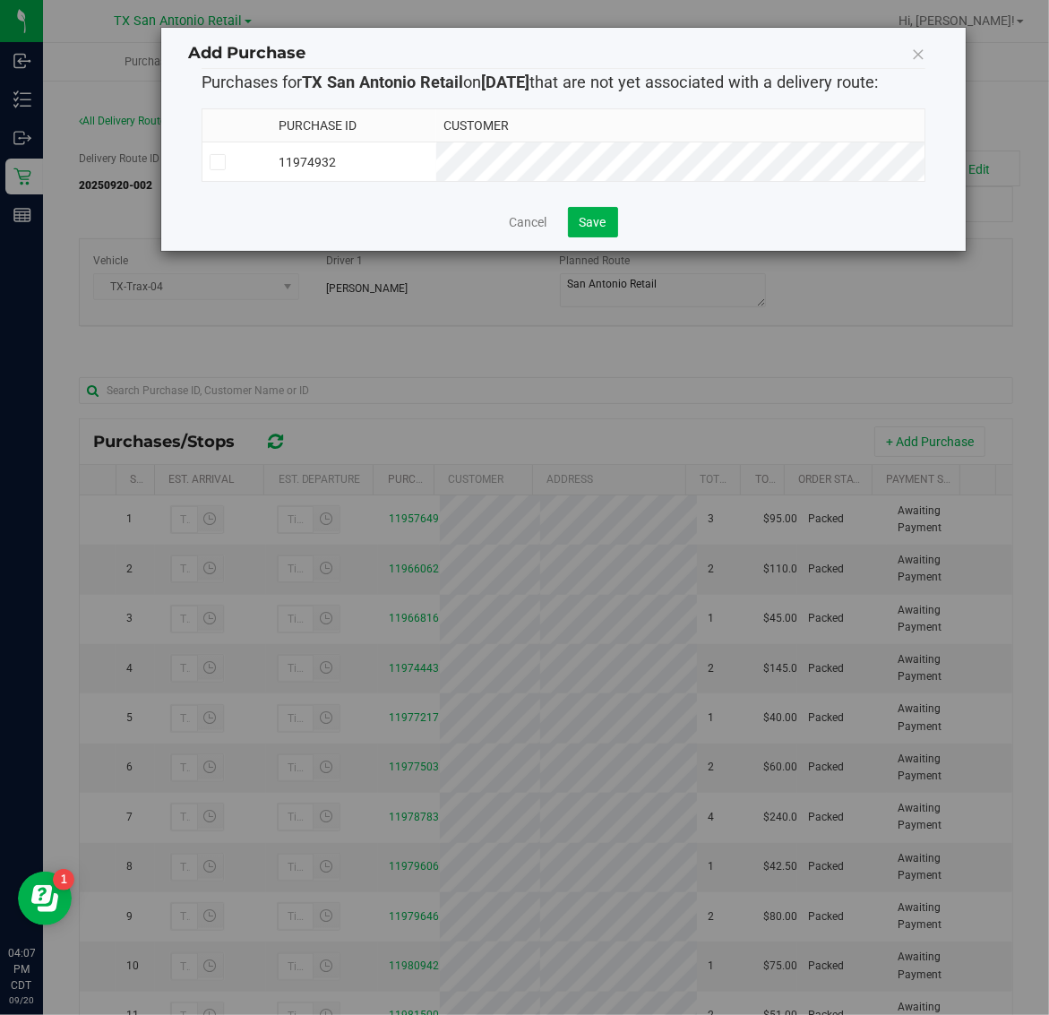
click at [436, 153] on td "11974932" at bounding box center [353, 161] width 165 height 39
click at [598, 225] on span "Save" at bounding box center [593, 222] width 27 height 14
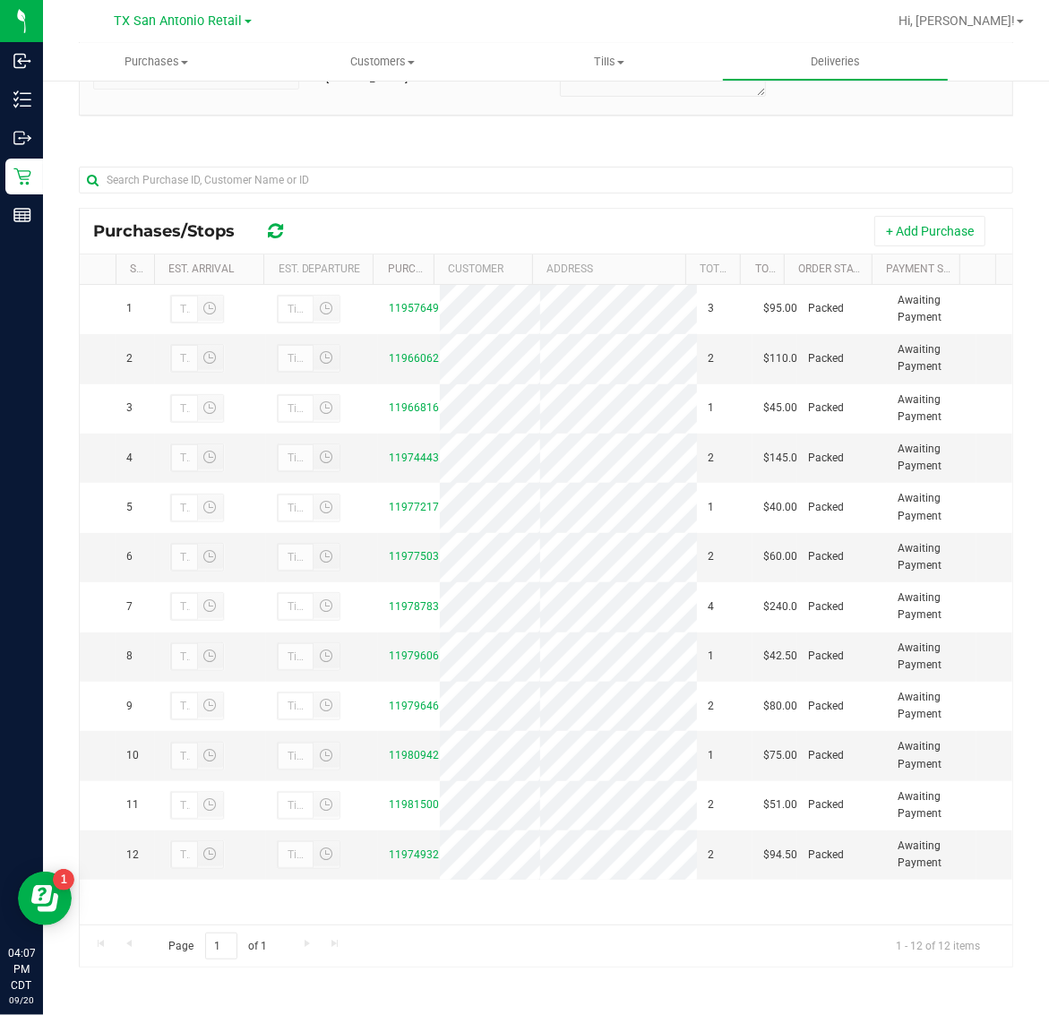
scroll to position [94, 0]
click at [417, 861] on link "11974932" at bounding box center [414, 854] width 50 height 13
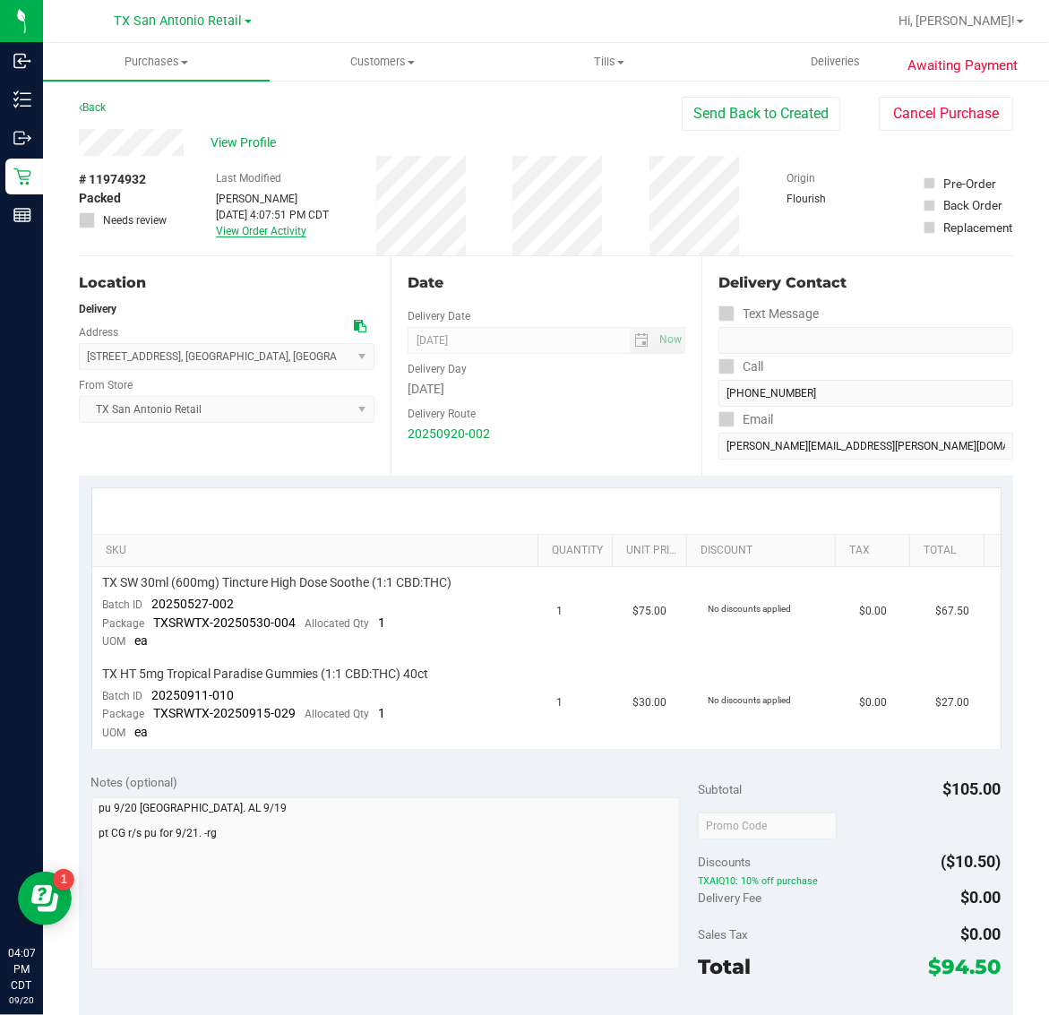
click at [269, 233] on link "View Order Activity" at bounding box center [261, 231] width 90 height 13
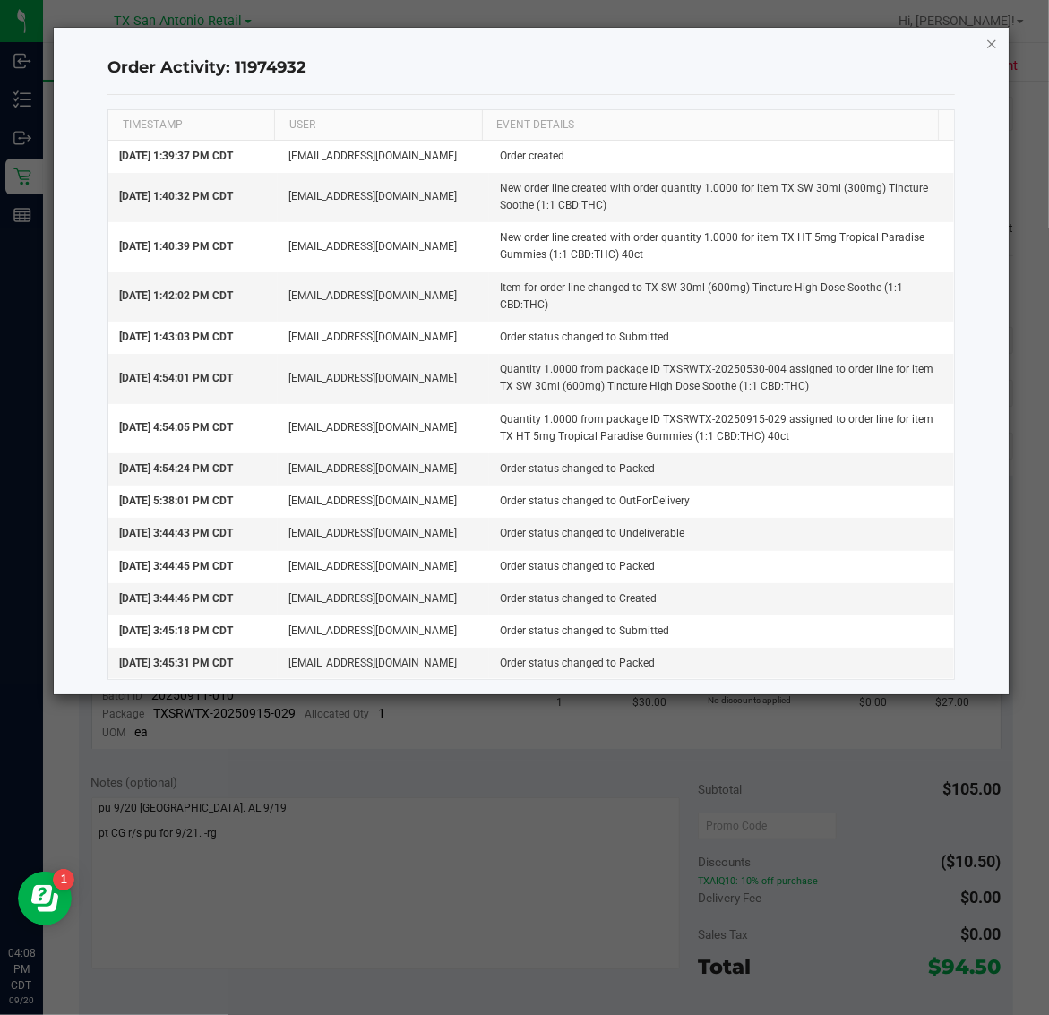
click at [992, 42] on icon "button" at bounding box center [991, 42] width 13 height 21
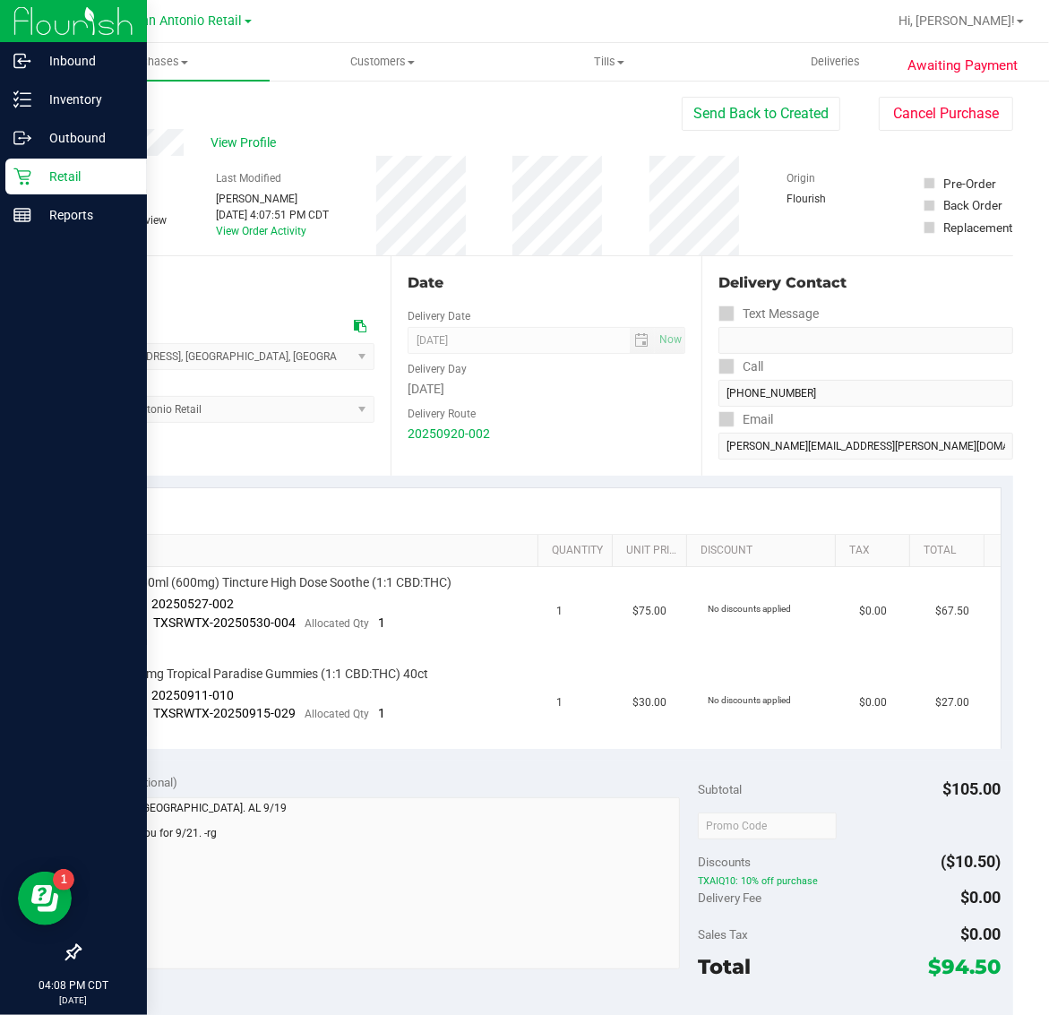
click at [40, 181] on p "Retail" at bounding box center [84, 176] width 107 height 21
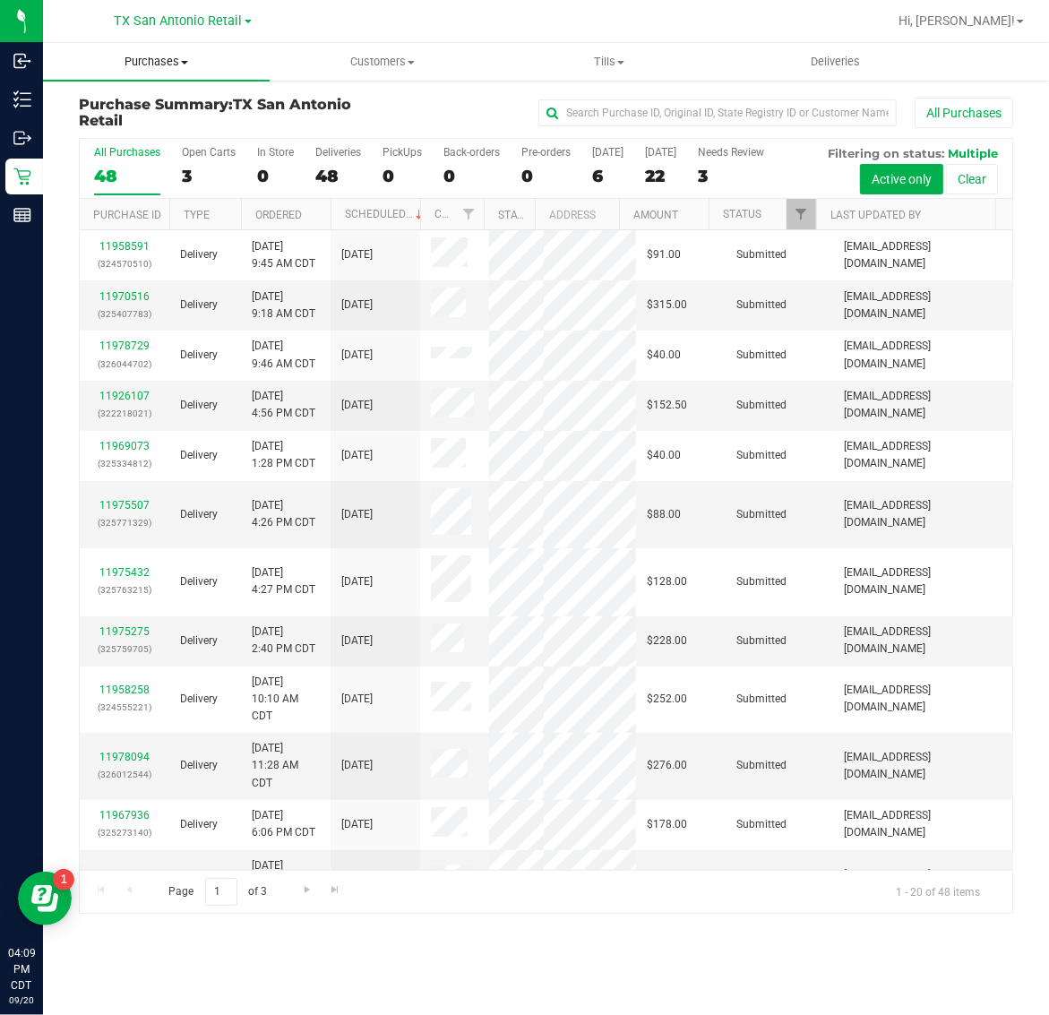
click at [168, 59] on span "Purchases" at bounding box center [156, 62] width 227 height 16
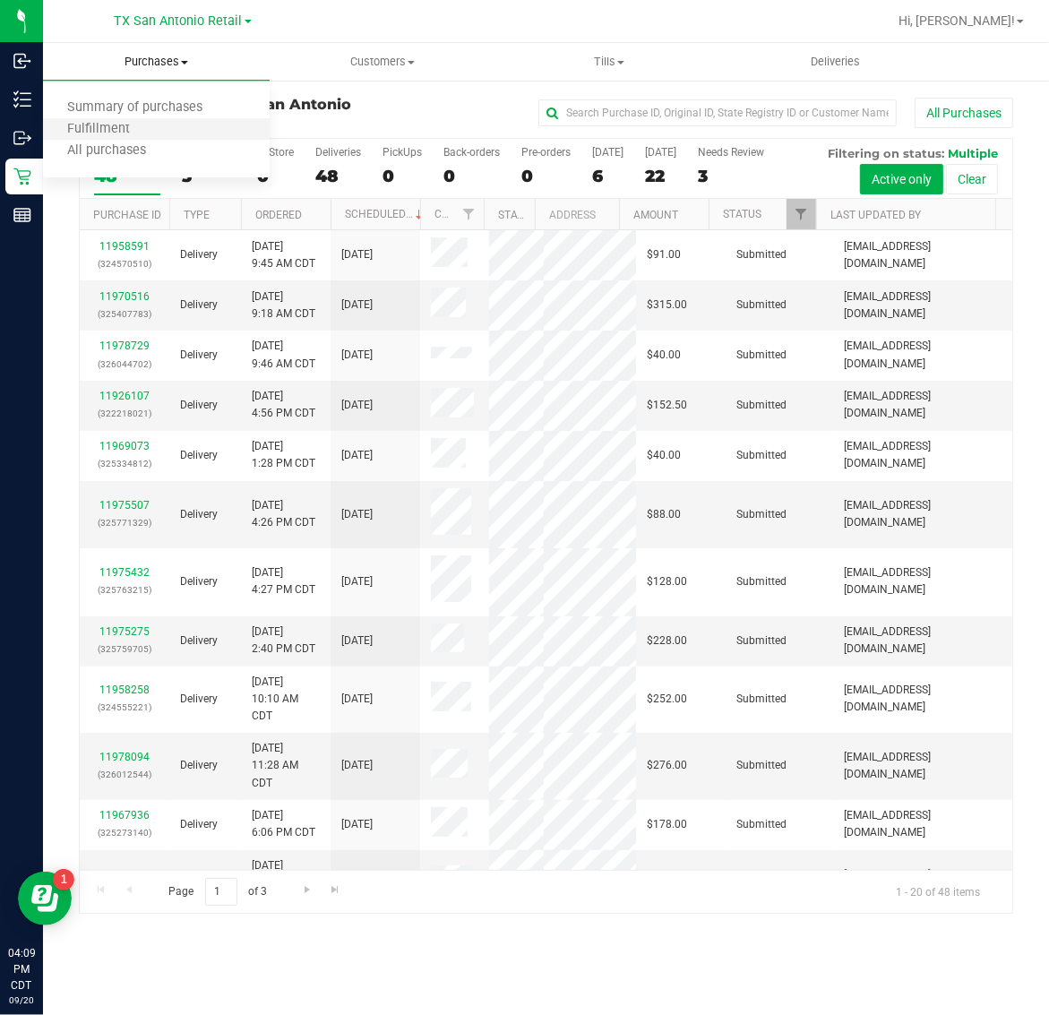
click at [163, 137] on li "Fulfillment" at bounding box center [156, 129] width 227 height 21
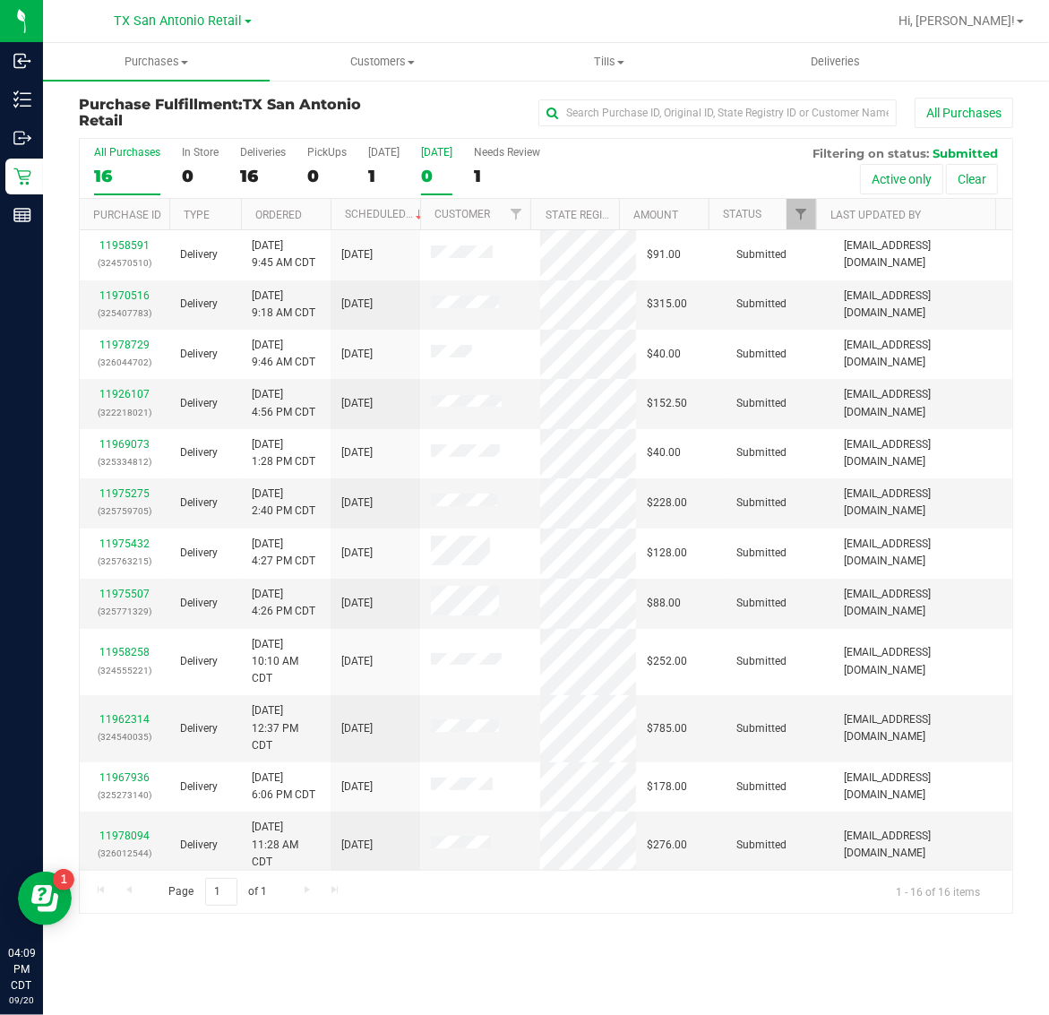
click at [434, 159] on label "Tomorrow 0" at bounding box center [436, 170] width 31 height 49
click at [0, 0] on input "Tomorrow 0" at bounding box center [0, 0] width 0 height 0
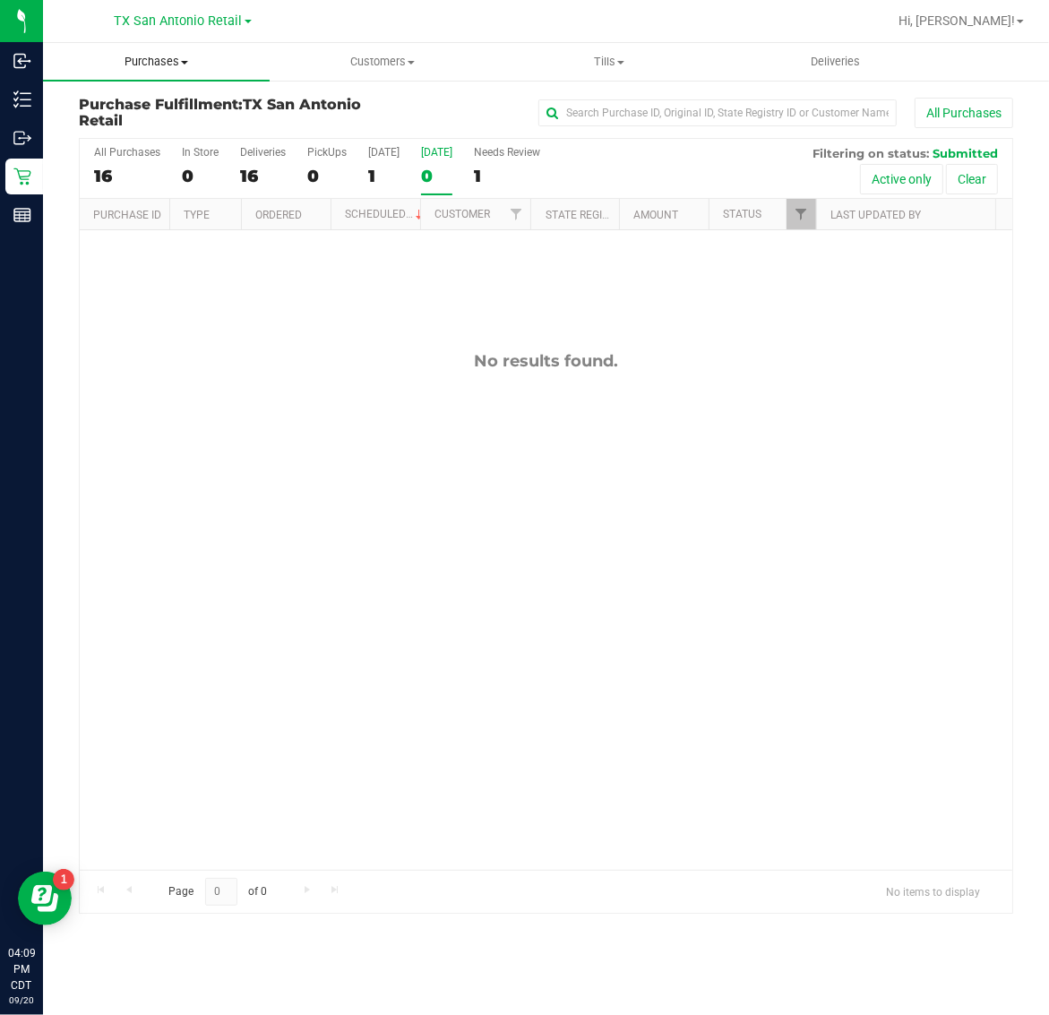
click at [152, 61] on span "Purchases" at bounding box center [156, 62] width 227 height 16
click at [159, 123] on li "Fulfillment" at bounding box center [156, 129] width 227 height 21
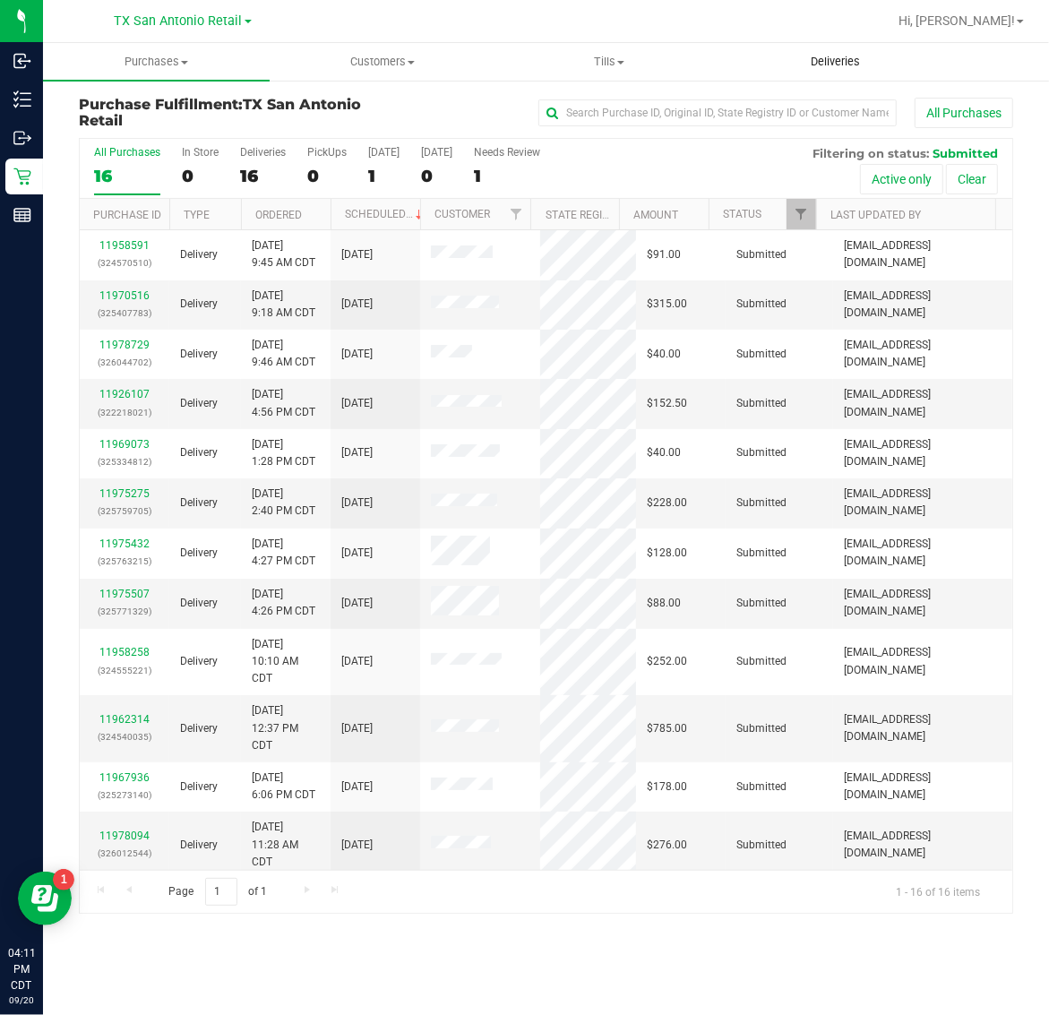
click at [848, 59] on span "Deliveries" at bounding box center [835, 62] width 98 height 16
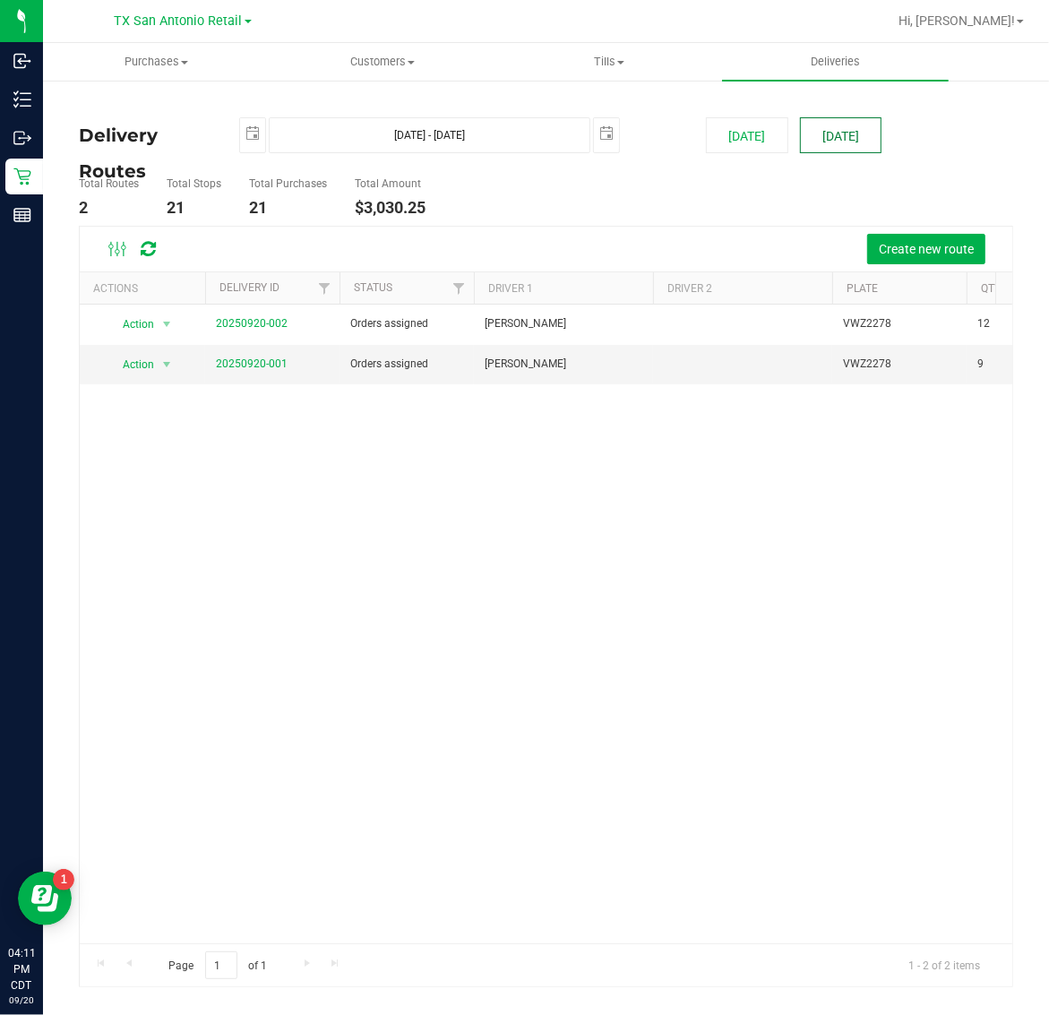
click at [865, 135] on button "[DATE]" at bounding box center [841, 135] width 82 height 36
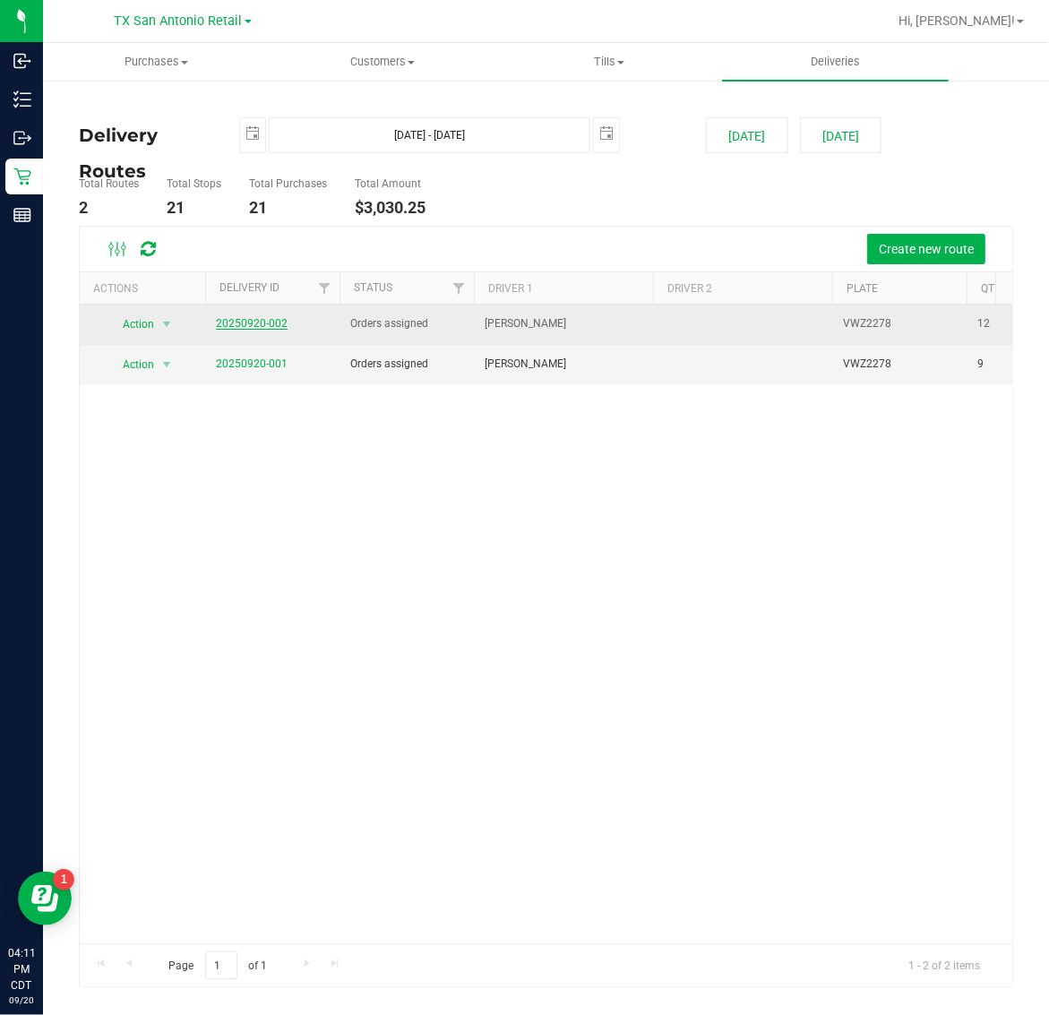
click at [225, 329] on link "20250920-002" at bounding box center [252, 323] width 72 height 13
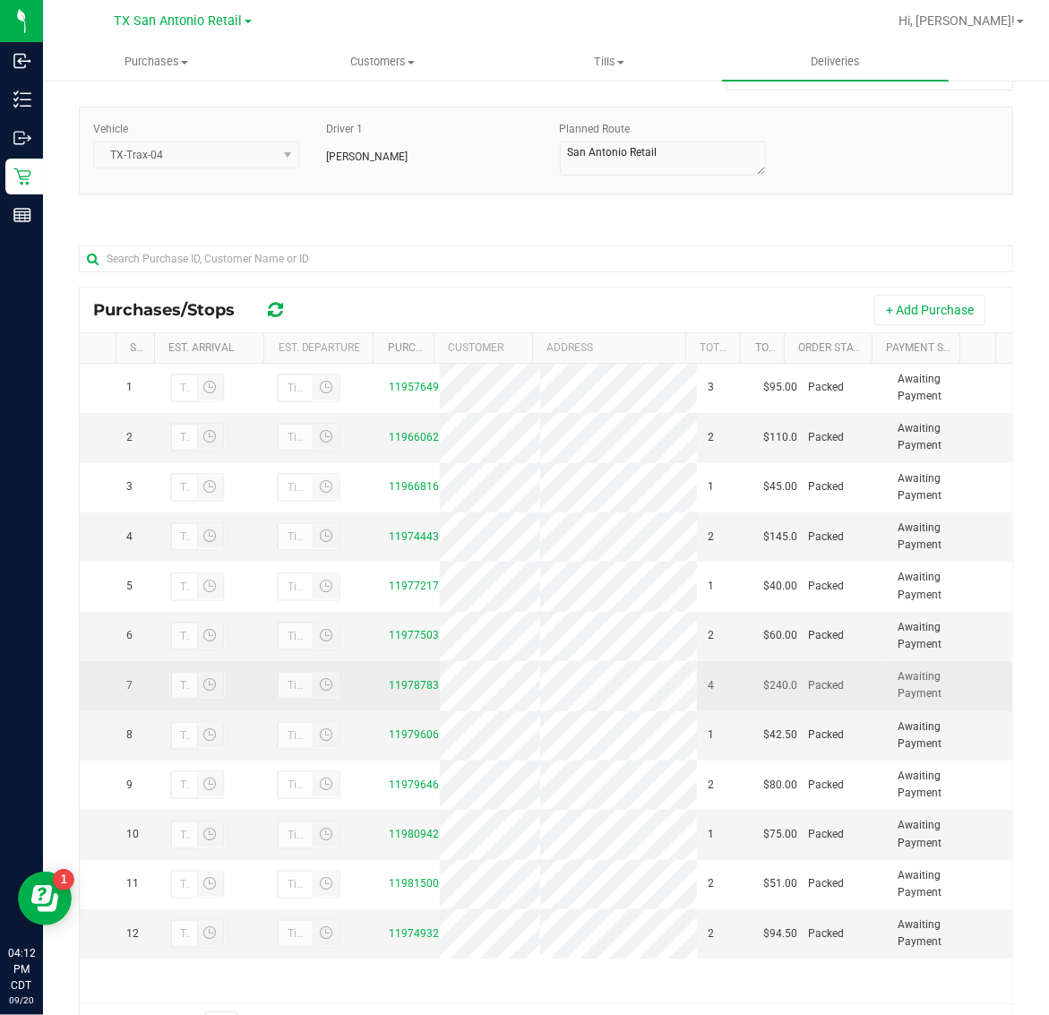
scroll to position [211, 0]
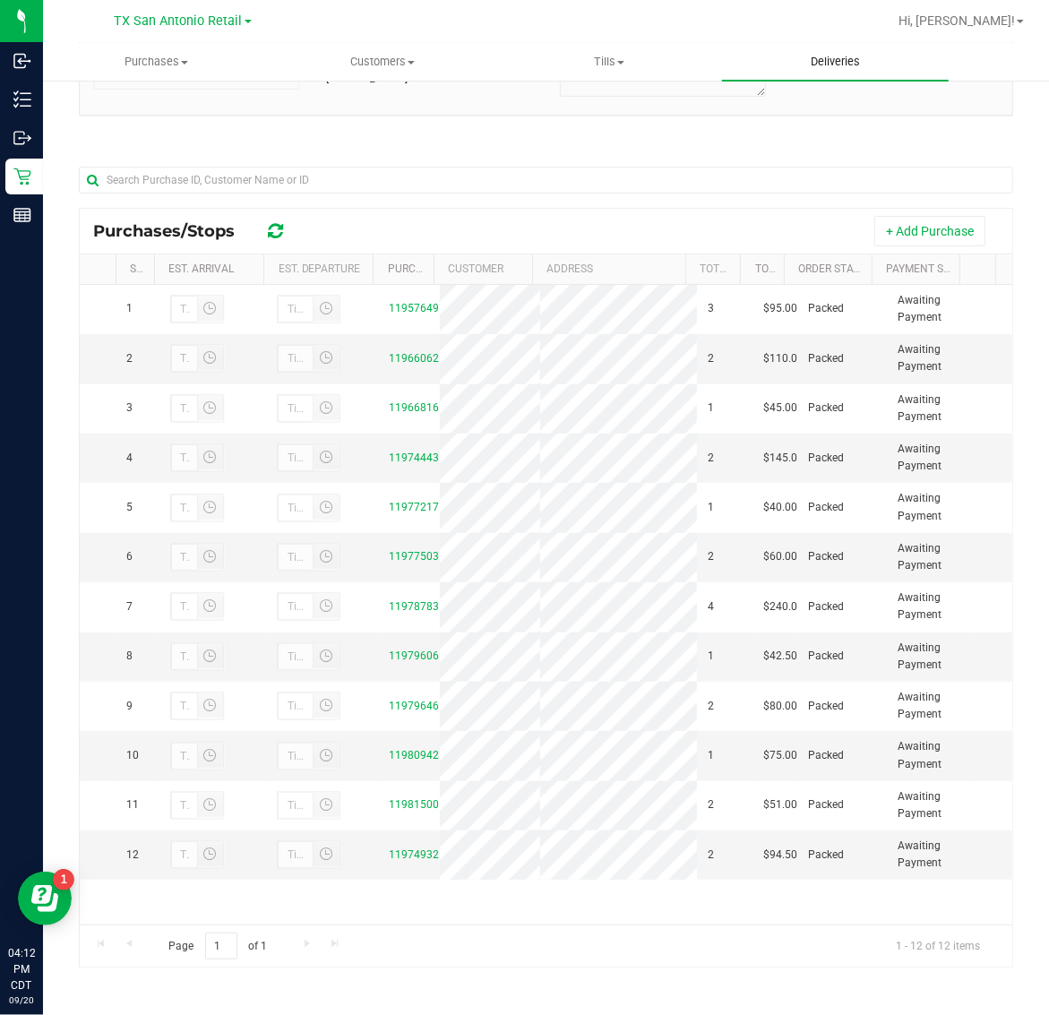
click at [821, 73] on uib-tab-heading "Deliveries" at bounding box center [835, 62] width 227 height 38
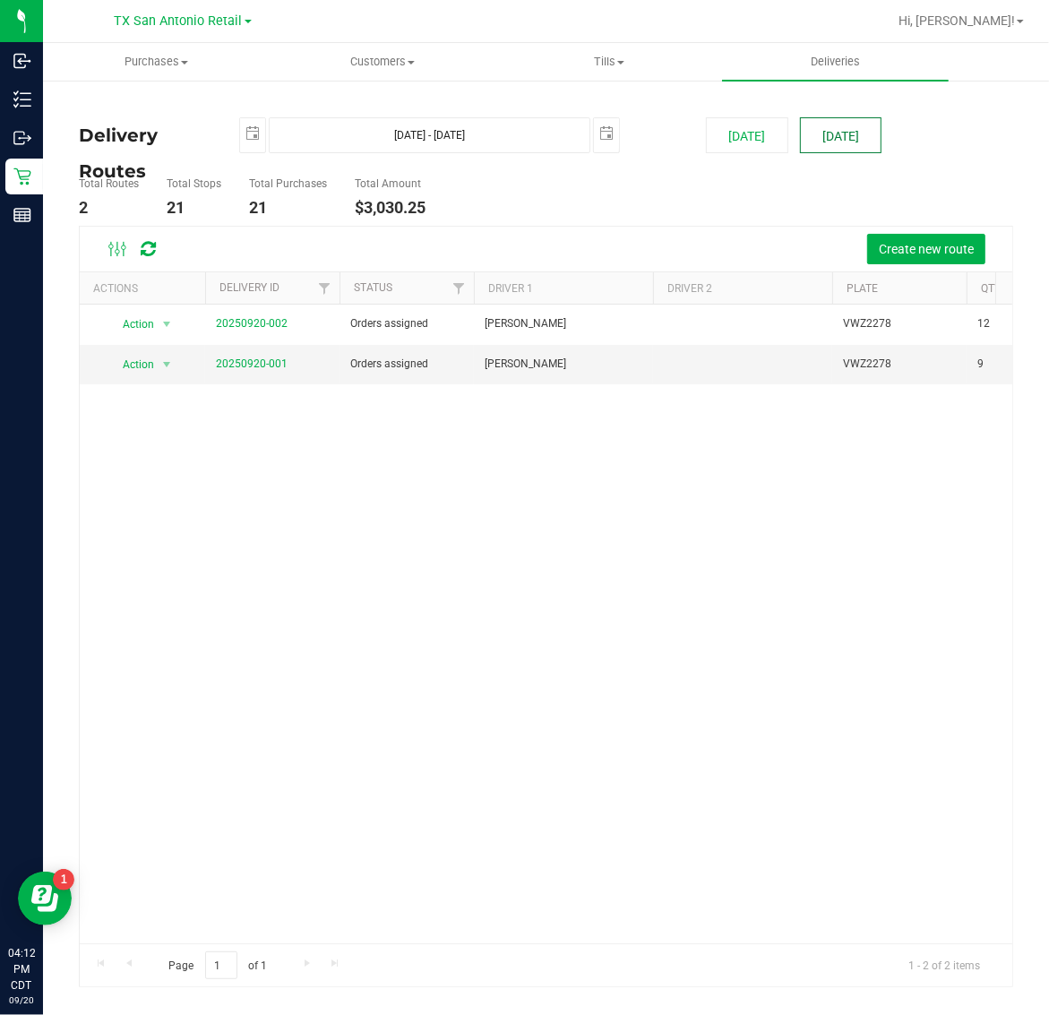
click at [842, 122] on button "[DATE]" at bounding box center [841, 135] width 82 height 36
click at [255, 361] on link "20250920-001" at bounding box center [252, 363] width 72 height 13
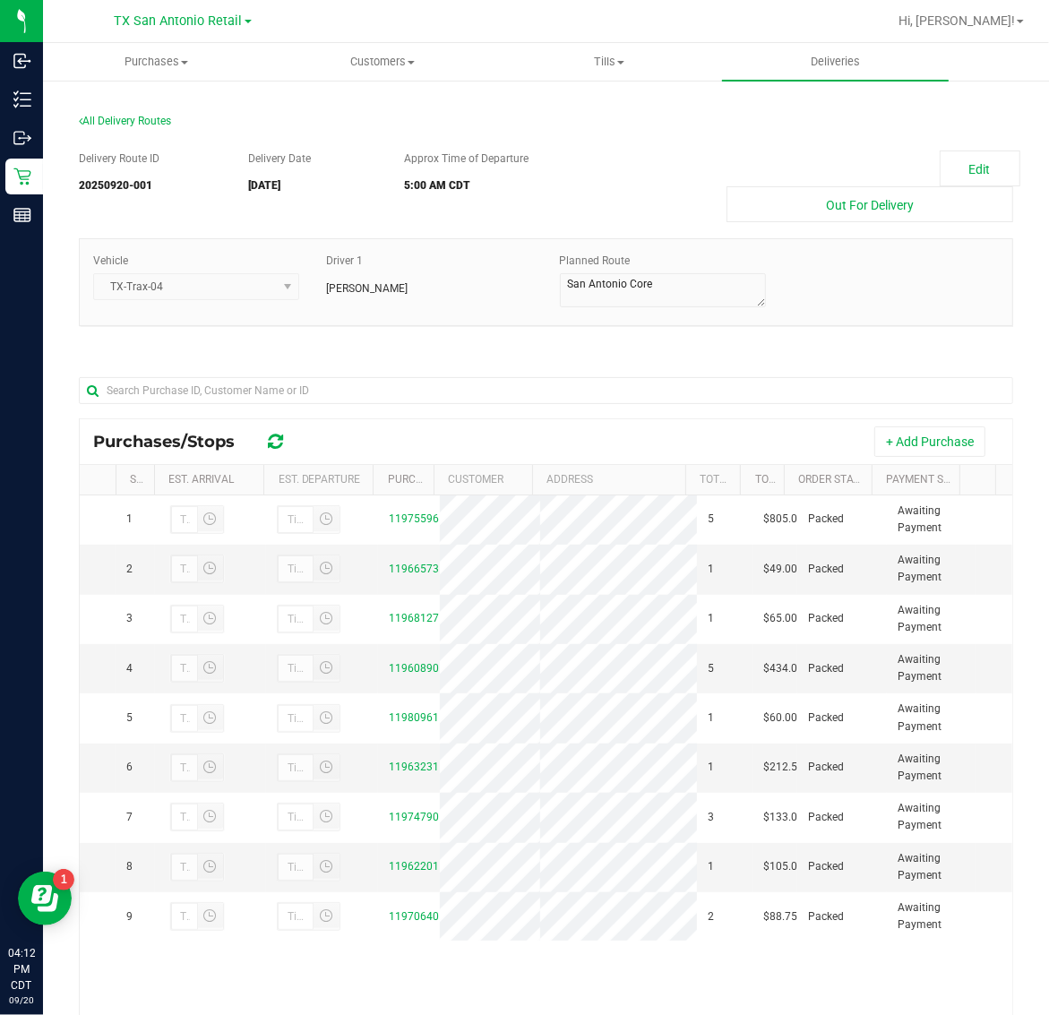
scroll to position [211, 0]
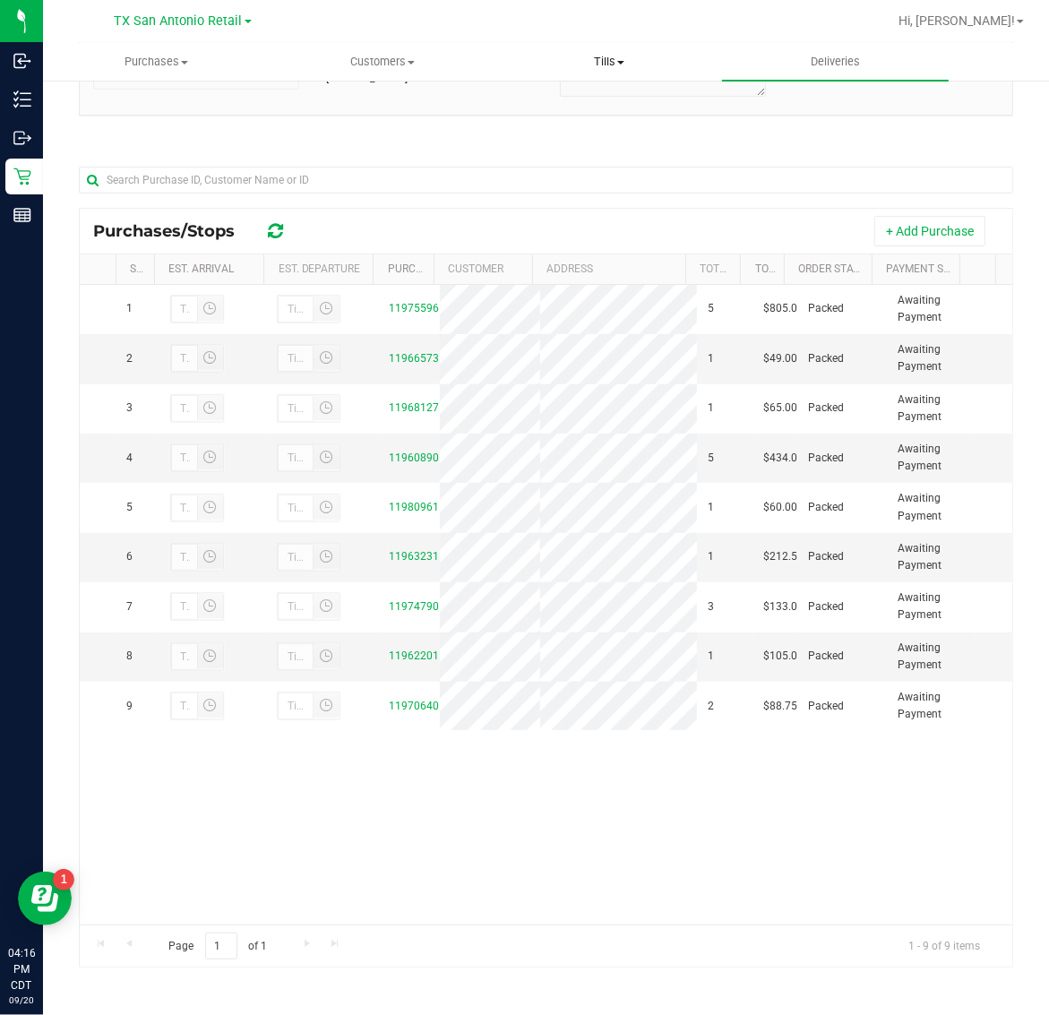
click at [596, 54] on span "Tills" at bounding box center [608, 62] width 225 height 16
click at [611, 100] on span "Manage tills" at bounding box center [555, 107] width 121 height 15
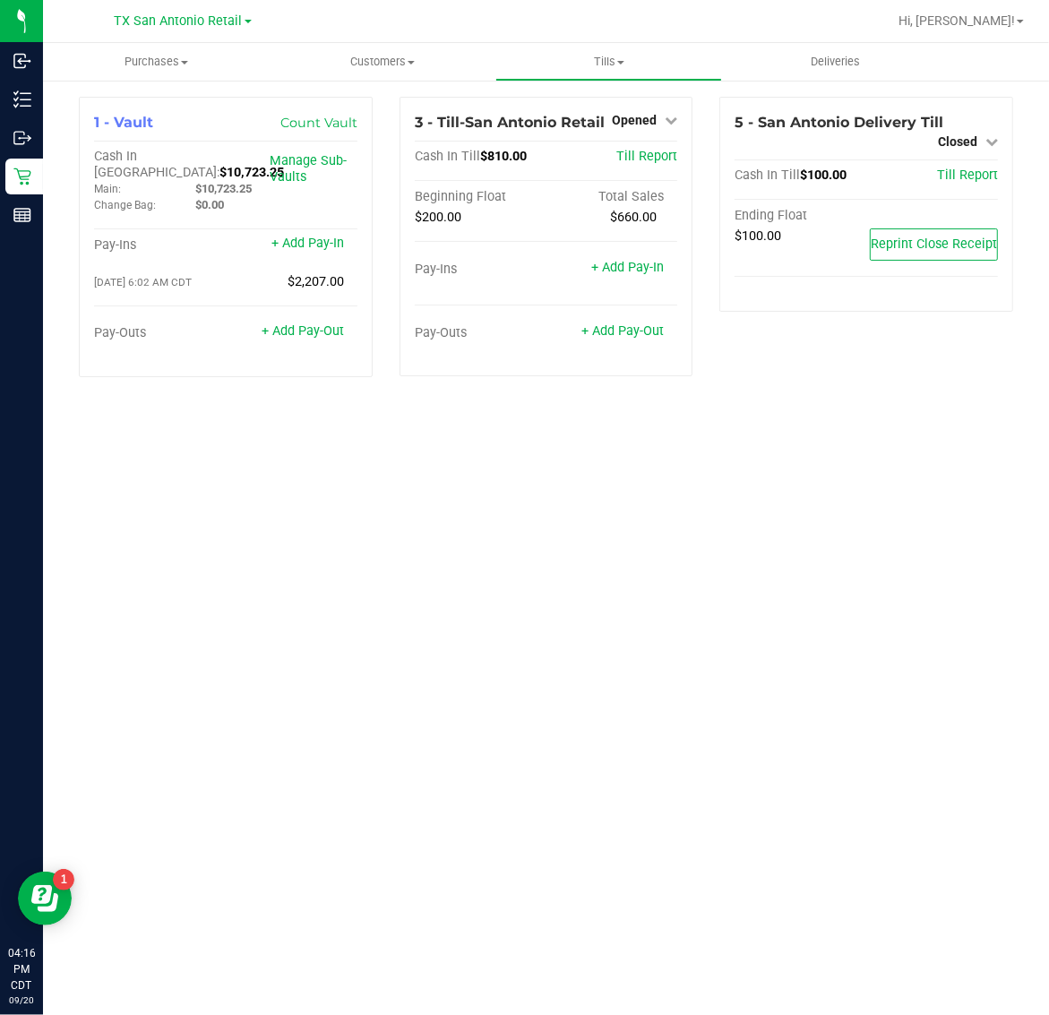
click at [190, 12] on link "TX San Antonio Retail" at bounding box center [183, 20] width 137 height 17
click at [182, 82] on link "TX Plano Retail" at bounding box center [183, 87] width 262 height 24
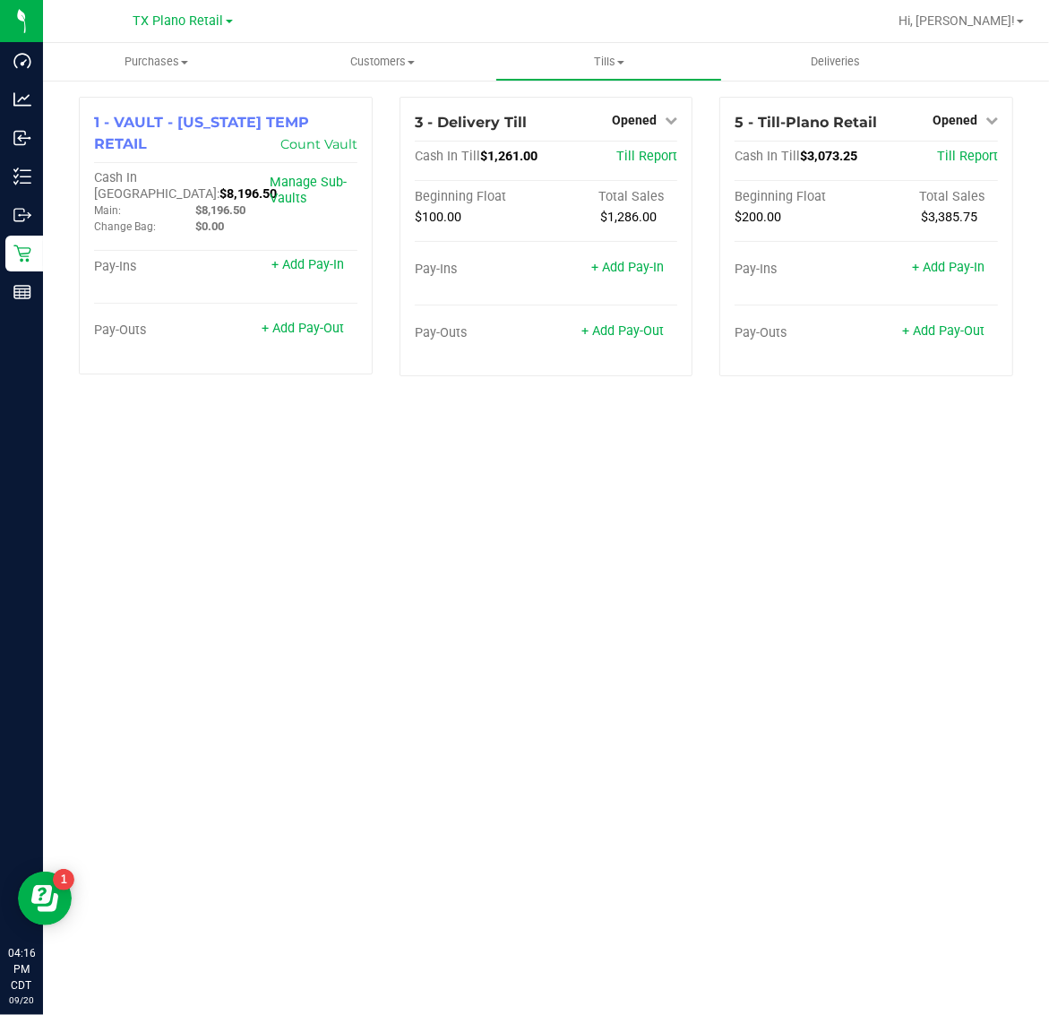
click at [193, 30] on div "TX Plano Retail TX Austin DC TX Plano Retail TX San Antonio Retail TX South-Aus…" at bounding box center [182, 20] width 99 height 21
click at [193, 27] on span "TX Plano Retail" at bounding box center [178, 21] width 90 height 16
click at [191, 132] on link "TX South-[GEOGRAPHIC_DATA] Retail" at bounding box center [183, 135] width 262 height 24
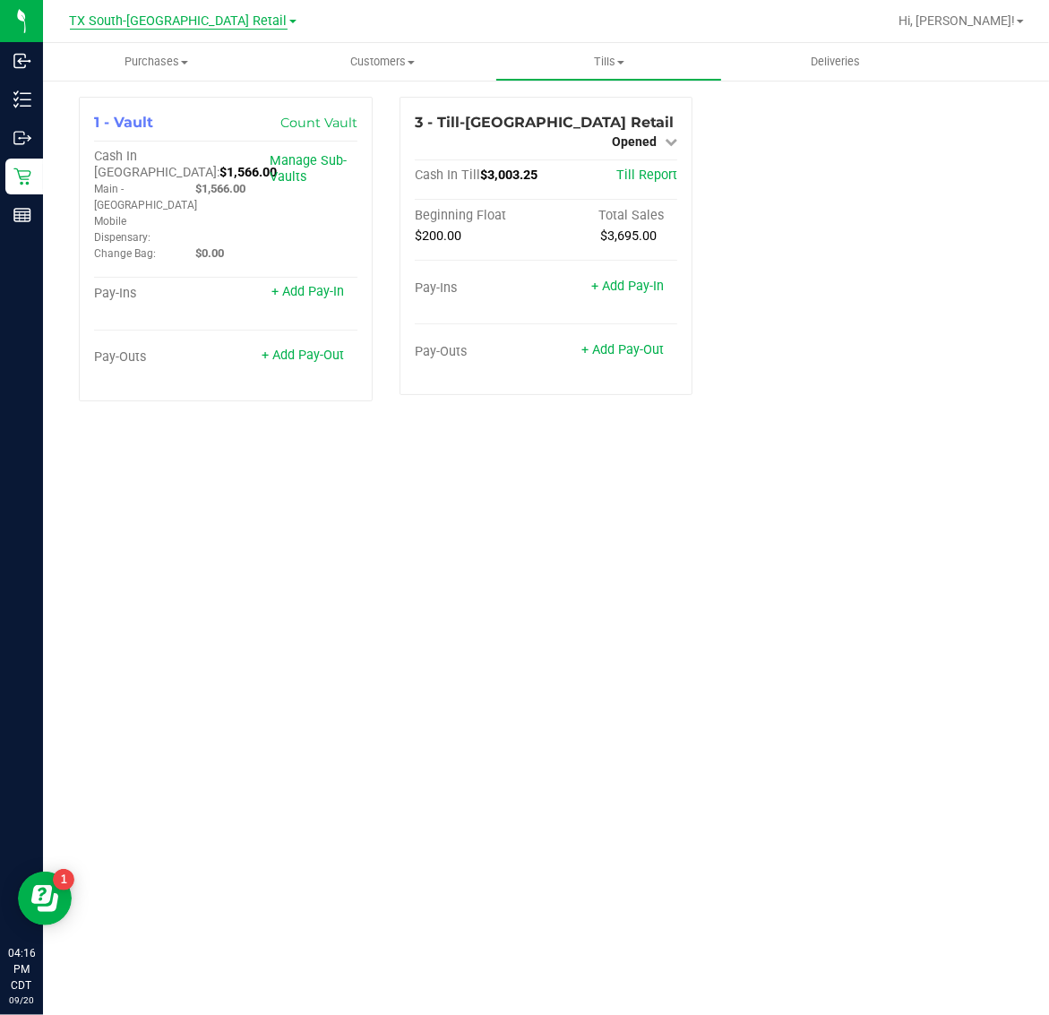
click at [186, 16] on span "TX South-[GEOGRAPHIC_DATA] Retail" at bounding box center [179, 21] width 218 height 16
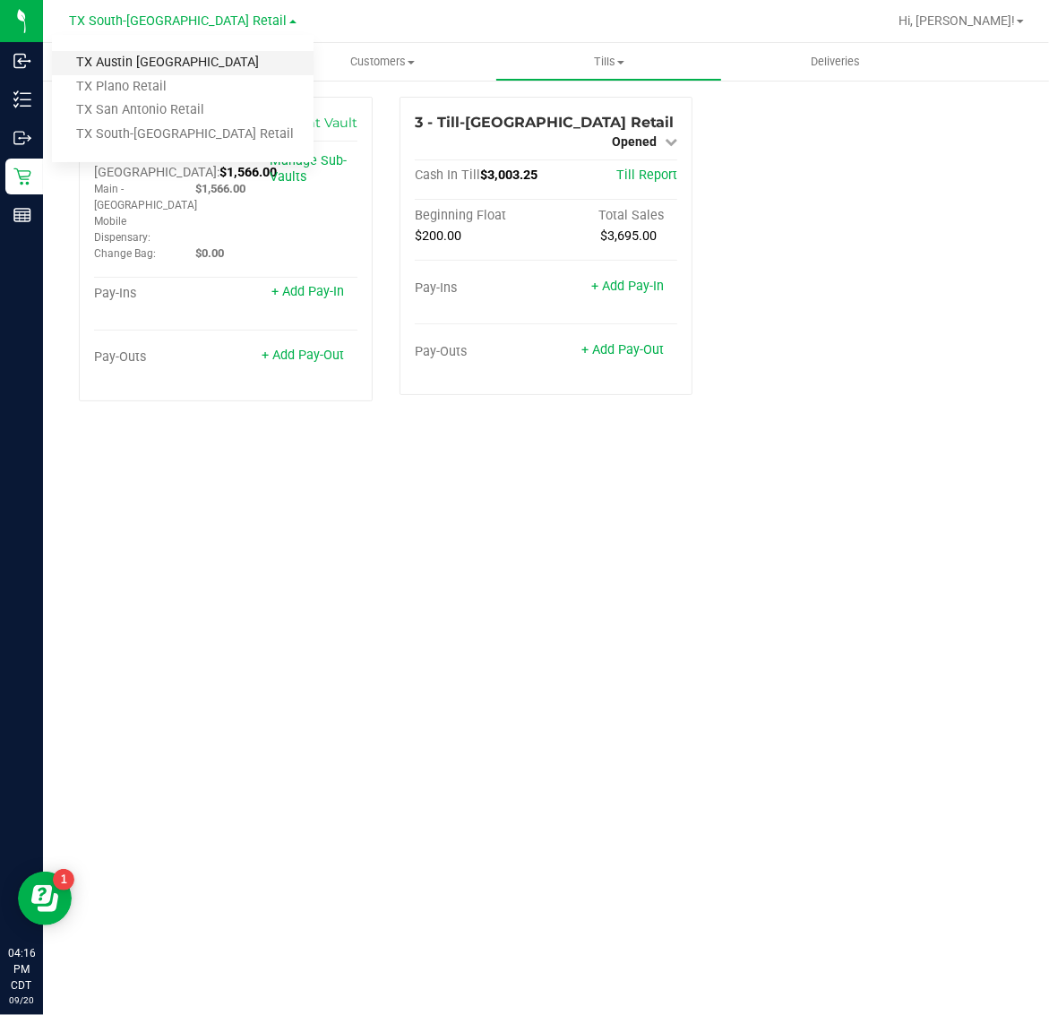
click at [163, 55] on link "TX Austin [GEOGRAPHIC_DATA]" at bounding box center [183, 63] width 262 height 24
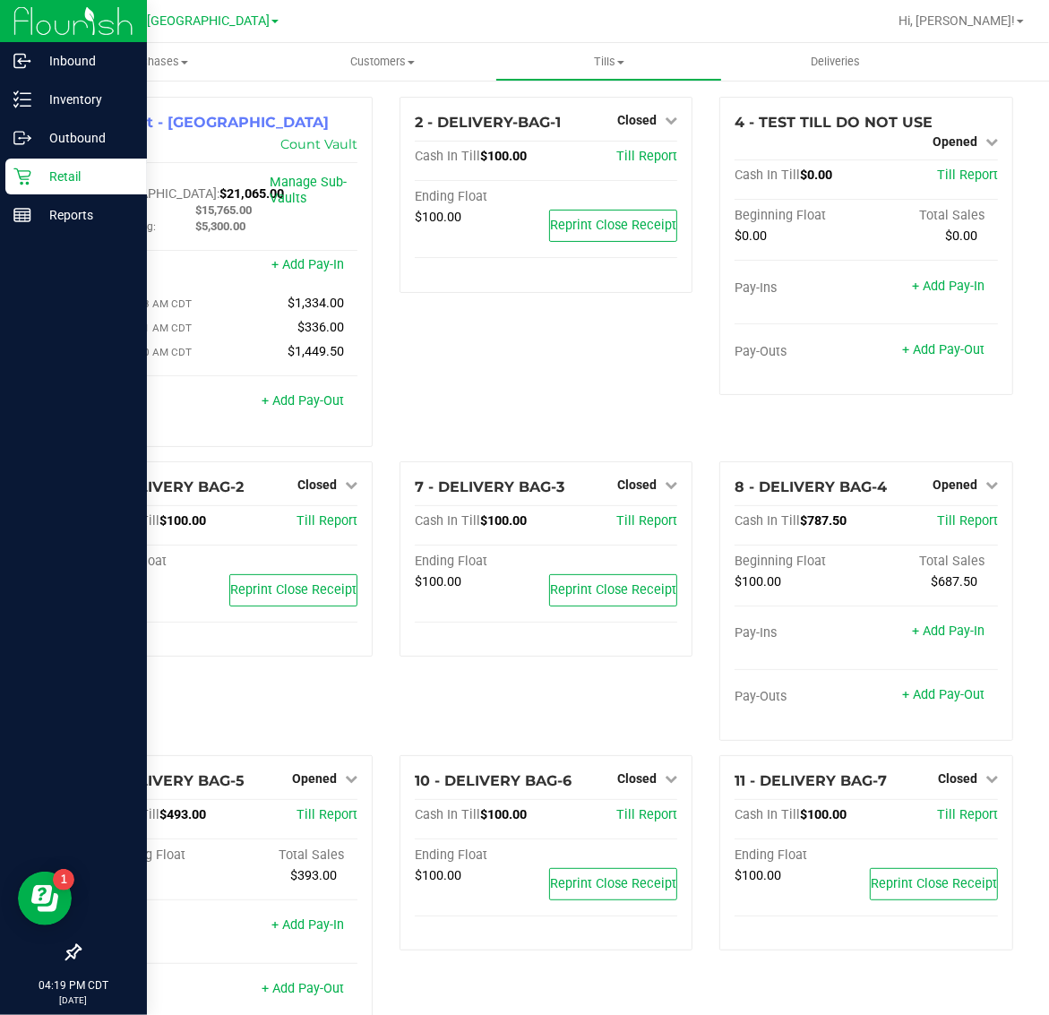
click at [70, 176] on p "Retail" at bounding box center [84, 176] width 107 height 21
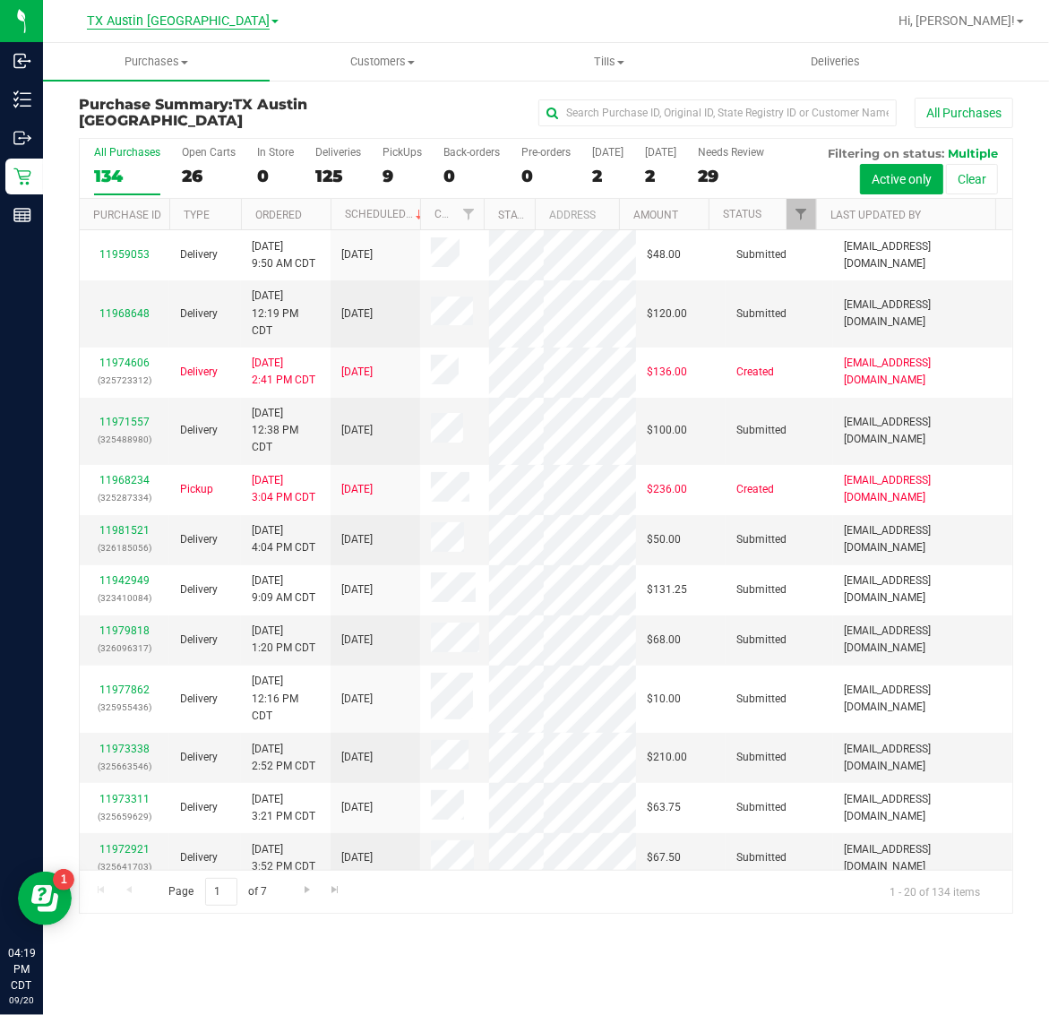
click at [180, 19] on span "TX Austin [GEOGRAPHIC_DATA]" at bounding box center [178, 21] width 183 height 16
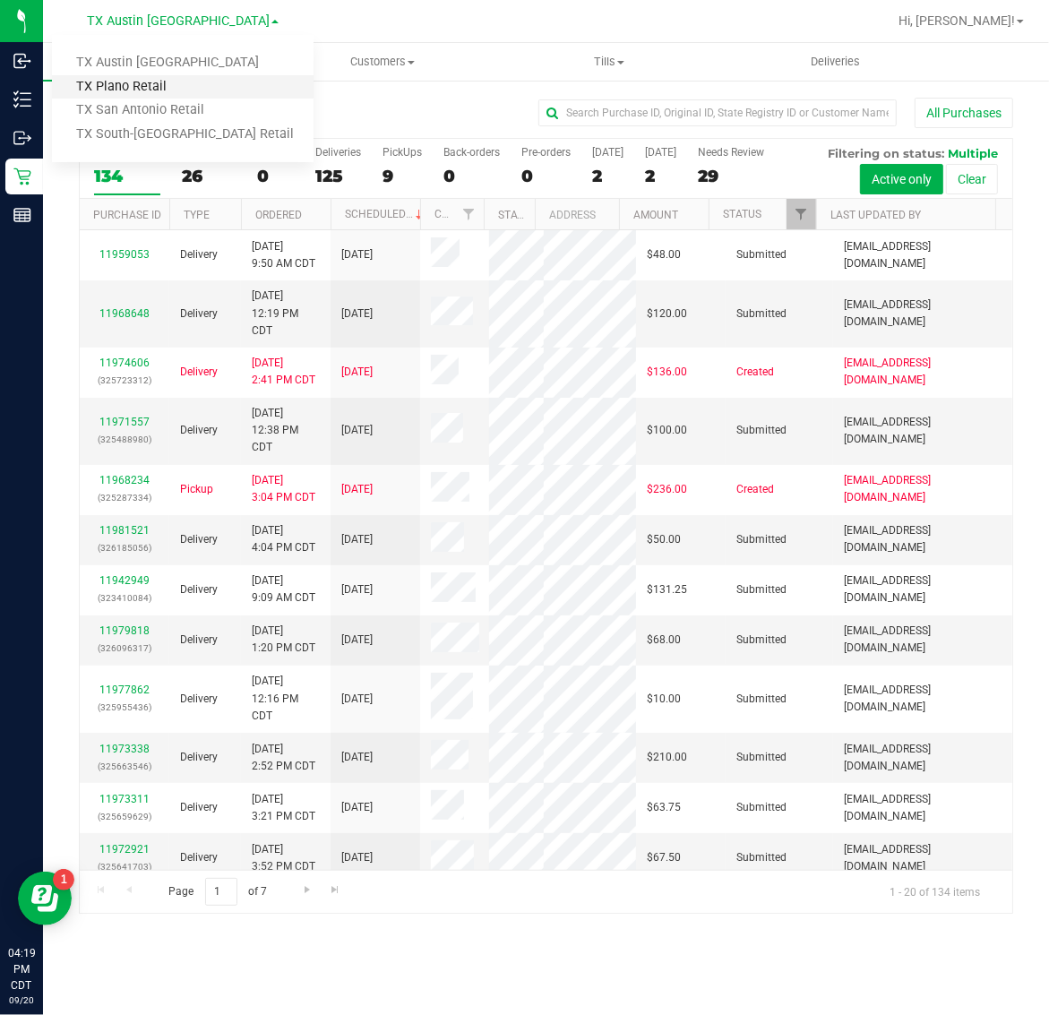
click at [168, 88] on link "TX Plano Retail" at bounding box center [183, 87] width 262 height 24
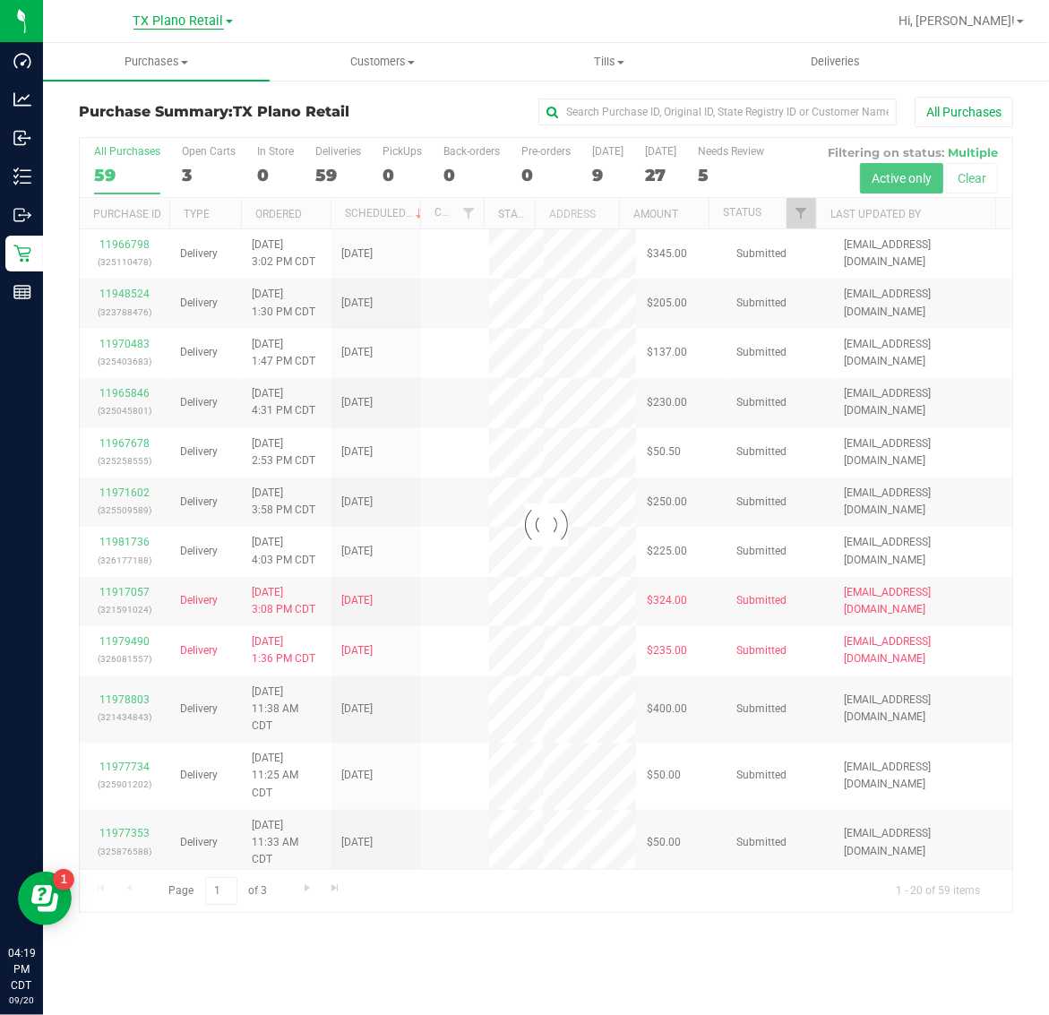
click at [175, 14] on span "TX Plano Retail" at bounding box center [178, 21] width 90 height 16
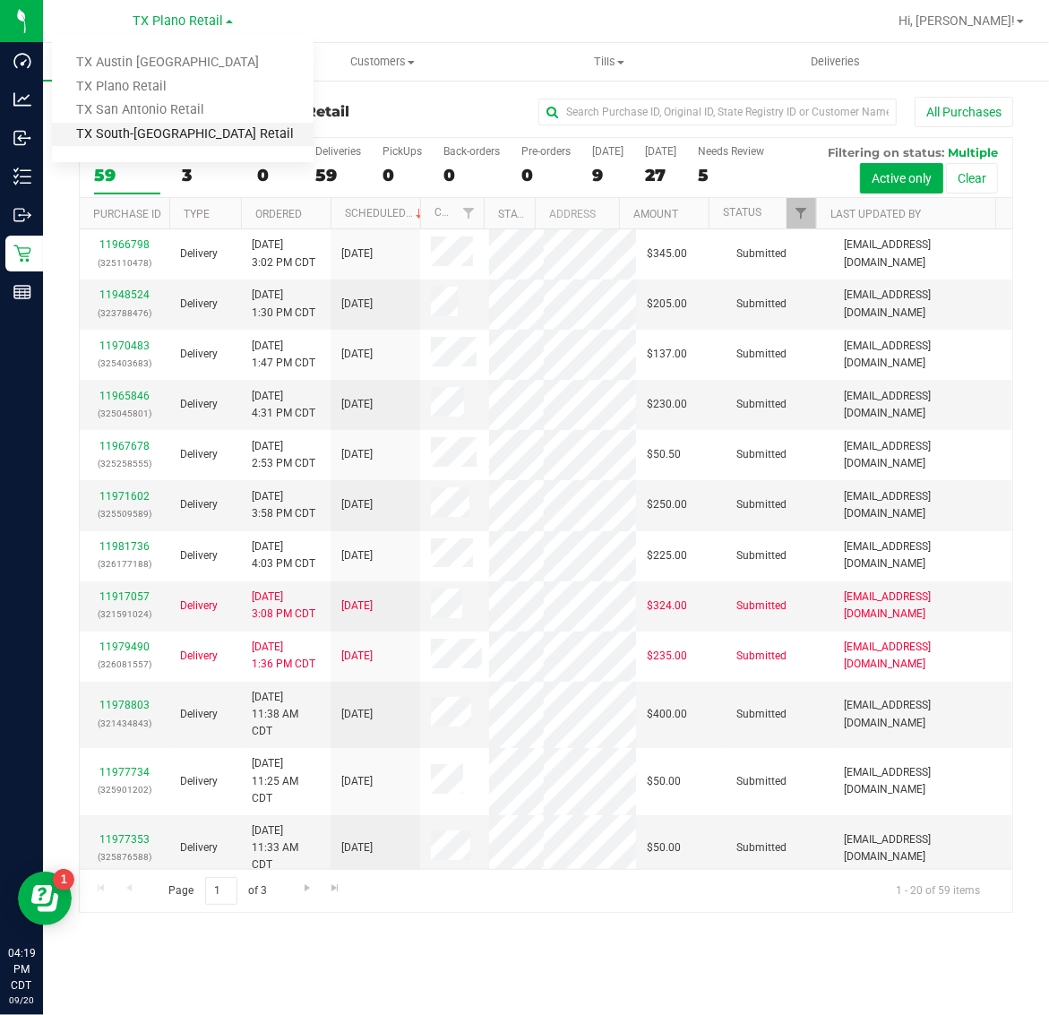
click at [167, 128] on link "TX South-[GEOGRAPHIC_DATA] Retail" at bounding box center [183, 135] width 262 height 24
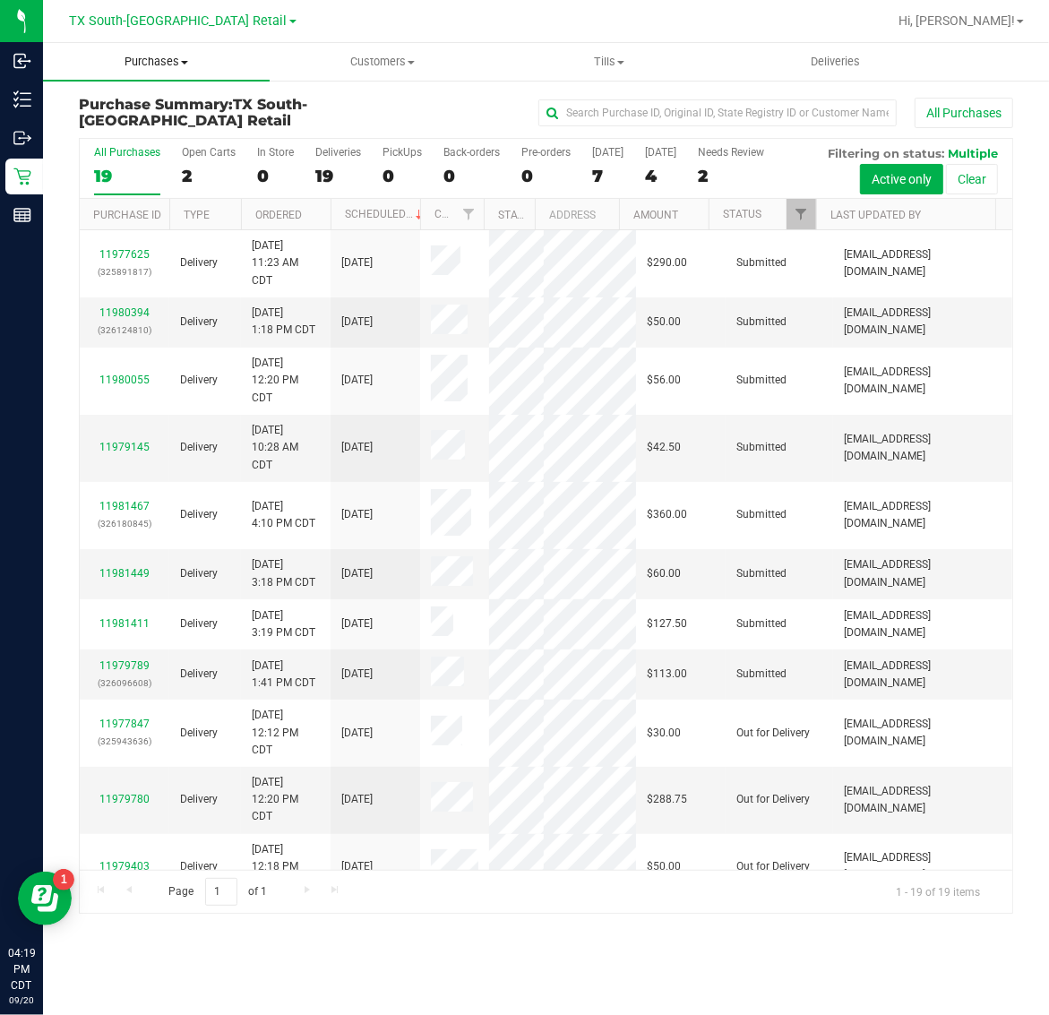
click at [157, 51] on uib-tab-heading "Purchases Summary of purchases Fulfillment All purchases" at bounding box center [156, 62] width 227 height 38
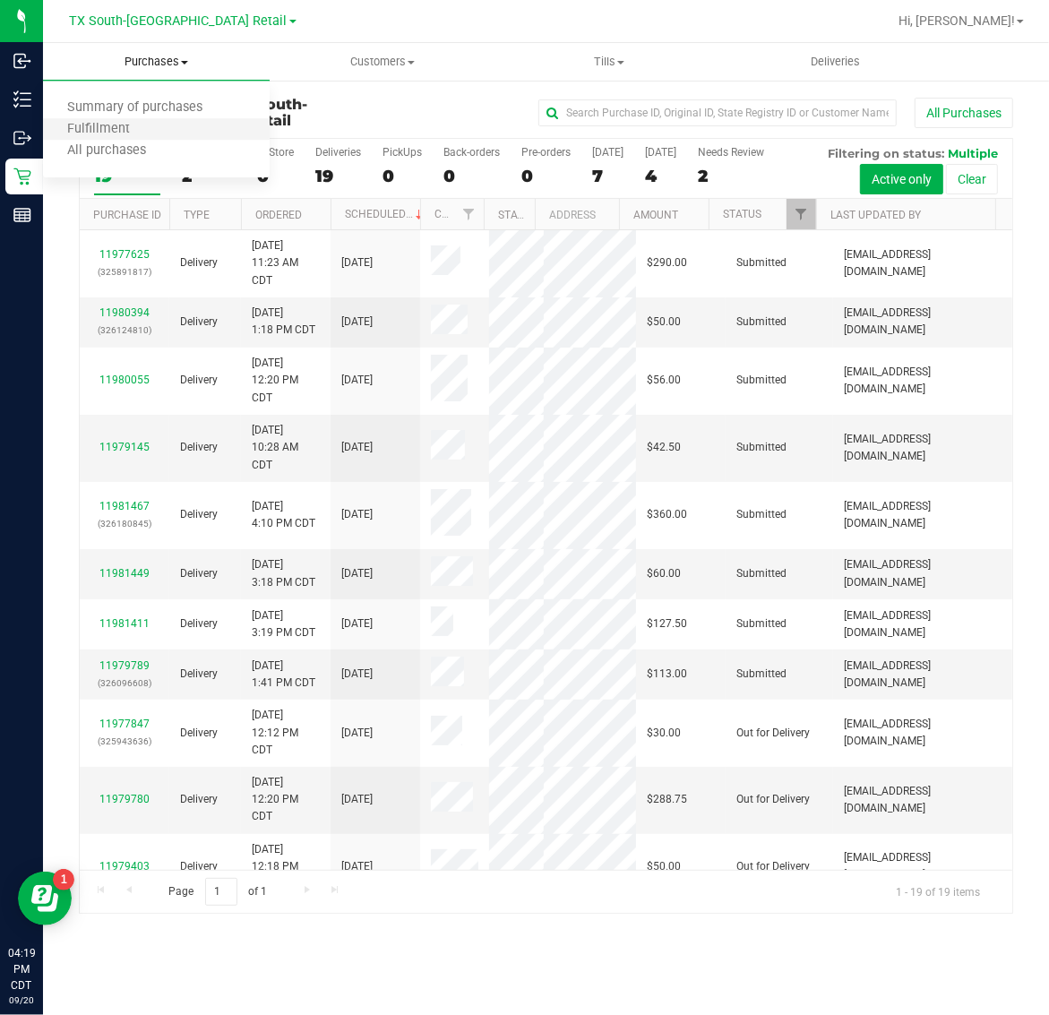
click at [157, 119] on li "Fulfillment" at bounding box center [156, 129] width 227 height 21
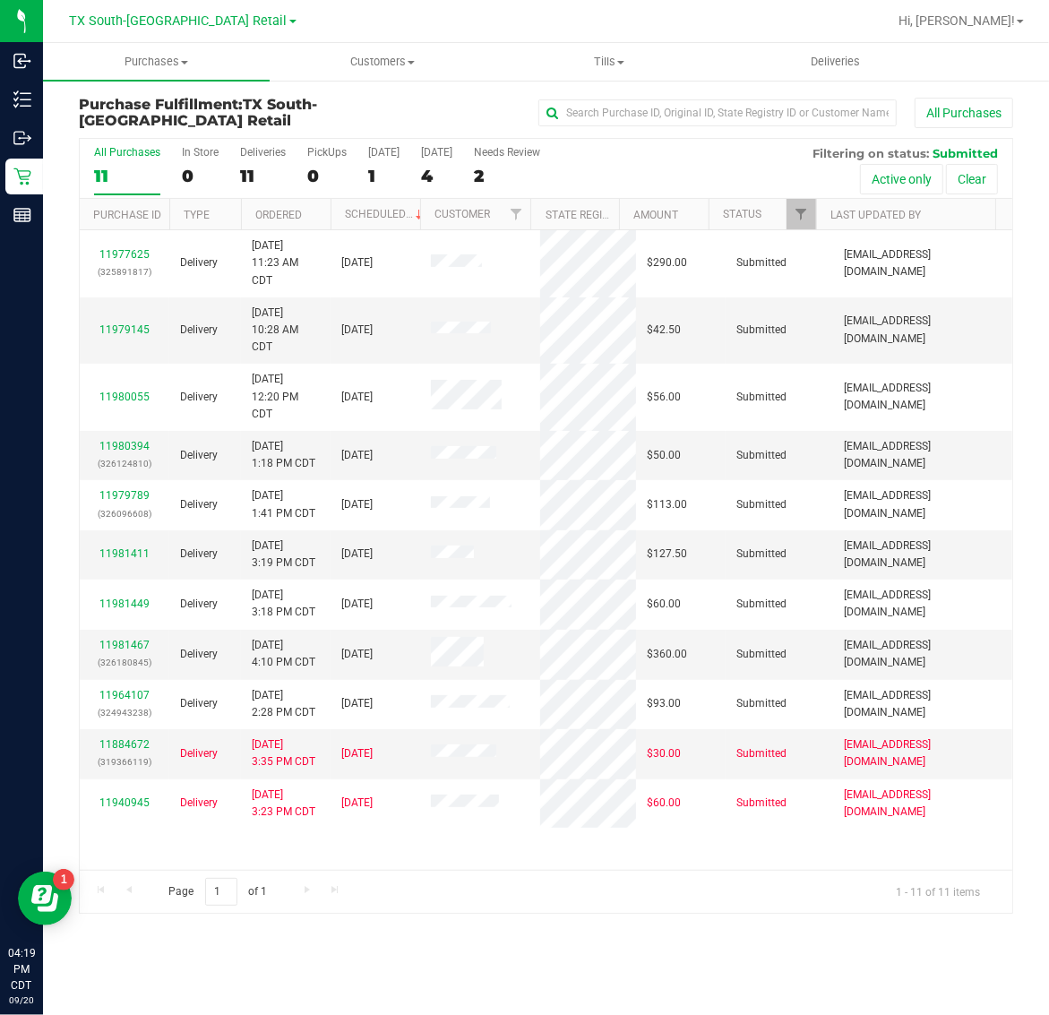
click at [150, 21] on span "TX South-[GEOGRAPHIC_DATA] Retail" at bounding box center [179, 20] width 218 height 15
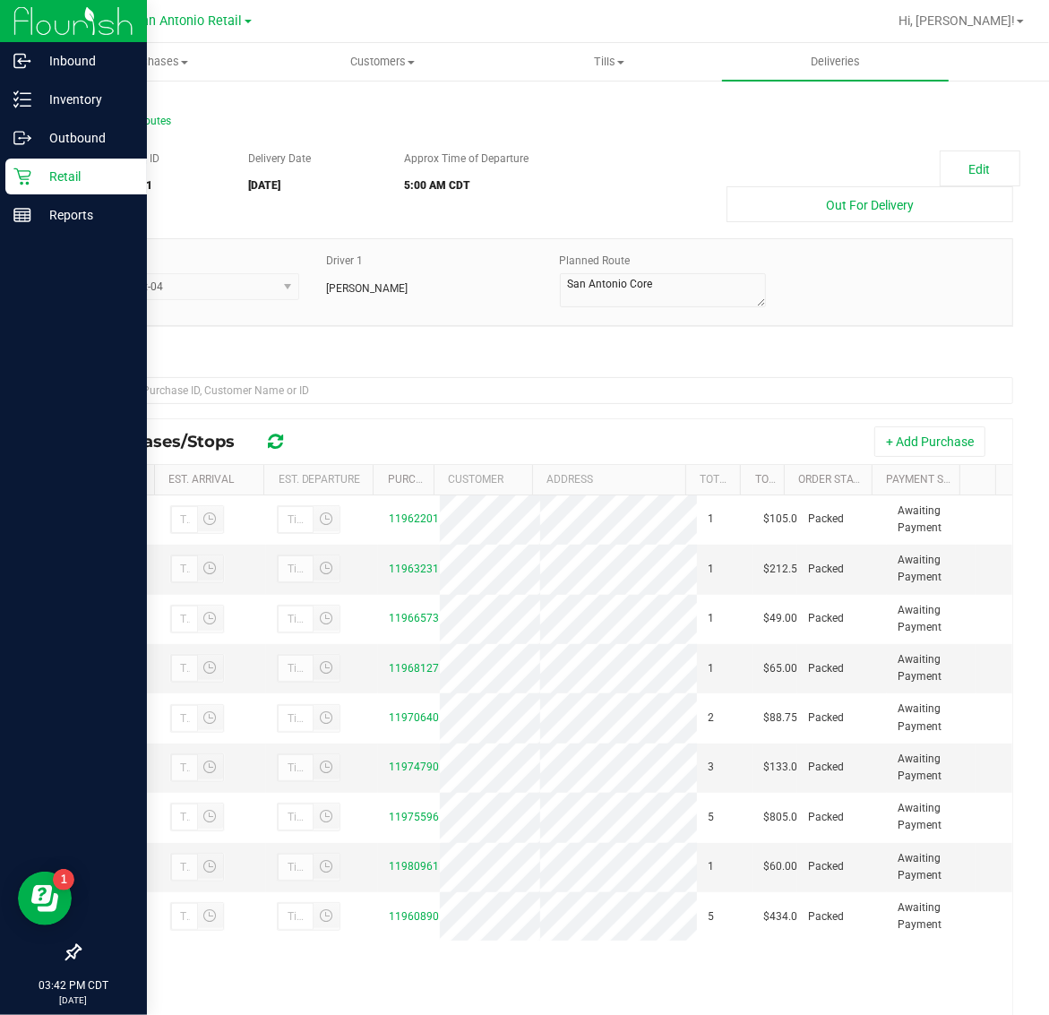
click at [45, 180] on p "Retail" at bounding box center [84, 176] width 107 height 21
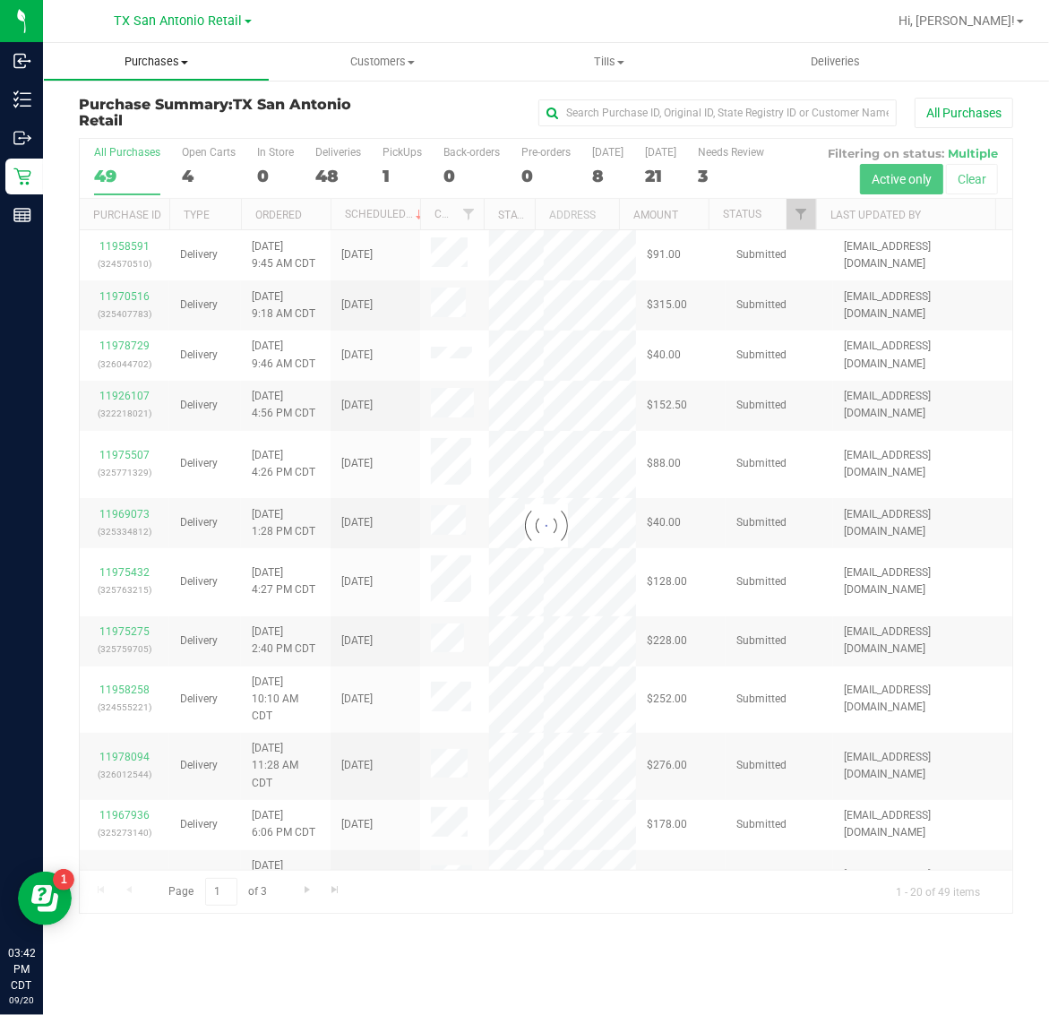
click at [158, 67] on span "Purchases" at bounding box center [156, 62] width 225 height 16
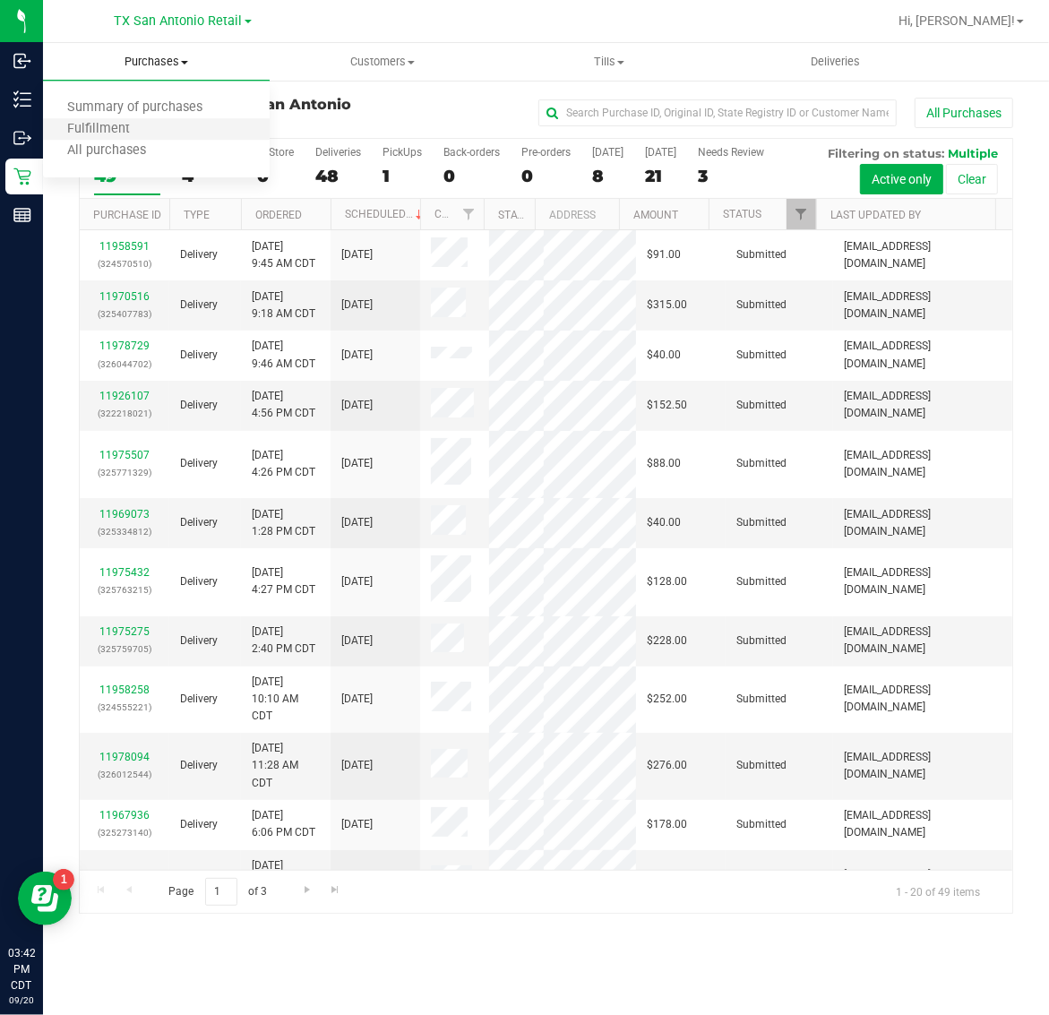
click at [159, 126] on li "Fulfillment" at bounding box center [156, 129] width 227 height 21
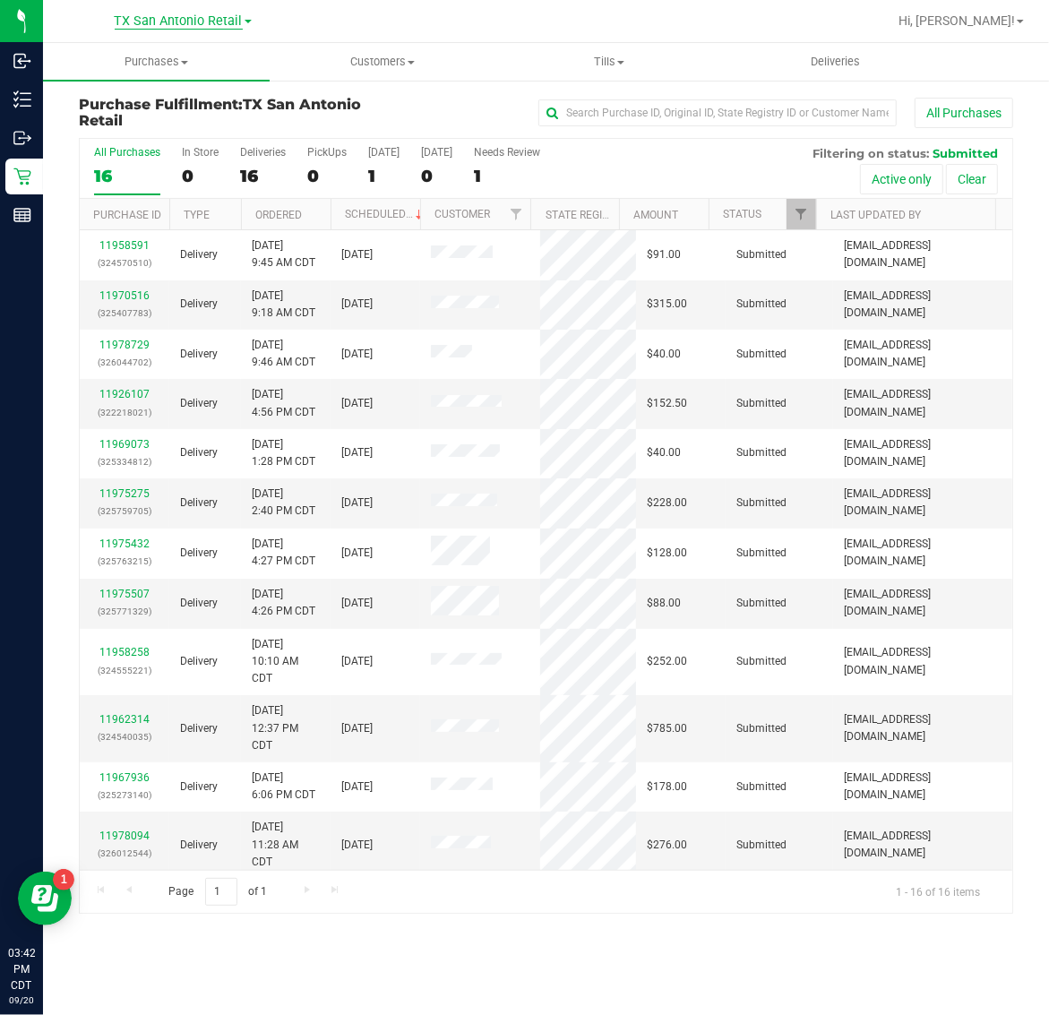
click at [170, 15] on span "TX San Antonio Retail" at bounding box center [179, 21] width 128 height 16
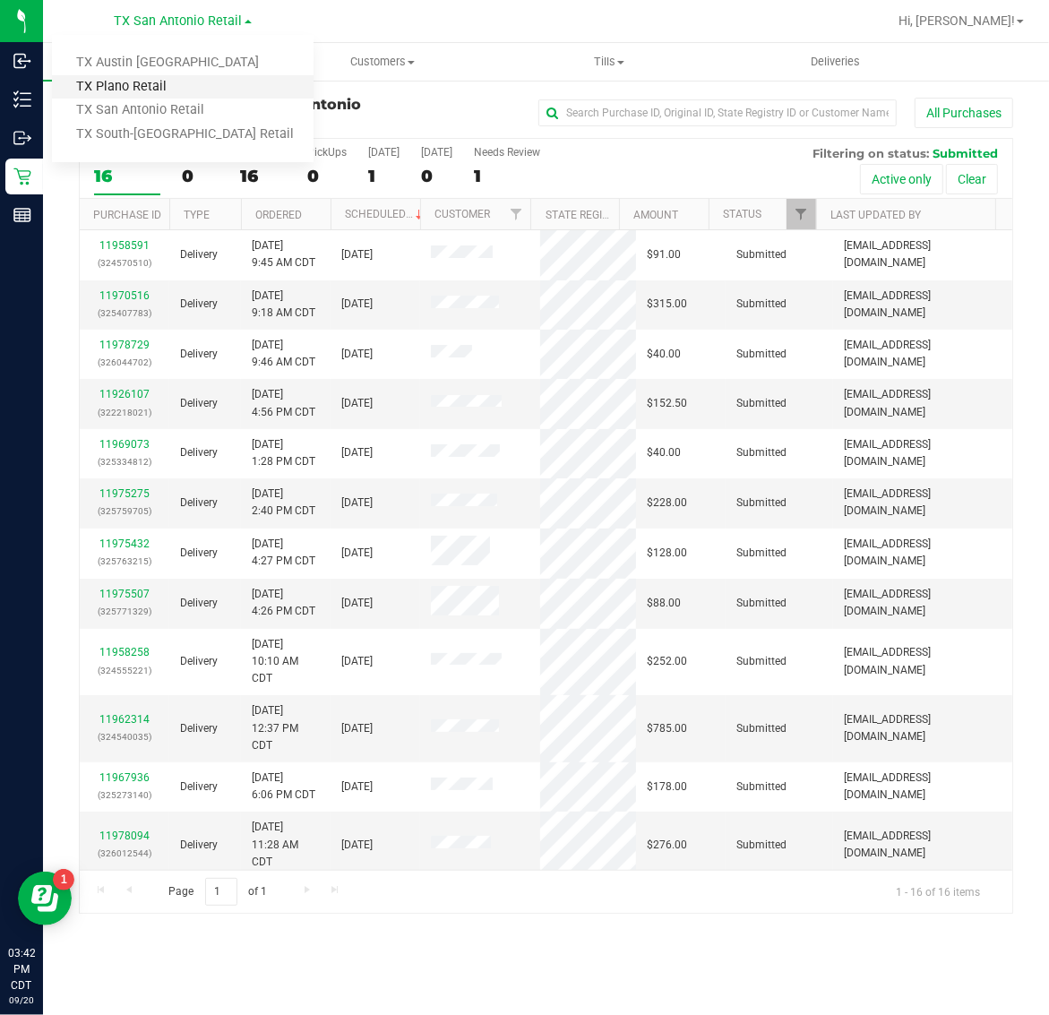
click at [166, 76] on link "TX Plano Retail" at bounding box center [183, 87] width 262 height 24
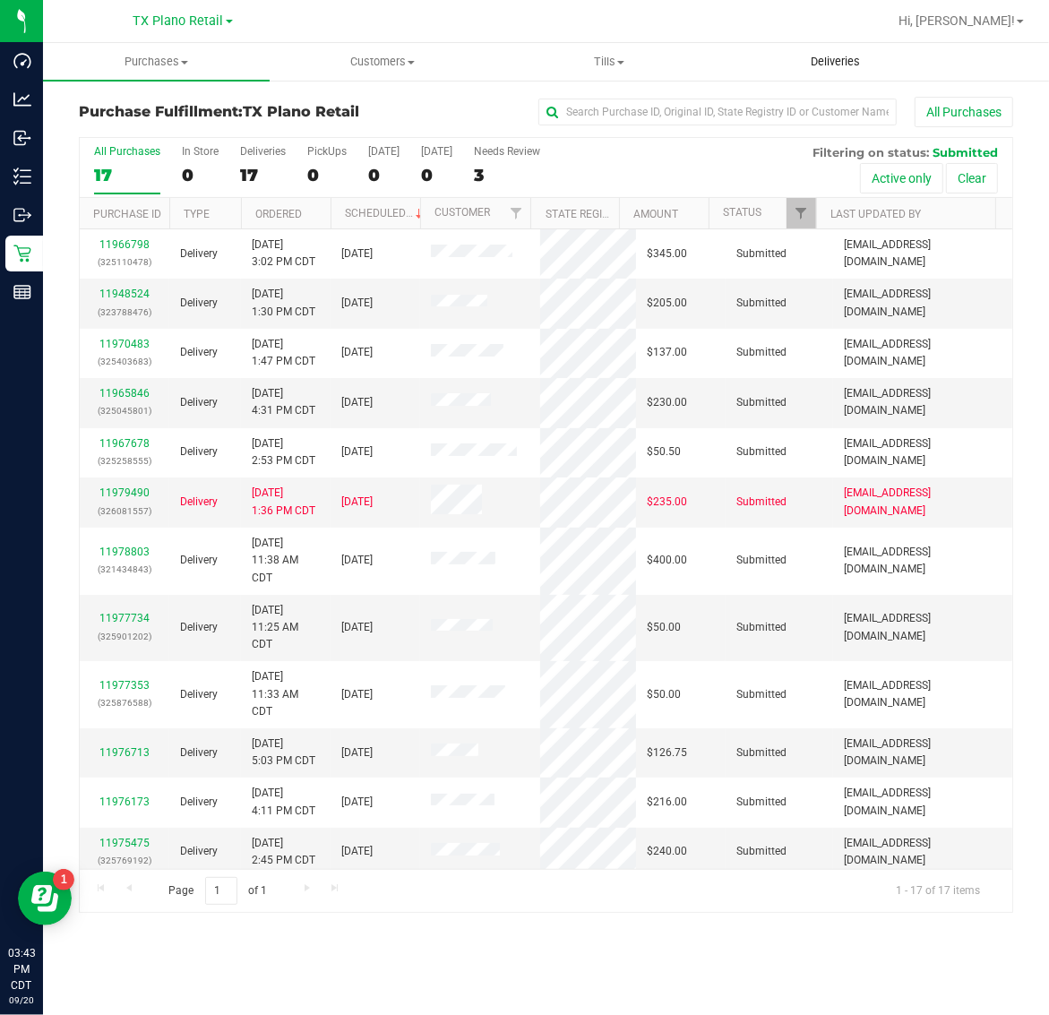
click at [831, 69] on span "Deliveries" at bounding box center [835, 62] width 98 height 16
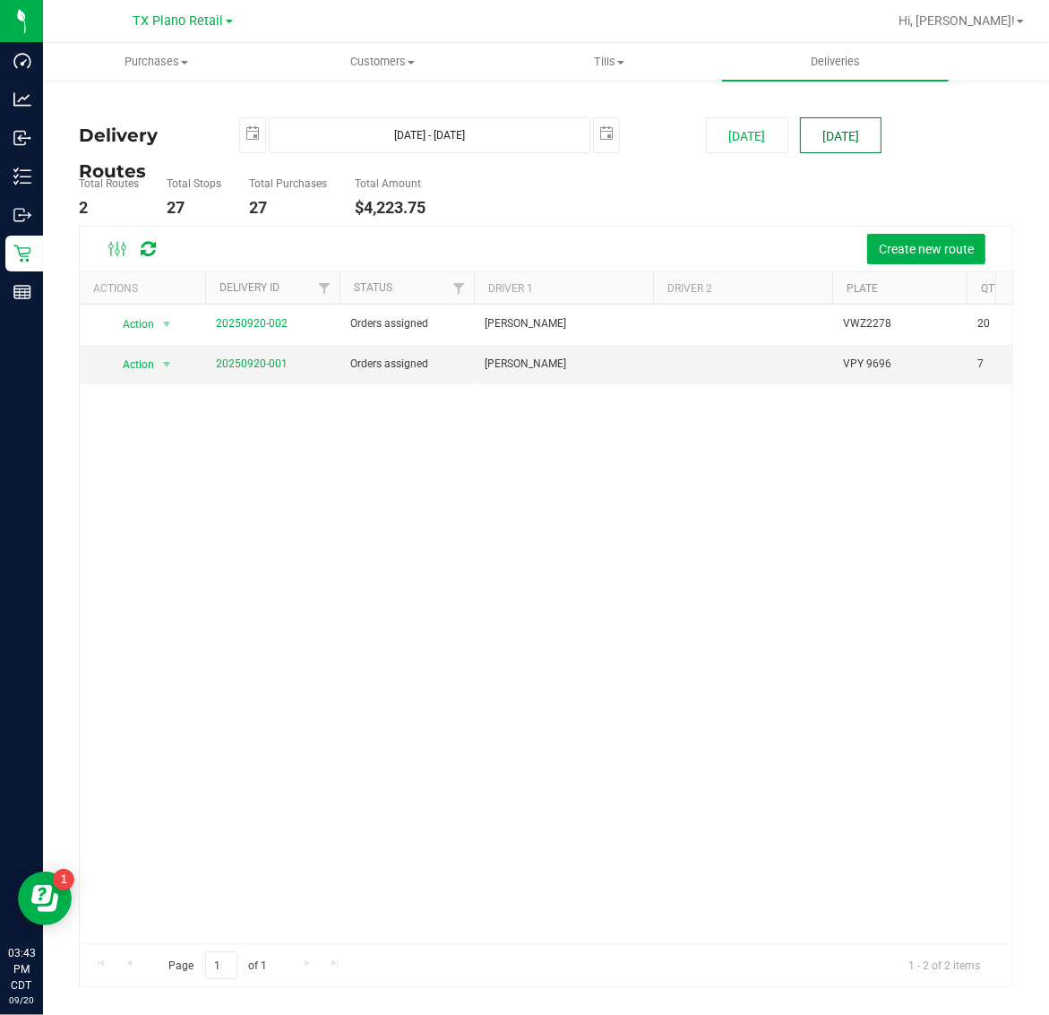
click at [831, 142] on button "[DATE]" at bounding box center [841, 135] width 82 height 36
click at [243, 365] on link "20250920-001" at bounding box center [252, 363] width 72 height 13
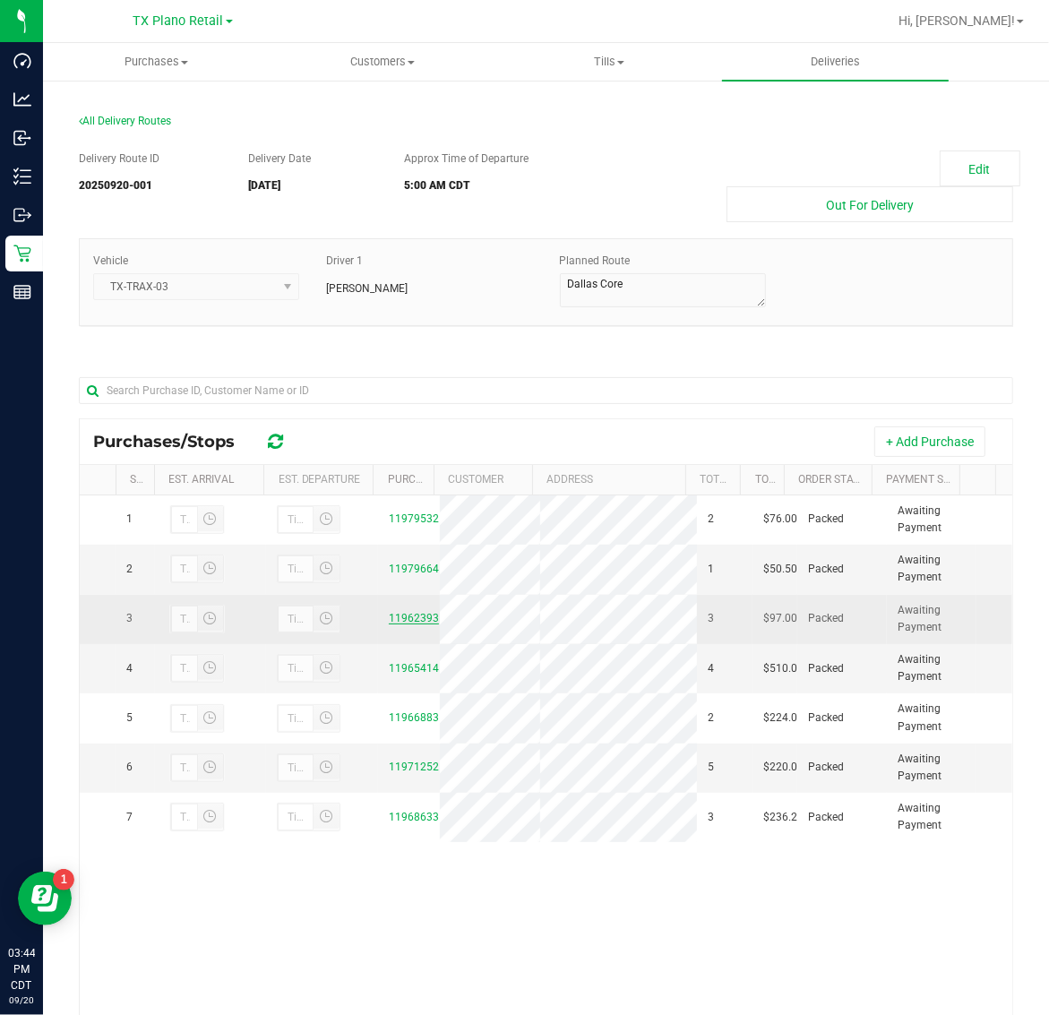
click at [392, 618] on link "11962393" at bounding box center [414, 618] width 50 height 13
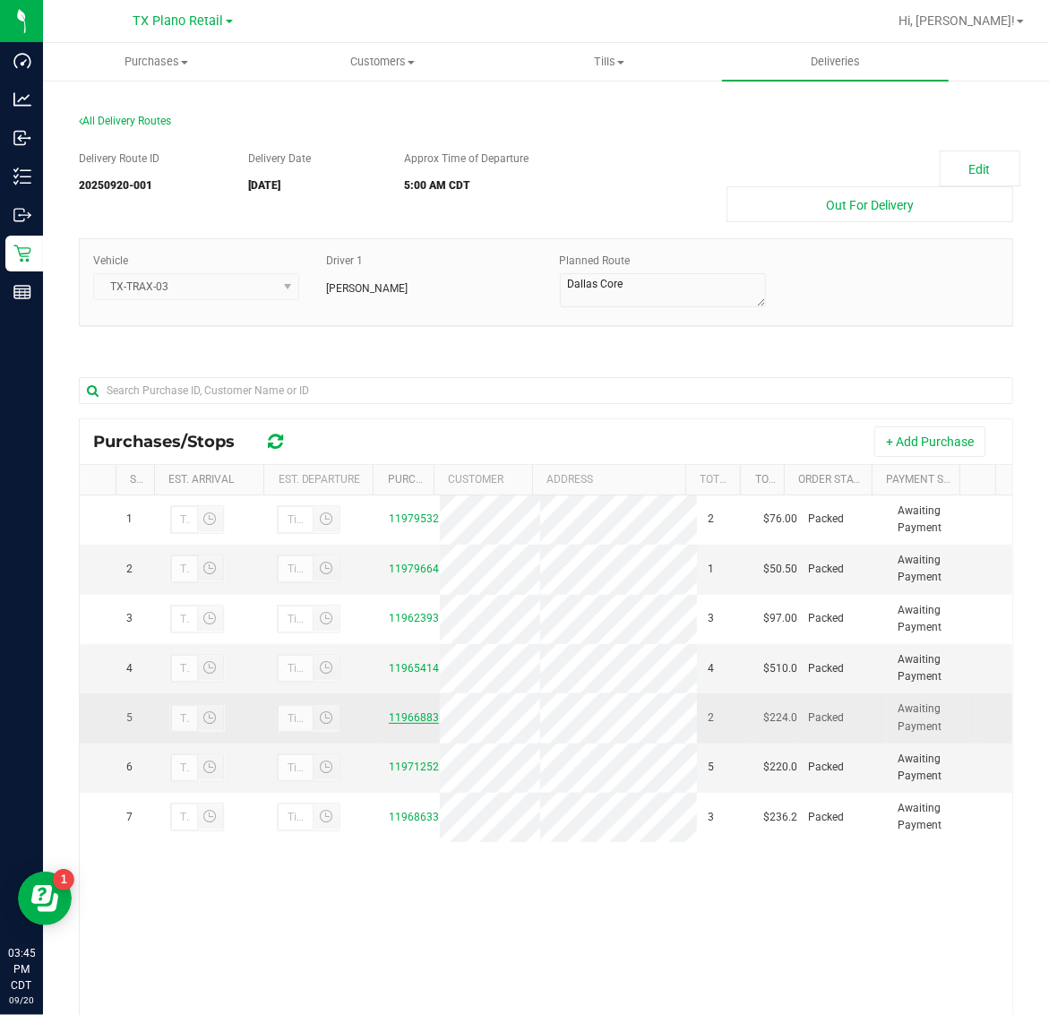
click at [399, 724] on link "11966883" at bounding box center [414, 717] width 50 height 13
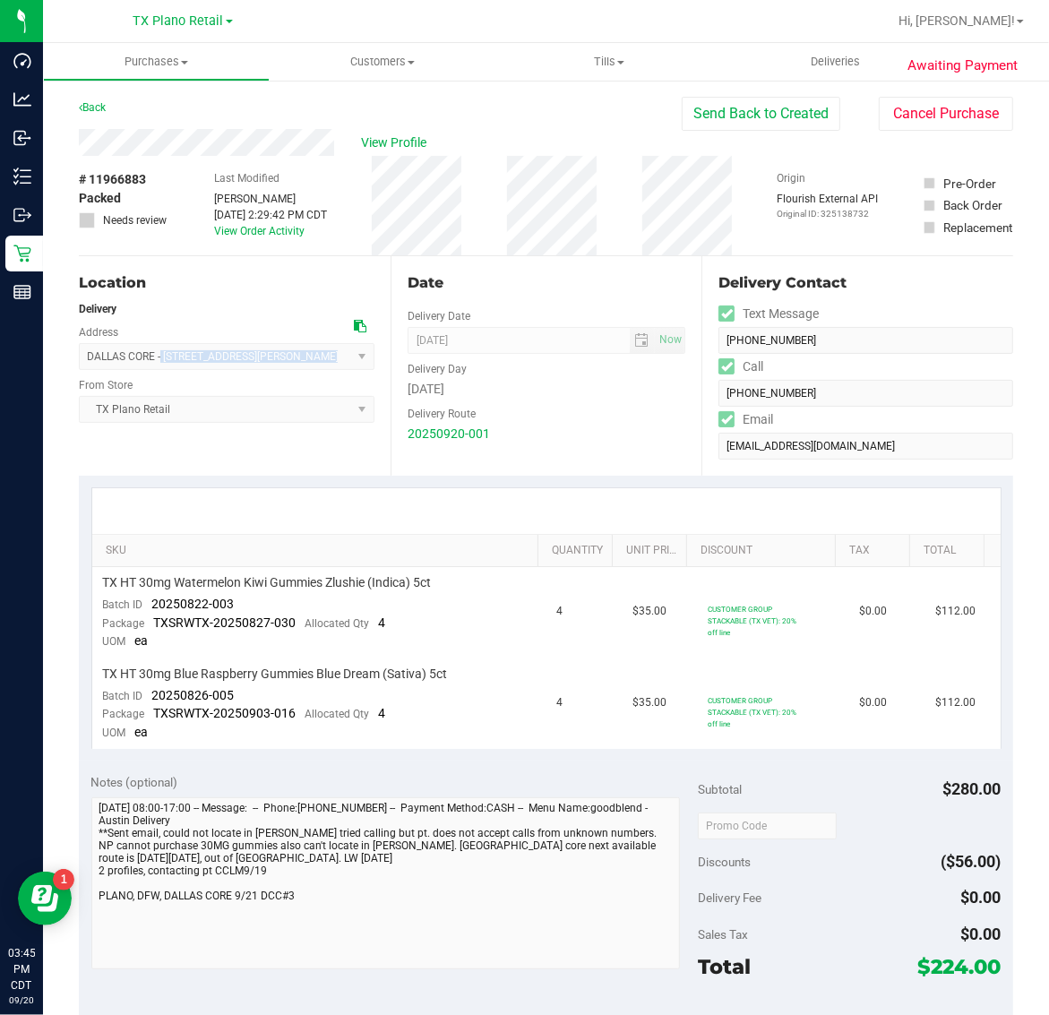
drag, startPoint x: 162, startPoint y: 351, endPoint x: 310, endPoint y: 352, distance: 147.8
click at [310, 352] on span "DALLAS CORE - [STREET_ADDRESS][PERSON_NAME] , [GEOGRAPHIC_DATA] , [GEOGRAPHIC_D…" at bounding box center [227, 356] width 296 height 27
copy span "[STREET_ADDRESS][PERSON_NAME]"
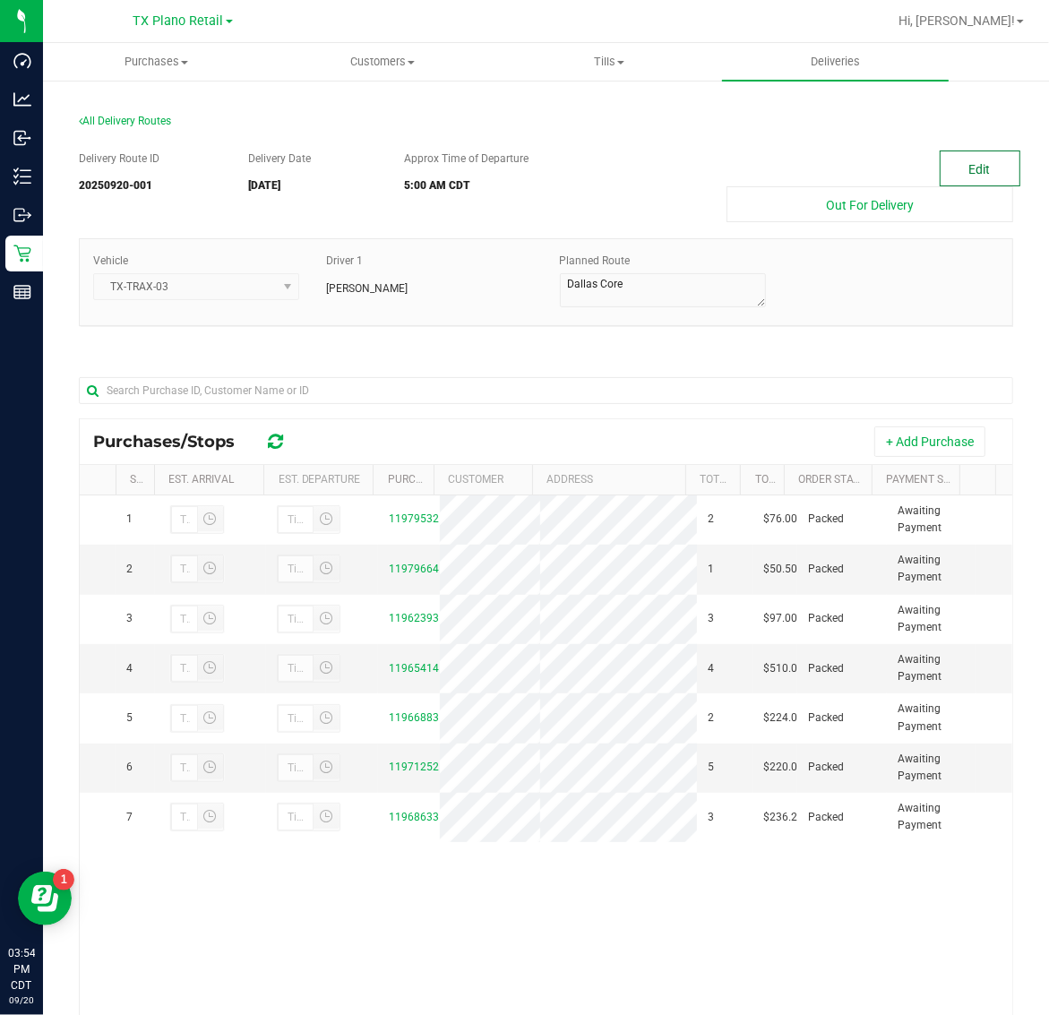
click at [995, 168] on button "Edit" at bounding box center [980, 168] width 81 height 36
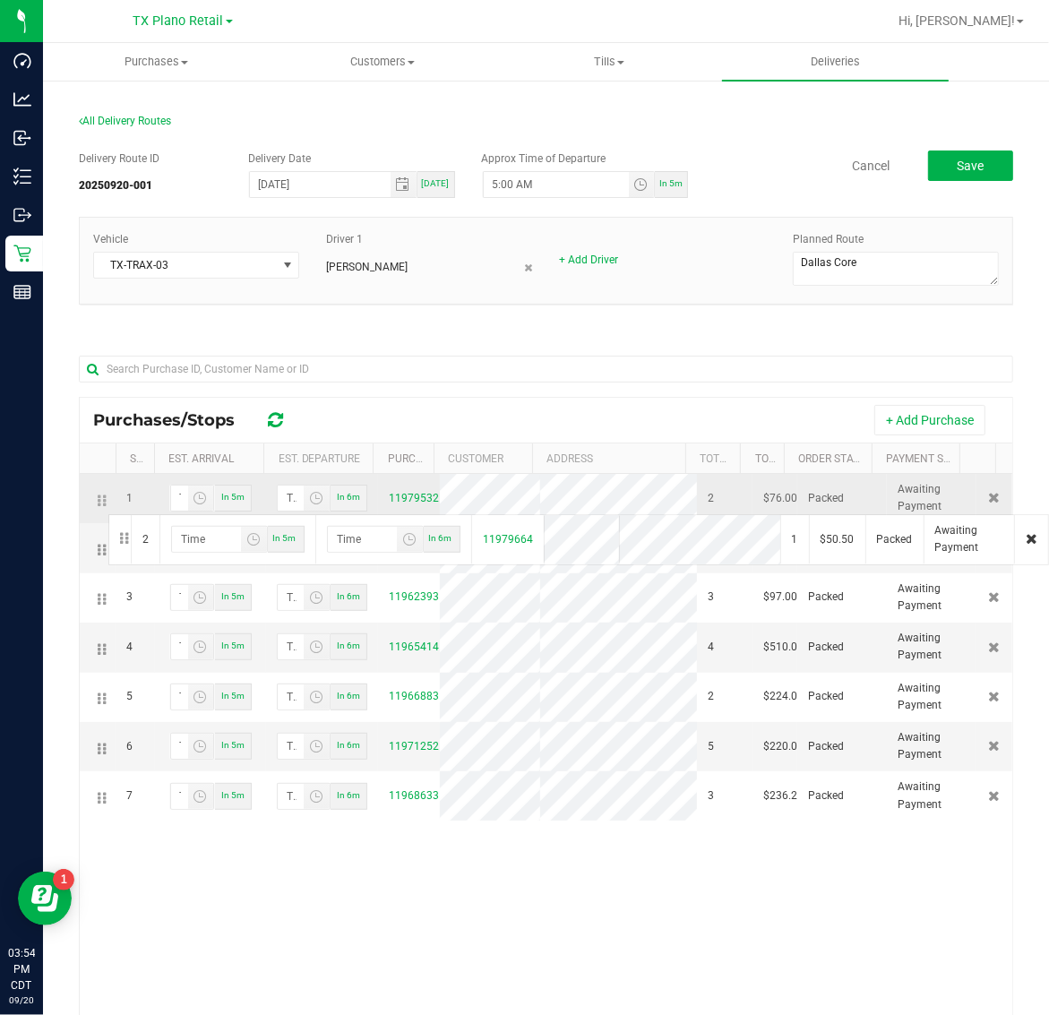
drag, startPoint x: 99, startPoint y: 548, endPoint x: 106, endPoint y: 512, distance: 36.4
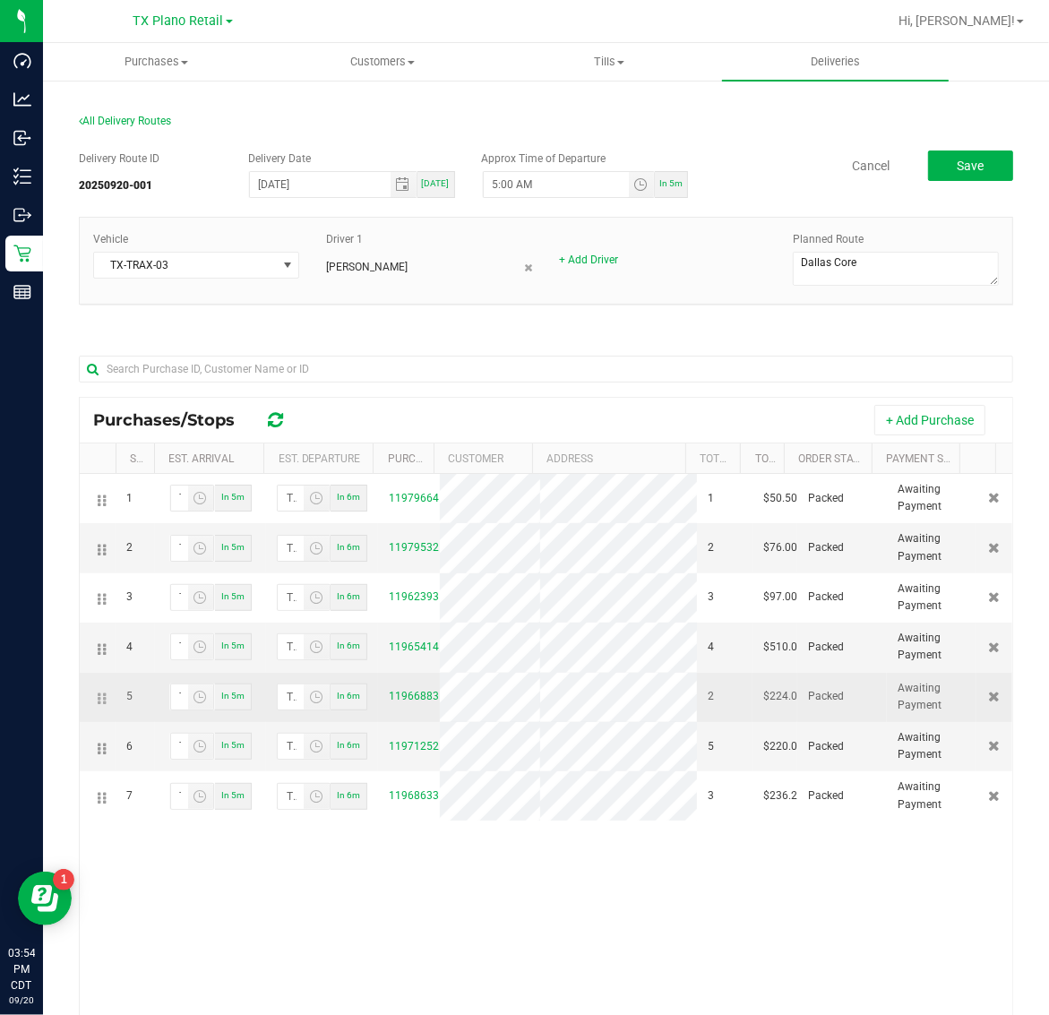
click at [98, 706] on icon at bounding box center [99, 698] width 3 height 14
click at [390, 702] on link "11966883" at bounding box center [414, 696] width 50 height 13
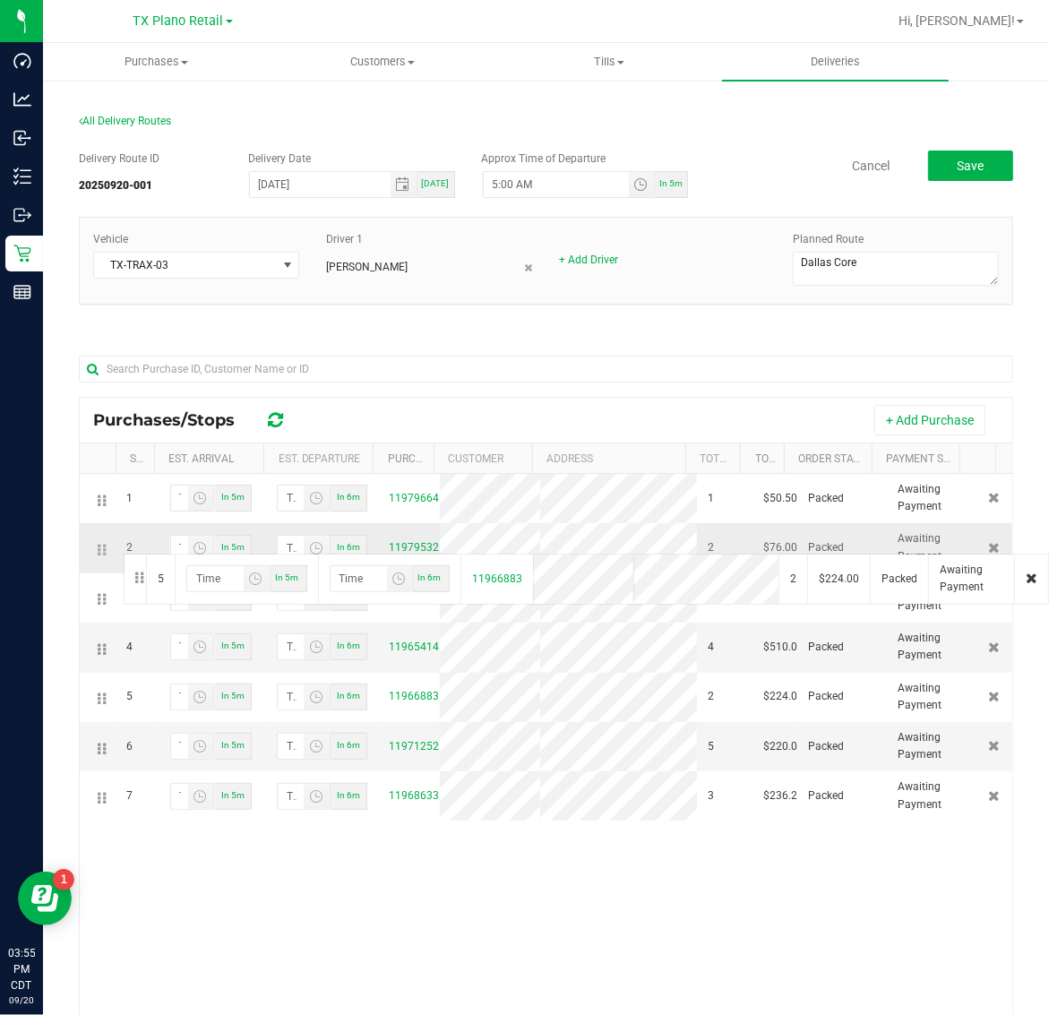
drag, startPoint x: 97, startPoint y: 706, endPoint x: 121, endPoint y: 552, distance: 155.9
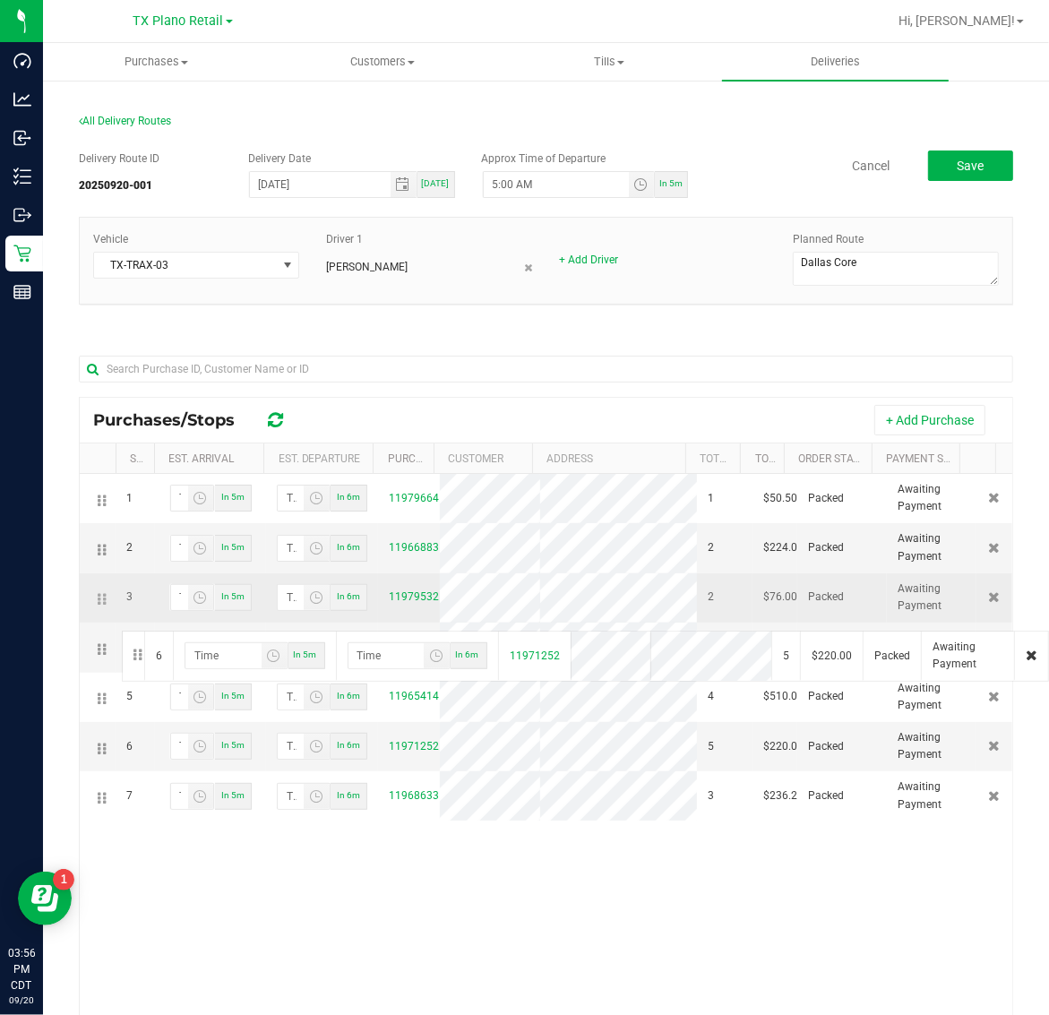
drag, startPoint x: 99, startPoint y: 766, endPoint x: 119, endPoint y: 629, distance: 138.6
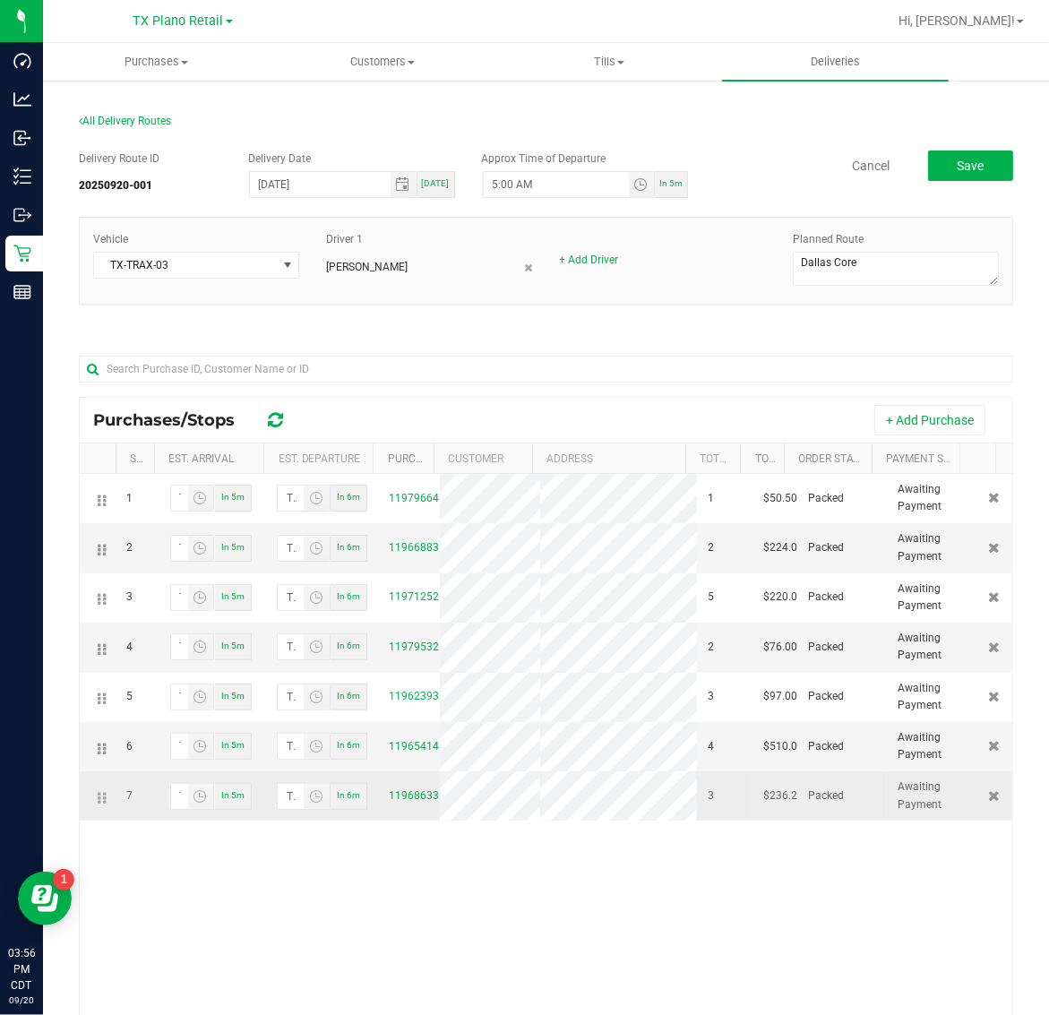
click at [99, 805] on icon at bounding box center [99, 798] width 3 height 14
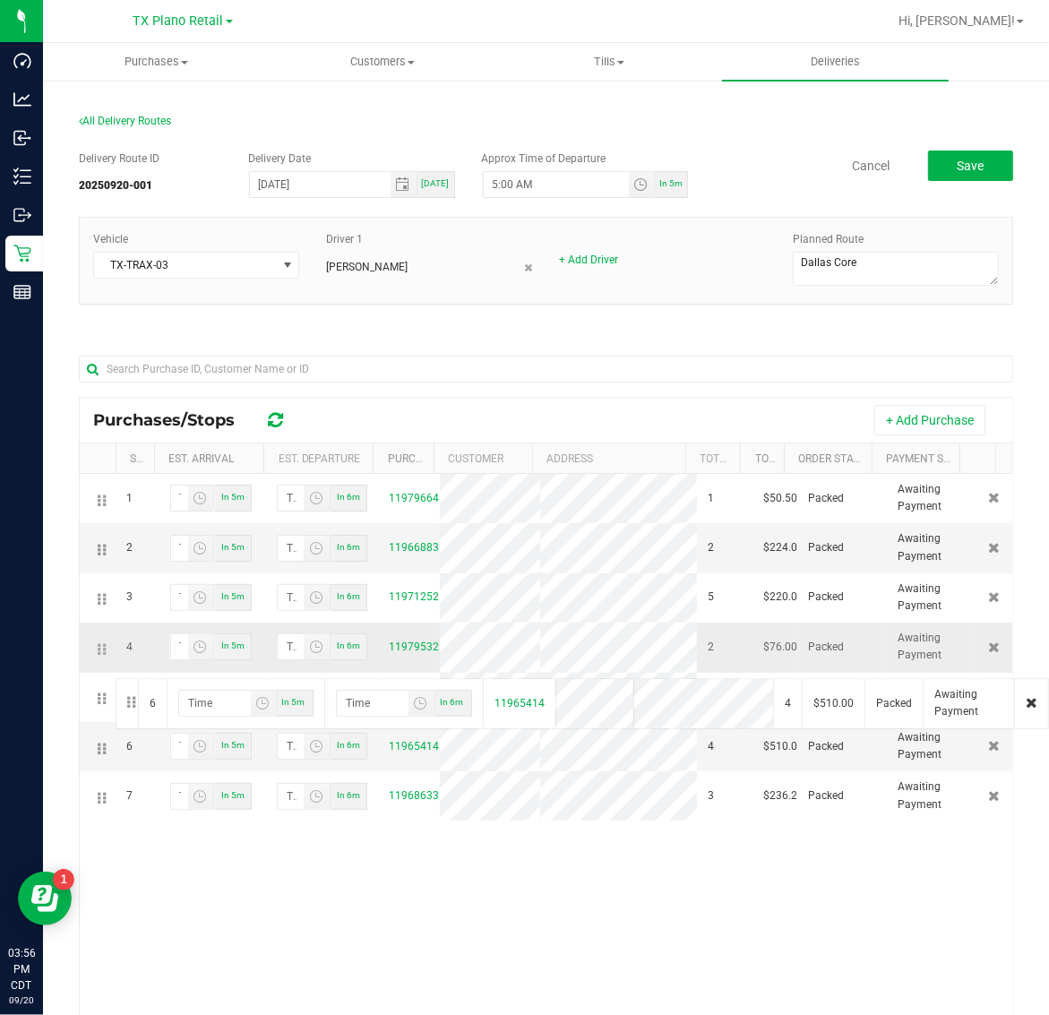
drag, startPoint x: 99, startPoint y: 775, endPoint x: 113, endPoint y: 676, distance: 99.4
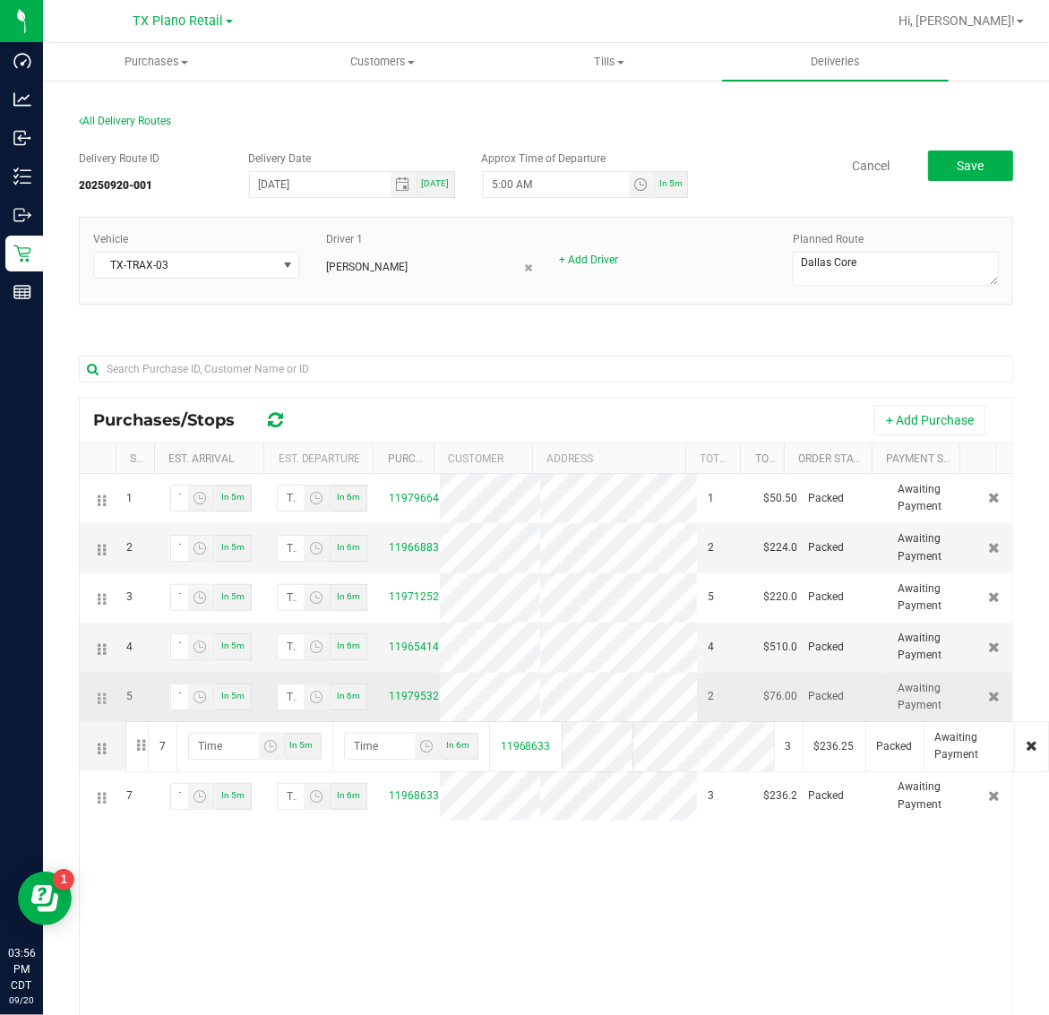
drag, startPoint x: 99, startPoint y: 813, endPoint x: 123, endPoint y: 719, distance: 96.9
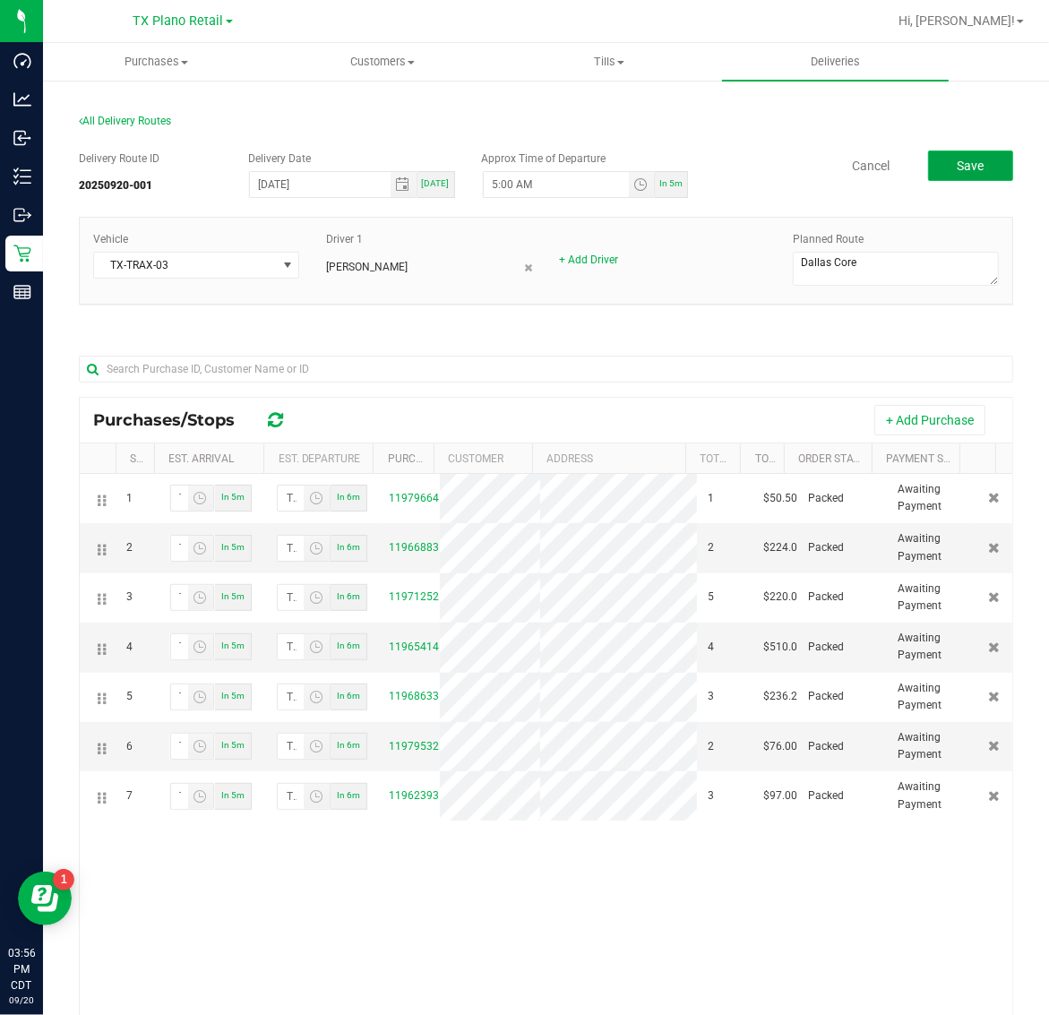
click at [961, 167] on span "Save" at bounding box center [970, 166] width 27 height 14
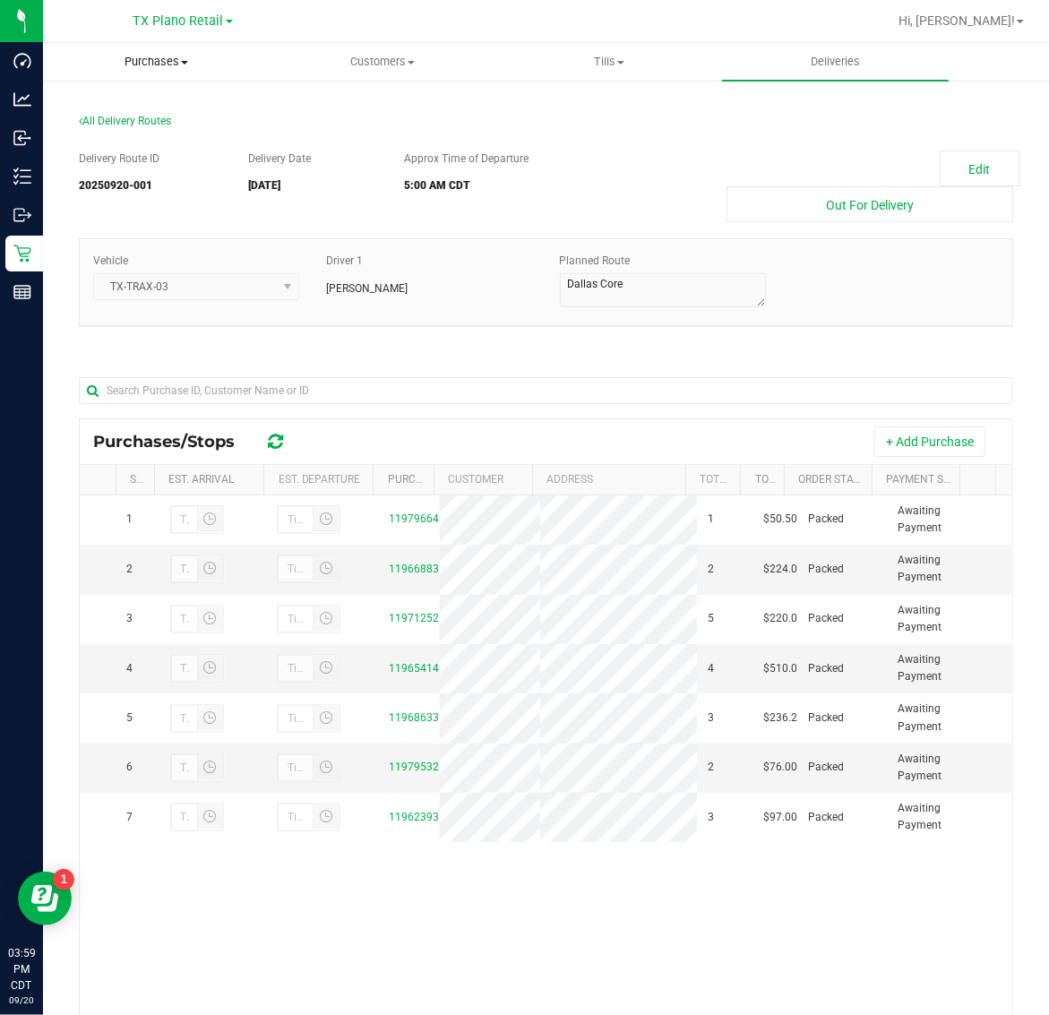
click at [159, 56] on span "Purchases" at bounding box center [156, 62] width 225 height 16
click at [167, 119] on li "Fulfillment" at bounding box center [156, 129] width 227 height 21
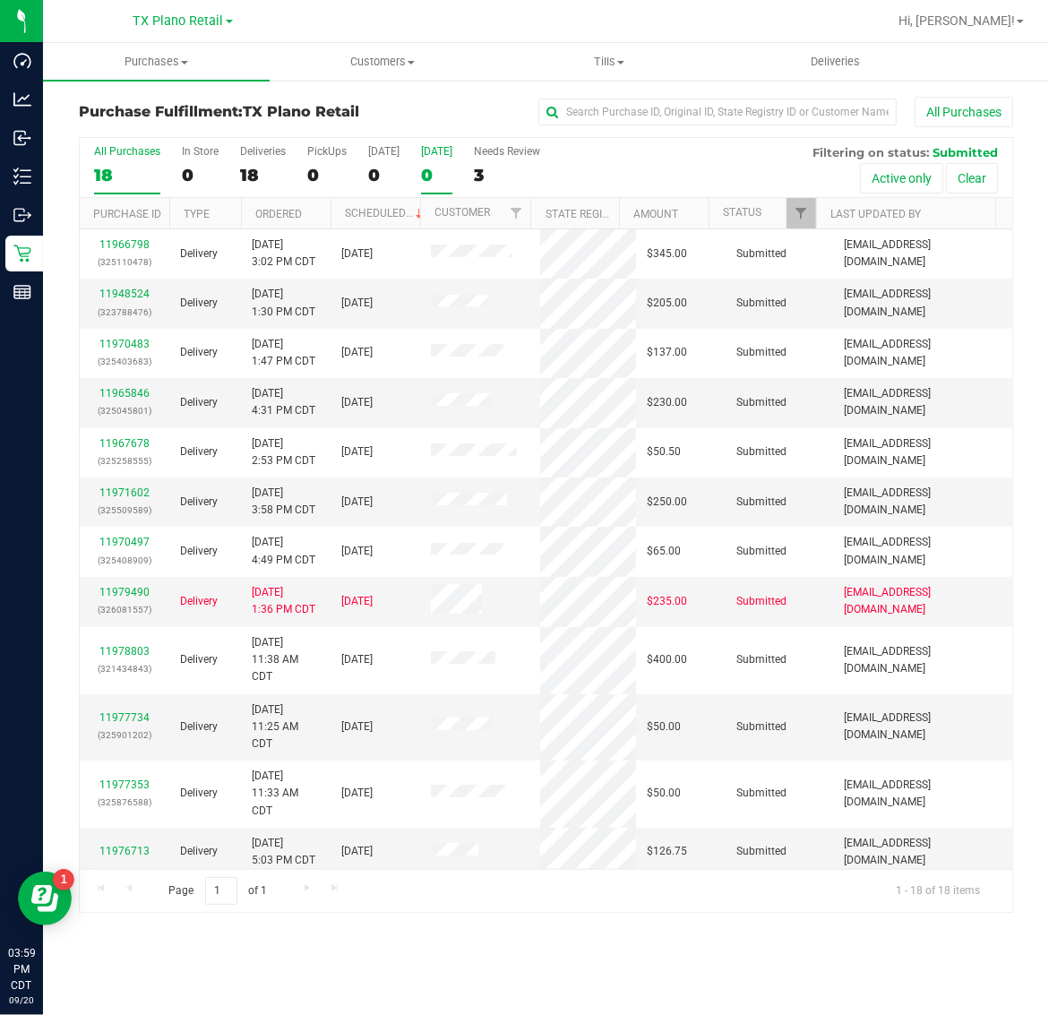
click at [444, 167] on div "0" at bounding box center [436, 175] width 31 height 21
click at [0, 0] on input "[DATE] 0" at bounding box center [0, 0] width 0 height 0
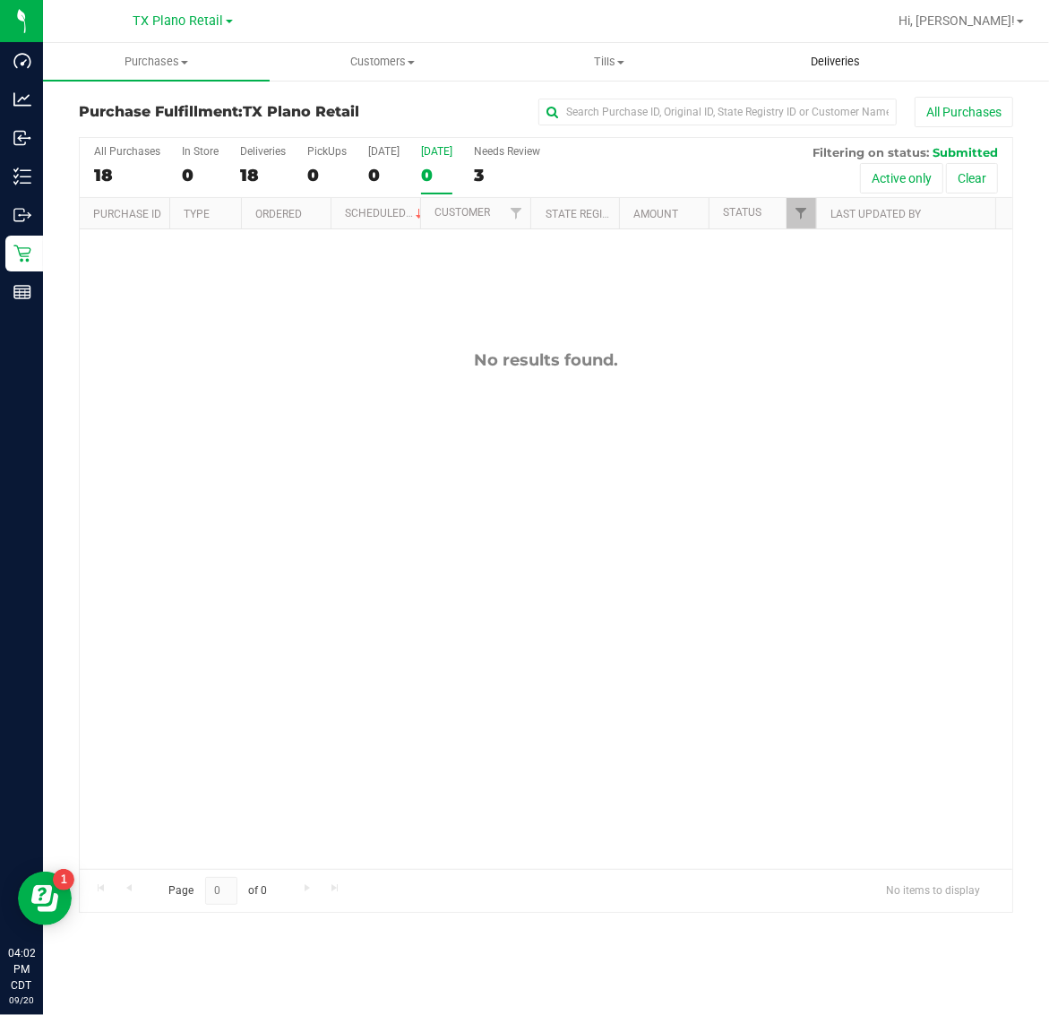
click at [818, 56] on span "Deliveries" at bounding box center [835, 62] width 98 height 16
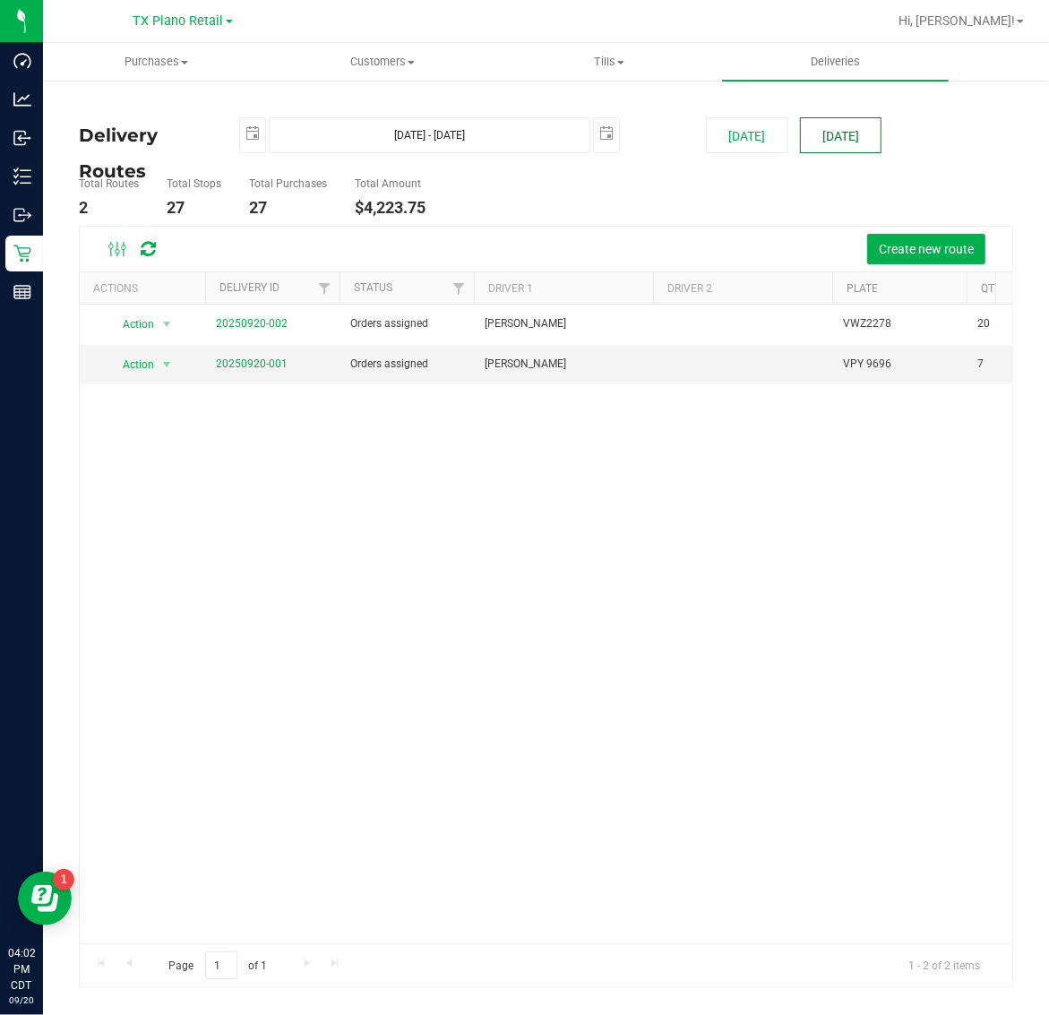
click at [836, 142] on button "[DATE]" at bounding box center [841, 135] width 82 height 36
click at [246, 365] on link "20250920-001" at bounding box center [252, 363] width 72 height 13
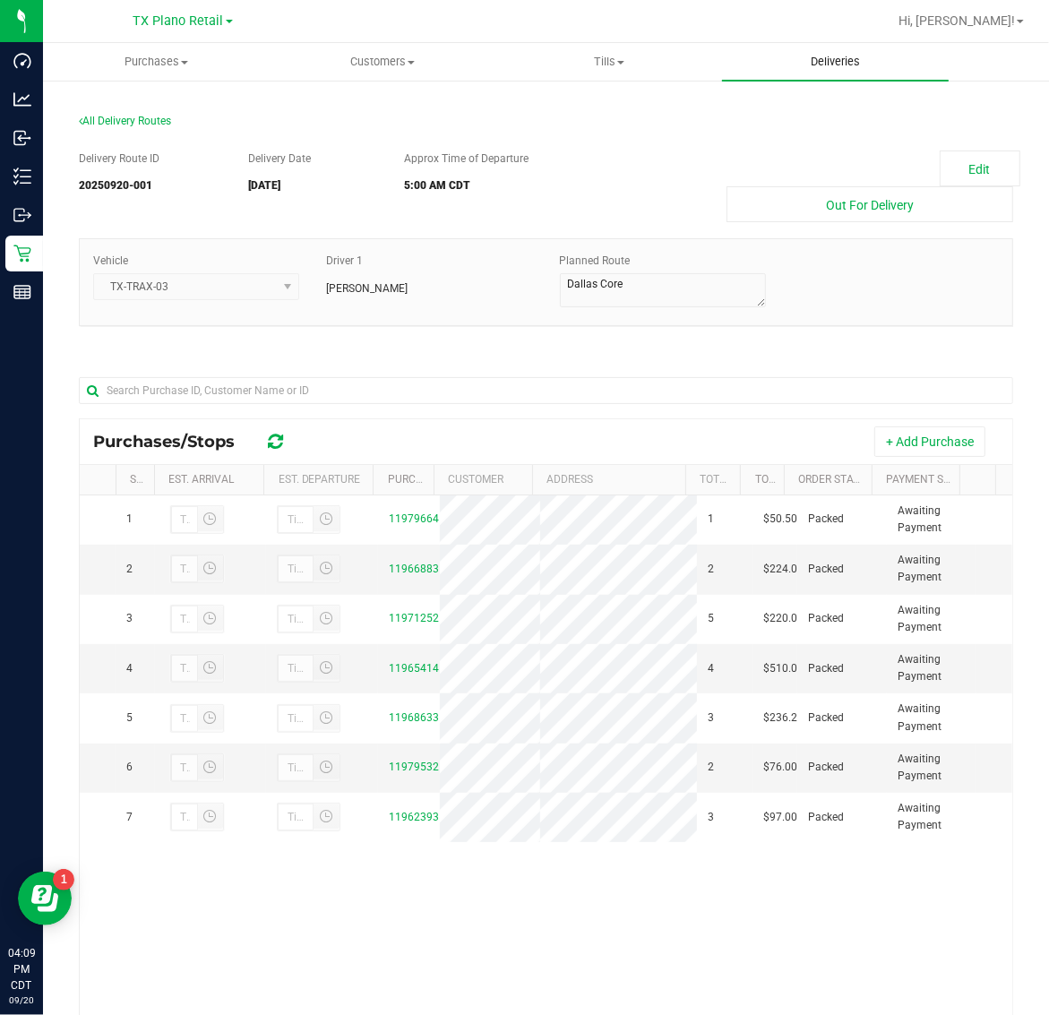
click at [847, 59] on span "Deliveries" at bounding box center [835, 62] width 98 height 16
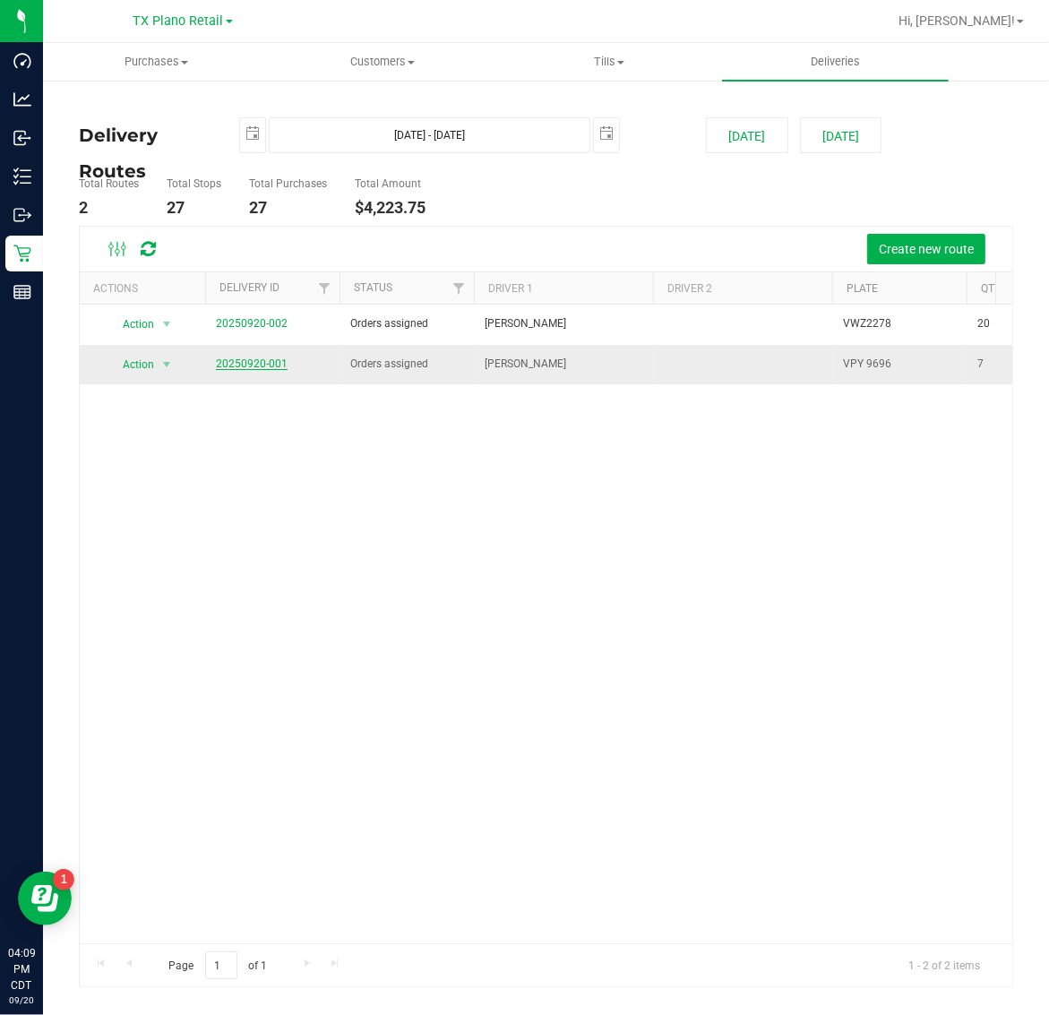
click at [253, 365] on link "20250920-001" at bounding box center [252, 363] width 72 height 13
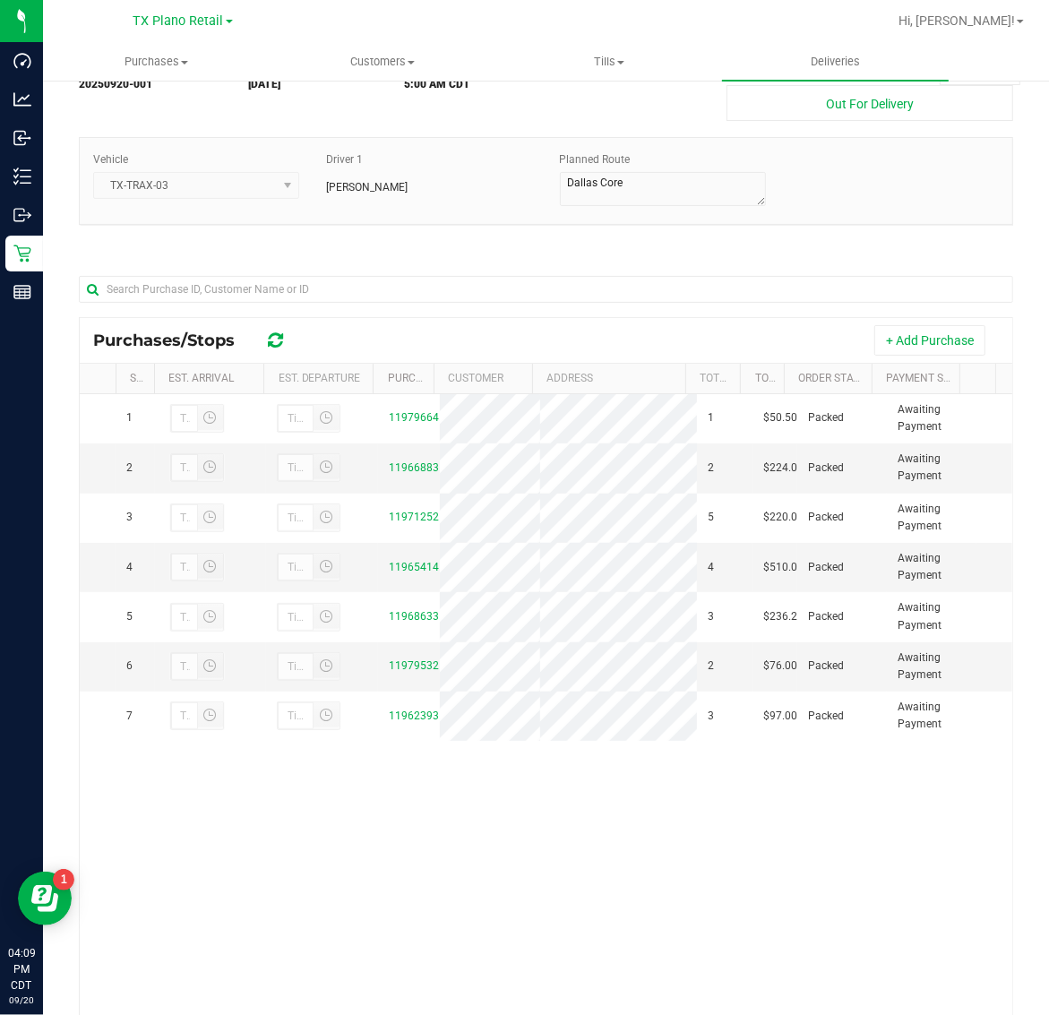
scroll to position [112, 0]
